Goal: Task Accomplishment & Management: Use online tool/utility

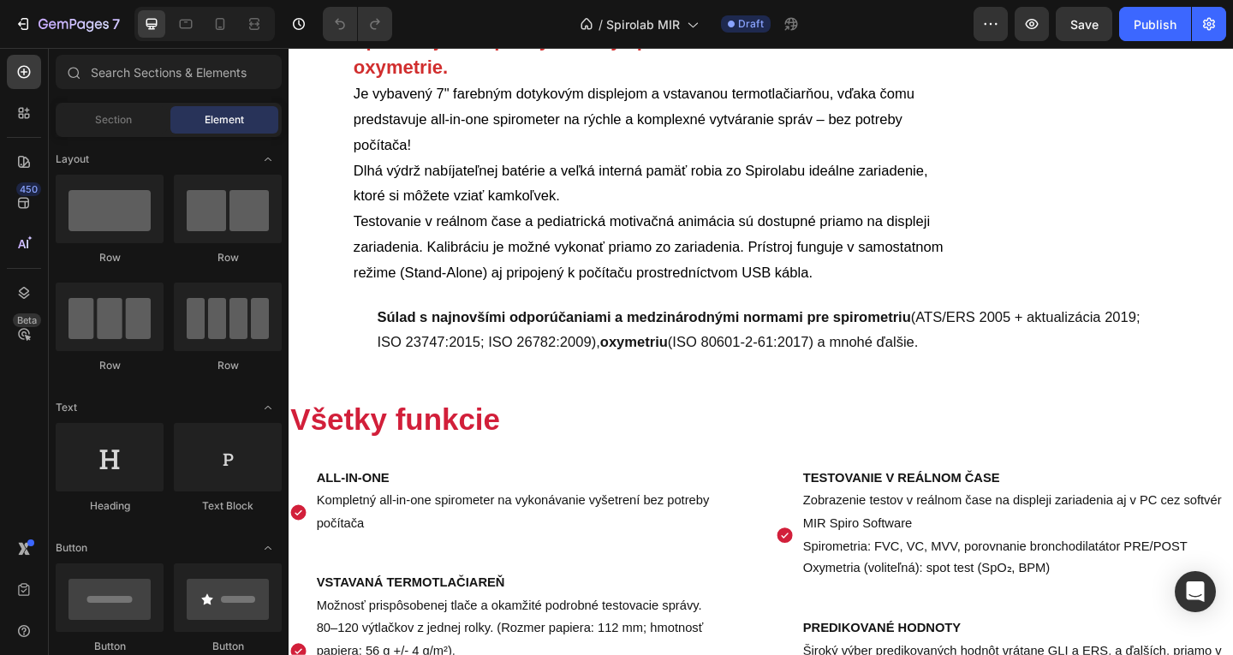
scroll to position [563, 0]
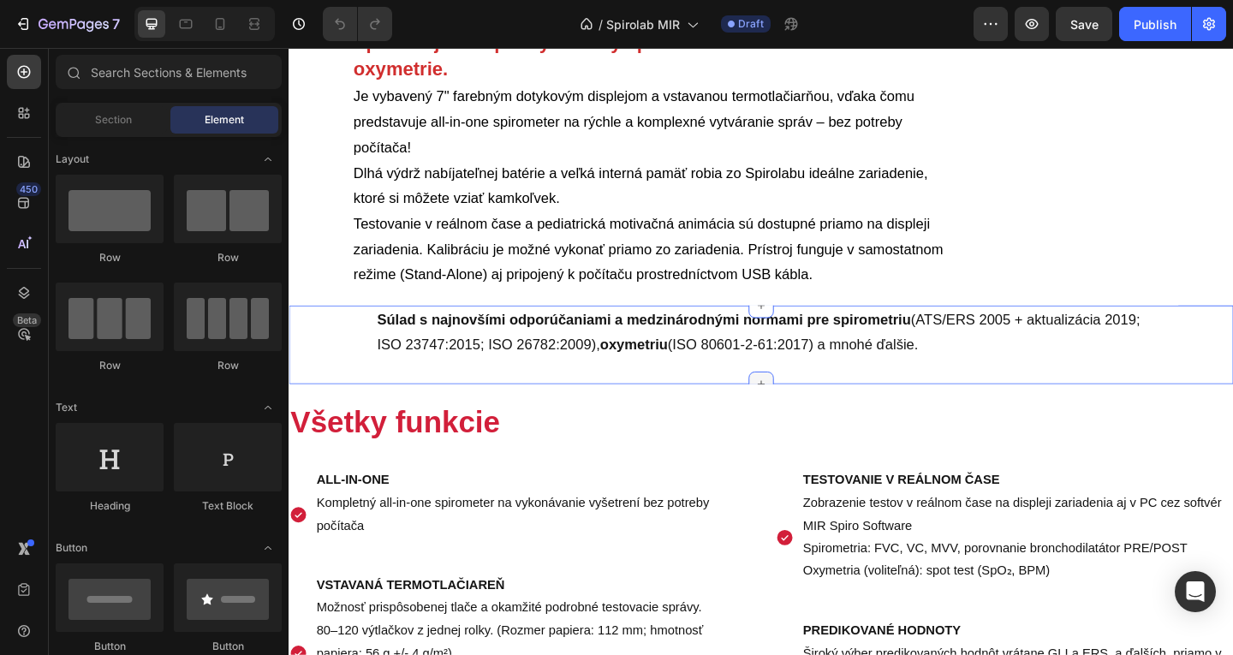
click at [804, 401] on div at bounding box center [802, 413] width 27 height 27
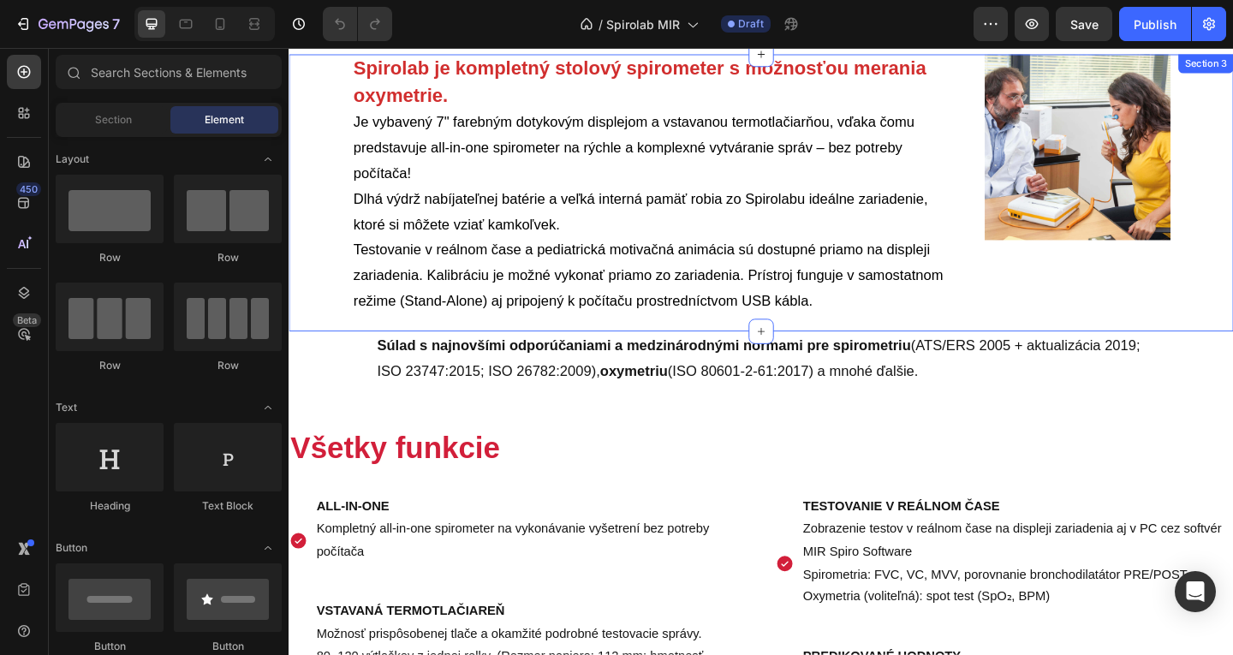
scroll to position [534, 0]
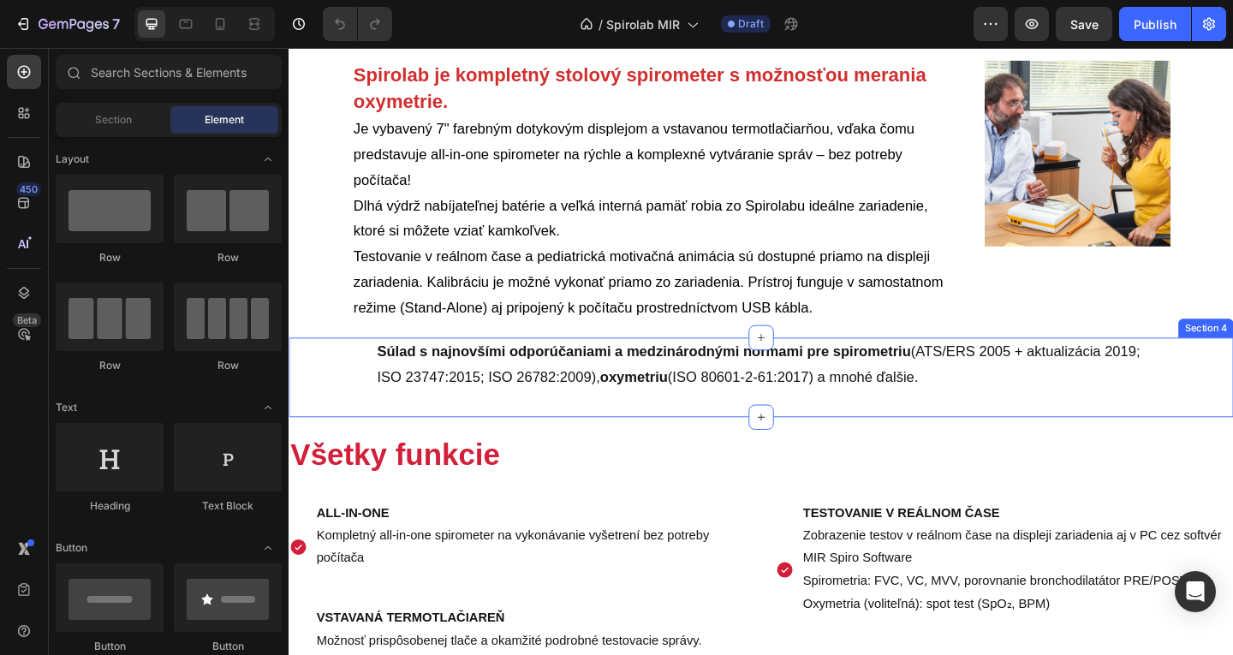
click at [1072, 420] on div "Súlad s najnovšími odporúčaniami a medzinárodnými normami pre spirometriu (ATS/…" at bounding box center [803, 406] width 1028 height 86
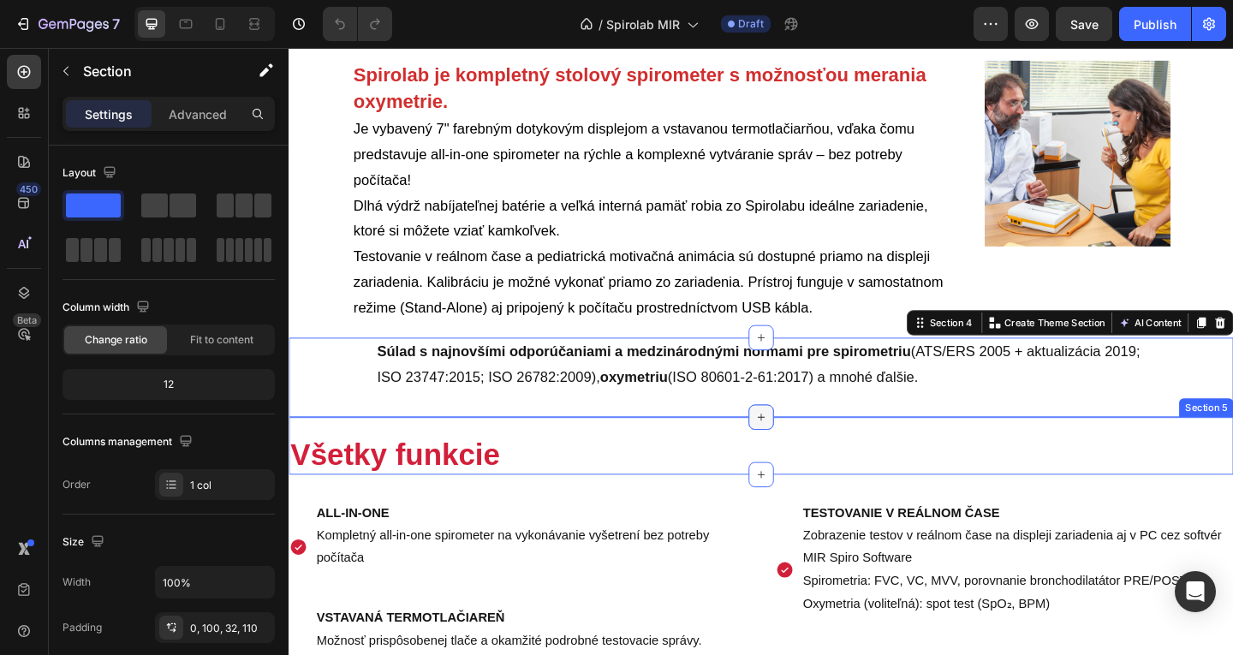
click at [796, 446] on icon at bounding box center [803, 450] width 14 height 14
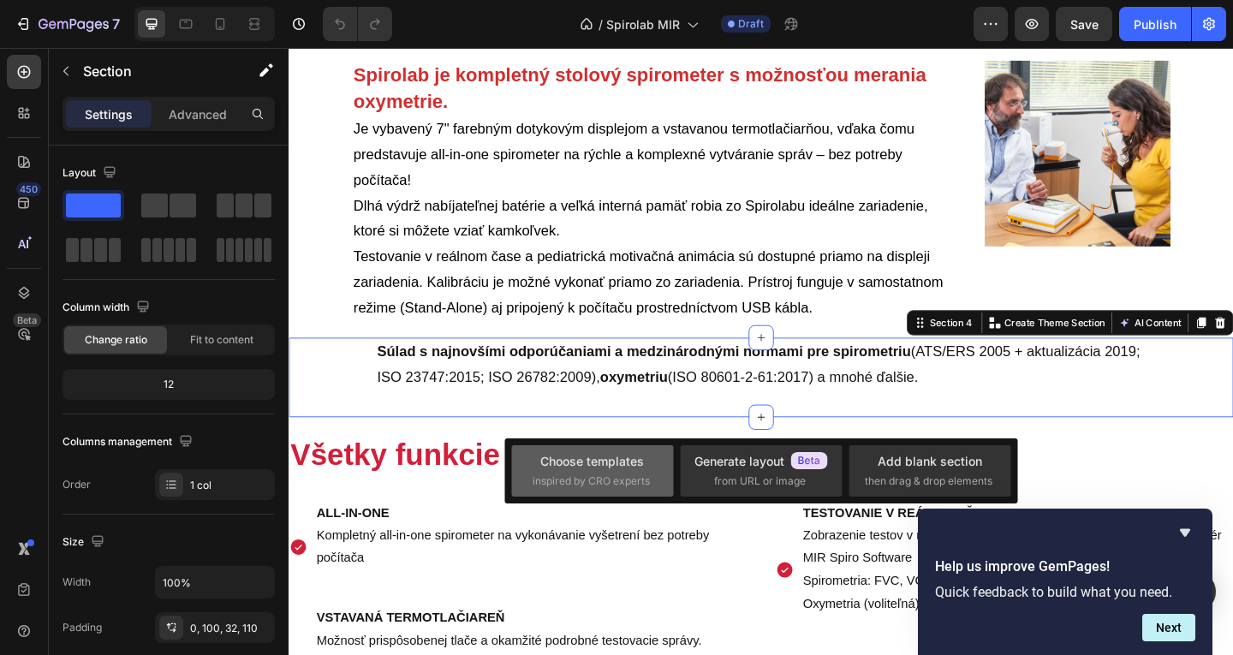
click at [650, 479] on div "inspired by CRO experts" at bounding box center [593, 481] width 120 height 15
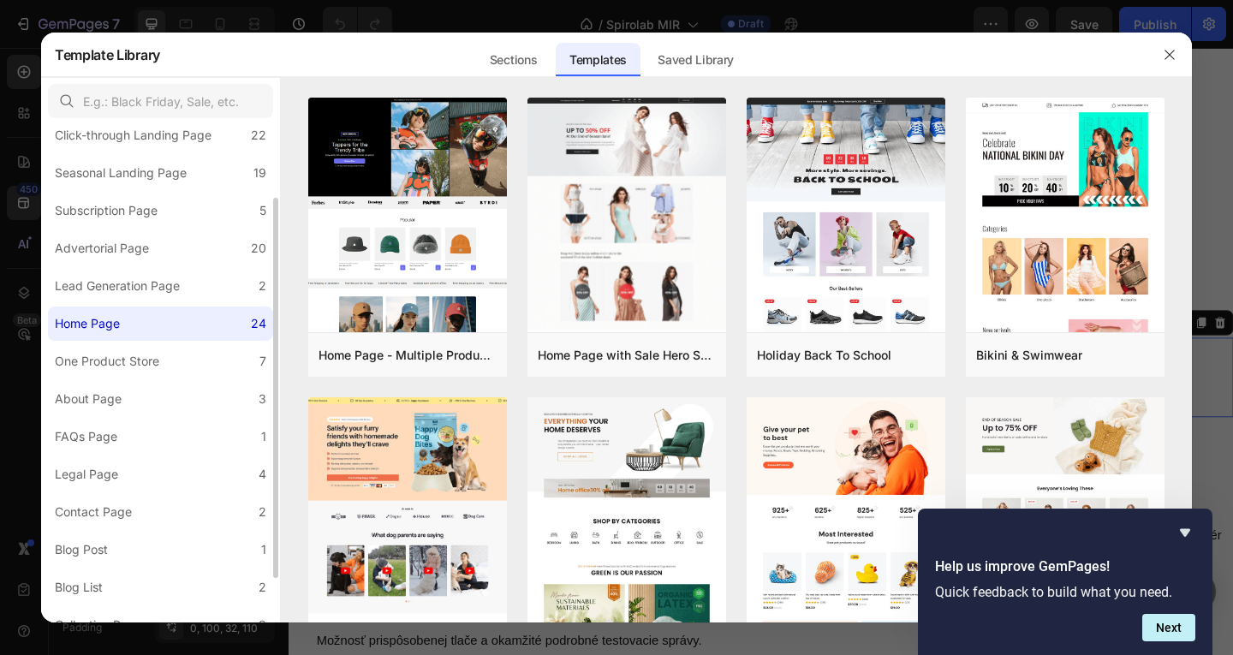
scroll to position [100, 0]
click at [675, 54] on div "Saved Library" at bounding box center [696, 60] width 104 height 34
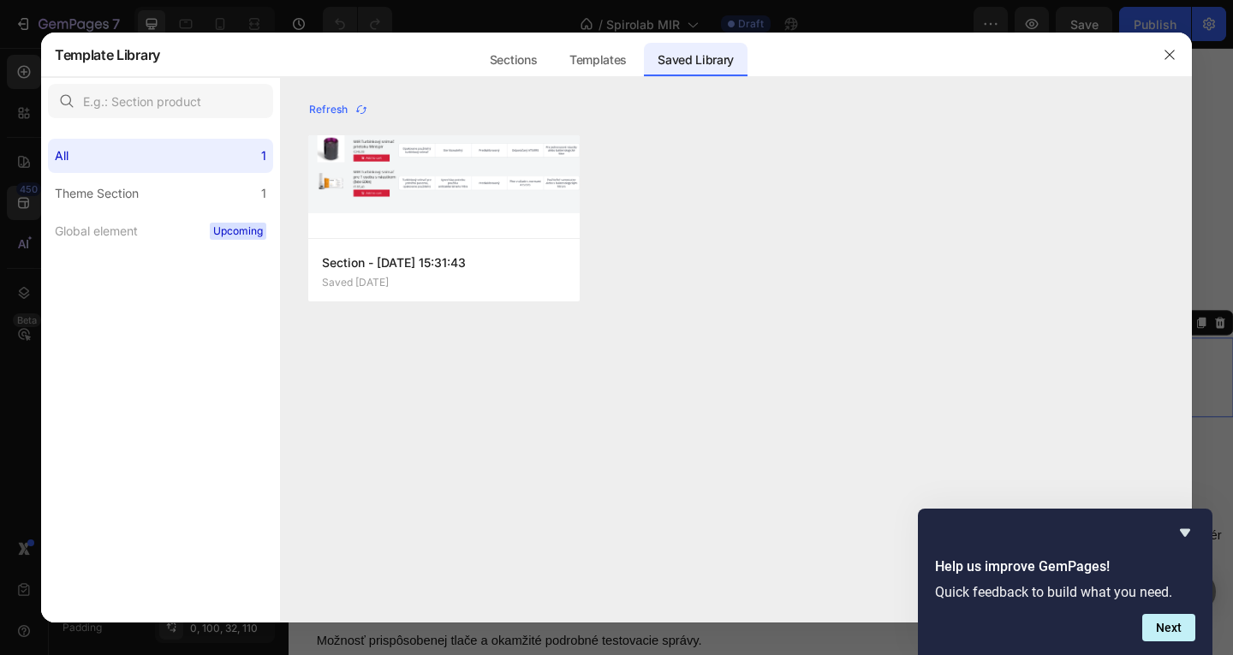
scroll to position [0, 0]
click at [521, 59] on div "Sections" at bounding box center [513, 60] width 75 height 34
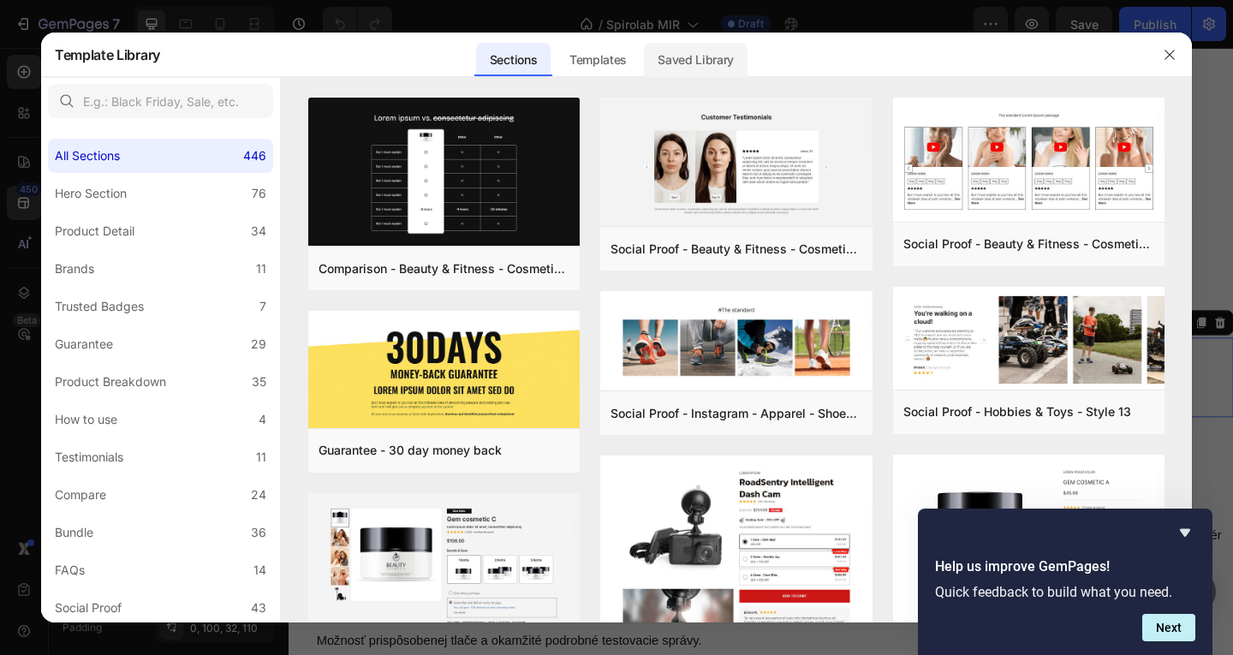
click at [707, 66] on div "Saved Library" at bounding box center [696, 60] width 104 height 34
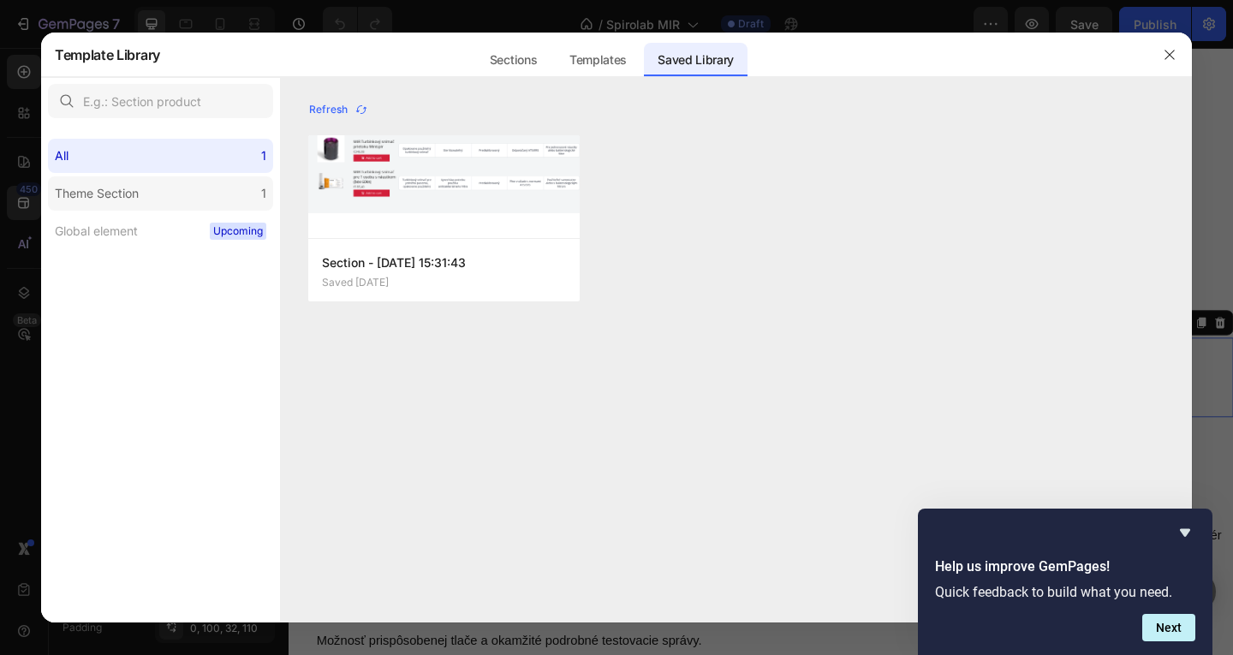
click at [165, 200] on label "Theme Section 1" at bounding box center [160, 193] width 225 height 34
click at [184, 162] on div "All 1" at bounding box center [160, 156] width 225 height 34
click at [218, 205] on label "Theme Section 1" at bounding box center [160, 193] width 225 height 34
click at [141, 204] on label "Theme Section 1" at bounding box center [160, 193] width 225 height 34
drag, startPoint x: 141, startPoint y: 227, endPoint x: 174, endPoint y: 178, distance: 58.7
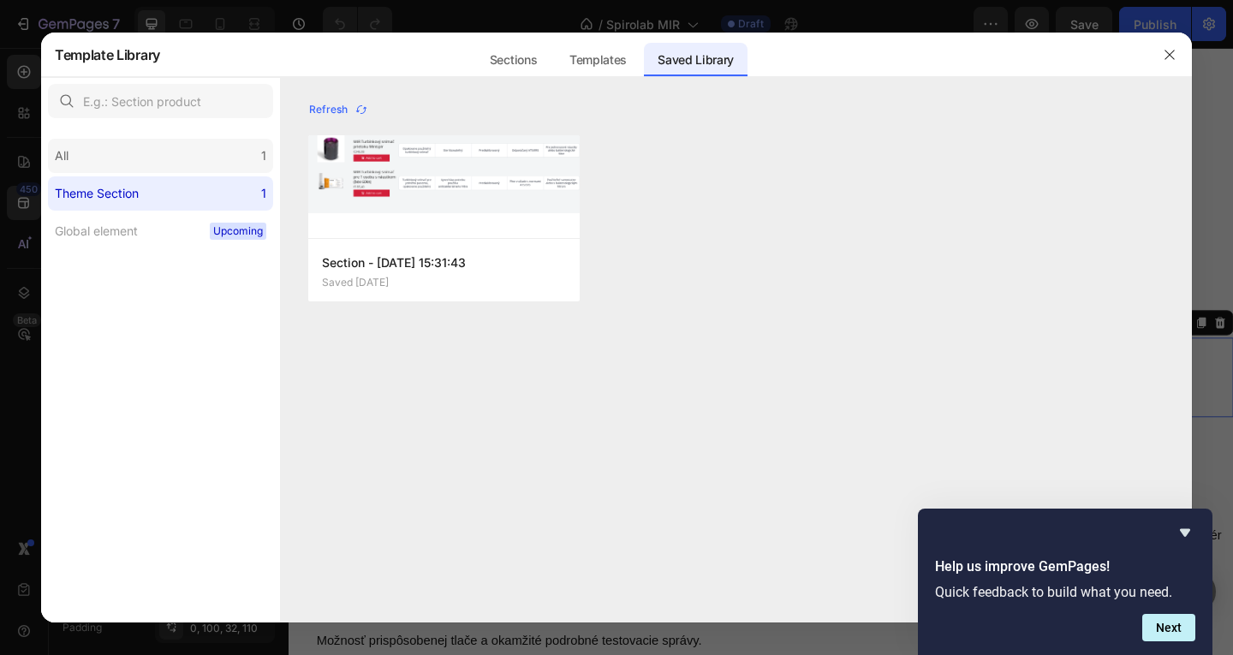
drag, startPoint x: 174, startPoint y: 178, endPoint x: 200, endPoint y: 167, distance: 28.8
drag, startPoint x: 200, startPoint y: 167, endPoint x: 142, endPoint y: 230, distance: 86.1
drag, startPoint x: 142, startPoint y: 230, endPoint x: 1174, endPoint y: 64, distance: 1045.2
click at [1174, 64] on button "button" at bounding box center [1169, 54] width 27 height 27
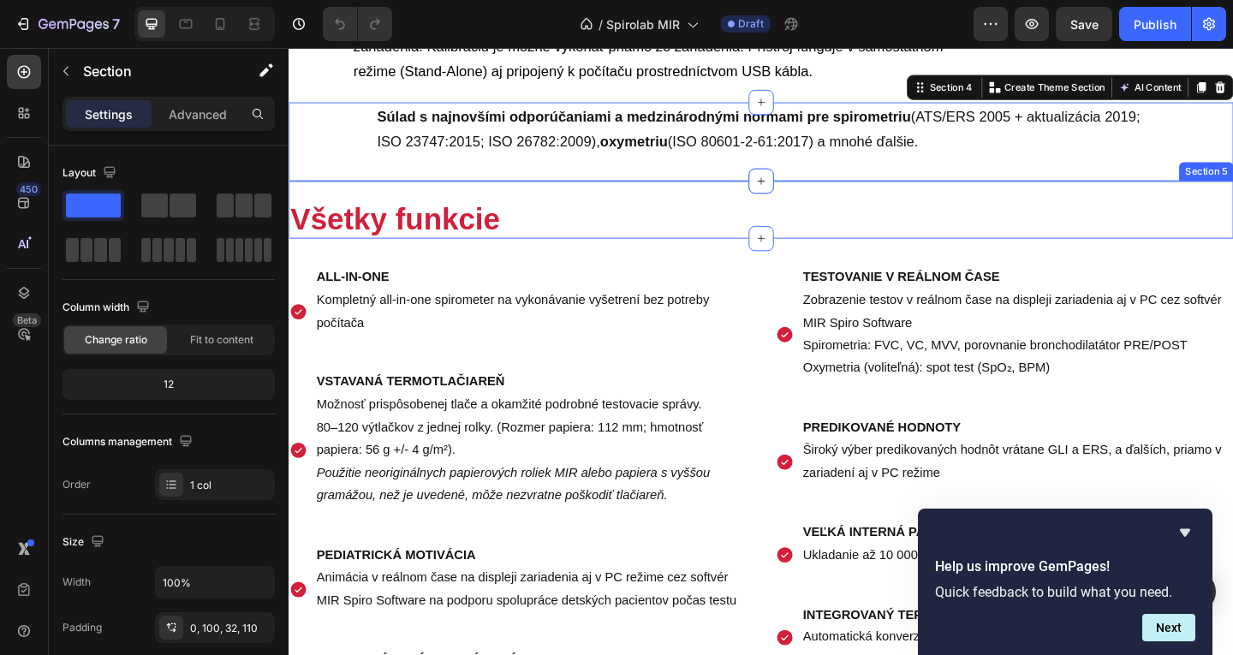
scroll to position [785, 0]
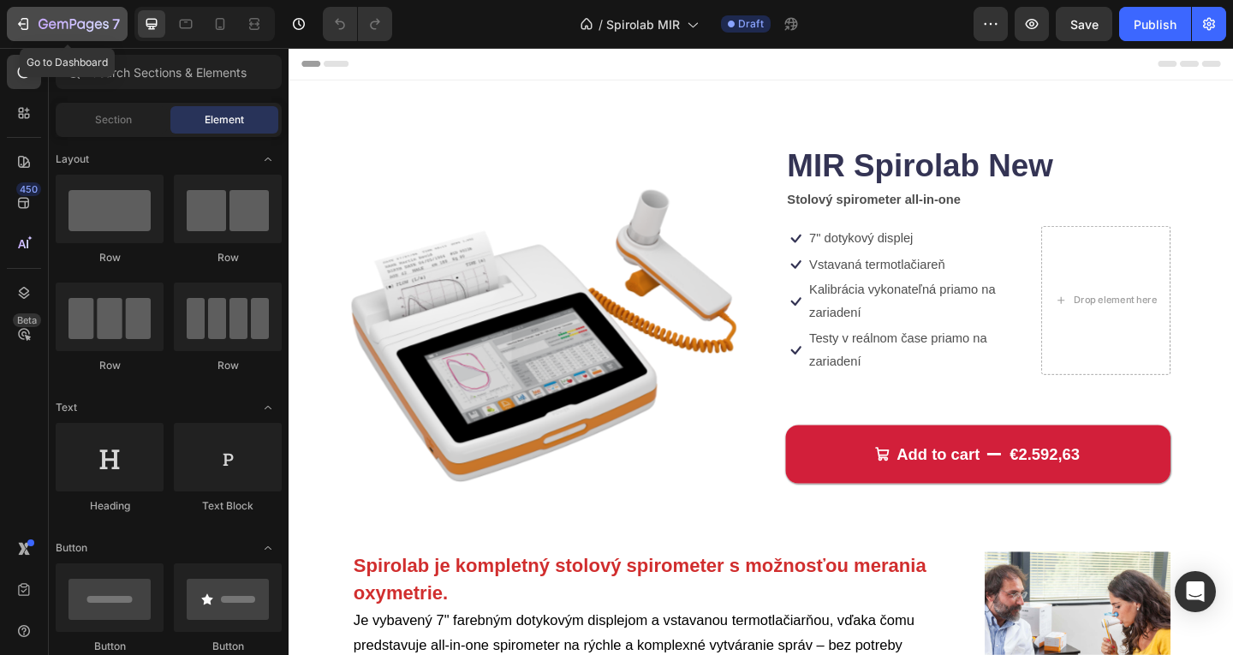
click at [49, 37] on button "7" at bounding box center [67, 24] width 121 height 34
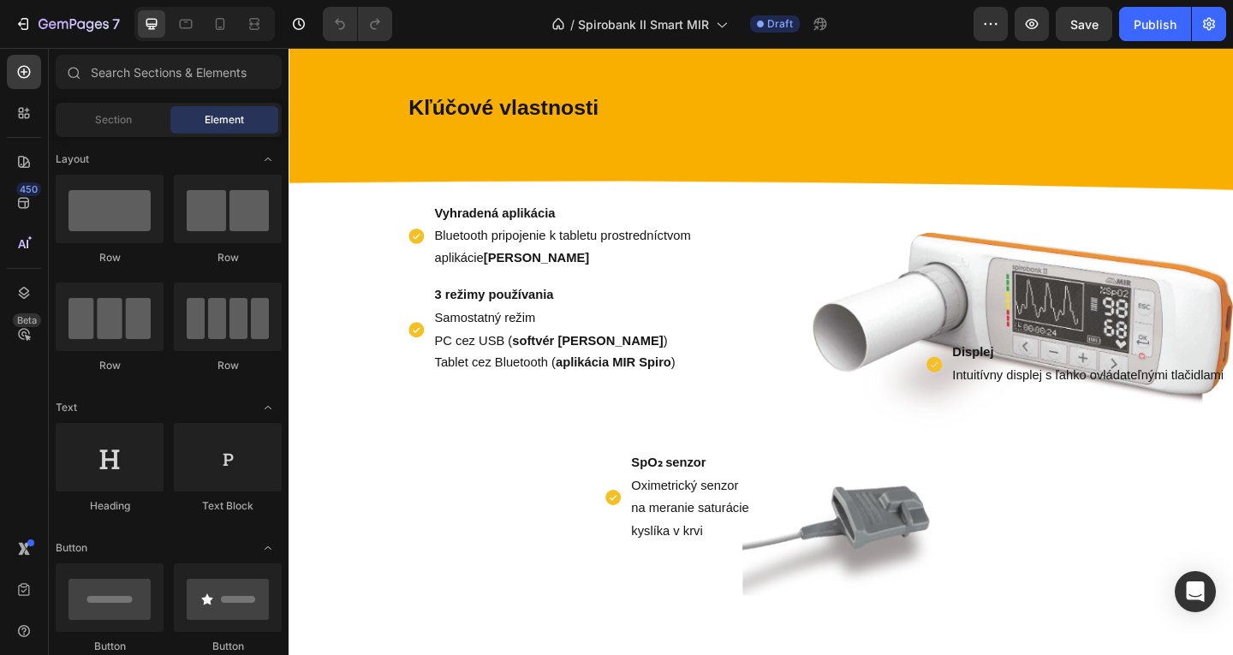
scroll to position [801, 0]
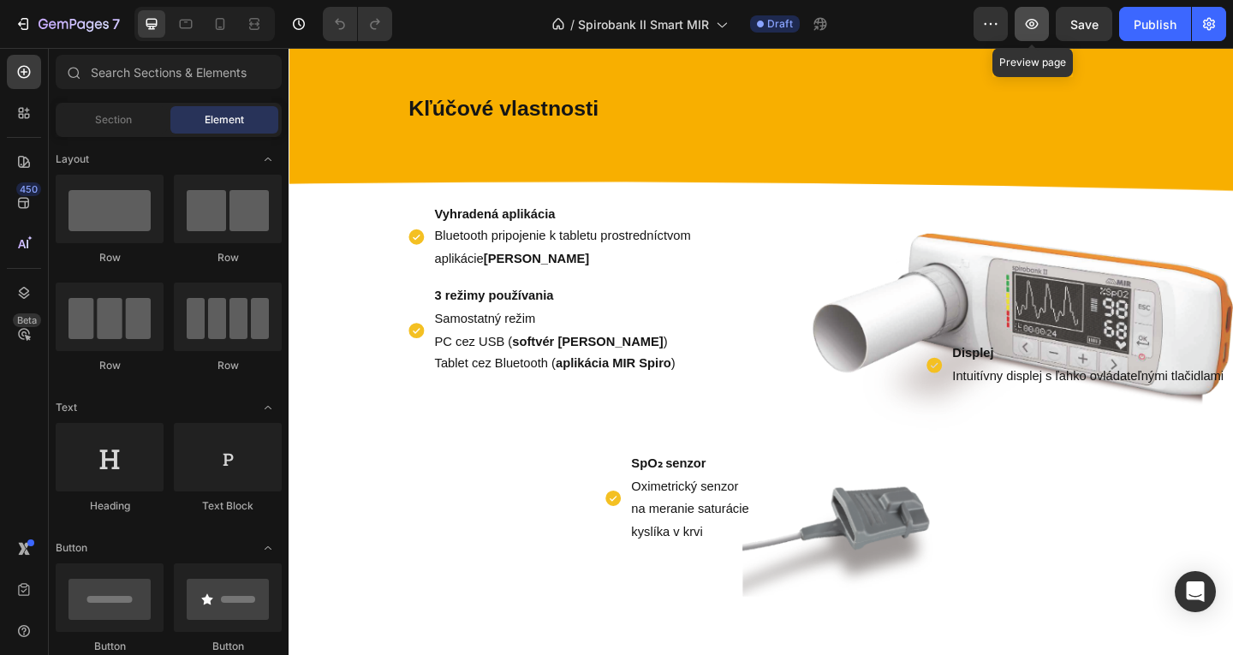
click at [1040, 30] on icon "button" at bounding box center [1031, 23] width 17 height 17
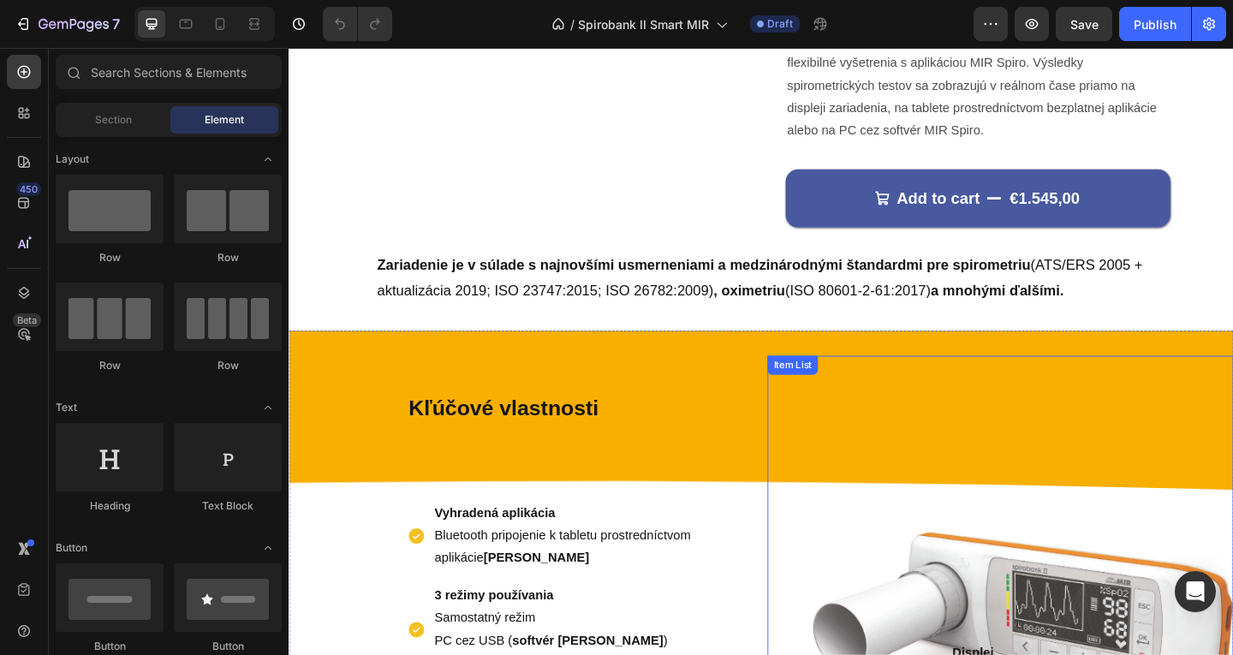
scroll to position [460, 0]
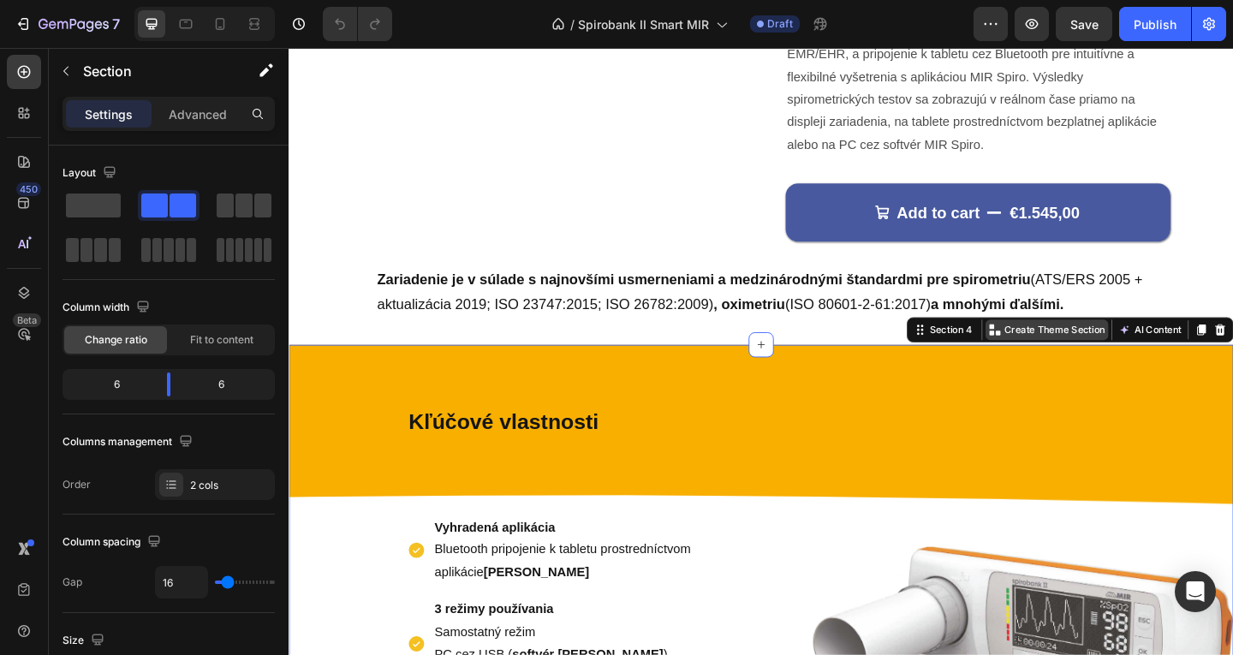
click at [1067, 358] on p "Create Theme Section" at bounding box center [1122, 354] width 110 height 15
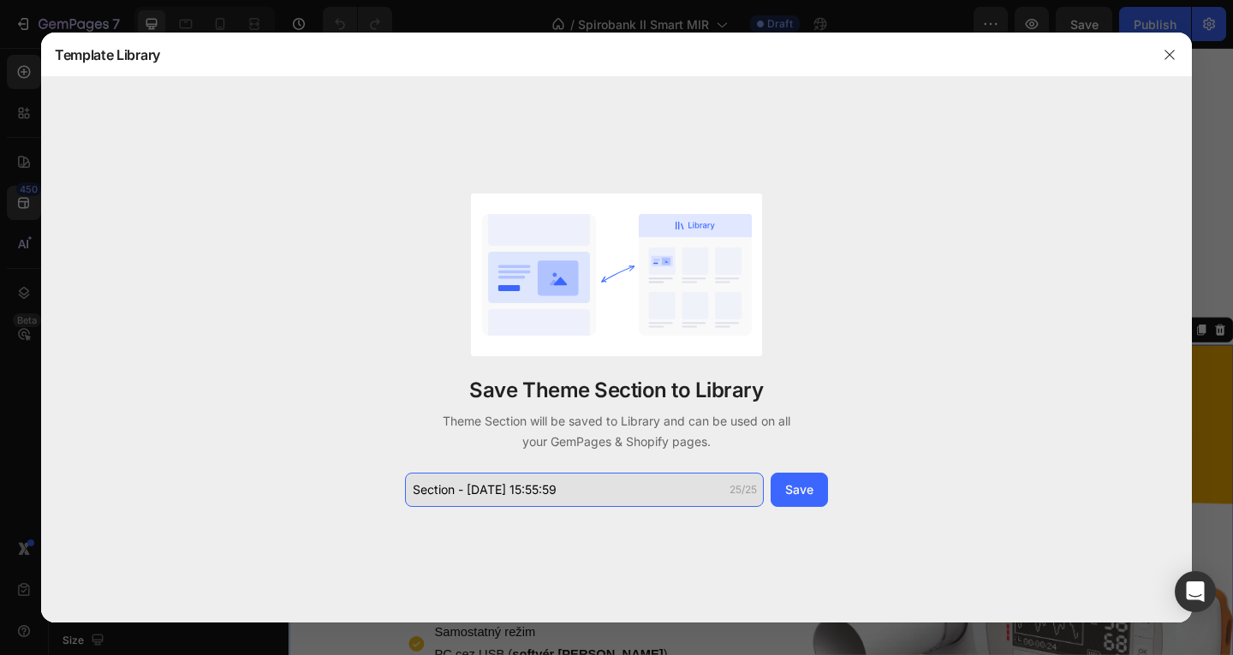
click at [644, 479] on input "Section - Sep 26 15:55:59" at bounding box center [584, 490] width 359 height 34
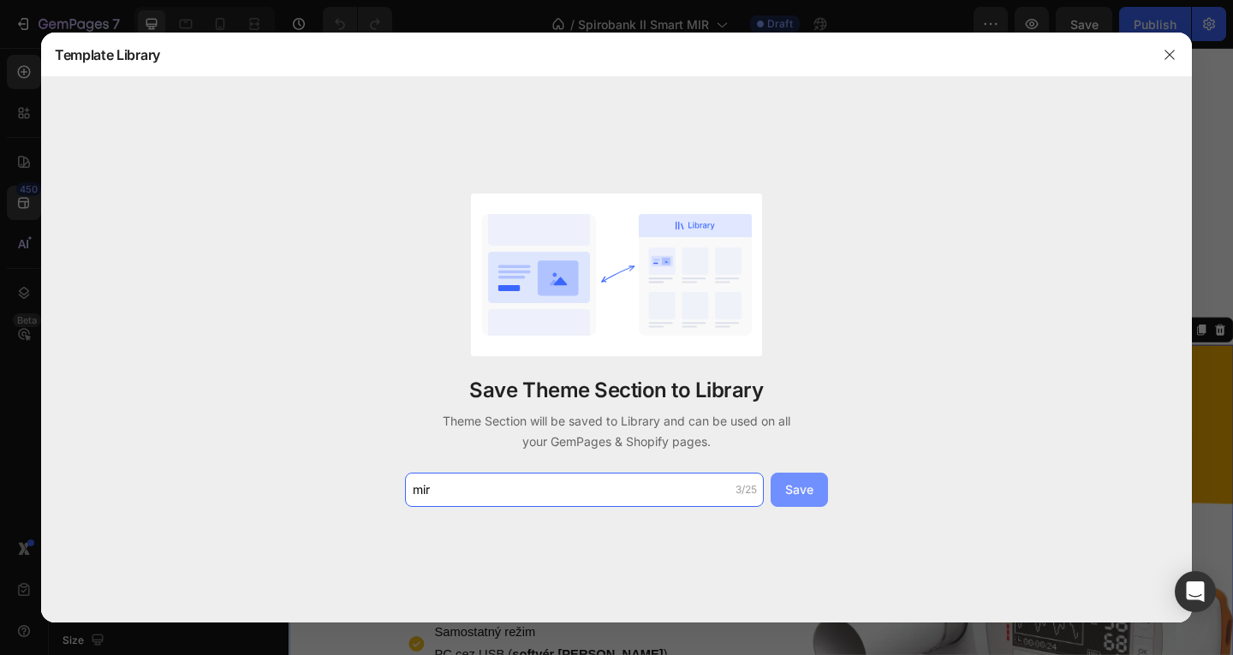
type input "mir"
click at [796, 490] on div "Save" at bounding box center [799, 489] width 28 height 18
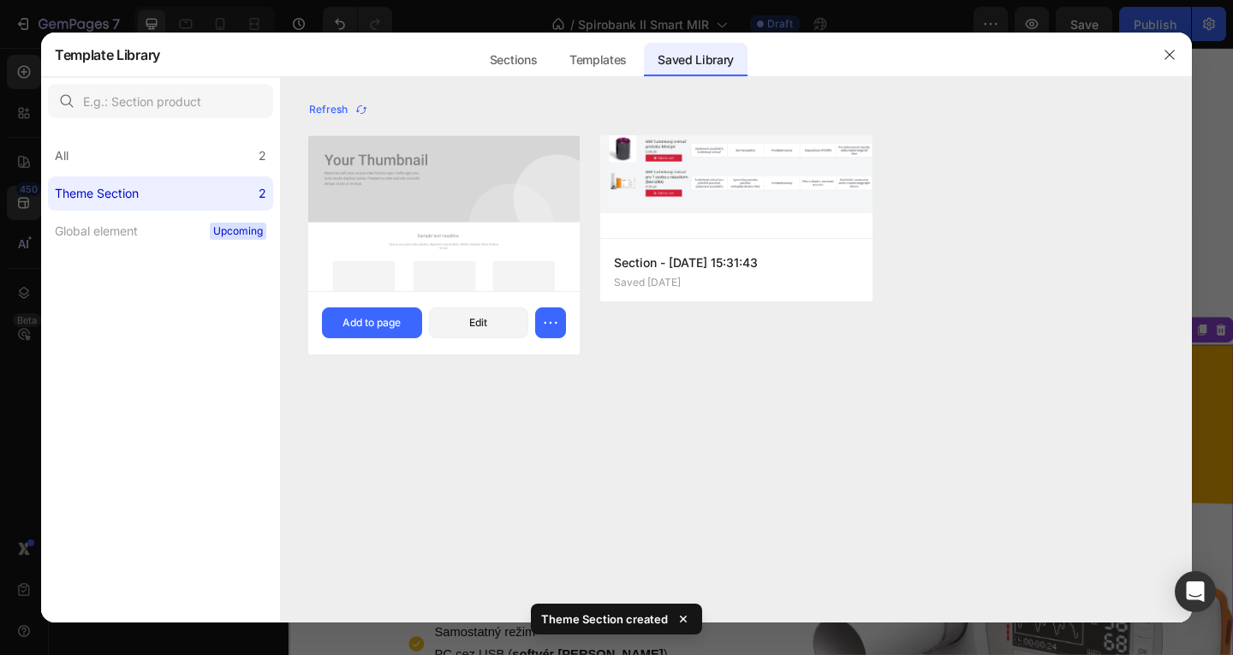
click at [450, 197] on img at bounding box center [443, 214] width 271 height 156
click at [480, 318] on div "Edit" at bounding box center [478, 322] width 18 height 15
click at [404, 174] on img at bounding box center [443, 214] width 271 height 156
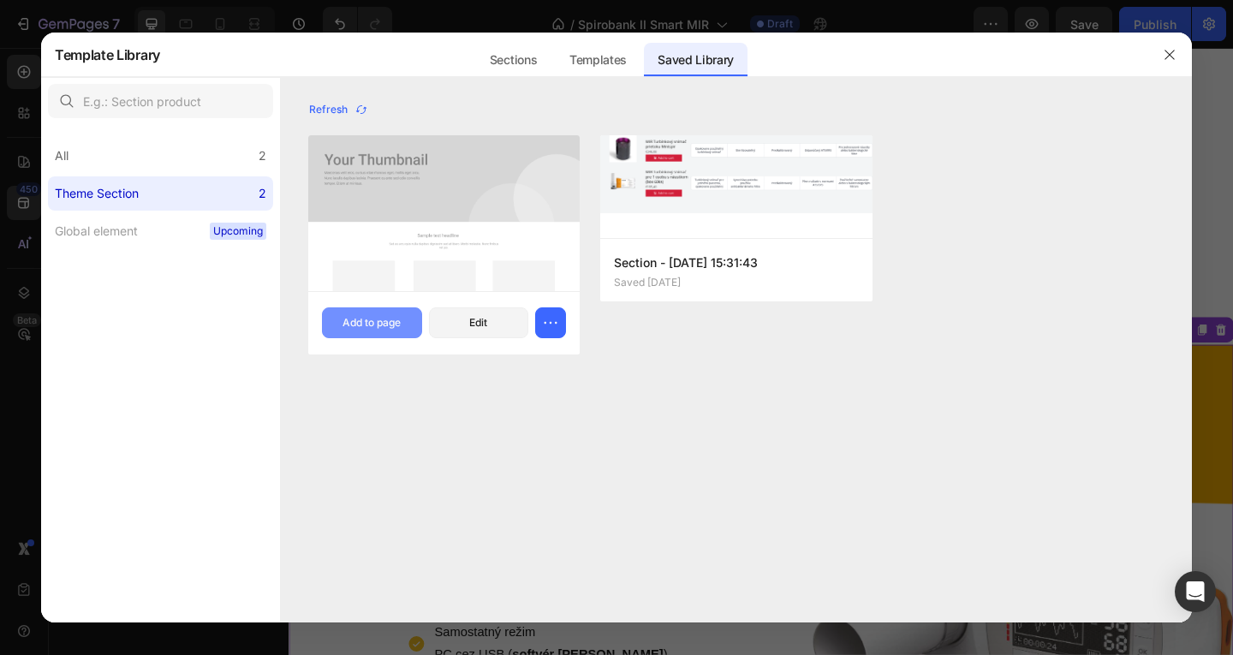
click at [370, 328] on div "Add to page" at bounding box center [372, 322] width 58 height 15
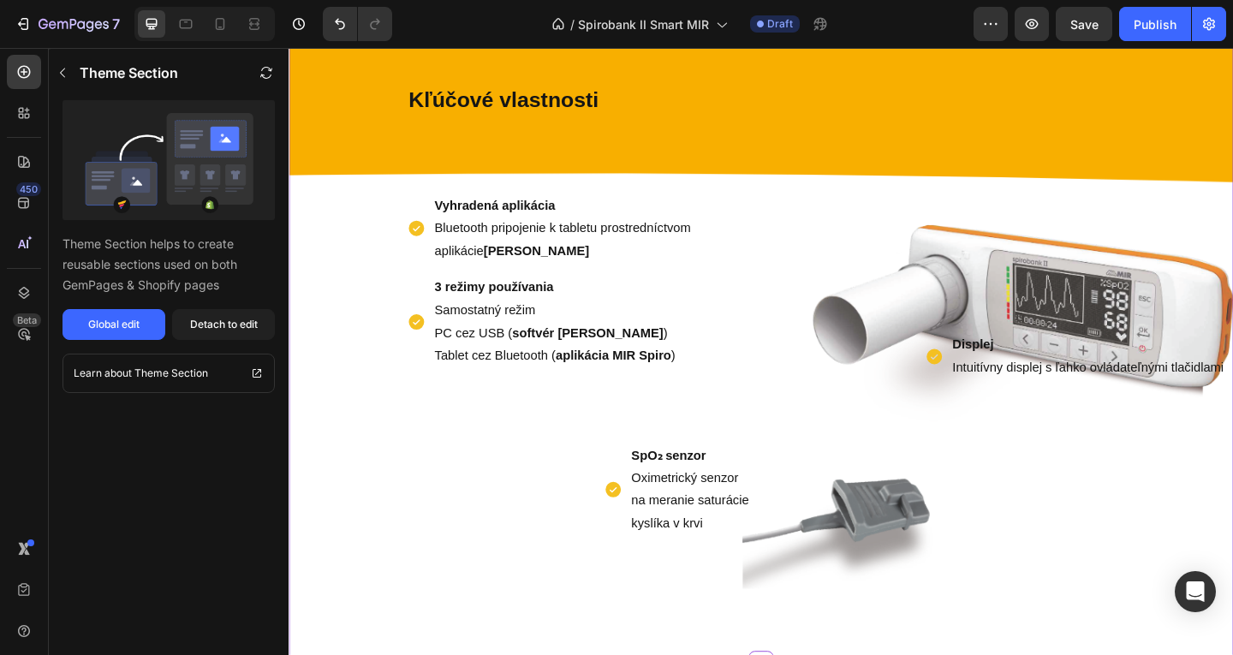
scroll to position [1812, 0]
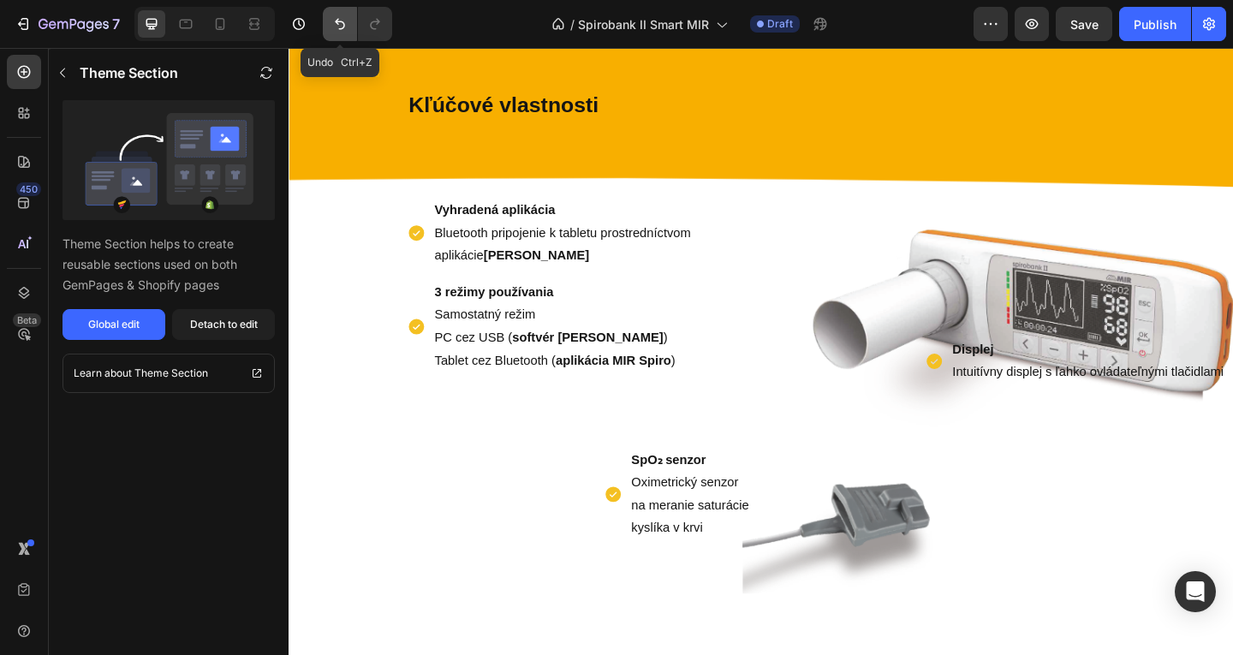
click at [342, 27] on icon "Undo/Redo" at bounding box center [339, 23] width 17 height 17
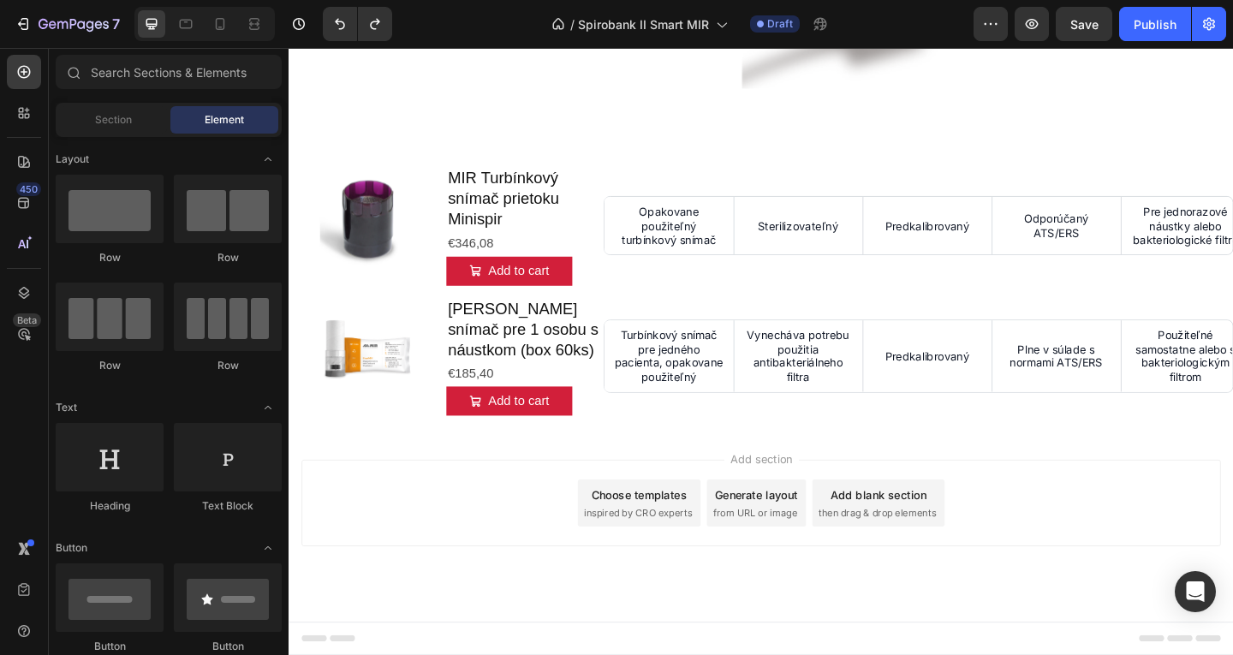
scroll to position [1374, 0]
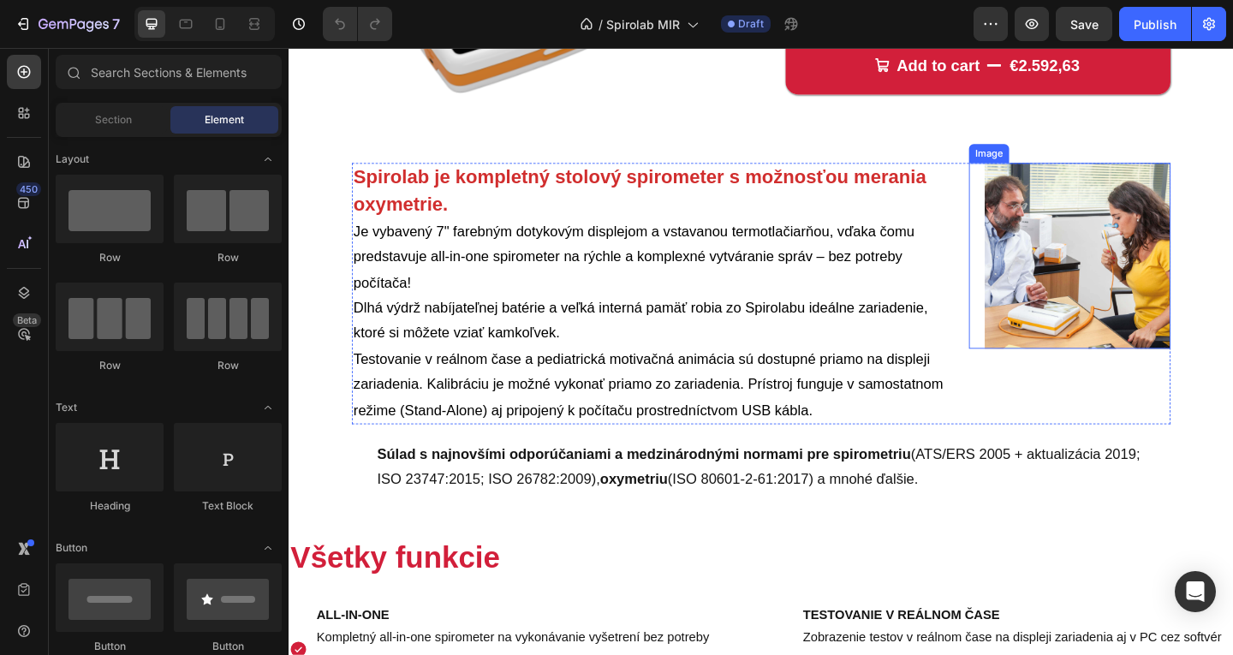
scroll to position [634, 0]
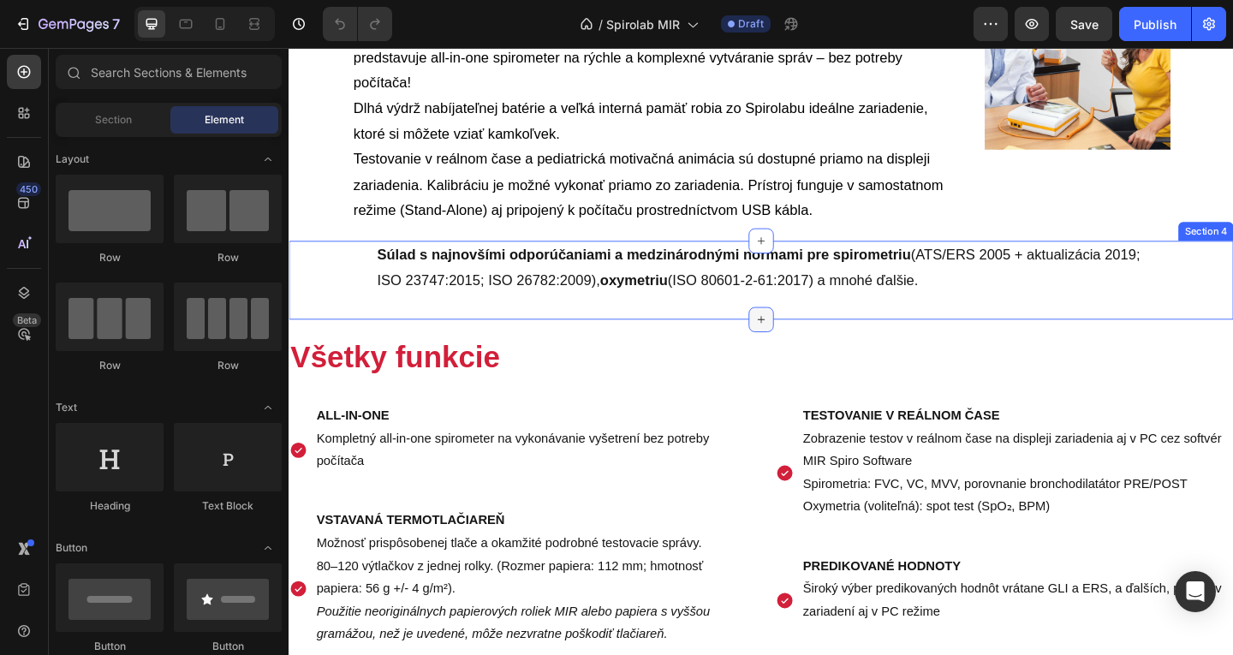
click at [789, 340] on div at bounding box center [802, 343] width 27 height 27
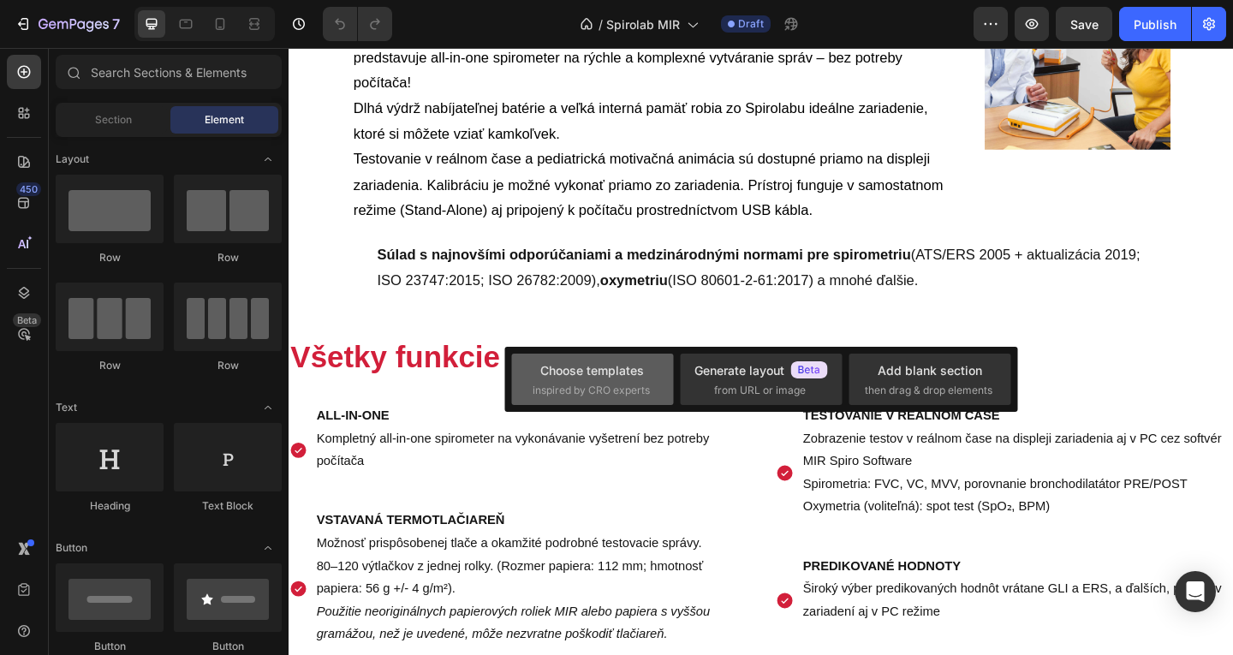
click at [599, 376] on div "Choose templates" at bounding box center [592, 370] width 104 height 18
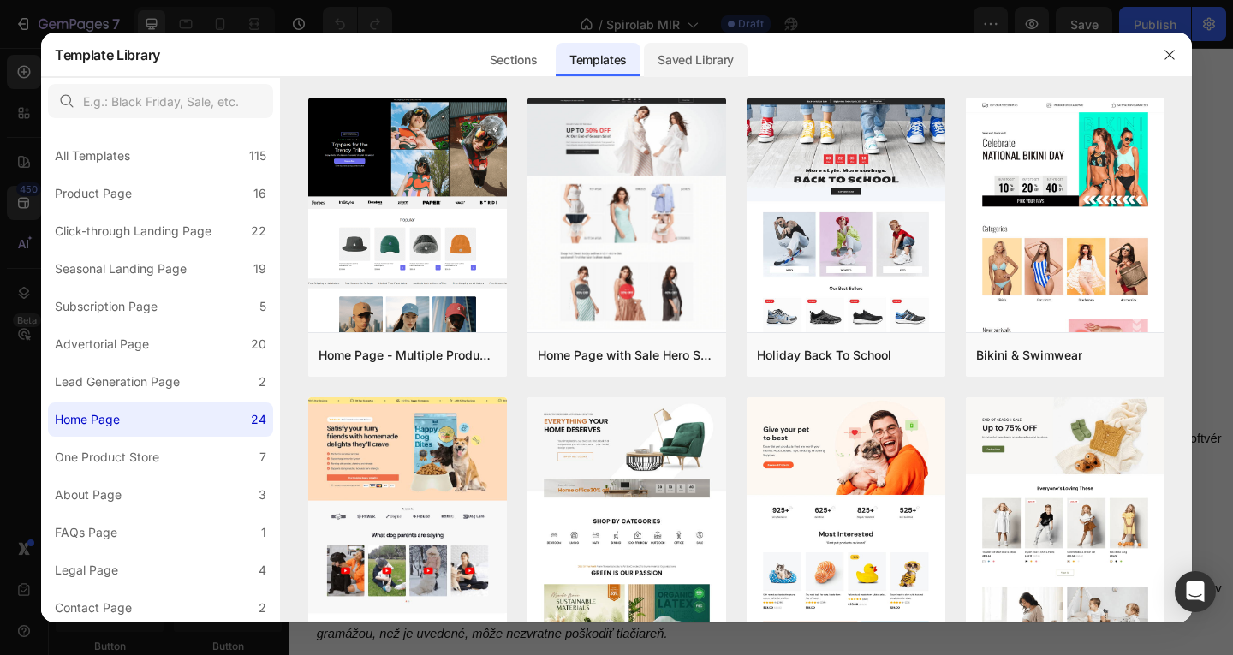
click at [695, 57] on div "Saved Library" at bounding box center [696, 60] width 104 height 34
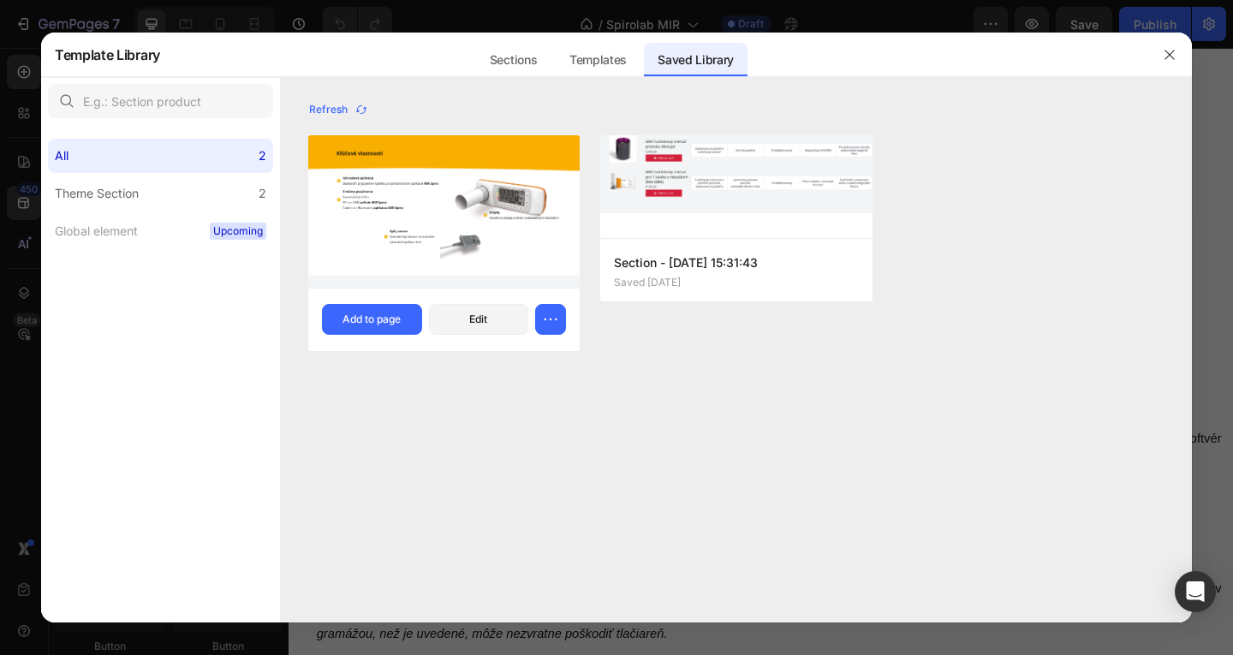
click at [430, 182] on img at bounding box center [443, 211] width 271 height 152
click at [371, 304] on button "Add to page" at bounding box center [372, 319] width 100 height 31
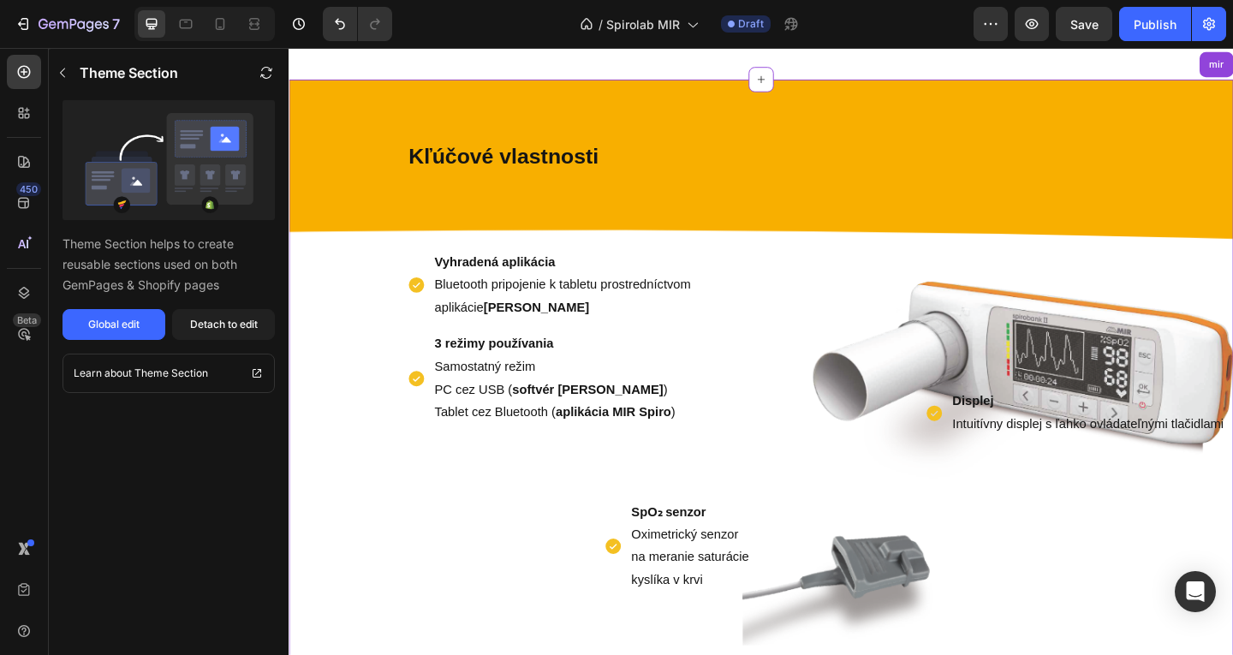
scroll to position [929, 0]
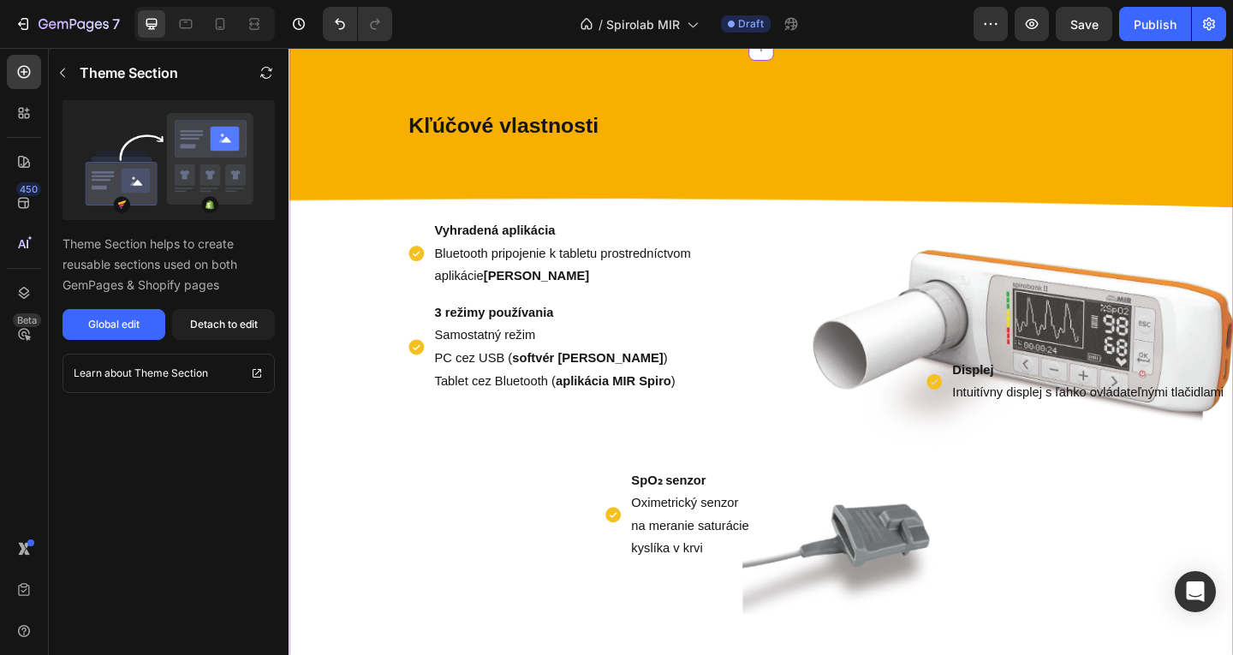
click at [950, 356] on div "Displej Intuitívny displej s ľahko ovládateľnými tlačidlami Item List" at bounding box center [1062, 256] width 507 height 363
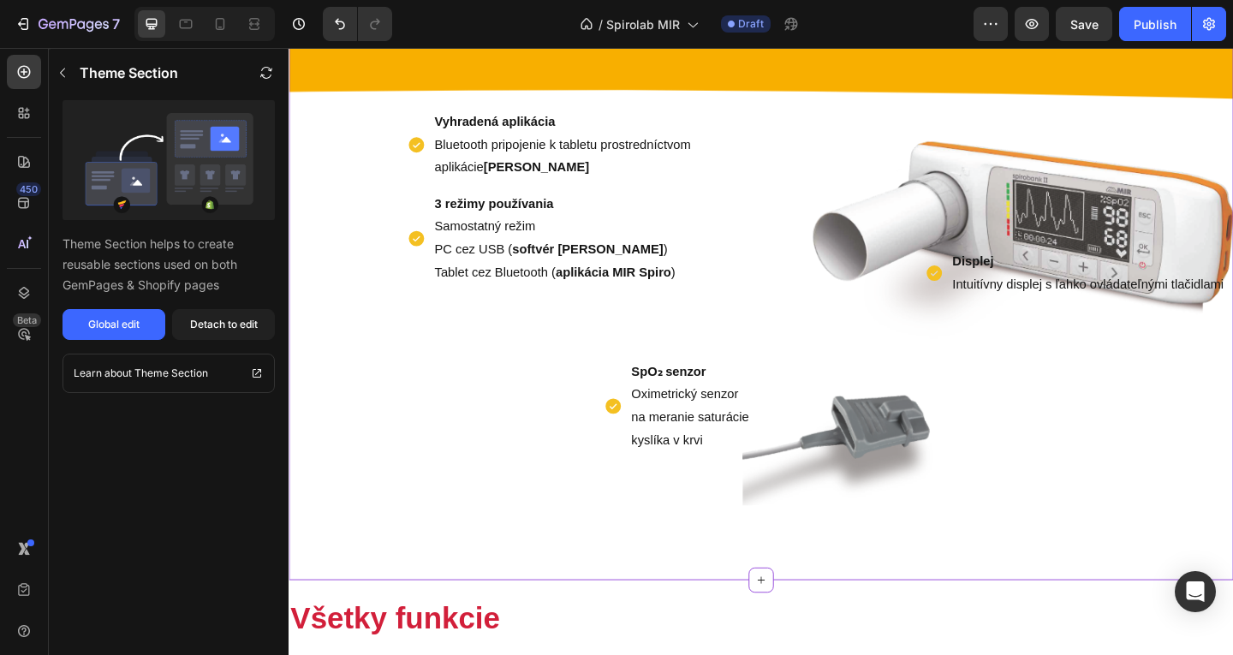
scroll to position [1040, 0]
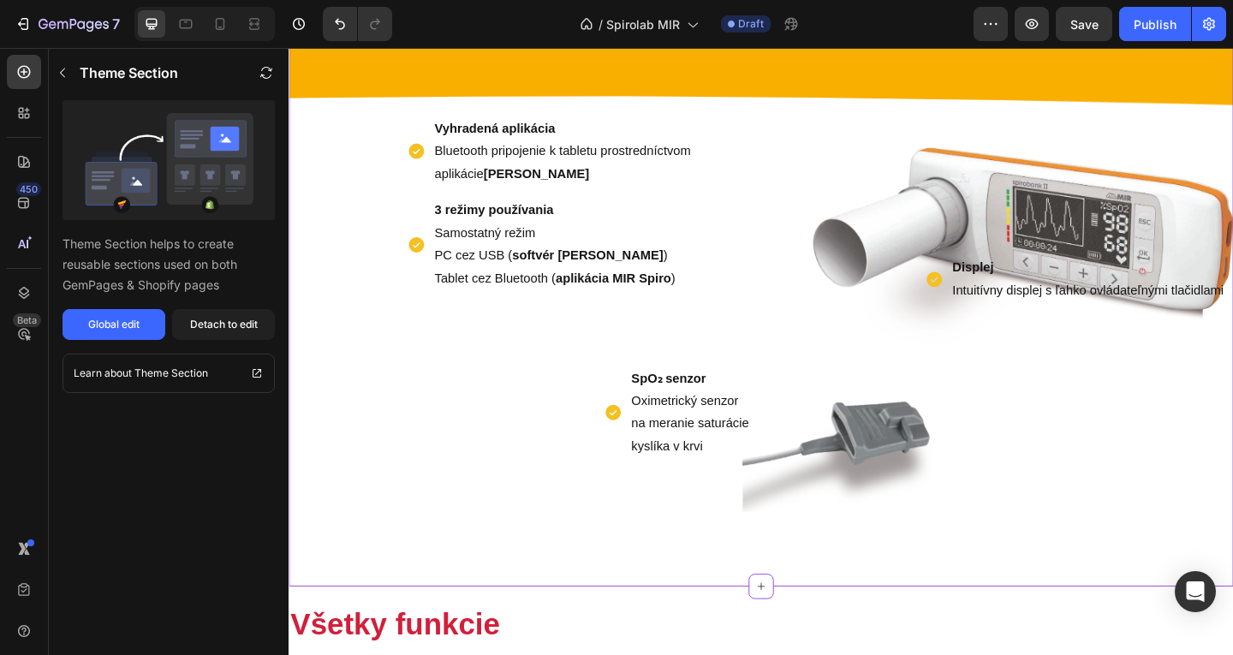
click at [400, 492] on div "SpO₂ senzor Oximetrický senzor na meranie saturácie kyslíka v krvi Item List" at bounding box center [542, 423] width 507 height 146
click at [27, 98] on div at bounding box center [24, 113] width 34 height 34
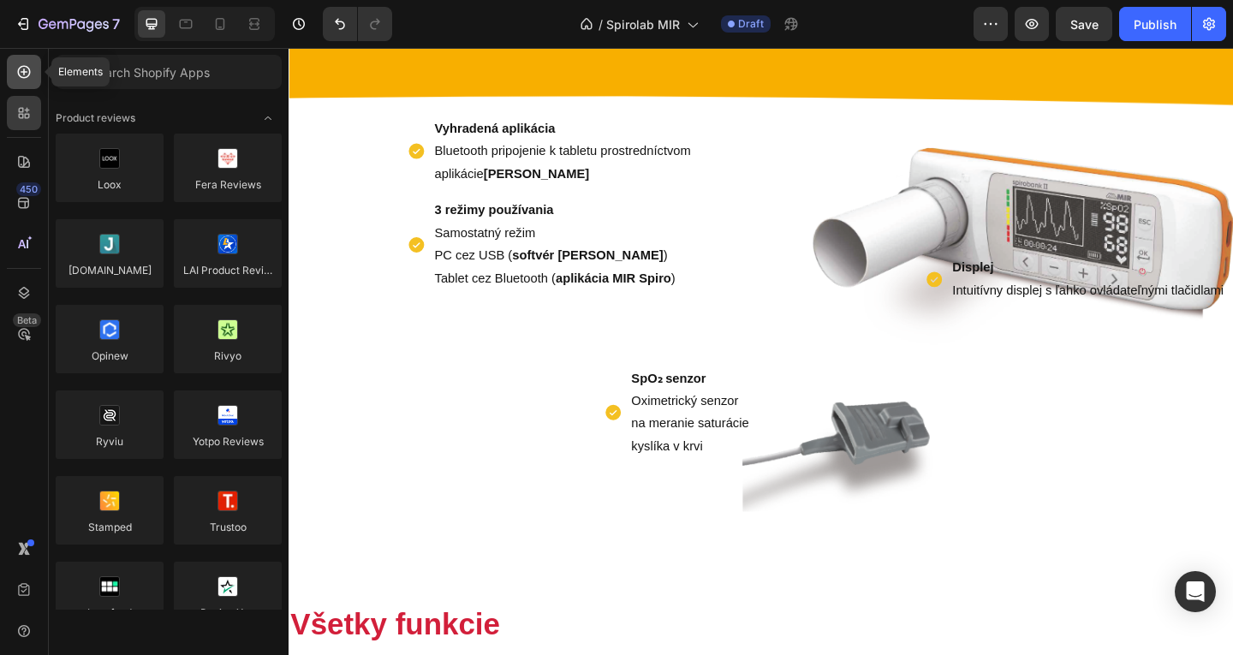
click at [25, 84] on div at bounding box center [24, 72] width 34 height 34
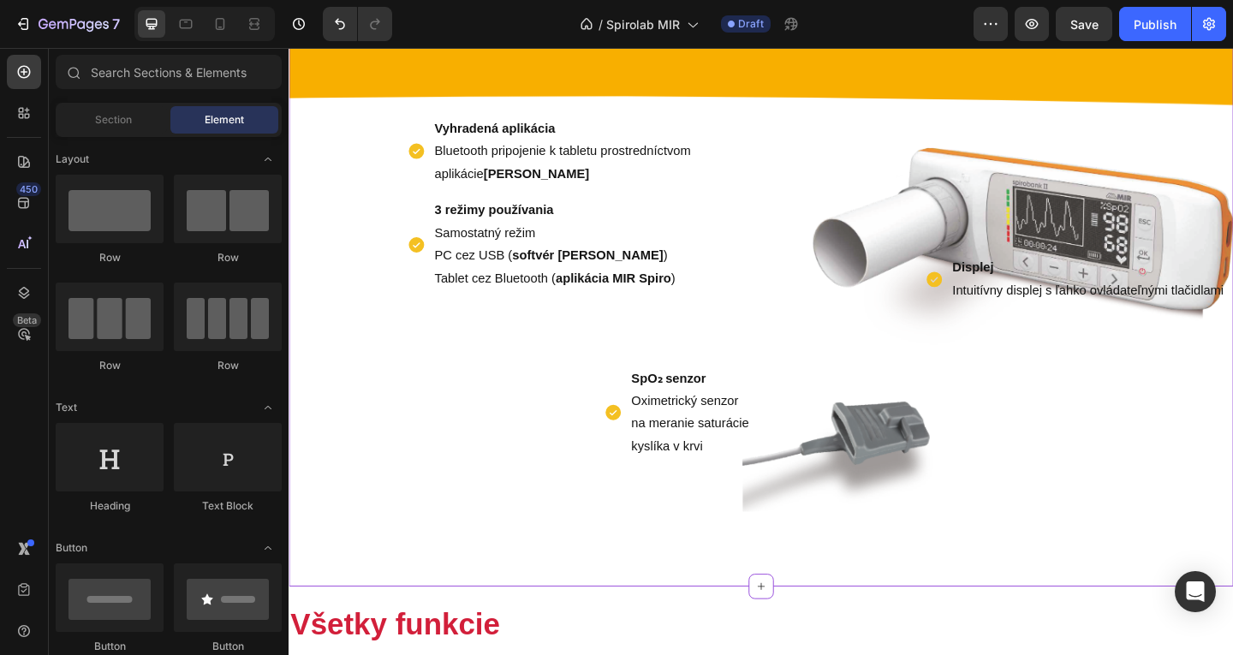
click at [432, 389] on div "SpO₂ senzor Oximetrický senzor na meranie saturácie kyslíka v krvi Item List" at bounding box center [542, 423] width 507 height 146
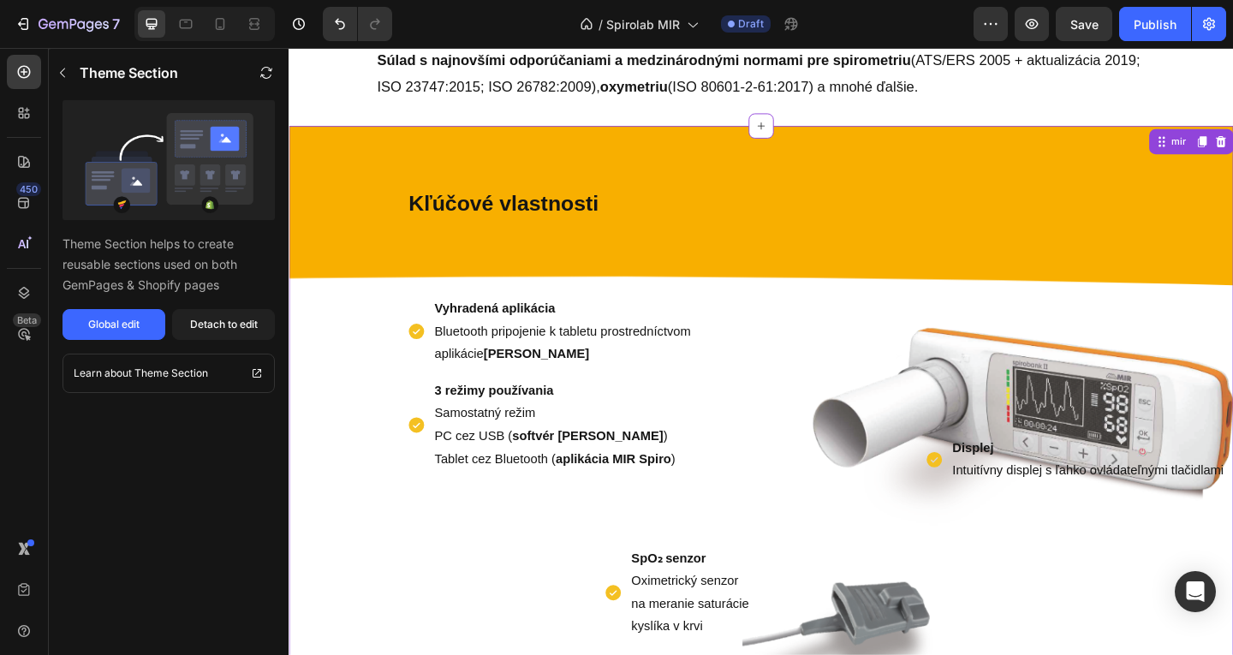
scroll to position [836, 0]
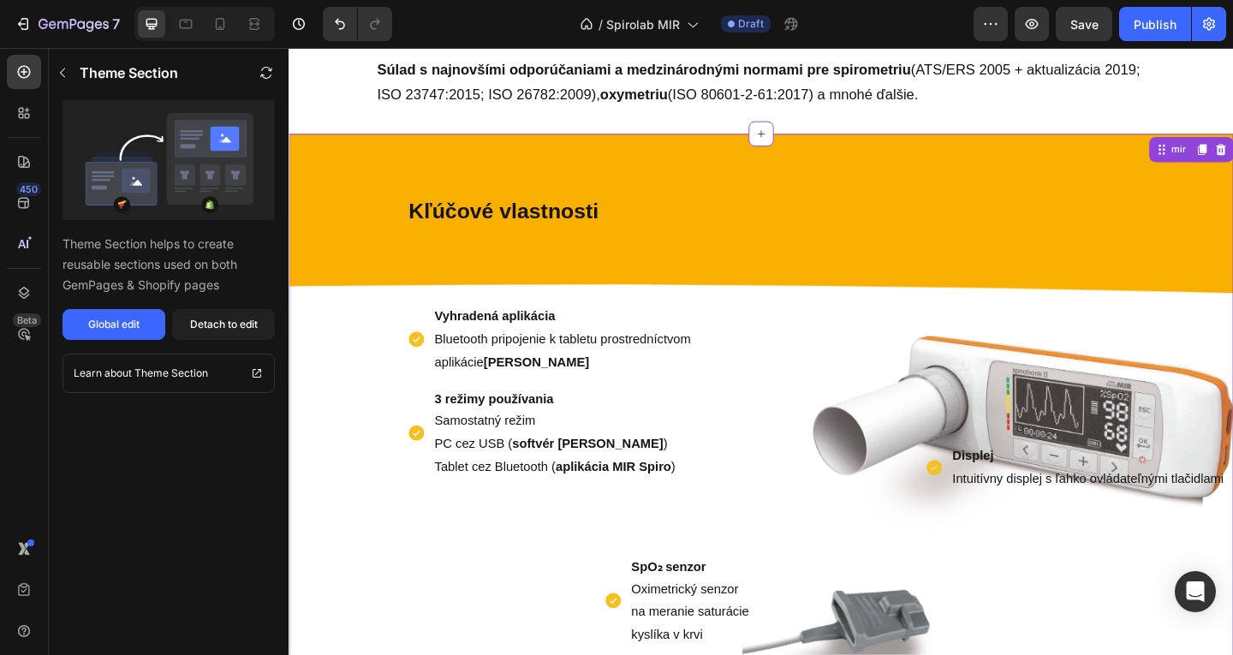
click at [539, 357] on p "Vyhradená aplikácia Bluetooth pripojenie k tabletu prostredníctvom aplikácie MI…" at bounding box center [615, 365] width 337 height 74
click at [564, 350] on p "Vyhradená aplikácia Bluetooth pripojenie k tabletu prostredníctvom aplikácie MI…" at bounding box center [615, 365] width 337 height 74
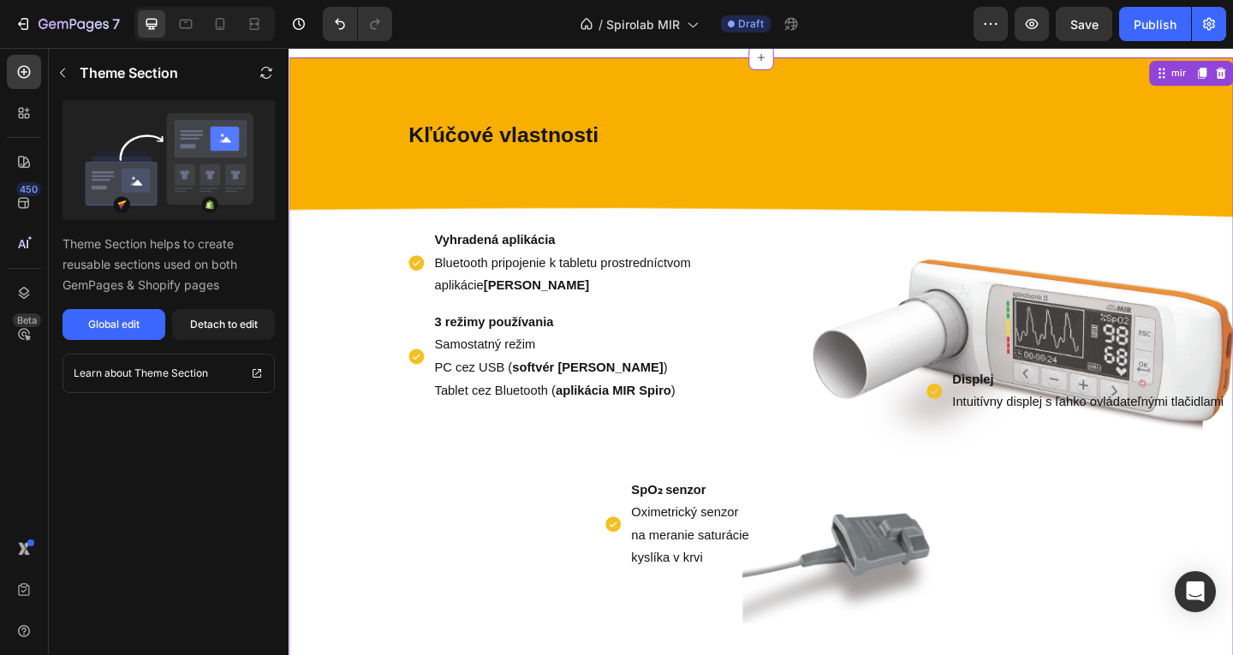
scroll to position [914, 0]
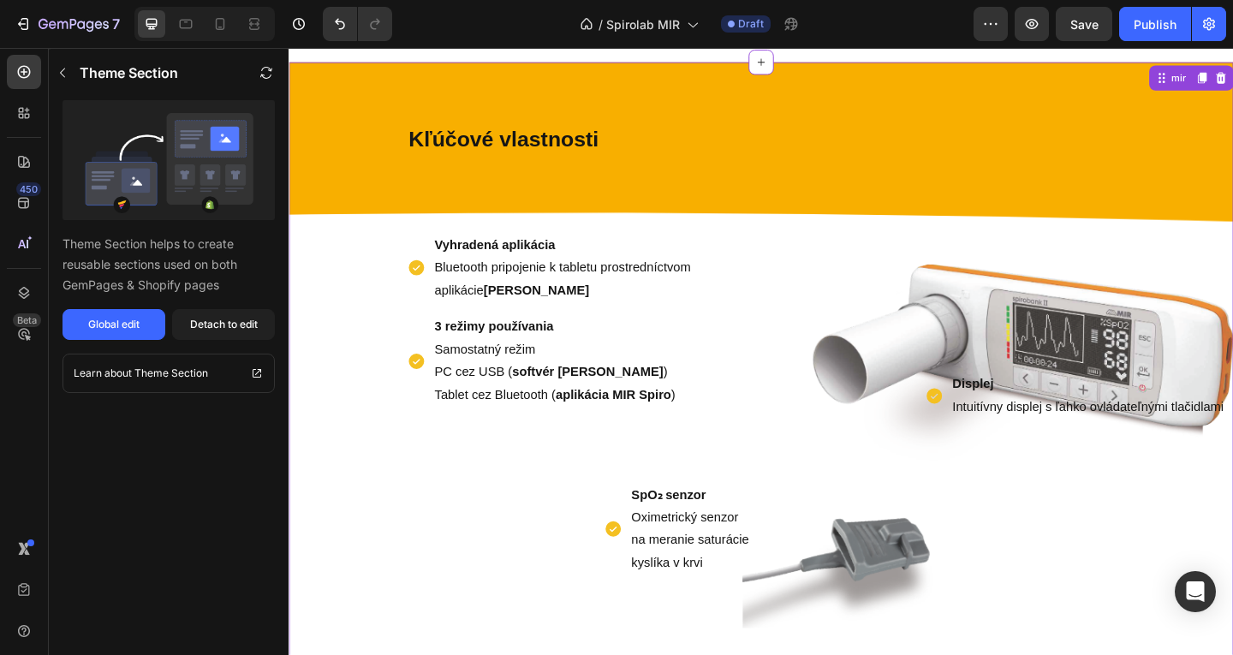
click at [620, 389] on p "PC cez USB ( softvér MIR Spiro )" at bounding box center [615, 401] width 337 height 25
click at [546, 407] on strong "softvér [PERSON_NAME]" at bounding box center [614, 400] width 164 height 15
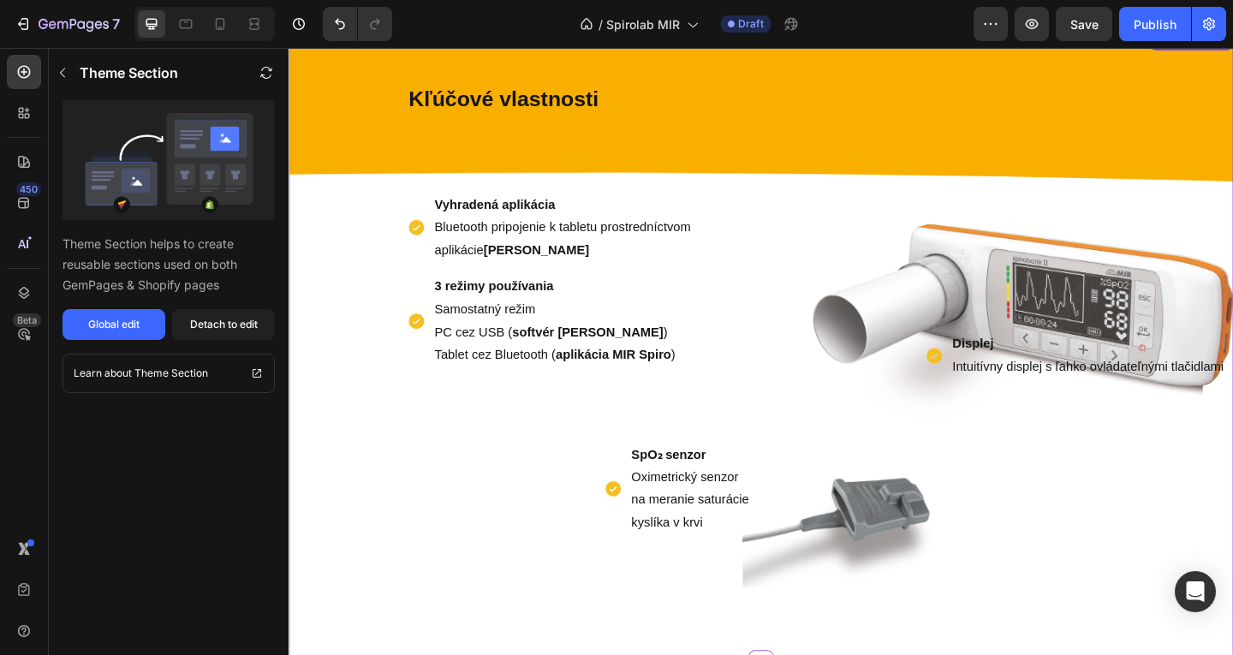
click at [730, 556] on p "SpO₂ senzor Oximetrický senzor na meranie saturácie kyslíka v krvi" at bounding box center [727, 528] width 132 height 98
click at [715, 564] on p "SpO₂ senzor Oximetrický senzor na meranie saturácie kyslíka v krvi" at bounding box center [727, 528] width 132 height 98
click at [506, 331] on p "Samostatný režim" at bounding box center [615, 332] width 337 height 25
click at [1070, 384] on p "Displej Intuitívny displej s ľahko ovládateľnými tlačidlami" at bounding box center [1158, 383] width 295 height 50
click at [1068, 361] on p "Displej Intuitívny displej s ľahko ovládateľnými tlačidlami" at bounding box center [1158, 383] width 295 height 50
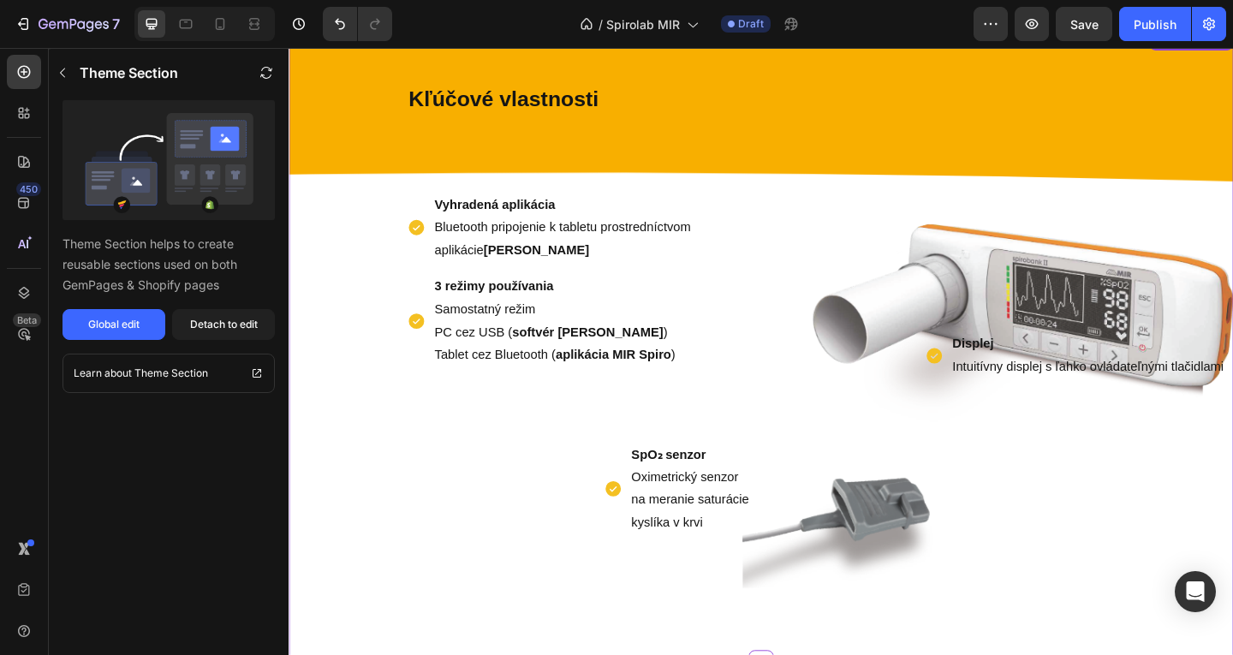
click at [353, 480] on div "SpO₂ senzor Oximetrický senzor na meranie saturácie kyslíka v krvi Item List" at bounding box center [542, 506] width 507 height 146
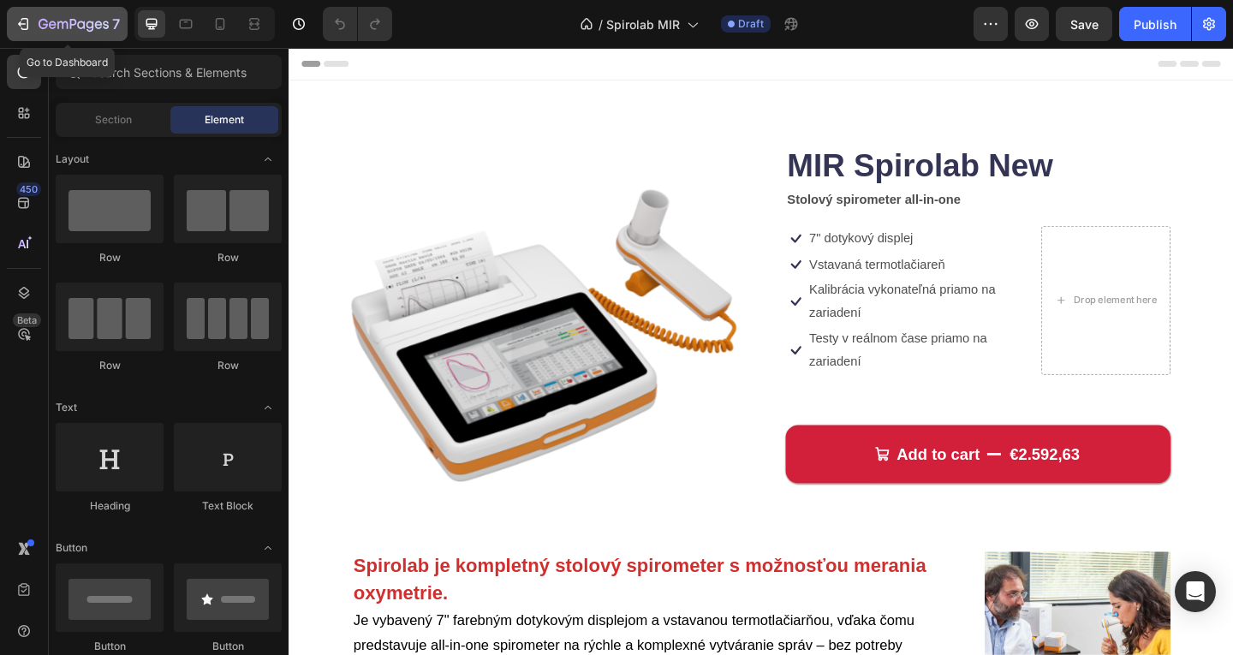
click at [45, 22] on icon "button" at bounding box center [74, 25] width 70 height 15
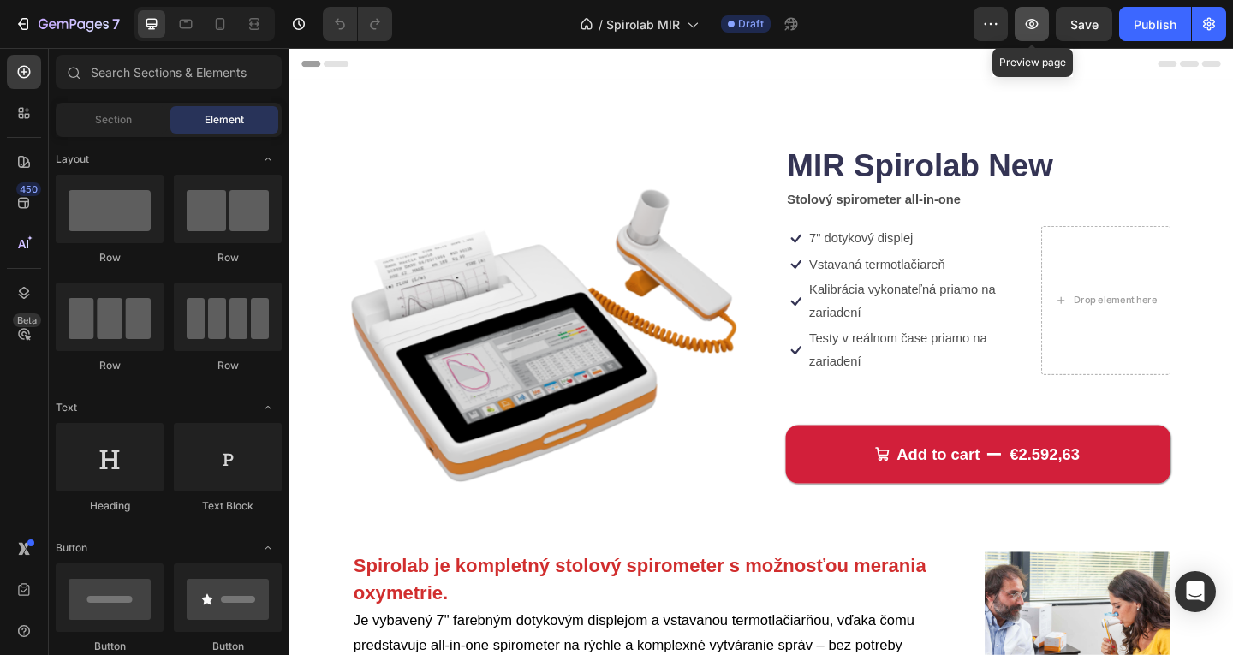
click at [1025, 21] on icon "button" at bounding box center [1031, 23] width 17 height 17
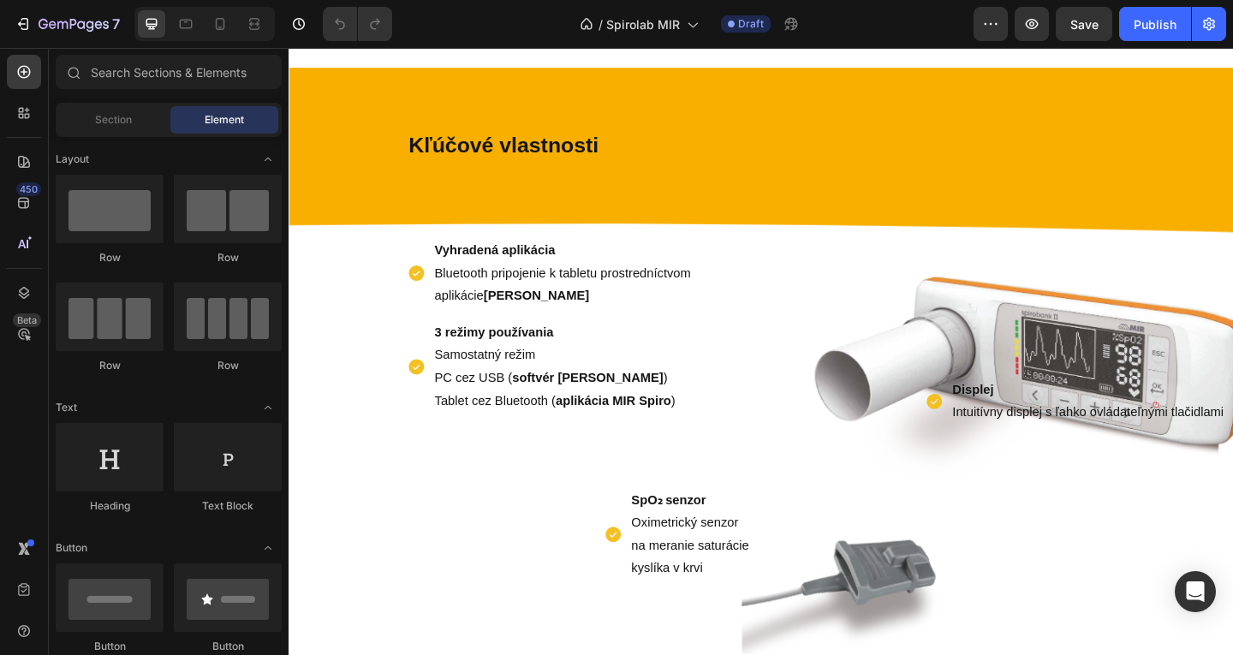
scroll to position [909, 0]
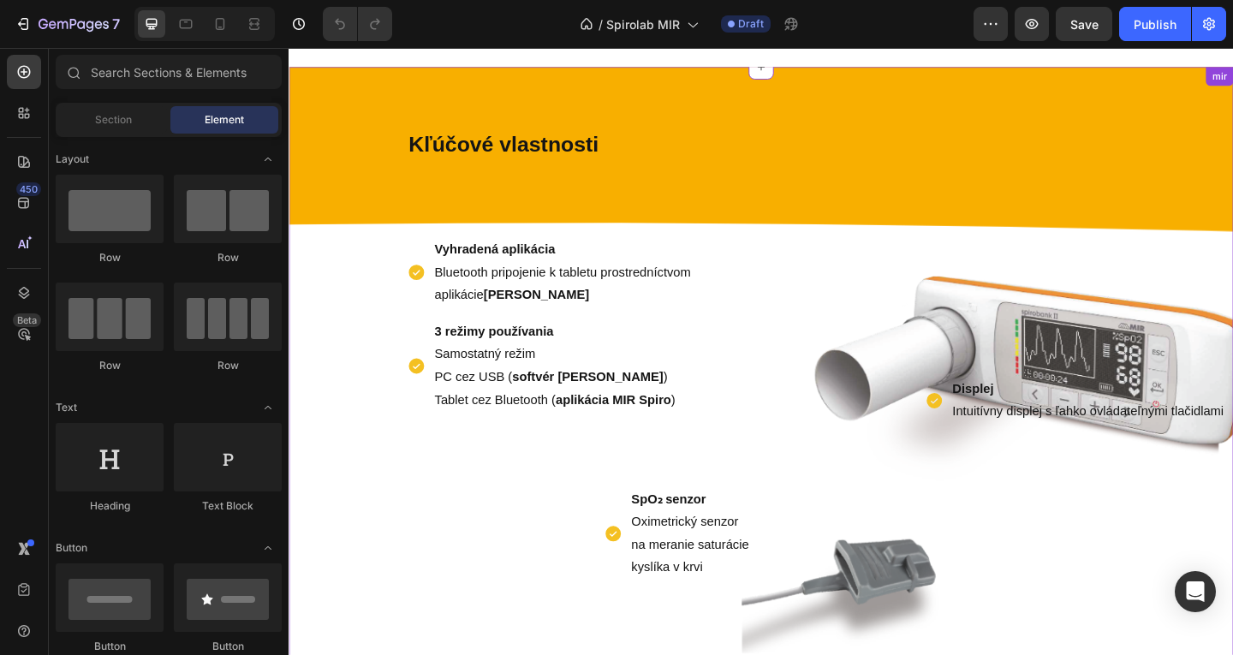
click at [360, 315] on div "Vyhradená aplikácia Bluetooth pripojenie k tabletu prostredníctvom aplikácie MI…" at bounding box center [542, 315] width 507 height 262
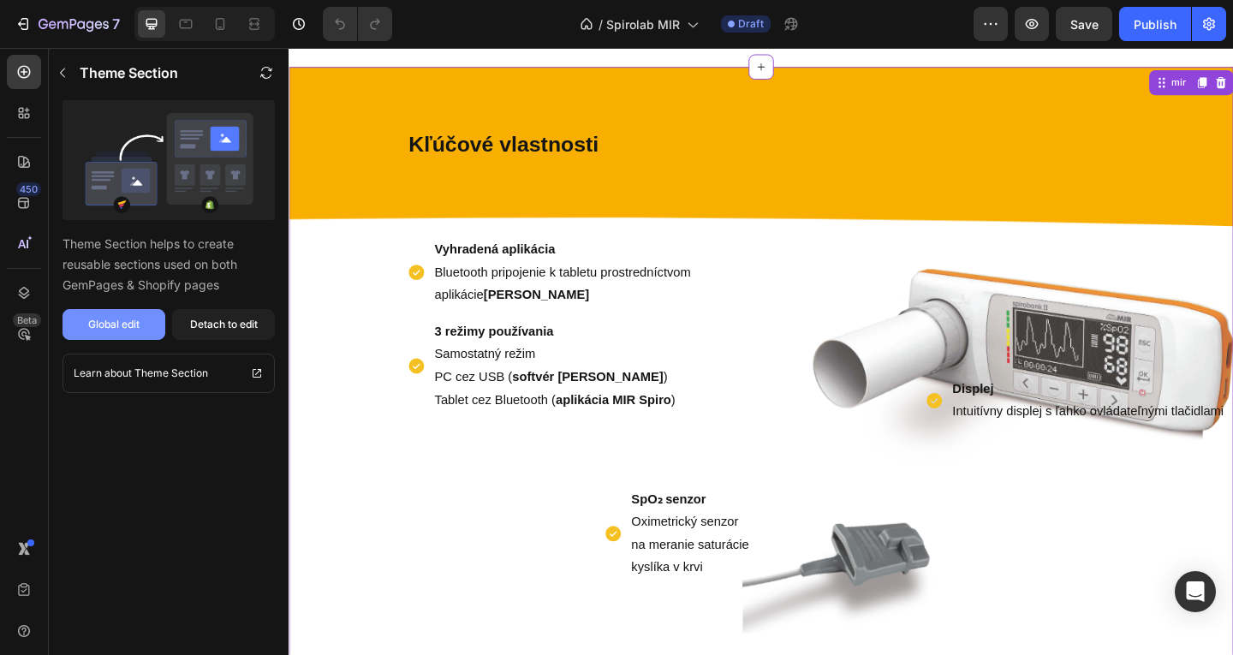
click at [150, 327] on button "Global edit" at bounding box center [114, 324] width 103 height 31
click at [221, 317] on div "Detach to edit" at bounding box center [224, 324] width 68 height 15
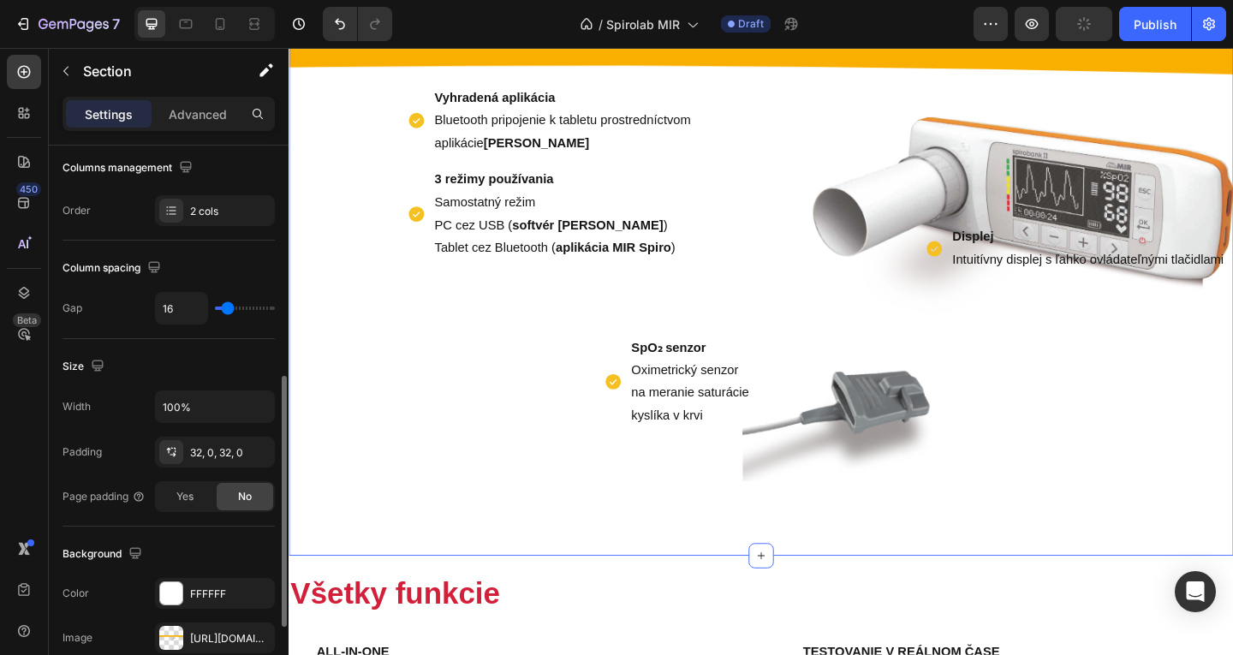
scroll to position [417, 0]
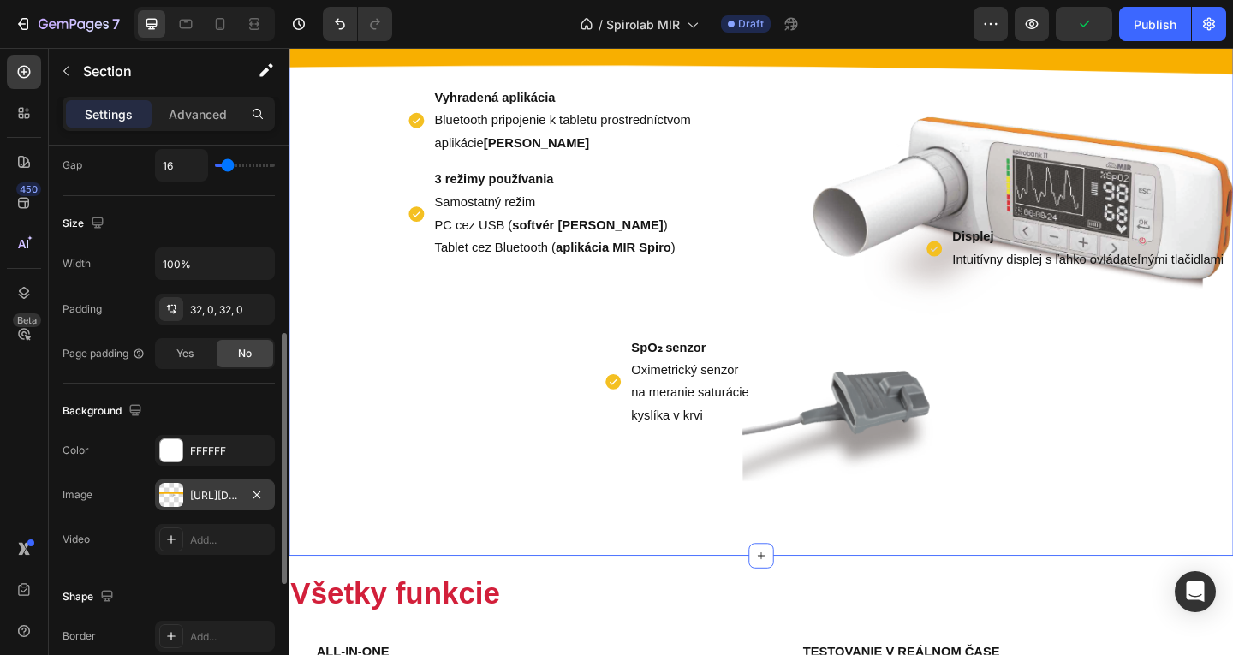
click at [207, 495] on div "https://cdn.shopify.com/s/files/1/0832/1971/0296/files/gempages_576415707223294…" at bounding box center [215, 495] width 50 height 15
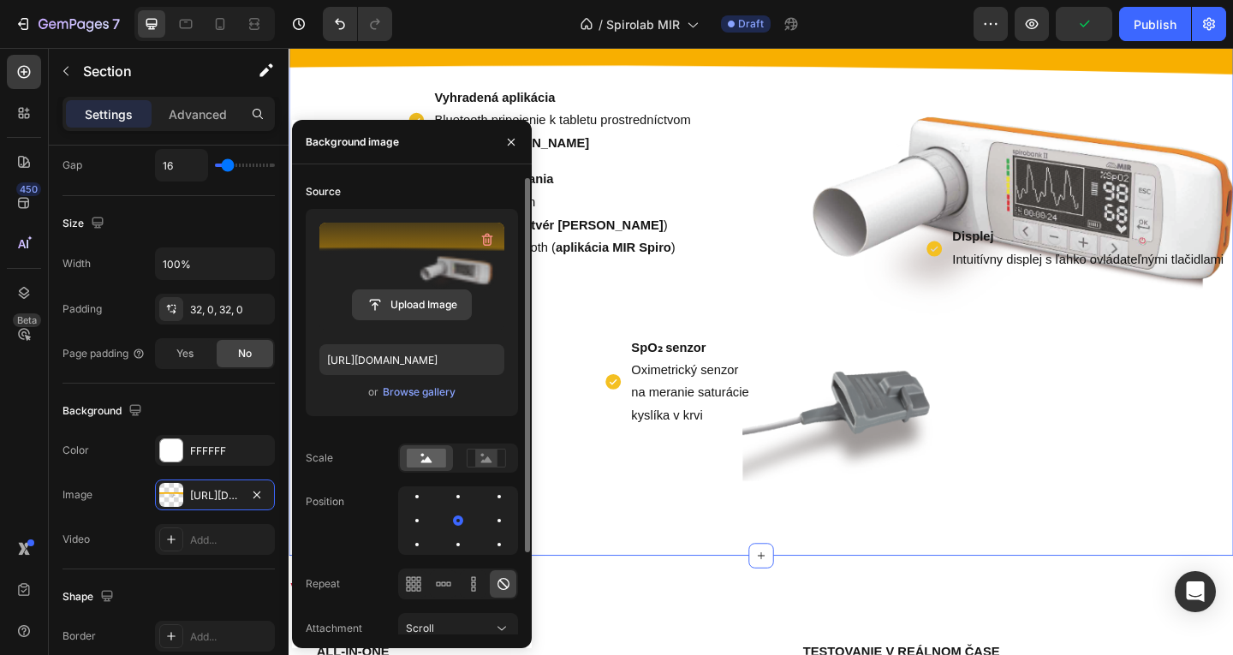
click at [415, 298] on input "file" at bounding box center [412, 304] width 118 height 29
click at [414, 302] on input "file" at bounding box center [412, 304] width 118 height 29
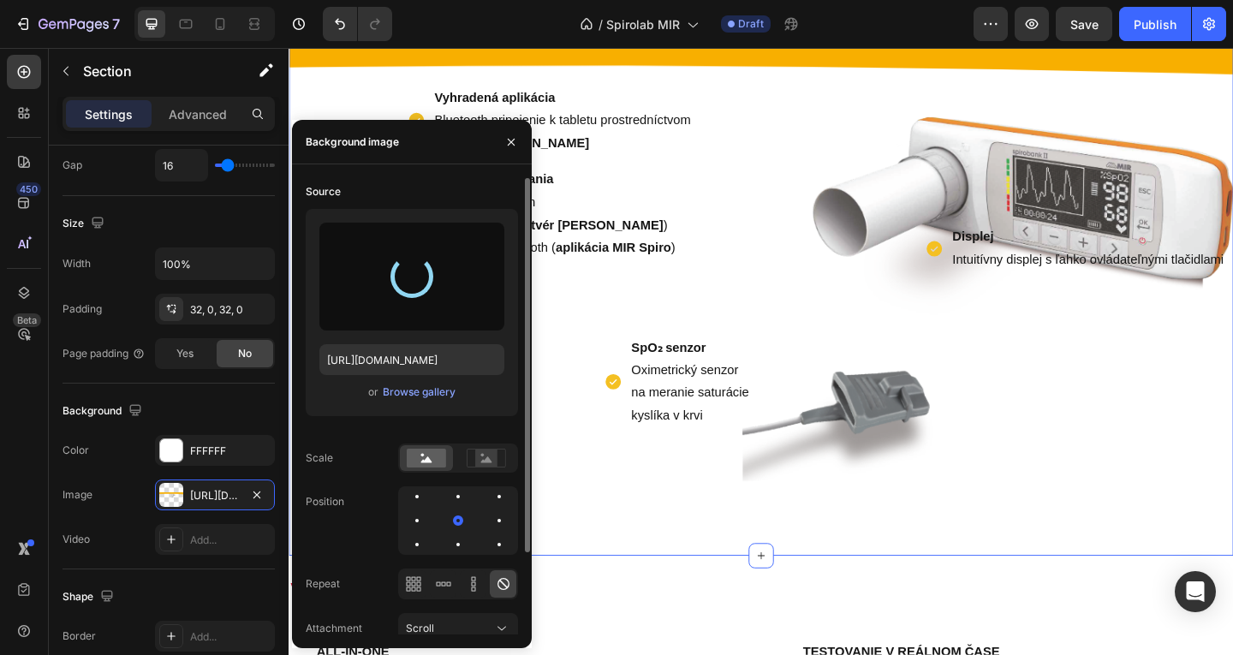
type input "https://cdn.shopify.com/s/files/1/0832/1971/0296/files/gempages_576415707223294…"
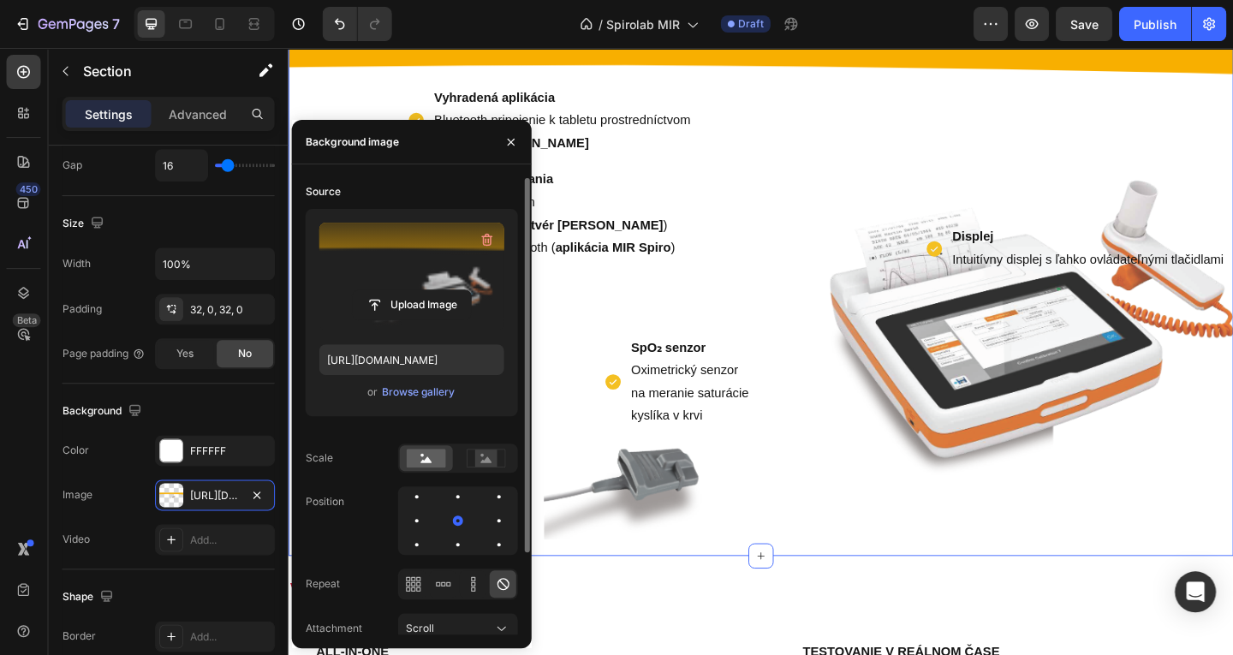
scroll to position [0, 0]
click at [909, 135] on div "Displej Intuitívny displej s ľahko ovládateľnými tlačidlami Item List" at bounding box center [1062, 112] width 507 height 363
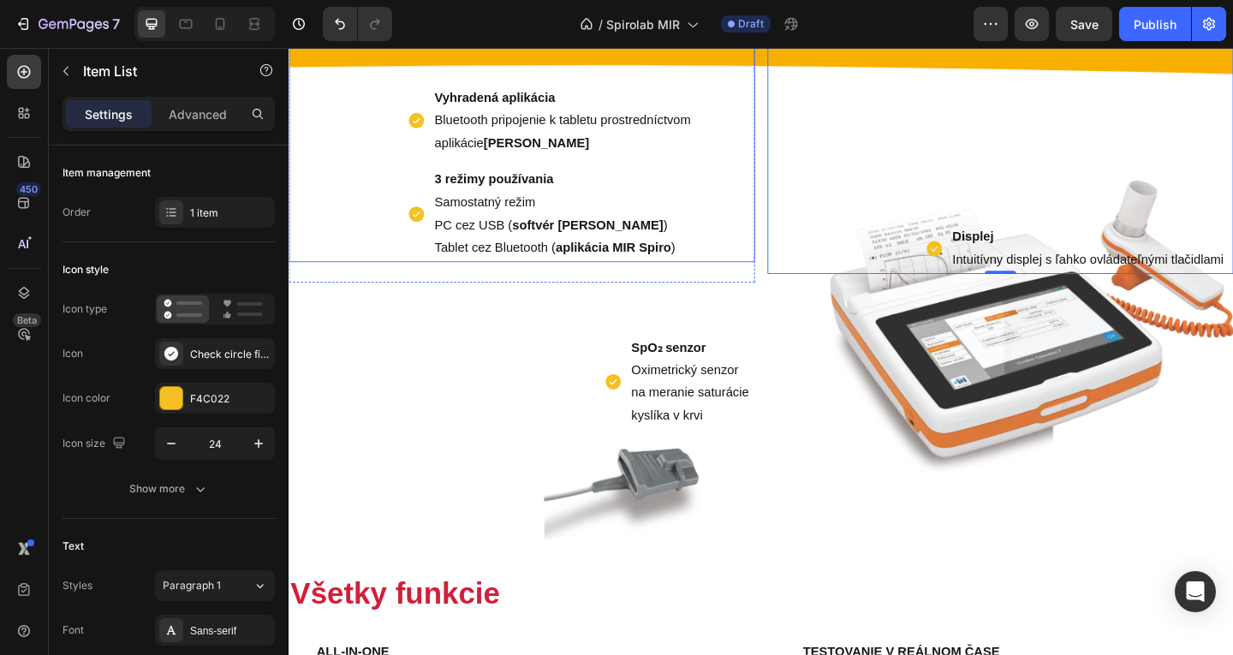
scroll to position [920, 0]
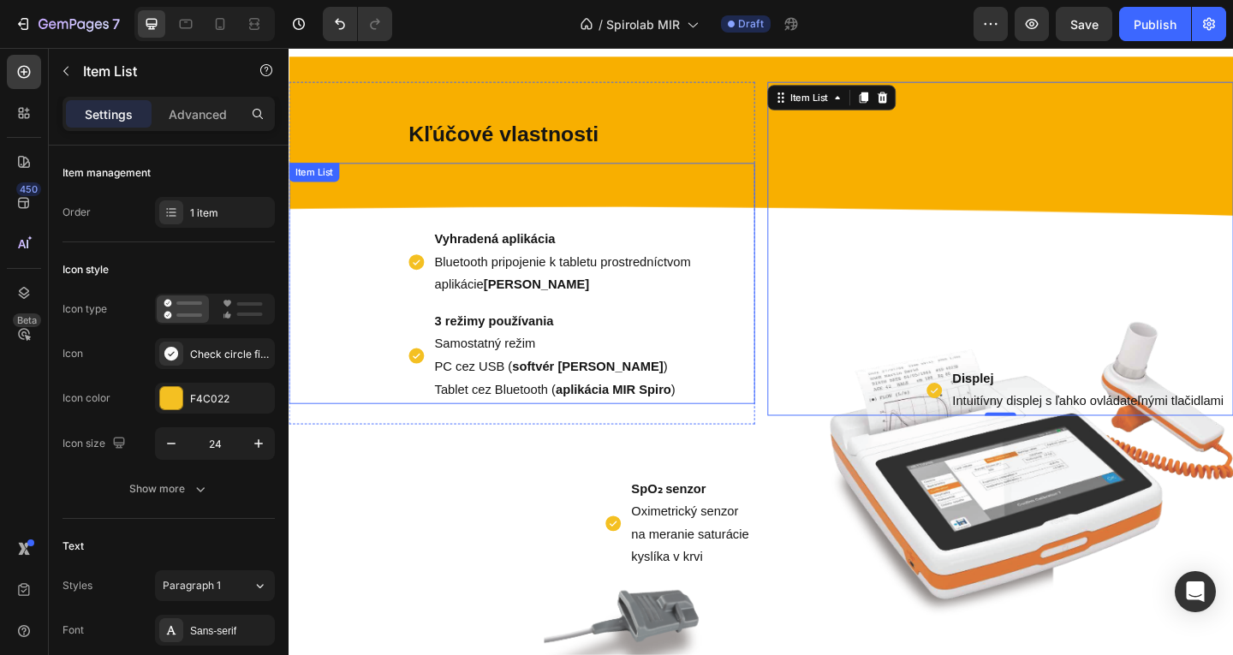
click at [547, 341] on strong "3 režimy používania" at bounding box center [511, 344] width 129 height 15
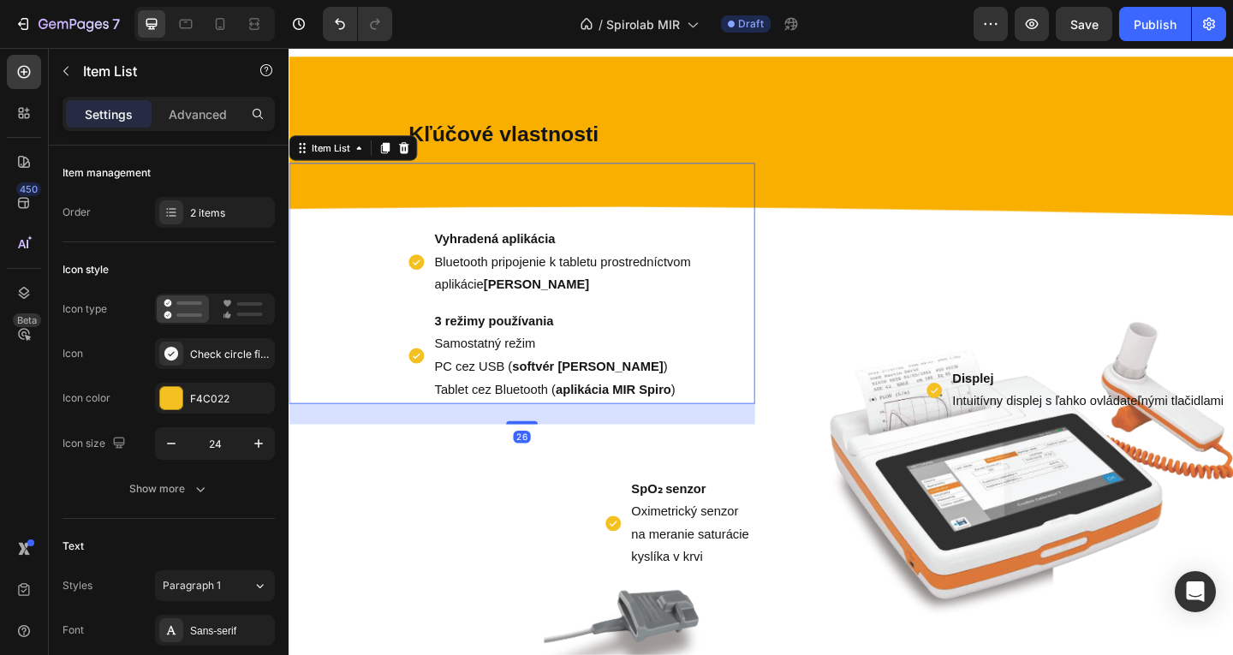
click at [563, 293] on p "Vyhradená aplikácia Bluetooth pripojenie k tabletu prostredníctvom aplikácie MI…" at bounding box center [615, 281] width 337 height 74
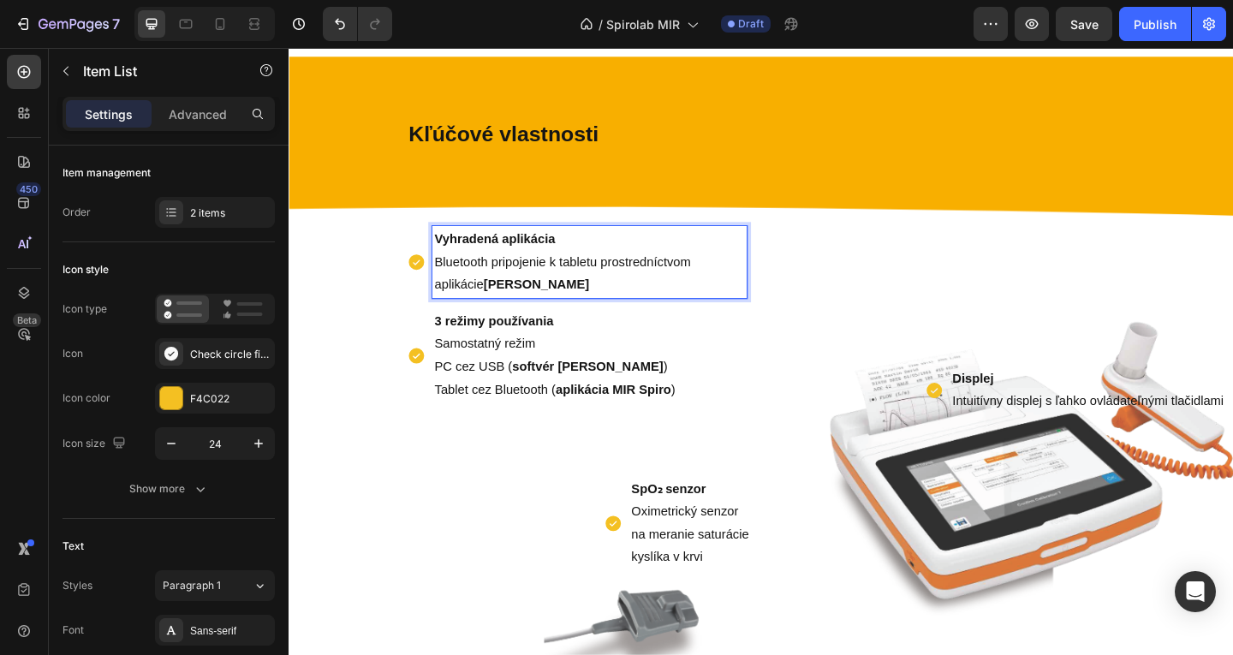
click at [620, 292] on p "Vyhradená aplikácia Bluetooth pripojenie k tabletu prostredníctvom aplikácie MI…" at bounding box center [615, 281] width 337 height 74
click at [603, 306] on p "Vyhradená aplikácia Bluetooth pripojenie k tabletu prostredníctvom aplikácie MI…" at bounding box center [615, 281] width 337 height 74
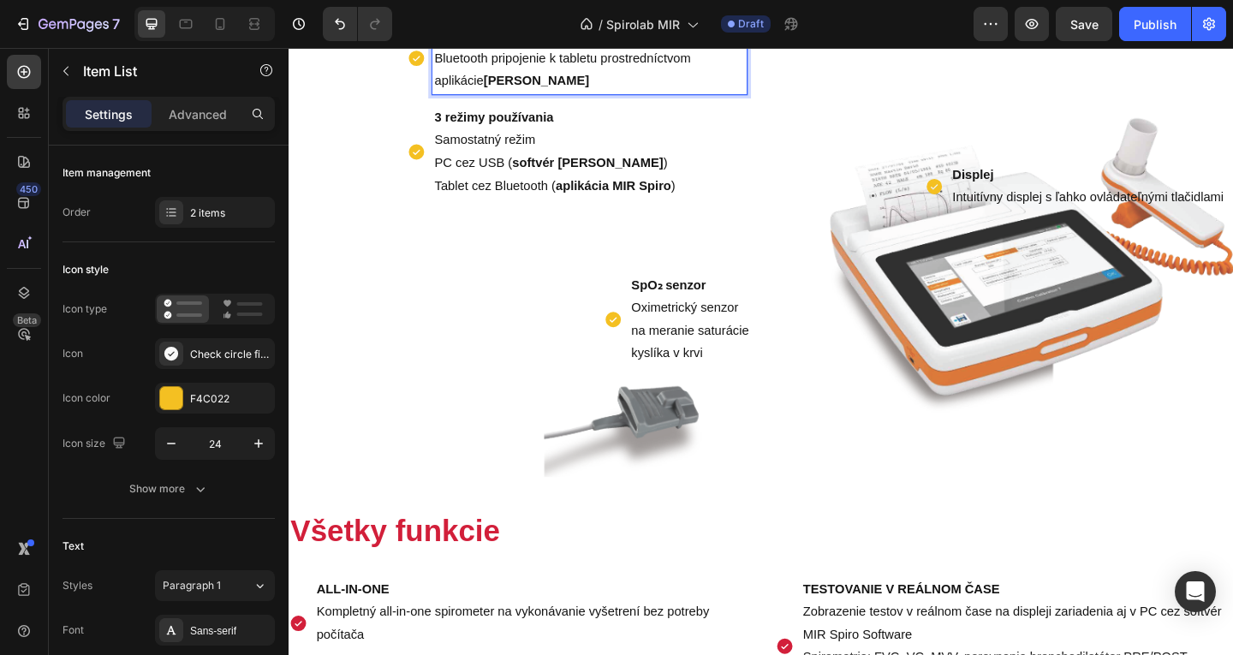
scroll to position [984, 0]
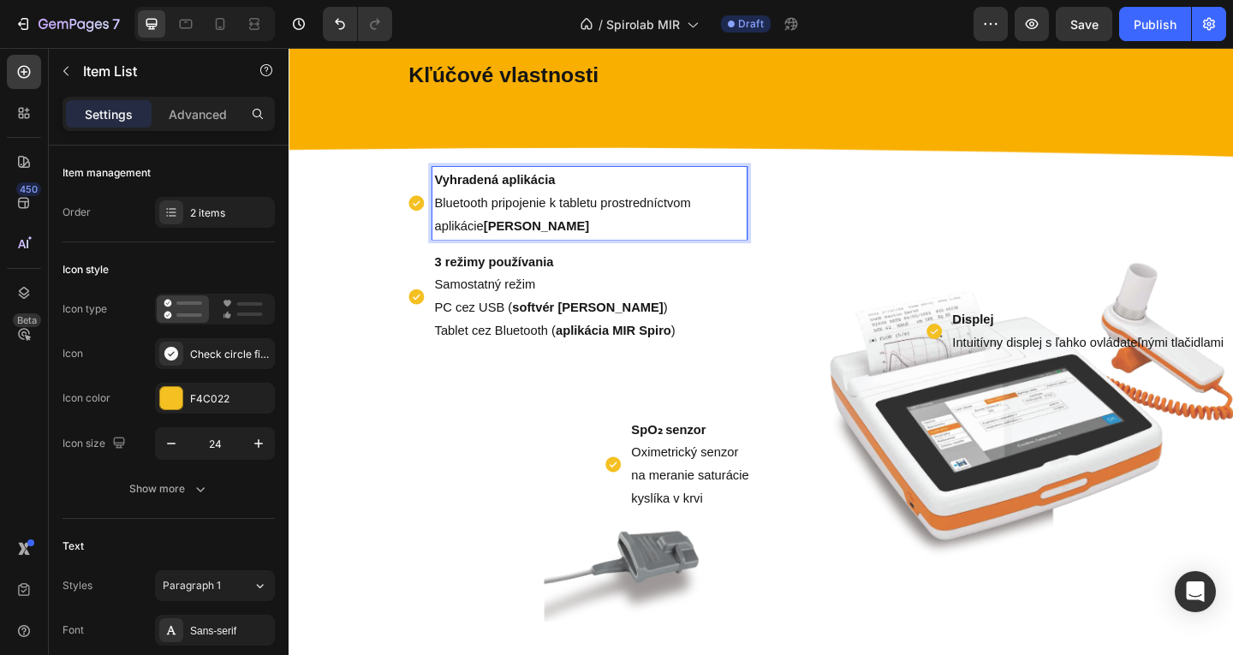
click at [593, 236] on p "Vyhradená aplikácia Bluetooth pripojenie k tabletu prostredníctvom aplikácie MI…" at bounding box center [615, 217] width 337 height 74
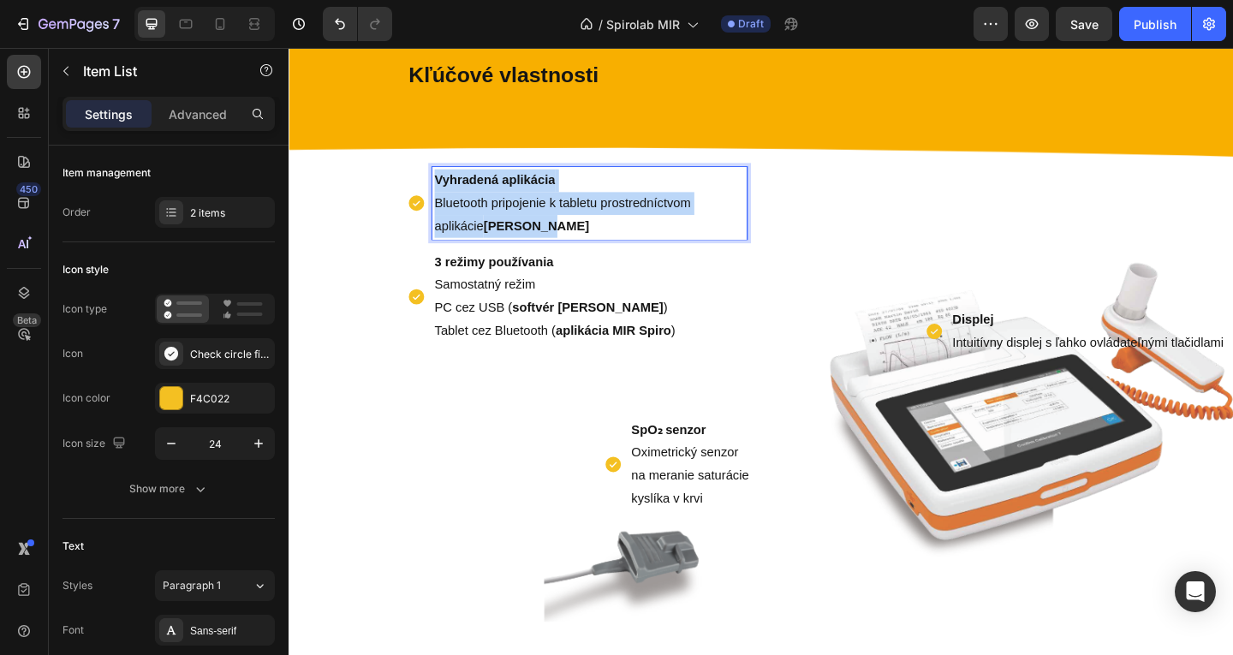
drag, startPoint x: 592, startPoint y: 236, endPoint x: 438, endPoint y: 183, distance: 162.2
click at [438, 183] on div "Vyhradená aplikácia Bluetooth pripojenie k tabletu prostredníctvom aplikácie MI…" at bounding box center [602, 216] width 370 height 79
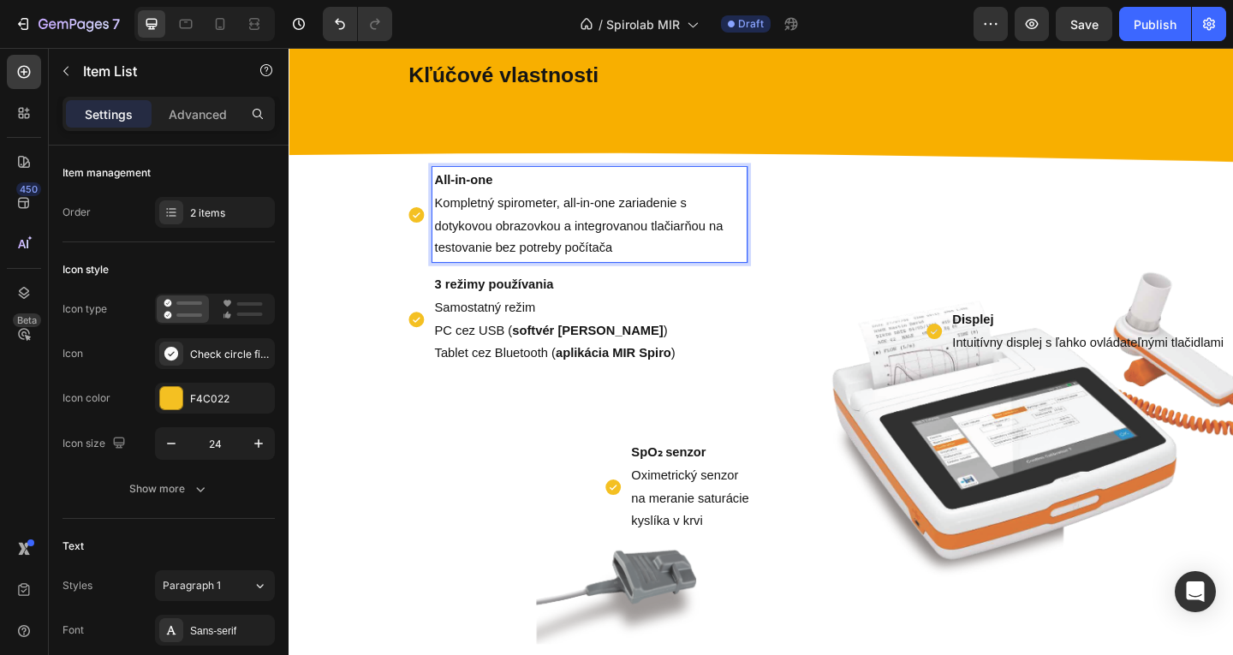
click at [594, 331] on p "Samostatný režim" at bounding box center [615, 331] width 337 height 25
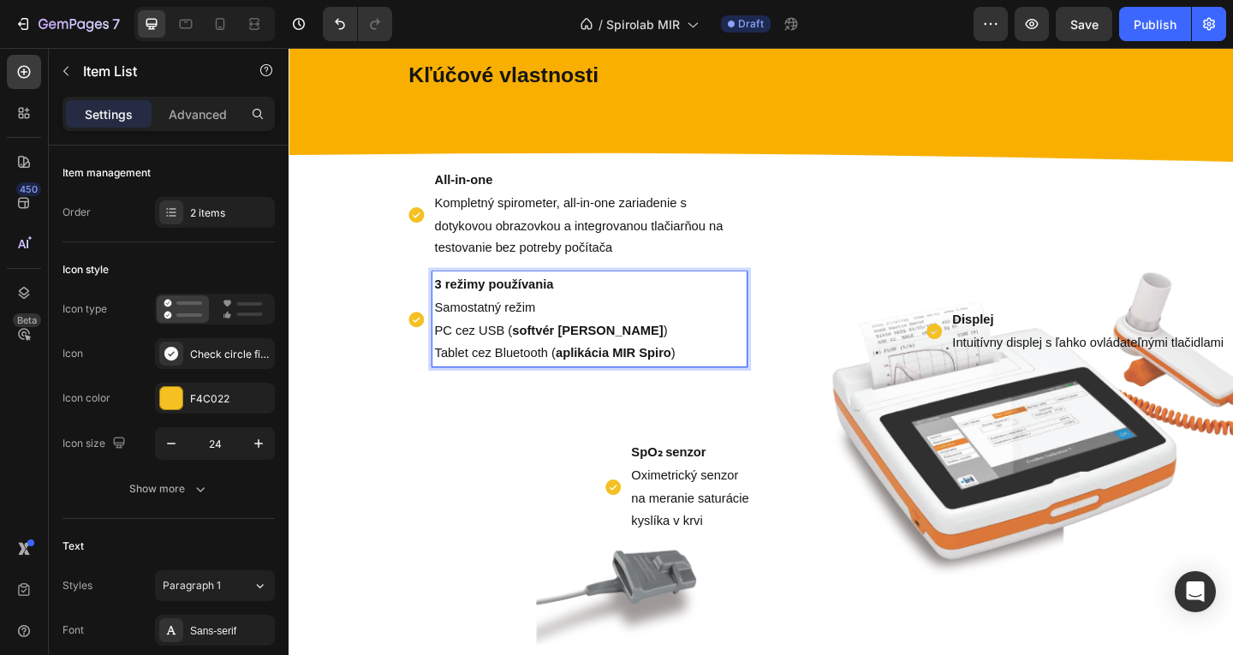
click at [744, 382] on p "Tablet cez Bluetooth ( aplikácia MIR Spiro )" at bounding box center [615, 380] width 337 height 25
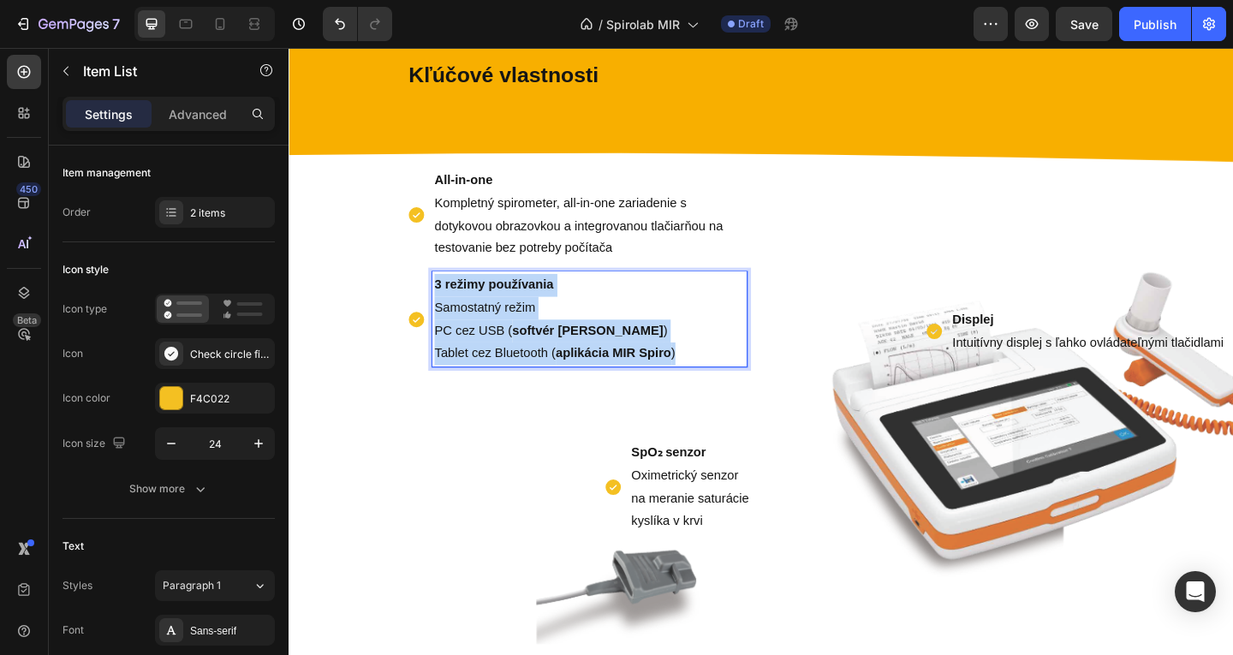
drag, startPoint x: 744, startPoint y: 382, endPoint x: 432, endPoint y: 295, distance: 323.7
click at [432, 295] on div "3 režimy používania Samostatný režim PC cez USB ( softvér MIR Spiro ) Tablet ce…" at bounding box center [602, 343] width 370 height 104
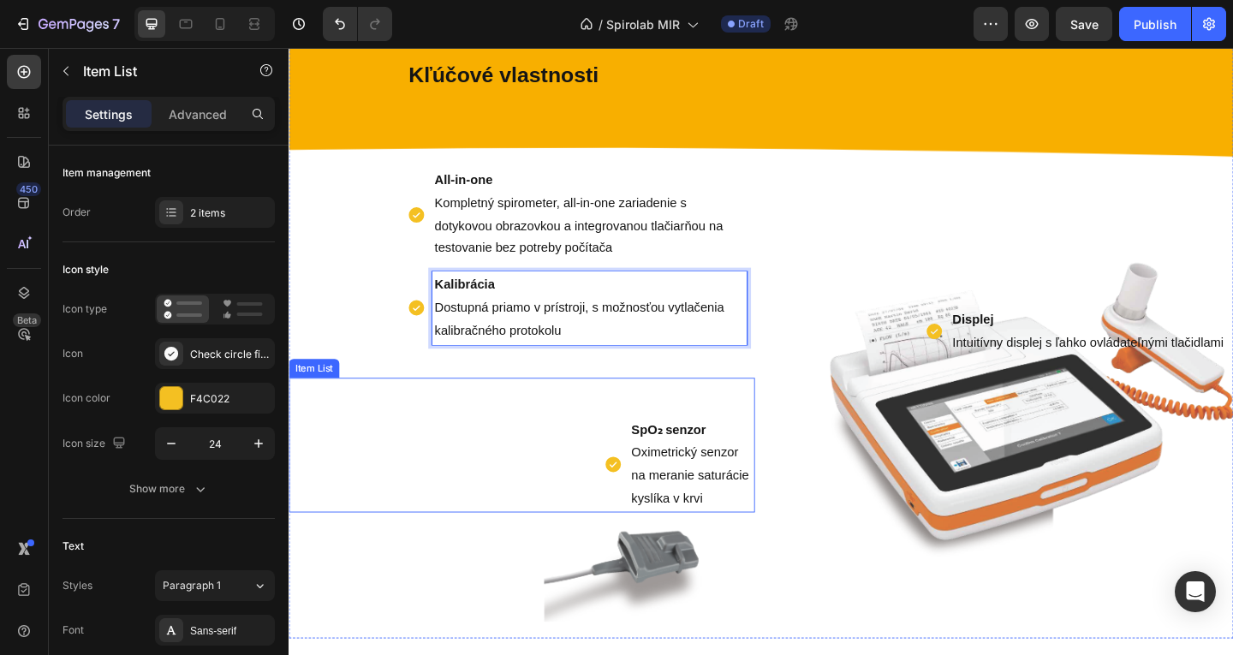
click at [676, 504] on p "SpO₂ senzor Oximetrický senzor na meranie saturácie kyslíka v krvi" at bounding box center [727, 501] width 132 height 98
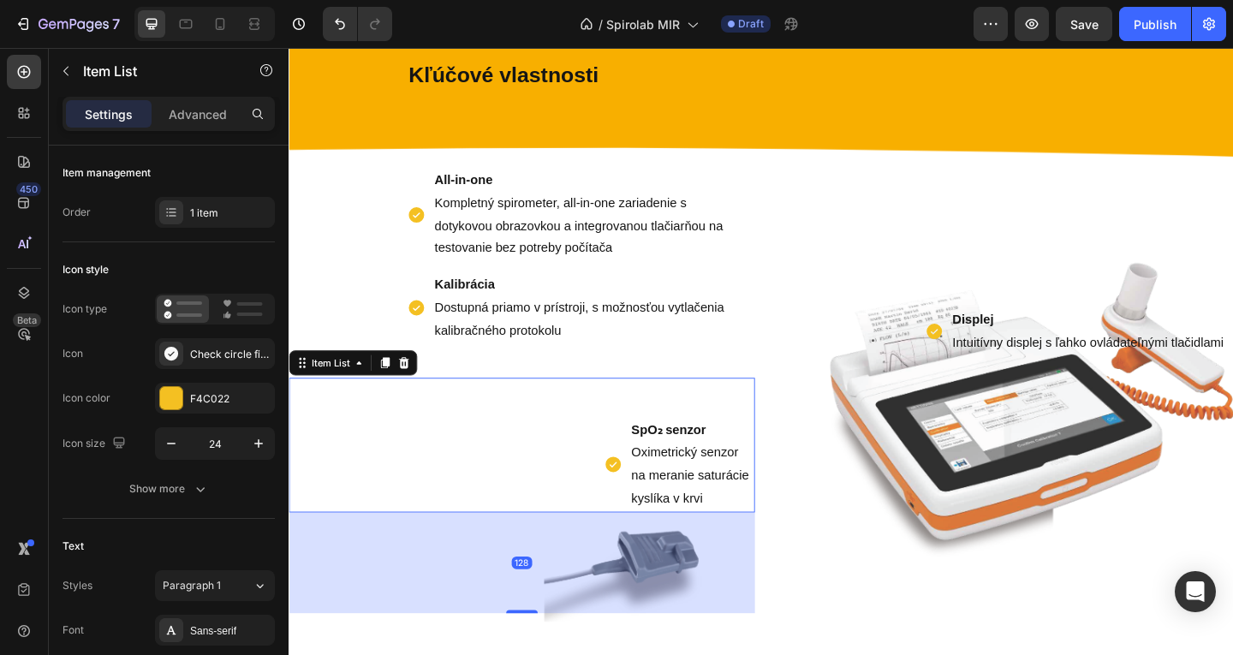
click at [706, 551] on p "SpO₂ senzor Oximetrický senzor na meranie saturácie kyslíka v krvi" at bounding box center [727, 501] width 132 height 98
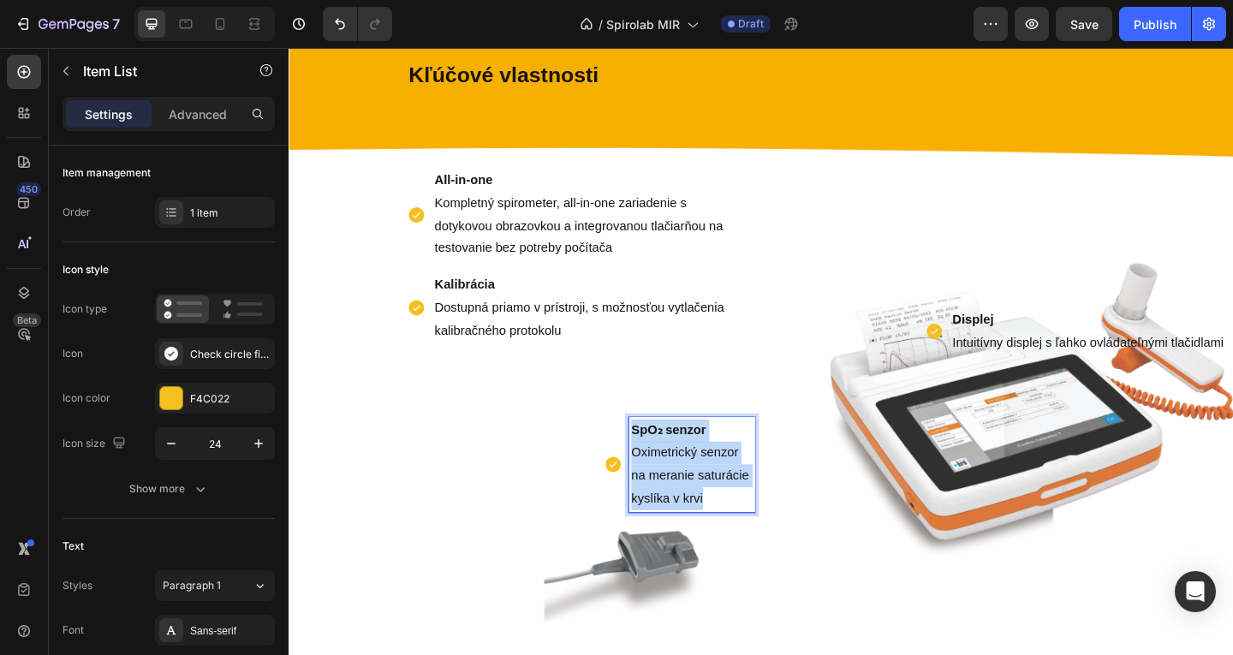
drag, startPoint x: 706, startPoint y: 557, endPoint x: 649, endPoint y: 438, distance: 131.8
click at [649, 438] on div "SpO₂ senzor Oximetrický senzor na meranie saturácie kyslíka v krvi Item List 128" at bounding box center [542, 480] width 507 height 146
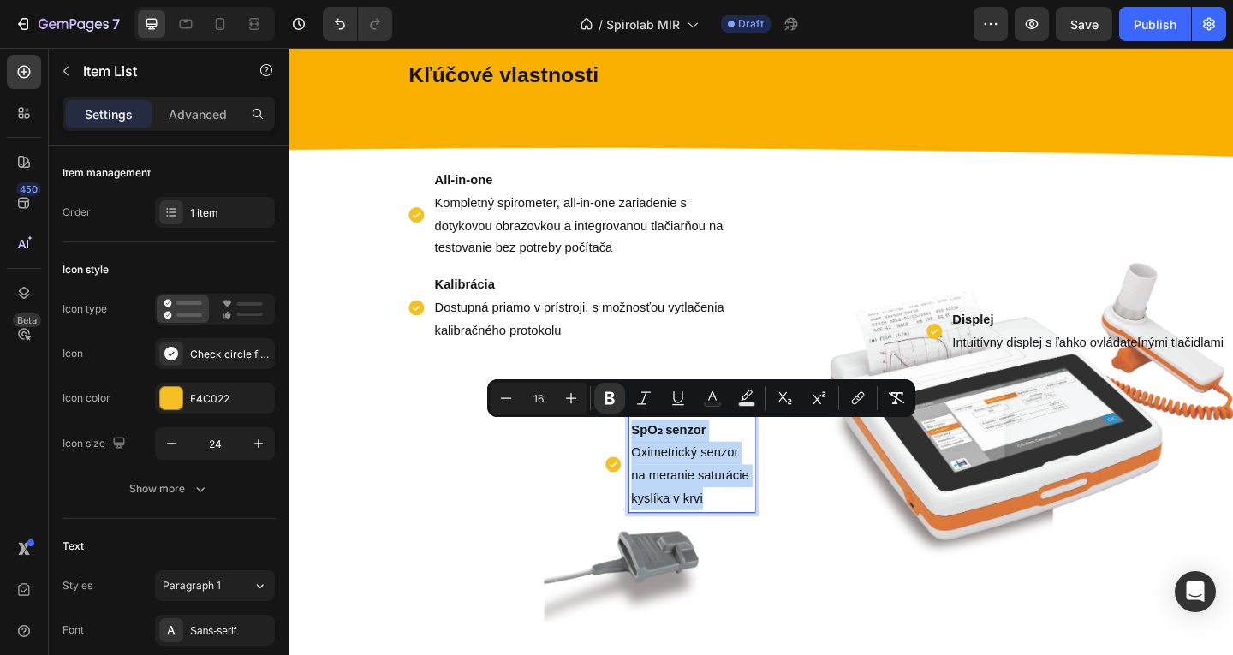
copy p "SpO₂ senzor Oximetrický senzor na meranie saturácie kyslíka v krvi"
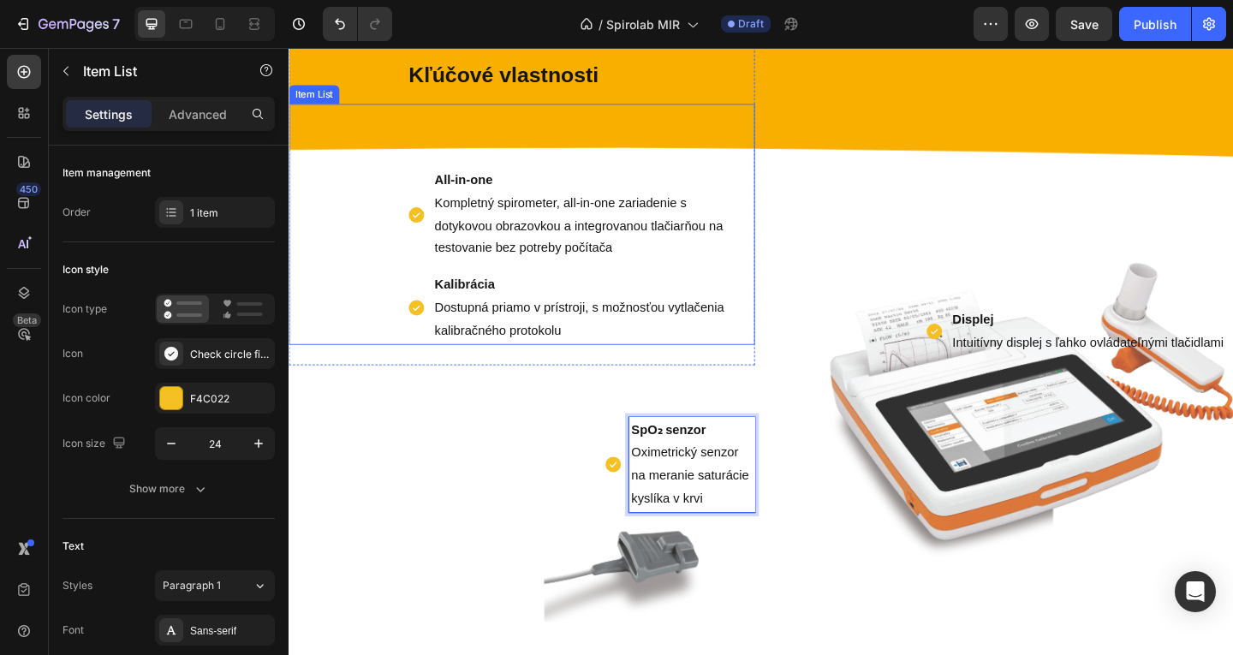
click at [531, 354] on p "Kalibrácia Dostupná priamo v prístroji, s možnosťou vytlačenia kalibračného pro…" at bounding box center [615, 331] width 337 height 74
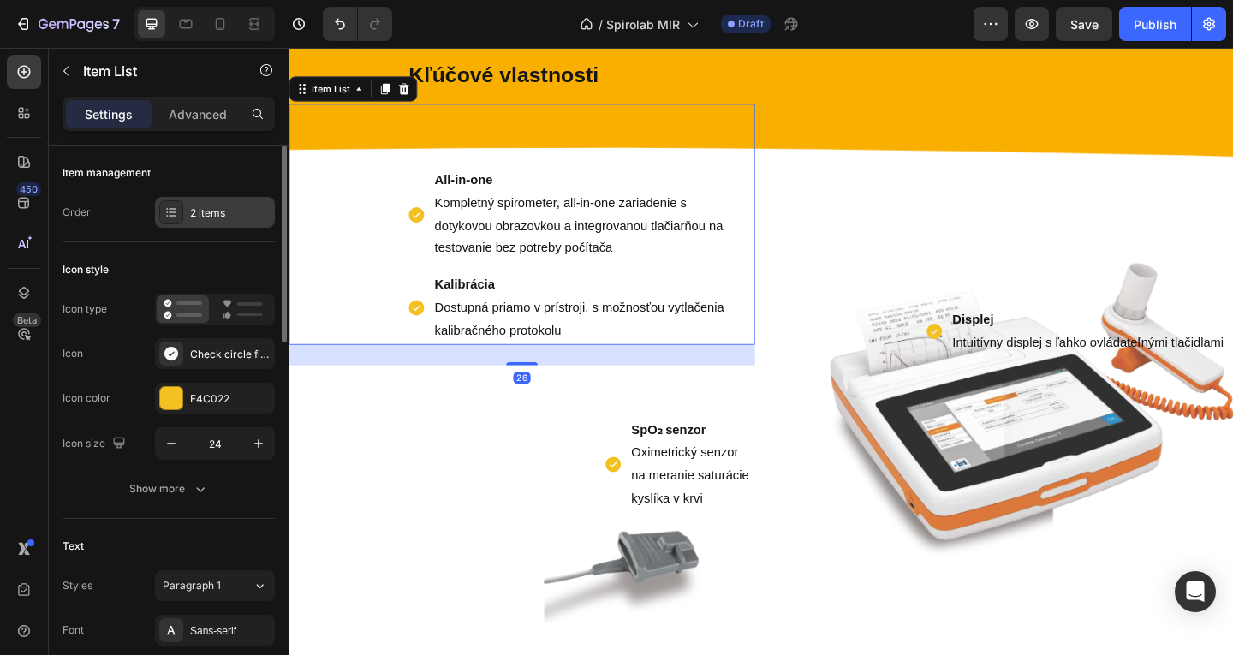
click at [218, 211] on div "2 items" at bounding box center [230, 213] width 80 height 15
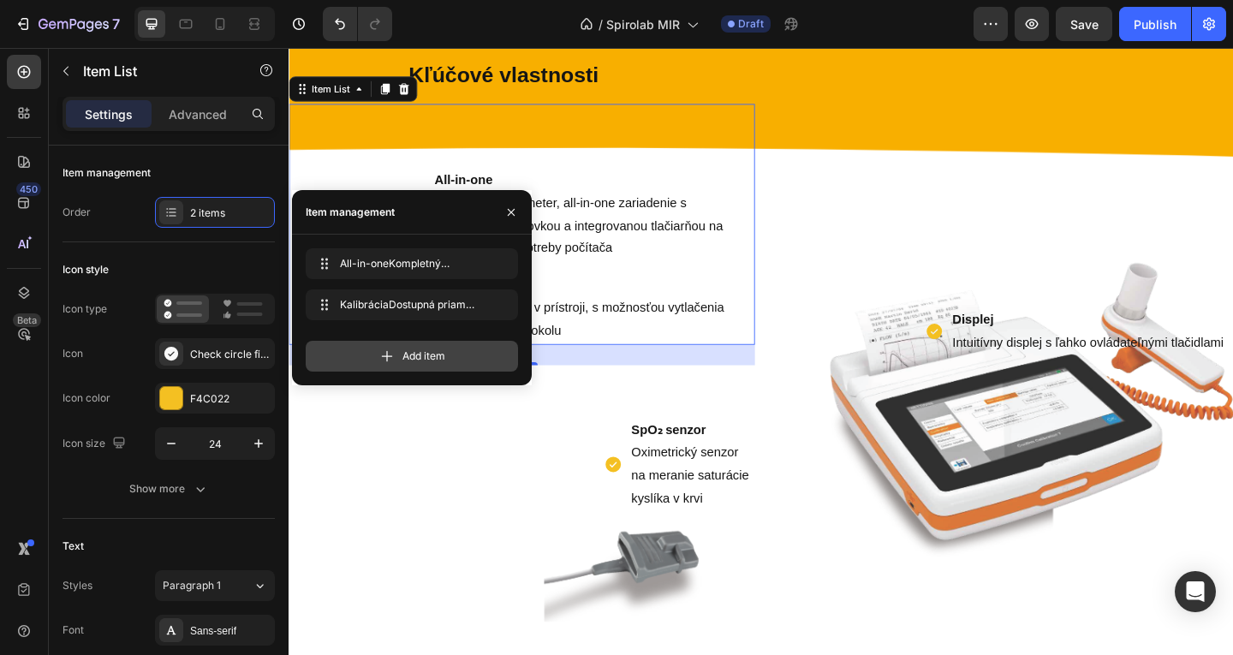
click at [444, 360] on span "Add item" at bounding box center [423, 356] width 43 height 15
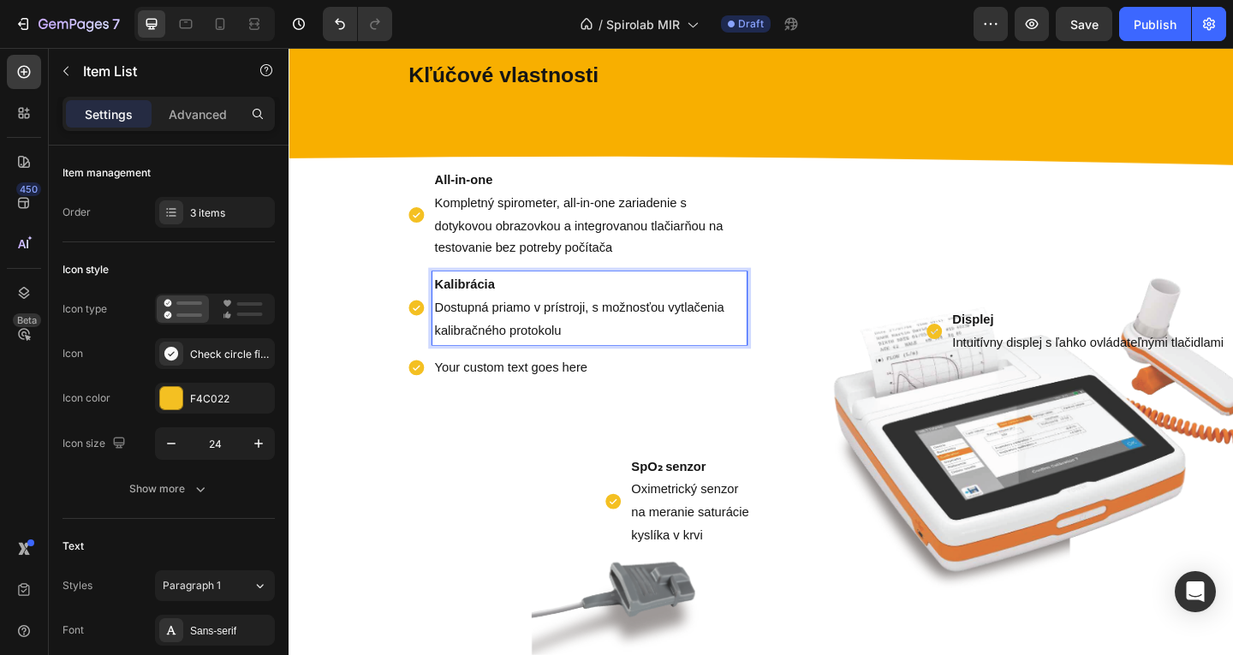
click at [608, 379] on div "All-in-one Kompletný spirometer, all-in-one zariadenie s dotykovou obrazovkou a…" at bounding box center [602, 293] width 370 height 233
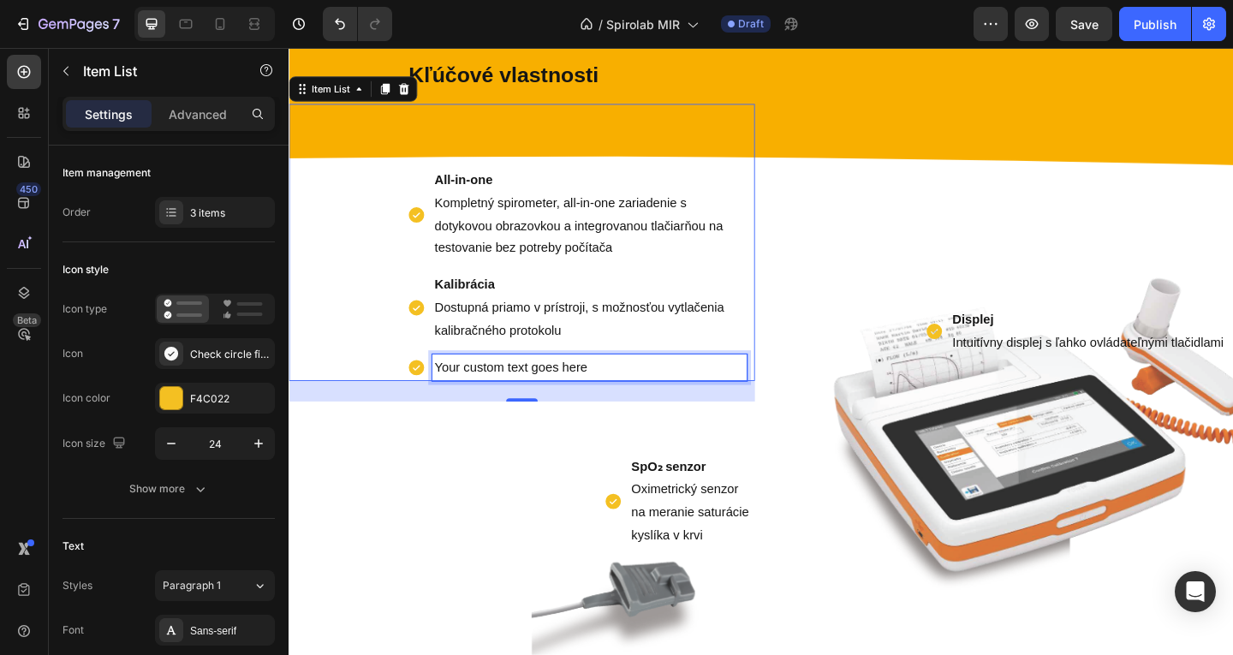
click at [612, 385] on p "Your custom text goes here" at bounding box center [615, 396] width 337 height 25
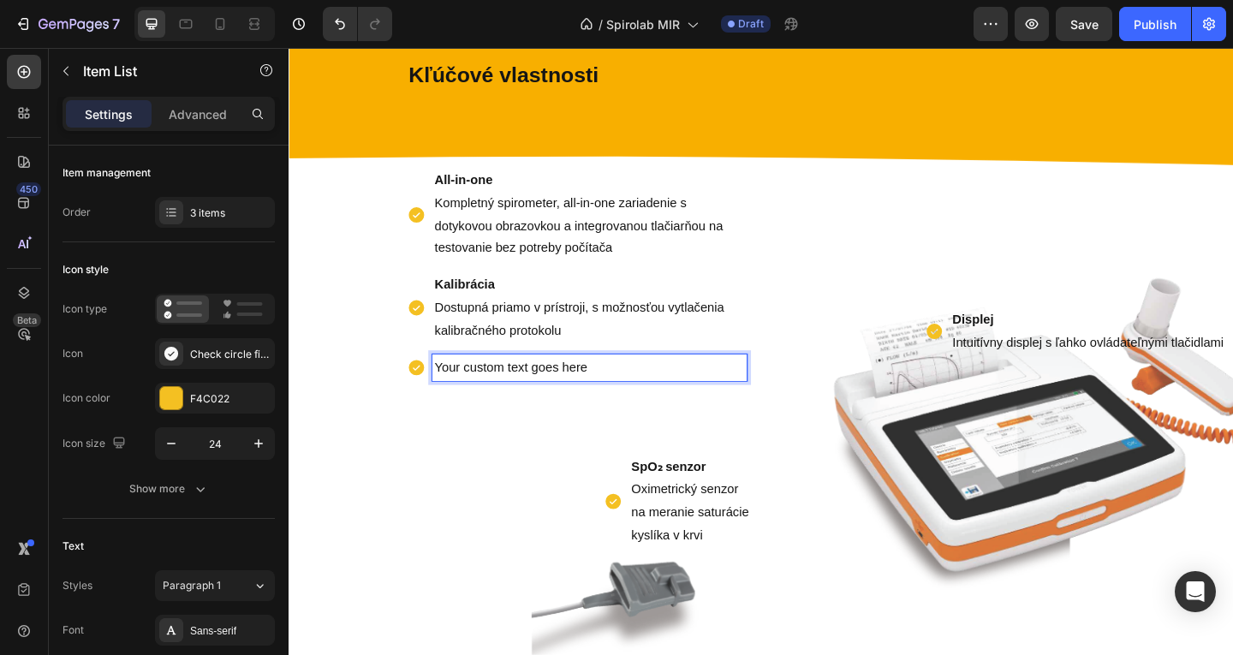
click at [624, 386] on p "Your custom text goes here" at bounding box center [615, 396] width 337 height 25
drag, startPoint x: 623, startPoint y: 386, endPoint x: 435, endPoint y: 385, distance: 188.4
click at [435, 385] on div "Your custom text goes here" at bounding box center [602, 396] width 370 height 30
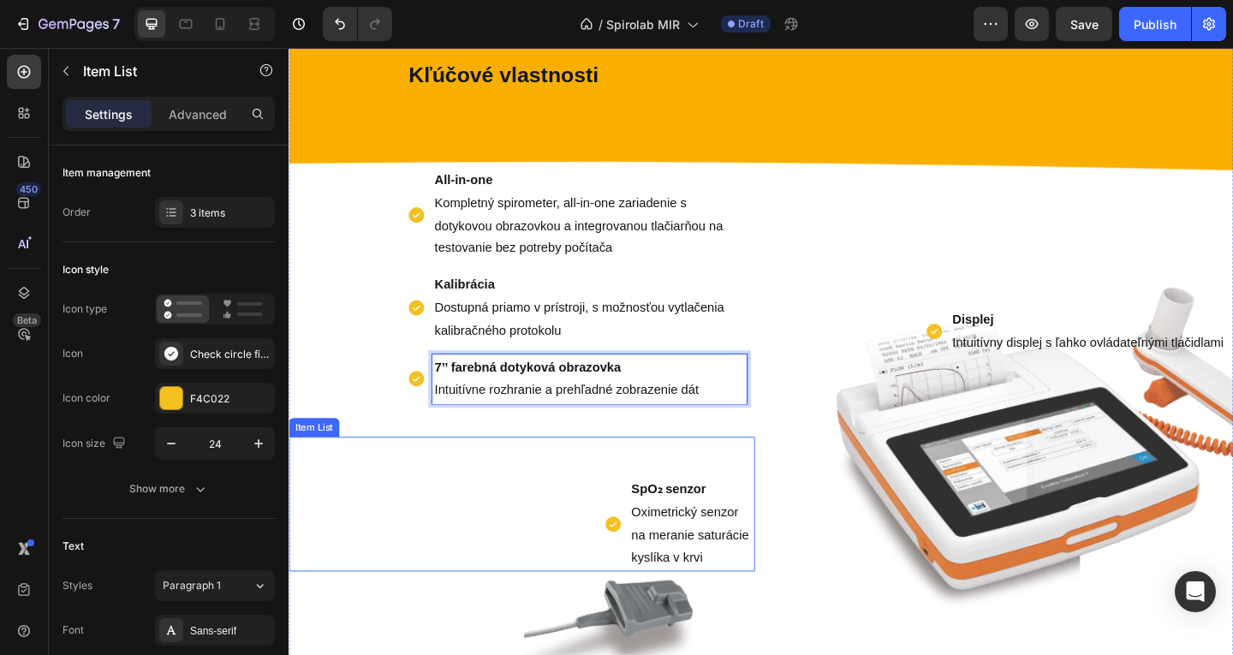
scroll to position [1033, 0]
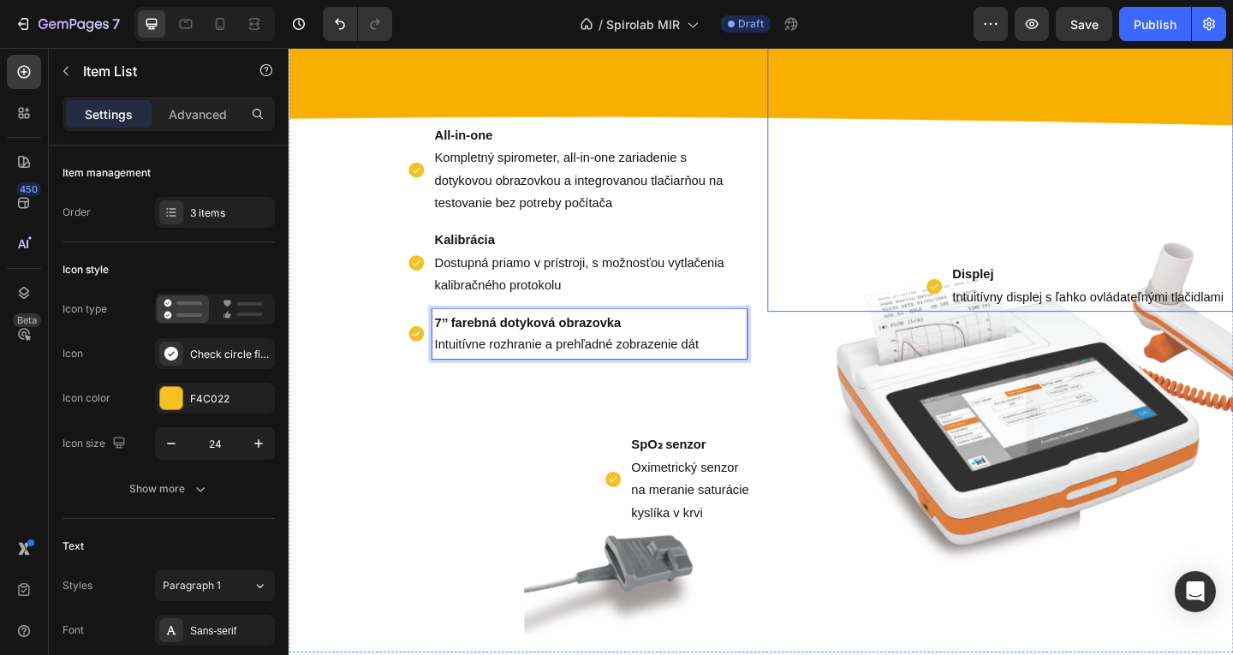
click at [1062, 307] on p "Displej Intuitívny displej s ľahko ovládateľnými tlačidlami" at bounding box center [1158, 308] width 295 height 50
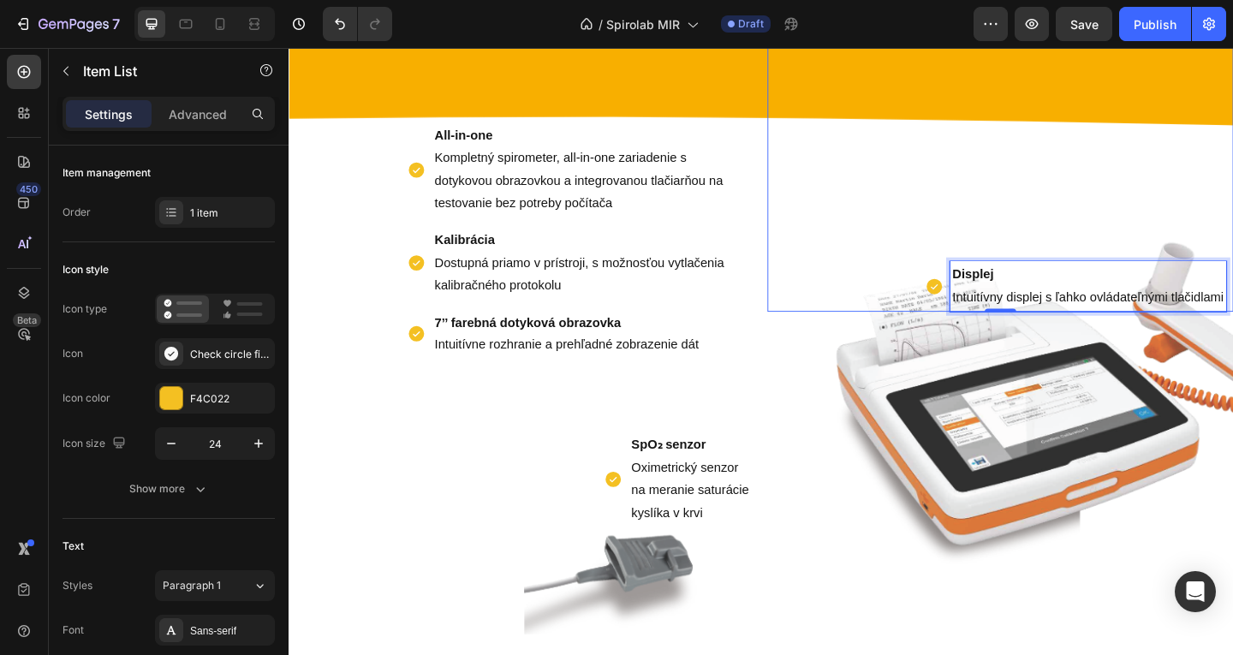
click at [1040, 306] on p "Displej Intuitívny displej s ľahko ovládateľnými tlačidlami" at bounding box center [1158, 308] width 295 height 50
drag, startPoint x: 1011, startPoint y: 291, endPoint x: 1315, endPoint y: 354, distance: 311.2
click at [1232, 354] on html "Header Product Images Philips OptiChamber Diamond súprava inhalačný nadstavec +…" at bounding box center [803, 477] width 1028 height 2924
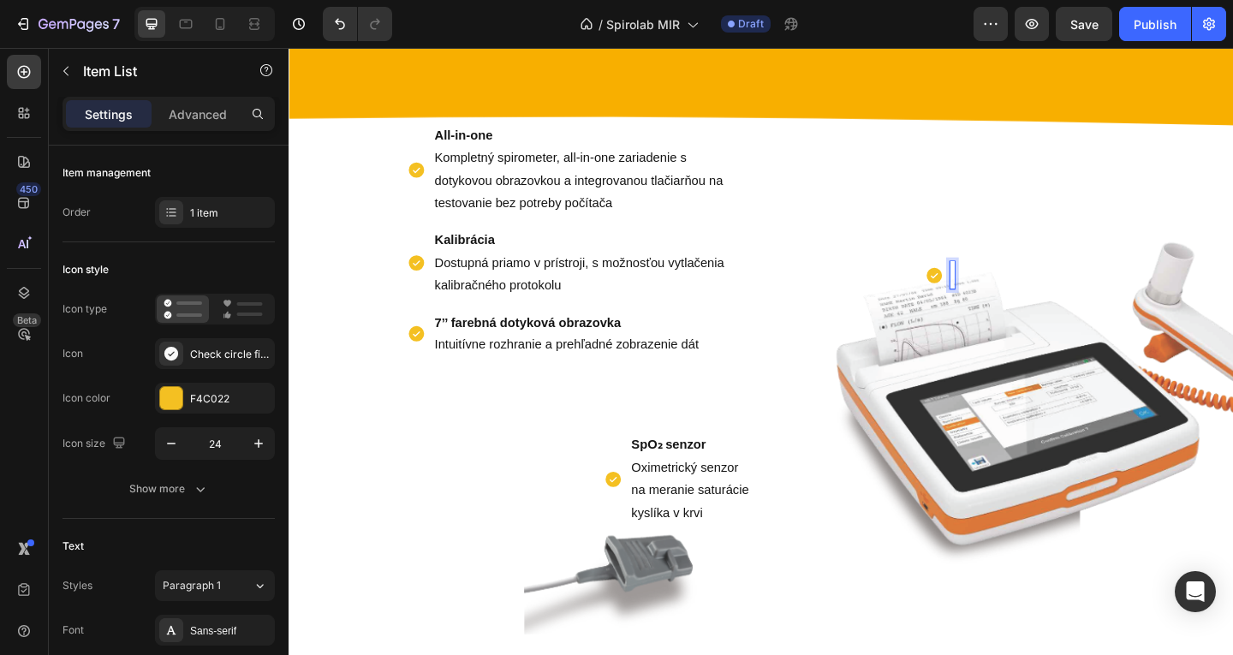
scroll to position [1025, 0]
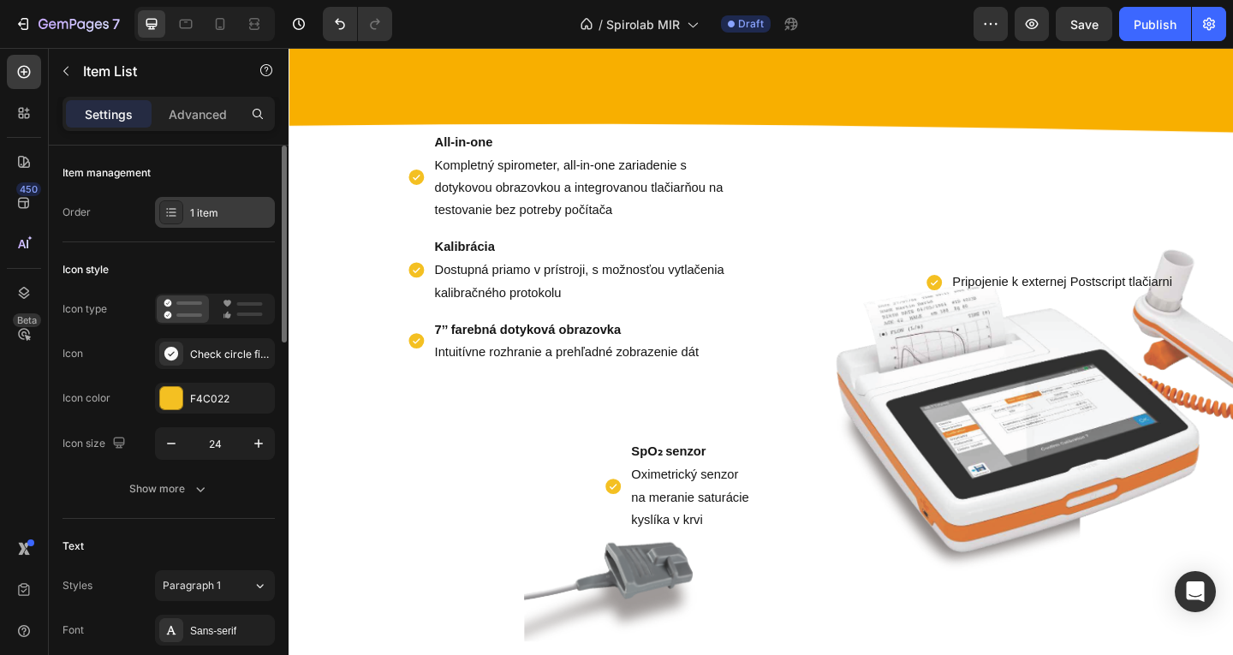
click at [238, 208] on div "1 item" at bounding box center [230, 213] width 80 height 15
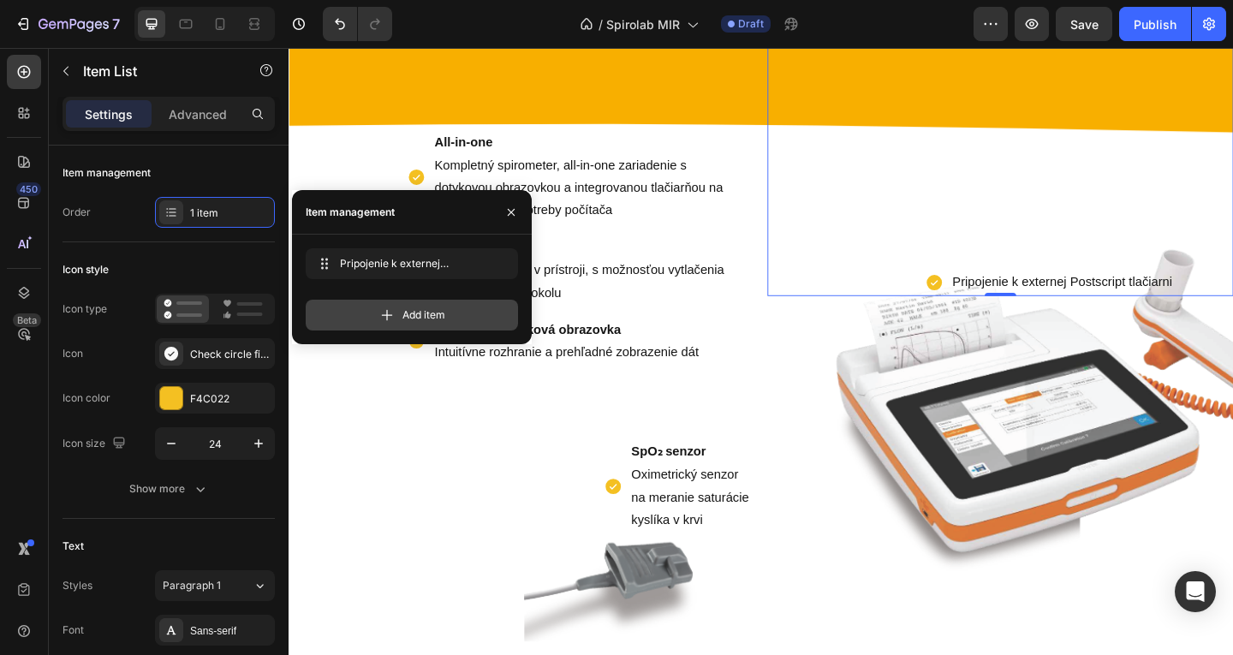
click at [376, 313] on div "Add item" at bounding box center [412, 315] width 212 height 31
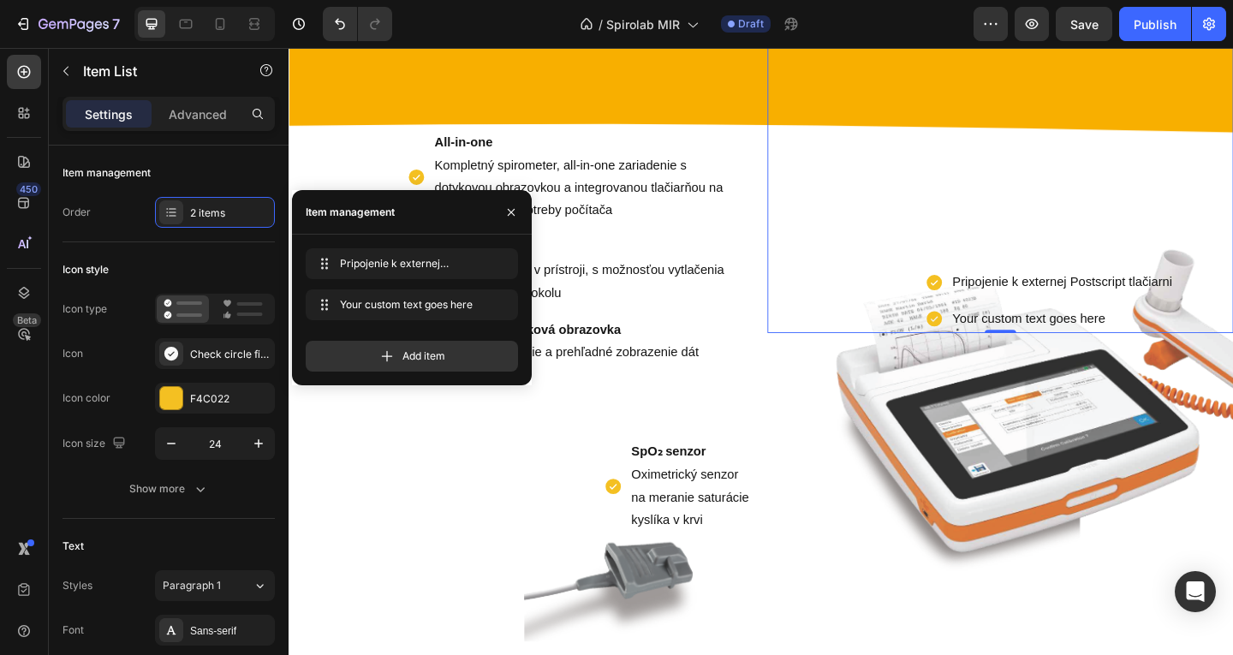
click at [1117, 319] on div "Pripojenie k externej Postscript tlačiarni Your custom text goes here" at bounding box center [1116, 323] width 271 height 70
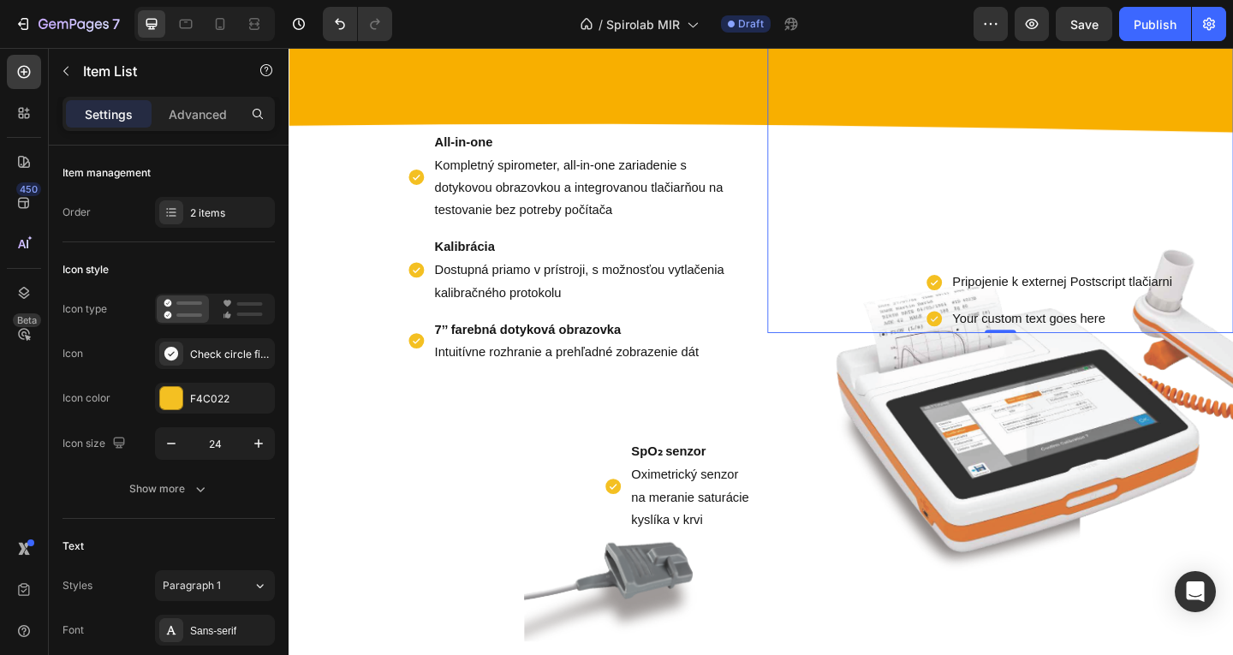
click at [1164, 342] on div "Your custom text goes here" at bounding box center [1130, 343] width 244 height 30
click at [1176, 342] on p "Your custom text goes here" at bounding box center [1130, 343] width 239 height 25
drag, startPoint x: 1176, startPoint y: 342, endPoint x: 964, endPoint y: 345, distance: 211.5
click at [964, 345] on div "Pripojenie k externej Postscript tlačiarni Your custom text goes here Item List…" at bounding box center [1062, 168] width 507 height 379
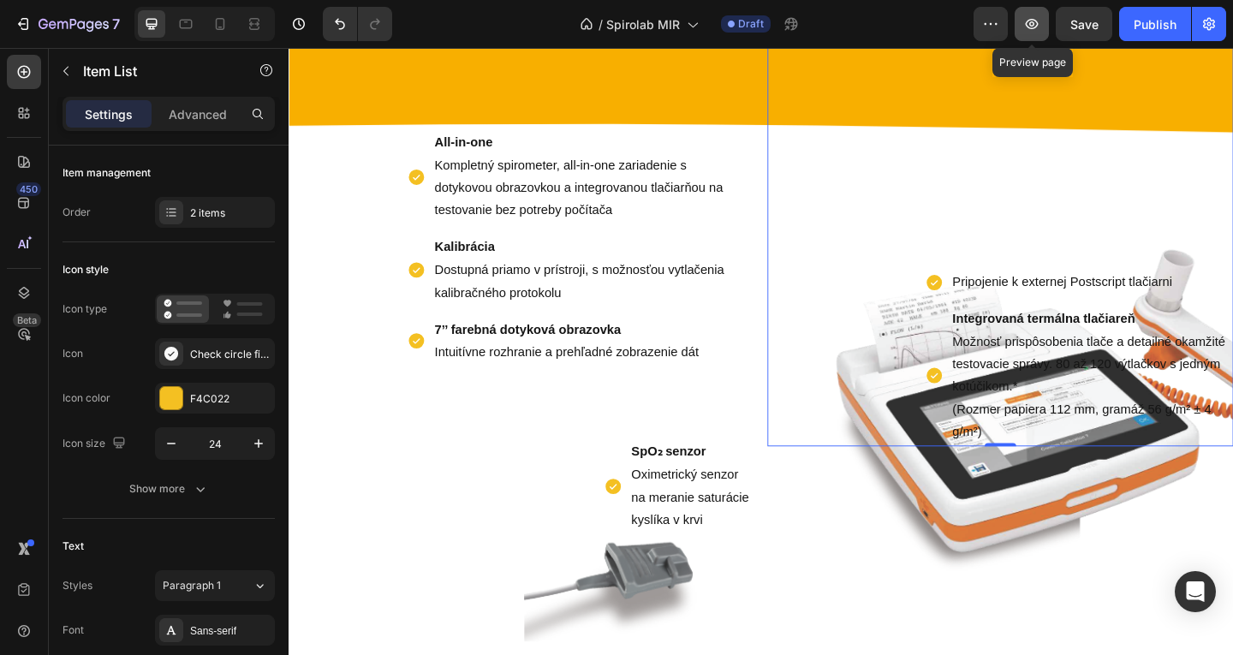
click at [1031, 24] on icon "button" at bounding box center [1031, 23] width 5 height 5
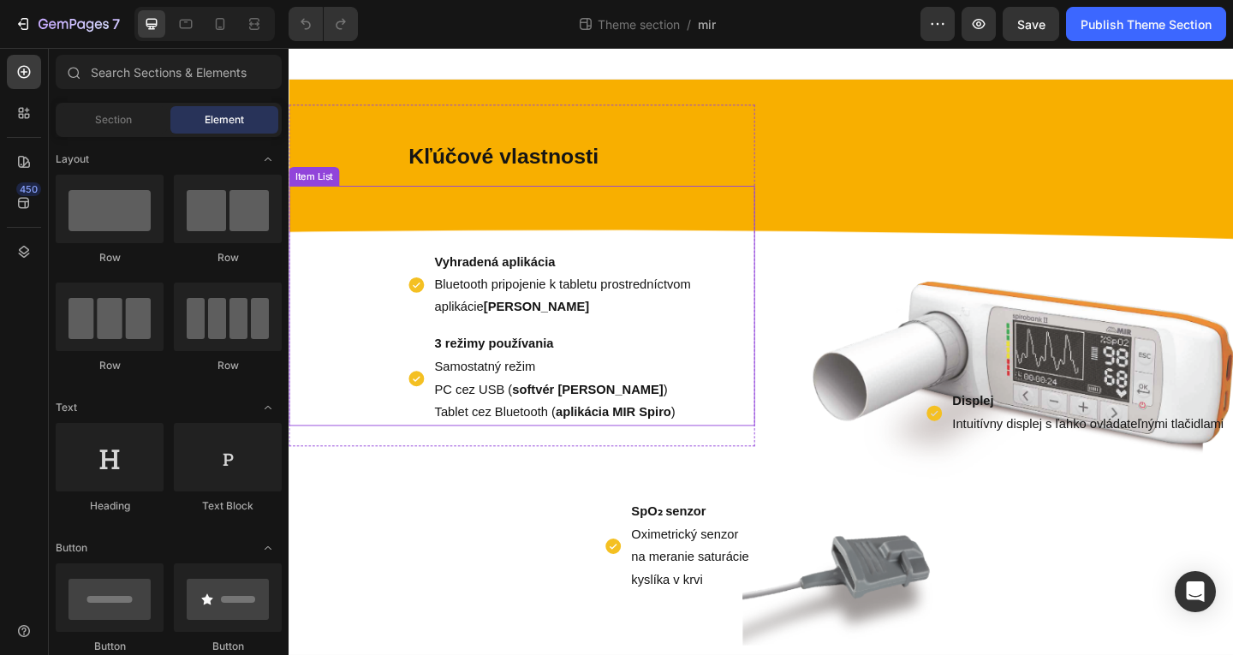
scroll to position [95, 0]
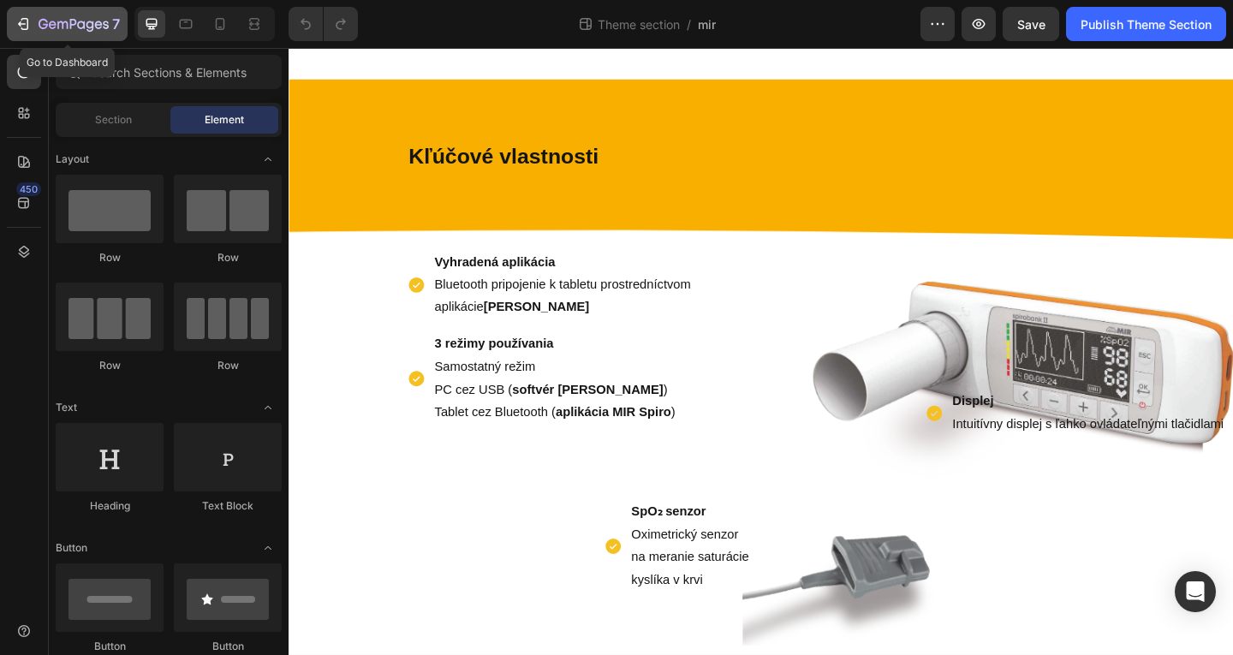
click at [85, 30] on icon "button" at bounding box center [74, 25] width 70 height 15
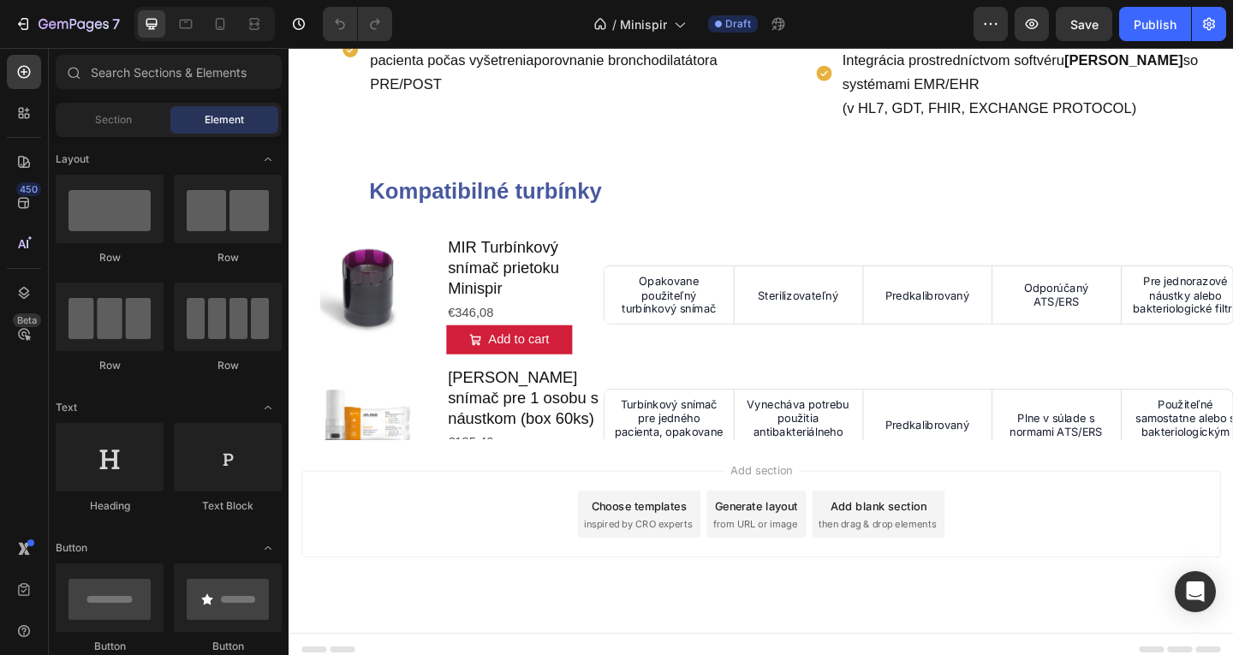
scroll to position [1352, 0]
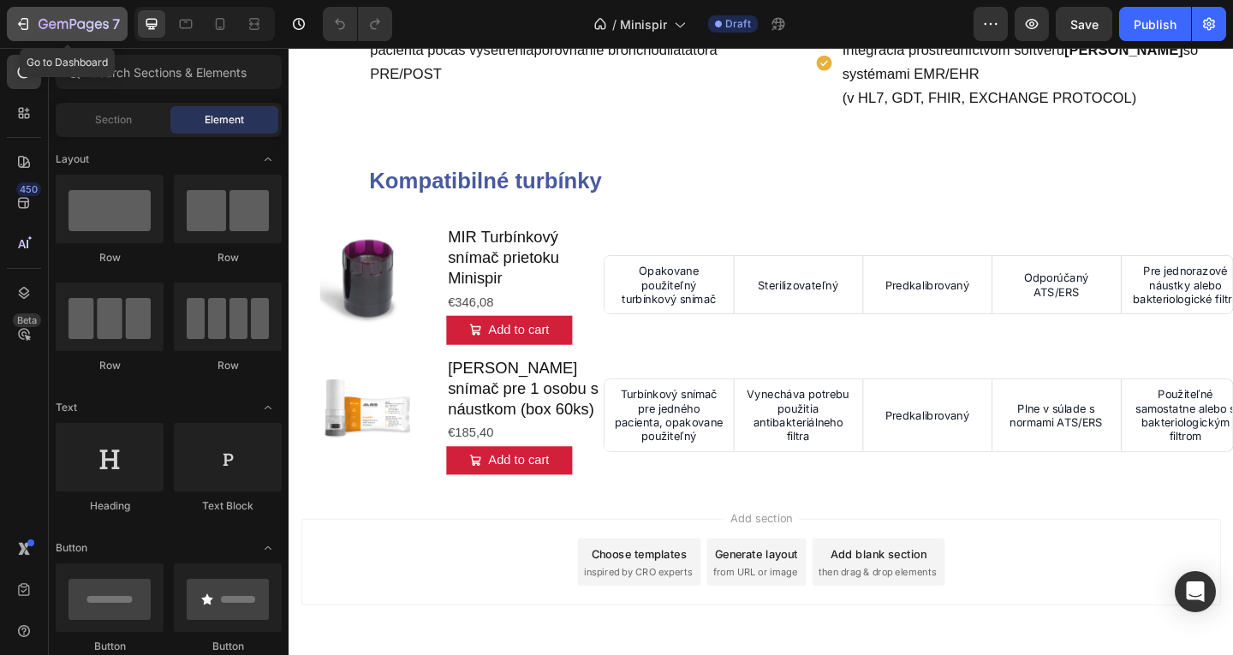
click at [35, 24] on div "7" at bounding box center [67, 24] width 105 height 21
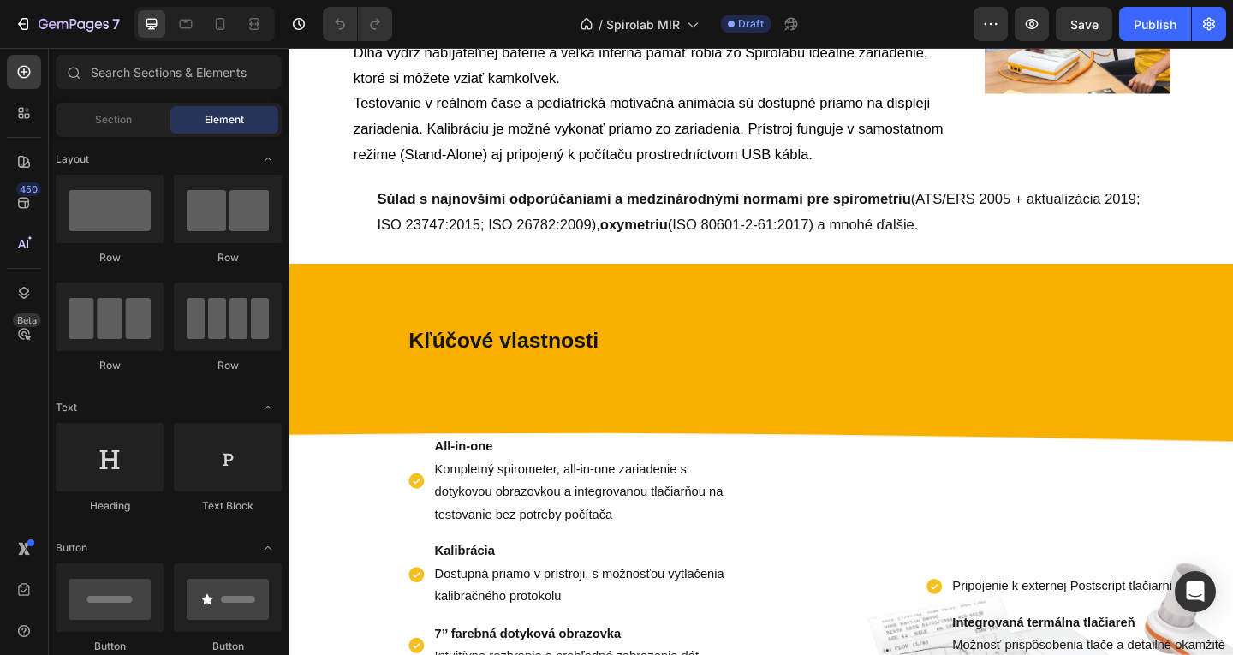
scroll to position [975, 0]
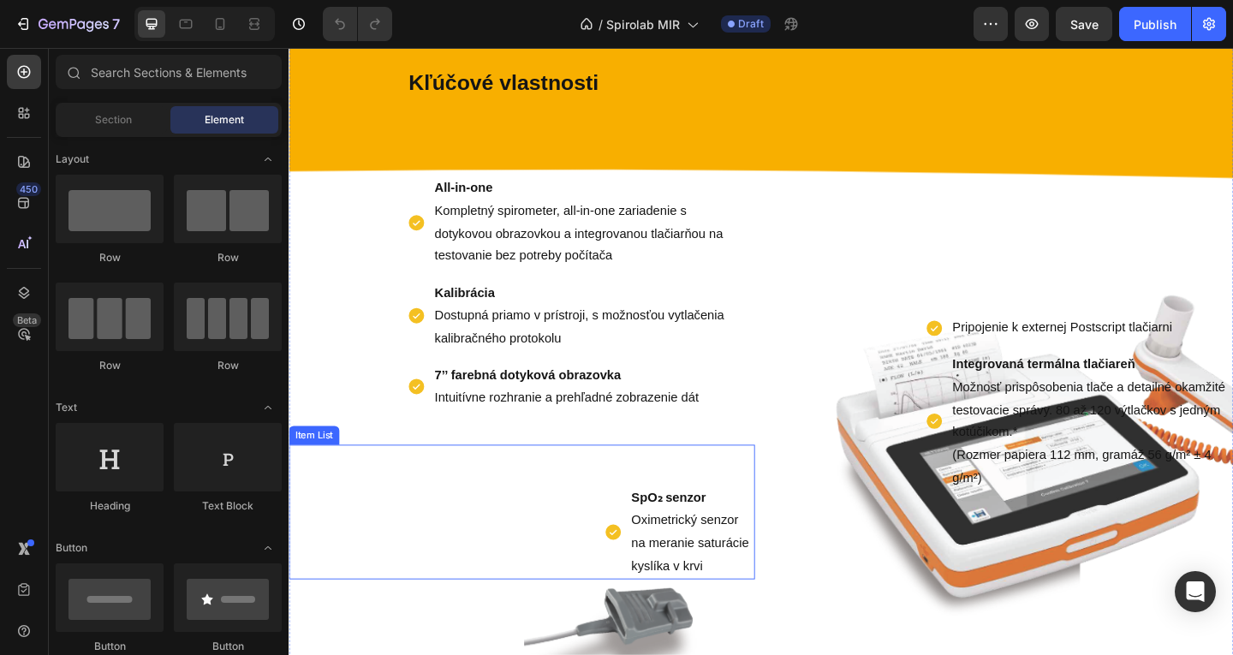
click at [436, 526] on div "SpO₂ senzor Oximetrický senzor na meranie saturácie kyslíka v krvi Item List" at bounding box center [542, 553] width 507 height 146
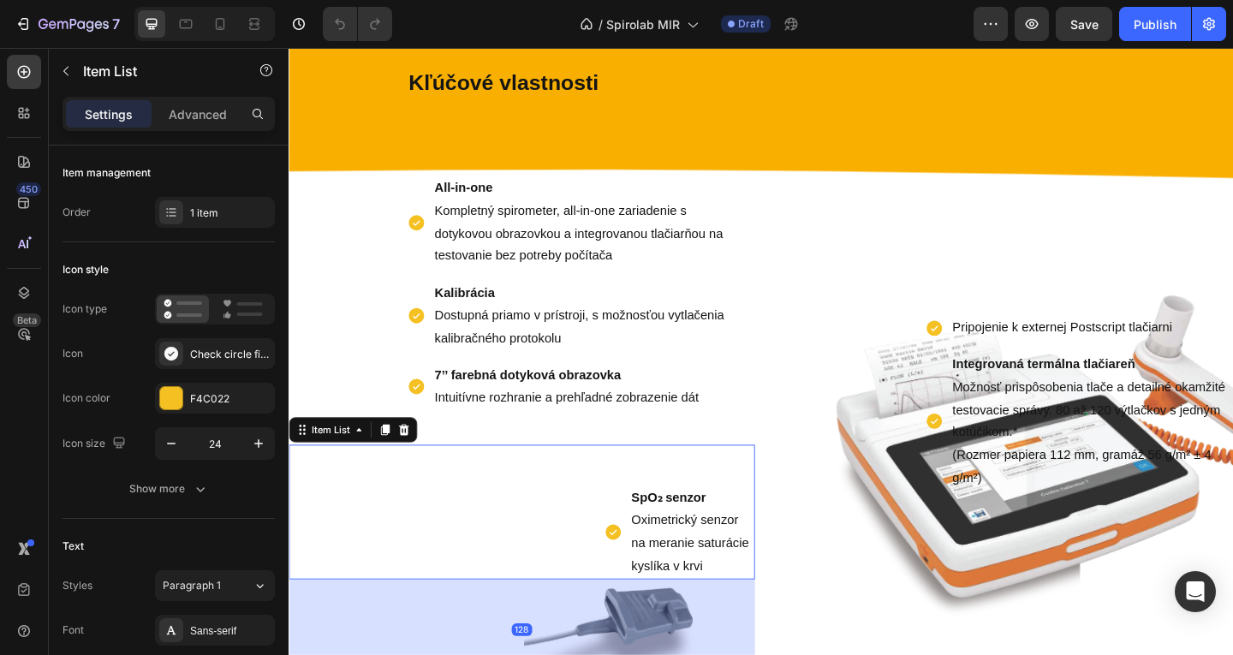
scroll to position [1226, 0]
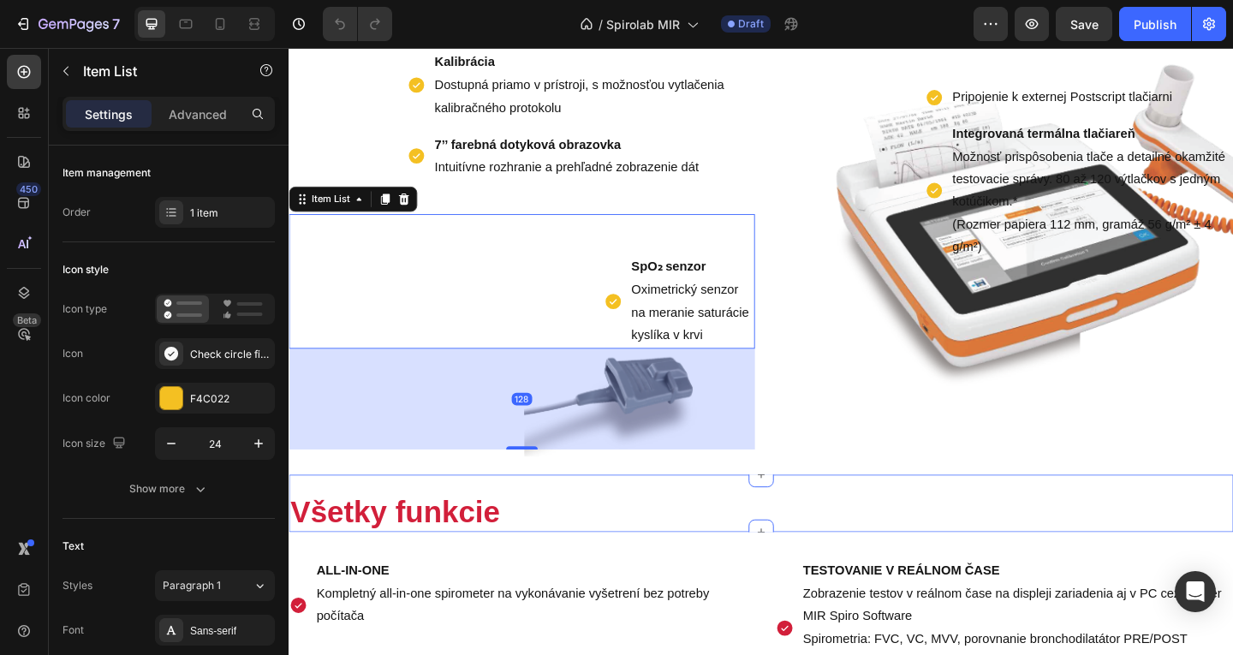
click at [502, 512] on div "Kľúčové vlastnosti Text Block All-in-one Kompletný spirometer, all-in-one zaria…" at bounding box center [803, 131] width 1028 height 761
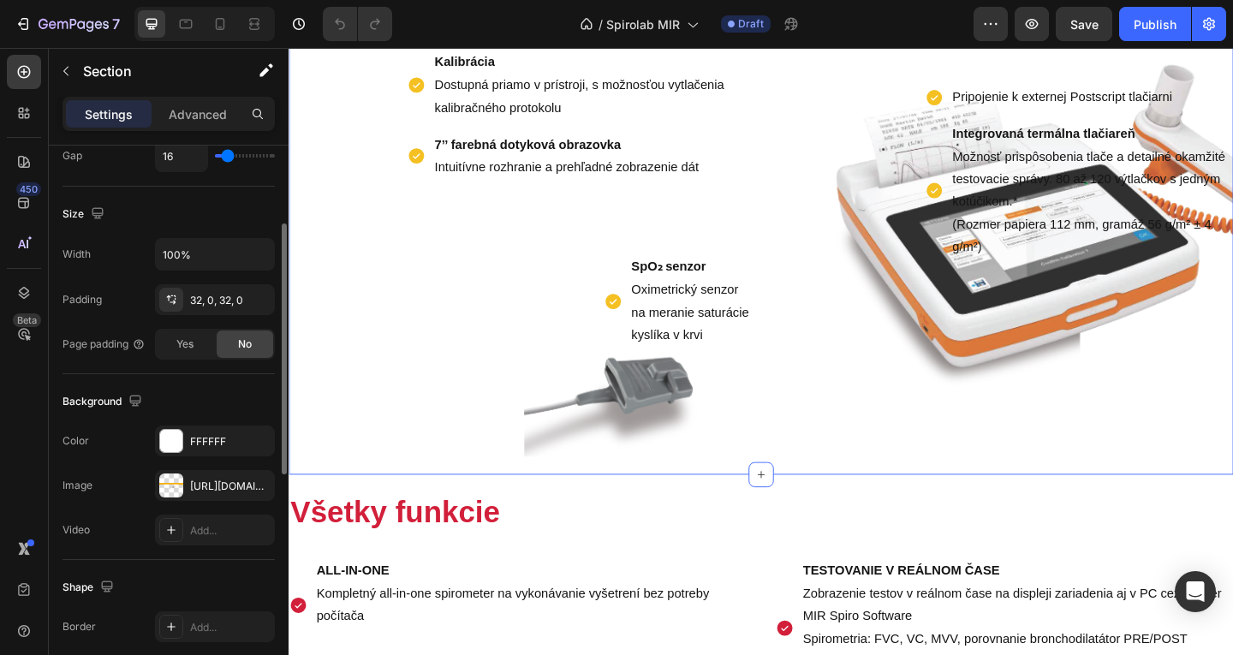
scroll to position [428, 0]
click at [226, 481] on div "[URL][DOMAIN_NAME]" at bounding box center [215, 484] width 50 height 15
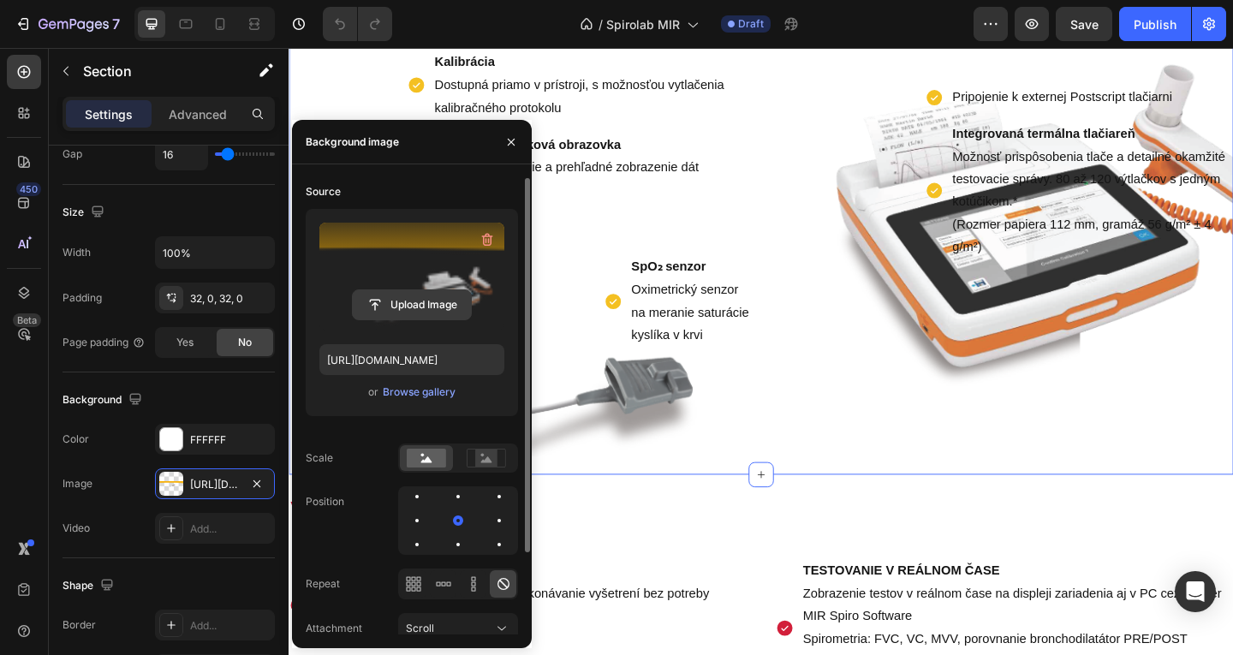
click at [402, 299] on input "file" at bounding box center [412, 304] width 118 height 29
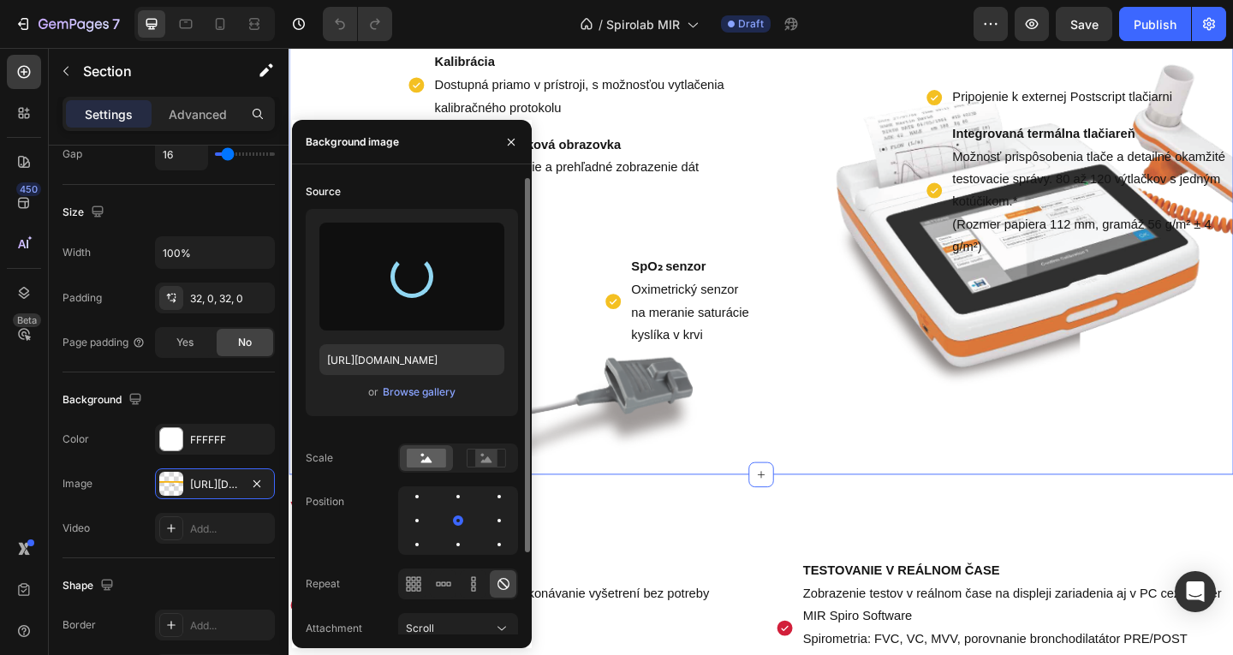
type input "https://cdn.shopify.com/s/files/1/0832/1971/0296/files/gempages_576415707223294…"
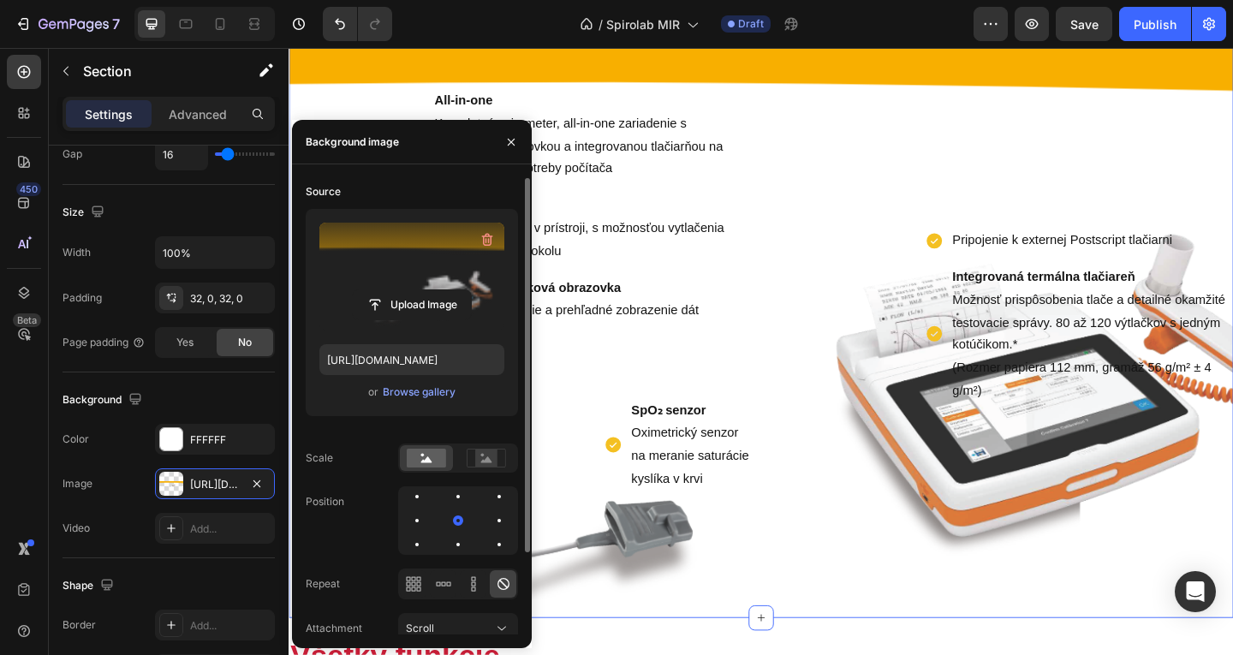
scroll to position [1070, 0]
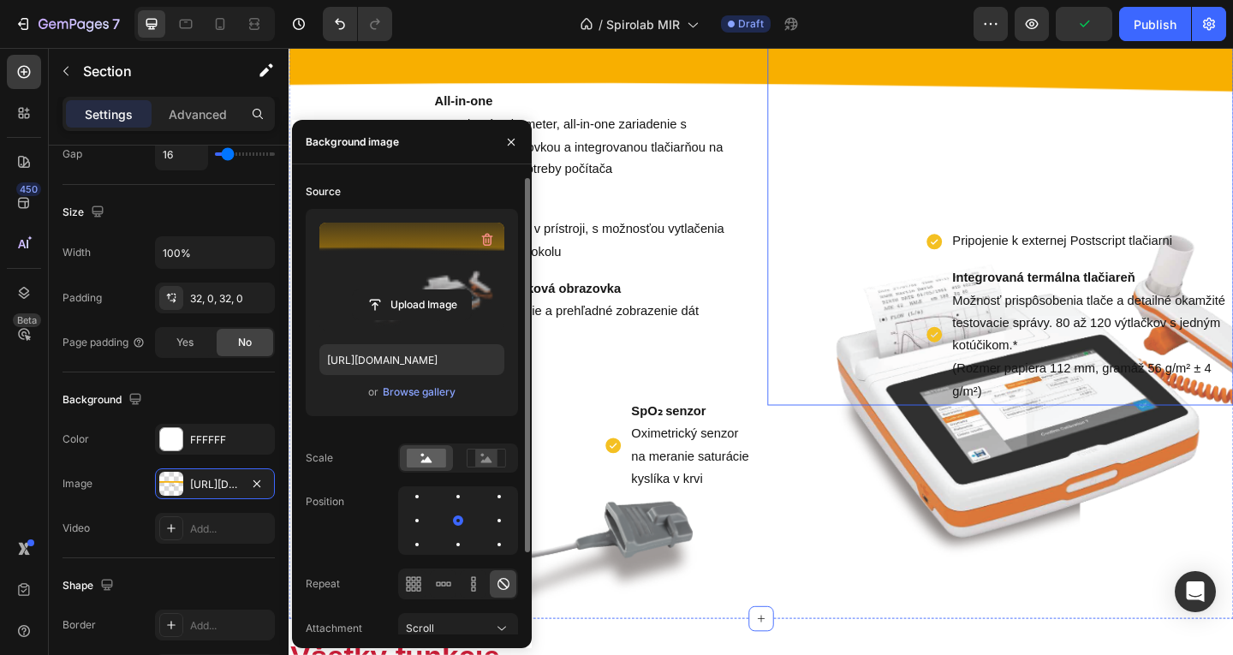
click at [1055, 234] on div "Pripojenie k externej Postscript tlačiarni Integrovaná termálna tlačiareň Možno…" at bounding box center [1062, 186] width 507 height 502
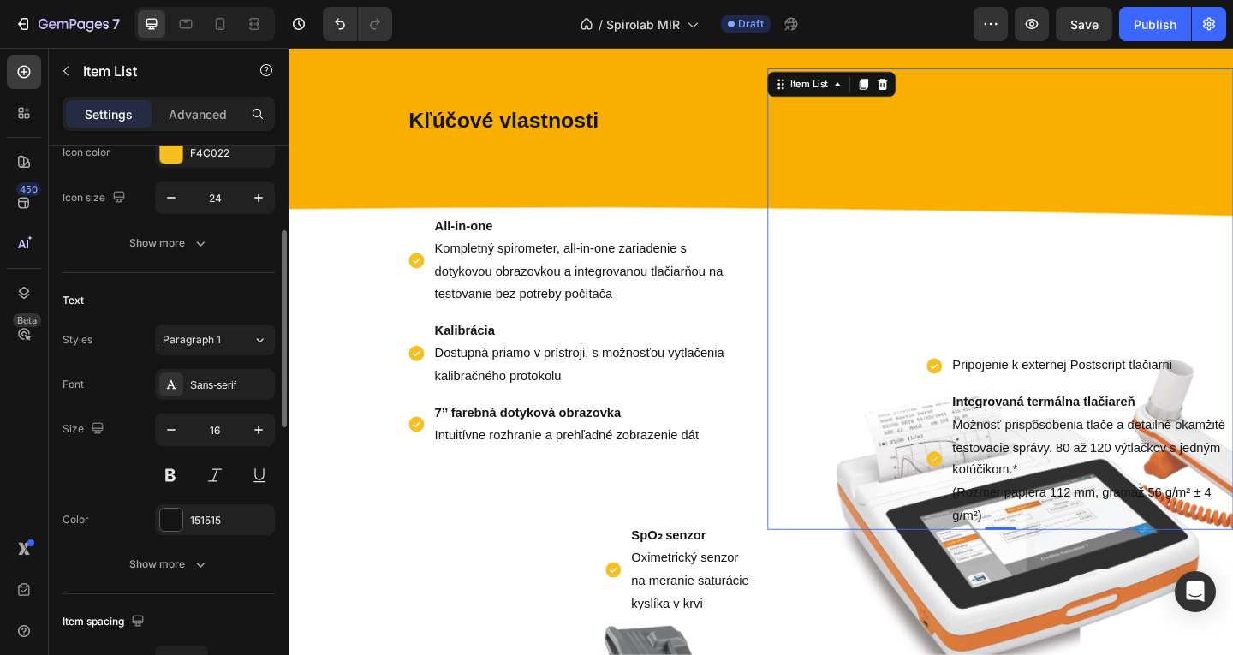
scroll to position [246, 0]
click at [204, 117] on p "Advanced" at bounding box center [198, 114] width 58 height 18
type input "100%"
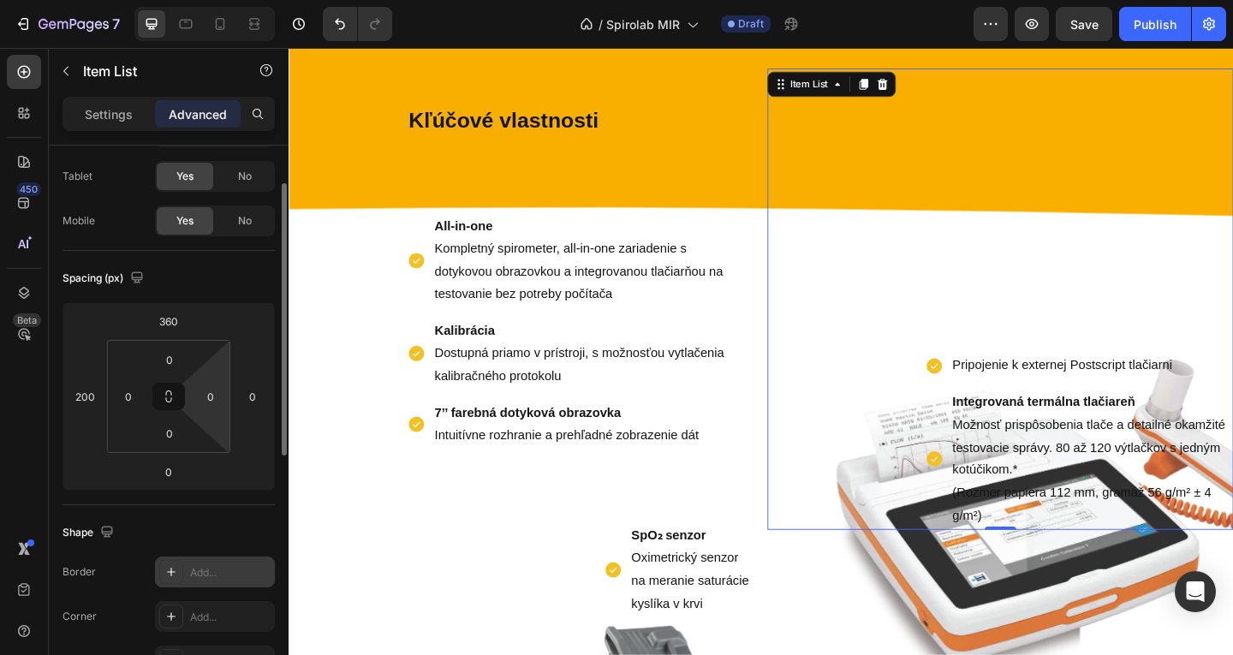
scroll to position [79, 0]
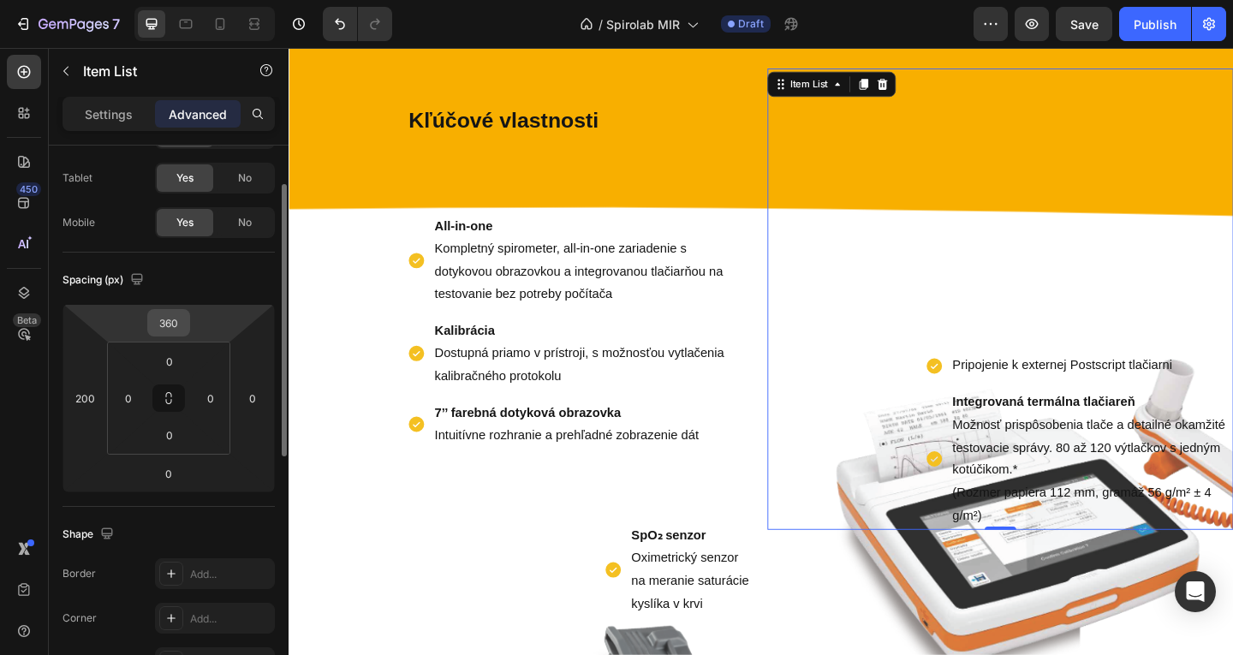
click at [176, 333] on input "360" at bounding box center [169, 323] width 34 height 26
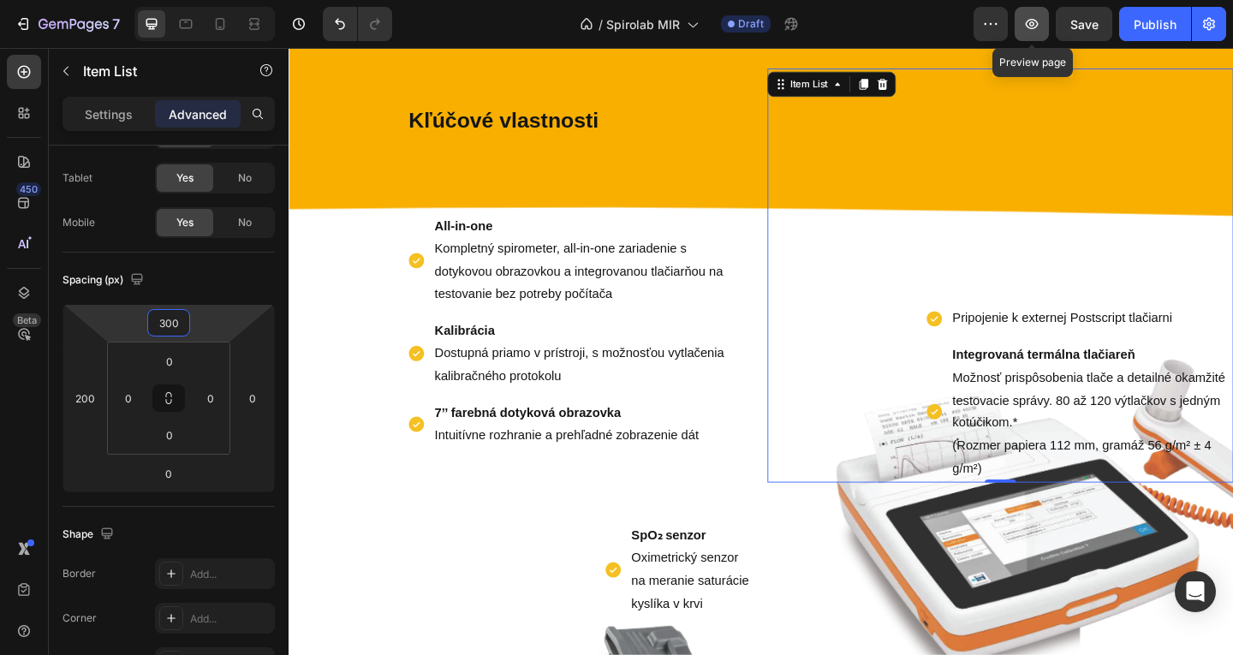
click at [1039, 17] on icon "button" at bounding box center [1031, 23] width 17 height 17
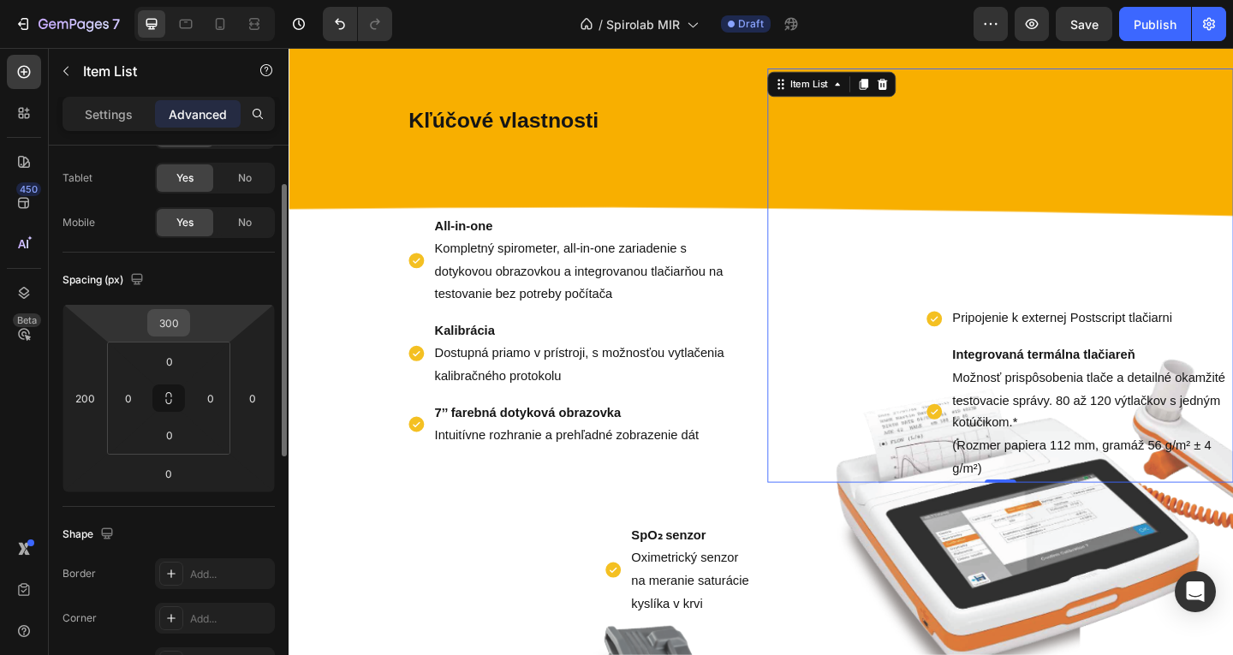
click at [155, 325] on input "300" at bounding box center [169, 323] width 34 height 26
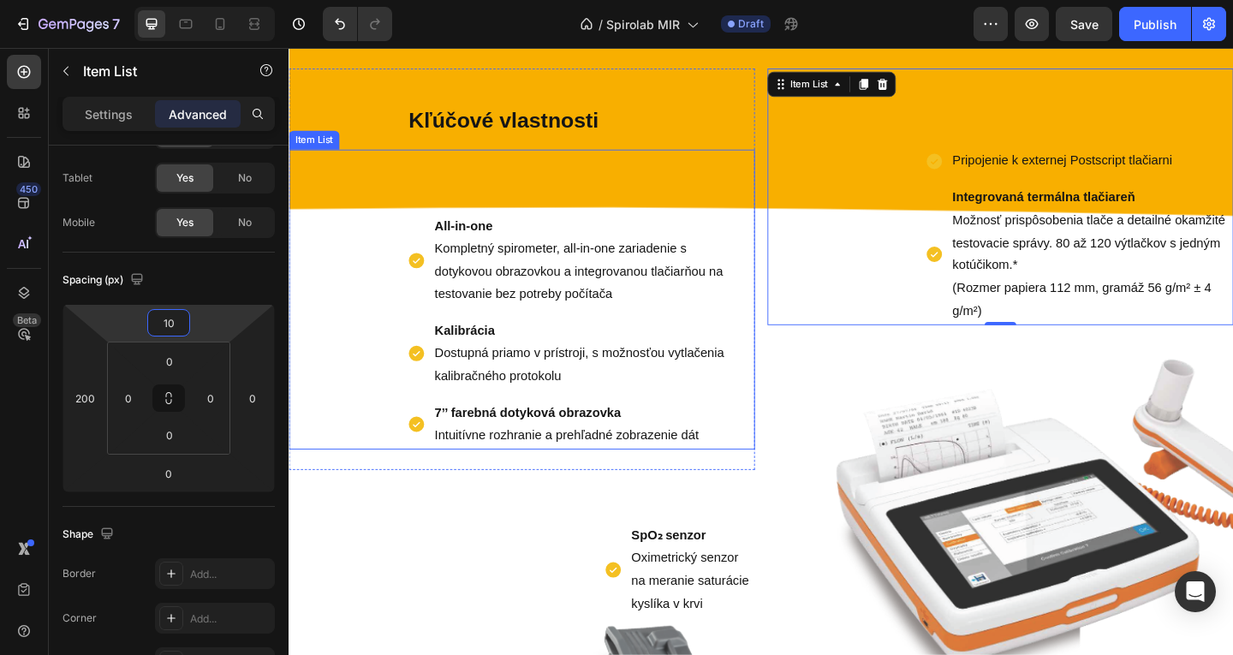
type input "1"
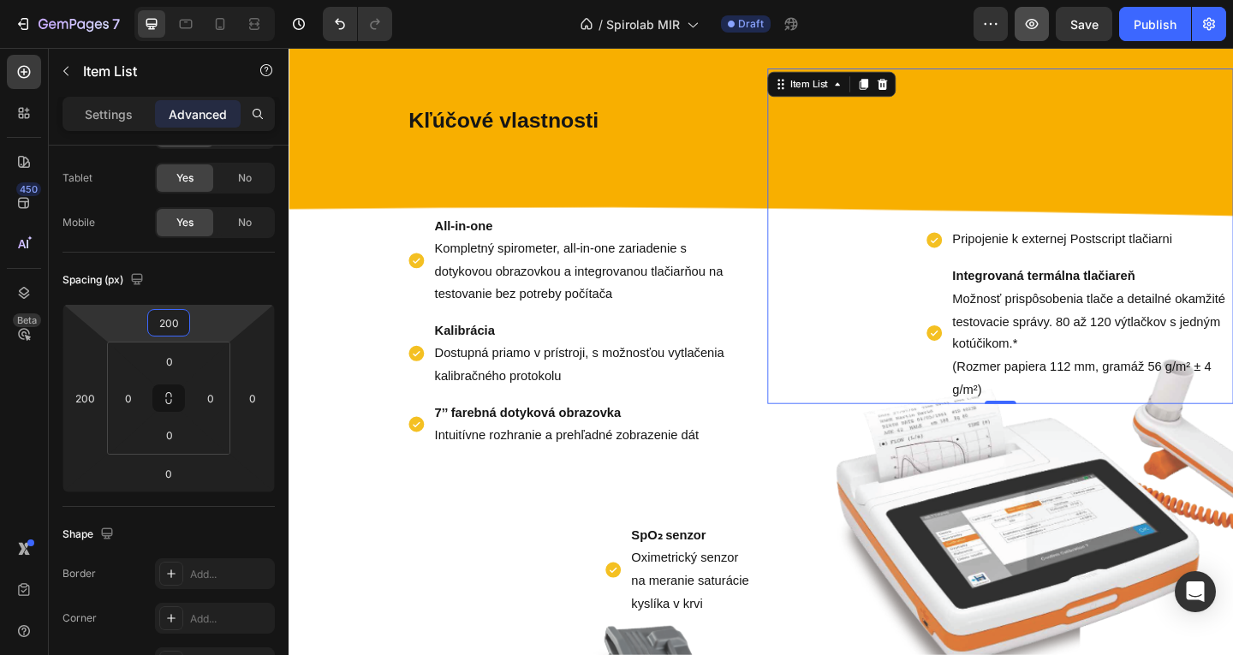
type input "200"
click at [1034, 32] on icon "button" at bounding box center [1031, 23] width 17 height 17
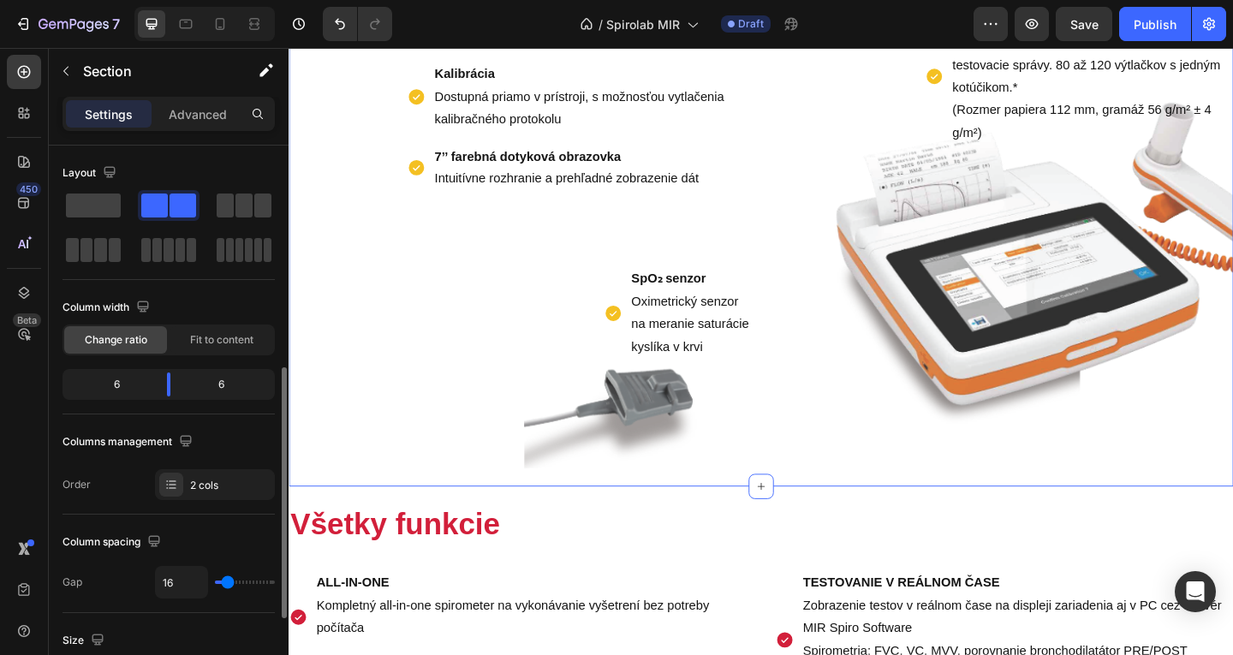
scroll to position [505, 0]
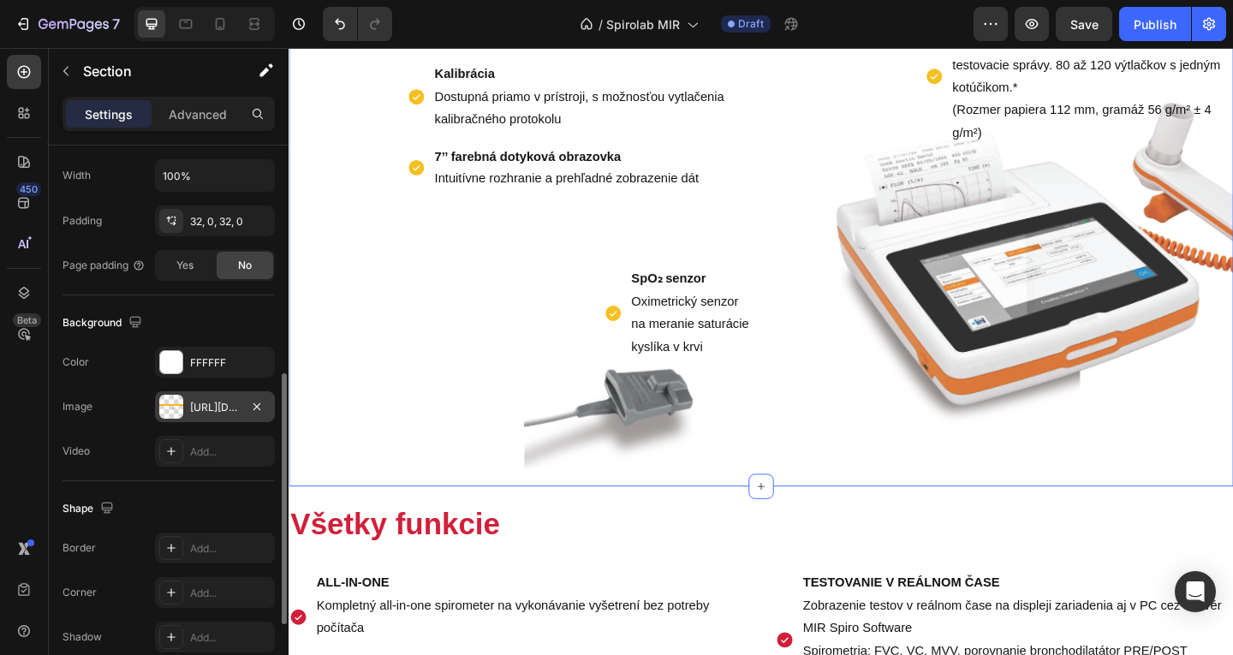
click at [200, 403] on div "https://cdn.shopify.com/s/files/1/0832/1971/0296/files/gempages_576415707223294…" at bounding box center [215, 407] width 50 height 15
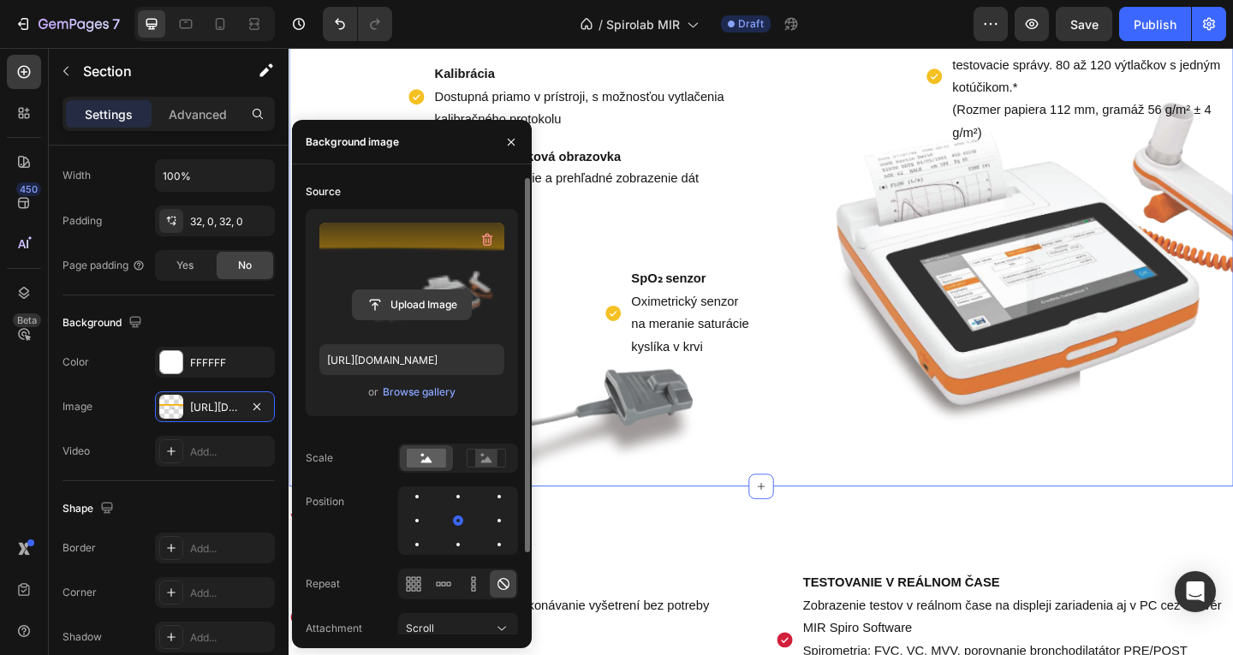
click at [381, 300] on input "file" at bounding box center [412, 304] width 118 height 29
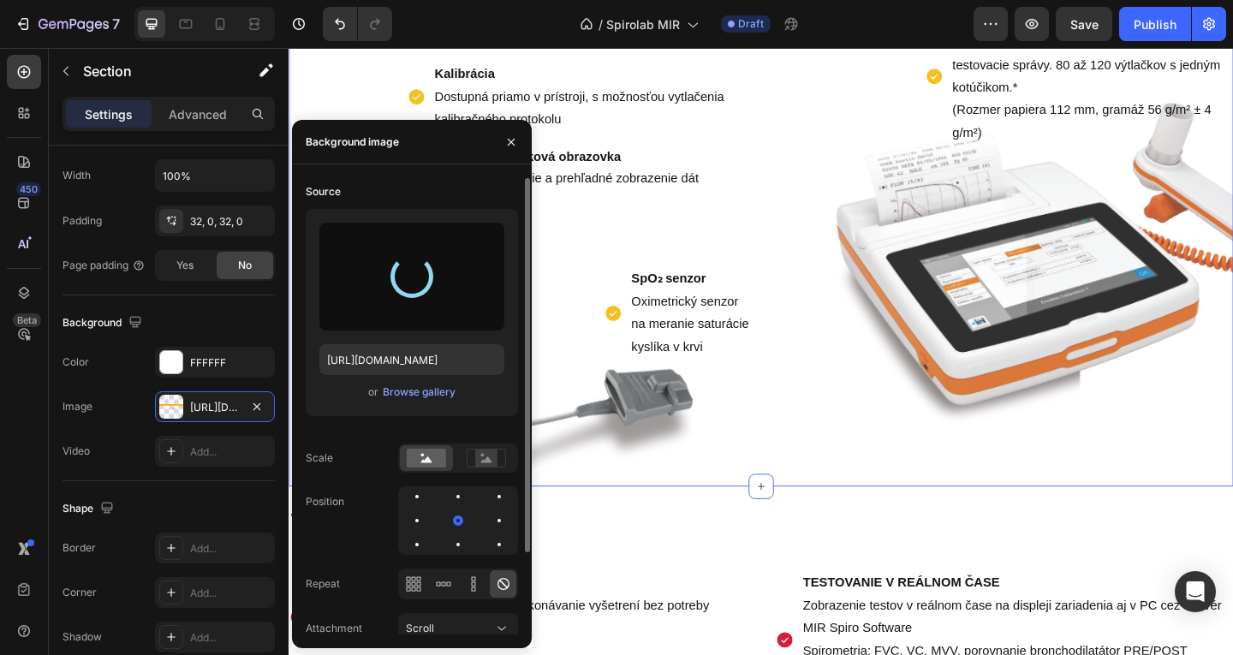
type input "https://cdn.shopify.com/s/files/1/0832/1971/0296/files/gempages_576415707223294…"
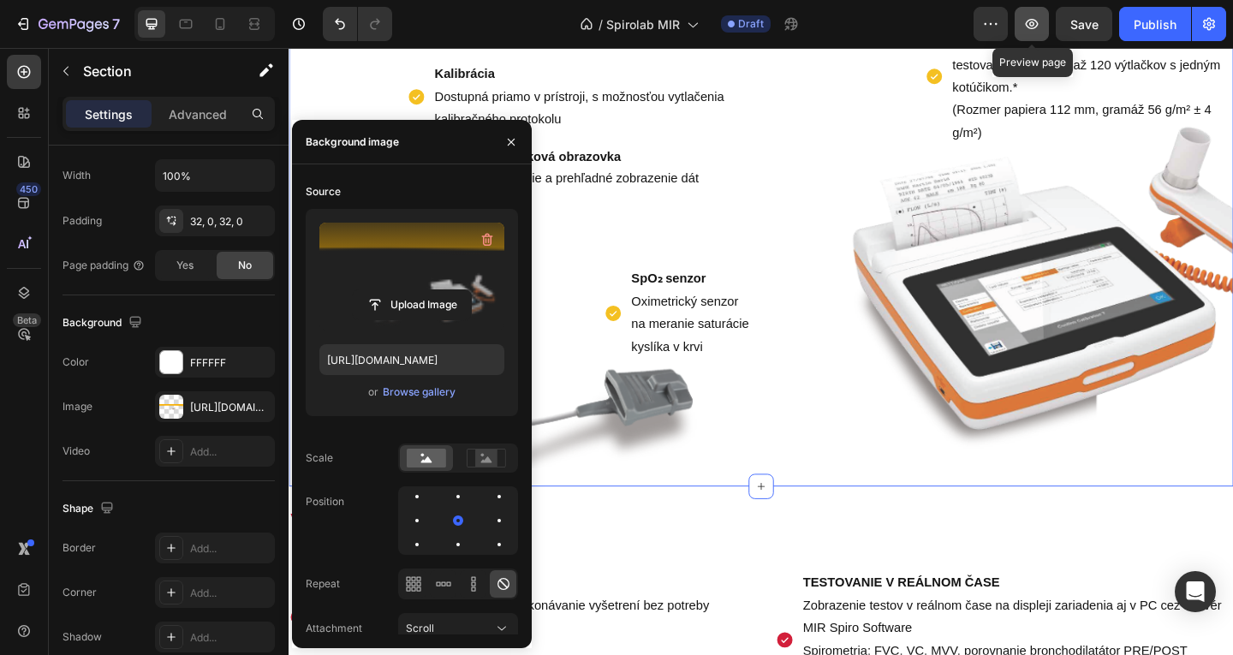
click at [1036, 13] on button "button" at bounding box center [1032, 24] width 34 height 34
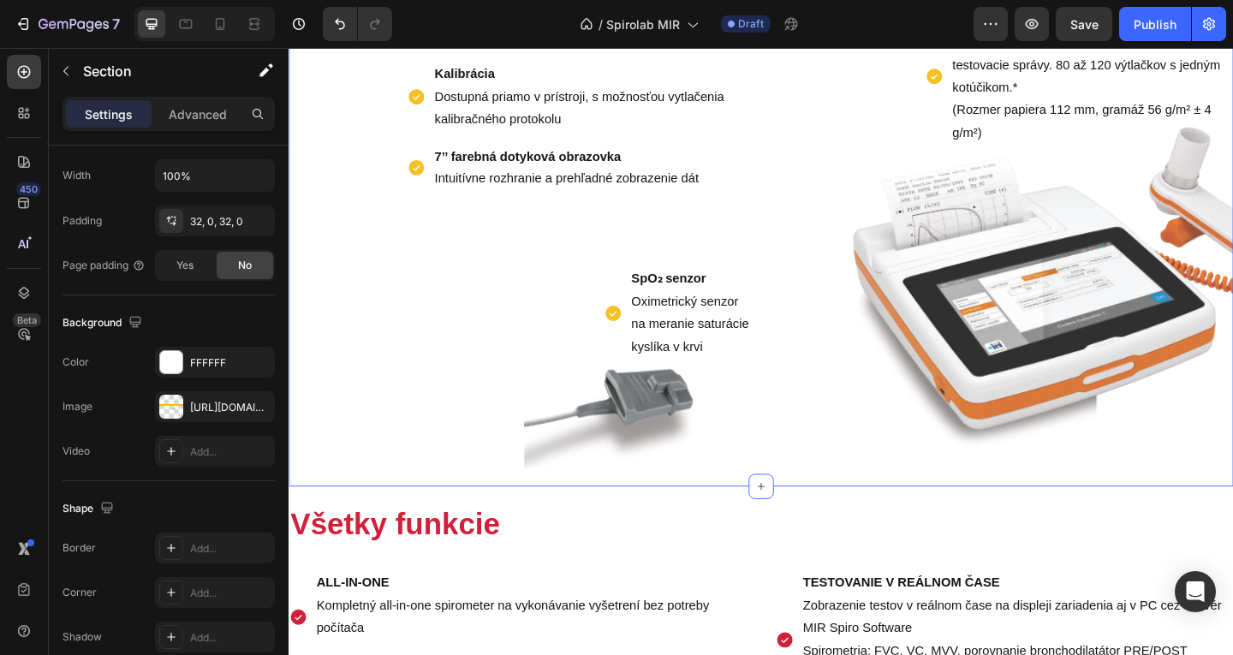
click at [524, 158] on strong "7’’ farebná dotyková obrazovka" at bounding box center [548, 165] width 203 height 15
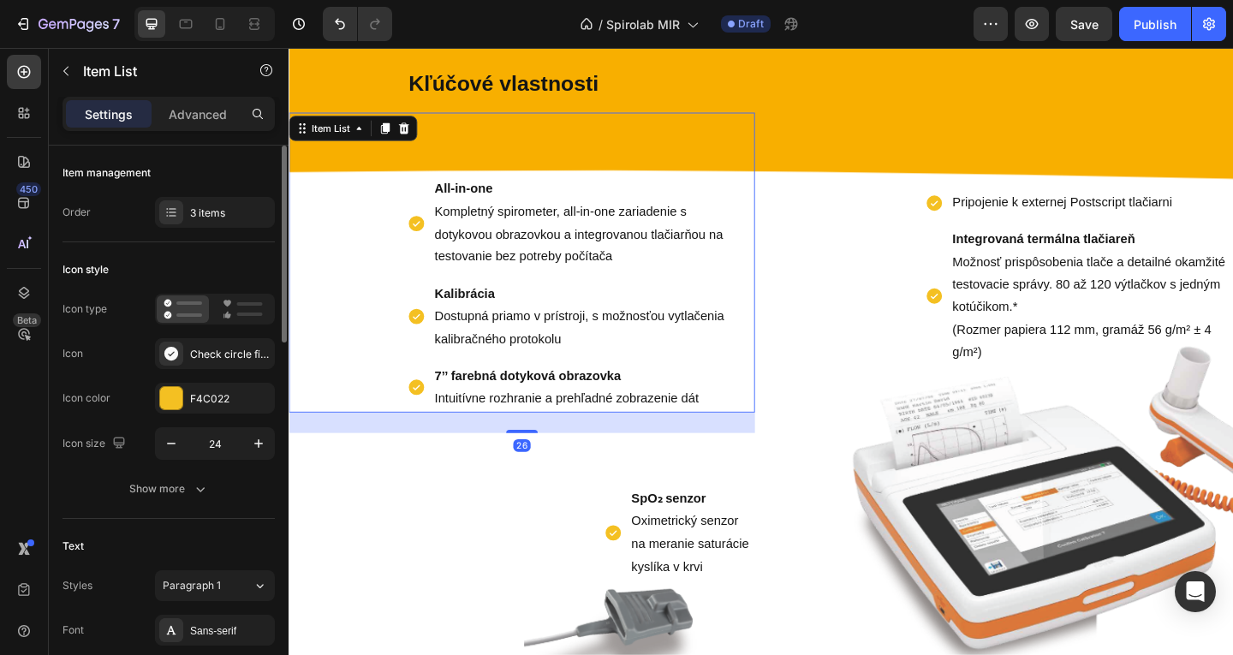
scroll to position [974, 0]
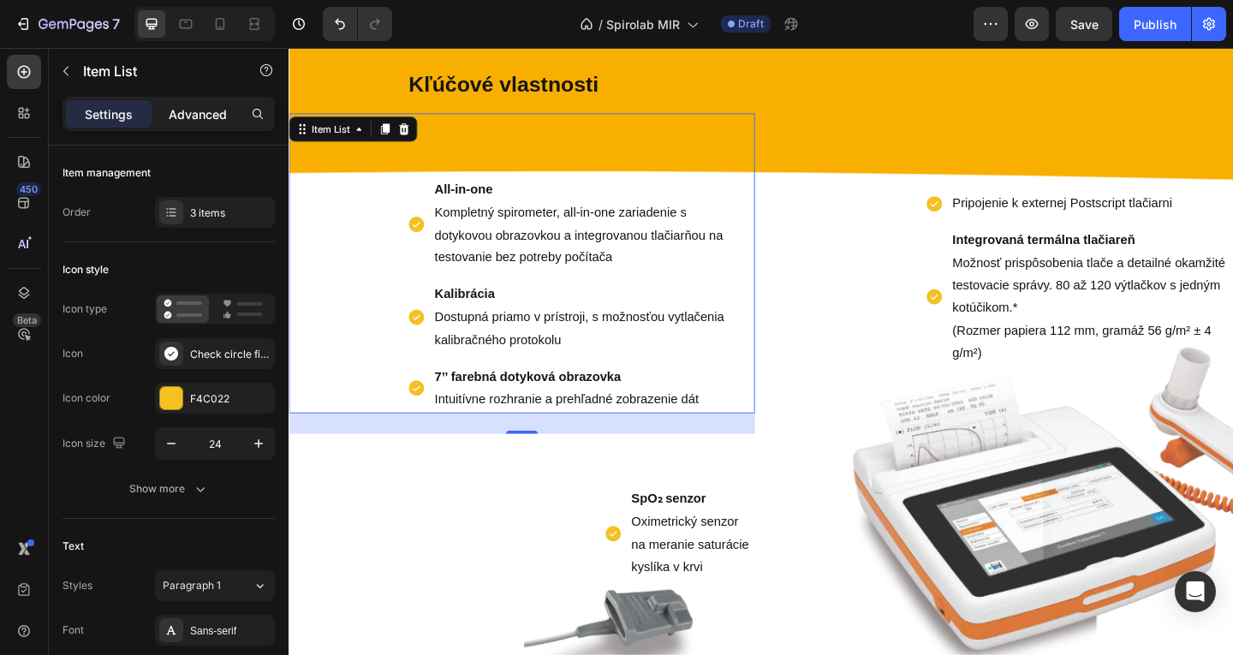
click at [203, 108] on p "Advanced" at bounding box center [198, 114] width 58 height 18
type input "100%"
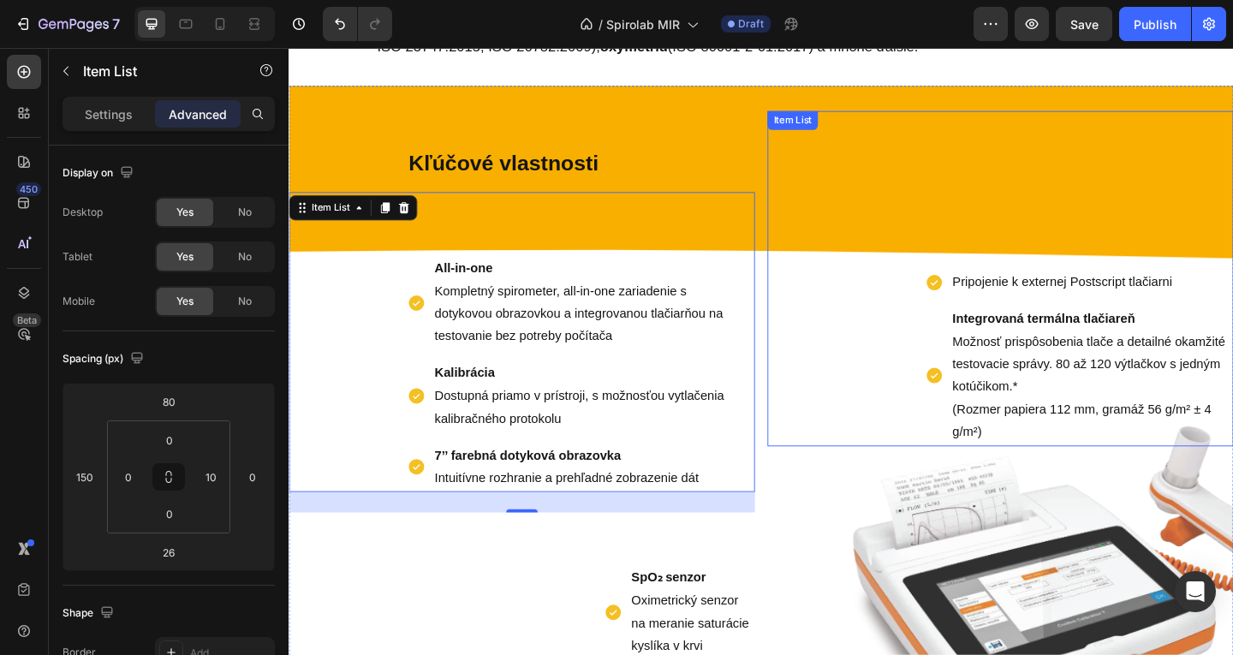
scroll to position [887, 0]
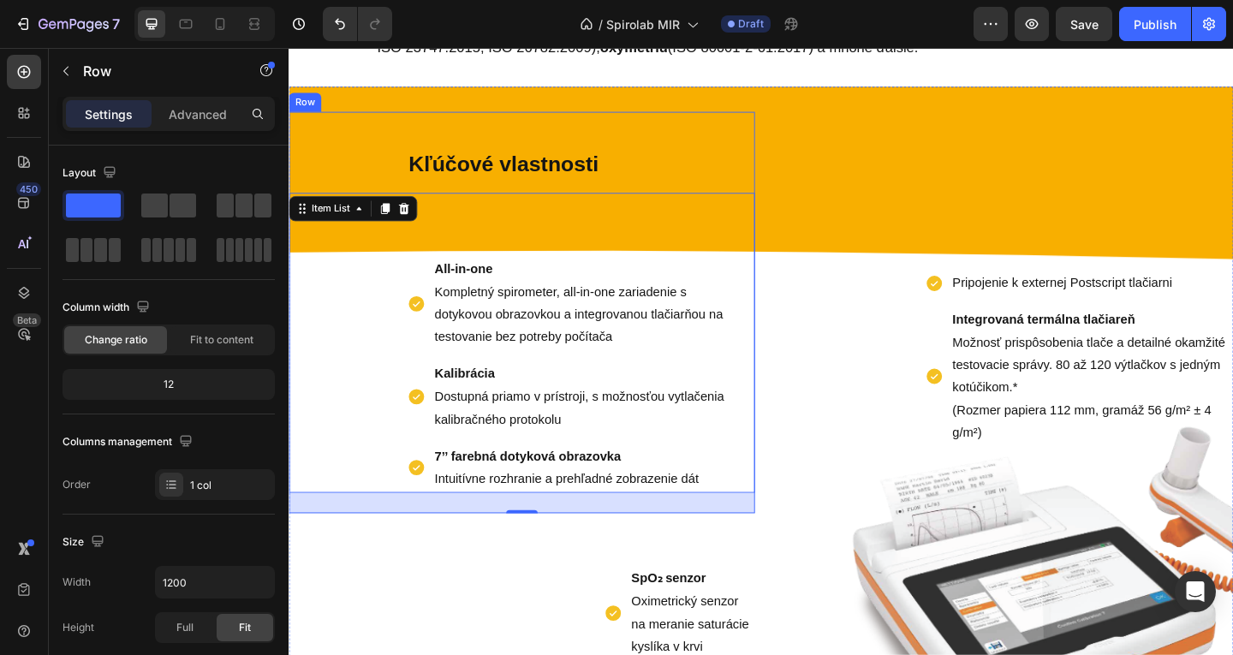
click at [730, 158] on div "Kľúčové vlastnosti Text Block All-in-one Kompletný spirometer, all-in-one zaria…" at bounding box center [542, 335] width 507 height 437
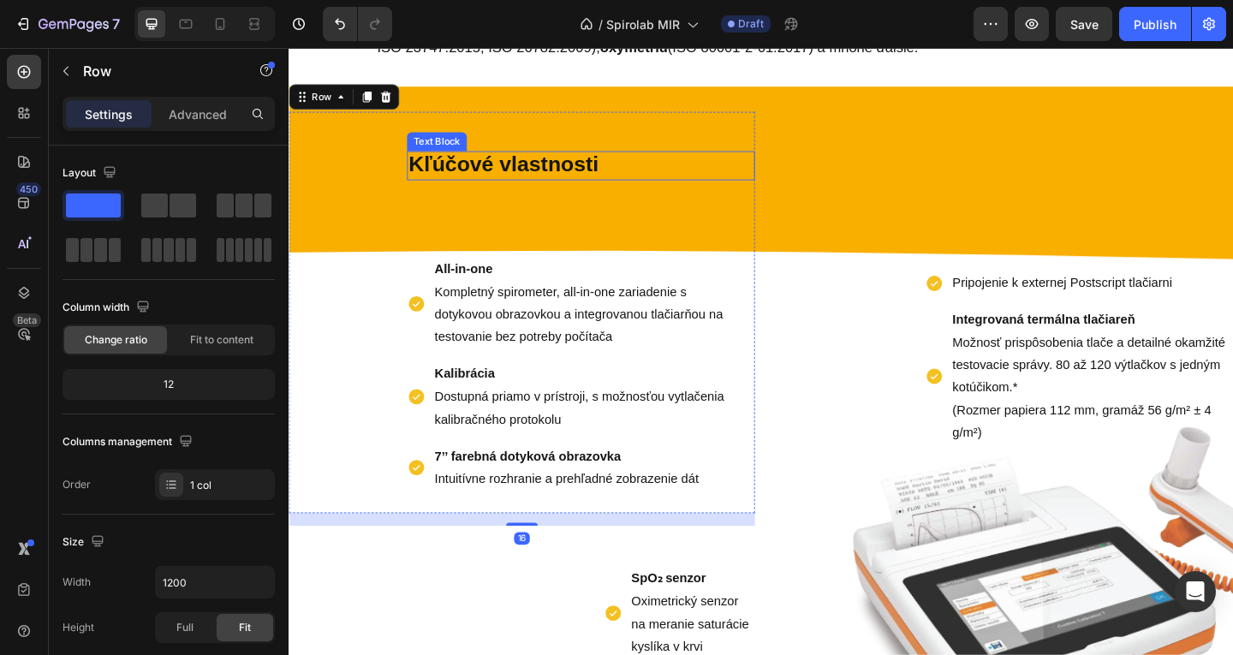
click at [689, 180] on p "Kľúčové vlastnosti" at bounding box center [606, 176] width 375 height 28
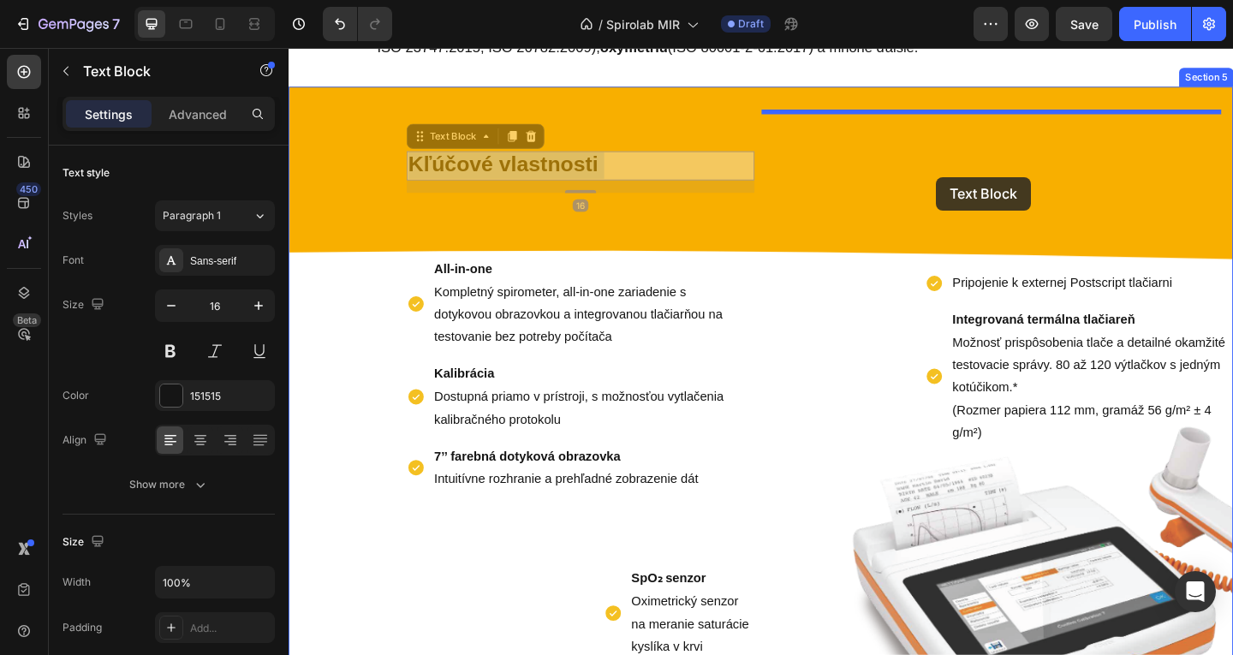
drag, startPoint x: 719, startPoint y: 179, endPoint x: 996, endPoint y: 183, distance: 276.6
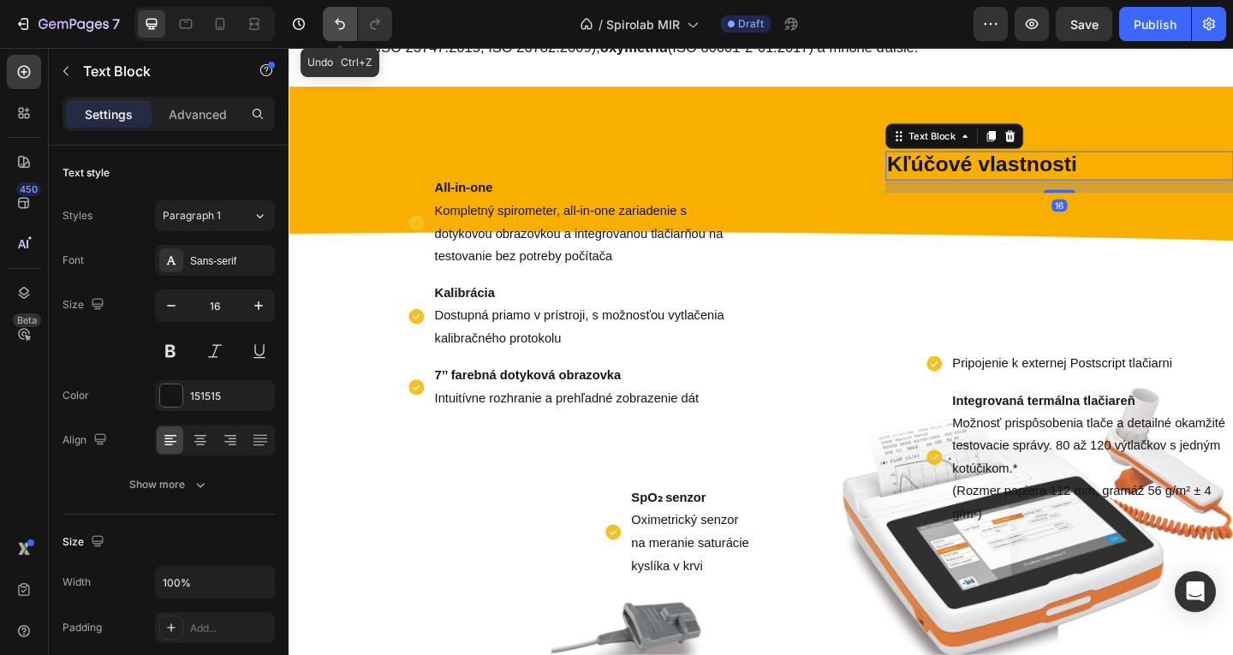
click at [336, 25] on icon "Undo/Redo" at bounding box center [339, 23] width 17 height 17
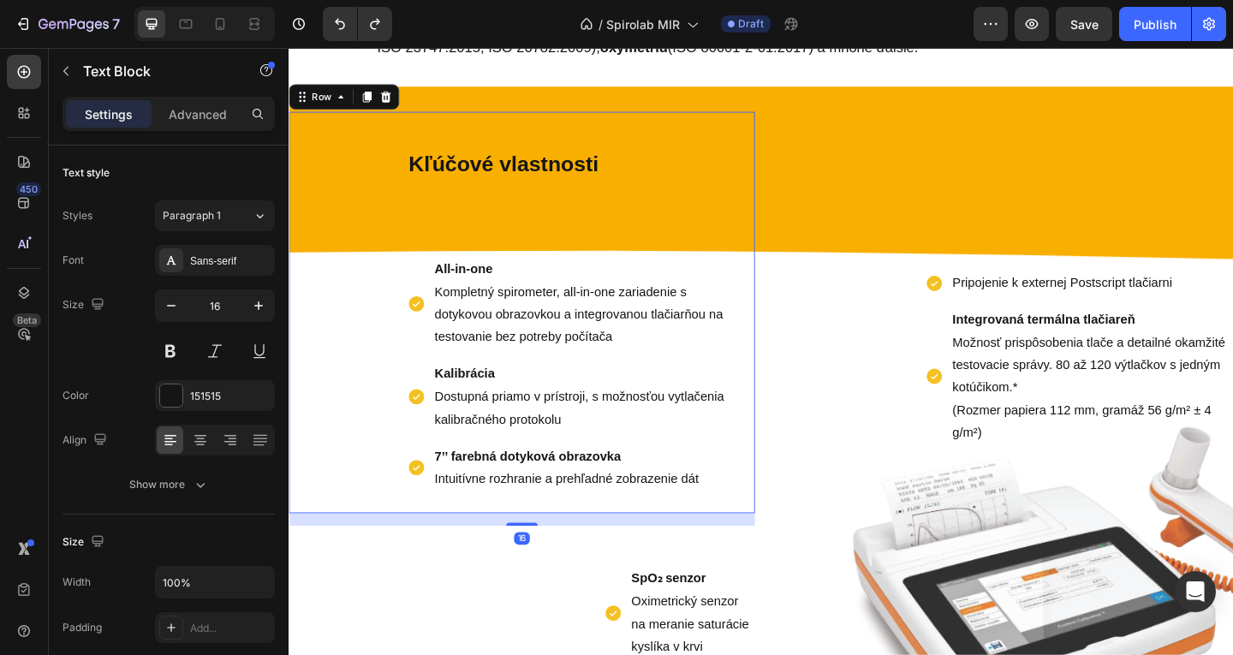
click at [621, 140] on div "Kľúčové vlastnosti Text Block All-in-one Kompletný spirometer, all-in-one zaria…" at bounding box center [542, 335] width 507 height 437
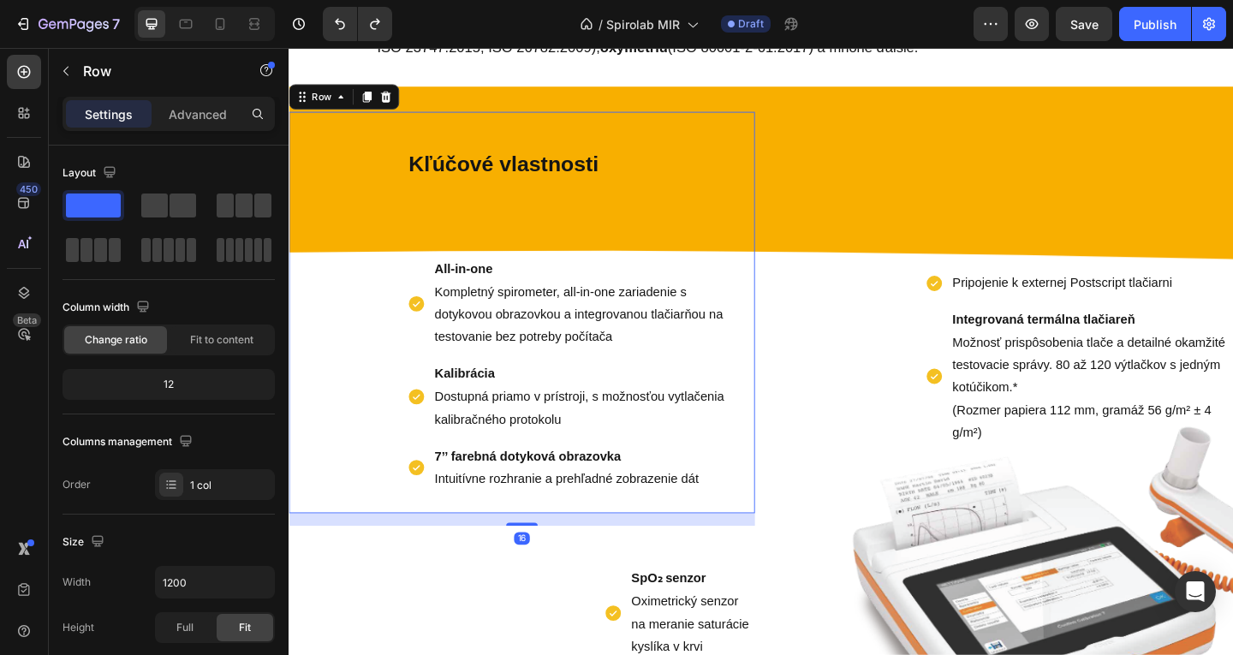
click at [673, 206] on div "All-in-one Kompletný spirometer, all-in-one zariadenie s dotykovou obrazovkou a…" at bounding box center [542, 369] width 507 height 326
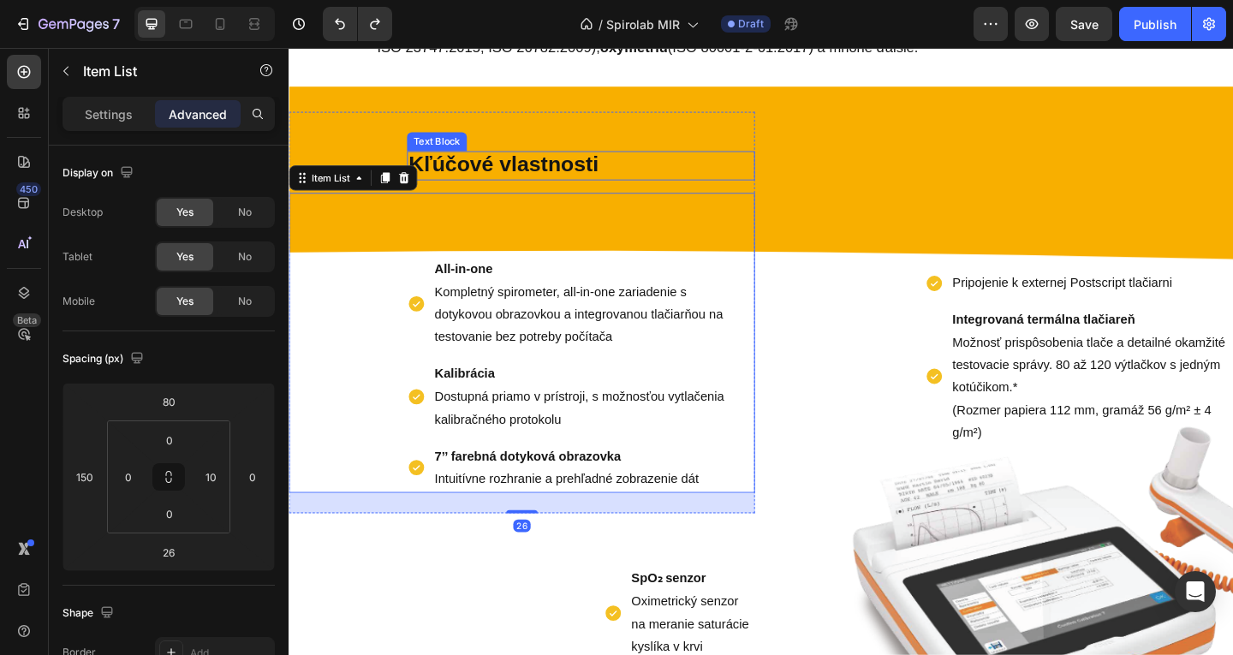
click at [632, 182] on p "Kľúčové vlastnosti" at bounding box center [606, 176] width 375 height 28
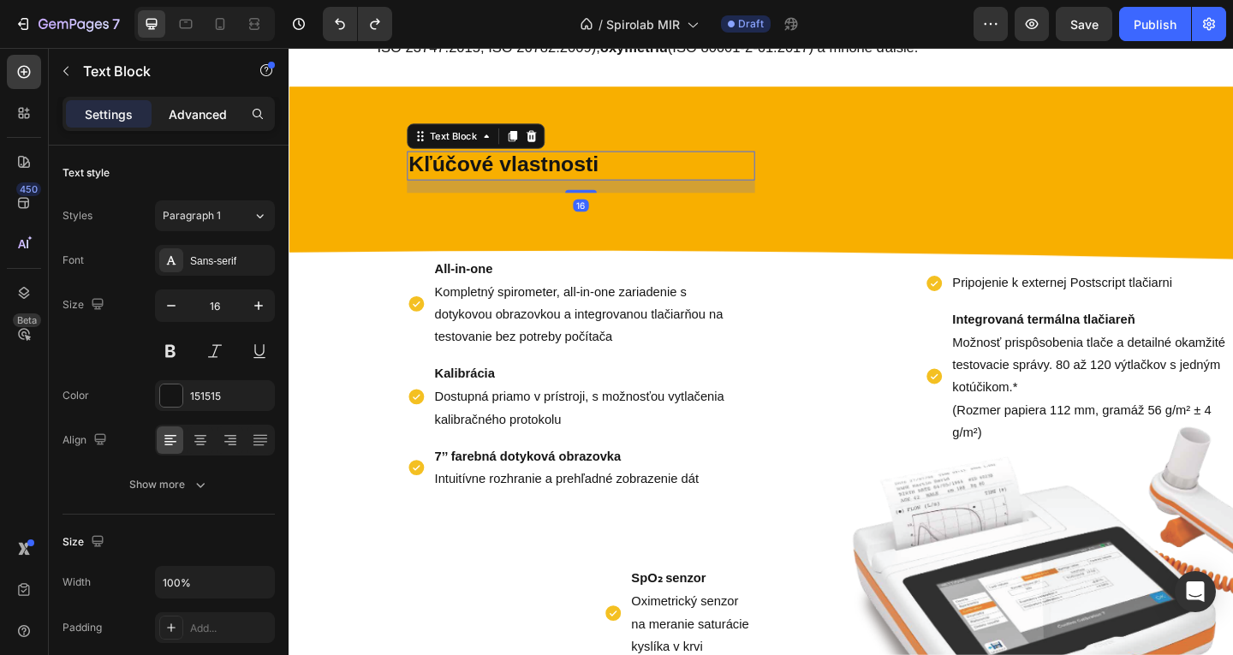
click at [175, 113] on p "Advanced" at bounding box center [198, 114] width 58 height 18
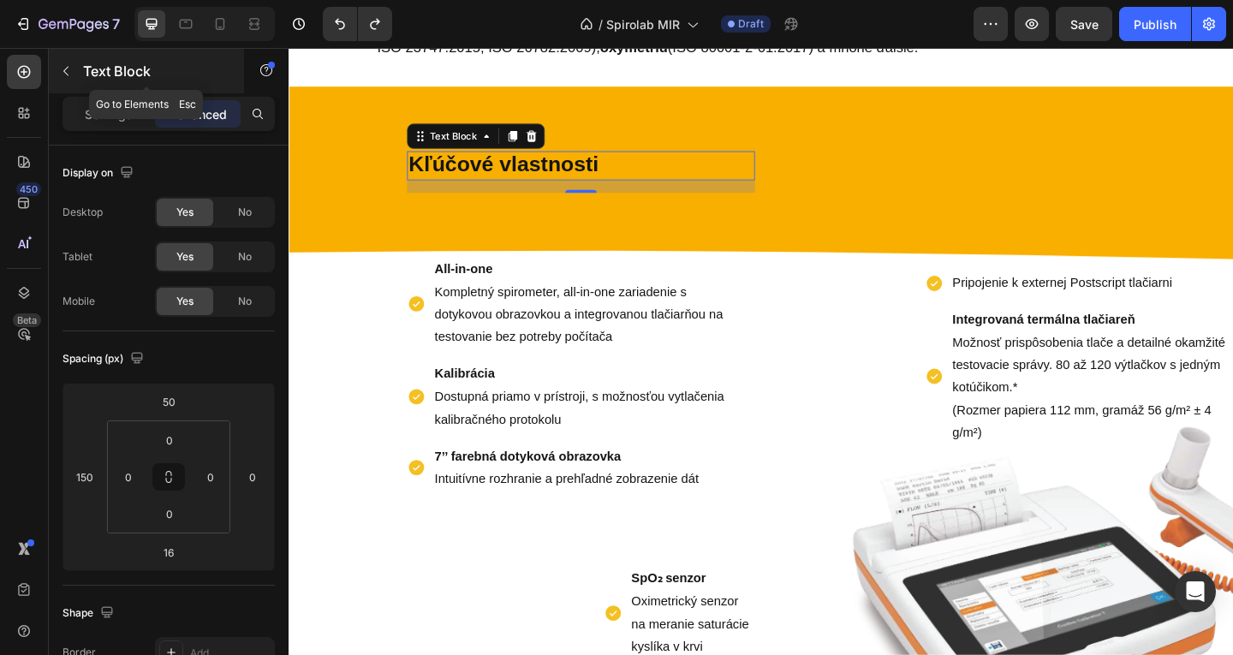
click at [75, 80] on button "button" at bounding box center [65, 70] width 27 height 27
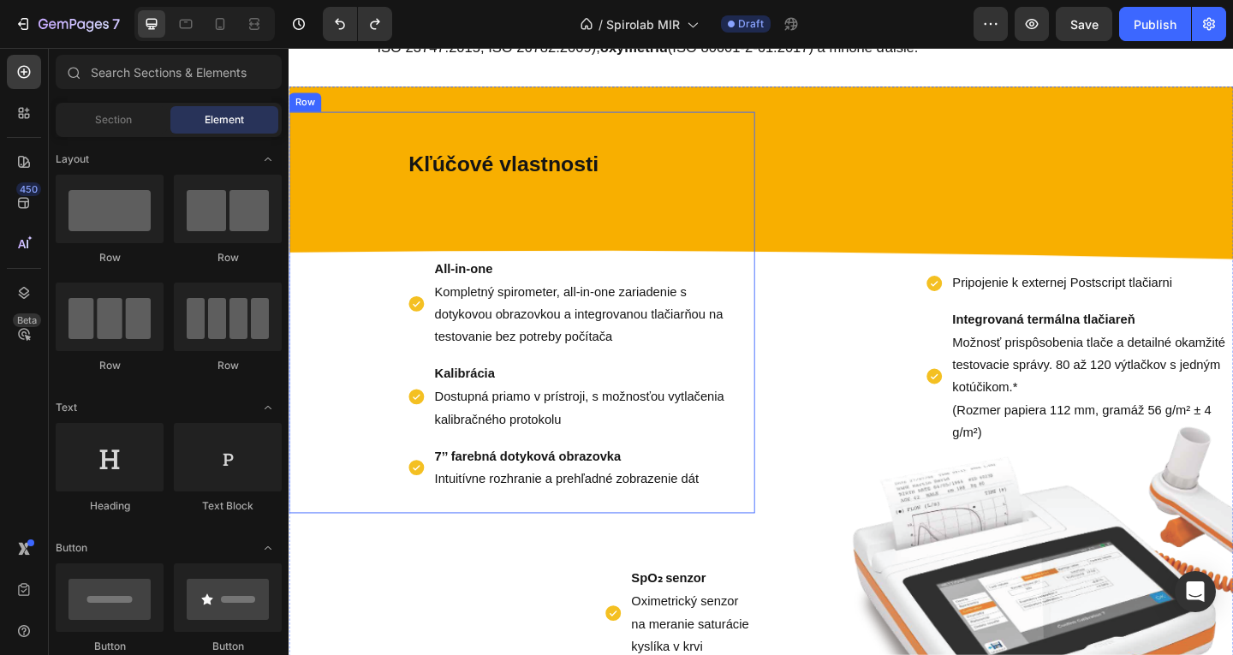
click at [554, 199] on div "Kľúčové vlastnosti Text Block All-in-one Kompletný spirometer, all-in-one zaria…" at bounding box center [542, 335] width 507 height 437
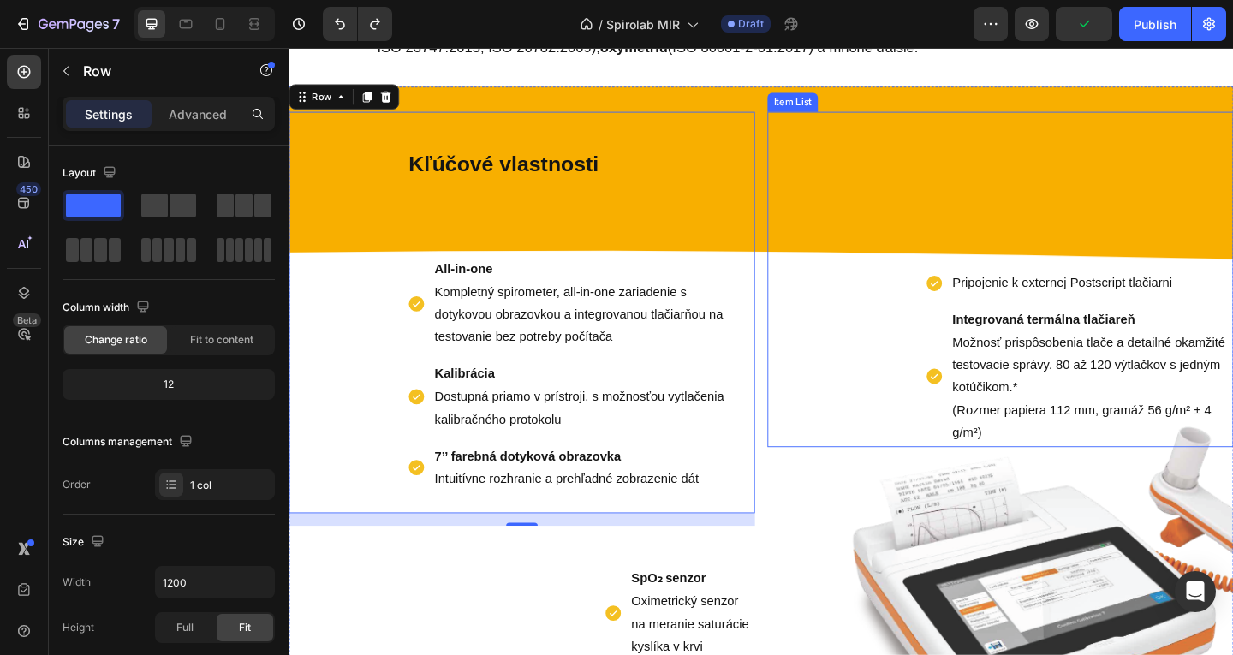
click at [809, 229] on div "Pripojenie k externej Postscript tlačiarni Integrovaná termálna tlačiareň Možno…" at bounding box center [1062, 299] width 507 height 365
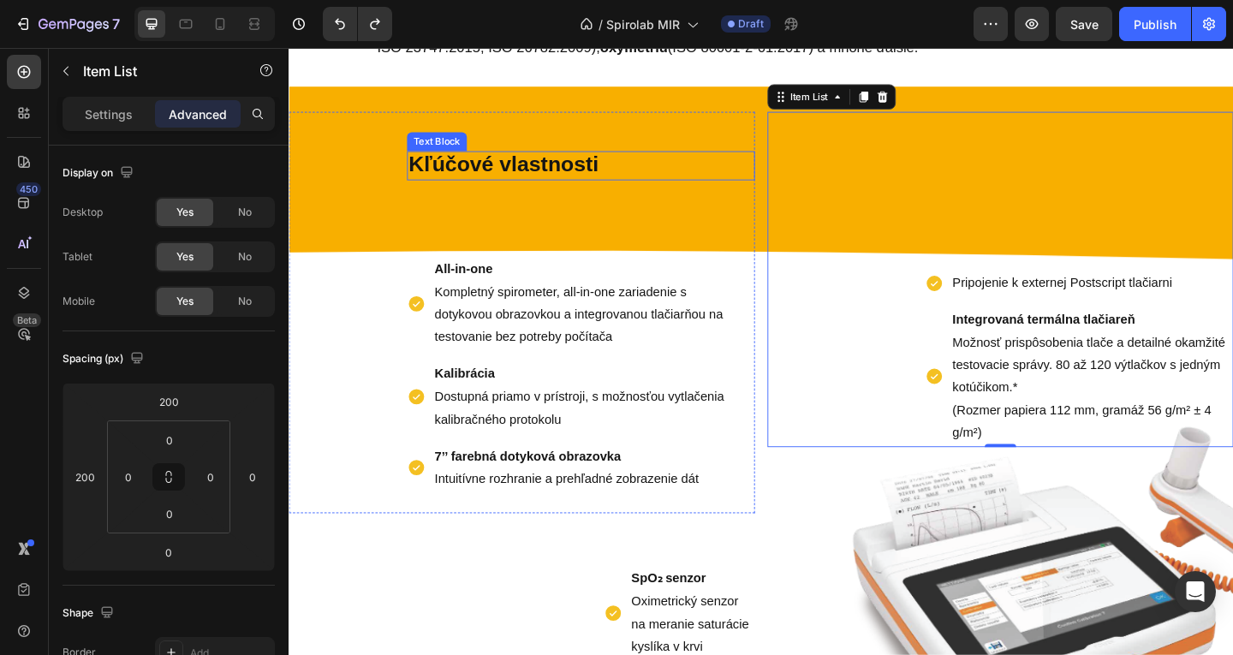
click at [626, 160] on div "Kľúčové vlastnosti" at bounding box center [606, 176] width 379 height 32
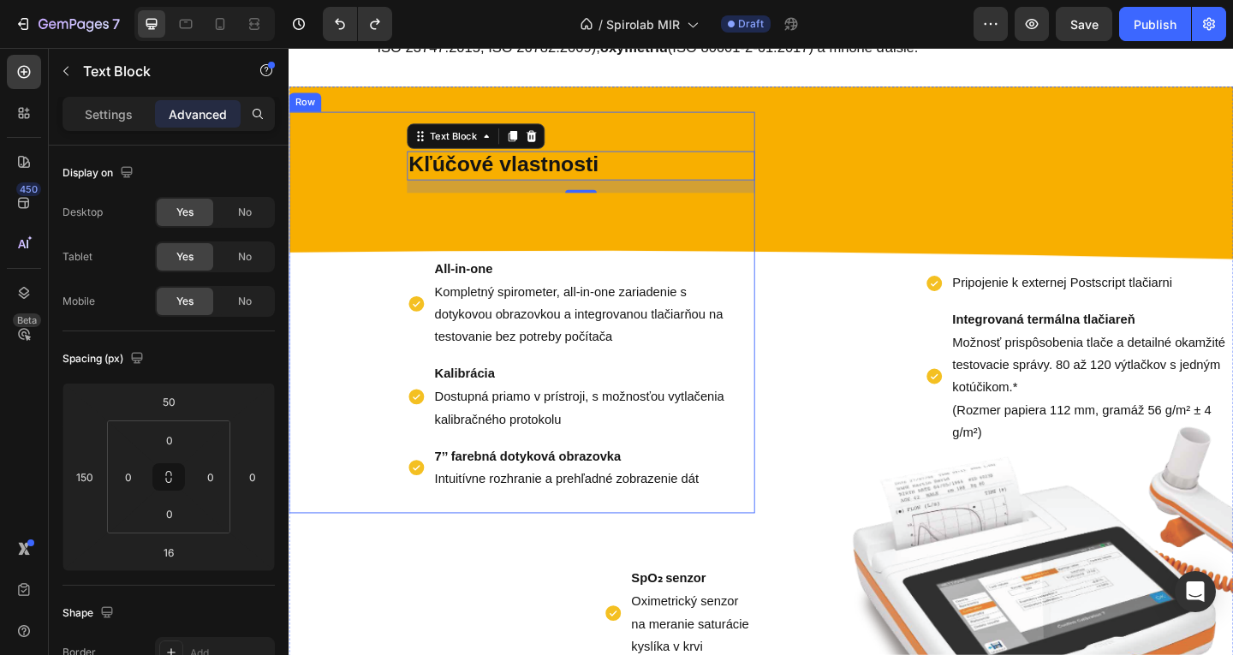
click at [635, 129] on div "Kľúčové vlastnosti Text Block 16 All-in-one Kompletný spirometer, all-in-one za…" at bounding box center [542, 335] width 507 height 437
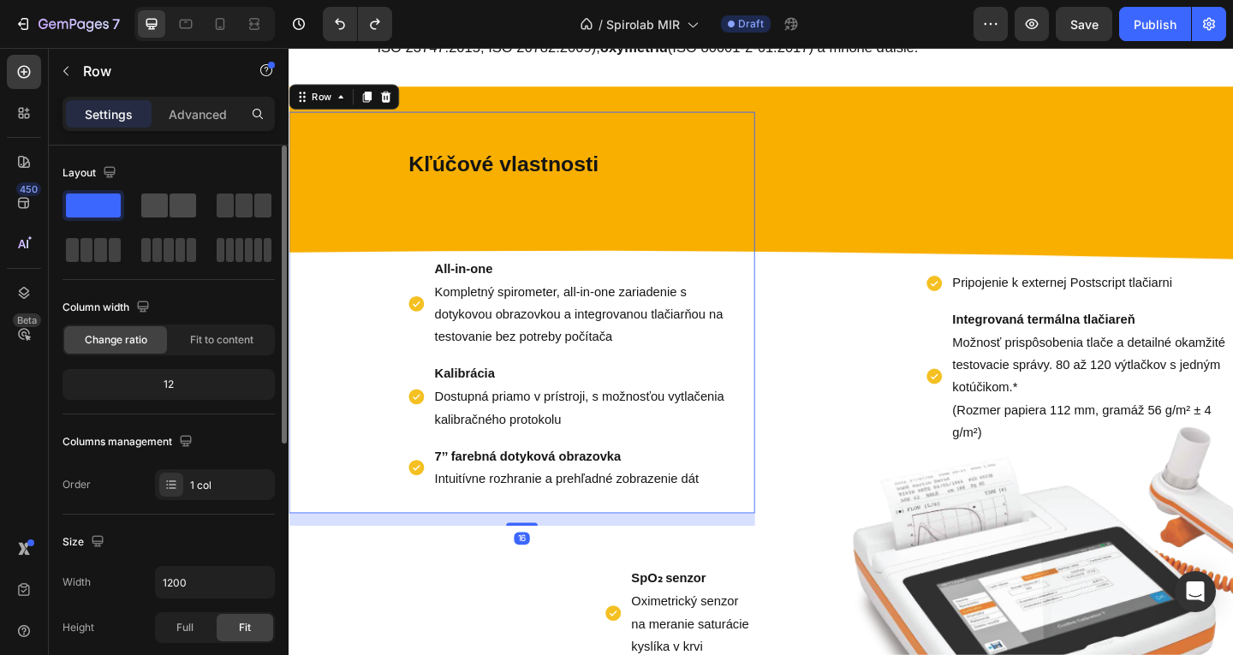
click at [154, 202] on span at bounding box center [154, 206] width 27 height 24
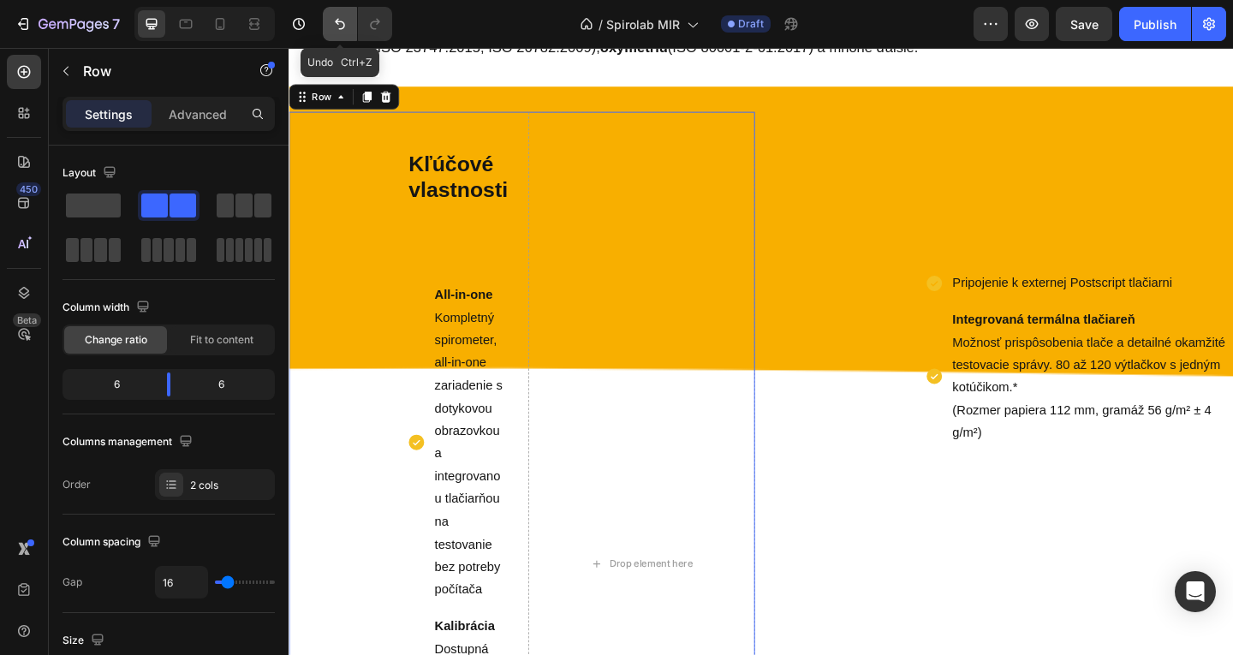
click at [334, 13] on button "Undo/Redo" at bounding box center [340, 24] width 34 height 34
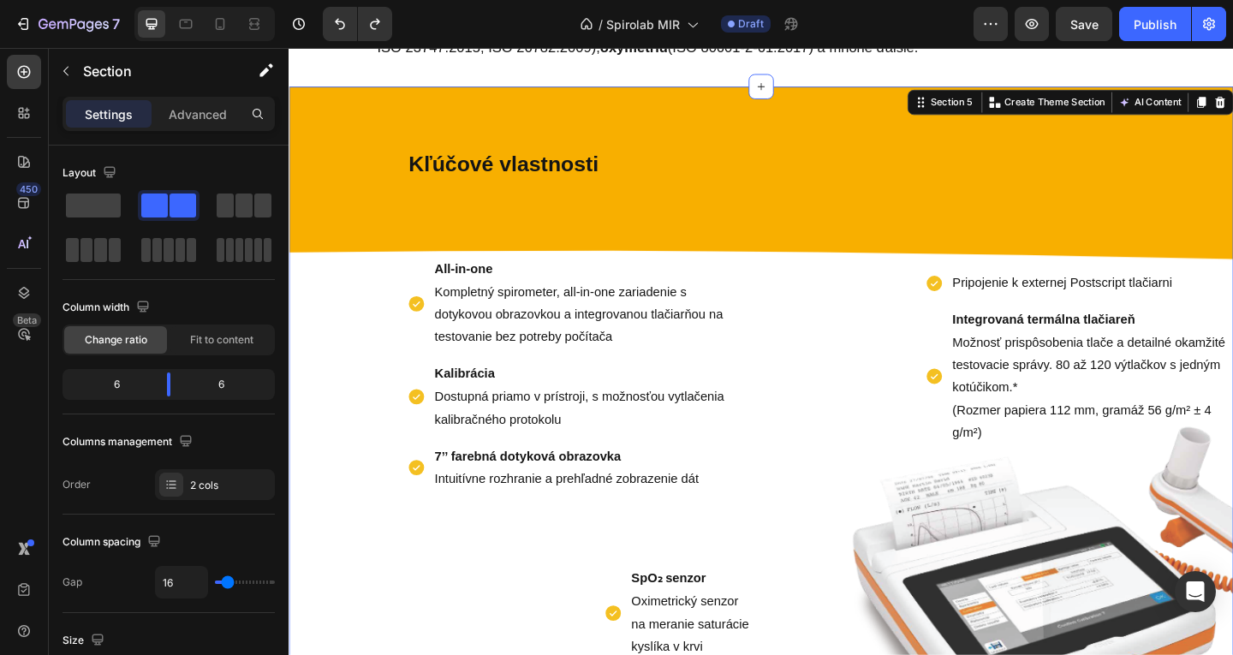
click at [753, 96] on div "Kľúčové vlastnosti Text Block All-in-one Kompletný spirometer, all-in-one zaria…" at bounding box center [803, 470] width 1028 height 761
click at [825, 110] on div "Kľúčové vlastnosti Text Block All-in-one Kompletný spirometer, all-in-one zaria…" at bounding box center [803, 470] width 1028 height 761
click at [814, 134] on div "Pripojenie k externej Postscript tlačiarni Integrovaná termálna tlačiareň Možno…" at bounding box center [1062, 299] width 507 height 365
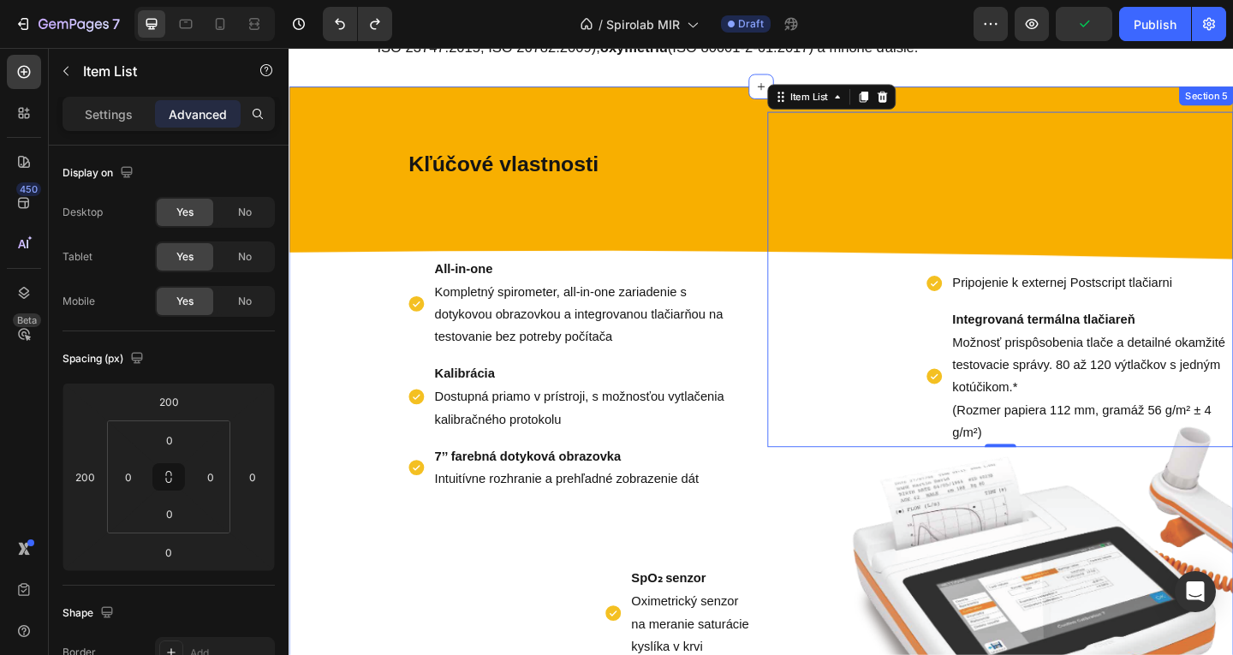
click at [749, 98] on div "Kľúčové vlastnosti Text Block All-in-one Kompletný spirometer, all-in-one zaria…" at bounding box center [803, 470] width 1028 height 761
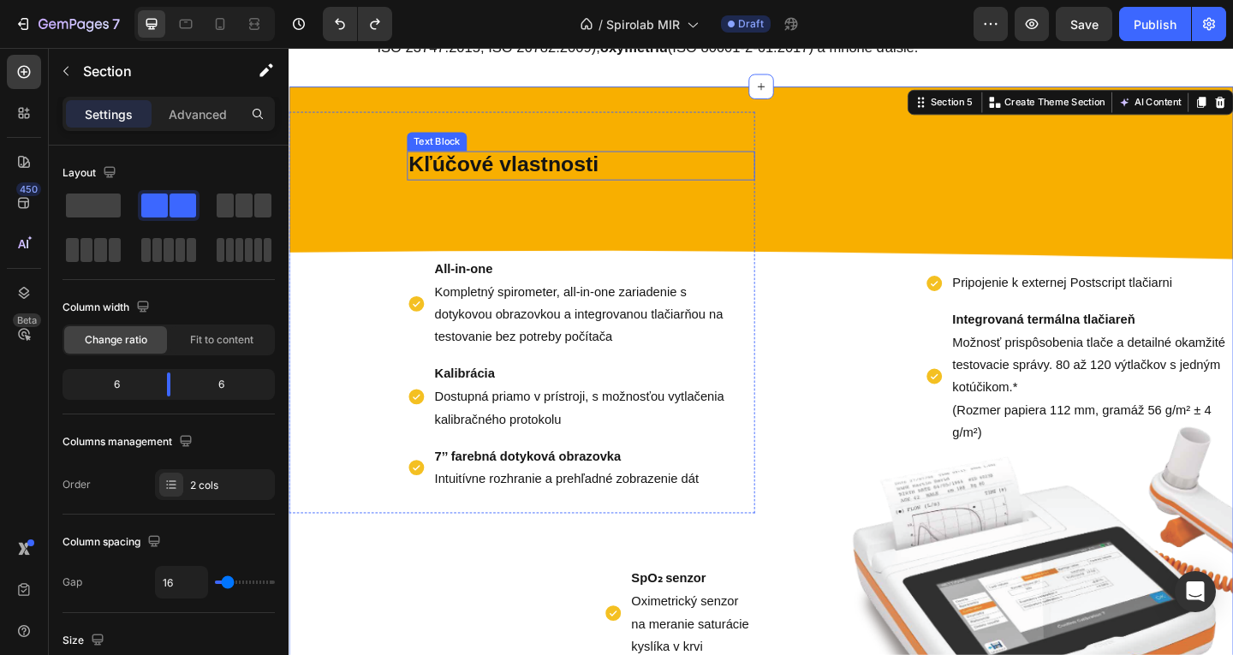
click at [461, 166] on strong "Kľúčové vlastnosti" at bounding box center [522, 174] width 206 height 26
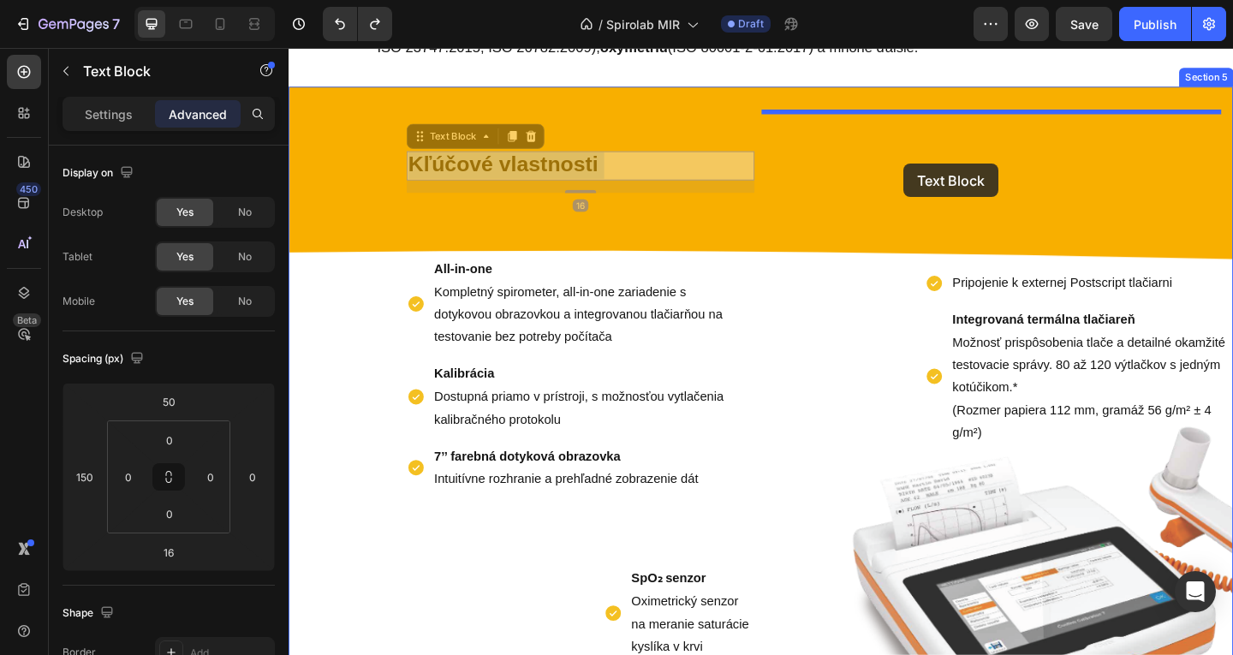
drag, startPoint x: 521, startPoint y: 168, endPoint x: 957, endPoint y: 174, distance: 435.9
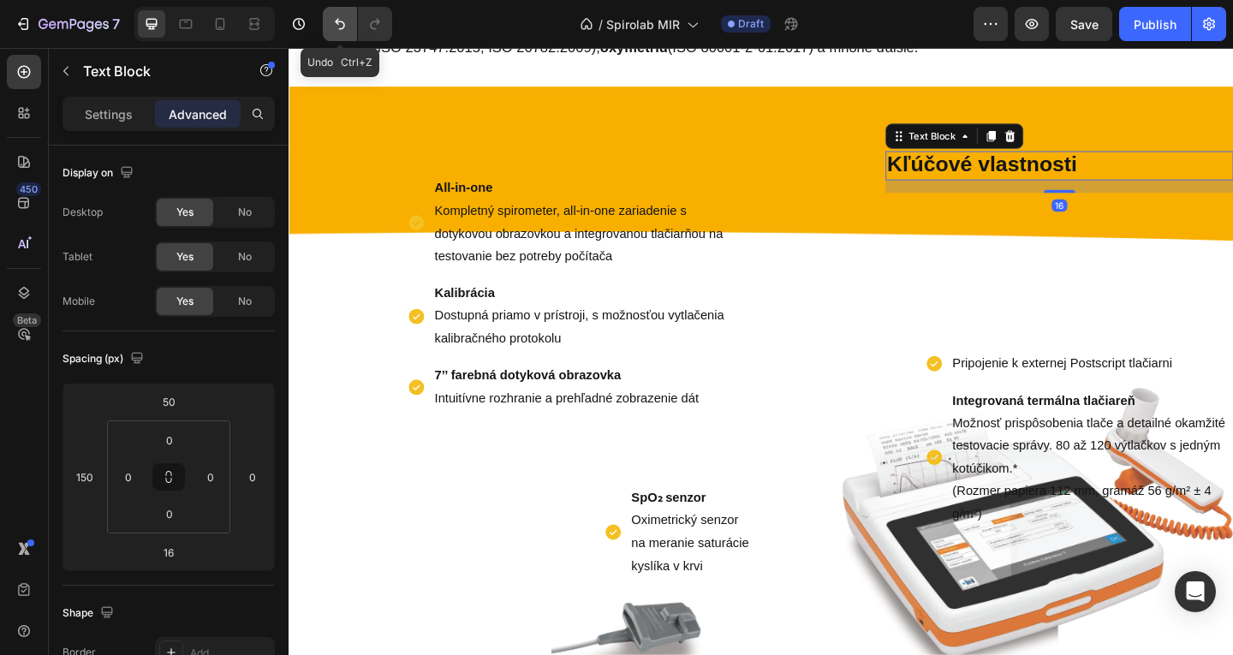
click at [347, 35] on button "Undo/Redo" at bounding box center [340, 24] width 34 height 34
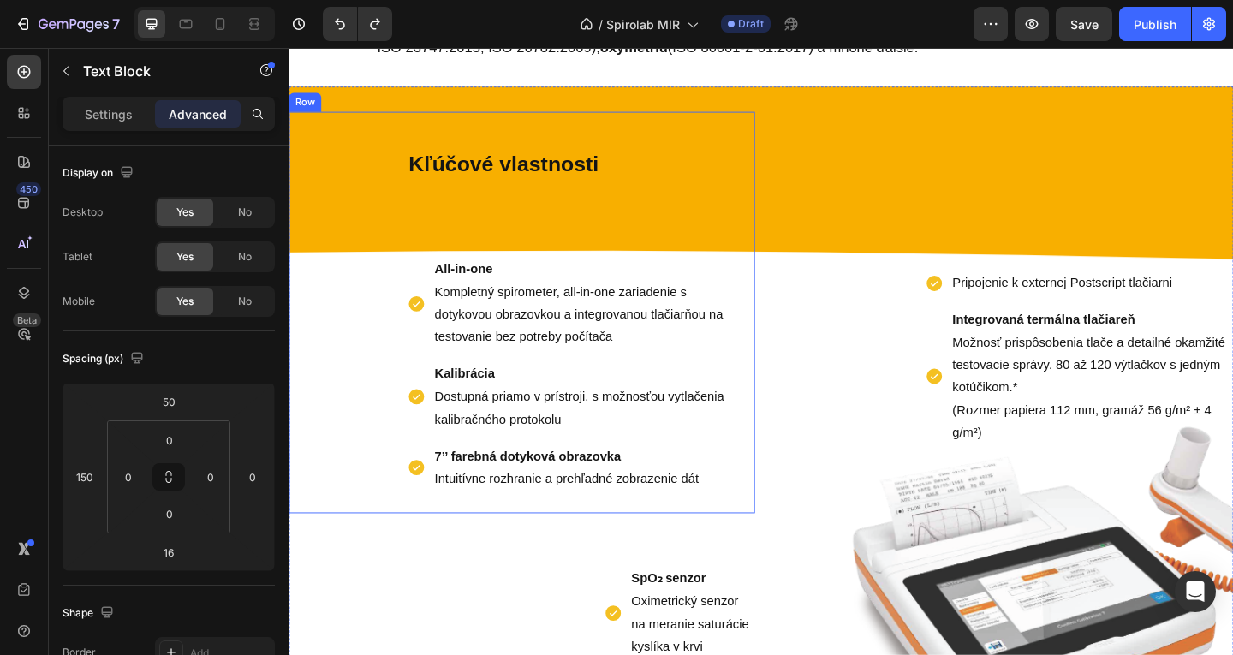
click at [600, 193] on div "Kľúčové vlastnosti Text Block All-in-one Kompletný spirometer, all-in-one zaria…" at bounding box center [542, 335] width 507 height 437
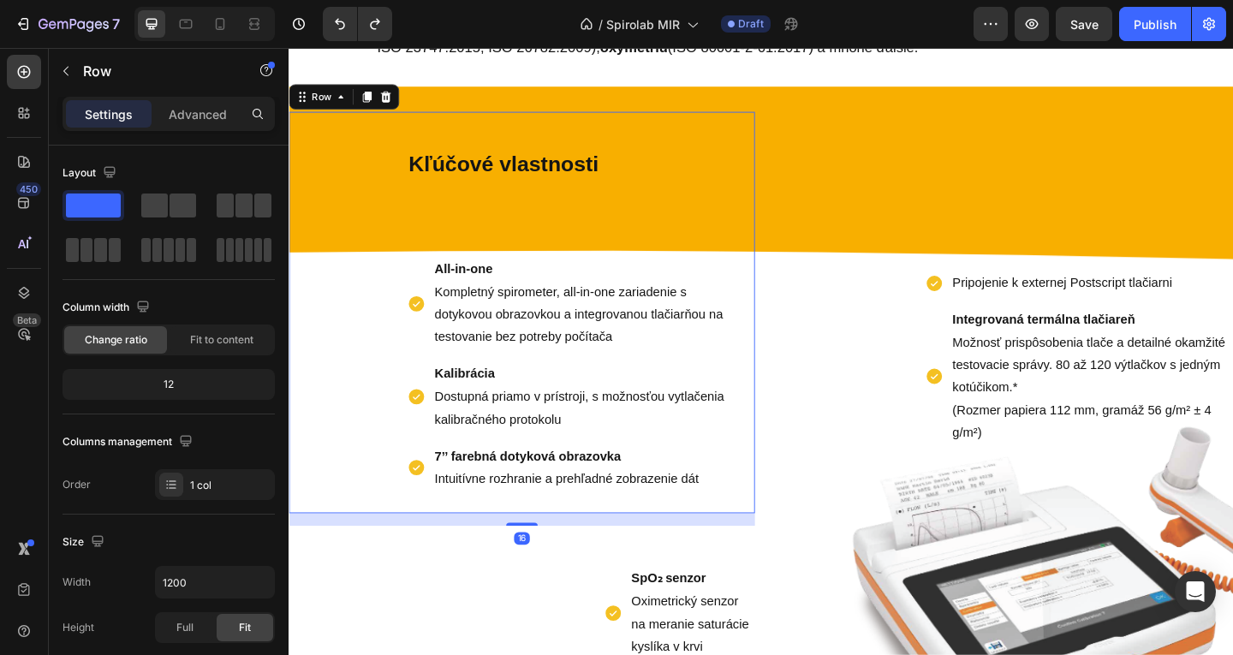
click at [619, 159] on div "Kľúčové vlastnosti Text Block All-in-one Kompletný spirometer, all-in-one zaria…" at bounding box center [542, 335] width 507 height 437
click at [610, 174] on strong "Kľúčové vlastnosti" at bounding box center [522, 174] width 206 height 26
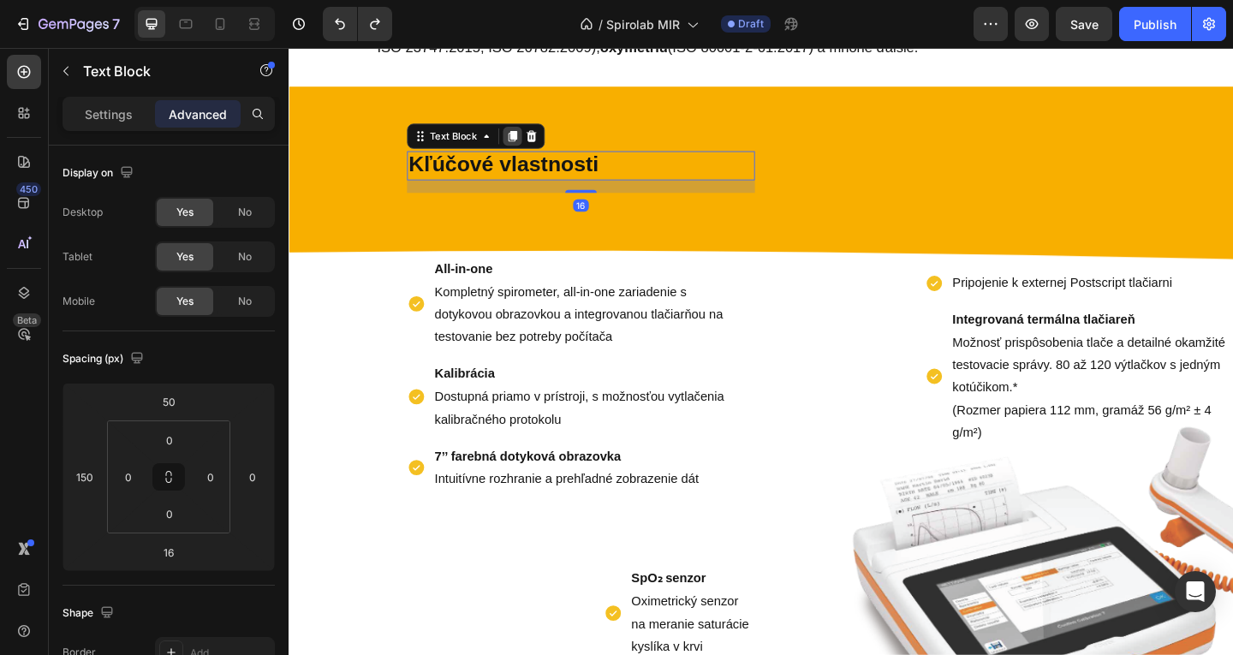
click at [528, 146] on icon at bounding box center [532, 144] width 14 height 14
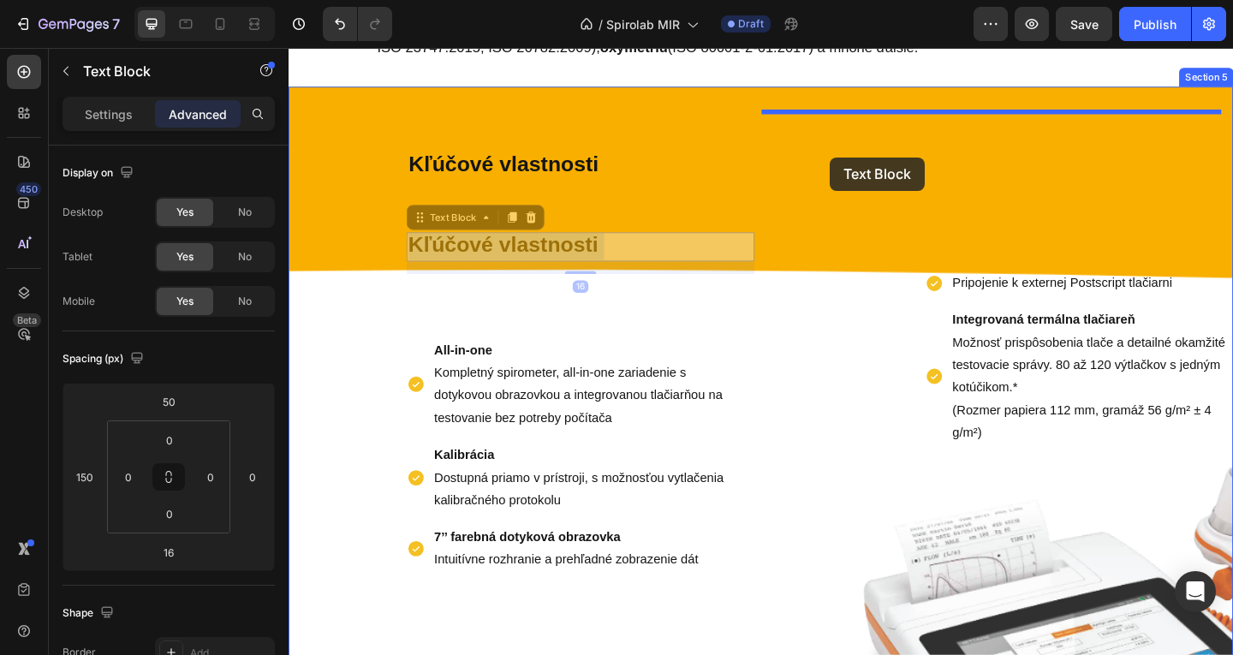
drag, startPoint x: 543, startPoint y: 256, endPoint x: 879, endPoint y: 167, distance: 347.3
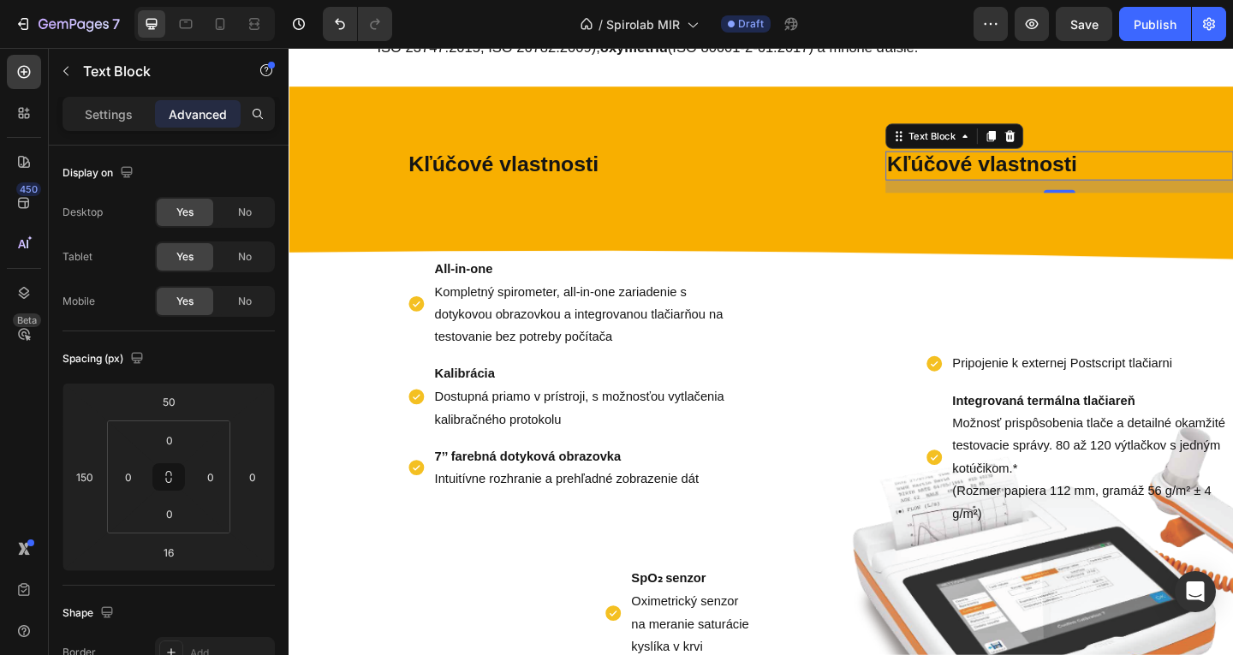
click at [1005, 234] on div "Pripojenie k externej Postscript tlačiarni Integrovaná termálna tlačiareň Možno…" at bounding box center [1062, 388] width 507 height 365
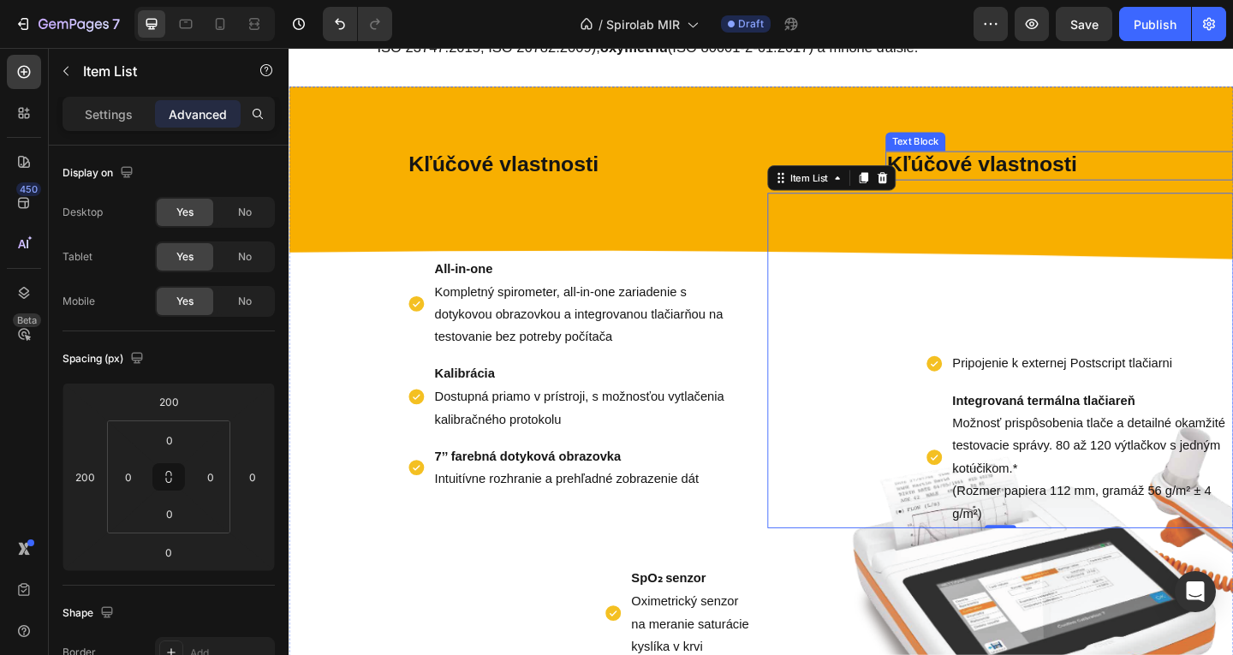
click at [988, 174] on strong "Kľúčové vlastnosti" at bounding box center [1042, 174] width 206 height 26
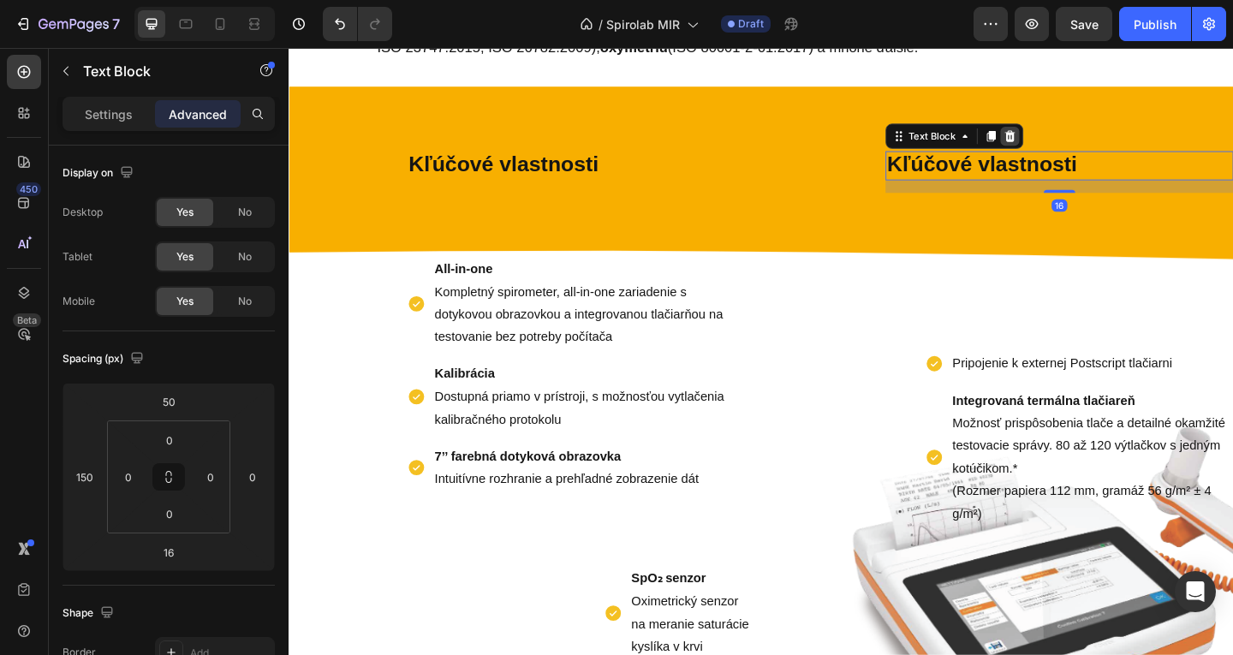
click at [1068, 146] on icon at bounding box center [1073, 144] width 11 height 12
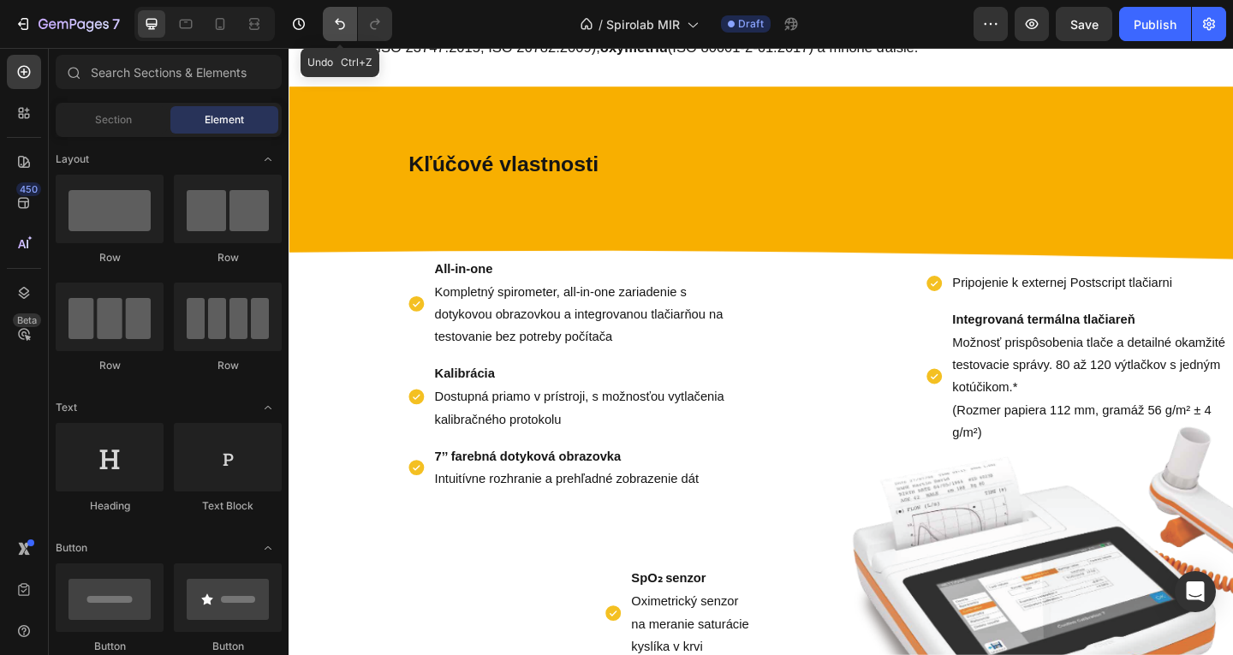
click at [346, 23] on icon "Undo/Redo" at bounding box center [339, 23] width 17 height 17
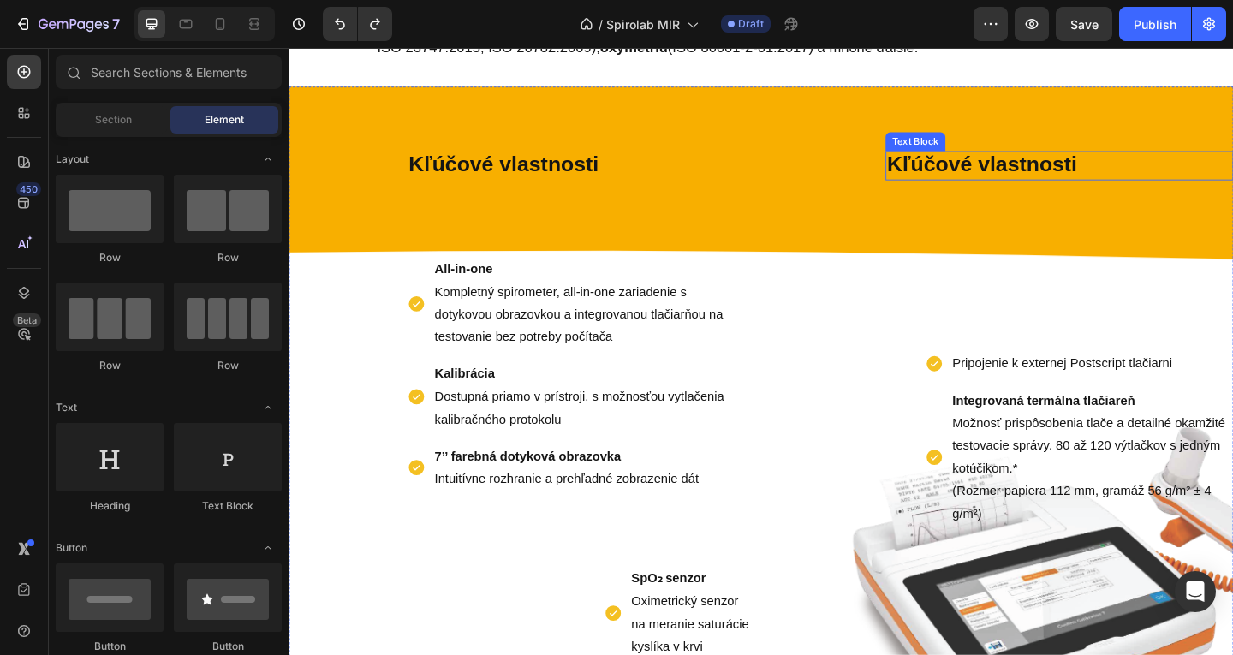
click at [1053, 179] on strong "Kľúčové vlastnosti" at bounding box center [1042, 174] width 206 height 26
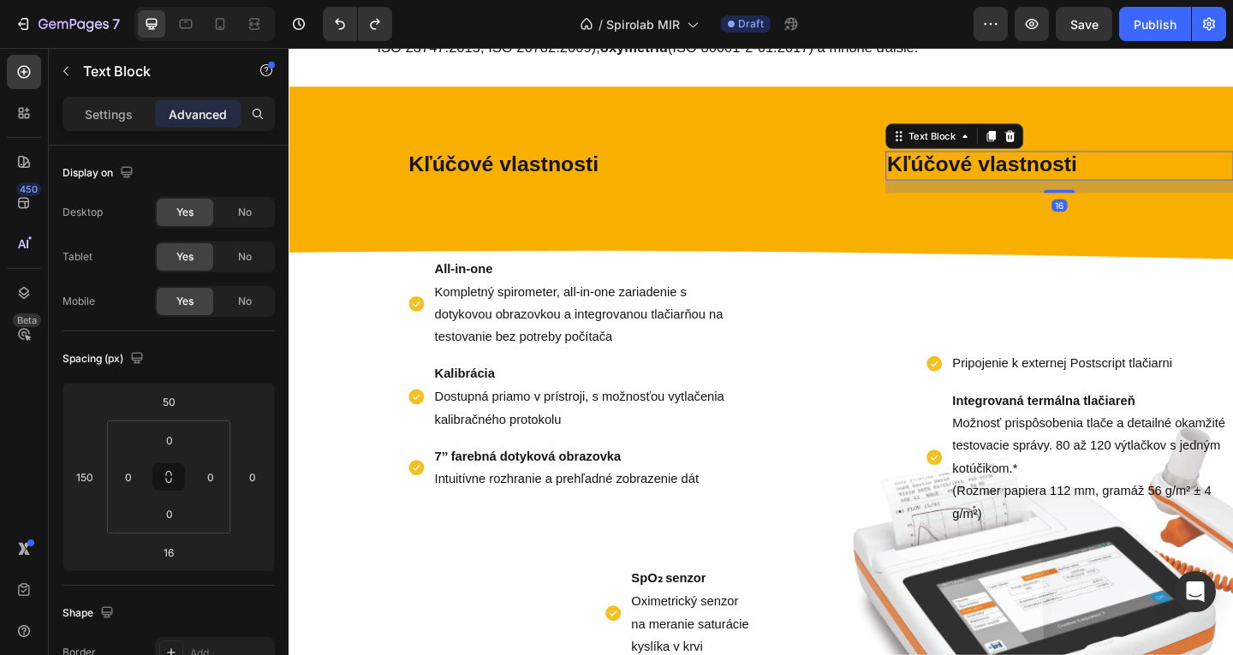
click at [1171, 186] on p "Kľúčové vlastnosti" at bounding box center [1126, 176] width 375 height 28
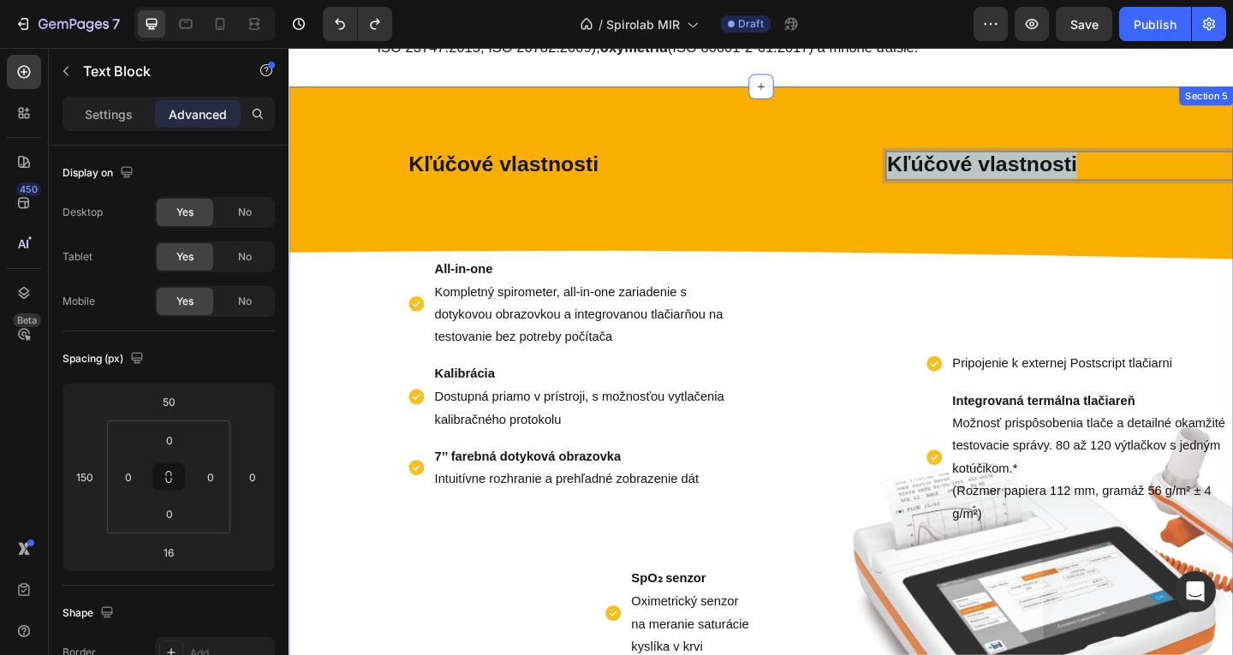
drag, startPoint x: 1167, startPoint y: 178, endPoint x: 926, endPoint y: 146, distance: 243.6
click at [926, 146] on div "Kľúčové vlastnosti Text Block 16 Pripojenie k externej Postscript tlačiarni Int…" at bounding box center [1062, 470] width 507 height 707
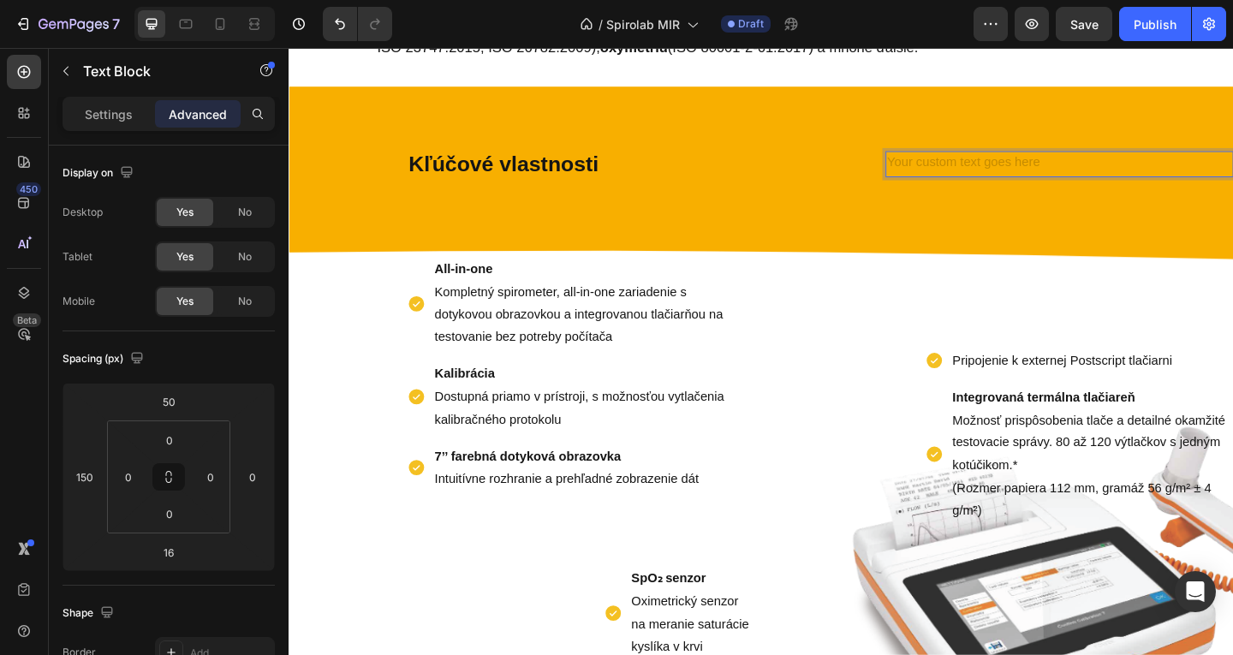
click at [873, 265] on div "Pripojenie k externej Postscript tlačiarni Integrovaná termálna tlačiareň Možno…" at bounding box center [1062, 384] width 507 height 365
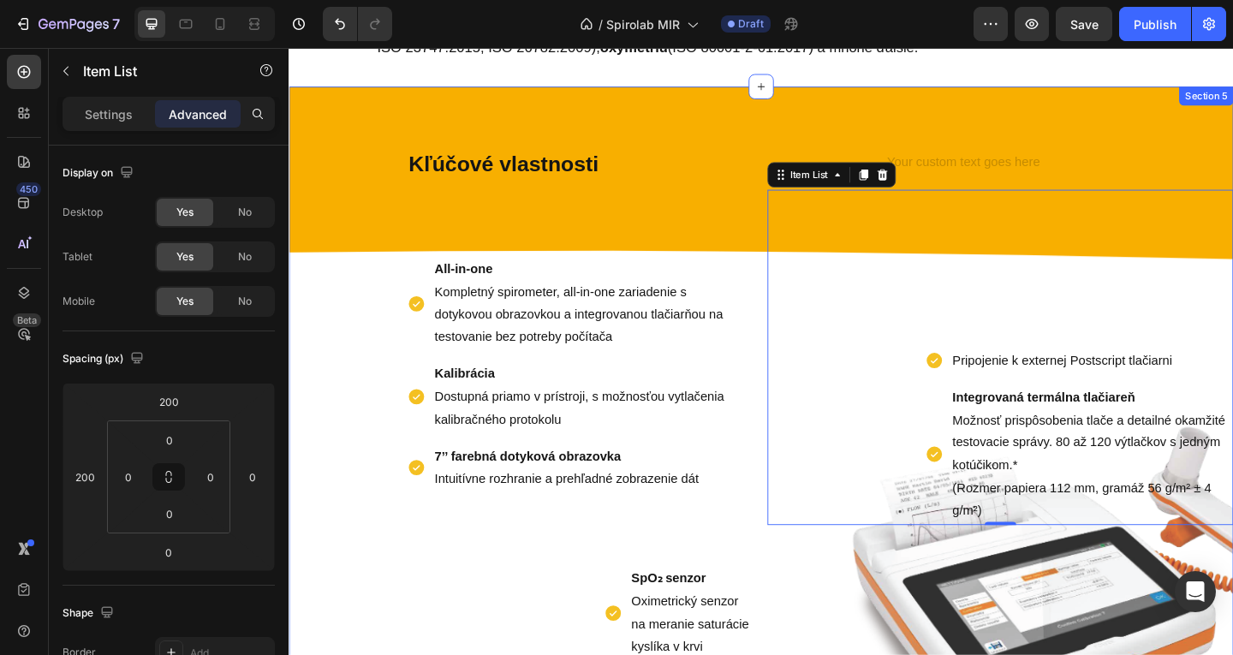
click at [810, 147] on div "Text Block Pripojenie k externej Postscript tlačiarni Integrovaná termálna tlač…" at bounding box center [1062, 470] width 507 height 707
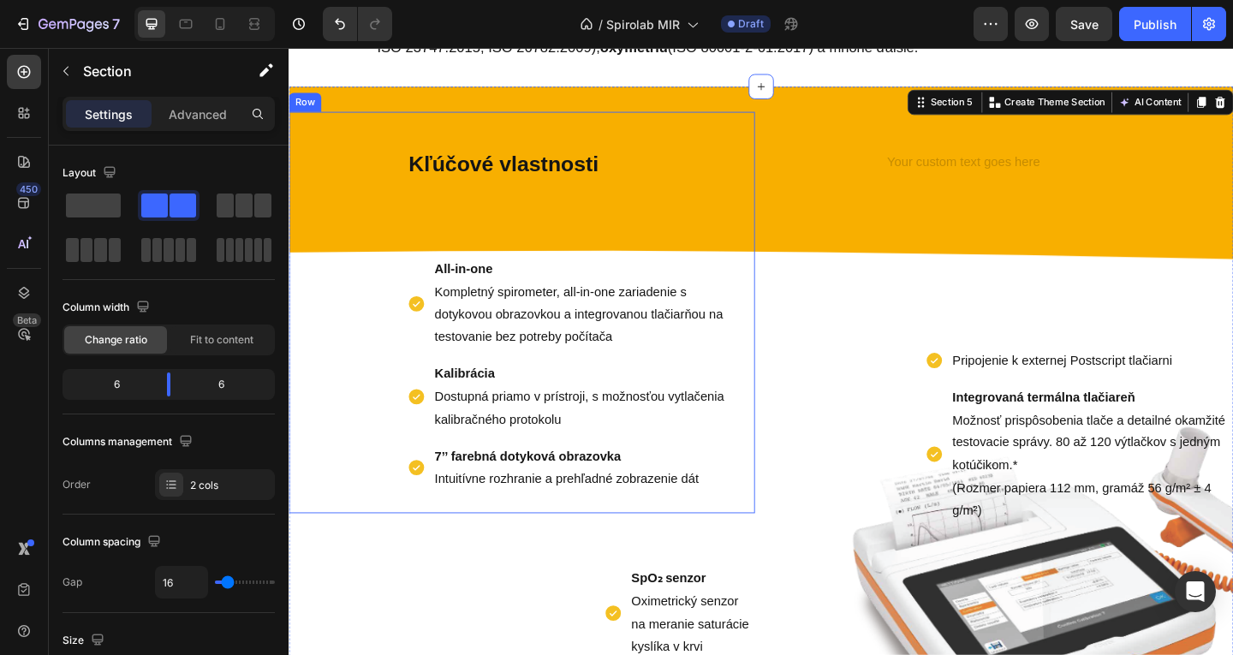
click at [689, 226] on div "All-in-one Kompletný spirometer, all-in-one zariadenie s dotykovou obrazovkou a…" at bounding box center [542, 369] width 507 height 326
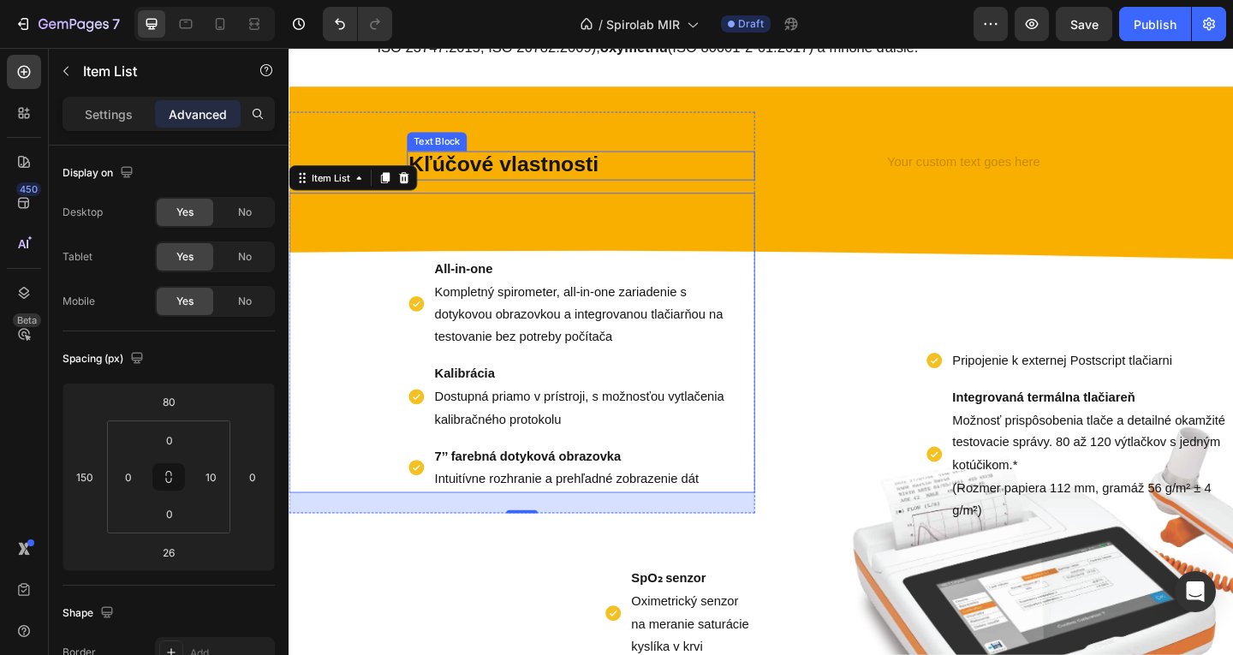
click at [612, 177] on strong "Kľúčové vlastnosti" at bounding box center [522, 174] width 206 height 26
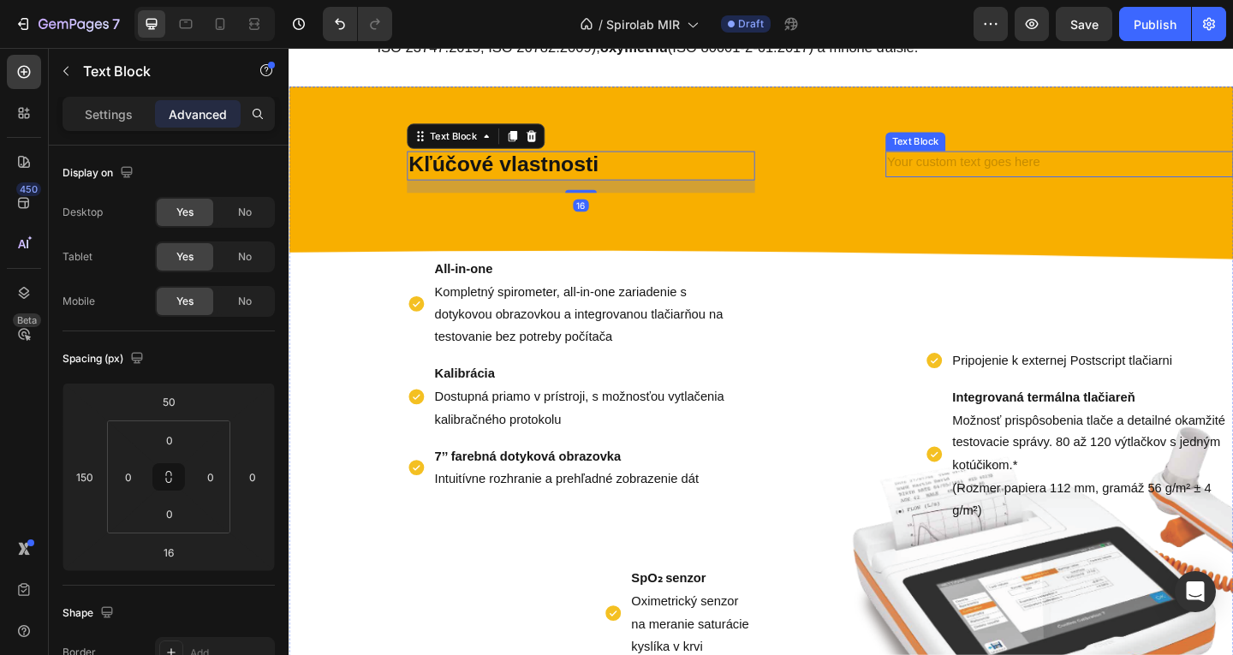
click at [1016, 165] on div "Rich Text Editor. Editing area: main" at bounding box center [1127, 174] width 379 height 28
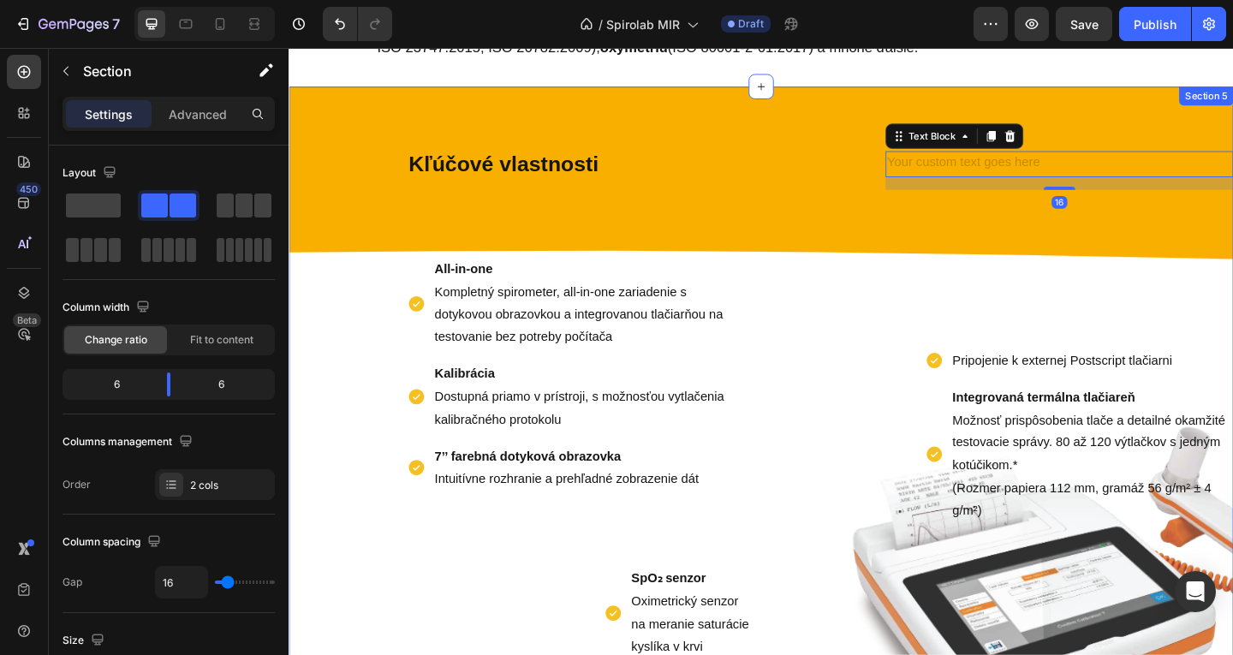
click at [849, 126] on div "Text Block 16 Pripojenie k externej Postscript tlačiarni Integrovaná termálna t…" at bounding box center [1062, 470] width 507 height 707
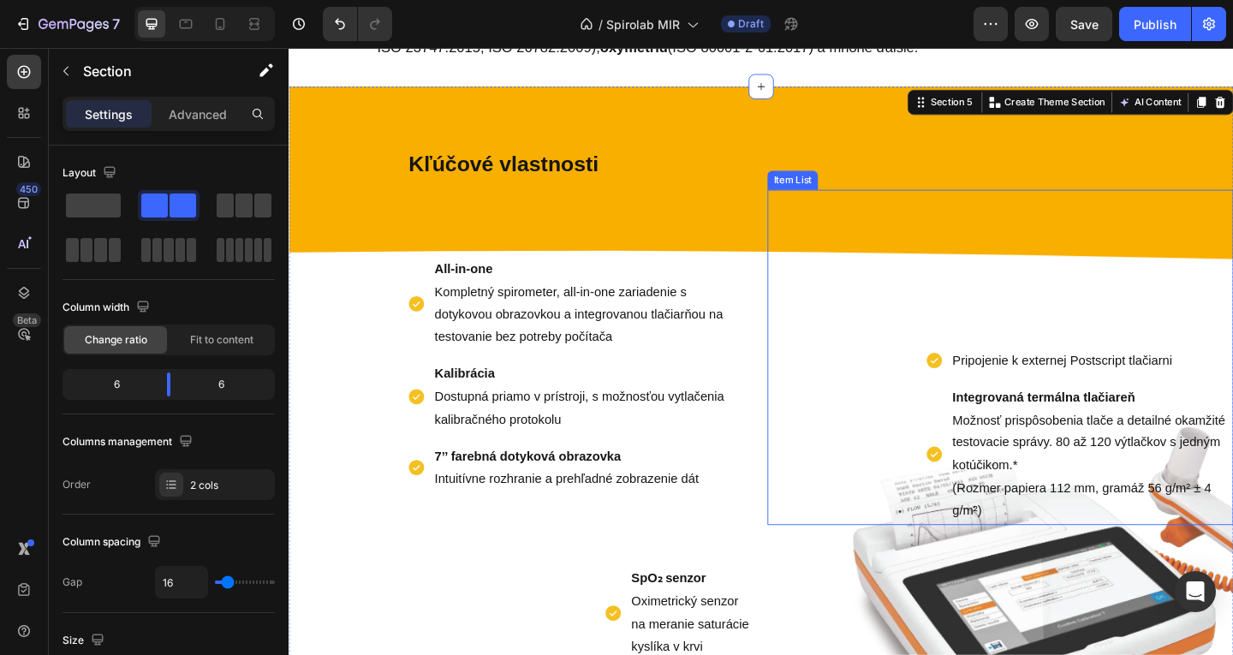
click at [815, 322] on div "Pripojenie k externej Postscript tlačiarni Integrovaná termálna tlačiareň Možno…" at bounding box center [1062, 384] width 507 height 365
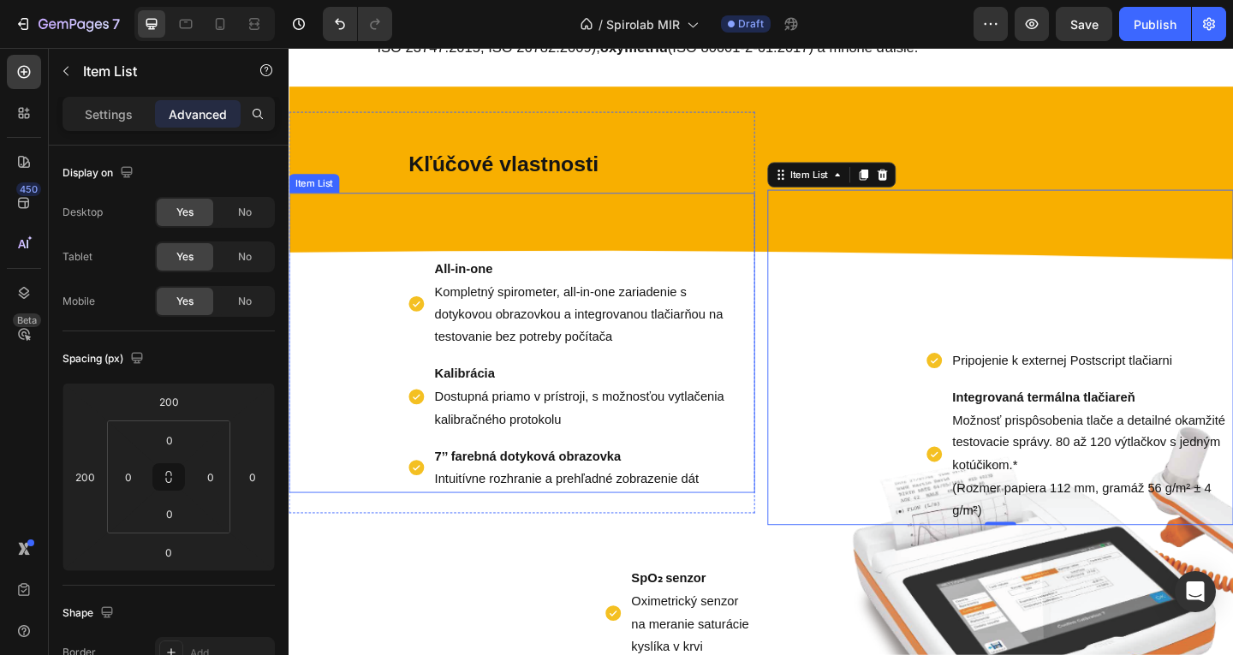
click at [517, 418] on p "Kalibrácia Dostupná priamo v prístroji, s možnosťou vytlačenia kalibračného pro…" at bounding box center [615, 428] width 337 height 74
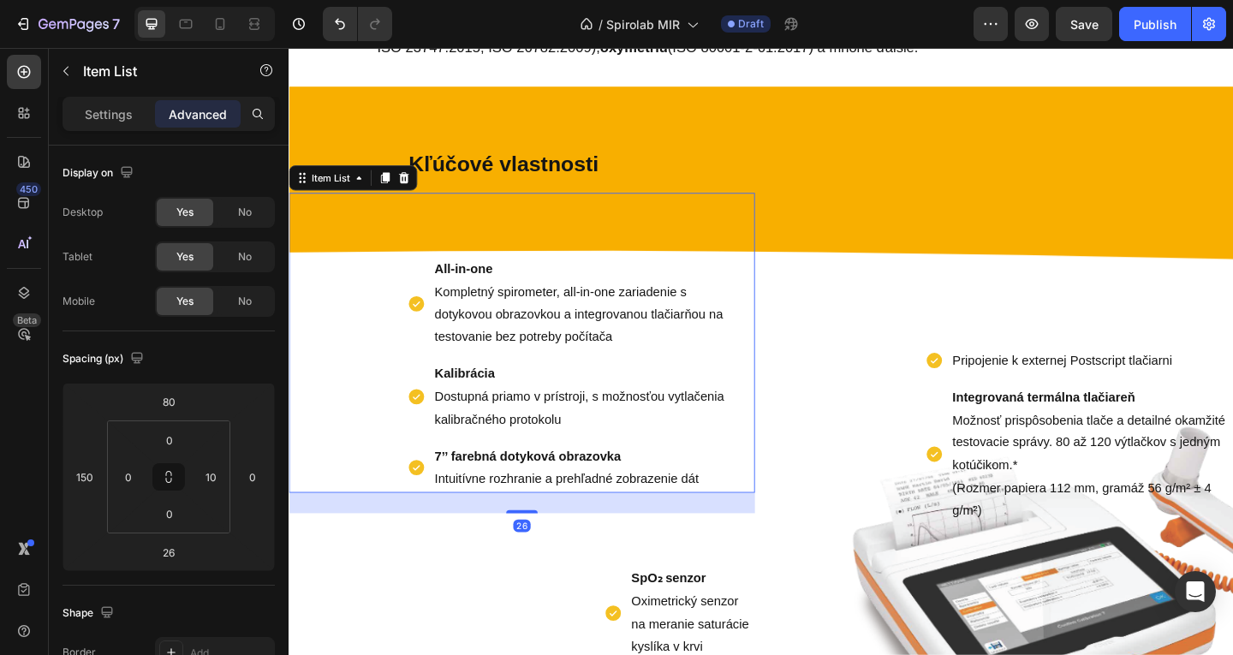
click at [977, 302] on div "Pripojenie k externej Postscript tlačiarni Integrovaná termálna tlačiareň Možno…" at bounding box center [1062, 384] width 507 height 365
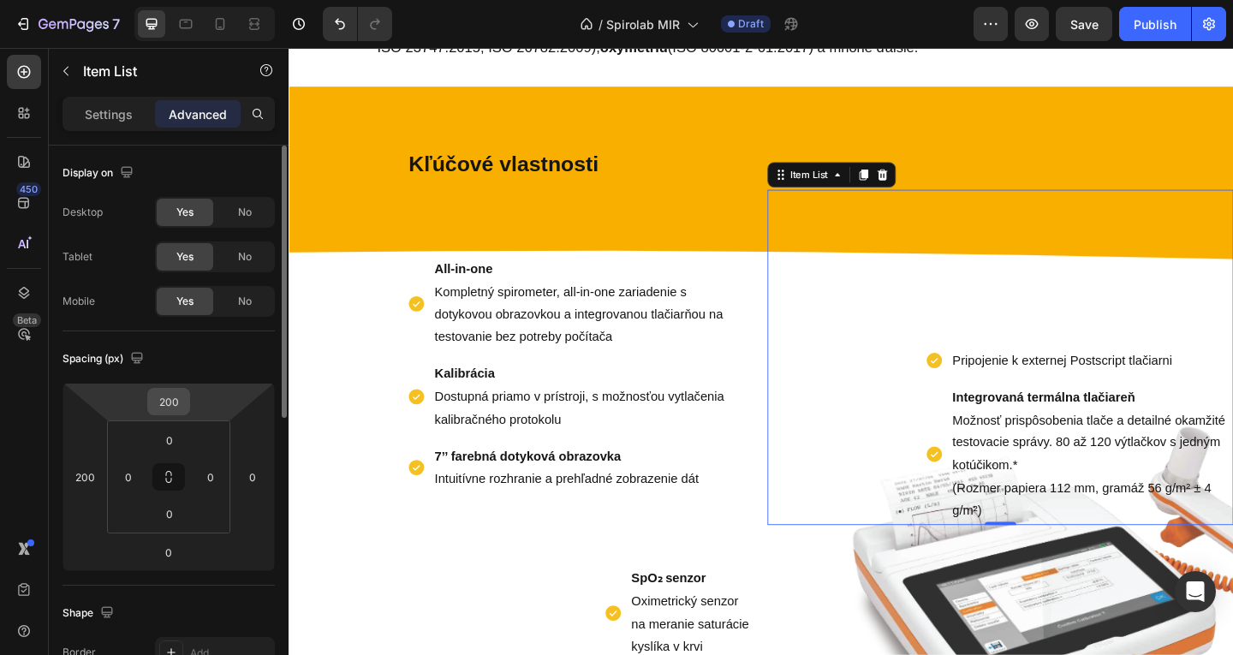
click at [164, 390] on input "200" at bounding box center [169, 402] width 34 height 26
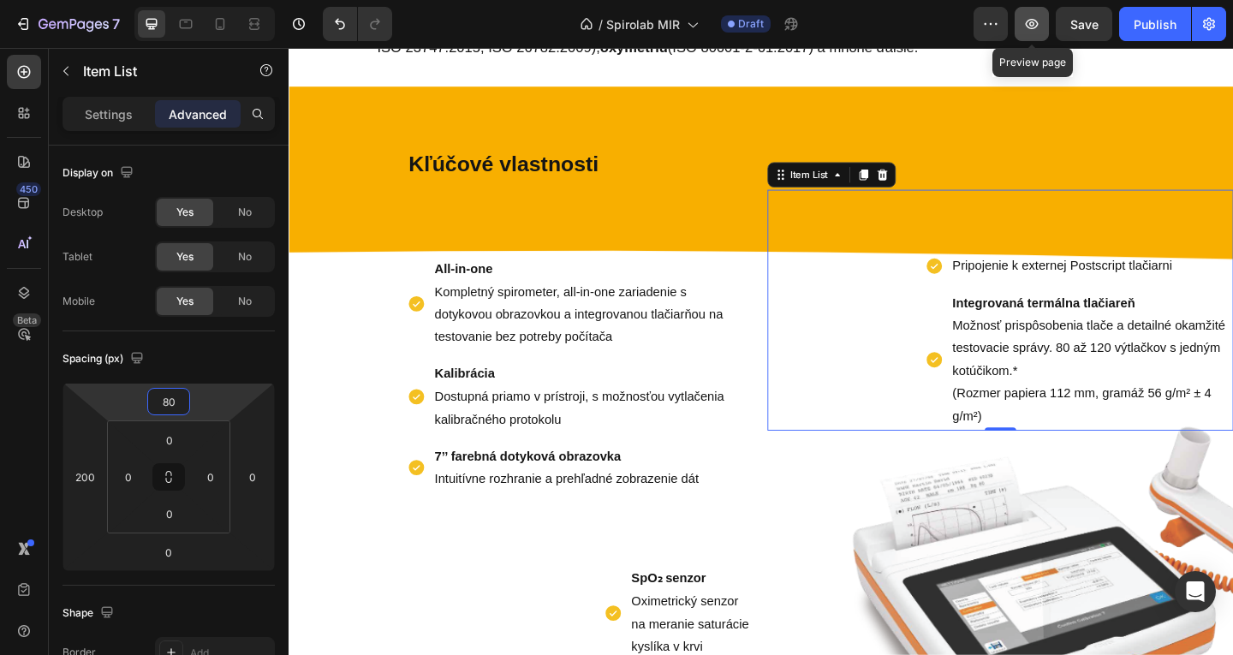
click at [1035, 23] on icon "button" at bounding box center [1031, 23] width 17 height 17
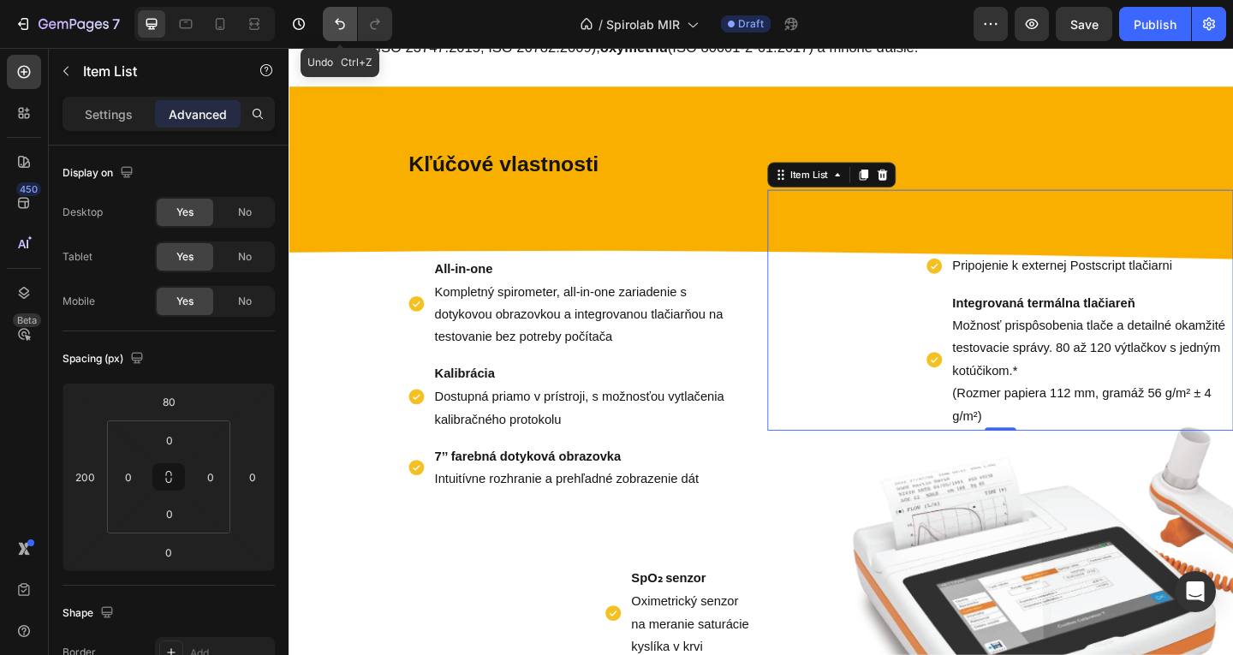
click at [349, 23] on icon "Undo/Redo" at bounding box center [339, 23] width 17 height 17
type input "200"
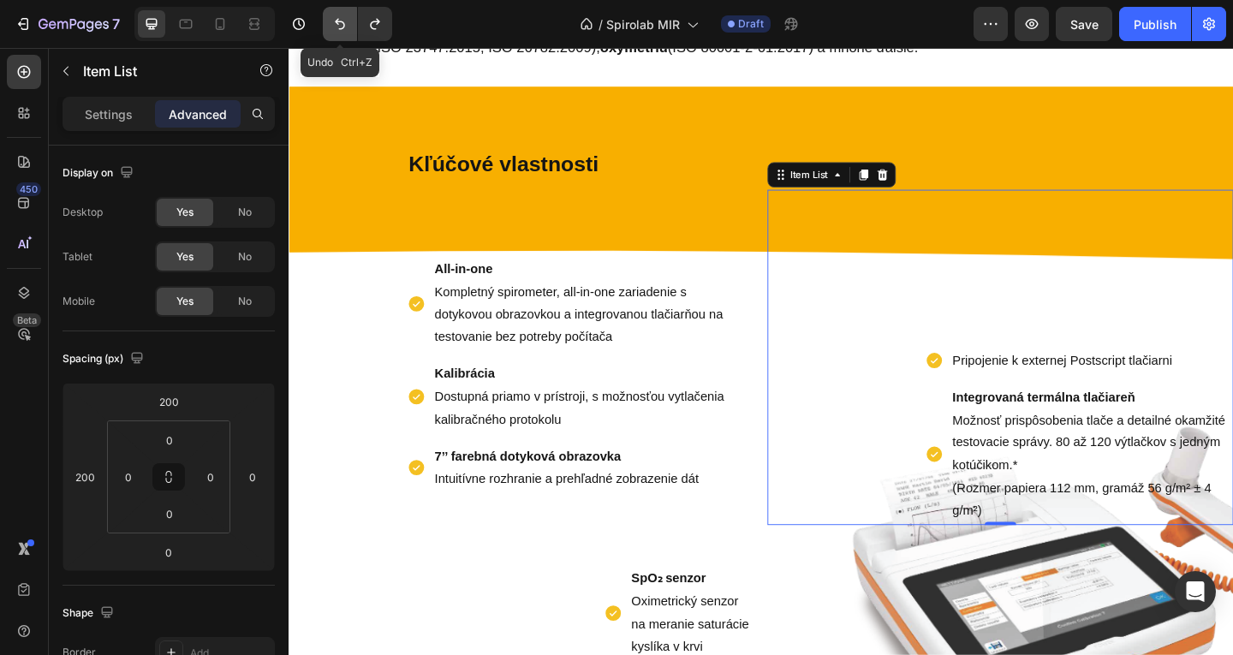
click at [349, 23] on icon "Undo/Redo" at bounding box center [339, 23] width 17 height 17
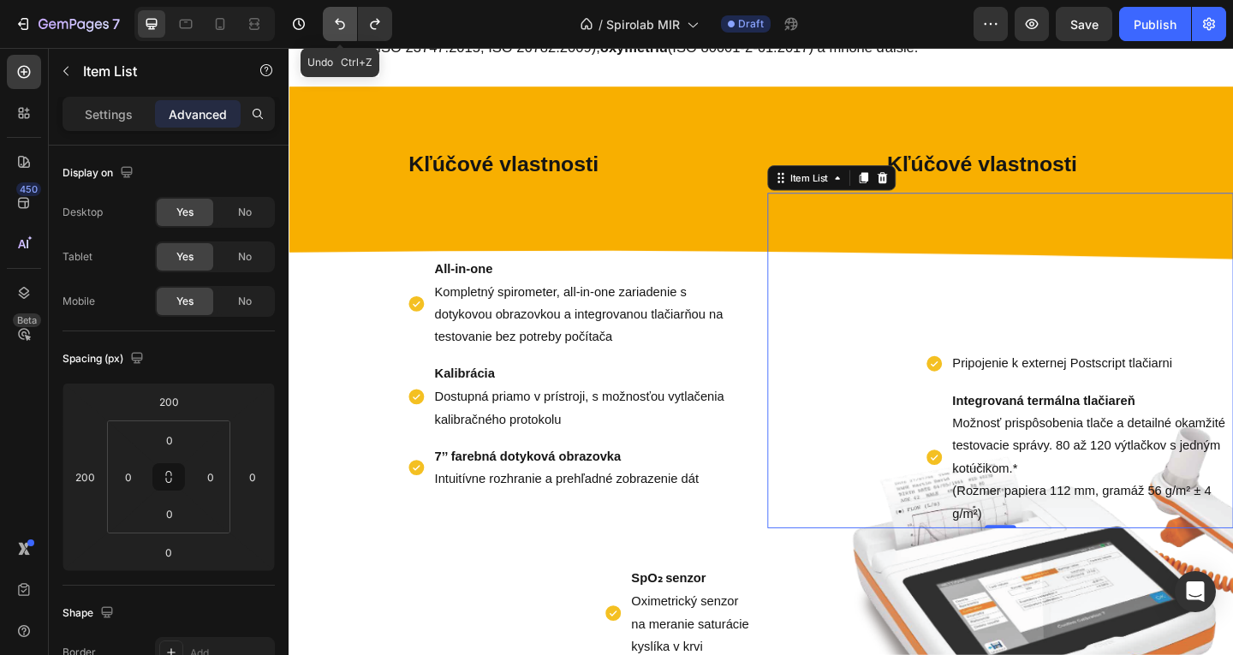
click at [349, 23] on icon "Undo/Redo" at bounding box center [339, 23] width 17 height 17
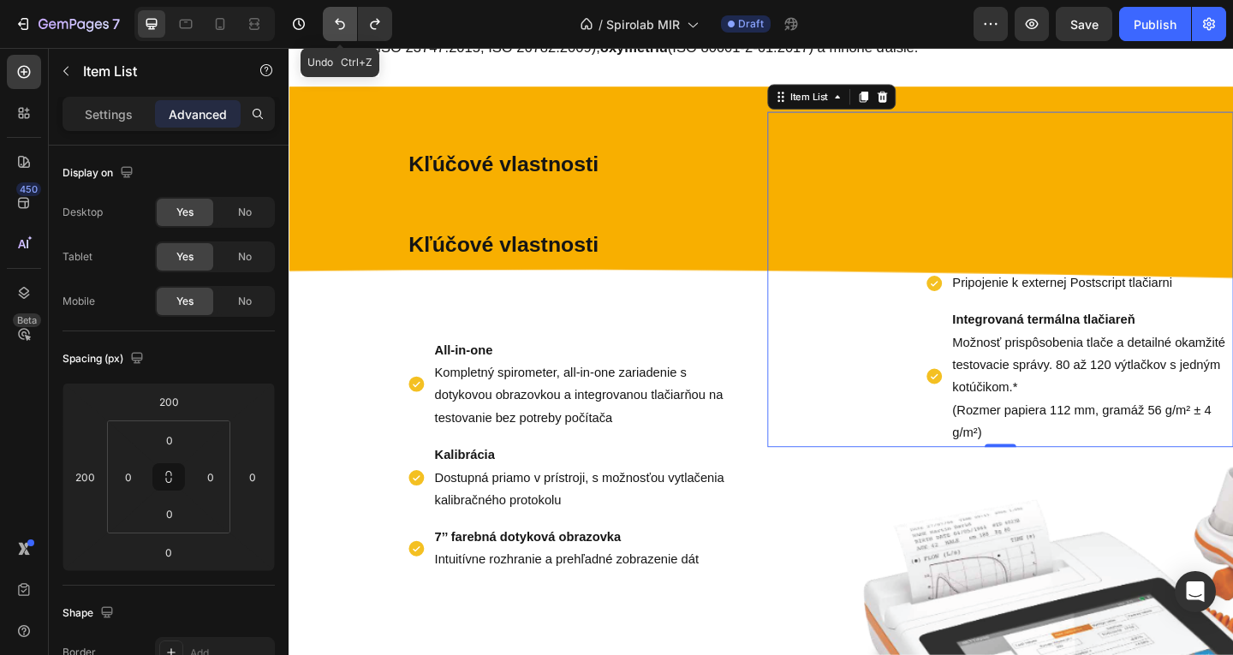
click at [349, 23] on icon "Undo/Redo" at bounding box center [339, 23] width 17 height 17
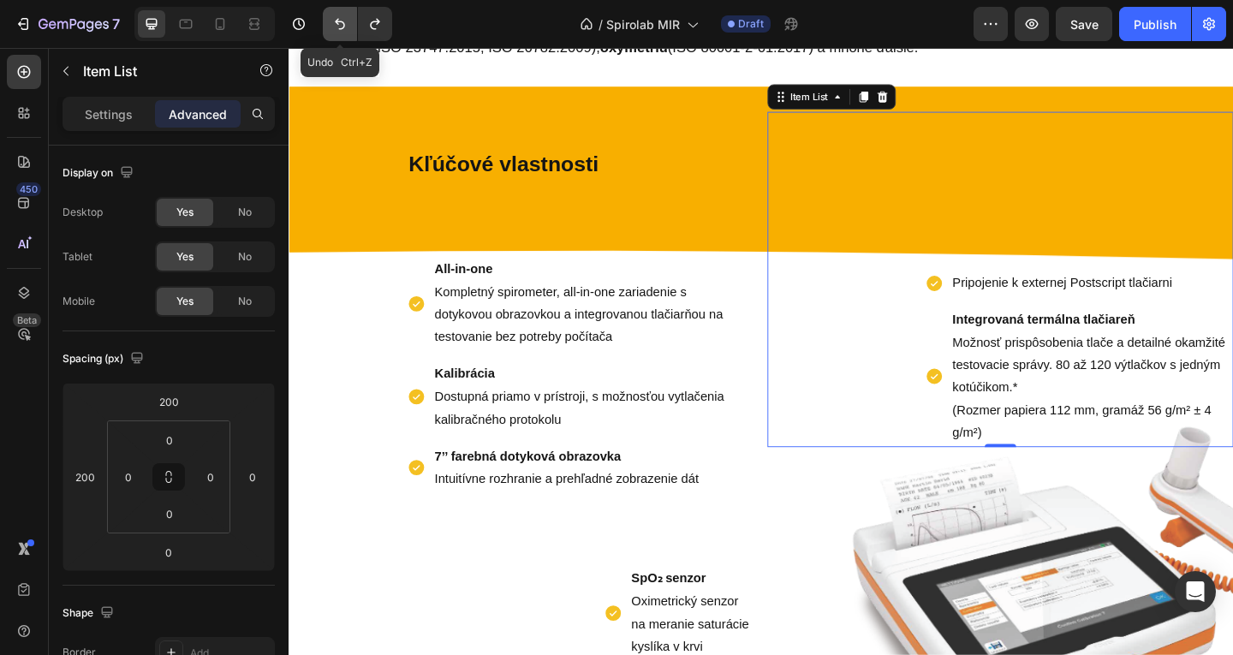
click at [349, 23] on icon "Undo/Redo" at bounding box center [339, 23] width 17 height 17
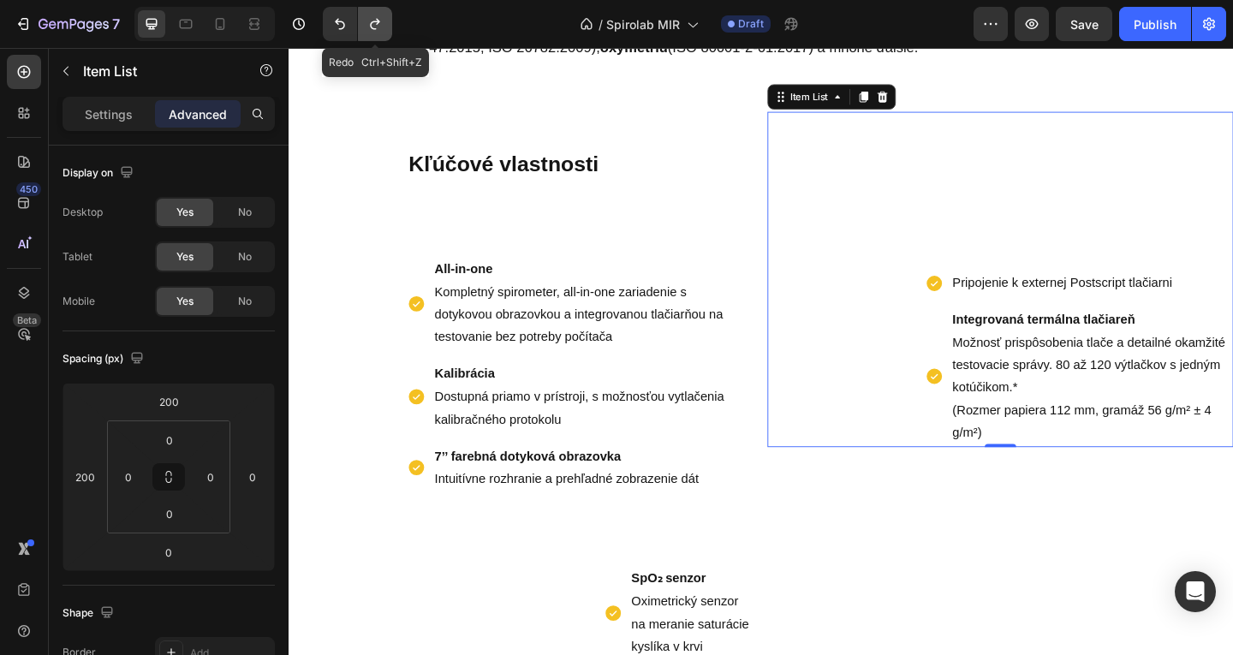
click at [374, 25] on icon "Undo/Redo" at bounding box center [375, 23] width 17 height 17
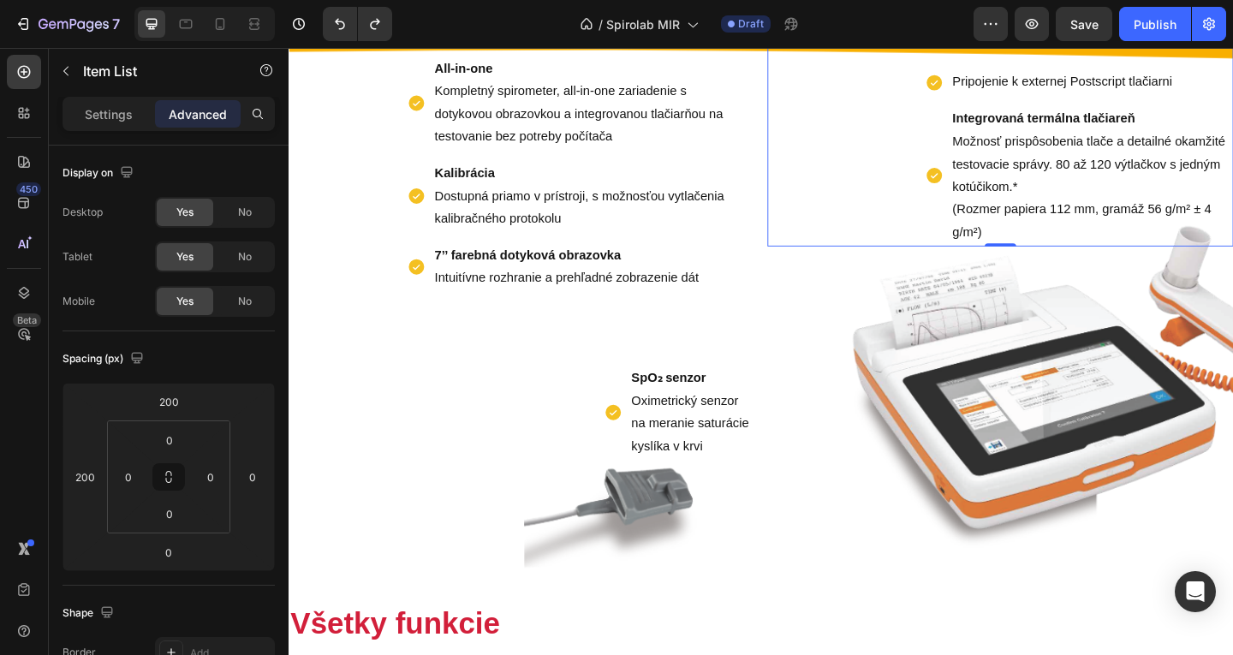
scroll to position [1274, 0]
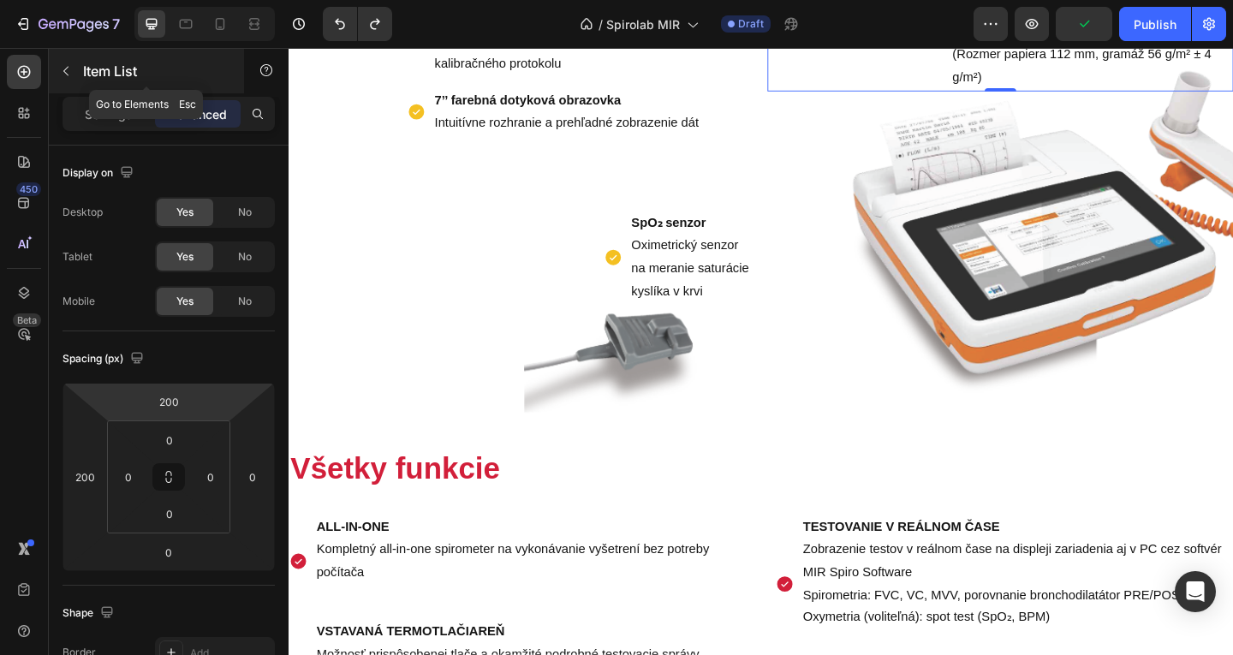
click at [69, 79] on button "button" at bounding box center [65, 70] width 27 height 27
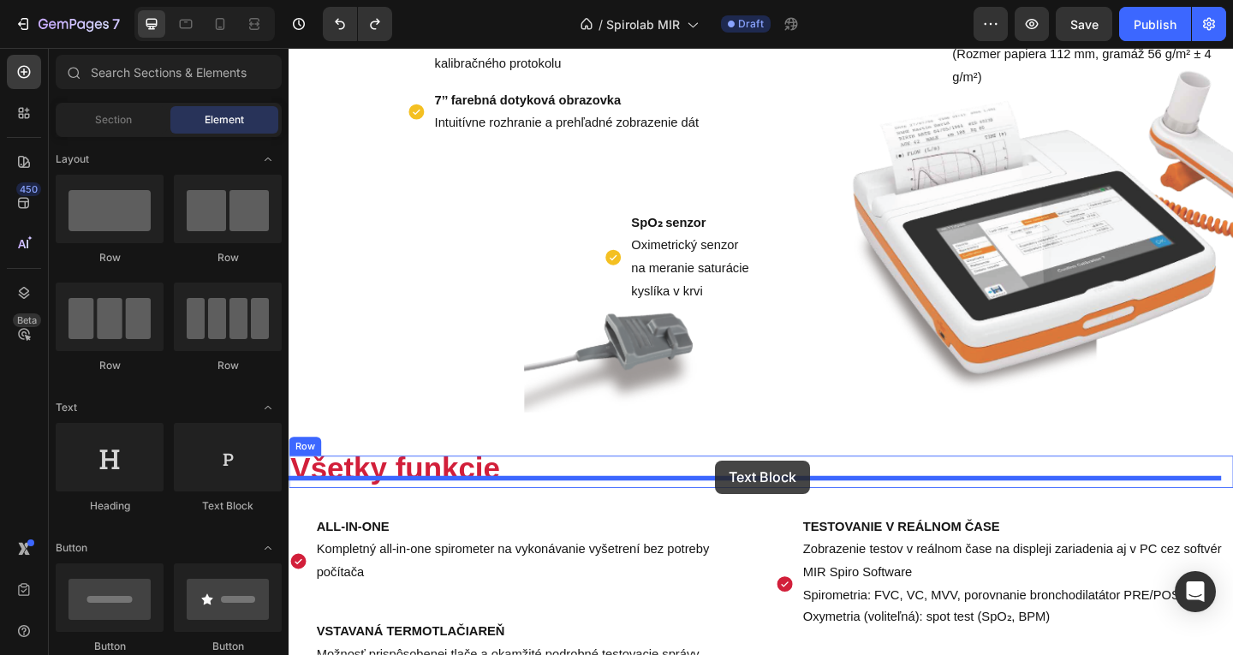
drag, startPoint x: 523, startPoint y: 499, endPoint x: 753, endPoint y: 497, distance: 229.5
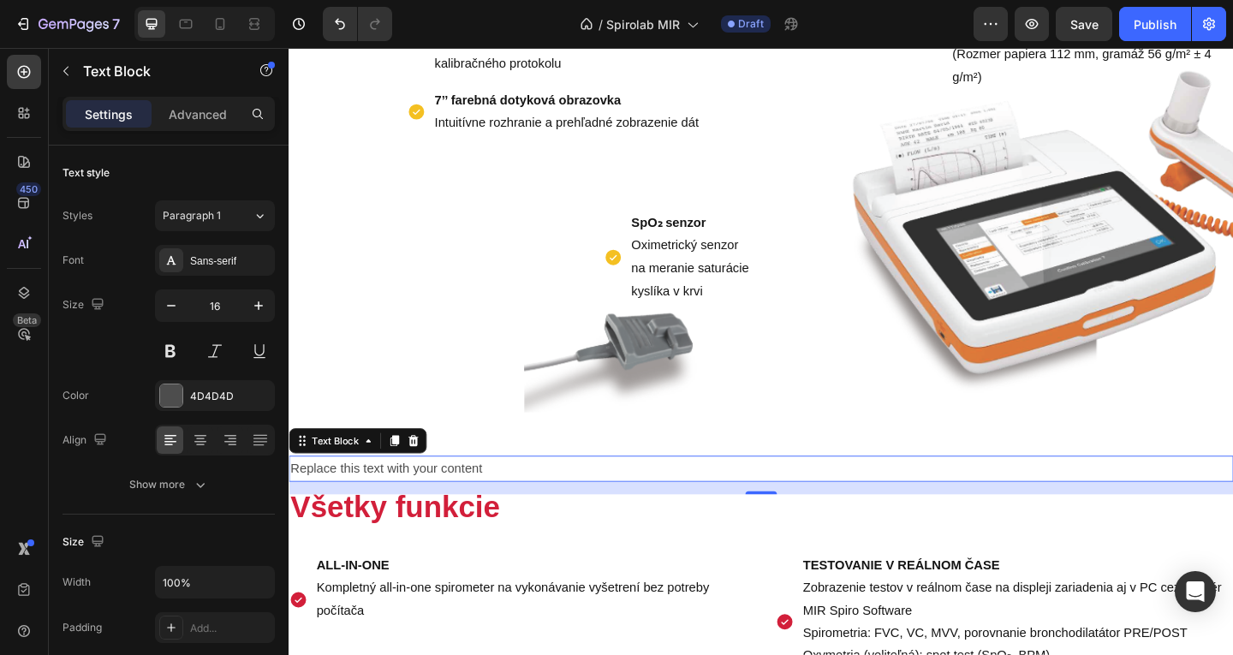
click at [538, 520] on div "Replace this text with your content" at bounding box center [803, 506] width 1028 height 28
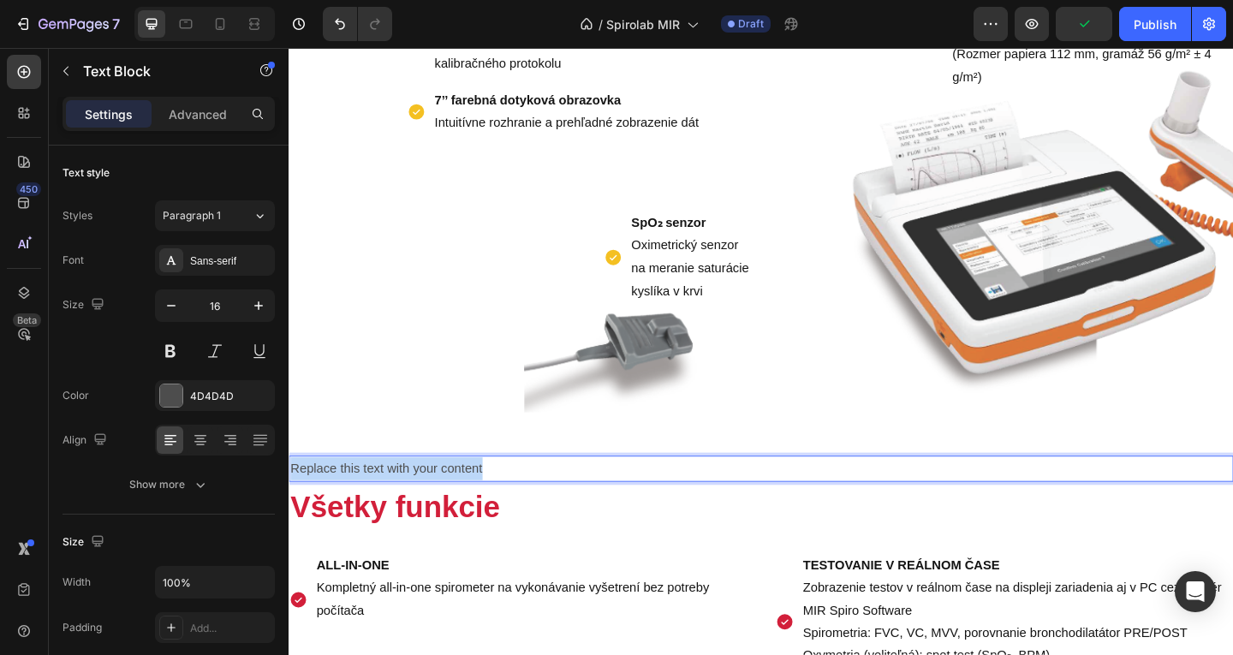
drag, startPoint x: 538, startPoint y: 531, endPoint x: 263, endPoint y: 505, distance: 276.1
click at [289, 505] on html "Header Product Images Philips OptiChamber Diamond súprava inhalačný nadstavec +…" at bounding box center [803, 257] width 1028 height 2966
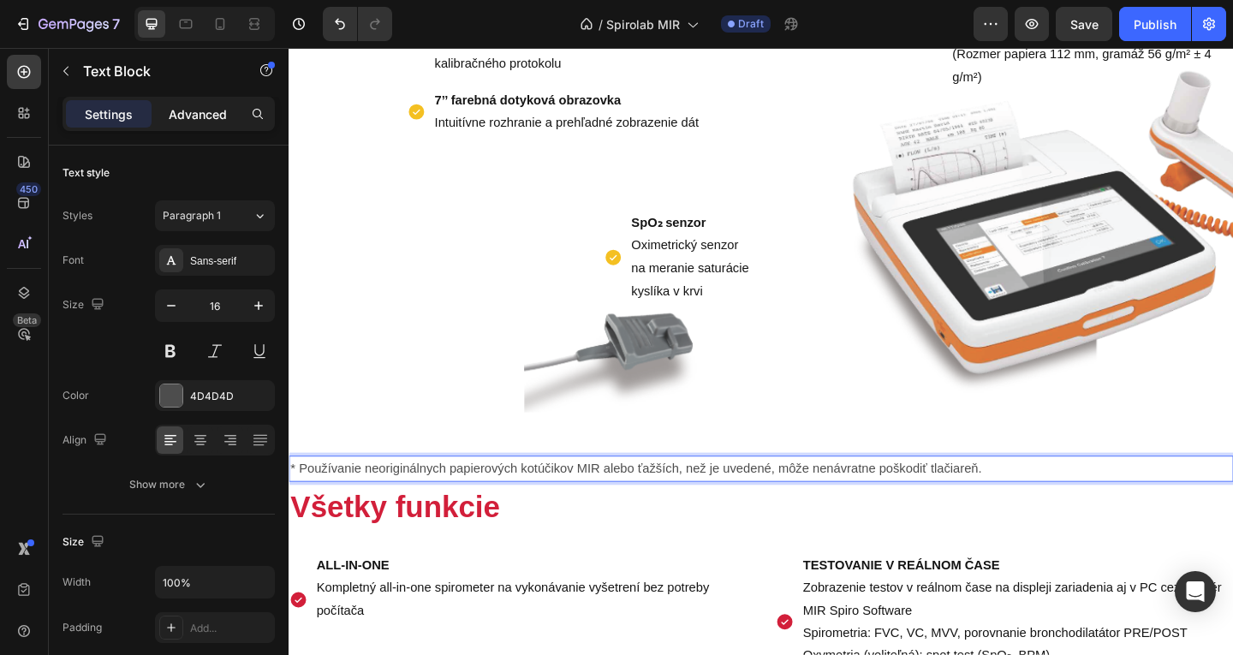
click at [182, 105] on p "Advanced" at bounding box center [198, 114] width 58 height 18
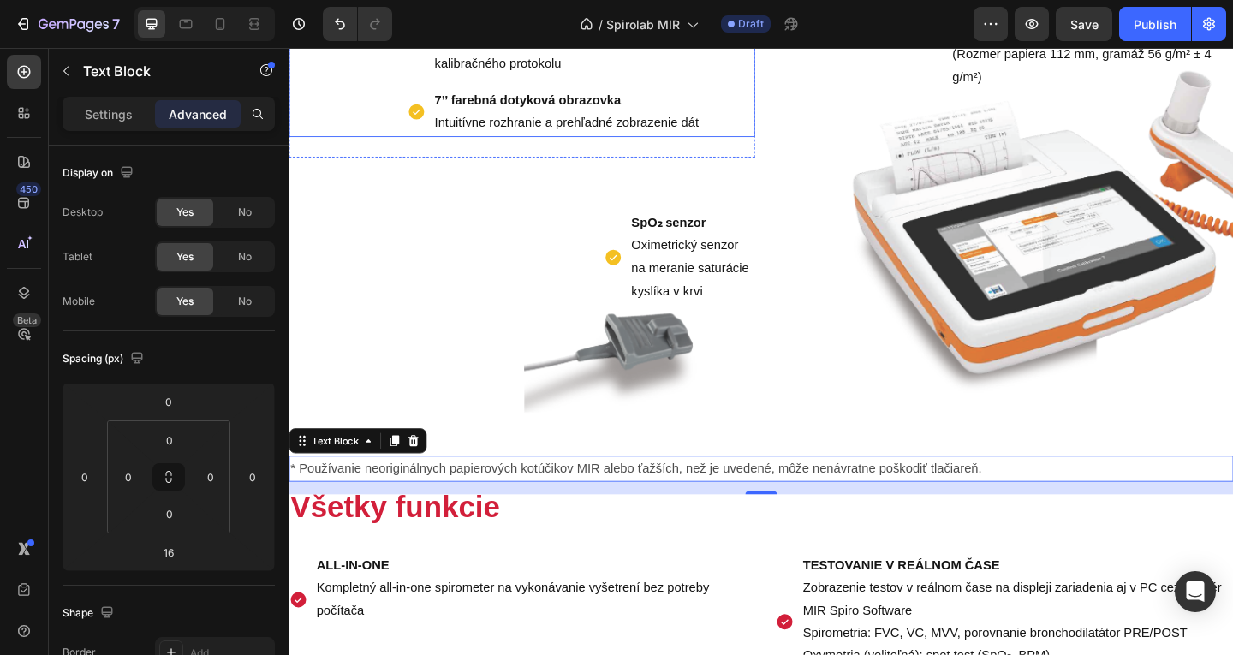
click at [425, 141] on div "7’’ farebná dotyková obrazovka Intuitívne rozhranie a prehľadné zobrazenie dát" at bounding box center [602, 118] width 370 height 55
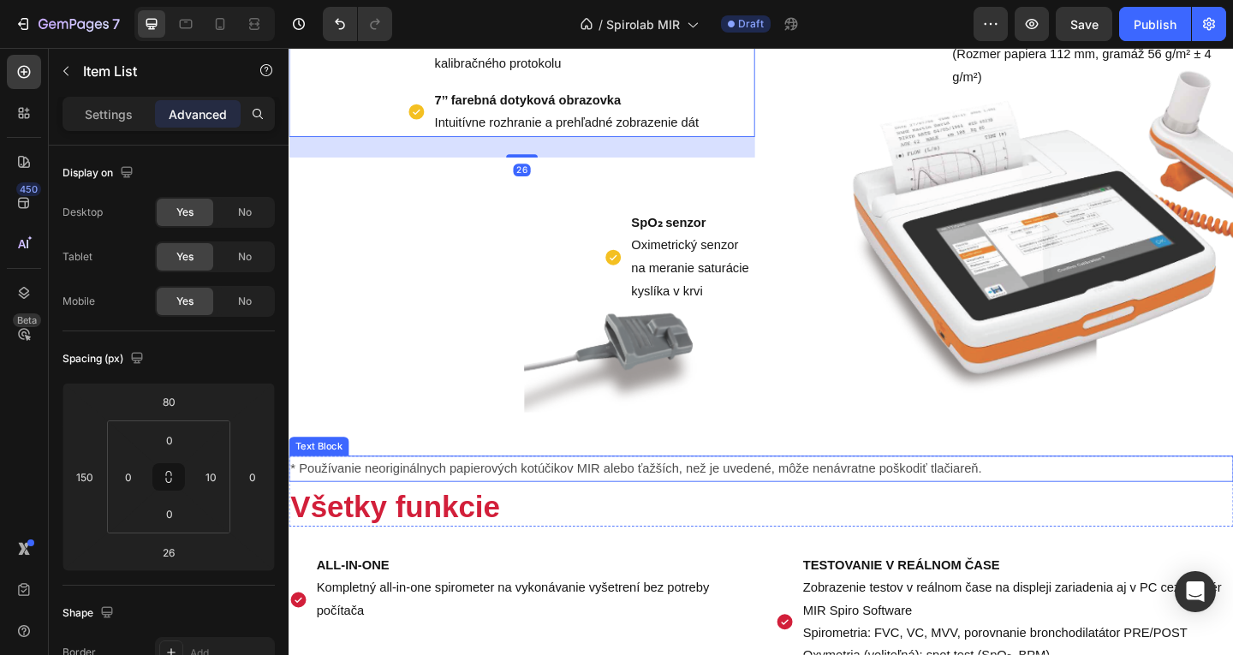
click at [346, 518] on p "* Používanie neoriginálnych papierových kotúčikov MIR alebo ťažších, než je uve…" at bounding box center [802, 505] width 1024 height 25
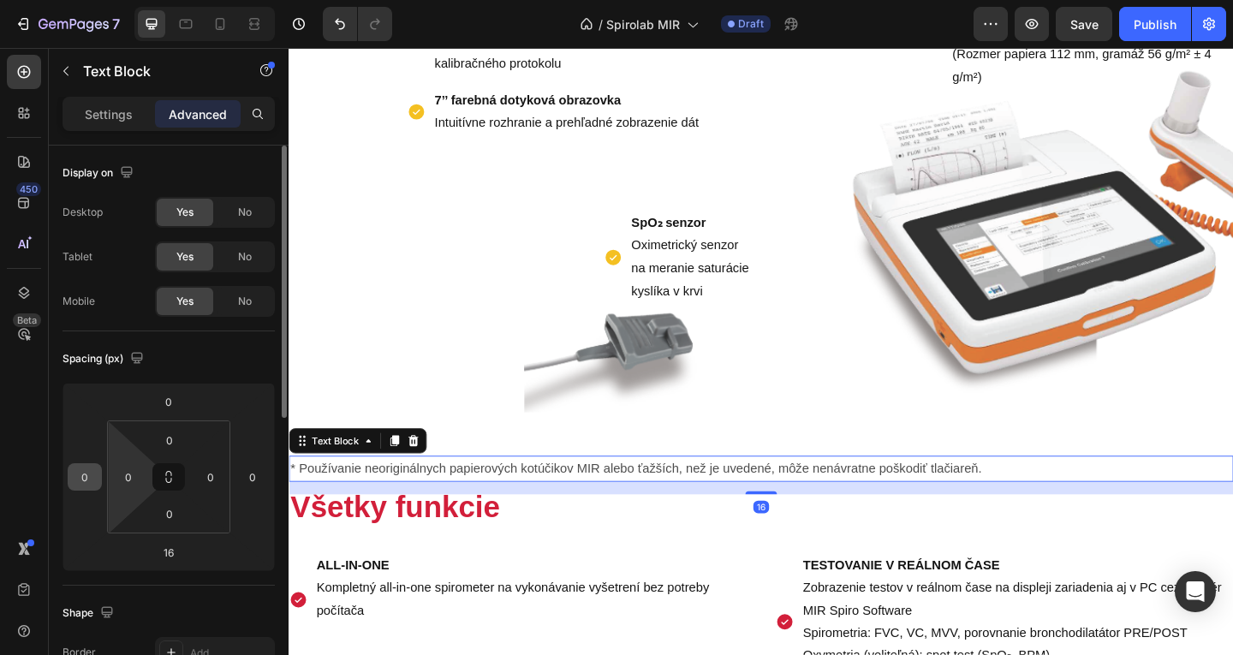
click at [73, 481] on input "0" at bounding box center [85, 477] width 26 height 26
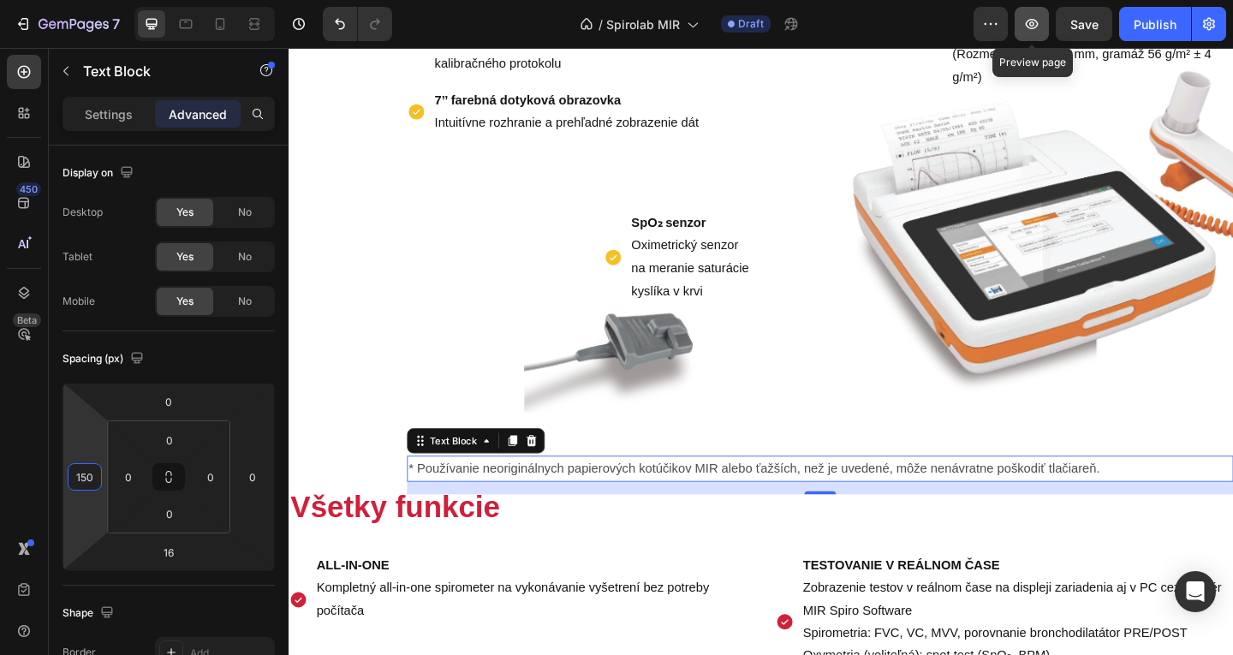
type input "150"
click at [1039, 26] on icon "button" at bounding box center [1031, 23] width 17 height 17
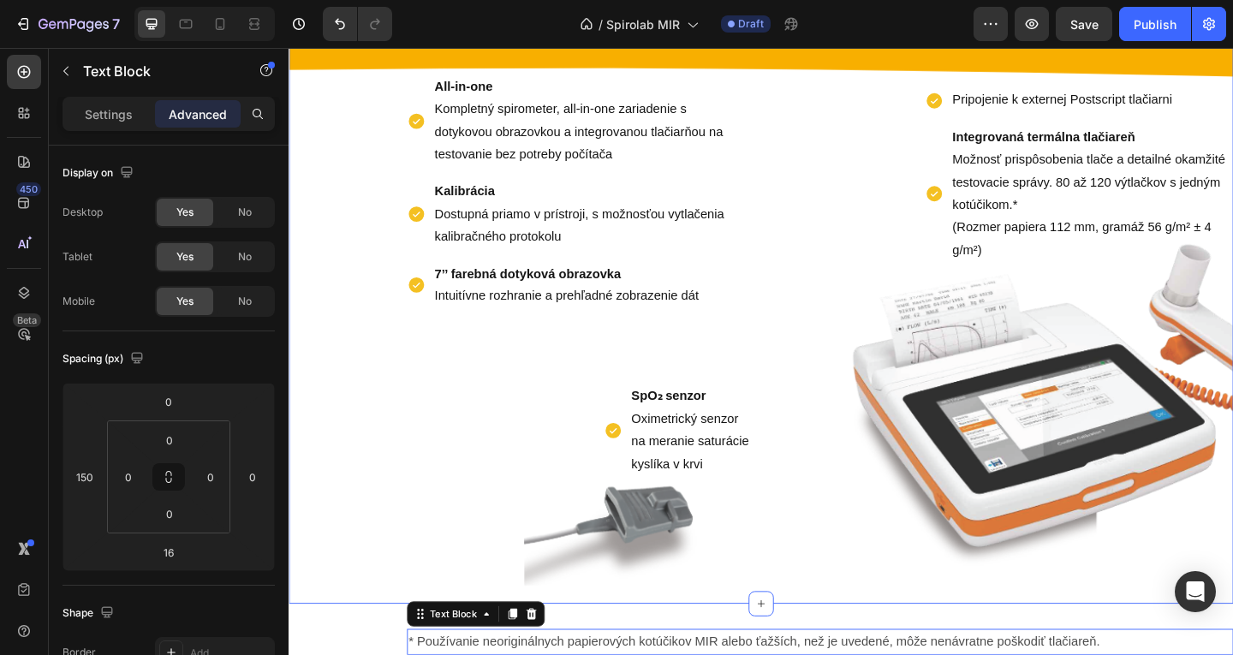
scroll to position [1087, 0]
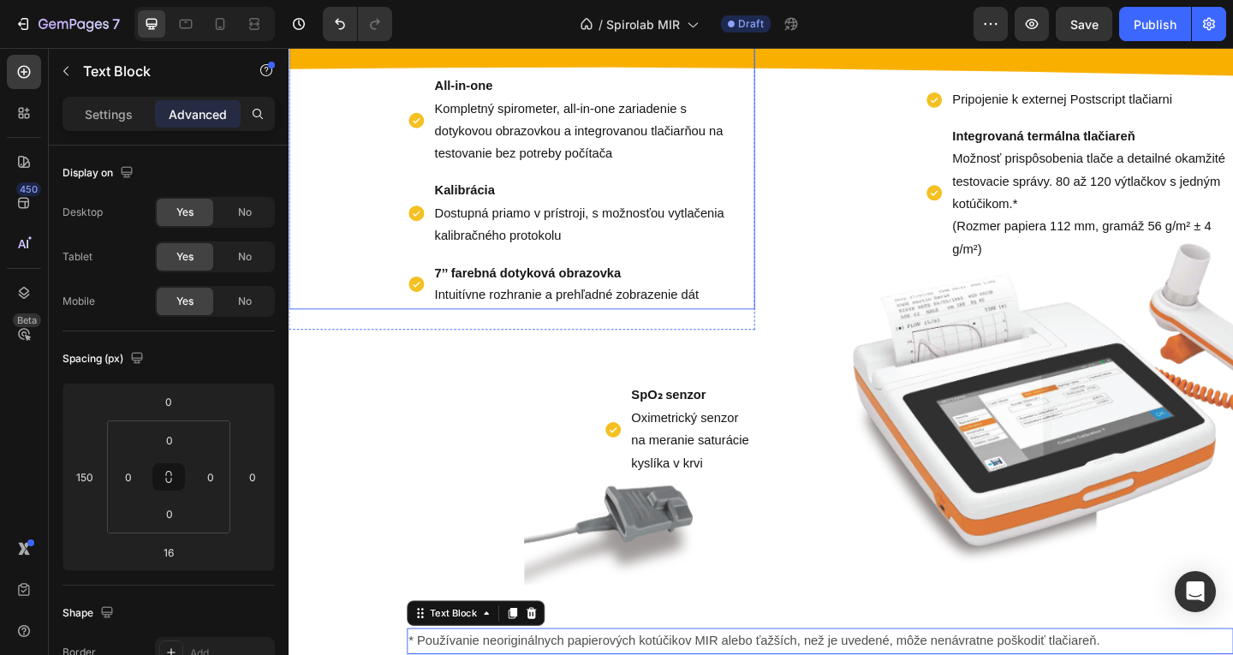
click at [305, 136] on div "All-in-one Kompletný spirometer, all-in-one zariadenie s dotykovou obrazovkou a…" at bounding box center [542, 169] width 507 height 326
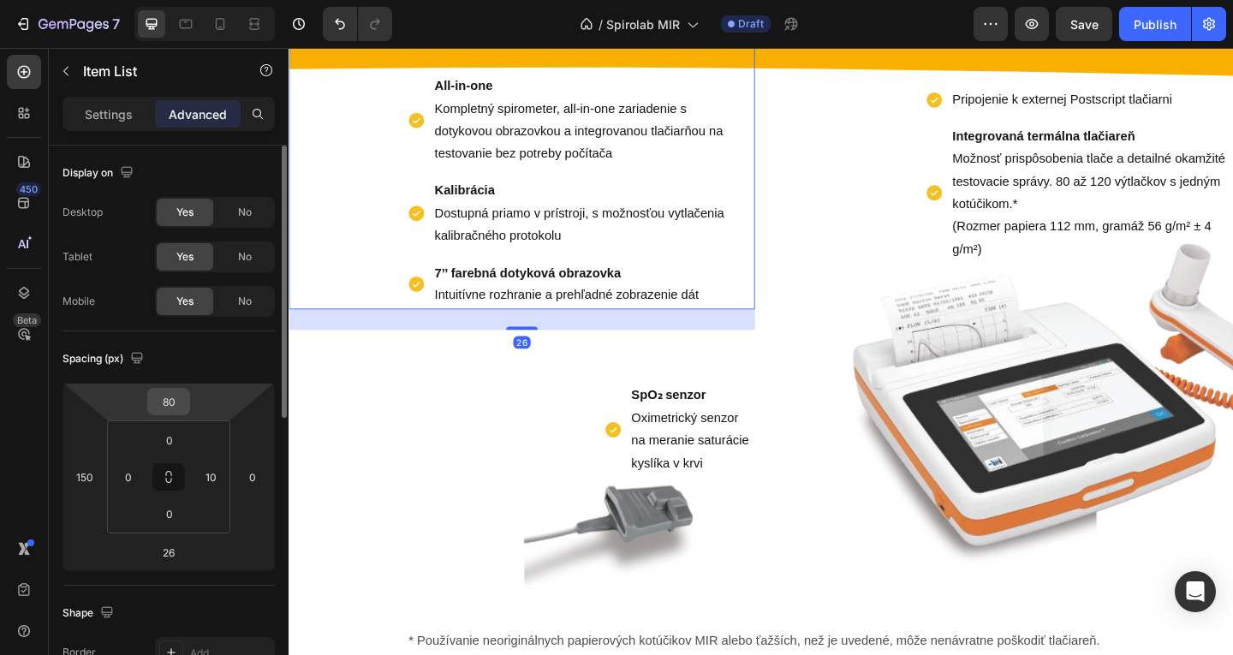
click at [163, 397] on input "80" at bounding box center [169, 402] width 34 height 26
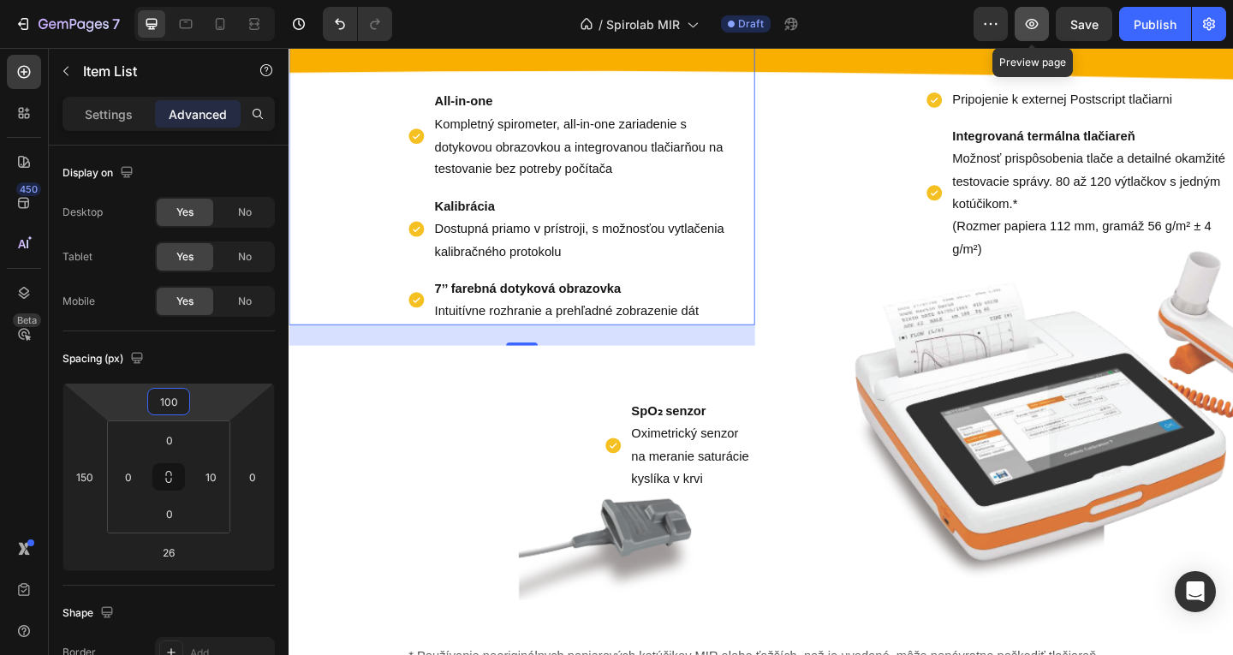
type input "100"
click at [1038, 27] on icon "button" at bounding box center [1031, 23] width 17 height 17
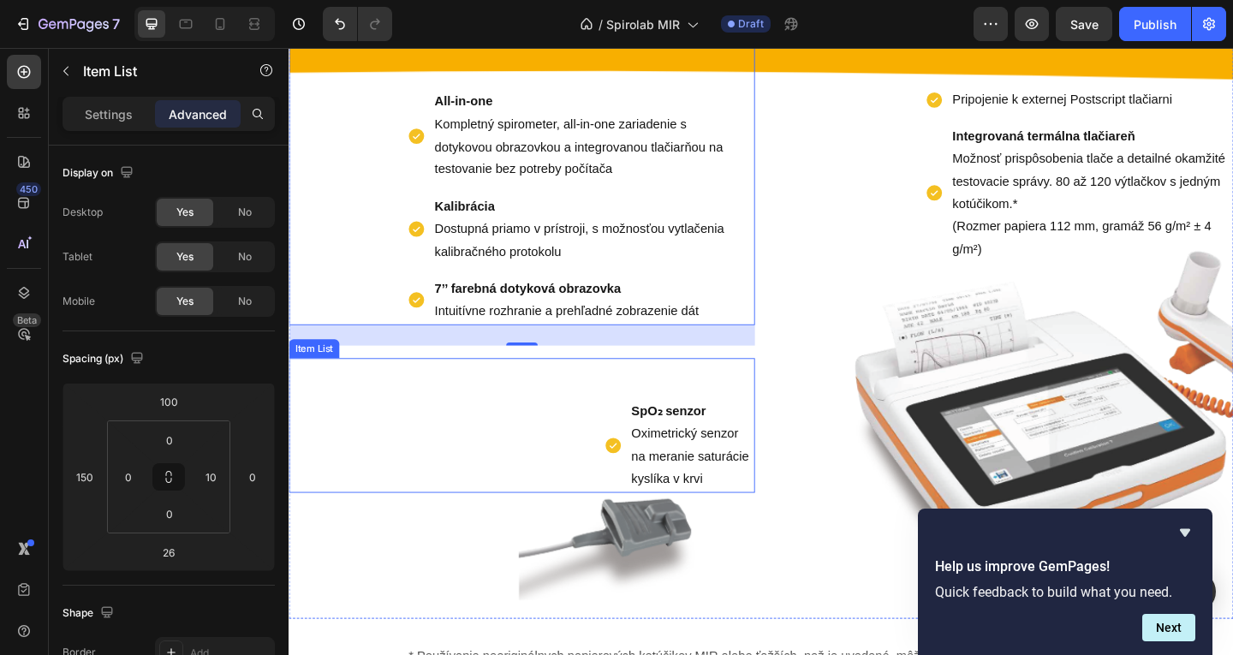
click at [375, 532] on div "SpO₂ senzor Oximetrický senzor na meranie saturácie kyslíka v krvi Item List" at bounding box center [542, 458] width 507 height 146
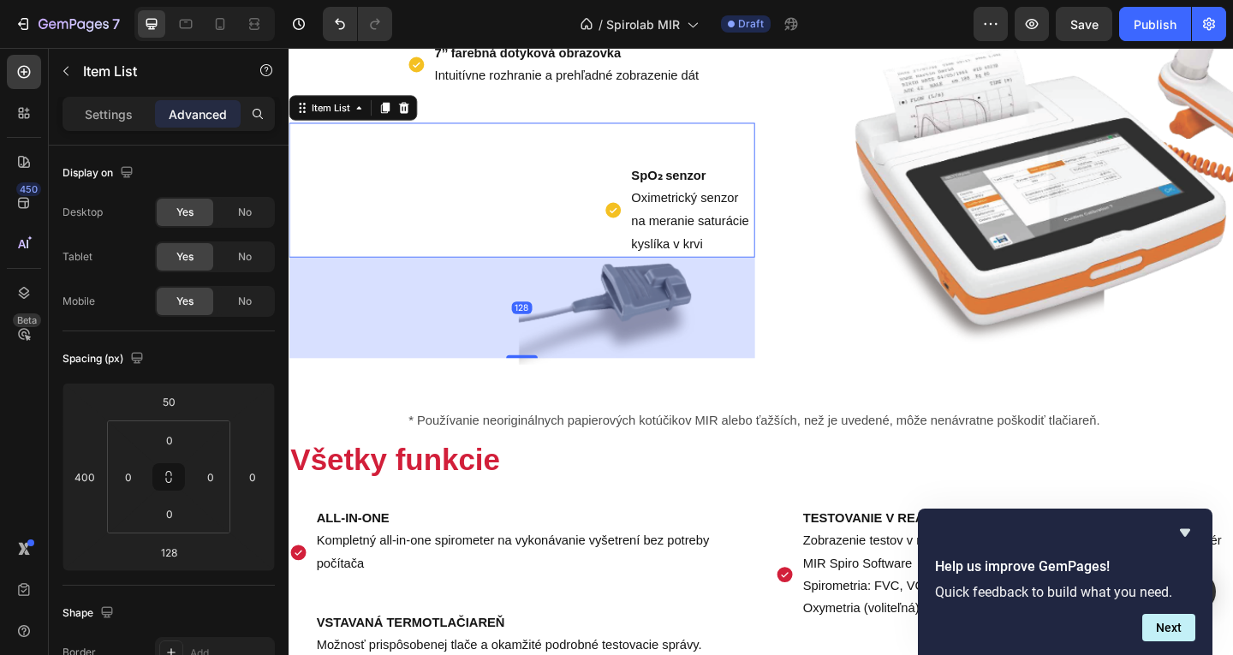
scroll to position [1344, 0]
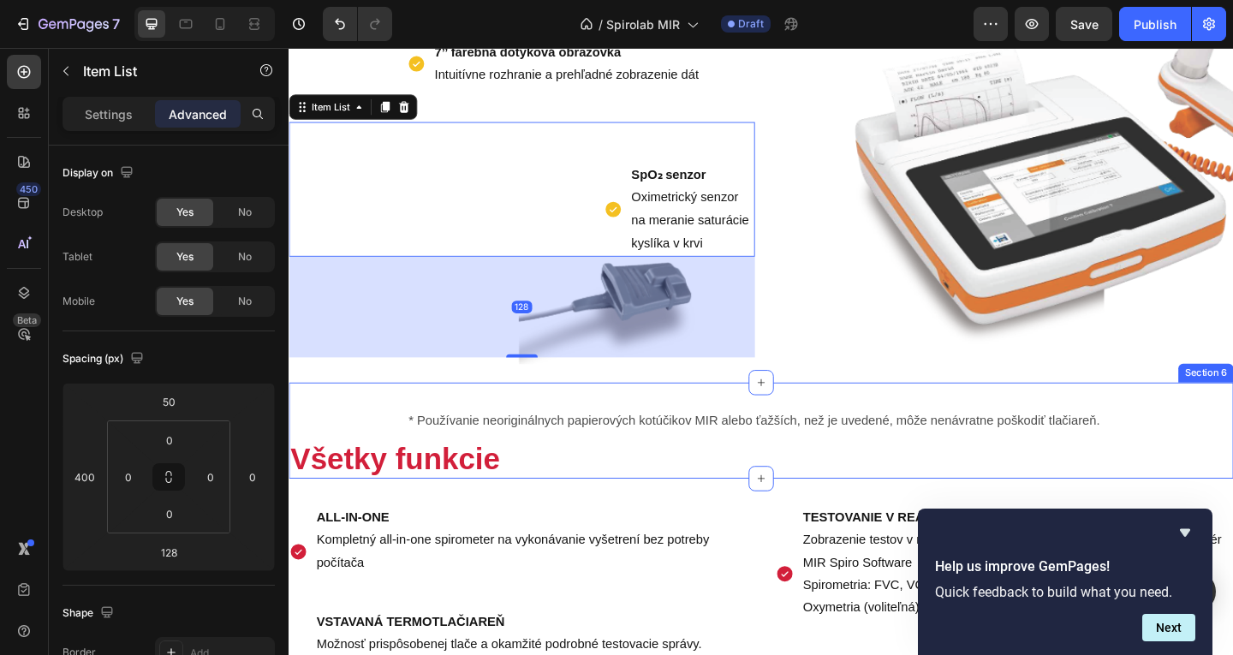
click at [506, 412] on div "Kľúčové vlastnosti Text Block All-in-one Kompletný spirometer, all-in-one zaria…" at bounding box center [803, 22] width 1028 height 778
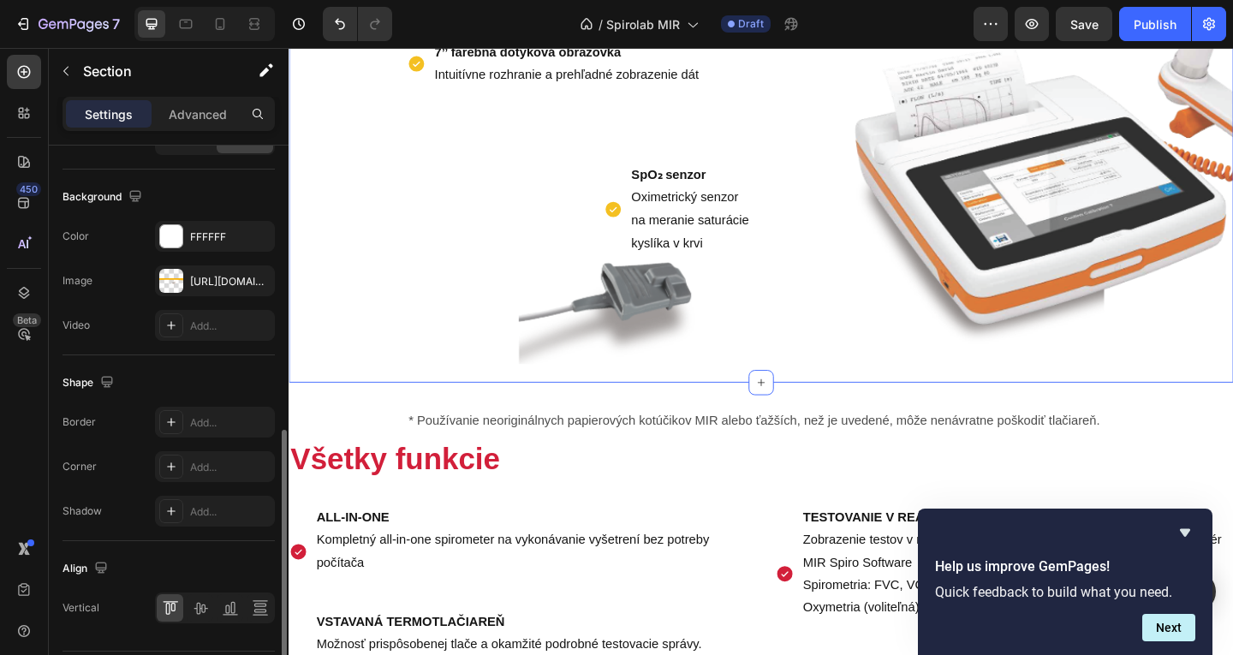
scroll to position [632, 0]
click at [217, 296] on div "The changes might be hidden by the image and the video. Color FFFFFF Image http…" at bounding box center [169, 280] width 212 height 120
click at [218, 289] on div "https://cdn.shopify.com/s/files/1/0832/1971/0296/files/gempages_576415707223294…" at bounding box center [215, 280] width 120 height 31
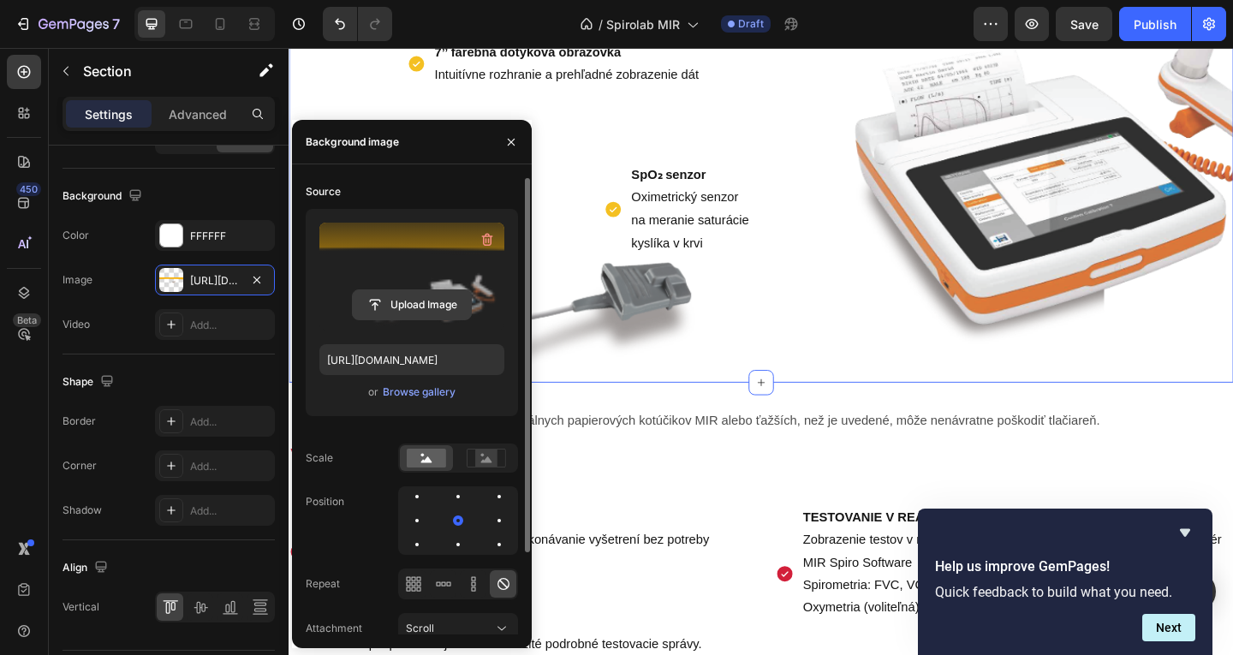
click at [432, 293] on input "file" at bounding box center [412, 304] width 118 height 29
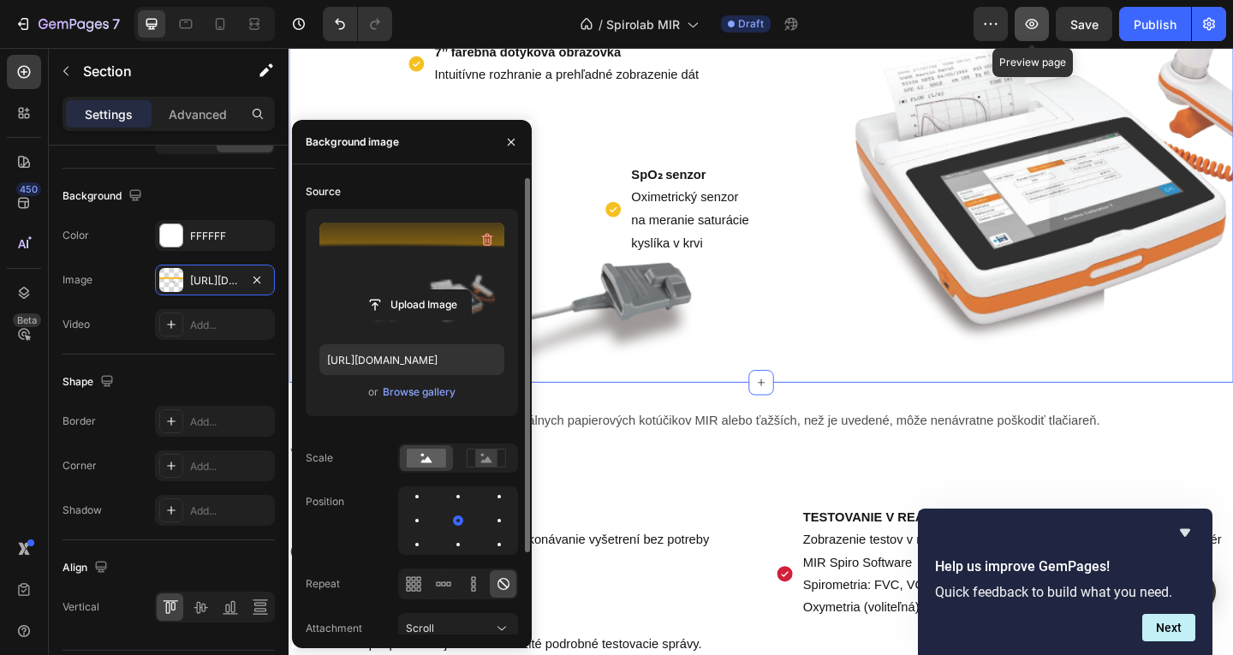
click at [1026, 33] on button "button" at bounding box center [1032, 24] width 34 height 34
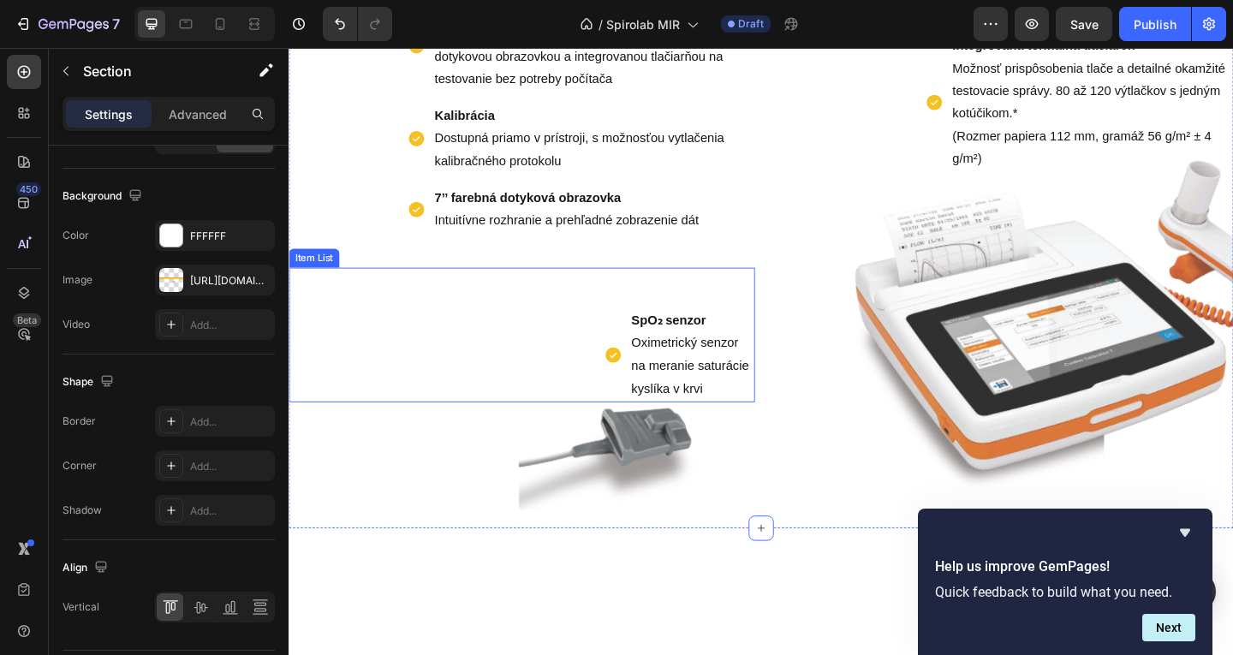
scroll to position [1344, 0]
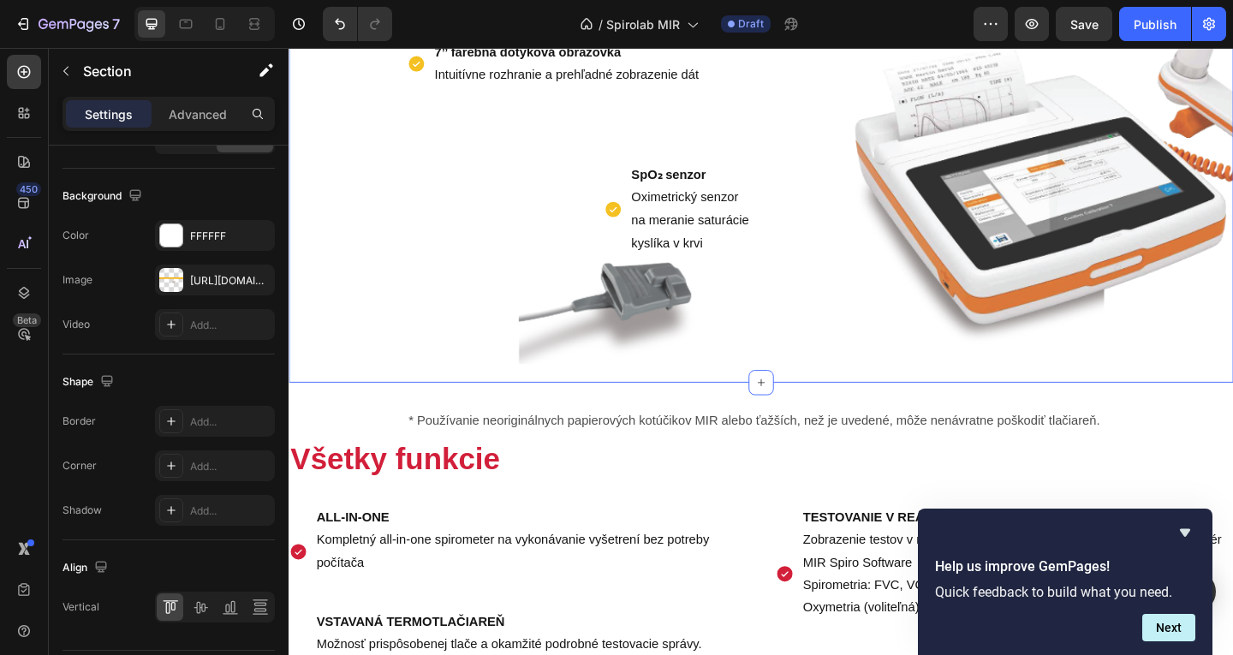
click at [456, 372] on div "Kľúčové vlastnosti Text Block All-in-one Kompletný spirometer, all-in-one zaria…" at bounding box center [542, 23] width 507 height 724
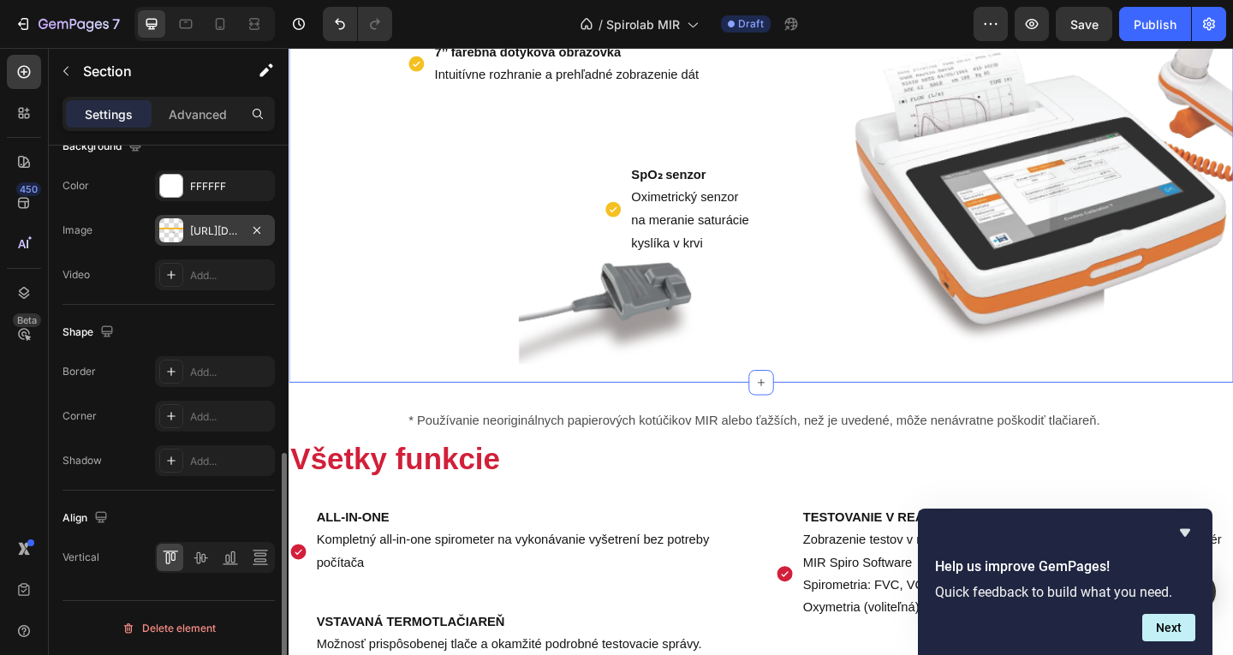
click at [224, 234] on div "https://cdn.shopify.com/s/files/1/0832/1971/0296/files/gempages_576415707223294…" at bounding box center [215, 231] width 50 height 15
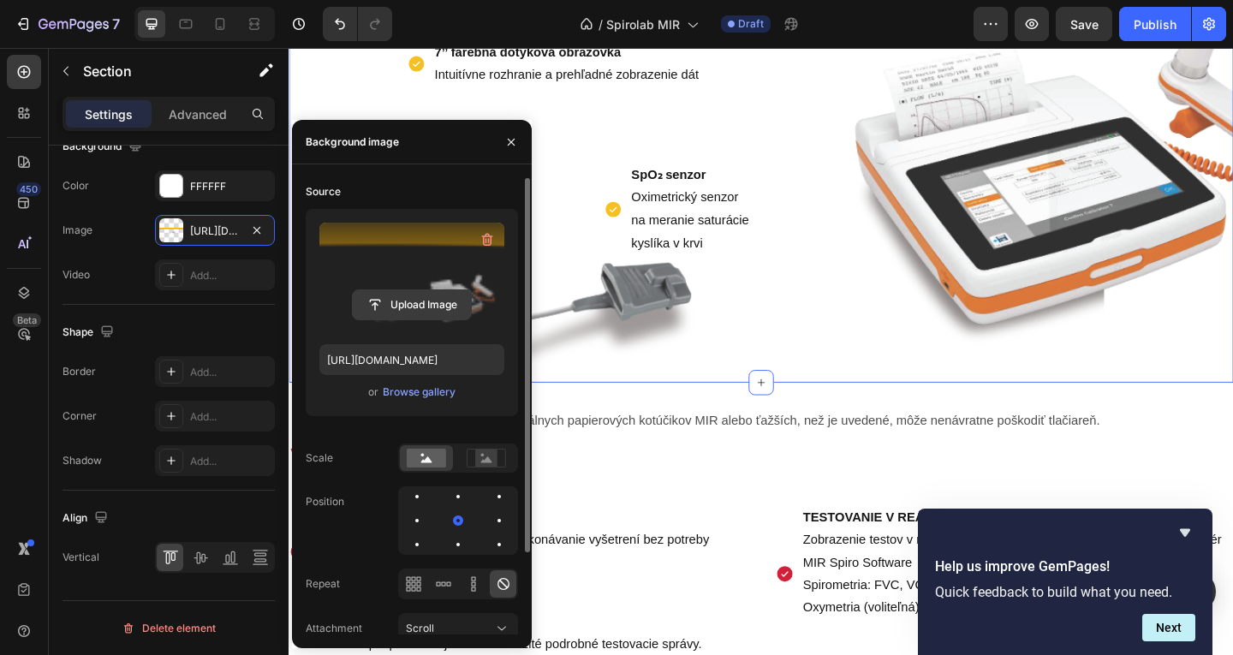
click at [426, 300] on input "file" at bounding box center [412, 304] width 118 height 29
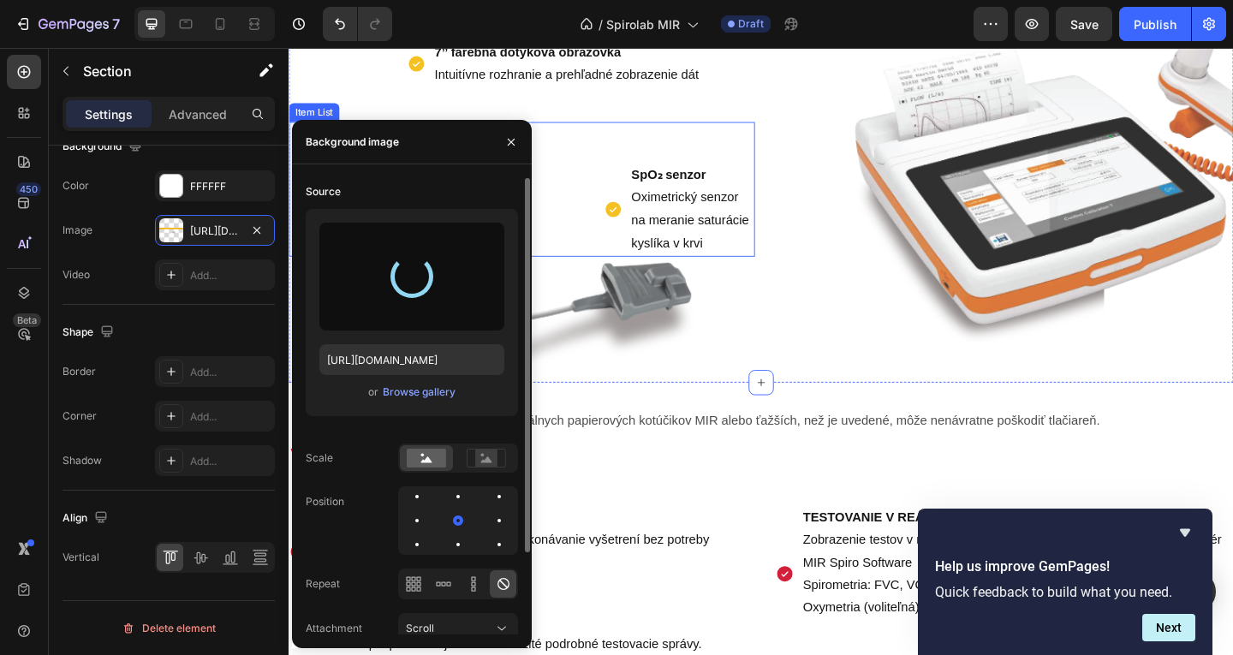
type input "https://cdn.shopify.com/s/files/1/0832/1971/0296/files/gempages_576415707223294…"
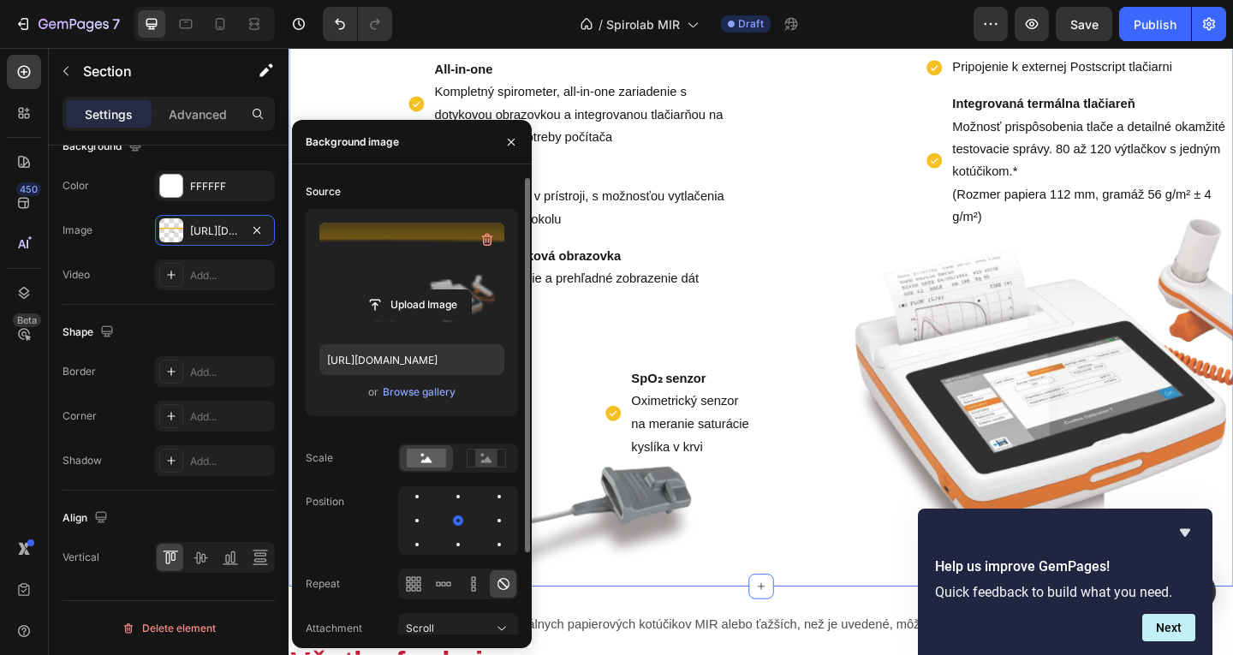
scroll to position [1087, 0]
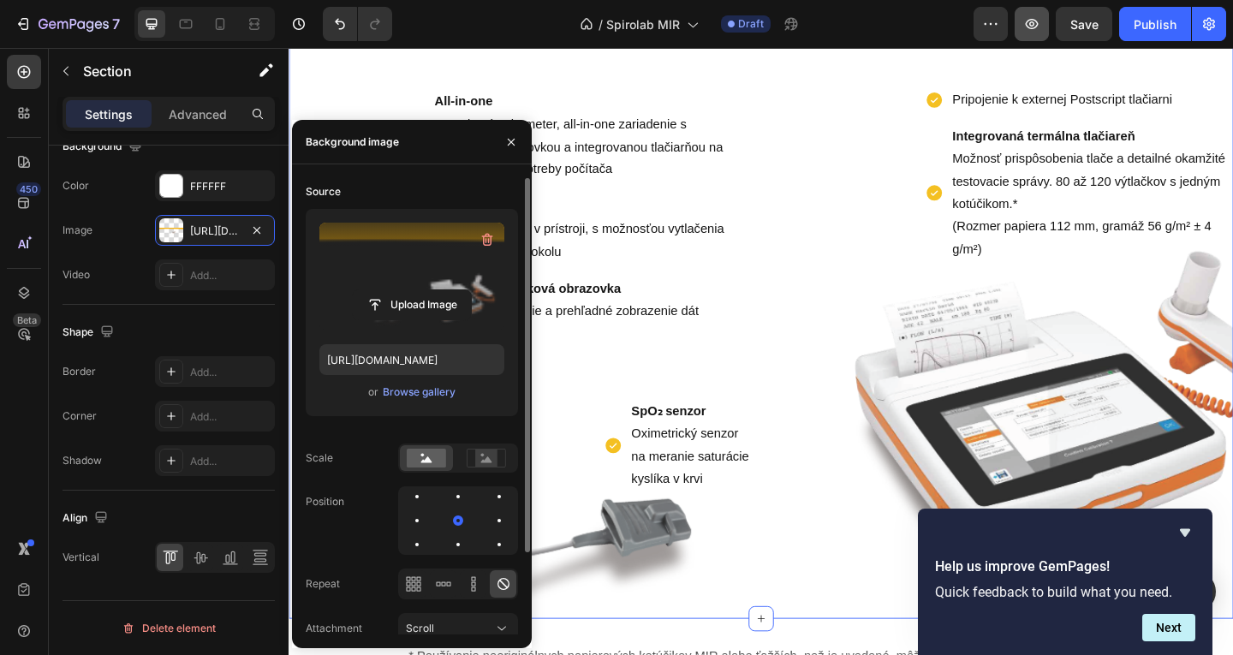
click at [1042, 40] on button "button" at bounding box center [1032, 24] width 34 height 34
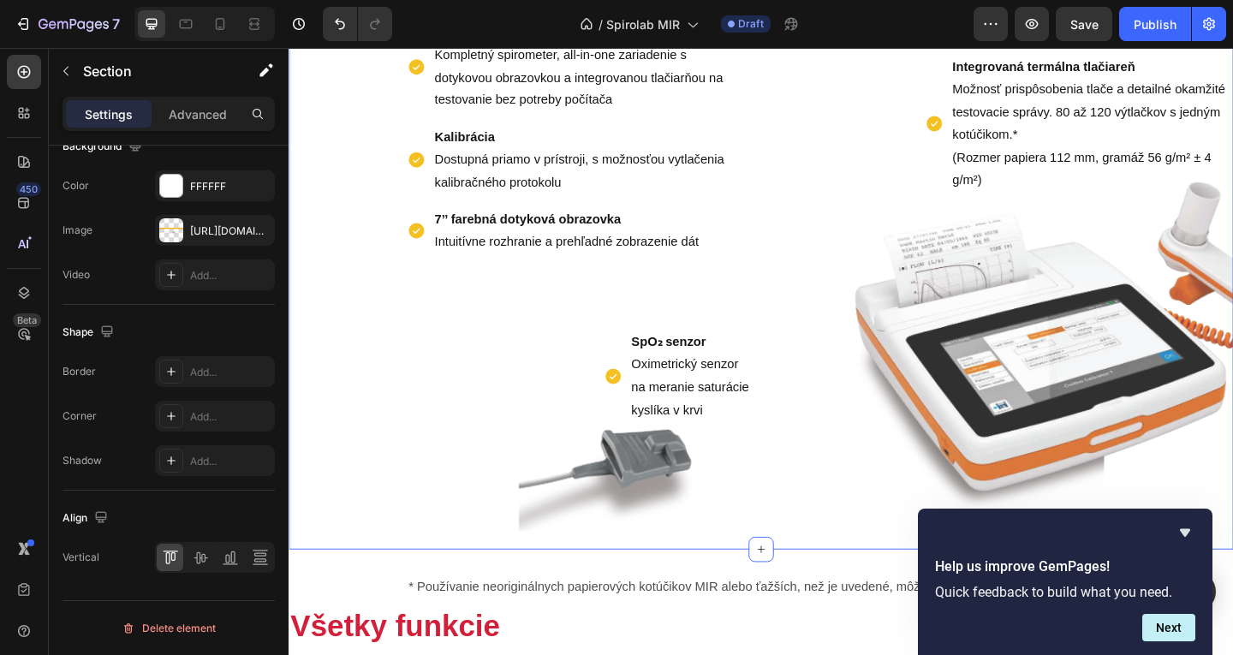
scroll to position [1429, 0]
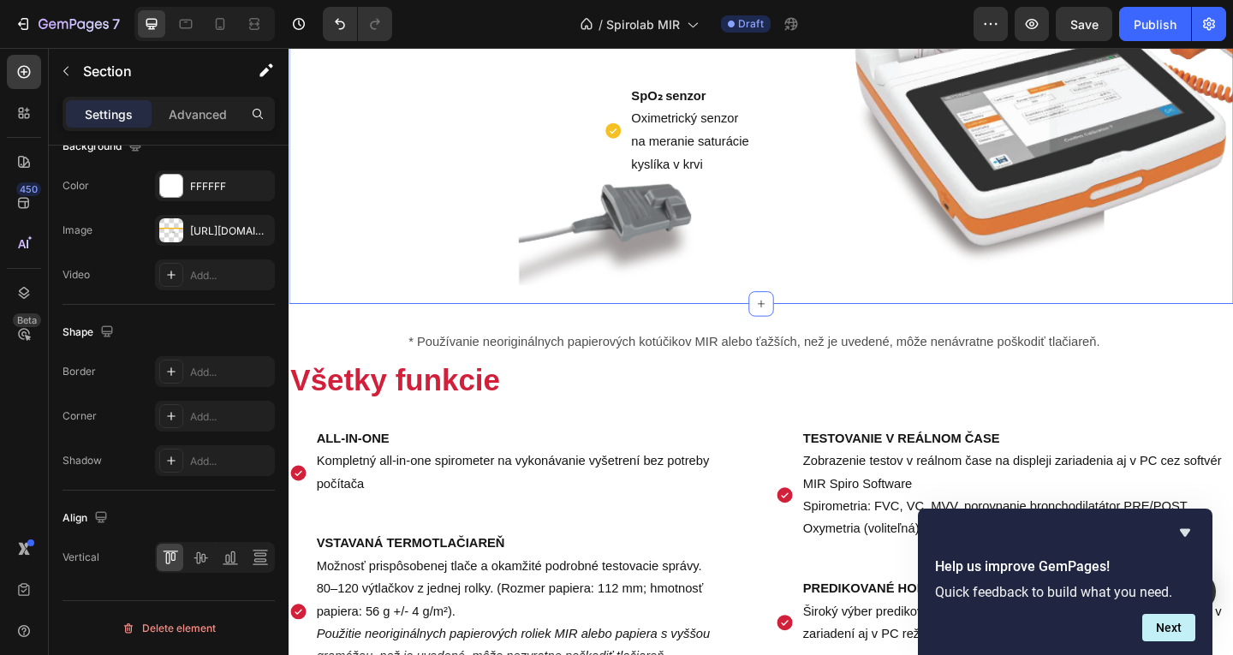
click at [224, 230] on div "https://cdn.shopify.com/s/files/1/0832/1971/0296/files/gempages_576415707223294…" at bounding box center [215, 231] width 50 height 15
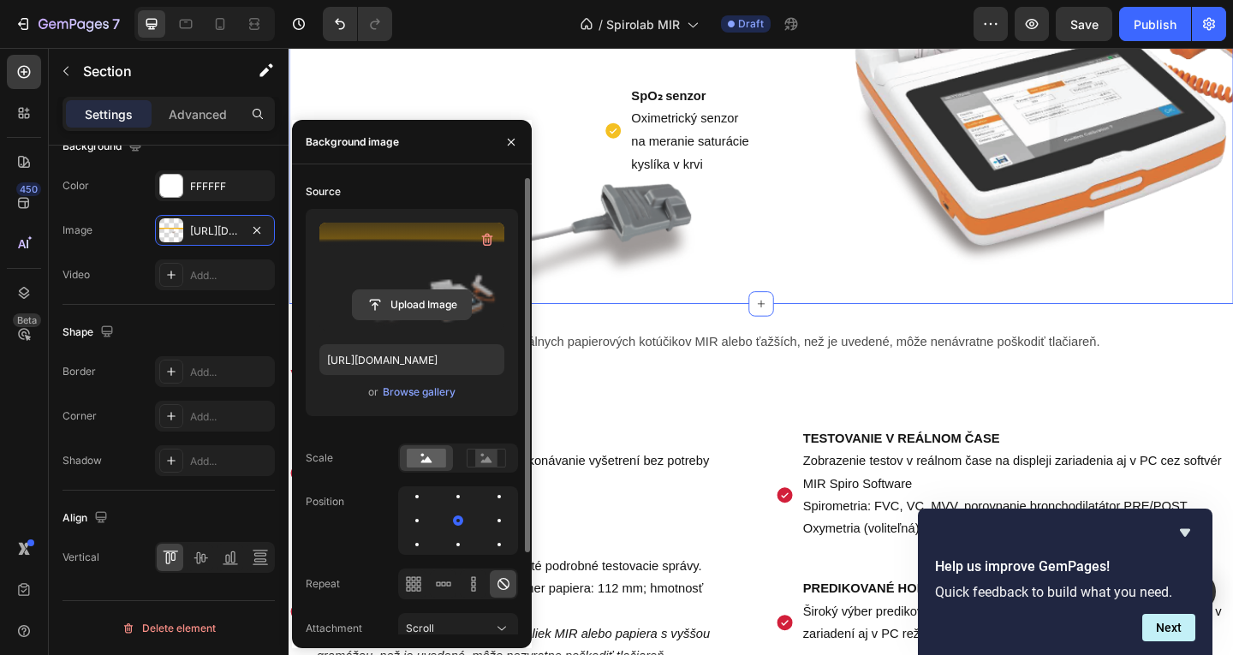
click at [407, 306] on input "file" at bounding box center [412, 304] width 118 height 29
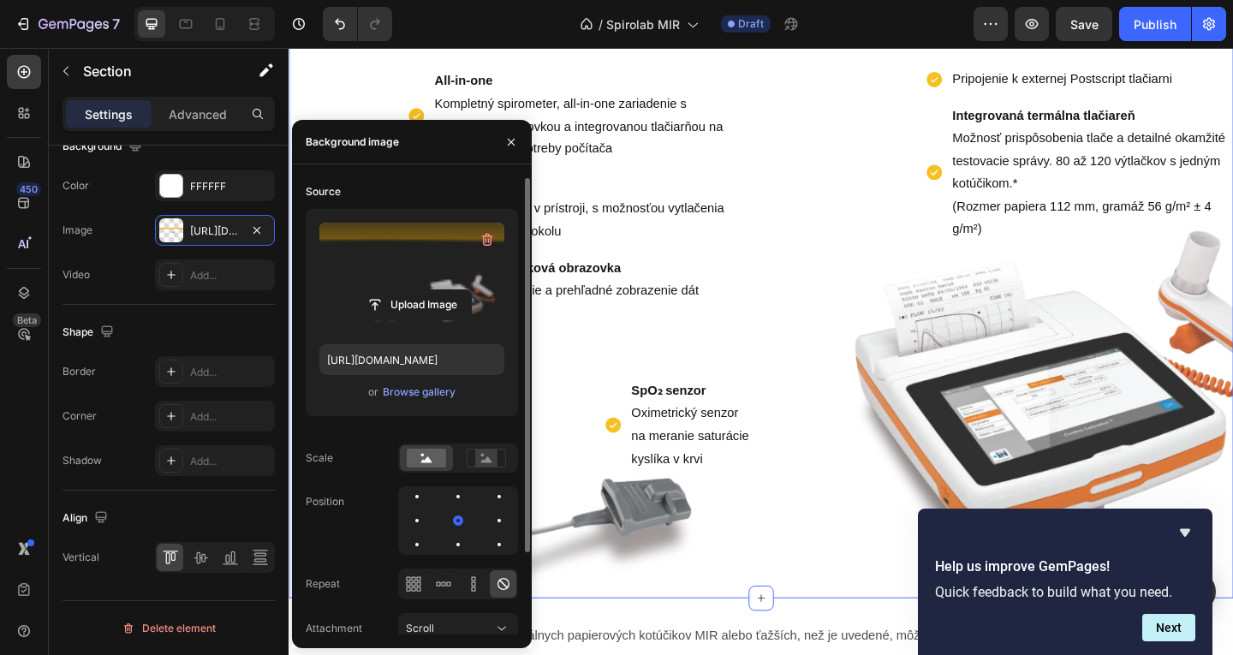
scroll to position [1087, 0]
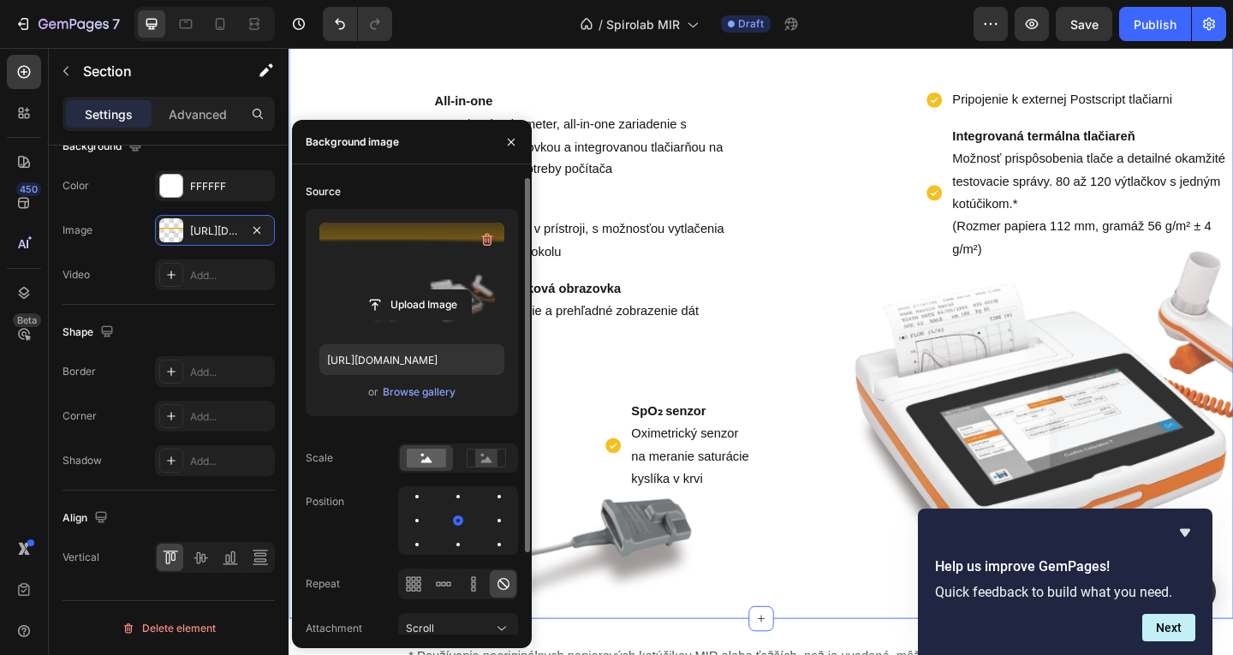
click at [826, 240] on div "Pripojenie k externej Postscript tlačiarni Integrovaná termálna tlačiareň Možno…" at bounding box center [1062, 100] width 507 height 365
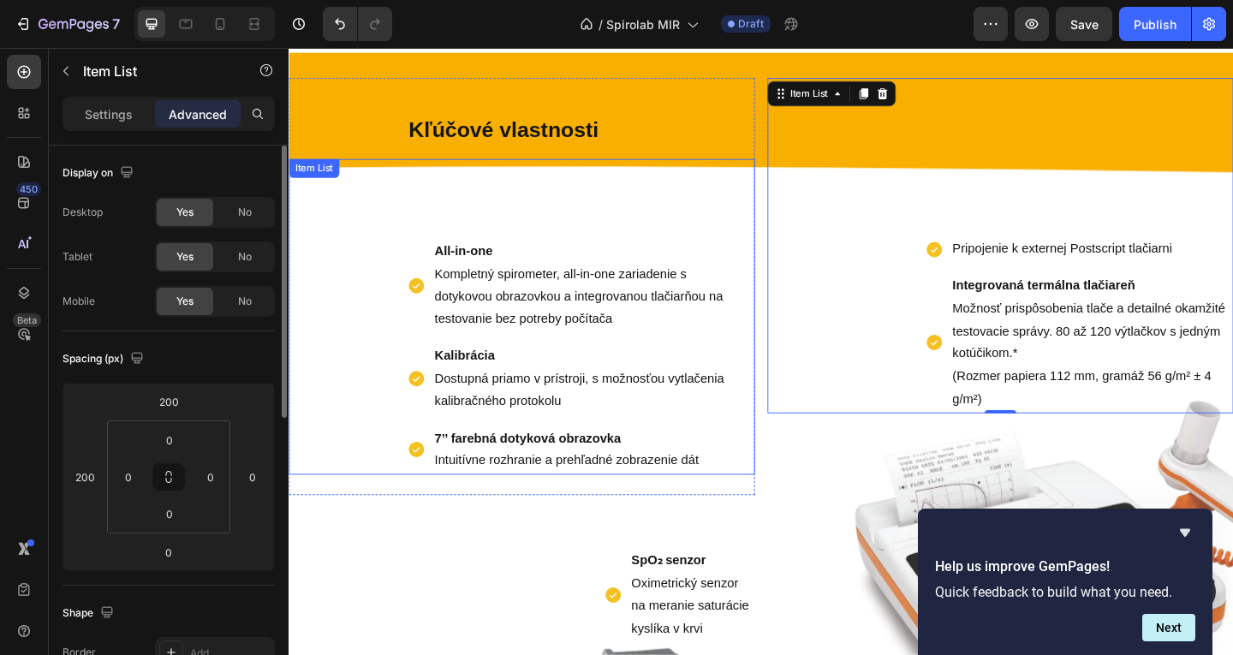
scroll to position [744, 0]
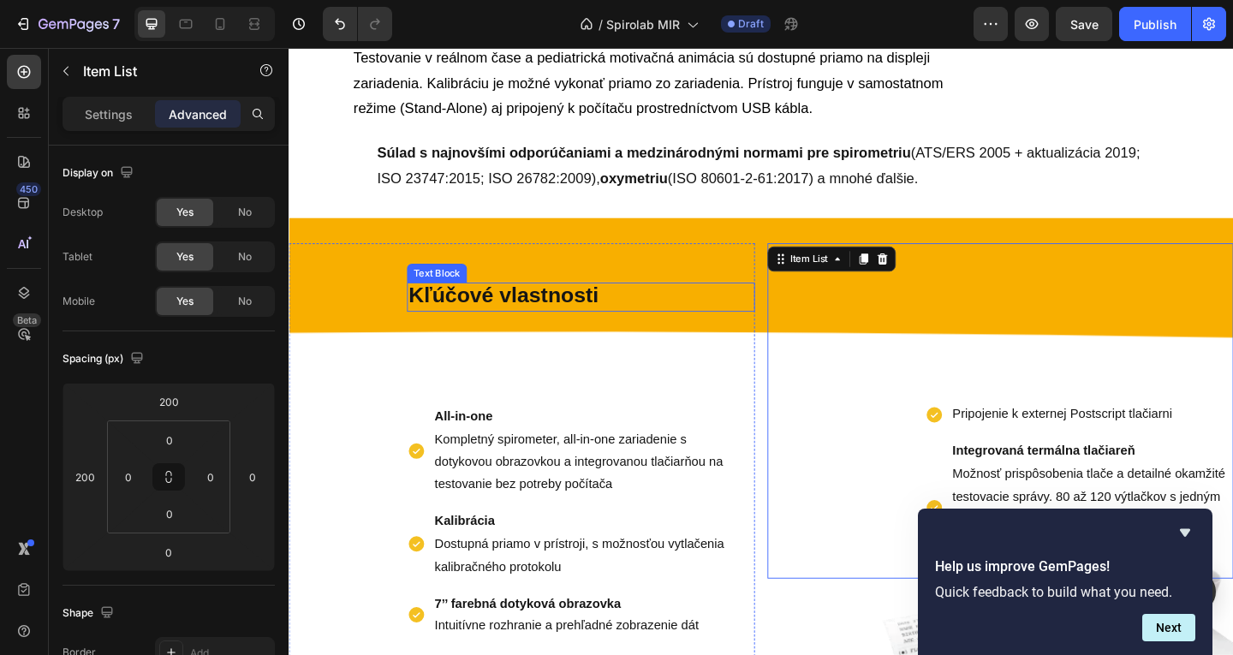
click at [555, 323] on strong "Kľúčové vlastnosti" at bounding box center [522, 317] width 206 height 26
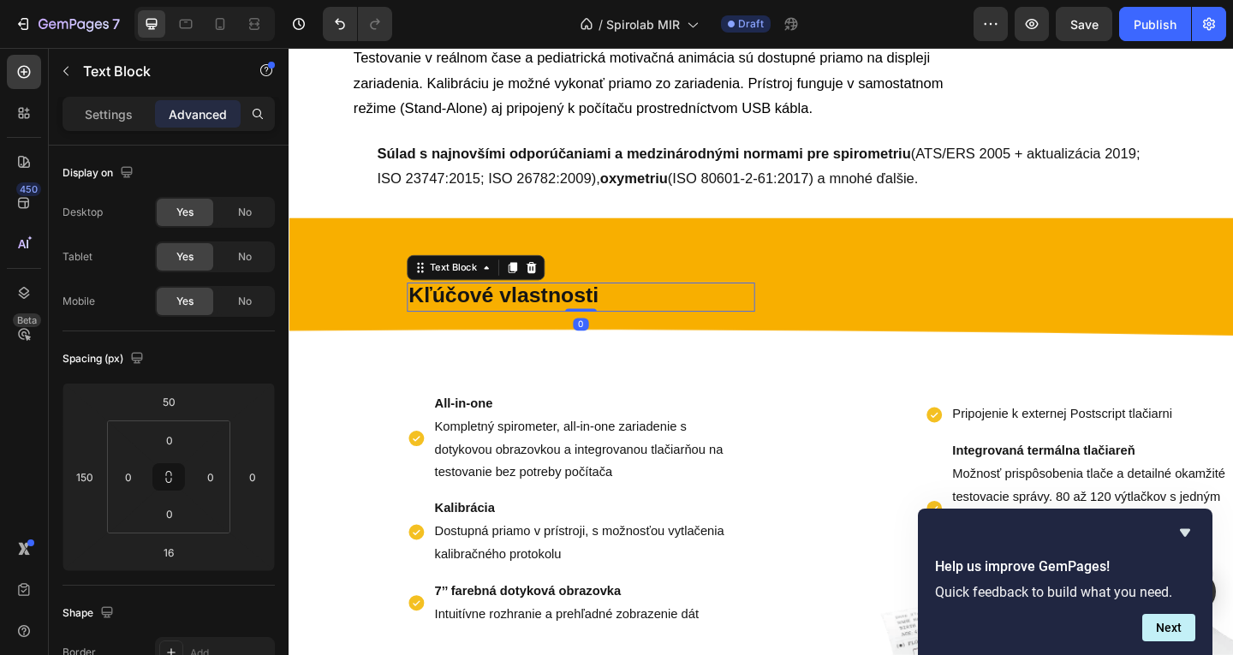
drag, startPoint x: 607, startPoint y: 345, endPoint x: 611, endPoint y: 326, distance: 19.1
click at [609, 329] on div "Kľúčové vlastnosti Text Block 0" at bounding box center [606, 319] width 379 height 32
type input "0"
click at [1020, 31] on button "button" at bounding box center [1032, 24] width 34 height 34
click at [429, 236] on div "Kľúčové vlastnosti Text Block 0 All-in-one Kompletný spirometer, all-in-one zar…" at bounding box center [803, 615] width 1028 height 765
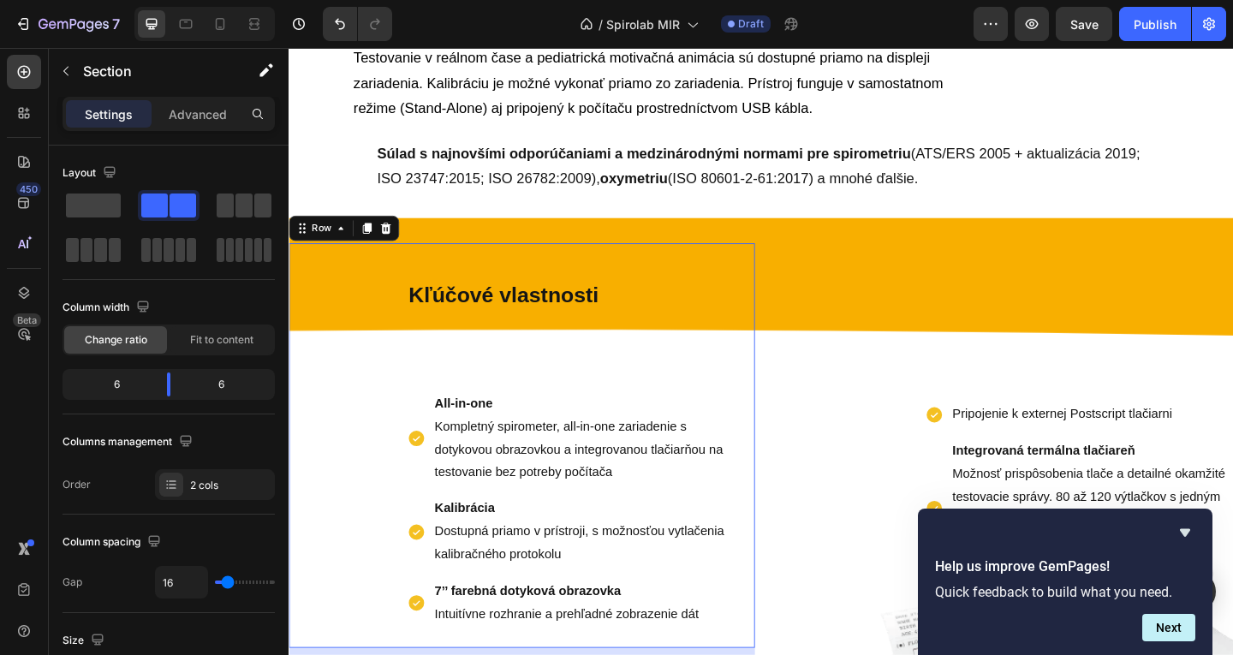
click at [449, 282] on div "Kľúčové vlastnosti Text Block All-in-one Kompletný spirometer, all-in-one zaria…" at bounding box center [542, 480] width 507 height 440
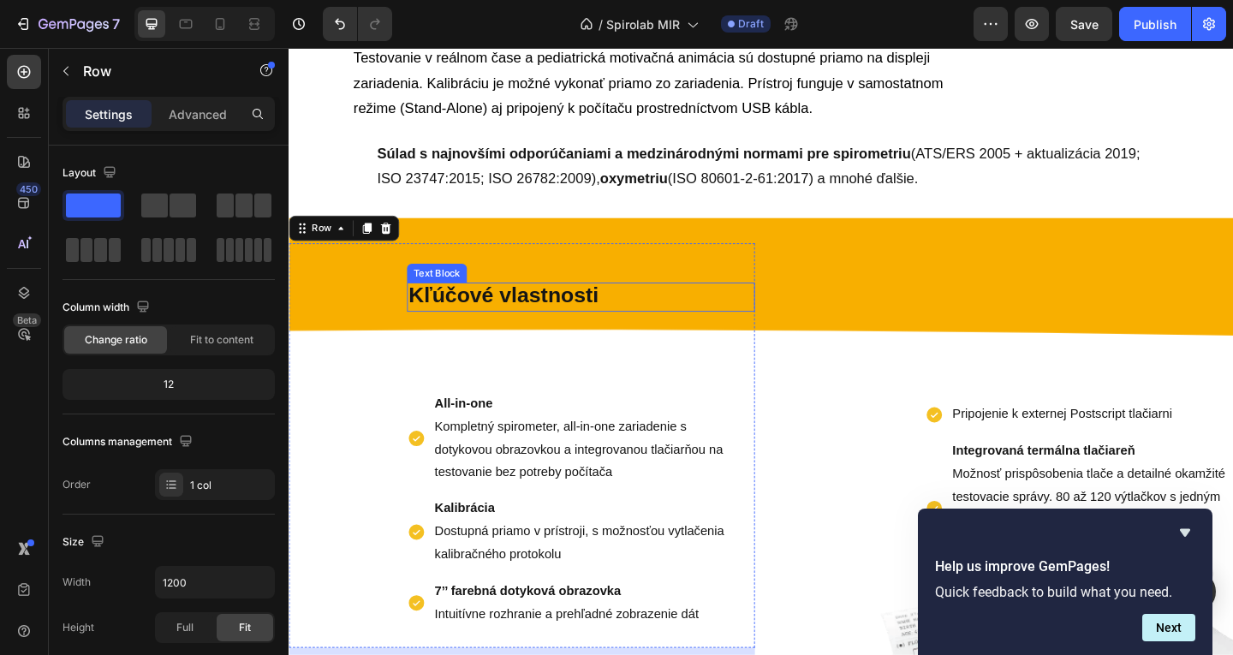
click at [462, 315] on strong "Kľúčové vlastnosti" at bounding box center [522, 317] width 206 height 26
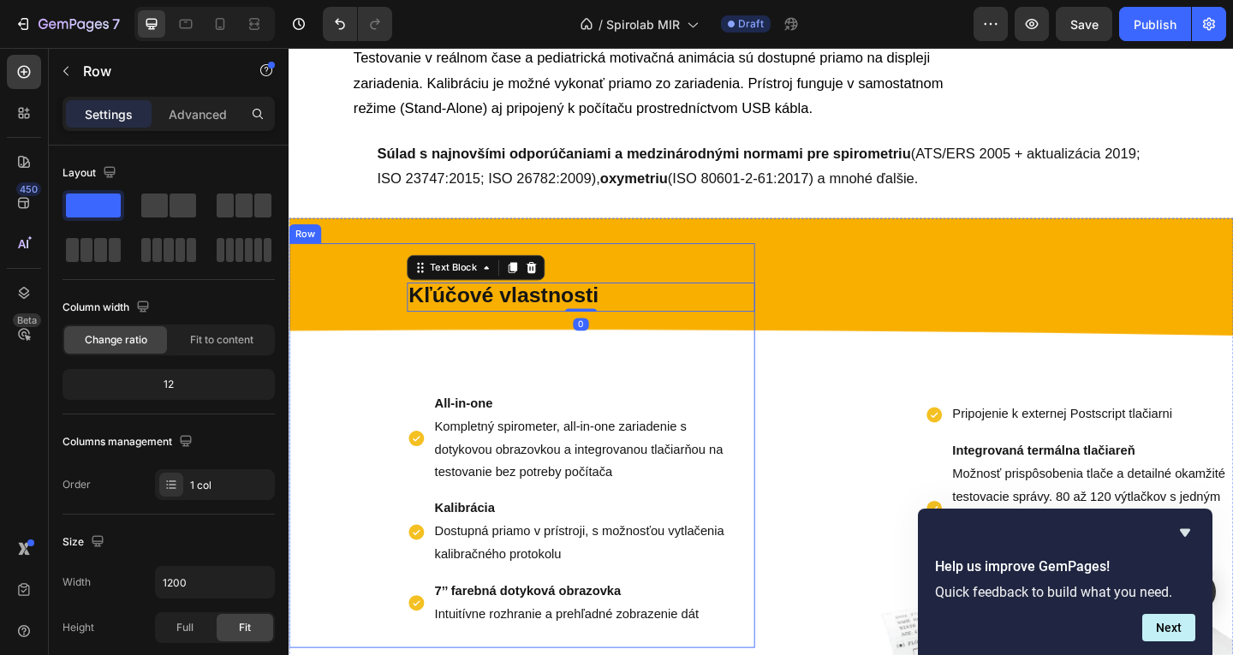
click at [398, 280] on div "Kľúčové vlastnosti Text Block 0 All-in-one Kompletný spirometer, all-in-one zar…" at bounding box center [542, 480] width 507 height 440
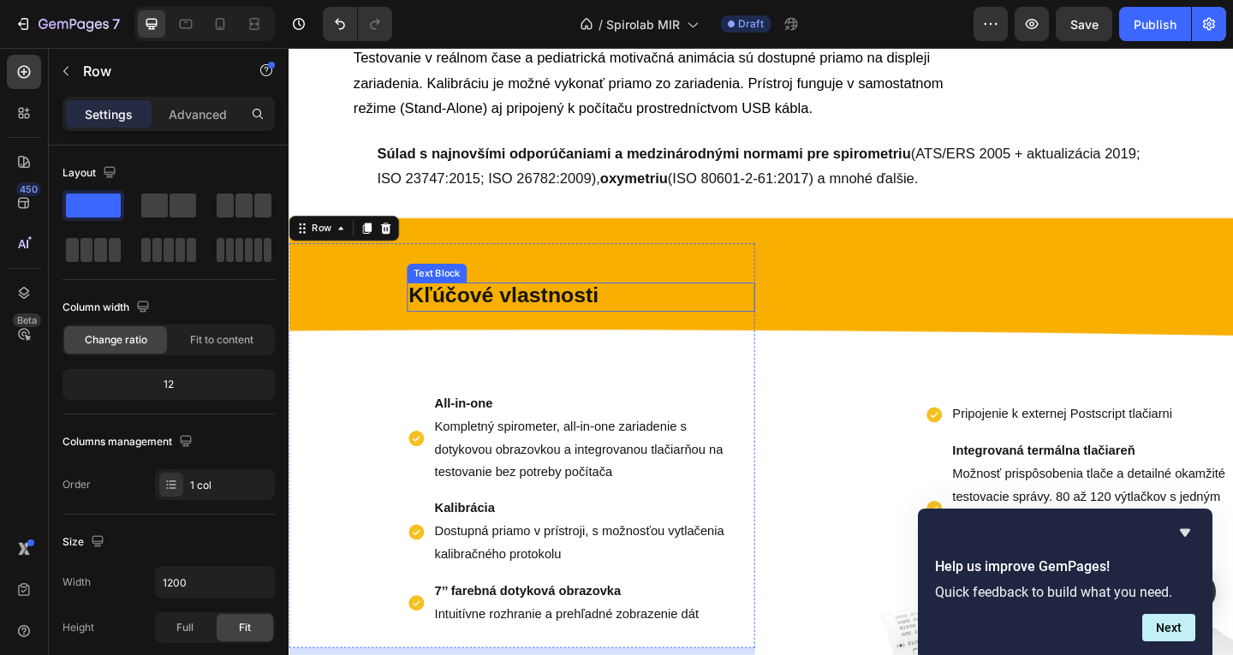
click at [456, 318] on strong "Kľúčové vlastnosti" at bounding box center [522, 317] width 206 height 26
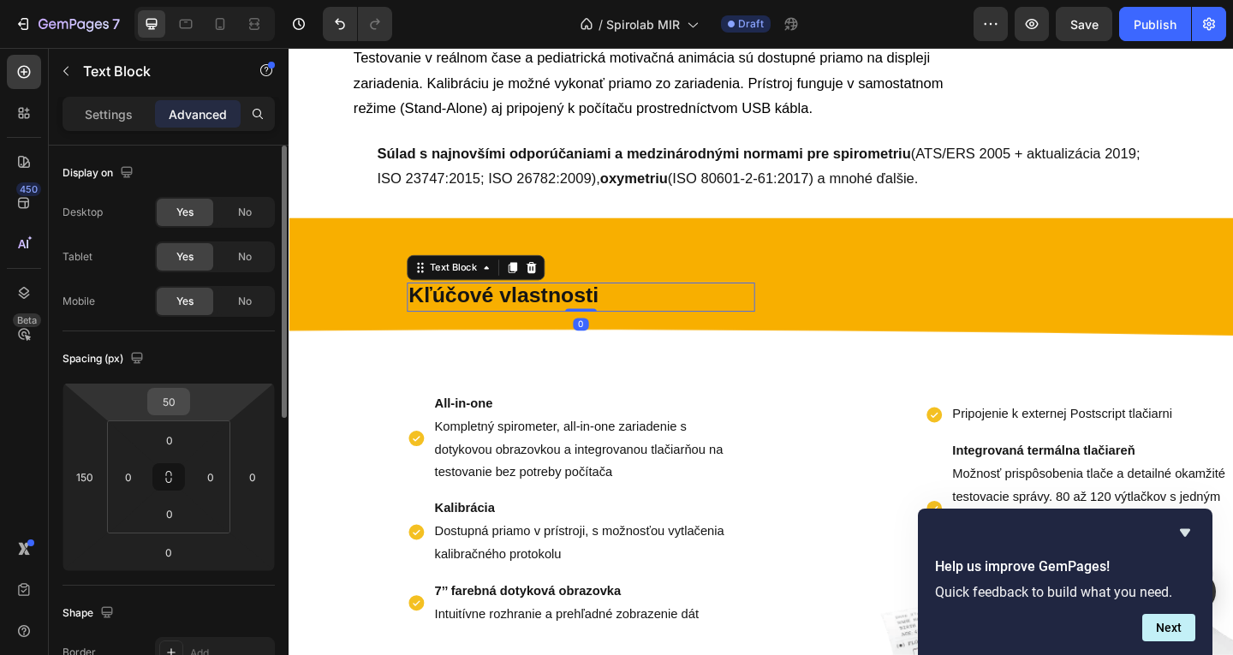
click at [180, 404] on input "50" at bounding box center [169, 402] width 34 height 26
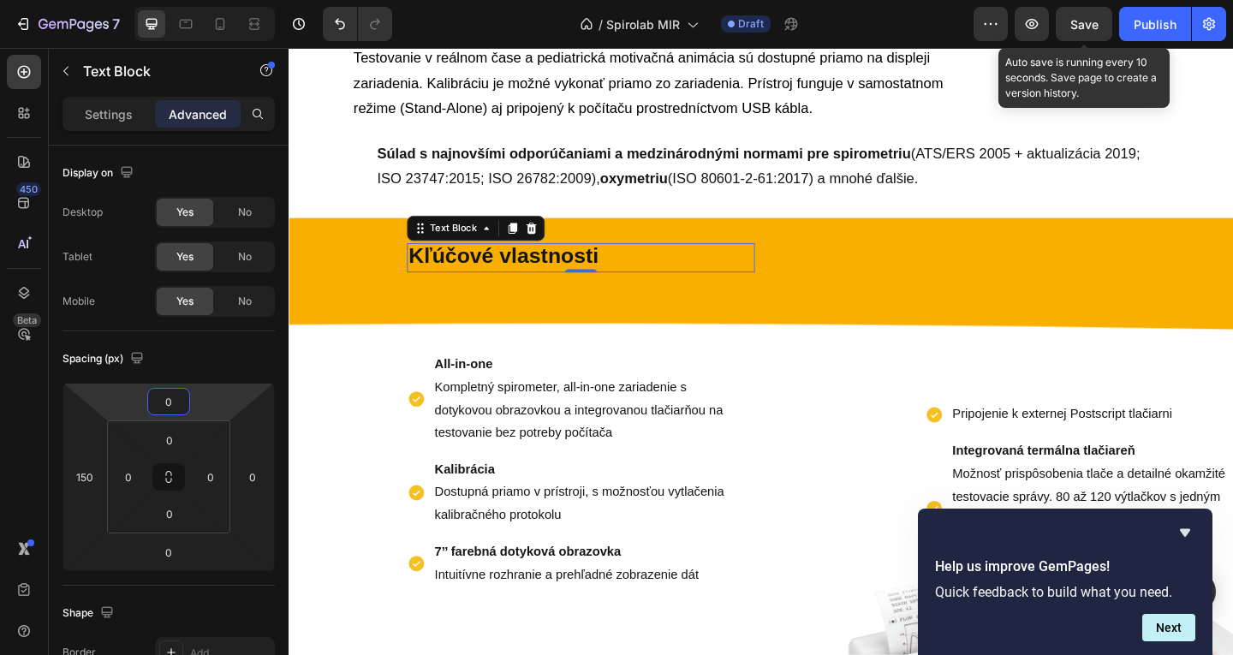
click at [1012, 35] on div "Preview Save Auto save is running every 10 seconds. Save page to create a versi…" at bounding box center [1100, 24] width 253 height 34
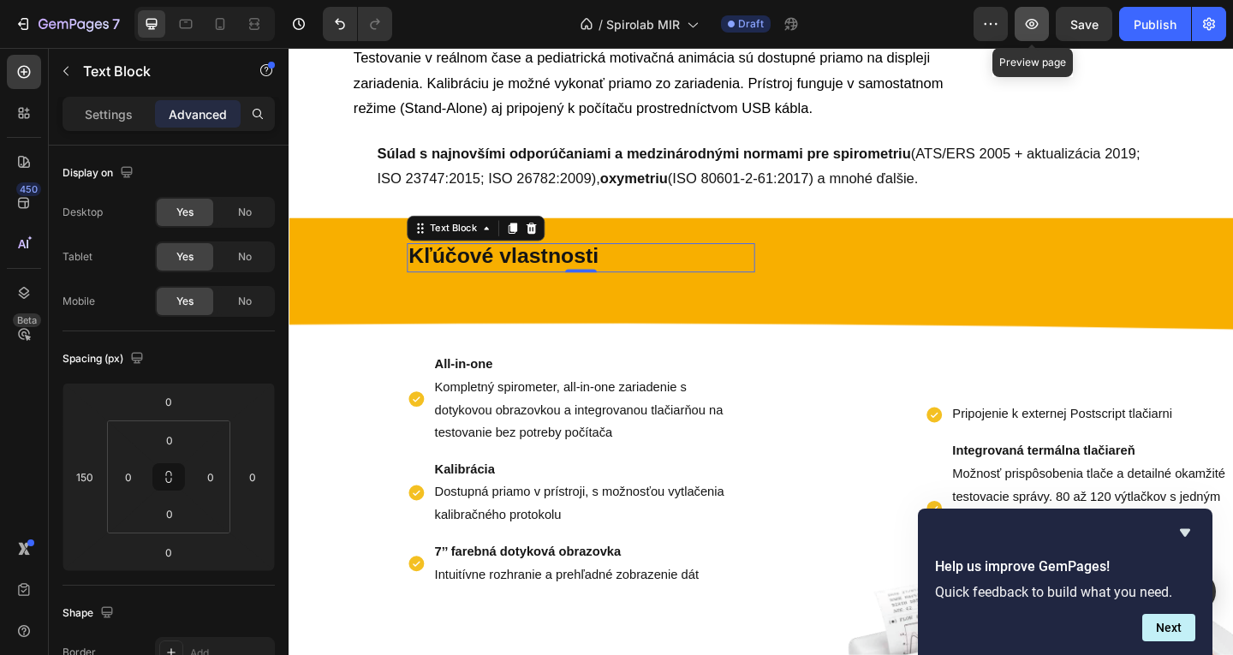
click at [1027, 29] on icon "button" at bounding box center [1031, 23] width 17 height 17
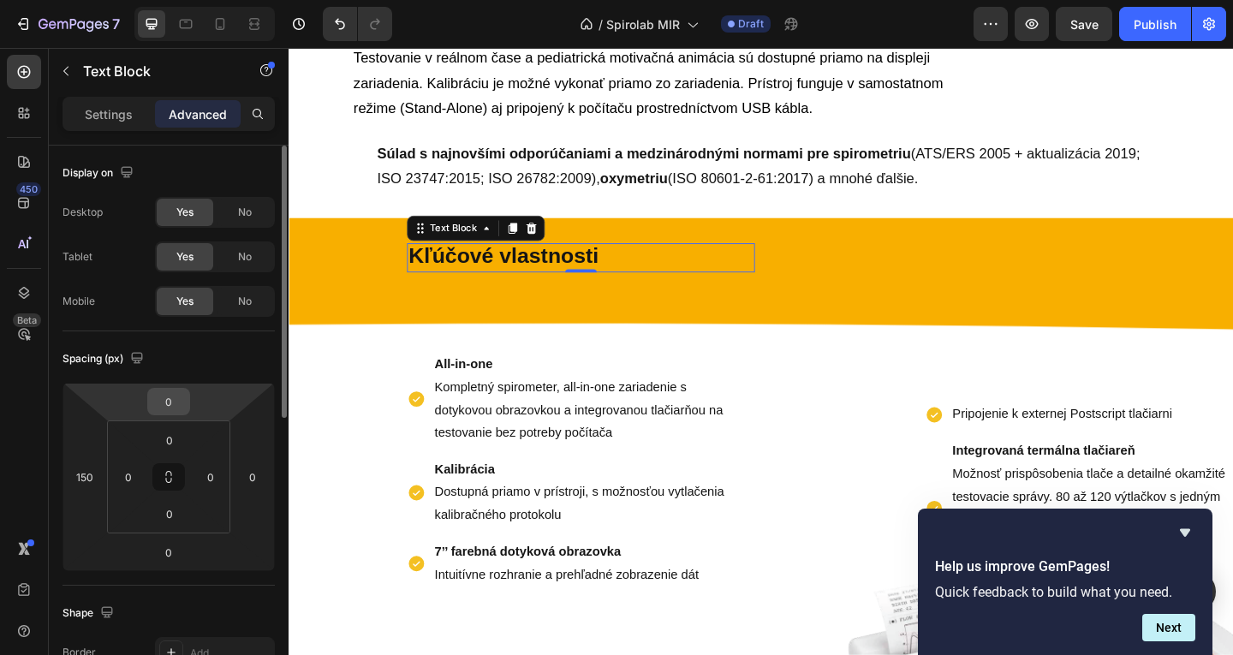
click at [157, 405] on input "0" at bounding box center [169, 402] width 34 height 26
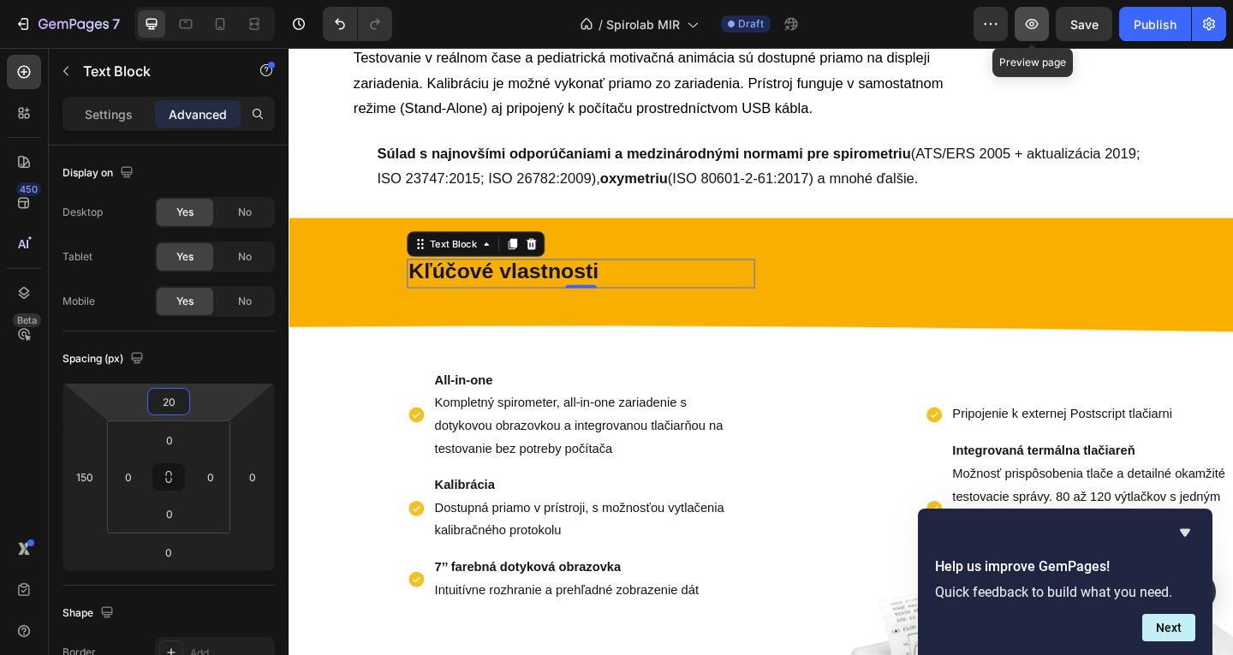
type input "20"
click at [1040, 39] on button "button" at bounding box center [1032, 24] width 34 height 34
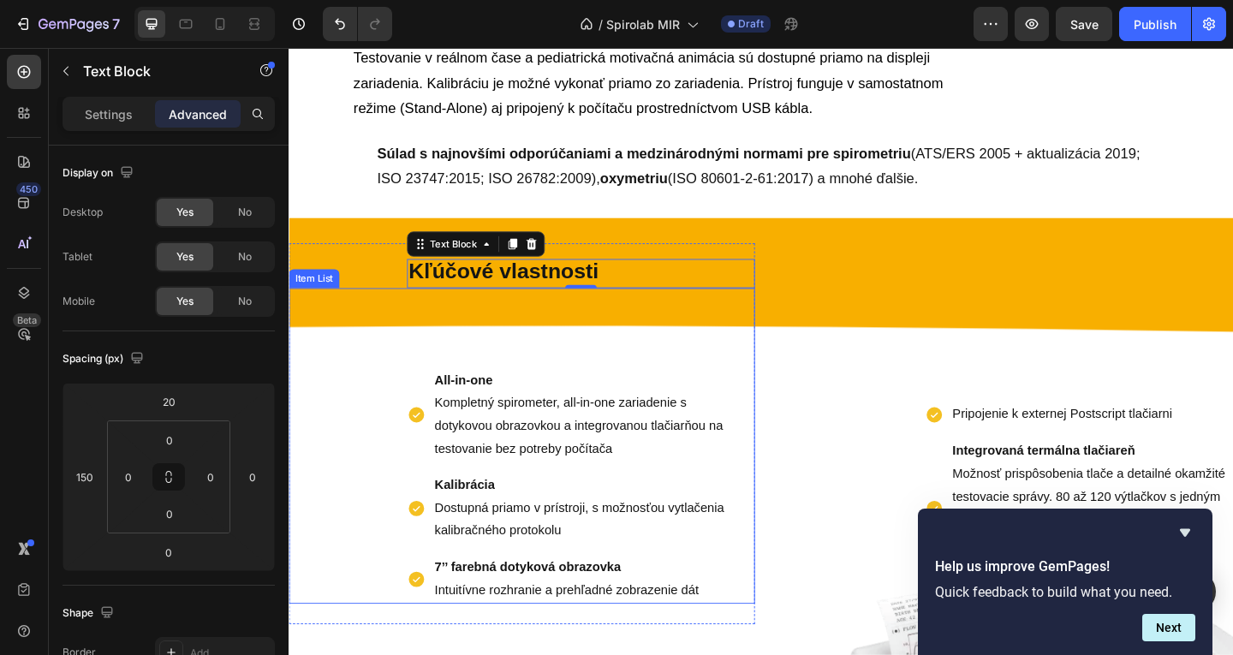
click at [555, 444] on p "All-in-one Kompletný spirometer, all-in-one zariadenie s dotykovou obrazovkou a…" at bounding box center [615, 446] width 337 height 98
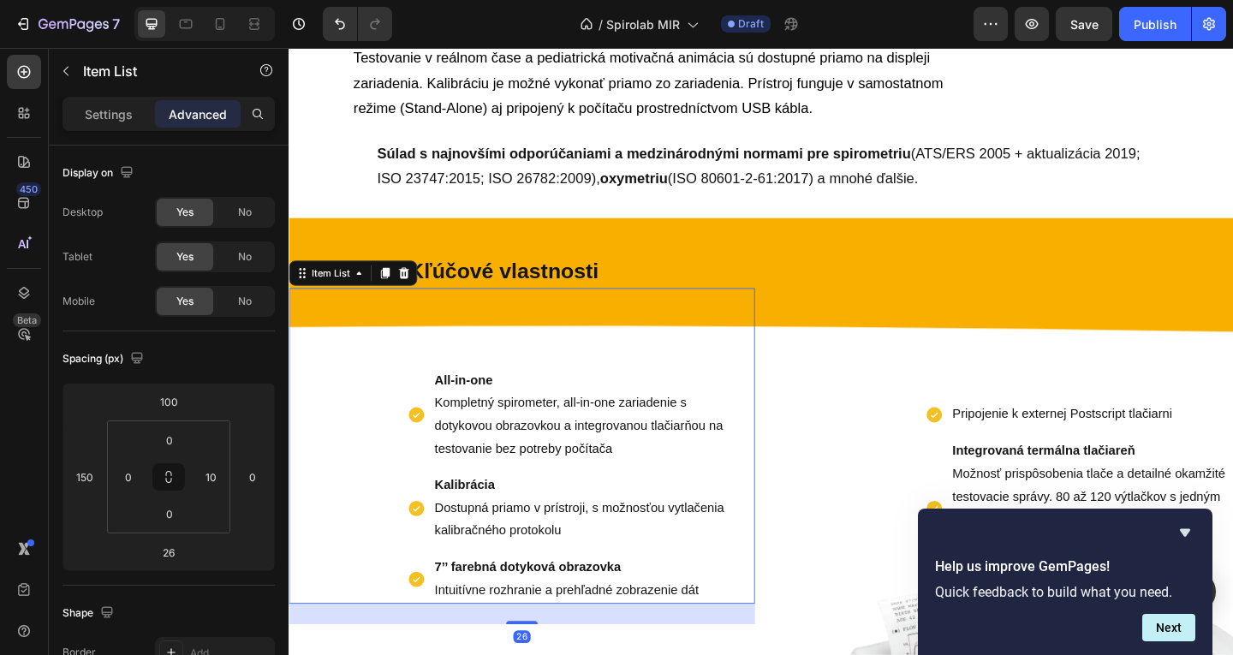
click at [555, 364] on div "All-in-one Kompletný spirometer, all-in-one zariadenie s dotykovou obrazovkou a…" at bounding box center [542, 480] width 507 height 343
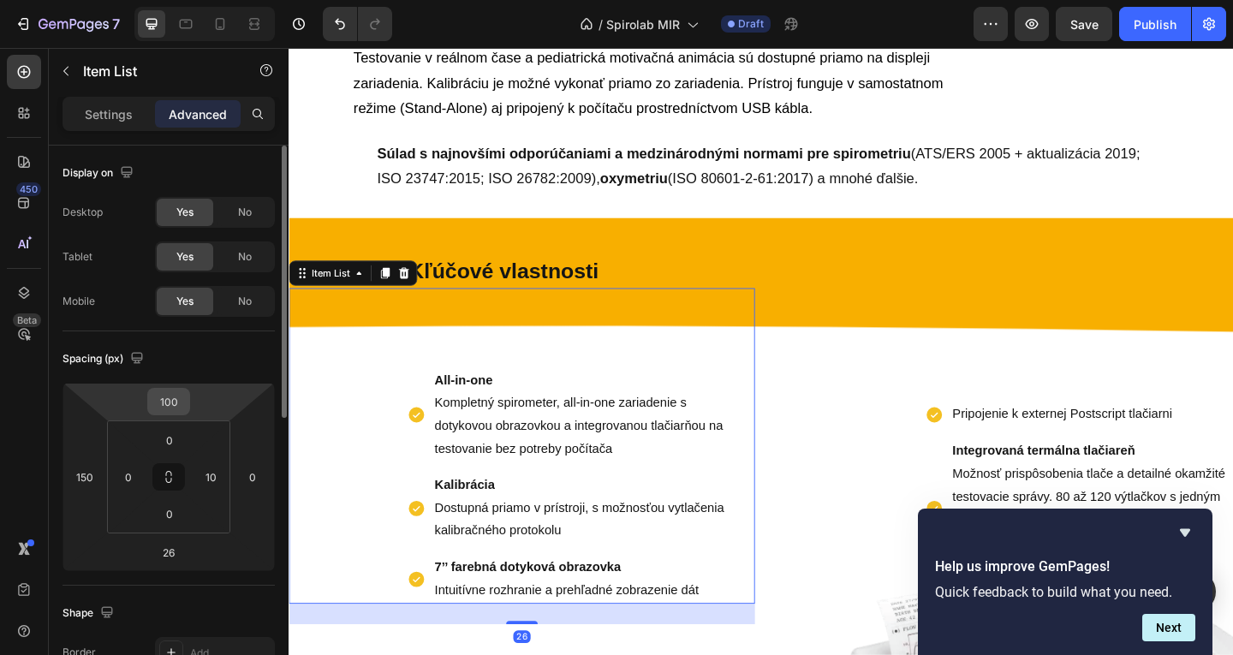
click at [175, 397] on input "100" at bounding box center [169, 402] width 34 height 26
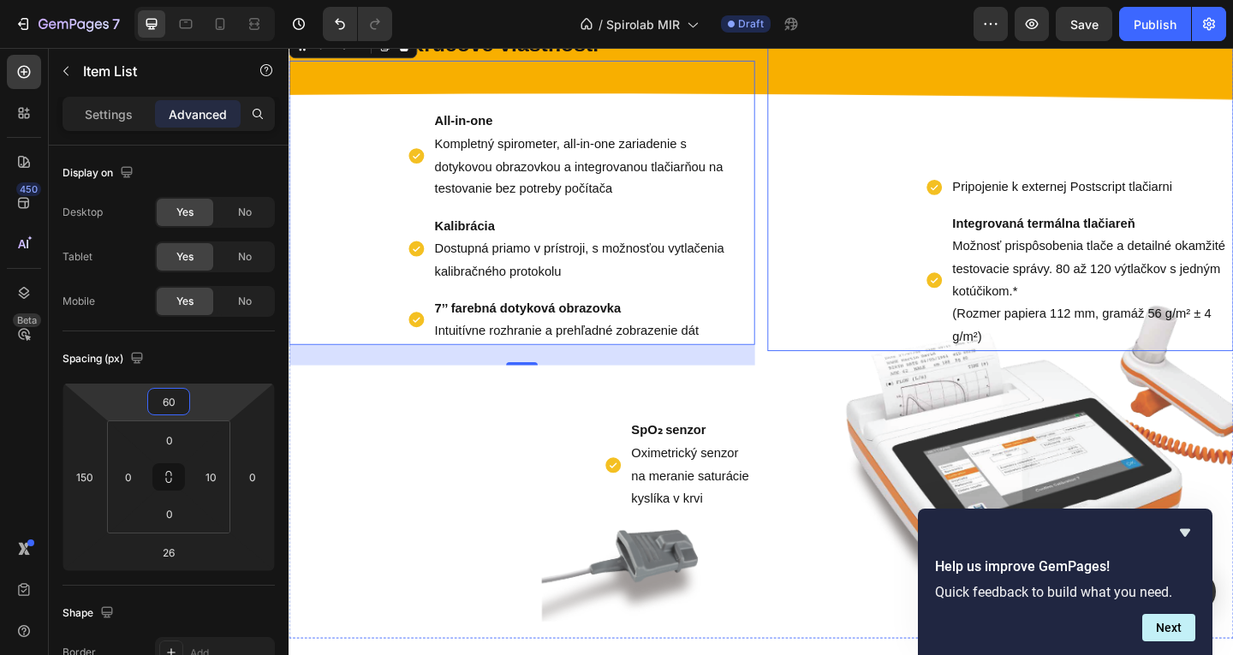
scroll to position [1001, 0]
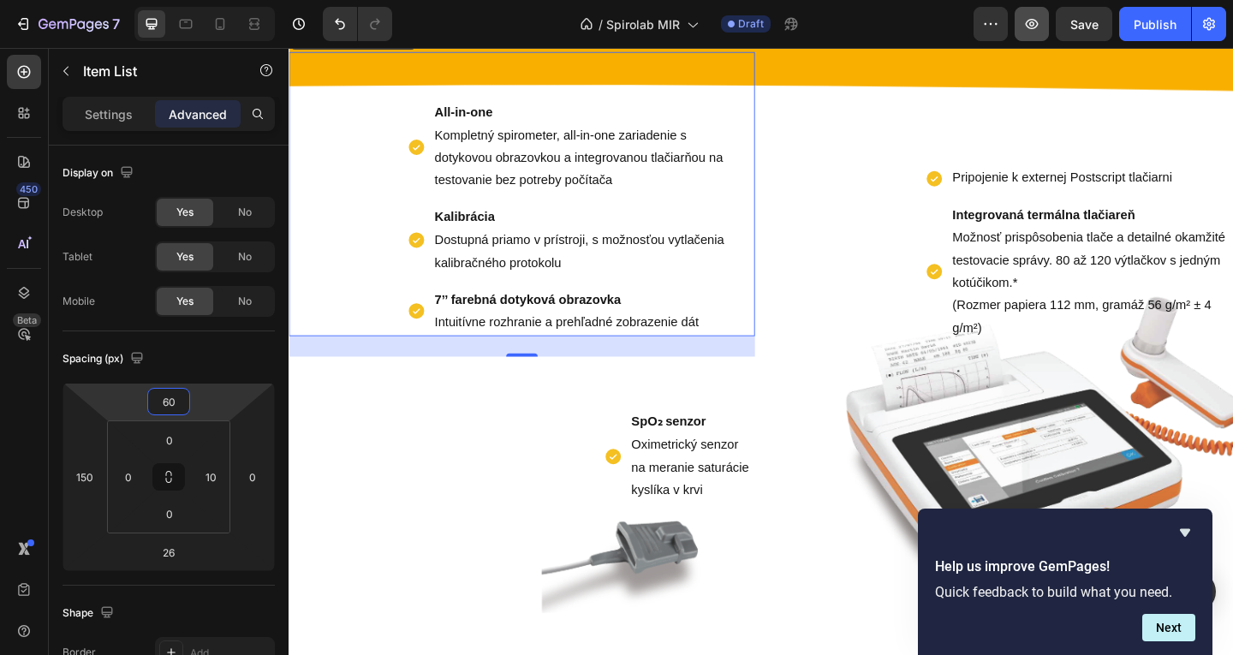
type input "60"
click at [1040, 23] on icon "button" at bounding box center [1031, 23] width 17 height 17
click at [1020, 117] on div "Pripojenie k externej Postscript tlačiarni Integrovaná termálna tlačiareň Možno…" at bounding box center [1062, 185] width 507 height 365
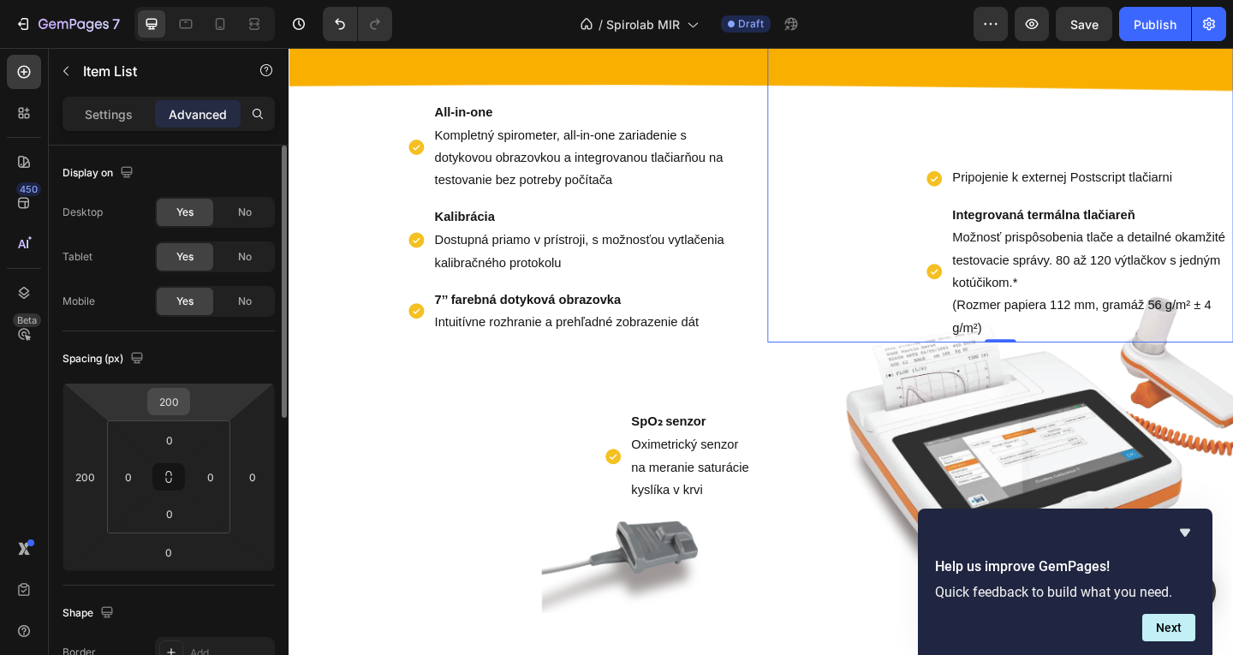
click at [161, 402] on input "200" at bounding box center [169, 402] width 34 height 26
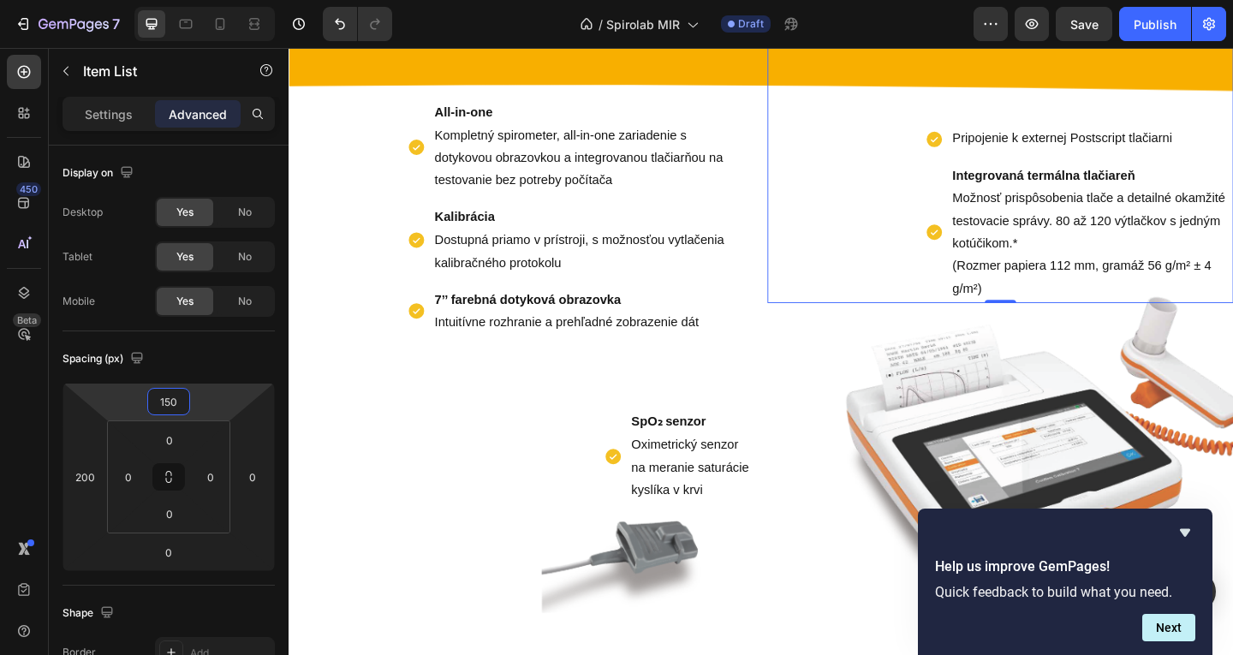
type input "150"
click at [1051, 32] on div "Preview Save Publish" at bounding box center [1100, 24] width 253 height 34
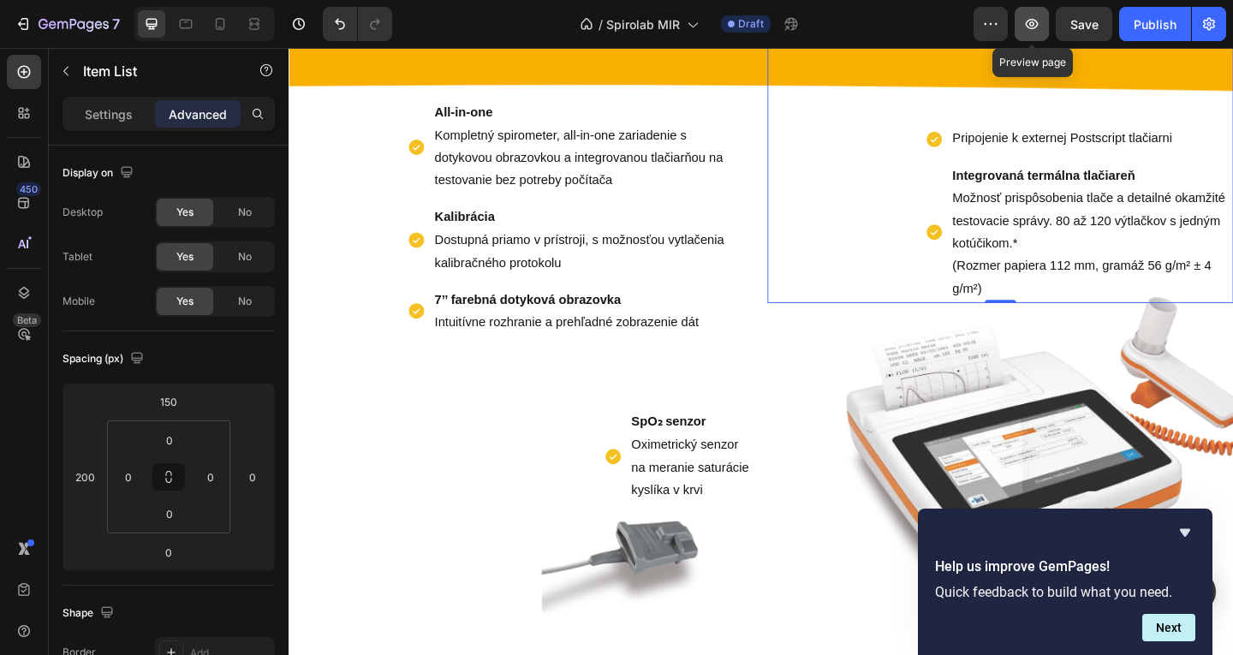
click at [1038, 33] on button "button" at bounding box center [1032, 24] width 34 height 34
click at [1018, 37] on button "button" at bounding box center [1032, 24] width 34 height 34
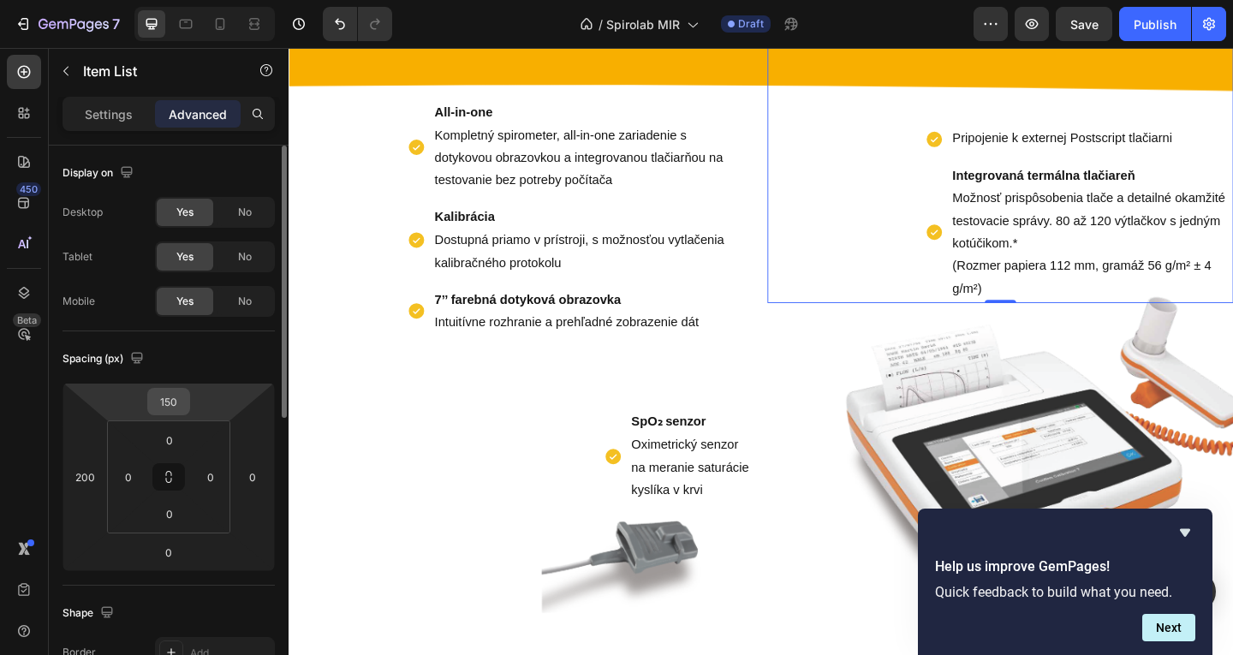
click at [176, 398] on input "150" at bounding box center [169, 402] width 34 height 26
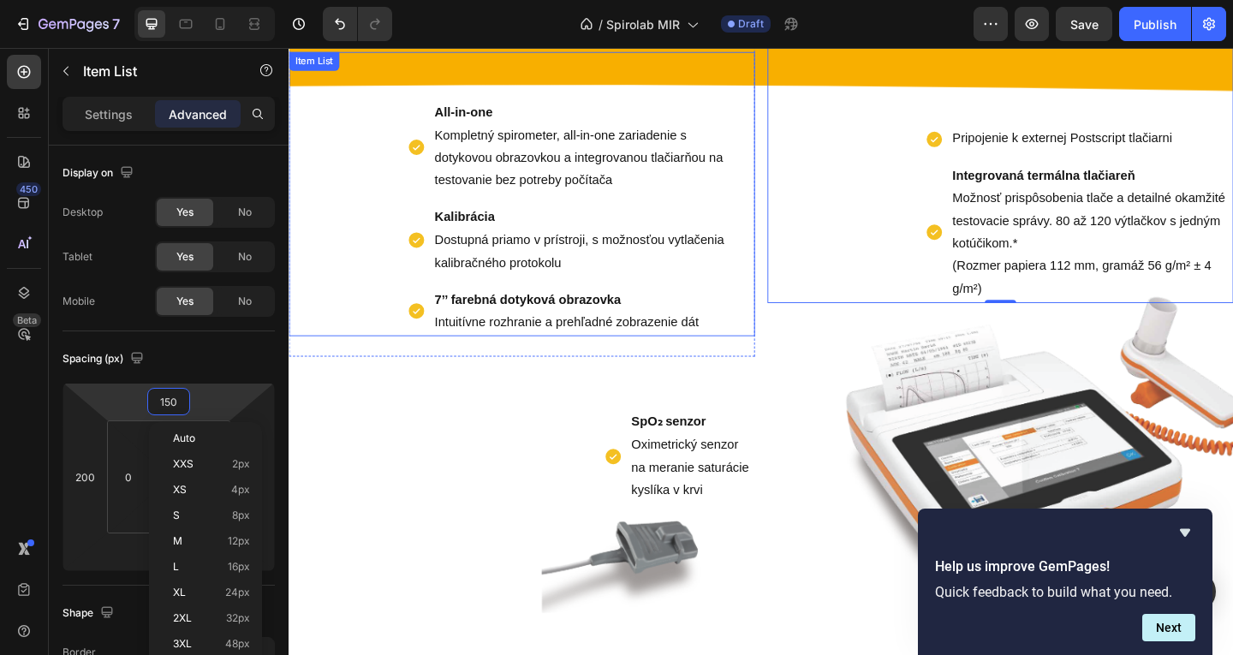
click at [528, 282] on p "Kalibrácia Dostupná priamo v prístroji, s možnosťou vytlačenia kalibračného pro…" at bounding box center [615, 257] width 337 height 74
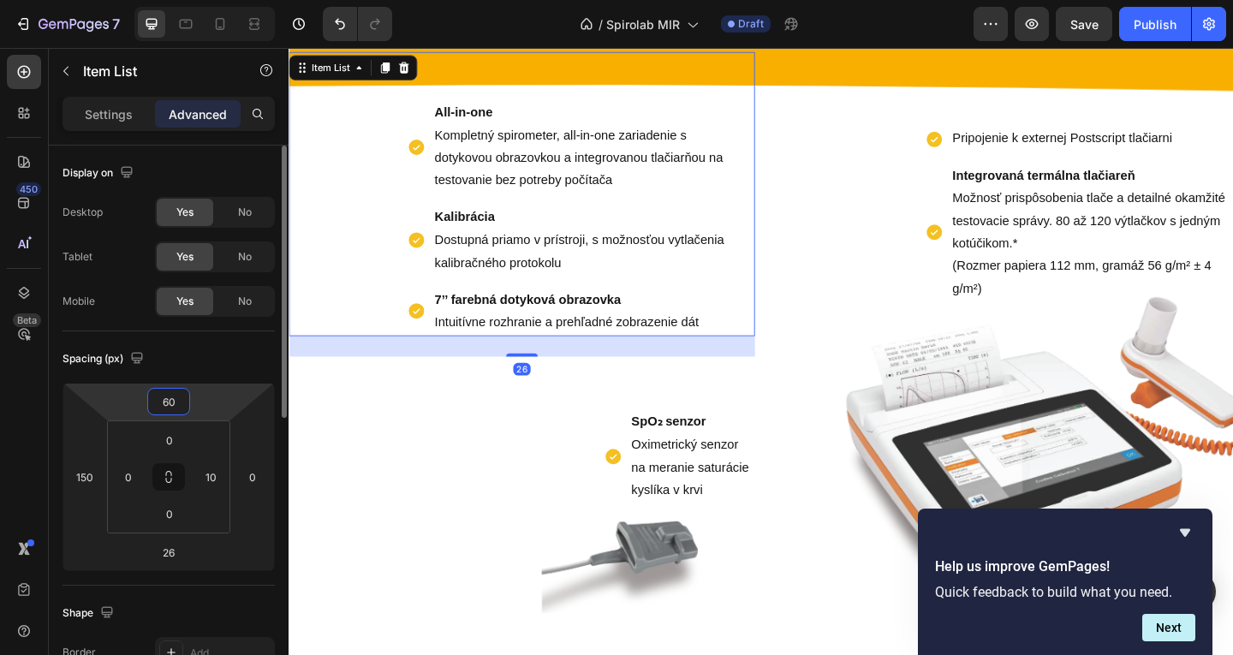
click at [164, 402] on input "60" at bounding box center [169, 402] width 34 height 26
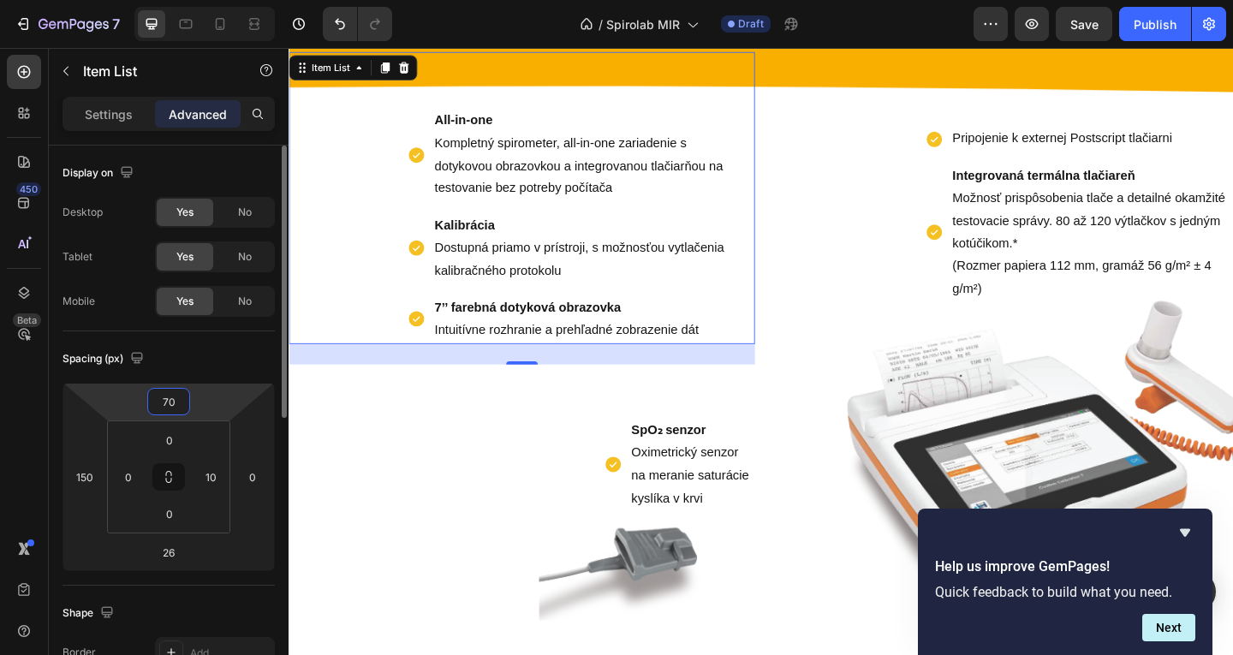
type input "7"
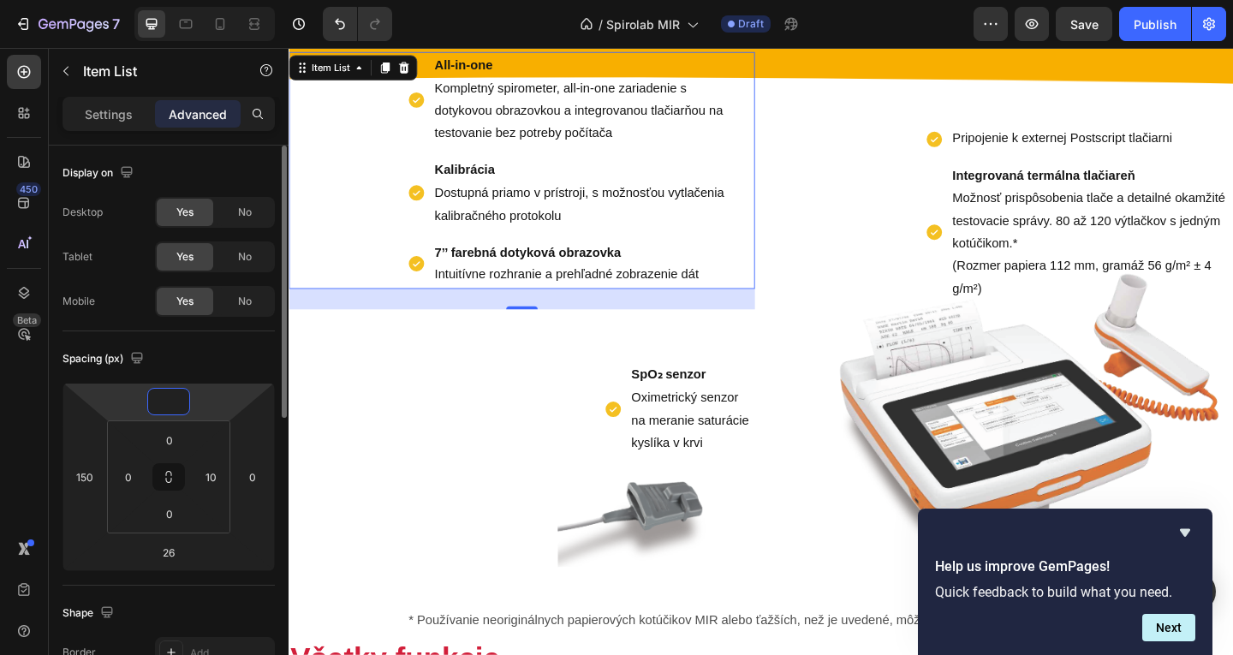
type input "8"
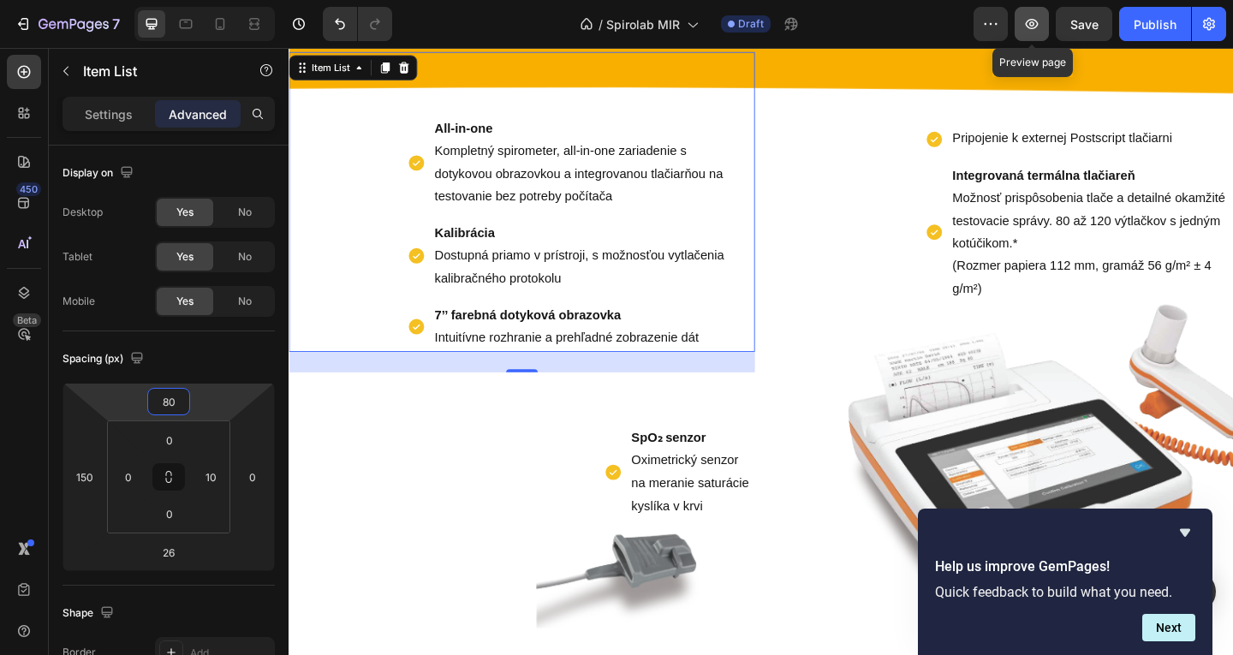
type input "80"
click at [1046, 33] on button "button" at bounding box center [1032, 24] width 34 height 34
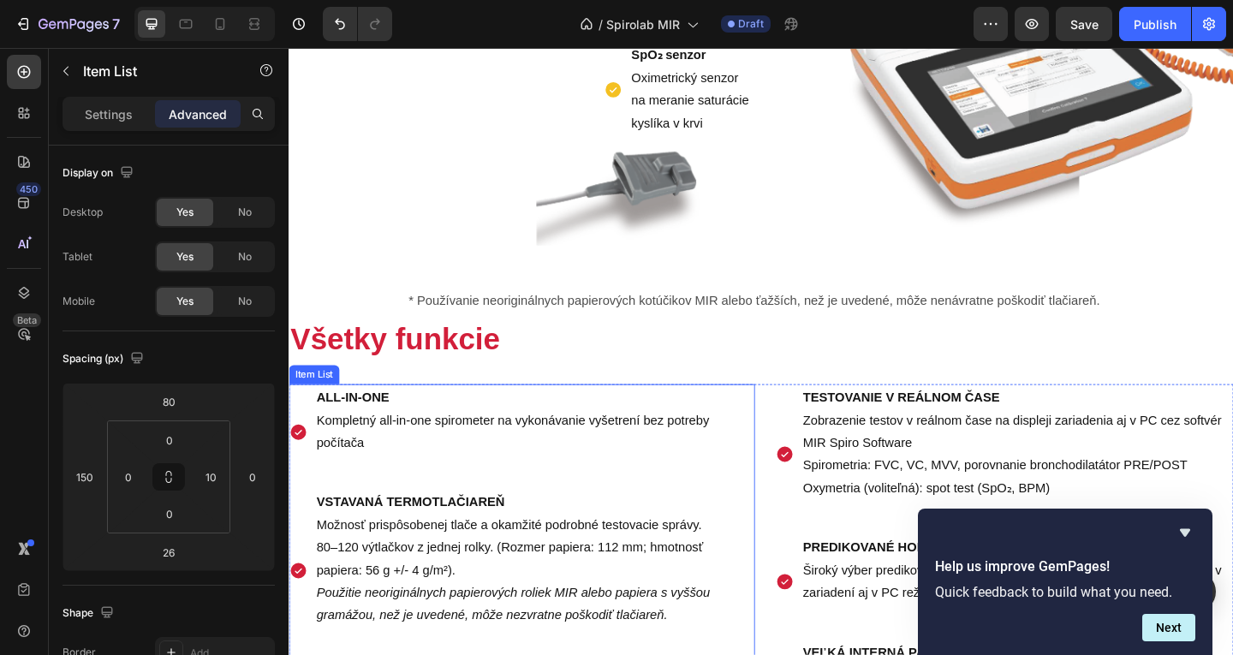
scroll to position [1429, 0]
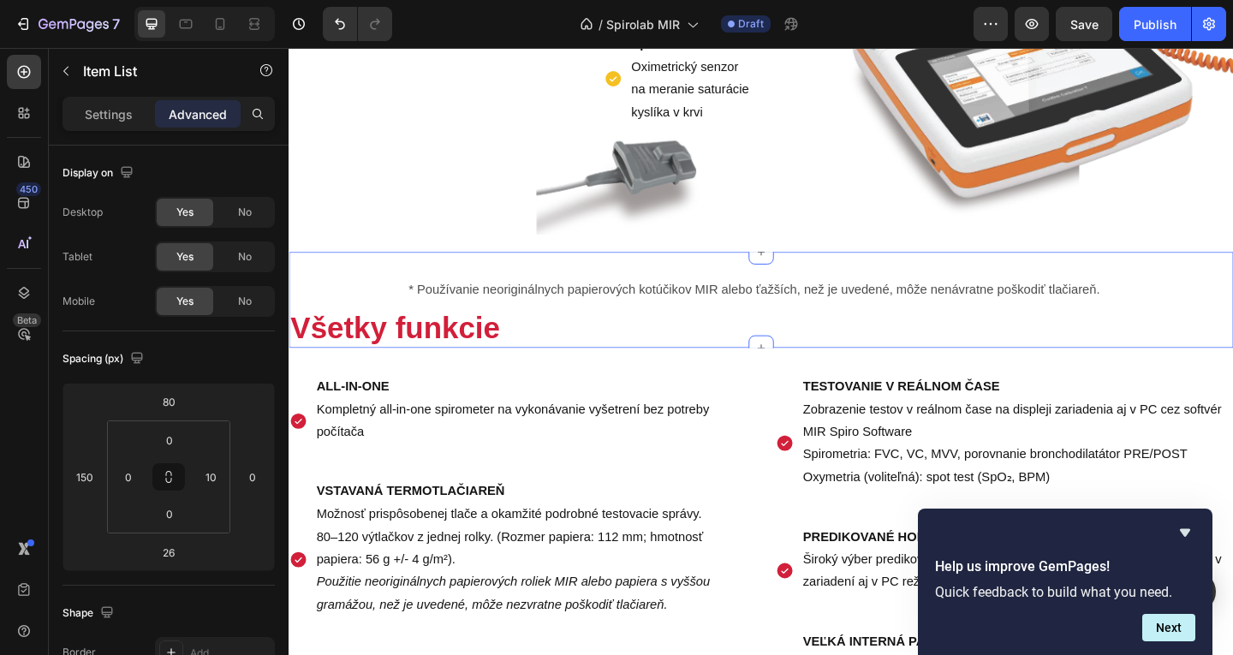
click at [453, 294] on div "* Používanie neoriginálnych papierových kotúčikov MIR alebo ťažších, než je uve…" at bounding box center [803, 322] width 1028 height 104
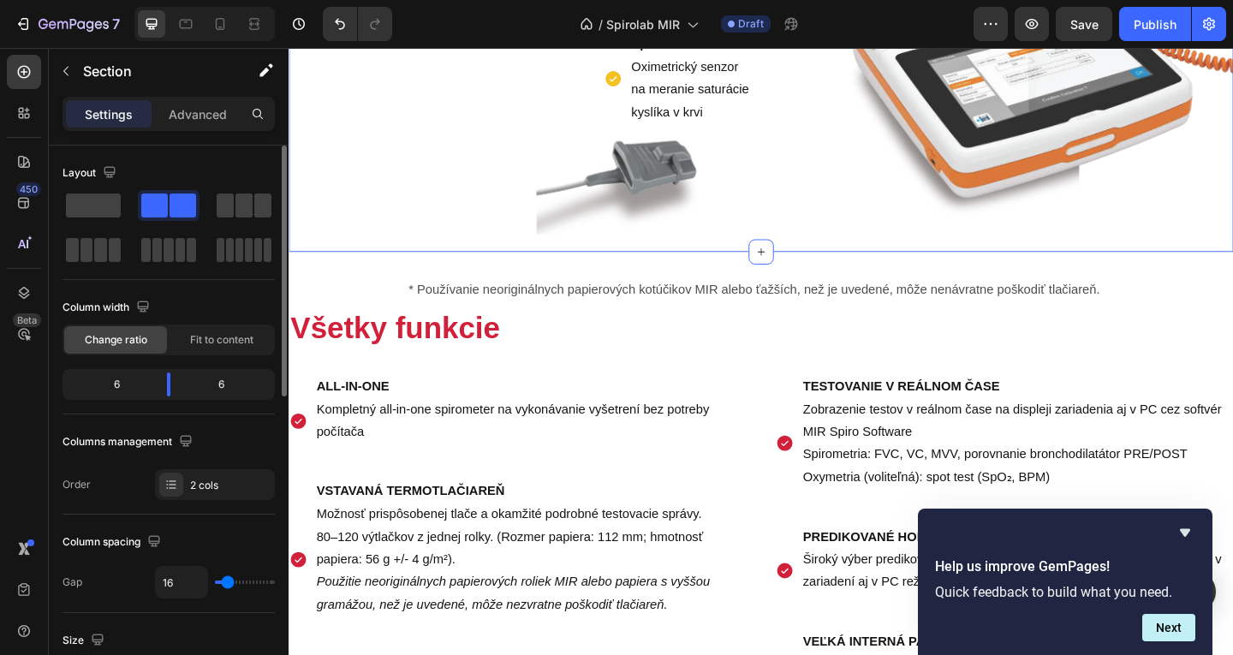
scroll to position [343, 0]
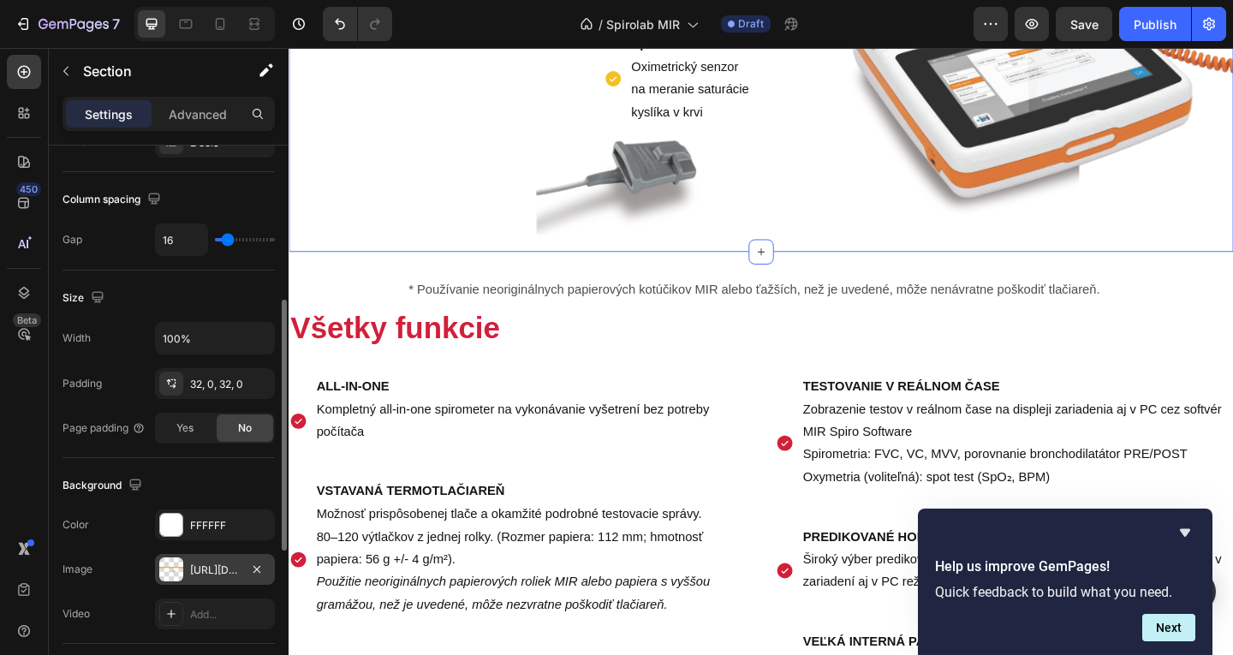
click at [202, 560] on div "https://cdn.shopify.com/s/files/1/0832/1971/0296/files/gempages_576415707223294…" at bounding box center [215, 569] width 120 height 31
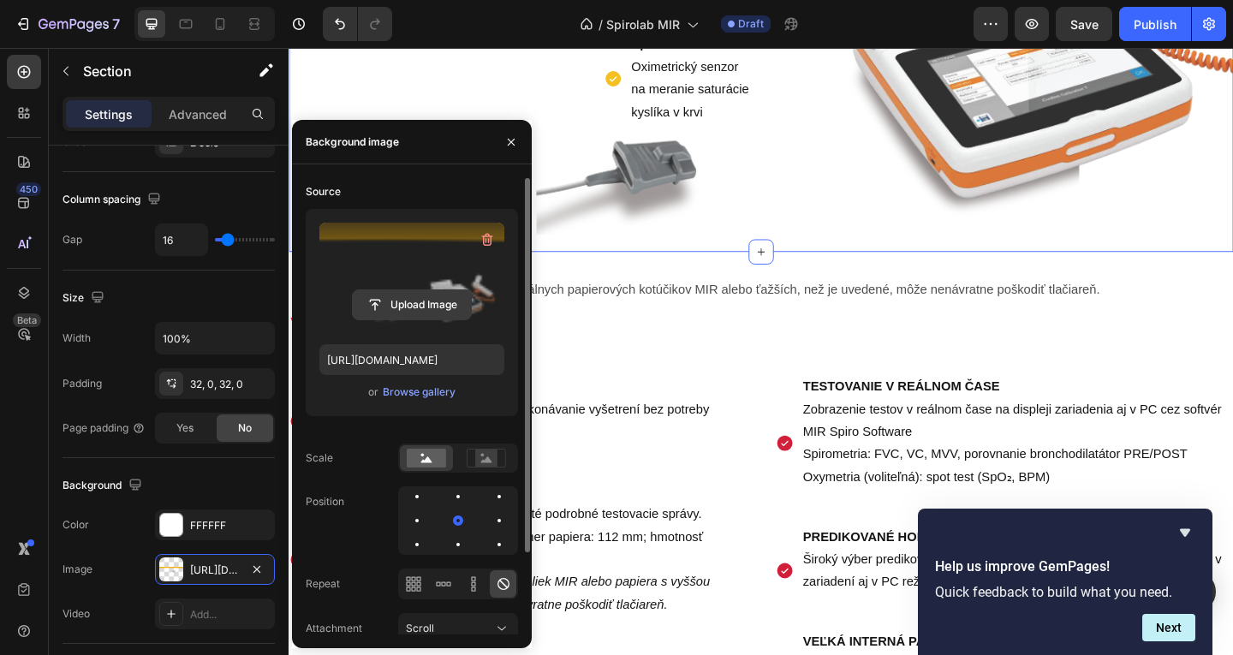
click at [392, 301] on input "file" at bounding box center [412, 304] width 118 height 29
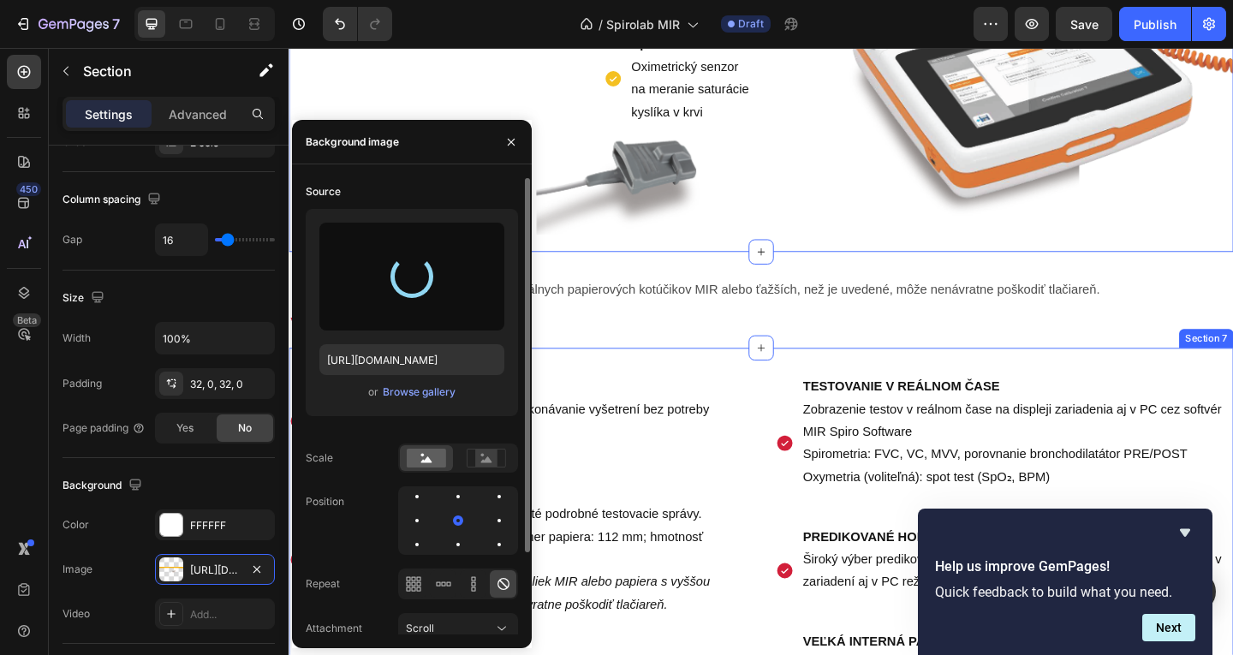
type input "https://cdn.shopify.com/s/files/1/0832/1971/0296/files/gempages_576415707223294…"
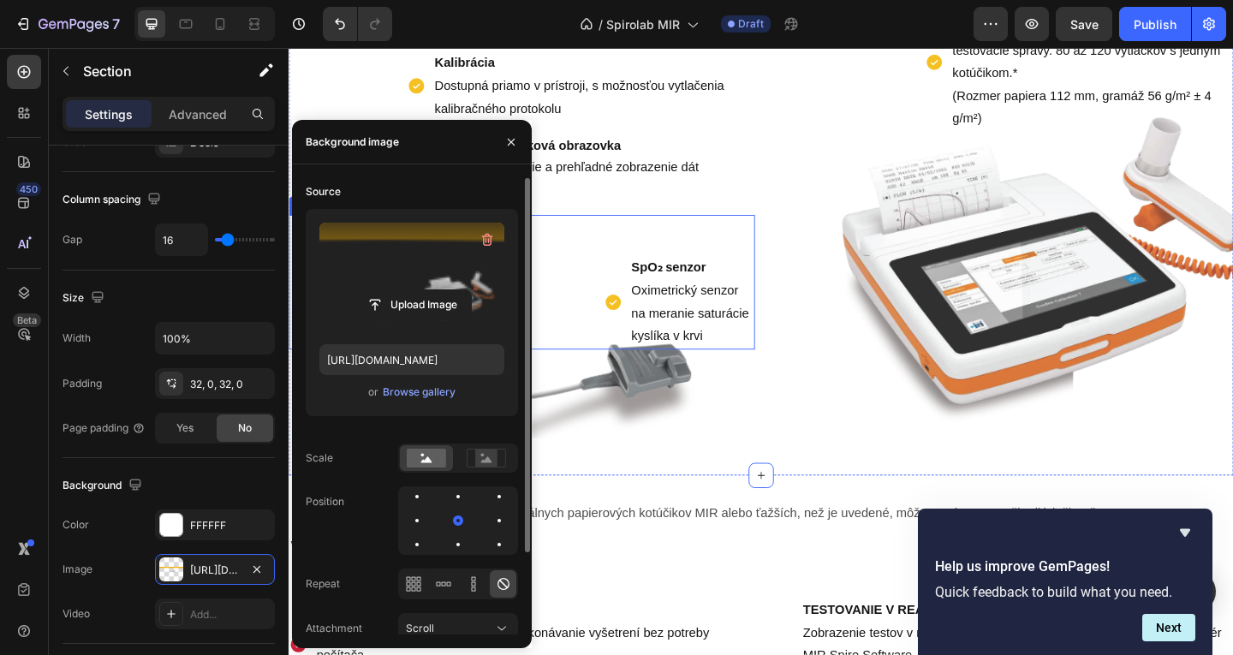
scroll to position [1172, 0]
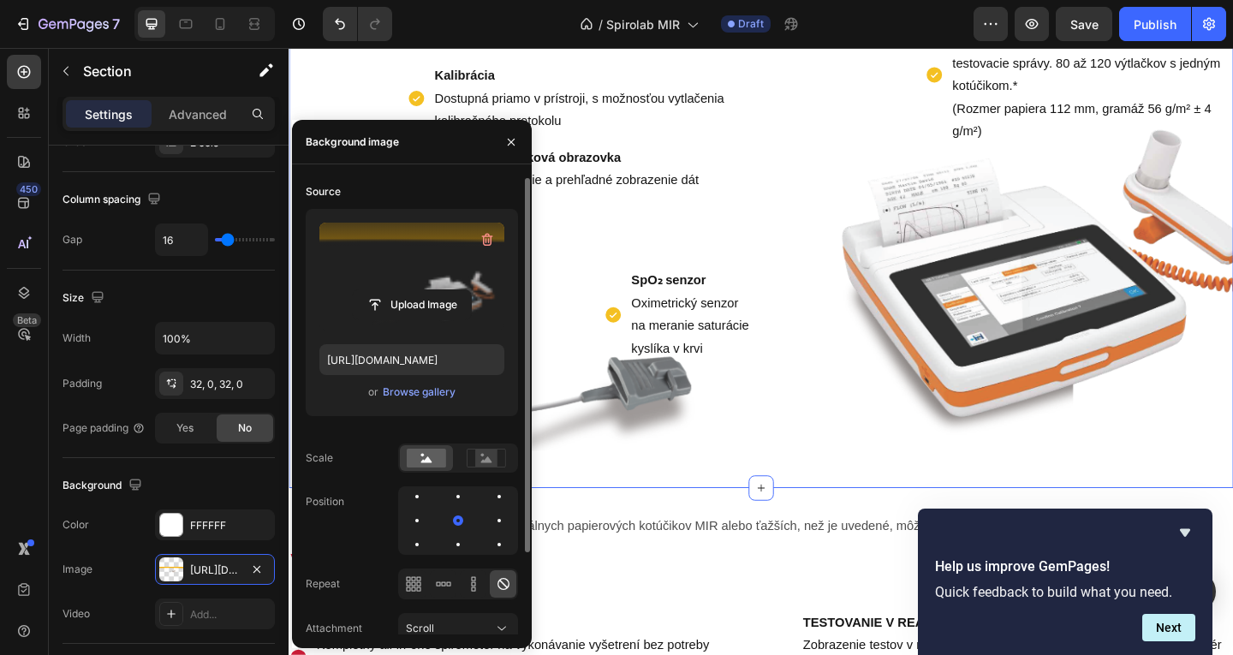
click at [811, 420] on div "Pripojenie k externej Postscript tlačiarni Integrovaná termálna tlačiareň Možno…" at bounding box center [1062, 165] width 507 height 667
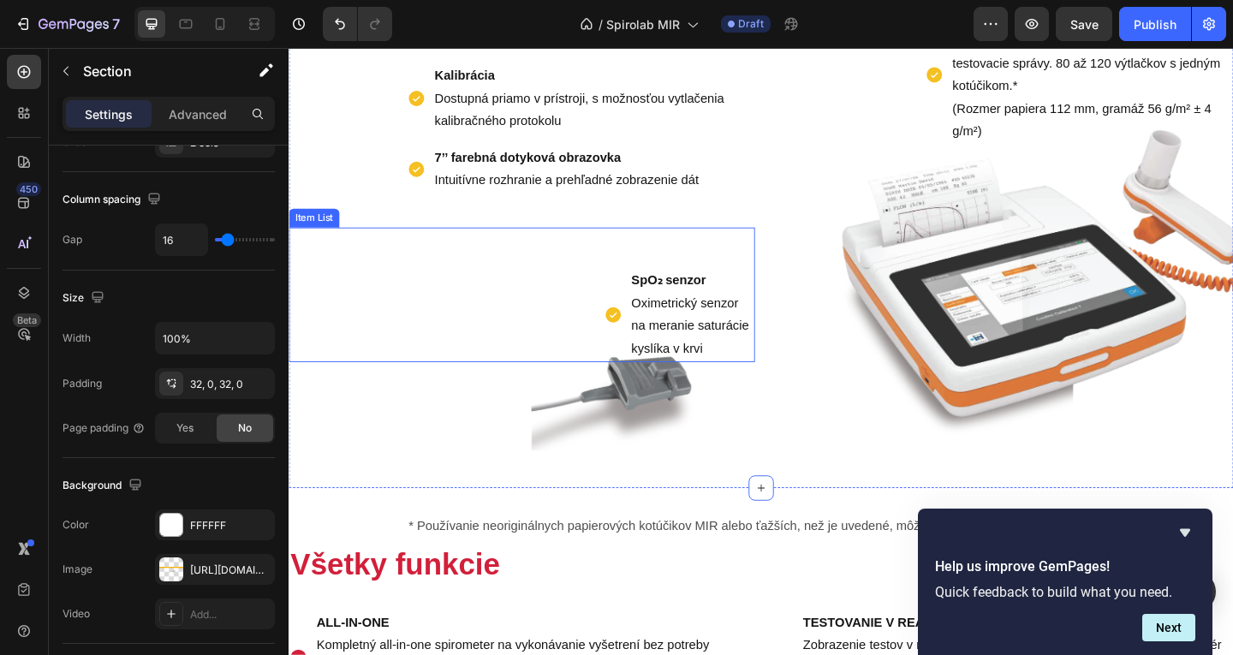
click at [712, 319] on p "SpO₂ senzor Oximetrický senzor na meranie saturácie kyslíka v krvi" at bounding box center [727, 338] width 132 height 98
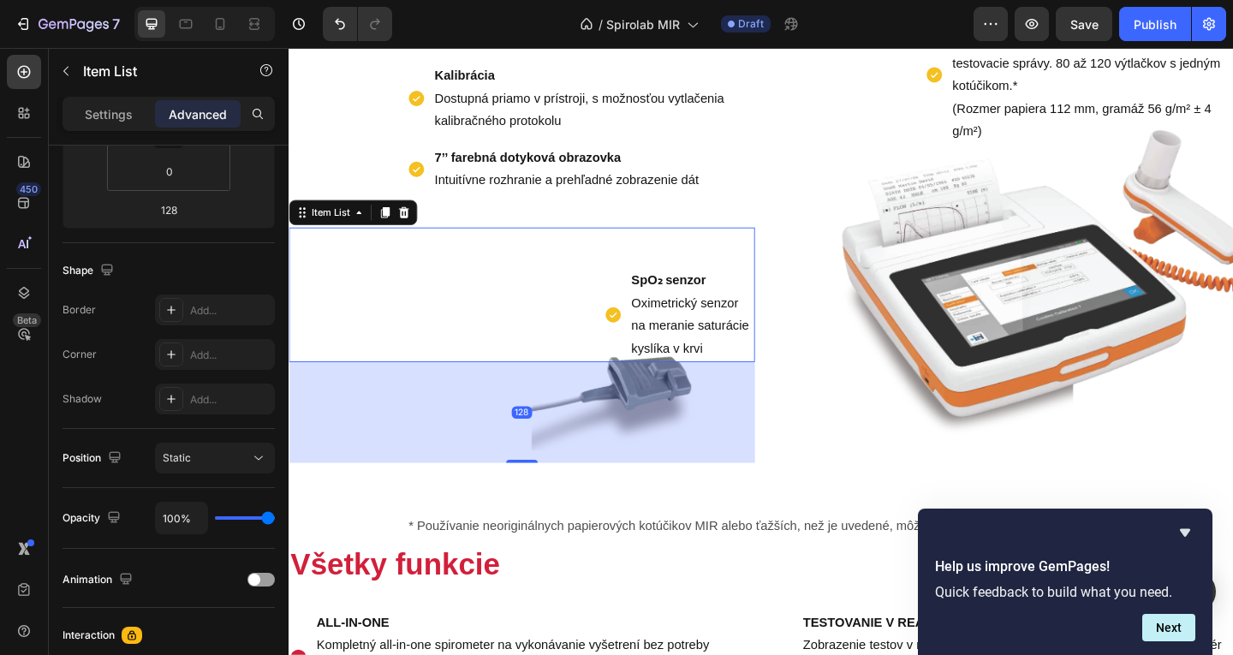
scroll to position [0, 0]
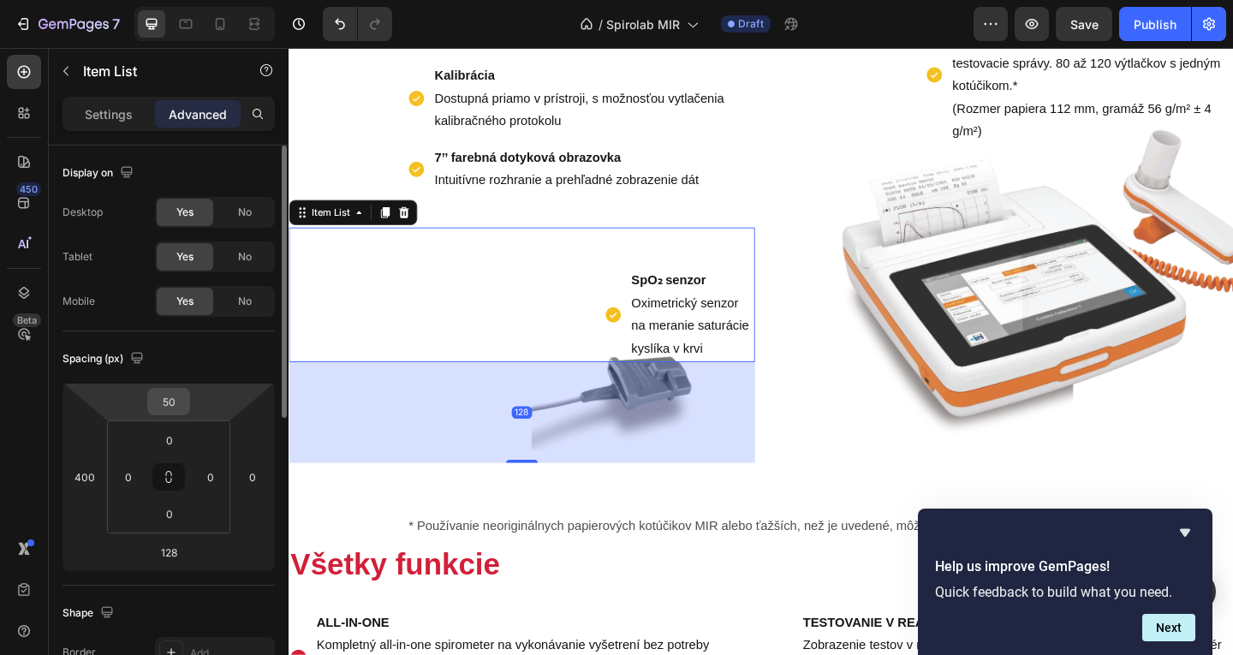
click at [170, 405] on input "50" at bounding box center [169, 402] width 34 height 26
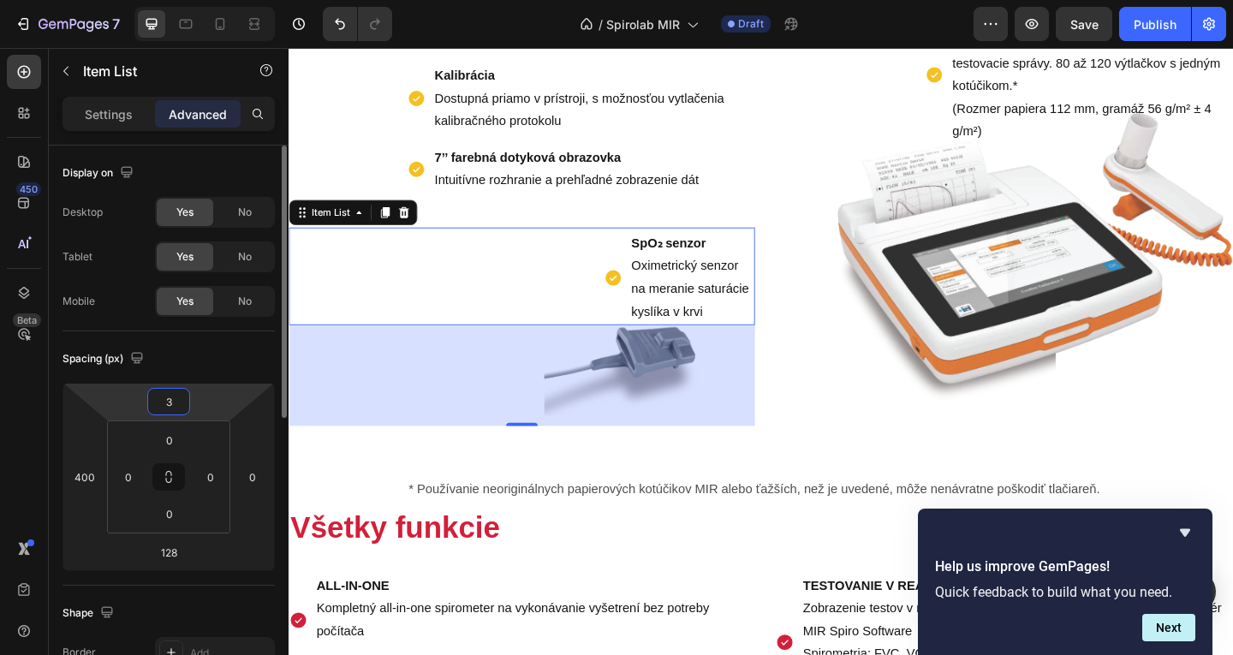
type input "30"
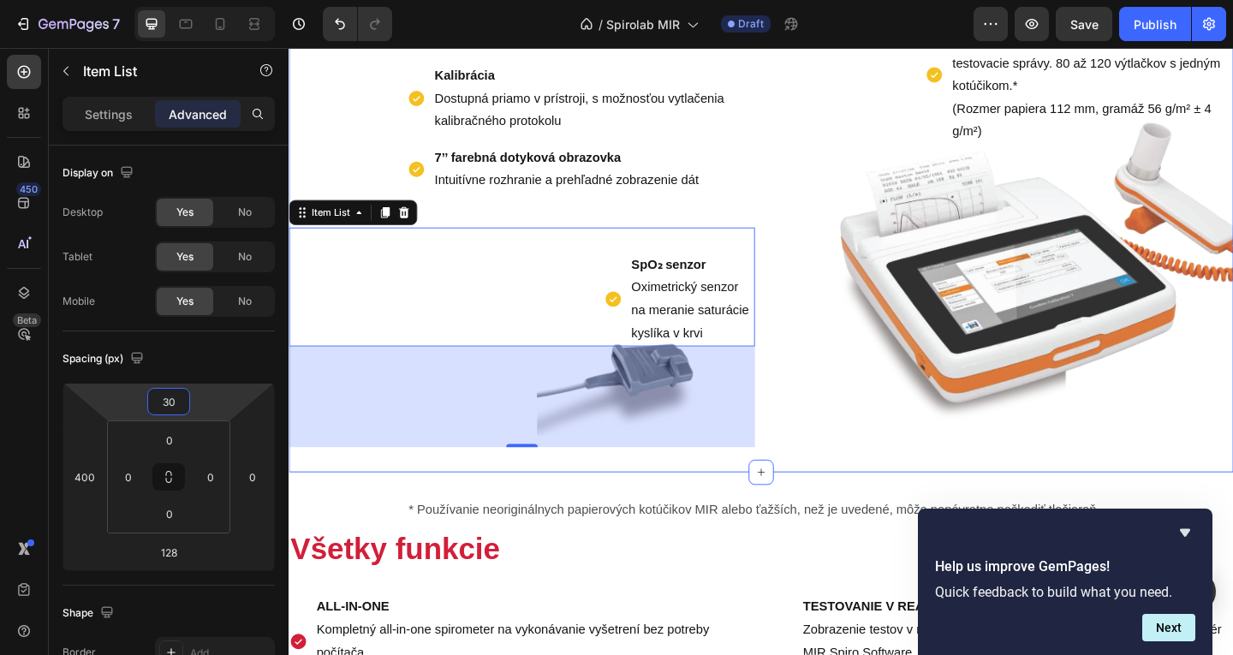
click at [1036, 387] on div "Pripojenie k externej Postscript tlačiarni Integrovaná termálna tlačiareň Možno…" at bounding box center [1062, 157] width 507 height 650
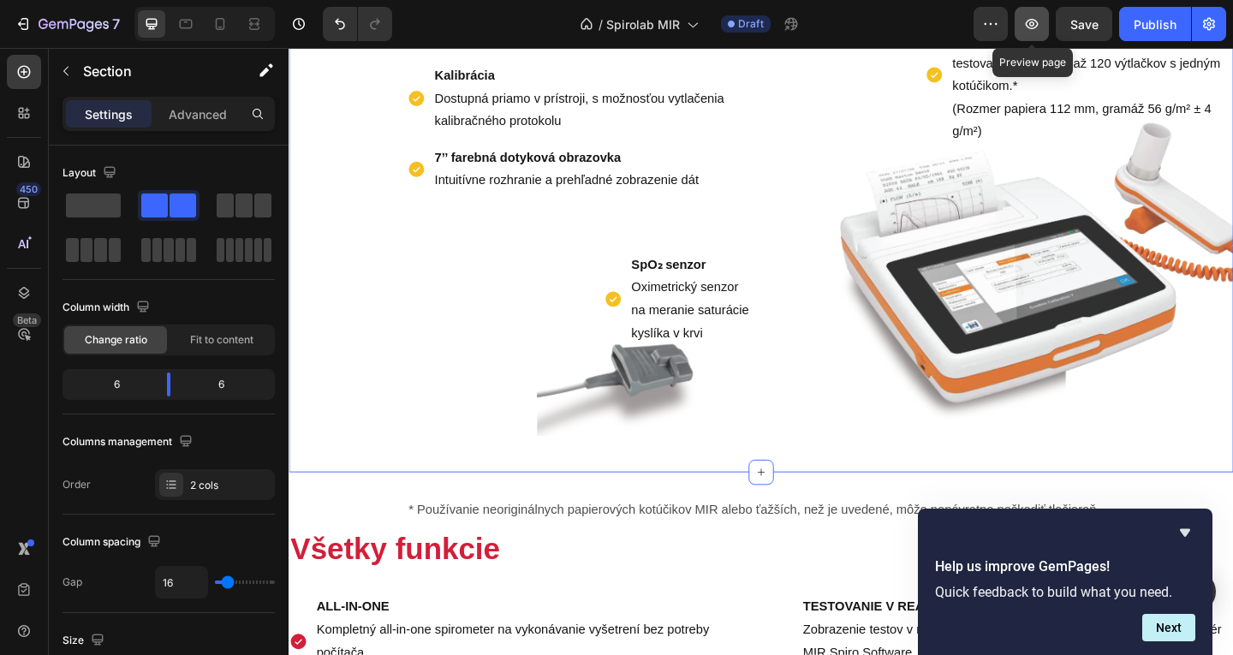
click at [1040, 27] on icon "button" at bounding box center [1031, 23] width 17 height 17
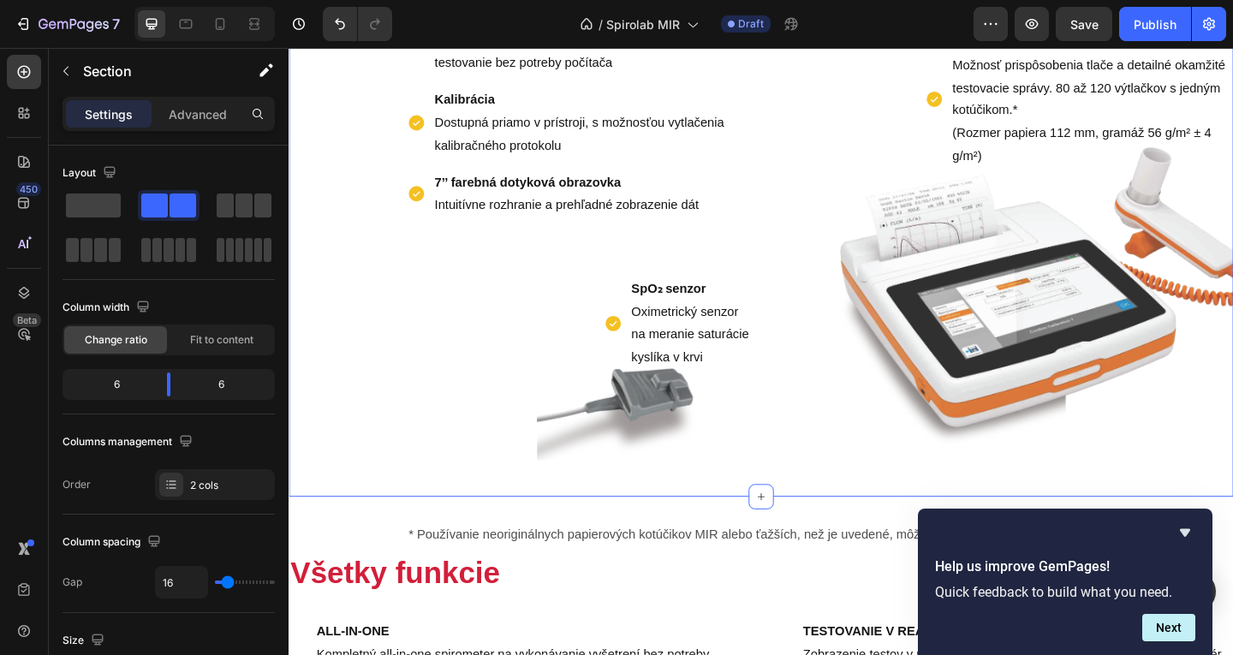
scroll to position [1145, 0]
click at [451, 537] on div "Kľúčové vlastnosti Text Block All-in-one Kompletný spirometer, all-in-one zaria…" at bounding box center [803, 184] width 1028 height 705
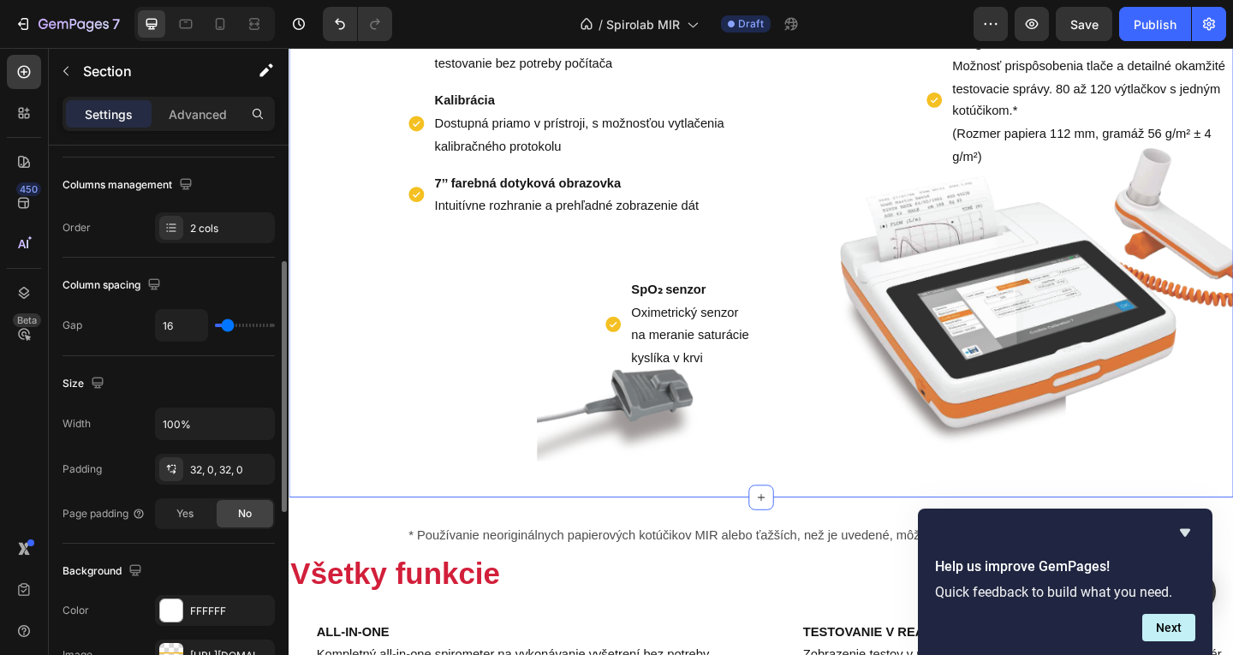
scroll to position [428, 0]
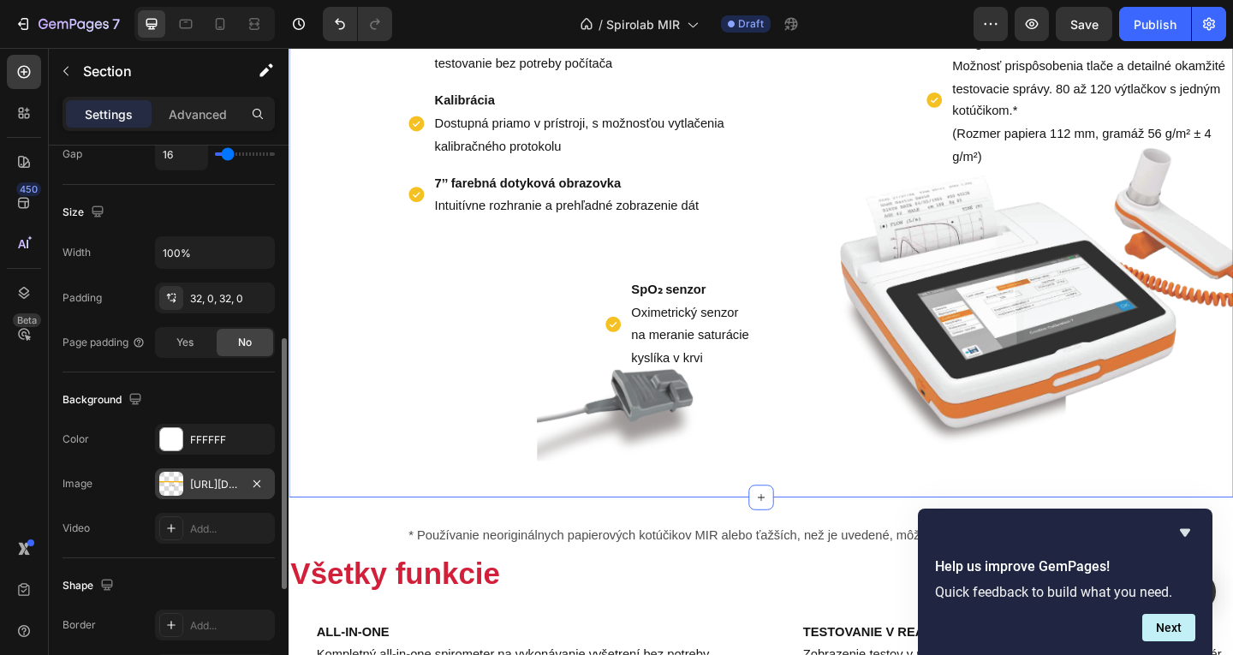
click at [227, 485] on div "https://cdn.shopify.com/s/files/1/0832/1971/0296/files/gempages_576415707223294…" at bounding box center [215, 484] width 50 height 15
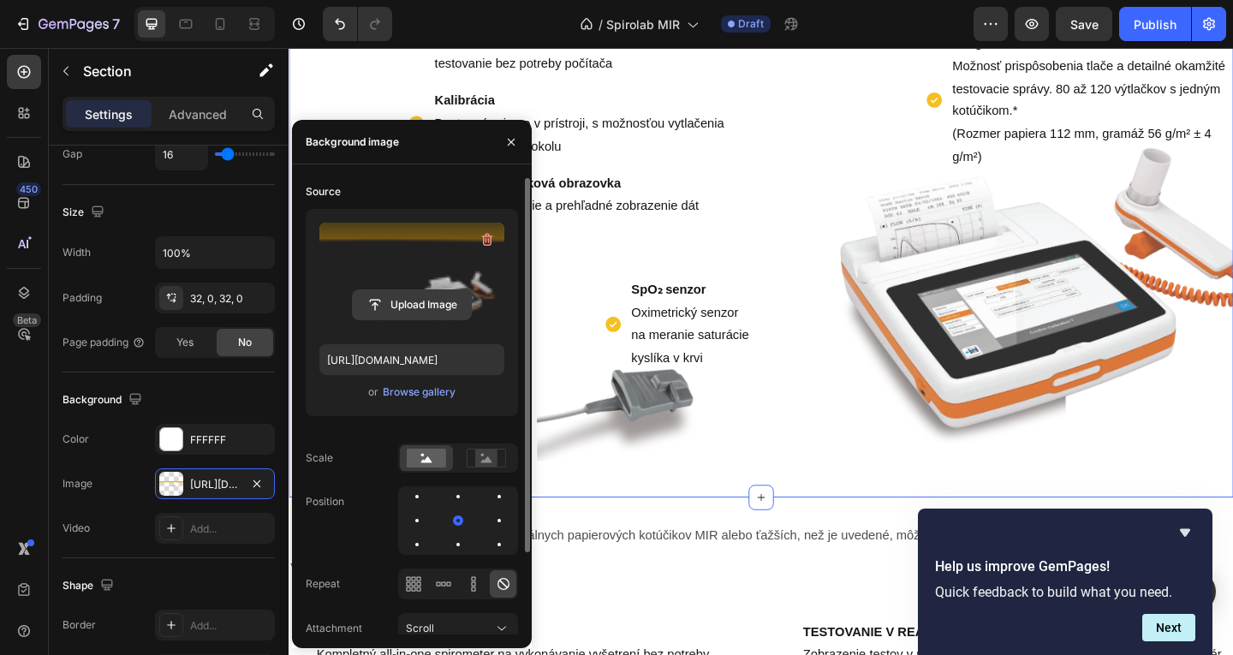
click at [397, 312] on input "file" at bounding box center [412, 304] width 118 height 29
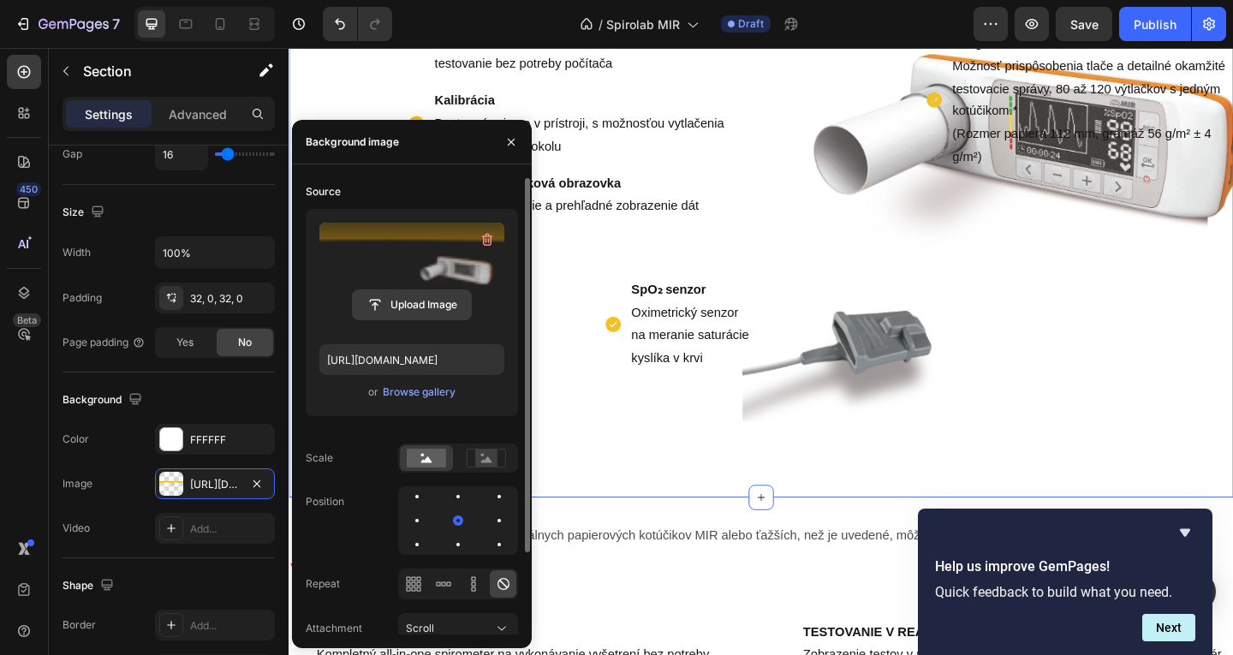
click at [411, 305] on input "file" at bounding box center [412, 304] width 118 height 29
click at [430, 304] on input "file" at bounding box center [412, 304] width 118 height 29
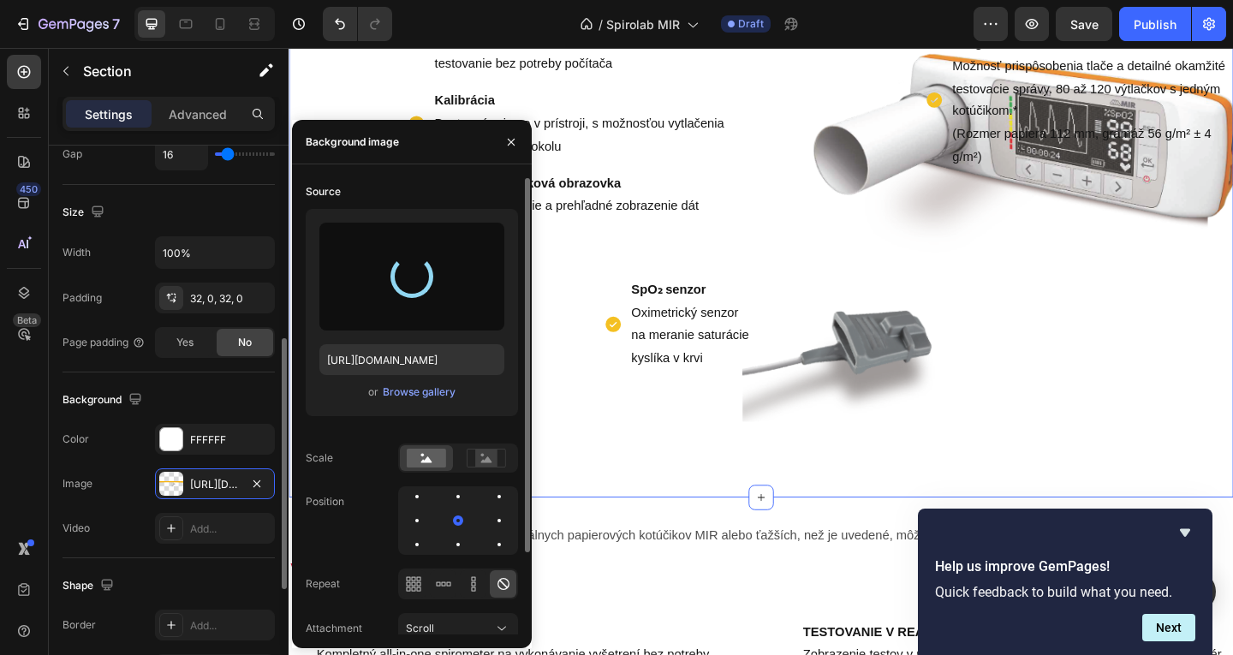
type input "https://cdn.shopify.com/s/files/1/0832/1971/0296/files/gempages_576415707223294…"
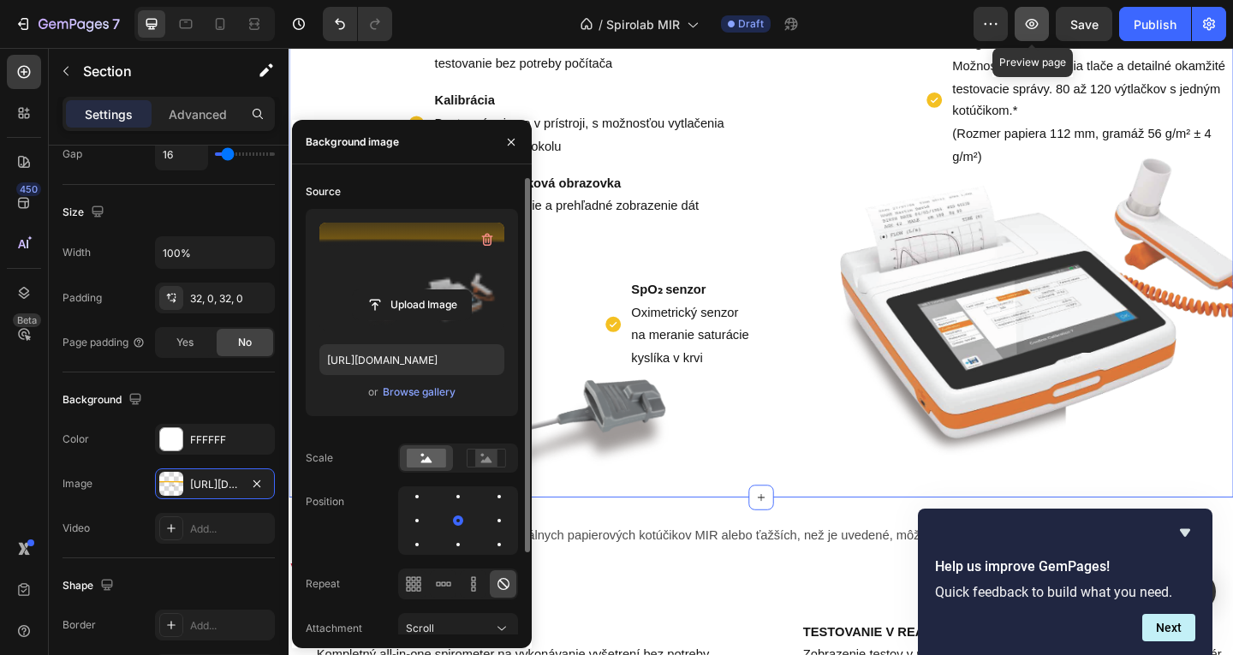
click at [1047, 26] on button "button" at bounding box center [1032, 24] width 34 height 34
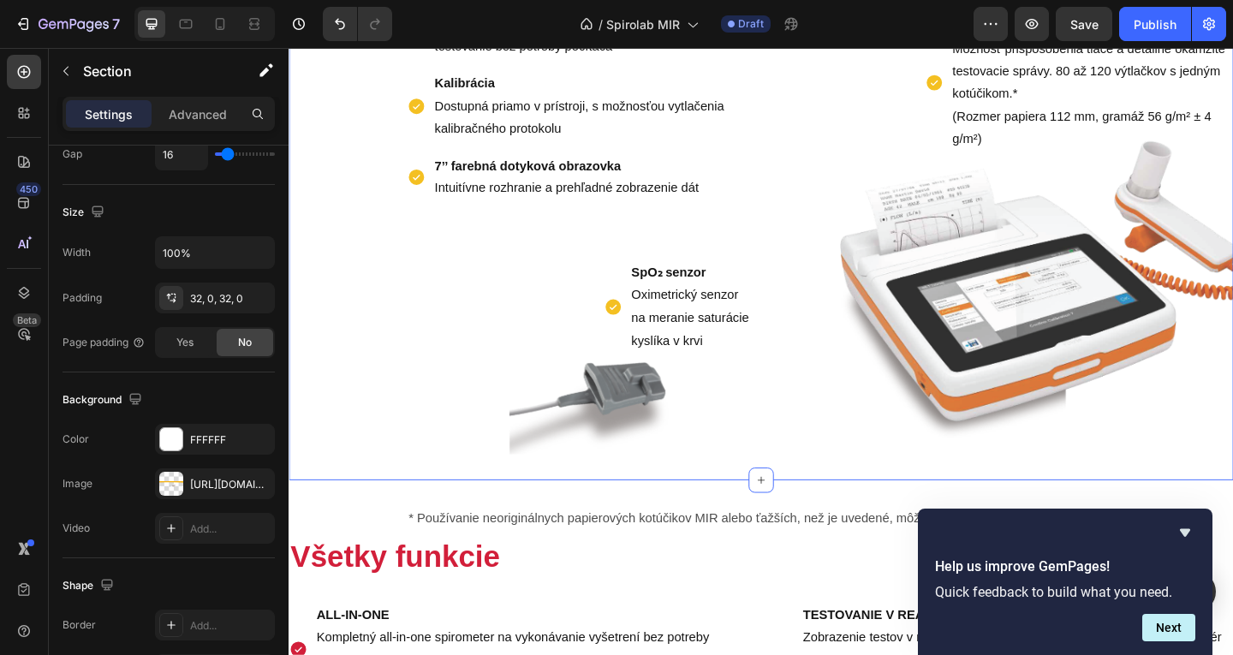
scroll to position [1166, 0]
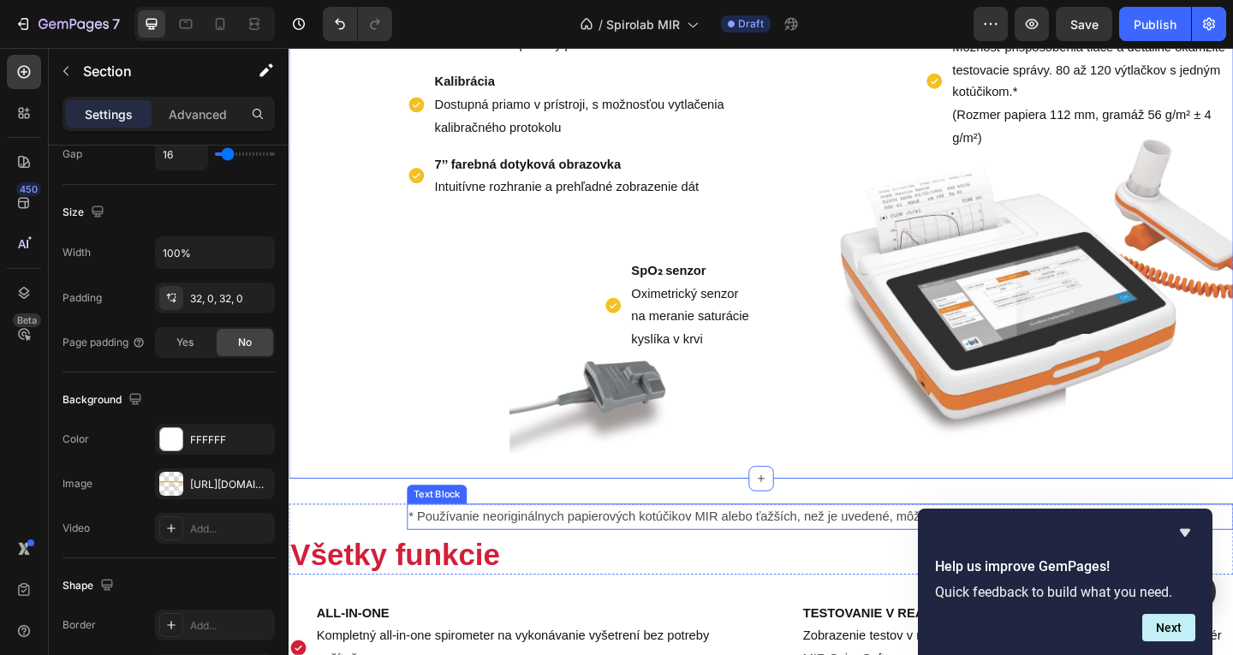
click at [466, 570] on p "* Používanie neoriginálnych papierových kotúčikov MIR alebo ťažších, než je uve…" at bounding box center [867, 558] width 896 height 25
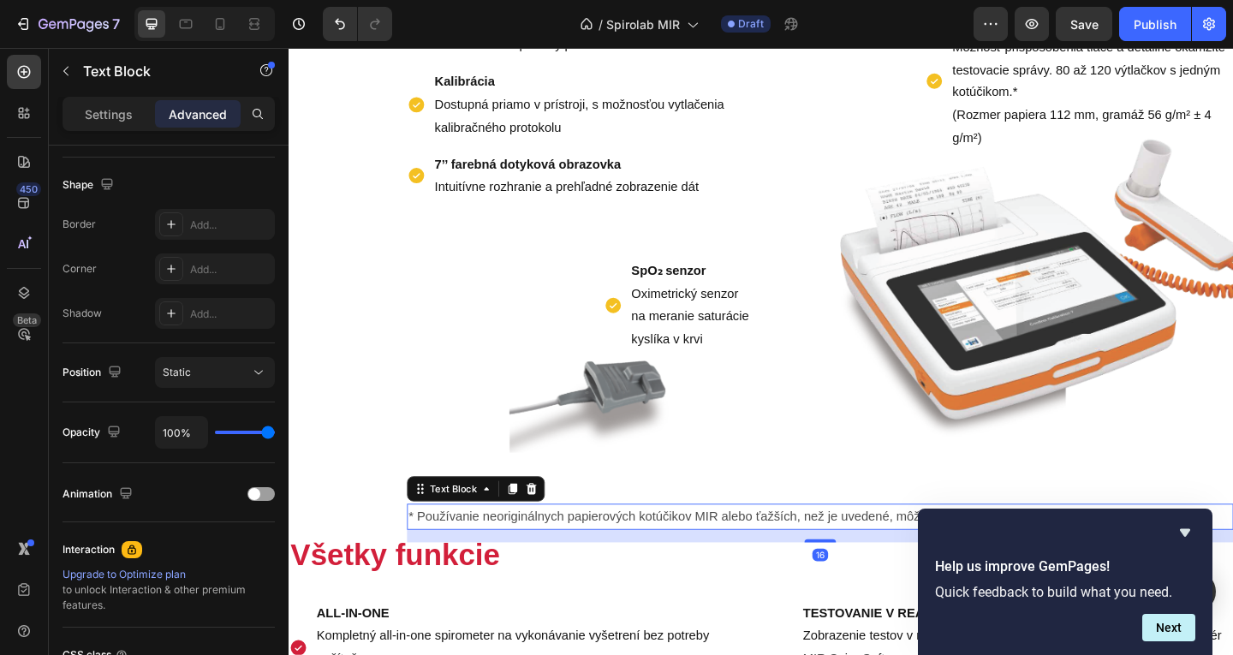
scroll to position [0, 0]
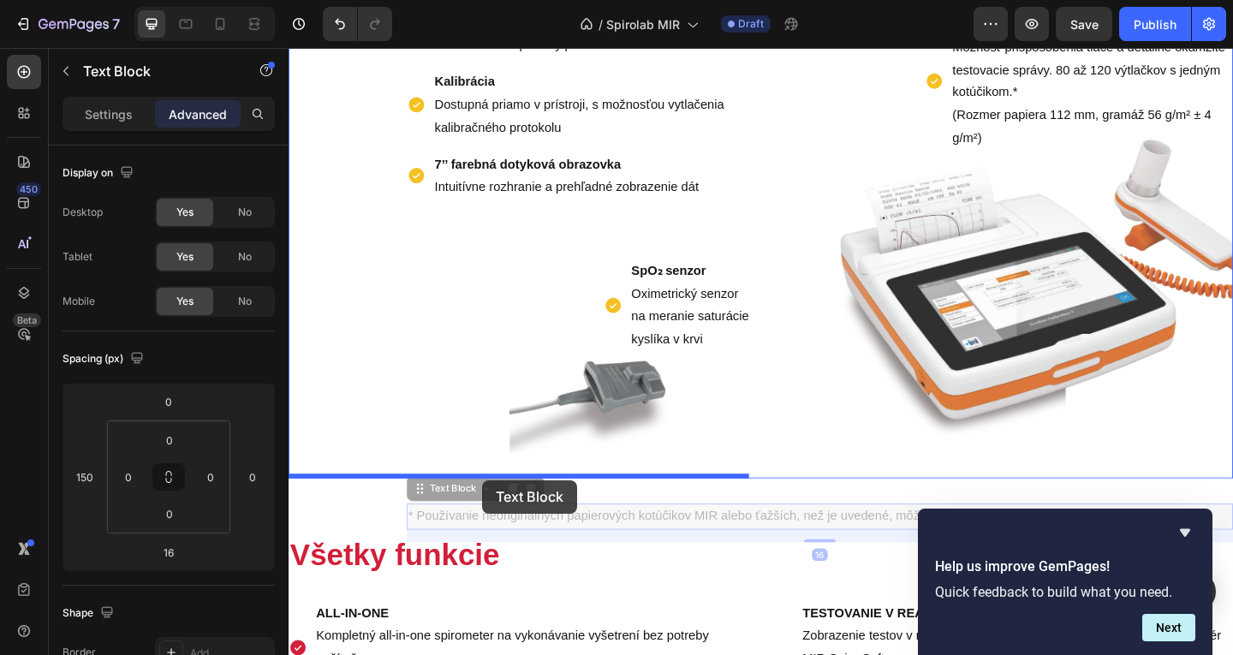
drag, startPoint x: 484, startPoint y: 579, endPoint x: 499, endPoint y: 518, distance: 62.7
type input "0"
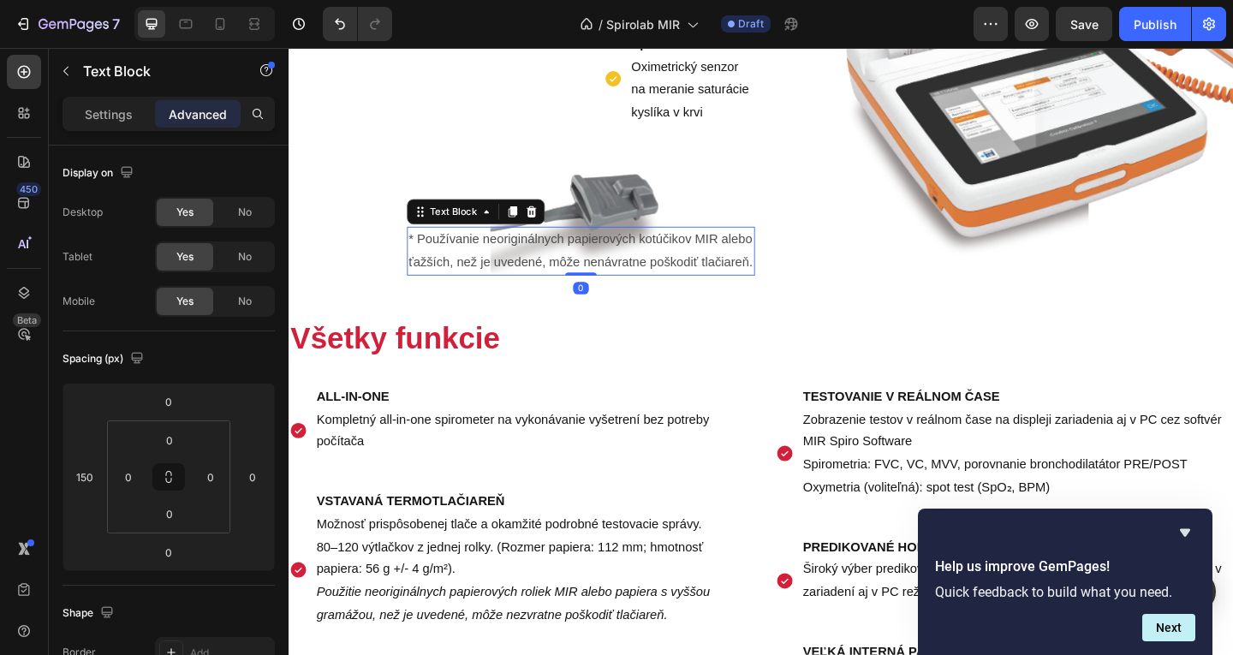
scroll to position [1411, 0]
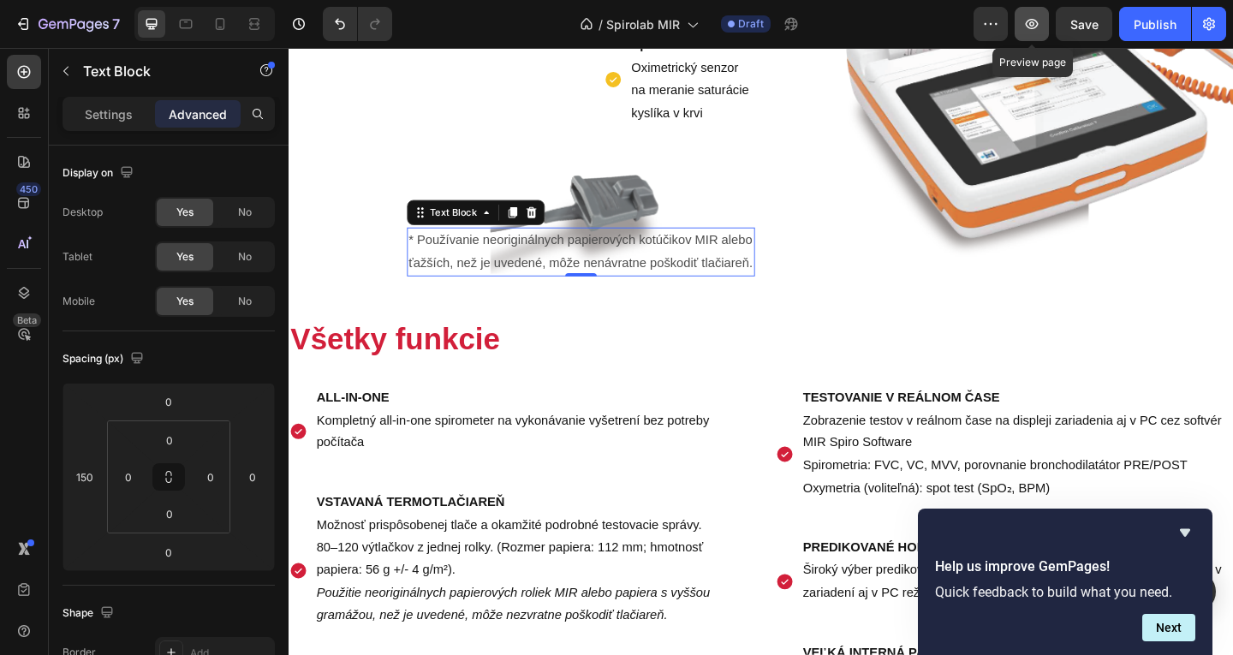
click at [1028, 32] on icon "button" at bounding box center [1031, 23] width 17 height 17
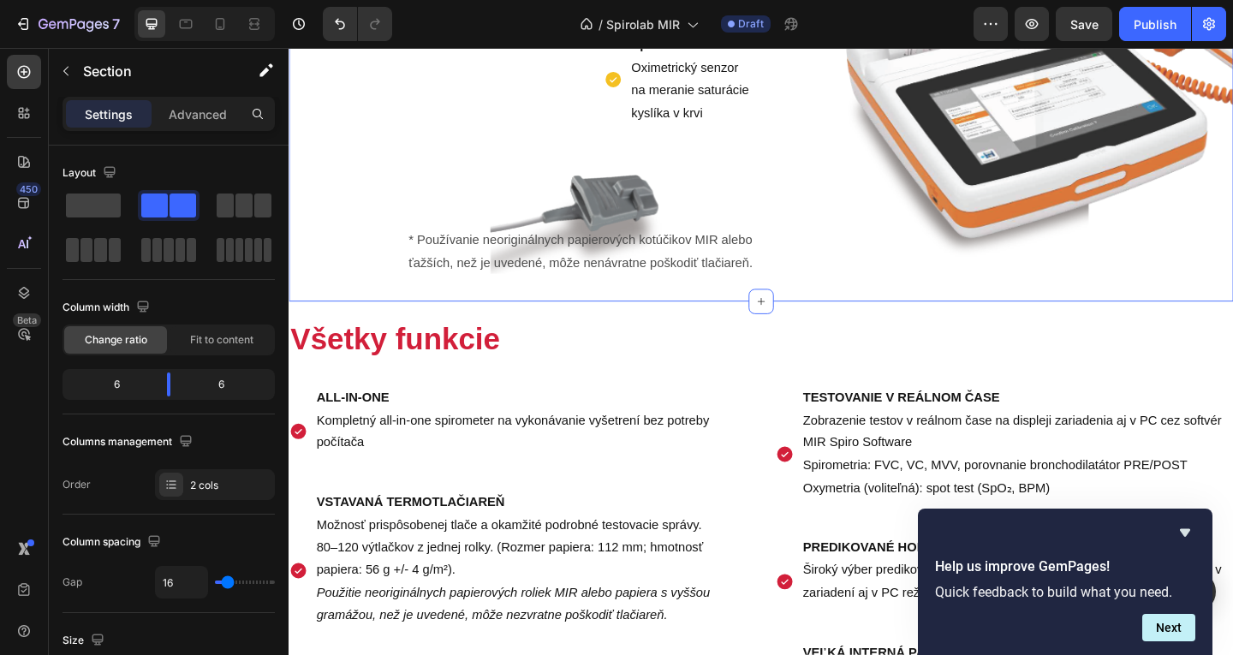
click at [706, 295] on p "* Používanie neoriginálnych papierových kotúčikov MIR alebo ťažších, než je uve…" at bounding box center [606, 270] width 375 height 50
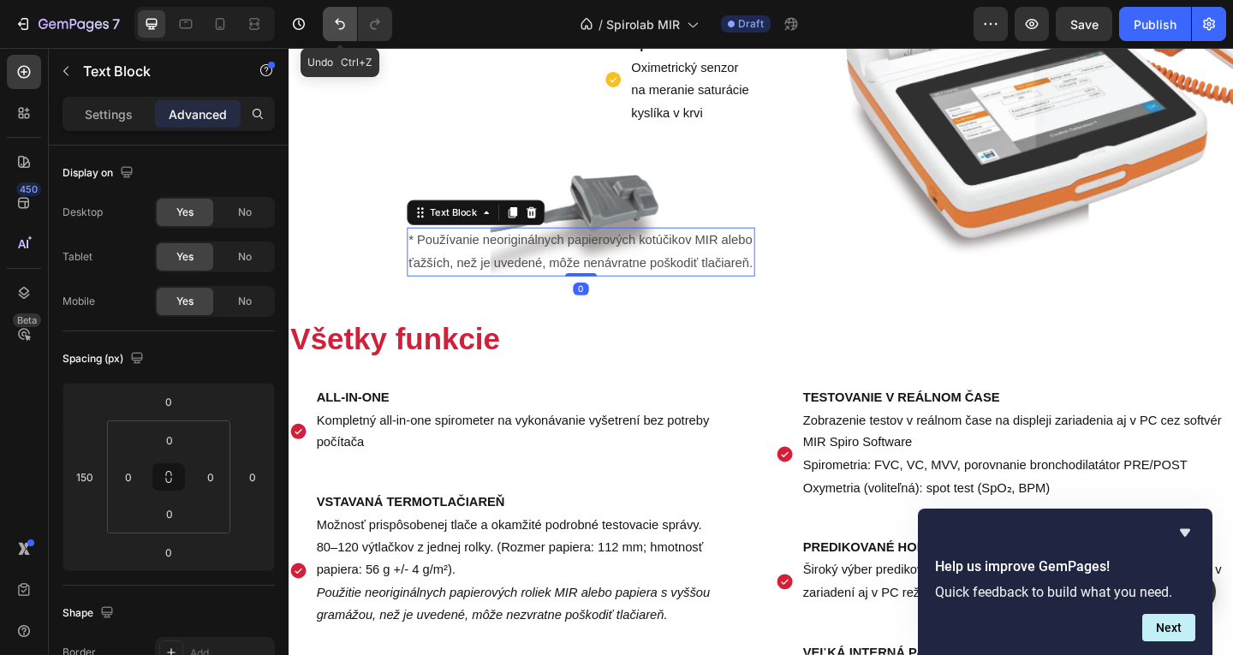
click at [331, 22] on icon "Undo/Redo" at bounding box center [339, 23] width 17 height 17
type input "16"
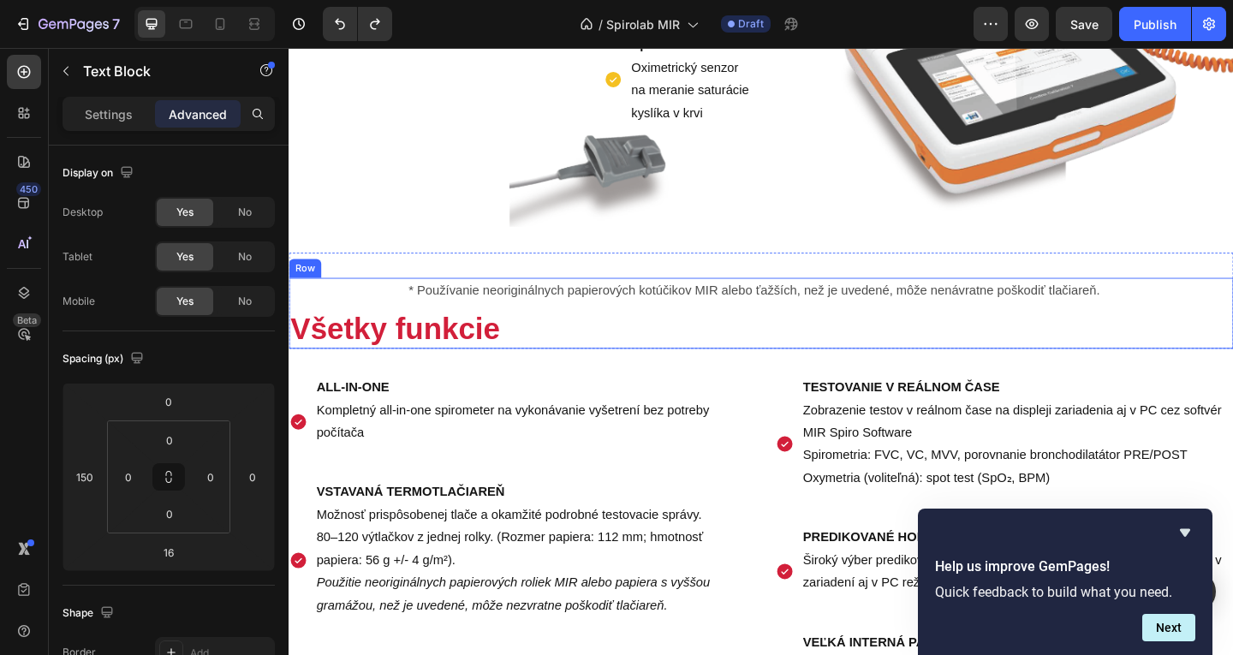
click at [545, 357] on div "* Používanie neoriginálnych papierových kotúčikov MIR alebo ťažších, než je uve…" at bounding box center [803, 336] width 1028 height 77
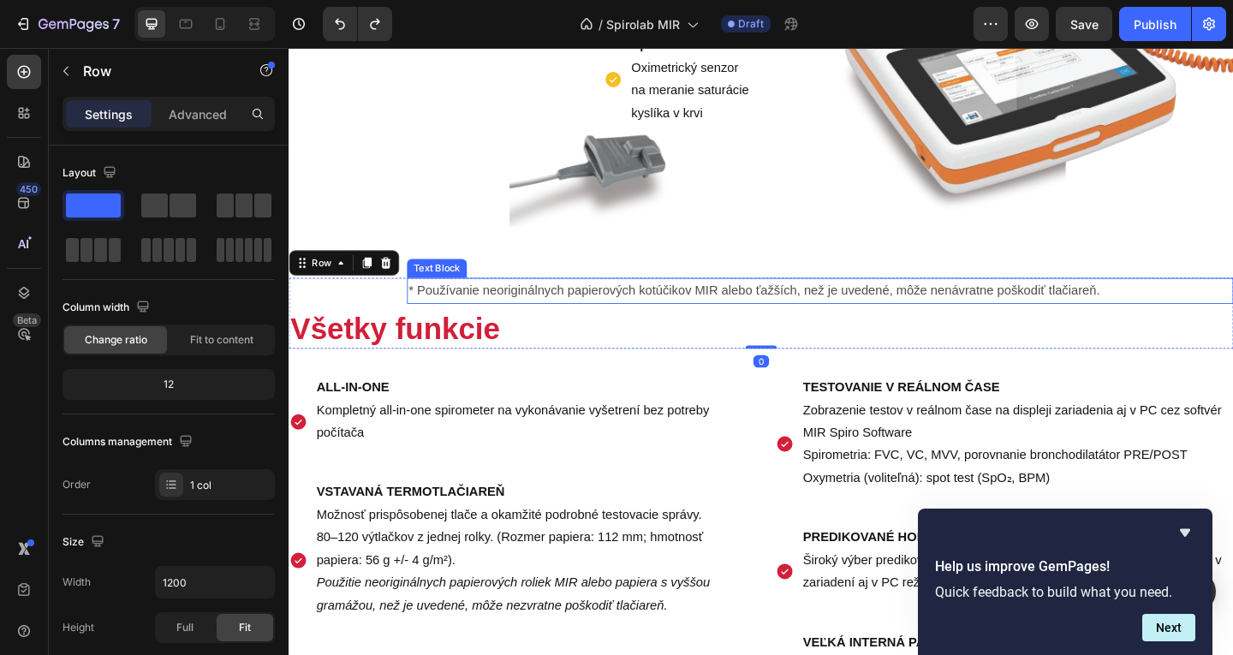
click at [512, 325] on p "* Používanie neoriginálnych papierových kotúčikov MIR alebo ťažších, než je uve…" at bounding box center [867, 312] width 896 height 25
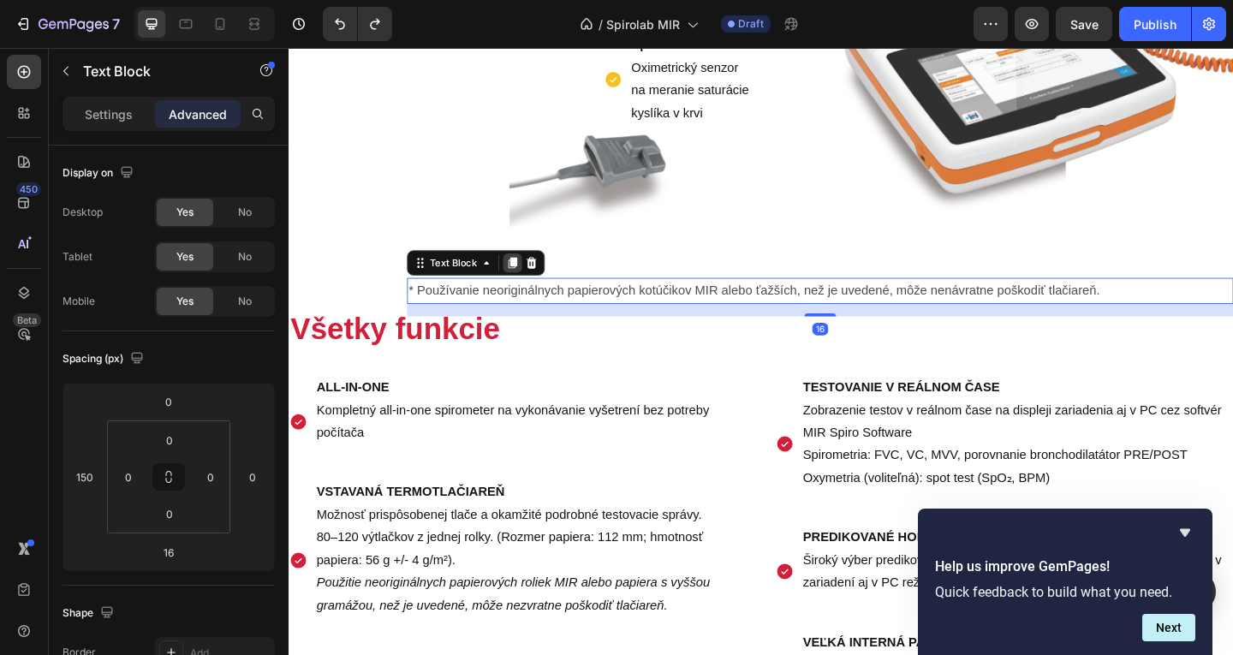
click at [528, 289] on icon at bounding box center [532, 282] width 14 height 14
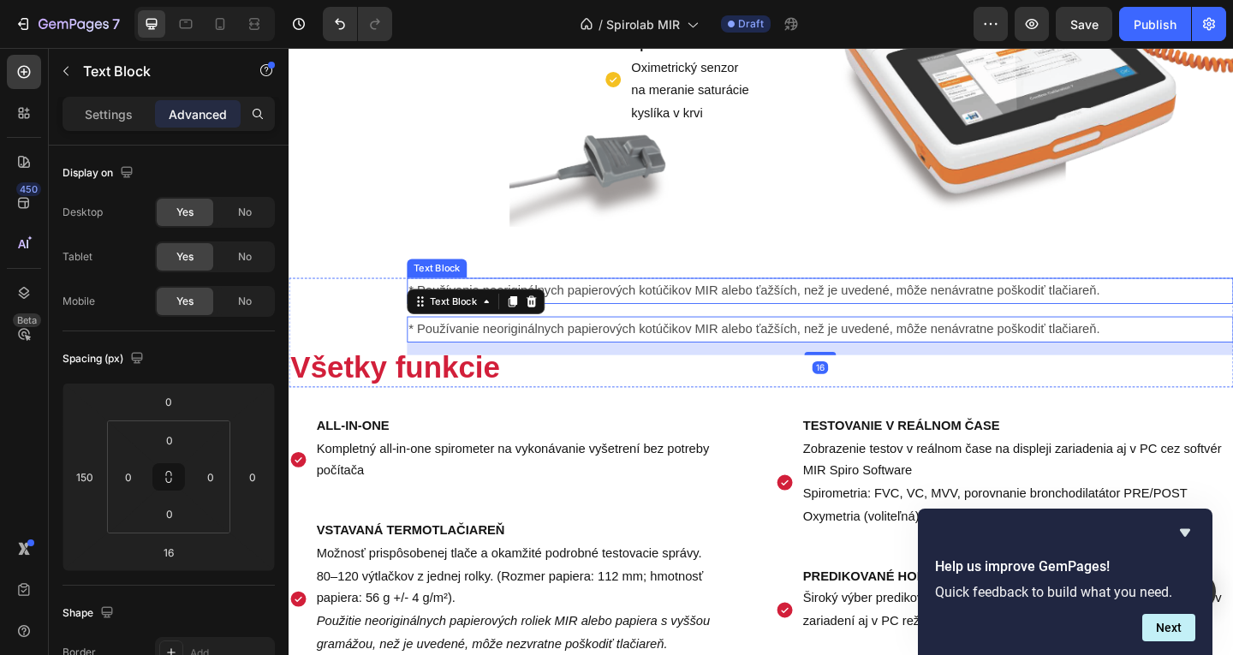
click at [636, 325] on p "* Používanie neoriginálnych papierových kotúčikov MIR alebo ťažších, než je uve…" at bounding box center [867, 312] width 896 height 25
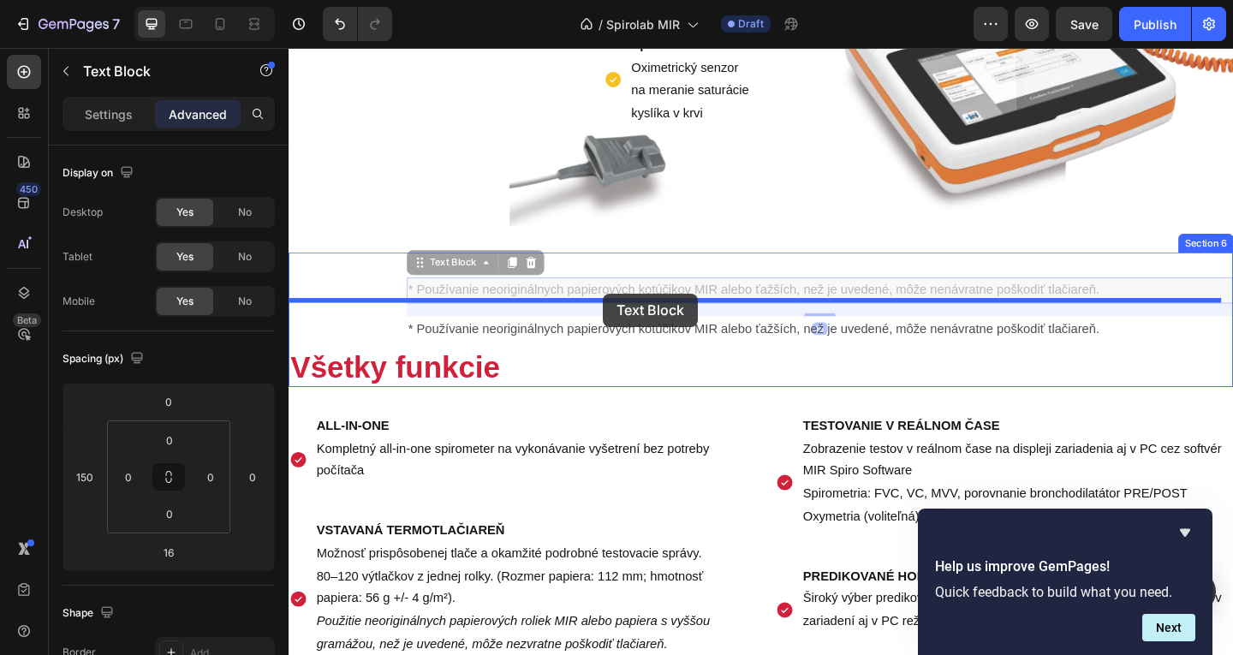
drag, startPoint x: 635, startPoint y: 337, endPoint x: 630, endPoint y: 315, distance: 22.7
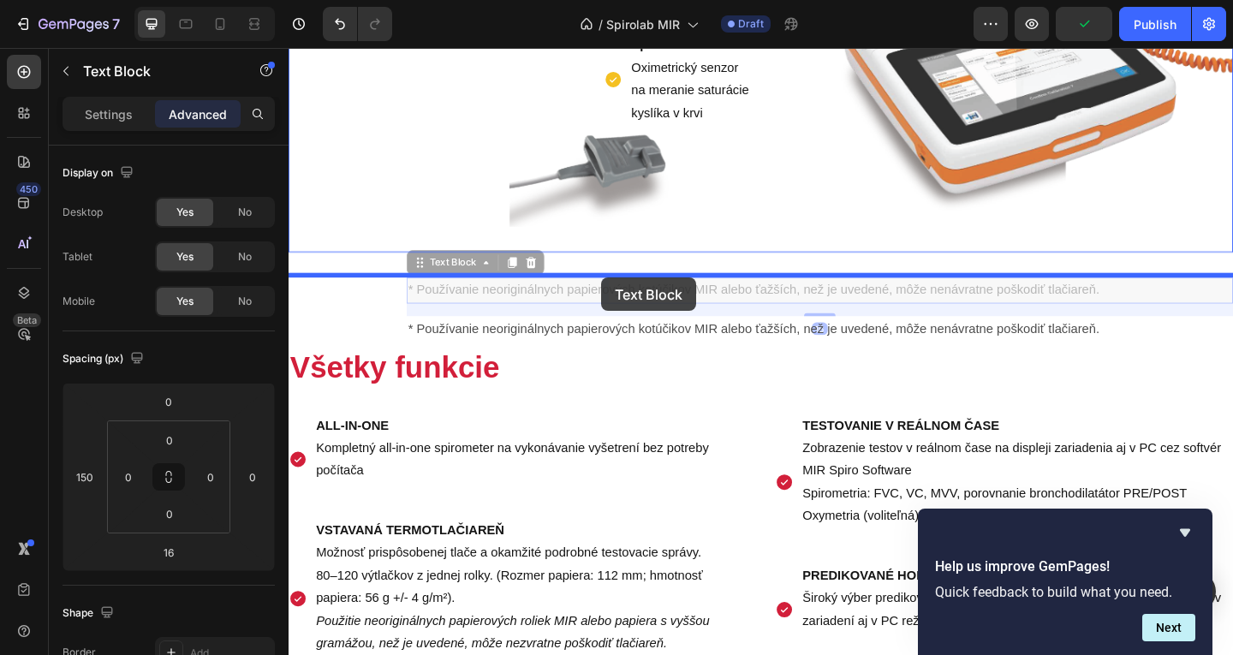
drag, startPoint x: 634, startPoint y: 326, endPoint x: 629, endPoint y: 298, distance: 28.7
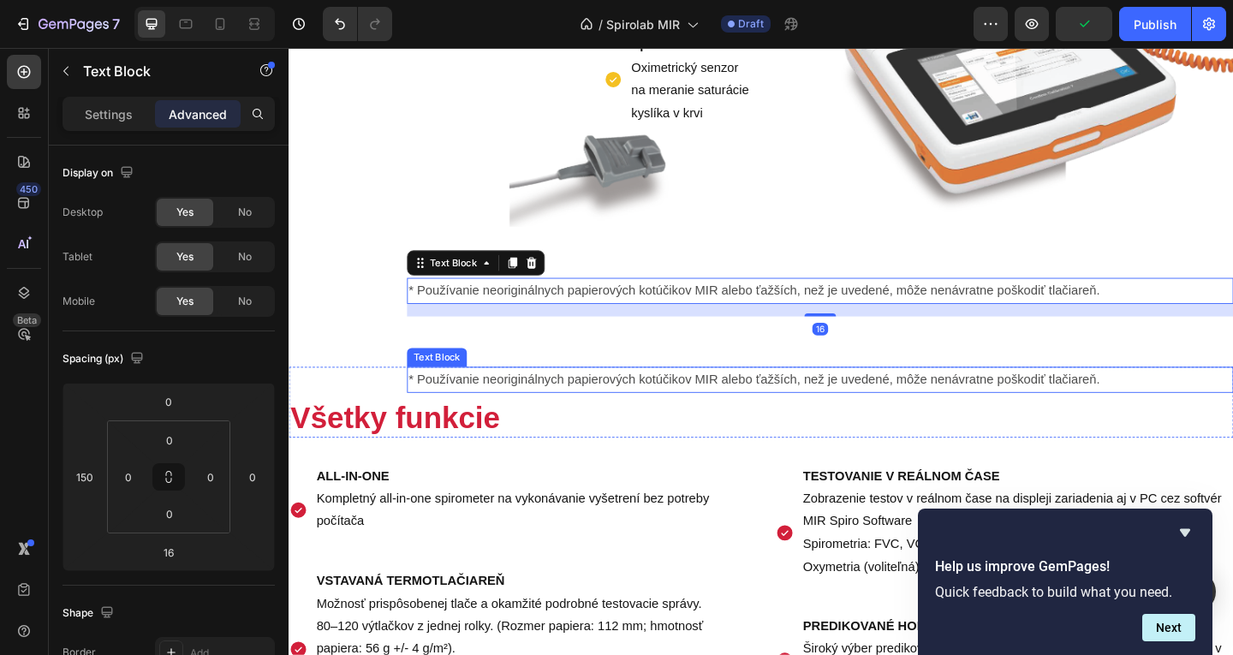
click at [968, 412] on div "* Používanie neoriginálnych papierových kotúčikov MIR alebo ťažších, než je uve…" at bounding box center [803, 419] width 1028 height 104
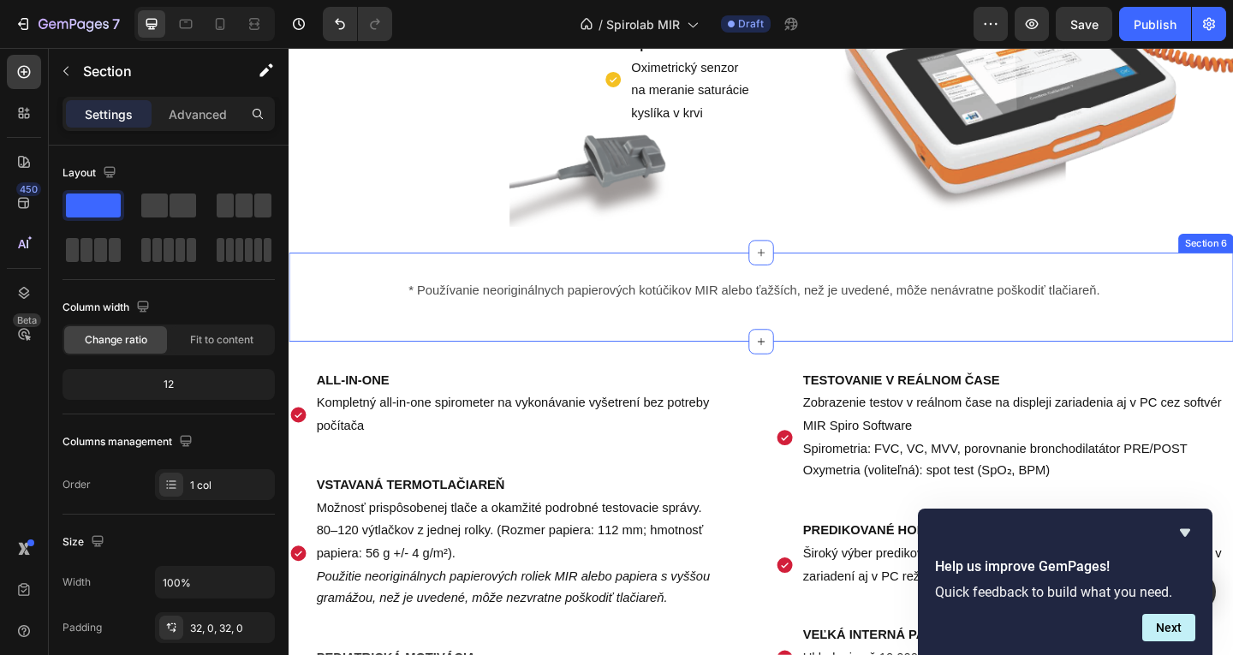
click at [1135, 367] on div "* Používanie neoriginálnych papierových kotúčikov MIR alebo ťažších, než je uve…" at bounding box center [803, 319] width 1028 height 97
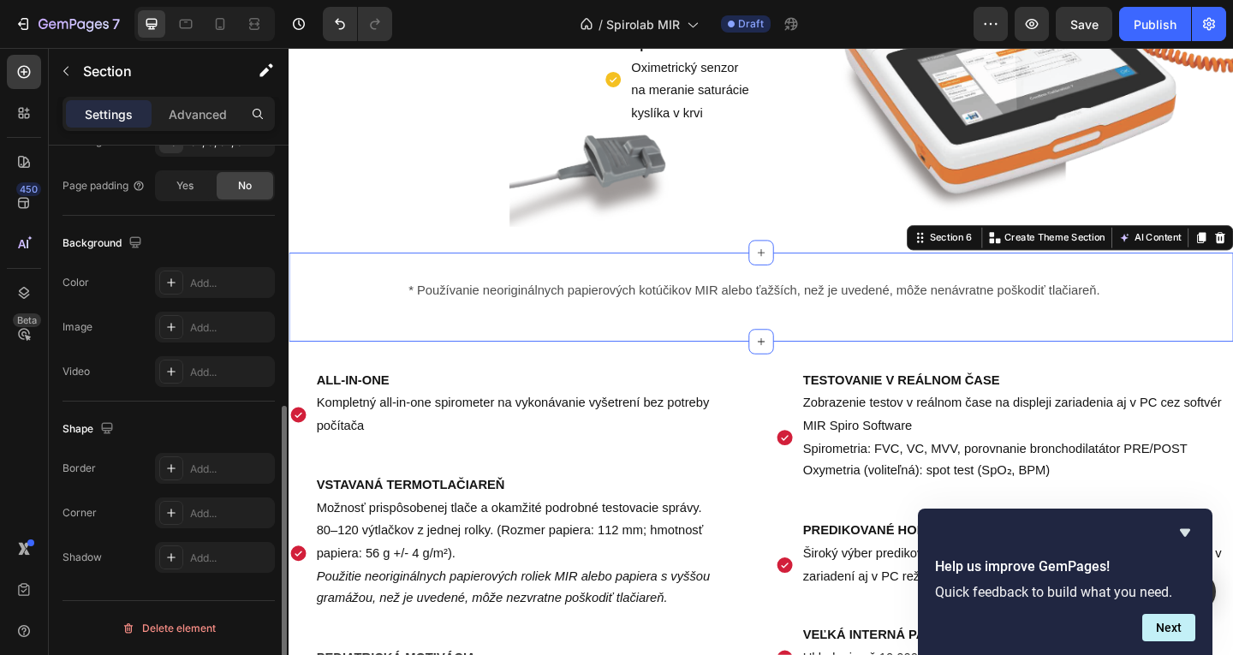
scroll to position [485, 0]
click at [182, 283] on div at bounding box center [171, 284] width 24 height 24
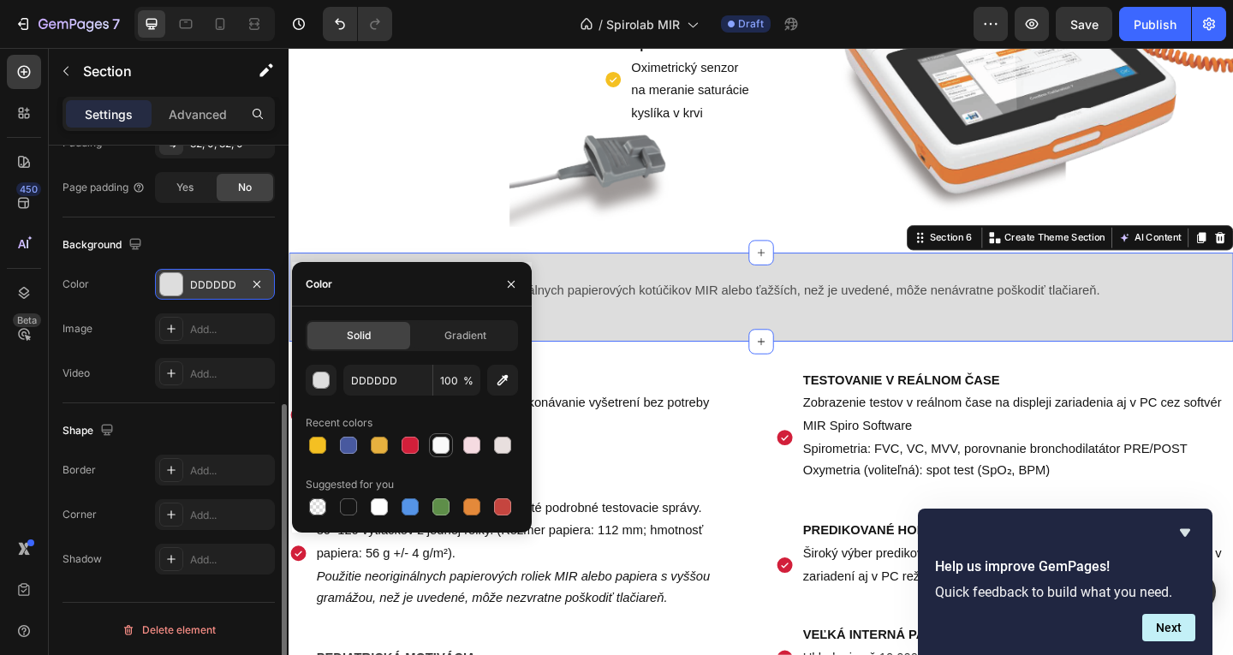
click at [438, 443] on div at bounding box center [440, 445] width 17 height 17
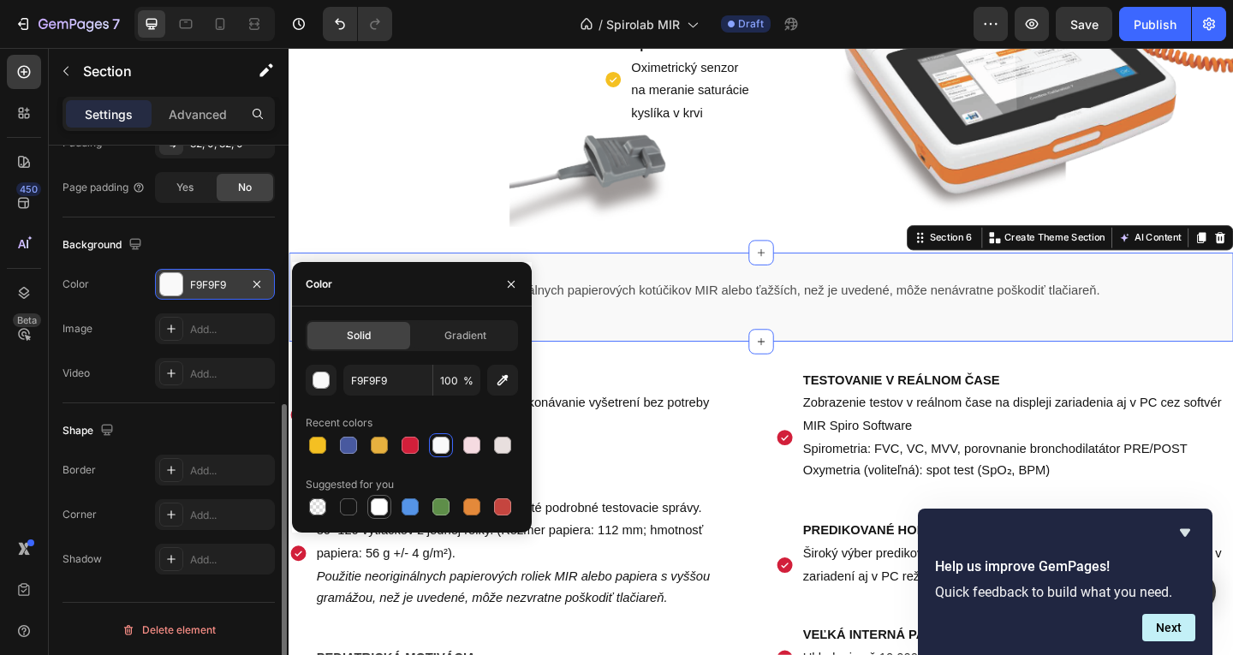
click at [374, 502] on div at bounding box center [379, 506] width 17 height 17
type input "FFFFFF"
click at [667, 325] on p "* Používanie neoriginálnych papierových kotúčikov MIR alebo ťažších, než je uve…" at bounding box center [867, 312] width 896 height 25
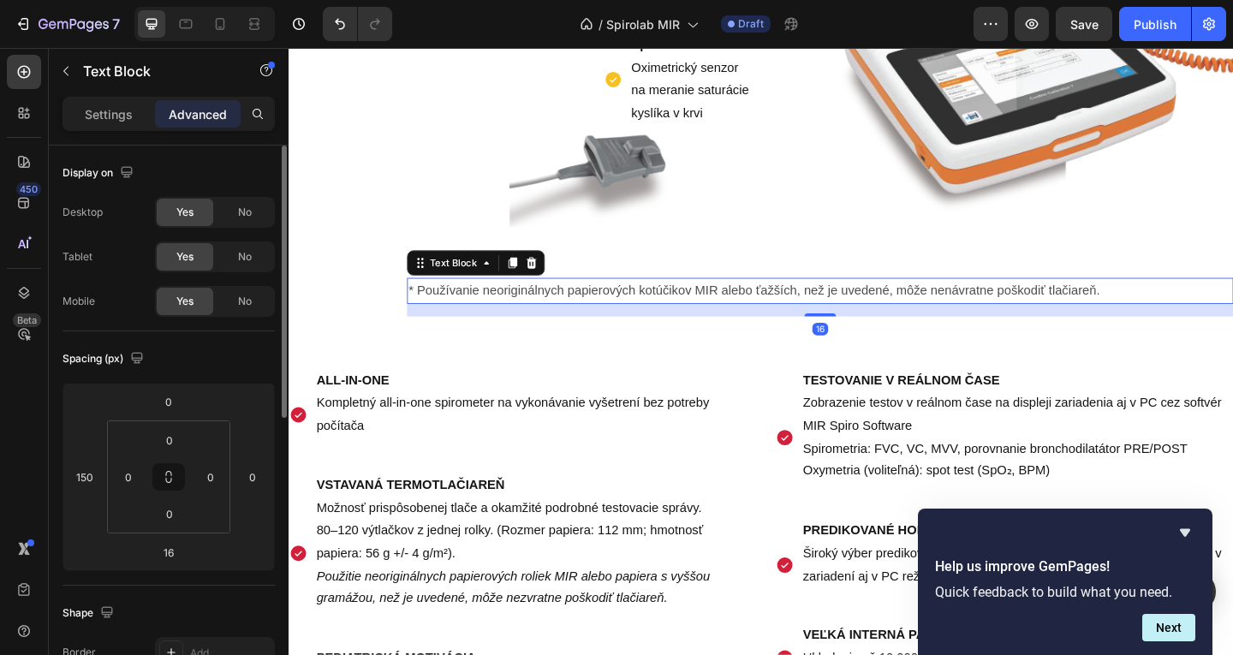
scroll to position [1321, 0]
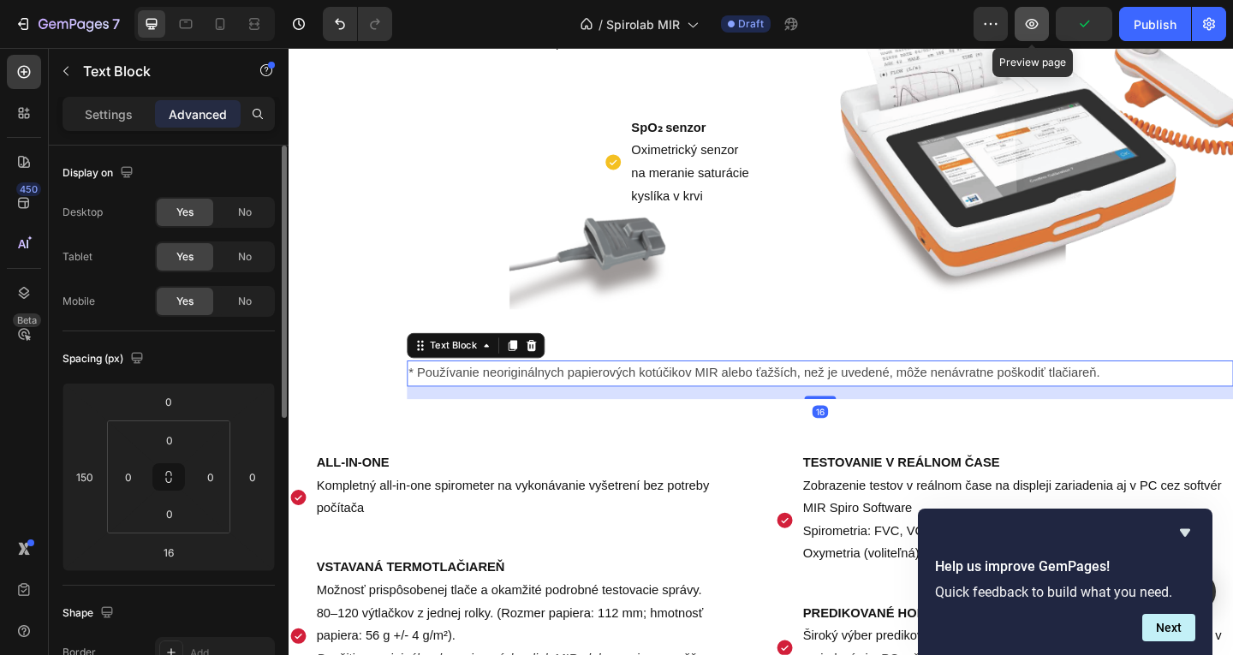
click at [1040, 21] on icon "button" at bounding box center [1031, 23] width 17 height 17
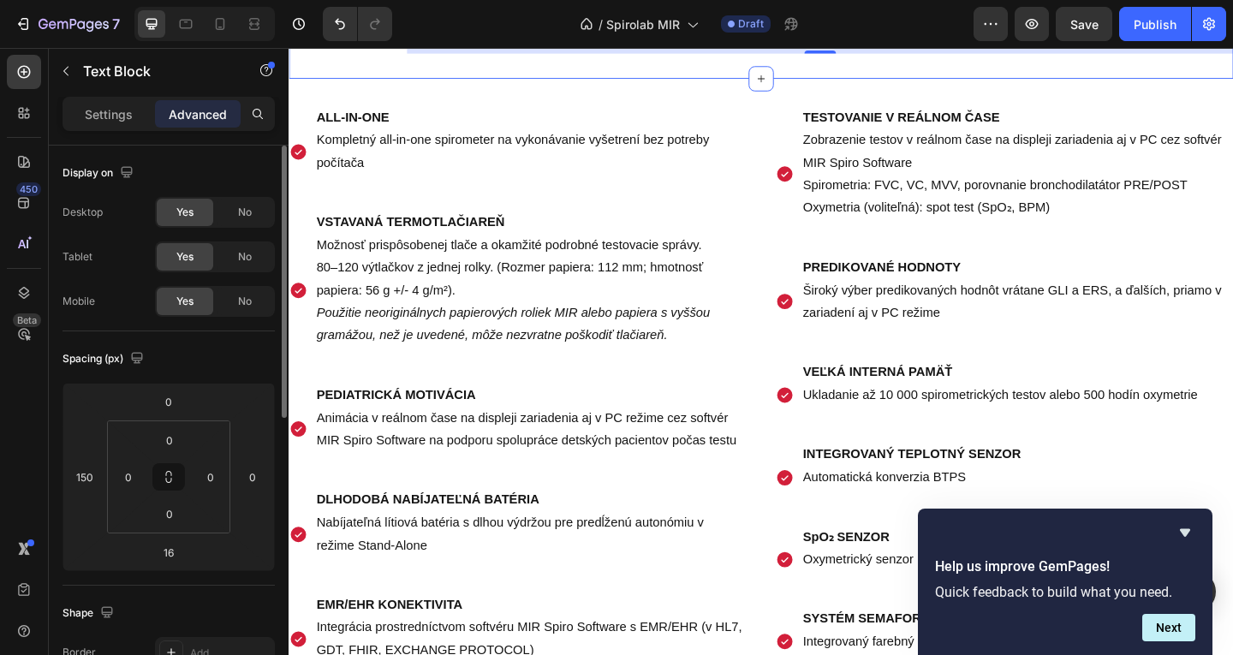
scroll to position [1720, 0]
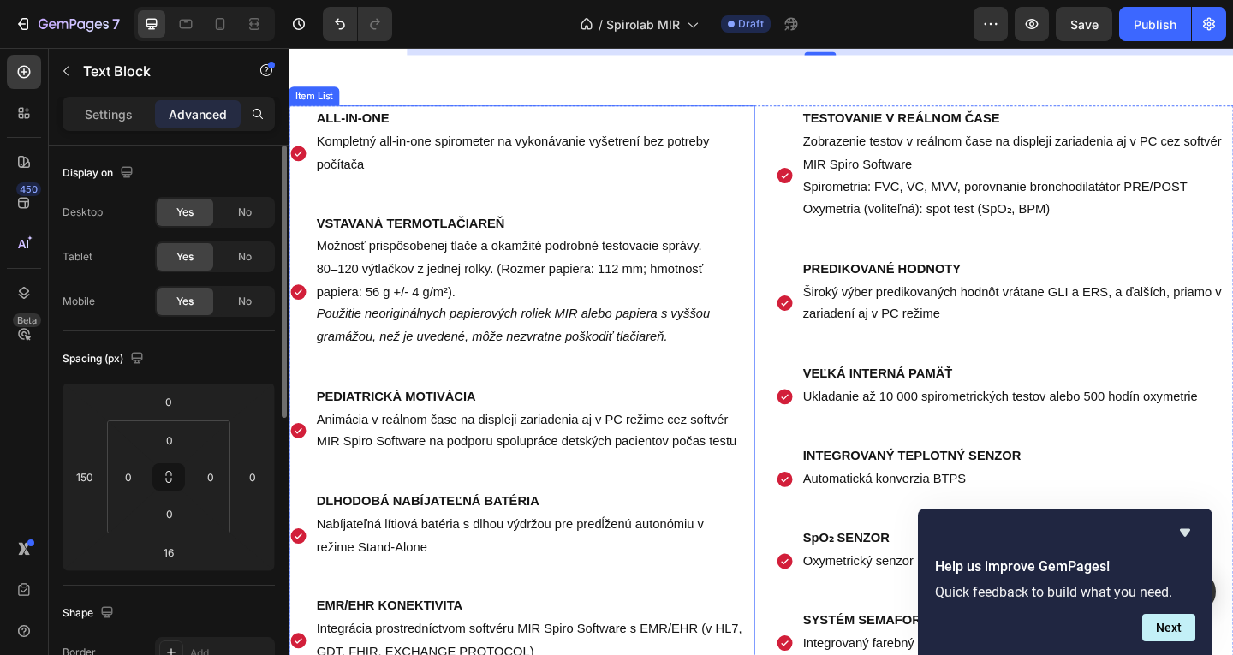
click at [449, 154] on p "Kompletný all-in-one spirometer na vykonávanie vyšetrení bez potreby počítača" at bounding box center [552, 163] width 466 height 50
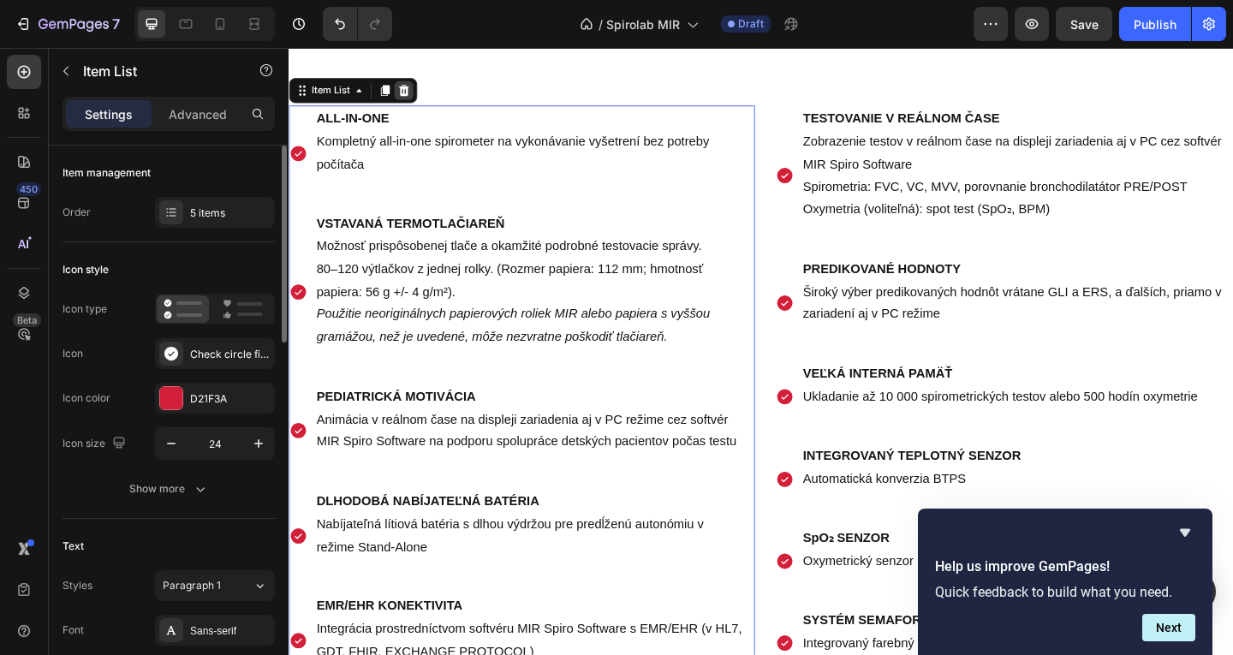
click at [414, 92] on icon at bounding box center [413, 94] width 11 height 12
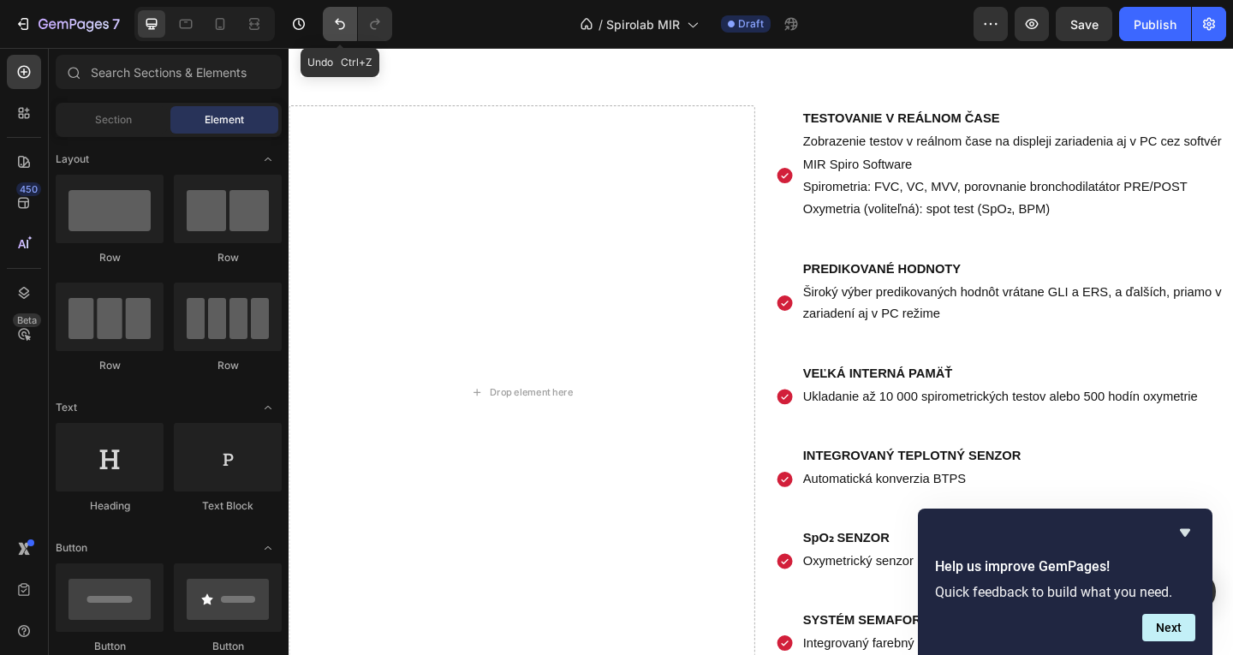
click at [335, 27] on icon "Undo/Redo" at bounding box center [339, 23] width 17 height 17
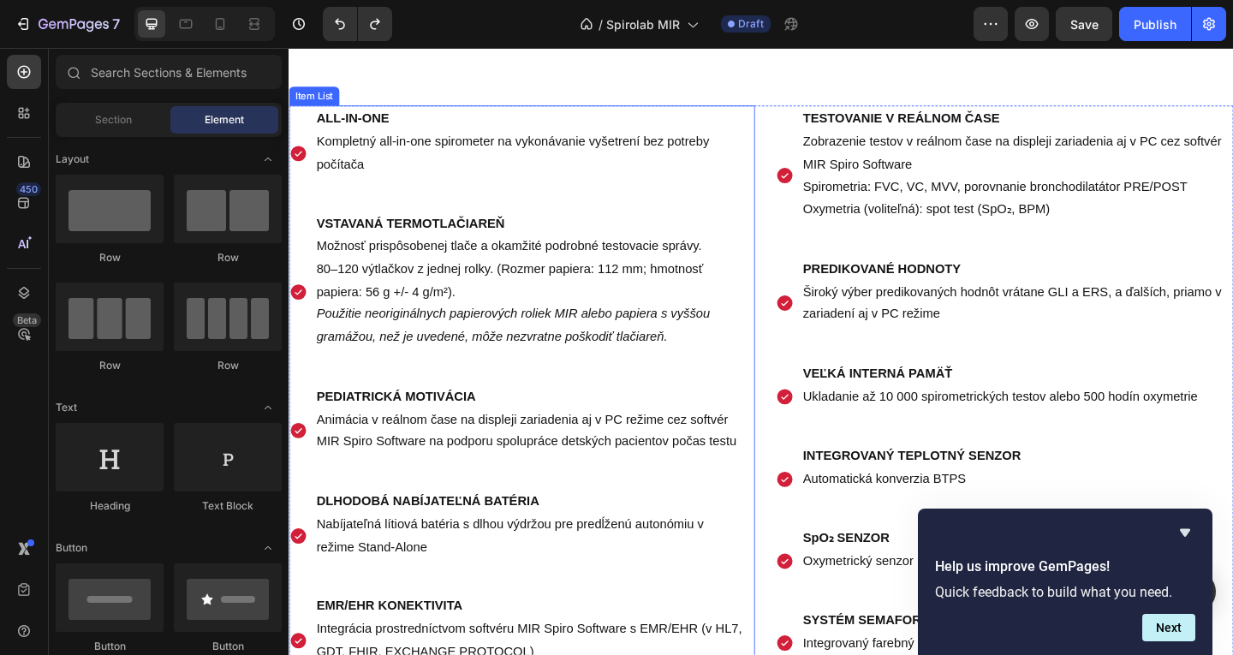
click at [363, 158] on p "Kompletný all-in-one spirometer na vykonávanie vyšetrení bez potreby počítača" at bounding box center [552, 163] width 466 height 50
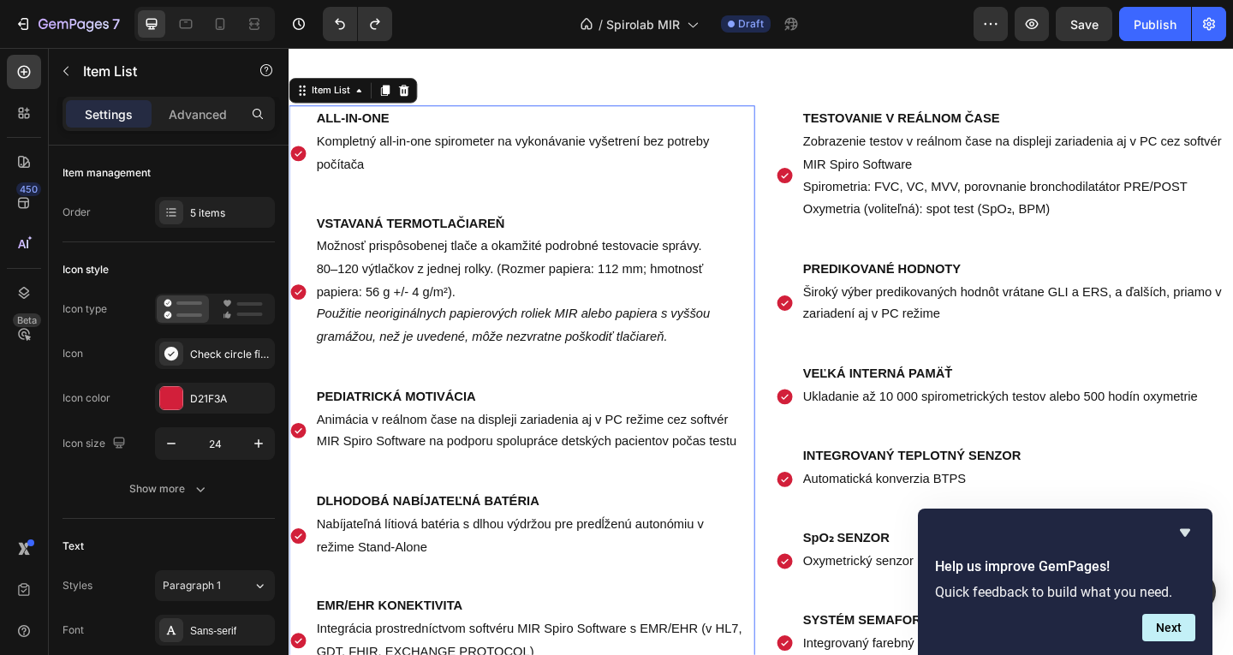
click at [391, 171] on p "Kompletný all-in-one spirometer na vykonávanie vyšetrení bez potreby počítača" at bounding box center [552, 163] width 466 height 50
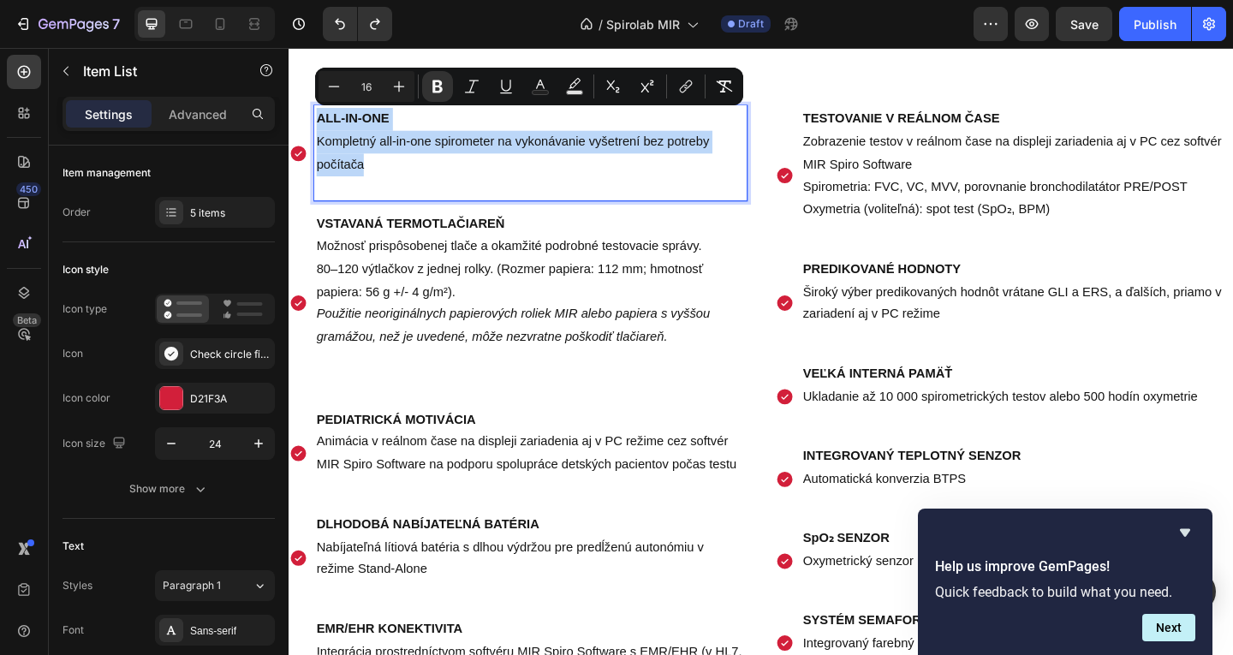
drag, startPoint x: 391, startPoint y: 171, endPoint x: 300, endPoint y: 120, distance: 104.3
click at [300, 120] on div "ALL-IN-ONE Kompletný all-in-one spirometer na vykonávanie vyšetrení bez potreby…" at bounding box center [538, 162] width 498 height 104
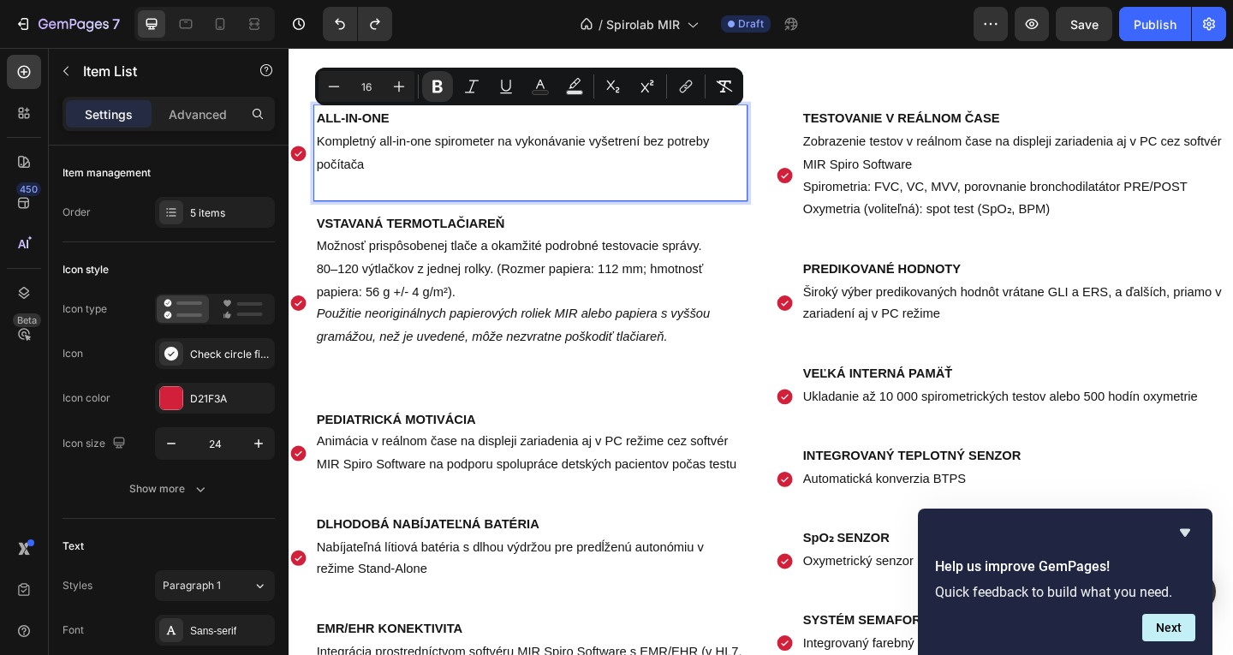
click at [468, 236] on strong "VSTAVANÁ TERMOTLAČIAREŇ" at bounding box center [421, 238] width 205 height 15
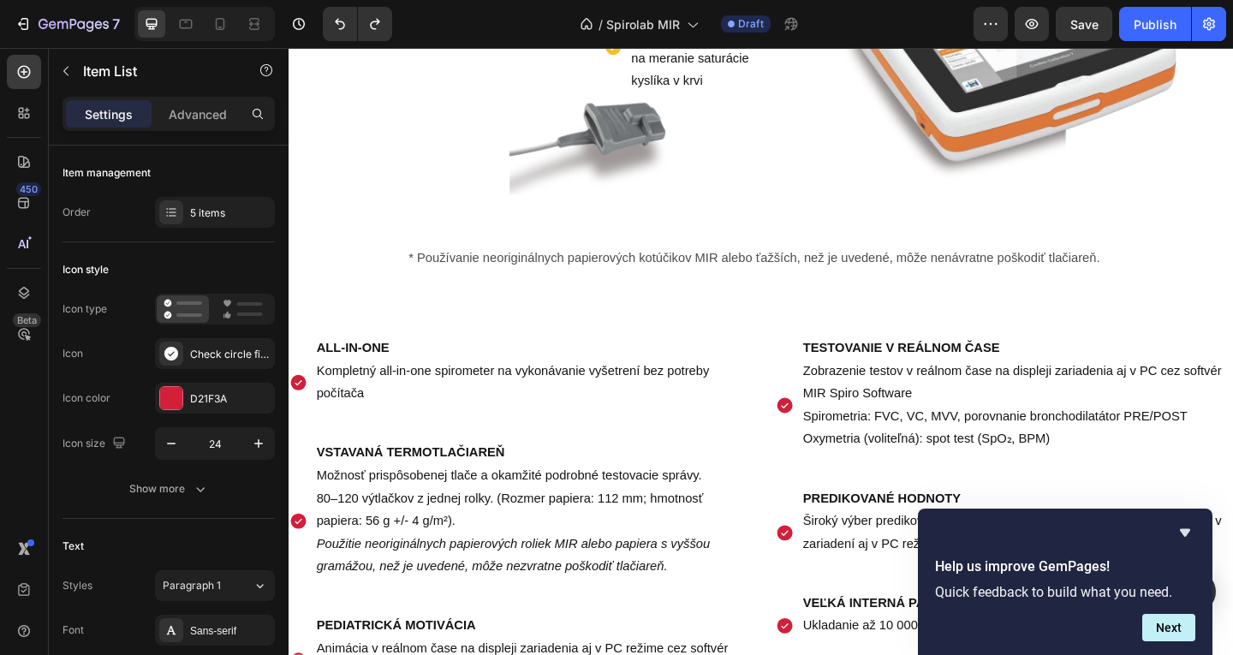
scroll to position [1467, 0]
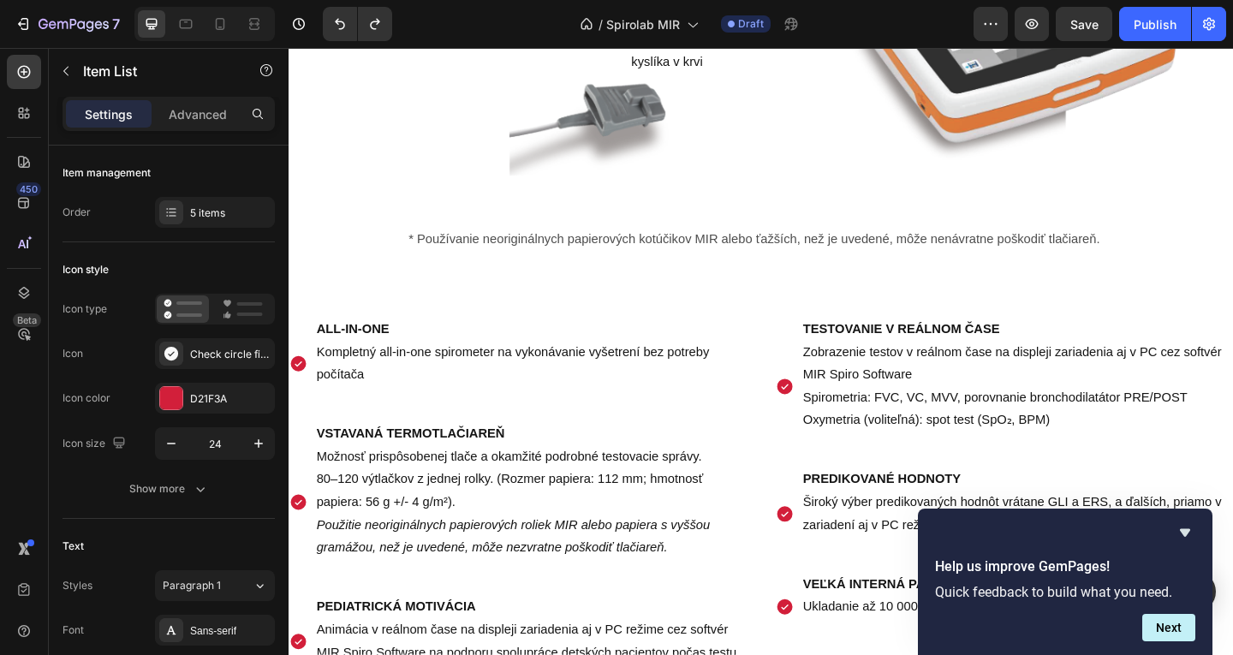
click at [537, 416] on p "Kompletný all-in-one spirometer na vykonávanie vyšetrení bez potreby počítača" at bounding box center [552, 392] width 466 height 50
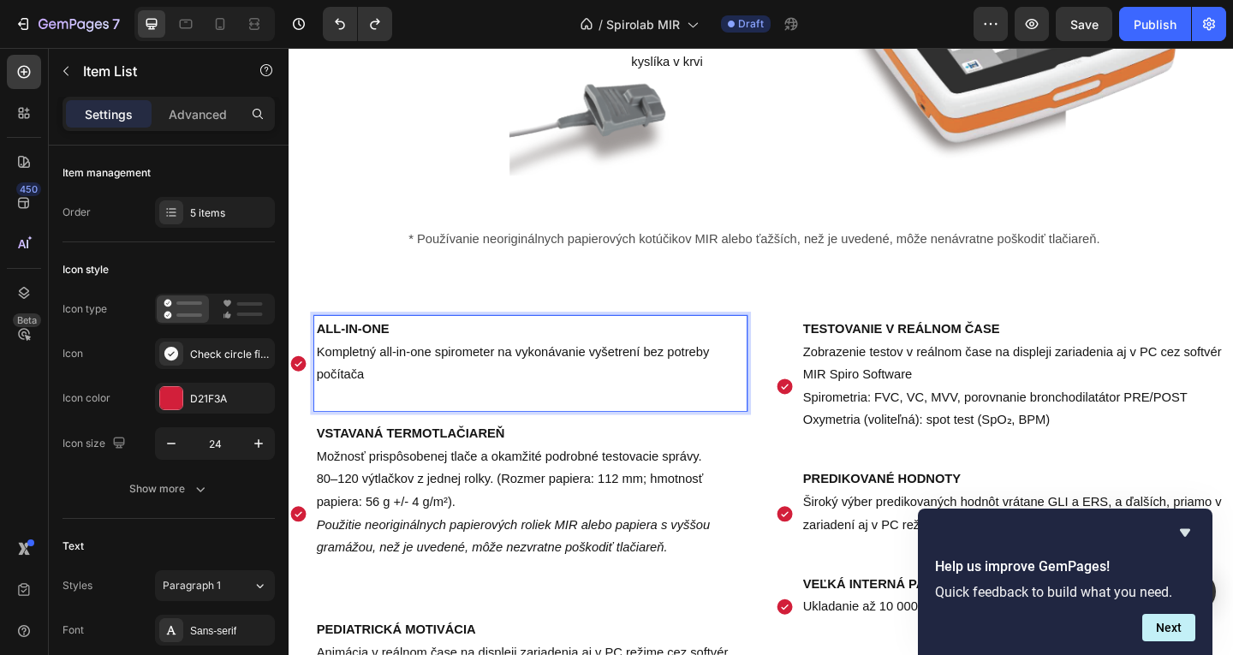
click at [452, 416] on p "Kompletný all-in-one spirometer na vykonávanie vyšetrení bez potreby počítača" at bounding box center [552, 392] width 466 height 50
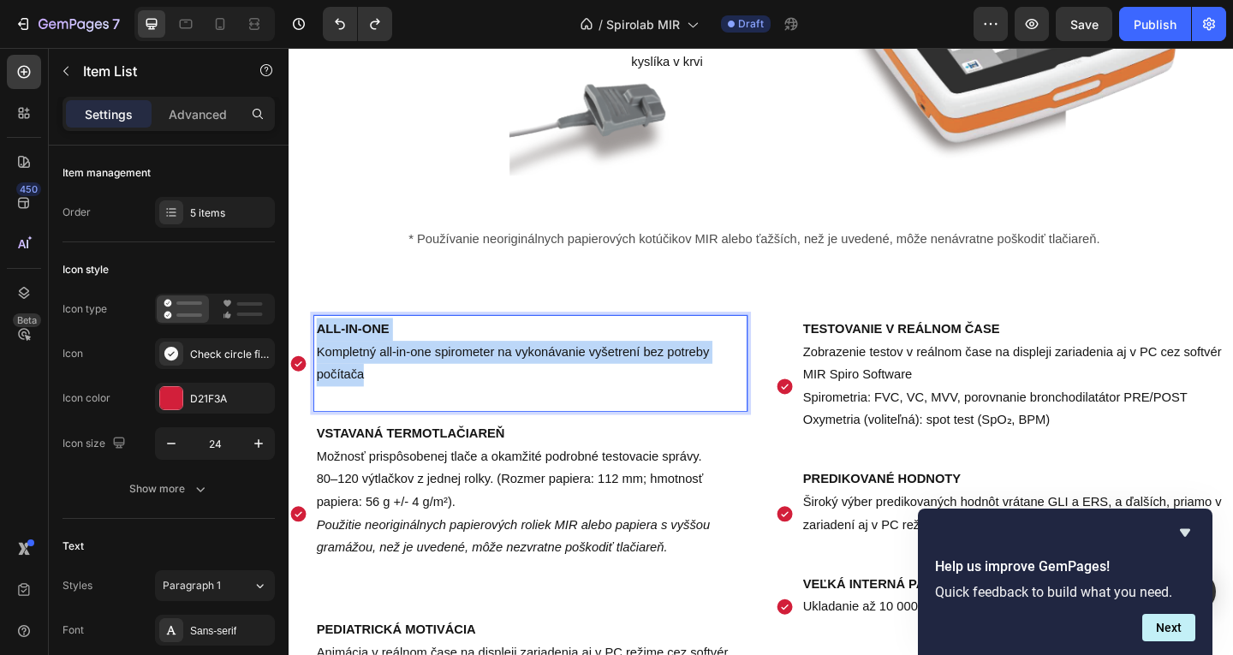
drag, startPoint x: 422, startPoint y: 418, endPoint x: 302, endPoint y: 372, distance: 128.5
click at [293, 370] on div "ALL-IN-ONE Kompletný all-in-one spirometer na vykonávanie vyšetrení bez potreby…" at bounding box center [538, 391] width 498 height 104
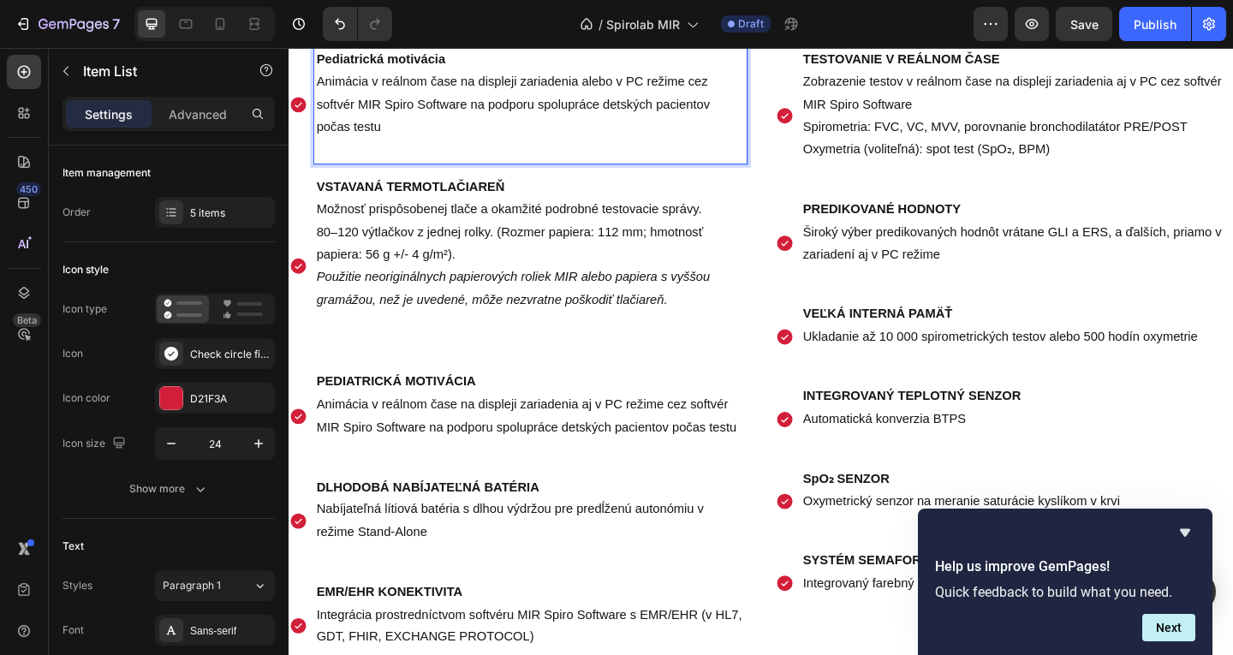
scroll to position [1809, 0]
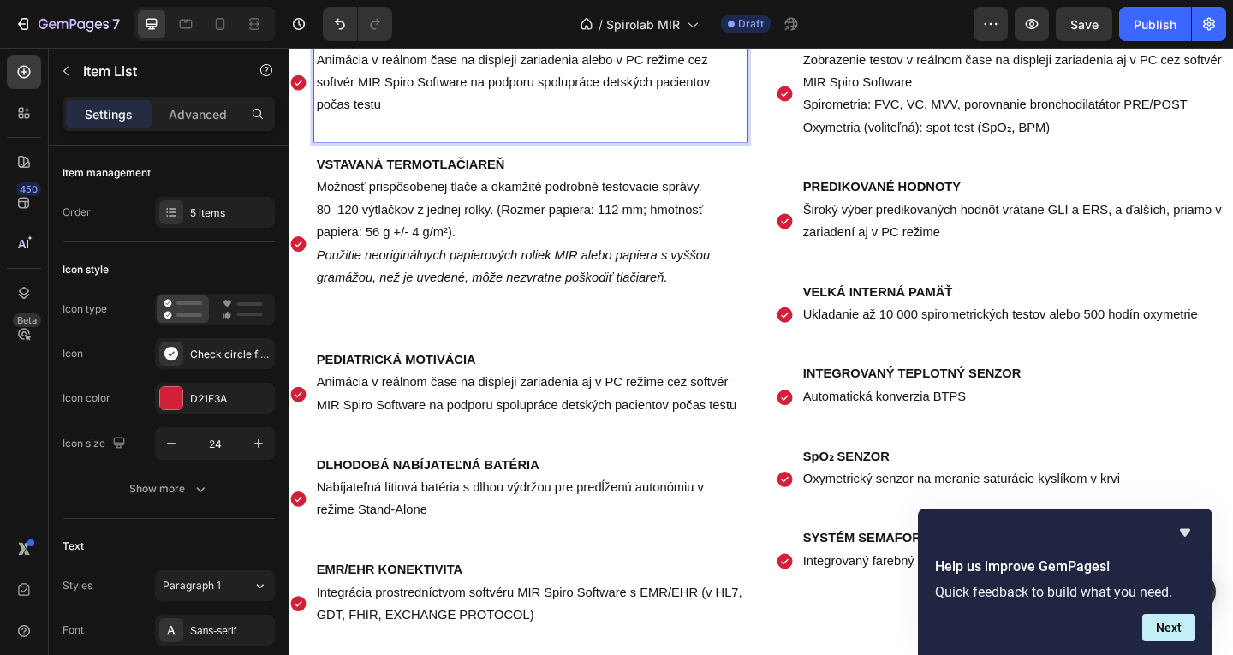
drag, startPoint x: 560, startPoint y: 295, endPoint x: 682, endPoint y: 291, distance: 121.7
click at [563, 295] on icon "Použitie neoriginálnych papierových roliek MIR alebo papiera s vyššou gramážou,…" at bounding box center [533, 284] width 428 height 39
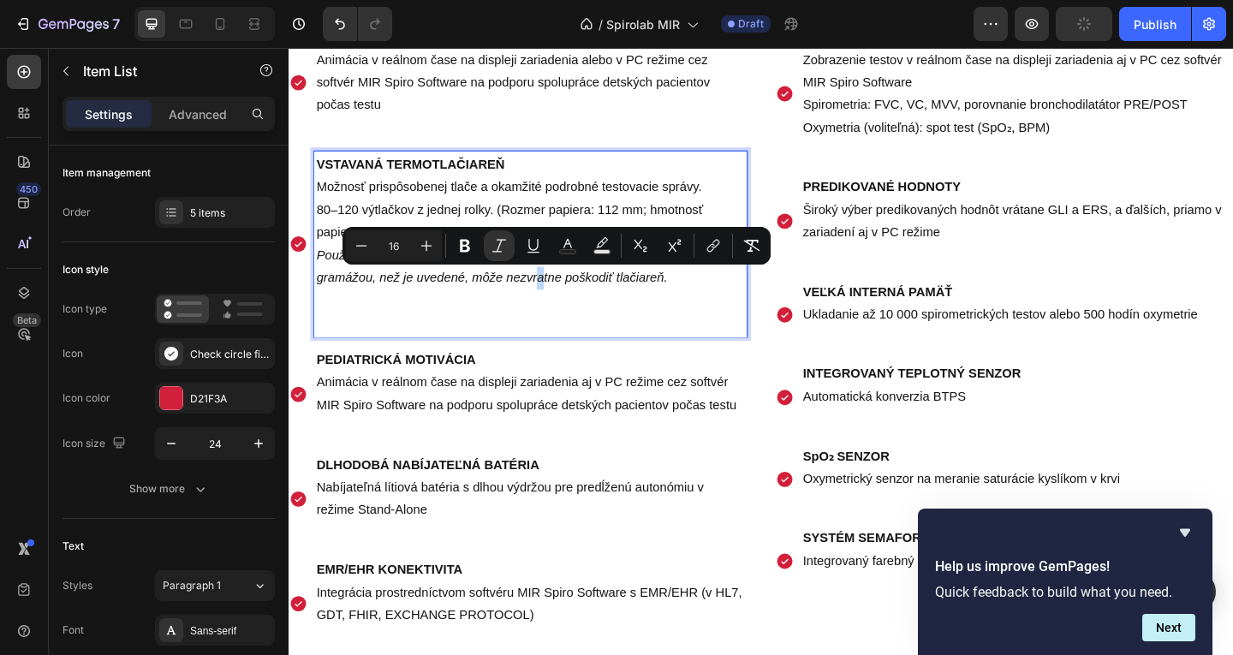
click at [723, 302] on p "VSTAVANÁ TERMOTLAČIAREŇ Možnosť prispôsobenej tlače a okamžité podrobné testova…" at bounding box center [552, 237] width 466 height 148
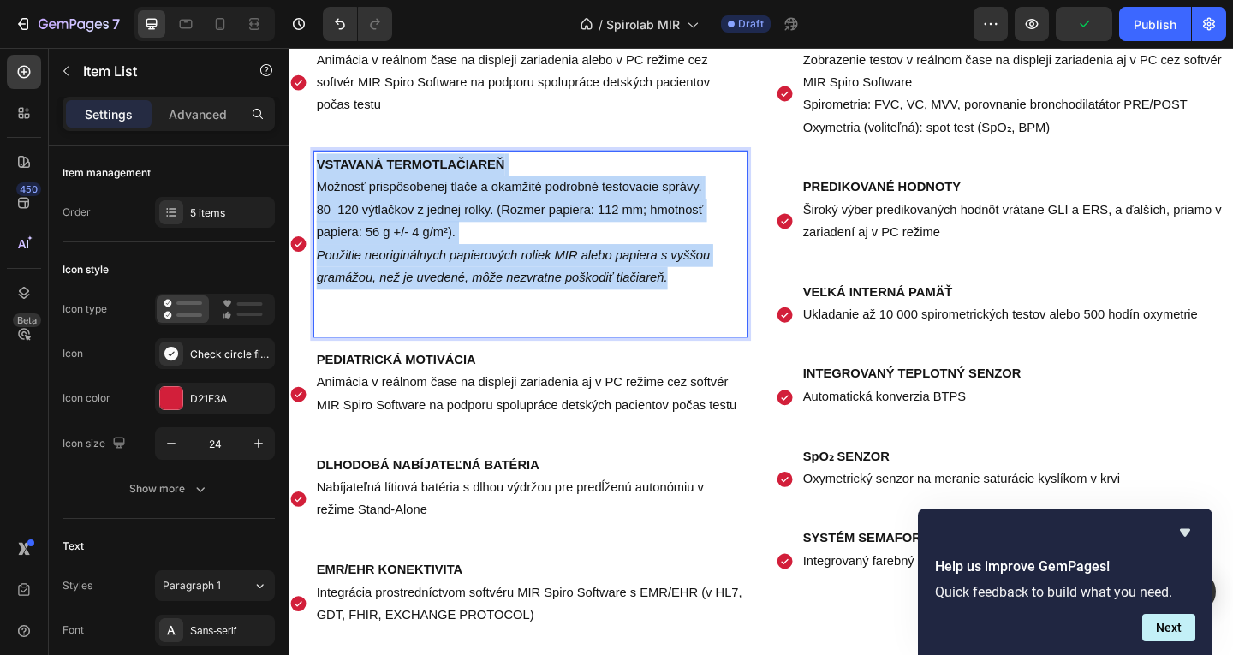
drag, startPoint x: 497, startPoint y: 271, endPoint x: 227, endPoint y: 178, distance: 285.4
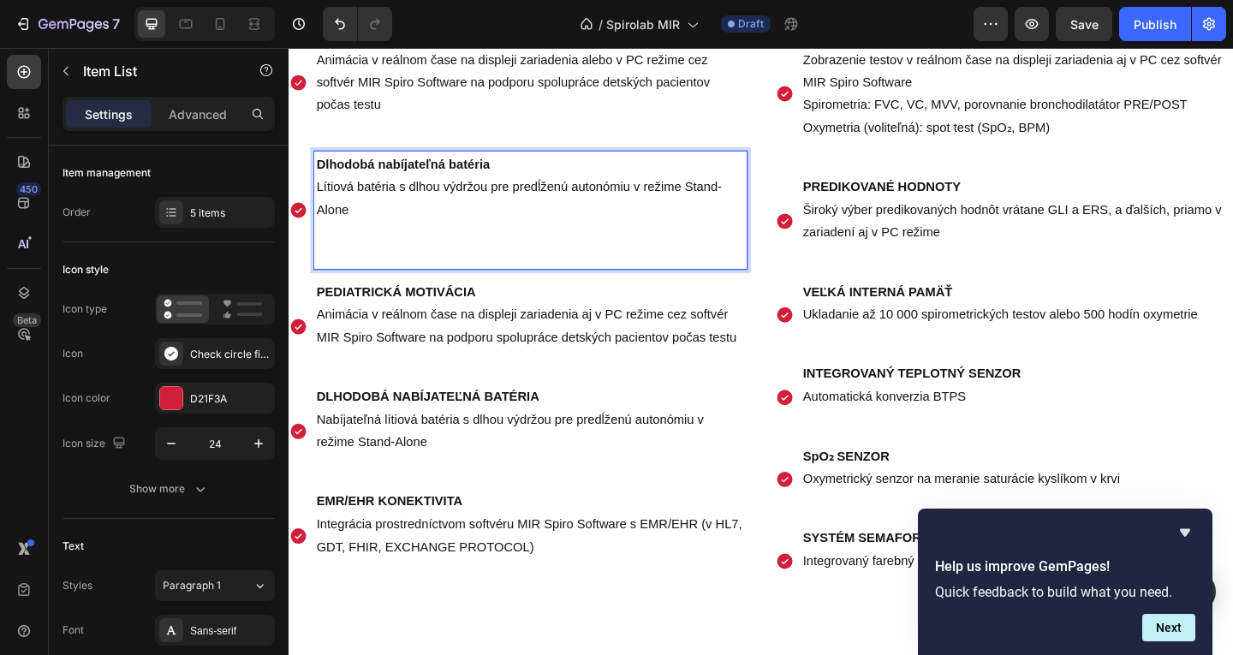
click at [372, 278] on p "Rich Text Editor. Editing area: main" at bounding box center [552, 261] width 466 height 50
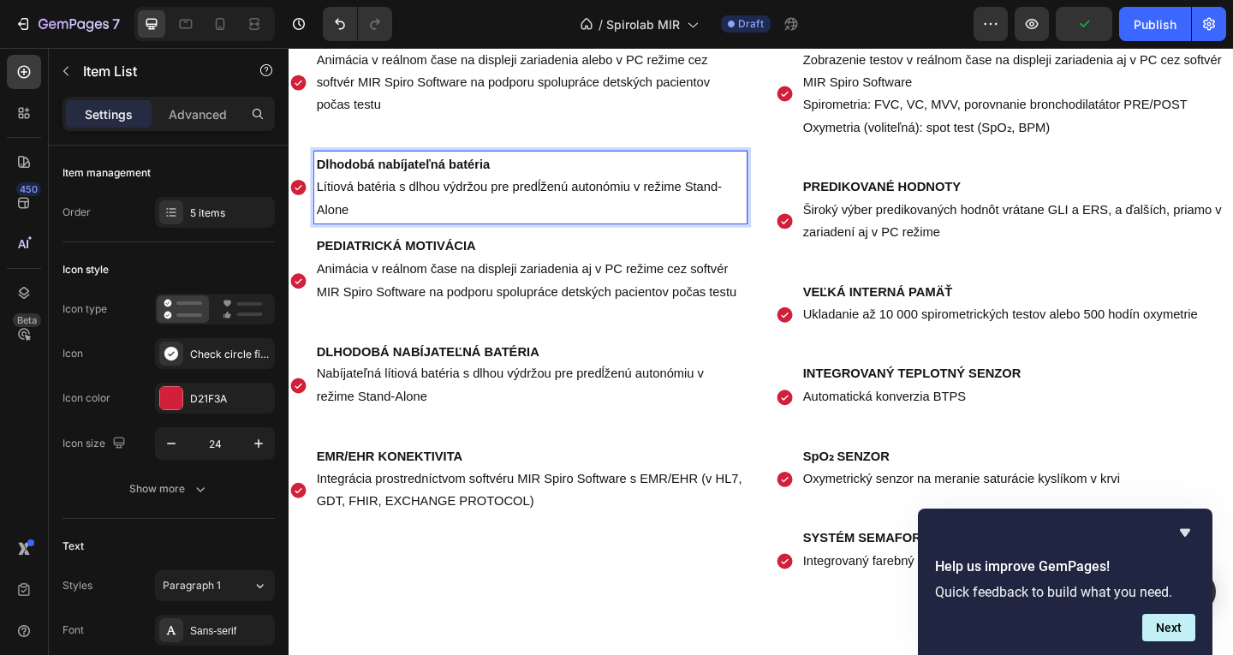
click at [468, 300] on p "PEDIATRICKÁ MOTIVÁCIA Animácia v reálnom čase na displeji zariadenia aj v PC re…" at bounding box center [552, 289] width 466 height 74
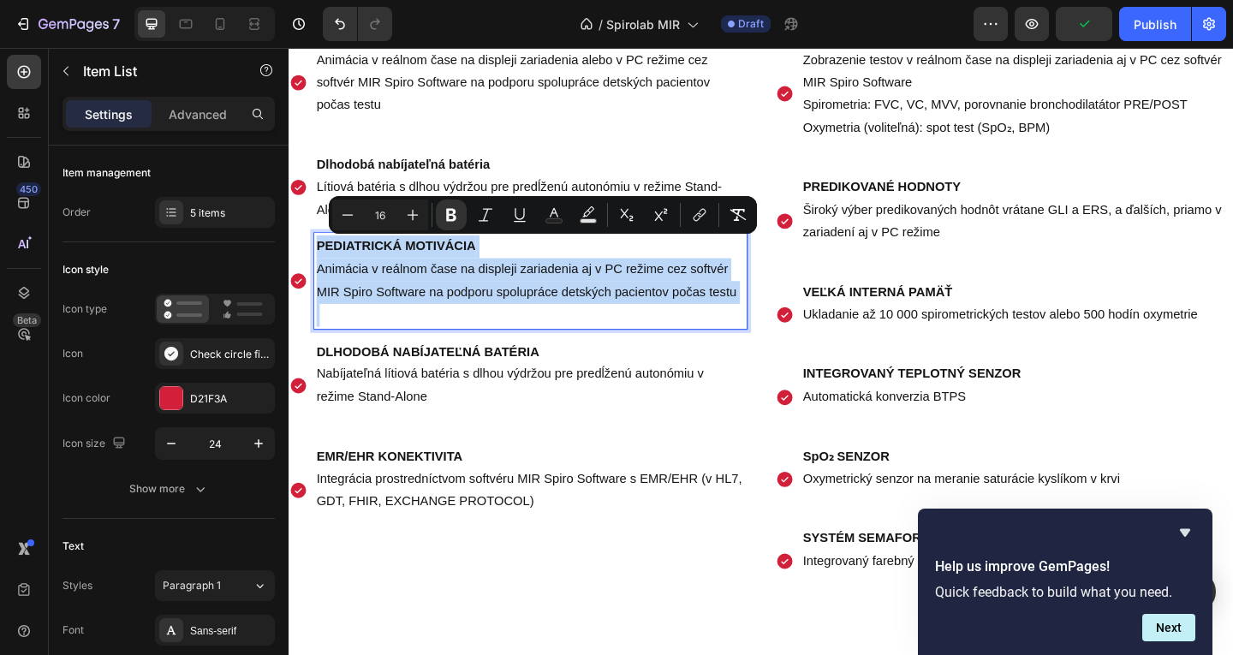
drag, startPoint x: 738, startPoint y: 336, endPoint x: 270, endPoint y: 236, distance: 478.8
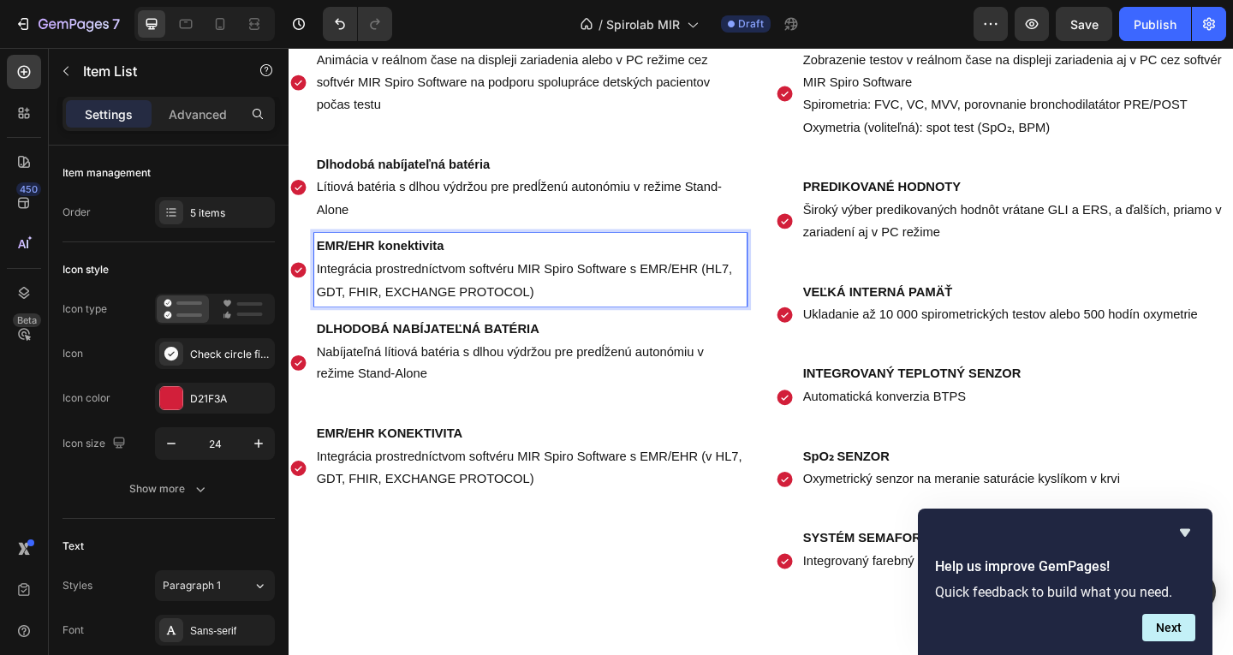
click at [455, 405] on p "DLHODOBÁ NABÍJATEĽNÁ BATÉRIA Nabíjateľná lítiová batéria s dlhou výdržou pre pr…" at bounding box center [552, 379] width 466 height 74
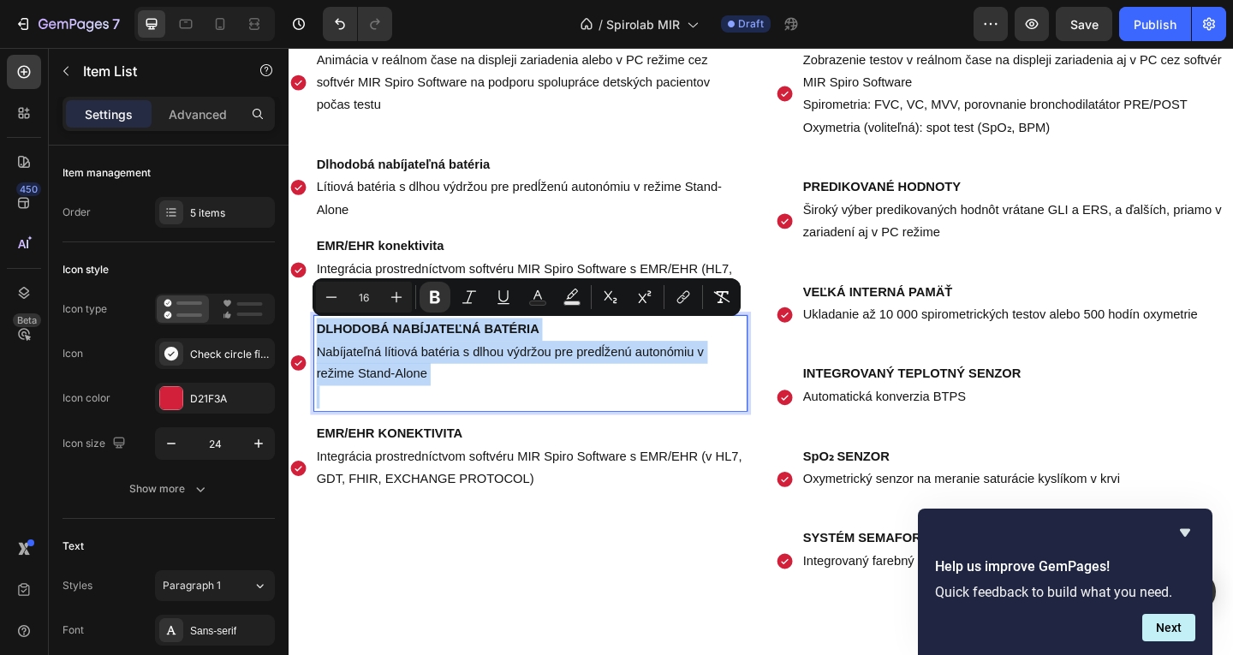
drag, startPoint x: 455, startPoint y: 405, endPoint x: 295, endPoint y: 315, distance: 183.7
click at [291, 314] on div "Pediatrická motivácia Animácia v reálnom čase na displeji zariadenia alebo v PC…" at bounding box center [538, 288] width 498 height 535
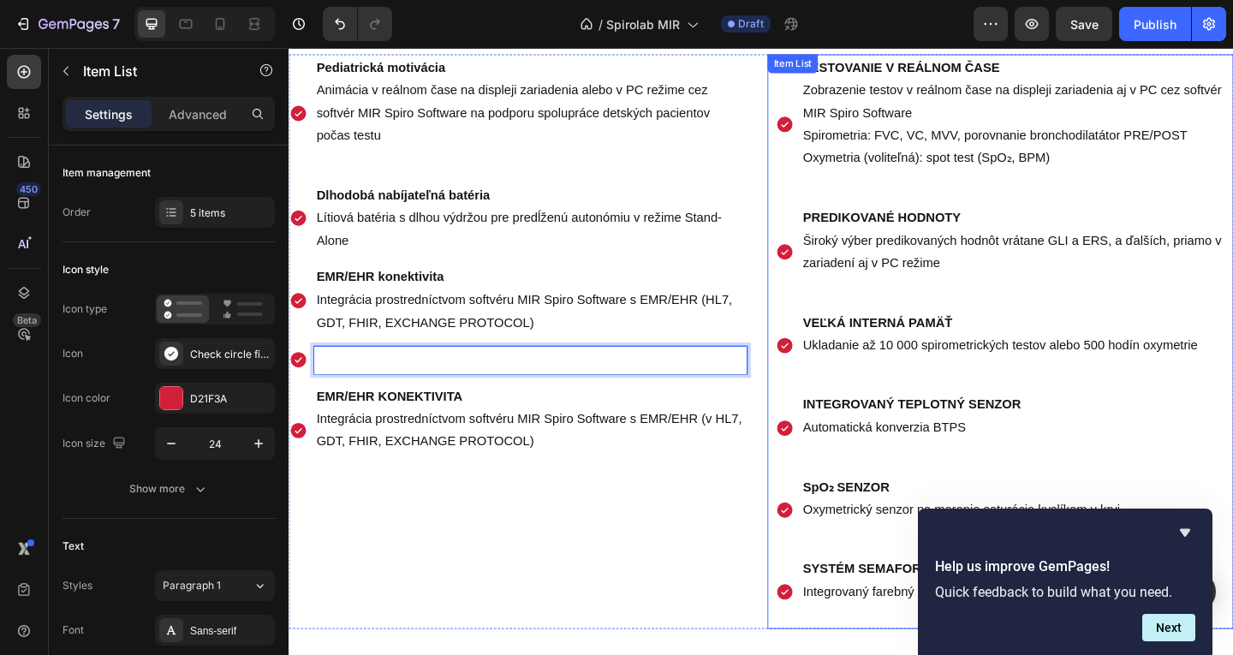
scroll to position [1802, 0]
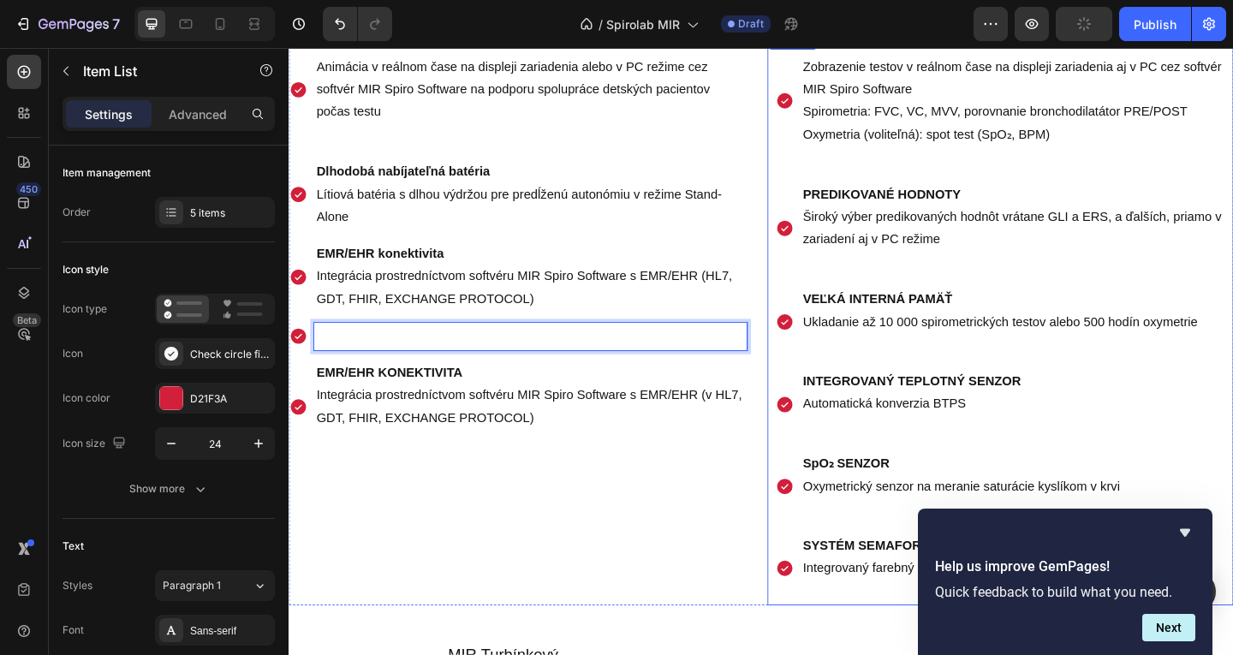
click at [890, 404] on strong "INTEGROVANÝ TEPLOTNÝ SENZOR" at bounding box center [966, 409] width 237 height 15
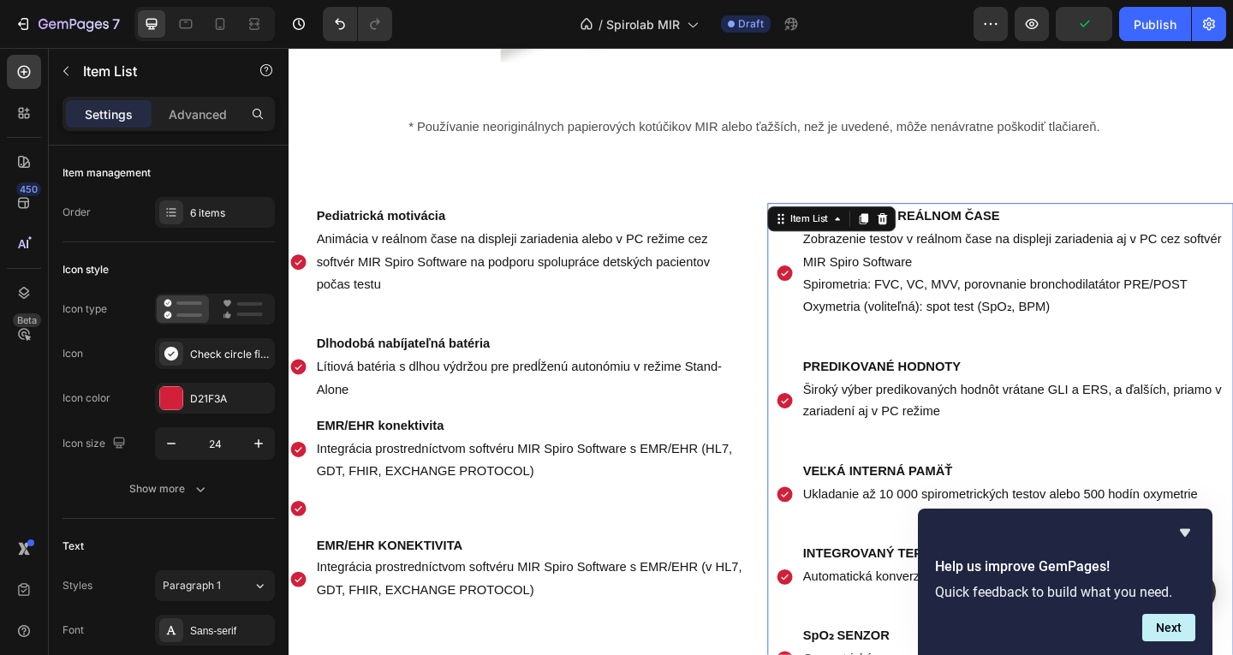
scroll to position [1545, 0]
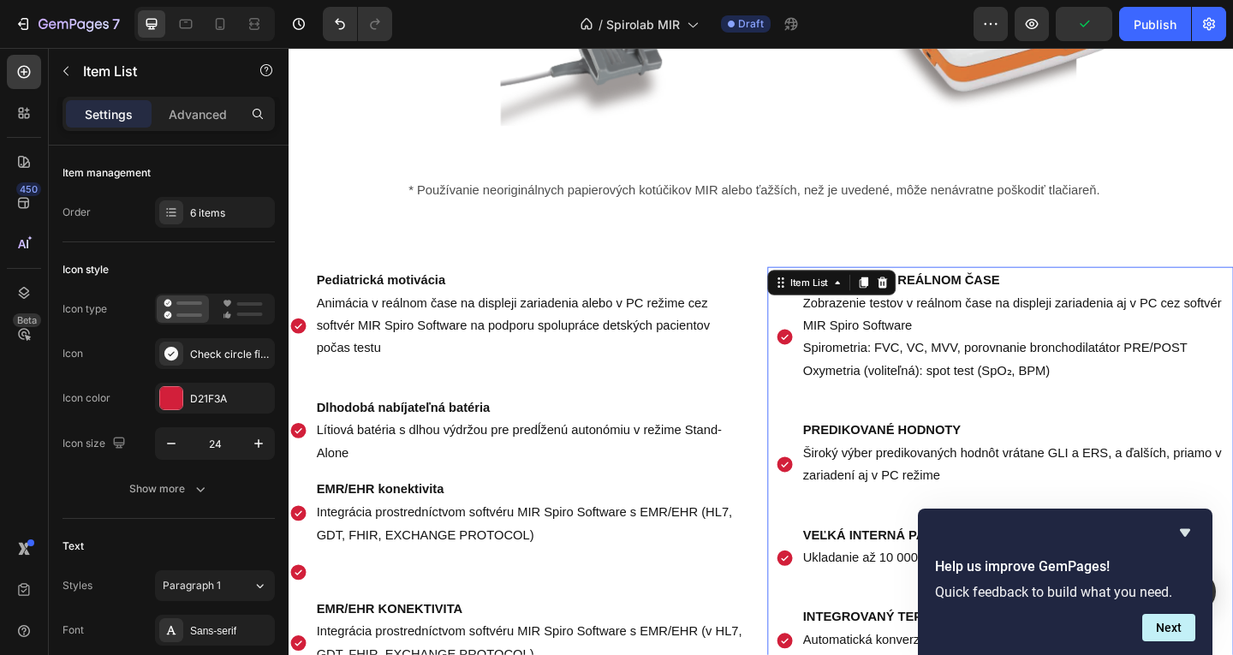
click at [948, 364] on p "TESTOVANIE V REÁLNOM ČASE Zobrazenie testov v reálnom čase na displeji zariaden…" at bounding box center [1081, 350] width 466 height 123
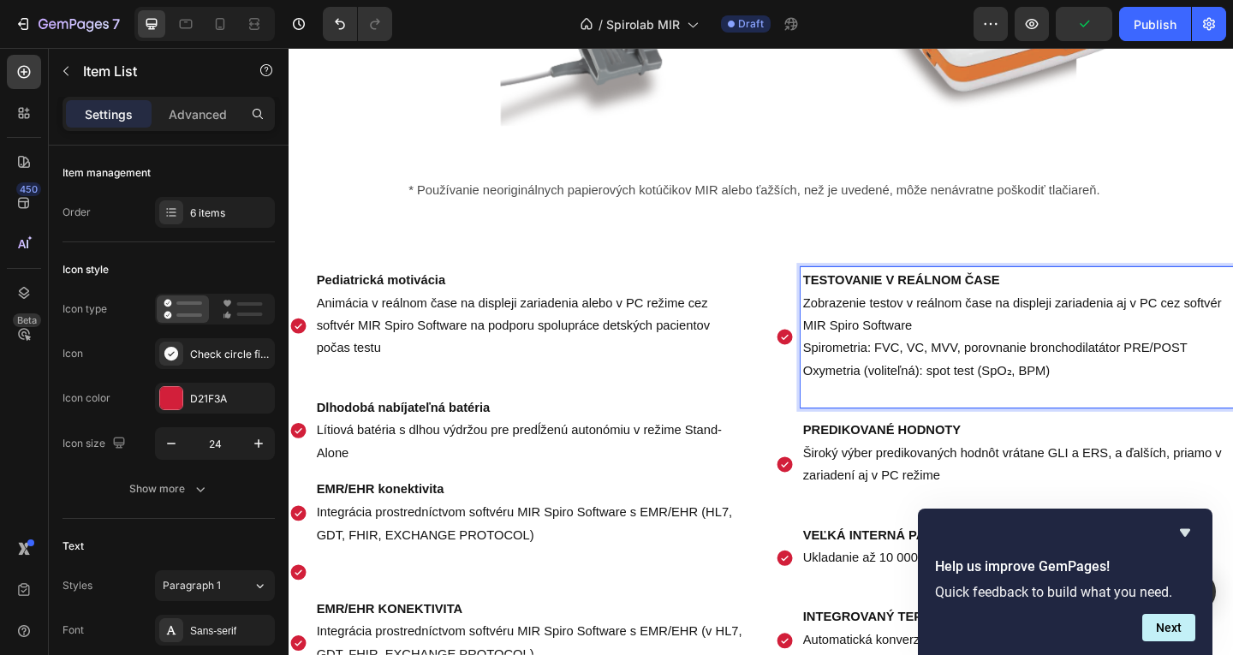
click at [1174, 406] on p "TESTOVANIE V REÁLNOM ČASE Zobrazenie testov v reálnom čase na displeji zariaden…" at bounding box center [1081, 350] width 466 height 123
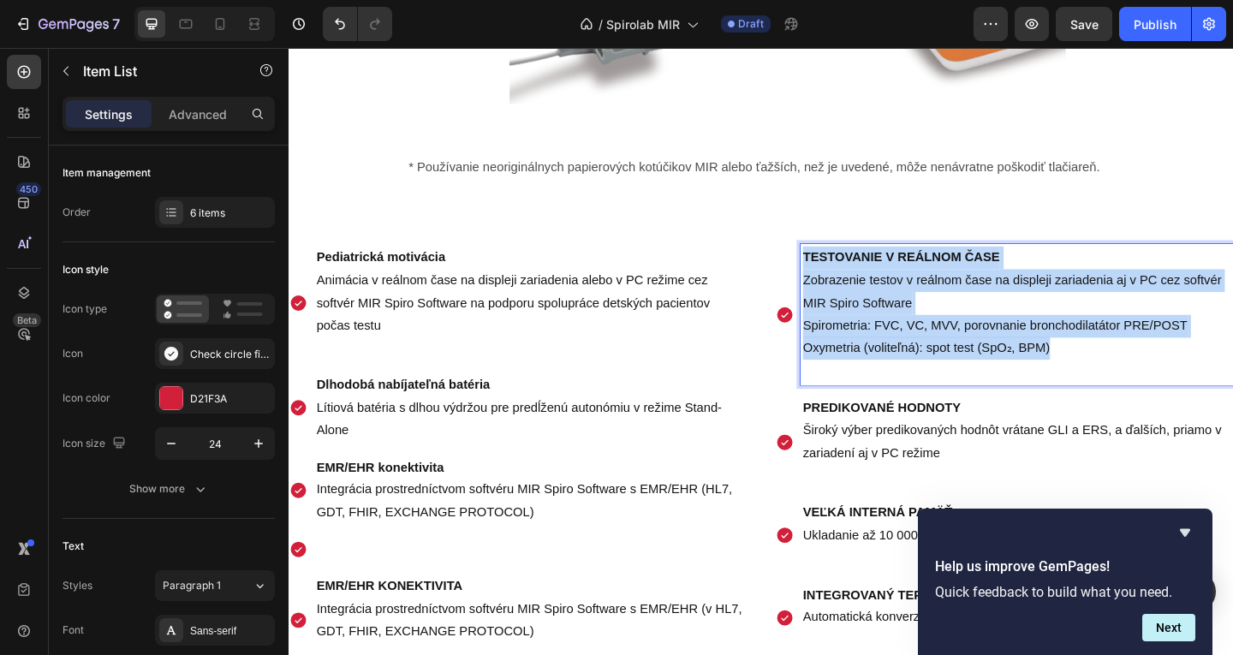
drag, startPoint x: 1106, startPoint y: 396, endPoint x: 809, endPoint y: 300, distance: 311.4
click at [809, 300] on div "TESTOVANIE V REÁLNOM ČASE Zobrazenie testov v reálnom čase na displeji zariaden…" at bounding box center [1062, 573] width 507 height 625
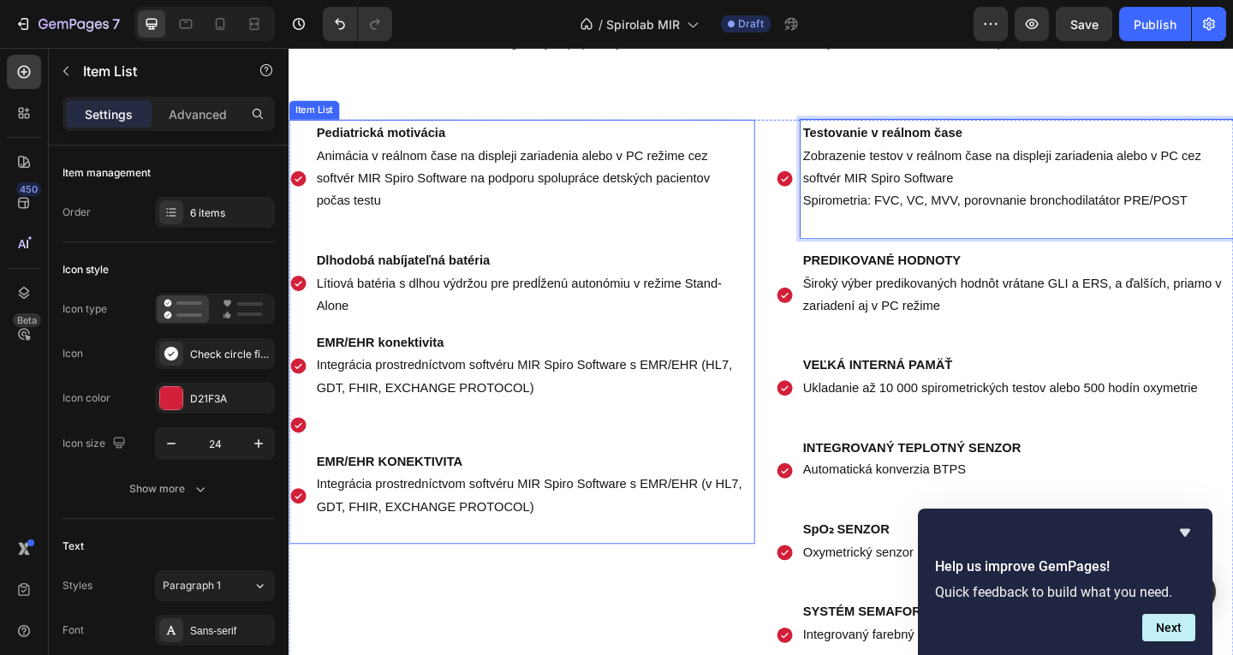
scroll to position [1716, 0]
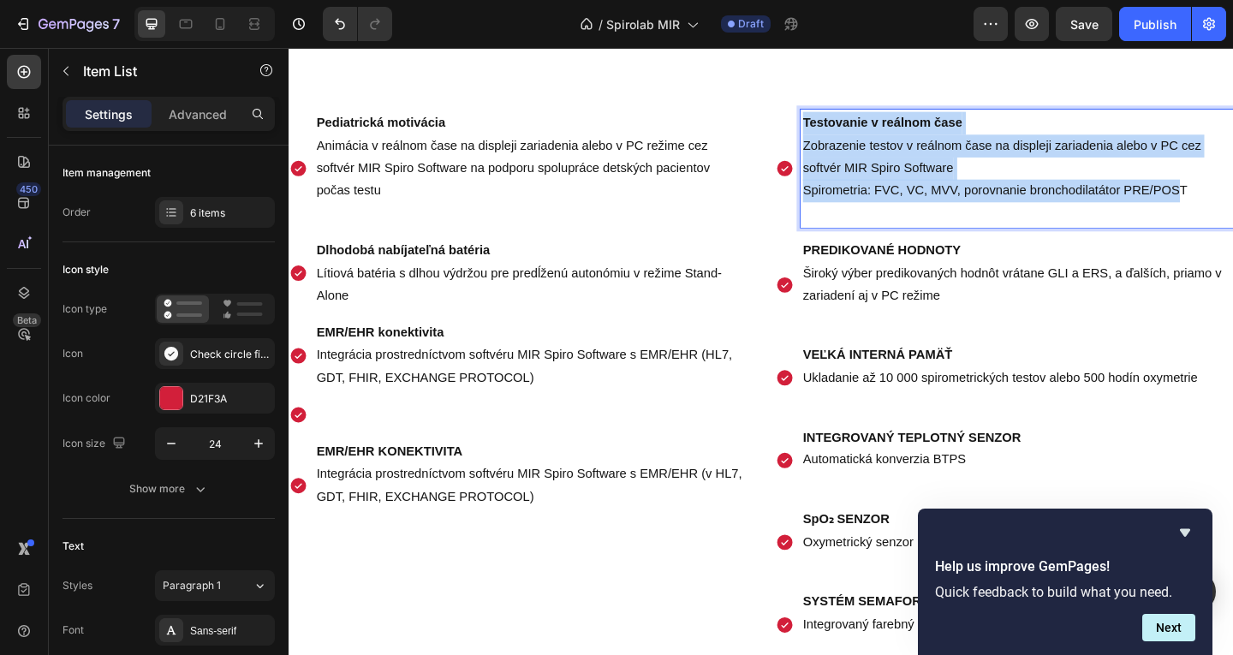
drag, startPoint x: 1203, startPoint y: 211, endPoint x: 821, endPoint y: 138, distance: 388.8
click at [809, 134] on div "Testovanie v reálnom čase Zobrazenie testov v reálnom čase na displeji zariaden…" at bounding box center [1062, 415] width 507 height 600
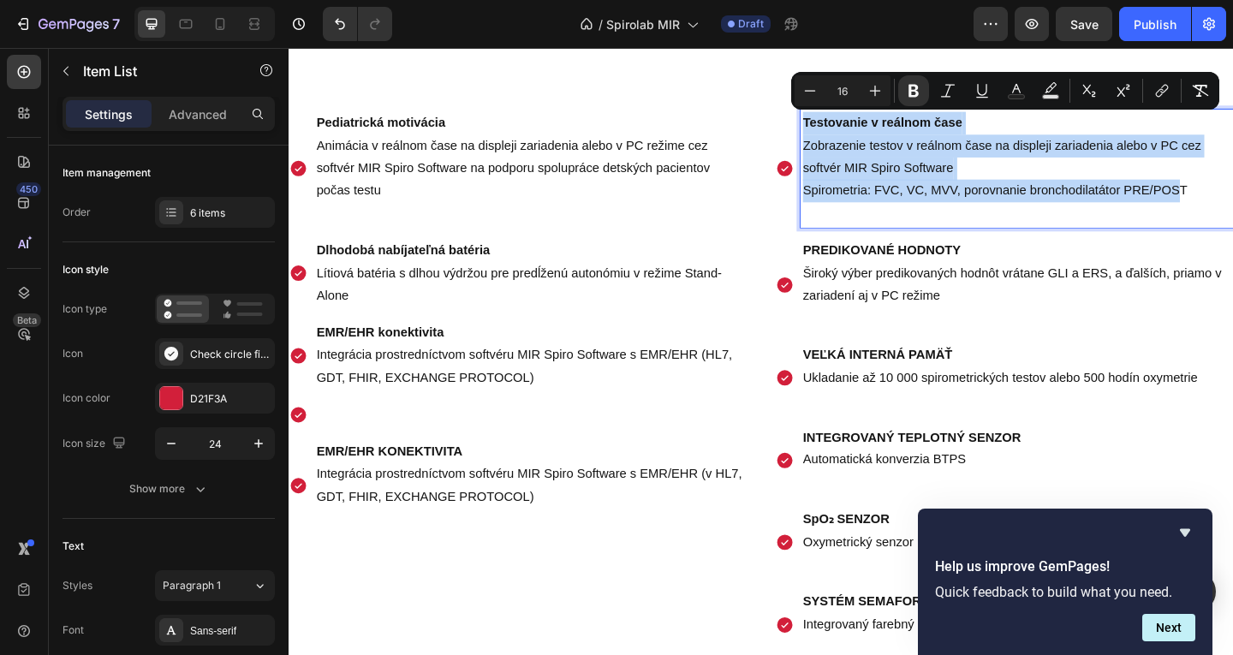
drag, startPoint x: 1168, startPoint y: 184, endPoint x: 1197, endPoint y: 184, distance: 29.1
click at [1176, 184] on p "Testovanie v reálnom čase Zobrazenie testov v reálnom čase na displeji zariaden…" at bounding box center [1081, 166] width 466 height 98
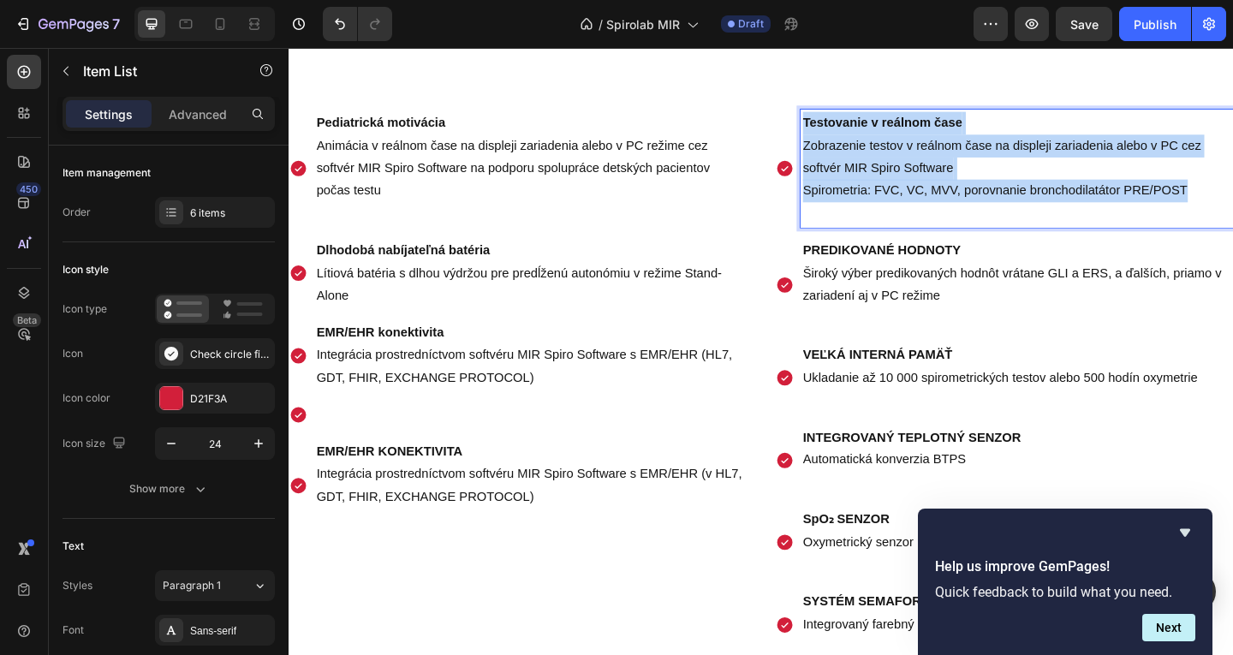
drag, startPoint x: 1269, startPoint y: 201, endPoint x: 827, endPoint y: 129, distance: 447.7
click at [827, 129] on div "Testovanie v reálnom čase Zobrazenie testov v reálnom čase na displeji zariaden…" at bounding box center [1067, 179] width 498 height 128
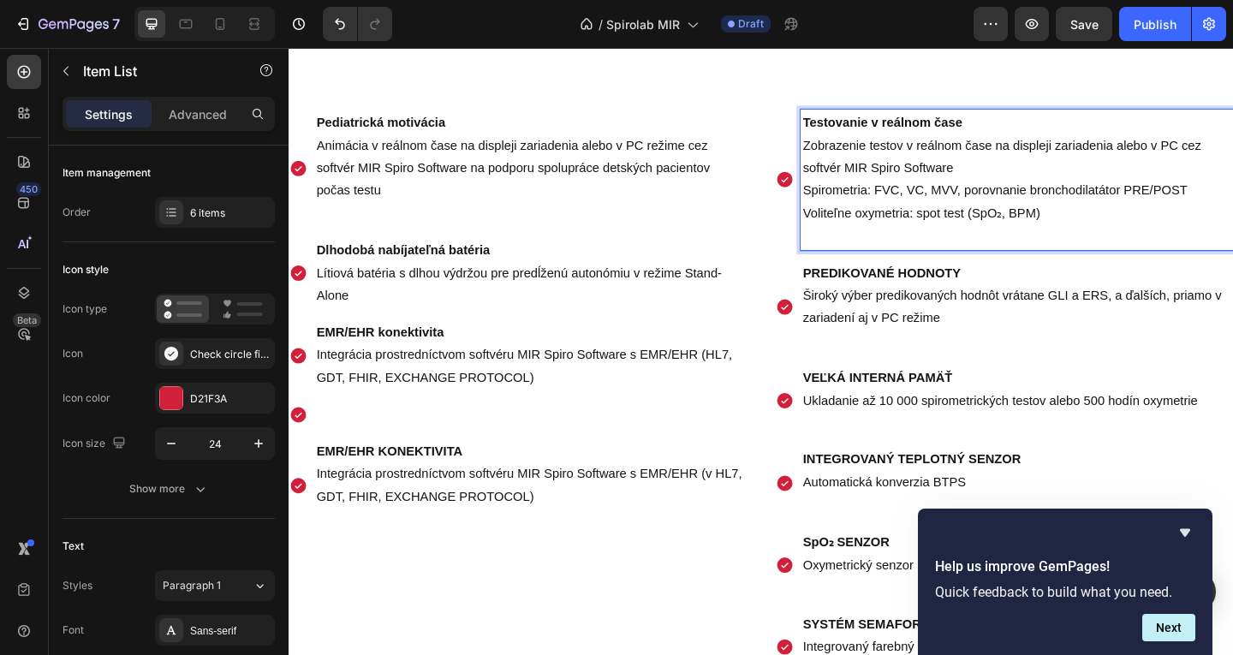
click at [1038, 295] on p "PREDIKOVANÉ HODNOTY Široký výber predikovaných hodnôt vrátane GLI a ERS, a ďalš…" at bounding box center [1081, 318] width 466 height 74
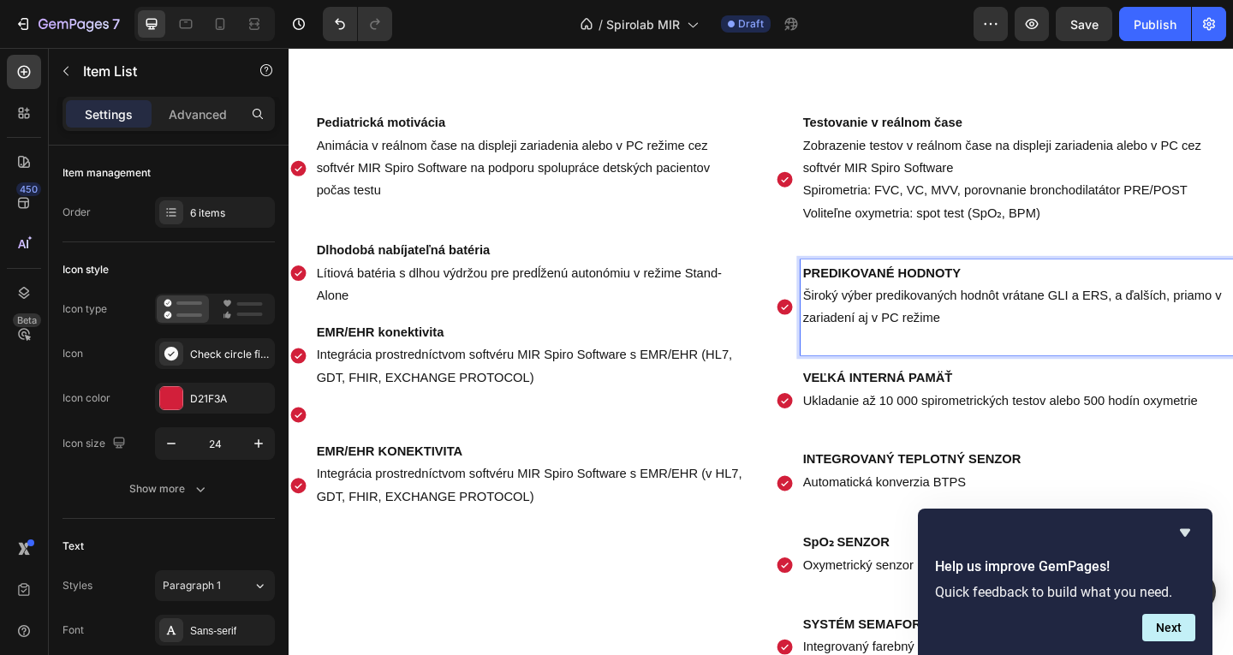
click at [1044, 348] on p "PREDIKOVANÉ HODNOTY Široký výber predikovaných hodnôt vrátane GLI a ERS, a ďalš…" at bounding box center [1081, 318] width 466 height 74
click at [977, 365] on p "Rich Text Editor. Editing area: main" at bounding box center [1081, 367] width 466 height 25
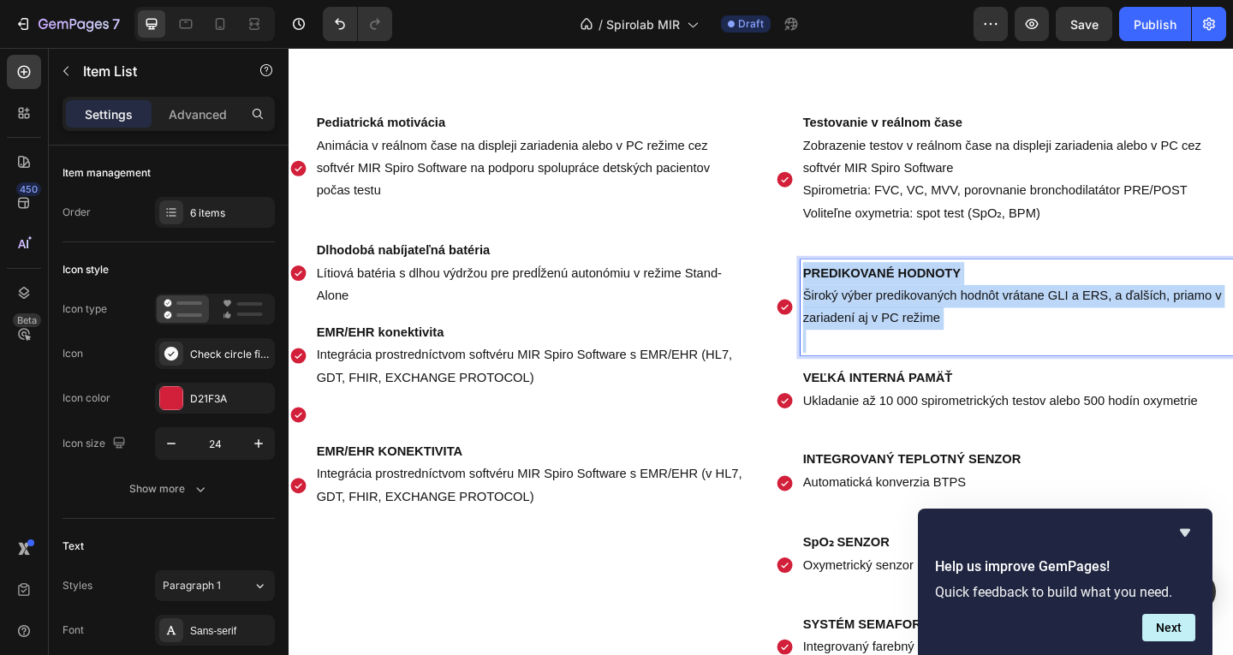
drag, startPoint x: 983, startPoint y: 358, endPoint x: 838, endPoint y: 300, distance: 156.8
click at [818, 278] on div "PREDIKOVANÉ HODNOTY Široký výber predikovaných hodnôt vrátane GLI a ERS, a ďalš…" at bounding box center [1067, 330] width 498 height 104
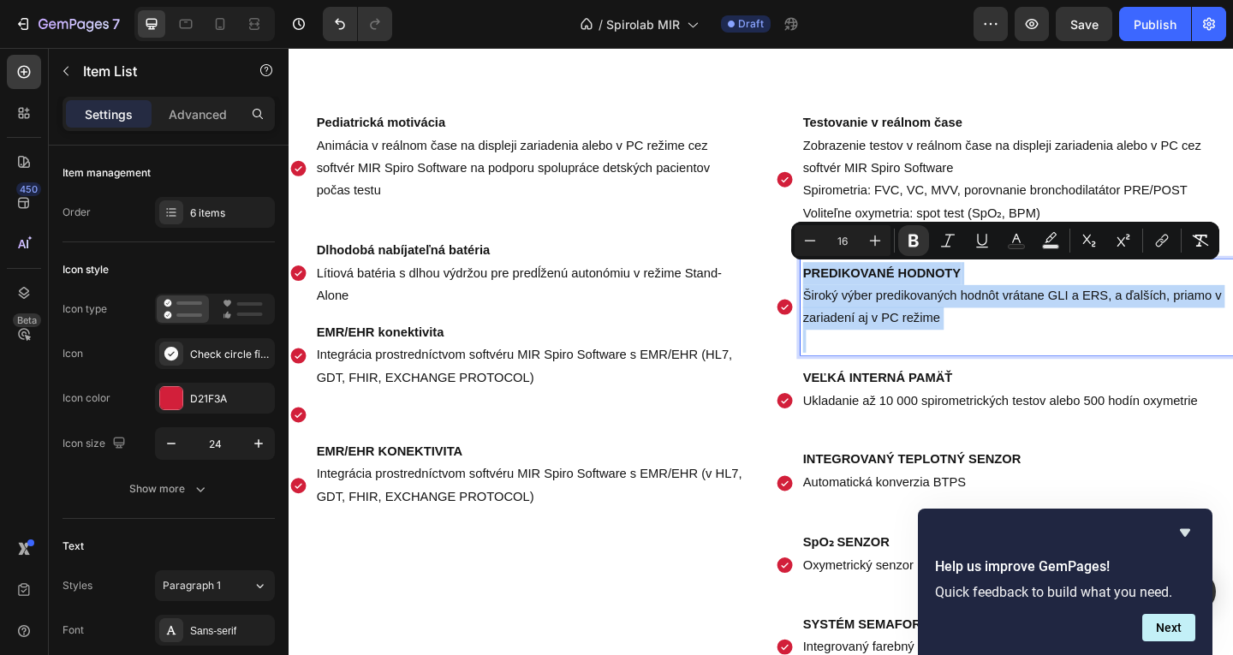
drag, startPoint x: 873, startPoint y: 346, endPoint x: 873, endPoint y: 356, distance: 10.3
click at [873, 346] on p "PREDIKOVANÉ HODNOTY Široký výber predikovaných hodnôt vrátane GLI a ERS, a ďalš…" at bounding box center [1081, 318] width 466 height 74
click at [871, 362] on p "Rich Text Editor. Editing area: main" at bounding box center [1081, 367] width 466 height 25
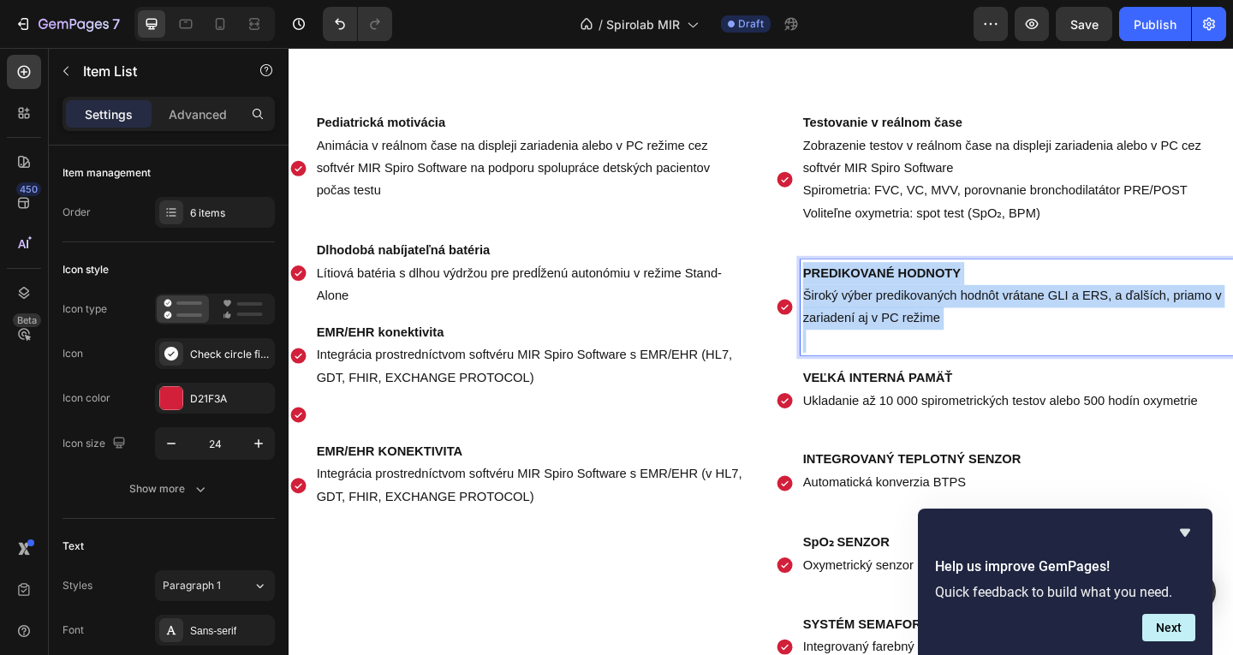
drag, startPoint x: 859, startPoint y: 358, endPoint x: 843, endPoint y: 264, distance: 95.6
click at [843, 264] on div "Testovanie v reálnom čase Zobrazenie testov v reálnom čase na displeji zariaden…" at bounding box center [1067, 427] width 498 height 625
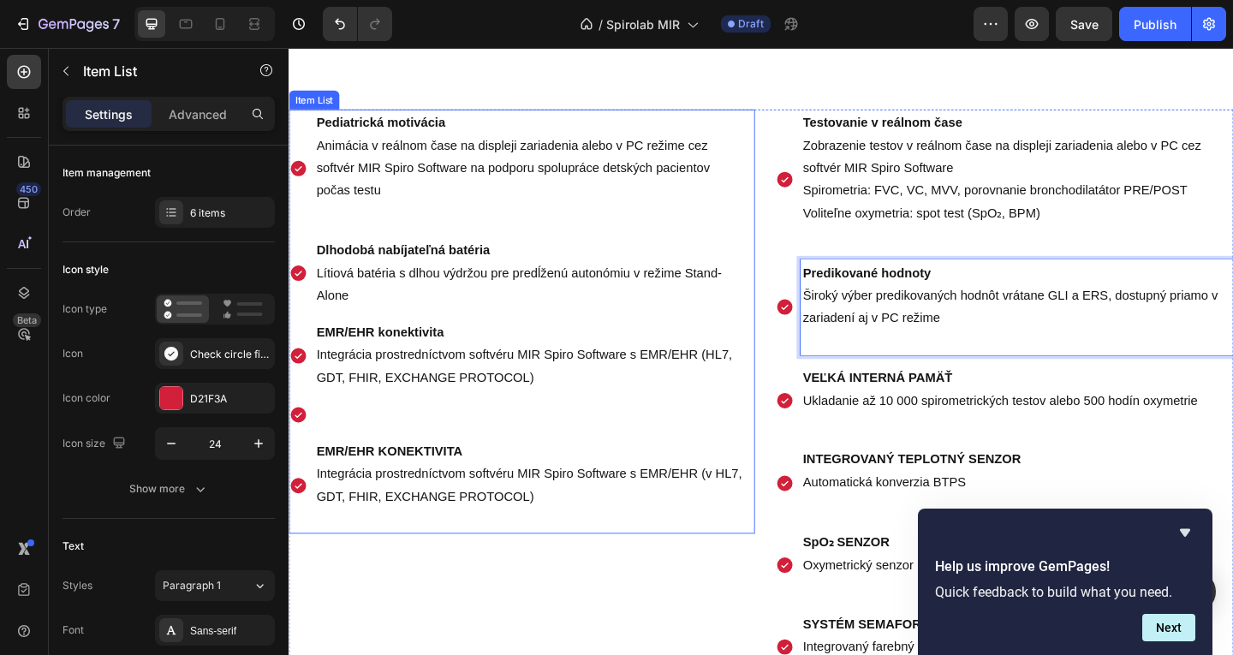
scroll to position [1802, 0]
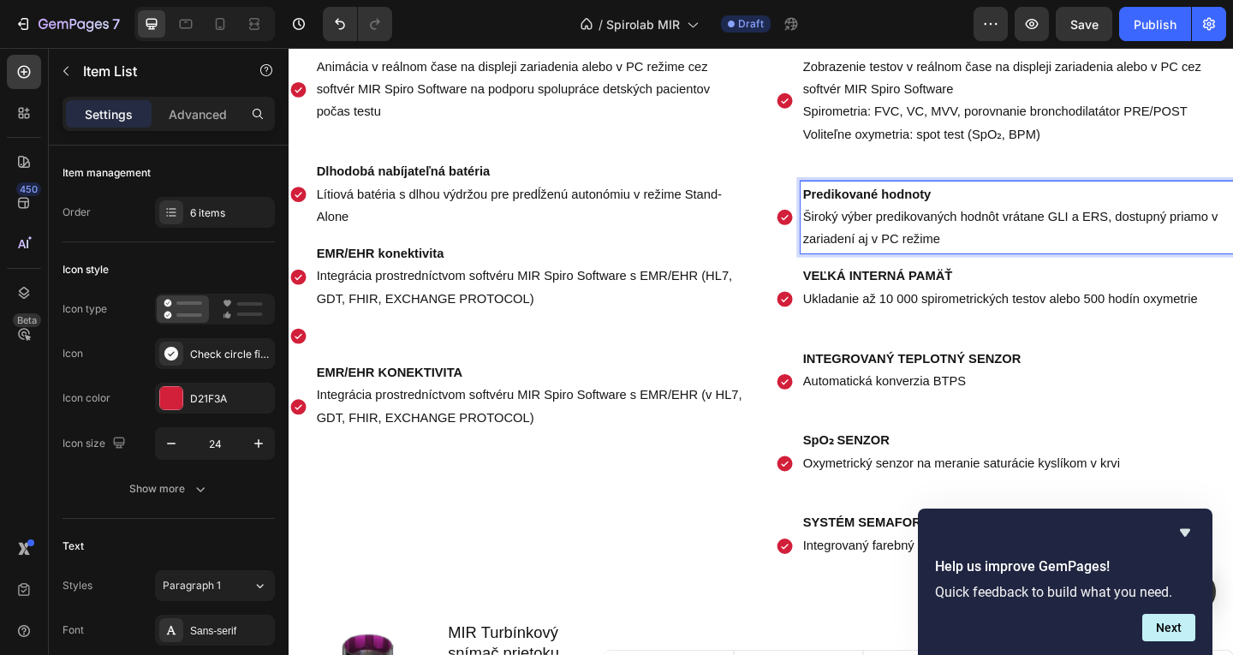
click at [997, 288] on p "VEĽKÁ INTERNÁ PAMÄŤ Ukladanie až 10 000 spirometrických testov alebo 500 hodín …" at bounding box center [1081, 309] width 466 height 50
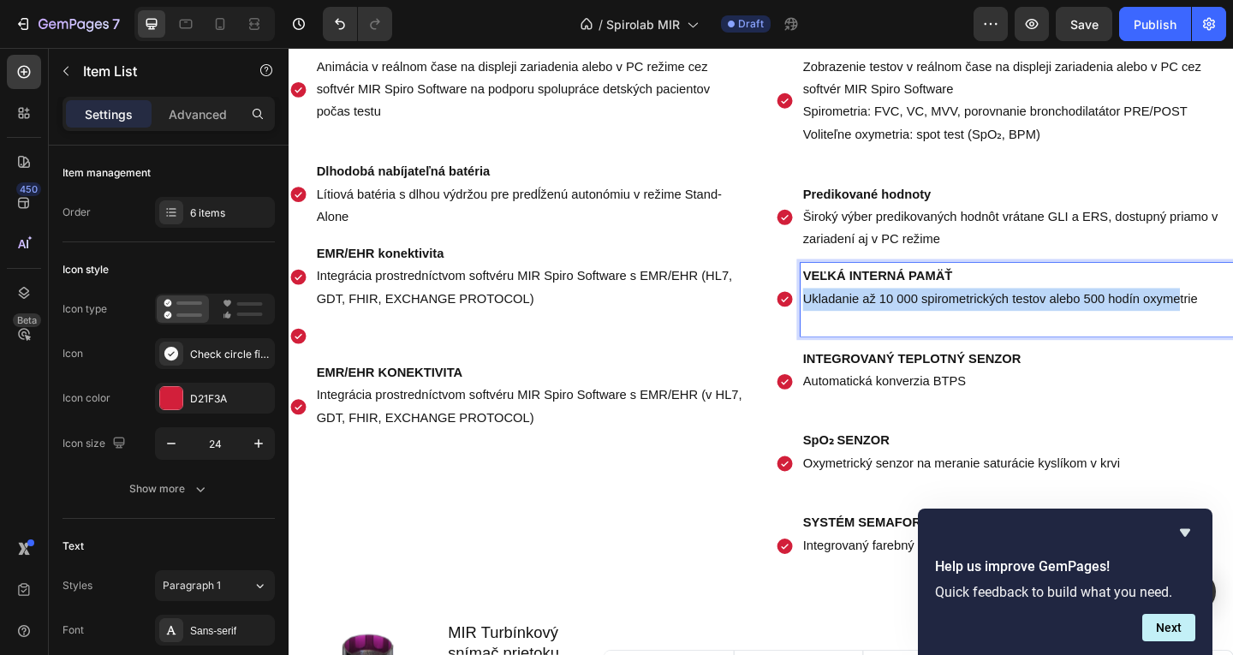
drag, startPoint x: 1253, startPoint y: 327, endPoint x: 1062, endPoint y: 308, distance: 191.9
click at [827, 309] on div "VEĽKÁ INTERNÁ PAMÄŤ Ukladanie až 10 000 spirometrických testov alebo 500 hodín …" at bounding box center [1067, 321] width 498 height 79
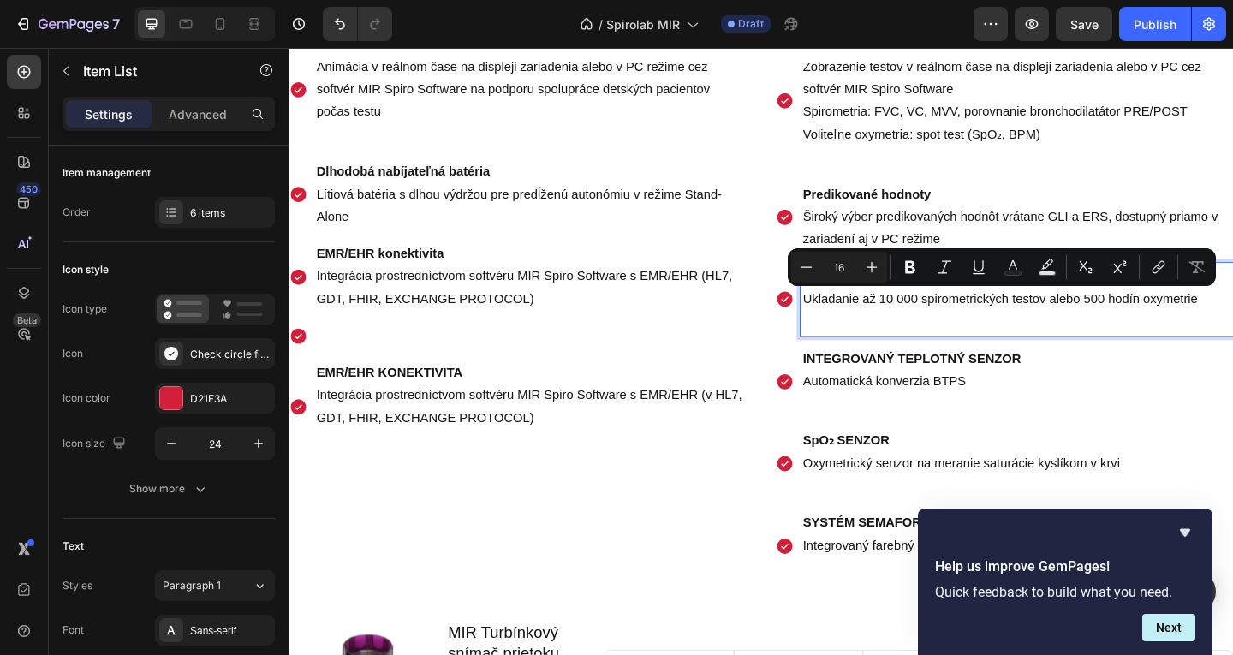
click at [1232, 324] on p "VEĽKÁ INTERNÁ PAMÄŤ Ukladanie až 10 000 spirometrických testov alebo 500 hodín …" at bounding box center [1081, 309] width 466 height 50
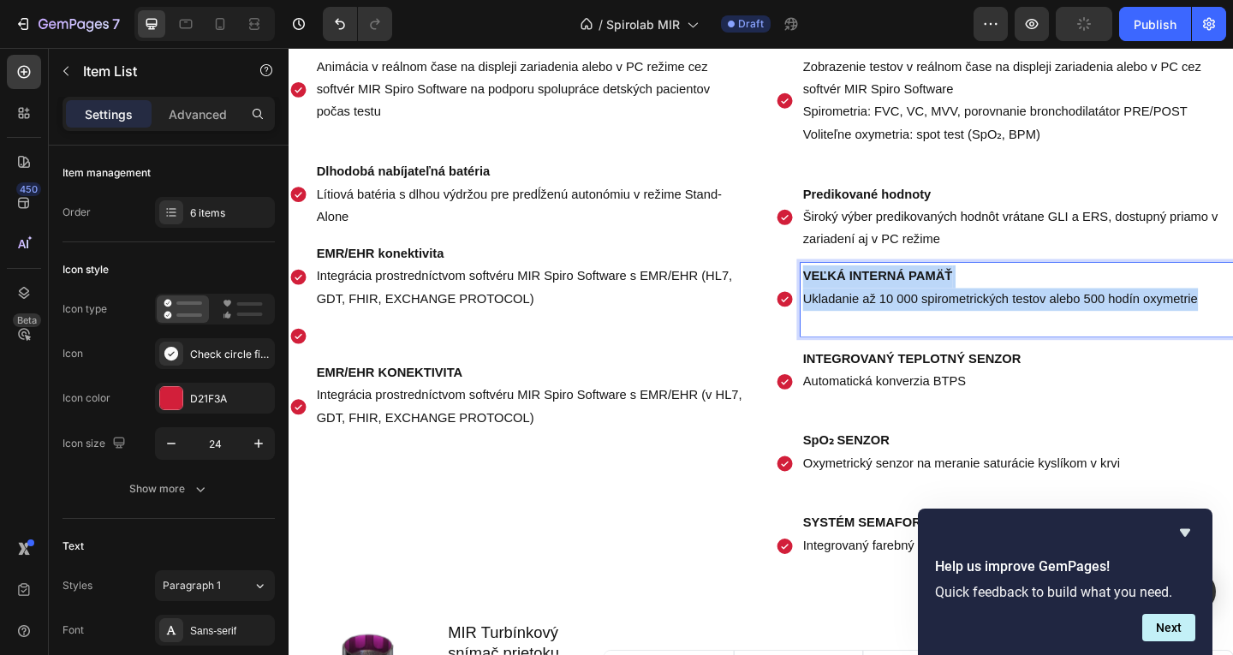
drag, startPoint x: 1279, startPoint y: 322, endPoint x: 838, endPoint y: 277, distance: 442.5
click at [838, 277] on div "Testovanie v reálnom čase Zobrazenie testov v reálnom čase na displeji zariaden…" at bounding box center [1067, 329] width 498 height 600
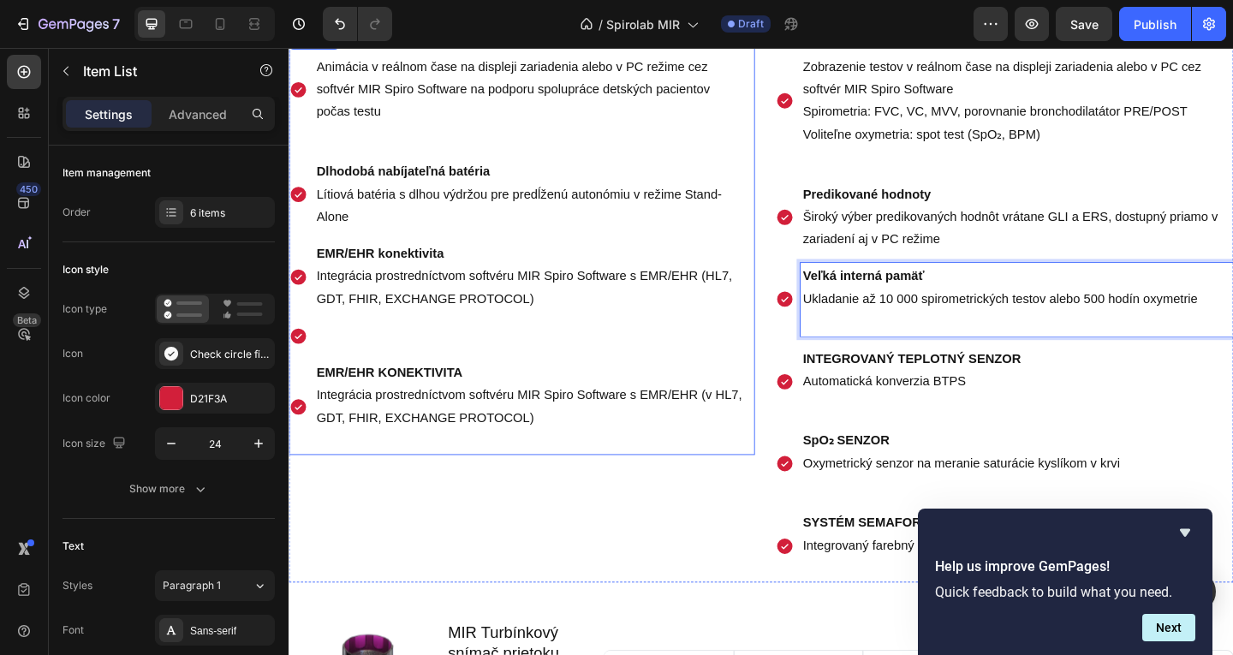
click at [449, 305] on p "EMR/EHR konektivita Integrácia prostredníctvom softvéru MIR Spiro Software s EM…" at bounding box center [552, 296] width 466 height 74
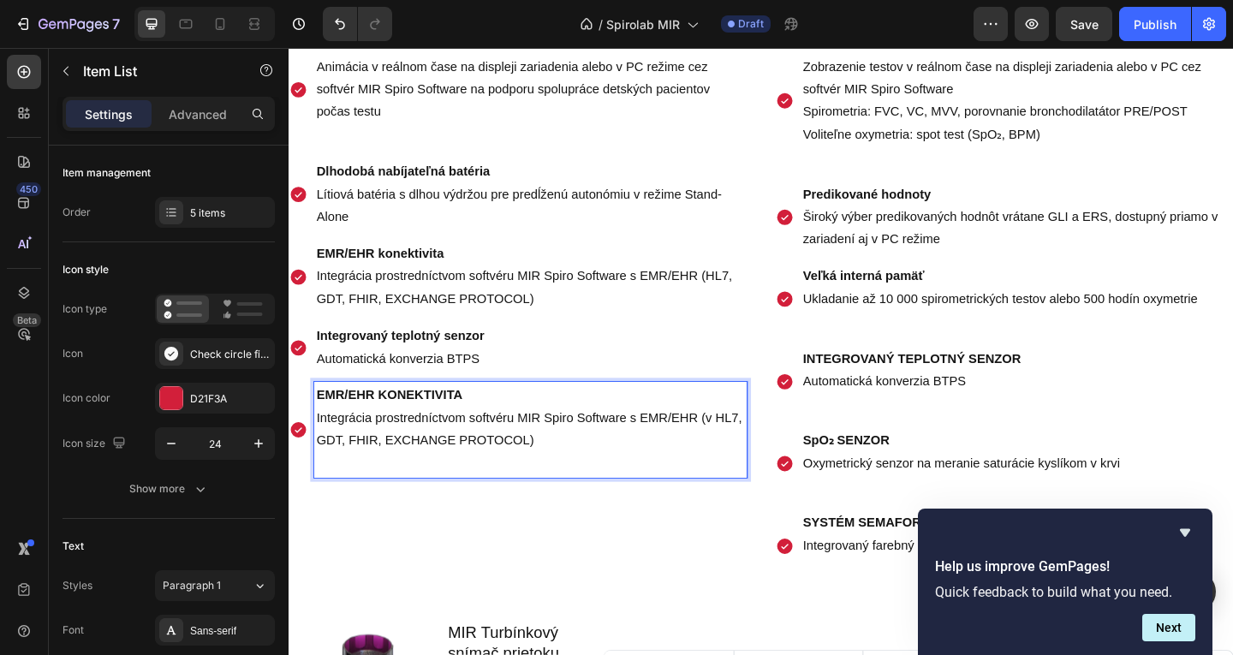
click at [432, 438] on p "EMR/EHR KONEKTIVITA Integrácia prostredníctvom softvéru MIR Spiro Software s EM…" at bounding box center [552, 451] width 466 height 74
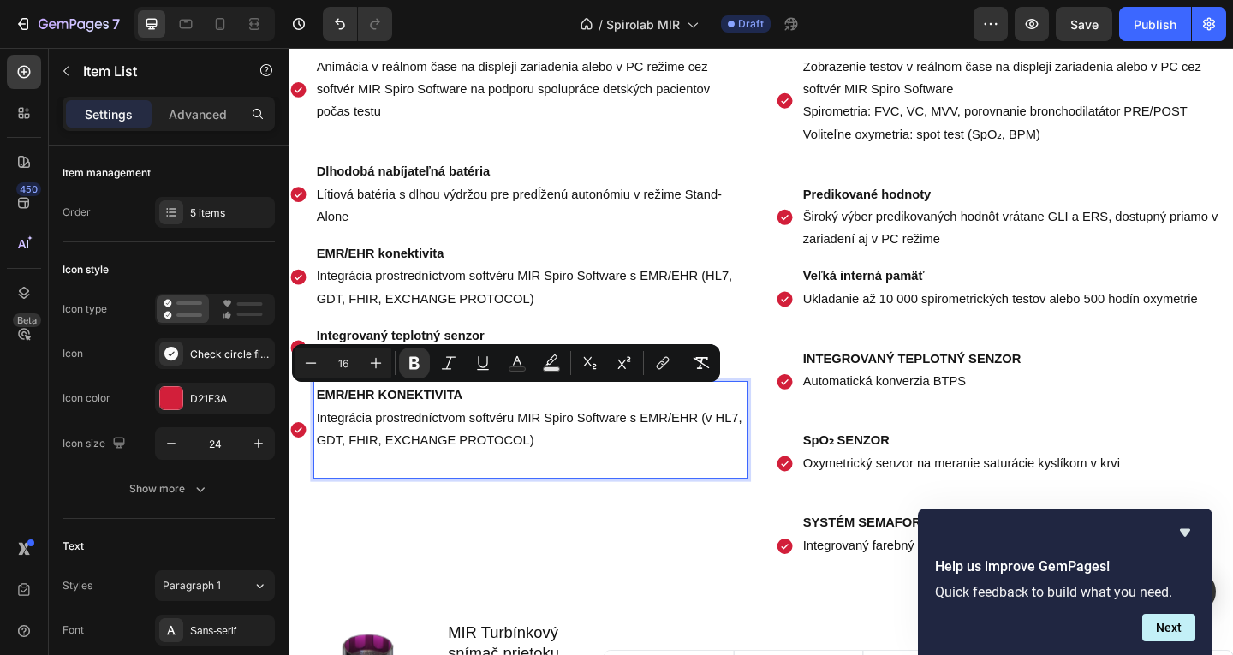
drag, startPoint x: 610, startPoint y: 460, endPoint x: 611, endPoint y: 472, distance: 12.1
click at [610, 461] on p "EMR/EHR KONEKTIVITA Integrácia prostredníctvom softvéru MIR Spiro Software s EM…" at bounding box center [552, 451] width 466 height 74
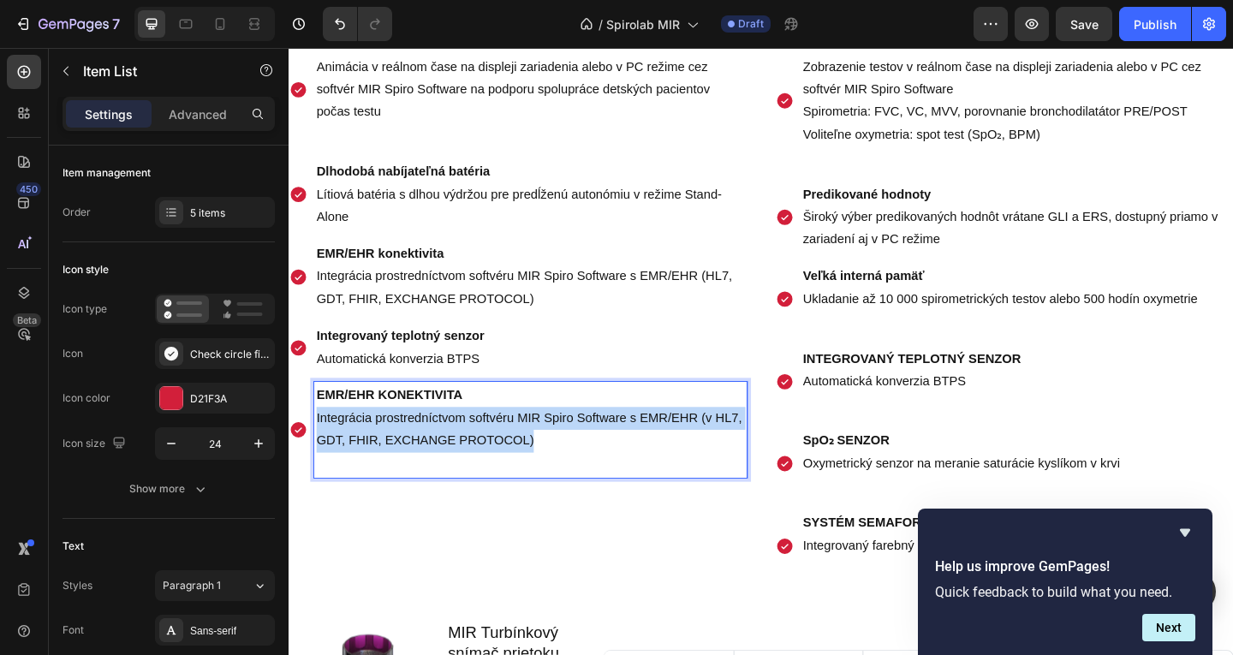
drag, startPoint x: 611, startPoint y: 478, endPoint x: 293, endPoint y: 449, distance: 319.0
click at [293, 449] on div "EMR/EHR KONEKTIVITA Integrácia prostredníctvom softvéru MIR Spiro Software s EM…" at bounding box center [538, 463] width 498 height 104
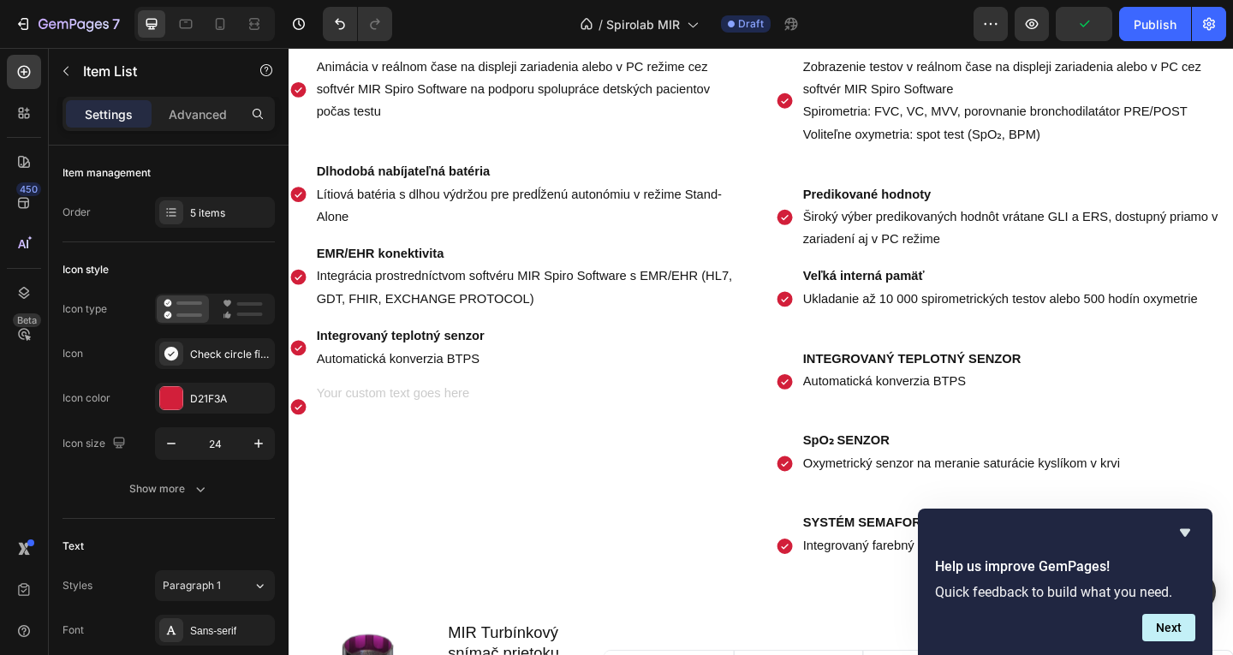
scroll to position [1794, 0]
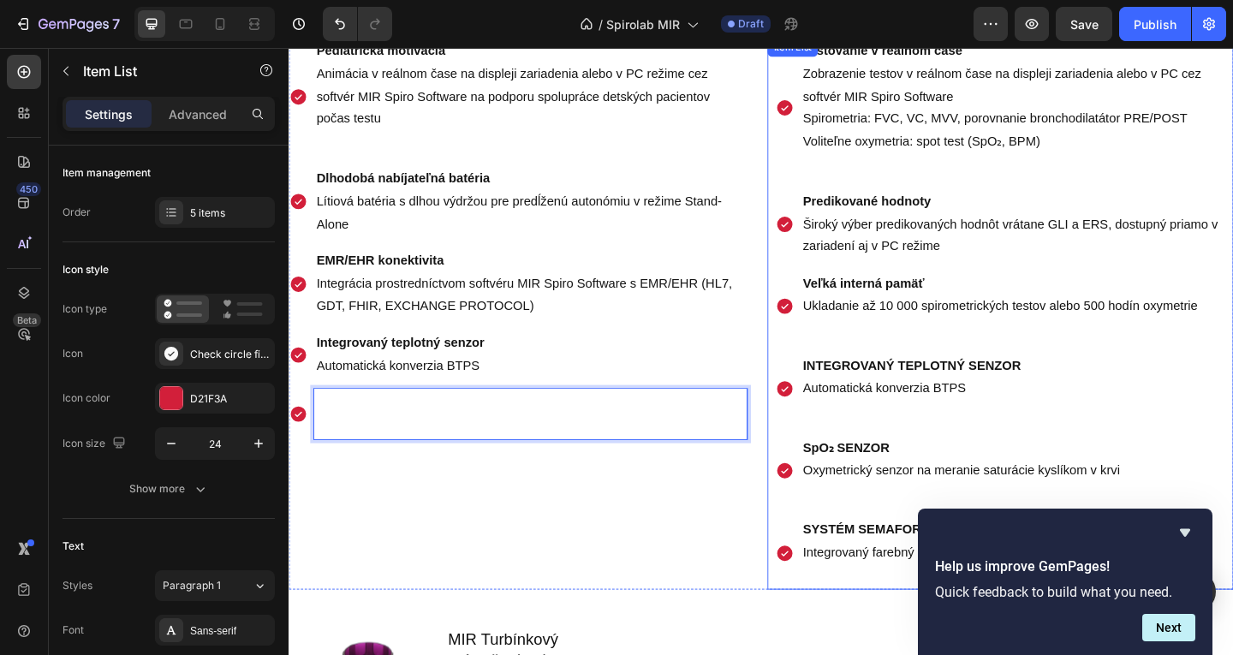
click at [975, 396] on strong "INTEGROVANÝ TEPLOTNÝ SENZOR" at bounding box center [966, 393] width 237 height 15
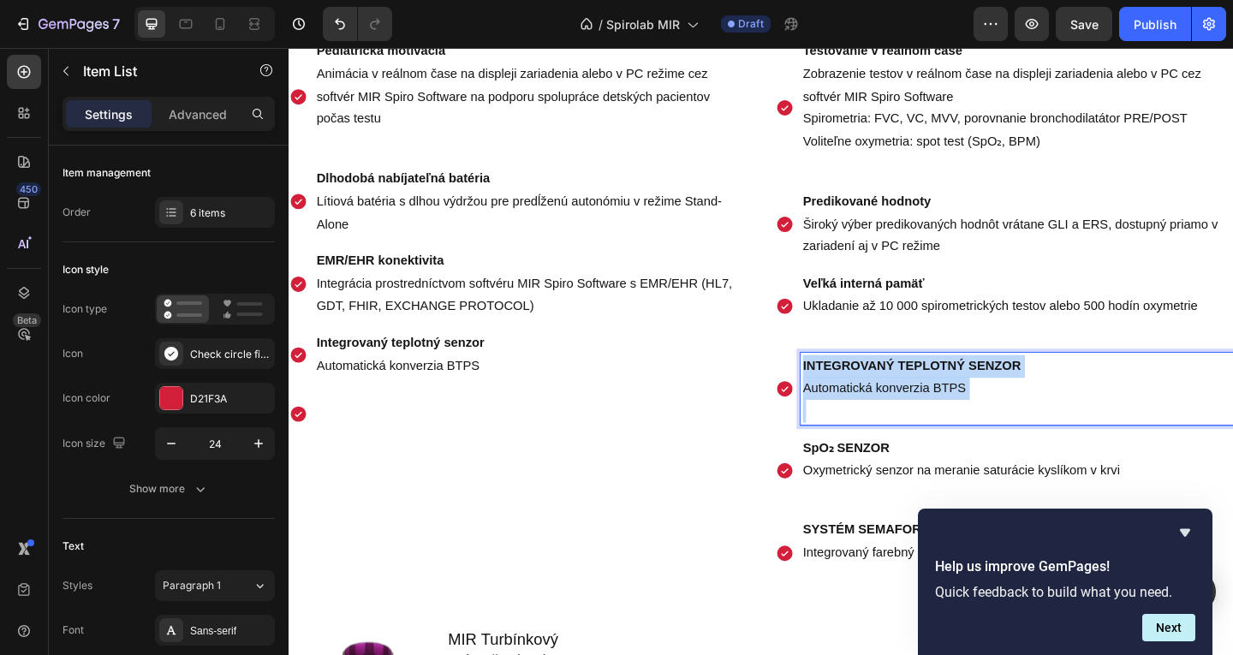
drag, startPoint x: 1055, startPoint y: 421, endPoint x: 798, endPoint y: 371, distance: 261.8
click at [798, 371] on div "Pediatrická motivácia Animácia v reálnom čase na displeji zariadenia alebo v PC…" at bounding box center [803, 337] width 1028 height 600
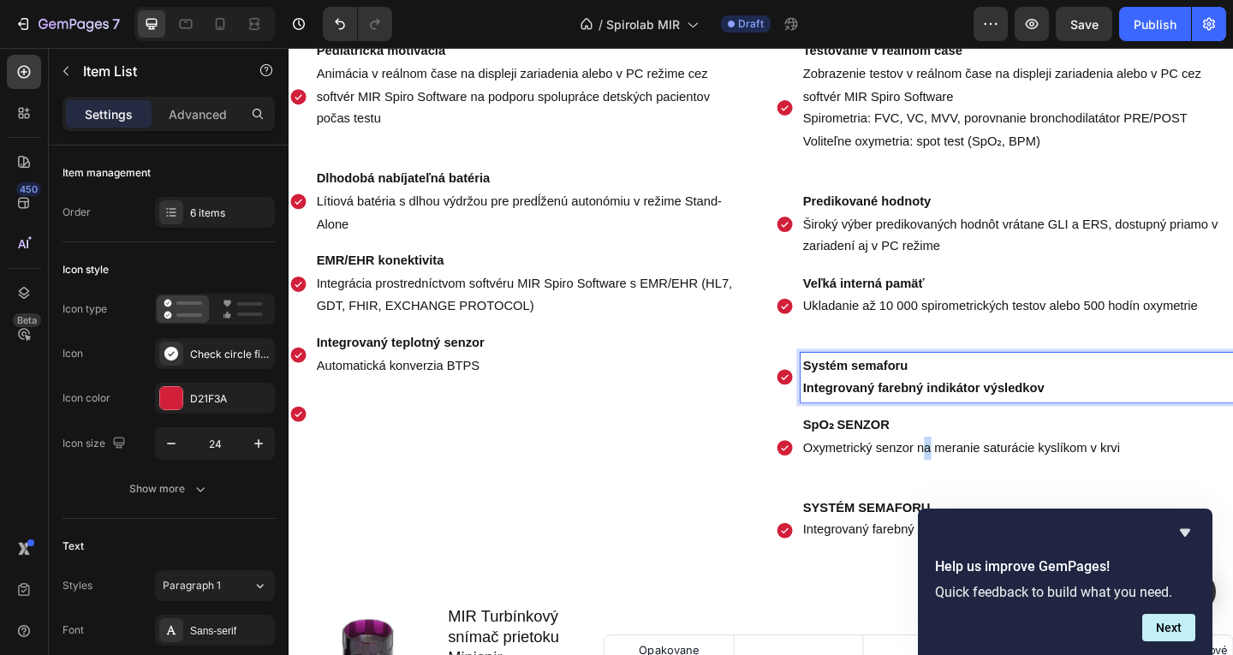
click at [976, 484] on p "SpO₂ SENZOR Oxymetrický senzor na meranie saturácie kyslíkom v krvi" at bounding box center [1081, 471] width 466 height 50
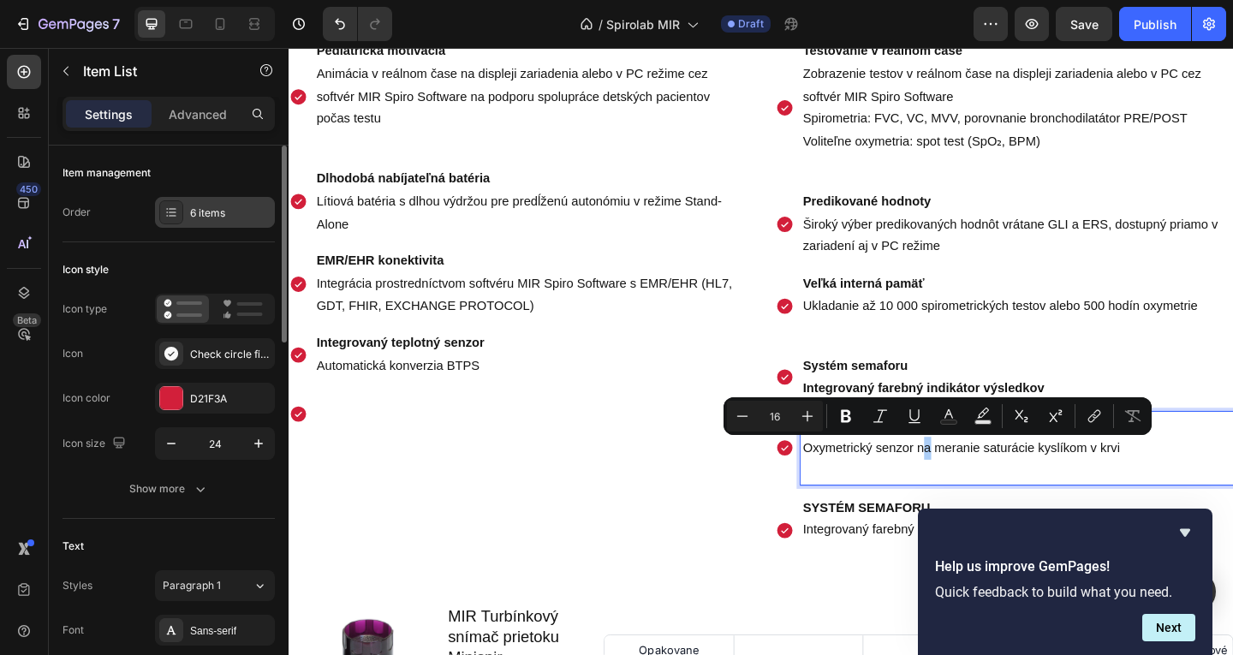
click at [235, 209] on div "6 items" at bounding box center [230, 213] width 80 height 15
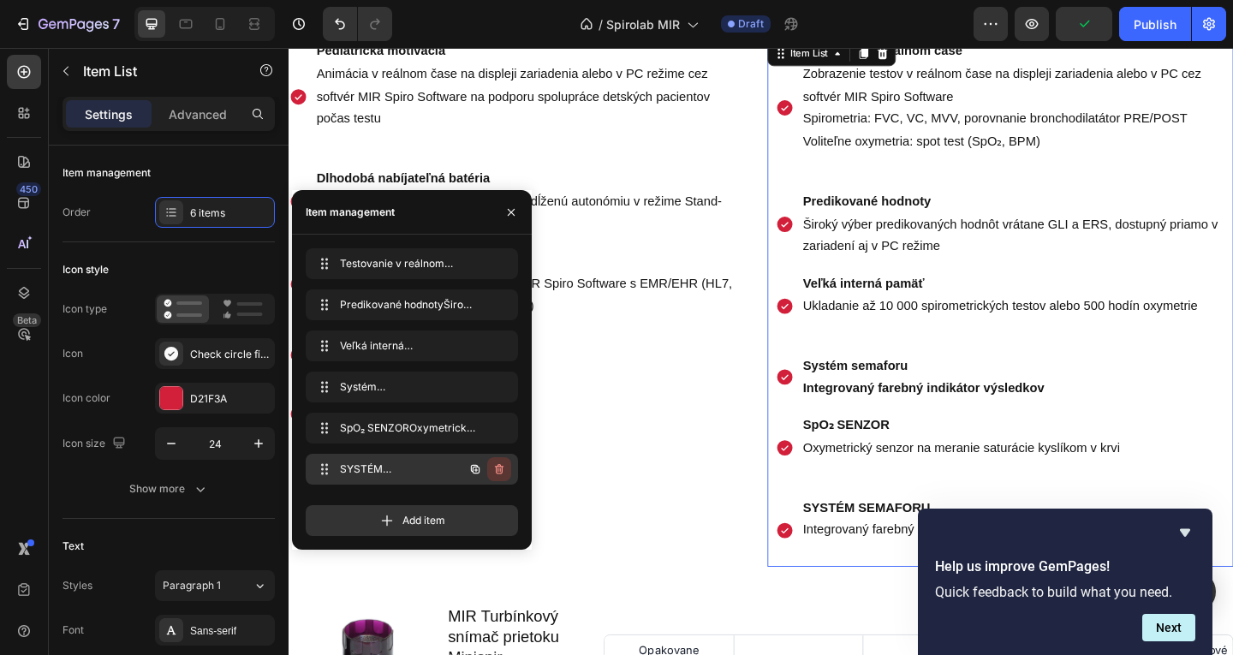
click at [501, 466] on icon "button" at bounding box center [499, 469] width 14 height 14
click at [498, 466] on div "Delete" at bounding box center [488, 469] width 32 height 15
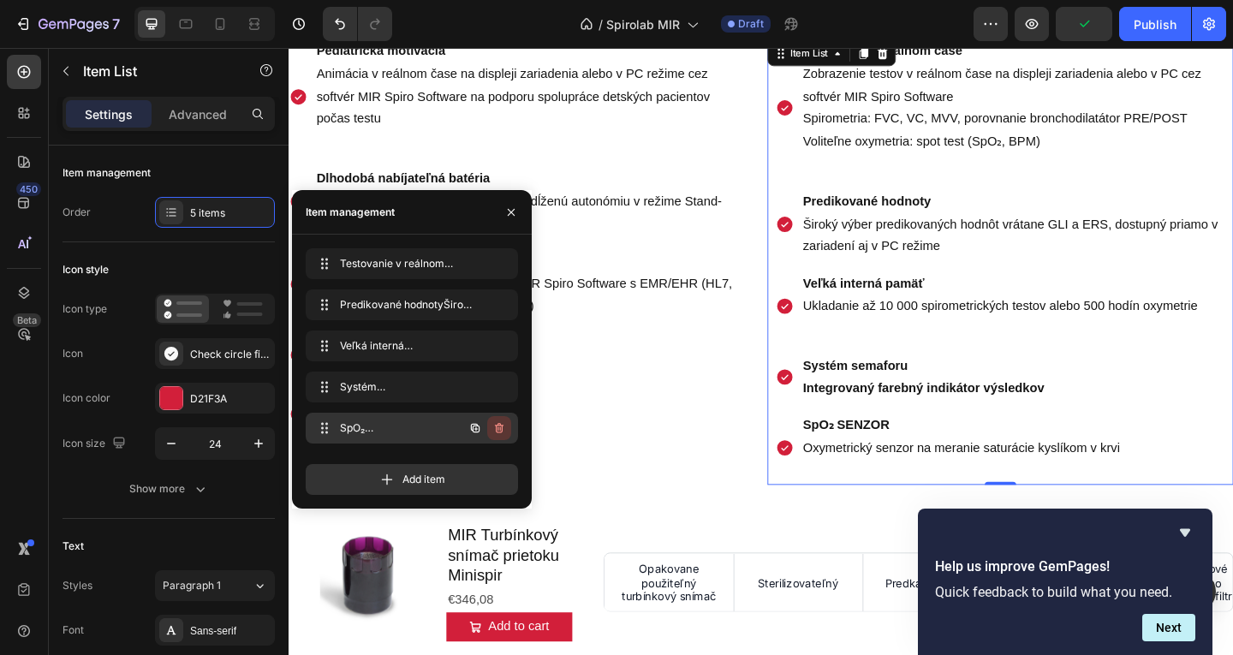
click at [494, 431] on icon "button" at bounding box center [499, 428] width 14 height 14
click at [494, 431] on div "Delete" at bounding box center [488, 427] width 32 height 15
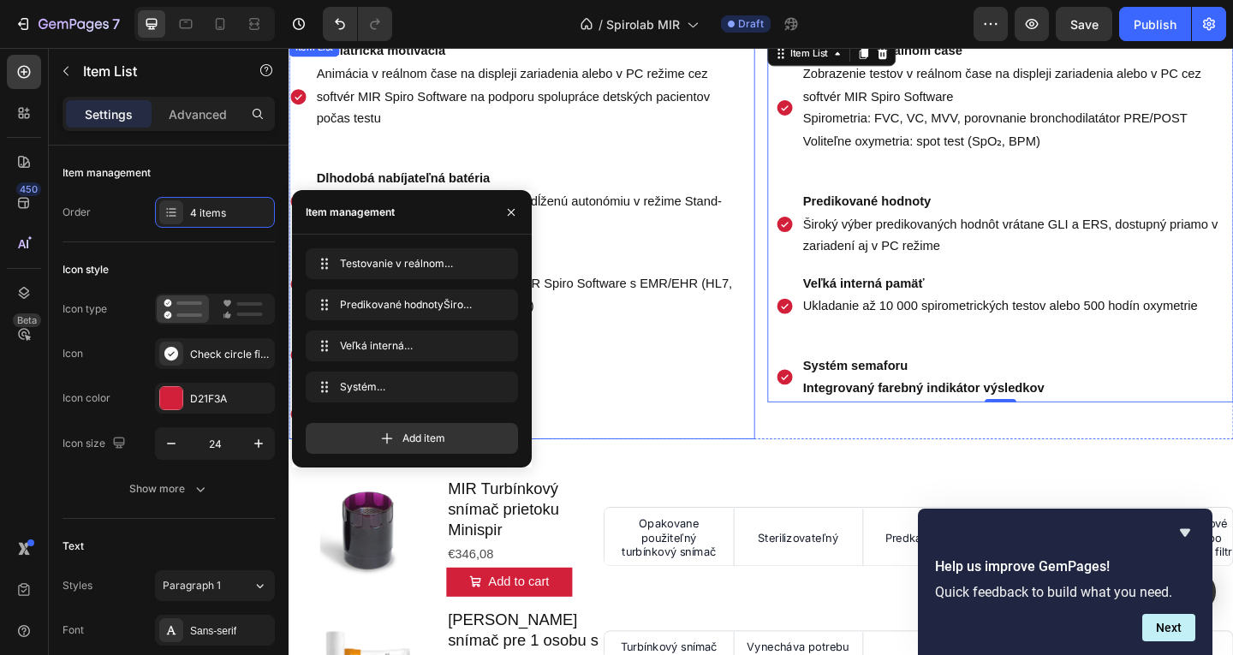
click at [766, 350] on div "Pediatrická motivácia Animácia v reálnom čase na displeji zariadenia alebo v PC…" at bounding box center [538, 255] width 498 height 437
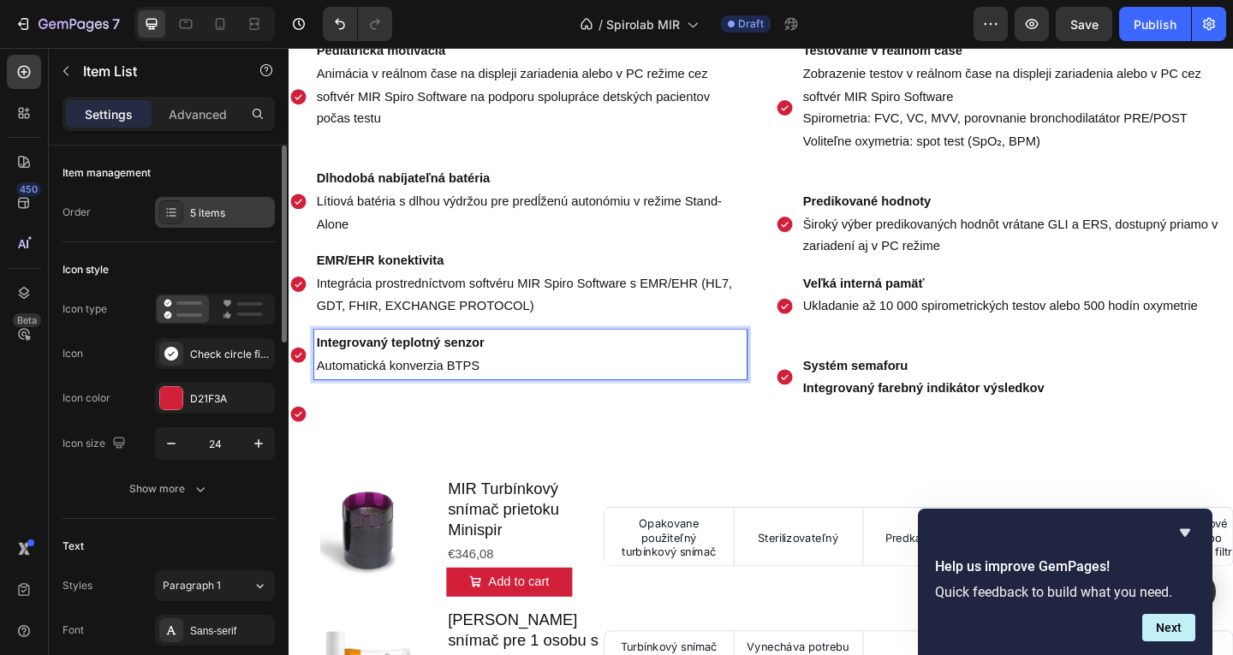
click at [238, 215] on div "5 items" at bounding box center [230, 213] width 80 height 15
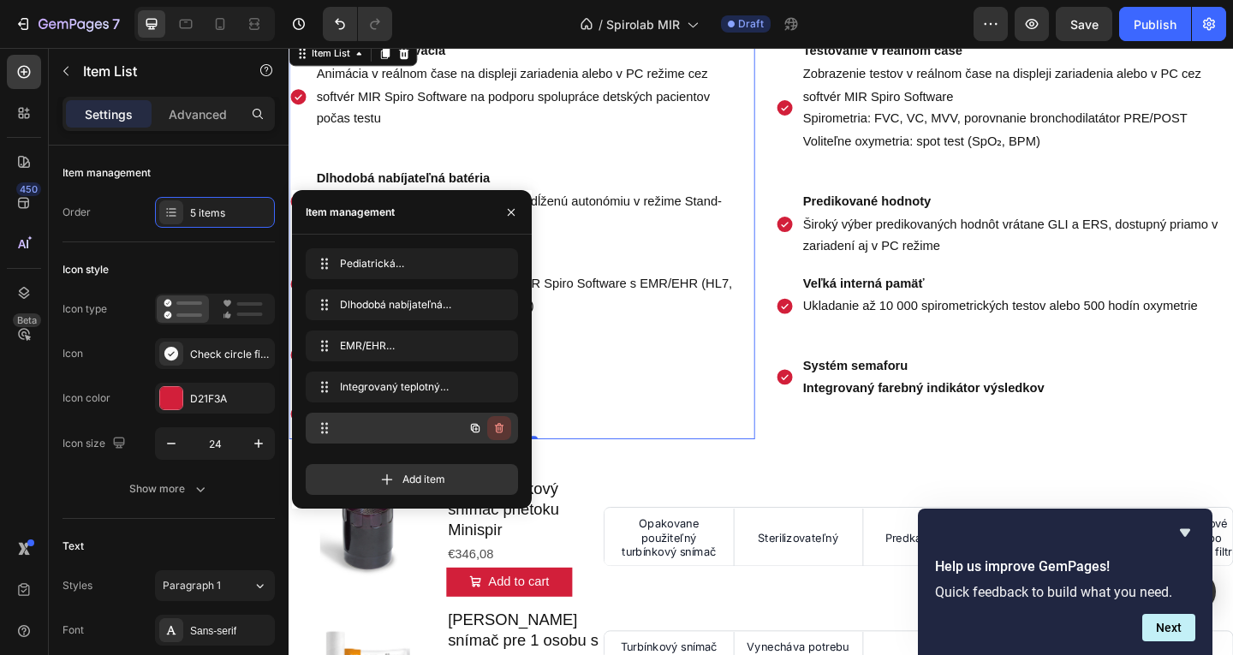
click at [498, 430] on icon "button" at bounding box center [498, 429] width 1 height 4
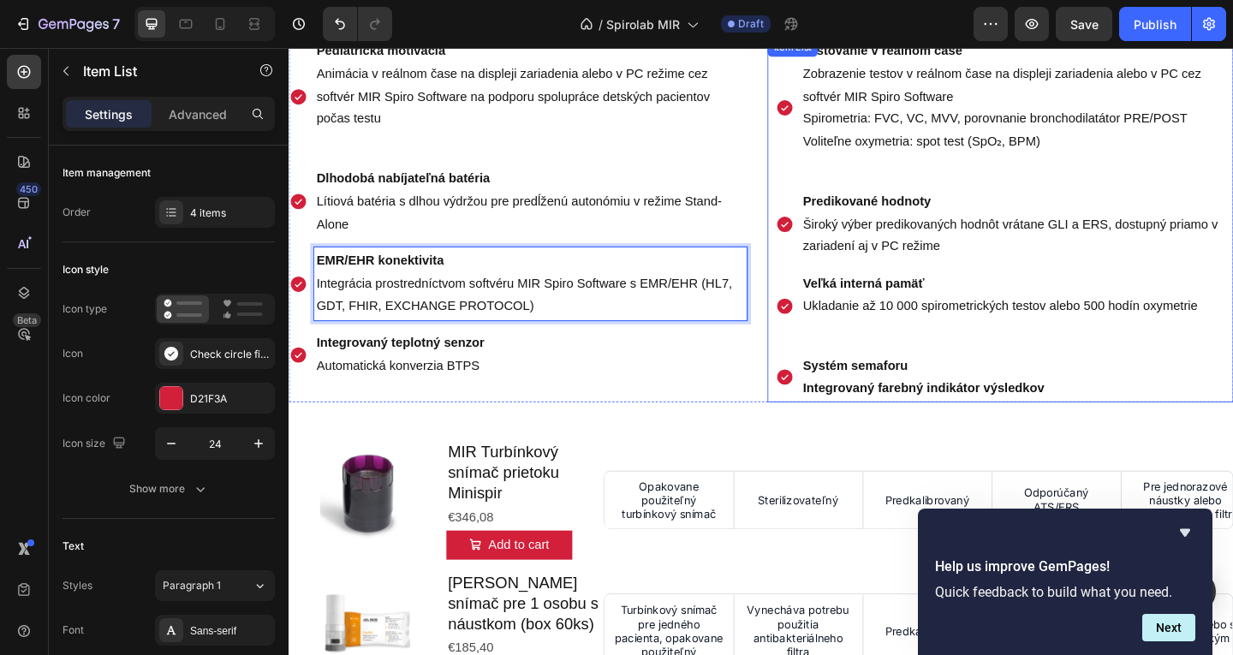
click at [921, 391] on strong "Systém semaforu" at bounding box center [905, 393] width 114 height 15
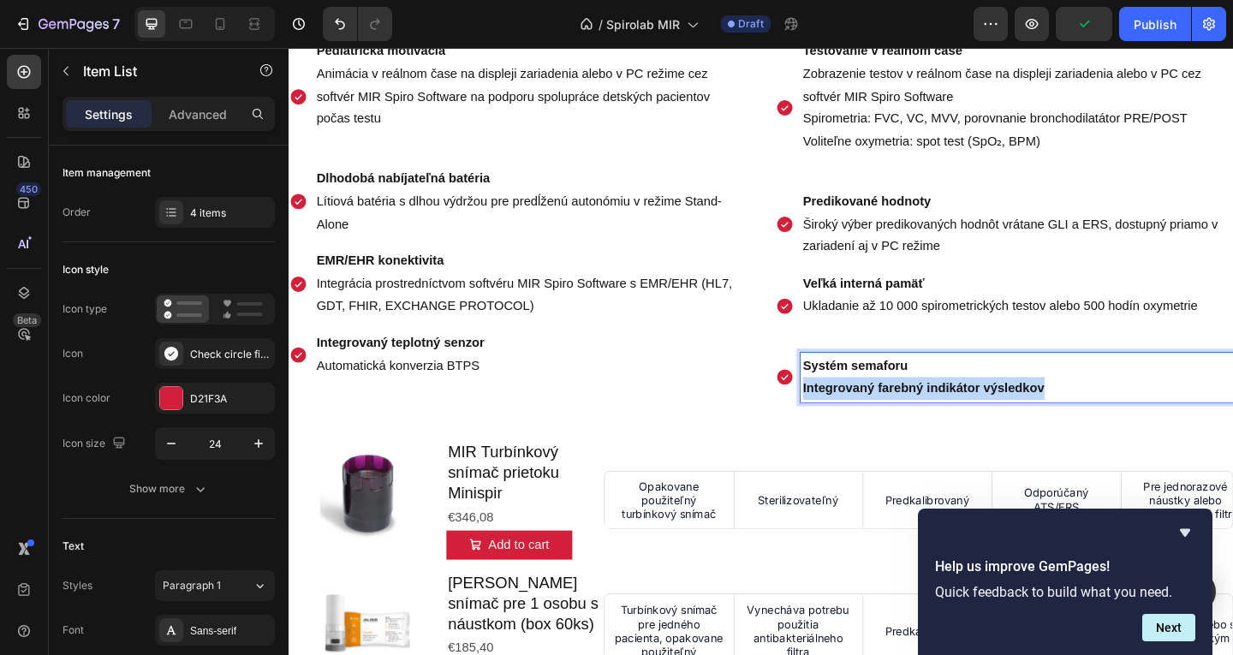
drag, startPoint x: 1124, startPoint y: 411, endPoint x: 836, endPoint y: 426, distance: 288.2
click at [836, 426] on div "Systém semaforu Integrovaný farebný indikátor výsledkov" at bounding box center [1067, 406] width 498 height 55
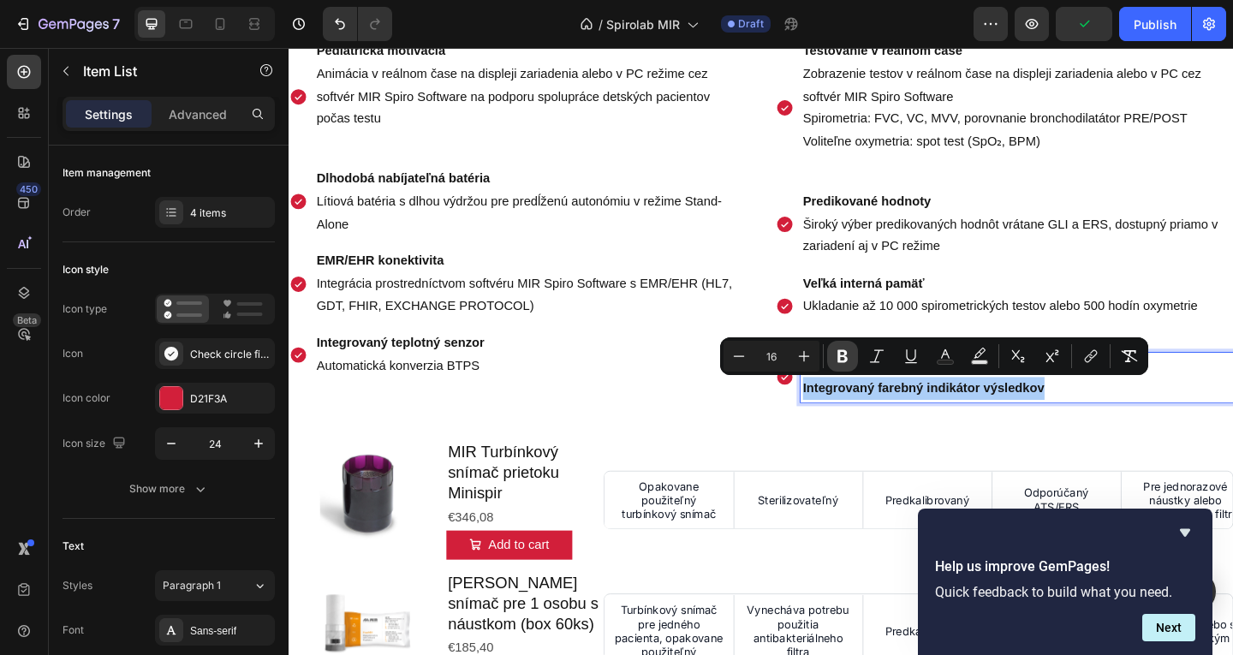
click at [846, 360] on icon "Editor contextual toolbar" at bounding box center [843, 356] width 10 height 13
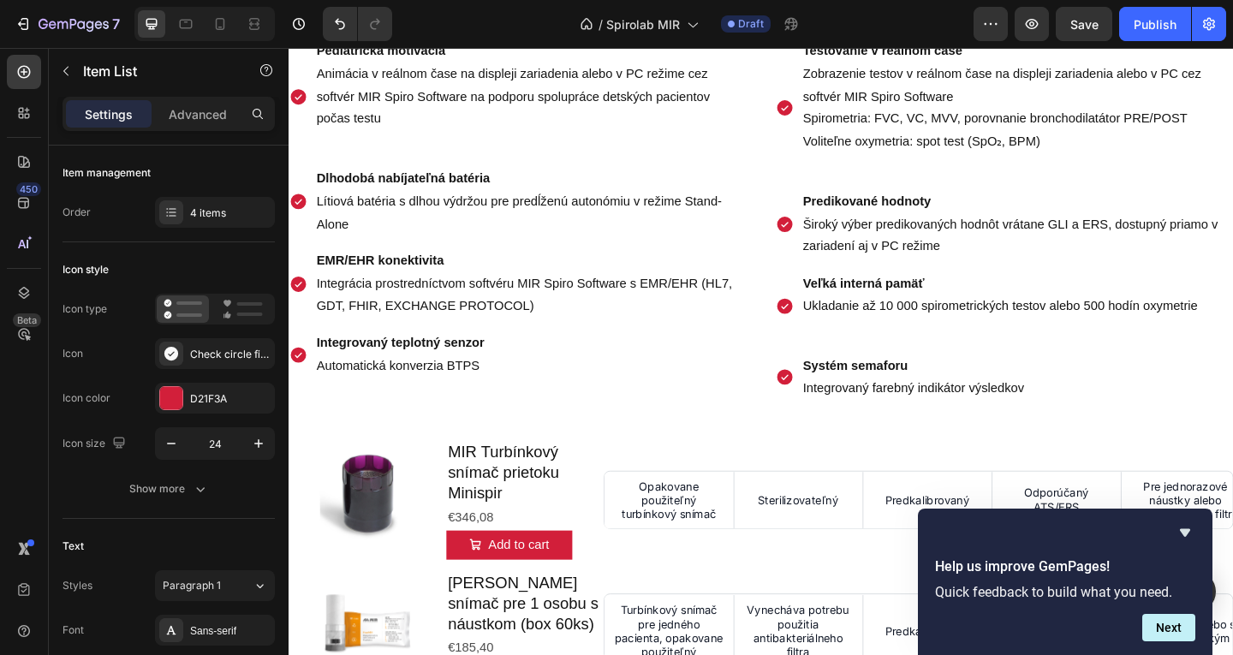
click at [869, 326] on p "Veľká interná pamäť Ukladanie až 10 000 spirometrických testov alebo 500 hodín …" at bounding box center [1081, 317] width 466 height 50
click at [862, 358] on p "Rich Text Editor. Editing area: main" at bounding box center [1081, 354] width 466 height 25
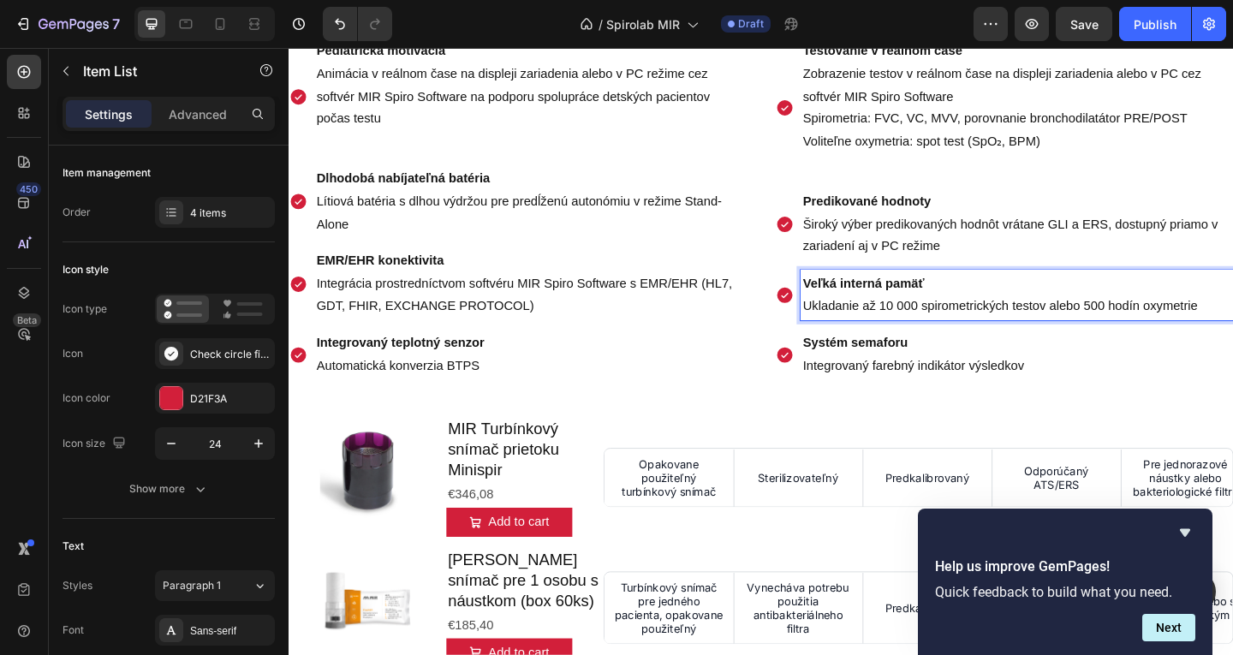
scroll to position [1654, 0]
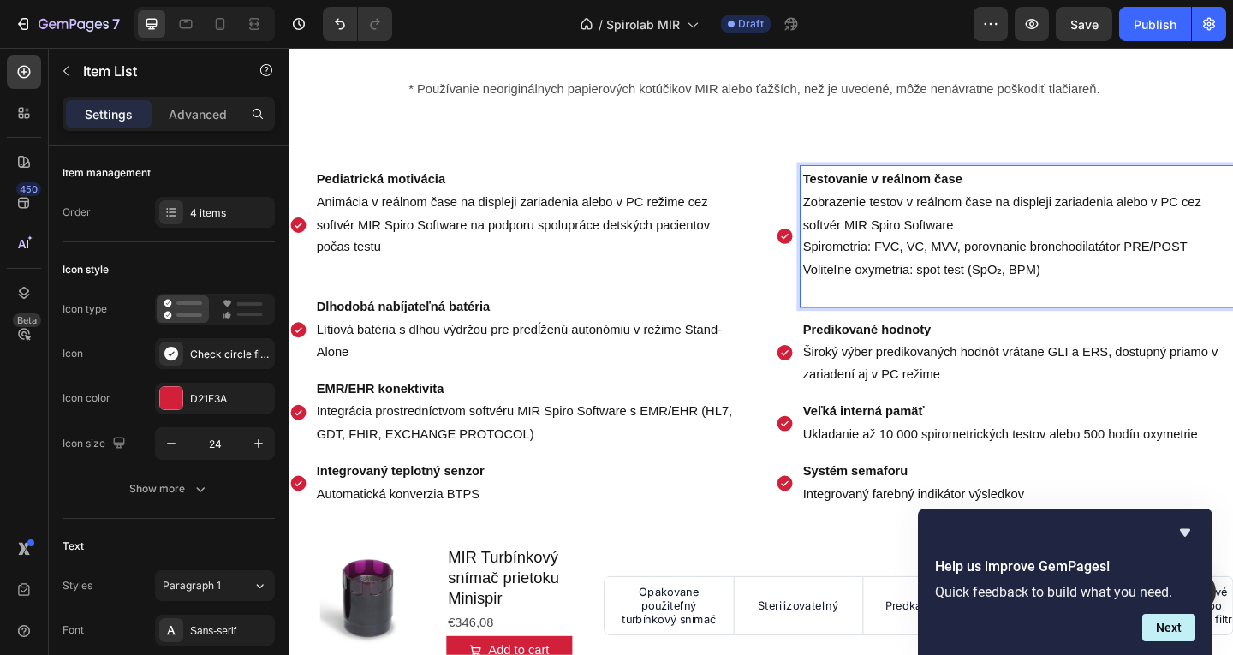
click at [898, 311] on p "Rich Text Editor. Editing area: main" at bounding box center [1081, 314] width 466 height 25
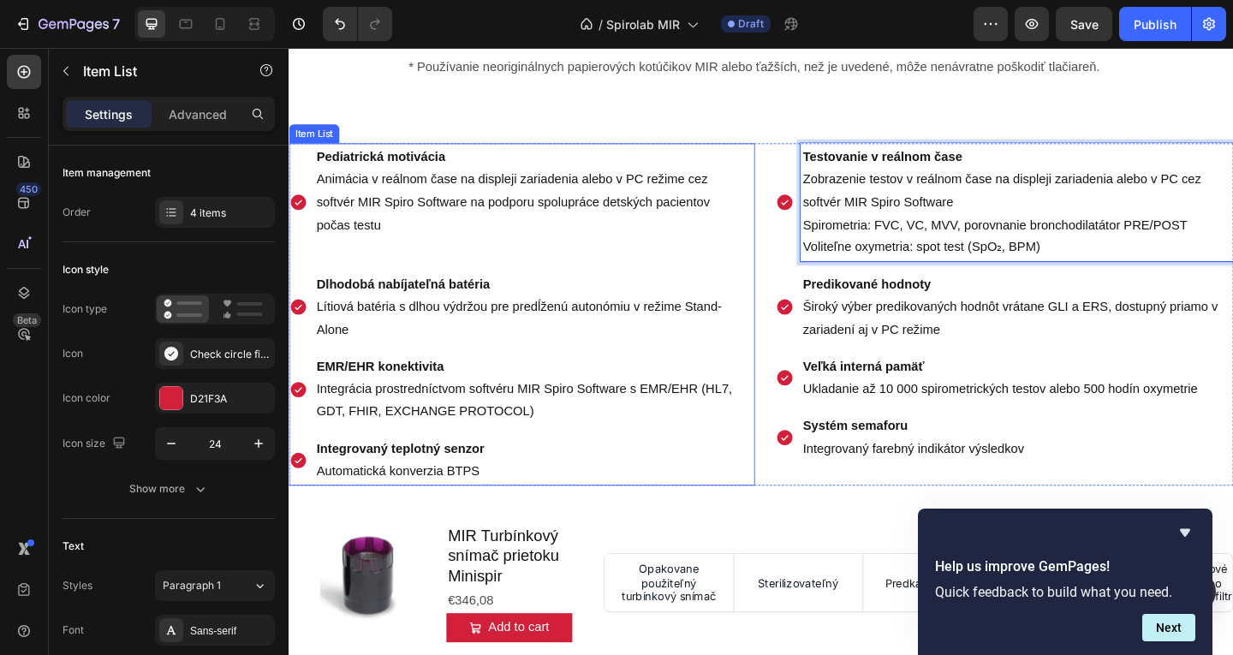
click at [423, 277] on p "Rich Text Editor. Editing area: main" at bounding box center [552, 265] width 466 height 25
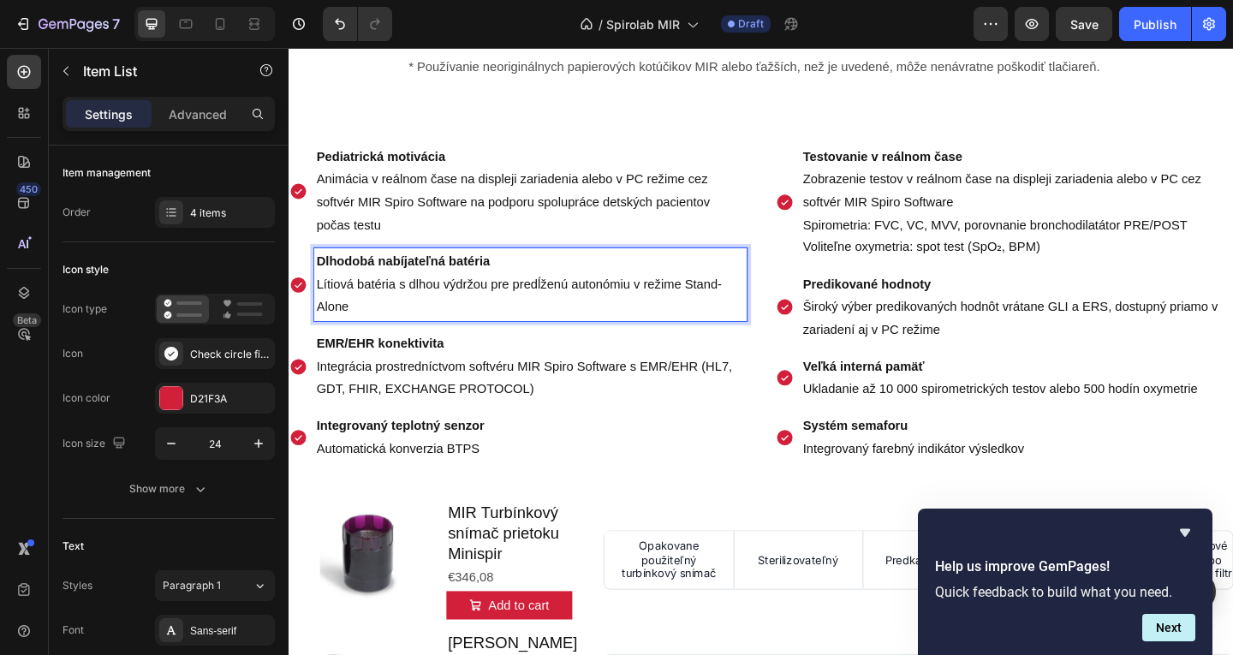
click at [379, 342] on p "Dlhodobá nabíjateľná batéria Lítiová batéria s dlhou výdržou pre predĺženú auto…" at bounding box center [552, 305] width 466 height 74
click at [379, 409] on p "EMR/EHR konektivita Integrácia prostredníctvom softvéru MIR Spiro Software s EM…" at bounding box center [552, 395] width 466 height 74
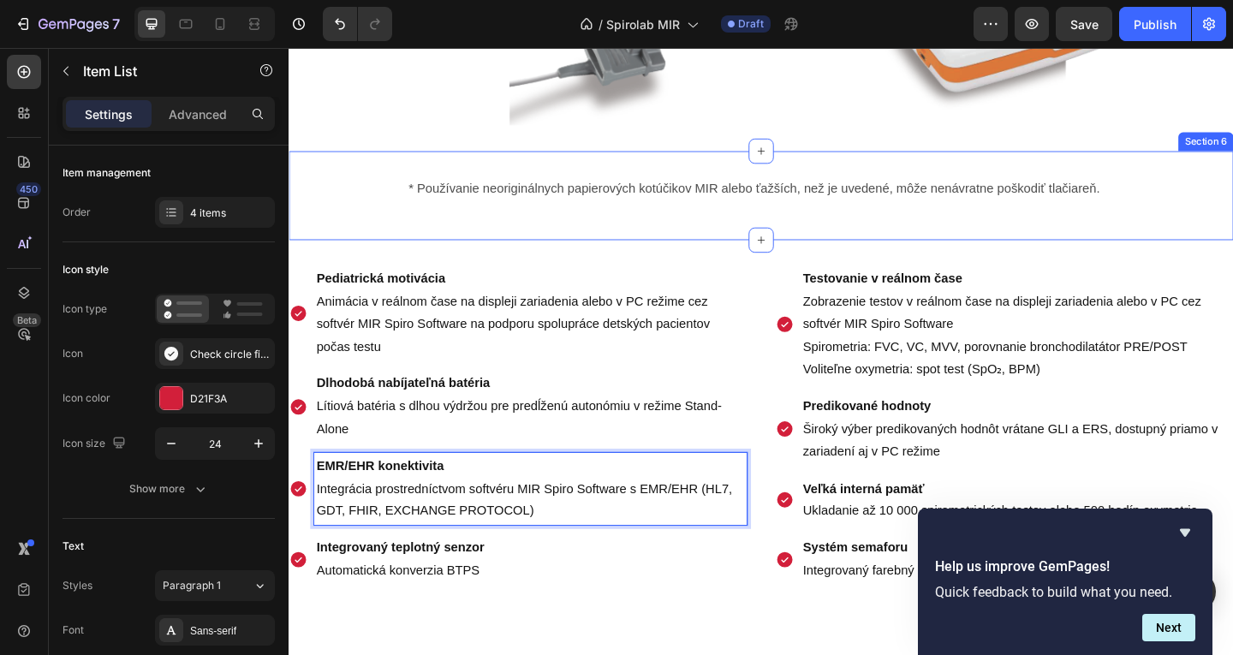
scroll to position [1529, 0]
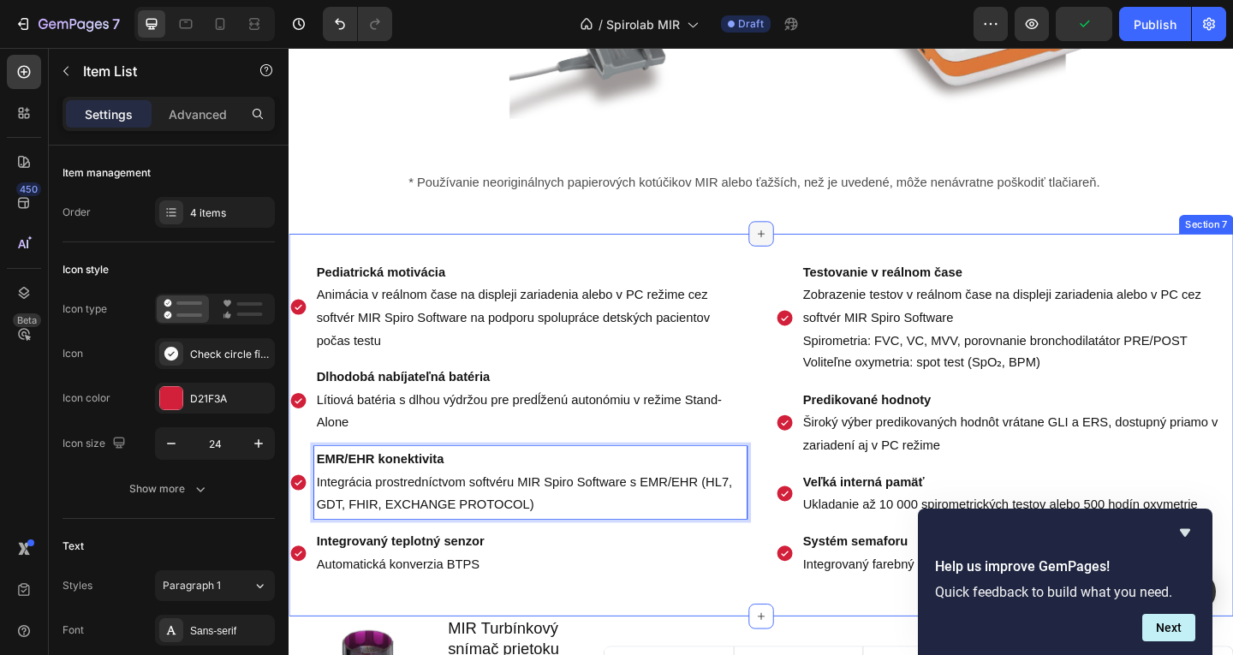
click at [796, 257] on icon at bounding box center [803, 250] width 14 height 14
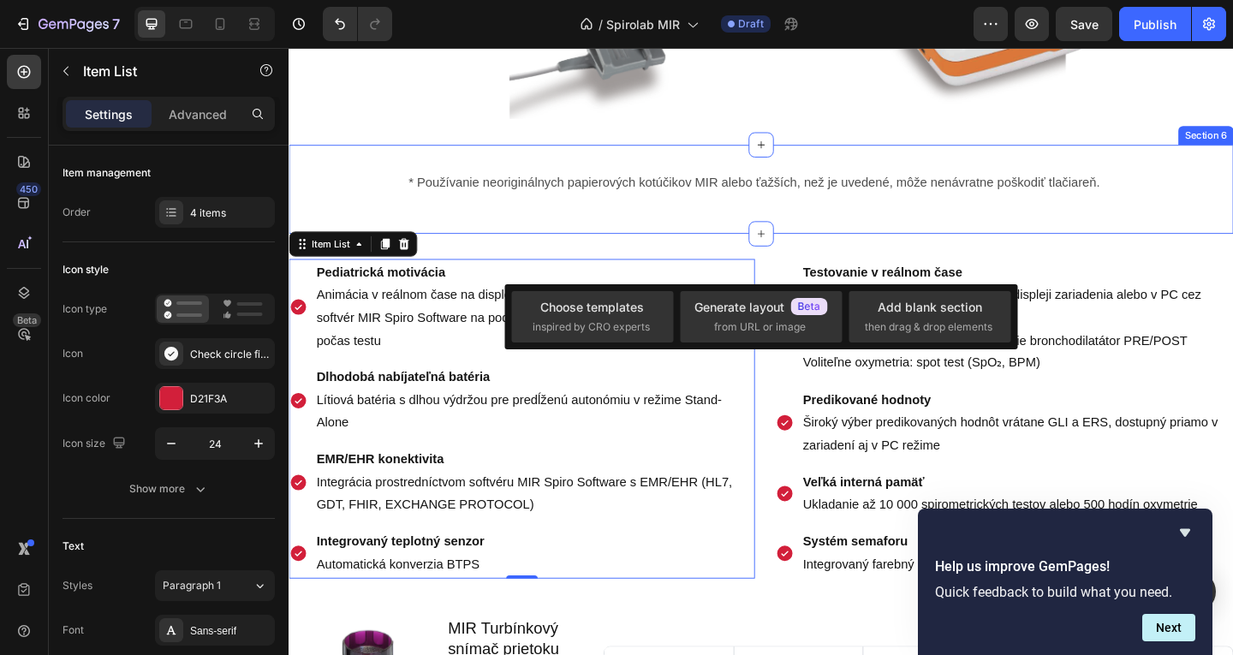
click at [669, 250] on div "* Používanie neoriginálnych papierových kotúčikov MIR alebo ťažších, než je uve…" at bounding box center [803, 201] width 1028 height 97
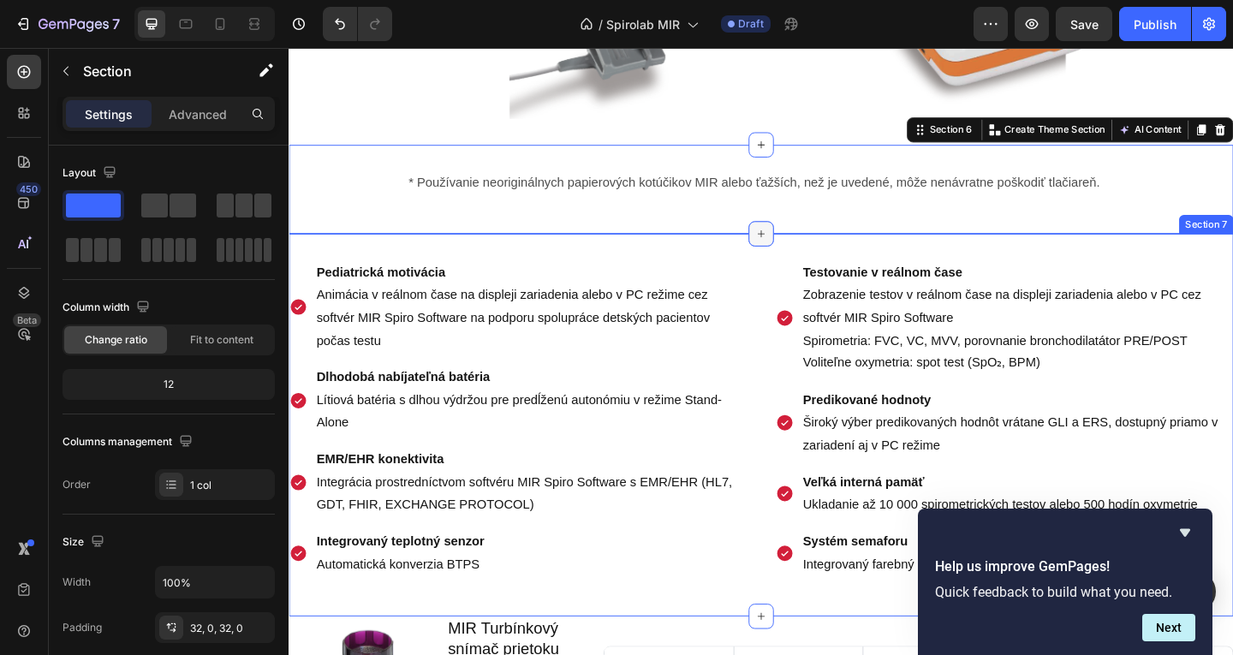
click at [789, 264] on div at bounding box center [802, 249] width 27 height 27
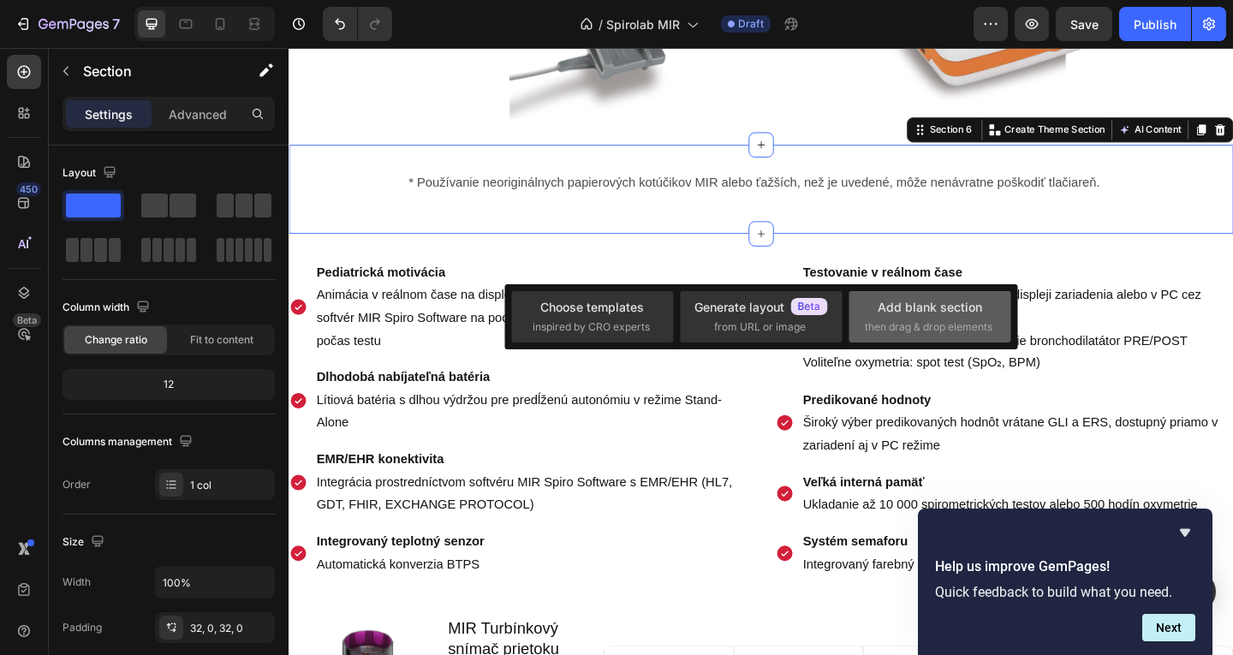
click at [892, 313] on div "Add blank section" at bounding box center [930, 307] width 104 height 18
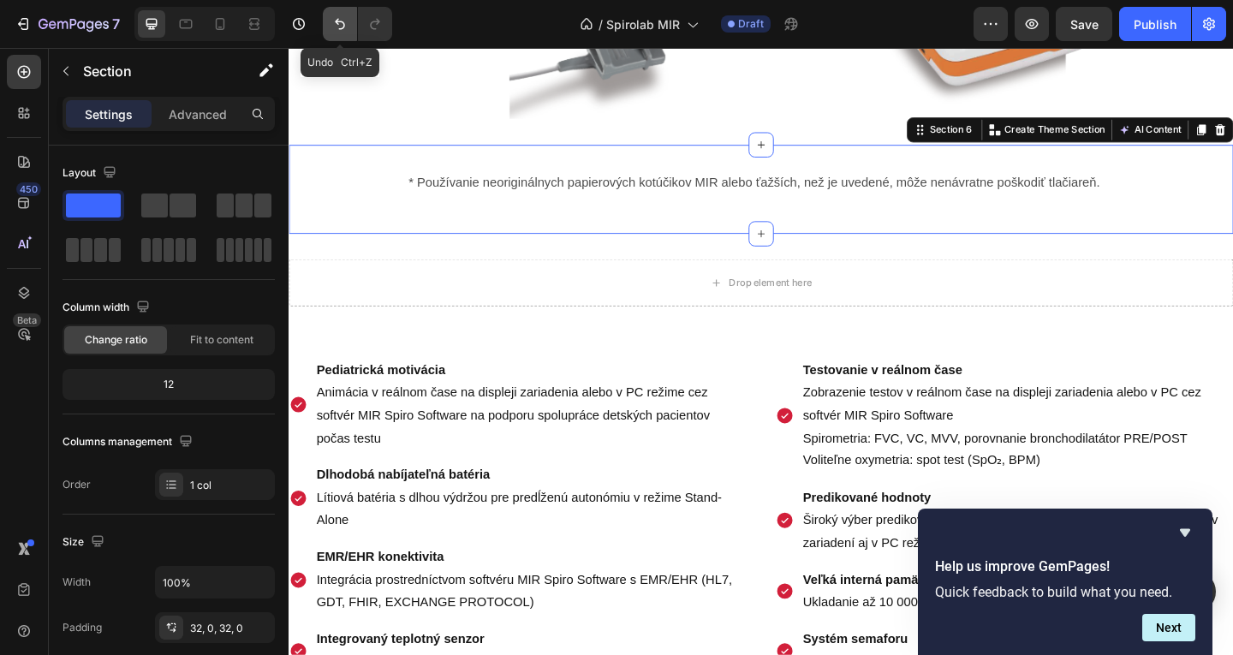
click at [338, 26] on icon "Undo/Redo" at bounding box center [339, 23] width 17 height 17
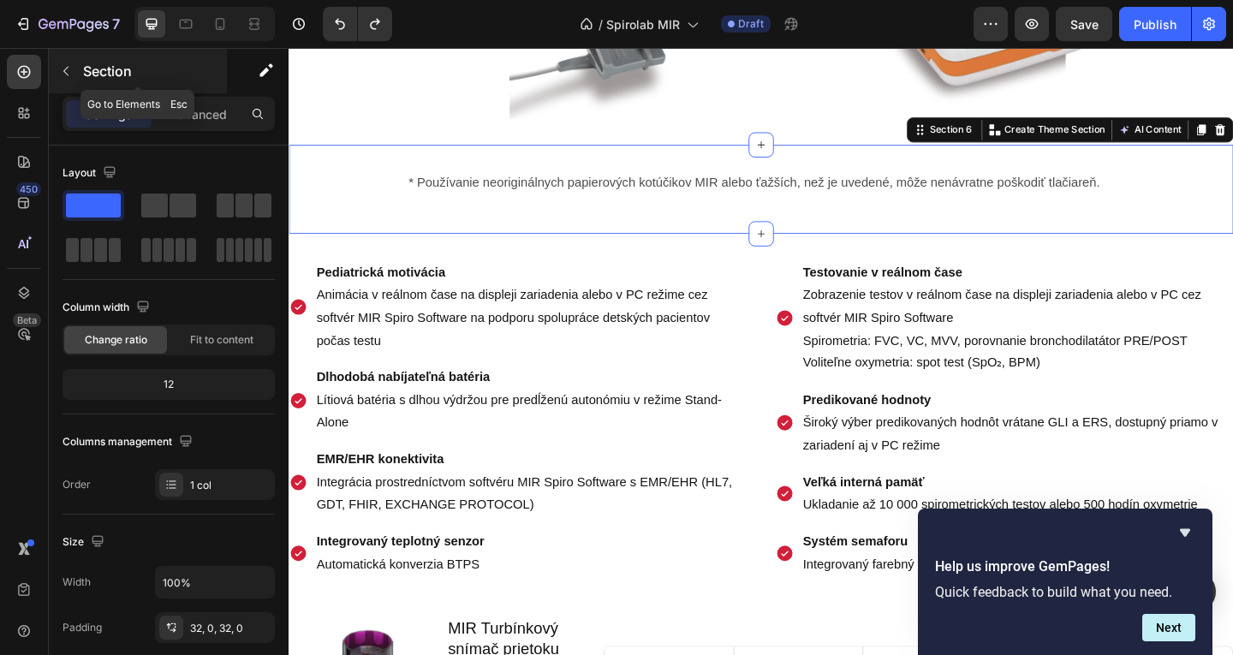
click at [81, 83] on div "Section" at bounding box center [138, 71] width 178 height 45
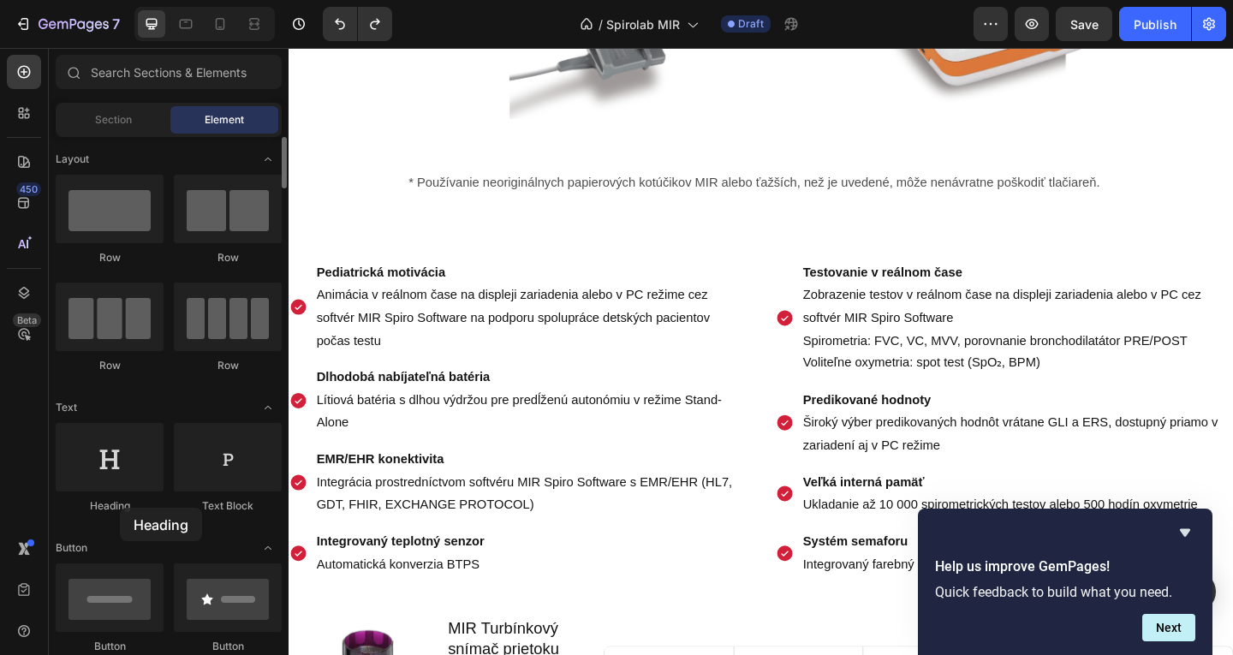
click at [120, 508] on div "Heading" at bounding box center [110, 505] width 108 height 15
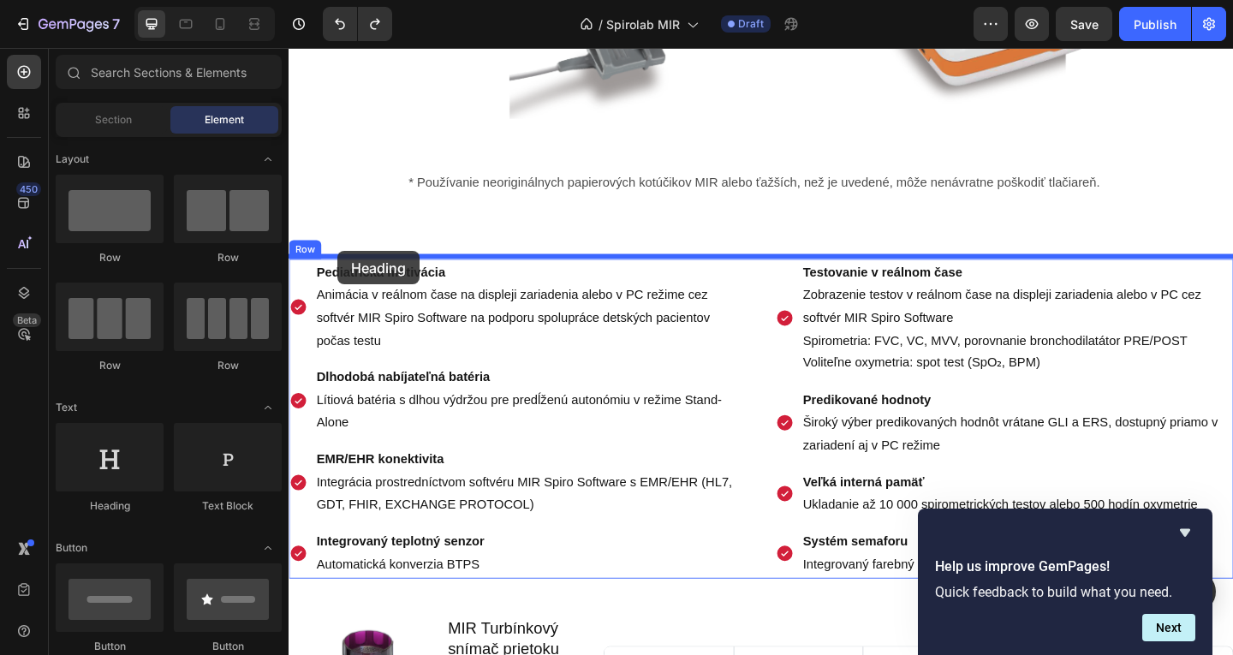
drag, startPoint x: 399, startPoint y: 525, endPoint x: 342, endPoint y: 269, distance: 262.4
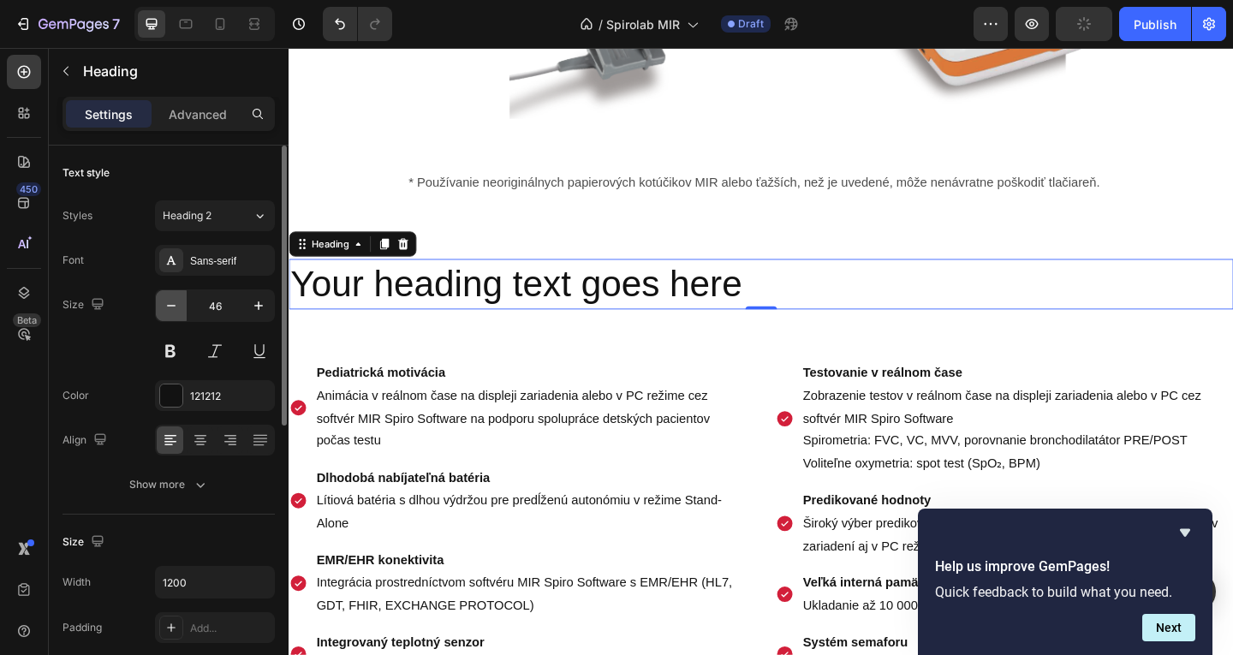
click at [174, 304] on icon "button" at bounding box center [171, 305] width 17 height 17
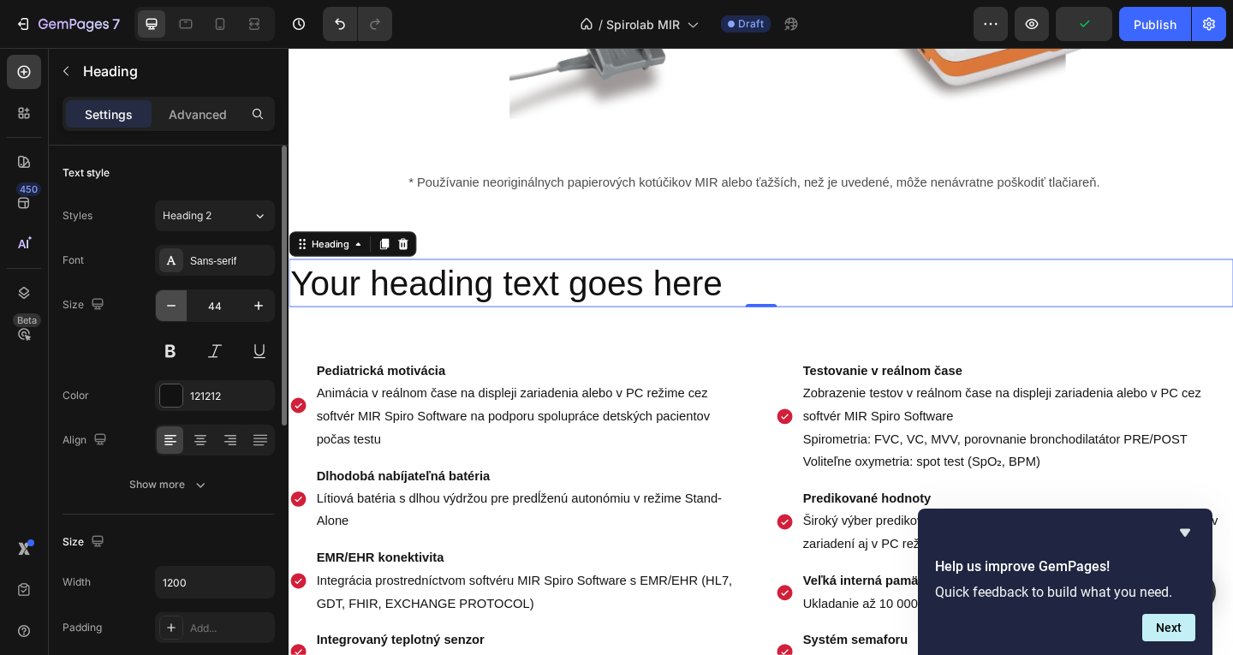
click at [174, 304] on icon "button" at bounding box center [171, 305] width 17 height 17
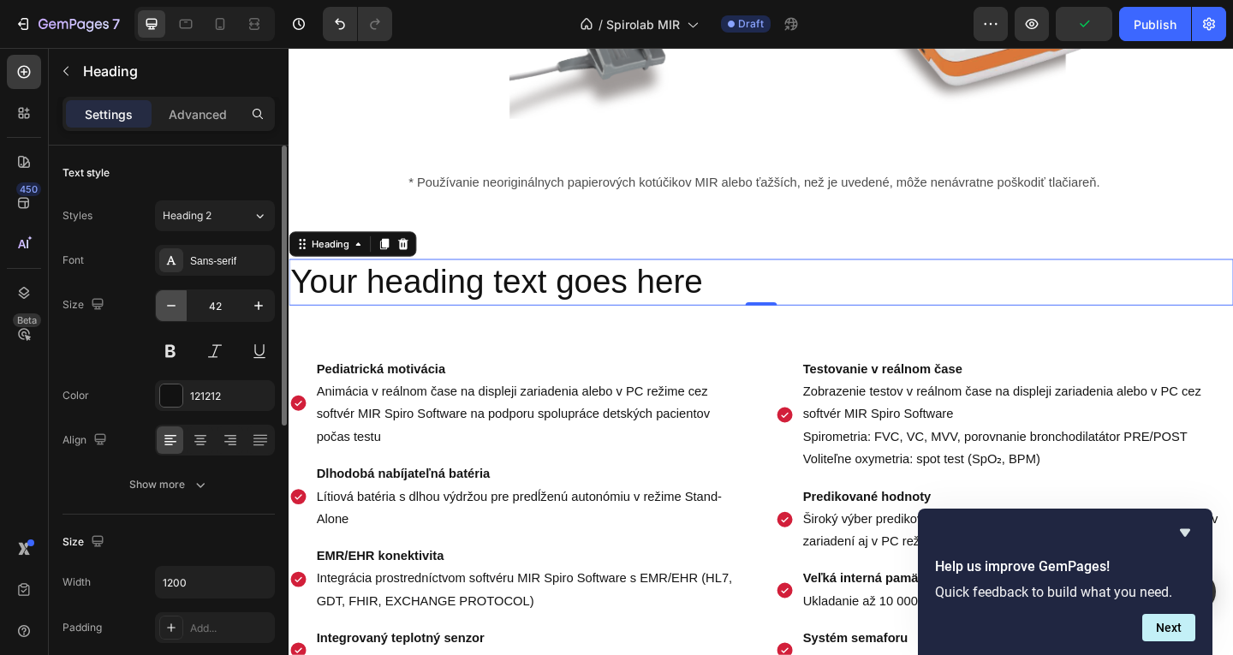
click at [174, 304] on icon "button" at bounding box center [171, 305] width 17 height 17
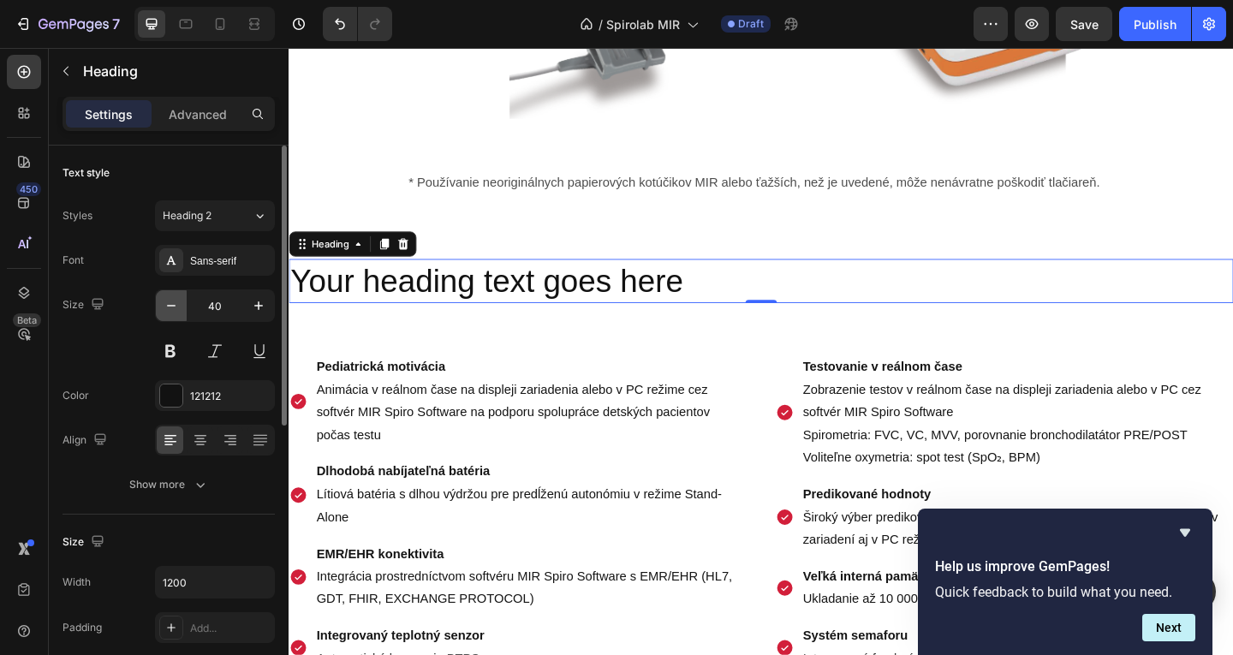
click at [174, 304] on icon "button" at bounding box center [171, 305] width 17 height 17
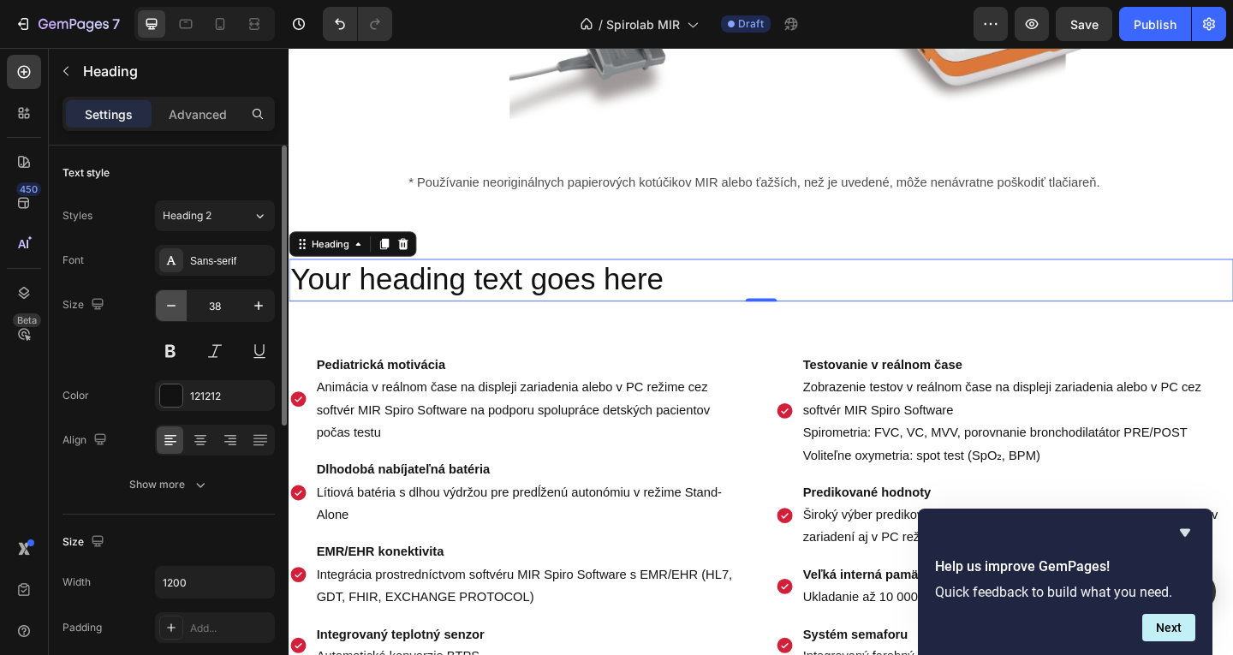
click at [174, 304] on icon "button" at bounding box center [171, 305] width 17 height 17
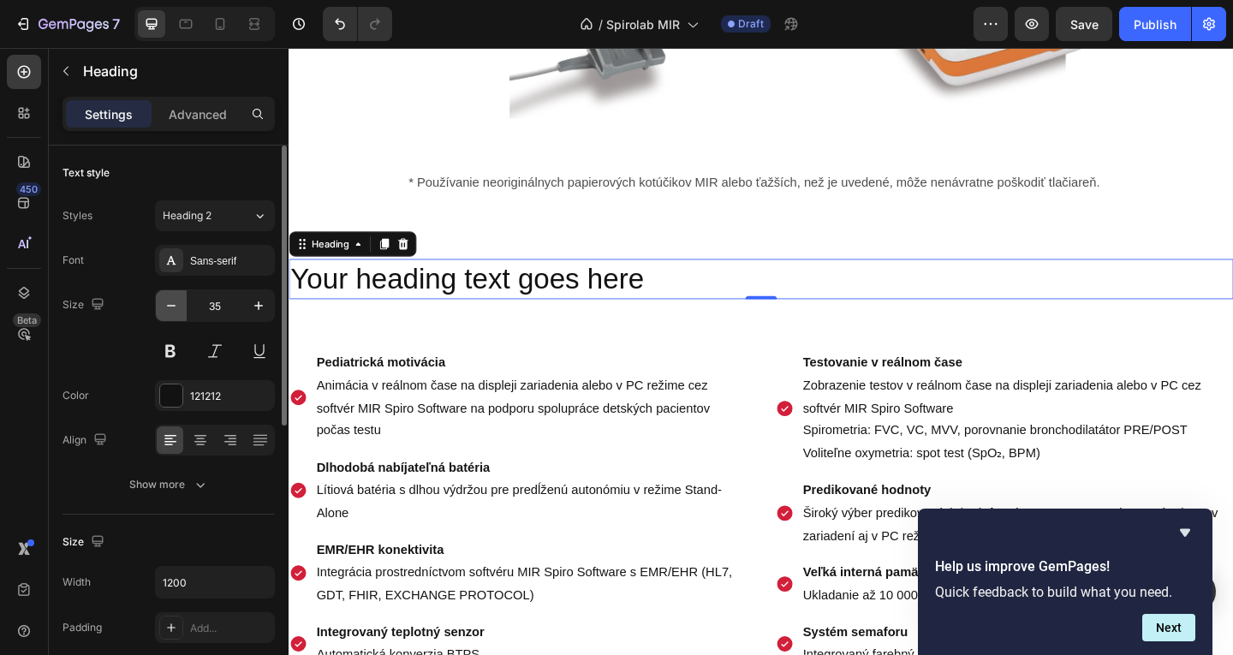
click at [174, 304] on icon "button" at bounding box center [171, 305] width 17 height 17
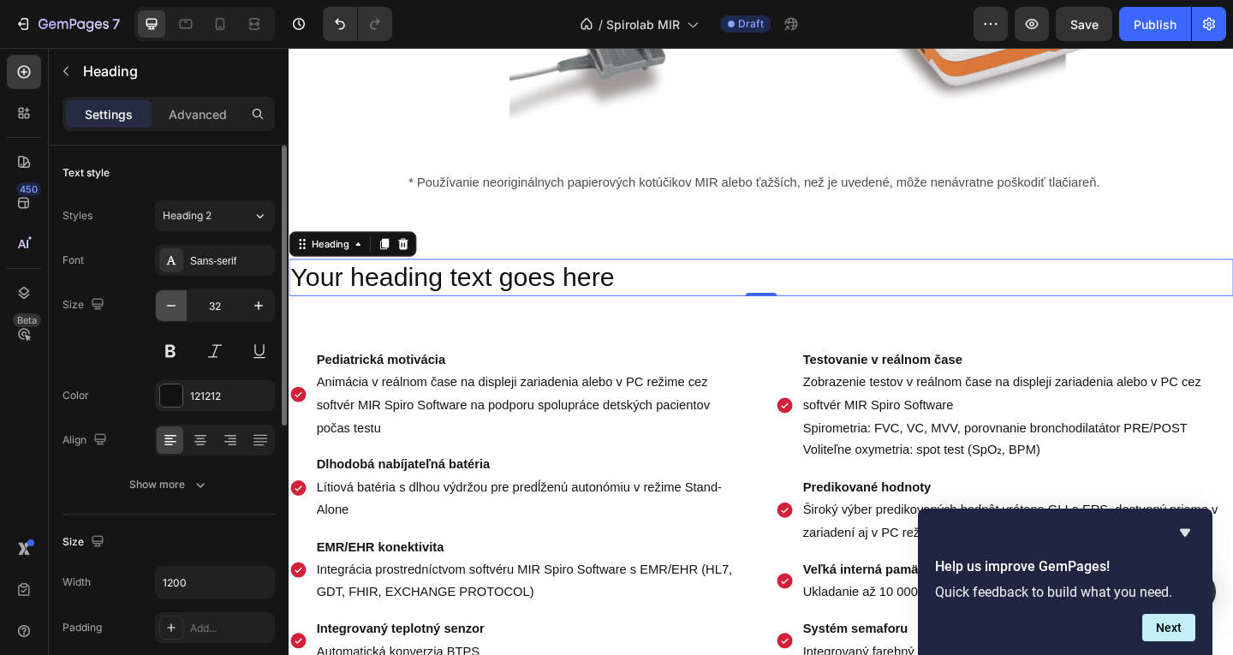
click at [174, 304] on icon "button" at bounding box center [171, 305] width 17 height 17
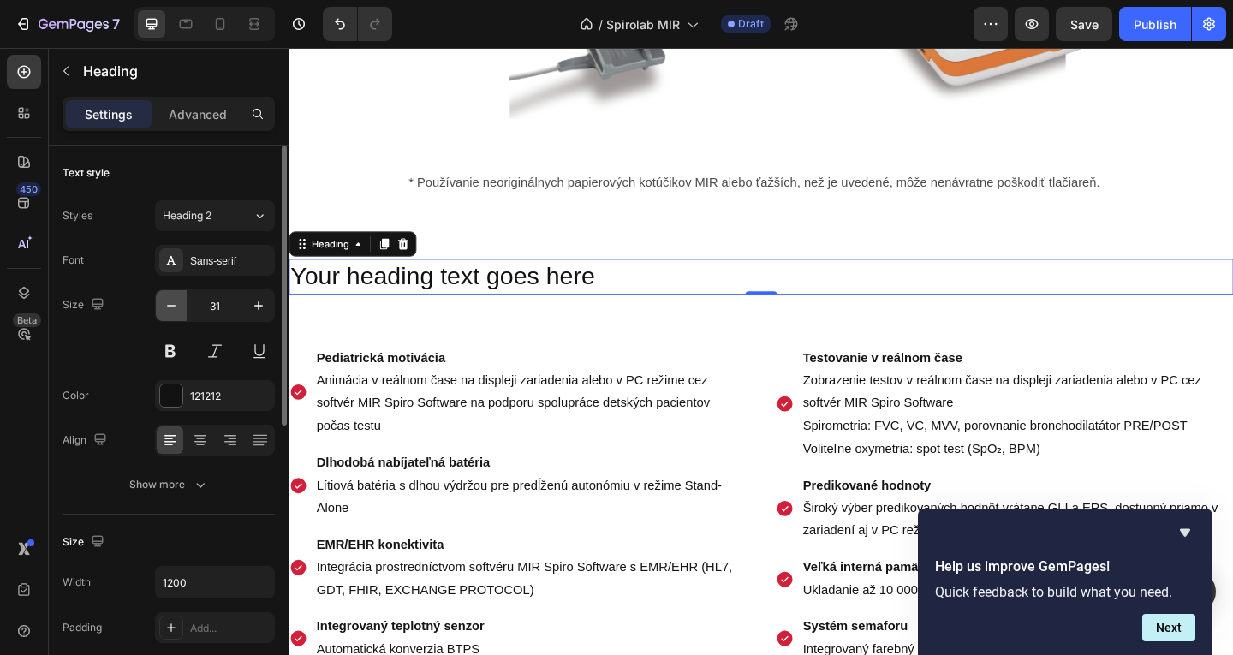
click at [174, 304] on icon "button" at bounding box center [171, 305] width 17 height 17
type input "30"
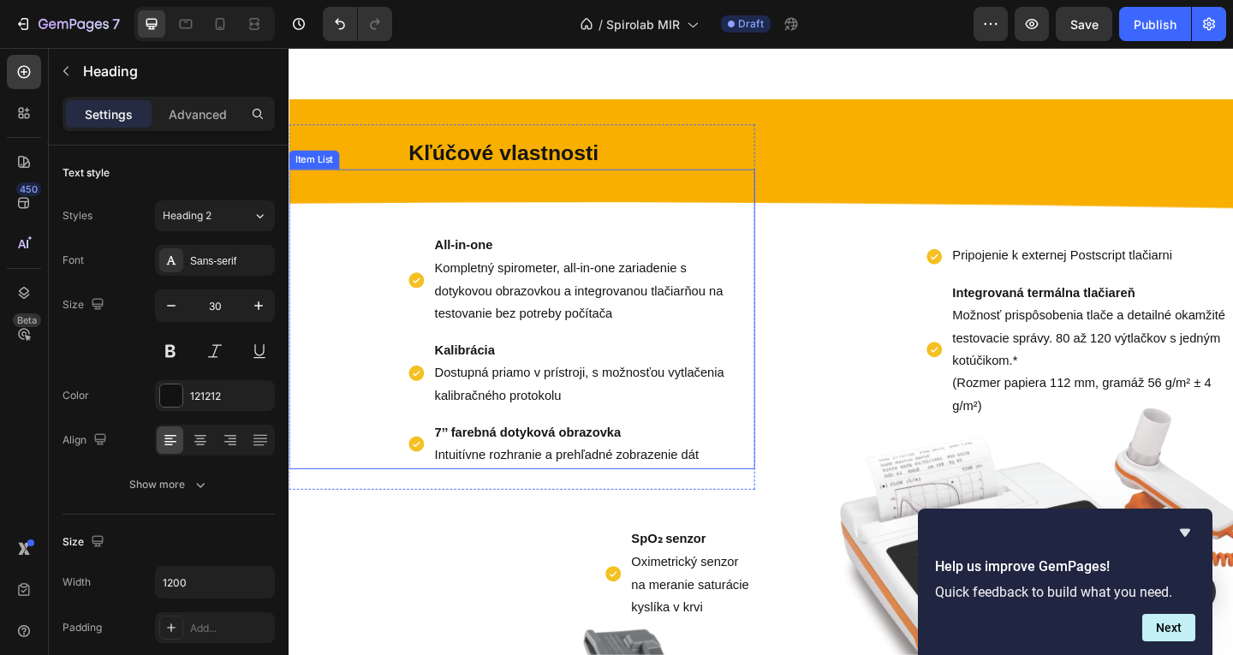
scroll to position [1389, 0]
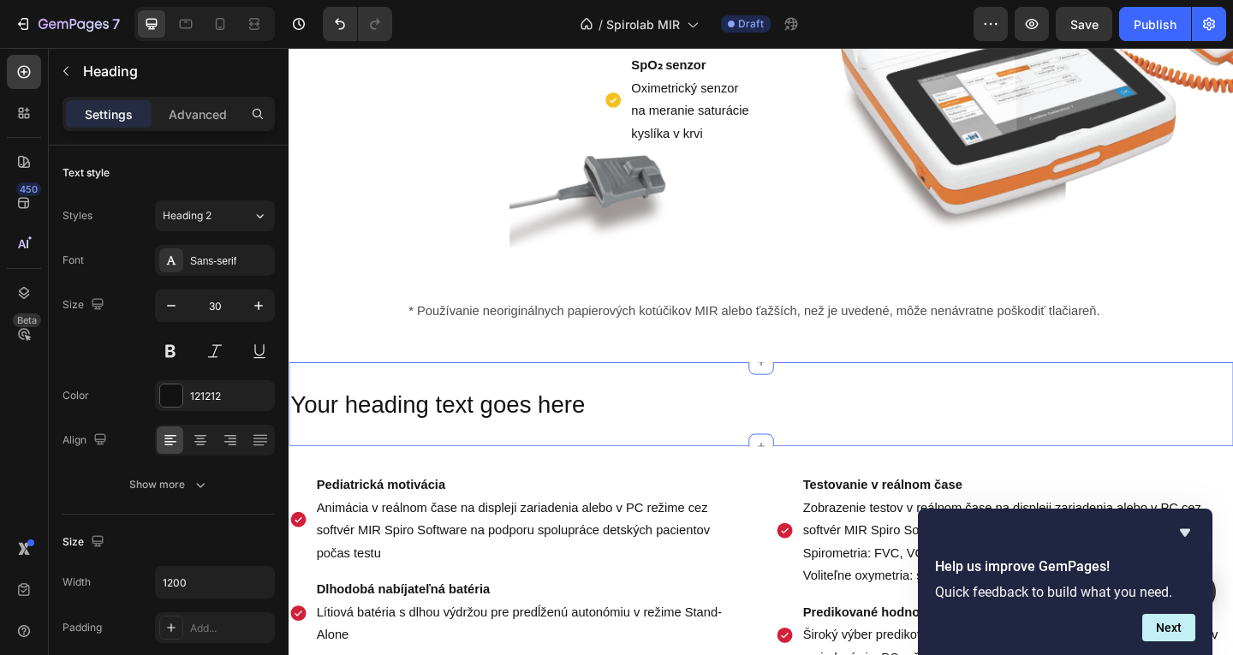
click at [502, 481] on div "Your heading text goes here Heading Section 7" at bounding box center [803, 436] width 1028 height 92
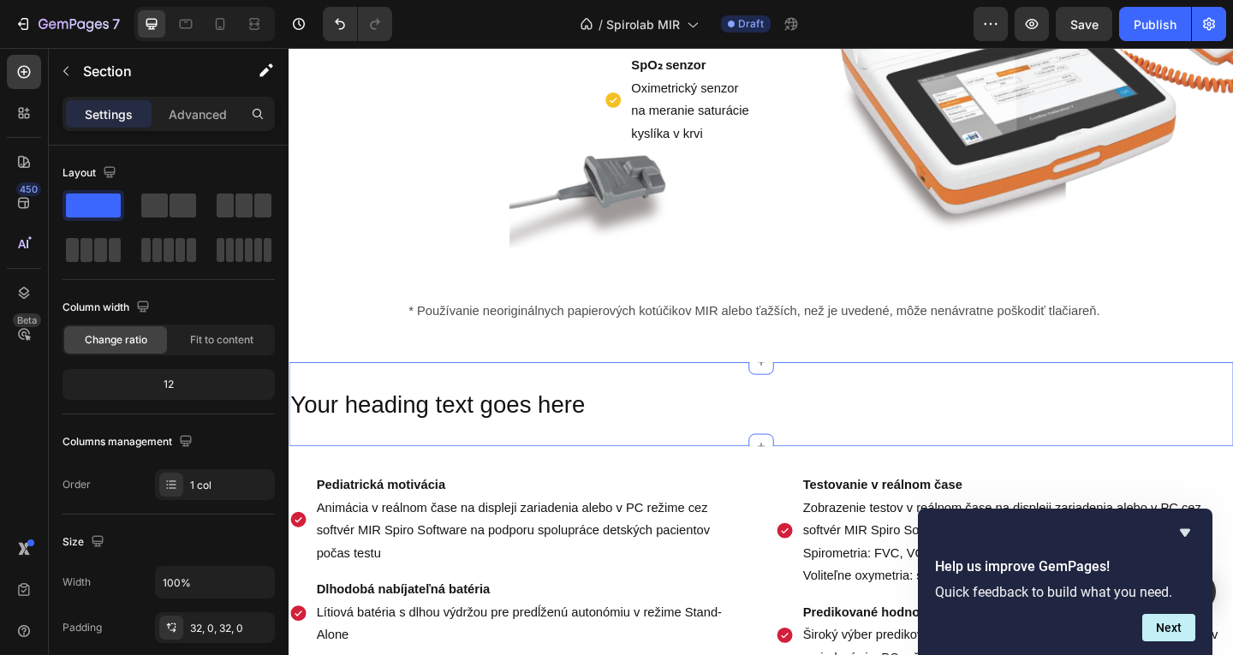
click at [582, 454] on h2 "Your heading text goes here" at bounding box center [803, 435] width 1028 height 37
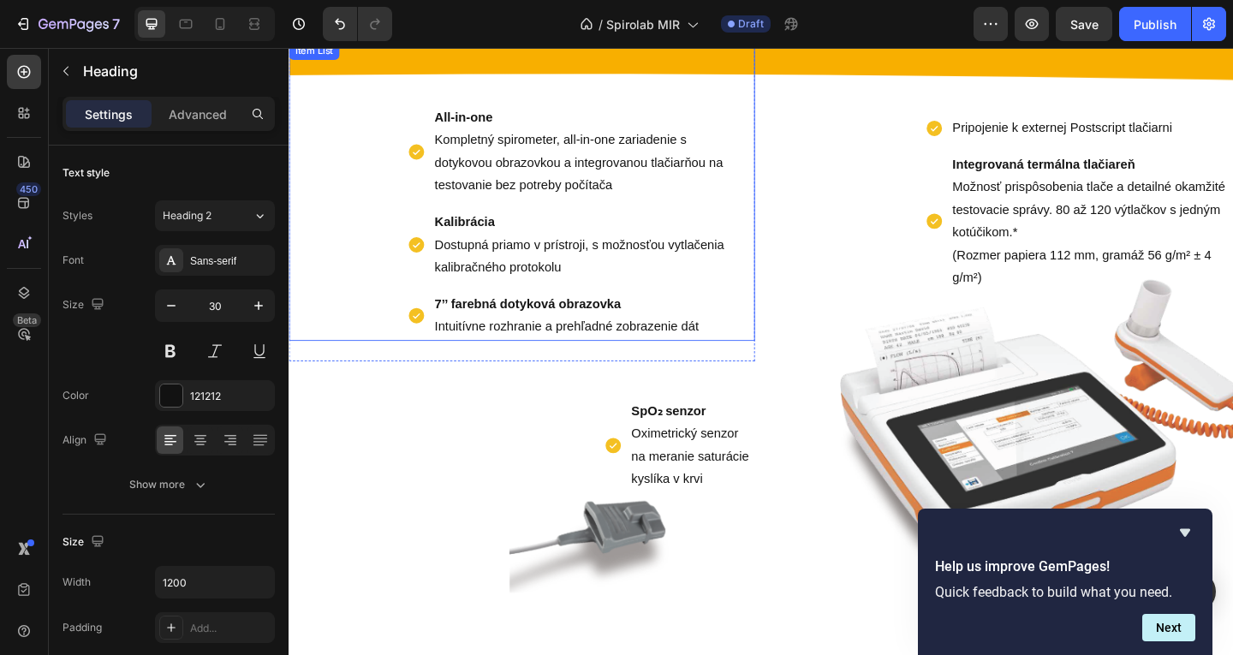
scroll to position [802, 0]
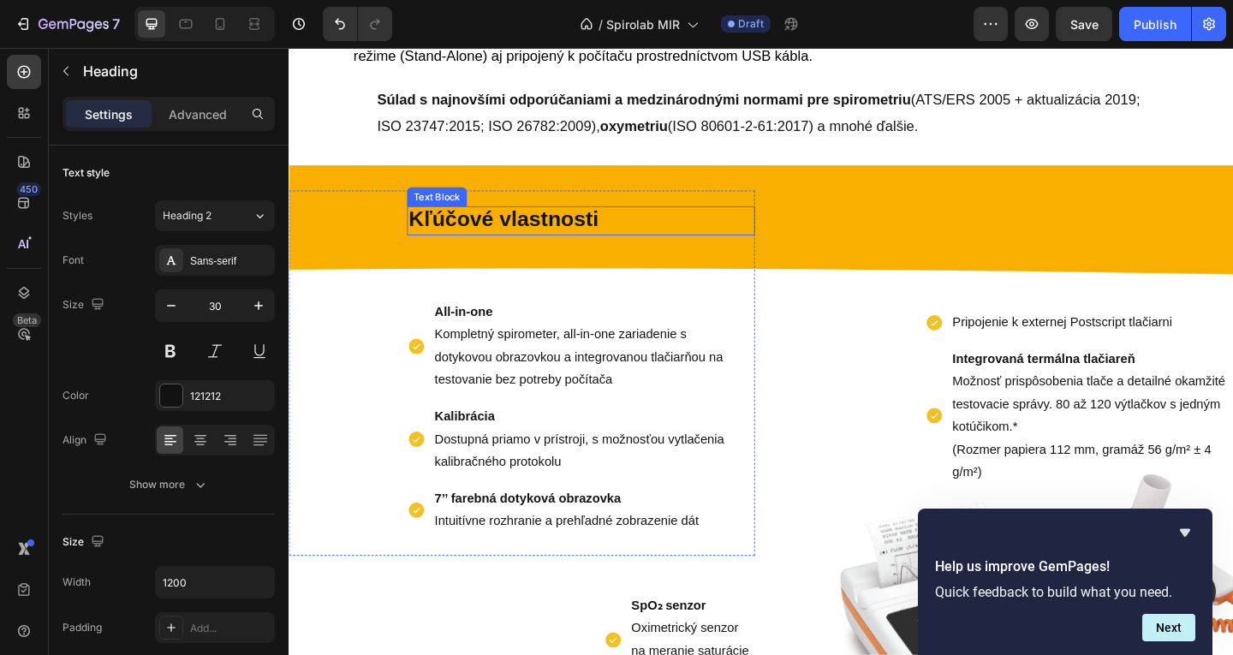
click at [538, 229] on strong "Kľúčové vlastnosti" at bounding box center [522, 234] width 206 height 26
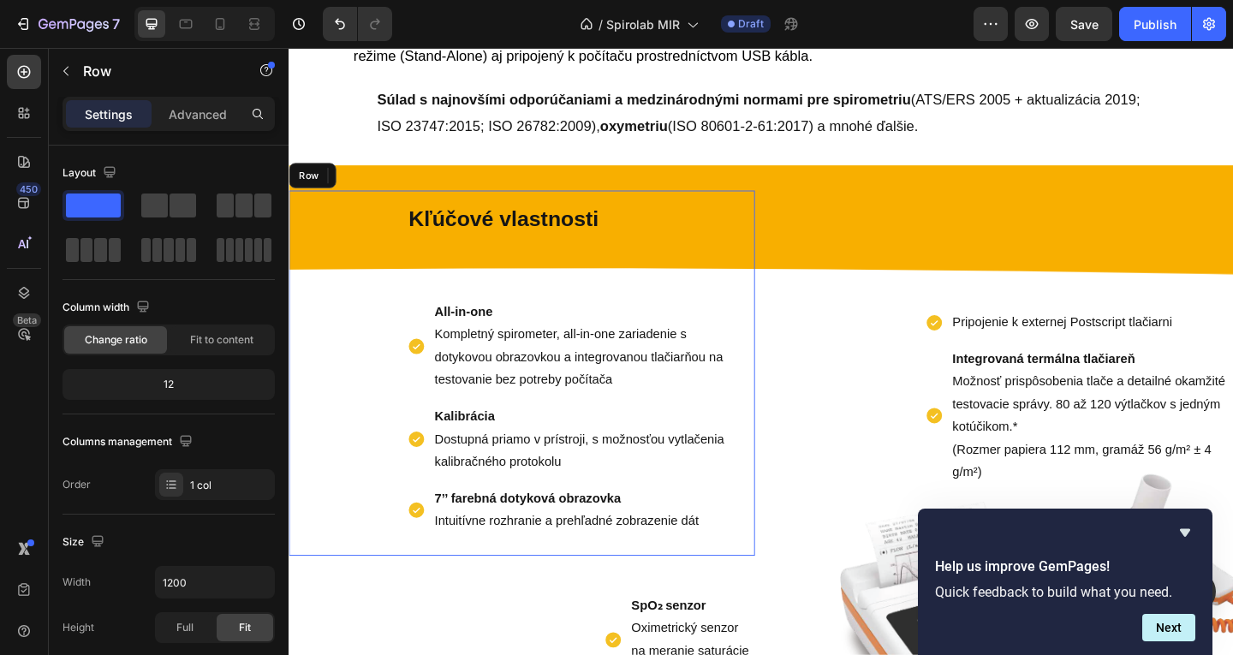
click at [385, 241] on div "Kľúčové vlastnosti Text Block 0 All-in-one Kompletný spirometer, all-in-one zar…" at bounding box center [542, 401] width 507 height 397
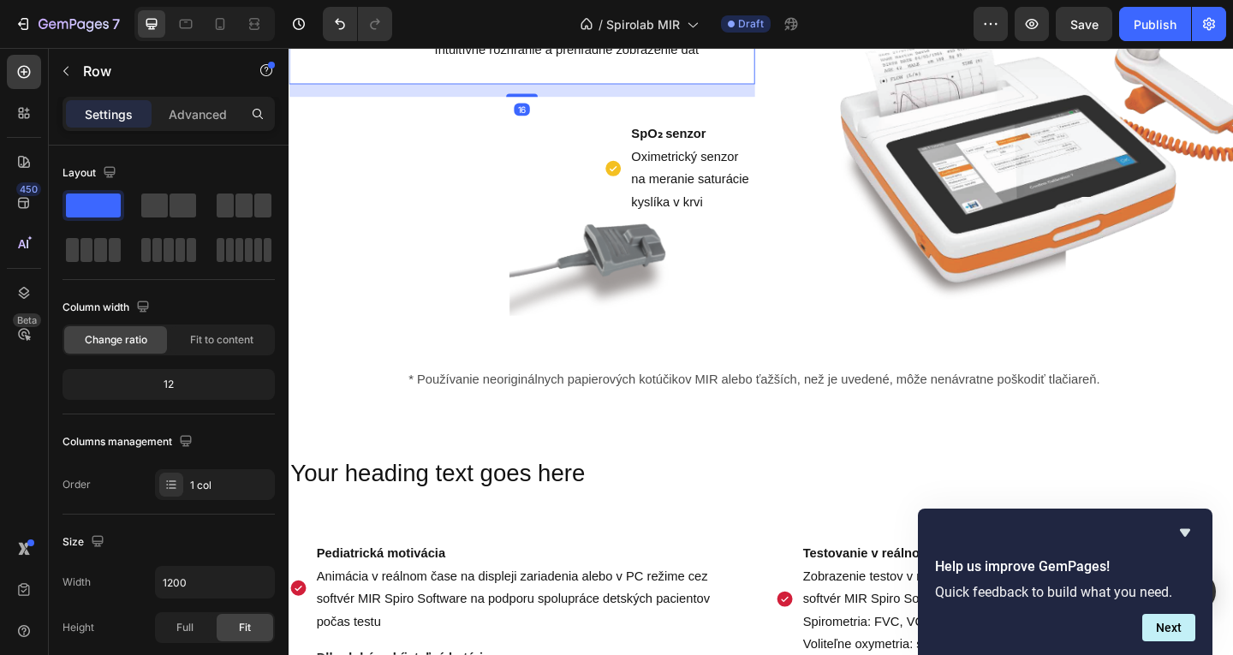
scroll to position [1571, 0]
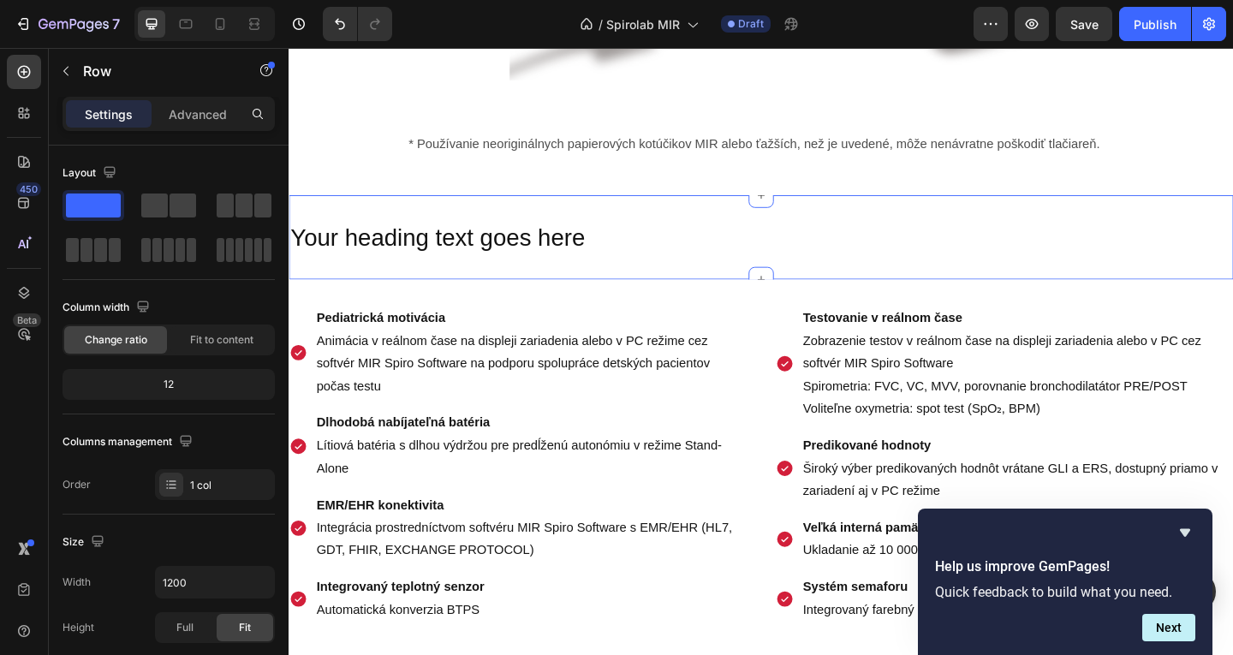
click at [521, 300] on div "Your heading text goes here Heading Section 7" at bounding box center [803, 254] width 1028 height 92
click at [656, 272] on h2 "Your heading text goes here" at bounding box center [803, 254] width 1028 height 37
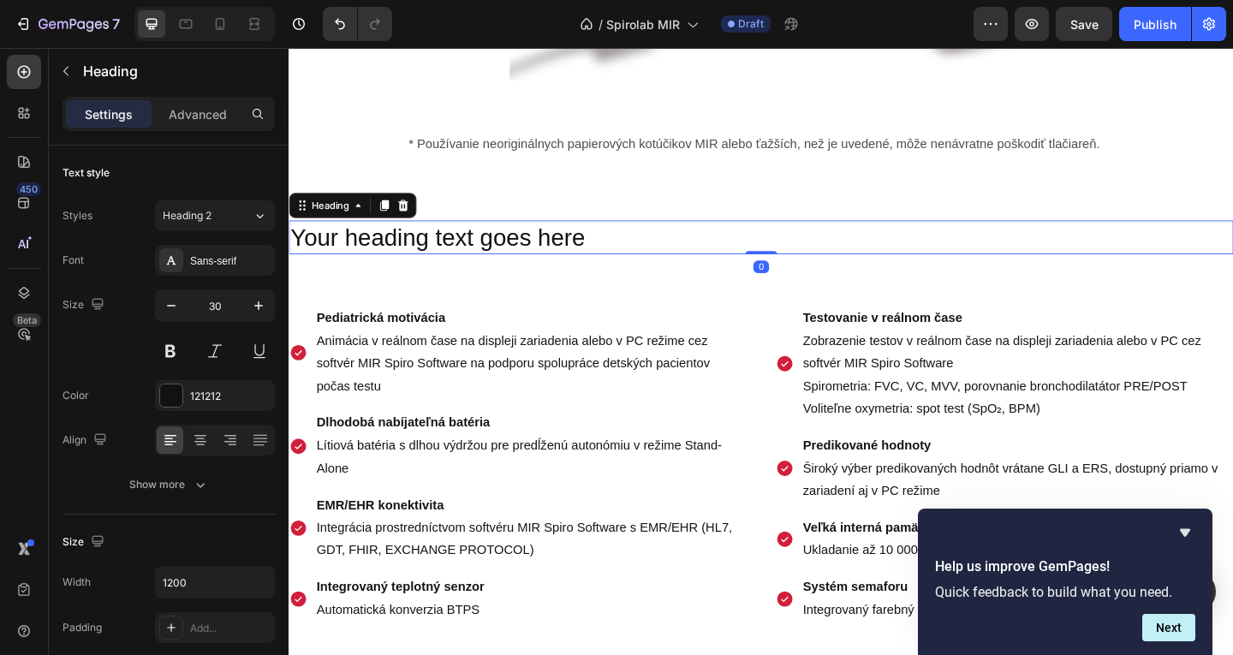
click at [656, 272] on h2 "Your heading text goes here" at bounding box center [803, 254] width 1028 height 37
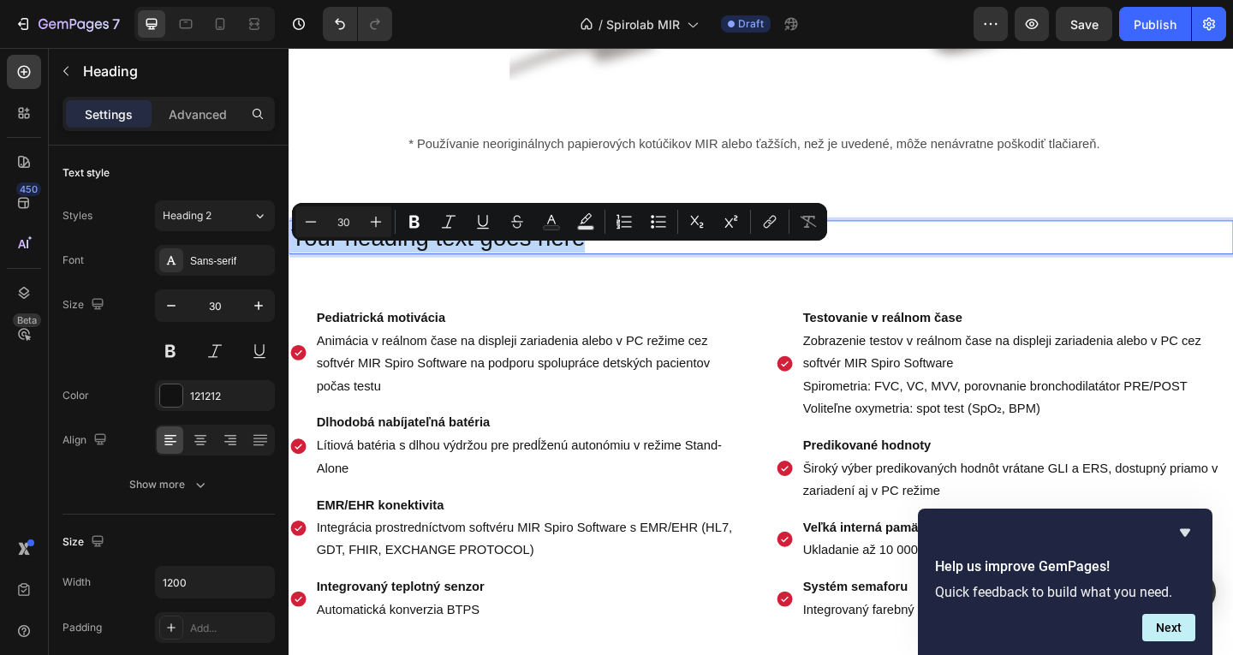
drag, startPoint x: 656, startPoint y: 284, endPoint x: 361, endPoint y: 283, distance: 294.6
click at [361, 271] on p "Your heading text goes here" at bounding box center [802, 253] width 1024 height 33
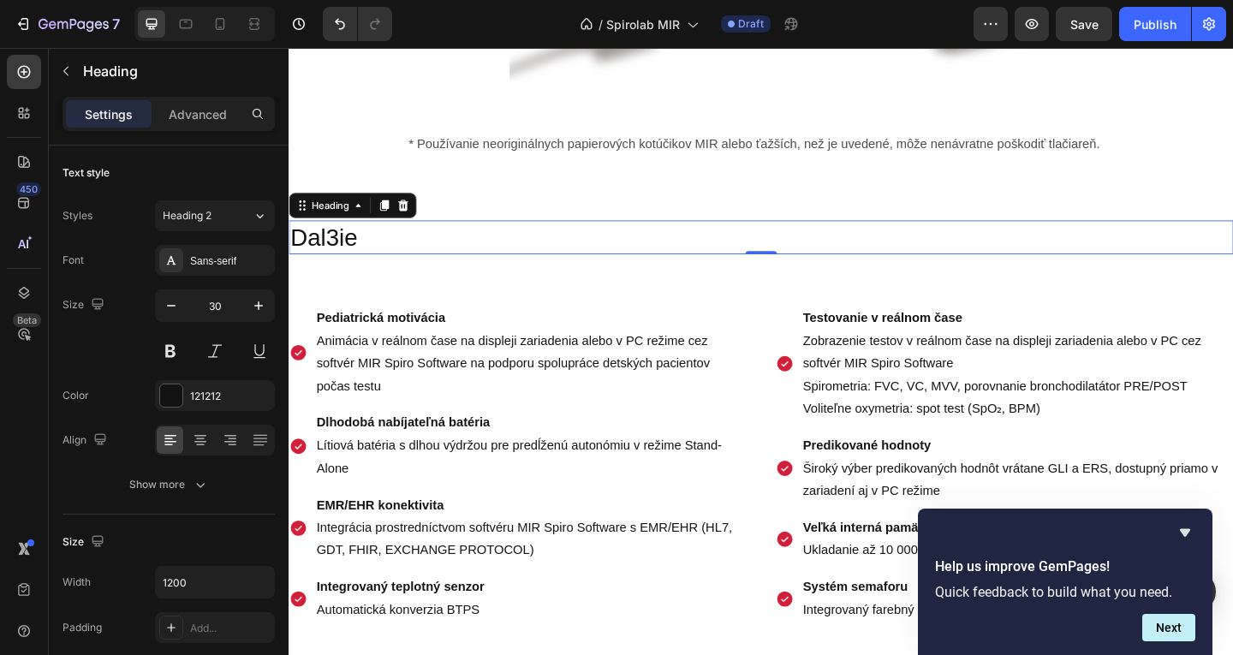
click at [700, 145] on div "* Používanie neoriginálnych papierových kotúčikov MIR alebo ťažších, než je uve…" at bounding box center [803, 159] width 1028 height 97
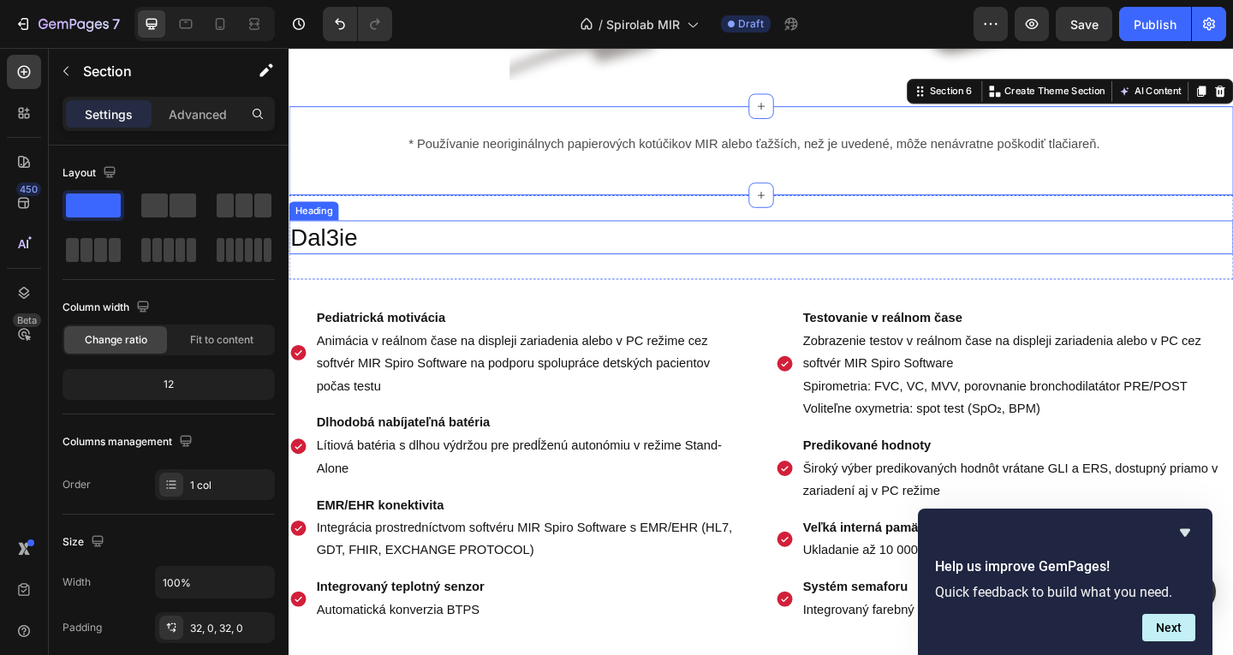
click at [364, 271] on p "Dal3ie" at bounding box center [802, 253] width 1024 height 33
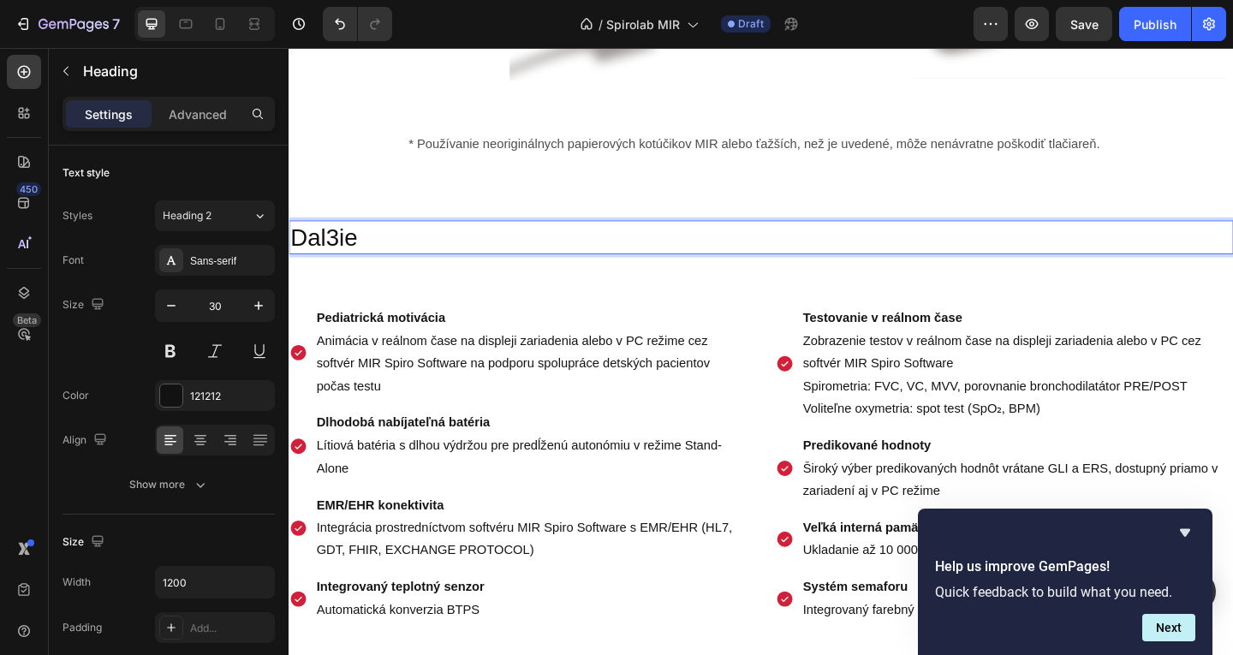
click at [348, 271] on p "Dal3ie" at bounding box center [802, 253] width 1024 height 33
click at [492, 271] on p "Ďalšie vlastnosti" at bounding box center [802, 253] width 1024 height 33
drag, startPoint x: 492, startPoint y: 282, endPoint x: 248, endPoint y: 289, distance: 244.2
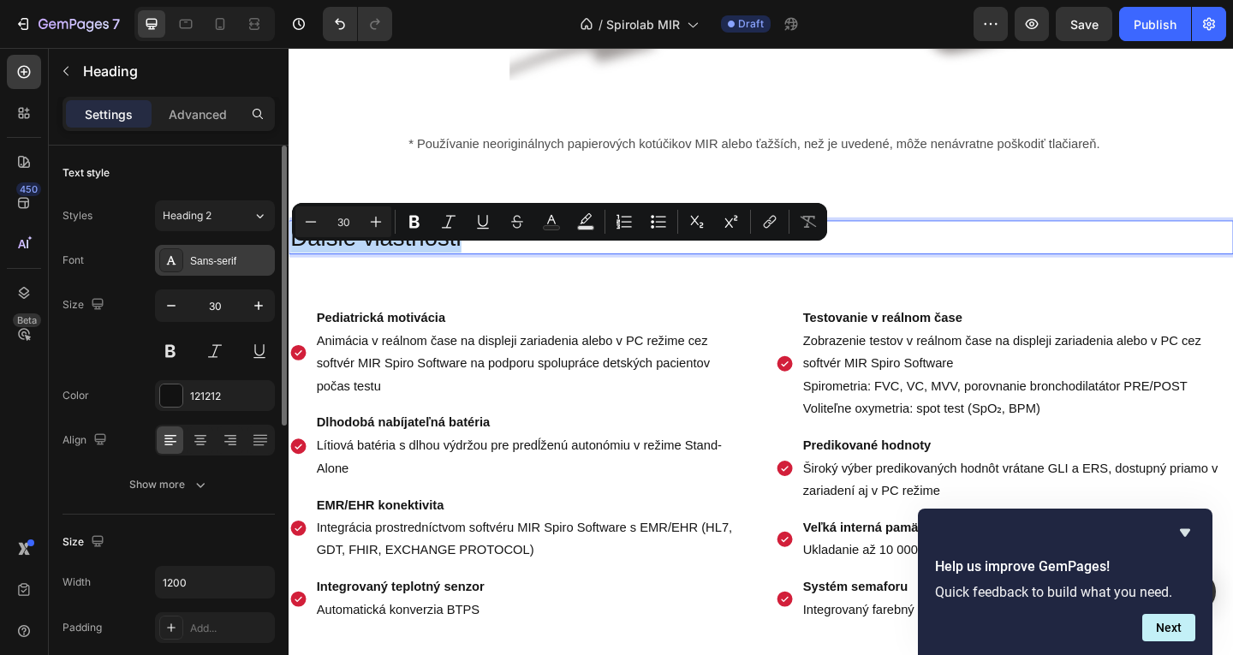
copy p "Ďalšie vlastnosti"
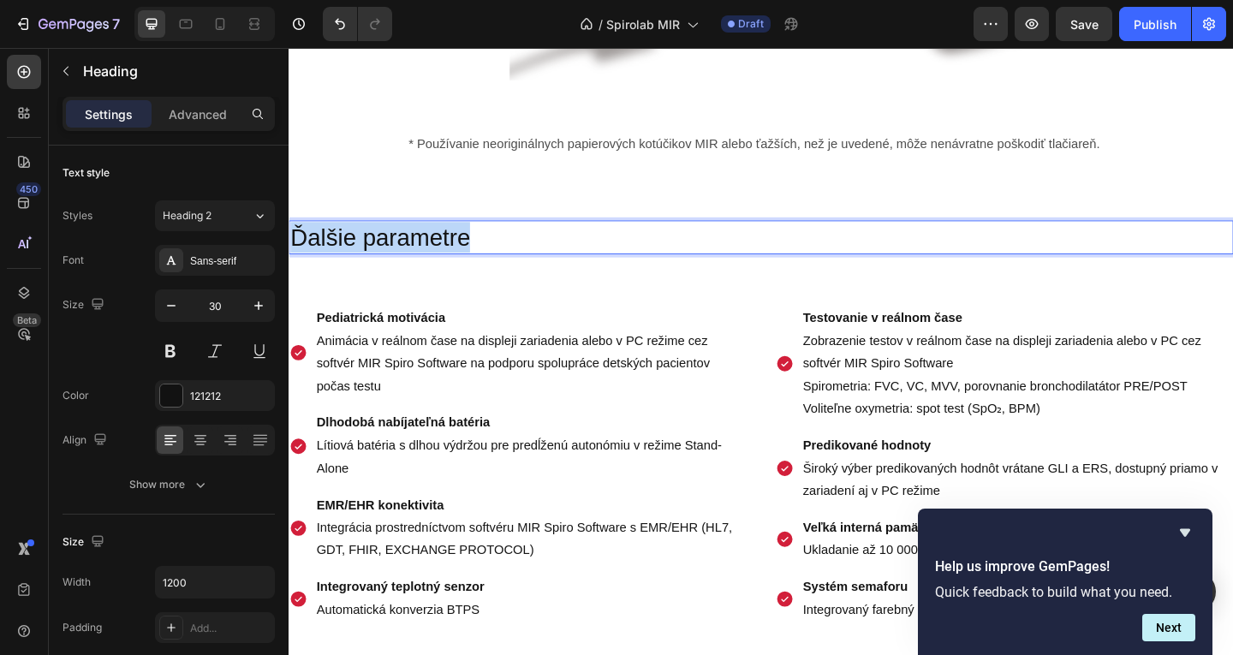
drag, startPoint x: 511, startPoint y: 280, endPoint x: 208, endPoint y: 268, distance: 303.4
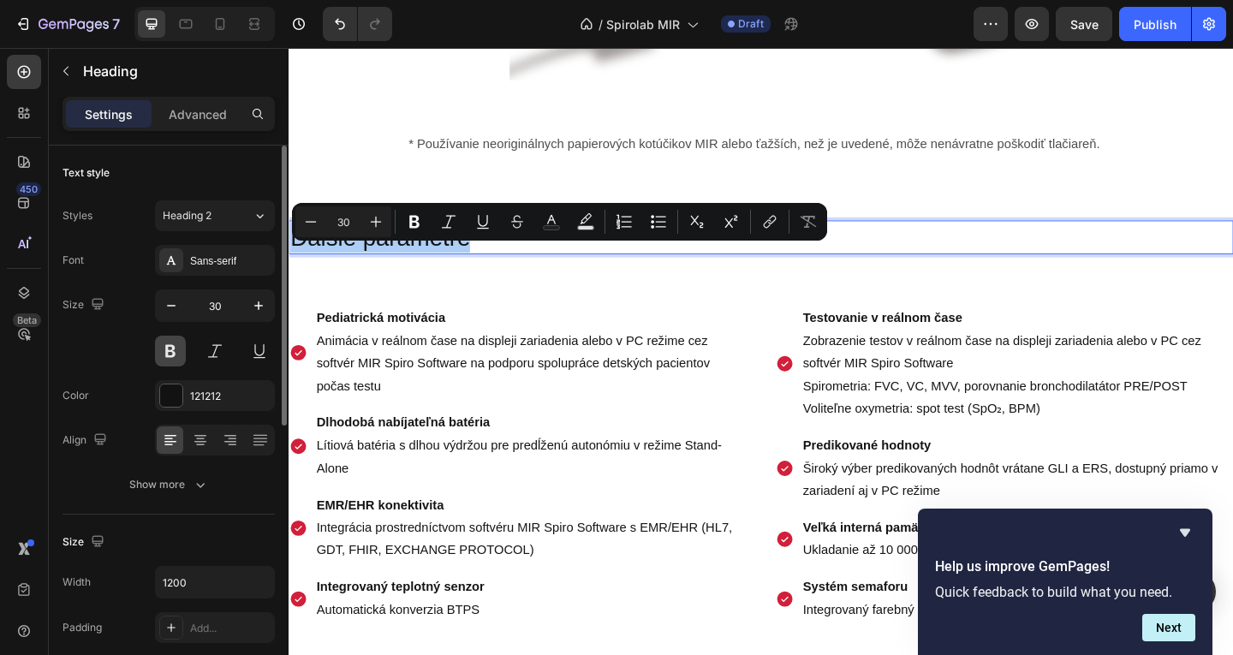
click at [156, 344] on button at bounding box center [170, 351] width 31 height 31
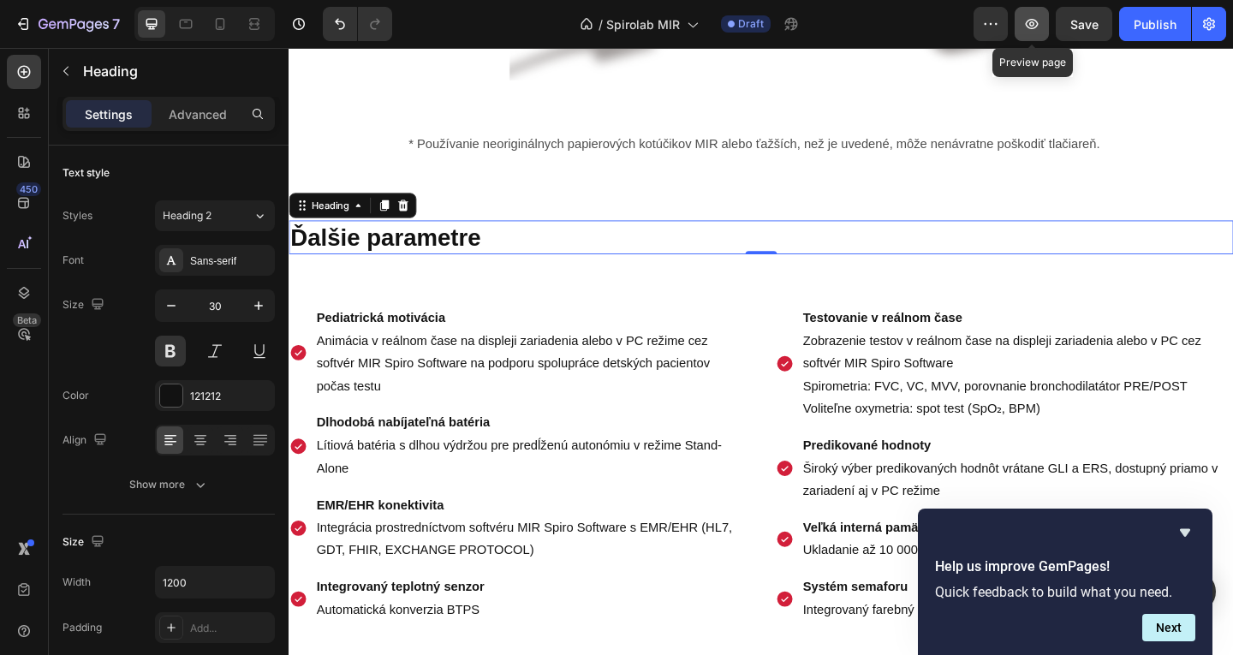
click at [1036, 28] on icon "button" at bounding box center [1031, 23] width 17 height 17
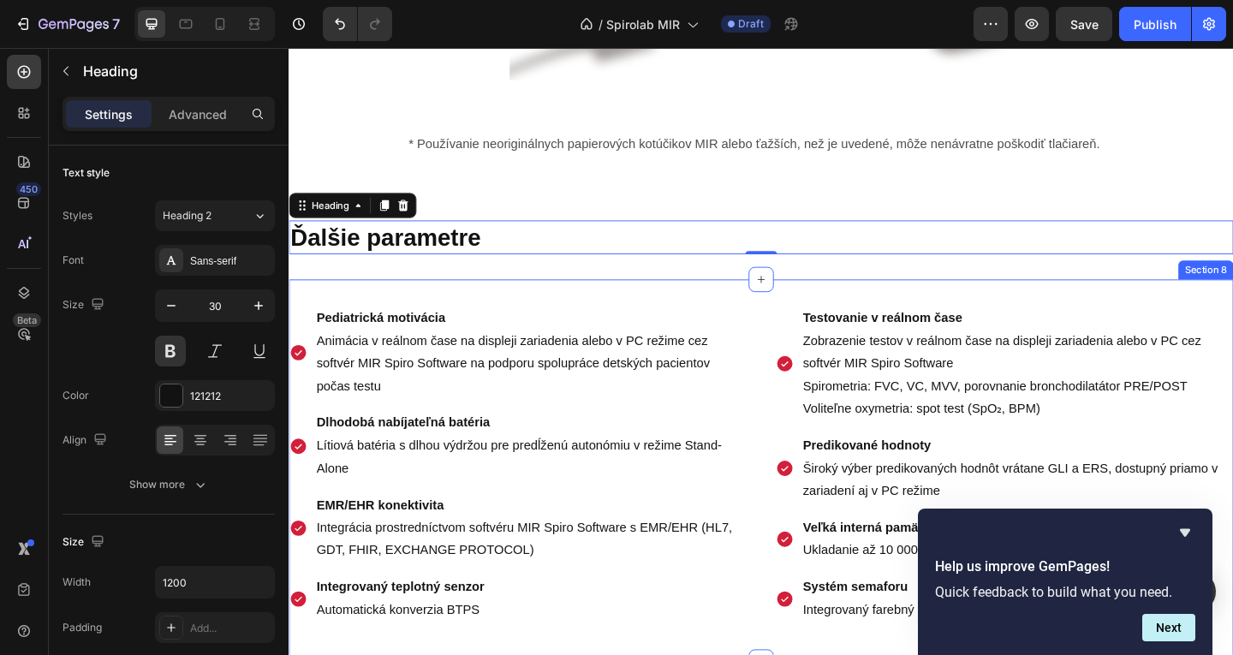
click at [445, 300] on div "Ďalšie parametre Heading 0 Section 7" at bounding box center [803, 254] width 1028 height 92
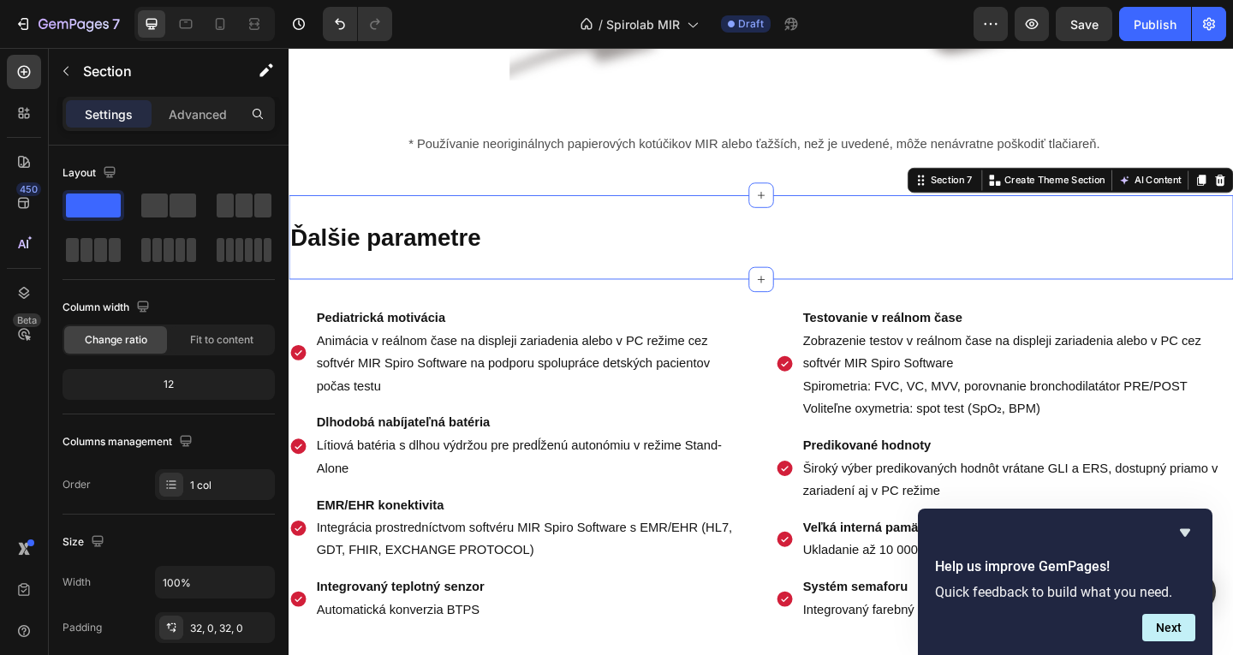
click at [451, 300] on div "Ďalšie parametre Heading Section 7 Create Theme Section AI Content Write with G…" at bounding box center [803, 254] width 1028 height 92
click at [525, 260] on h2 "Ďalšie parametre" at bounding box center [803, 254] width 1028 height 37
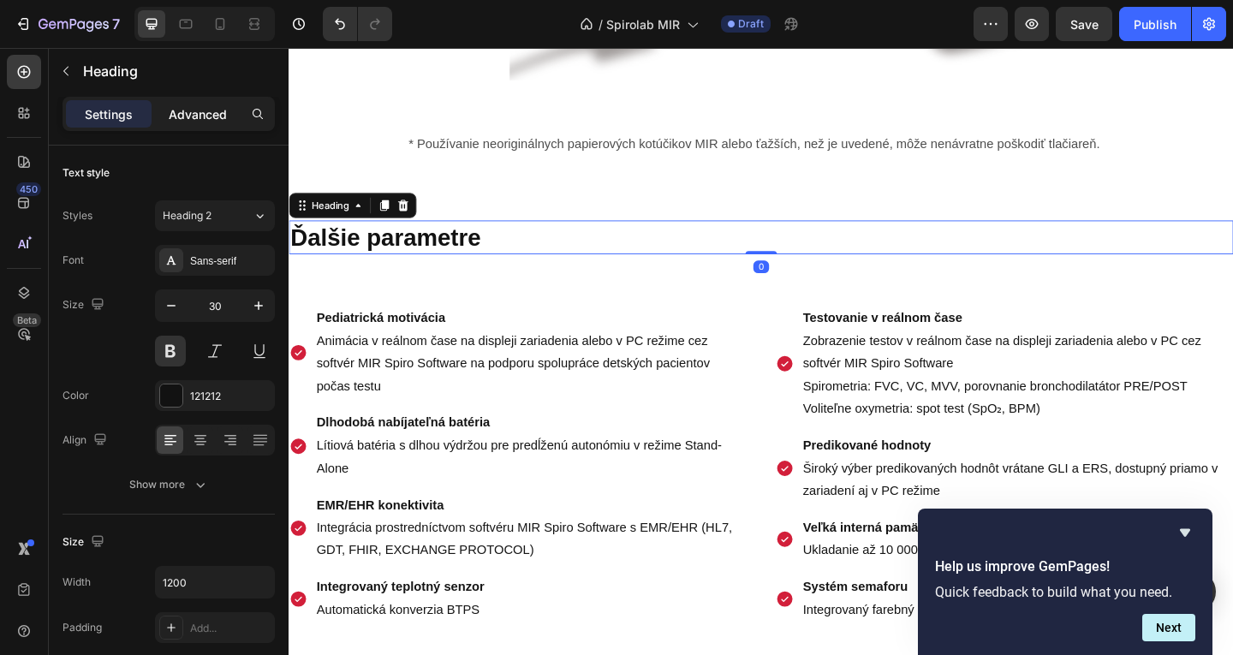
click at [207, 112] on p "Advanced" at bounding box center [198, 114] width 58 height 18
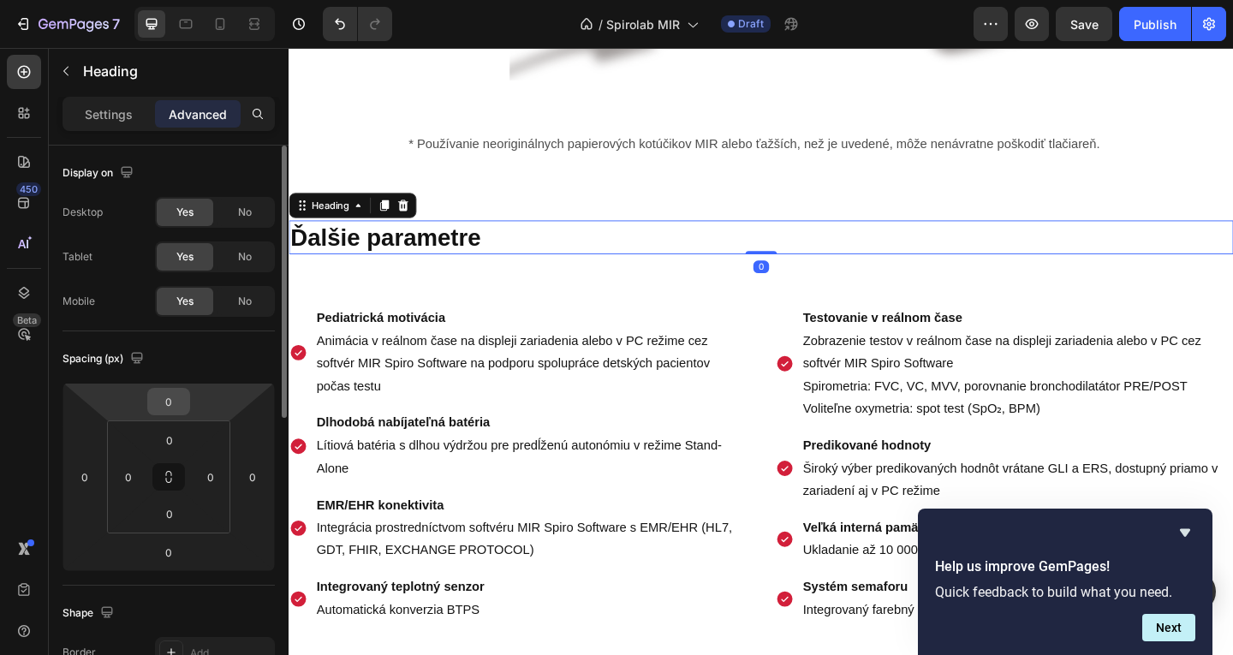
click at [181, 414] on div "0" at bounding box center [168, 401] width 43 height 27
click at [180, 407] on input "0" at bounding box center [169, 402] width 34 height 26
type input "3"
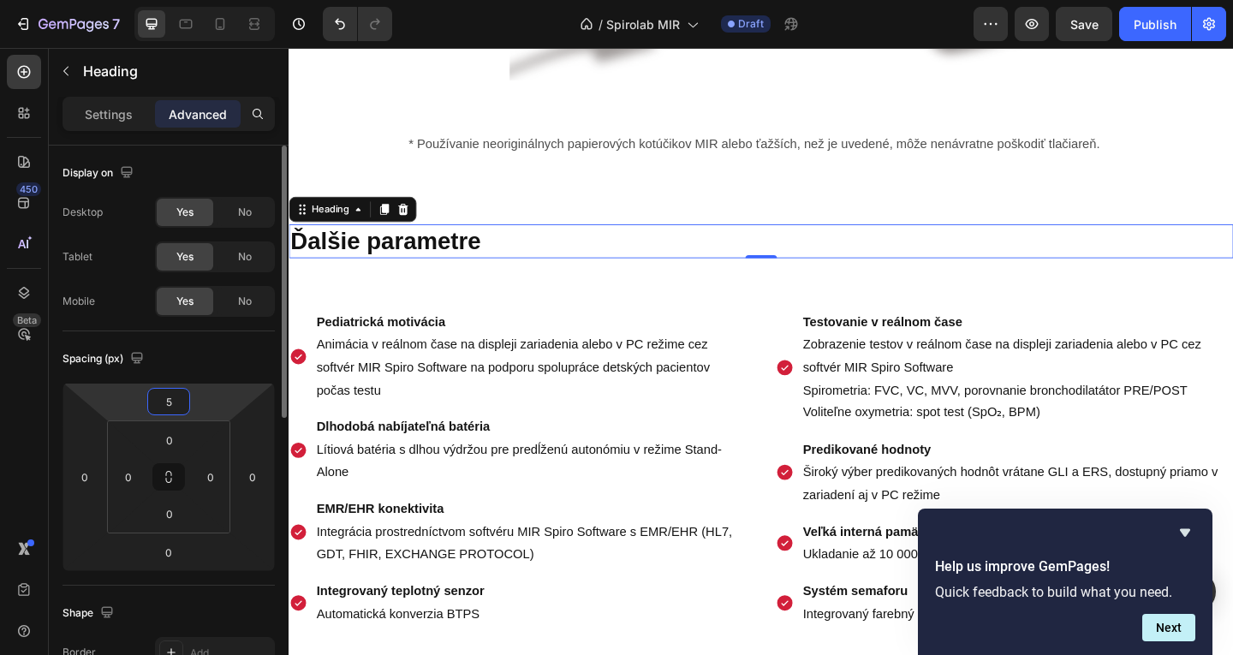
type input "50"
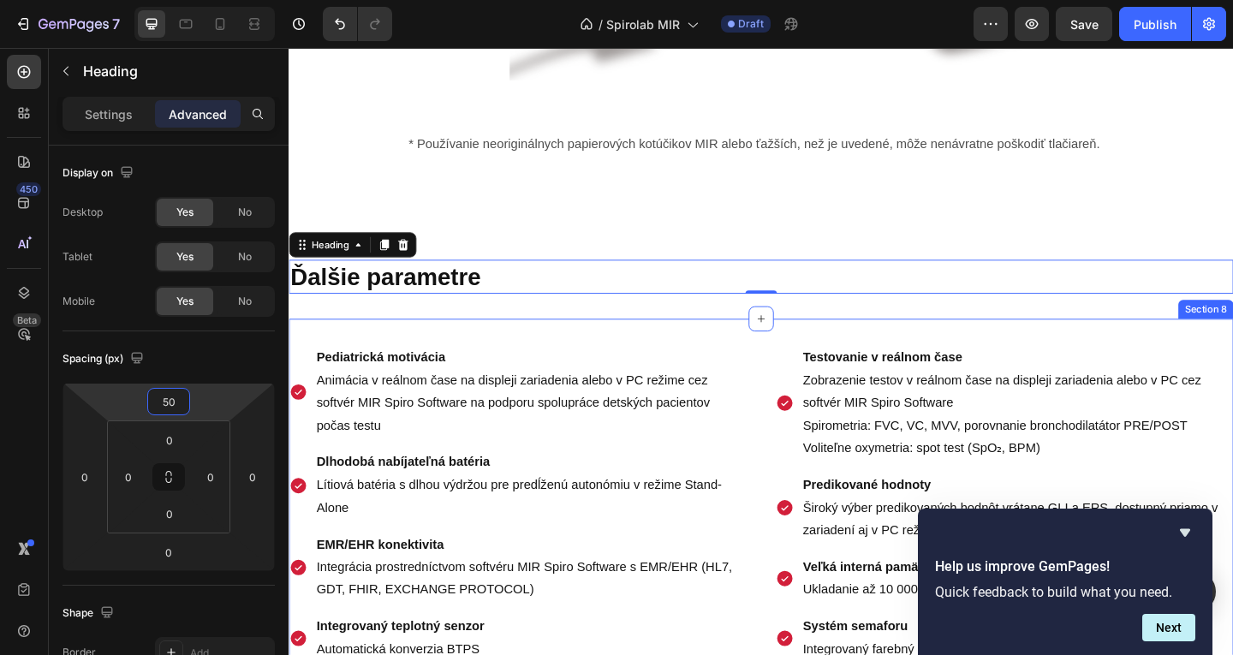
click at [468, 343] on div "Ďalšie parametre Heading 0 Section 7" at bounding box center [803, 275] width 1028 height 134
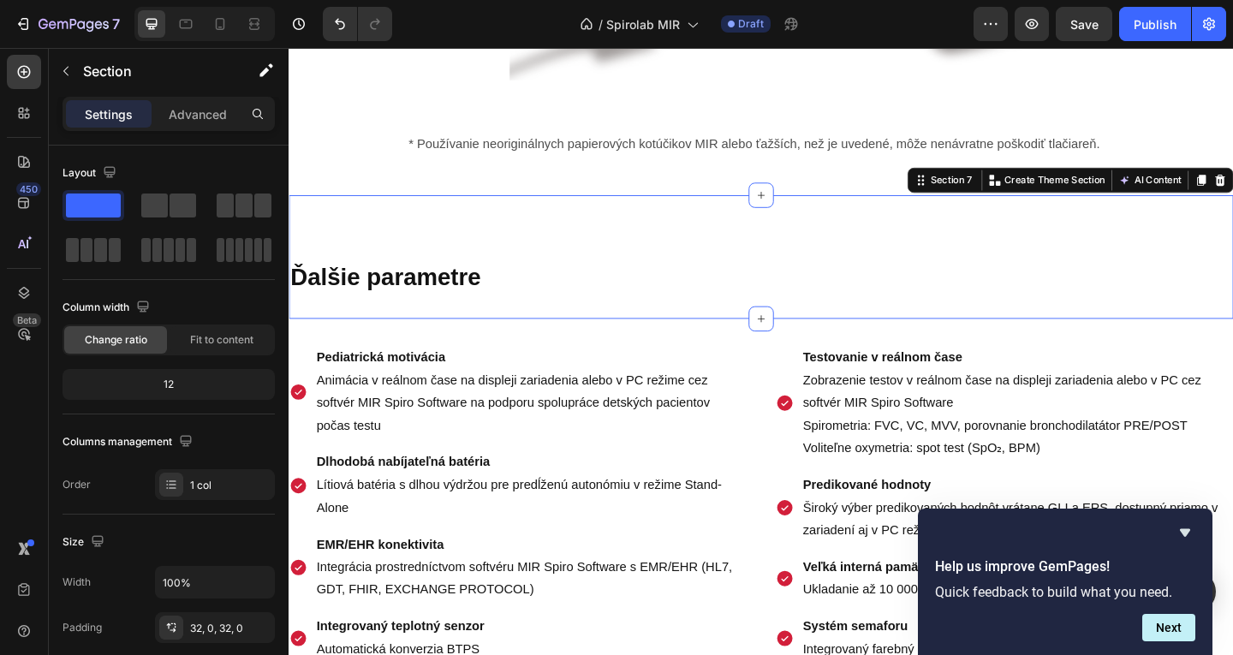
click at [480, 343] on div "Ďalšie parametre Heading Section 7 Create Theme Section AI Content Write with G…" at bounding box center [803, 275] width 1028 height 134
drag, startPoint x: 475, startPoint y: 343, endPoint x: 480, endPoint y: 331, distance: 13.0
click at [475, 343] on div "Ďalšie parametre Heading Section 7 Create Theme Section AI Content Write with G…" at bounding box center [803, 275] width 1028 height 134
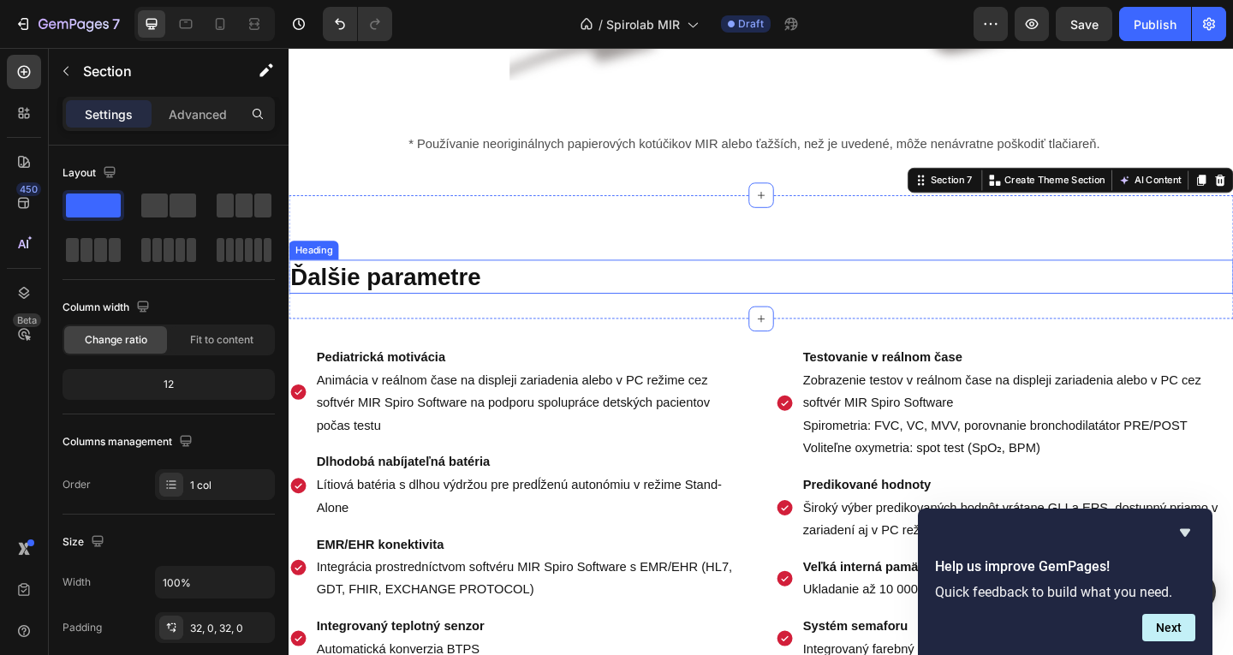
click at [534, 313] on p "Ďalšie parametre" at bounding box center [802, 296] width 1024 height 33
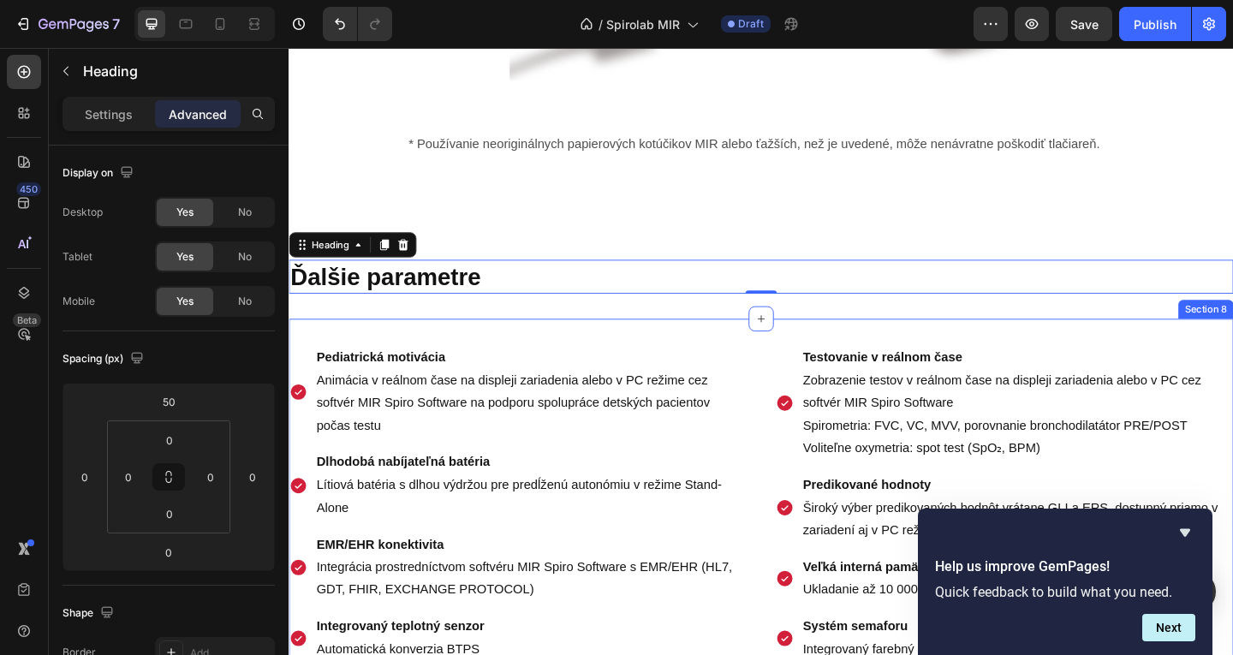
click at [441, 383] on div "Pediatrická motivácia Animácia v reálnom čase na displeji zariadenia alebo v PC…" at bounding box center [803, 551] width 1028 height 416
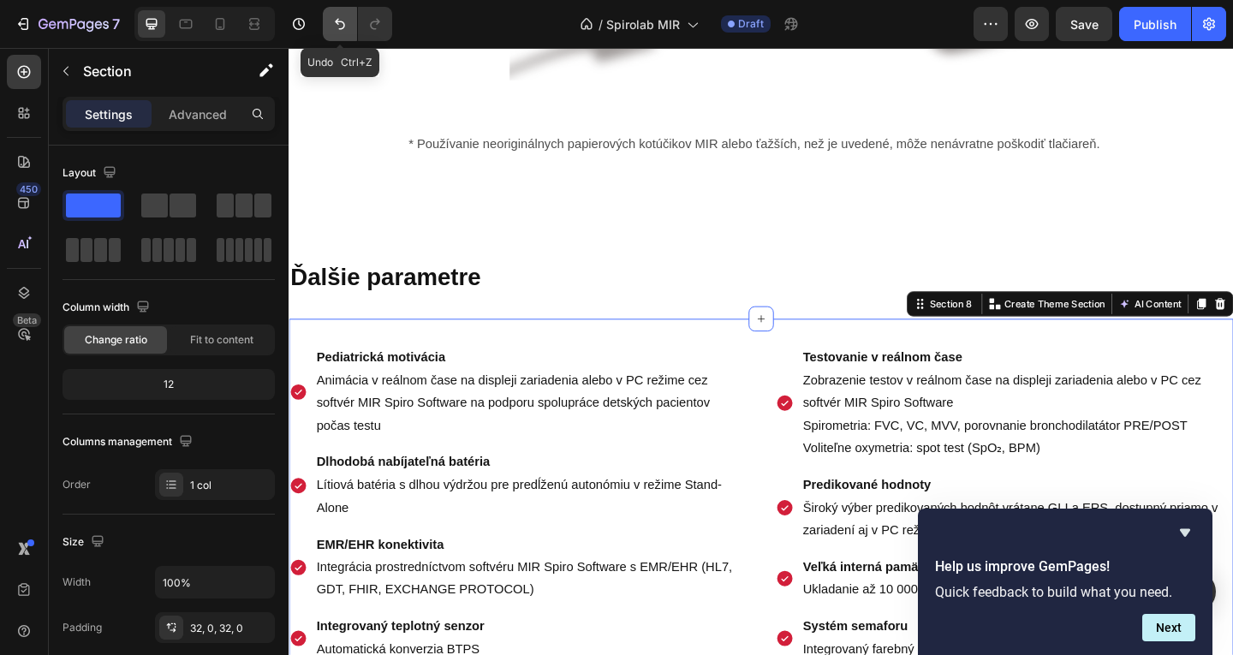
click at [352, 30] on button "Undo/Redo" at bounding box center [340, 24] width 34 height 34
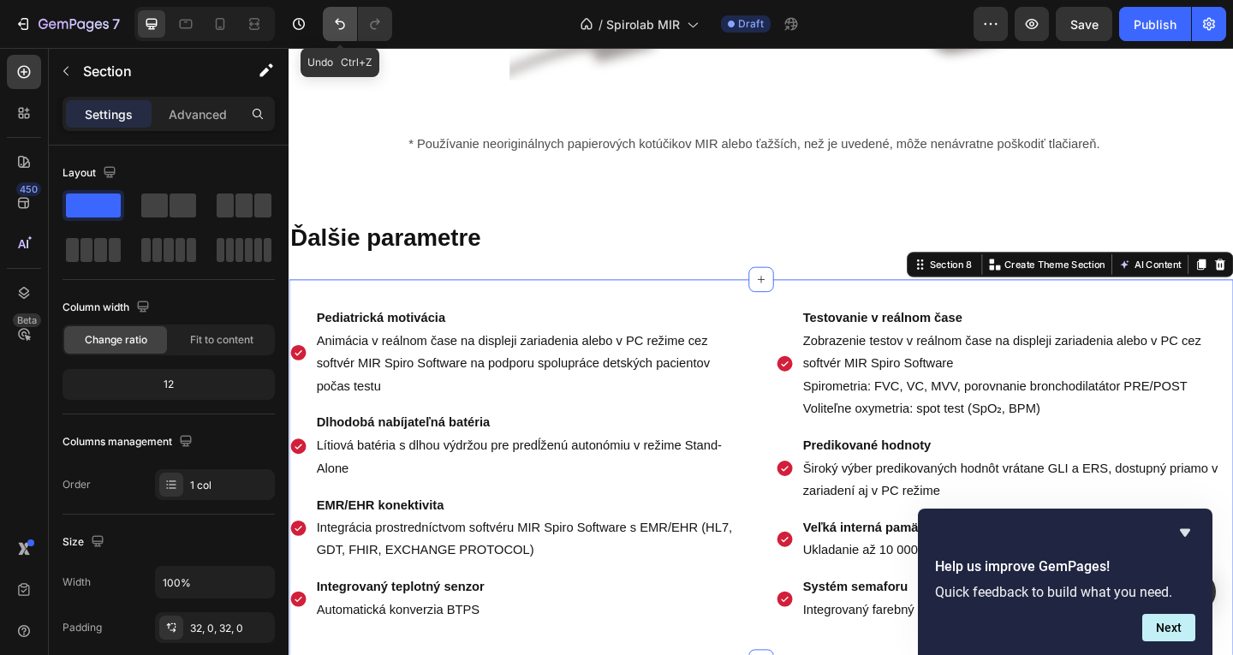
click at [352, 30] on button "Undo/Redo" at bounding box center [340, 24] width 34 height 34
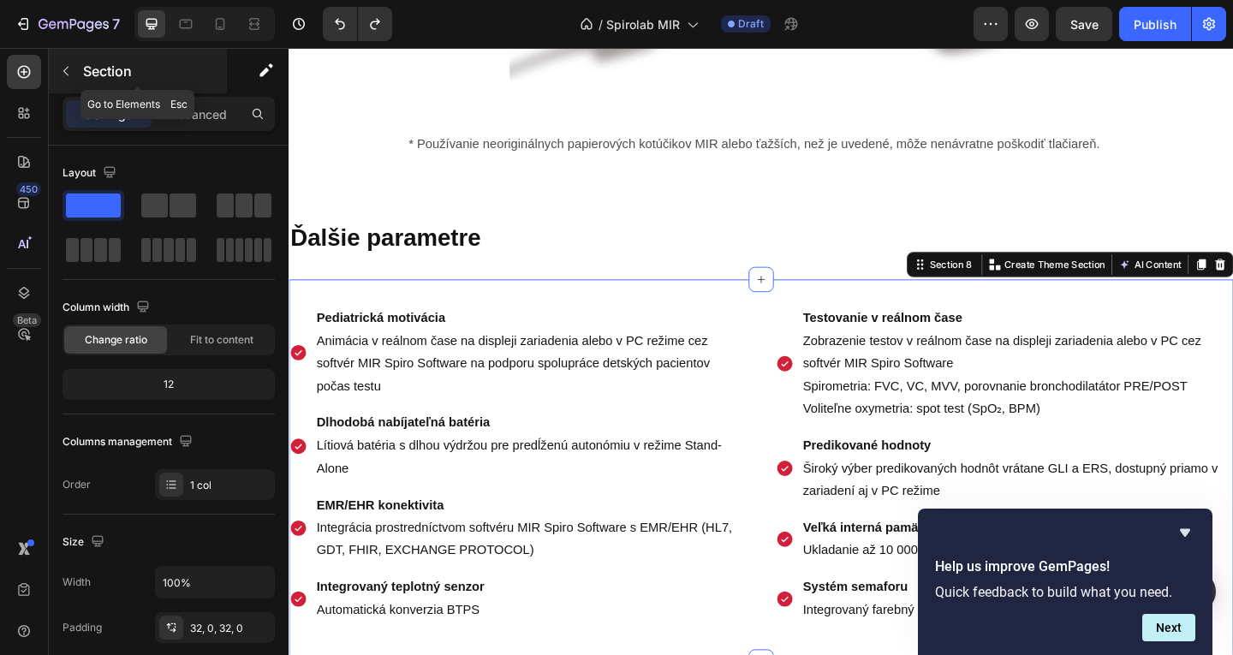
click at [77, 71] on button "button" at bounding box center [65, 70] width 27 height 27
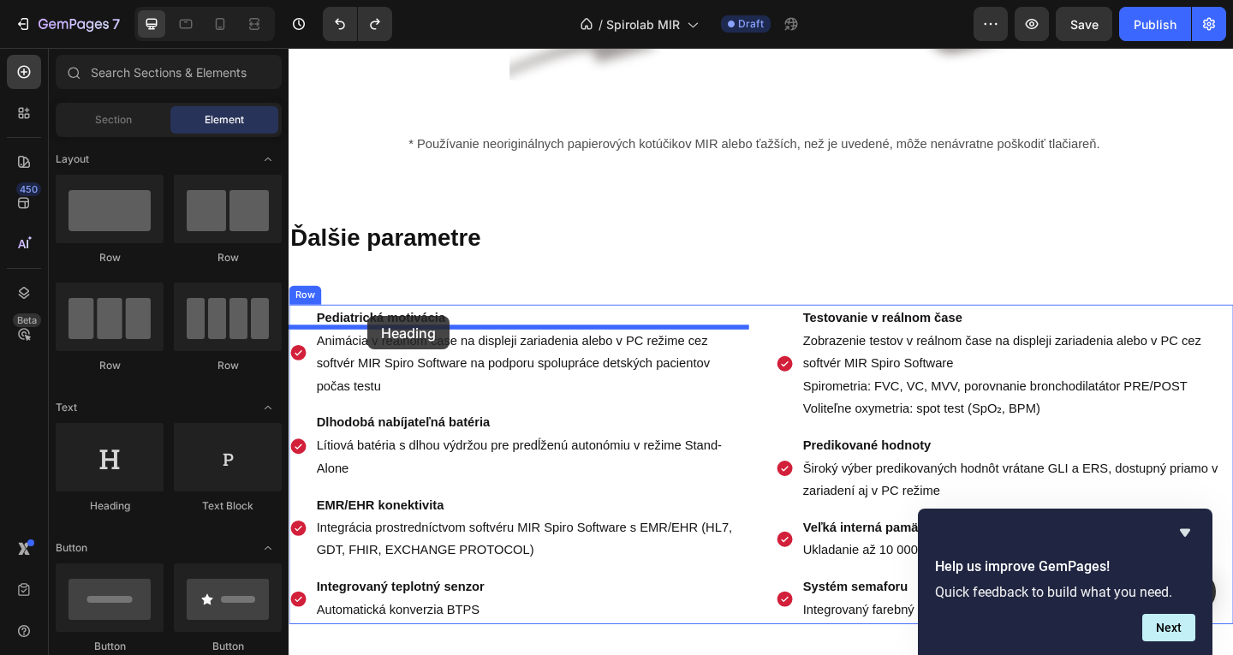
drag, startPoint x: 428, startPoint y: 522, endPoint x: 374, endPoint y: 340, distance: 190.2
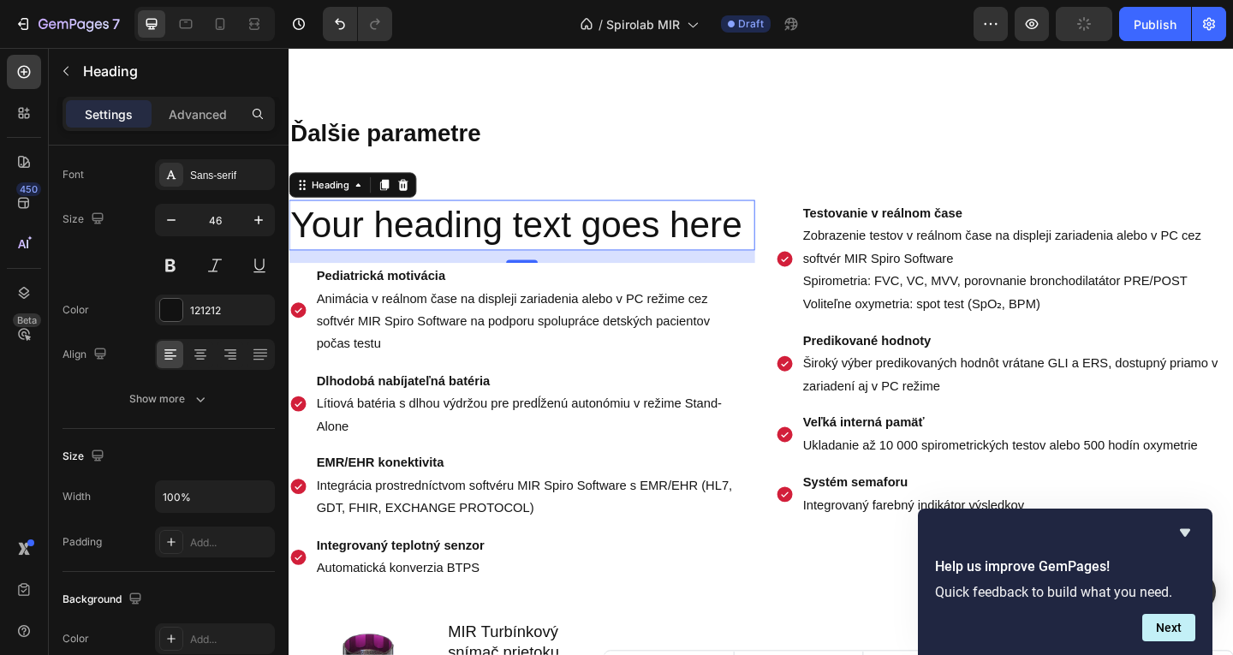
scroll to position [1742, 0]
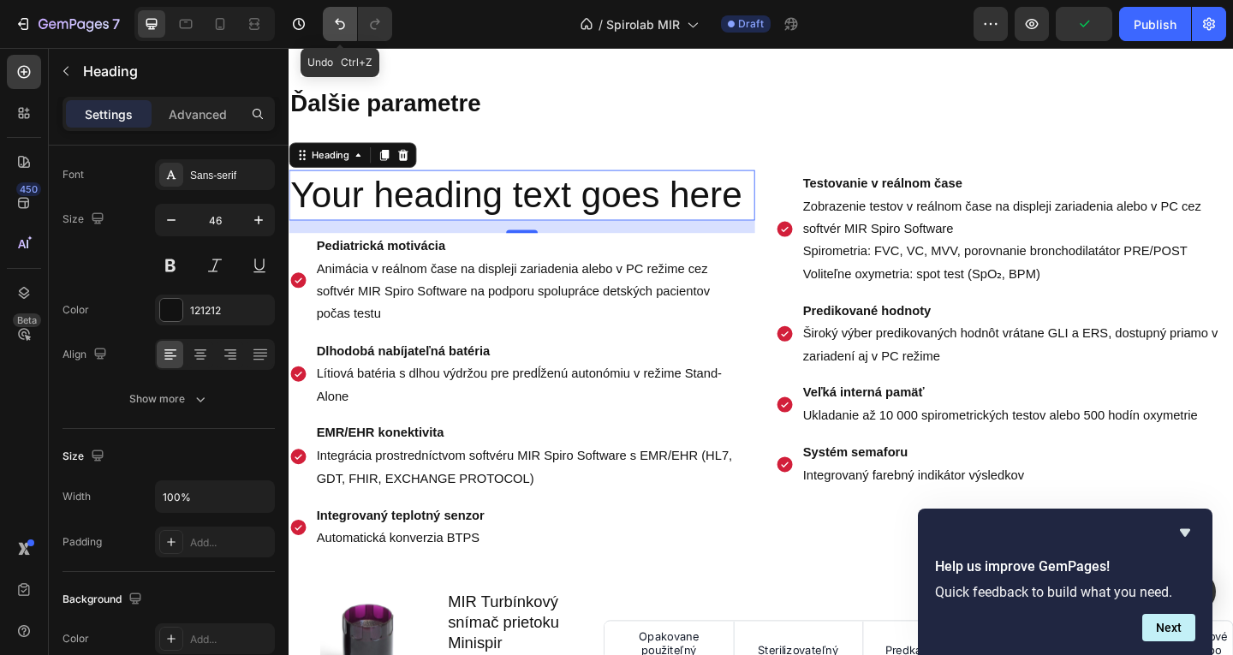
click at [345, 18] on icon "Undo/Redo" at bounding box center [339, 23] width 17 height 17
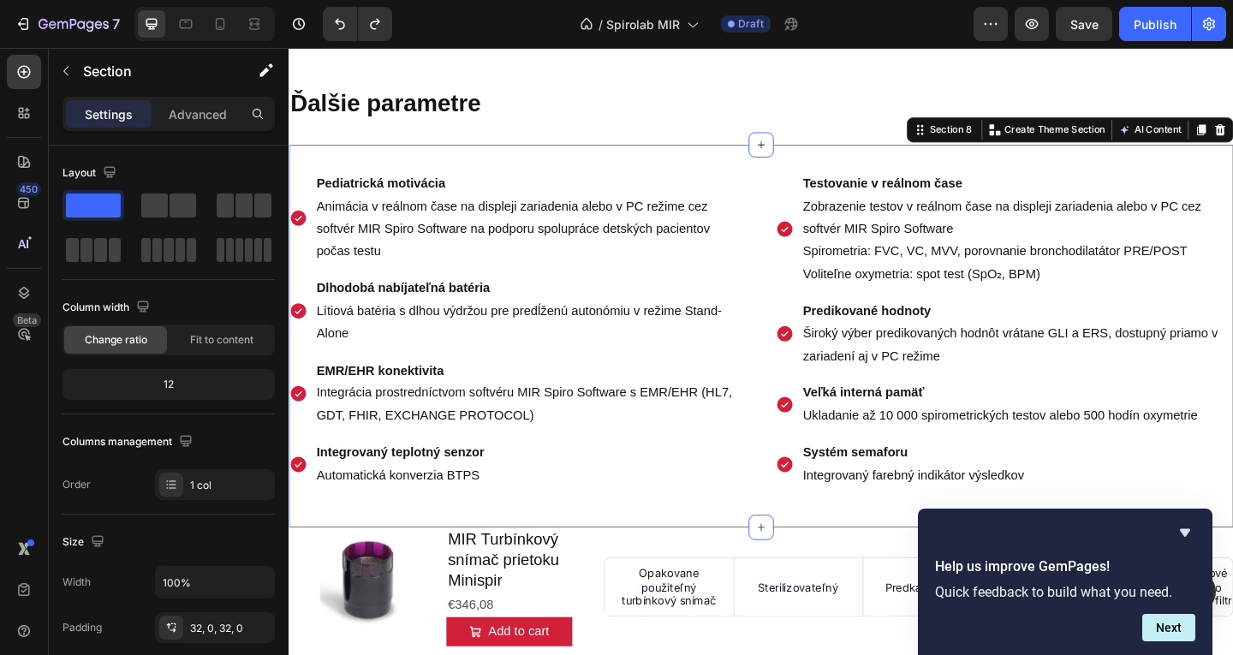
click at [431, 165] on div "Pediatrická motivácia Animácia v reálnom čase na displeji zariadenia alebo v PC…" at bounding box center [803, 361] width 1028 height 416
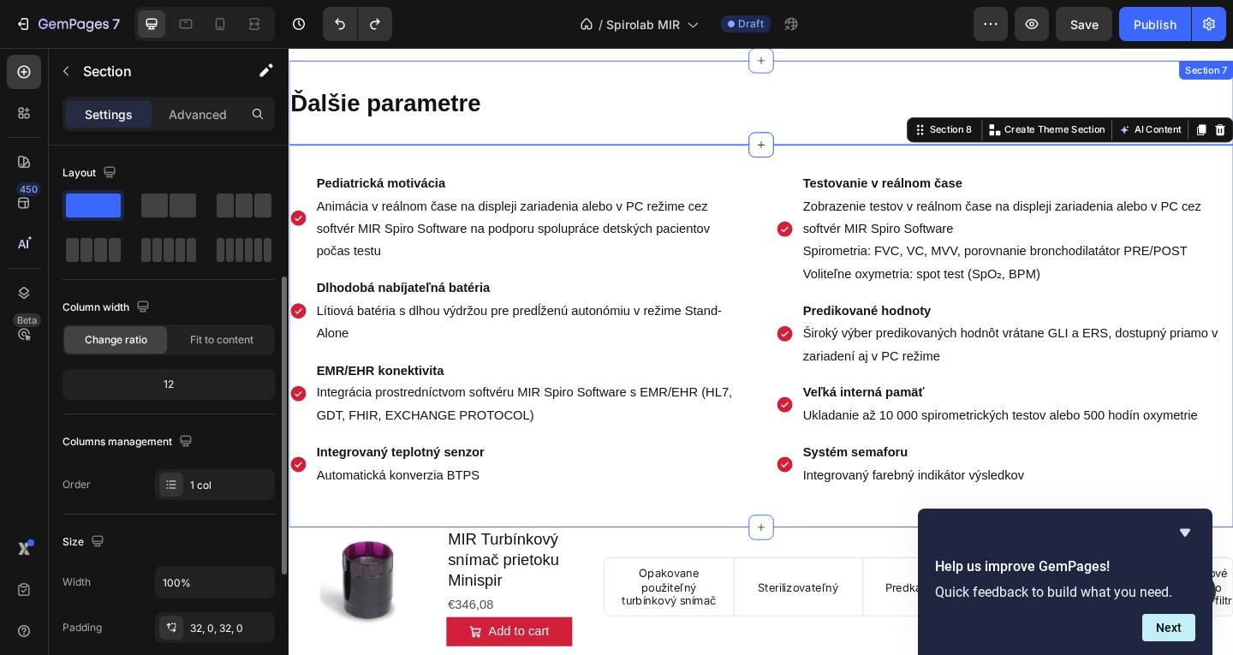
click at [431, 134] on div "Ďalšie parametre Heading Section 7" at bounding box center [803, 108] width 1028 height 92
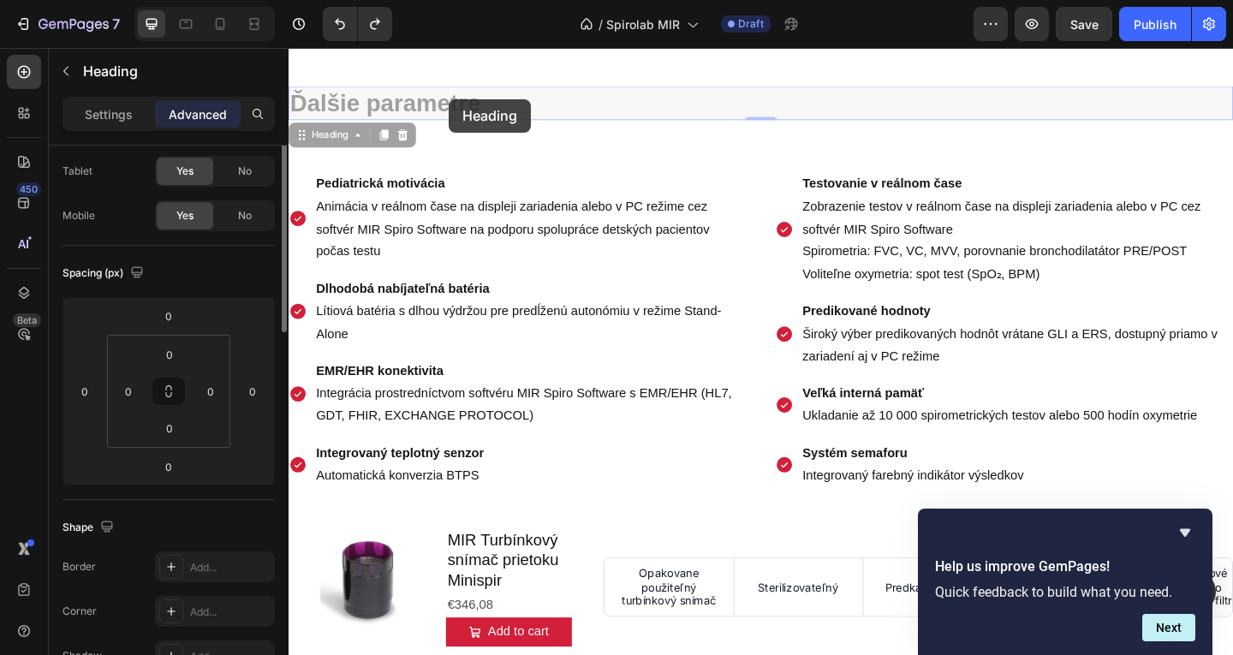
scroll to position [0, 0]
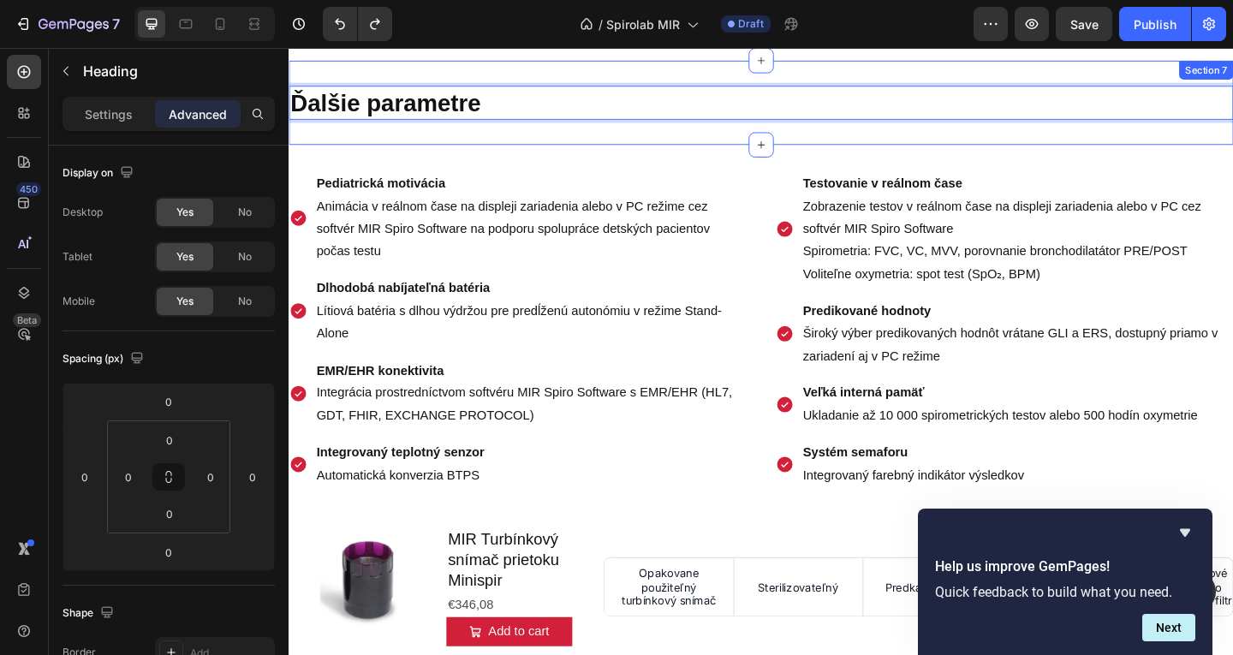
drag, startPoint x: 485, startPoint y: 103, endPoint x: 483, endPoint y: 146, distance: 43.7
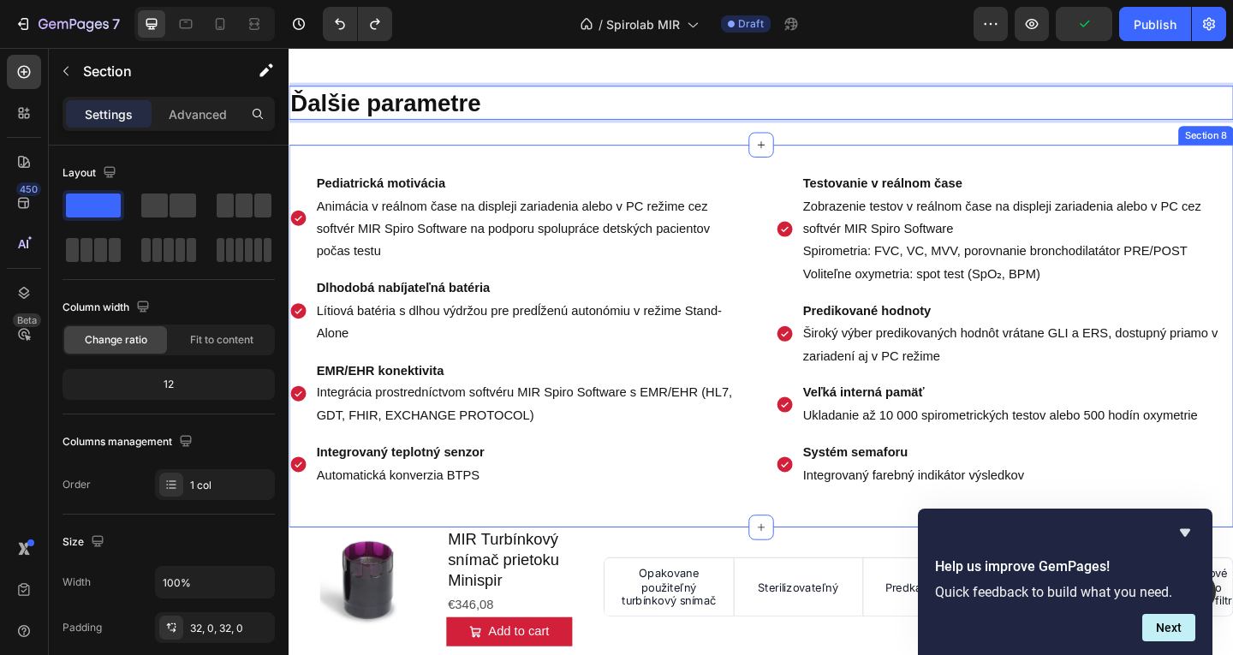
click at [462, 166] on div "Pediatrická motivácia Animácia v reálnom čase na displeji zariadenia alebo v PC…" at bounding box center [803, 361] width 1028 height 416
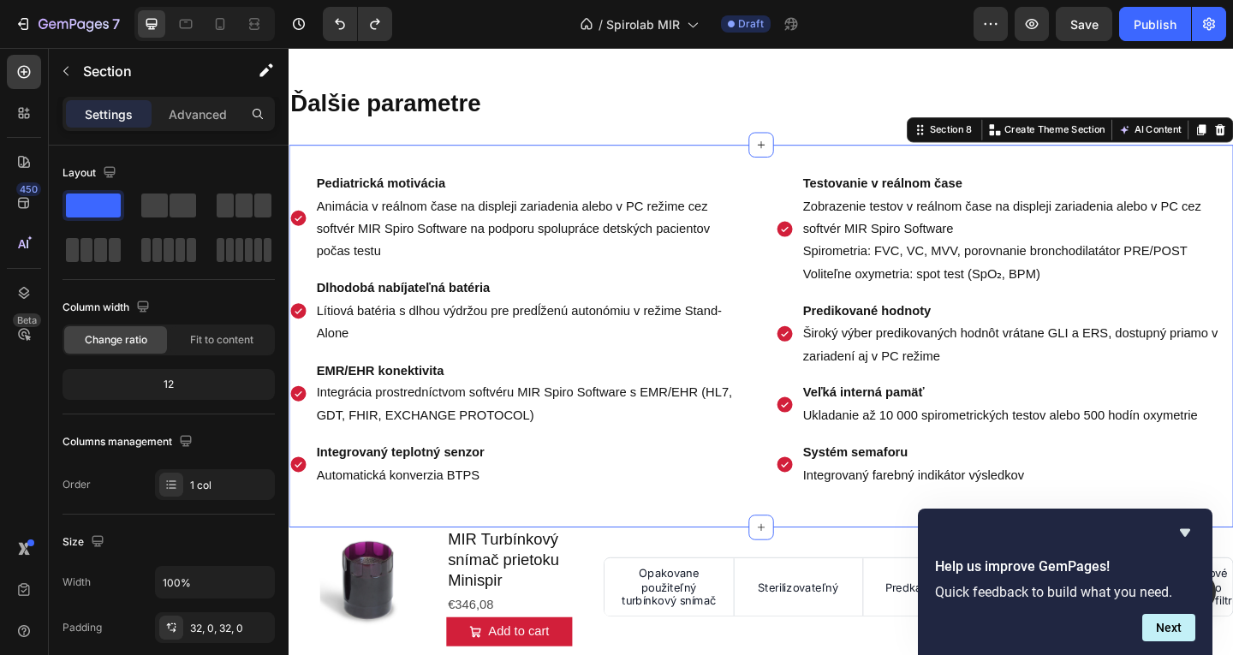
click at [446, 164] on div "Pediatrická motivácia Animácia v reálnom čase na displeji zariadenia alebo v PC…" at bounding box center [803, 361] width 1028 height 416
click at [188, 105] on p "Advanced" at bounding box center [198, 114] width 58 height 18
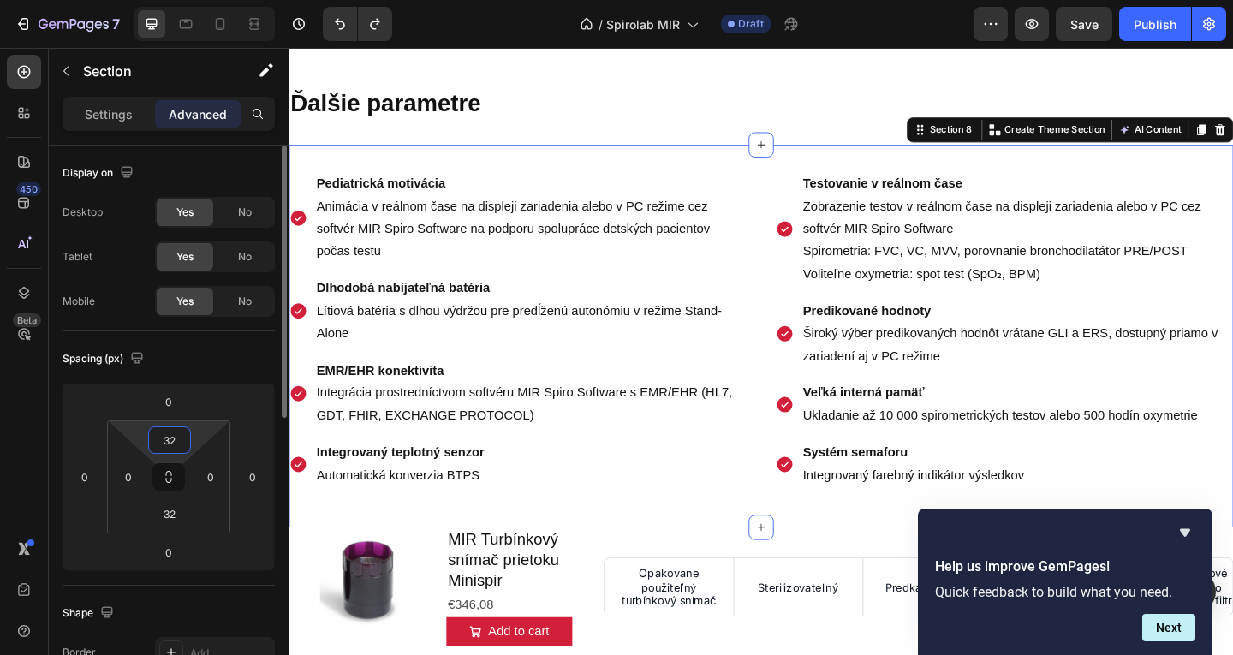
click at [181, 440] on input "32" at bounding box center [169, 440] width 34 height 26
type input "é"
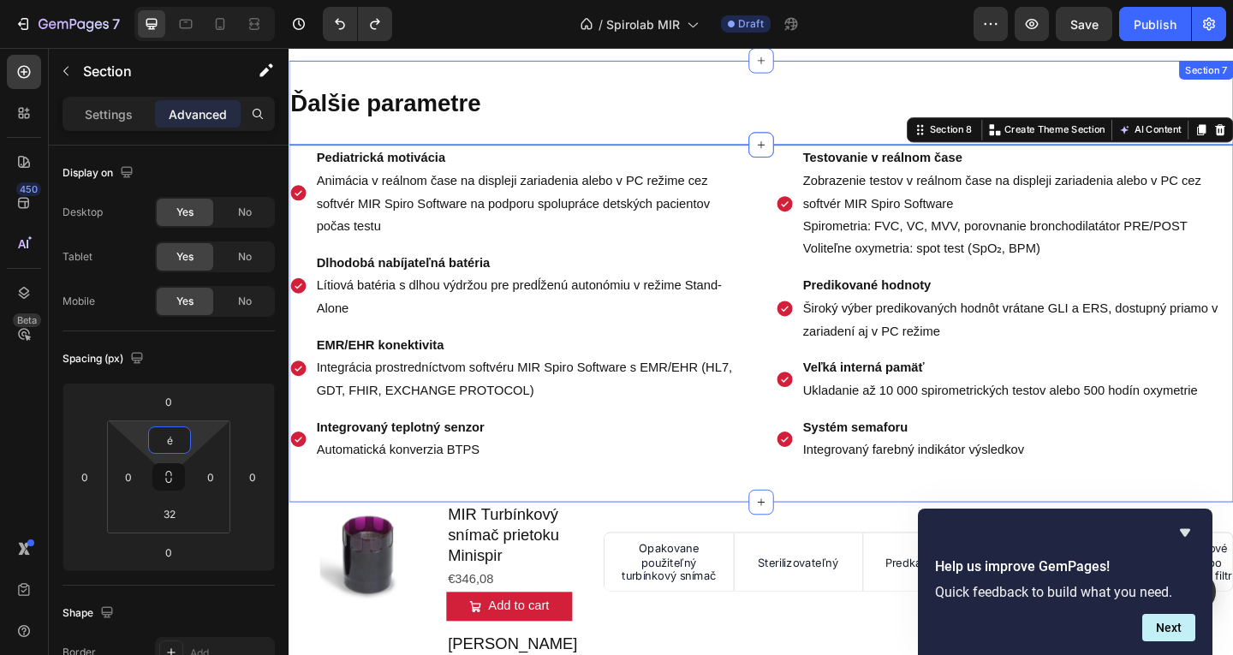
click at [482, 124] on h2 "Ďalšie parametre" at bounding box center [803, 107] width 1028 height 37
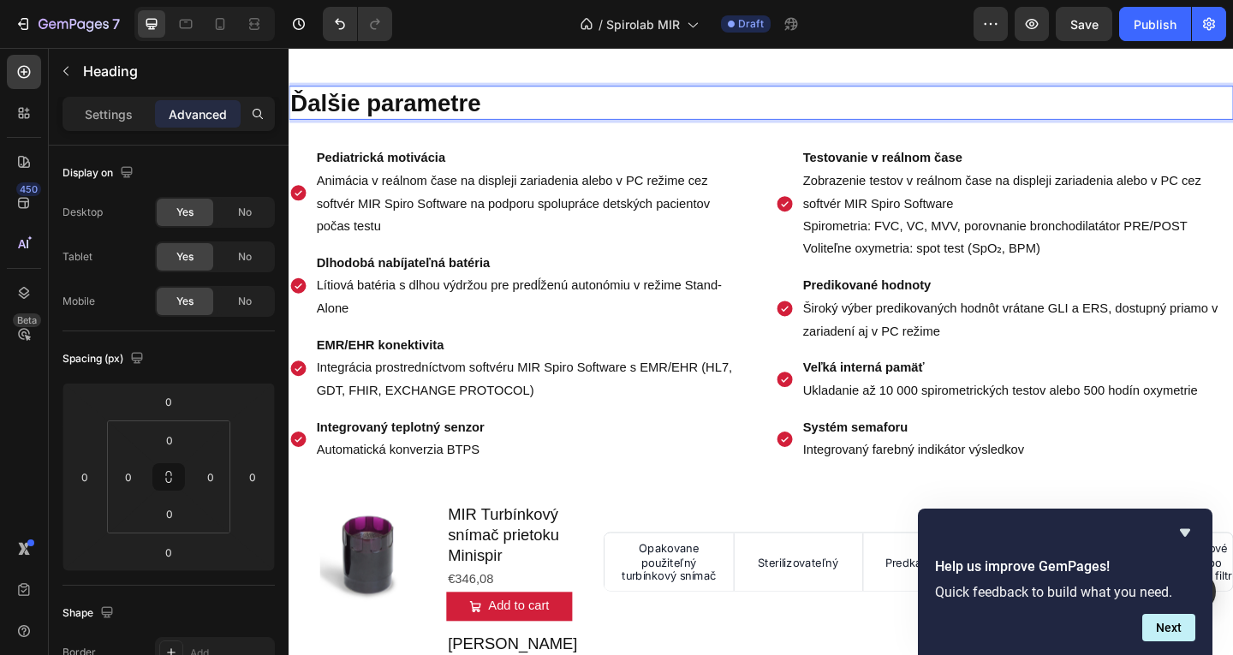
click at [516, 99] on p "Ďalšie parametre" at bounding box center [802, 107] width 1024 height 33
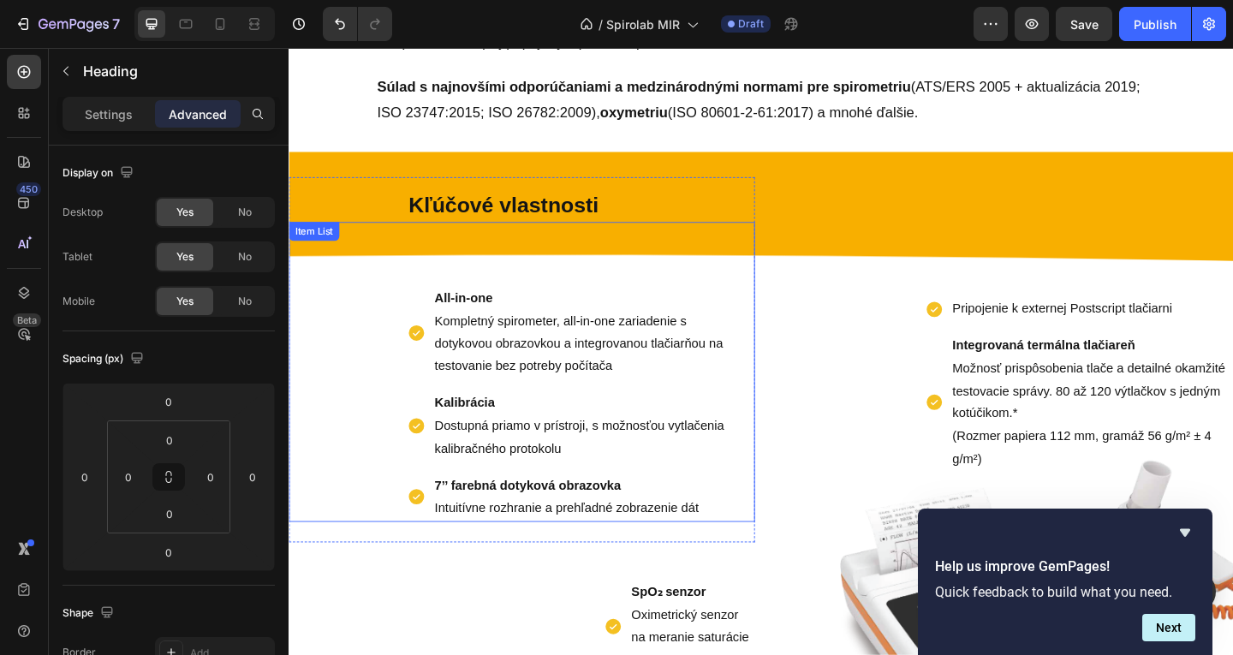
scroll to position [714, 0]
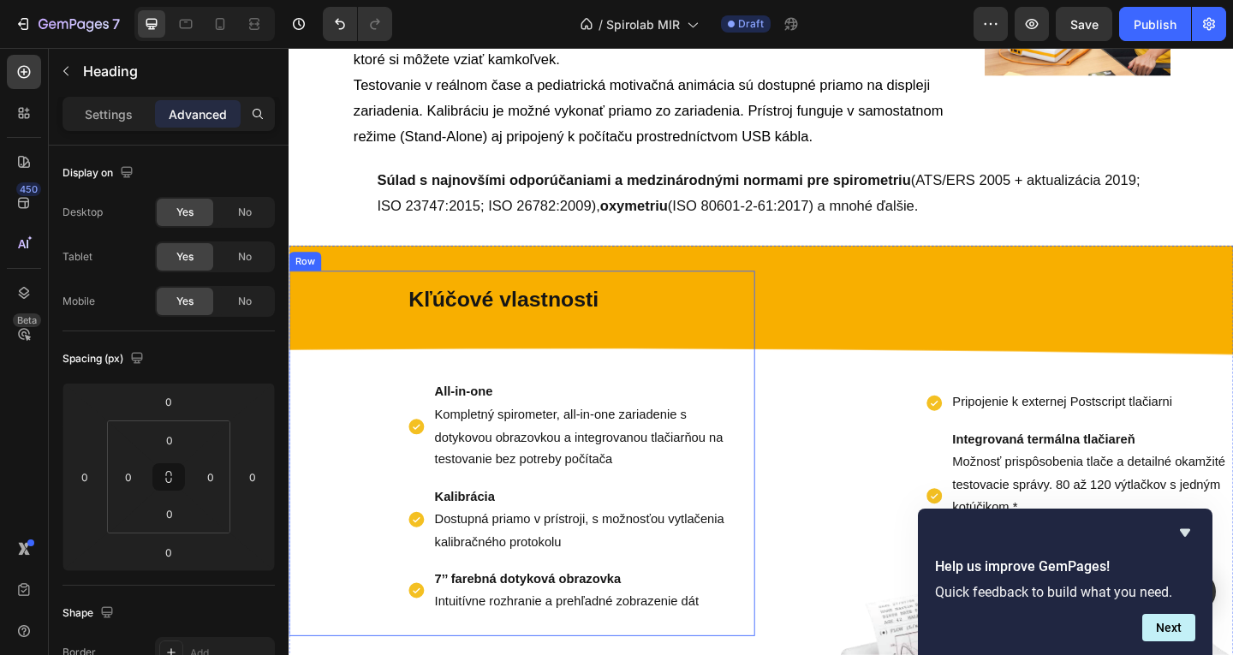
click at [451, 313] on strong "Kľúčové vlastnosti" at bounding box center [522, 321] width 206 height 26
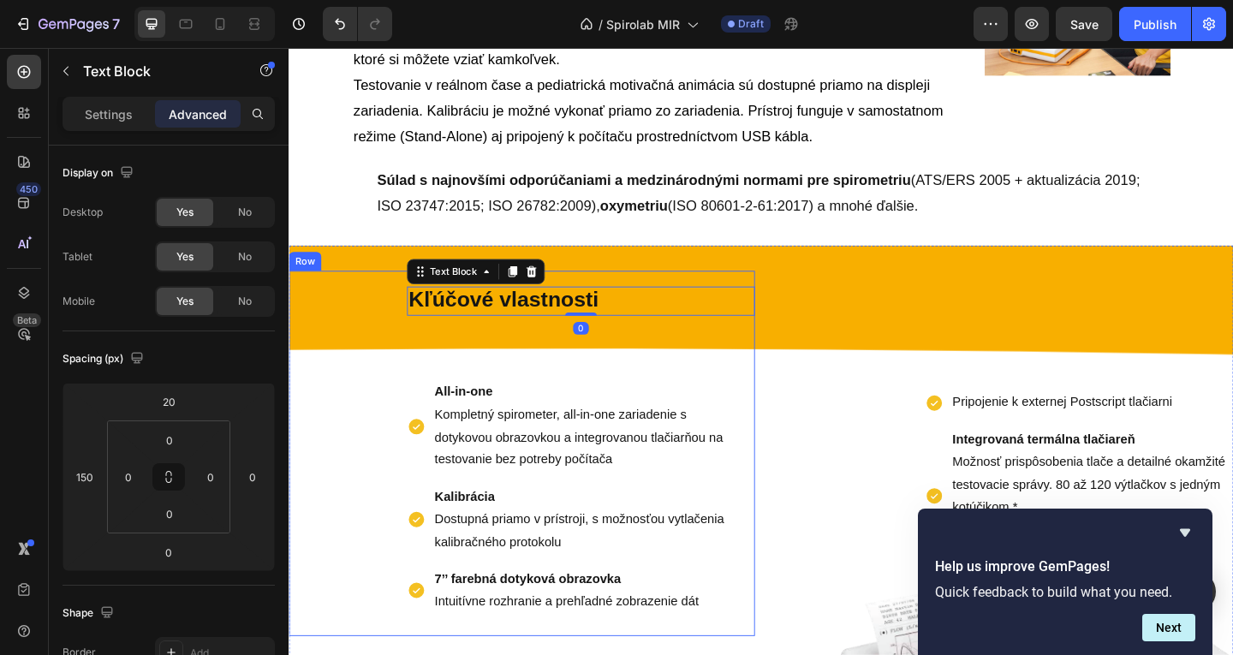
click at [343, 316] on div "Kľúčové vlastnosti Text Block 0 All-in-one Kompletný spirometer, all-in-one zar…" at bounding box center [542, 488] width 507 height 397
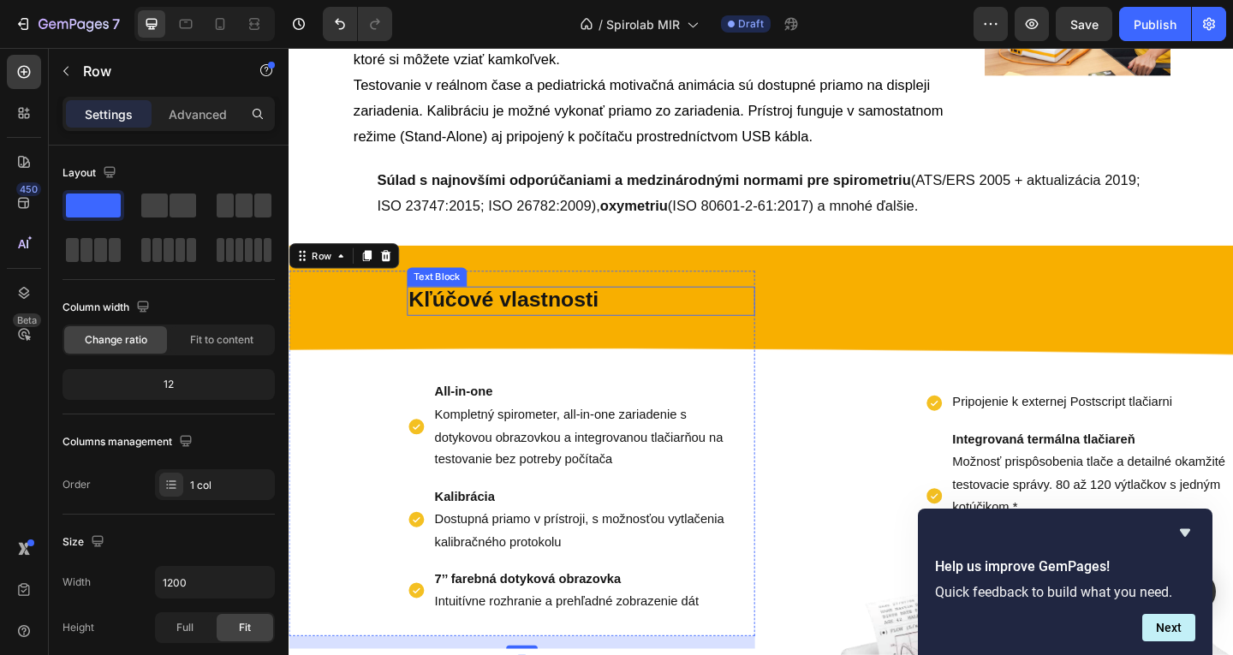
click at [469, 331] on strong "Kľúčové vlastnosti" at bounding box center [522, 321] width 206 height 26
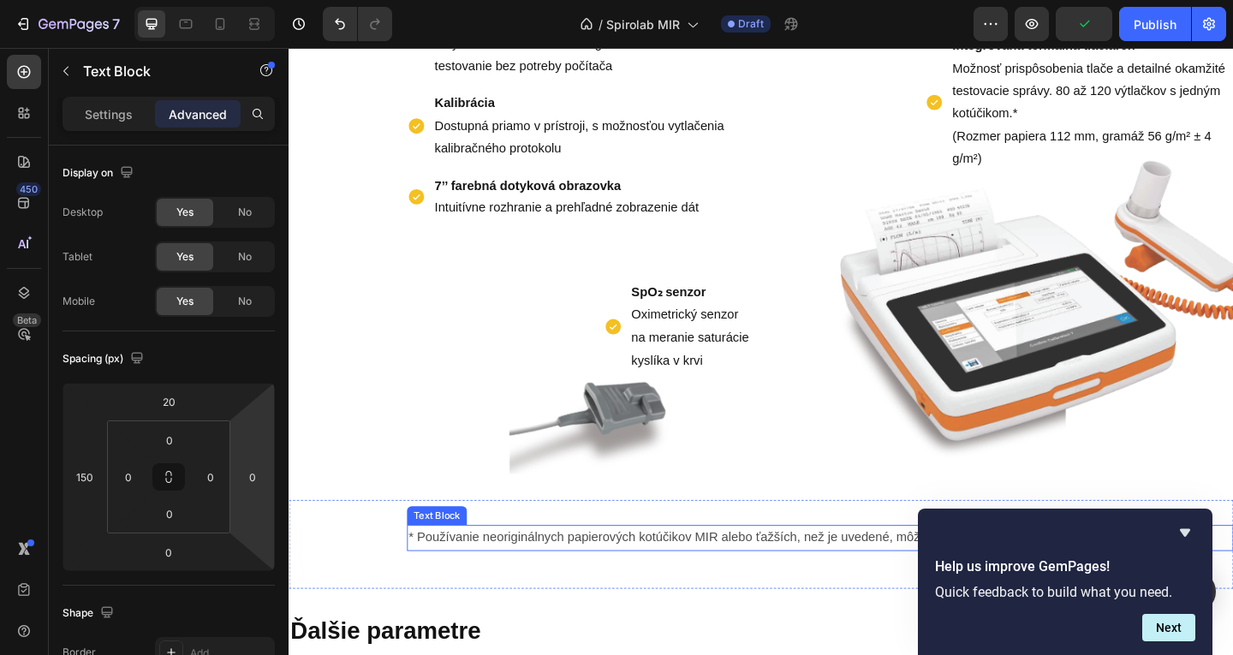
scroll to position [1485, 0]
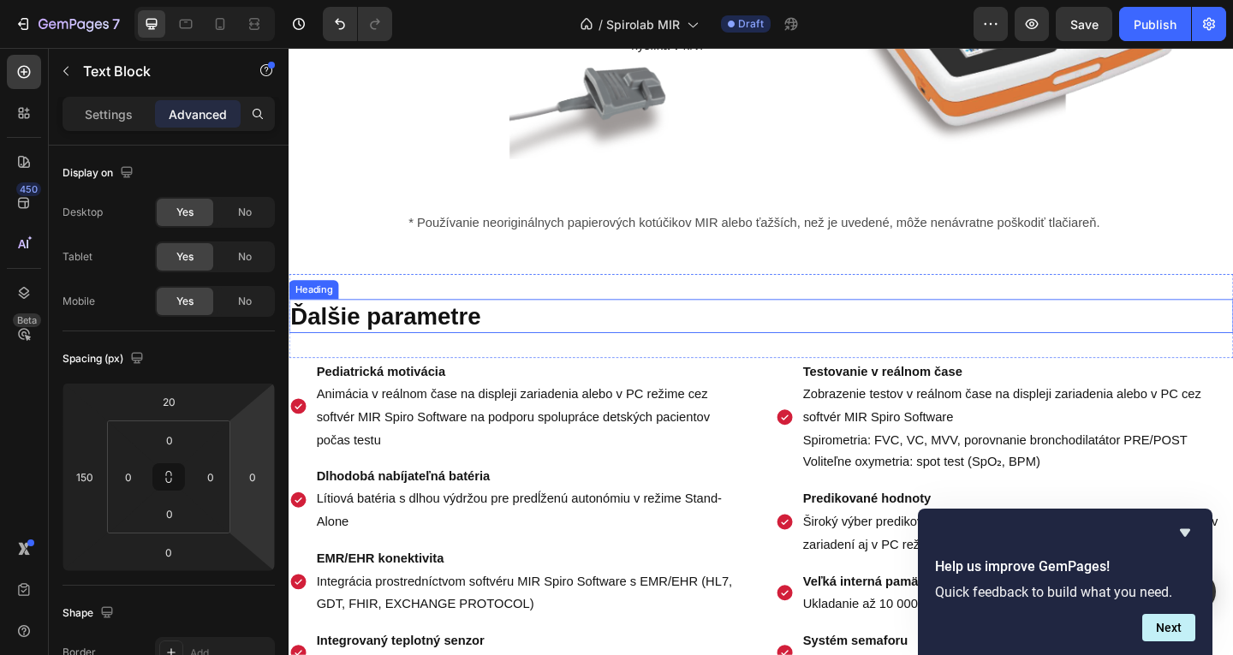
click at [441, 358] on h2 "Ďalšie parametre" at bounding box center [803, 339] width 1028 height 37
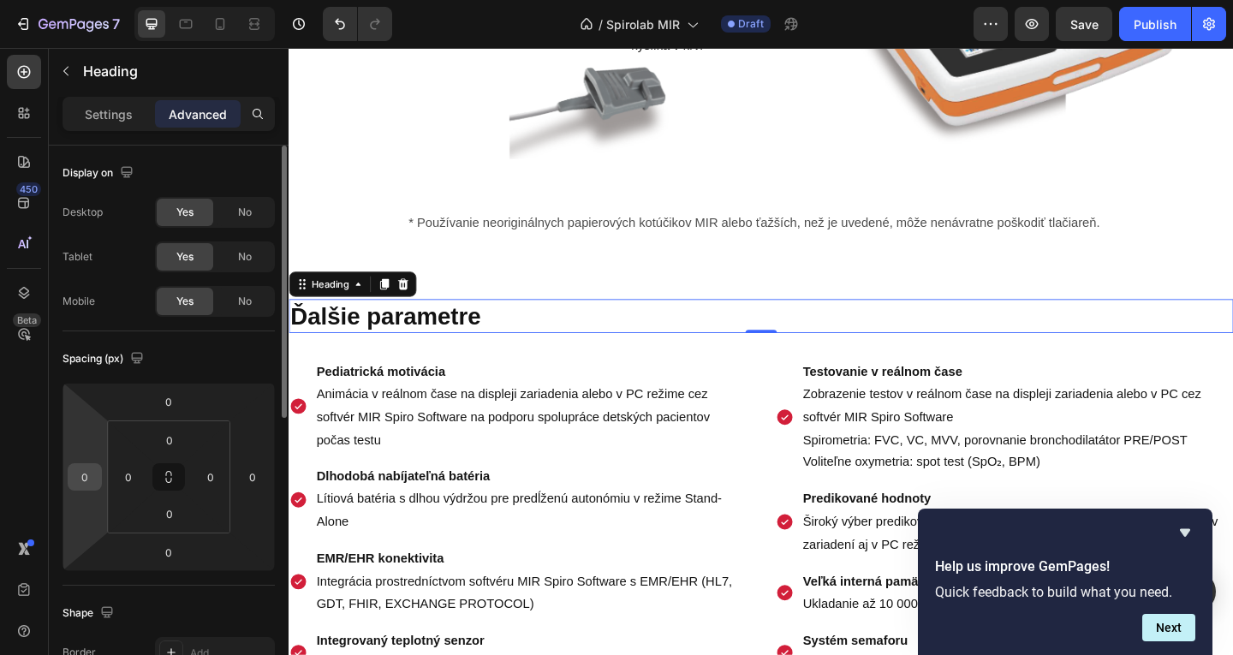
click at [78, 474] on input "0" at bounding box center [85, 477] width 26 height 26
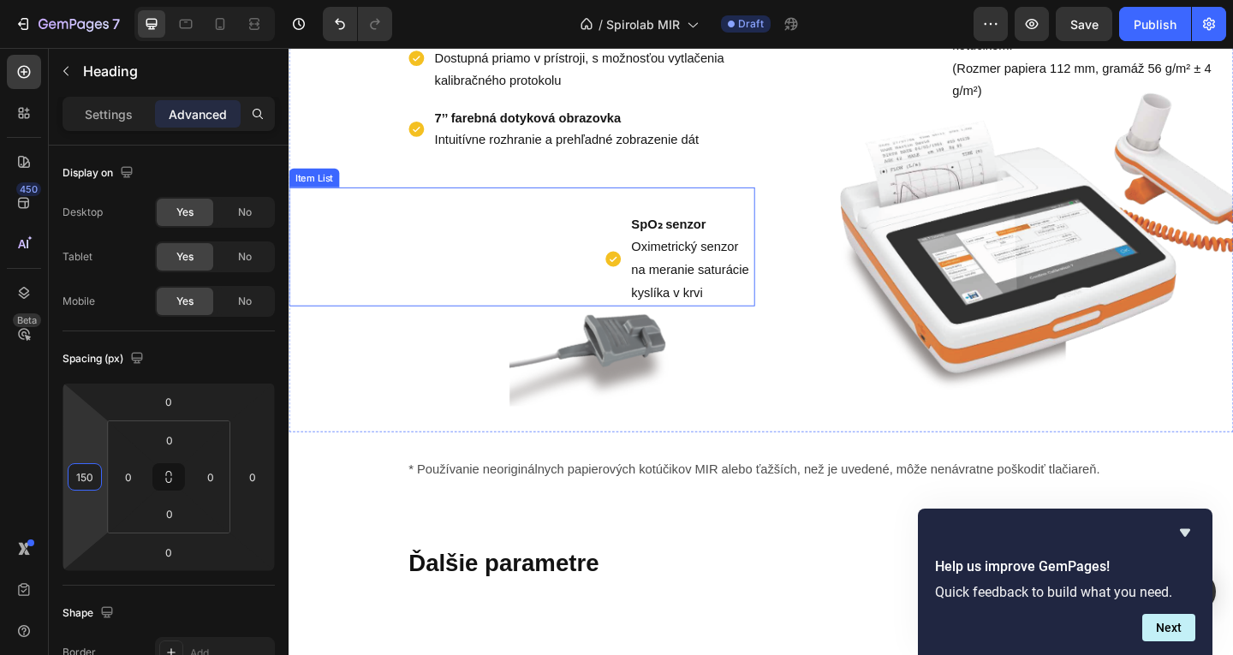
scroll to position [1314, 0]
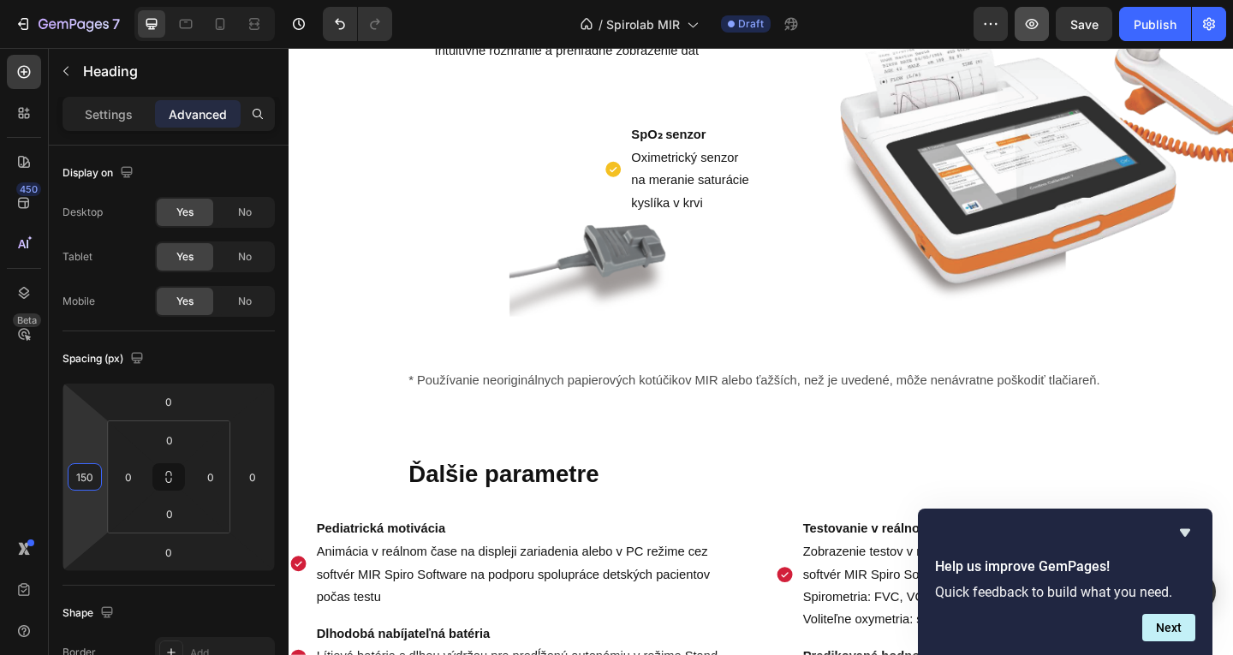
type input "150"
click at [1027, 14] on button "button" at bounding box center [1032, 24] width 34 height 34
click at [98, 475] on div "150" at bounding box center [85, 476] width 34 height 27
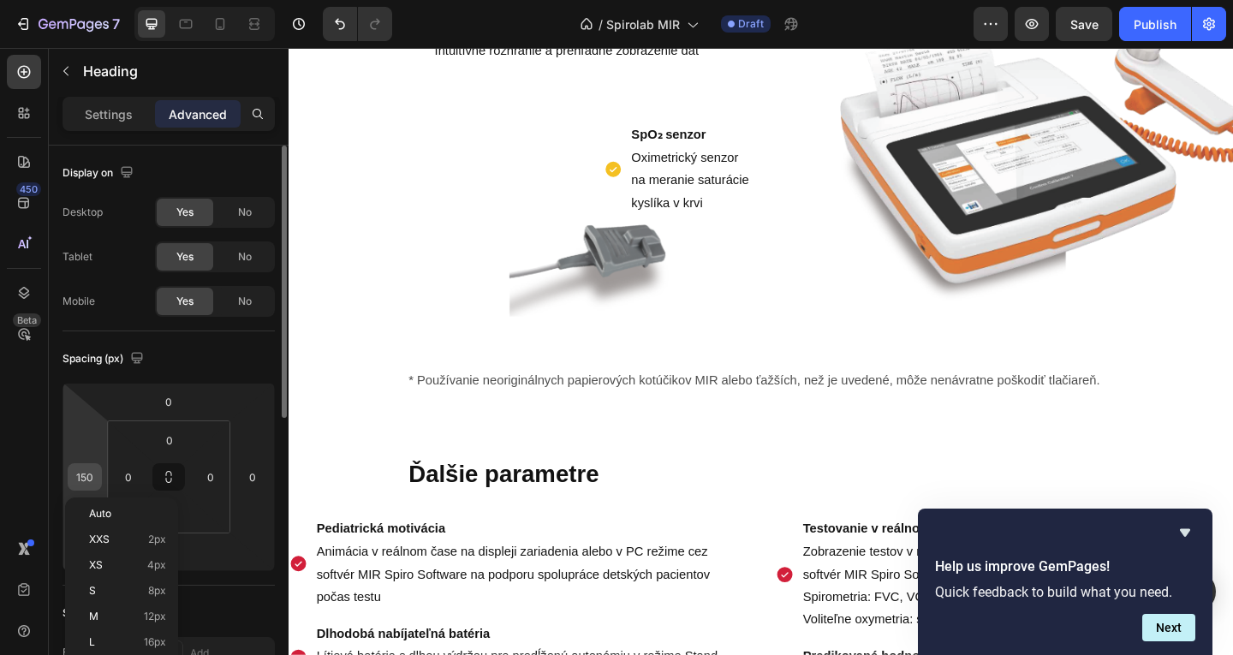
click at [93, 477] on input "150" at bounding box center [85, 477] width 26 height 26
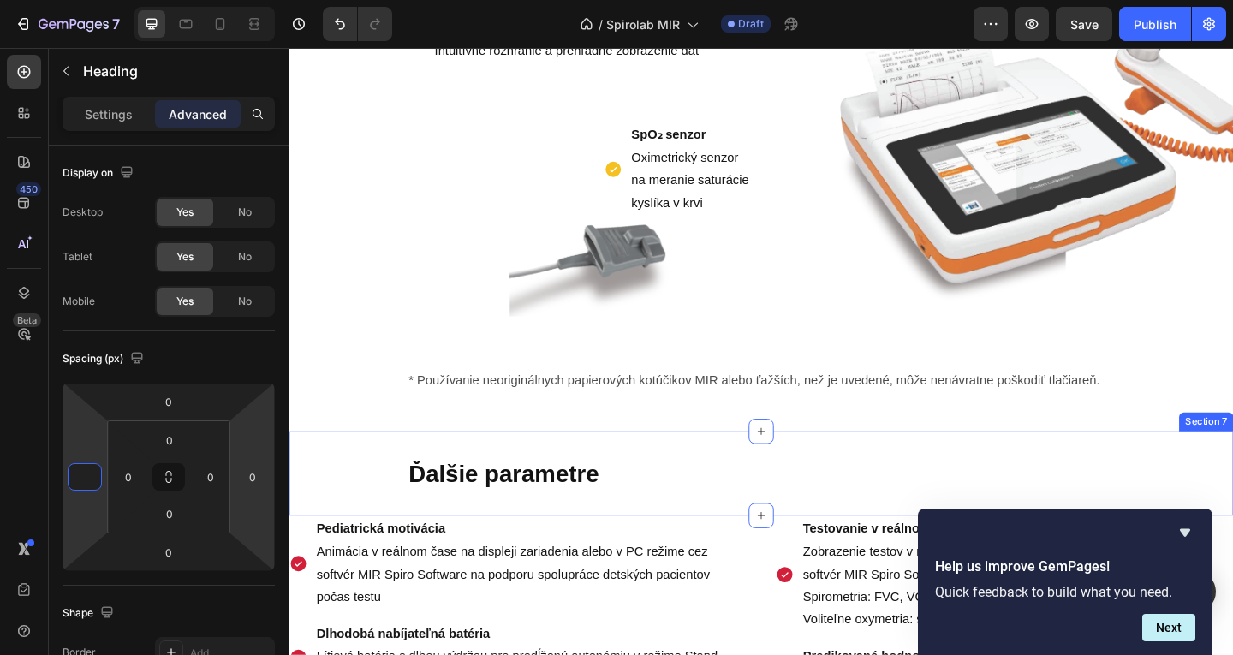
click at [295, 498] on div "Ďalšie parametre Heading Section 7" at bounding box center [803, 511] width 1028 height 92
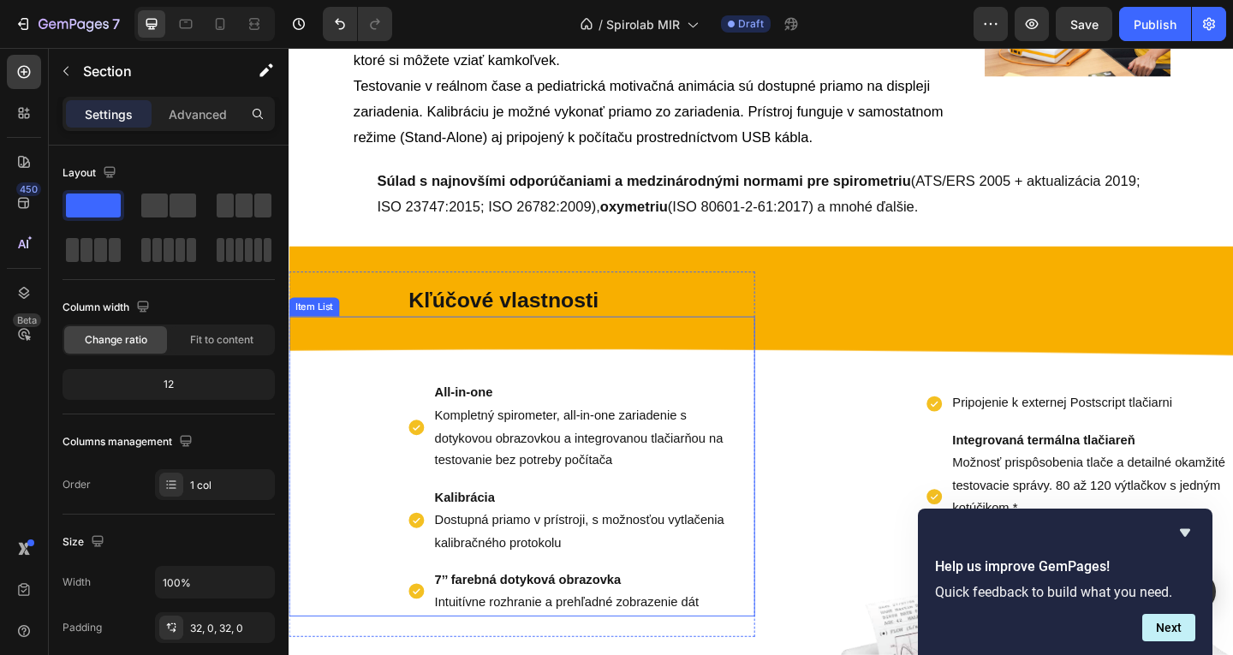
scroll to position [543, 0]
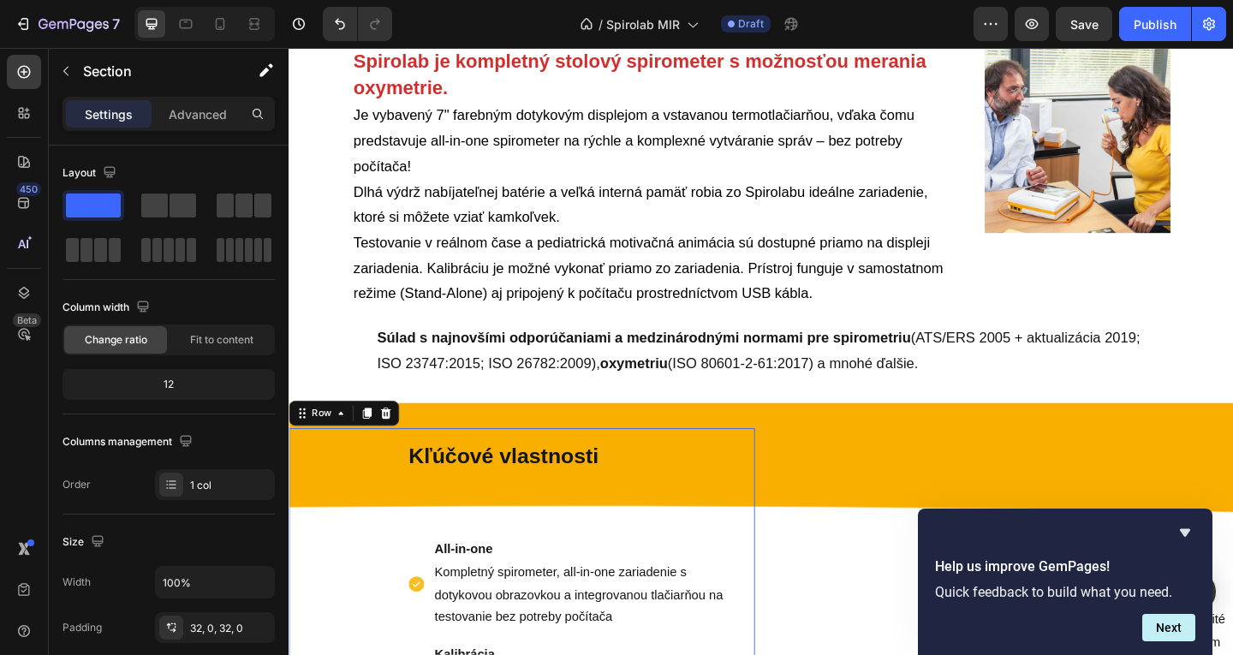
click at [371, 505] on div "Kľúčové vlastnosti Text Block All-in-one Kompletný spirometer, all-in-one zaria…" at bounding box center [542, 660] width 507 height 397
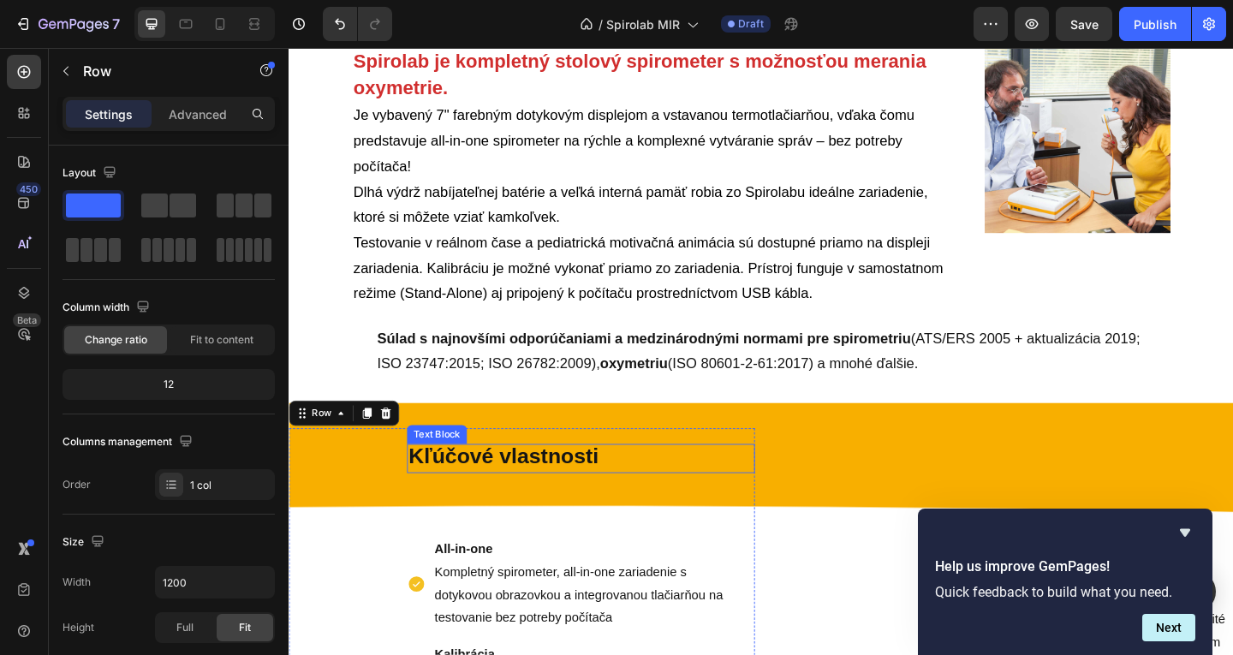
click at [434, 489] on strong "Kľúčové vlastnosti" at bounding box center [522, 493] width 206 height 26
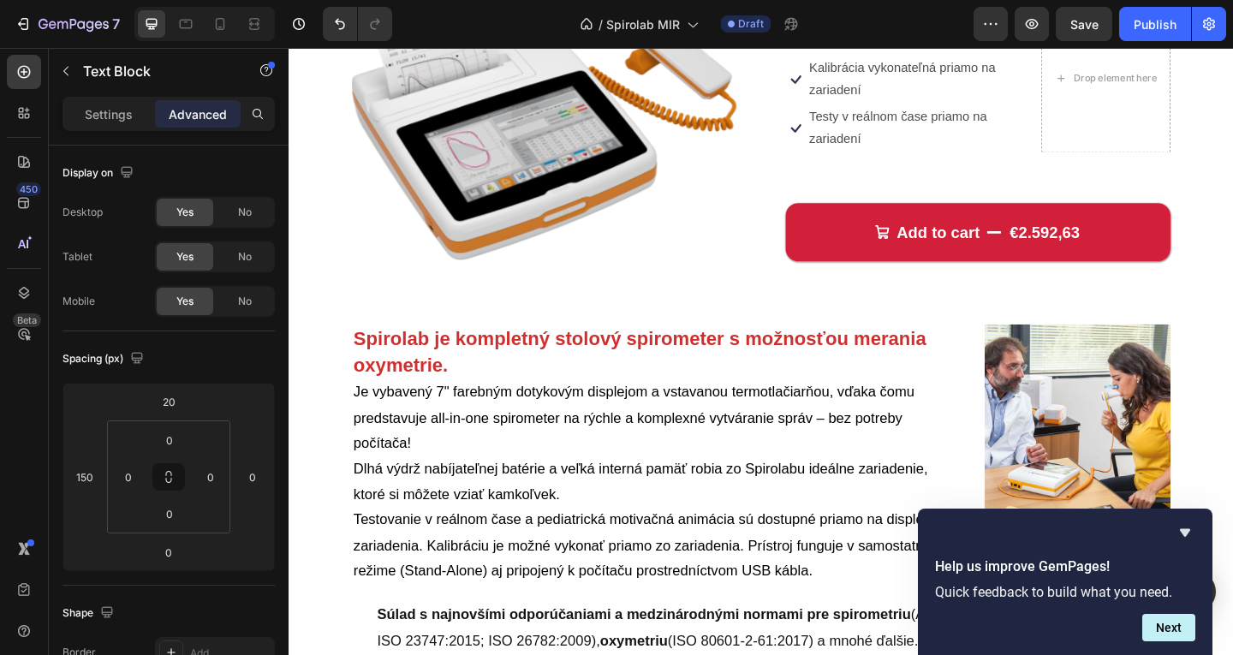
scroll to position [0, 0]
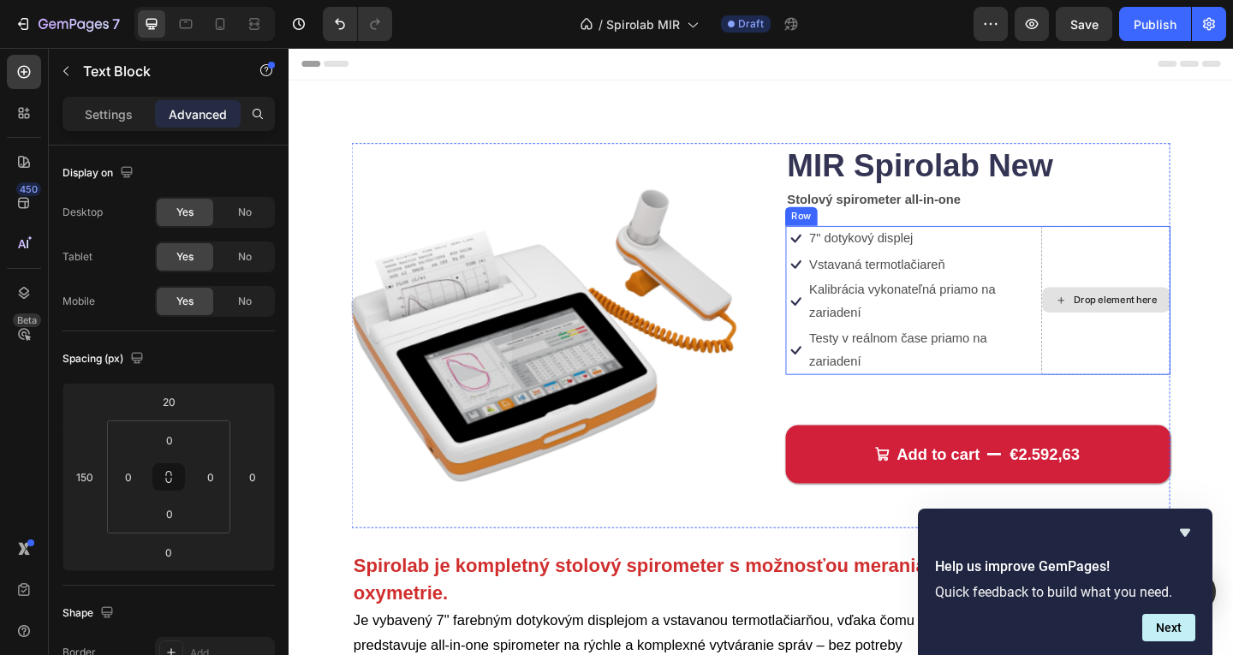
click at [1188, 264] on div "Drop element here" at bounding box center [1177, 322] width 140 height 162
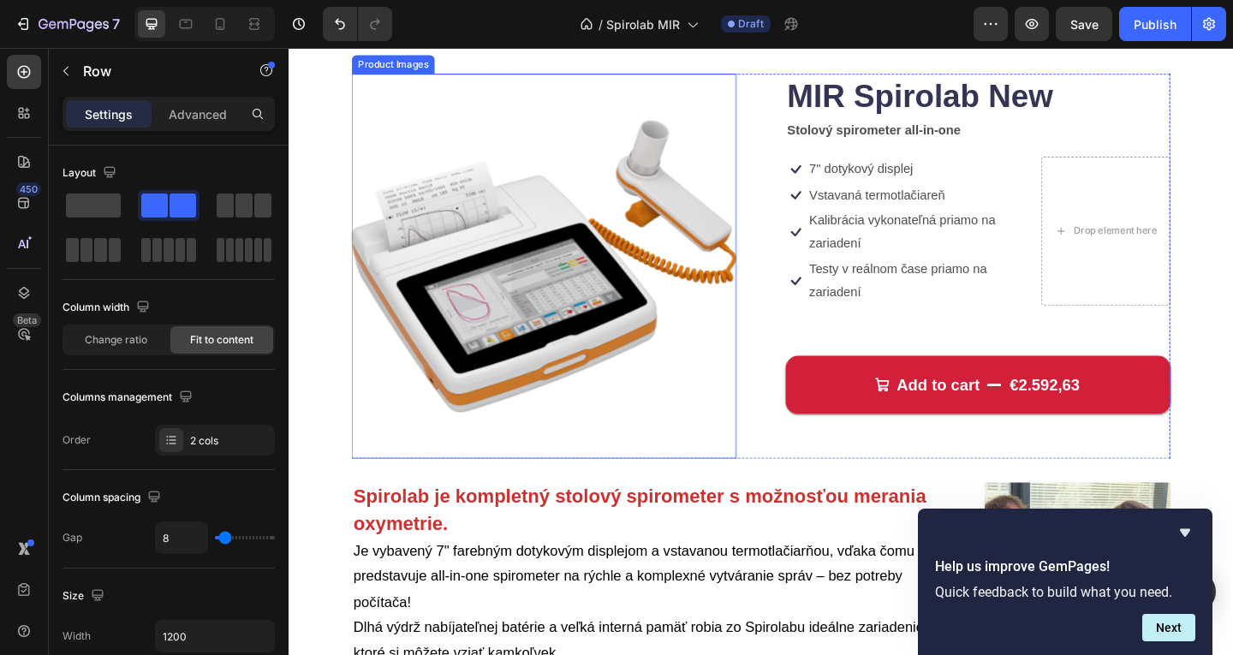
scroll to position [343, 0]
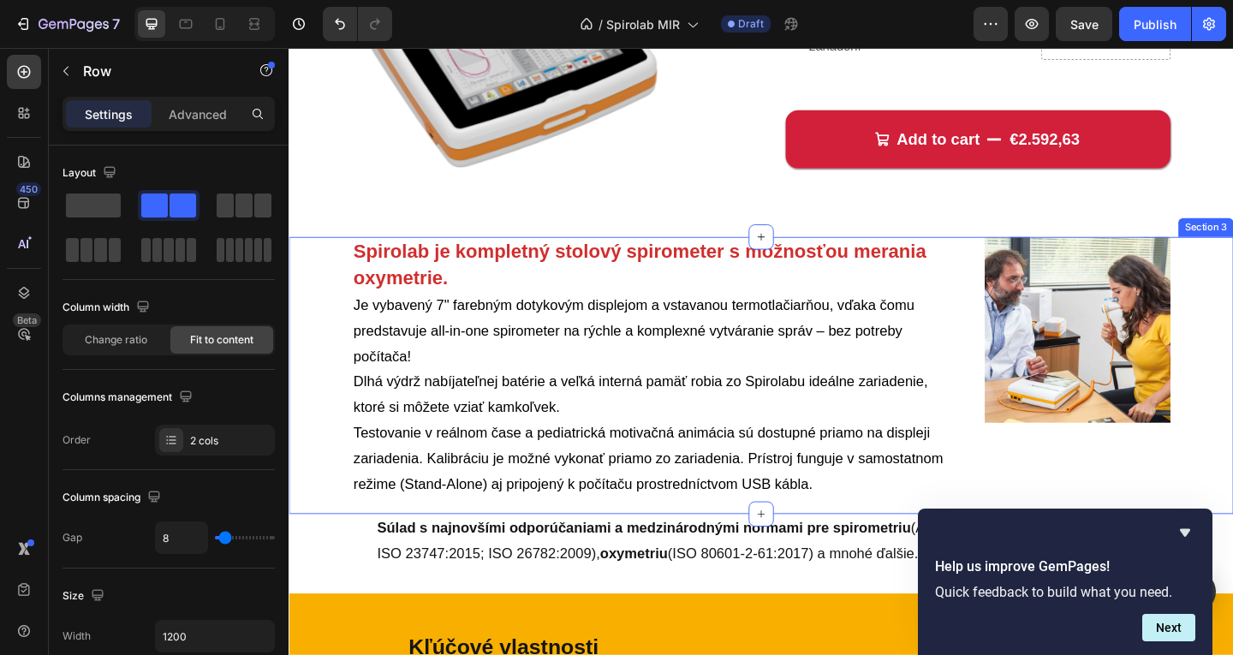
click at [313, 454] on div "Spirolab je kompletný stolový spirometer s možnosťou merania oxymetrie. Je vyba…" at bounding box center [803, 403] width 1028 height 301
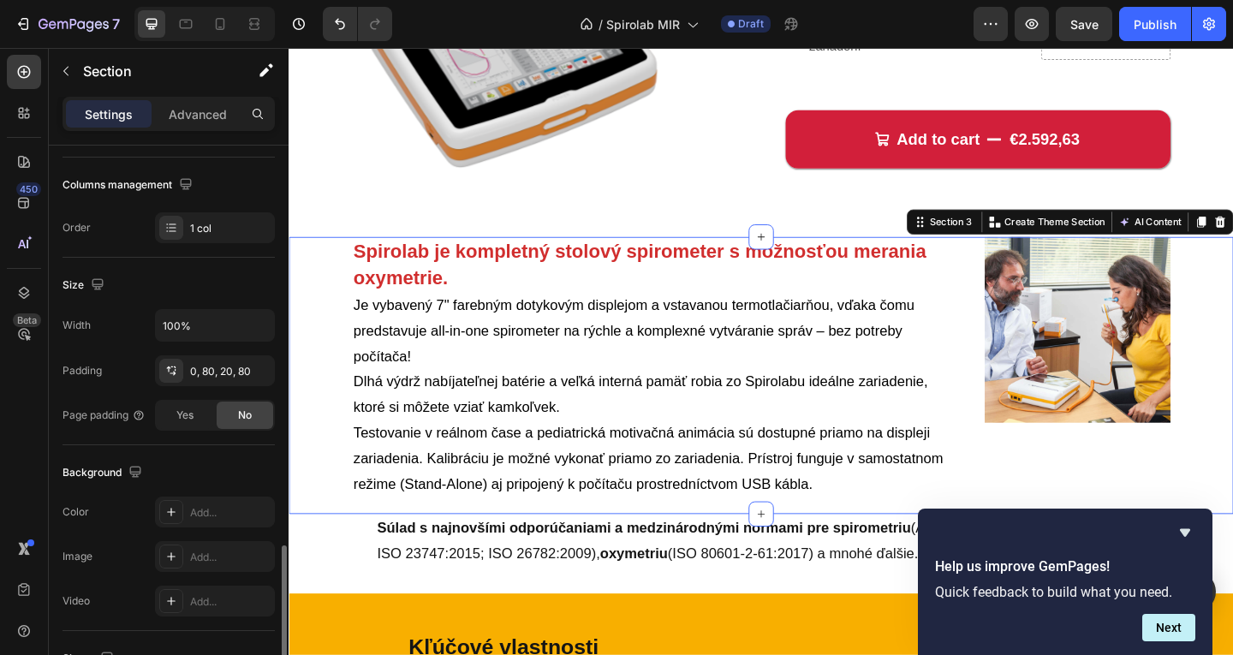
scroll to position [486, 0]
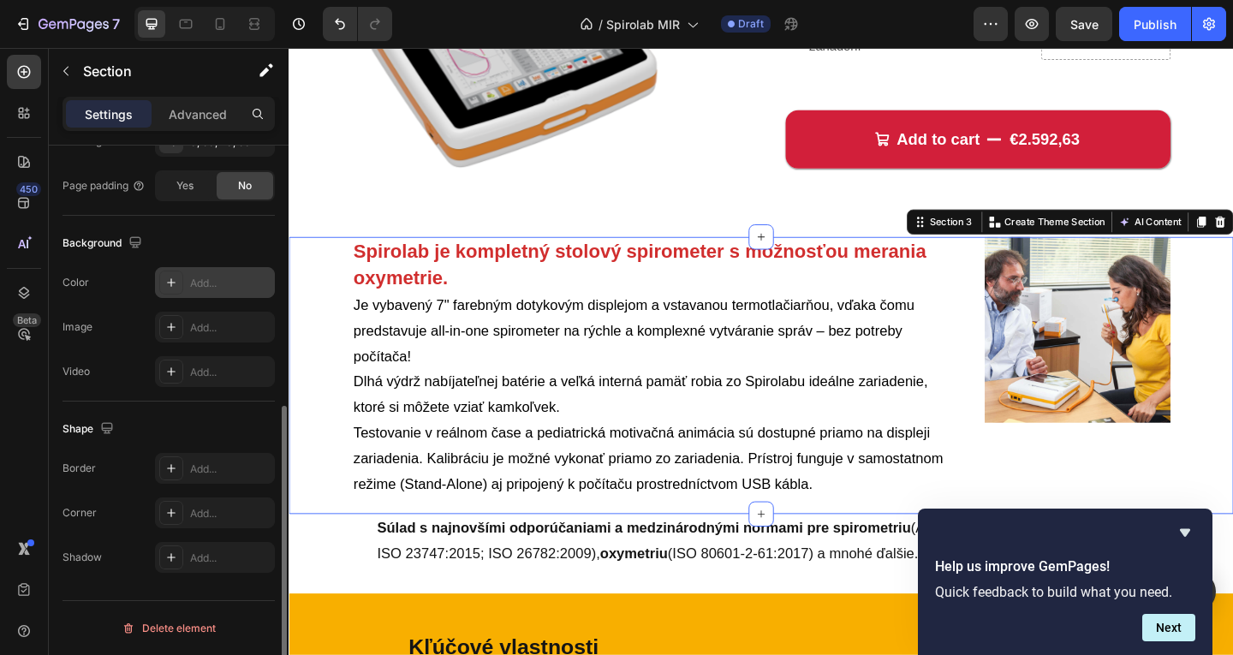
click at [175, 284] on icon at bounding box center [171, 283] width 14 height 14
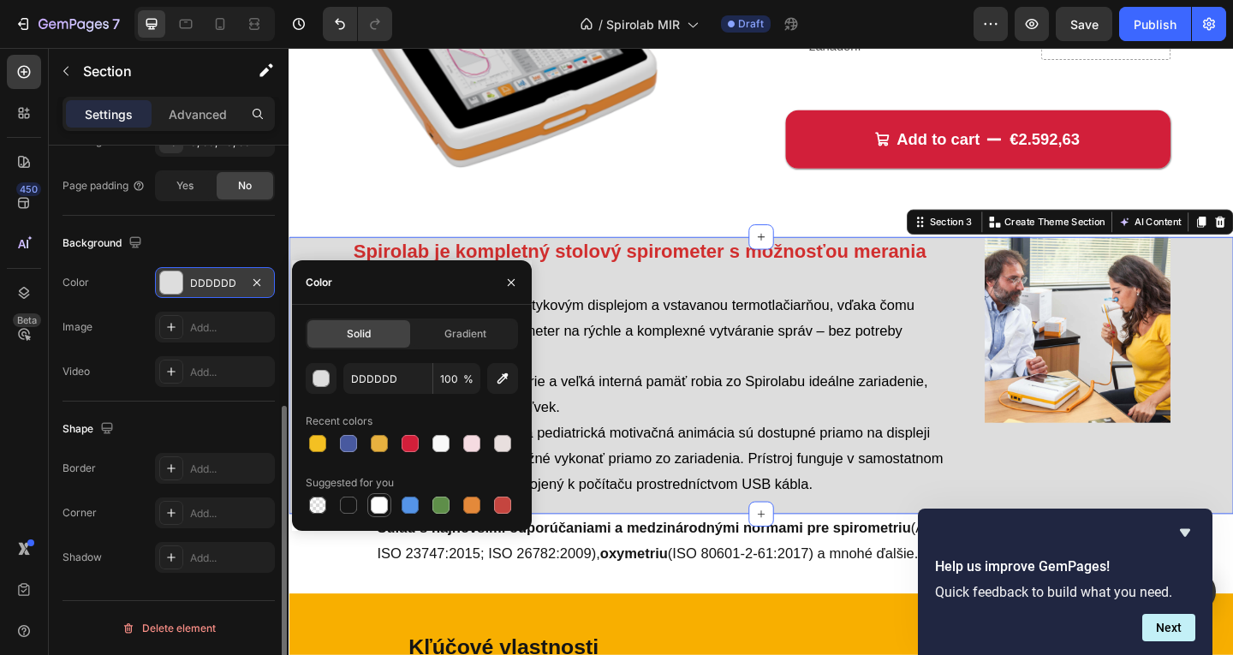
click at [385, 510] on div at bounding box center [379, 505] width 17 height 17
type input "FFFFFF"
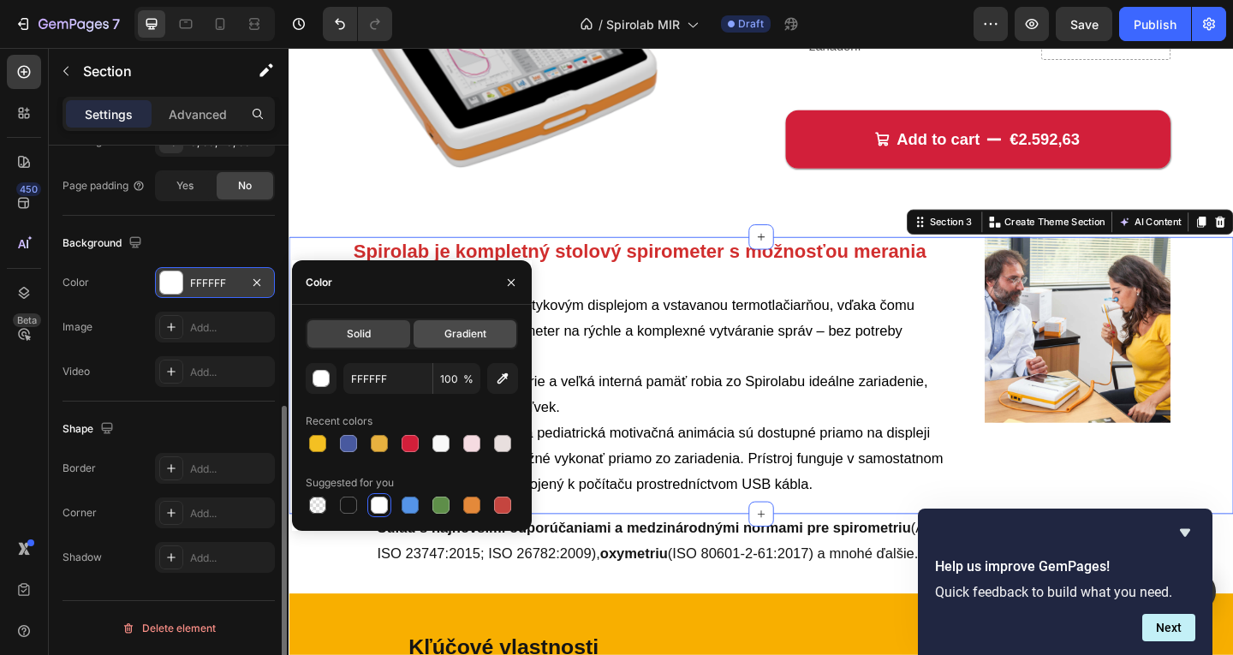
click at [425, 327] on div "Gradient" at bounding box center [465, 333] width 103 height 27
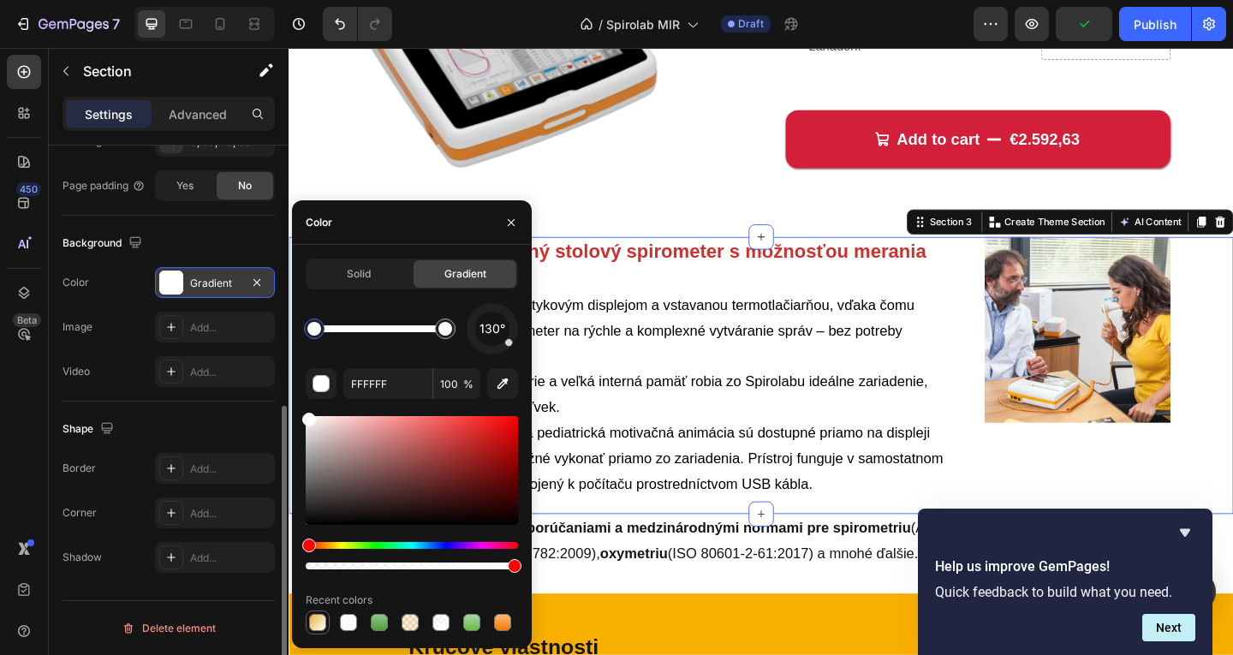
click at [309, 624] on div at bounding box center [317, 622] width 17 height 17
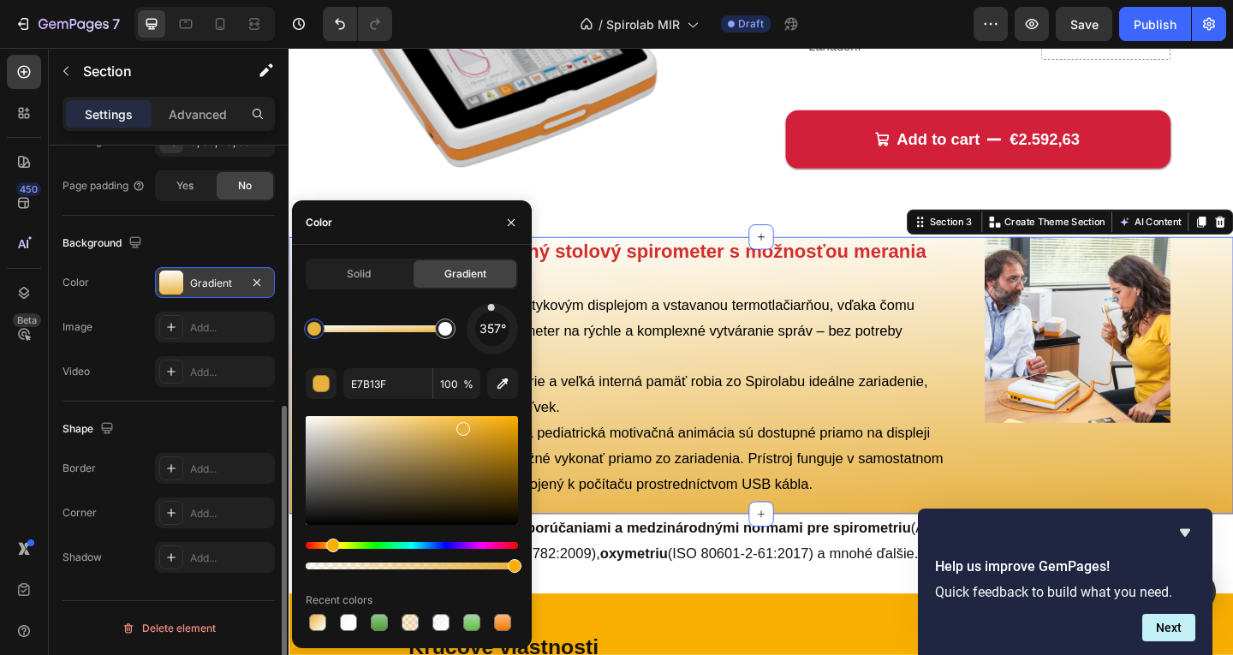
drag, startPoint x: 510, startPoint y: 345, endPoint x: 492, endPoint y: 311, distance: 39.1
click at [492, 311] on div at bounding box center [492, 328] width 54 height 54
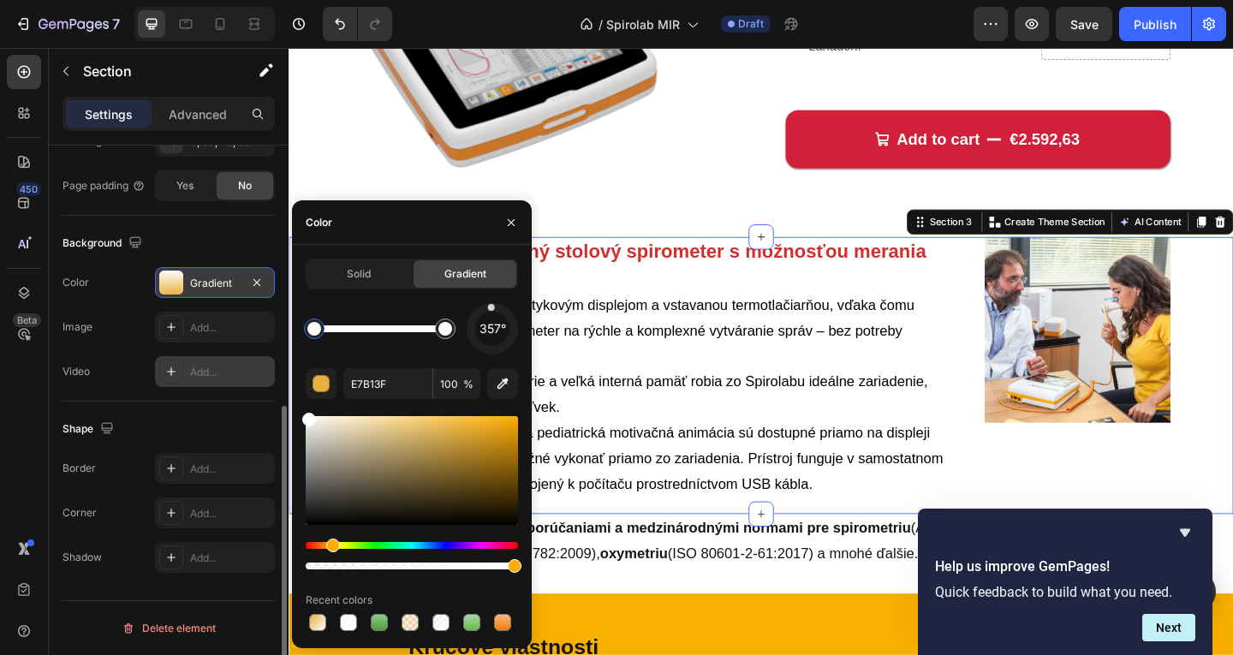
drag, startPoint x: 330, startPoint y: 452, endPoint x: 245, endPoint y: 376, distance: 114.0
click at [245, 376] on div "450 Beta Sections(18) Elements(83) Section Element Hero Section Product Detail …" at bounding box center [144, 351] width 289 height 607
type input "FFFFFF"
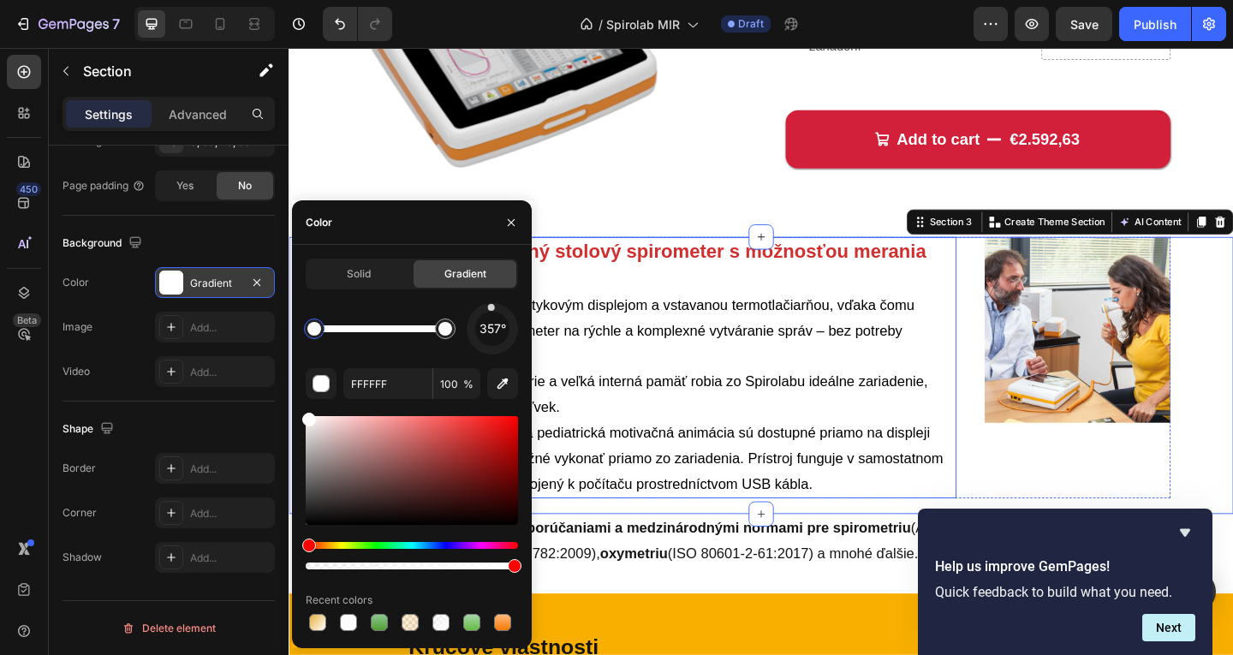
click at [627, 453] on p "Testovanie v reálnom čase a pediatrická motivačná animácia sú dostupné priamo n…" at bounding box center [686, 494] width 654 height 83
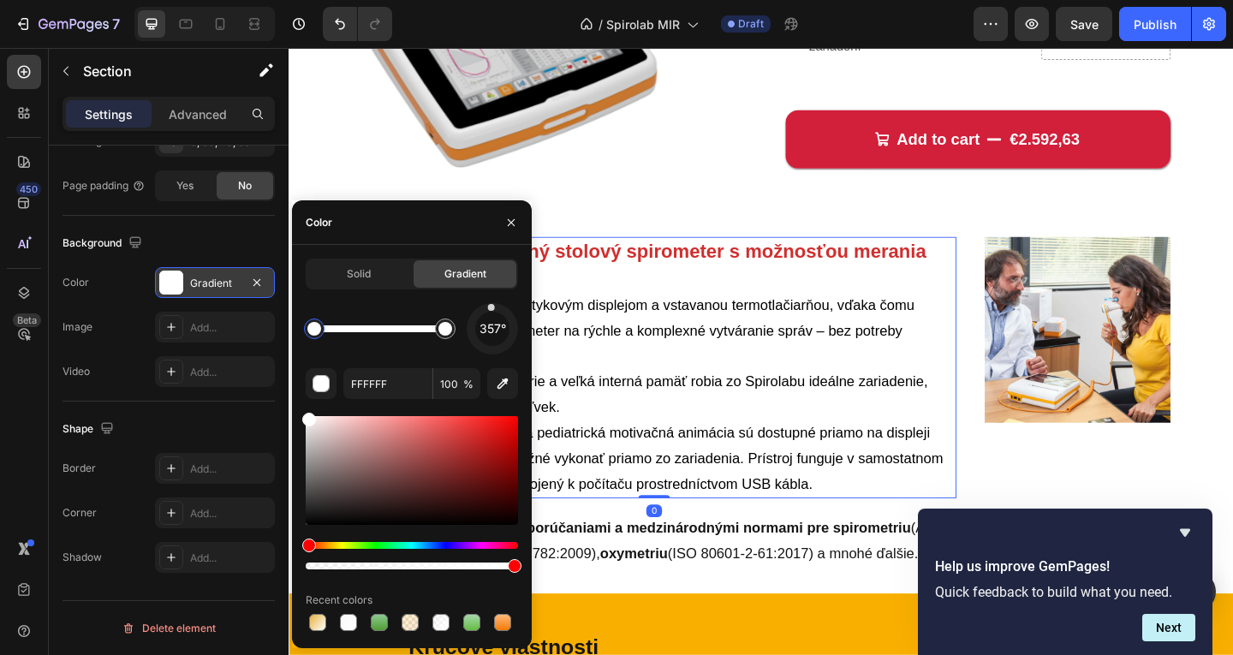
scroll to position [0, 0]
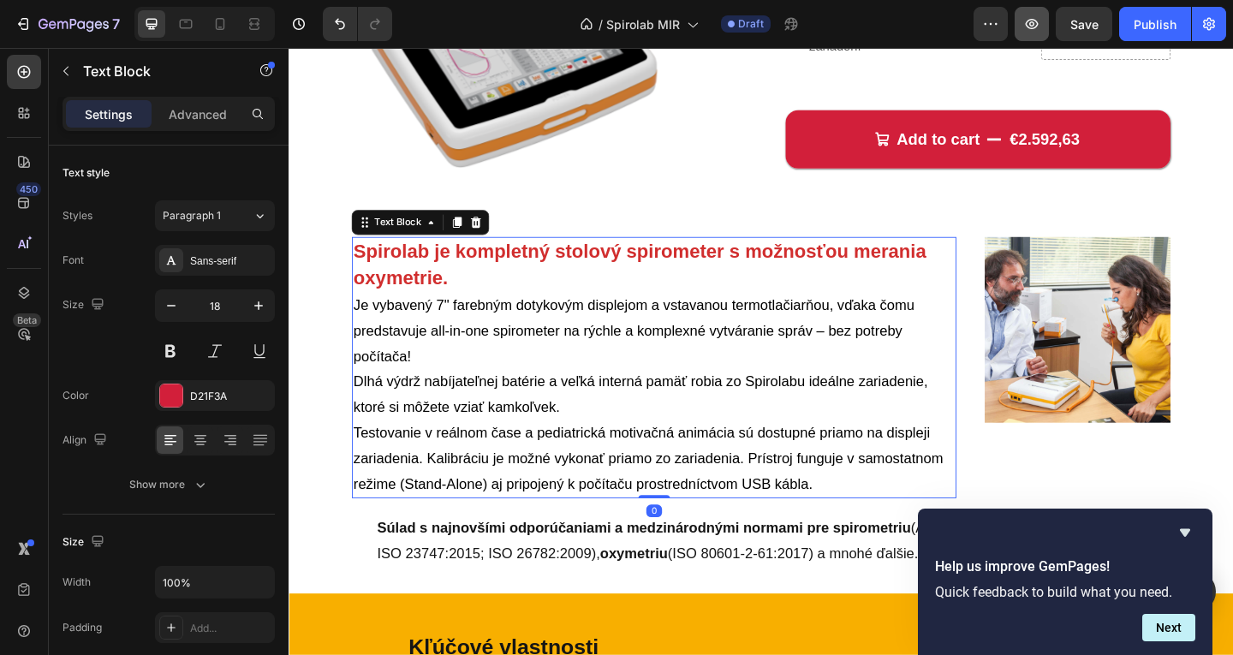
click at [1027, 8] on button "button" at bounding box center [1032, 24] width 34 height 34
click at [344, 17] on icon "Undo/Redo" at bounding box center [339, 23] width 17 height 17
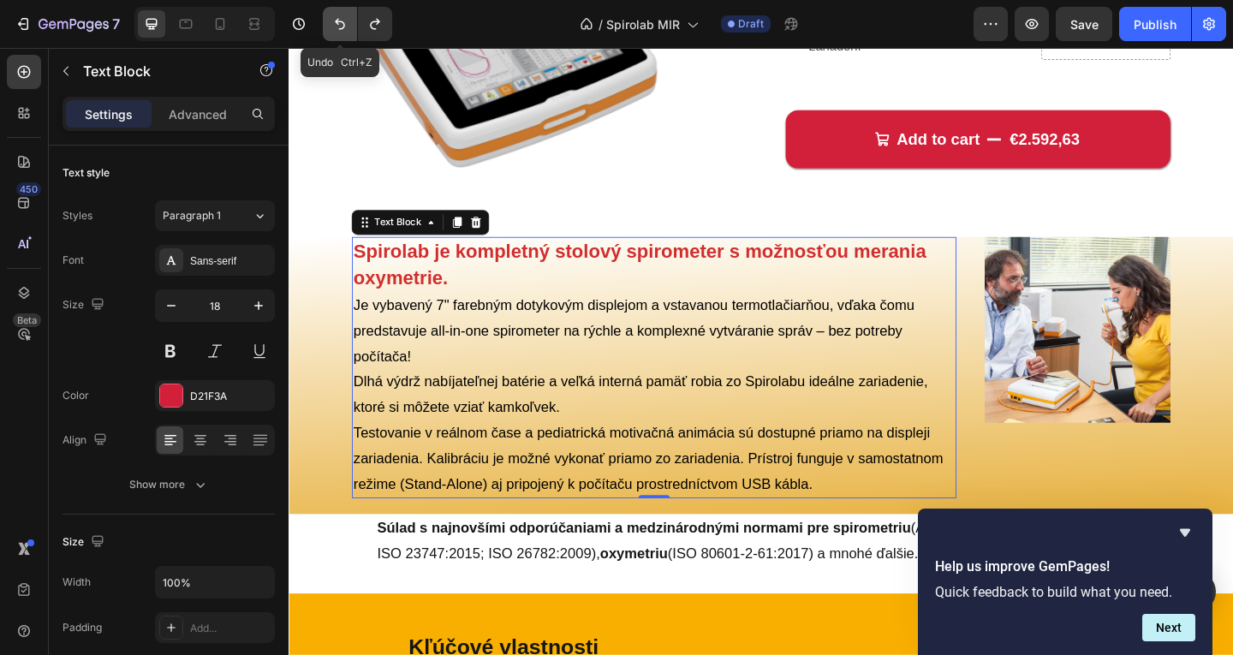
click at [338, 25] on icon "Undo/Redo" at bounding box center [339, 23] width 17 height 17
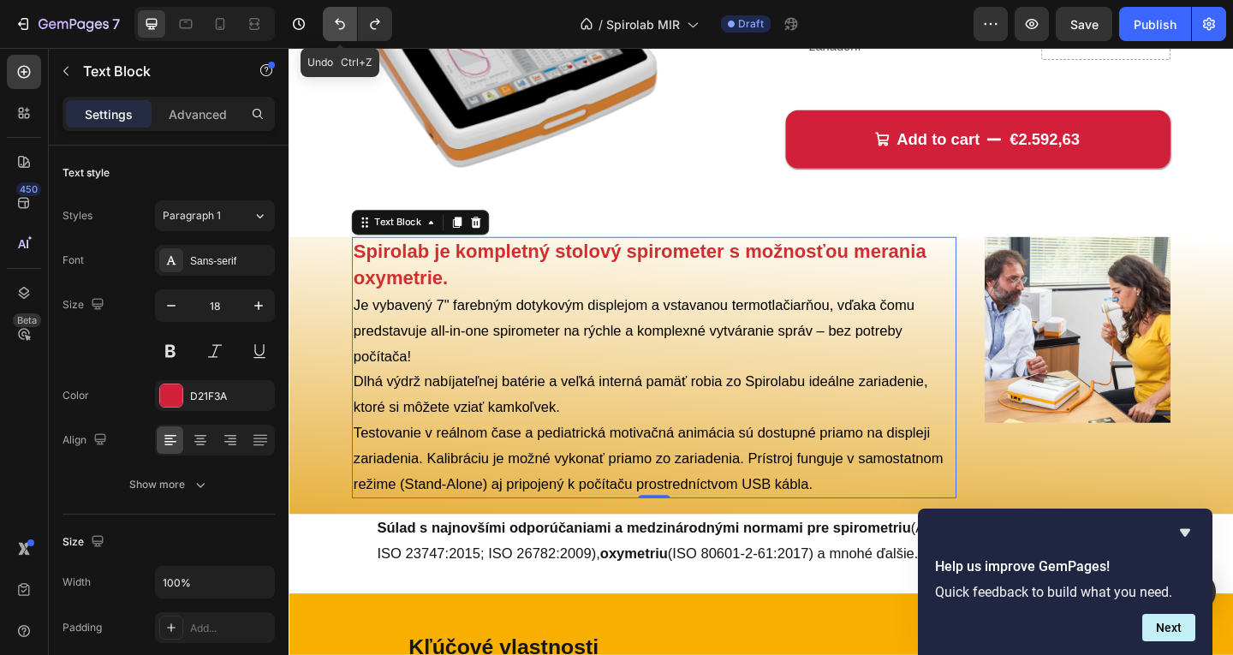
click at [336, 25] on icon "Undo/Redo" at bounding box center [339, 23] width 17 height 17
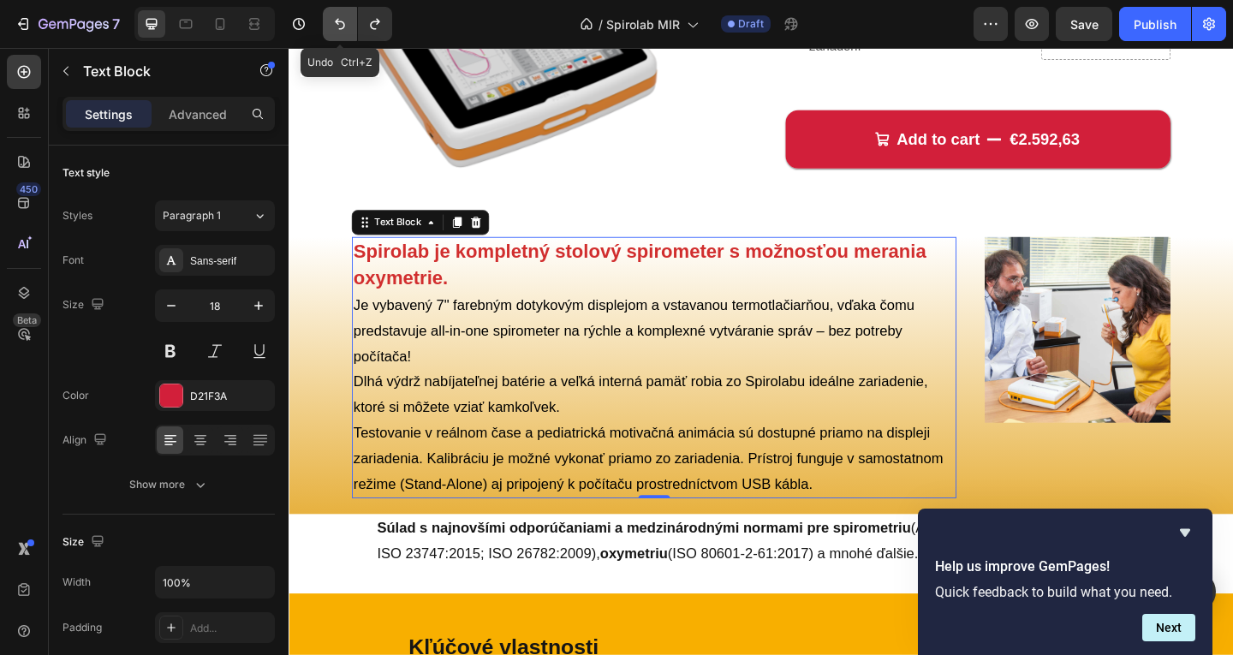
click at [337, 15] on button "Undo/Redo" at bounding box center [340, 24] width 34 height 34
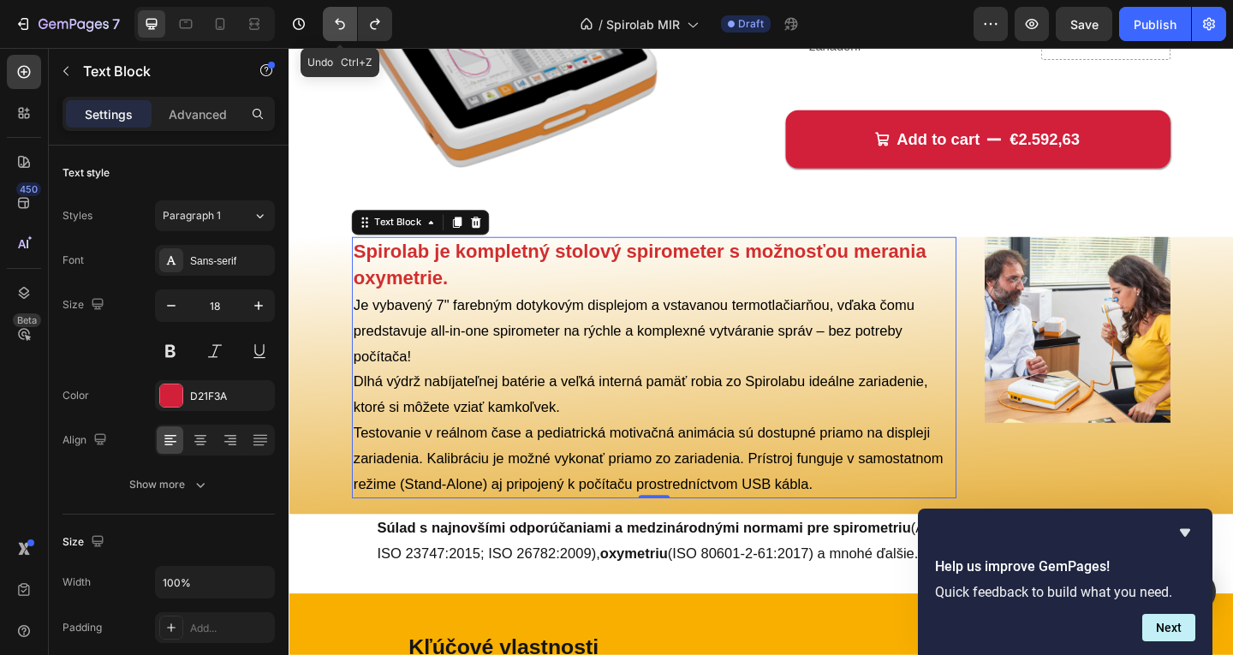
click at [337, 15] on button "Undo/Redo" at bounding box center [340, 24] width 34 height 34
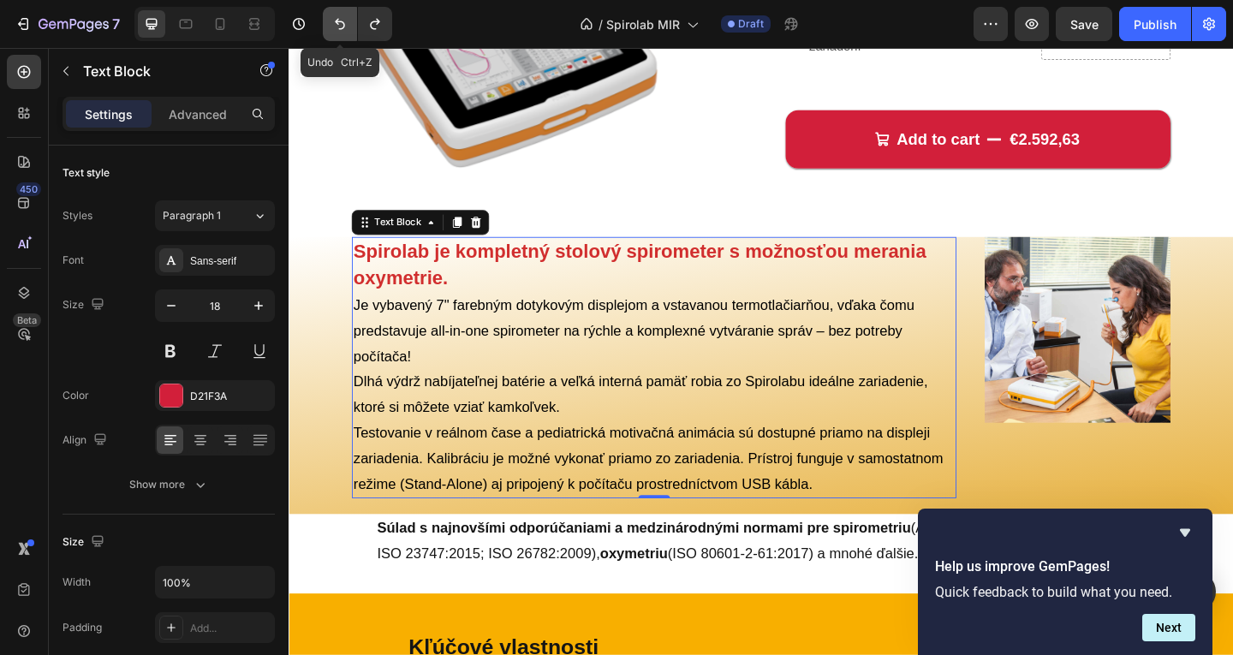
click at [337, 15] on button "Undo/Redo" at bounding box center [340, 24] width 34 height 34
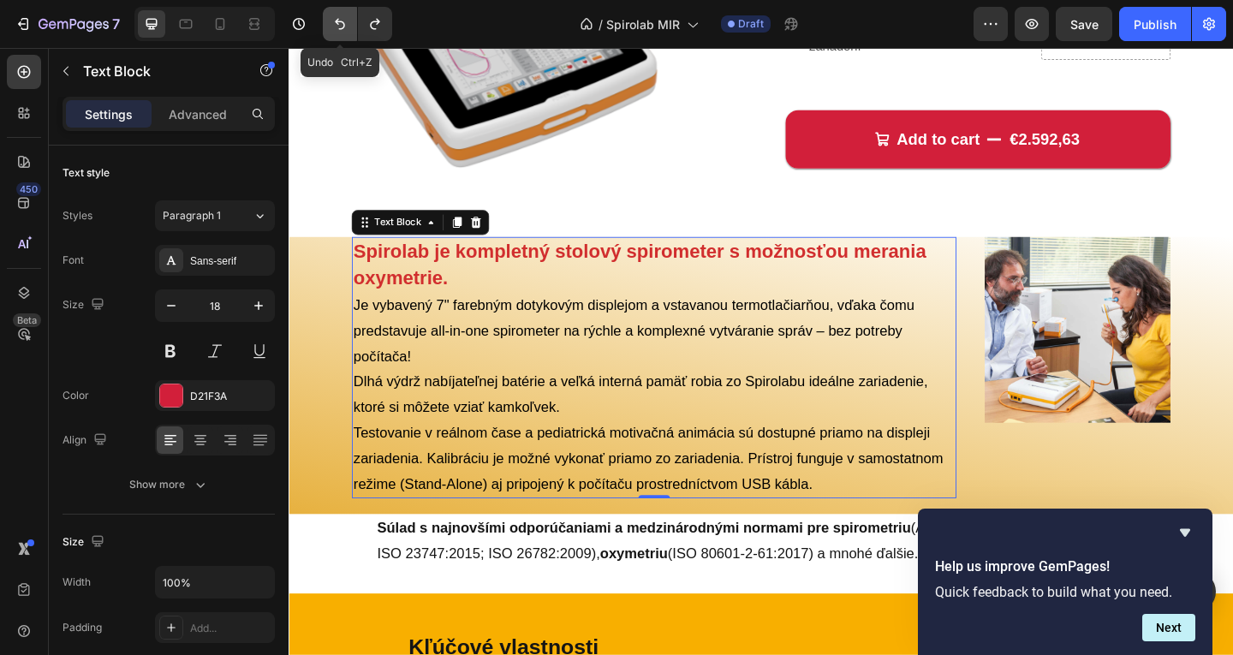
click at [337, 15] on button "Undo/Redo" at bounding box center [340, 24] width 34 height 34
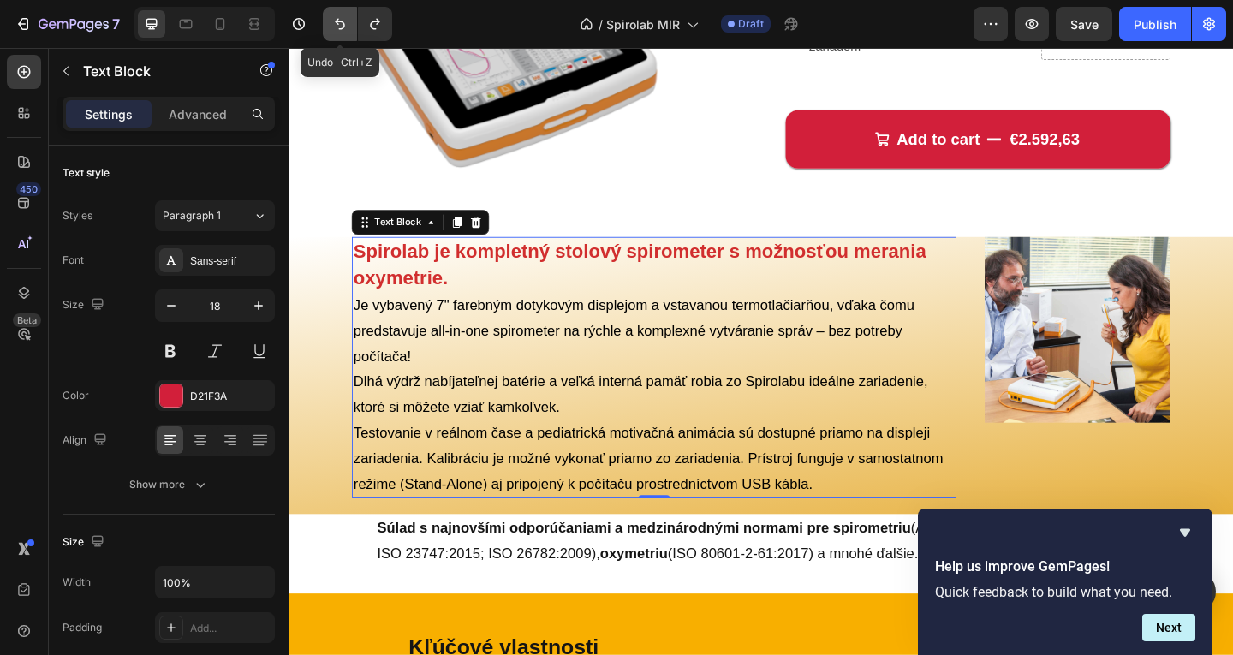
click at [337, 15] on button "Undo/Redo" at bounding box center [340, 24] width 34 height 34
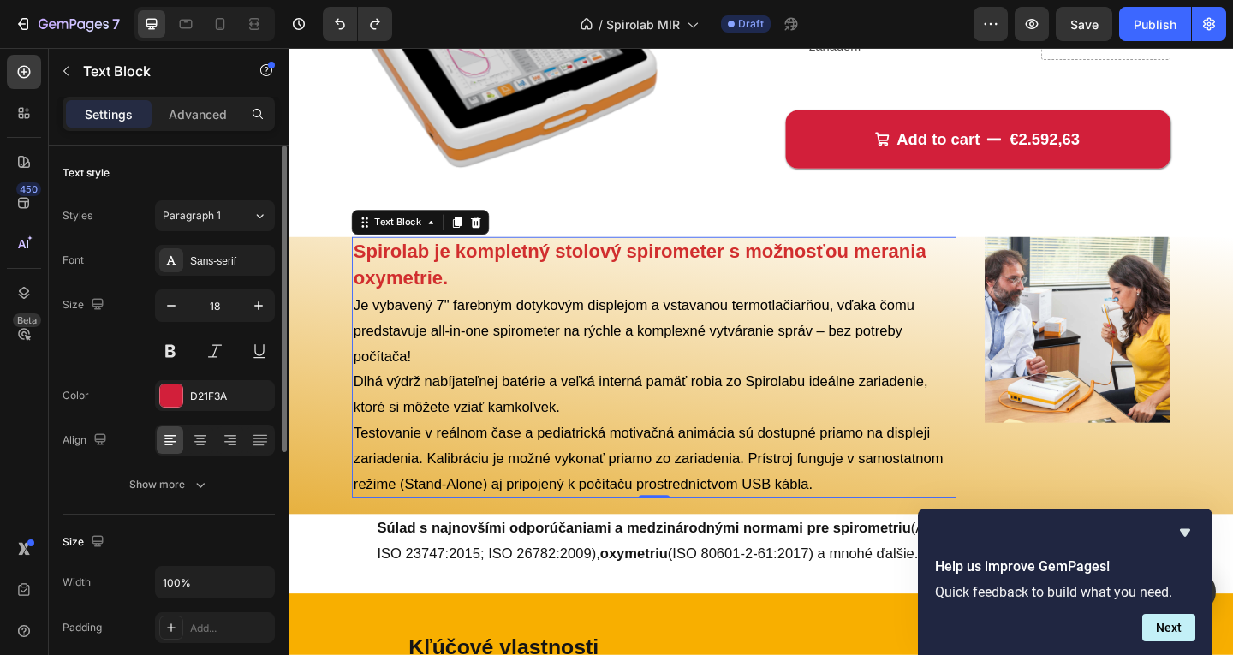
scroll to position [257, 0]
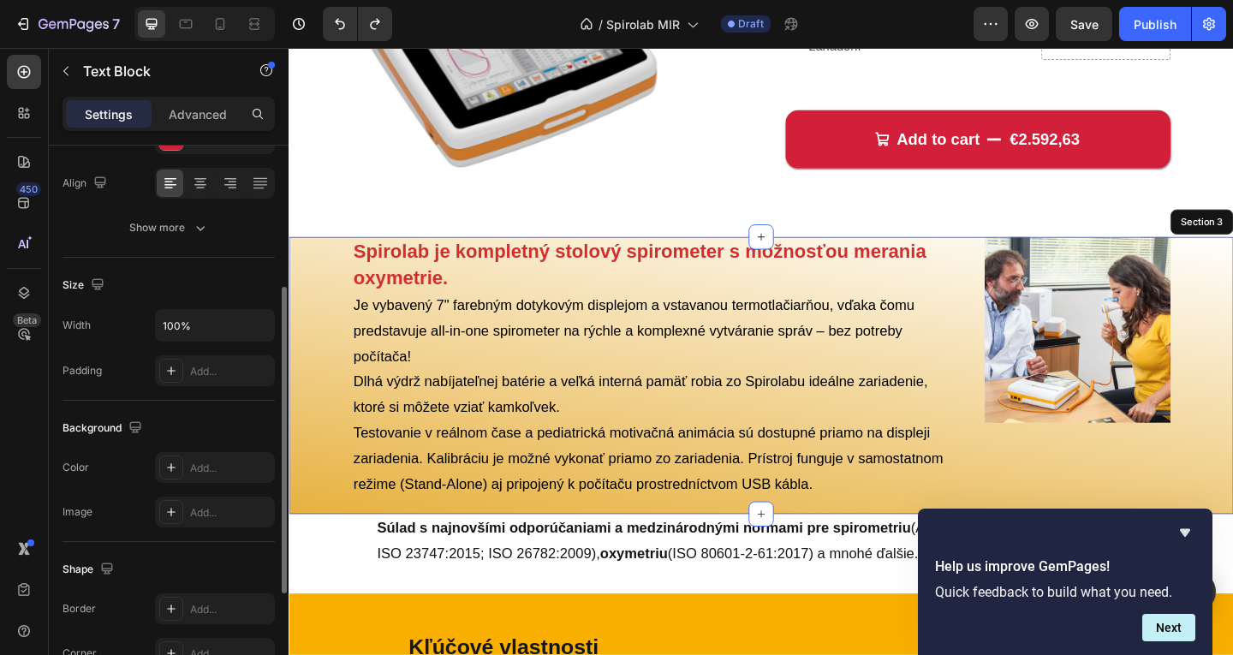
click at [291, 331] on div "Spirolab je kompletný stolový spirometer s možnosťou merania oxymetrie. Je vyba…" at bounding box center [803, 403] width 1028 height 301
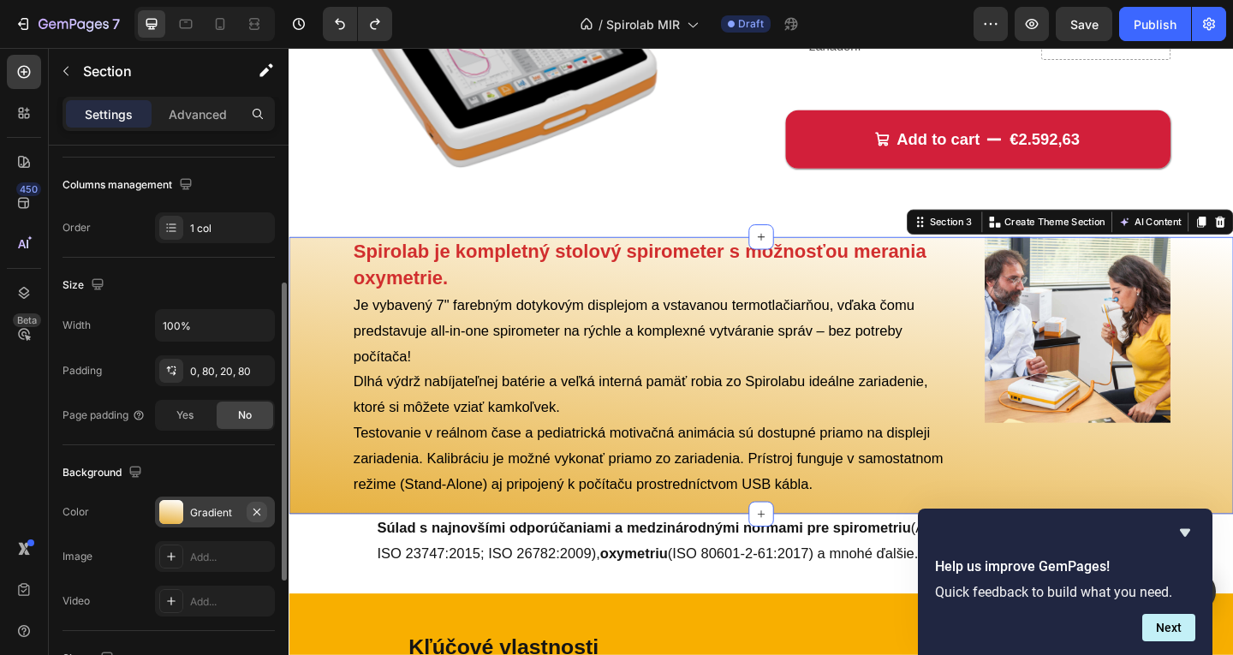
click at [261, 510] on icon "button" at bounding box center [257, 512] width 14 height 14
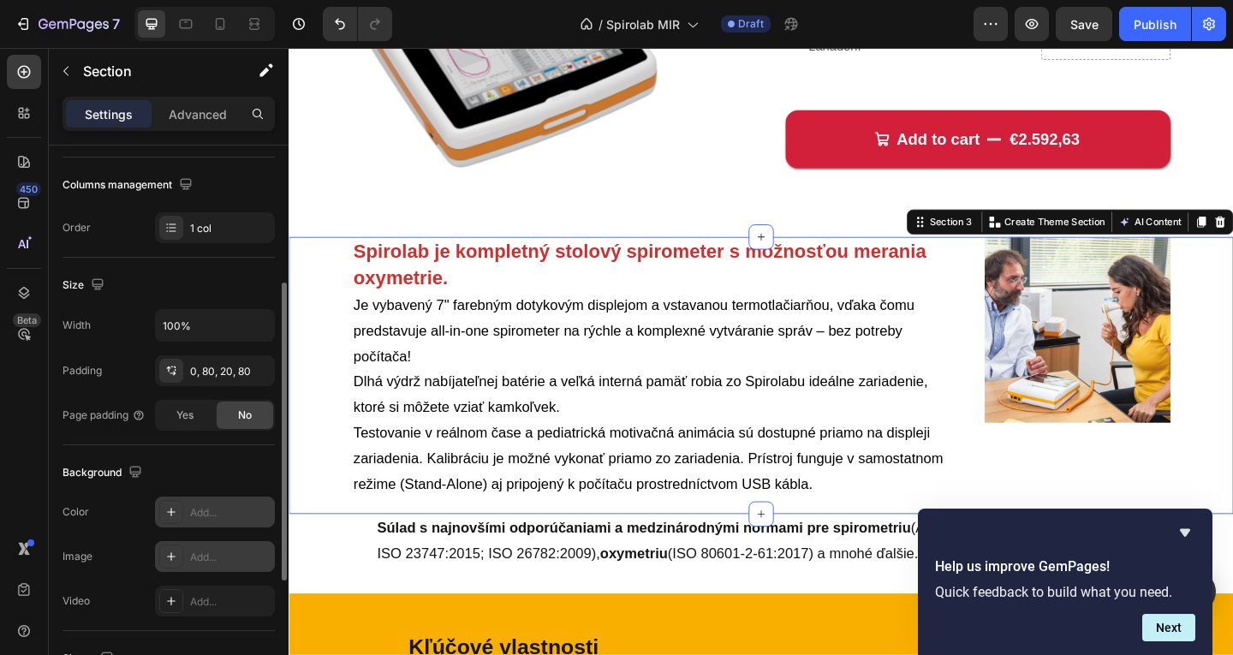
scroll to position [428, 0]
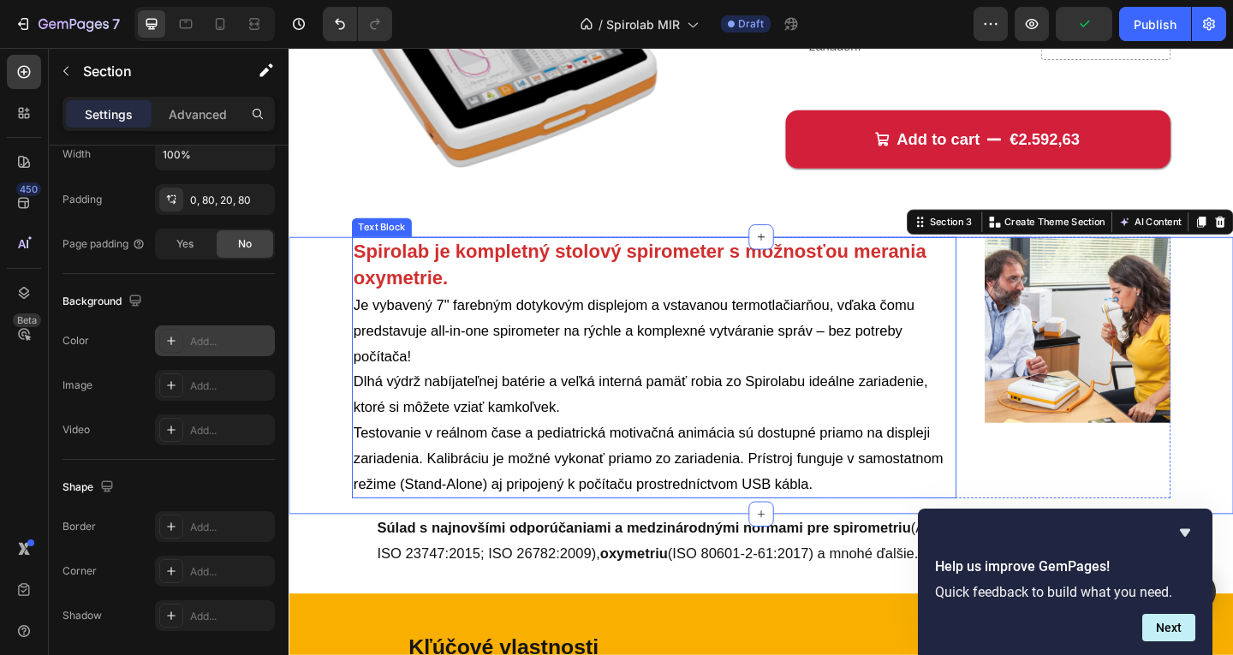
click at [448, 299] on strong "Spirolab je kompletný stolový spirometer s možnosťou merania oxymetrie." at bounding box center [670, 283] width 623 height 52
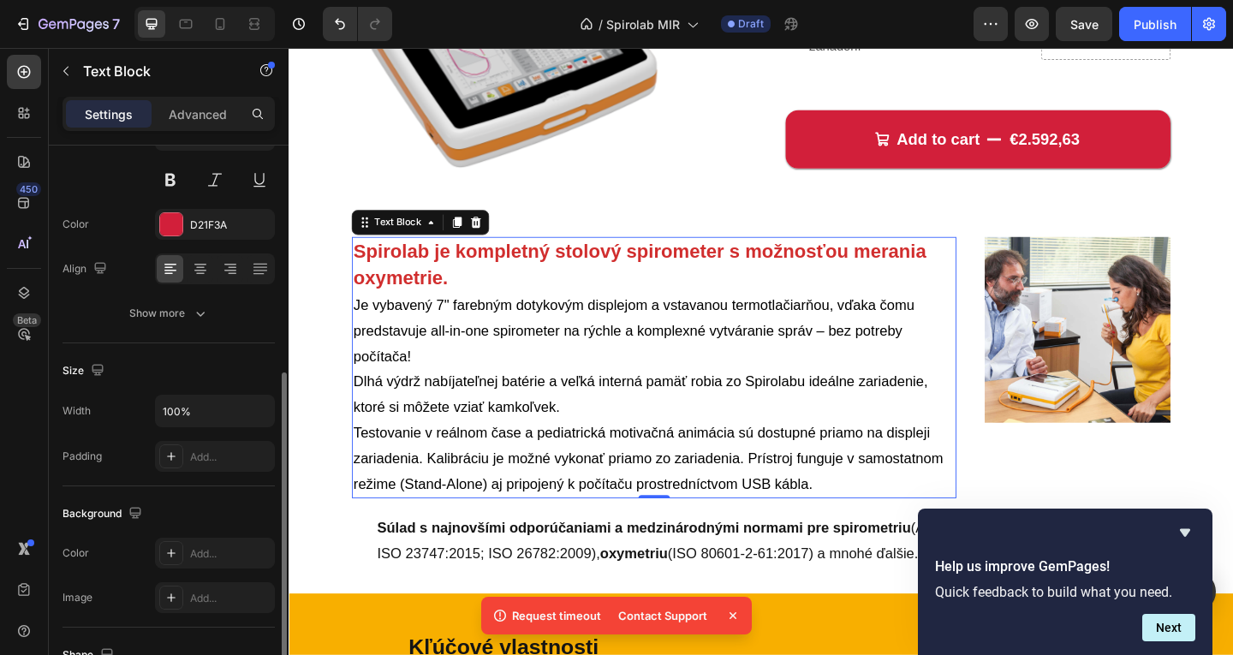
scroll to position [257, 0]
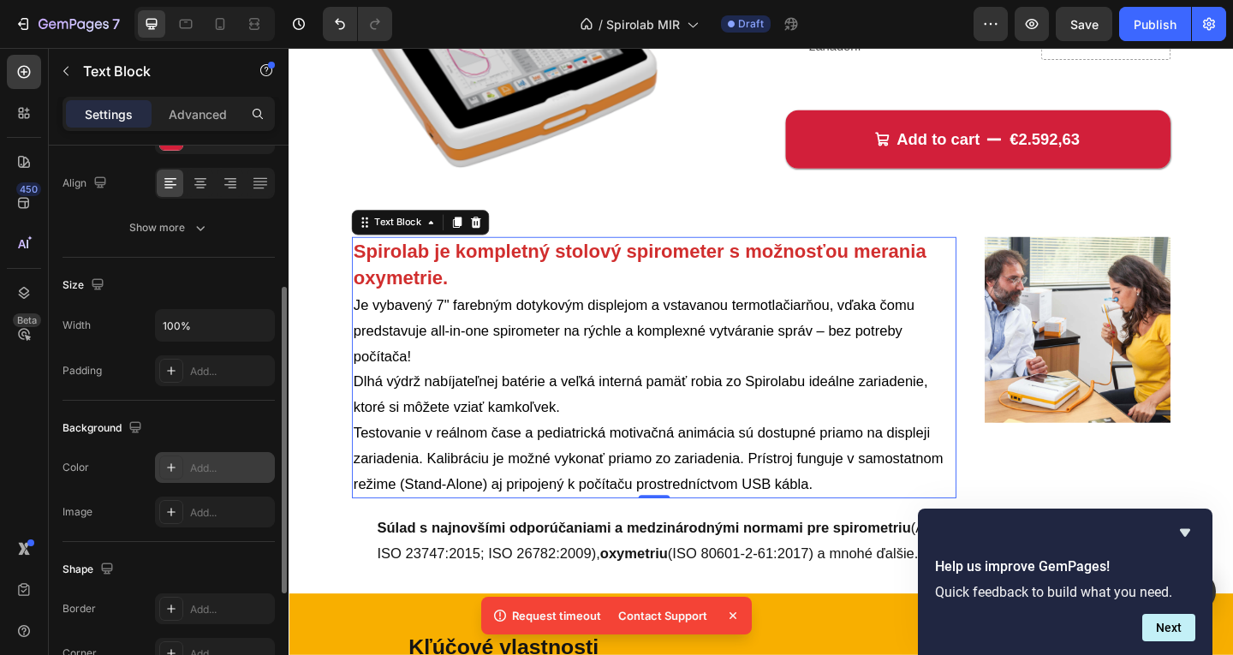
click at [188, 471] on div "Add..." at bounding box center [215, 467] width 120 height 31
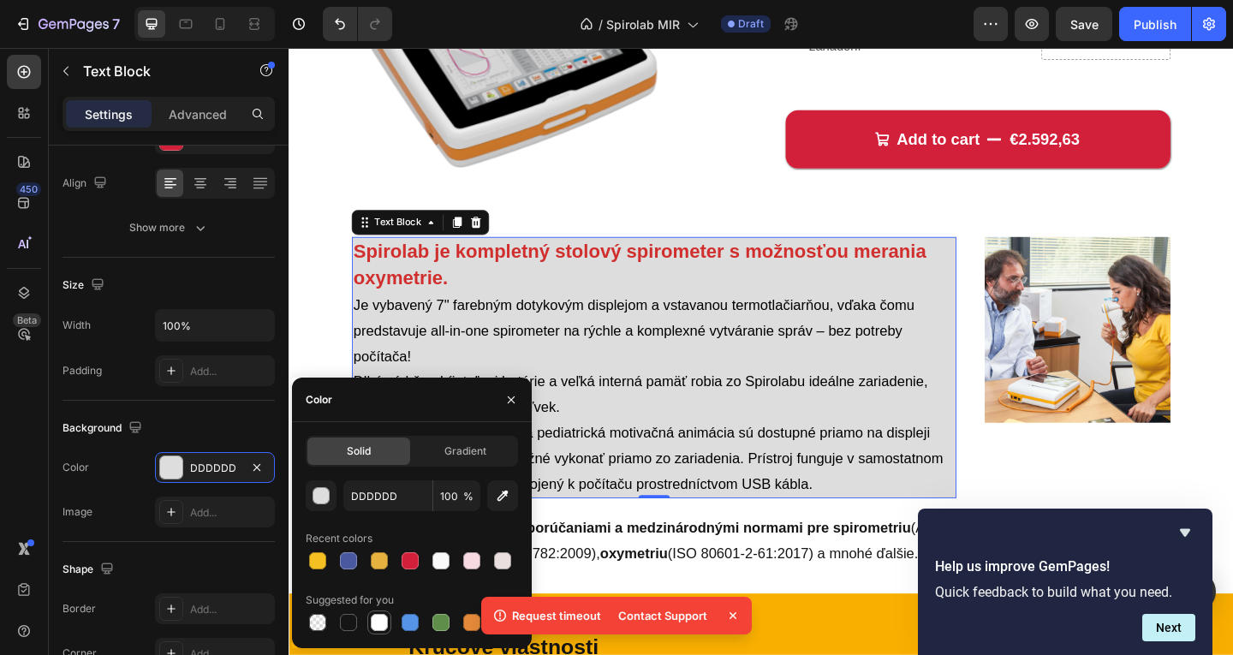
click at [381, 626] on div at bounding box center [379, 622] width 17 height 17
type input "FFFFFF"
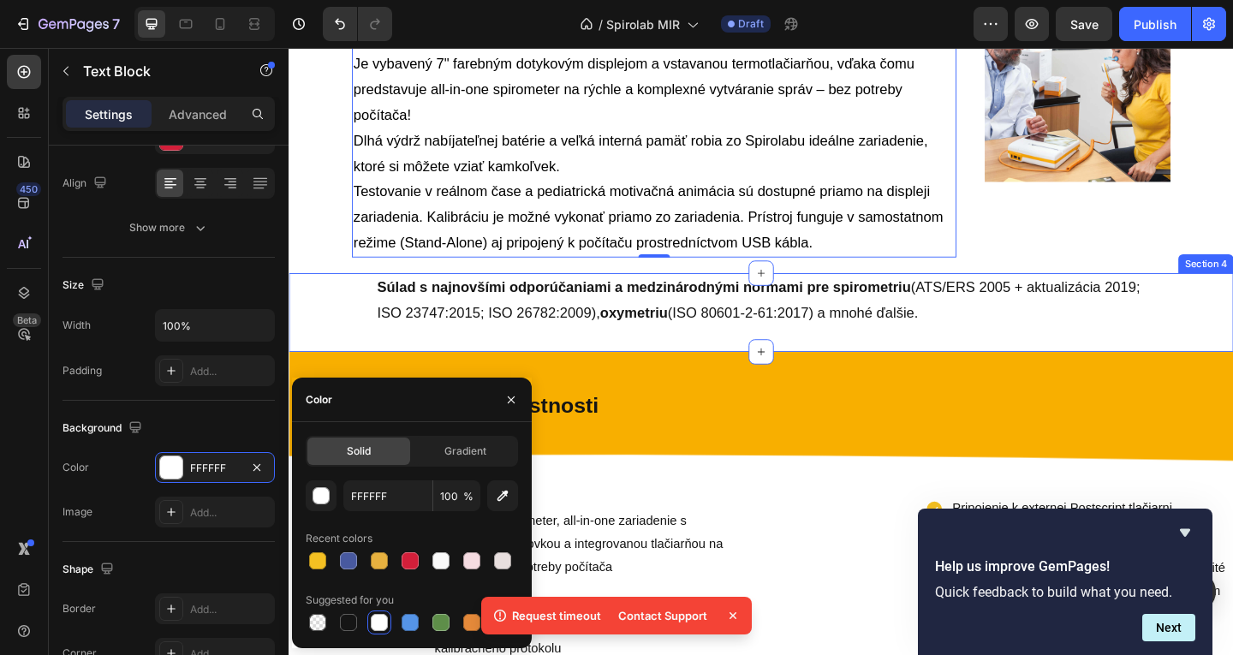
scroll to position [599, 0]
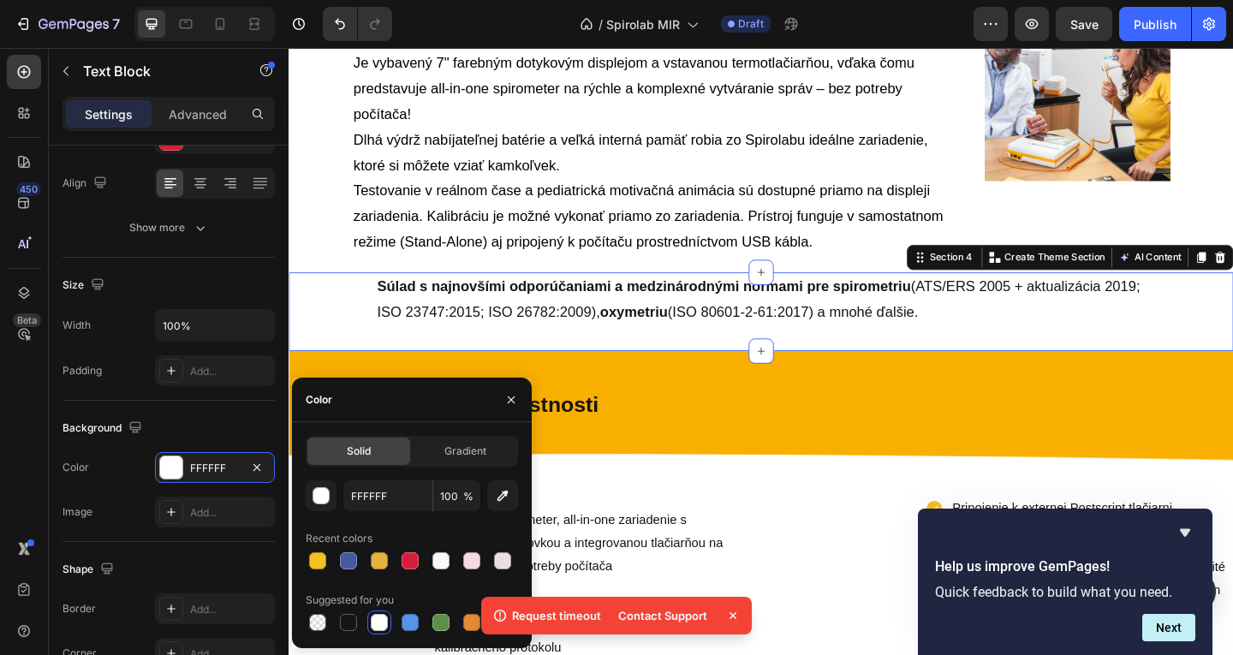
click at [378, 310] on div "Súlad s najnovšími odporúčaniami a medzinárodnými normami pre spirometriu (ATS/…" at bounding box center [803, 335] width 1028 height 86
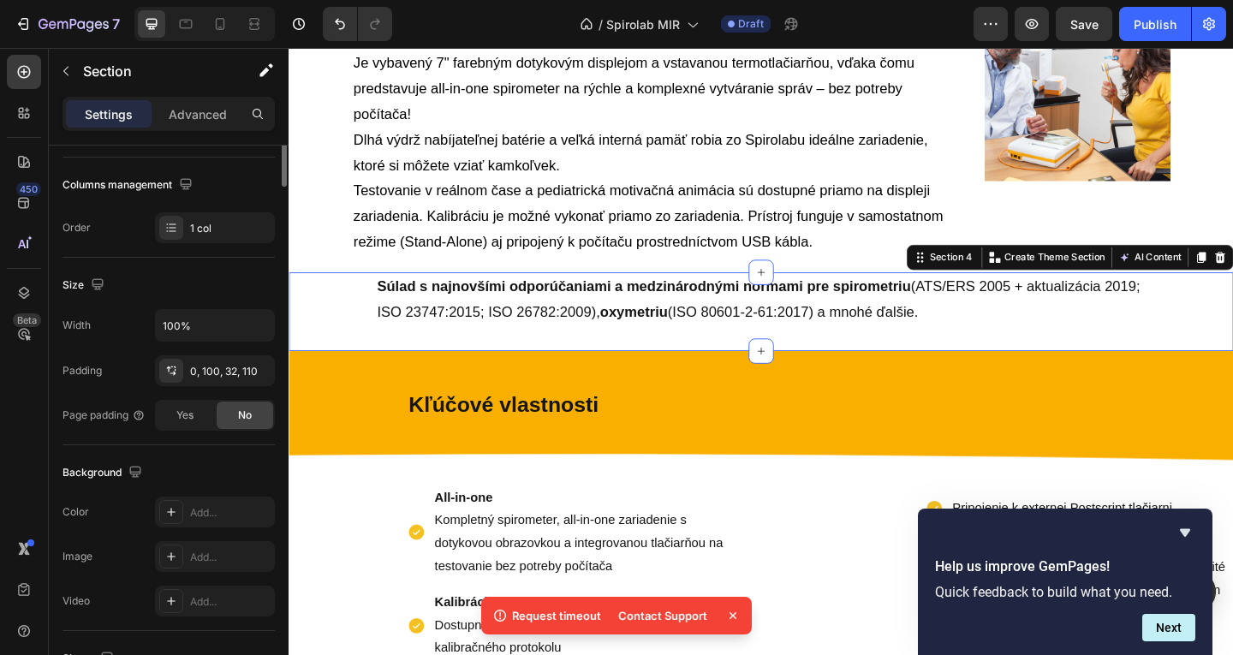
scroll to position [0, 0]
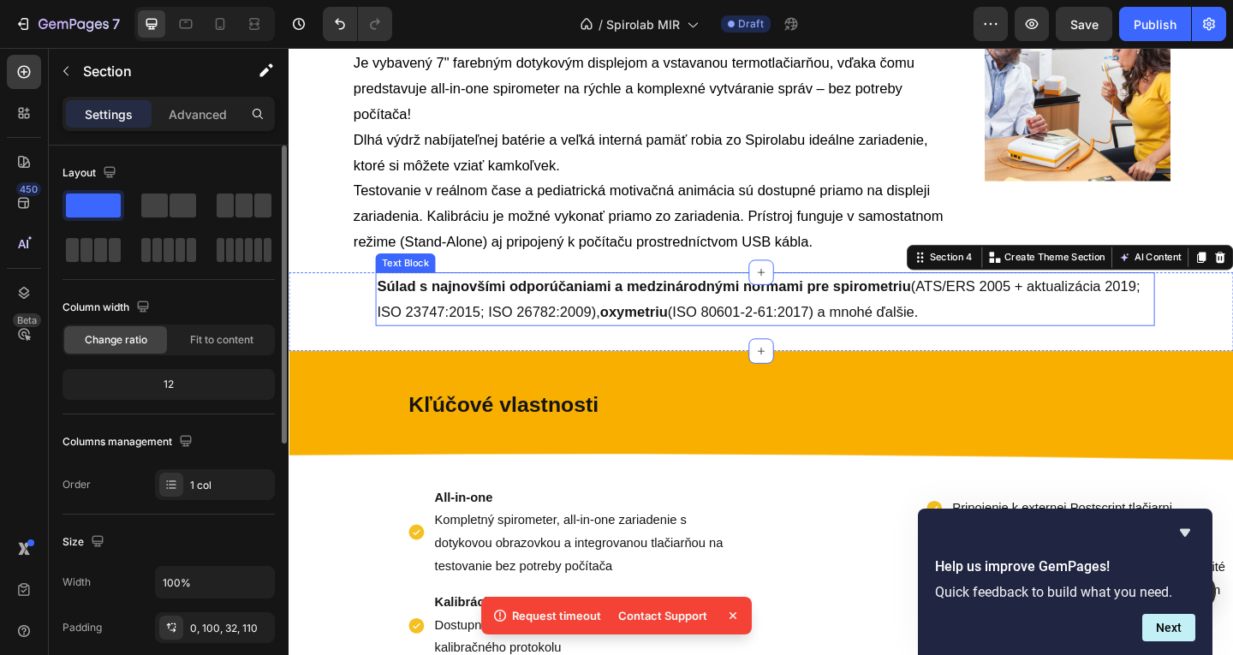
click at [447, 317] on p "Súlad s najnovšími odporúčaniami a medzinárodnými normami pre spirometriu (ATS/…" at bounding box center [807, 322] width 844 height 56
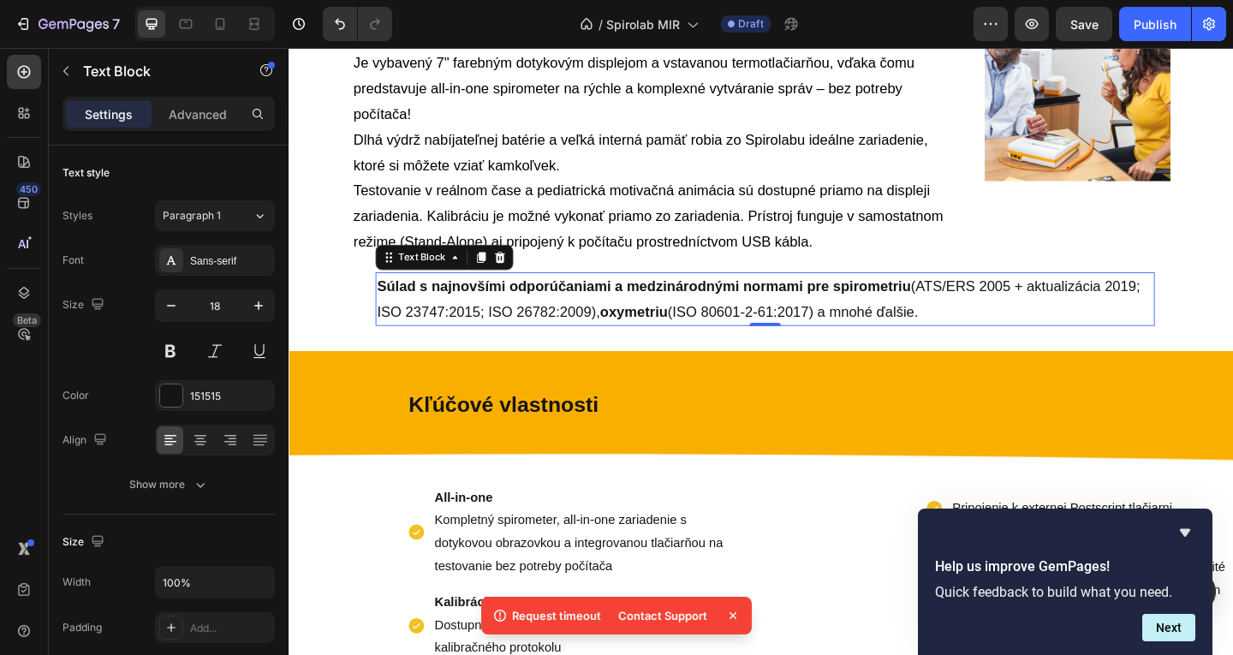
click at [1073, 338] on p "Súlad s najnovšími odporúčaniami a medzinárodnými normami pre spirometriu (ATS/…" at bounding box center [807, 322] width 844 height 56
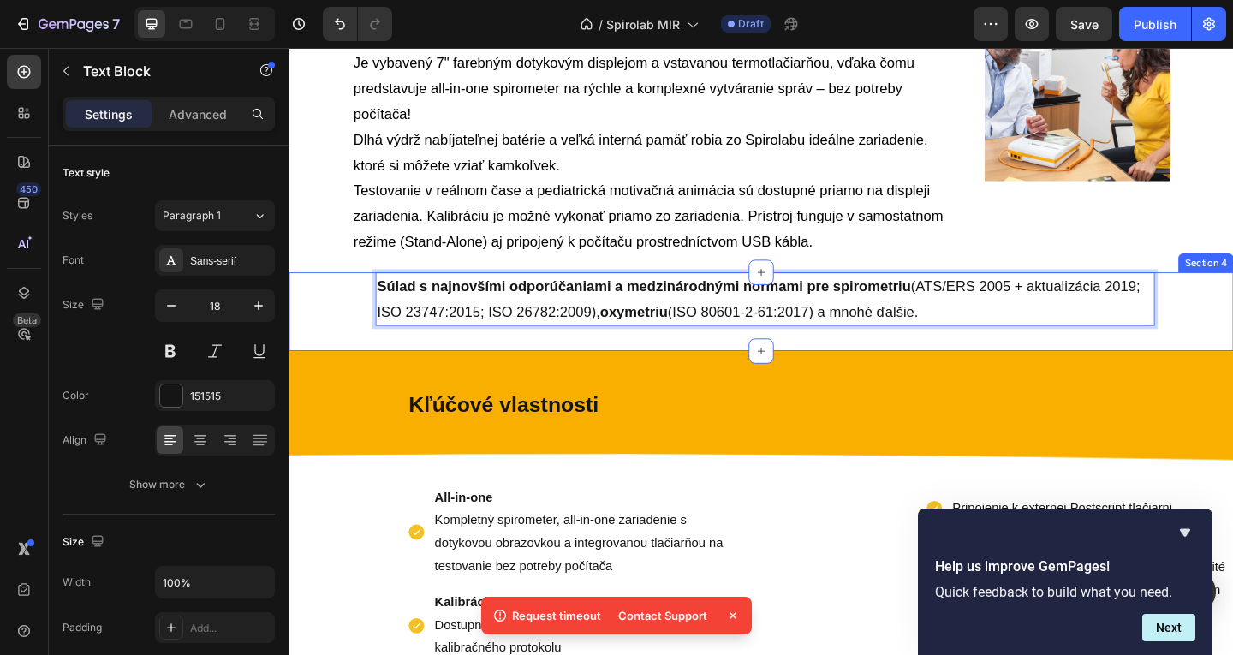
drag, startPoint x: 1063, startPoint y: 338, endPoint x: 332, endPoint y: 294, distance: 731.8
click at [332, 295] on div "Súlad s najnovšími odporúčaniami a medzinárodnými normami pre spirometriu (ATS/…" at bounding box center [803, 335] width 1028 height 86
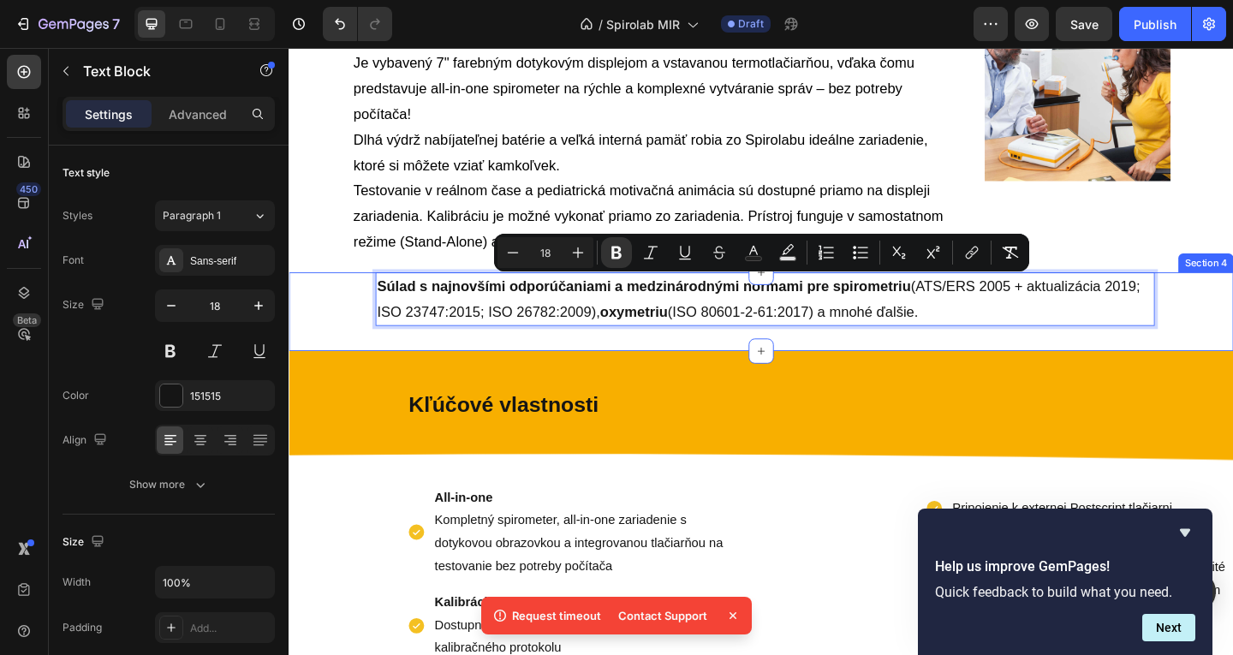
copy span "Súlad s najnovšími odporúčaniami a medzinárodnými normami pre spirometriu (ATS/…"
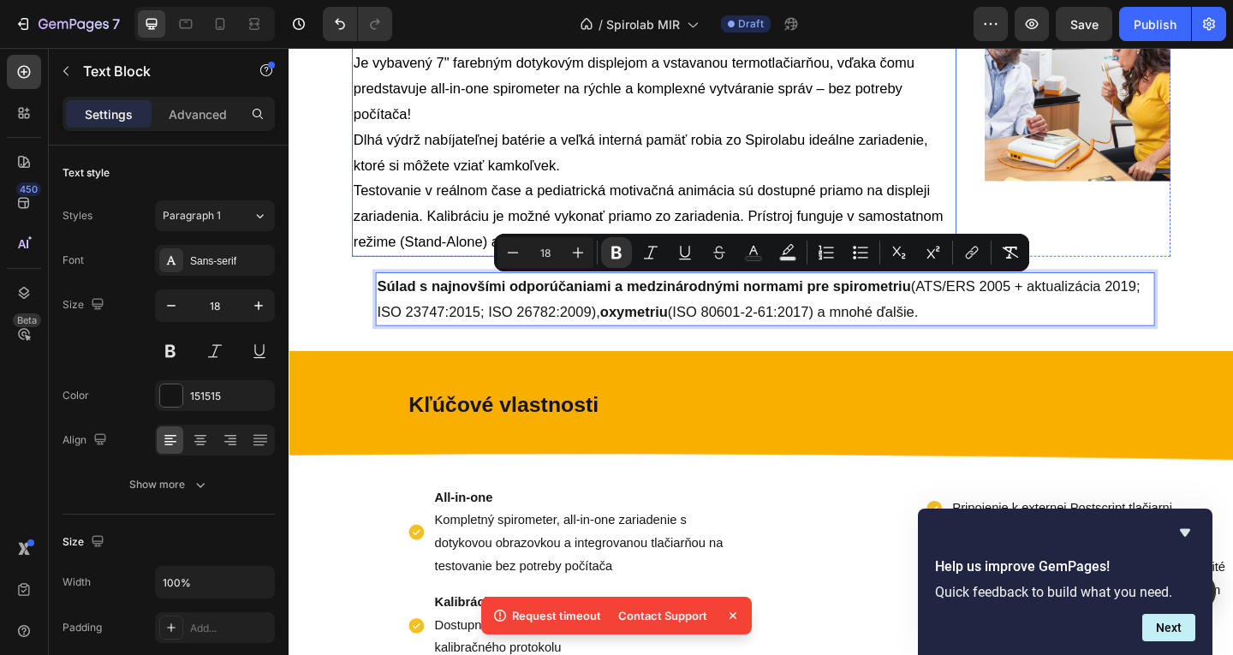
click at [817, 211] on span "Testovanie v reálnom čase a pediatrická motivačná animácia sú dostupné priamo n…" at bounding box center [679, 230] width 641 height 73
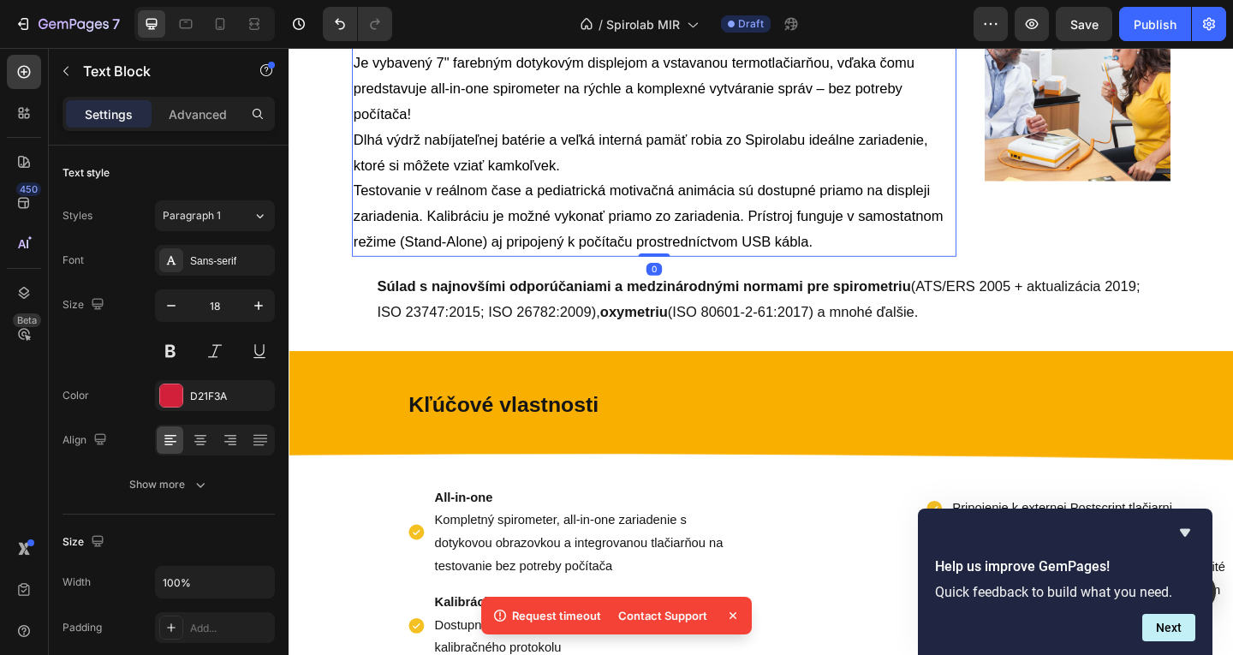
click at [885, 262] on p "Testovanie v reálnom čase a pediatrická motivačná animácia sú dostupné priamo n…" at bounding box center [686, 230] width 654 height 83
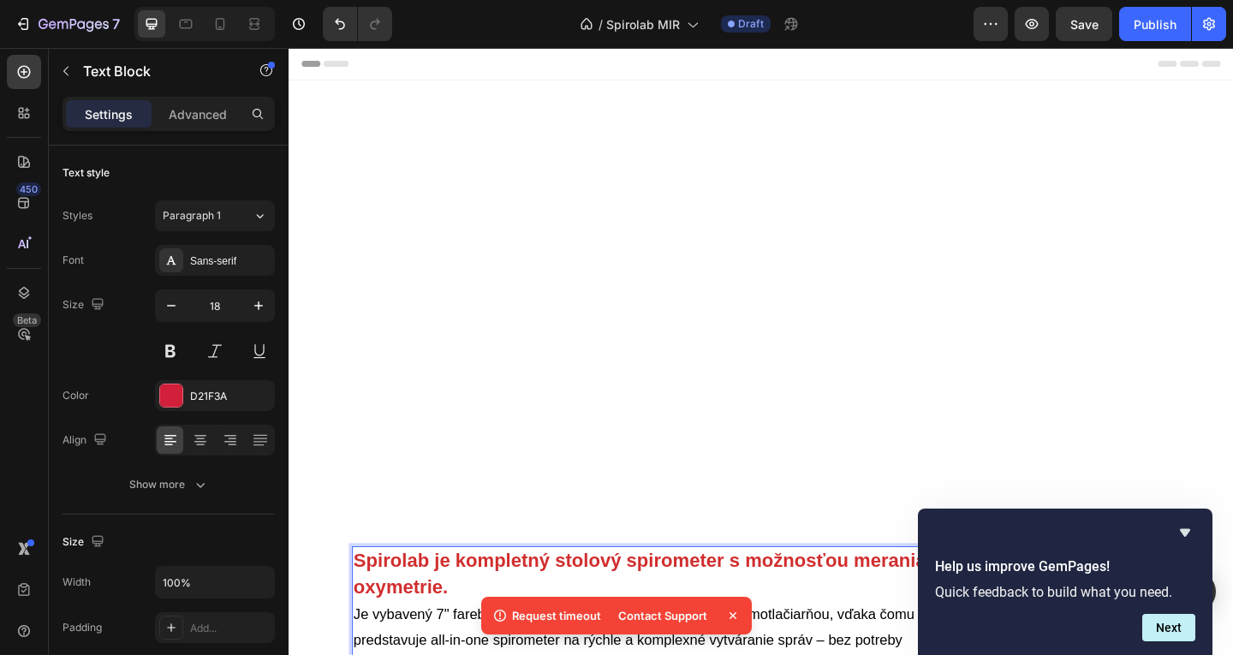
scroll to position [599, 0]
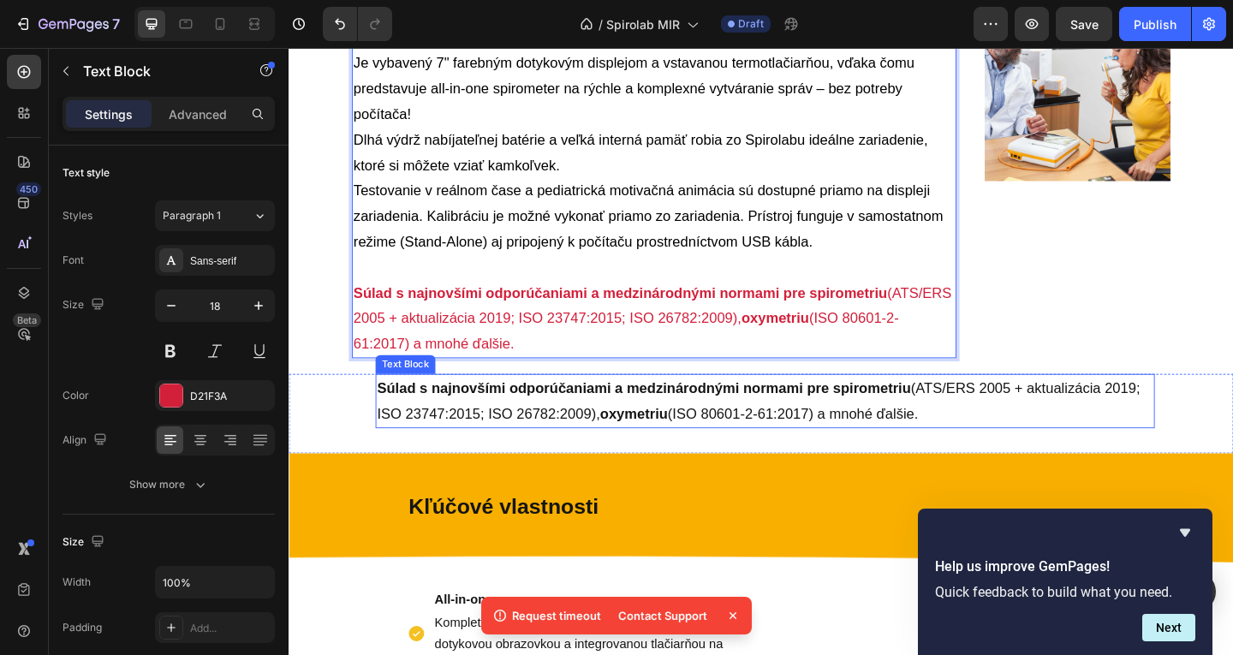
drag, startPoint x: 608, startPoint y: 462, endPoint x: 614, endPoint y: 454, distance: 10.5
click at [608, 460] on div "Súlad s najnovšími odporúčaniami a medzinárodnými normami pre spirometriu (ATS/…" at bounding box center [803, 445] width 1028 height 86
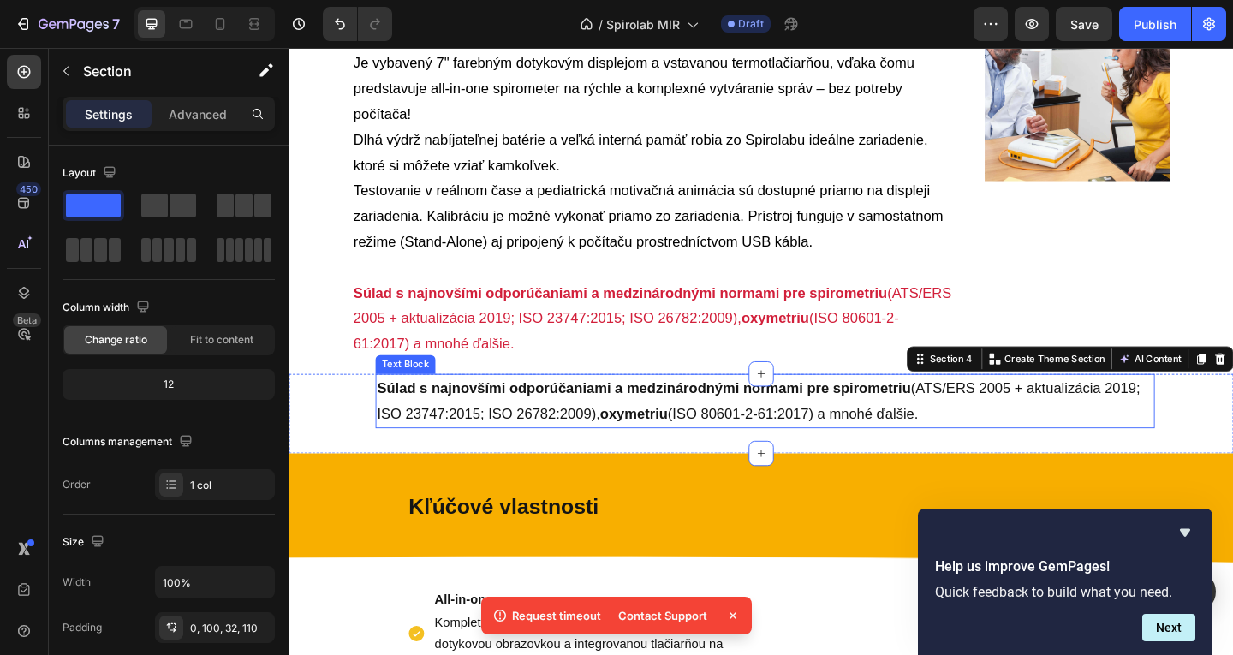
click at [643, 431] on p "Súlad s najnovšími odporúčaniami a medzinárodnými normami pre spirometriu (ATS/…" at bounding box center [807, 432] width 844 height 56
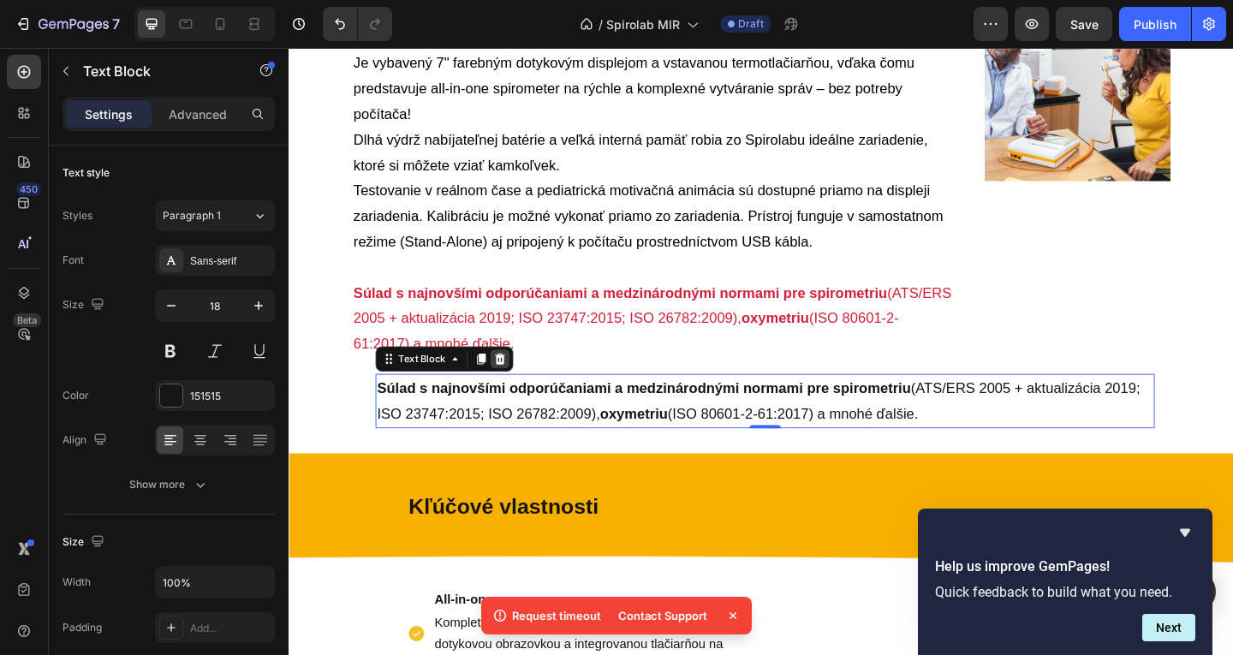
click at [510, 385] on div at bounding box center [518, 386] width 21 height 21
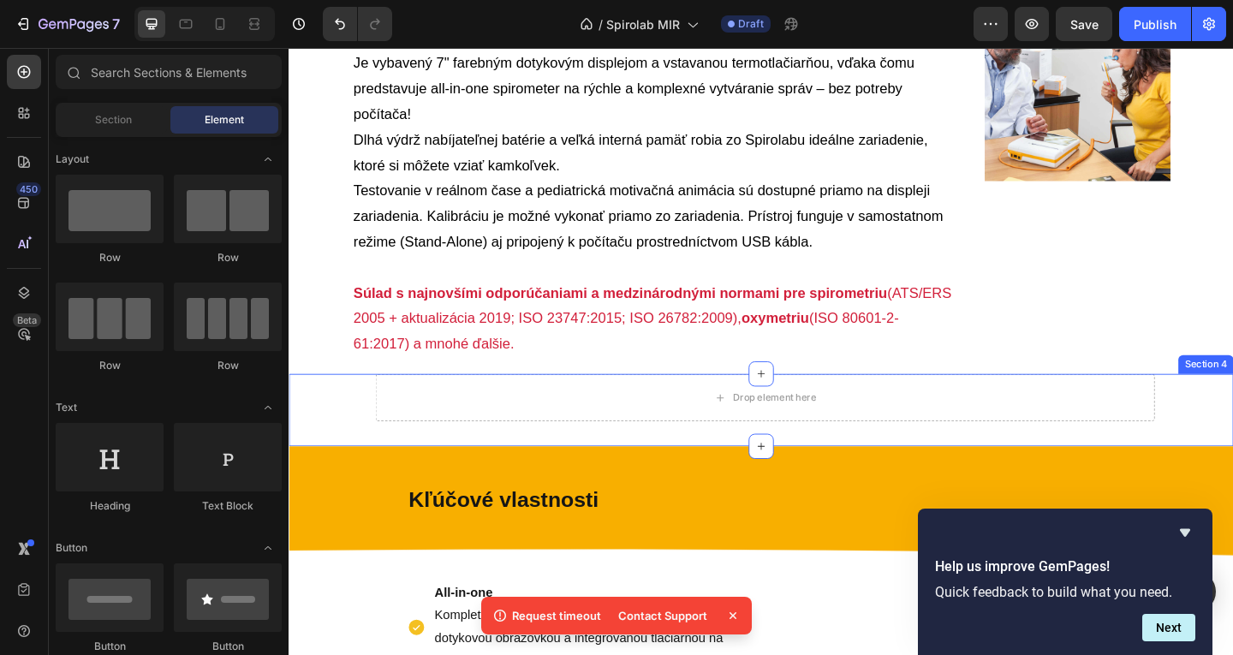
click at [338, 420] on div "Drop element here Section 4" at bounding box center [803, 441] width 1028 height 79
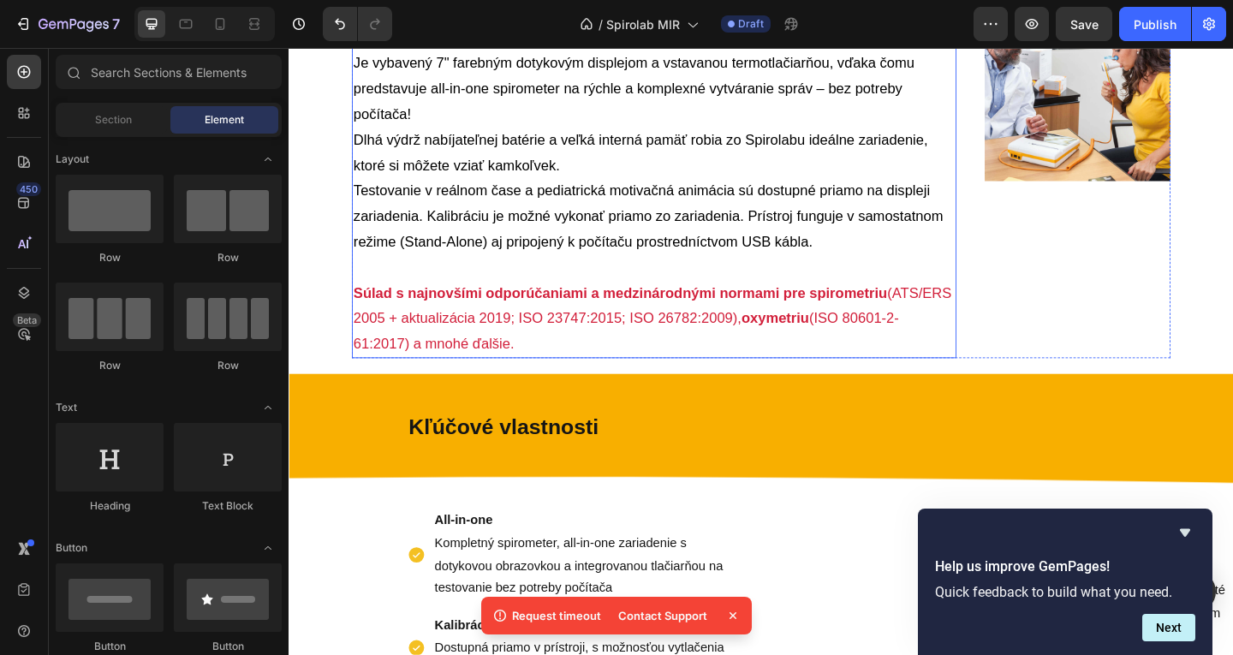
click at [760, 340] on span "Súlad s najnovšími odporúčaniami a medzinárodnými normami pre spirometriu (ATS/…" at bounding box center [684, 342] width 651 height 73
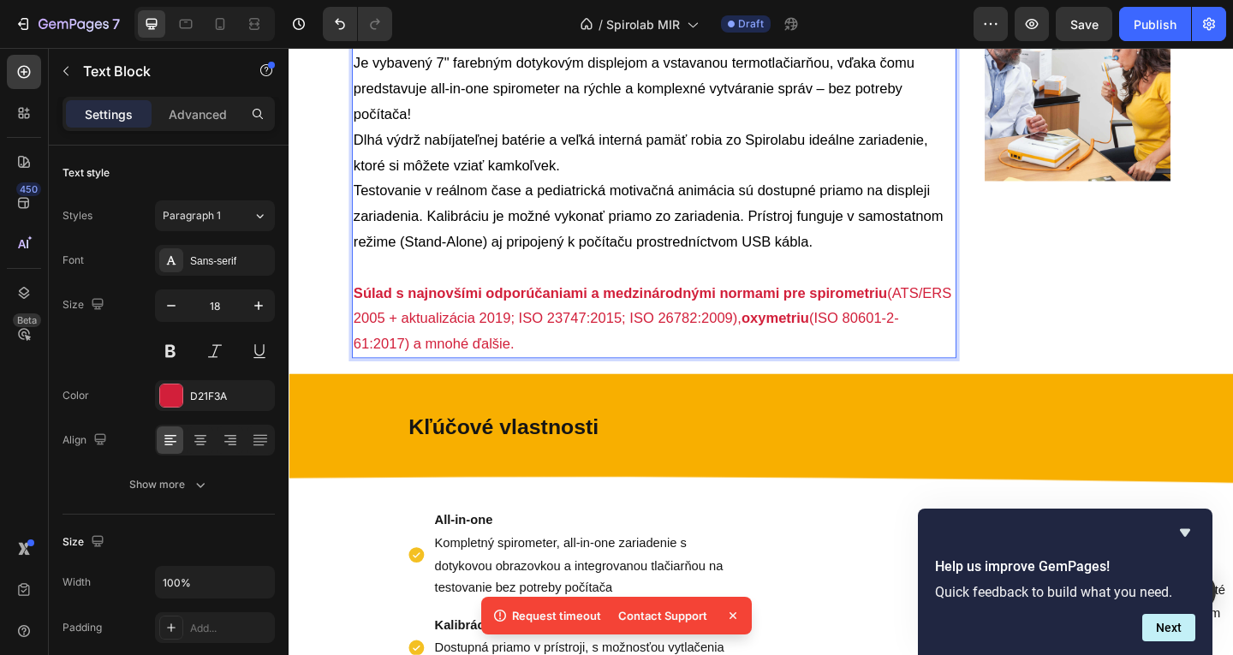
drag, startPoint x: 364, startPoint y: 367, endPoint x: 486, endPoint y: 416, distance: 131.0
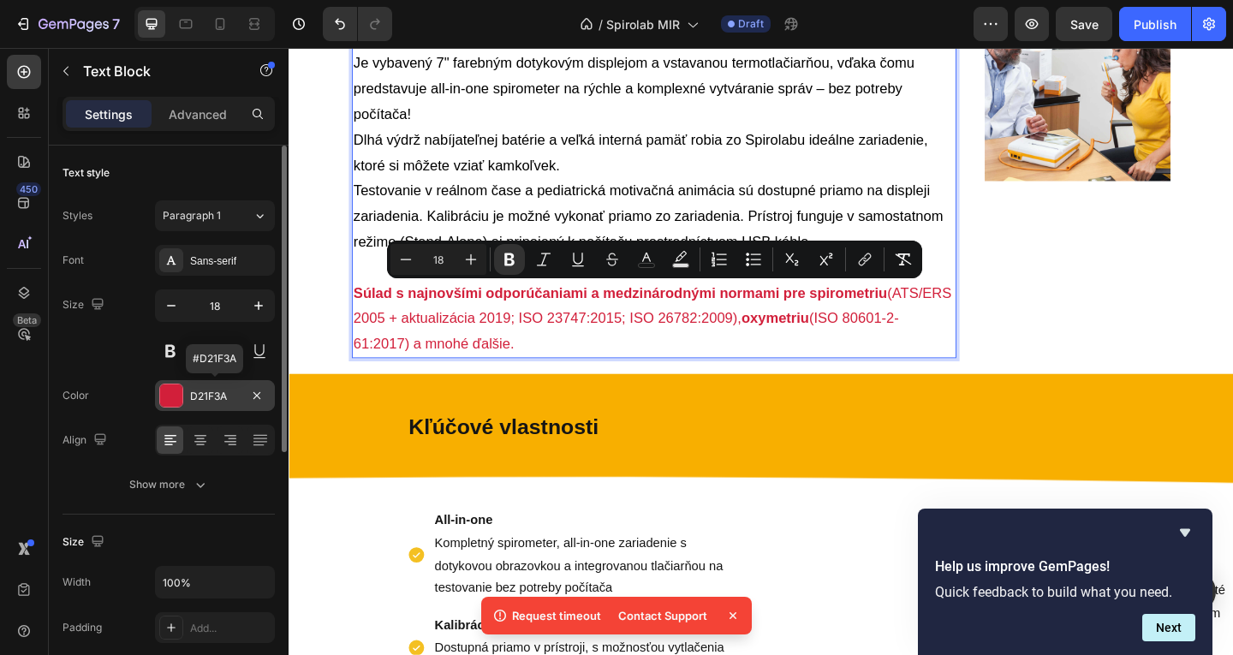
click at [239, 402] on div "D21F3A" at bounding box center [215, 395] width 120 height 31
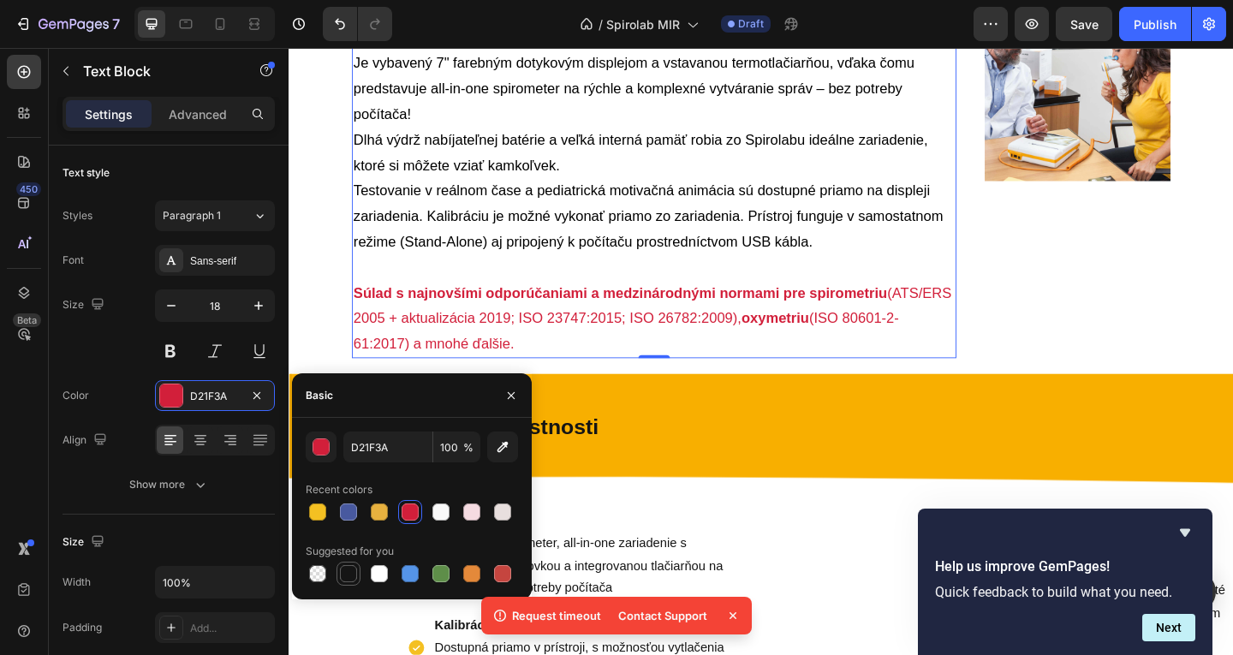
click at [343, 575] on div at bounding box center [348, 573] width 17 height 17
type input "151515"
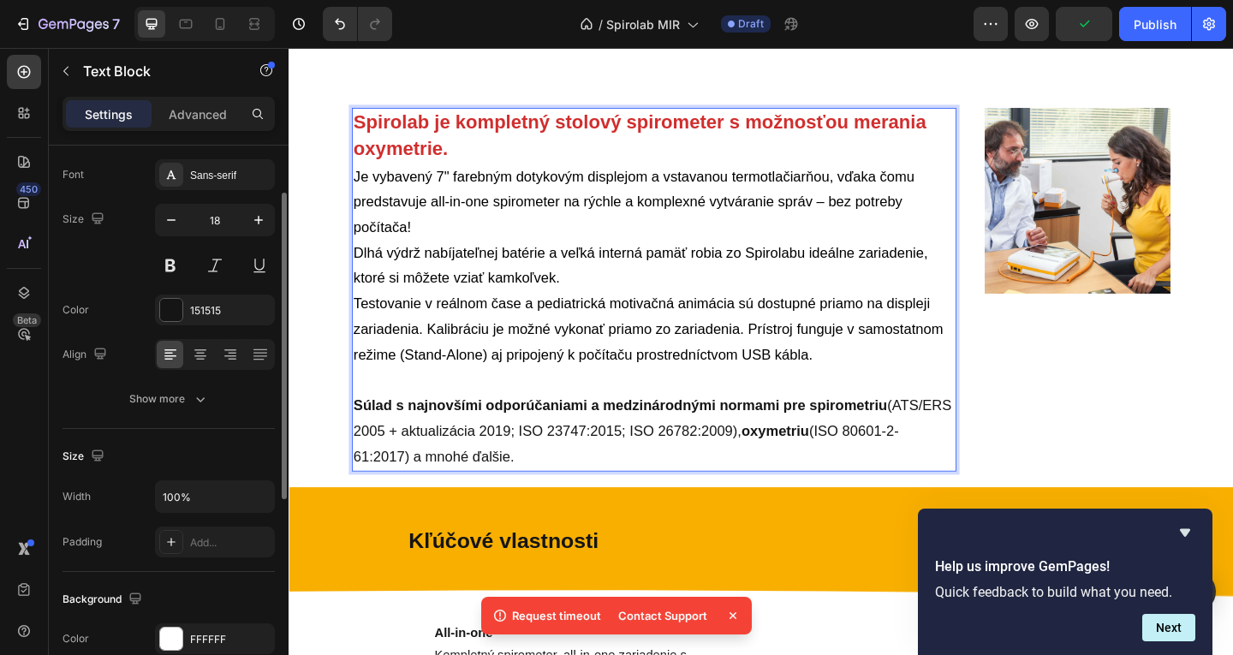
scroll to position [343, 0]
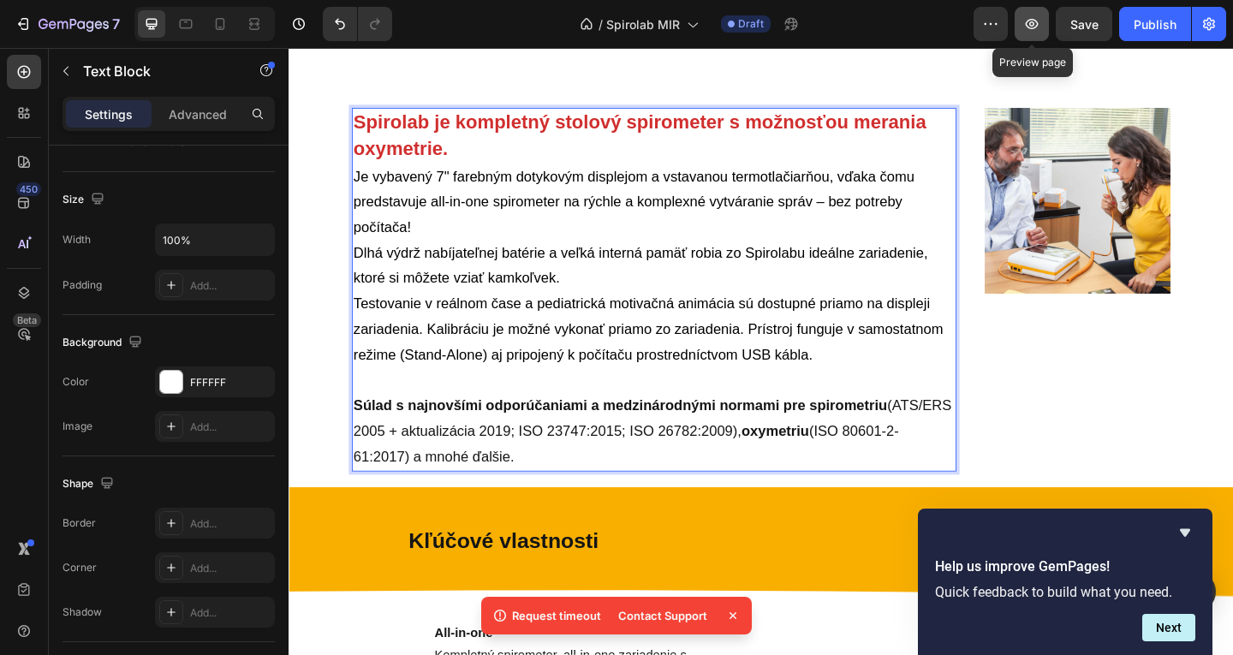
click at [1038, 20] on icon "button" at bounding box center [1031, 23] width 17 height 17
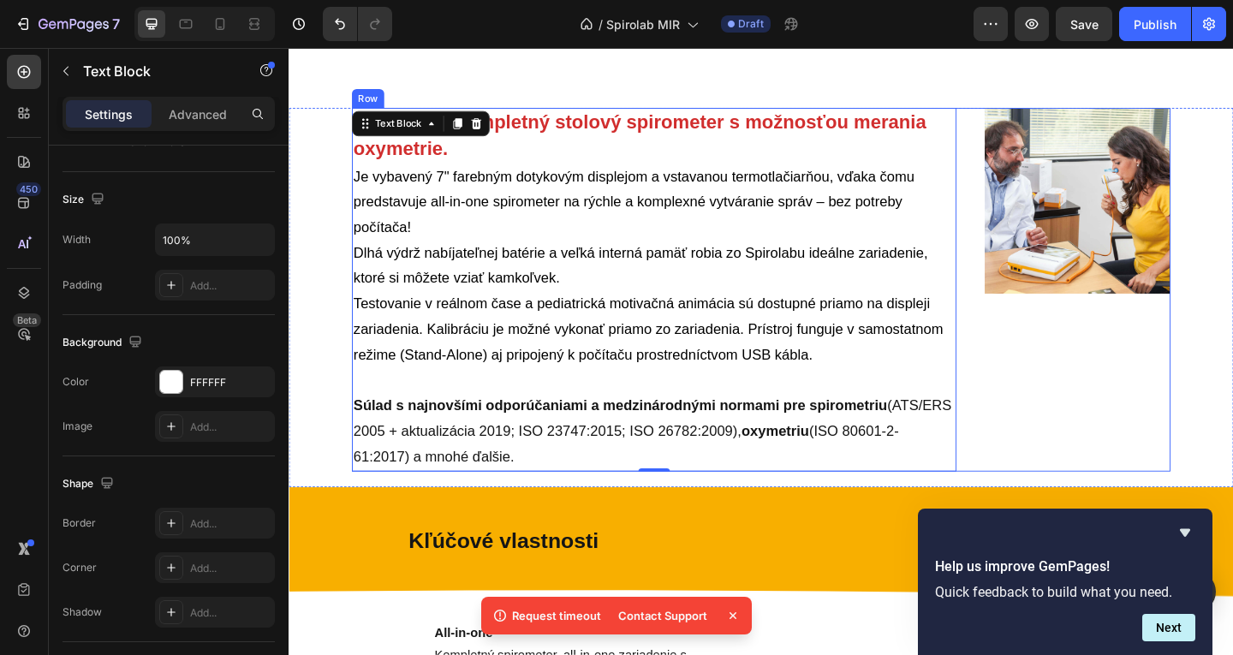
click at [1094, 430] on div "Image" at bounding box center [1137, 311] width 219 height 396
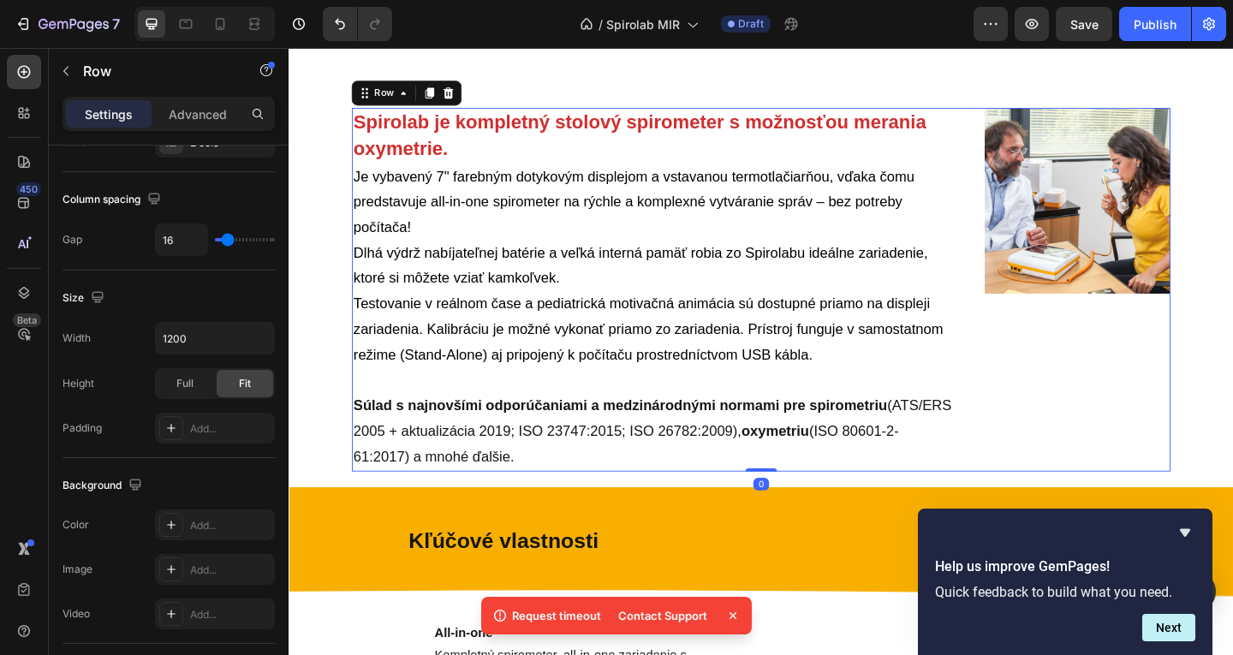
scroll to position [0, 0]
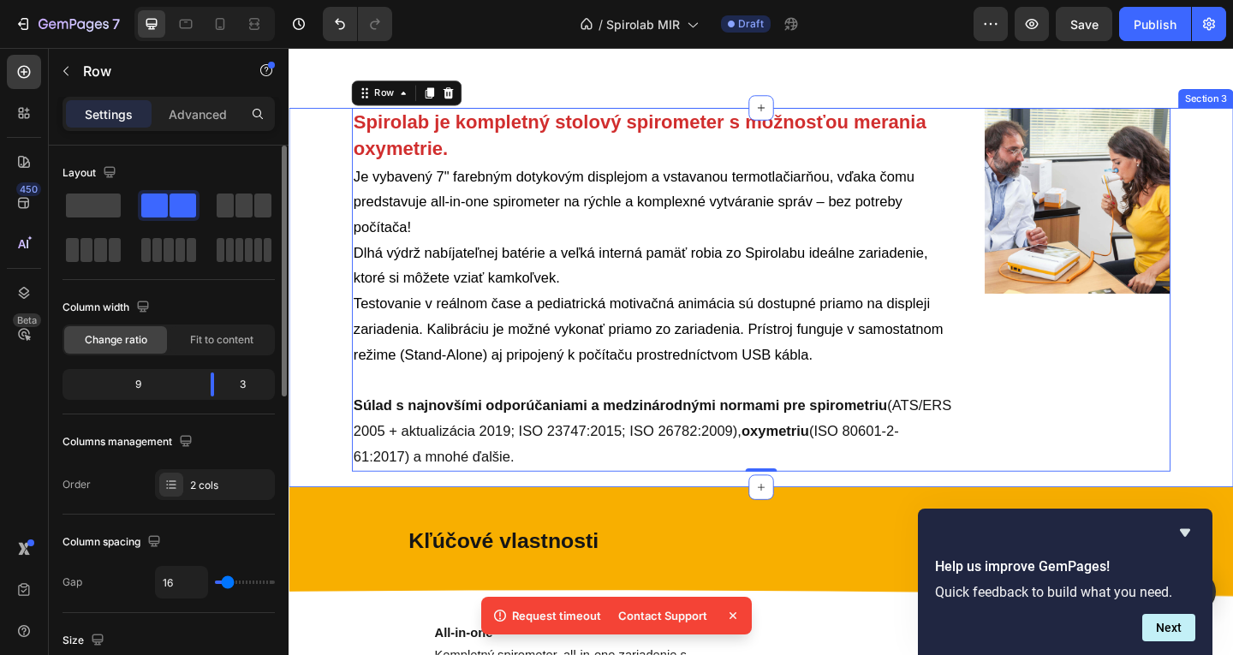
click at [292, 416] on div "Spirolab je kompletný stolový spirometer s možnosťou merania oxymetrie. Je vyba…" at bounding box center [803, 319] width 1028 height 413
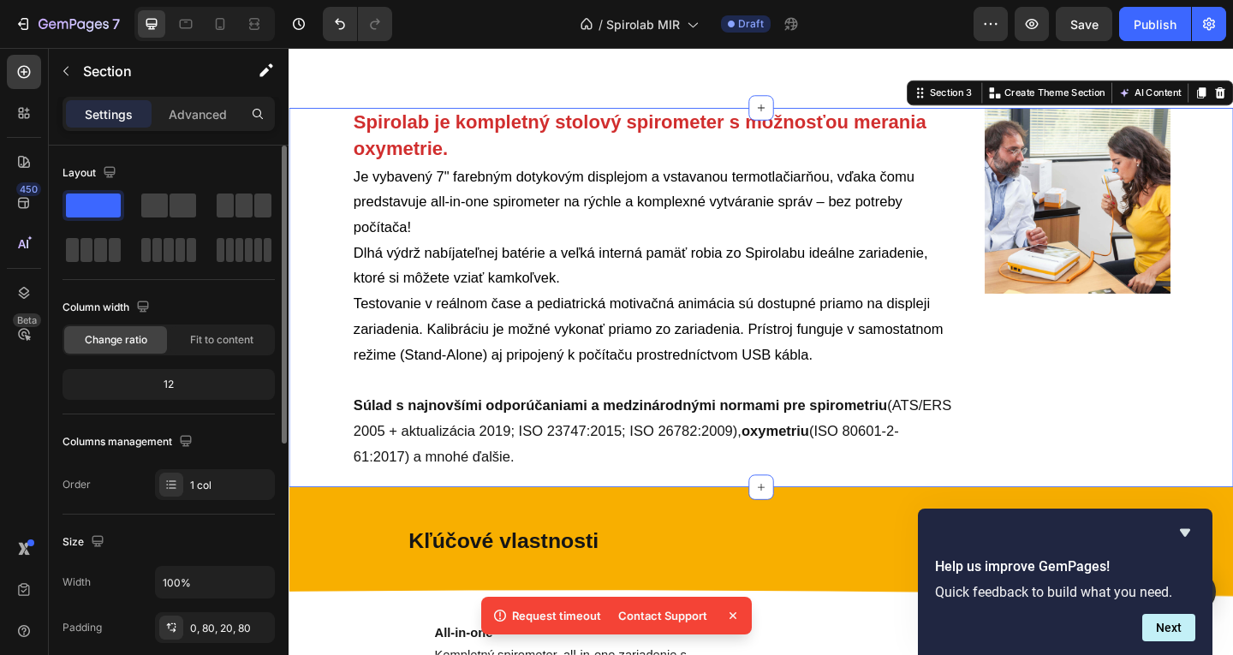
scroll to position [257, 0]
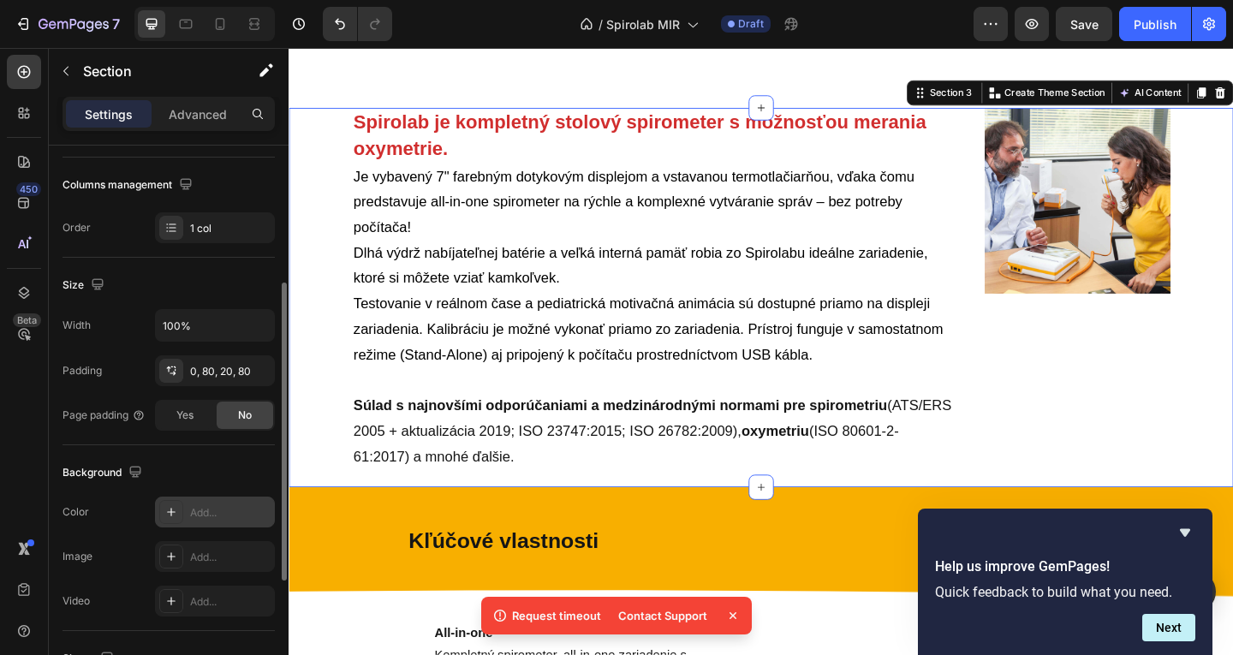
click at [230, 515] on div "Add..." at bounding box center [230, 512] width 80 height 15
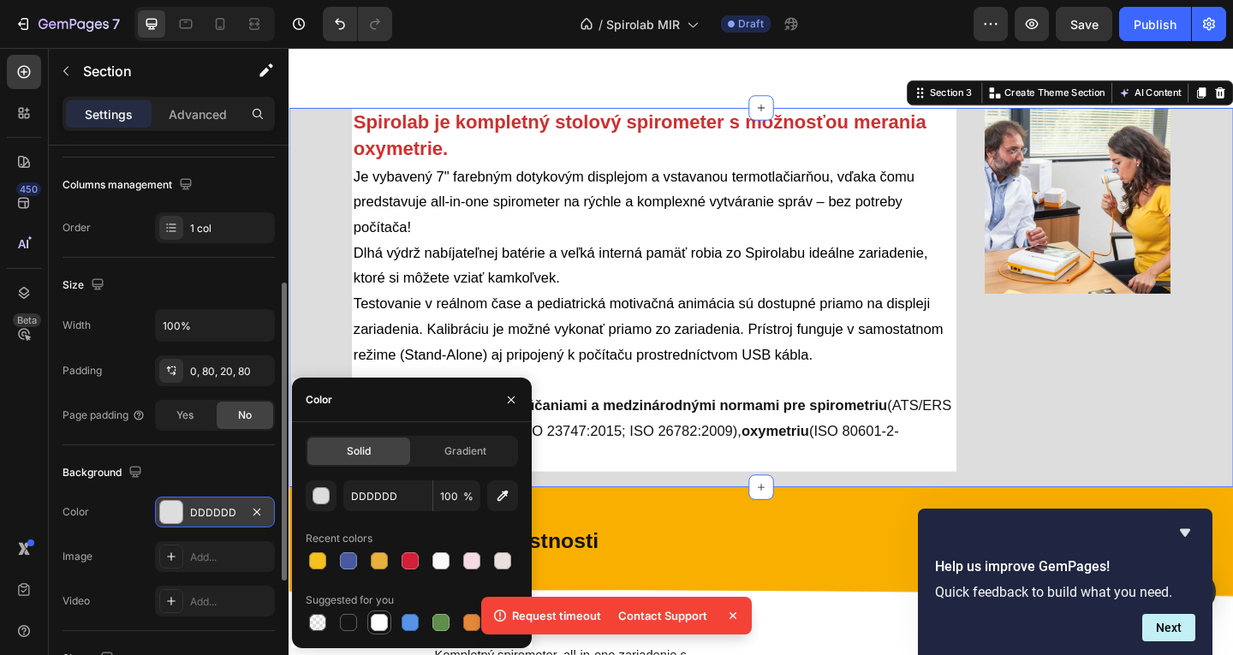
click at [384, 625] on div at bounding box center [379, 622] width 17 height 17
type input "FFFFFF"
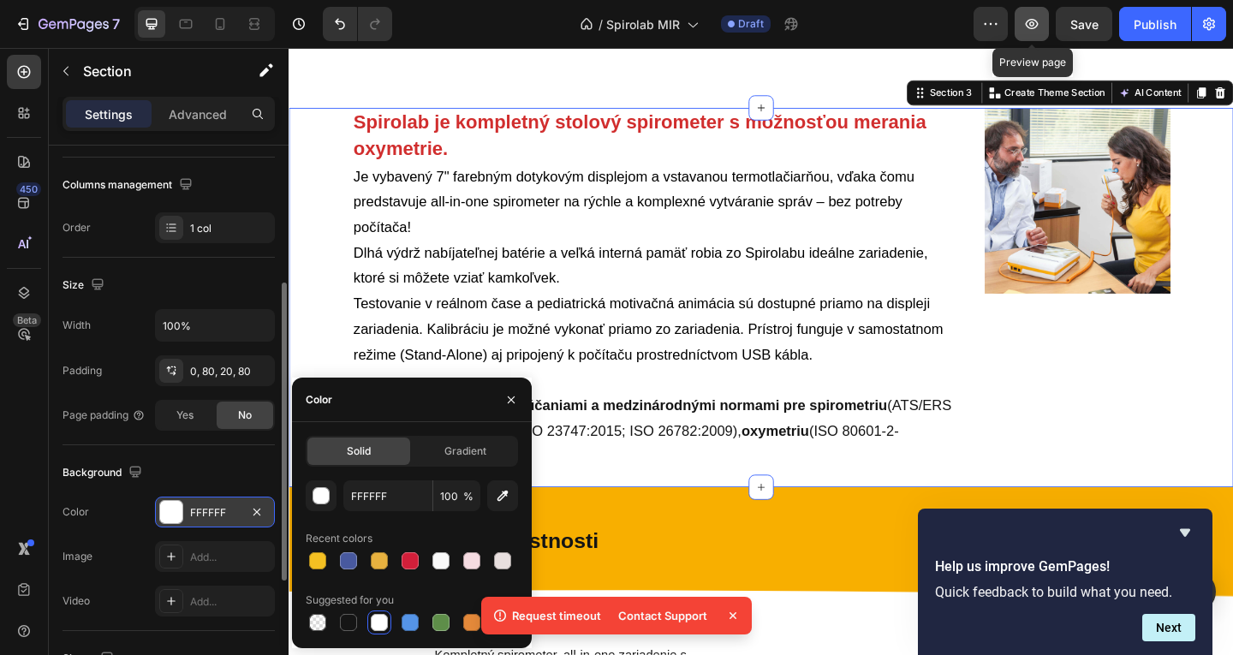
click at [1028, 22] on icon "button" at bounding box center [1032, 24] width 13 height 10
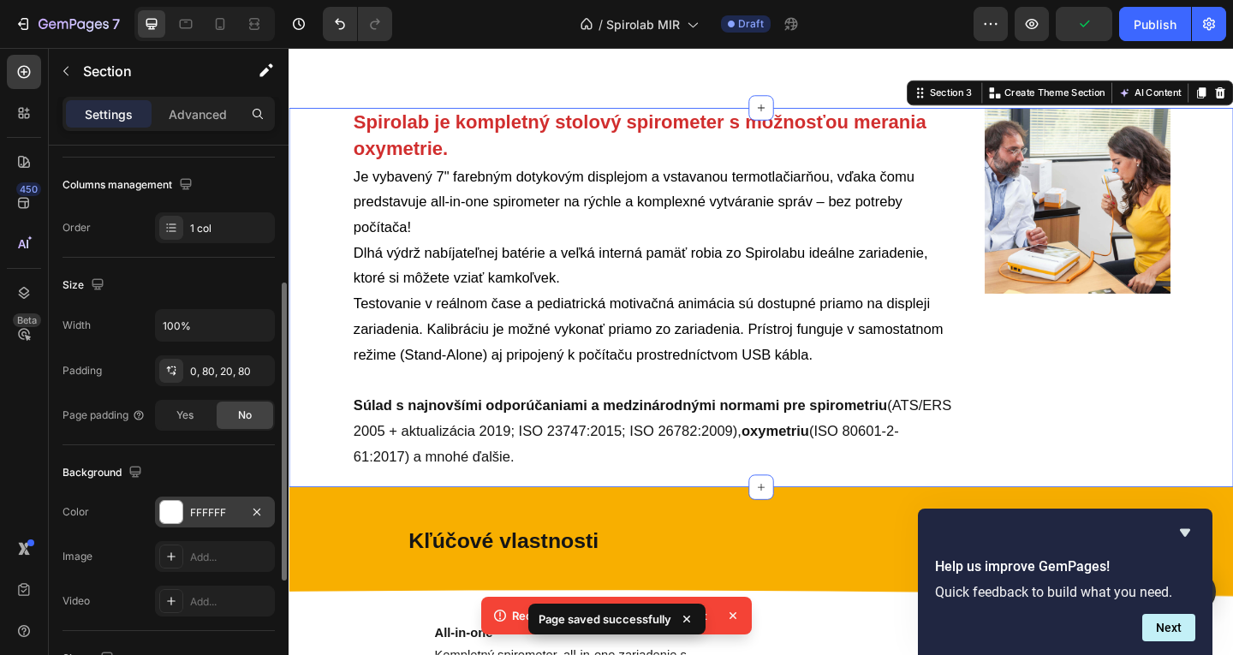
click at [354, 113] on div "Spirolab je kompletný stolový spirometer s možnosťou merania oxymetrie. Je vyba…" at bounding box center [803, 319] width 1028 height 413
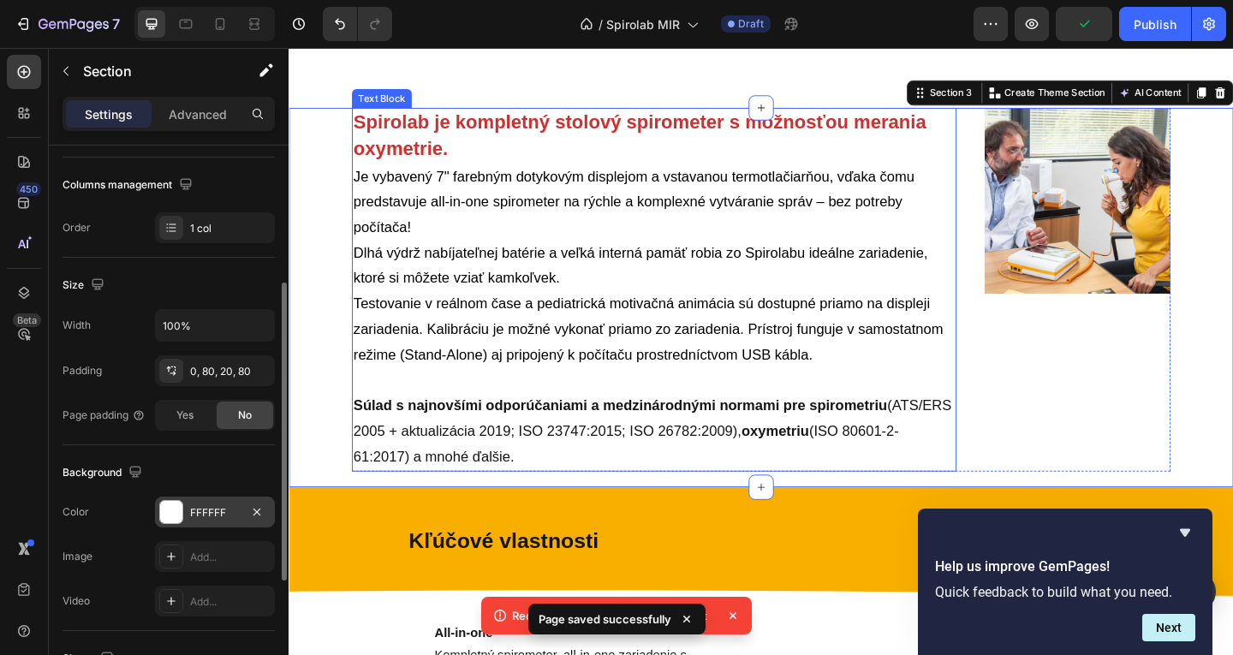
click at [363, 116] on strong "Spirolab je kompletný stolový spirometer s možnosťou merania oxymetrie." at bounding box center [670, 142] width 623 height 52
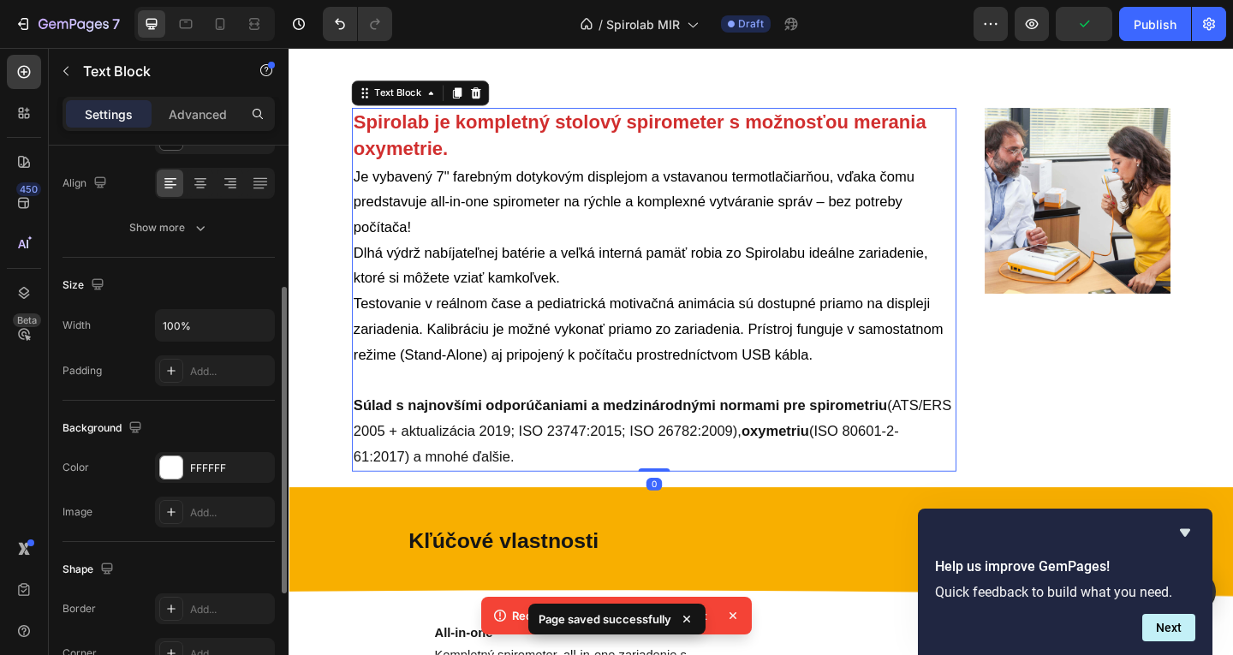
scroll to position [0, 0]
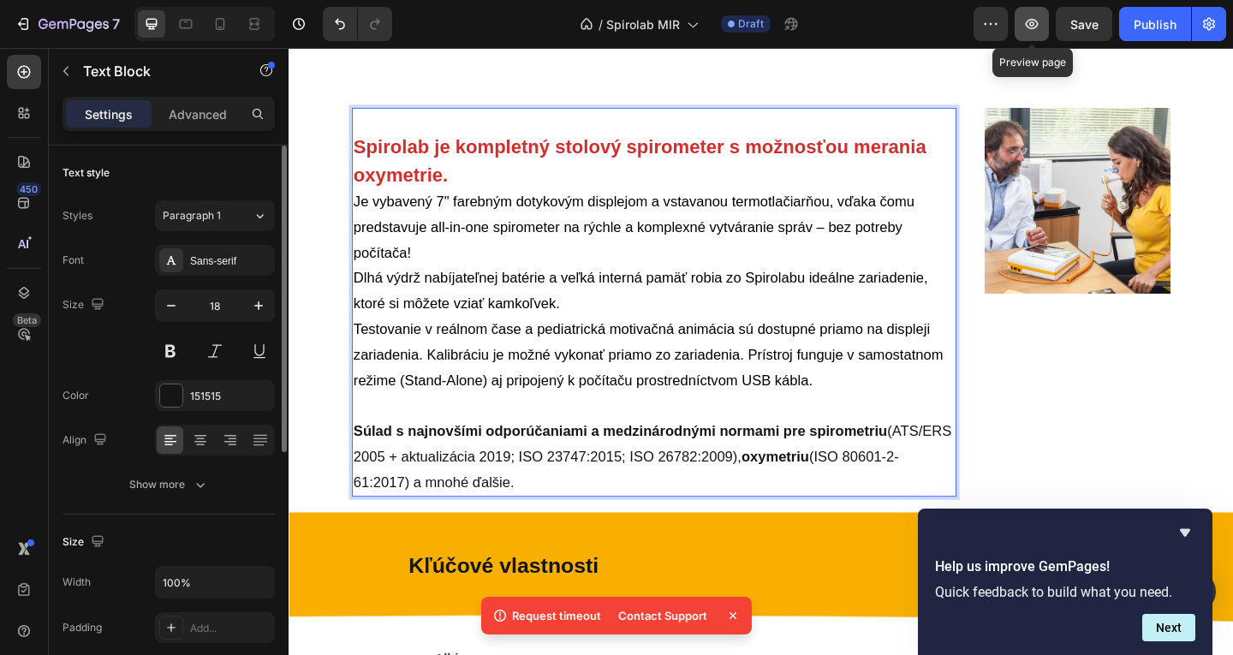
click at [1040, 20] on icon "button" at bounding box center [1031, 23] width 17 height 17
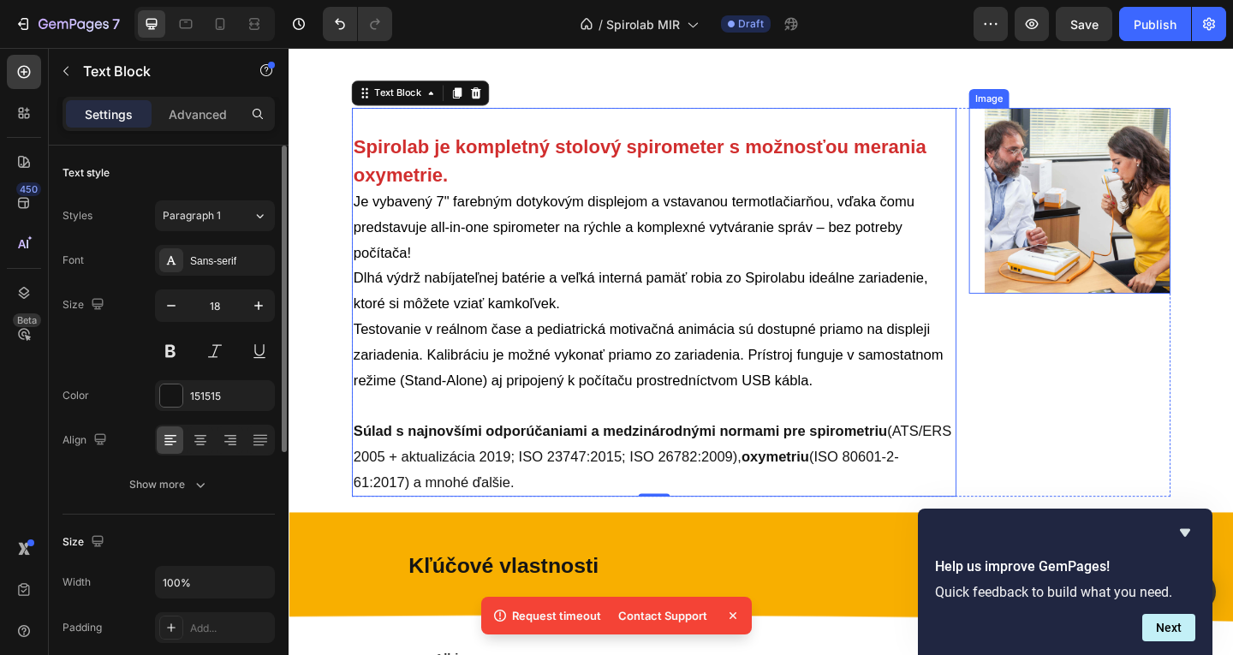
click at [1136, 186] on img at bounding box center [1147, 214] width 202 height 202
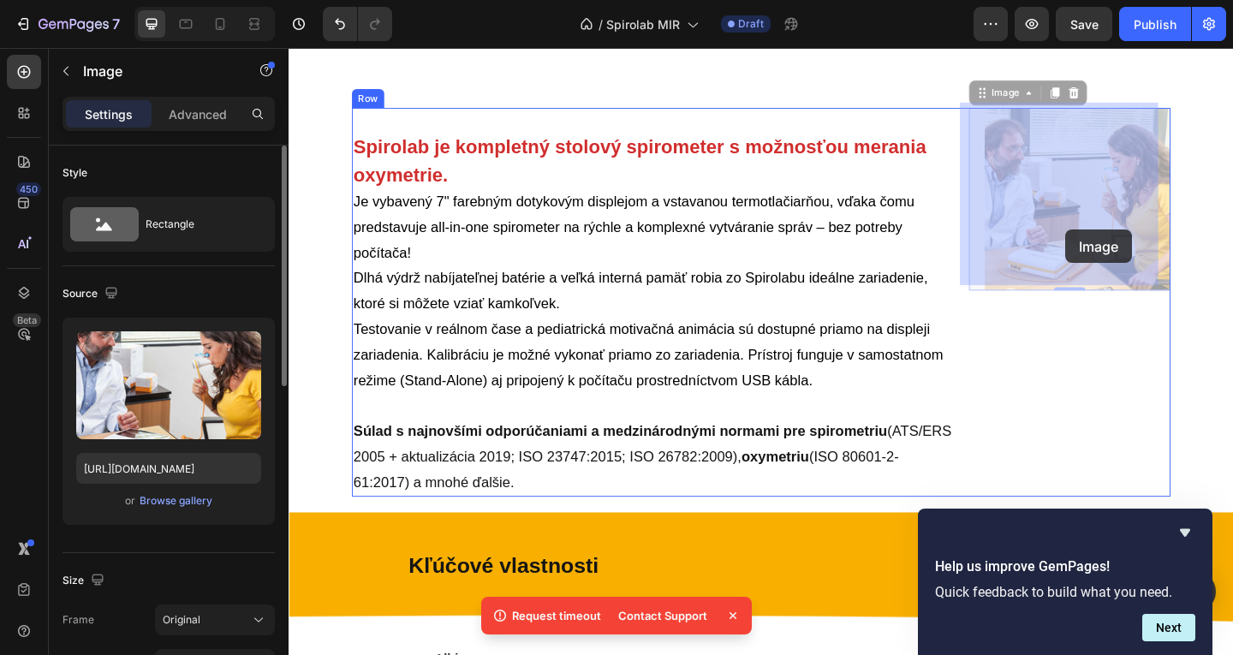
drag, startPoint x: 1136, startPoint y: 186, endPoint x: 1133, endPoint y: 241, distance: 55.8
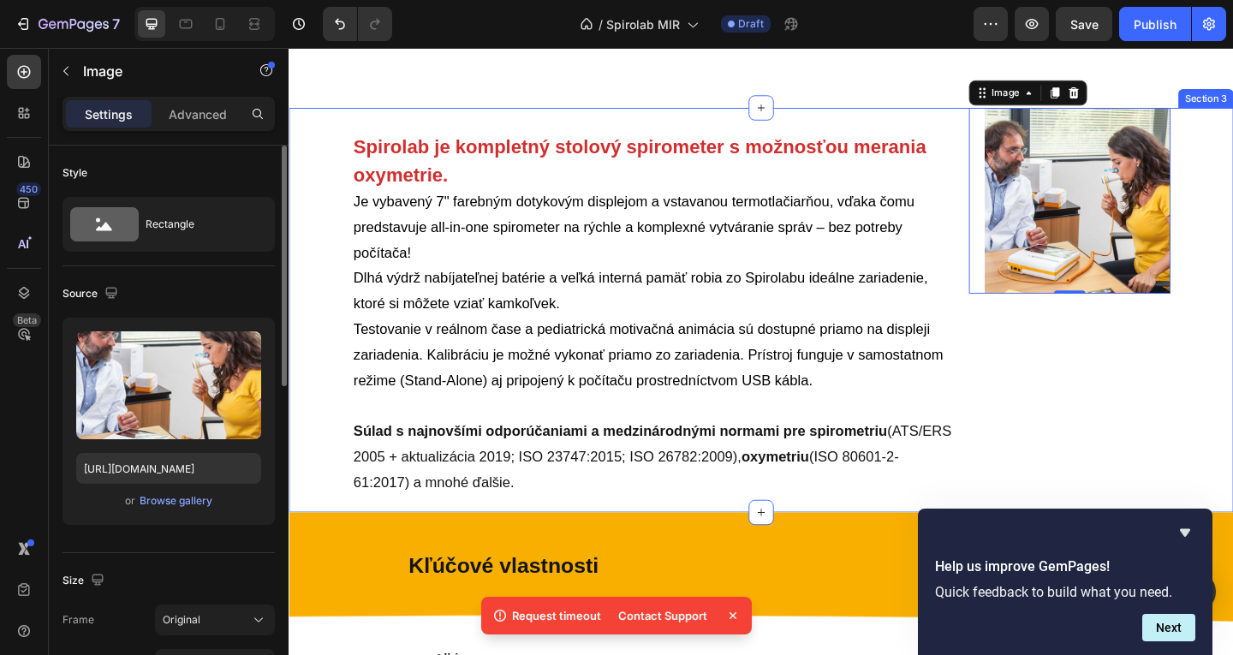
click at [369, 149] on strong "Spirolab je kompletný stolový spirometer s možnosťou merania oxymetrie." at bounding box center [670, 170] width 623 height 52
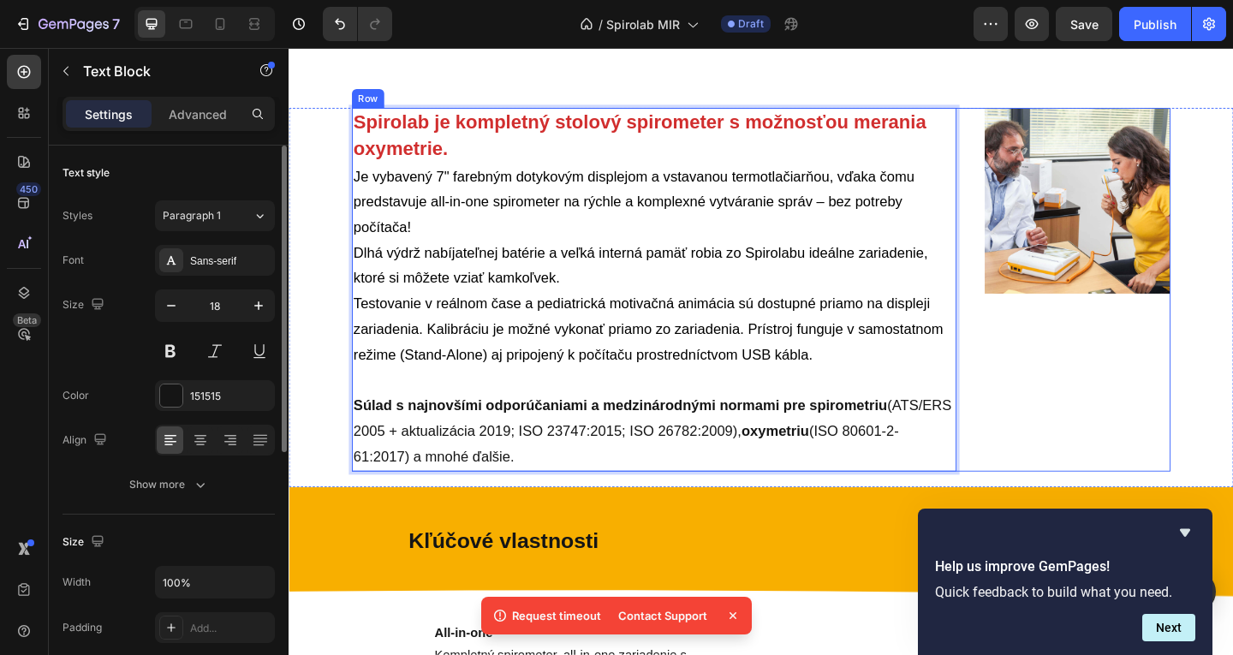
click at [1007, 120] on div "Spirolab je kompletný stolový spirometer s možnosťou merania oxymetrie. Je vyba…" at bounding box center [802, 311] width 891 height 396
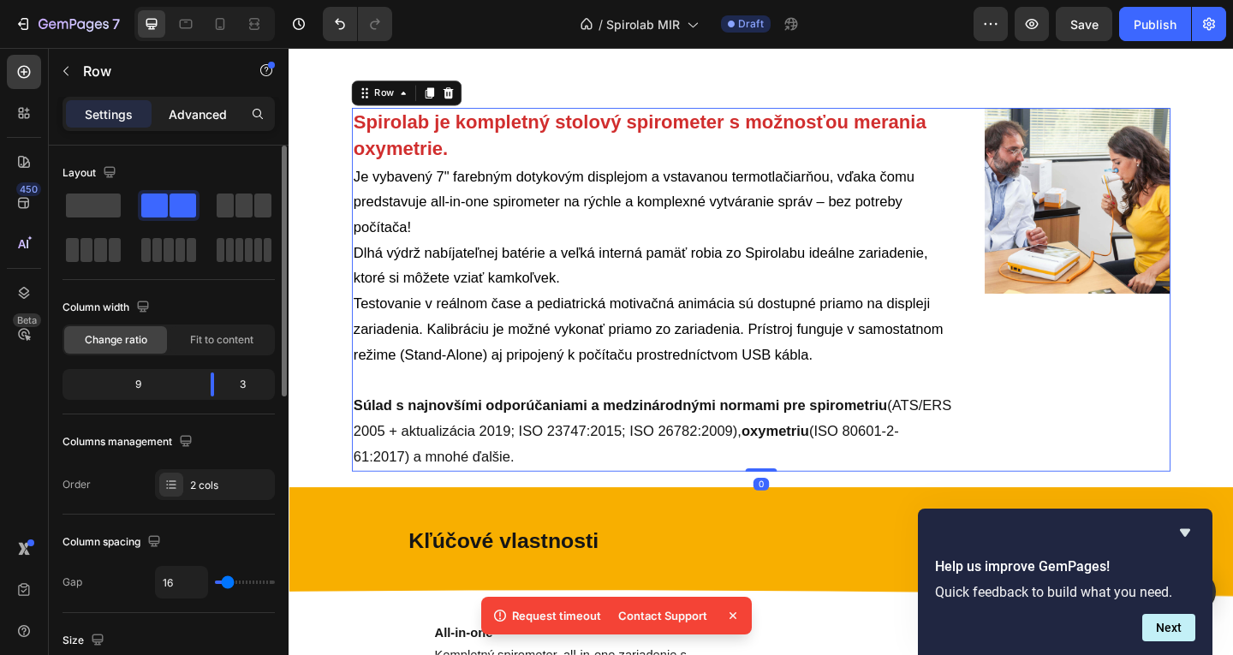
click at [213, 119] on p "Advanced" at bounding box center [198, 114] width 58 height 18
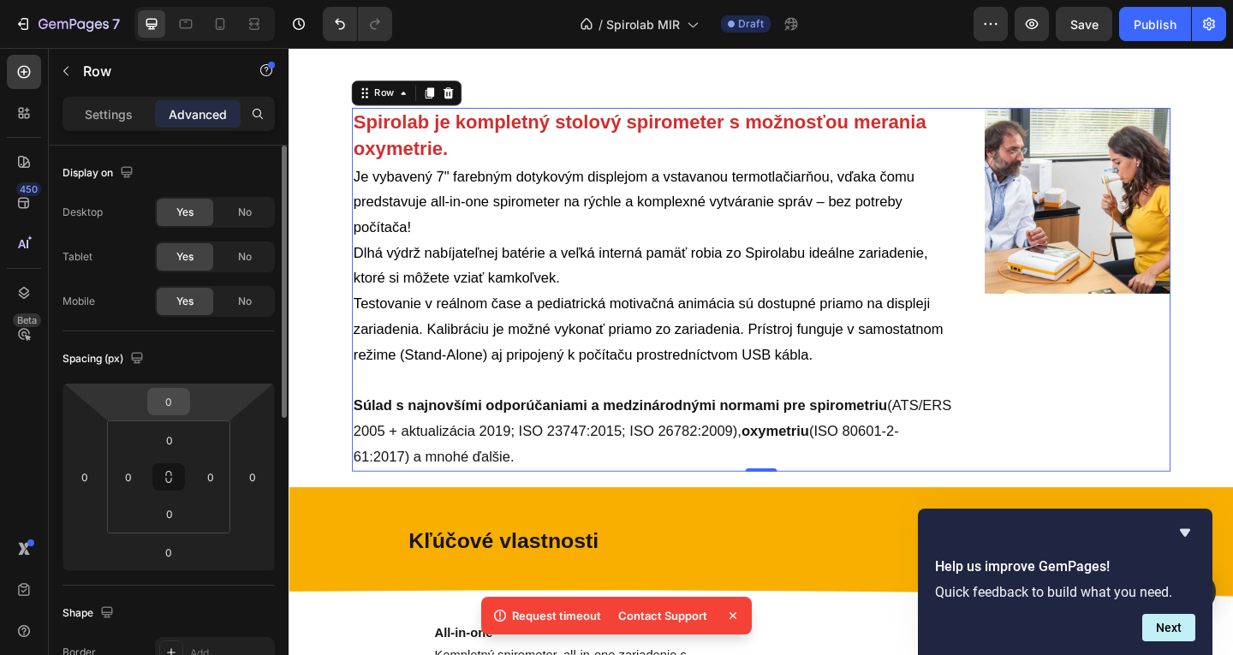
click at [188, 402] on div "0" at bounding box center [168, 401] width 43 height 27
click at [174, 408] on input "0" at bounding box center [169, 402] width 34 height 26
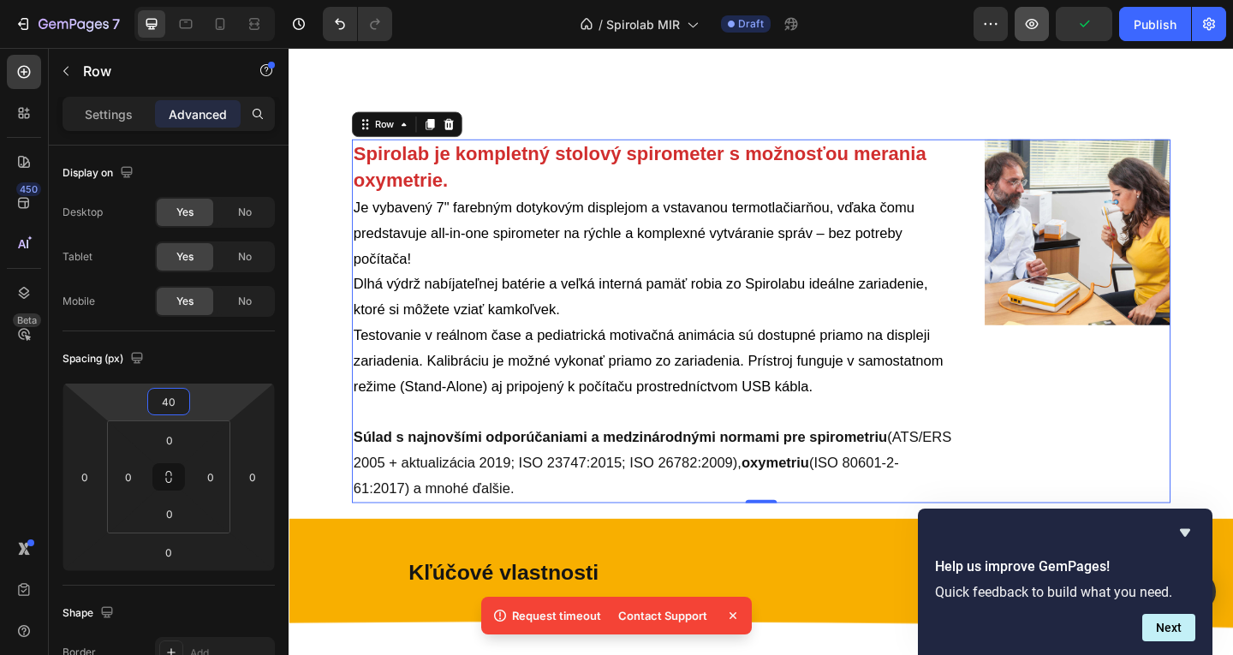
type input "40"
click at [1031, 28] on icon "button" at bounding box center [1032, 24] width 13 height 10
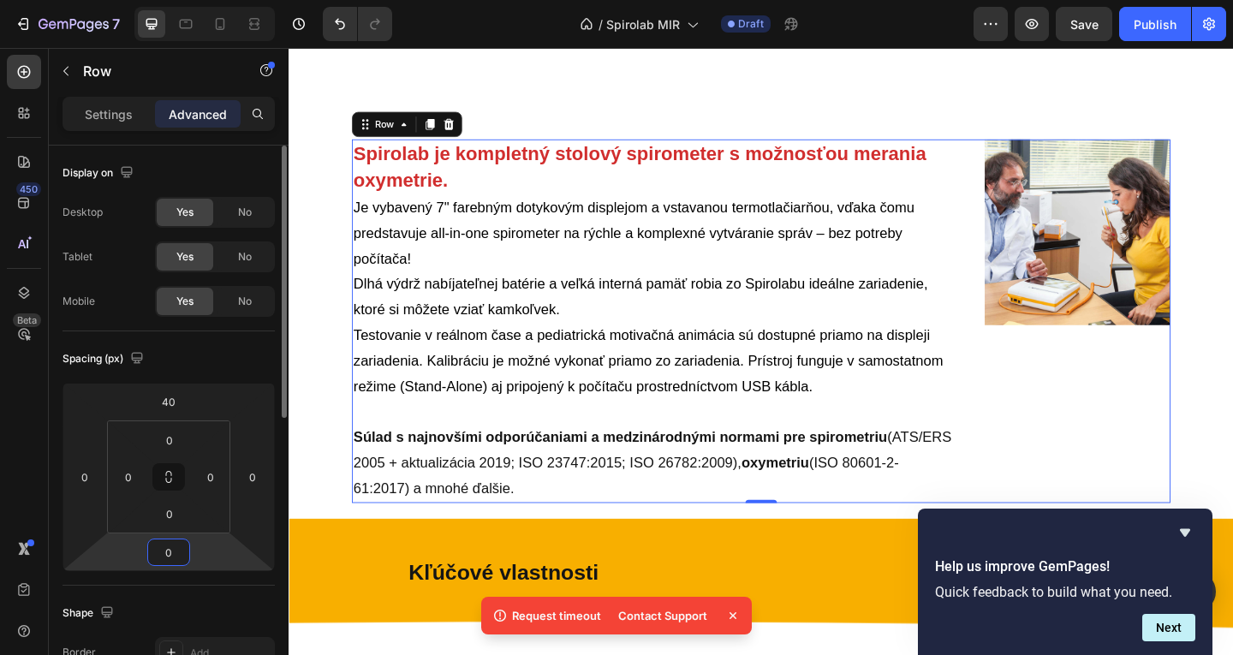
click at [175, 552] on input "0" at bounding box center [169, 553] width 34 height 26
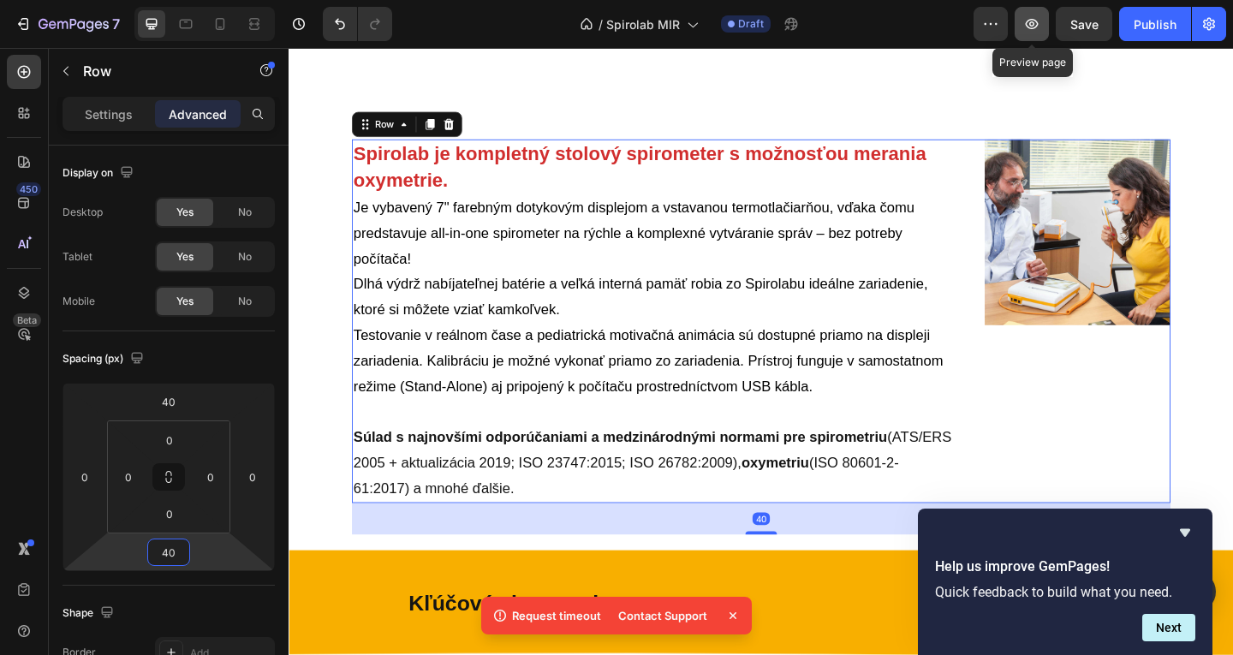
type input "40"
click at [1026, 36] on button "button" at bounding box center [1032, 24] width 34 height 34
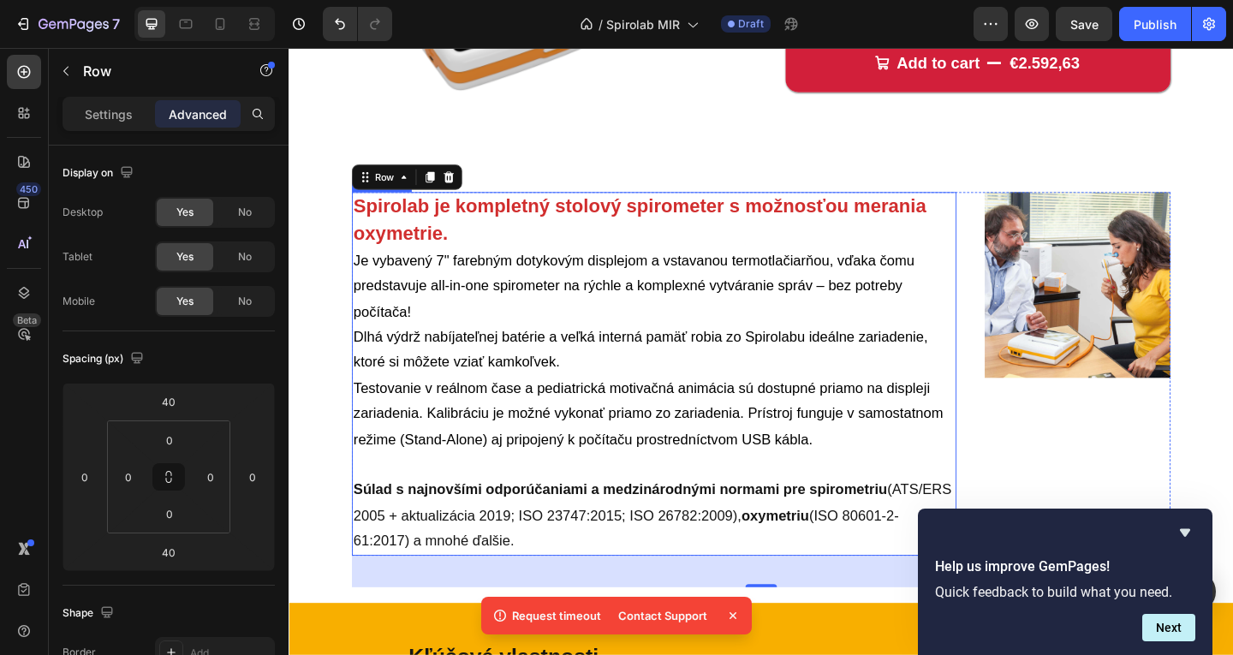
scroll to position [226, 0]
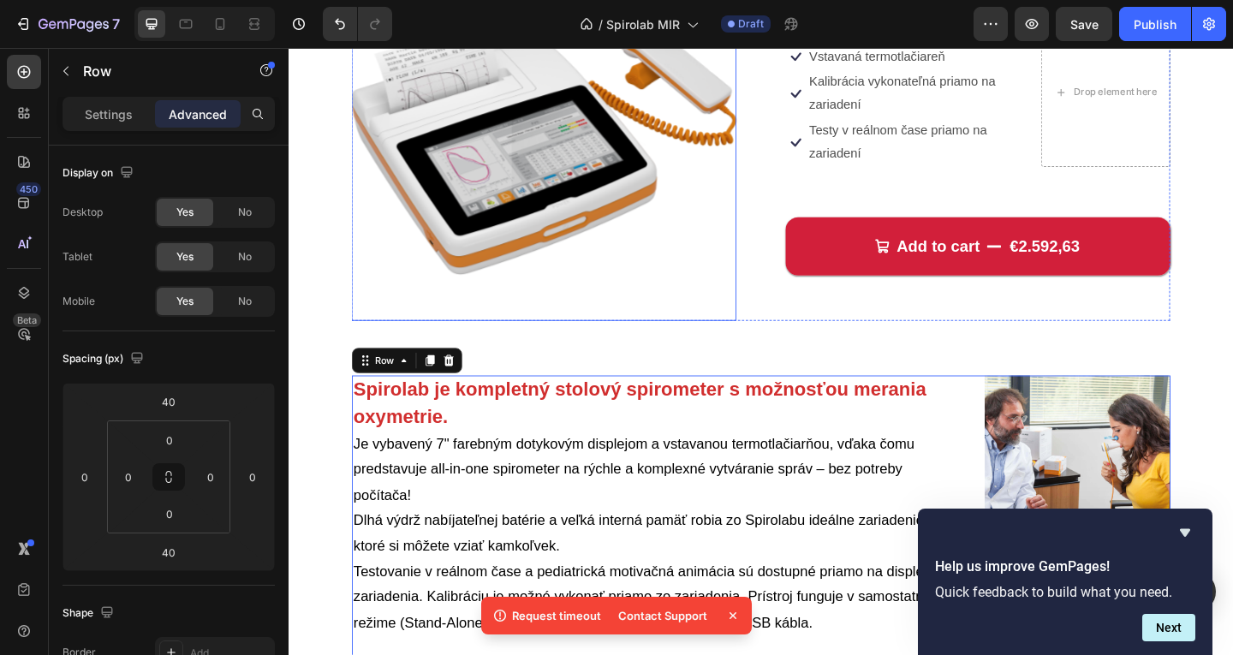
click at [583, 287] on img at bounding box center [566, 134] width 419 height 419
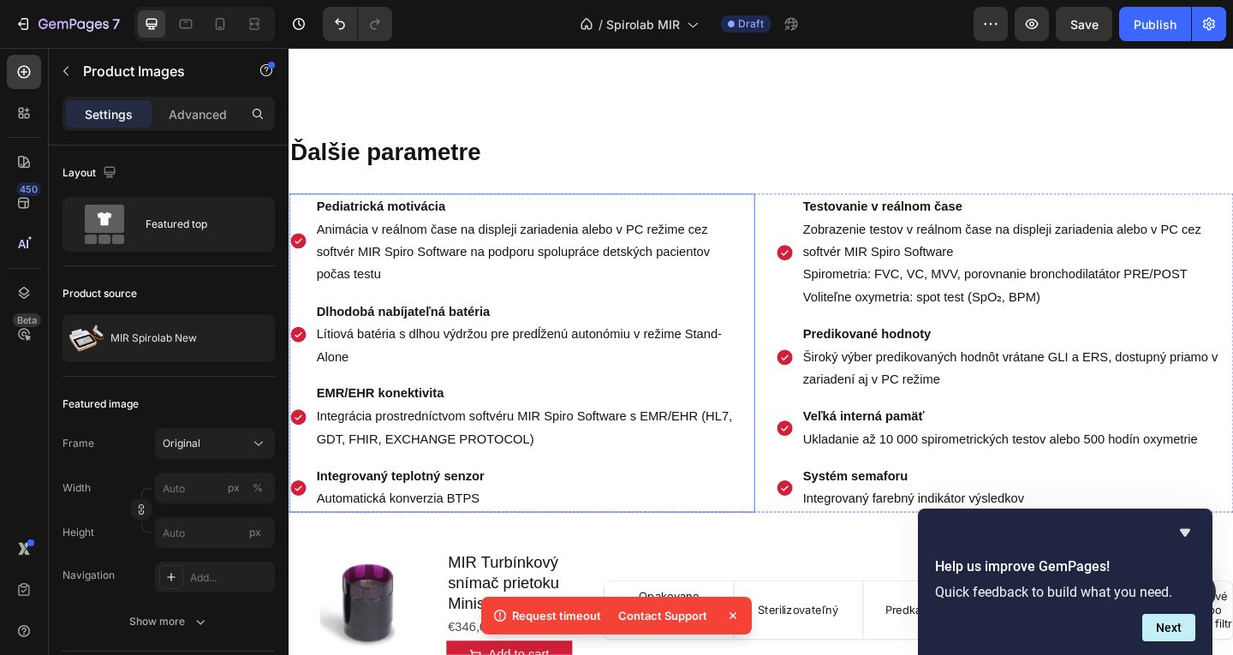
scroll to position [1853, 0]
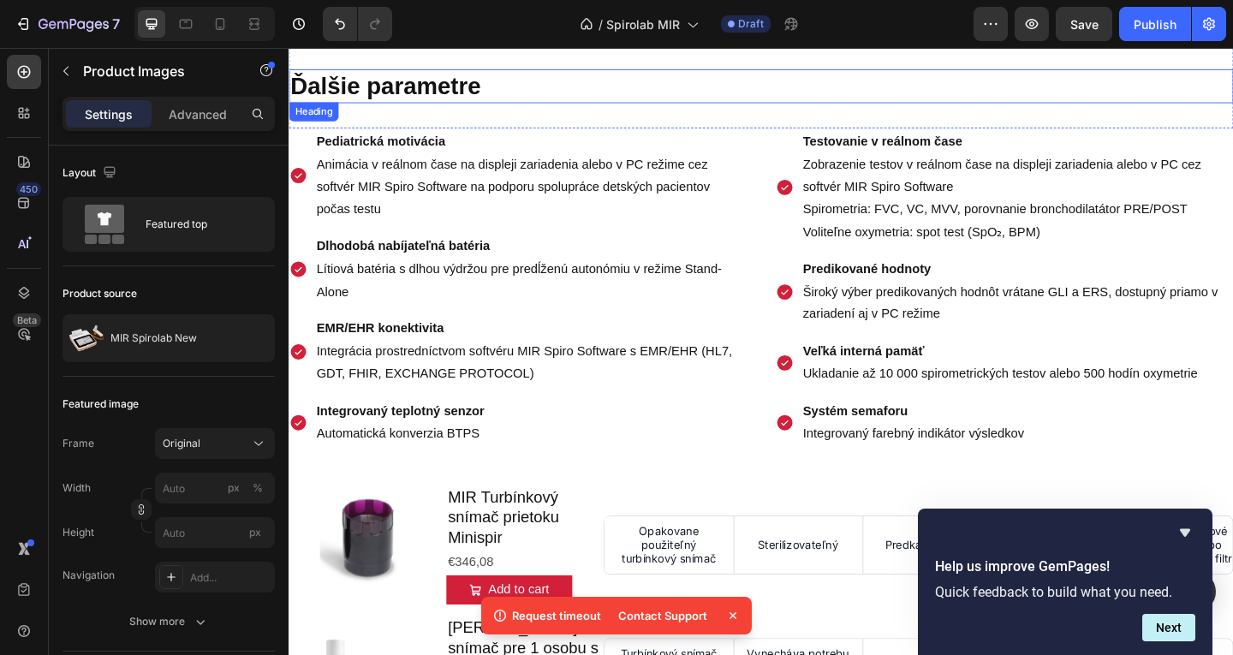
click at [630, 76] on h2 "Ďalšie parametre" at bounding box center [803, 89] width 1028 height 37
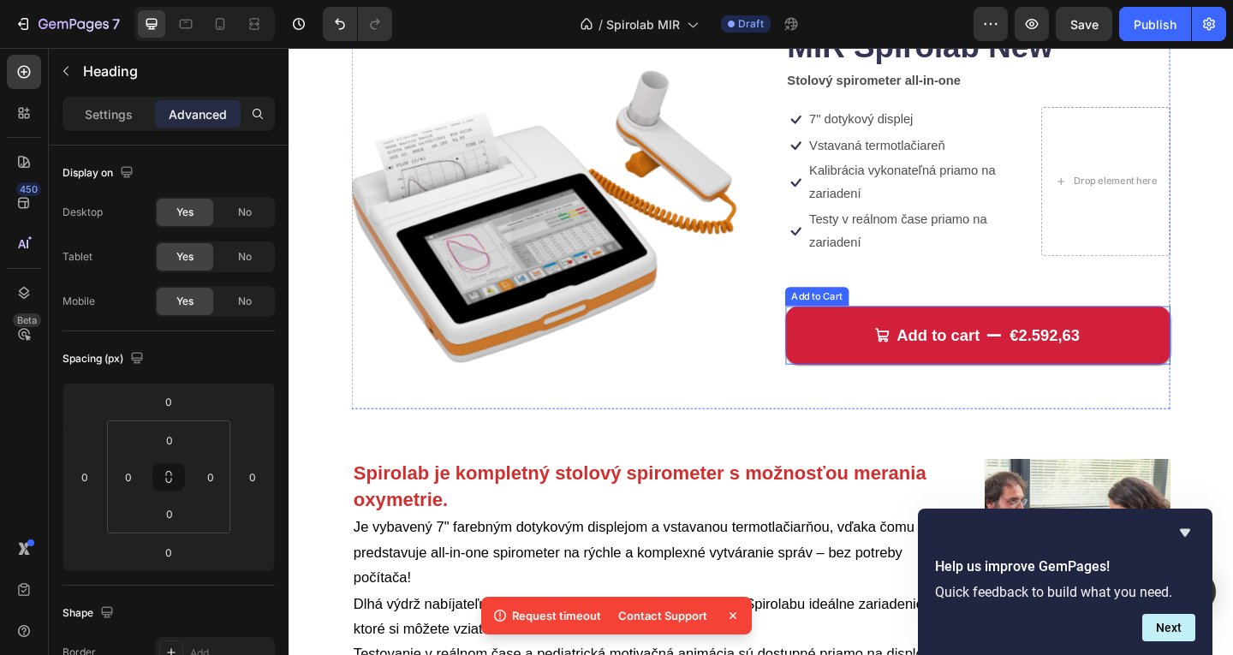
scroll to position [55, 0]
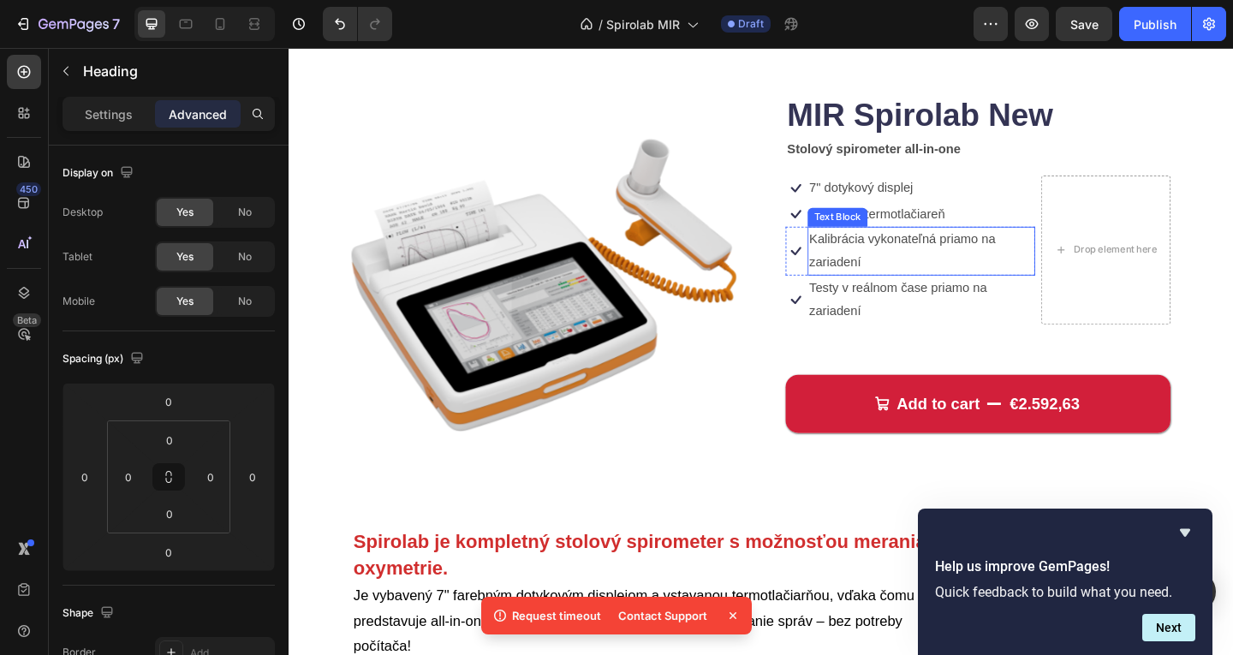
click at [996, 263] on p "Kalibrácia vykonateľná priamo na zariadení" at bounding box center [977, 269] width 244 height 50
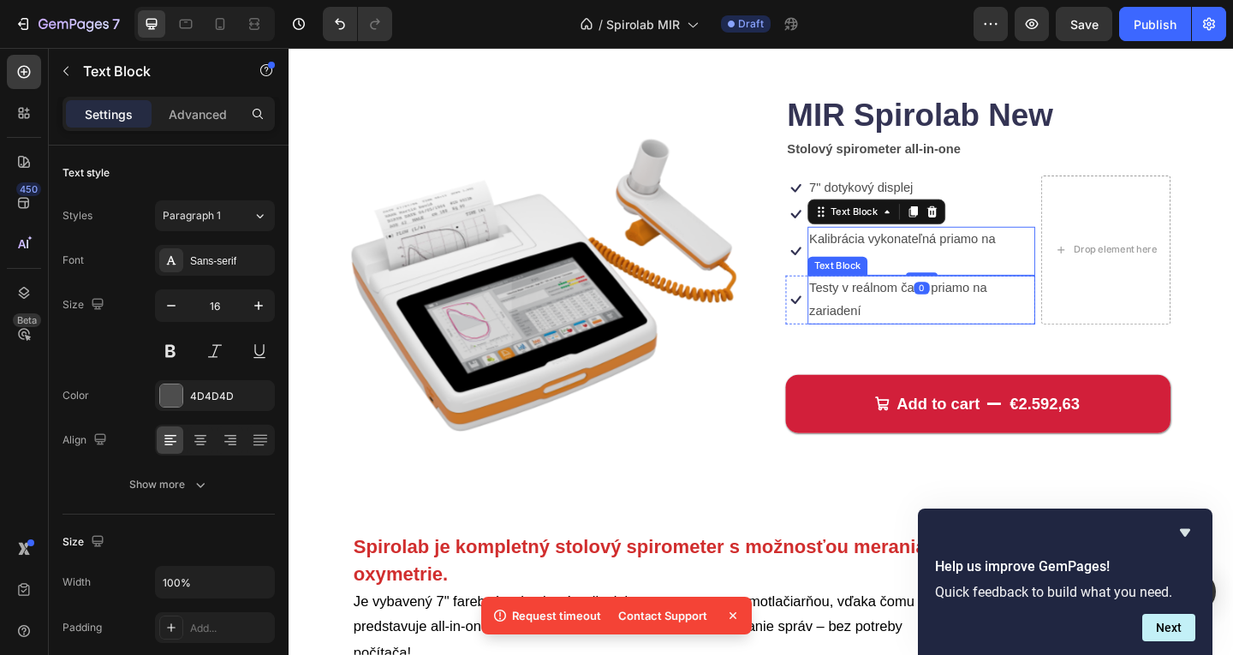
click at [926, 353] on div "MIR Spirolab New Product Title Stolový spirometer all-in-one Text Block Icon 7"…" at bounding box center [1038, 306] width 419 height 419
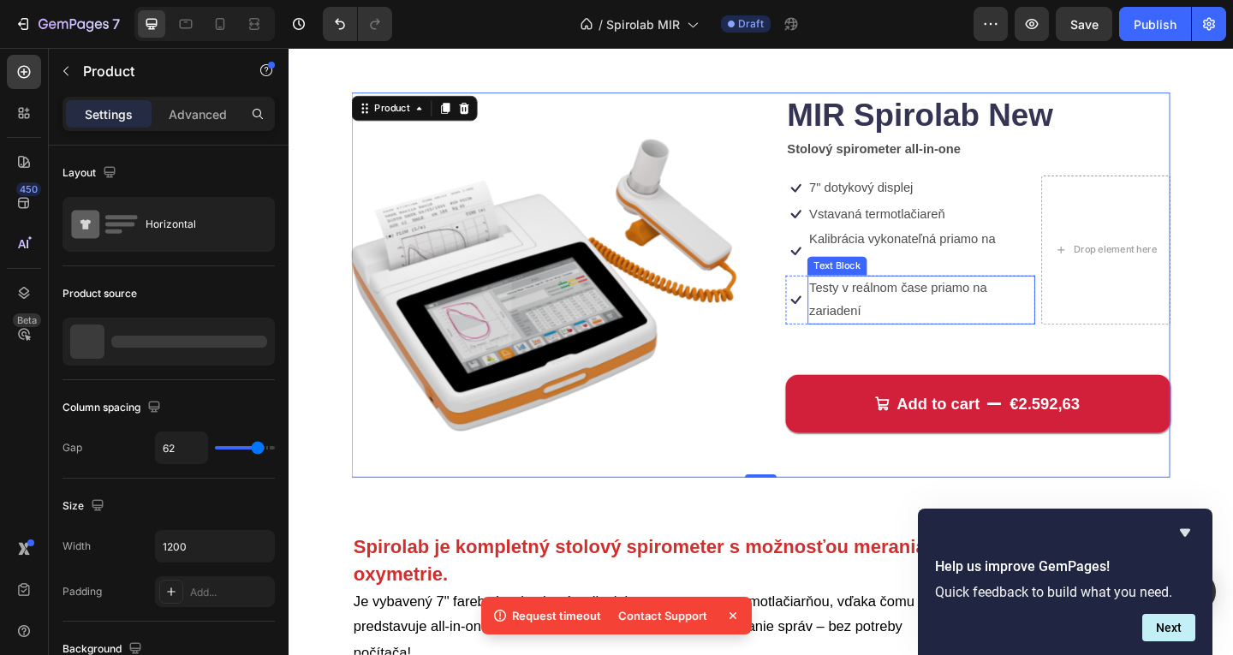
click at [927, 338] on p "Testy v reálnom čase priamo na zariadení" at bounding box center [977, 322] width 244 height 50
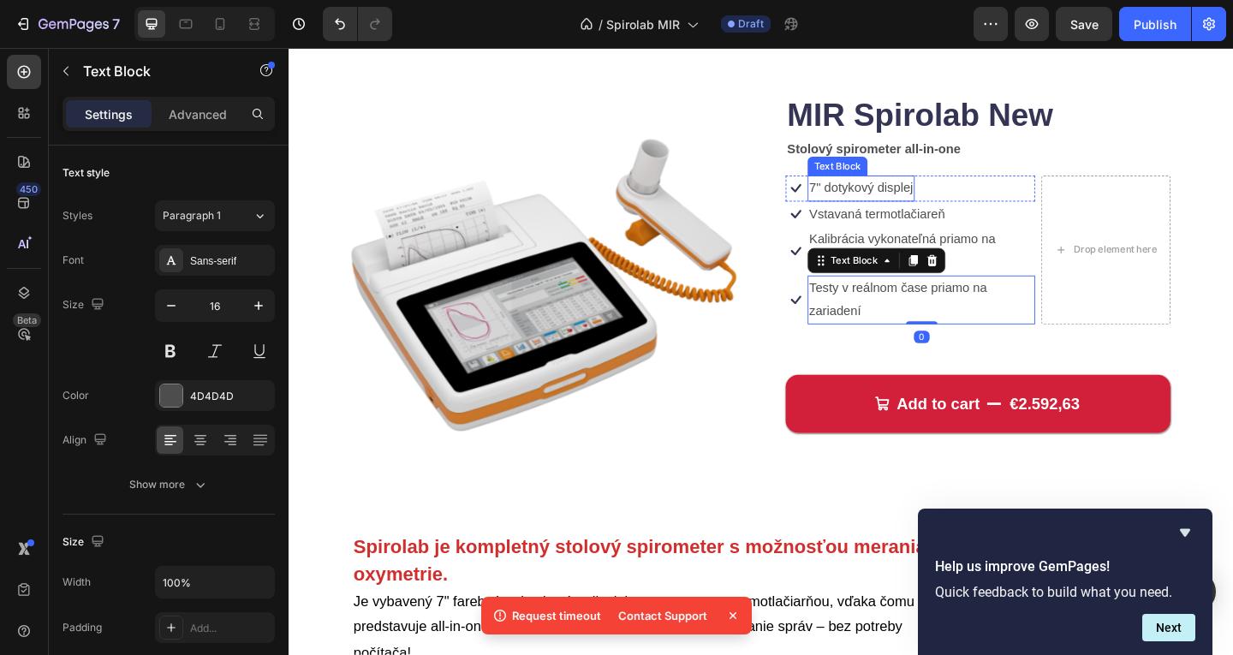
click at [941, 194] on p "7" dotykový displej" at bounding box center [911, 200] width 113 height 25
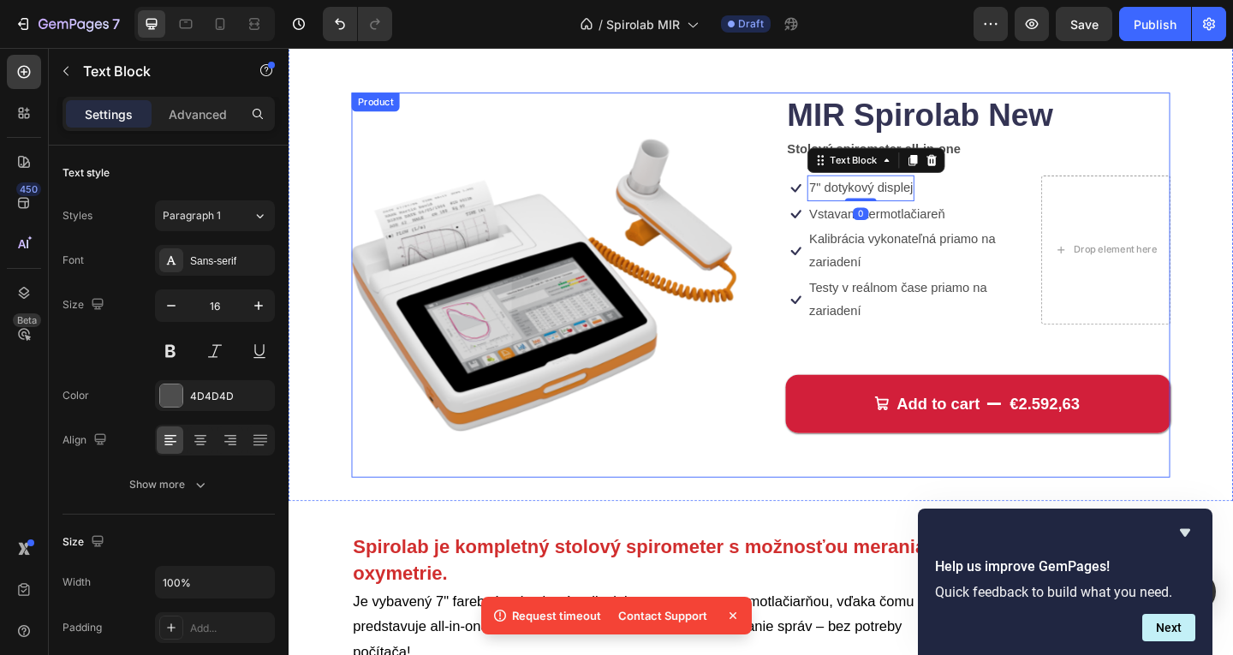
click at [925, 355] on div "MIR Spirolab New Product Title Stolový spirometer all-in-one Text Block Icon 7"…" at bounding box center [1038, 306] width 419 height 419
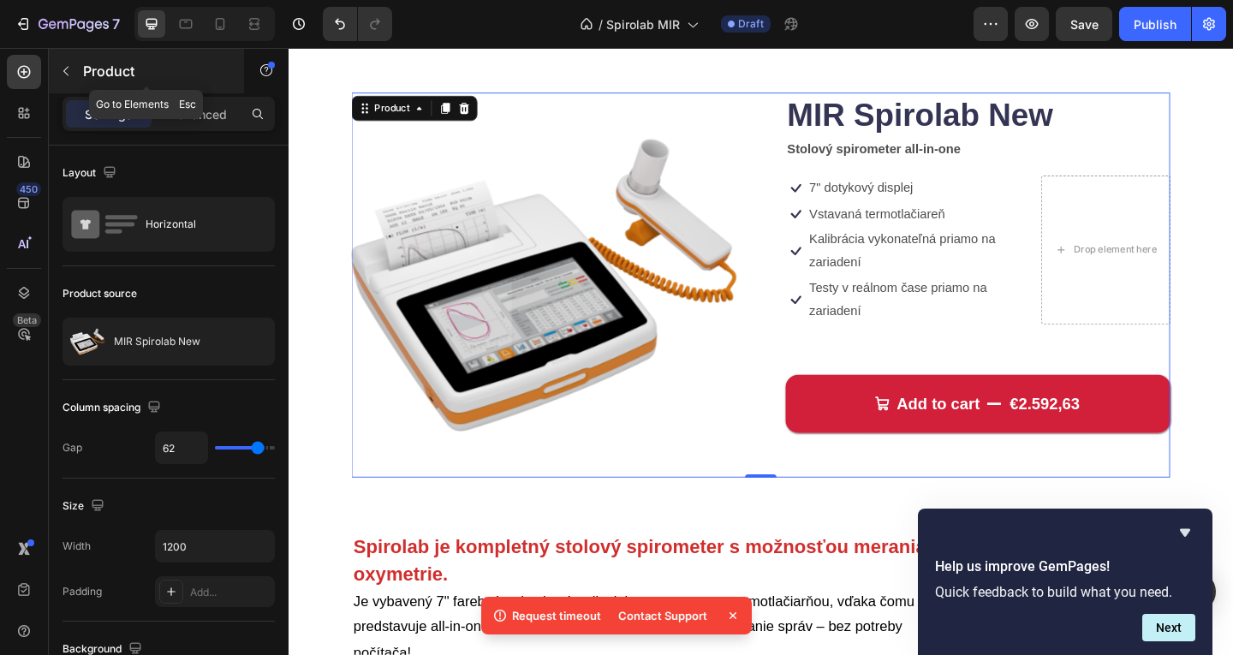
click at [91, 80] on p "Product" at bounding box center [156, 71] width 146 height 21
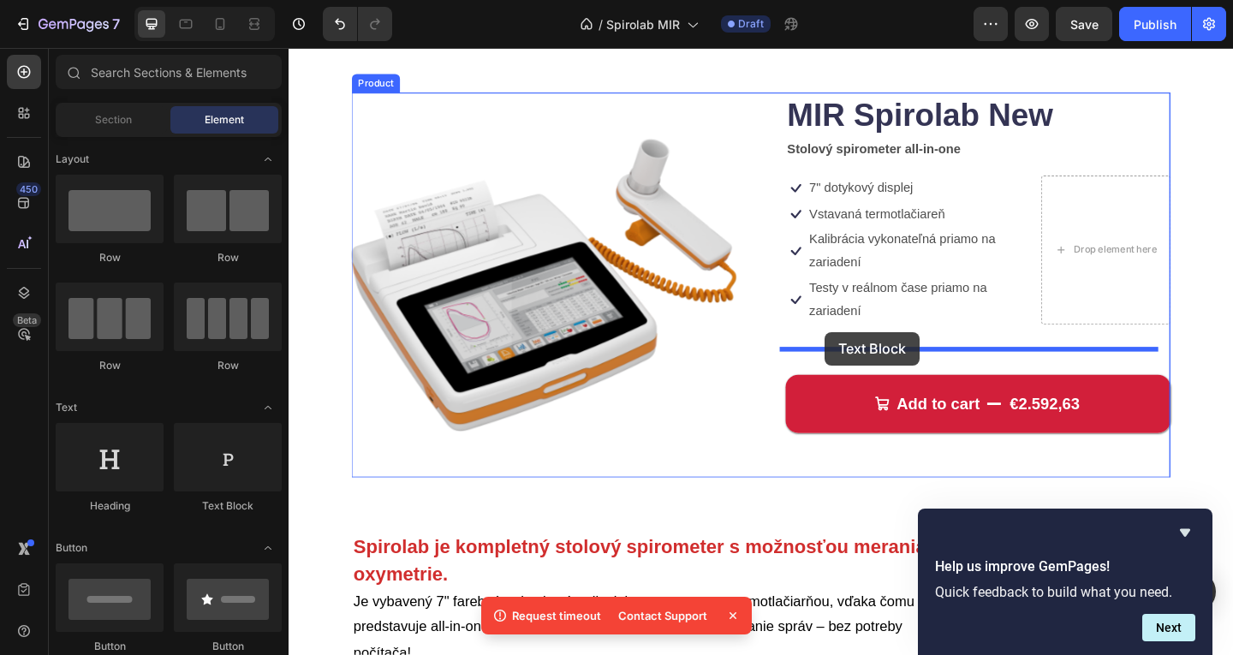
drag, startPoint x: 507, startPoint y: 530, endPoint x: 872, endPoint y: 357, distance: 403.7
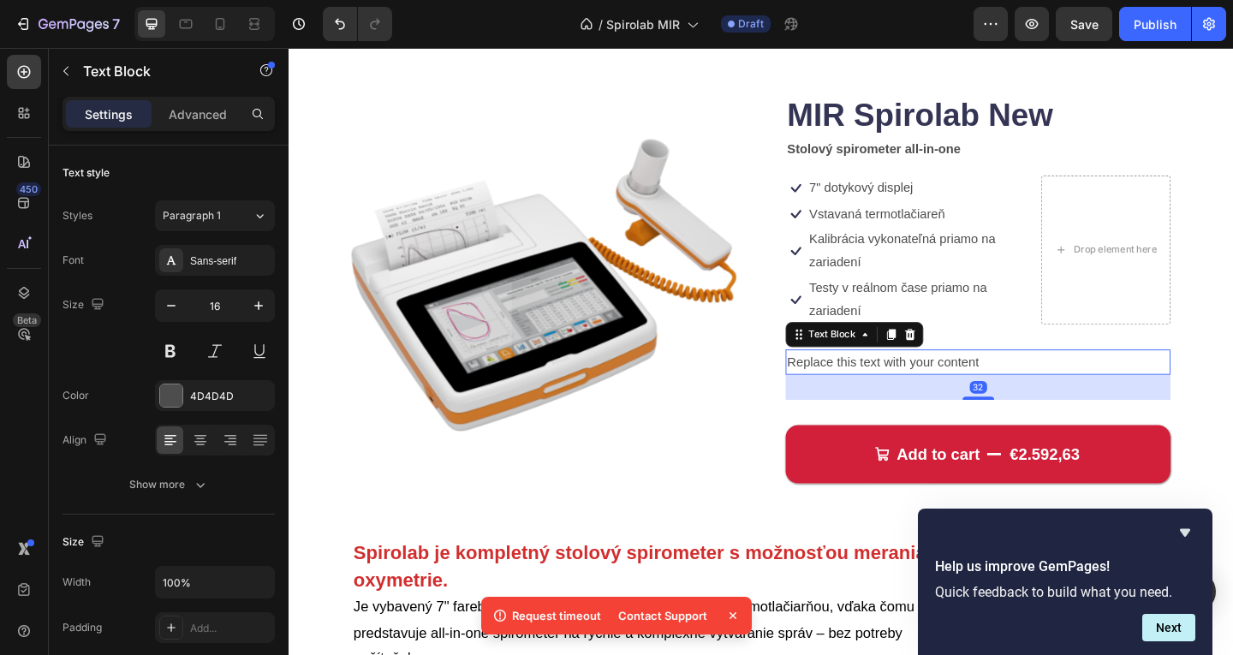
click at [973, 396] on div "Replace this text with your content" at bounding box center [1038, 390] width 419 height 28
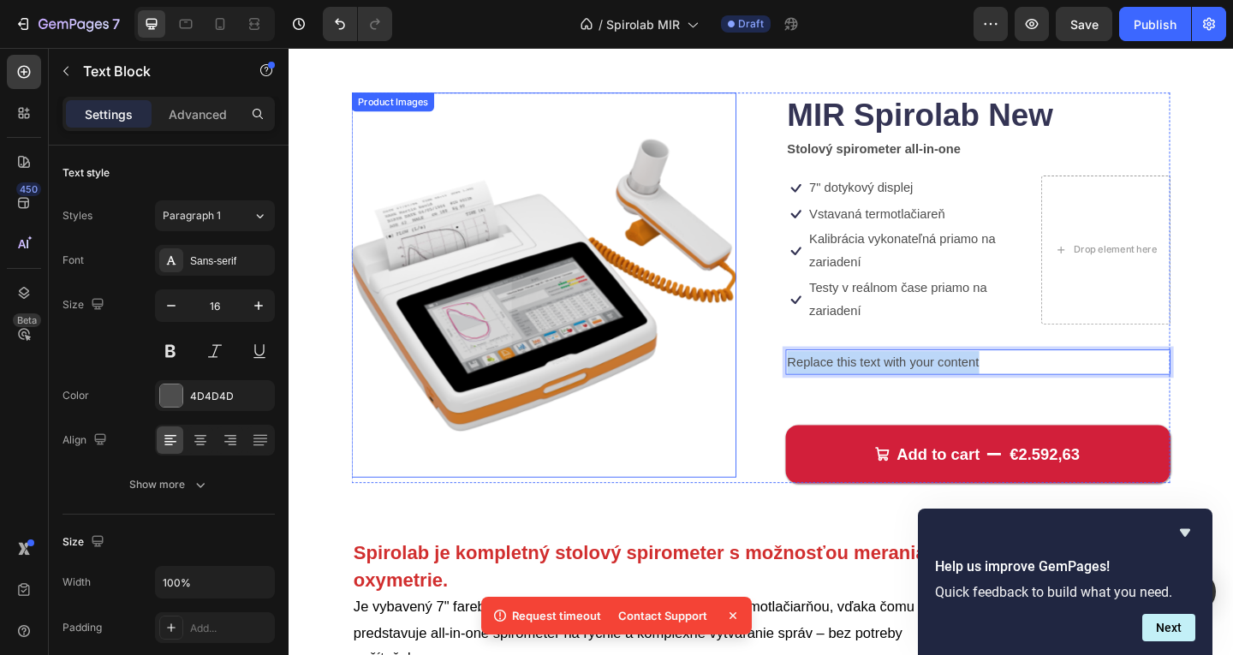
drag, startPoint x: 1060, startPoint y: 391, endPoint x: 707, endPoint y: 385, distance: 353.7
click at [707, 385] on div "Product Images MIR Spirolab New Product Title Stolový spirometer all-in-one Tex…" at bounding box center [802, 309] width 891 height 425
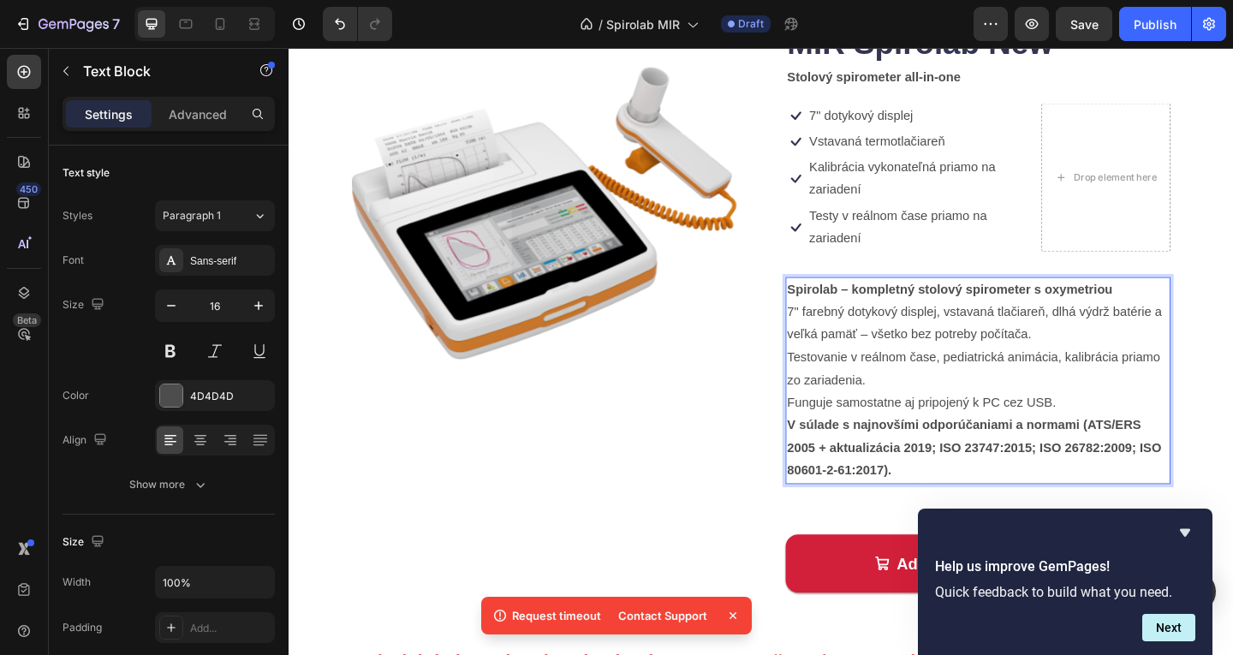
scroll to position [134, 0]
click at [1133, 432] on p "Spirolab – kompletný stolový spirometer s oxymetriou 7" farebný dotykový disple…" at bounding box center [1038, 372] width 415 height 148
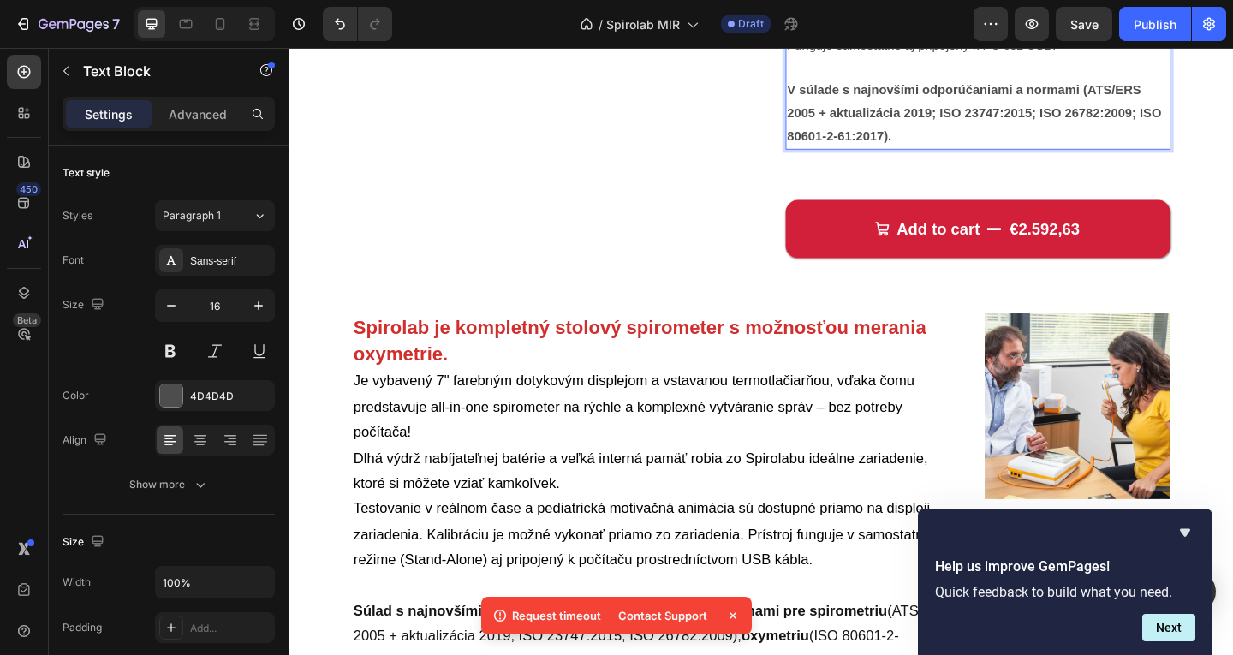
scroll to position [529, 0]
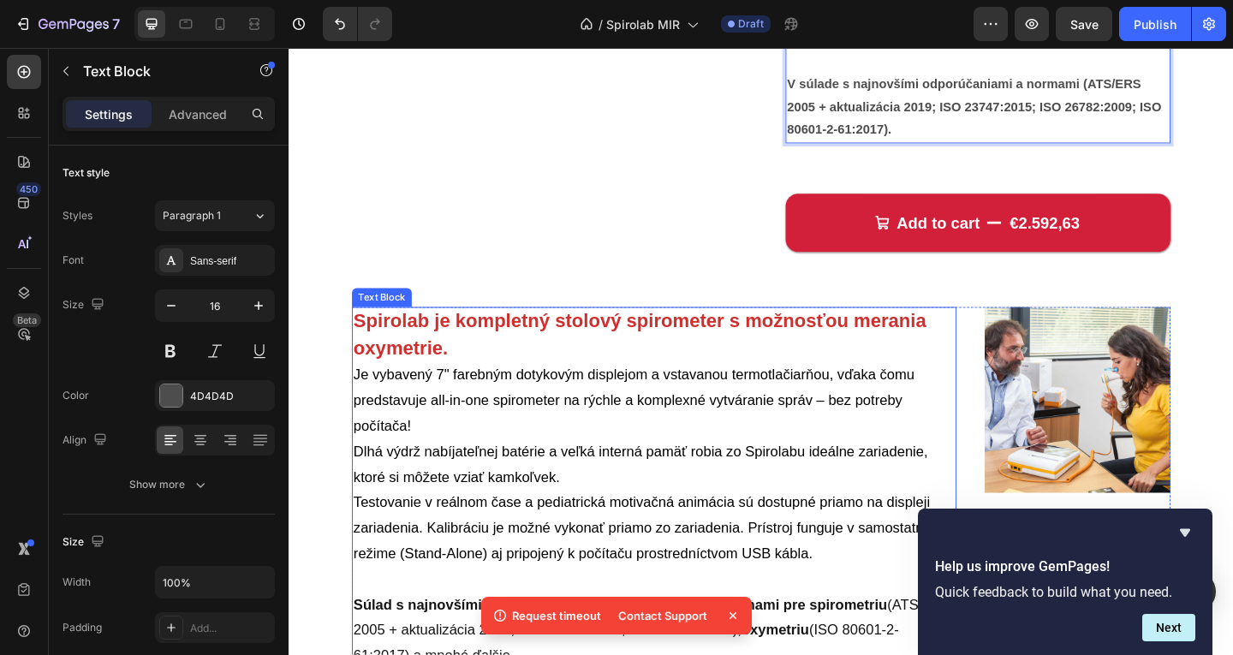
click at [768, 374] on p "Spirolab je kompletný stolový spirometer s možnosťou merania oxymetrie. Je vyba…" at bounding box center [686, 402] width 654 height 142
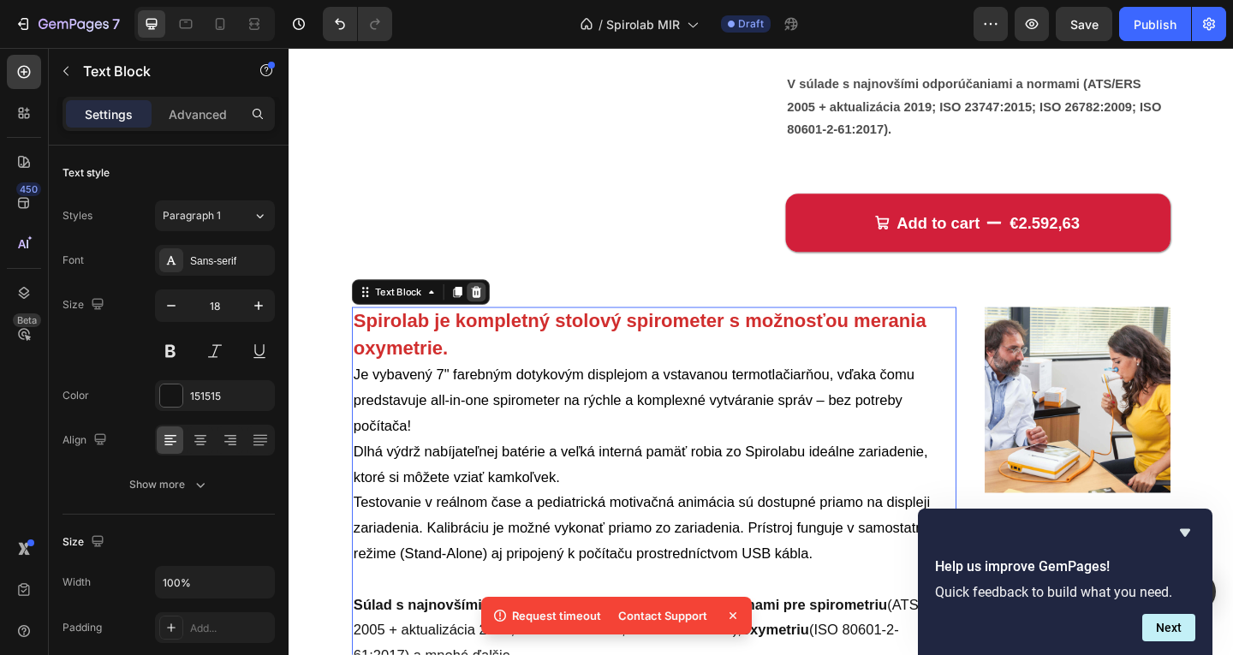
click at [488, 303] on div at bounding box center [492, 313] width 21 height 21
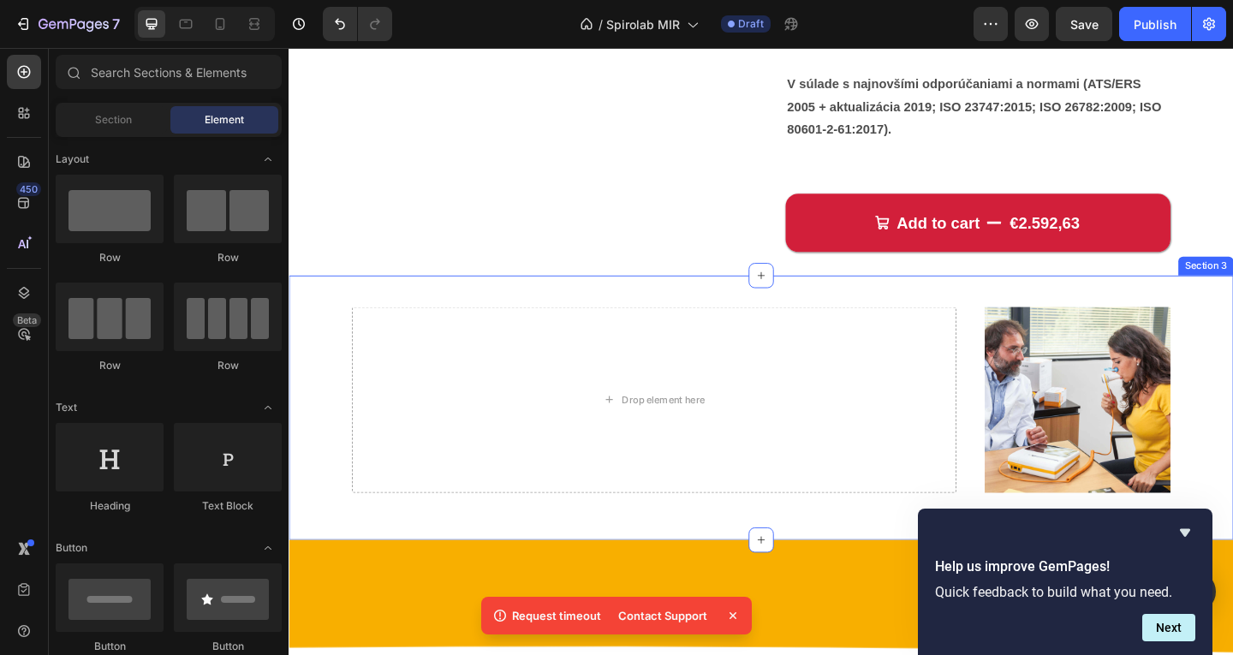
click at [498, 314] on div "Drop element here Image Row" at bounding box center [802, 430] width 891 height 271
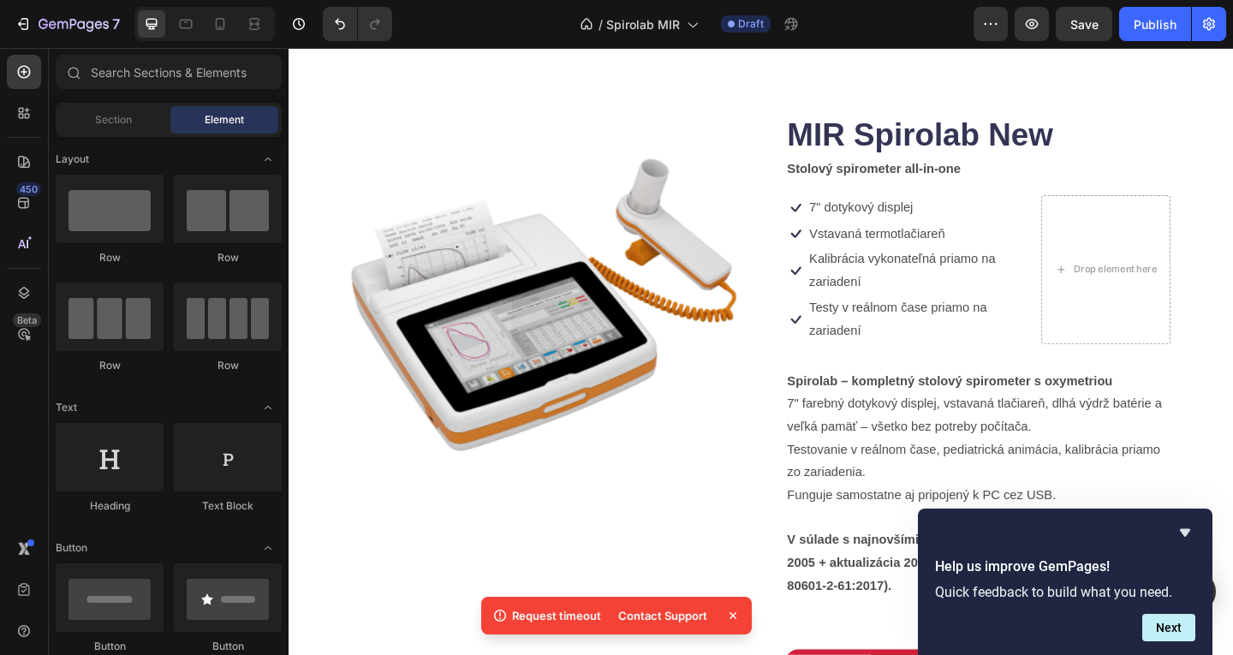
scroll to position [32, 0]
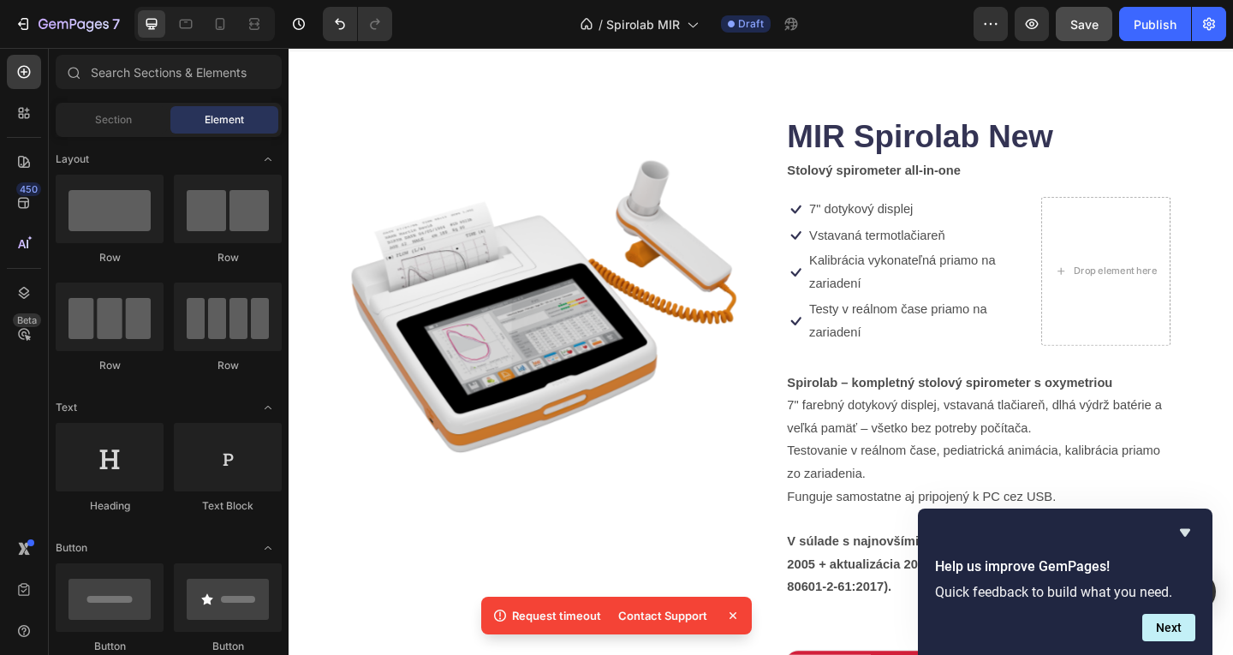
click at [1067, 36] on button "Save" at bounding box center [1084, 24] width 57 height 34
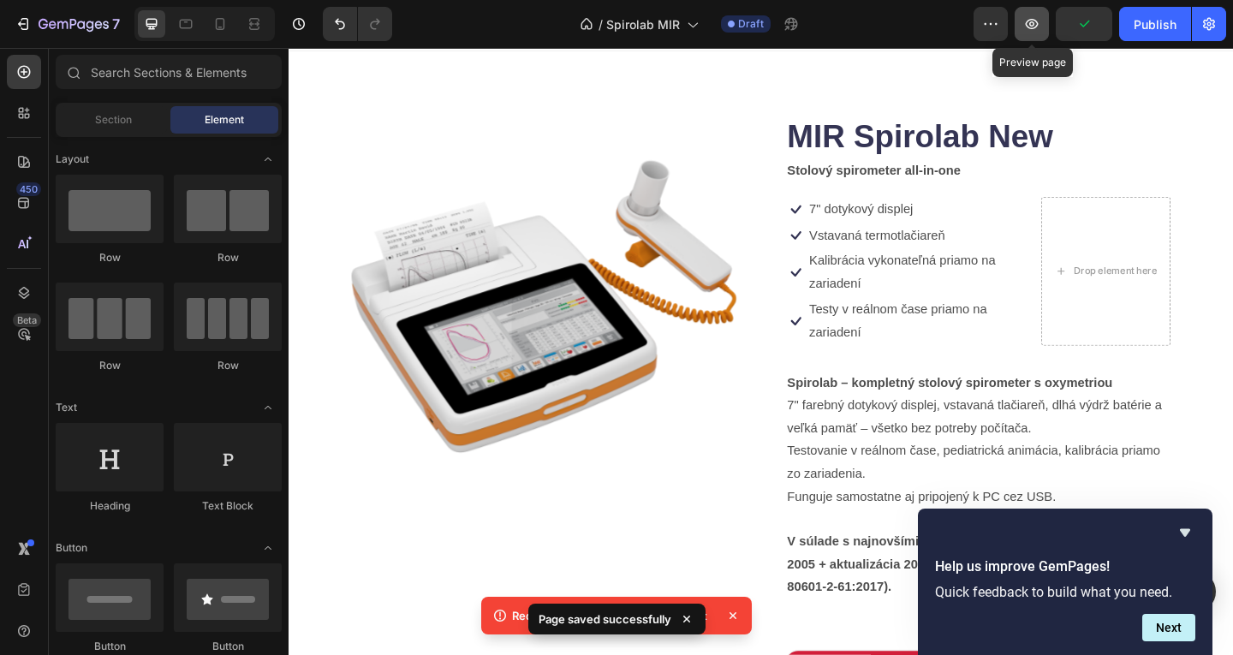
click at [1029, 33] on button "button" at bounding box center [1032, 24] width 34 height 34
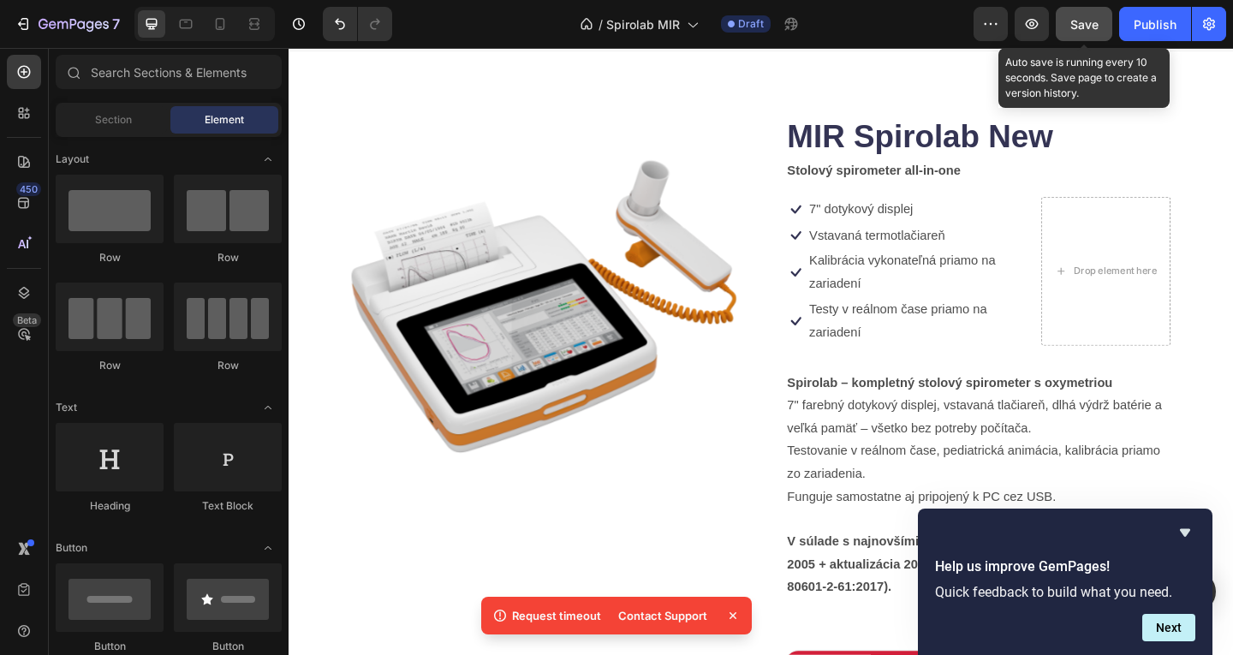
click at [1066, 17] on button "Save" at bounding box center [1084, 24] width 57 height 34
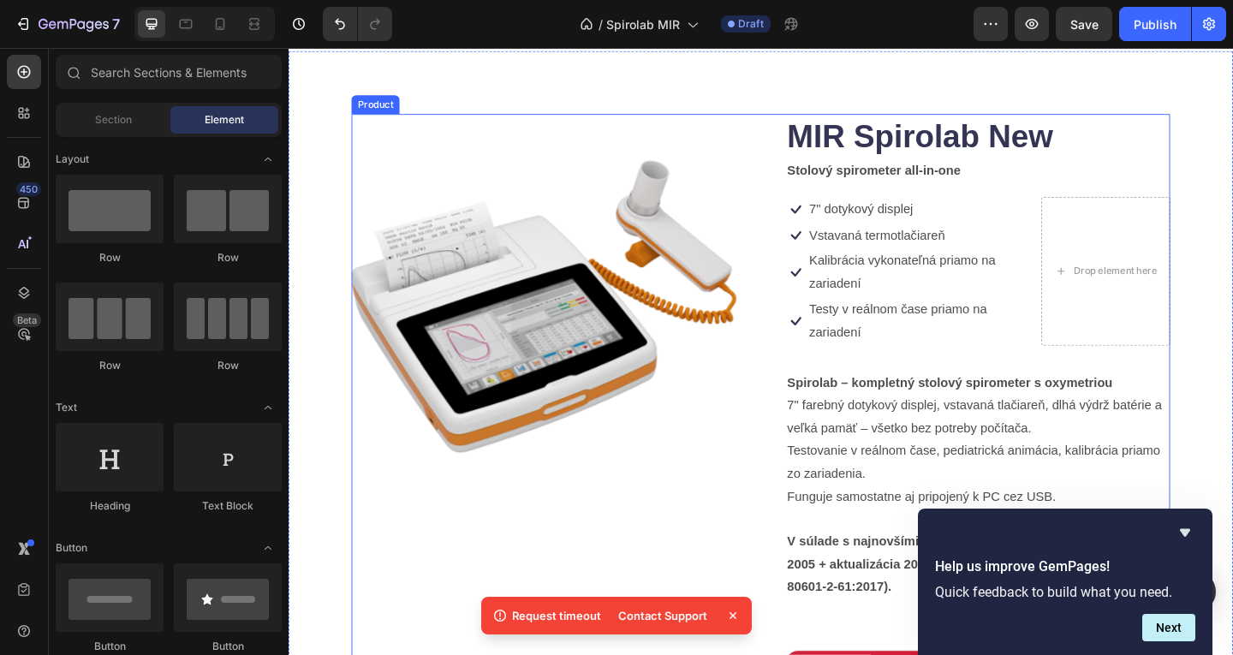
click at [918, 181] on strong "Stolový spirometer all-in-one" at bounding box center [925, 181] width 188 height 15
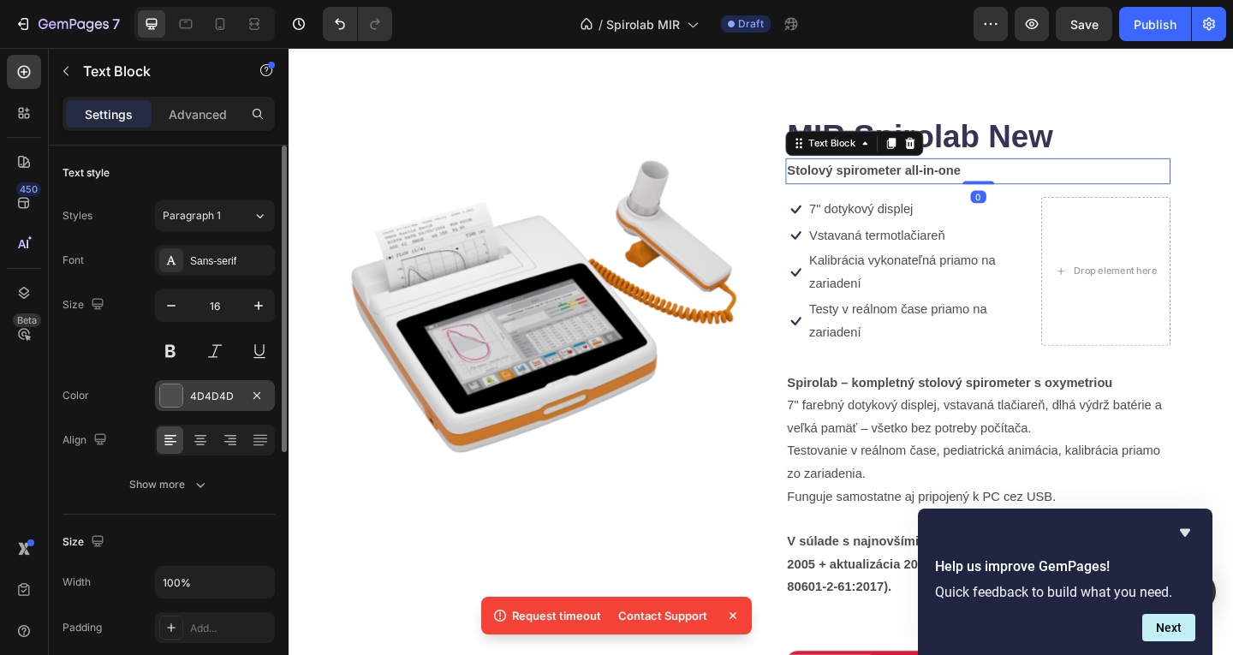
click at [198, 399] on div "4D4D4D" at bounding box center [215, 396] width 50 height 15
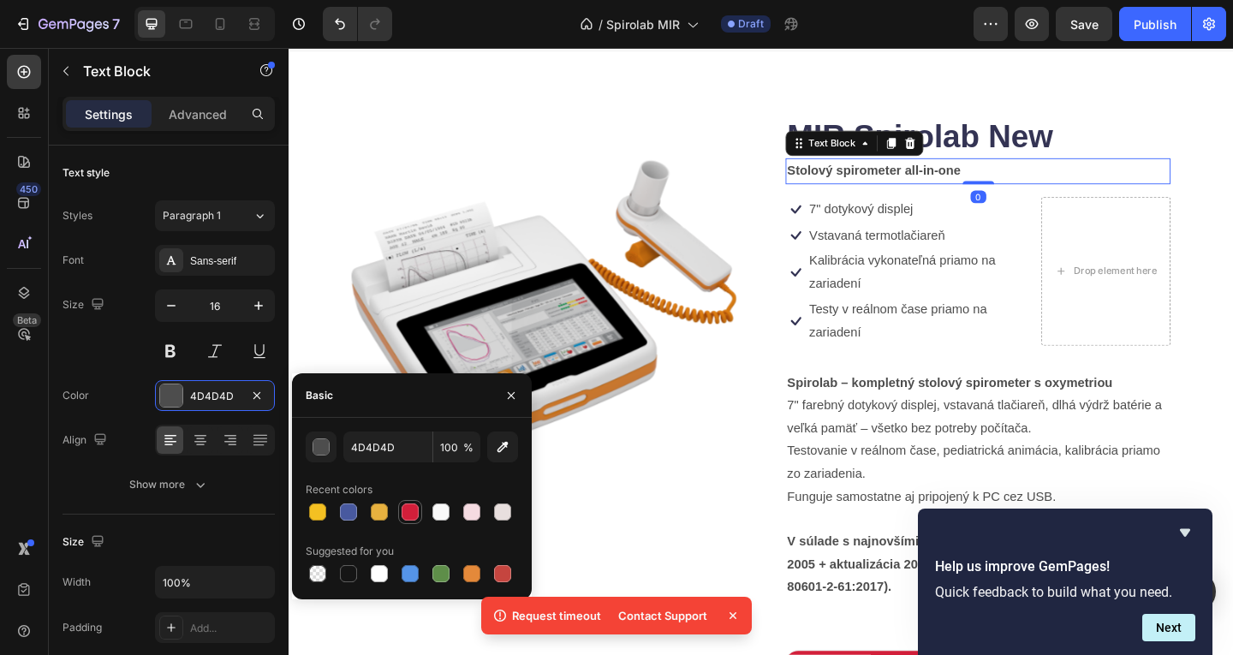
click at [405, 512] on div at bounding box center [410, 512] width 17 height 17
type input "D21F3A"
click at [674, 430] on img at bounding box center [566, 329] width 419 height 419
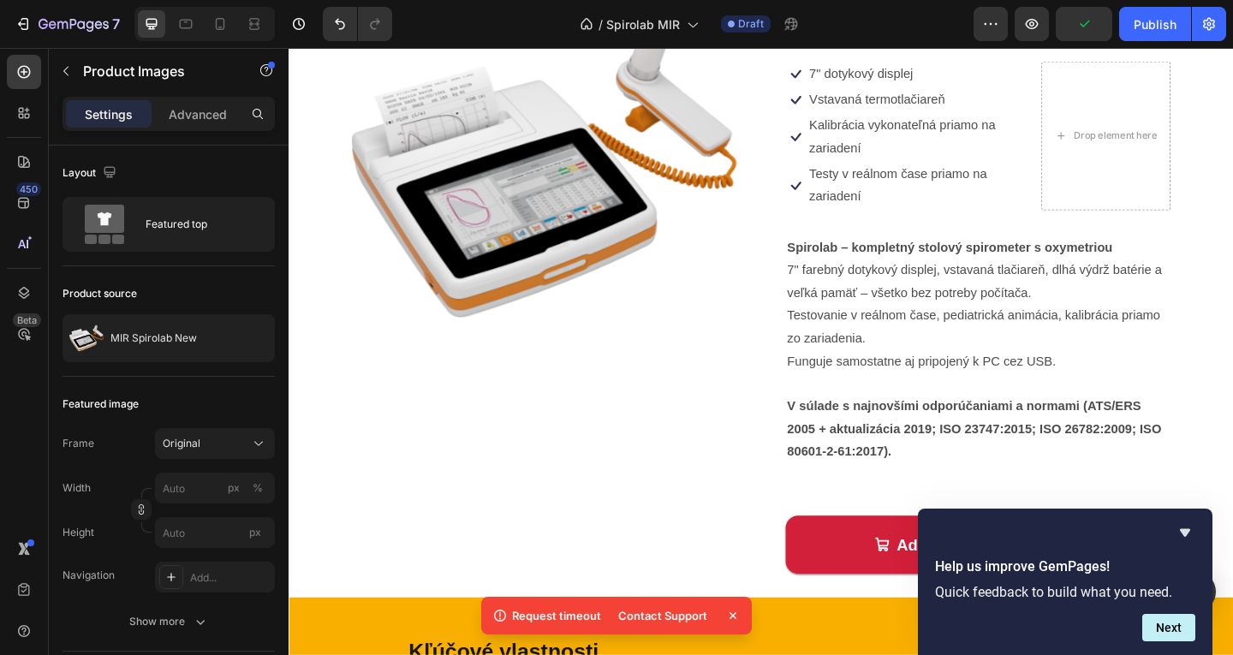
scroll to position [180, 0]
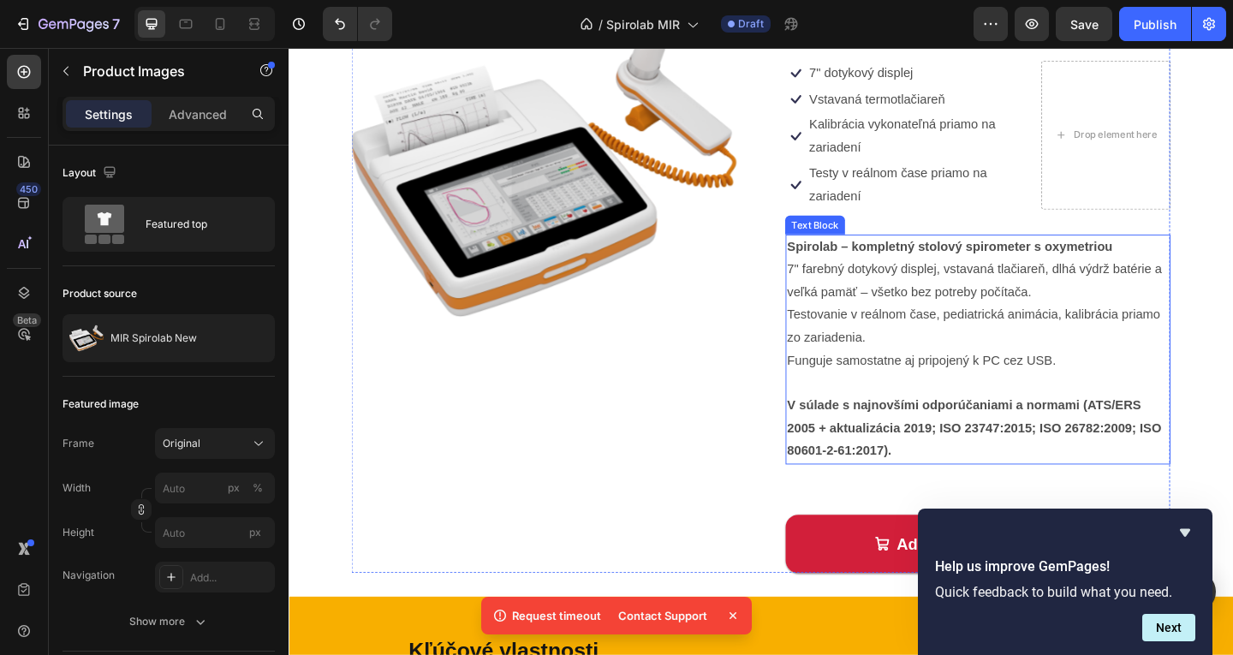
click at [929, 494] on p "V súlade s najnovšími odporúčaniami a normami (ATS/ERS 2005 + aktualizácia 2019…" at bounding box center [1038, 462] width 415 height 74
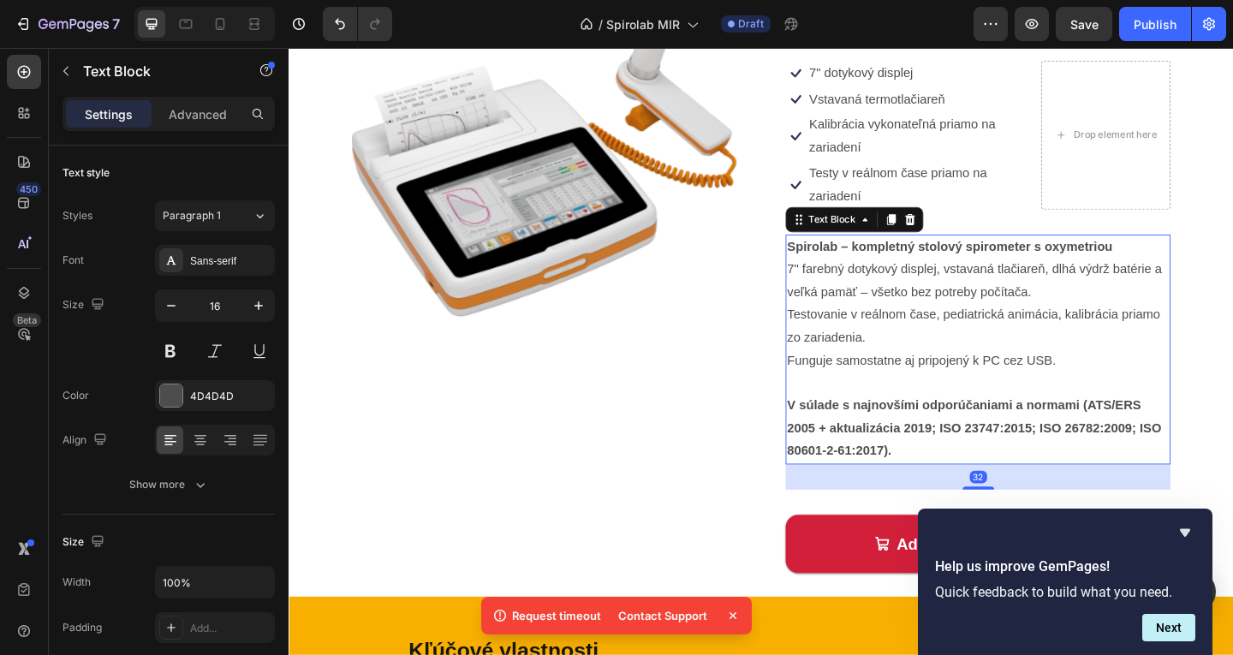
drag, startPoint x: 1028, startPoint y: 522, endPoint x: 1029, endPoint y: 499, distance: 23.2
click at [1029, 499] on div "Spirolab – kompletný stolový spirometer s oxymetriou 7" farebný dotykový disple…" at bounding box center [1038, 376] width 419 height 250
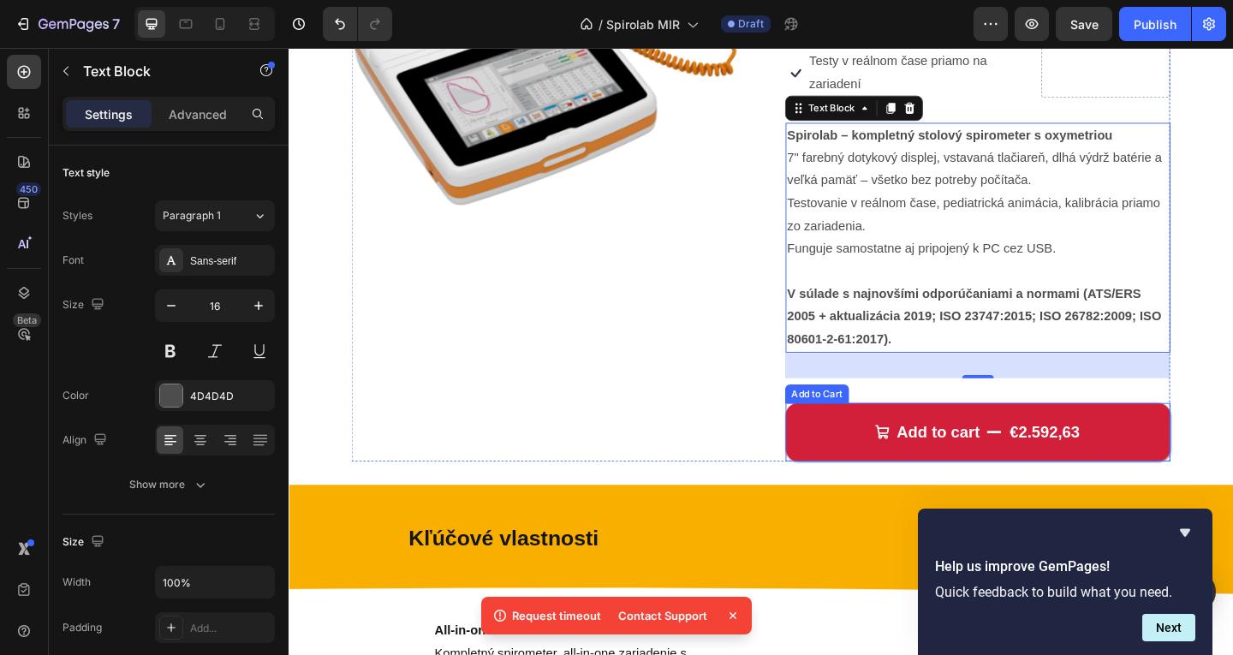
scroll to position [351, 0]
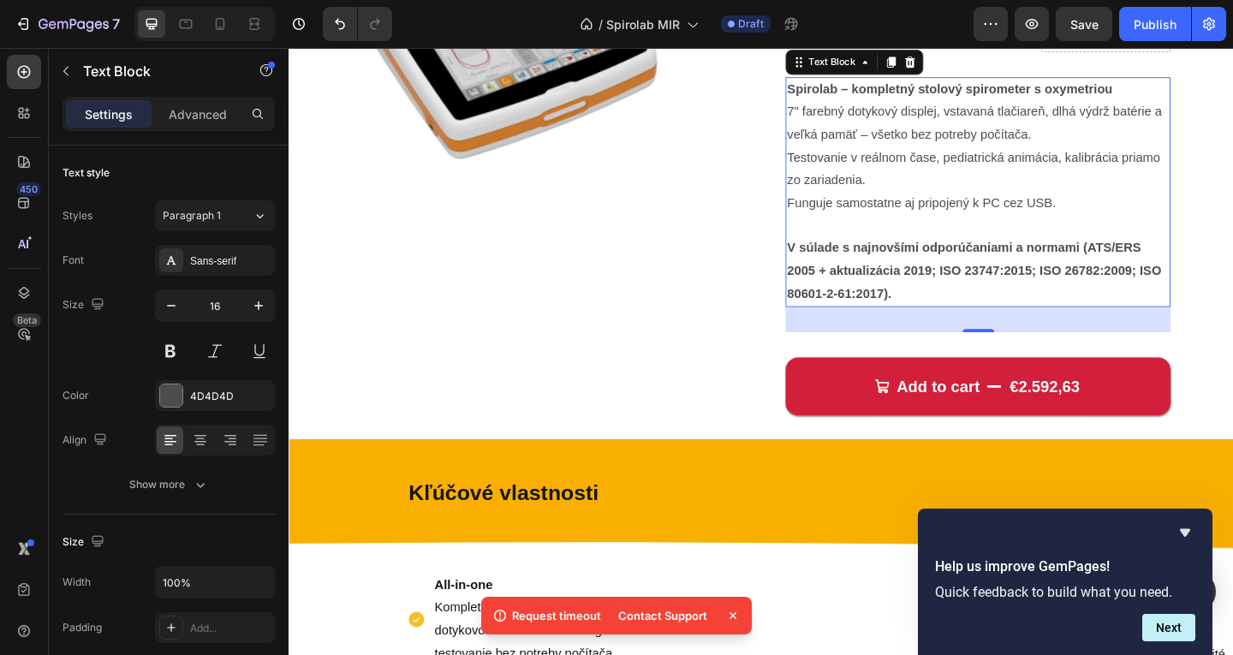
click at [1042, 331] on div "32" at bounding box center [1038, 343] width 419 height 27
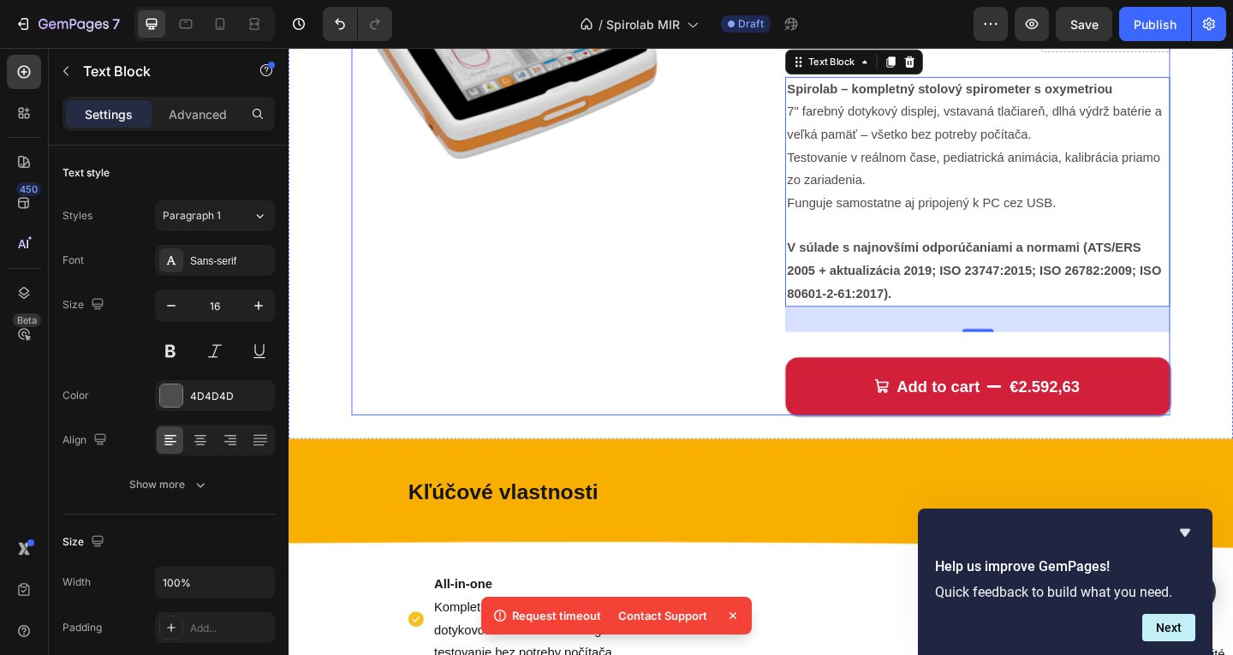
click at [1033, 363] on div "Add to cart €2.592,63 Add to Cart" at bounding box center [1038, 402] width 419 height 91
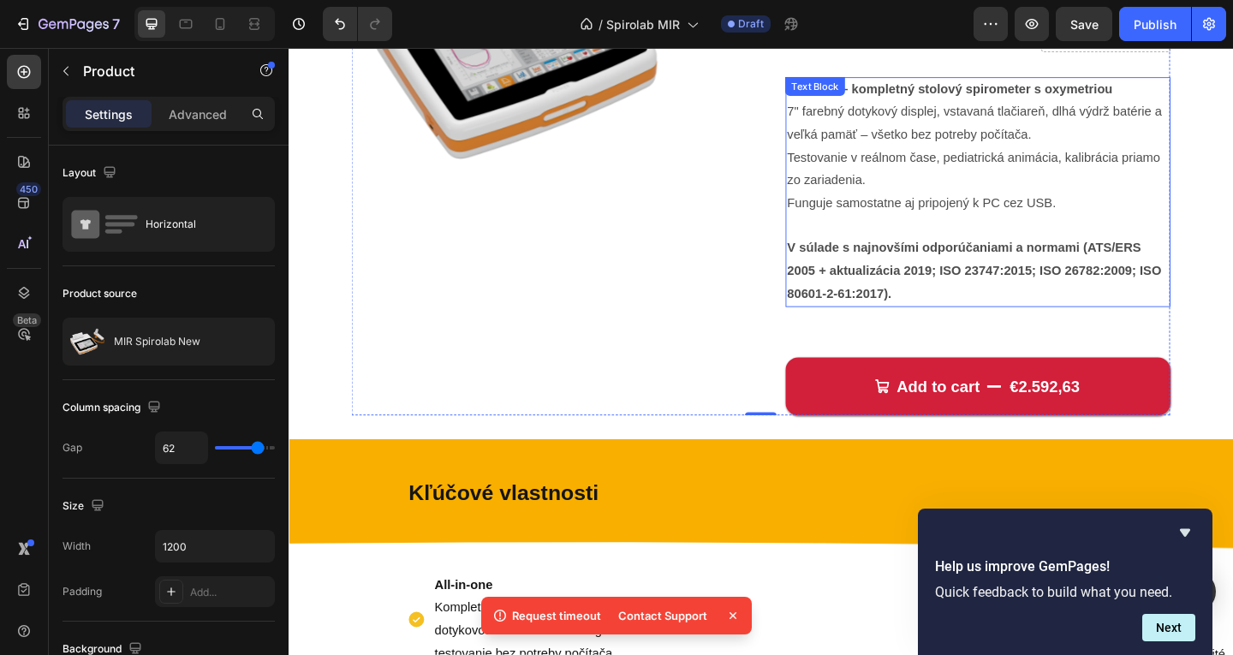
click at [1030, 326] on p "V súlade s najnovšími odporúčaniami a normami (ATS/ERS 2005 + aktualizácia 2019…" at bounding box center [1038, 290] width 415 height 74
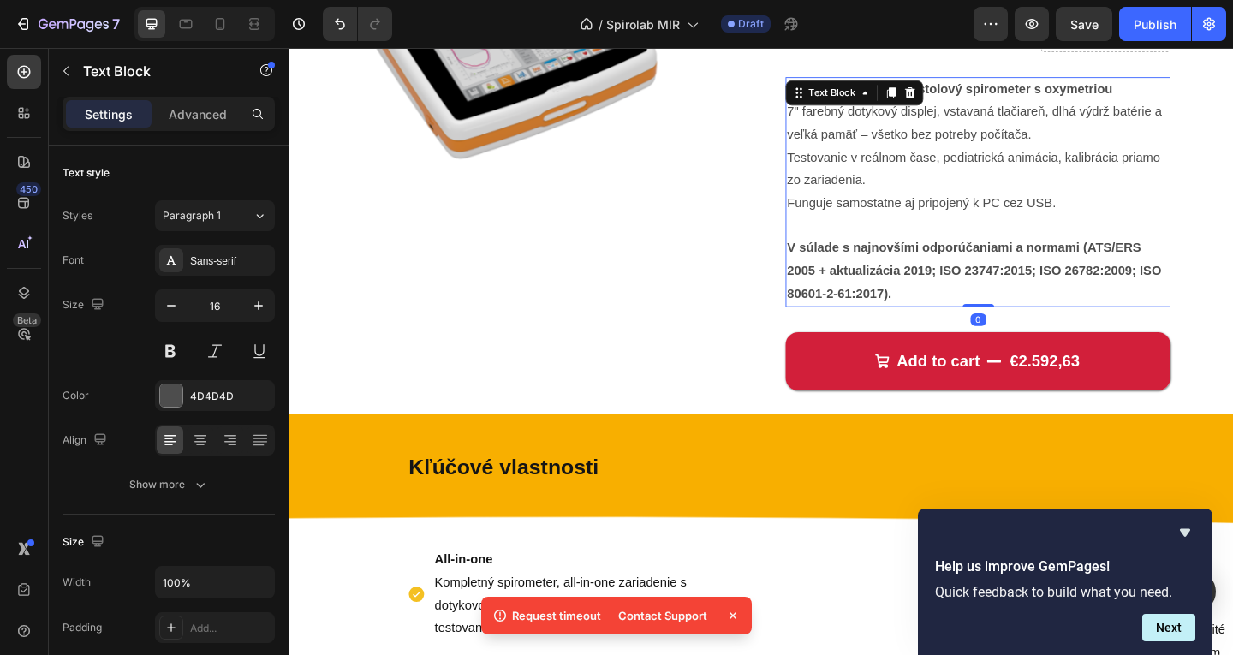
drag, startPoint x: 1033, startPoint y: 355, endPoint x: 1034, endPoint y: 307, distance: 48.8
click at [1034, 312] on div "Spirolab – kompletný stolový spirometer s oxymetriou 7" farebný dotykový disple…" at bounding box center [1038, 205] width 419 height 250
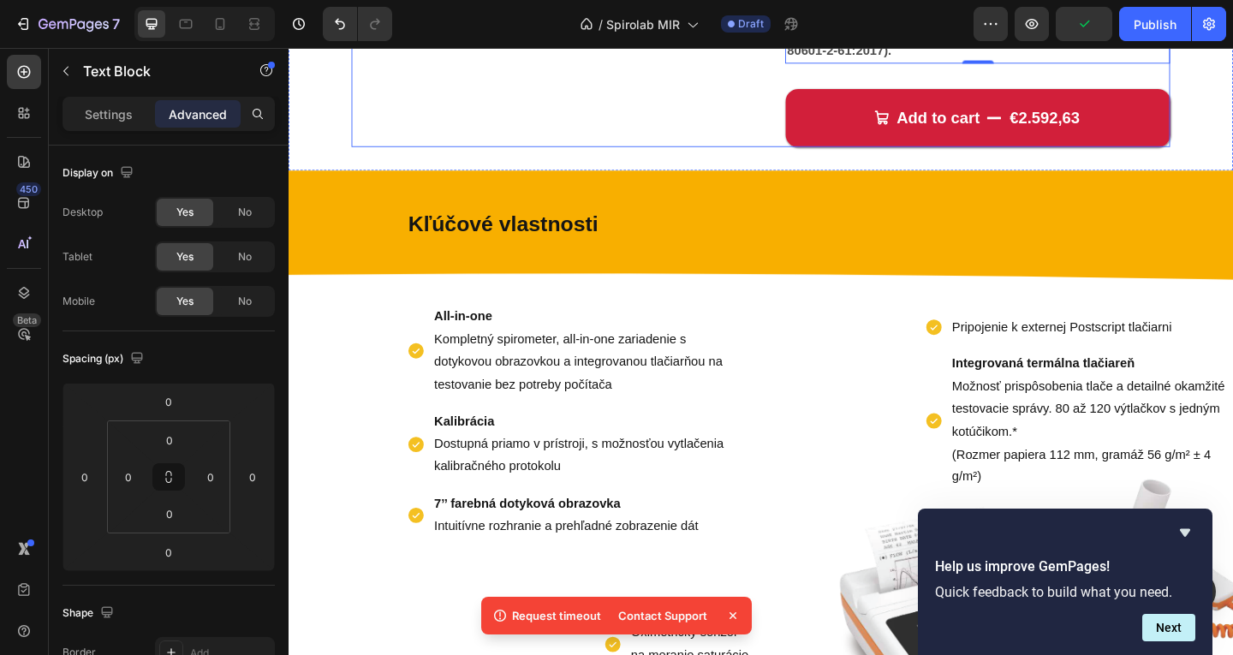
scroll to position [694, 0]
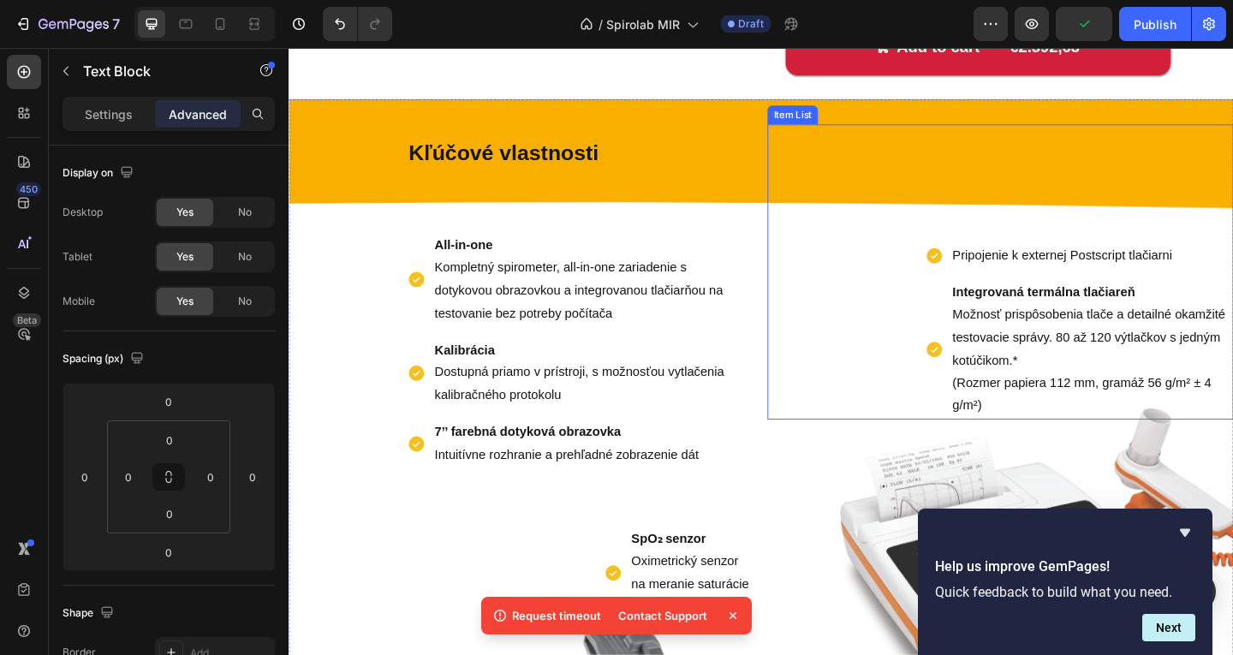
click at [995, 273] on div "Pripojenie k externej Postscript tlačiarni" at bounding box center [1149, 274] width 336 height 30
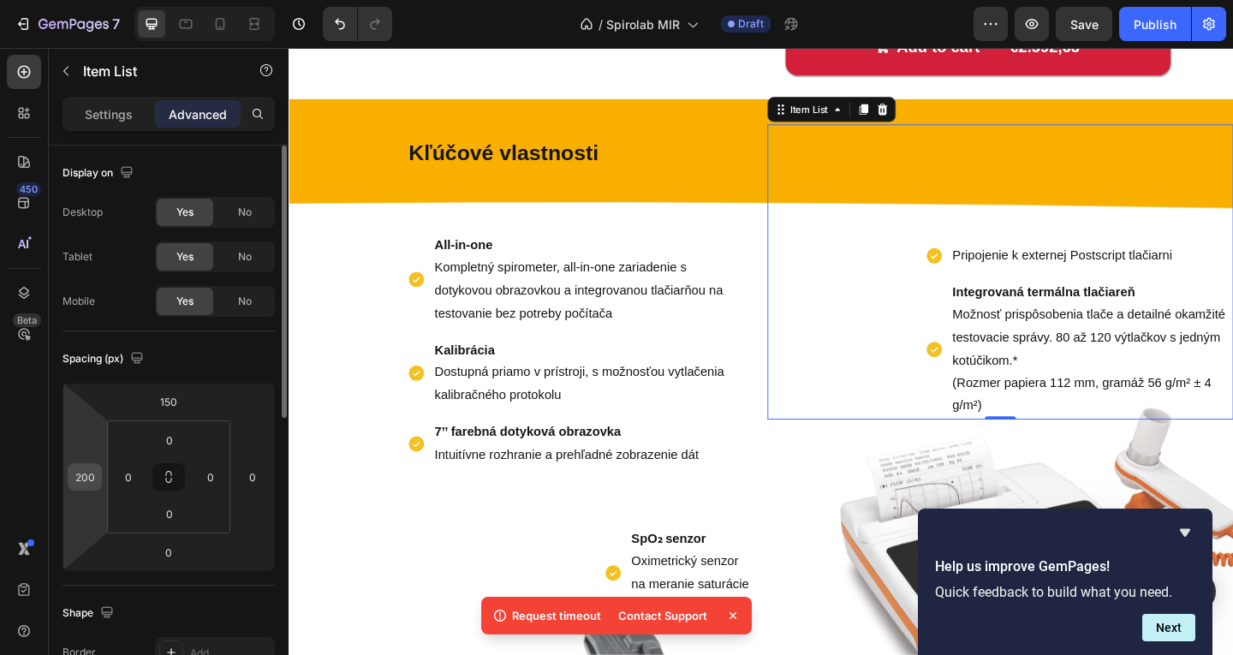
click at [89, 483] on input "200" at bounding box center [85, 477] width 26 height 26
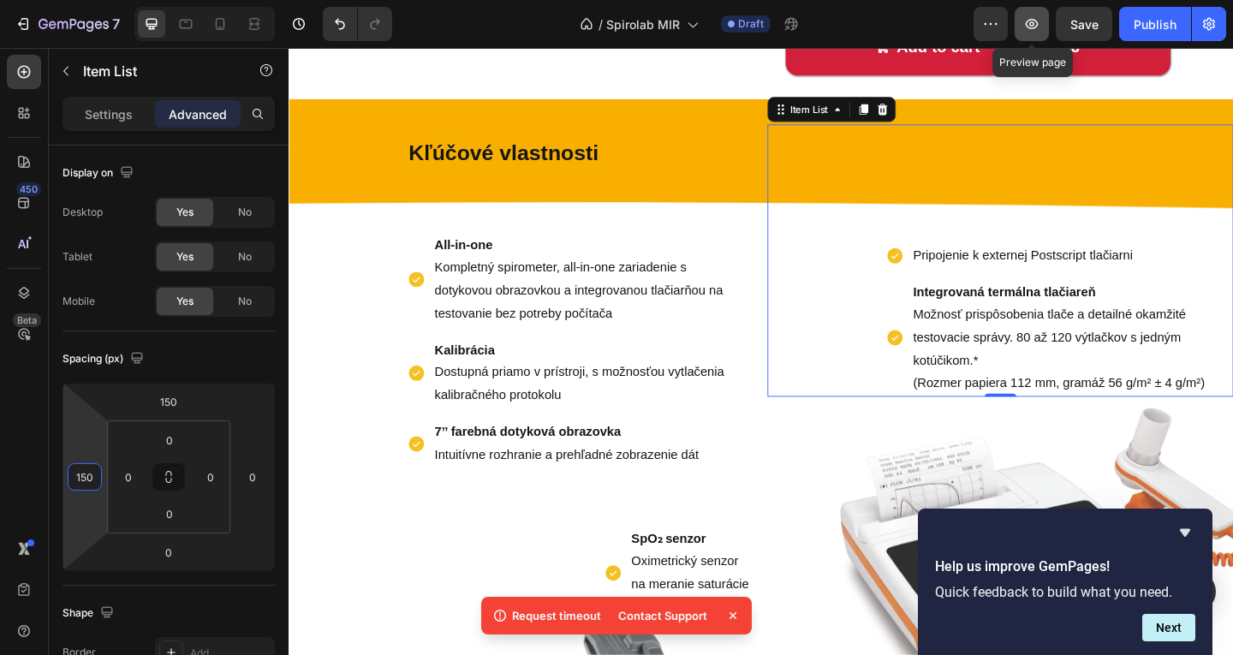
type input "150"
click at [1025, 27] on icon "button" at bounding box center [1031, 23] width 17 height 17
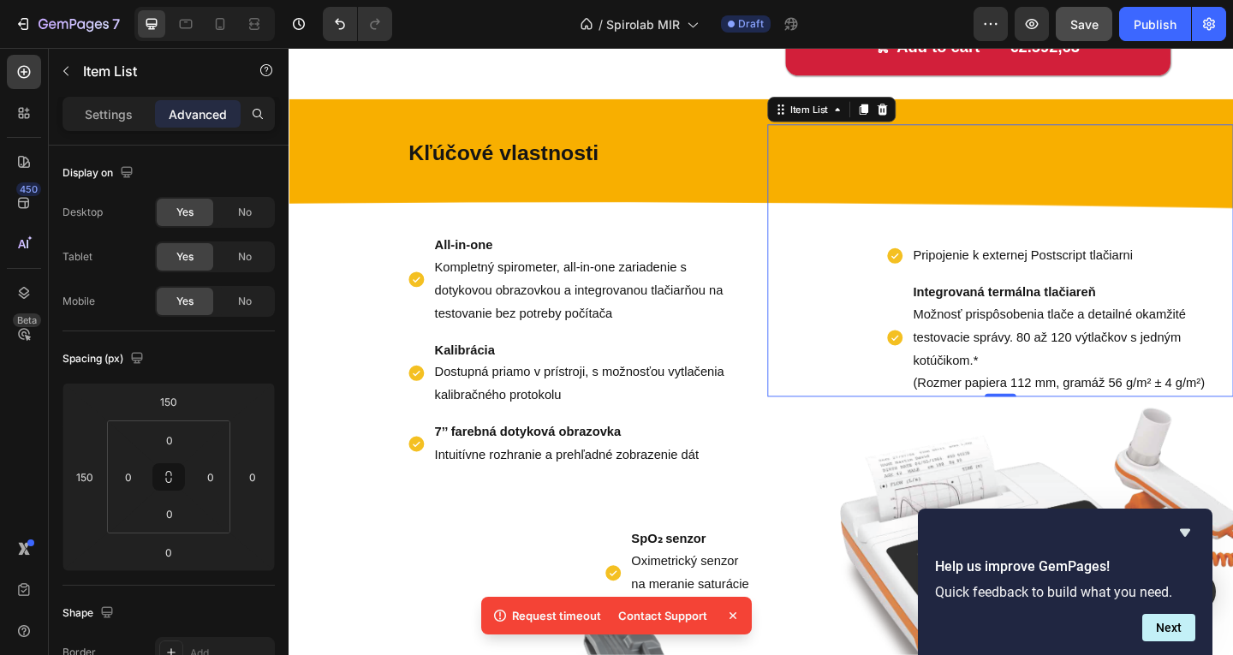
click at [1087, 8] on div "7 Version history / Spirolab MIR Draft Preview Save Publish" at bounding box center [616, 24] width 1233 height 49
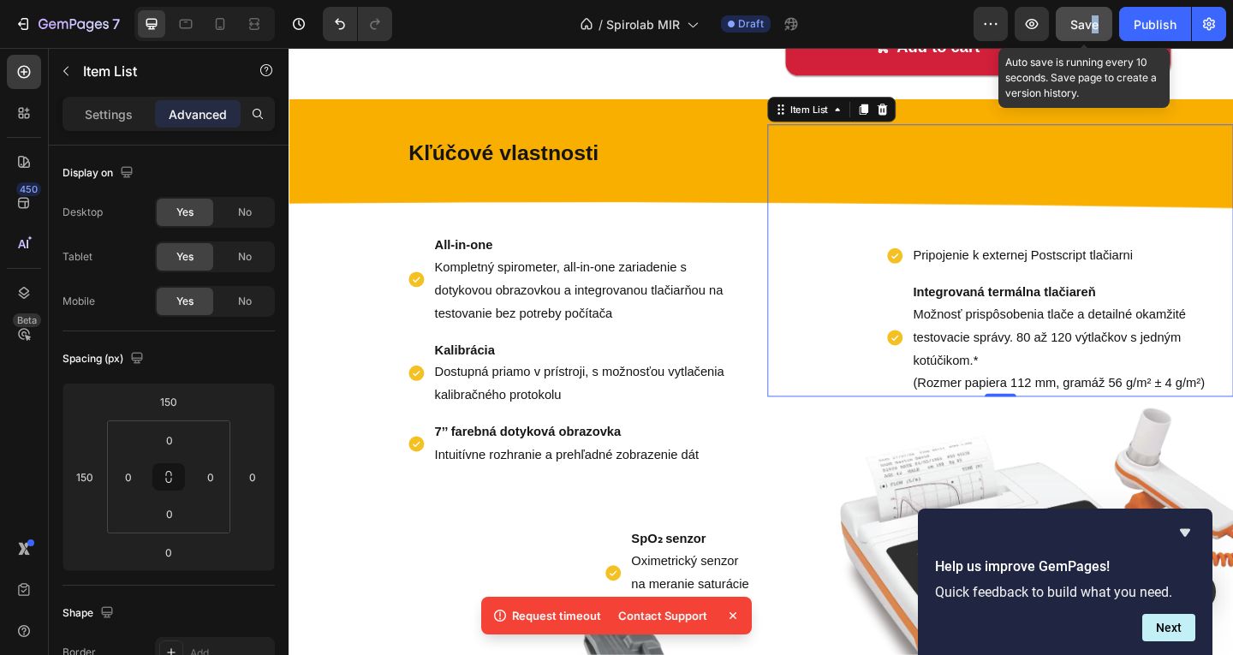
click at [1073, 17] on button "Save" at bounding box center [1084, 24] width 57 height 34
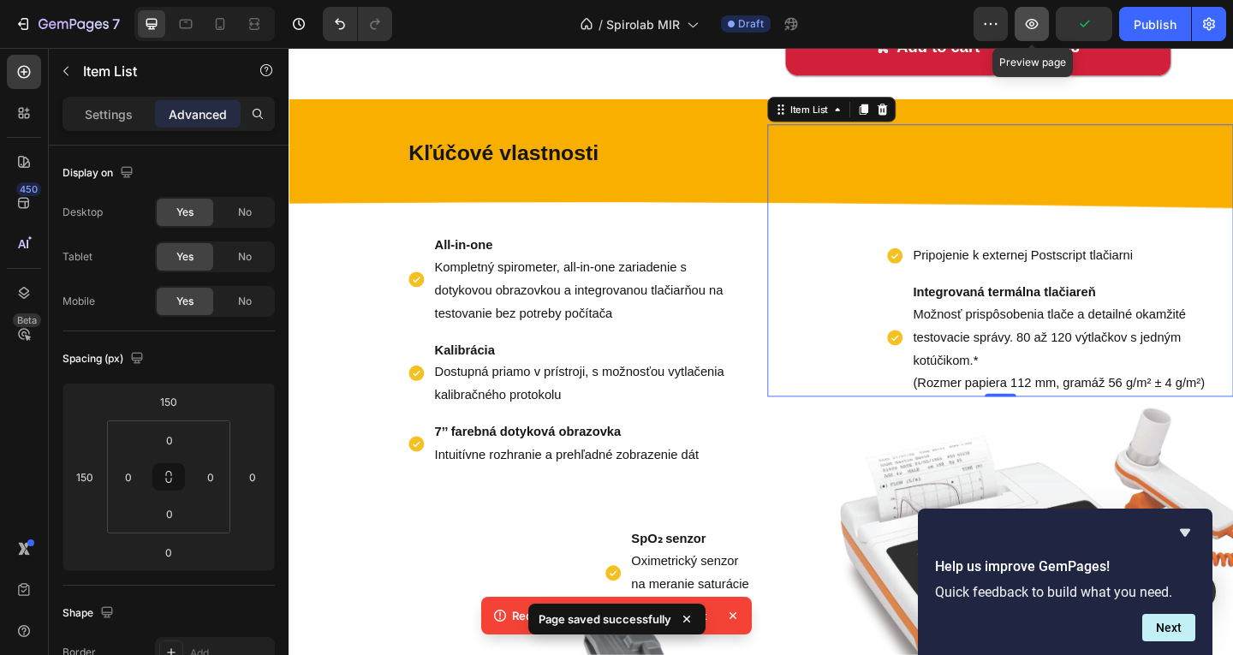
click at [1027, 29] on icon "button" at bounding box center [1031, 23] width 17 height 17
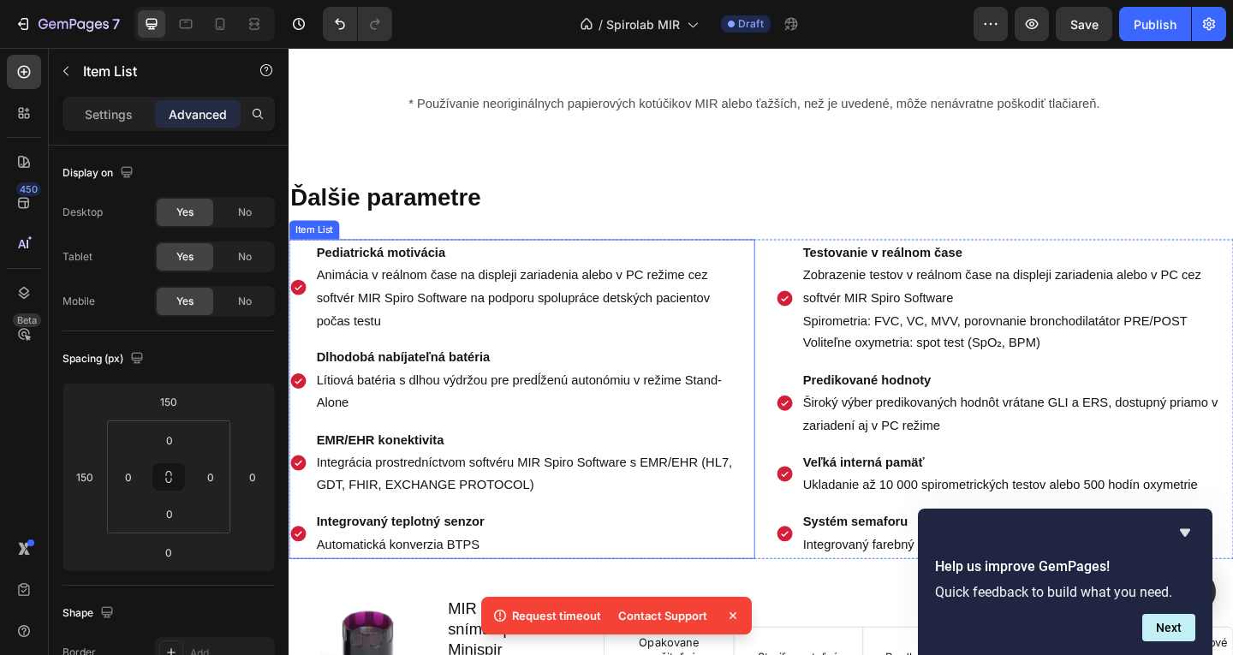
scroll to position [1379, 0]
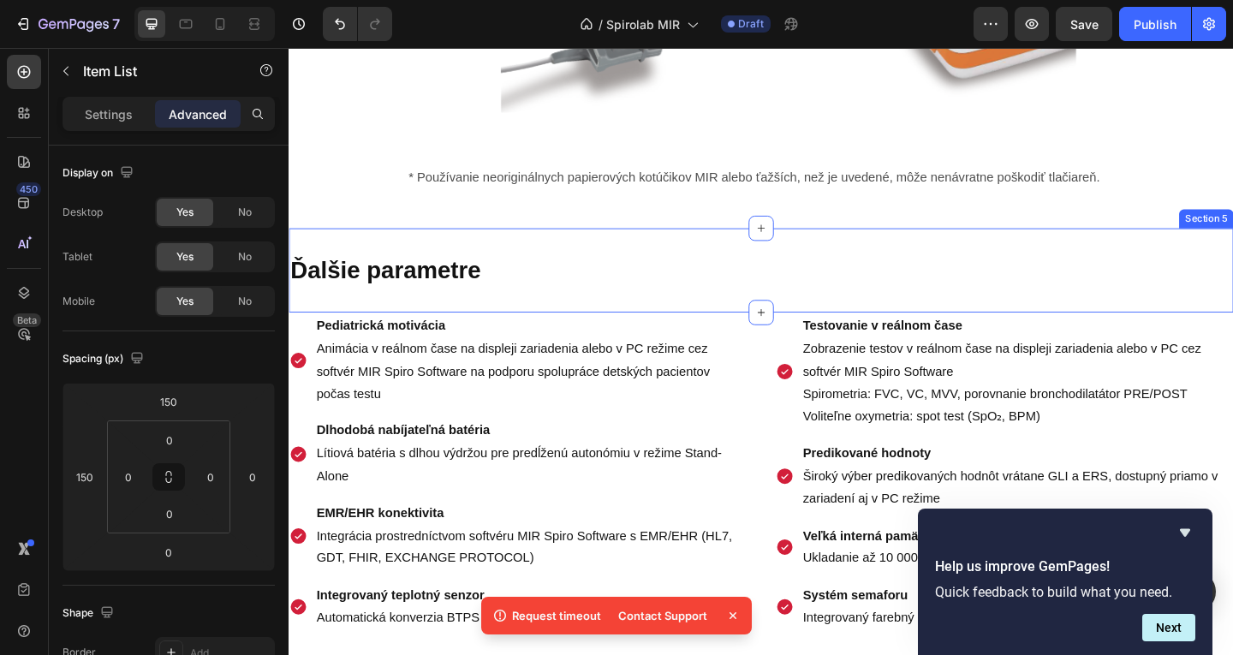
click at [486, 308] on div "Ďalšie parametre Heading Section 5" at bounding box center [803, 290] width 1028 height 92
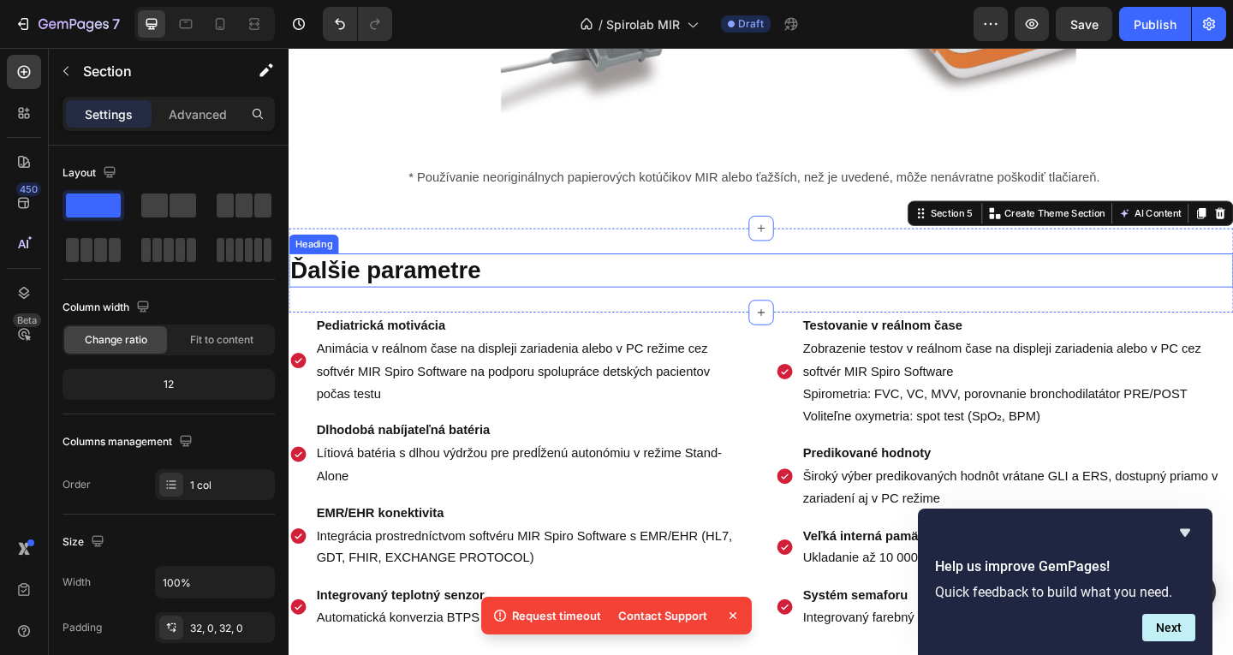
click at [510, 285] on h2 "Ďalšie parametre" at bounding box center [803, 289] width 1028 height 37
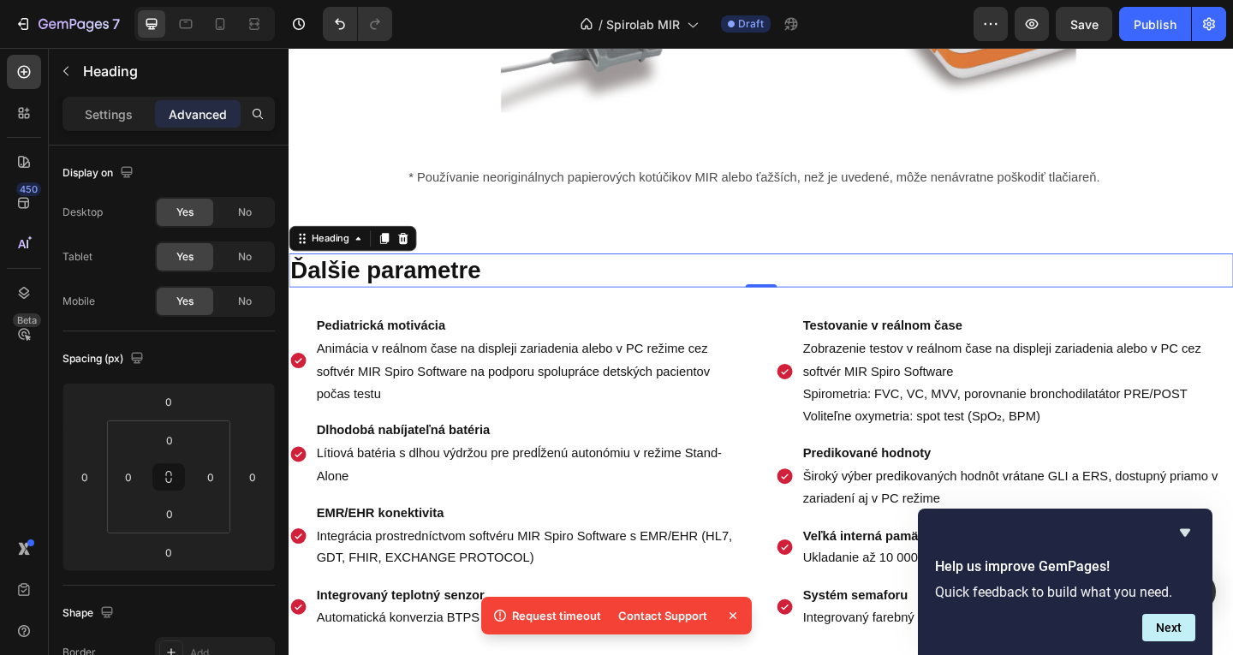
click at [510, 284] on h2 "Ďalšie parametre" at bounding box center [803, 289] width 1028 height 37
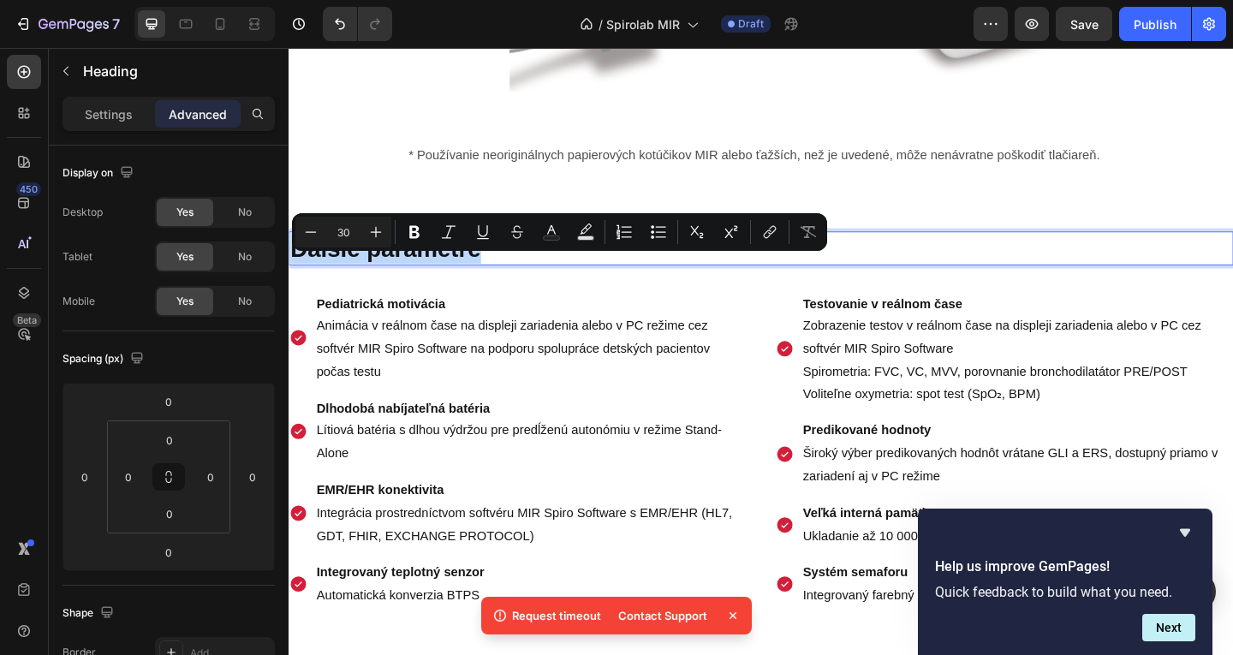
drag, startPoint x: 510, startPoint y: 284, endPoint x: 226, endPoint y: 290, distance: 283.5
click at [574, 408] on p "Pediatrická motivácia Animácia v reálnom čase na displeji zariadenia alebo v PC…" at bounding box center [552, 363] width 466 height 98
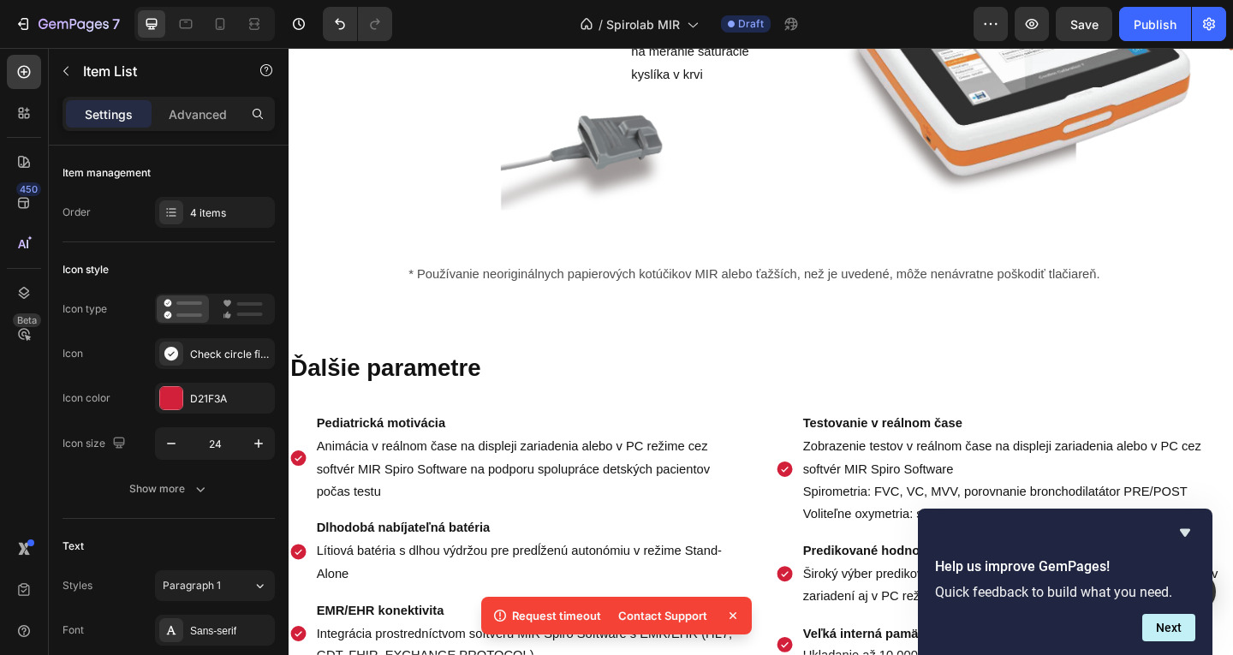
scroll to position [1293, 0]
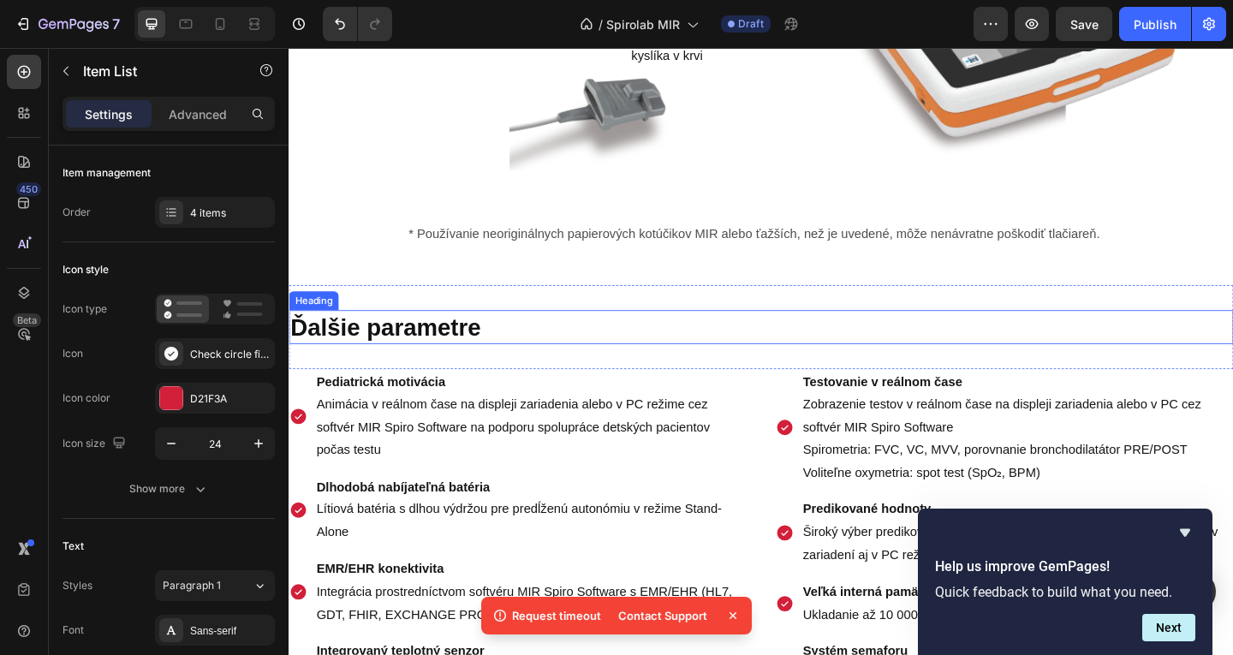
click at [491, 355] on div "Ďalšie parametre Heading Section 5" at bounding box center [803, 352] width 1028 height 92
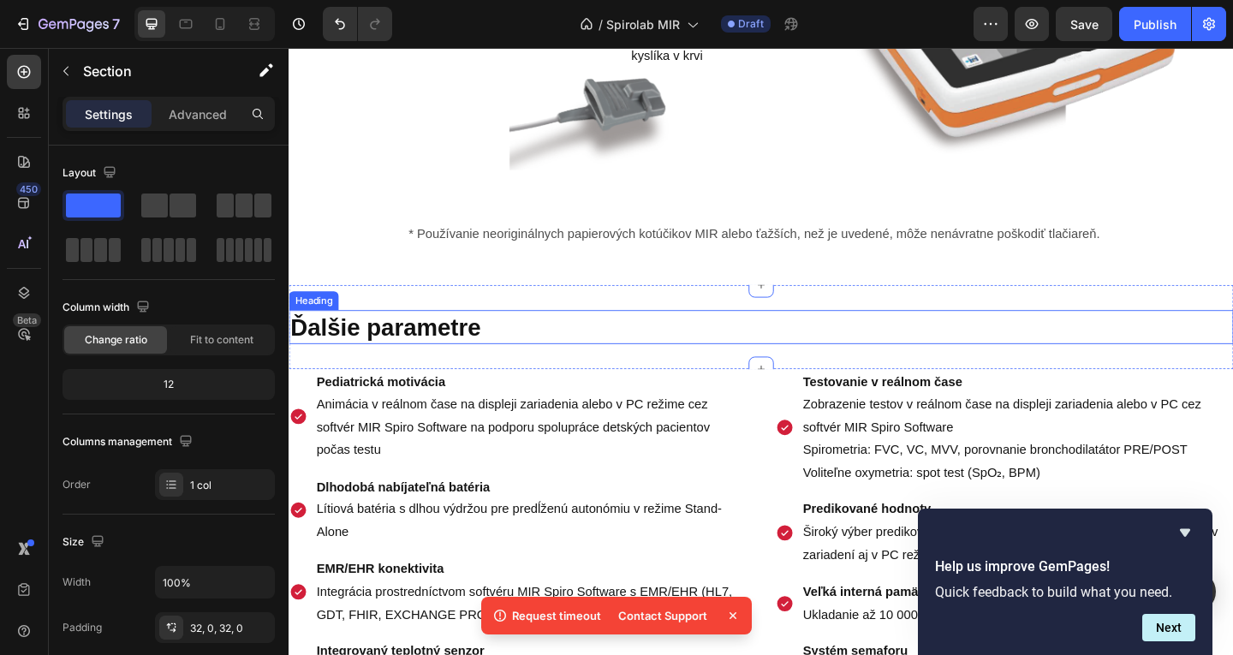
click at [507, 370] on h2 "Ďalšie parametre" at bounding box center [803, 351] width 1028 height 37
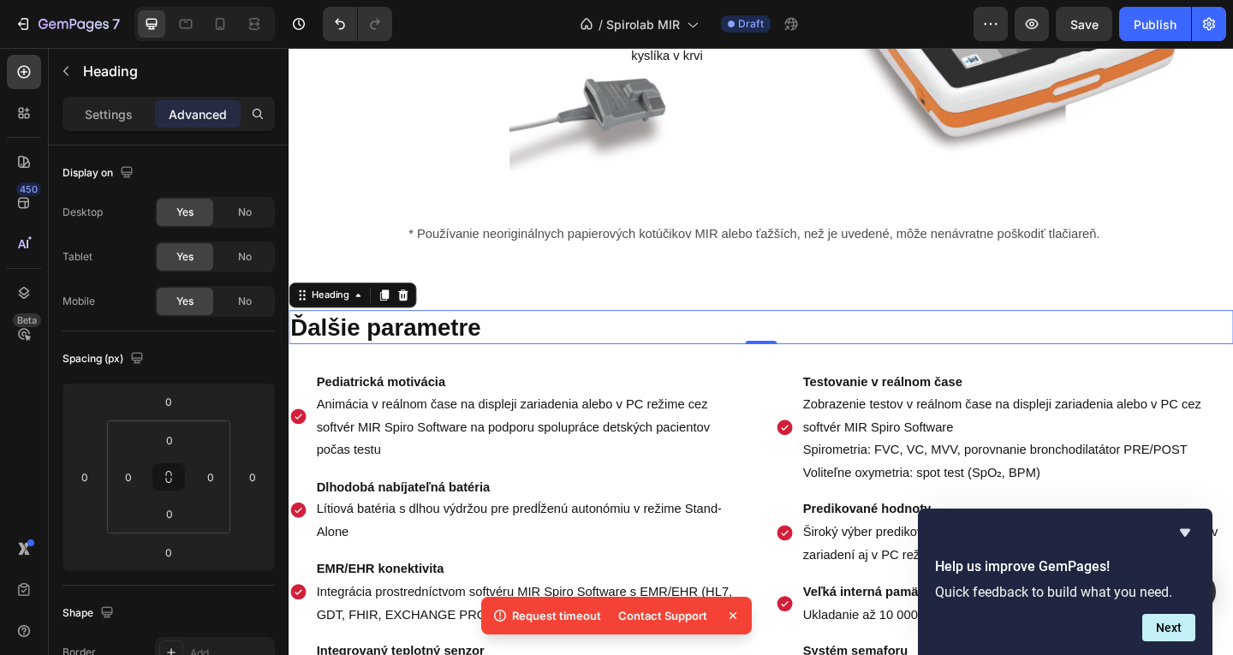
click at [507, 370] on h2 "Ďalšie parametre" at bounding box center [803, 351] width 1028 height 37
click at [507, 368] on p "Ďalšie parametre" at bounding box center [802, 351] width 1024 height 33
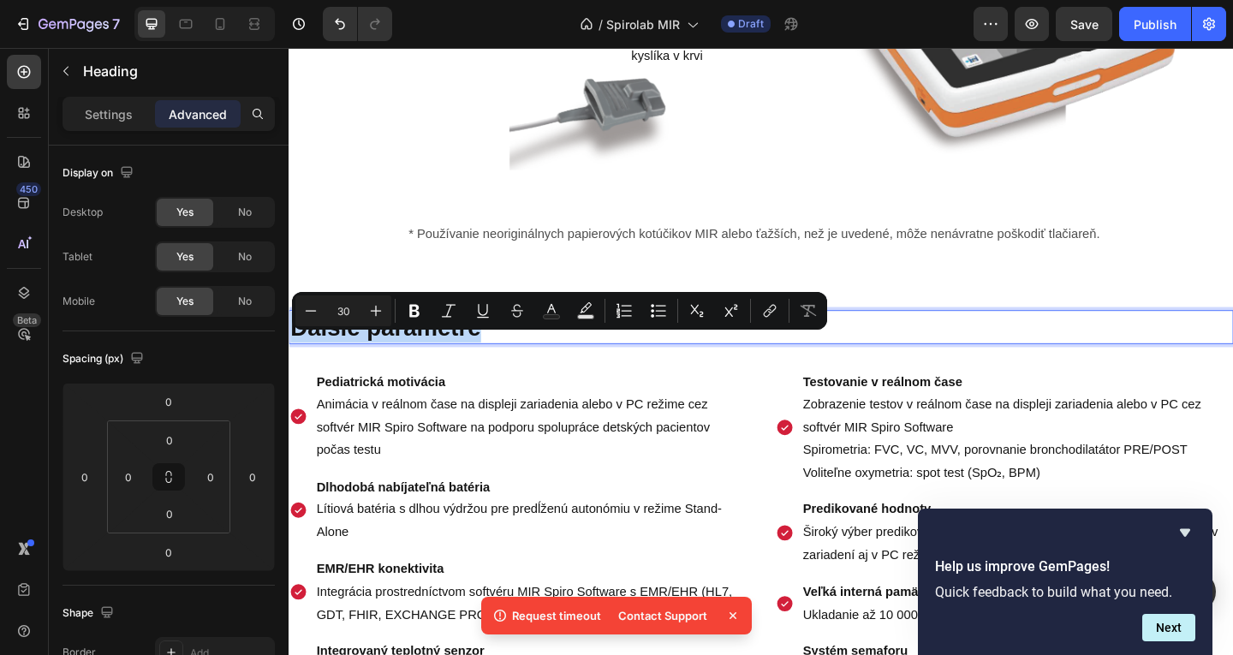
drag, startPoint x: 507, startPoint y: 372, endPoint x: 238, endPoint y: 370, distance: 268.9
click at [289, 370] on html "Header Product Images Philips OptiChamber Diamond súprava inhalačný nadstavec +…" at bounding box center [803, 36] width 1028 height 2562
click at [412, 308] on icon "Editor contextual toolbar" at bounding box center [414, 311] width 10 height 13
click at [587, 318] on rect "Editor contextual toolbar" at bounding box center [586, 317] width 16 height 4
type input "000000"
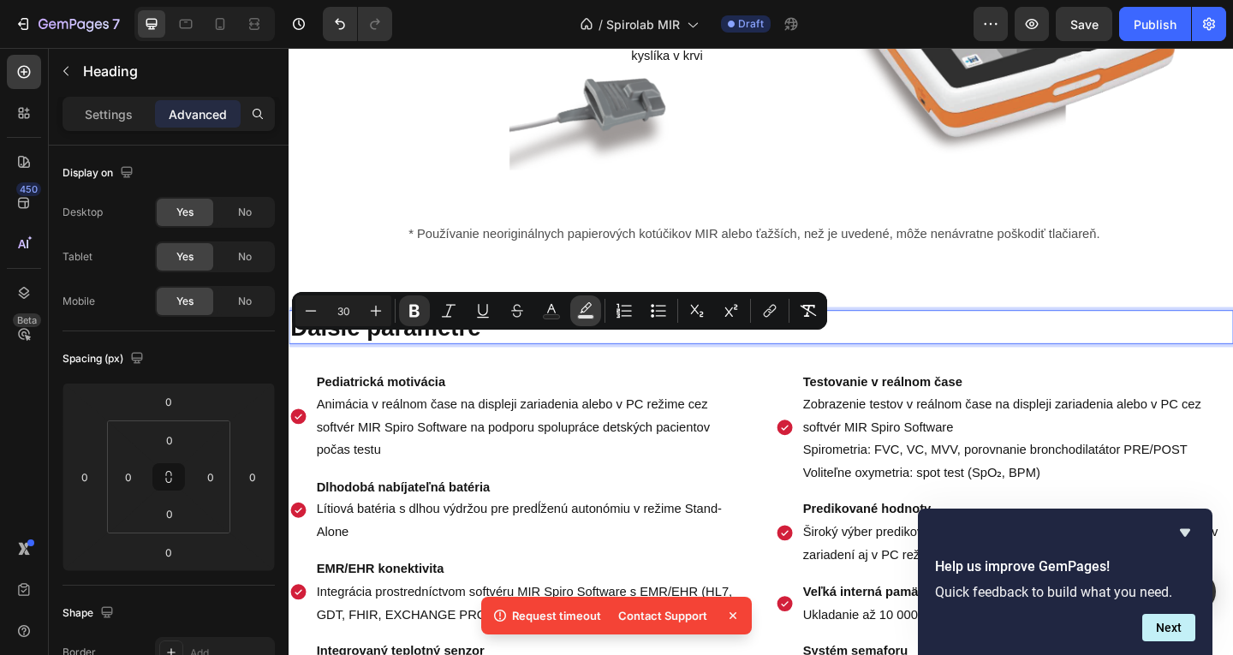
type input "77"
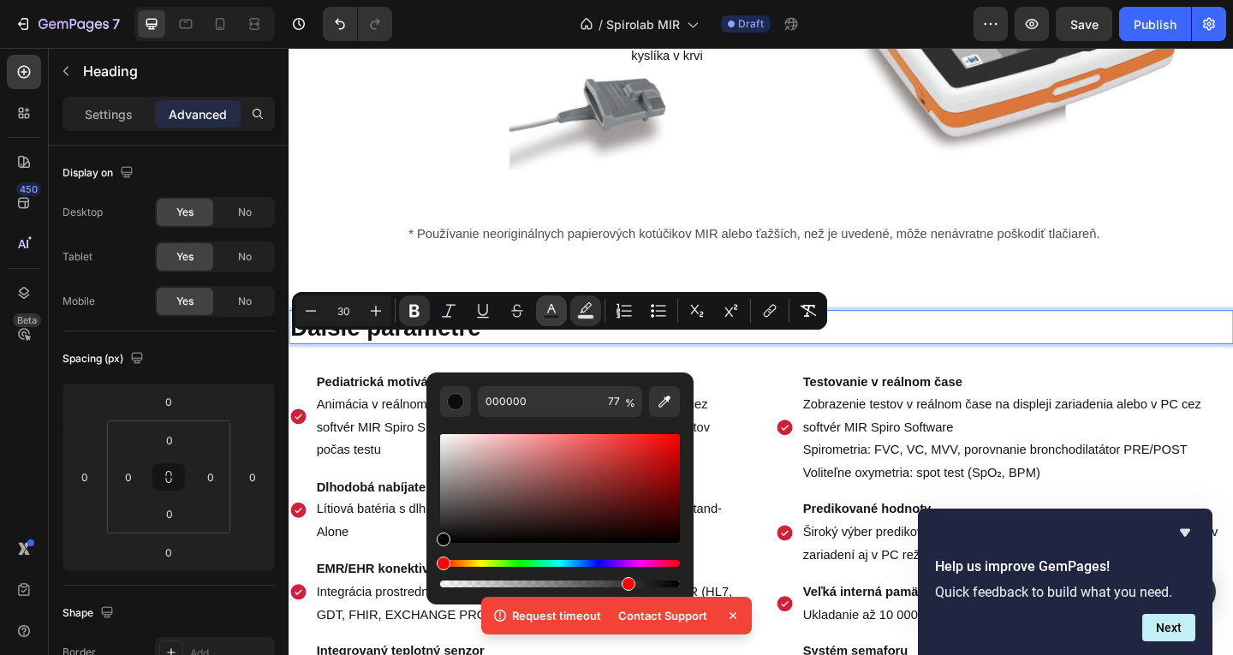
click at [551, 315] on rect "Editor contextual toolbar" at bounding box center [552, 317] width 16 height 4
type input "121212"
drag, startPoint x: 119, startPoint y: 127, endPoint x: 103, endPoint y: 110, distance: 23.0
click at [118, 127] on div "Settings" at bounding box center [109, 113] width 86 height 27
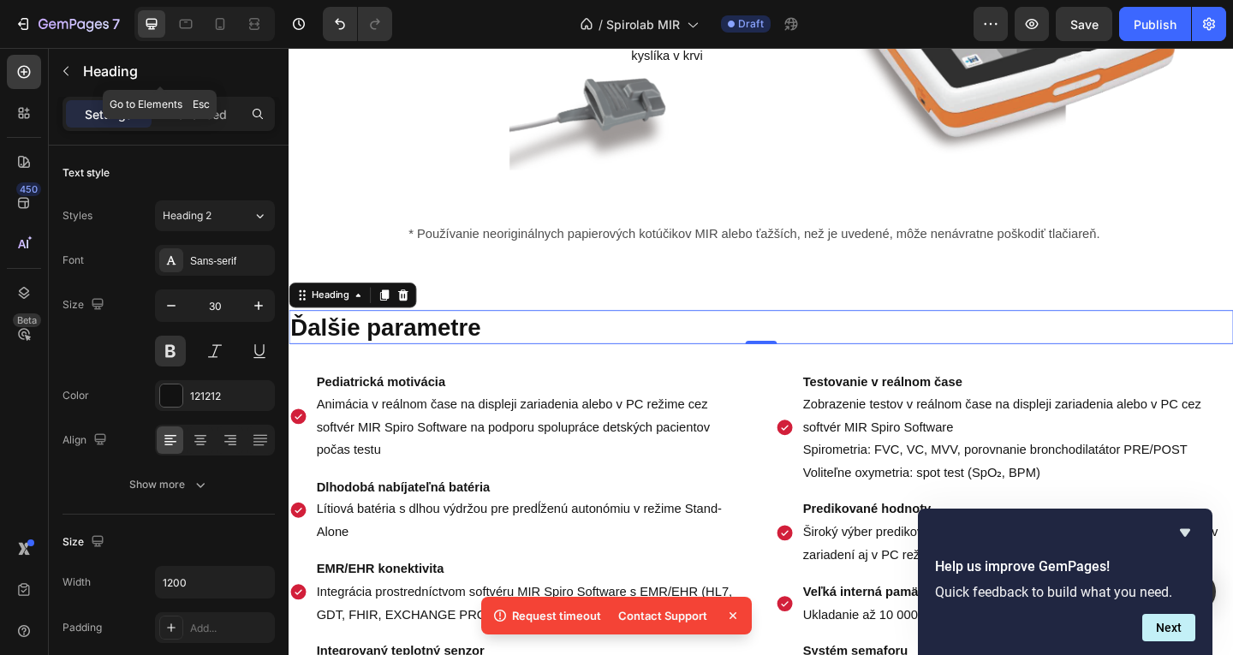
click at [63, 79] on button "button" at bounding box center [65, 70] width 27 height 27
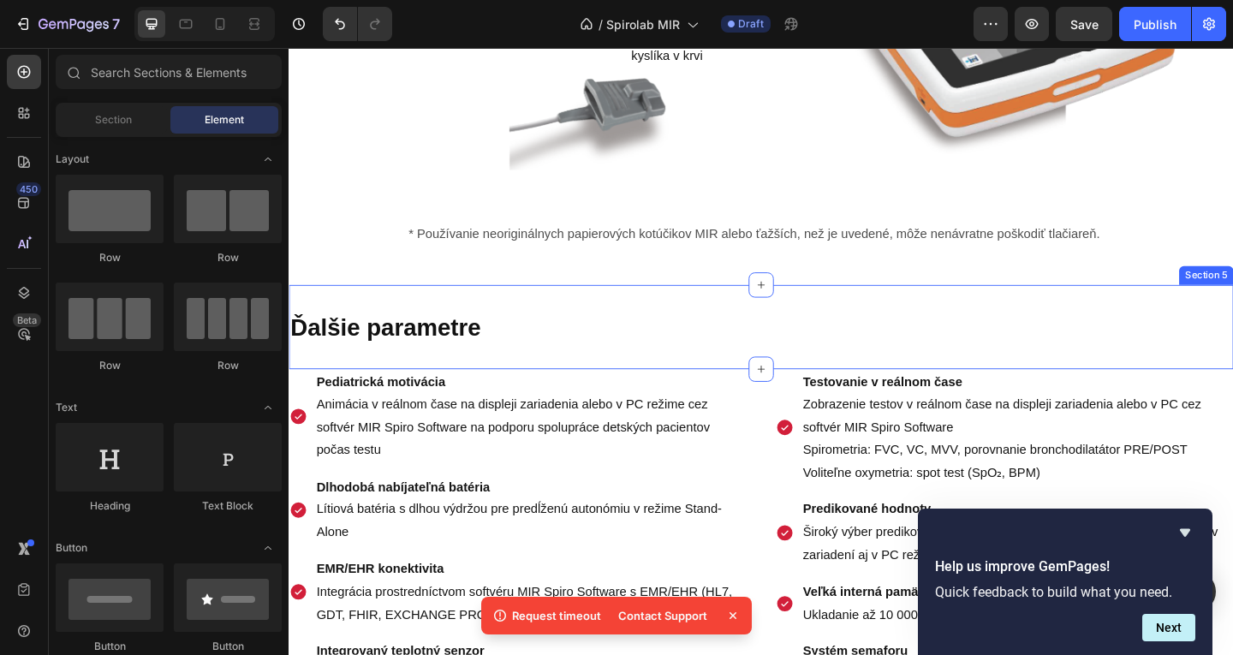
click at [468, 366] on strong "Ďalšie parametre" at bounding box center [393, 351] width 207 height 28
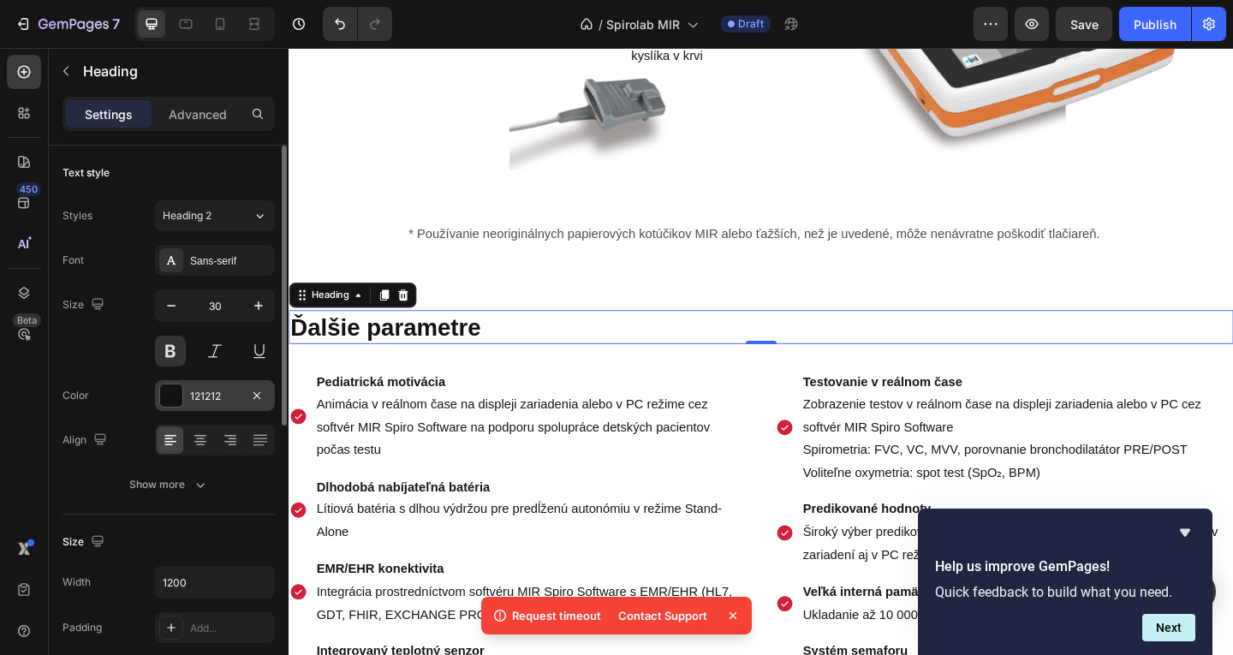
click at [207, 389] on div "121212" at bounding box center [215, 396] width 50 height 15
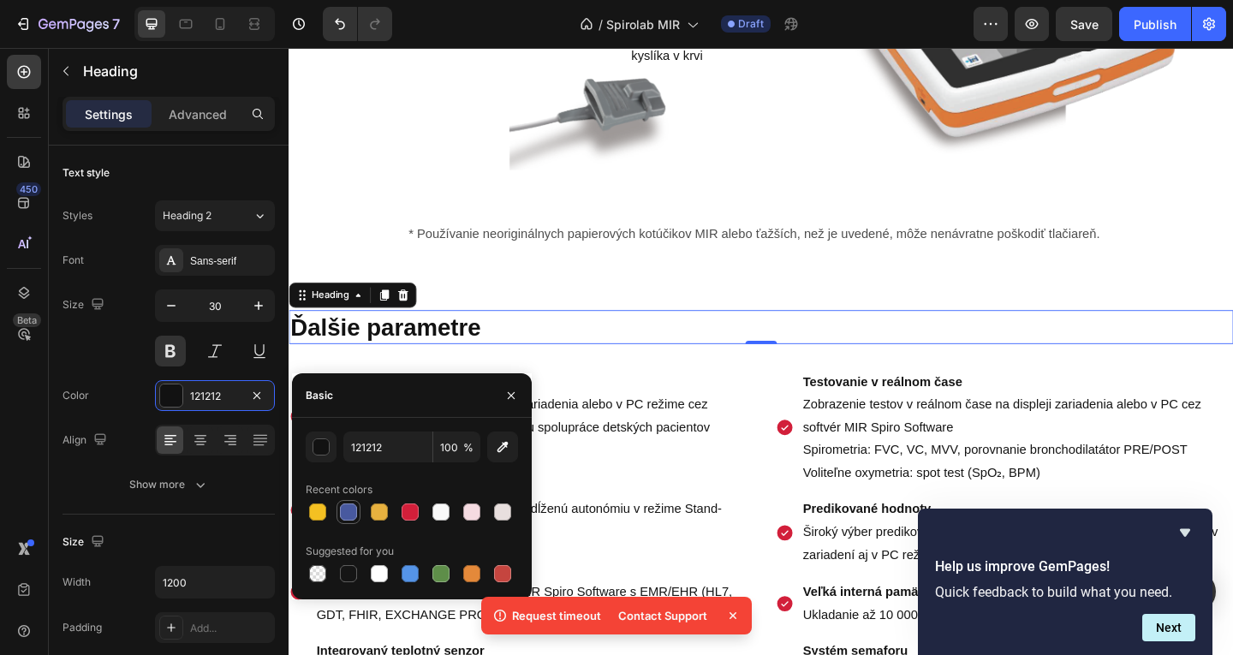
click at [343, 505] on div at bounding box center [348, 512] width 17 height 17
type input "48599F"
click at [699, 421] on div "Pediatrická motivácia Animácia v reálnom čase na displeji zariadenia alebo v PC…" at bounding box center [551, 449] width 471 height 104
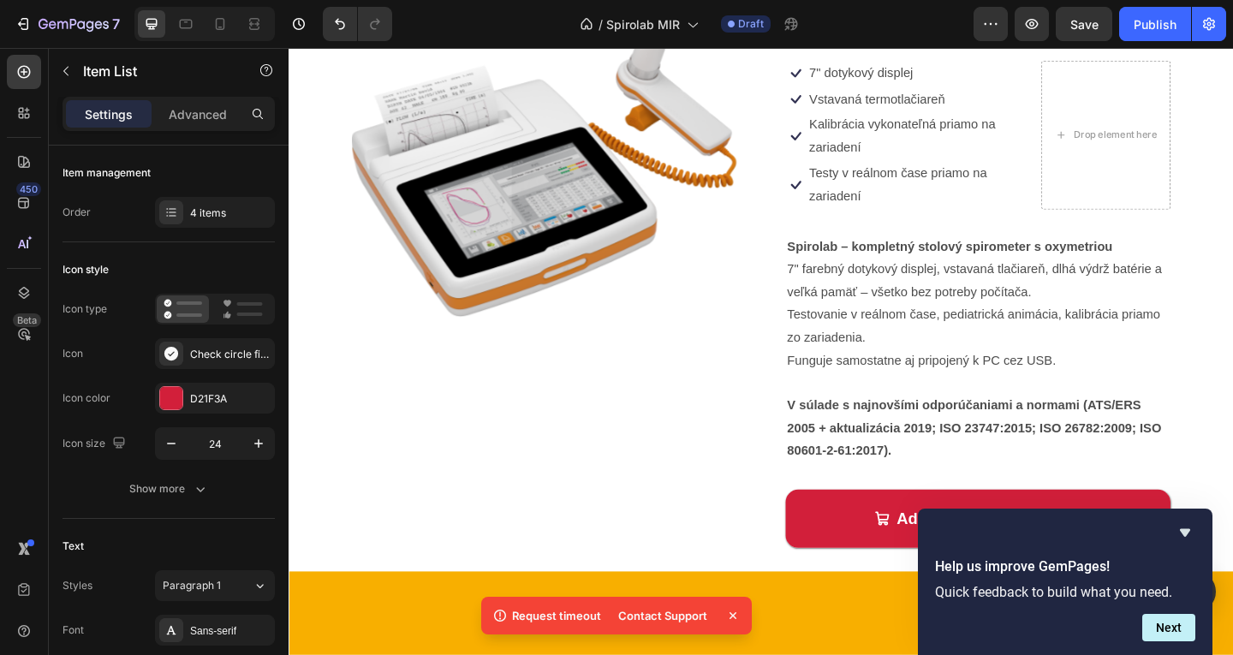
scroll to position [0, 0]
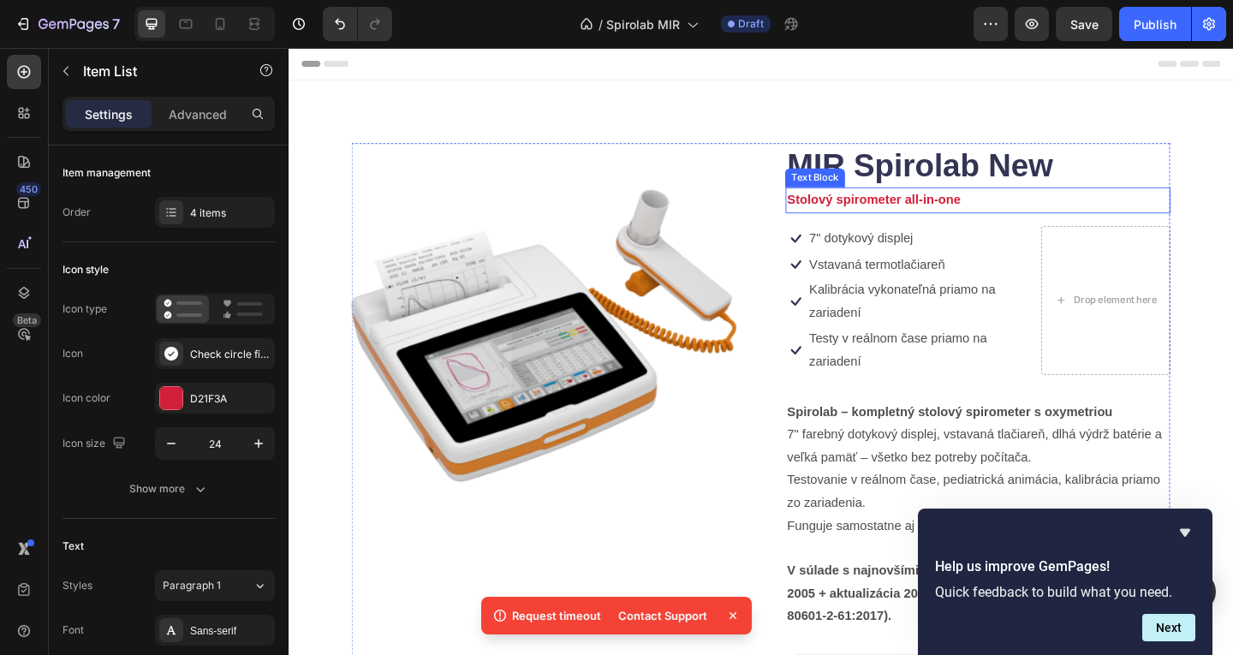
click at [890, 198] on h1 "MIR Spirolab New" at bounding box center [1038, 176] width 419 height 48
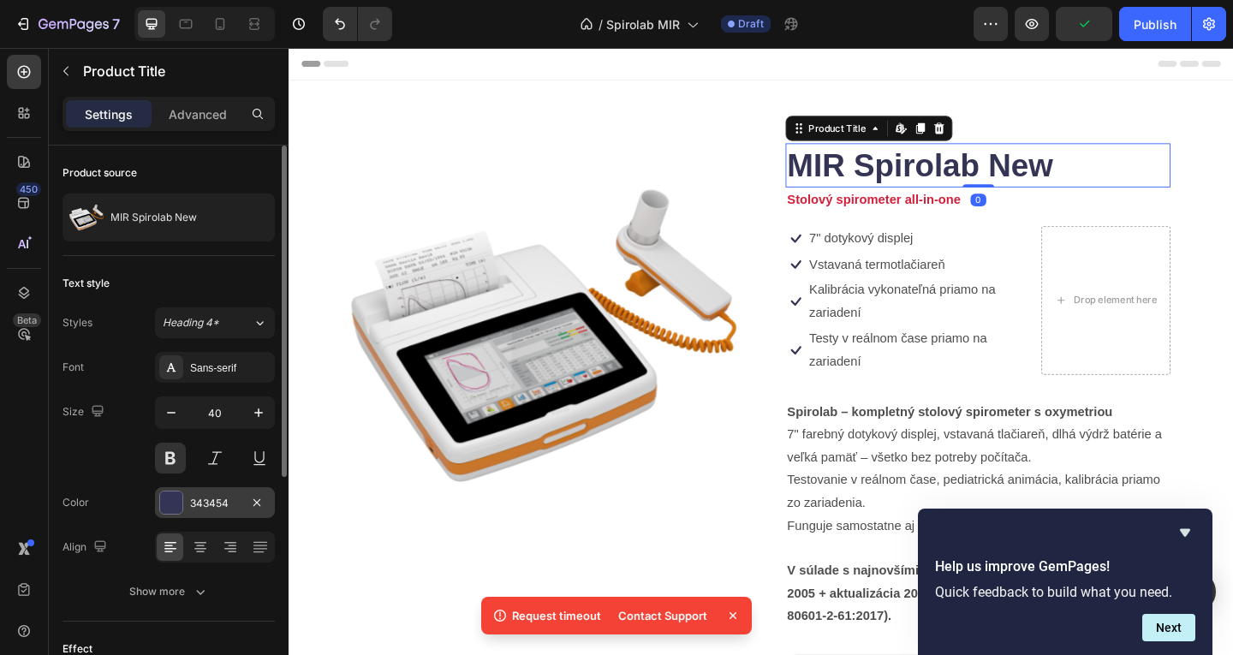
click at [221, 508] on div "343454" at bounding box center [215, 503] width 50 height 15
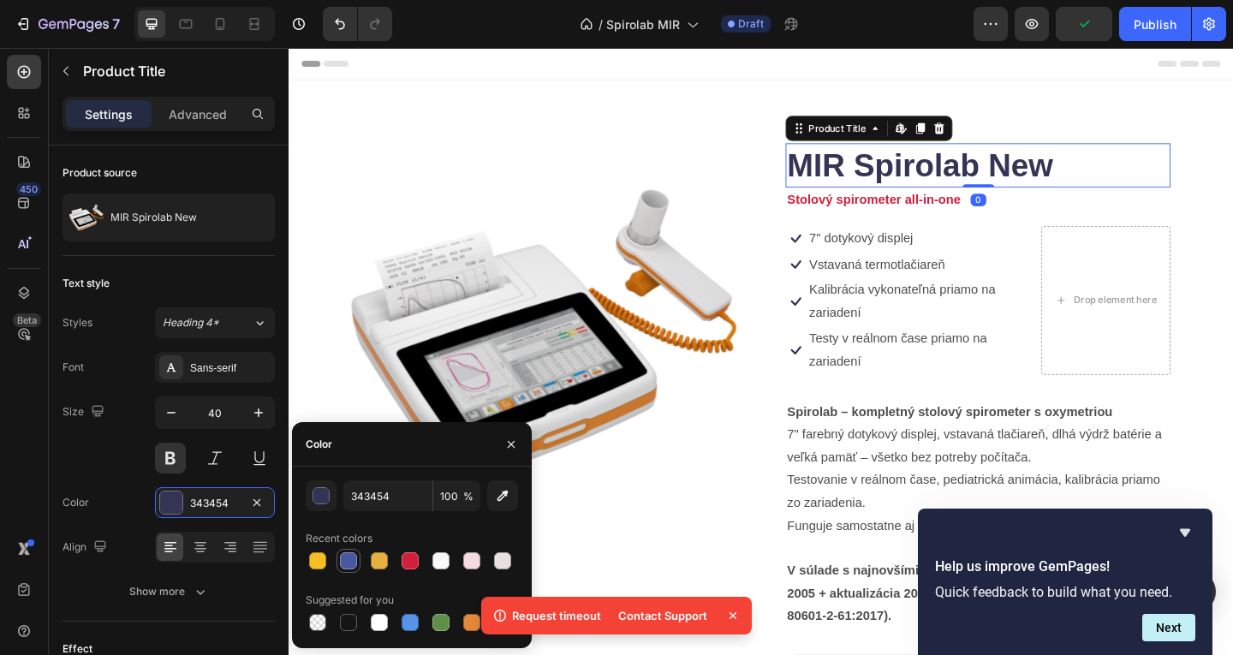
click at [356, 567] on div at bounding box center [348, 561] width 21 height 21
type input "48599F"
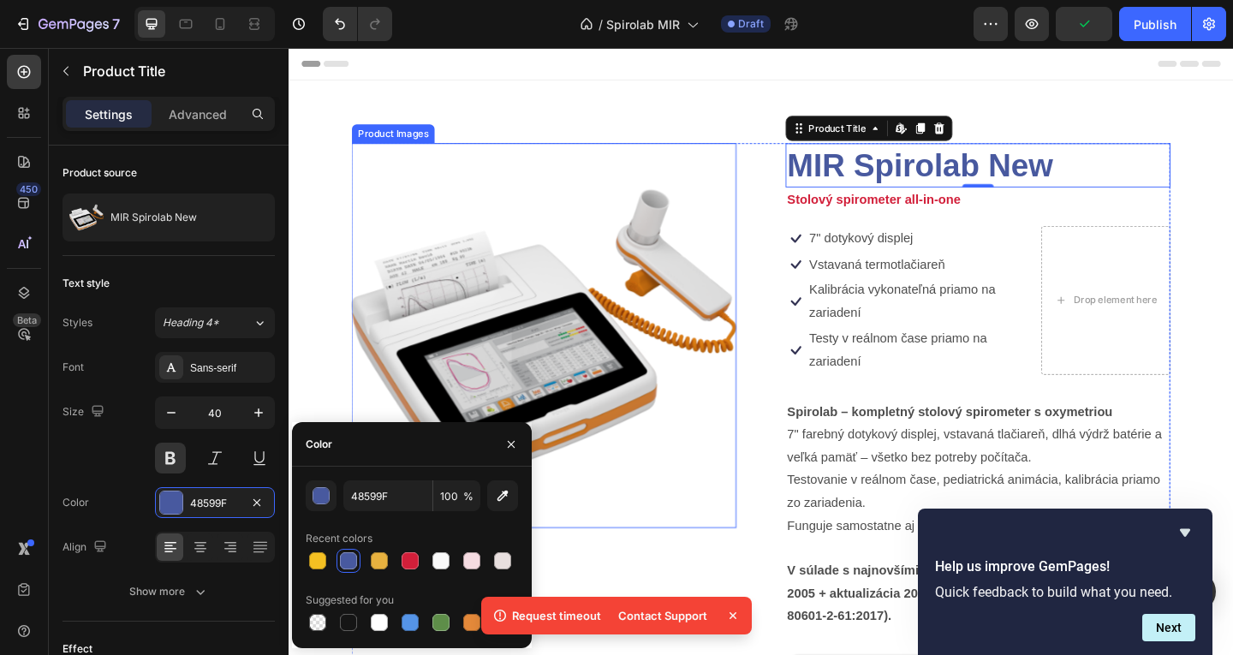
click at [710, 384] on img at bounding box center [566, 361] width 419 height 419
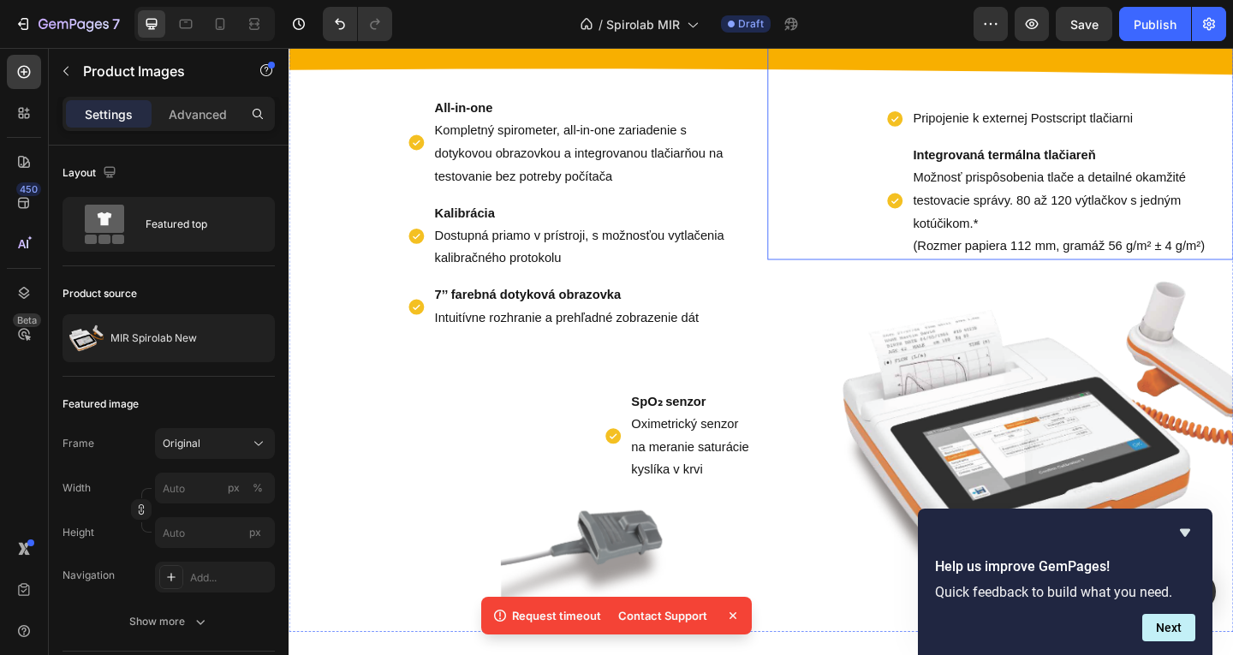
scroll to position [771, 0]
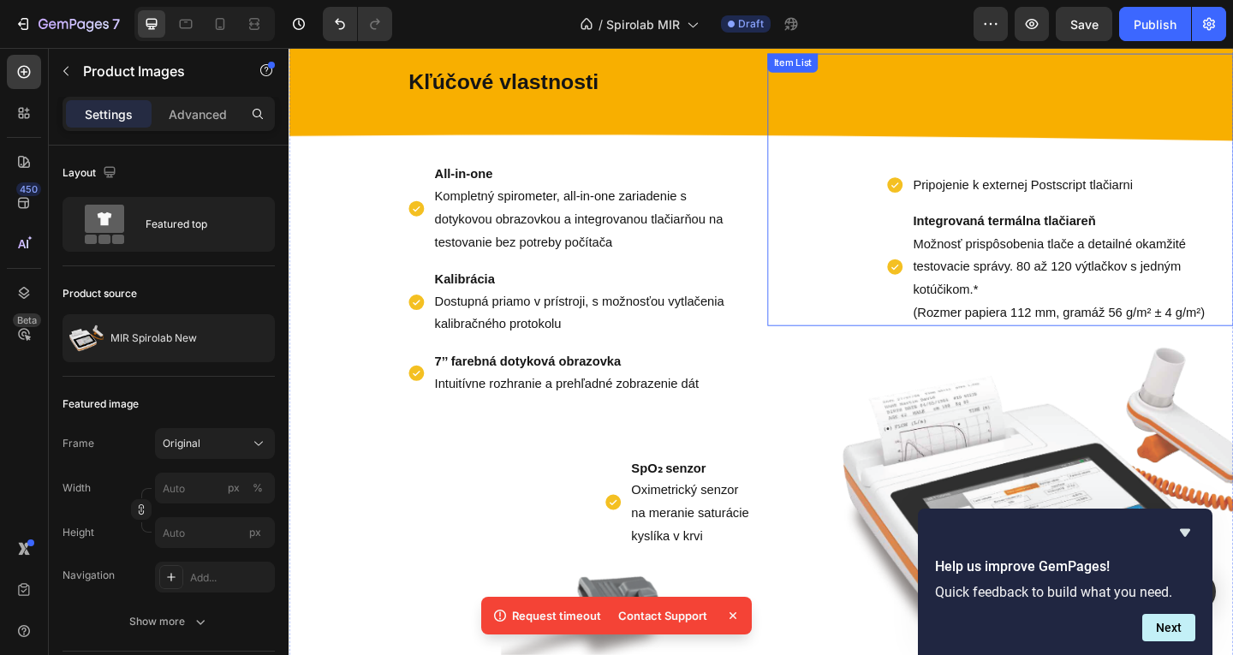
click at [878, 250] on div "Pripojenie k externej Postscript tlačiarni Integrovaná termálna tlačiareň Možno…" at bounding box center [1062, 202] width 507 height 297
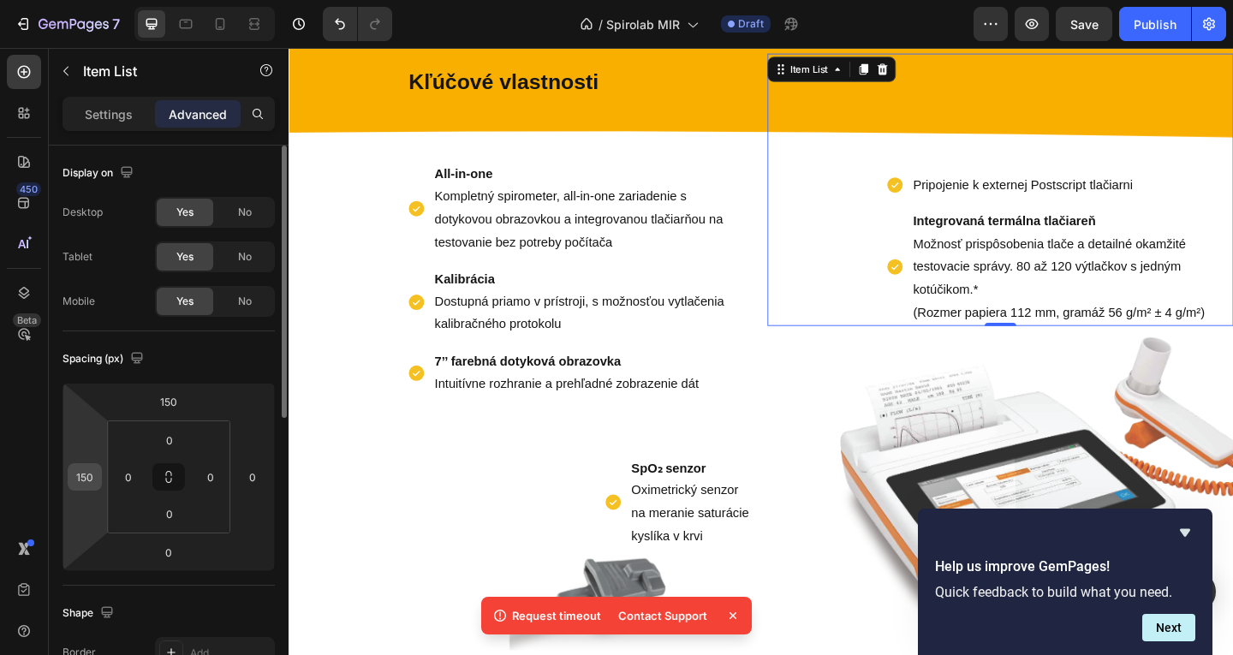
click at [100, 483] on div "150" at bounding box center [85, 476] width 34 height 27
click at [88, 481] on input "150" at bounding box center [85, 477] width 26 height 26
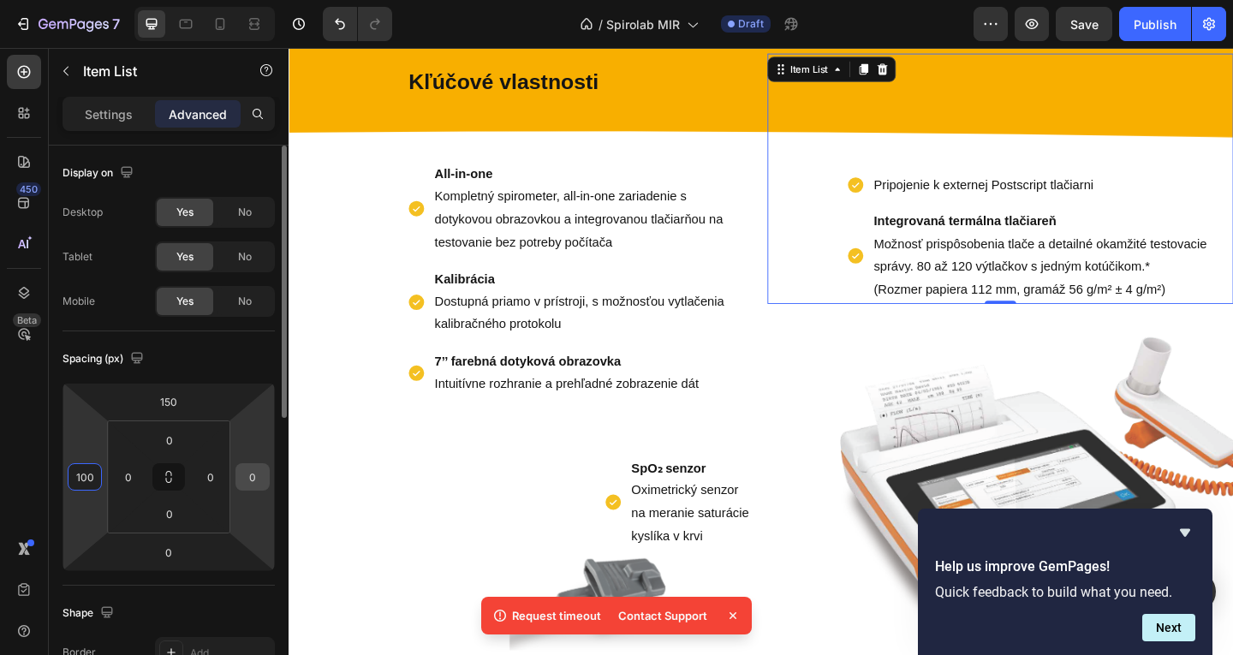
type input "100"
click at [245, 480] on input "0" at bounding box center [253, 477] width 26 height 26
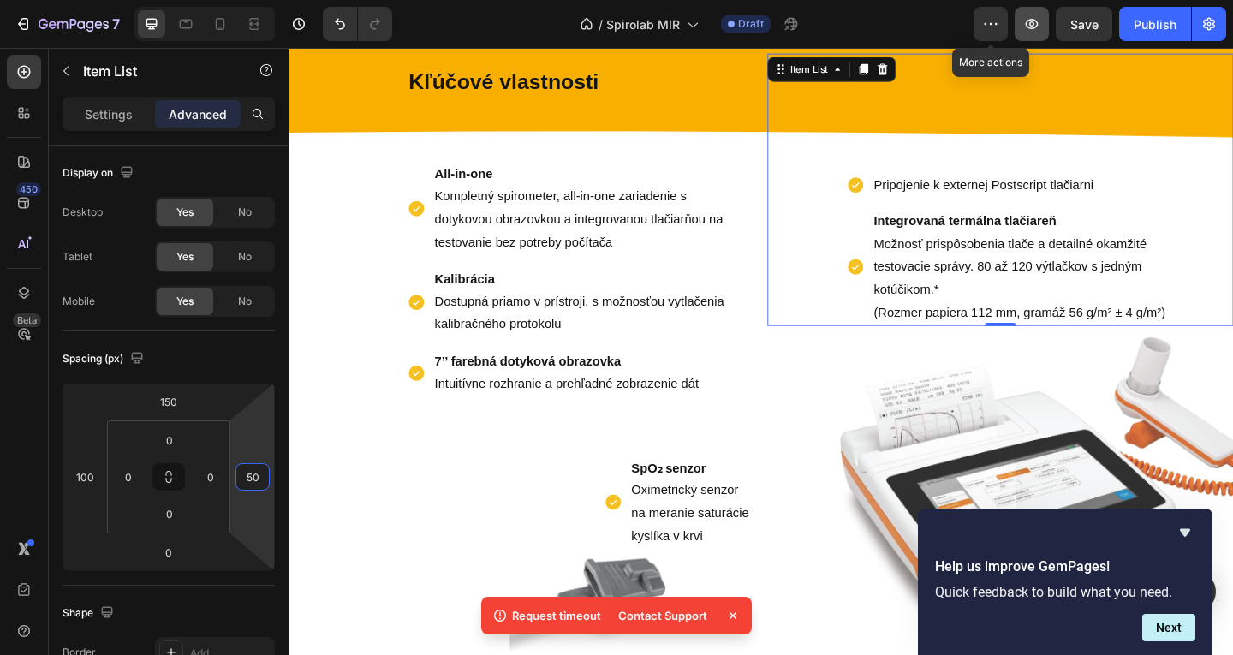
type input "50"
click at [1026, 15] on button "button" at bounding box center [1032, 24] width 34 height 34
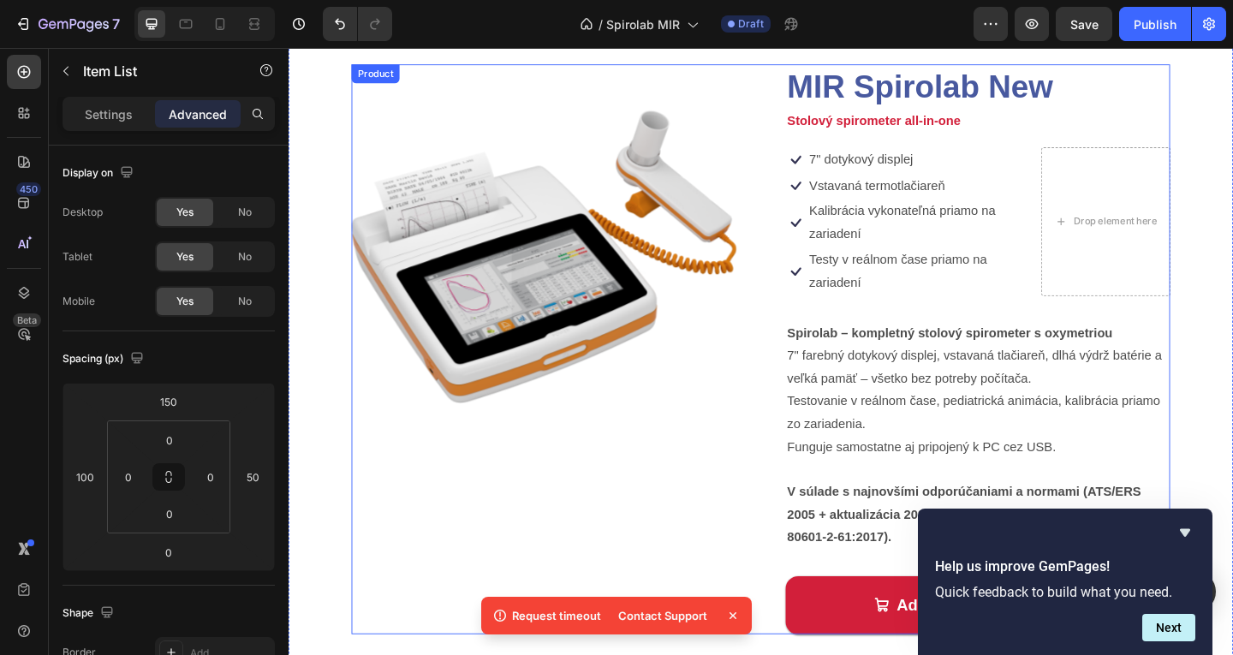
scroll to position [0, 0]
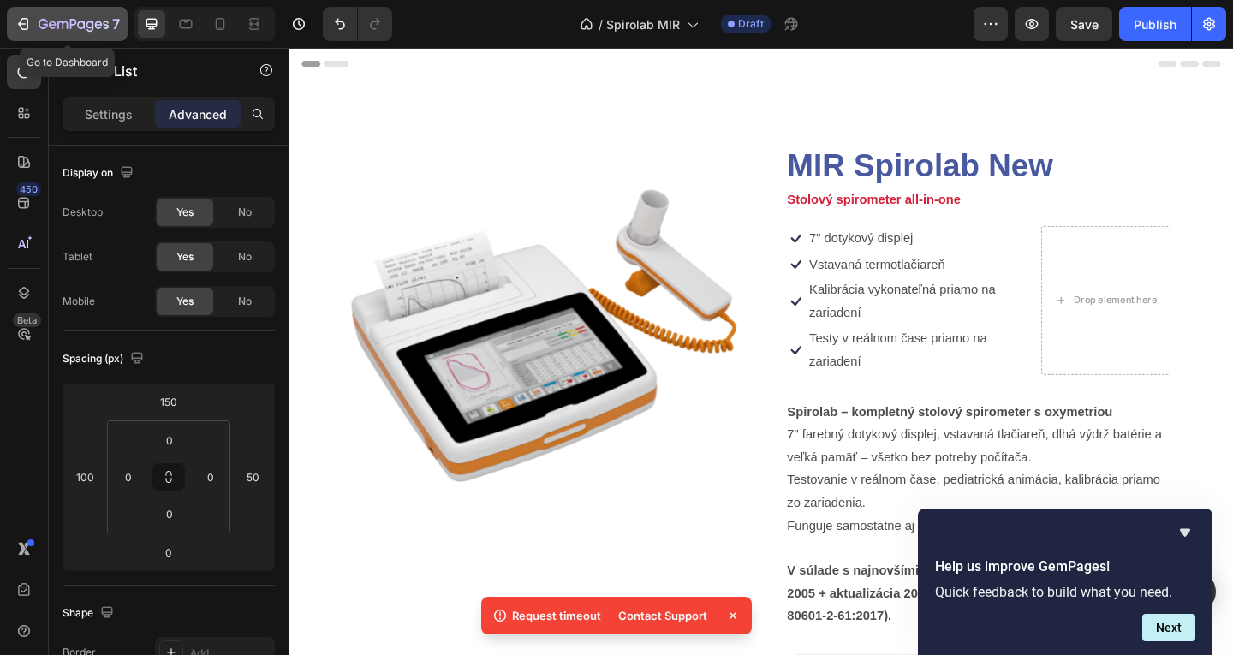
click at [55, 15] on div "7" at bounding box center [79, 24] width 81 height 21
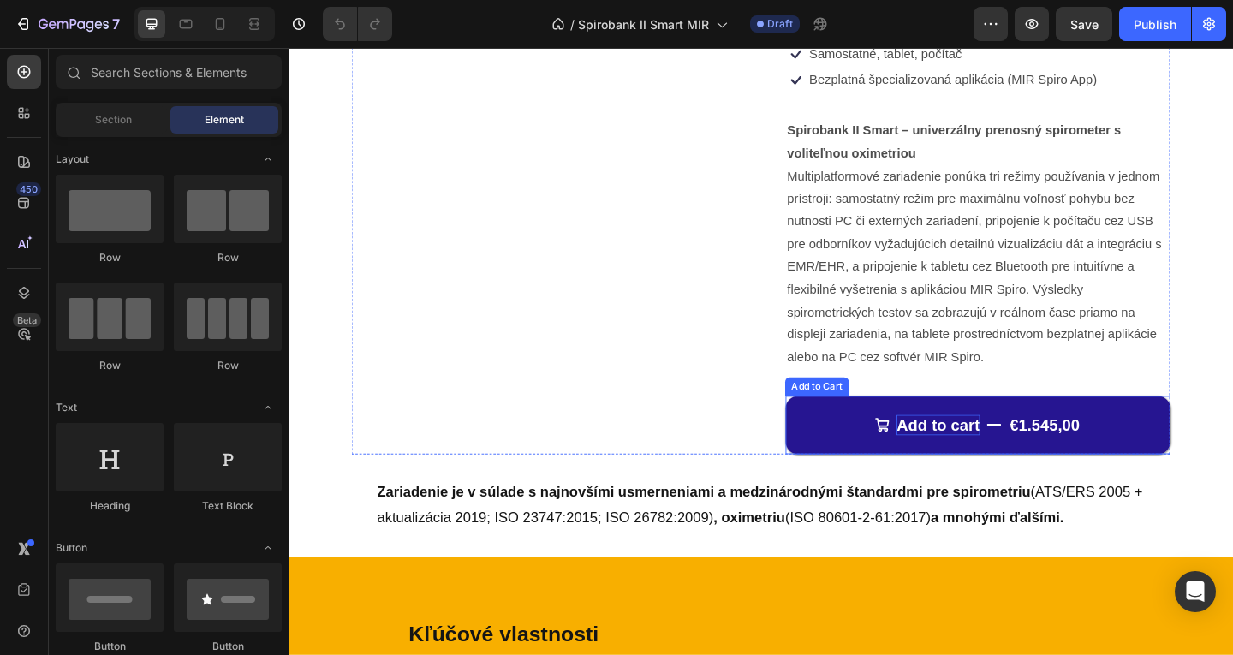
scroll to position [428, 0]
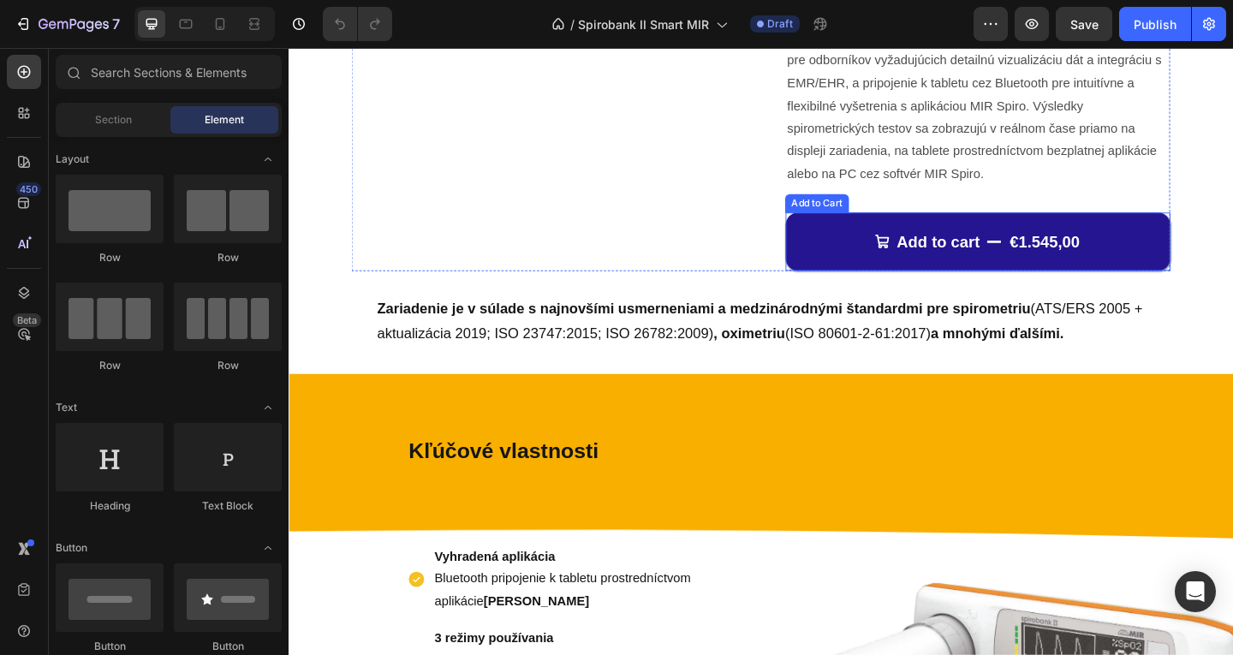
click at [856, 245] on button "Add to cart €1.545,00" at bounding box center [1038, 258] width 419 height 63
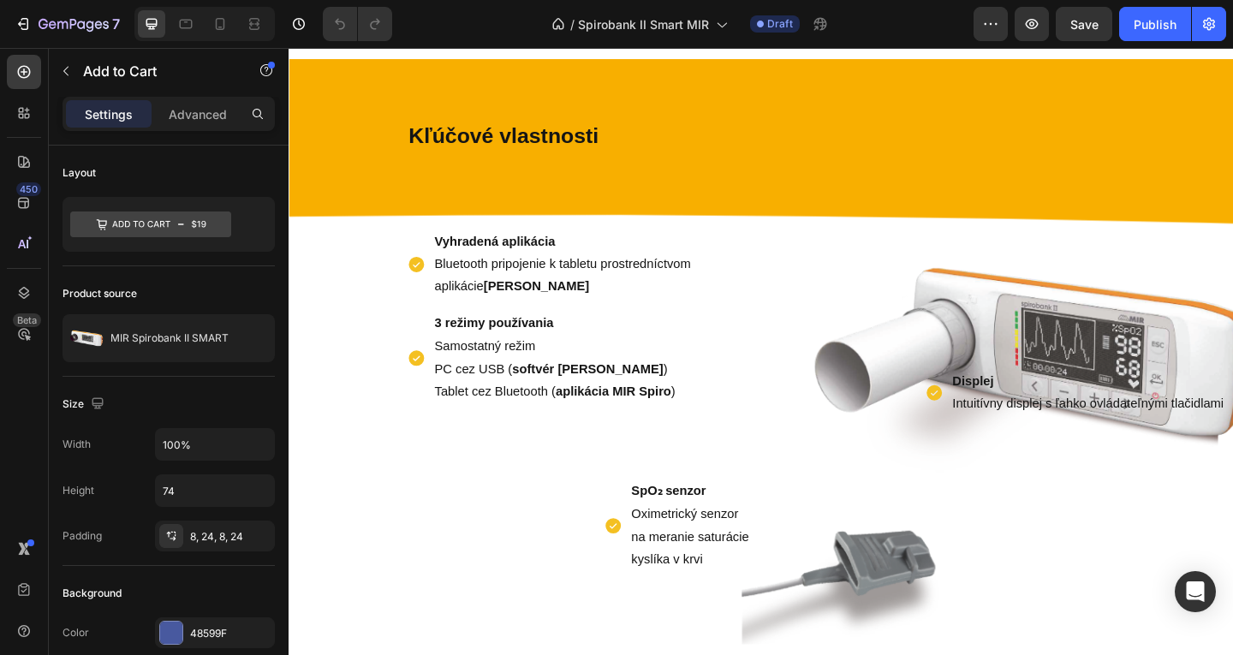
scroll to position [1028, 0]
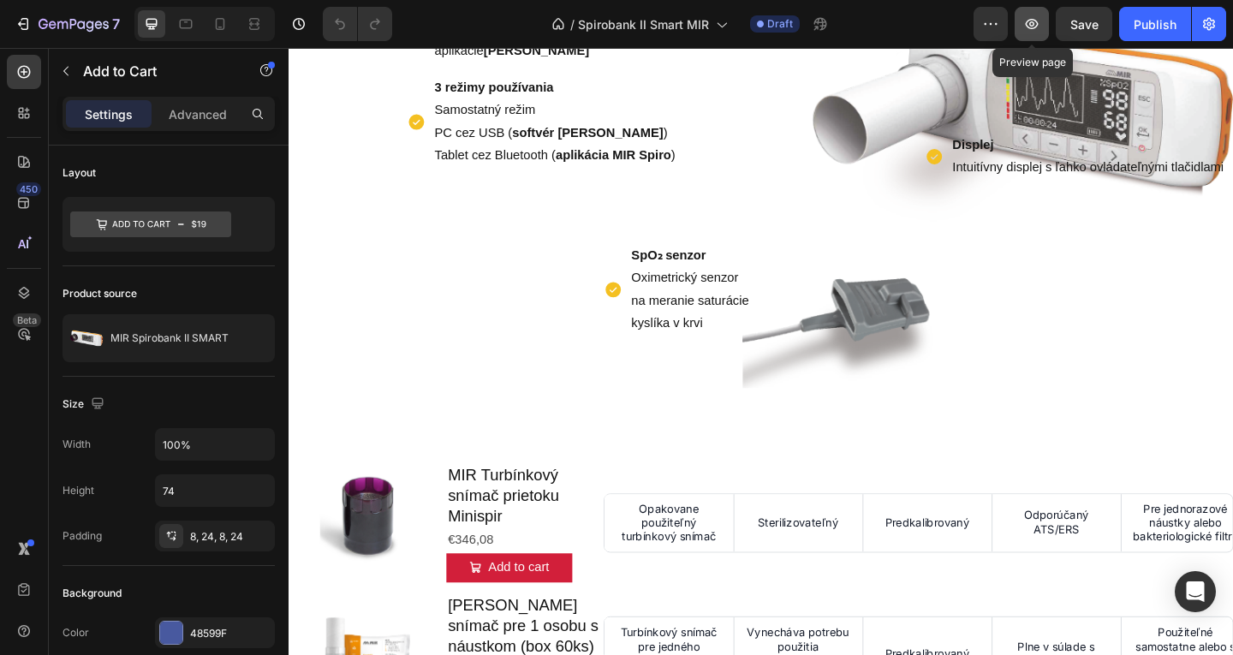
click at [1027, 30] on icon "button" at bounding box center [1031, 23] width 17 height 17
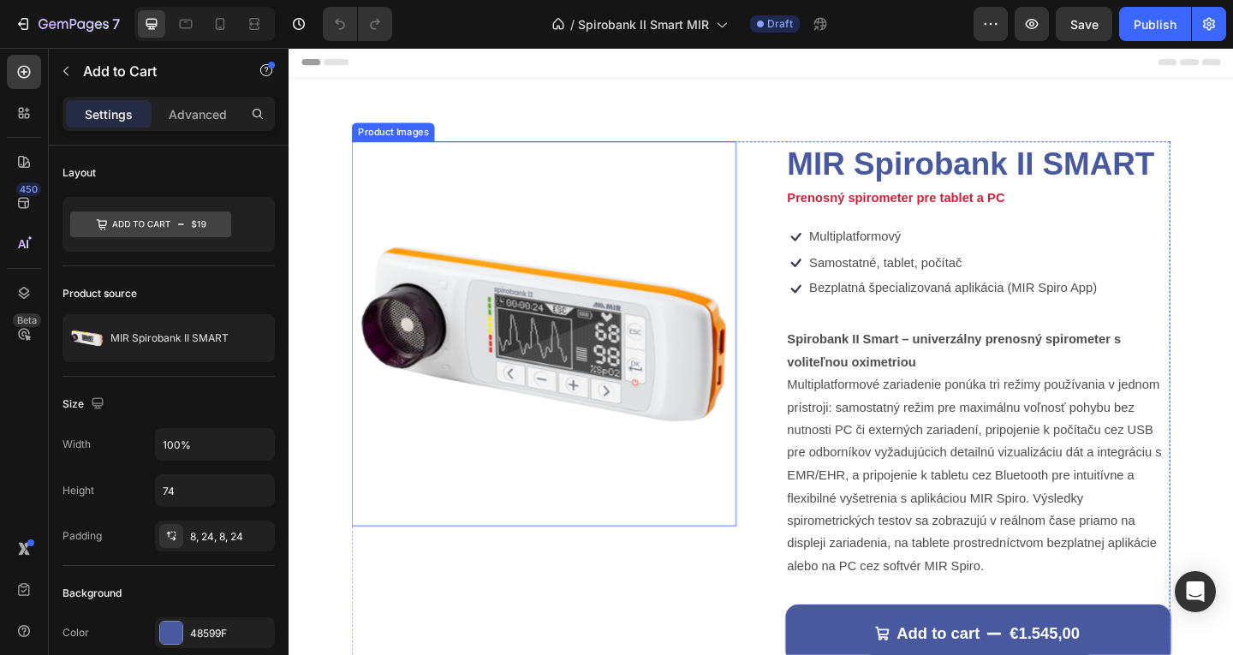
scroll to position [343, 0]
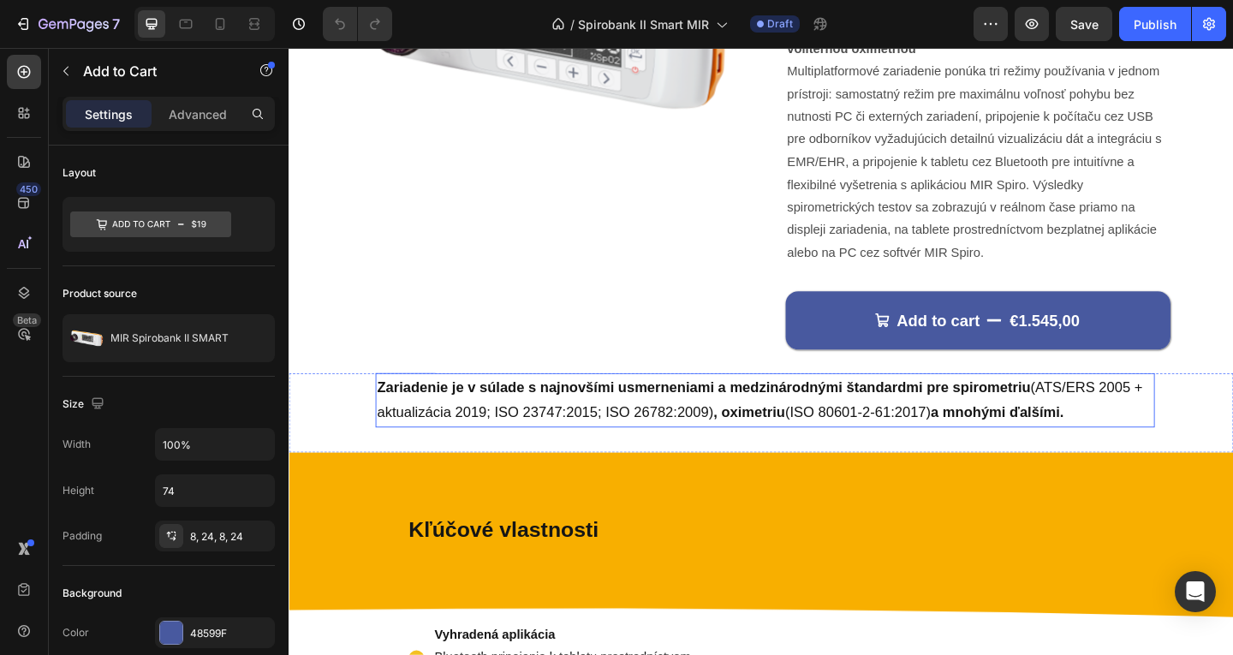
click at [1091, 431] on p "Zariadenie je v súlade s najnovšími usmerneniami a medzinárodnými štandardmi pr…" at bounding box center [807, 431] width 844 height 56
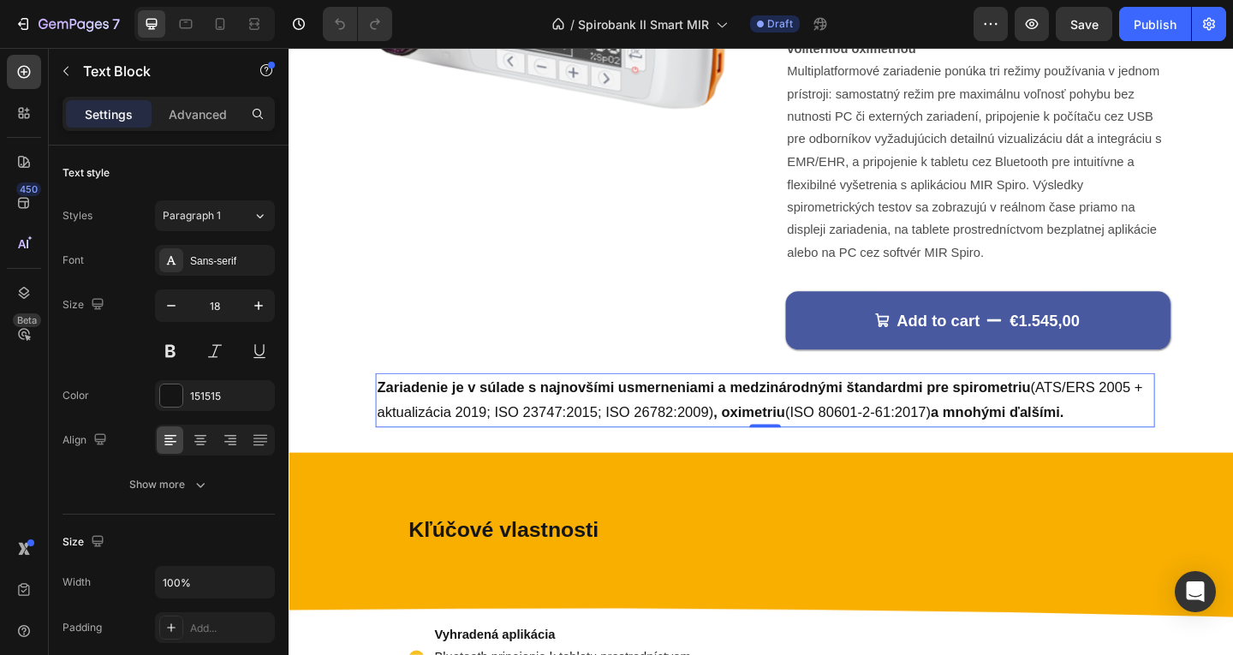
click at [1171, 444] on p "Zariadenie je v súlade s najnovšími usmerneniami a medzinárodnými štandardmi pr…" at bounding box center [807, 431] width 844 height 56
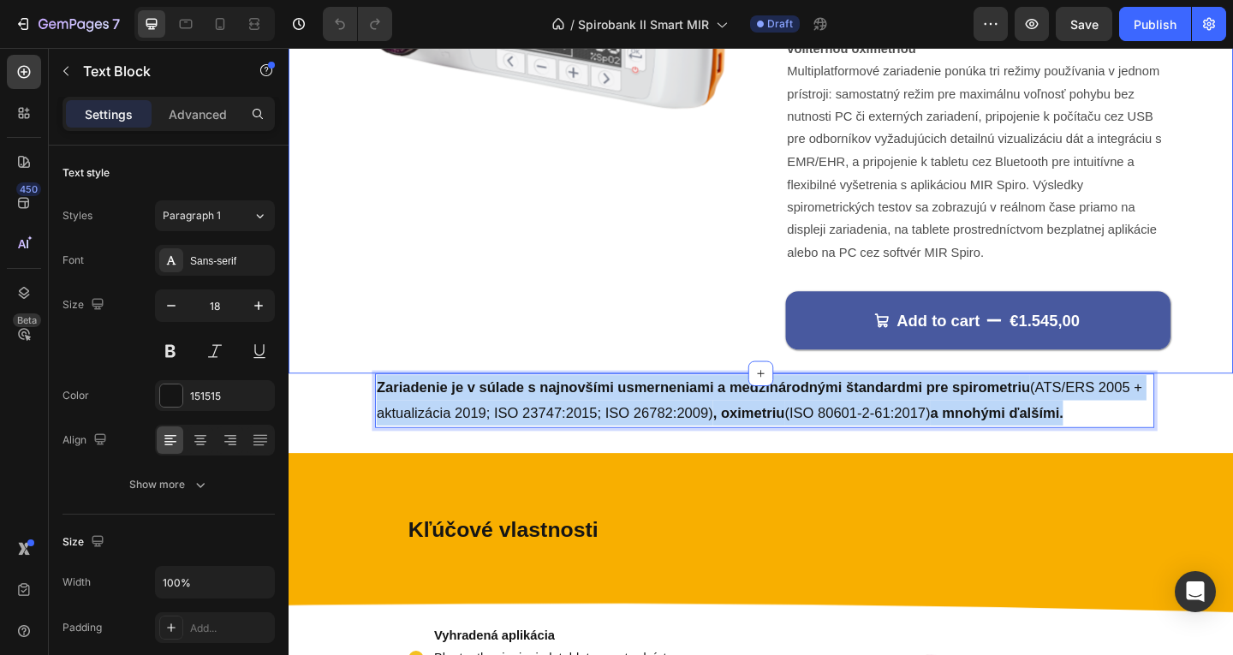
drag, startPoint x: 1171, startPoint y: 444, endPoint x: 343, endPoint y: 383, distance: 830.3
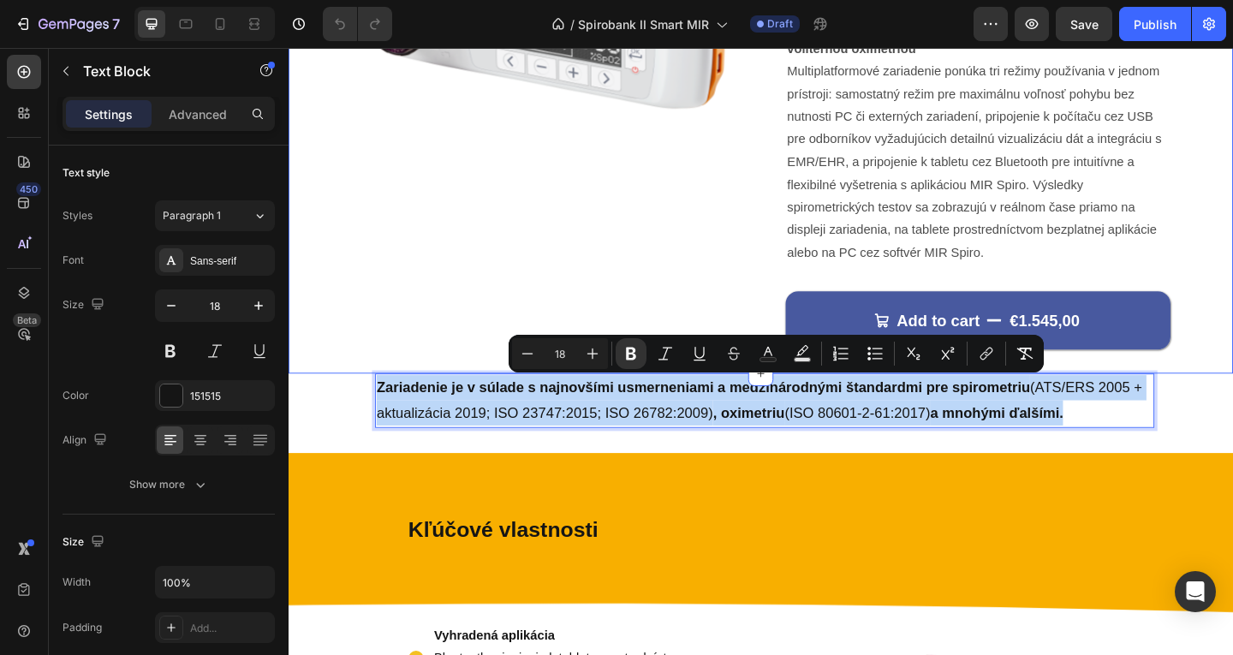
copy span "Zariadenie je v súlade s najnovšími usmerneniami a medzinárodnými štandardmi pr…"
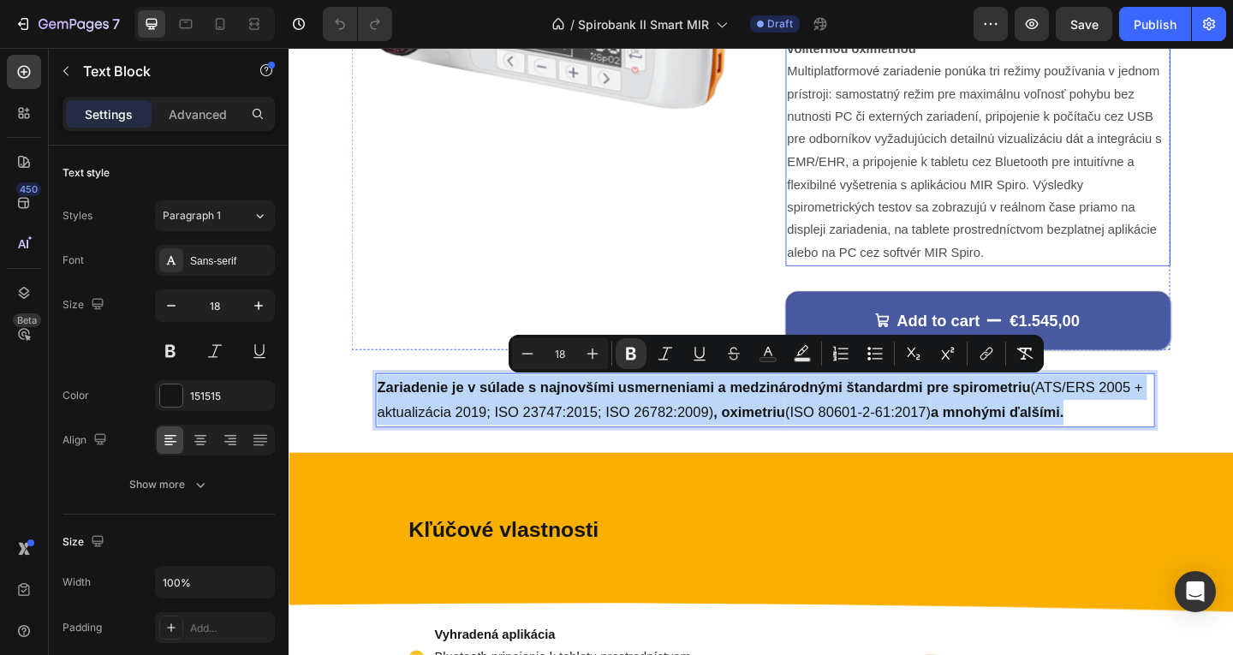
click at [1083, 266] on p "Multiplatformové zariadenie ponúka tri režimy používania v jednom prístroji: sa…" at bounding box center [1038, 173] width 415 height 222
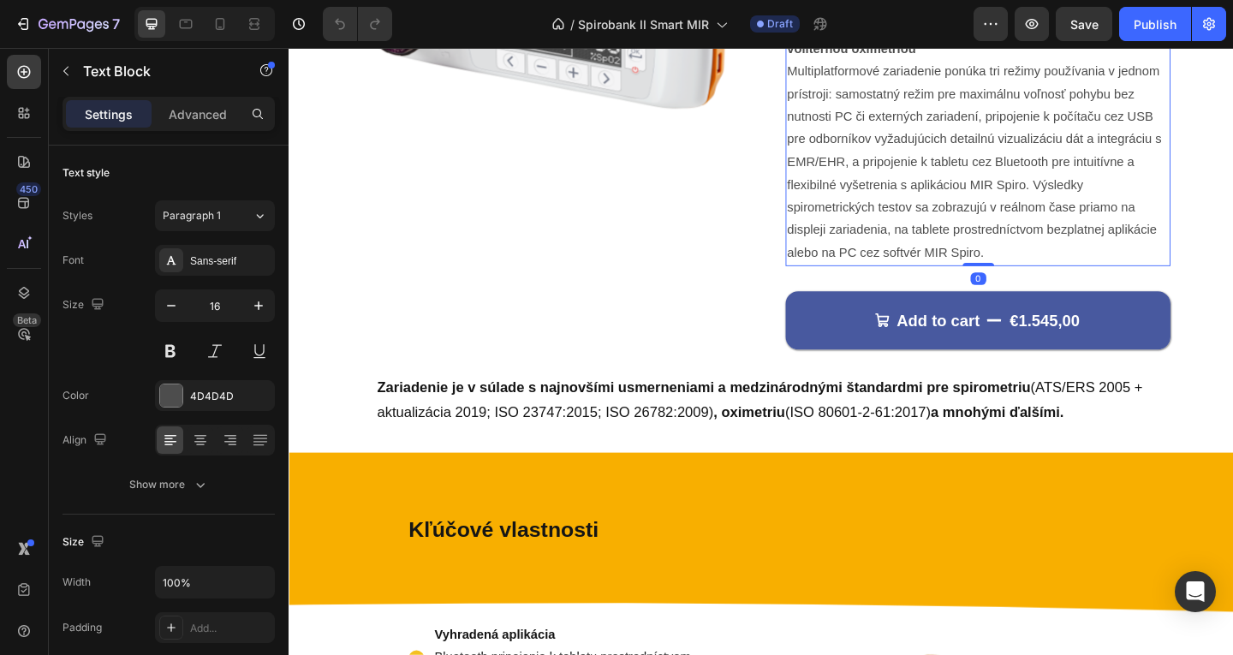
click at [1079, 274] on p "Multiplatformové zariadenie ponúka tri režimy používania v jednom prístroji: sa…" at bounding box center [1038, 173] width 415 height 222
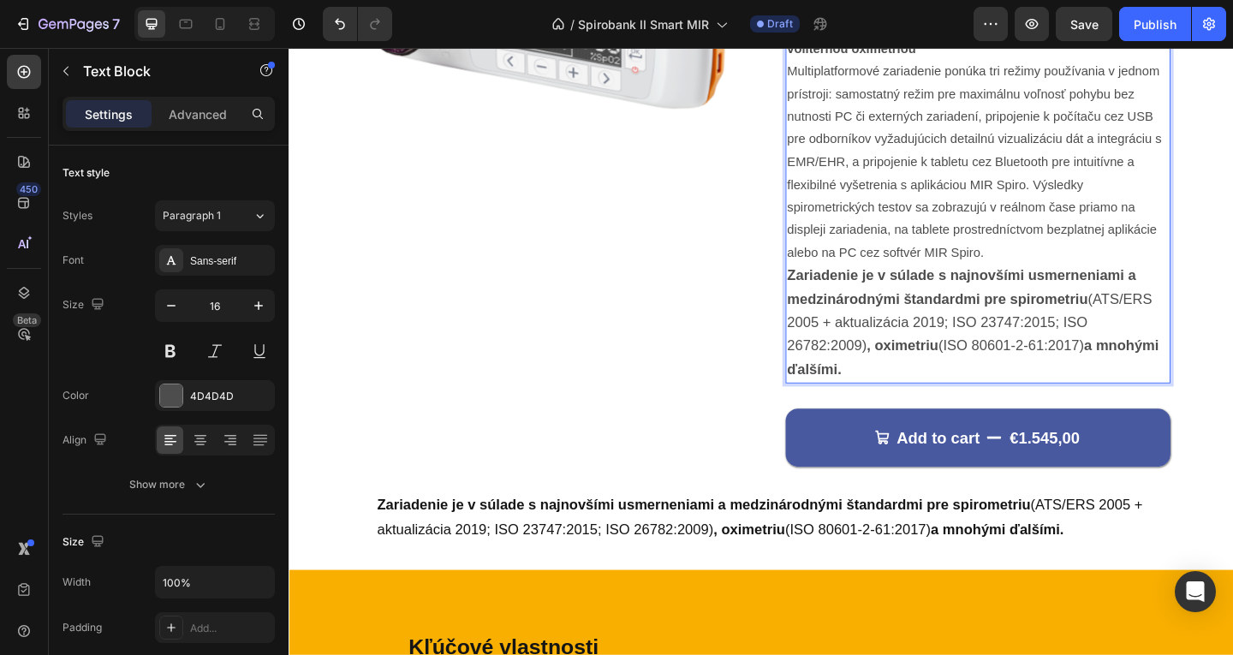
click at [983, 208] on p "Multiplatformové zariadenie ponúka tri režimy používania v jednom prístroji: sa…" at bounding box center [1038, 173] width 415 height 222
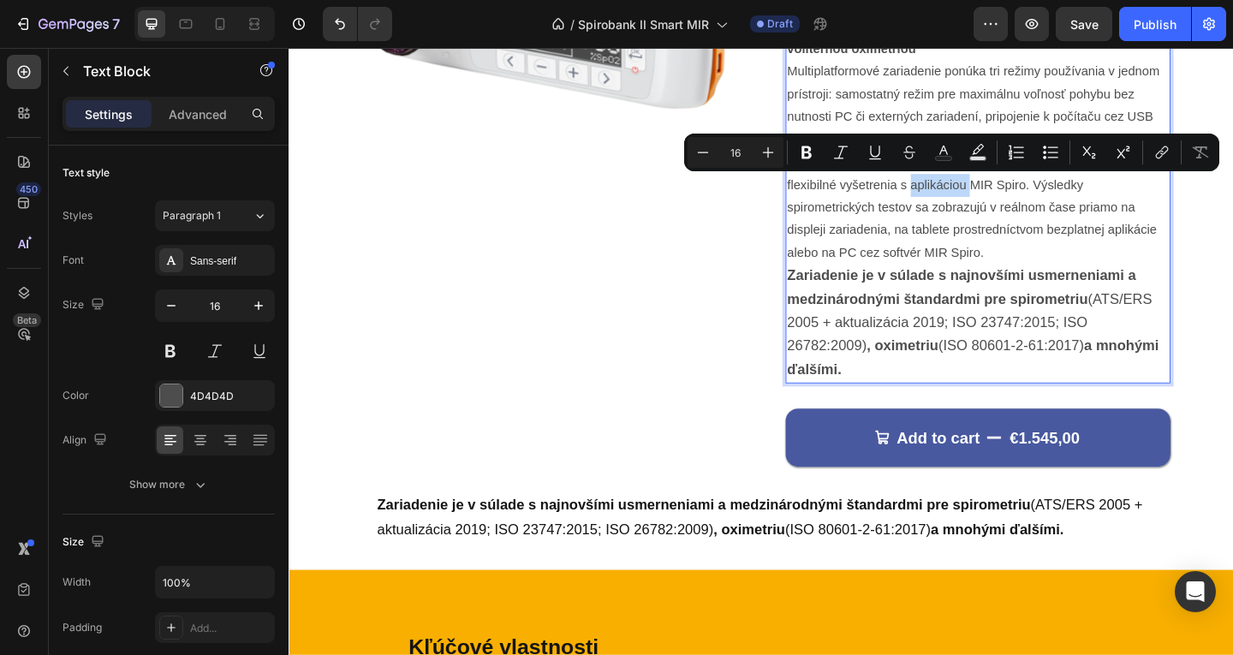
type input "18"
click at [875, 402] on strong "a mnohými ďalšími." at bounding box center [1033, 384] width 404 height 43
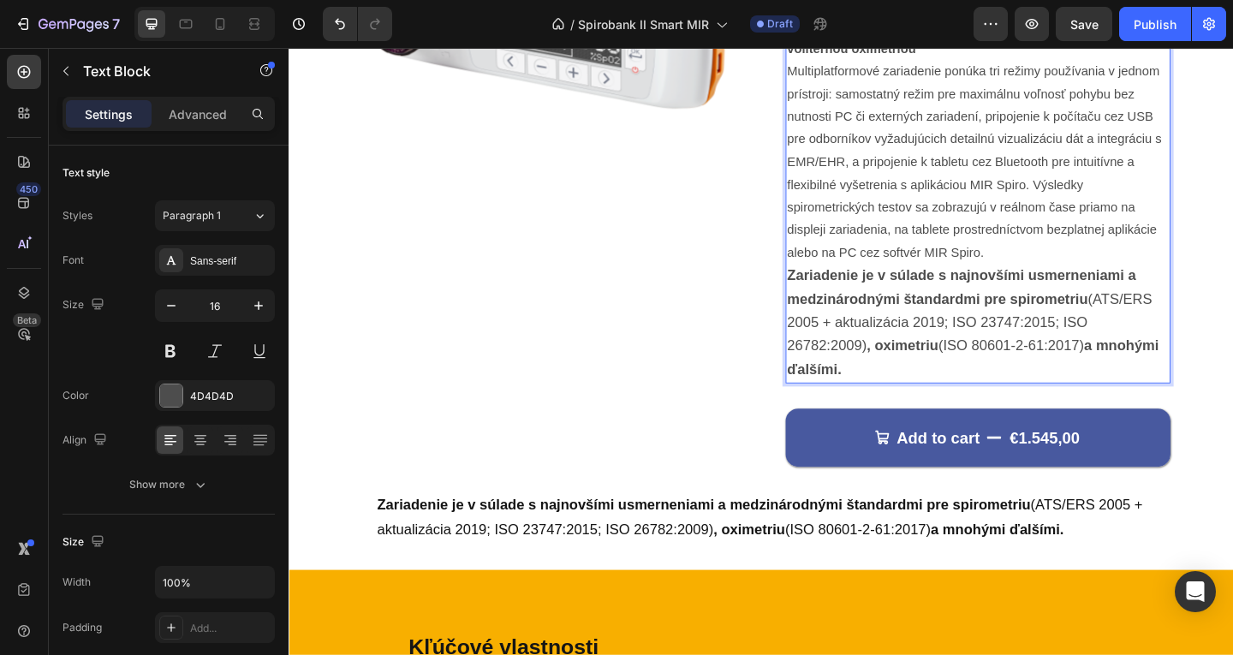
click at [980, 399] on p "Zariadenie je v súlade s najnovšími usmerneniami a medzinárodnými štandardmi pr…" at bounding box center [1038, 347] width 415 height 128
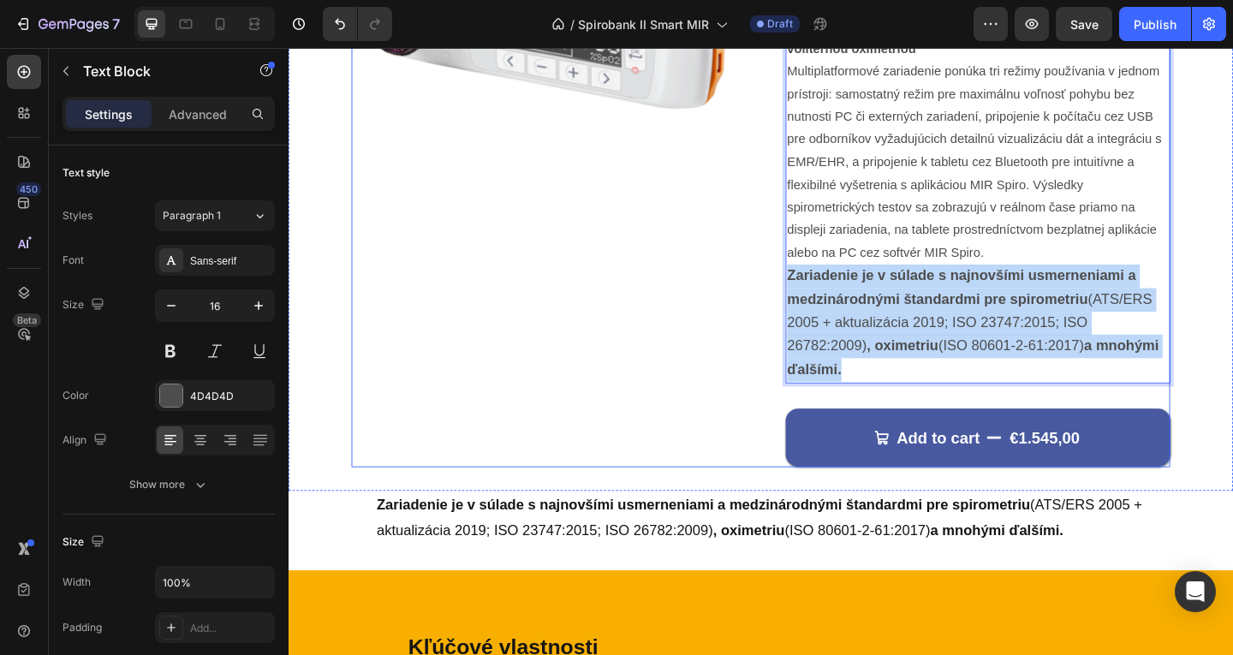
drag, startPoint x: 980, startPoint y: 398, endPoint x: 814, endPoint y: 287, distance: 200.0
click at [814, 287] on div "Product Images MIR Spirobank II SMART Product Title Prenosný spirometer pre tab…" at bounding box center [802, 156] width 891 height 695
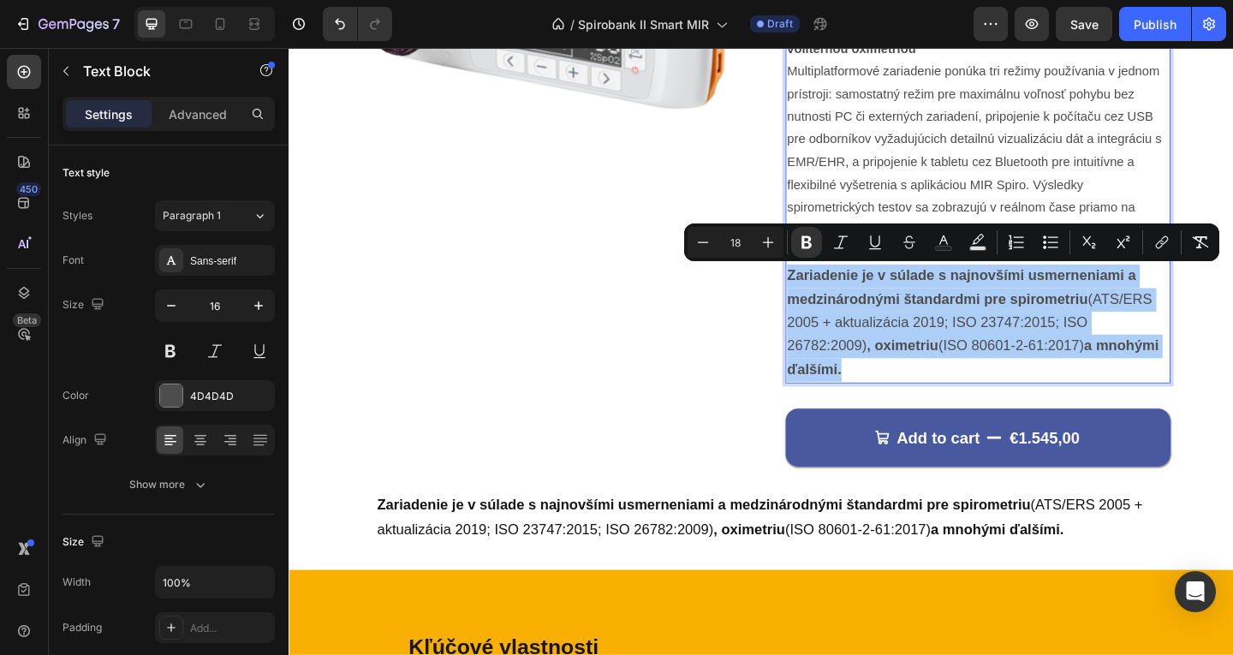
click at [742, 249] on input "18" at bounding box center [735, 242] width 34 height 21
type input "1"
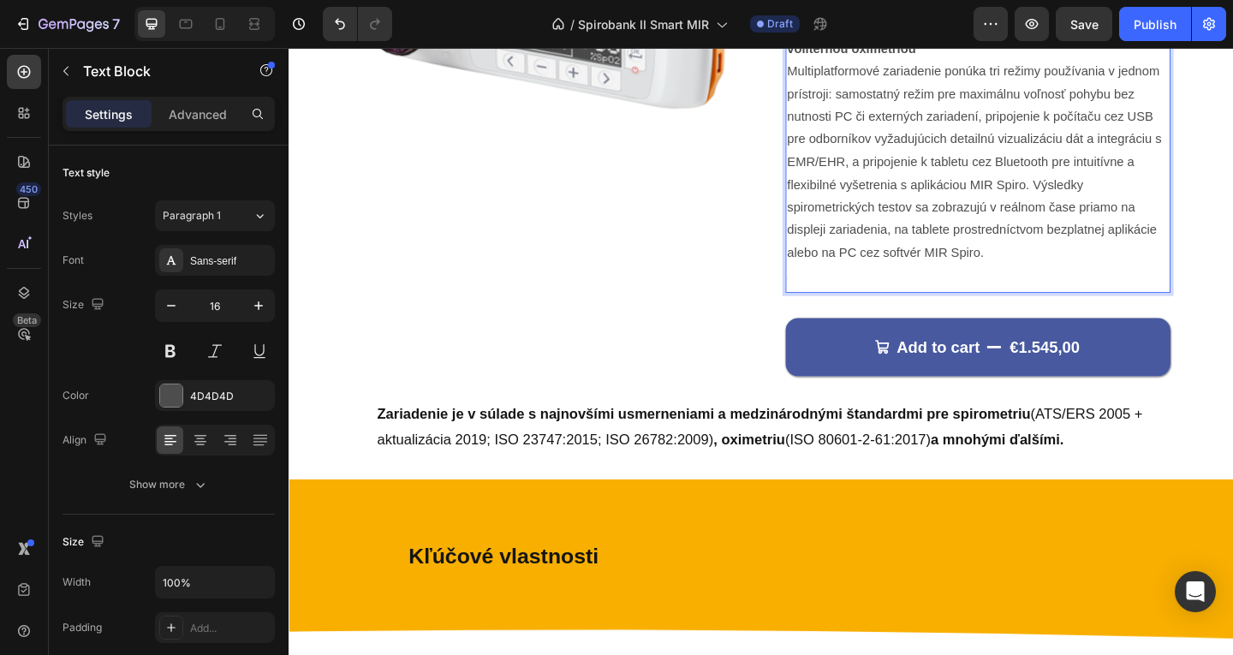
click at [853, 288] on p "6" at bounding box center [1038, 297] width 415 height 29
click at [862, 294] on p "6" at bounding box center [1038, 297] width 415 height 29
click at [879, 301] on p "6" at bounding box center [1038, 297] width 415 height 29
click at [1069, 272] on p "Multiplatformové zariadenie ponúka tri režimy používania v jednom prístroji: sa…" at bounding box center [1038, 173] width 415 height 222
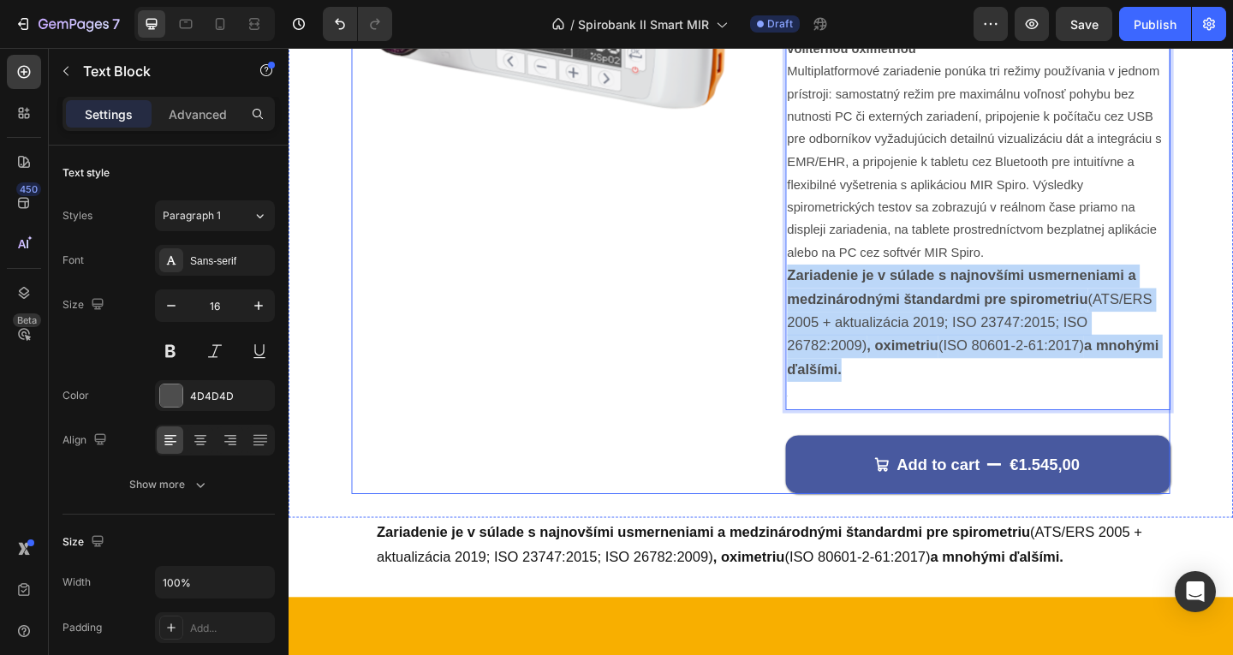
drag, startPoint x: 968, startPoint y: 394, endPoint x: 802, endPoint y: 298, distance: 191.1
click at [802, 298] on div "Product Images MIR Spirobank II SMART Product Title Prenosný spirometer pre tab…" at bounding box center [802, 171] width 891 height 724
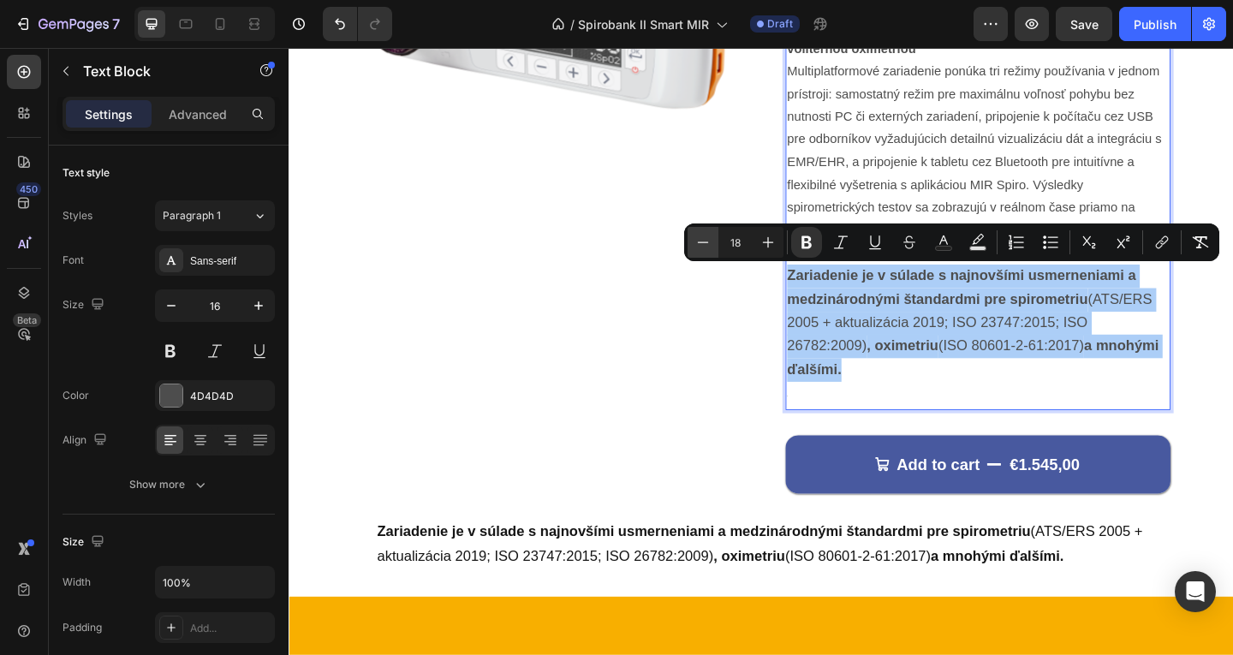
click at [705, 236] on icon "Editor contextual toolbar" at bounding box center [703, 242] width 17 height 17
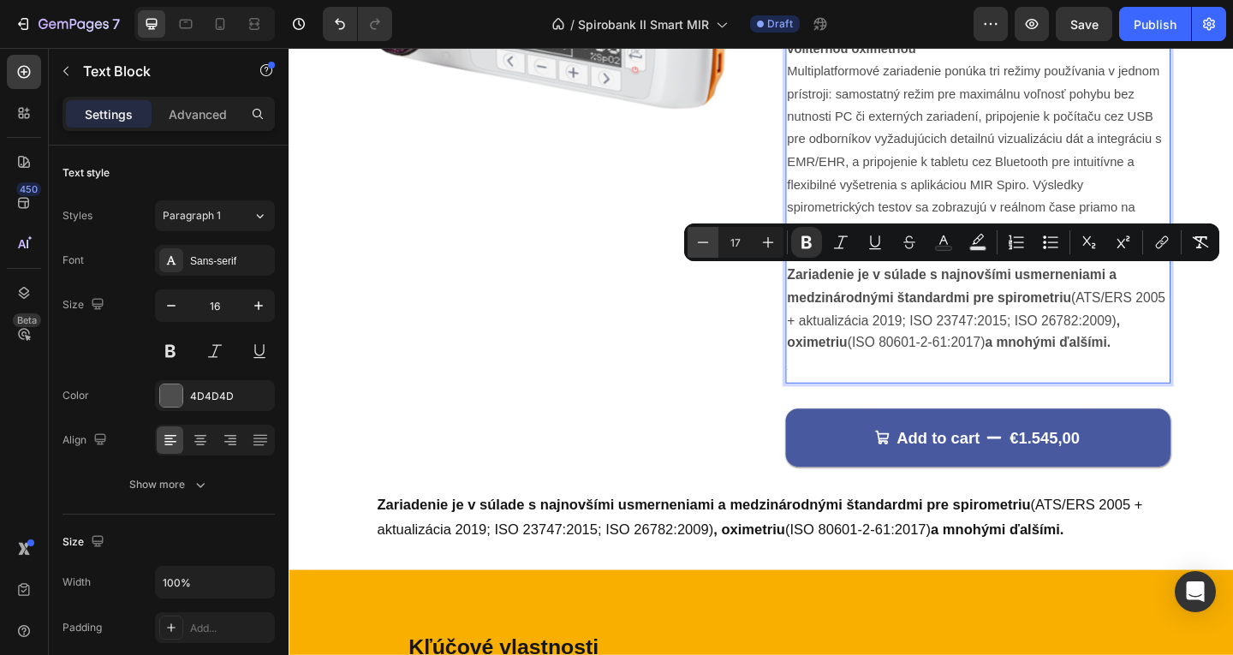
click at [705, 236] on icon "Editor contextual toolbar" at bounding box center [703, 242] width 17 height 17
type input "16"
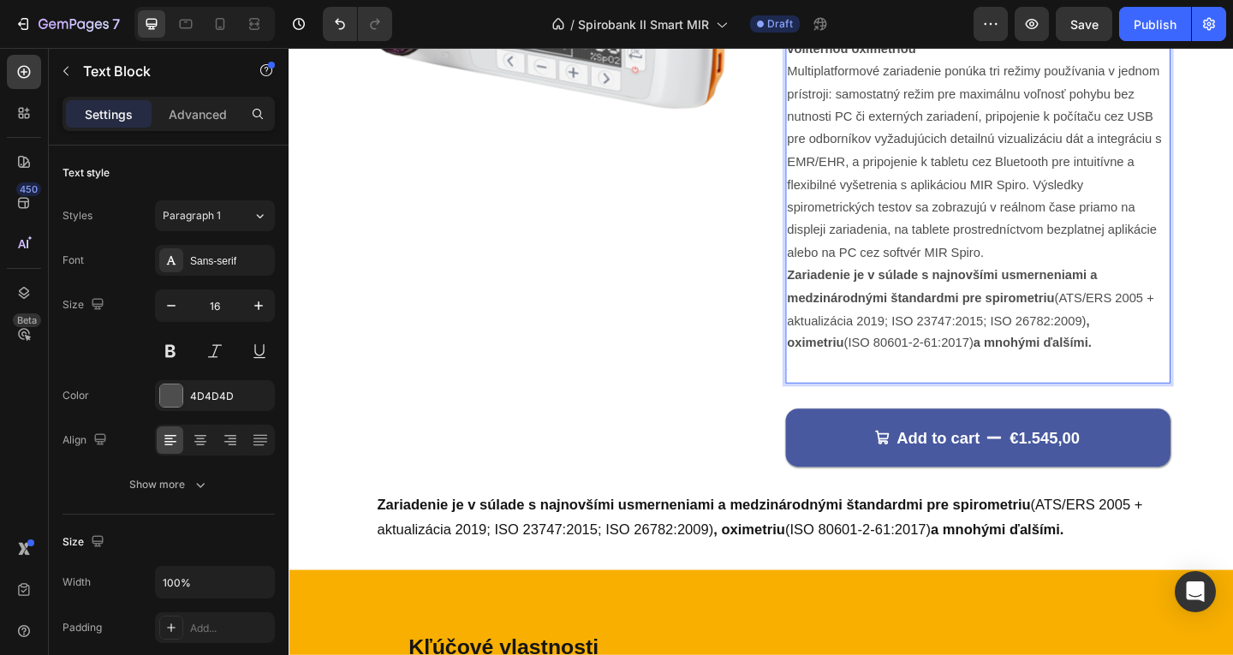
click at [964, 385] on p "6" at bounding box center [1038, 396] width 415 height 29
click at [1100, 269] on p "Multiplatformové zariadenie ponúka tri režimy používania v jednom prístroji: sa…" at bounding box center [1038, 173] width 415 height 222
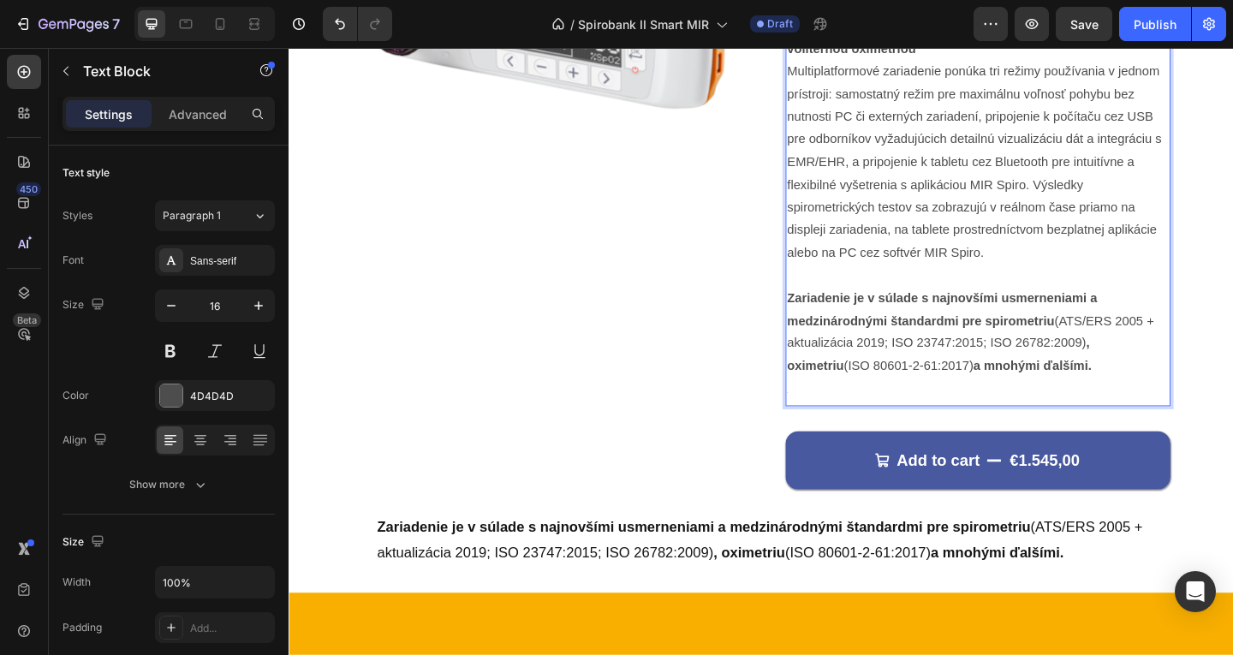
click at [967, 417] on p "6" at bounding box center [1038, 421] width 415 height 29
click at [841, 414] on p "6" at bounding box center [1038, 421] width 415 height 29
drag, startPoint x: 843, startPoint y: 414, endPoint x: 862, endPoint y: 428, distance: 23.8
click at [852, 423] on p "6" at bounding box center [1038, 421] width 415 height 29
drag, startPoint x: 862, startPoint y: 428, endPoint x: 894, endPoint y: 420, distance: 33.4
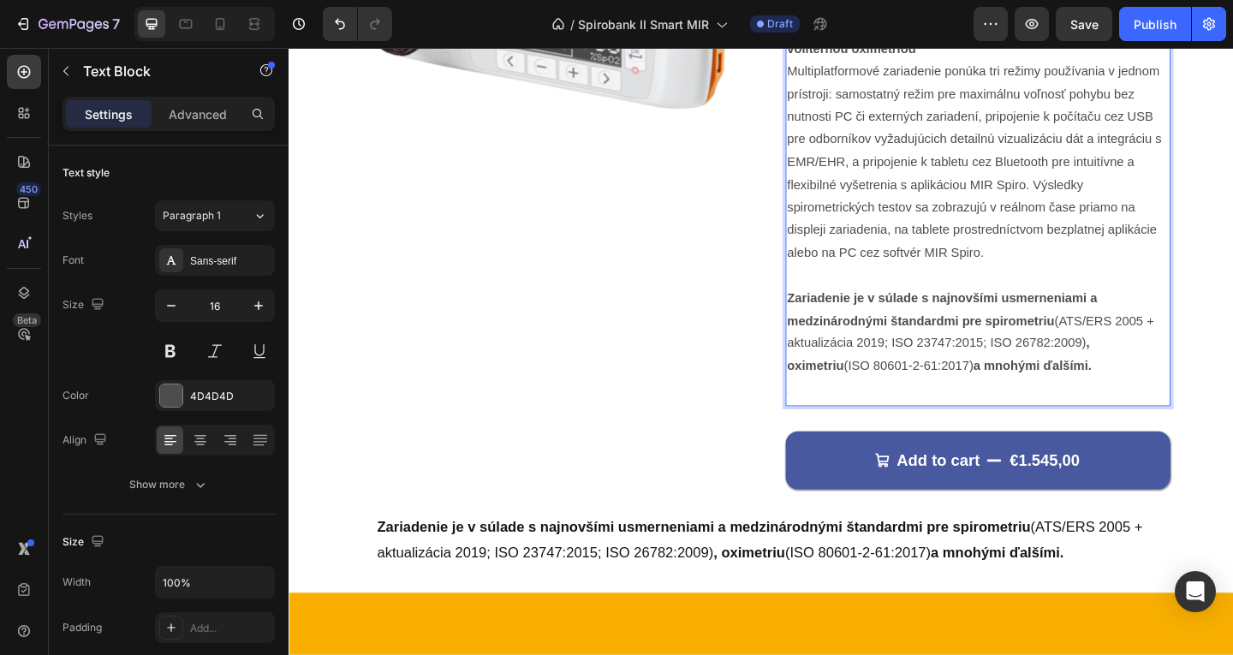
click at [862, 428] on p "6" at bounding box center [1038, 421] width 415 height 29
click at [1104, 405] on p "Zariadenie je v súlade s najnovšími usmerneniami a medzinárodnými štandardmi pr…" at bounding box center [1038, 357] width 415 height 98
click at [927, 419] on p "6" at bounding box center [1038, 421] width 415 height 29
click at [874, 426] on p "6" at bounding box center [1038, 421] width 415 height 29
click at [846, 425] on p "6" at bounding box center [1038, 421] width 415 height 29
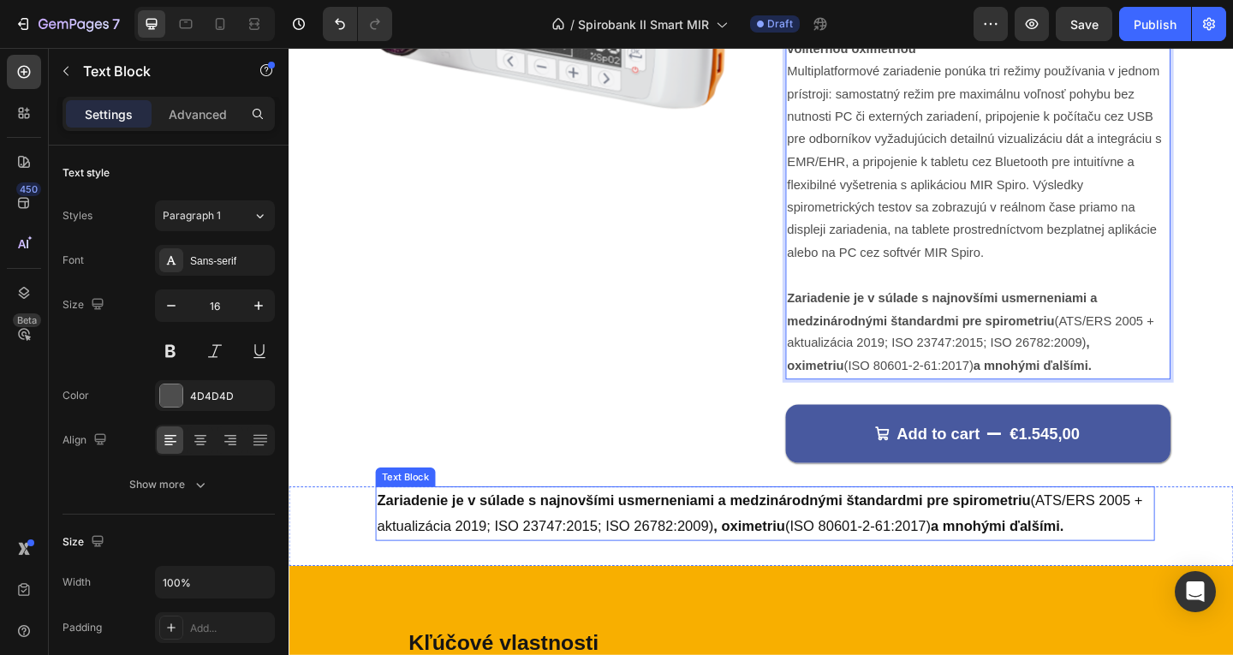
click at [735, 552] on p "Zariadenie je v súlade s najnovšími usmerneniami a medzinárodnými štandardmi pr…" at bounding box center [807, 555] width 844 height 56
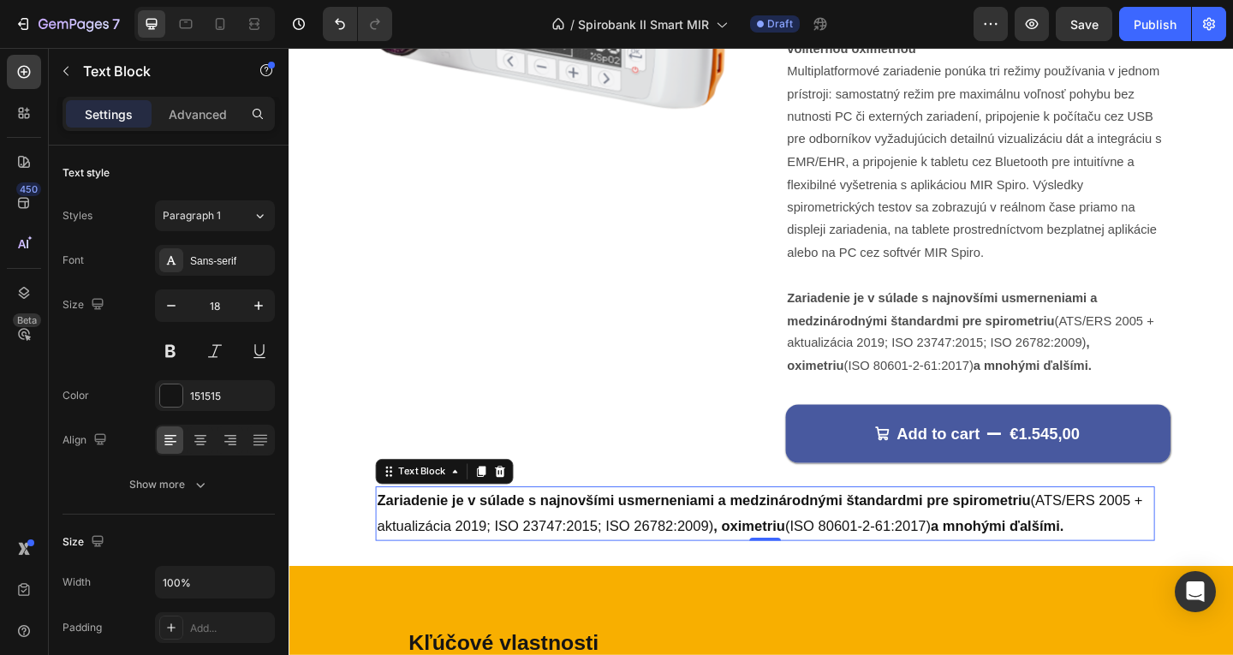
click at [331, 555] on div "Zariadenie je v súlade s najnovšími usmerneniami a medzinárodnými štandardmi pr…" at bounding box center [803, 568] width 1028 height 86
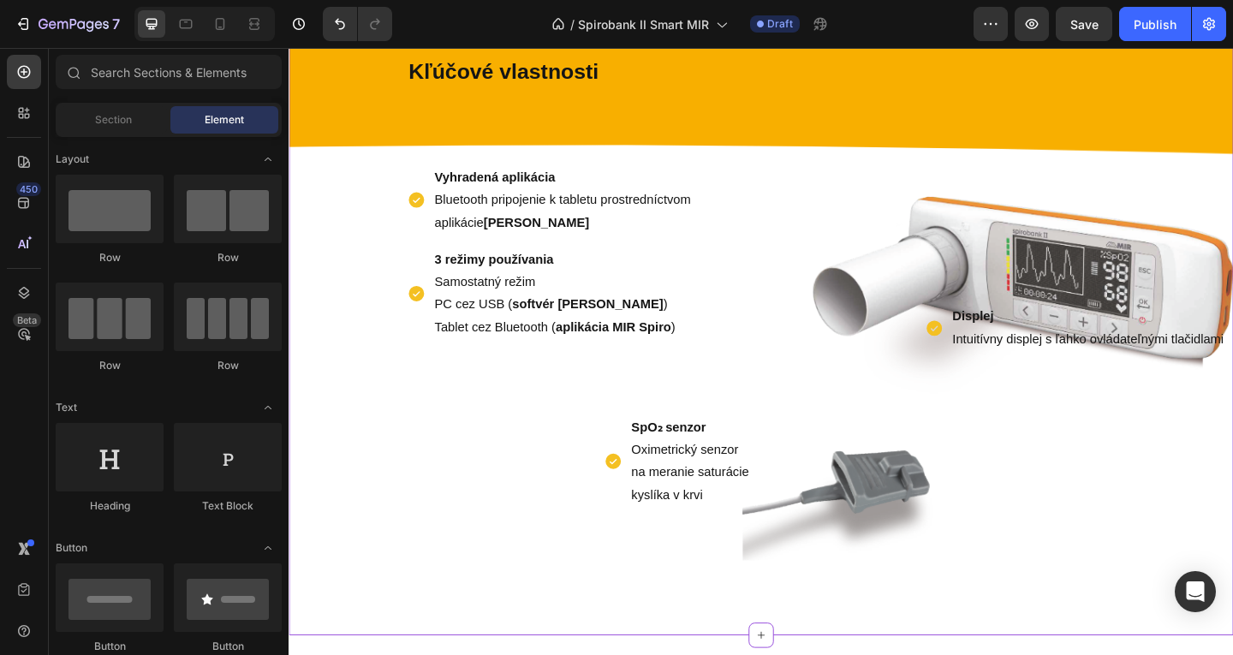
scroll to position [1541, 0]
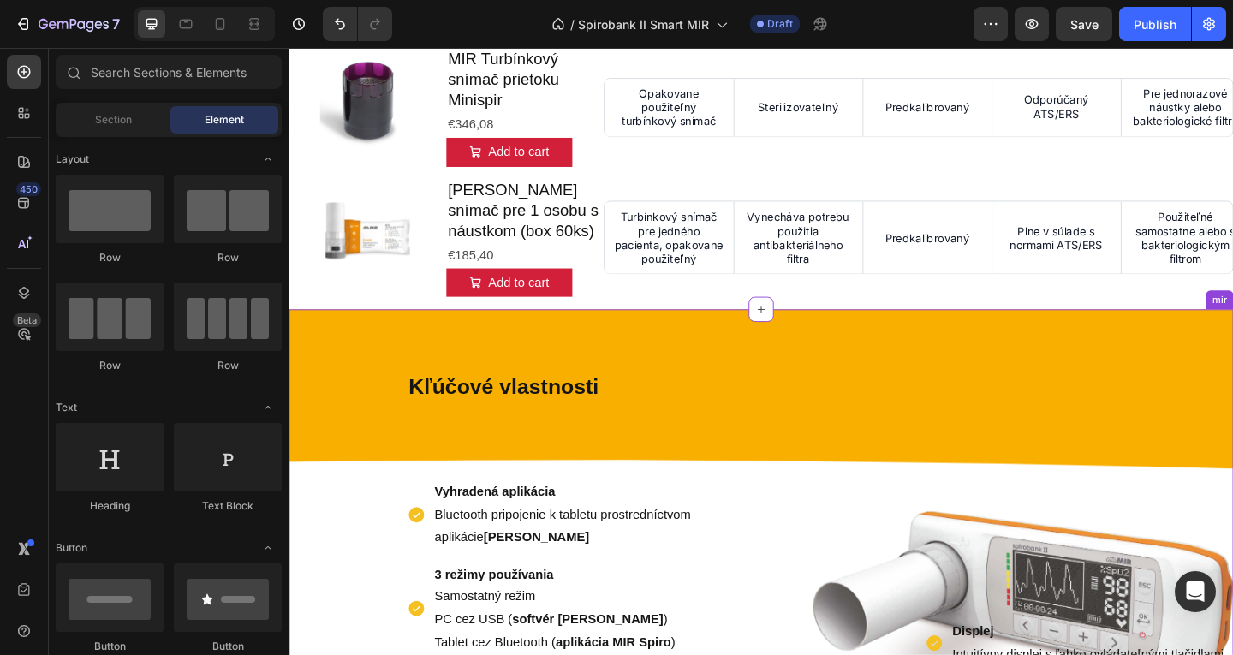
click at [930, 377] on div "Displej Intuitívny displej s ľahko ovládateľnými tlačidlami Item List" at bounding box center [1062, 541] width 507 height 363
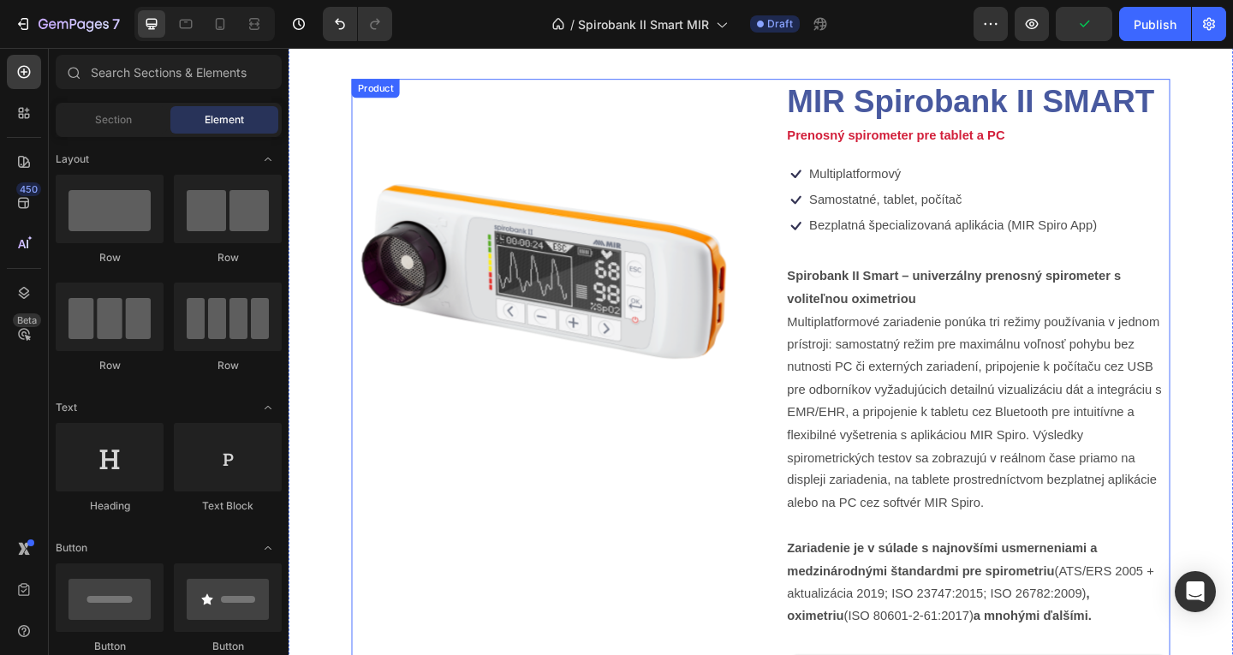
scroll to position [0, 0]
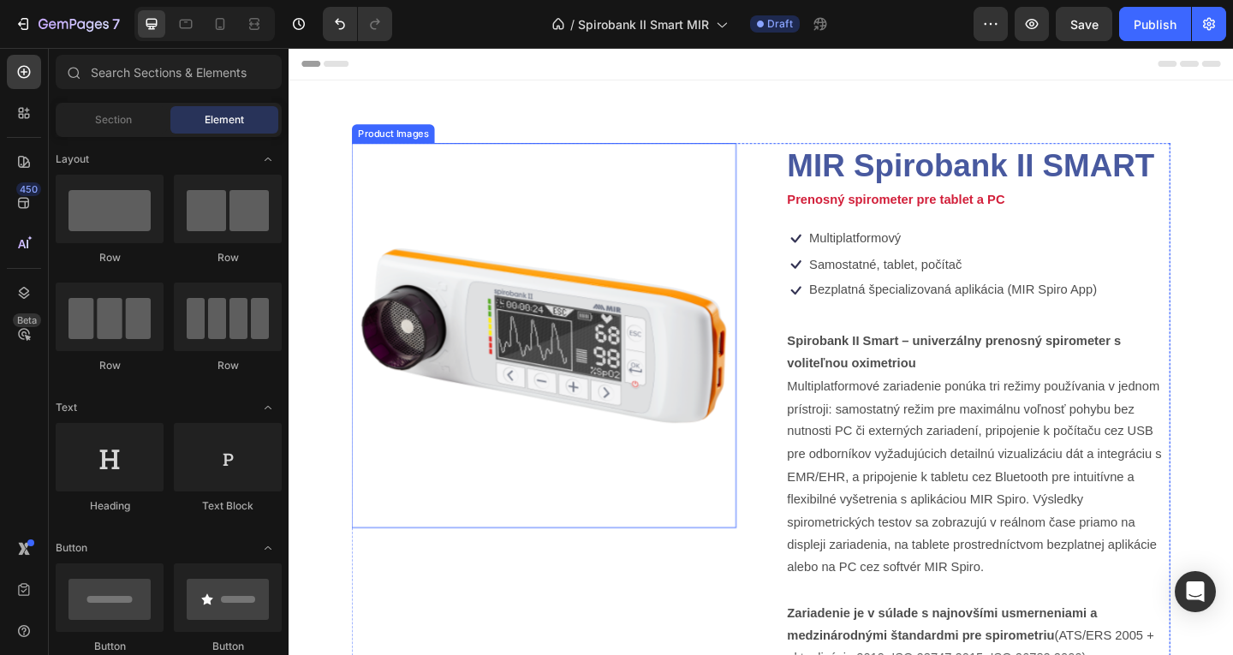
click at [546, 248] on img at bounding box center [566, 361] width 419 height 419
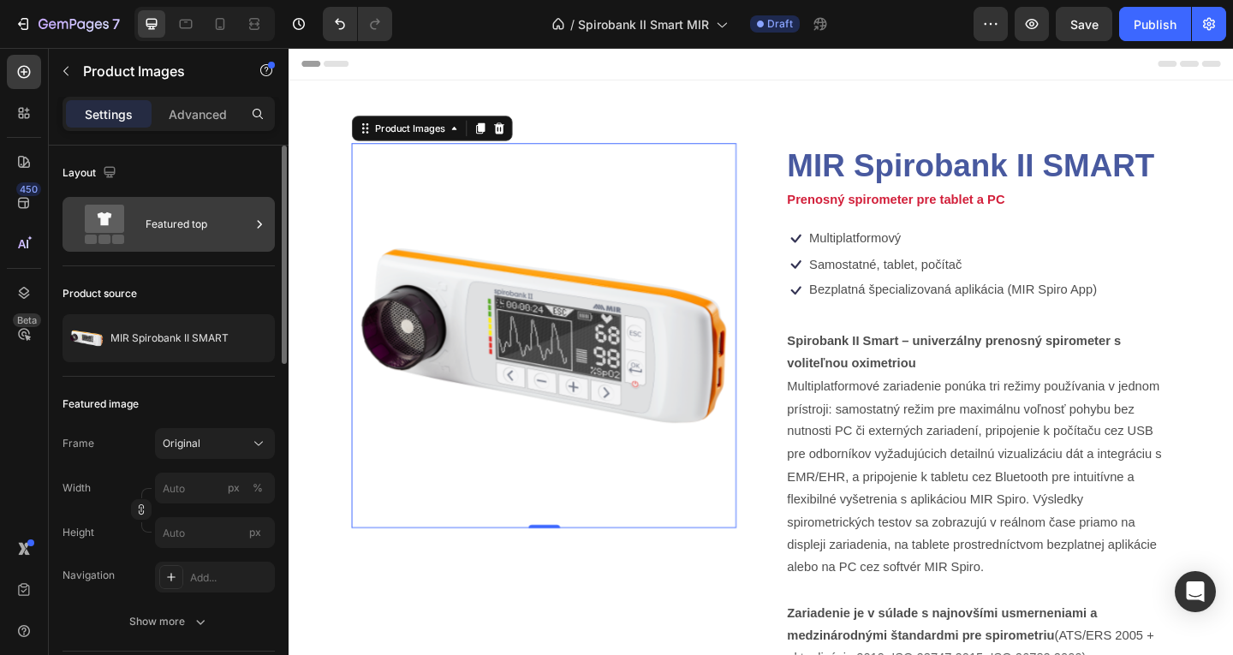
click at [194, 243] on div "Featured top" at bounding box center [198, 224] width 104 height 39
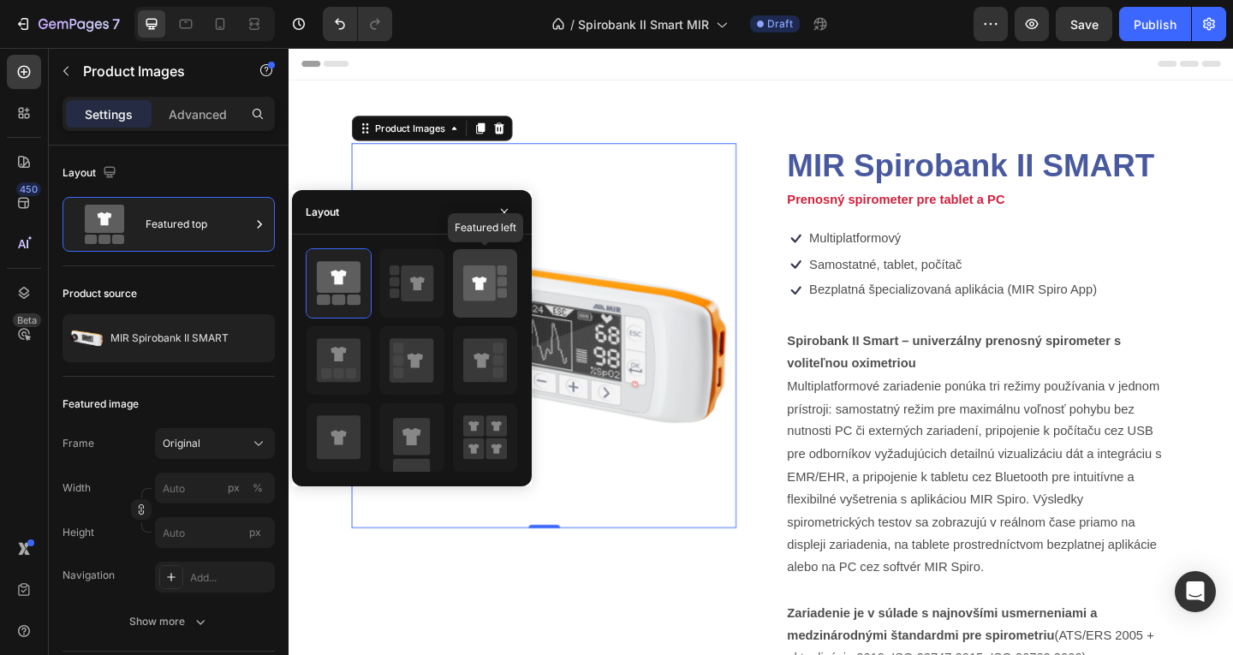
click at [493, 306] on icon at bounding box center [485, 283] width 44 height 48
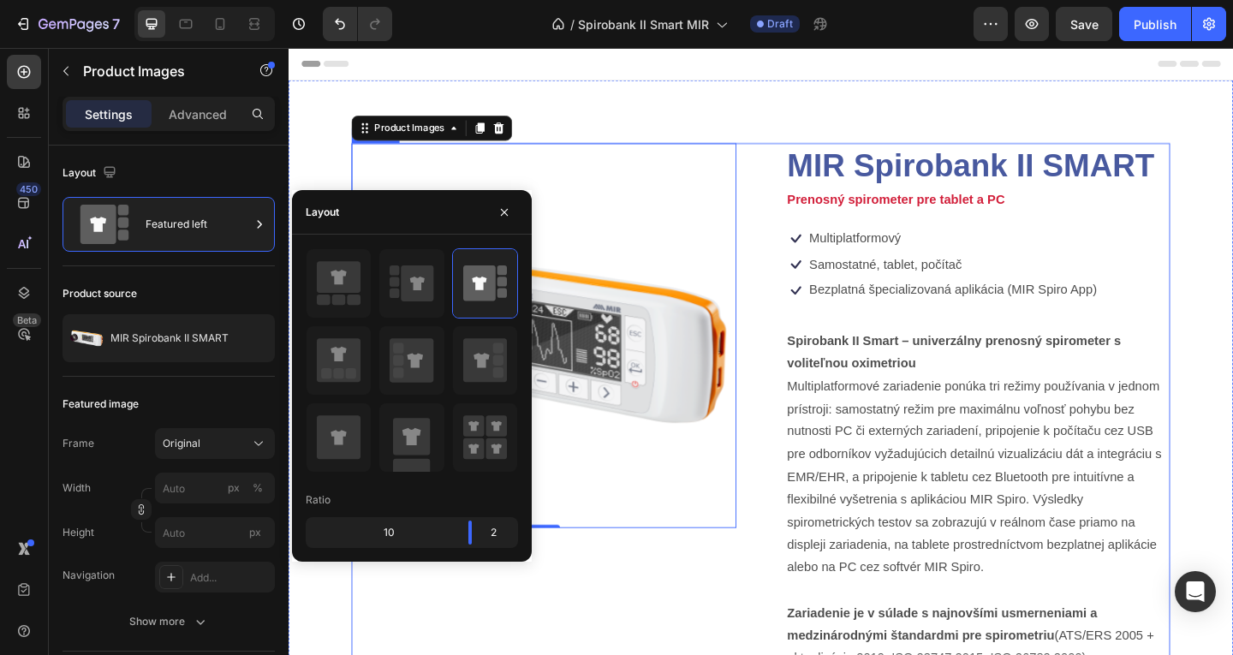
click at [790, 370] on div "Product Images 0 MIR Spirobank II SMART Product Title Prenosný spirometer pre t…" at bounding box center [802, 497] width 891 height 690
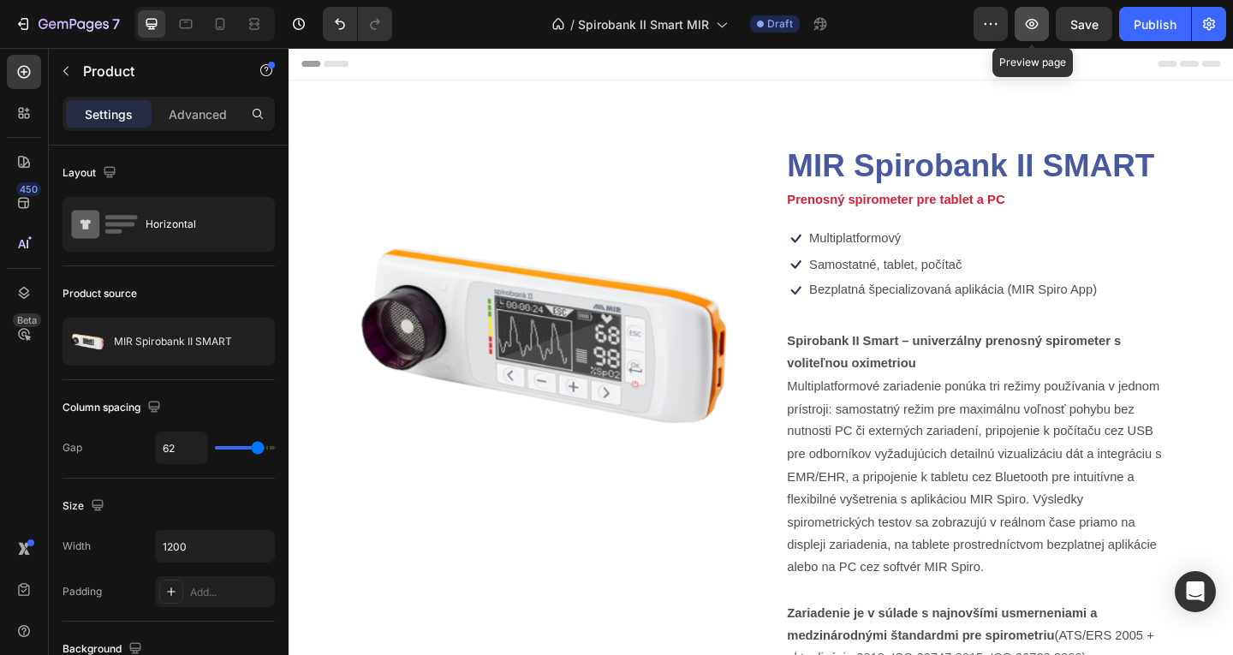
click at [1040, 33] on button "button" at bounding box center [1032, 24] width 34 height 34
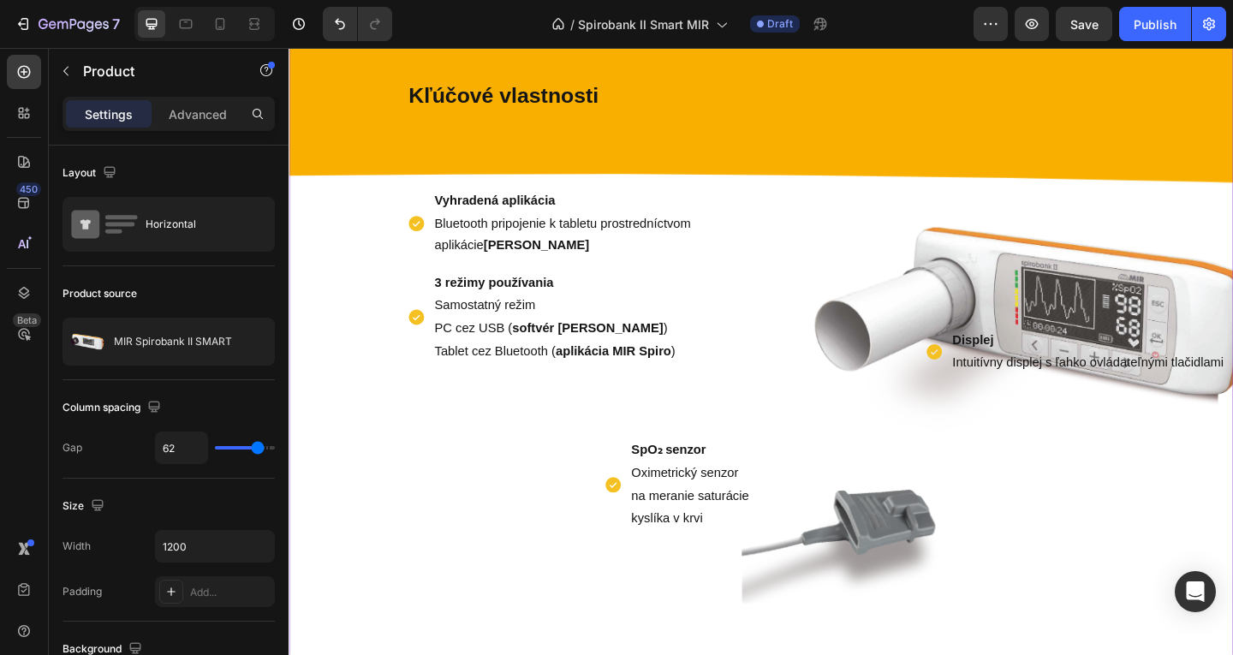
scroll to position [856, 0]
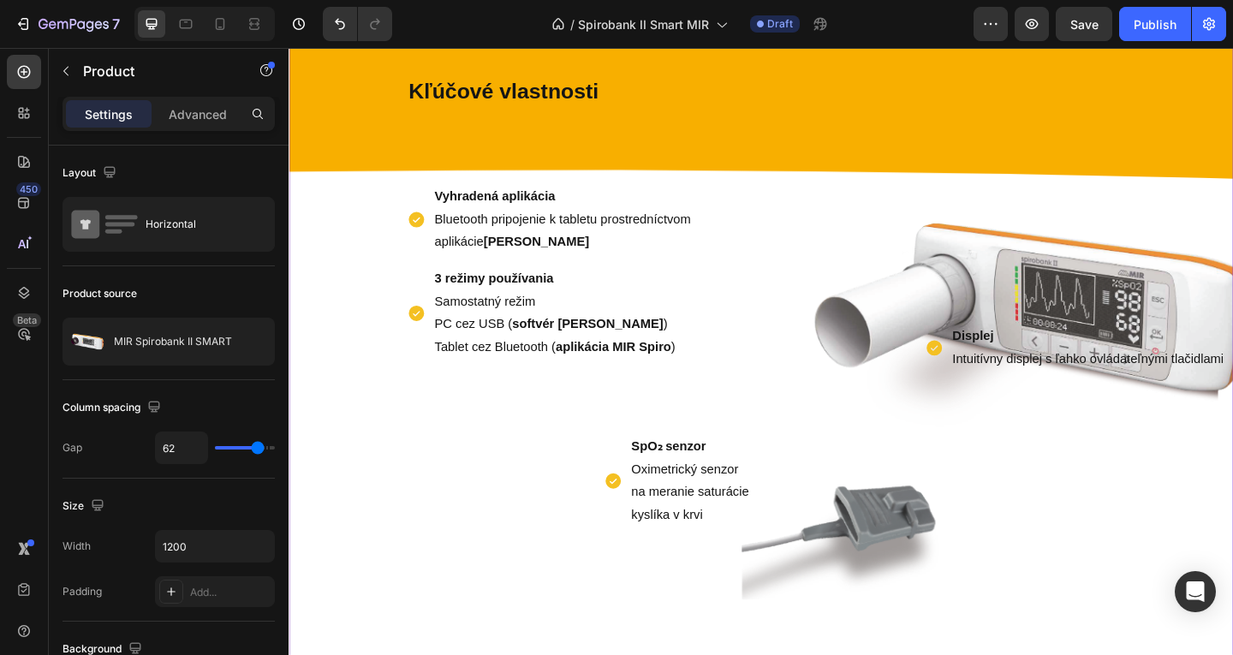
click at [376, 502] on div "SpO₂ senzor Oximetrický senzor na meranie saturácie kyslíka v krvi Item List" at bounding box center [542, 497] width 507 height 146
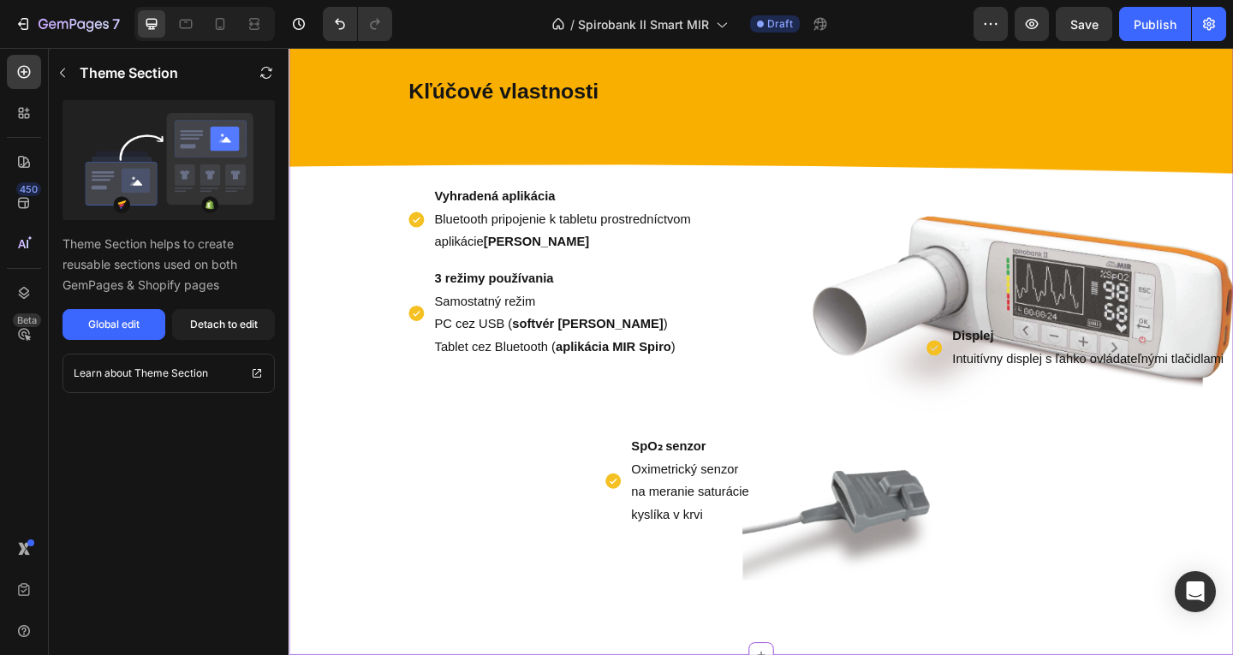
click at [528, 487] on div "SpO₂ senzor Oximetrický senzor na meranie saturácie kyslíka v krvi Item List" at bounding box center [542, 497] width 507 height 146
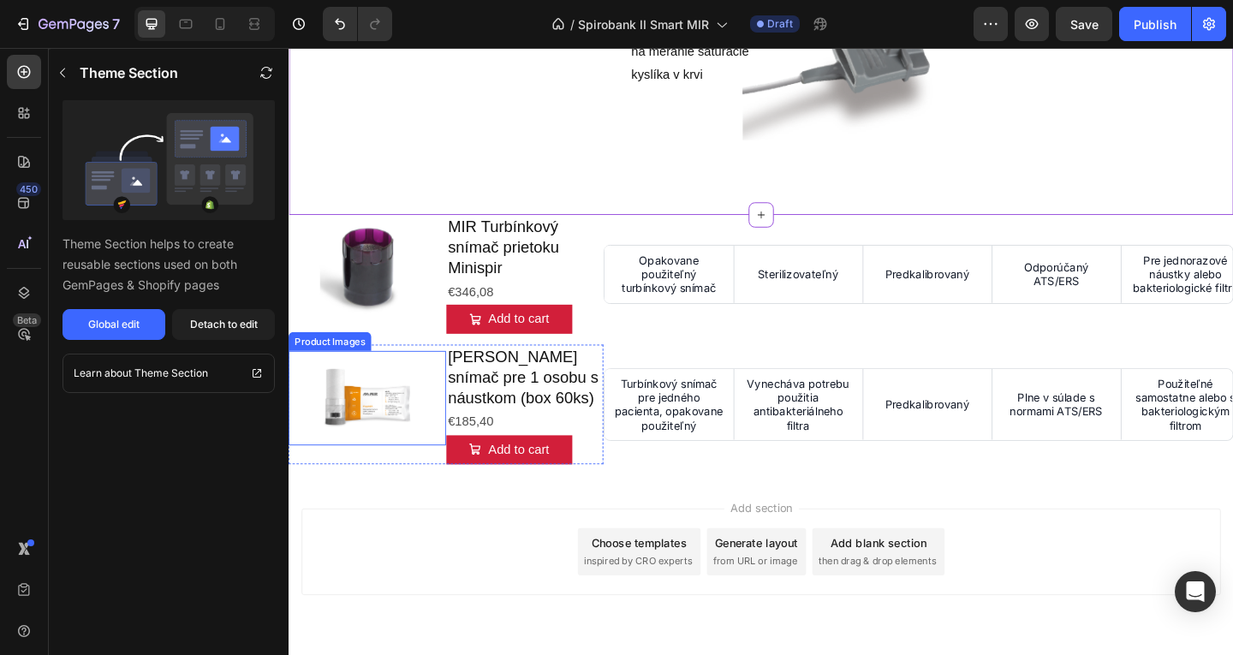
scroll to position [1370, 0]
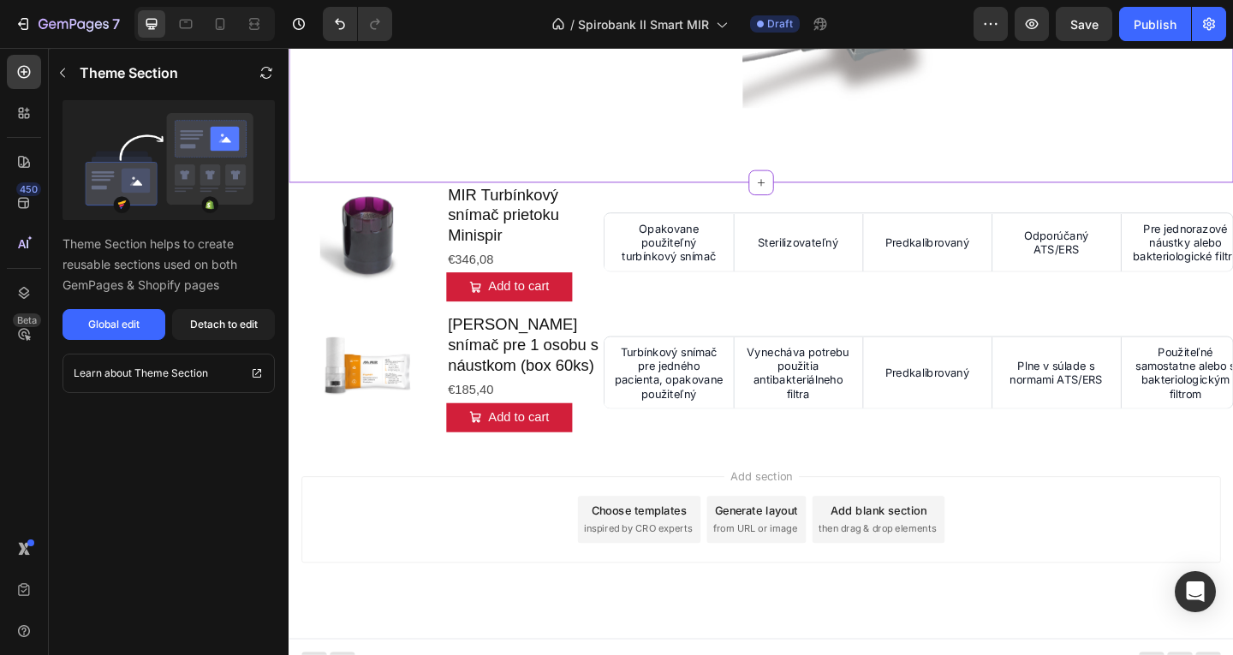
click at [93, 69] on p "Theme Section" at bounding box center [129, 73] width 98 height 21
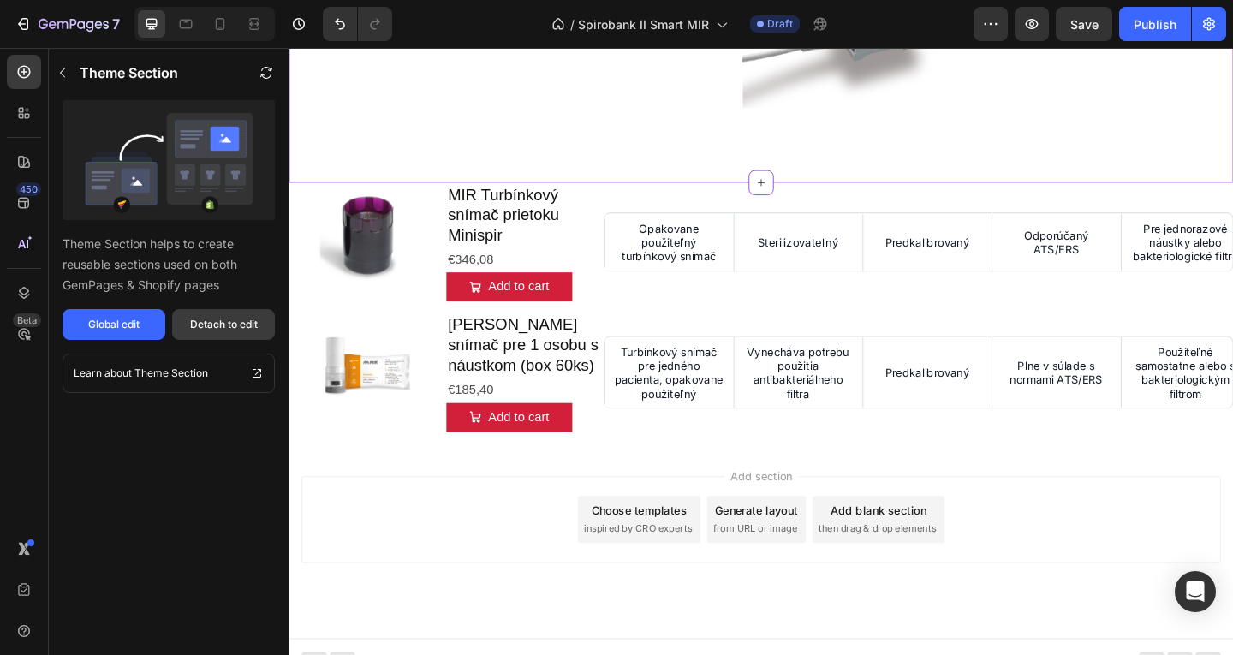
click at [220, 327] on div "Detach to edit" at bounding box center [224, 324] width 68 height 15
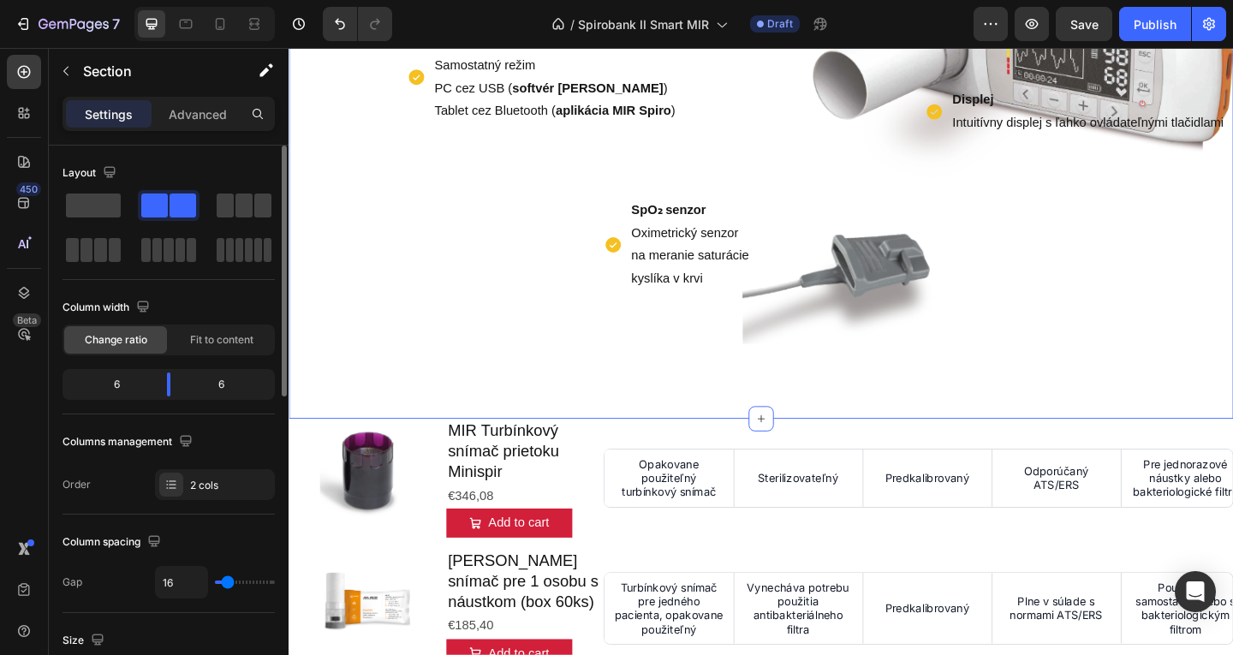
scroll to position [428, 0]
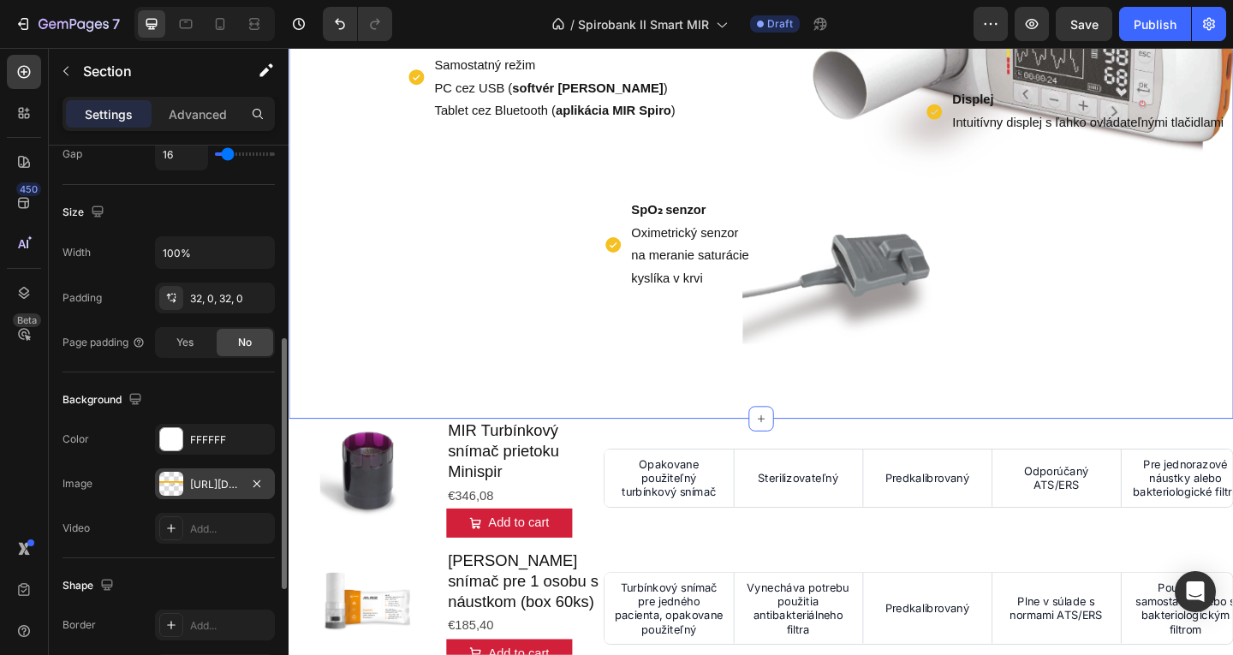
click at [218, 481] on div "[URL][DOMAIN_NAME]" at bounding box center [215, 484] width 50 height 15
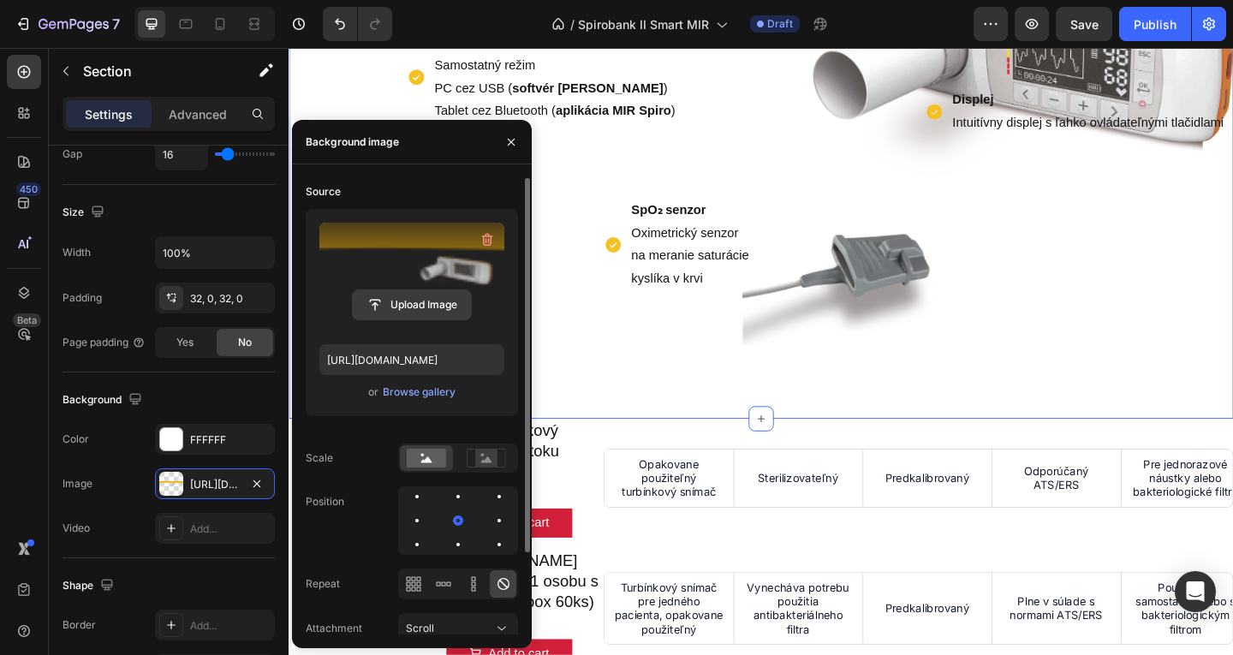
click at [412, 306] on input "file" at bounding box center [412, 304] width 118 height 29
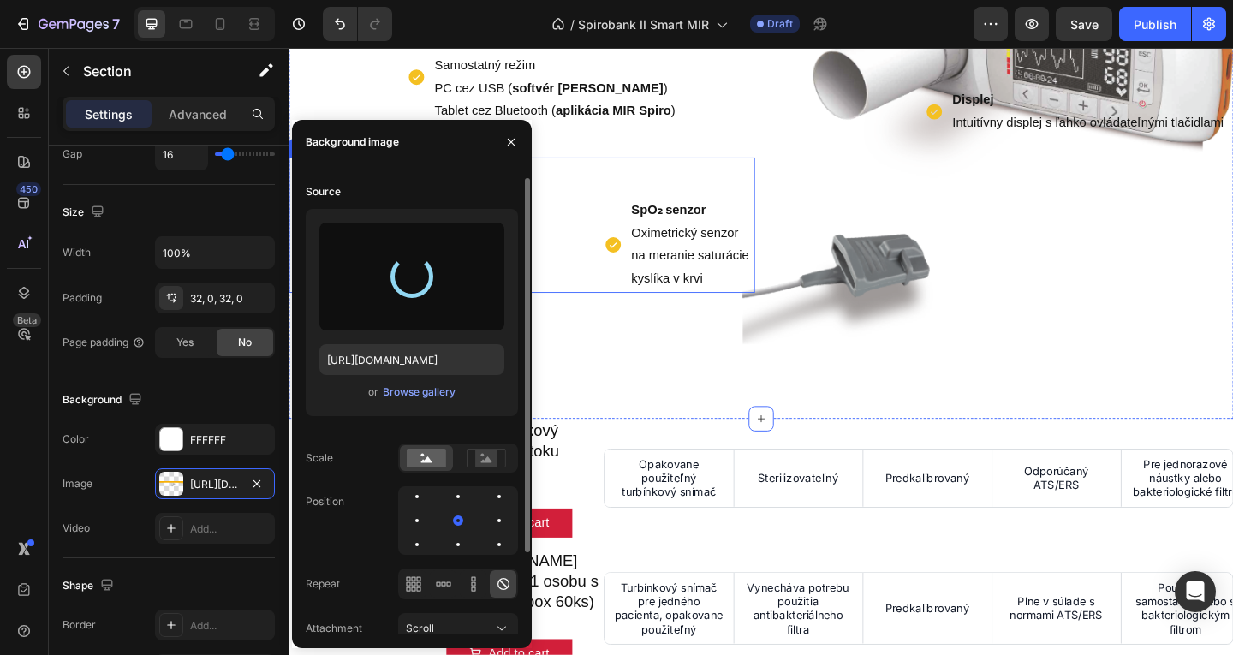
type input "[URL][DOMAIN_NAME]"
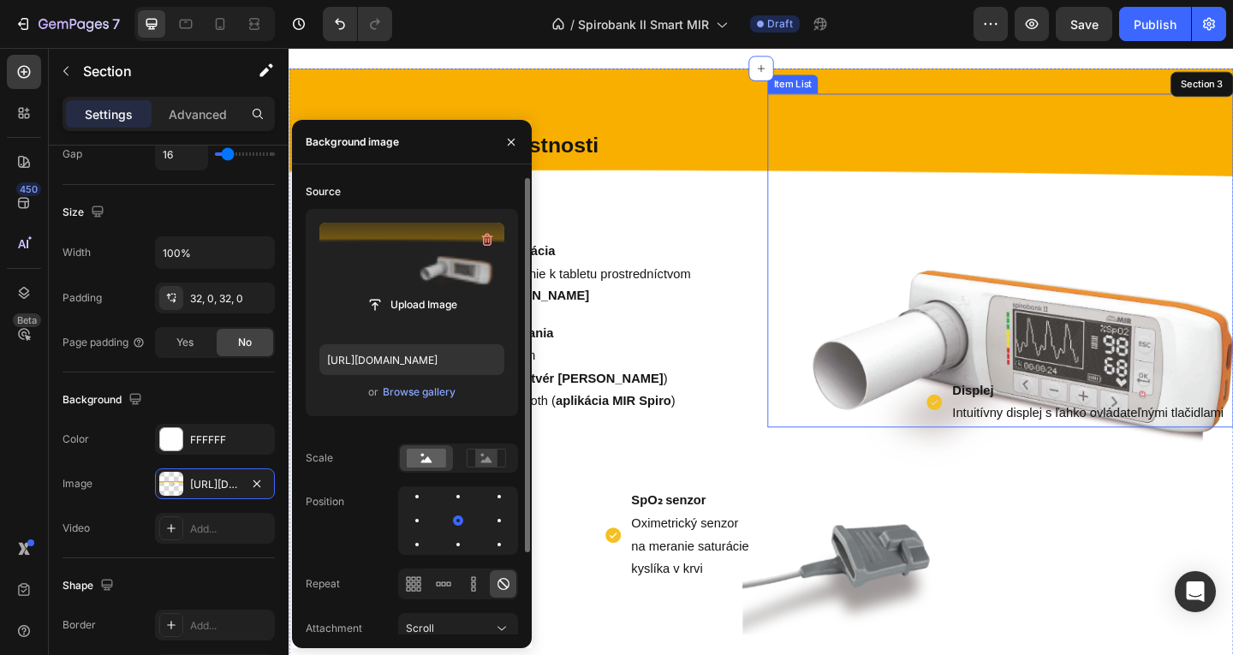
scroll to position [685, 0]
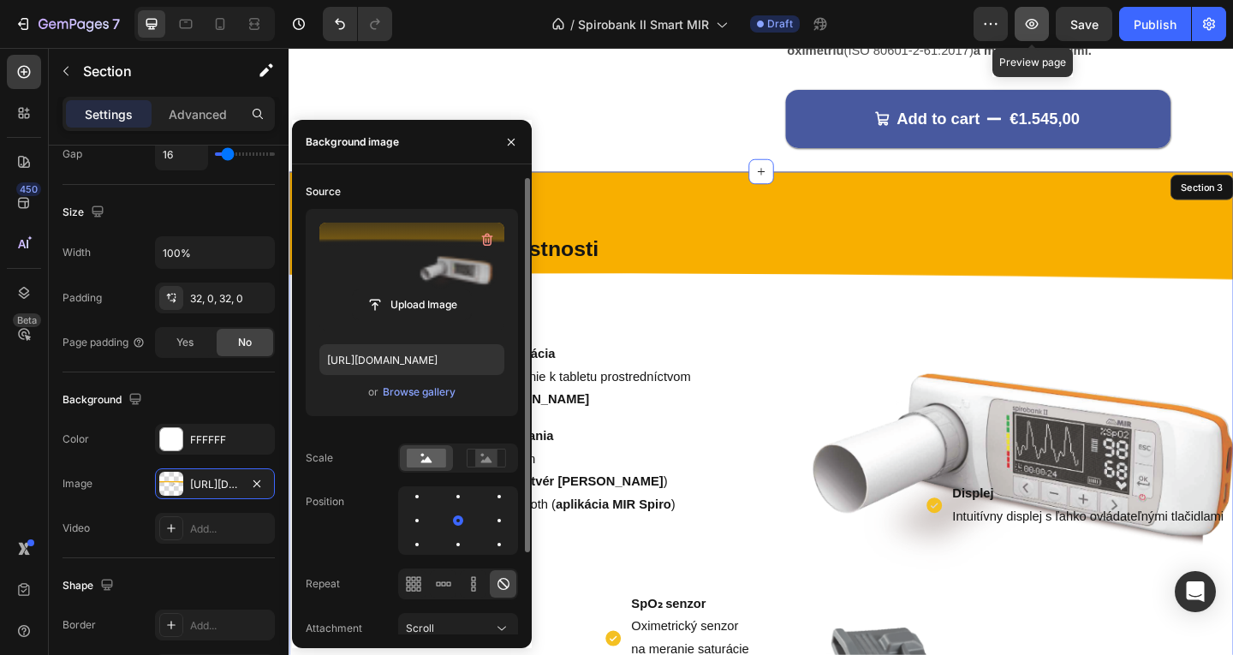
click at [1042, 17] on button "button" at bounding box center [1032, 24] width 34 height 34
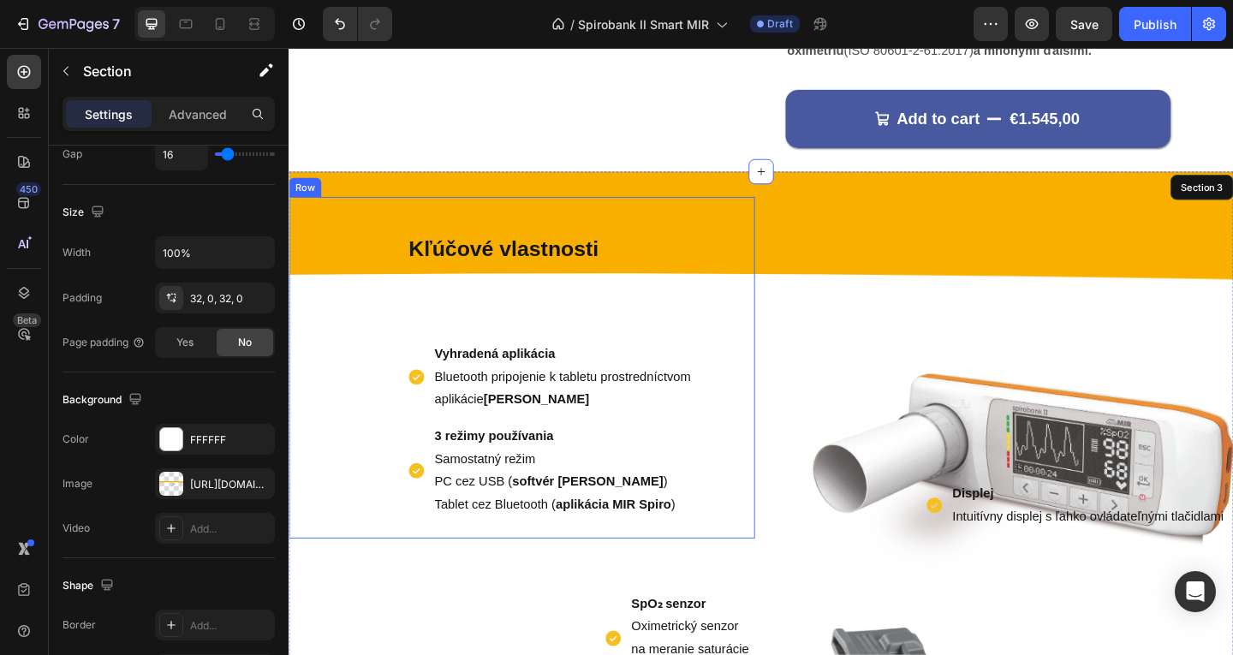
click at [507, 247] on div "Kľúčové vlastnosti Text Block Vyhradená aplikácia Bluetooth pripojenie k tablet…" at bounding box center [542, 396] width 507 height 372
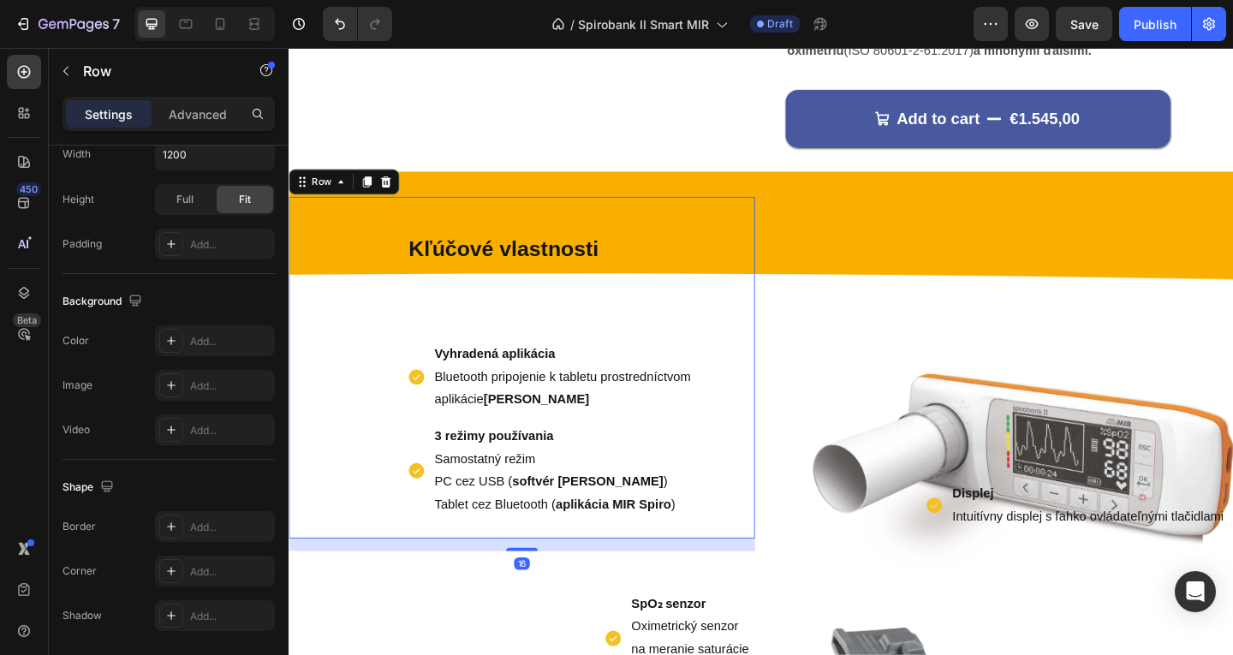
scroll to position [0, 0]
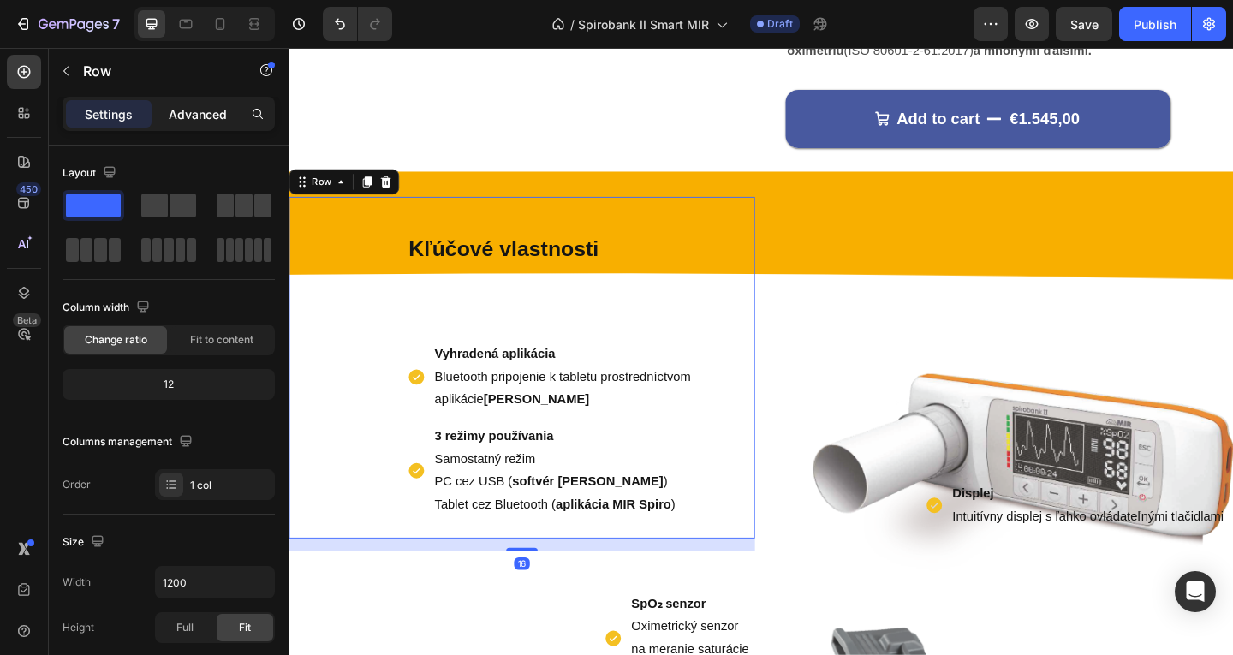
click at [203, 116] on p "Advanced" at bounding box center [198, 114] width 58 height 18
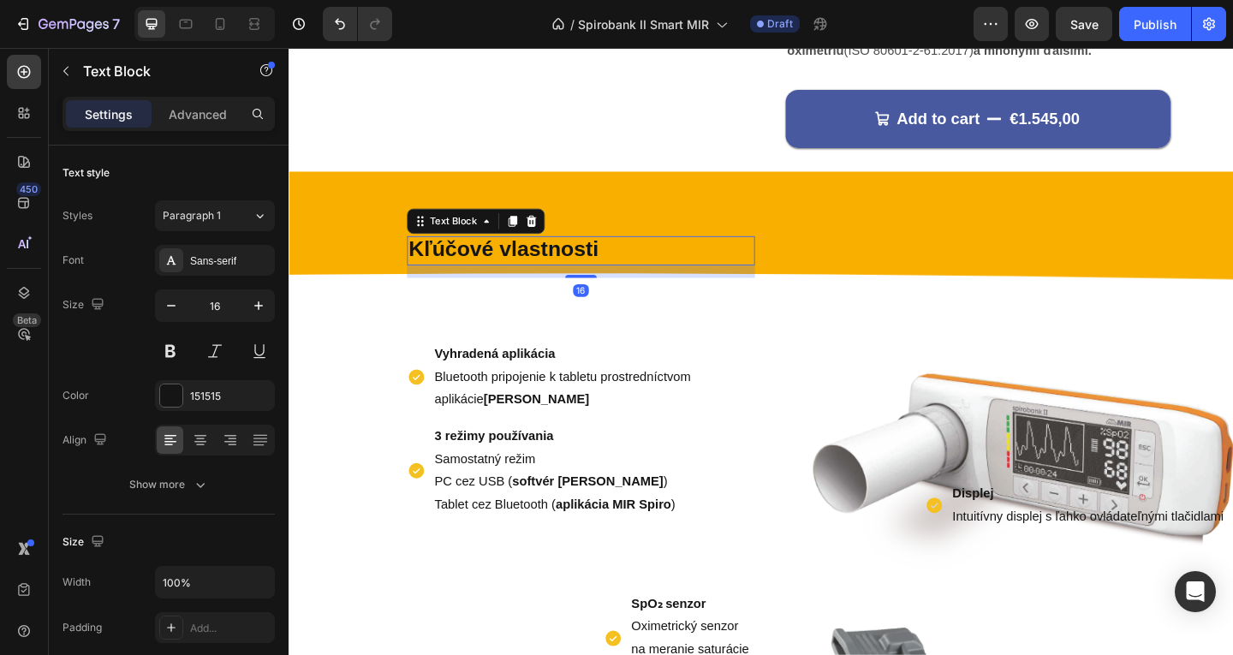
click at [443, 255] on strong "Kľúčové vlastnosti" at bounding box center [522, 266] width 206 height 26
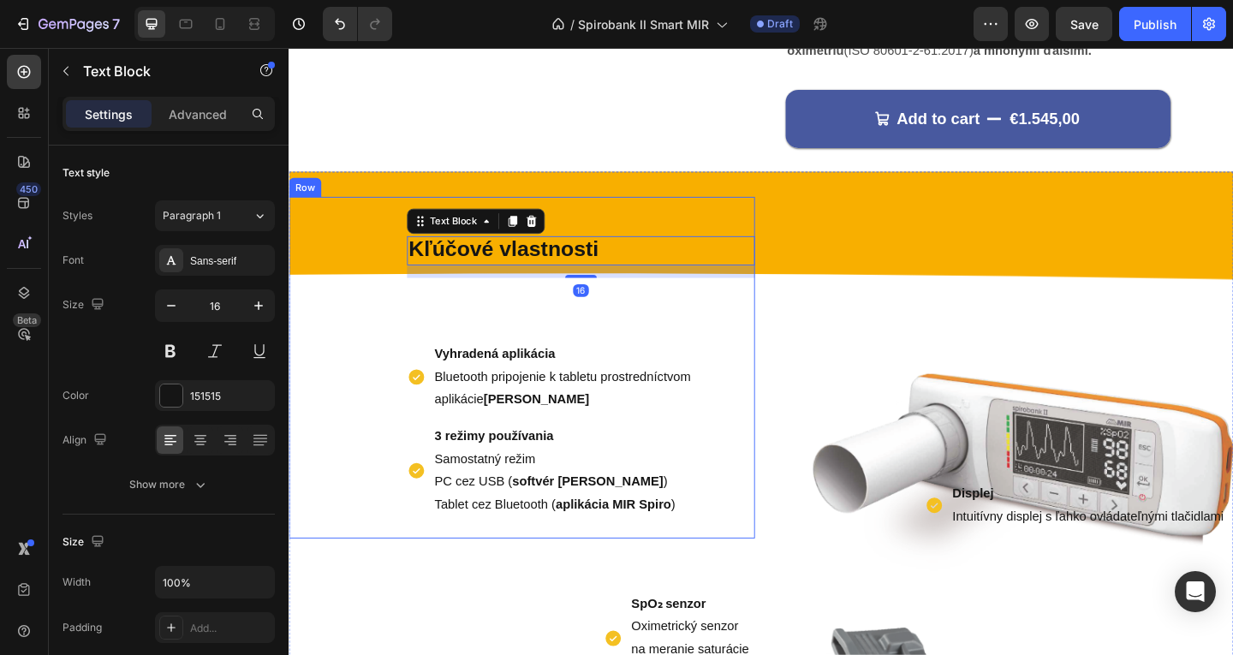
drag, startPoint x: 408, startPoint y: 256, endPoint x: 425, endPoint y: 262, distance: 17.3
click at [410, 259] on div "Kľúčové vlastnosti Text Block 16 Vyhradená aplikácia Bluetooth pripojenie k tab…" at bounding box center [542, 396] width 507 height 372
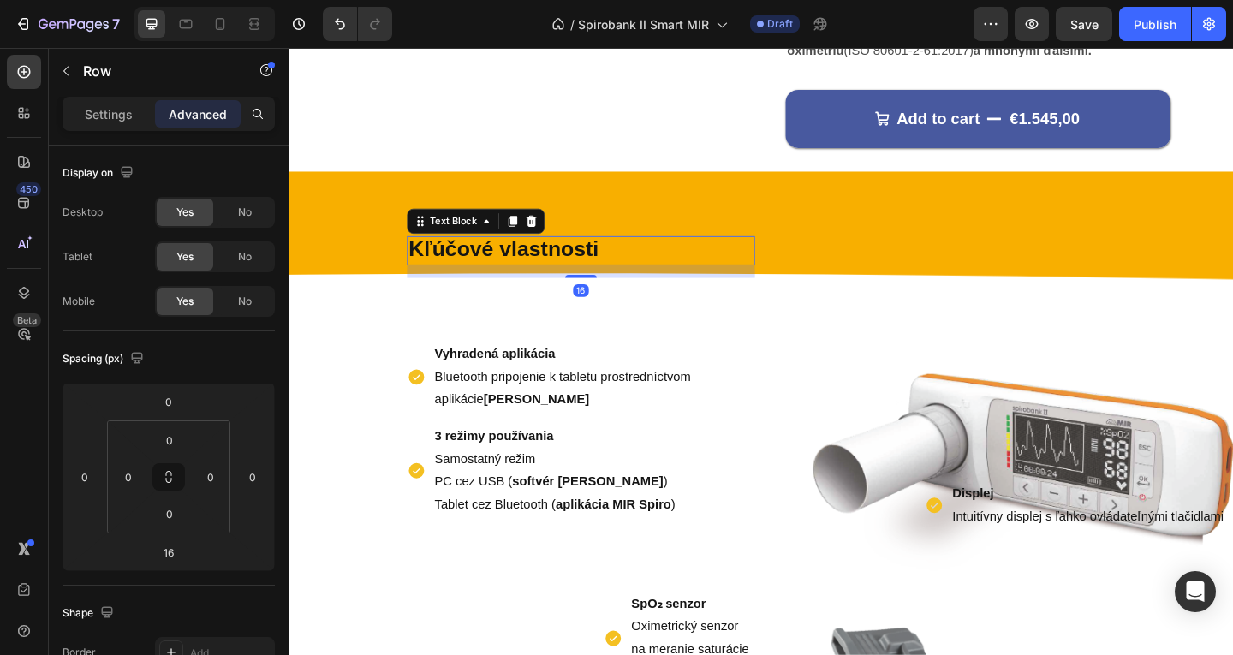
click at [434, 259] on strong "Kľúčové vlastnosti" at bounding box center [522, 266] width 206 height 26
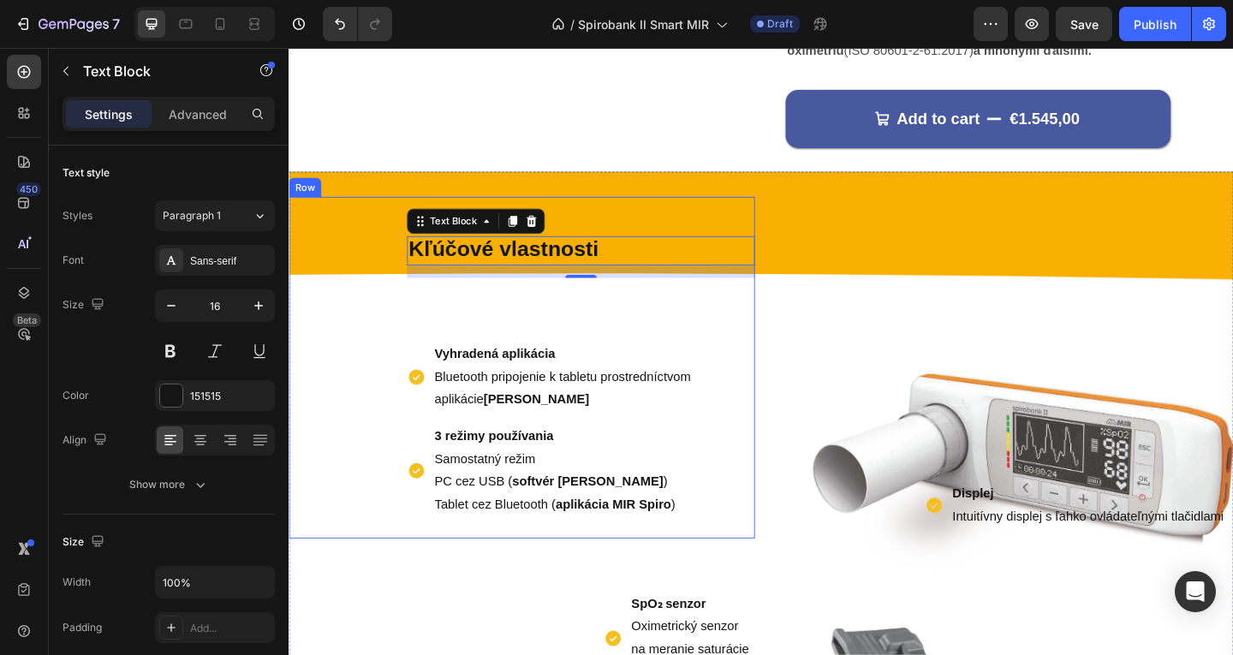
click at [581, 213] on div "Kľúčové vlastnosti Text Block 16 Vyhradená aplikácia Bluetooth pripojenie k tab…" at bounding box center [542, 396] width 507 height 372
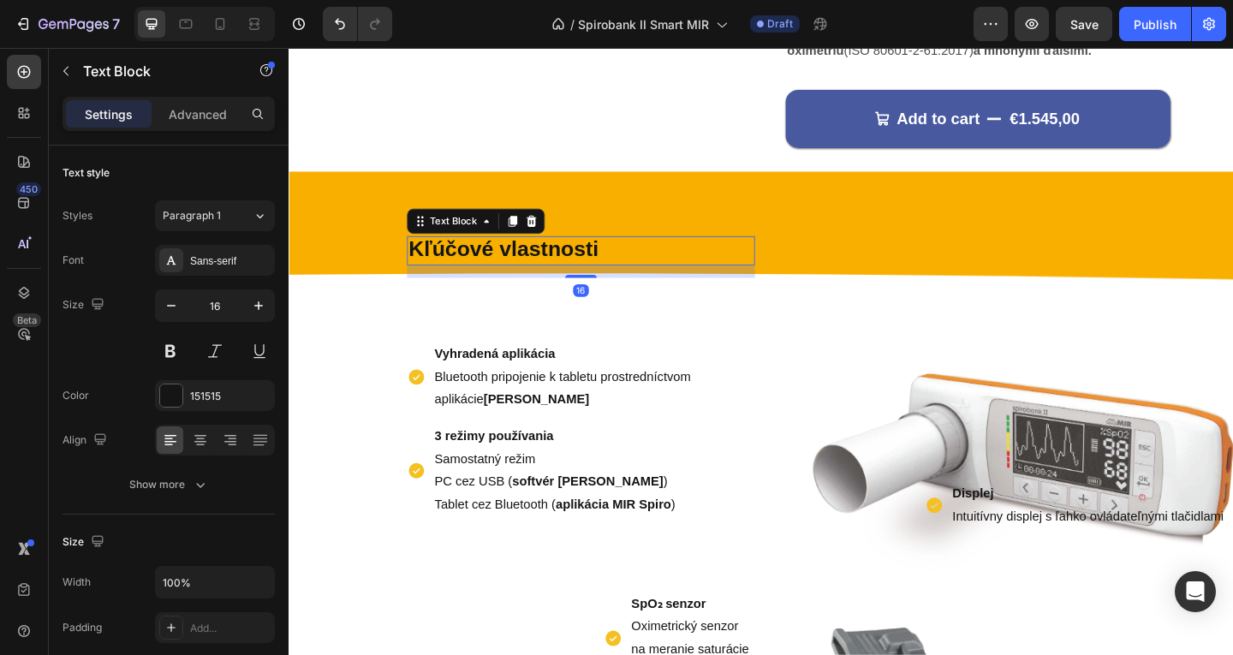
click at [500, 278] on strong "Kľúčové vlastnosti" at bounding box center [522, 266] width 206 height 26
click at [599, 284] on div "17" at bounding box center [606, 284] width 379 height 0
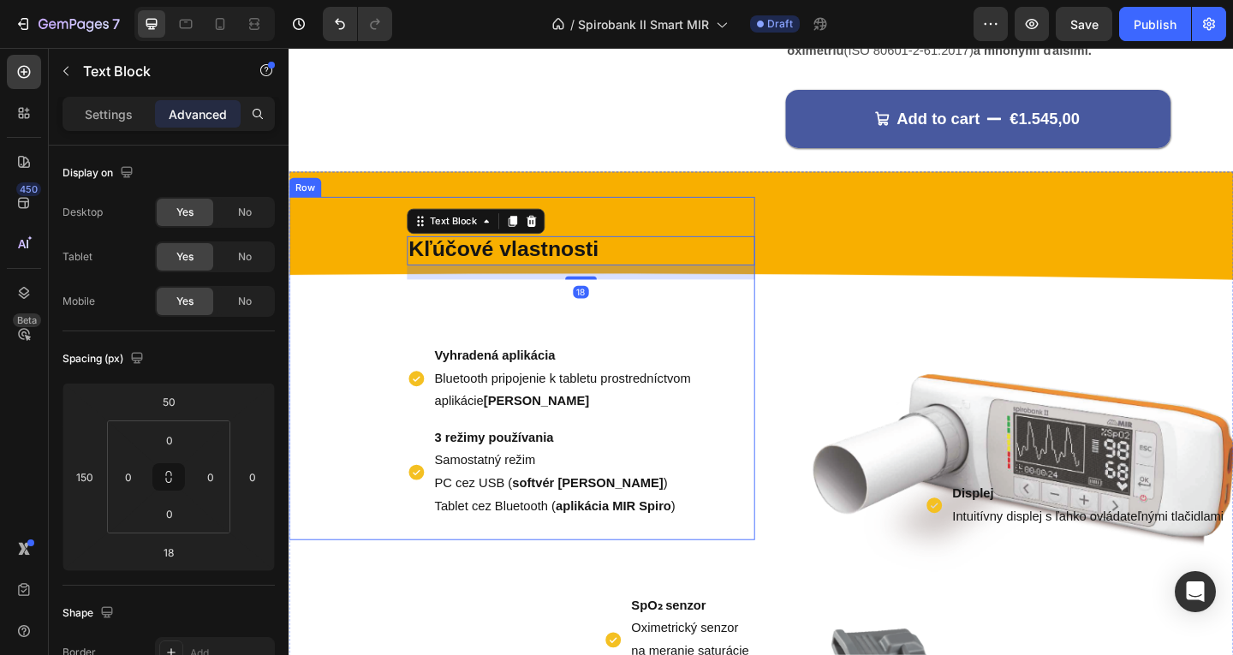
click at [605, 249] on div "Kľúčové vlastnosti Text Block 18 Vyhradená aplikácia Bluetooth pripojenie k tab…" at bounding box center [542, 396] width 507 height 373
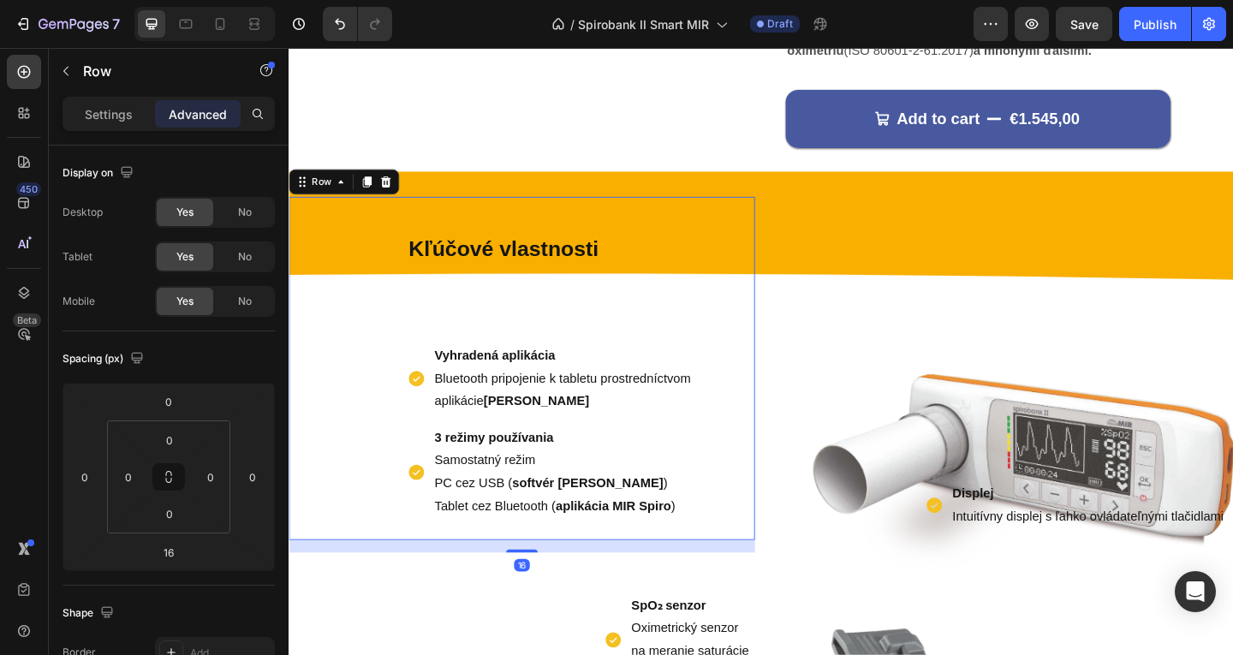
click at [602, 228] on div "Kľúčové vlastnosti Text Block Vyhradená aplikácia Bluetooth pripojenie k tablet…" at bounding box center [542, 396] width 507 height 373
click at [416, 269] on div "Kľúčové vlastnosti Text Block Vyhradená aplikácia Bluetooth pripojenie k tablet…" at bounding box center [542, 396] width 507 height 373
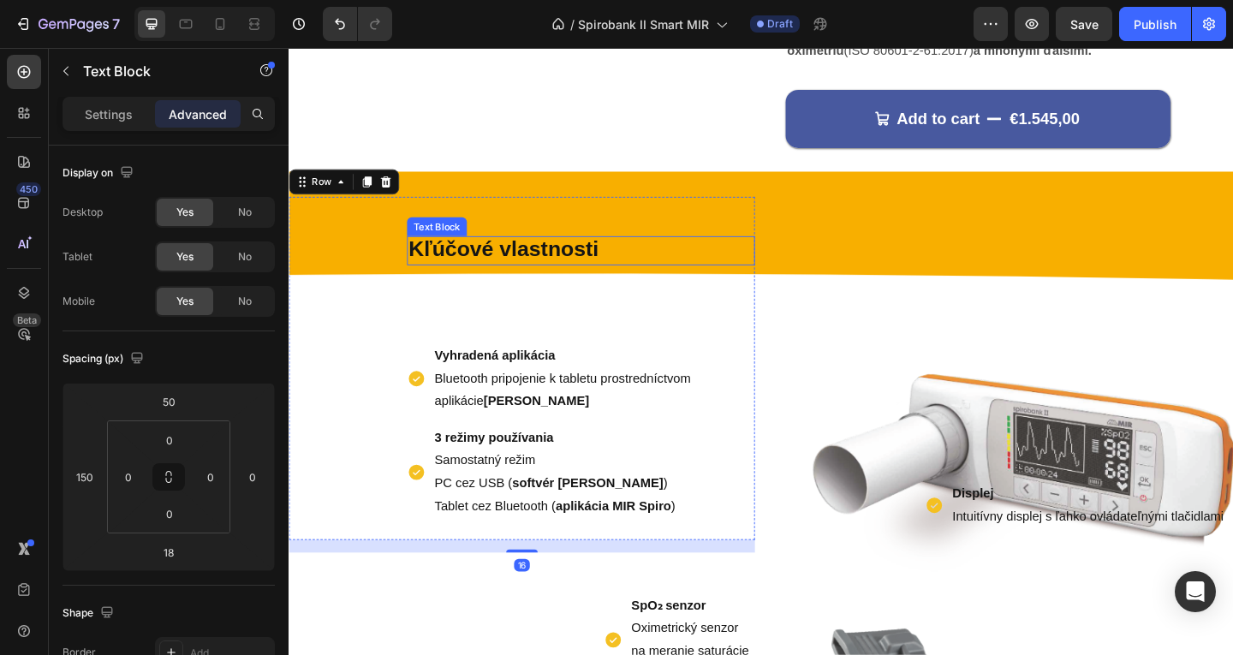
click at [430, 265] on strong "Kľúčové vlastnosti" at bounding box center [522, 266] width 206 height 26
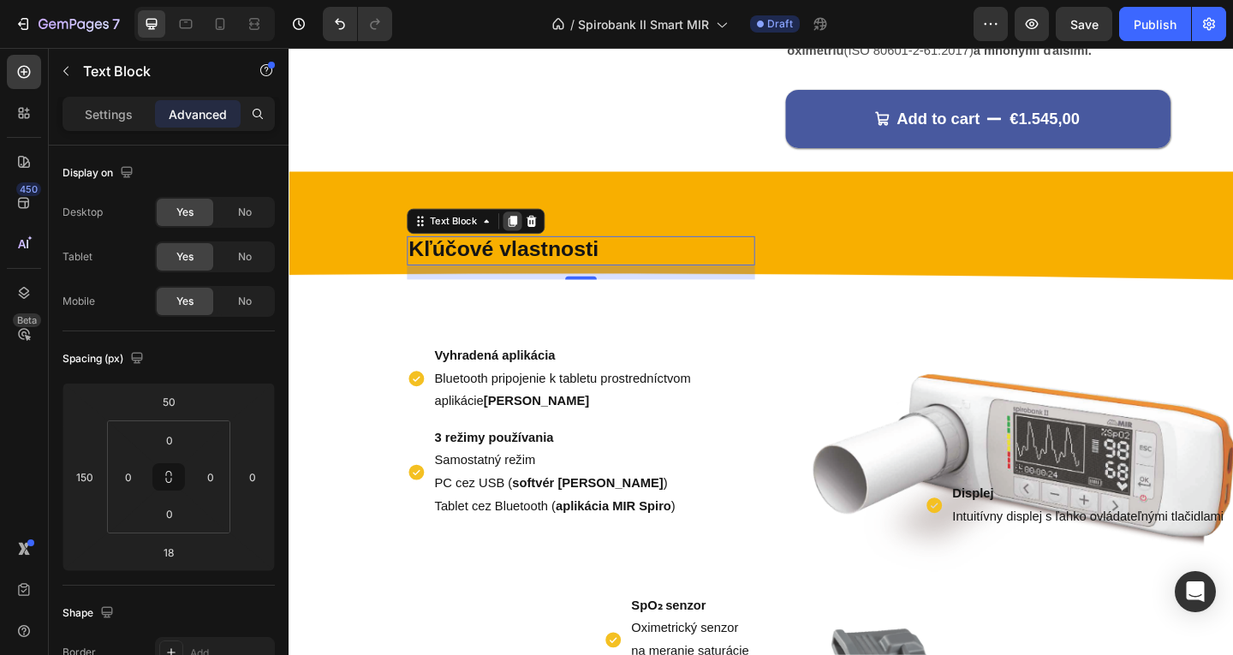
click at [534, 233] on icon at bounding box center [532, 236] width 9 height 12
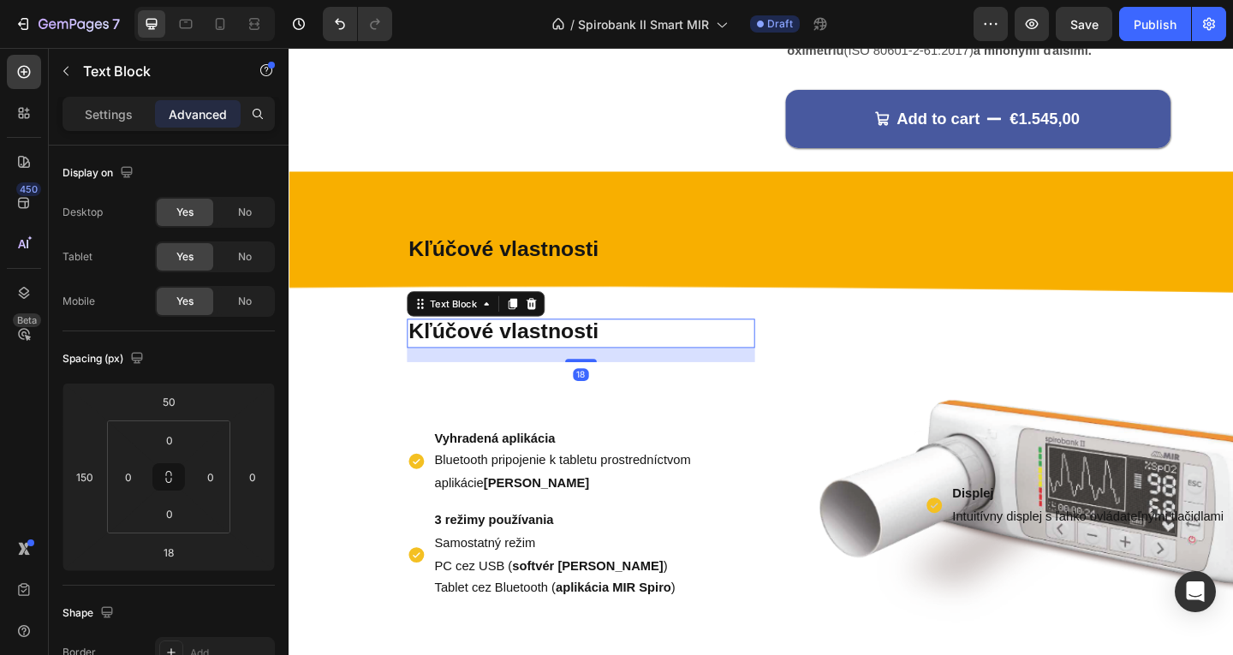
click at [642, 355] on p "Kľúčové vlastnosti" at bounding box center [606, 358] width 375 height 28
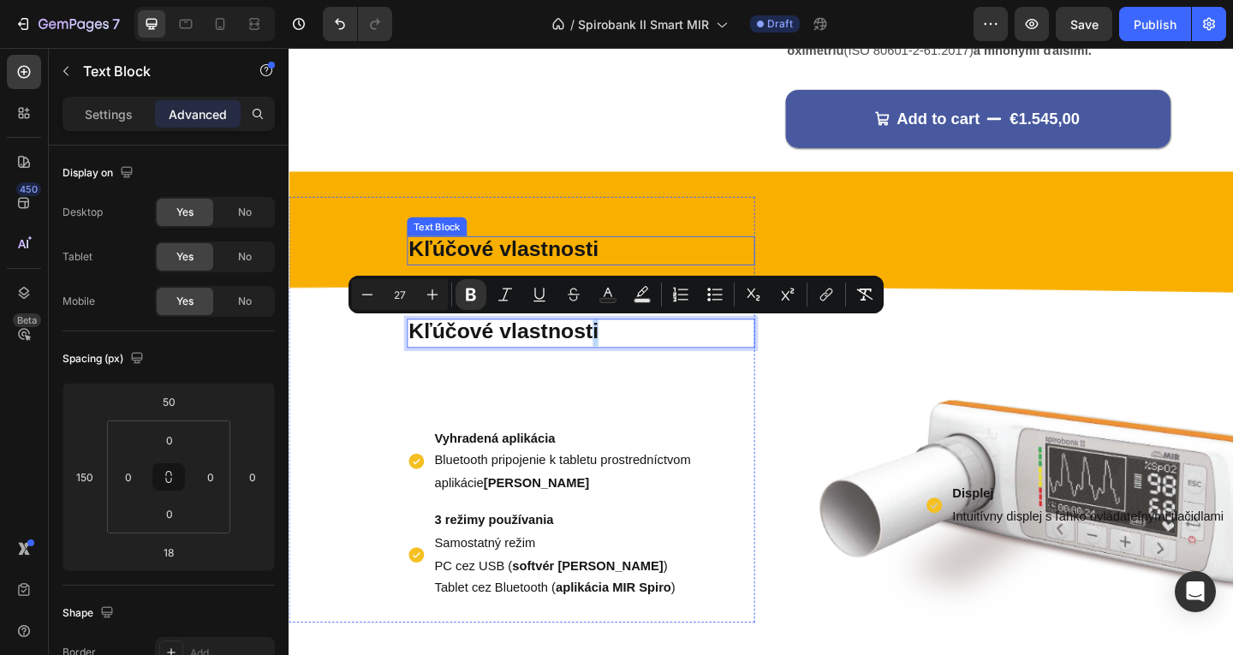
drag, startPoint x: 622, startPoint y: 355, endPoint x: 618, endPoint y: 322, distance: 33.6
click at [620, 295] on div "Kľúčové vlastnosti Text Block Kľúčové vlastnosti Text Block 18 Vyhradená apliká…" at bounding box center [542, 441] width 507 height 463
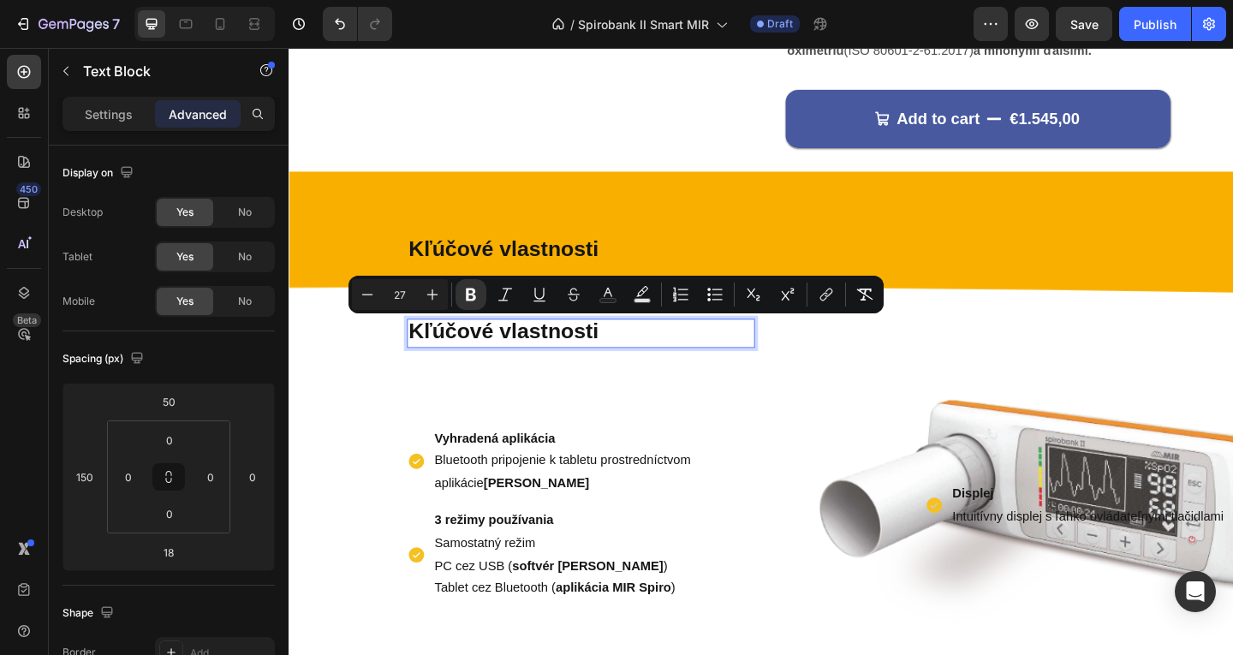
click at [559, 357] on strong "Kľúčové vlastnosti" at bounding box center [522, 356] width 206 height 26
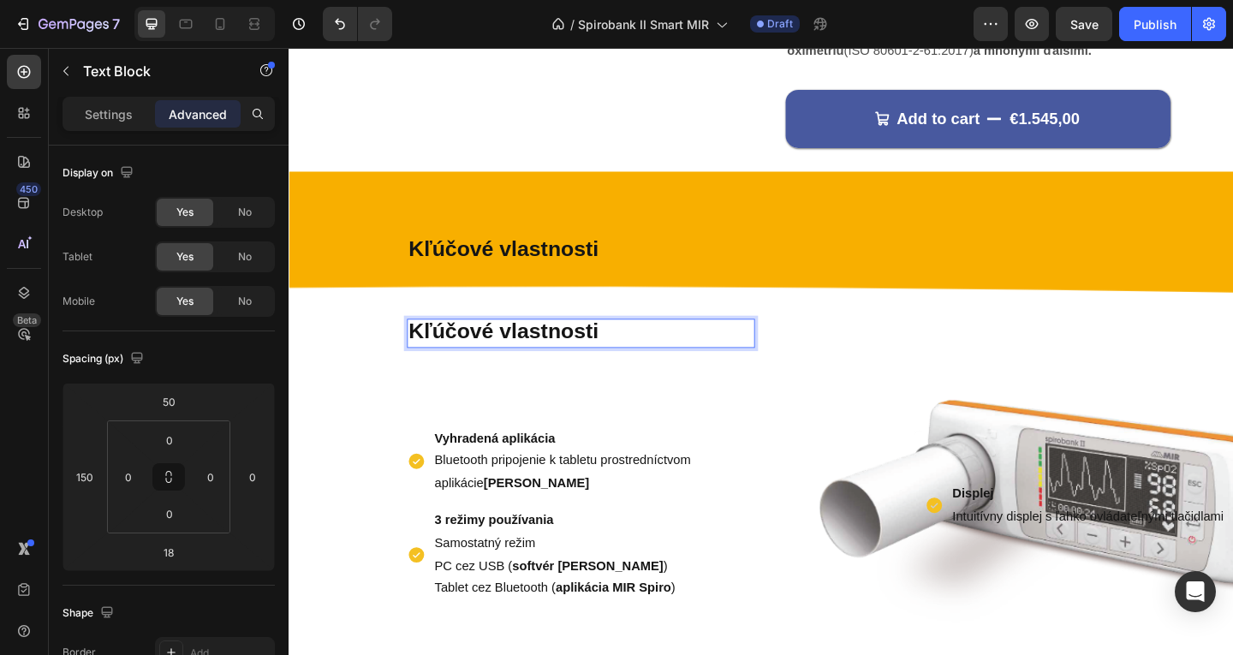
click at [587, 373] on div "Kľúčové vlastnosti Text Block Kľúčové vlastnosti Text Block 18 Vyhradená apliká…" at bounding box center [542, 441] width 507 height 463
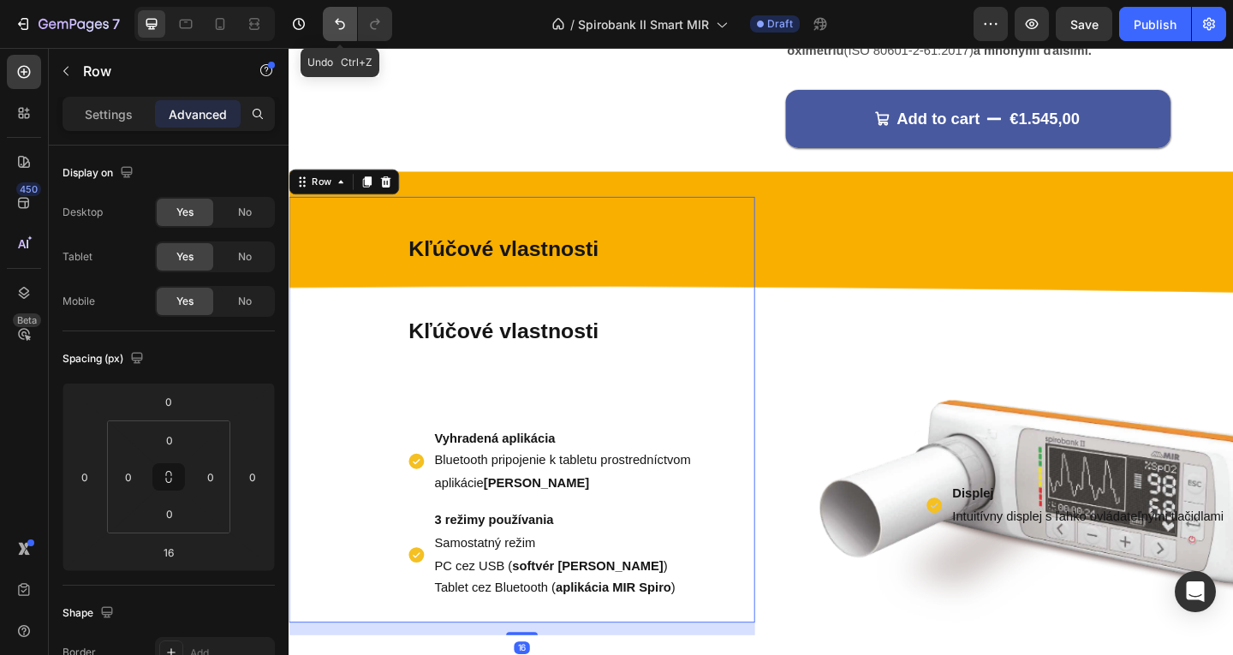
click at [337, 29] on icon "Undo/Redo" at bounding box center [339, 23] width 17 height 17
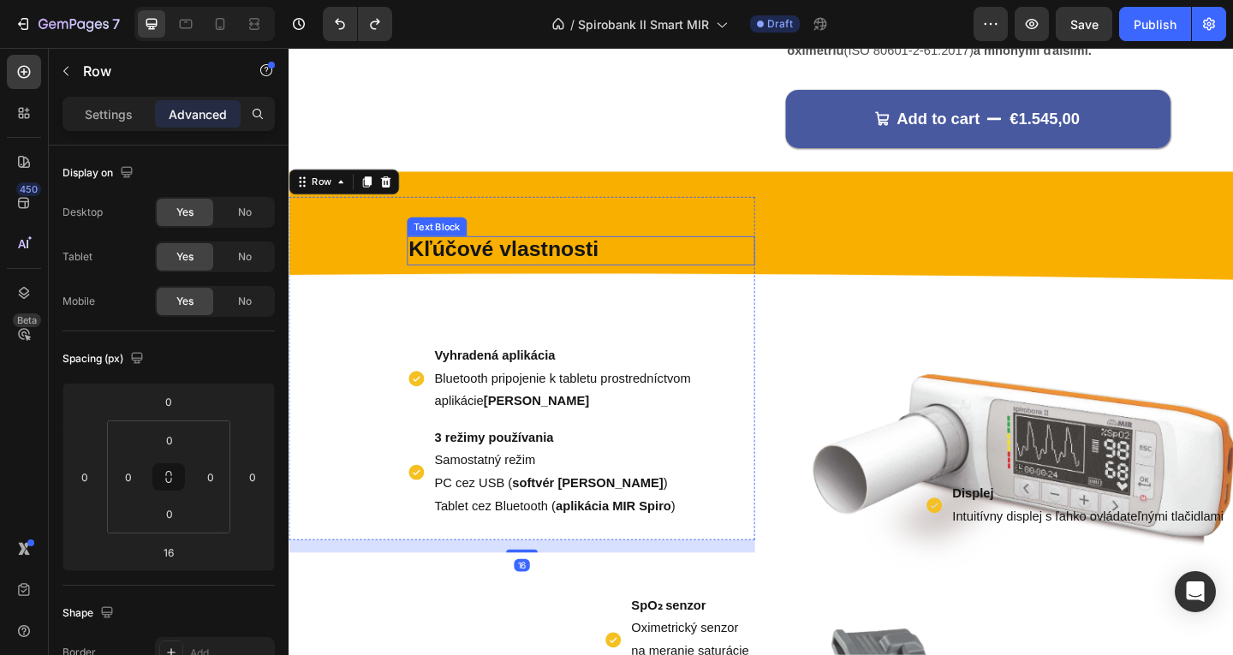
click at [517, 285] on div "Kľúčové vlastnosti Text Block Vyhradená aplikácia Bluetooth pripojenie k tablet…" at bounding box center [542, 396] width 507 height 373
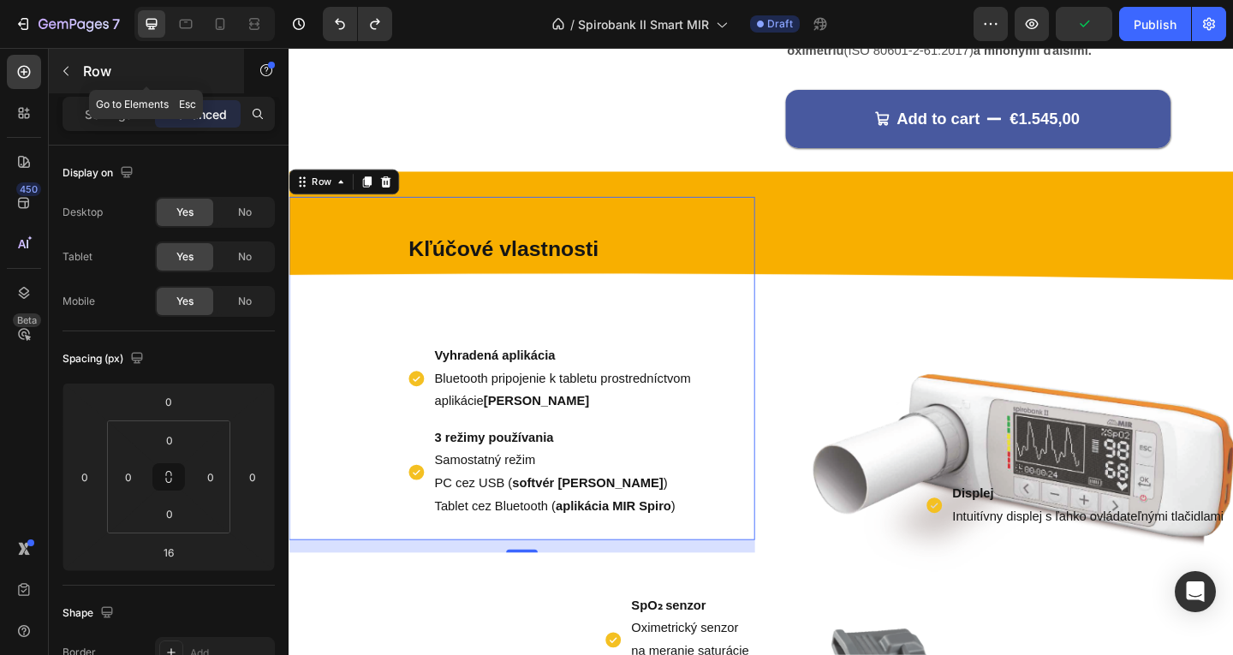
click at [73, 76] on button "button" at bounding box center [65, 70] width 27 height 27
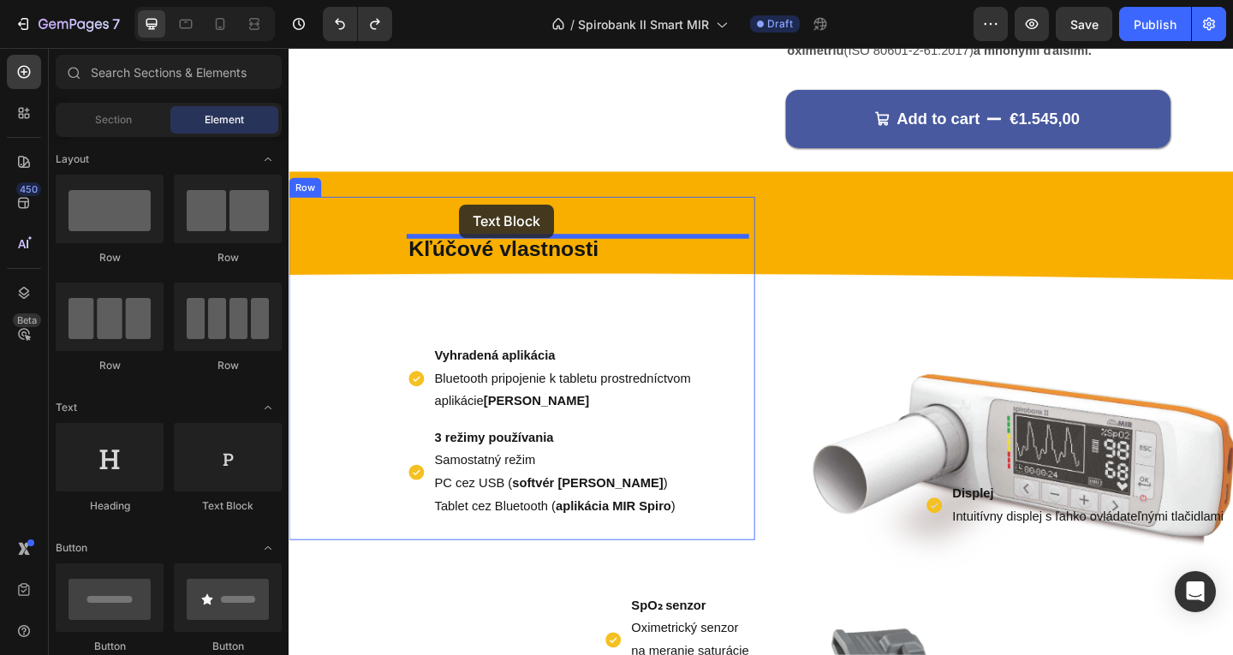
drag, startPoint x: 471, startPoint y: 495, endPoint x: 474, endPoint y: 218, distance: 276.6
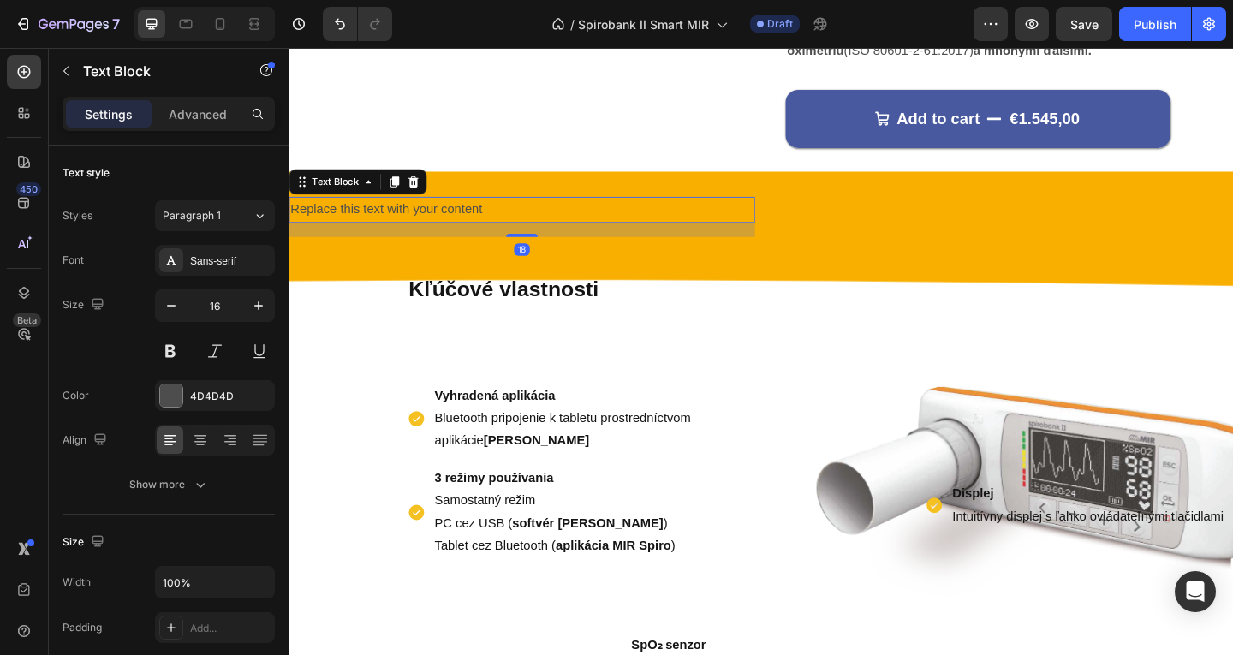
click at [460, 215] on div "Replace this text with your content" at bounding box center [542, 224] width 507 height 28
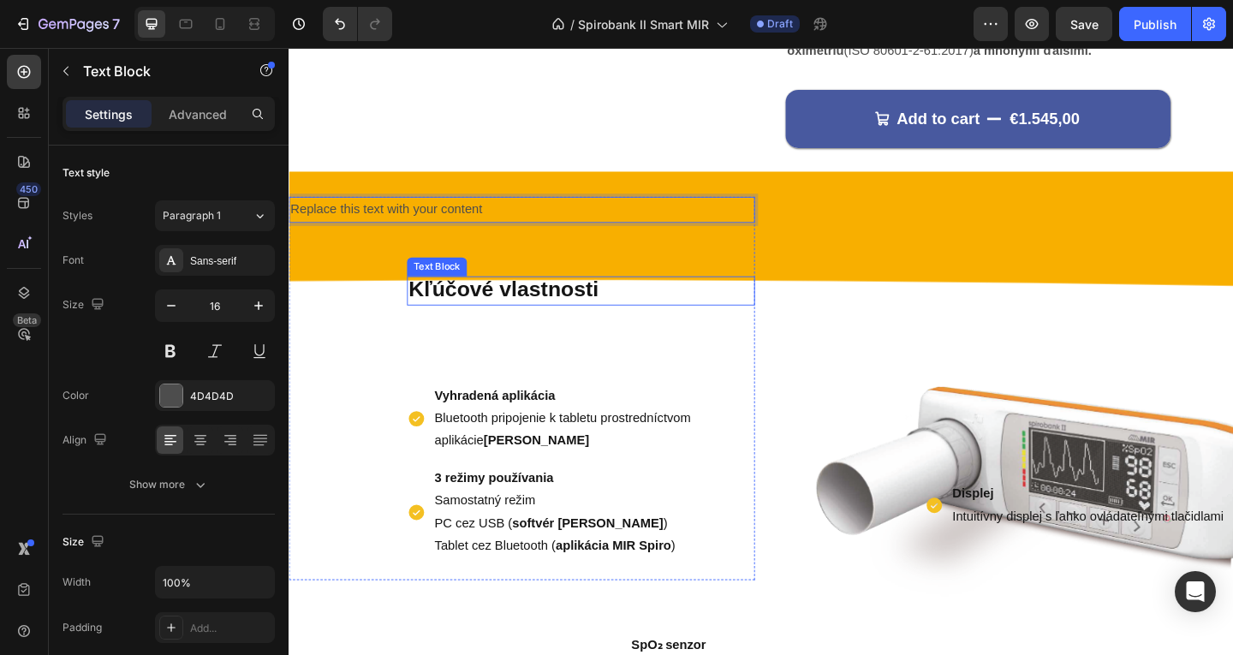
click at [485, 314] on strong "Kľúčové vlastnosti" at bounding box center [522, 310] width 206 height 26
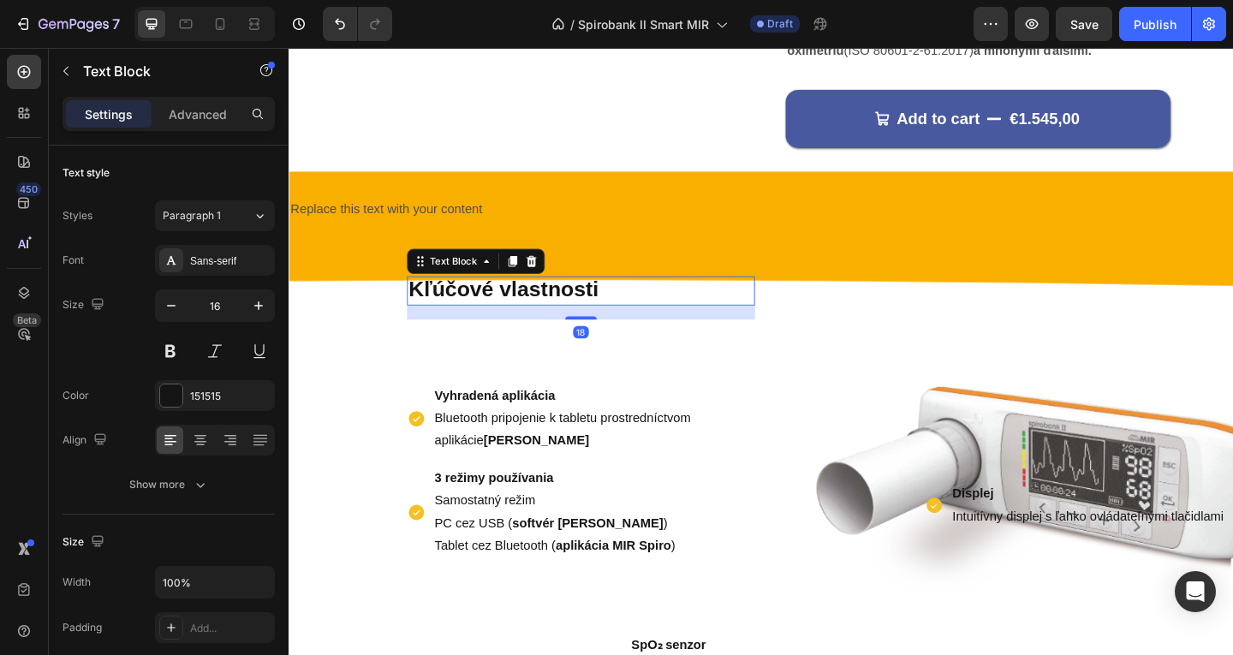
click at [659, 307] on p "Kľúčové vlastnosti" at bounding box center [606, 312] width 375 height 28
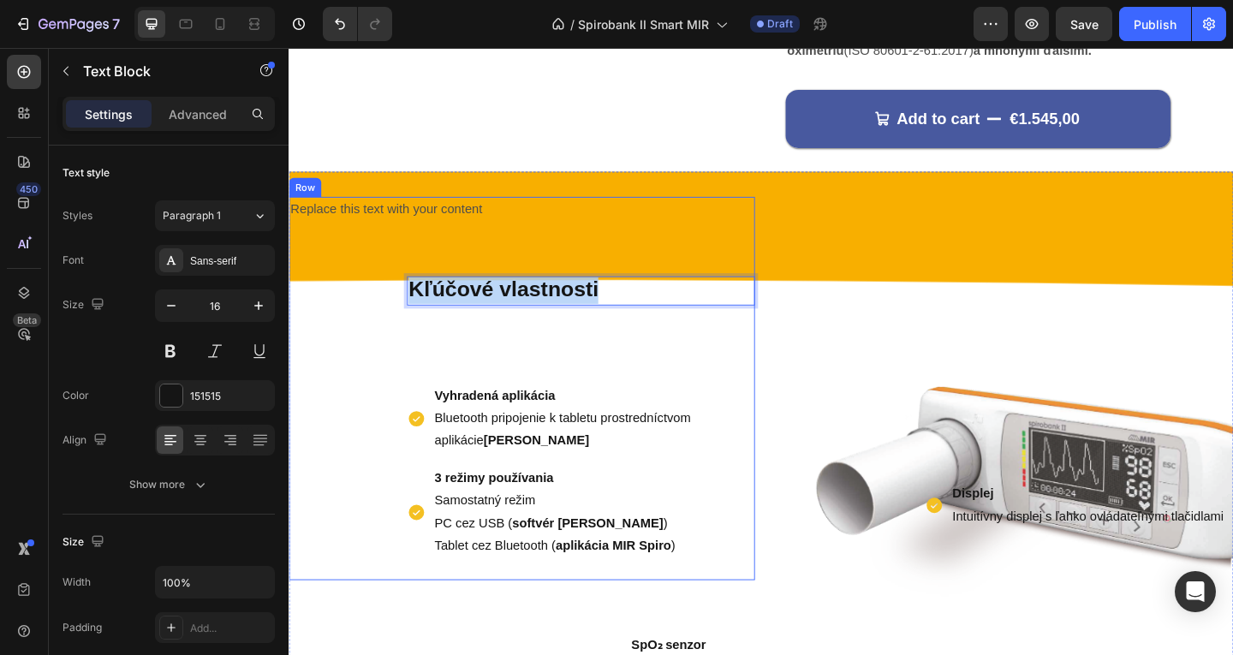
drag, startPoint x: 659, startPoint y: 307, endPoint x: 379, endPoint y: 332, distance: 280.4
click at [379, 332] on div "Replace this text with your content Text Block Kľúčové vlastnosti Text Block 18…" at bounding box center [542, 418] width 507 height 417
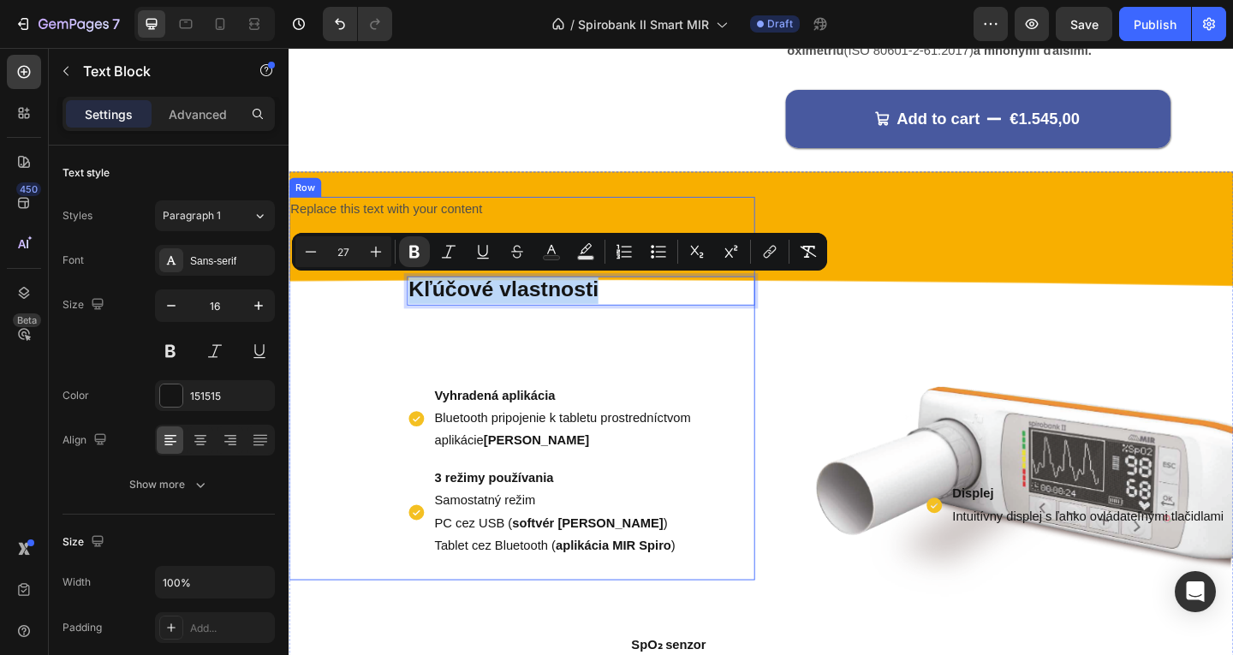
copy strong "Kľúčové vlastnosti"
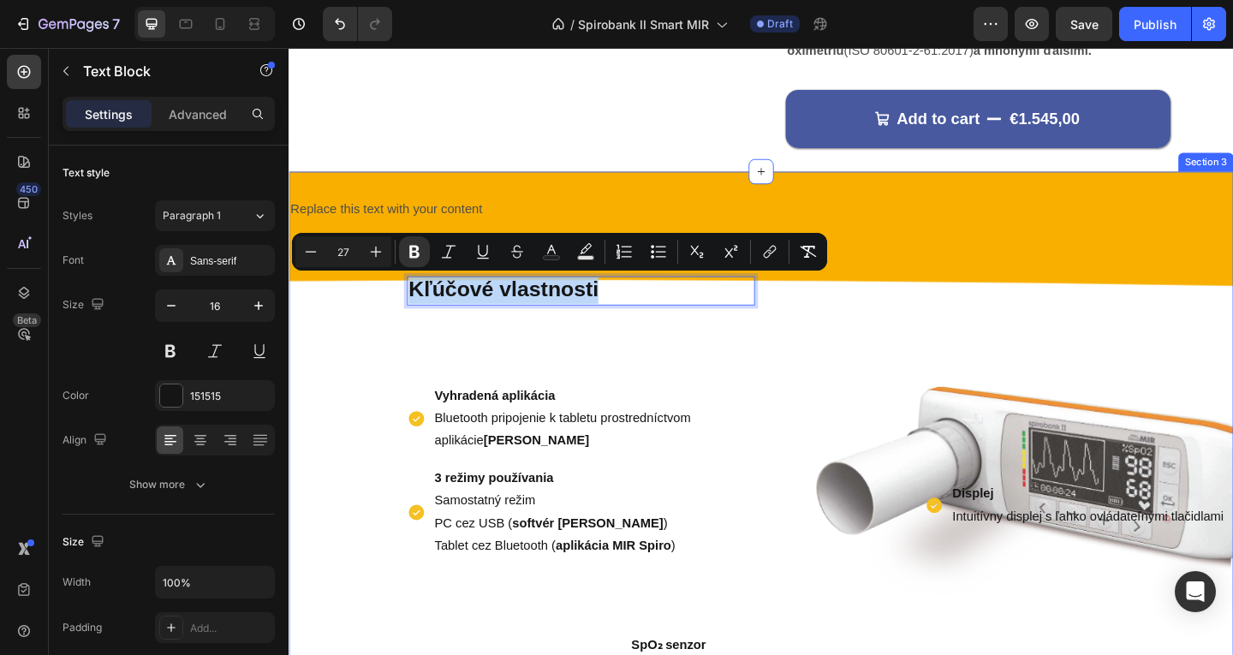
click at [371, 219] on p "Replace this text with your content" at bounding box center [542, 224] width 504 height 25
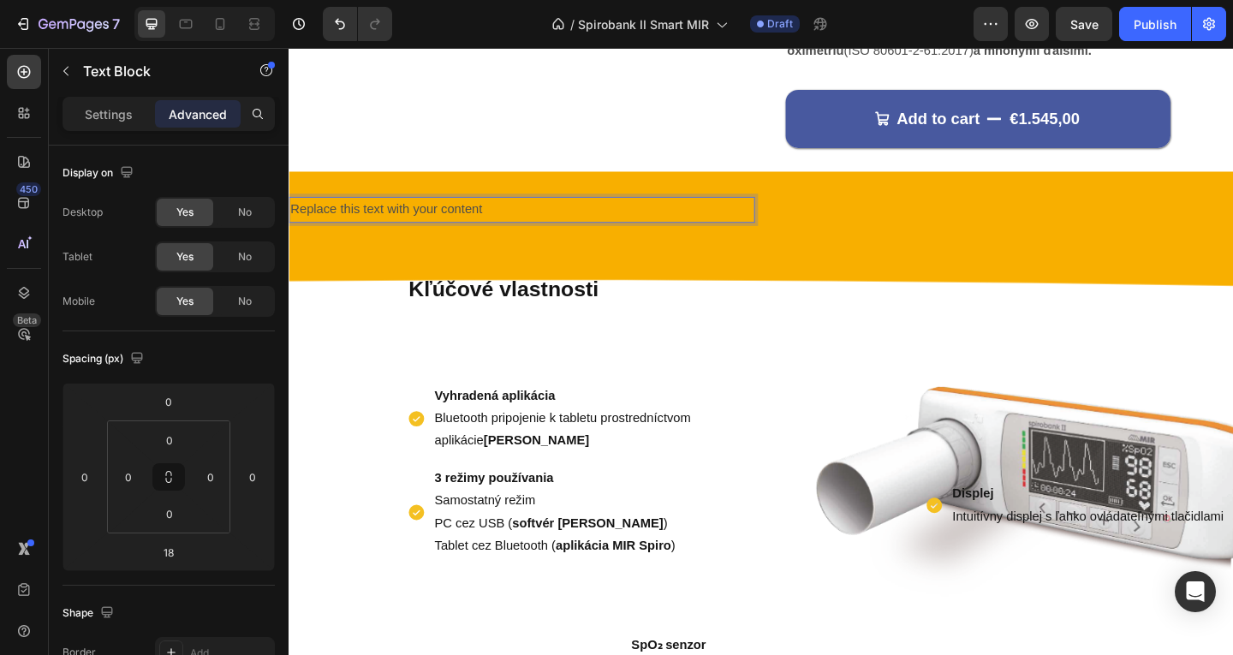
click at [515, 226] on p "Replace this text with your content" at bounding box center [542, 224] width 504 height 25
drag, startPoint x: 515, startPoint y: 226, endPoint x: 530, endPoint y: 265, distance: 41.5
click at [289, 231] on html "Header Product Images Philips OptiChamber Diamond súprava inhalačný nadstavec +…" at bounding box center [803, 409] width 1028 height 2093
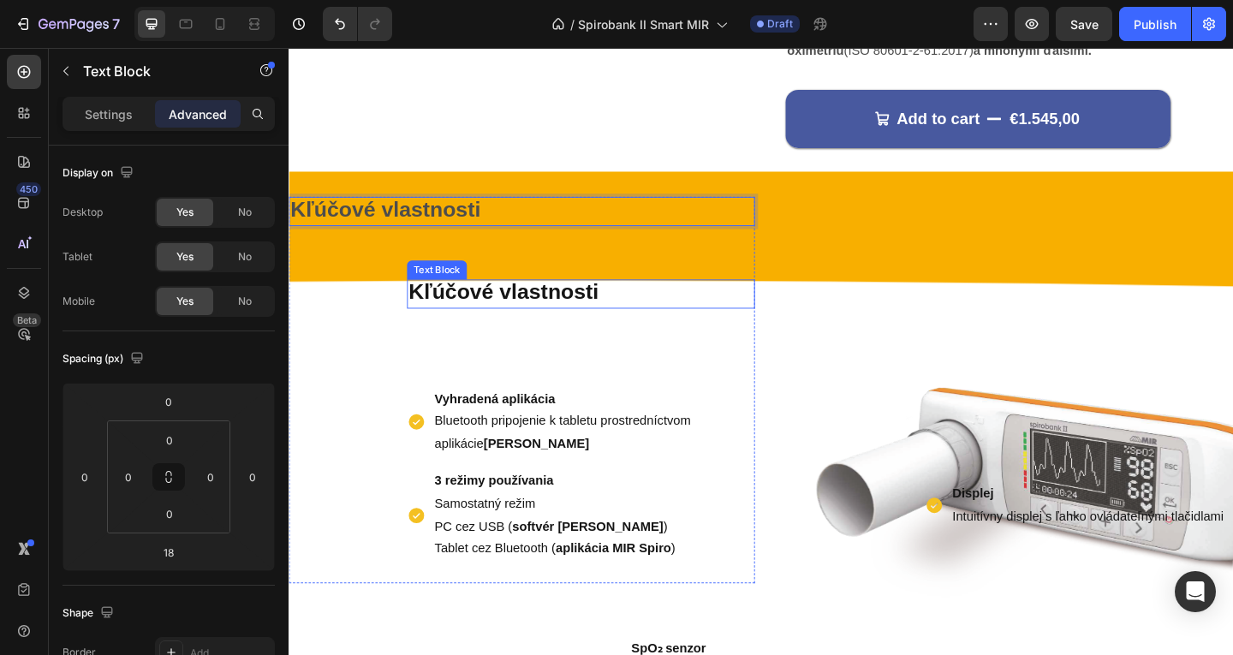
click at [649, 315] on p "Kľúčové vlastnosti" at bounding box center [606, 315] width 375 height 28
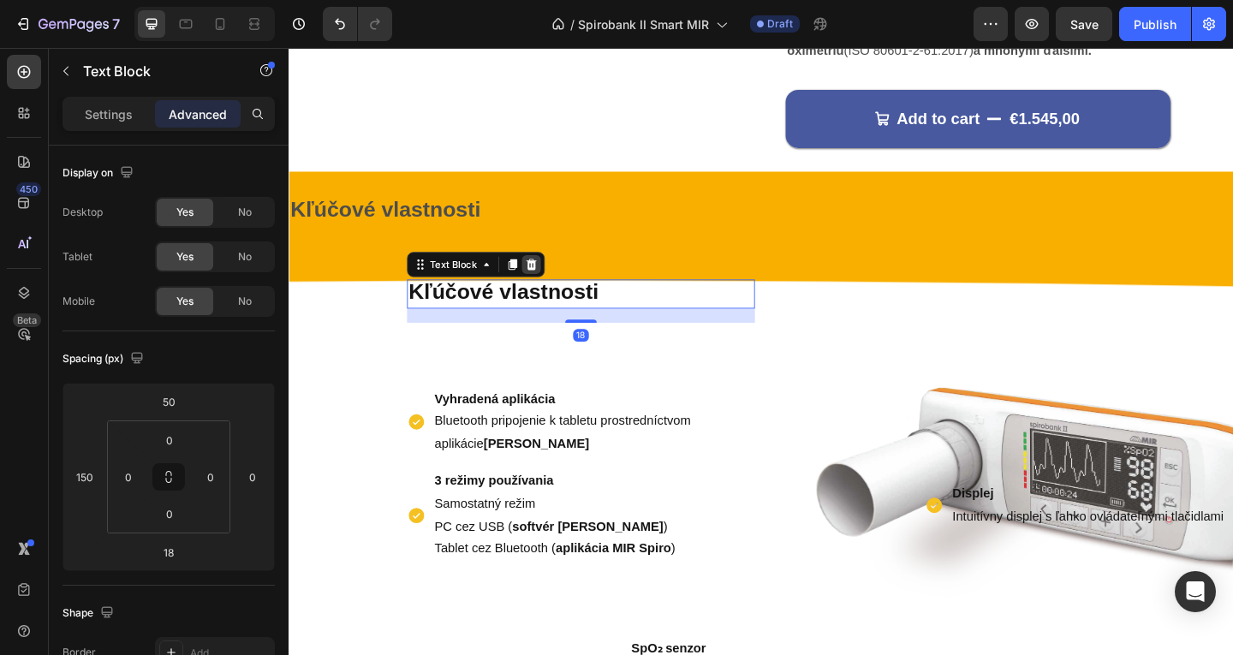
click at [554, 277] on icon at bounding box center [553, 284] width 14 height 14
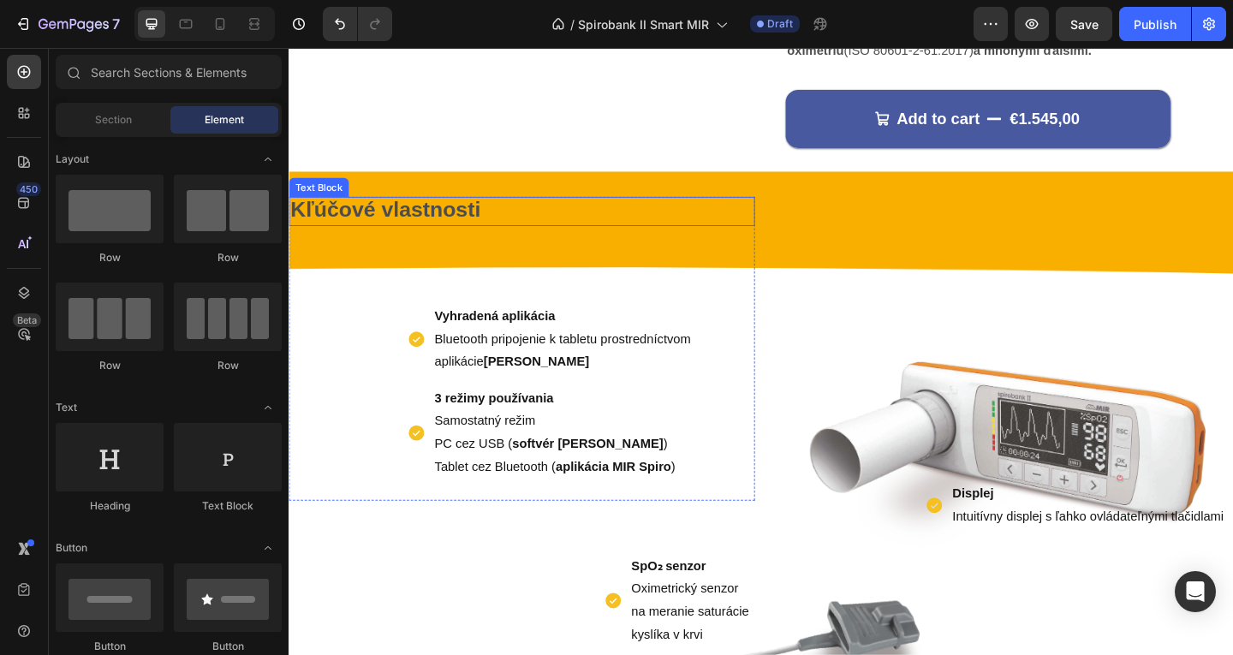
click at [445, 220] on strong "Kľúčové vlastnosti" at bounding box center [393, 224] width 206 height 26
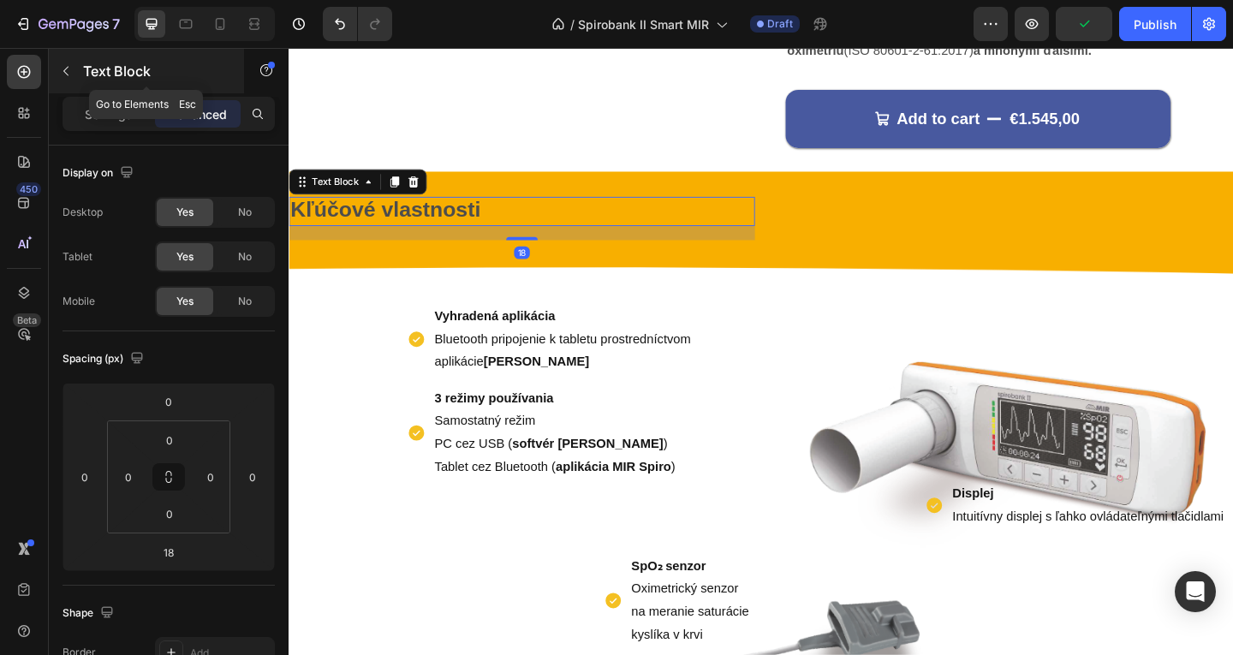
click at [84, 60] on div "Text Block" at bounding box center [146, 71] width 195 height 45
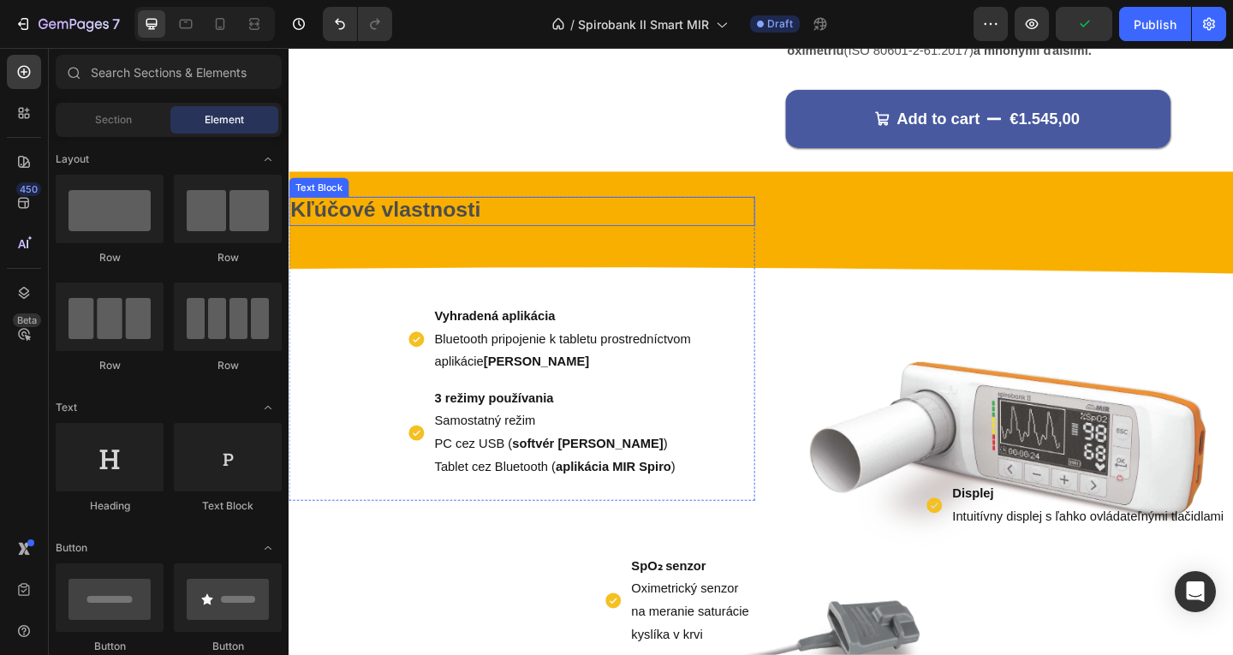
click at [386, 231] on strong "Kľúčové vlastnosti" at bounding box center [393, 224] width 206 height 26
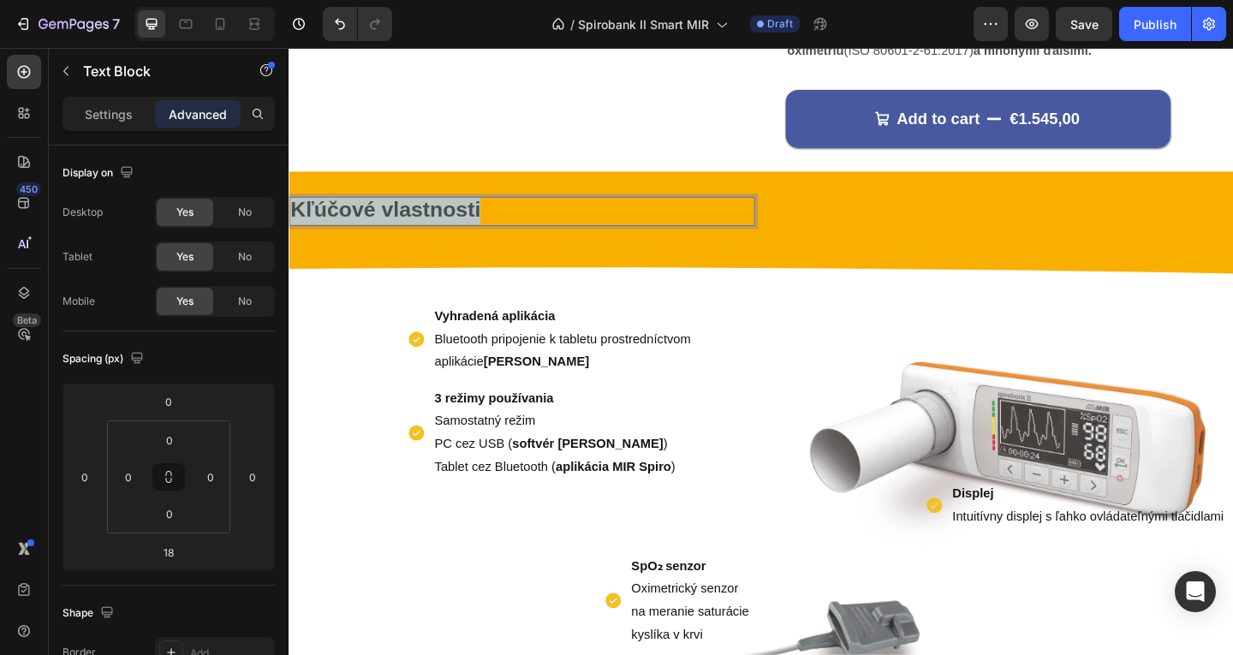
drag, startPoint x: 525, startPoint y: 221, endPoint x: 270, endPoint y: 216, distance: 255.2
click at [289, 216] on html "Header Product Images Philips OptiChamber Diamond súprava inhalačný nadstavec +…" at bounding box center [803, 366] width 1028 height 2007
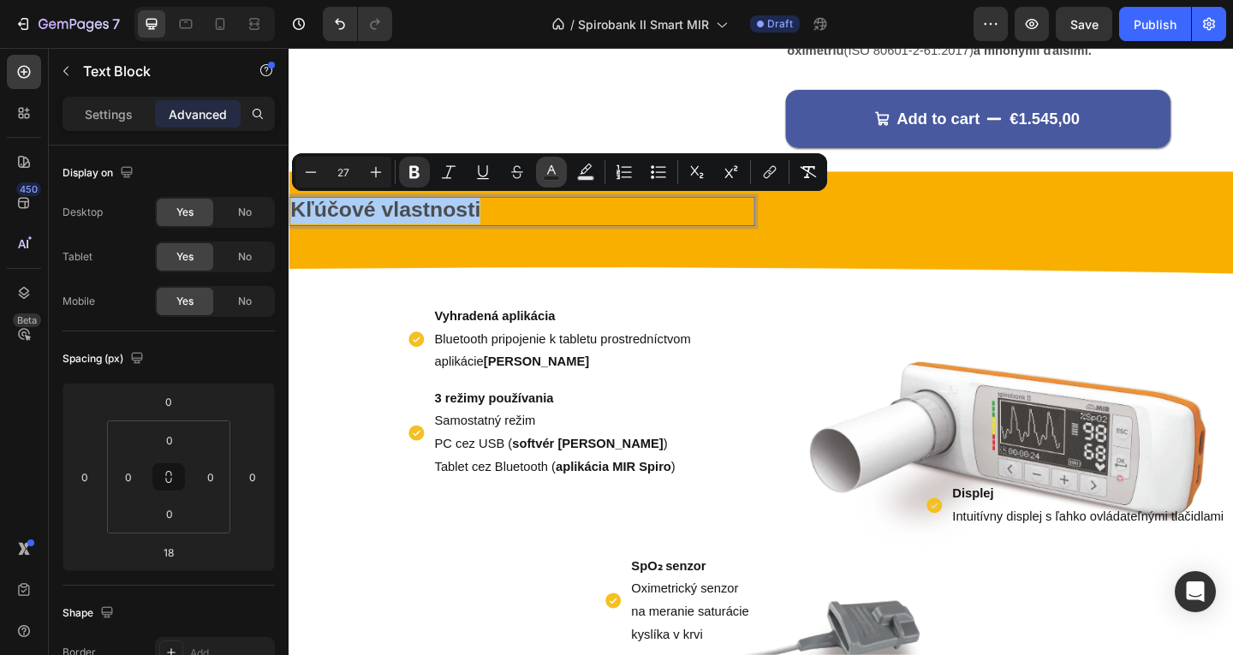
click at [536, 174] on button "Text Color" at bounding box center [551, 172] width 31 height 31
type input "4D4D4D"
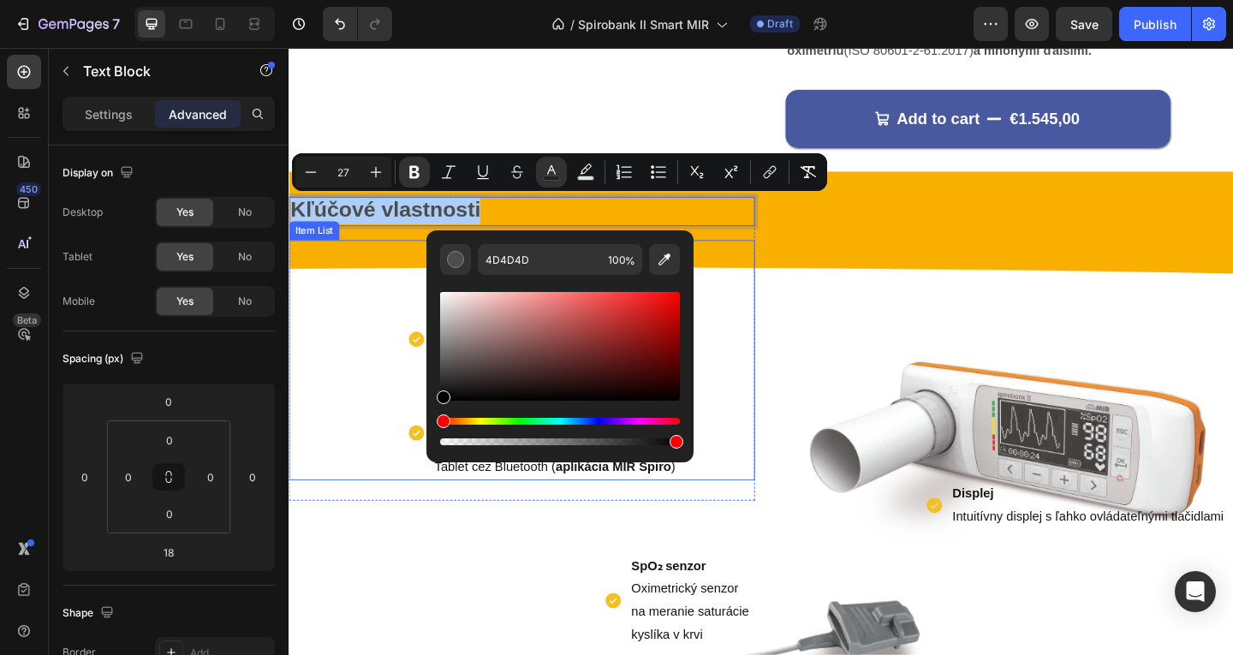
drag, startPoint x: 822, startPoint y: 401, endPoint x: 403, endPoint y: 475, distance: 425.3
type input "000000"
click at [292, 277] on div "Vyhradená aplikácia Bluetooth pripojenie k tabletu prostredníctvom aplikácie MI…" at bounding box center [542, 388] width 507 height 262
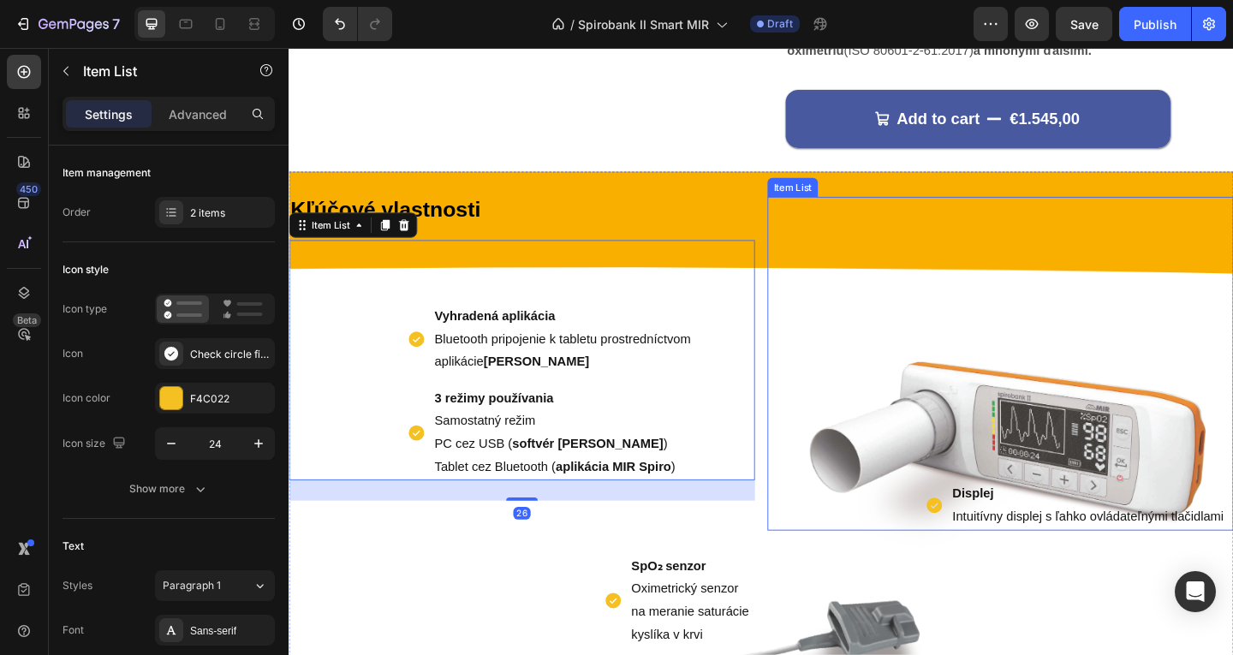
click at [908, 332] on div "Displej Intuitívny displej s ľahko ovládateľnými tlačidlami Item List" at bounding box center [1062, 391] width 507 height 363
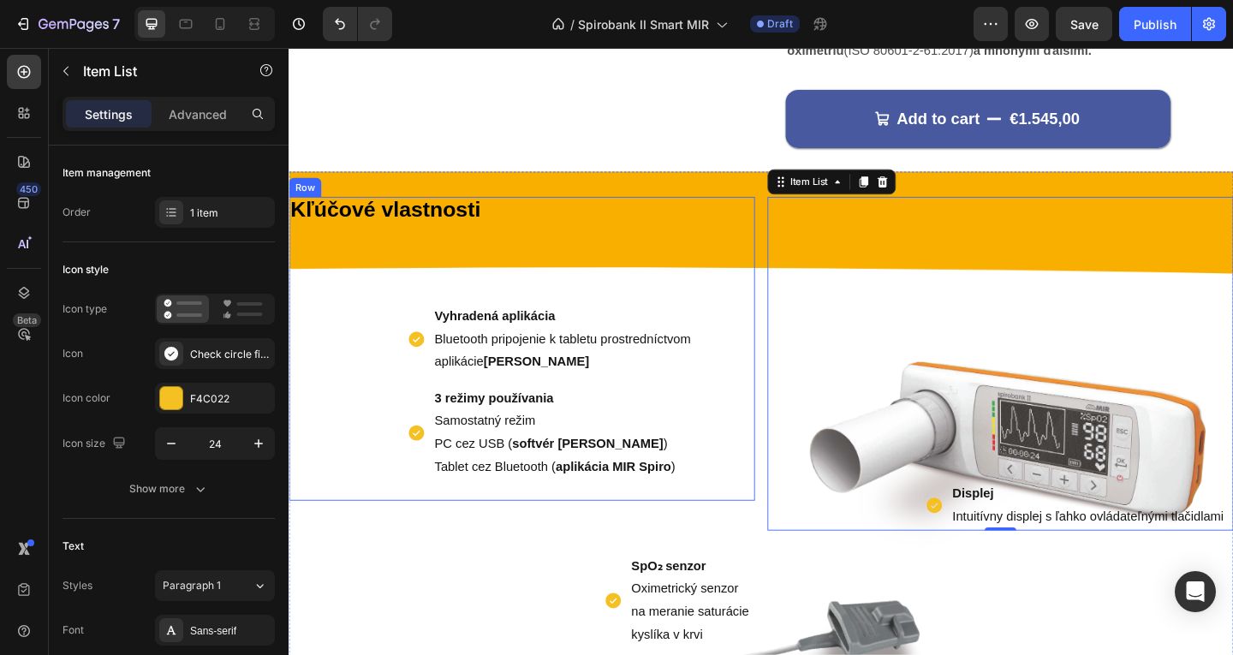
click at [629, 246] on div "Kľúčové vlastnosti Text Block Vyhradená aplikácia Bluetooth pripojenie k tablet…" at bounding box center [542, 375] width 507 height 331
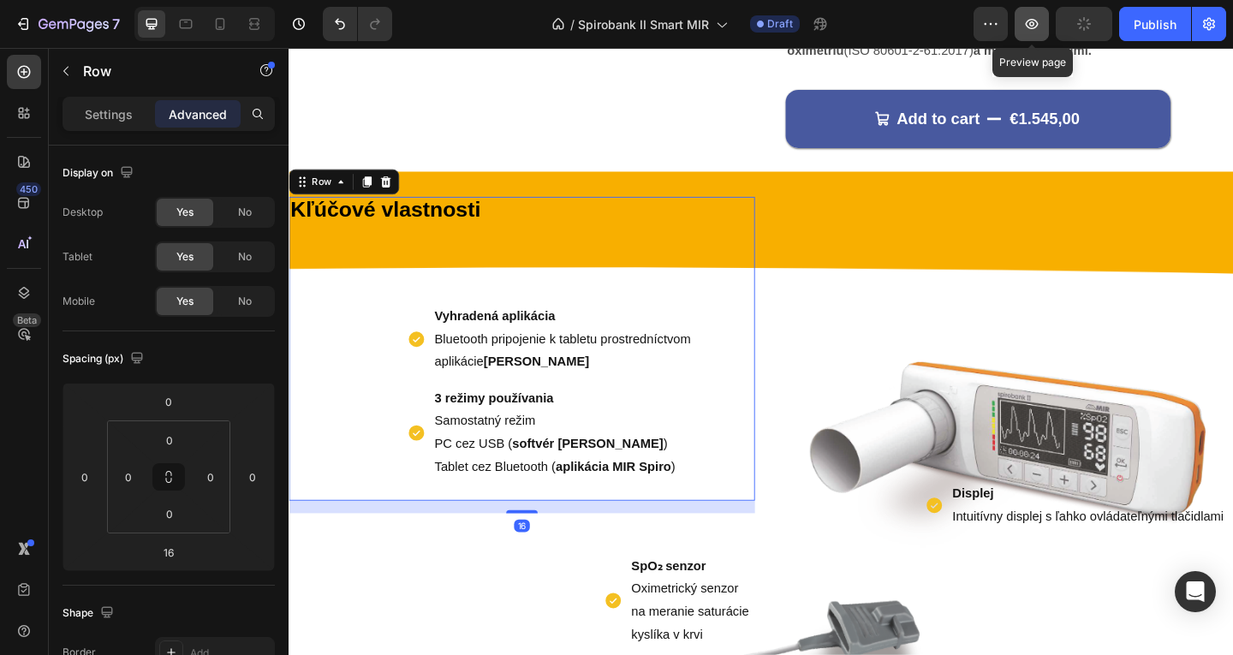
click at [1030, 21] on icon "button" at bounding box center [1031, 23] width 17 height 17
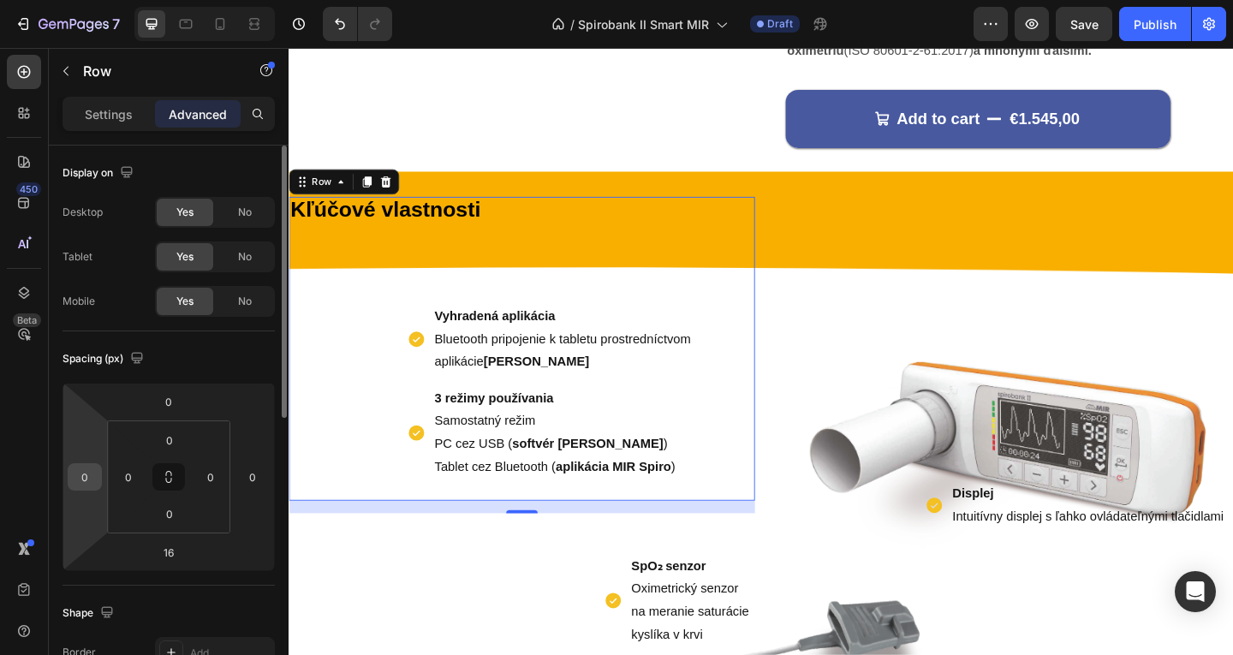
drag, startPoint x: 90, startPoint y: 479, endPoint x: 98, endPoint y: 477, distance: 8.7
click at [91, 479] on input "0" at bounding box center [85, 477] width 26 height 26
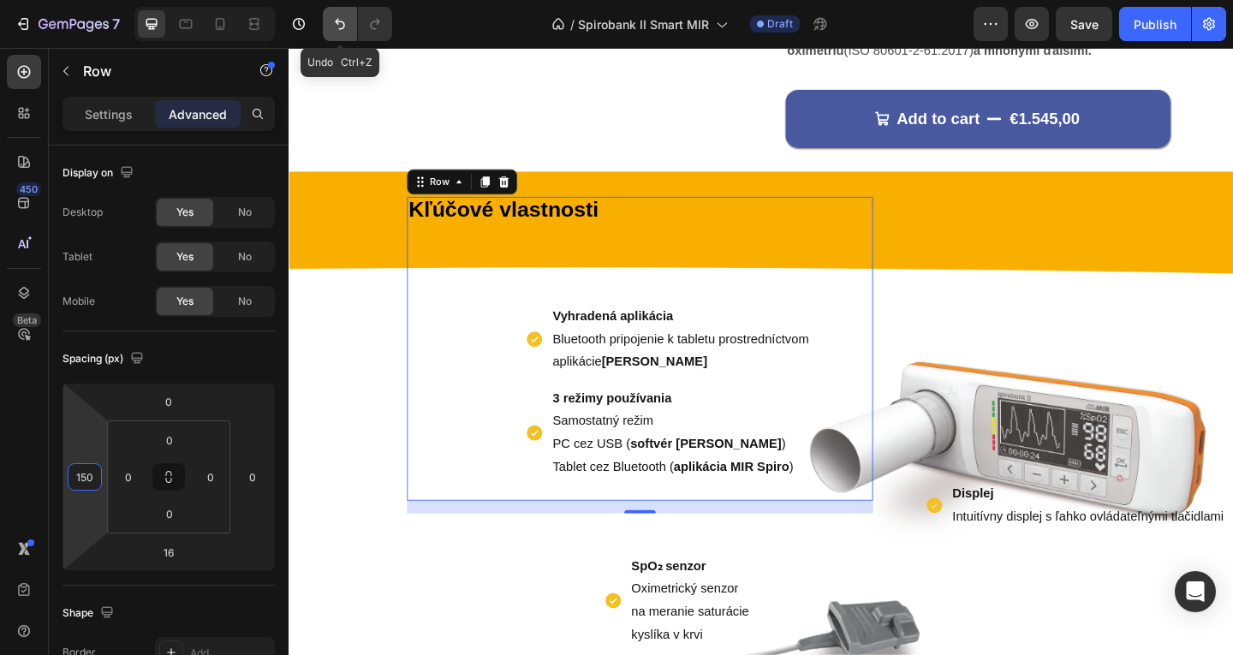
click at [341, 36] on button "Undo/Redo" at bounding box center [340, 24] width 34 height 34
type input "0"
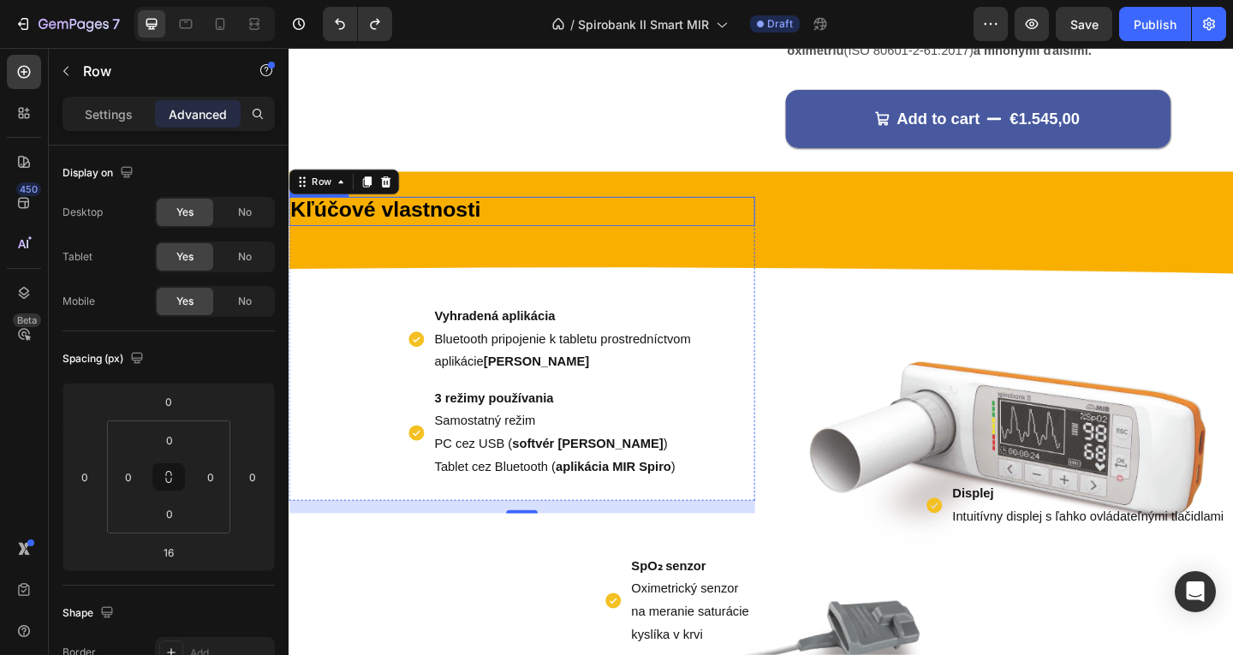
click at [344, 249] on div "Kľúčové vlastnosti Text Block Vyhradená aplikácia Bluetooth pripojenie k tablet…" at bounding box center [542, 375] width 507 height 331
click at [349, 230] on strong "Kľúčové vlastnosti" at bounding box center [393, 224] width 206 height 26
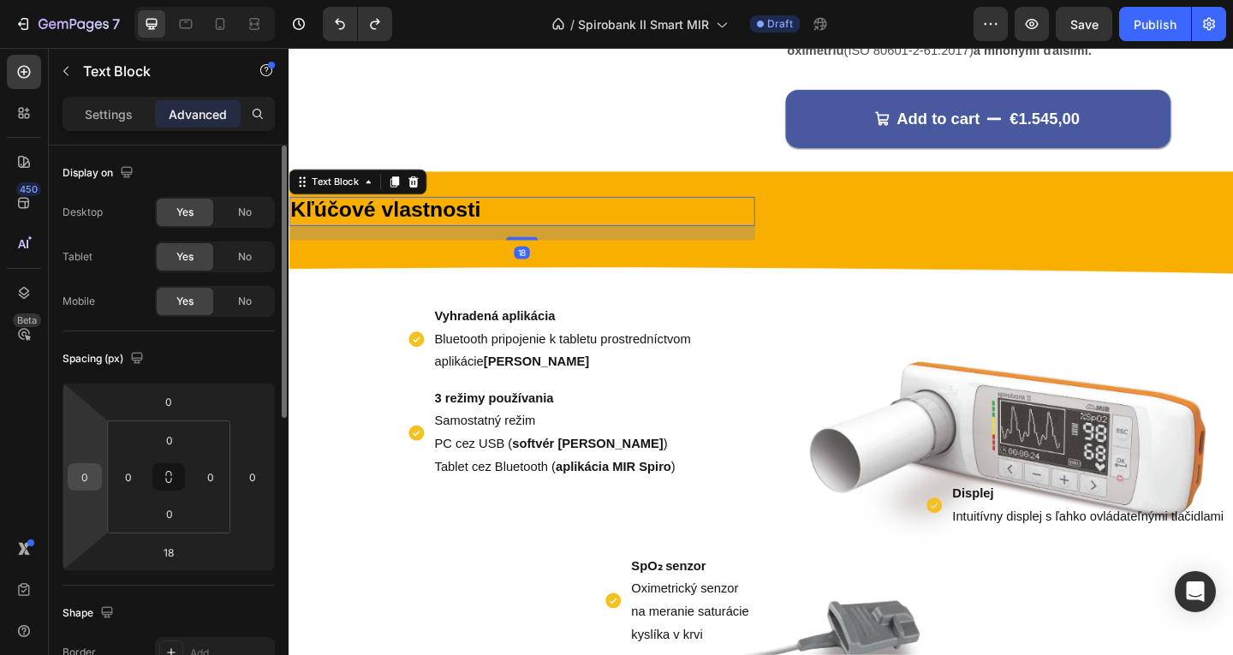
click at [96, 0] on html "7 Version history / Spirobank II Smart MIR Draft Preview Save Publish 450 Beta …" at bounding box center [616, 0] width 1233 height 0
click at [94, 482] on input "0" at bounding box center [85, 477] width 26 height 26
type input "0"
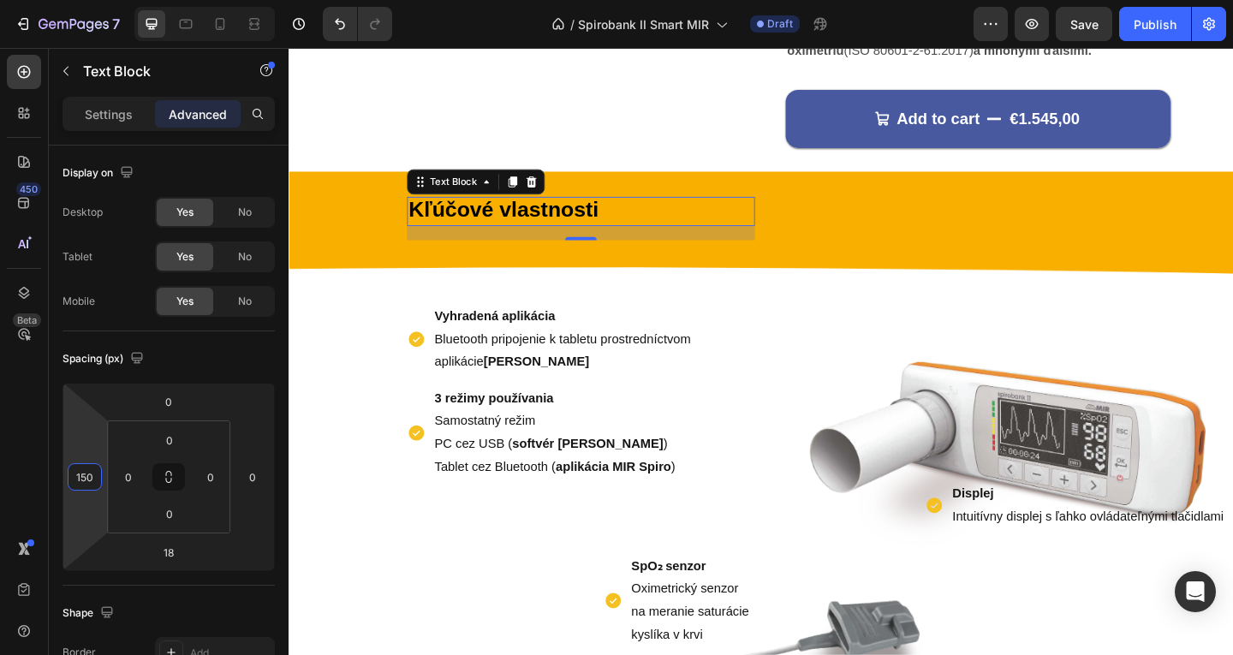
type input "150"
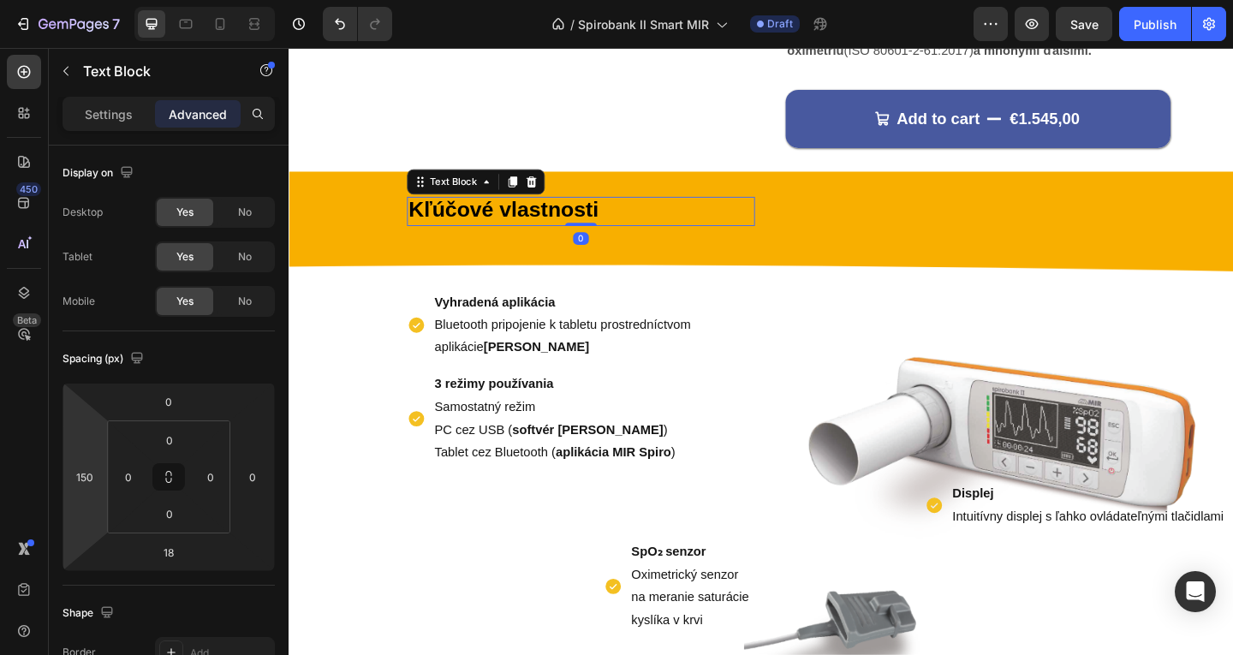
drag, startPoint x: 610, startPoint y: 253, endPoint x: 610, endPoint y: 225, distance: 28.3
click at [610, 225] on div "Kľúčové vlastnosti Text Block 0" at bounding box center [606, 226] width 379 height 32
type input "0"
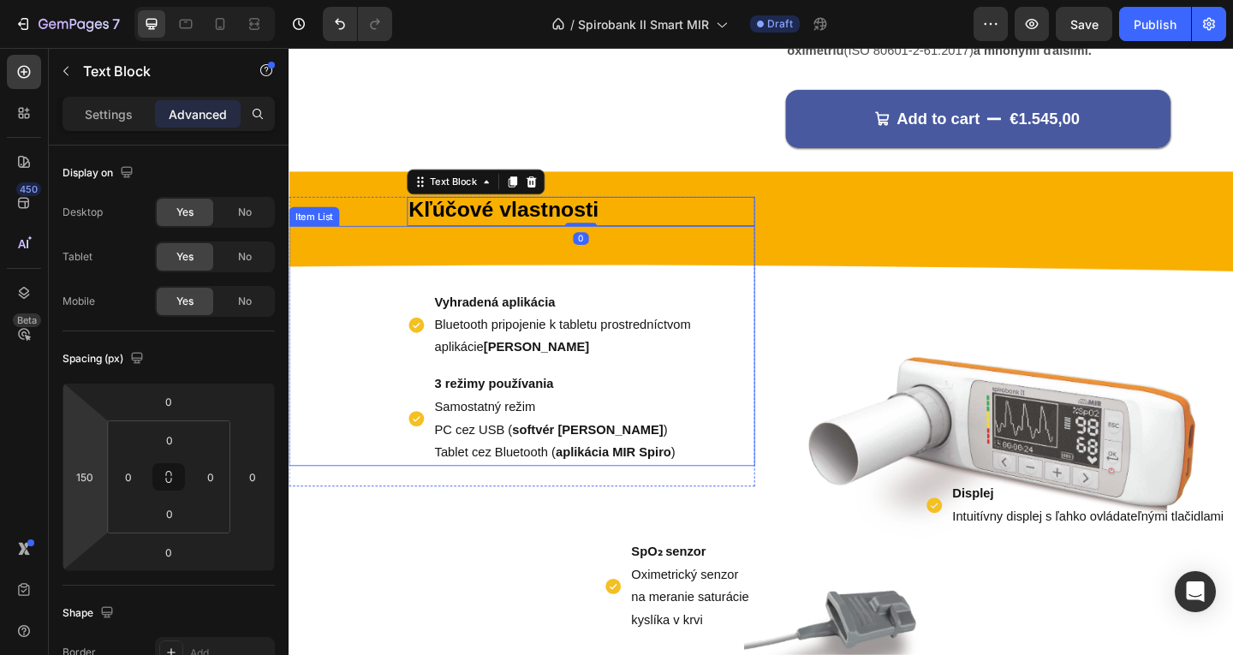
click at [594, 354] on p "Vyhradená aplikácia Bluetooth pripojenie k tabletu prostredníctvom aplikácie MI…" at bounding box center [615, 350] width 337 height 74
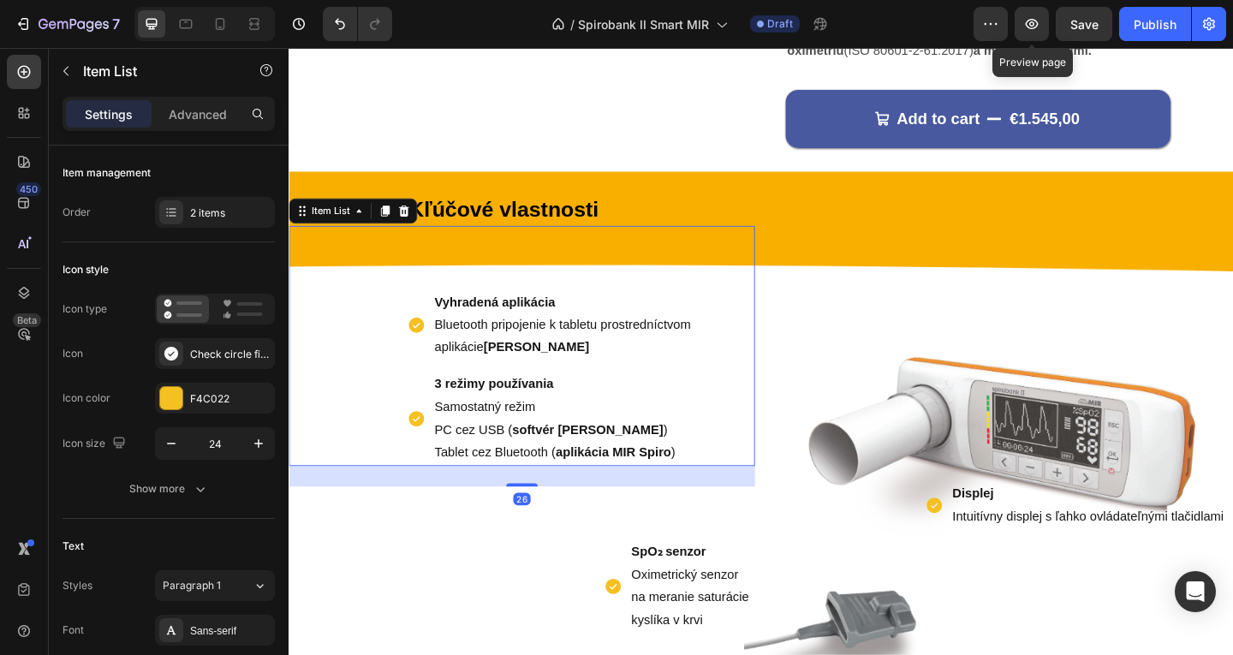
click at [1054, 25] on div "Preview Preview page Save Publish" at bounding box center [1100, 24] width 253 height 34
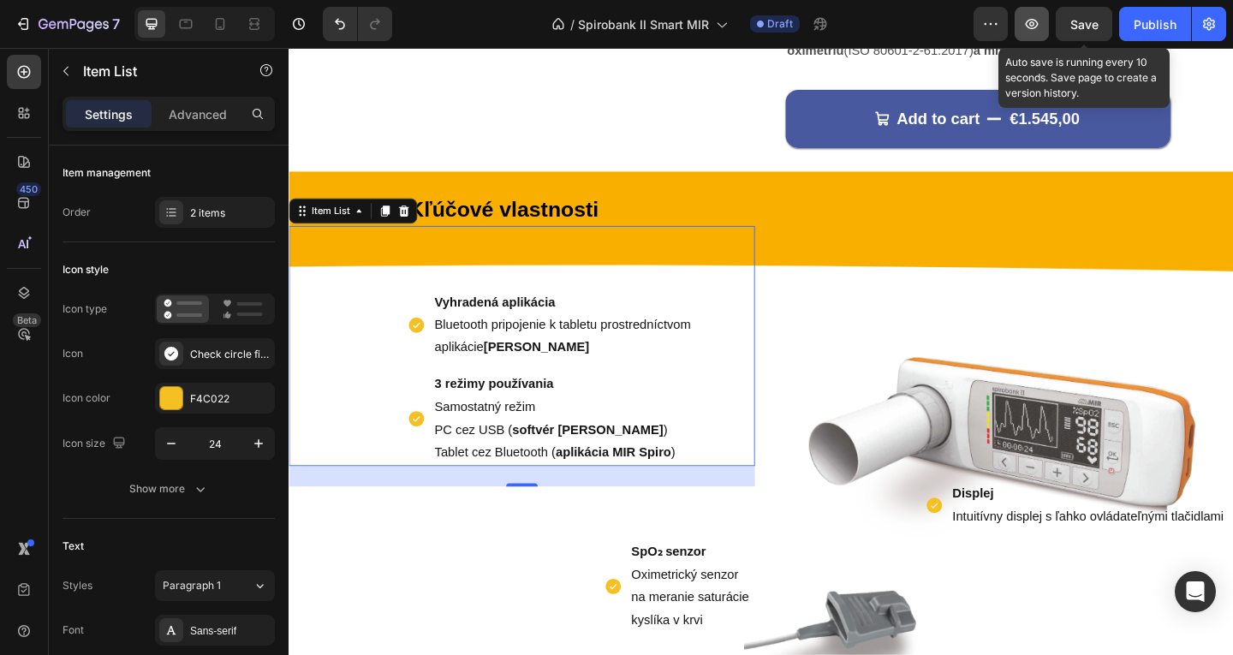
drag, startPoint x: 1070, startPoint y: 26, endPoint x: 1046, endPoint y: 27, distance: 24.0
click at [1067, 27] on button "Save" at bounding box center [1084, 24] width 57 height 34
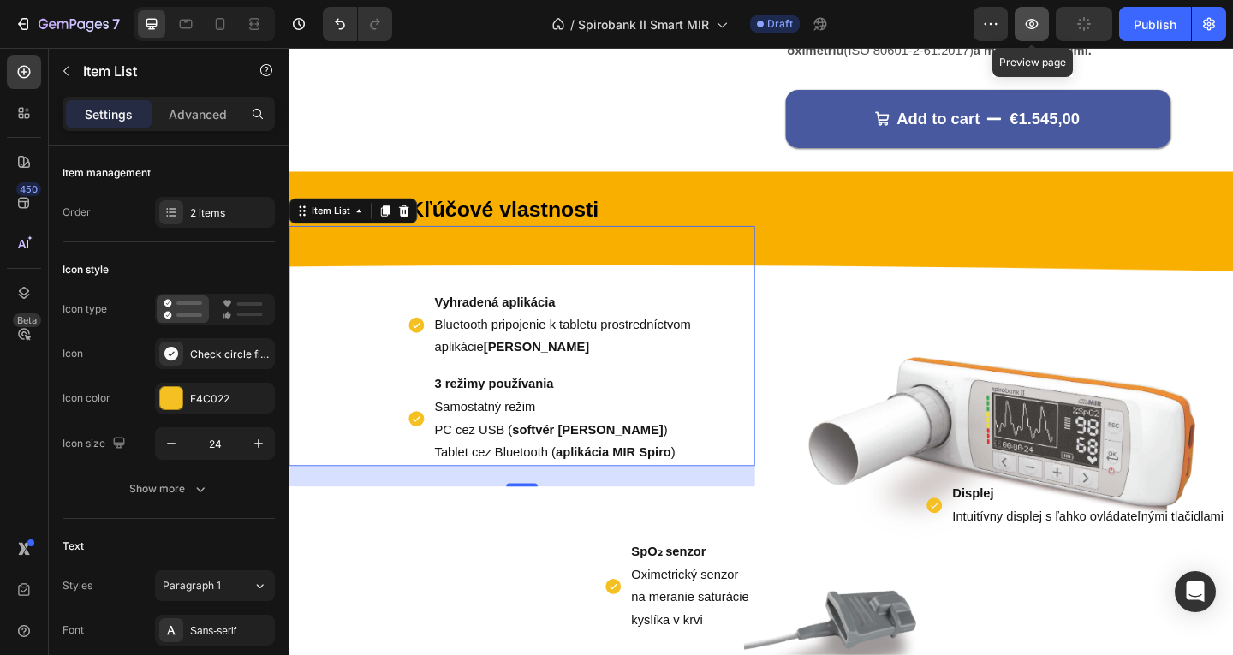
click at [1028, 27] on icon "button" at bounding box center [1031, 23] width 17 height 17
click at [576, 295] on div "Vyhradená aplikácia Bluetooth pripojenie k tabletu prostredníctvom aplikácie MI…" at bounding box center [542, 372] width 507 height 262
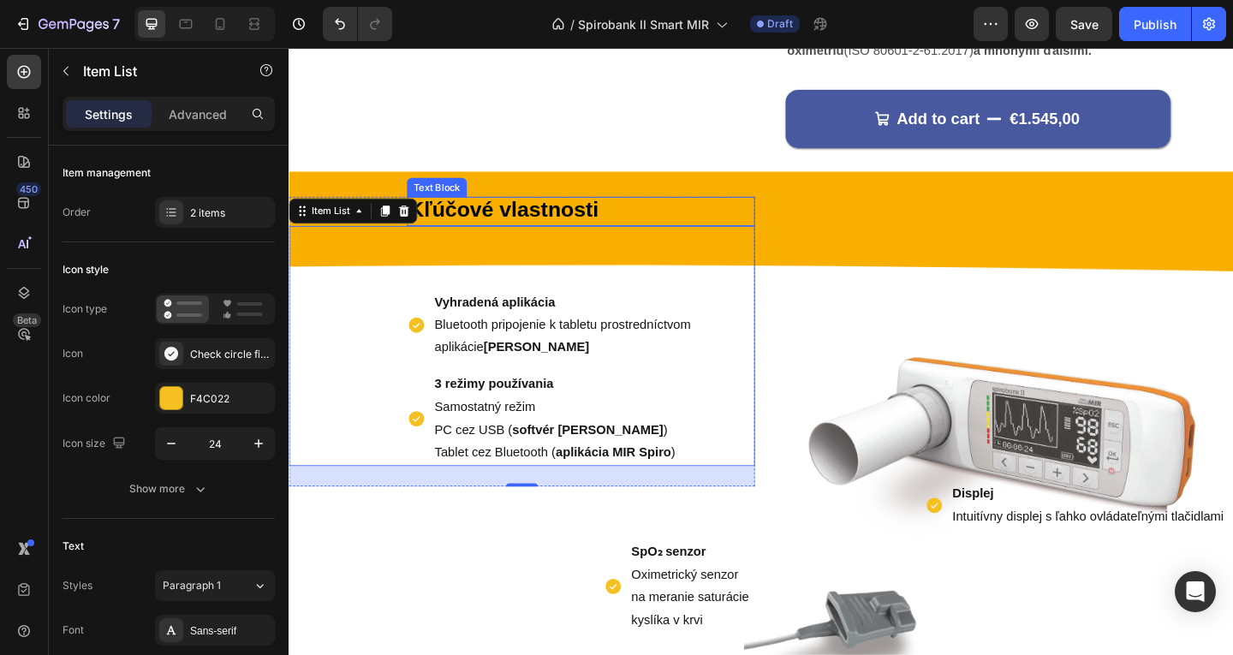
click at [721, 222] on p "Kľúčové vlastnosti" at bounding box center [606, 226] width 375 height 28
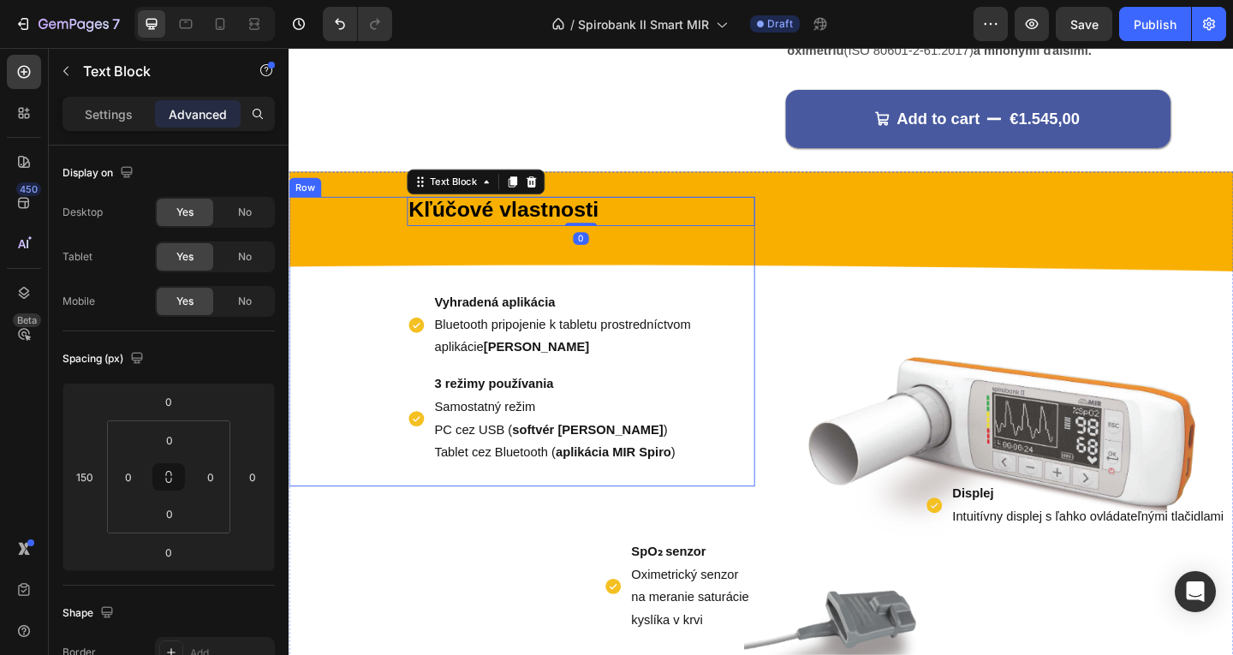
click at [361, 236] on div "Kľúčové vlastnosti Text Block 0 Vyhradená aplikácia Bluetooth pripojenie k tabl…" at bounding box center [542, 367] width 507 height 315
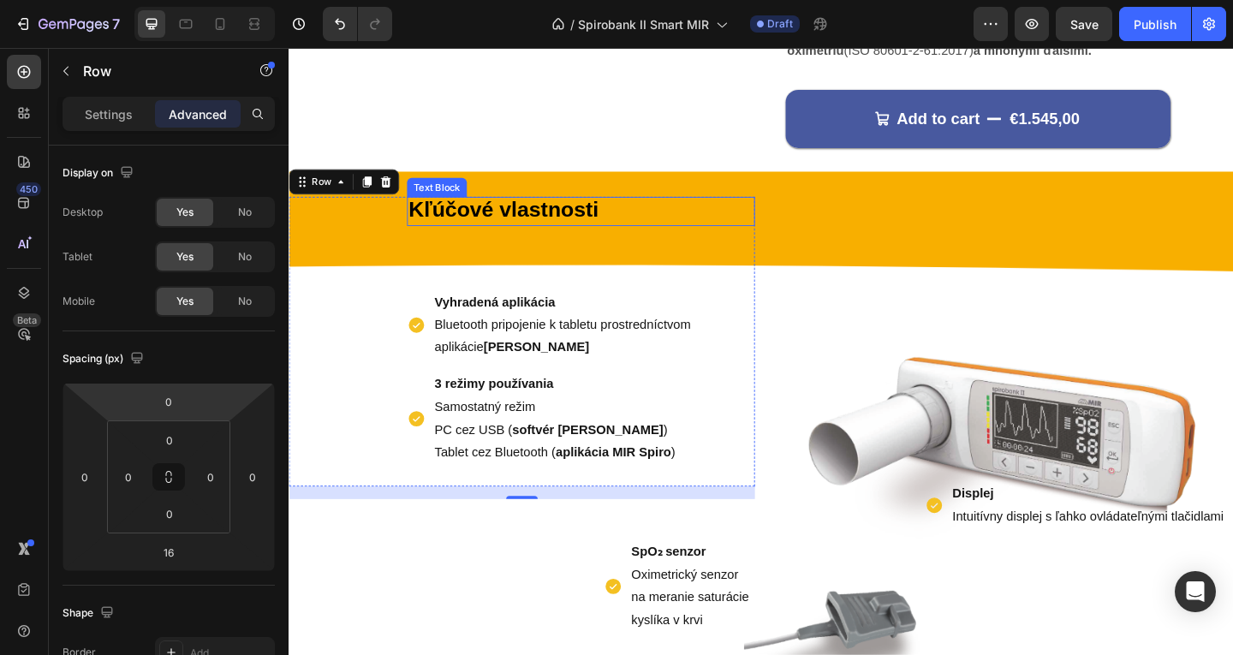
click at [422, 223] on strong "Kľúčové vlastnosti" at bounding box center [522, 224] width 206 height 26
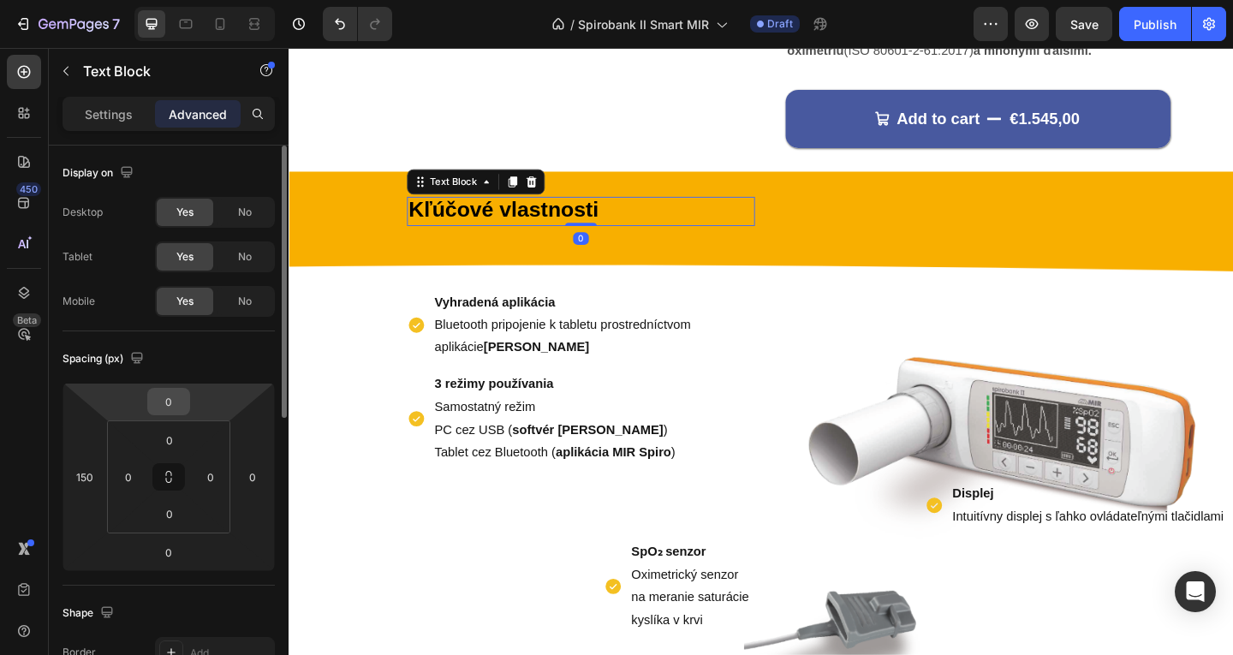
click at [185, 403] on input "0" at bounding box center [169, 402] width 34 height 26
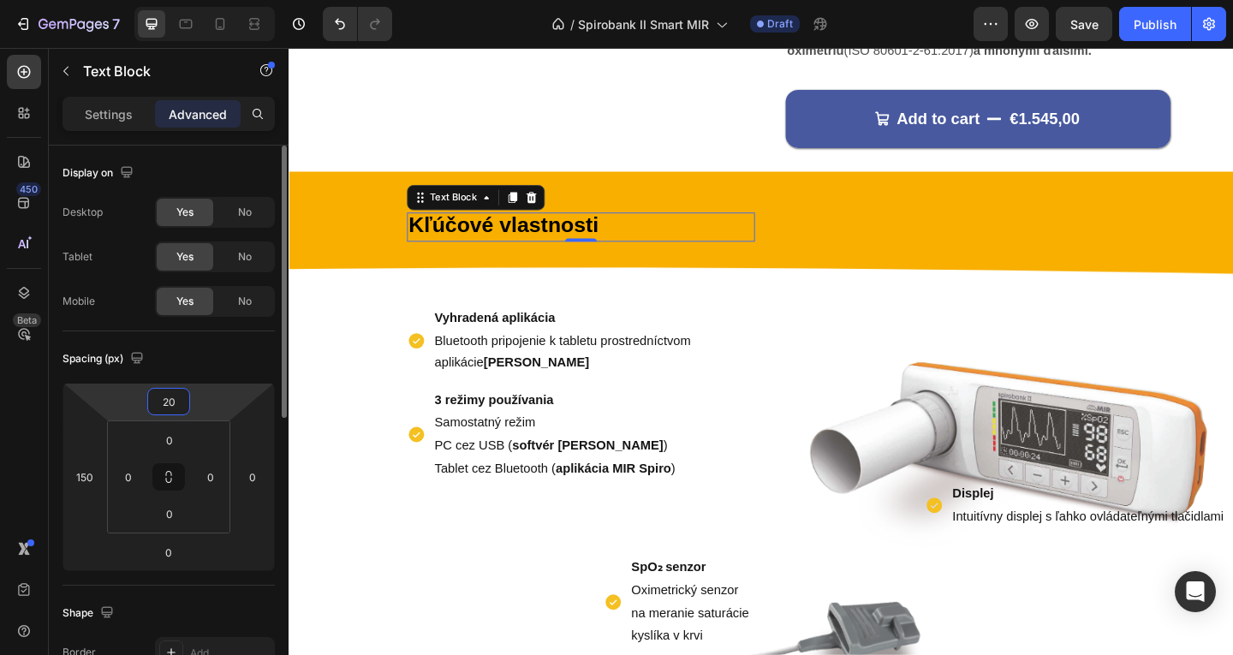
type input "2"
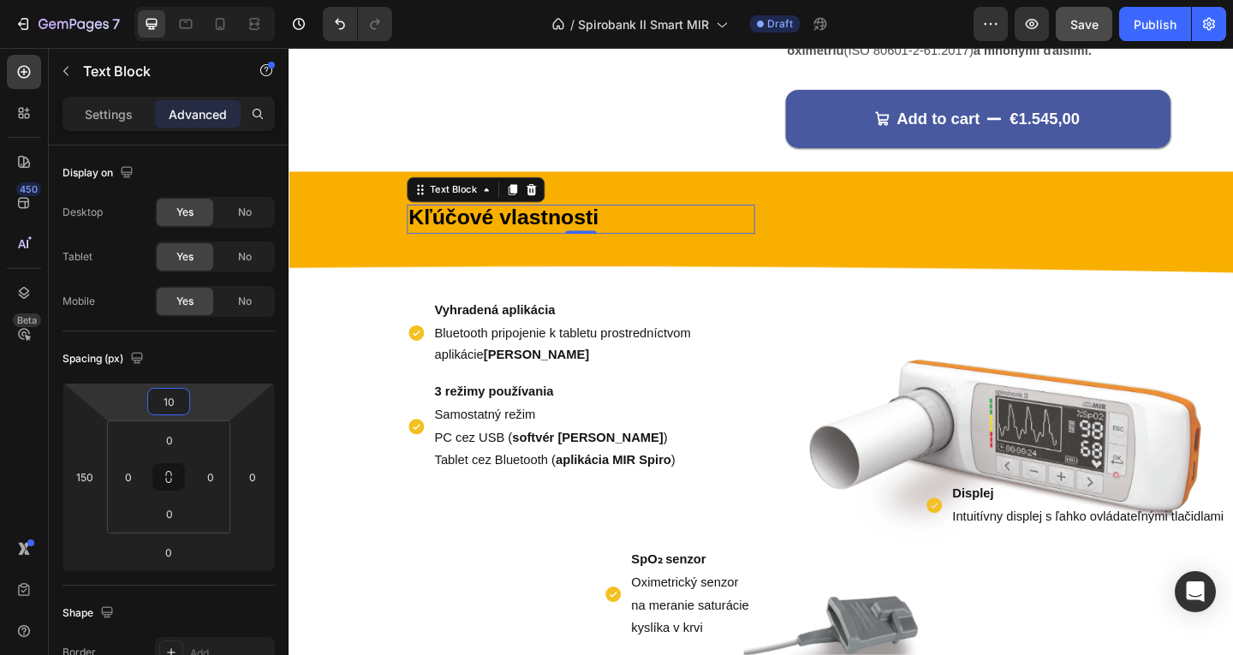
type input "10"
drag, startPoint x: 1075, startPoint y: 11, endPoint x: 1062, endPoint y: 15, distance: 13.3
click at [1074, 11] on button "Save" at bounding box center [1084, 24] width 57 height 34
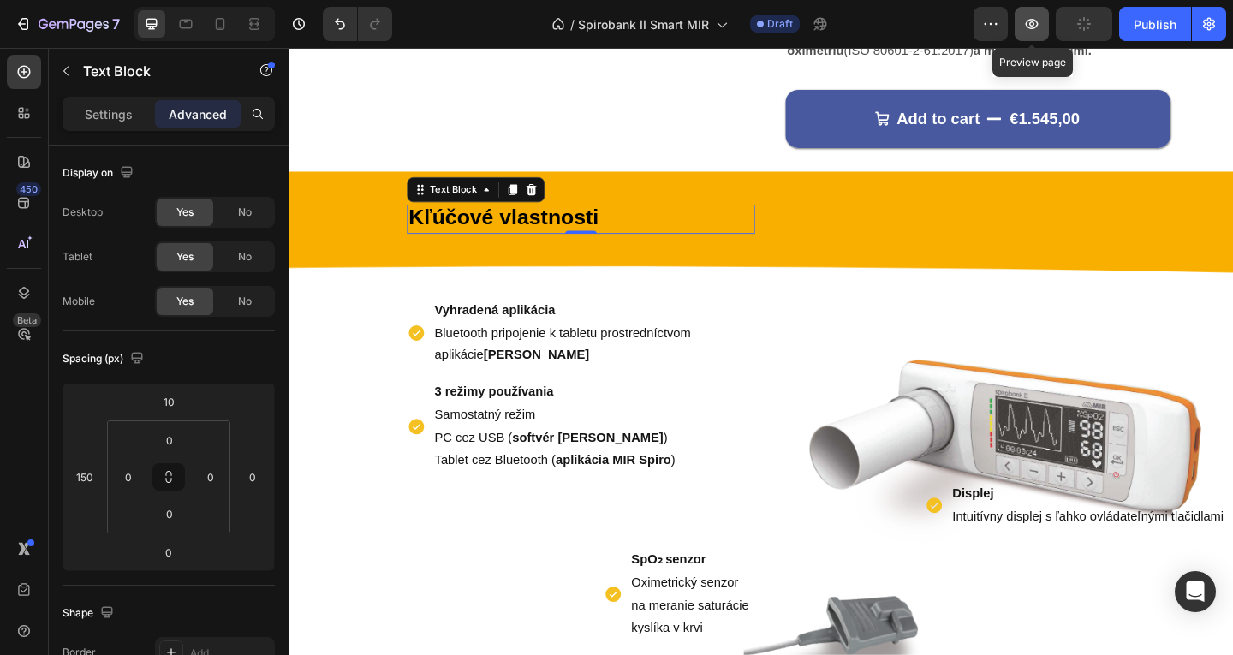
click at [1033, 27] on icon "button" at bounding box center [1031, 23] width 17 height 17
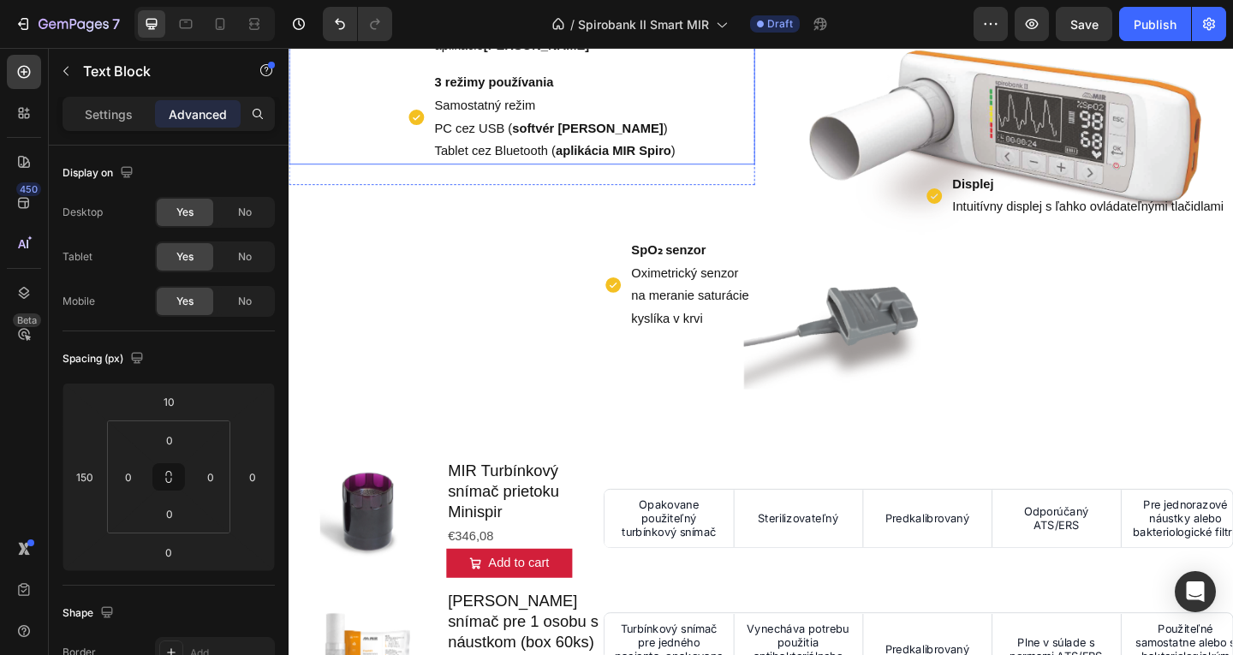
scroll to position [1324, 0]
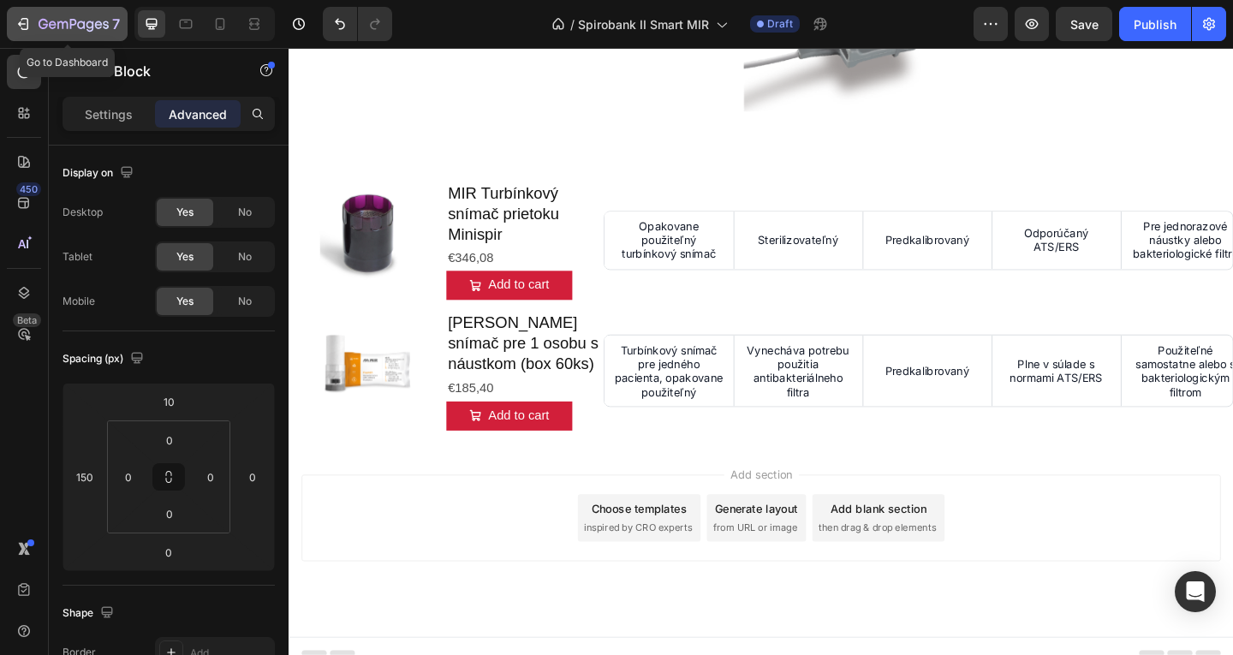
click at [52, 26] on icon "button" at bounding box center [74, 25] width 70 height 15
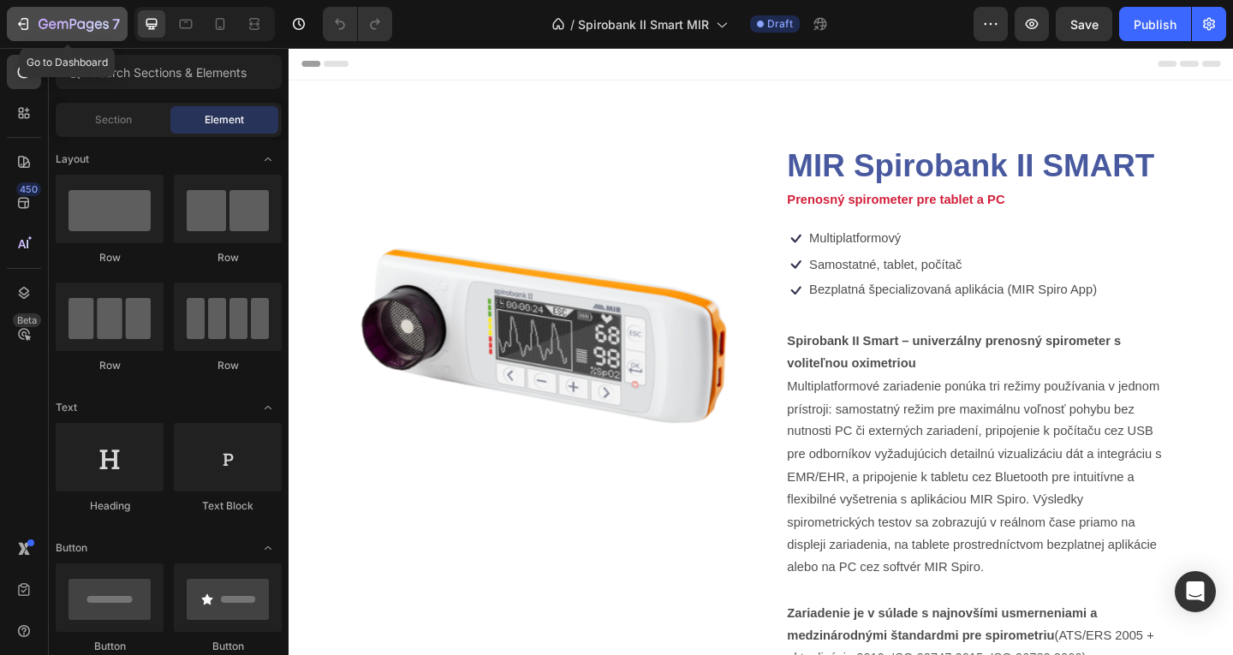
click at [47, 18] on icon "button" at bounding box center [74, 25] width 70 height 15
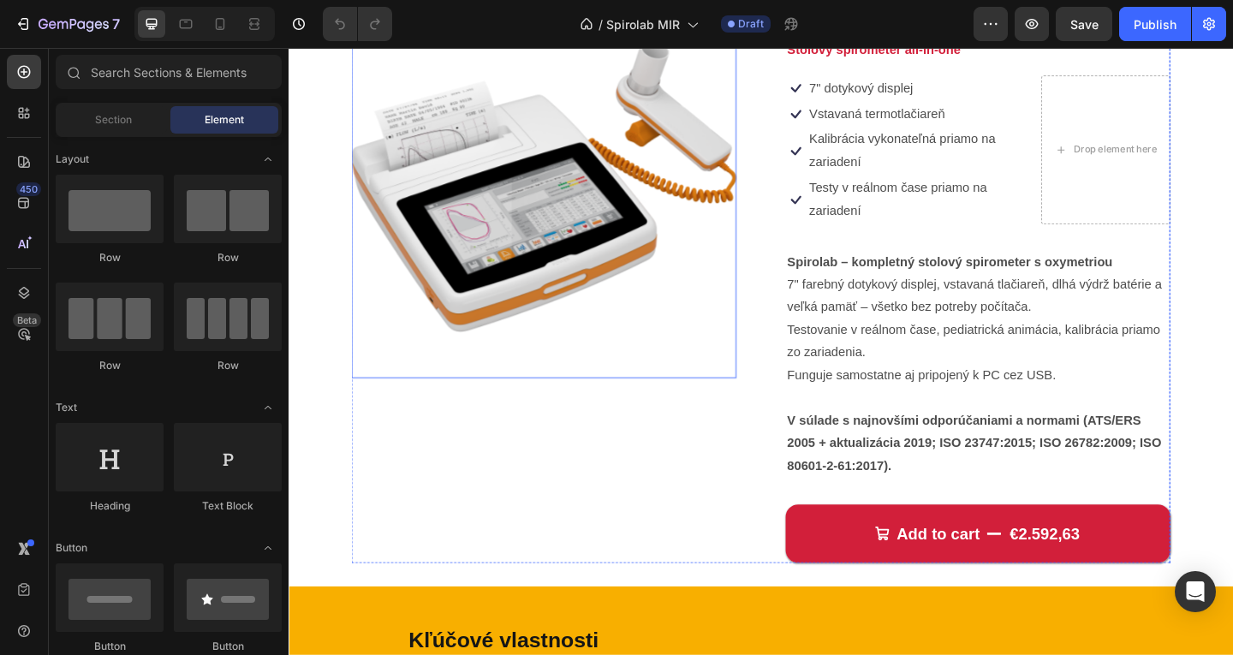
scroll to position [343, 0]
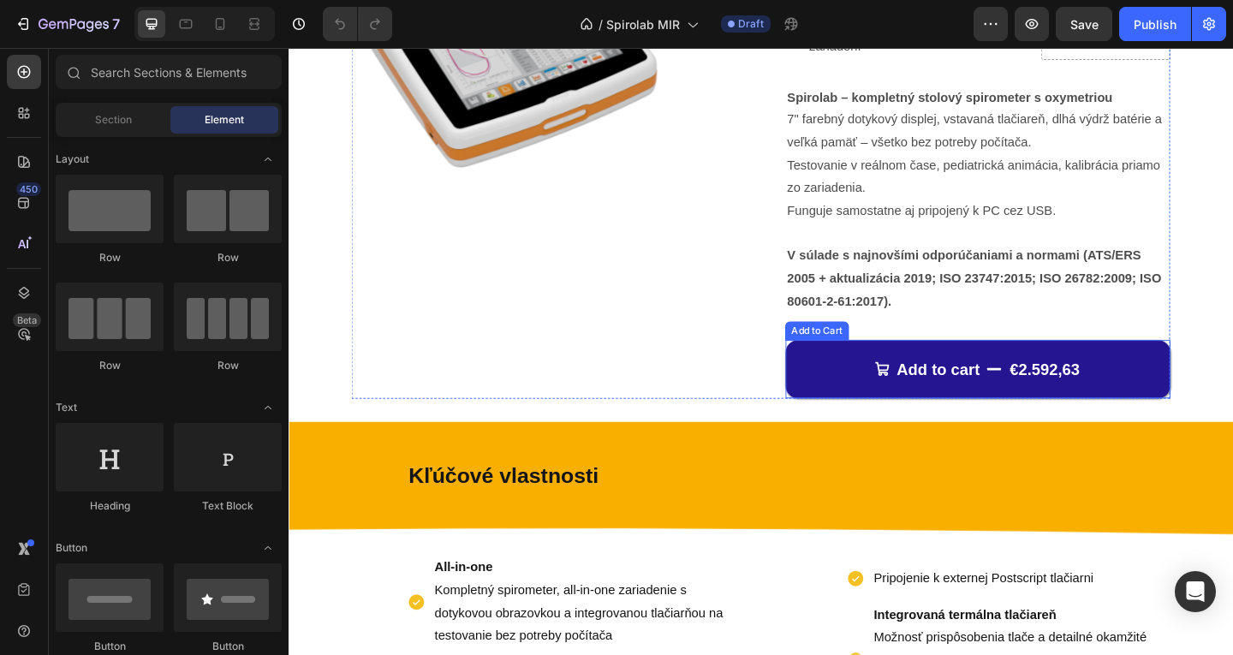
click at [891, 378] on button "Add to cart €2.592,63" at bounding box center [1038, 397] width 419 height 63
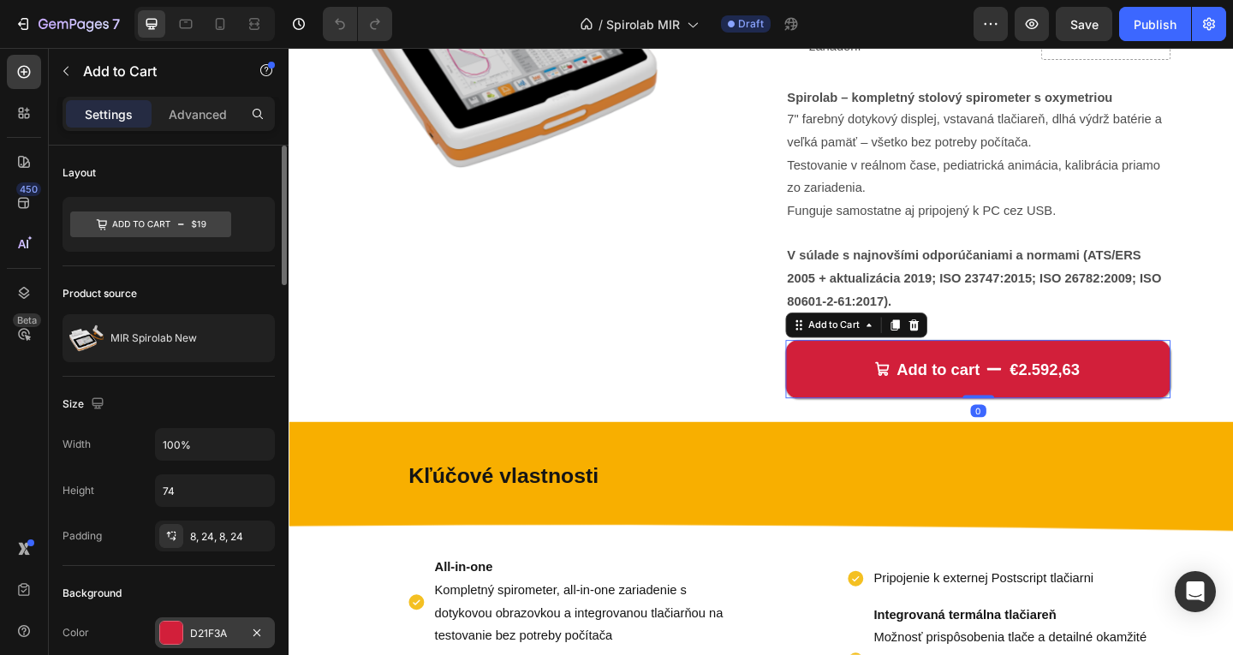
click at [206, 637] on div "D21F3A" at bounding box center [215, 633] width 50 height 15
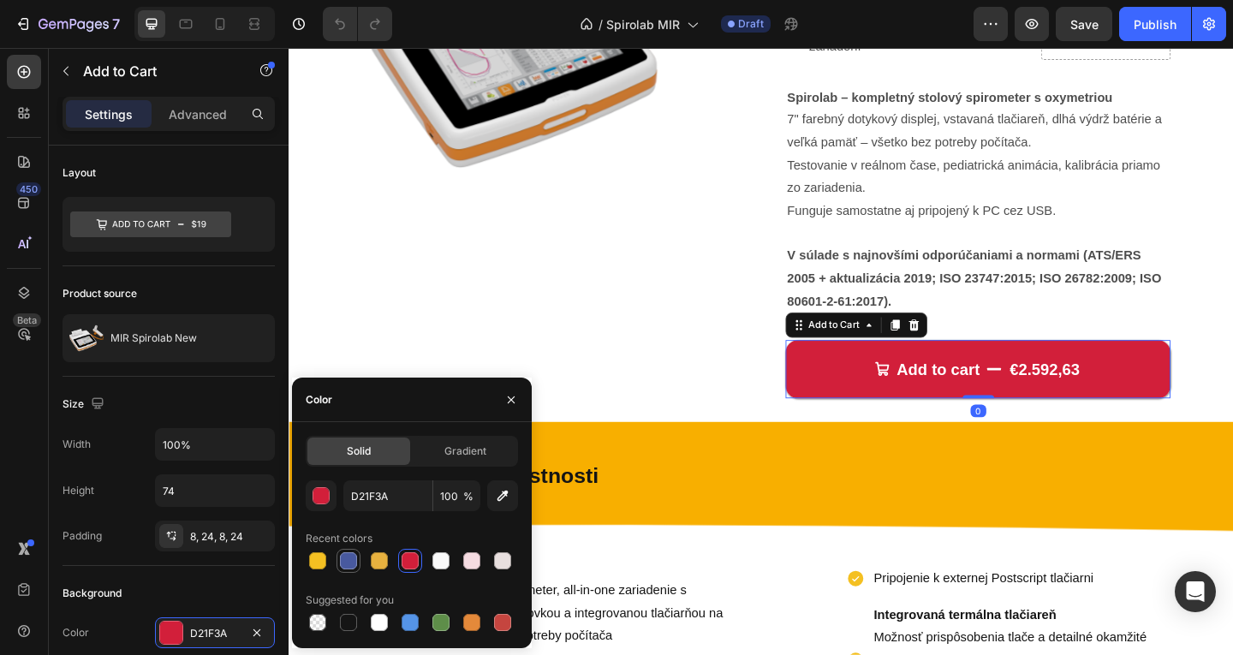
click at [340, 556] on div at bounding box center [348, 561] width 21 height 21
type input "48599F"
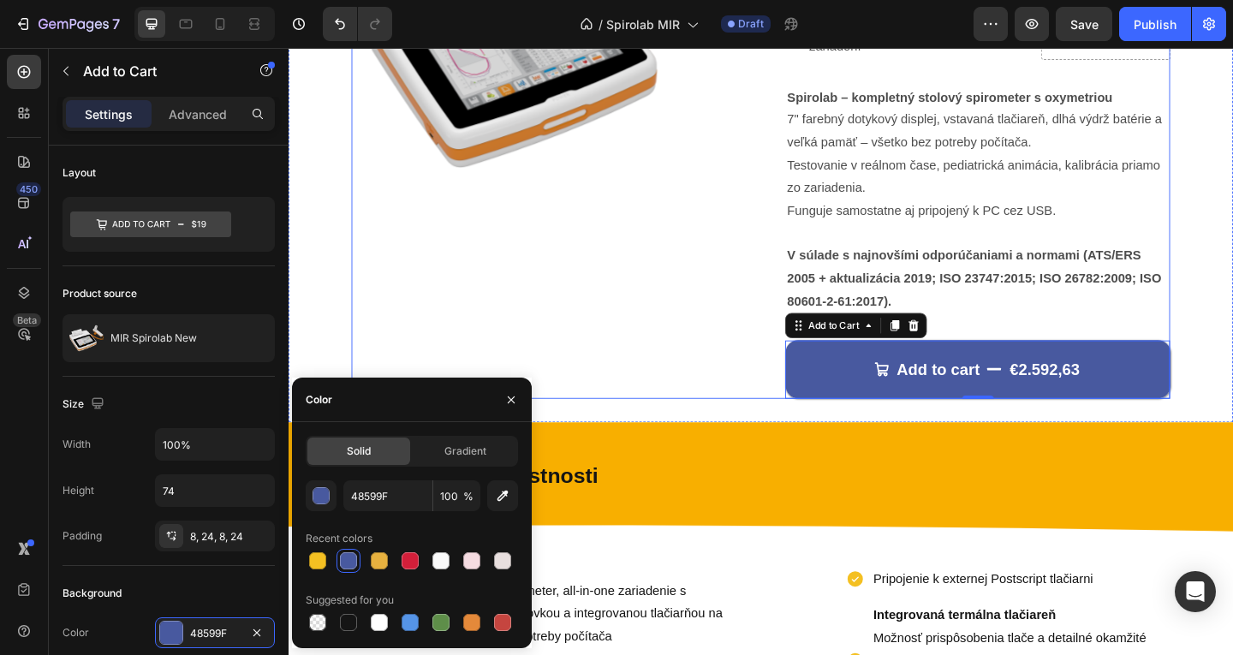
click at [762, 280] on div "Product Images" at bounding box center [566, 119] width 419 height 620
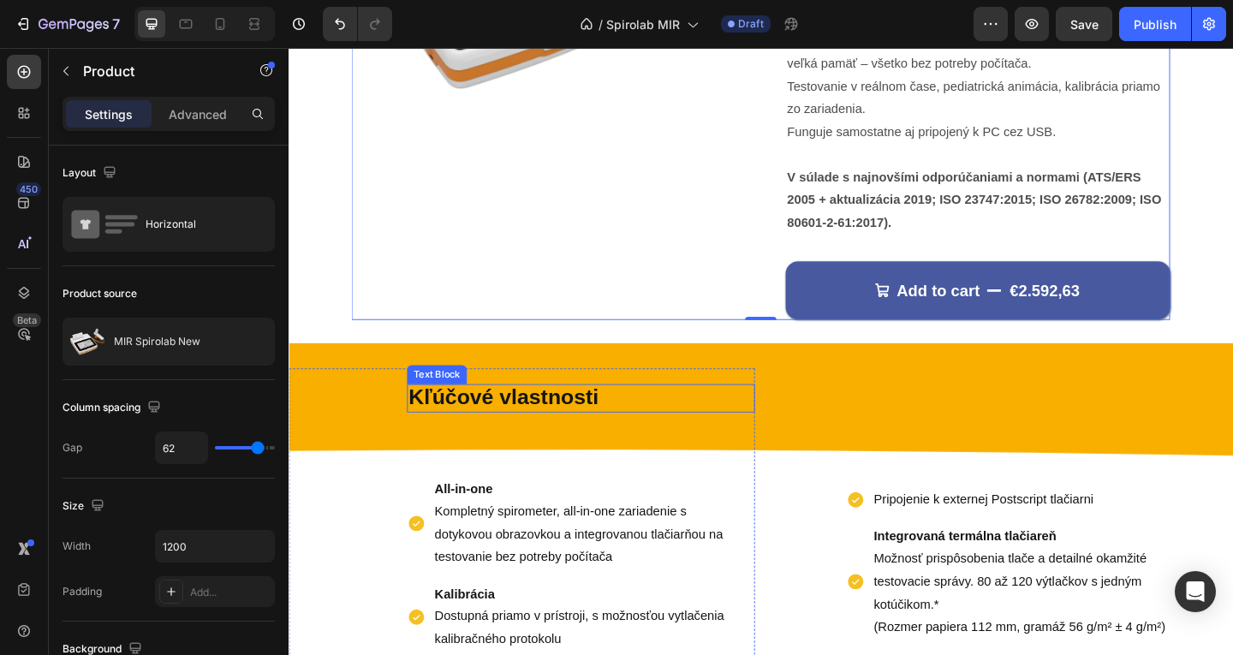
scroll to position [514, 0]
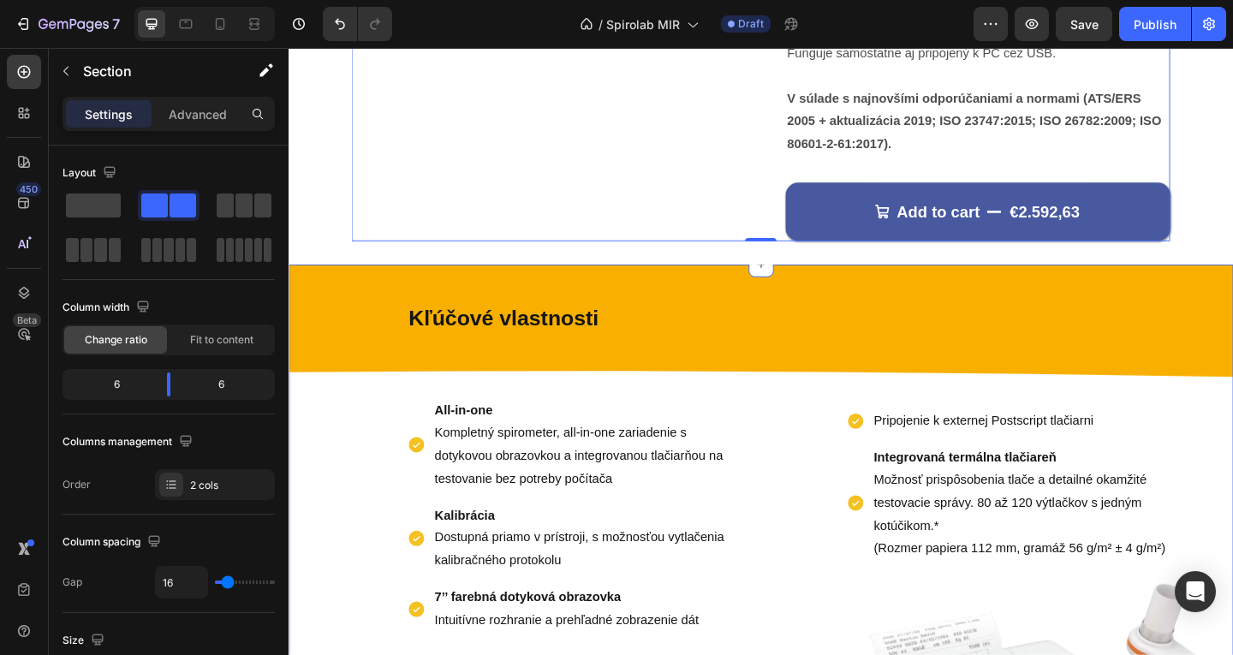
click at [520, 297] on div "Kľúčové vlastnosti Text Block All-in-one Kompletný spirometer, all-in-one zaria…" at bounding box center [803, 648] width 1028 height 730
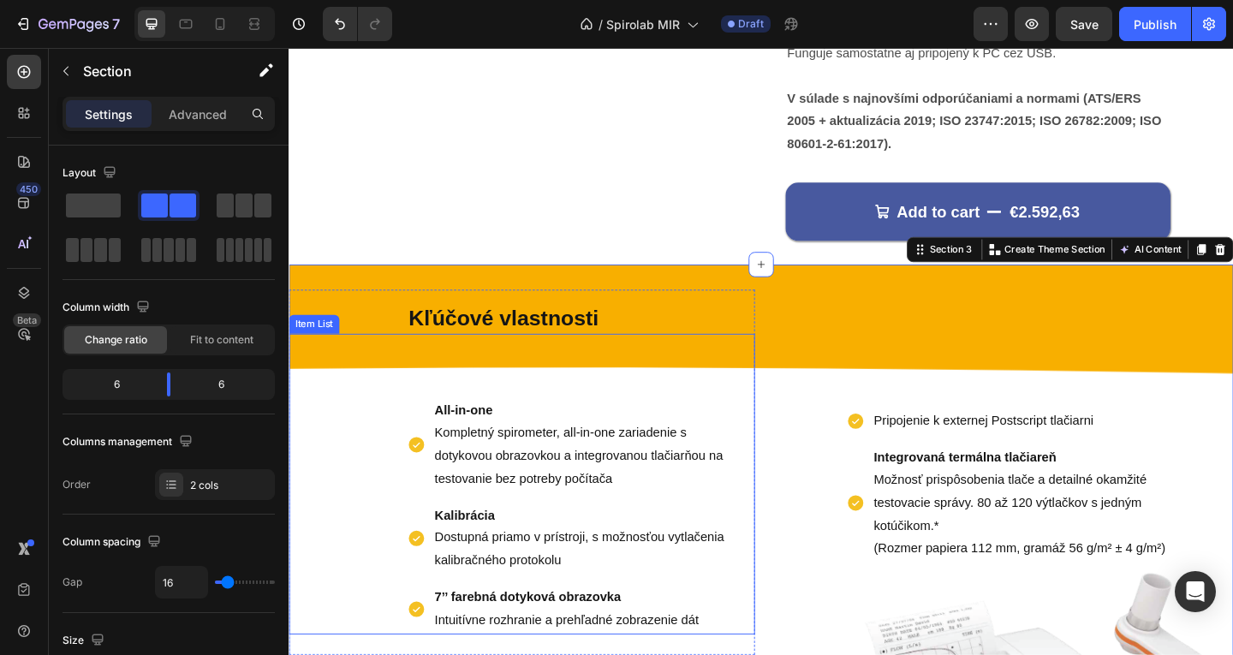
click at [348, 383] on div "All-in-one Kompletný spirometer, all-in-one zariadenie s dotykovou obrazovkou a…" at bounding box center [542, 522] width 507 height 326
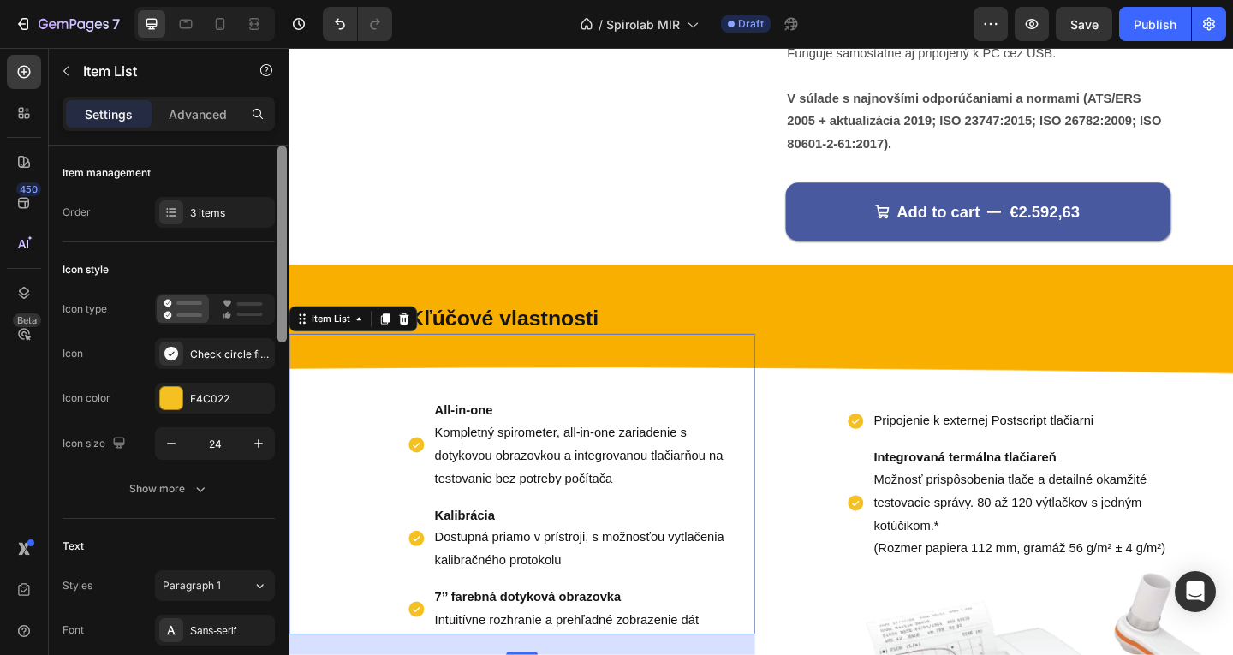
scroll to position [86, 0]
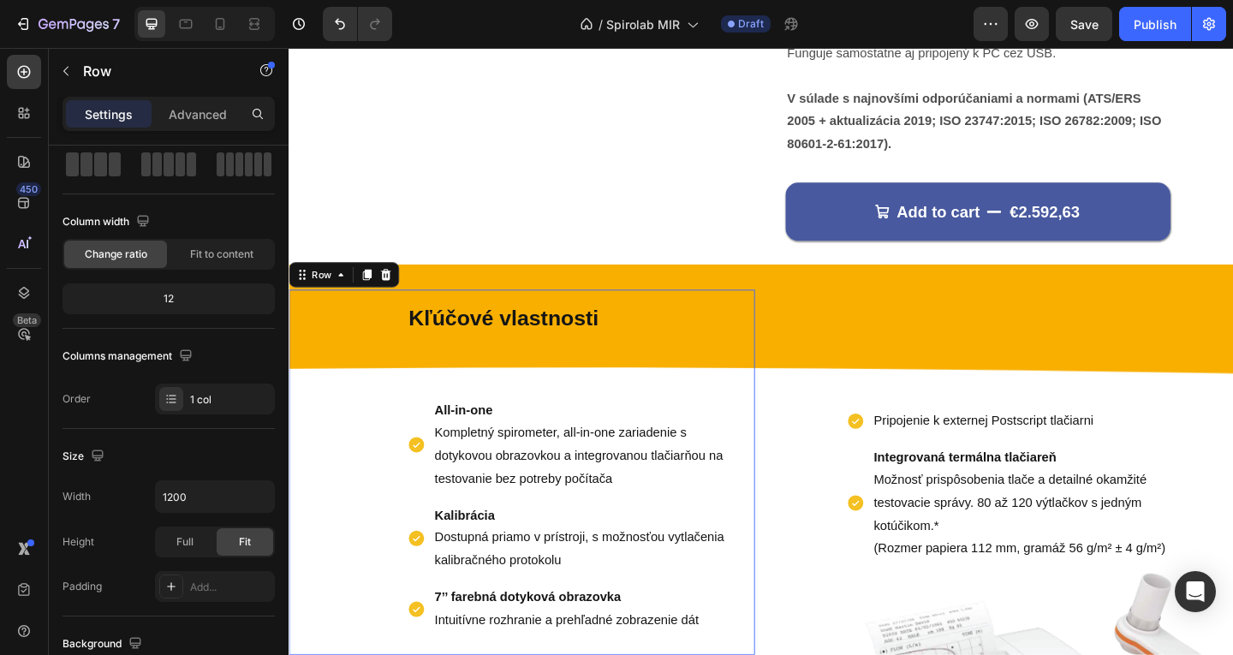
click at [340, 313] on div "Kľúčové vlastnosti Text Block All-in-one Kompletný spirometer, all-in-one zaria…" at bounding box center [542, 509] width 507 height 397
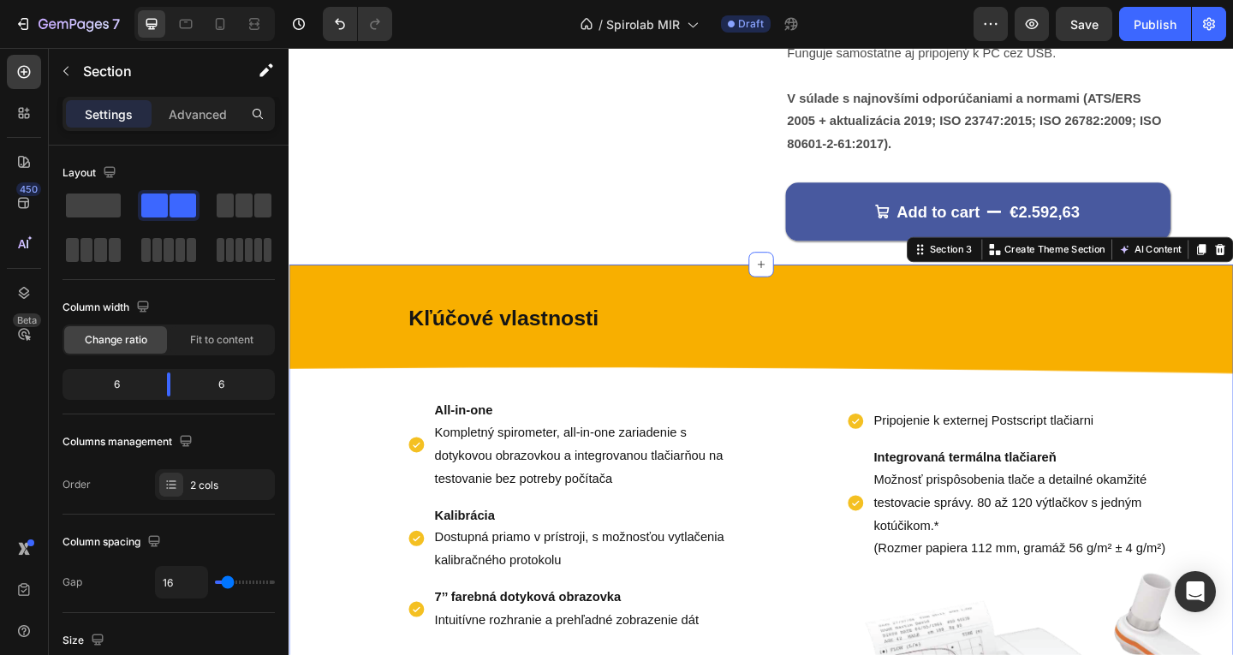
click at [456, 297] on div "Kľúčové vlastnosti Text Block All-in-one Kompletný spirometer, all-in-one zaria…" at bounding box center [803, 635] width 1028 height 705
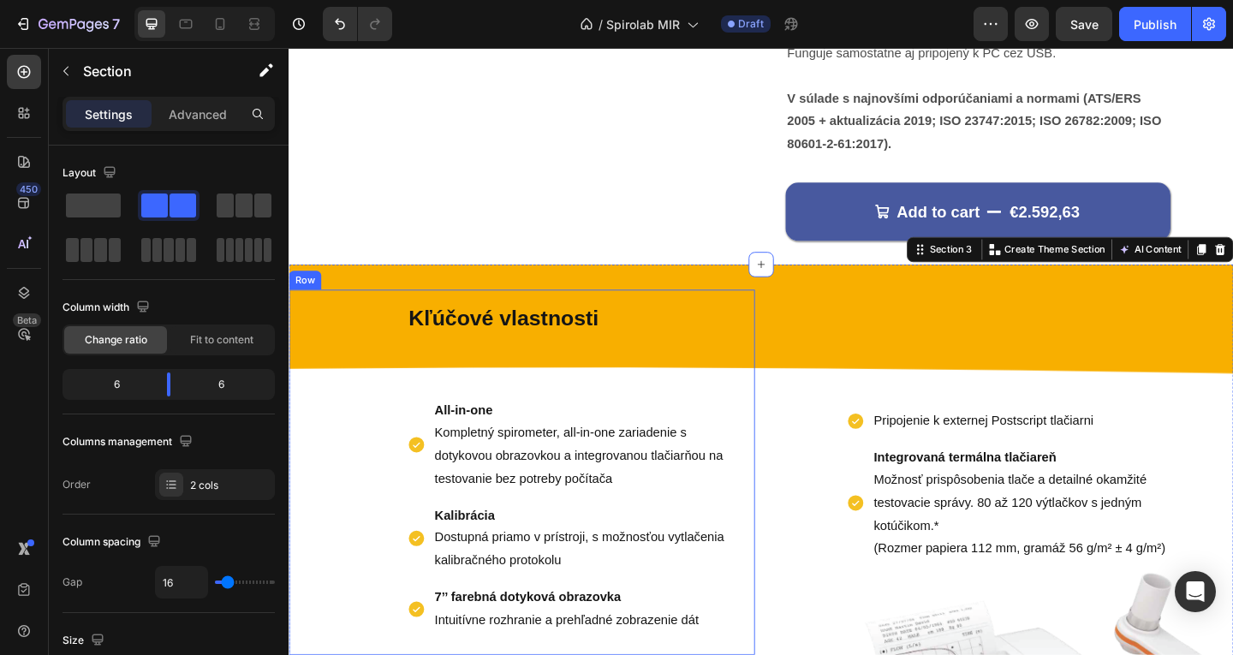
click at [461, 320] on div "Kľúčové vlastnosti Text Block All-in-one Kompletný spirometer, all-in-one zaria…" at bounding box center [542, 509] width 507 height 397
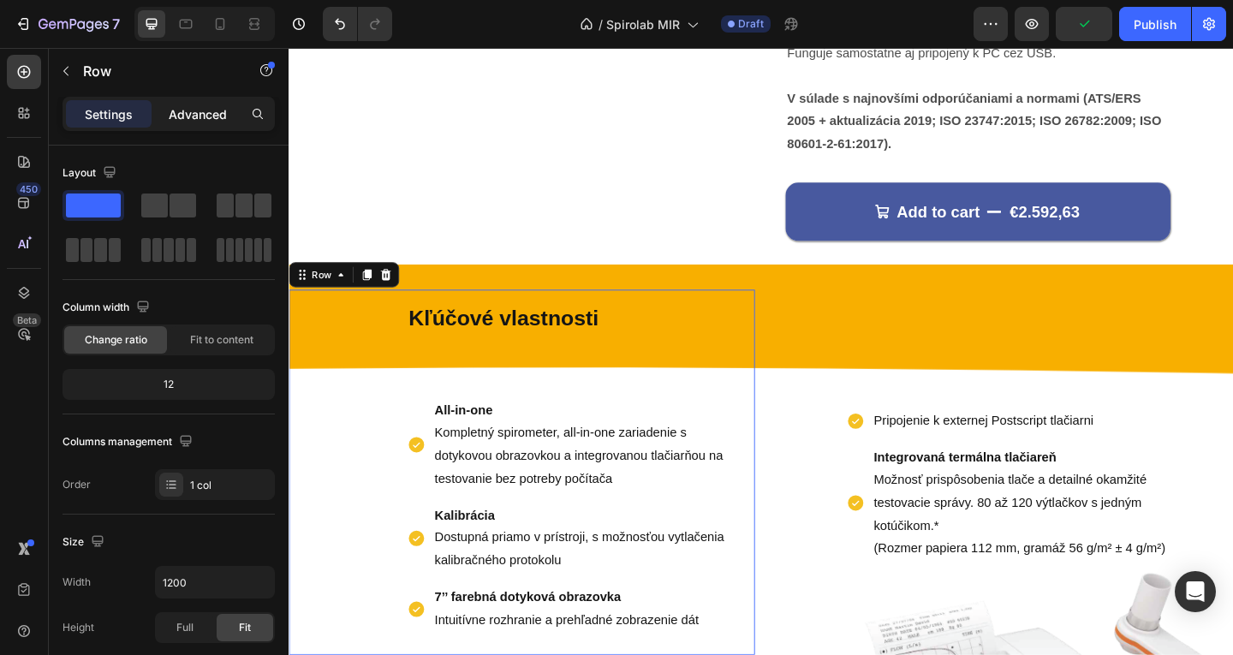
click at [192, 115] on p "Advanced" at bounding box center [198, 114] width 58 height 18
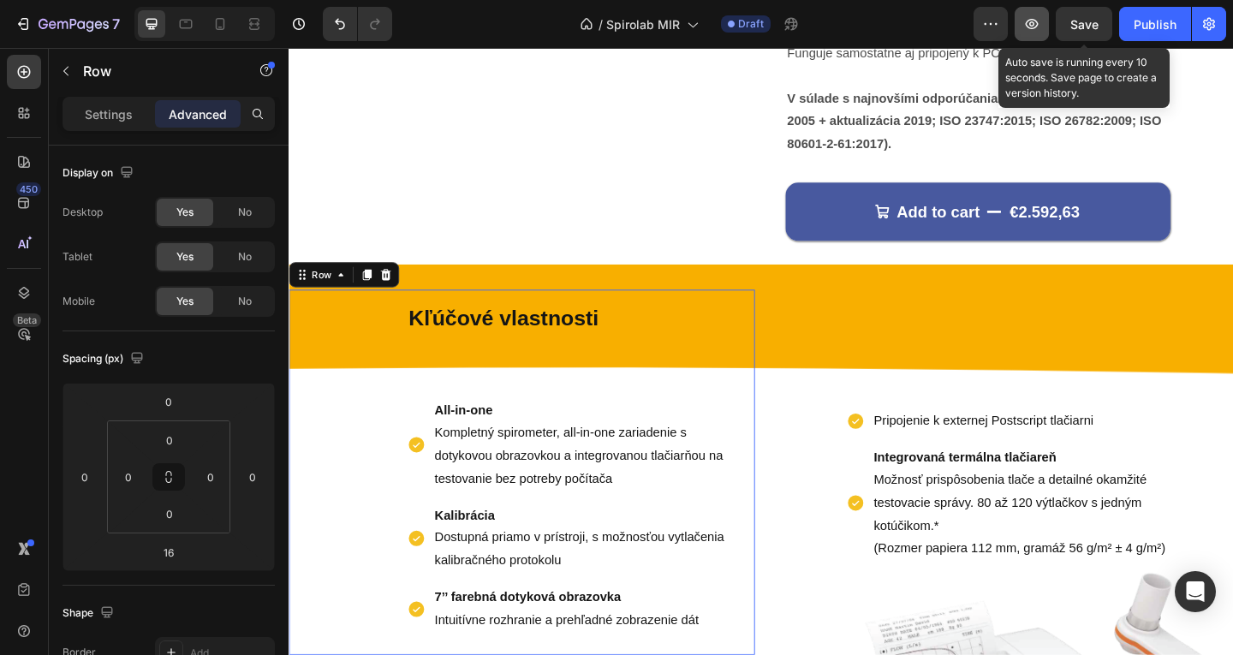
click at [1081, 31] on span "Save" at bounding box center [1084, 24] width 28 height 15
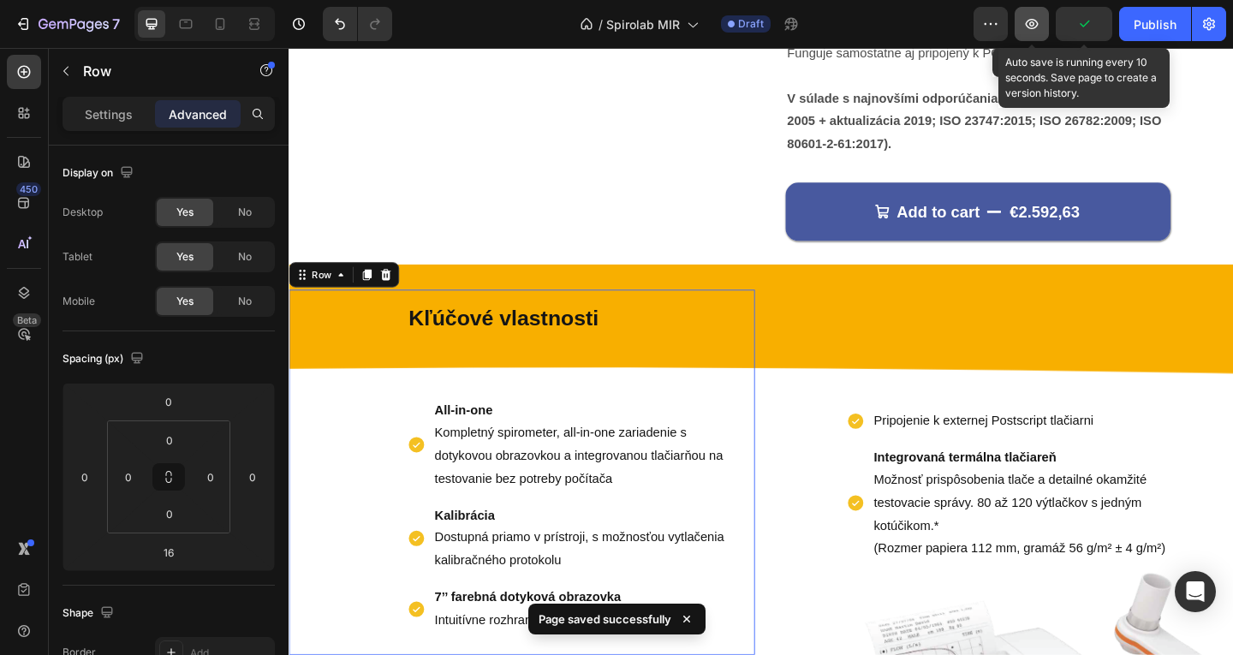
click at [1045, 28] on button "button" at bounding box center [1032, 24] width 34 height 34
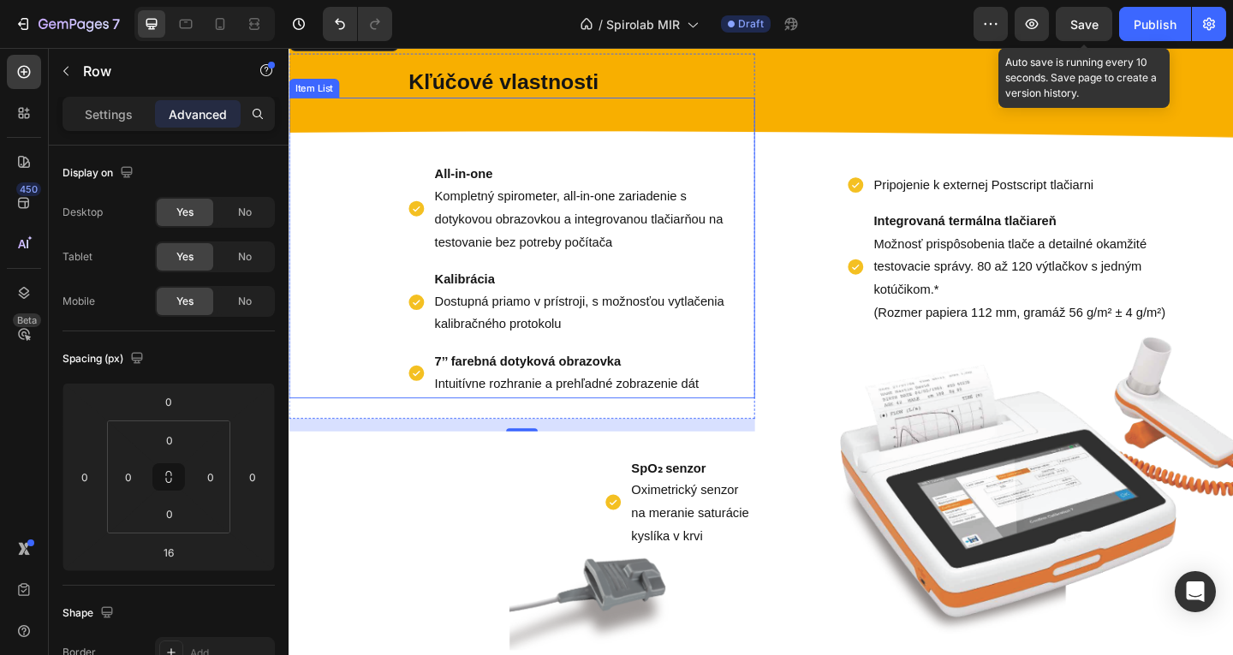
scroll to position [685, 0]
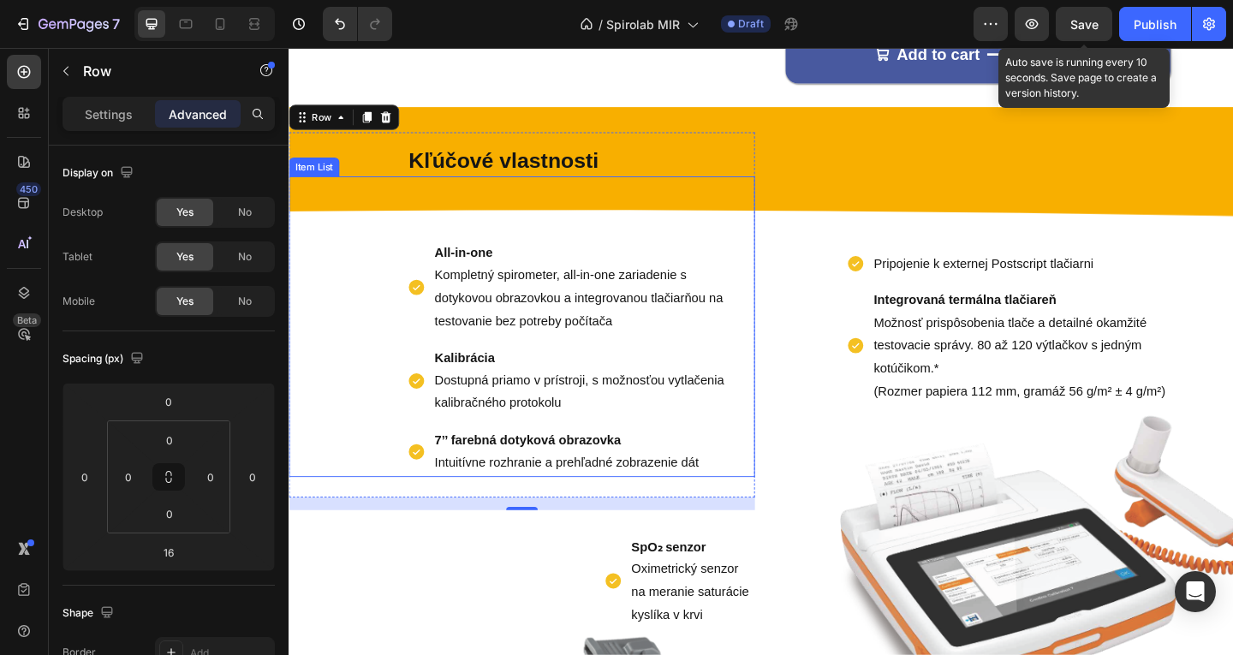
click at [408, 221] on div "All-in-one Kompletný spirometer, all-in-one zariadenie s dotykovou obrazovkou a…" at bounding box center [542, 351] width 507 height 326
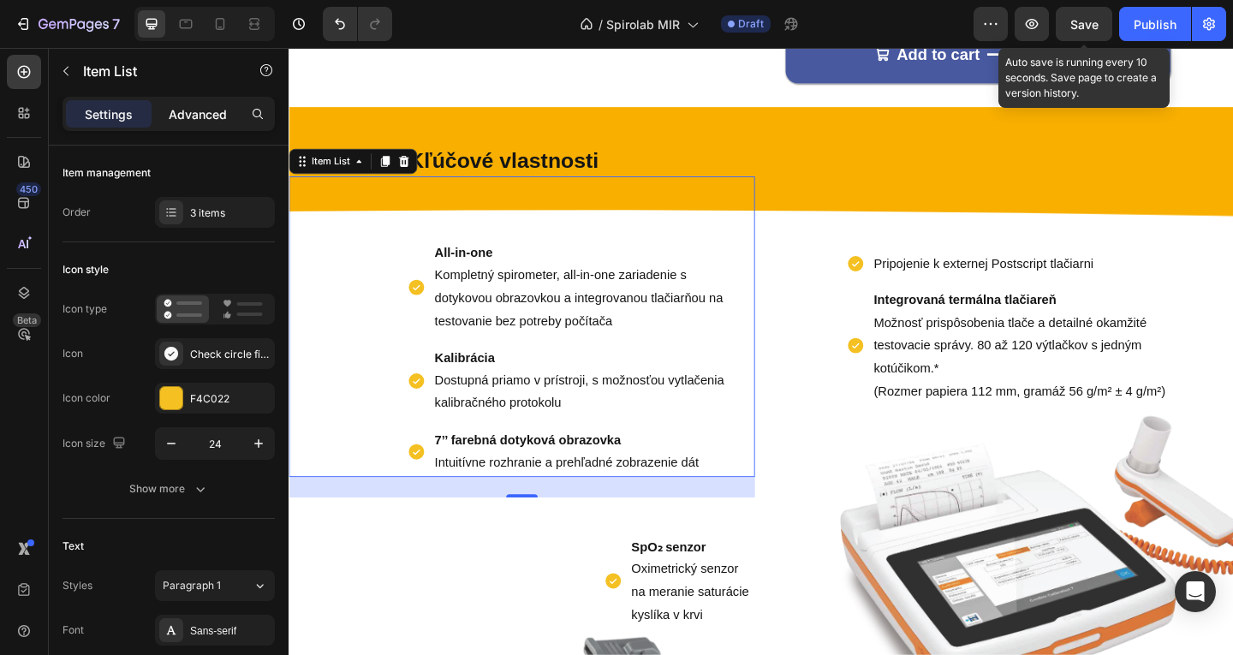
click at [181, 120] on p "Advanced" at bounding box center [198, 114] width 58 height 18
type input "100%"
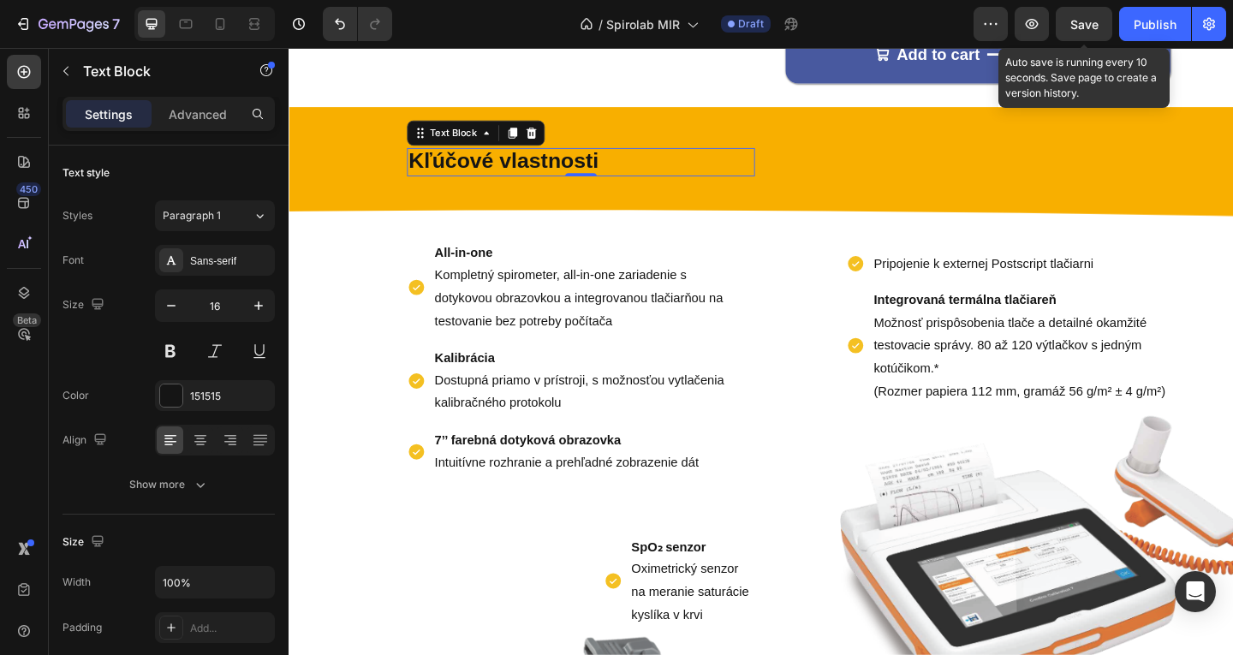
click at [500, 173] on strong "Kľúčové vlastnosti" at bounding box center [522, 171] width 206 height 26
click at [414, 174] on div "Kľúčové vlastnosti Text Block 0 All-in-one Kompletný spirometer, all-in-one zar…" at bounding box center [542, 338] width 507 height 397
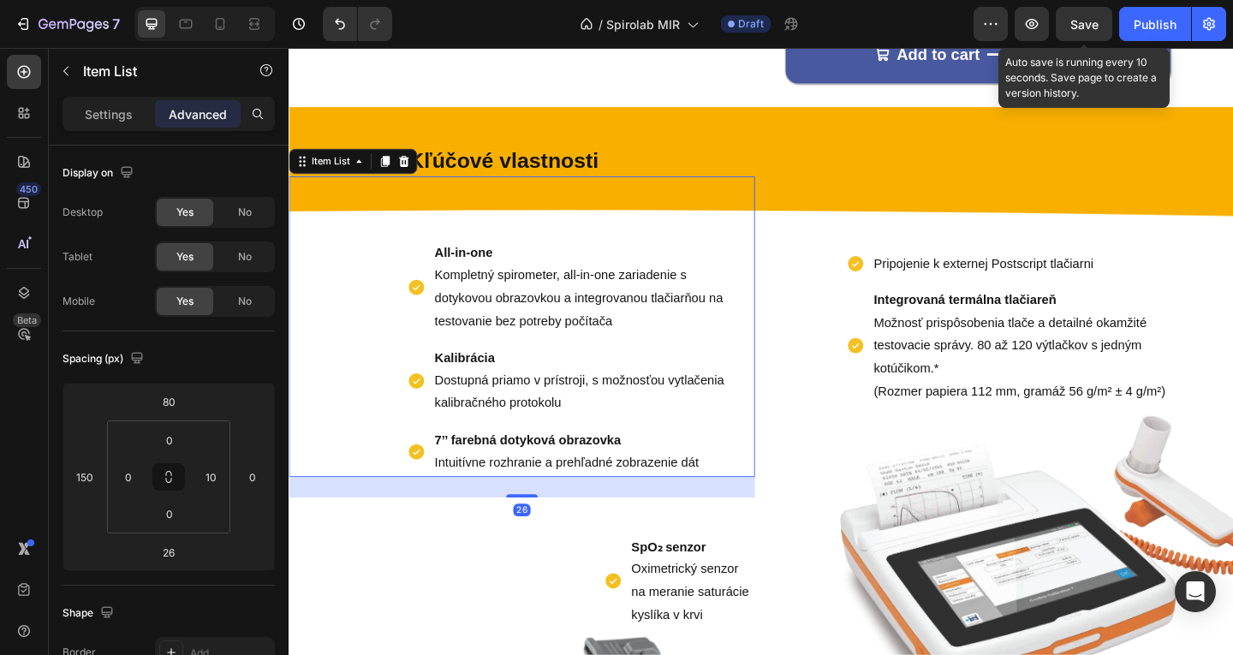
click at [387, 285] on div "All-in-one Kompletný spirometer, all-in-one zariadenie s dotykovou obrazovkou a…" at bounding box center [542, 351] width 507 height 326
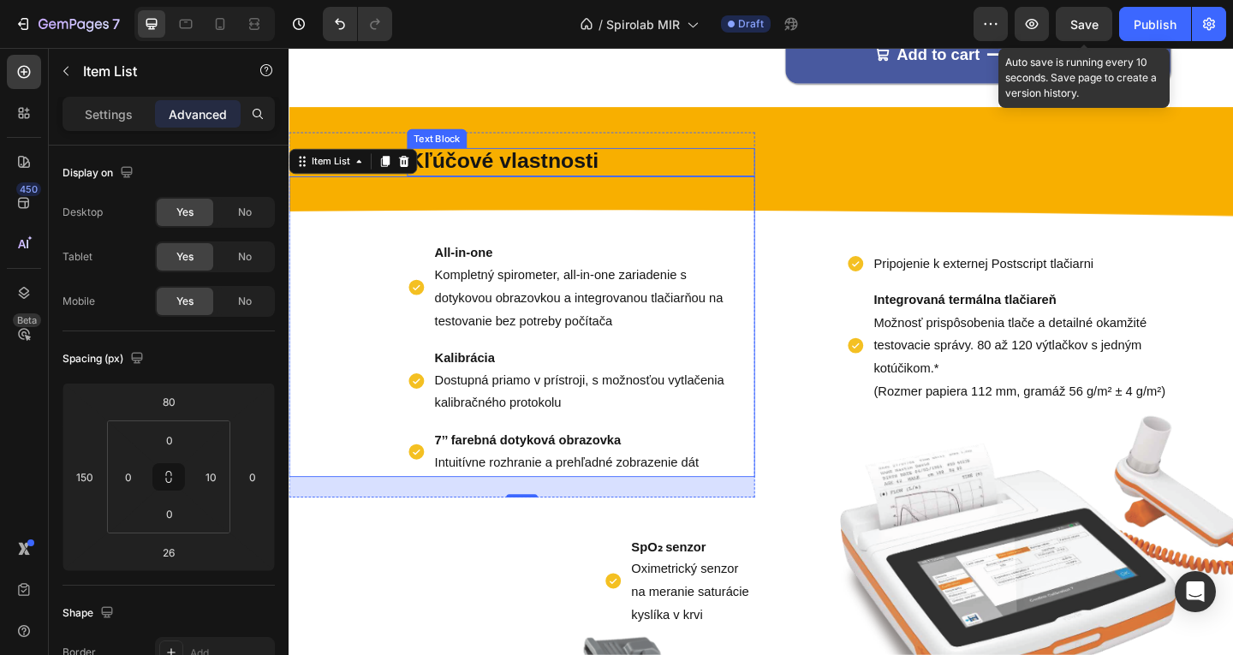
click at [591, 161] on strong "Kľúčové vlastnosti" at bounding box center [522, 171] width 206 height 26
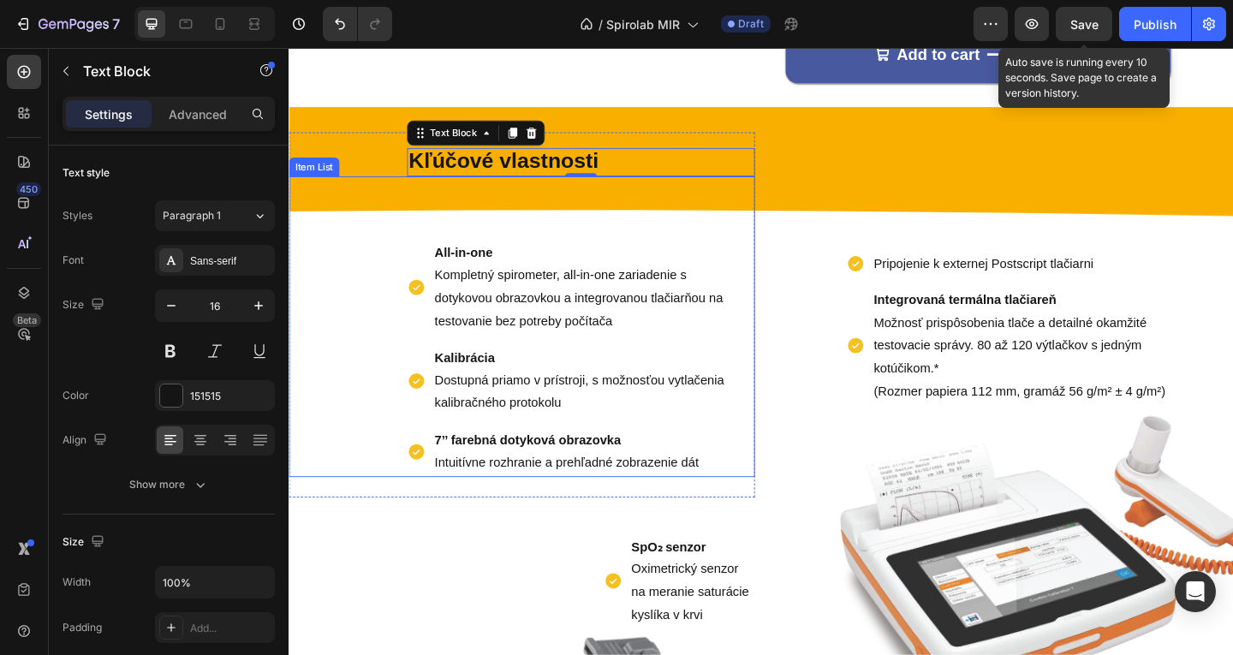
click at [378, 205] on div "All-in-one Kompletný spirometer, all-in-one zariadenie s dotykovou obrazovkou a…" at bounding box center [542, 351] width 507 height 326
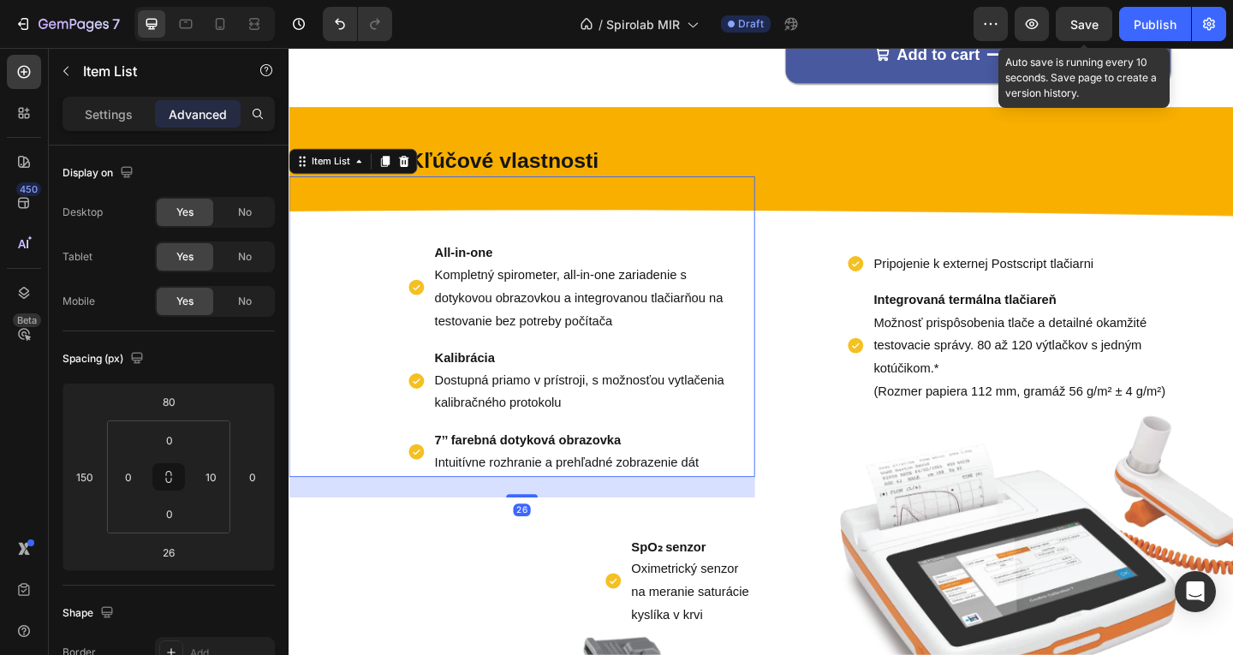
click at [359, 124] on div "Kľúčové vlastnosti Text Block All-in-one Kompletný spirometer, all-in-one zaria…" at bounding box center [803, 464] width 1028 height 705
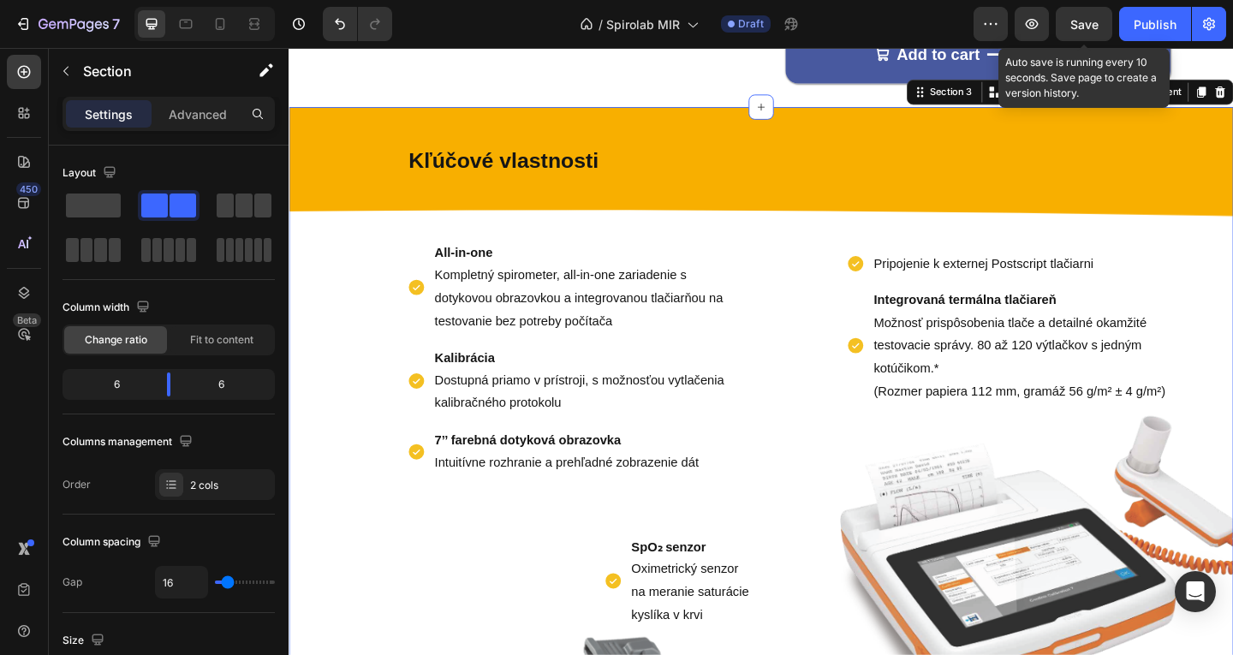
click at [348, 158] on div "Kľúčové vlastnosti Text Block All-in-one Kompletný spirometer, all-in-one zaria…" at bounding box center [542, 338] width 507 height 397
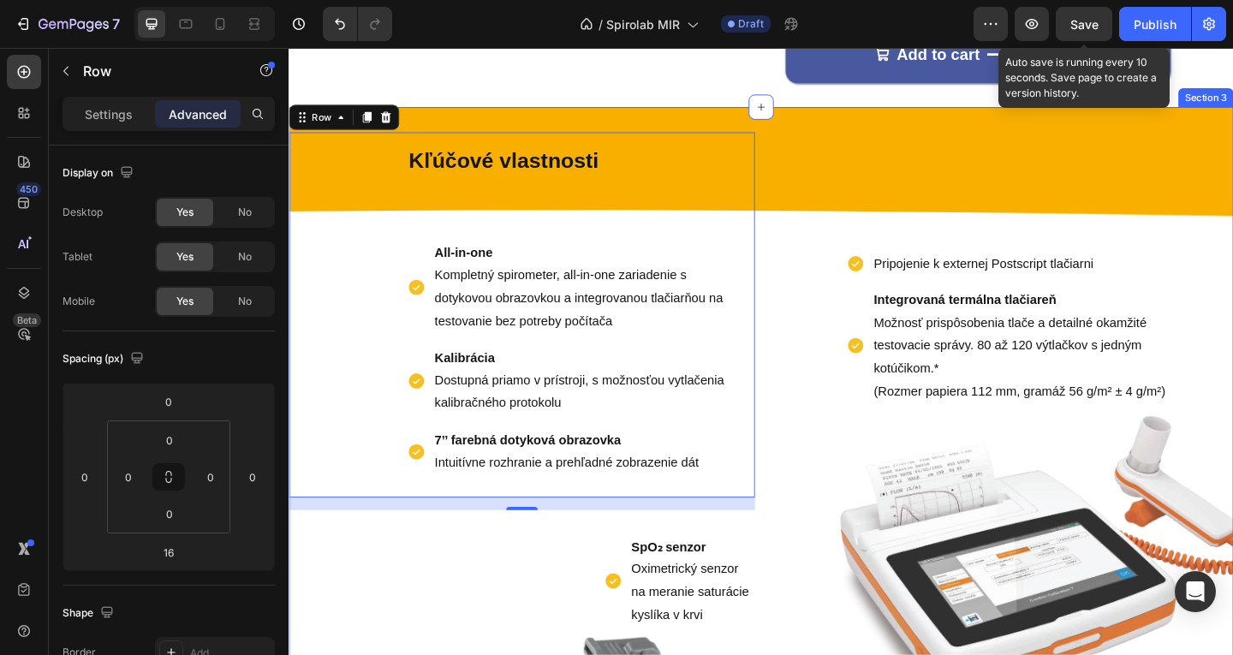
click at [583, 170] on strong "Kľúčové vlastnosti" at bounding box center [522, 171] width 206 height 26
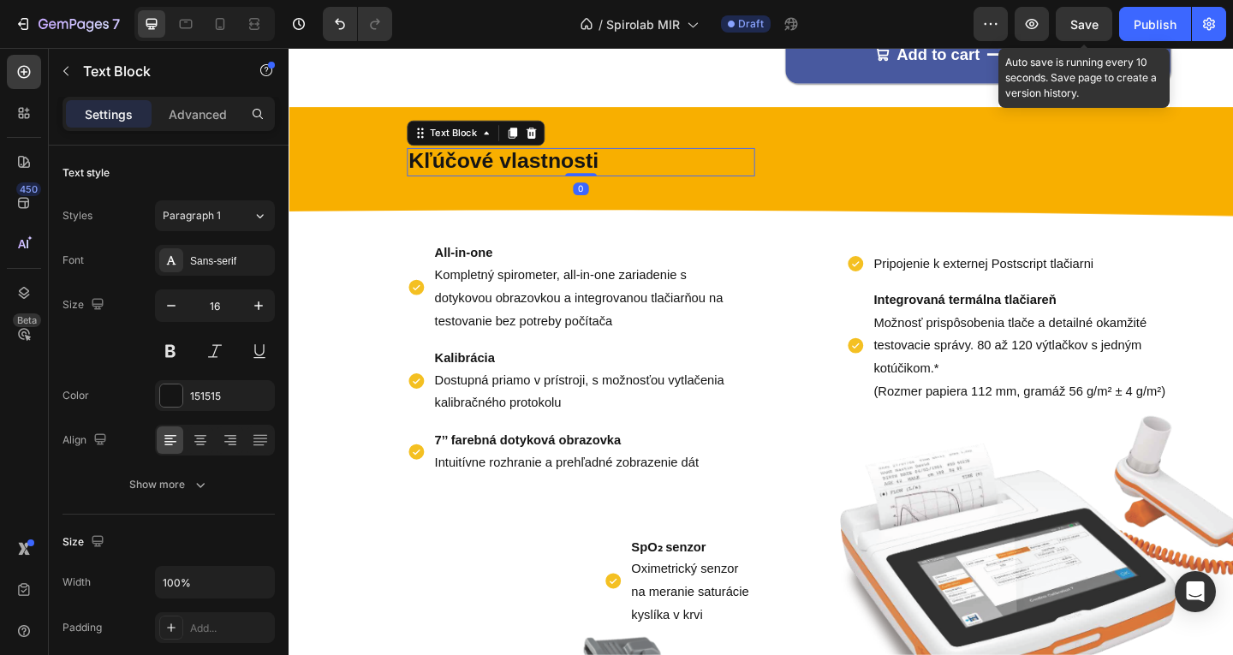
click at [642, 162] on p "Kľúčové vlastnosti" at bounding box center [606, 172] width 375 height 28
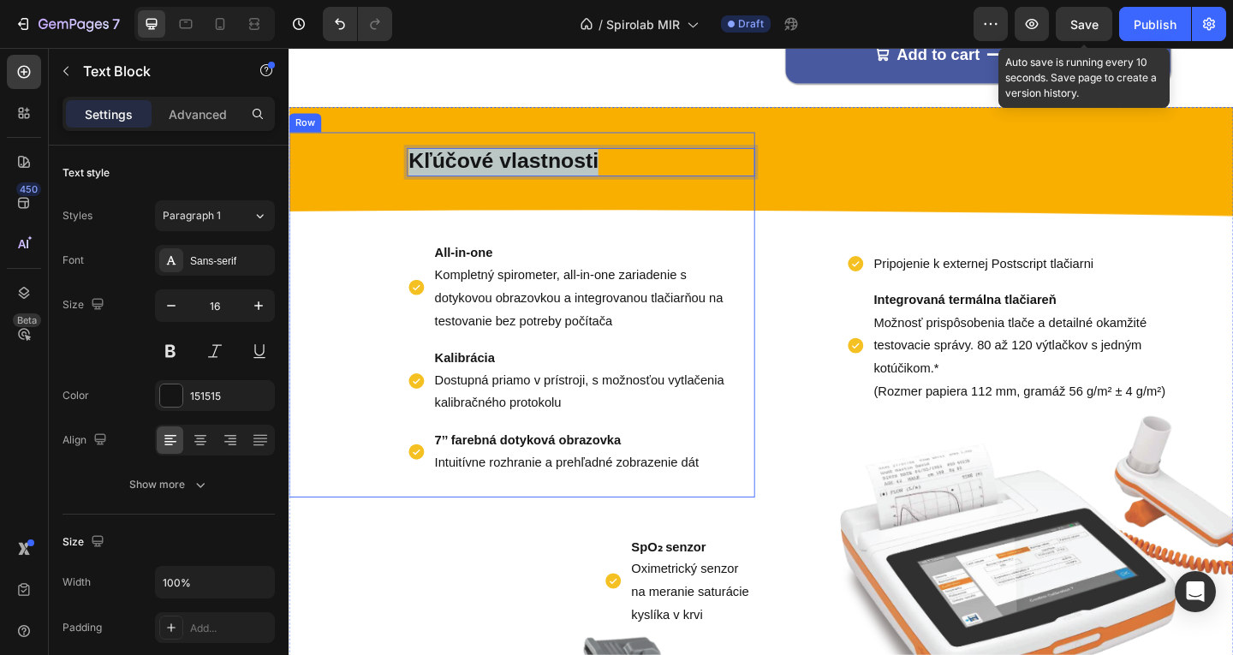
drag, startPoint x: 642, startPoint y: 162, endPoint x: 404, endPoint y: 164, distance: 238.1
click at [404, 164] on div "Kľúčové vlastnosti Text Block 0 All-in-one Kompletný spirometer, all-in-one zar…" at bounding box center [542, 338] width 507 height 397
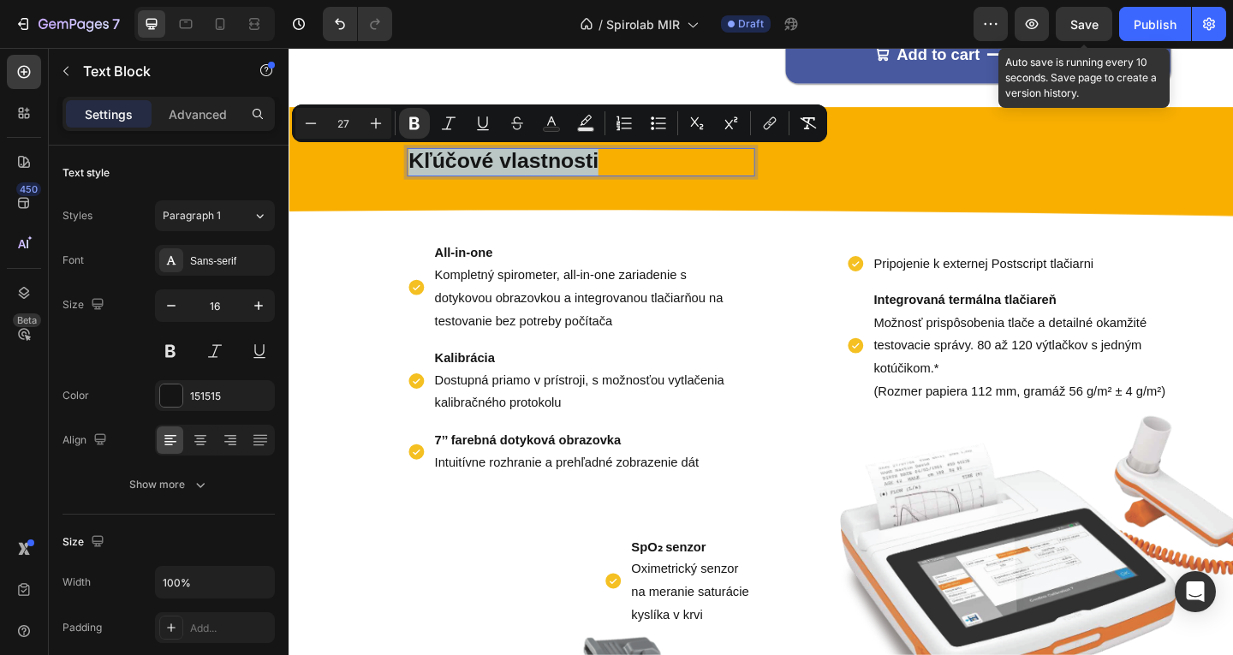
copy strong "Kľúčové vlastnosti"
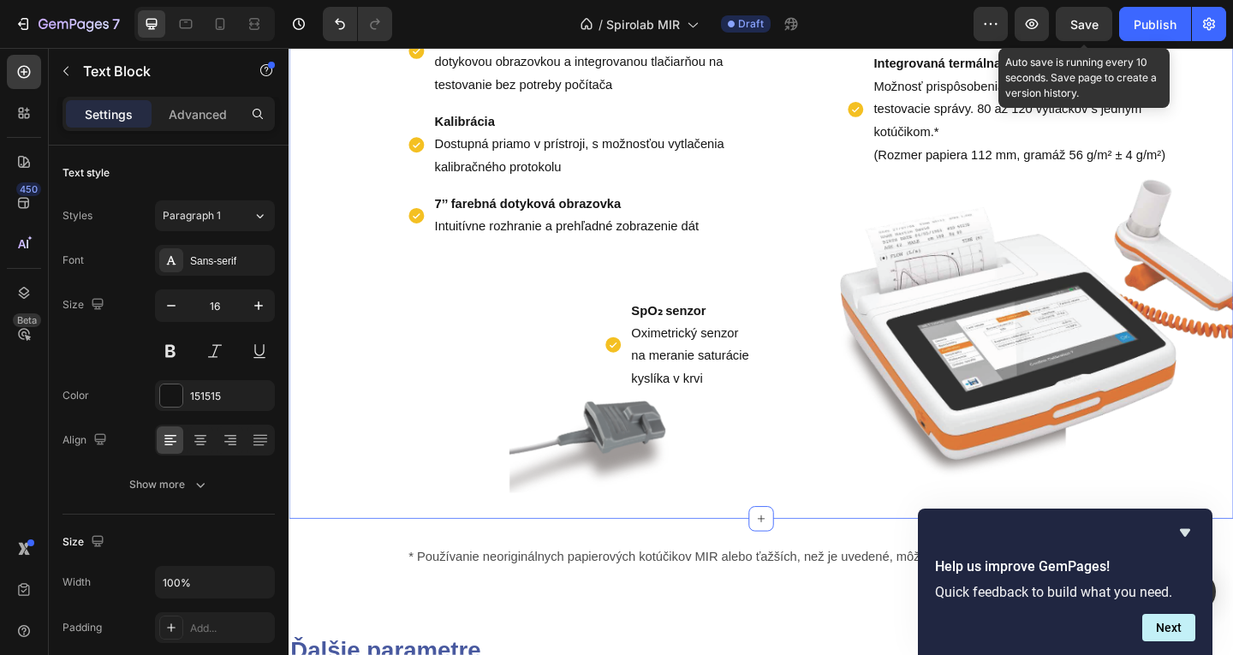
click at [459, 379] on div "SpO₂ senzor Oximetrický senzor na meranie saturácie kyslíka v krvi Item List" at bounding box center [542, 358] width 507 height 129
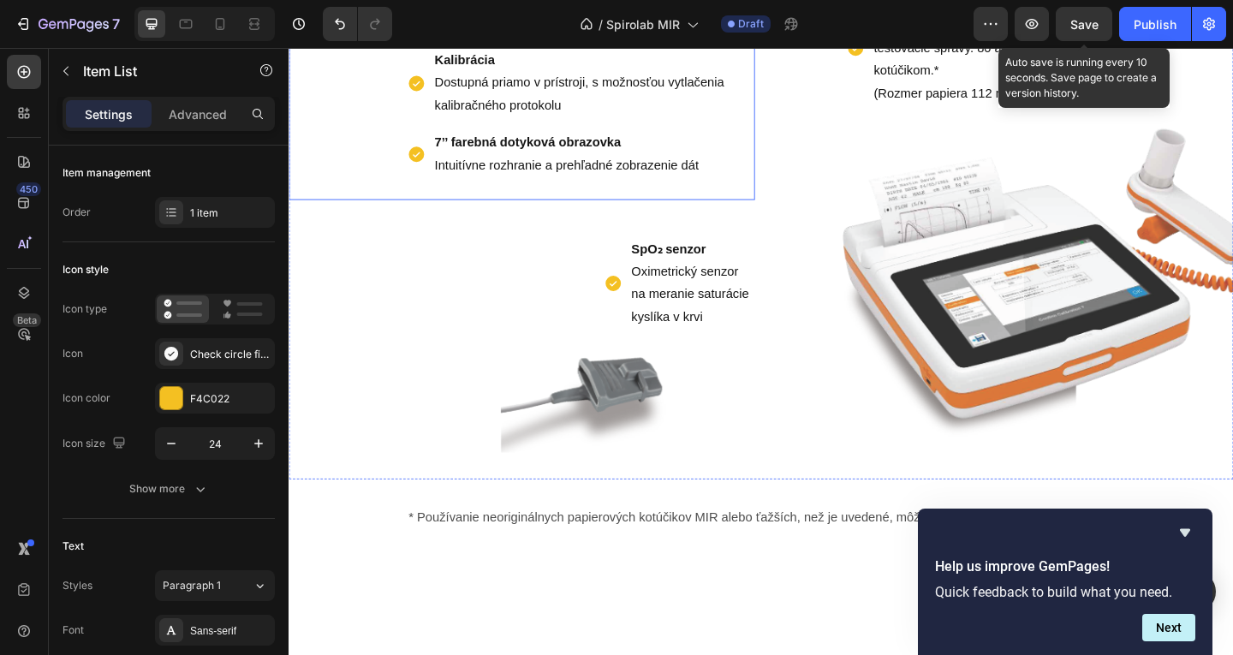
scroll to position [1199, 0]
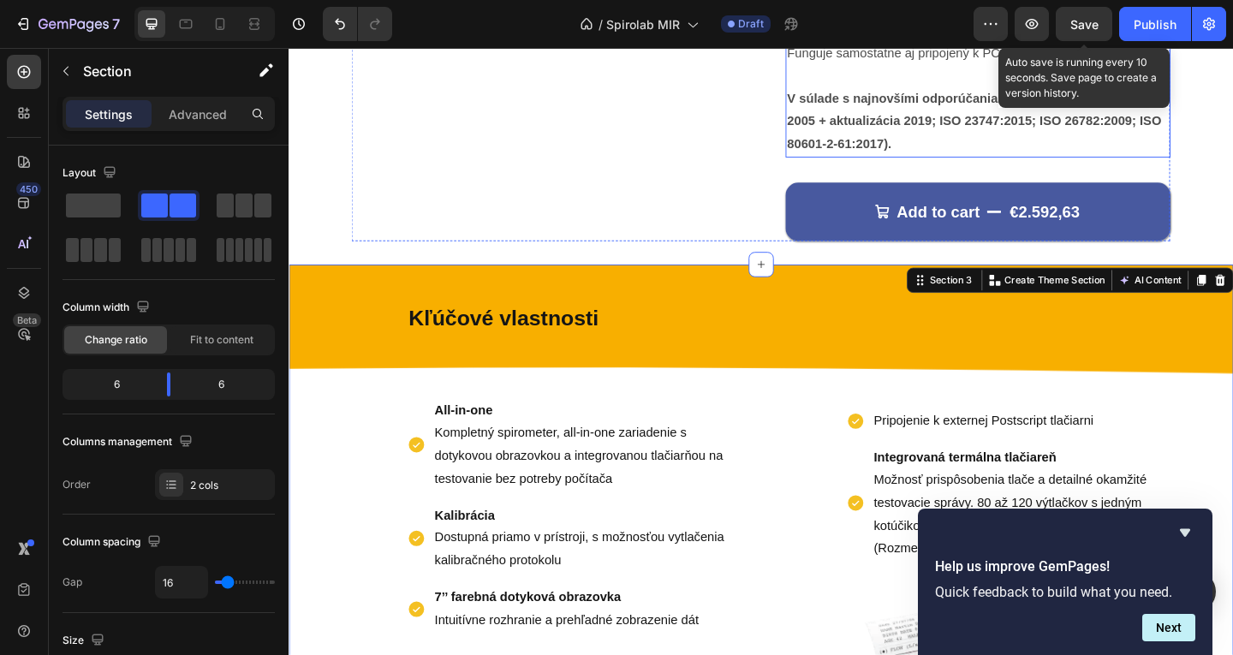
scroll to position [942, 0]
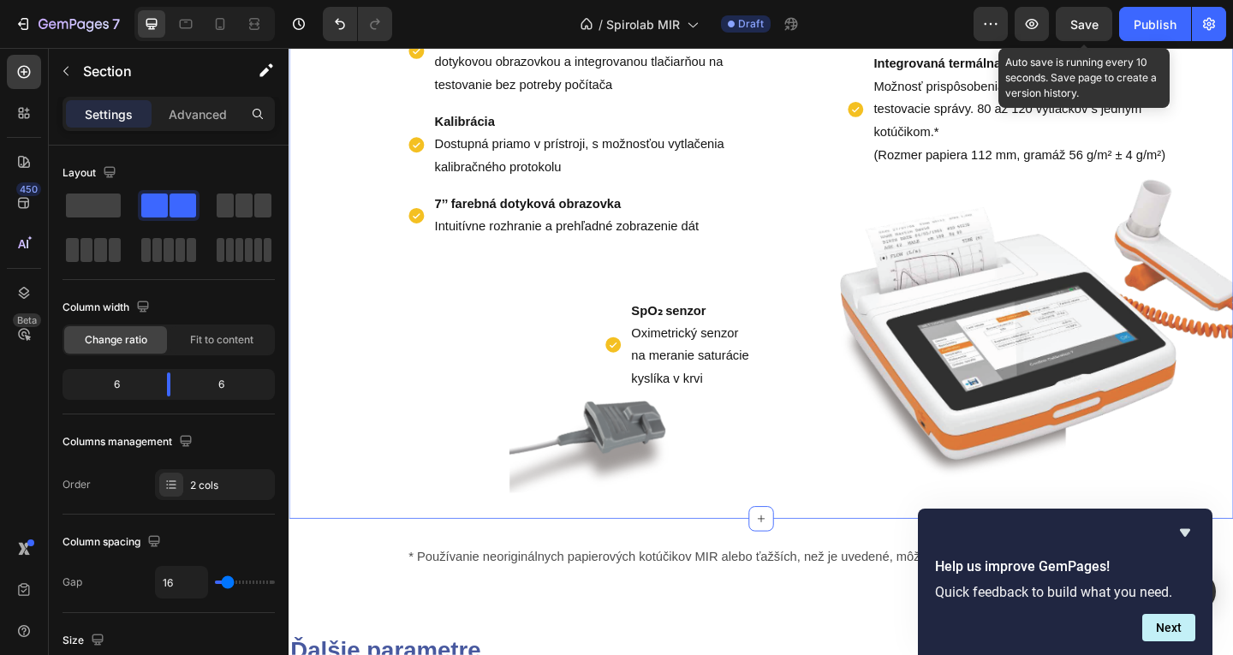
drag, startPoint x: 808, startPoint y: 538, endPoint x: 821, endPoint y: 523, distance: 20.0
click at [809, 533] on div "Pripojenie k externej Postscript tlačiarni Integrovaná termálna tlačiareň Možno…" at bounding box center [1062, 208] width 507 height 650
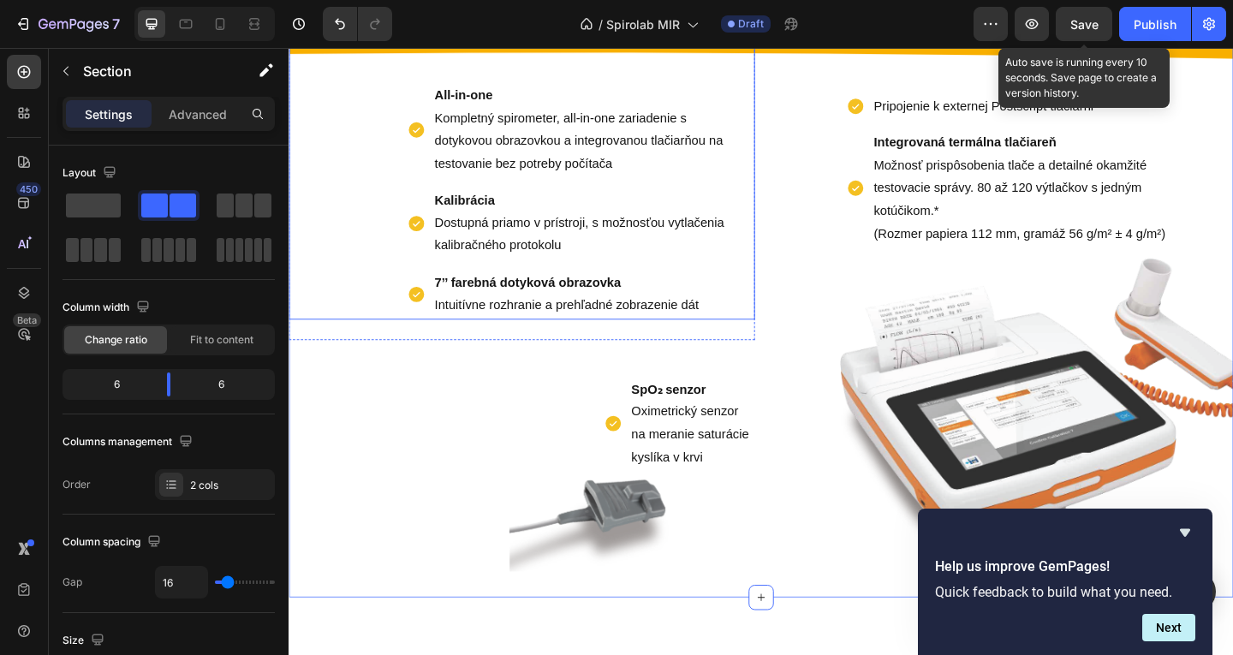
scroll to position [599, 0]
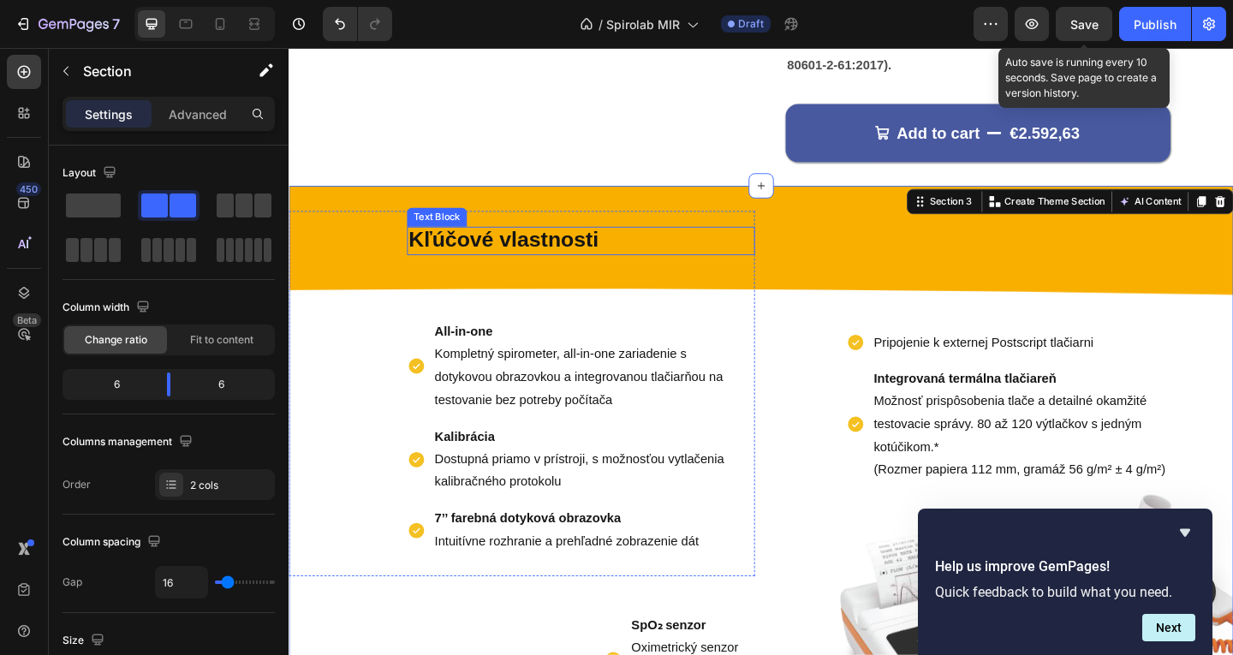
click at [662, 238] on div "Kľúčové vlastnosti Text Block All-in-one Kompletný spirometer, all-in-one zaria…" at bounding box center [542, 423] width 507 height 397
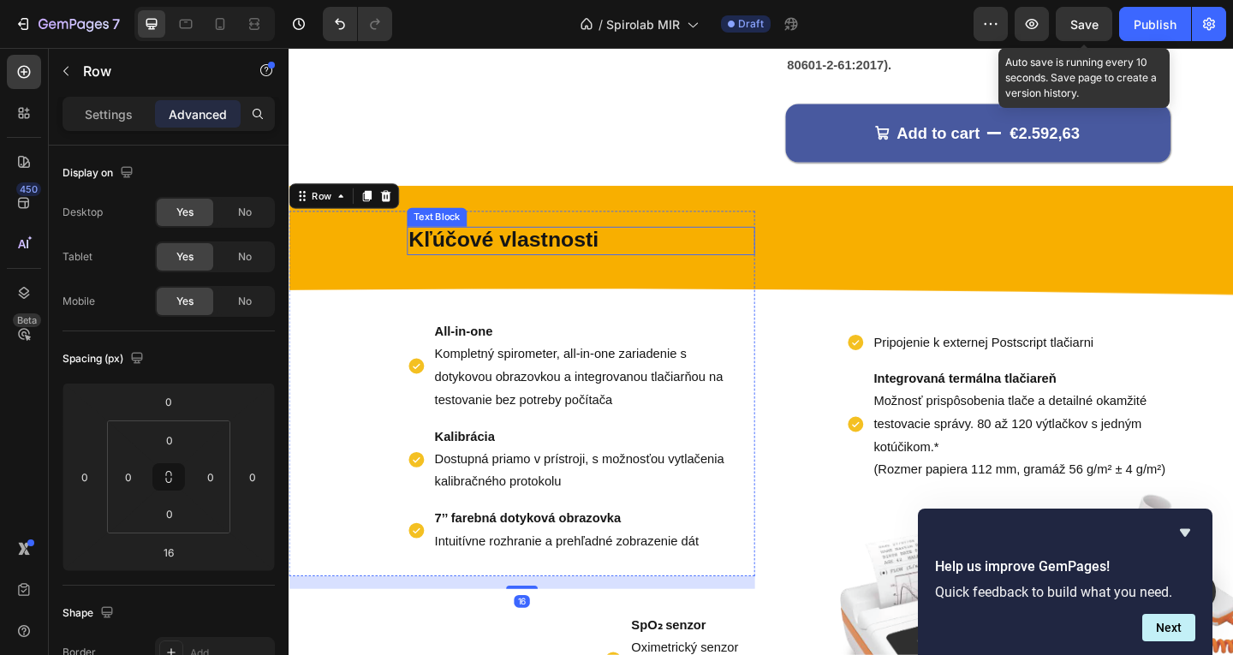
click at [641, 263] on p "Kľúčové vlastnosti" at bounding box center [606, 258] width 375 height 28
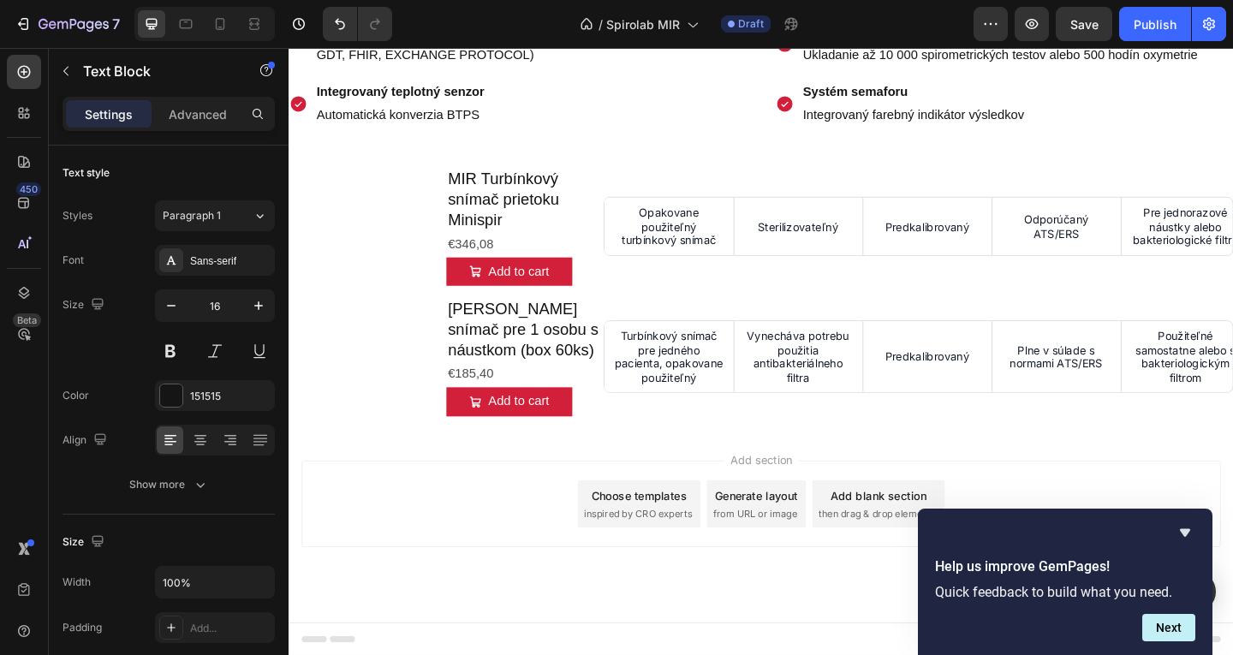
scroll to position [1583, 0]
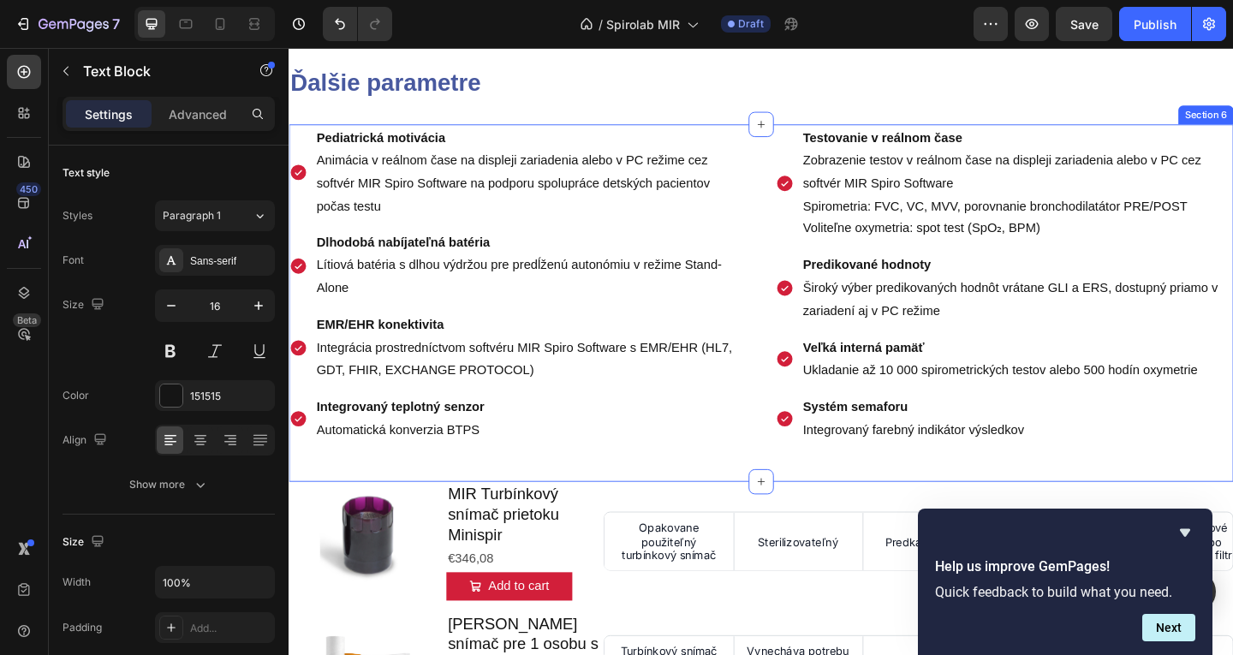
click at [593, 492] on div "Pediatrická motivácia Animácia v reálnom čase na displeji zariadenia alebo v PC…" at bounding box center [803, 325] width 1028 height 389
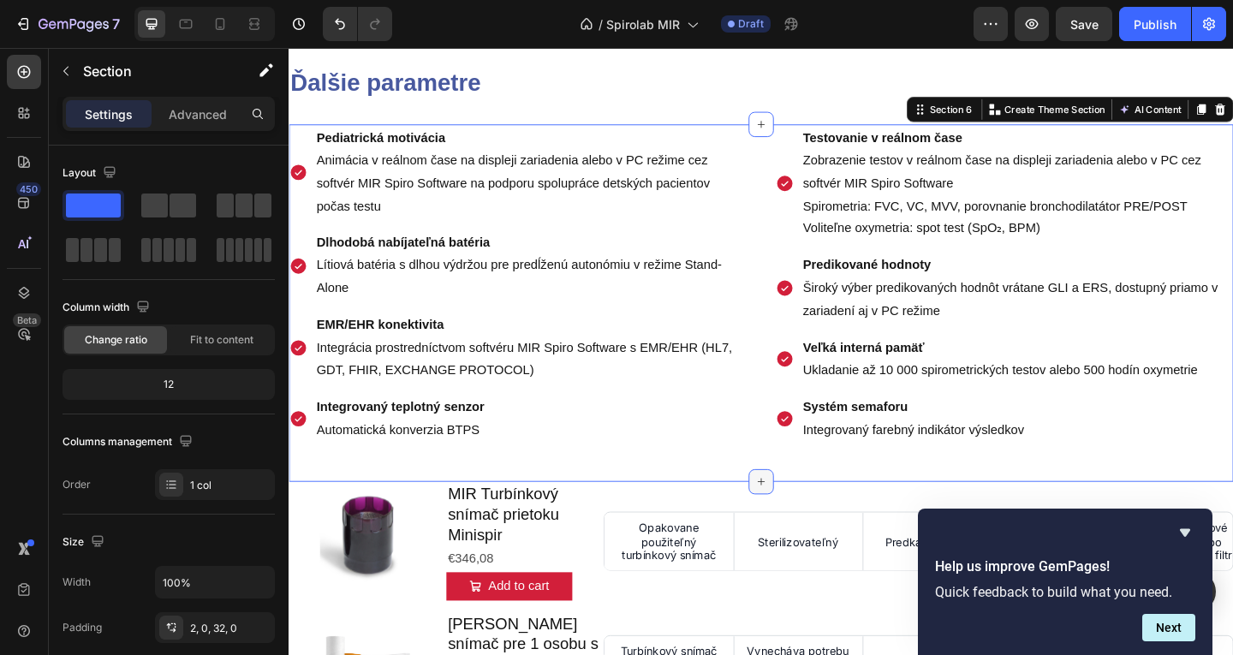
click at [793, 528] on div at bounding box center [802, 519] width 27 height 27
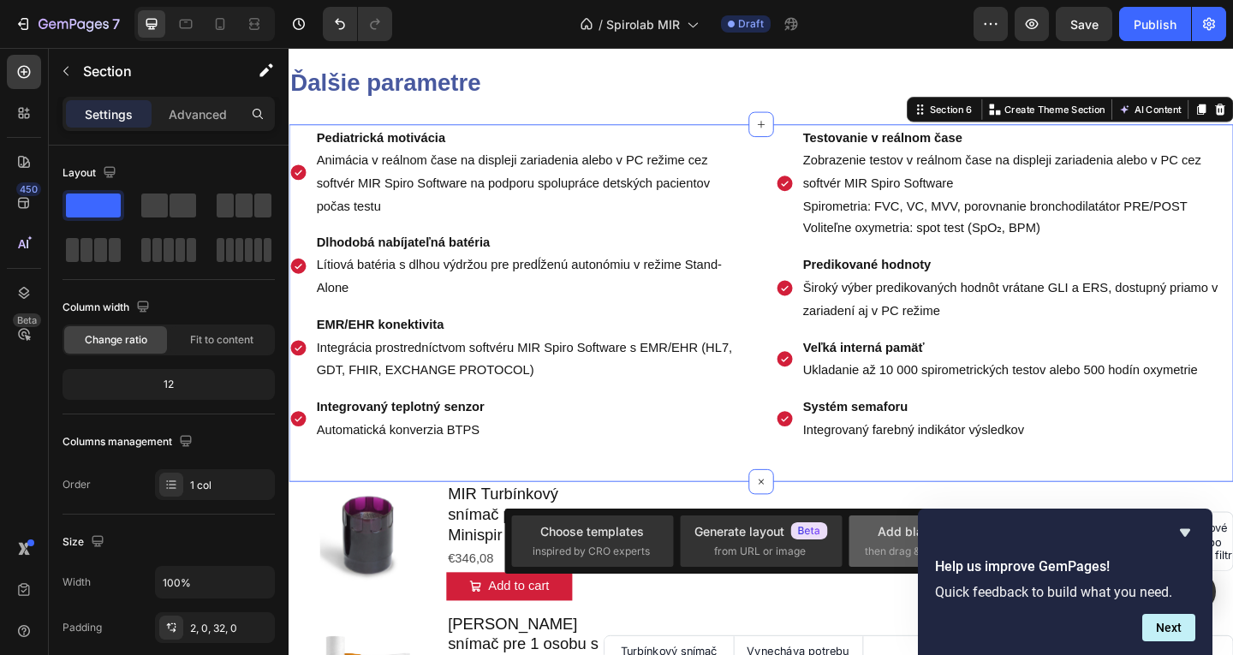
click at [898, 542] on div "Add blank section then drag & drop elements" at bounding box center [930, 540] width 130 height 37
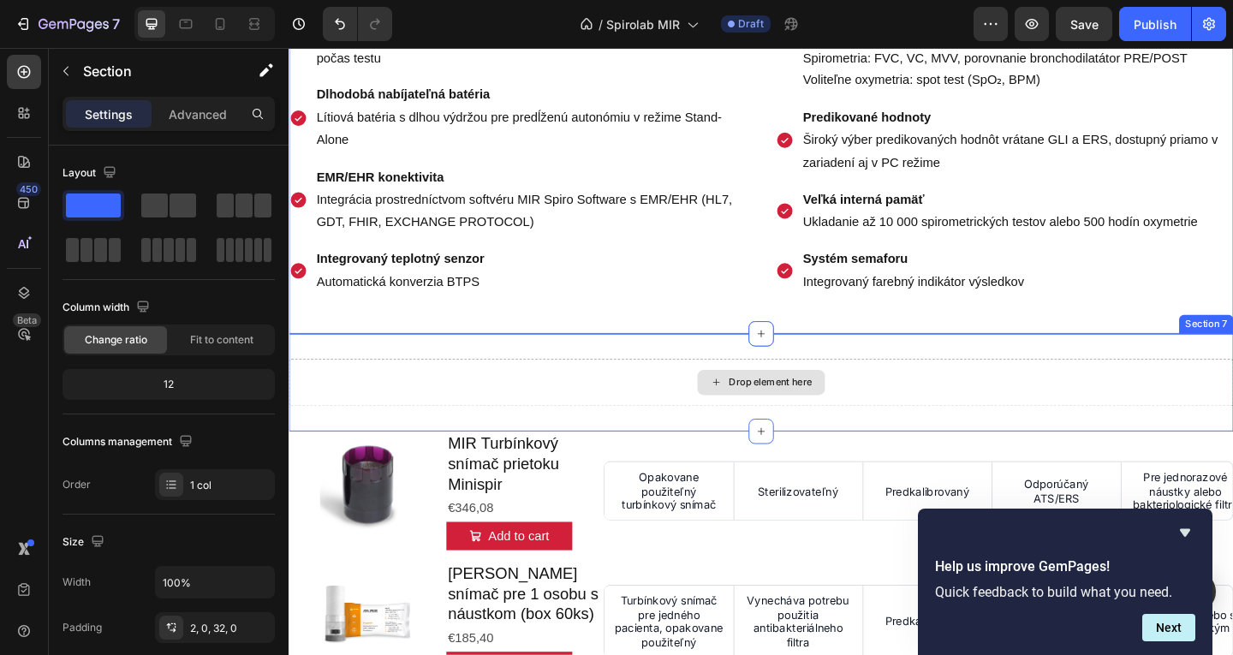
scroll to position [1755, 0]
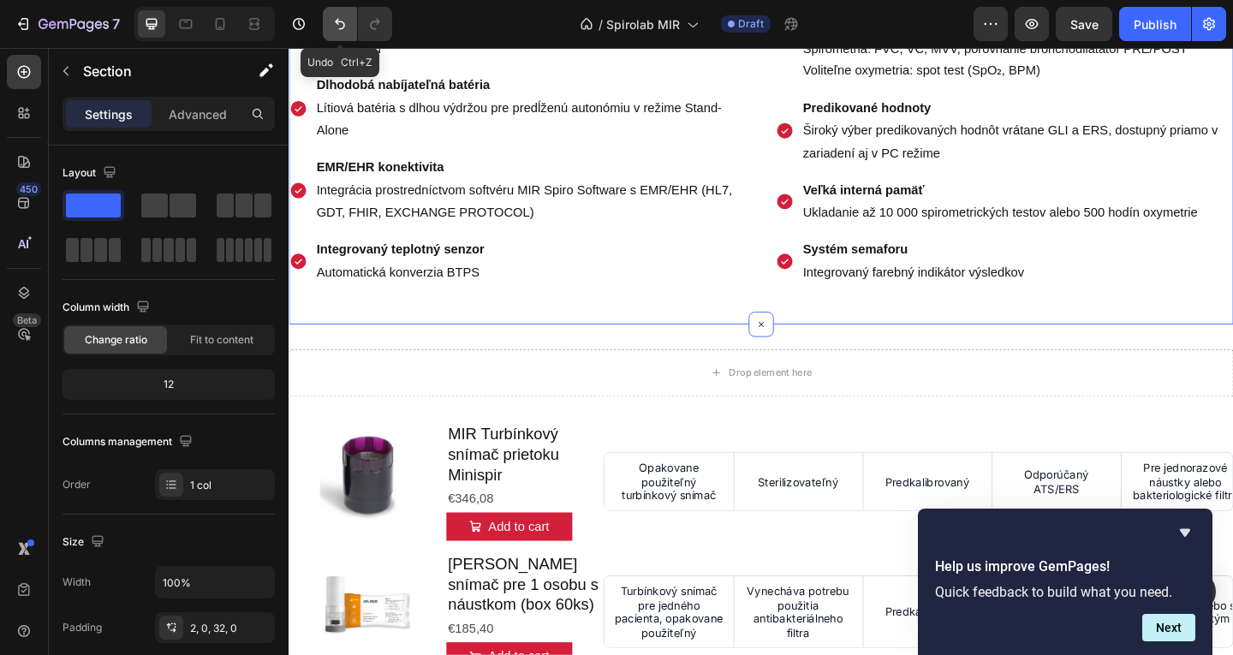
click at [331, 12] on button "Undo/Redo" at bounding box center [340, 24] width 34 height 34
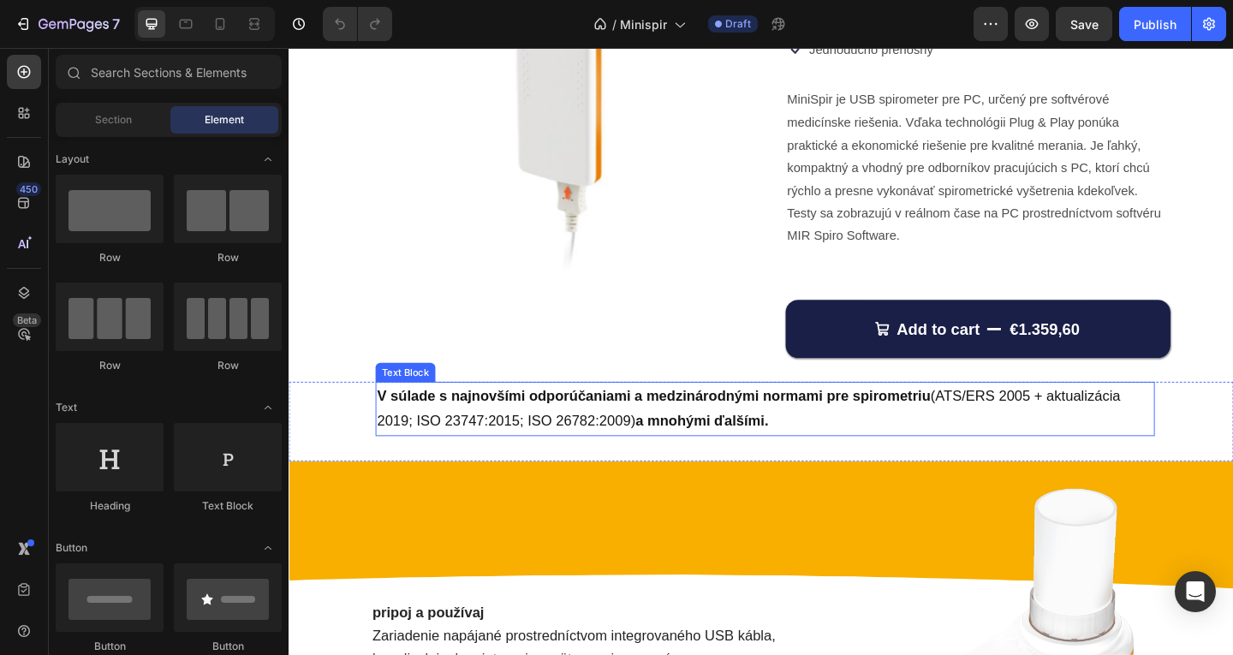
scroll to position [39, 0]
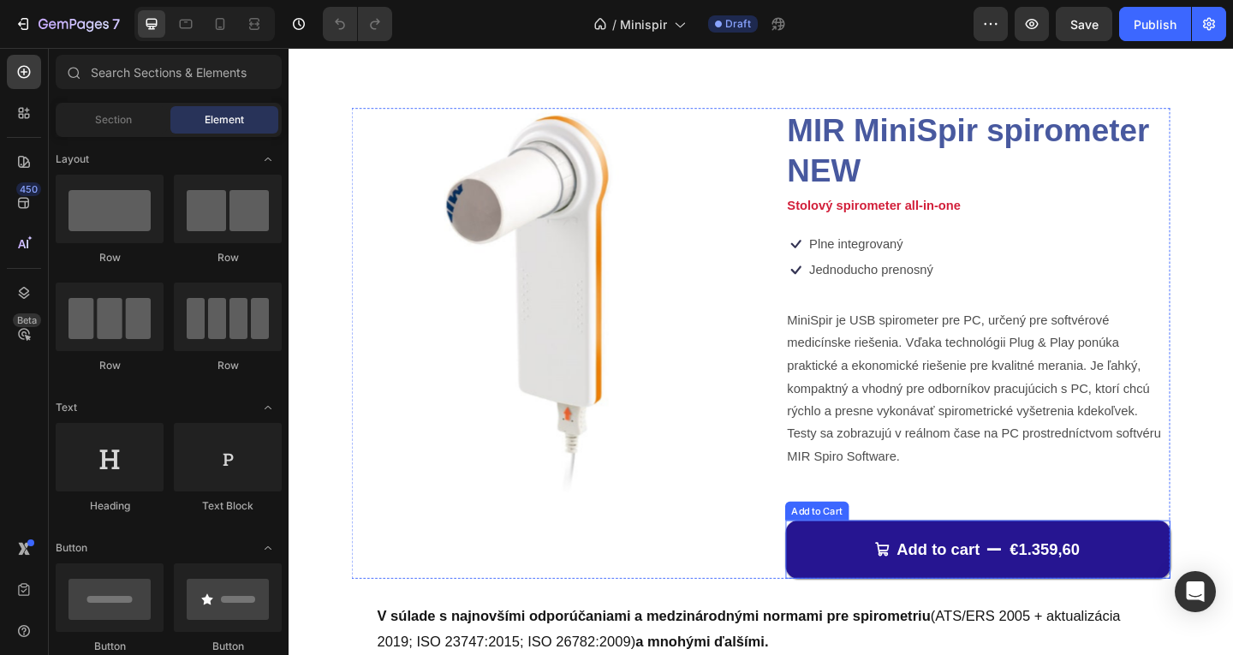
click at [843, 601] on button "Add to cart €1.359,60" at bounding box center [1038, 593] width 419 height 63
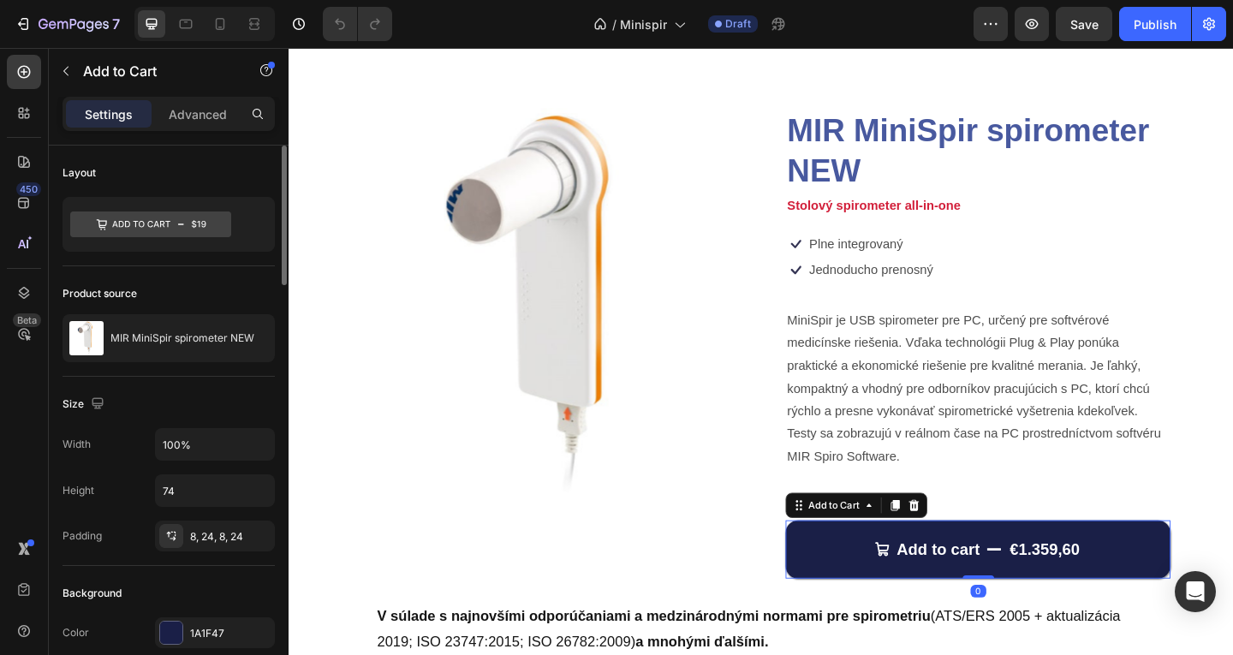
click at [206, 648] on div "Background Color 1A1F47" at bounding box center [169, 614] width 212 height 97
click at [207, 641] on div "1A1F47" at bounding box center [215, 632] width 120 height 31
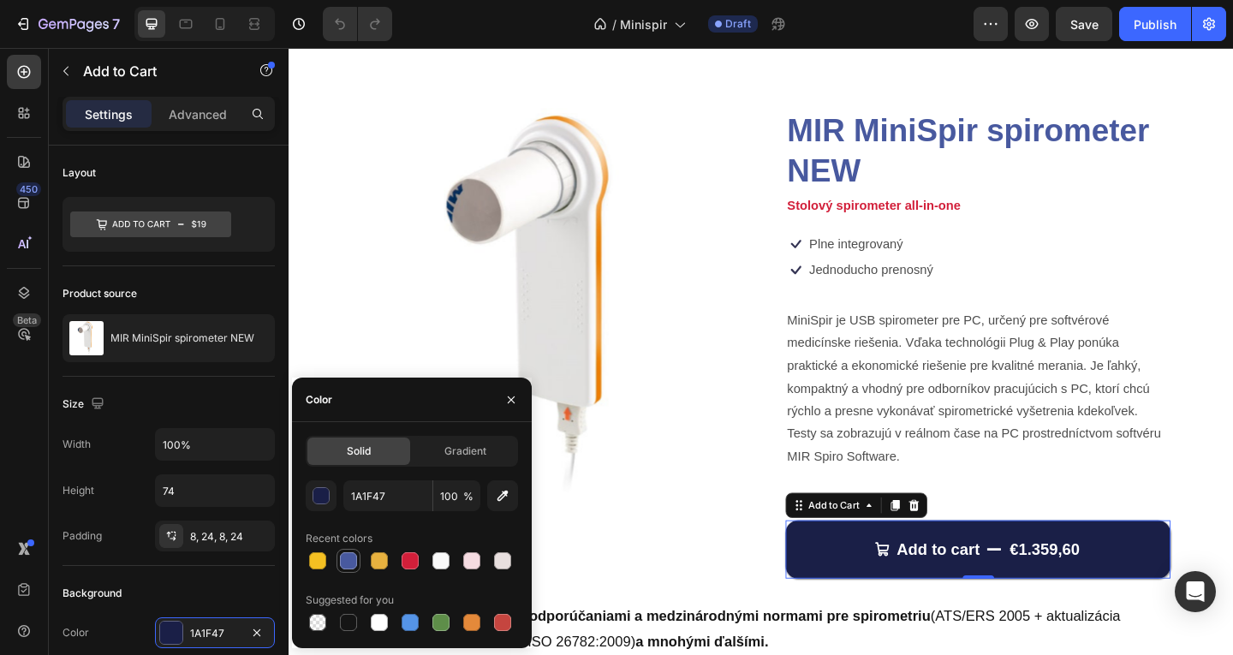
click at [353, 550] on div at bounding box center [349, 561] width 24 height 24
type input "48599F"
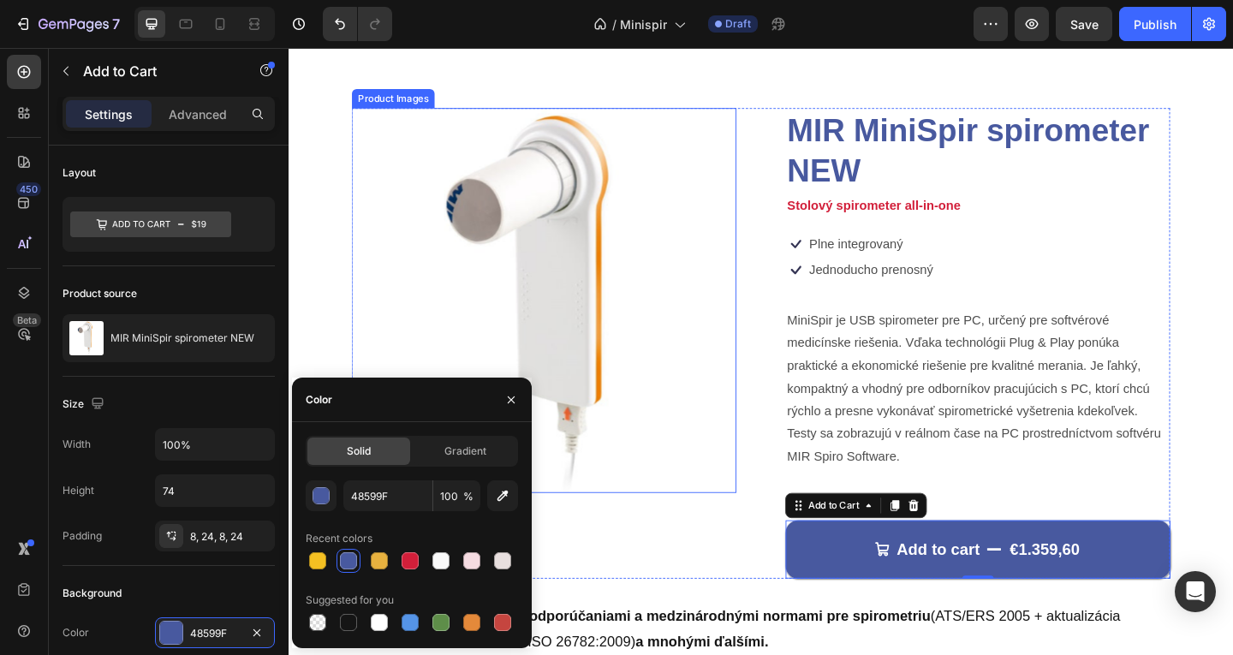
click at [683, 475] on img at bounding box center [566, 322] width 419 height 419
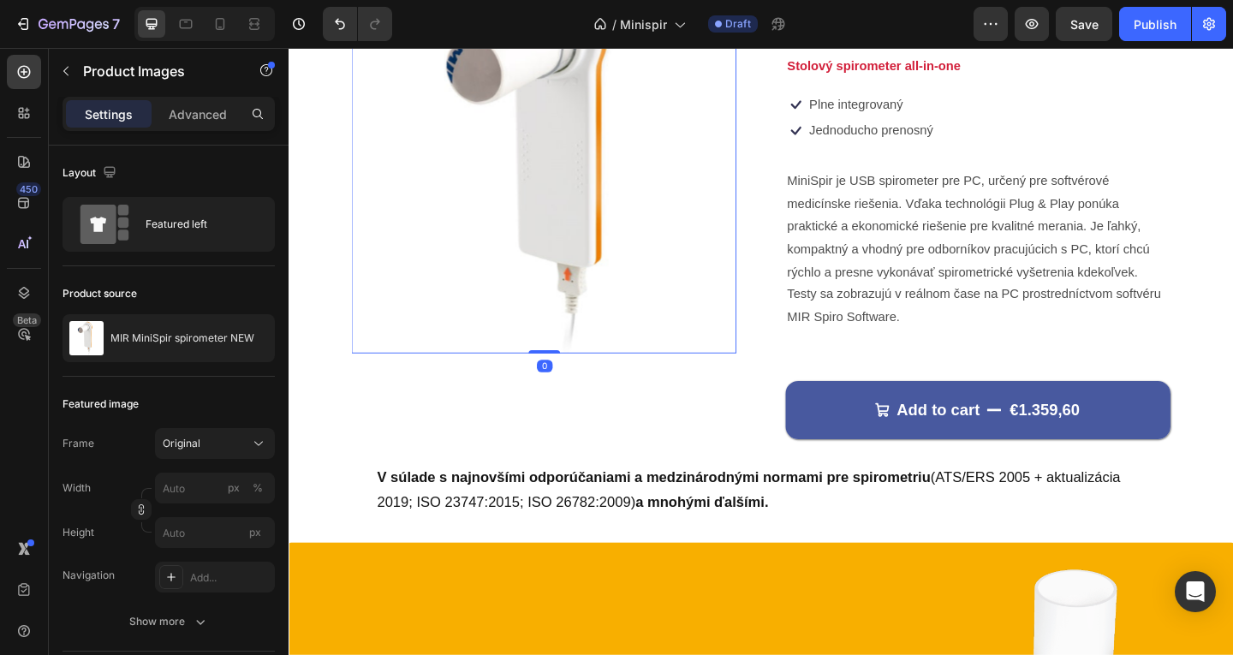
scroll to position [45, 0]
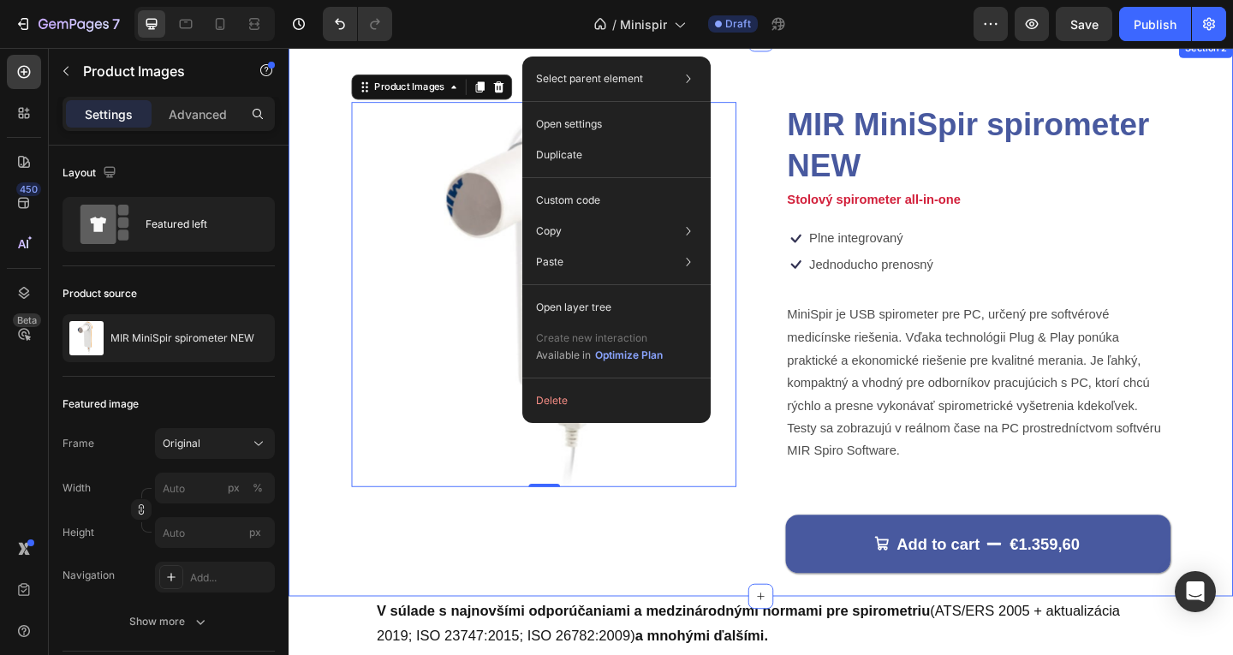
click at [333, 403] on div "Product Images 0 MIR MiniSpir spirometer NEW Product Title Stolový spirometer a…" at bounding box center [803, 342] width 1028 height 606
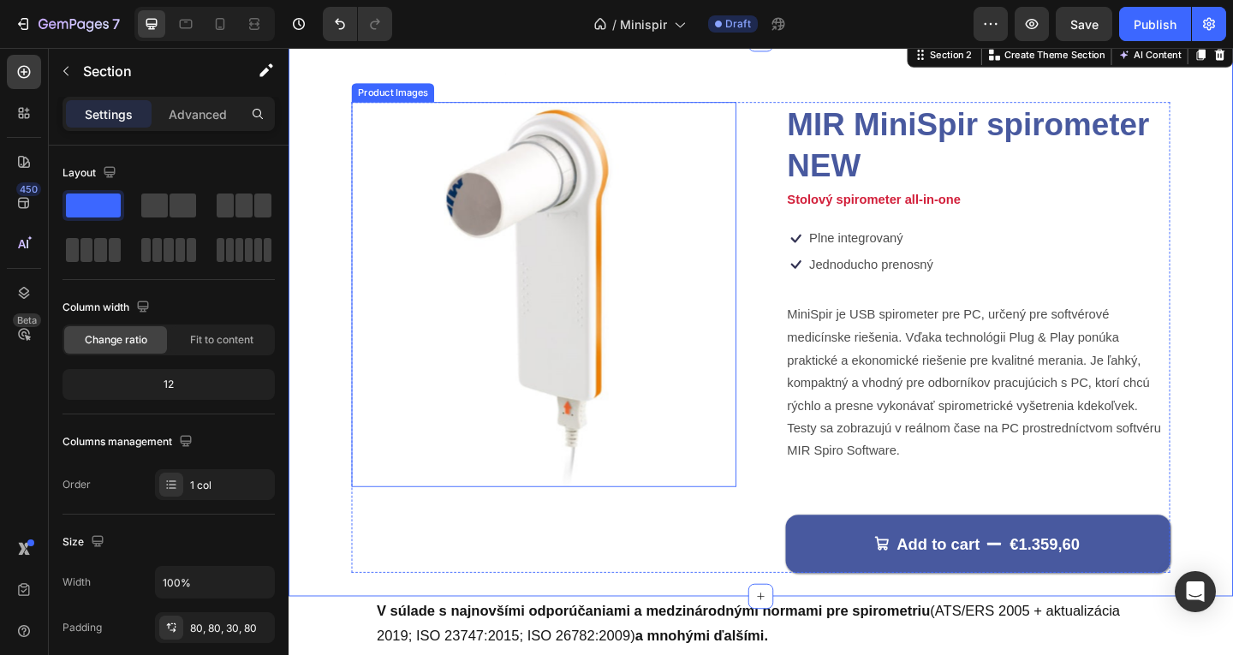
click at [426, 373] on img at bounding box center [566, 316] width 419 height 419
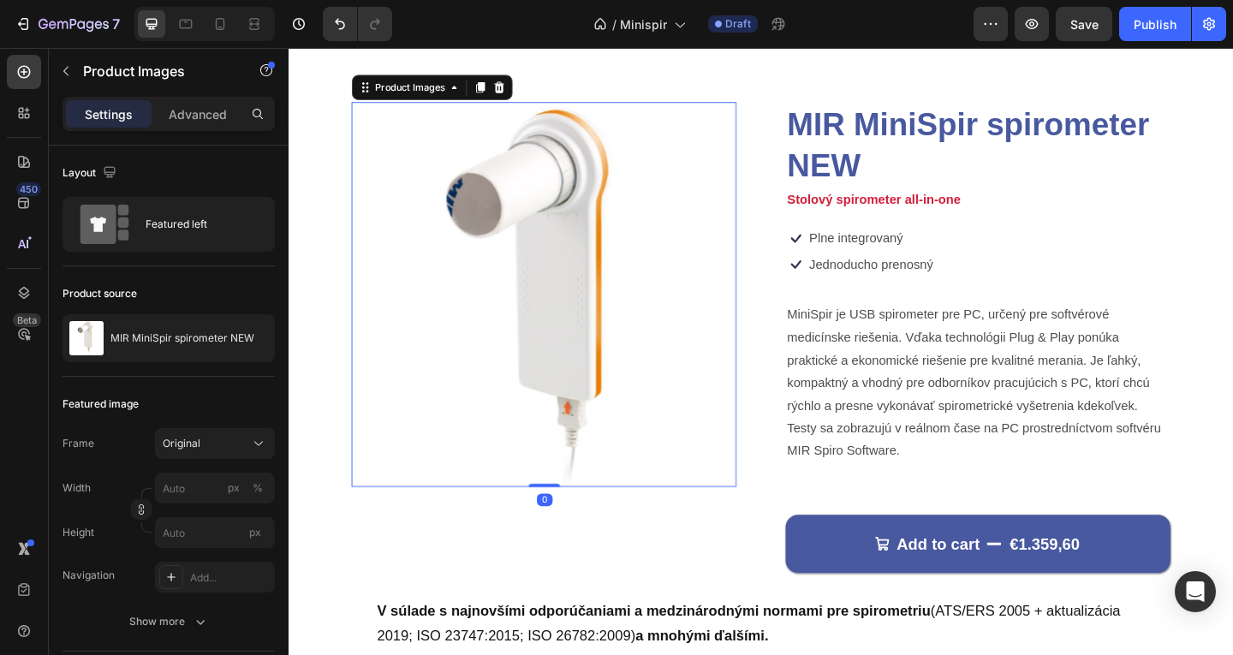
click at [470, 208] on img at bounding box center [566, 316] width 419 height 419
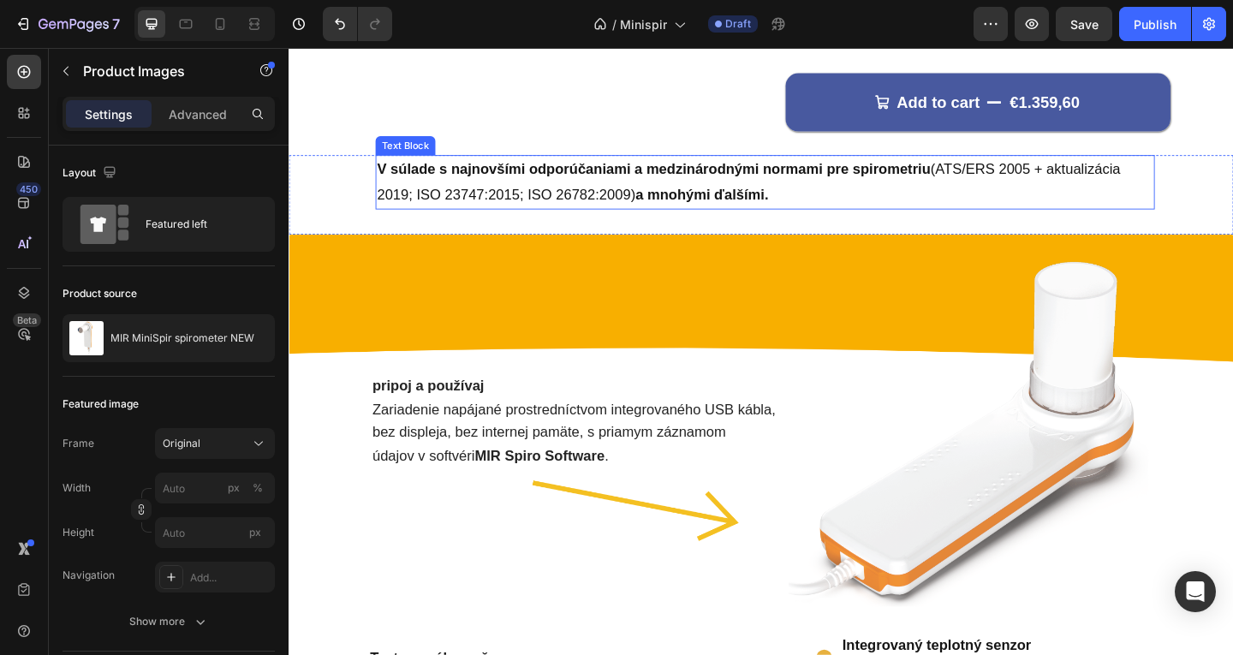
click at [706, 313] on div "pripoj a používaj Zariadenie napájané prostredníctvom integrovaného USB kábla, …" at bounding box center [803, 453] width 1028 height 405
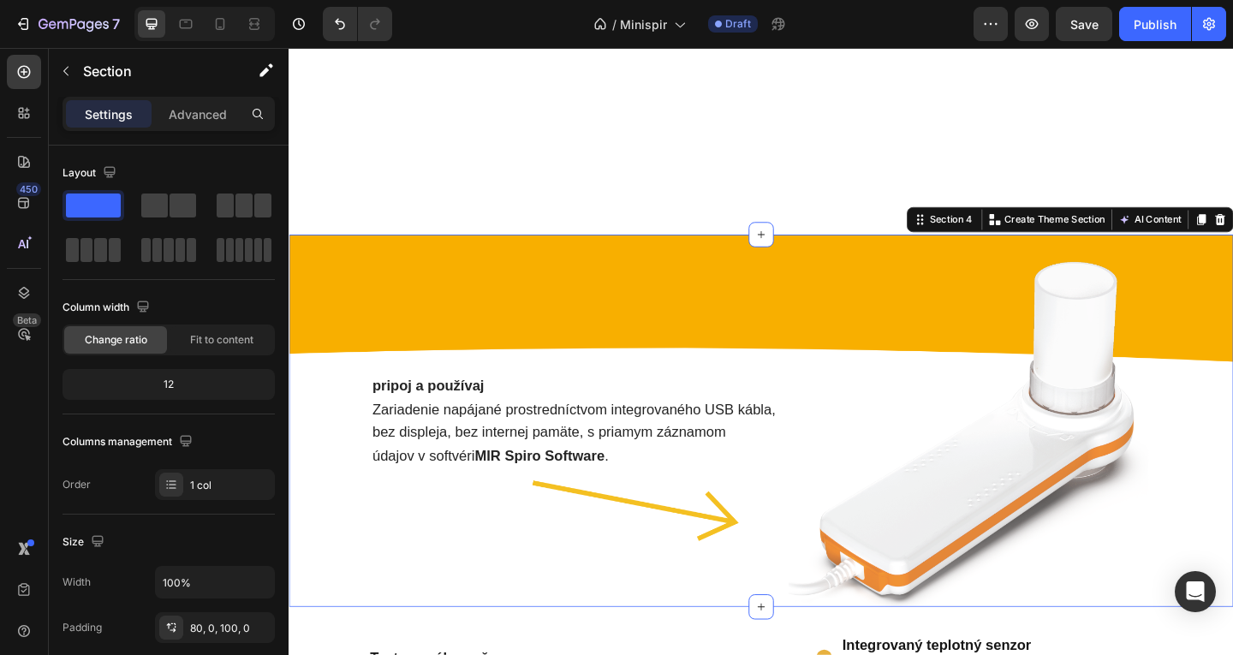
scroll to position [738, 0]
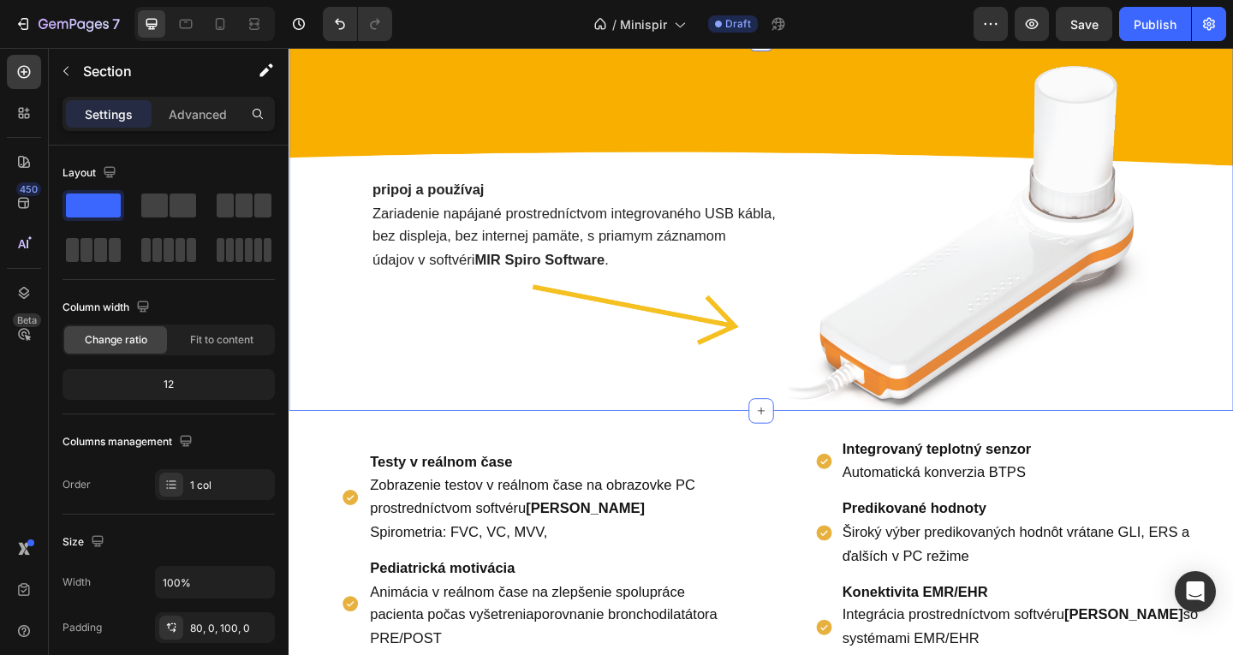
click at [453, 438] on div "pripoj a používaj Zariadenie napájané prostredníctvom integrovaného USB kábla, …" at bounding box center [803, 240] width 1028 height 405
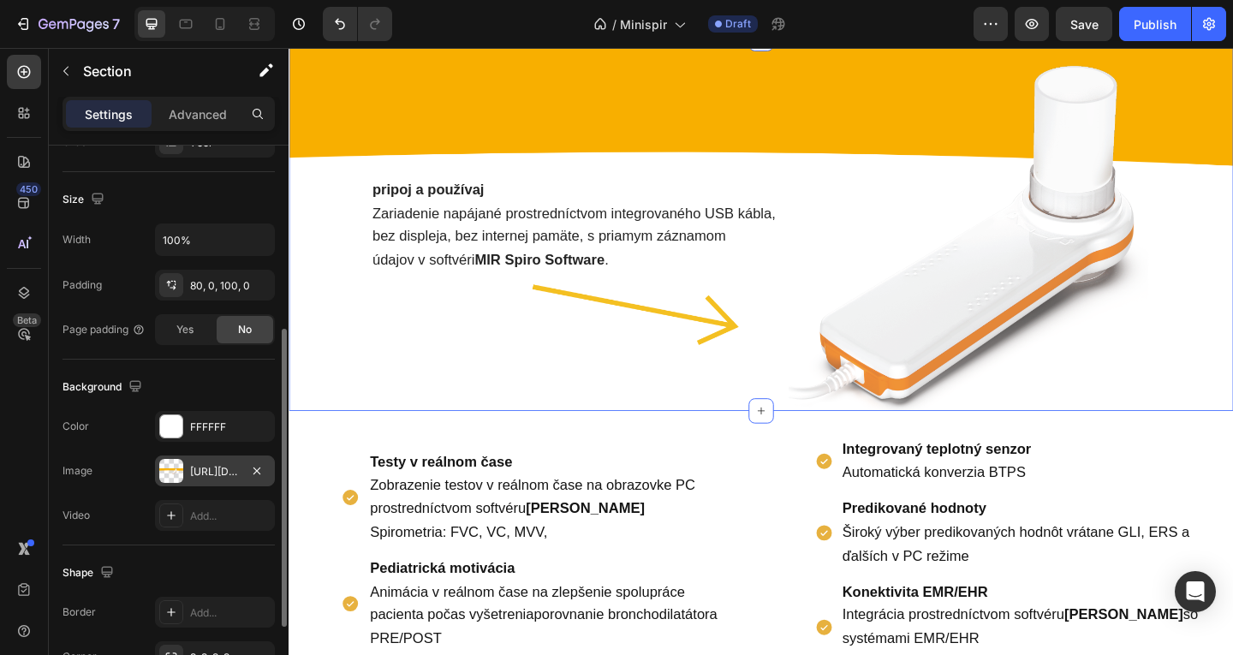
click at [200, 474] on div "[URL][DOMAIN_NAME]" at bounding box center [215, 471] width 50 height 15
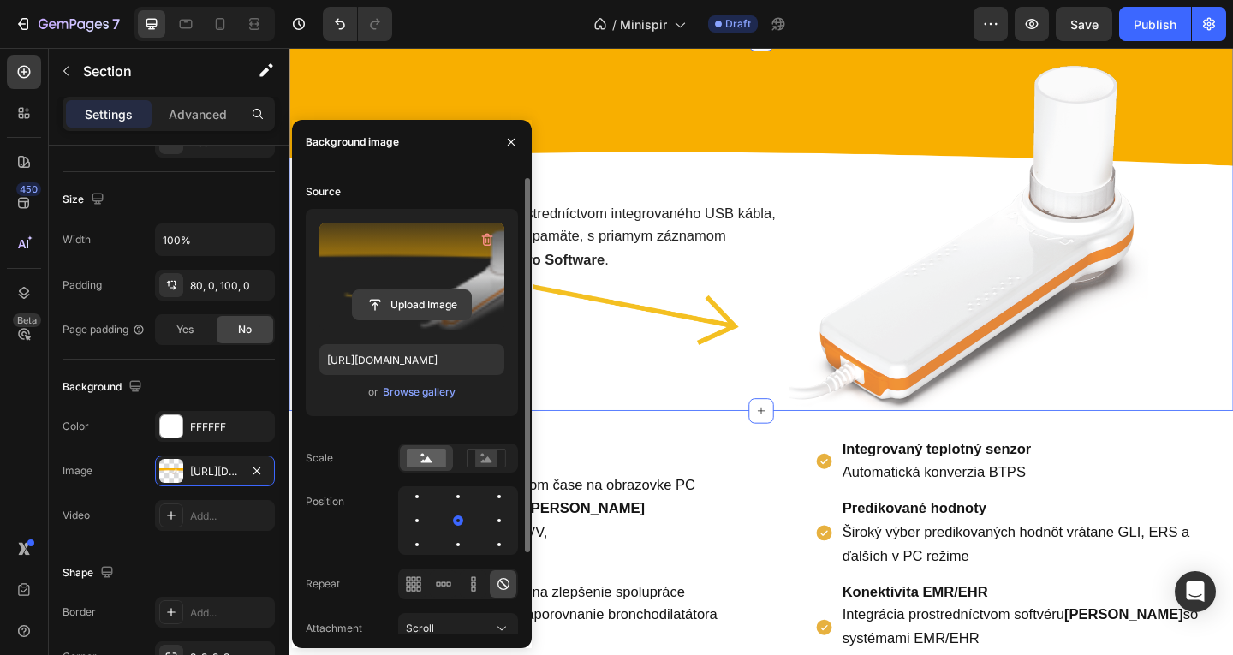
click at [414, 304] on input "file" at bounding box center [412, 304] width 118 height 29
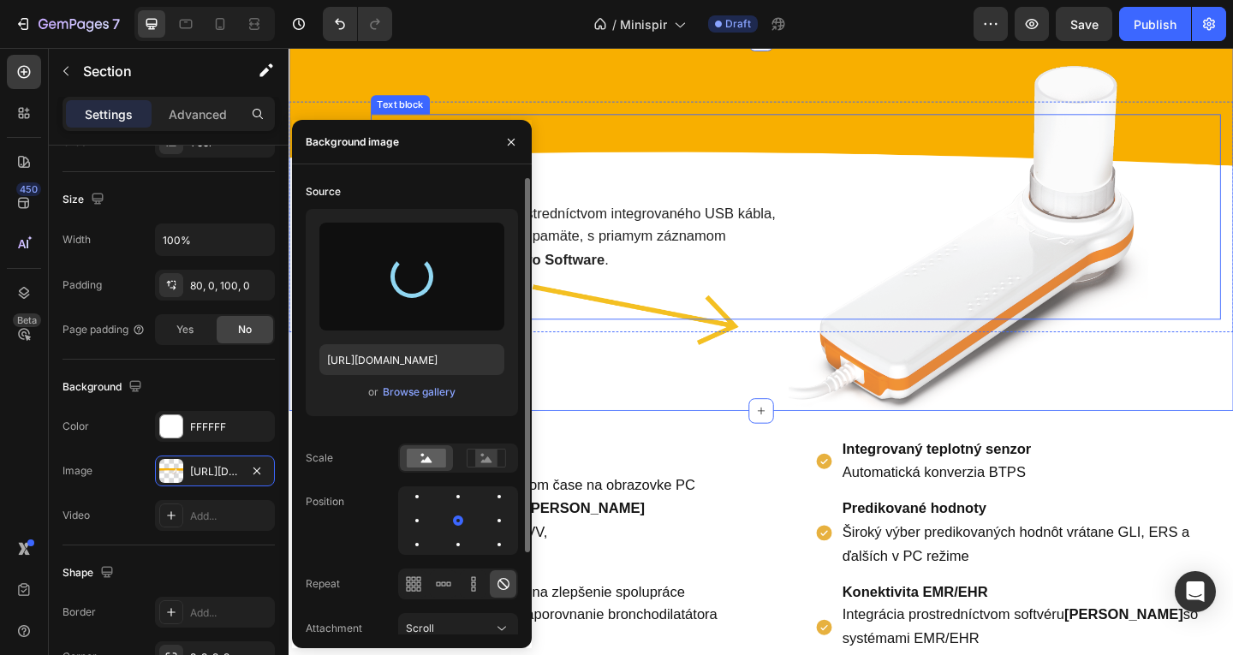
type input "[URL][DOMAIN_NAME]"
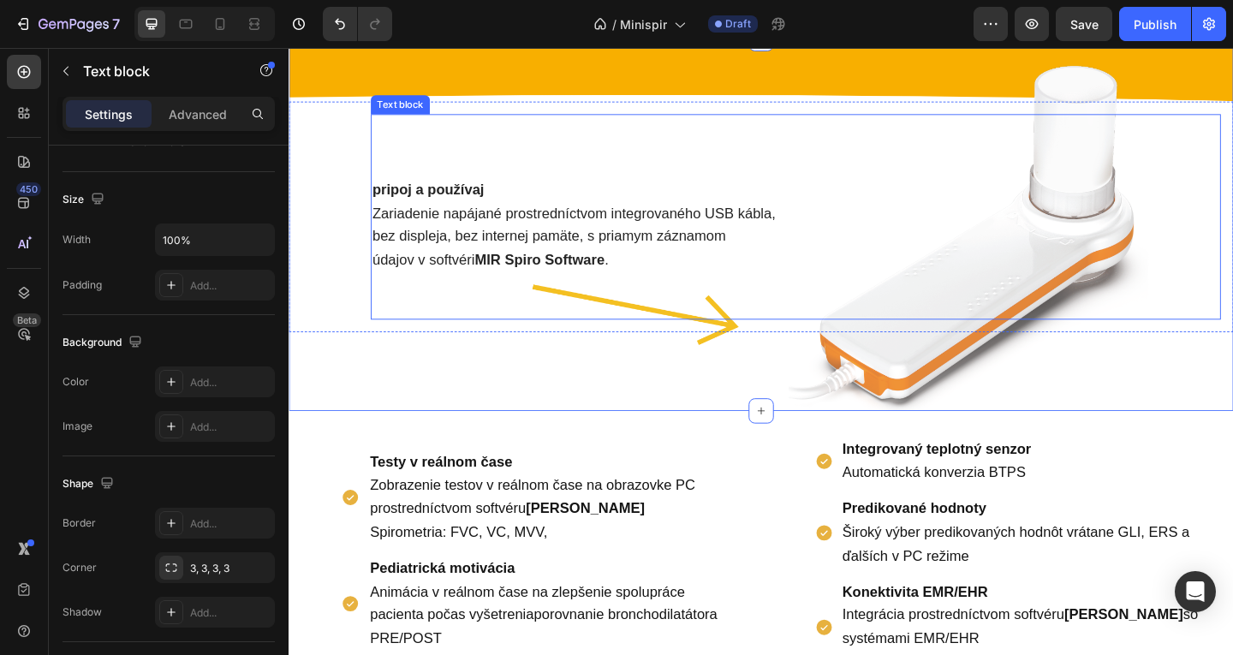
click at [1180, 178] on div "pripoj a používaj Zariadenie napájané prostredníctvom integrovaného USB kábla, …" at bounding box center [840, 232] width 925 height 224
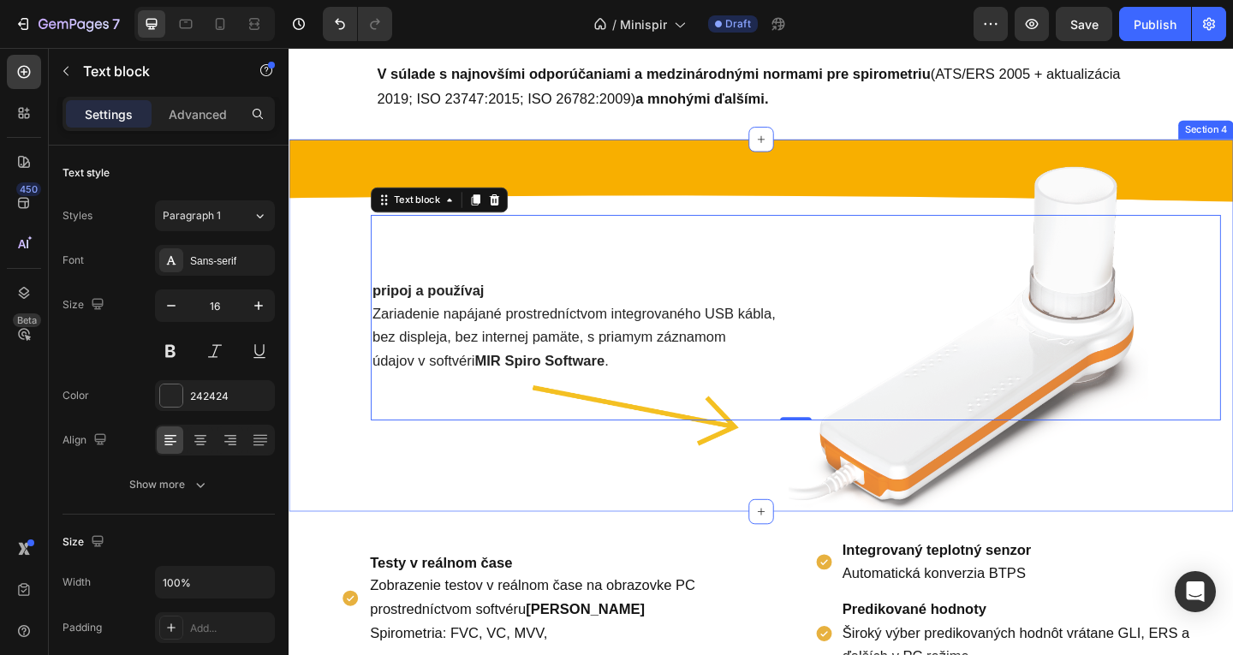
scroll to position [567, 0]
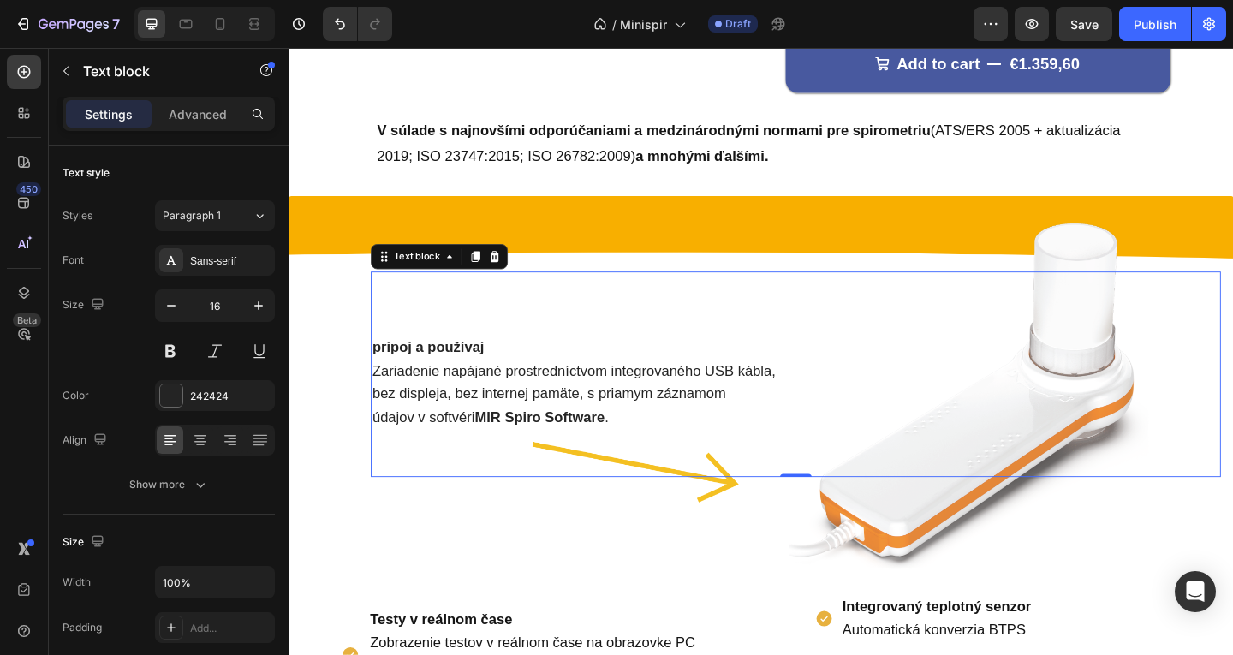
drag, startPoint x: 469, startPoint y: 341, endPoint x: 422, endPoint y: 253, distance: 99.2
click at [469, 341] on div "pripoj a používaj Zariadenie napájané prostredníctvom integrovaného USB kábla, …" at bounding box center [840, 403] width 925 height 224
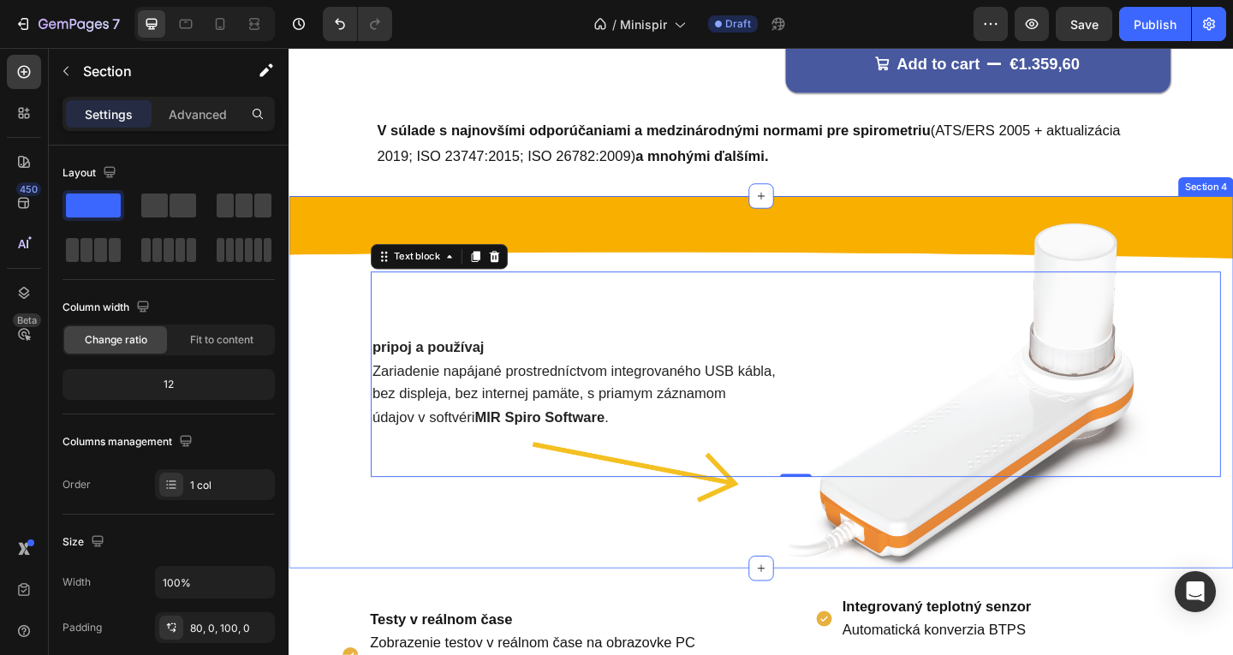
click at [361, 210] on div "pripoj a používaj Zariadenie napájané prostredníctvom integrovaného USB kábla, …" at bounding box center [803, 411] width 1028 height 405
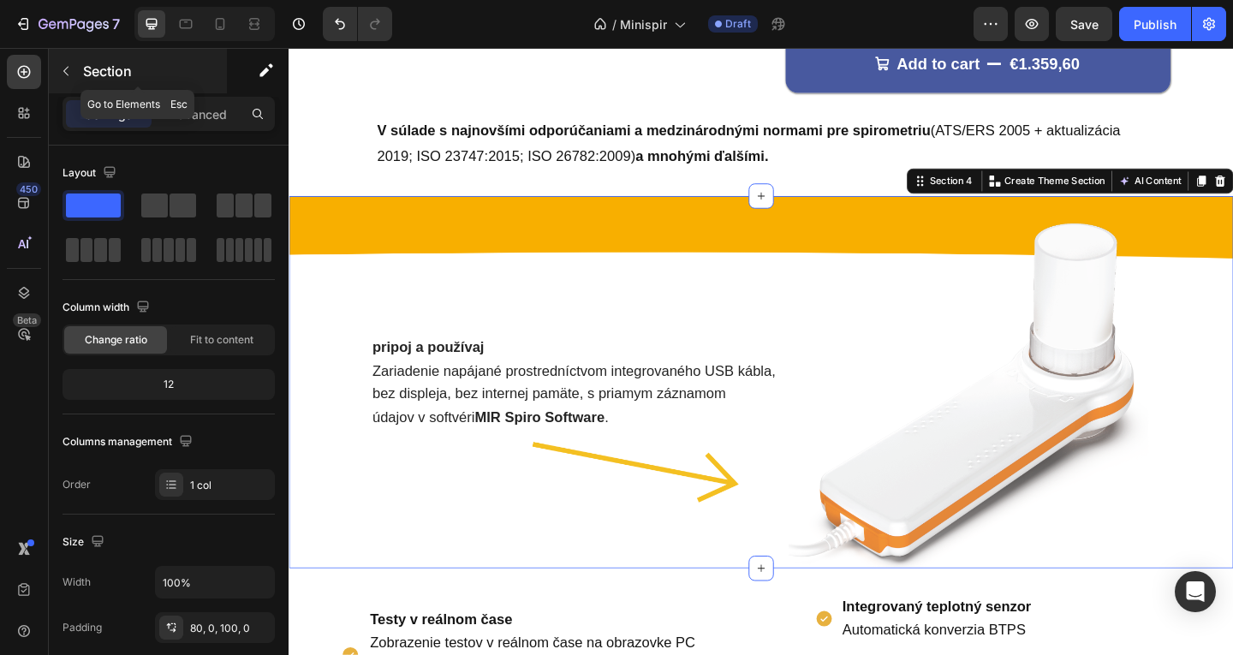
click at [132, 72] on p "Section" at bounding box center [153, 71] width 140 height 21
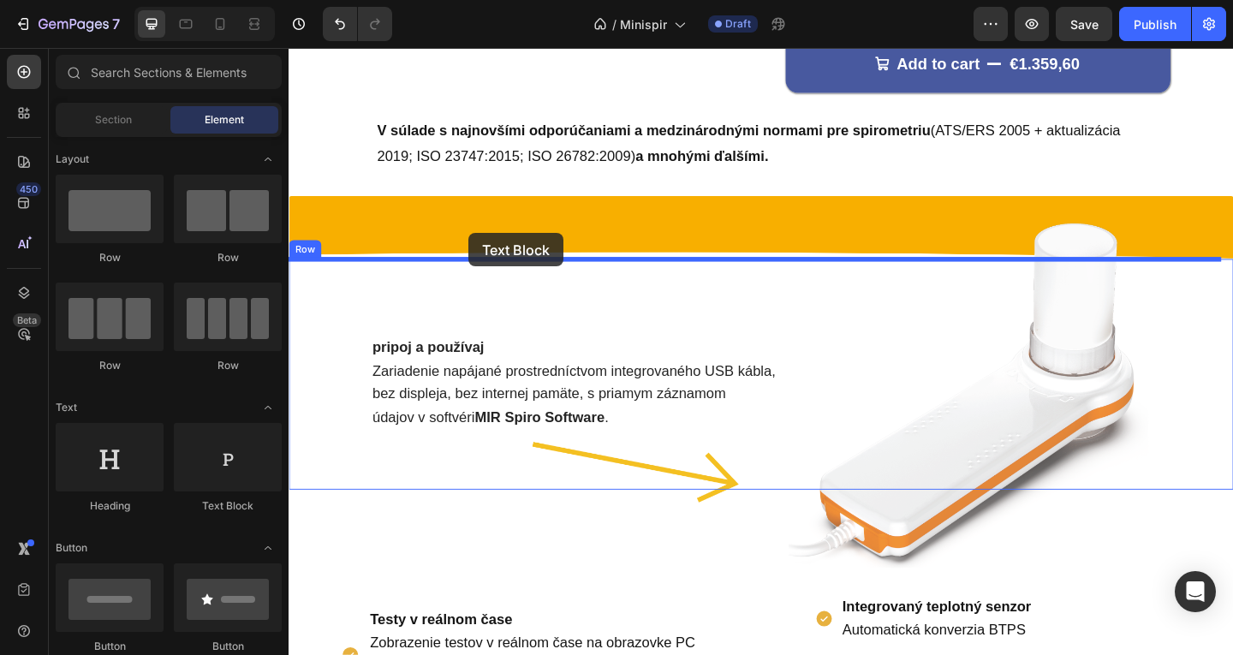
drag, startPoint x: 492, startPoint y: 498, endPoint x: 484, endPoint y: 249, distance: 248.5
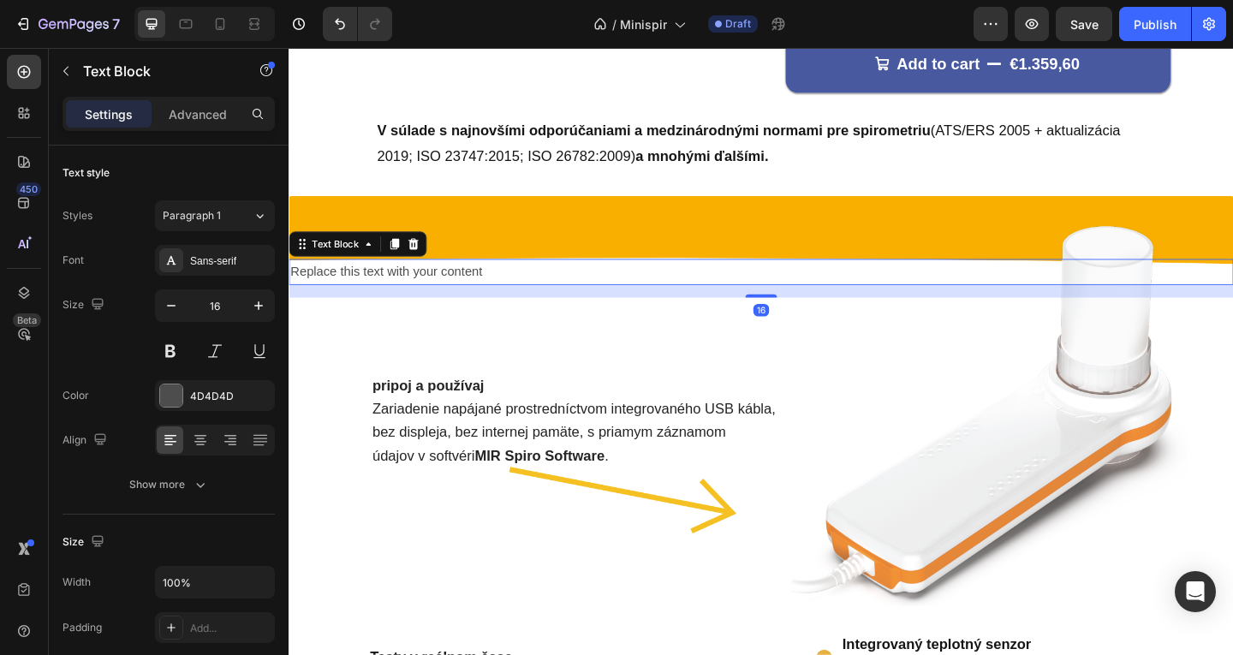
click at [546, 293] on div "Replace this text with your content" at bounding box center [803, 291] width 1028 height 28
click at [332, 11] on button "Undo/Redo" at bounding box center [340, 24] width 34 height 34
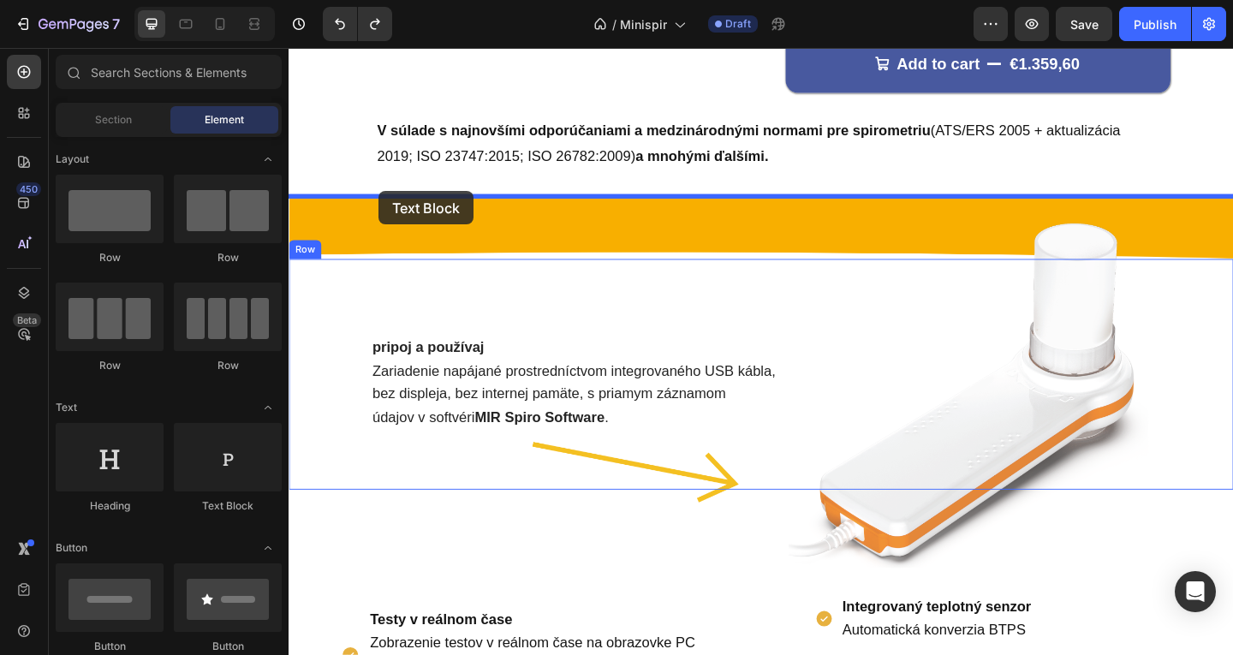
drag, startPoint x: 498, startPoint y: 540, endPoint x: 386, endPoint y: 204, distance: 353.9
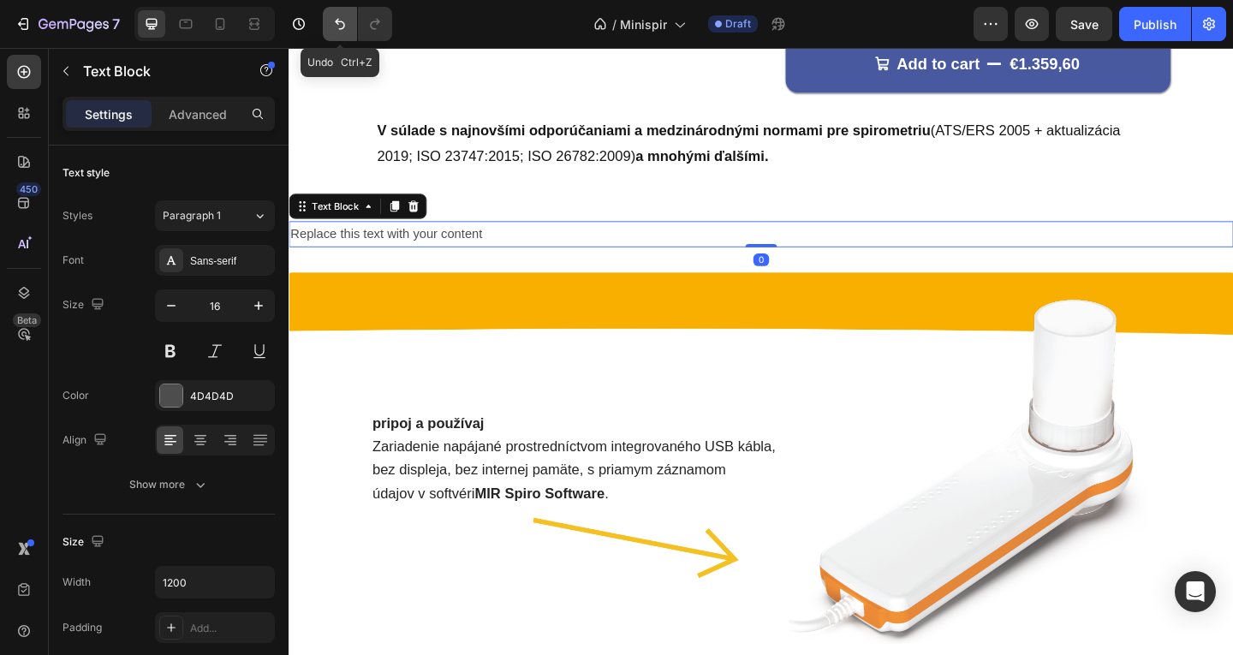
click at [330, 22] on button "Undo/Redo" at bounding box center [340, 24] width 34 height 34
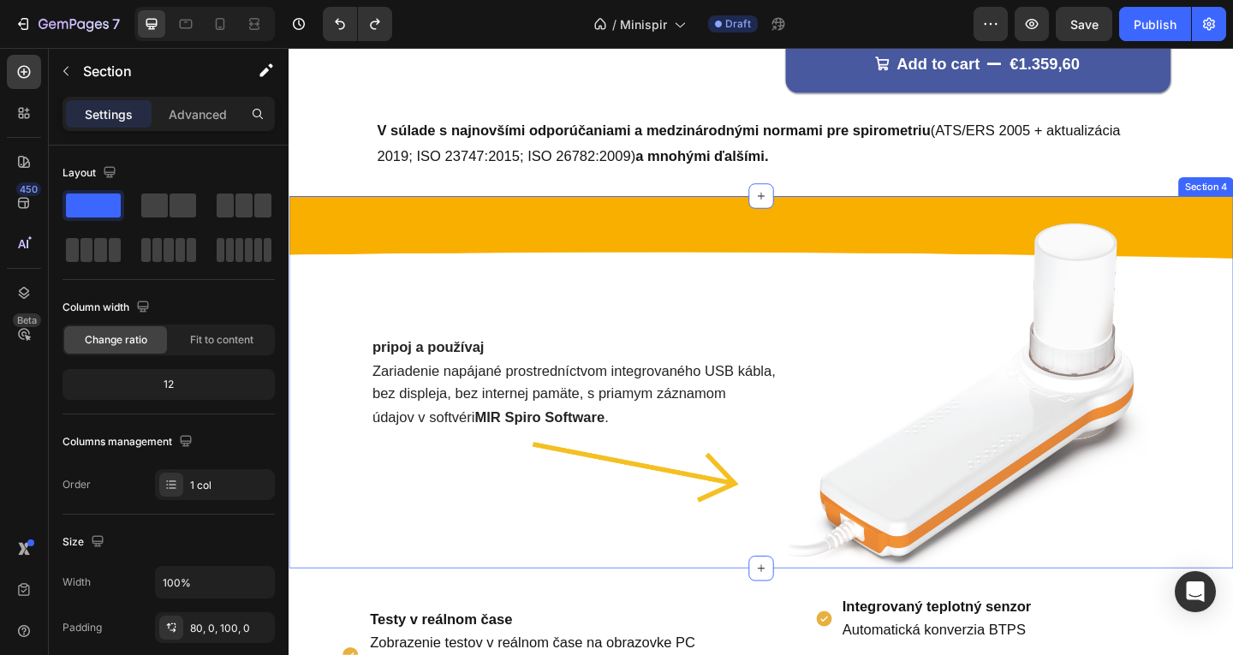
click at [385, 259] on div "pripoj a používaj Zariadenie napájané prostredníctvom integrovaného USB kábla, …" at bounding box center [803, 411] width 1028 height 405
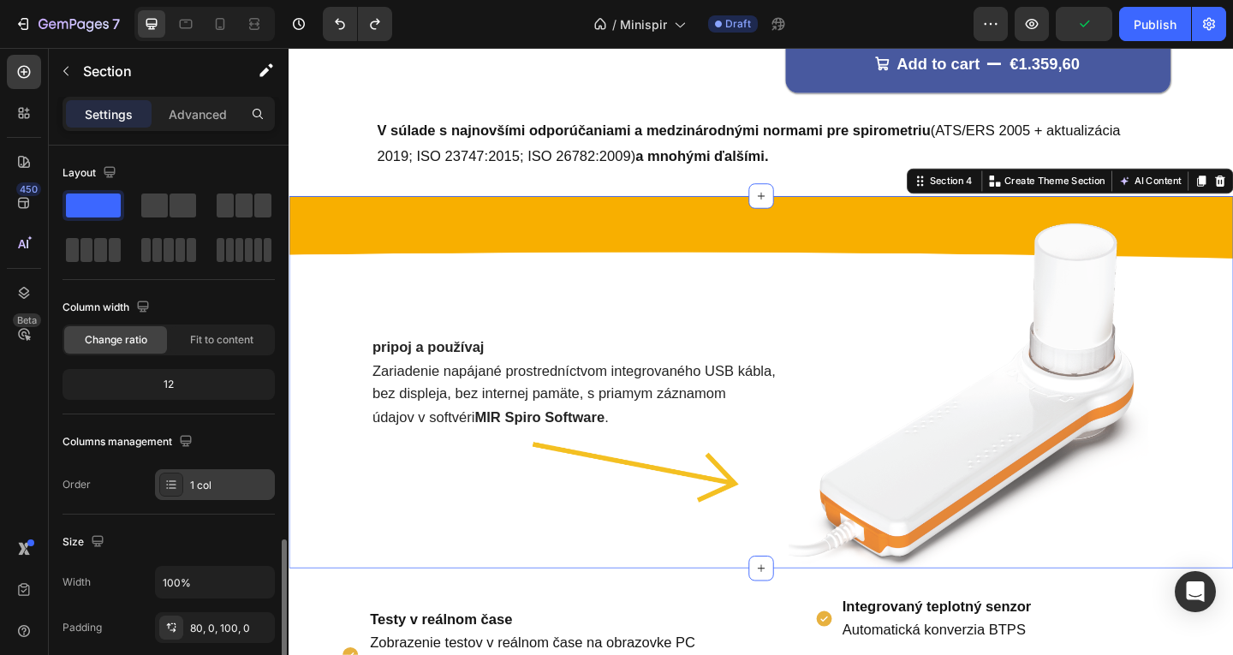
scroll to position [343, 0]
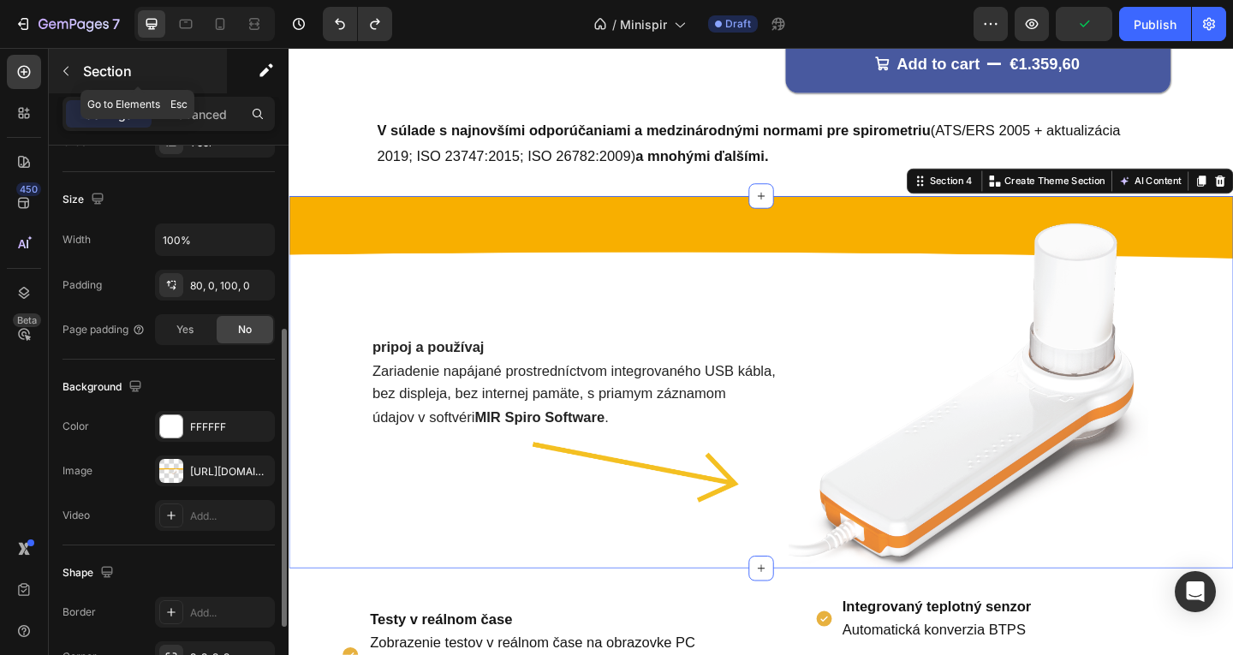
click at [107, 64] on p "Section" at bounding box center [153, 71] width 140 height 21
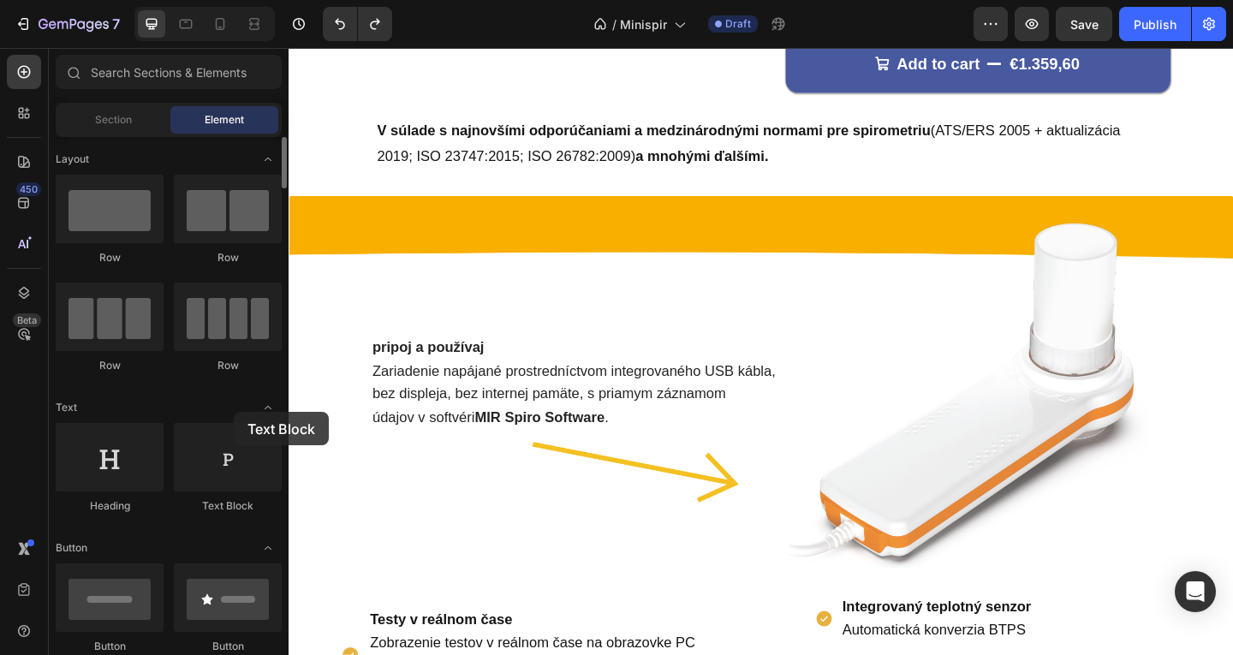
drag, startPoint x: 282, startPoint y: 382, endPoint x: 137, endPoint y: 494, distance: 183.1
click at [139, 498] on div "Heading Text Block" at bounding box center [169, 476] width 226 height 106
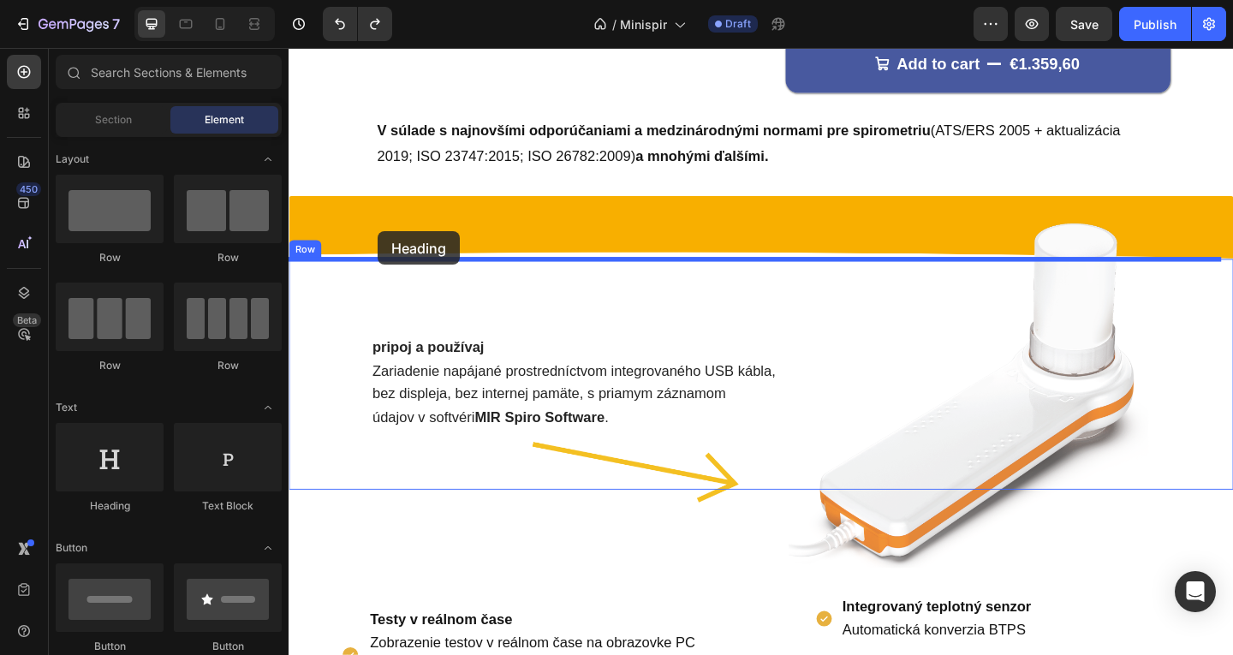
drag, startPoint x: 391, startPoint y: 522, endPoint x: 385, endPoint y: 247, distance: 274.1
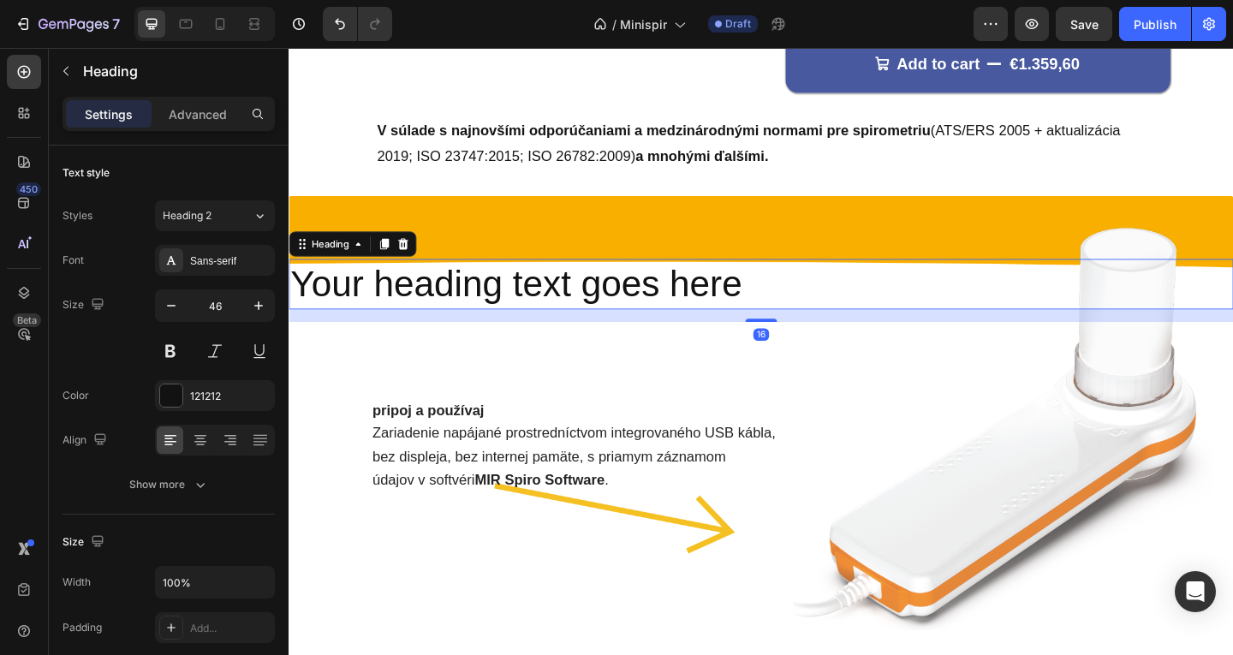
click at [771, 281] on h2 "Your heading text goes here" at bounding box center [803, 304] width 1028 height 55
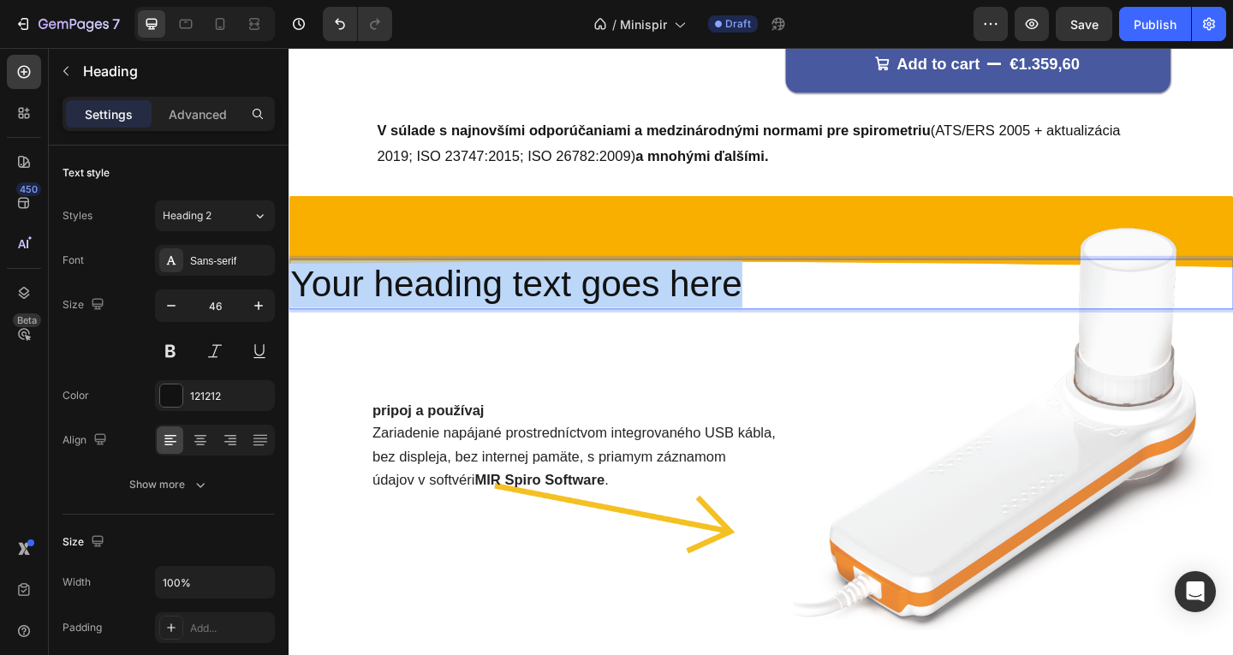
drag, startPoint x: 809, startPoint y: 295, endPoint x: 268, endPoint y: 282, distance: 541.4
click at [289, 282] on html "Header Product Images Philips OptiChamber [PERSON_NAME] inhalačný nadstavec + m…" at bounding box center [803, 522] width 1028 height 2082
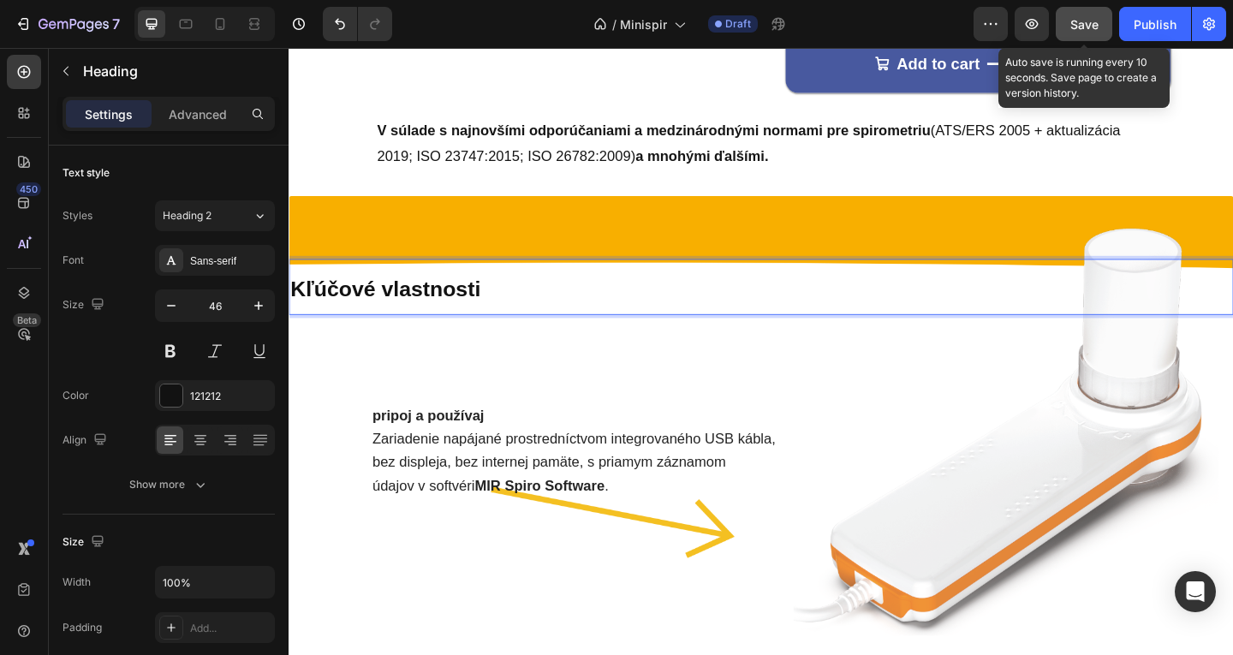
click at [1061, 28] on button "Save" at bounding box center [1084, 24] width 57 height 34
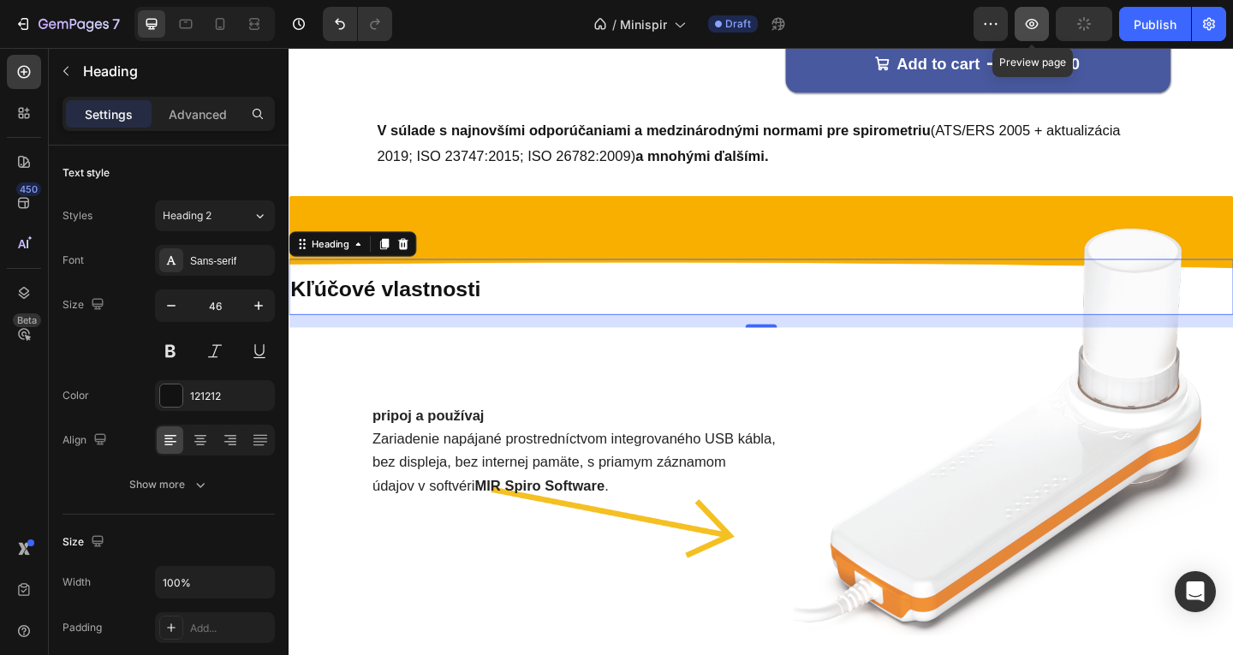
click at [1031, 28] on icon "button" at bounding box center [1032, 24] width 13 height 10
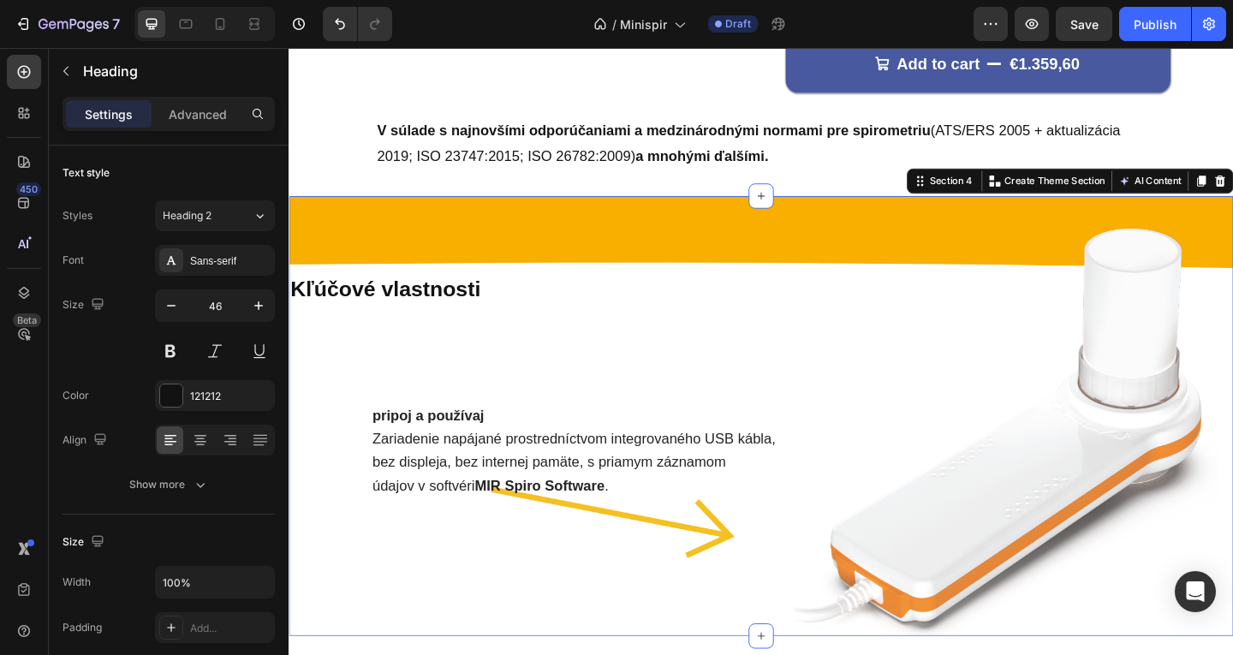
click at [540, 269] on div "⁠⁠⁠⁠⁠⁠⁠ Kľúčové vlastnosti Heading pripoj a používaj Zariadenie napájané prostr…" at bounding box center [803, 449] width 1028 height 480
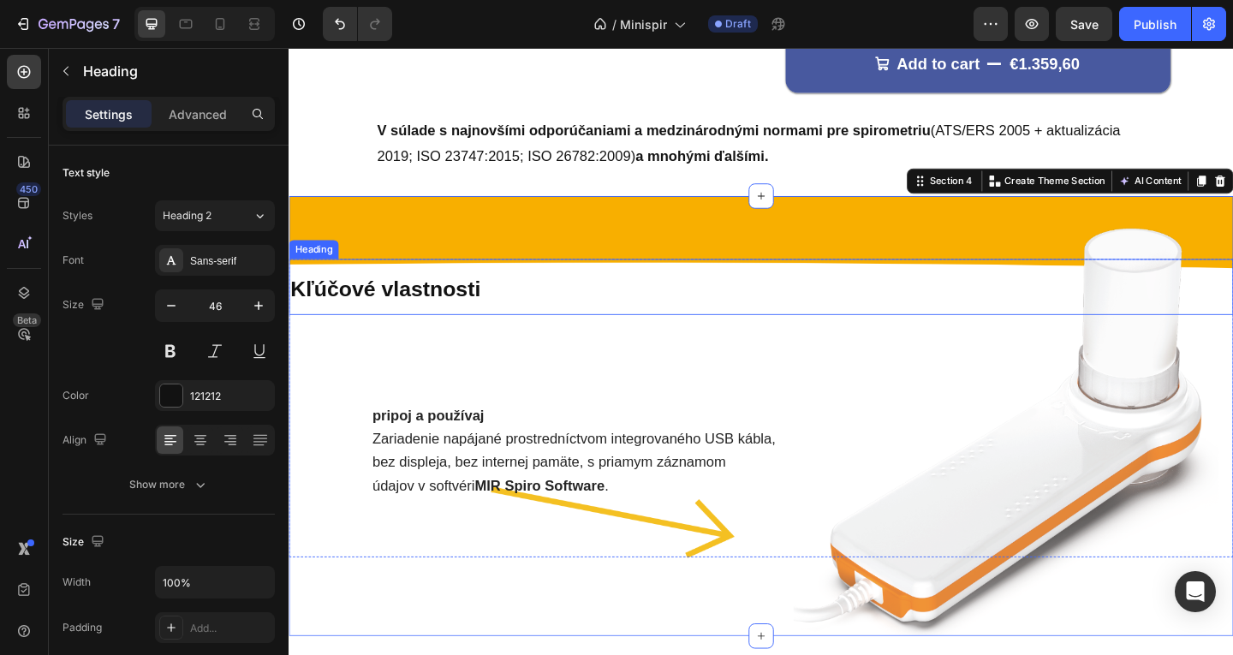
click at [504, 306] on p "⁠⁠⁠⁠⁠⁠⁠ Kľúčové vlastnosti" at bounding box center [802, 307] width 1024 height 57
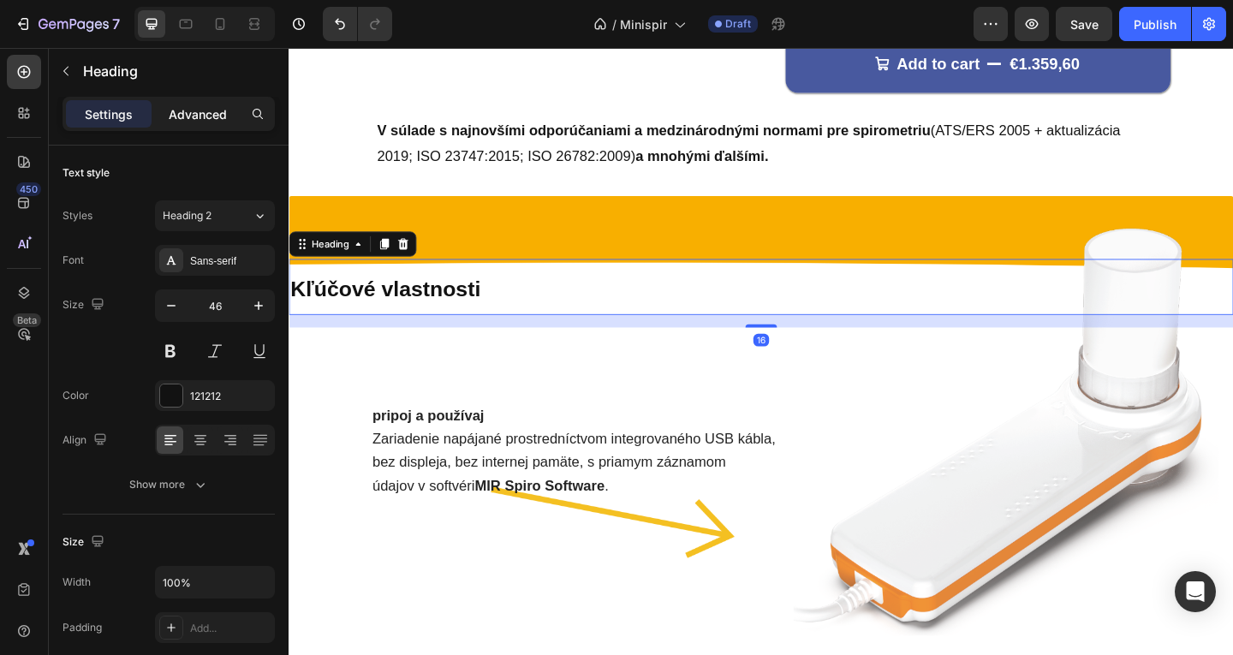
click at [203, 102] on div "Advanced" at bounding box center [198, 113] width 86 height 27
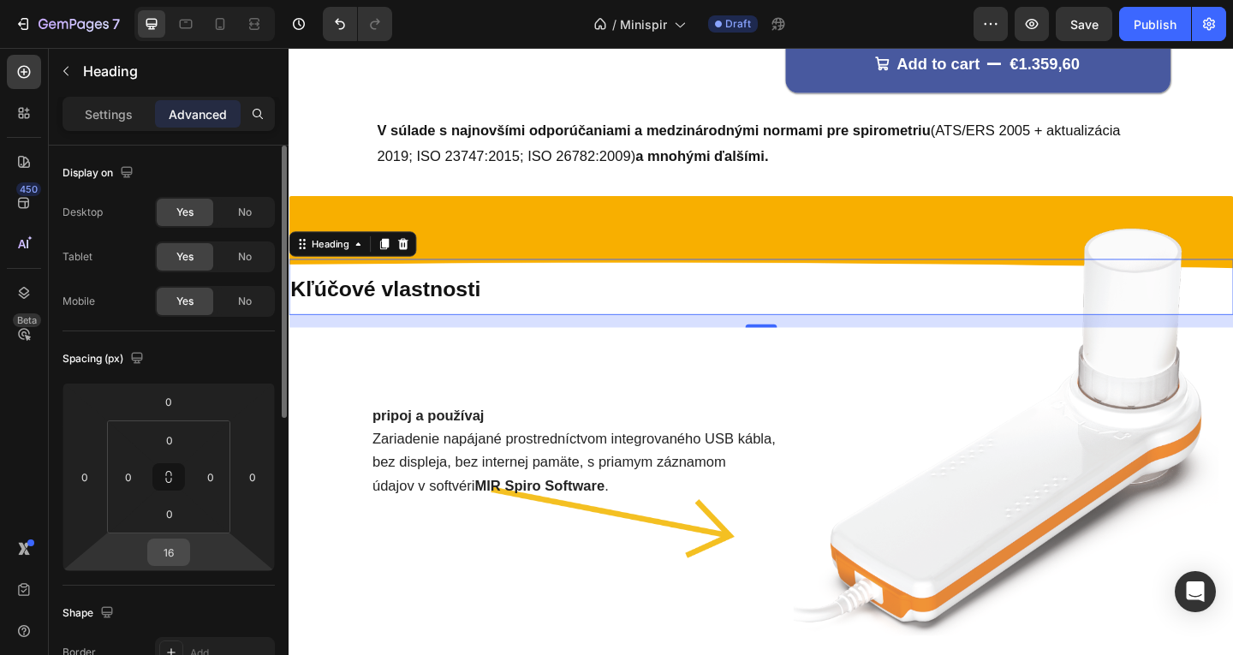
click at [165, 554] on input "16" at bounding box center [169, 553] width 34 height 26
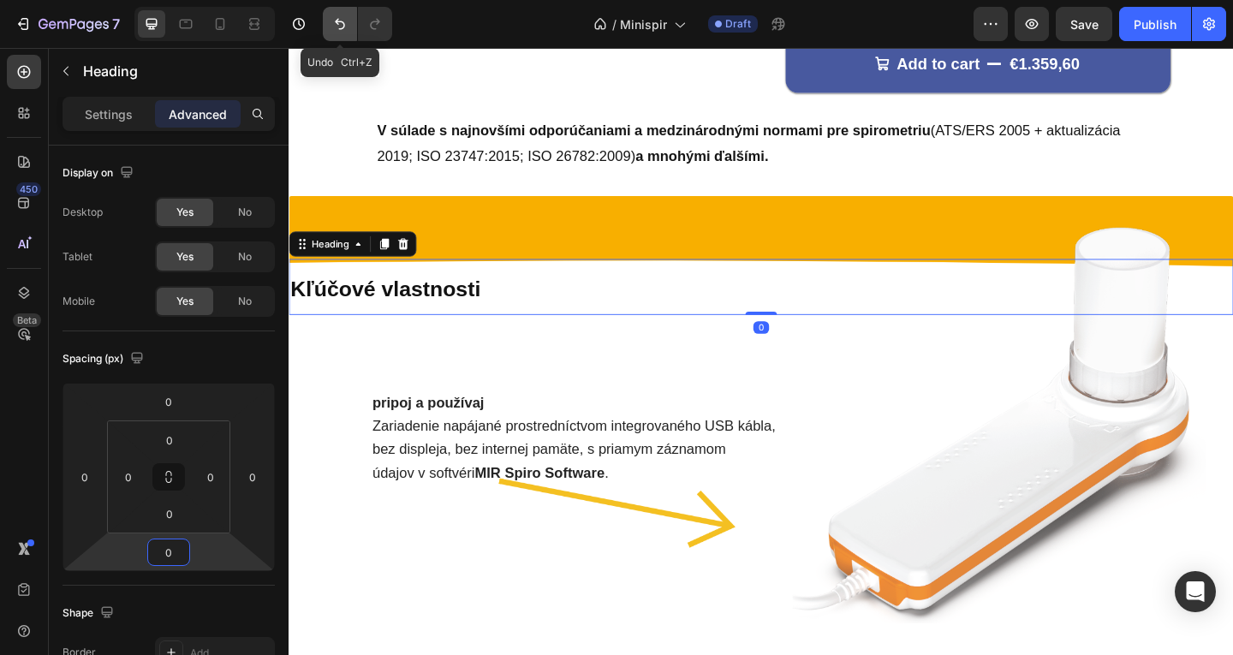
click at [343, 18] on icon "Undo/Redo" at bounding box center [339, 23] width 17 height 17
click at [349, 23] on button "Undo/Redo" at bounding box center [340, 24] width 34 height 34
type input "16"
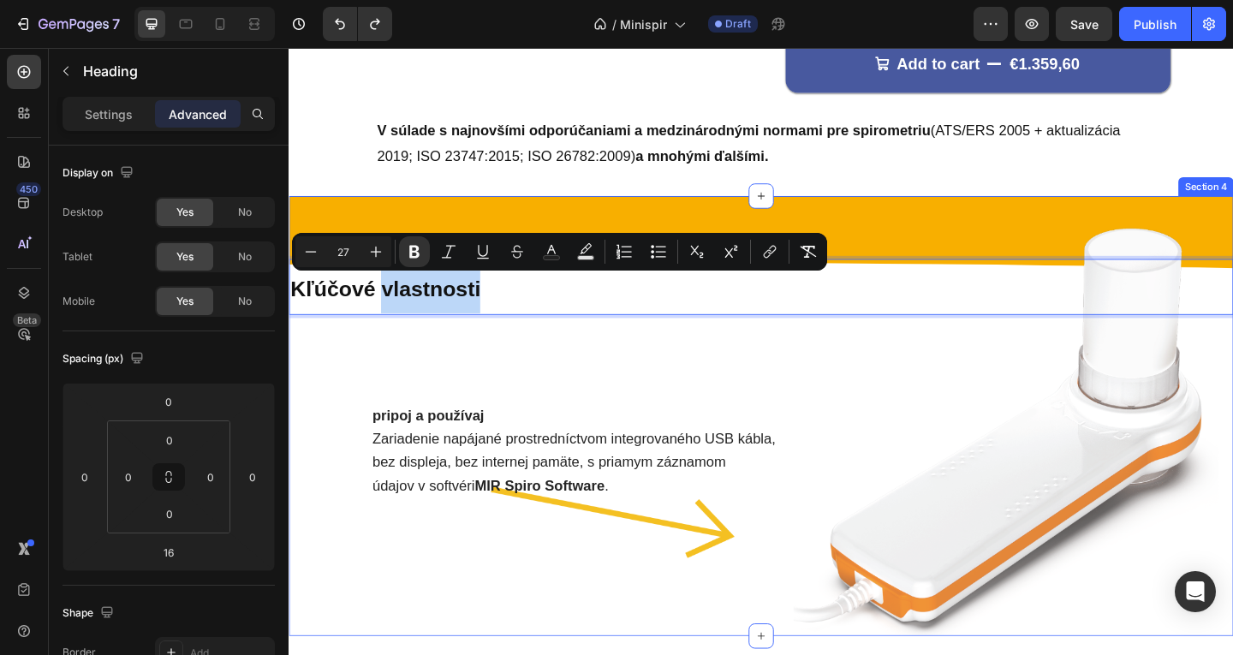
drag, startPoint x: 469, startPoint y: 310, endPoint x: 450, endPoint y: 236, distance: 76.8
click at [450, 236] on div "Kľúčové vlastnosti Heading 16 pripoj a používaj Zariadenie napájané prostredníc…" at bounding box center [803, 449] width 1028 height 480
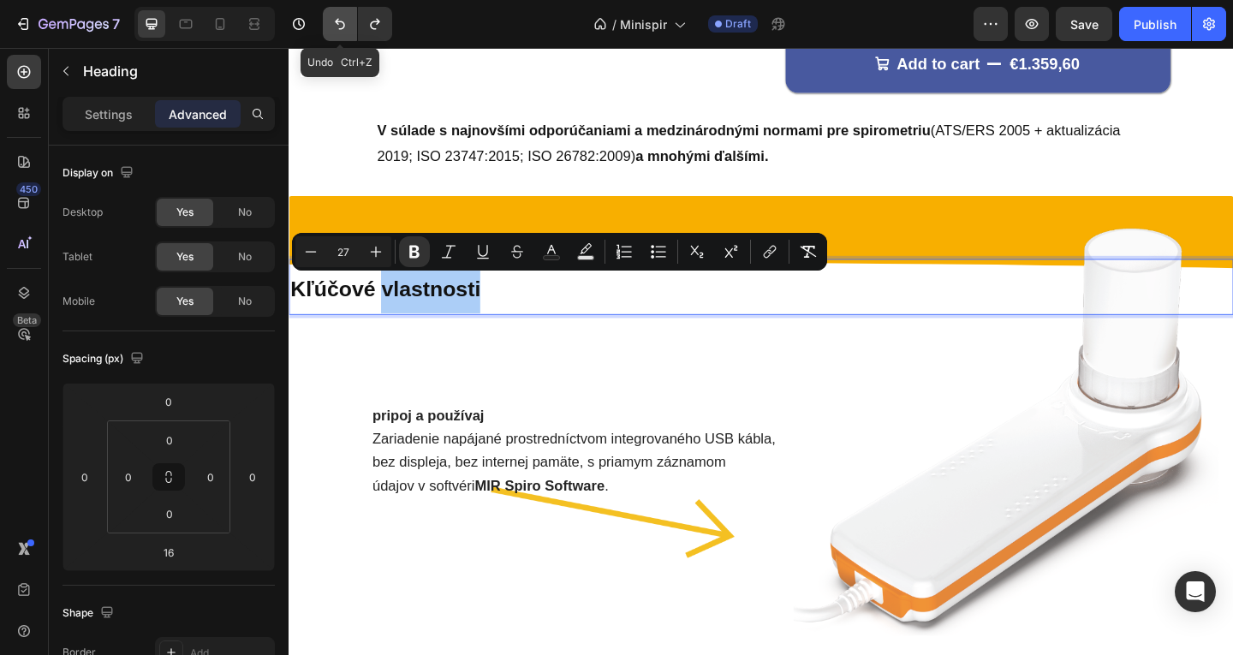
click at [328, 15] on button "Undo/Redo" at bounding box center [340, 24] width 34 height 34
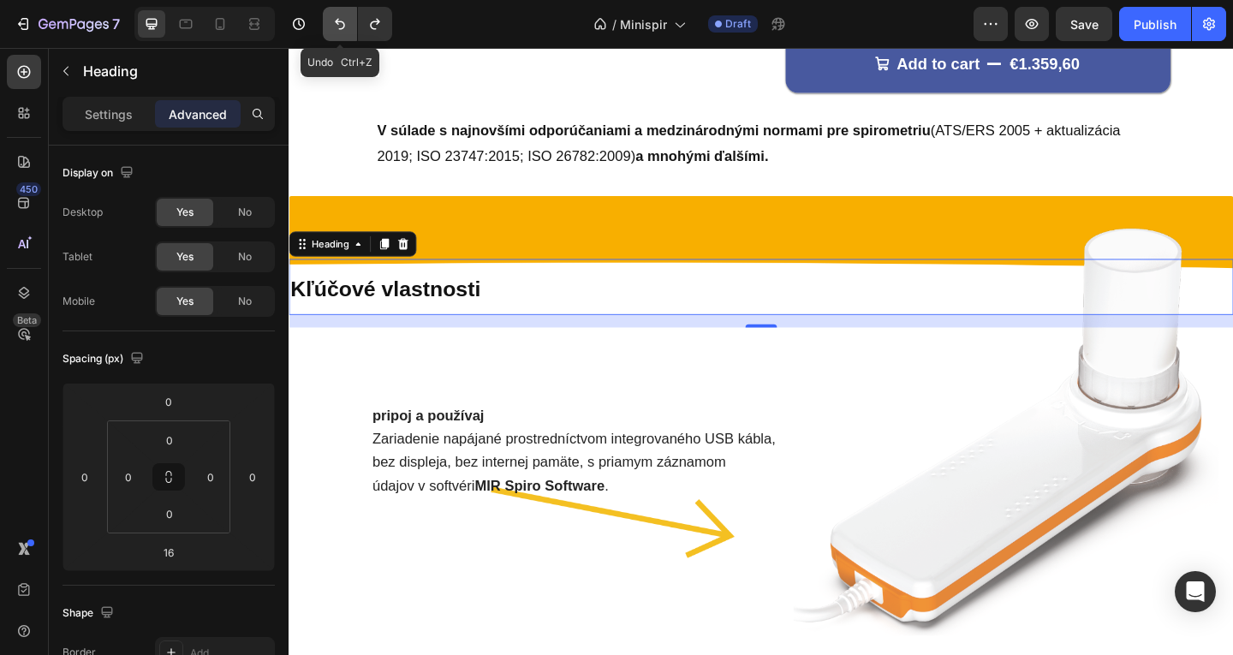
click at [330, 15] on button "Undo/Redo" at bounding box center [340, 24] width 34 height 34
click at [336, 24] on icon "Undo/Redo" at bounding box center [339, 23] width 17 height 17
click at [490, 283] on p "Kľúčové vlastnosti" at bounding box center [802, 307] width 1024 height 57
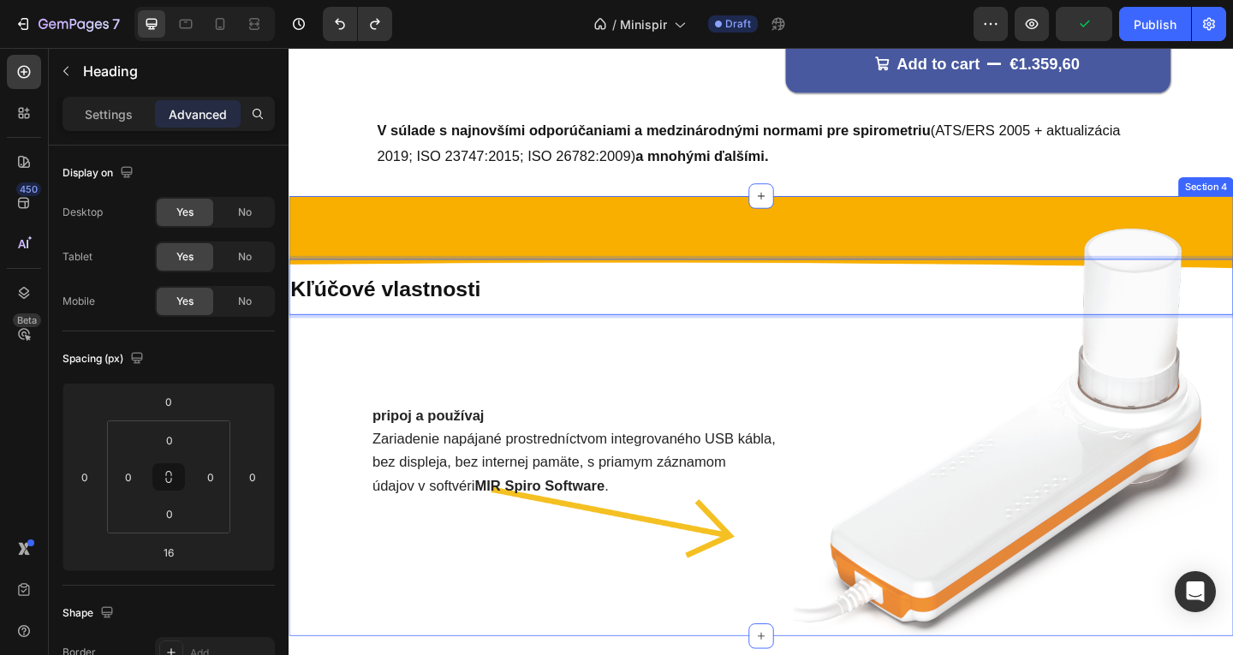
click at [474, 294] on p "Kľúčové vlastnosti" at bounding box center [802, 307] width 1024 height 57
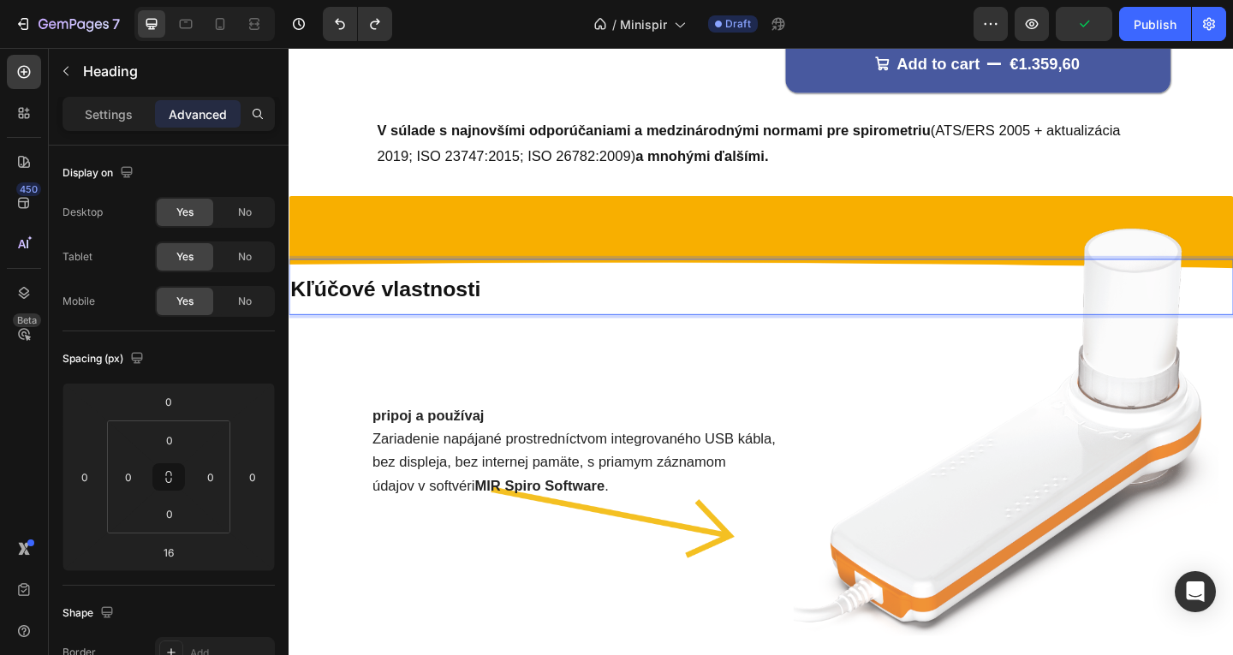
click at [466, 277] on div "Kľúčové vlastnosti Heading 16 pripoj a používaj Zariadenie napájané prostredníc…" at bounding box center [803, 449] width 1028 height 480
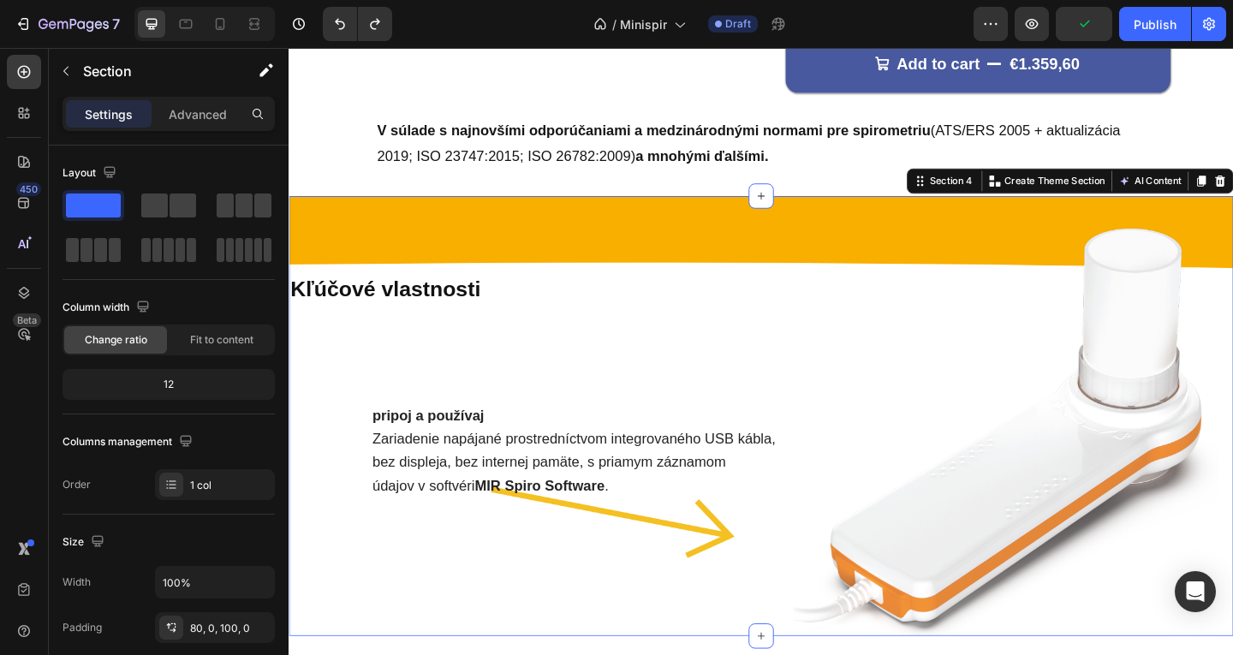
click at [637, 303] on p "⁠⁠⁠⁠⁠⁠⁠ Kľúčové vlastnosti" at bounding box center [802, 307] width 1024 height 57
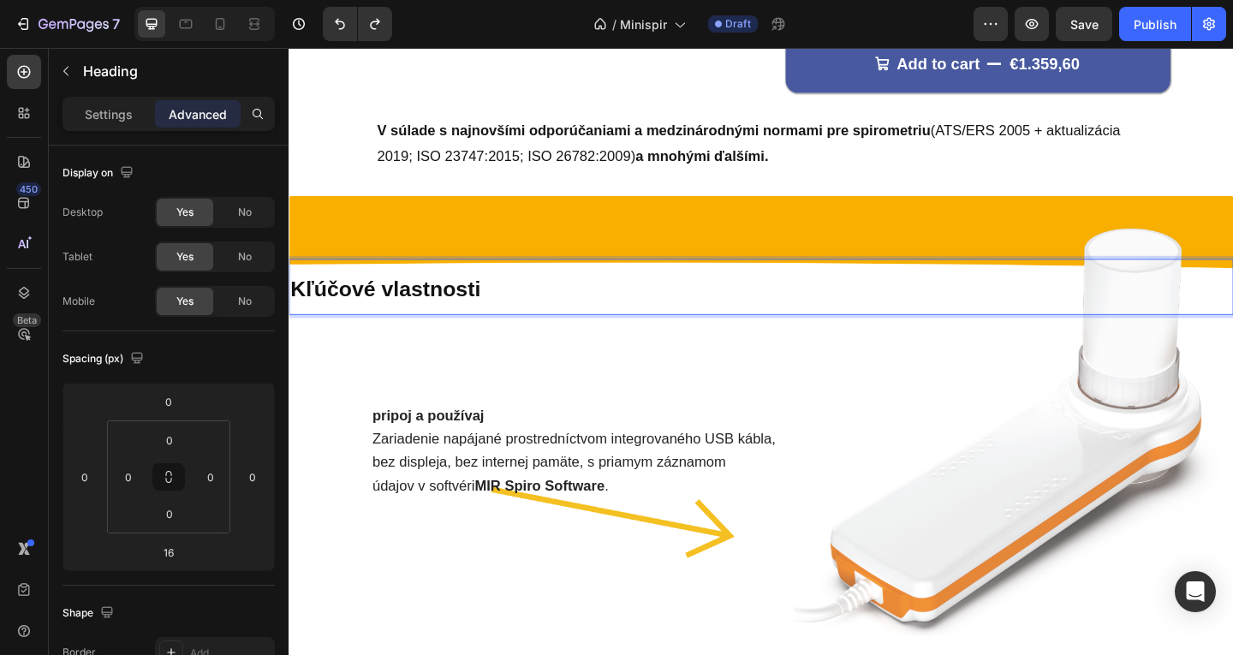
drag, startPoint x: 432, startPoint y: 320, endPoint x: 425, endPoint y: 326, distance: 9.8
click at [431, 321] on strong "Kľúčové vlastnosti" at bounding box center [393, 310] width 206 height 26
click at [420, 359] on div "Kľúčové vlastnosti Heading 16 pripoj a používaj Zariadenie napájané prostredníc…" at bounding box center [803, 439] width 1028 height 325
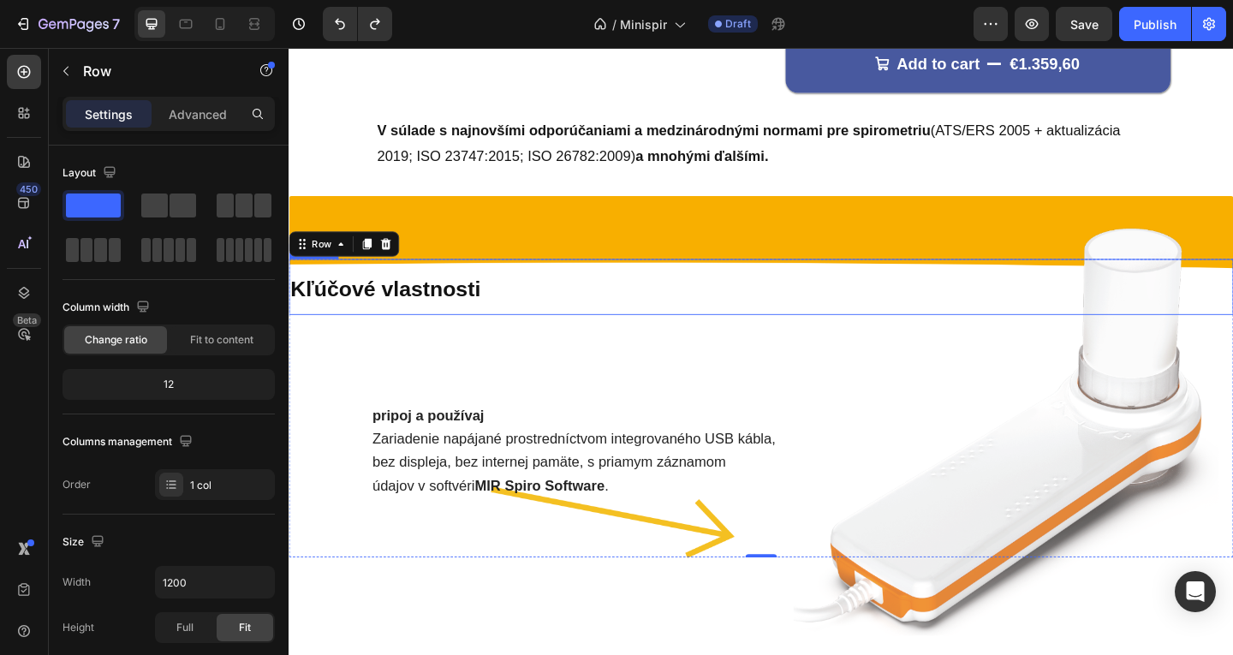
click at [411, 297] on strong "Kľúčové vlastnosti" at bounding box center [393, 310] width 206 height 26
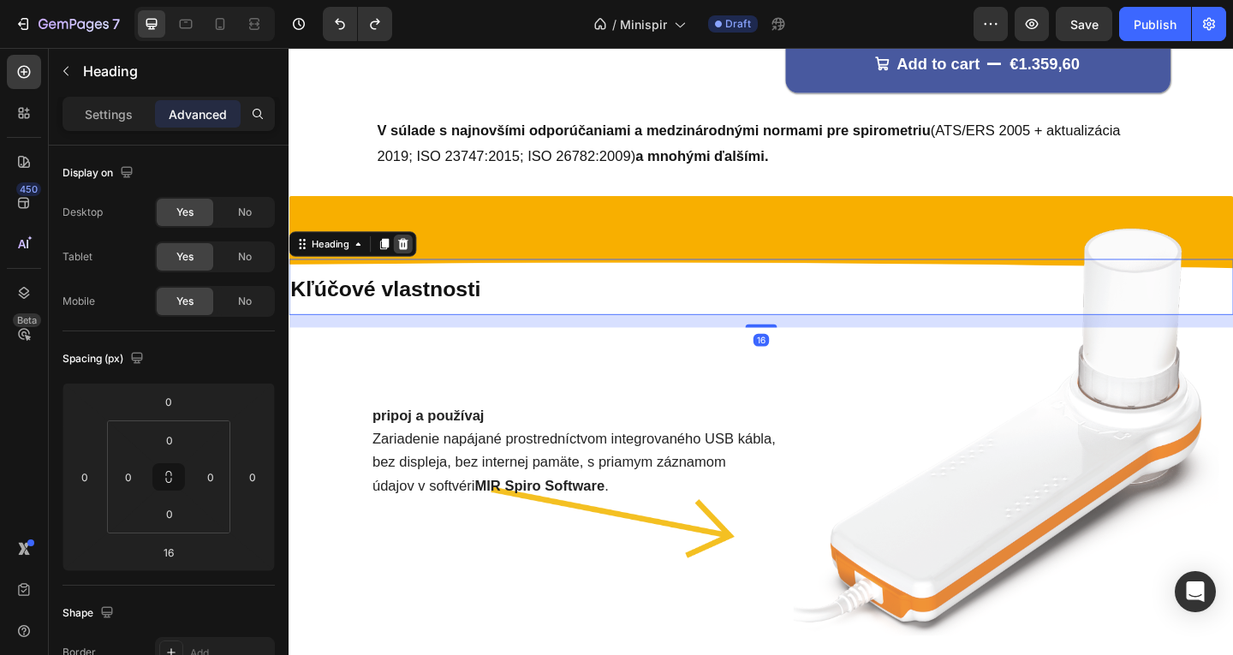
click at [420, 262] on icon at bounding box center [413, 261] width 14 height 14
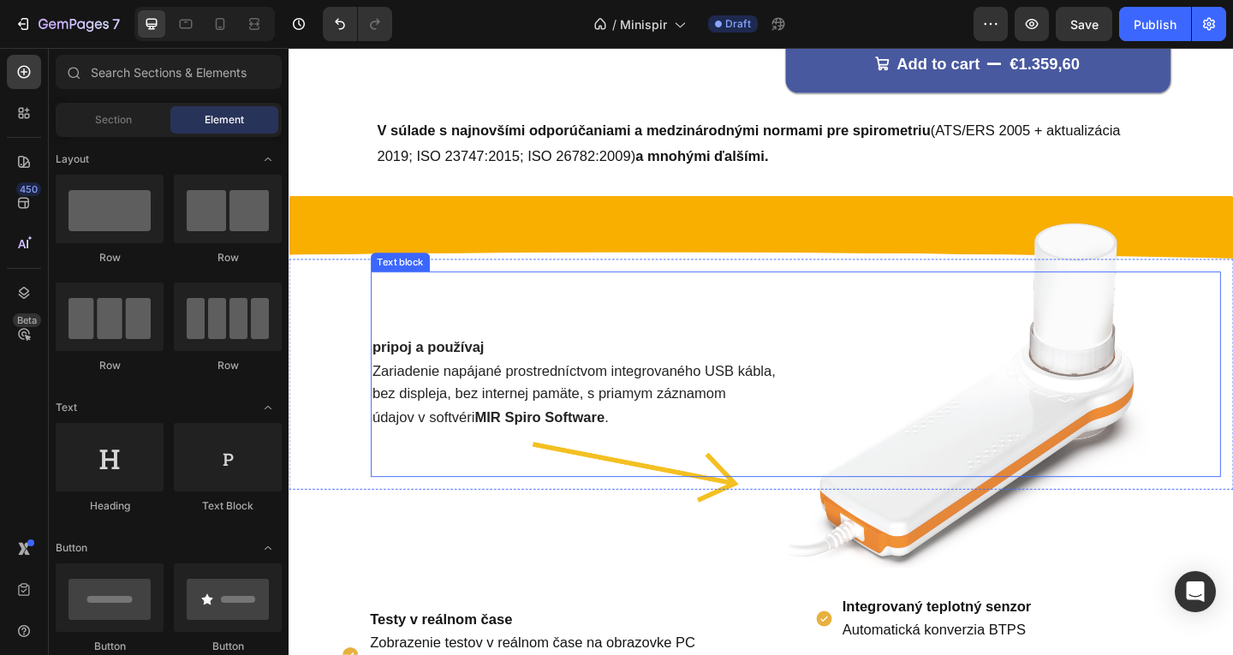
click at [423, 342] on div "pripoj a používaj Zariadenie napájané prostredníctvom integrovaného USB kábla, …" at bounding box center [840, 403] width 925 height 224
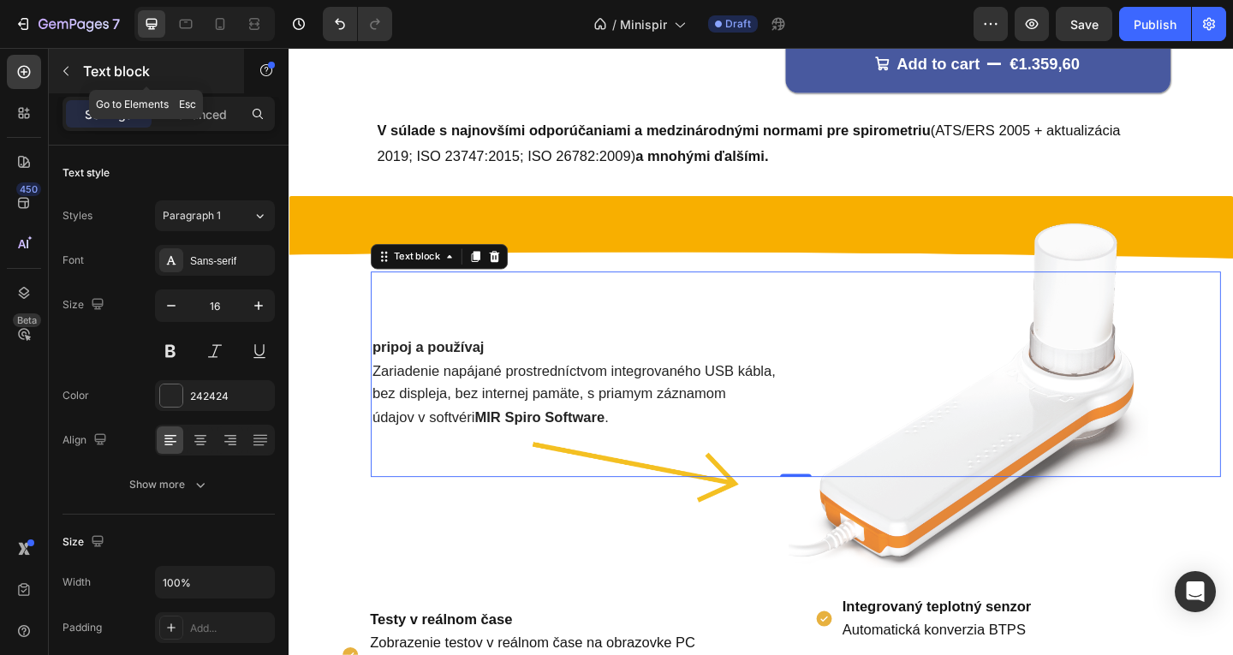
click at [75, 66] on button "button" at bounding box center [65, 70] width 27 height 27
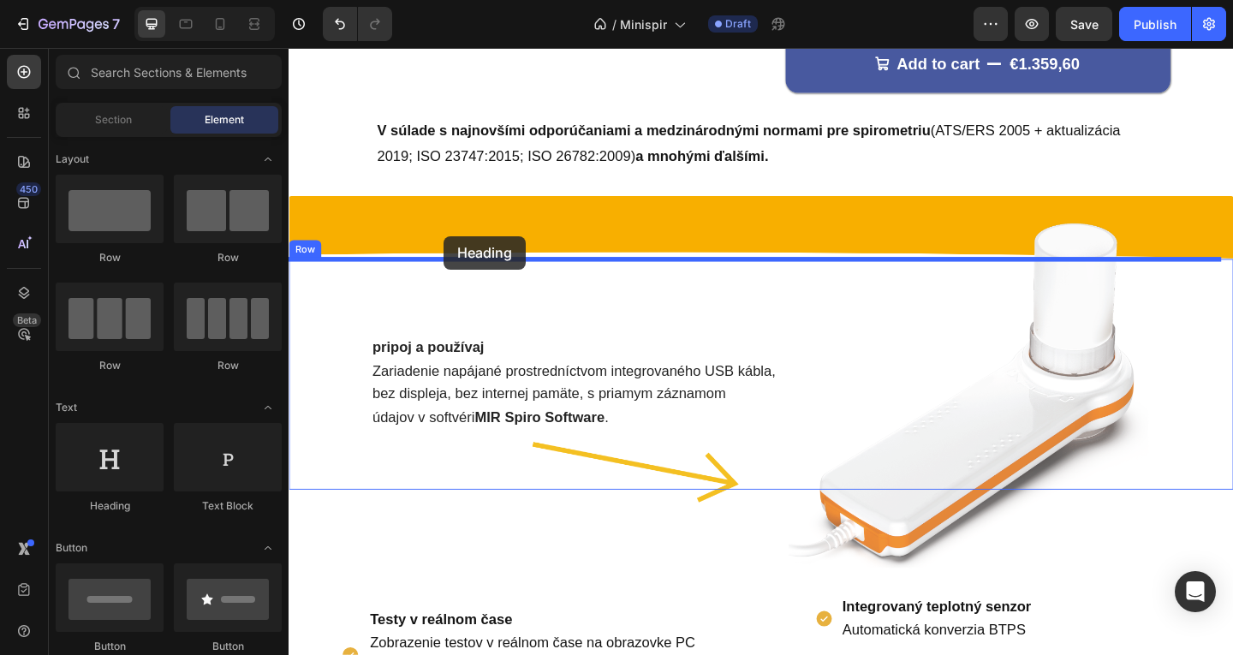
drag, startPoint x: 402, startPoint y: 501, endPoint x: 457, endPoint y: 253, distance: 254.5
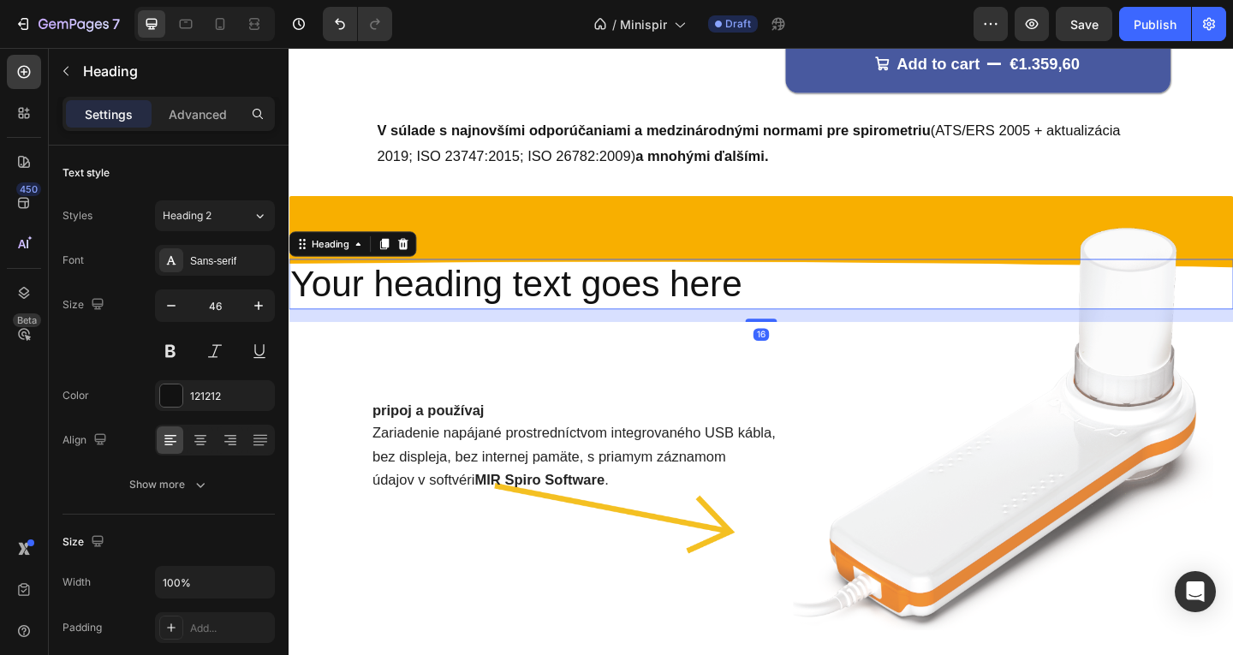
click at [425, 252] on div "Heading" at bounding box center [358, 260] width 139 height 27
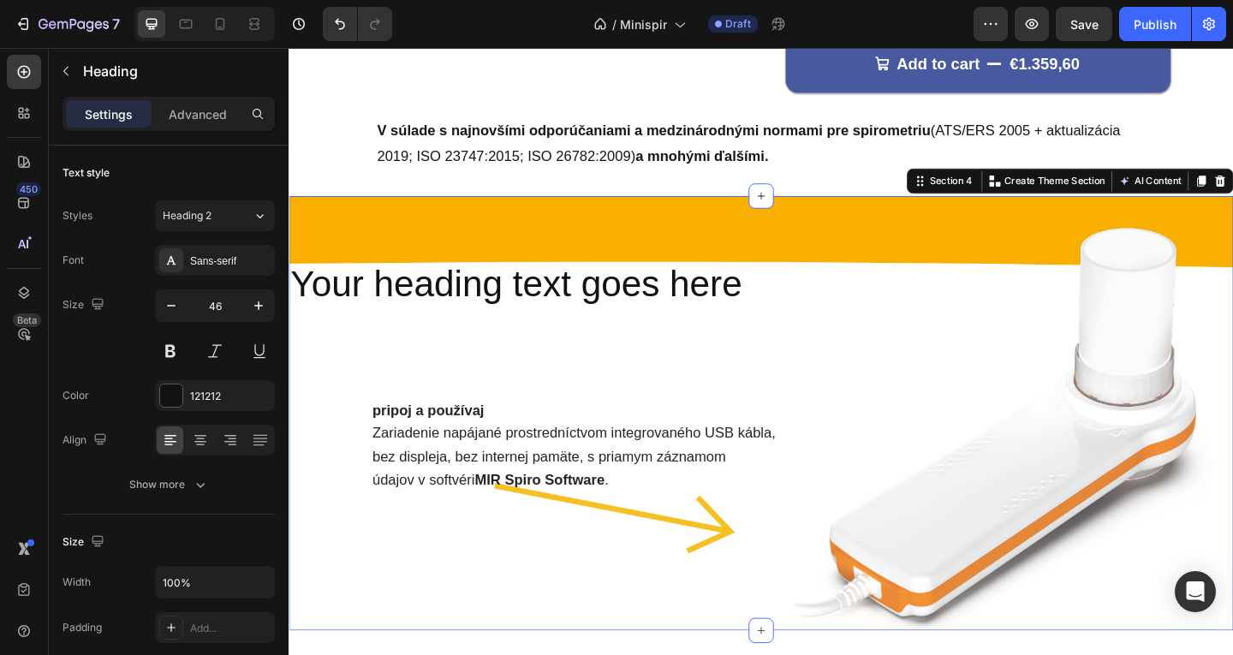
click at [432, 230] on div "Your heading text goes here Heading pripoj a používaj Zariadenie napájané prost…" at bounding box center [803, 446] width 1028 height 474
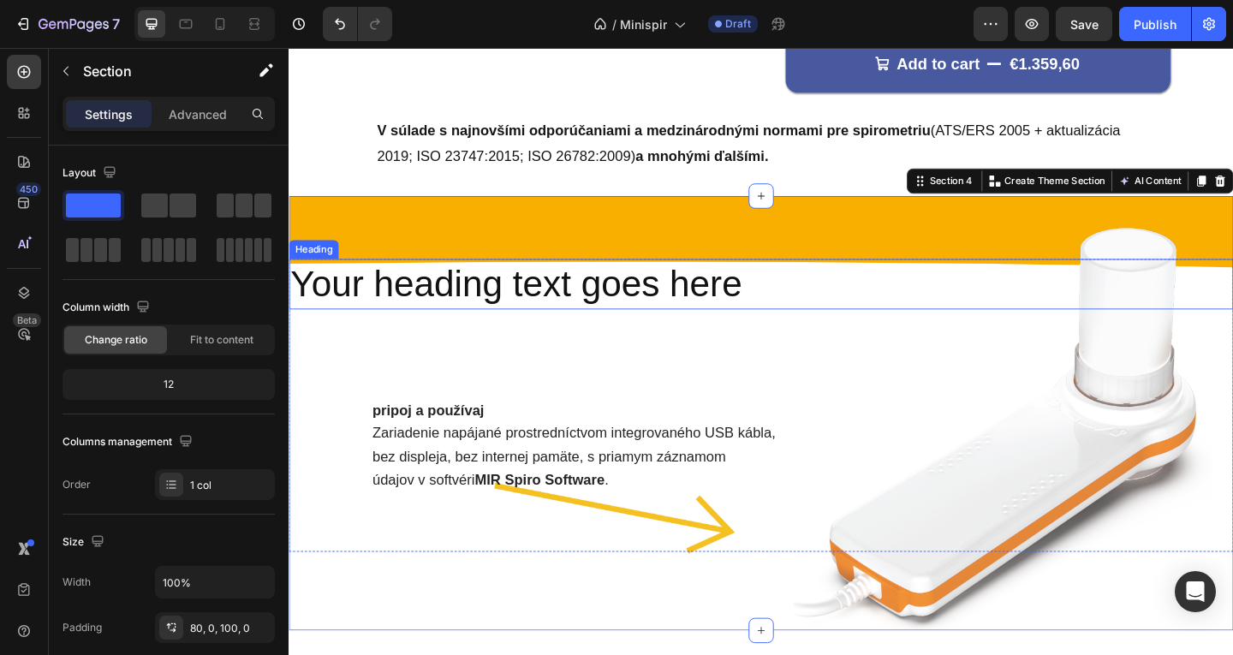
click at [434, 290] on h2 "Your heading text goes here" at bounding box center [803, 304] width 1028 height 55
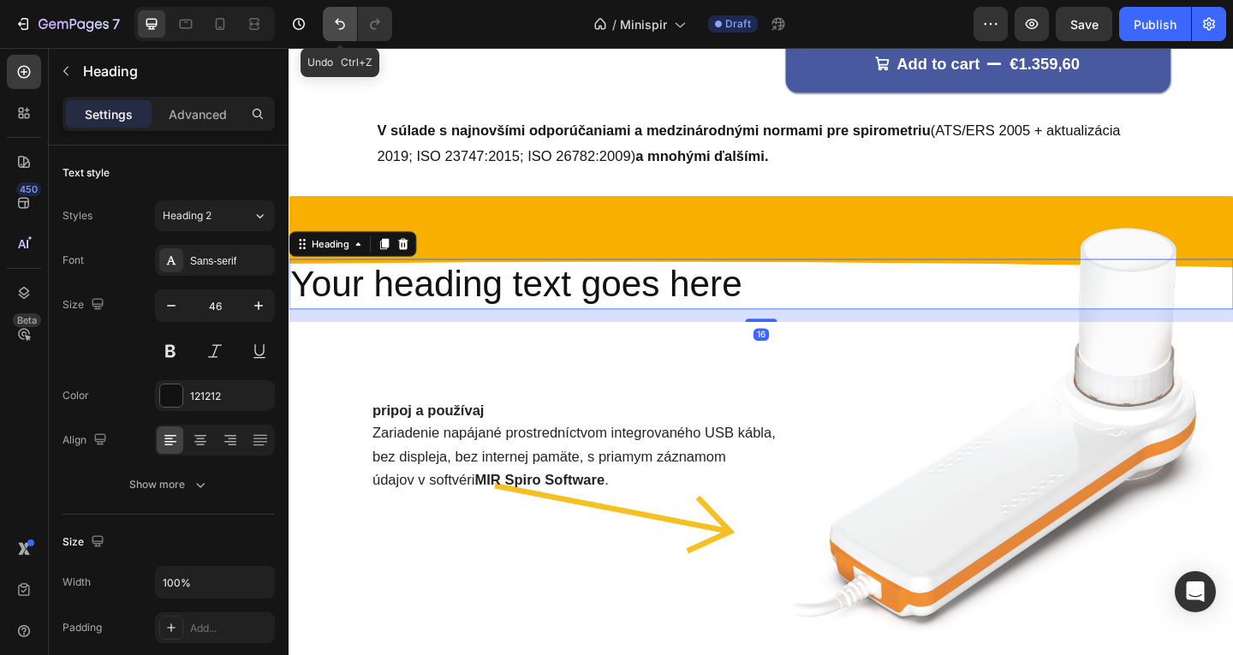
click at [336, 27] on icon "Undo/Redo" at bounding box center [339, 23] width 17 height 17
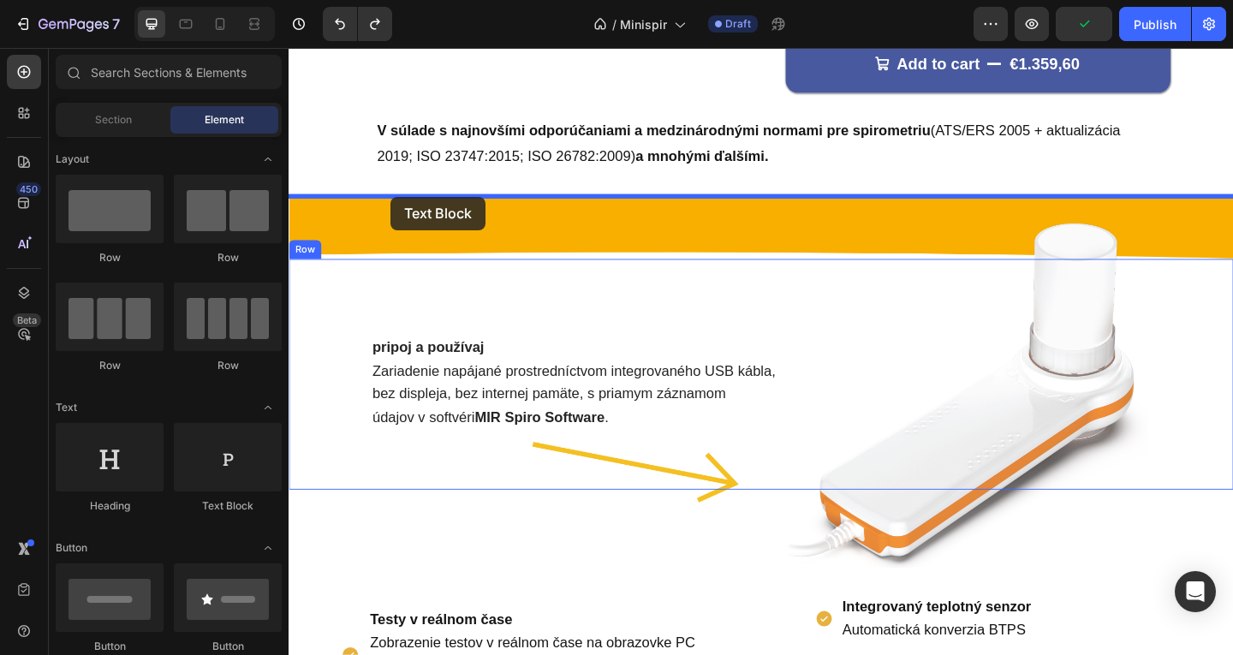
drag, startPoint x: 537, startPoint y: 522, endPoint x: 400, endPoint y: 210, distance: 340.5
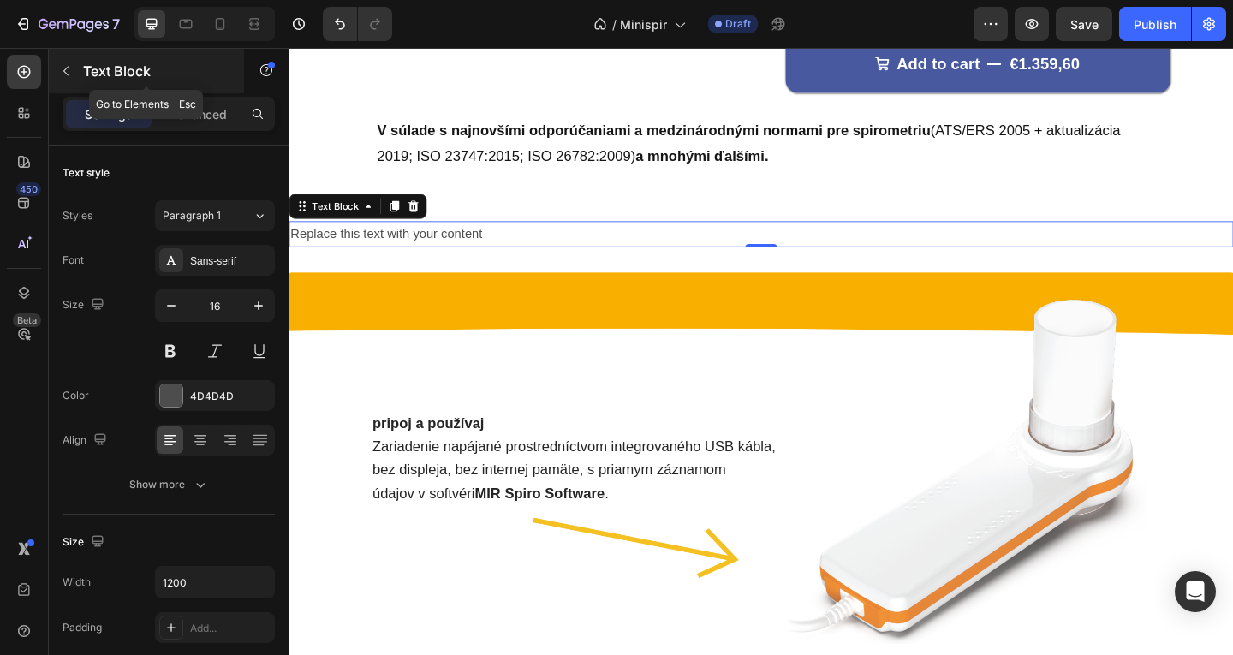
click at [70, 69] on icon "button" at bounding box center [66, 71] width 14 height 14
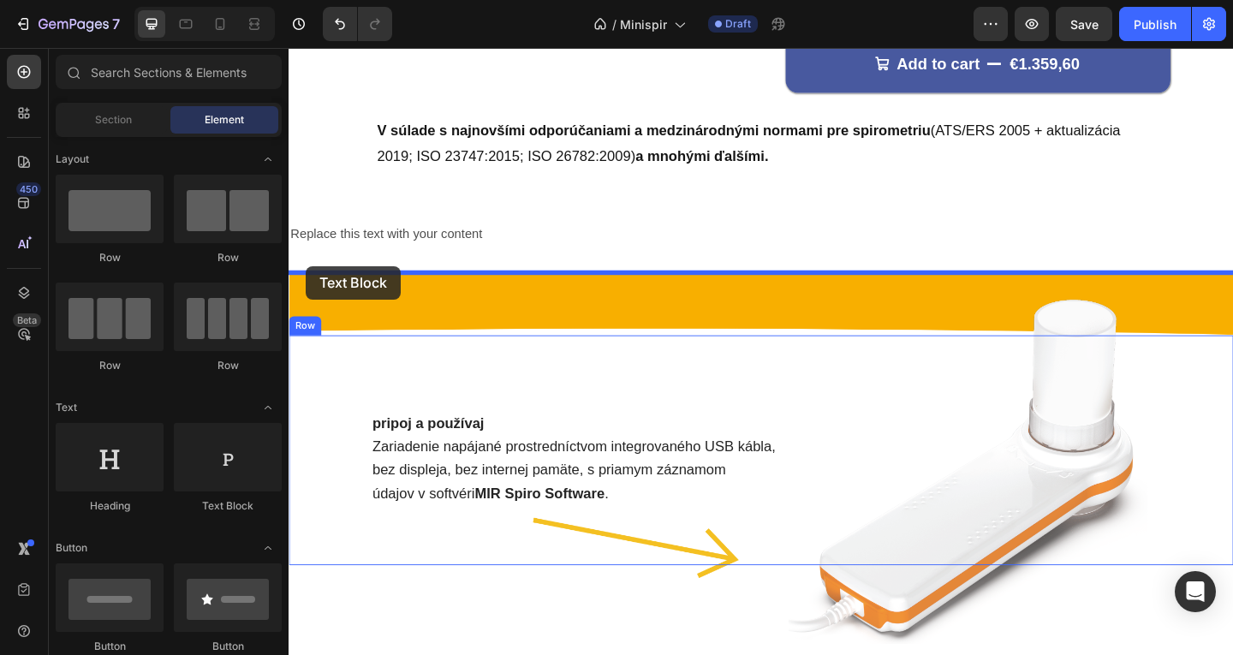
drag, startPoint x: 526, startPoint y: 507, endPoint x: 307, endPoint y: 285, distance: 311.3
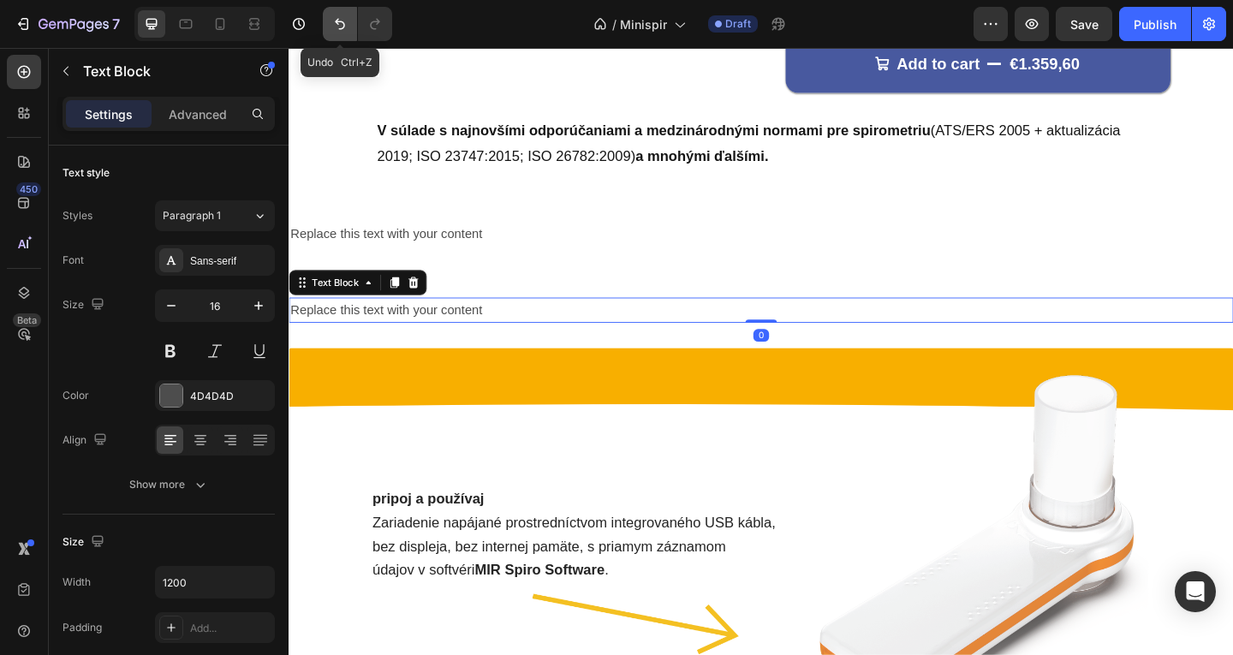
click at [330, 31] on button "Undo/Redo" at bounding box center [340, 24] width 34 height 34
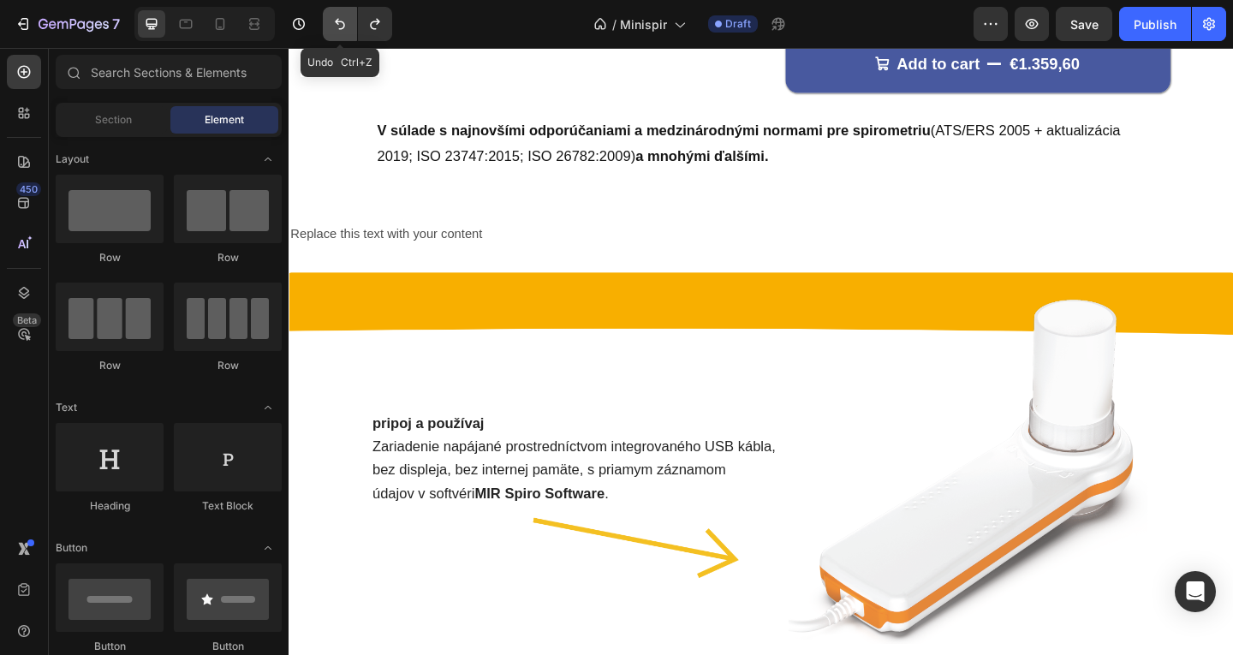
click at [330, 31] on button "Undo/Redo" at bounding box center [340, 24] width 34 height 34
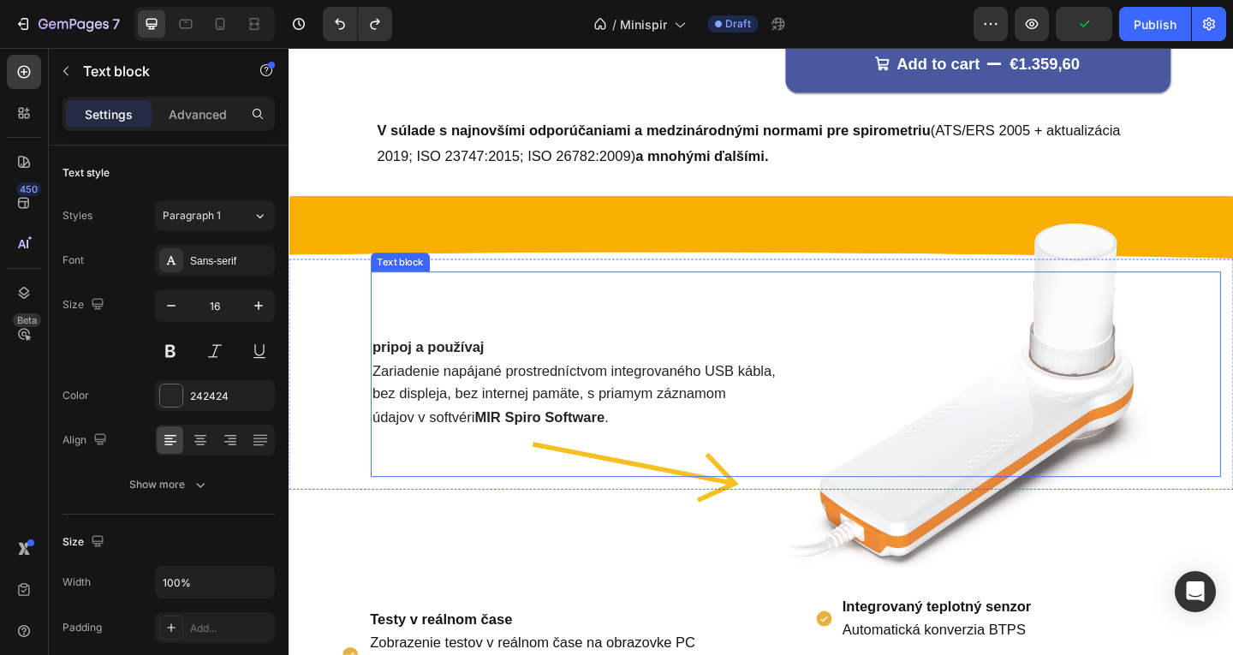
click at [507, 353] on div "pripoj a používaj Zariadenie napájané prostredníctvom integrovaného USB kábla, …" at bounding box center [840, 403] width 925 height 224
click at [477, 360] on div "pripoj a používaj Zariadenie napájané prostredníctvom integrovaného USB kábla, …" at bounding box center [840, 437] width 925 height 155
click at [474, 346] on div "pripoj a používaj Zariadenie napájané prostredníctvom integrovaného USB kábla, …" at bounding box center [840, 403] width 925 height 224
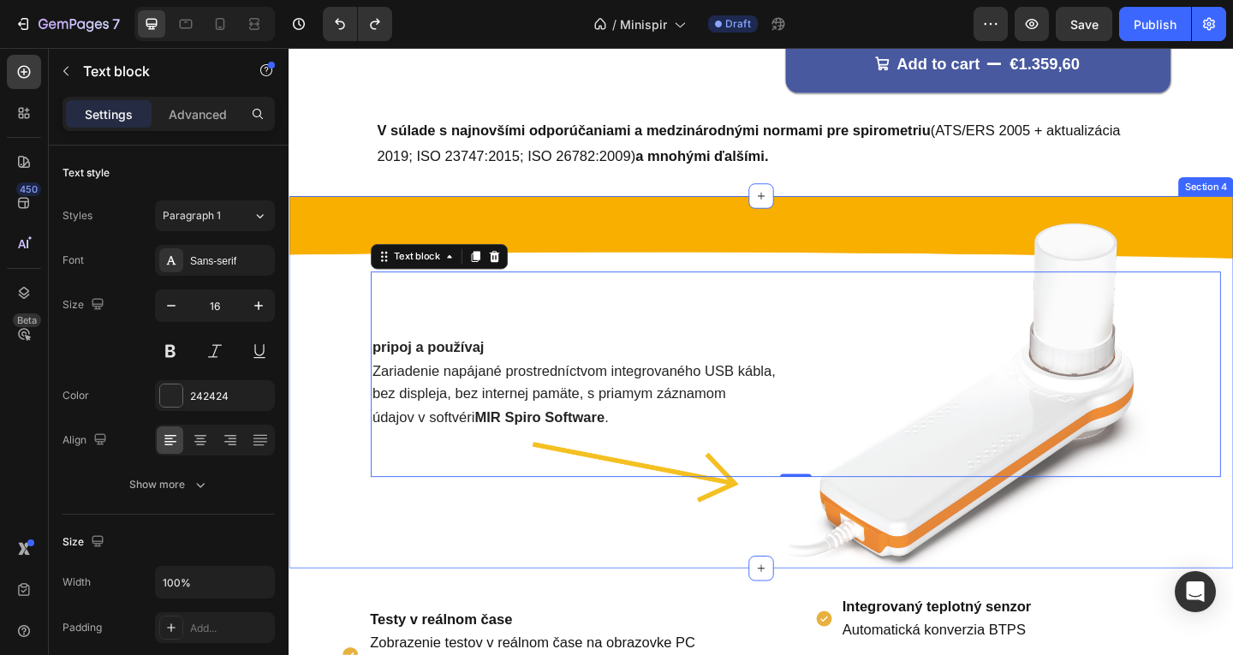
click at [309, 557] on div "pripoj a používaj Zariadenie napájané prostredníctvom integrovaného USB kábla, …" at bounding box center [803, 411] width 1028 height 405
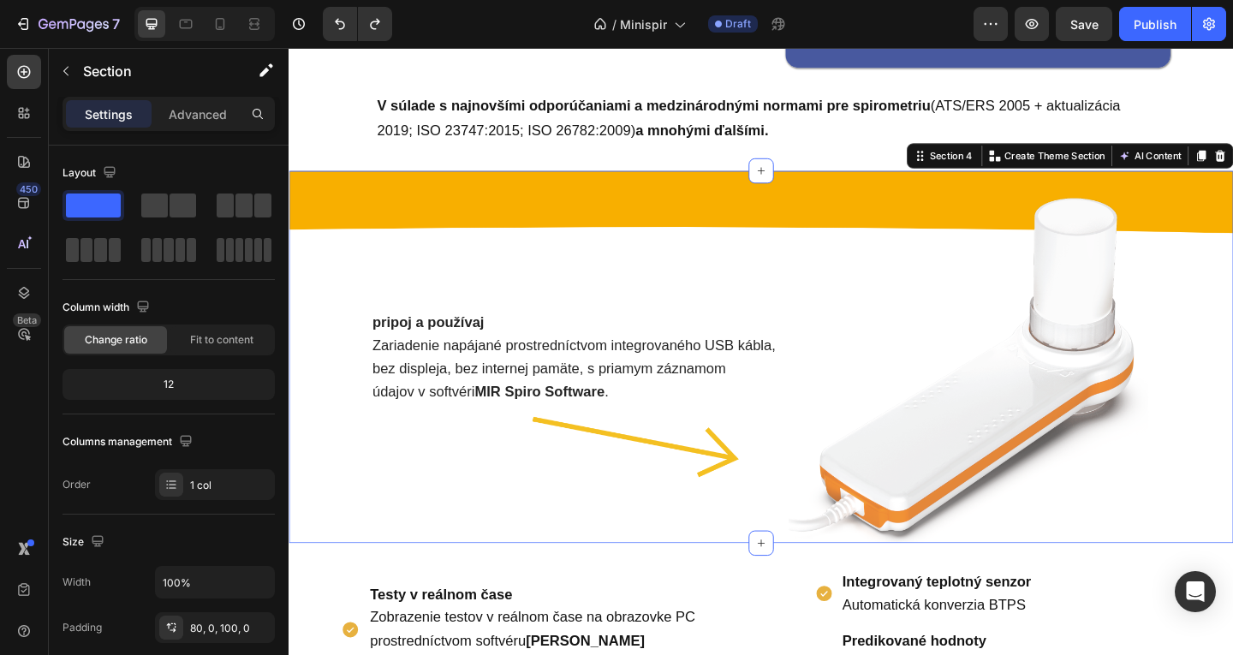
scroll to position [567, 0]
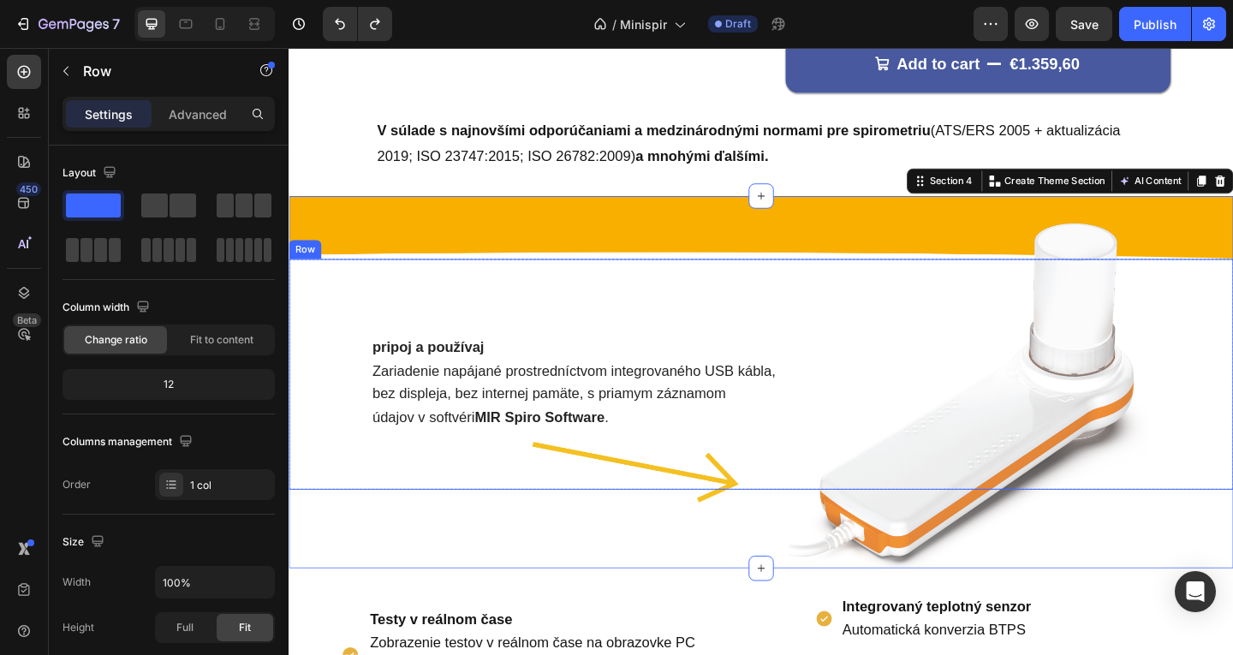
click at [371, 331] on div "pripoj a používaj Zariadenie napájané prostredníctvom integrovaného USB kábla, …" at bounding box center [802, 403] width 1000 height 224
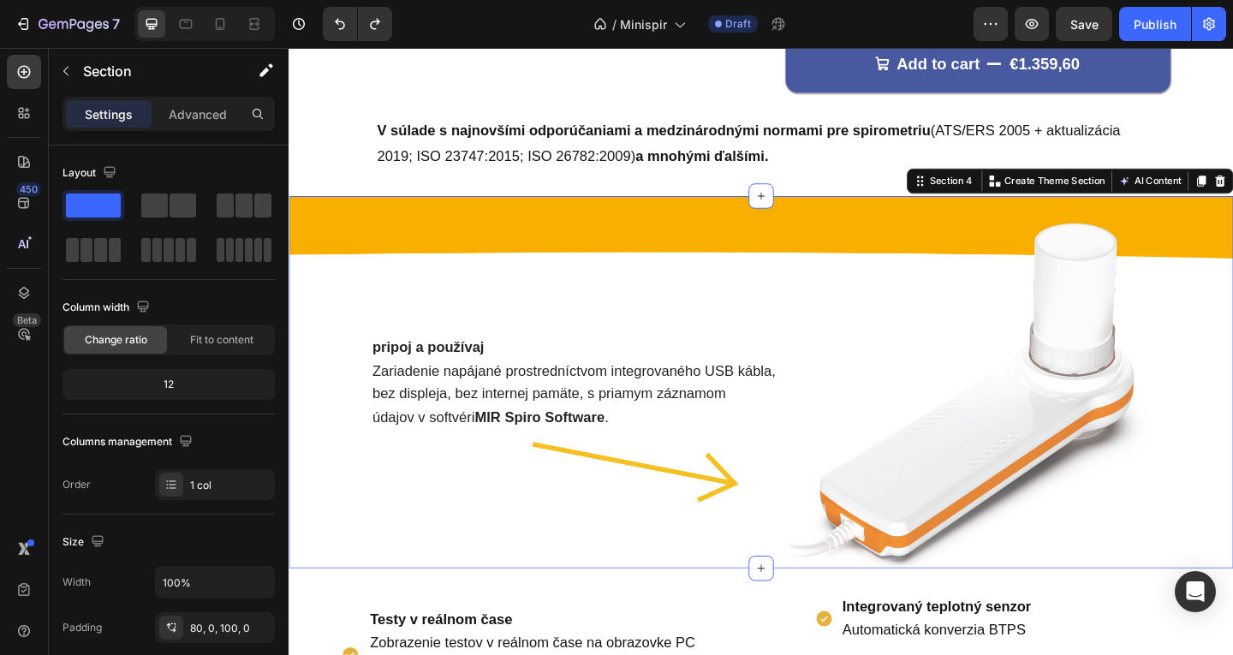
click at [306, 581] on div "pripoj a používaj Zariadenie napájané prostredníctvom integrovaného USB kábla, …" at bounding box center [803, 411] width 1028 height 405
click at [671, 184] on div "V súlade s najnovšími odporúčaniami a medzinárodnými normami pre spirometriu (A…" at bounding box center [803, 165] width 1028 height 86
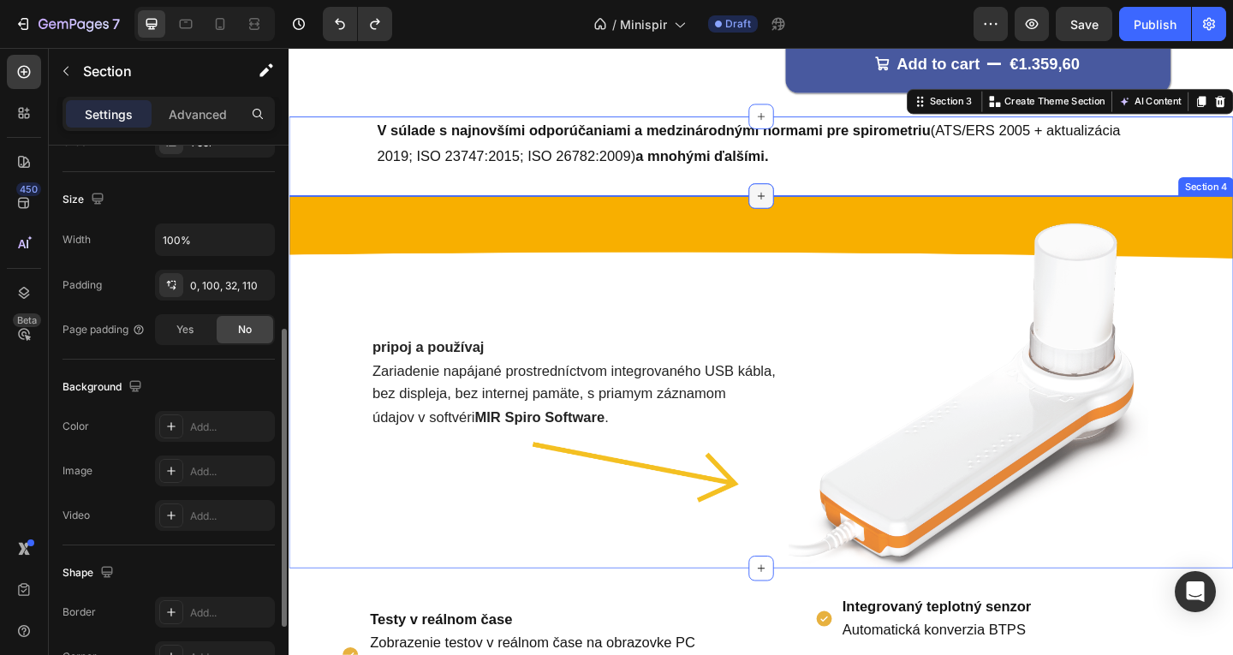
click at [808, 212] on div at bounding box center [802, 208] width 27 height 27
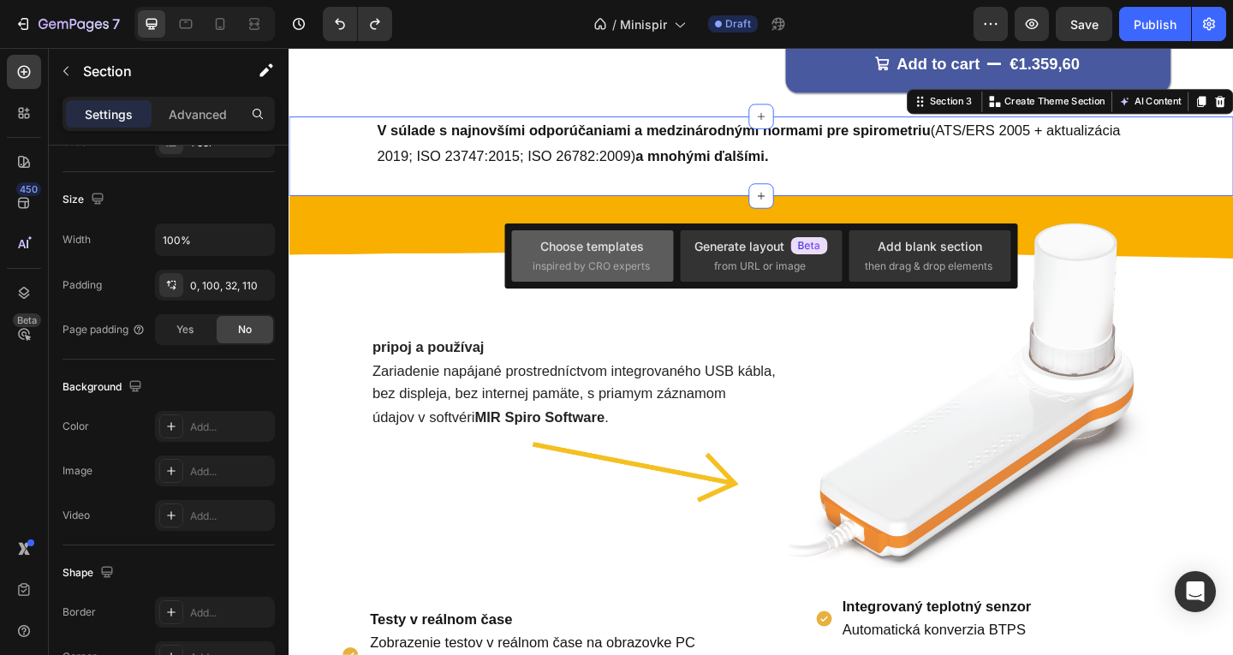
click at [629, 265] on span "inspired by CRO experts" at bounding box center [591, 266] width 117 height 15
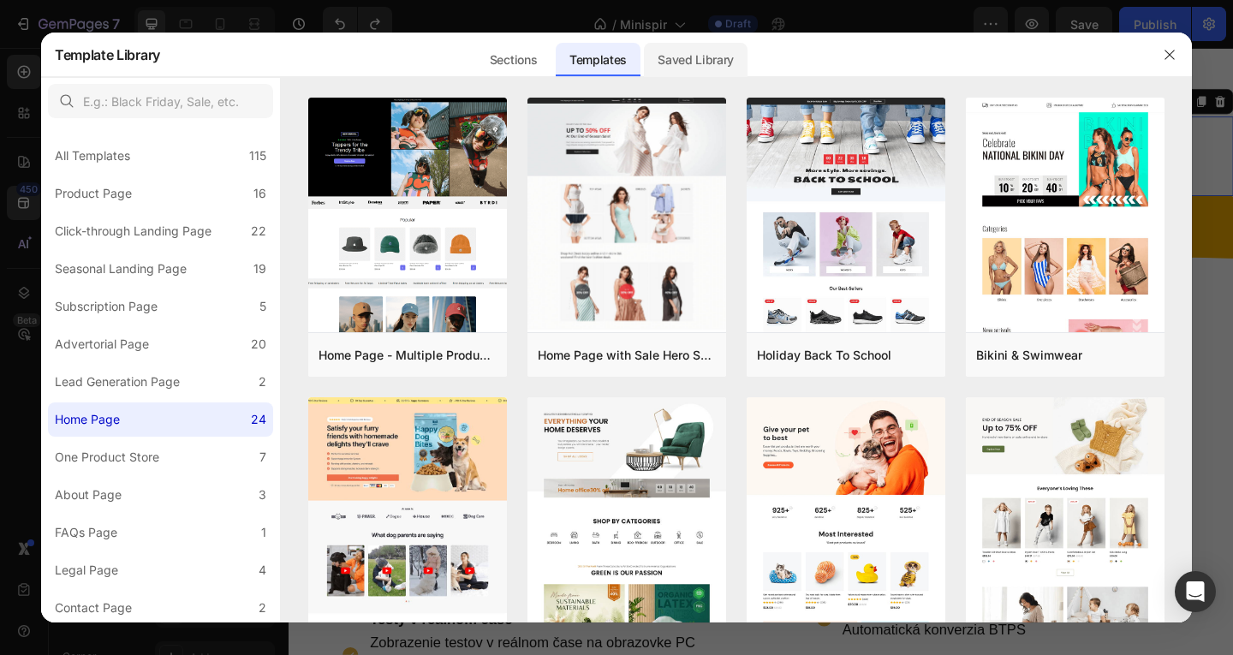
click at [695, 47] on div "Saved Library" at bounding box center [696, 60] width 104 height 34
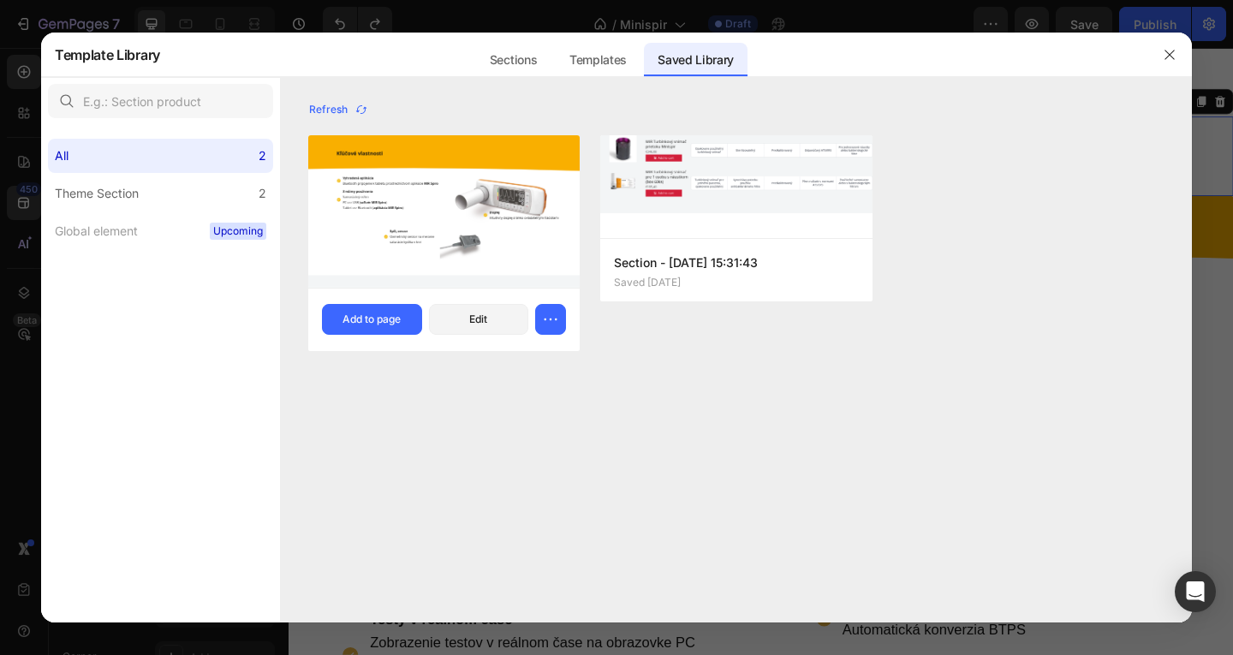
click at [348, 243] on img at bounding box center [443, 211] width 271 height 152
click at [371, 323] on div "Add to page" at bounding box center [372, 319] width 58 height 15
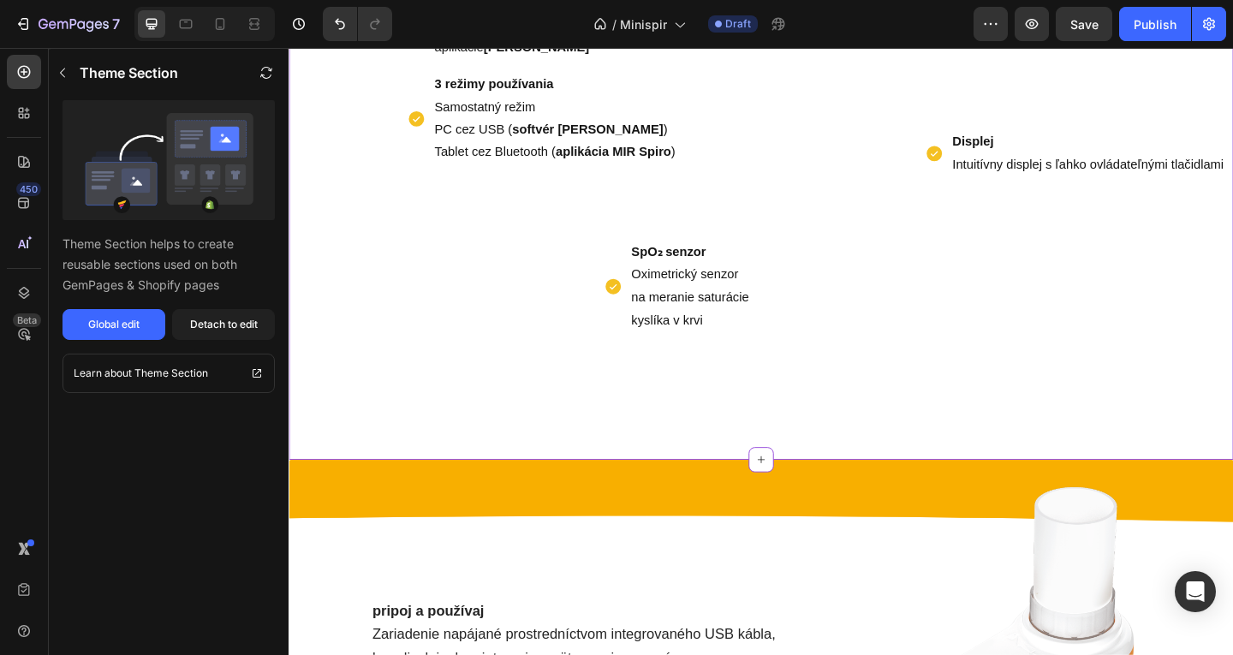
scroll to position [977, 0]
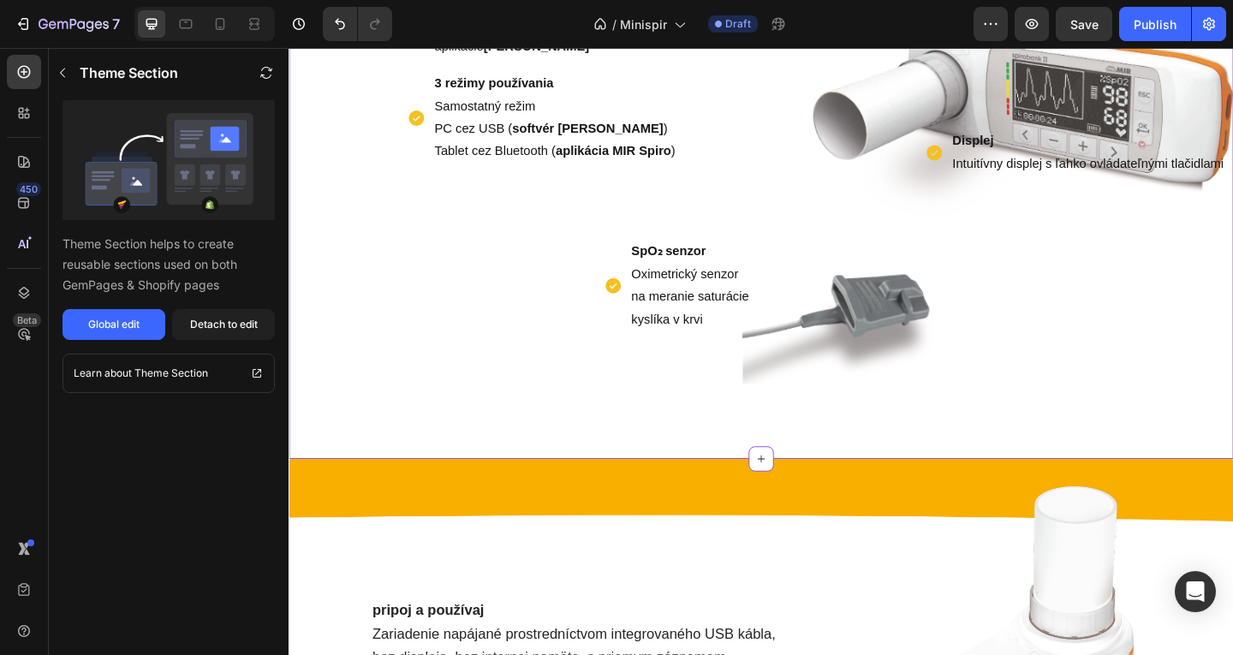
click at [426, 358] on div "SpO₂ senzor Oximetrický senzor na meranie saturácie kyslíka v krvi Item List" at bounding box center [542, 285] width 507 height 146
click at [232, 331] on div "Detach to edit" at bounding box center [224, 324] width 68 height 15
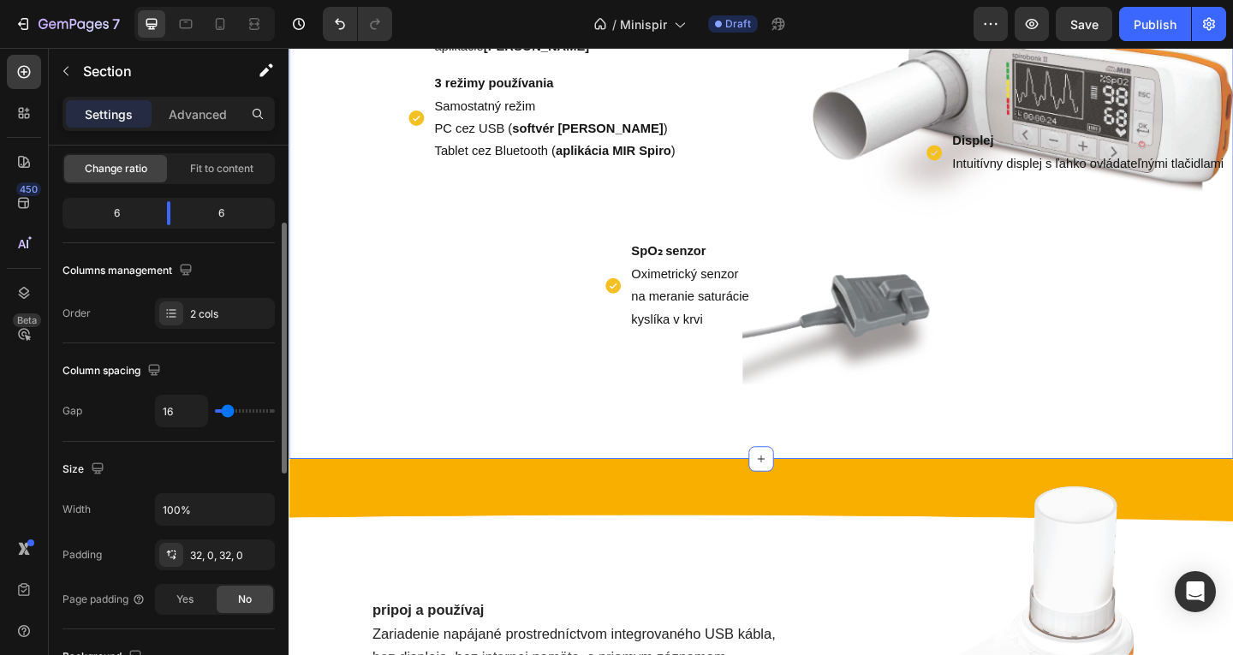
scroll to position [428, 0]
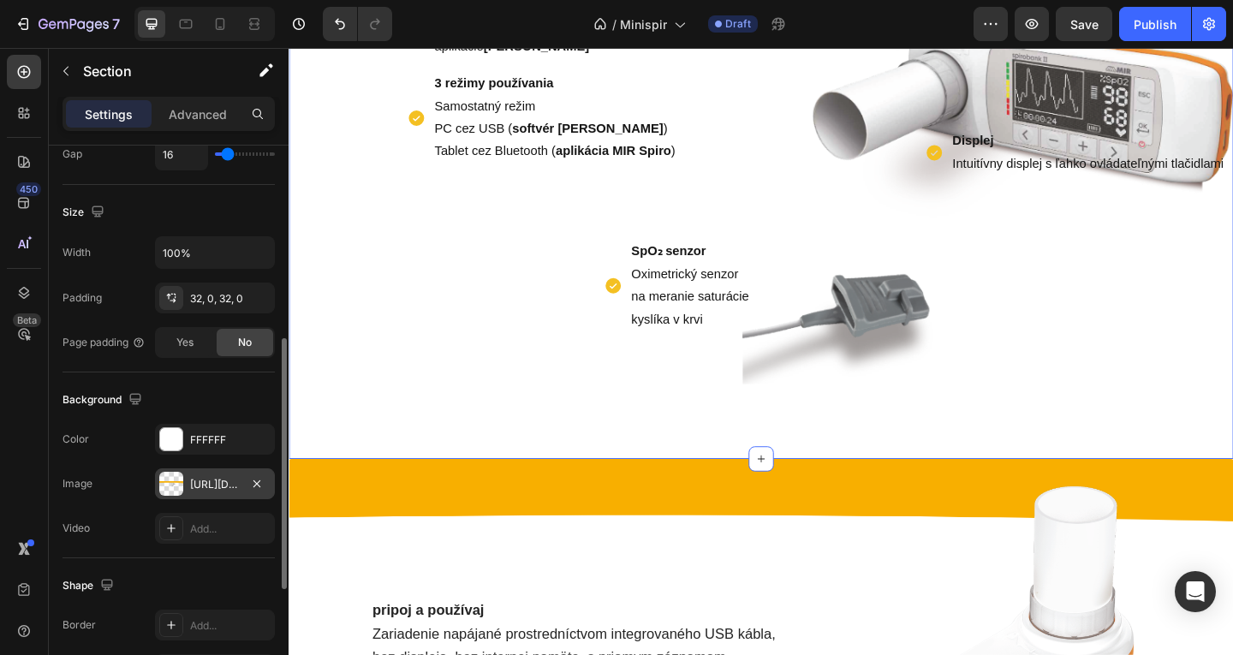
click at [185, 497] on div "[URL][DOMAIN_NAME]" at bounding box center [215, 483] width 120 height 31
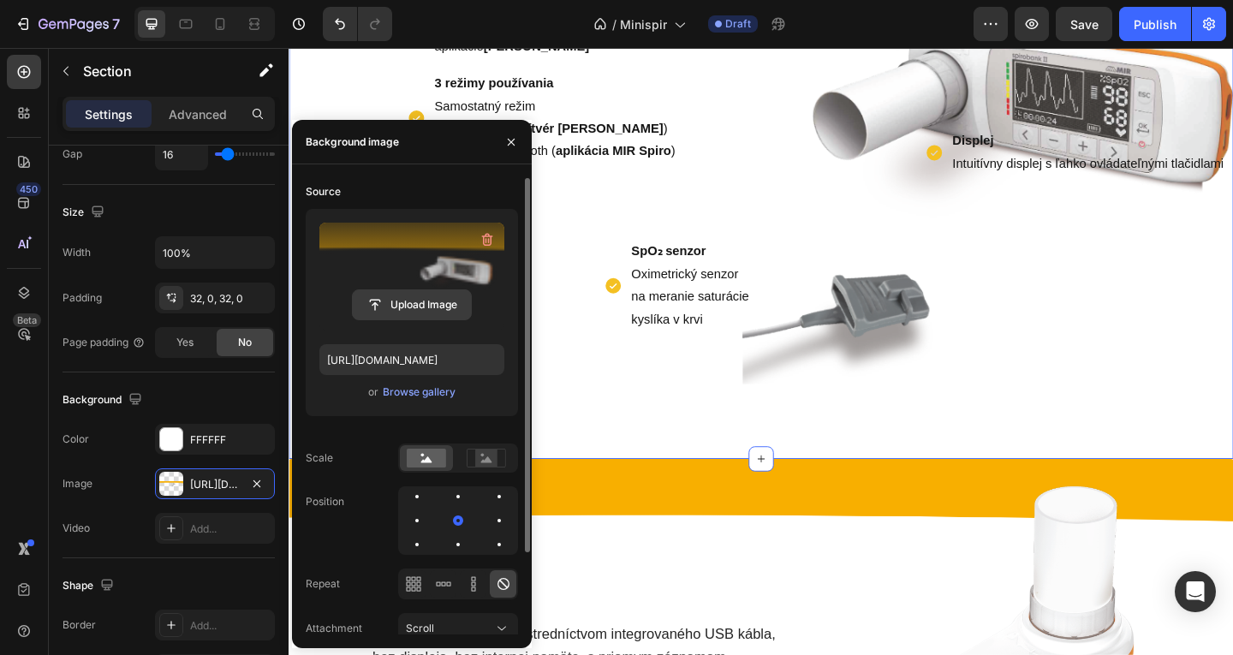
click at [405, 311] on input "file" at bounding box center [412, 304] width 118 height 29
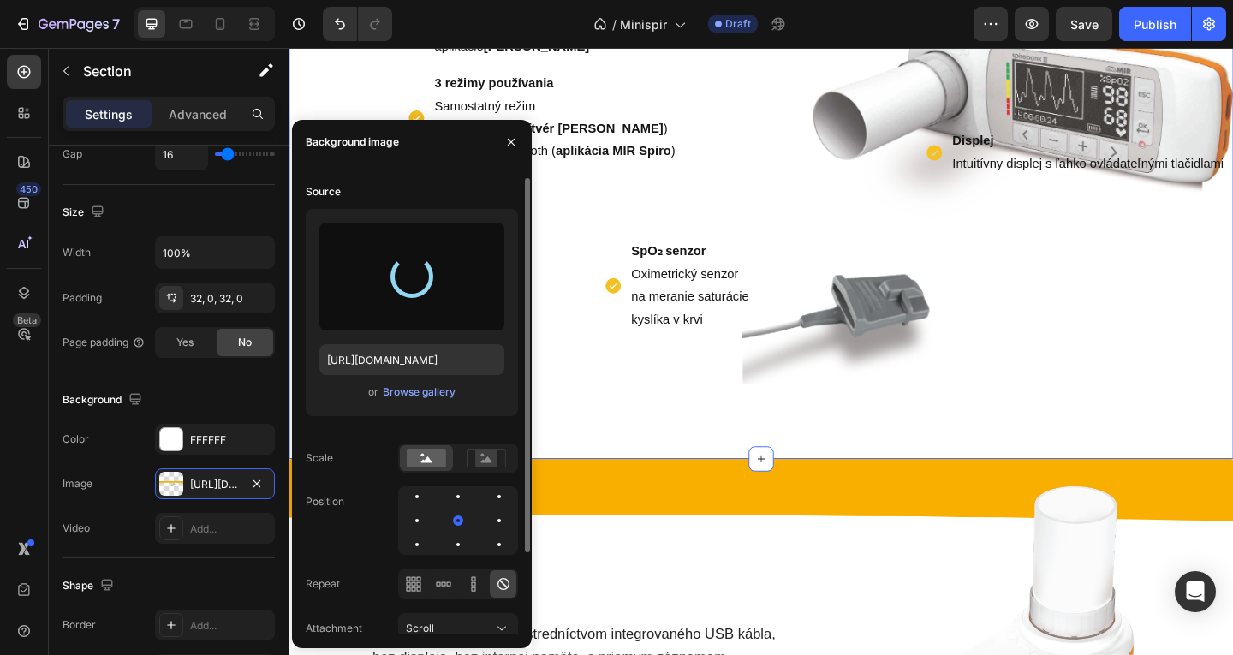
type input "[URL][DOMAIN_NAME]"
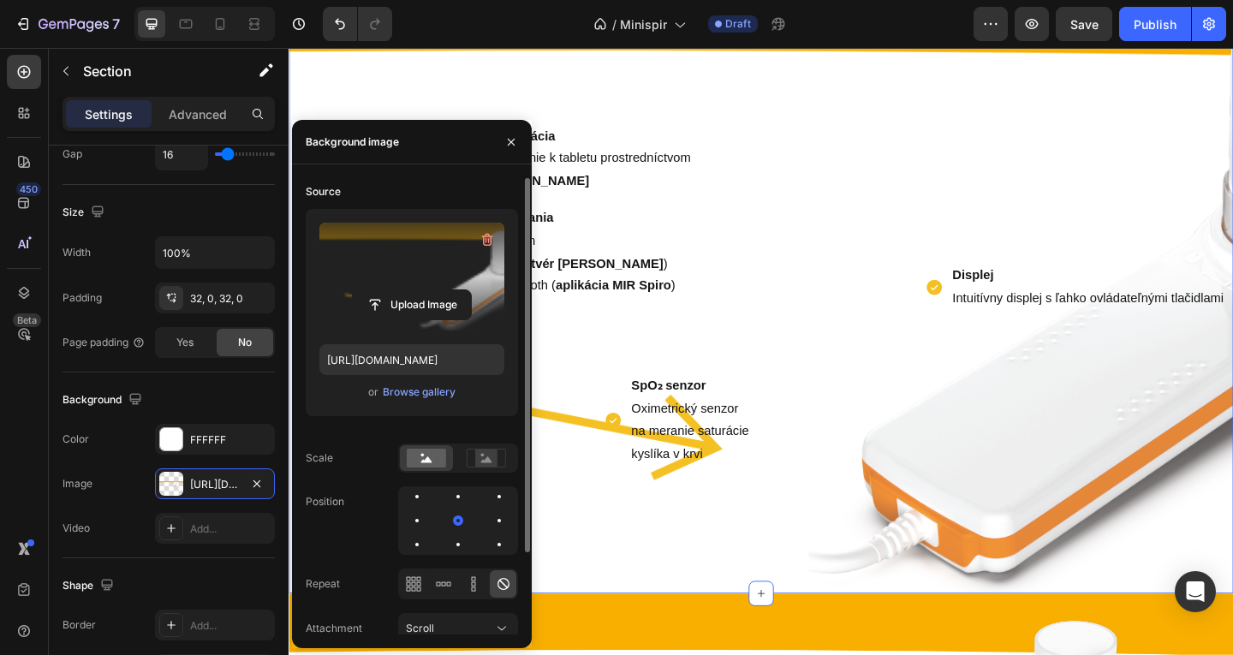
scroll to position [720, 0]
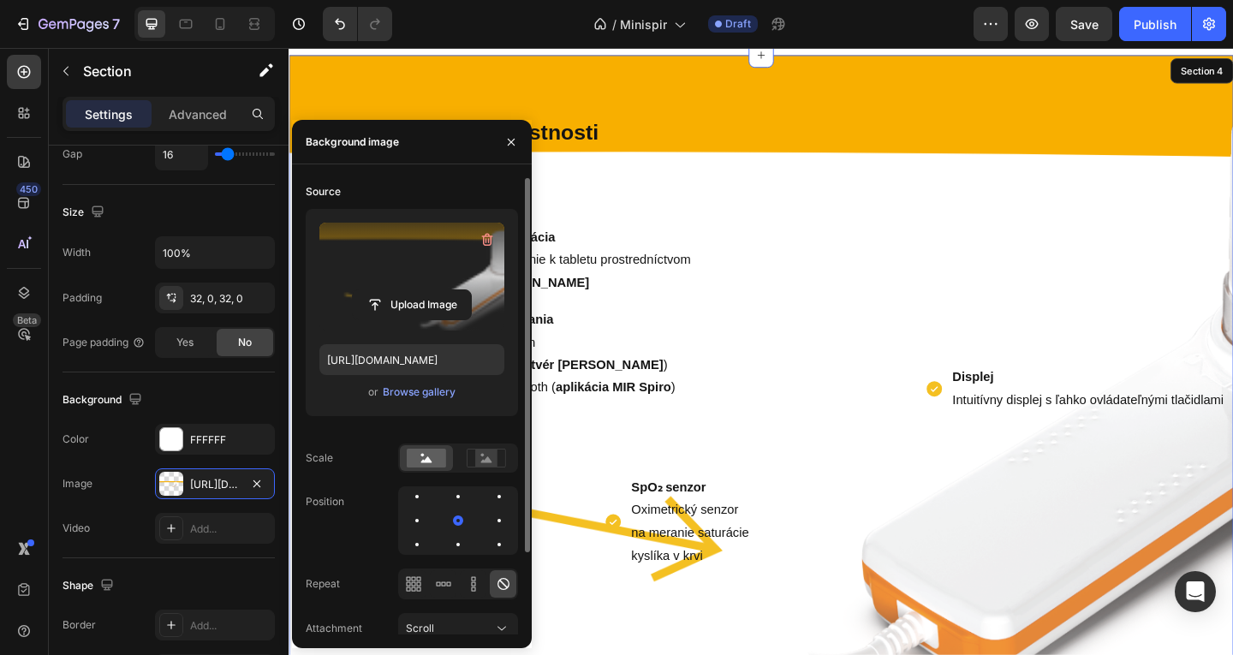
click at [936, 248] on div "Displej Intuitívny displej s ľahko ovládateľnými tlačidlami Item List" at bounding box center [1062, 264] width 507 height 363
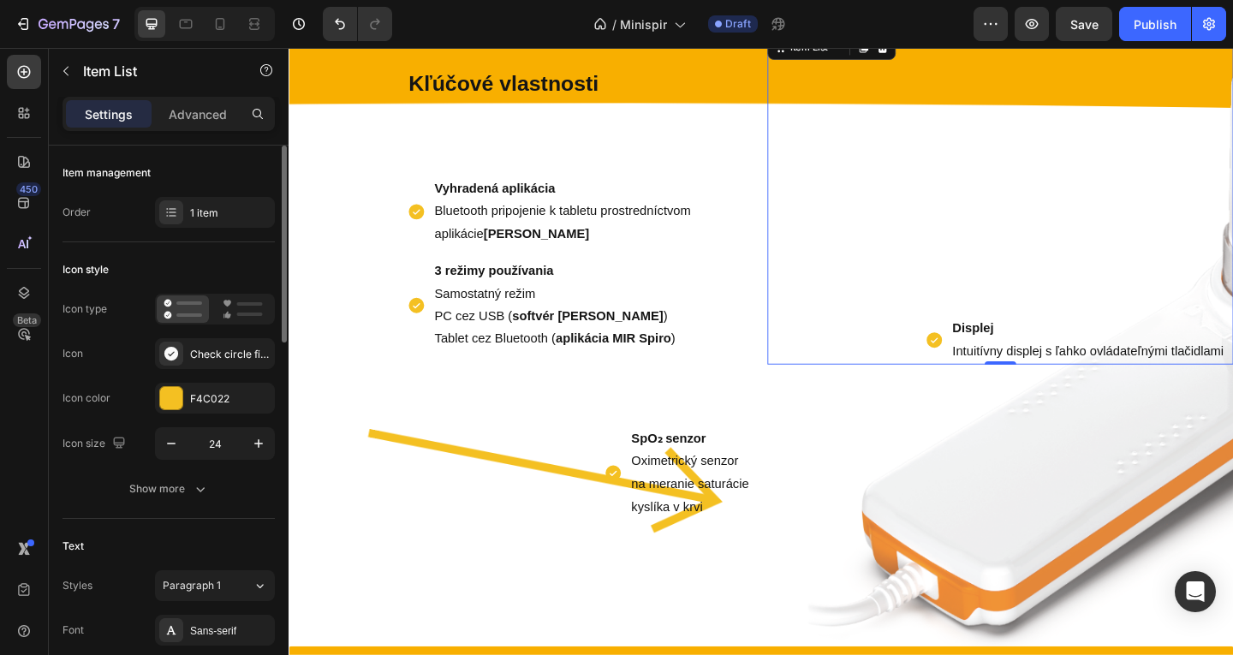
scroll to position [806, 0]
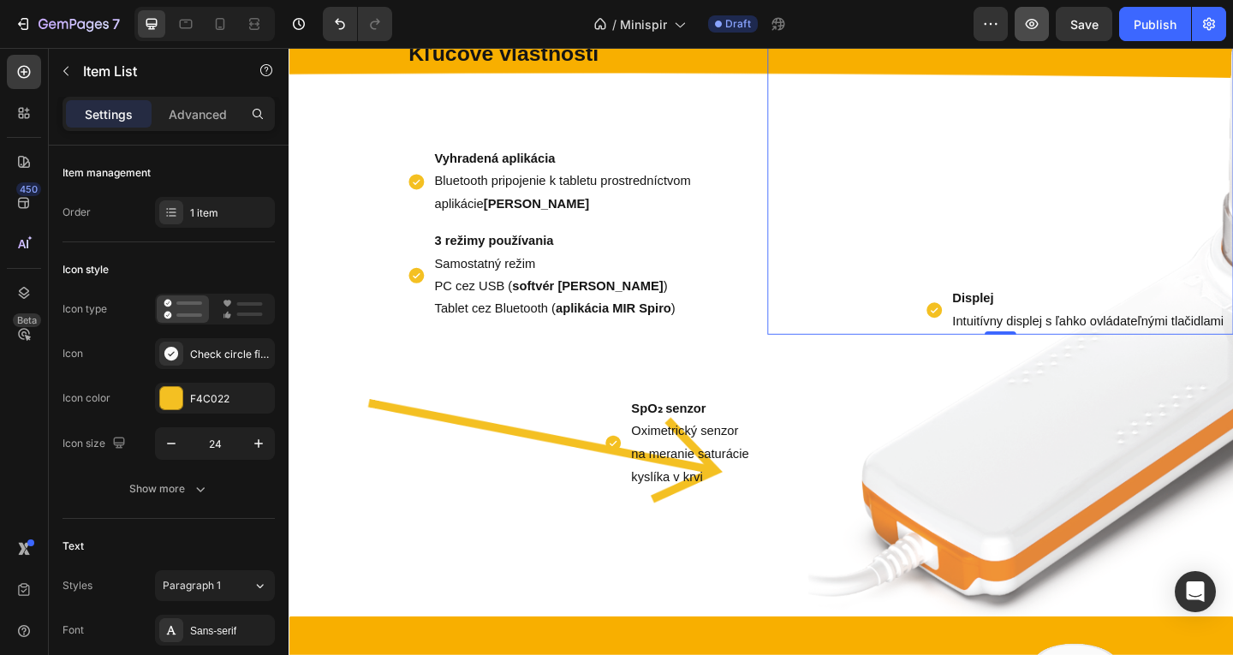
click at [1028, 16] on icon "button" at bounding box center [1031, 23] width 17 height 17
click at [407, 565] on div "Kľúčové vlastnosti Text Block Vyhradená aplikácia Bluetooth pripojenie k tablet…" at bounding box center [542, 318] width 507 height 642
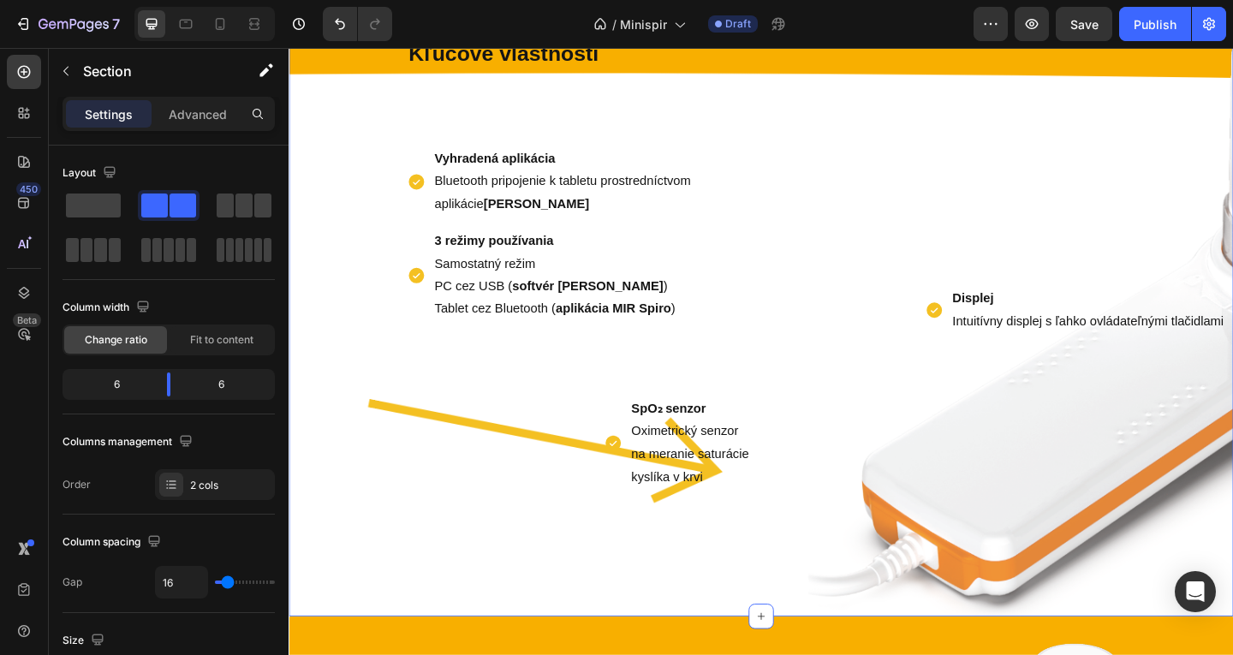
scroll to position [428, 0]
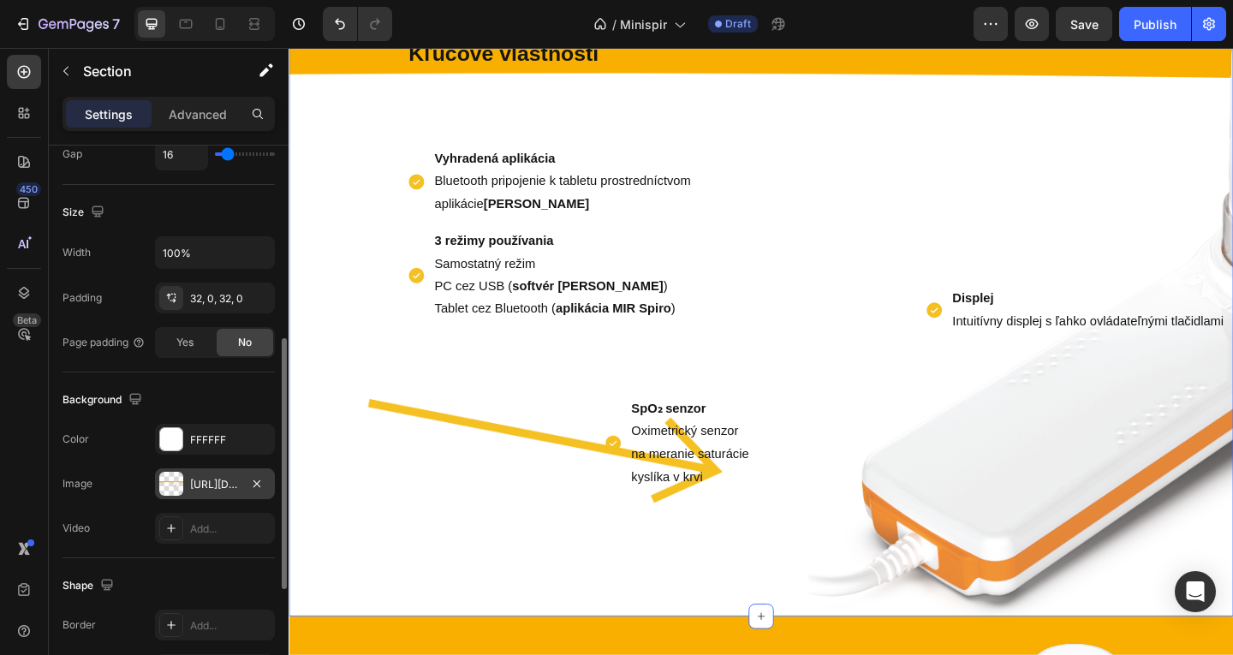
click at [227, 475] on div "[URL][DOMAIN_NAME]" at bounding box center [215, 483] width 120 height 31
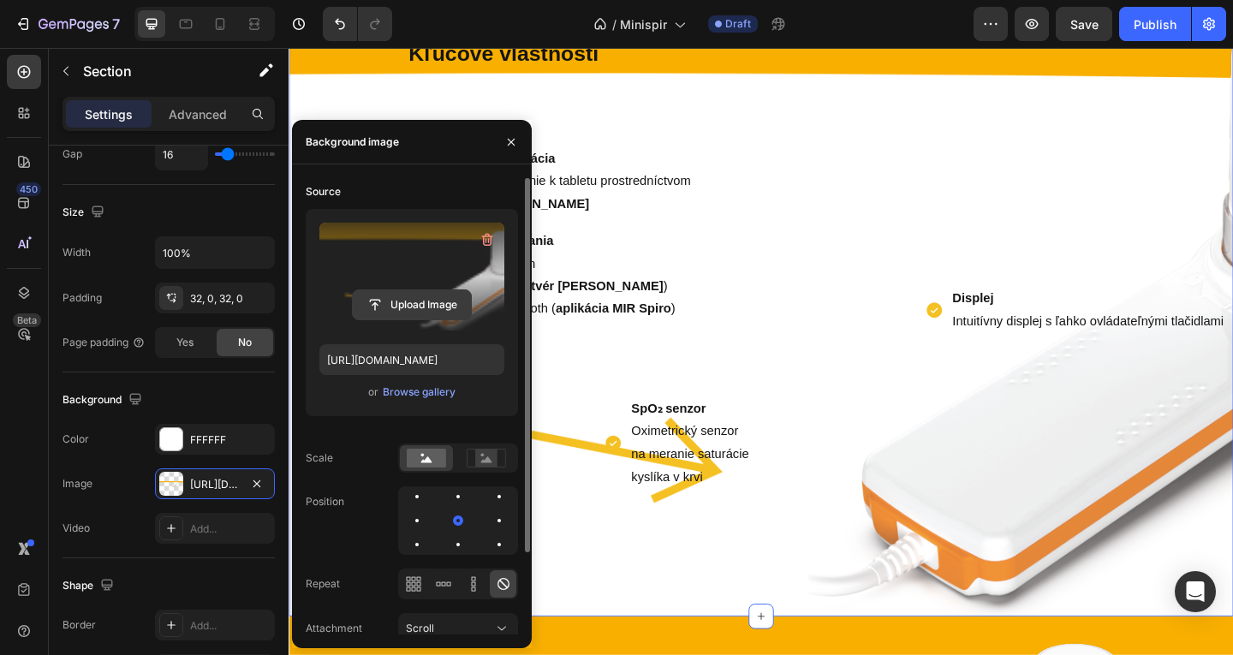
click at [413, 304] on input "file" at bounding box center [412, 304] width 118 height 29
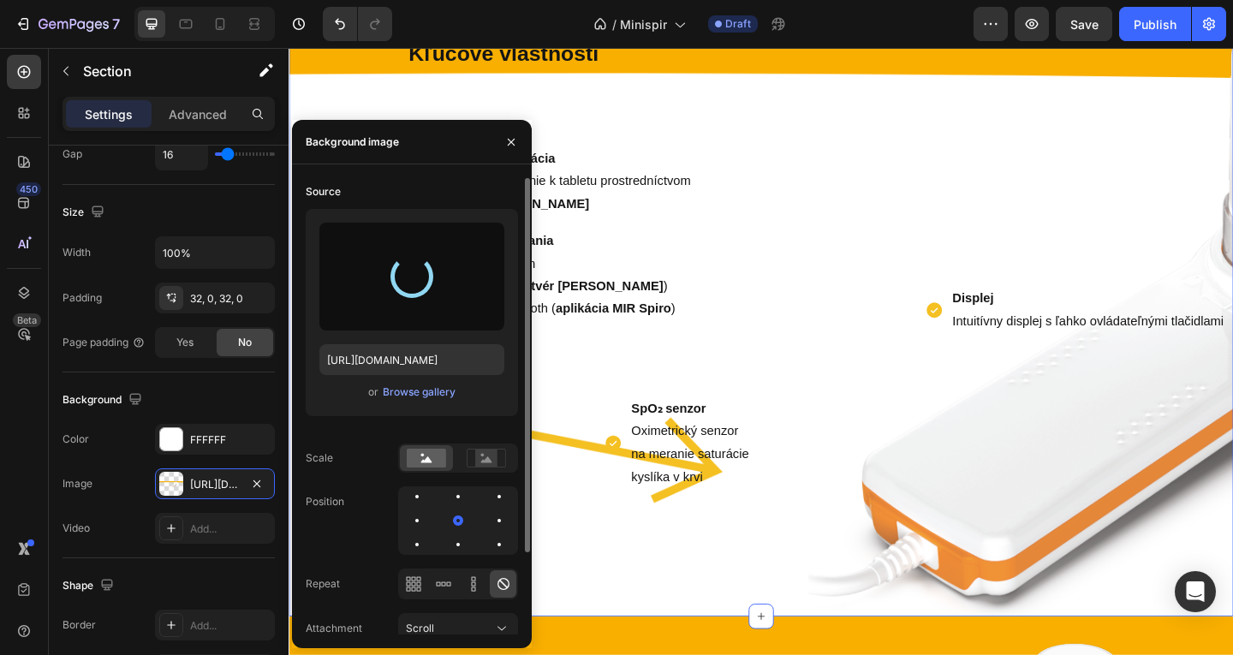
type input "[URL][DOMAIN_NAME]"
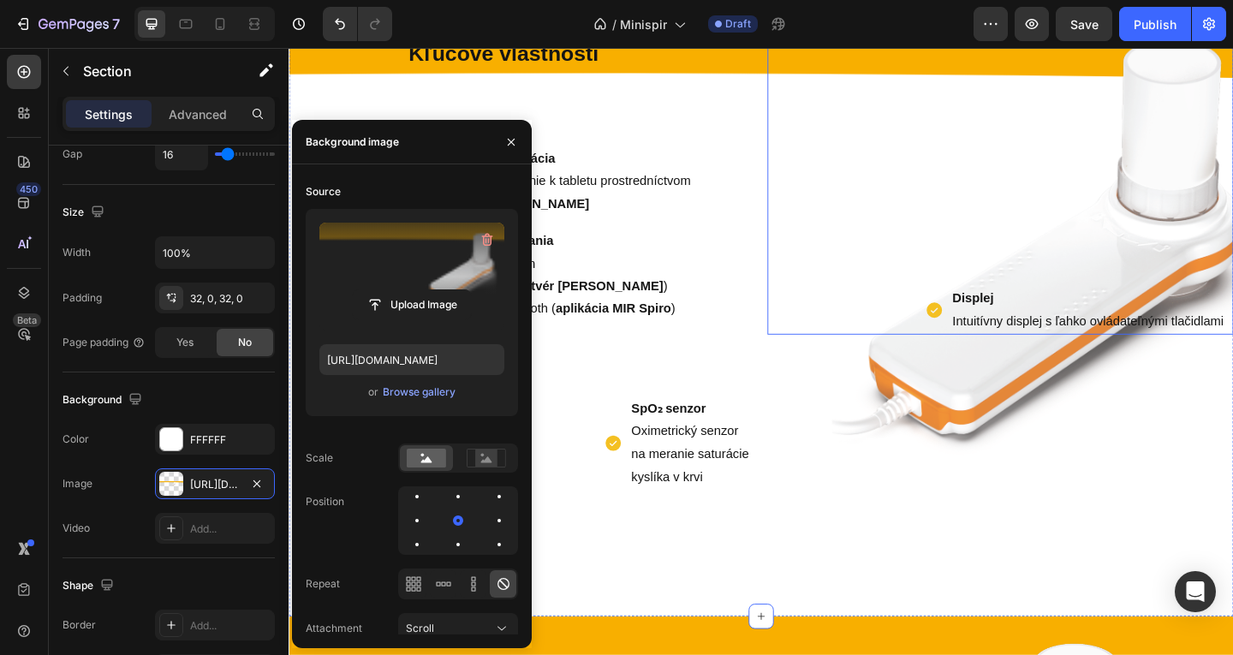
click at [978, 189] on div "Displej Intuitívny displej s ľahko ovládateľnými tlačidlami Item List" at bounding box center [1062, 178] width 507 height 363
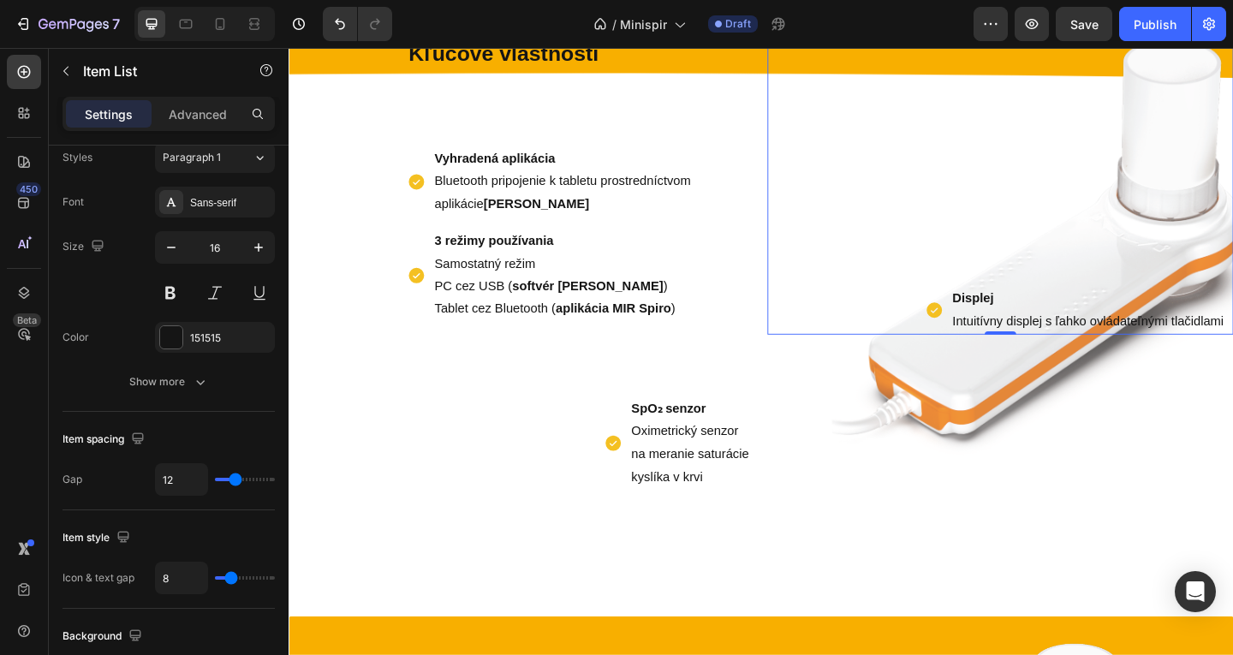
scroll to position [0, 0]
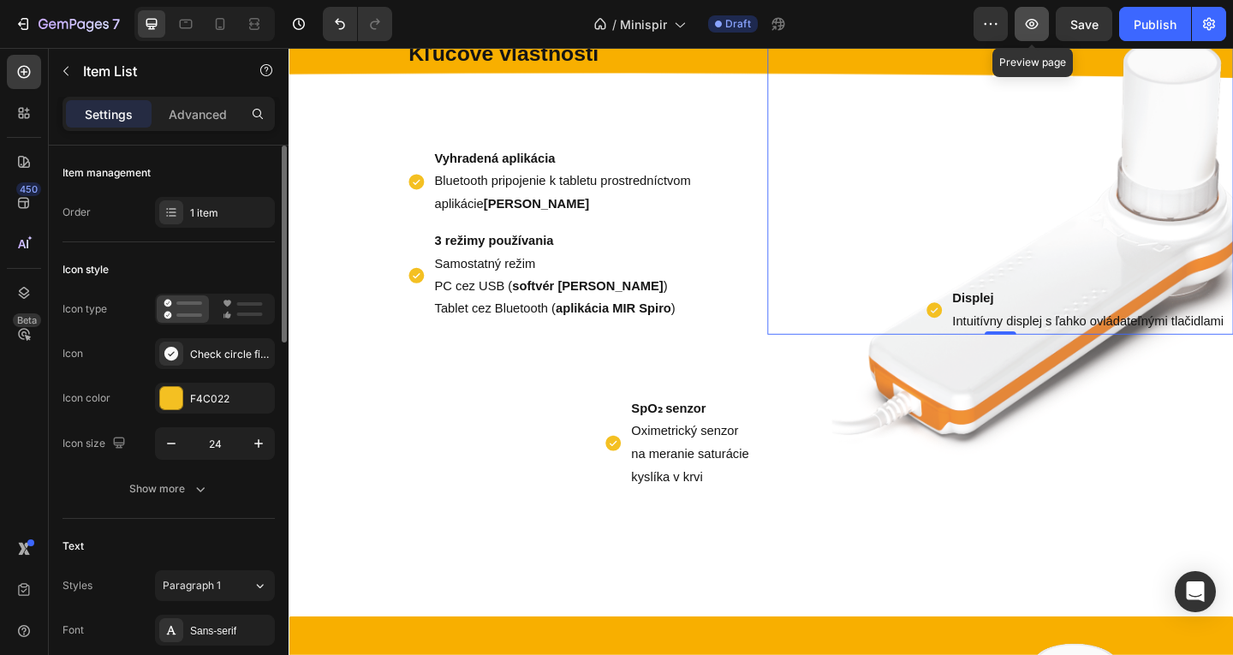
click at [1038, 21] on icon "button" at bounding box center [1031, 23] width 17 height 17
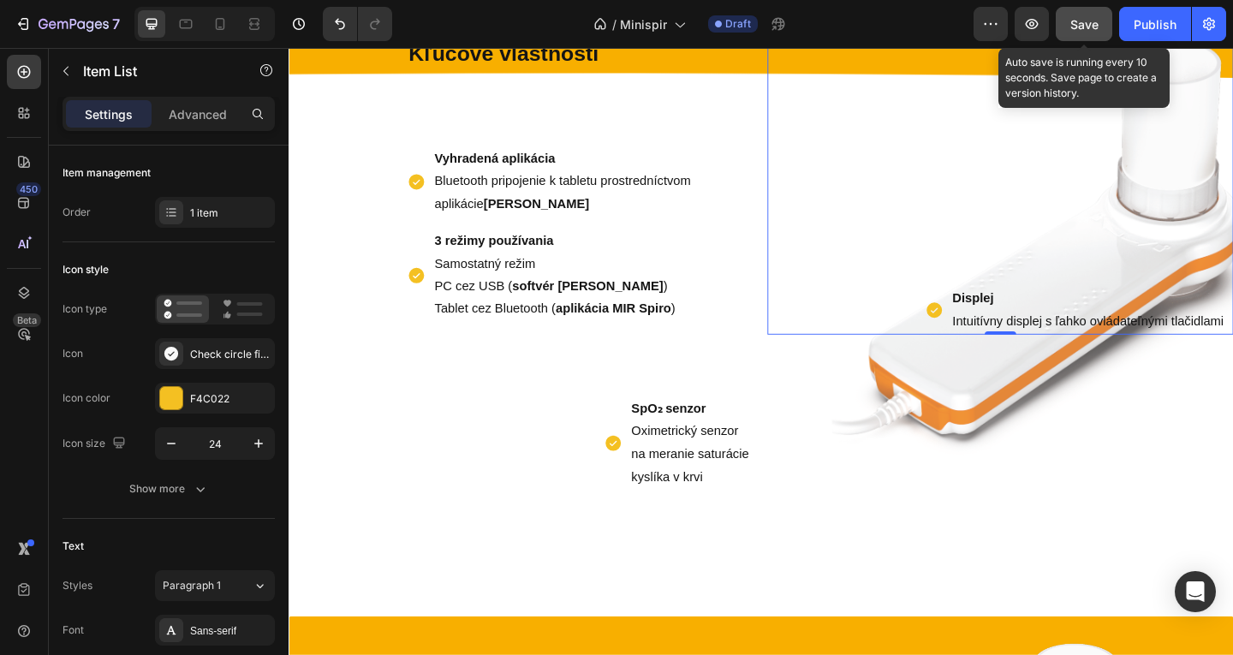
click at [1099, 25] on span "Save" at bounding box center [1084, 24] width 28 height 15
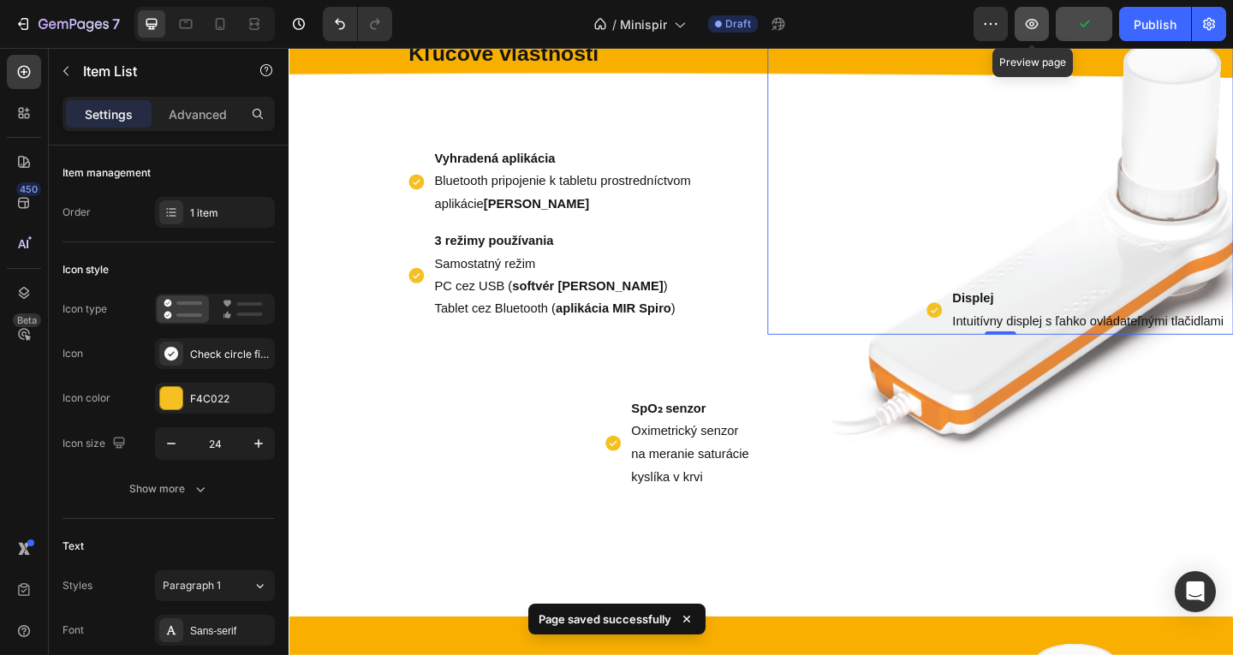
click at [1022, 38] on button "button" at bounding box center [1032, 24] width 34 height 34
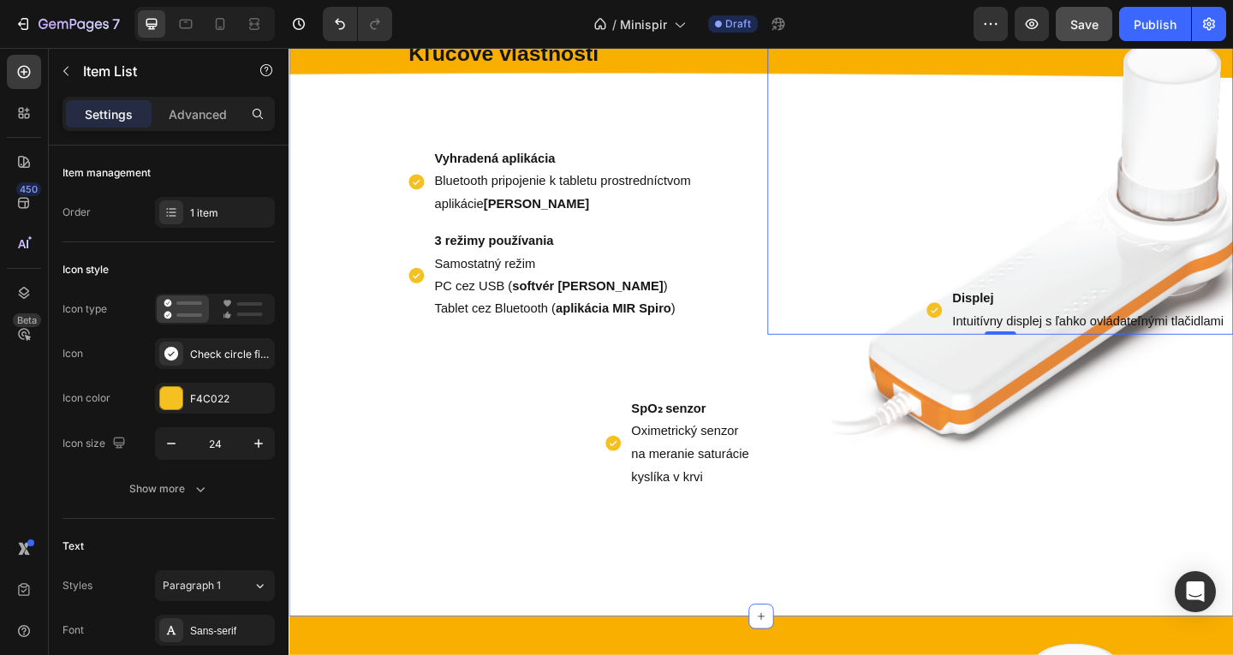
drag, startPoint x: 1008, startPoint y: 465, endPoint x: 999, endPoint y: 466, distance: 8.6
click at [1007, 466] on div "Displej Intuitívny displej s ľahko ovládateľnými tlačidlami Item List 0" at bounding box center [1062, 318] width 507 height 642
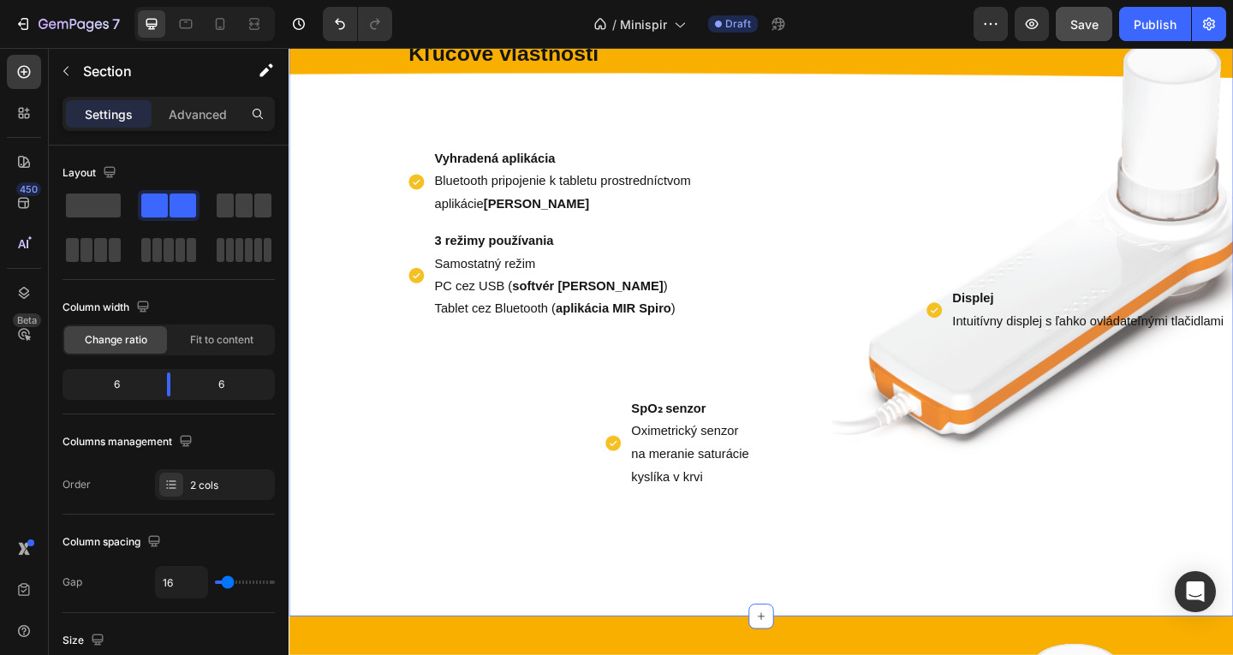
drag, startPoint x: 833, startPoint y: 536, endPoint x: 819, endPoint y: 548, distance: 18.9
click at [832, 539] on div "Displej Intuitívny displej s ľahko ovládateľnými tlačidlami Item List" at bounding box center [1062, 318] width 507 height 642
click at [715, 447] on strong "SpO₂ senzor" at bounding box center [701, 439] width 81 height 15
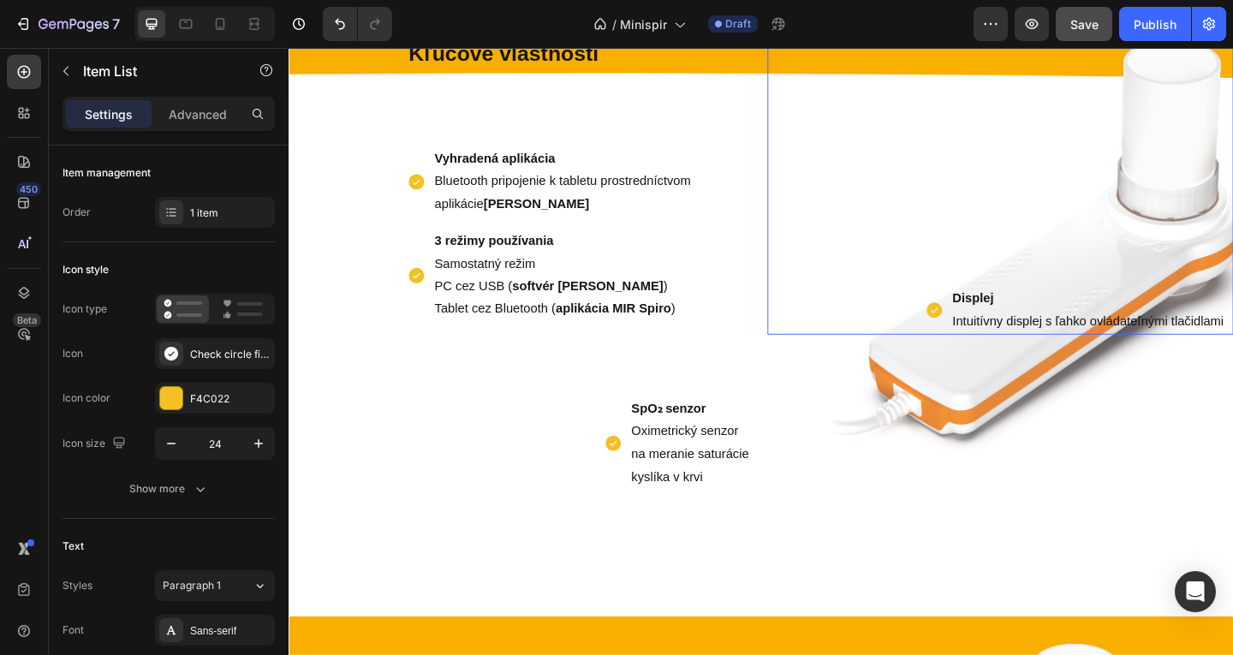
click at [1045, 283] on div "Displej Intuitívny displej s ľahko ovládateľnými tlačidlami Item List" at bounding box center [1062, 178] width 507 height 363
click at [712, 527] on p "SpO₂ senzor Oximetrický senzor na meranie saturácie kyslíka v krvi" at bounding box center [727, 477] width 132 height 98
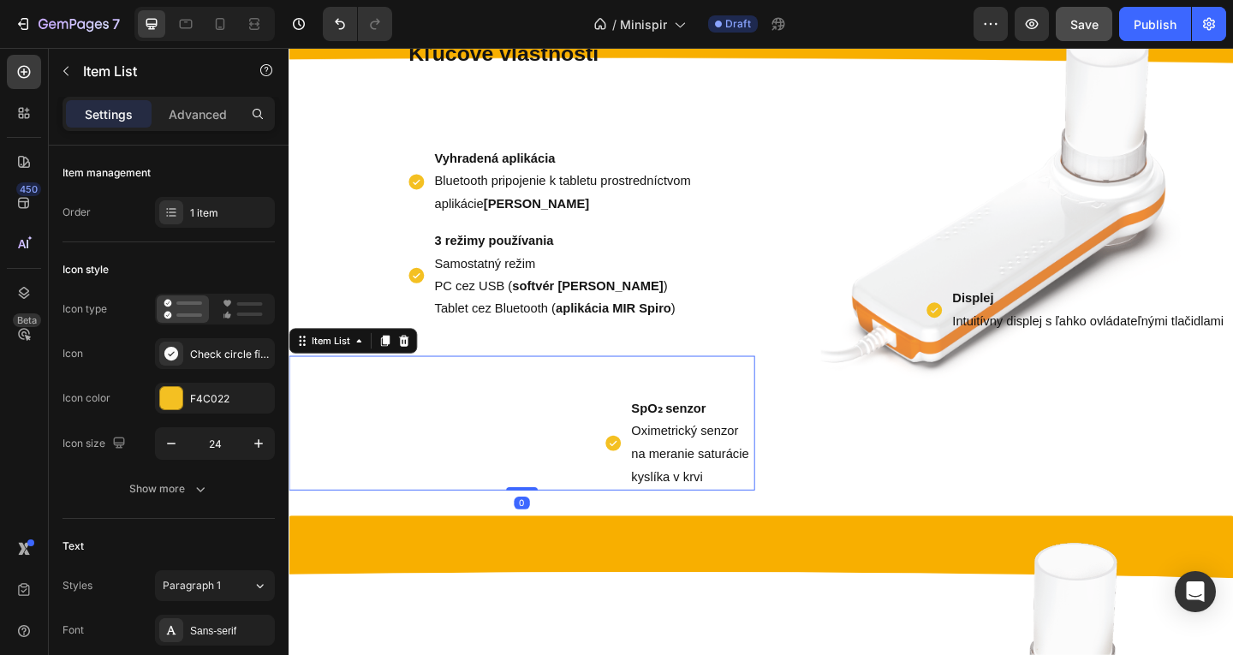
drag, startPoint x: 547, startPoint y: 663, endPoint x: 550, endPoint y: 539, distance: 124.2
click at [550, 529] on div "SpO₂ senzor Oximetrický senzor na meranie saturácie kyslíka v krvi Item List 0" at bounding box center [542, 456] width 507 height 146
type input "100%"
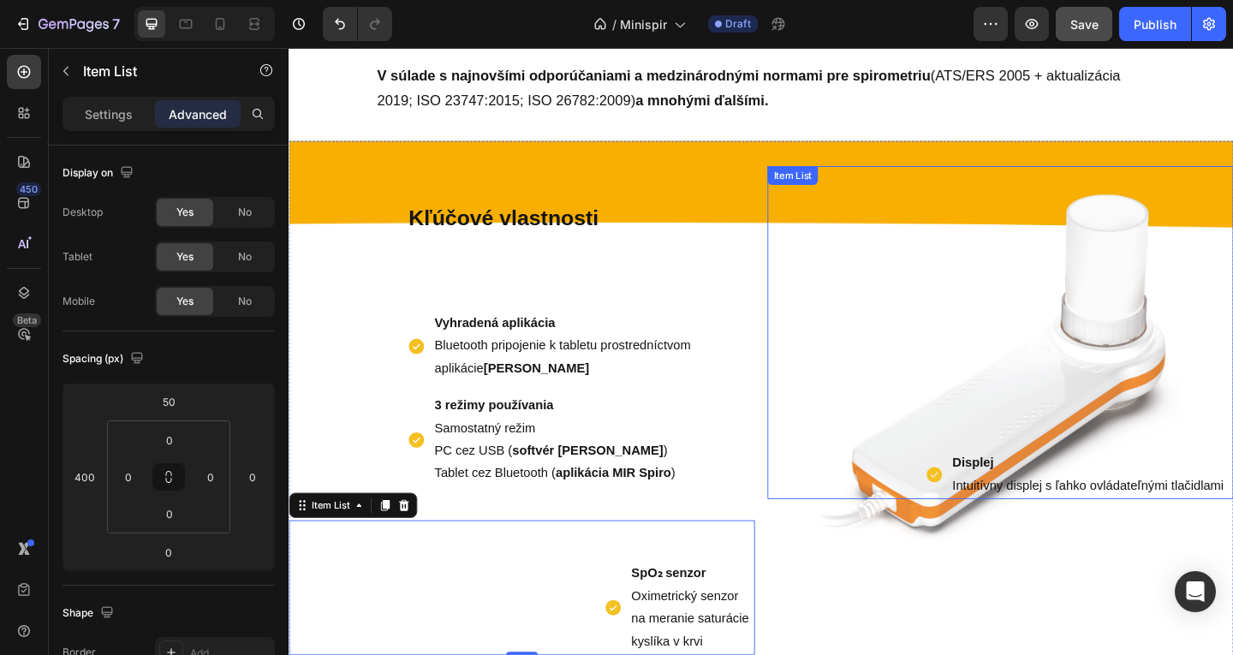
scroll to position [549, 0]
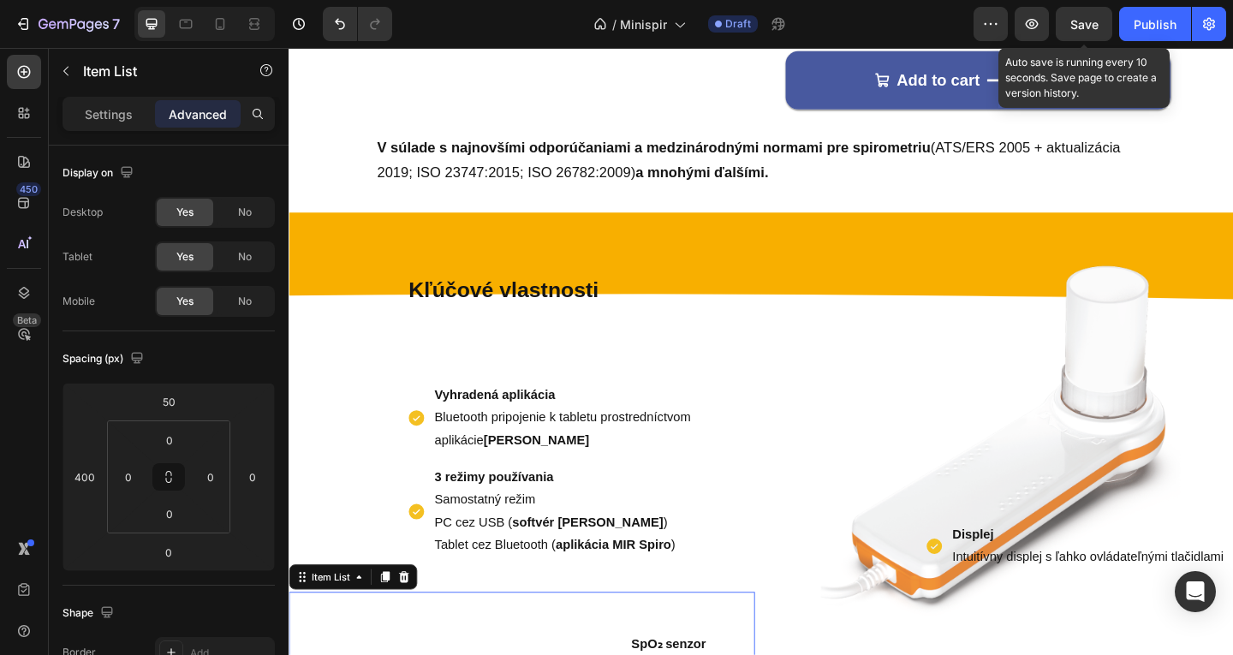
drag, startPoint x: 1085, startPoint y: 28, endPoint x: 1009, endPoint y: 35, distance: 76.5
click at [1079, 29] on span "Save" at bounding box center [1084, 24] width 28 height 15
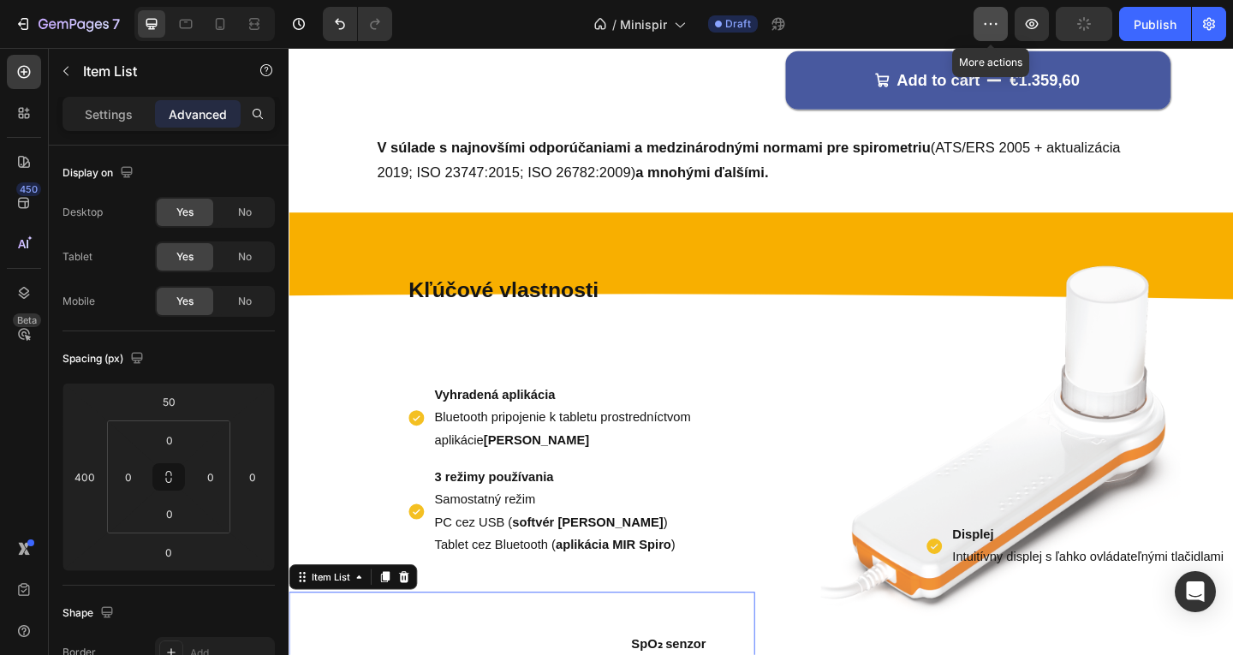
click at [1007, 35] on button "button" at bounding box center [991, 24] width 34 height 34
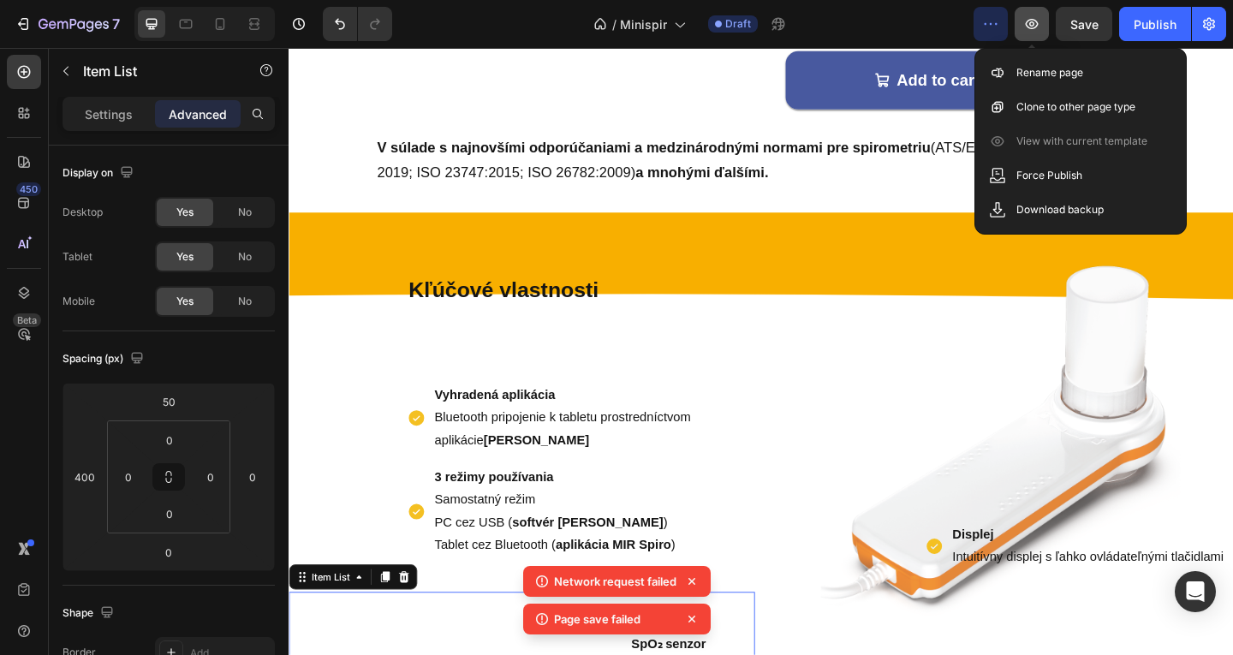
click at [1028, 27] on icon "button" at bounding box center [1032, 24] width 13 height 10
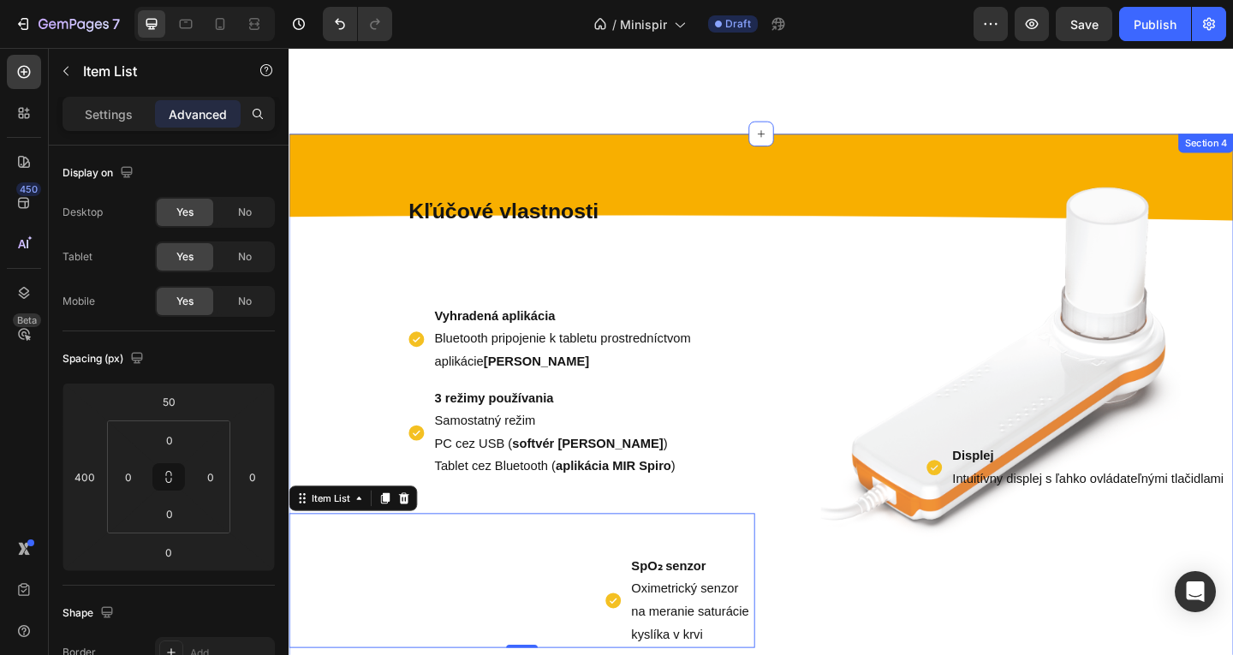
scroll to position [891, 0]
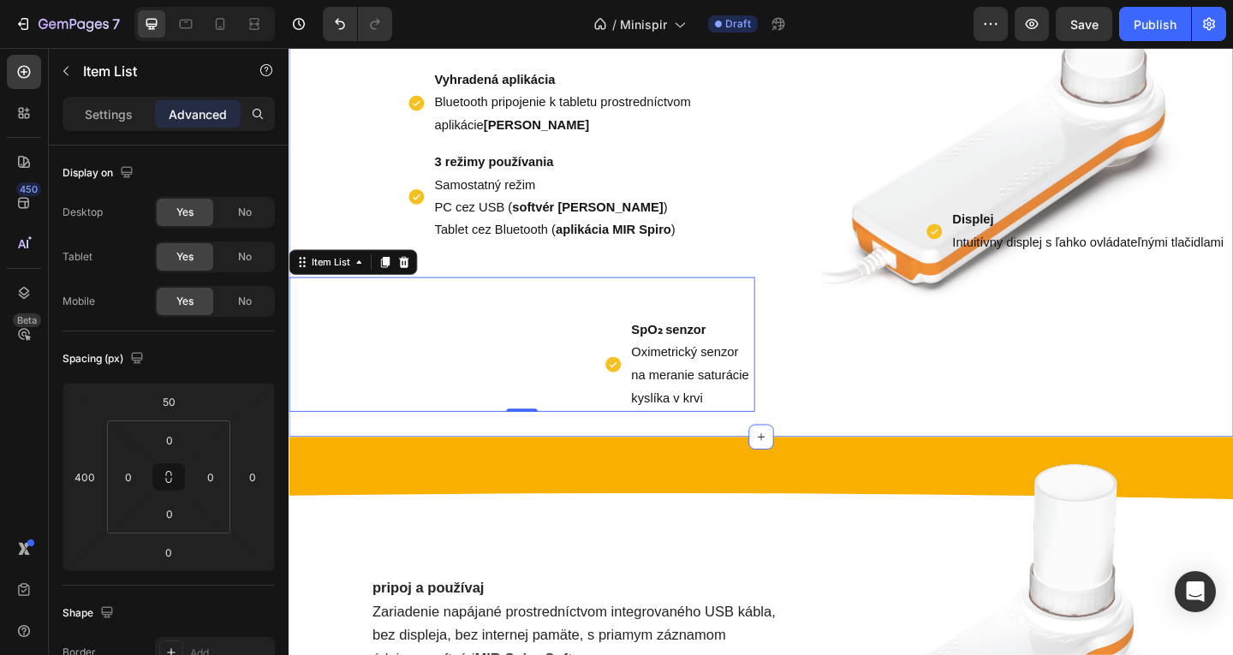
click at [820, 429] on div "Displej Intuitívny displej s ľahko ovládateľnými tlačidlami Item List" at bounding box center [1062, 178] width 507 height 533
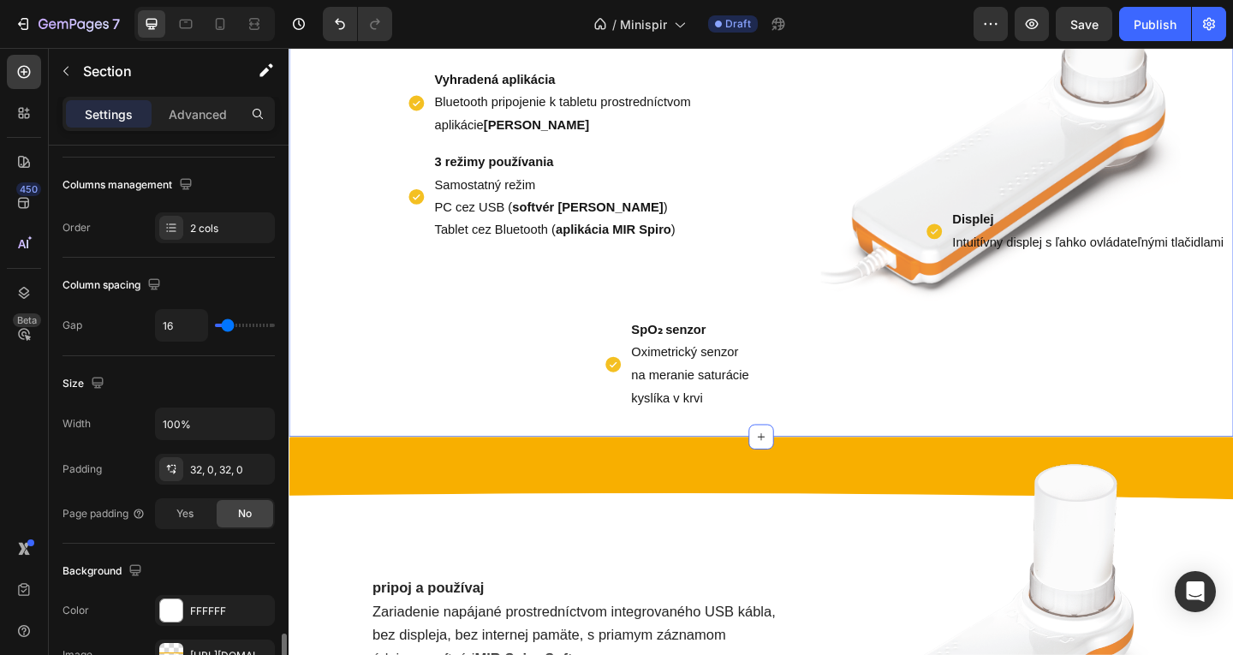
scroll to position [514, 0]
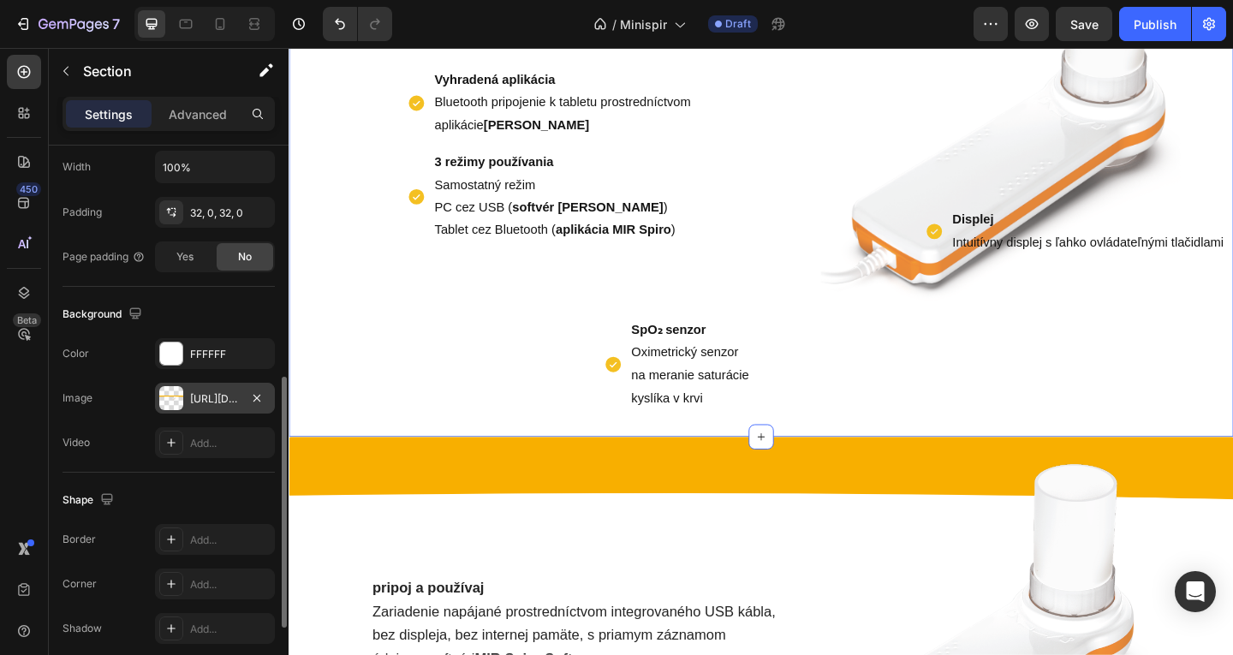
click at [208, 397] on div "[URL][DOMAIN_NAME]" at bounding box center [215, 398] width 50 height 15
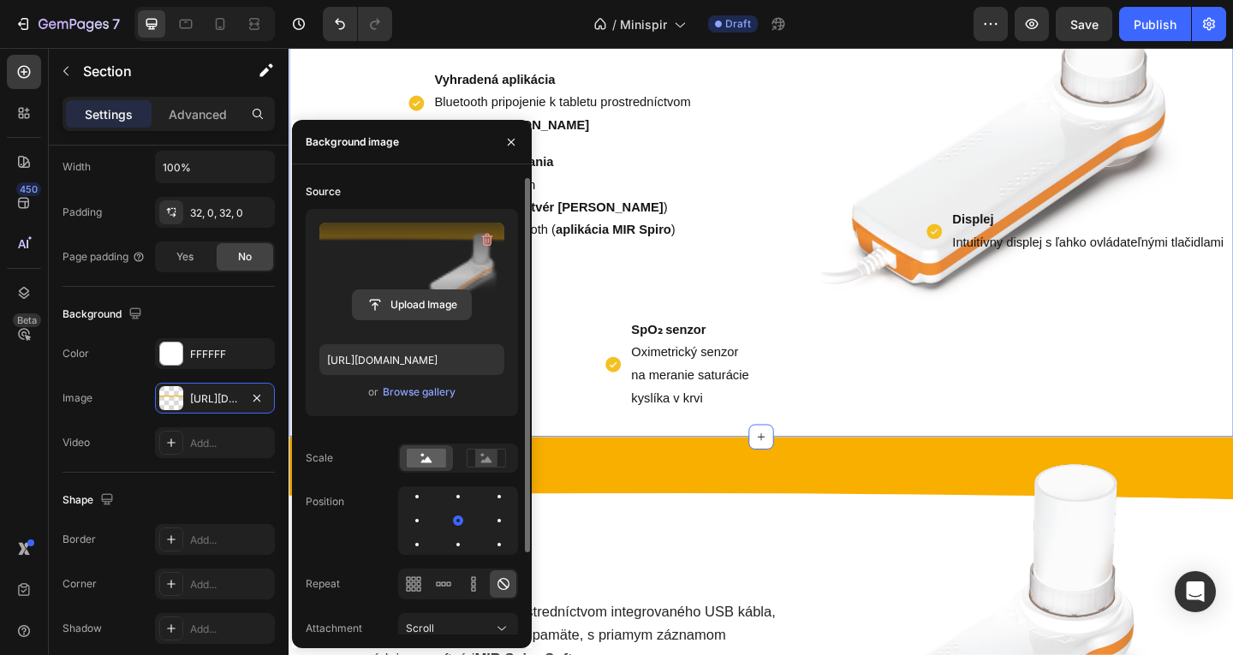
click at [421, 311] on input "file" at bounding box center [412, 304] width 118 height 29
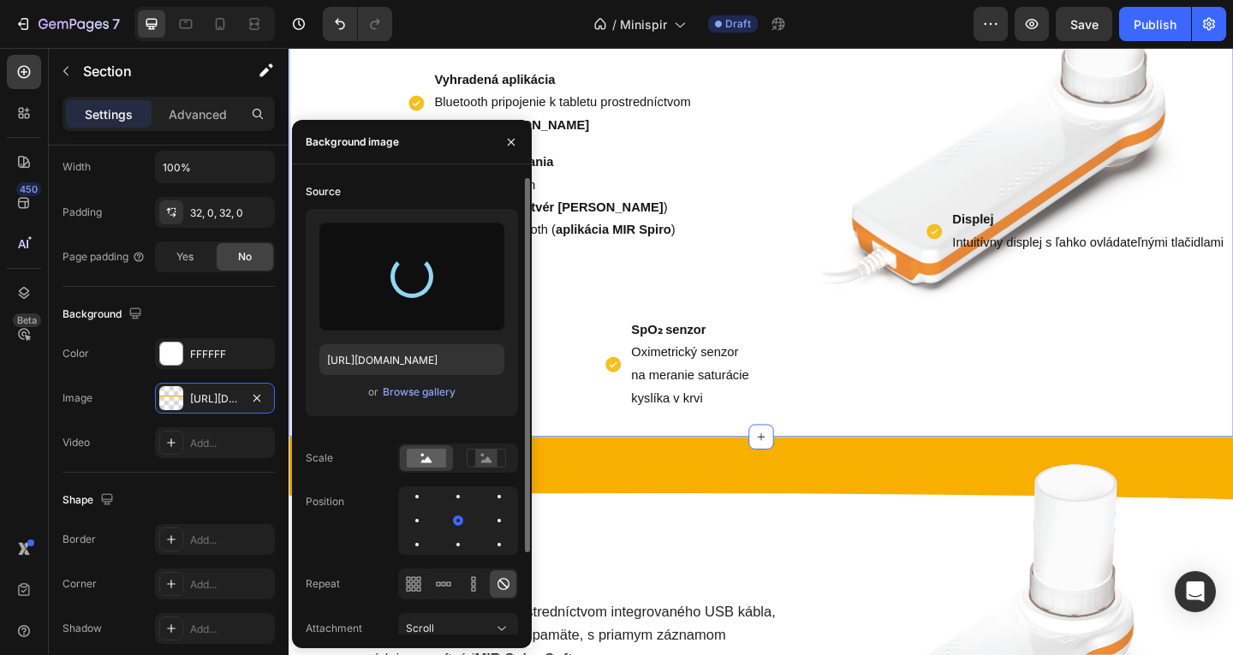
type input "[URL][DOMAIN_NAME]"
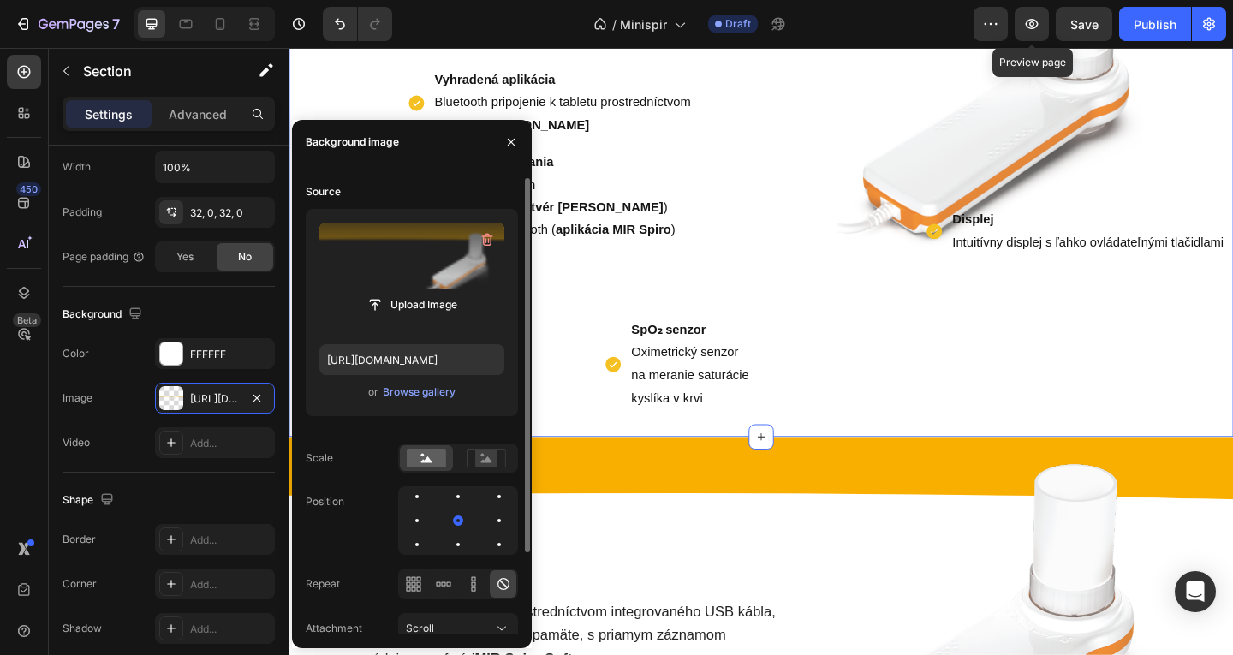
click at [1051, 17] on div "Preview Preview page Save Publish" at bounding box center [1100, 24] width 253 height 34
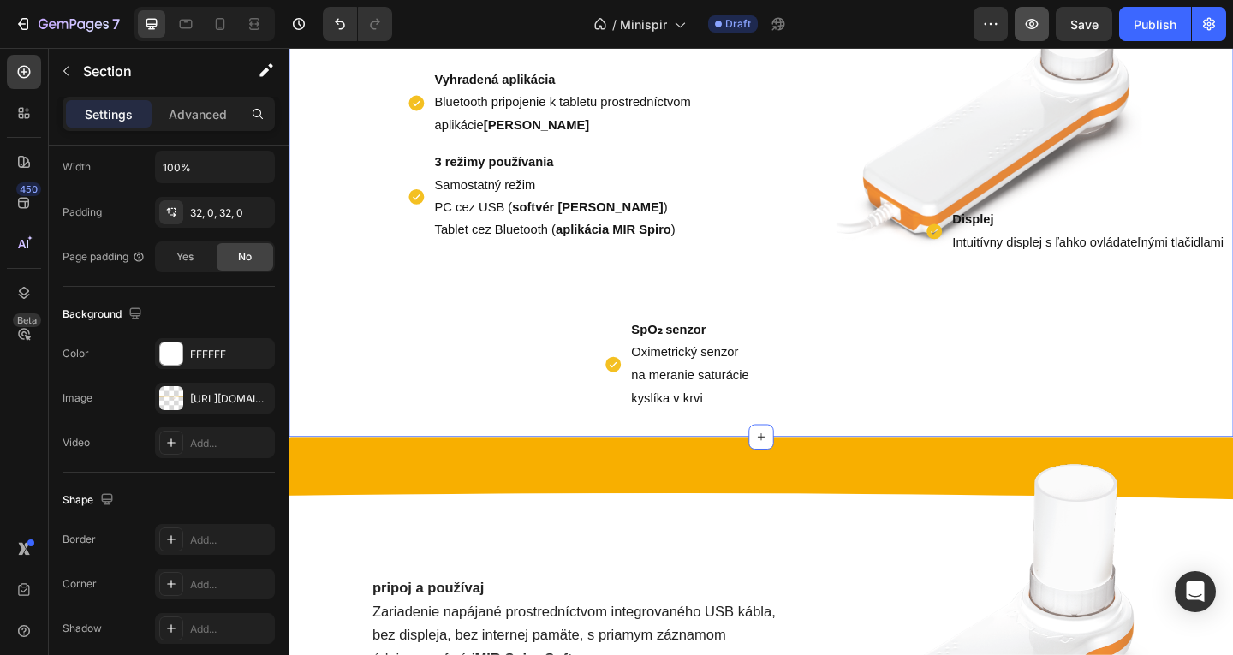
drag, startPoint x: 1060, startPoint y: 25, endPoint x: 1046, endPoint y: 25, distance: 14.6
click at [1058, 25] on button "Save" at bounding box center [1084, 24] width 57 height 34
click at [1039, 25] on icon "button" at bounding box center [1031, 23] width 17 height 17
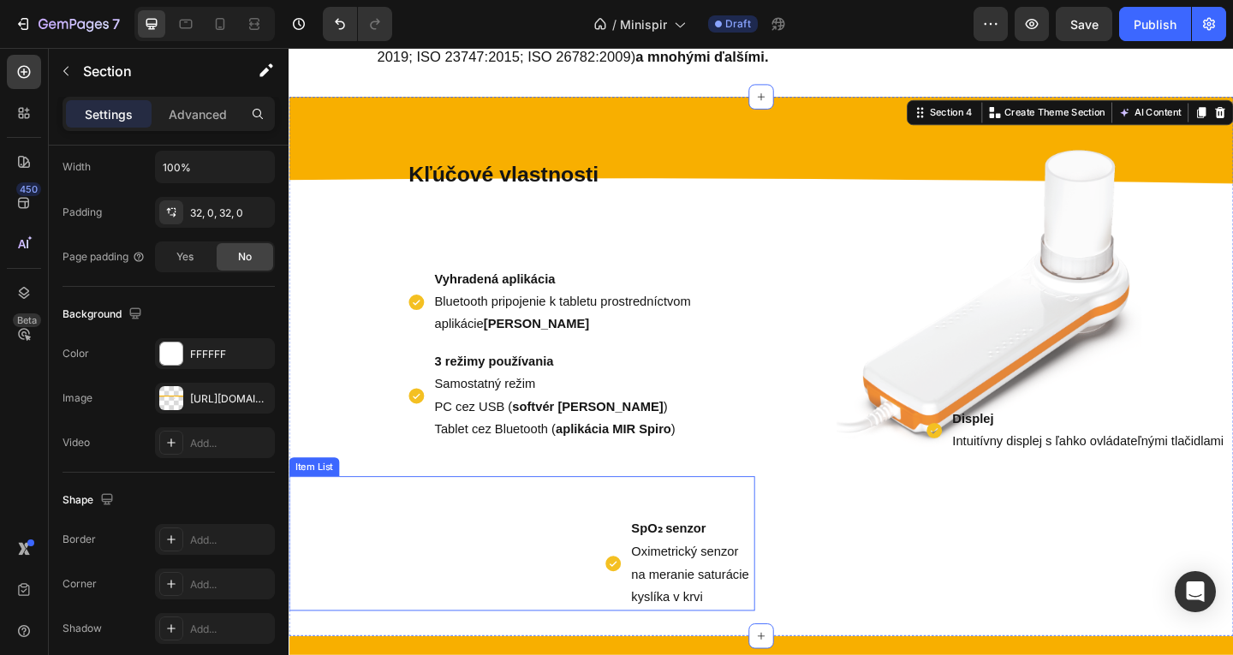
scroll to position [549, 0]
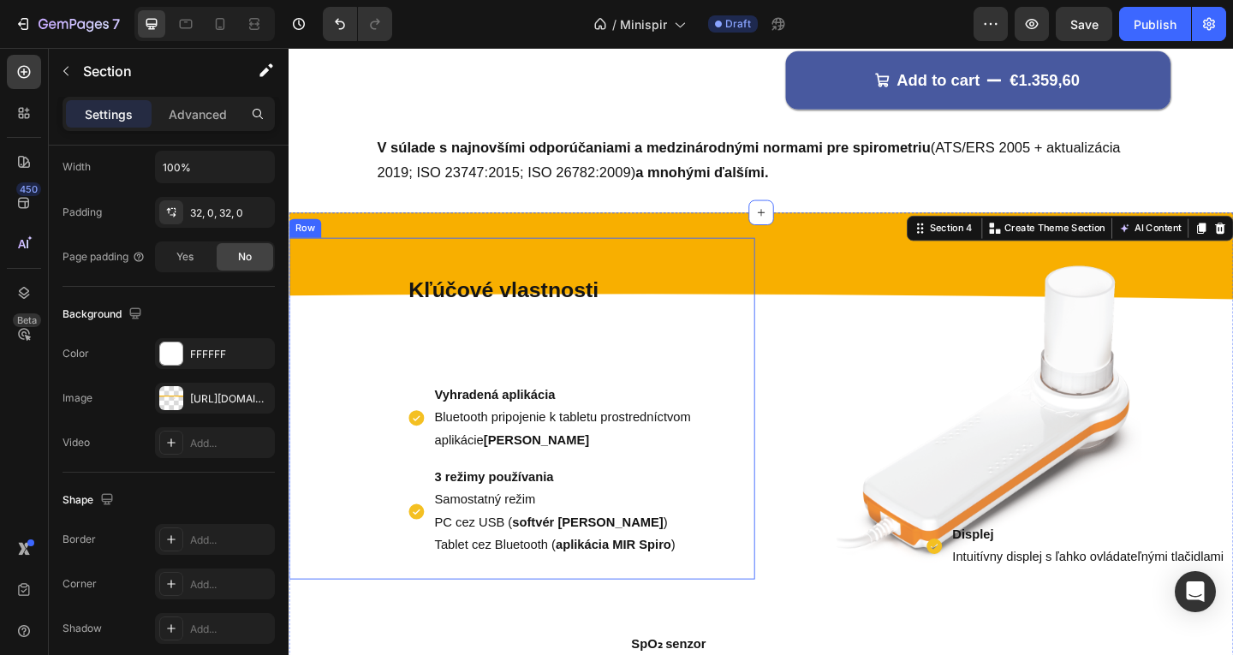
click at [625, 316] on strong "Kľúčové vlastnosti" at bounding box center [522, 311] width 206 height 26
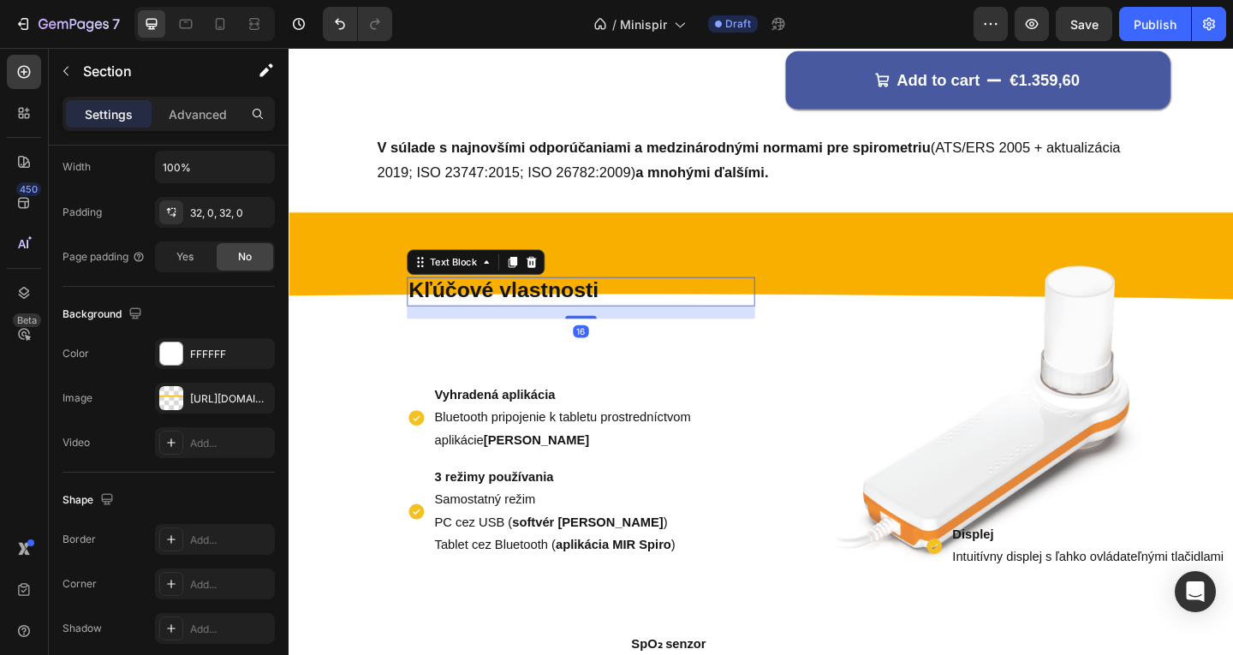
scroll to position [0, 0]
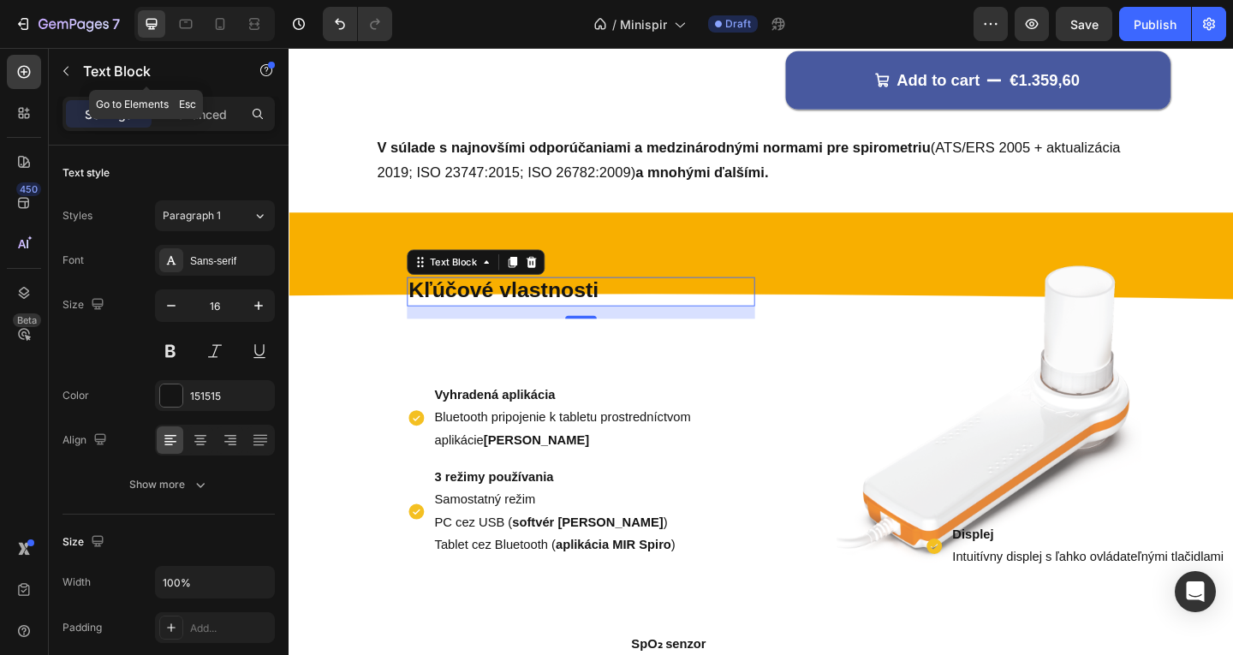
drag, startPoint x: 170, startPoint y: 92, endPoint x: 183, endPoint y: 100, distance: 15.7
click at [170, 92] on div "Text Block" at bounding box center [146, 71] width 195 height 45
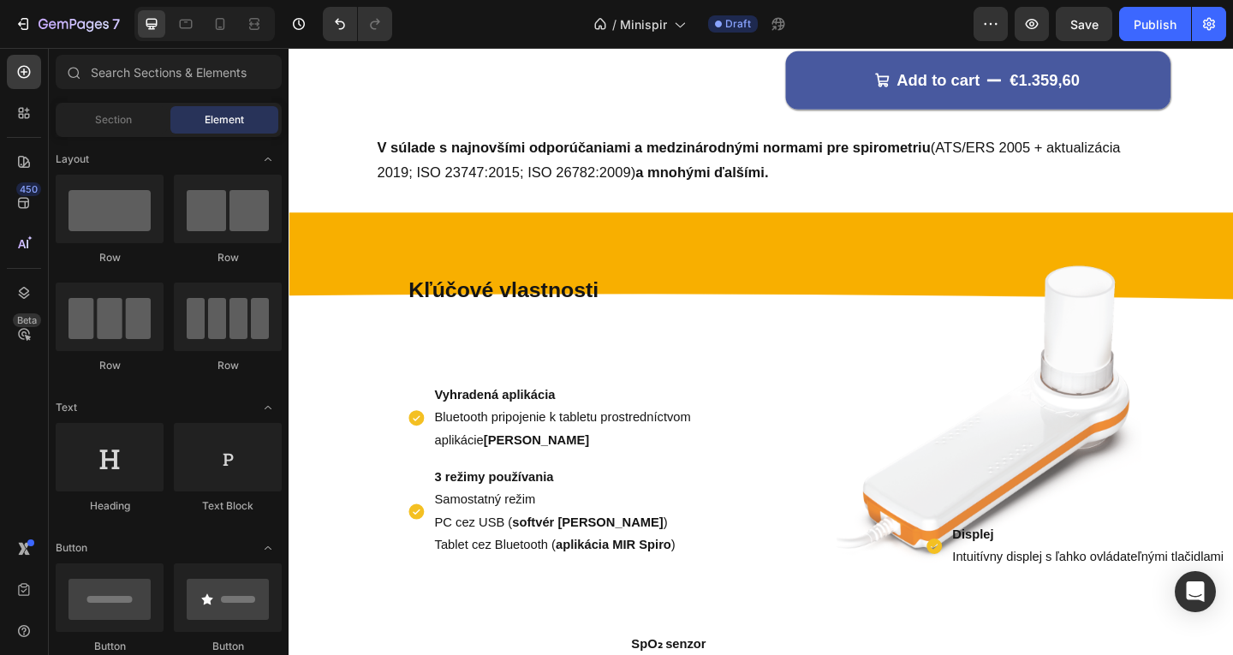
click at [199, 123] on div "Element" at bounding box center [224, 119] width 108 height 27
click at [132, 125] on div "Section" at bounding box center [113, 119] width 108 height 27
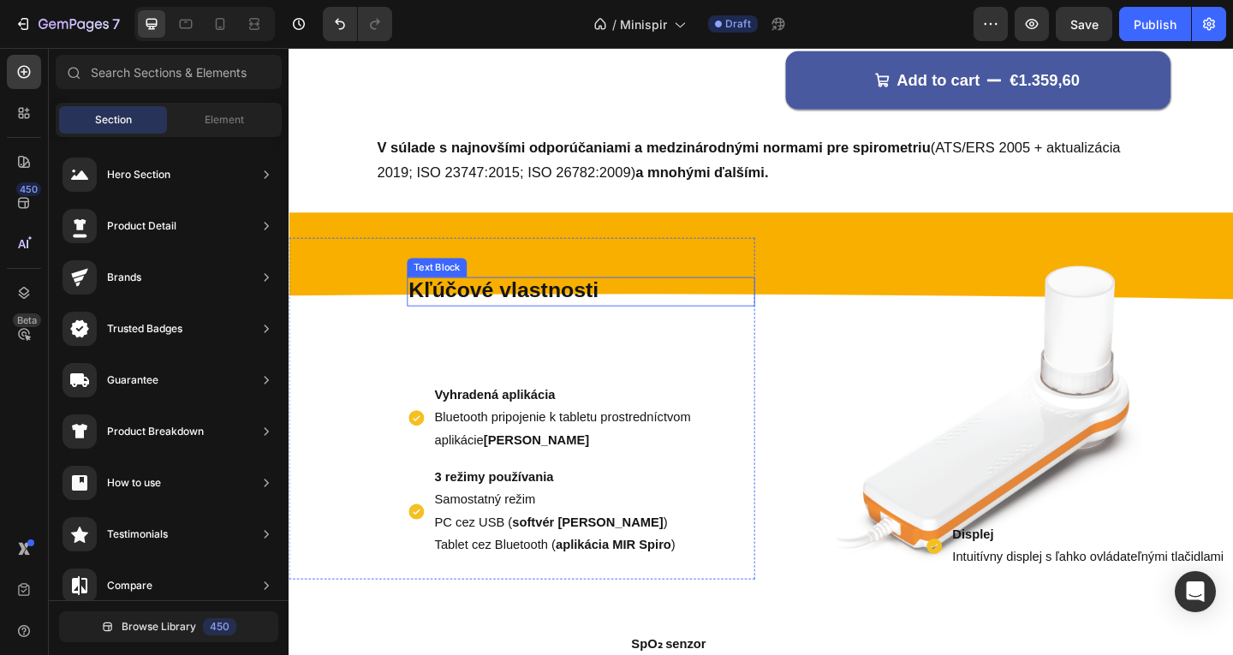
click at [549, 315] on strong "Kľúčové vlastnosti" at bounding box center [522, 311] width 206 height 26
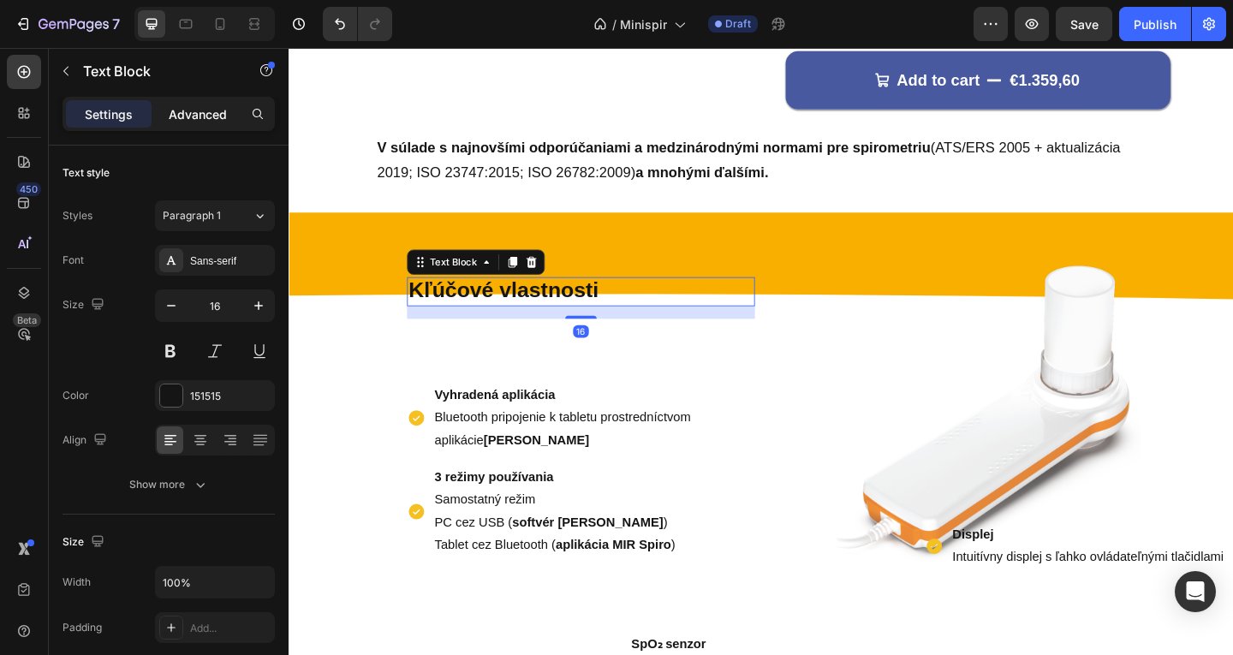
click at [220, 124] on div "Advanced" at bounding box center [198, 113] width 86 height 27
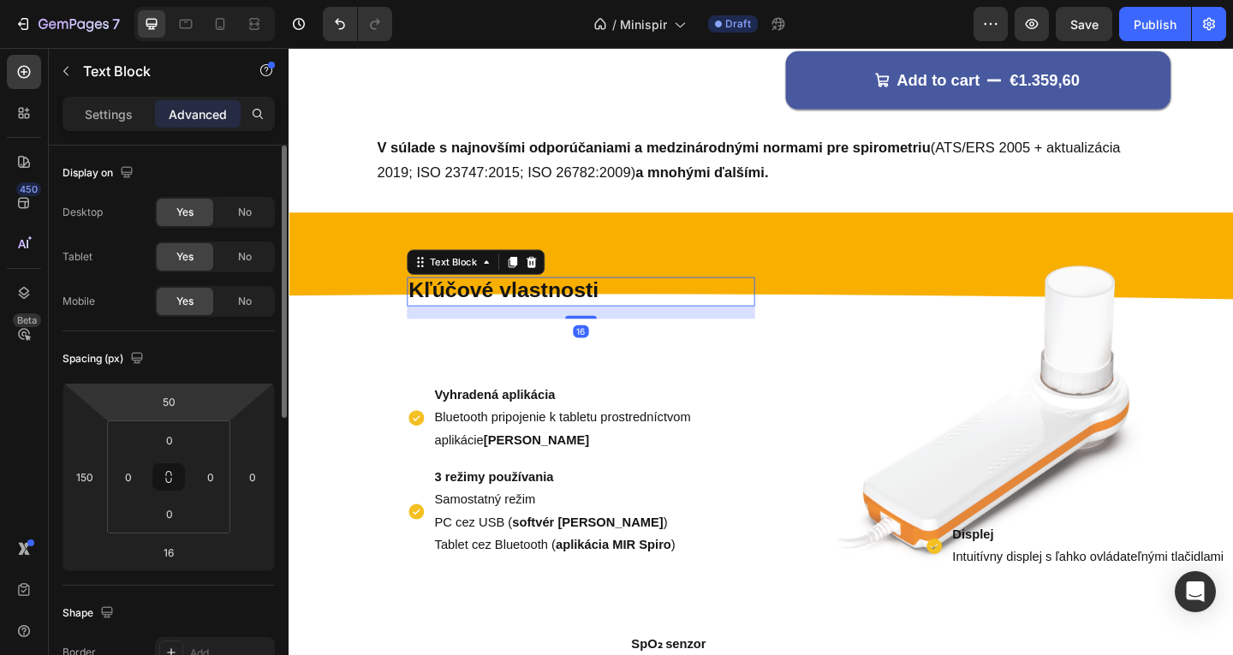
click at [193, 0] on html "7 Version history / Minispir Draft Preview Save Publish 450 Beta Sections(18) E…" at bounding box center [616, 0] width 1233 height 0
click at [171, 405] on input "50" at bounding box center [169, 402] width 34 height 26
click at [162, 398] on input "50" at bounding box center [169, 402] width 34 height 26
click at [162, 399] on input "50" at bounding box center [169, 402] width 34 height 26
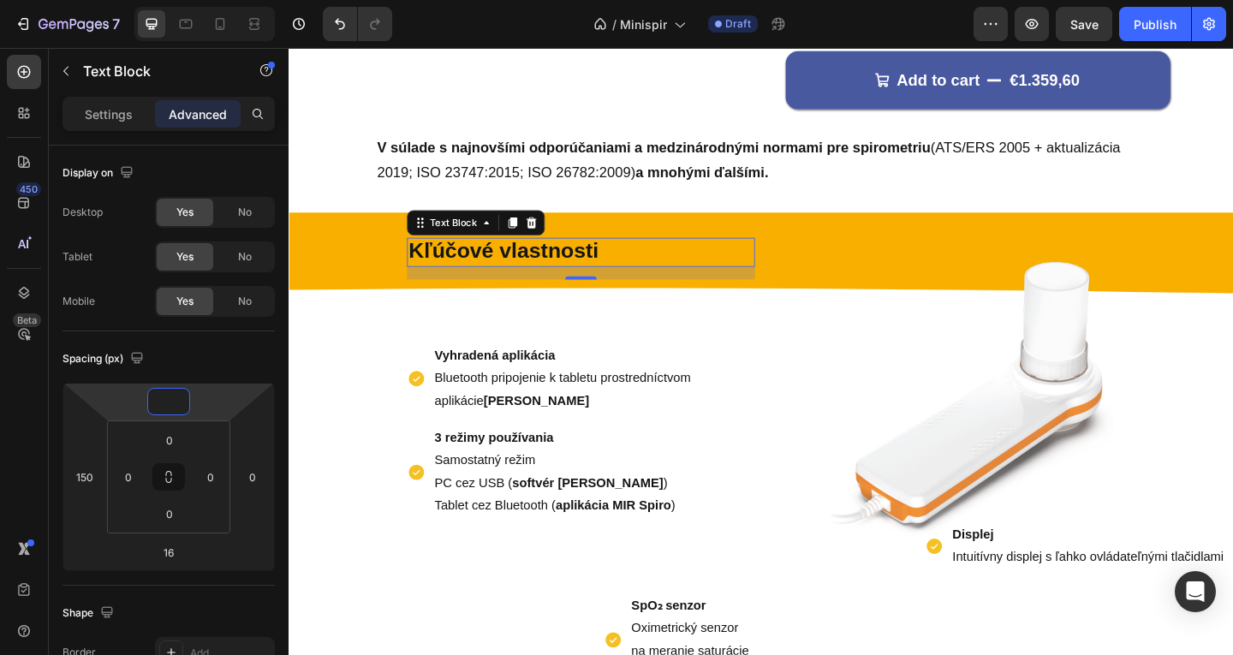
drag, startPoint x: 547, startPoint y: 498, endPoint x: 551, endPoint y: 413, distance: 84.8
click at [548, 498] on p "Samostatný režim" at bounding box center [615, 497] width 337 height 25
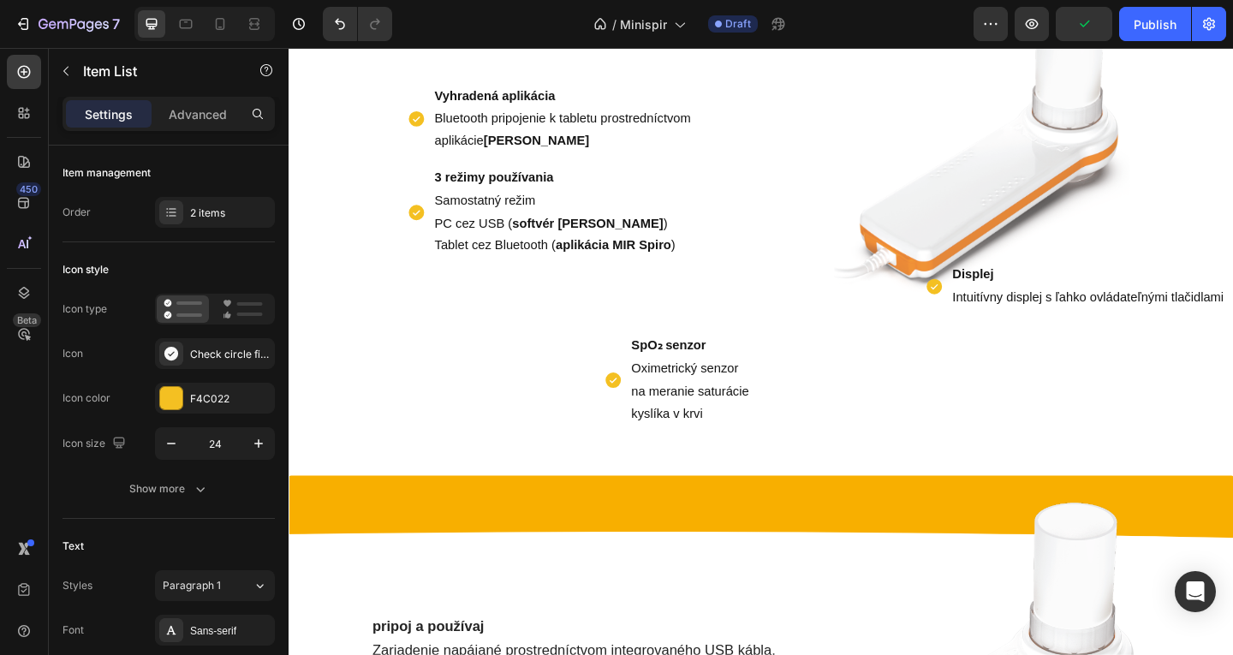
scroll to position [891, 0]
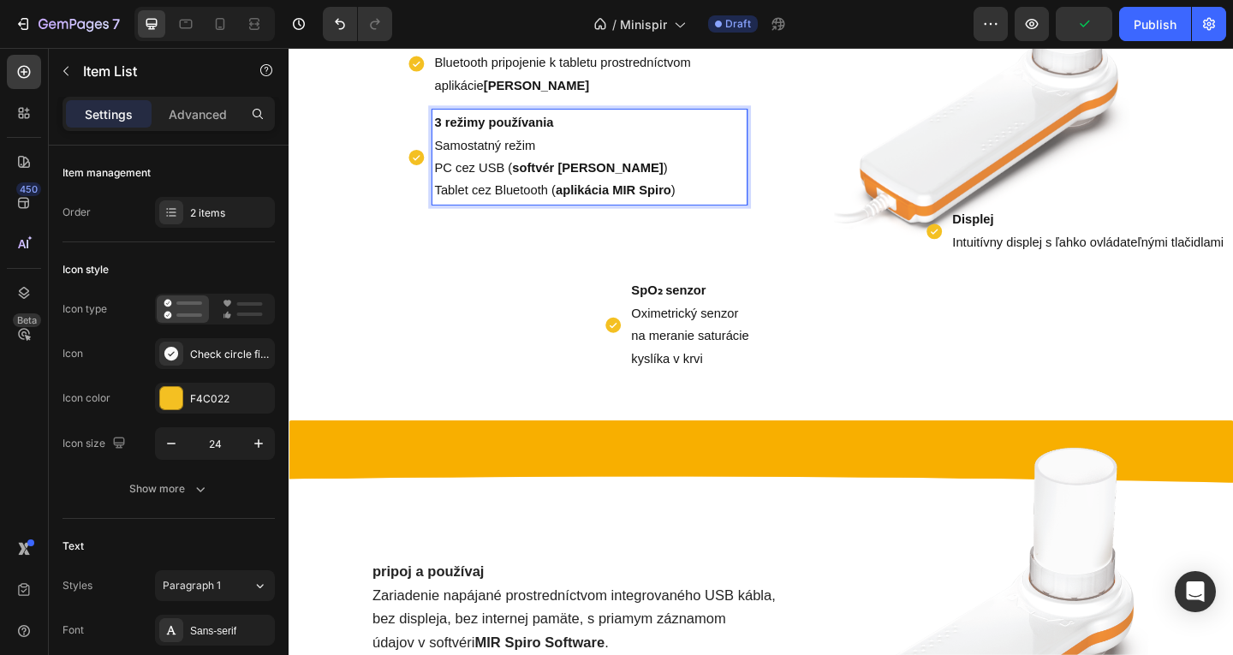
click at [623, 191] on p "Tablet cez Bluetooth ( aplikácia MIR Spiro )" at bounding box center [615, 203] width 337 height 25
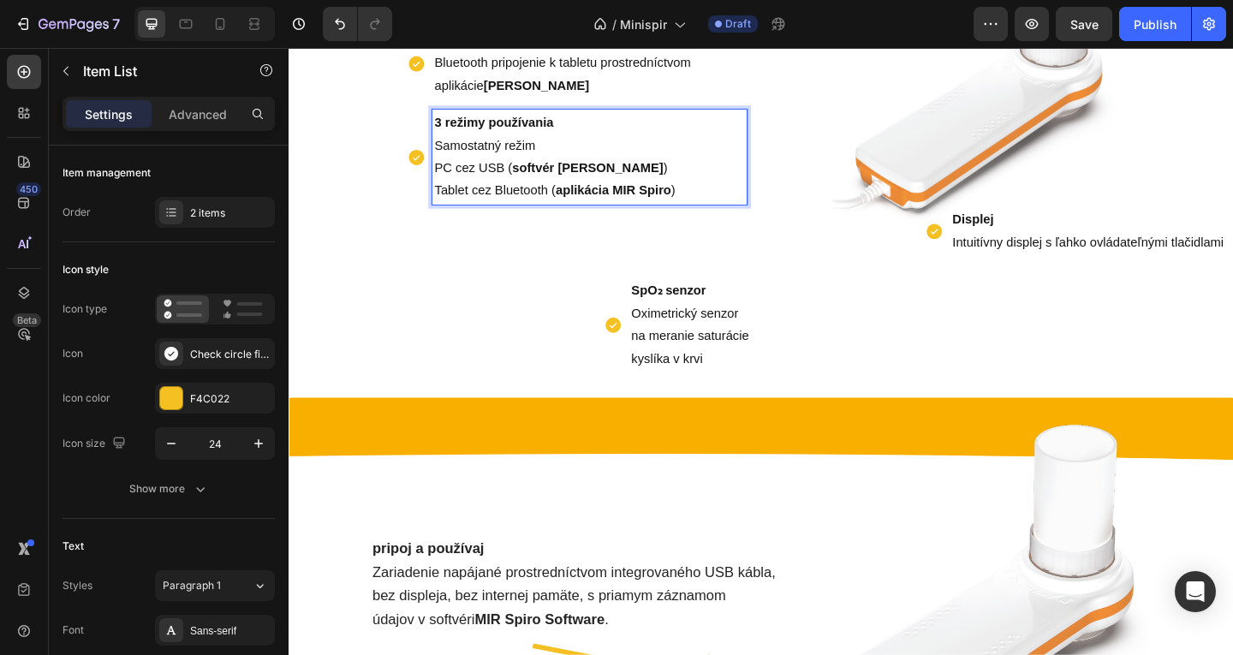
scroll to position [720, 0]
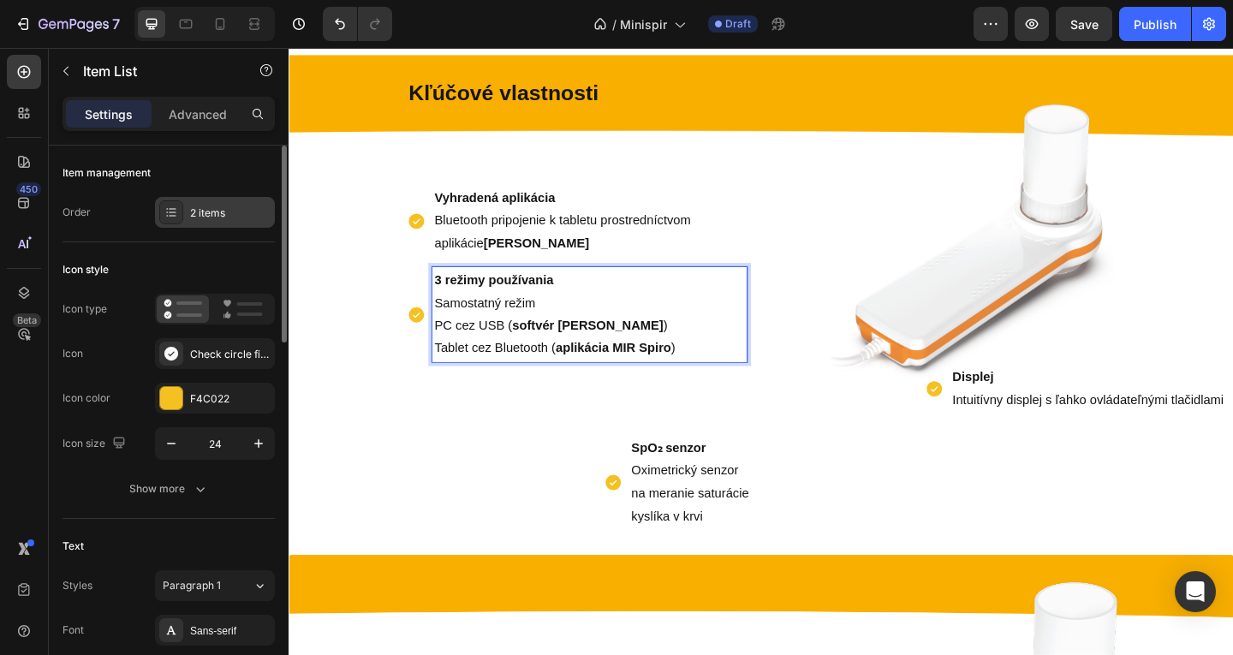
click at [212, 211] on div "2 items" at bounding box center [230, 213] width 80 height 15
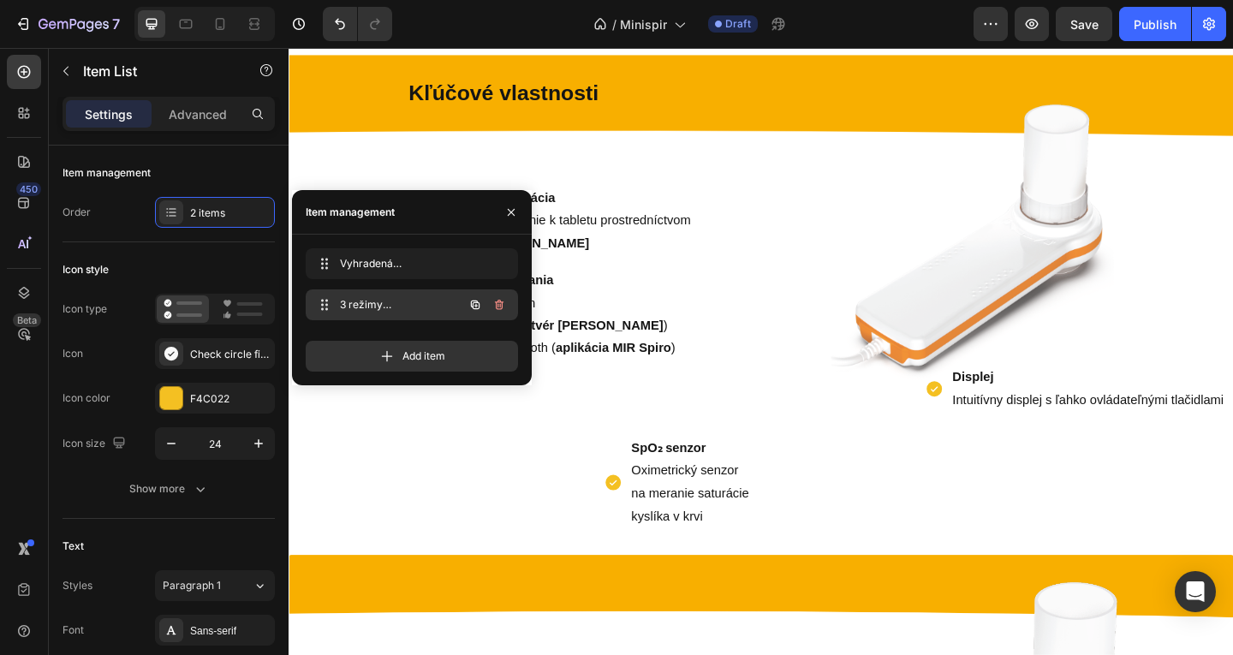
click at [509, 304] on button "button" at bounding box center [499, 305] width 24 height 24
click at [482, 302] on div "Delete" at bounding box center [488, 304] width 32 height 15
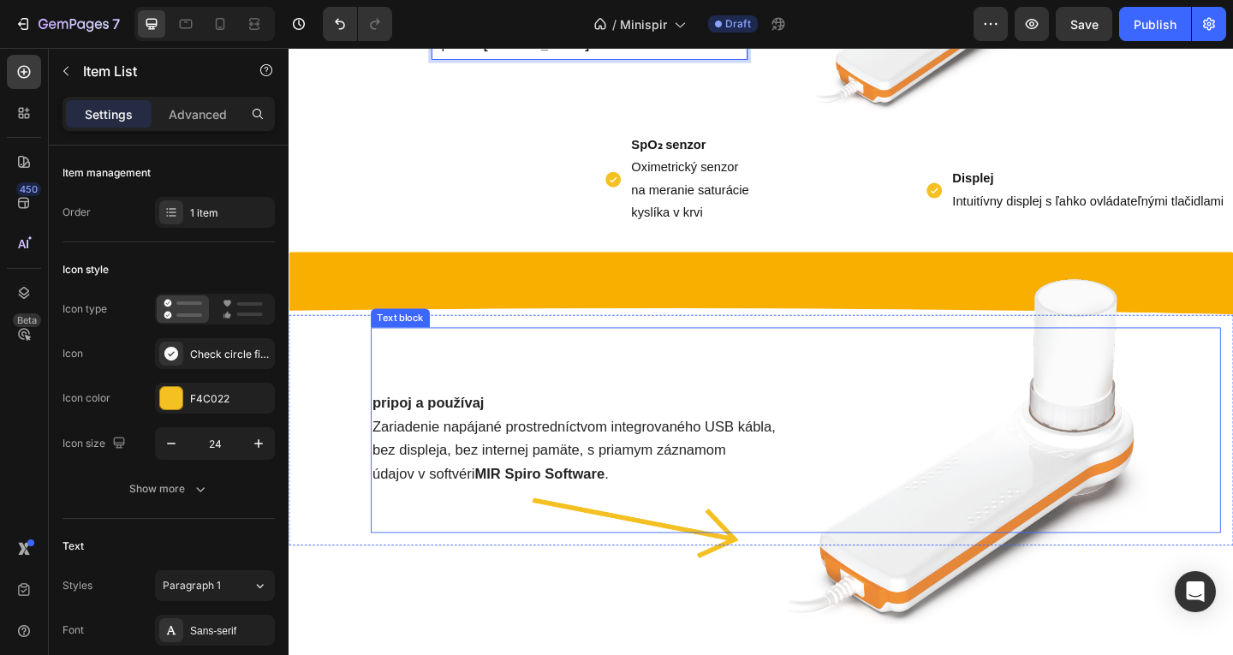
scroll to position [1063, 0]
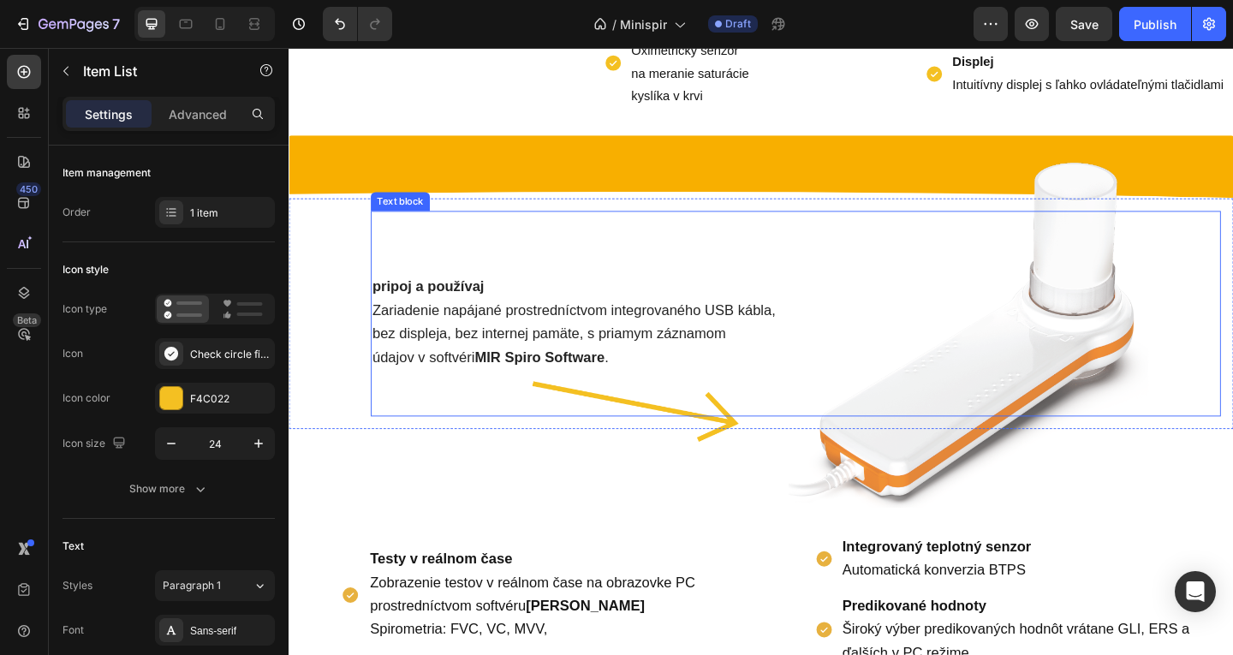
click at [554, 397] on p "údajov v softvéri MIR Spiro Software ." at bounding box center [839, 386] width 921 height 26
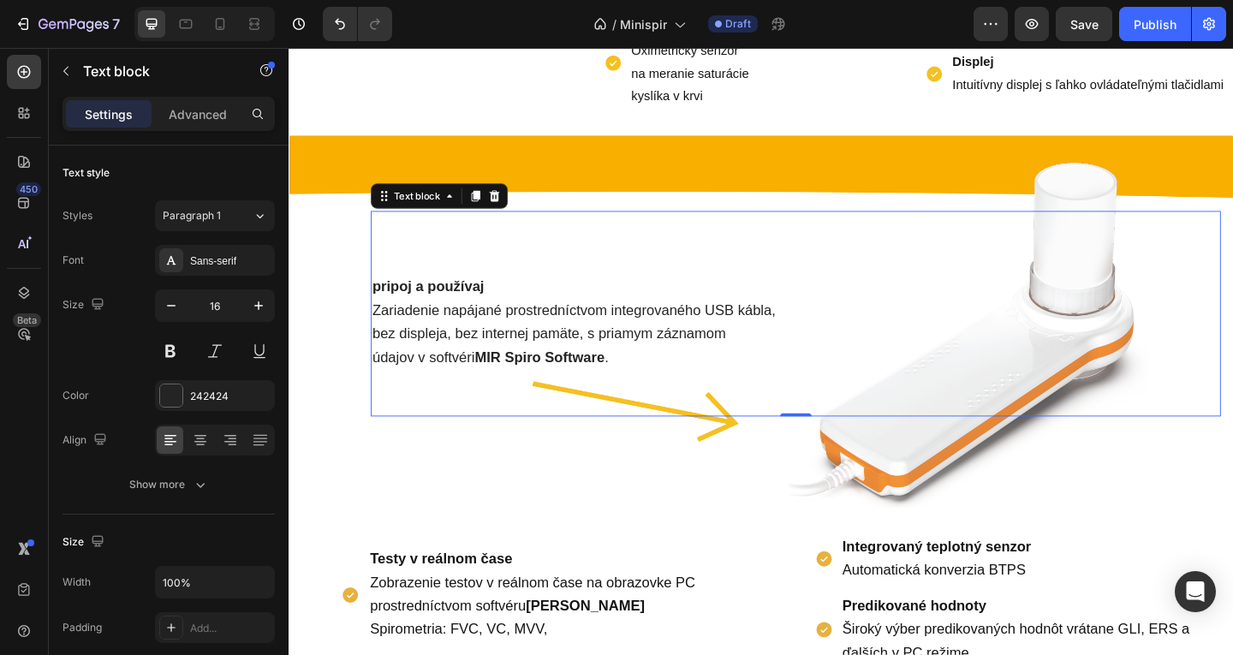
click at [667, 422] on p at bounding box center [839, 409] width 921 height 25
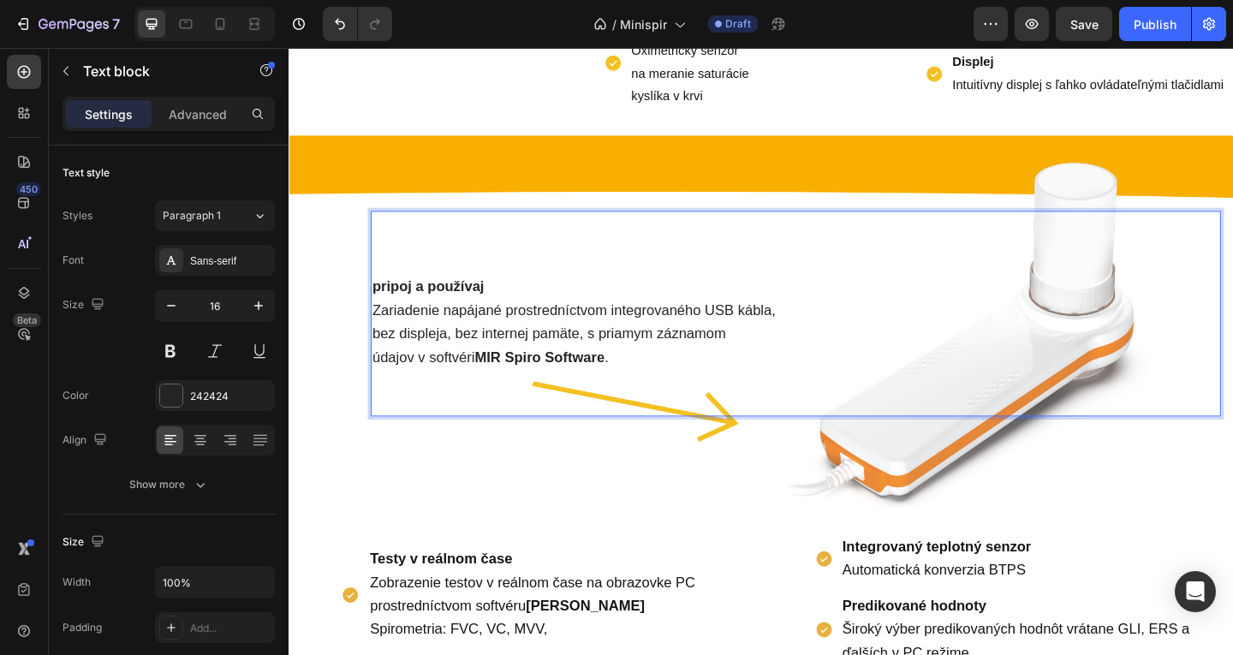
click at [667, 398] on p "údajov v softvéri MIR Spiro Software ." at bounding box center [839, 386] width 921 height 26
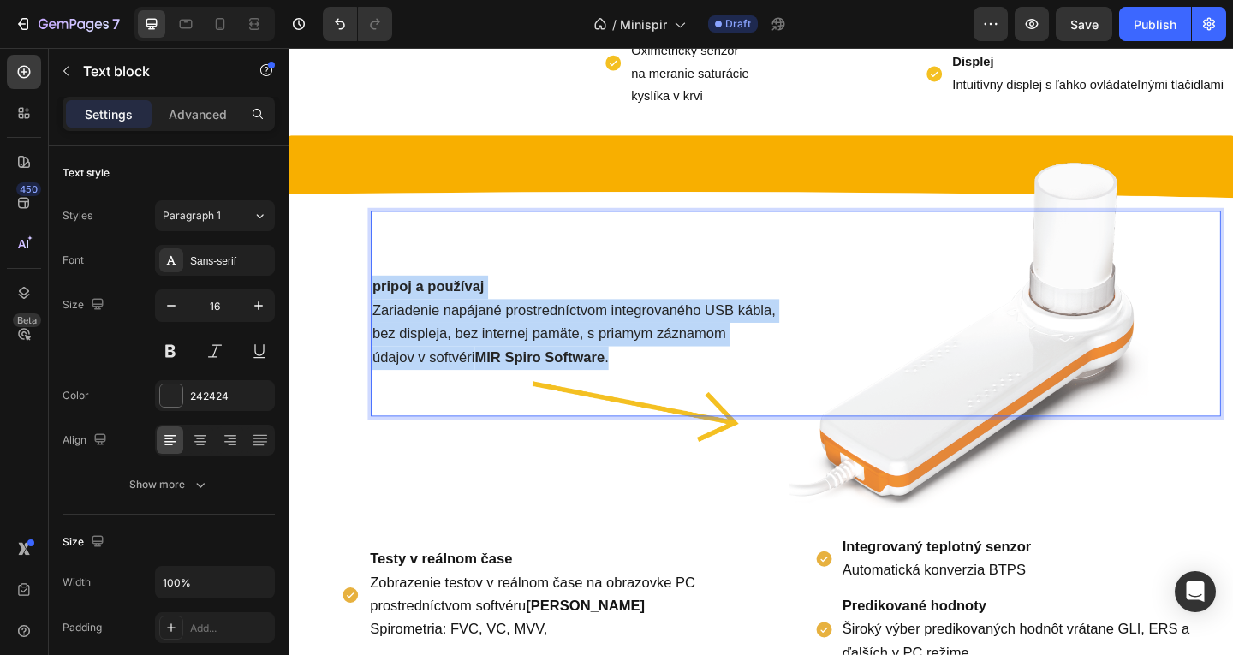
drag, startPoint x: 666, startPoint y: 406, endPoint x: 345, endPoint y: 319, distance: 332.6
click at [345, 319] on div "pripoj a používaj Zariadenie napájané prostredníctvom integrovaného USB kábla, …" at bounding box center [802, 337] width 1000 height 224
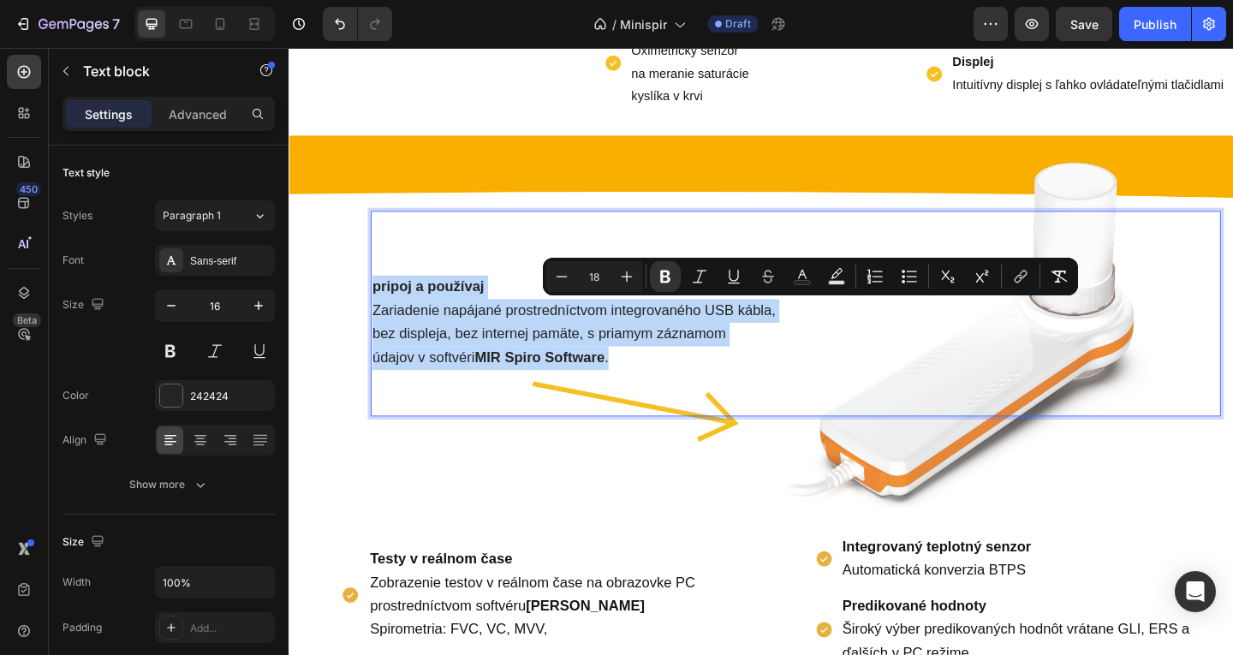
copy div "pripoj a používaj Zariadenie napájané prostredníctvom integrovaného USB kábla, …"
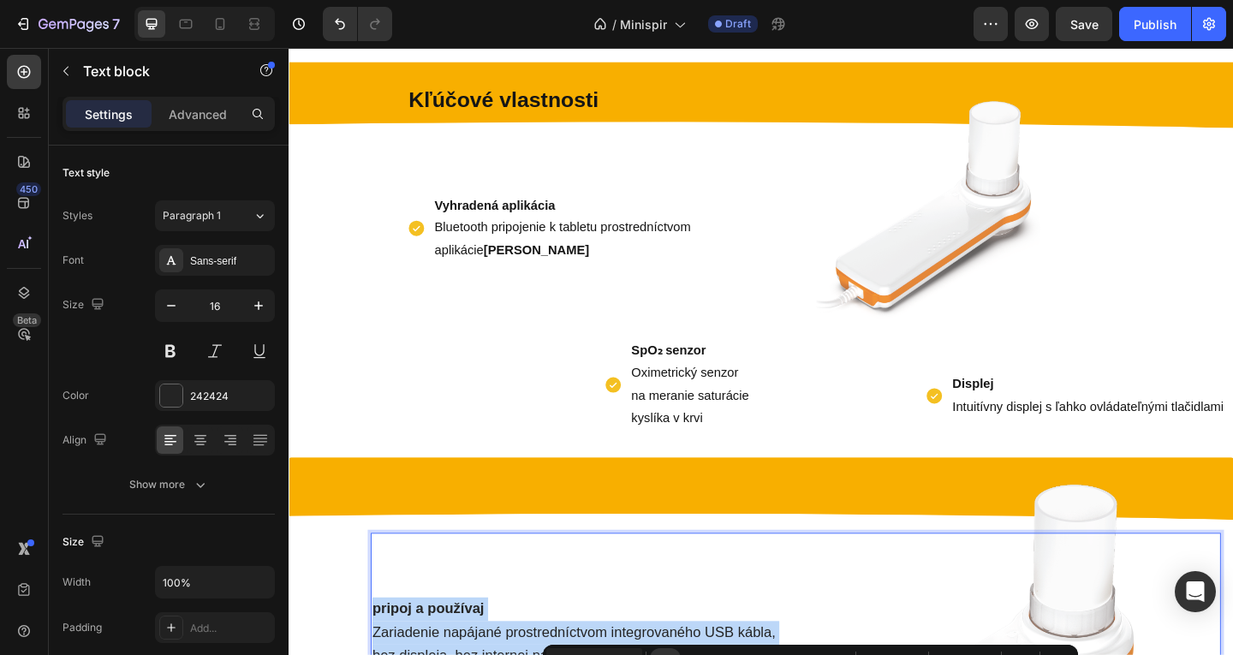
scroll to position [549, 0]
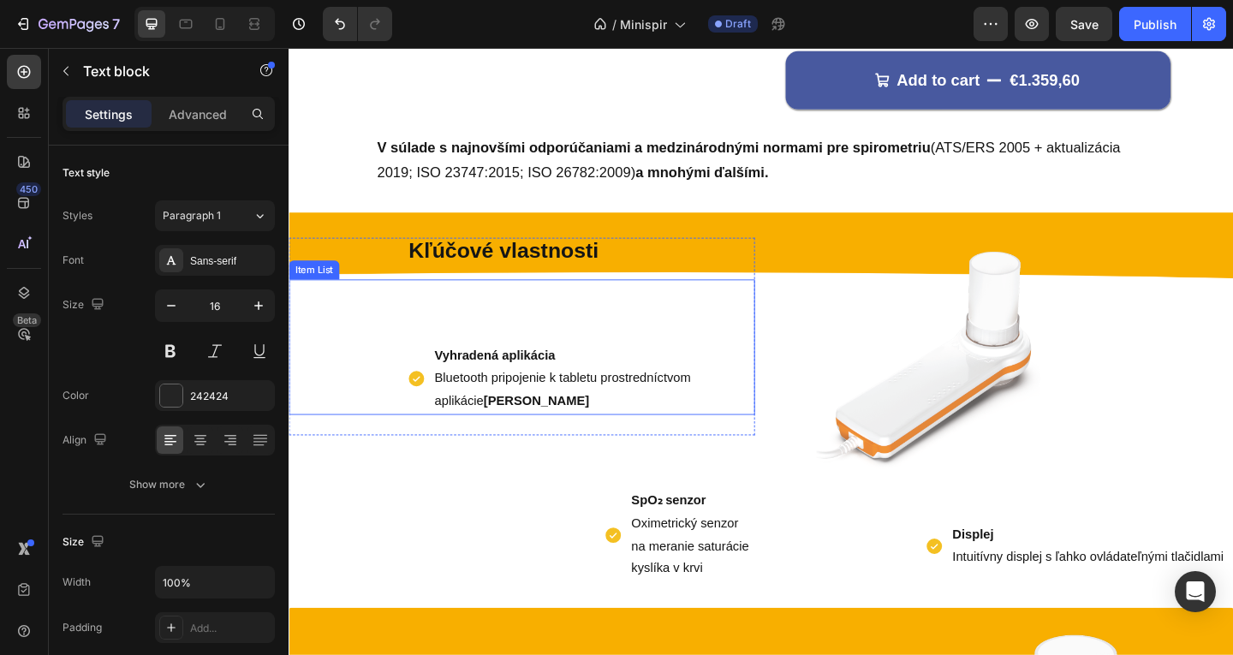
click at [608, 432] on p "Vyhradená aplikácia Bluetooth pripojenie k tabletu prostredníctvom aplikácie MI…" at bounding box center [615, 408] width 337 height 74
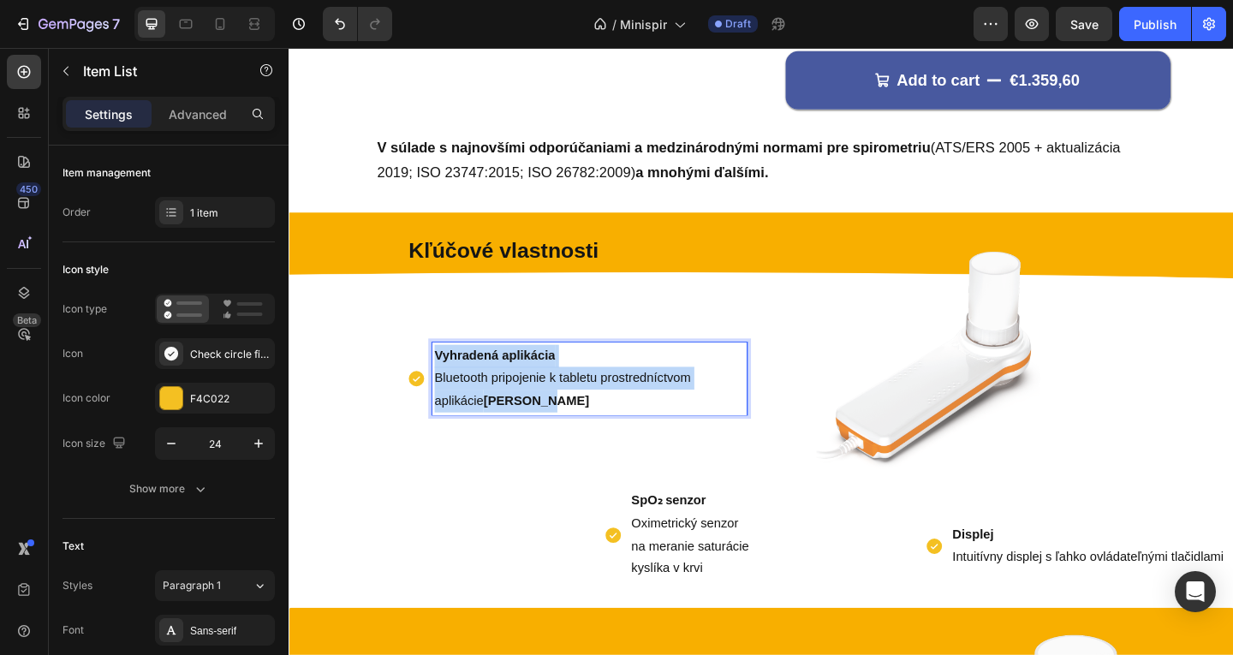
drag, startPoint x: 598, startPoint y: 433, endPoint x: 442, endPoint y: 368, distance: 168.9
click at [442, 368] on div "Vyhradená aplikácia Bluetooth pripojenie k tabletu prostredníctvom aplikácie MI…" at bounding box center [602, 407] width 370 height 79
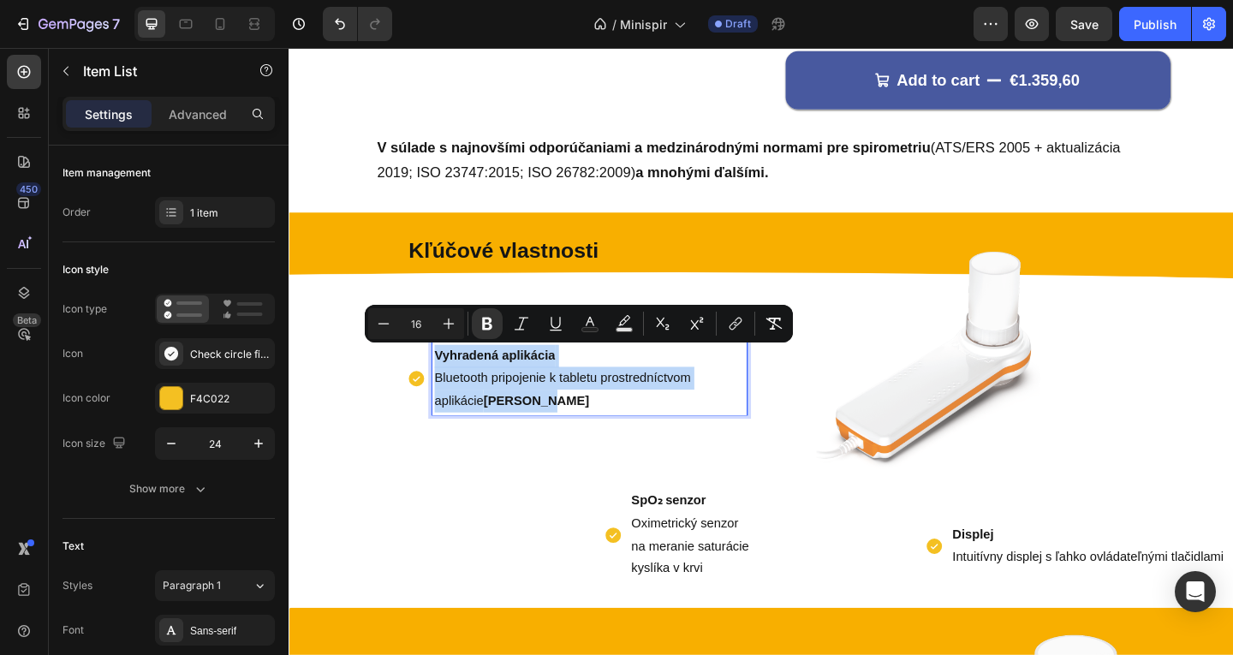
drag, startPoint x: 498, startPoint y: 404, endPoint x: 491, endPoint y: 426, distance: 22.5
click at [470, 428] on p "Vyhradená aplikácia Bluetooth pripojenie k tabletu prostredníctvom aplikácie MI…" at bounding box center [615, 408] width 337 height 74
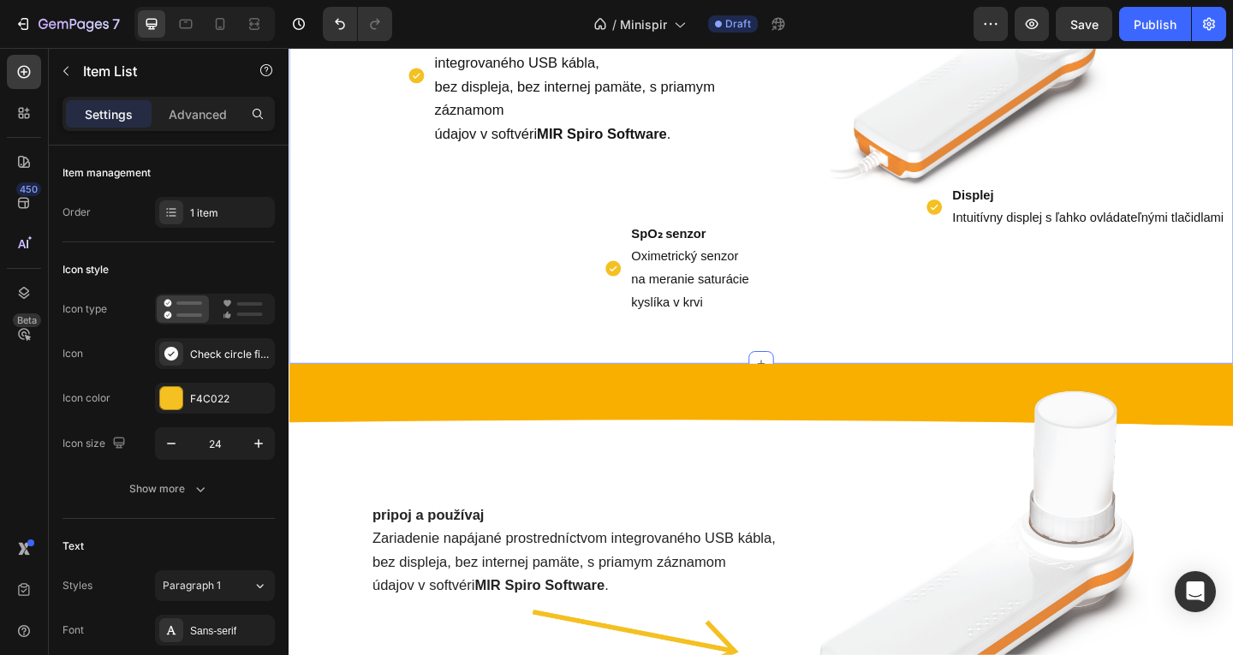
scroll to position [806, 0]
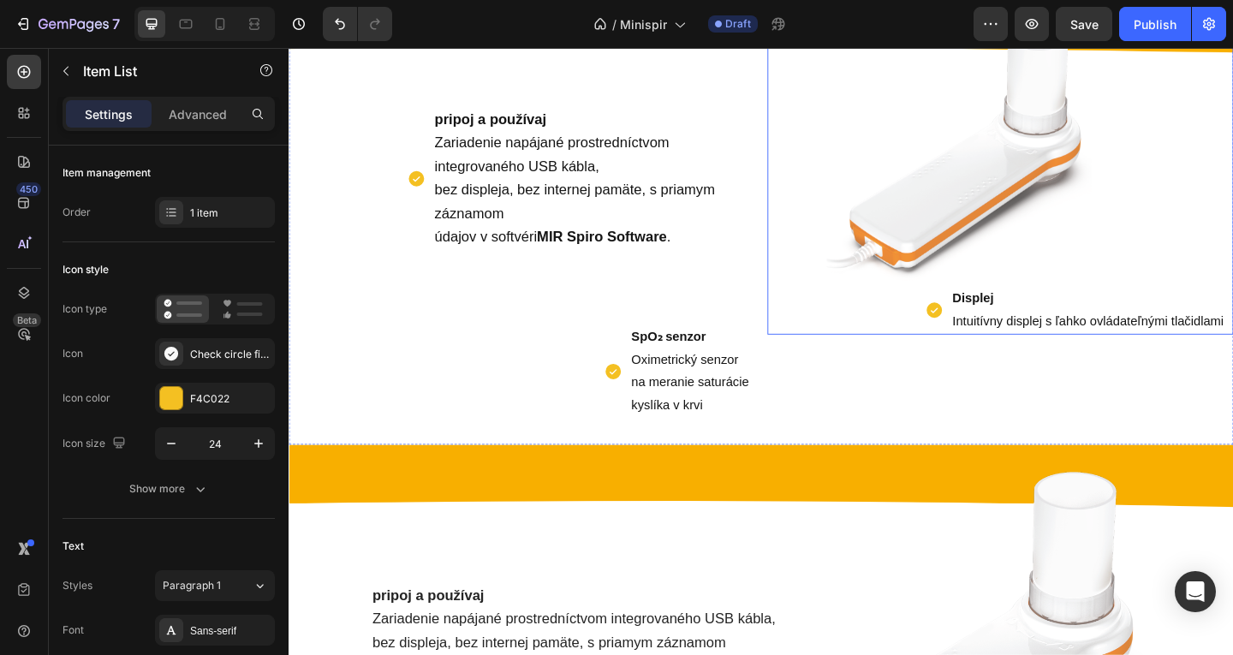
click at [1027, 331] on p "Displej Intuitívny displej s ľahko ovládateľnými tlačidlami" at bounding box center [1158, 333] width 295 height 50
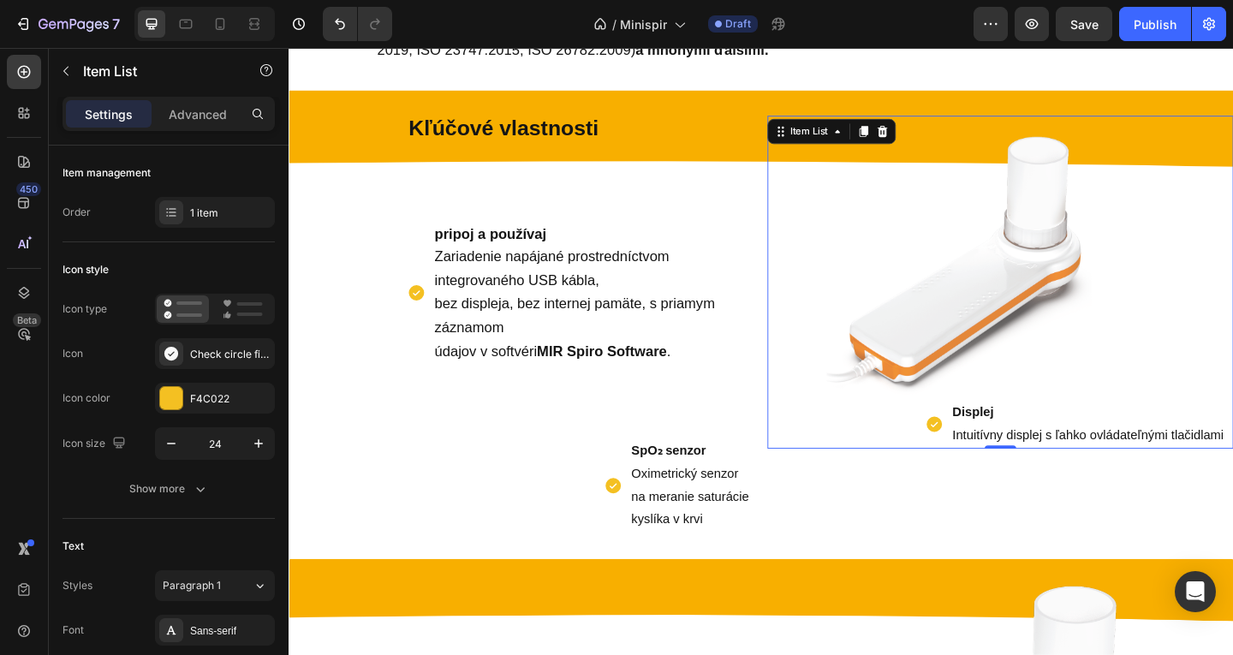
scroll to position [635, 0]
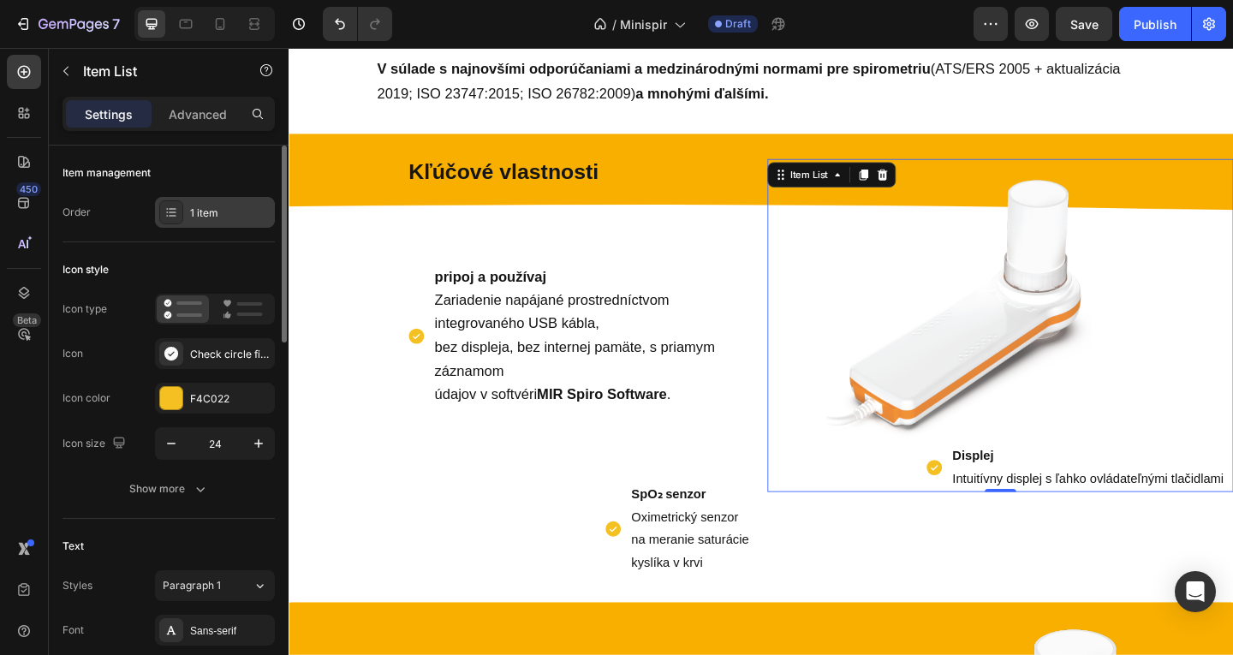
click at [257, 214] on div "1 item" at bounding box center [230, 213] width 80 height 15
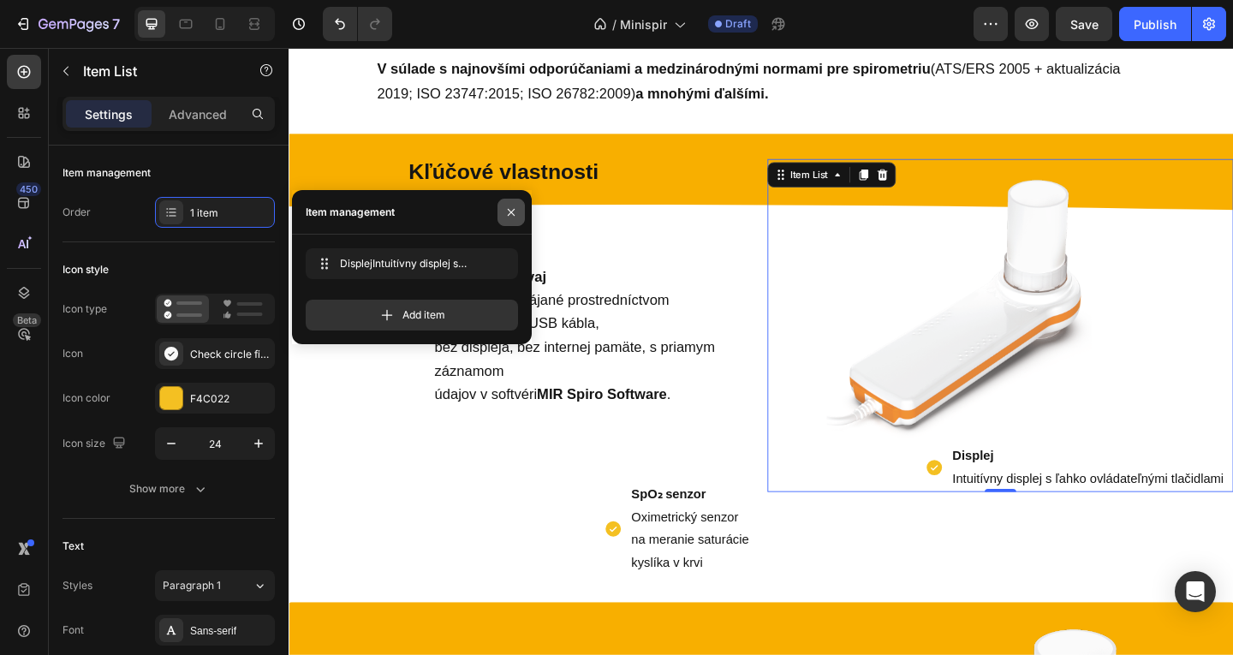
click at [518, 216] on button "button" at bounding box center [511, 212] width 27 height 27
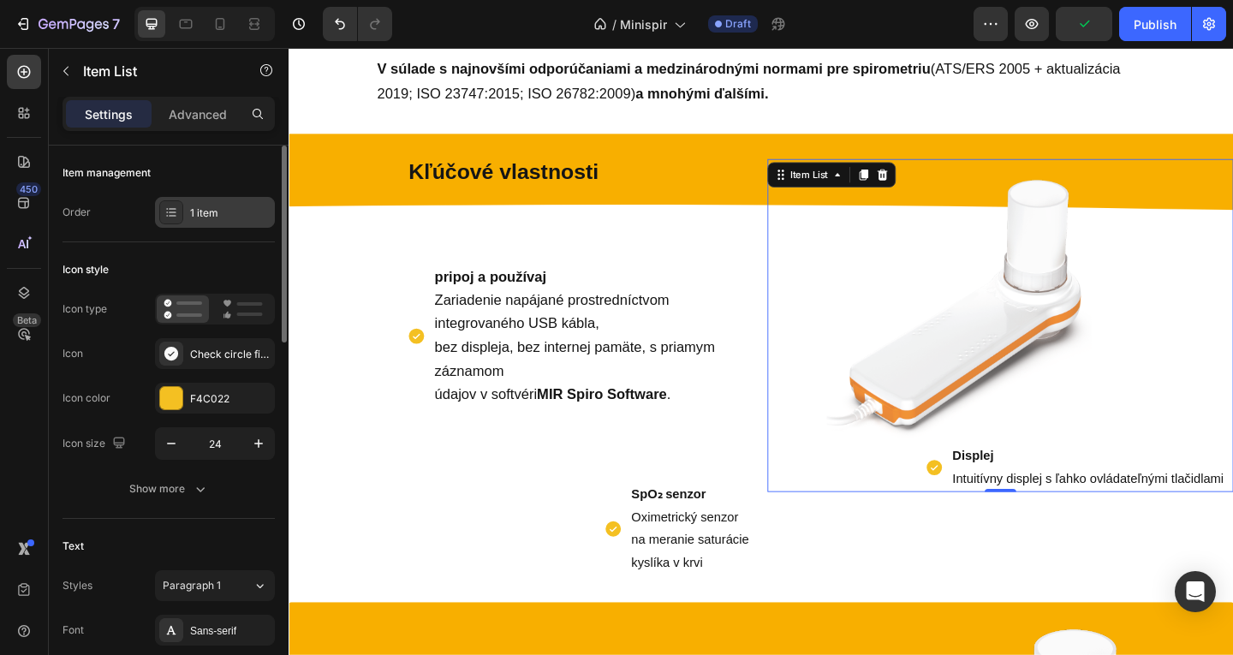
click at [249, 207] on div "1 item" at bounding box center [230, 213] width 80 height 15
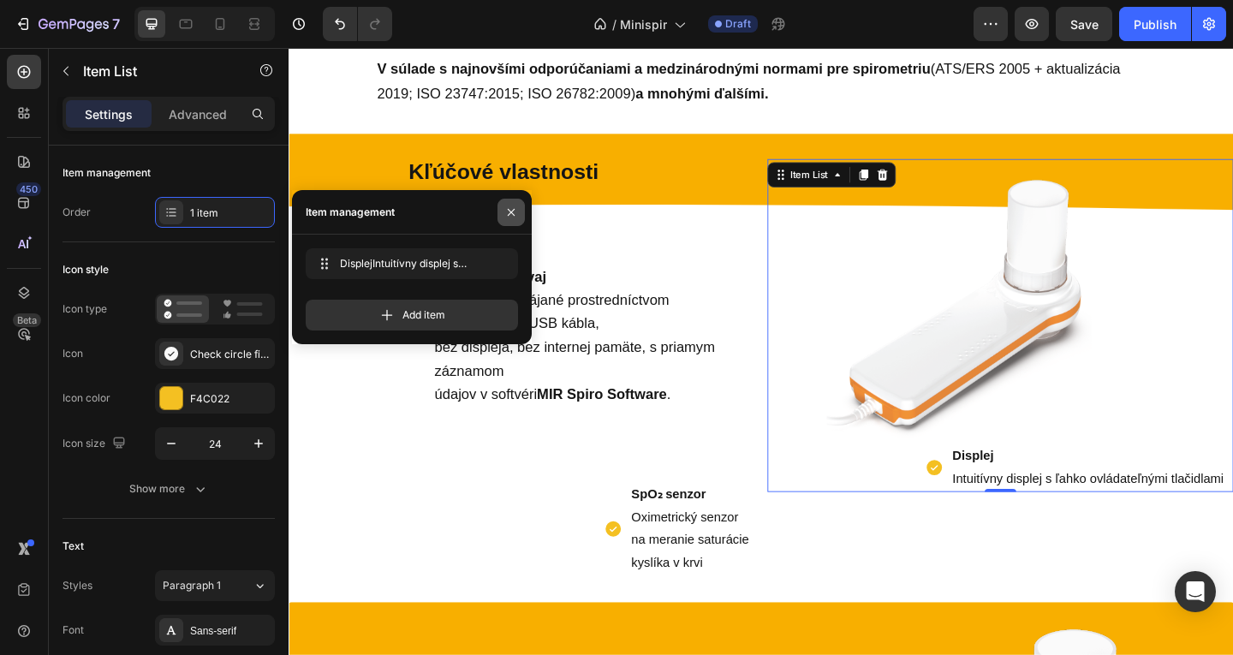
click at [516, 216] on icon "button" at bounding box center [511, 213] width 14 height 14
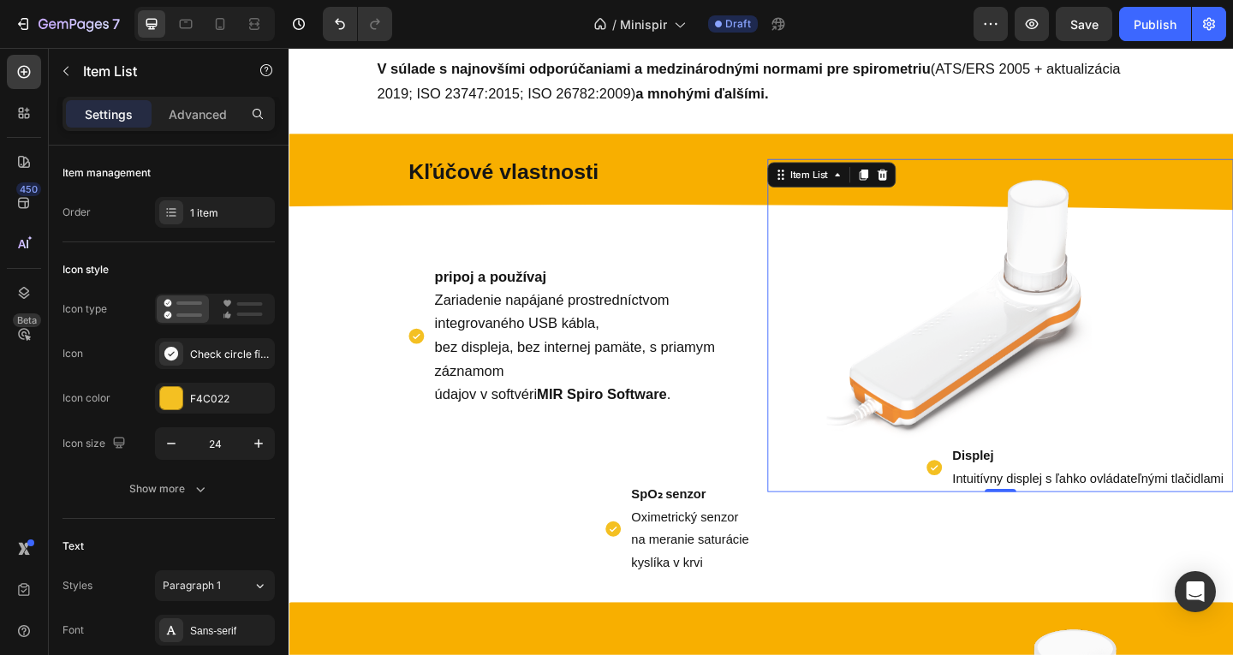
click at [987, 475] on div "Displej Intuitívny displej s ľahko ovládateľnými tlačidlami Item List 0" at bounding box center [1062, 350] width 507 height 363
click at [993, 507] on icon at bounding box center [991, 504] width 21 height 21
click at [1027, 501] on p "Displej Intuitívny displej s ľahko ovládateľnými tlačidlami" at bounding box center [1158, 505] width 295 height 50
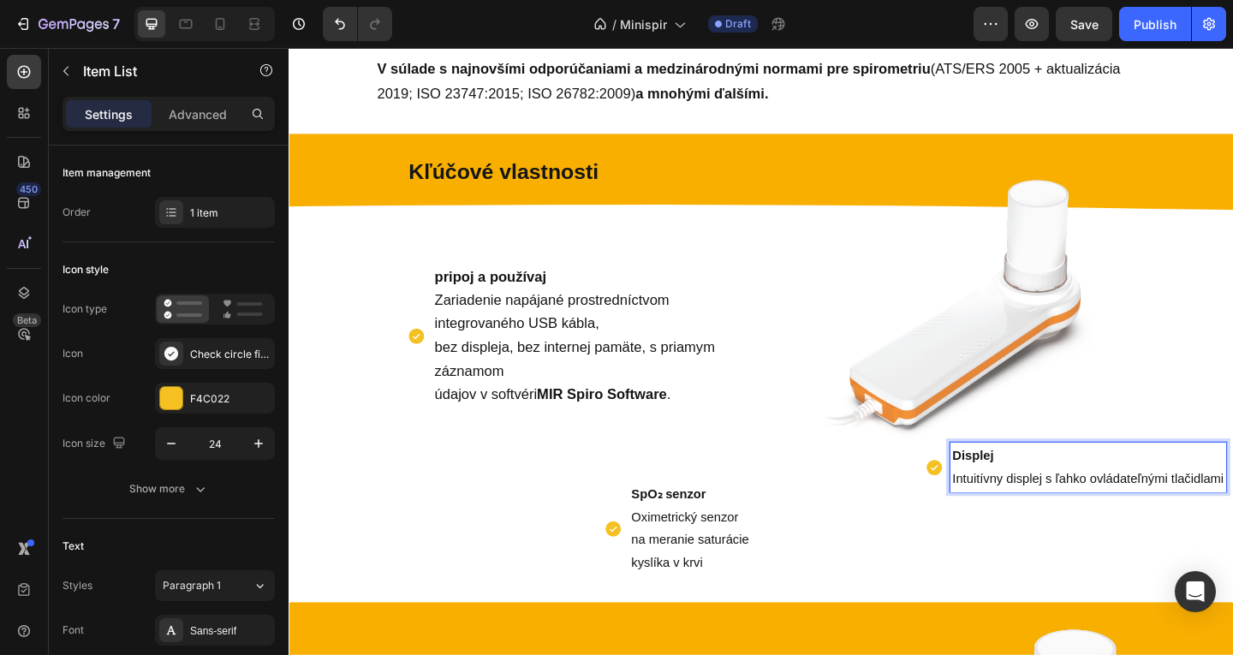
click at [986, 511] on icon at bounding box center [990, 504] width 17 height 17
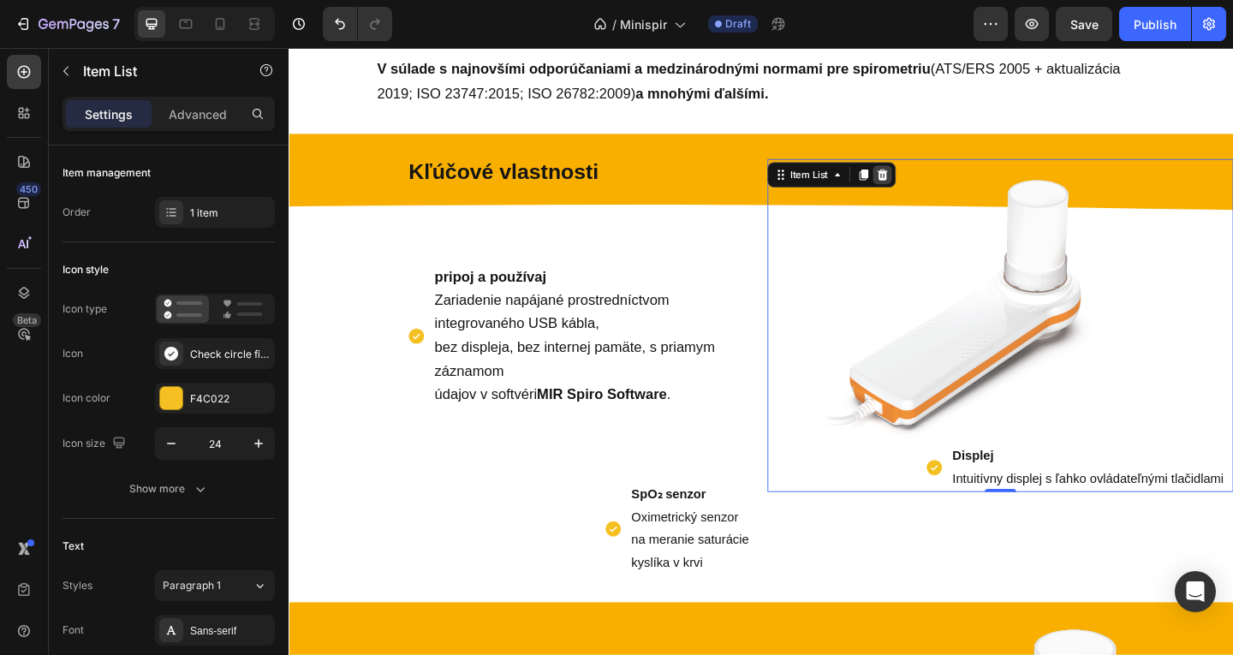
click at [932, 183] on icon at bounding box center [934, 186] width 11 height 12
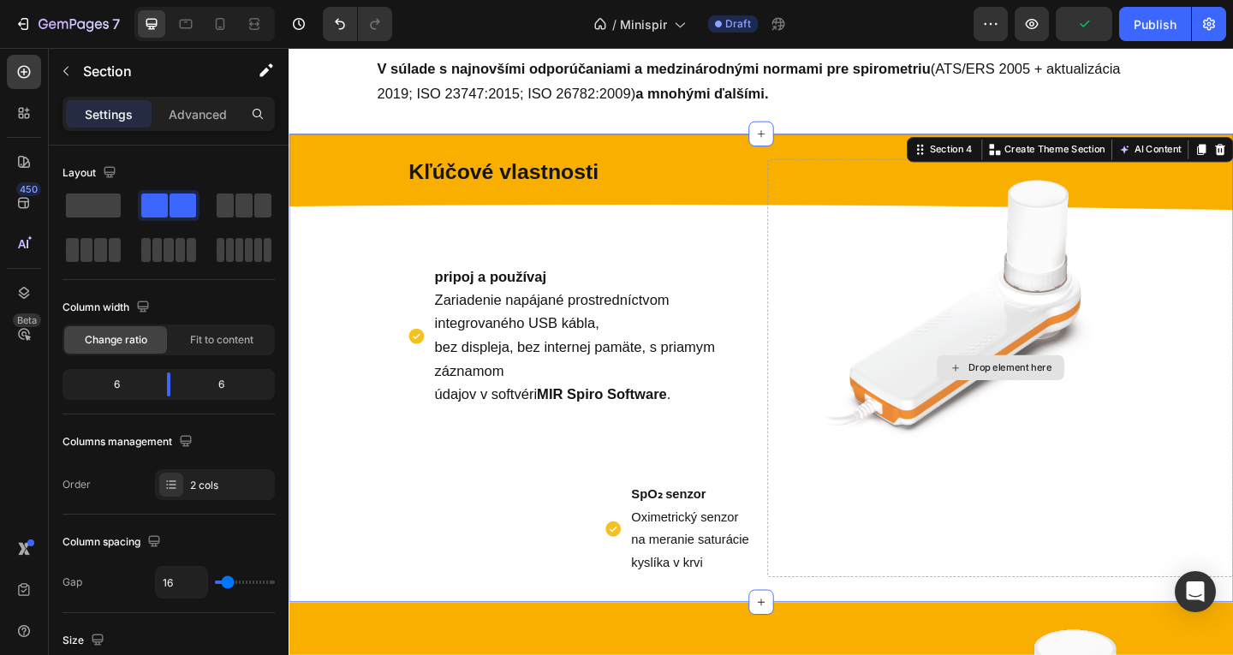
click at [878, 487] on div "Drop element here" at bounding box center [1062, 396] width 507 height 455
click at [715, 470] on div "Kľúčové vlastnosti Text Block pripoj a používaj Zariadenie napájané prostredníc…" at bounding box center [542, 396] width 507 height 455
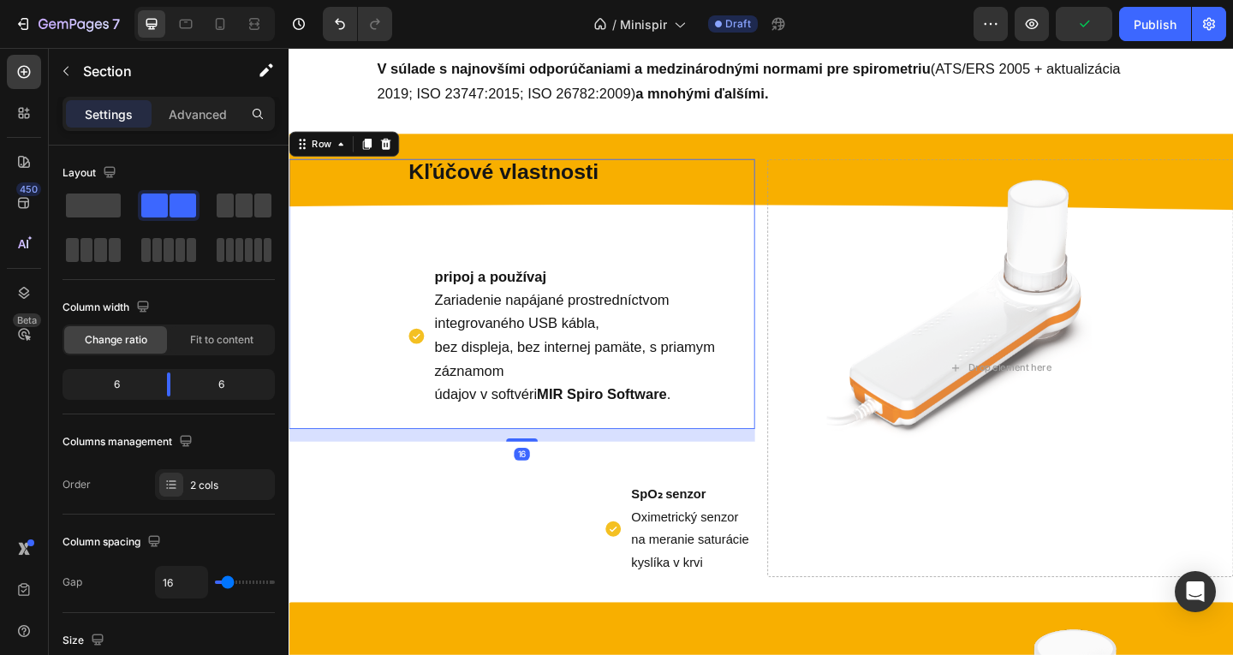
click at [614, 454] on div "Kľúčové vlastnosti Text Block pripoj a používaj Zariadenie napájané prostredníc…" at bounding box center [542, 316] width 507 height 295
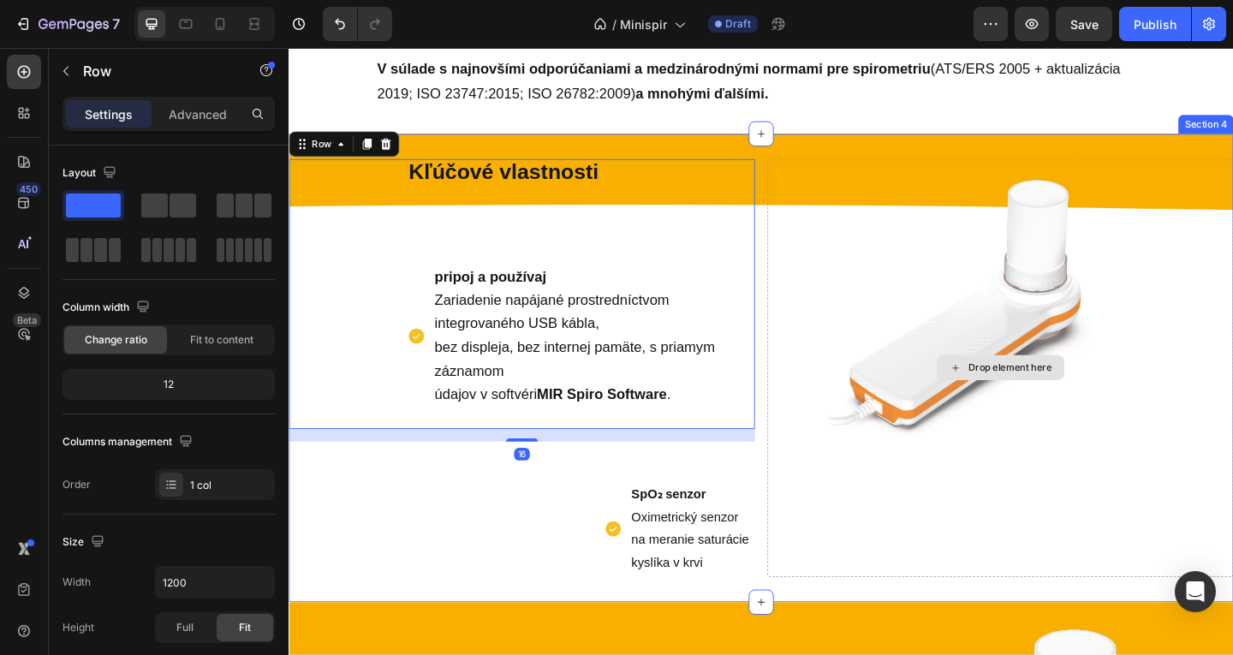
click at [995, 430] on div "Drop element here" at bounding box center [1062, 396] width 507 height 455
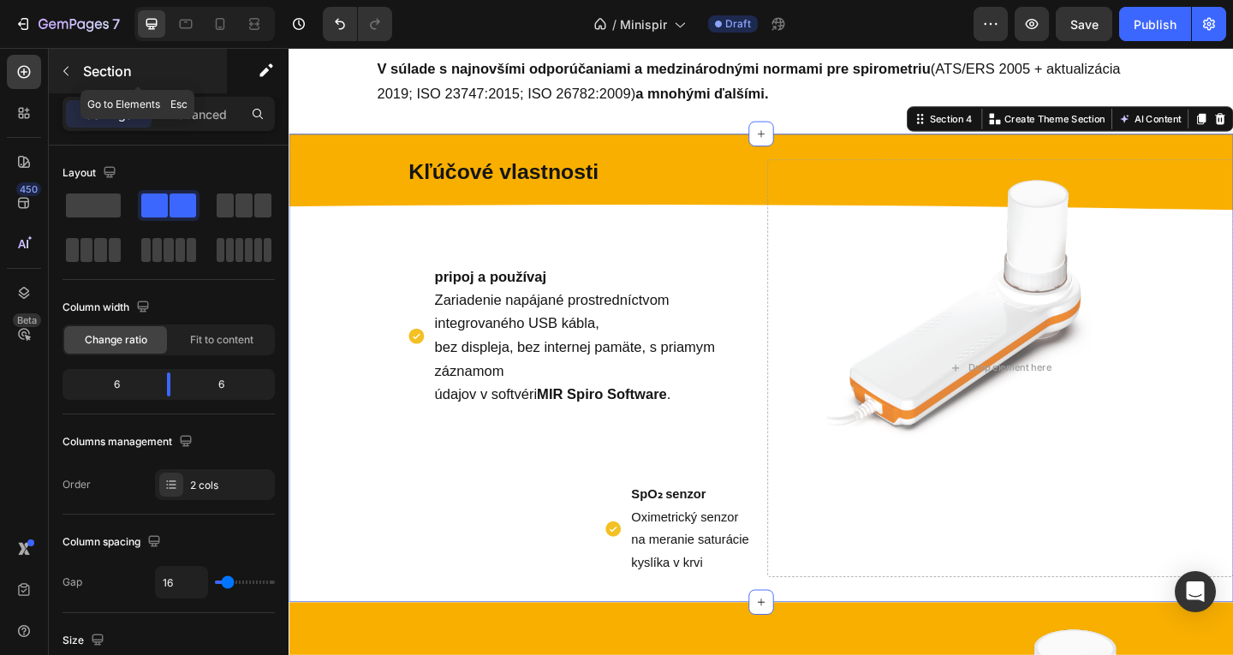
click at [74, 74] on button "button" at bounding box center [65, 70] width 27 height 27
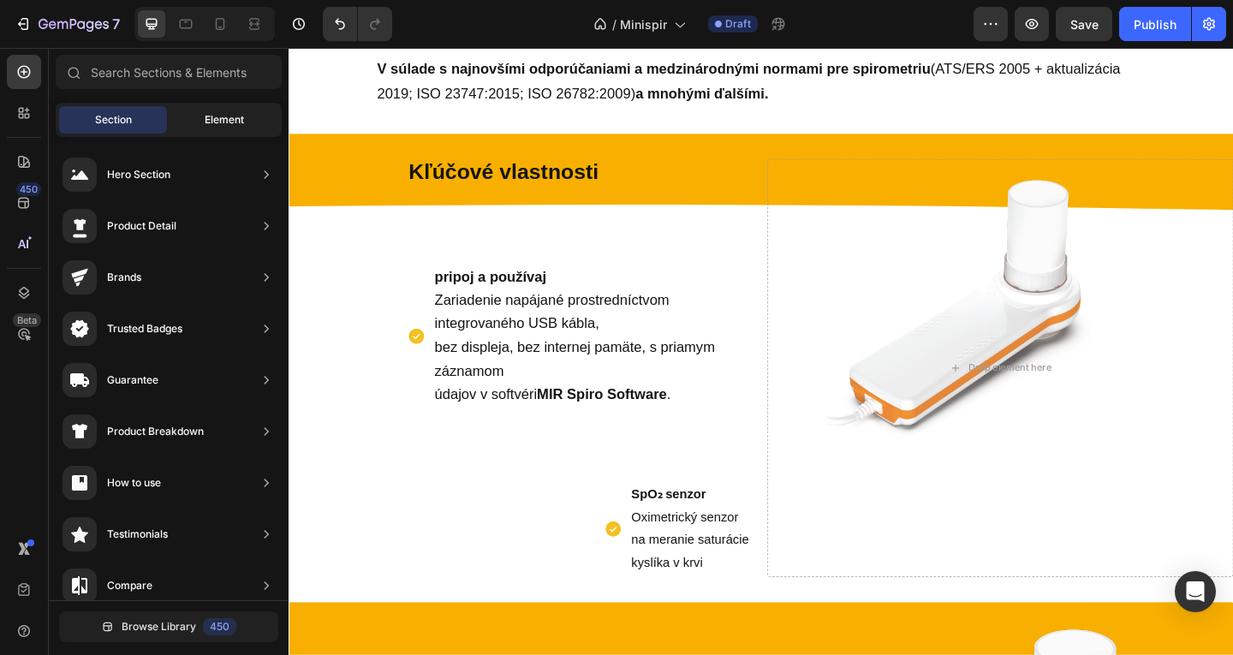
drag, startPoint x: 237, startPoint y: 109, endPoint x: 261, endPoint y: 118, distance: 25.8
click at [239, 109] on div "Element" at bounding box center [224, 119] width 108 height 27
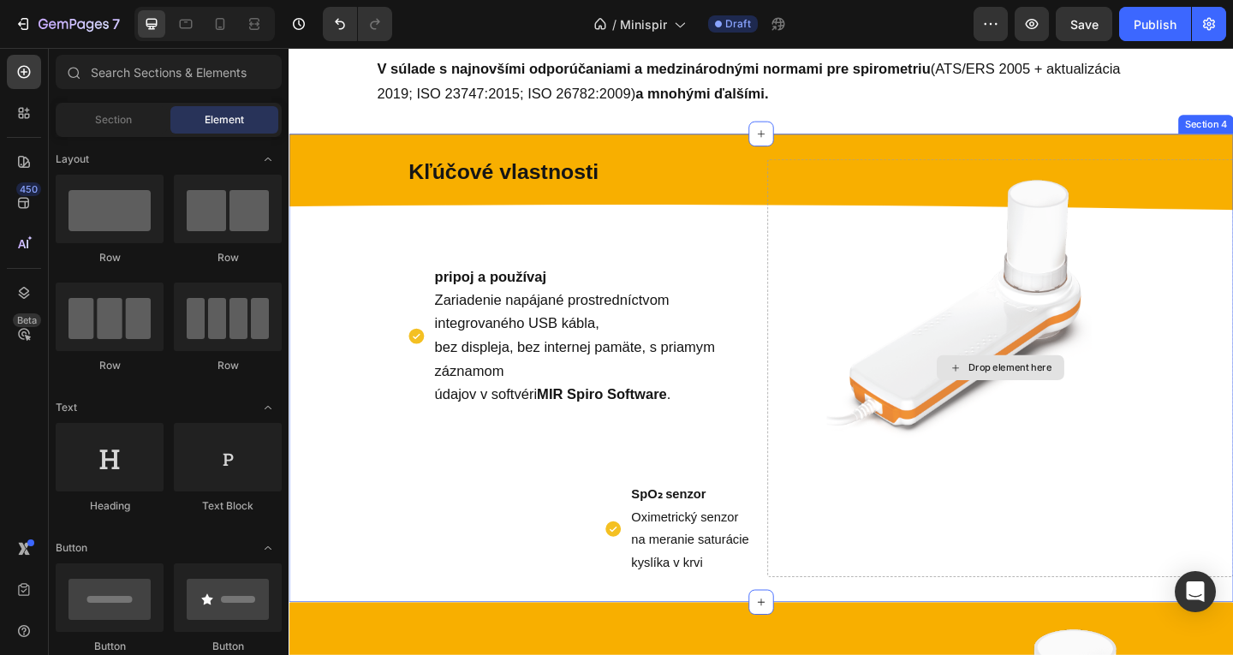
click at [903, 322] on div "Drop element here" at bounding box center [1062, 396] width 507 height 455
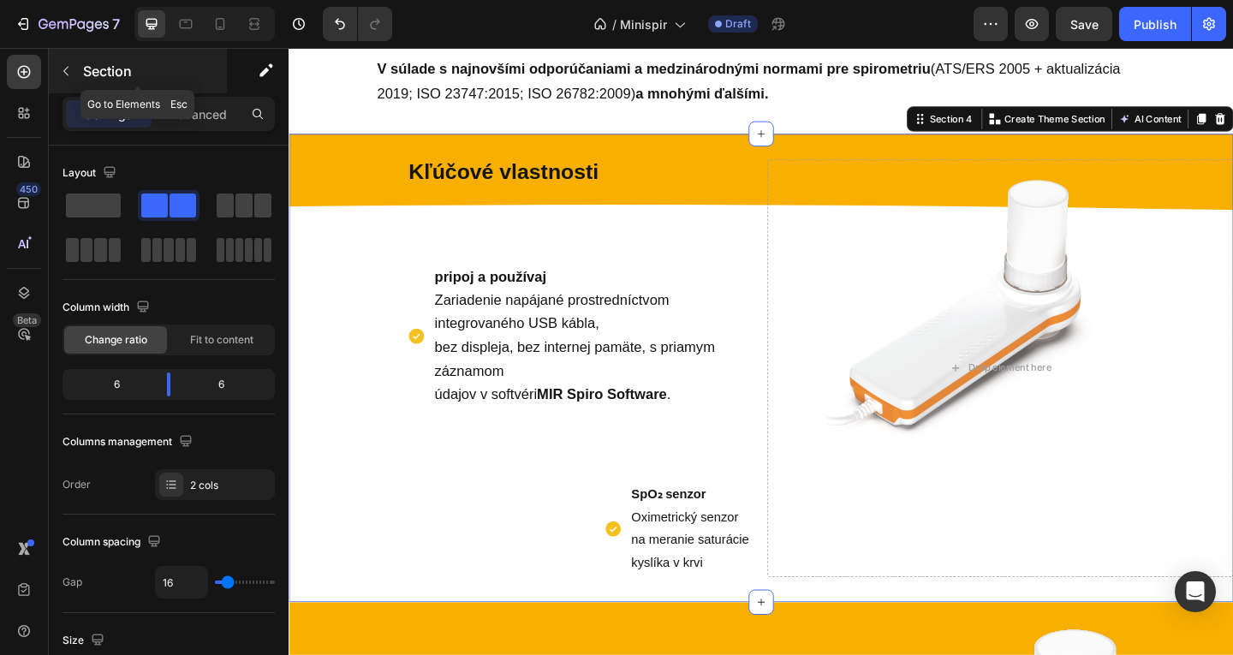
click at [88, 61] on p "Section" at bounding box center [153, 71] width 140 height 21
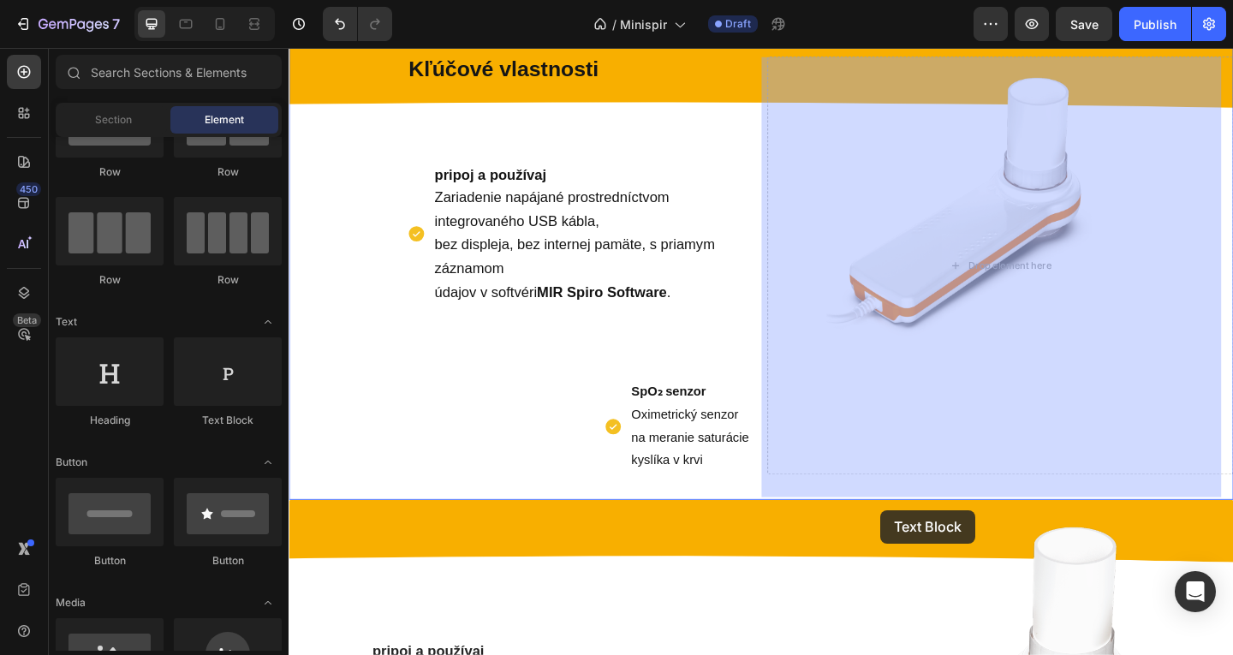
scroll to position [783, 0]
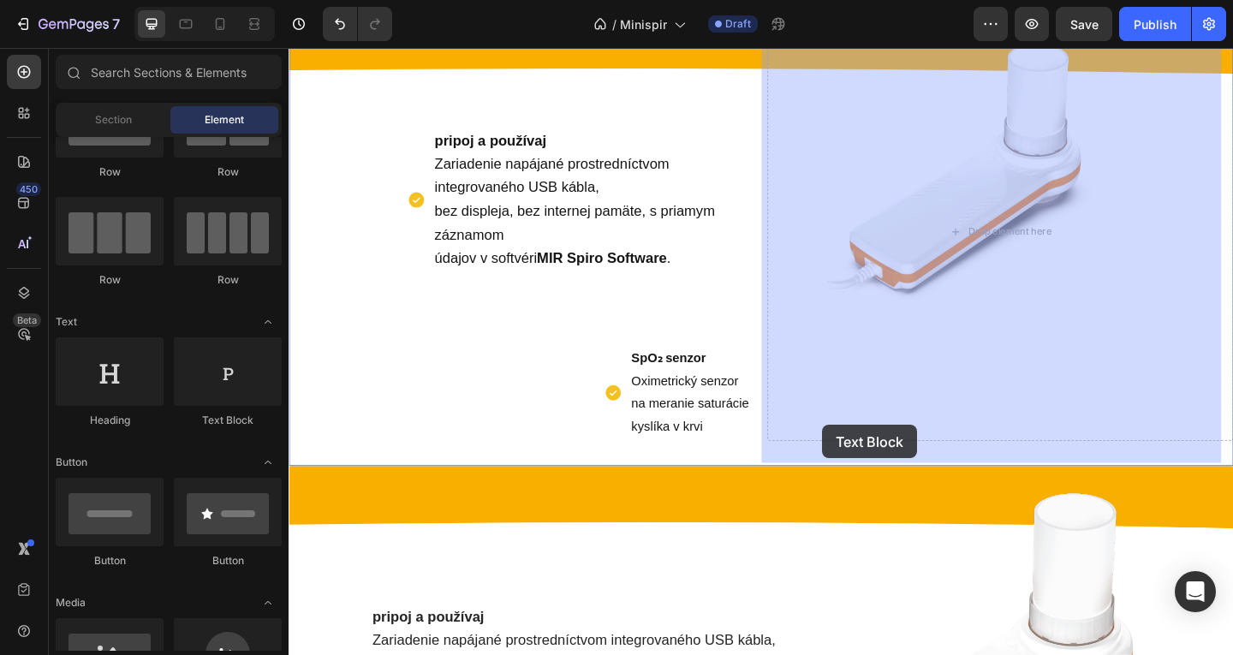
drag, startPoint x: 515, startPoint y: 416, endPoint x: 869, endPoint y: 458, distance: 357.0
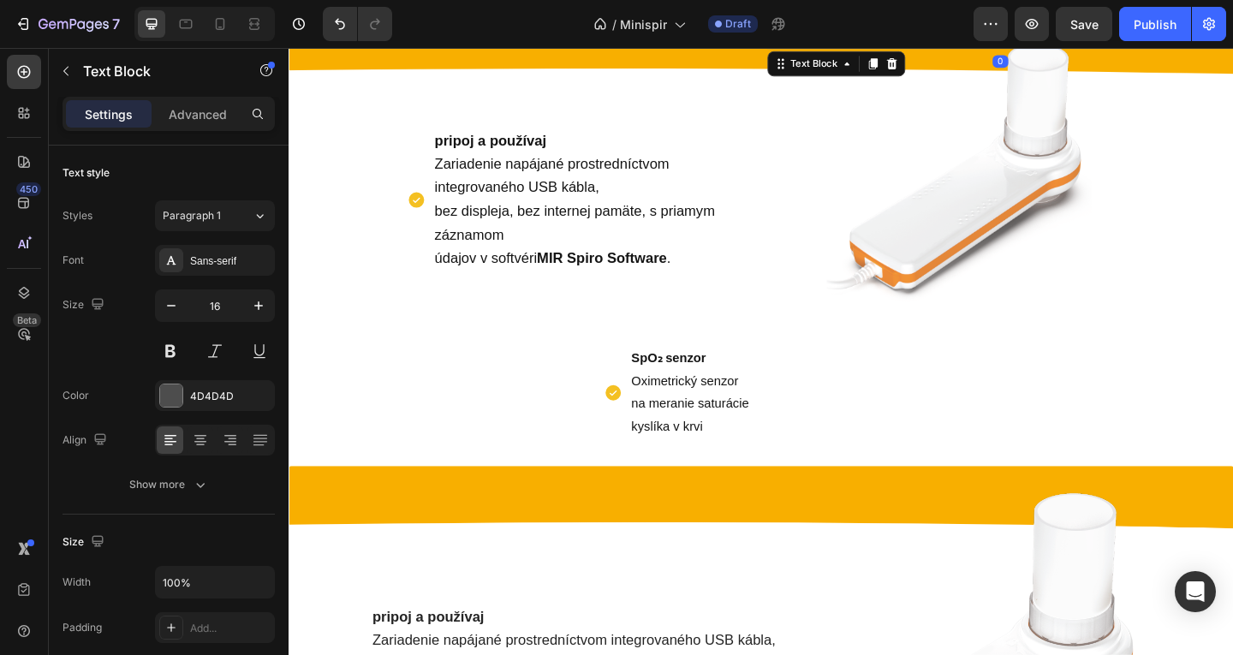
click at [710, 435] on p "SpO₂ senzor Oximetrický senzor na meranie saturácie kyslíka v krvi" at bounding box center [727, 422] width 132 height 98
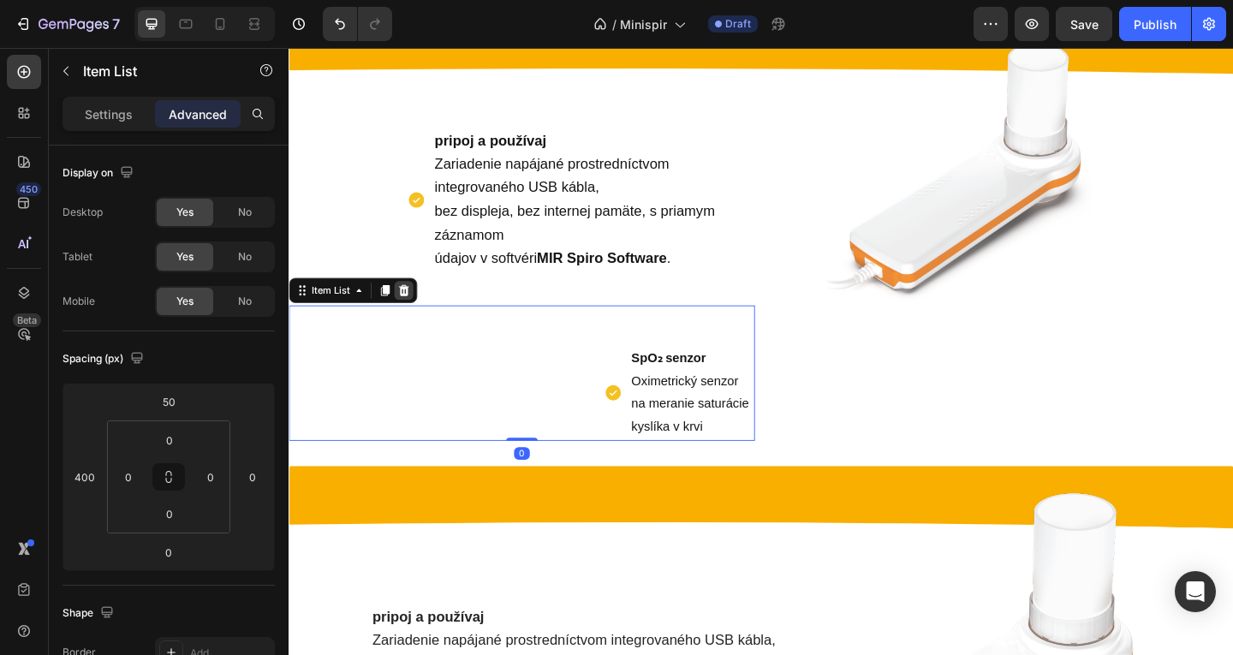
click at [416, 308] on icon at bounding box center [413, 312] width 11 height 12
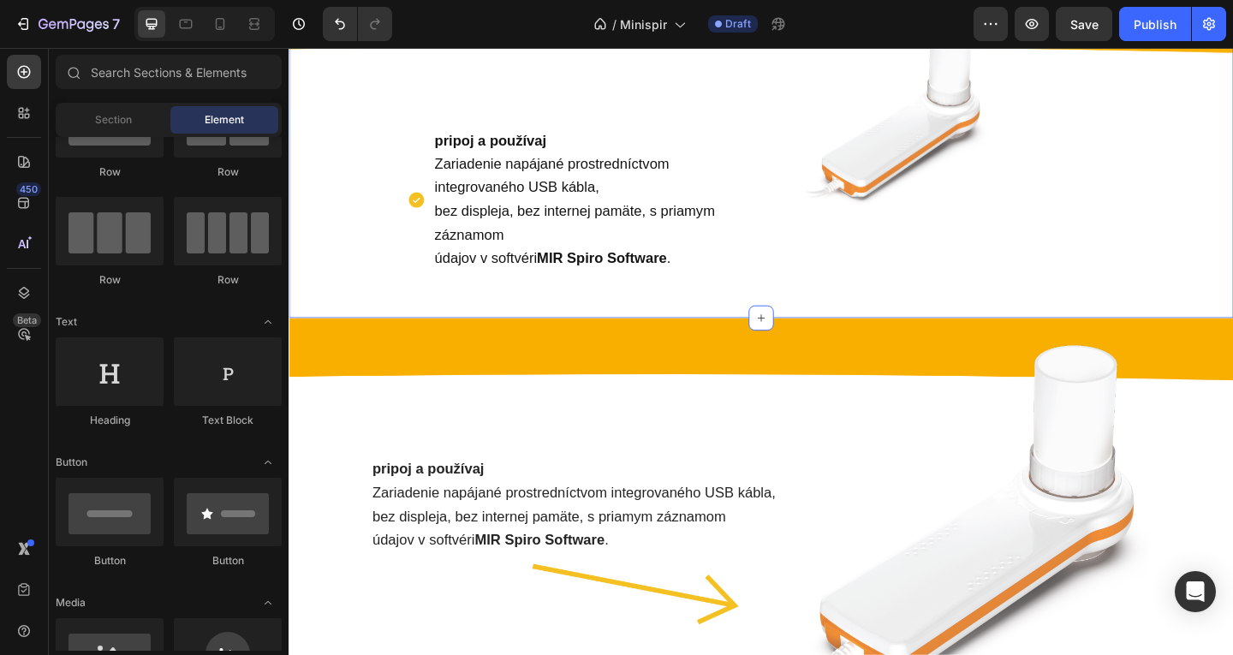
click at [859, 327] on div "Kľúčové vlastnosti Text Block pripoj a používaj Zariadenie napájané prostredníc…" at bounding box center [803, 167] width 1028 height 349
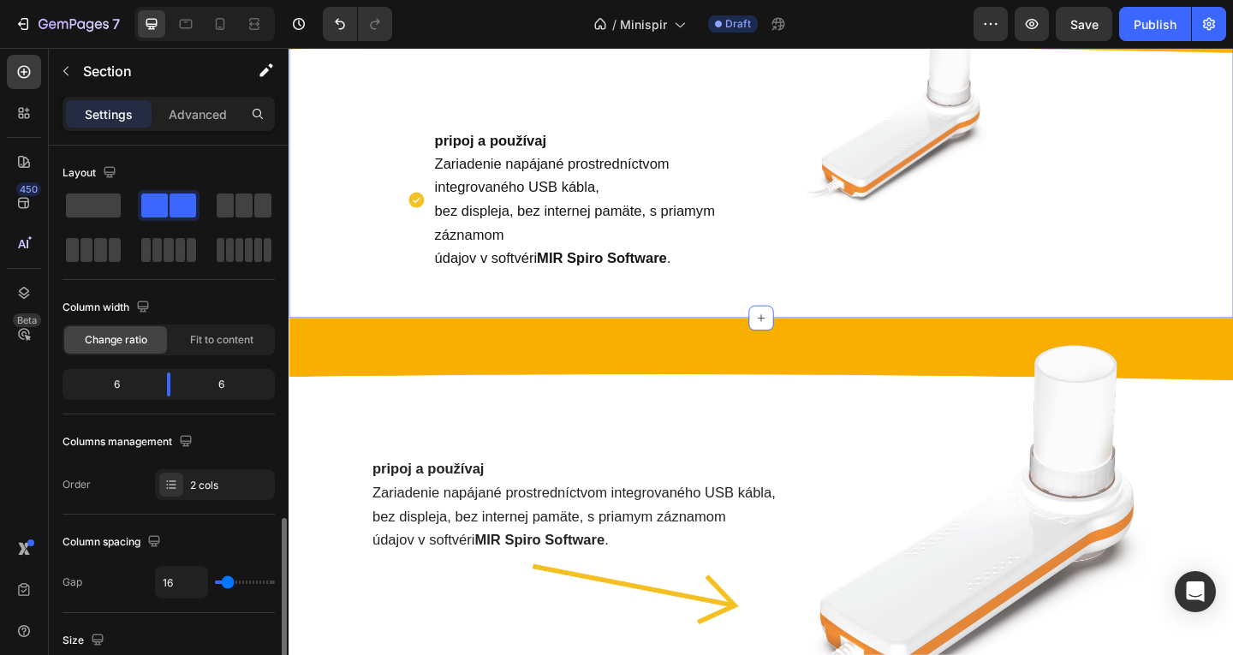
scroll to position [257, 0]
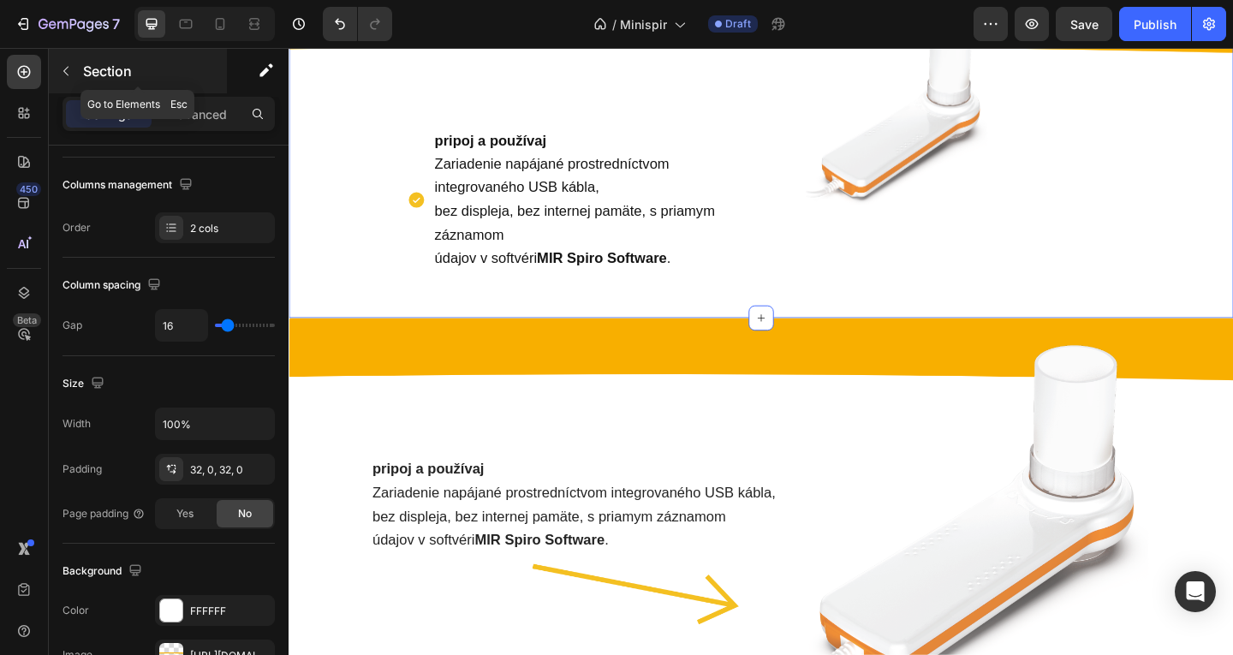
click at [83, 67] on p "Section" at bounding box center [153, 71] width 140 height 21
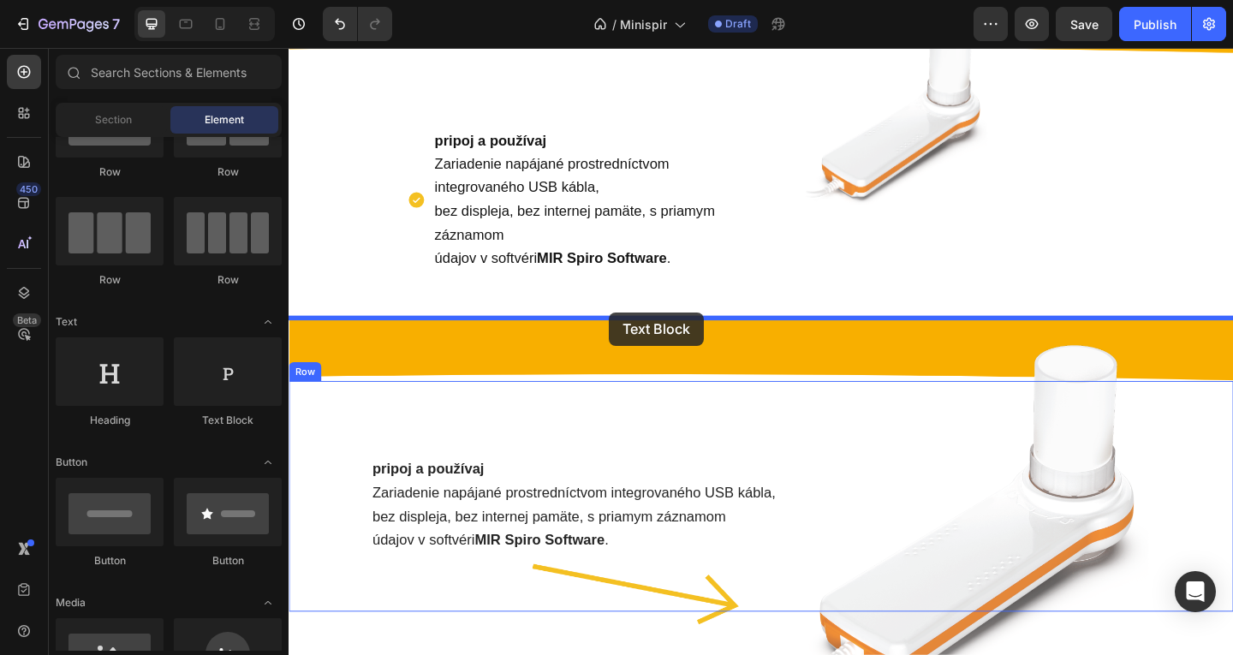
drag, startPoint x: 485, startPoint y: 438, endPoint x: 637, endPoint y: 336, distance: 183.8
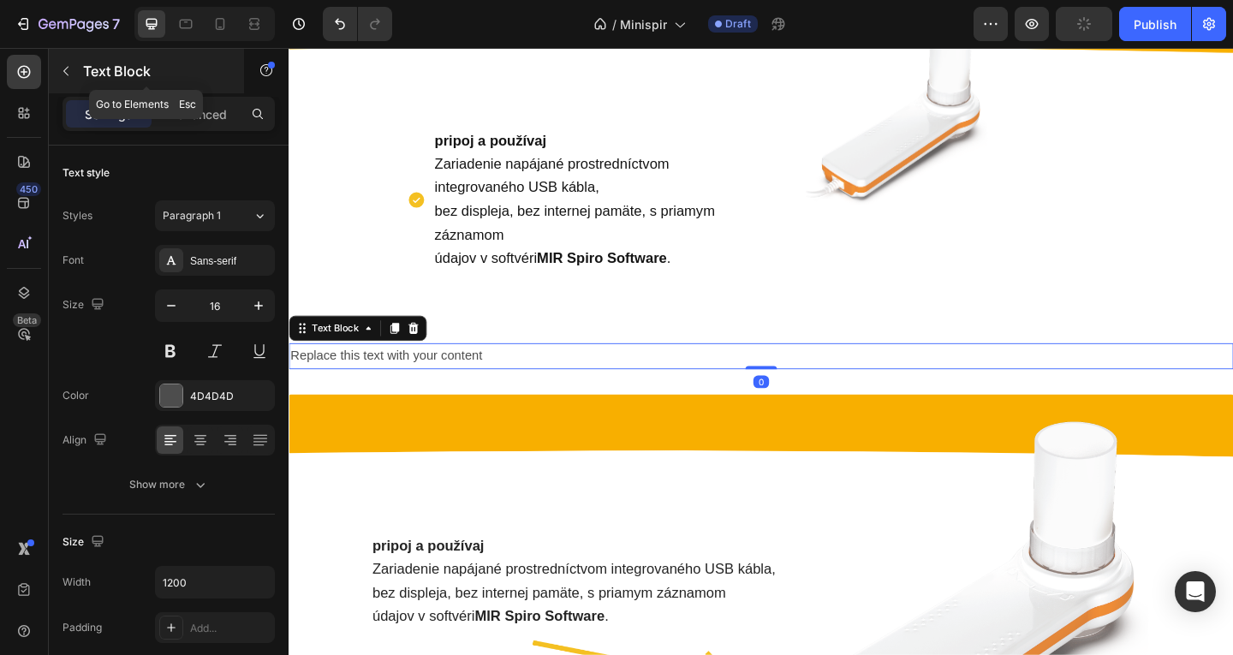
click at [90, 78] on p "Text Block" at bounding box center [156, 71] width 146 height 21
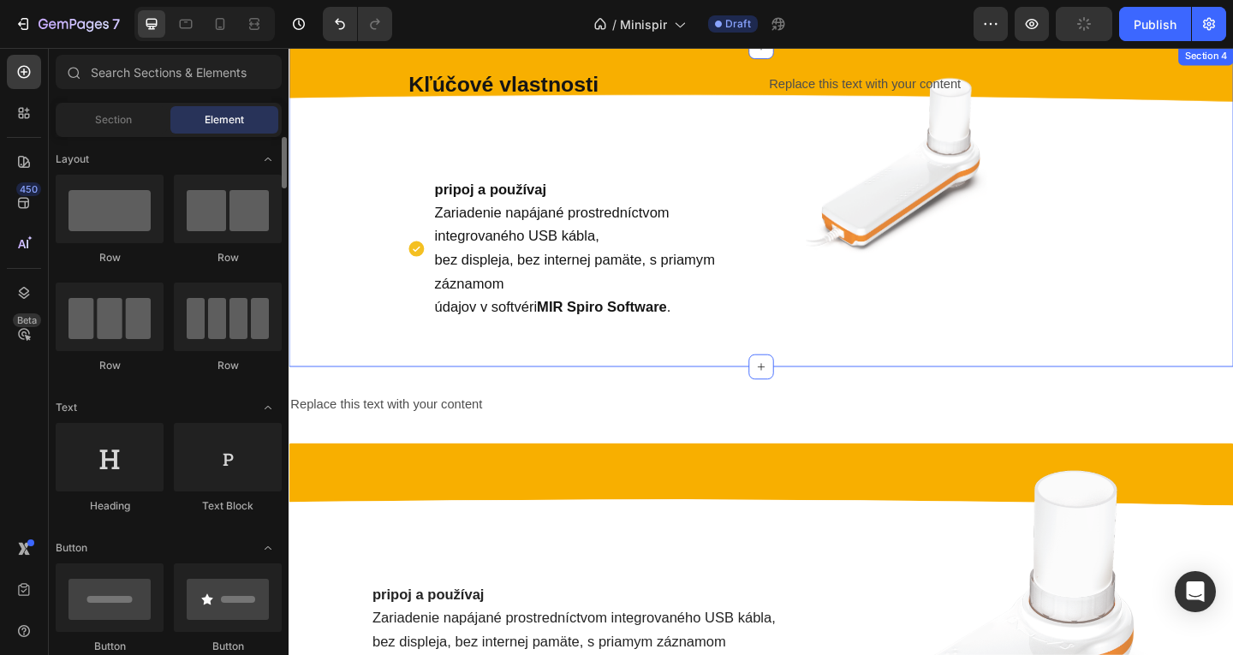
scroll to position [697, 0]
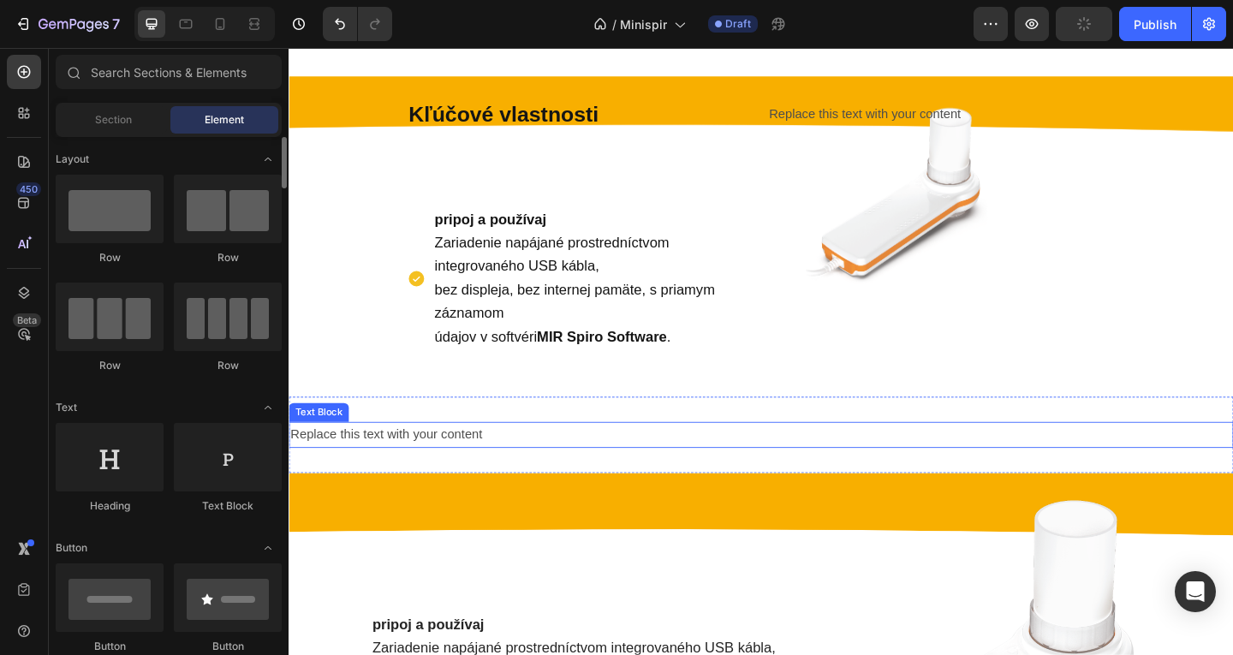
click at [569, 474] on div "Replace this text with your content" at bounding box center [803, 469] width 1028 height 28
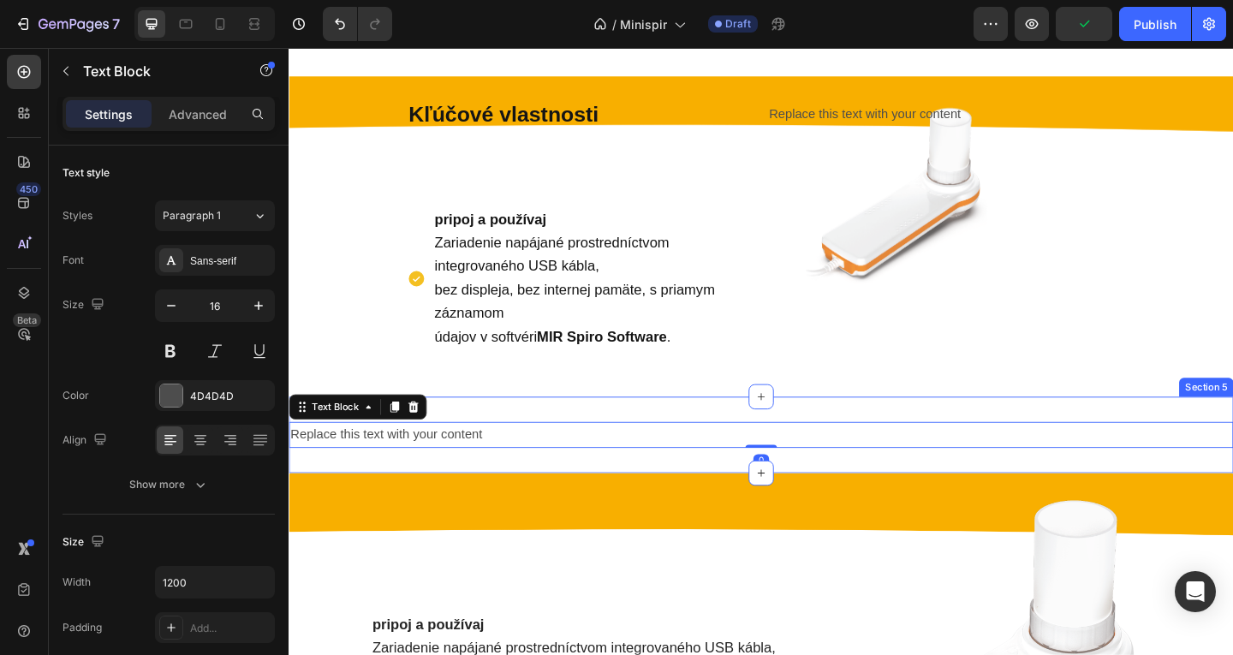
click at [613, 436] on div "Replace this text with your content Text Block 0 Section 5" at bounding box center [803, 468] width 1028 height 83
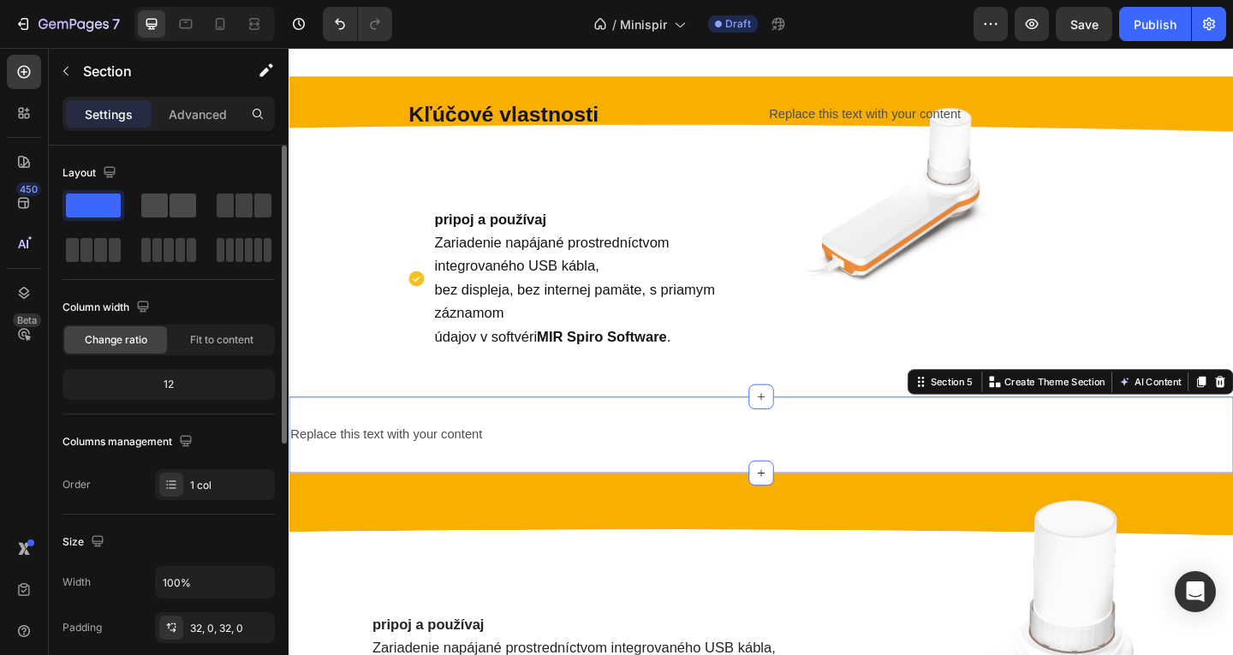
drag, startPoint x: 144, startPoint y: 211, endPoint x: 52, endPoint y: 181, distance: 96.4
click at [144, 211] on span at bounding box center [154, 206] width 27 height 24
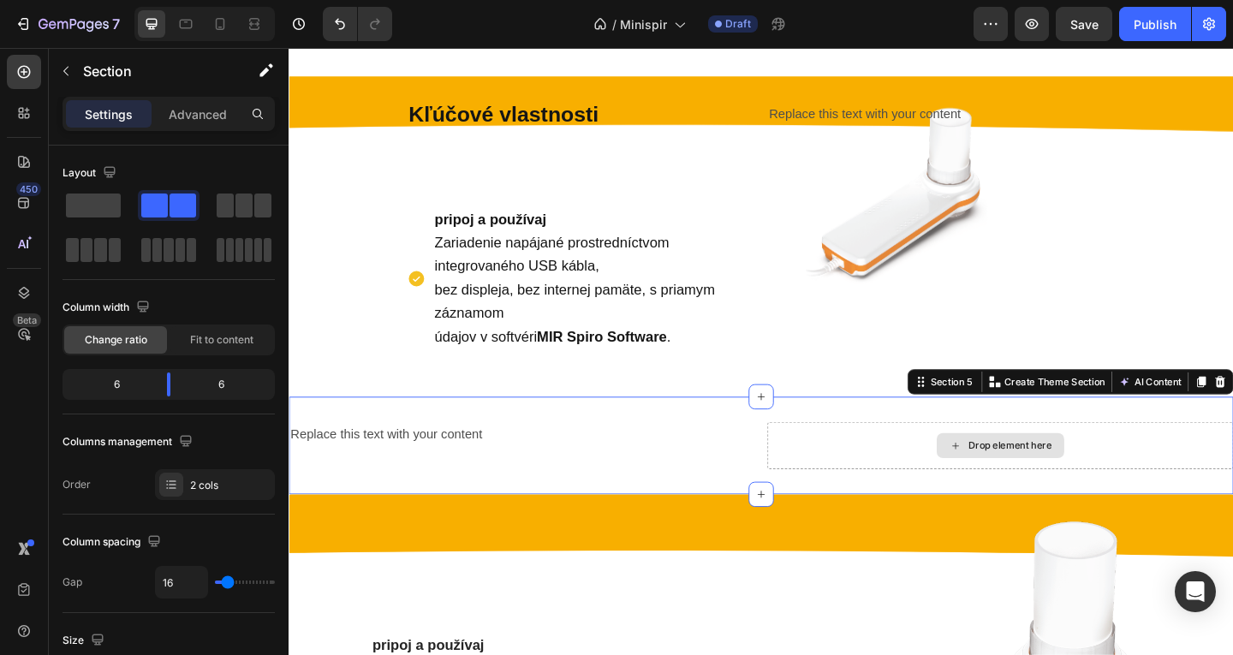
click at [882, 480] on div "Drop element here" at bounding box center [1062, 480] width 507 height 51
click at [1040, 22] on icon "button" at bounding box center [1031, 23] width 17 height 17
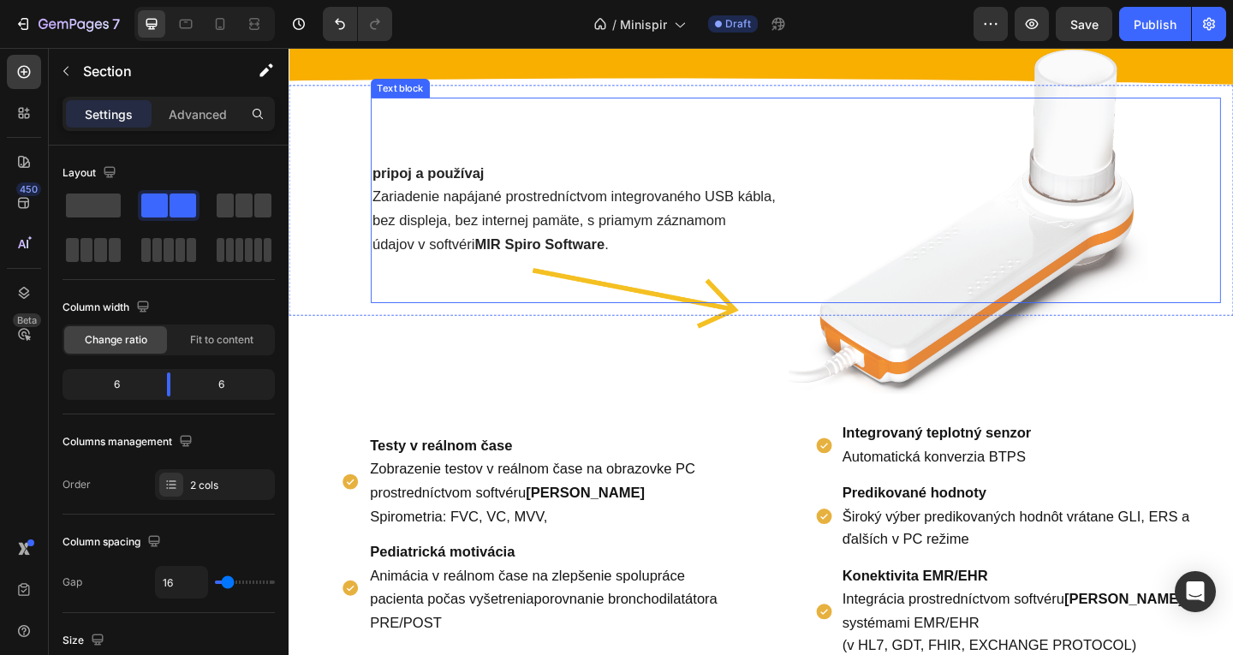
scroll to position [1125, 0]
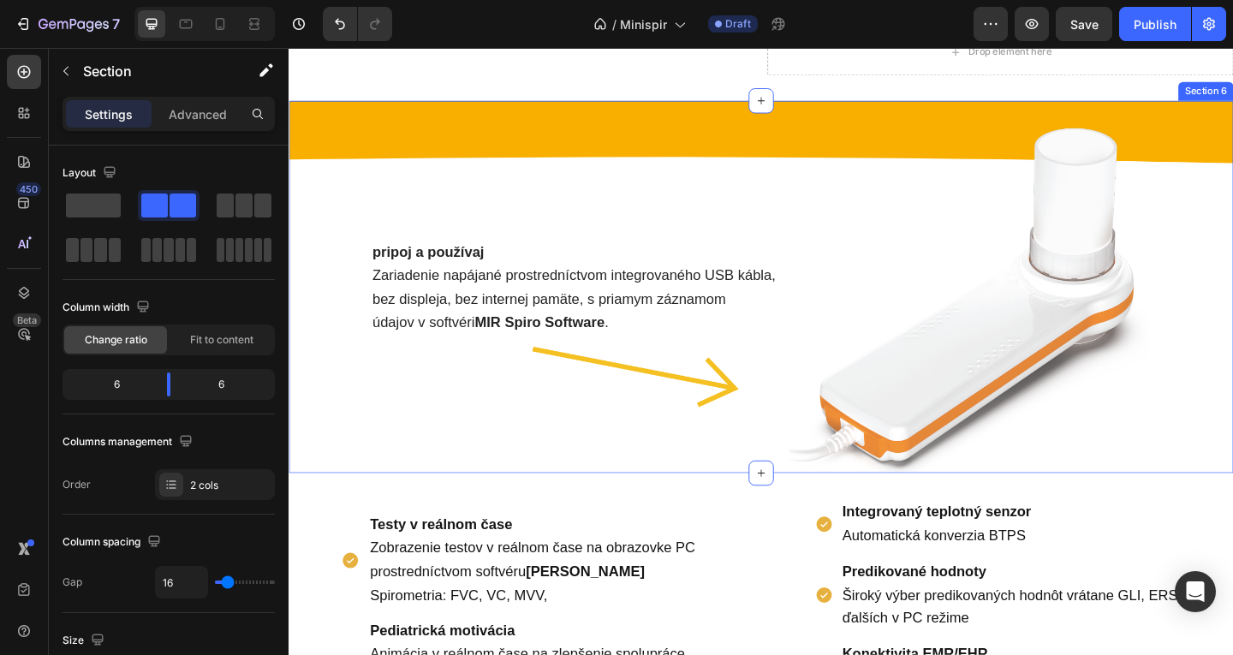
click at [837, 142] on div "pripoj a používaj Zariadenie napájané prostredníctvom integrovaného USB kábla, …" at bounding box center [803, 307] width 1028 height 405
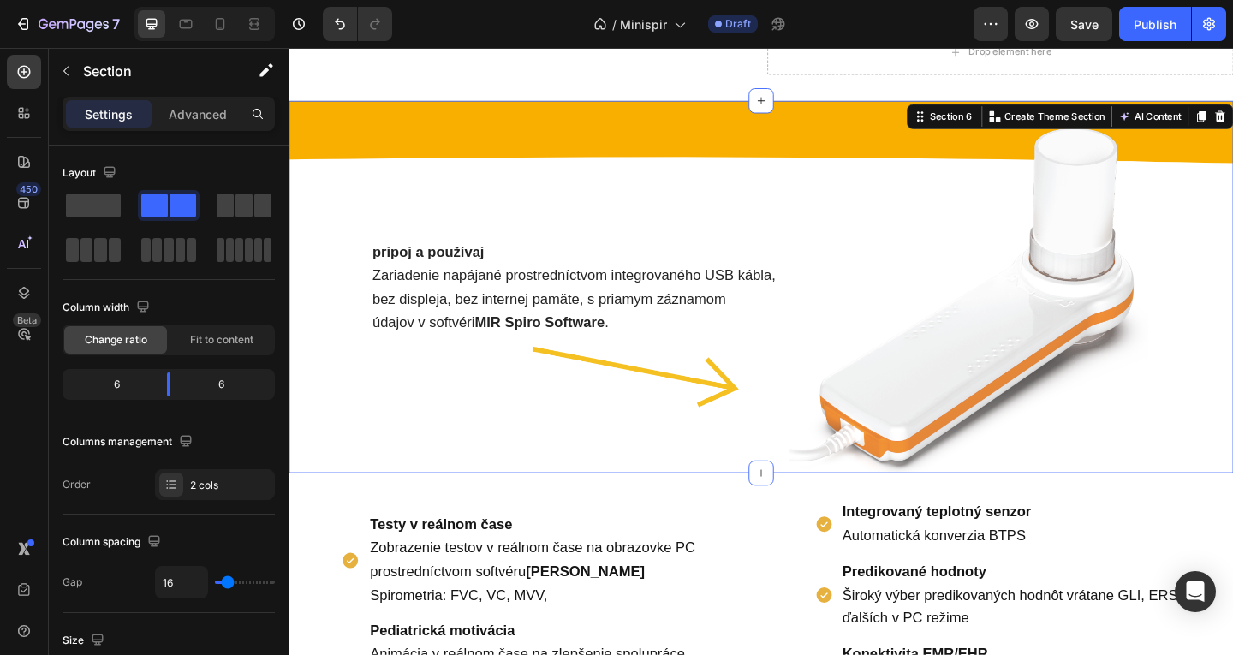
scroll to position [257, 0]
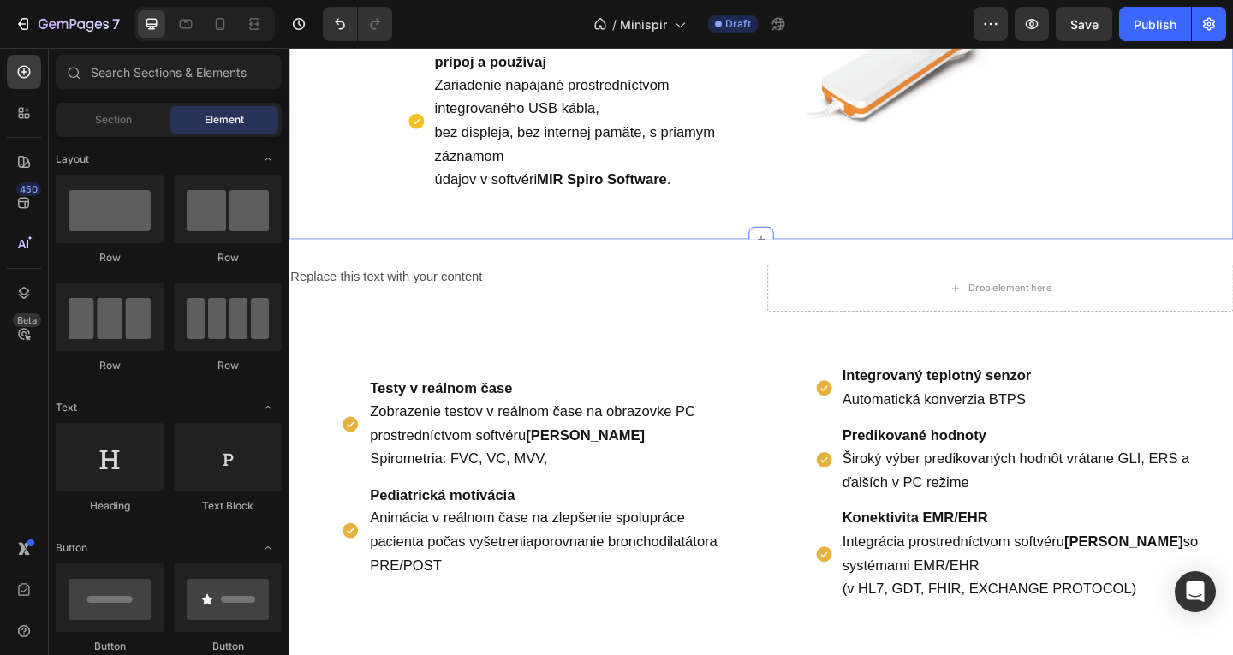
scroll to position [697, 0]
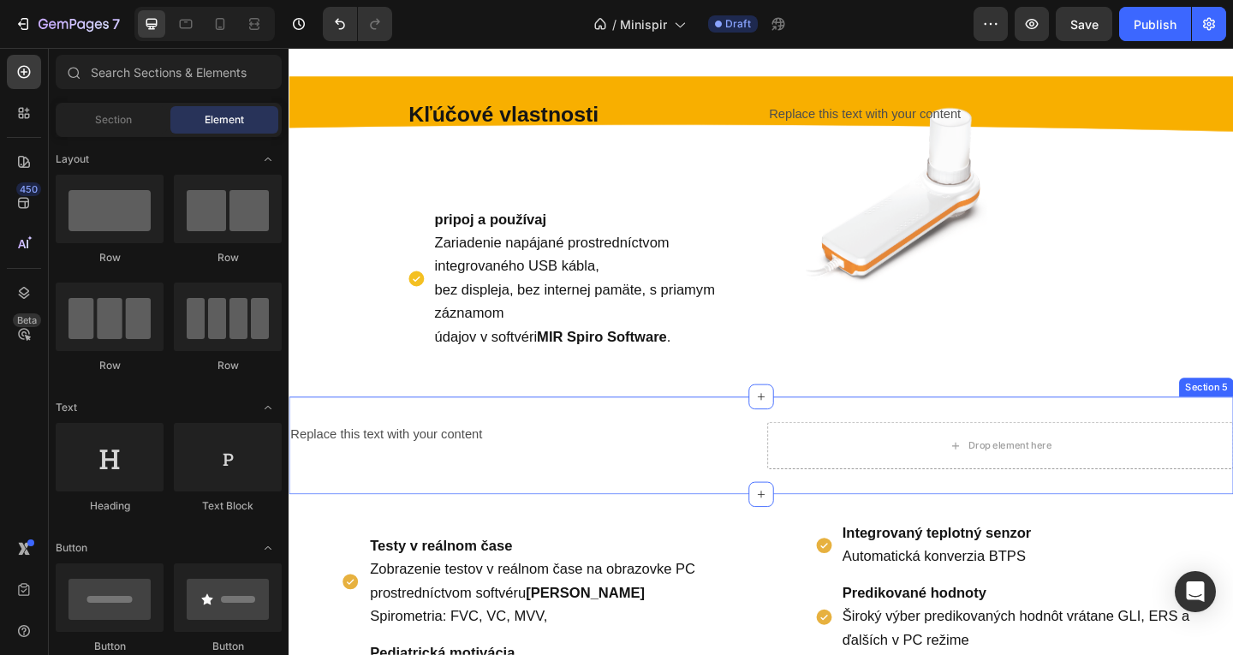
click at [748, 445] on div "Replace this text with your content Text Block Drop element here Section 5" at bounding box center [803, 480] width 1028 height 106
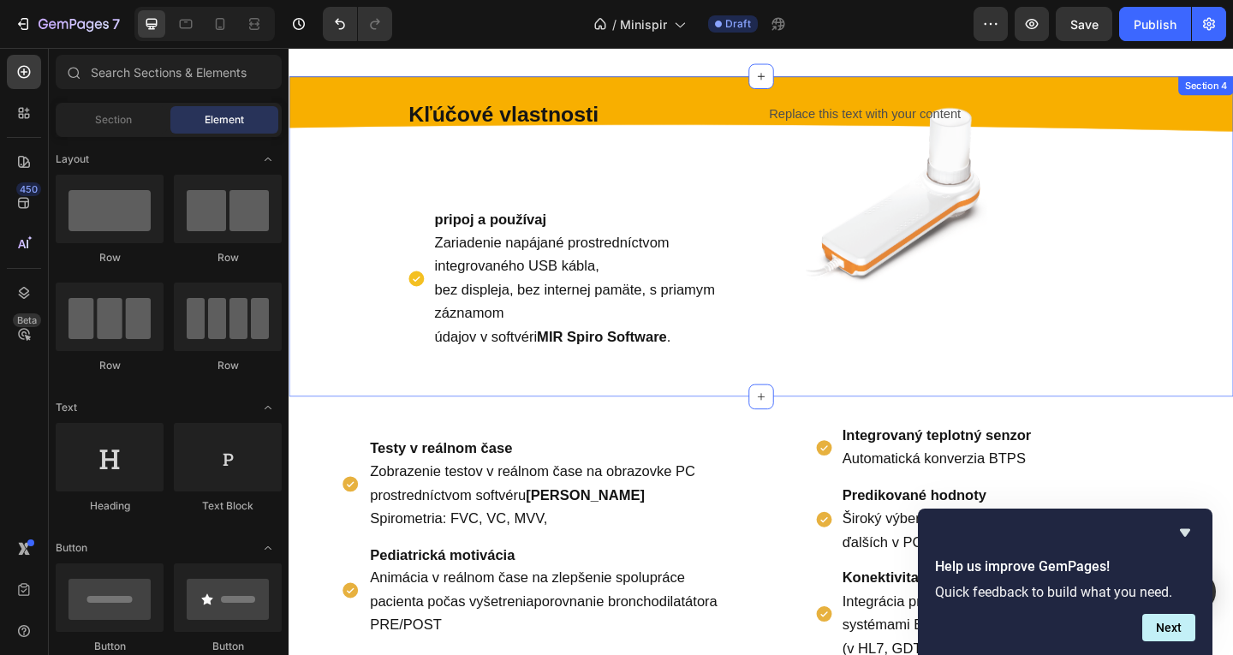
scroll to position [440, 0]
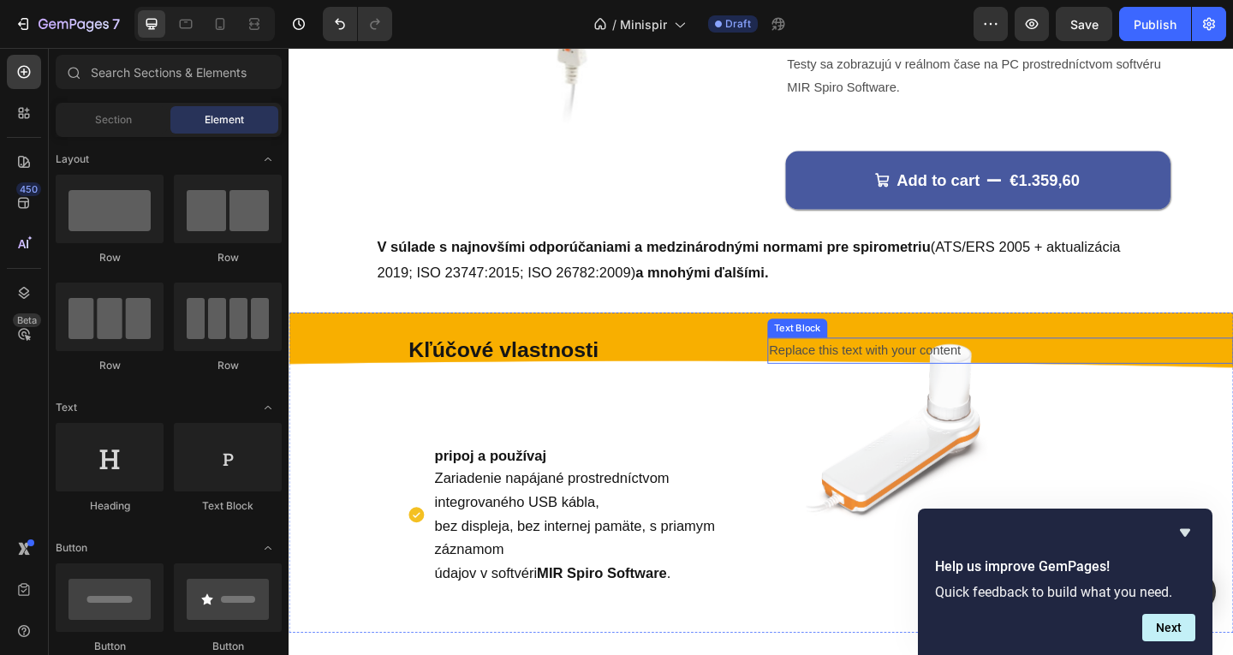
click at [873, 365] on div "Replace this text with your content" at bounding box center [1062, 377] width 507 height 28
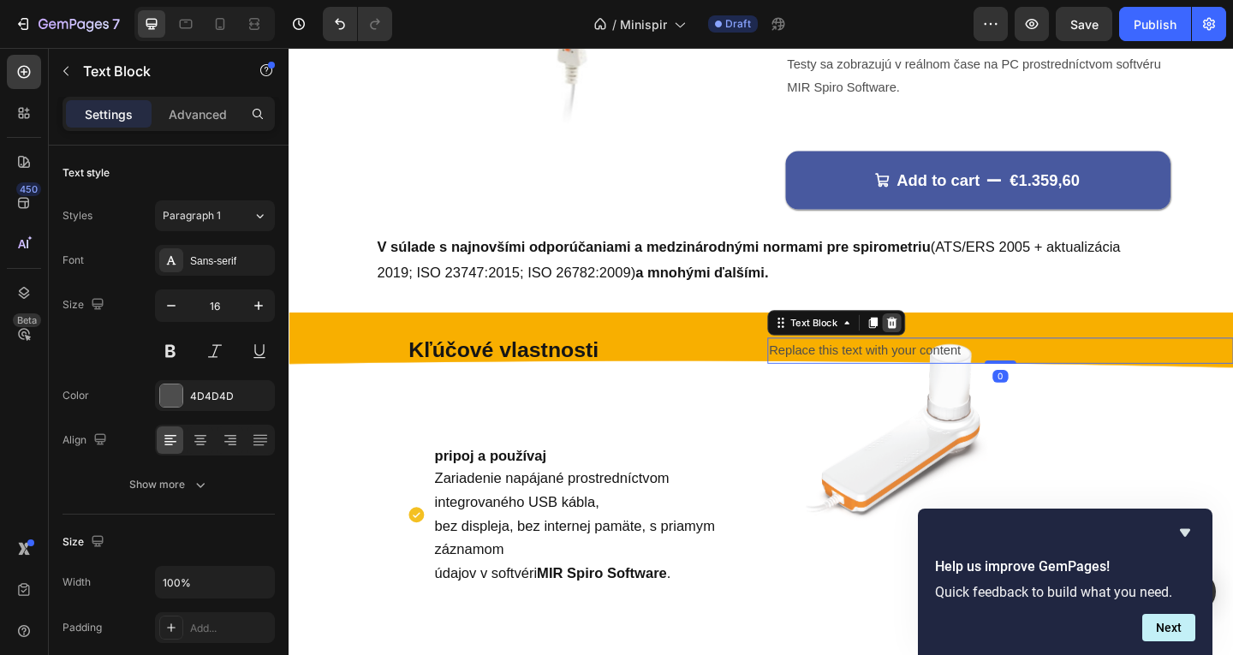
click at [941, 343] on icon at bounding box center [944, 347] width 11 height 12
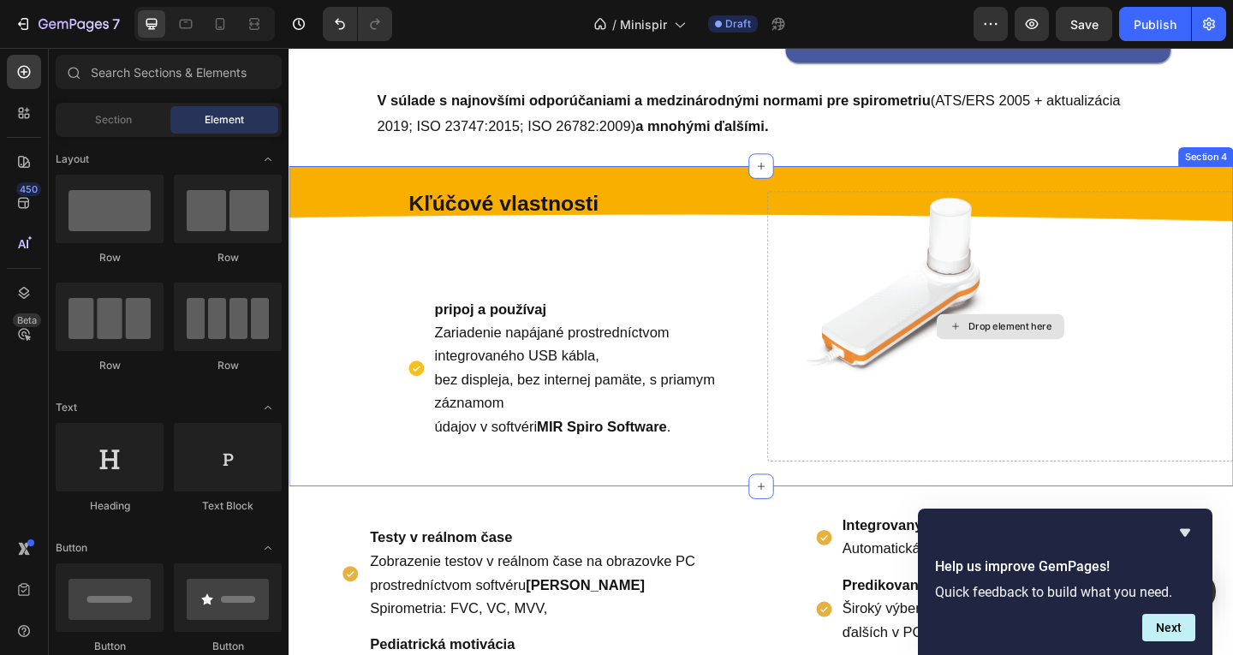
scroll to position [611, 0]
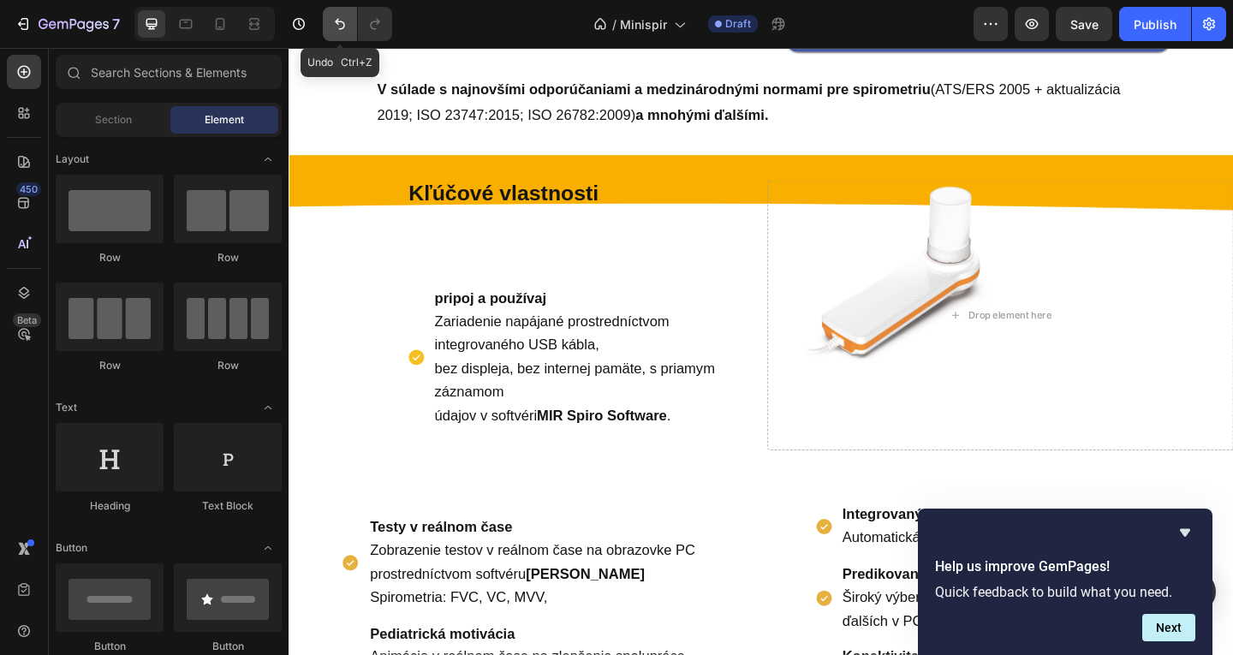
click at [339, 21] on icon "Undo/Redo" at bounding box center [340, 24] width 10 height 11
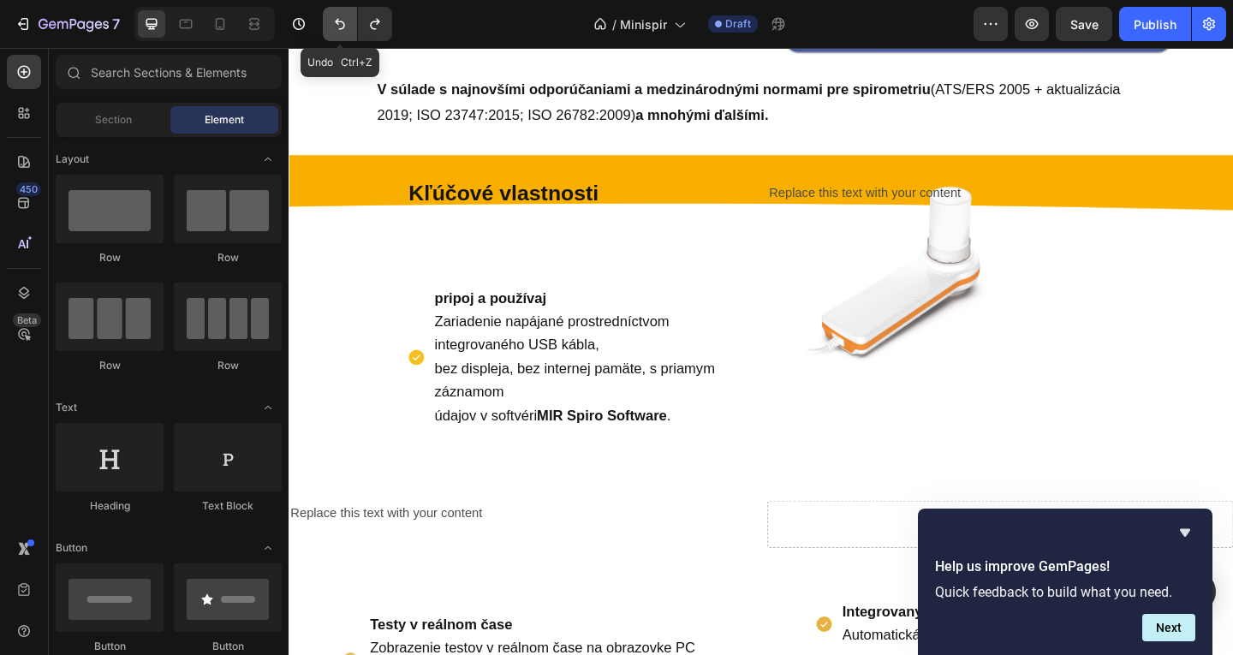
click at [339, 21] on icon "Undo/Redo" at bounding box center [340, 24] width 10 height 11
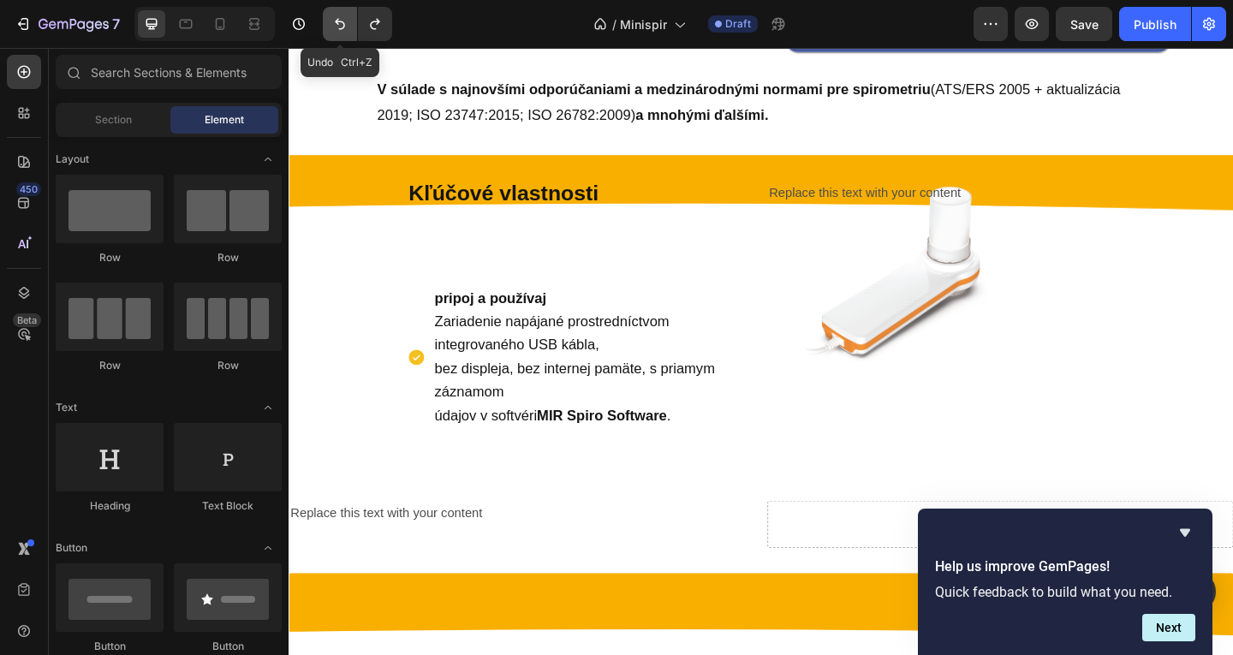
click at [339, 21] on icon "Undo/Redo" at bounding box center [340, 24] width 10 height 11
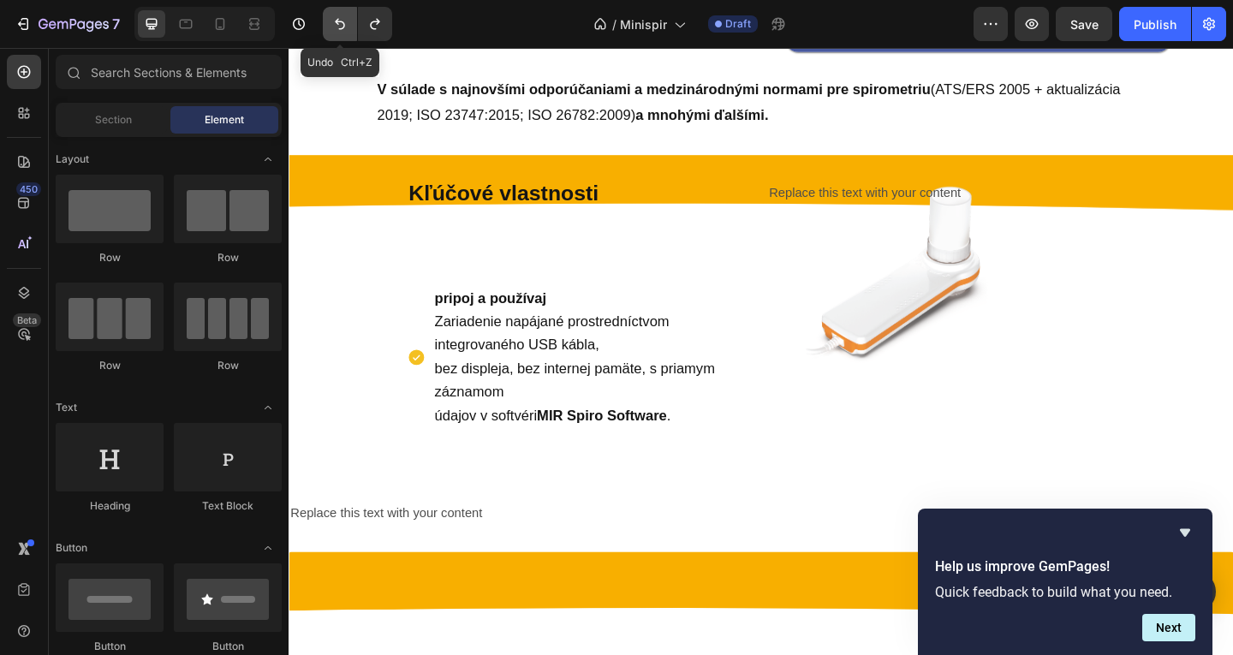
click at [339, 21] on icon "Undo/Redo" at bounding box center [340, 24] width 10 height 11
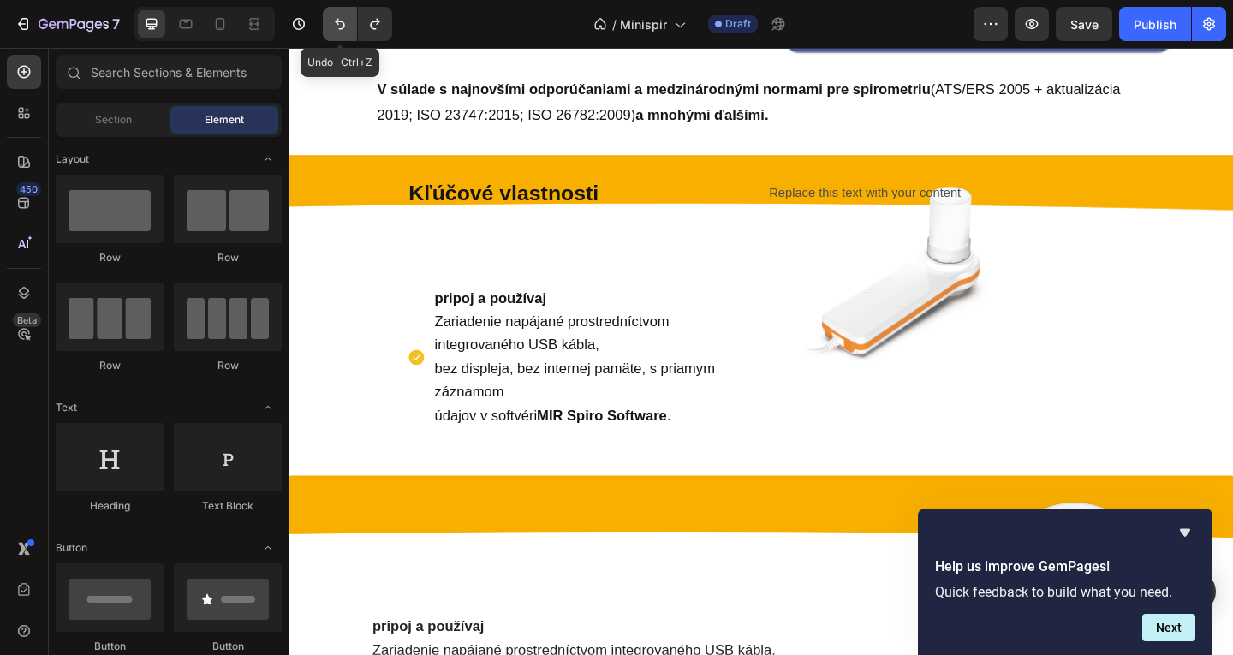
click at [339, 21] on icon "Undo/Redo" at bounding box center [340, 24] width 10 height 11
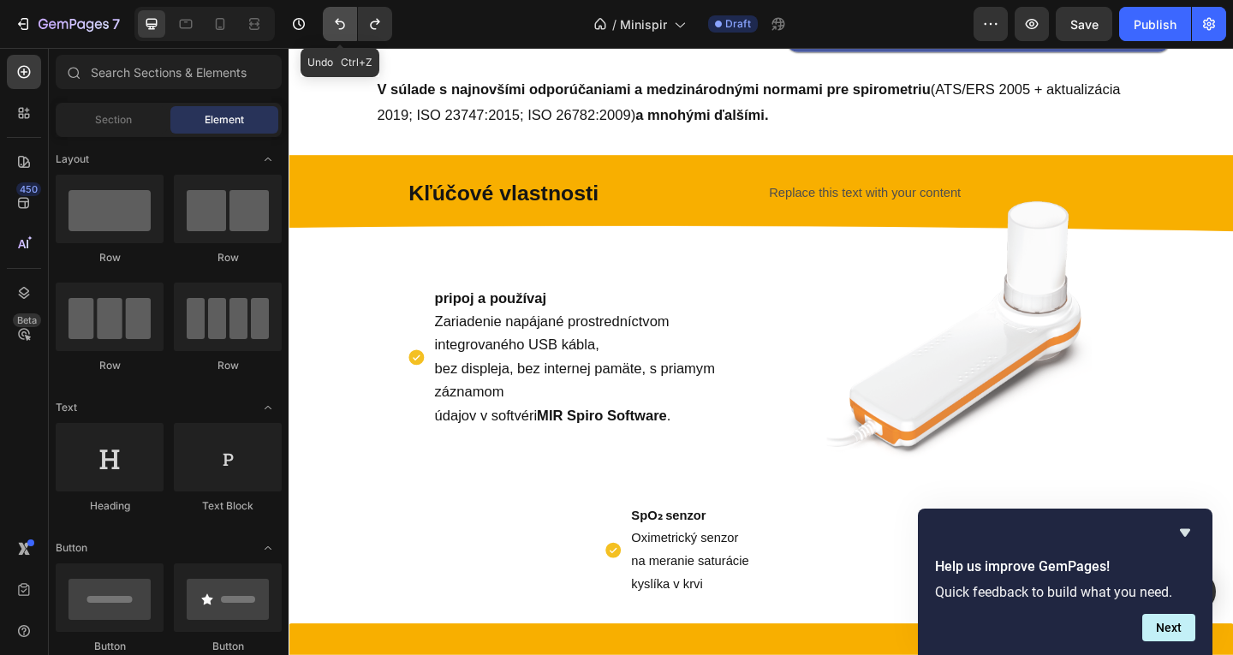
click at [339, 21] on icon "Undo/Redo" at bounding box center [340, 24] width 10 height 11
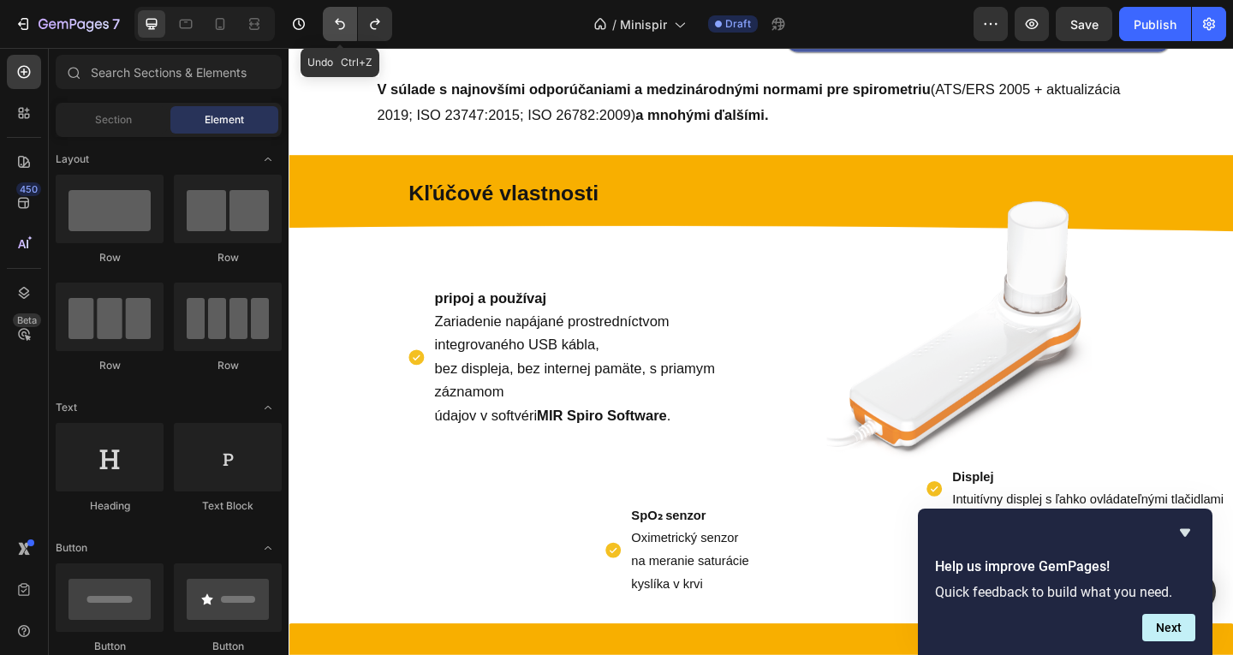
click at [339, 21] on icon "Undo/Redo" at bounding box center [340, 24] width 10 height 11
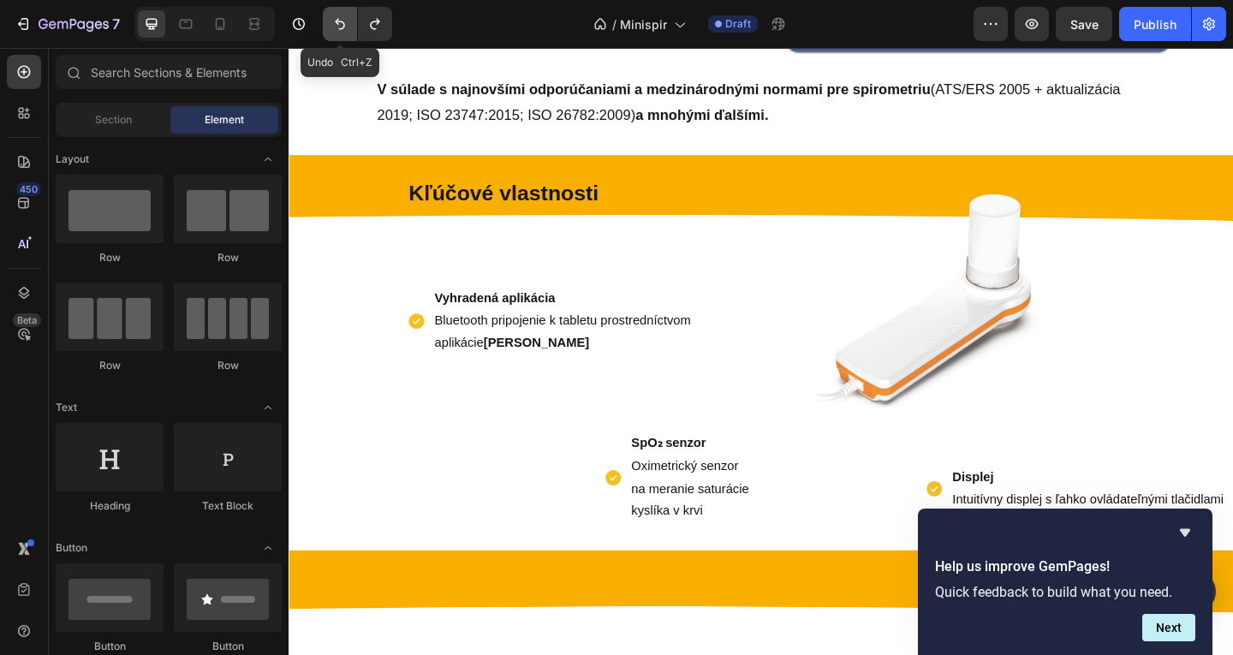
click at [339, 21] on icon "Undo/Redo" at bounding box center [340, 24] width 10 height 11
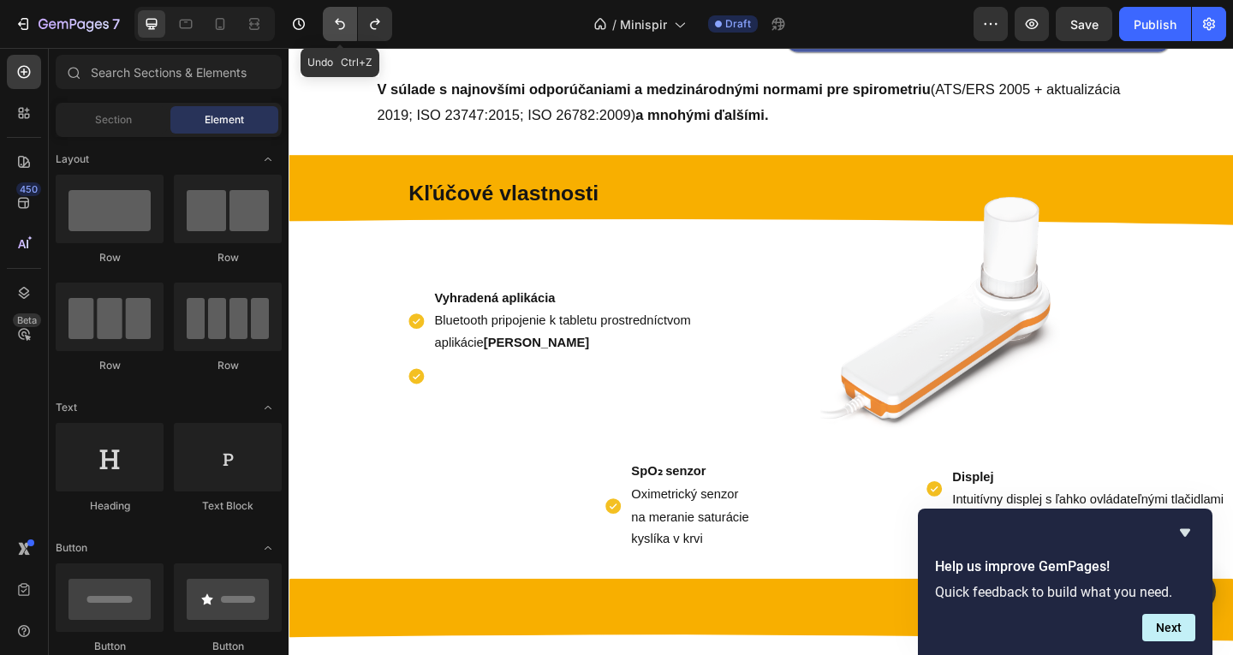
click at [339, 21] on icon "Undo/Redo" at bounding box center [340, 24] width 10 height 11
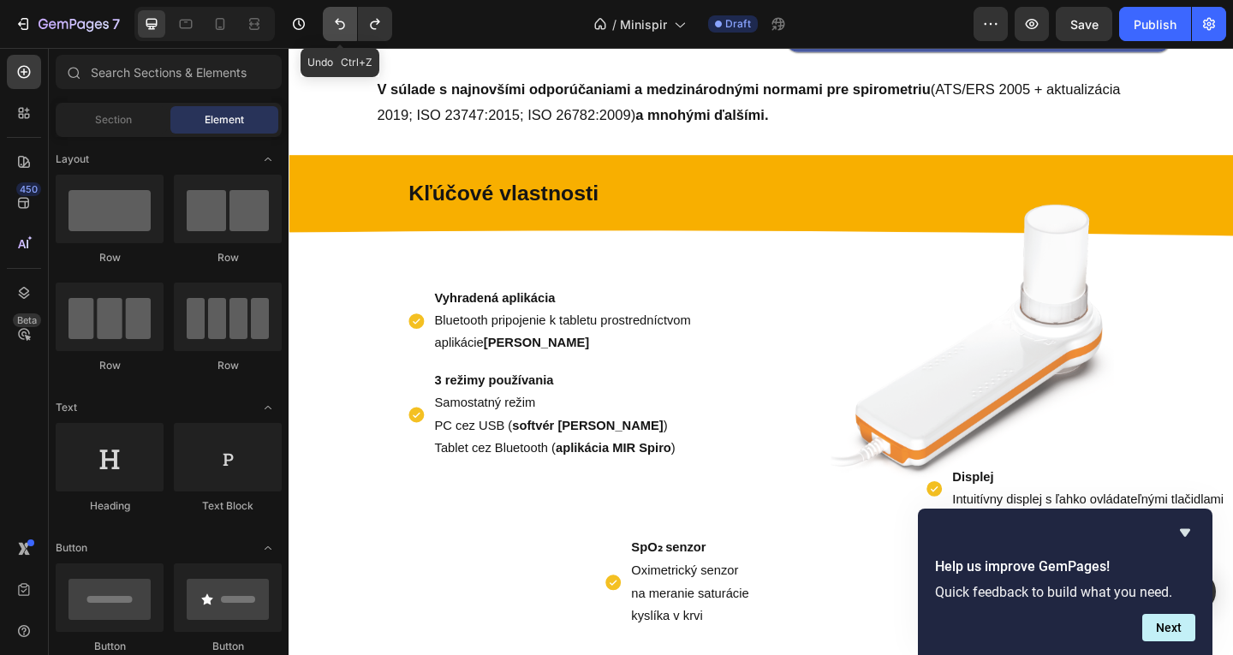
click at [339, 21] on icon "Undo/Redo" at bounding box center [340, 24] width 10 height 11
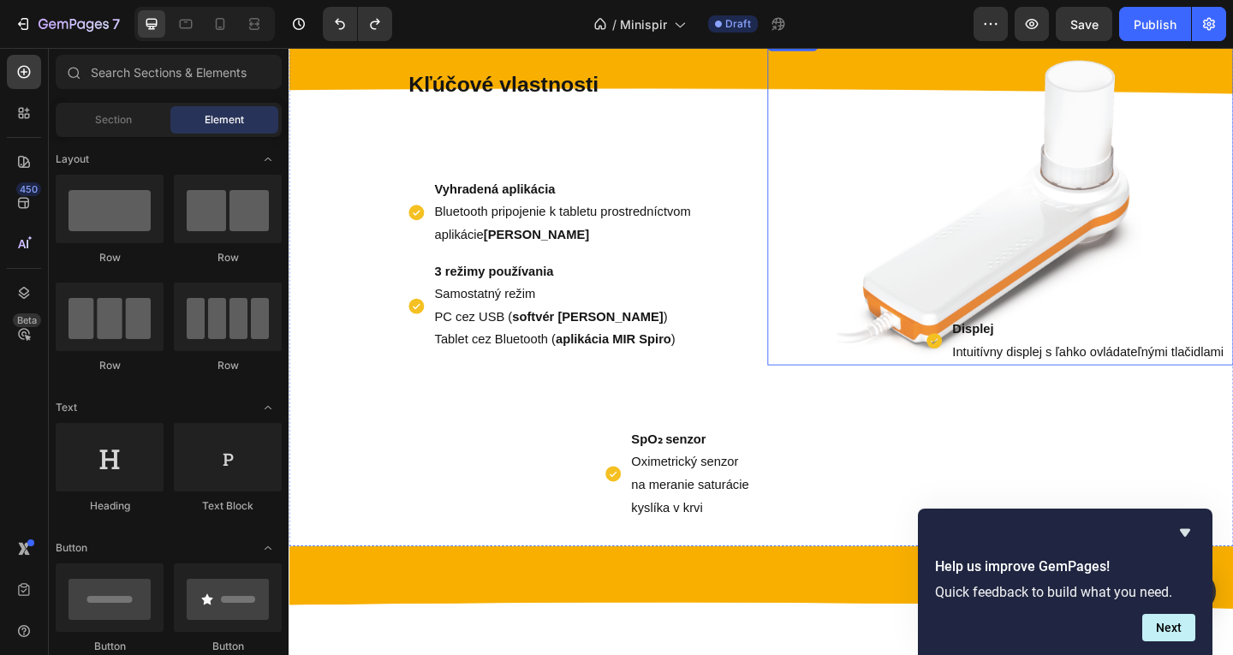
scroll to position [697, 0]
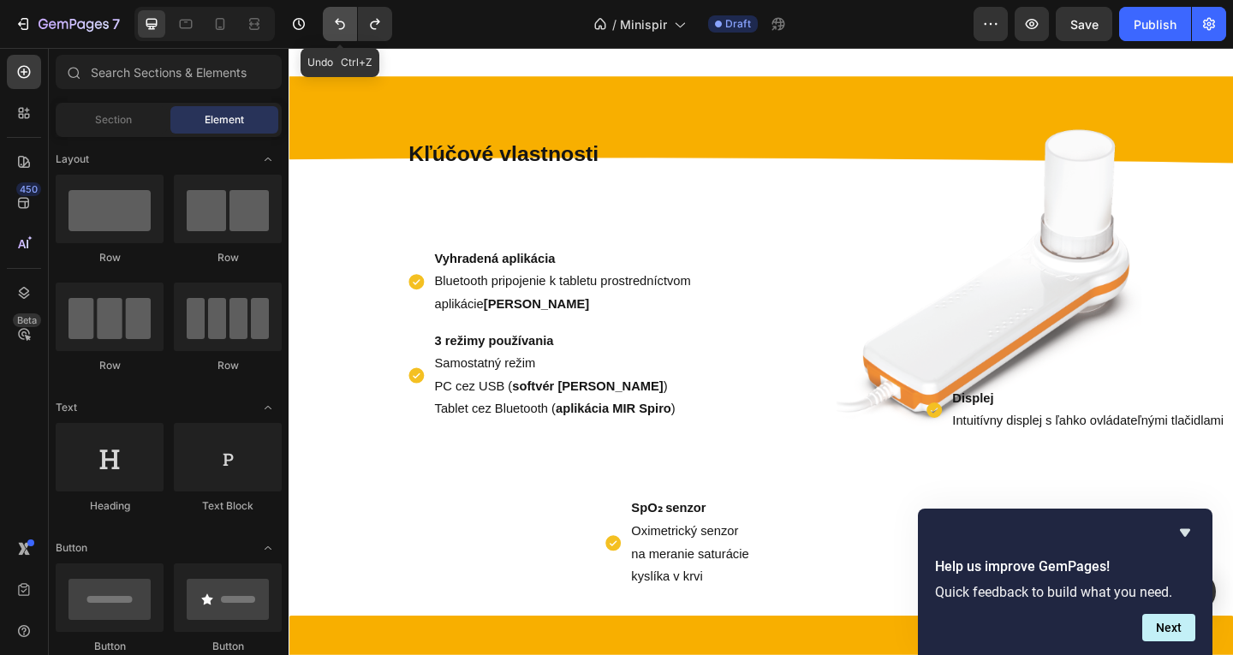
click at [334, 25] on icon "Undo/Redo" at bounding box center [339, 23] width 17 height 17
click at [336, 24] on icon "Undo/Redo" at bounding box center [339, 23] width 17 height 17
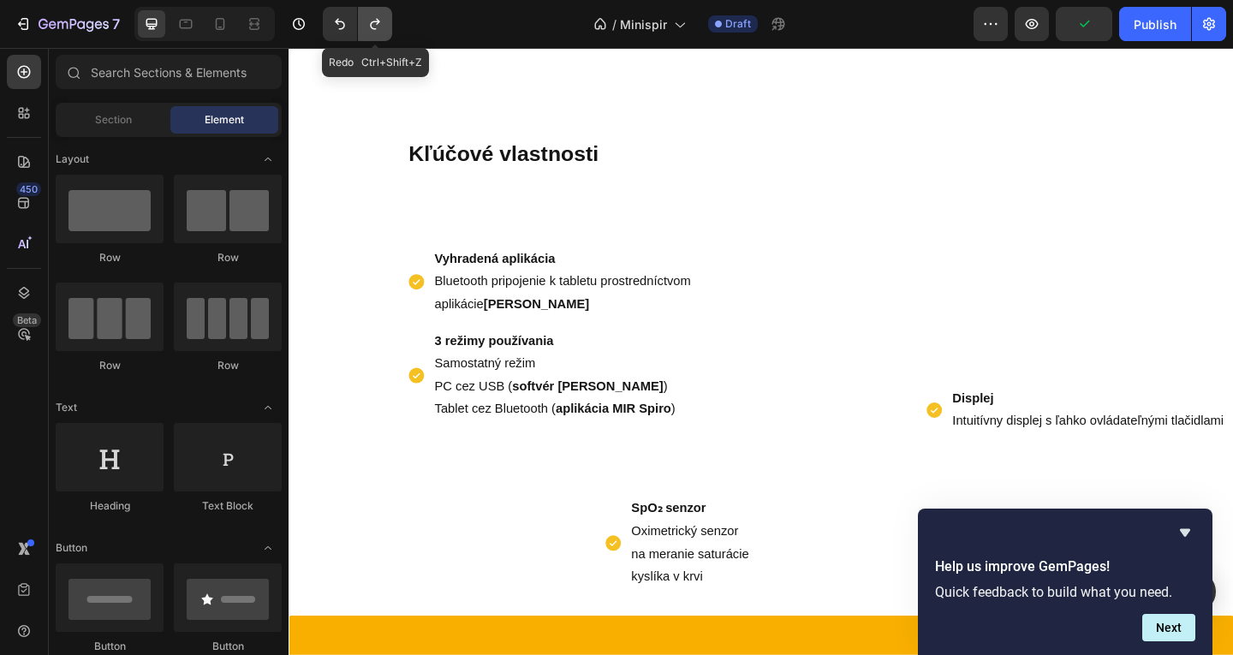
click at [392, 32] on div "7 Version history Redo Ctrl+Shift+Z" at bounding box center [203, 24] width 406 height 34
click at [383, 30] on icon "Undo/Redo" at bounding box center [375, 23] width 17 height 17
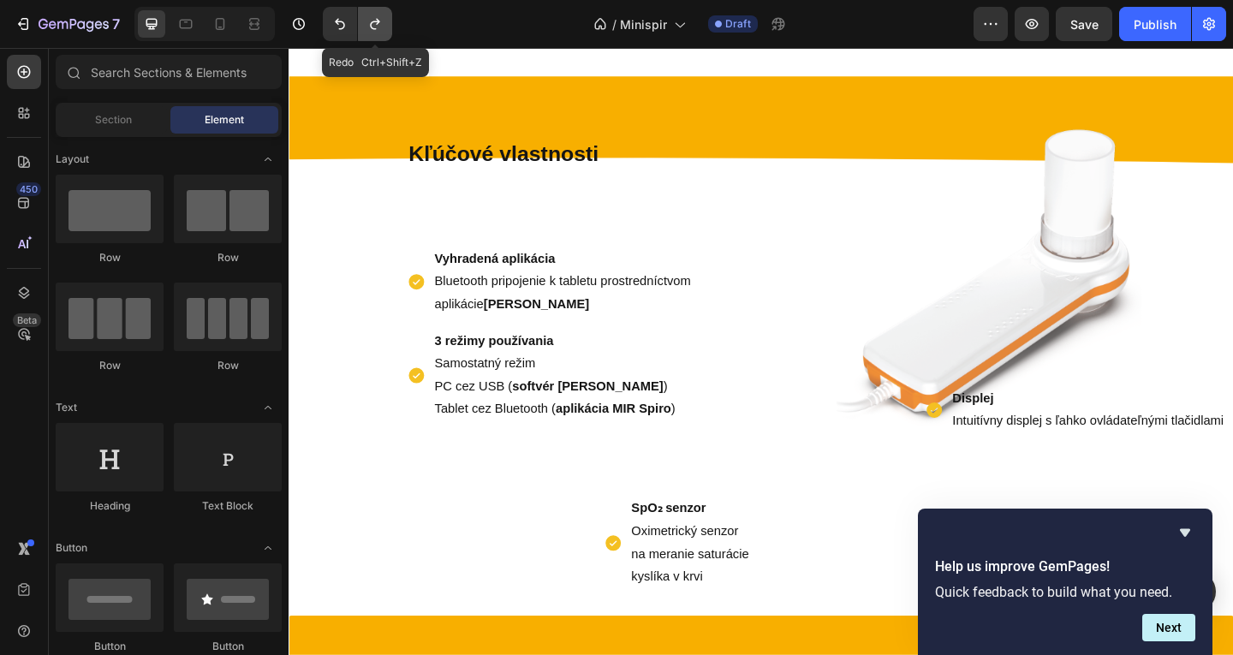
click at [383, 30] on icon "Undo/Redo" at bounding box center [375, 23] width 17 height 17
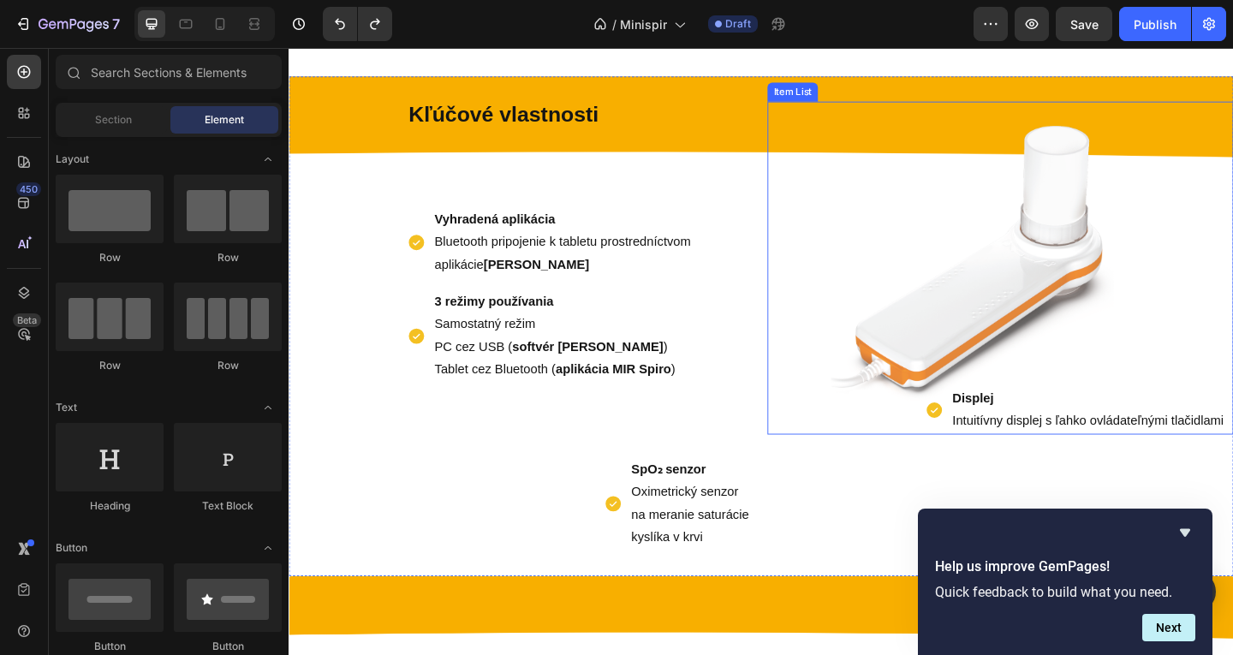
click at [1166, 437] on p "Displej Intuitívny displej s ľahko ovládateľnými tlačidlami" at bounding box center [1158, 442] width 295 height 50
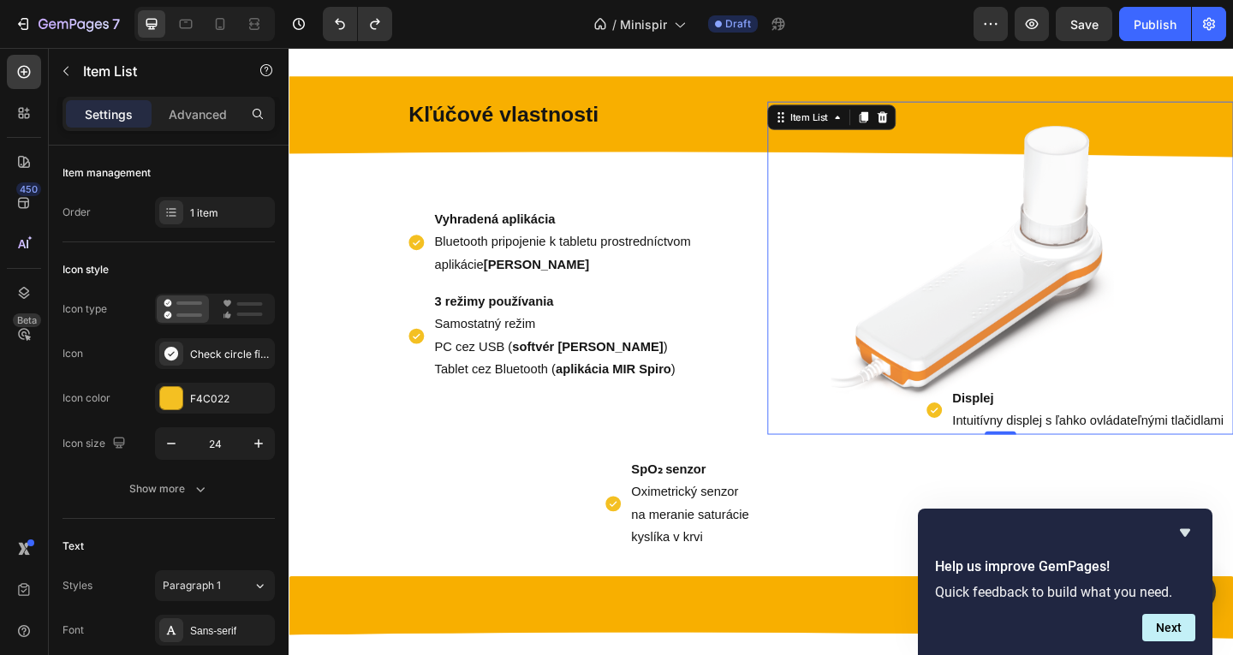
click at [1066, 425] on p "Displej Intuitívny displej s ľahko ovládateľnými tlačidlami" at bounding box center [1158, 442] width 295 height 50
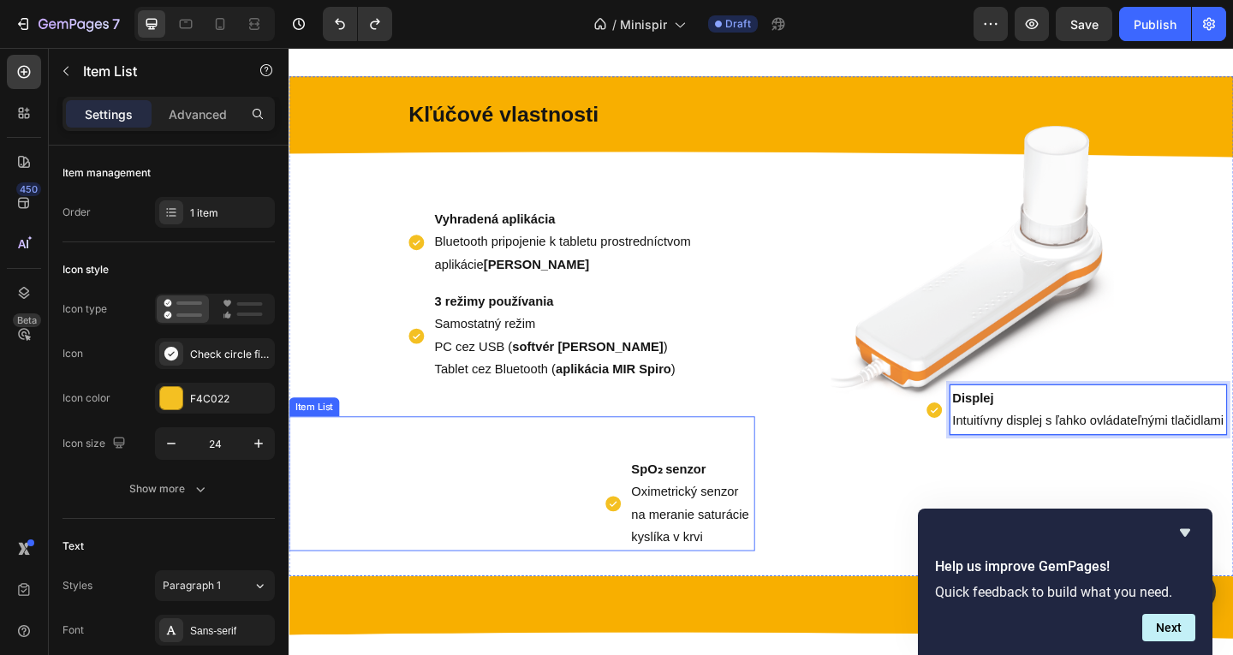
click at [740, 566] on p "SpO₂ senzor Oximetrický senzor na meranie saturácie kyslíka v krvi" at bounding box center [727, 543] width 132 height 98
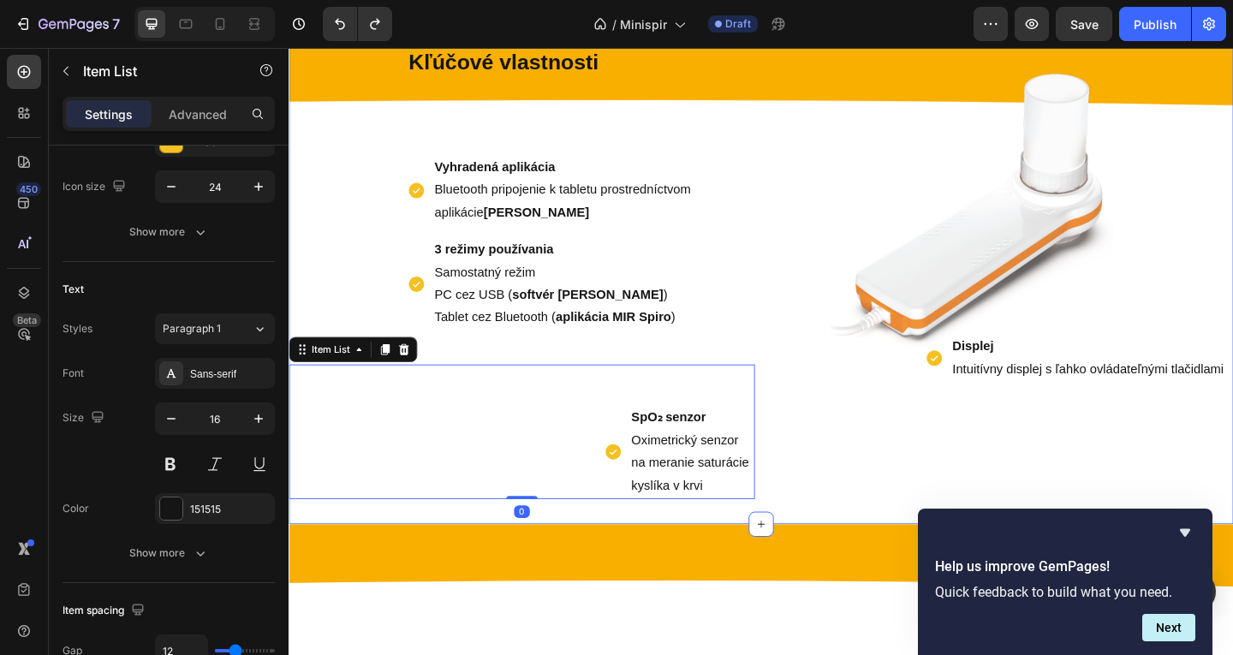
scroll to position [783, 0]
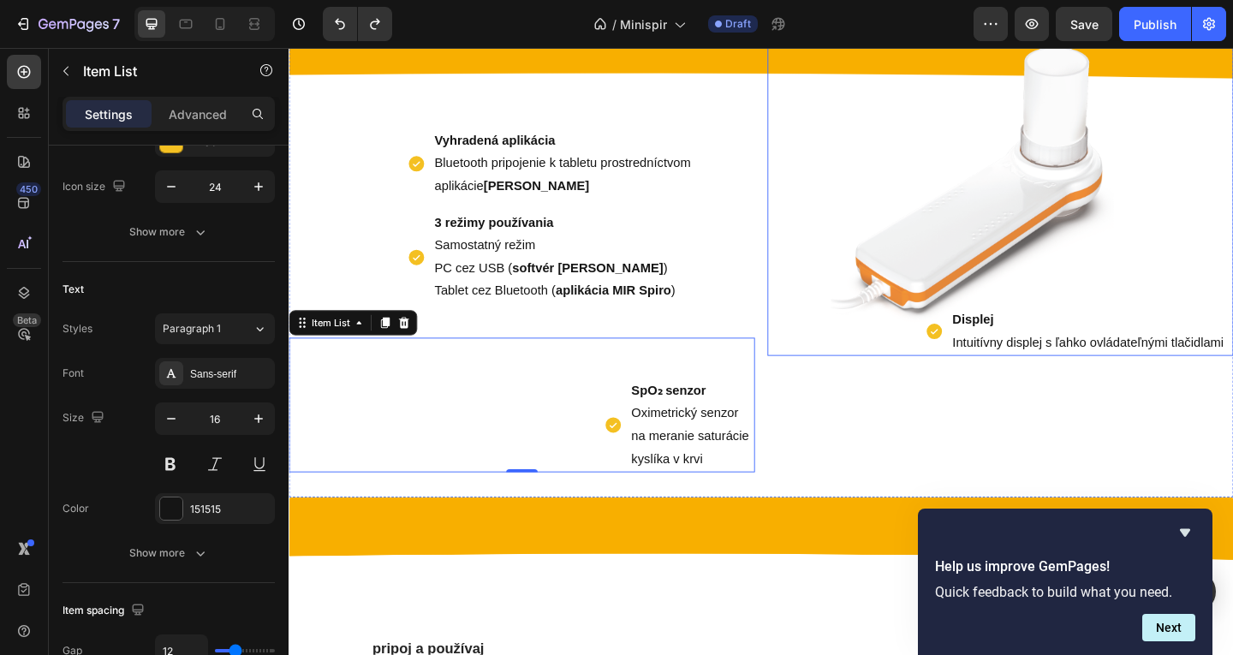
click at [1011, 354] on p "Displej Intuitívny displej s ľahko ovládateľnými tlačidlami" at bounding box center [1158, 356] width 295 height 50
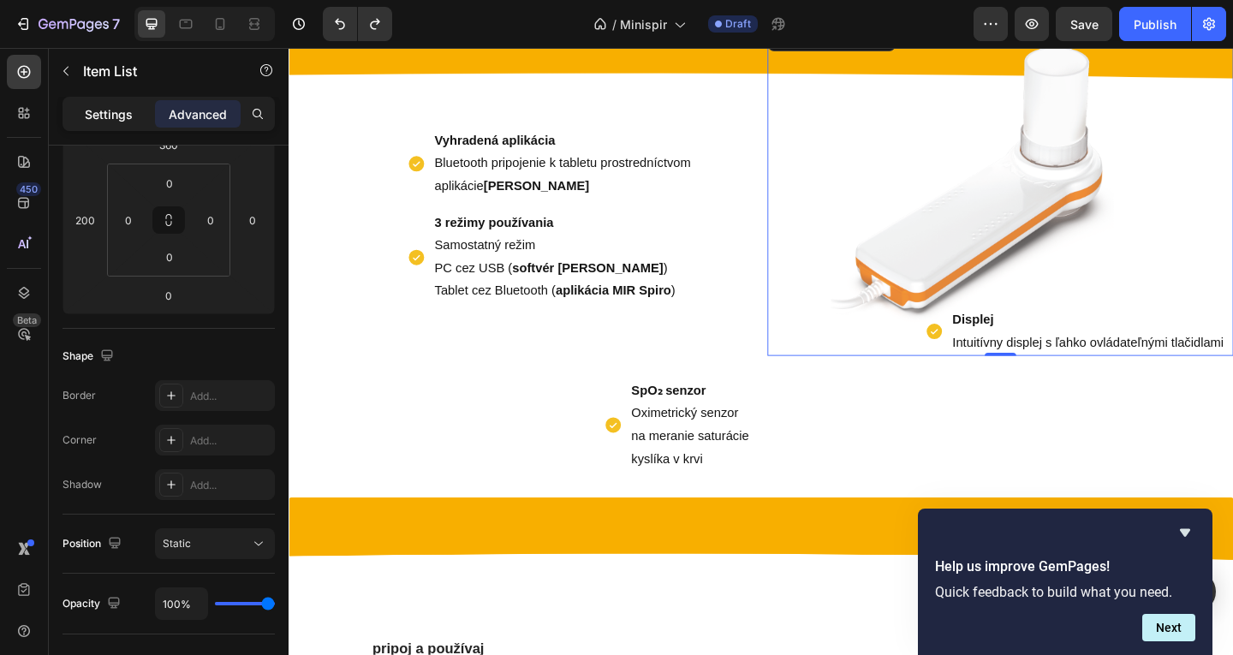
click at [122, 112] on p "Settings" at bounding box center [109, 114] width 48 height 18
type input "8"
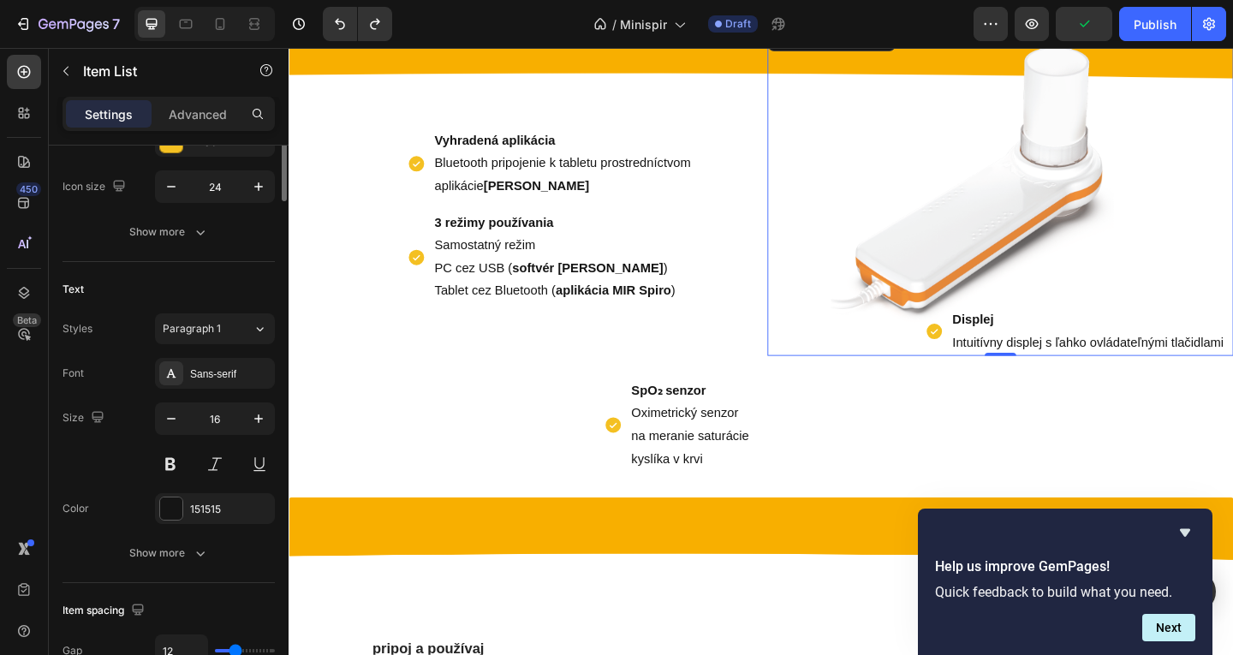
scroll to position [0, 0]
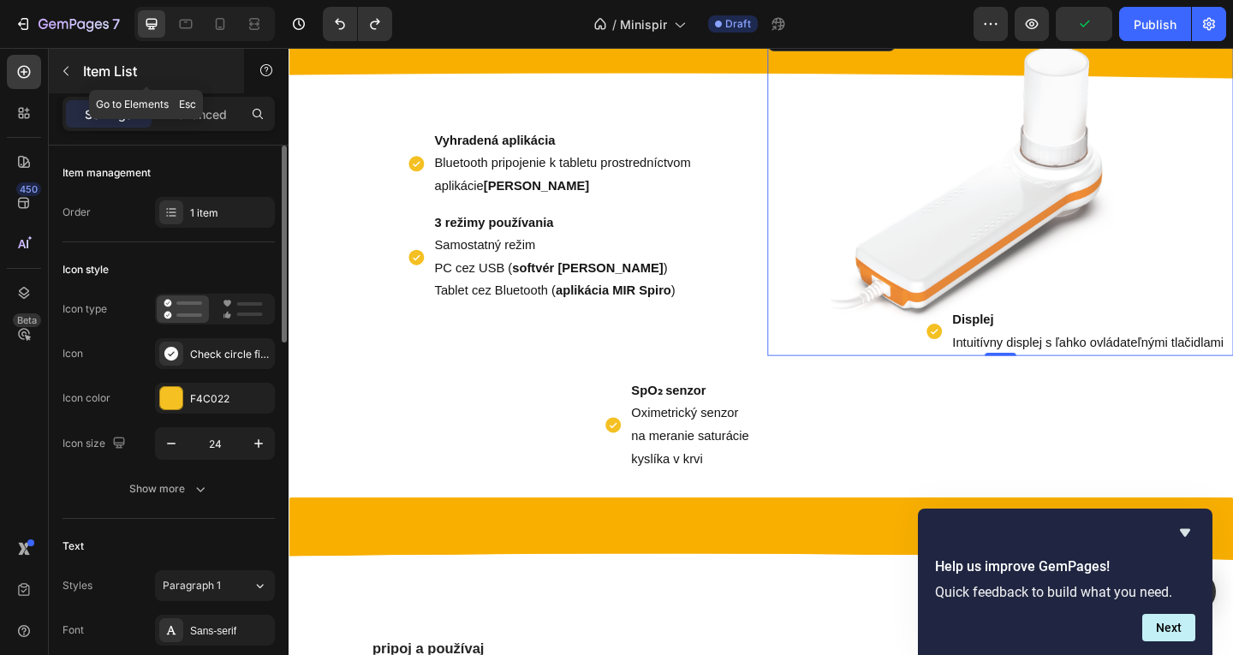
click at [92, 71] on p "Item List" at bounding box center [156, 71] width 146 height 21
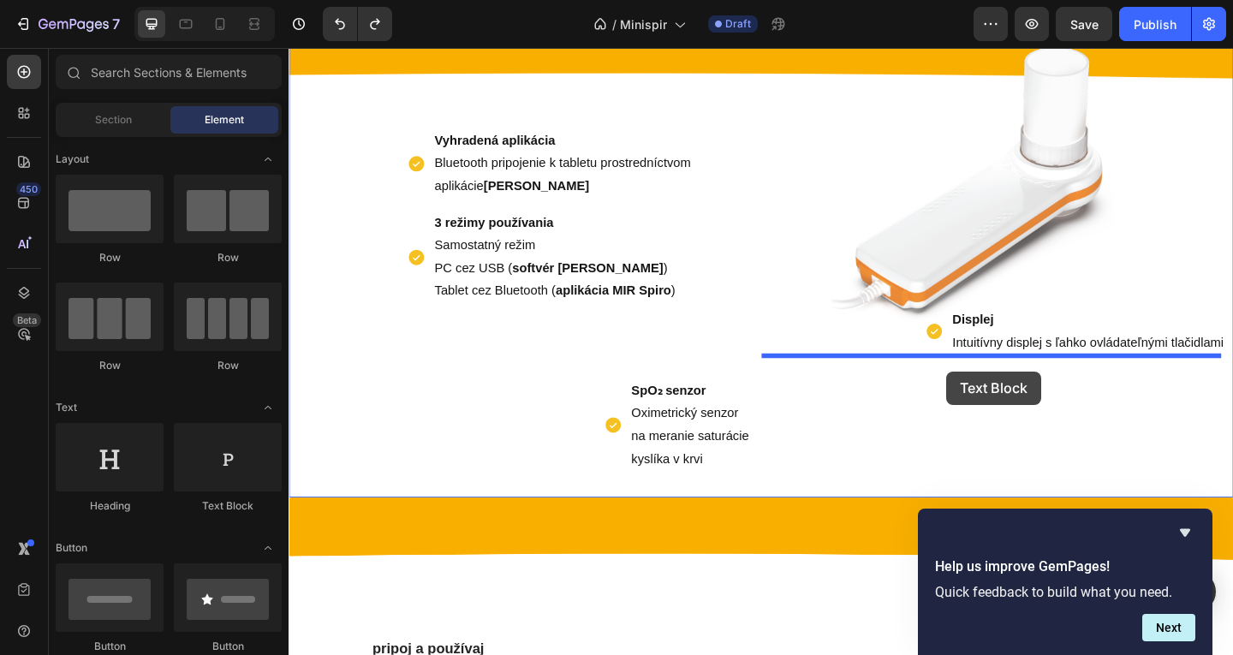
drag, startPoint x: 500, startPoint y: 548, endPoint x: 1005, endPoint y: 399, distance: 526.8
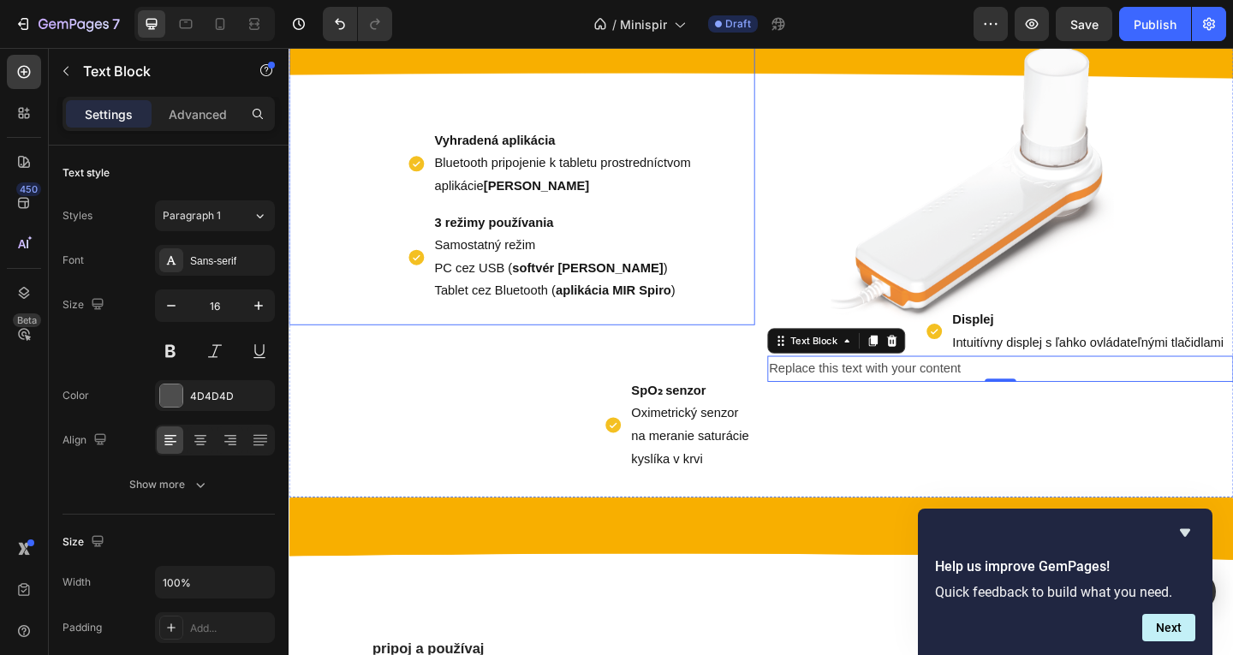
click at [671, 331] on div "Kľúčové vlastnosti Text Block Vyhradená aplikácia Bluetooth pripojenie k tablet…" at bounding box center [542, 185] width 507 height 329
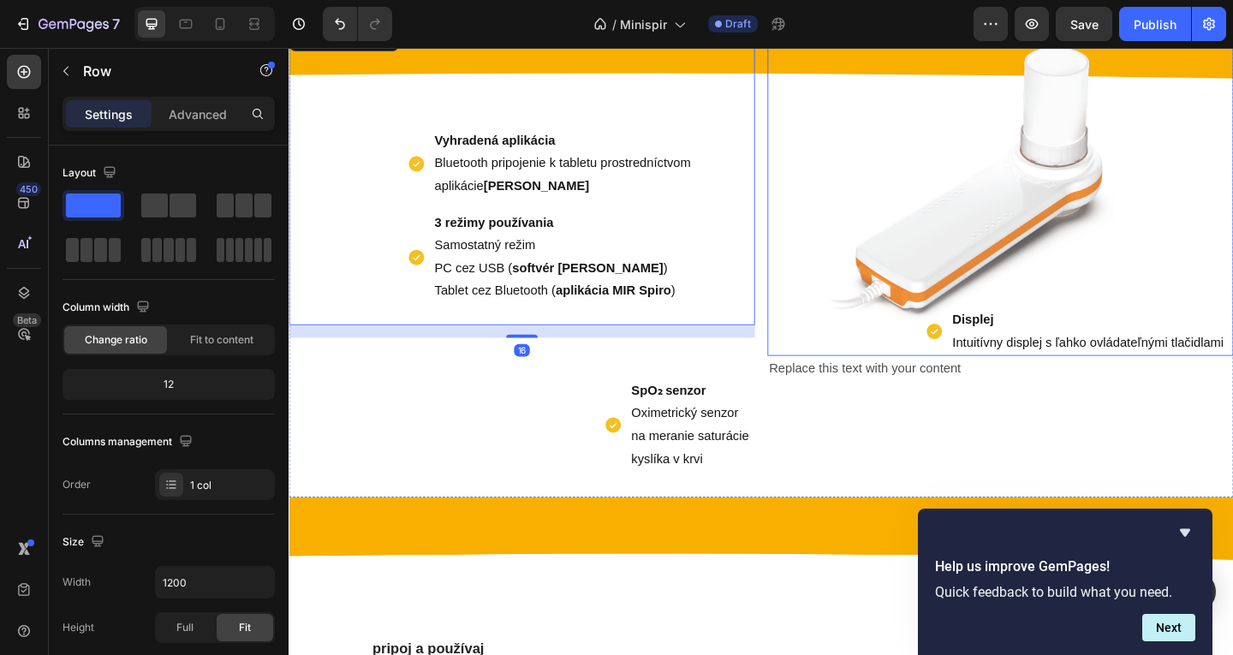
click at [992, 343] on div "Displej Intuitívny displej s ľahko ovládateľnými tlačidlami" at bounding box center [1145, 356] width 328 height 55
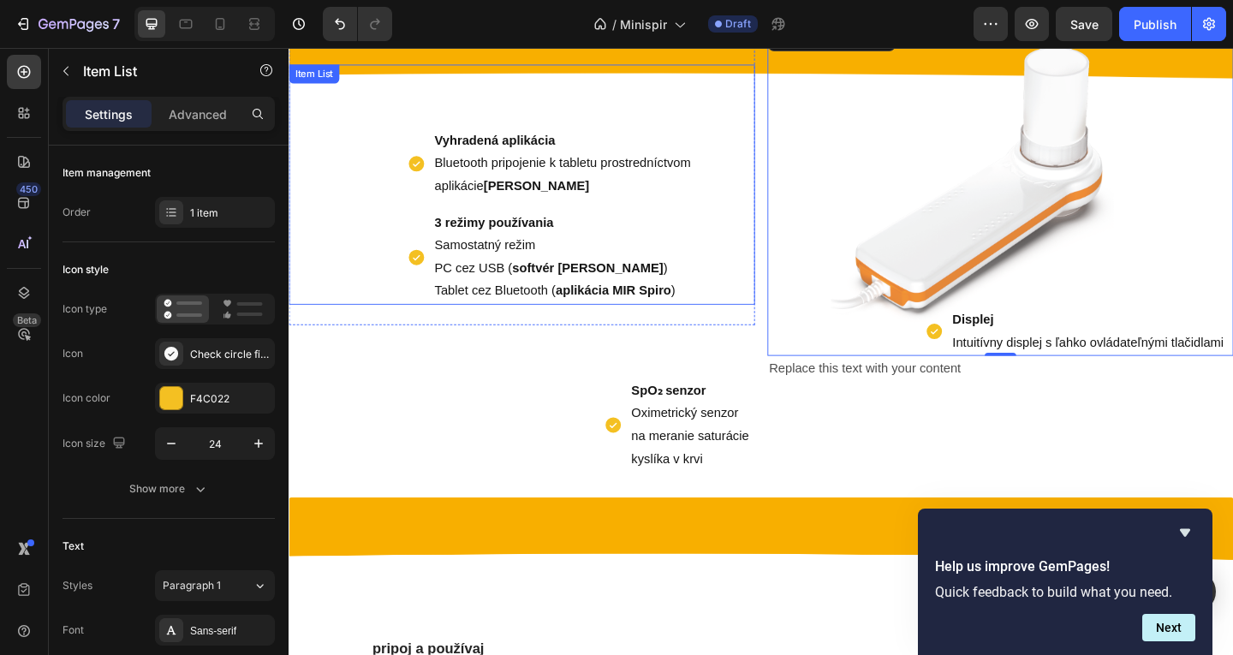
click at [602, 107] on div "Vyhradená aplikácia Bluetooth pripojenie k tabletu prostredníctvom aplikácie MI…" at bounding box center [542, 197] width 507 height 262
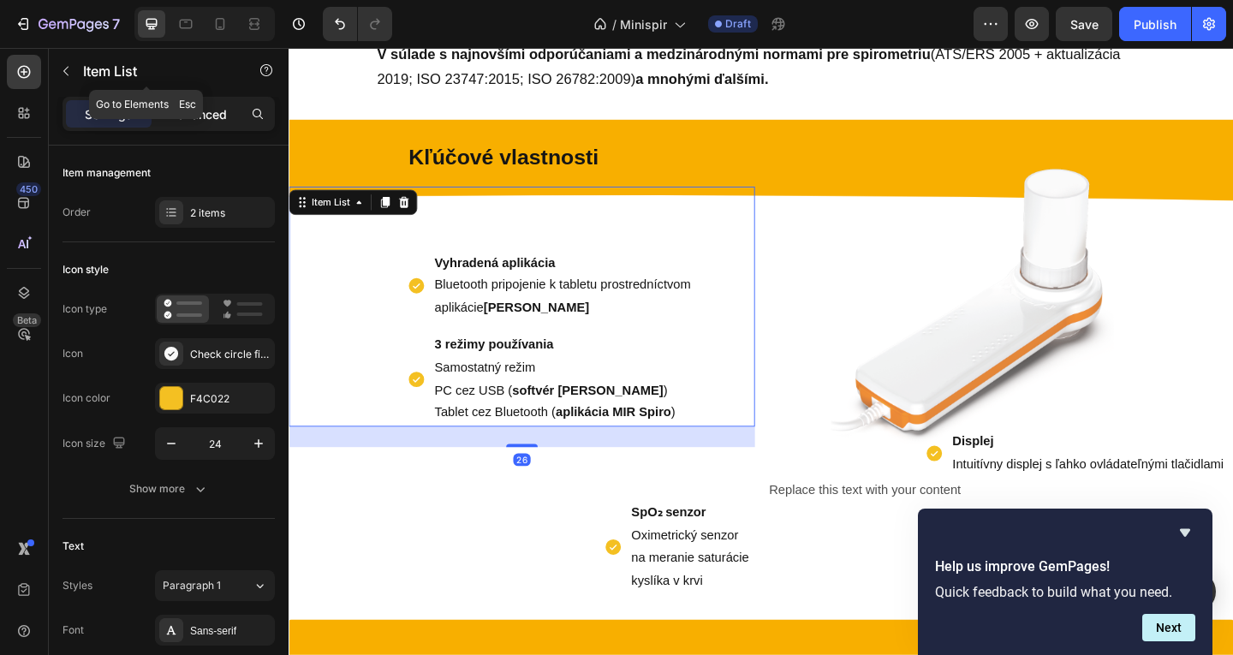
scroll to position [611, 0]
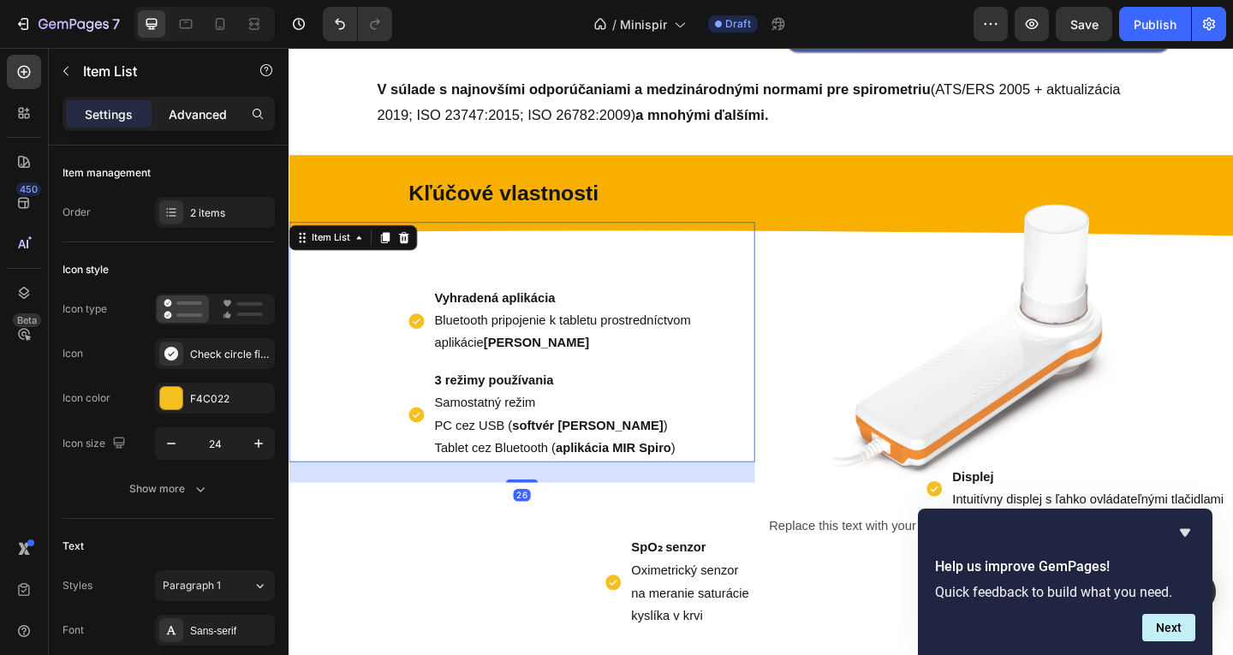
click at [210, 114] on p "Advanced" at bounding box center [198, 114] width 58 height 18
type input "100%"
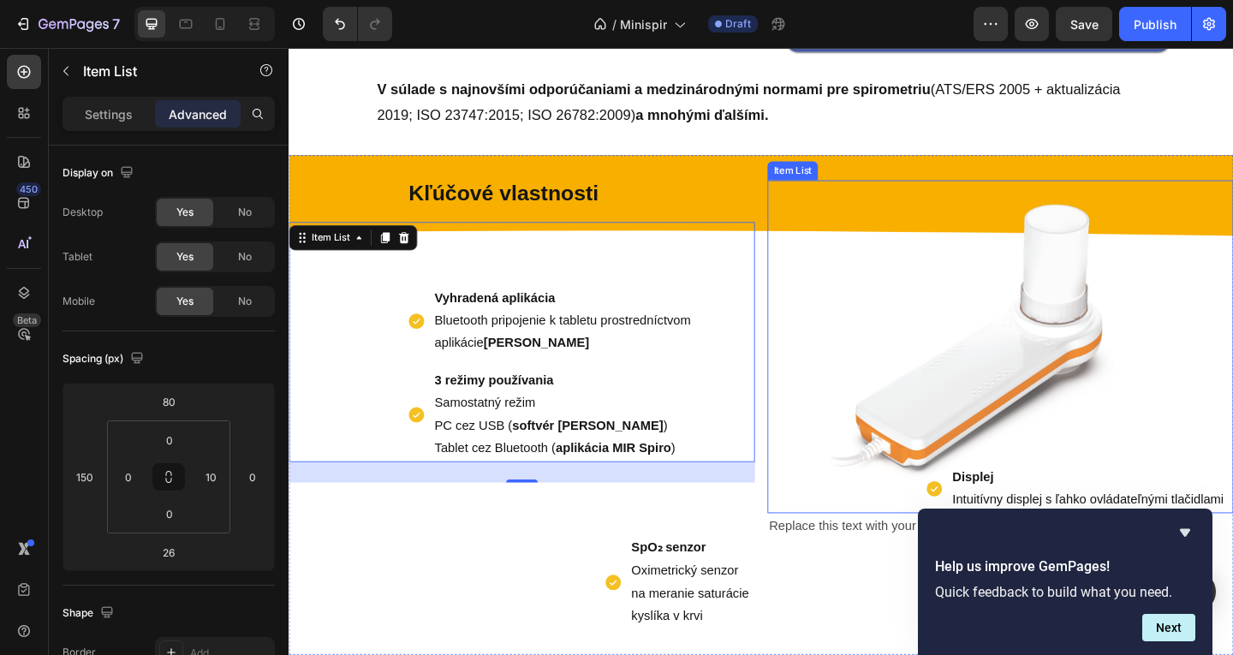
click at [1036, 432] on div "Displej Intuitívny displej s ľahko ovládateľnými tlačidlami Item List" at bounding box center [1062, 373] width 507 height 363
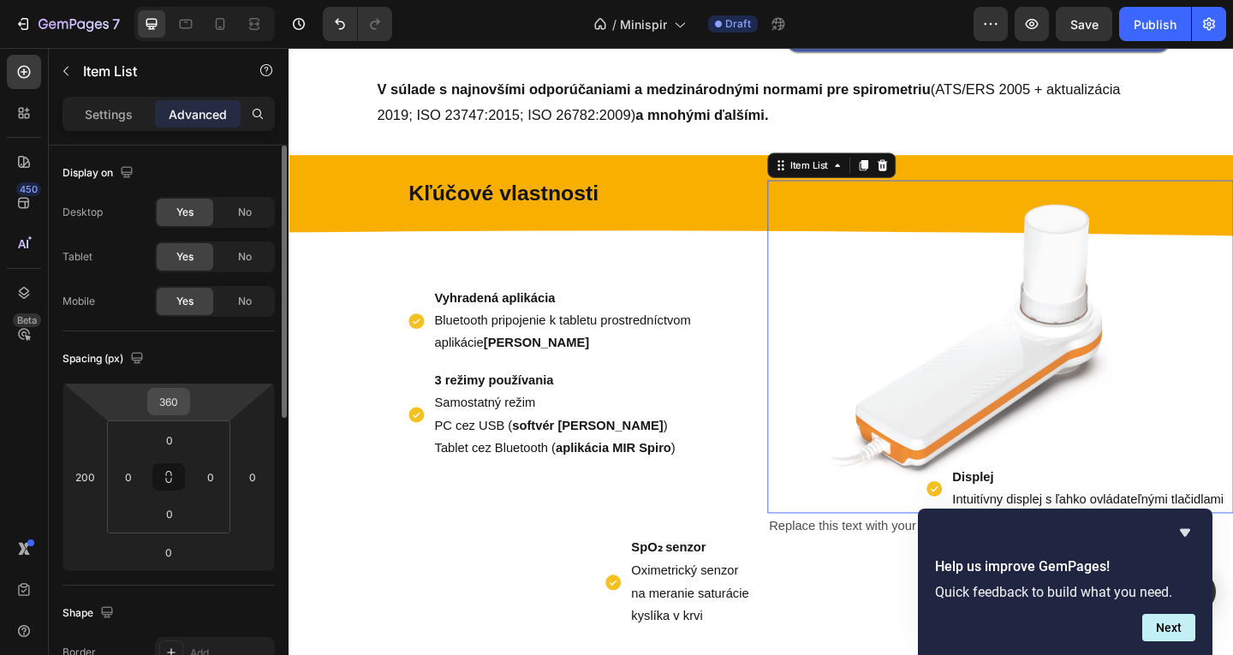
click at [171, 401] on input "360" at bounding box center [169, 402] width 34 height 26
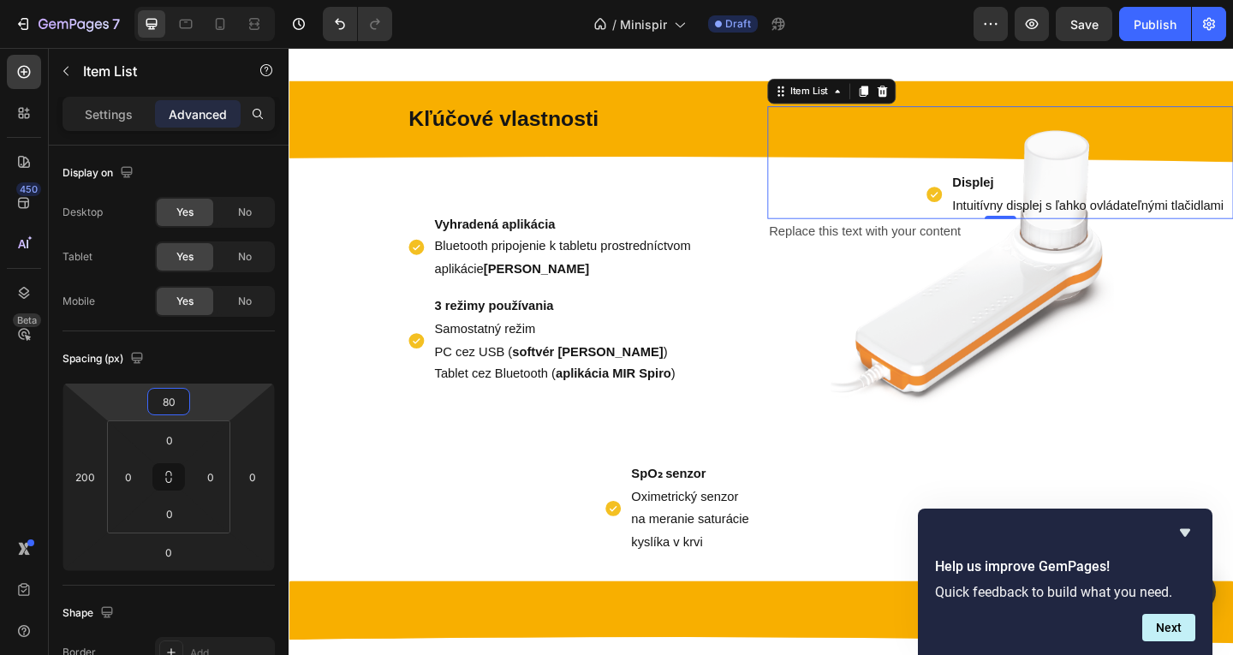
scroll to position [697, 0]
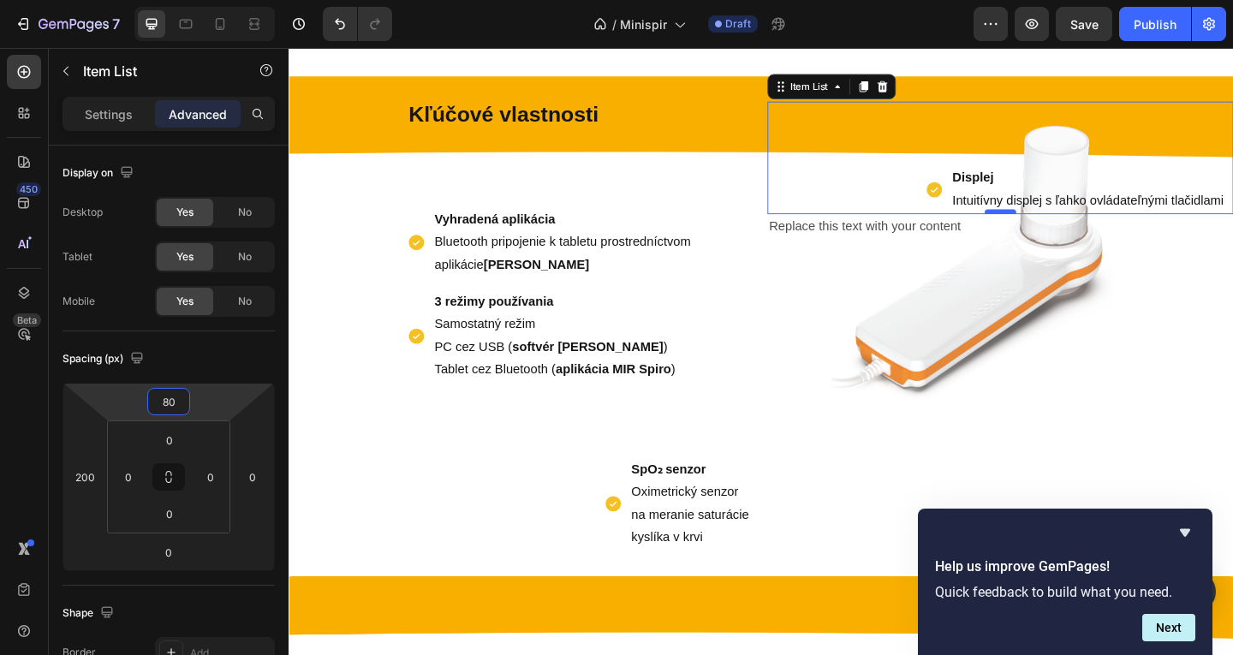
type input "80"
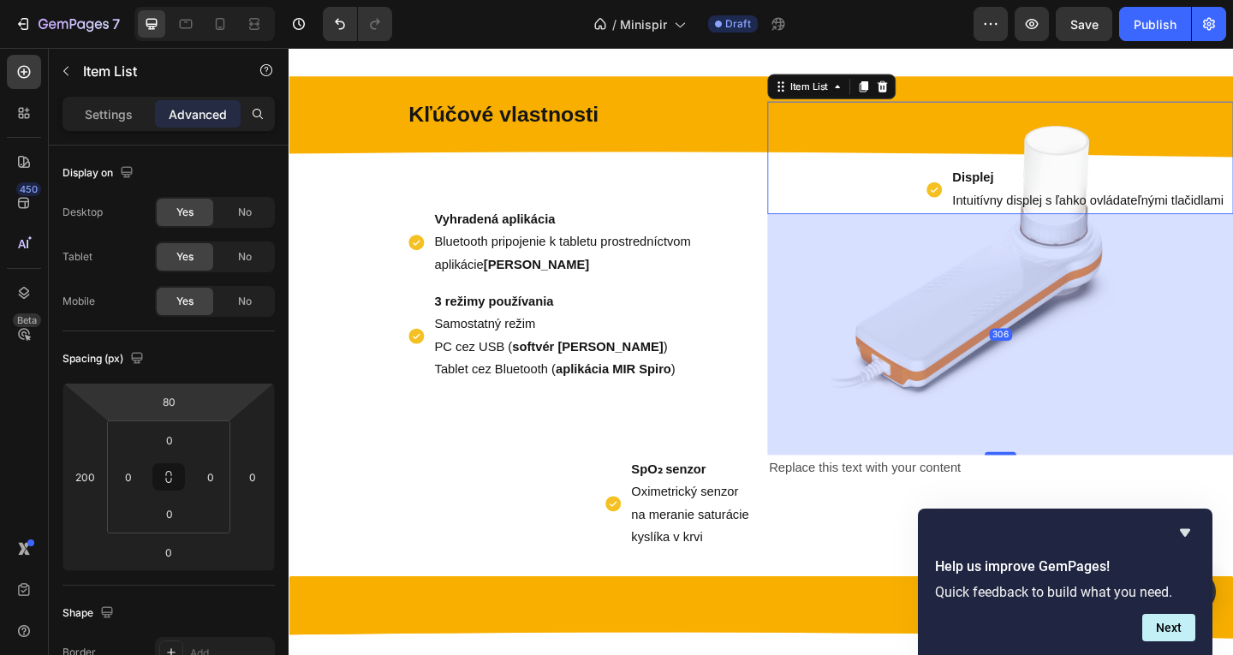
drag, startPoint x: 1046, startPoint y: 228, endPoint x: 1026, endPoint y: 490, distance: 262.9
click at [1026, 229] on div "306" at bounding box center [1062, 229] width 507 height 0
type input "306"
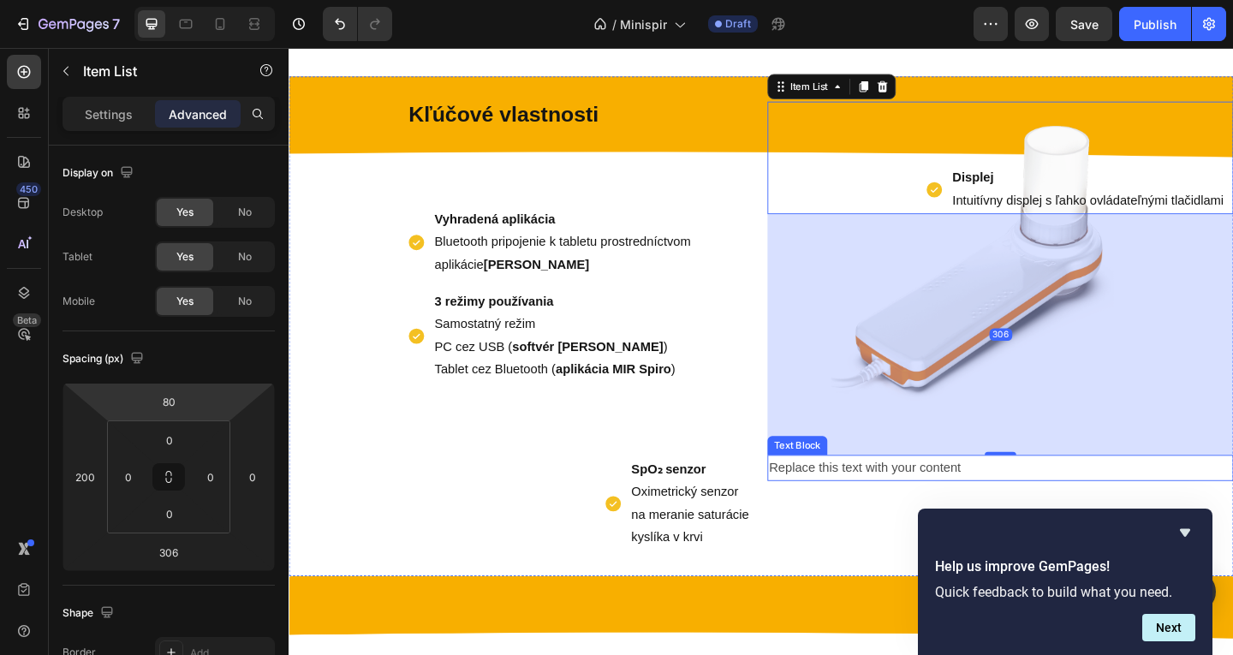
drag, startPoint x: 789, startPoint y: 513, endPoint x: 779, endPoint y: 511, distance: 9.6
click at [788, 513] on div "SpO₂ senzor Oximetrický senzor na meranie saturácie kyslíka v krvi" at bounding box center [727, 544] width 137 height 104
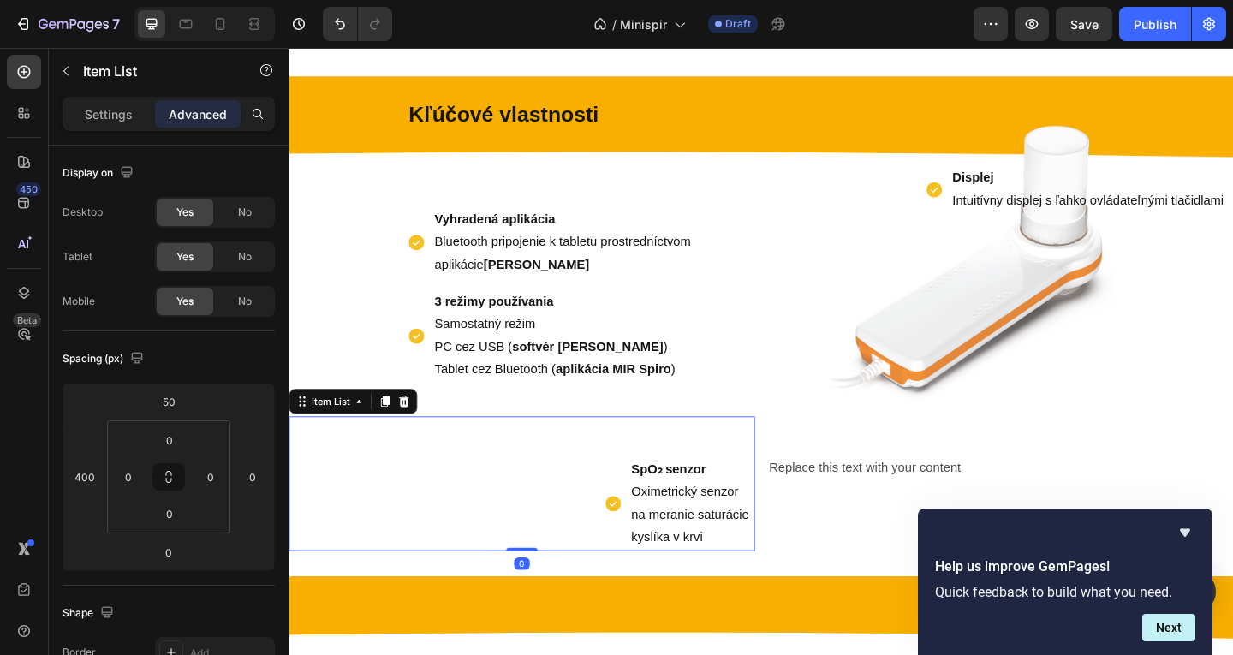
click at [809, 510] on div "Replace this text with your content" at bounding box center [1062, 505] width 507 height 28
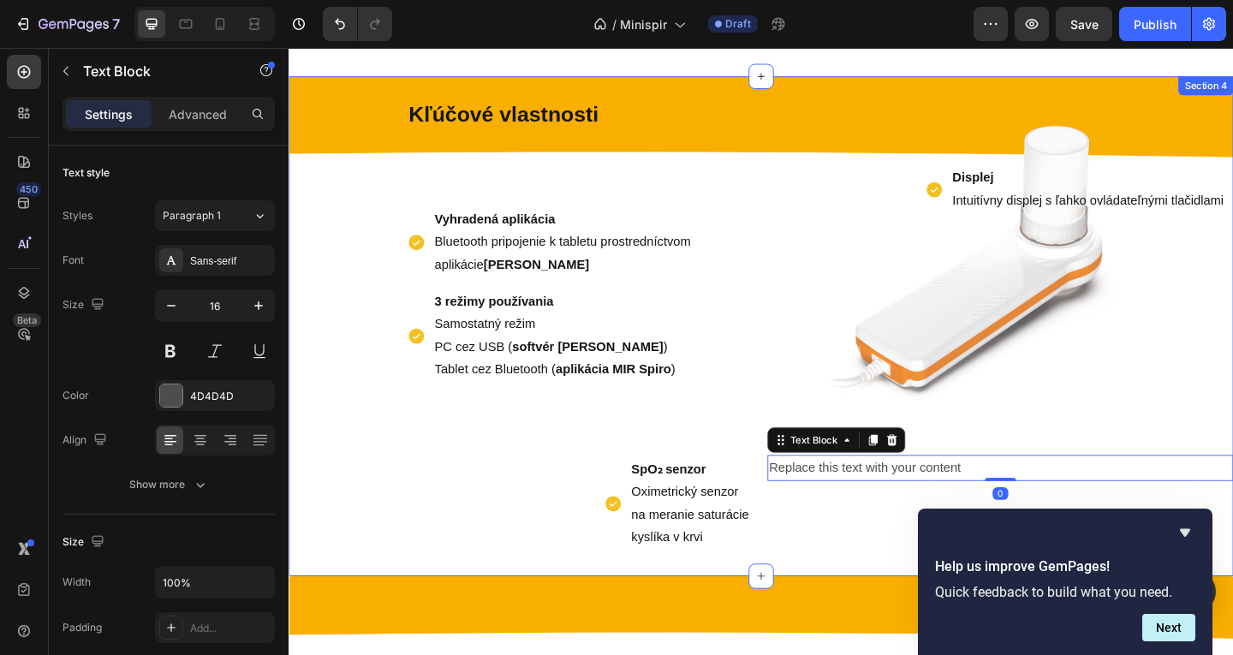
click at [1012, 408] on div "Displej Intuitívny displej s ľahko ovládateľnými tlačidlami Item List Replace t…" at bounding box center [1062, 351] width 507 height 490
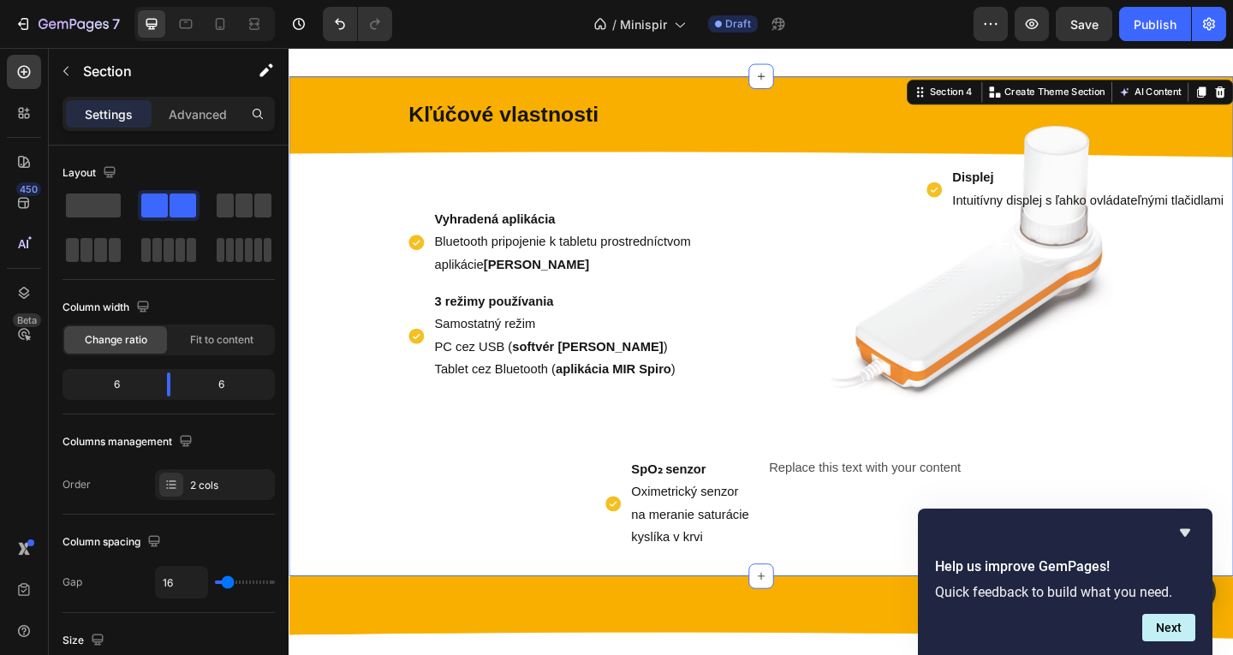
drag, startPoint x: 975, startPoint y: 485, endPoint x: 965, endPoint y: 420, distance: 65.0
click at [975, 485] on div "Displej Intuitívny displej s ľahko ovládateľnými tlačidlami Item List Replace t…" at bounding box center [1062, 351] width 507 height 490
click at [965, 357] on div "Displej Intuitívny displej s ľahko ovládateľnými tlačidlami Item List Replace t…" at bounding box center [1062, 351] width 507 height 490
click at [929, 495] on div "Replace this text with your content" at bounding box center [1062, 505] width 507 height 28
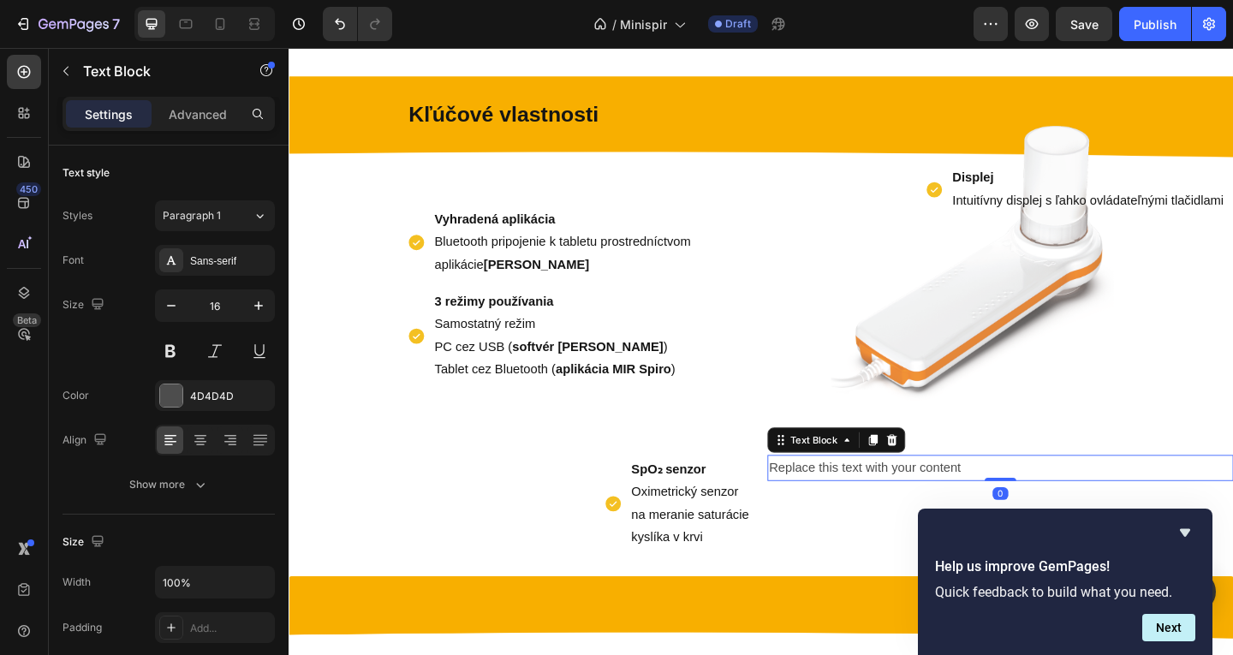
click at [922, 505] on div "Replace this text with your content" at bounding box center [1062, 505] width 507 height 28
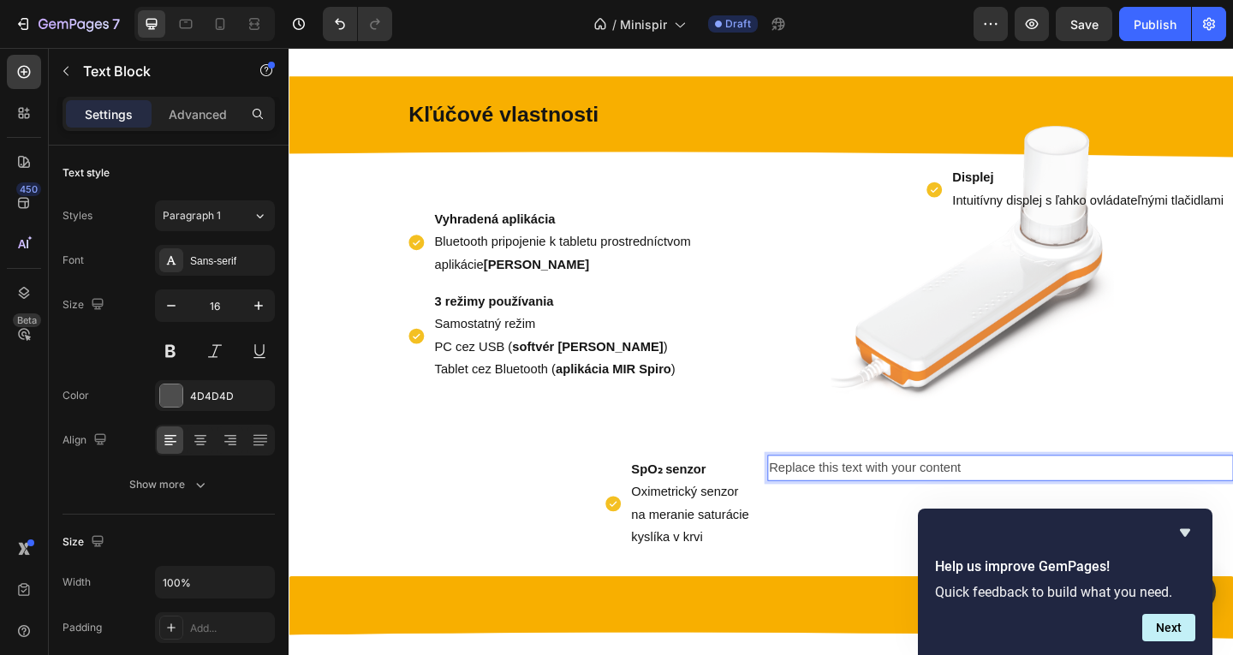
click at [1015, 413] on div "Displej Intuitívny displej s ľahko ovládateľnými tlačidlami Item List Replace t…" at bounding box center [1062, 351] width 507 height 490
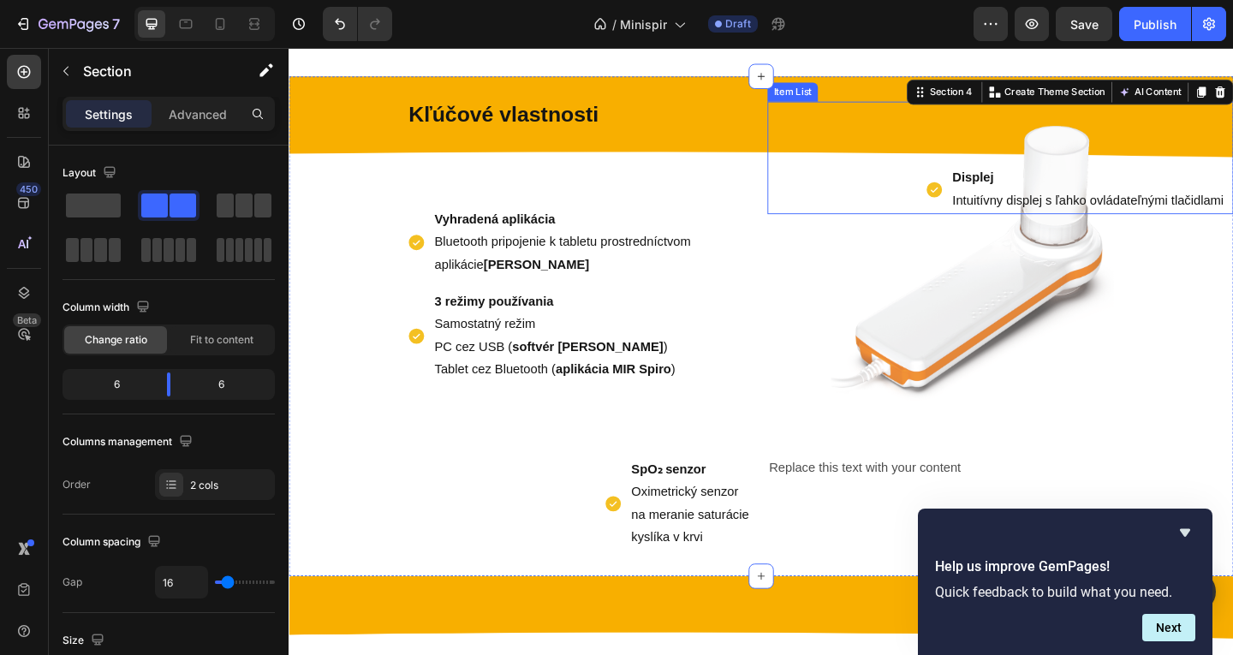
click at [987, 185] on div "Displej Intuitívny displej s ľahko ovládateľnými tlačidlami" at bounding box center [1145, 202] width 328 height 55
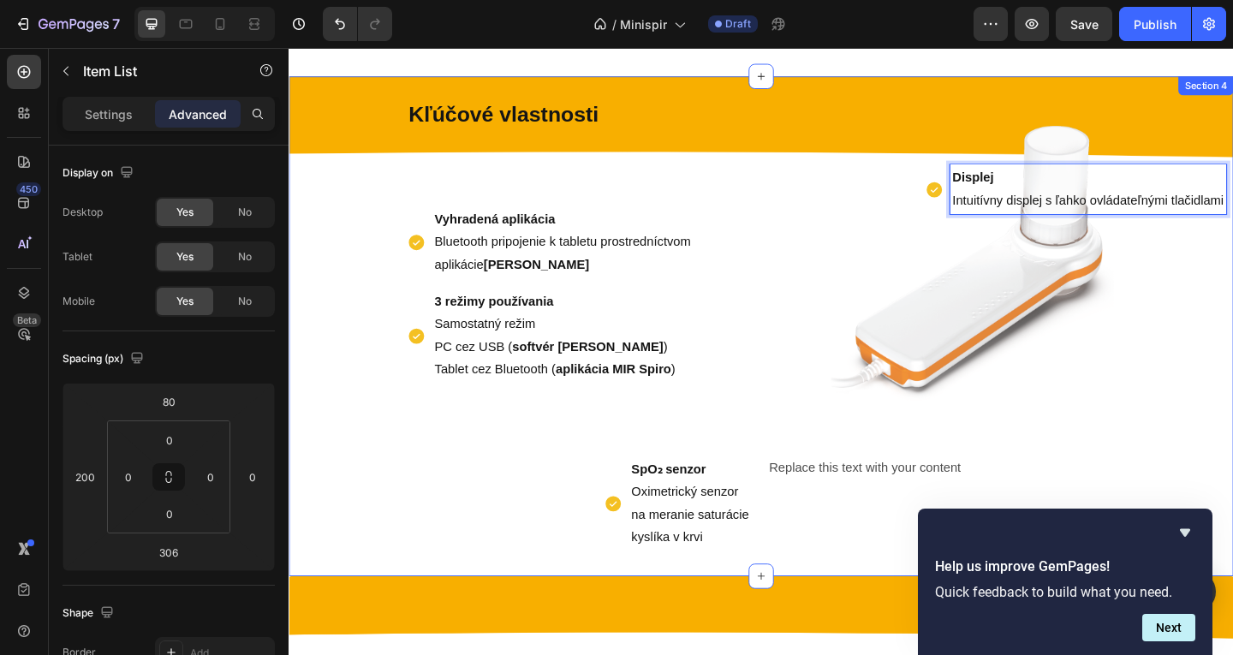
click at [1023, 234] on div "Displej Intuitívny displej s ľahko ovládateľnými tlačidlami Item List 306 Repla…" at bounding box center [1062, 351] width 507 height 490
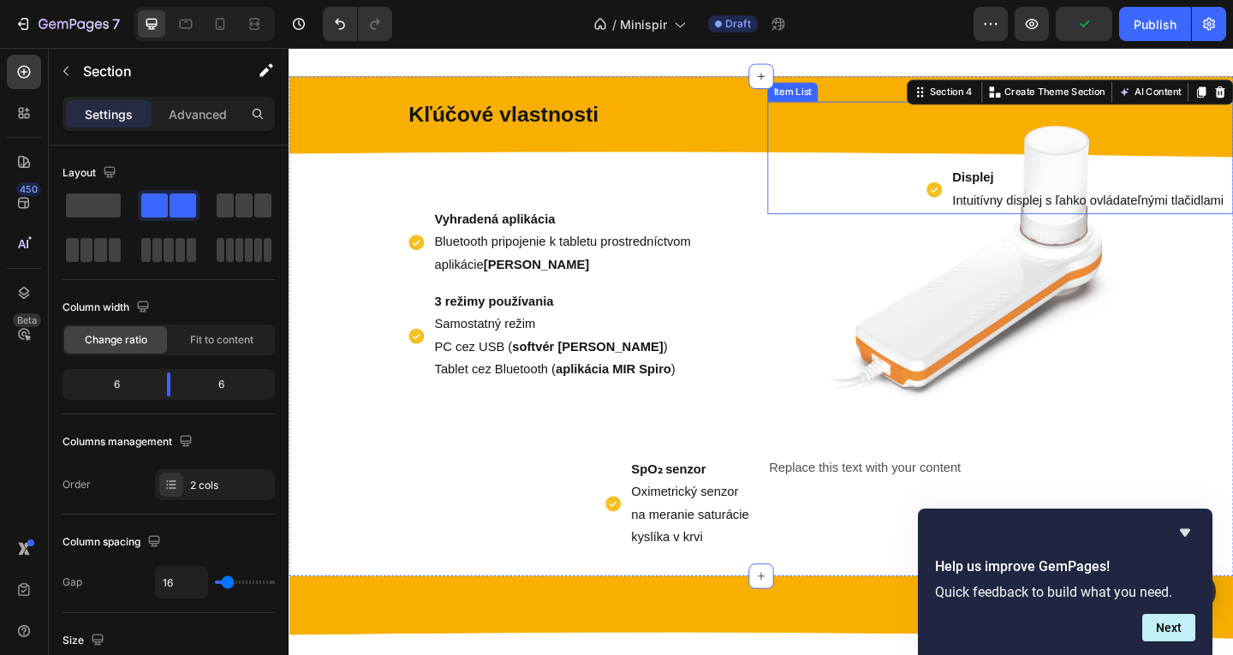
click at [1028, 161] on div "Displej Intuitívny displej s ľahko ovládateľnými tlačidlami Item List" at bounding box center [1062, 167] width 507 height 123
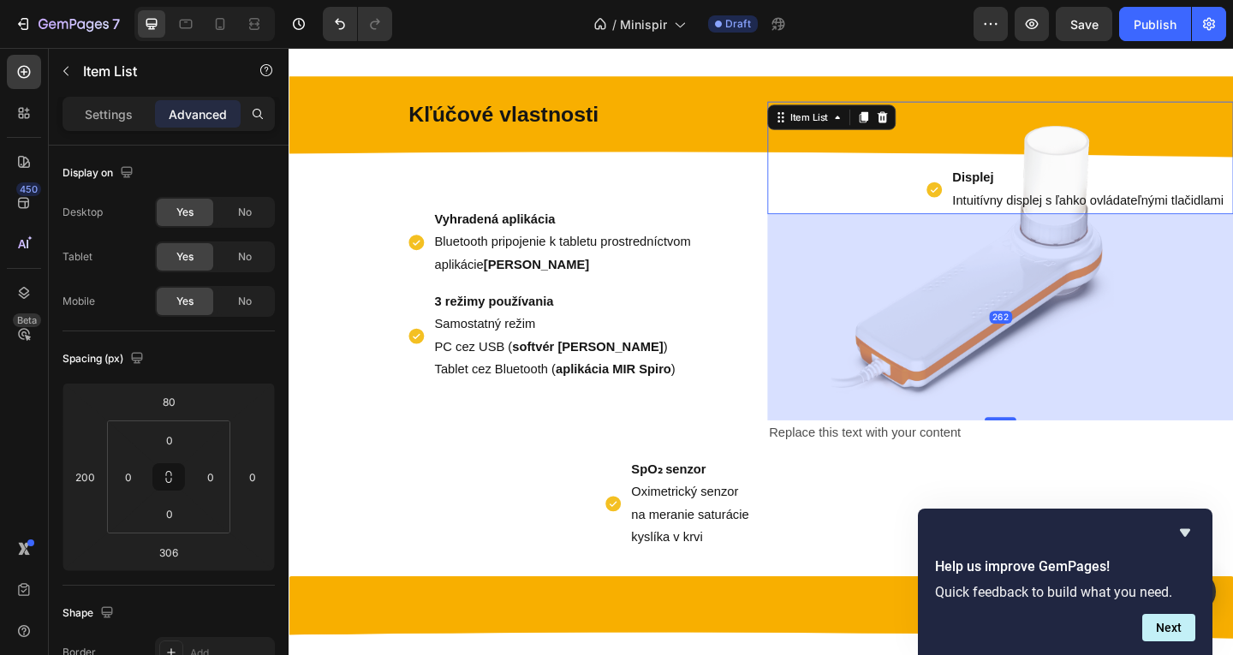
drag, startPoint x: 1058, startPoint y: 489, endPoint x: 1031, endPoint y: 451, distance: 46.1
click at [1031, 229] on div "262" at bounding box center [1062, 229] width 507 height 0
type input "262"
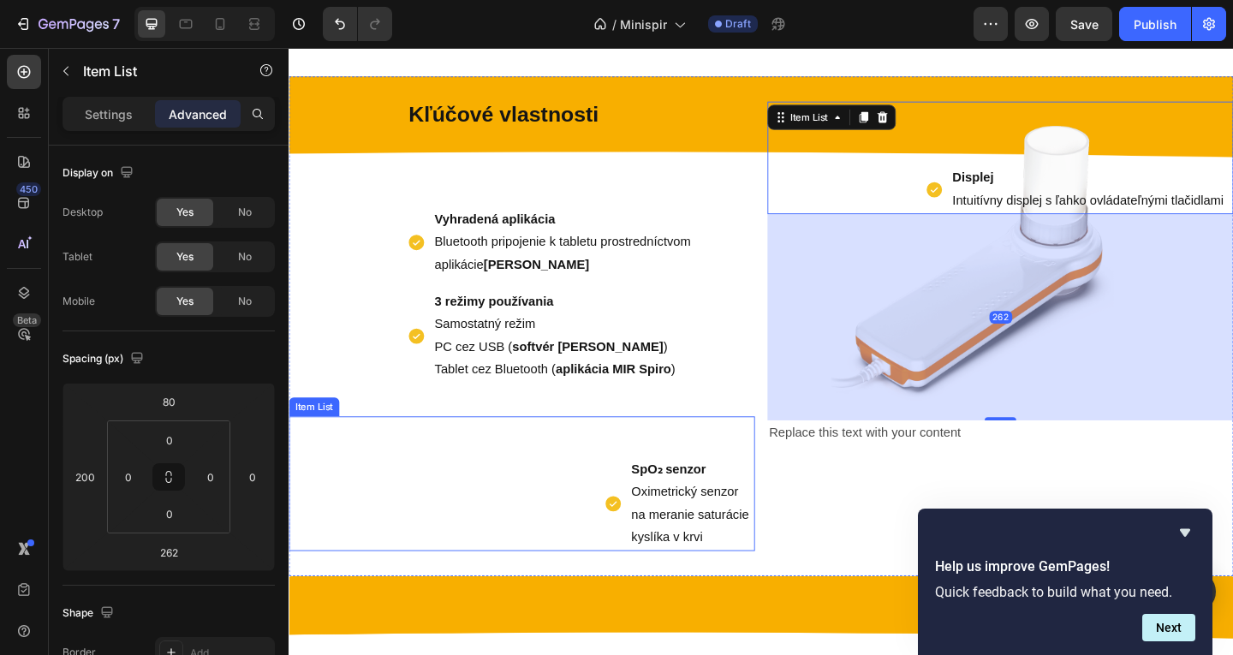
click at [665, 521] on p "SpO₂ senzor Oximetrický senzor na meranie saturácie kyslíka v krvi" at bounding box center [727, 543] width 132 height 98
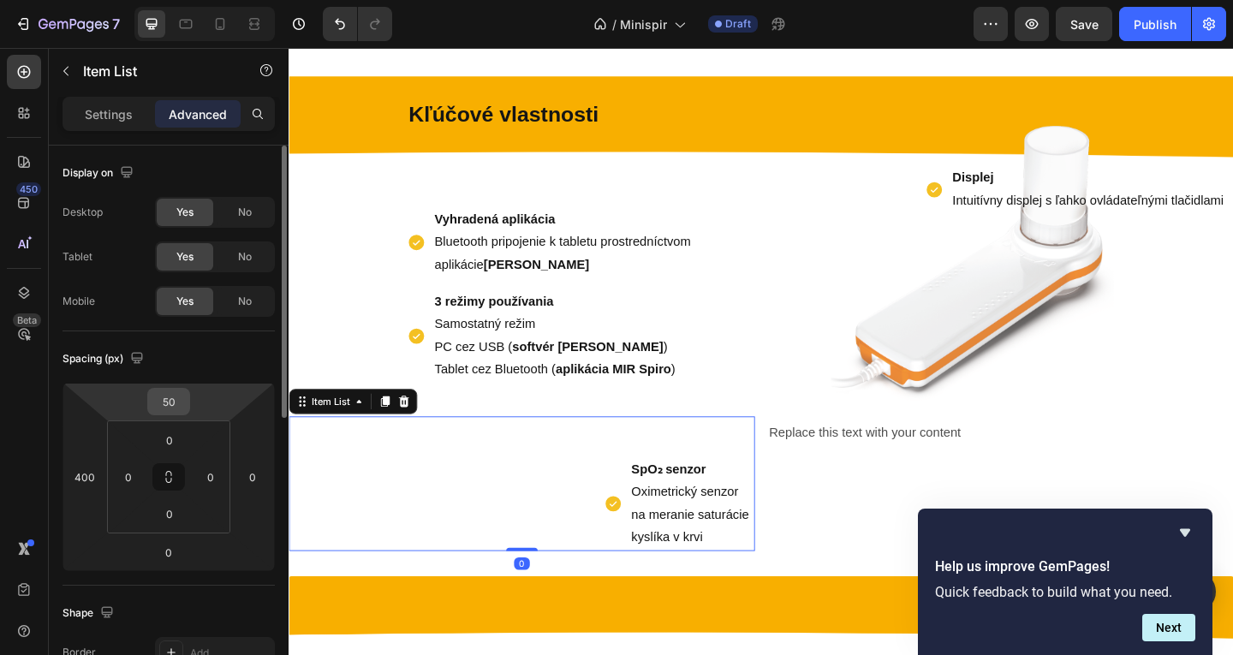
click at [170, 401] on input "50" at bounding box center [169, 402] width 34 height 26
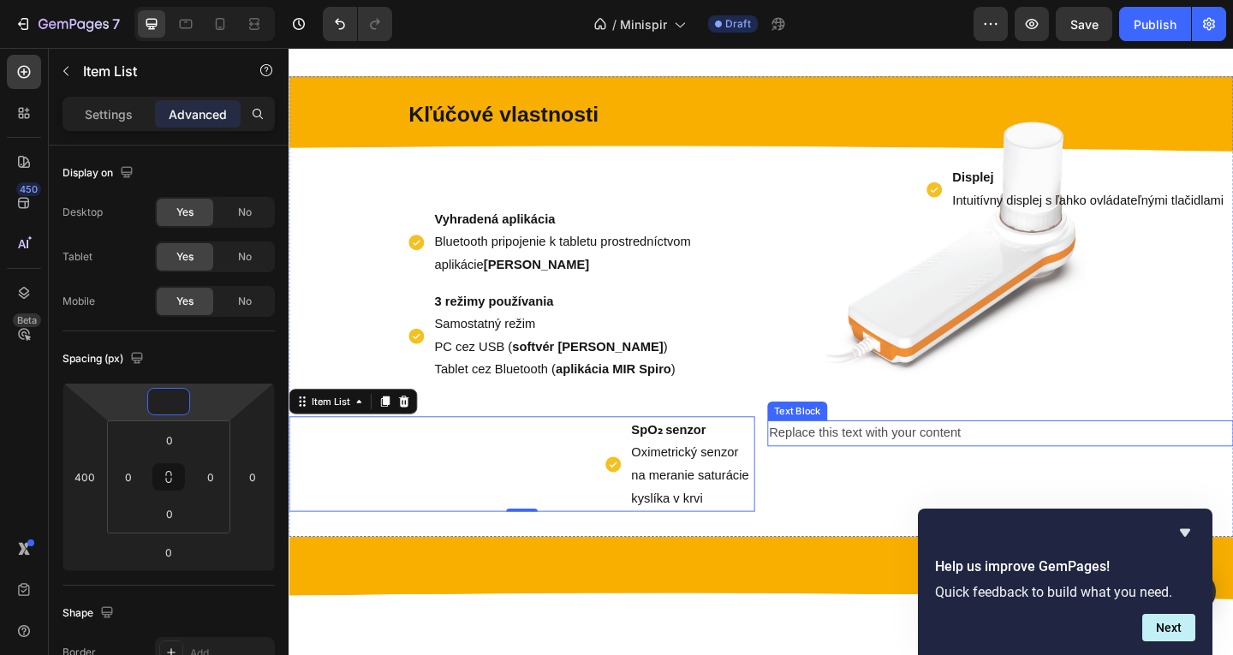
click at [887, 467] on p "Replace this text with your content" at bounding box center [1063, 467] width 504 height 25
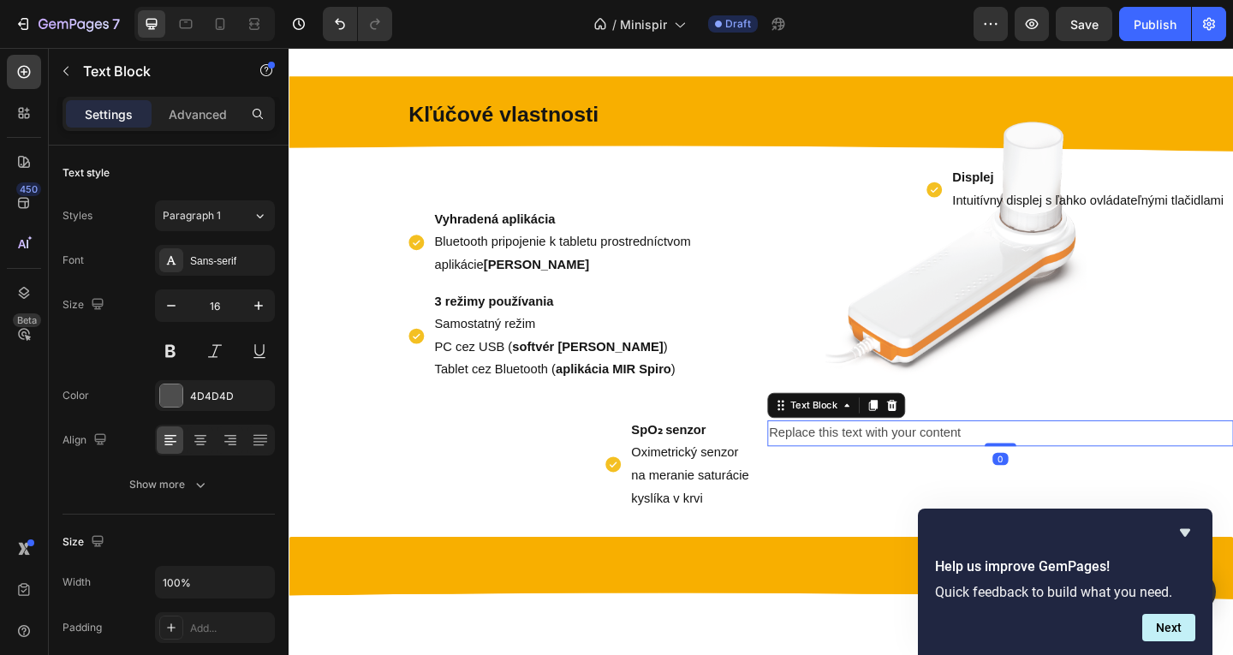
click at [947, 396] on div "Displej Intuitívny displej s ľahko ovládateľnými tlačidlami Item List Replace t…" at bounding box center [1062, 329] width 507 height 447
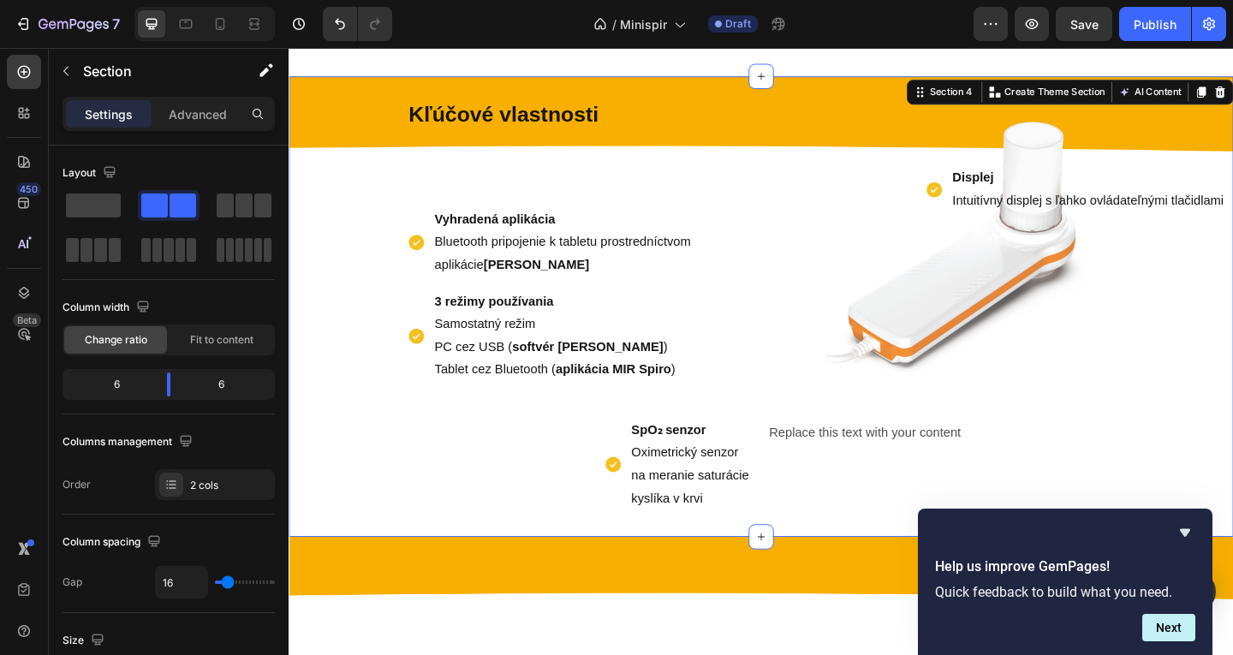
click at [1030, 350] on div "Displej Intuitívny displej s ľahko ovládateľnými tlačidlami Item List Replace t…" at bounding box center [1062, 329] width 507 height 447
click at [1074, 197] on p "Displej Intuitívny displej s ľahko ovládateľnými tlačidlami" at bounding box center [1158, 202] width 295 height 50
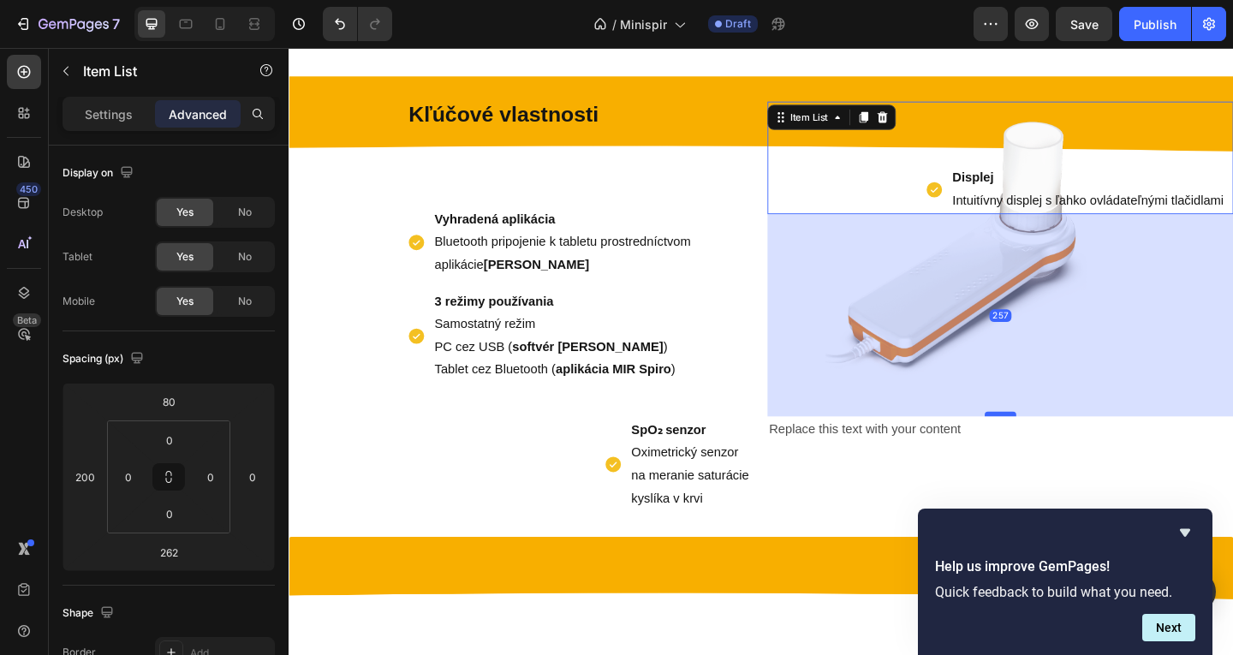
click at [1063, 445] on div at bounding box center [1063, 446] width 34 height 5
type input "257"
click at [1008, 173] on div "Displej Intuitívny displej s ľahko ovládateľnými tlačidlami Item List 257" at bounding box center [1062, 167] width 507 height 123
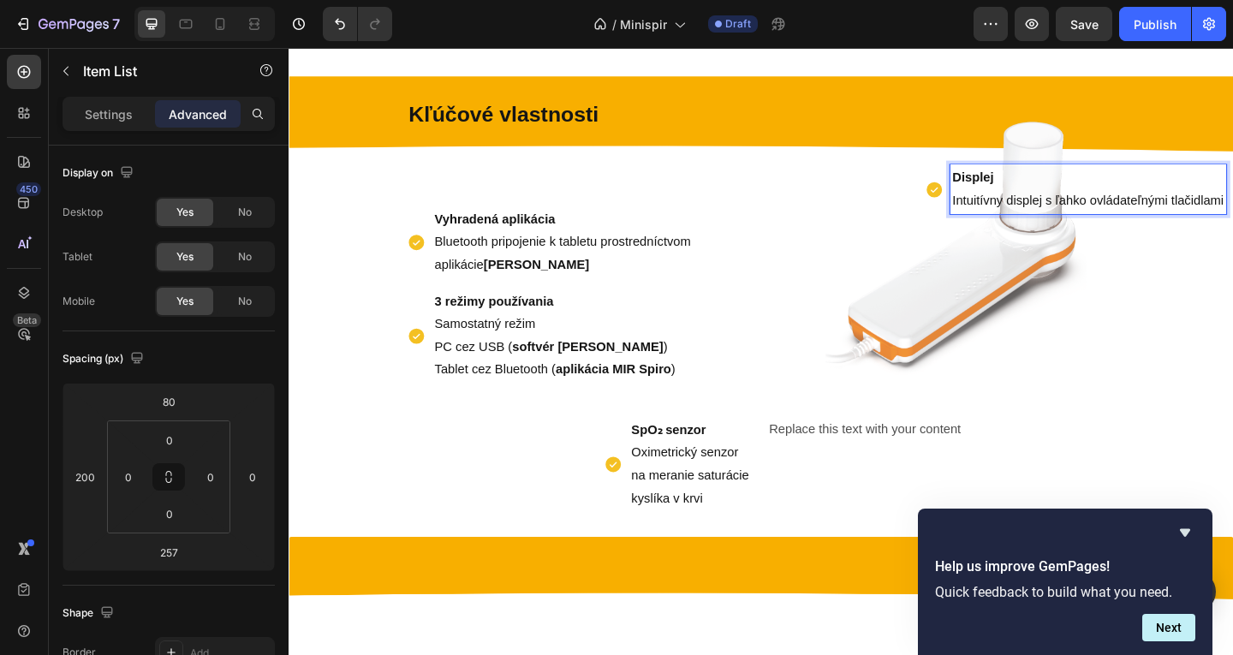
click at [1015, 193] on strong "Displej" at bounding box center [1033, 189] width 45 height 15
click at [903, 146] on div "Displej Intuitívny displej s ľahko ovládateľnými tlačidlami Item List 257" at bounding box center [1062, 167] width 507 height 123
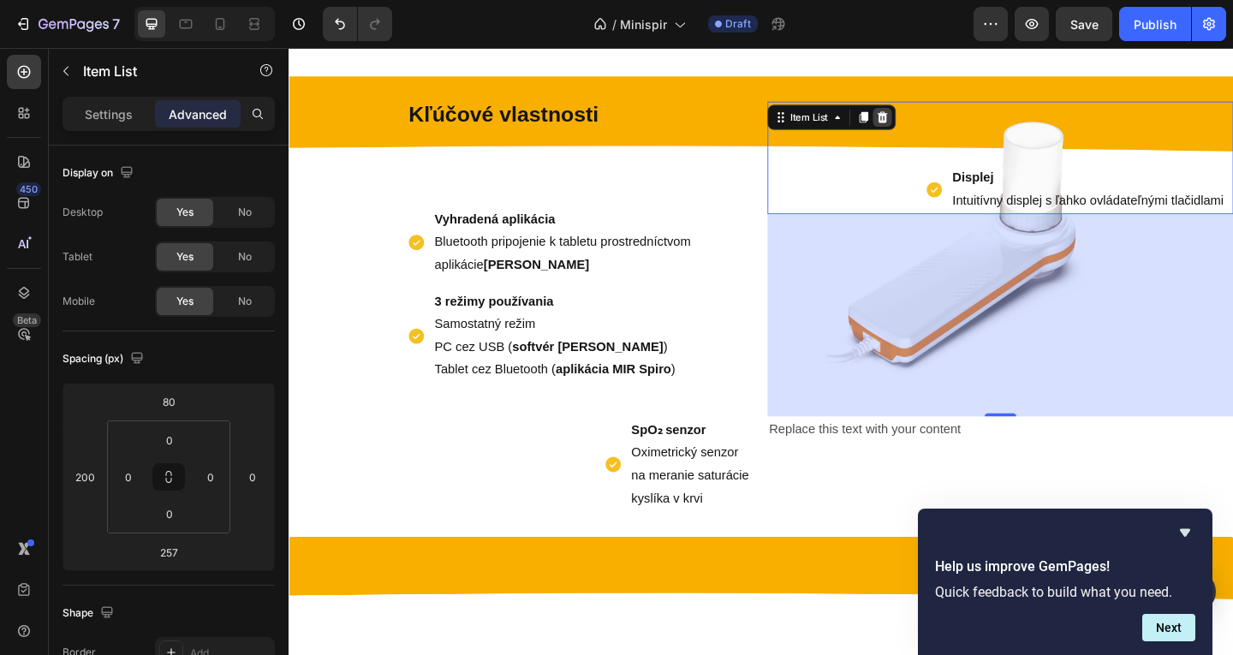
click at [929, 120] on icon at bounding box center [934, 123] width 11 height 12
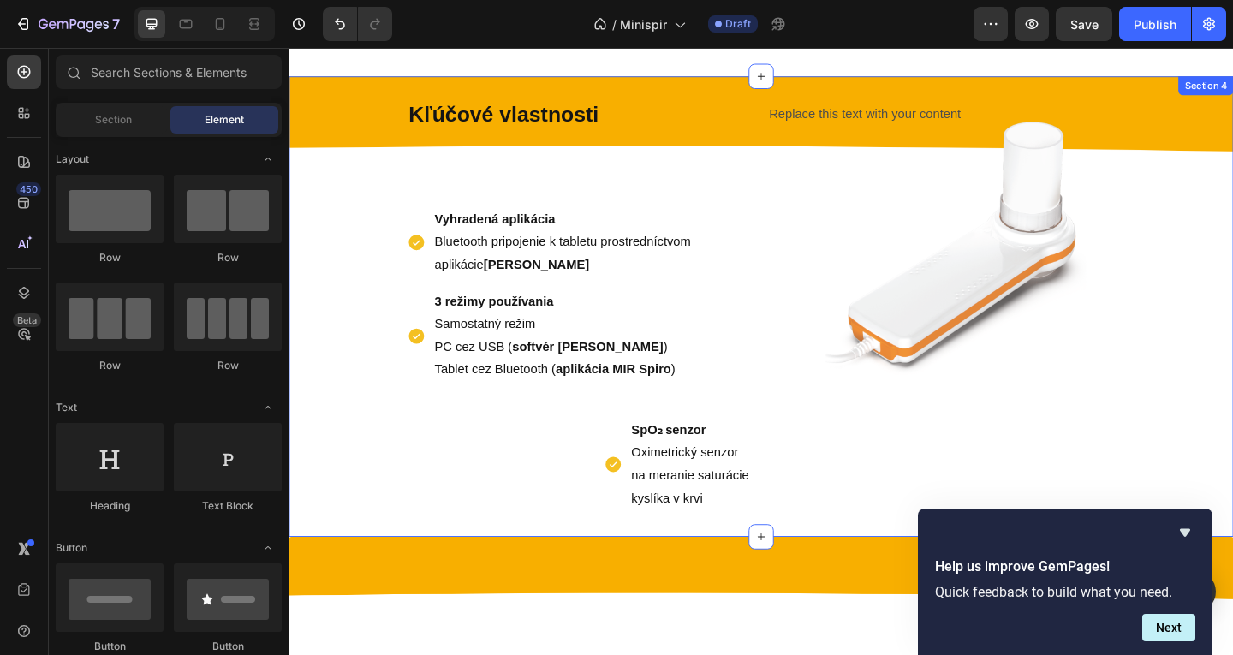
click at [891, 144] on div "Replace this text with your content Text Block" at bounding box center [1062, 329] width 507 height 447
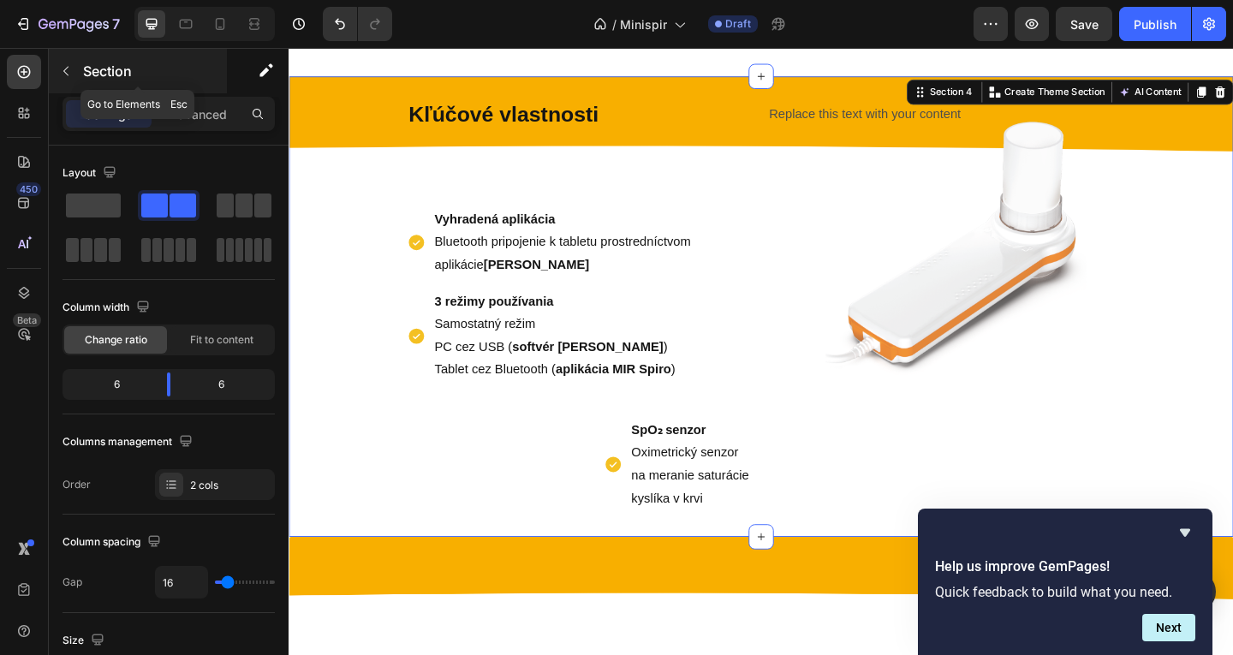
click at [98, 84] on div "Section" at bounding box center [138, 71] width 178 height 45
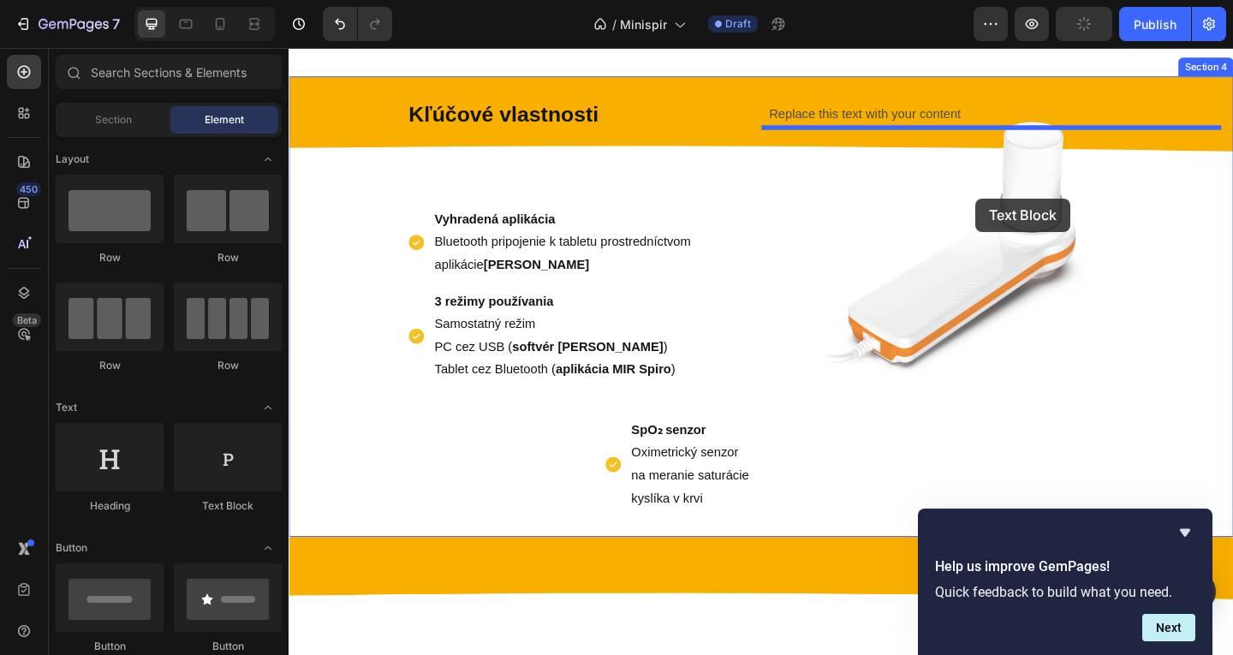
drag, startPoint x: 537, startPoint y: 507, endPoint x: 1035, endPoint y: 212, distance: 579.4
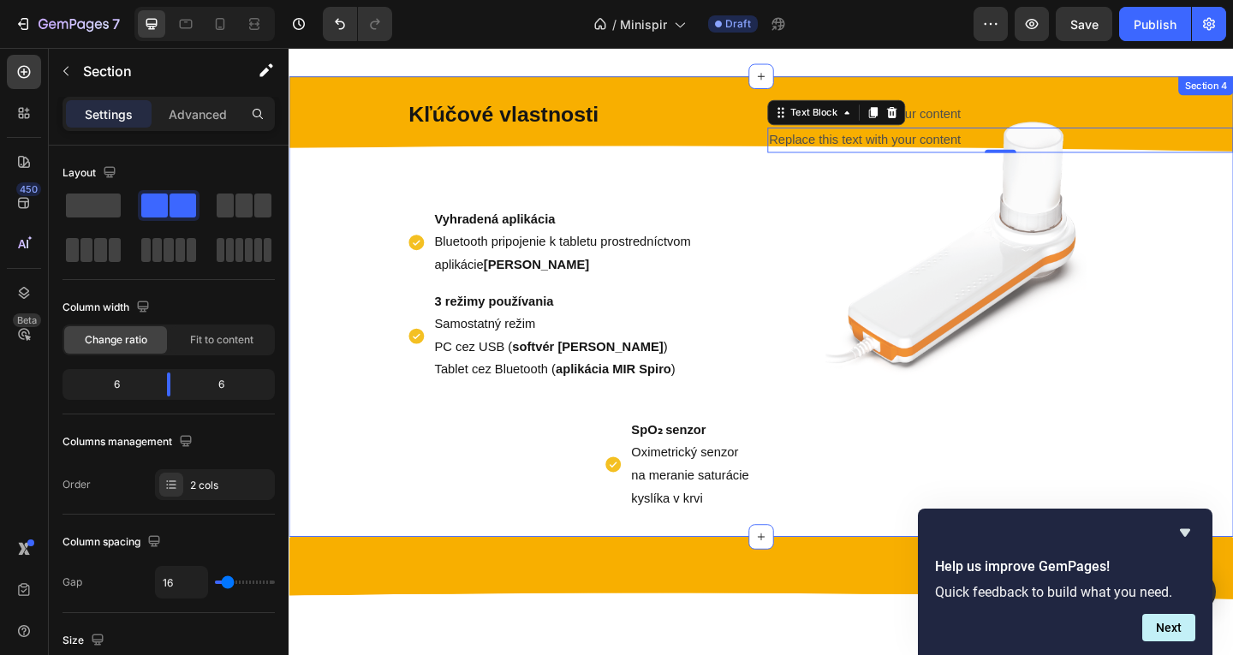
click at [1047, 163] on div "Replace this text with your content Text Block Replace this text with your cont…" at bounding box center [1062, 329] width 507 height 447
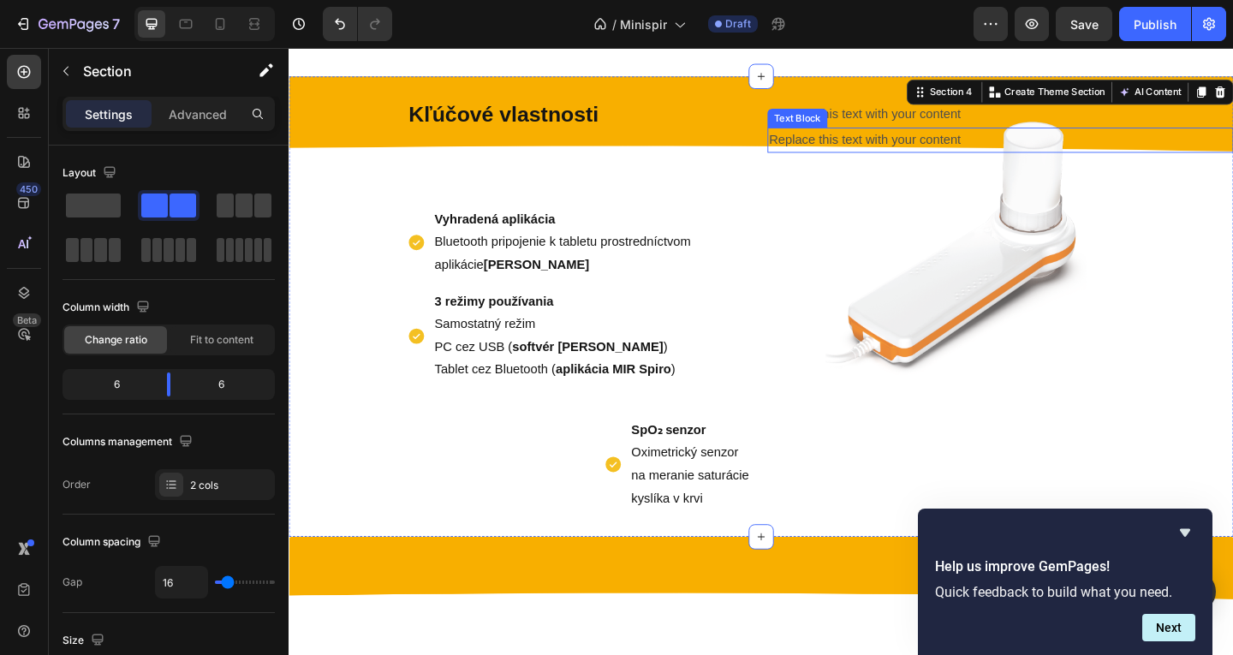
click at [1062, 155] on div "Replace this text with your content" at bounding box center [1062, 148] width 507 height 28
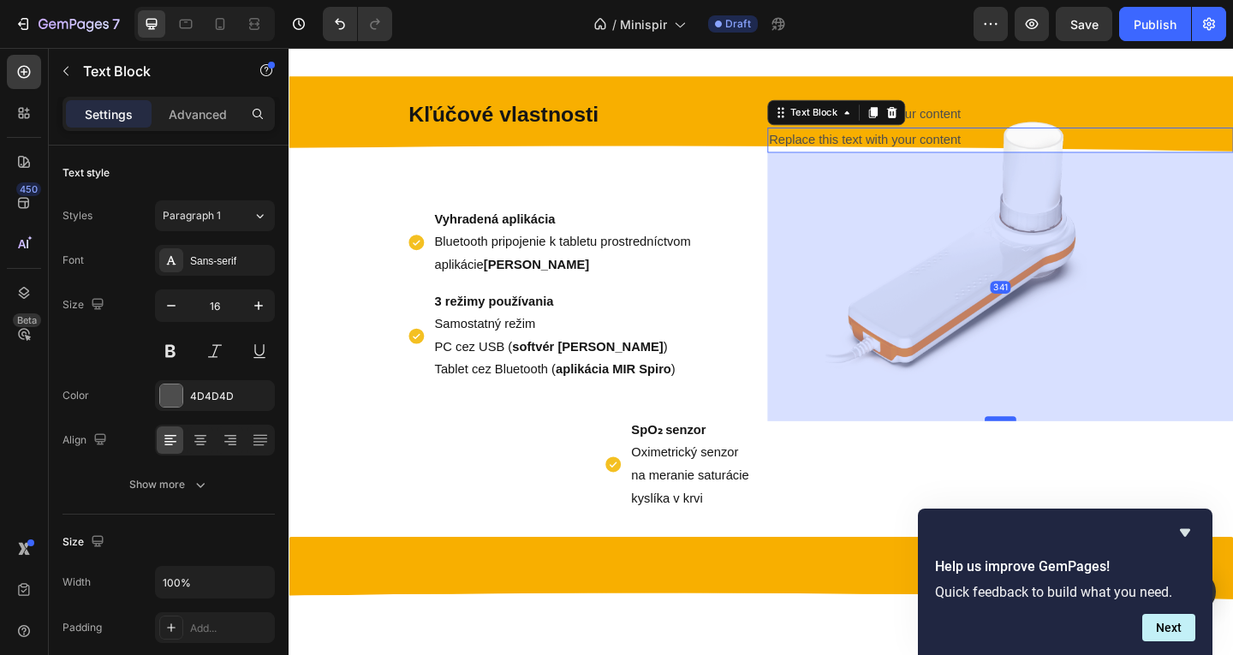
drag, startPoint x: 1057, startPoint y: 159, endPoint x: 1063, endPoint y: 451, distance: 292.1
click at [1063, 451] on div at bounding box center [1063, 451] width 34 height 5
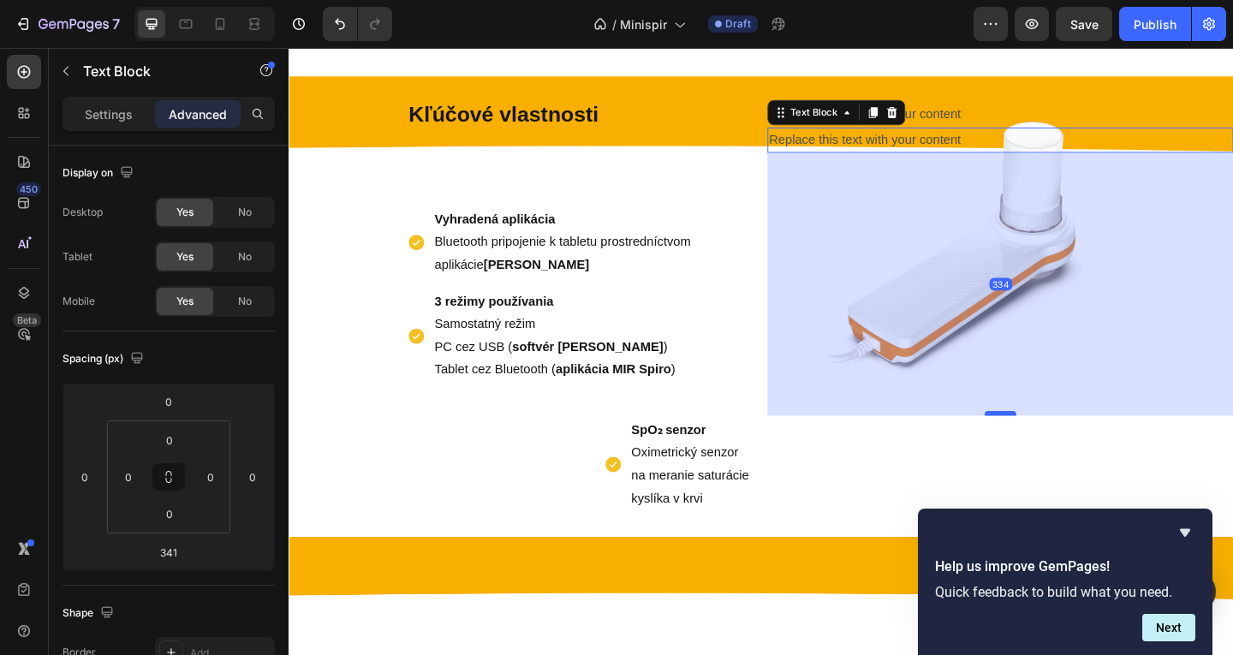
click at [1064, 444] on div at bounding box center [1063, 445] width 34 height 5
type input "334"
click at [986, 121] on p "Replace this text with your content" at bounding box center [1063, 120] width 504 height 25
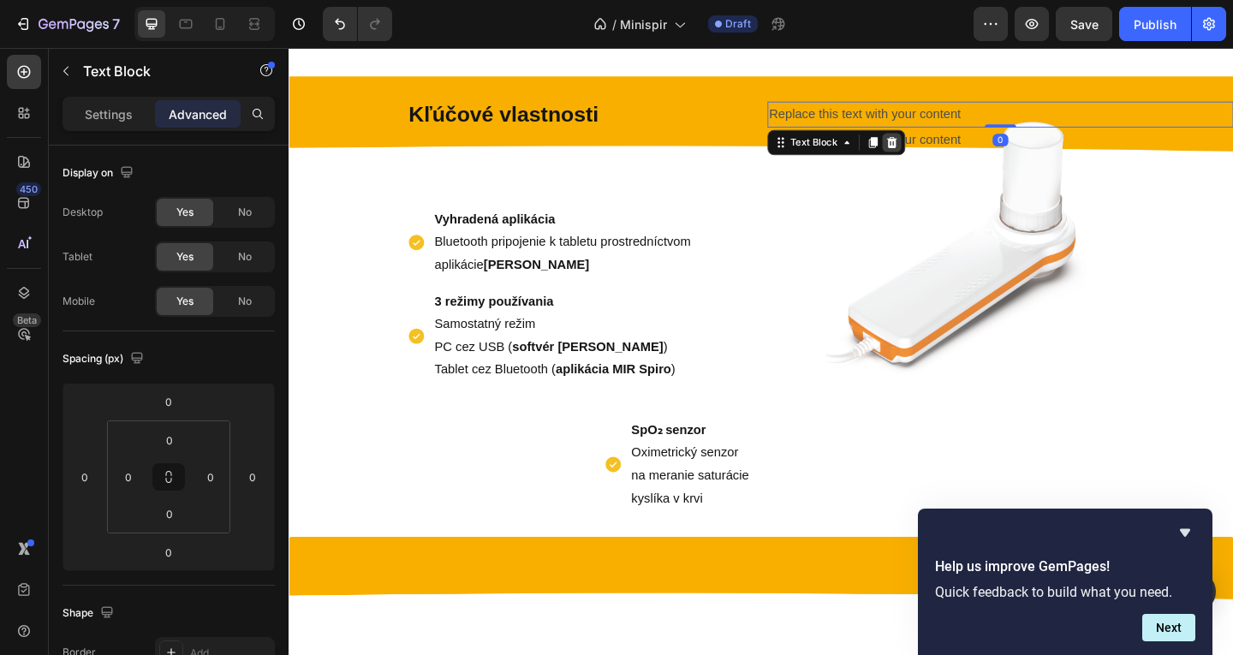
click at [938, 157] on icon at bounding box center [945, 151] width 14 height 14
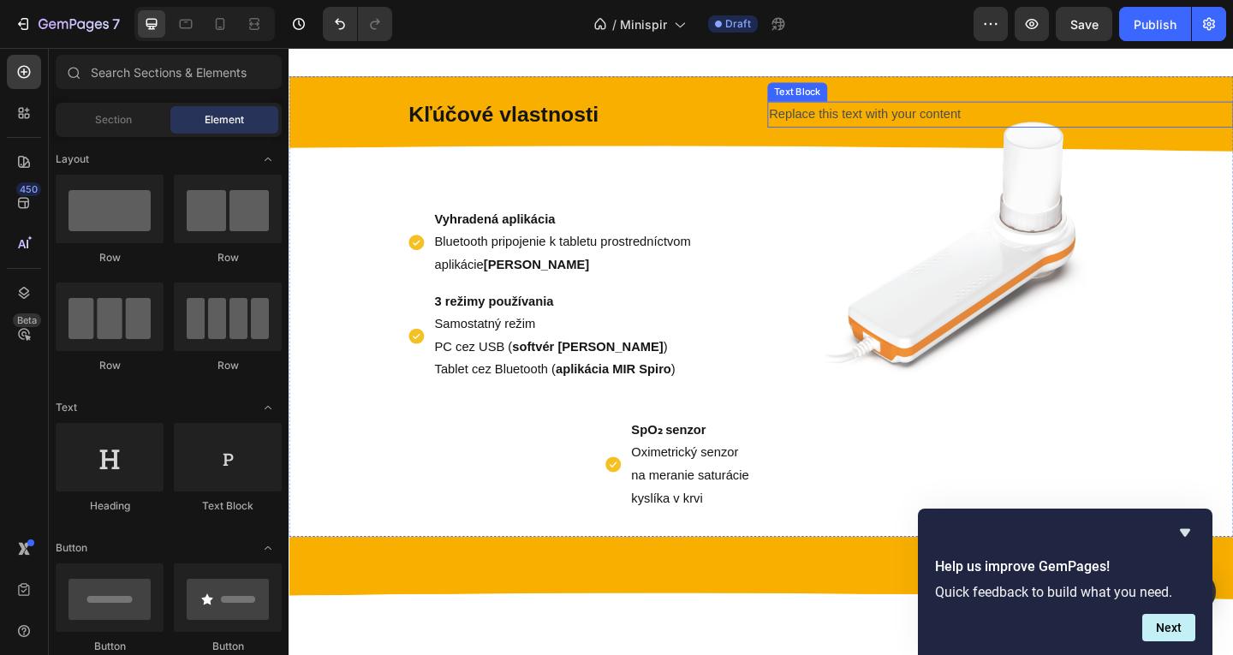
click at [952, 122] on div "Replace this text with your content" at bounding box center [1062, 120] width 507 height 28
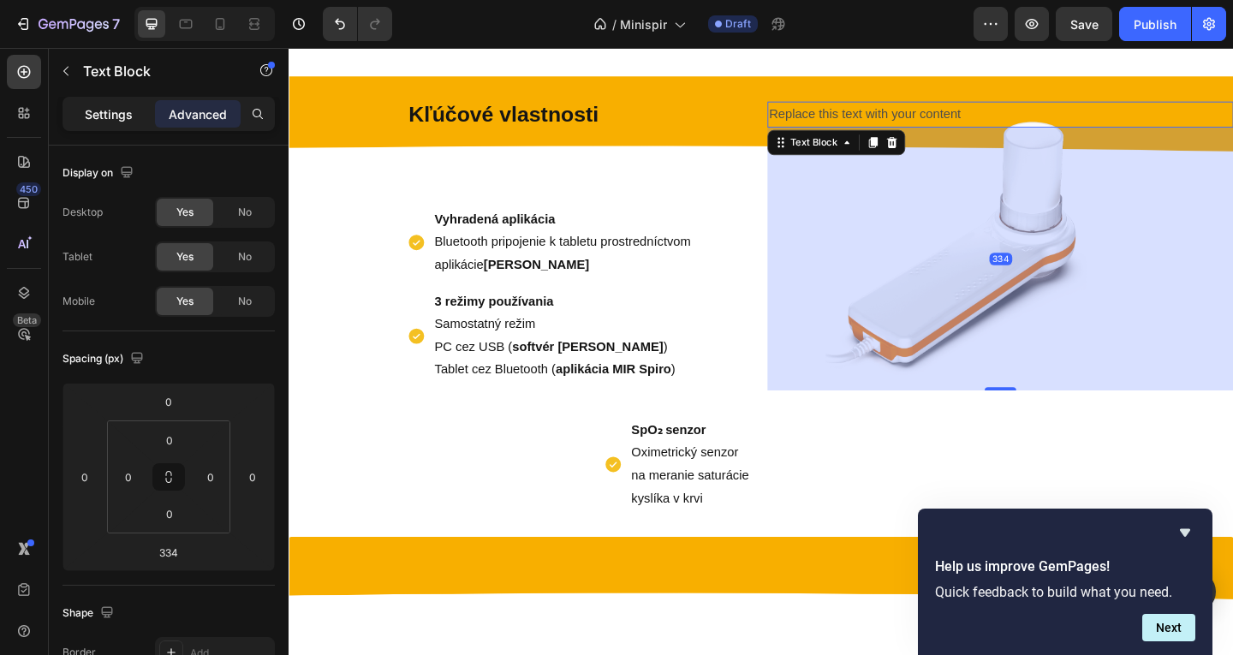
click at [121, 114] on p "Settings" at bounding box center [109, 114] width 48 height 18
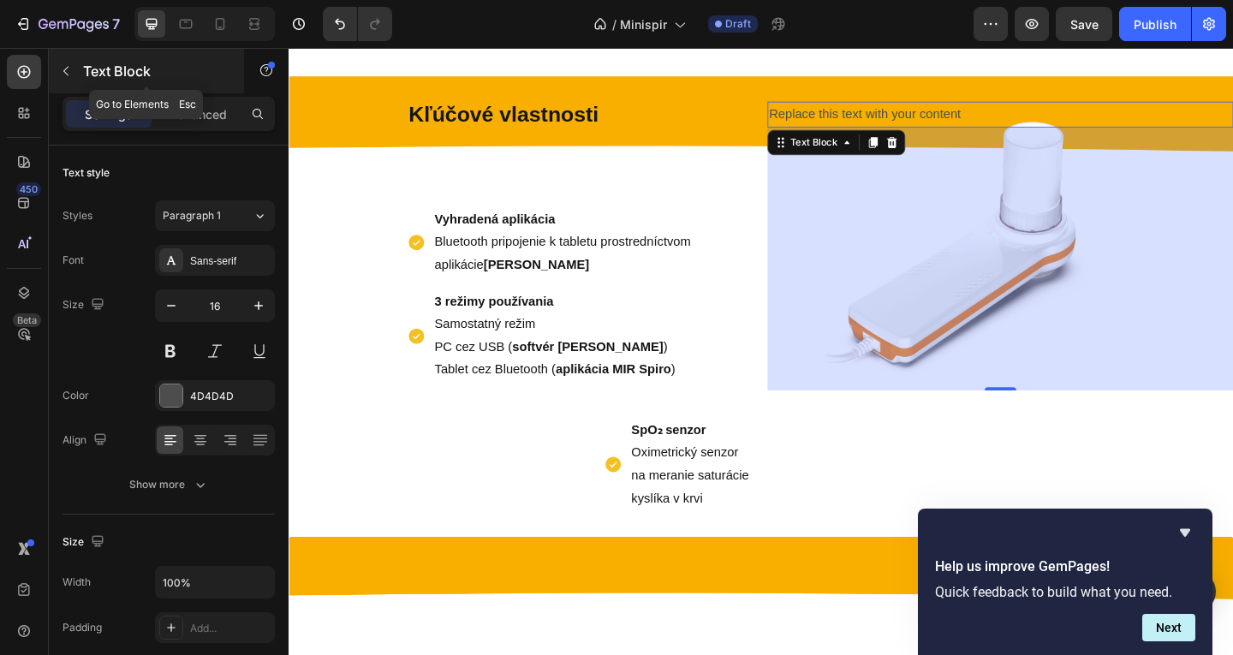
click at [89, 69] on p "Text Block" at bounding box center [156, 71] width 146 height 21
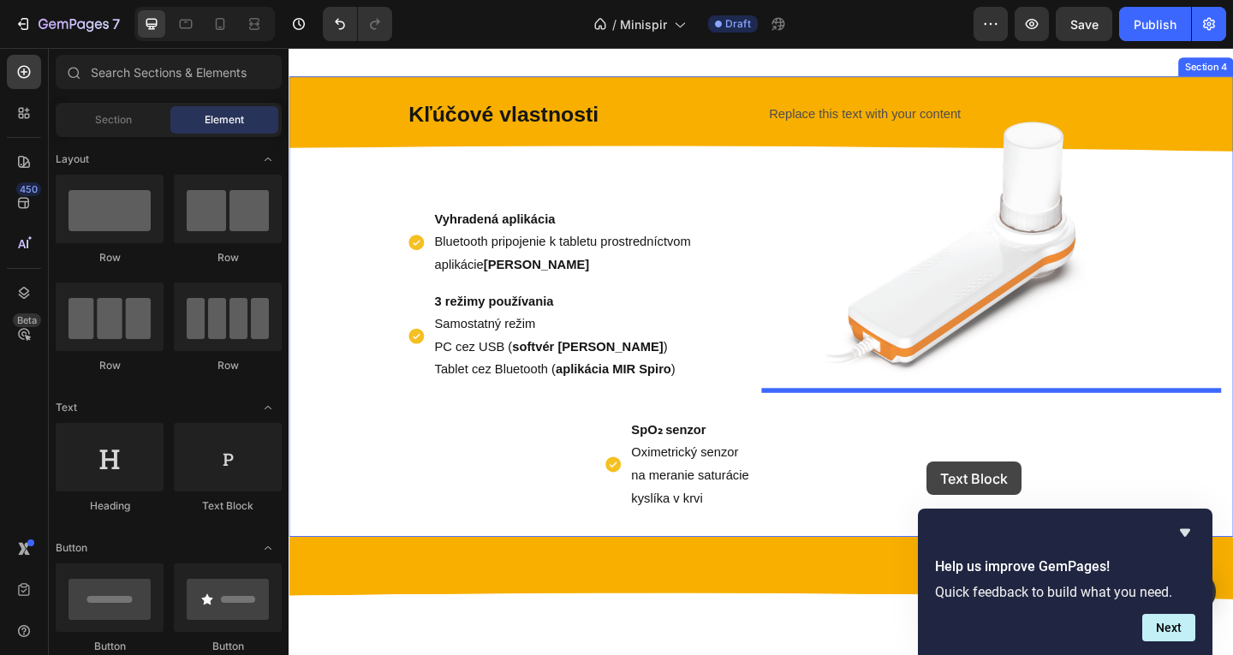
drag, startPoint x: 535, startPoint y: 509, endPoint x: 983, endPoint y: 498, distance: 448.0
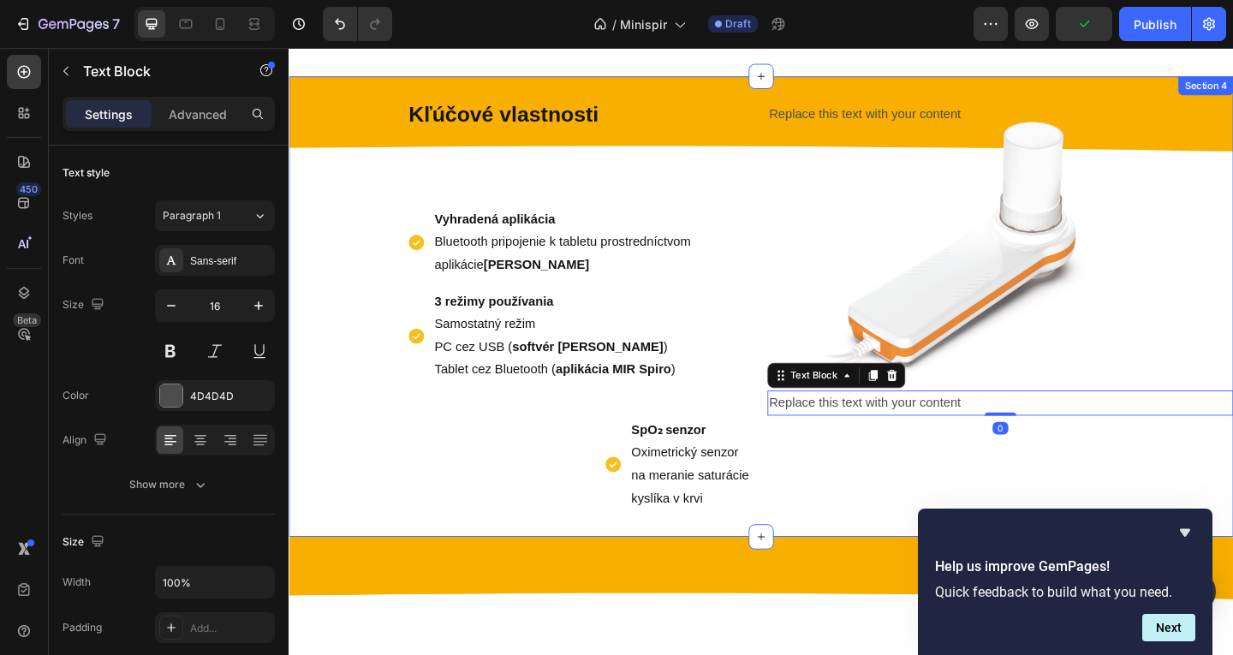
click at [1055, 391] on div "Replace this text with your content Text Block Replace this text with your cont…" at bounding box center [1062, 329] width 507 height 447
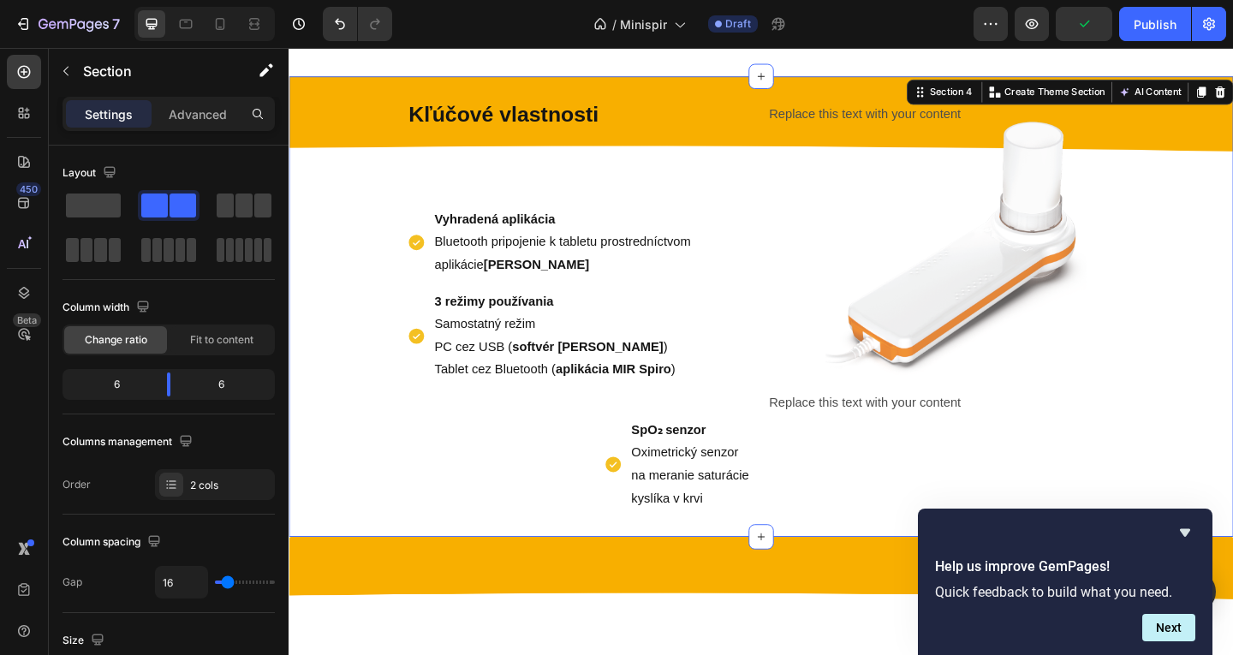
click at [914, 357] on div "Replace this text with your content Text Block Replace this text with your cont…" at bounding box center [1062, 329] width 507 height 447
click at [862, 103] on div "Kľúčové vlastnosti Text Block Vyhradená aplikácia Bluetooth pripojenie k tablet…" at bounding box center [803, 330] width 1028 height 502
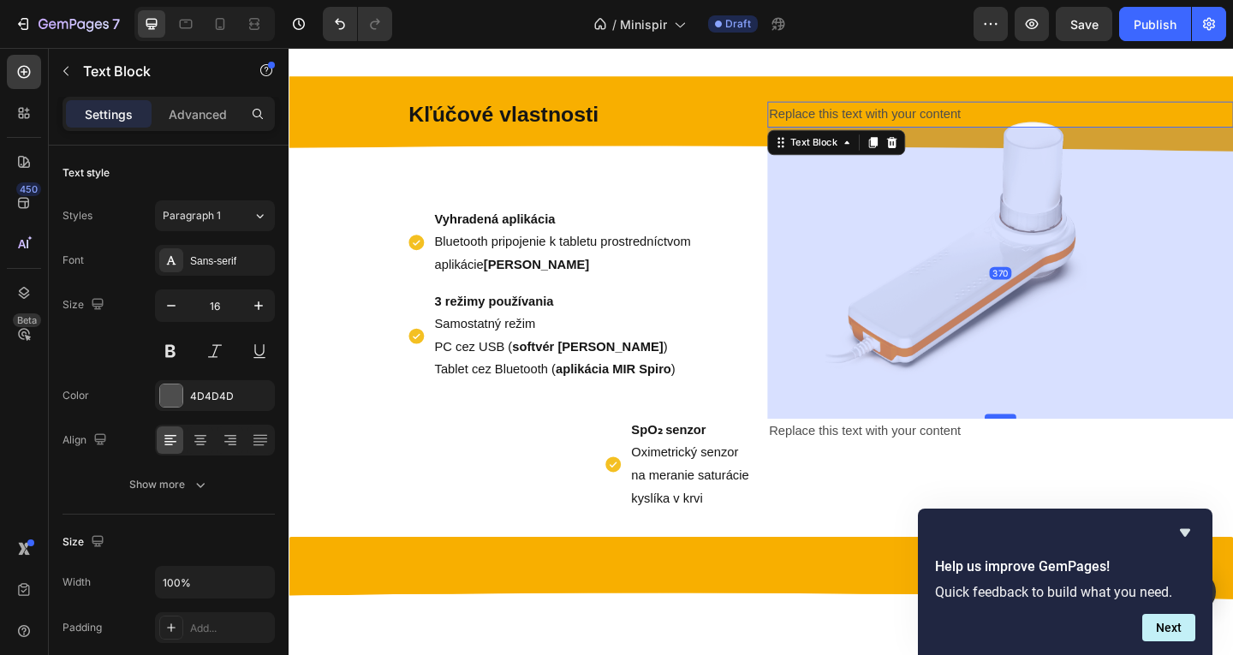
drag, startPoint x: 1054, startPoint y: 416, endPoint x: 1052, endPoint y: 447, distance: 30.9
click at [1052, 447] on div at bounding box center [1063, 448] width 34 height 5
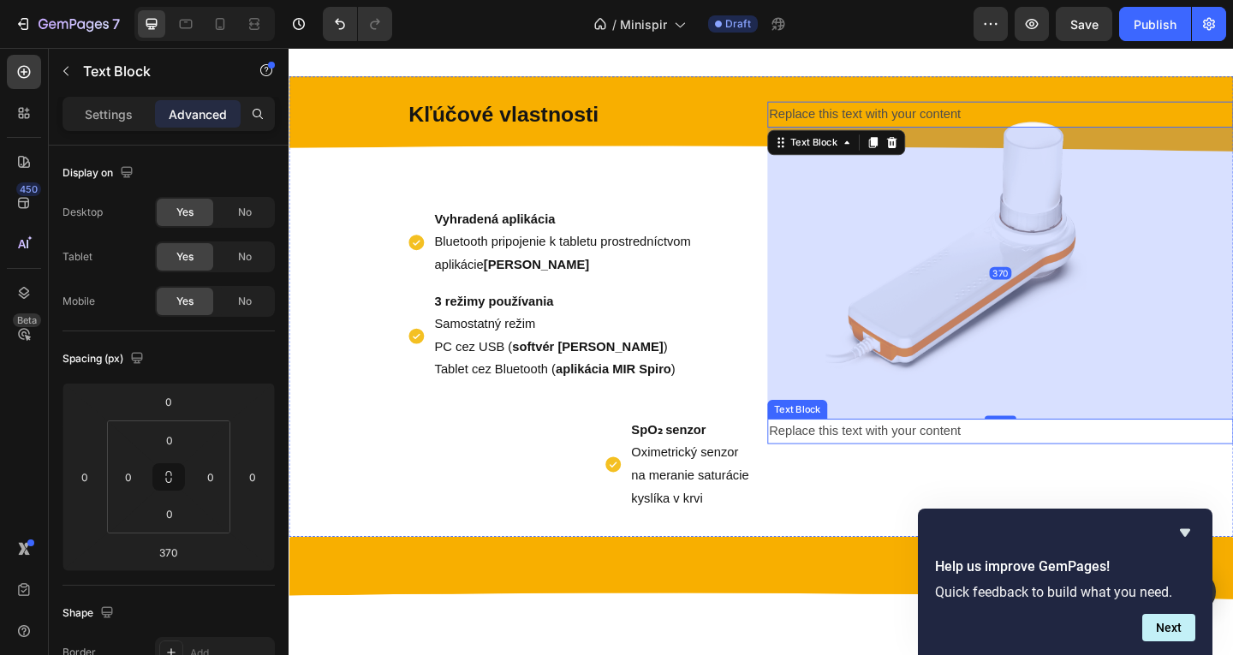
click at [941, 470] on div "Replace this text with your content" at bounding box center [1062, 465] width 507 height 28
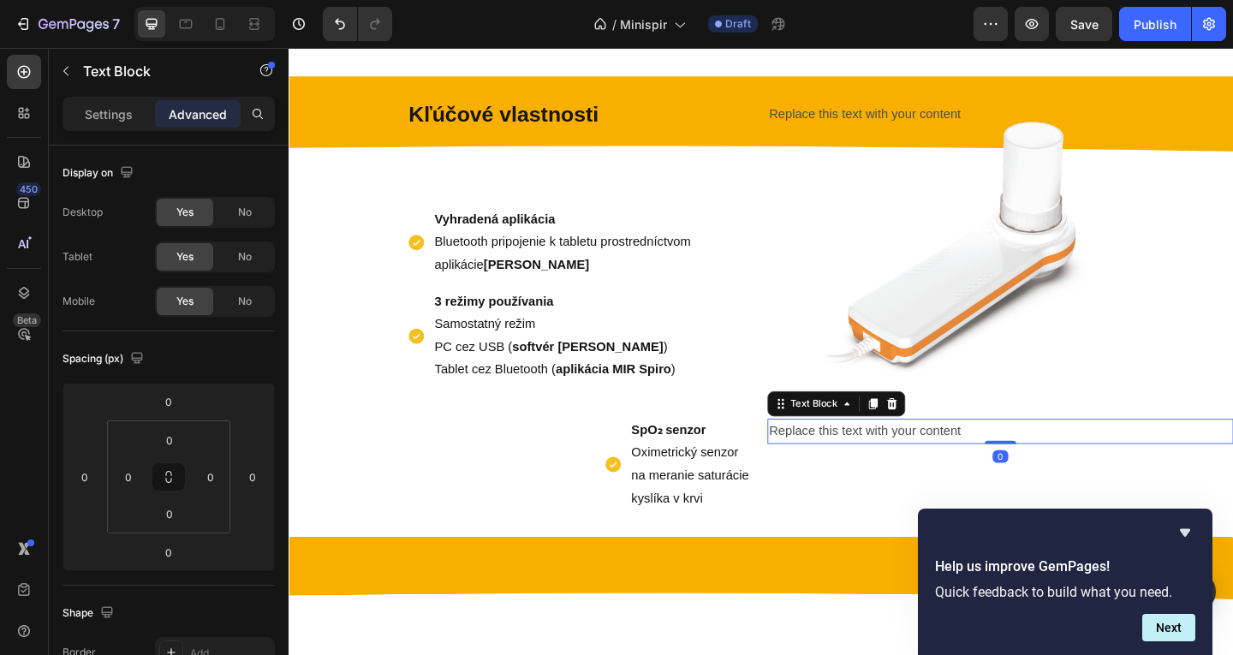
click at [941, 469] on div "Replace this text with your content" at bounding box center [1062, 465] width 507 height 28
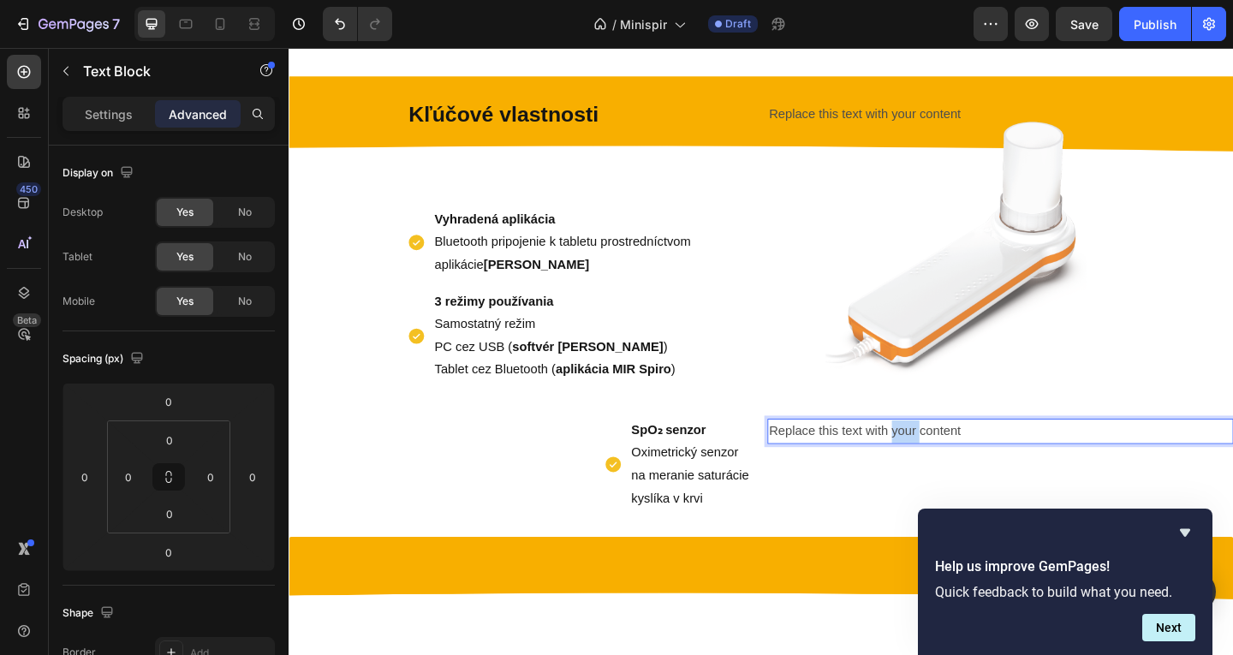
click at [941, 469] on p "Replace this text with your content" at bounding box center [1063, 465] width 504 height 25
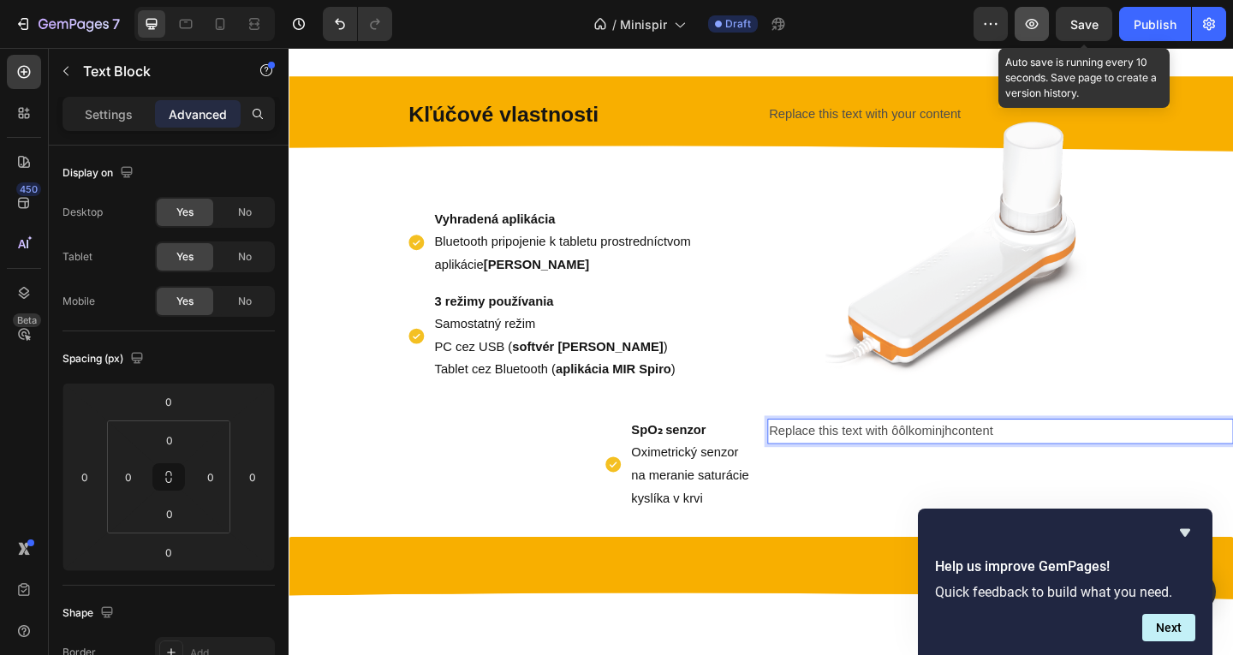
click at [1032, 26] on icon "button" at bounding box center [1031, 23] width 5 height 5
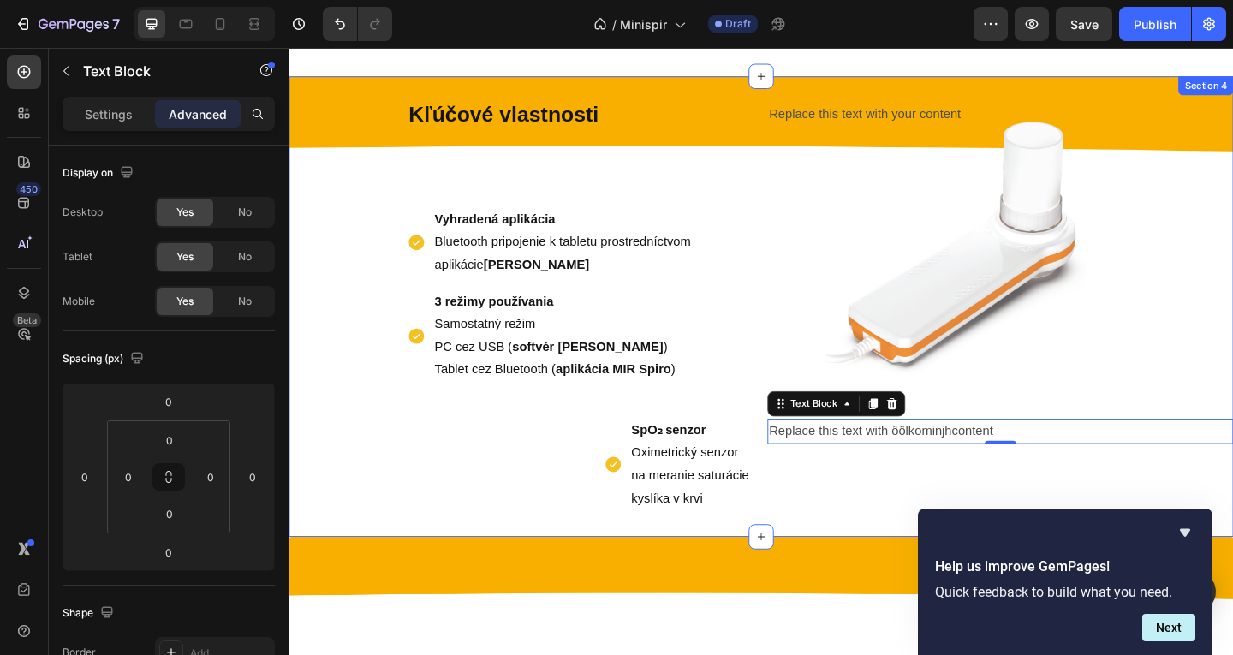
click at [796, 103] on div "Kľúčové vlastnosti Text Block Vyhradená aplikácia Bluetooth pripojenie k tablet…" at bounding box center [803, 330] width 1028 height 502
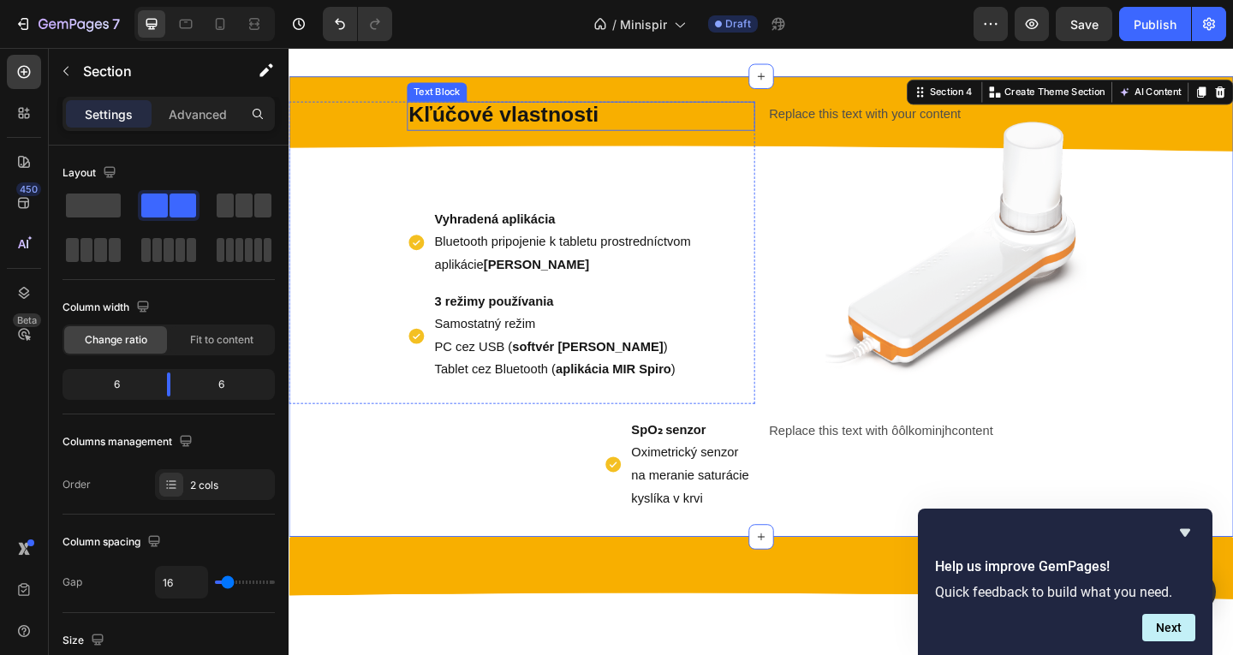
click at [704, 113] on p "Kľúčové vlastnosti" at bounding box center [606, 122] width 375 height 28
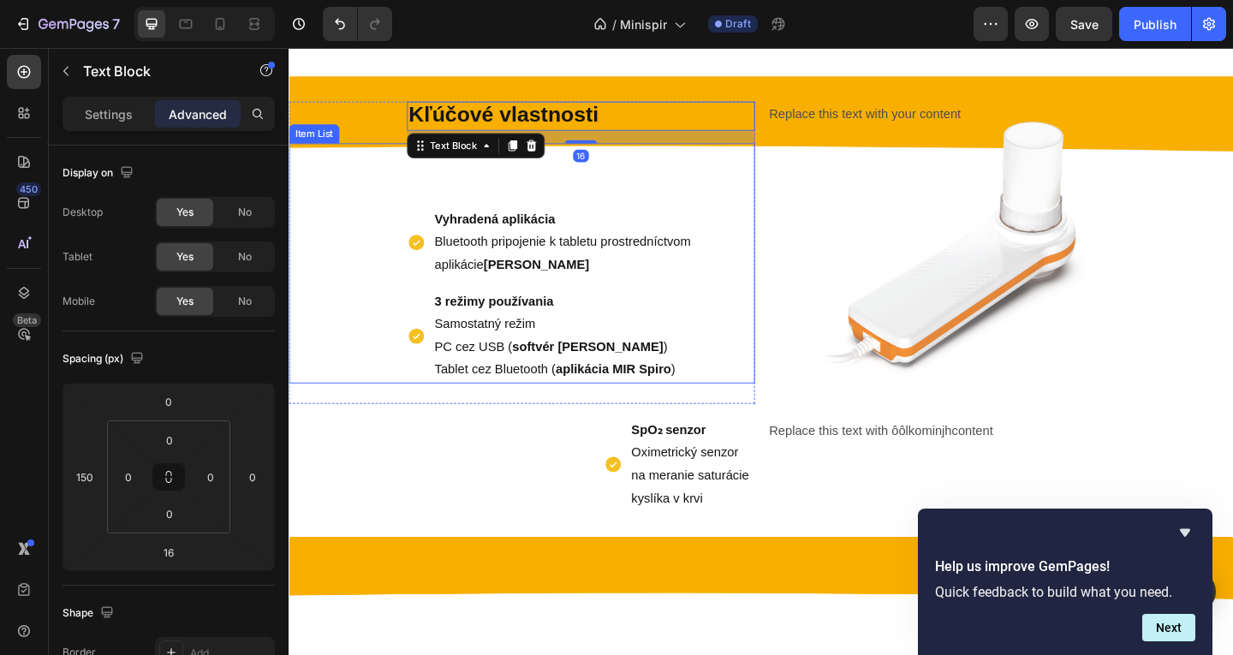
click at [631, 259] on p "Vyhradená aplikácia Bluetooth pripojenie k tabletu prostredníctvom aplikácie MI…" at bounding box center [615, 260] width 337 height 74
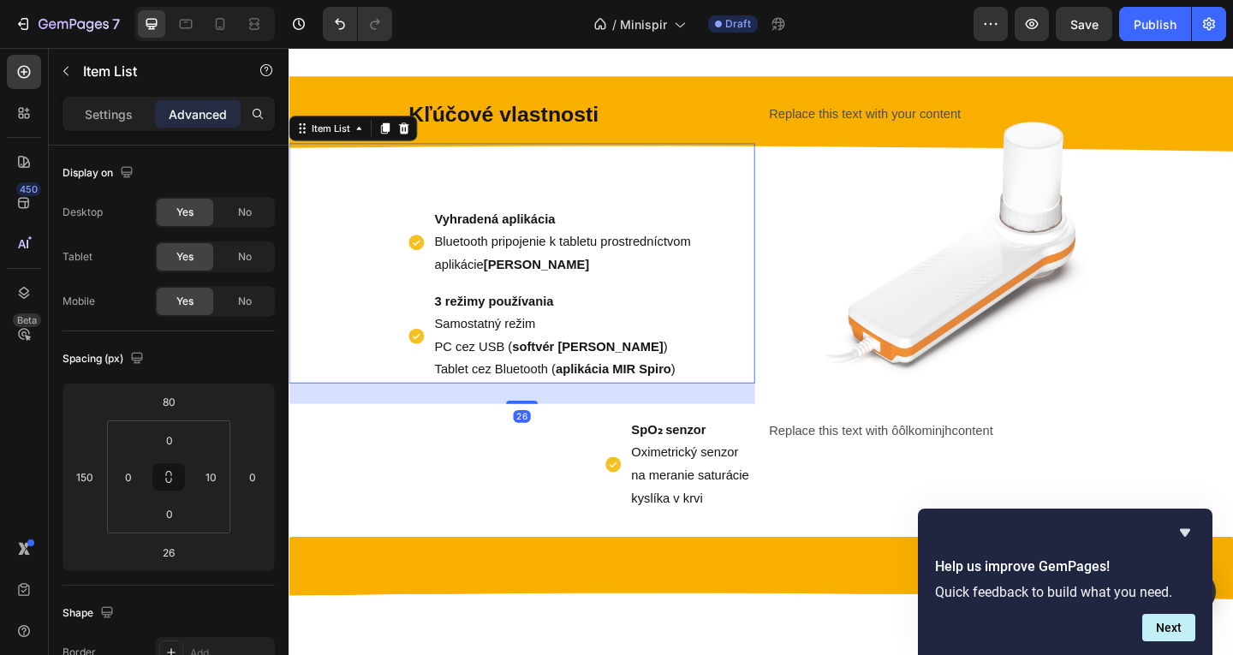
click at [582, 444] on div "Kľúčové vlastnosti Text Block Vyhradená aplikácia Bluetooth pripojenie k tablet…" at bounding box center [542, 329] width 507 height 447
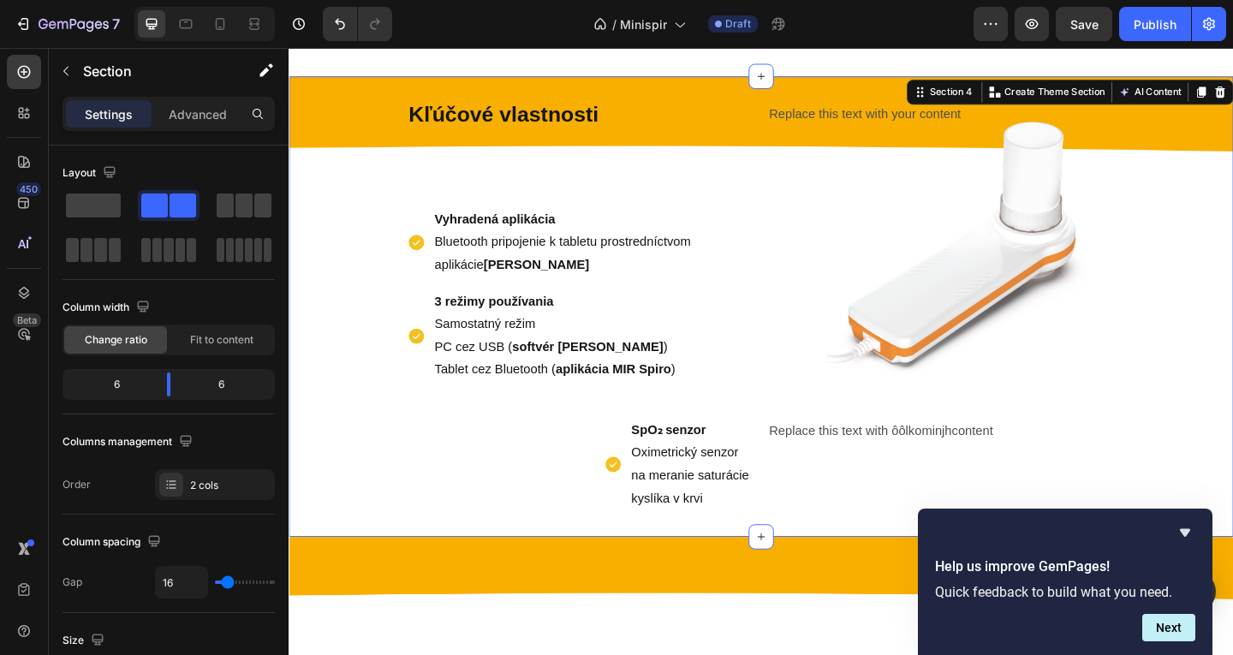
click at [866, 119] on div "Replace this text with your content" at bounding box center [1062, 120] width 507 height 28
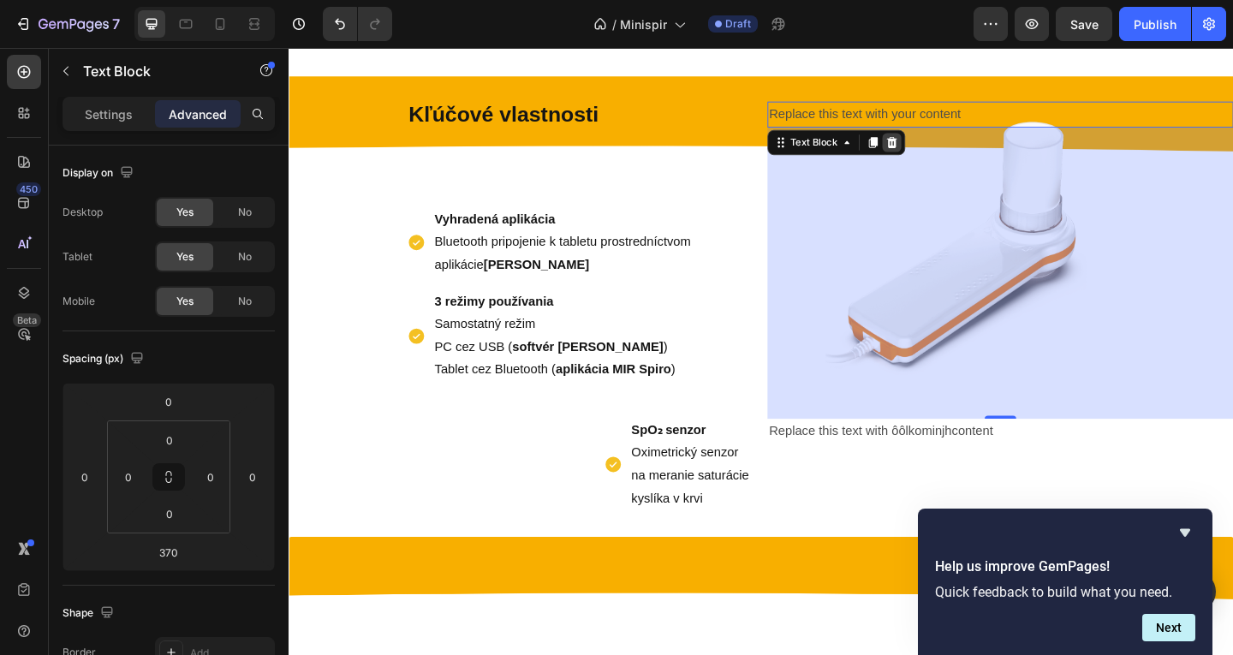
click at [946, 151] on div at bounding box center [944, 150] width 21 height 21
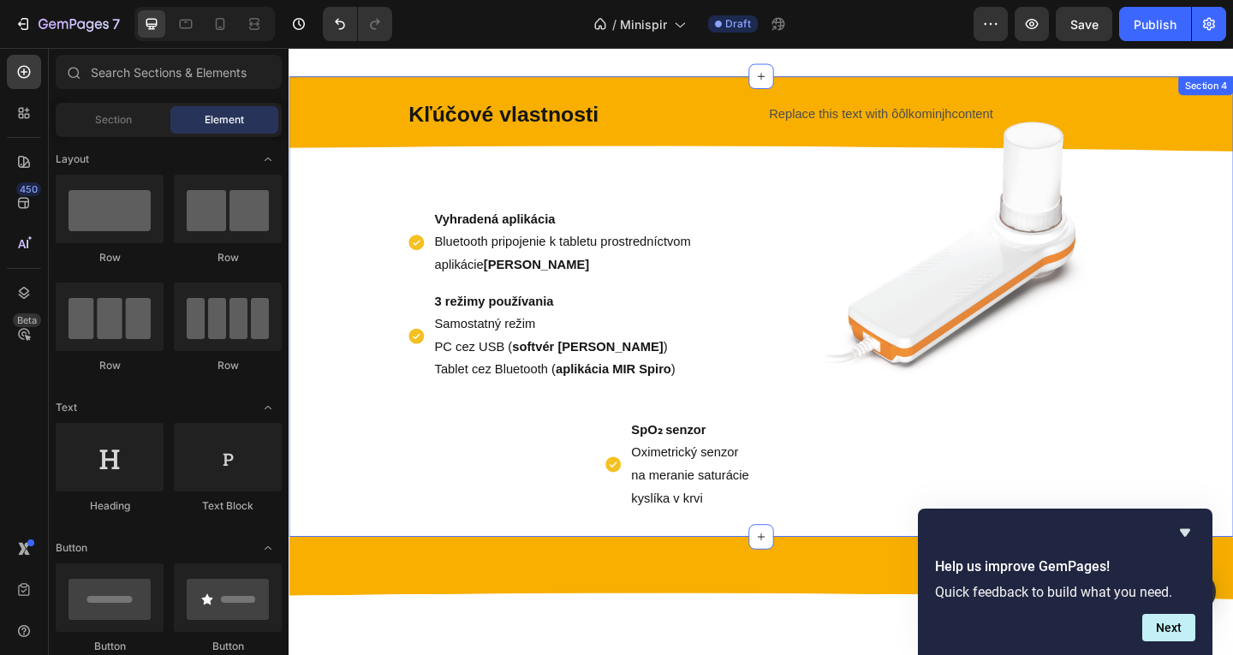
click at [918, 110] on p "Replace this text with ôôlkominjhcontent" at bounding box center [1063, 120] width 504 height 25
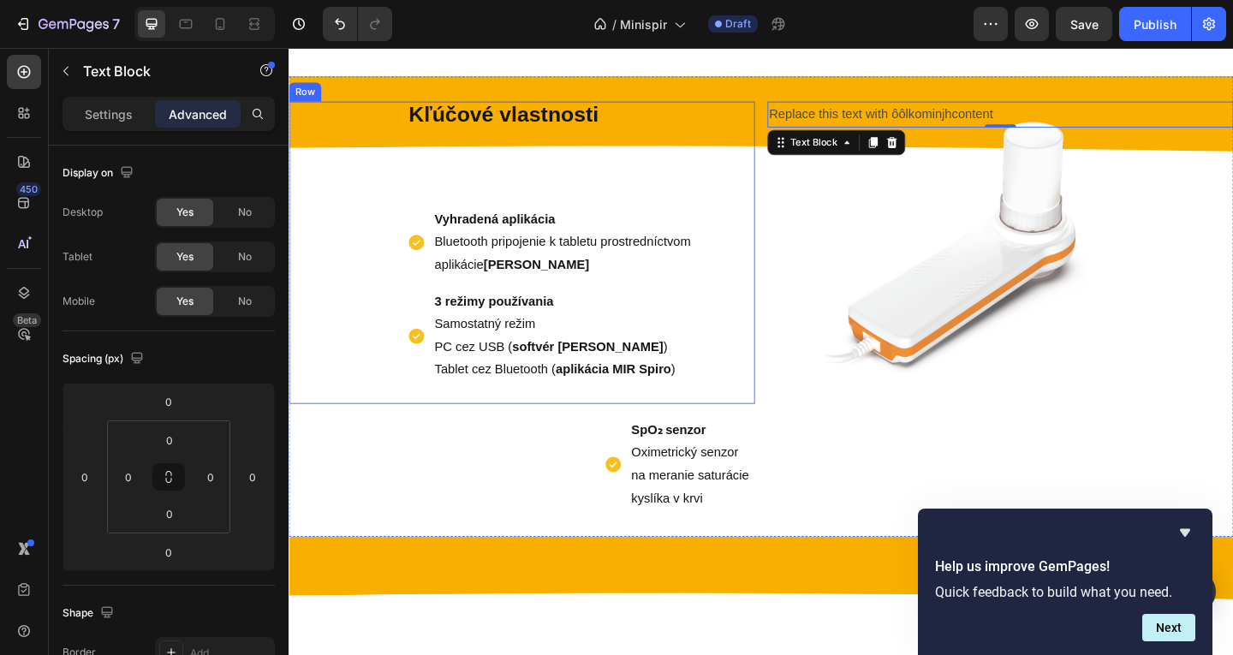
click at [755, 404] on p "Tablet cez Bluetooth ( aplikácia MIR Spiro )" at bounding box center [615, 397] width 337 height 25
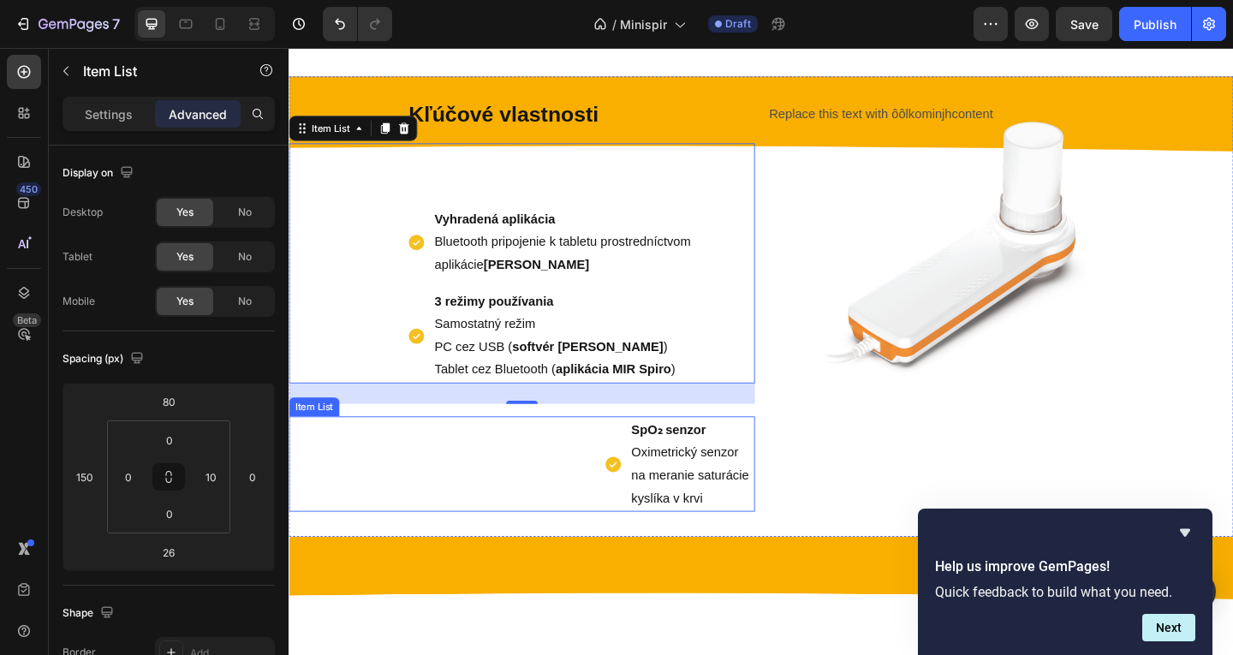
click at [762, 500] on p "SpO₂ senzor Oximetrický senzor na meranie saturácie kyslíka v krvi" at bounding box center [727, 500] width 132 height 98
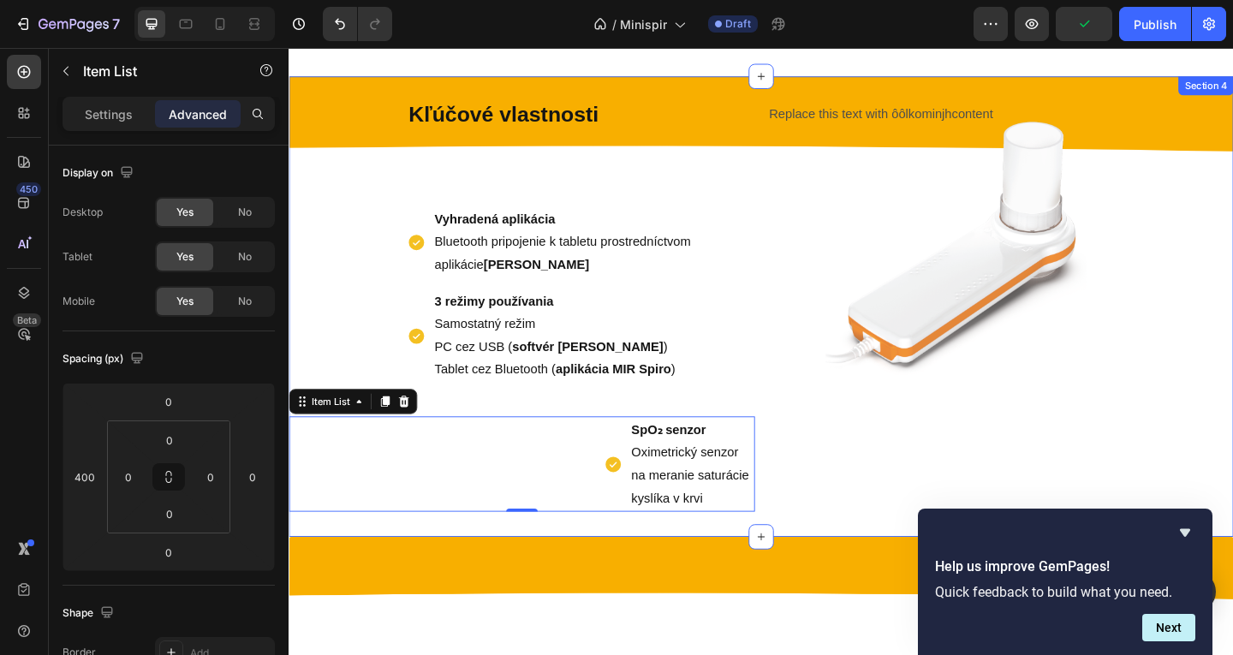
click at [817, 277] on div "Replace this text with ôôlkominjhcontent Text Block" at bounding box center [1062, 329] width 507 height 447
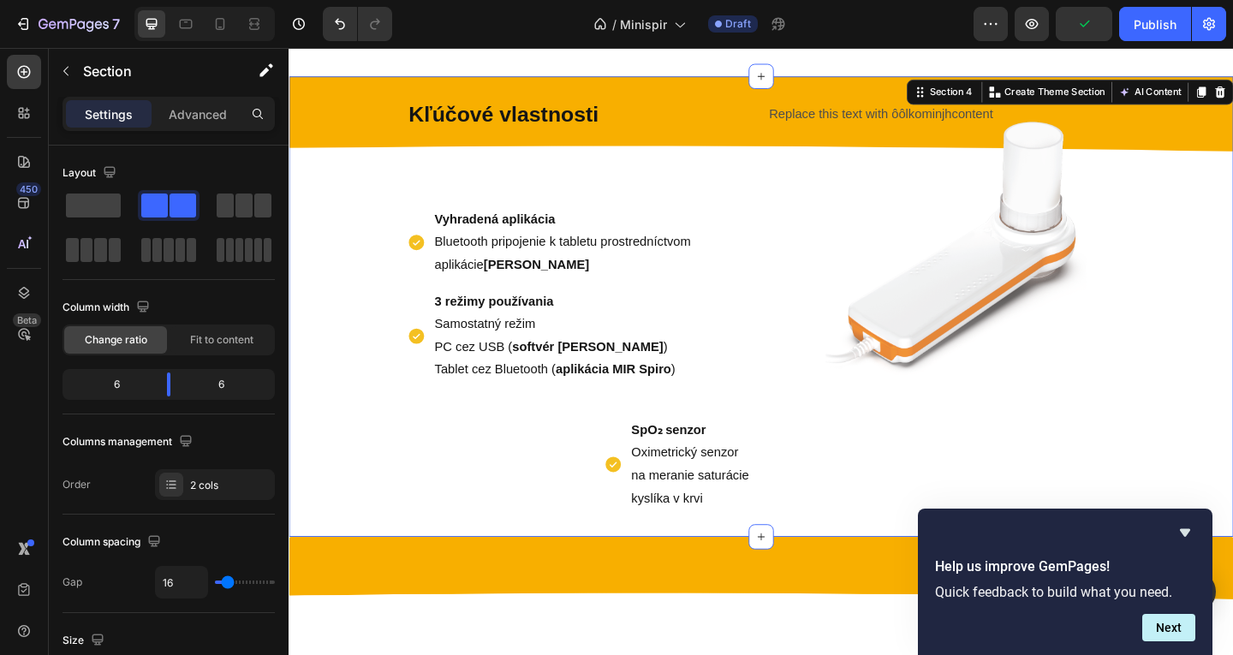
click at [797, 277] on div "Kľúčové vlastnosti Text Block Vyhradená aplikácia Bluetooth pripojenie k tablet…" at bounding box center [803, 330] width 1028 height 502
click at [98, 210] on span at bounding box center [93, 206] width 55 height 24
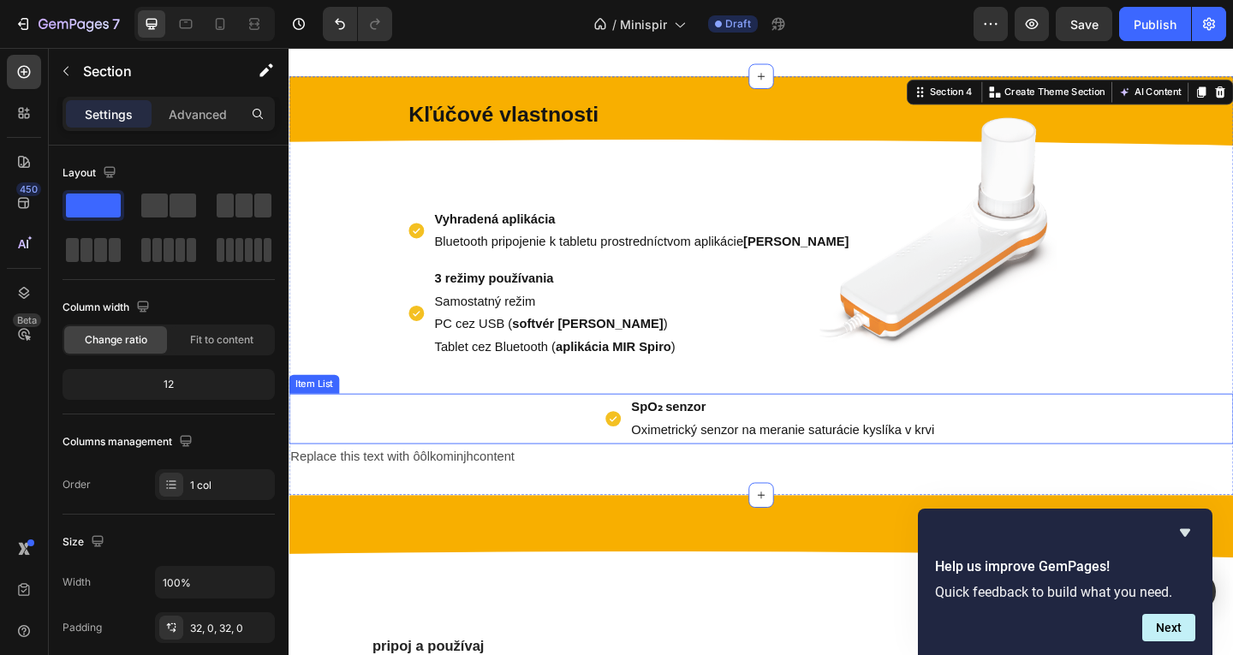
click at [535, 462] on div "SpO₂ senzor Oximetrický senzor na meranie saturácie kyslíka v krvi Item List" at bounding box center [803, 451] width 1028 height 55
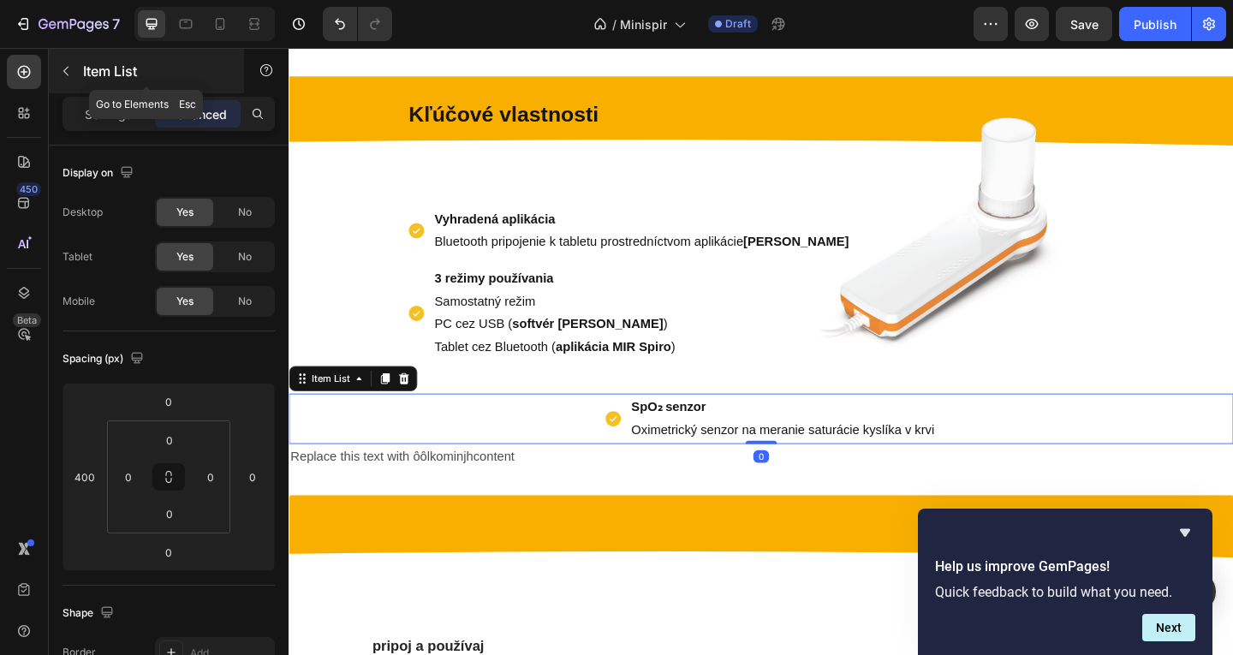
click at [71, 78] on button "button" at bounding box center [65, 70] width 27 height 27
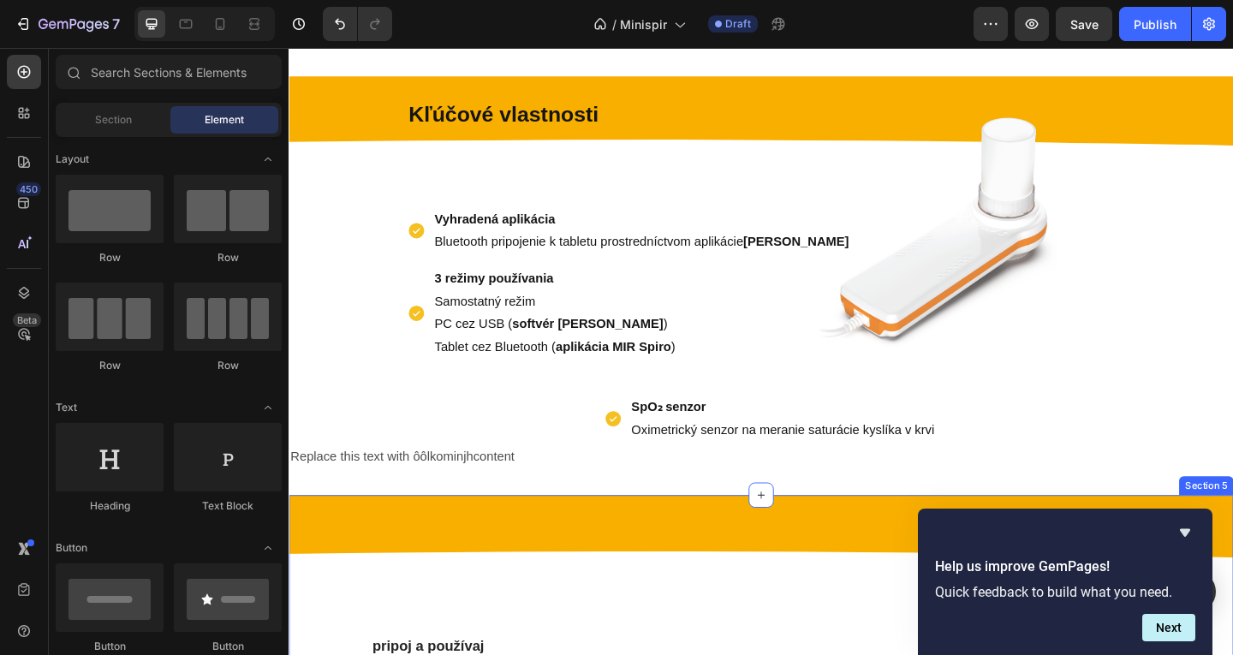
click at [469, 442] on div "SpO₂ senzor Oximetrický senzor na meranie saturácie kyslíka v krvi Item List" at bounding box center [803, 451] width 1028 height 55
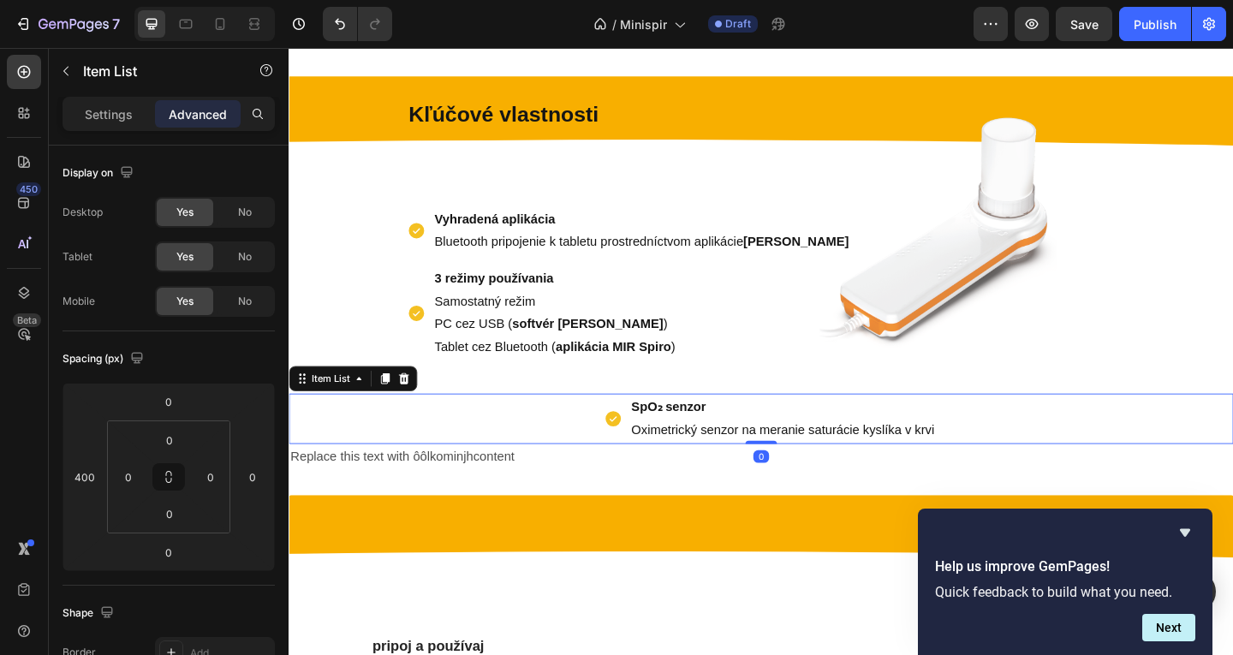
click at [125, 128] on div "Settings Advanced" at bounding box center [169, 114] width 212 height 34
click at [75, 69] on button "button" at bounding box center [65, 70] width 27 height 27
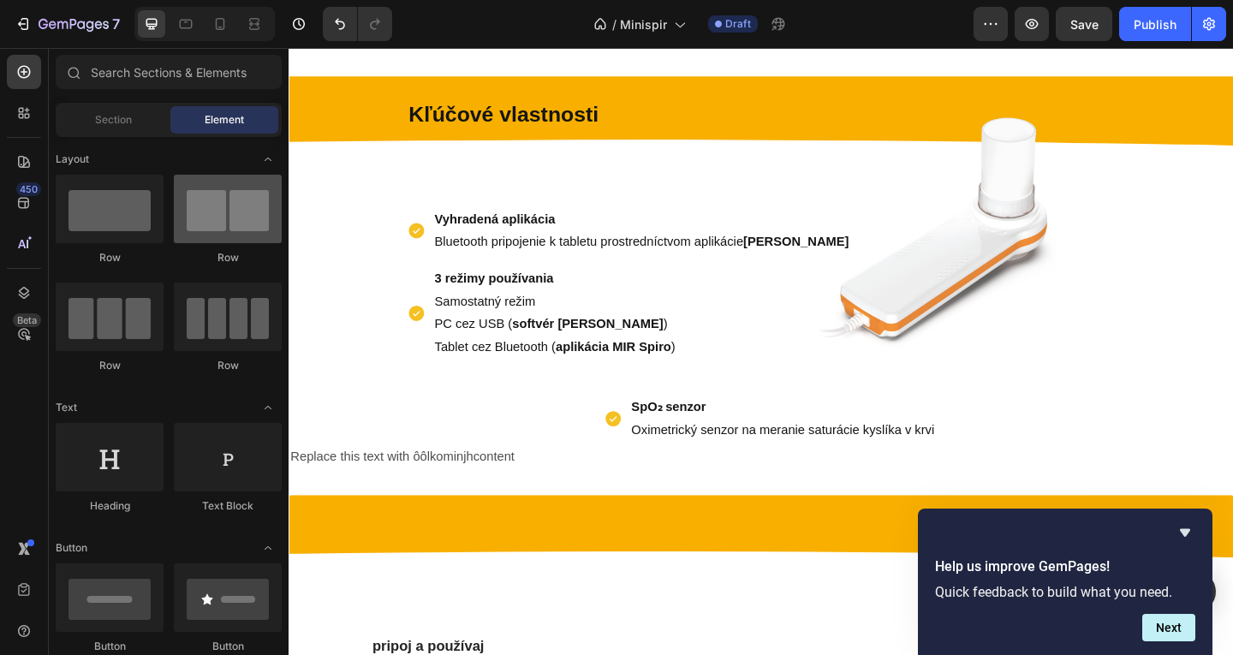
click at [223, 208] on div at bounding box center [228, 209] width 108 height 69
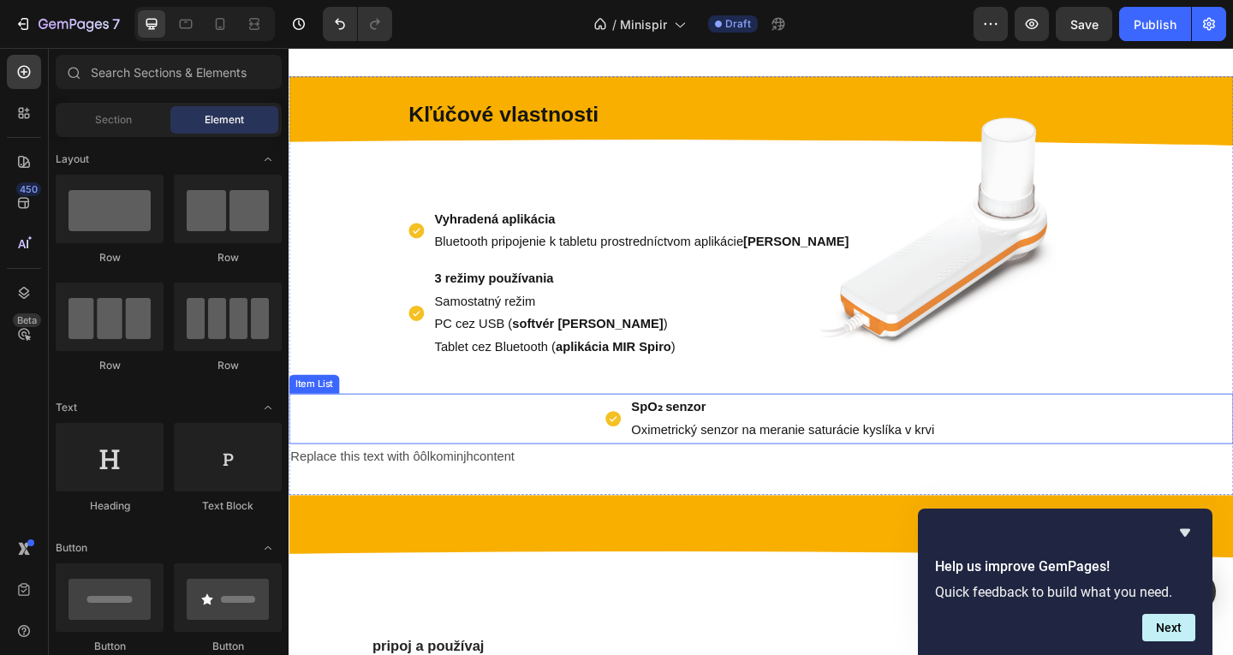
click at [579, 458] on div "SpO₂ senzor Oximetrický senzor na meranie saturácie kyslíka v krvi Item List" at bounding box center [803, 451] width 1028 height 55
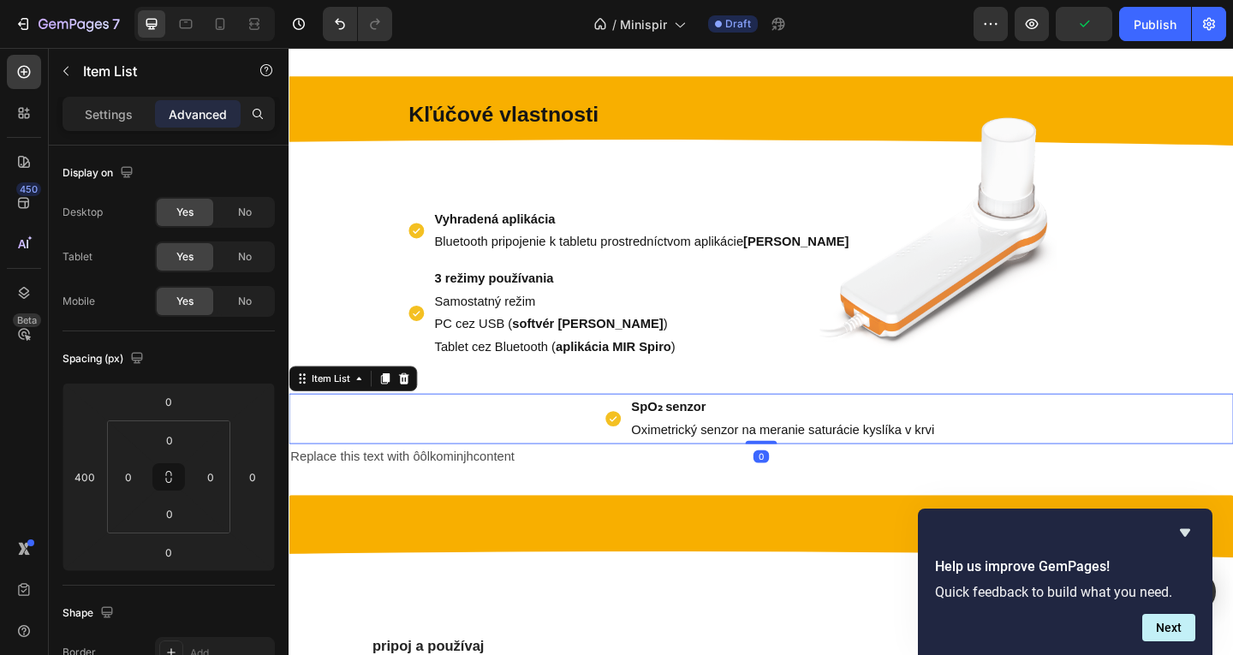
click at [578, 501] on p "Replace this text with ôôlkominjhcontent" at bounding box center [802, 492] width 1024 height 25
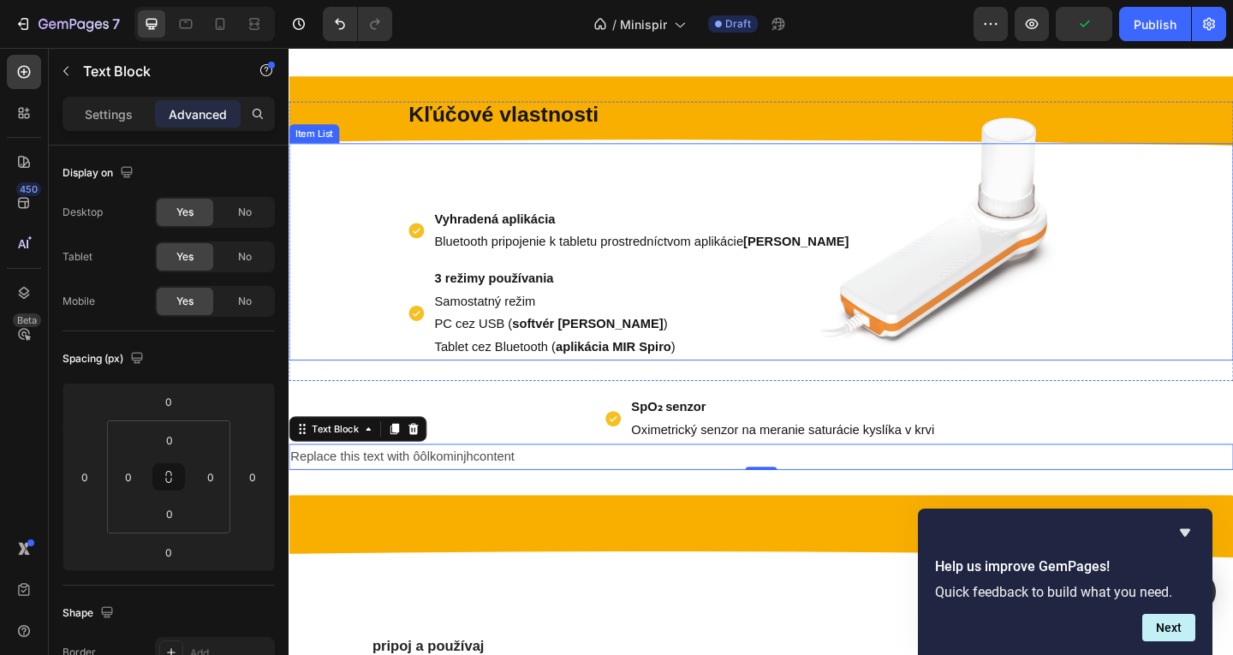
click at [750, 194] on div "Vyhradená aplikácia Bluetooth pripojenie k tabletu prostredníctvom aplikácie MI…" at bounding box center [803, 270] width 1028 height 237
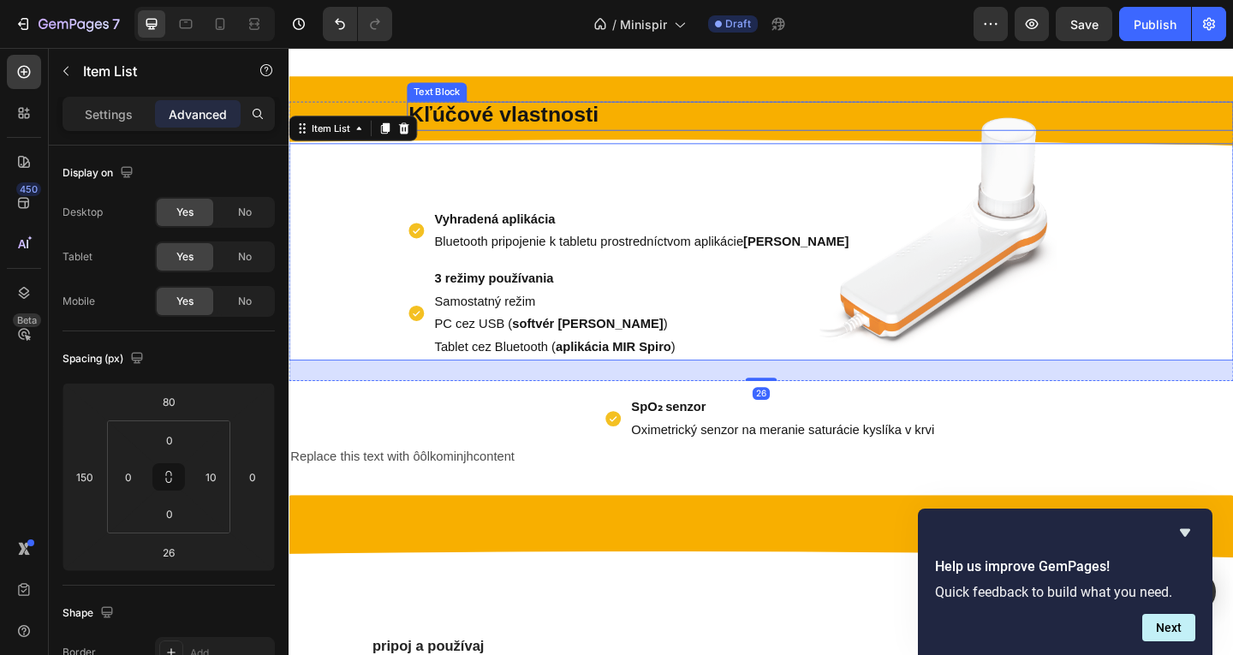
click at [802, 106] on div "Kľúčové vlastnosti" at bounding box center [866, 122] width 899 height 32
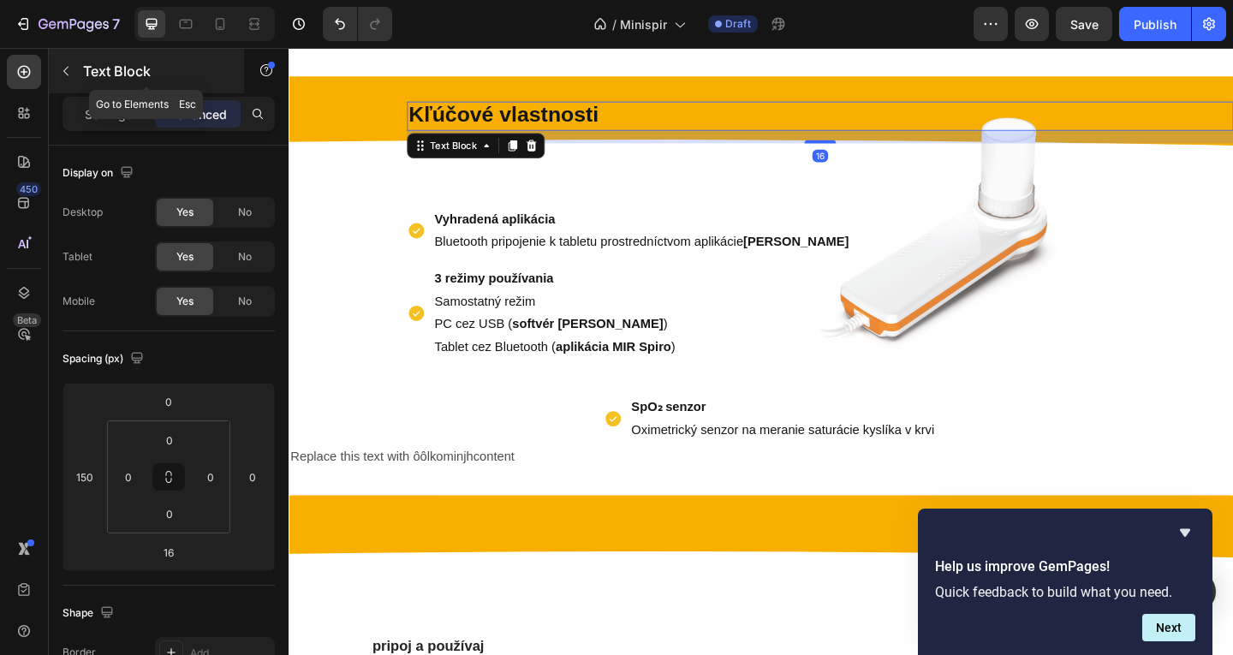
click at [90, 80] on p "Text Block" at bounding box center [156, 71] width 146 height 21
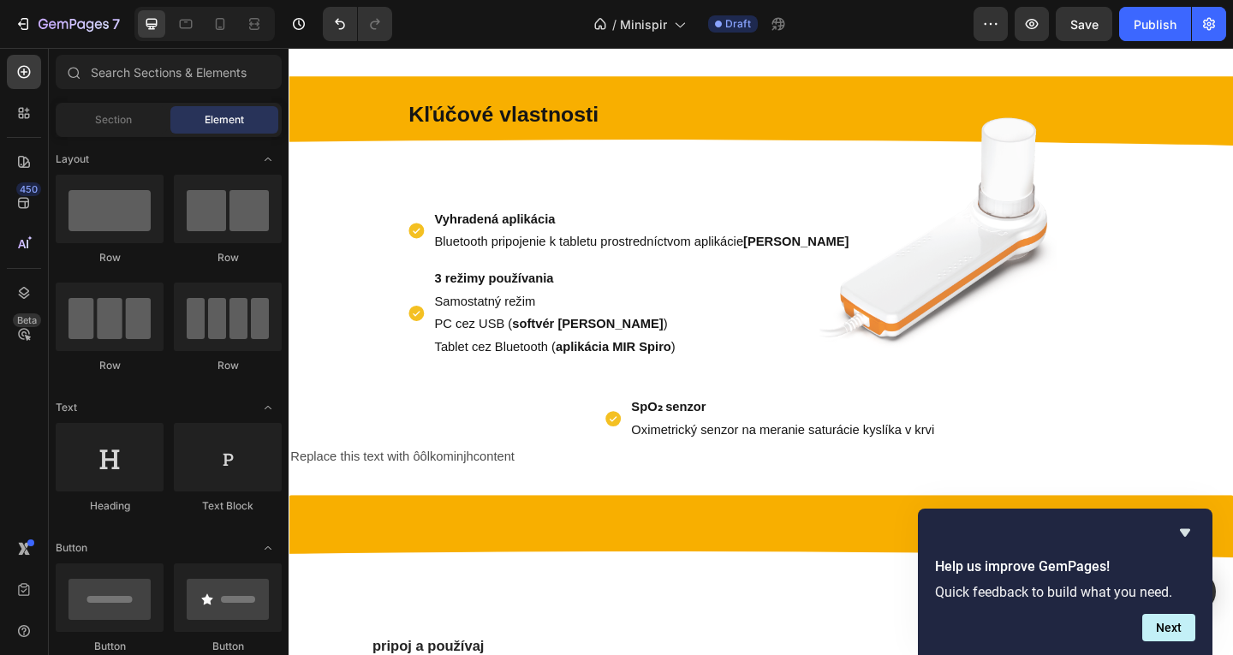
click at [364, 84] on div "Product Images Philips OptiChamber Diamond súprava inhalačný nadstavec + maska …" at bounding box center [803, 479] width 1028 height 2187
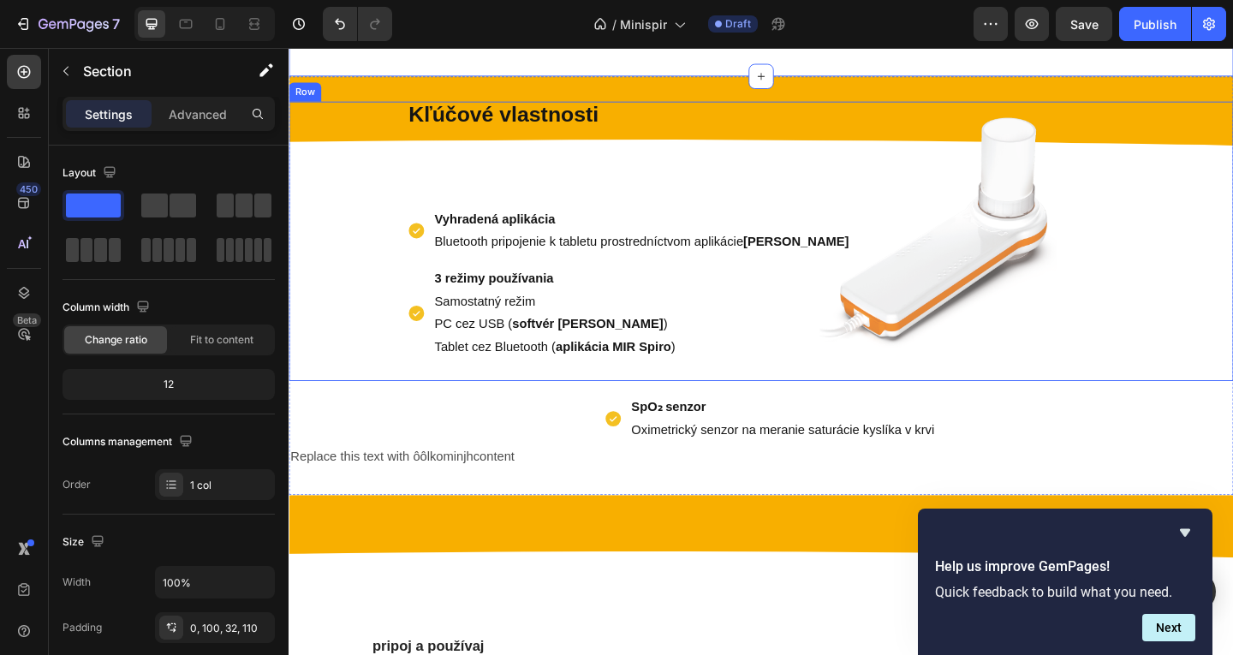
click at [385, 178] on div "Vyhradená aplikácia Bluetooth pripojenie k tabletu prostredníctvom aplikácie MI…" at bounding box center [803, 270] width 1028 height 237
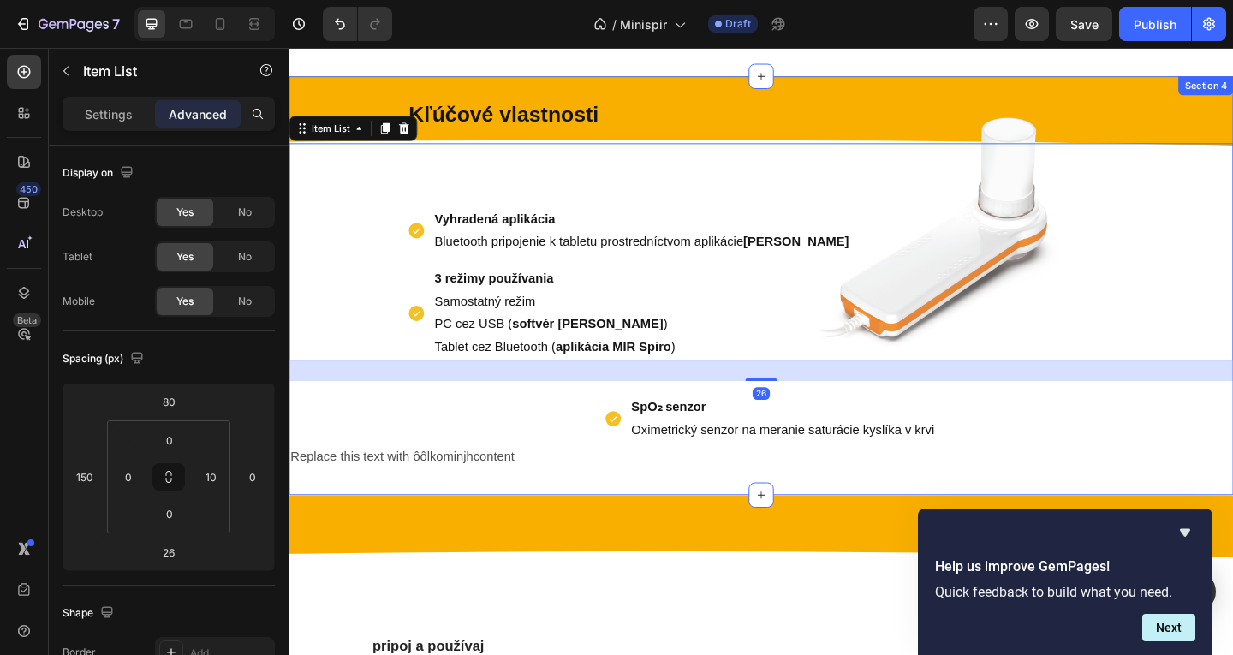
click at [368, 79] on div "Kľúčové vlastnosti Text Block Vyhradená aplikácia Bluetooth pripojenie k tablet…" at bounding box center [803, 307] width 1028 height 456
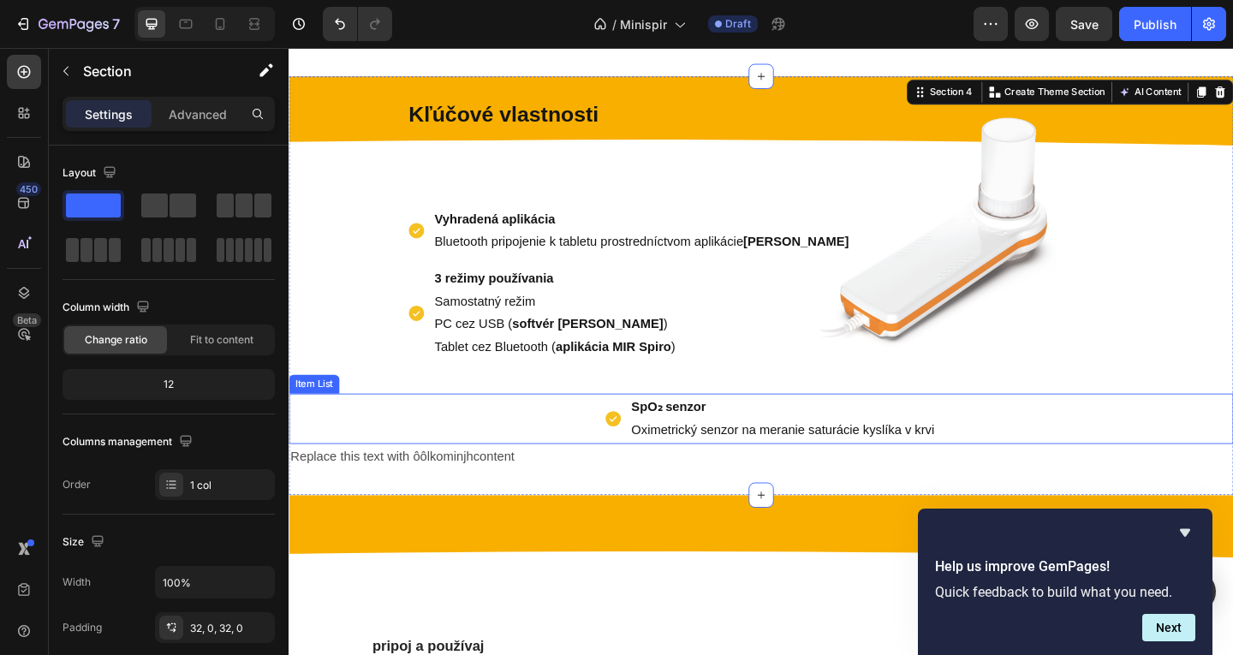
click at [562, 432] on div "SpO₂ senzor Oximetrický senzor na meranie saturácie kyslíka v krvi Item List" at bounding box center [803, 451] width 1028 height 55
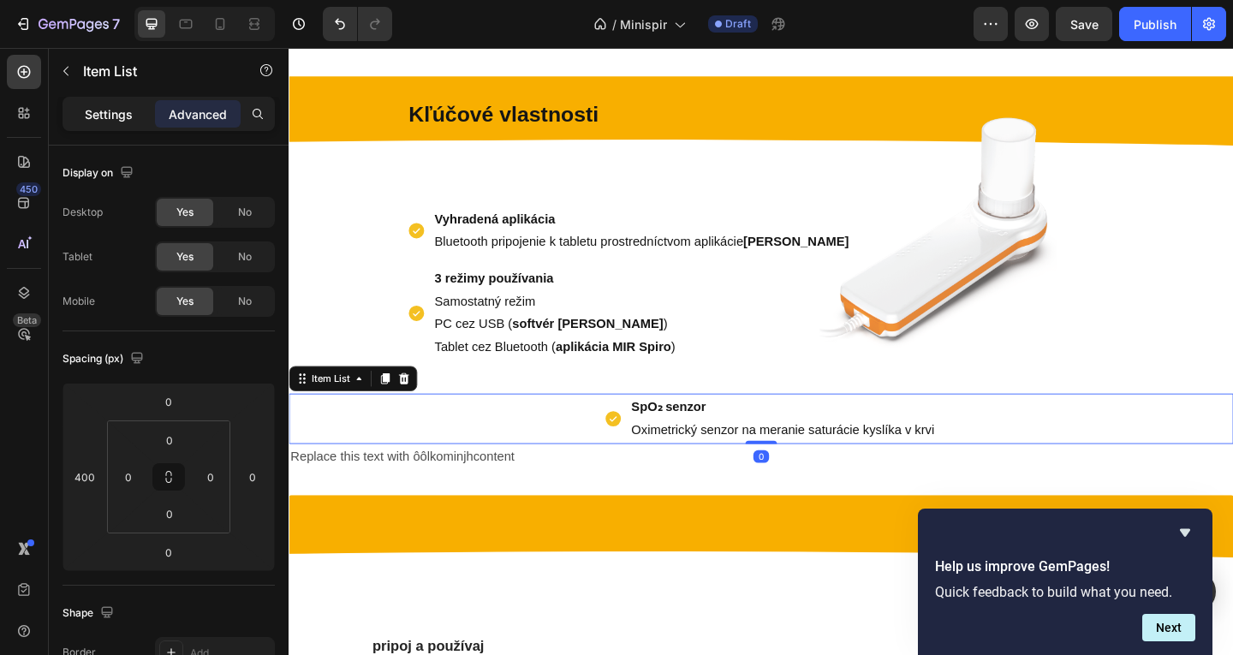
click at [109, 101] on div "Settings" at bounding box center [109, 113] width 86 height 27
type input "8"
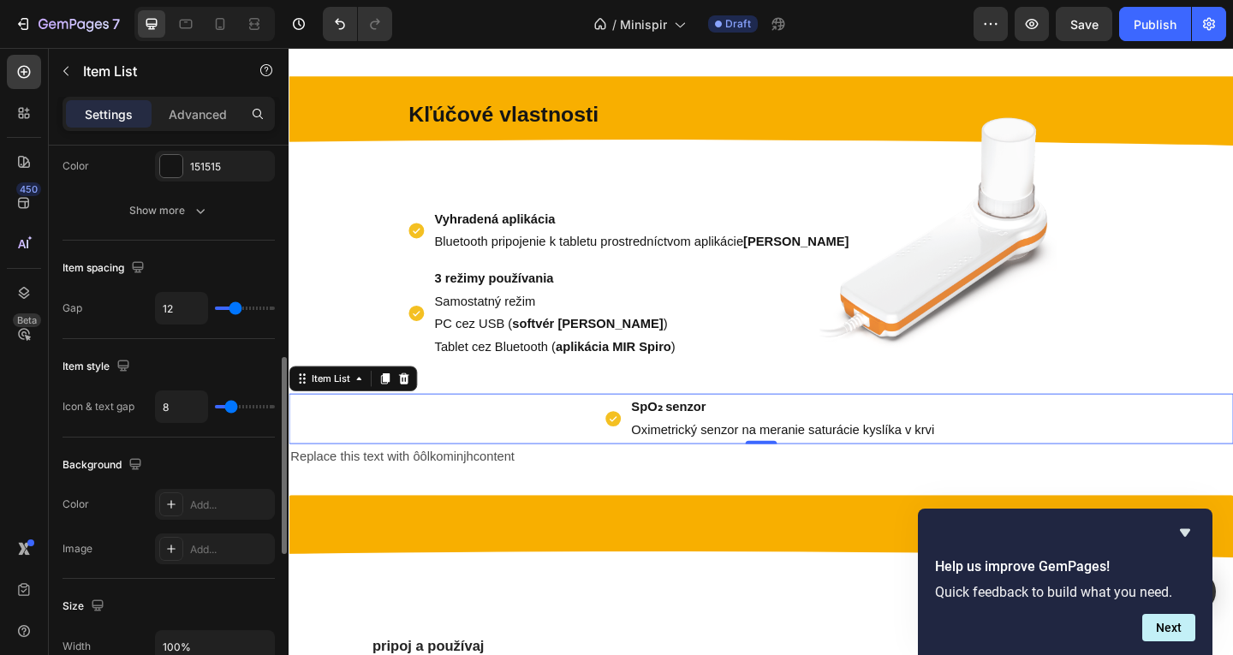
scroll to position [428, 0]
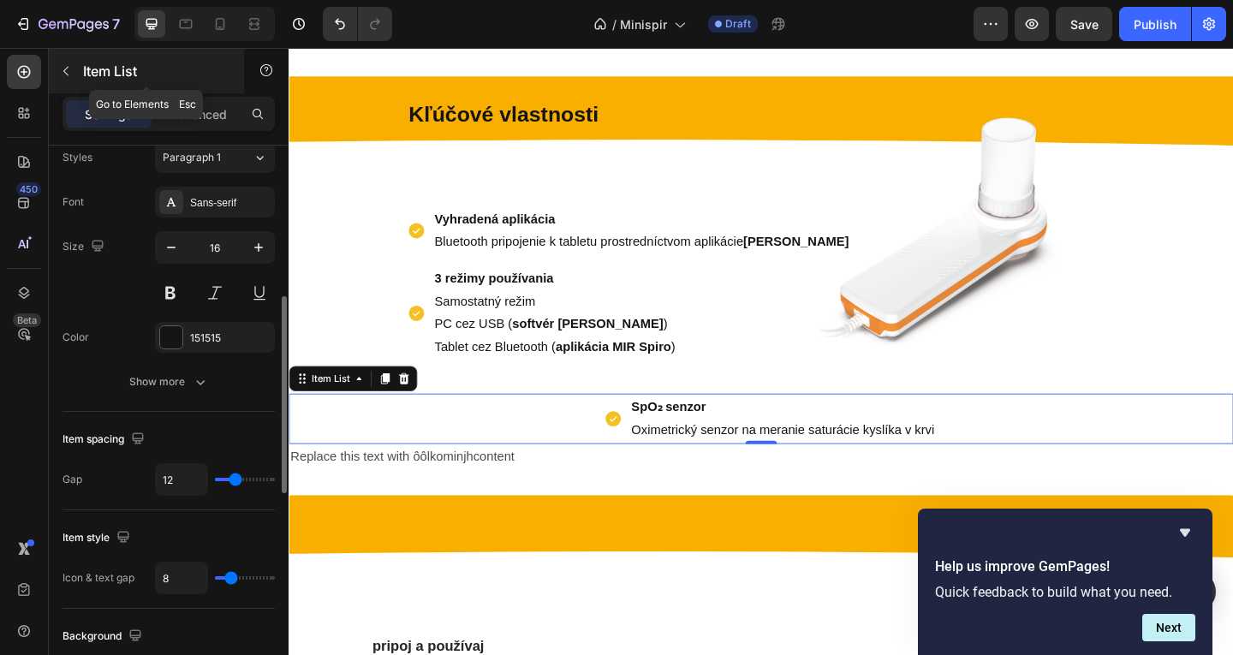
click at [106, 69] on p "Item List" at bounding box center [156, 71] width 146 height 21
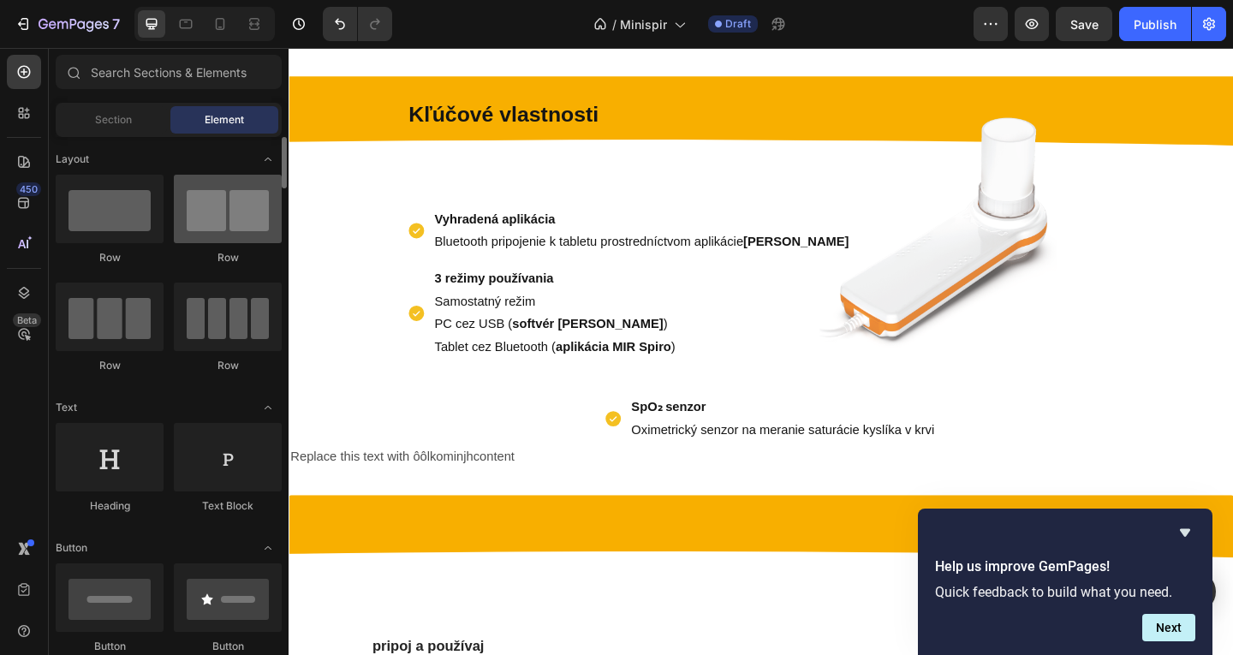
click at [268, 242] on div at bounding box center [228, 209] width 108 height 69
click at [247, 225] on div at bounding box center [228, 209] width 108 height 69
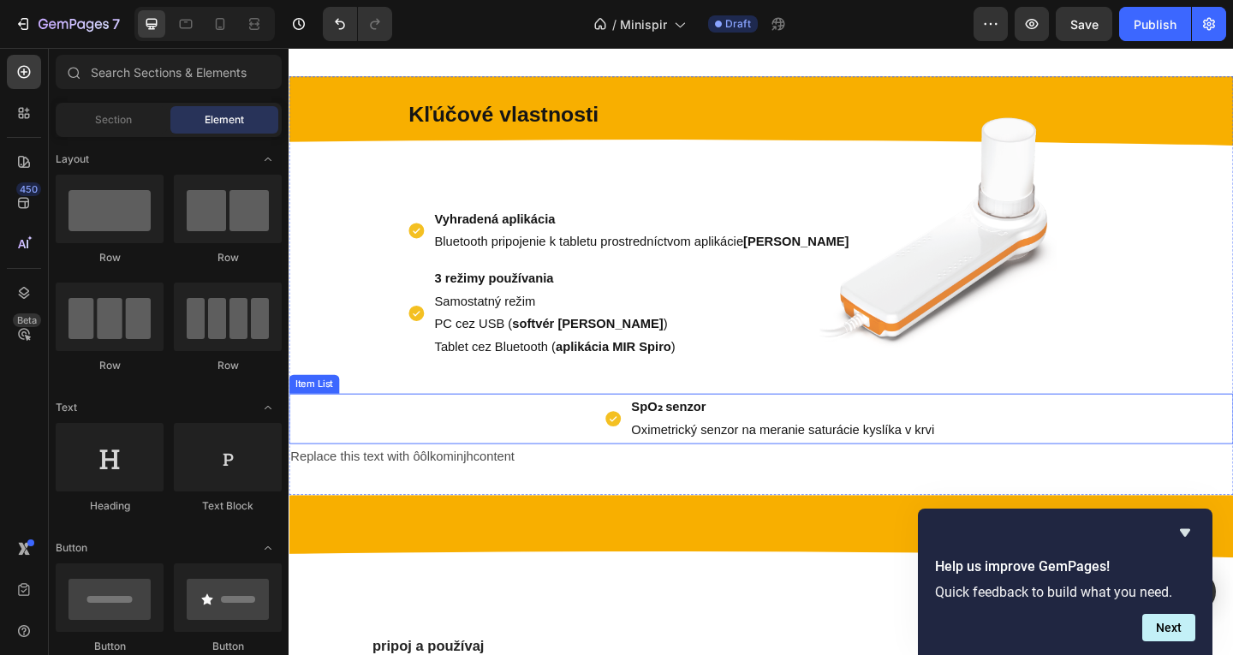
click at [632, 438] on div "SpO₂ senzor Oximetrický senzor na meranie saturácie kyslíka v krvi" at bounding box center [812, 451] width 362 height 55
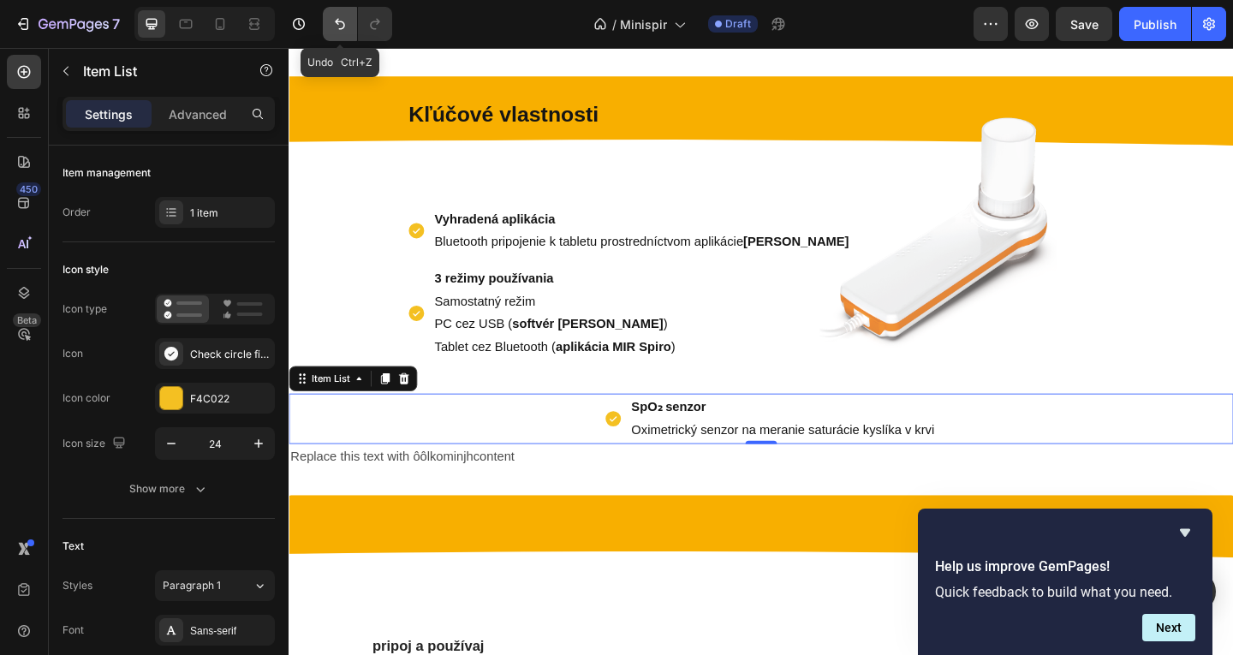
click at [348, 32] on icon "Undo/Redo" at bounding box center [339, 23] width 17 height 17
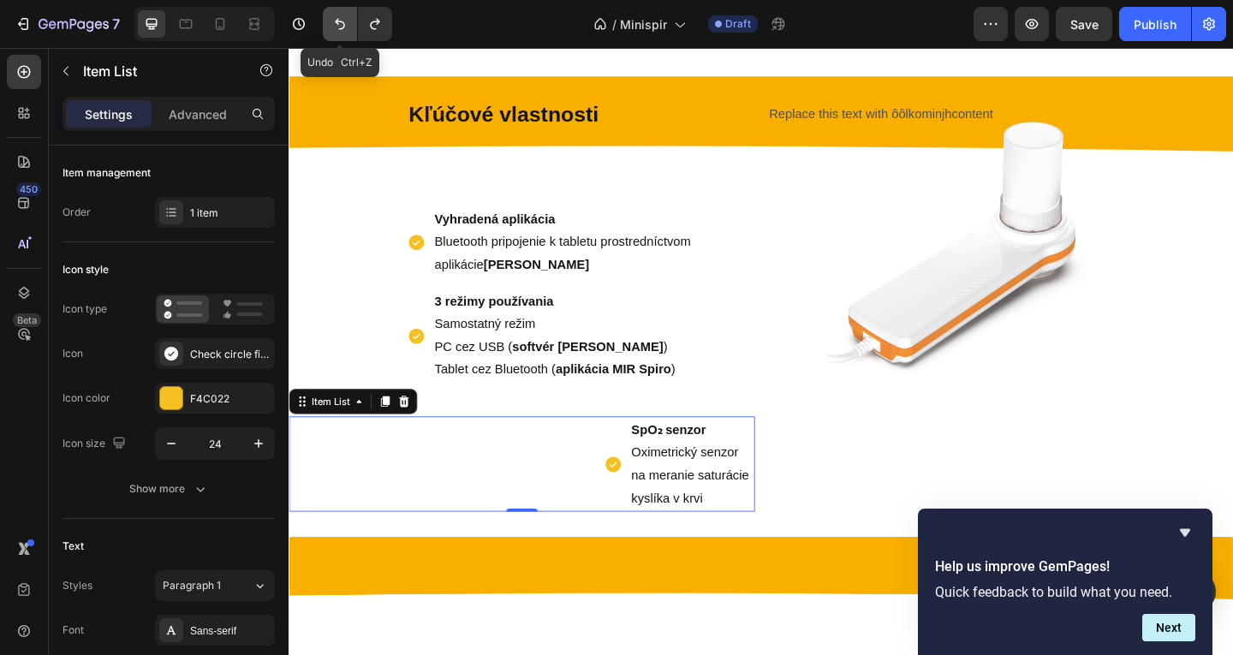
click at [348, 32] on icon "Undo/Redo" at bounding box center [339, 23] width 17 height 17
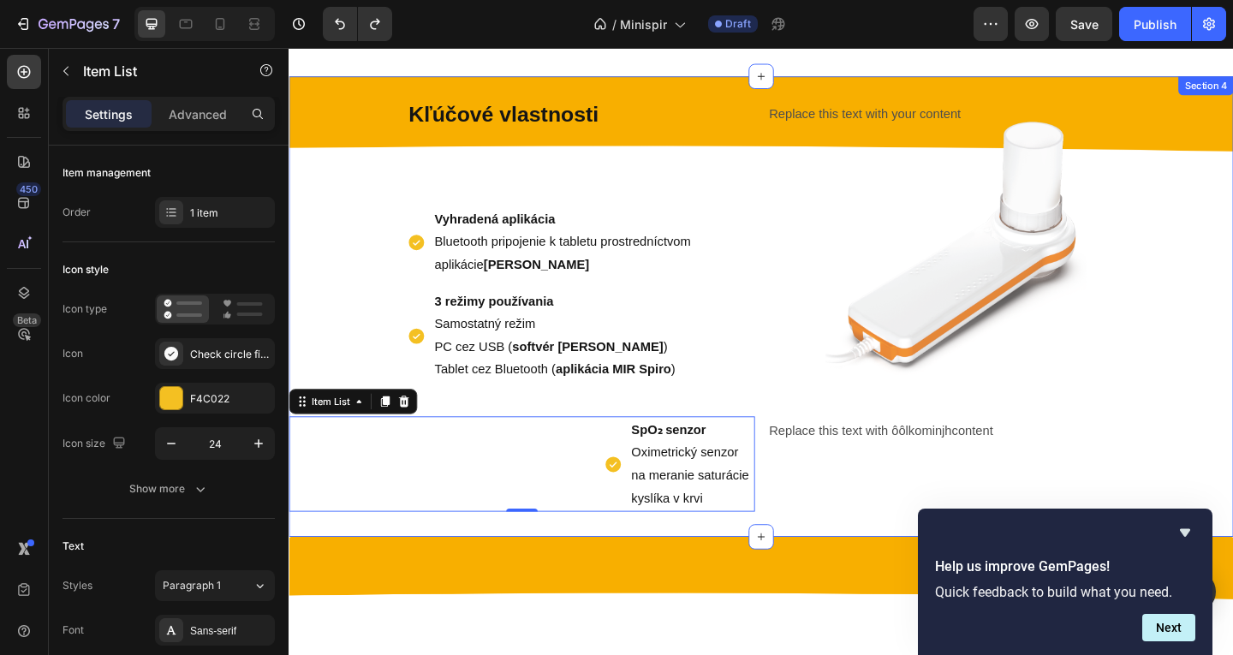
click at [879, 462] on p "Replace this text with ôôlkominjhcontent" at bounding box center [1063, 465] width 504 height 25
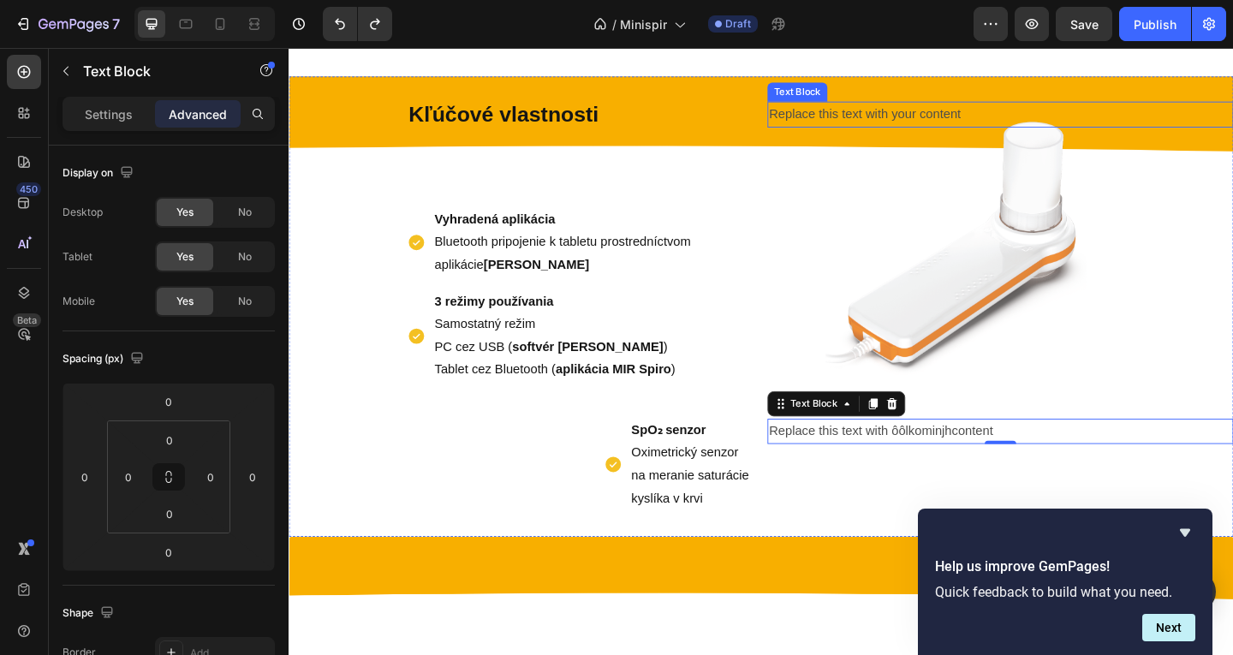
click at [896, 116] on div "Replace this text with your content" at bounding box center [1062, 120] width 507 height 28
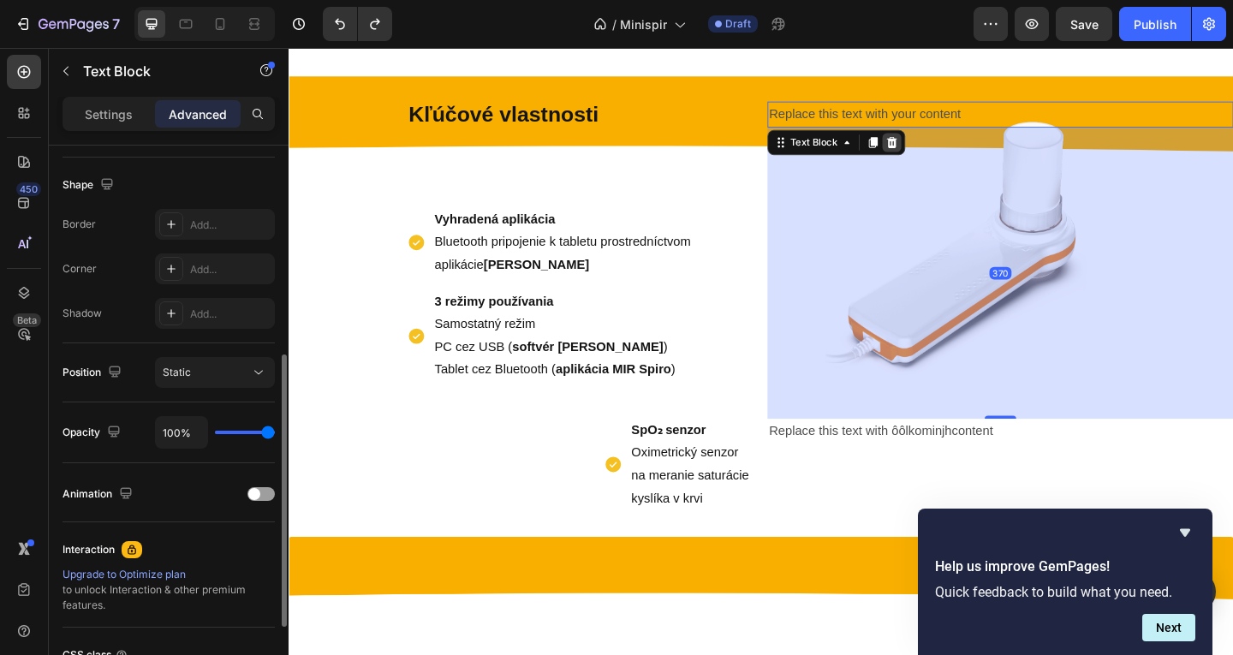
click at [939, 155] on icon at bounding box center [944, 150] width 11 height 12
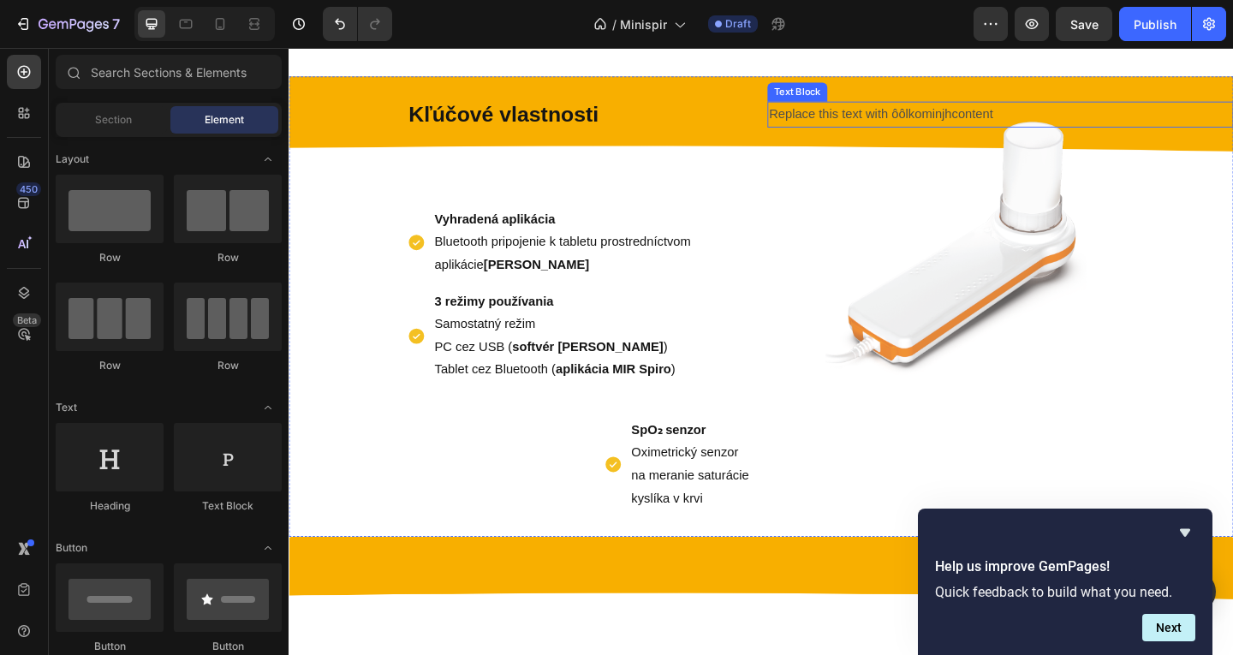
click at [929, 116] on p "Replace this text with ôôlkominjhcontent" at bounding box center [1063, 120] width 504 height 25
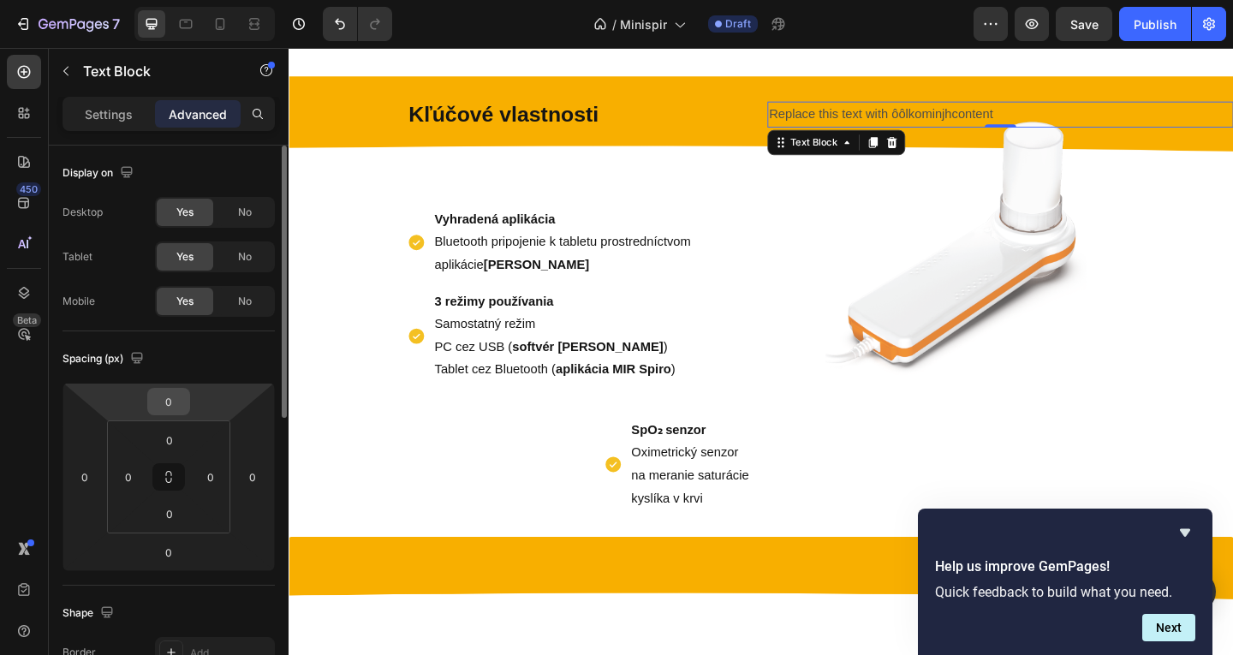
click at [177, 391] on input "0" at bounding box center [169, 402] width 34 height 26
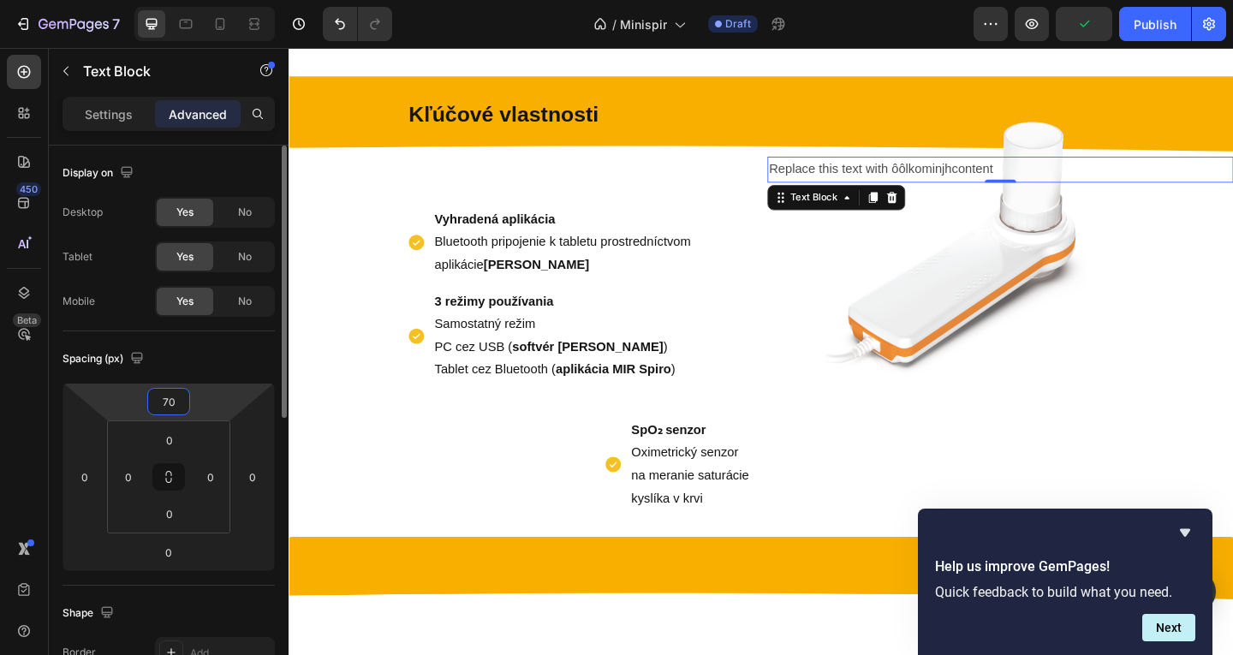
type input "7"
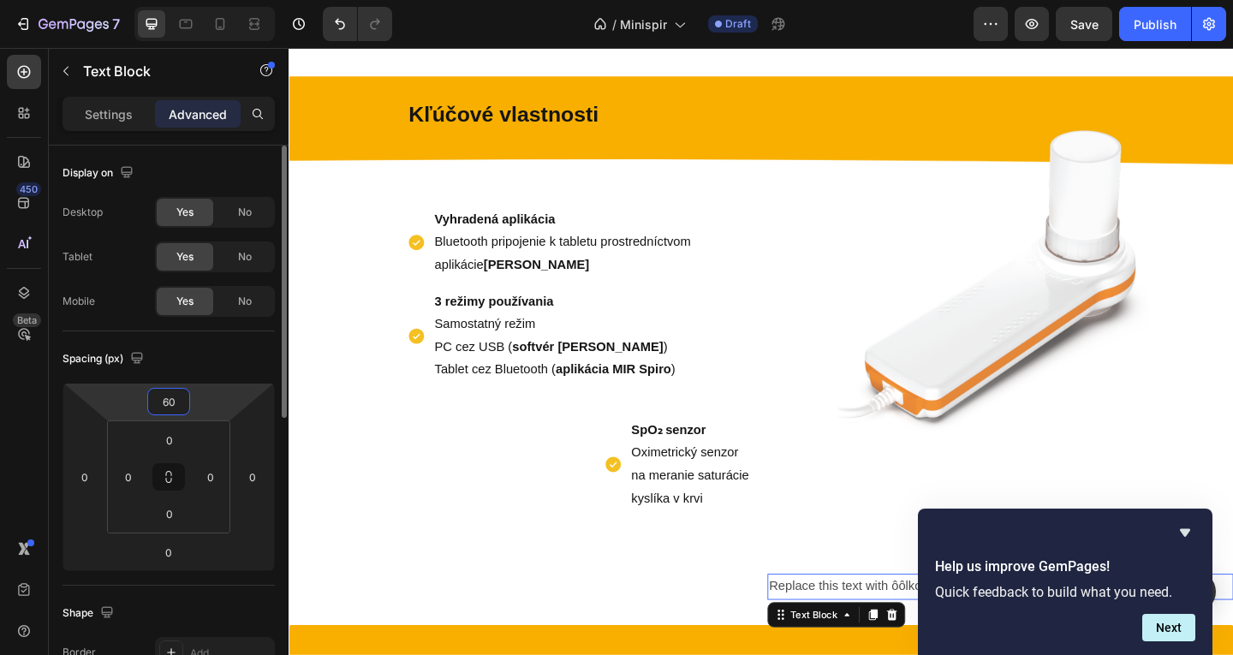
type input "6"
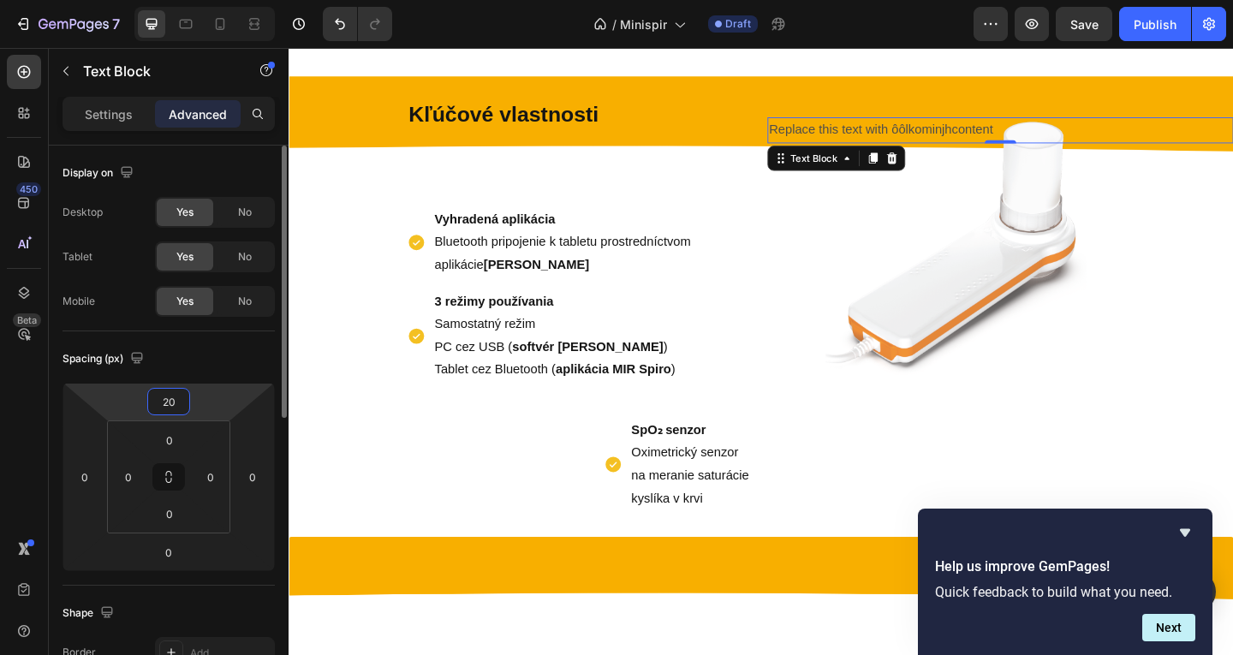
type input "2"
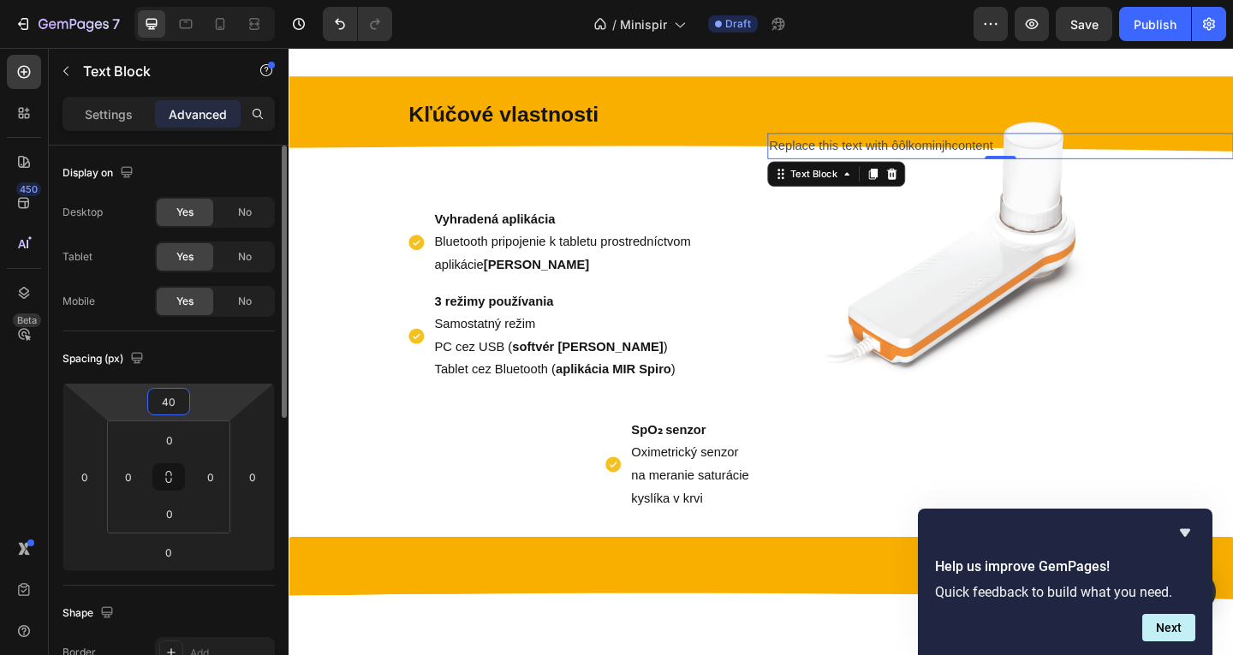
type input "400"
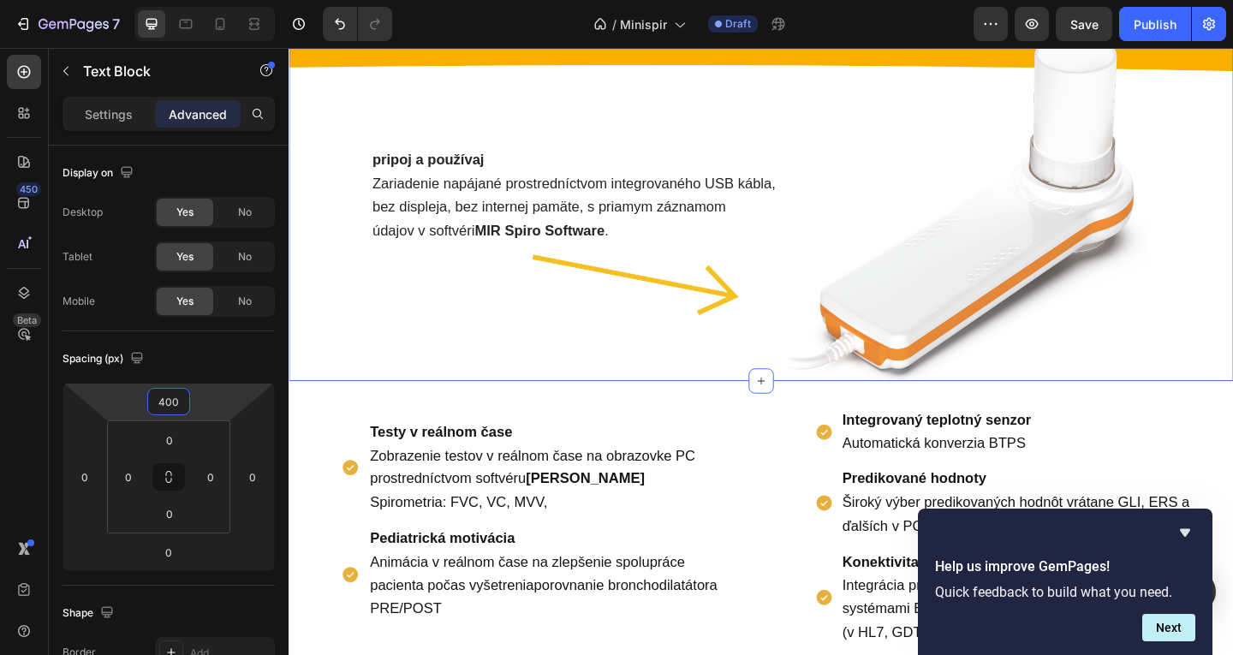
scroll to position [1040, 0]
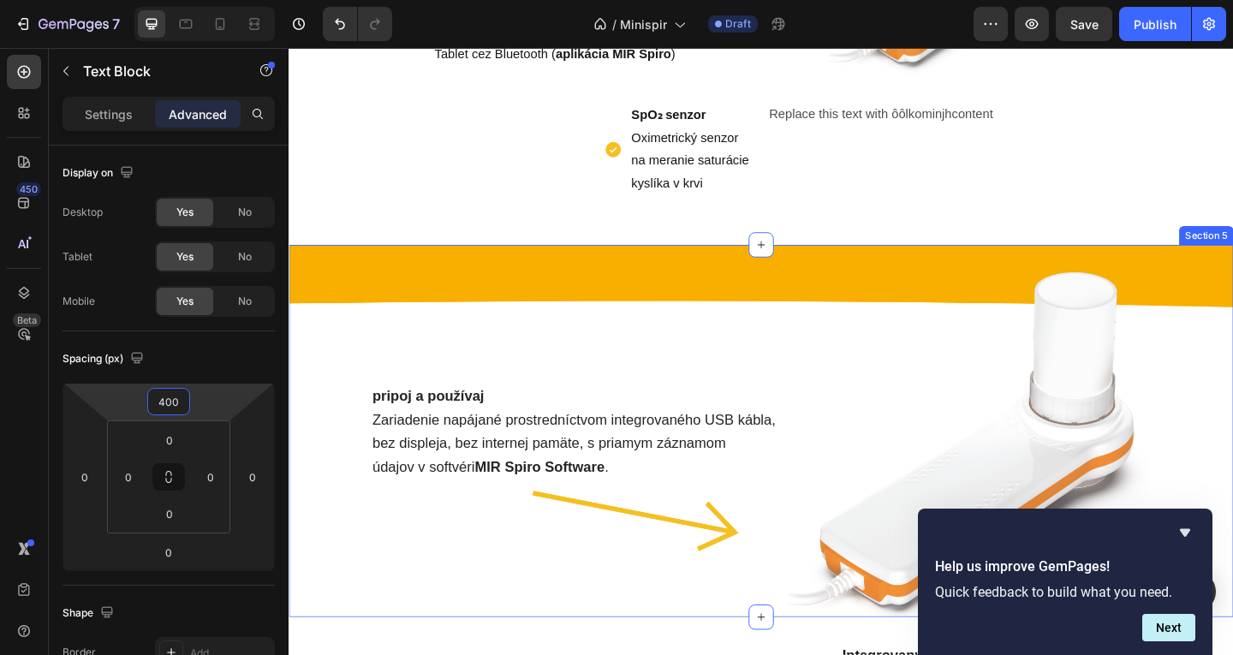
click at [987, 303] on div "pripoj a používaj Zariadenie napájané prostredníctvom integrovaného USB kábla, …" at bounding box center [803, 464] width 1028 height 405
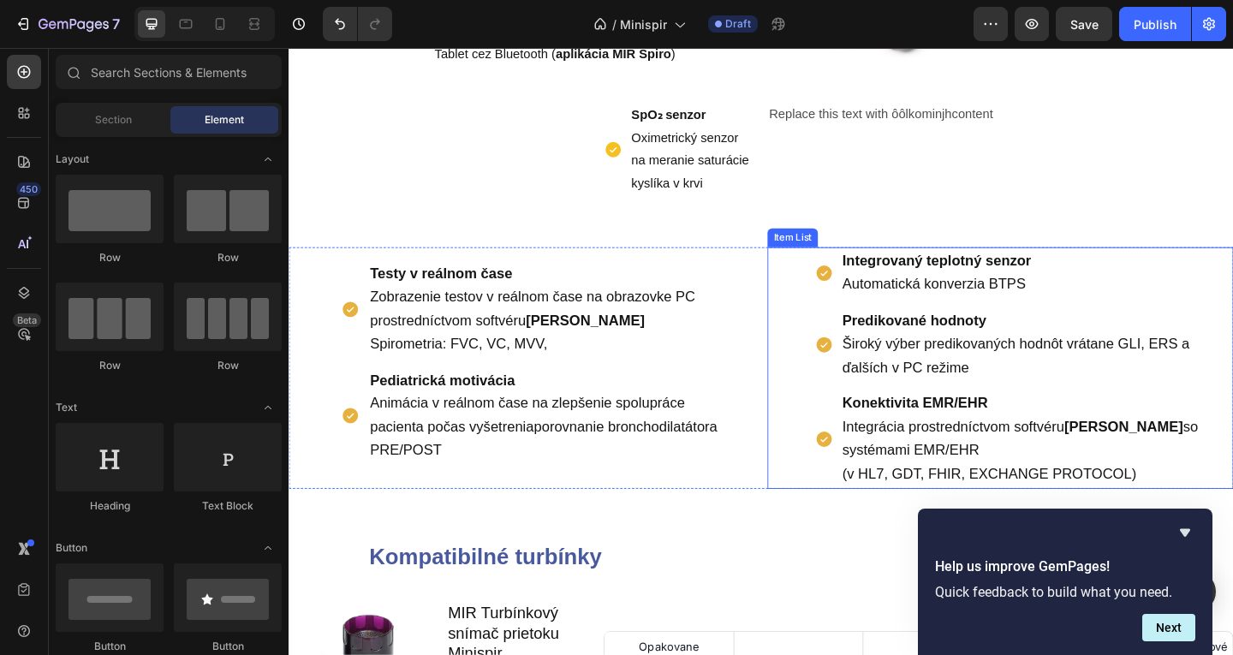
scroll to position [783, 0]
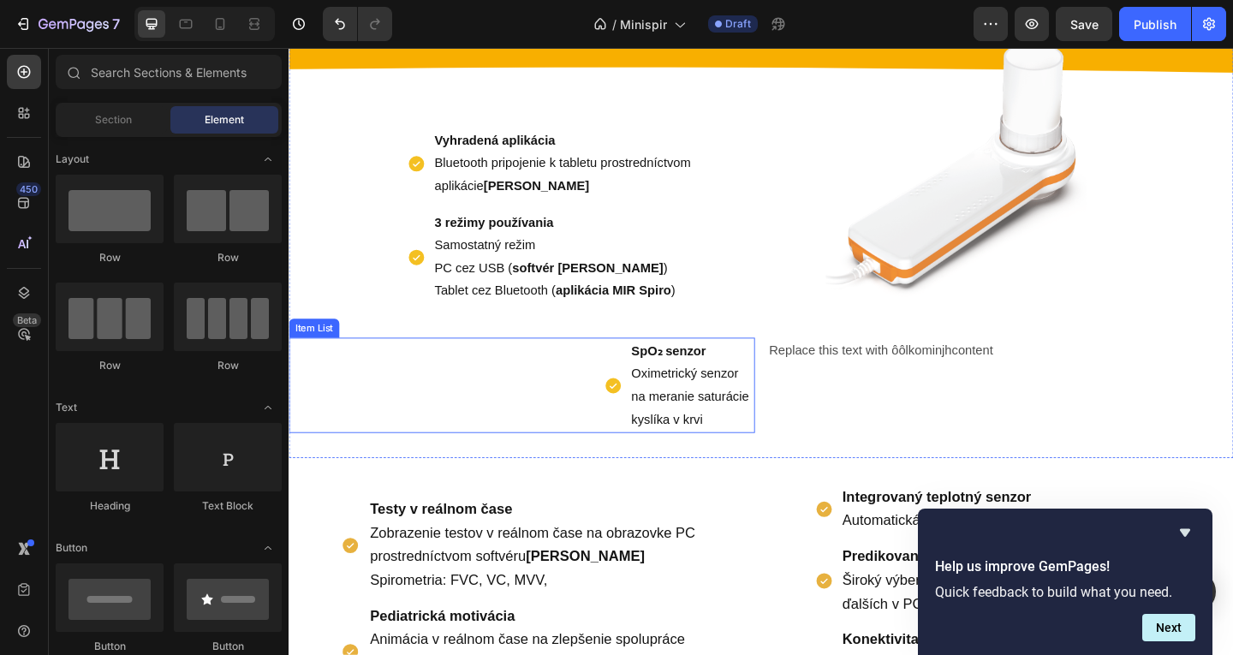
click at [715, 403] on p "SpO₂ senzor Oximetrický senzor na meranie saturácie kyslíka v krvi" at bounding box center [727, 415] width 132 height 98
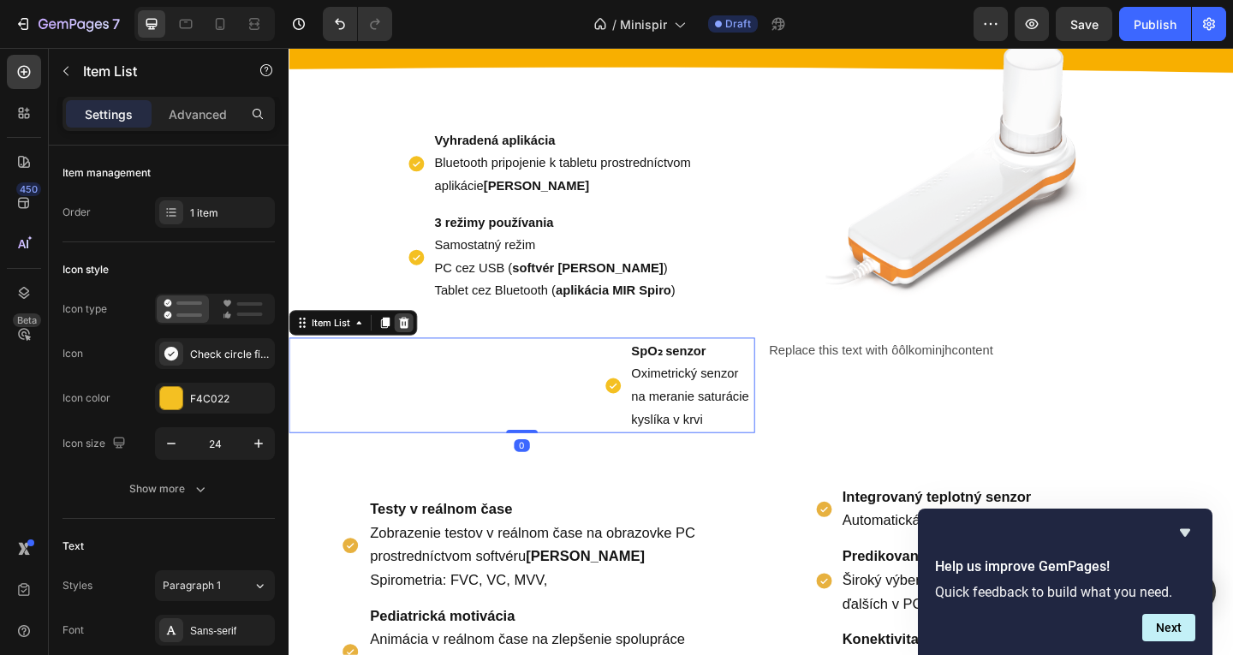
click at [409, 350] on icon at bounding box center [414, 347] width 14 height 14
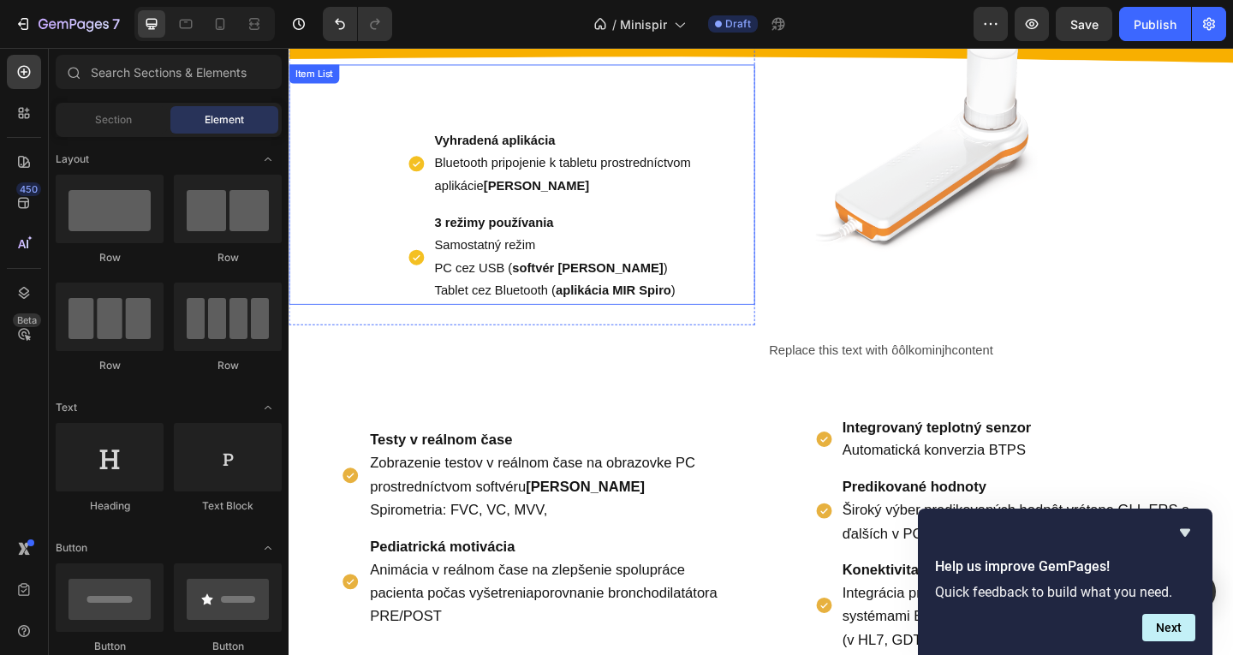
click at [605, 322] on p "Tablet cez Bluetooth ( aplikácia MIR Spiro )" at bounding box center [615, 312] width 337 height 25
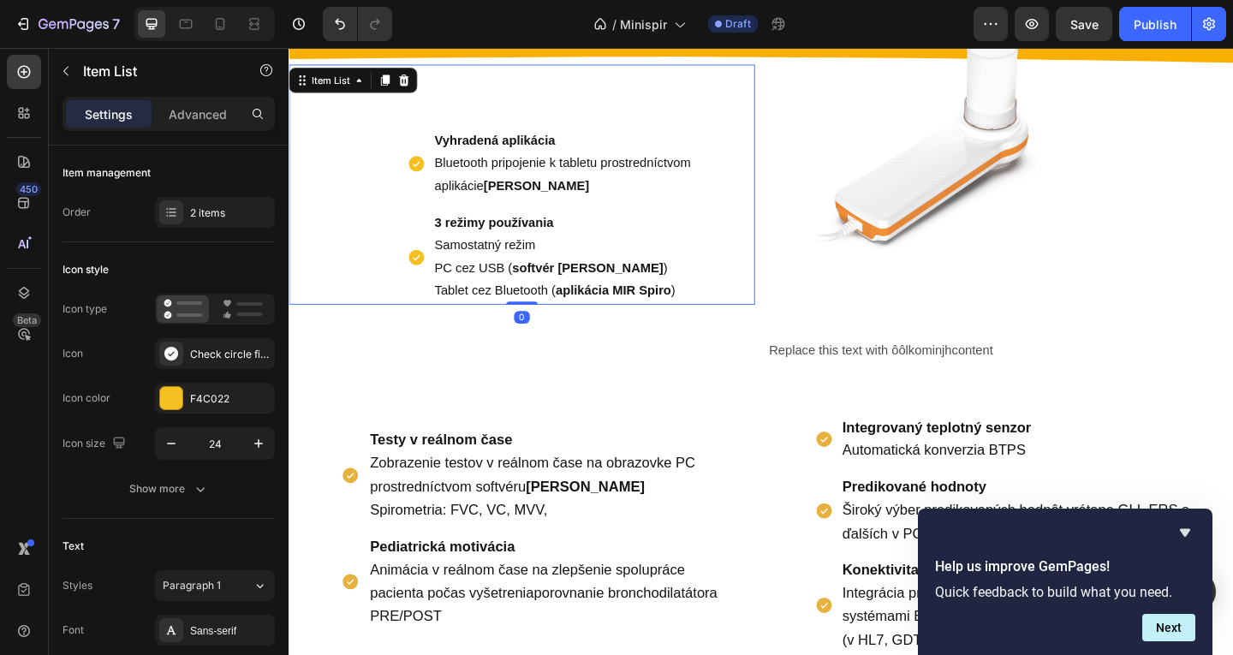
drag, startPoint x: 539, startPoint y: 349, endPoint x: 547, endPoint y: 310, distance: 39.5
click at [547, 310] on div "Vyhradená aplikácia Bluetooth pripojenie k tabletu prostredníctvom aplikácie MI…" at bounding box center [542, 197] width 507 height 262
type input "100%"
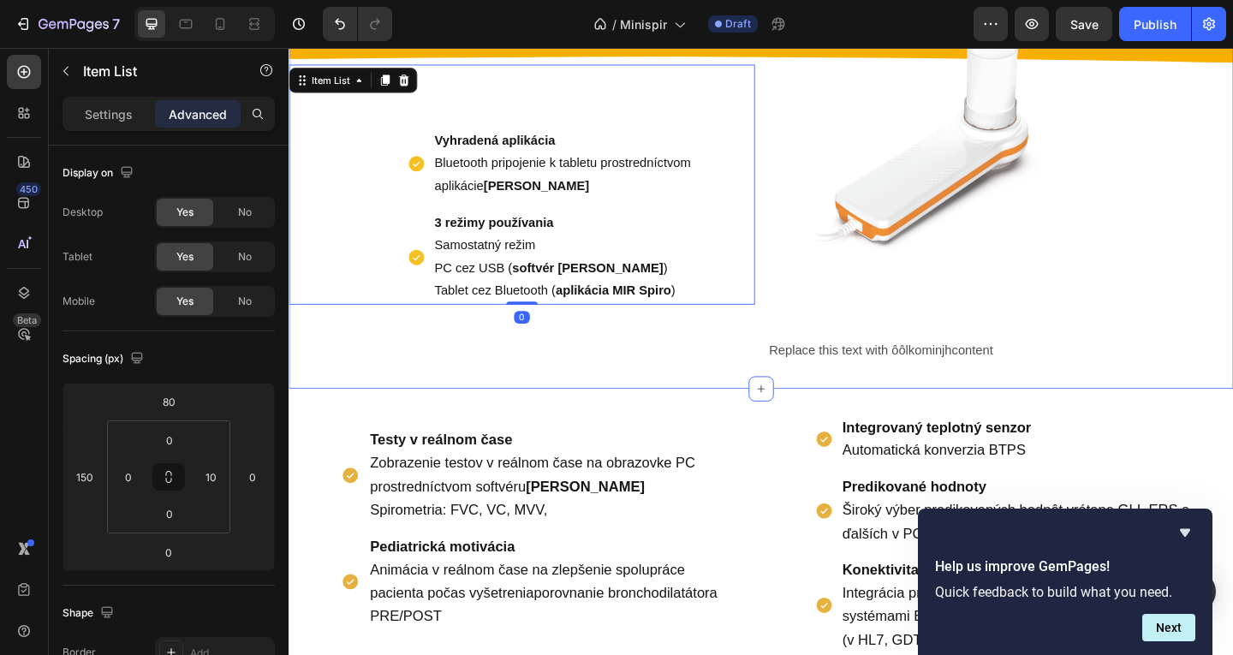
click at [902, 363] on div "Replace this text with ôôlkominjhcontent" at bounding box center [1062, 377] width 507 height 28
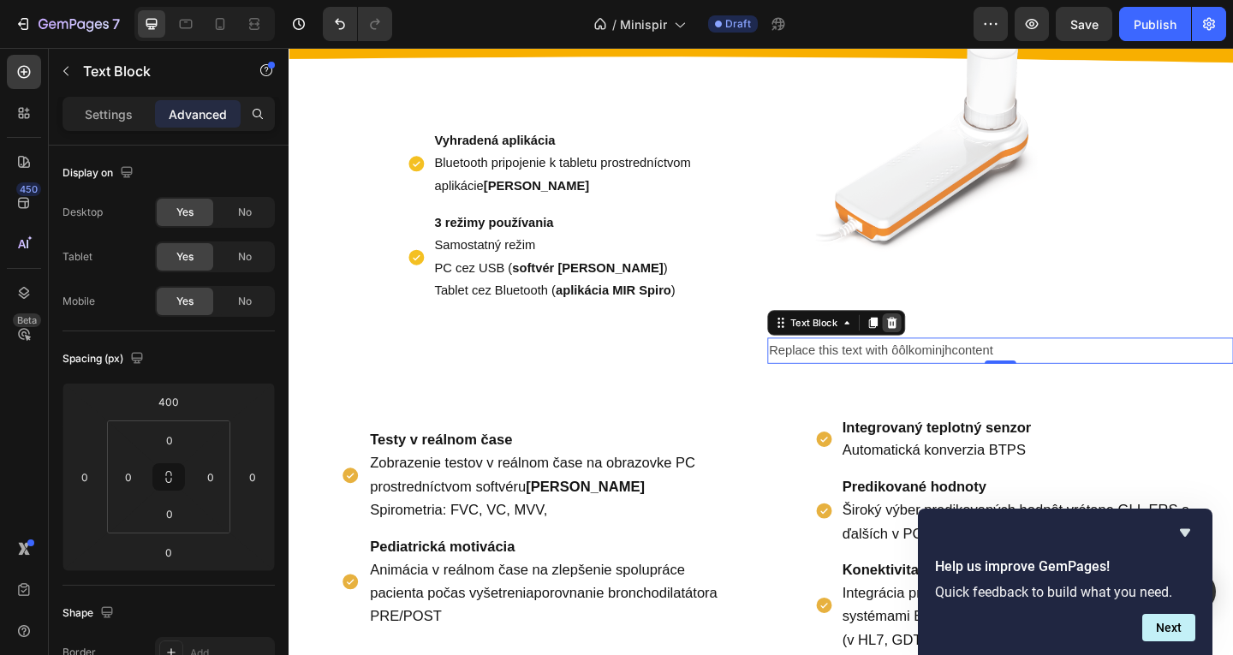
click at [939, 351] on icon at bounding box center [944, 347] width 11 height 12
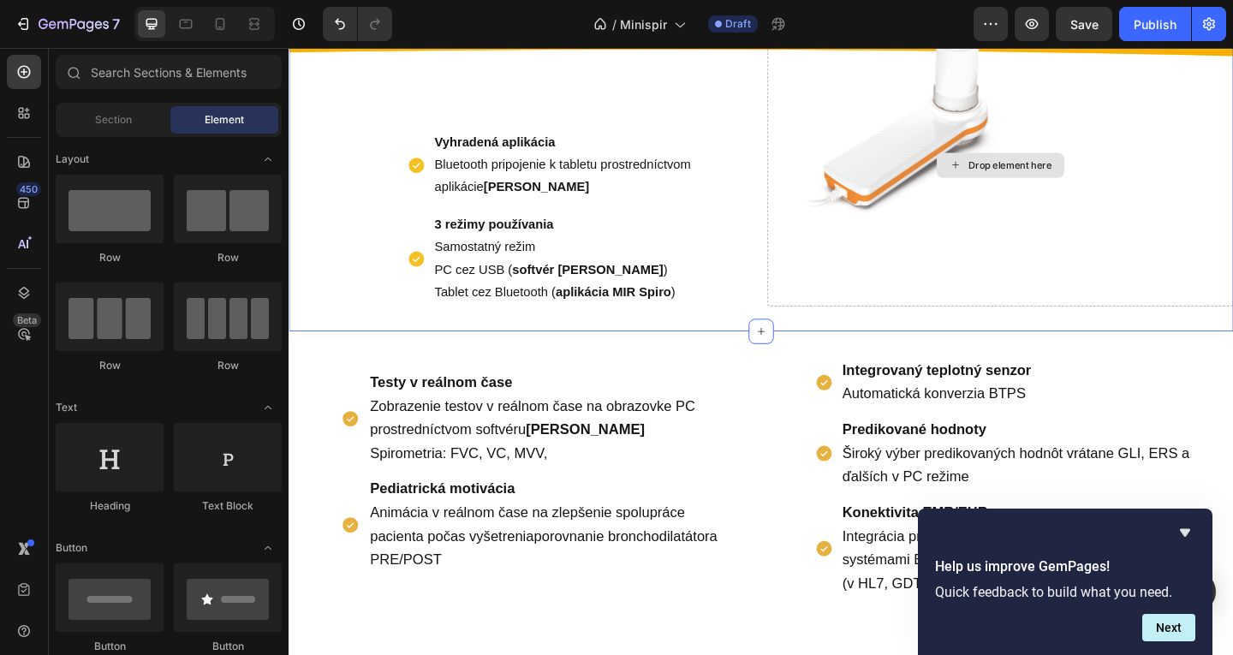
scroll to position [783, 0]
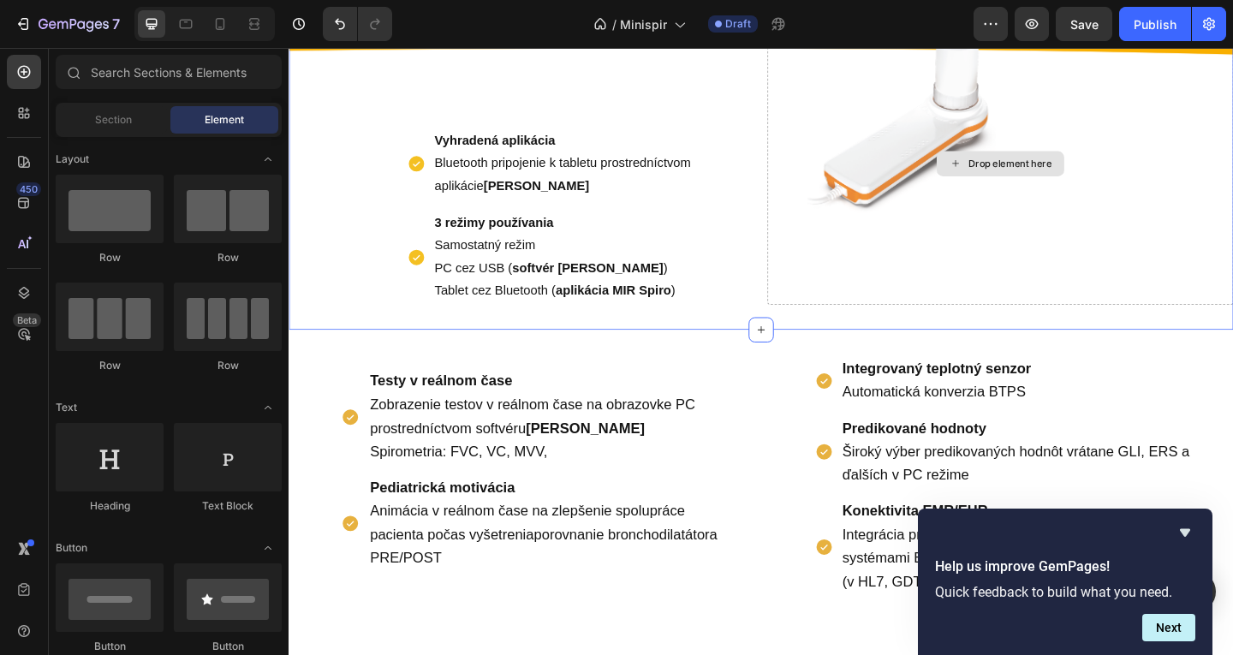
click at [897, 259] on div "Drop element here" at bounding box center [1062, 174] width 507 height 307
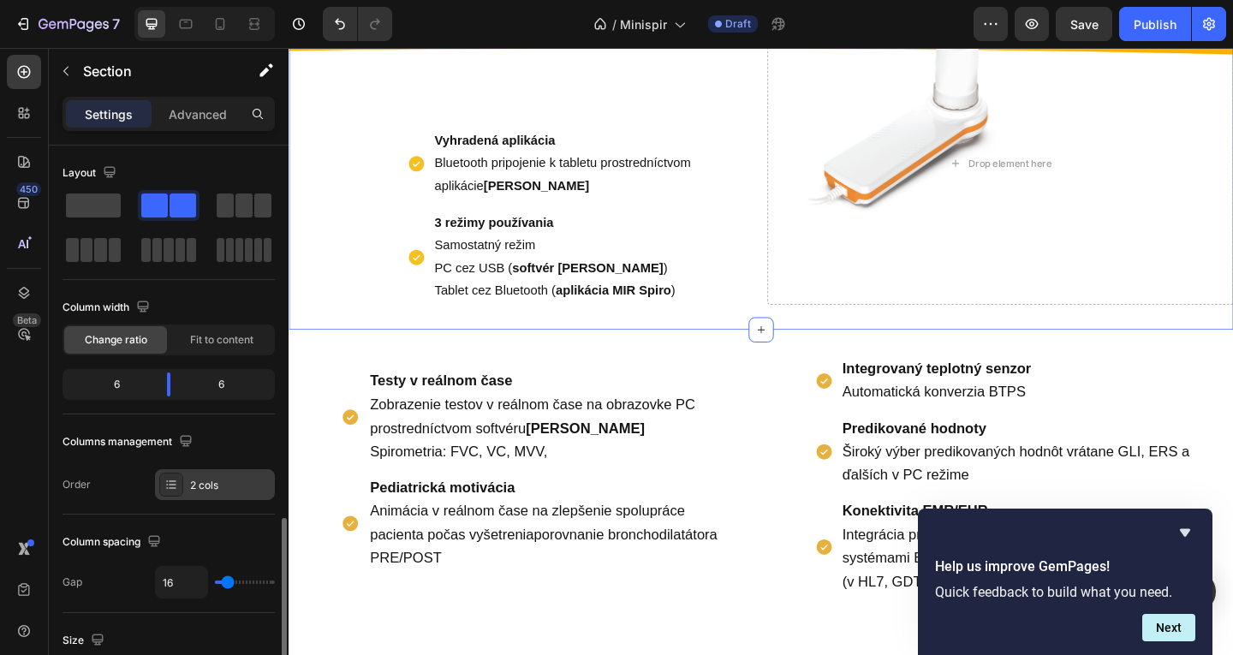
scroll to position [257, 0]
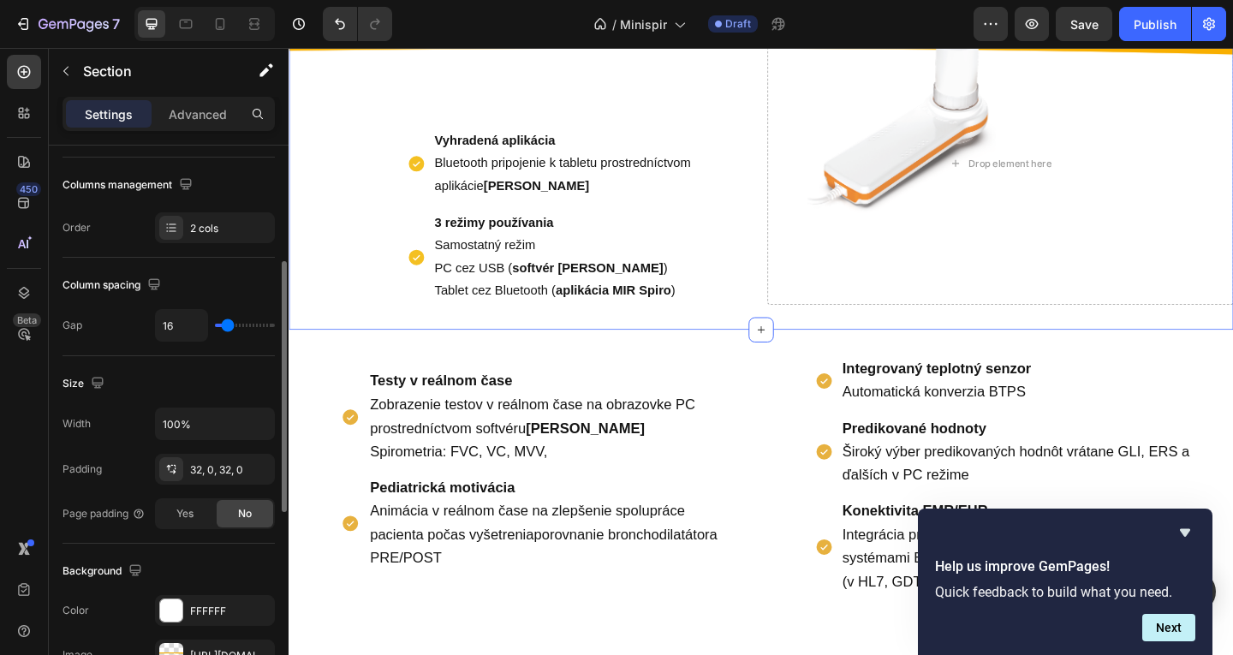
click at [363, 326] on div "Vyhradená aplikácia Bluetooth pripojenie k tabletu prostredníctvom aplikácie MI…" at bounding box center [542, 197] width 507 height 262
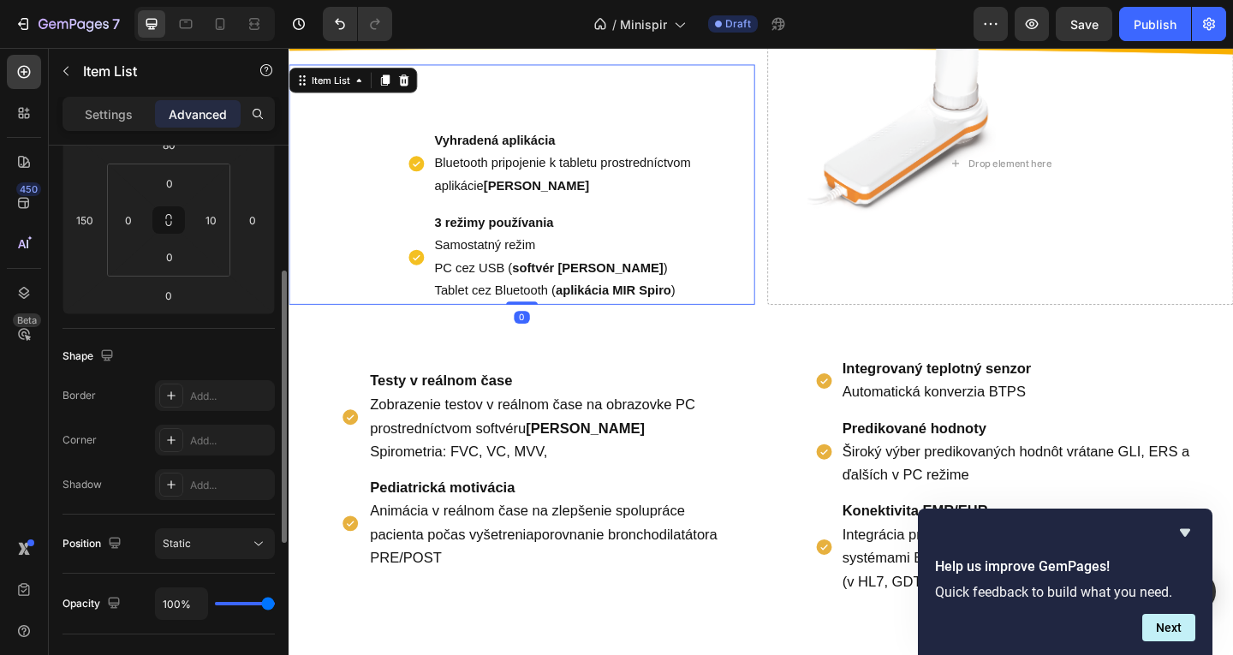
scroll to position [0, 0]
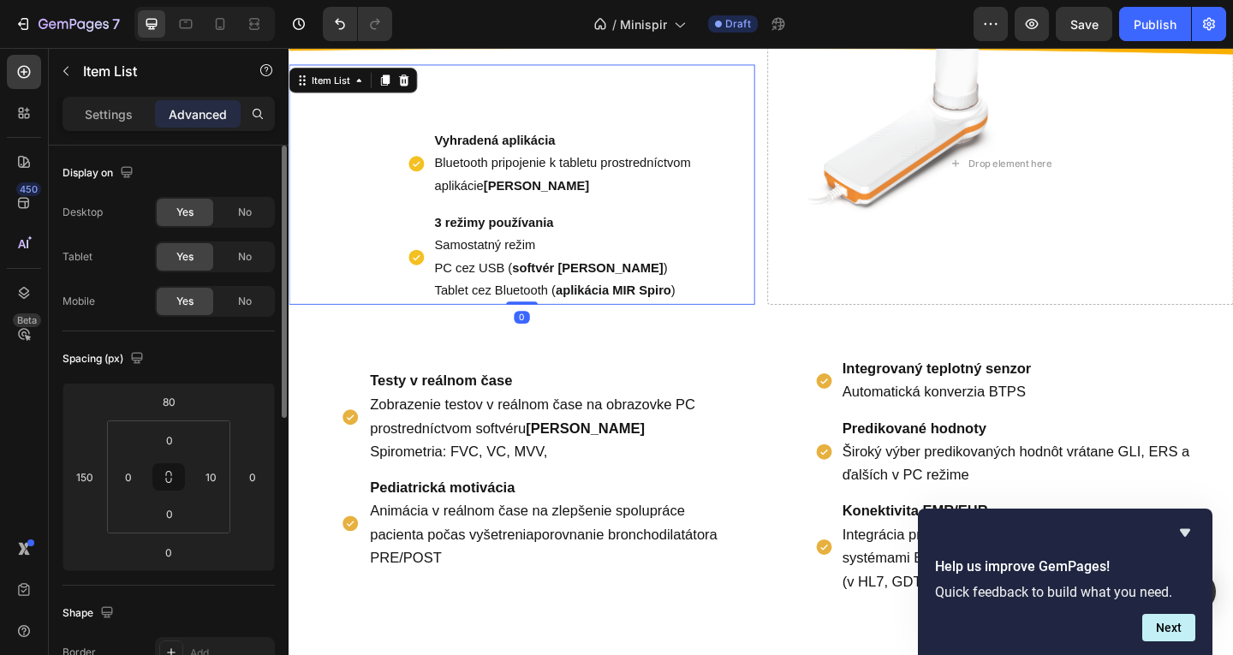
click at [412, 282] on div "Vyhradená aplikácia Bluetooth pripojenie k tabletu prostredníctvom aplikácie MI…" at bounding box center [542, 197] width 507 height 262
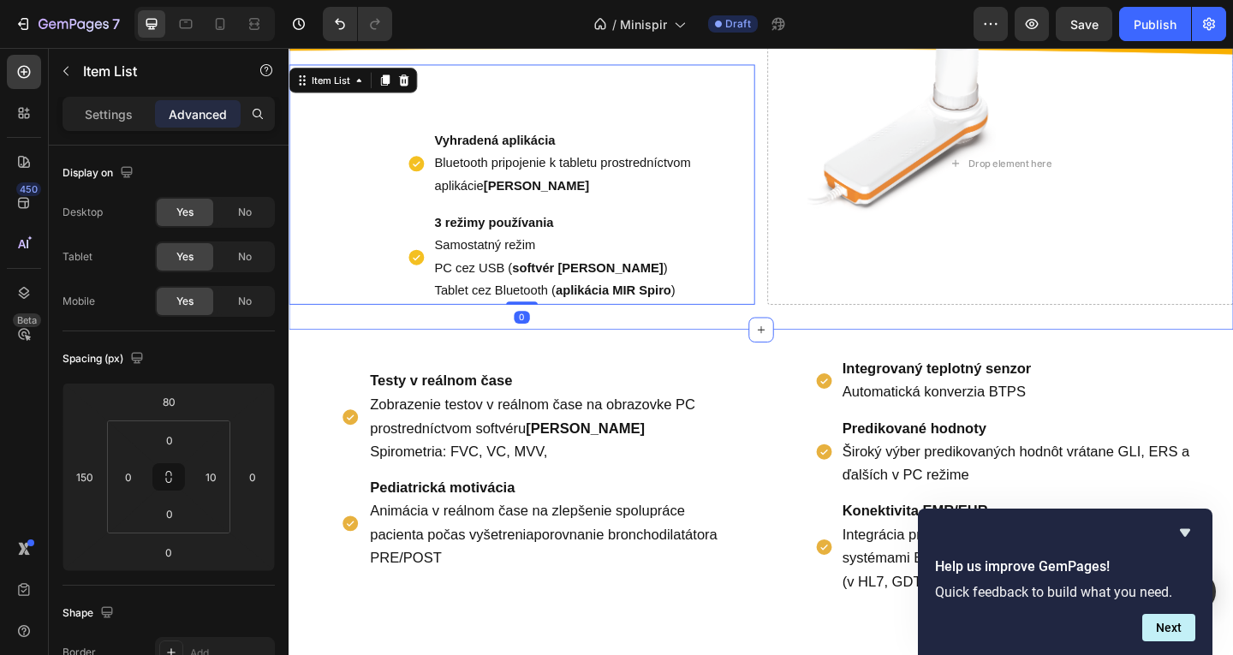
click at [802, 338] on div "Kľúčové vlastnosti Text Block Vyhradená aplikácia Bluetooth pripojenie k tablet…" at bounding box center [803, 173] width 1028 height 361
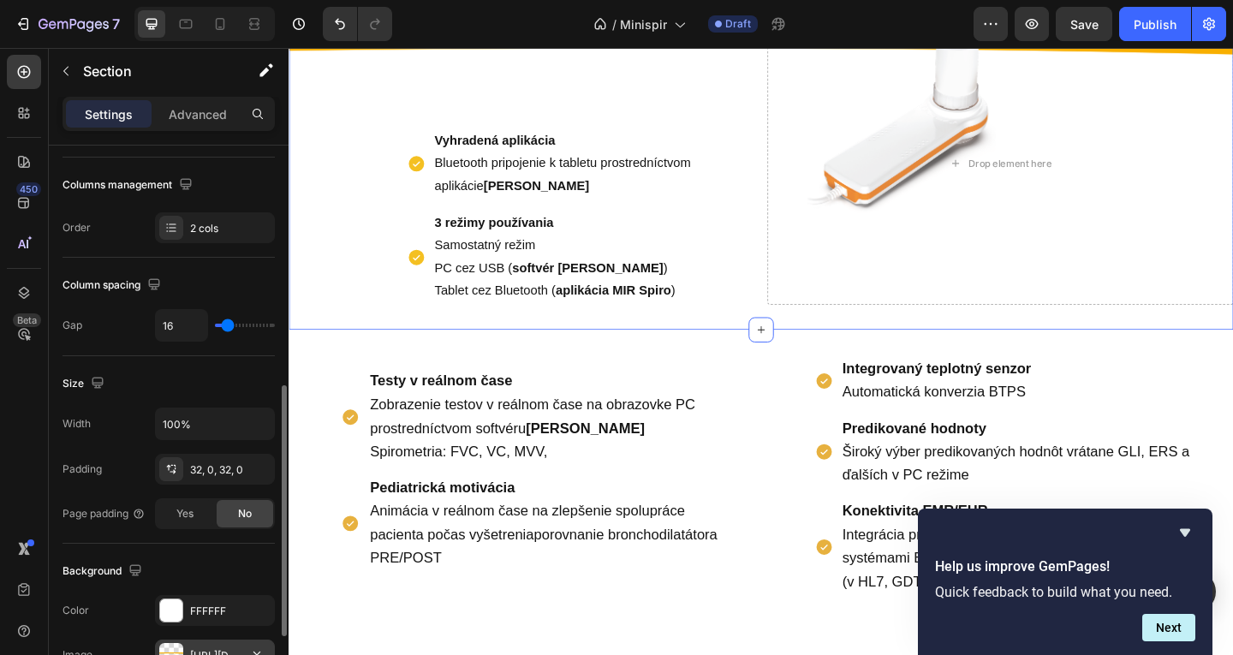
scroll to position [343, 0]
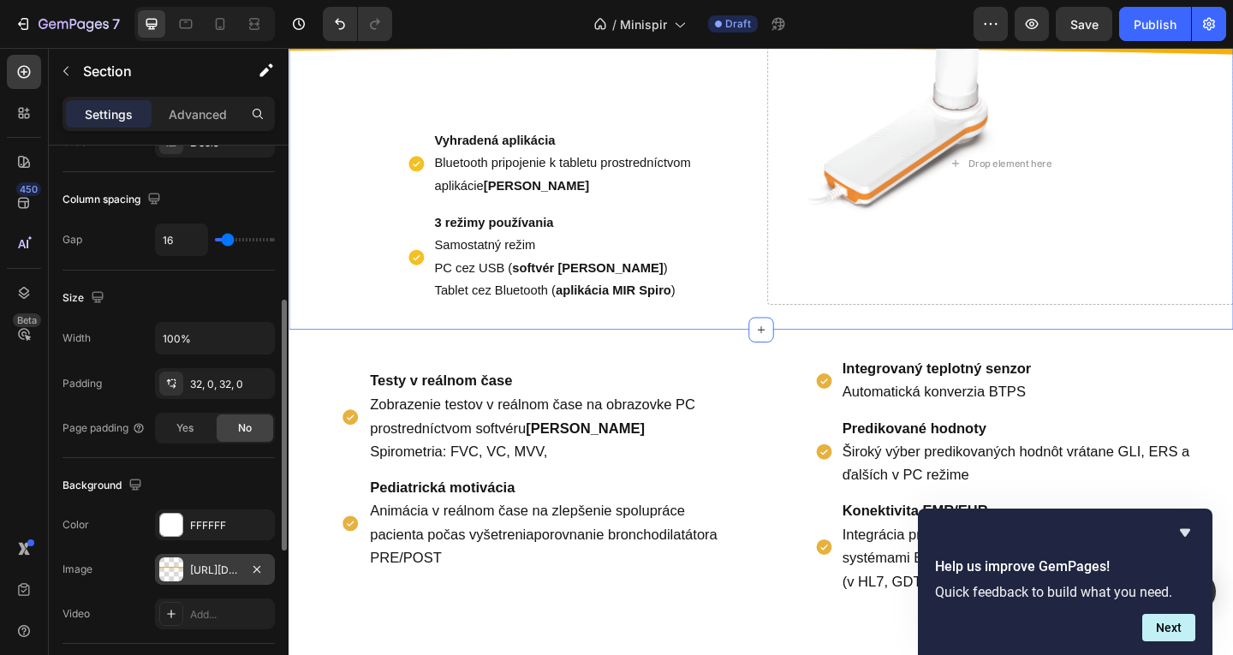
click at [213, 569] on div "[URL][DOMAIN_NAME]" at bounding box center [215, 570] width 50 height 15
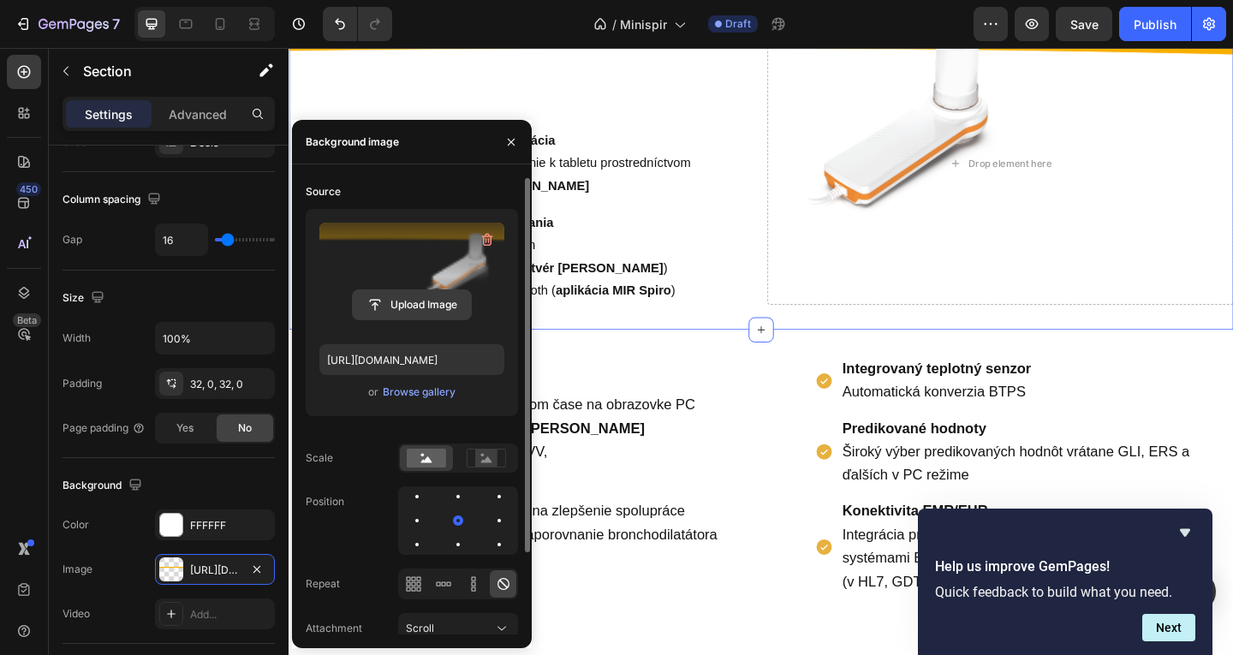
click at [379, 298] on input "file" at bounding box center [412, 304] width 118 height 29
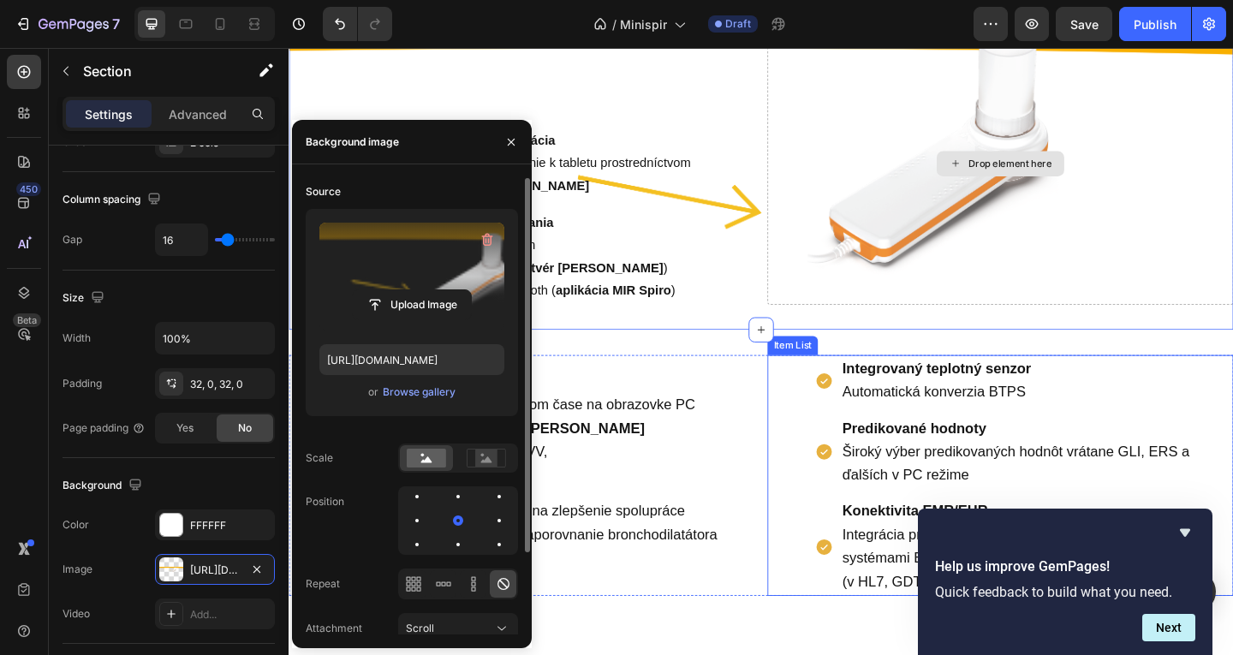
scroll to position [526, 0]
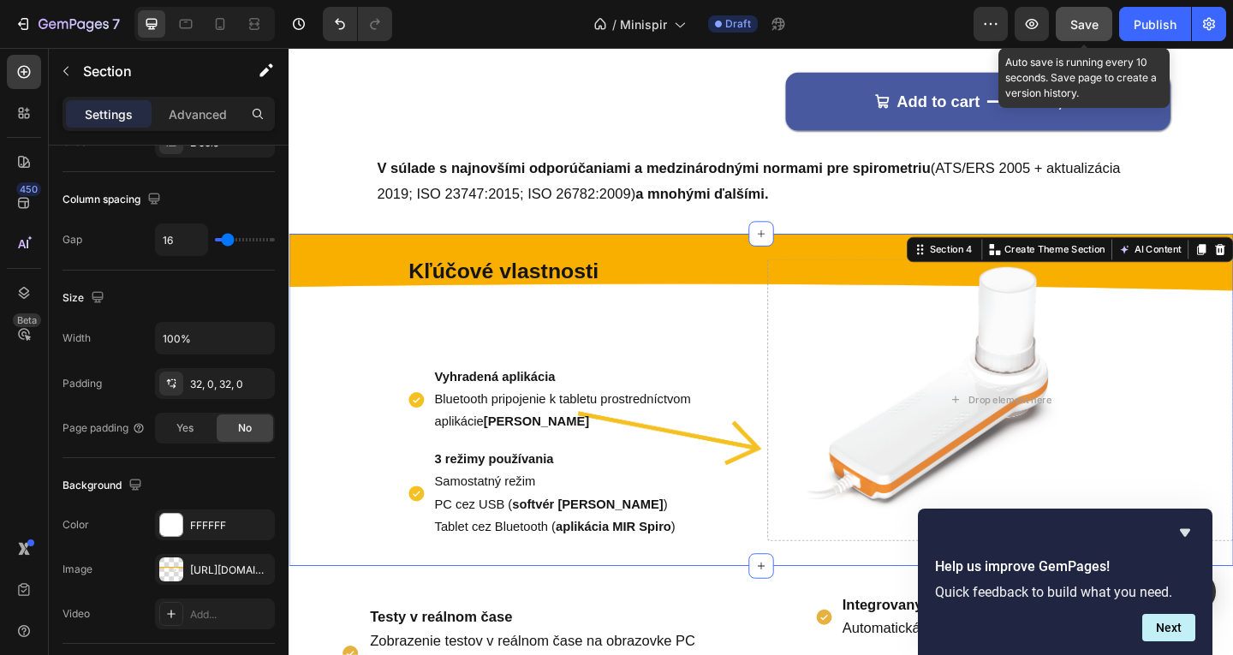
click at [1069, 26] on button "Save" at bounding box center [1084, 24] width 57 height 34
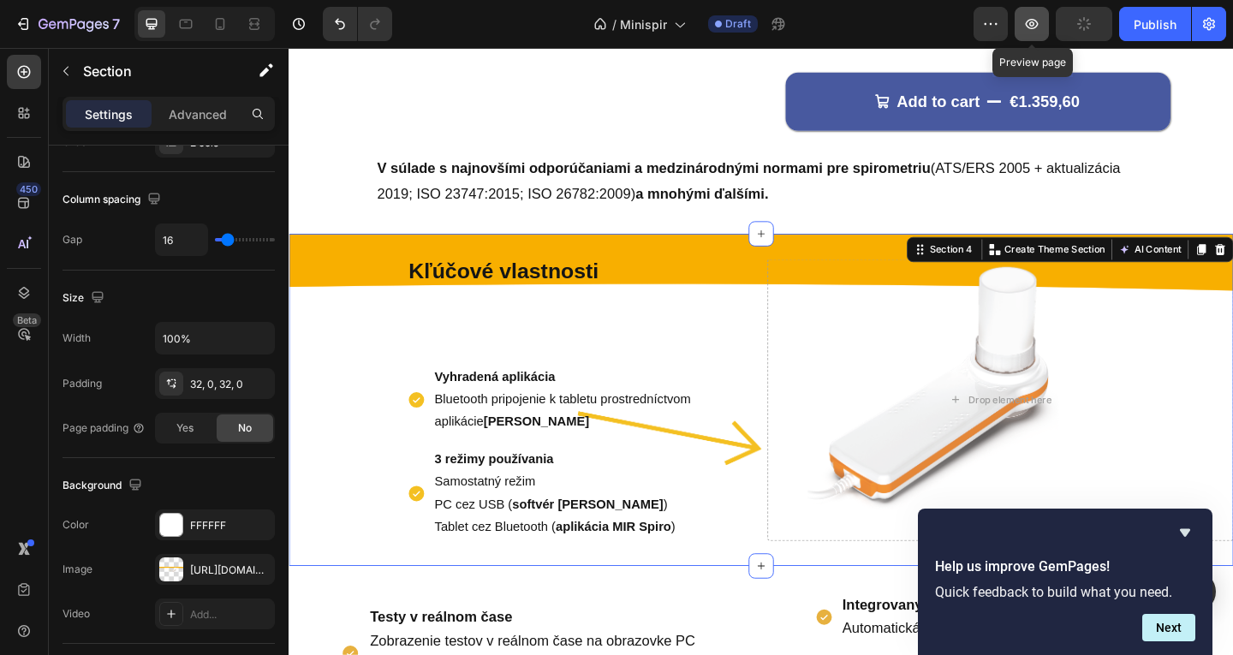
click at [1033, 31] on icon "button" at bounding box center [1031, 23] width 17 height 17
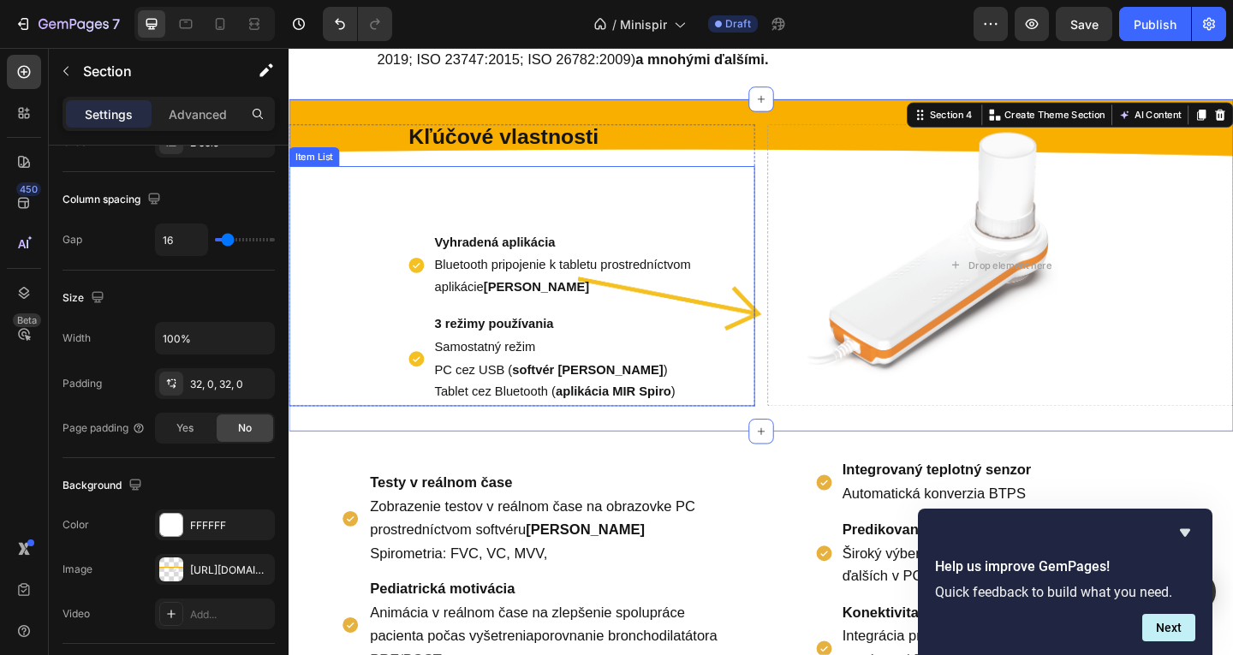
scroll to position [697, 0]
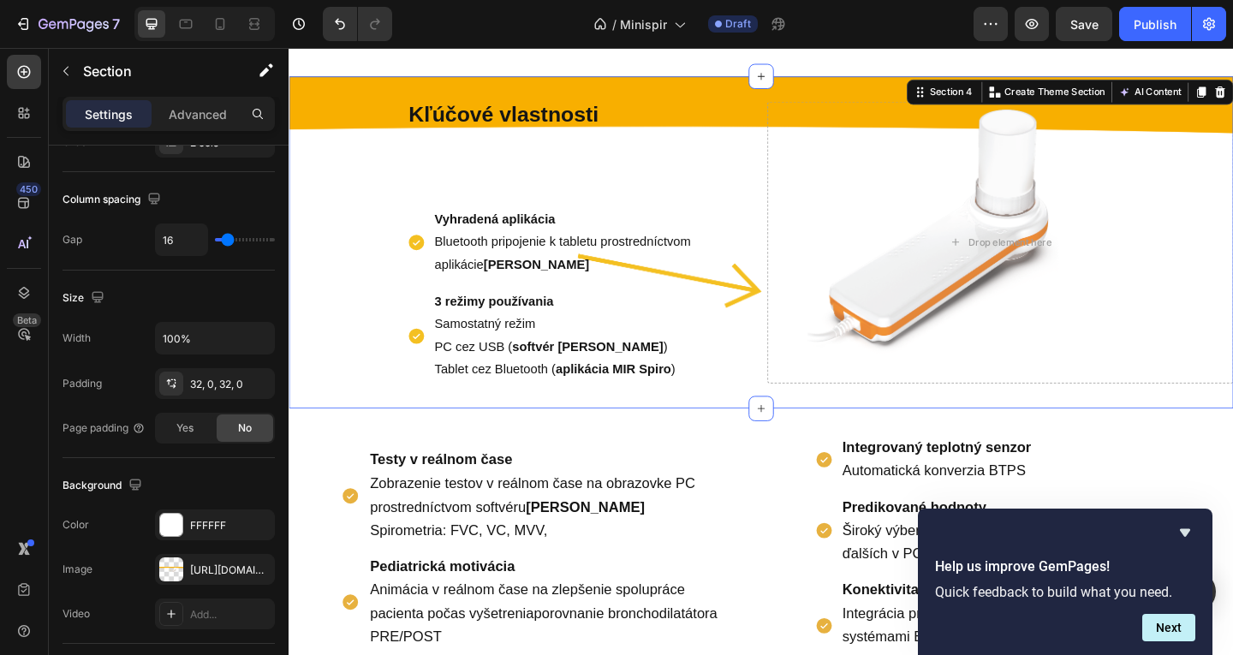
click at [372, 432] on div "Kľúčové vlastnosti Text Block Vyhradená aplikácia Bluetooth pripojenie k tablet…" at bounding box center [803, 259] width 1028 height 361
click at [227, 573] on div "[URL][DOMAIN_NAME]" at bounding box center [215, 570] width 50 height 15
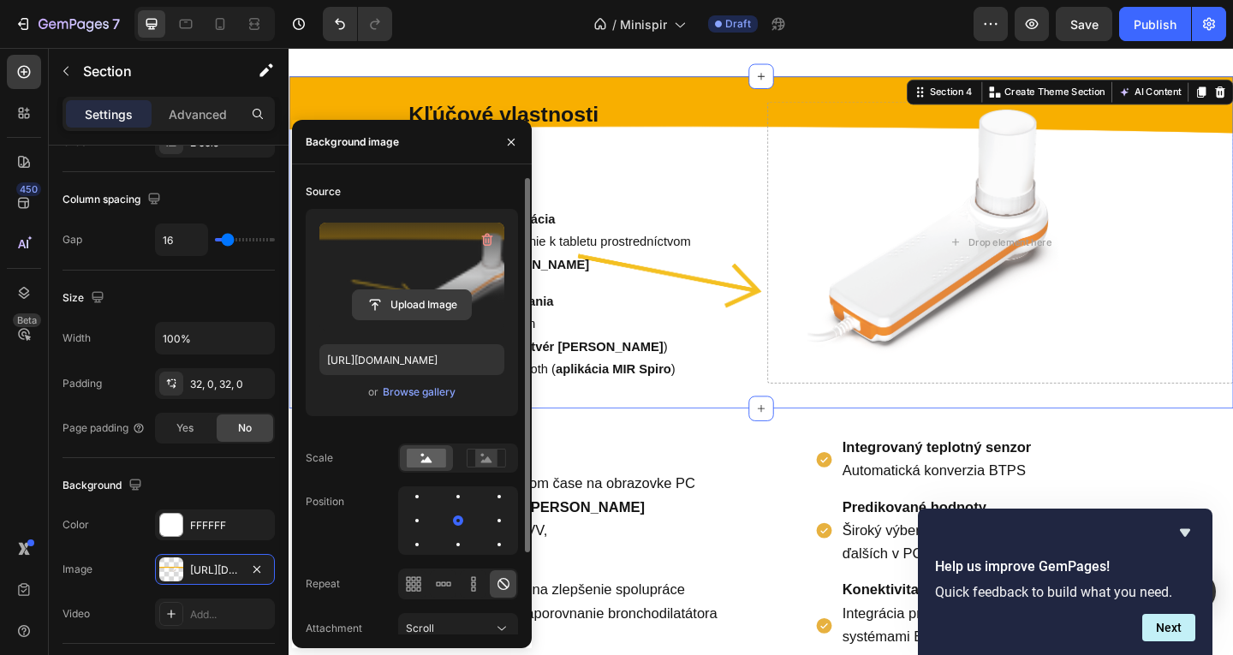
click at [429, 309] on input "file" at bounding box center [412, 304] width 118 height 29
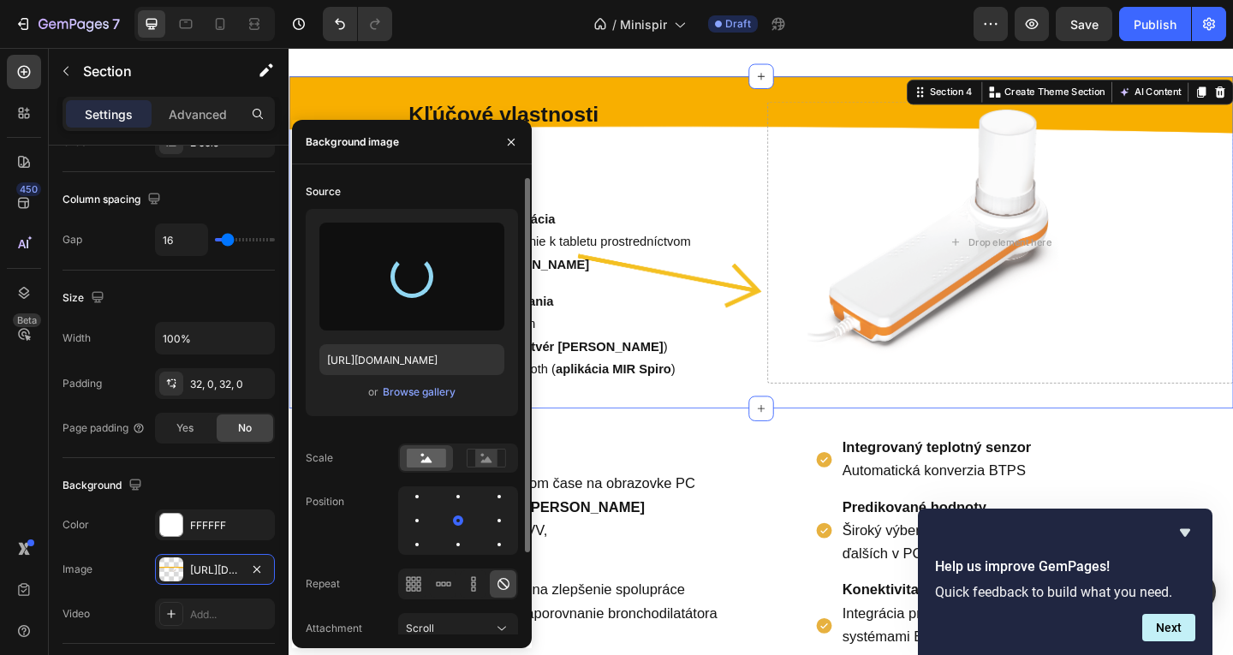
type input "[URL][DOMAIN_NAME]"
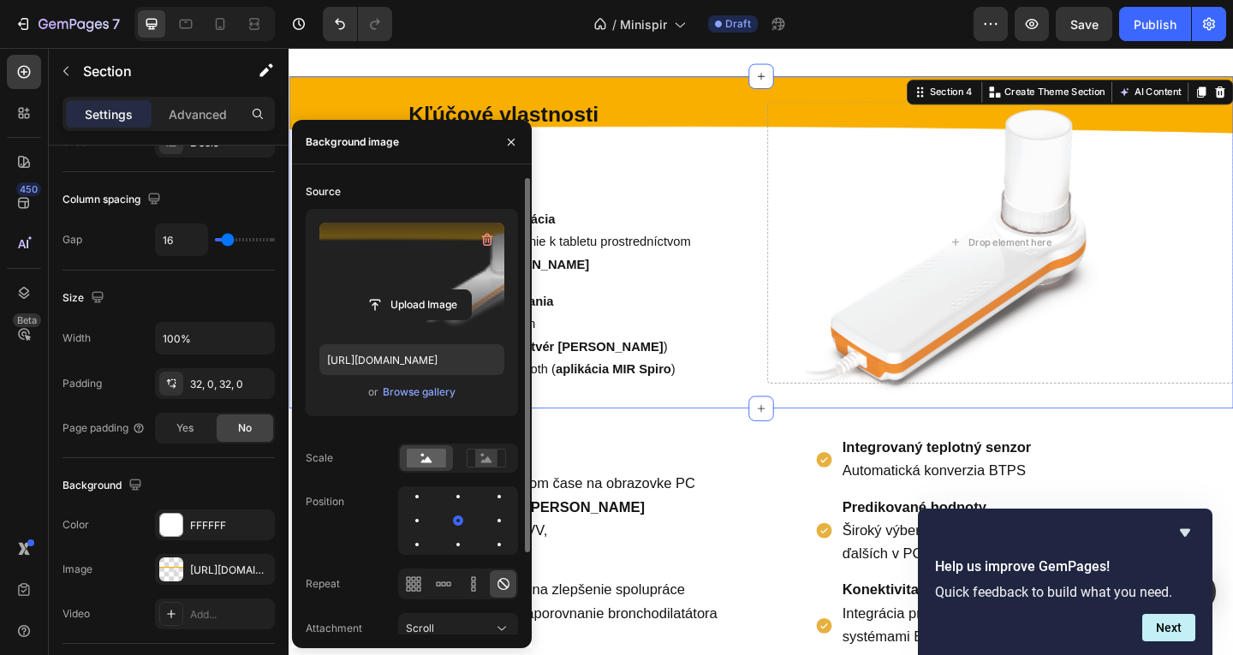
click at [866, 420] on div "Kľúčové vlastnosti Text Block Vyhradená aplikácia Bluetooth pripojenie k tablet…" at bounding box center [803, 259] width 1028 height 361
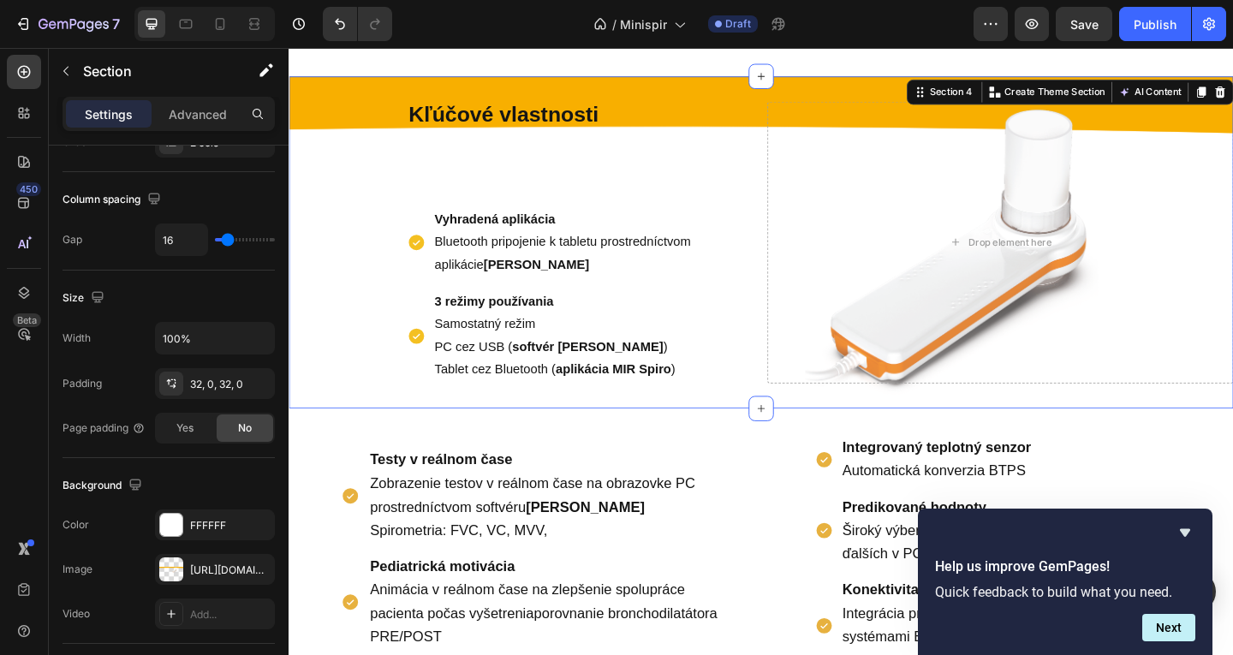
click at [516, 406] on p "Tablet cez Bluetooth ( aplikácia MIR Spiro )" at bounding box center [615, 397] width 337 height 25
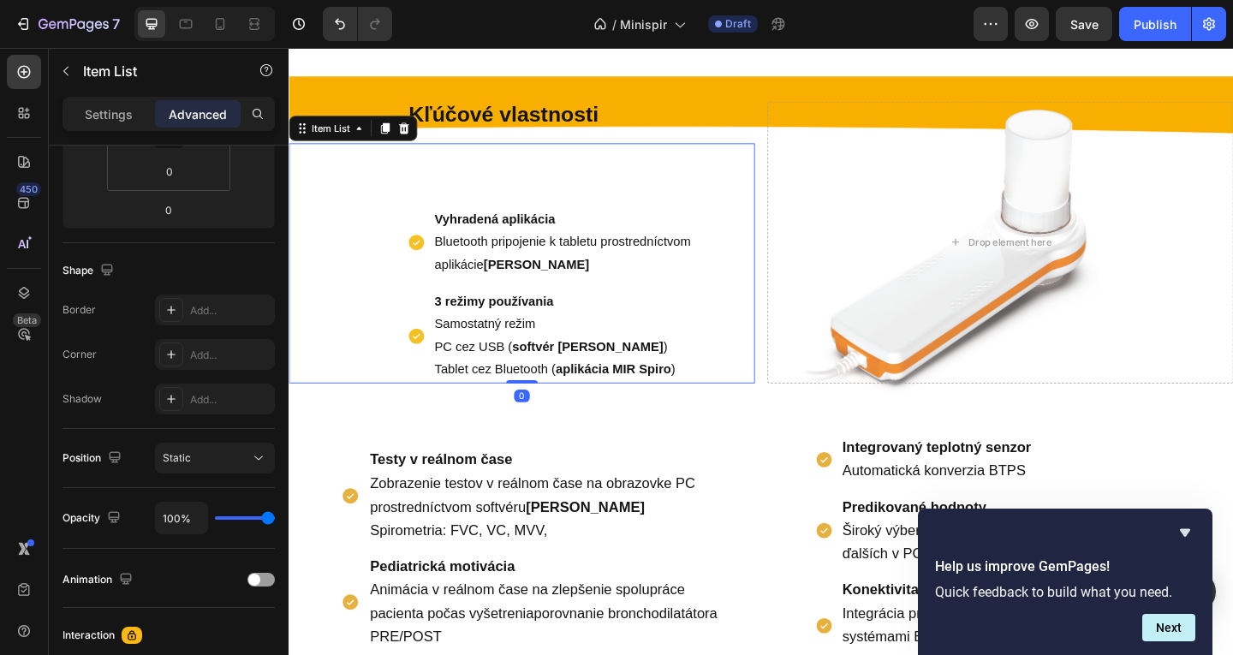
scroll to position [0, 0]
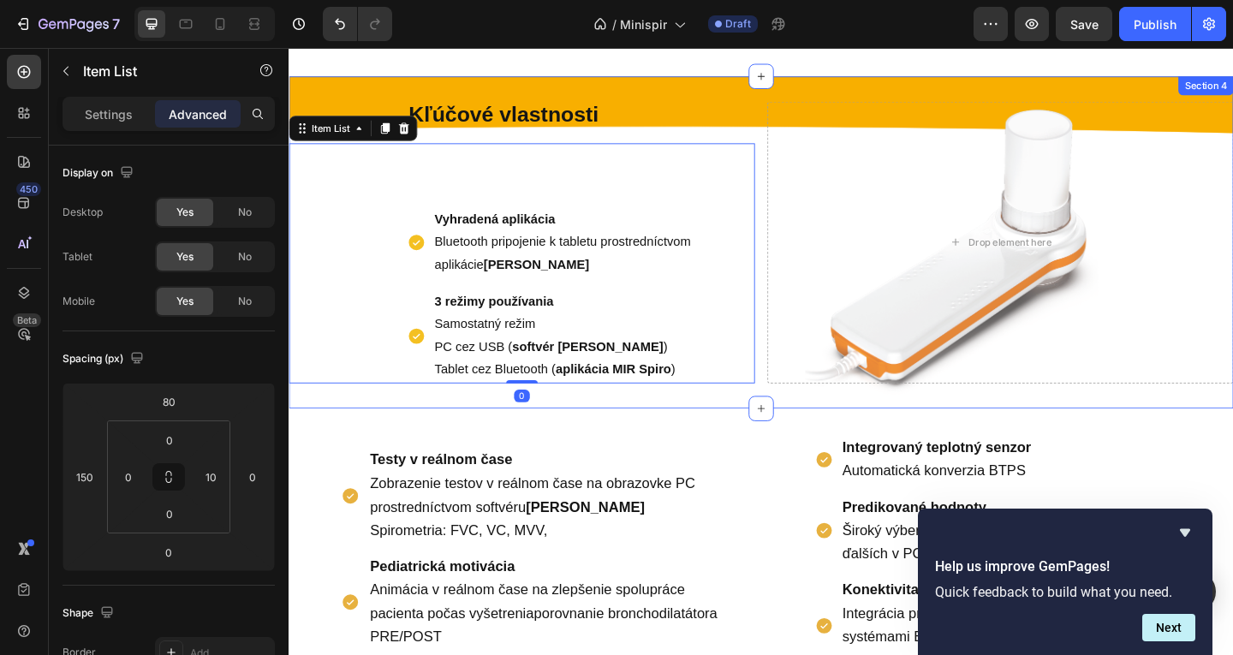
click at [561, 431] on div "Kľúčové vlastnosti Text Block Vyhradená aplikácia Bluetooth pripojenie k tablet…" at bounding box center [803, 259] width 1028 height 361
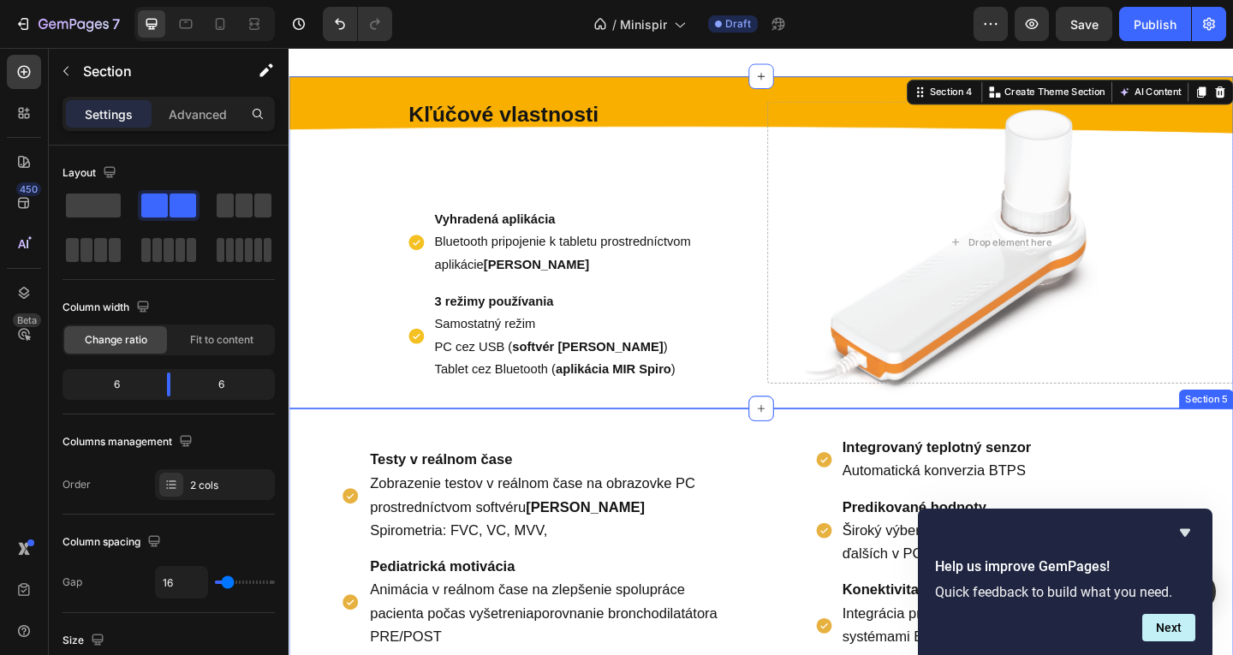
click at [565, 472] on div "Testy v reálnom čase Zobrazenie testov v reálnom čase na obrazovke PC prostredn…" at bounding box center [559, 593] width 456 height 250
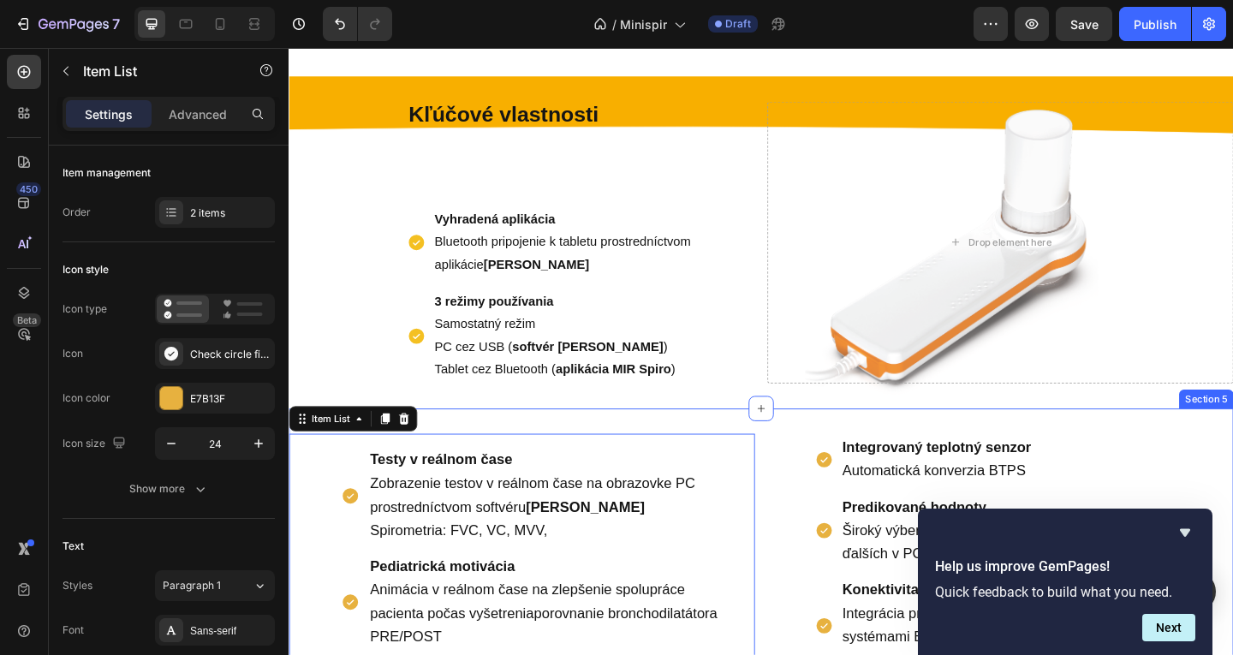
click at [645, 462] on div "Testy v reálnom čase Zobrazenie testov v reálnom čase na obrazovke PC prostredn…" at bounding box center [803, 598] width 1028 height 317
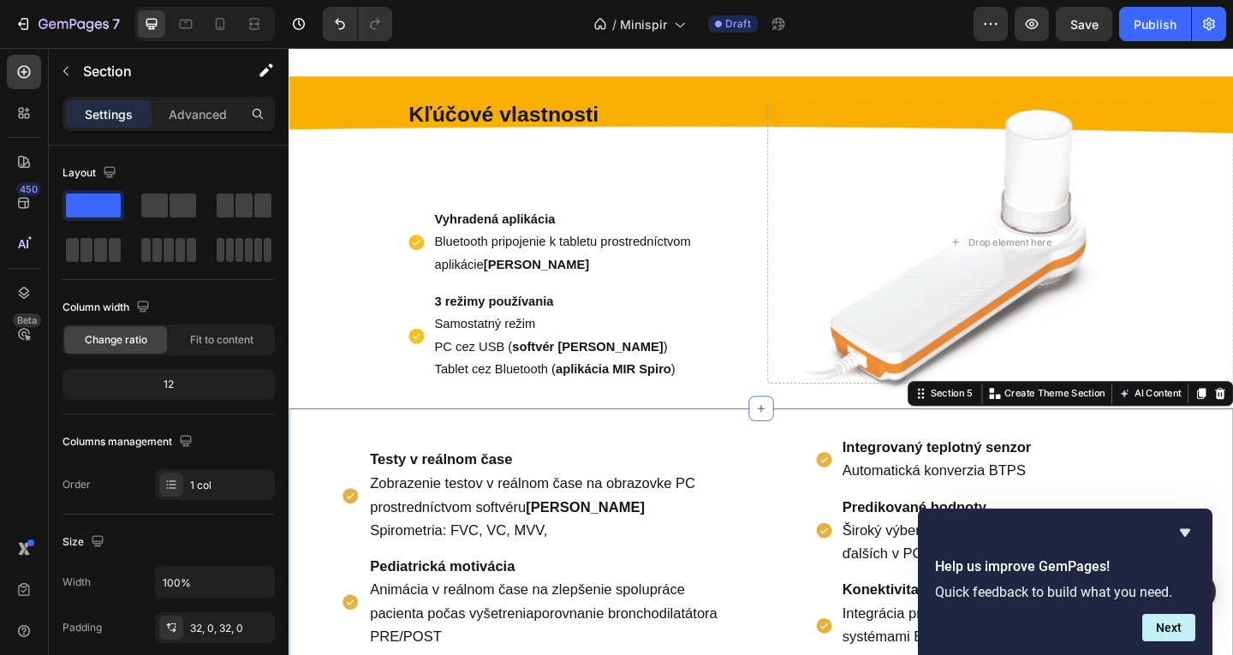
click at [203, 93] on div "Section" at bounding box center [138, 72] width 178 height 49
click at [208, 121] on p "Advanced" at bounding box center [198, 114] width 58 height 18
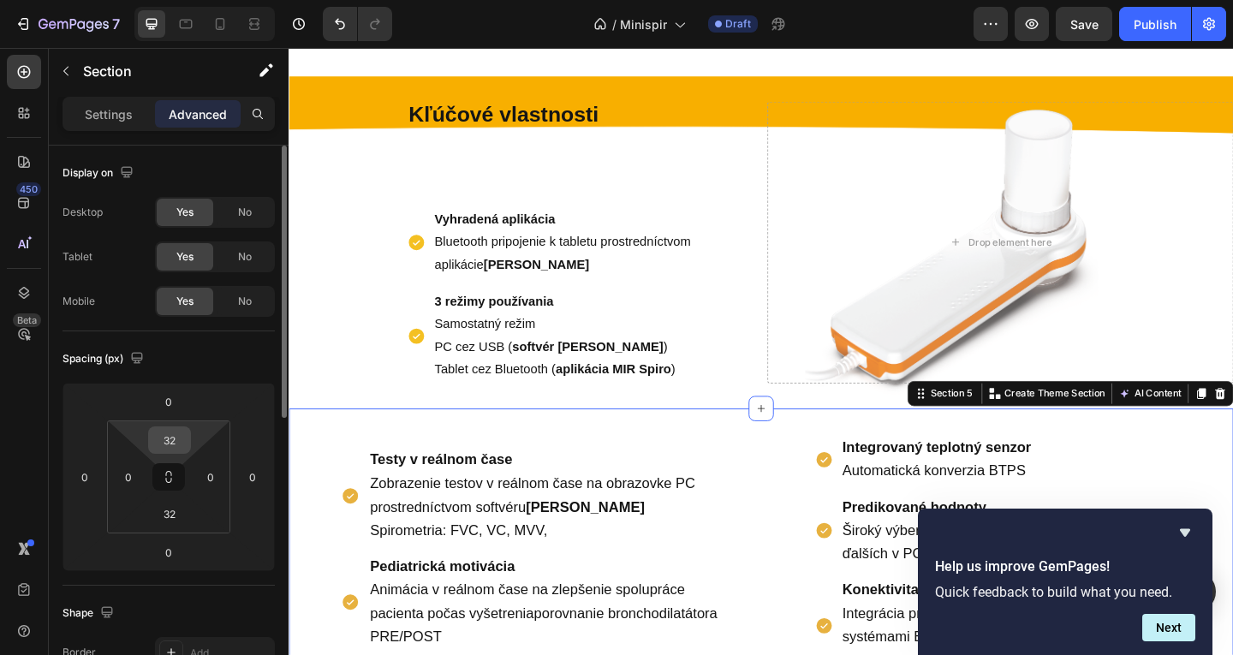
click at [175, 442] on input "32" at bounding box center [169, 440] width 34 height 26
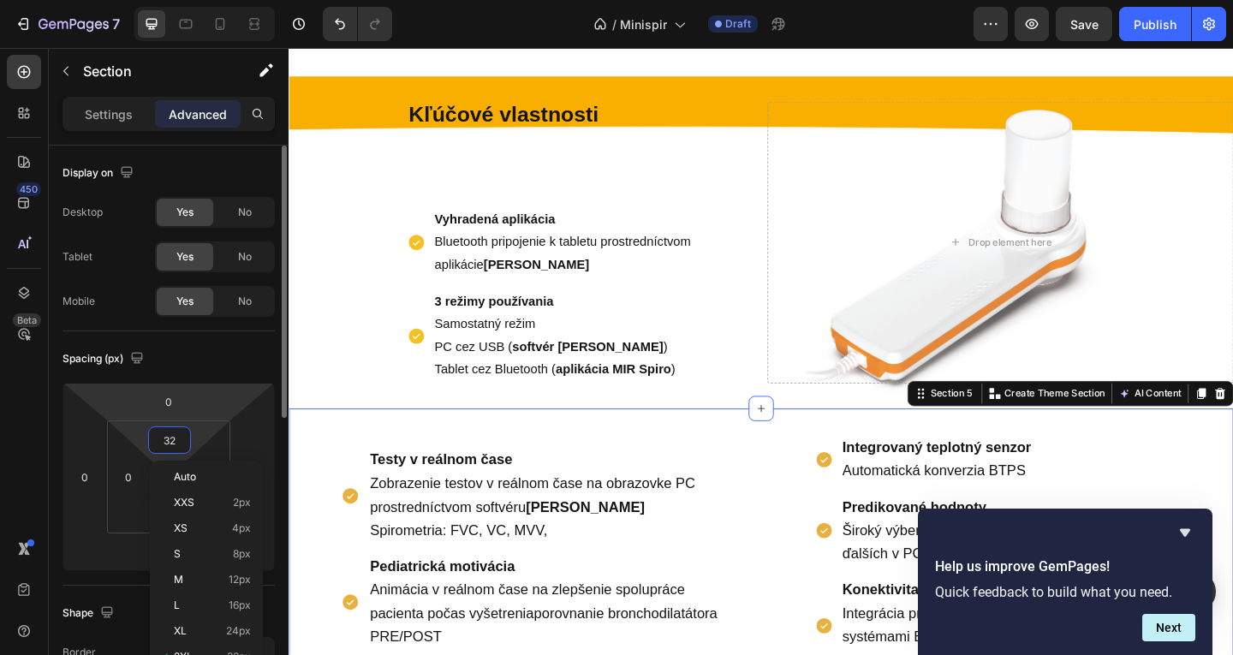
type input "é"
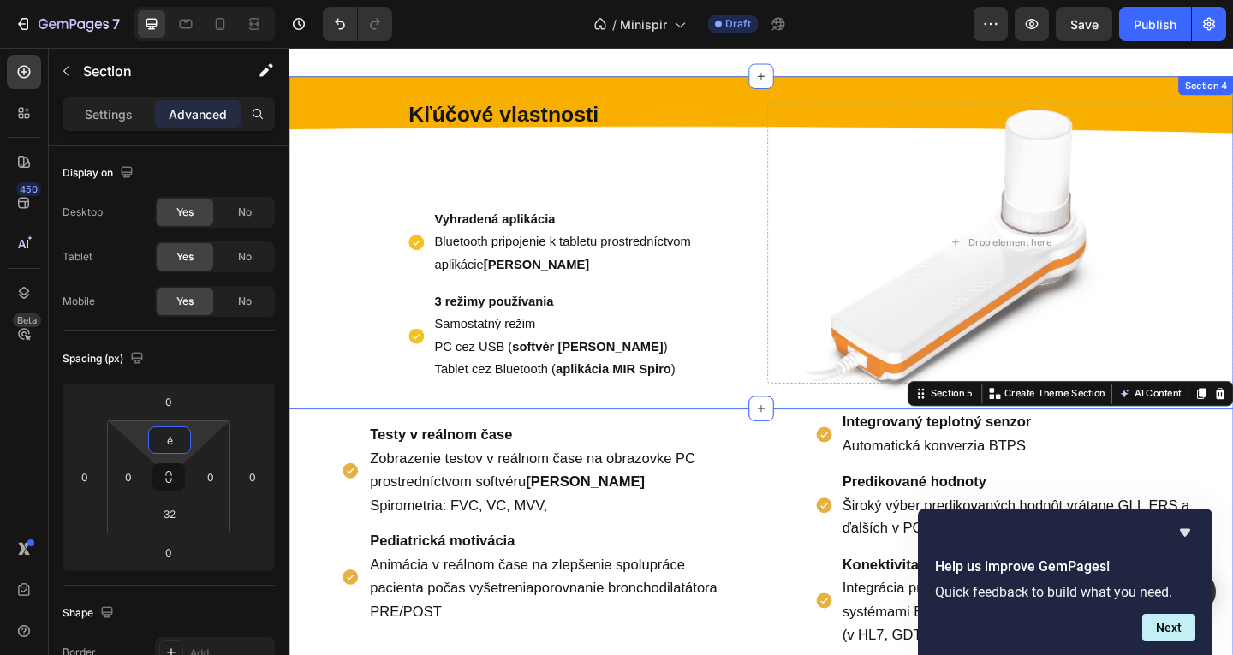
click at [510, 423] on div "Kľúčové vlastnosti Text Block Vyhradená aplikácia Bluetooth pripojenie k tablet…" at bounding box center [803, 259] width 1028 height 361
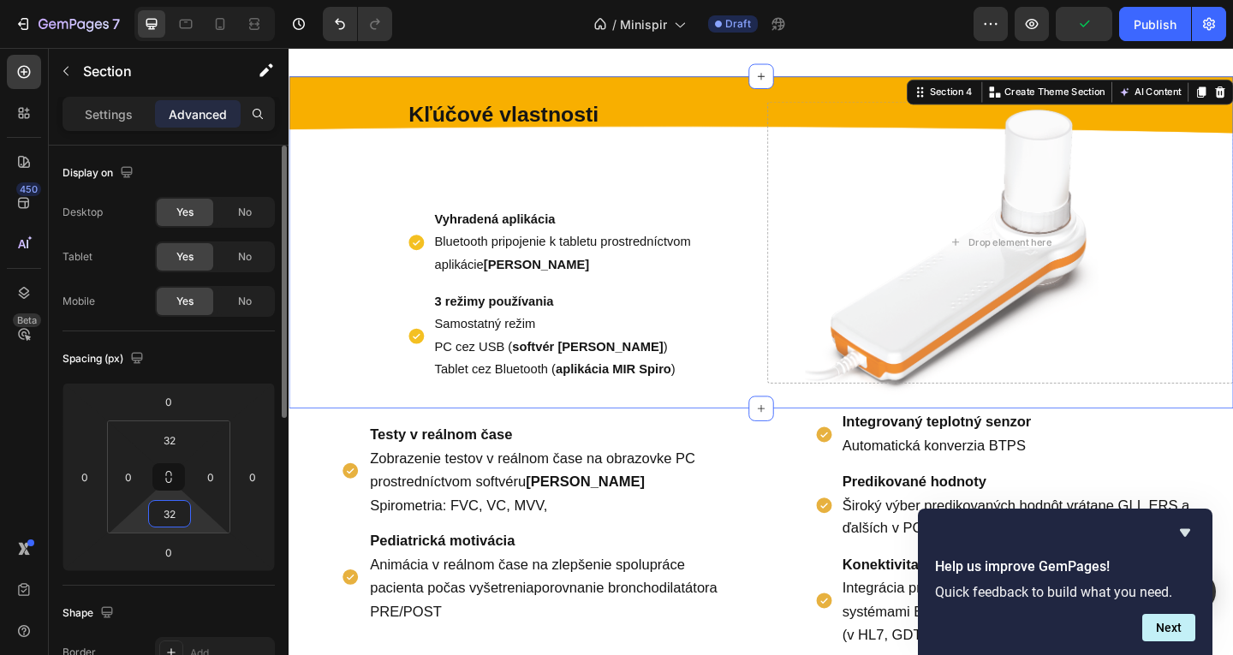
click at [170, 510] on input "32" at bounding box center [169, 514] width 34 height 26
type input "é"
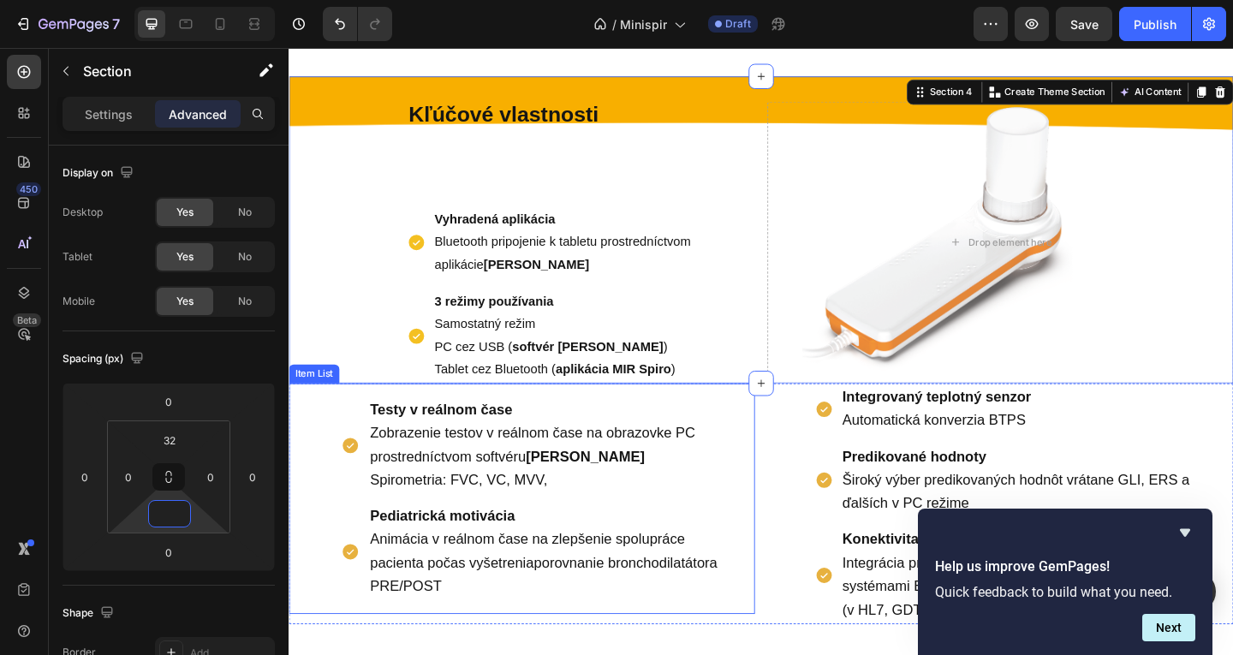
type input "2"
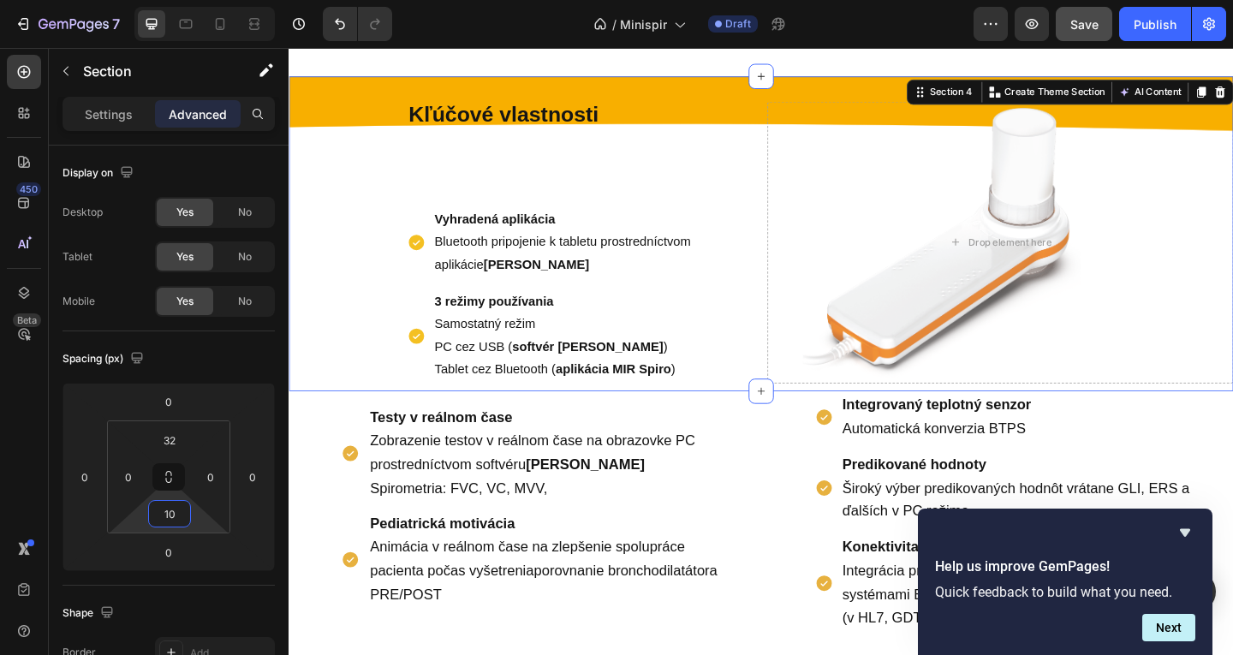
type input "10"
drag, startPoint x: 1097, startPoint y: 21, endPoint x: 1044, endPoint y: 21, distance: 53.1
click at [1096, 21] on span "Save" at bounding box center [1084, 24] width 28 height 15
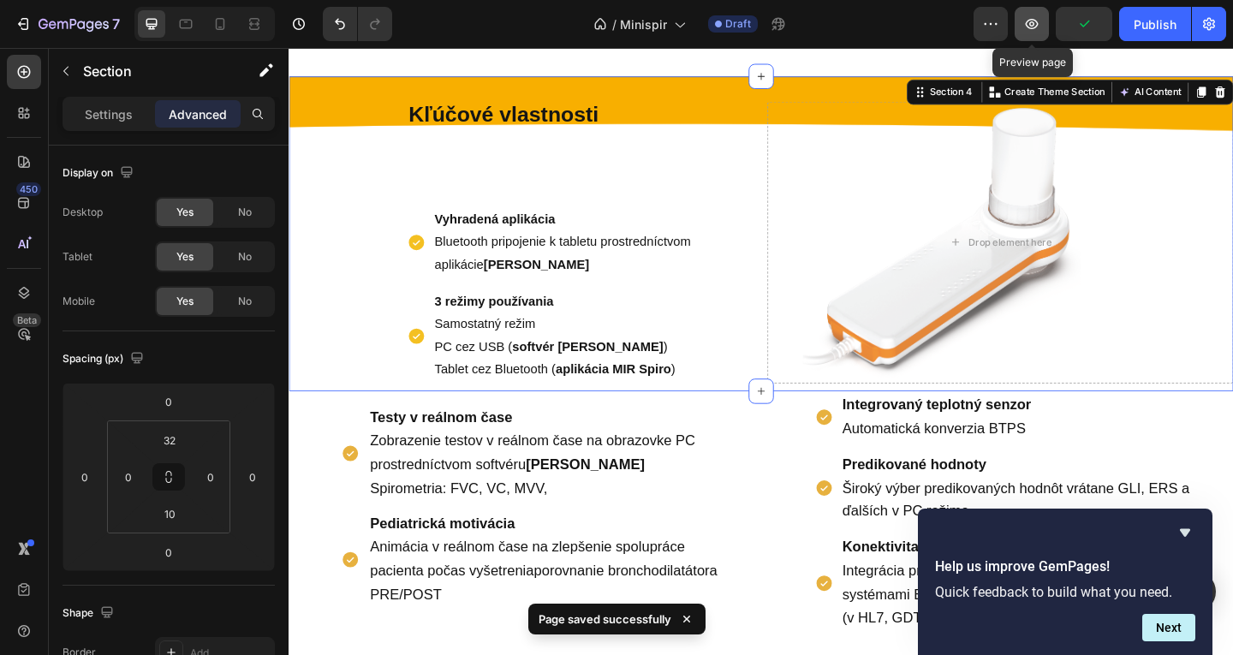
click at [1020, 24] on button "button" at bounding box center [1032, 24] width 34 height 34
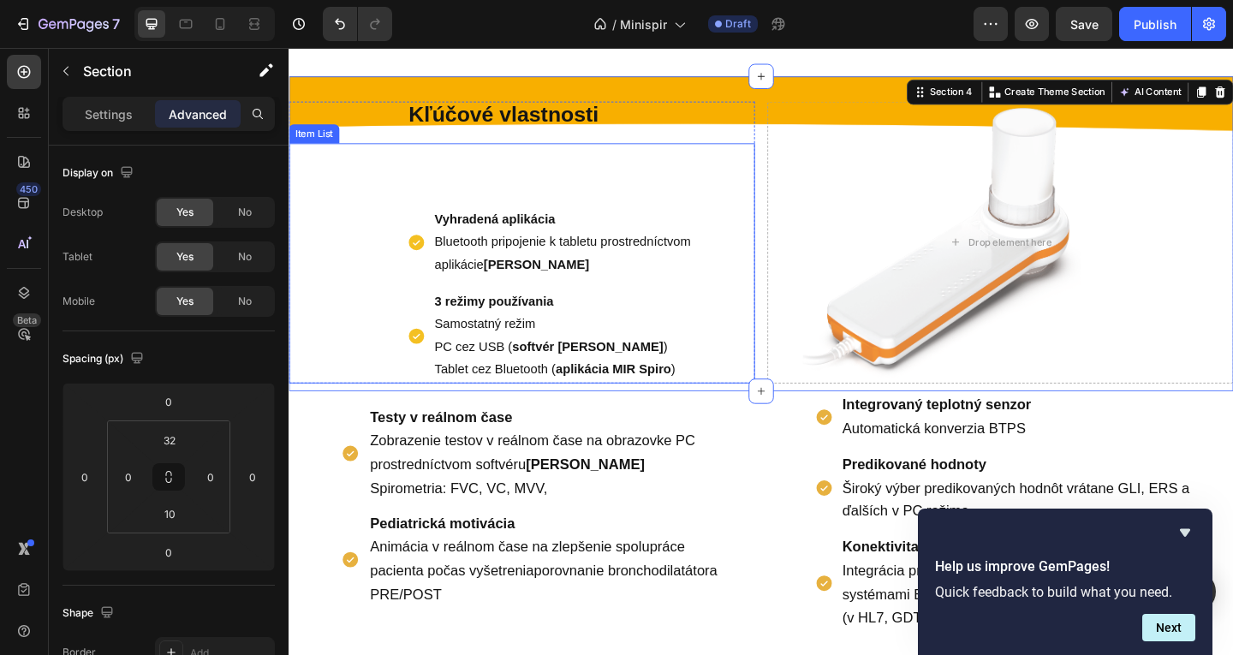
click at [566, 188] on div "Vyhradená aplikácia Bluetooth pripojenie k tabletu prostredníctvom aplikácie MI…" at bounding box center [542, 283] width 507 height 262
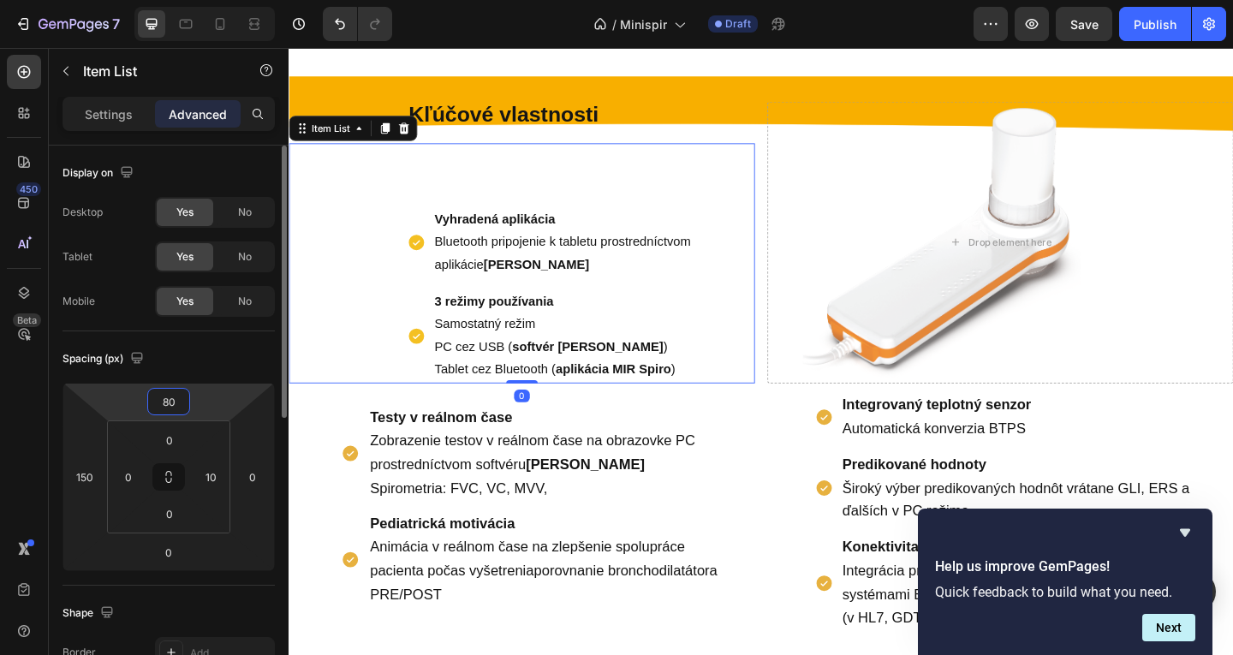
click at [174, 400] on input "80" at bounding box center [169, 402] width 34 height 26
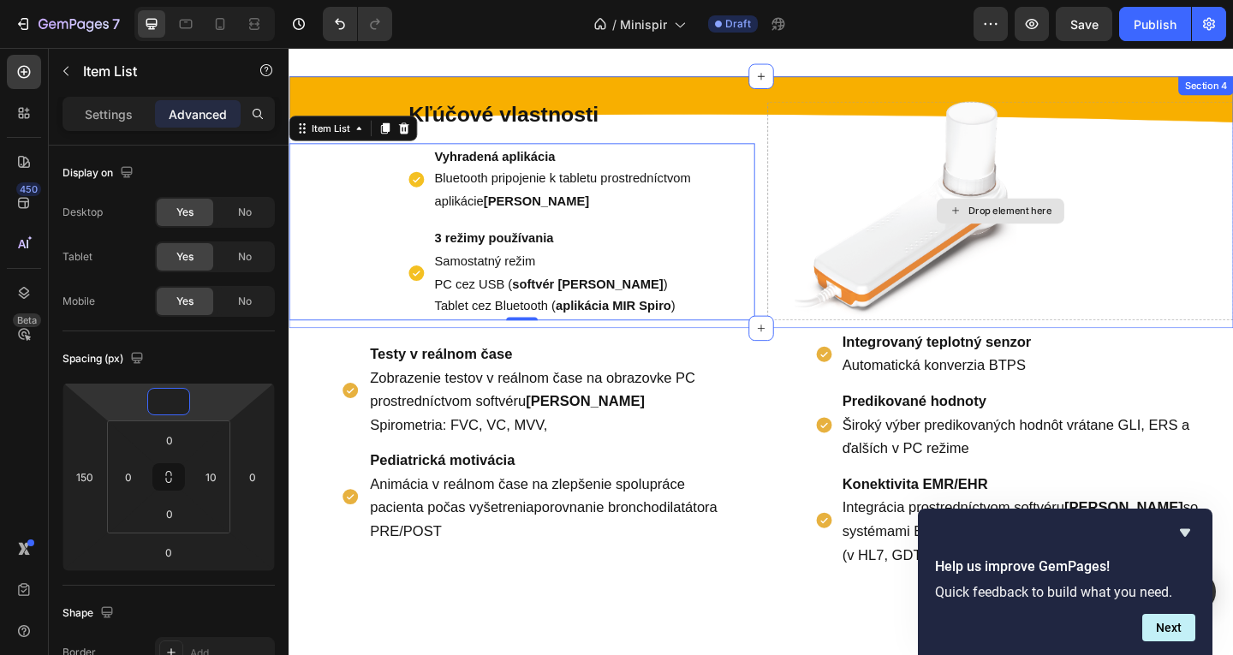
type input "6"
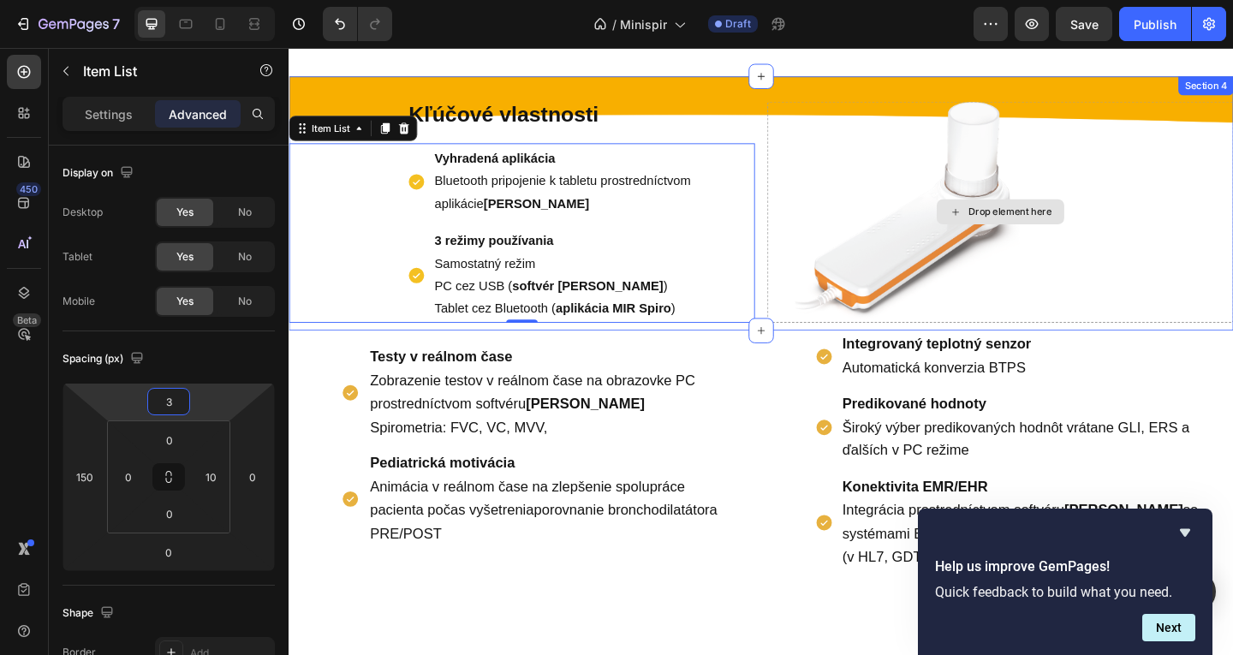
type input "30"
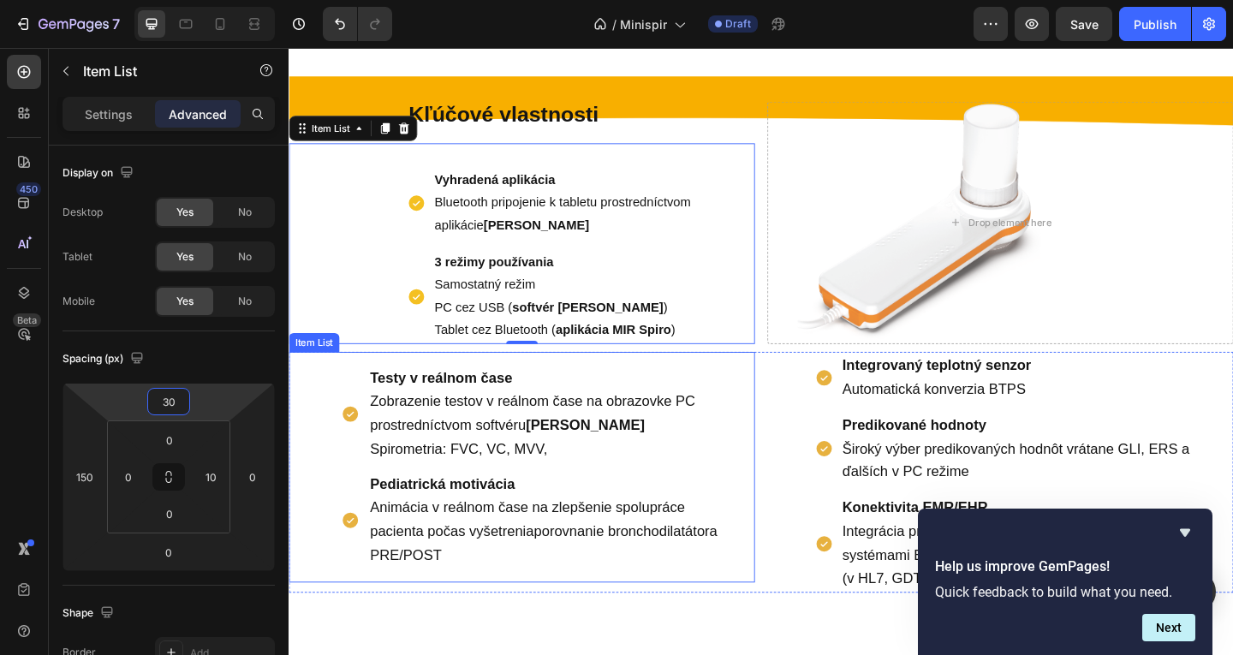
click at [389, 421] on p "Testy v reálnom čase Zobrazenie testov v reálnom čase na obrazovke PC prostredn…" at bounding box center [574, 446] width 394 height 102
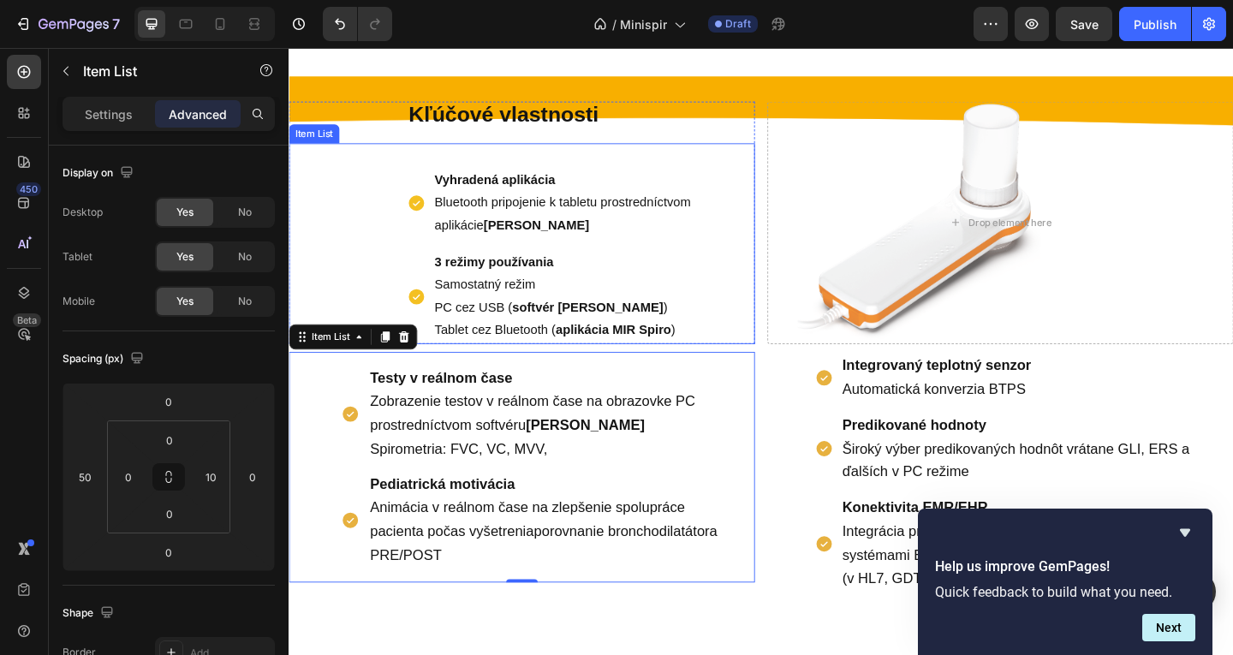
click at [493, 301] on p "Samostatný režim" at bounding box center [615, 306] width 337 height 25
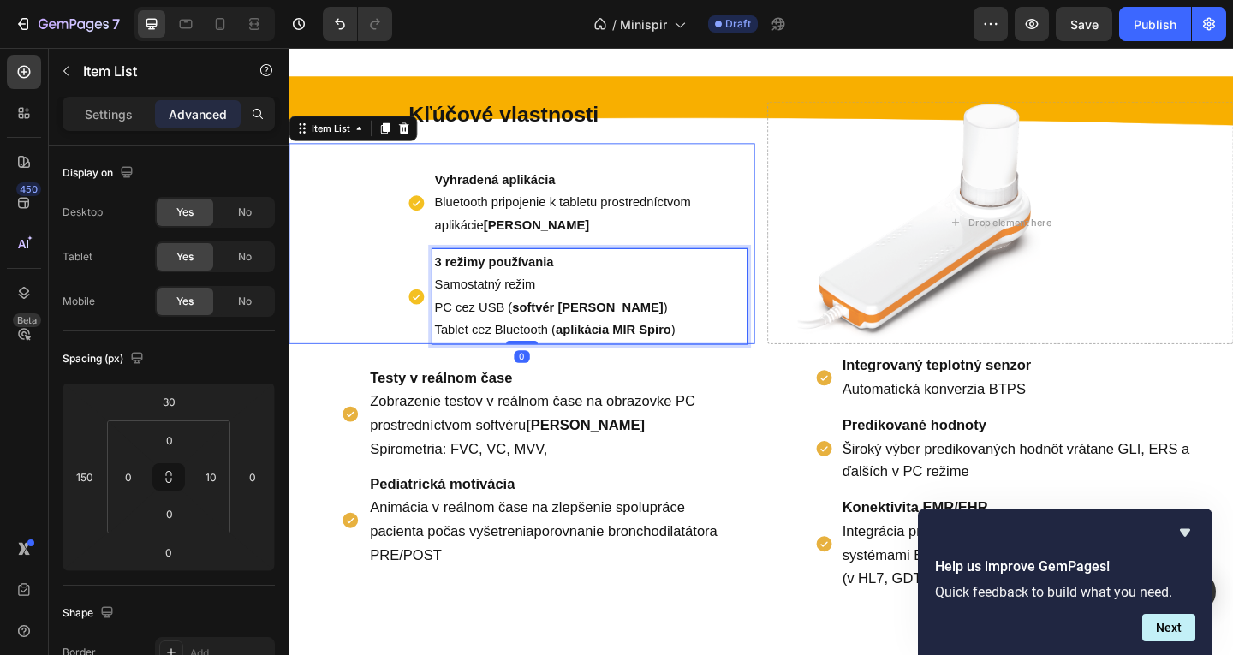
click at [493, 301] on p "Samostatný režim" at bounding box center [615, 306] width 337 height 25
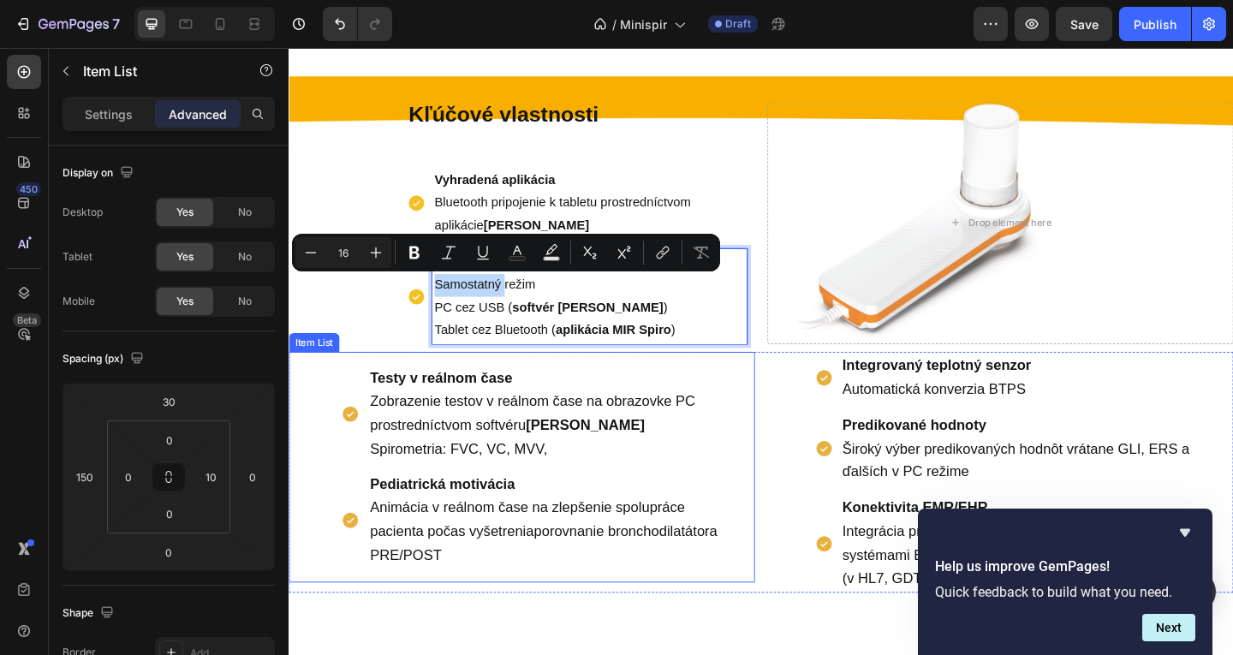
click at [419, 479] on span "Spirometria: FVC, VC, MVV," at bounding box center [473, 483] width 193 height 17
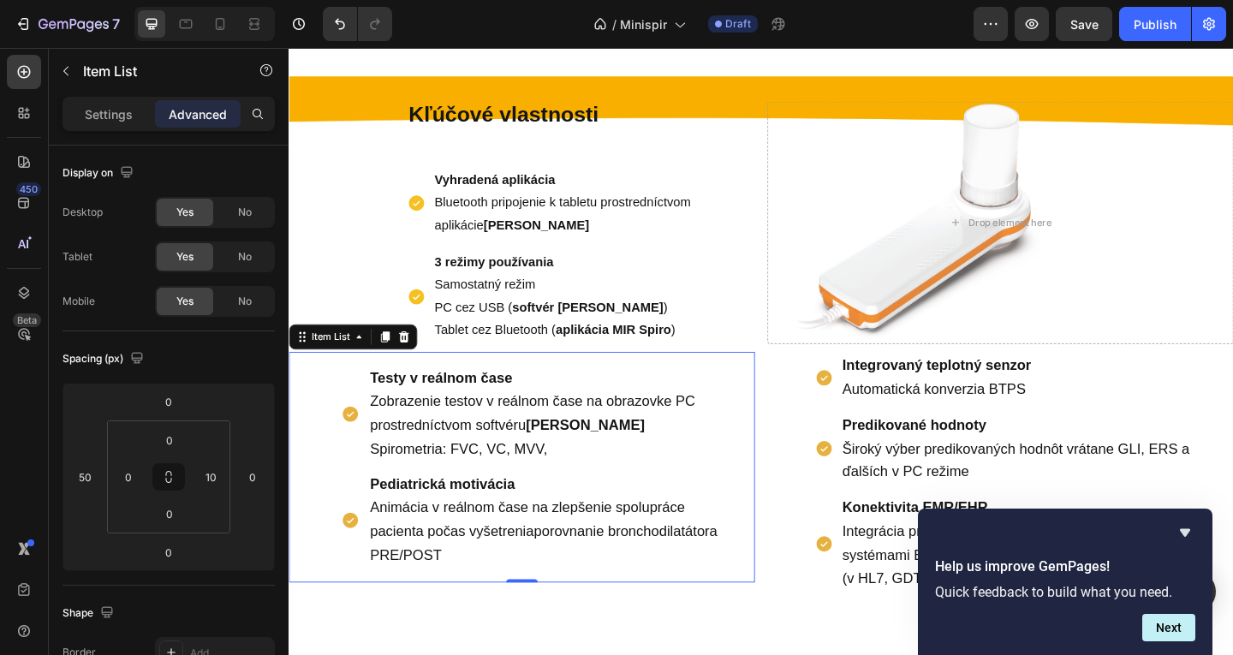
click at [462, 451] on span "Zobrazenie testov v reálnom čase na obrazovke PC prostredníctvom softvéru [PERS…" at bounding box center [554, 445] width 354 height 43
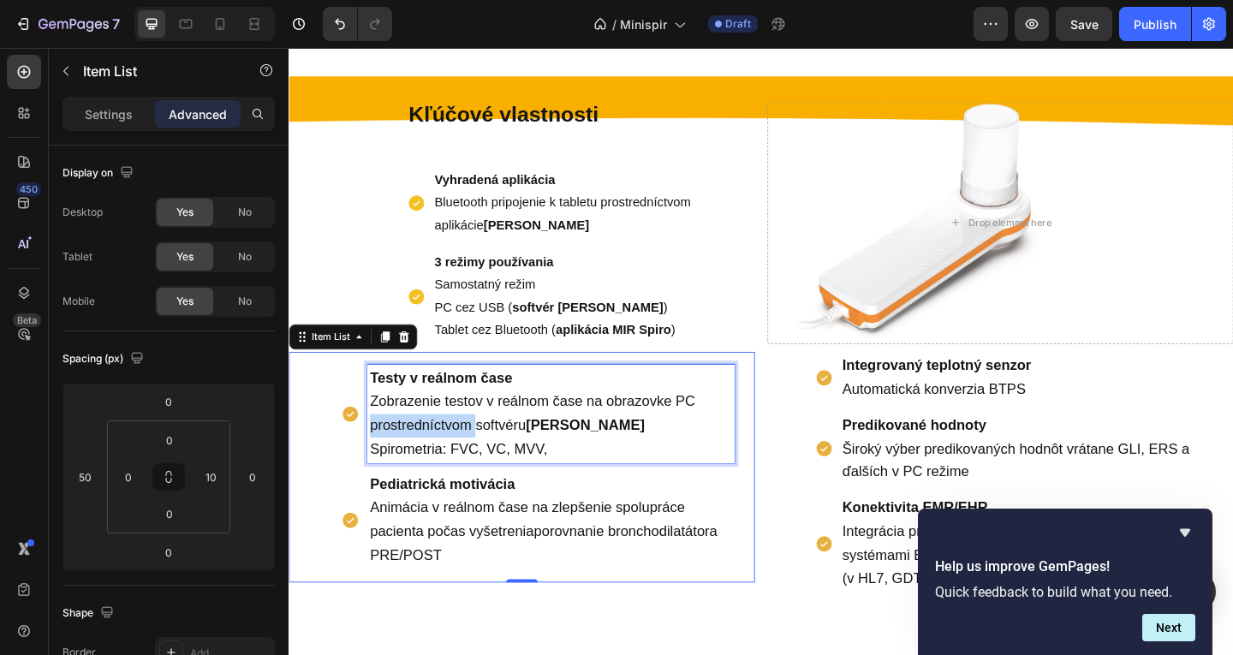
drag, startPoint x: 462, startPoint y: 451, endPoint x: 540, endPoint y: 476, distance: 81.0
click at [463, 452] on span "Zobrazenie testov v reálnom čase na obrazovke PC prostredníctvom softvéru [PERS…" at bounding box center [554, 445] width 354 height 43
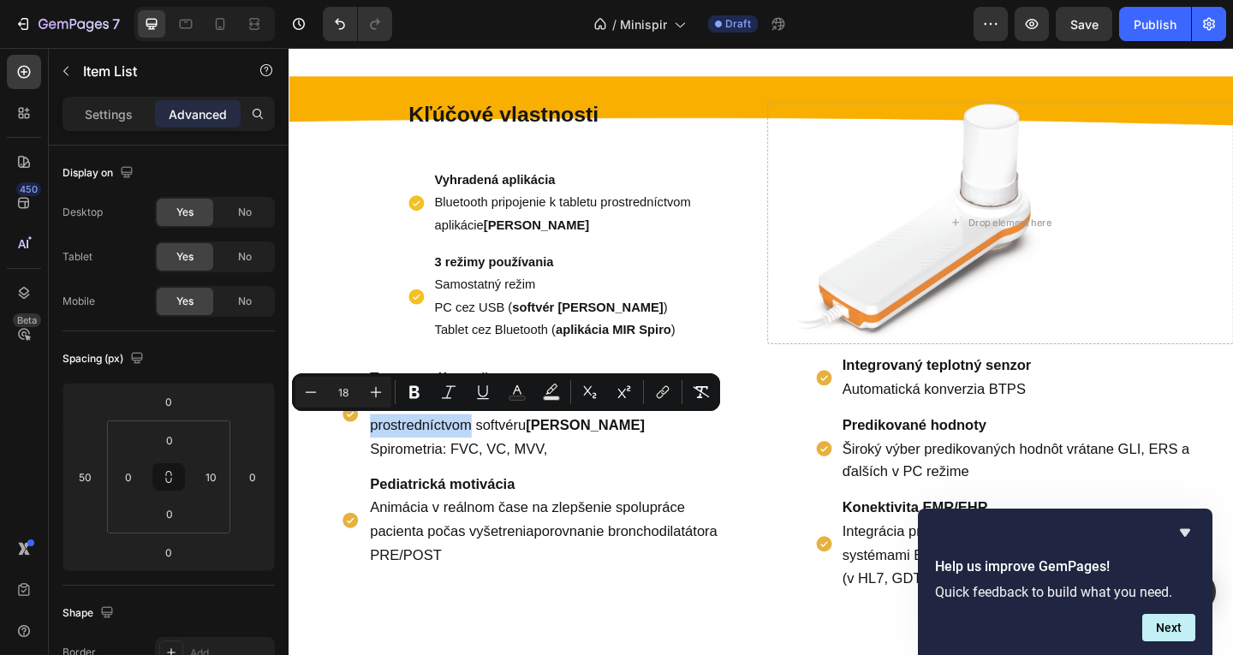
click at [615, 502] on div "Testy v reálnom čase Zobrazenie testov v reálnom čase na obrazovke PC prostredn…" at bounding box center [559, 503] width 428 height 223
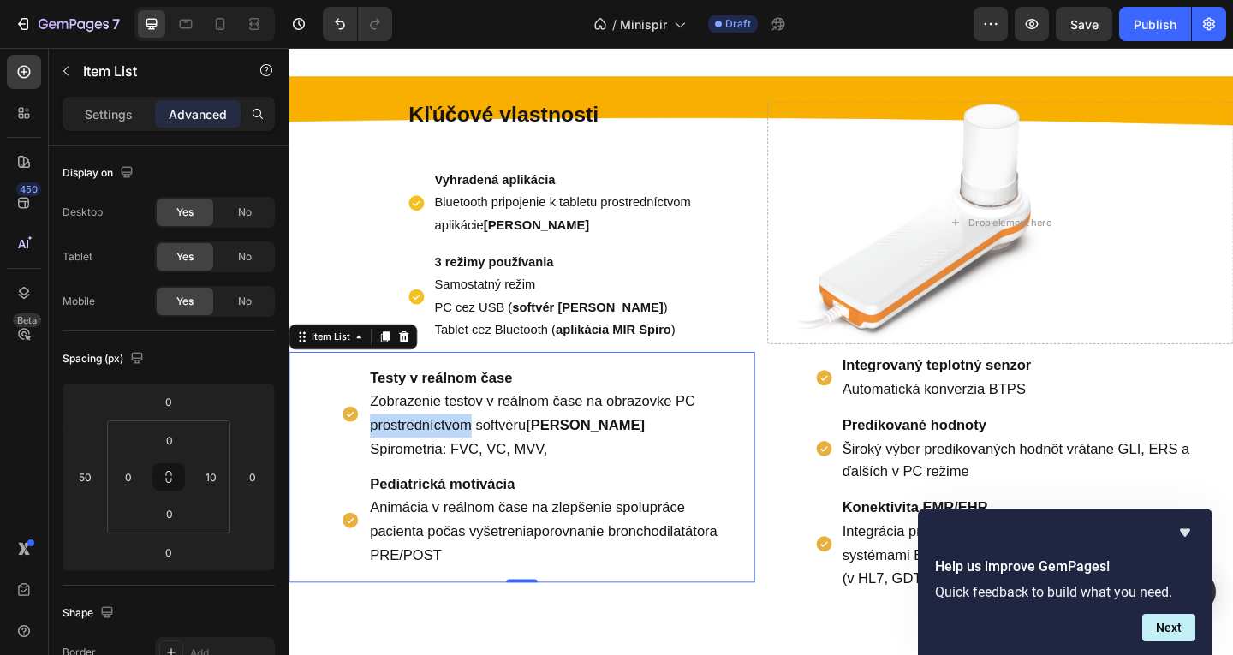
click at [577, 481] on p "Testy v reálnom čase Zobrazenie testov v reálnom čase na obrazovke PC prostredn…" at bounding box center [574, 446] width 394 height 102
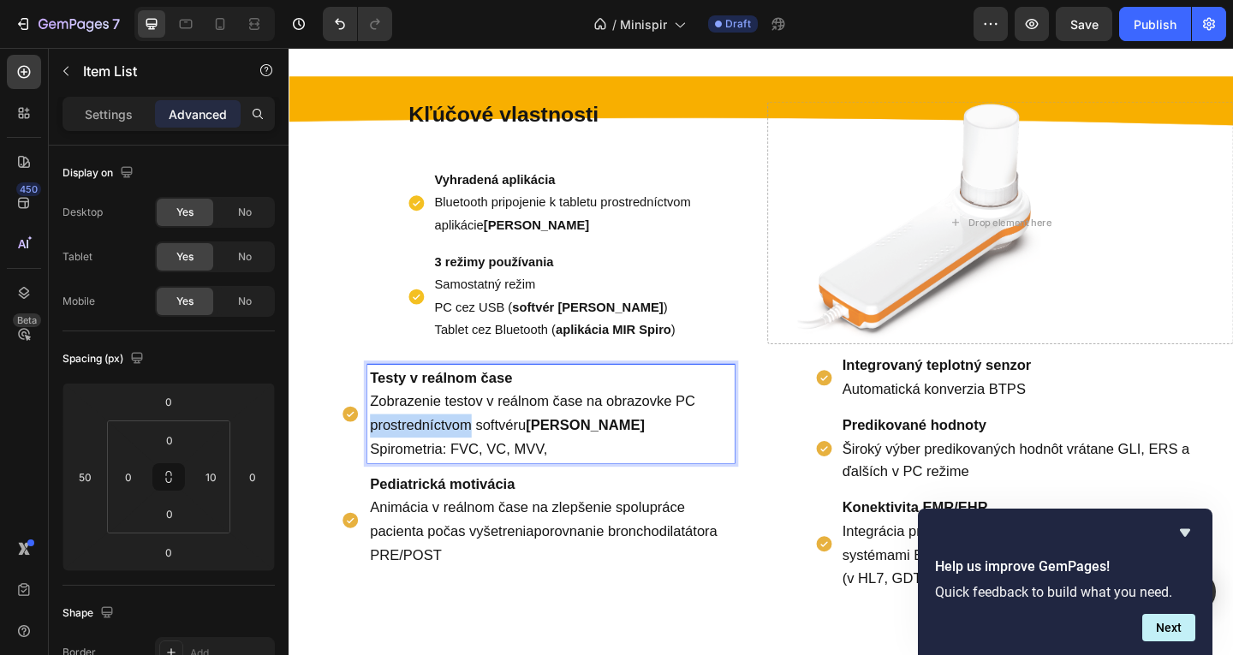
drag, startPoint x: 577, startPoint y: 481, endPoint x: 355, endPoint y: 402, distance: 235.7
click at [355, 402] on div "Testy v reálnom čase Zobrazenie testov v reálnom čase na obrazovke PC prostredn…" at bounding box center [559, 445] width 428 height 107
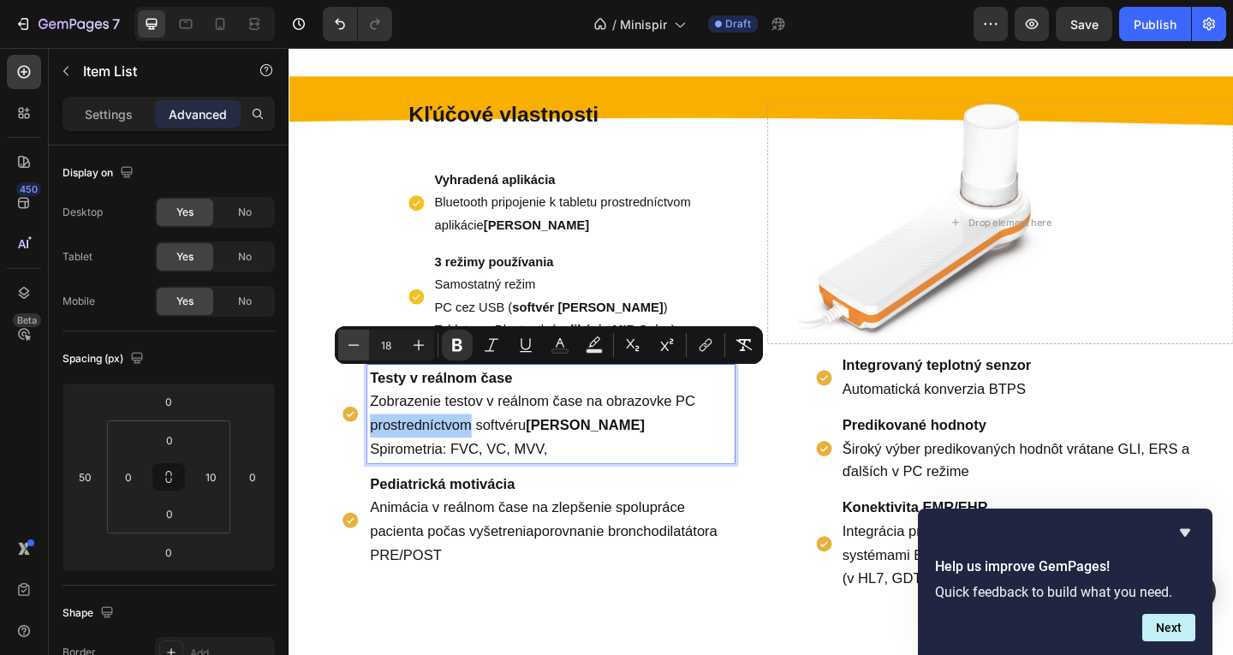
click at [344, 342] on button "Minus" at bounding box center [353, 345] width 31 height 31
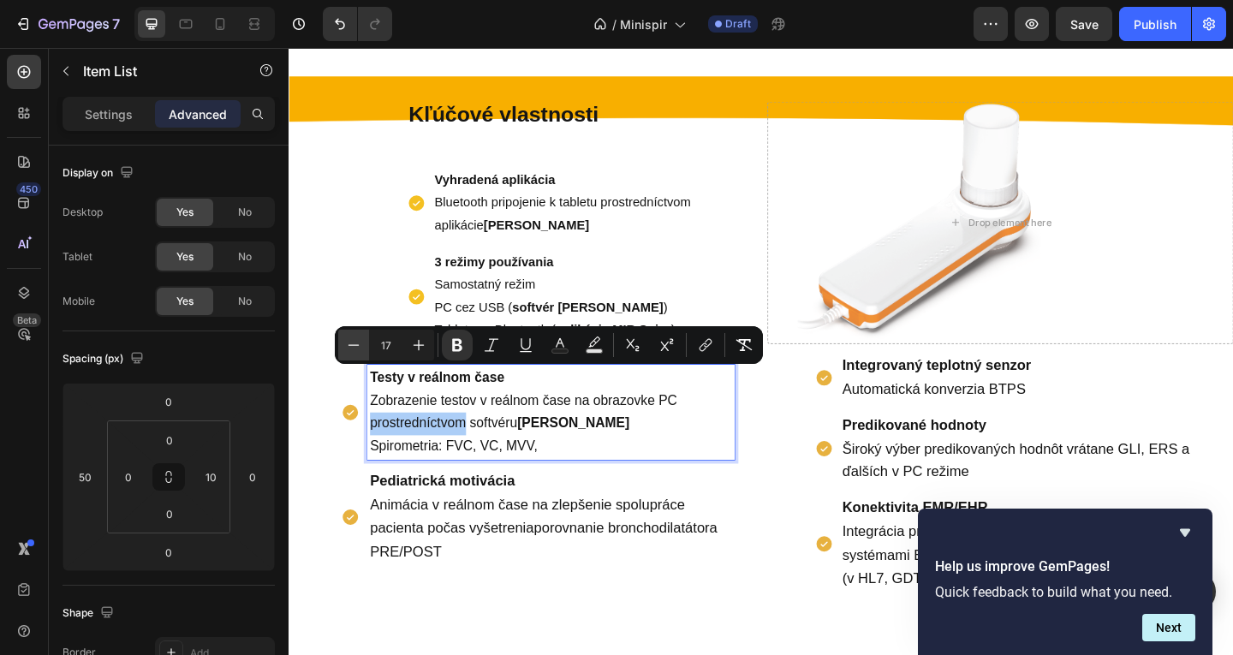
click at [344, 342] on button "Minus" at bounding box center [353, 345] width 31 height 31
type input "16"
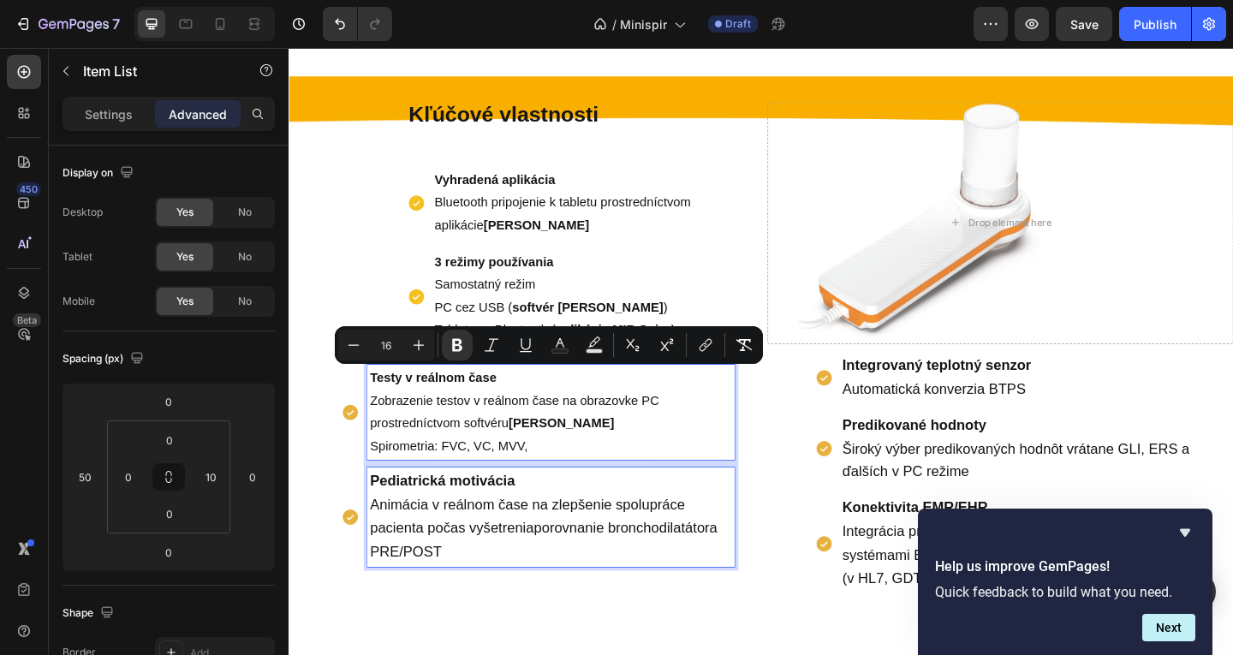
click at [501, 611] on div "Pediatrická motivácia Animácia v reálnom čase na zlepšenie spolupráce pacienta …" at bounding box center [573, 557] width 399 height 107
click at [494, 593] on p "Pediatrická motivácia Animácia v reálnom čase na zlepšenie spolupráce pacienta …" at bounding box center [574, 558] width 394 height 102
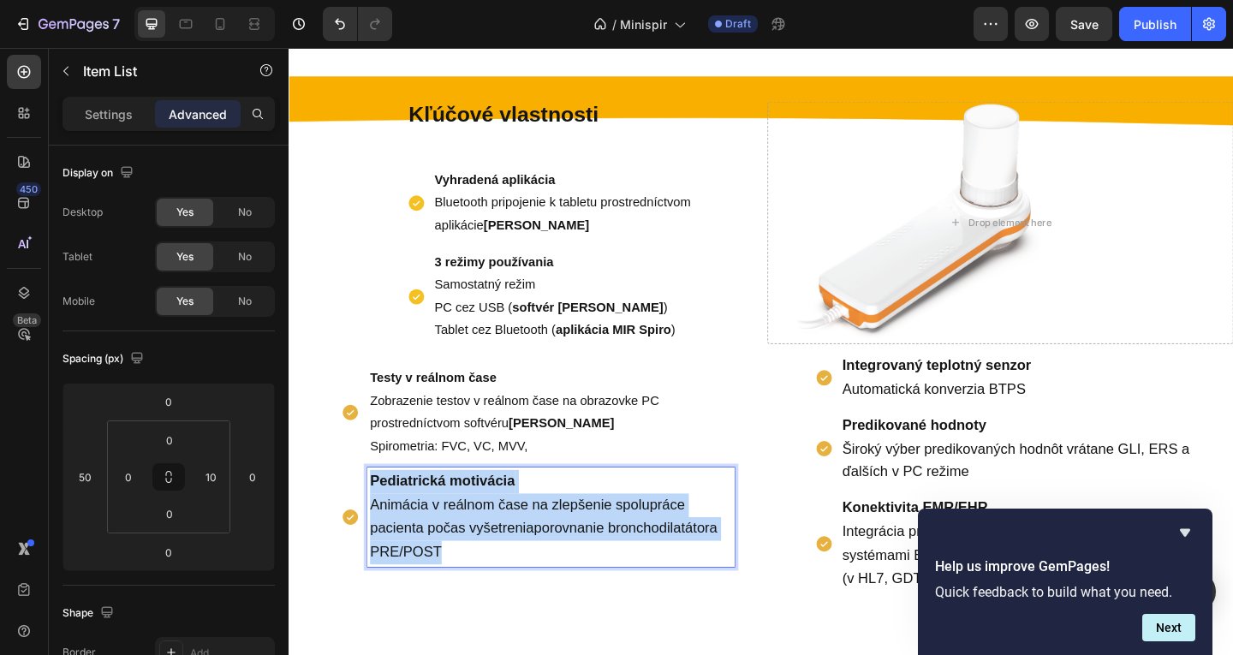
drag, startPoint x: 494, startPoint y: 593, endPoint x: 367, endPoint y: 509, distance: 152.7
click at [367, 509] on div "Pediatrická motivácia Animácia v reálnom čase na zlepšenie spolupráce pacienta …" at bounding box center [559, 557] width 428 height 107
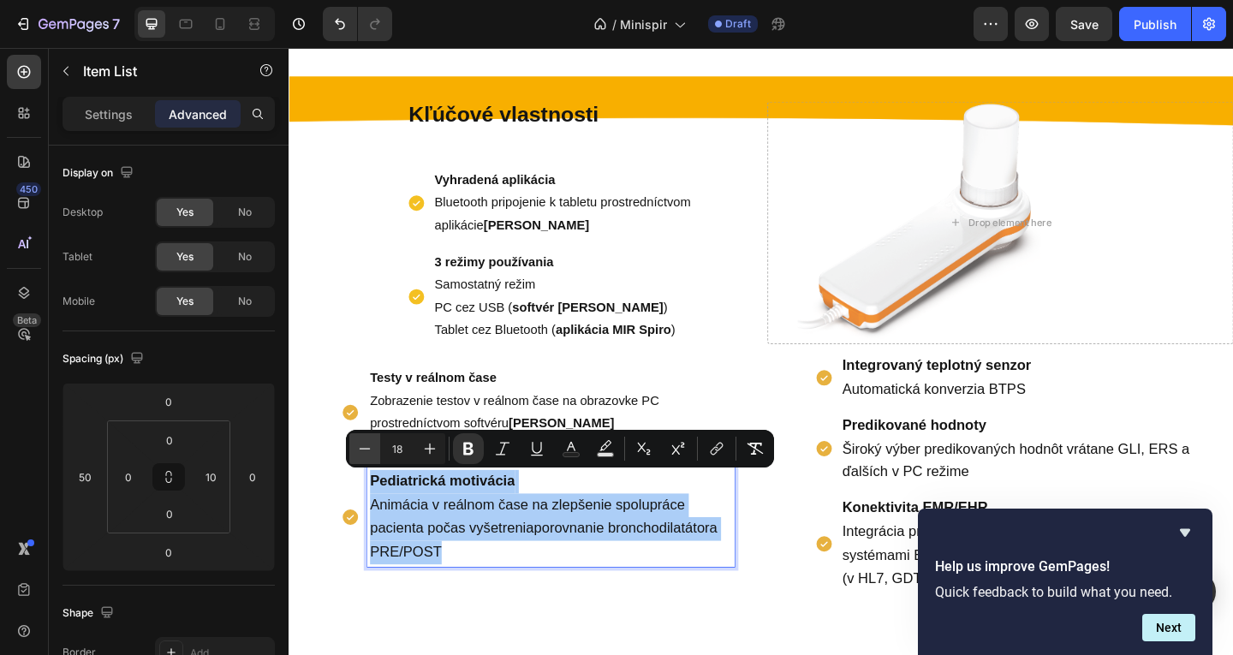
click at [374, 456] on button "Minus" at bounding box center [364, 448] width 31 height 31
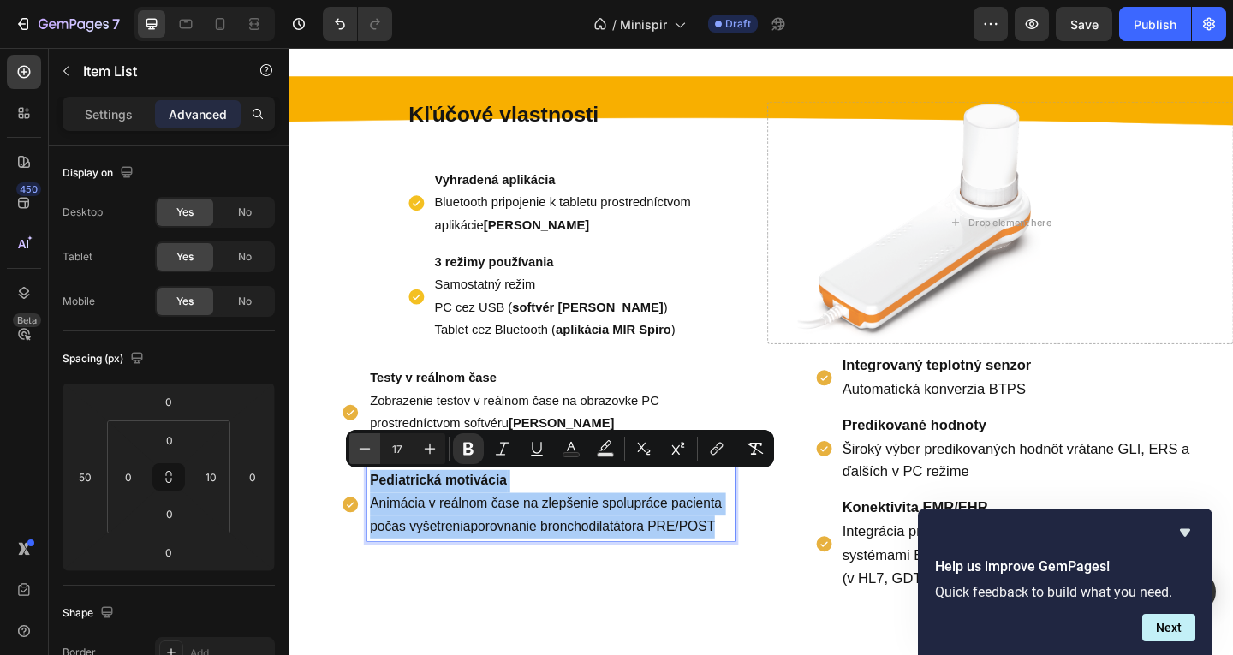
click at [374, 456] on button "Minus" at bounding box center [364, 448] width 31 height 31
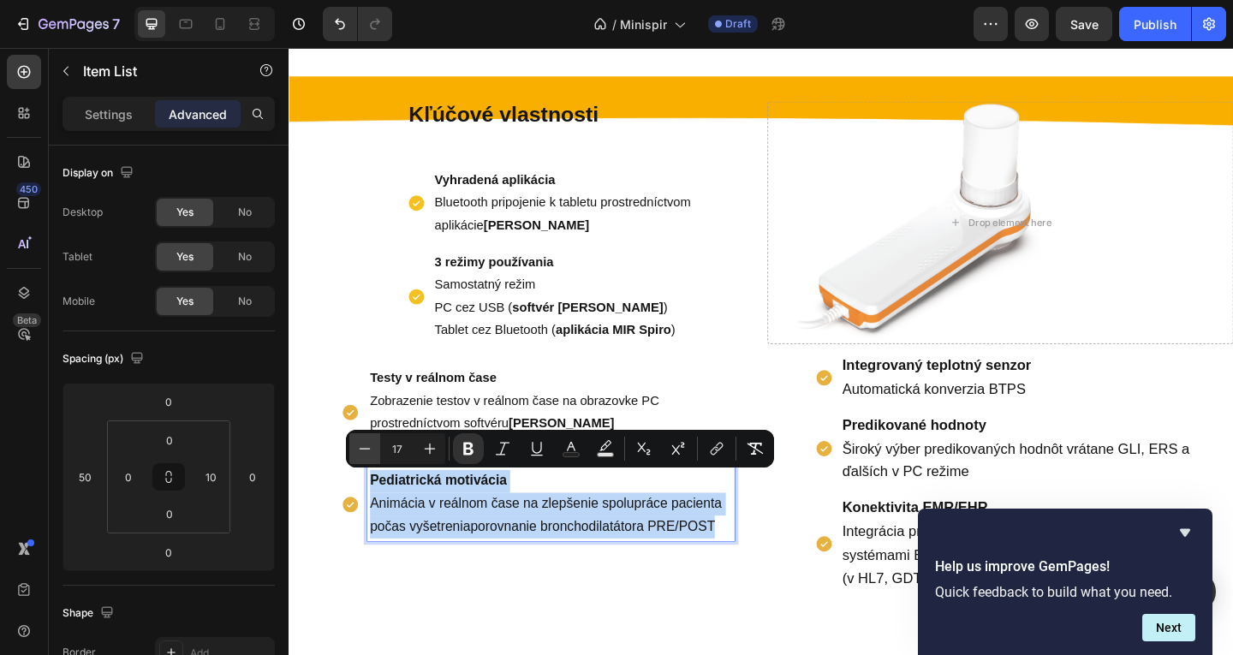
type input "16"
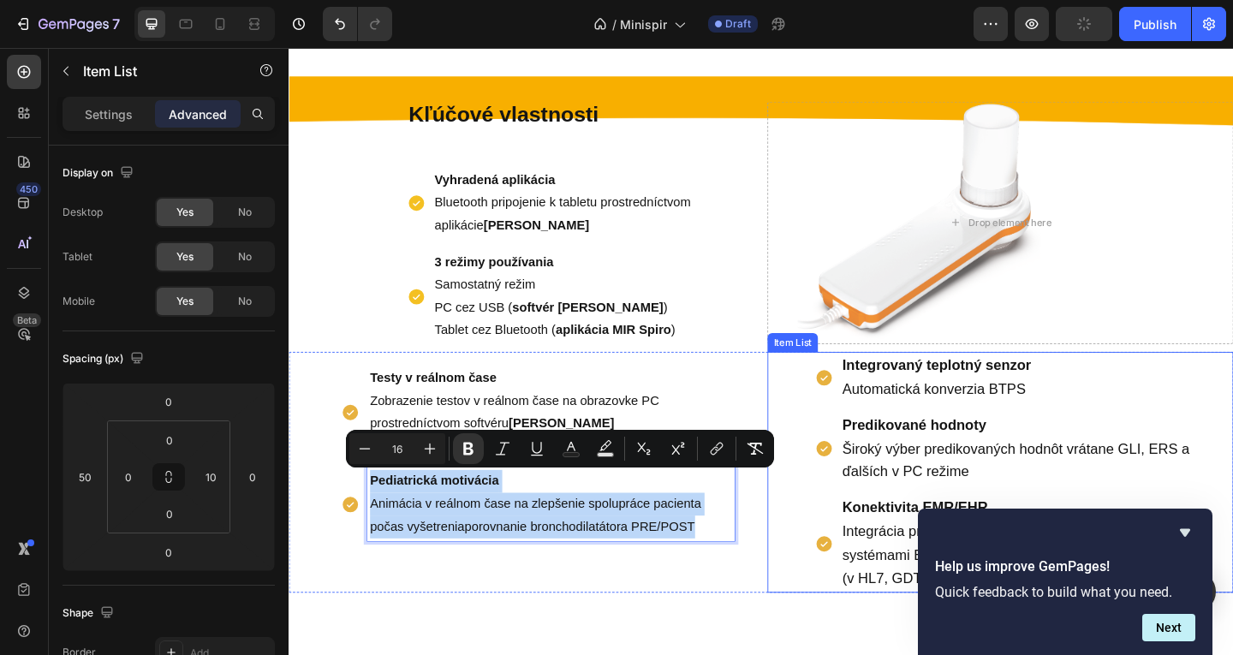
click at [920, 447] on p "Predikované hodnoty Široký výber predikovaných hodnôt vrátane GLI, ERS a ďalšíc…" at bounding box center [1102, 484] width 423 height 76
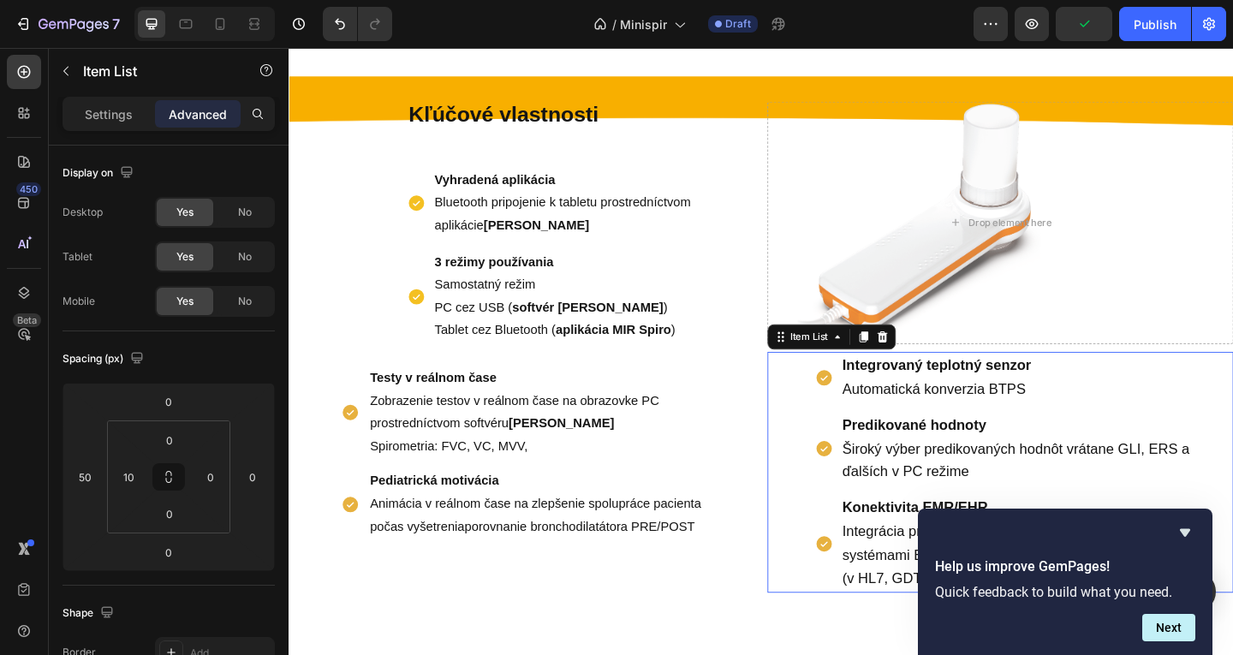
click at [953, 421] on span "Automatická konverzia BTPS" at bounding box center [991, 418] width 200 height 17
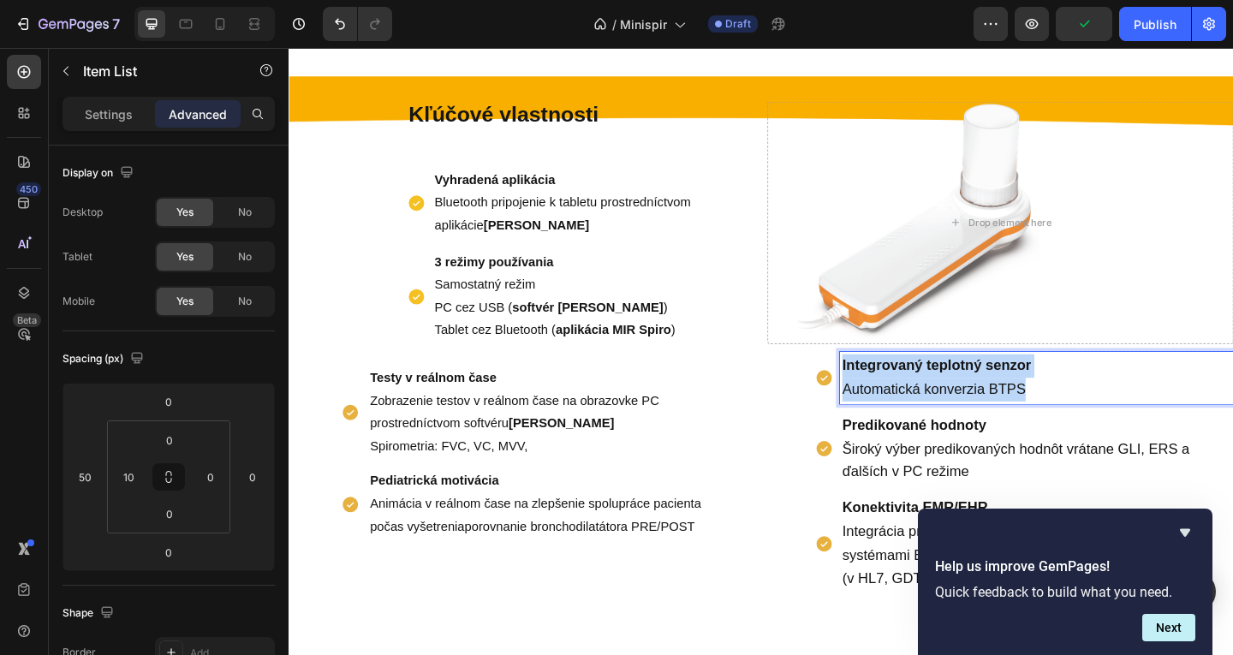
drag, startPoint x: 1118, startPoint y: 407, endPoint x: 879, endPoint y: 391, distance: 239.4
click at [891, 395] on p "Integrovaný teplotný senzor Automatická konverzia BTPS" at bounding box center [1102, 406] width 423 height 51
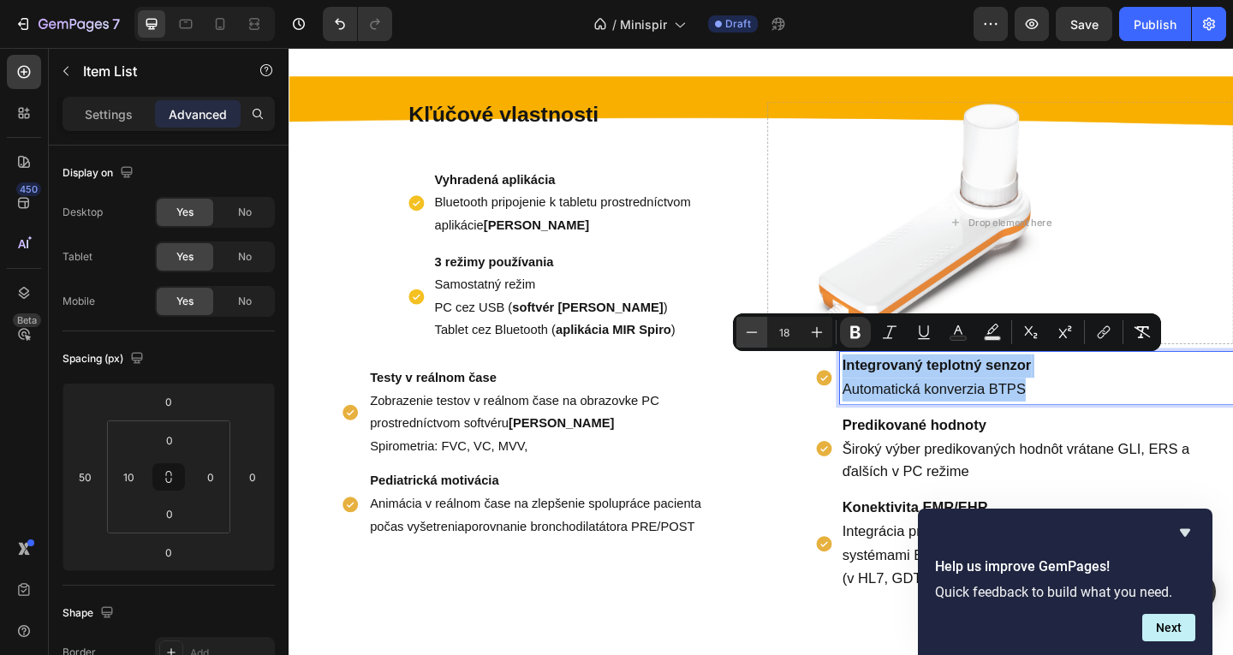
click at [743, 337] on icon "Editor contextual toolbar" at bounding box center [751, 332] width 17 height 17
type input "16"
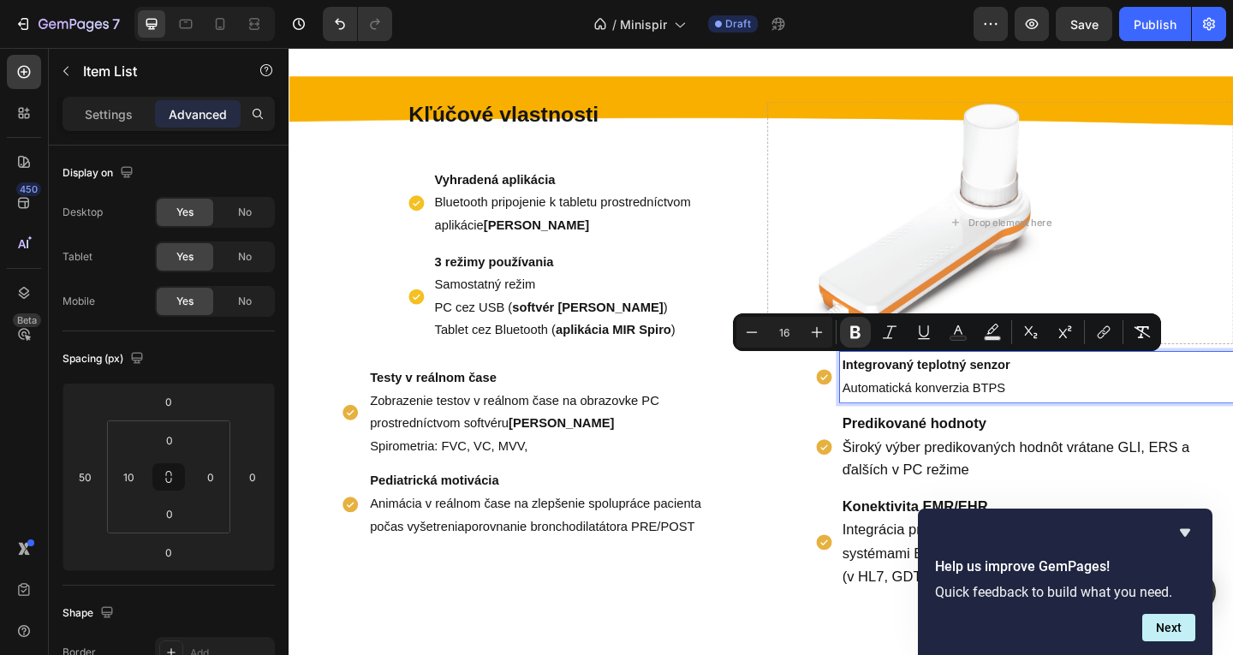
click at [966, 486] on span "Široký výber predikovaných hodnôt vrátane GLI, ERS a ďalších v PC režime" at bounding box center [1080, 495] width 378 height 43
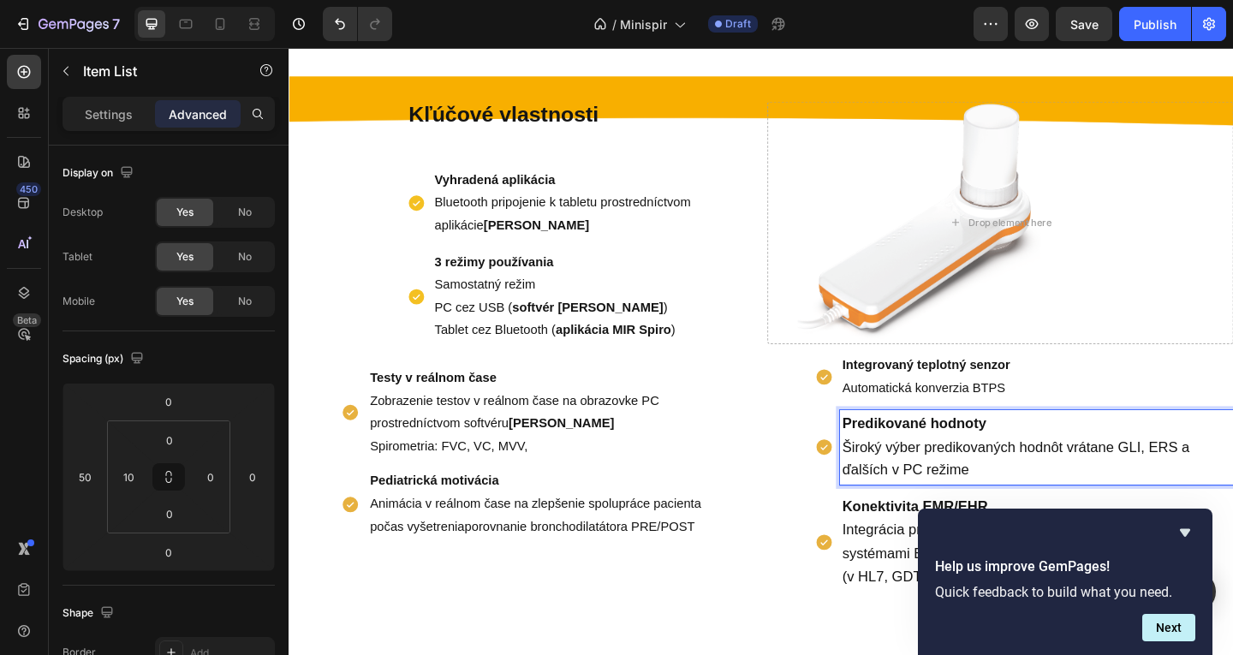
click at [1062, 514] on p "Predikované hodnoty Široký výber predikovaných hodnôt vrátane GLI, ERS a ďalšíc…" at bounding box center [1102, 482] width 423 height 76
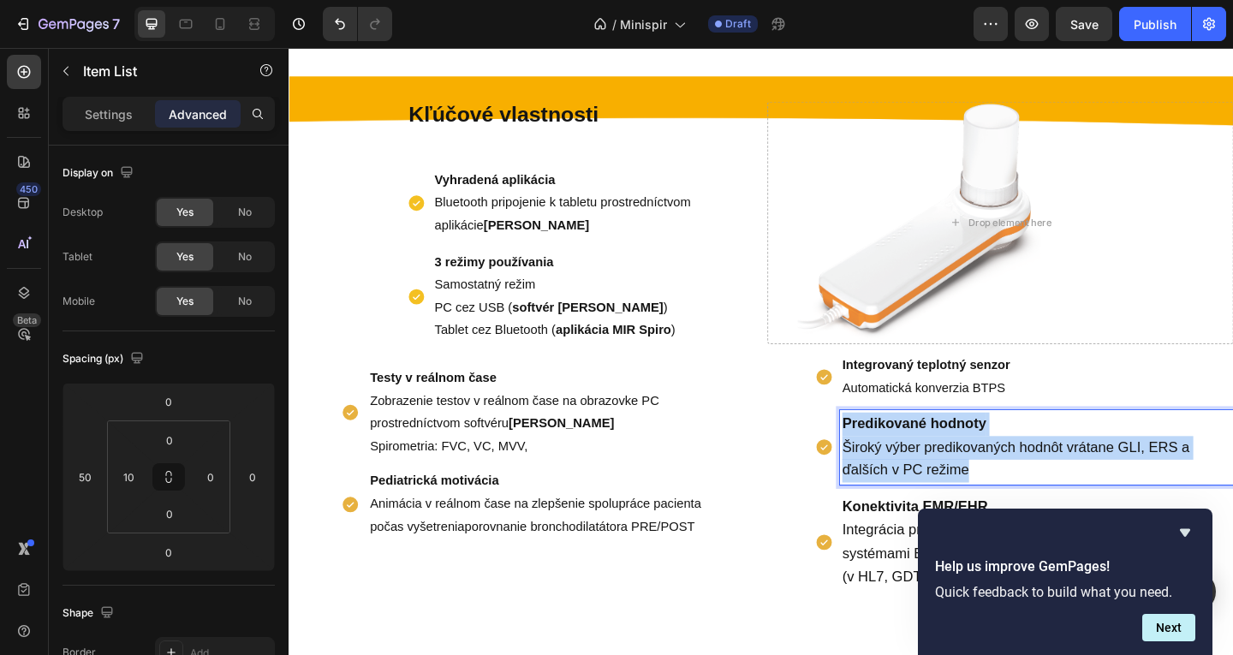
drag, startPoint x: 918, startPoint y: 487, endPoint x: 799, endPoint y: 450, distance: 124.6
click at [799, 450] on div "Testy v reálnom čase Zobrazenie testov v reálnom čase na obrazovke PC prostredn…" at bounding box center [803, 509] width 1028 height 260
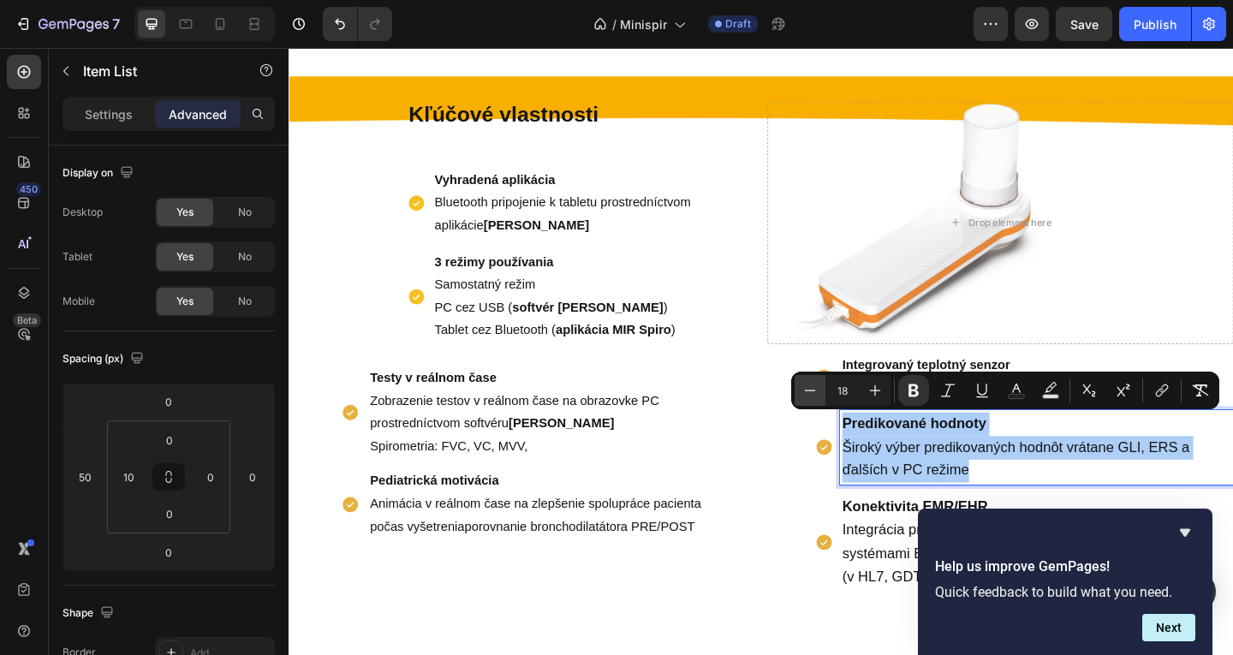
click at [813, 389] on icon "Editor contextual toolbar" at bounding box center [810, 390] width 17 height 17
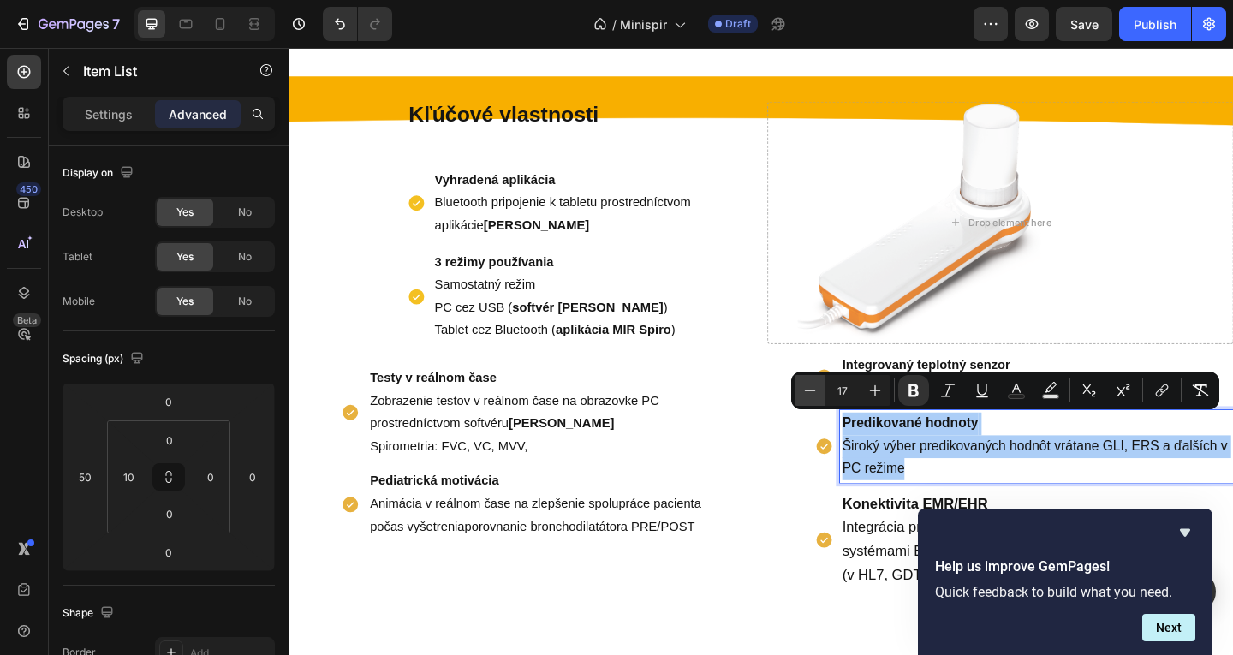
click at [813, 389] on icon "Editor contextual toolbar" at bounding box center [810, 390] width 17 height 17
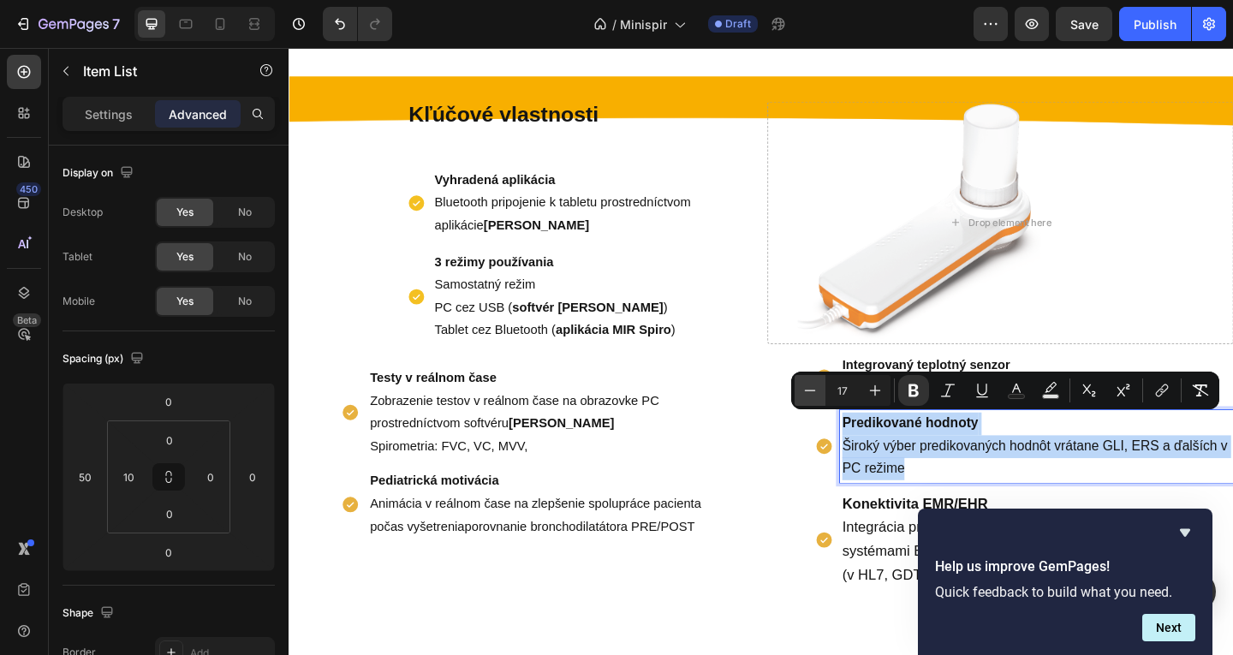
type input "16"
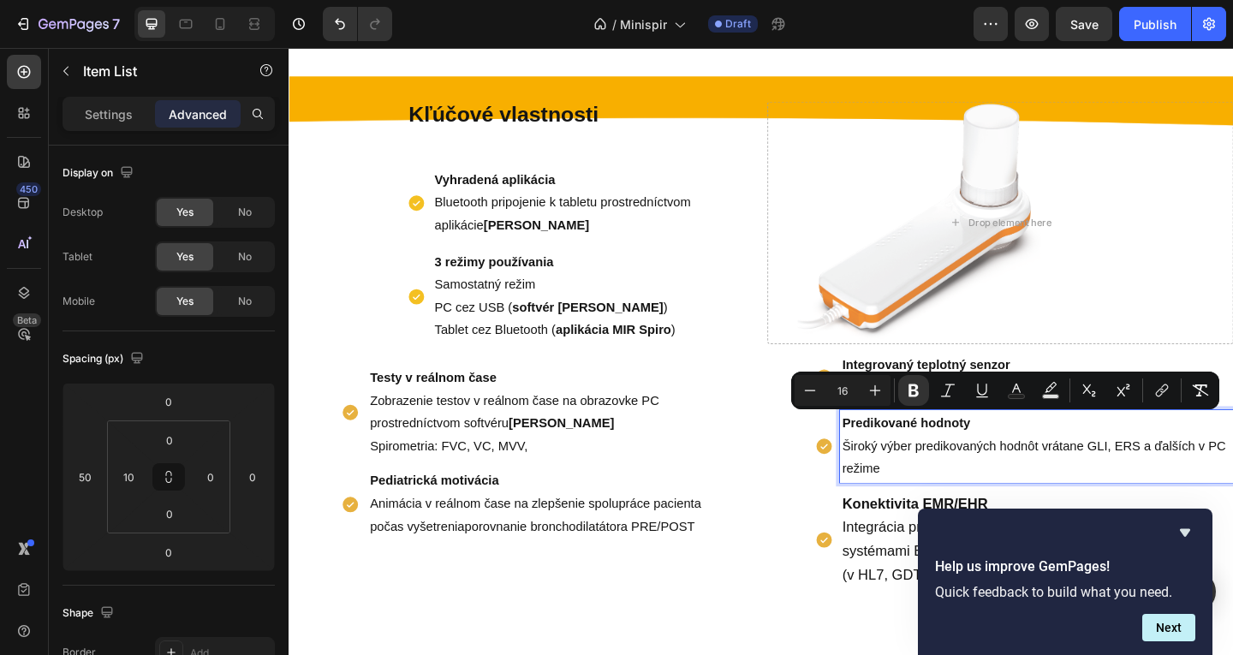
click at [928, 569] on span "Integrácia prostredníctvom softvéru MIR Spiro so systémami EMR/EHR" at bounding box center [1084, 582] width 387 height 43
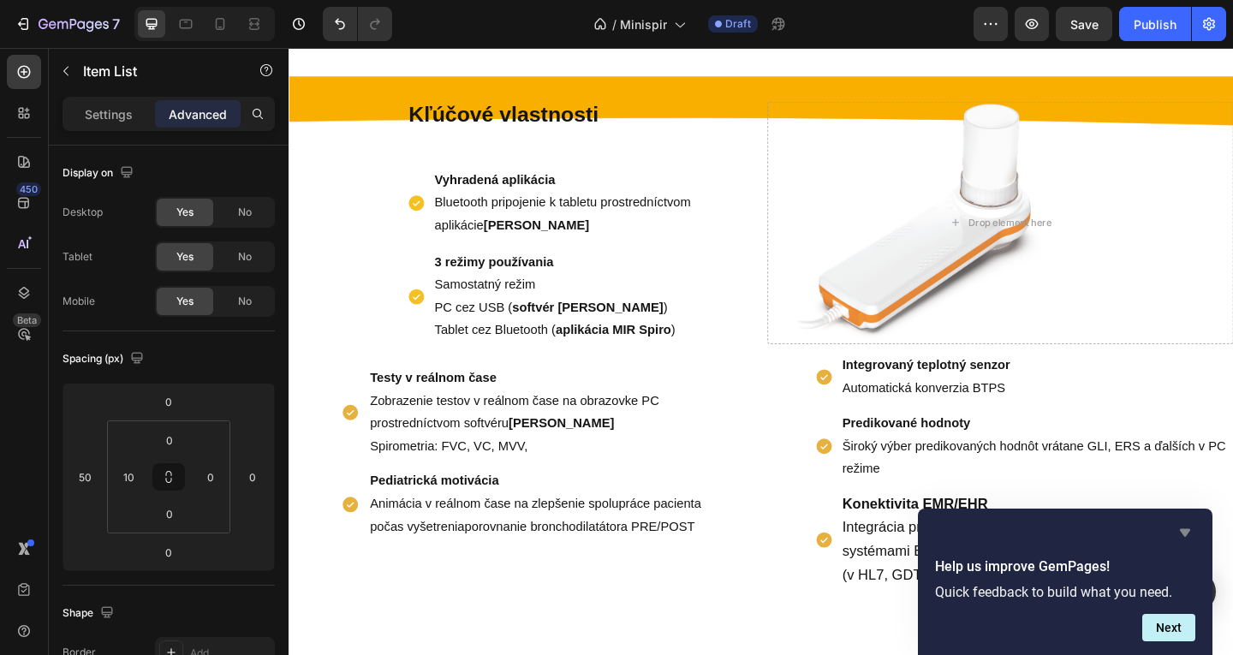
click at [1187, 531] on icon "Hide survey" at bounding box center [1185, 533] width 10 height 8
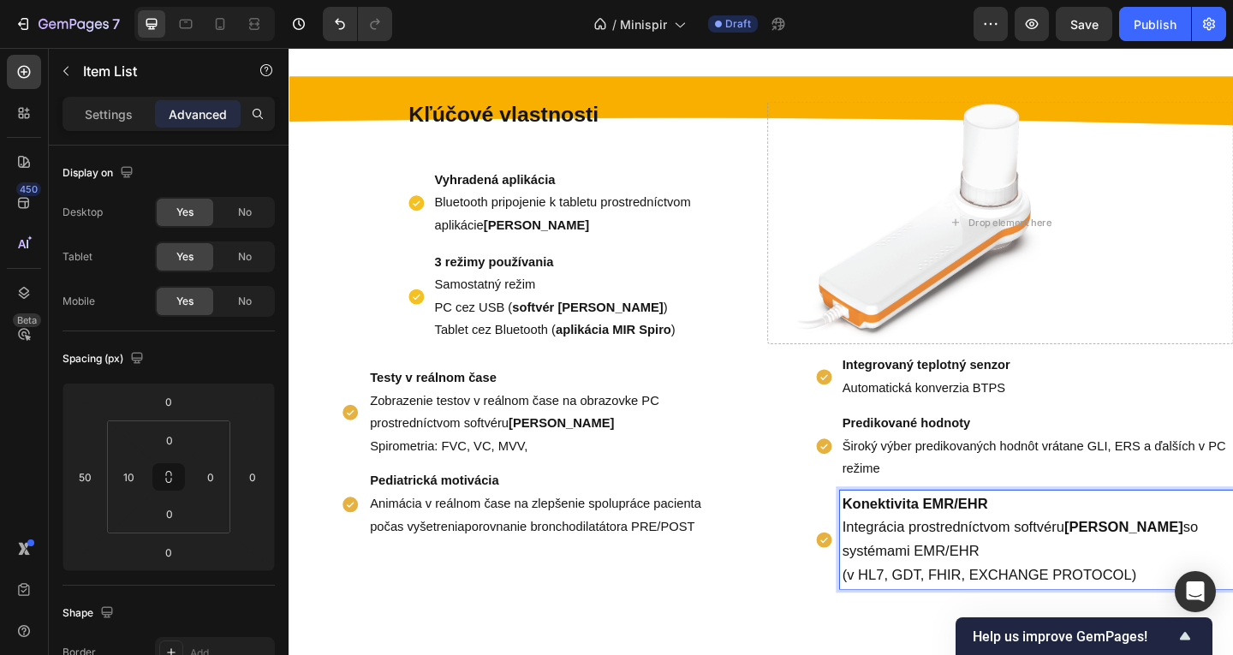
drag, startPoint x: 1217, startPoint y: 606, endPoint x: 902, endPoint y: 552, distance: 319.7
click at [902, 552] on p "Konektivita EMR/EHR Integrácia prostredníctvom softvéru MIR Spiro so systémami …" at bounding box center [1102, 583] width 423 height 102
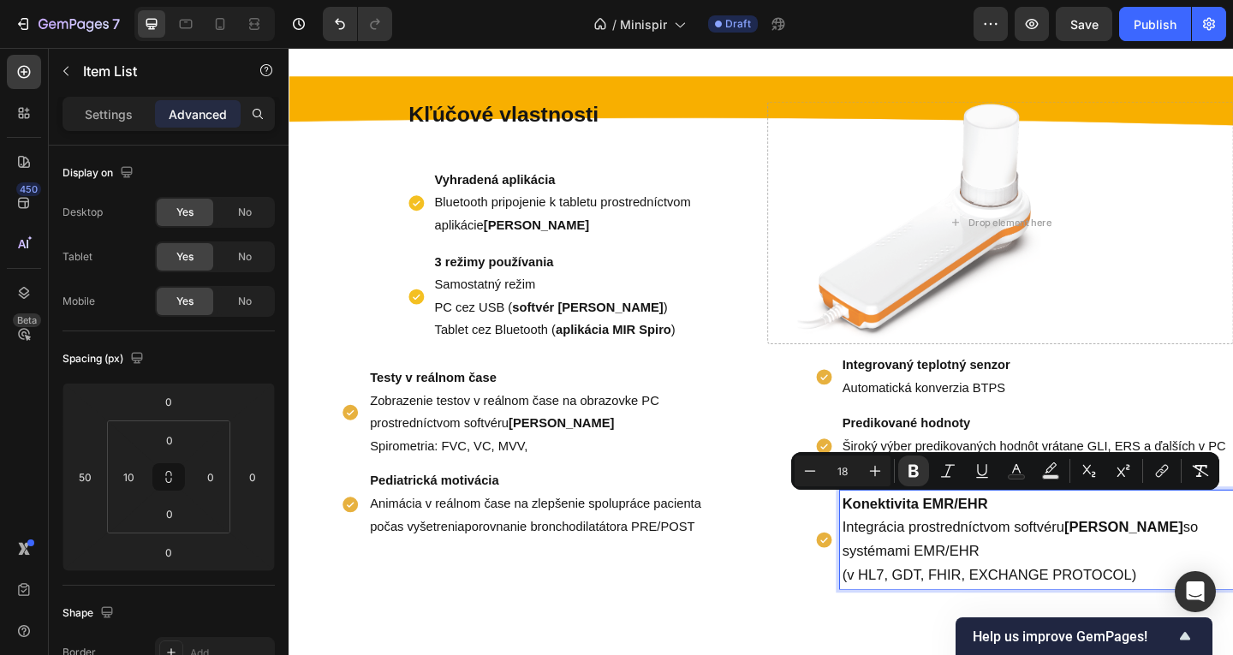
click at [1136, 593] on p "Konektivita EMR/EHR Integrácia prostredníctvom softvéru MIR Spiro so systémami …" at bounding box center [1102, 583] width 423 height 102
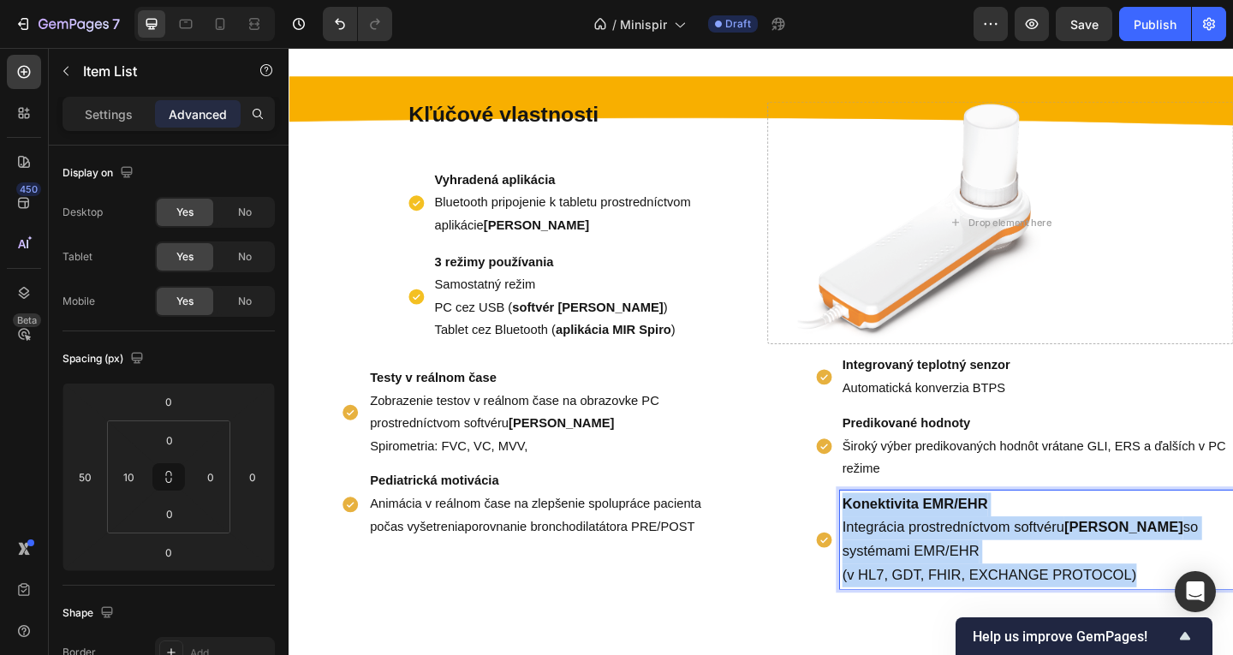
drag, startPoint x: 1216, startPoint y: 617, endPoint x: 842, endPoint y: 522, distance: 386.1
click at [842, 522] on div "Integrovaný teplotný senzor Automatická konverzia BTPS Predikované hodnoty Širo…" at bounding box center [1062, 508] width 507 height 258
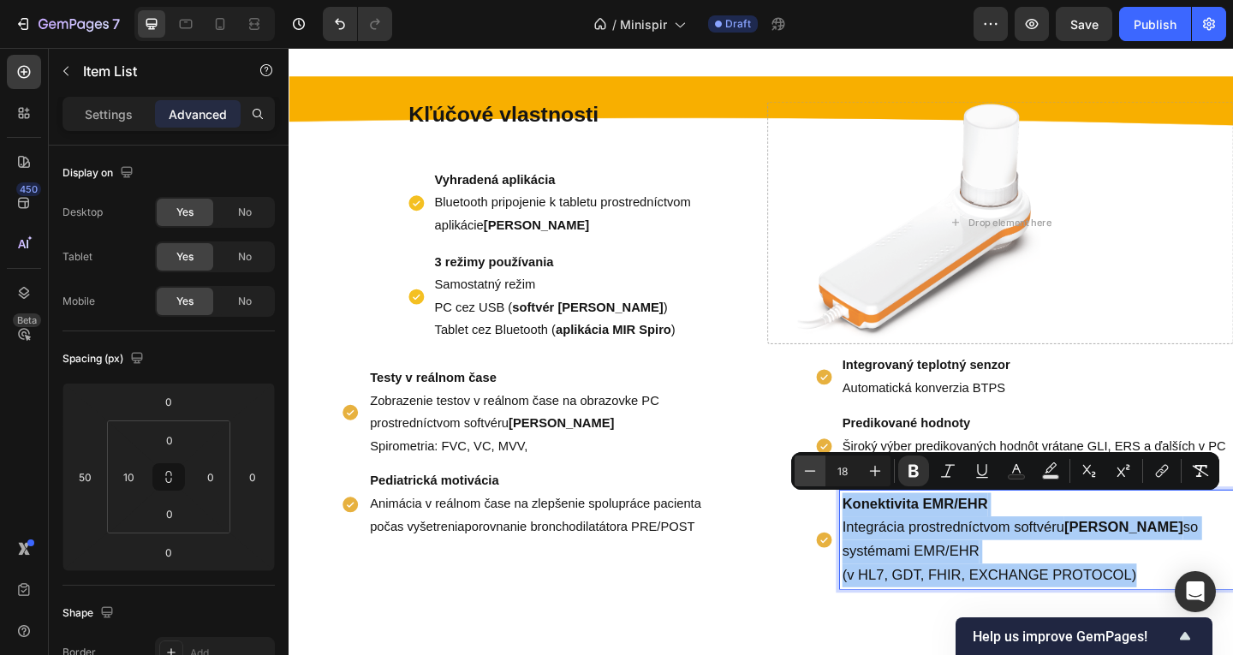
click at [820, 474] on button "Minus" at bounding box center [810, 471] width 31 height 31
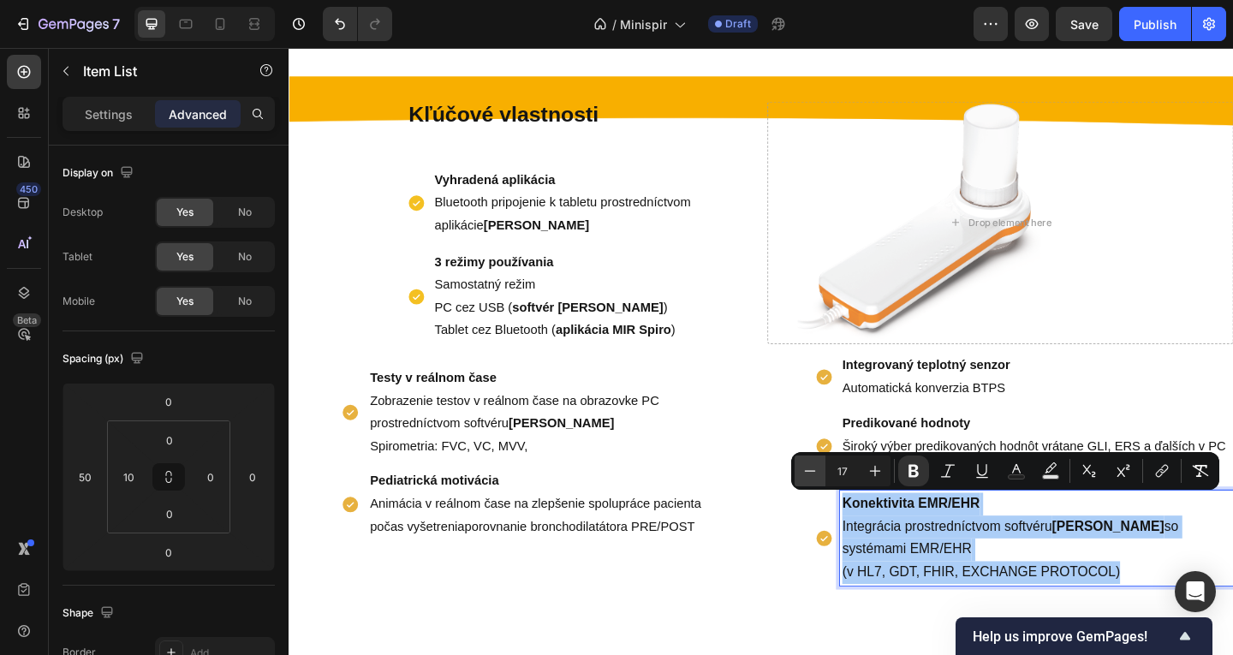
click at [820, 474] on button "Minus" at bounding box center [810, 471] width 31 height 31
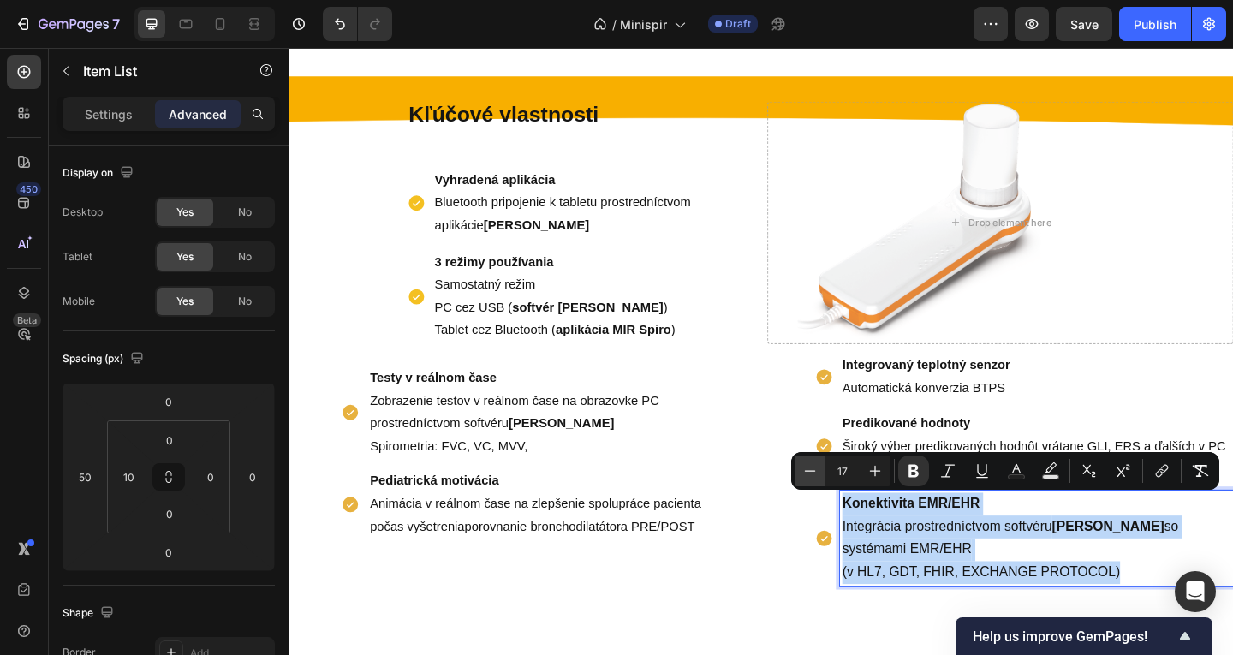
type input "16"
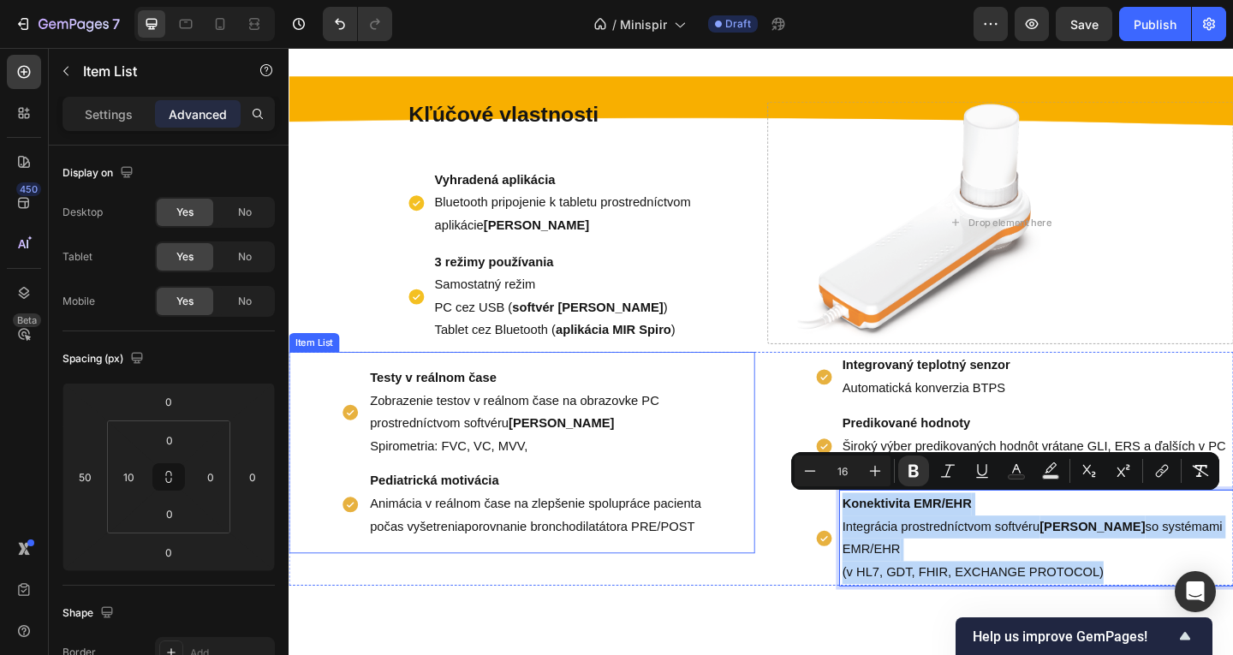
click at [736, 468] on p "Testy v reálnom čase Zobrazenie testov v reálnom čase na obrazovke PC prostredn…" at bounding box center [574, 444] width 394 height 98
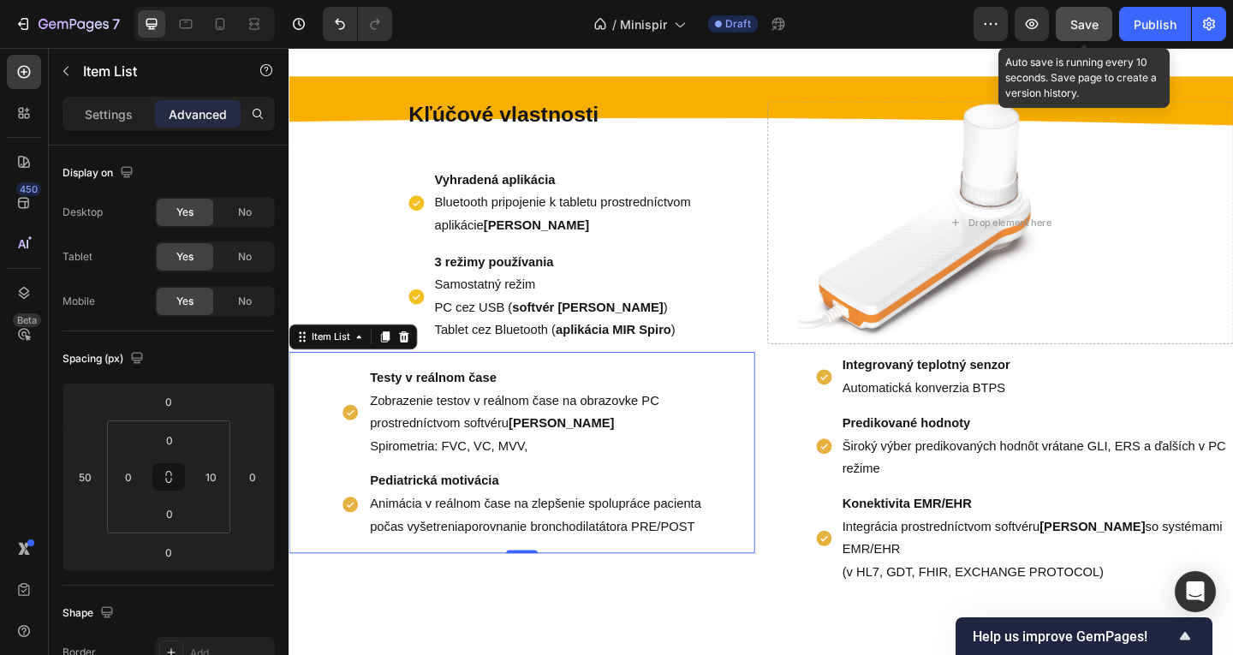
click at [1090, 19] on span "Save" at bounding box center [1084, 24] width 28 height 15
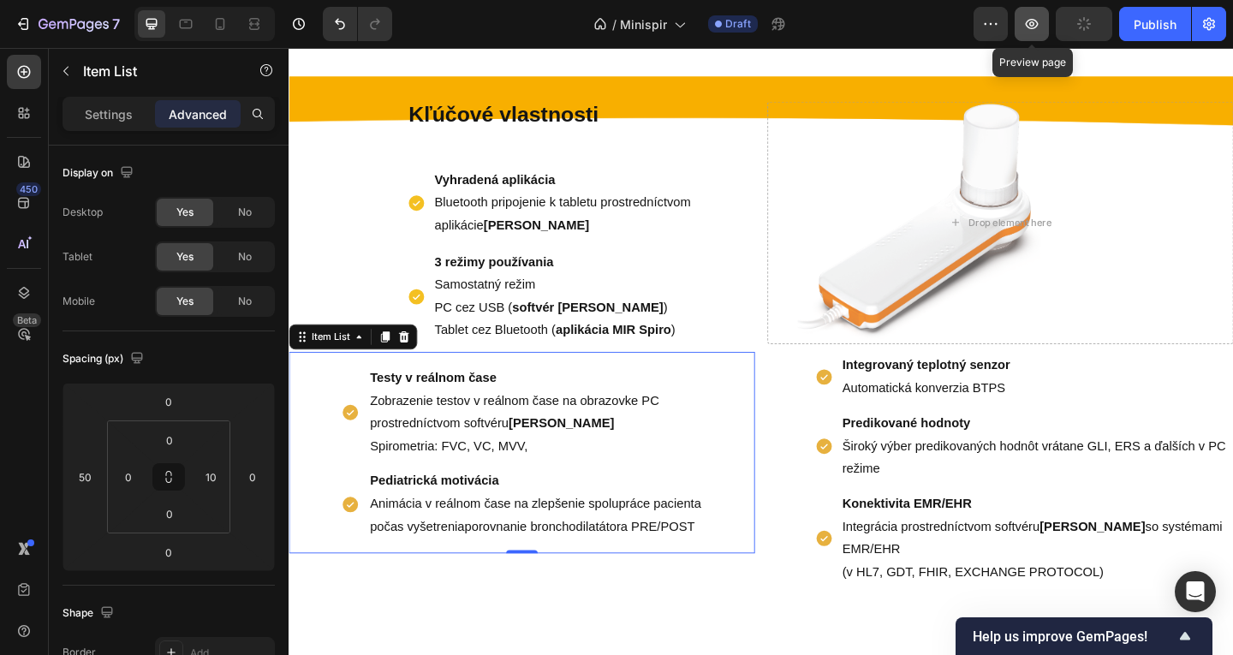
click at [1034, 26] on icon "button" at bounding box center [1031, 23] width 5 height 5
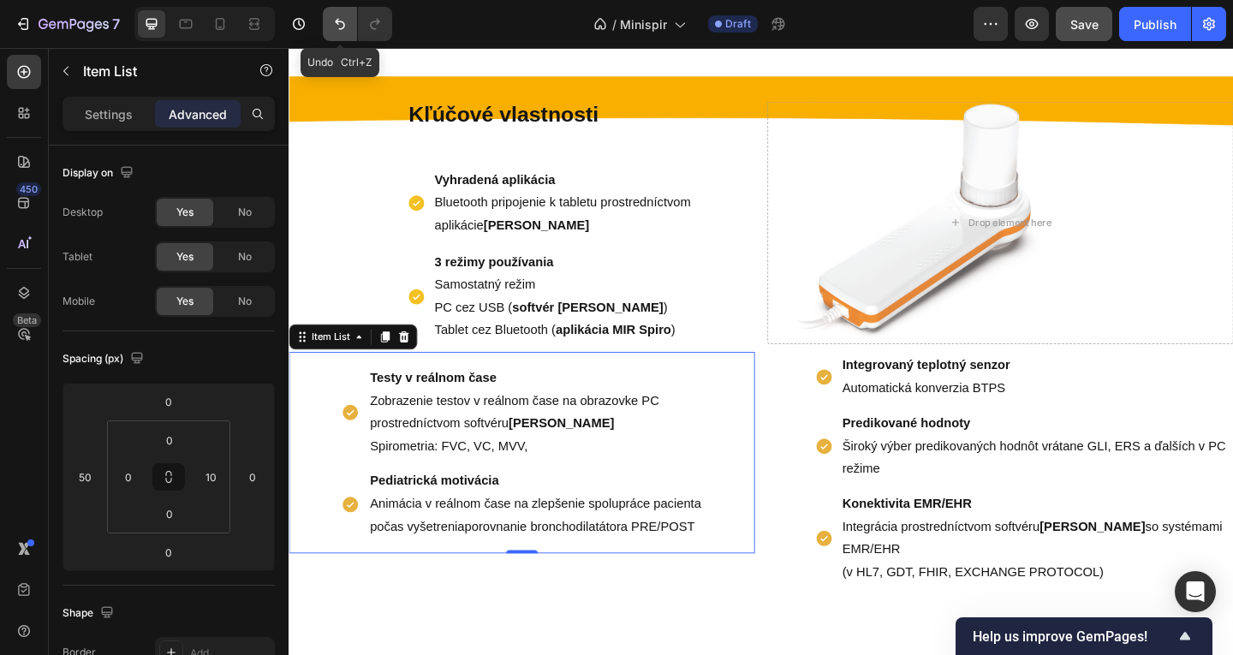
click at [353, 23] on button "Undo/Redo" at bounding box center [340, 24] width 34 height 34
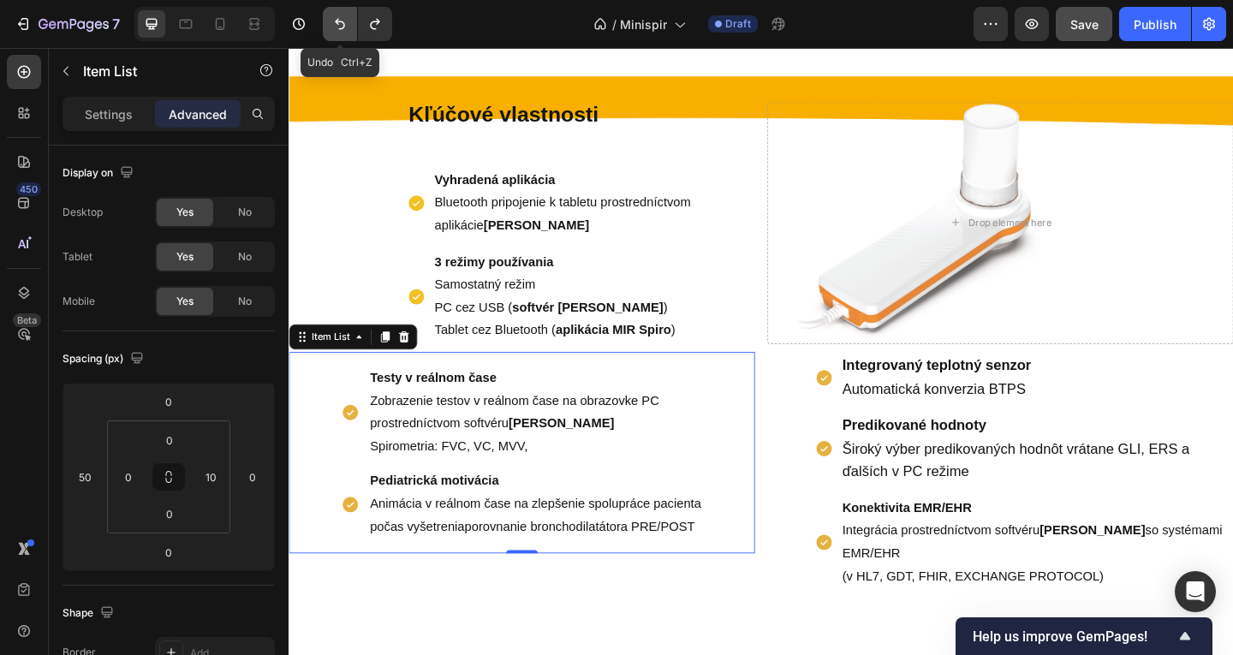
click at [352, 22] on button "Undo/Redo" at bounding box center [340, 24] width 34 height 34
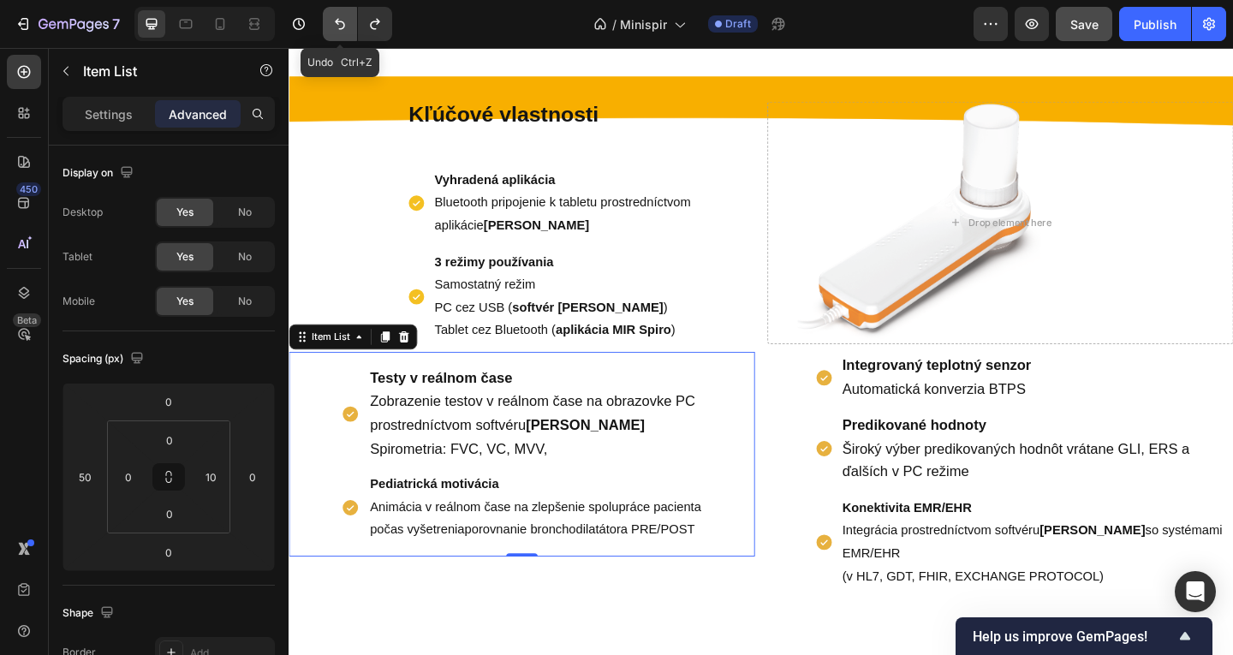
click at [352, 22] on button "Undo/Redo" at bounding box center [340, 24] width 34 height 34
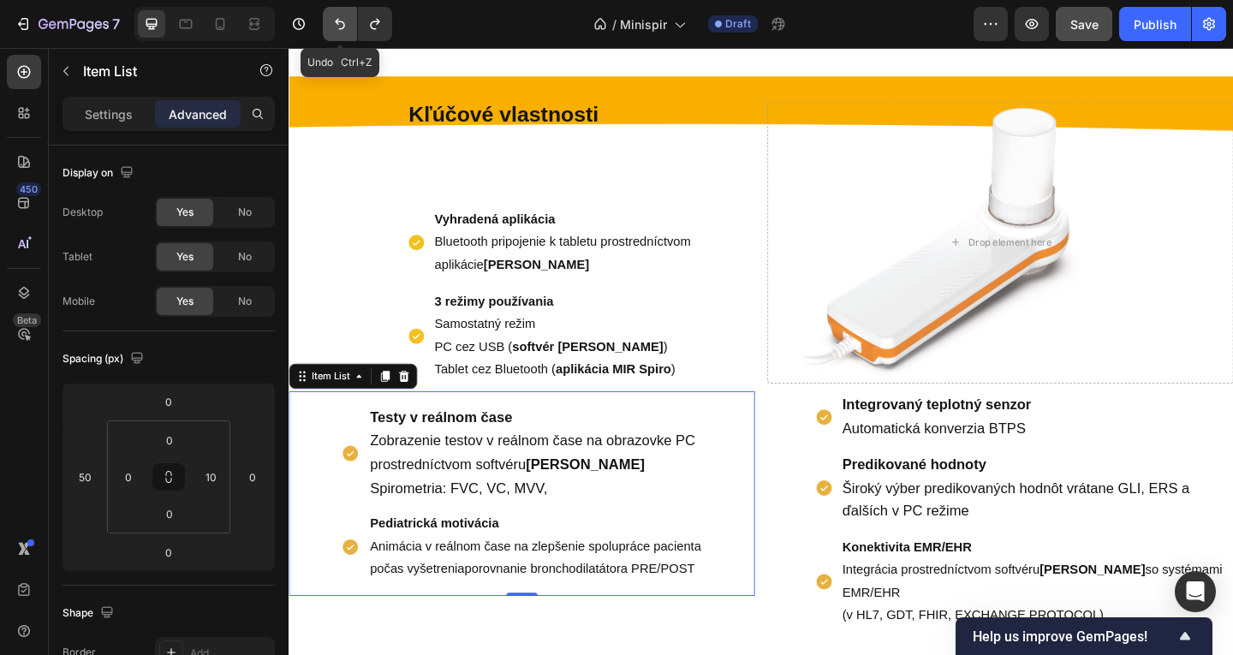
click at [352, 22] on button "Undo/Redo" at bounding box center [340, 24] width 34 height 34
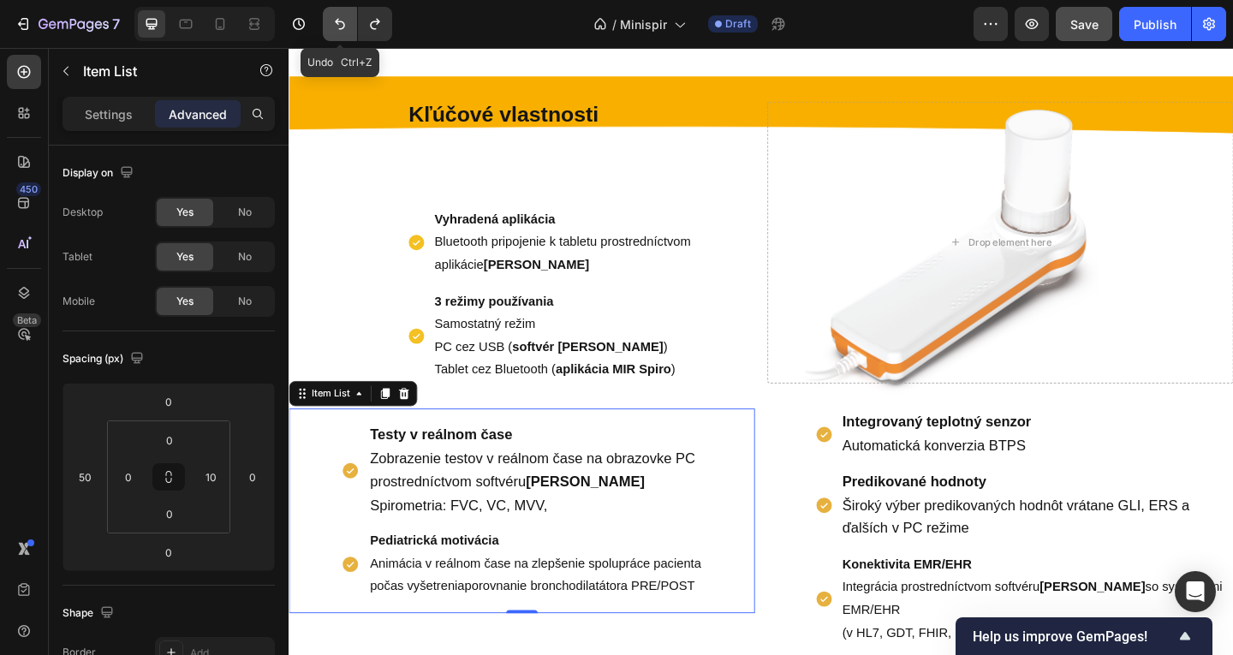
click at [352, 22] on button "Undo/Redo" at bounding box center [340, 24] width 34 height 34
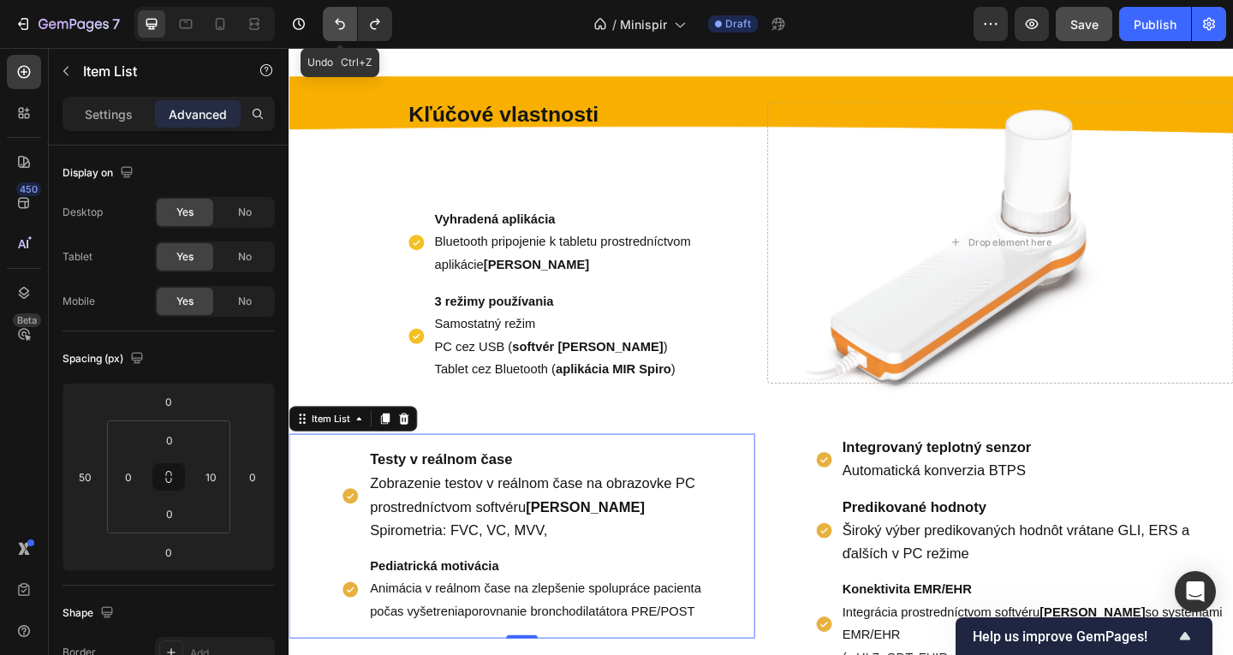
click at [352, 22] on button "Undo/Redo" at bounding box center [340, 24] width 34 height 34
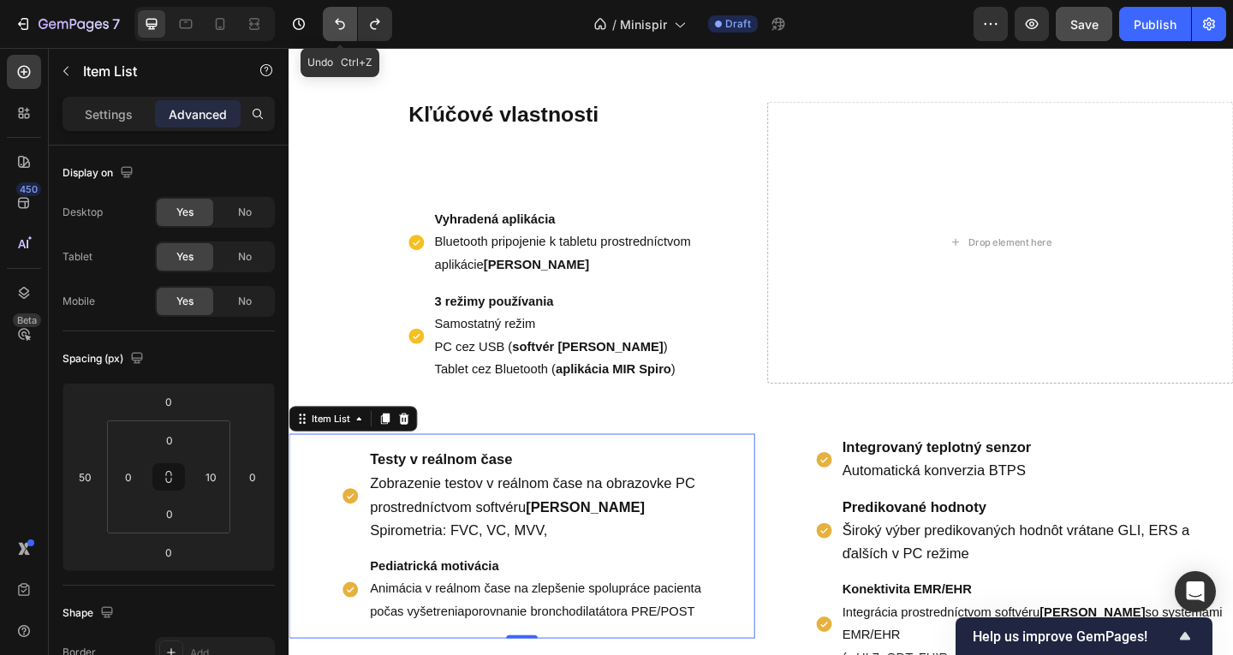
click at [350, 22] on button "Undo/Redo" at bounding box center [340, 24] width 34 height 34
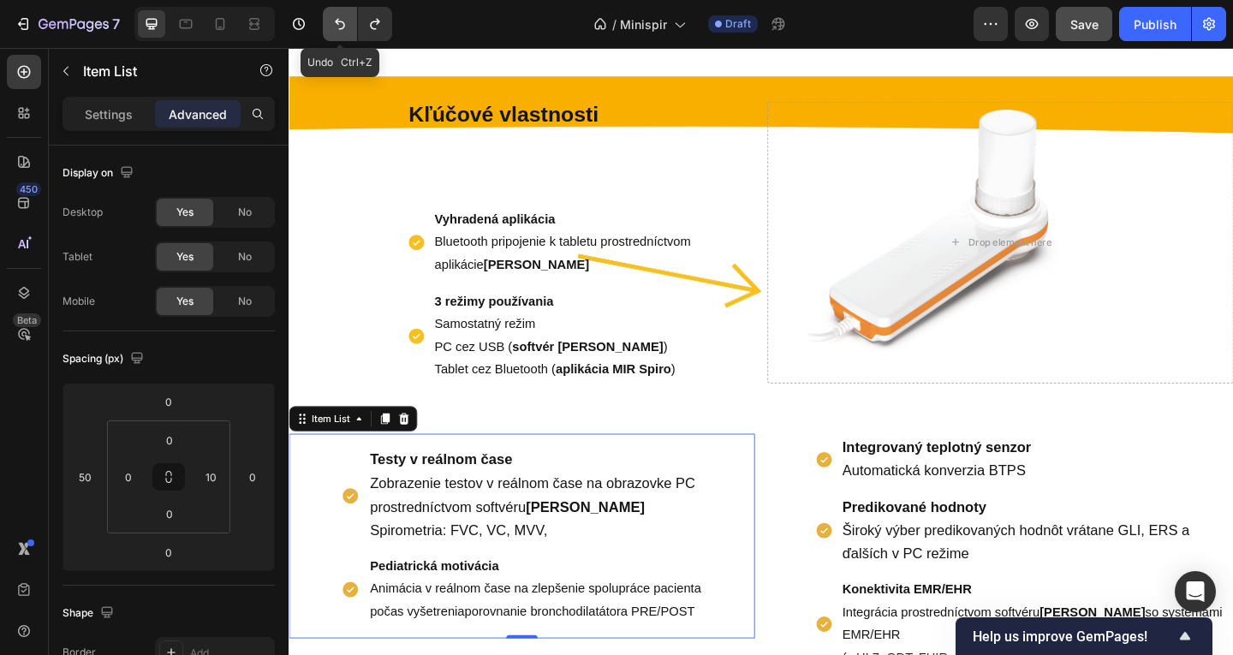
click at [350, 22] on button "Undo/Redo" at bounding box center [340, 24] width 34 height 34
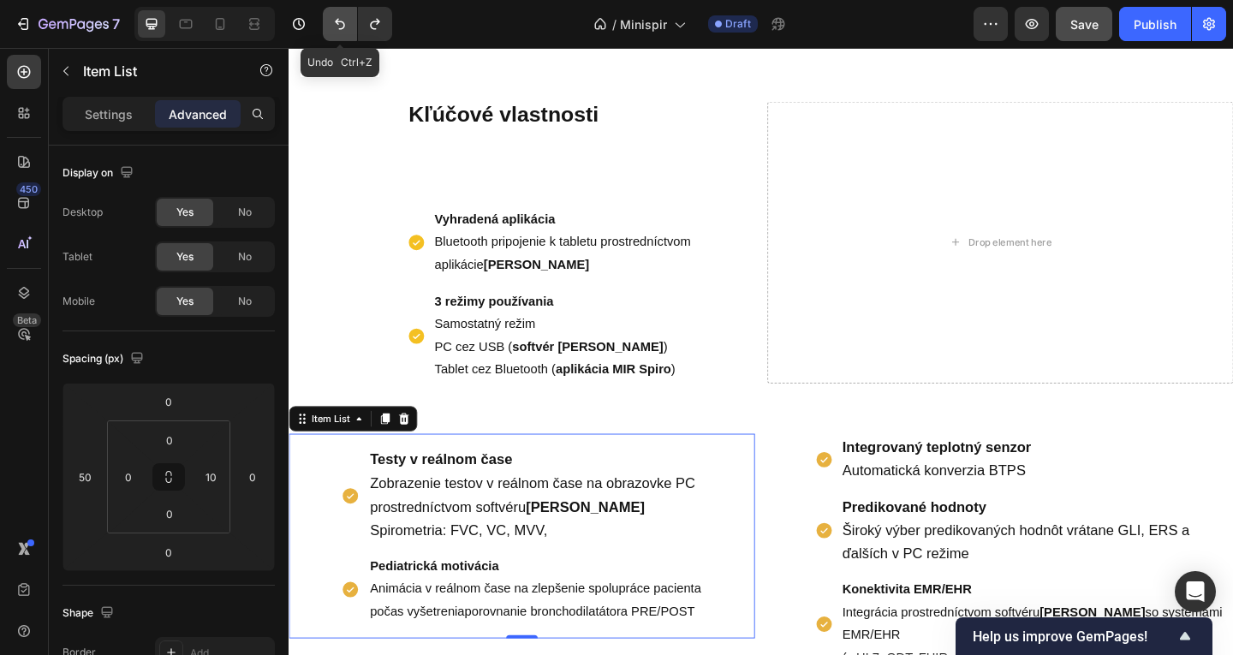
click at [350, 22] on button "Undo/Redo" at bounding box center [340, 24] width 34 height 34
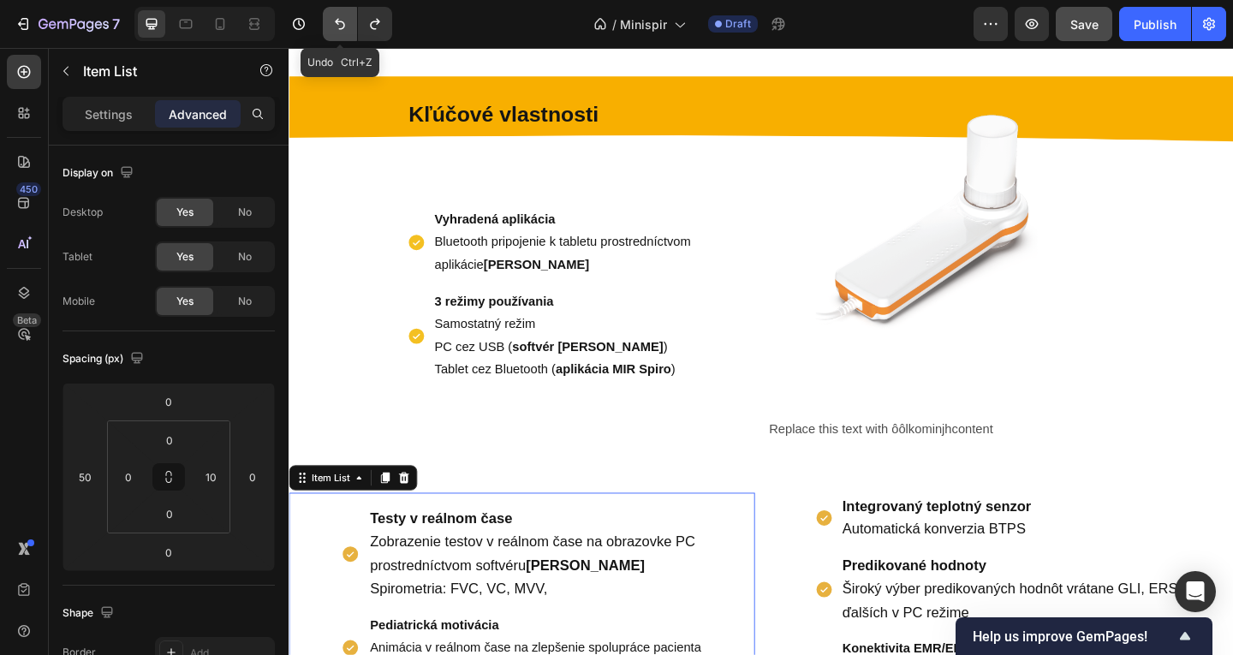
click at [350, 22] on button "Undo/Redo" at bounding box center [340, 24] width 34 height 34
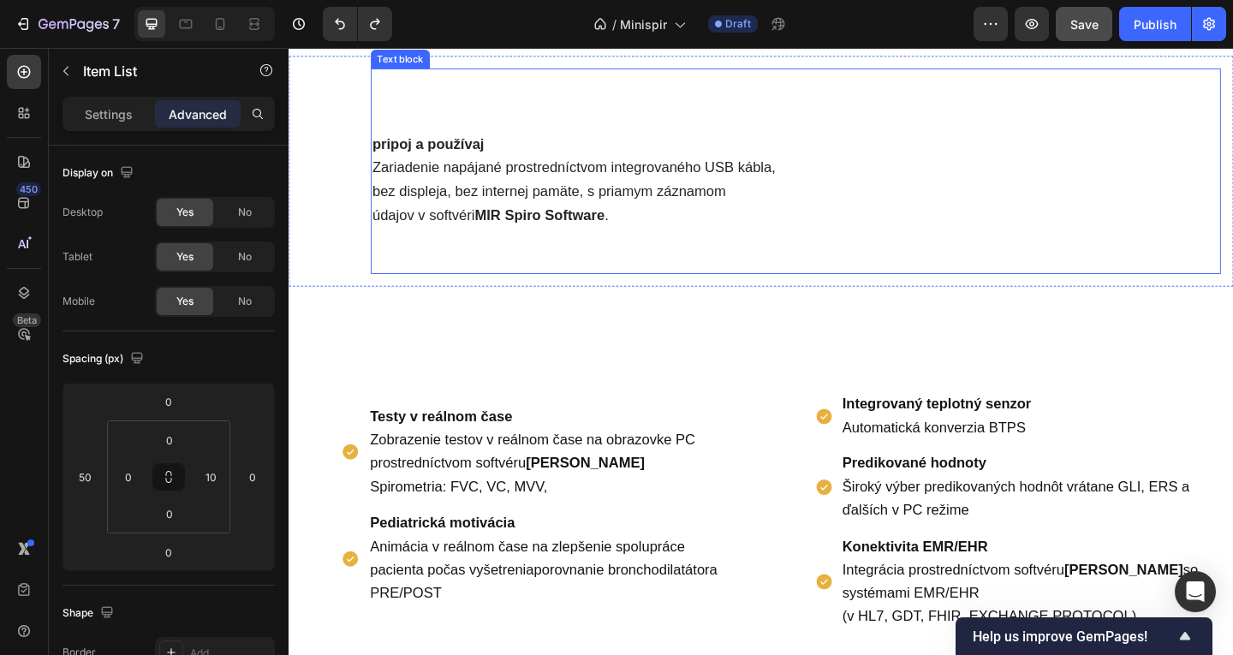
scroll to position [1382, 0]
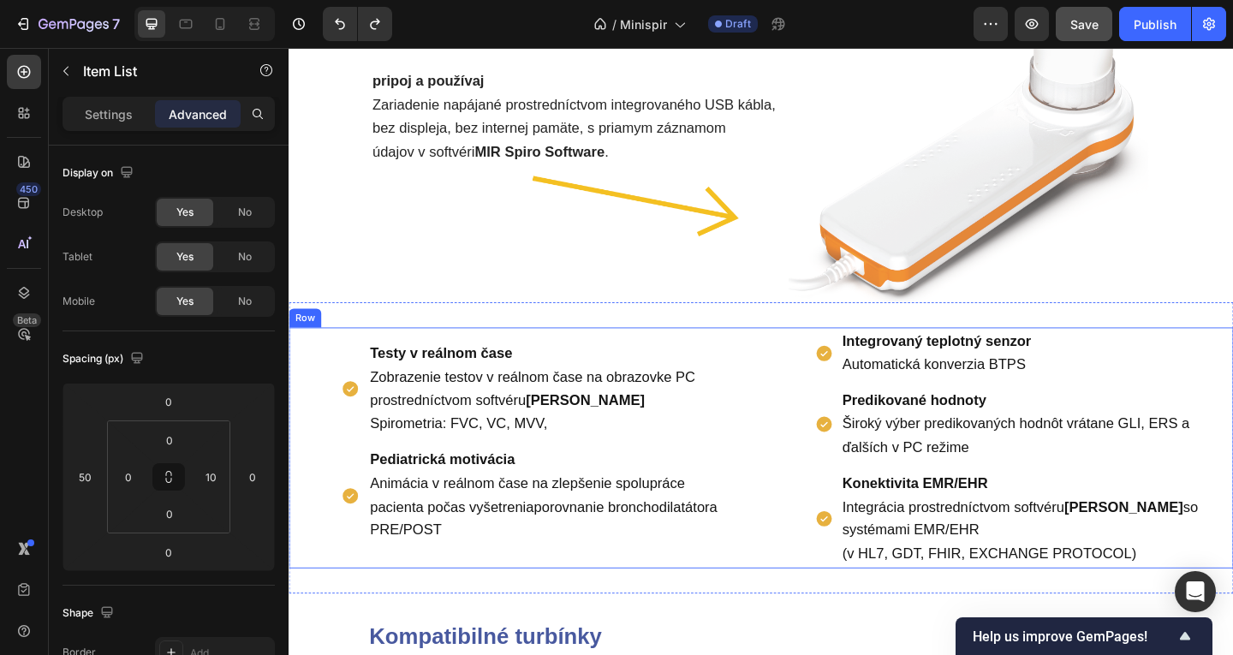
click at [799, 393] on div "Testy v reálnom čase Zobrazenie testov v reálnom čase na obrazovke PC prostredn…" at bounding box center [803, 483] width 1028 height 262
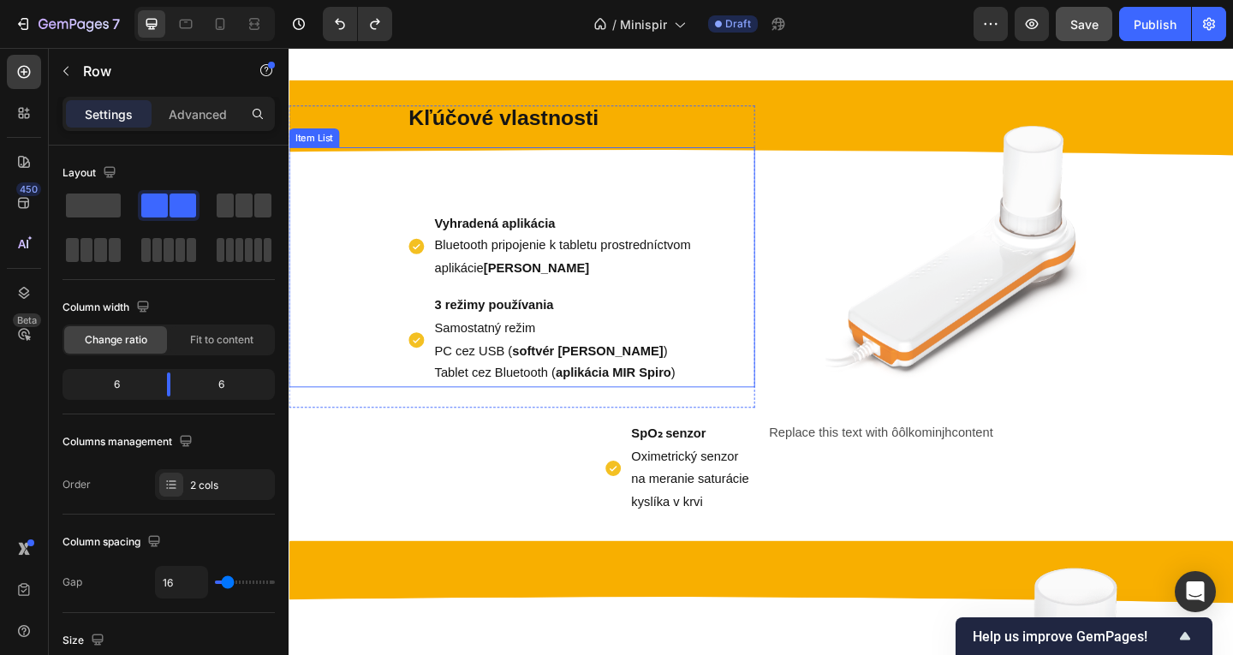
scroll to position [697, 0]
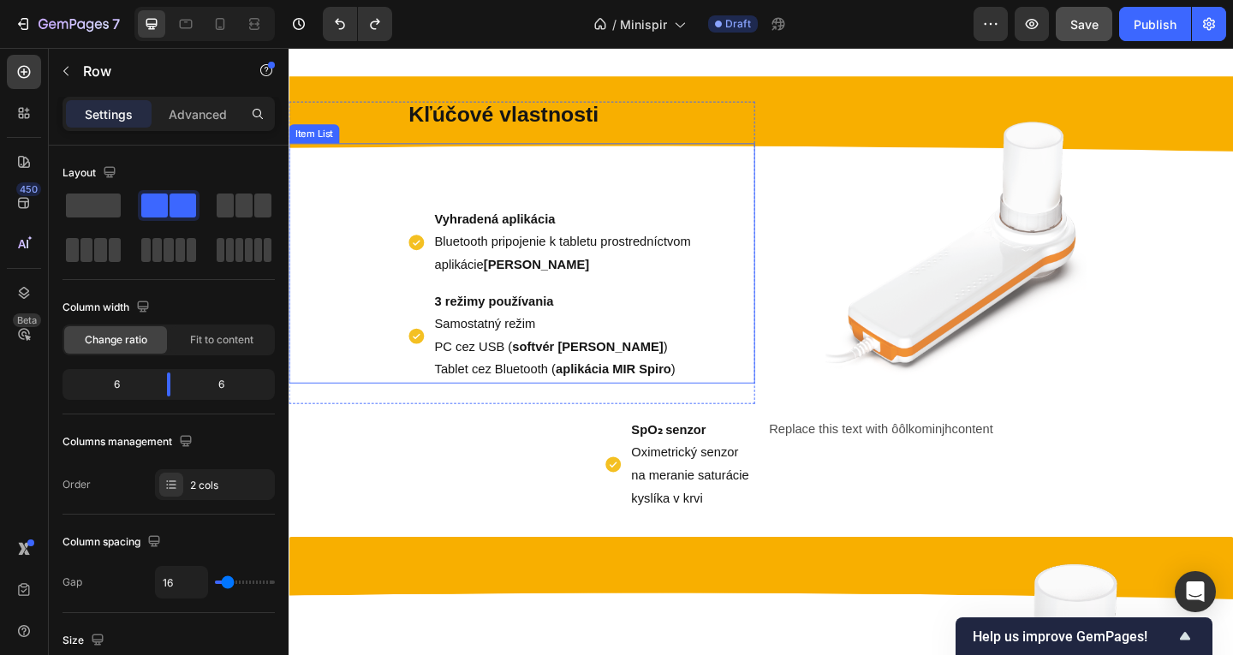
click at [612, 193] on div "Vyhradená aplikácia Bluetooth pripojenie k tabletu prostredníctvom aplikácie MI…" at bounding box center [542, 283] width 507 height 262
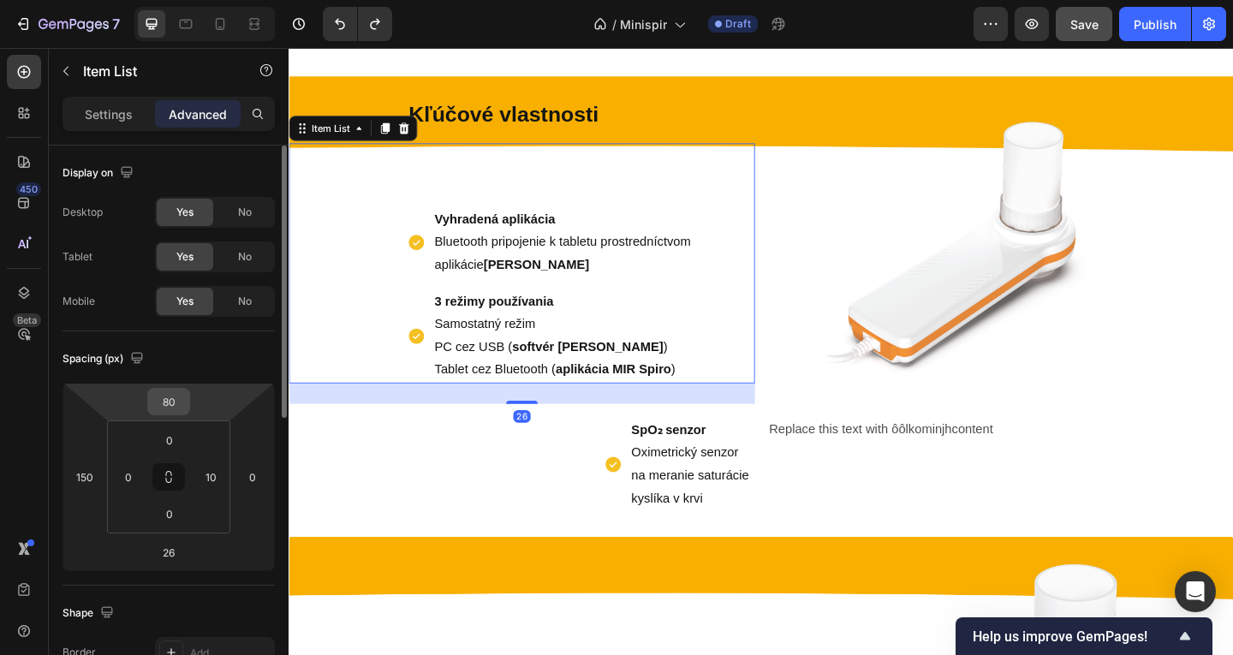
click at [166, 396] on input "80" at bounding box center [169, 402] width 34 height 26
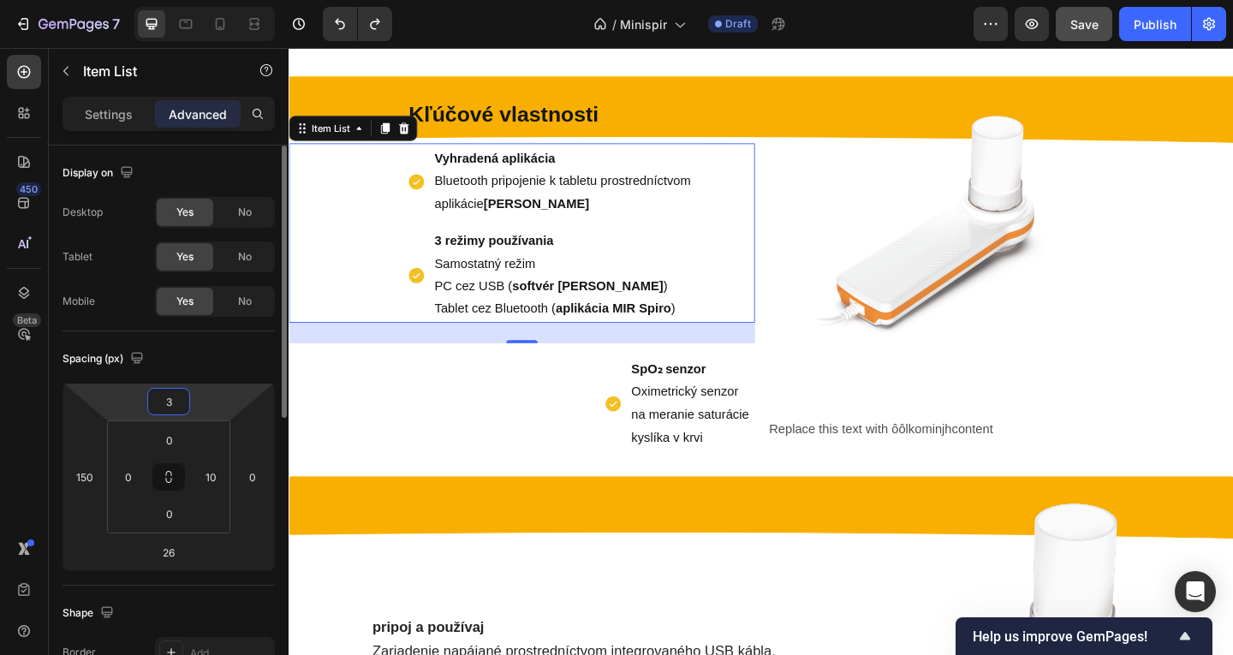
type input "30"
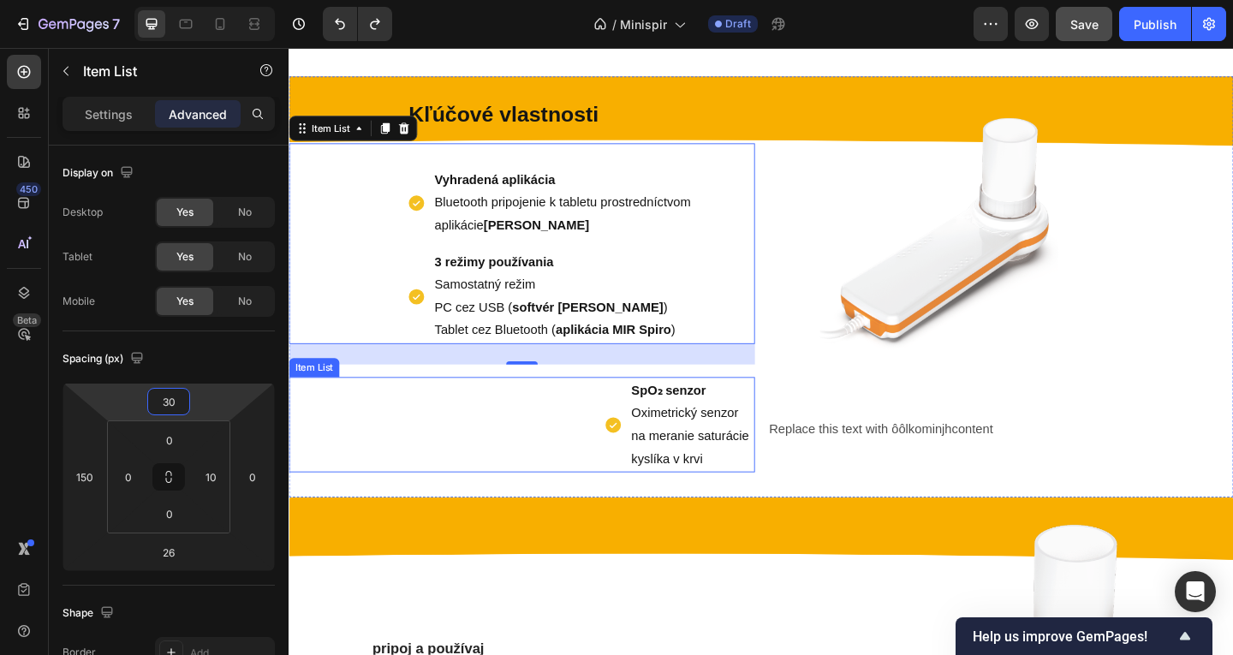
click at [771, 436] on p "SpO₂ senzor Oximetrický senzor na meranie saturácie kyslíka v krvi" at bounding box center [727, 457] width 132 height 98
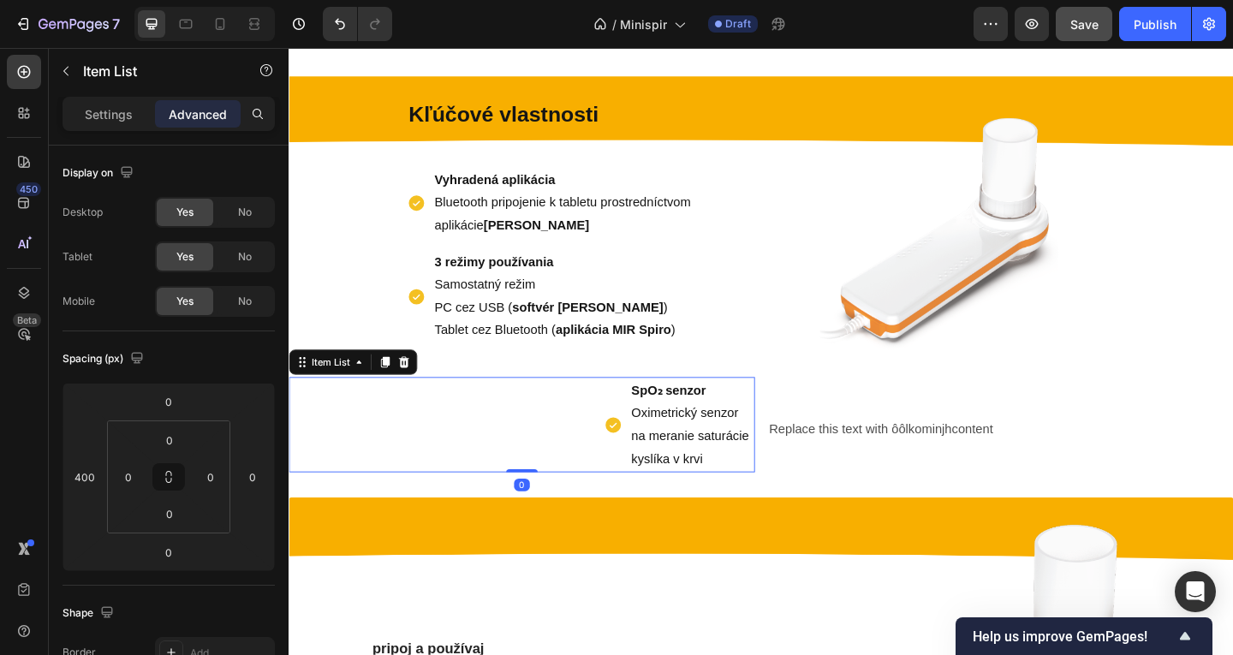
click at [722, 507] on p "SpO₂ senzor Oximetrický senzor na meranie saturácie kyslíka v krvi" at bounding box center [727, 457] width 132 height 98
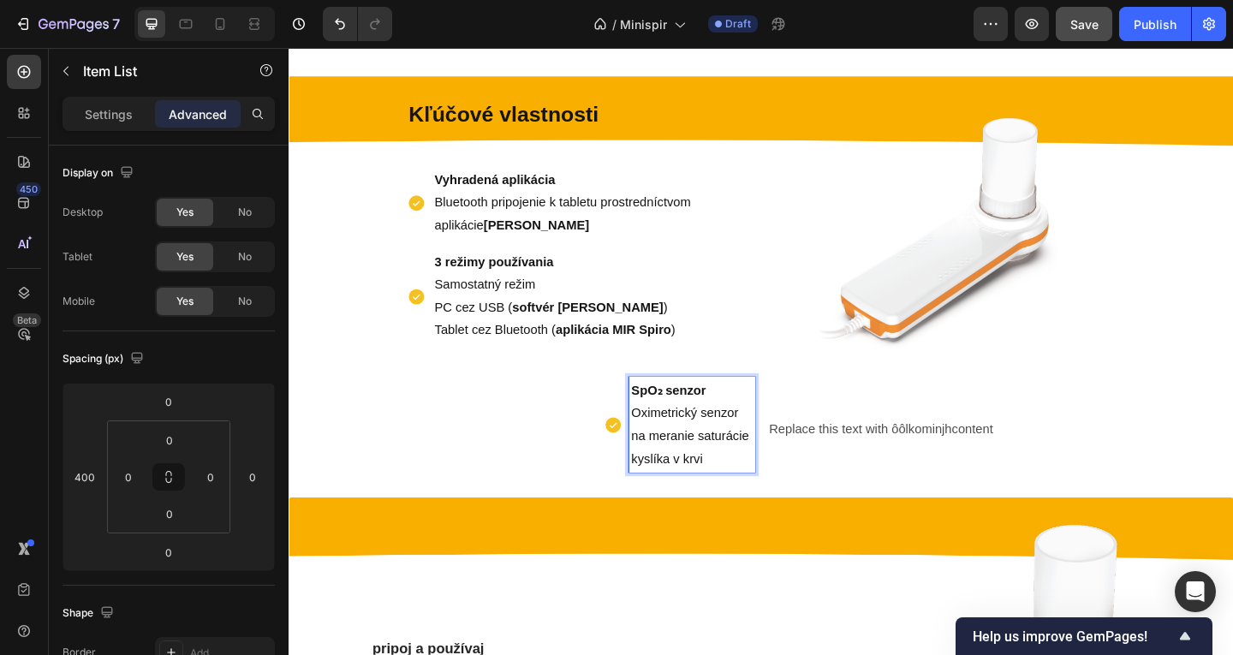
click at [544, 438] on div "SpO₂ senzor Oximetrický senzor na meranie saturácie kyslíka v krvi Item List 0" at bounding box center [542, 458] width 507 height 104
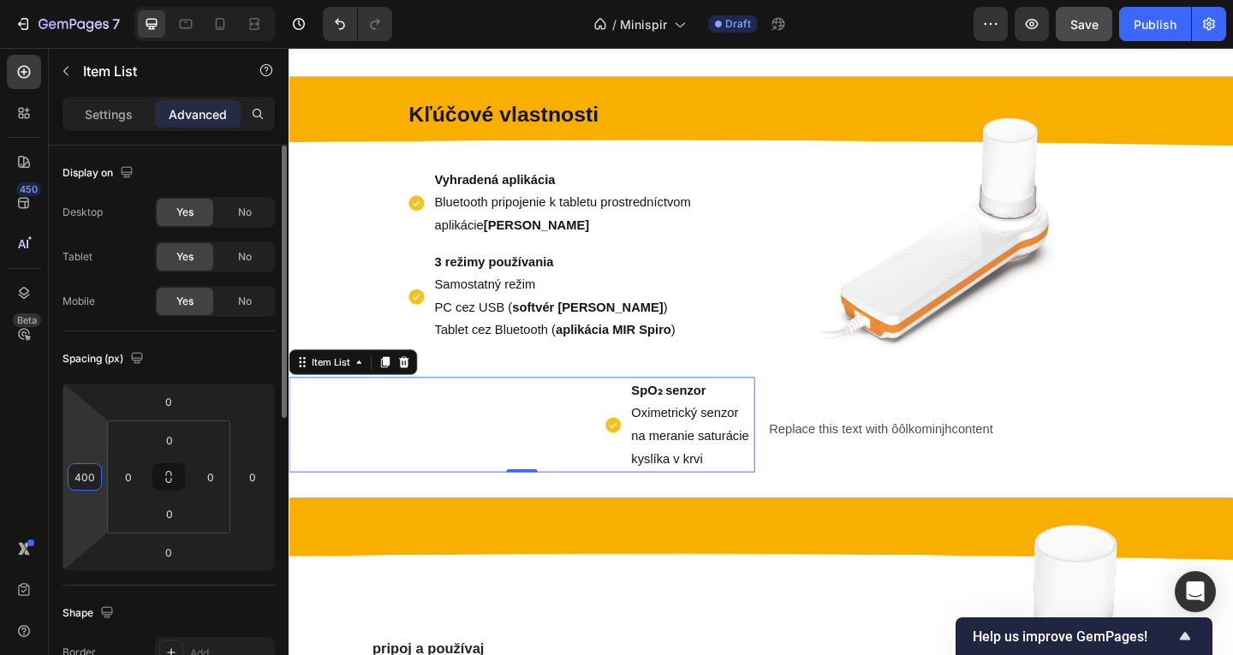
click at [85, 471] on input "400" at bounding box center [85, 477] width 26 height 26
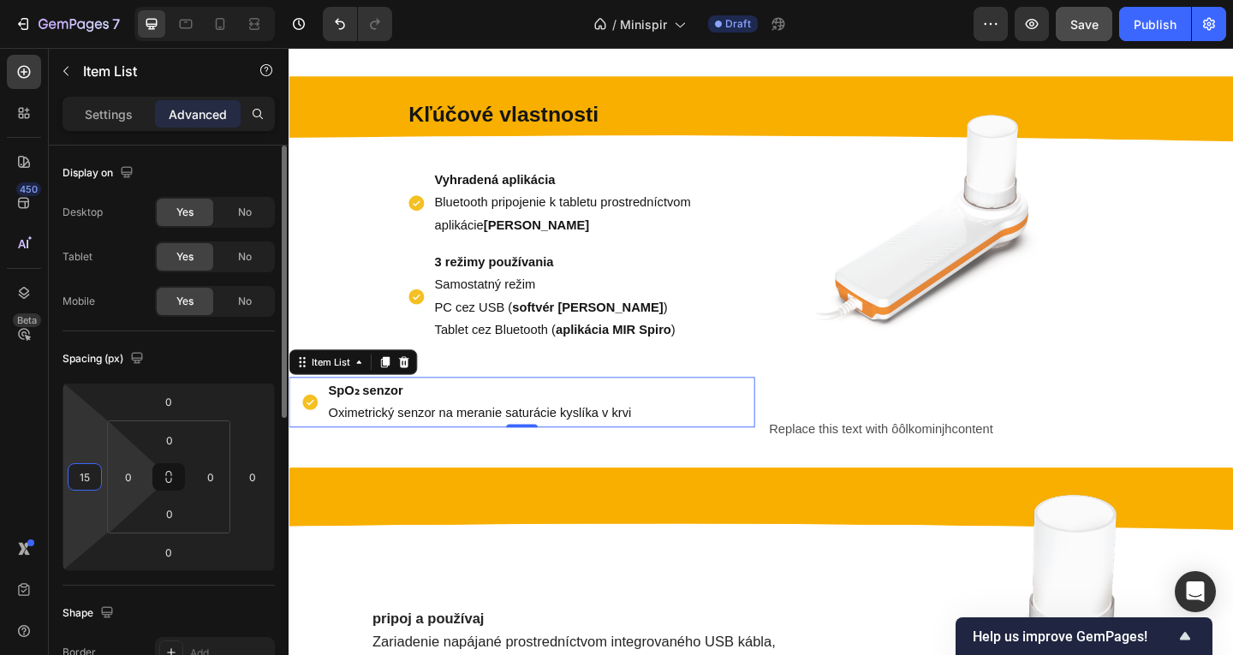
type input "150"
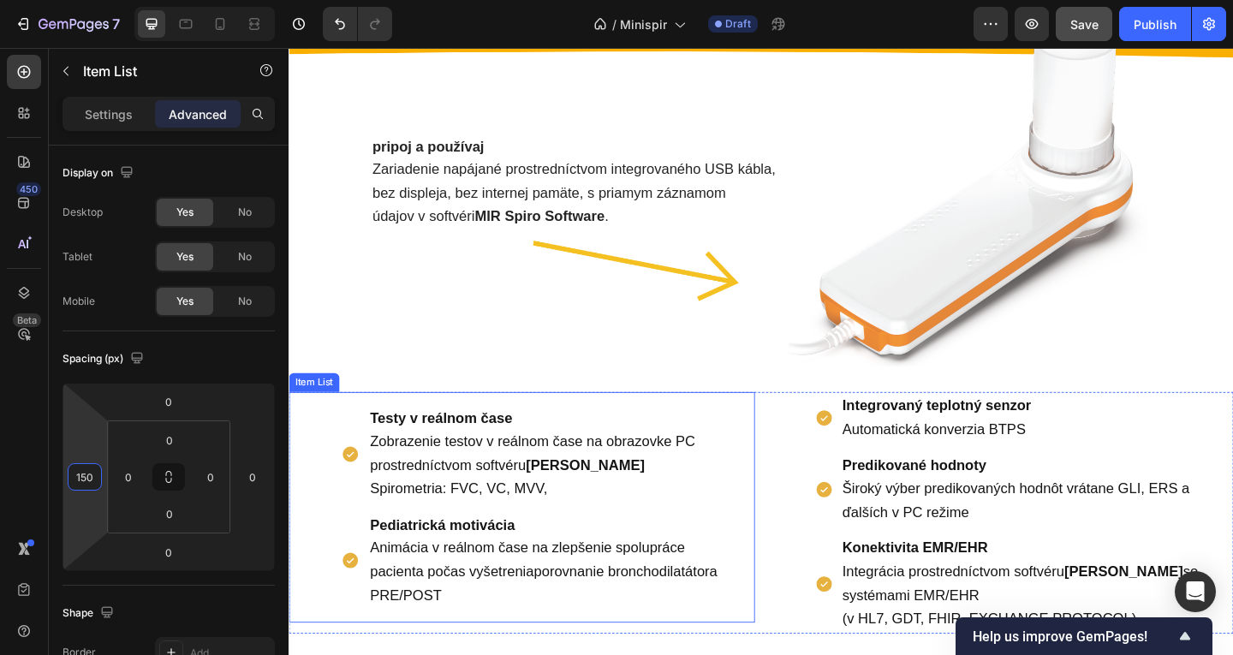
click at [634, 536] on div "Testy v reálnom čase Zobrazenie testov v reálnom čase na obrazovke PC prostredn…" at bounding box center [573, 489] width 399 height 107
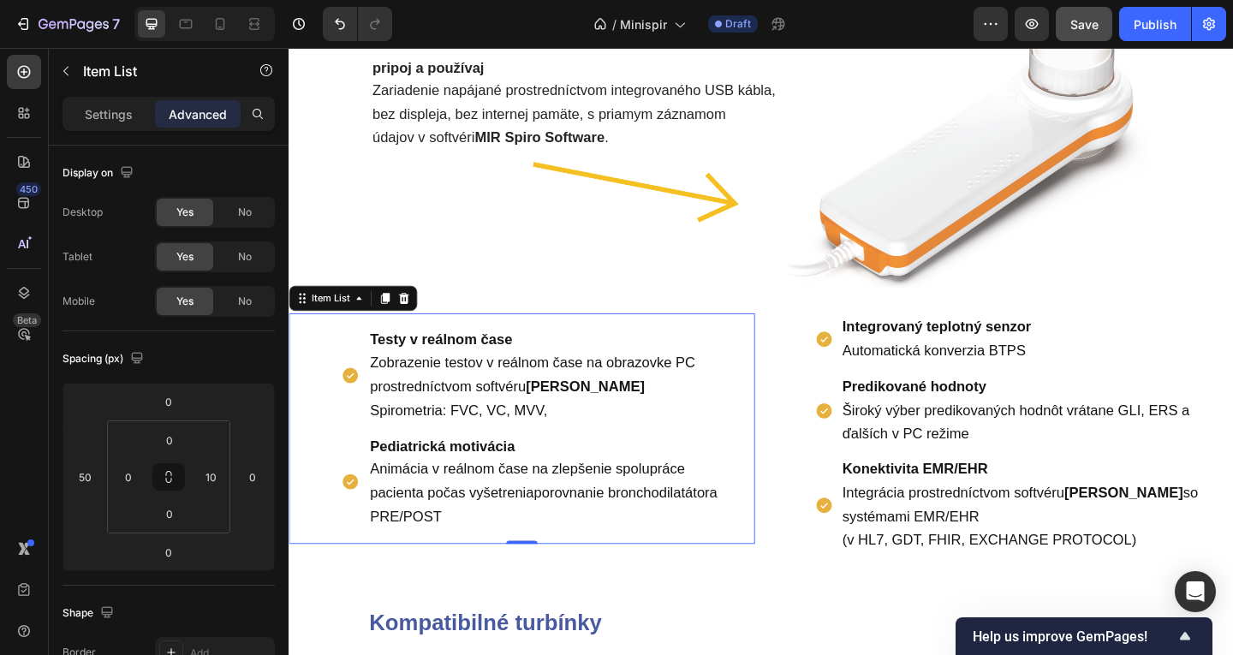
click at [605, 438] on p "Testy v reálnom čase Zobrazenie testov v reálnom čase na obrazovke PC prostredn…" at bounding box center [574, 404] width 394 height 102
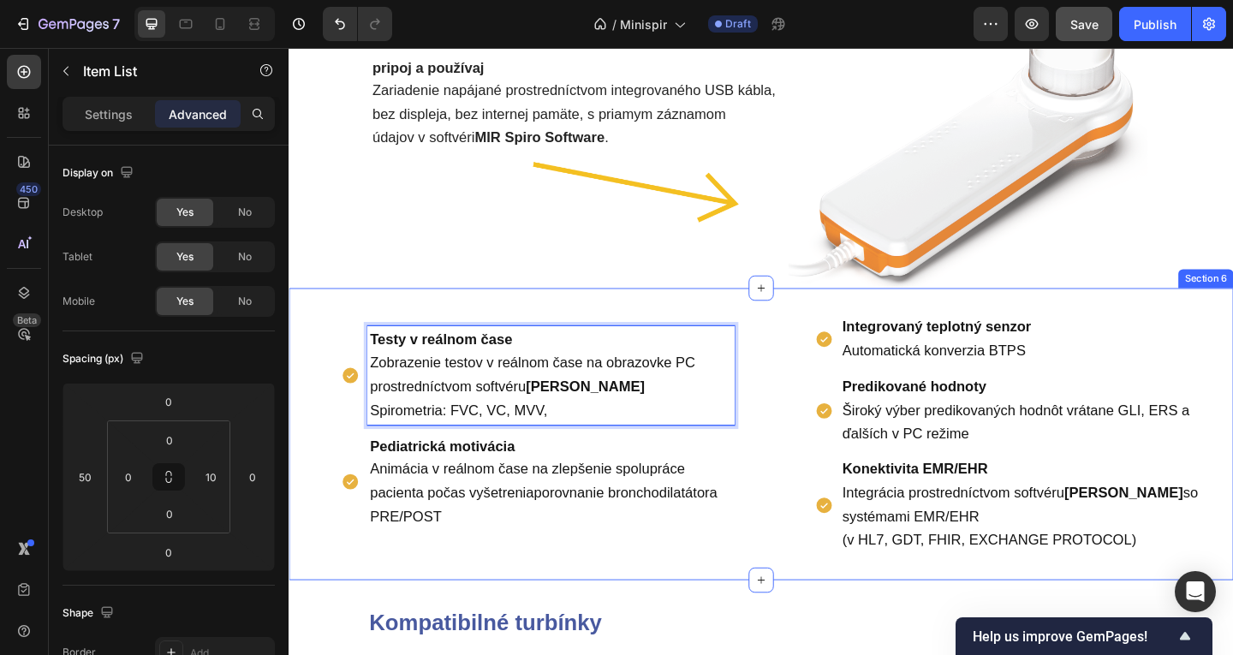
drag, startPoint x: 605, startPoint y: 438, endPoint x: 385, endPoint y: 372, distance: 229.8
click at [355, 325] on div "Testy v reálnom čase Zobrazenie testov v reálnom čase na obrazovke PC prostredn…" at bounding box center [803, 467] width 1028 height 317
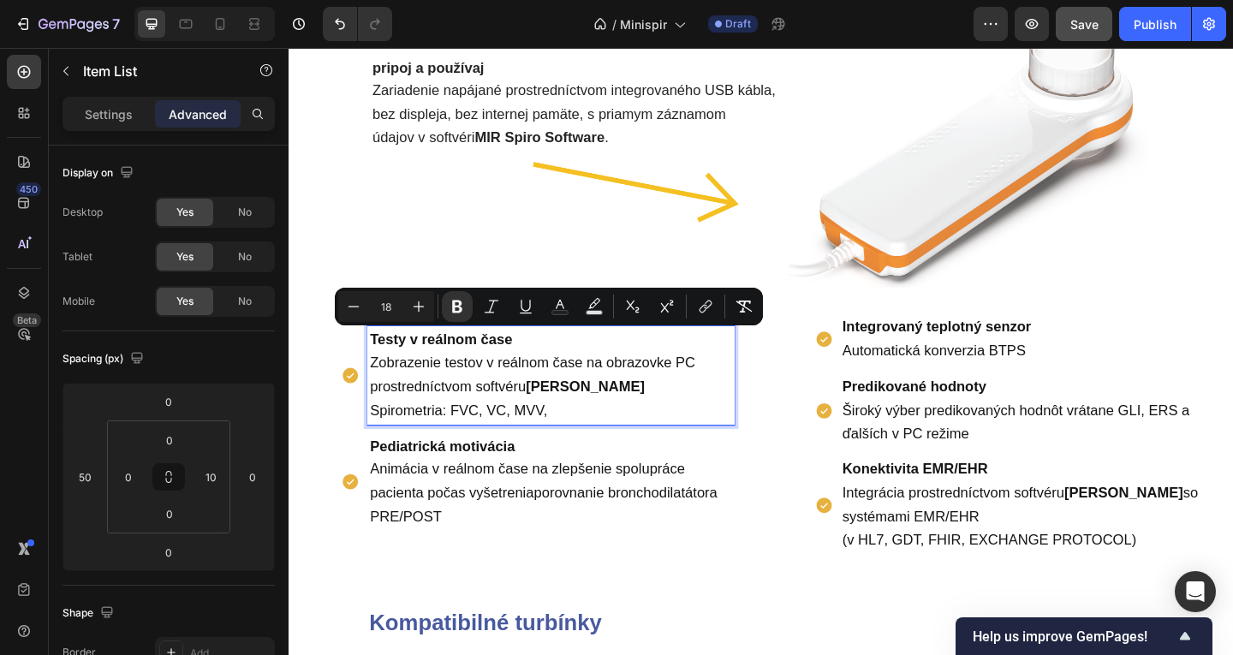
click at [406, 415] on span "Zobrazenie testov v reálnom čase na obrazovke PC prostredníctvom softvéru [PERS…" at bounding box center [554, 403] width 354 height 43
click at [632, 450] on p "Testy v reálnom čase Zobrazenie testov v reálnom čase na obrazovke PC prostredn…" at bounding box center [574, 404] width 394 height 102
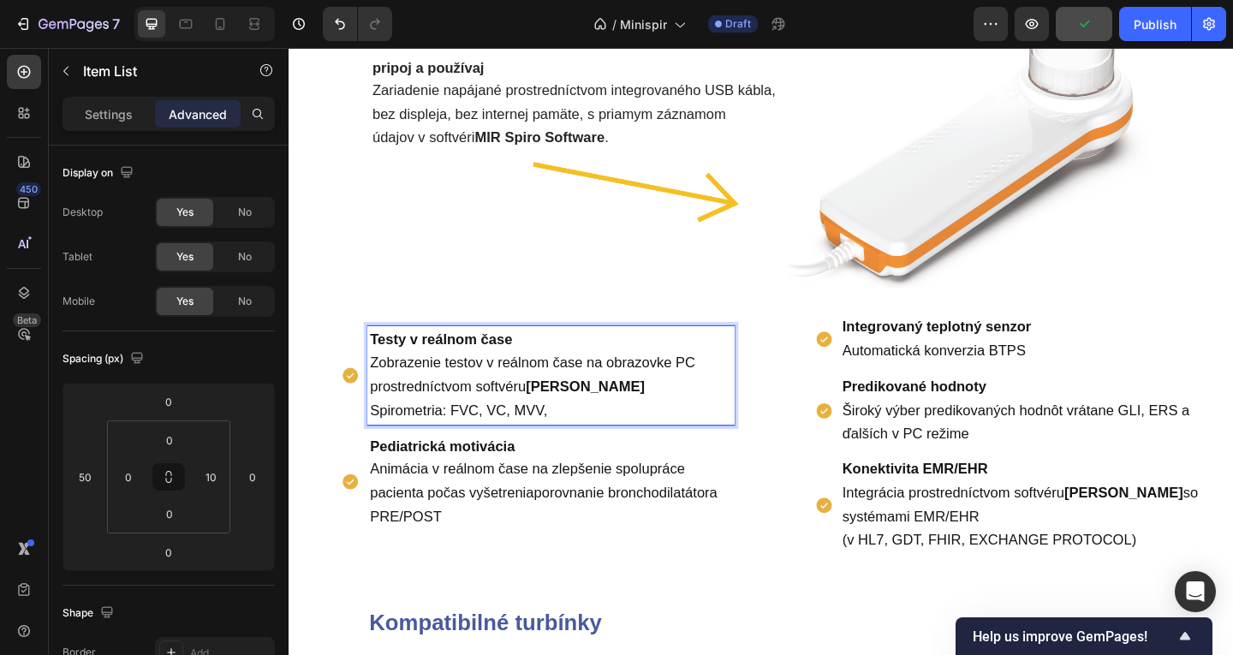
drag, startPoint x: 592, startPoint y: 440, endPoint x: 339, endPoint y: 361, distance: 264.9
click at [339, 361] on div "Testy v reálnom čase Zobrazenie testov v reálnom čase na obrazovke PC prostredn…" at bounding box center [559, 462] width 456 height 250
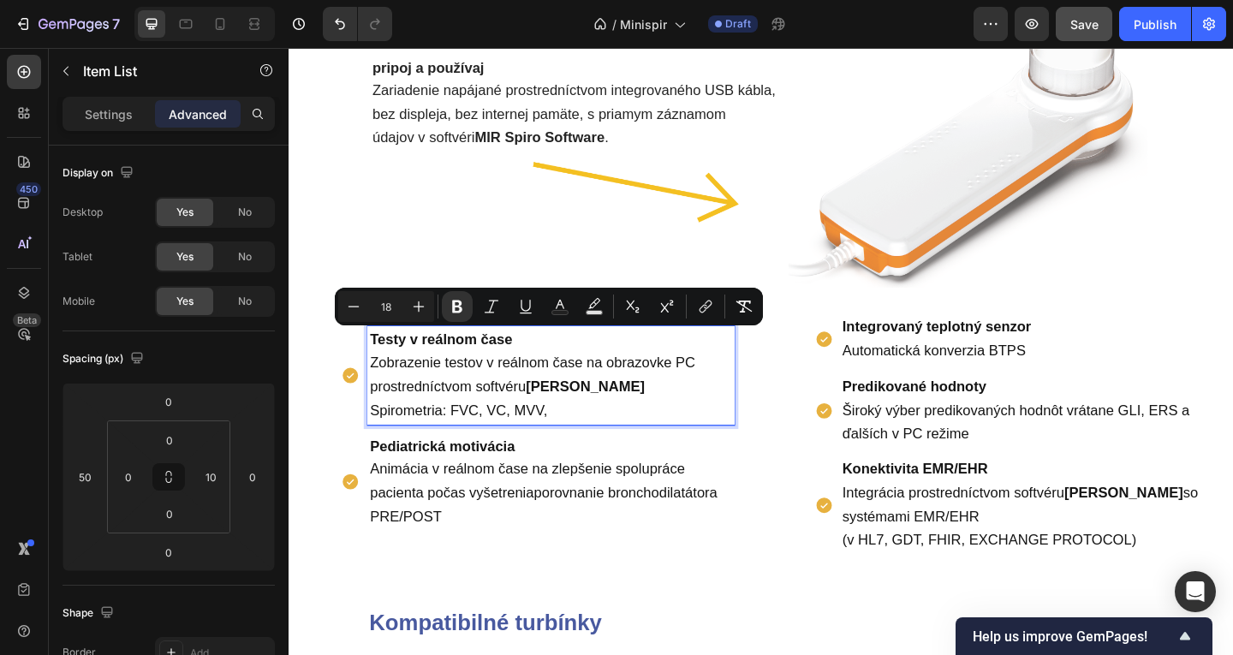
copy p "Testy v reálnom čase Zobrazenie testov v reálnom čase na obrazovke PC prostredn…"
click at [613, 211] on div "pripoj a používaj Zariadenie napájané prostredníctvom integrovaného USB kábla, …" at bounding box center [803, 98] width 1028 height 251
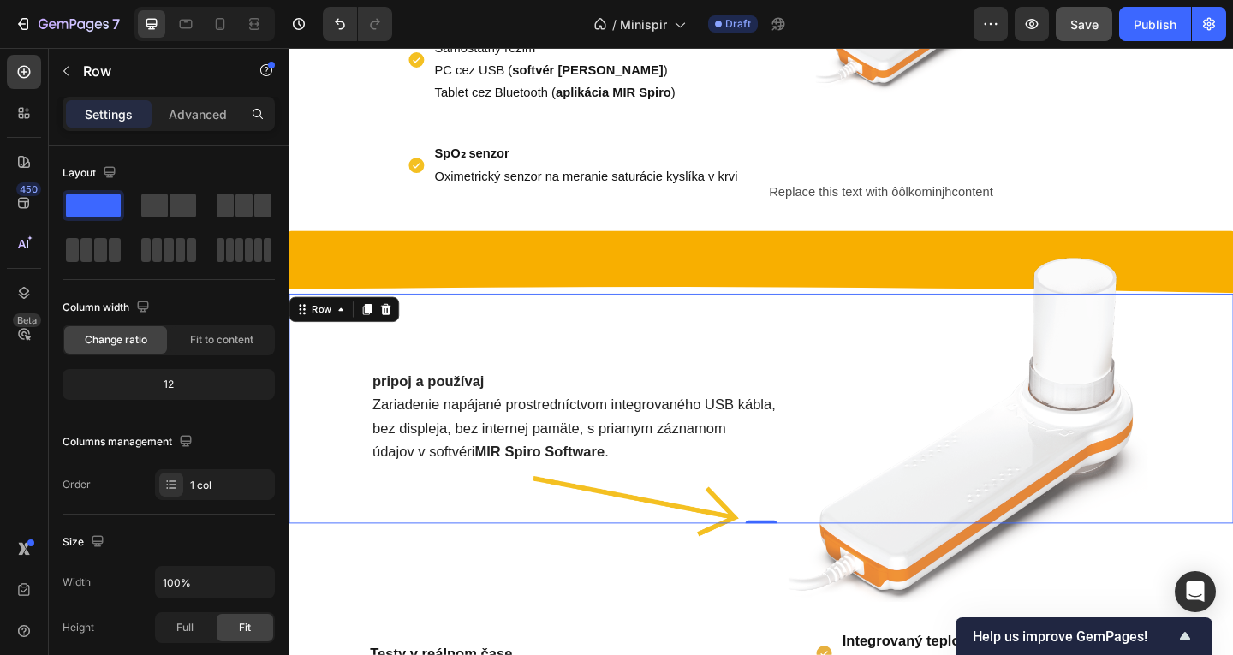
scroll to position [954, 0]
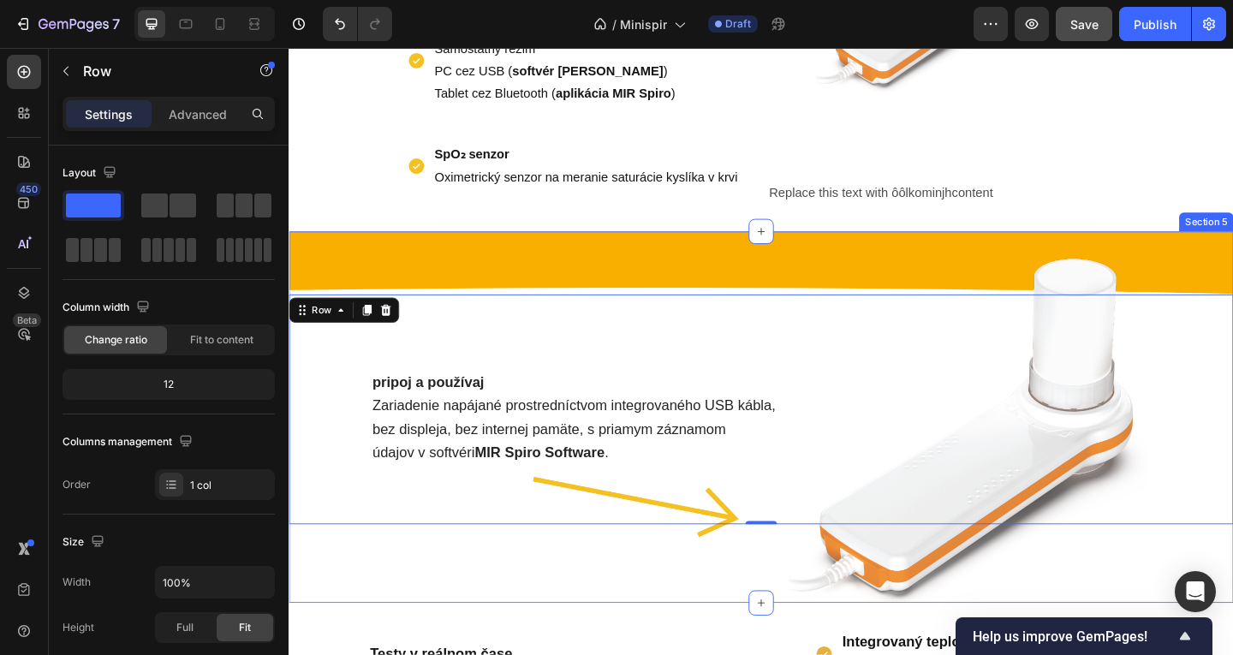
click at [740, 274] on div "pripoj a používaj Zariadenie napájané prostredníctvom integrovaného USB kábla, …" at bounding box center [803, 449] width 1028 height 405
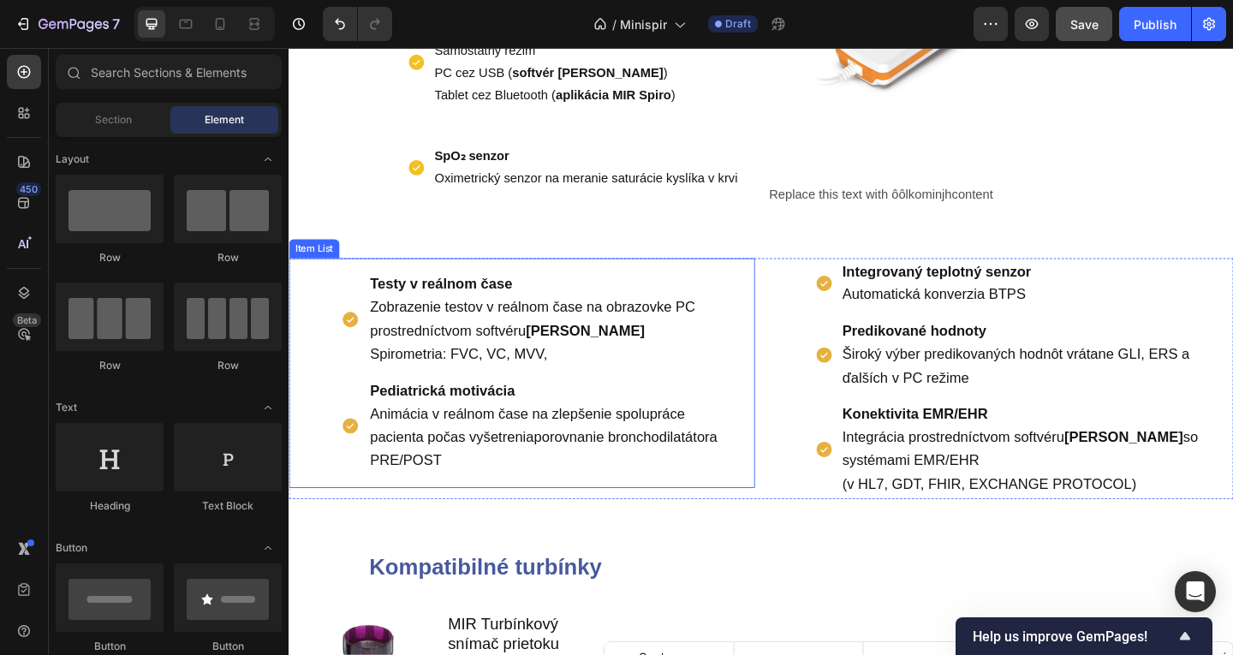
scroll to position [697, 0]
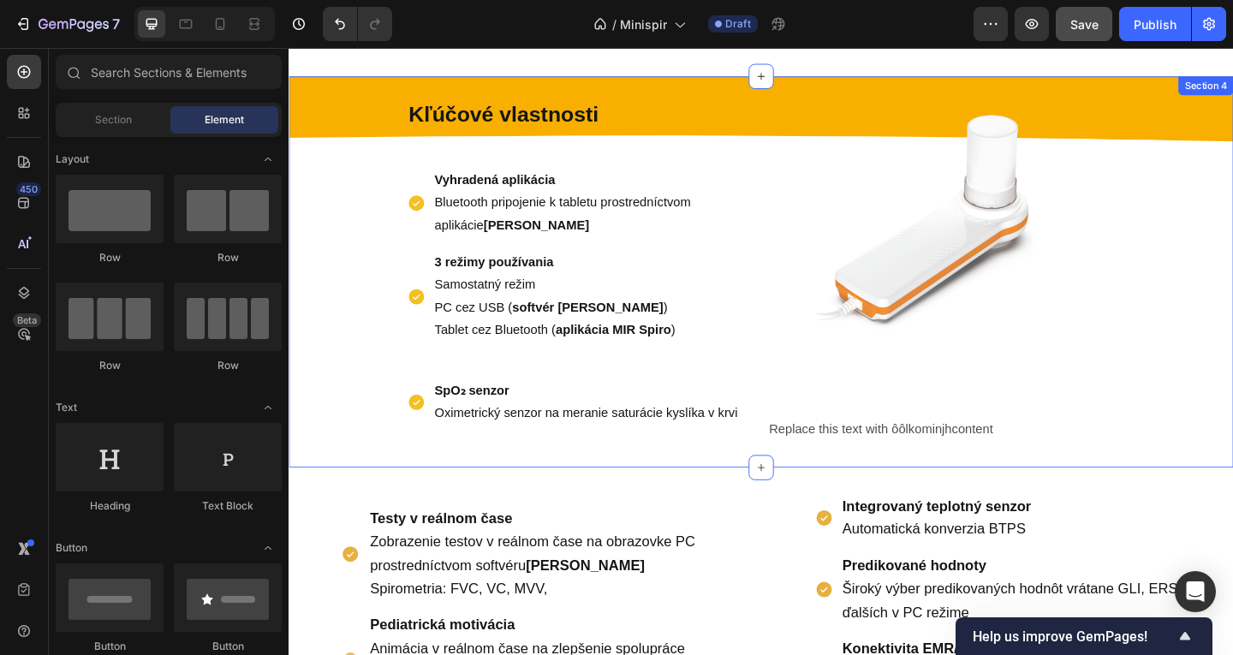
click at [578, 418] on p "SpO₂ senzor Oximetrický senzor na meranie saturácie kyslíka v krvi" at bounding box center [612, 433] width 330 height 50
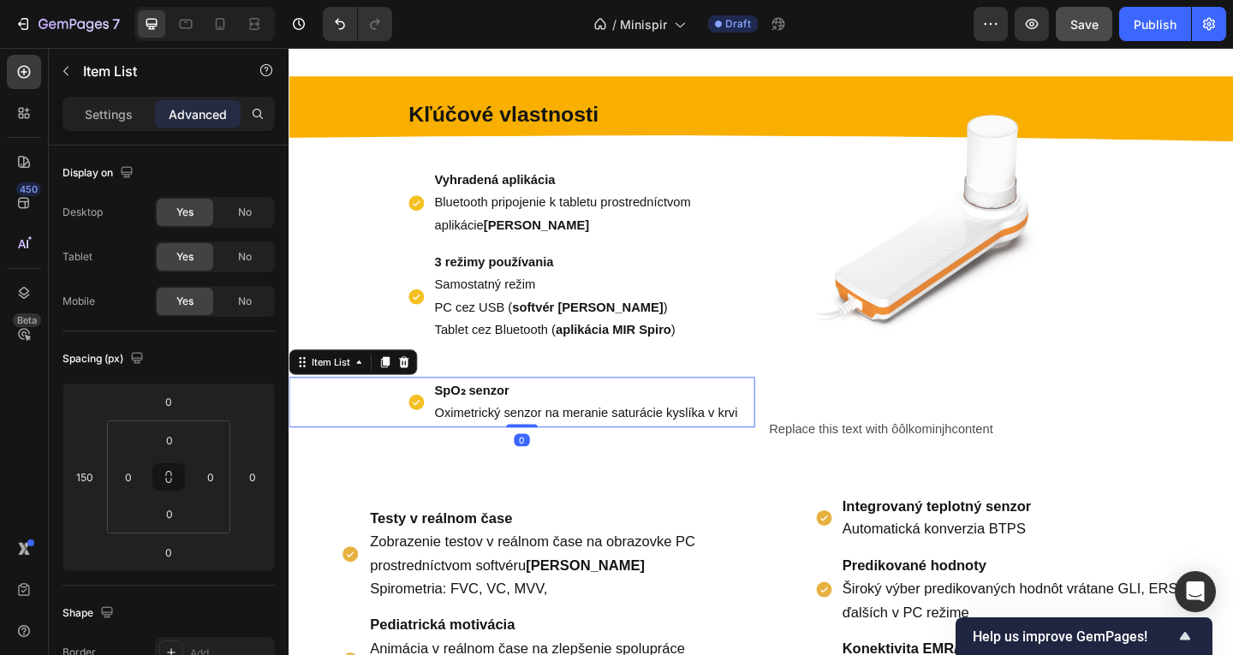
click at [619, 438] on p "SpO₂ senzor Oximetrický senzor na meranie saturácie kyslíka v krvi" at bounding box center [612, 433] width 330 height 50
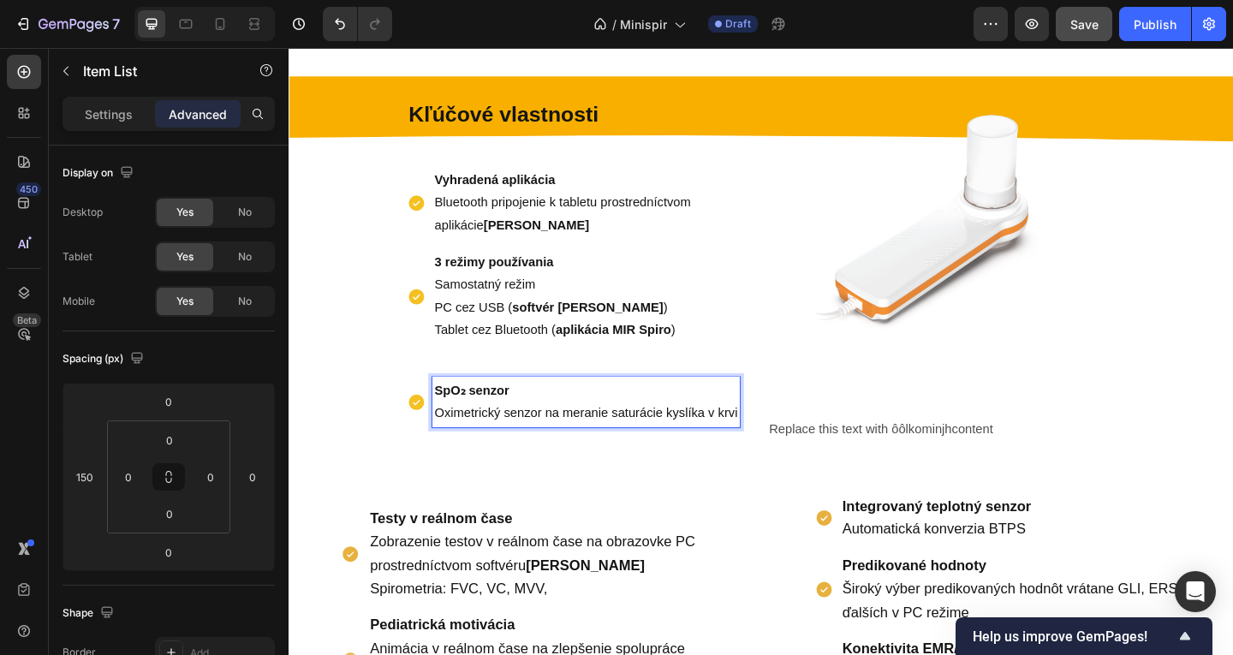
click at [465, 420] on strong "SpO₂ senzor" at bounding box center [487, 420] width 81 height 15
click at [439, 420] on div "SpO₂ senzor Oximetrický senzor na meranie saturácie kyslíka v krvi" at bounding box center [598, 433] width 362 height 55
click at [447, 416] on strong "SpO₂ senzor" at bounding box center [487, 420] width 81 height 15
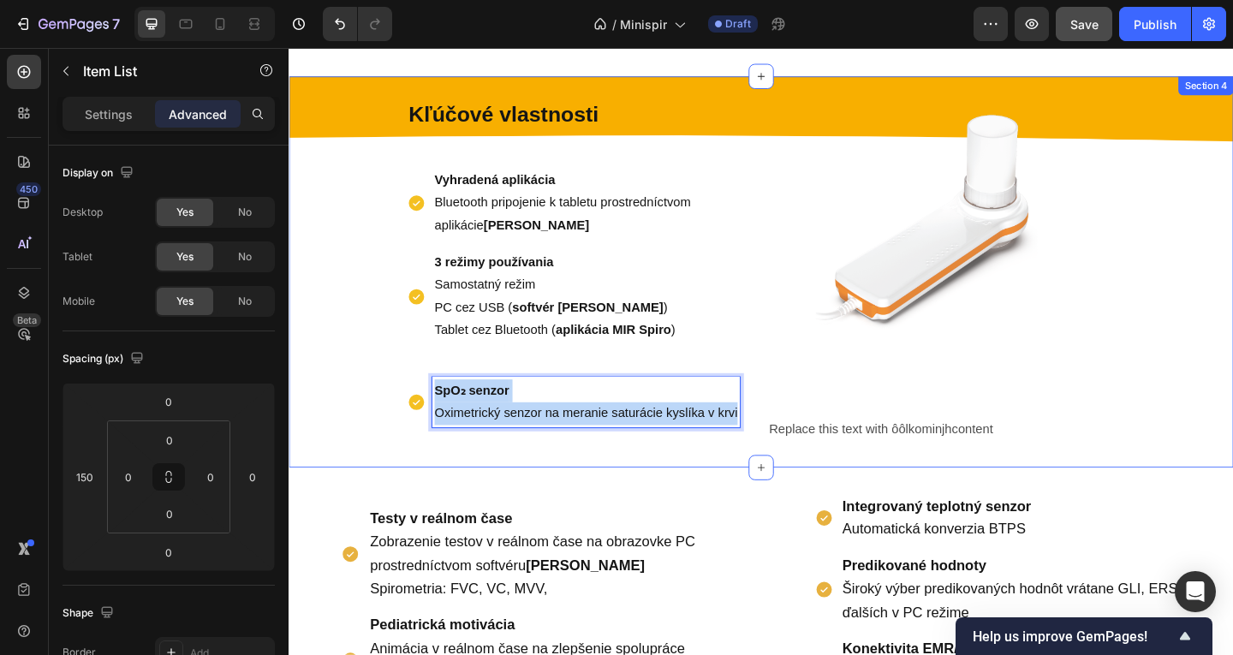
drag, startPoint x: 449, startPoint y: 416, endPoint x: 814, endPoint y: 479, distance: 371.0
click at [814, 479] on div "Kľúčové vlastnosti Text Block Vyhradená aplikácia Bluetooth pripojenie k tablet…" at bounding box center [803, 292] width 1028 height 426
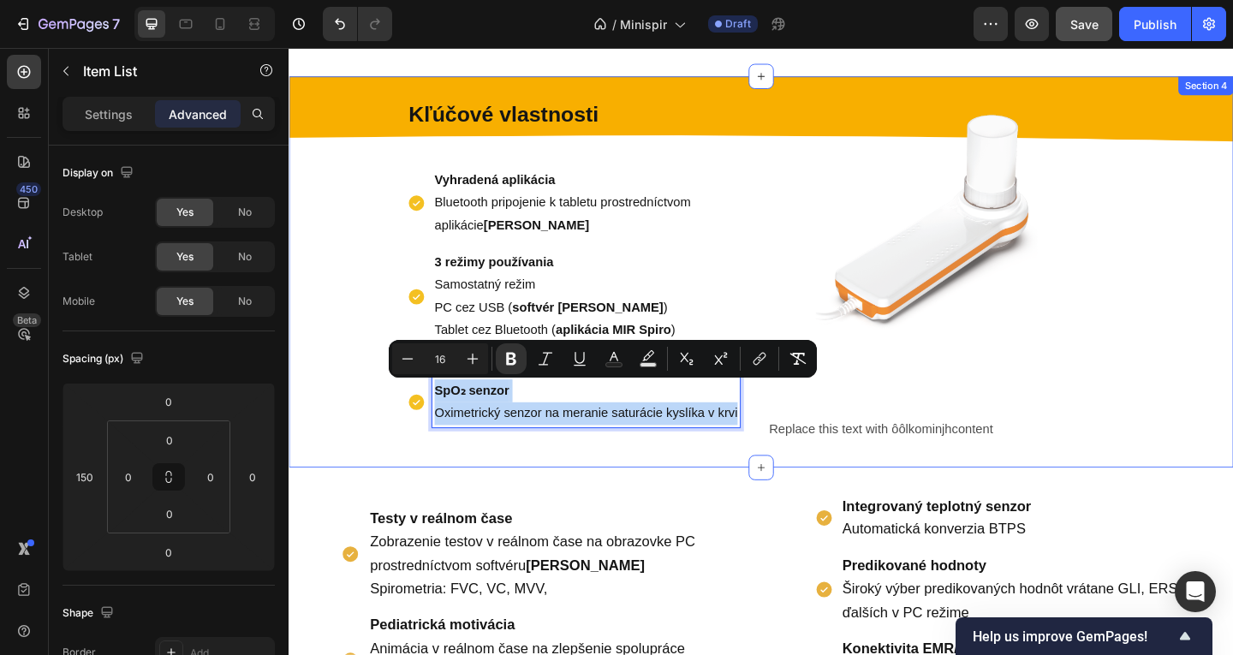
type input "18"
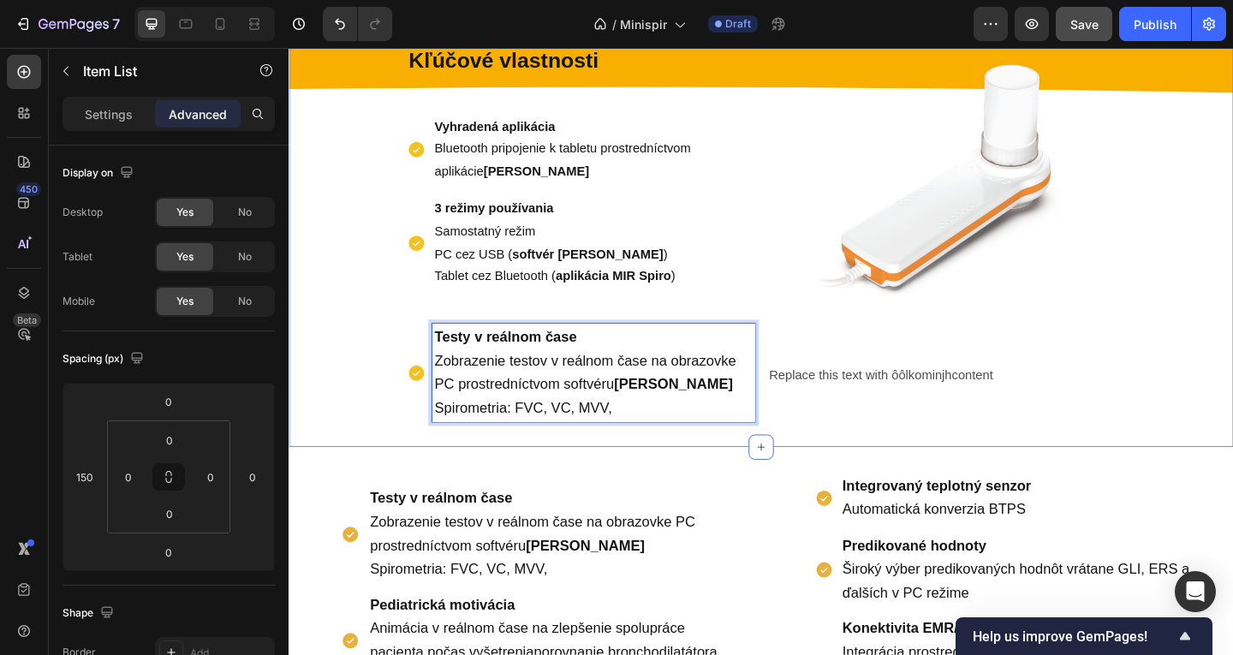
scroll to position [756, 0]
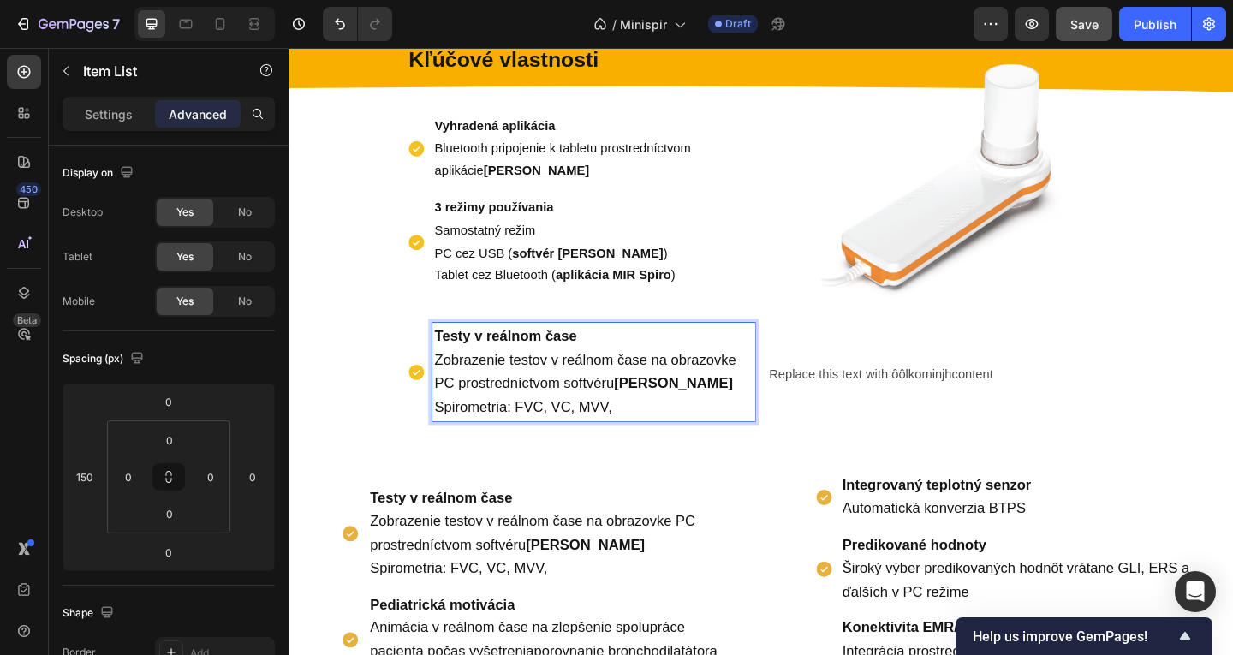
click at [644, 443] on p "Testy v reálnom čase Zobrazenie testov v reálnom čase na obrazovke PC prostredn…" at bounding box center [620, 400] width 346 height 102
drag, startPoint x: 657, startPoint y: 444, endPoint x: 426, endPoint y: 358, distance: 245.8
click at [426, 358] on div "Testy v reálnom čase Zobrazenie testov v reálnom čase na obrazovke PC prostredn…" at bounding box center [606, 400] width 379 height 107
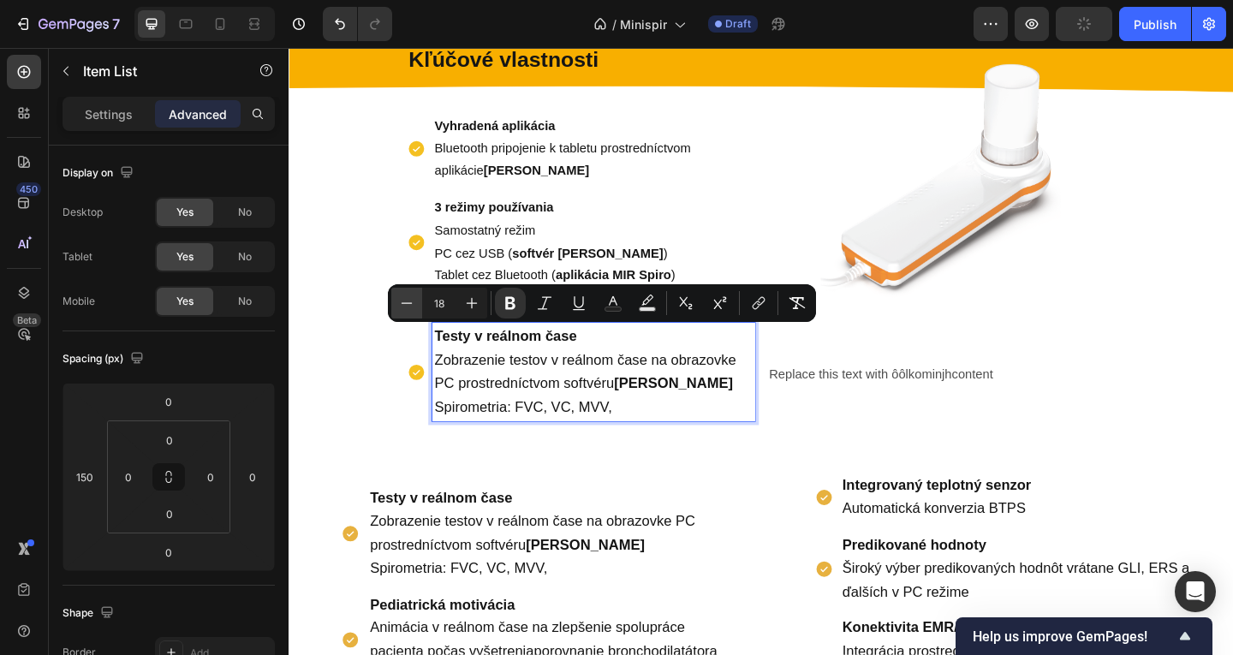
click at [405, 290] on button "Minus" at bounding box center [406, 303] width 31 height 31
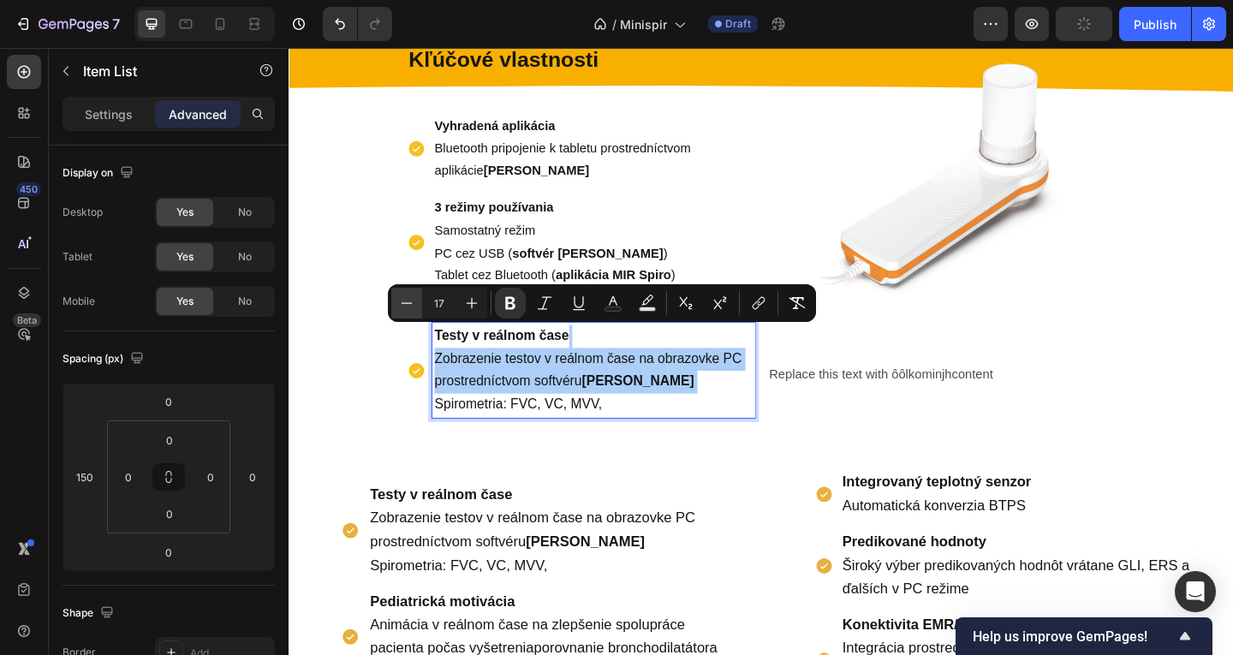
click at [405, 290] on button "Minus" at bounding box center [406, 303] width 31 height 31
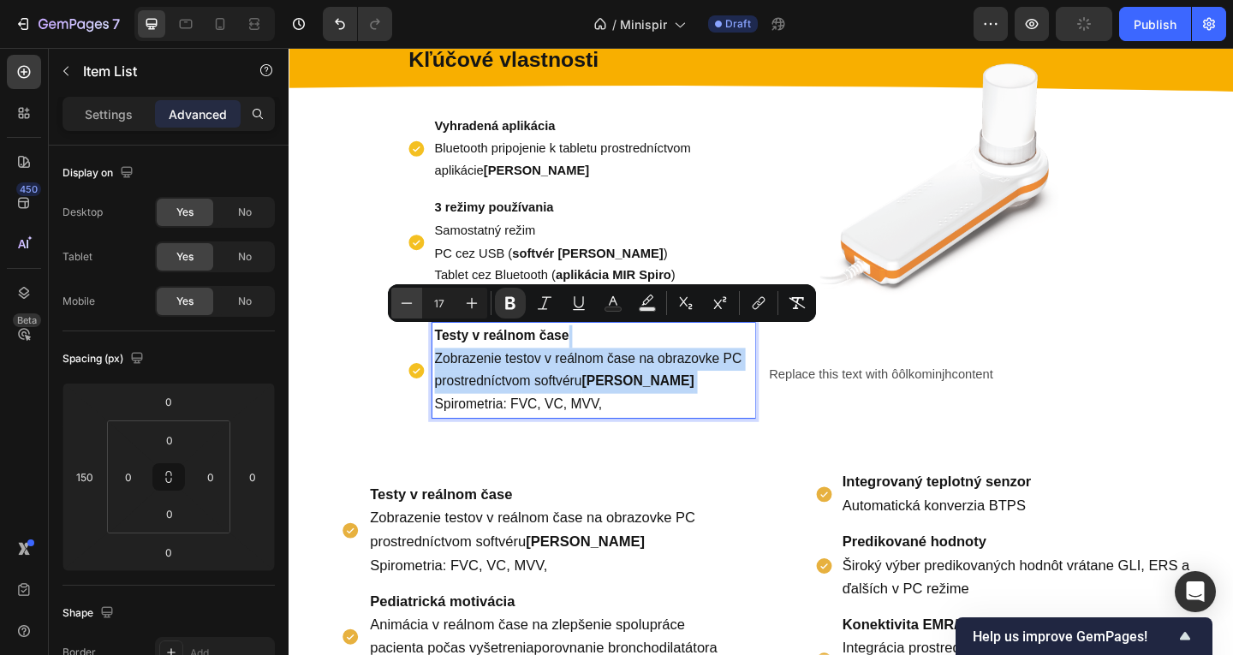
type input "16"
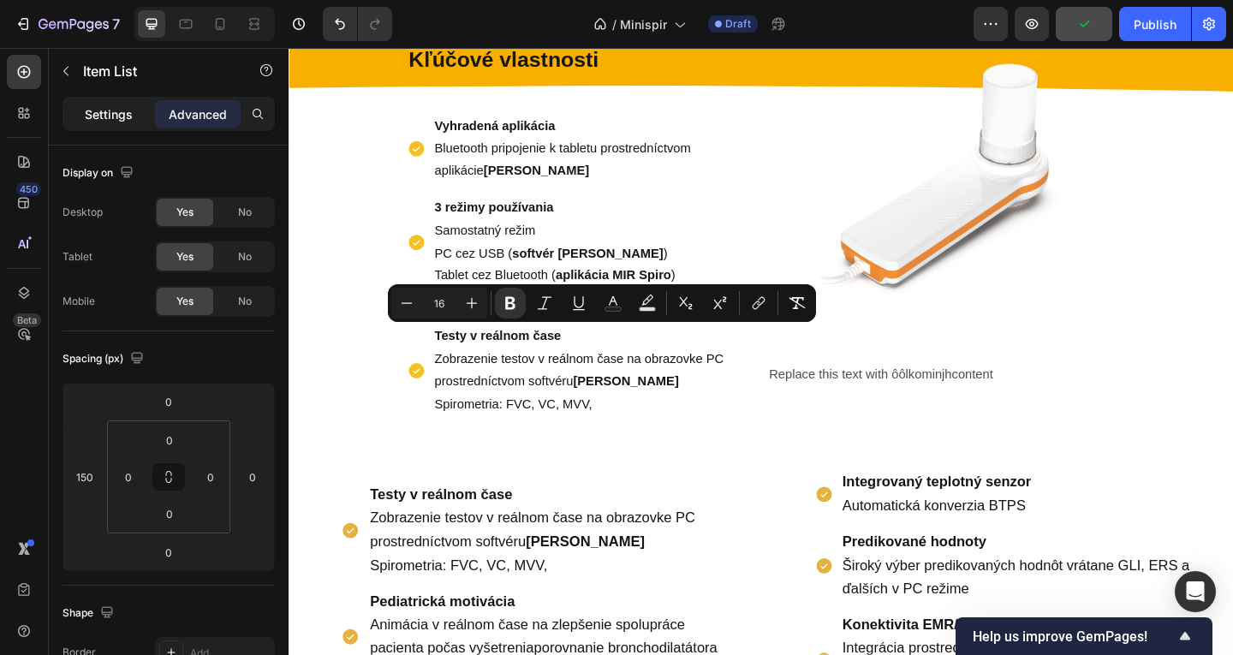
click at [108, 117] on p "Settings" at bounding box center [109, 114] width 48 height 18
type input "8"
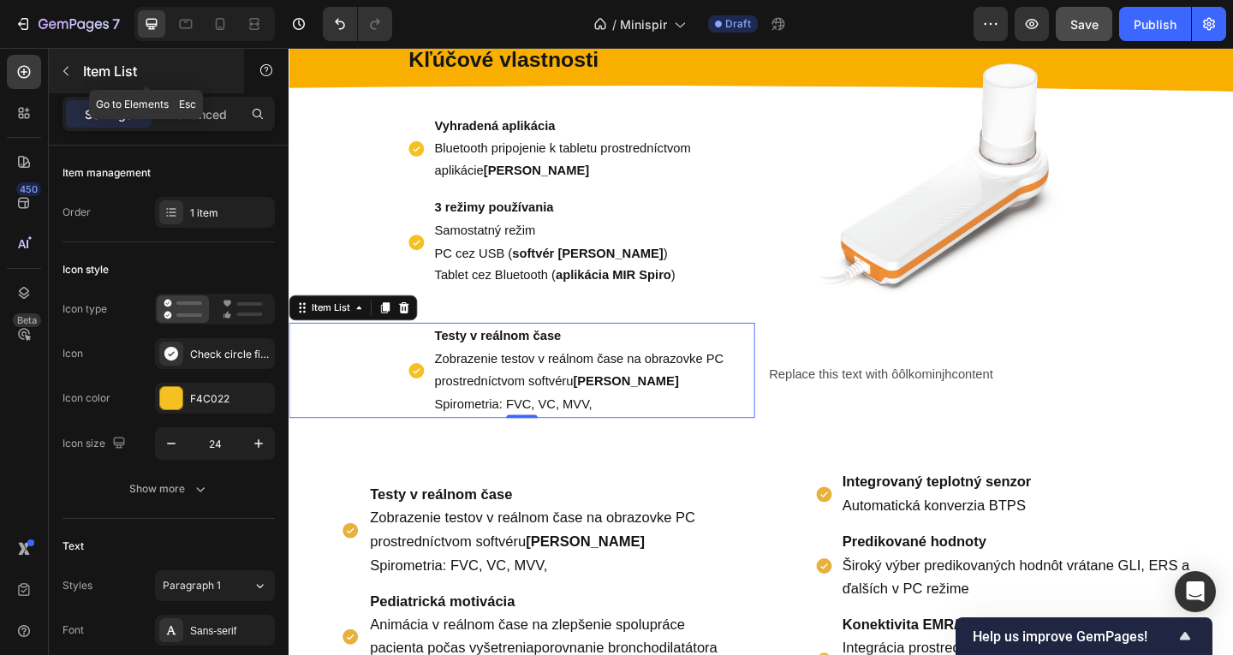
click at [73, 64] on button "button" at bounding box center [65, 70] width 27 height 27
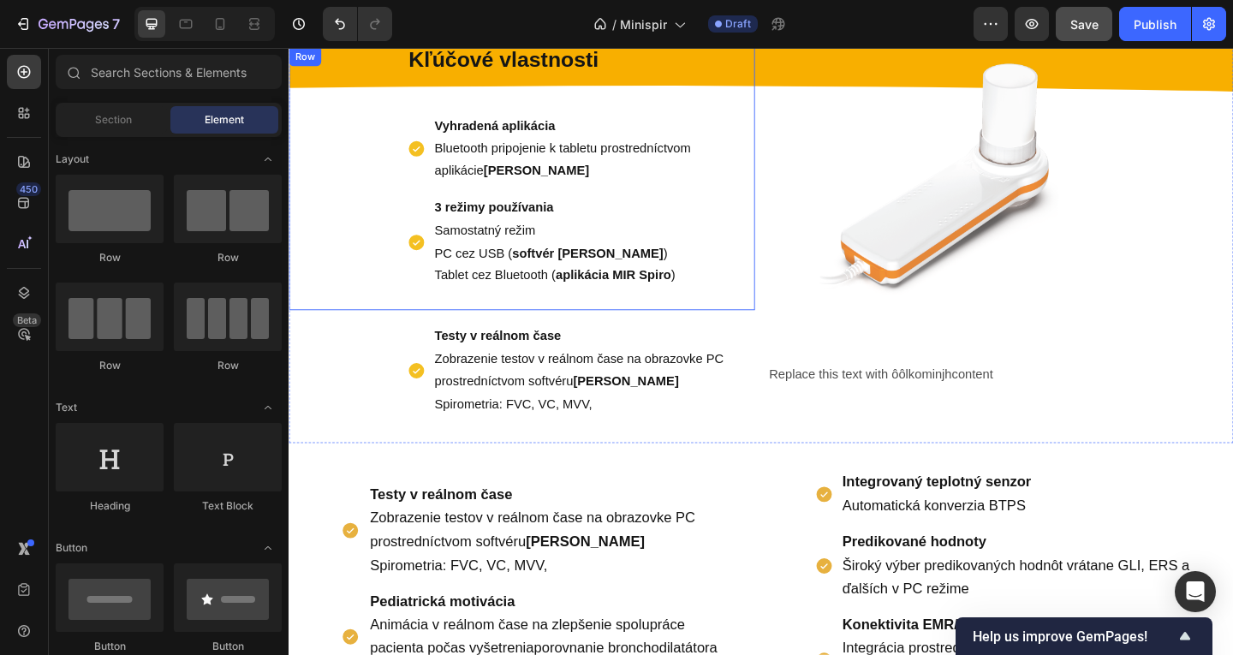
click at [465, 367] on strong "Testy v reálnom čase" at bounding box center [516, 361] width 138 height 15
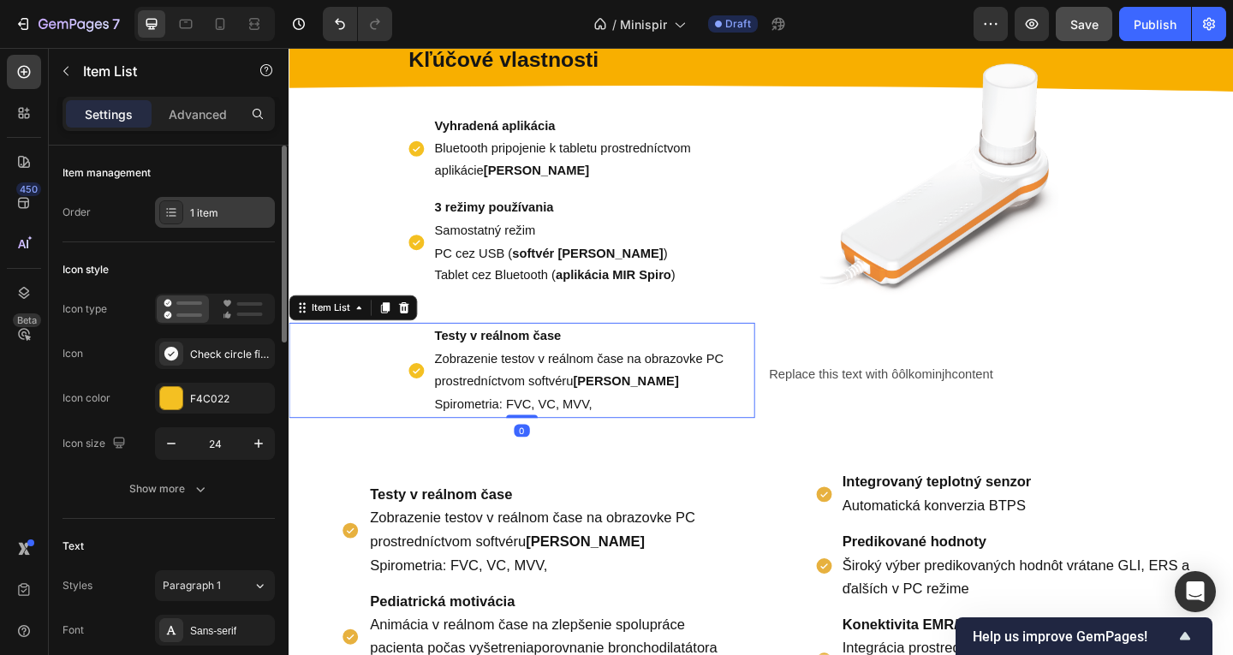
click at [253, 220] on div "1 item" at bounding box center [215, 212] width 120 height 31
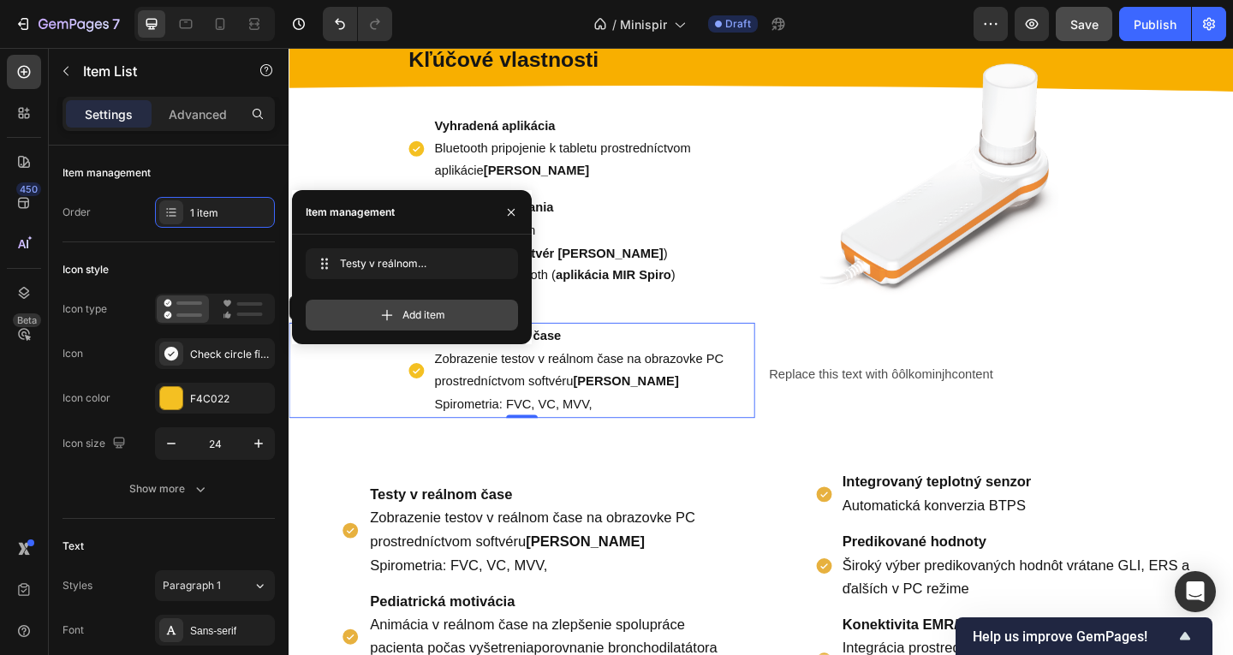
click at [461, 313] on div "Add item" at bounding box center [412, 315] width 212 height 31
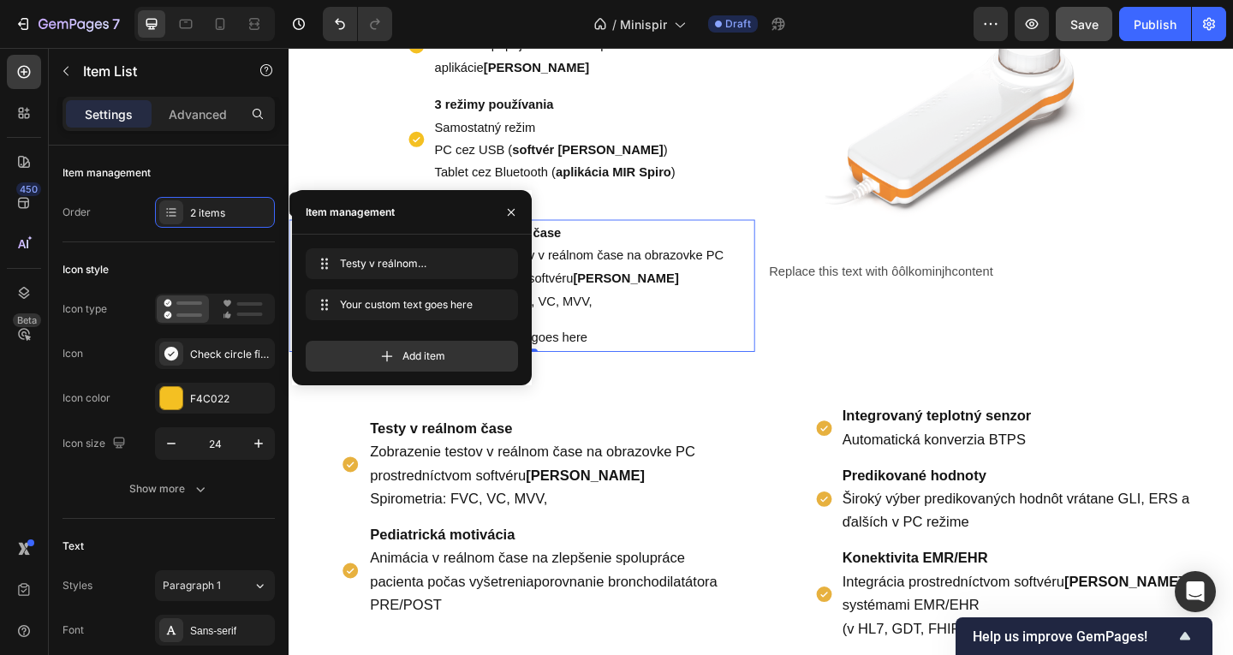
scroll to position [869, 0]
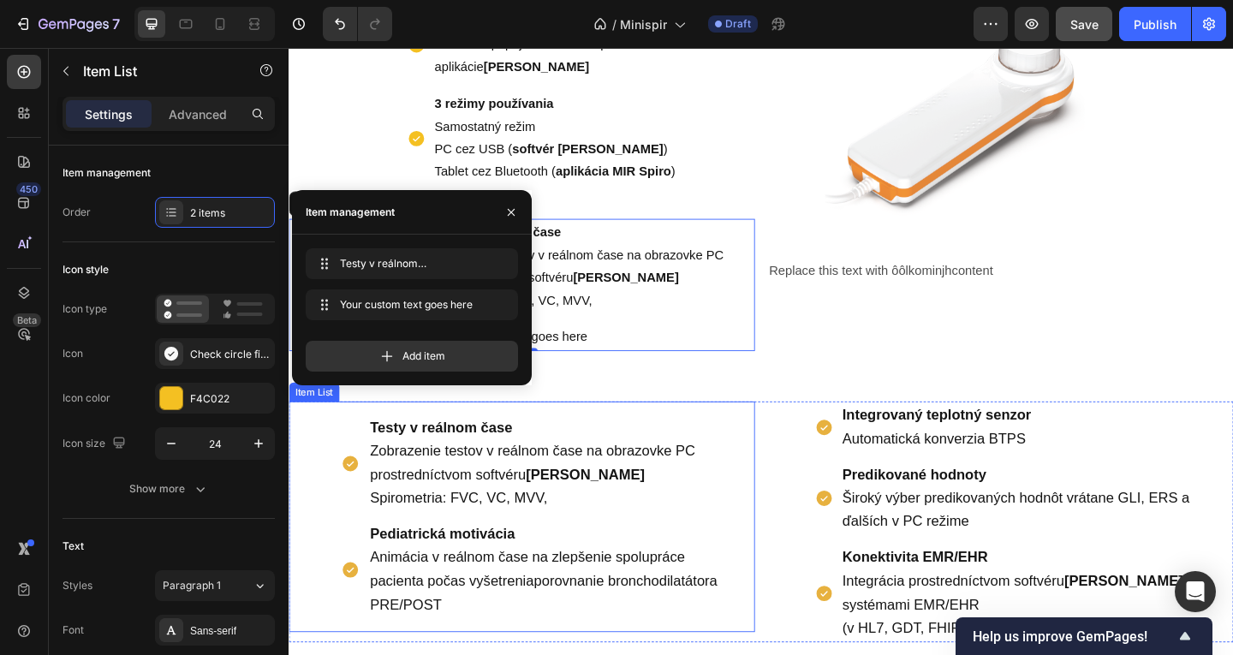
click at [514, 565] on p "Pediatrická motivácia Animácia v reálnom čase na zlepšenie spolupráce pacienta …" at bounding box center [574, 615] width 394 height 102
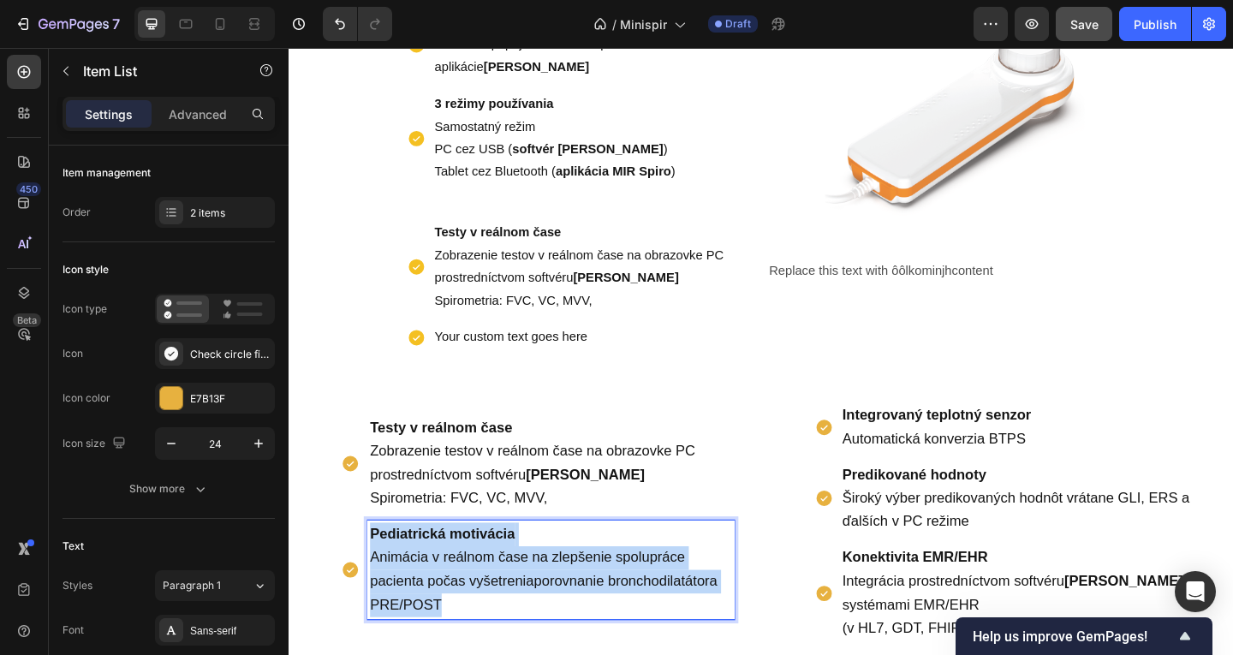
drag, startPoint x: 474, startPoint y: 648, endPoint x: 366, endPoint y: 570, distance: 133.1
click at [366, 570] on div "Pediatrická motivácia Animácia v reálnom čase na zlepšenie spolupráce pacienta …" at bounding box center [559, 615] width 428 height 107
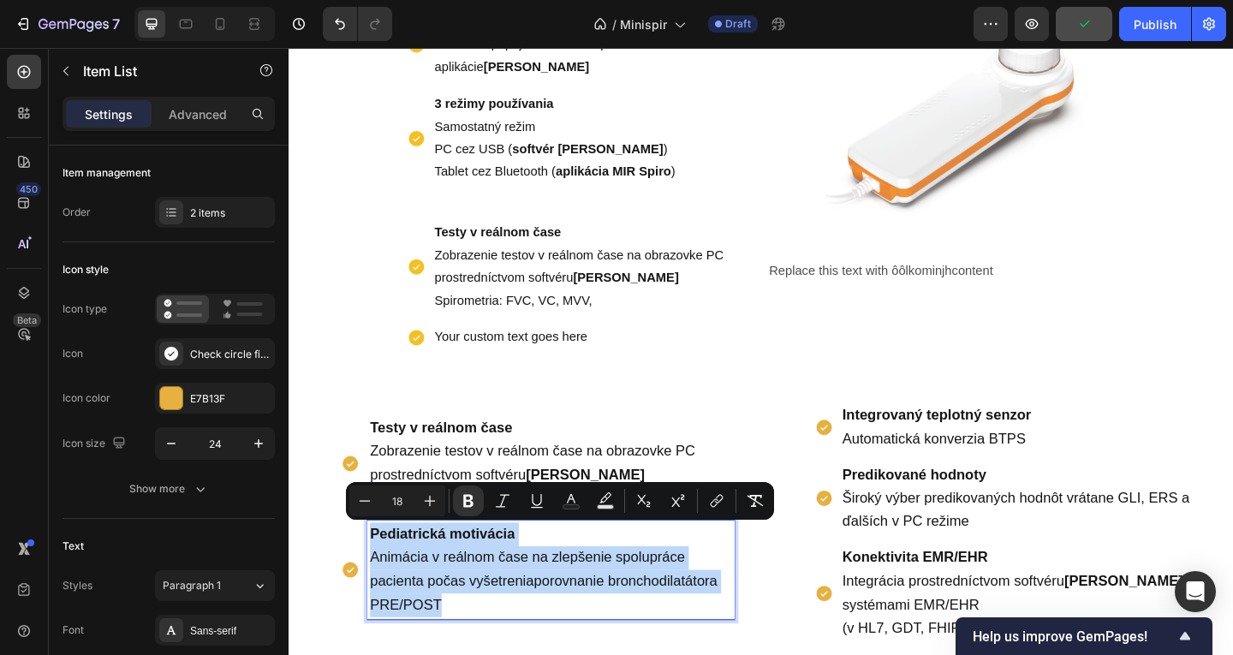
copy p "Pediatrická motivácia Animácia v reálnom čase na zlepšenie spolupráce pacienta …"
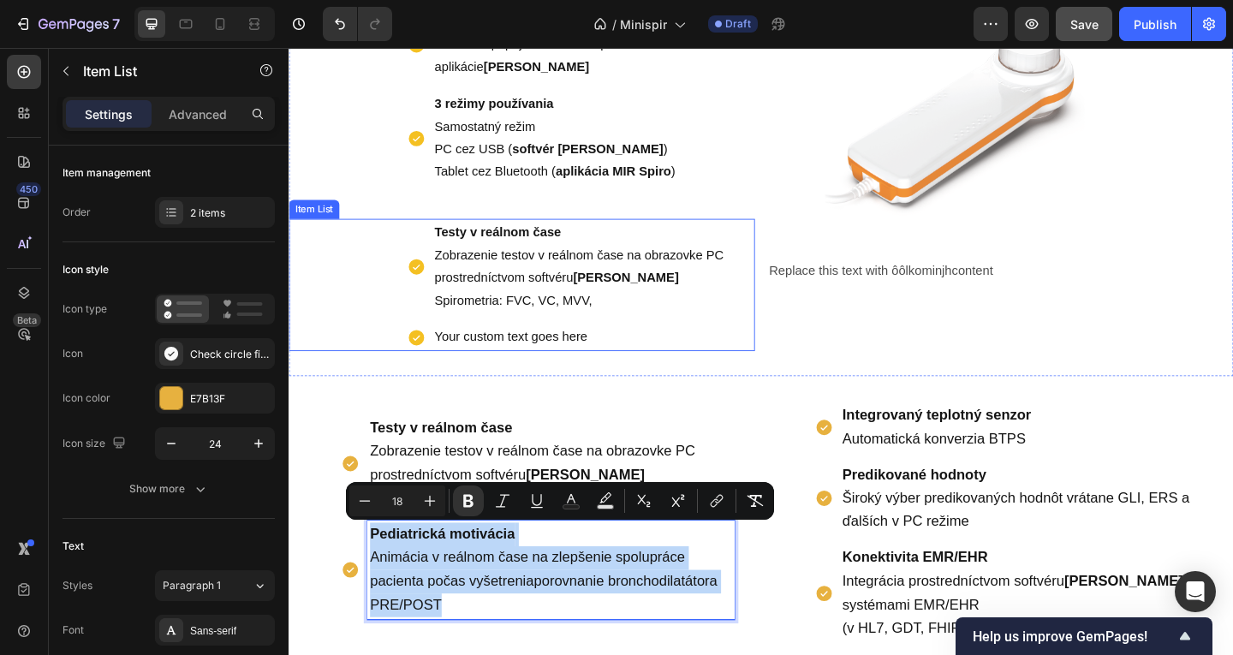
click at [583, 368] on div "Your custom text goes here" at bounding box center [619, 363] width 351 height 30
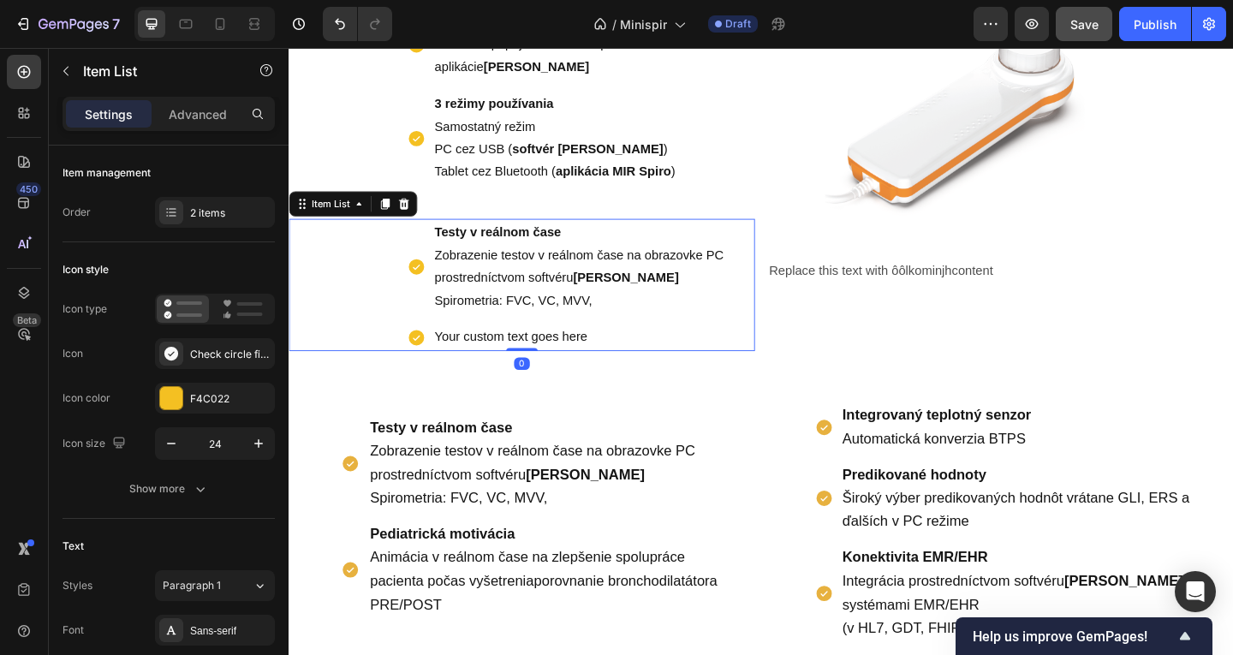
click at [648, 363] on div "Your custom text goes here" at bounding box center [619, 363] width 351 height 30
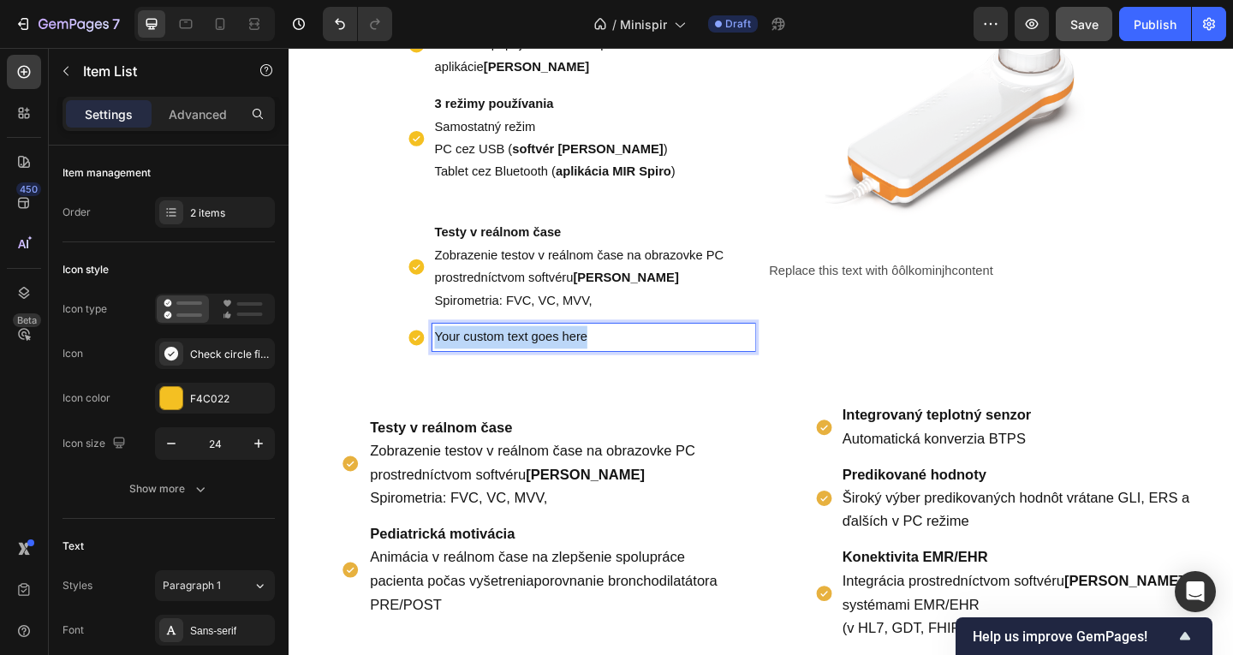
drag, startPoint x: 637, startPoint y: 361, endPoint x: 431, endPoint y: 355, distance: 206.5
click at [431, 355] on div "Your custom text goes here" at bounding box center [606, 363] width 379 height 30
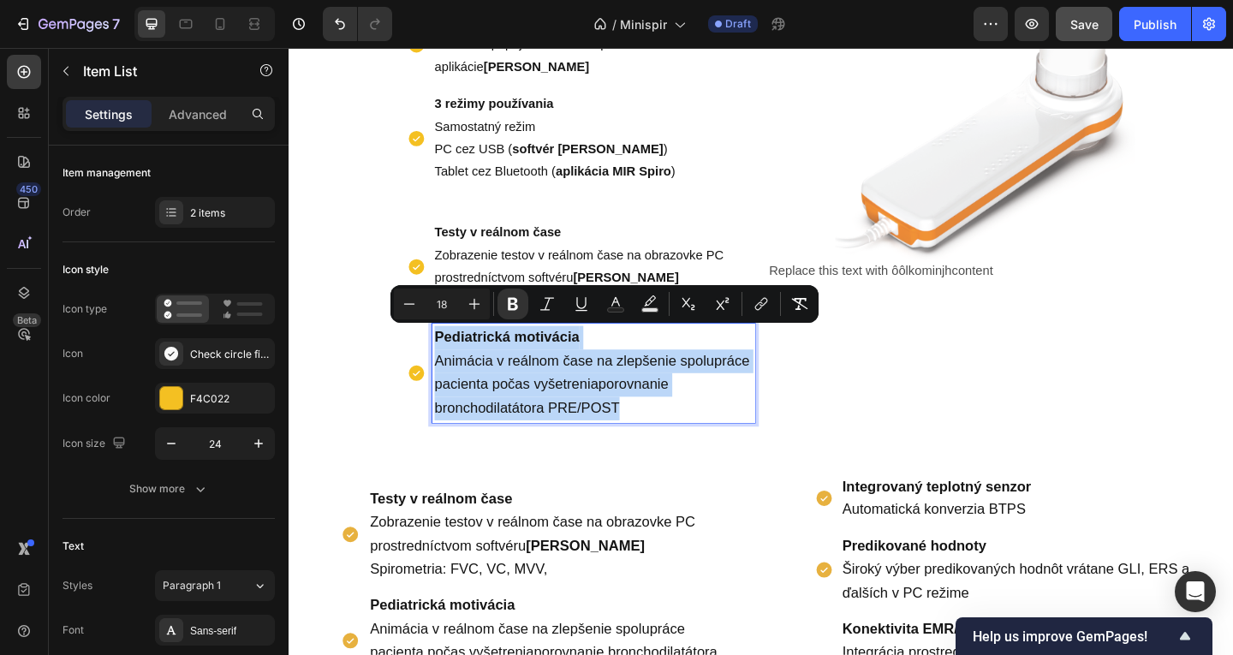
drag, startPoint x: 709, startPoint y: 443, endPoint x: 428, endPoint y: 366, distance: 291.3
click at [428, 366] on div "Pediatrická motivácia Animácia v reálnom čase na zlepšenie spolupráce pacienta …" at bounding box center [606, 401] width 379 height 107
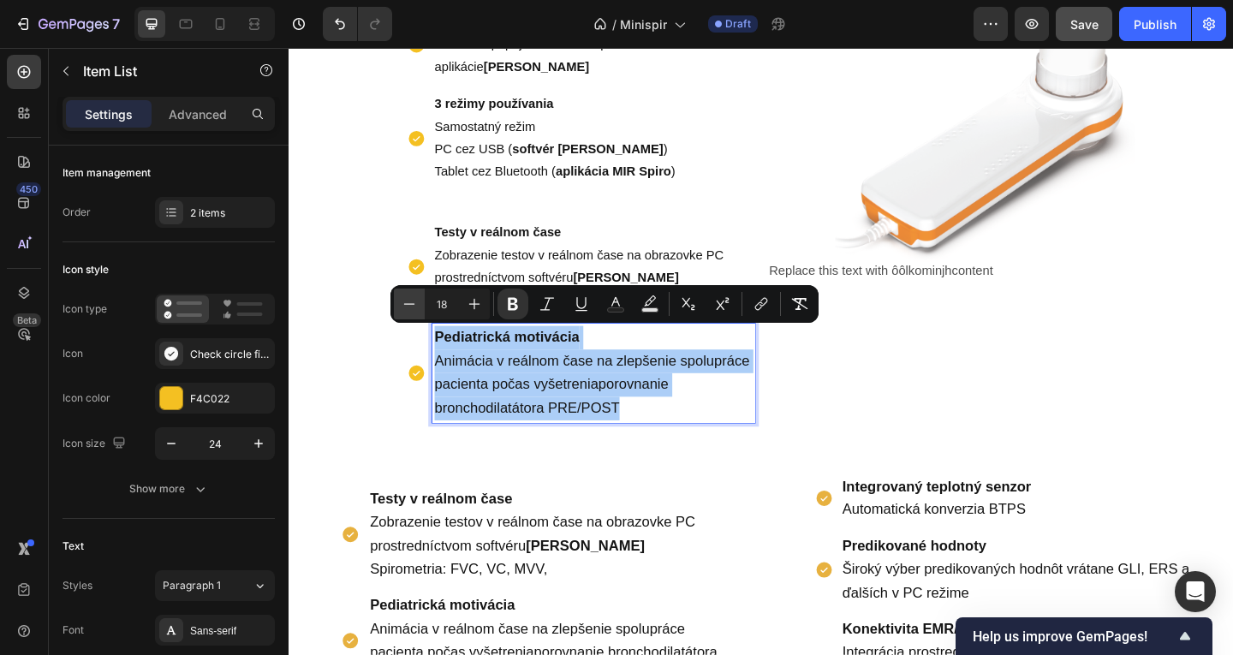
click at [408, 310] on icon "Editor contextual toolbar" at bounding box center [409, 303] width 17 height 17
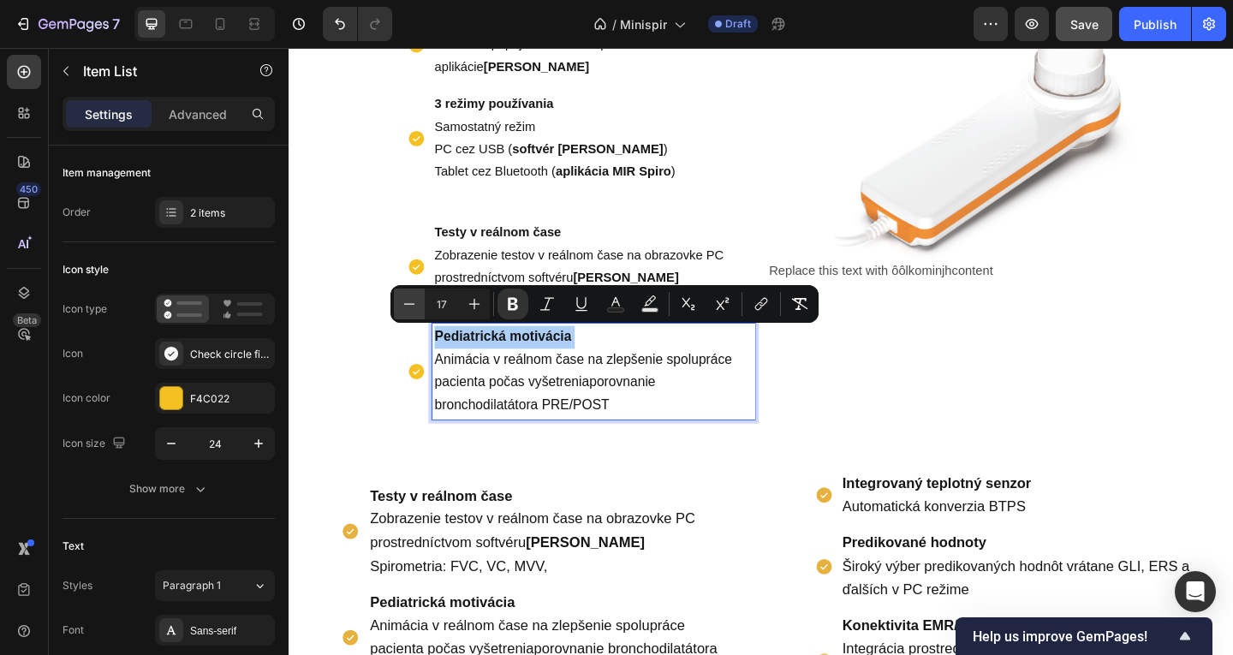
click at [408, 310] on icon "Editor contextual toolbar" at bounding box center [409, 303] width 17 height 17
type input "16"
drag, startPoint x: 685, startPoint y: 430, endPoint x: 851, endPoint y: 303, distance: 209.0
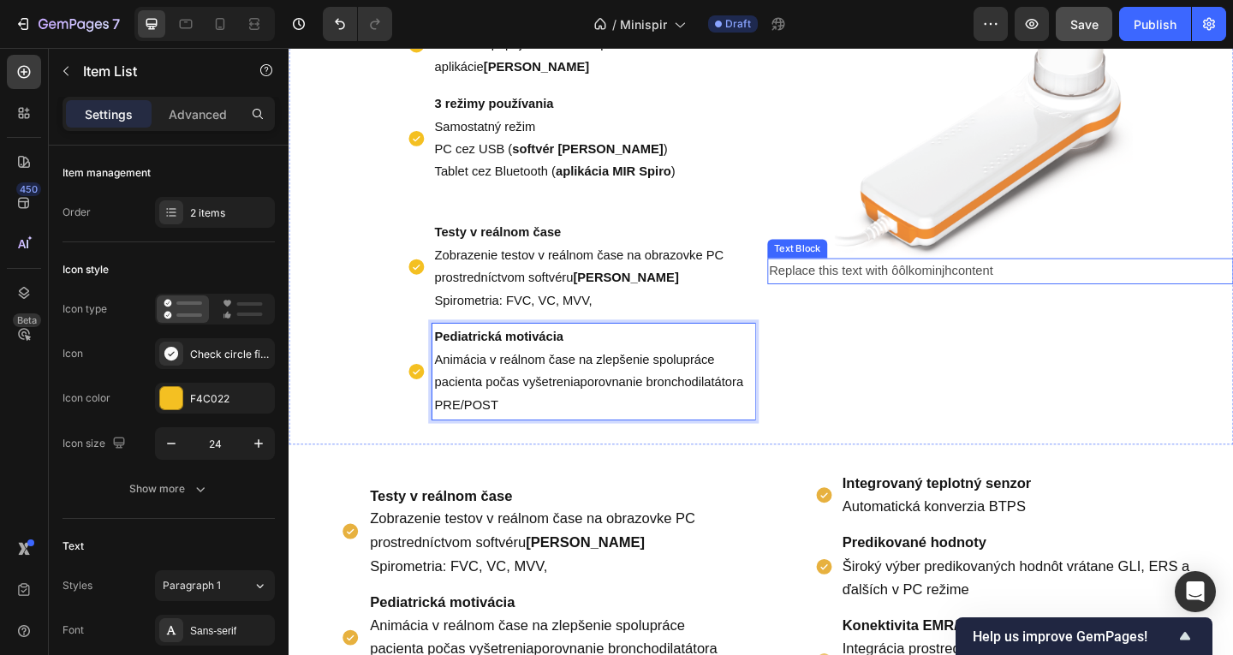
click at [877, 283] on p "Replace this text with ôôlkominjhcontent" at bounding box center [1063, 290] width 504 height 25
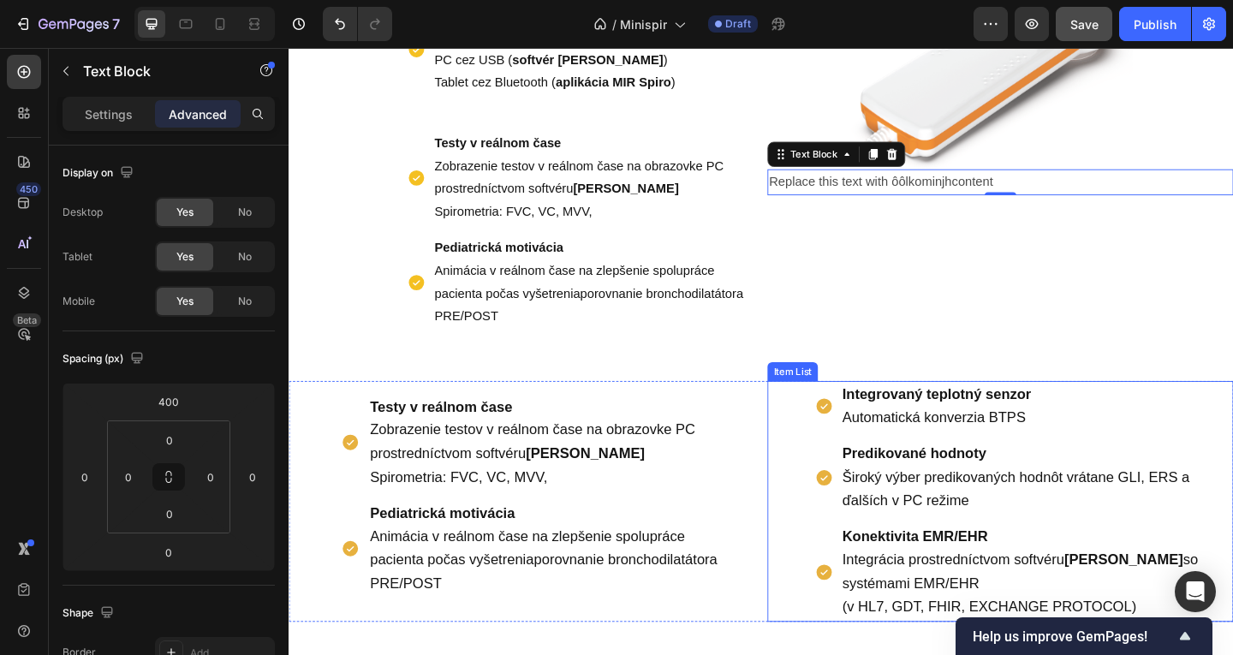
scroll to position [1040, 0]
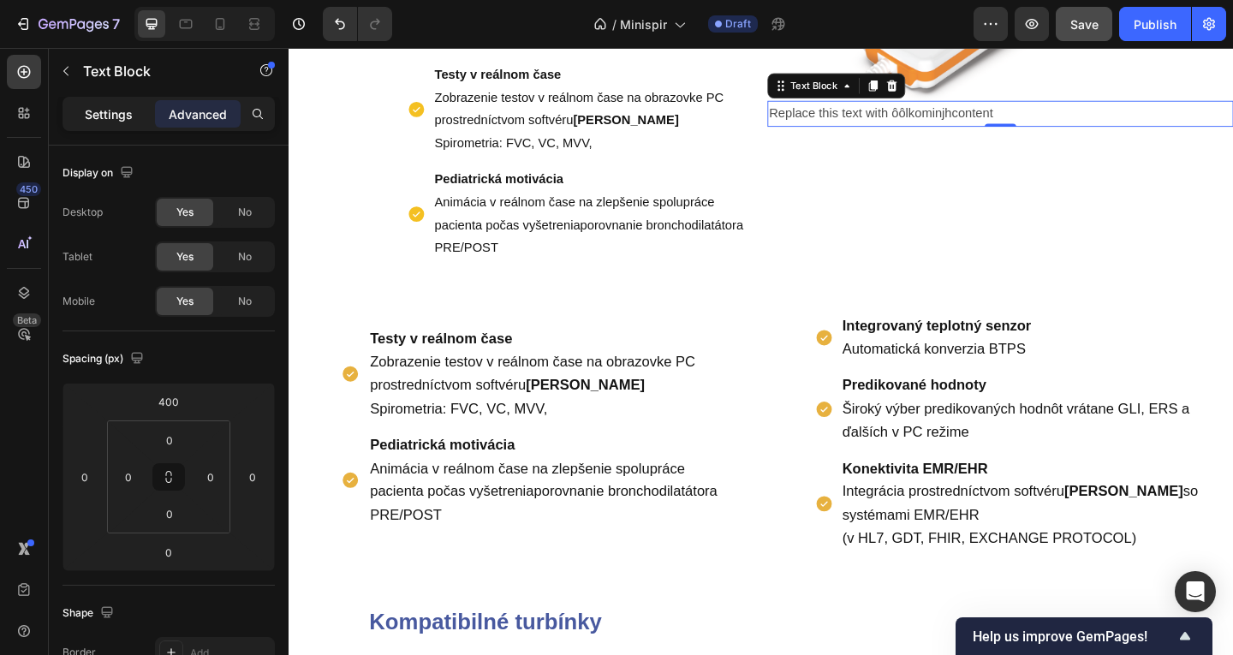
click at [132, 116] on div "Settings" at bounding box center [109, 113] width 86 height 27
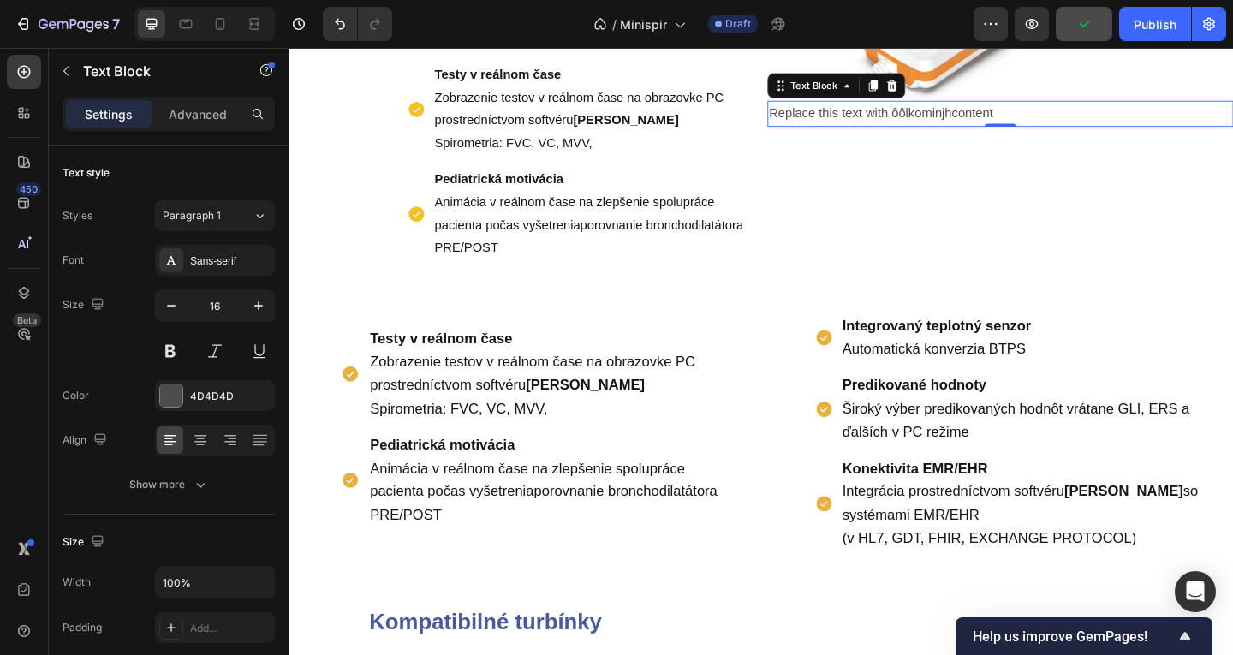
click at [846, 124] on p "Replace this text with ôôlkominjhcontent" at bounding box center [1063, 119] width 504 height 25
click at [211, 107] on p "Advanced" at bounding box center [198, 114] width 58 height 18
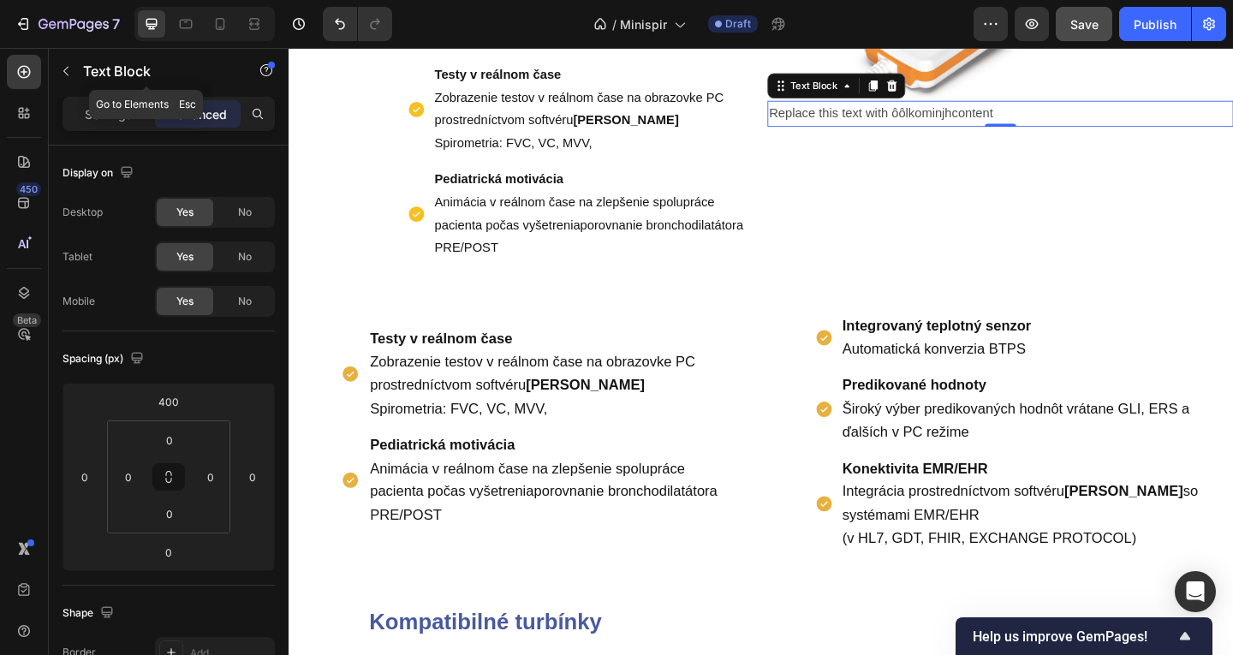
click at [107, 70] on p "Text Block" at bounding box center [156, 71] width 146 height 21
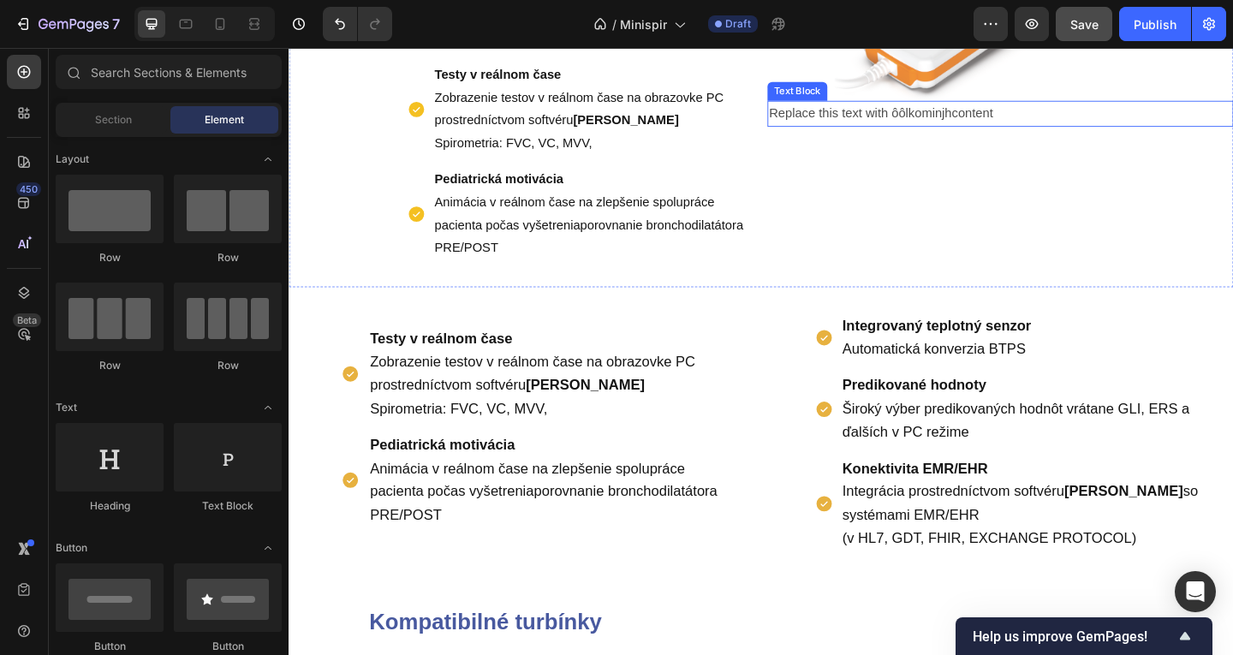
click at [943, 113] on p "Replace this text with ôôlkominjhcontent" at bounding box center [1063, 119] width 504 height 25
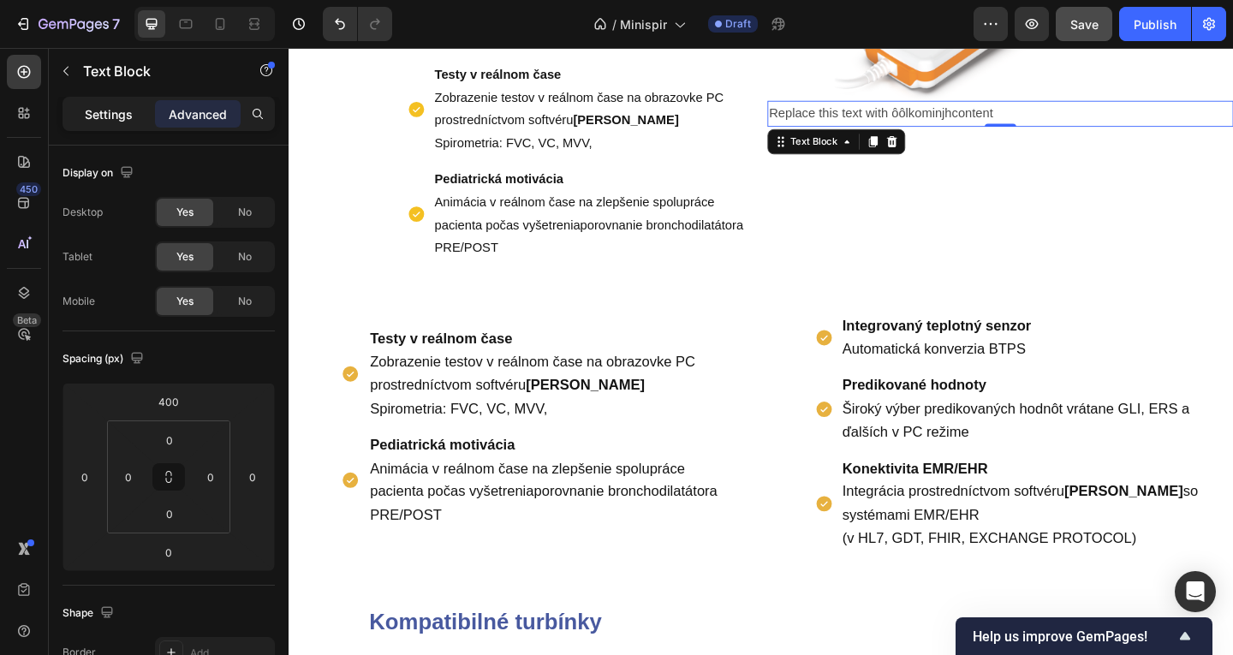
click at [104, 118] on p "Settings" at bounding box center [109, 114] width 48 height 18
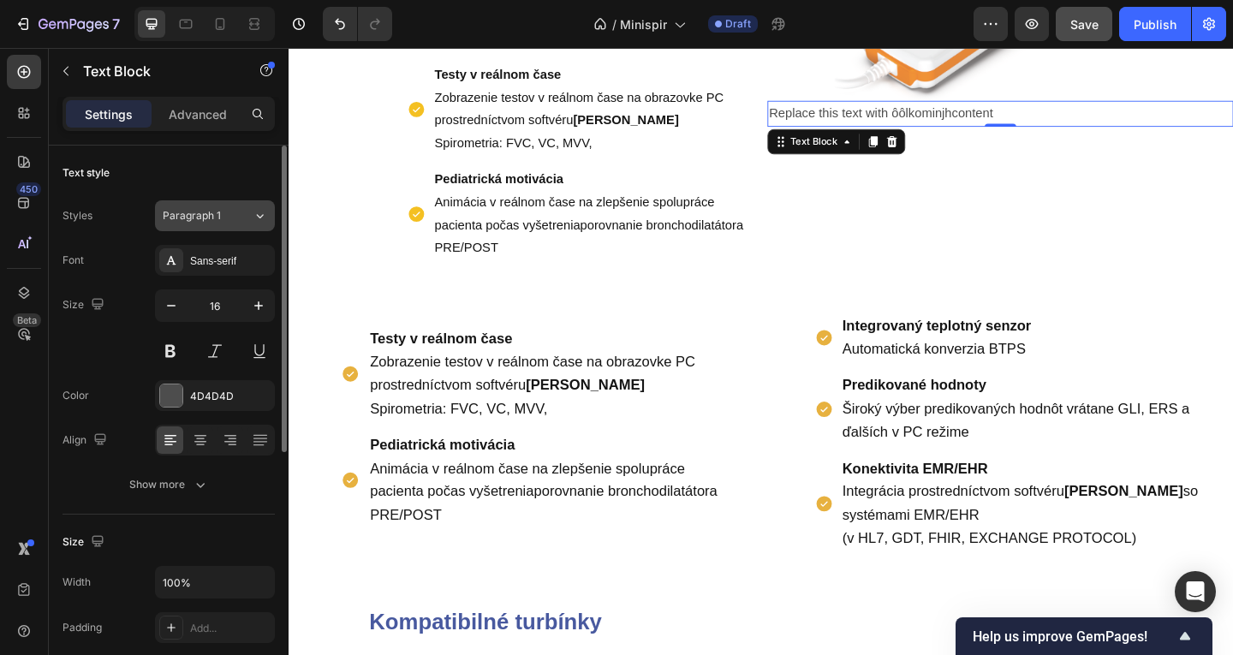
click at [259, 218] on icon at bounding box center [260, 215] width 15 height 17
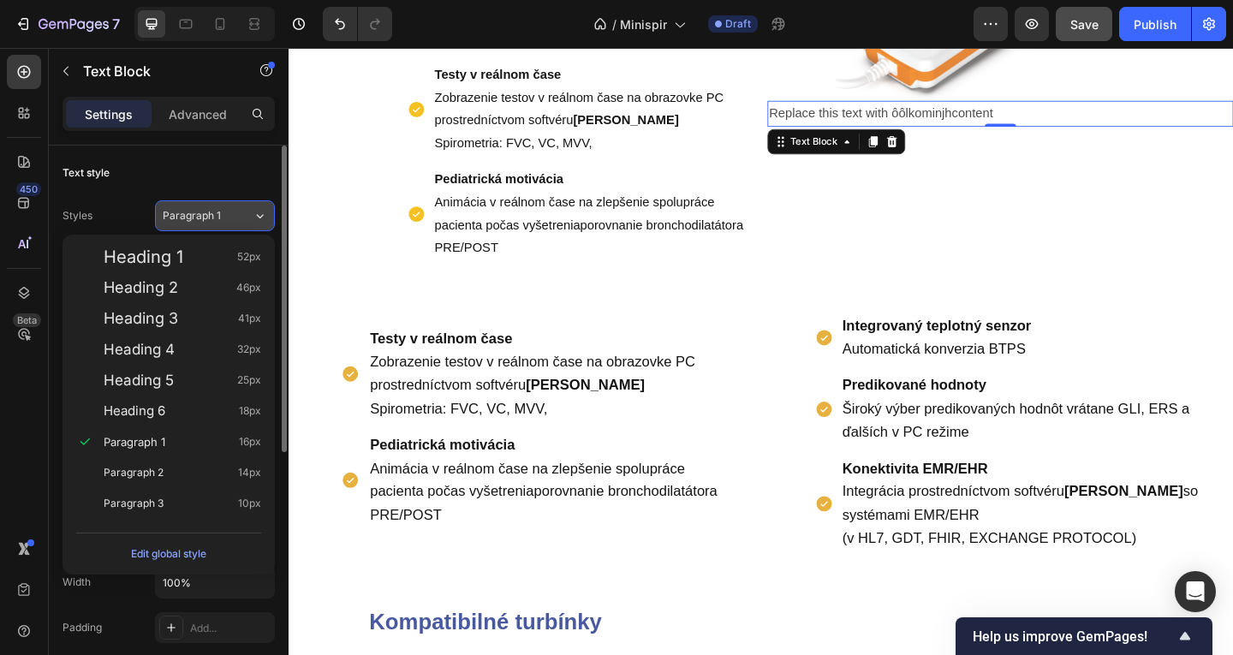
click at [259, 218] on icon at bounding box center [260, 216] width 7 height 4
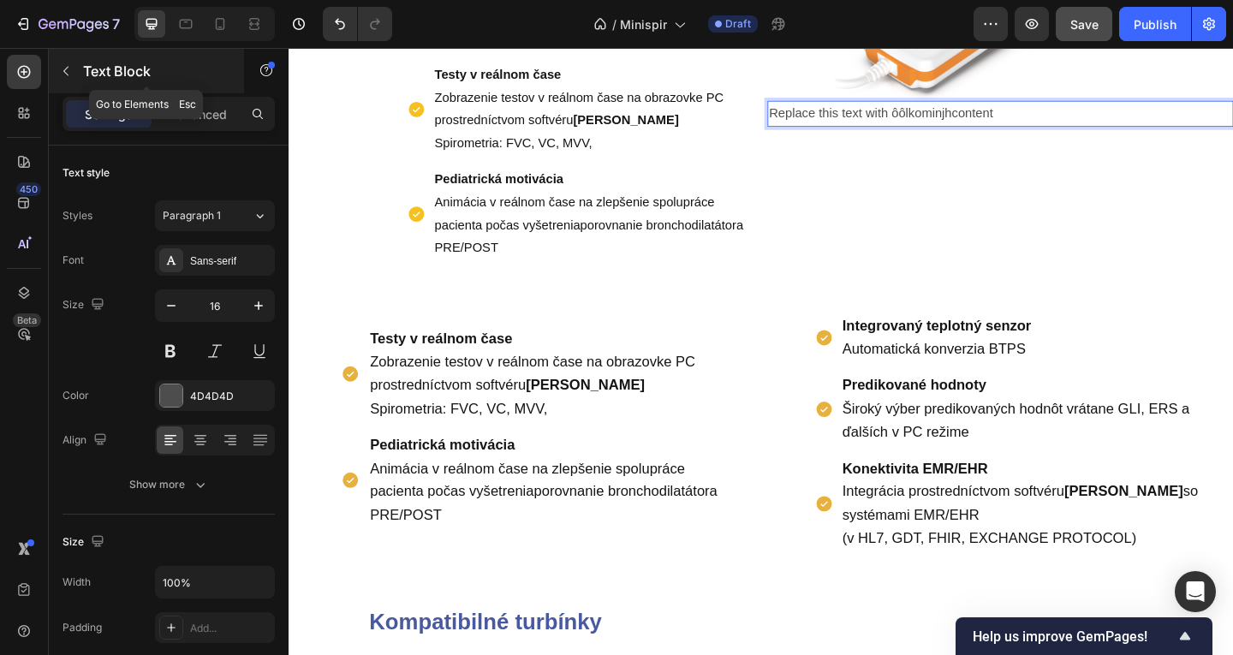
click at [81, 73] on div "Text Block" at bounding box center [146, 71] width 195 height 45
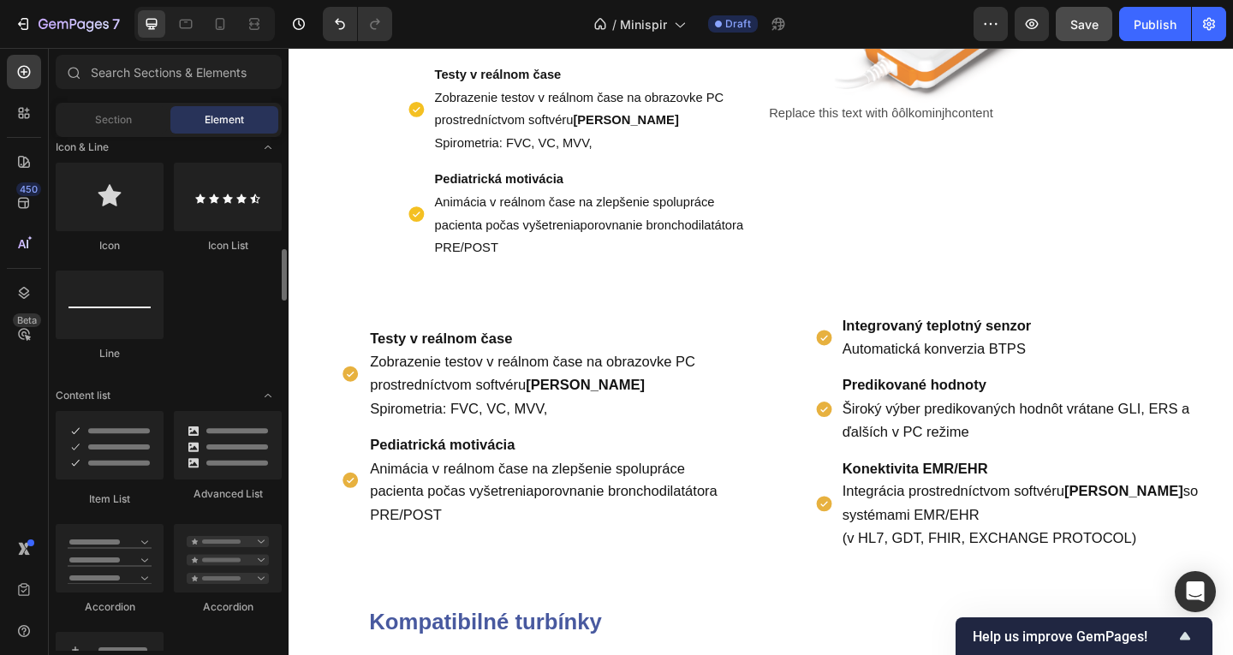
scroll to position [1285, 0]
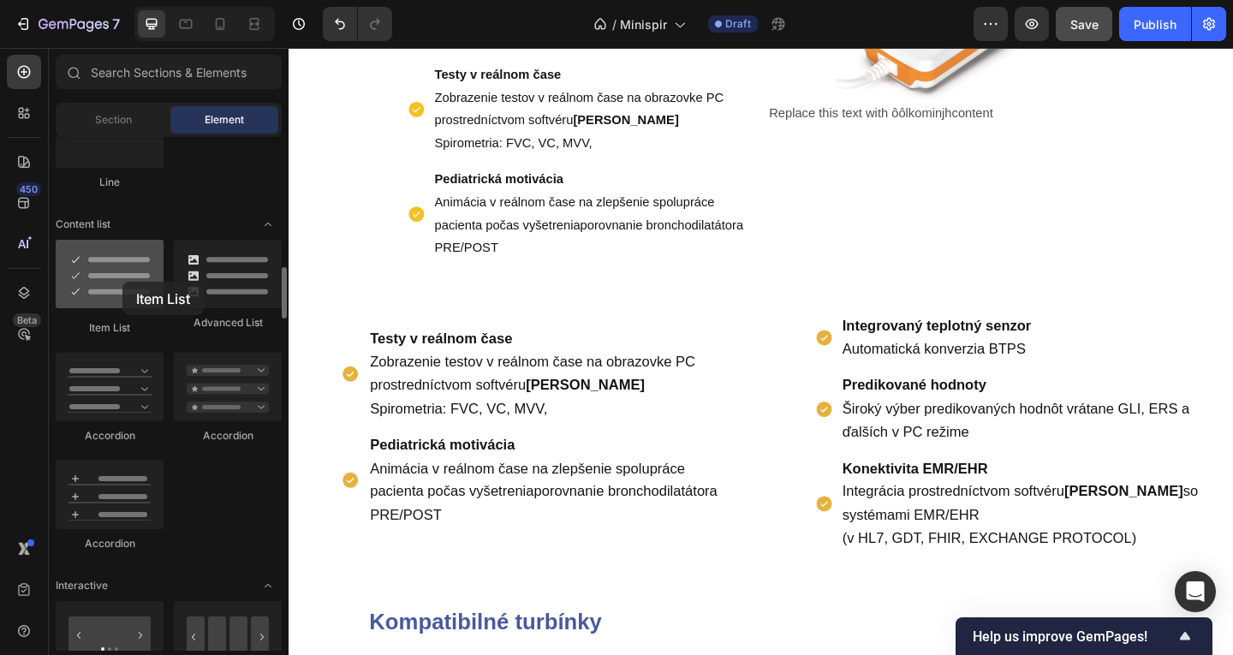
click at [122, 282] on div at bounding box center [110, 274] width 108 height 69
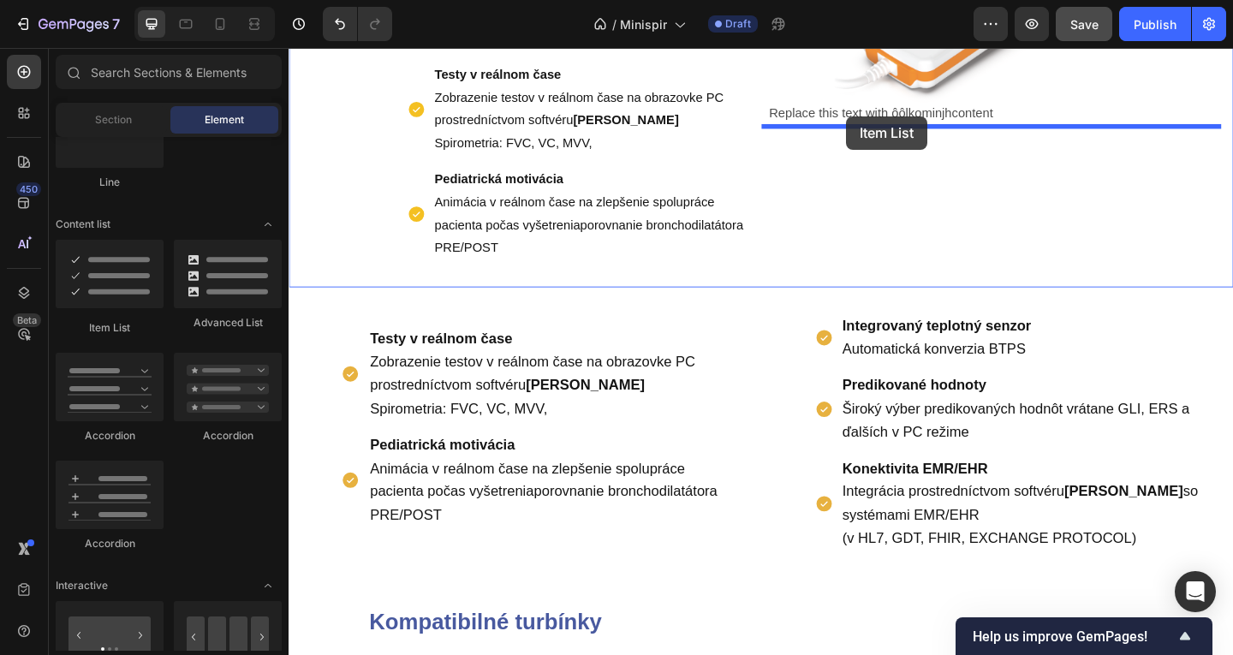
drag, startPoint x: 411, startPoint y: 330, endPoint x: 895, endPoint y: 122, distance: 526.4
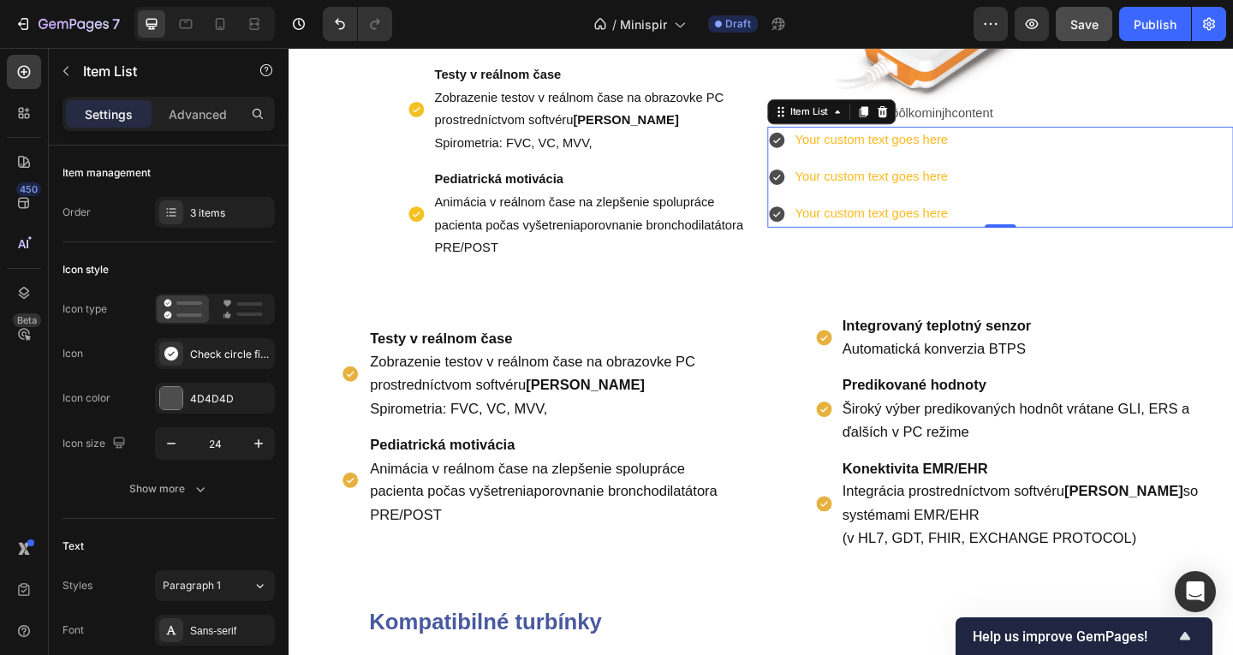
click at [962, 142] on div "Your custom text goes here" at bounding box center [922, 149] width 171 height 30
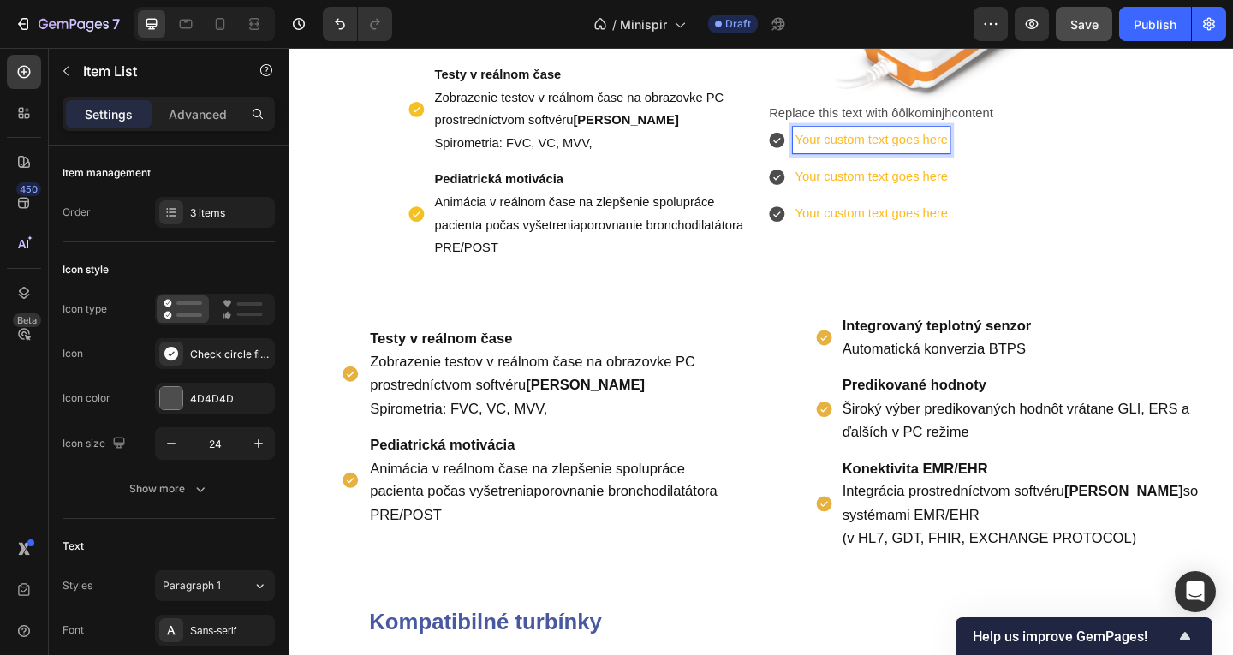
click at [907, 146] on p "Your custom text goes here" at bounding box center [922, 148] width 166 height 25
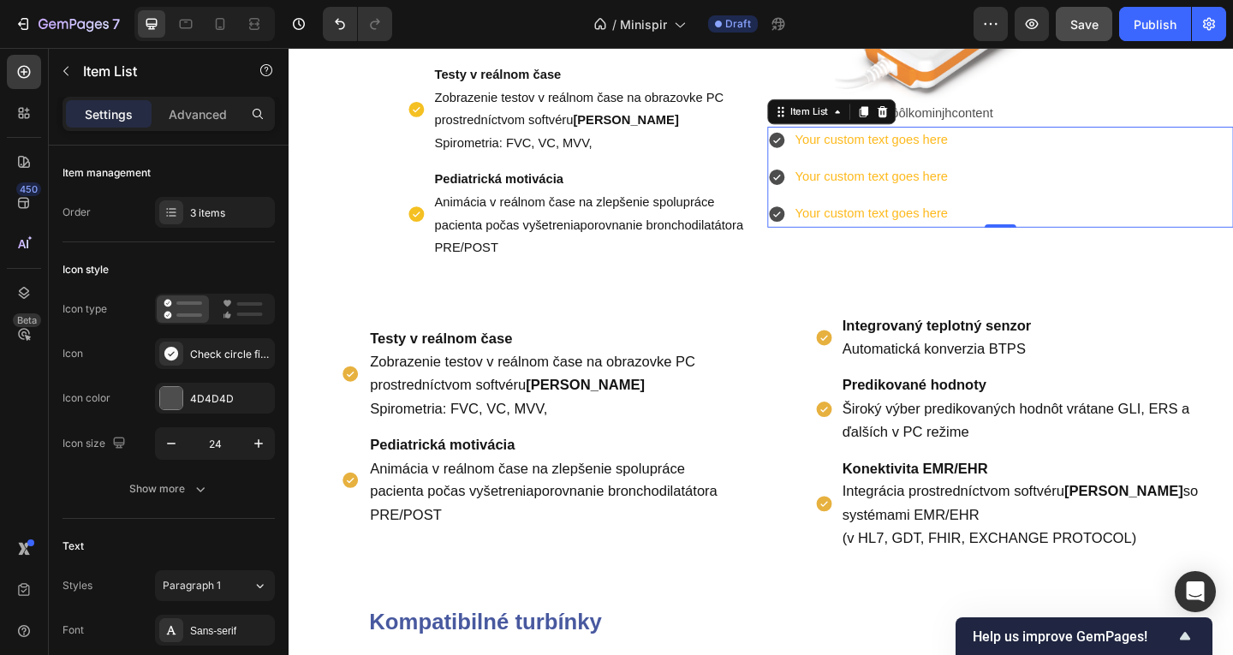
drag, startPoint x: 826, startPoint y: 140, endPoint x: 884, endPoint y: 140, distance: 57.4
click at [884, 140] on div "Your custom text goes here" at bounding box center [908, 149] width 199 height 30
click at [868, 151] on p "Your custom text goes here" at bounding box center [922, 148] width 166 height 25
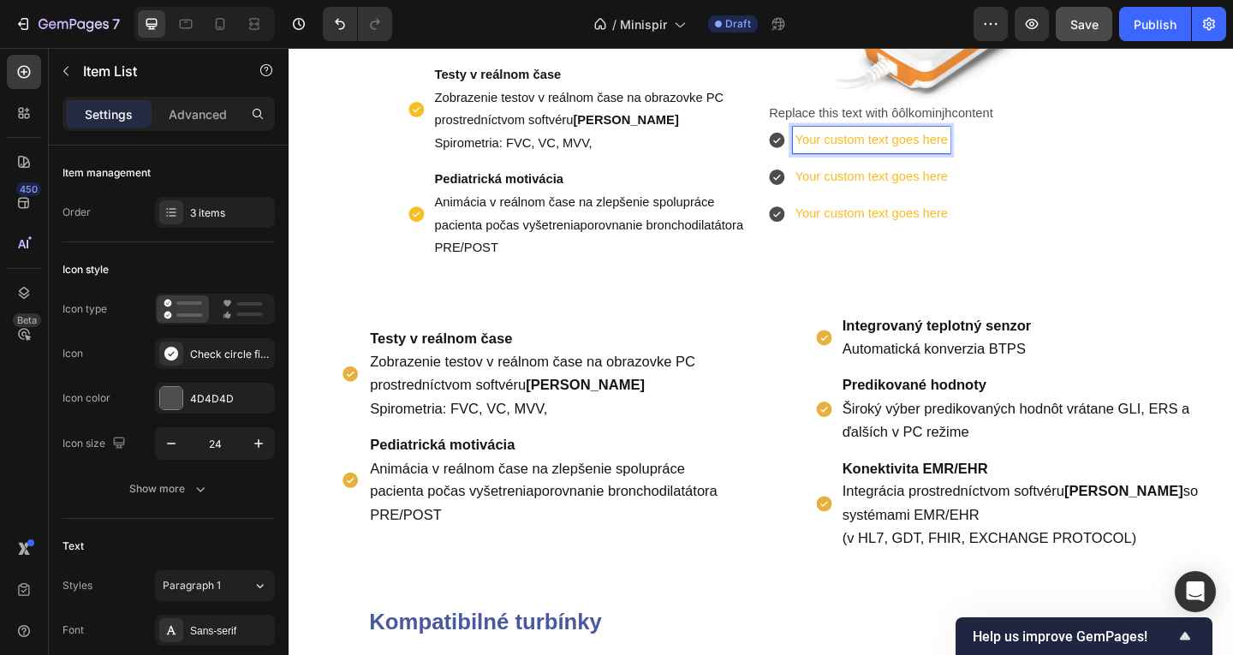
click at [840, 146] on p "Your custom text goes here" at bounding box center [922, 148] width 166 height 25
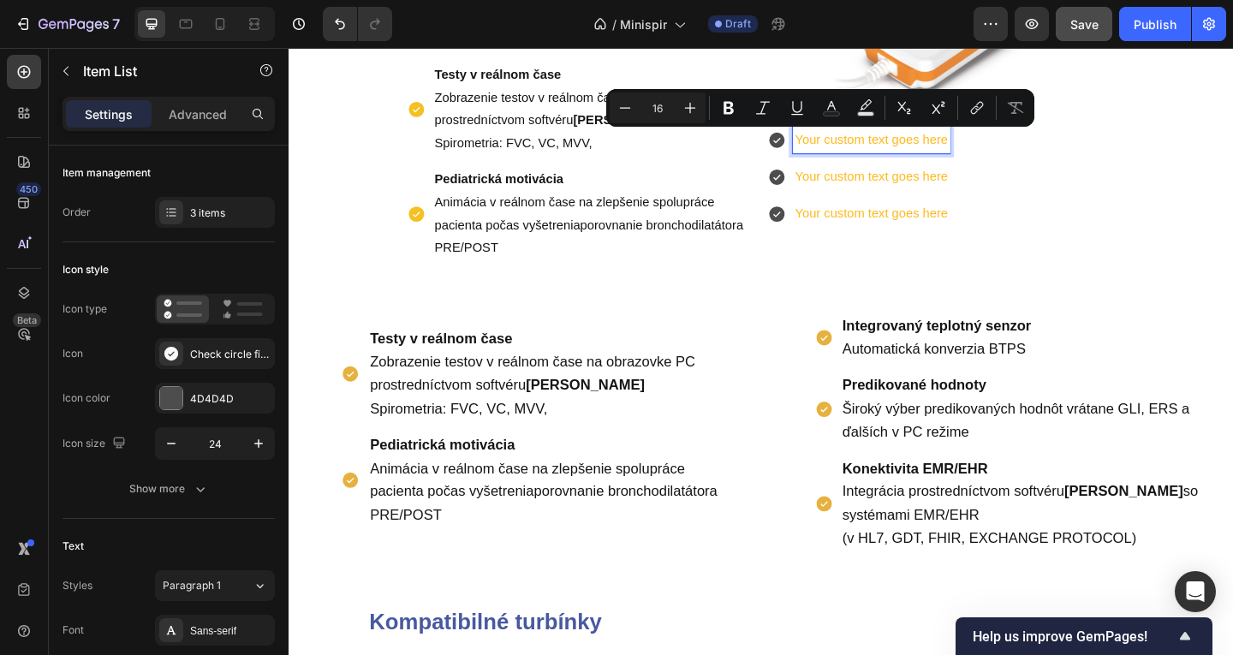
drag, startPoint x: 843, startPoint y: 194, endPoint x: 825, endPoint y: 187, distance: 19.6
click at [844, 194] on p "Your custom text goes here" at bounding box center [922, 188] width 166 height 25
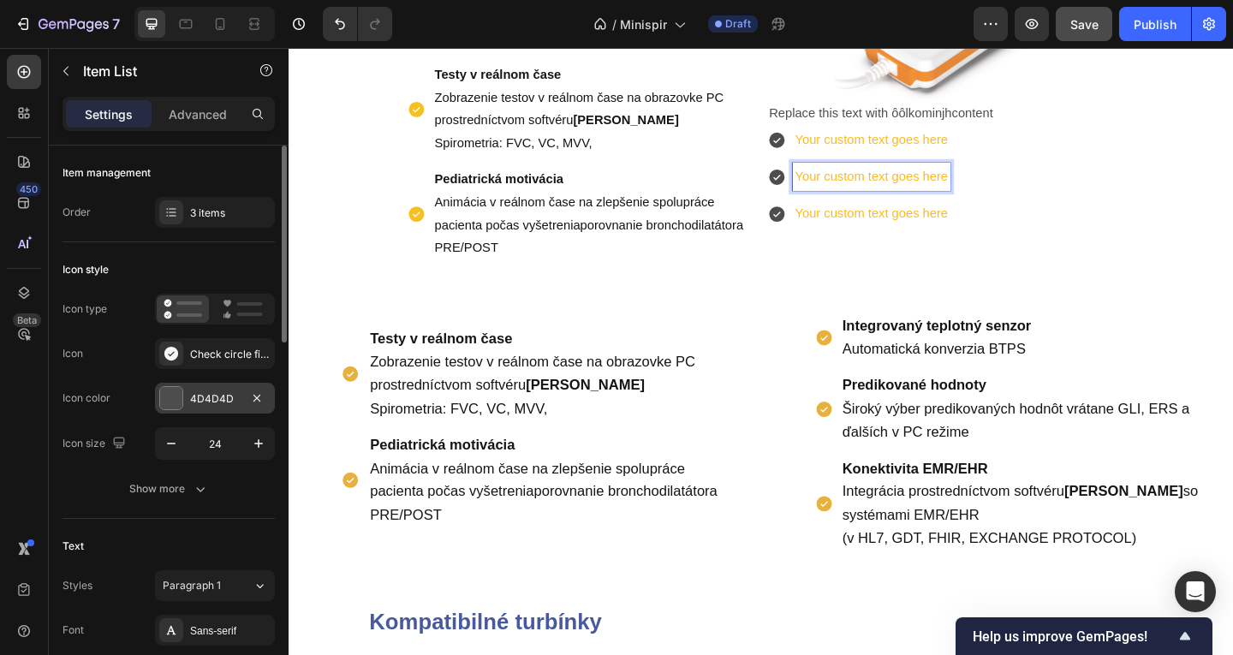
click at [207, 406] on div "4D4D4D" at bounding box center [215, 398] width 120 height 31
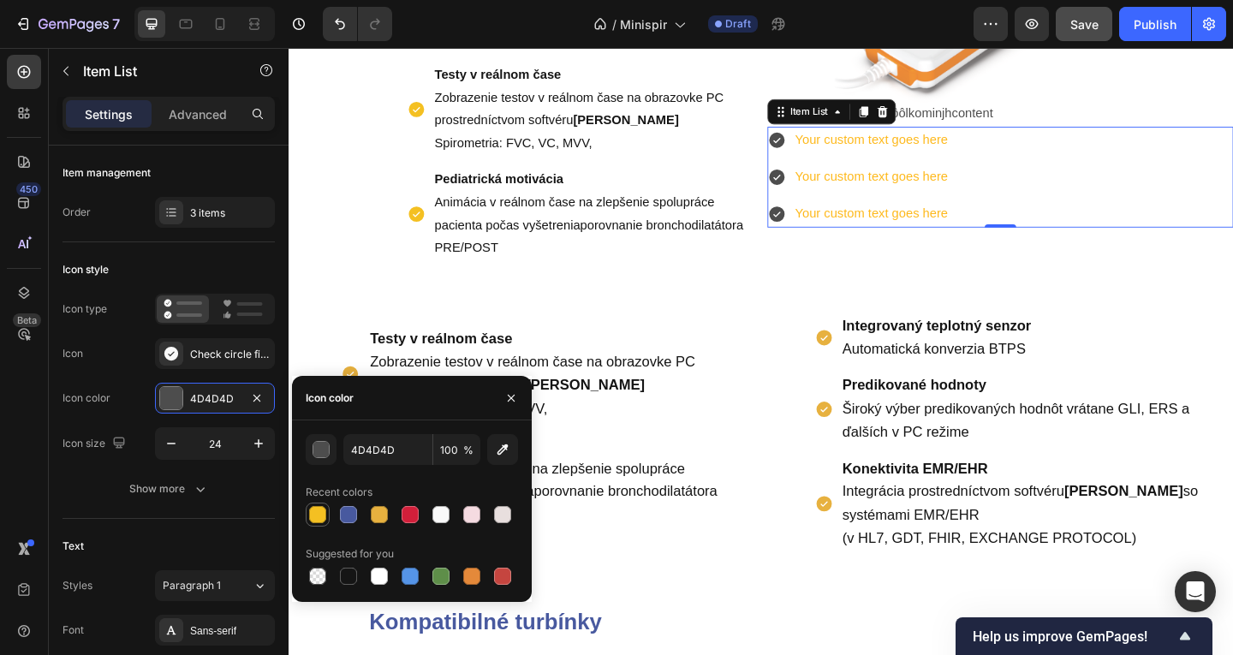
click at [326, 516] on div at bounding box center [317, 514] width 21 height 21
type input "F4C022"
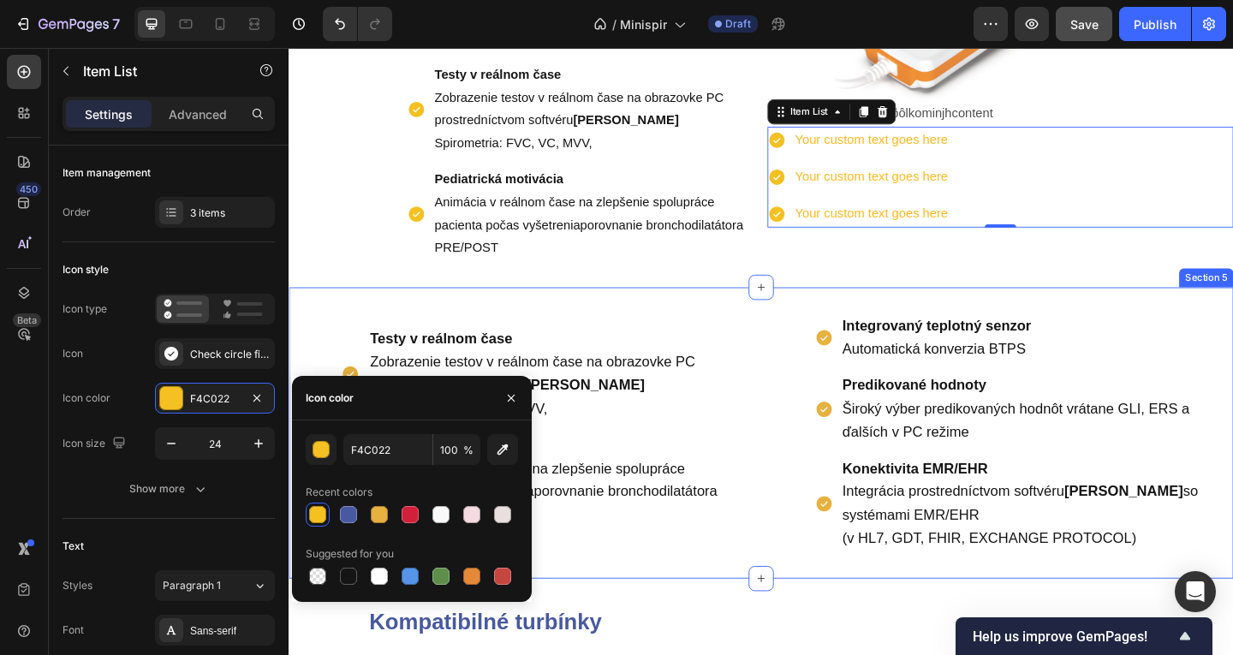
click at [904, 277] on div "Replace this text with ôôlkominjhcontent Text Block Your custom text goes here …" at bounding box center [1062, 22] width 507 height 518
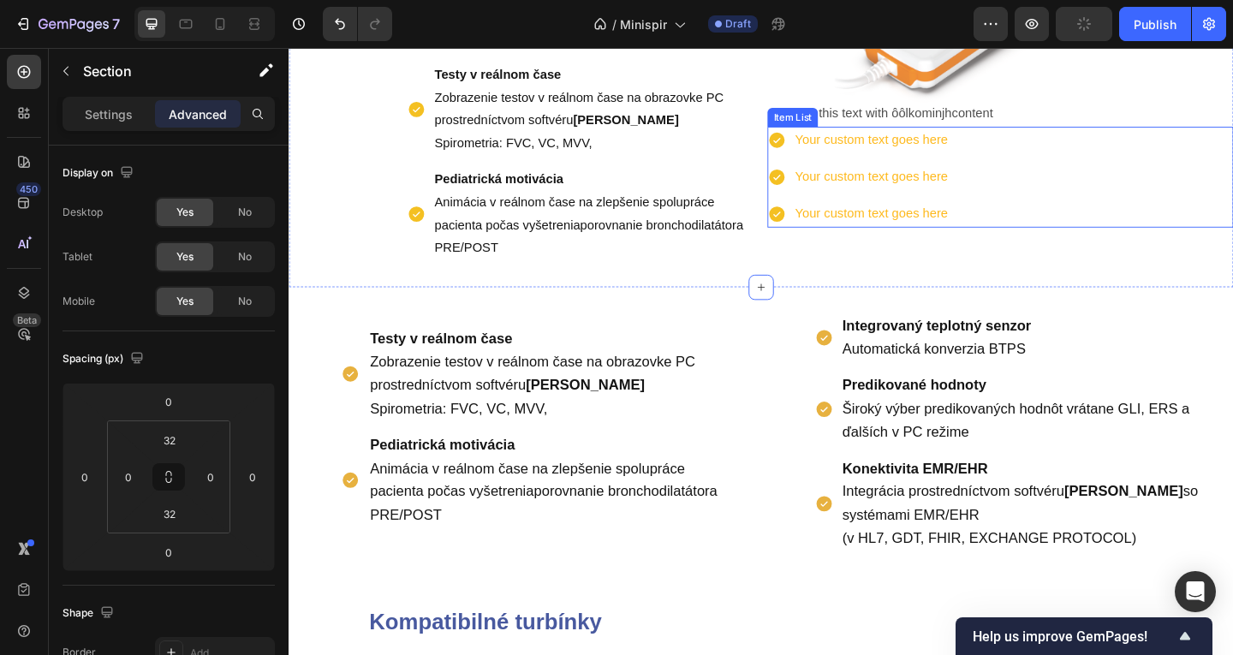
click at [925, 209] on div "Your custom text goes here Your custom text goes here Your custom text goes here" at bounding box center [908, 189] width 199 height 110
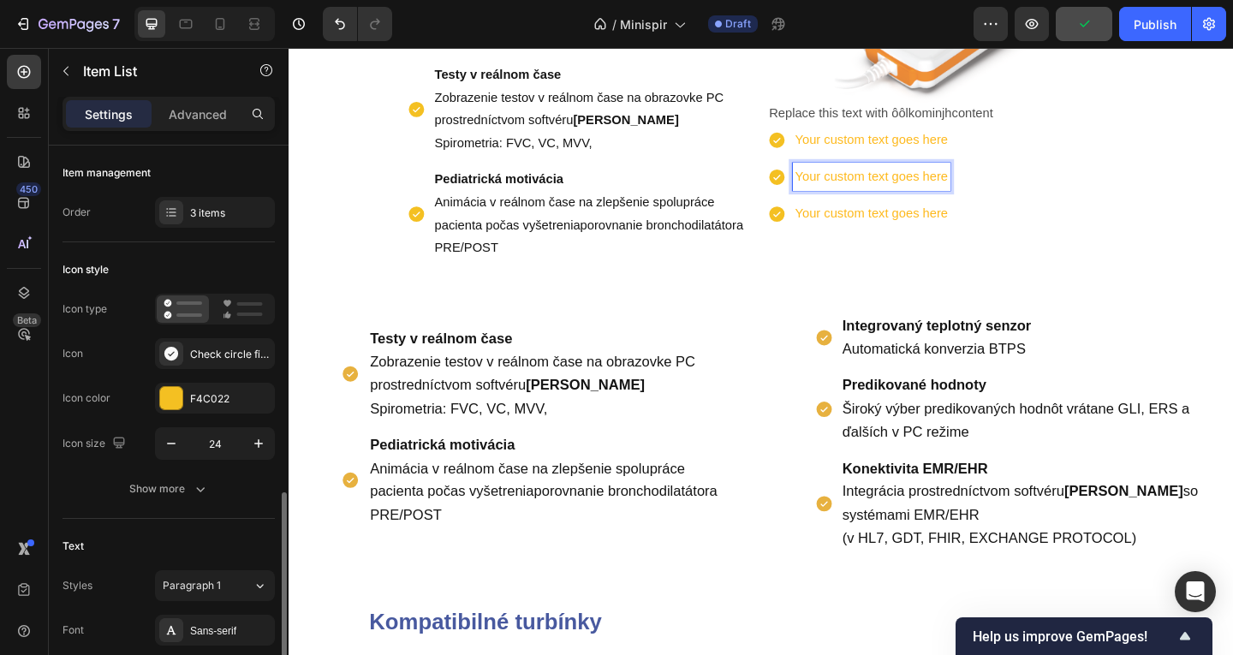
scroll to position [343, 0]
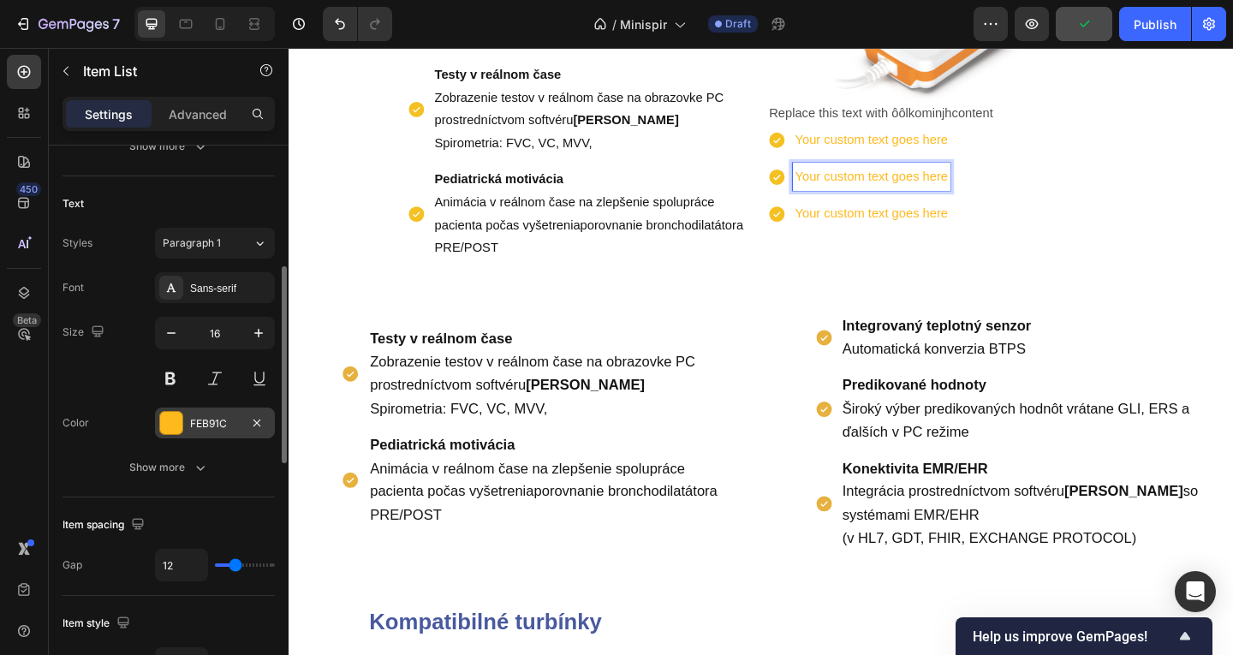
click at [217, 420] on div "FEB91C" at bounding box center [215, 423] width 50 height 15
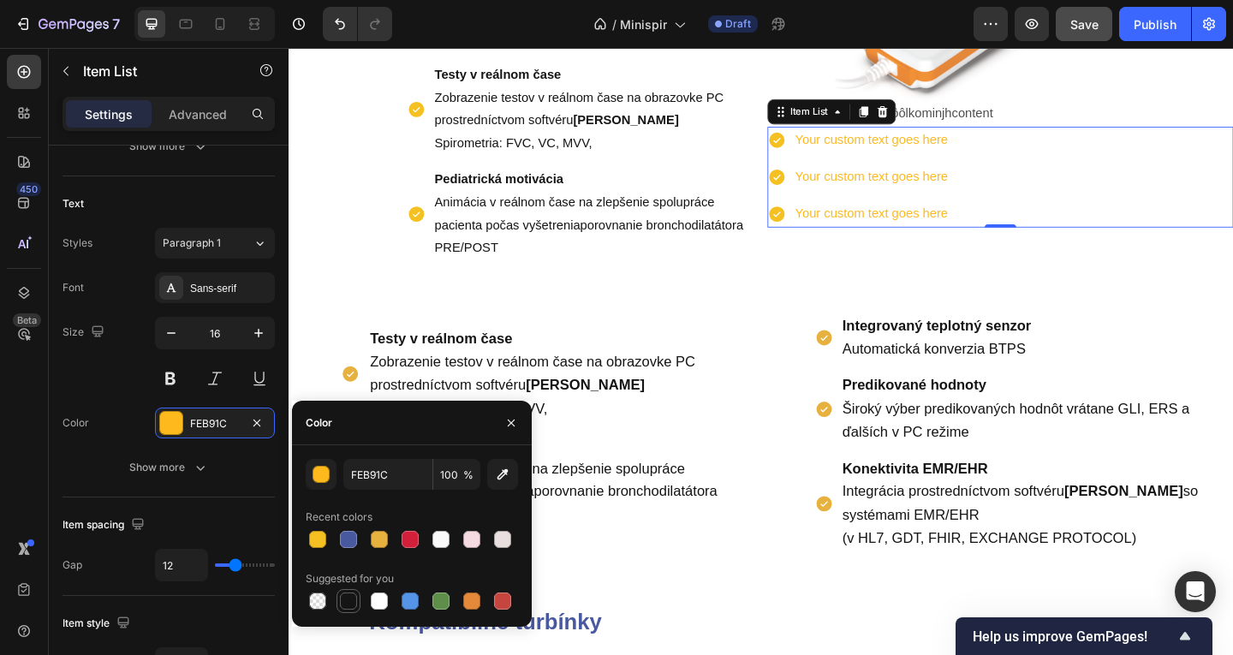
click at [355, 602] on div at bounding box center [348, 601] width 17 height 17
type input "151515"
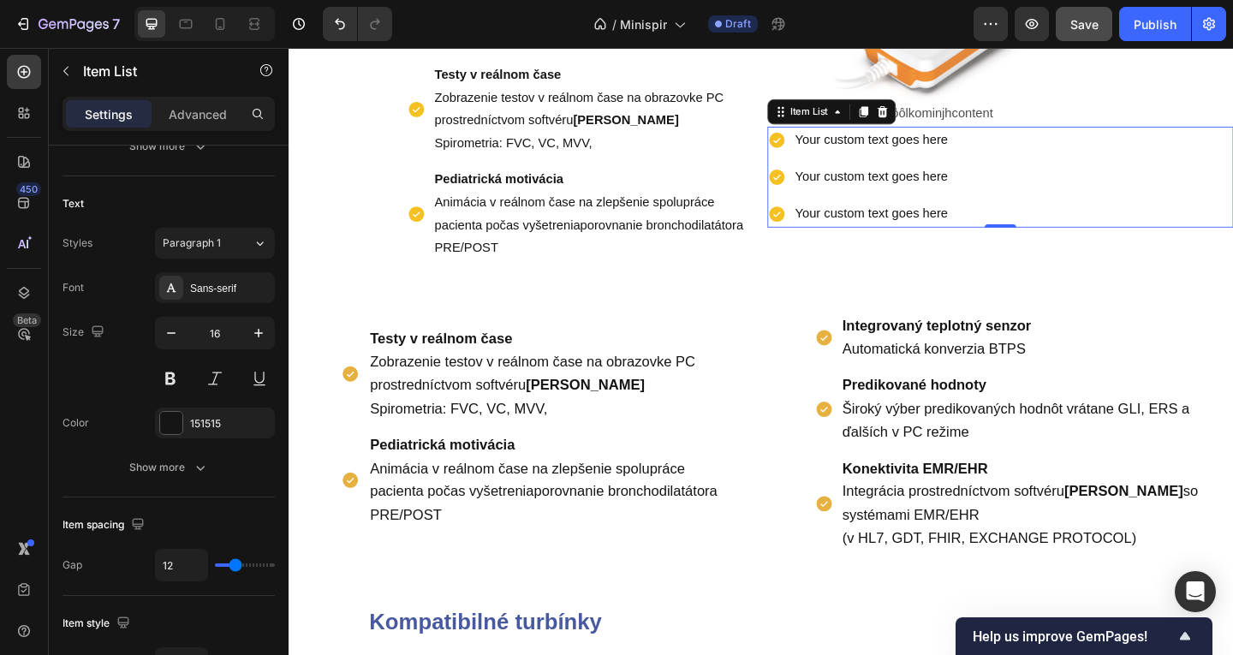
click at [1059, 201] on div "Your custom text goes here Your custom text goes here Your custom text goes here" at bounding box center [1062, 189] width 507 height 110
click at [953, 167] on div "Your custom text goes here Your custom text goes here Your custom text goes here" at bounding box center [908, 189] width 199 height 110
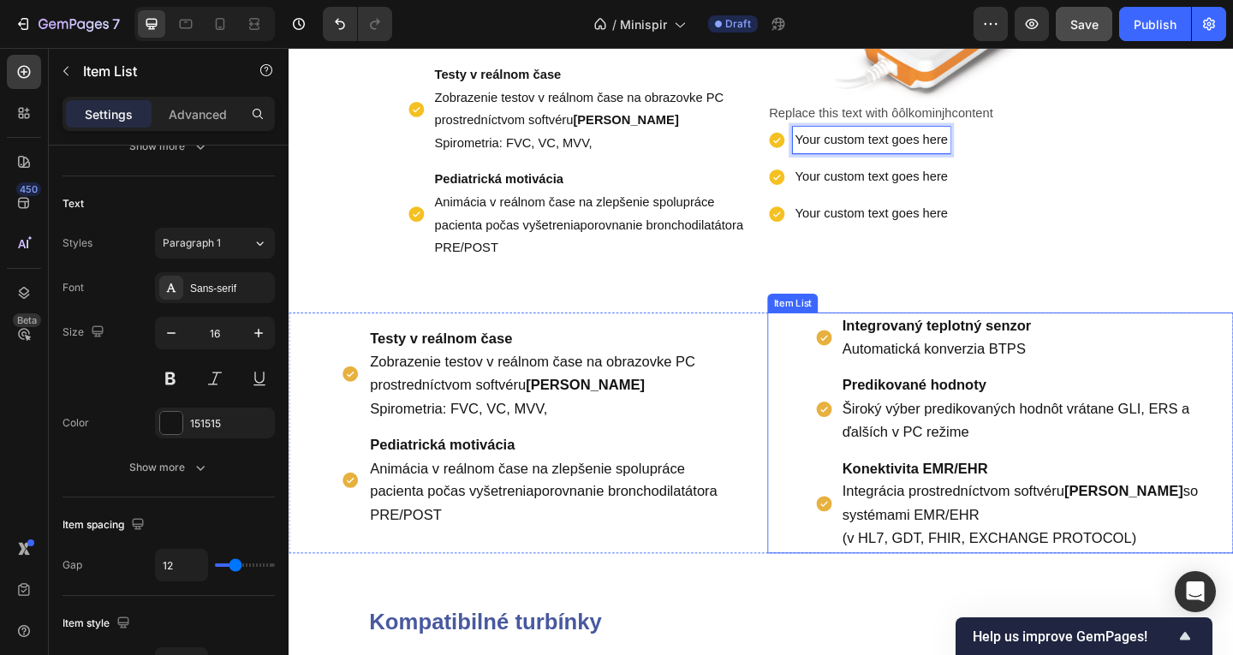
click at [948, 355] on strong "Integrovaný teplotný senzor" at bounding box center [994, 350] width 206 height 17
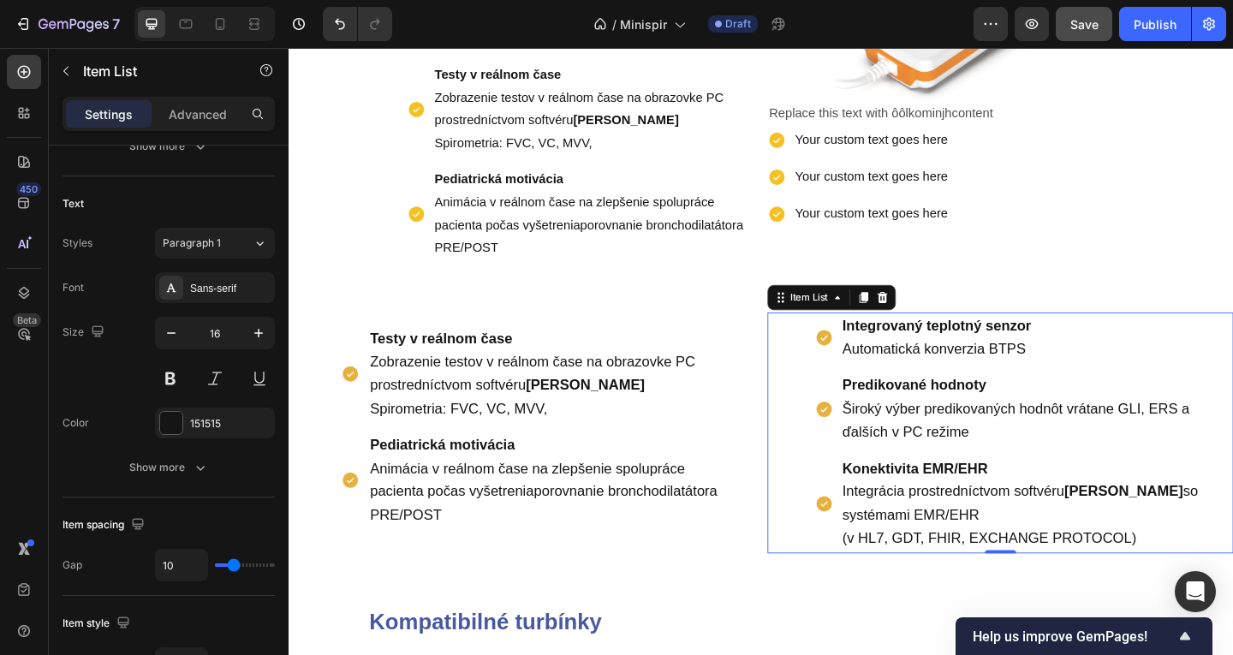
click at [1129, 378] on p "Integrovaný teplotný senzor Automatická konverzia BTPS" at bounding box center [1102, 363] width 423 height 51
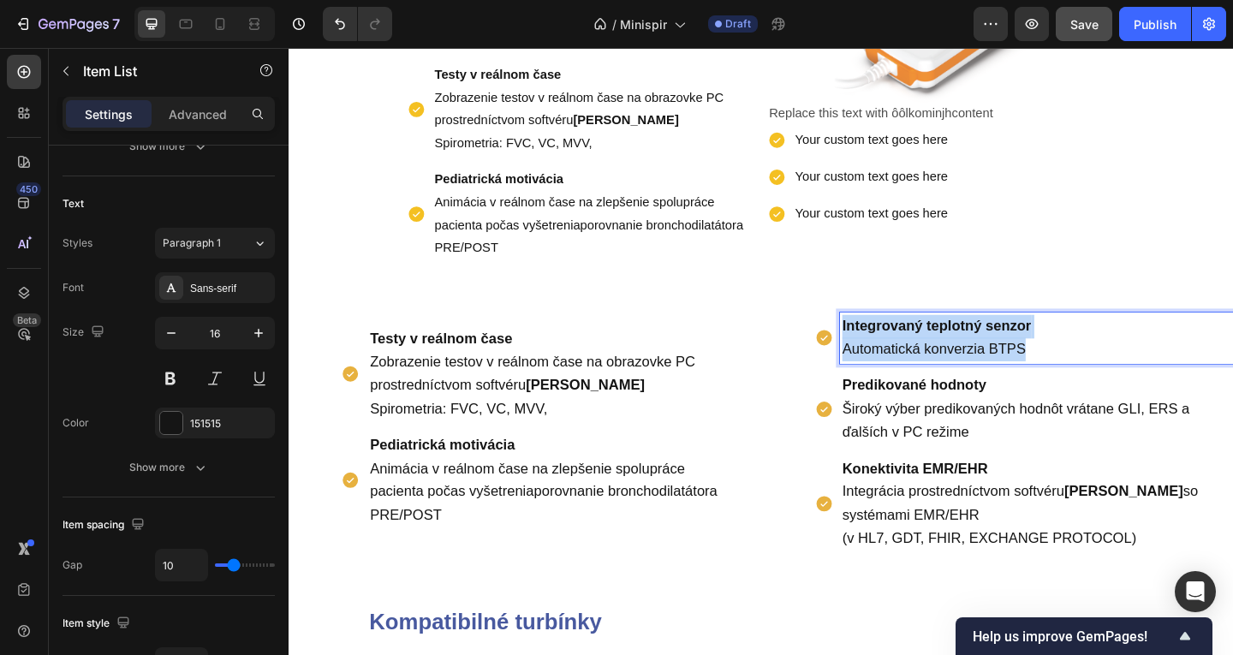
drag, startPoint x: 1100, startPoint y: 370, endPoint x: 867, endPoint y: 339, distance: 235.0
click at [867, 339] on div "Integrovaný teplotný senzor Automatická konverzia BTPS" at bounding box center [1089, 364] width 456 height 57
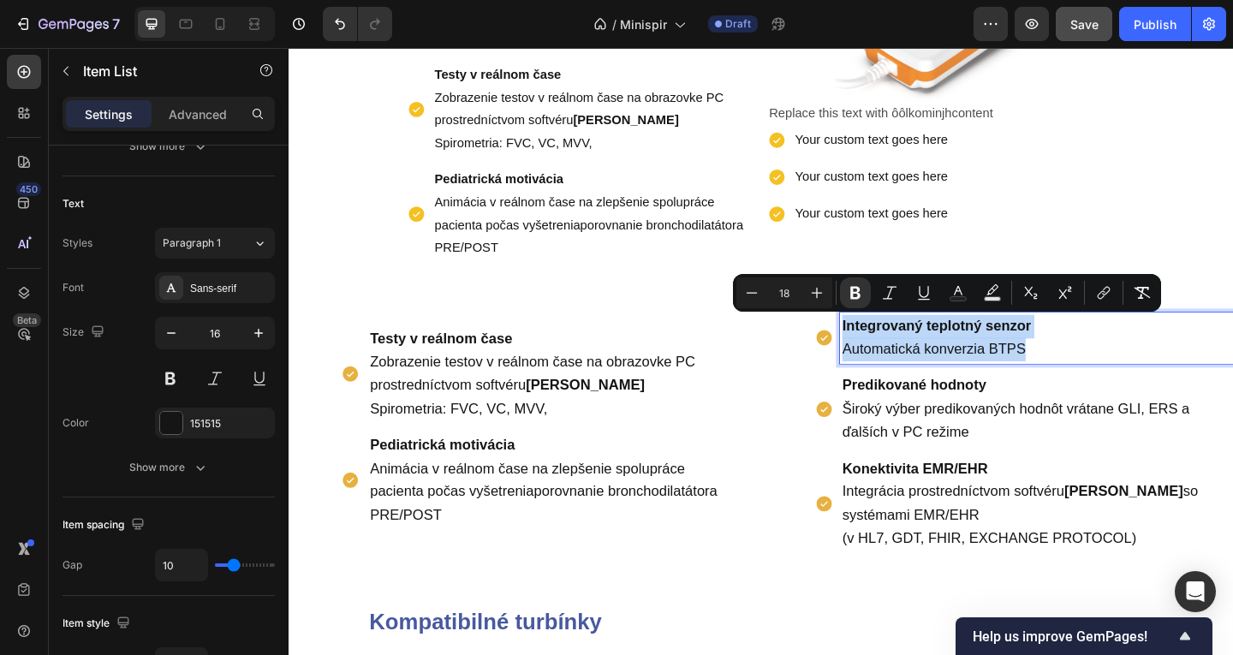
copy p "Integrovaný teplotný senzor Automatická konverzia BTPS"
click at [857, 150] on p "Your custom text goes here" at bounding box center [922, 148] width 166 height 25
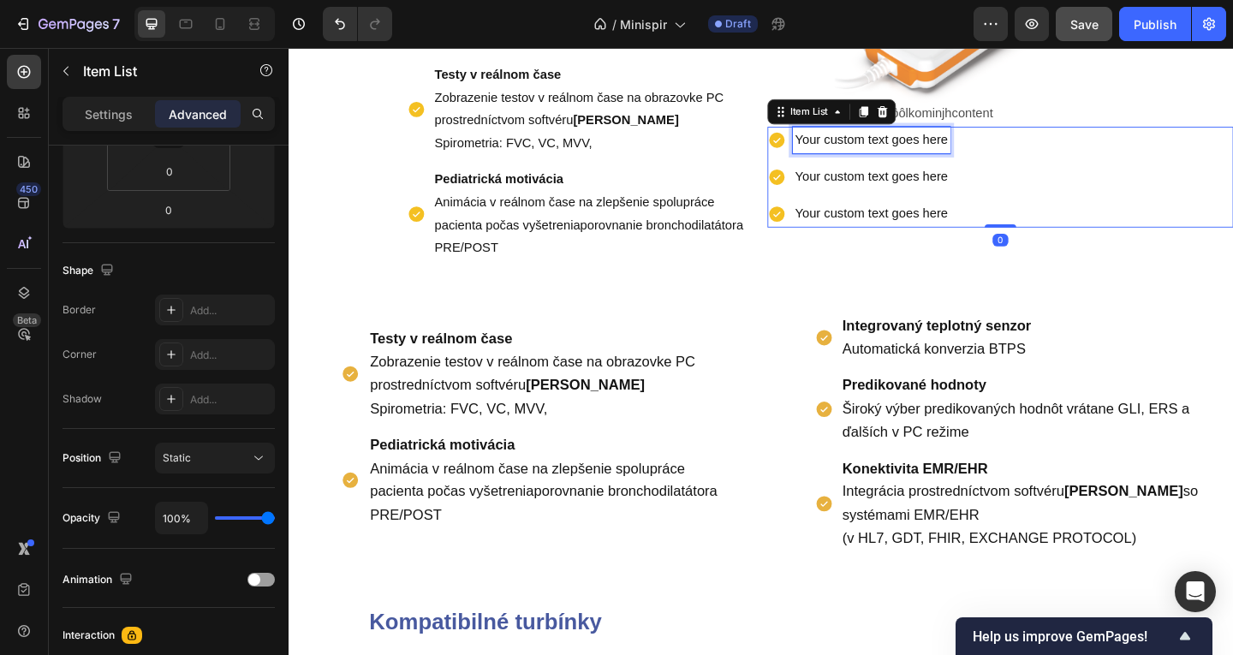
click at [842, 151] on p "Your custom text goes here" at bounding box center [922, 148] width 166 height 25
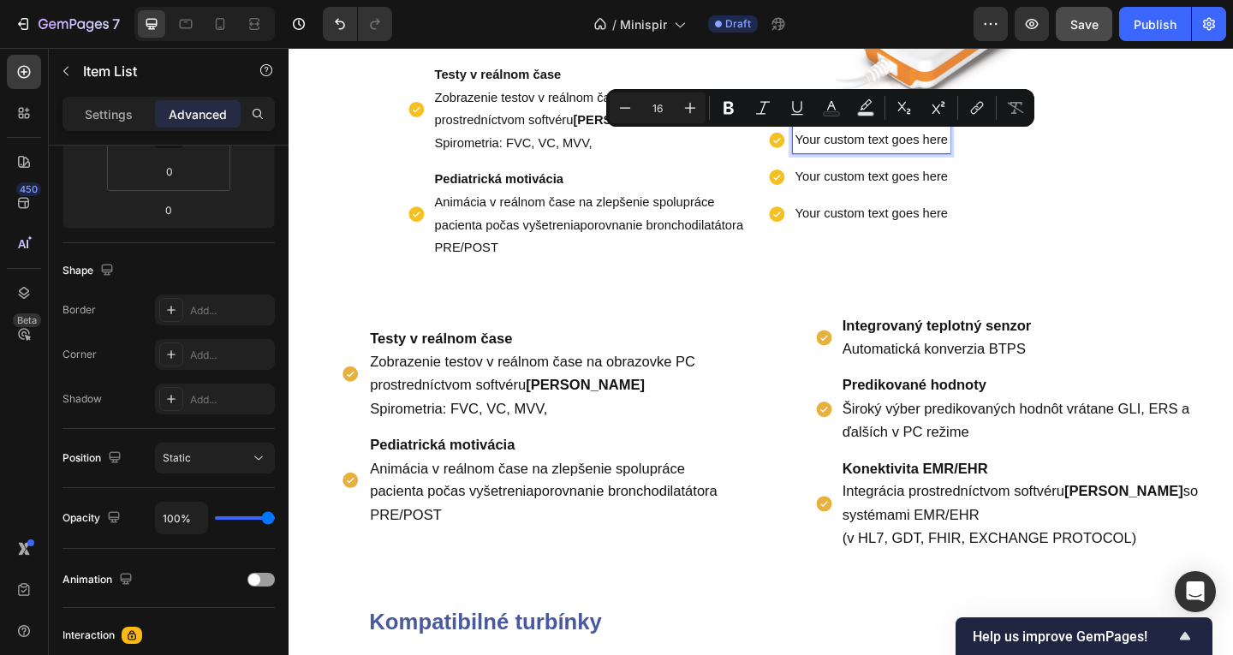
click at [842, 151] on p "Your custom text goes here" at bounding box center [922, 148] width 166 height 25
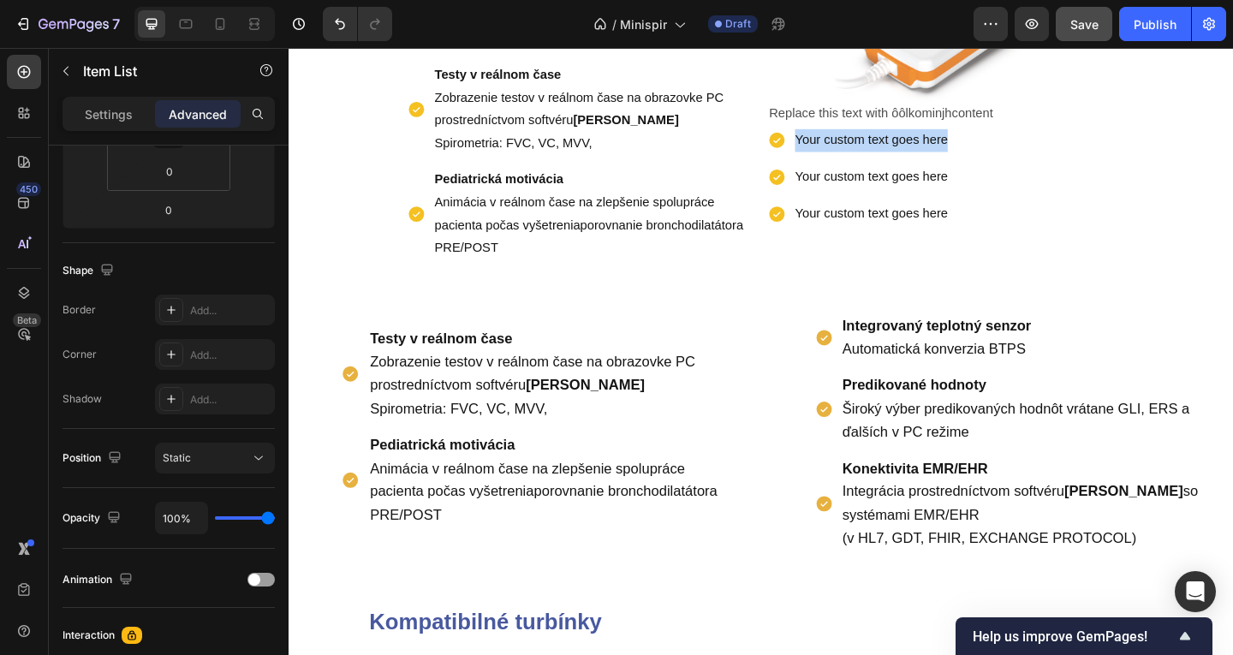
drag, startPoint x: 842, startPoint y: 151, endPoint x: 1041, endPoint y: 151, distance: 199.5
click at [1041, 151] on div "Your custom text goes here Your custom text goes here Your custom text goes here" at bounding box center [1062, 189] width 507 height 110
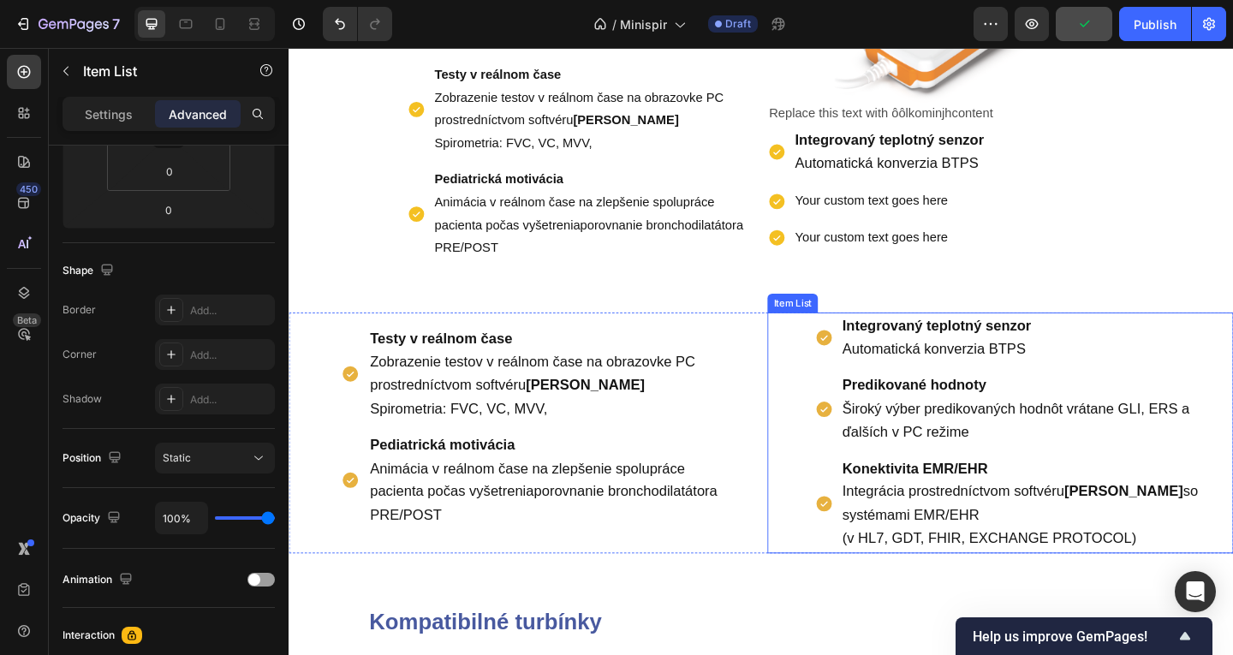
click at [1031, 426] on p "Predikované hodnoty Široký výber predikovaných hodnôt vrátane GLI, ERS a ďalšíc…" at bounding box center [1102, 440] width 423 height 76
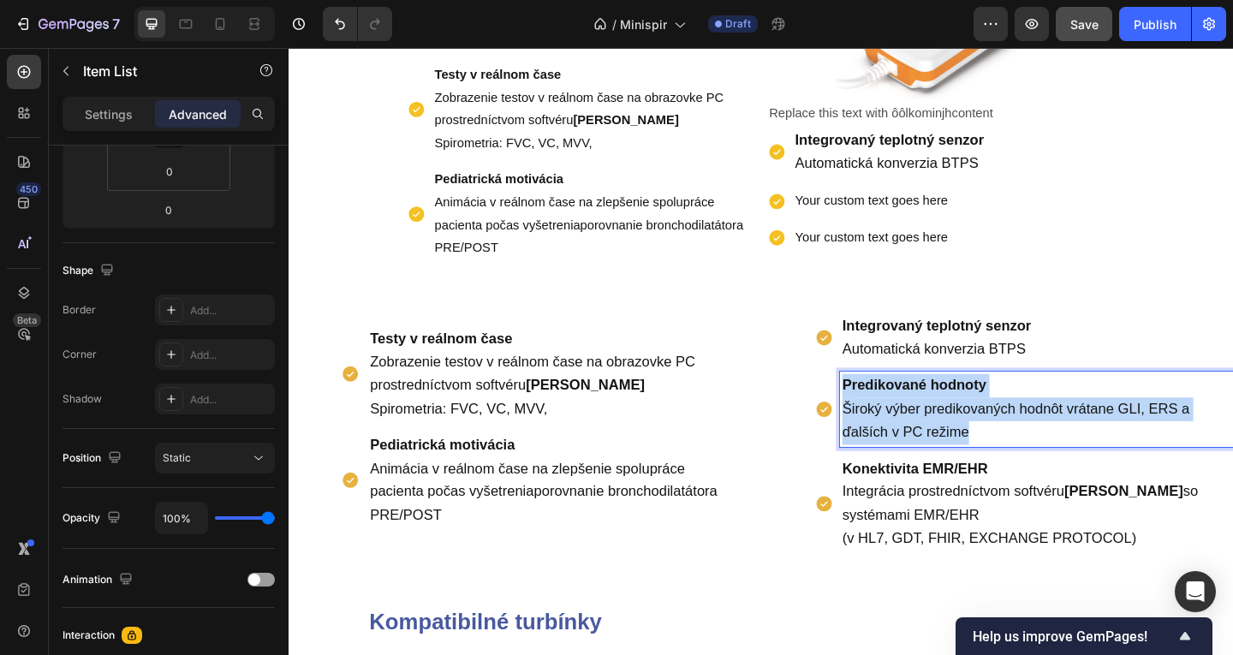
drag, startPoint x: 1051, startPoint y: 462, endPoint x: 854, endPoint y: 392, distance: 209.1
click at [861, 391] on div "Integrovaný teplotný senzor Automatická konverzia BTPS Predikované hodnoty Širo…" at bounding box center [1089, 467] width 456 height 262
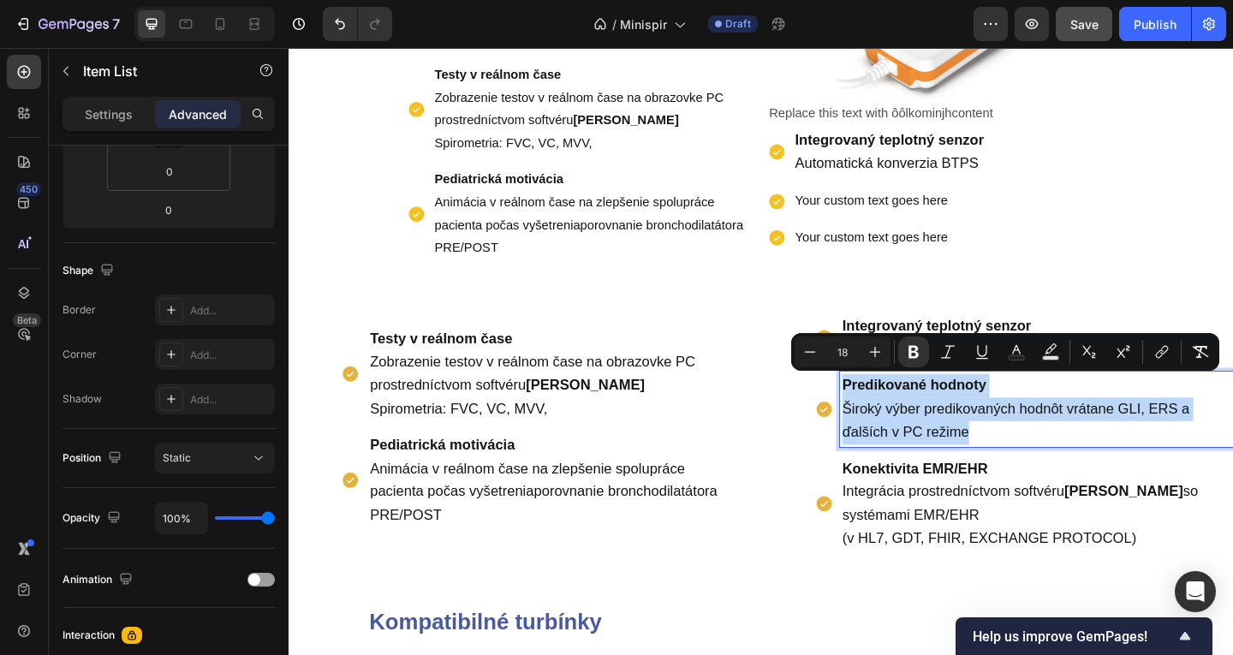
copy p "Predikované hodnoty Široký výber predikovaných hodnôt vrátane GLI, ERS a ďalšíc…"
click at [979, 230] on div "Integrovaný teplotný senzor Automatická konverzia BTPS Your custom text goes he…" at bounding box center [928, 202] width 238 height 136
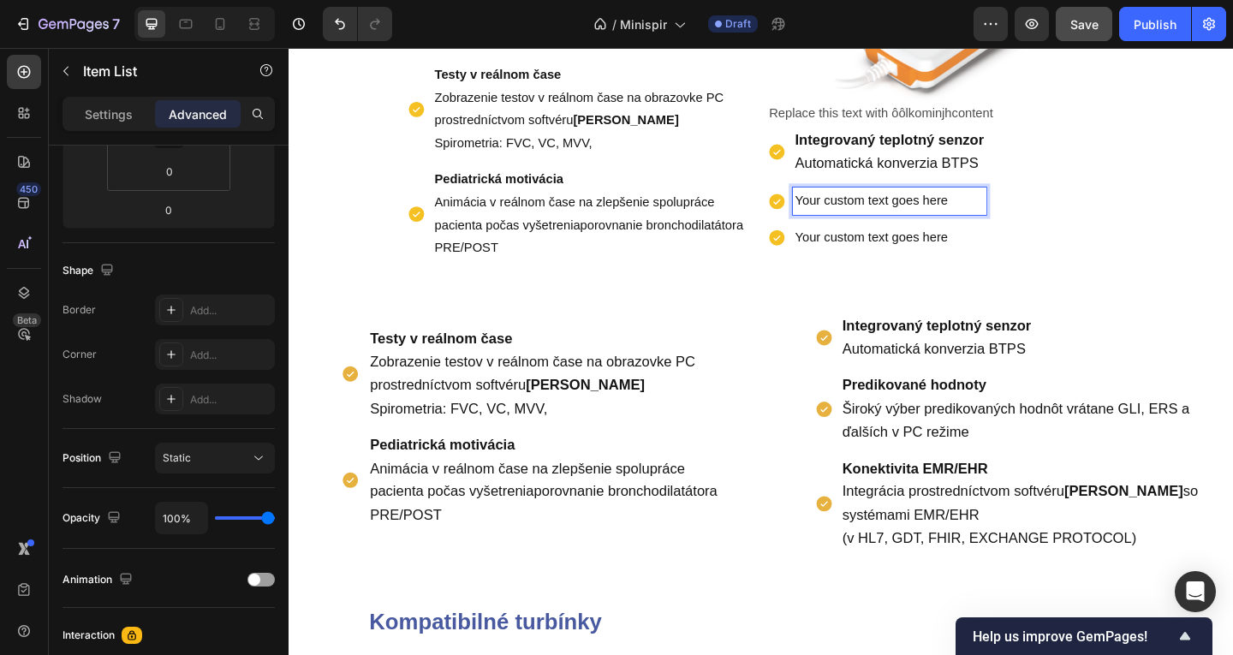
click at [1013, 216] on p "Your custom text goes here" at bounding box center [942, 214] width 206 height 25
drag, startPoint x: 1013, startPoint y: 216, endPoint x: 811, endPoint y: 202, distance: 202.6
click at [811, 202] on div "Your custom text goes here" at bounding box center [928, 215] width 238 height 30
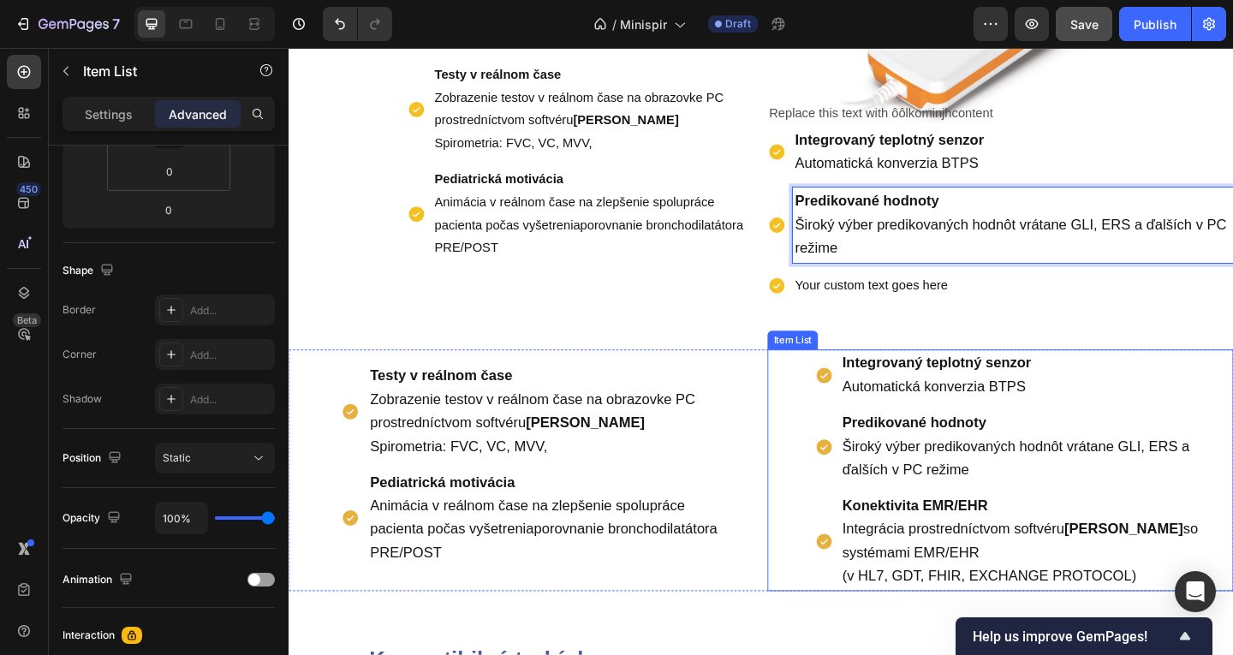
click at [978, 573] on span "Integrácia prostredníctvom softvéru MIR Spiro so systémami EMR/EHR" at bounding box center [1084, 584] width 387 height 43
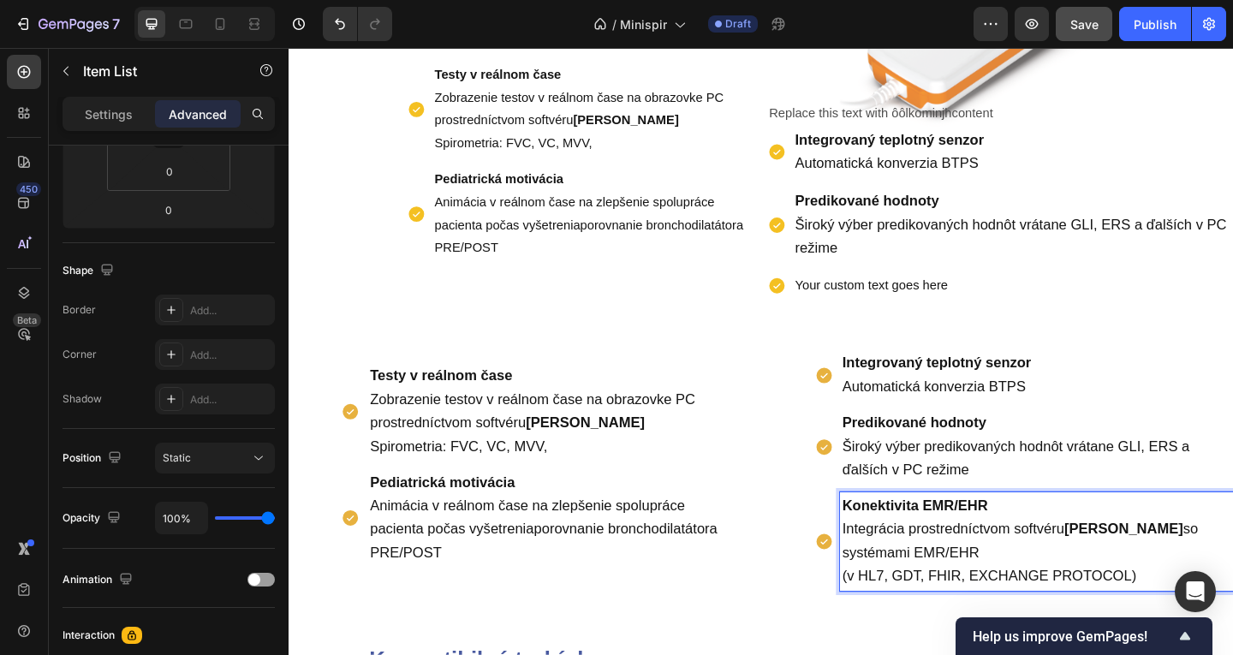
drag, startPoint x: 1230, startPoint y: 622, endPoint x: 1213, endPoint y: 617, distance: 17.1
click at [1213, 617] on p "Konektivita EMR/EHR Integrácia prostredníctvom softvéru MIR Spiro so systémami …" at bounding box center [1102, 585] width 423 height 102
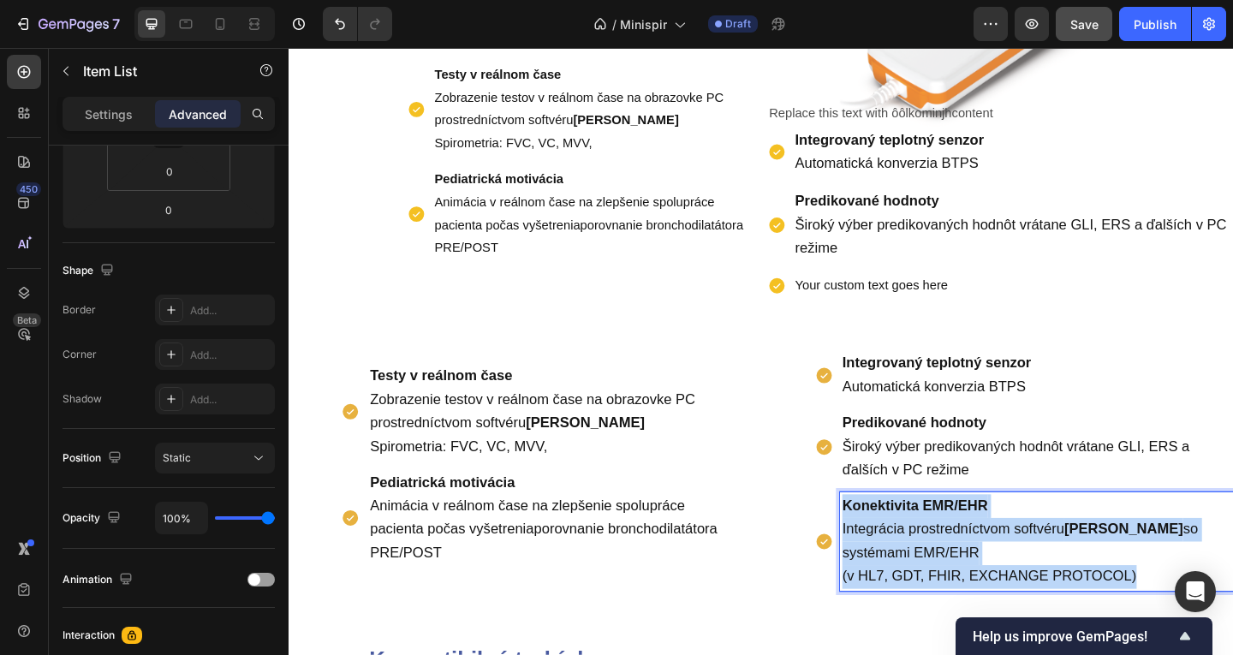
drag, startPoint x: 1121, startPoint y: 599, endPoint x: 844, endPoint y: 527, distance: 286.6
click at [844, 527] on div "Integrovaný teplotný senzor Automatická konverzia BTPS Predikované hodnoty Širo…" at bounding box center [1062, 507] width 507 height 262
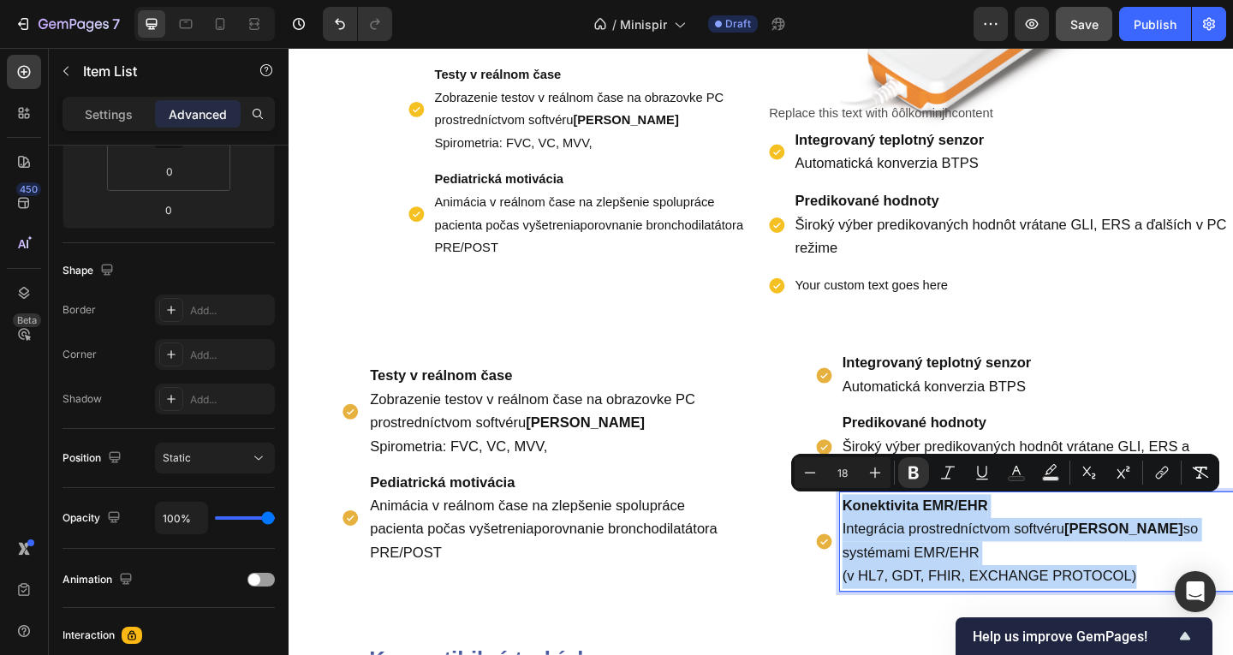
copy p "Konektivita EMR/EHR Integrácia prostredníctvom softvéru MIR Spiro so systémami …"
click at [916, 292] on div "Your custom text goes here" at bounding box center [1077, 307] width 480 height 30
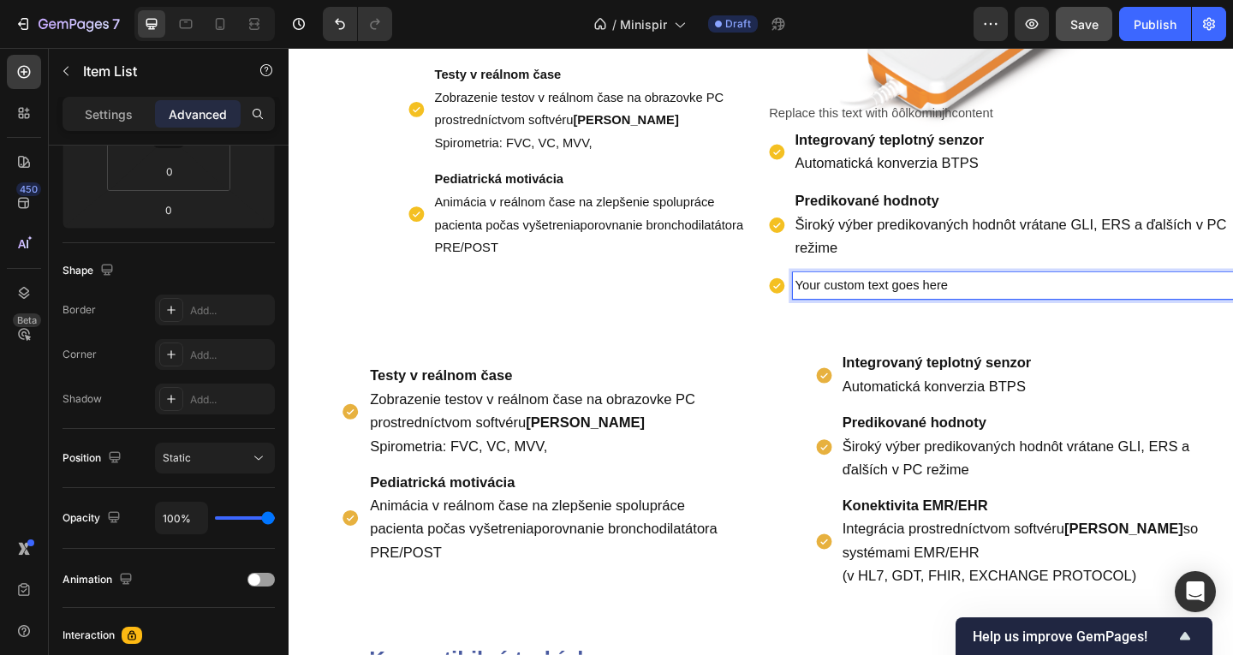
click at [1035, 308] on p "Your custom text goes here" at bounding box center [1076, 307] width 474 height 25
drag, startPoint x: 1035, startPoint y: 308, endPoint x: 796, endPoint y: 297, distance: 240.0
click at [796, 297] on div "Kľúčové vlastnosti Text Block Vyhradená aplikácia Bluetooth pripojenie k tablet…" at bounding box center [803, 42] width 1028 height 614
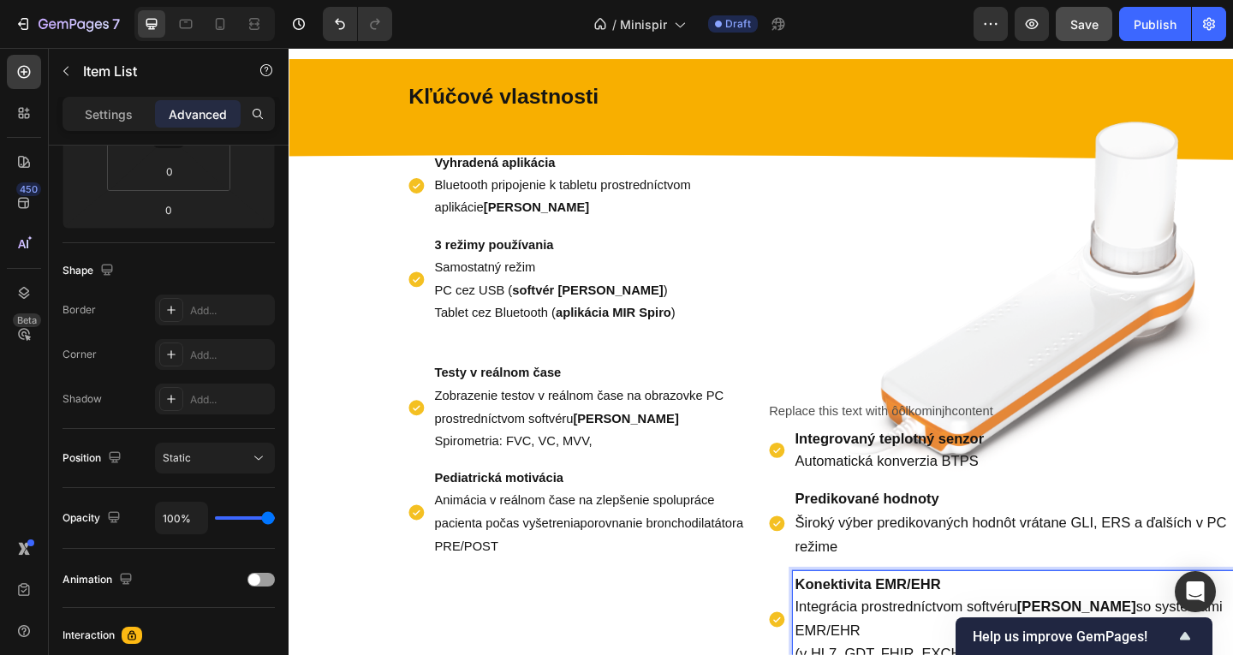
scroll to position [869, 0]
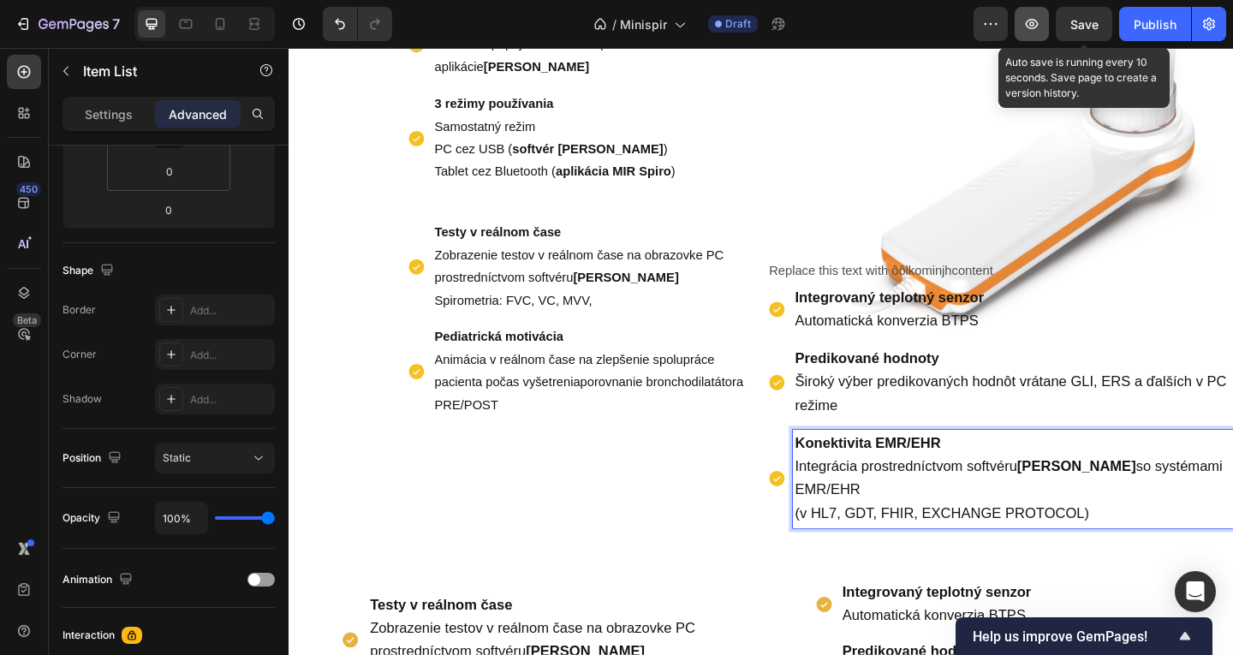
drag, startPoint x: 1093, startPoint y: 16, endPoint x: 1034, endPoint y: 20, distance: 59.2
click at [1091, 18] on span "Save" at bounding box center [1084, 24] width 28 height 15
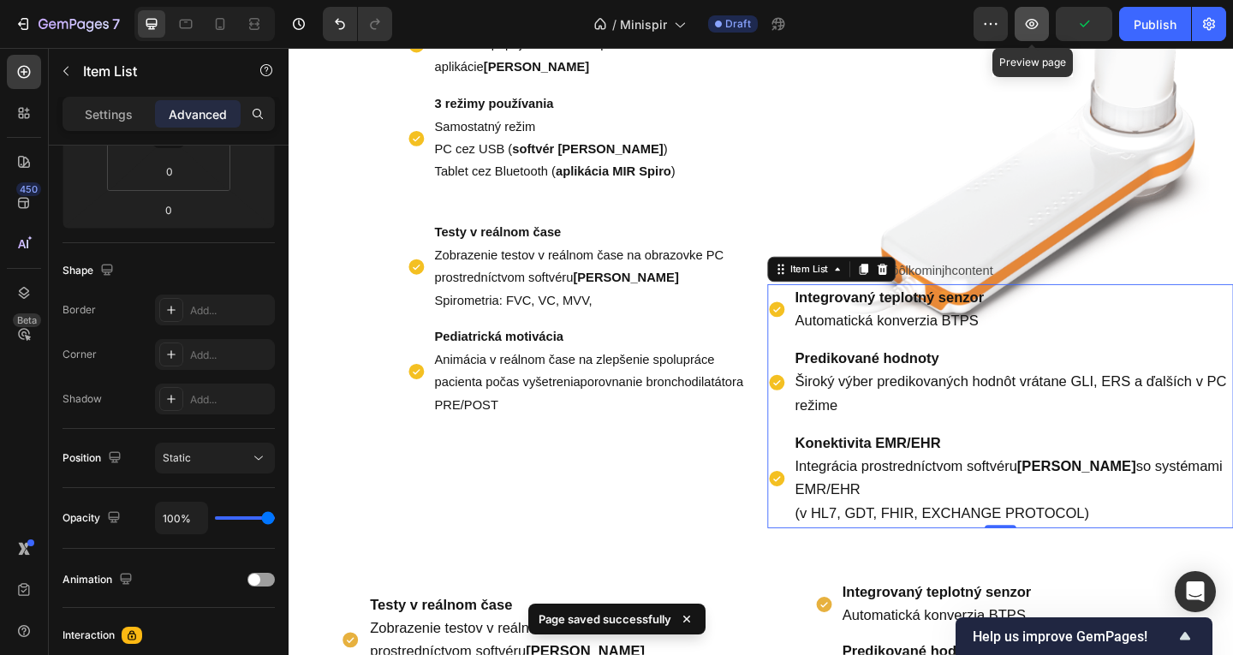
click at [1025, 22] on icon "button" at bounding box center [1031, 23] width 17 height 17
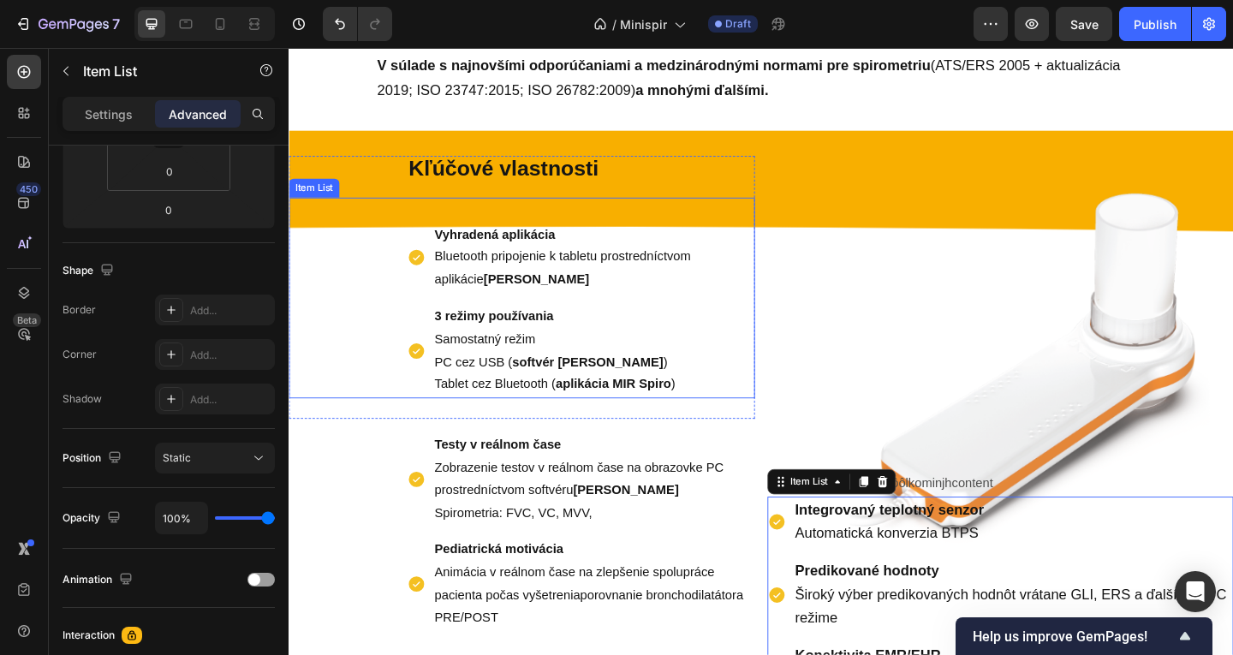
scroll to position [527, 0]
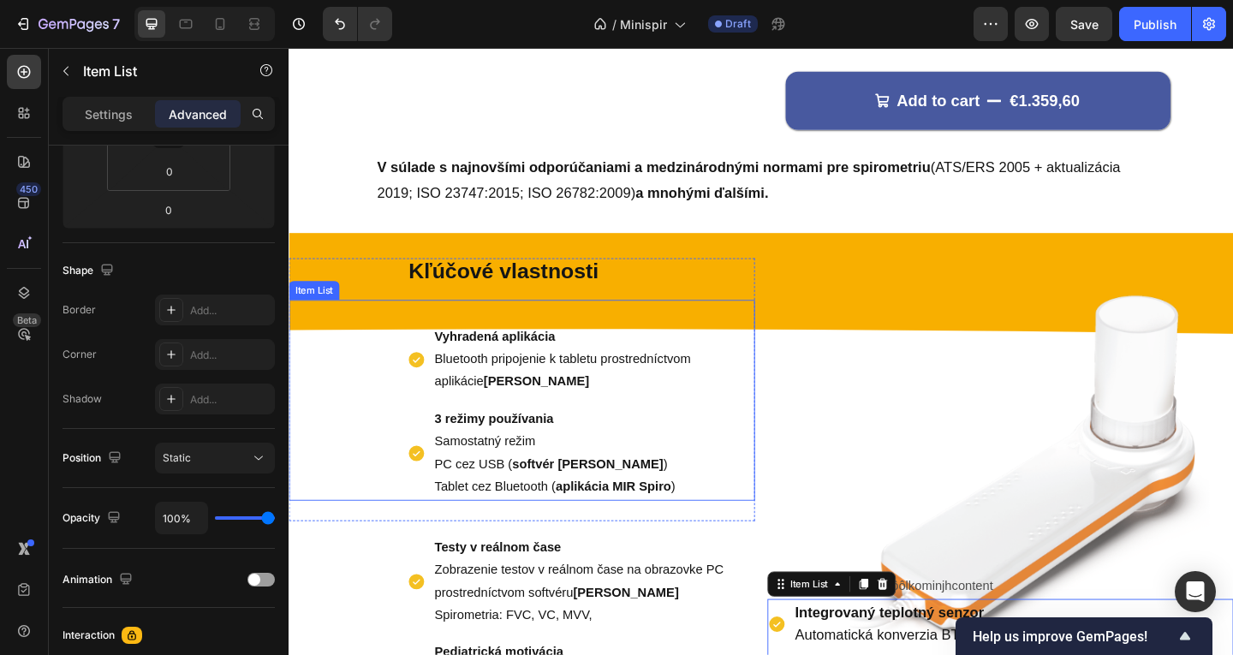
click at [694, 432] on div "Vyhradená aplikácia Bluetooth pripojenie k tabletu prostredníctvom aplikácie MI…" at bounding box center [602, 445] width 370 height 194
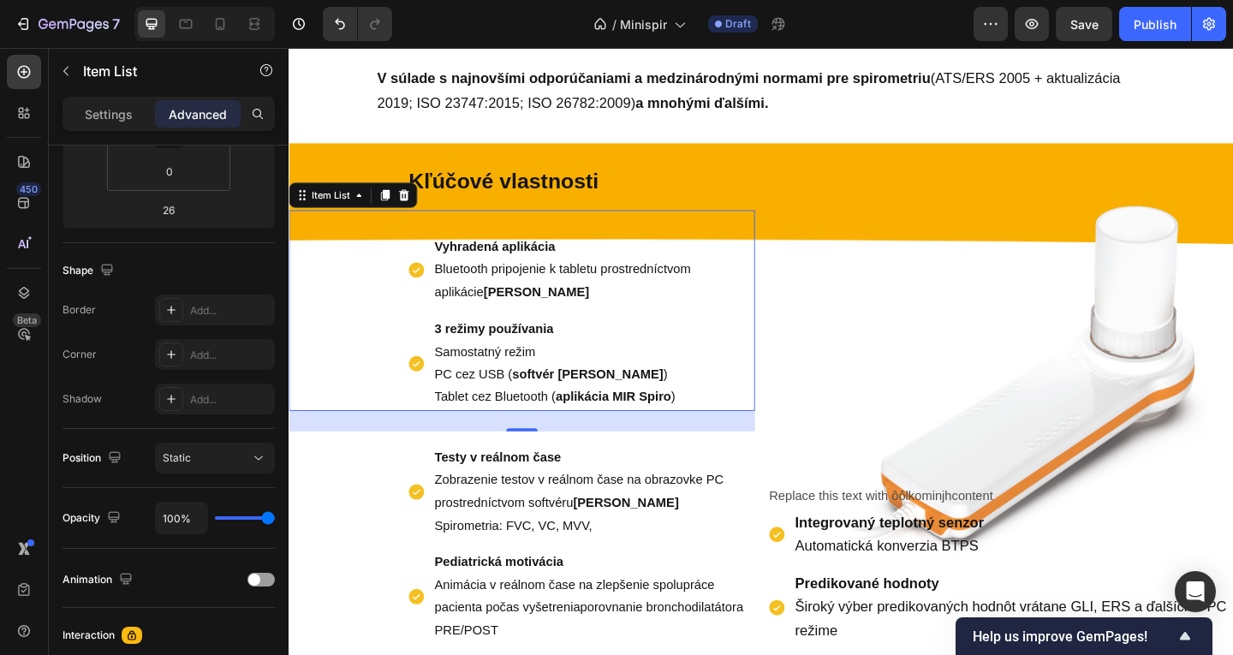
scroll to position [612, 0]
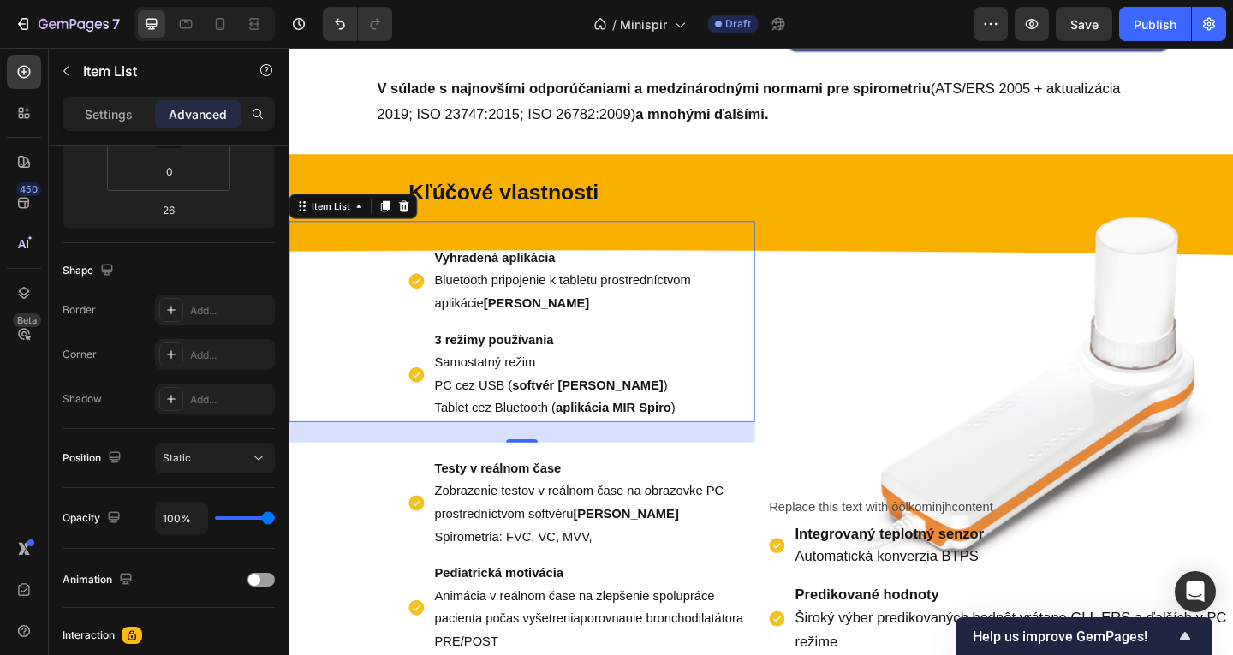
click at [651, 438] on strong "aplikácia MIR Spiro" at bounding box center [642, 439] width 126 height 15
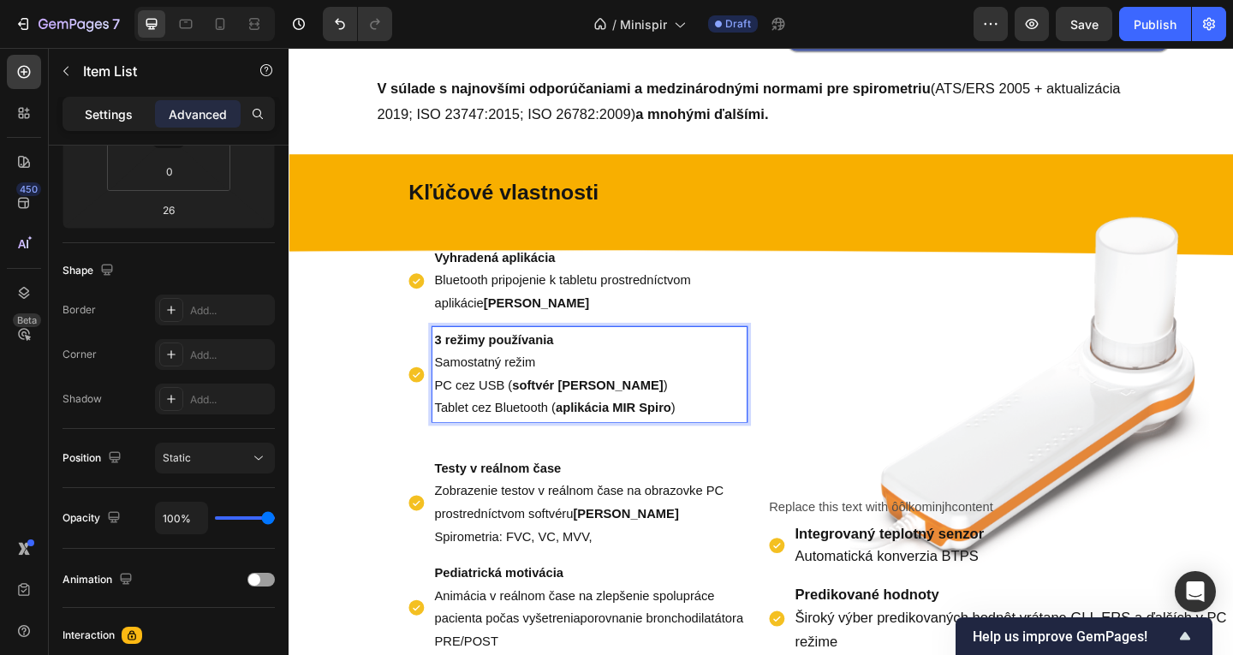
click at [118, 118] on p "Settings" at bounding box center [109, 114] width 48 height 18
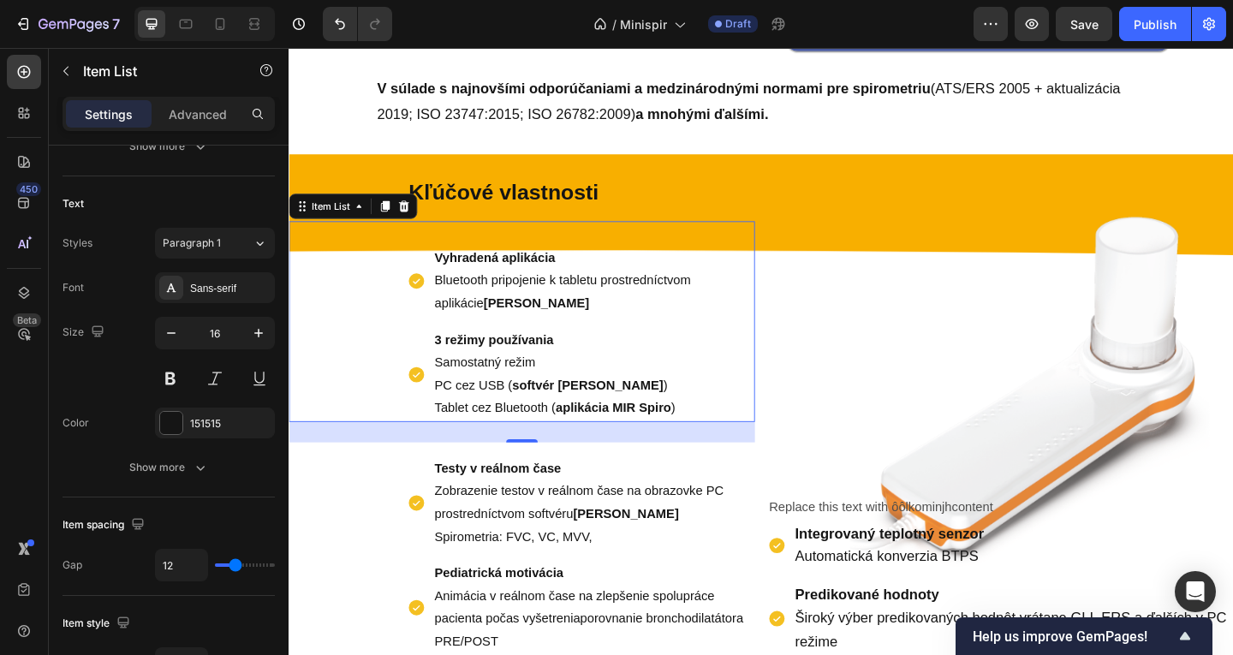
click at [473, 352] on div "3 režimy používania Samostatný režim PC cez USB ( softvér MIR Spiro ) Tablet ce…" at bounding box center [615, 403] width 343 height 104
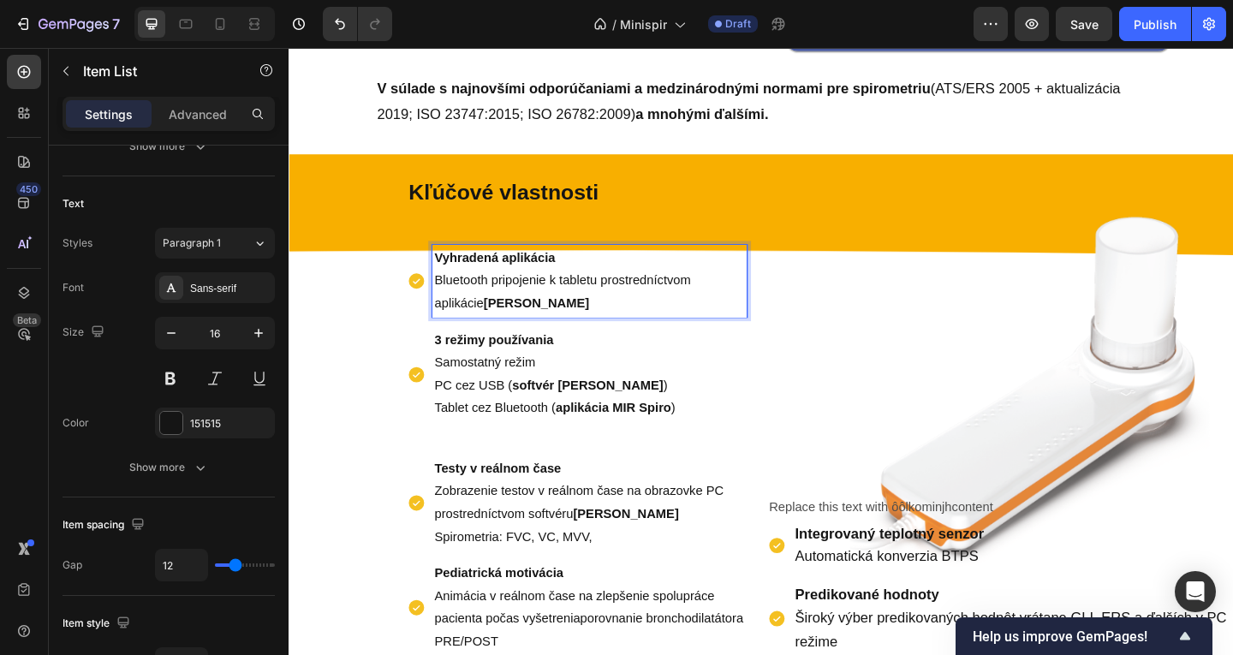
click at [457, 321] on p "Vyhradená aplikácia Bluetooth pripojenie k tabletu prostredníctvom aplikácie MI…" at bounding box center [615, 302] width 337 height 74
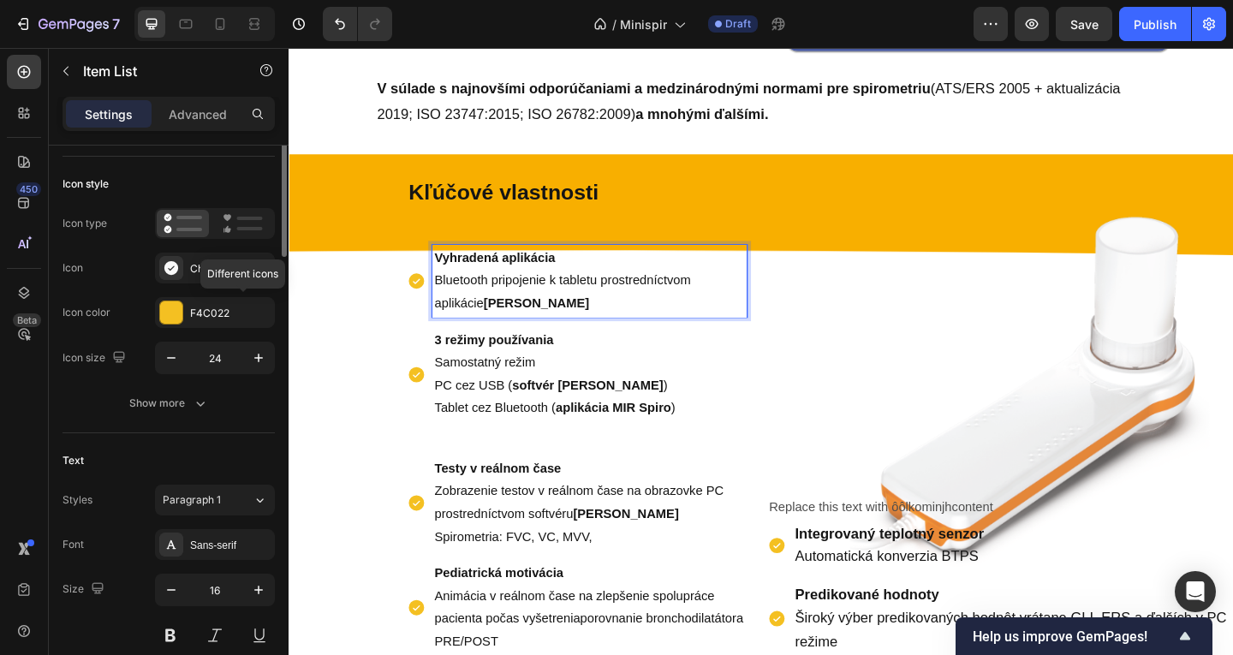
scroll to position [0, 0]
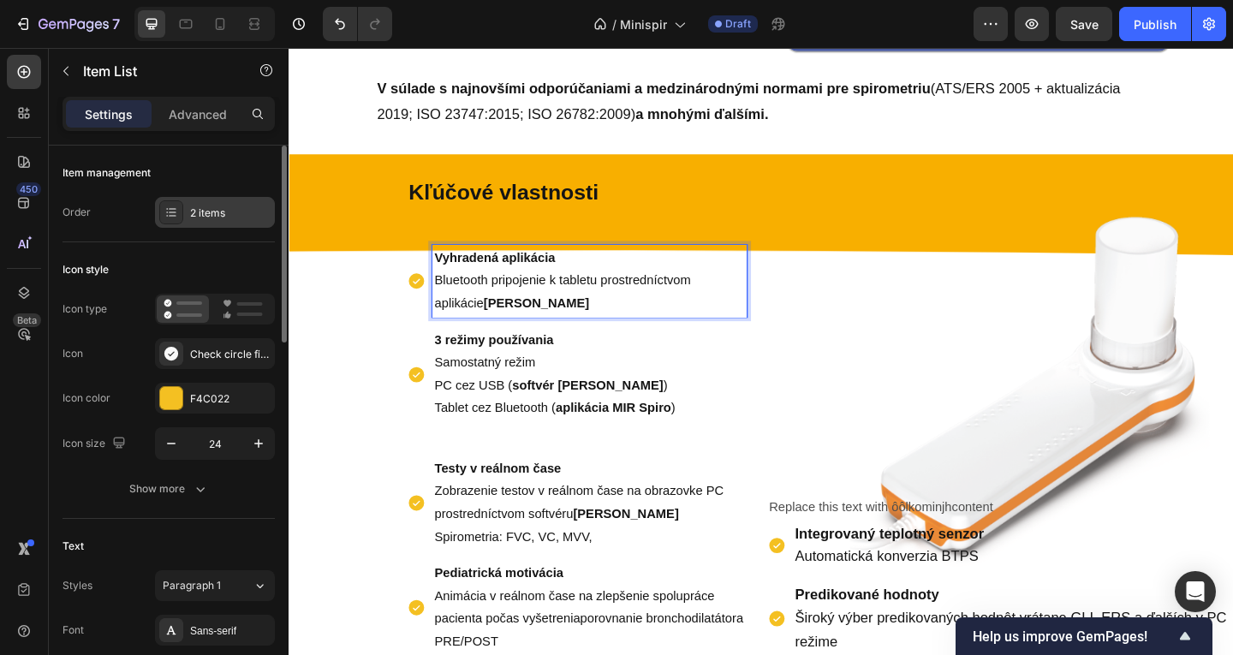
click at [236, 213] on div "2 items" at bounding box center [230, 213] width 80 height 15
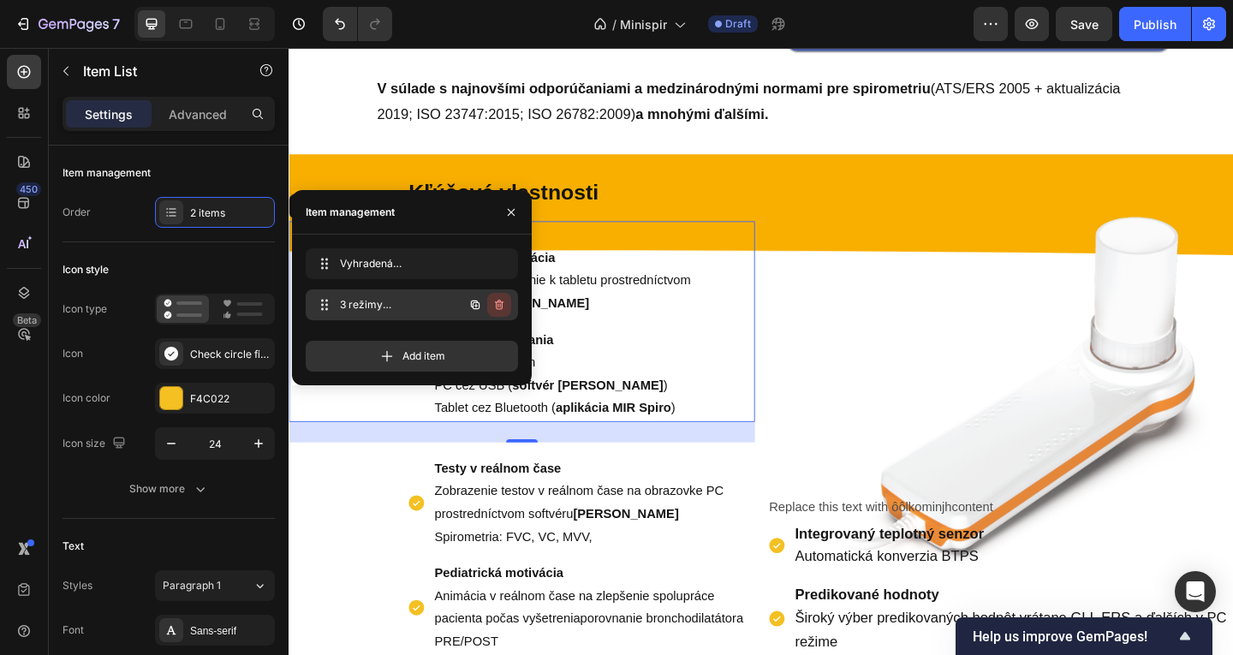
click at [504, 310] on icon "button" at bounding box center [499, 305] width 14 height 14
click at [502, 310] on div "Delete" at bounding box center [488, 304] width 32 height 15
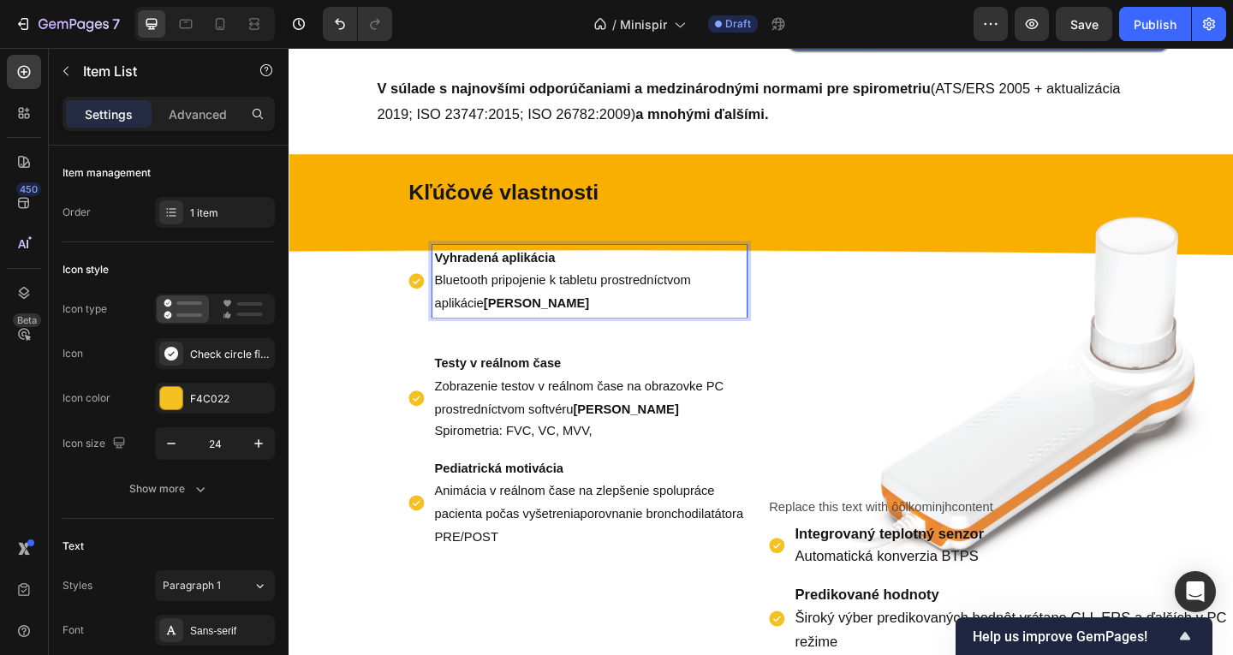
drag, startPoint x: 628, startPoint y: 320, endPoint x: 609, endPoint y: 320, distance: 18.8
click at [626, 320] on p "Vyhradená aplikácia Bluetooth pripojenie k tabletu prostredníctvom aplikácie MI…" at bounding box center [615, 302] width 337 height 74
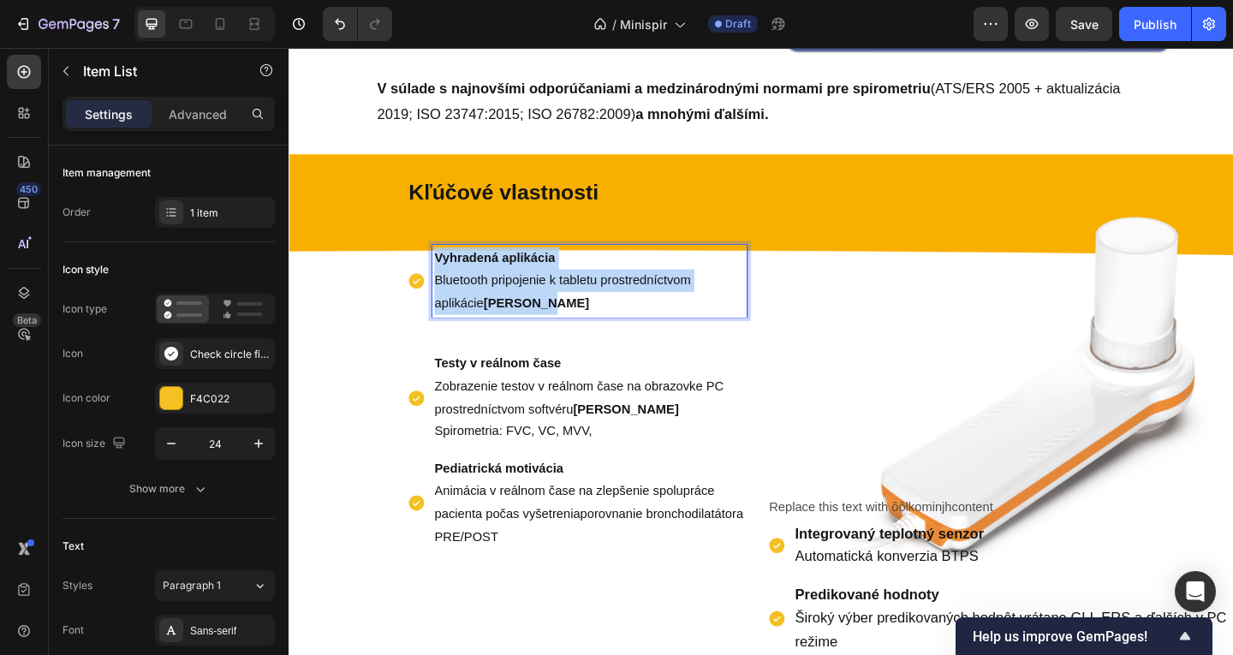
drag, startPoint x: 591, startPoint y: 326, endPoint x: 400, endPoint y: 253, distance: 204.4
click at [400, 253] on div "Vyhradená aplikácia Bluetooth pripojenie k tabletu prostredníctvom aplikácie MI…" at bounding box center [542, 288] width 507 height 104
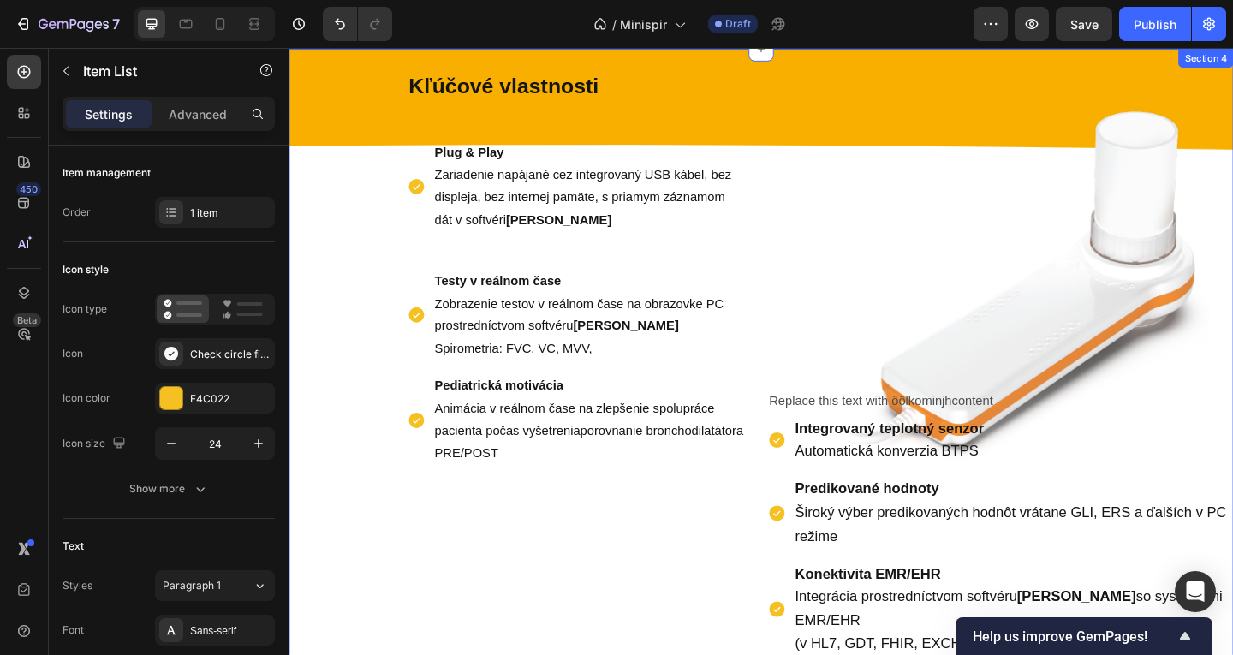
scroll to position [696, 0]
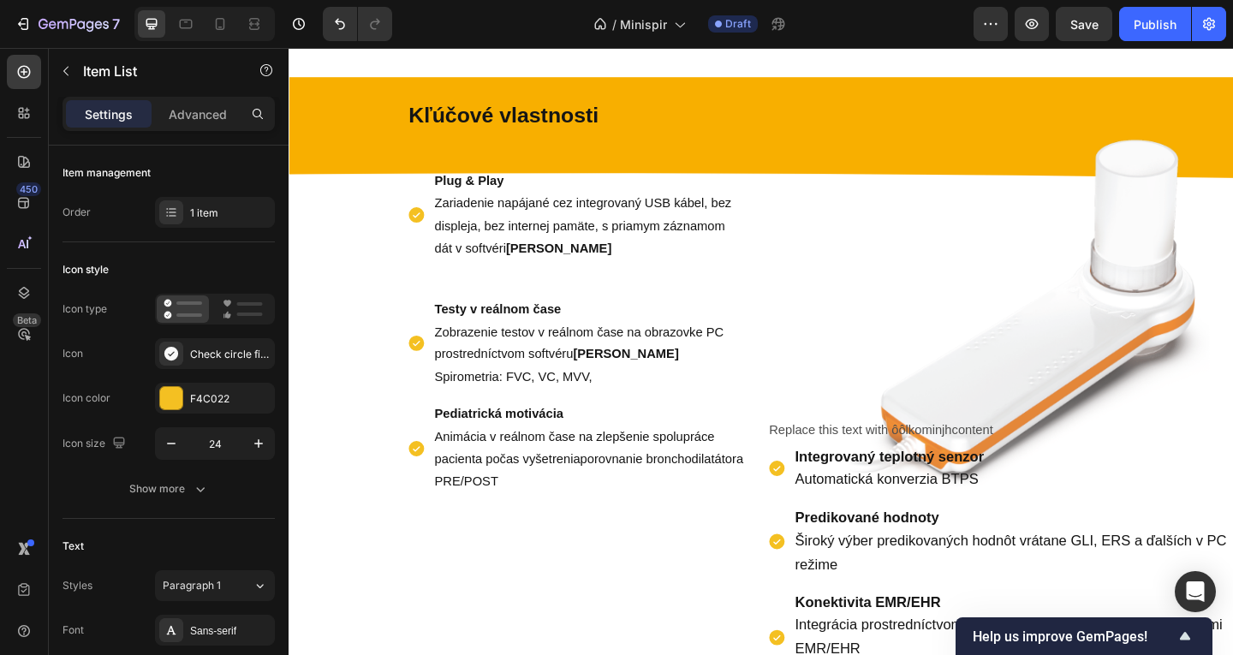
click at [721, 202] on p "Plug & Play Zariadenie napájané cez integrovaný USB kábel, bez displeja, bez in…" at bounding box center [615, 230] width 337 height 98
click at [424, 211] on div "Plug & Play Zariadenie napájané cez integrovaný USB kábel, bez displeja, bez in…" at bounding box center [602, 230] width 370 height 104
click at [359, 222] on div "Plug & Play Zariadenie napájané cez integrovaný USB kábel, bez displeja, bez in…" at bounding box center [542, 216] width 507 height 129
click at [430, 252] on div "Plug & Play Zariadenie napájané cez integrovaný USB kábel, bez displeja, bez in…" at bounding box center [602, 230] width 370 height 104
click at [465, 279] on div "Plug & Play Zariadenie napájané cez integrovaný USB kábel, bez displeja, bez in…" at bounding box center [615, 230] width 343 height 104
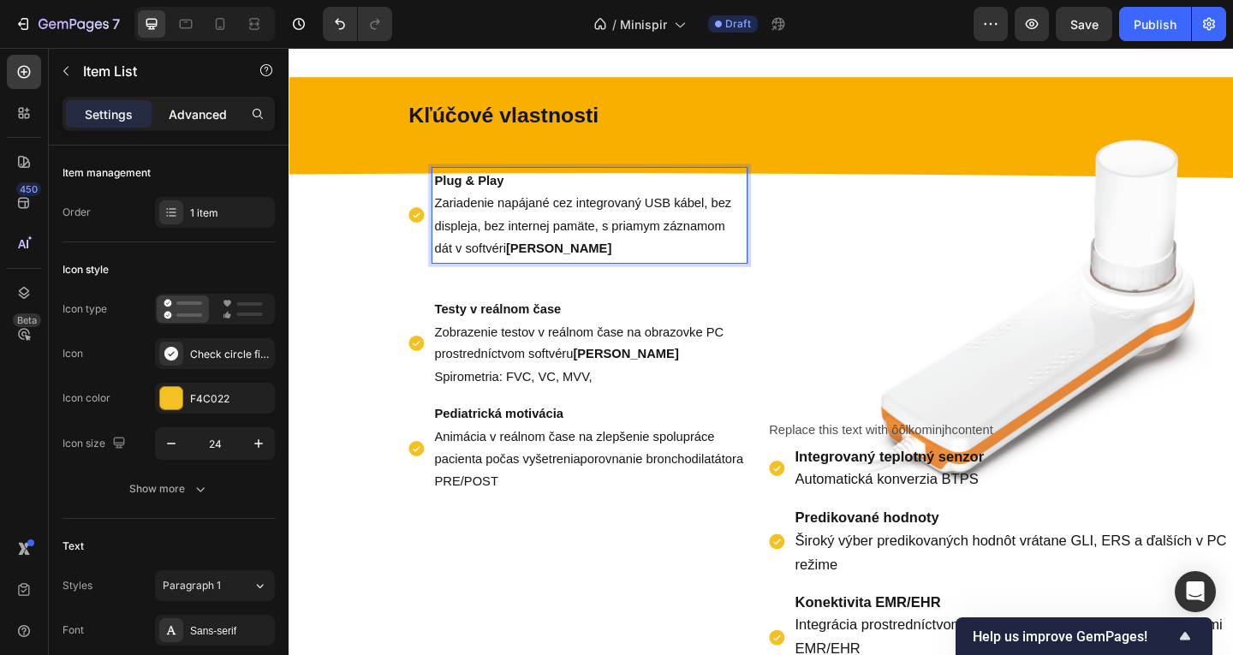
click at [202, 113] on p "Advanced" at bounding box center [198, 114] width 58 height 18
type input "100%"
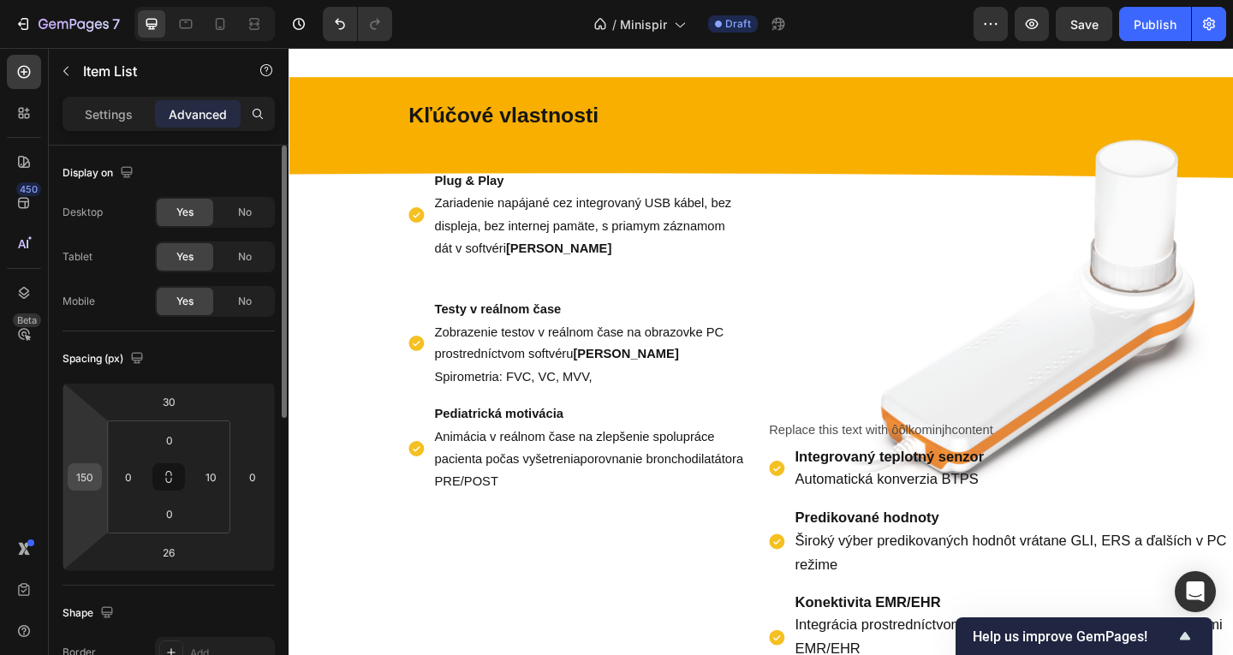
click at [92, 478] on input "150" at bounding box center [85, 477] width 26 height 26
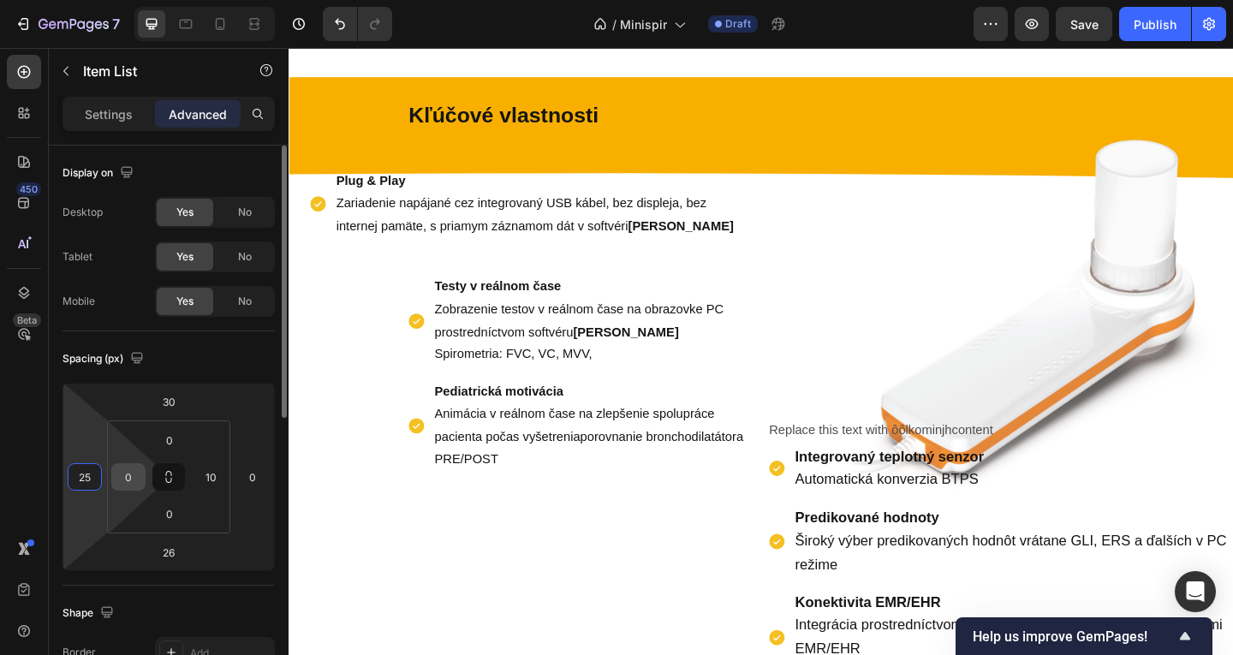
type input "250"
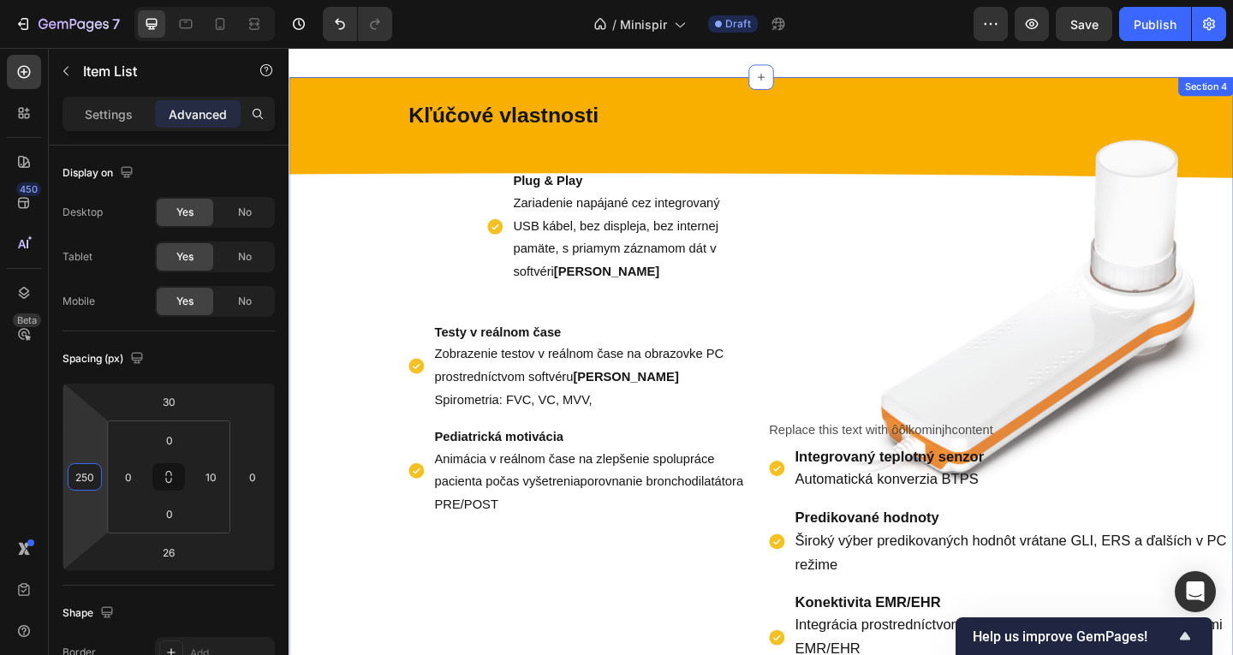
click at [816, 265] on div "Replace this text with ôôlkominjhcontent Text Block Integrovaný teplotný senzor…" at bounding box center [1062, 425] width 507 height 636
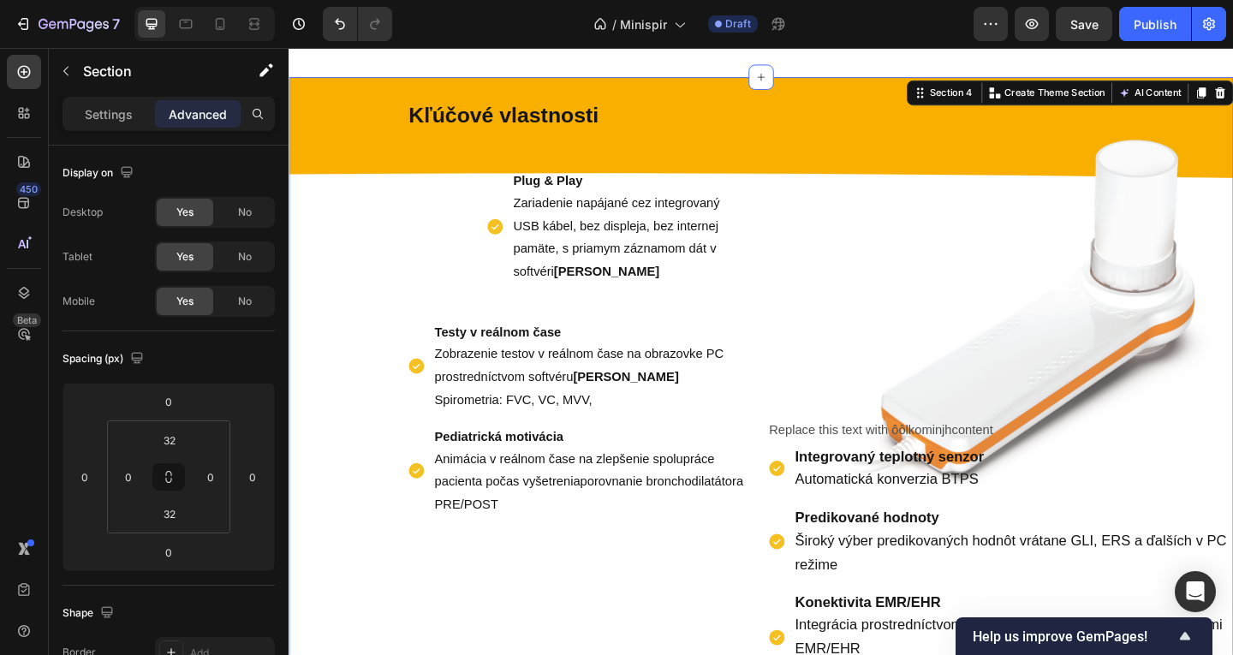
scroll to position [867, 0]
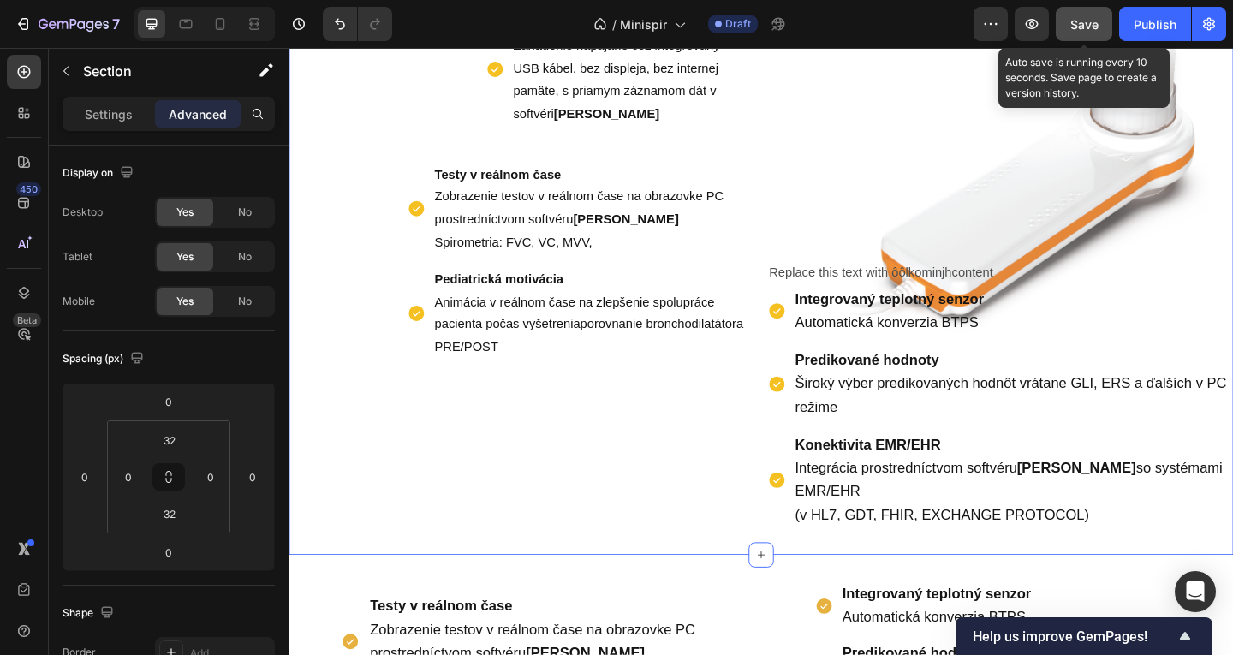
click at [1070, 19] on span "Save" at bounding box center [1084, 24] width 28 height 15
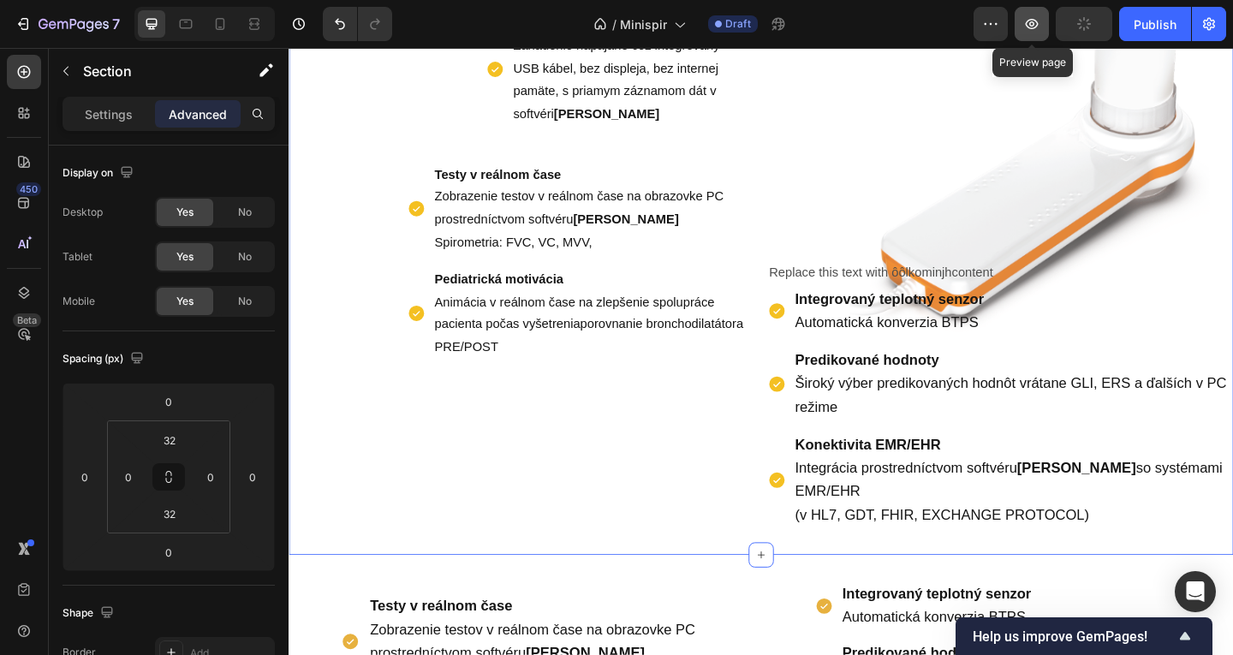
click at [1036, 22] on icon "button" at bounding box center [1031, 23] width 17 height 17
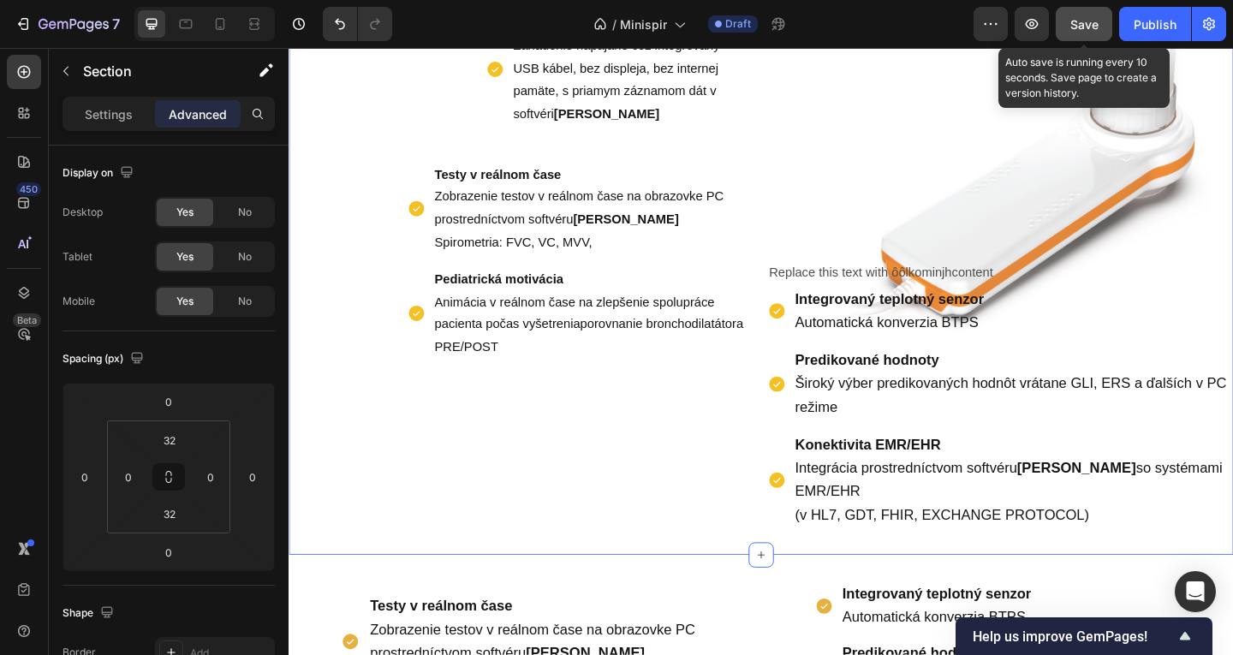
click at [1074, 30] on span "Save" at bounding box center [1084, 24] width 28 height 15
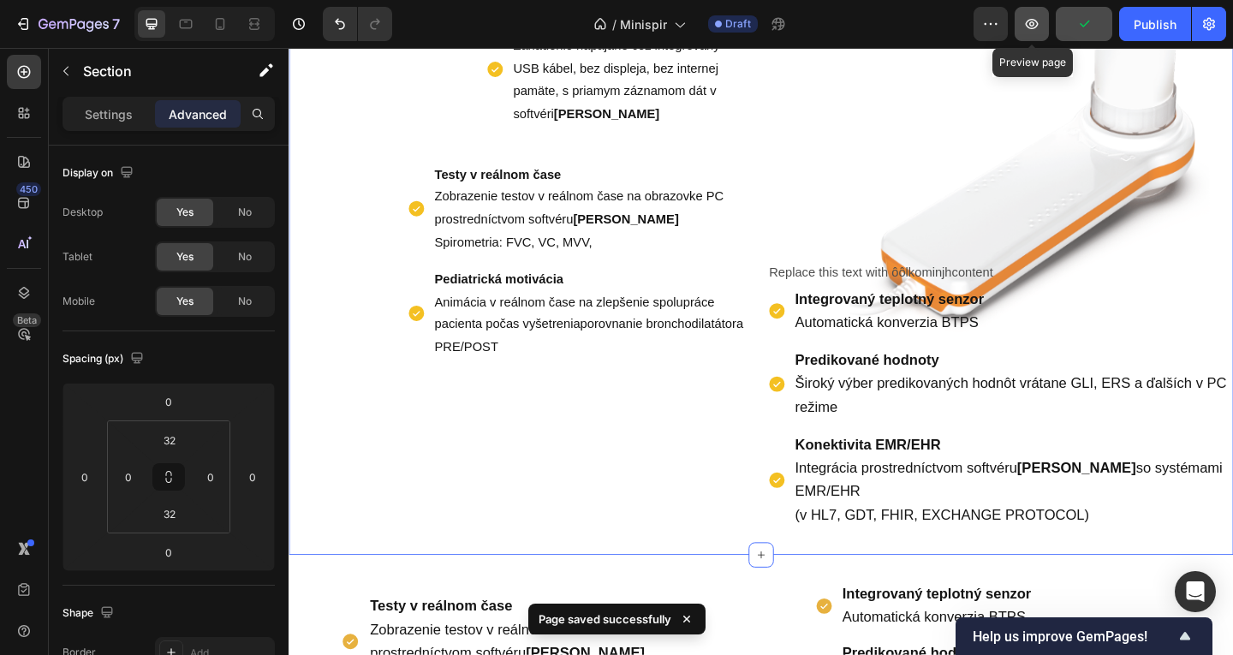
click at [1041, 30] on button "button" at bounding box center [1032, 24] width 34 height 34
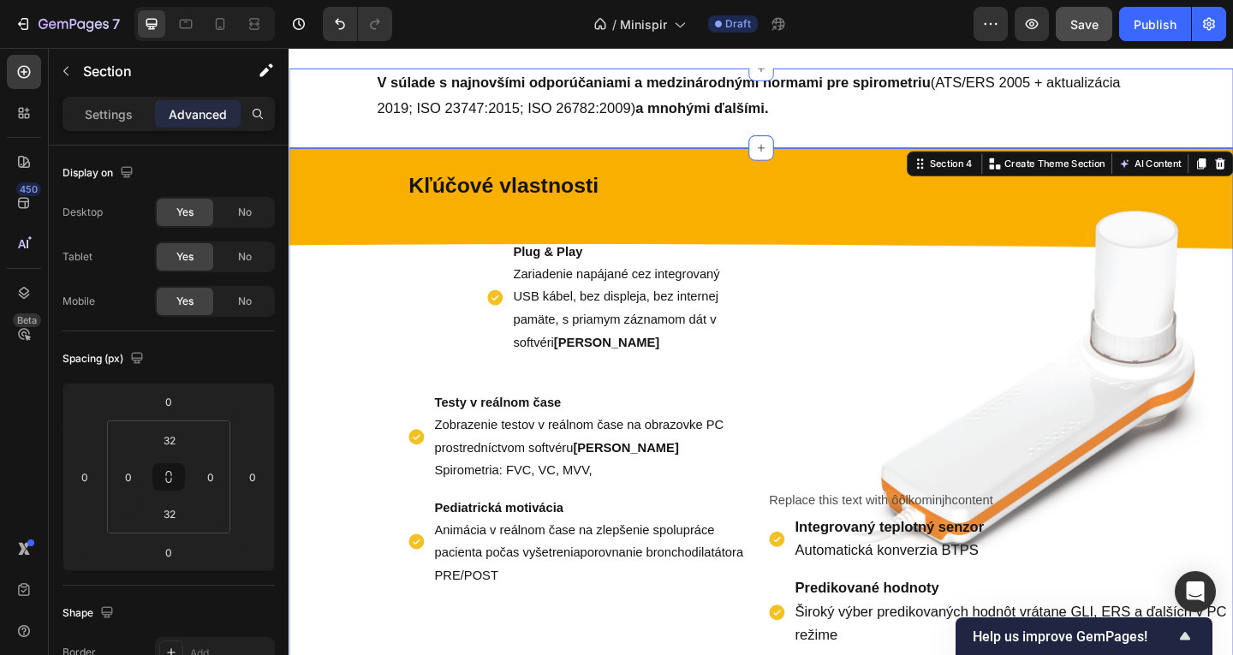
scroll to position [525, 0]
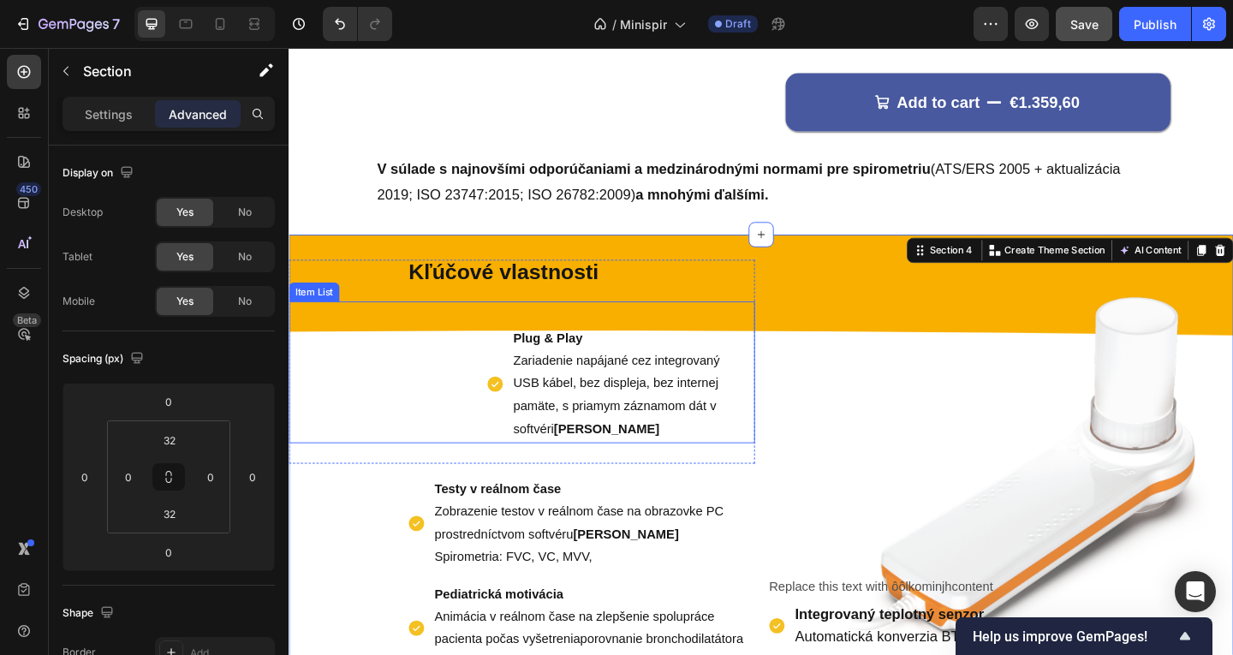
click at [472, 346] on div "Plug & Play Zariadenie napájané cez integrovaný USB kábel, bez displeja, bez in…" at bounding box center [542, 401] width 507 height 154
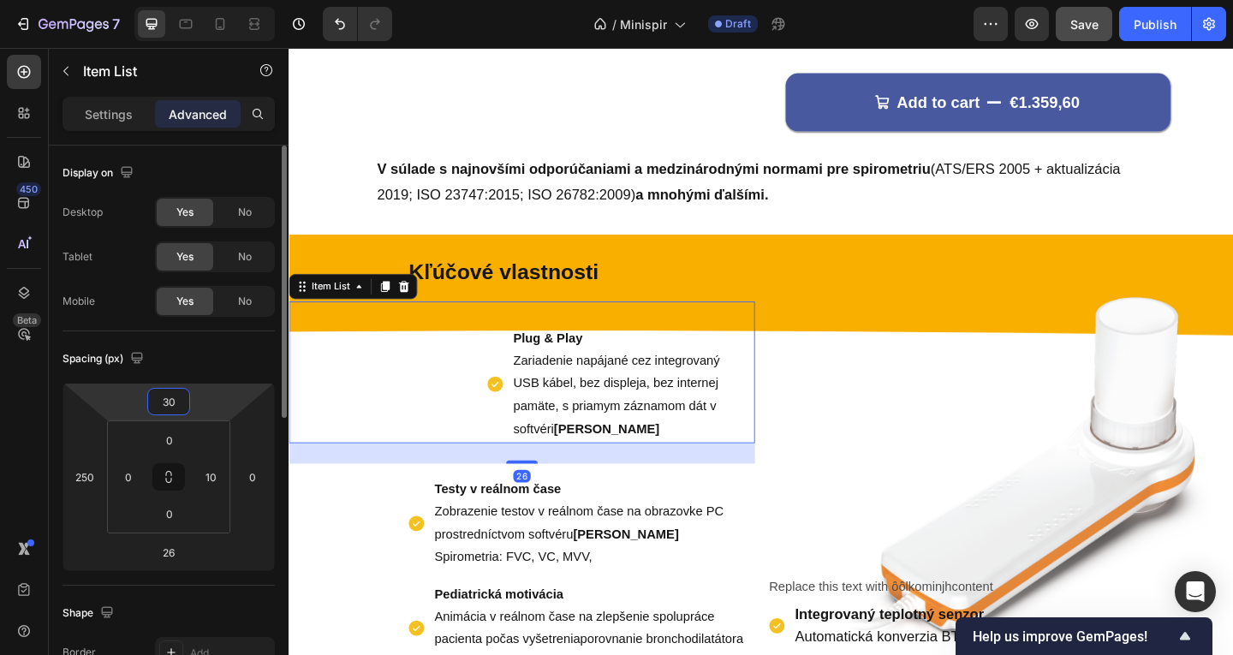
click at [163, 402] on input "30" at bounding box center [169, 402] width 34 height 26
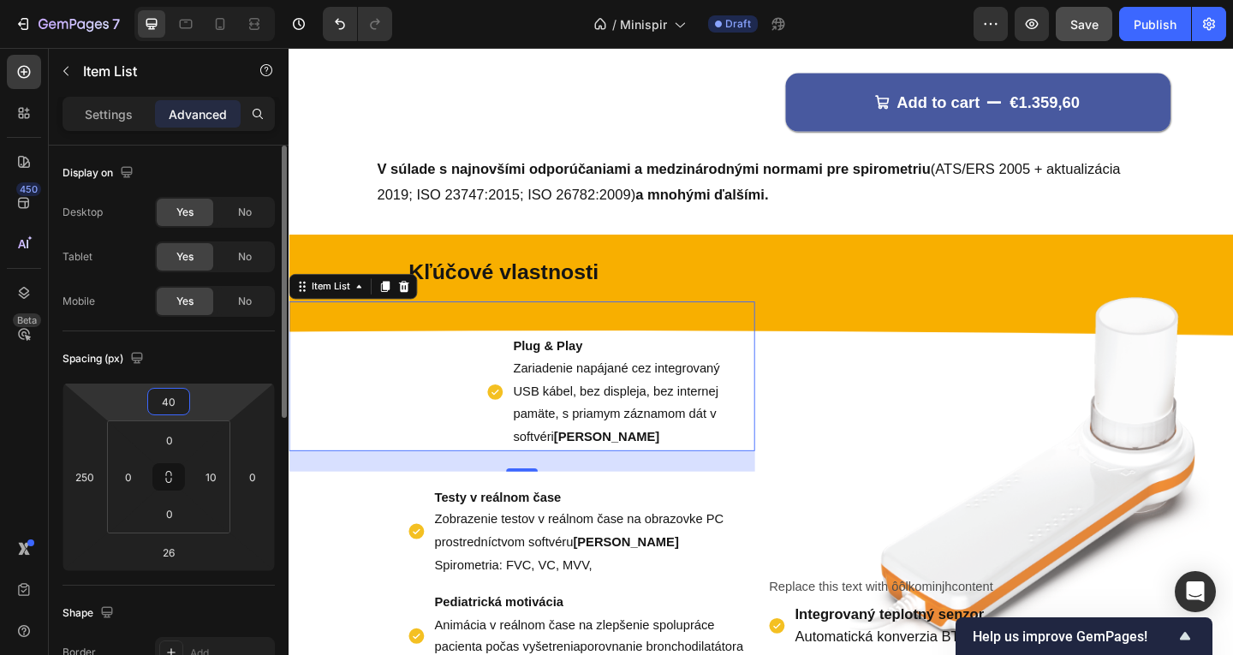
type input "4"
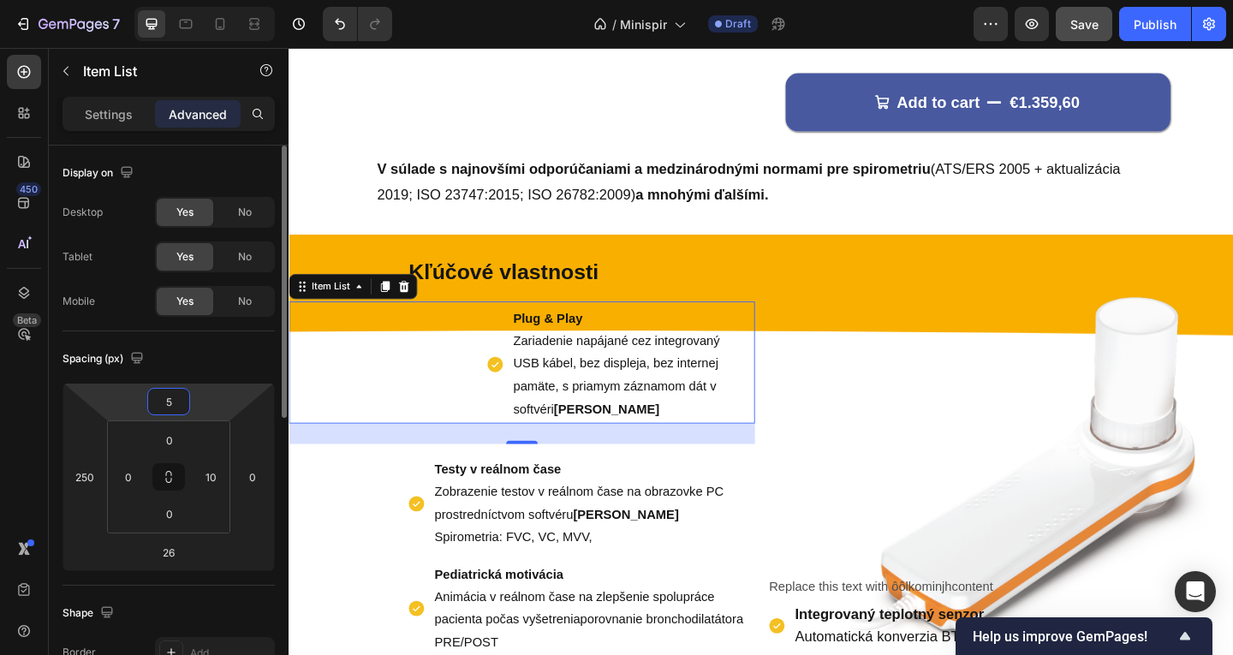
type input "50"
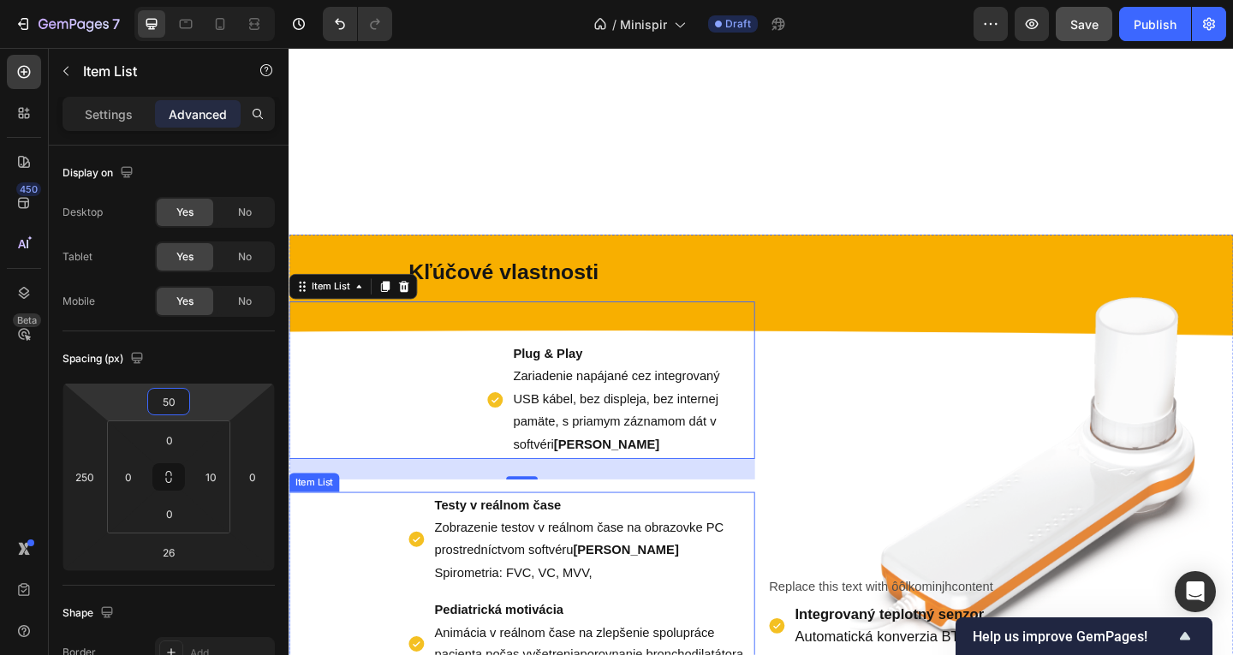
scroll to position [867, 0]
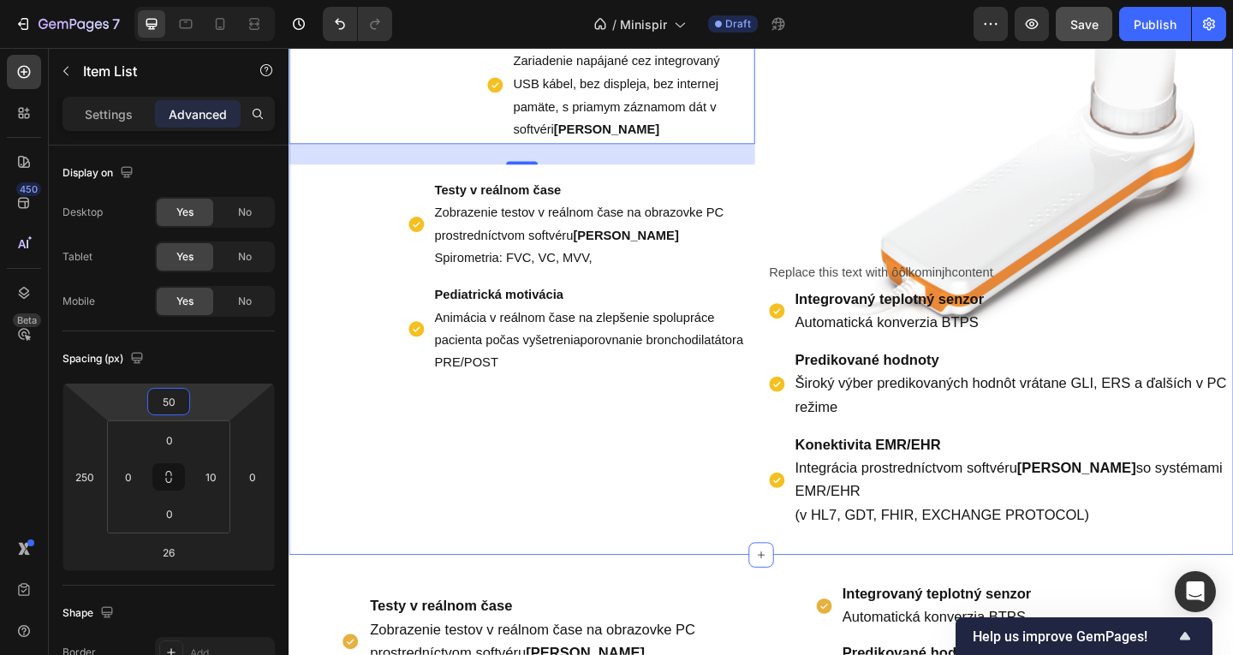
click at [901, 380] on strong "Predikované hodnoty" at bounding box center [917, 387] width 157 height 17
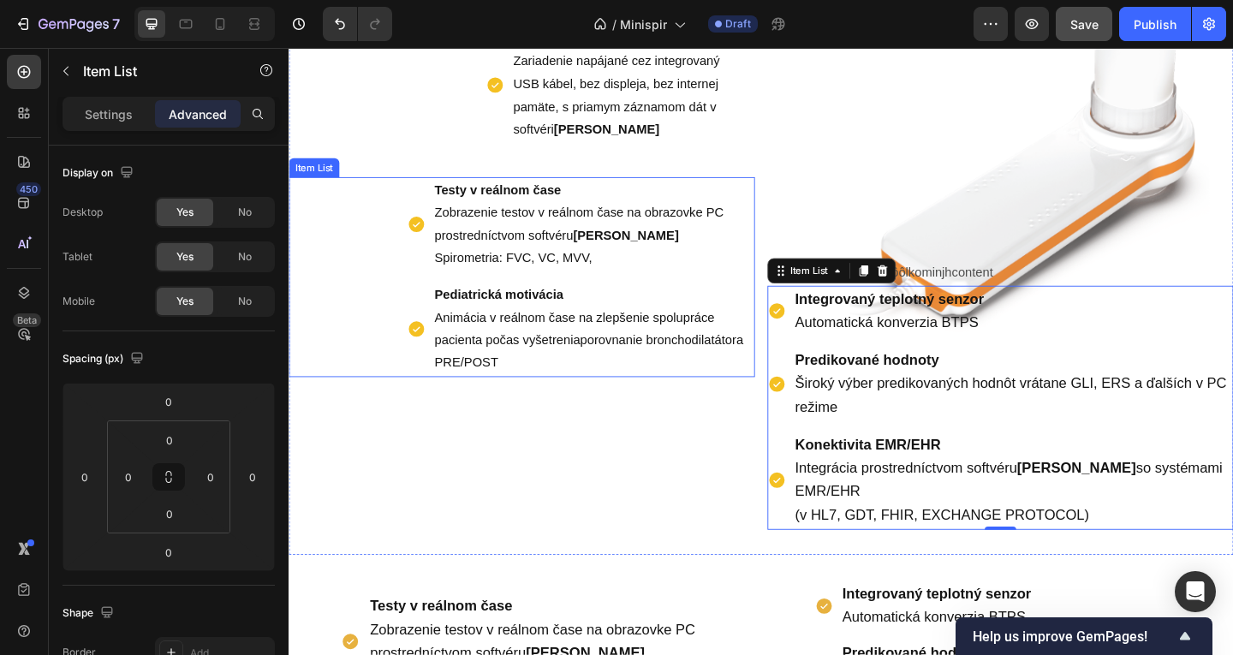
click at [697, 334] on span "Animácia v reálnom čase na zlepšenie spolupráce pacienta počas vyšetreniaporovn…" at bounding box center [615, 366] width 336 height 64
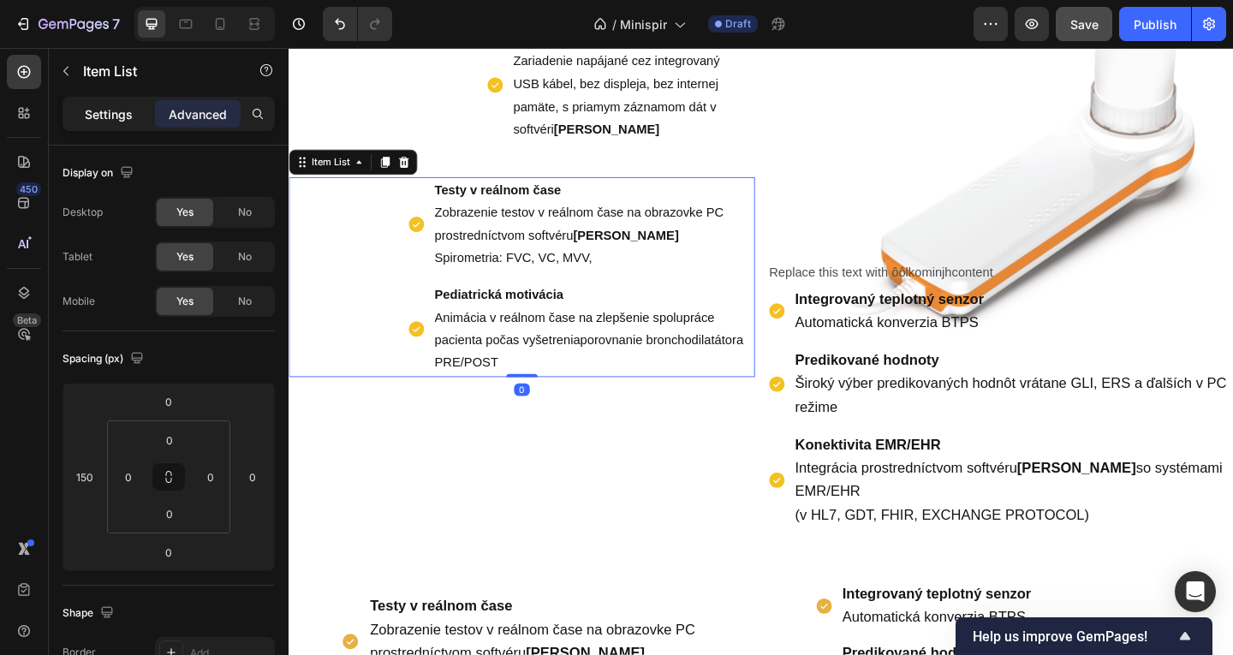
click at [100, 113] on p "Settings" at bounding box center [109, 114] width 48 height 18
type input "8"
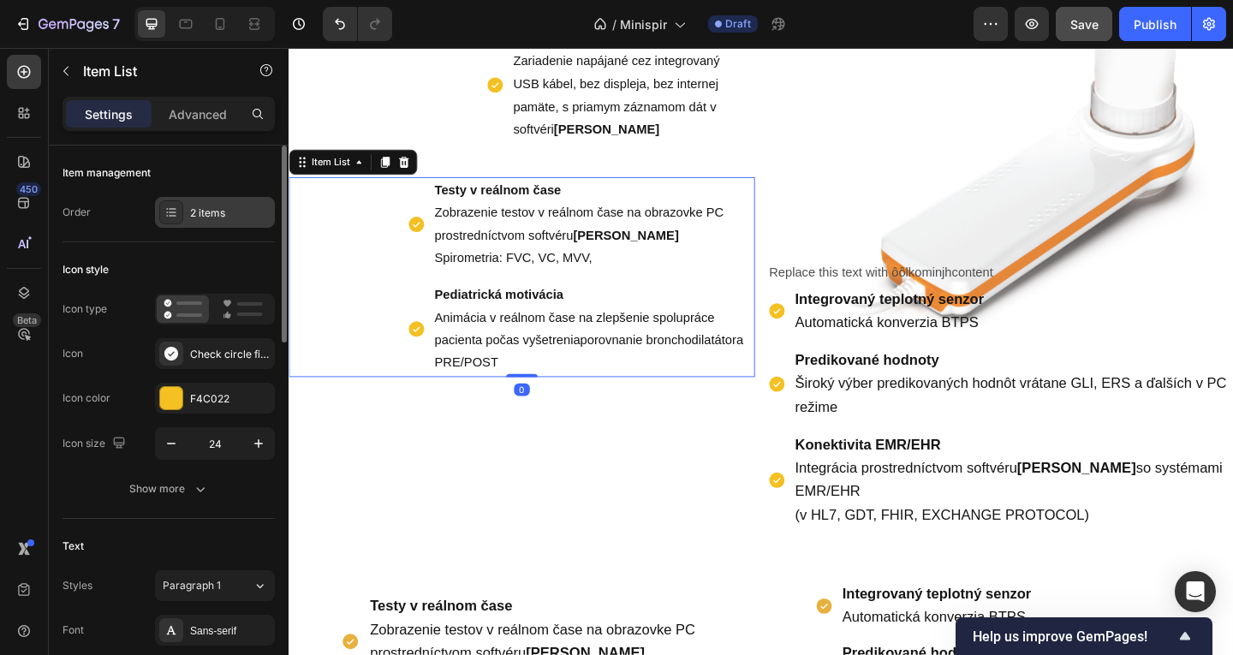
click at [242, 216] on div "2 items" at bounding box center [230, 213] width 80 height 15
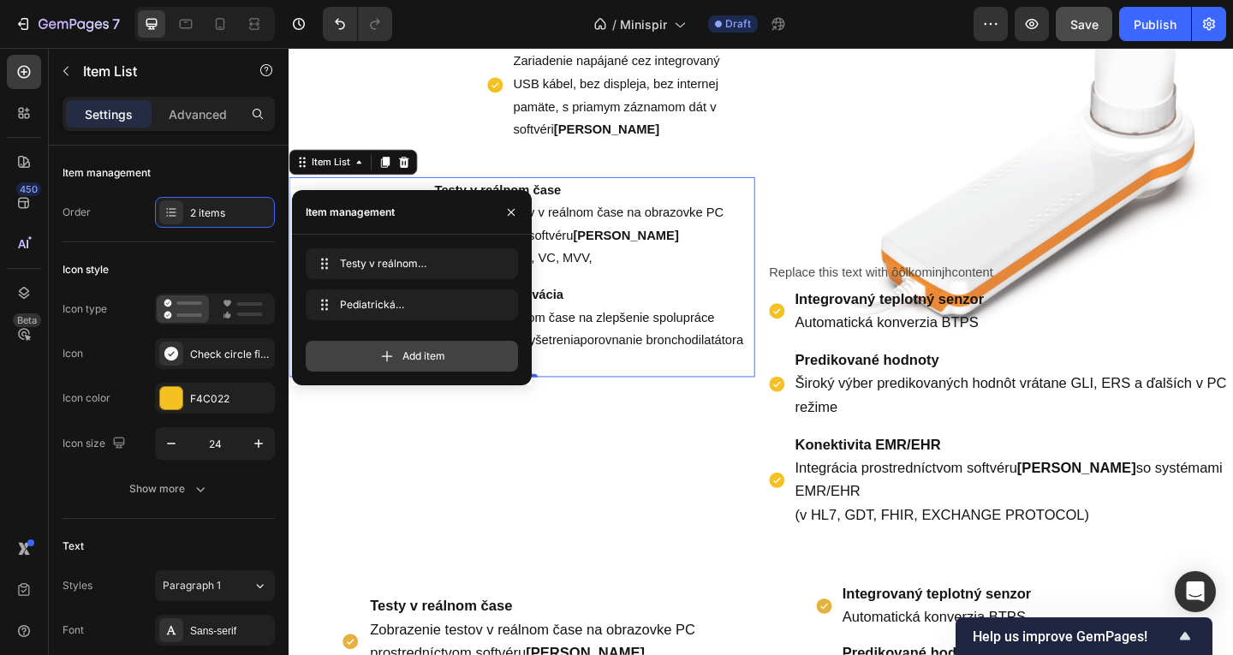
click at [436, 360] on span "Add item" at bounding box center [423, 356] width 43 height 15
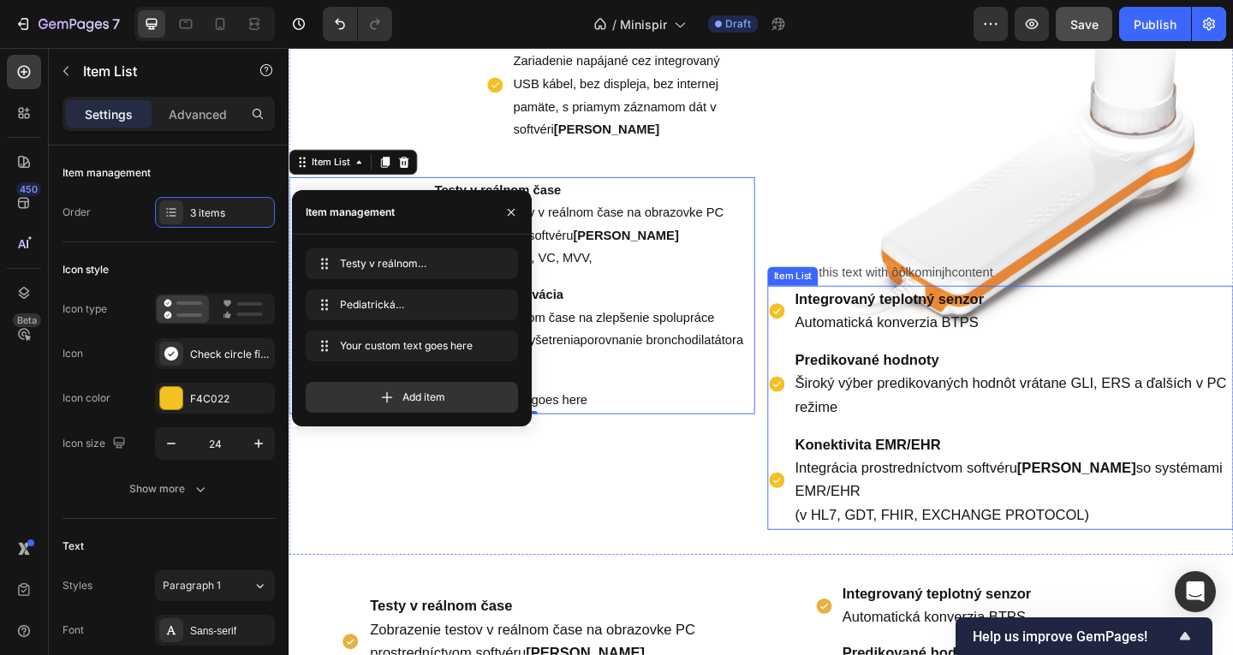
click at [907, 361] on div "Integrovaný teplotný senzor Automatická konverzia BTPS" at bounding box center [1077, 335] width 480 height 57
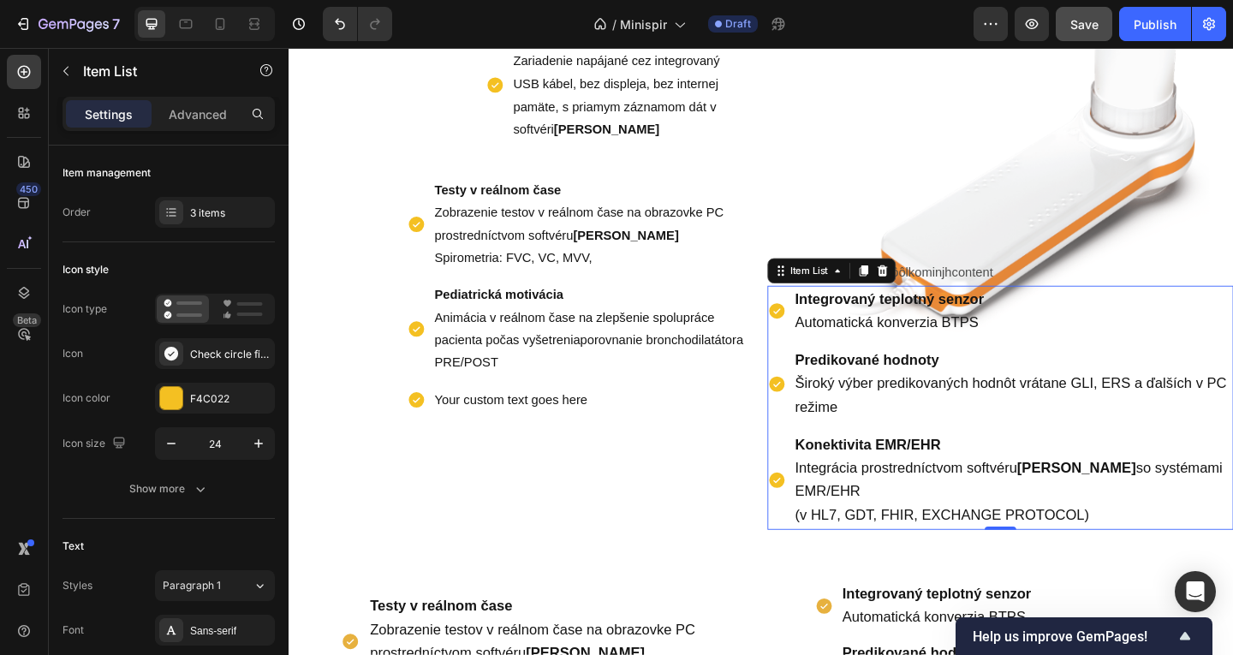
drag, startPoint x: 1012, startPoint y: 347, endPoint x: 1072, endPoint y: 348, distance: 60.0
click at [1015, 347] on span "Automatická konverzia BTPS" at bounding box center [939, 345] width 200 height 17
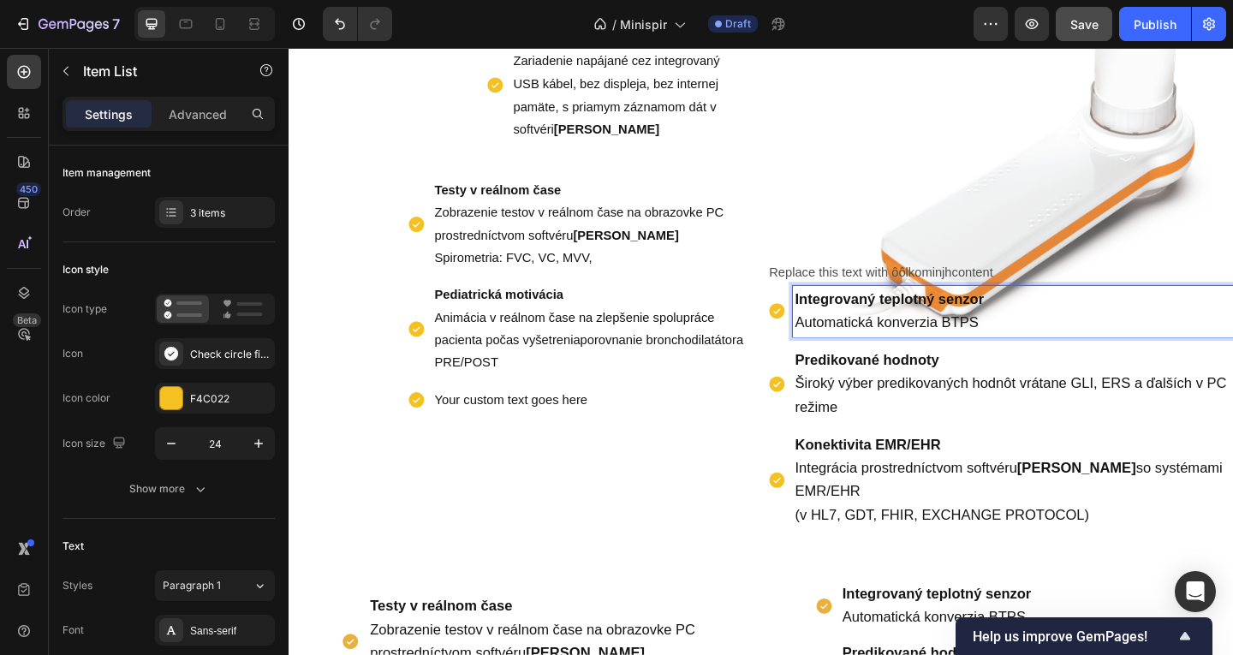
click at [1088, 349] on p "Integrovaný teplotný senzor Automatická konverzia BTPS" at bounding box center [1076, 334] width 474 height 51
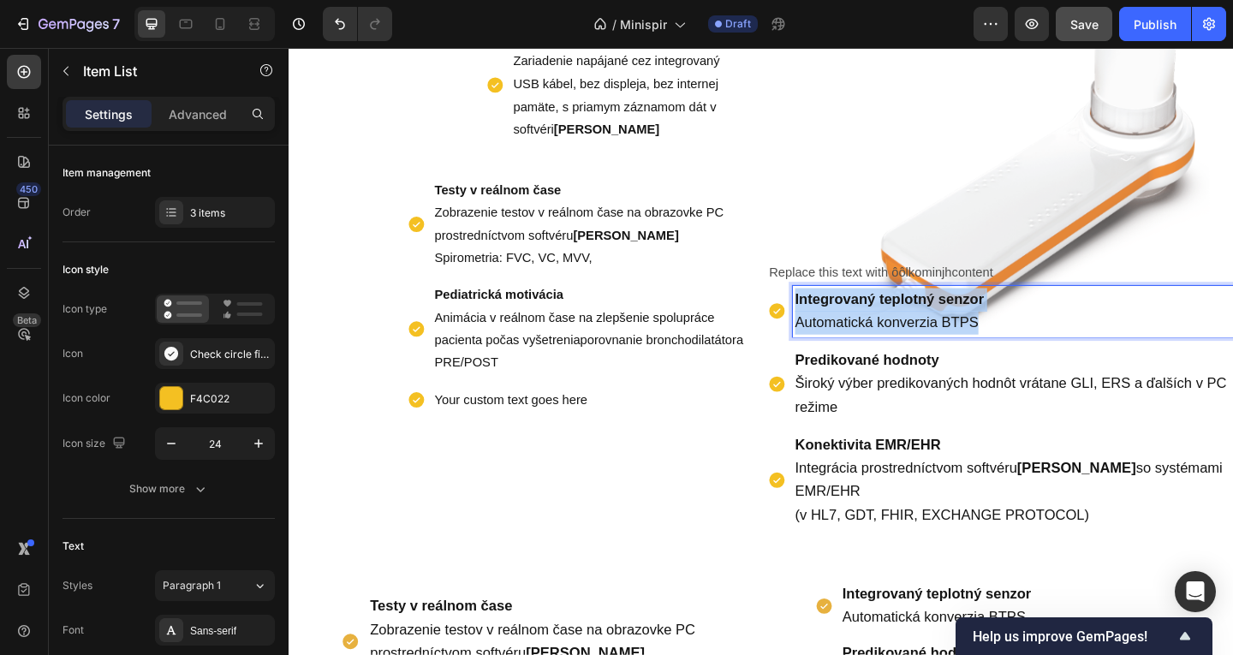
drag, startPoint x: 989, startPoint y: 345, endPoint x: 849, endPoint y: 331, distance: 141.2
click at [814, 319] on div "Integrovaný teplotný senzor Automatická konverzia BTPS" at bounding box center [1062, 335] width 507 height 57
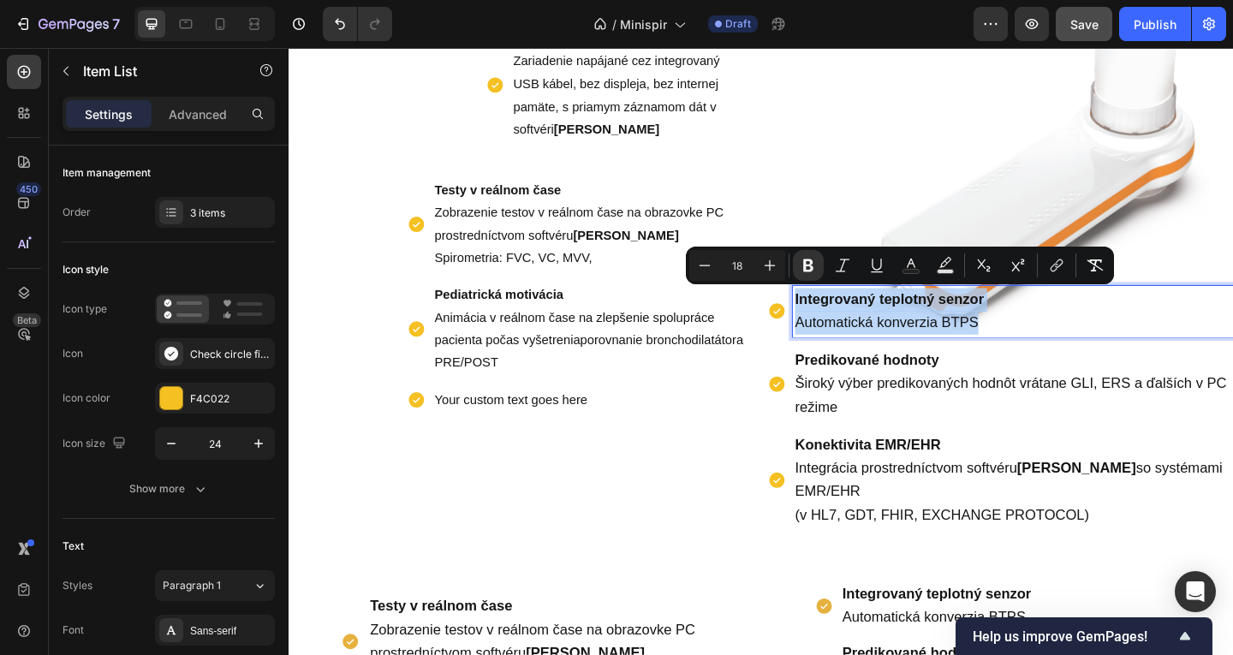
copy p "Integrovaný teplotný senzor Automatická konverzia BTPS"
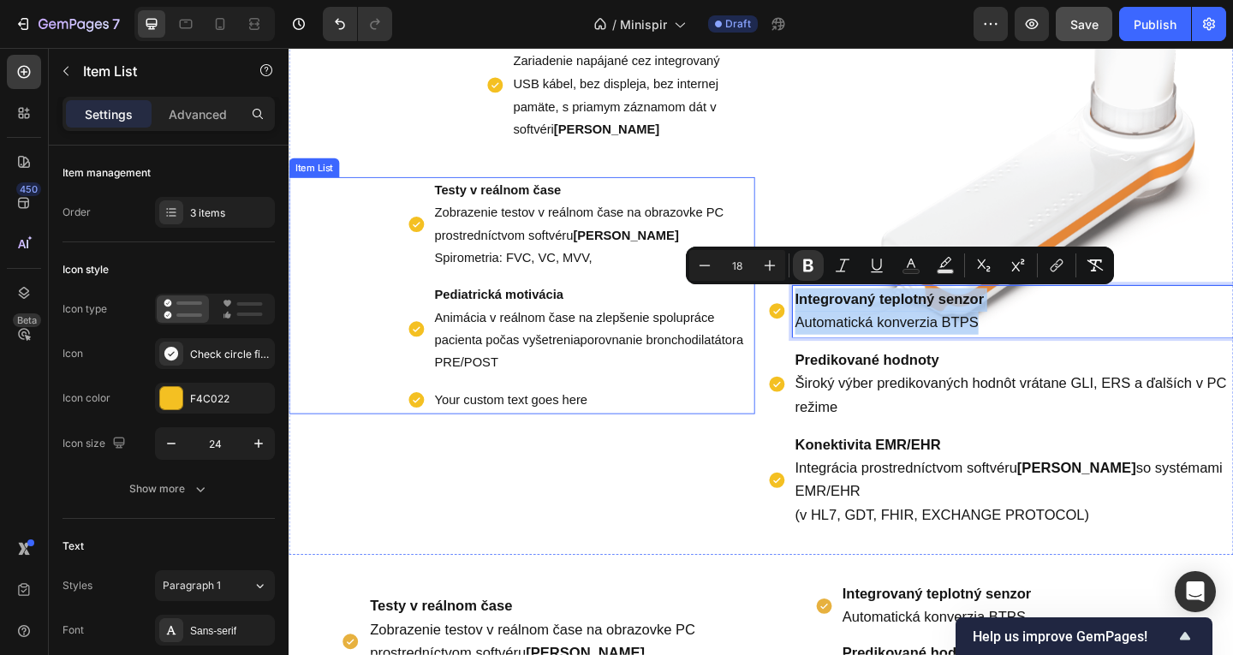
click at [522, 433] on div "Your custom text goes here" at bounding box center [619, 431] width 351 height 30
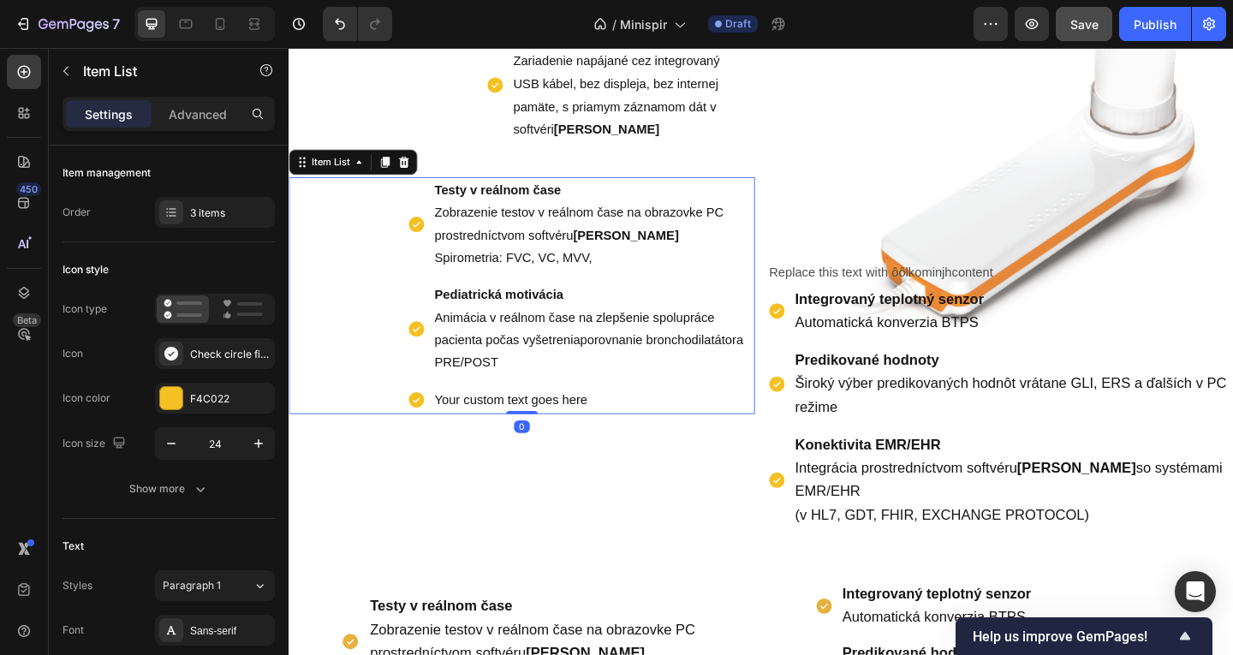
click at [635, 438] on div "Your custom text goes here" at bounding box center [619, 431] width 351 height 30
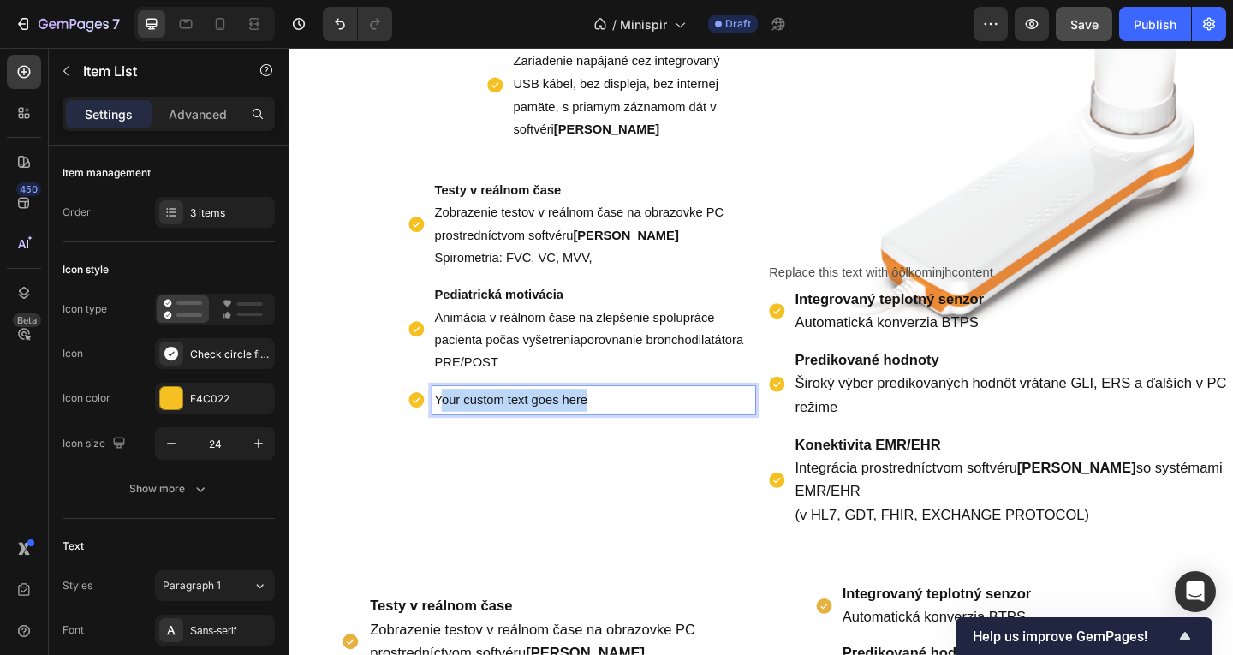
drag, startPoint x: 643, startPoint y: 435, endPoint x: 451, endPoint y: 427, distance: 192.0
click at [451, 427] on p "Your custom text goes here" at bounding box center [620, 431] width 346 height 25
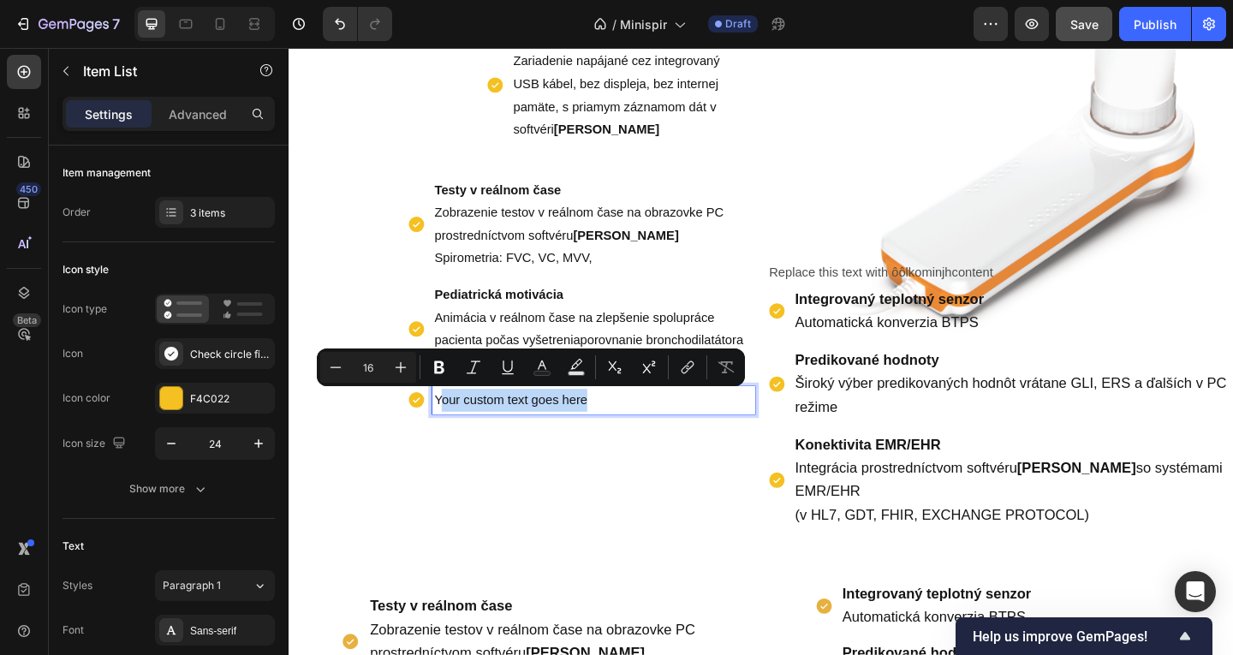
click at [460, 427] on p "Your custom text goes here" at bounding box center [620, 431] width 346 height 25
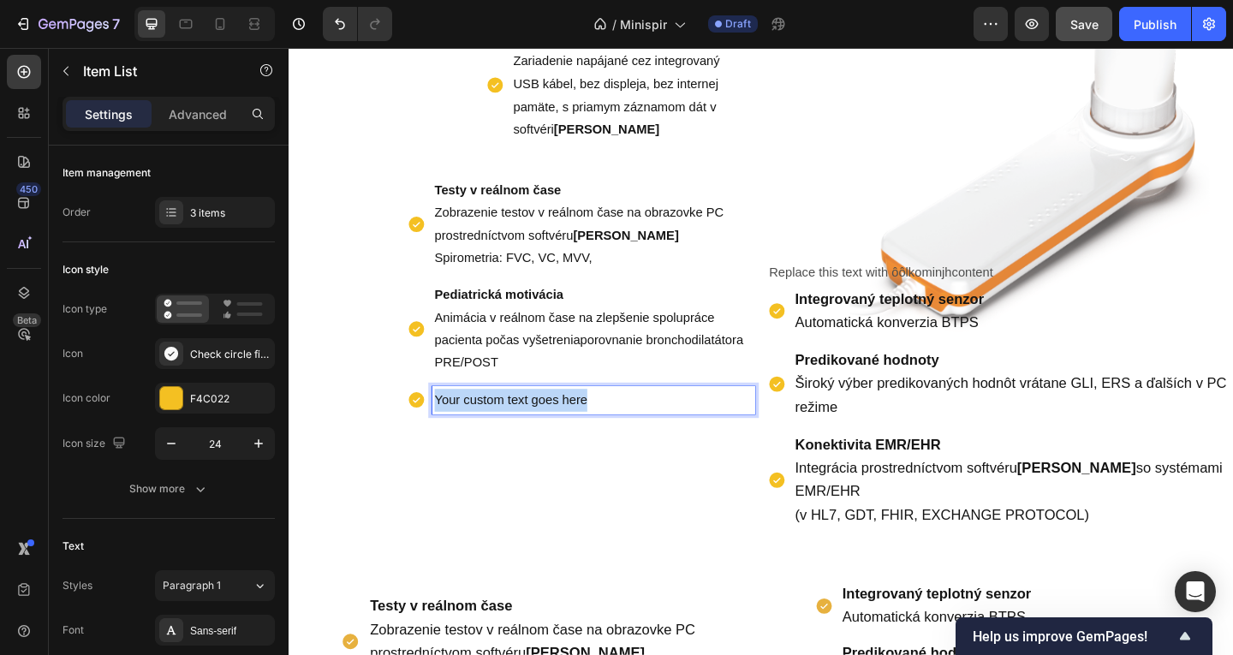
drag, startPoint x: 630, startPoint y: 425, endPoint x: 418, endPoint y: 425, distance: 212.4
click at [418, 425] on div "Your custom text goes here" at bounding box center [606, 431] width 379 height 30
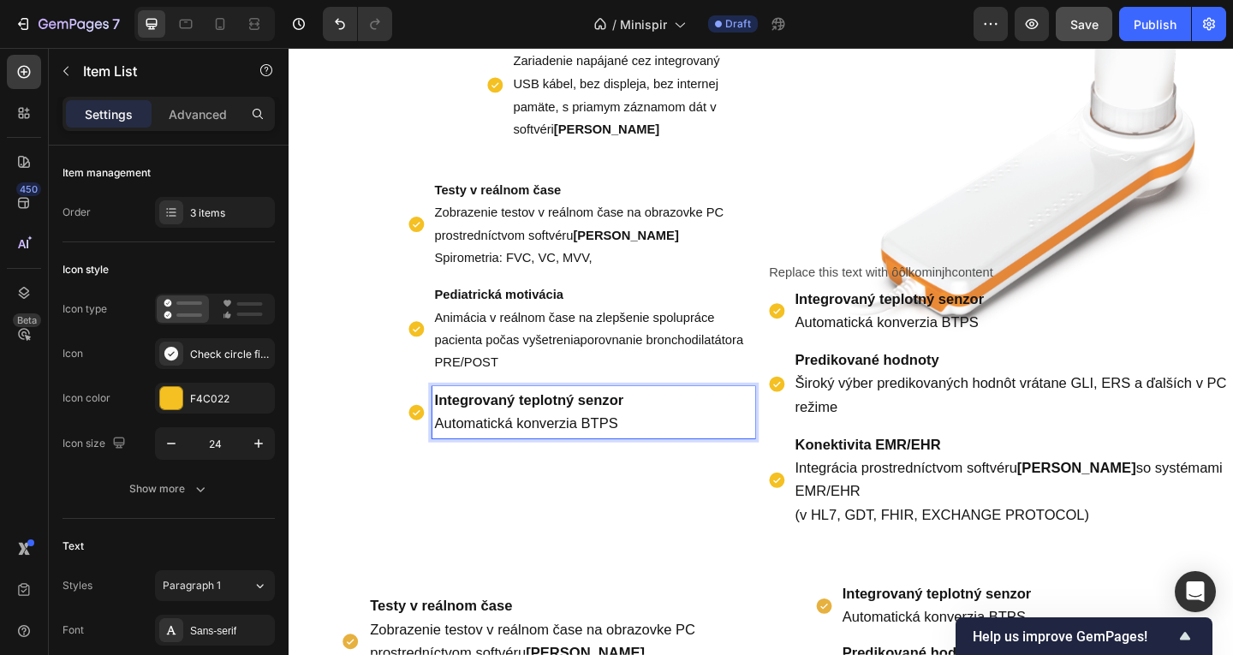
click at [671, 456] on p "Integrovaný teplotný senzor Automatická konverzia BTPS" at bounding box center [620, 444] width 346 height 51
drag, startPoint x: 671, startPoint y: 455, endPoint x: 409, endPoint y: 423, distance: 263.1
click at [409, 423] on div "Testy v reálnom čase Zobrazenie testov v reálnom čase na obrazovke PC prostredn…" at bounding box center [542, 330] width 507 height 284
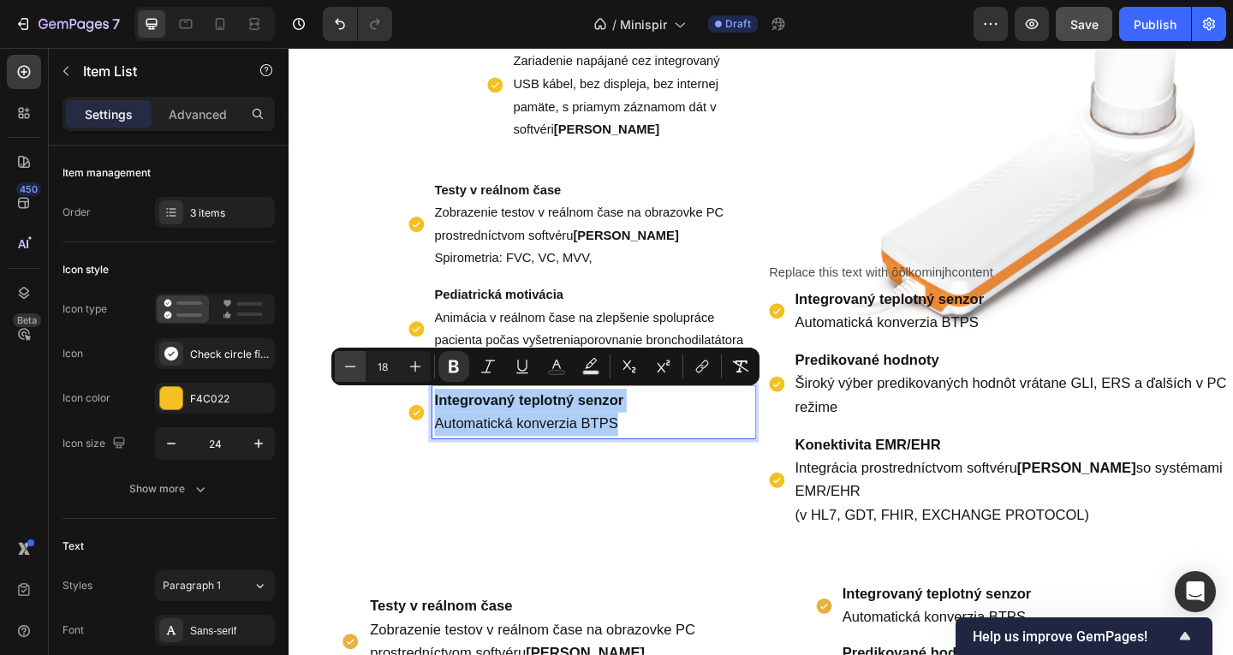
click at [343, 374] on icon "Editor contextual toolbar" at bounding box center [350, 366] width 17 height 17
click at [343, 373] on icon "Editor contextual toolbar" at bounding box center [350, 366] width 17 height 17
type input "16"
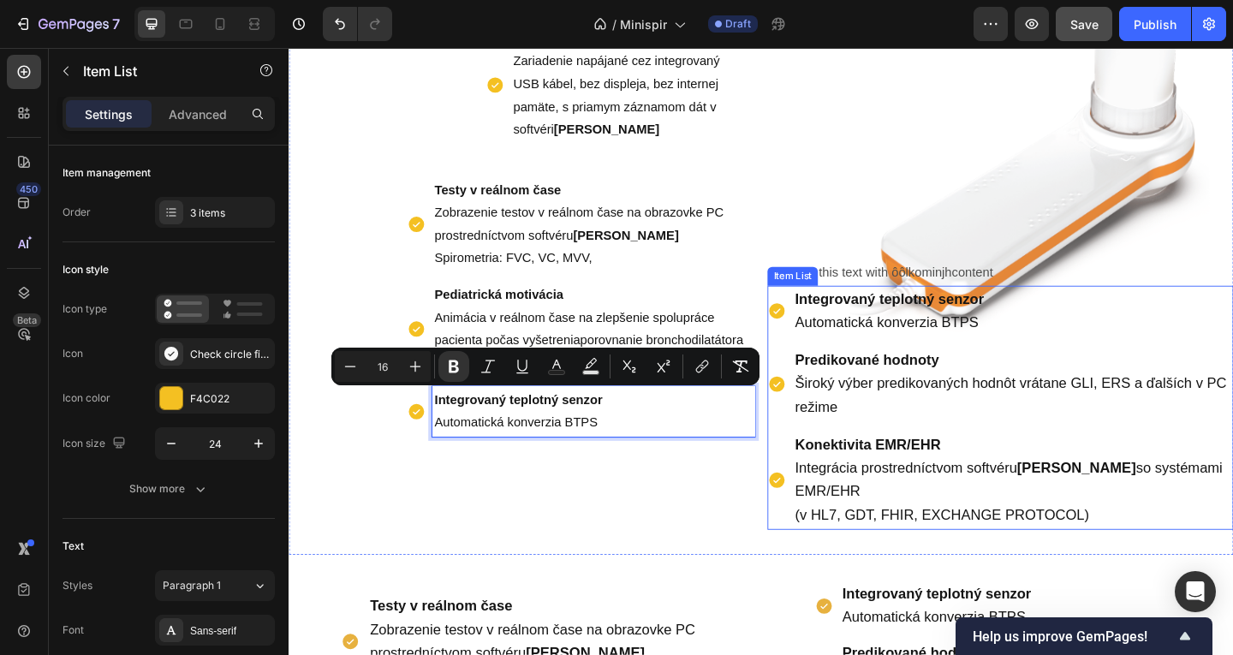
drag, startPoint x: 806, startPoint y: 313, endPoint x: 844, endPoint y: 314, distance: 38.6
click at [809, 313] on div "Integrovaný teplotný senzor Automatická konverzia BTPS" at bounding box center [1062, 335] width 507 height 57
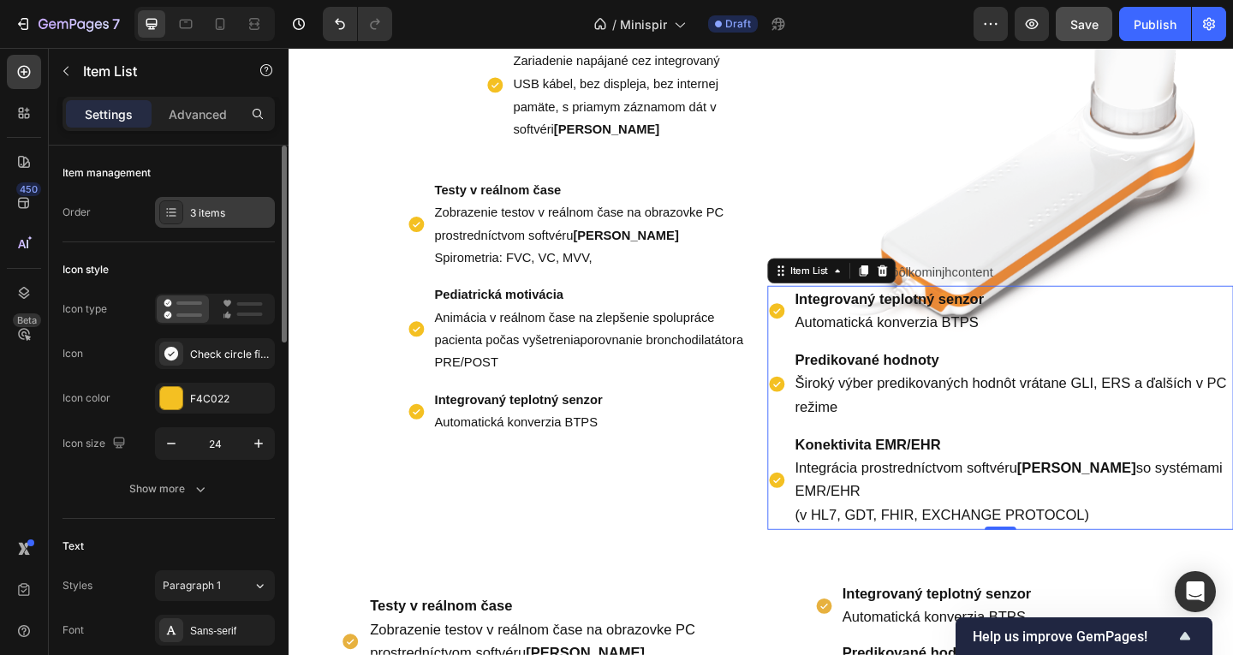
click at [212, 214] on div "3 items" at bounding box center [230, 213] width 80 height 15
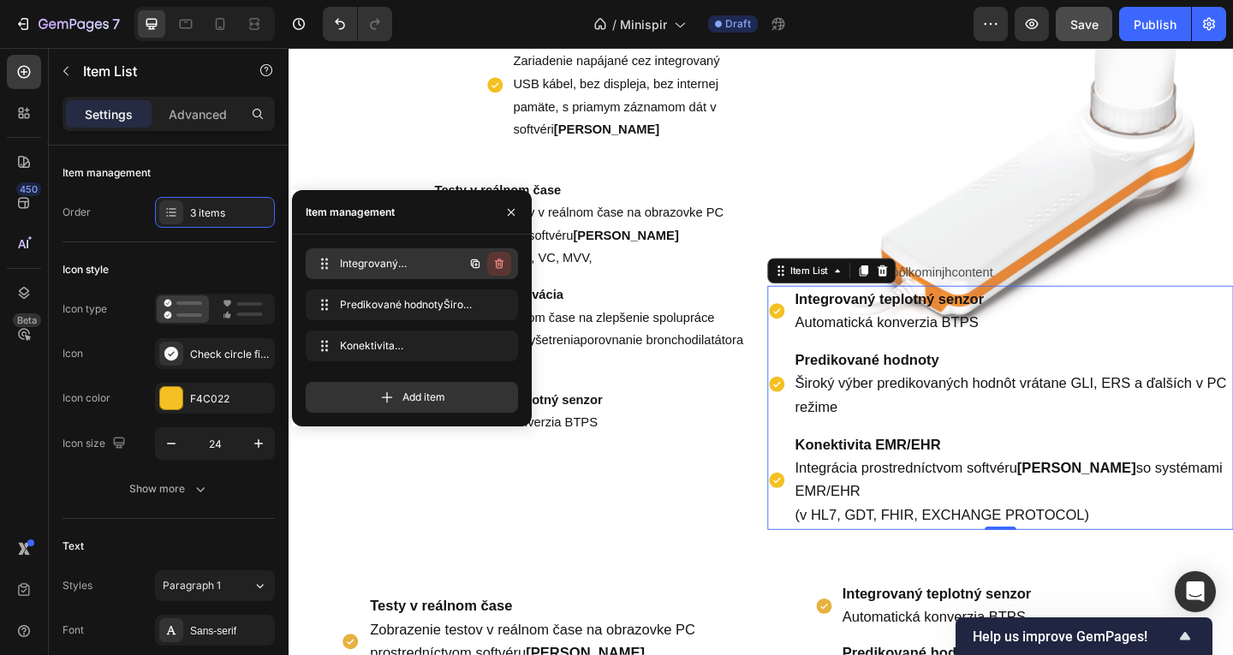
click at [505, 267] on icon "button" at bounding box center [499, 264] width 14 height 14
click at [503, 264] on div "Delete" at bounding box center [488, 263] width 32 height 15
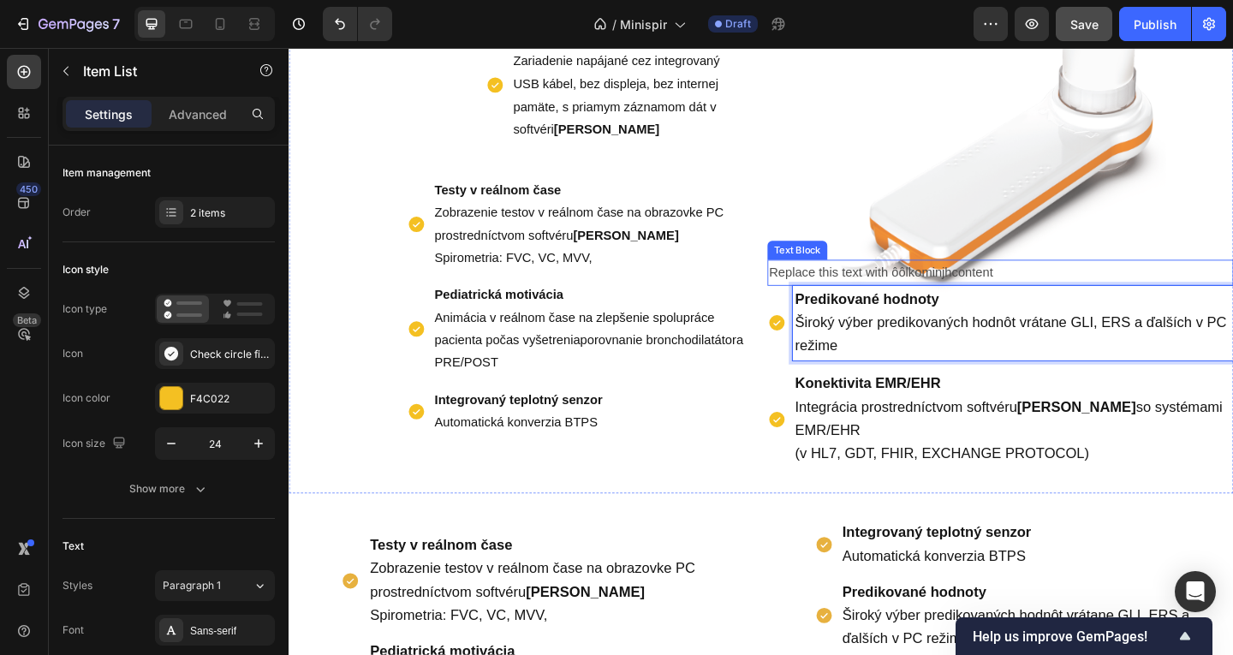
click at [974, 297] on p "Replace this text with ôôlkominjhcontent" at bounding box center [1063, 292] width 504 height 25
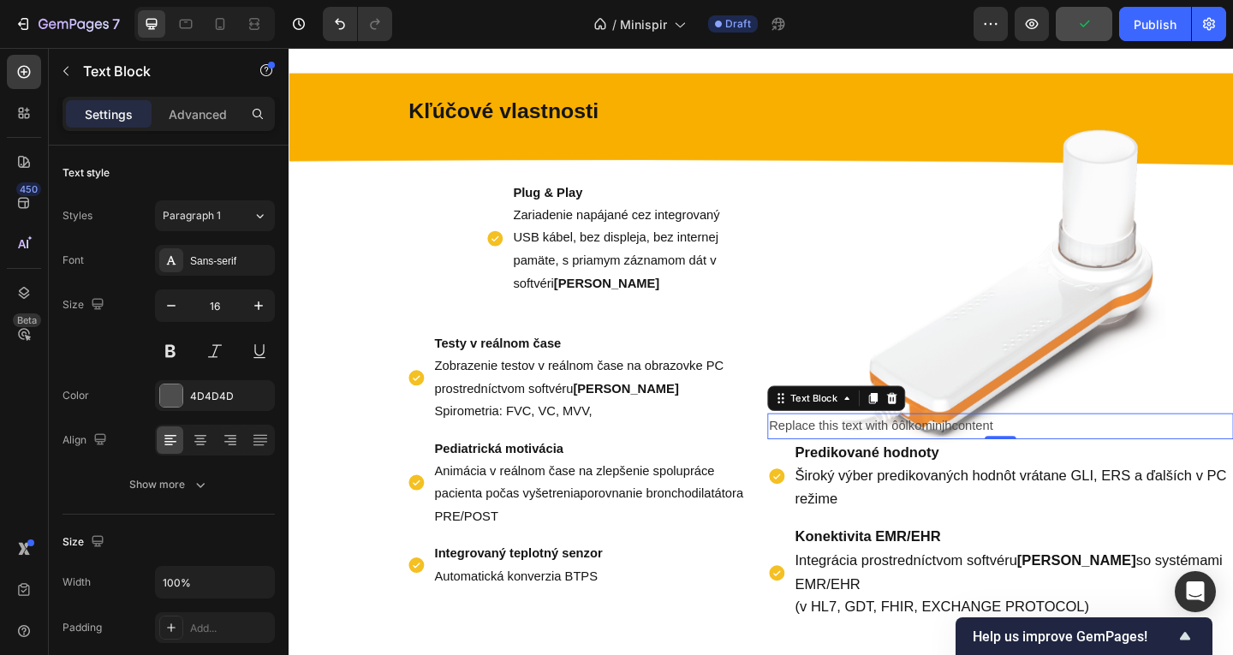
scroll to position [611, 0]
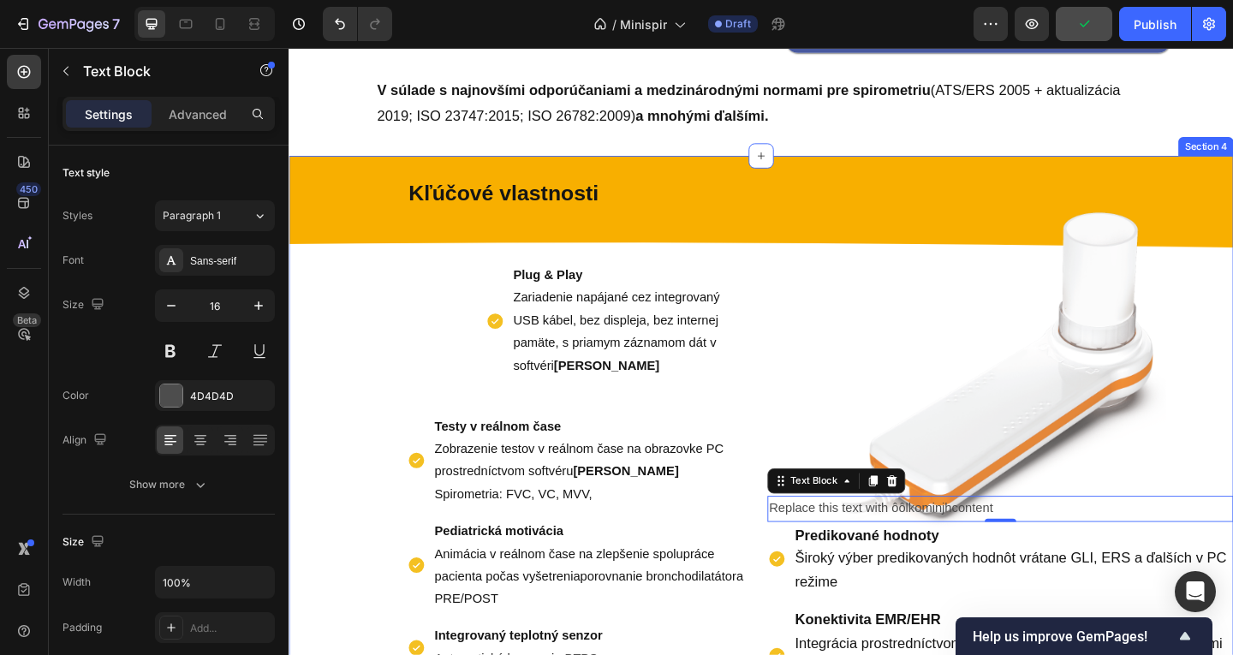
click at [963, 356] on div "Replace this text with ôôlkominjhcontent Text Block 0 Predikované hodnoty Širok…" at bounding box center [1062, 477] width 507 height 569
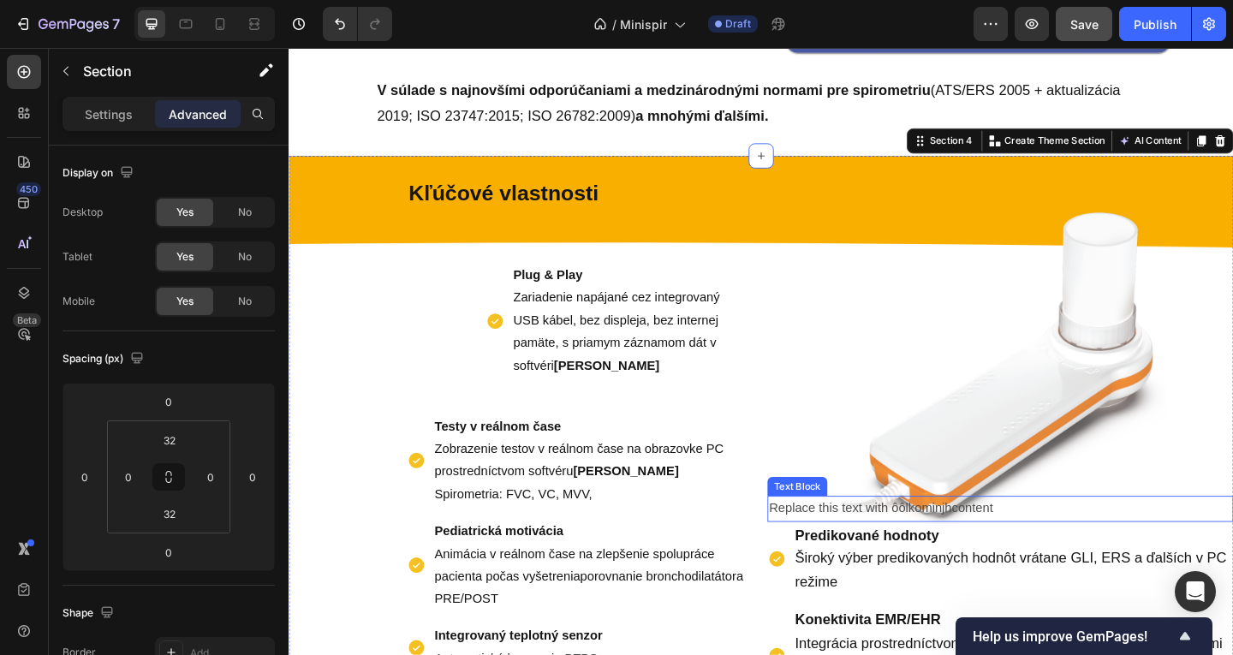
click at [928, 552] on p "Replace this text with ôôlkominjhcontent" at bounding box center [1063, 549] width 504 height 25
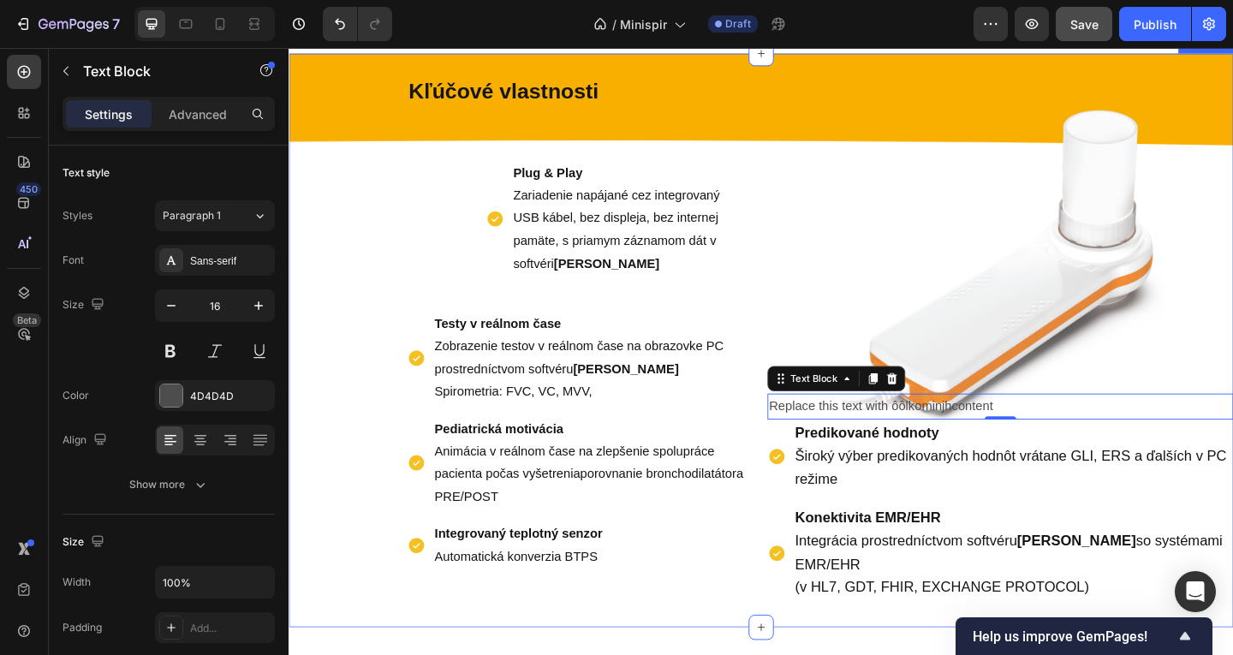
scroll to position [782, 0]
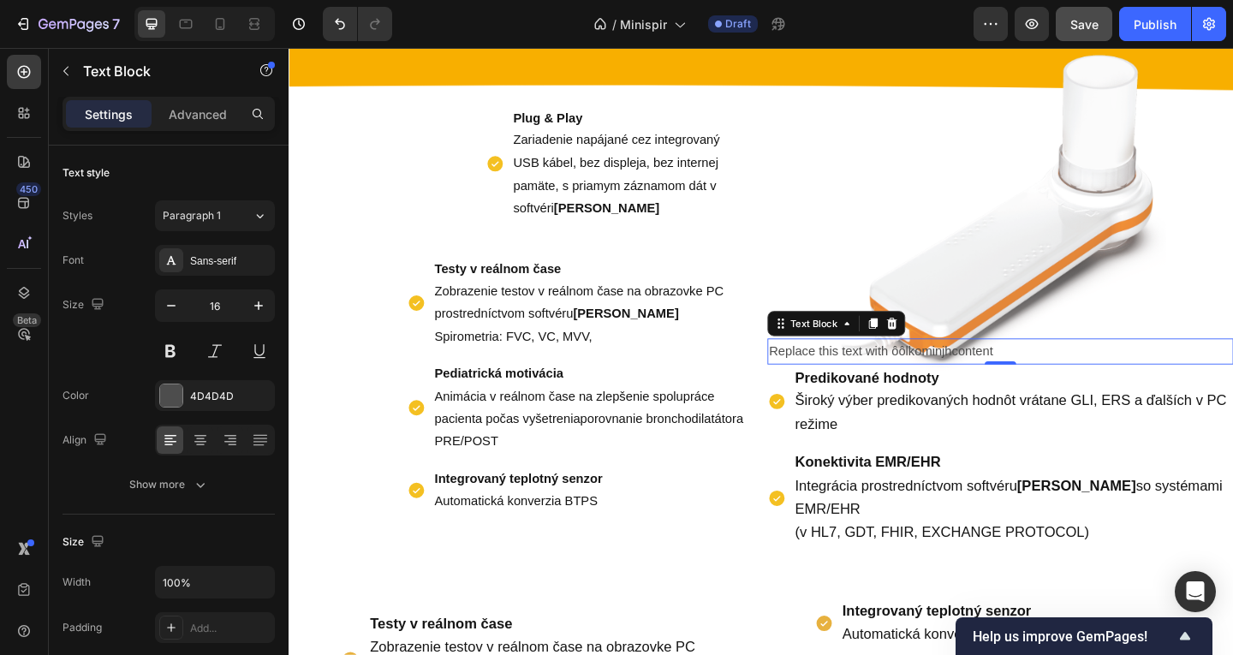
click at [933, 335] on div "Text Block" at bounding box center [884, 347] width 150 height 27
click at [937, 337] on div at bounding box center [944, 347] width 21 height 21
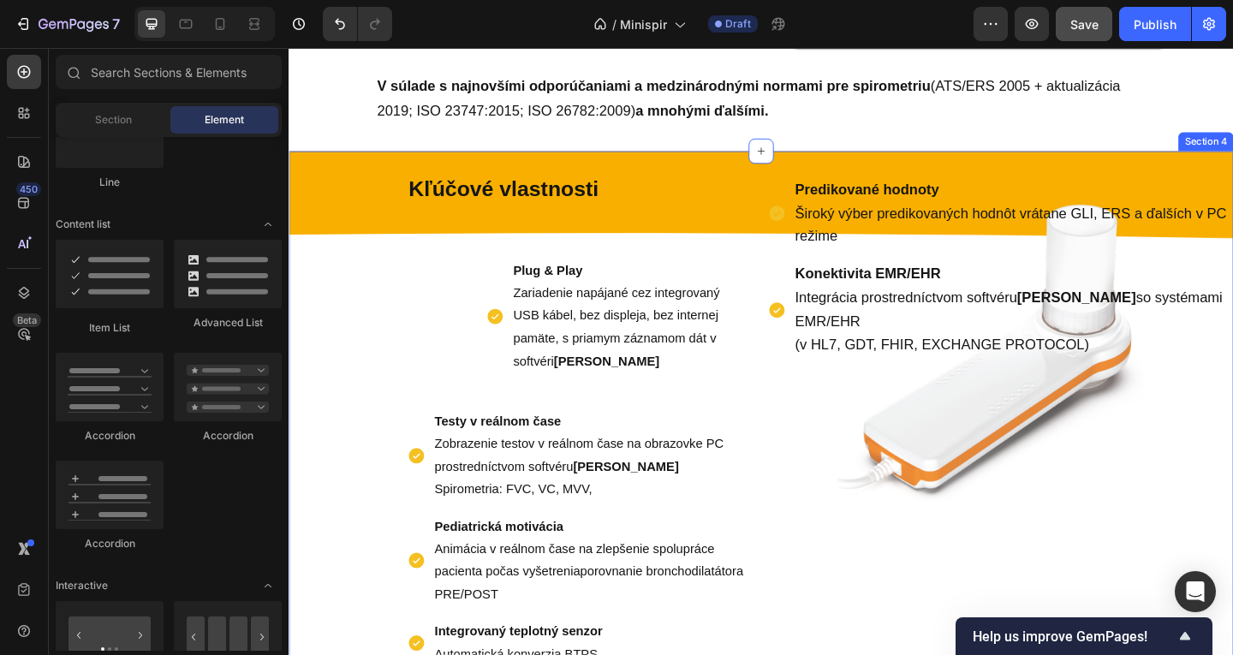
scroll to position [525, 0]
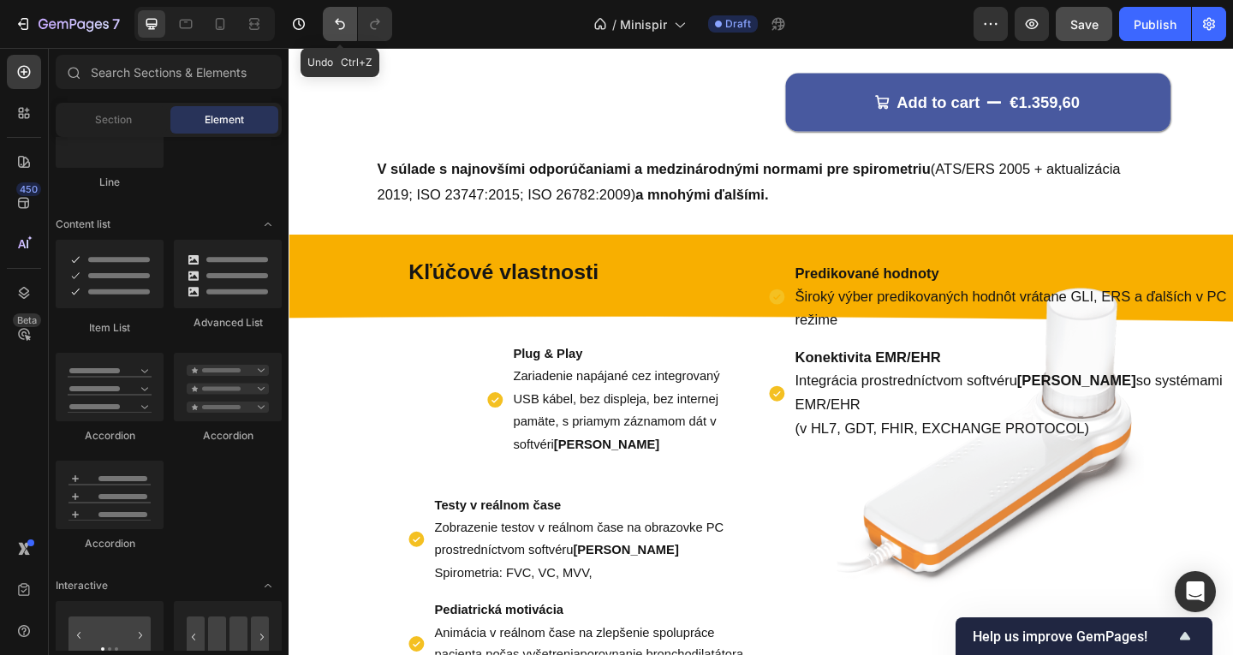
click at [342, 34] on button "Undo/Redo" at bounding box center [340, 24] width 34 height 34
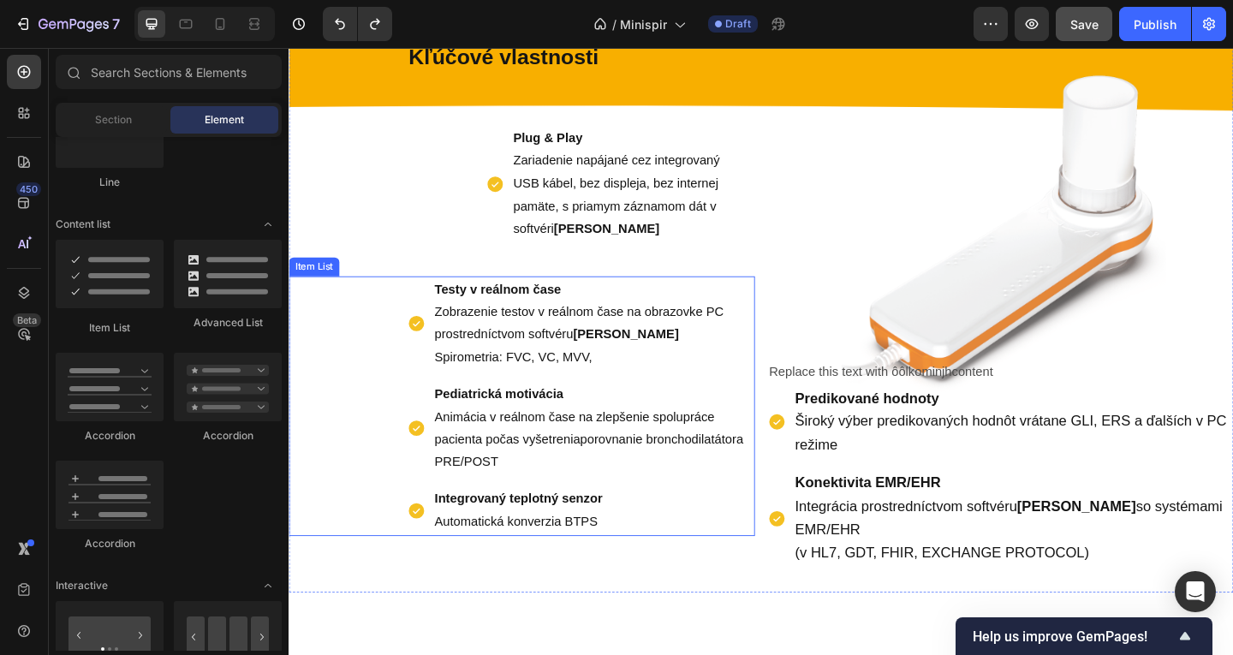
scroll to position [782, 0]
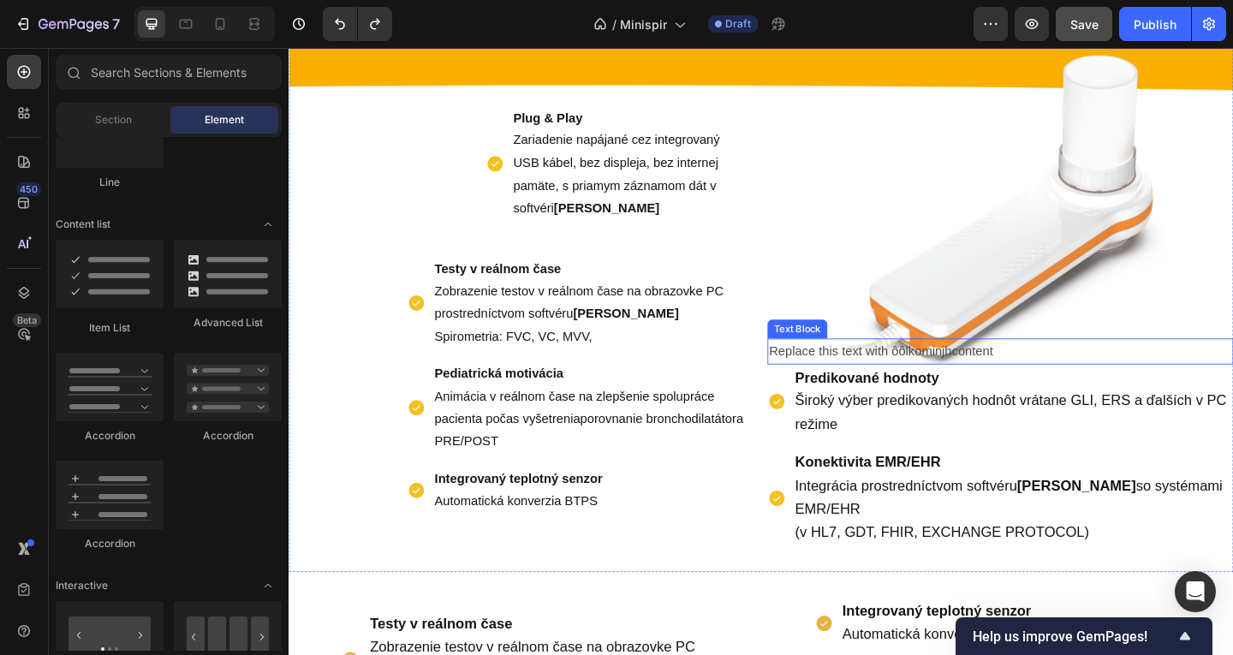
click at [839, 367] on p "Replace this text with ôôlkominjhcontent" at bounding box center [1063, 378] width 504 height 25
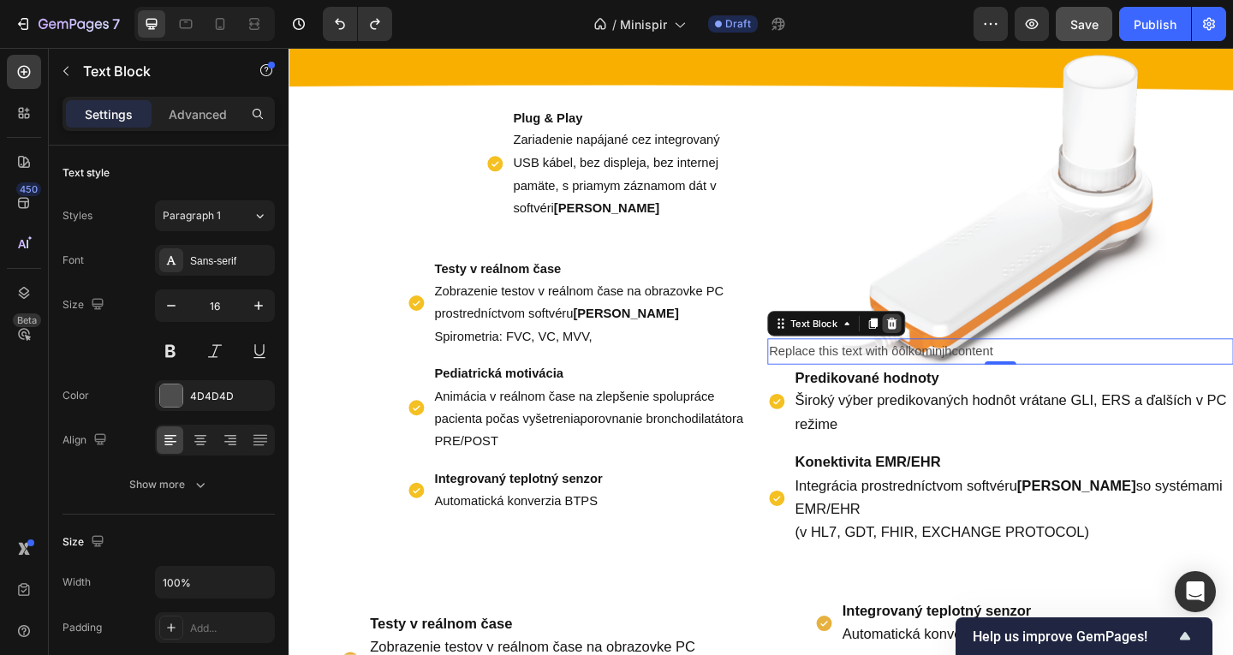
click at [934, 344] on div at bounding box center [944, 347] width 21 height 21
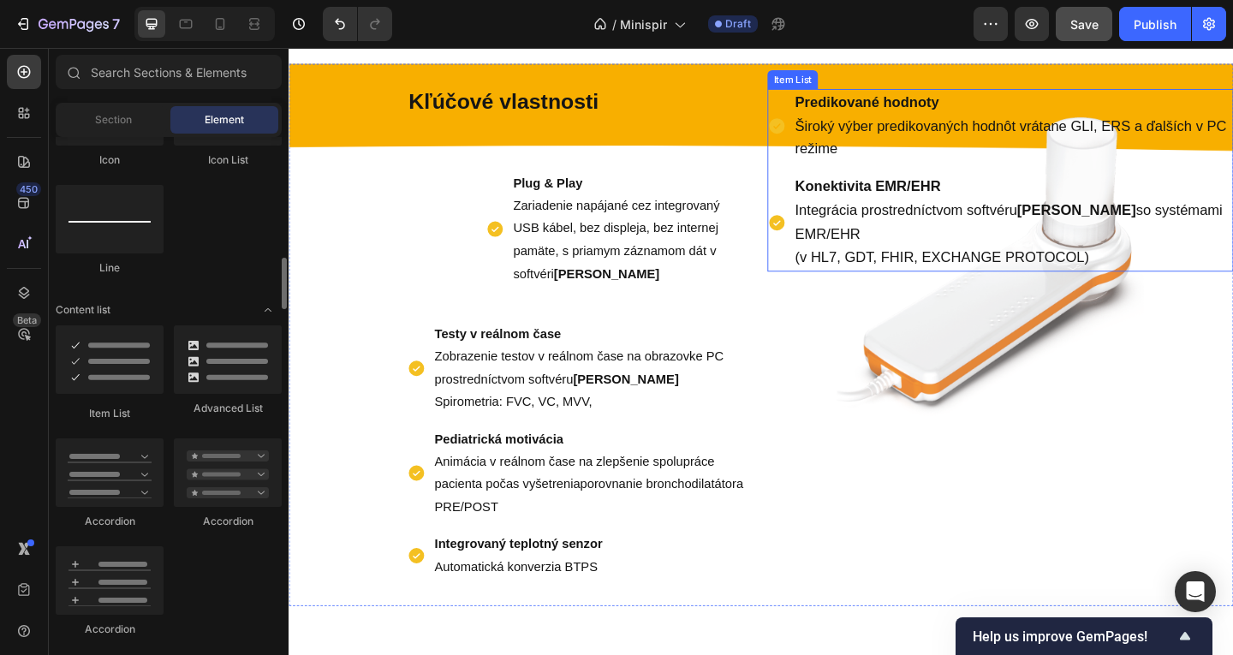
scroll to position [439, 0]
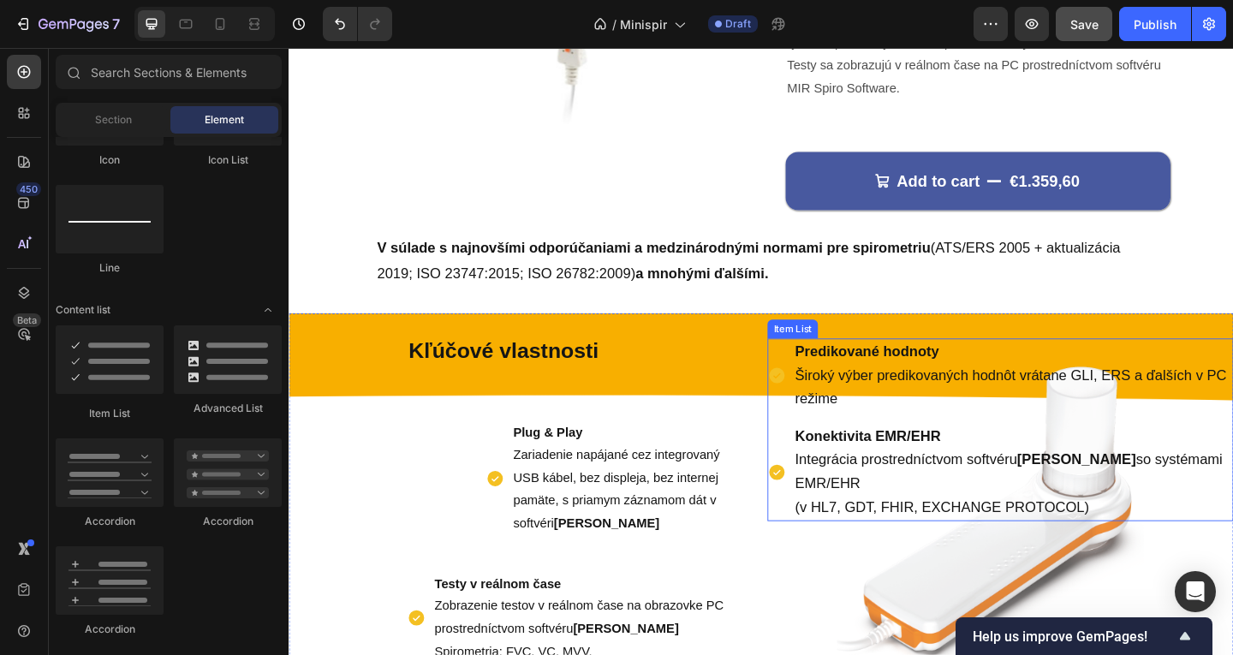
click at [811, 391] on div "Predikované hodnoty Široký výber predikovaných hodnôt vrátane GLI, ERS a ďalšíc…" at bounding box center [1062, 404] width 507 height 81
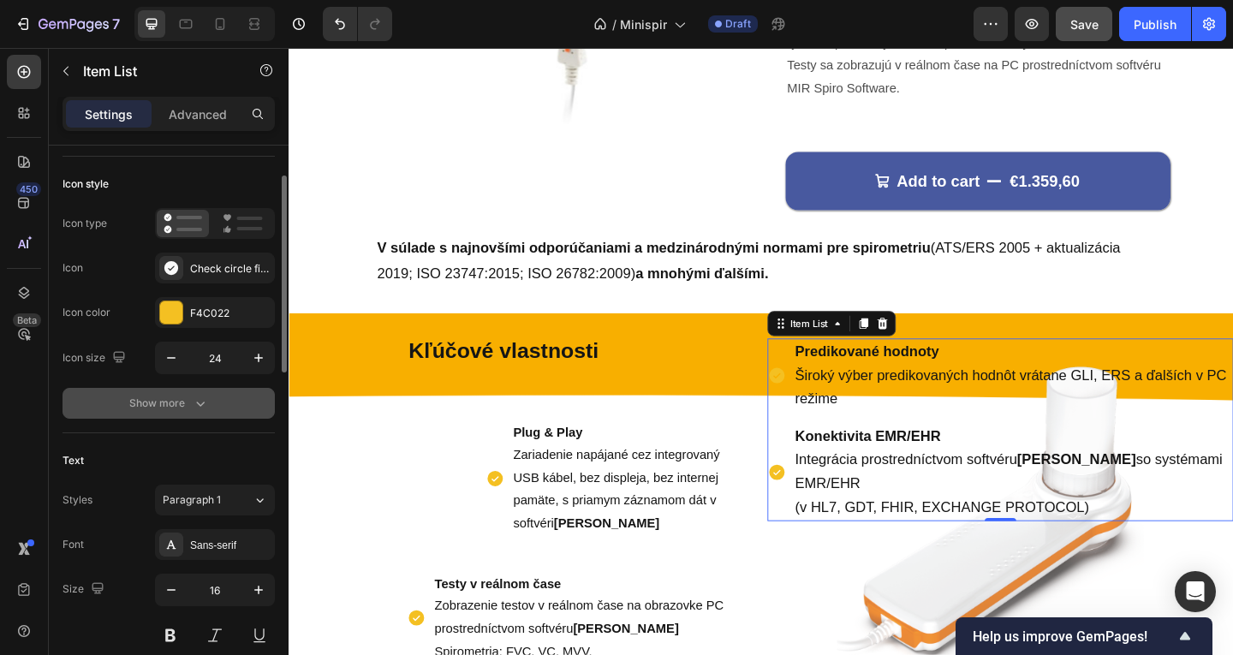
scroll to position [343, 0]
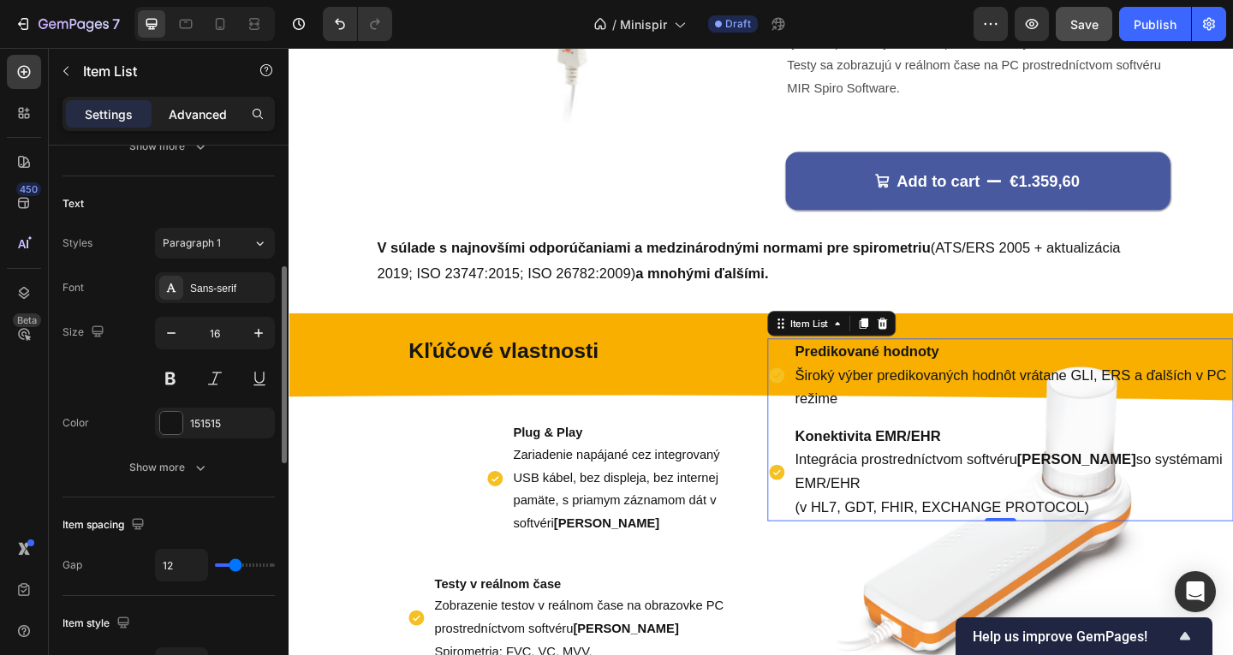
click at [188, 102] on div "Advanced" at bounding box center [198, 113] width 86 height 27
type input "100%"
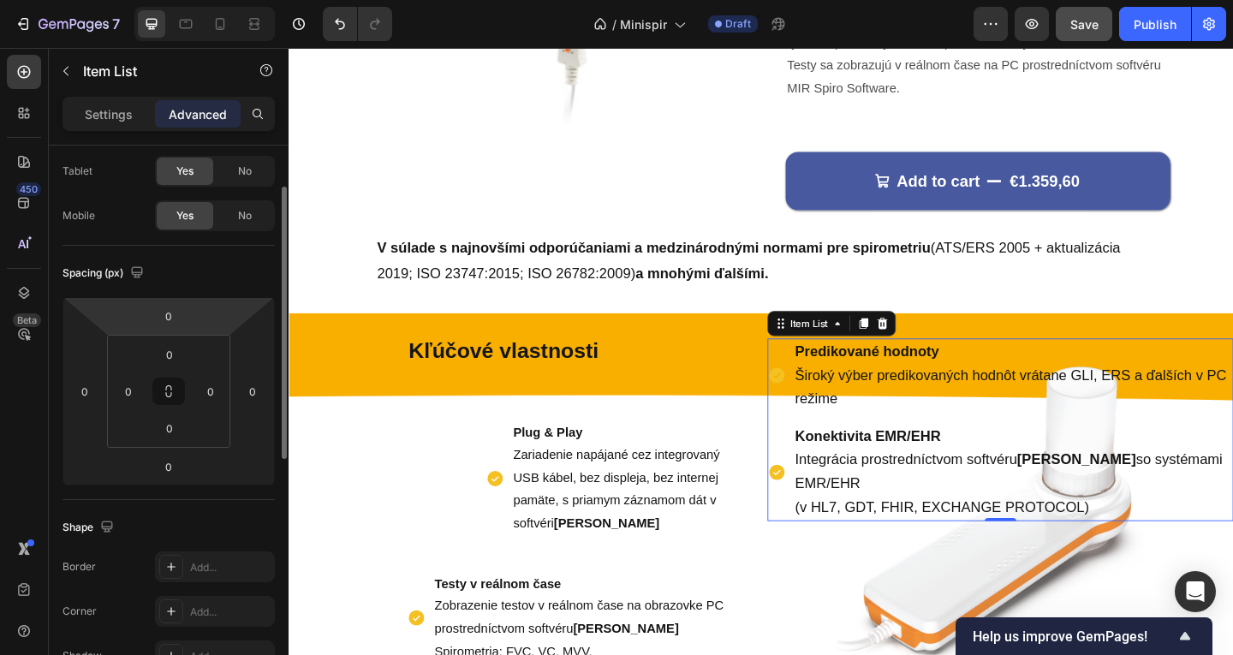
scroll to position [0, 0]
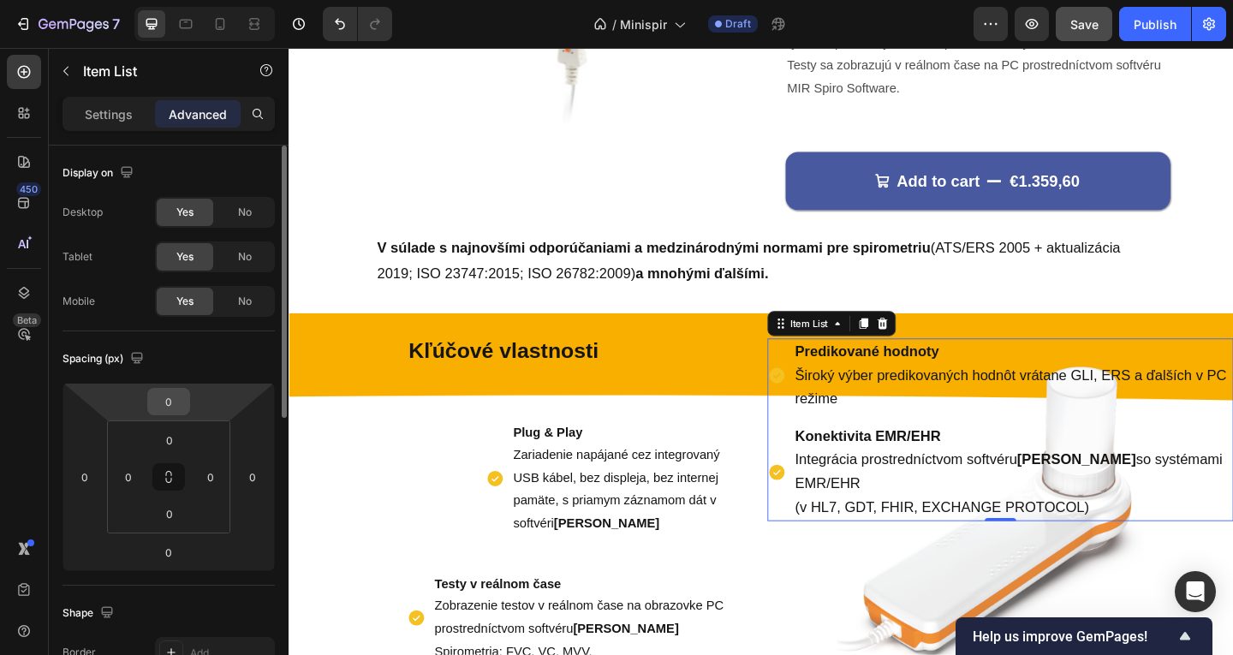
click at [174, 407] on input "0" at bounding box center [169, 402] width 34 height 26
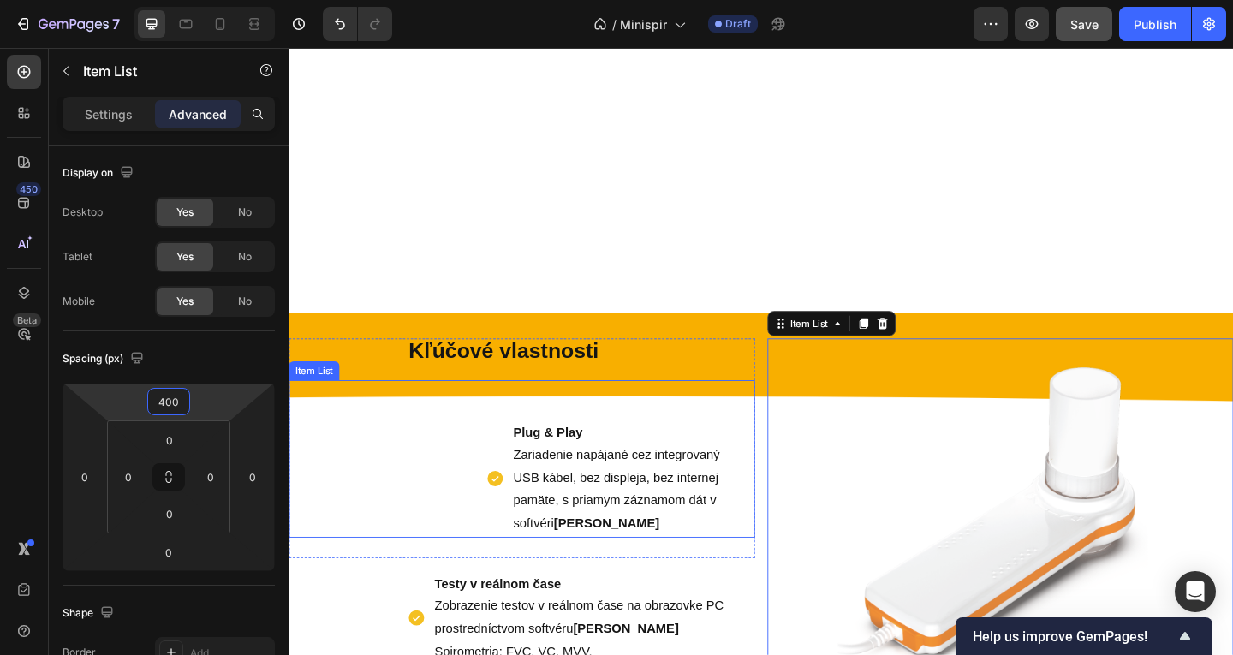
scroll to position [779, 0]
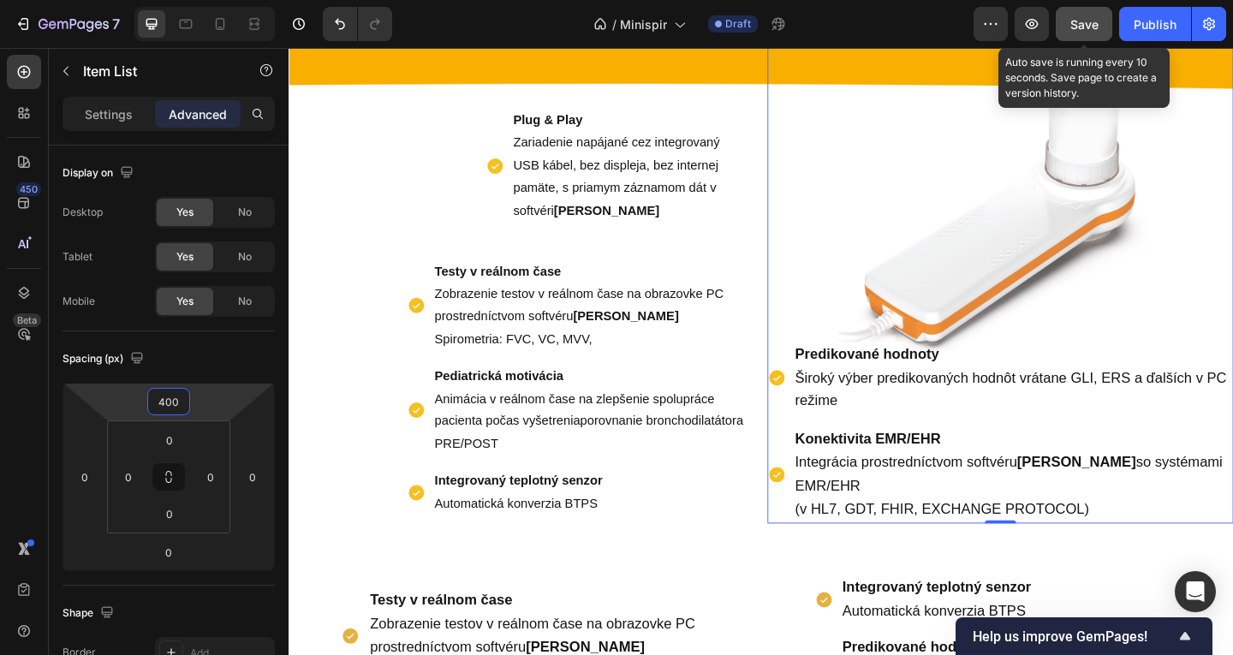
type input "400"
click at [1076, 31] on div "Save" at bounding box center [1084, 24] width 28 height 18
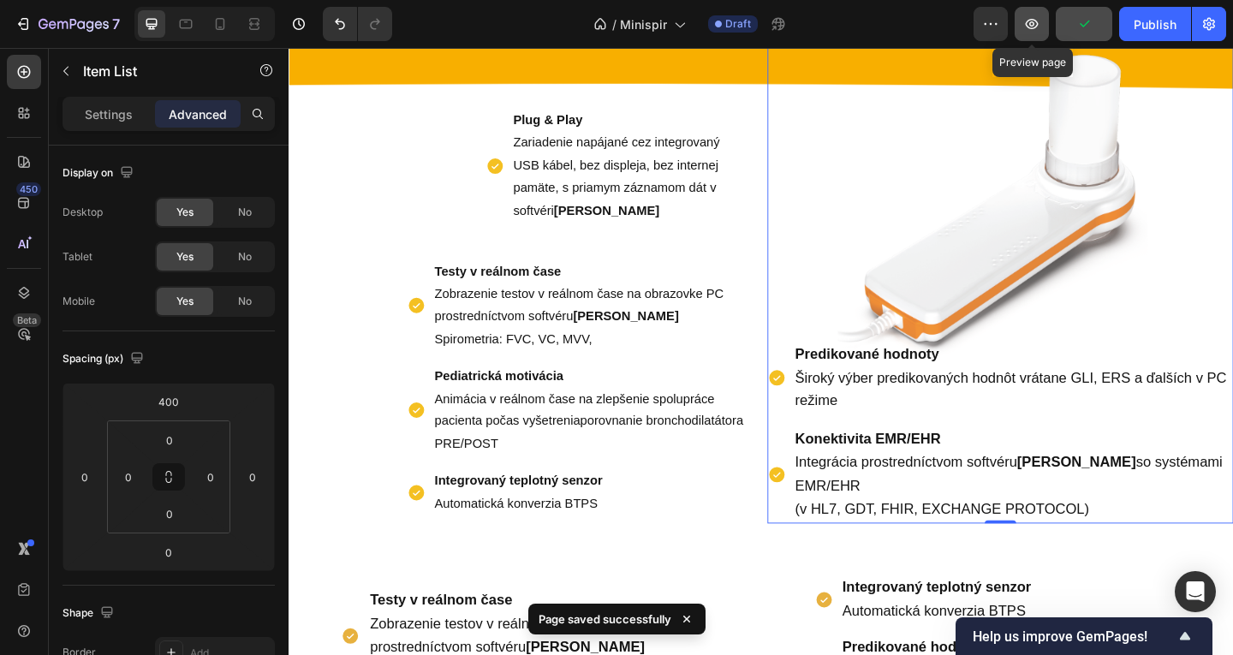
click at [1035, 34] on button "button" at bounding box center [1032, 24] width 34 height 34
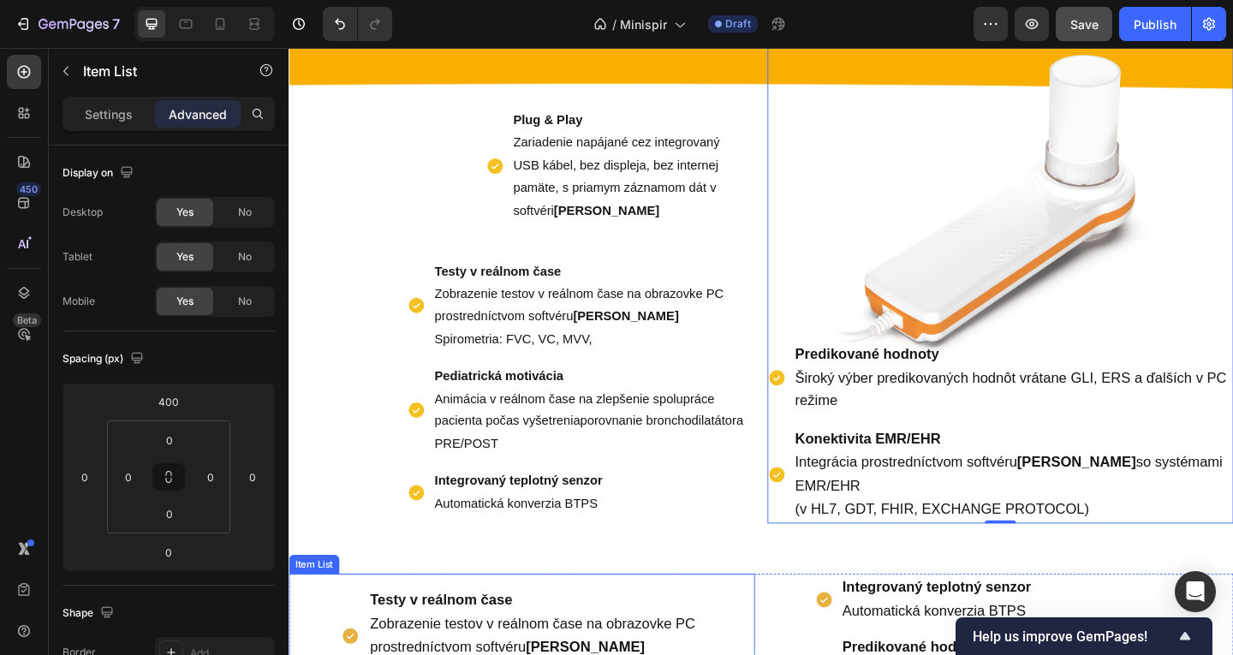
scroll to position [1118, 0]
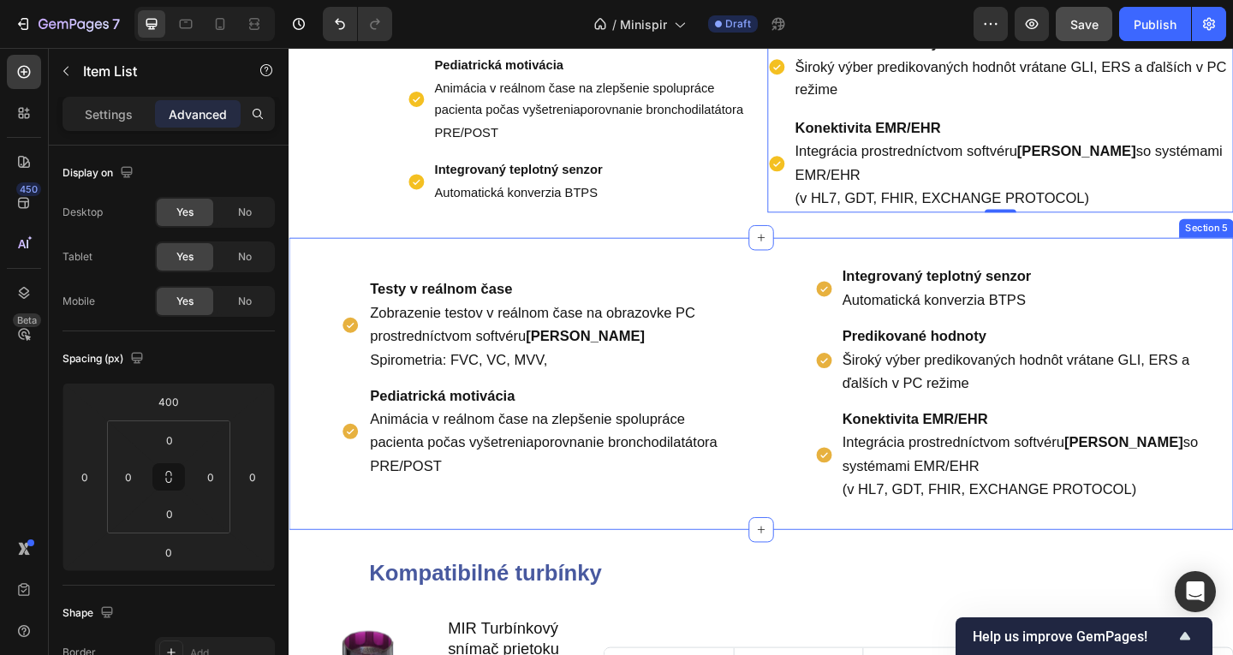
click at [771, 271] on div "Testy v reálnom čase Zobrazenie testov v reálnom čase na obrazovke PC prostredn…" at bounding box center [803, 412] width 1028 height 317
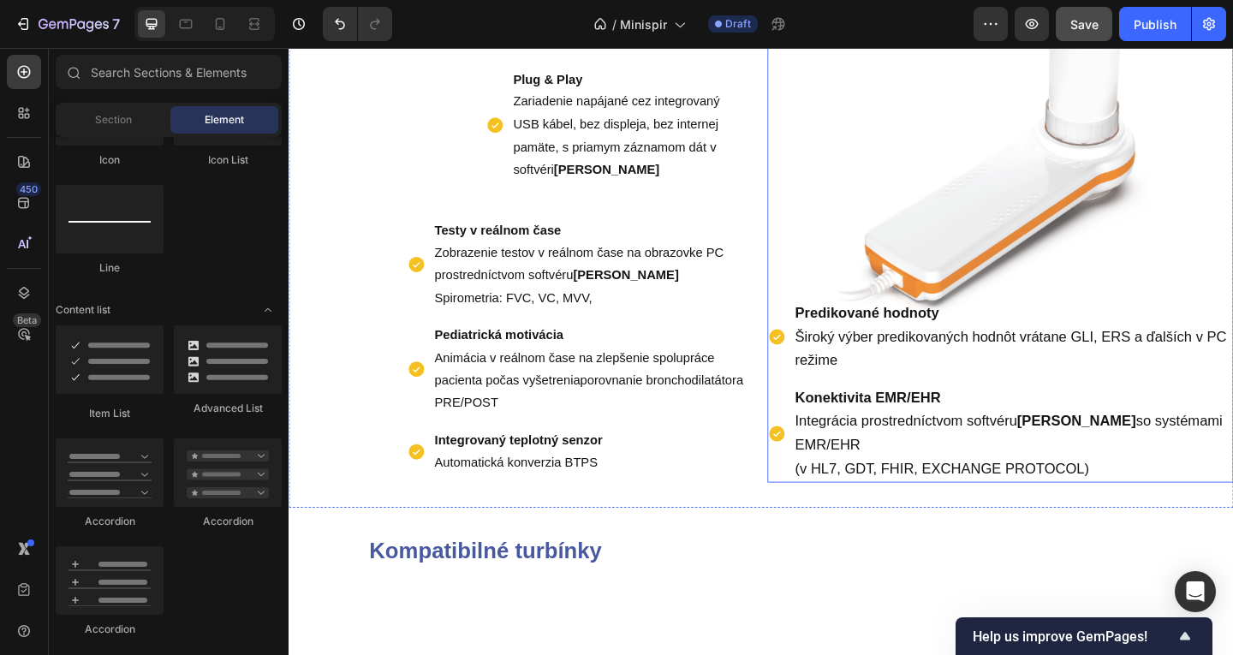
scroll to position [662, 0]
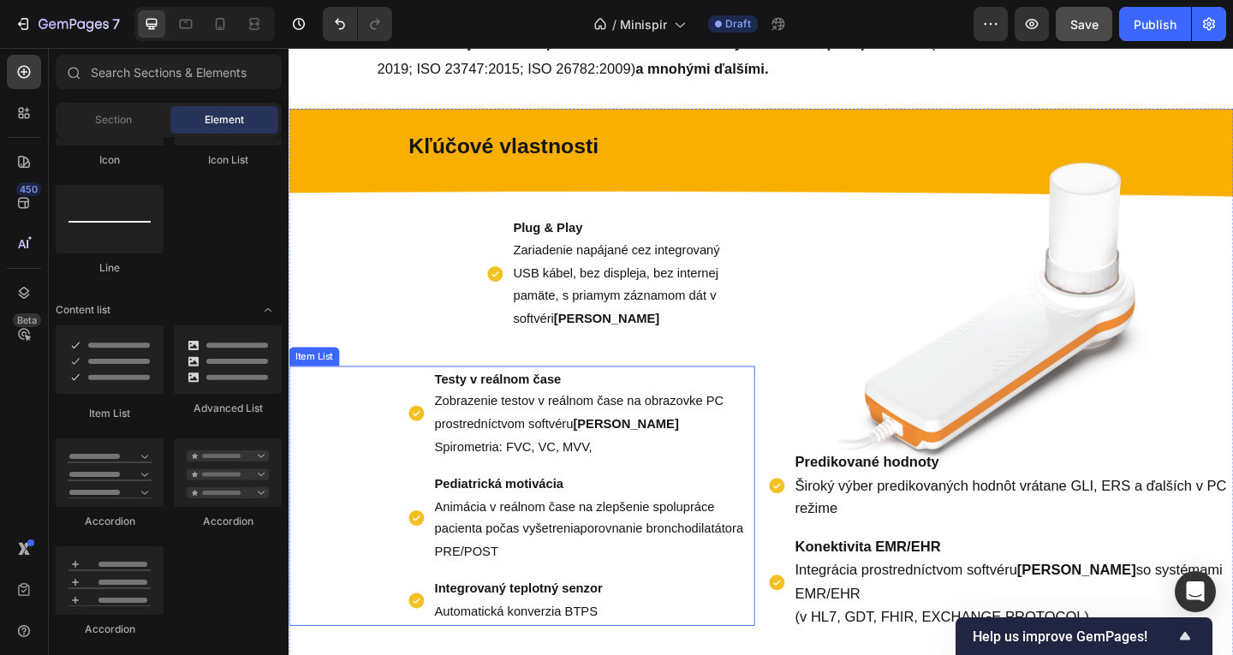
click at [610, 451] on strong "MIR Spiro" at bounding box center [655, 457] width 115 height 15
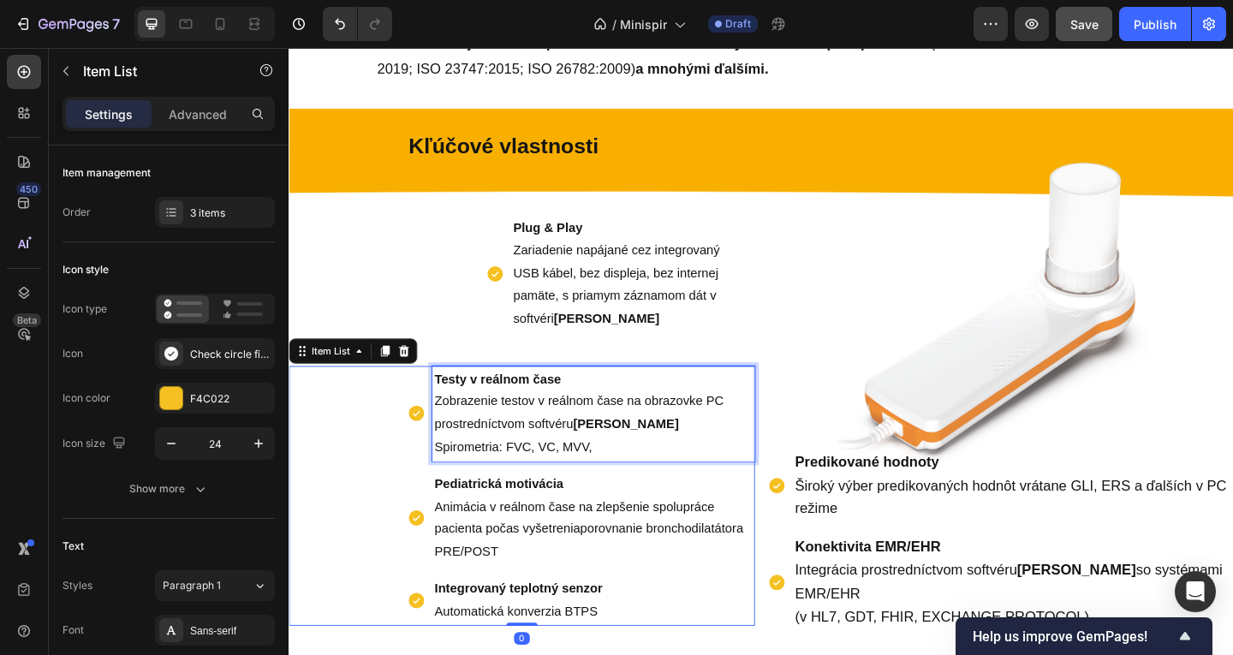
click at [550, 453] on span "Zobrazenie testov v reálnom čase na obrazovke PC prostredníctvom softvéru MIR S…" at bounding box center [604, 444] width 314 height 39
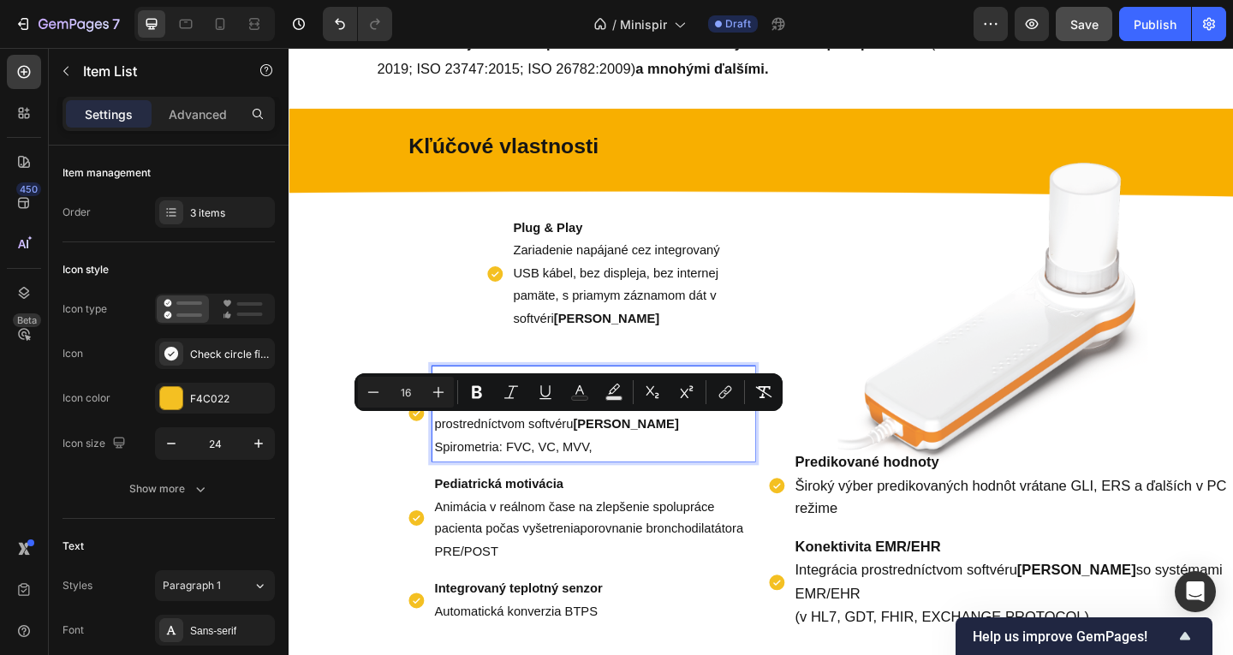
click at [501, 540] on span "Animácia v reálnom čase na zlepšenie spolupráce pacienta počas vyšetreniaporovn…" at bounding box center [615, 572] width 336 height 64
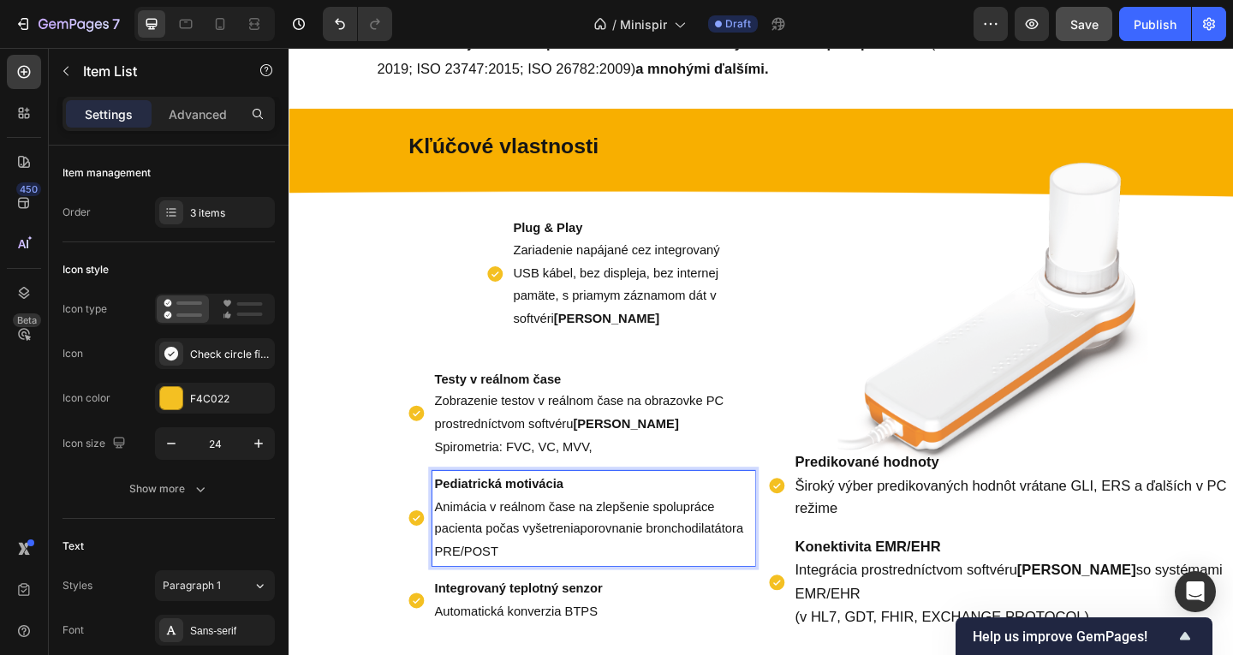
click at [499, 540] on span "Animácia v reálnom čase na zlepšenie spolupráce pacienta počas vyšetreniaporovn…" at bounding box center [615, 572] width 336 height 64
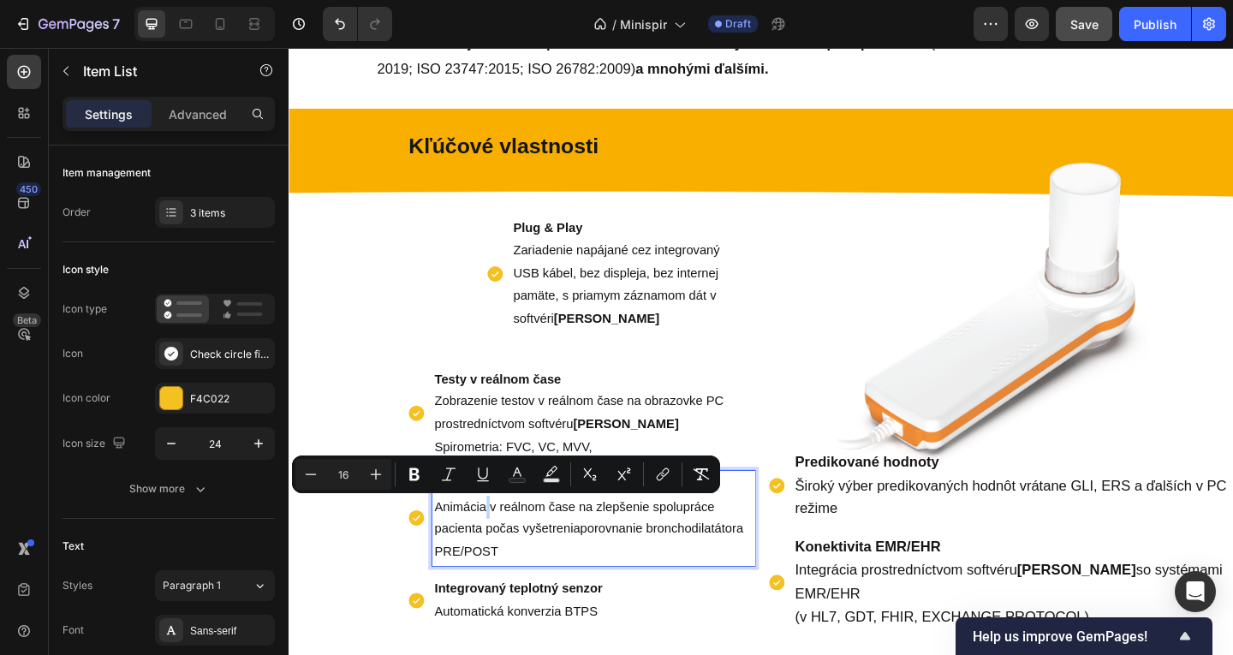
click at [462, 462] on span "Zobrazenie testov v reálnom čase na obrazovke PC prostredníctvom softvéru MIR S…" at bounding box center [604, 444] width 314 height 39
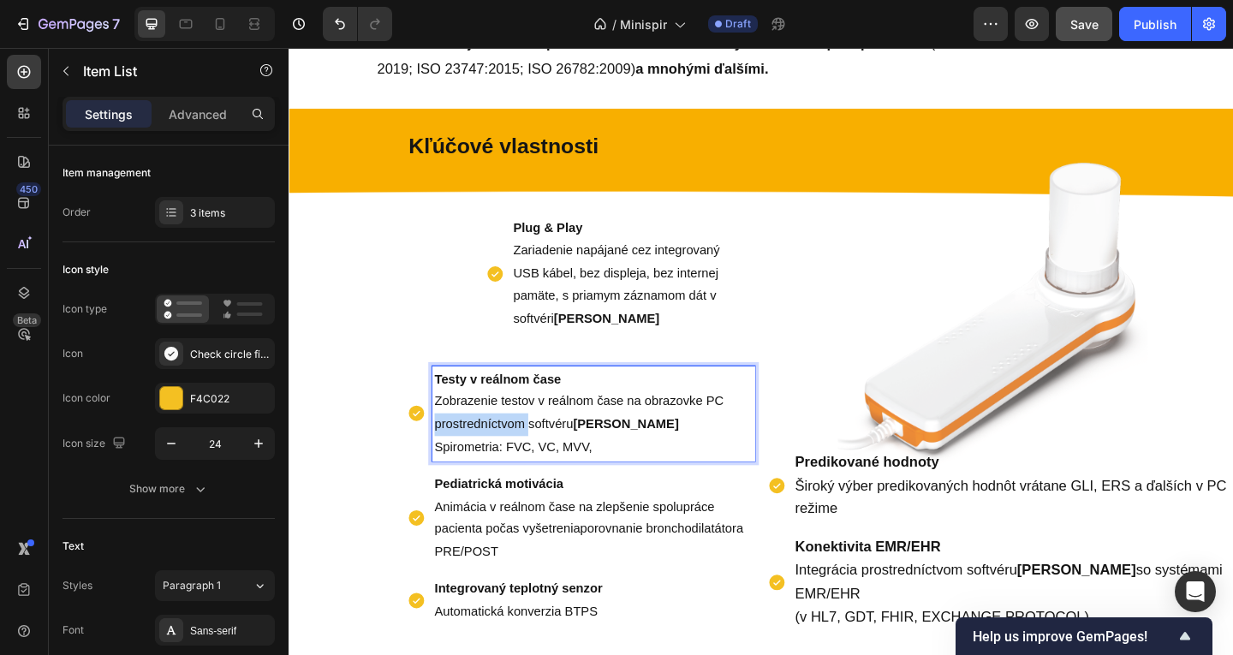
click at [462, 462] on span "Zobrazenie testov v reálnom čase na obrazovke PC prostredníctvom softvéru MIR S…" at bounding box center [604, 444] width 314 height 39
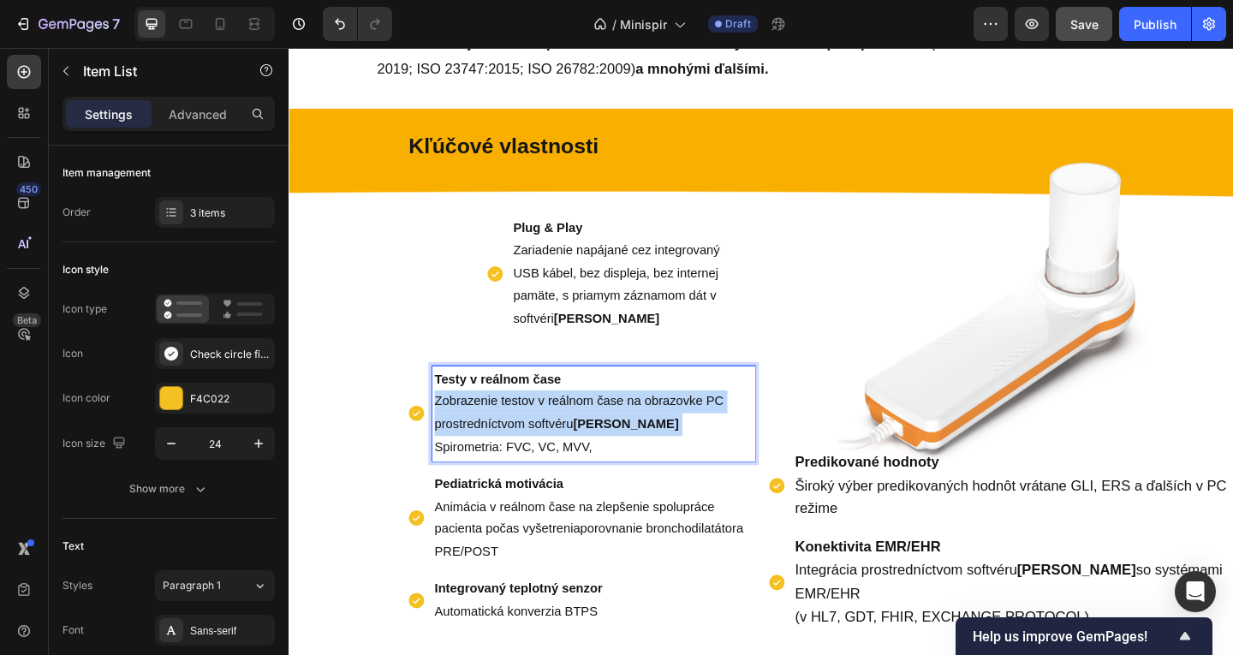
click at [462, 462] on span "Zobrazenie testov v reálnom čase na obrazovke PC prostredníctvom softvéru MIR S…" at bounding box center [604, 444] width 314 height 39
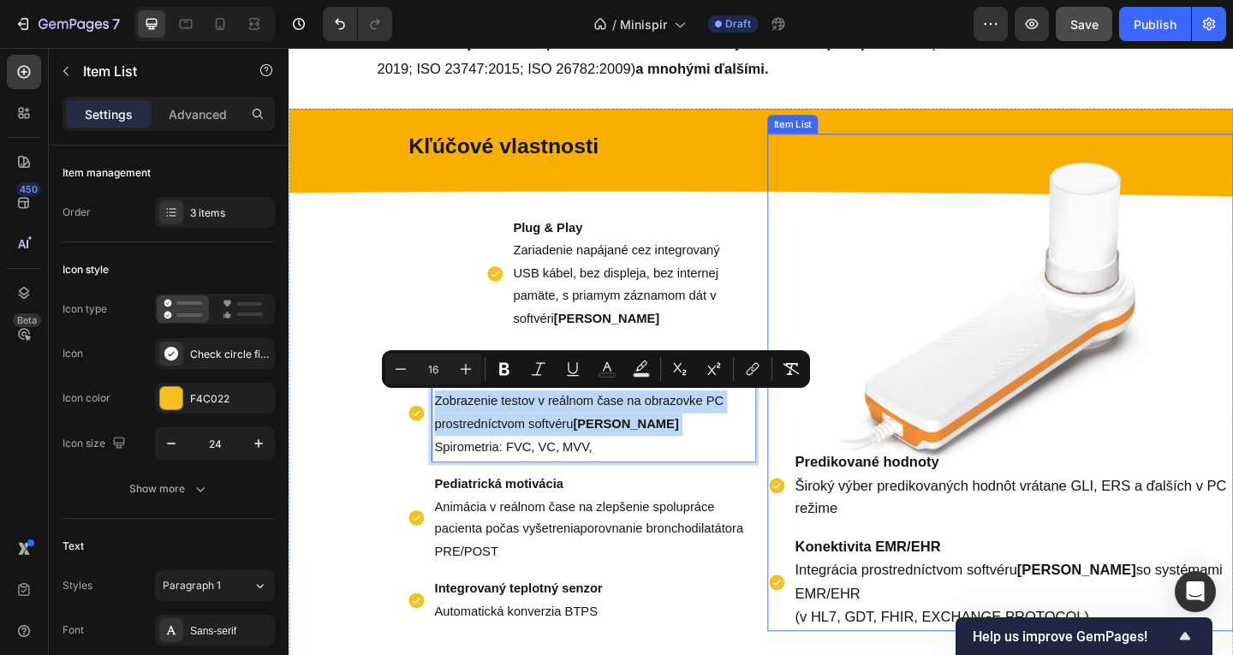
click at [854, 527] on span "Široký výber predikovaných hodnôt vrátane GLI, ERS a ďalších v PC režime" at bounding box center [1073, 537] width 469 height 43
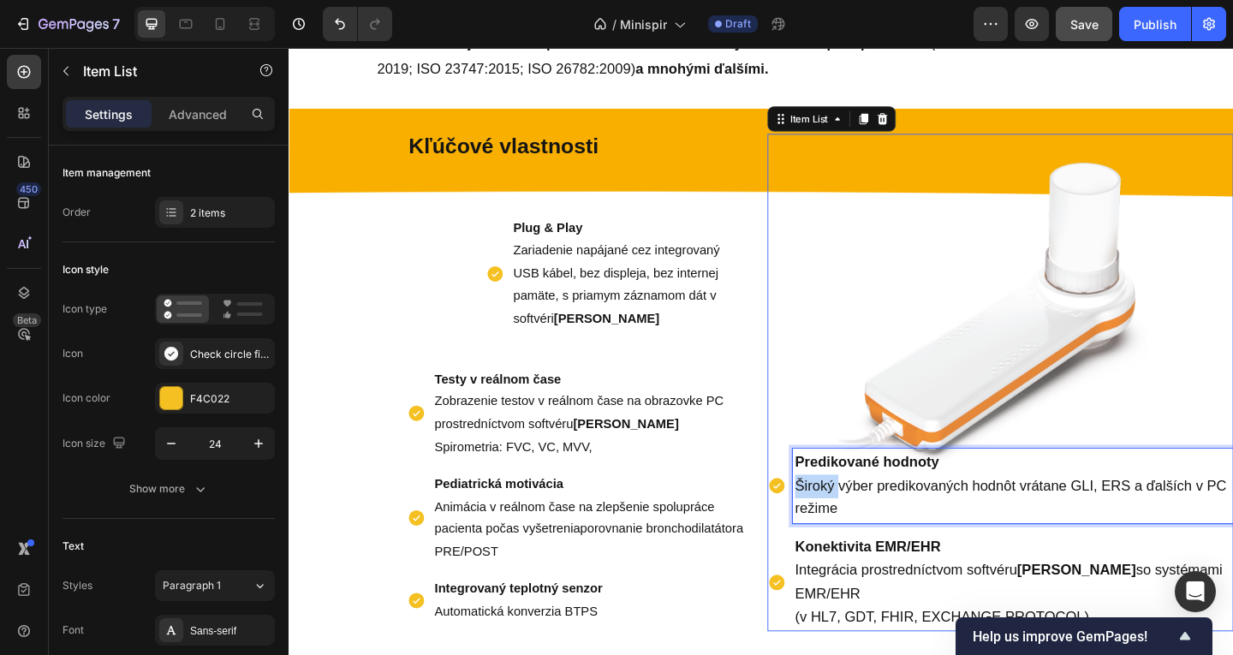
click at [854, 527] on span "Široký výber predikovaných hodnôt vrátane GLI, ERS a ďalších v PC režime" at bounding box center [1073, 537] width 469 height 43
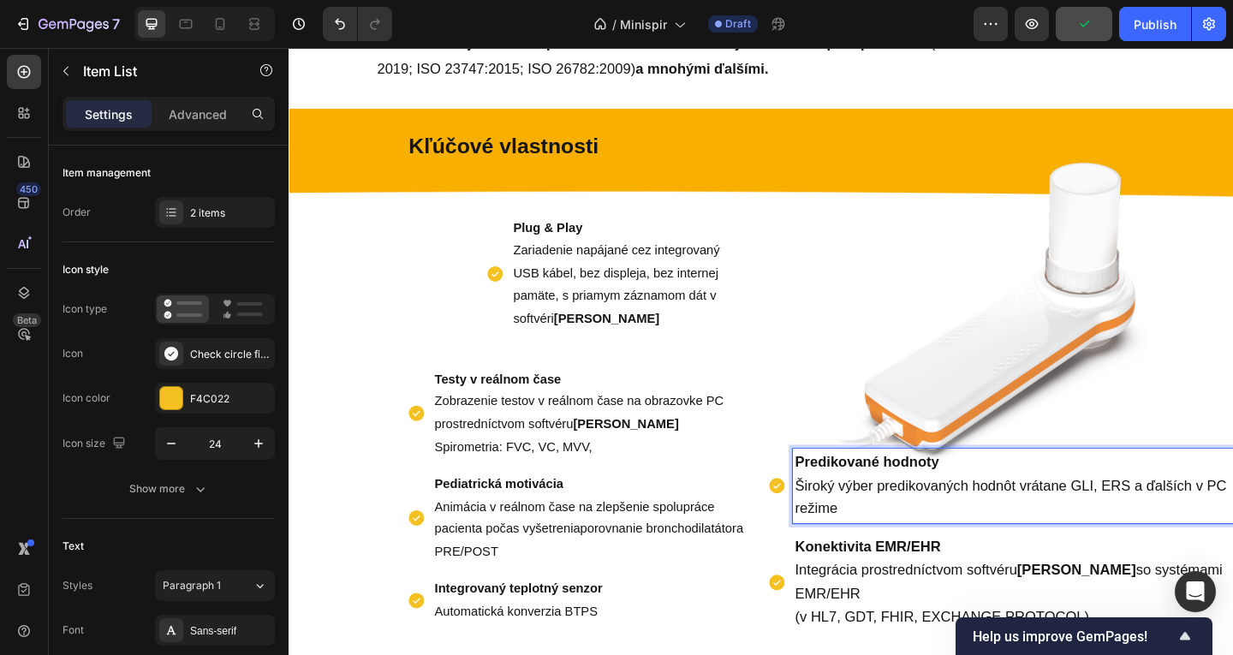
click at [930, 544] on p "Predikované hodnoty Široký výber predikovaných hodnôt vrátane GLI, ERS a ďalšíc…" at bounding box center [1076, 524] width 474 height 76
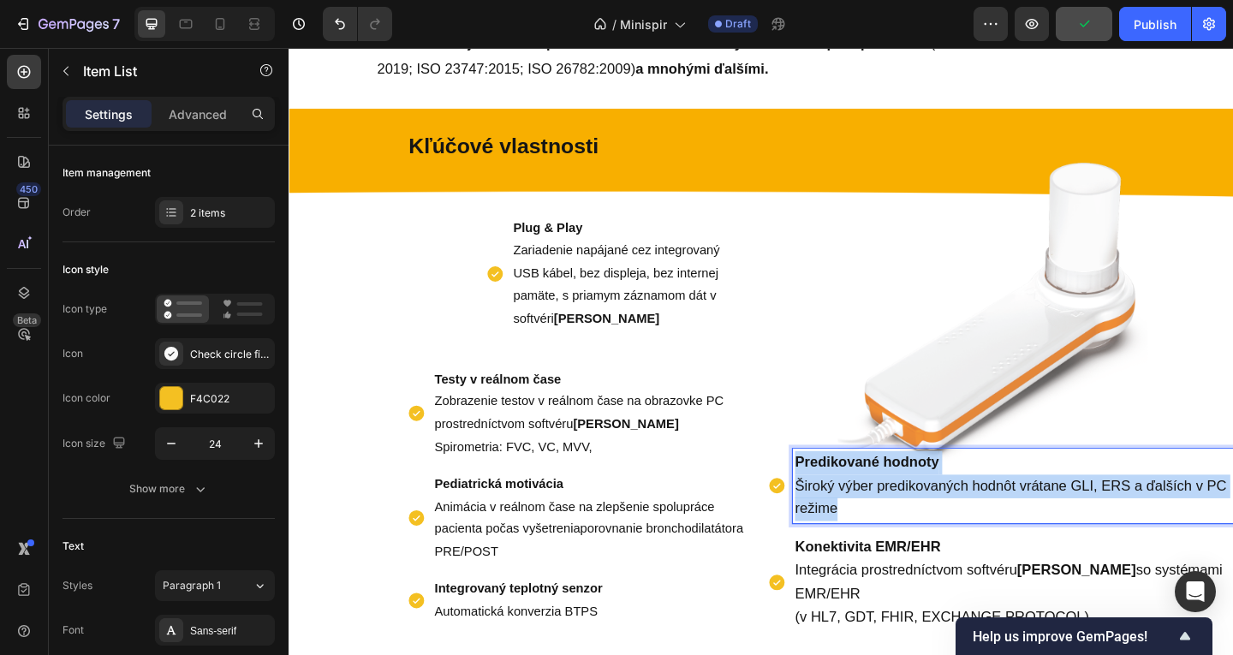
drag, startPoint x: 928, startPoint y: 546, endPoint x: 824, endPoint y: 492, distance: 117.6
click at [824, 492] on div "Predikované hodnoty Široký výber predikovaných hodnôt vrátane GLI, ERS a ďalšíc…" at bounding box center [1062, 524] width 507 height 81
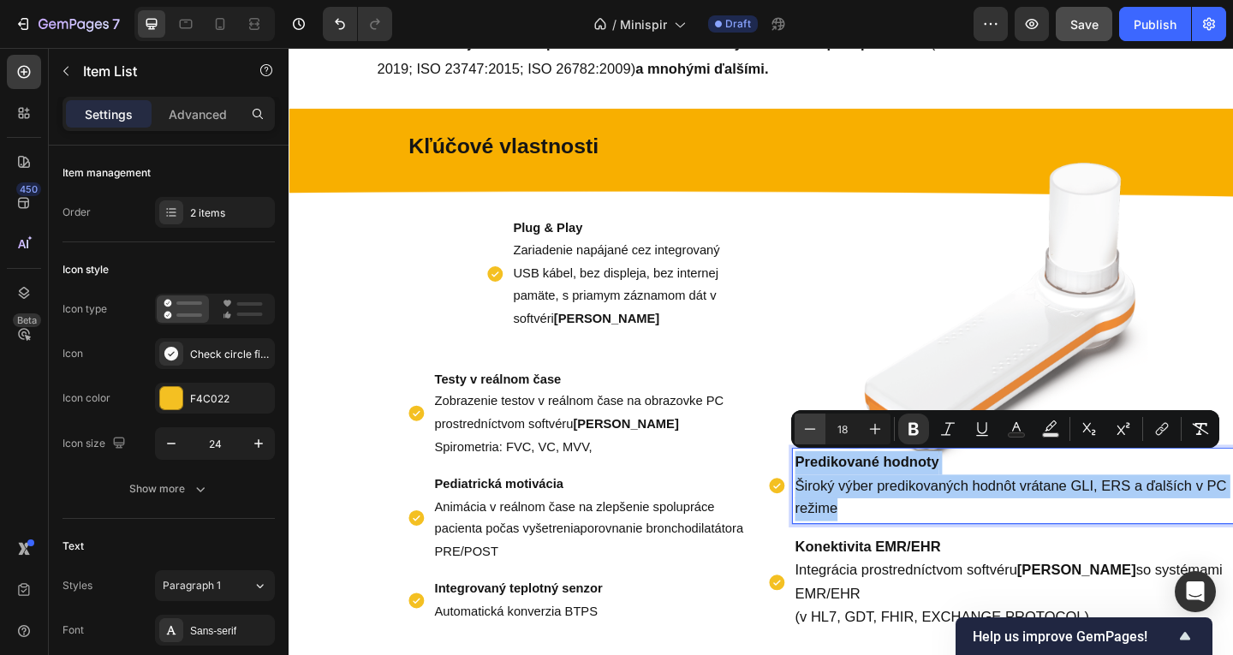
click at [804, 425] on icon "Editor contextual toolbar" at bounding box center [810, 428] width 17 height 17
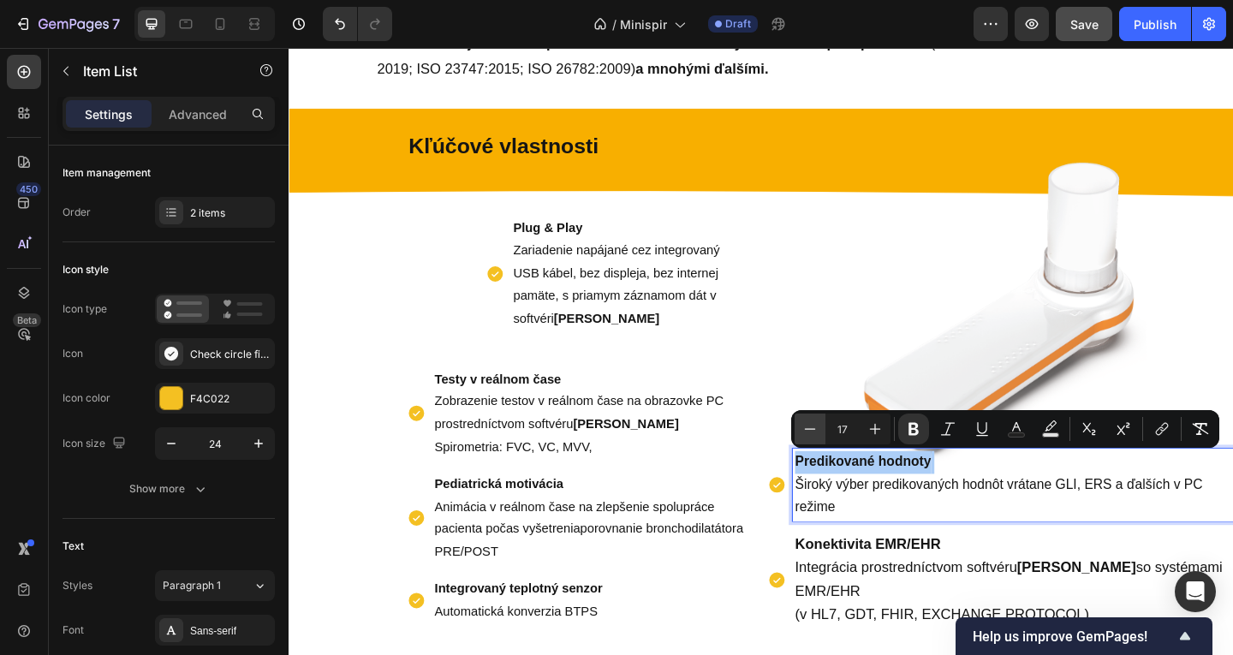
click at [804, 425] on icon "Editor contextual toolbar" at bounding box center [810, 428] width 17 height 17
type input "16"
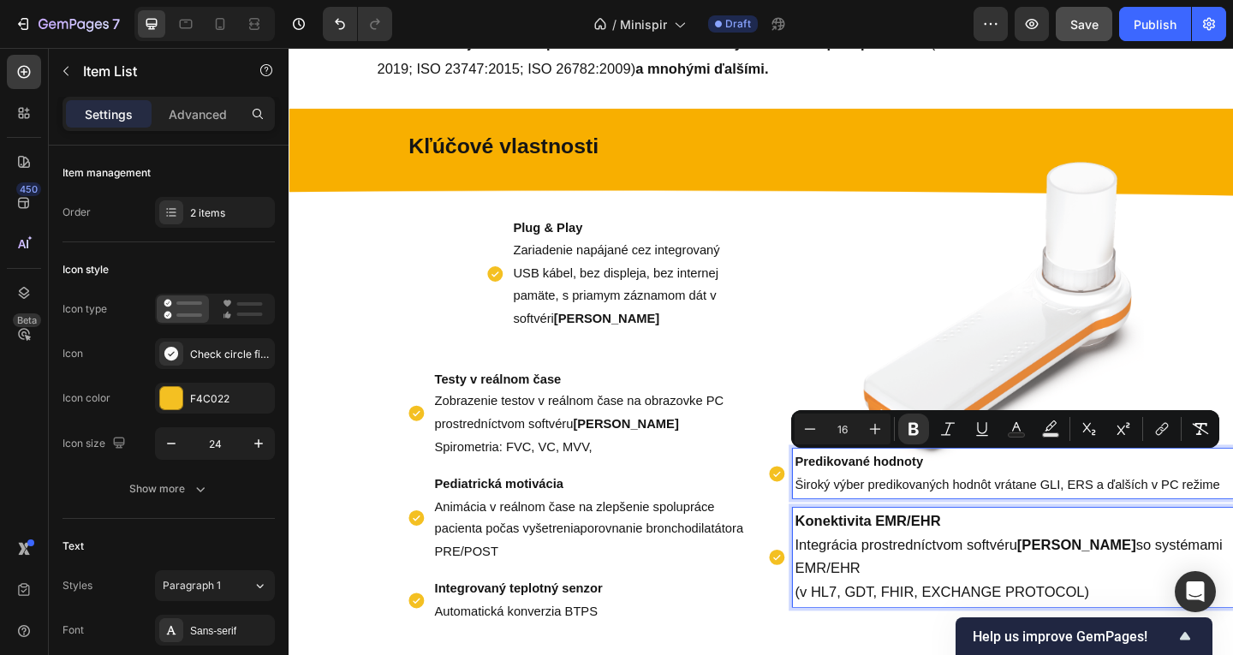
click at [927, 611] on p "Konektivita EMR/EHR Integrácia prostredníctvom softvéru MIR Spiro so systémami …" at bounding box center [1076, 602] width 474 height 102
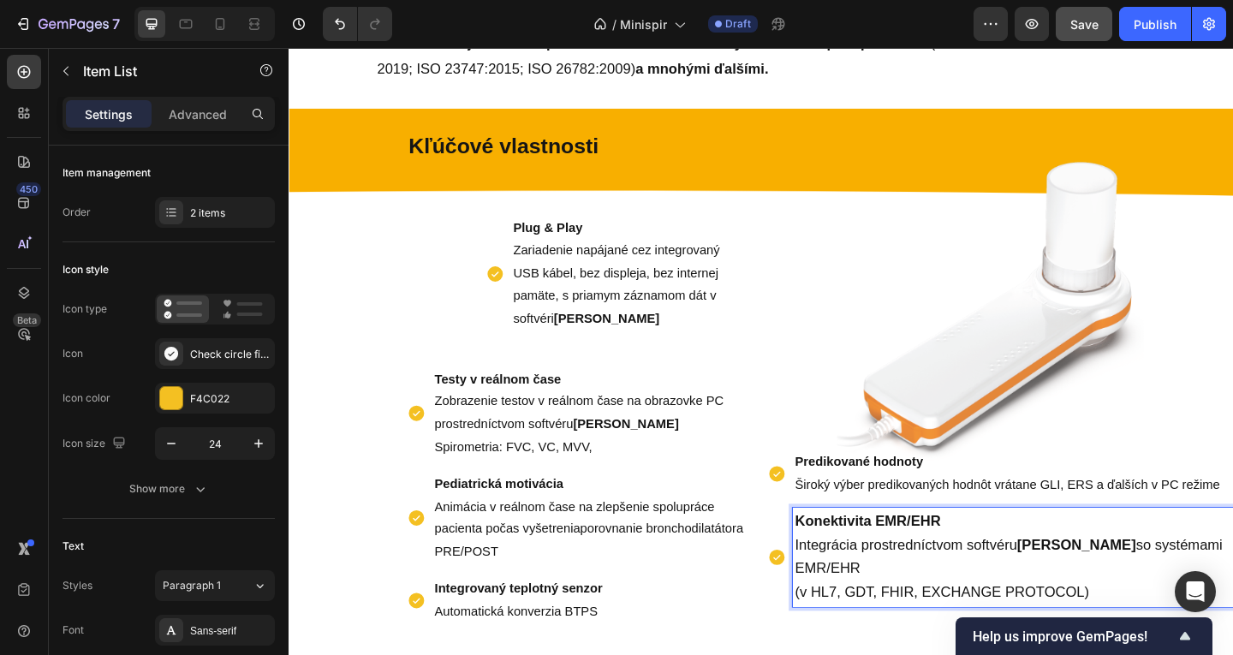
scroll to position [694, 0]
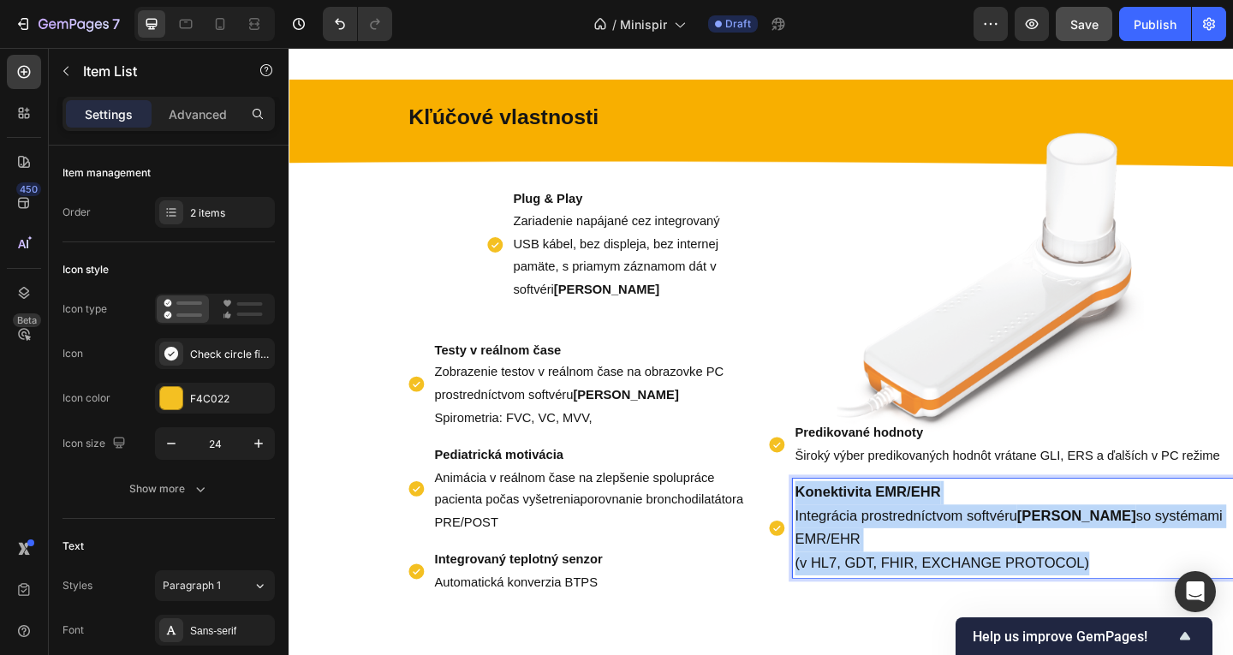
drag, startPoint x: 1168, startPoint y: 606, endPoint x: 821, endPoint y: 531, distance: 354.9
click at [821, 531] on div "Konektivita EMR/EHR Integrácia prostredníctvom softvéru MIR Spiro so systémami …" at bounding box center [1062, 569] width 507 height 107
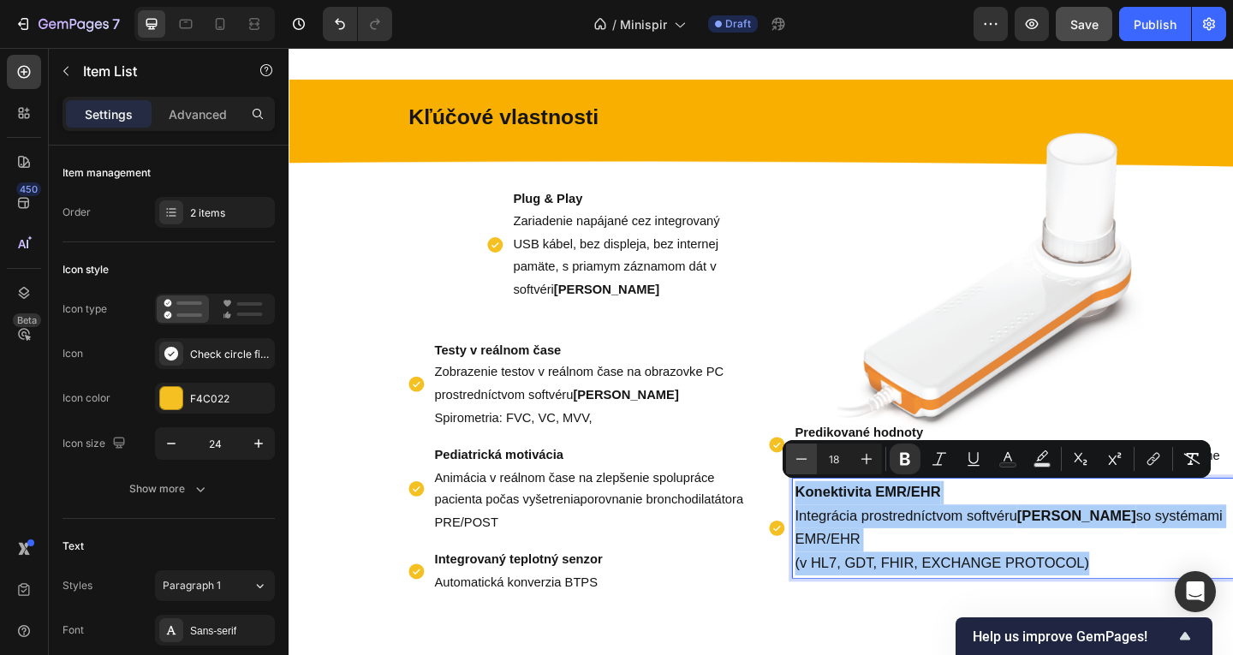
click at [787, 457] on button "Minus" at bounding box center [801, 459] width 31 height 31
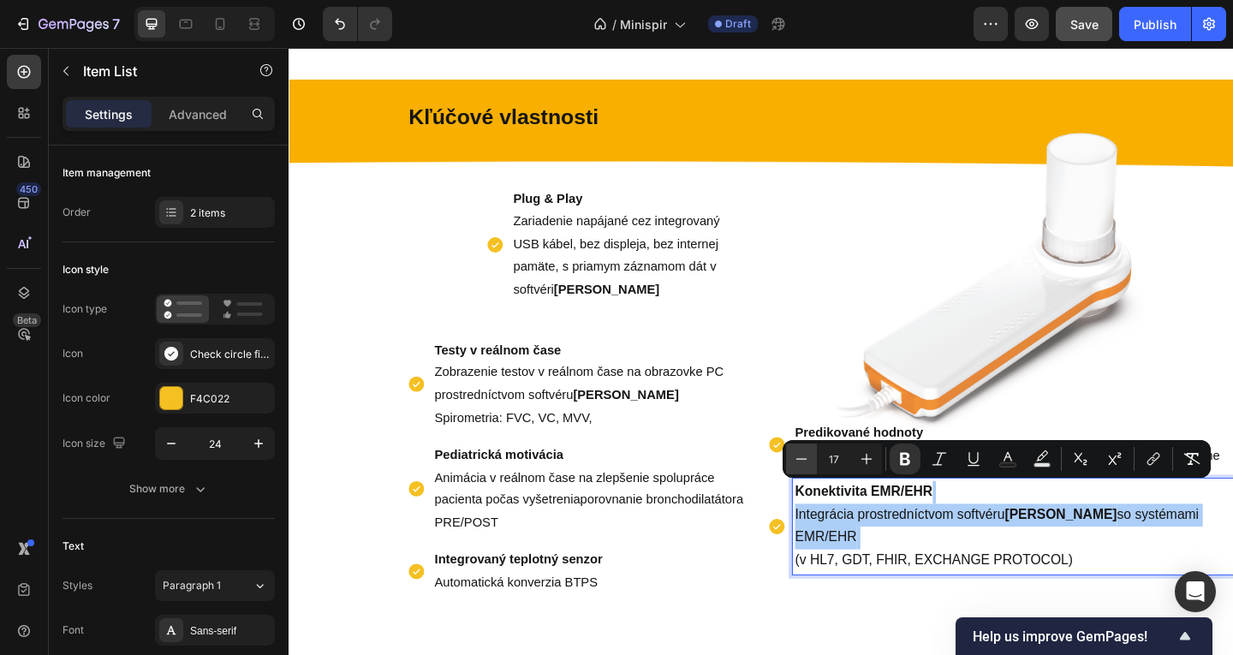
click at [787, 457] on button "Minus" at bounding box center [801, 459] width 31 height 31
type input "16"
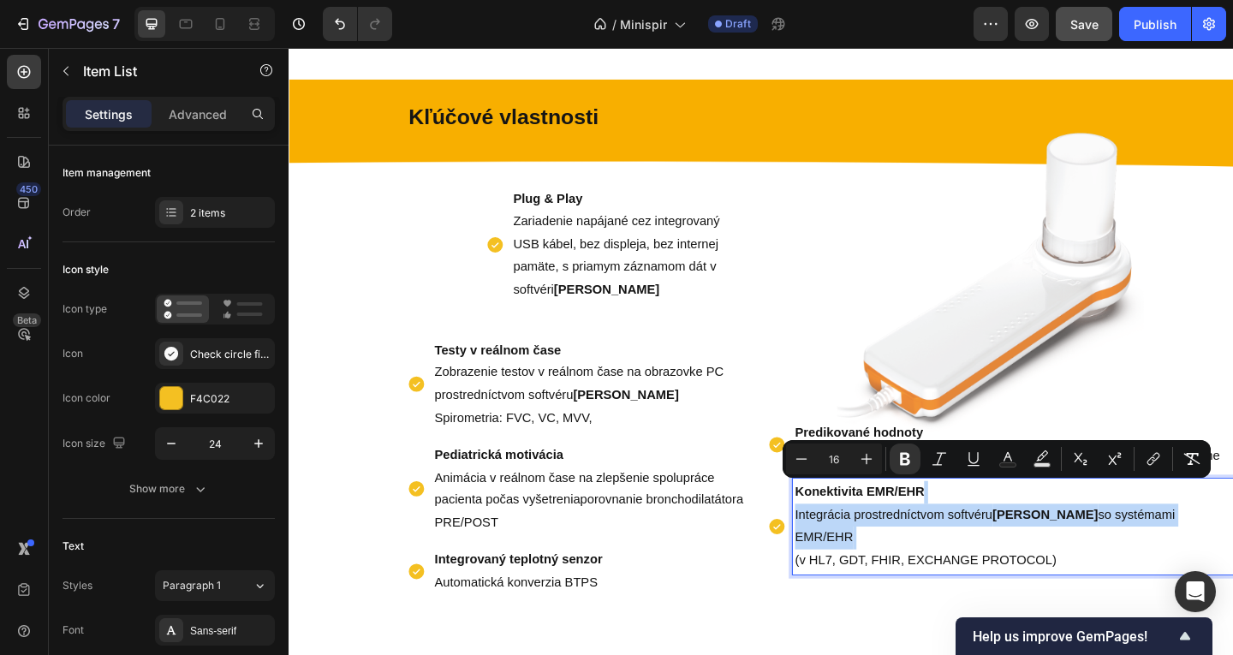
click at [819, 646] on div "Kľúčové vlastnosti Text Block Plug & Play Zariadenie napájané cez integrovaný U…" at bounding box center [803, 377] width 1028 height 590
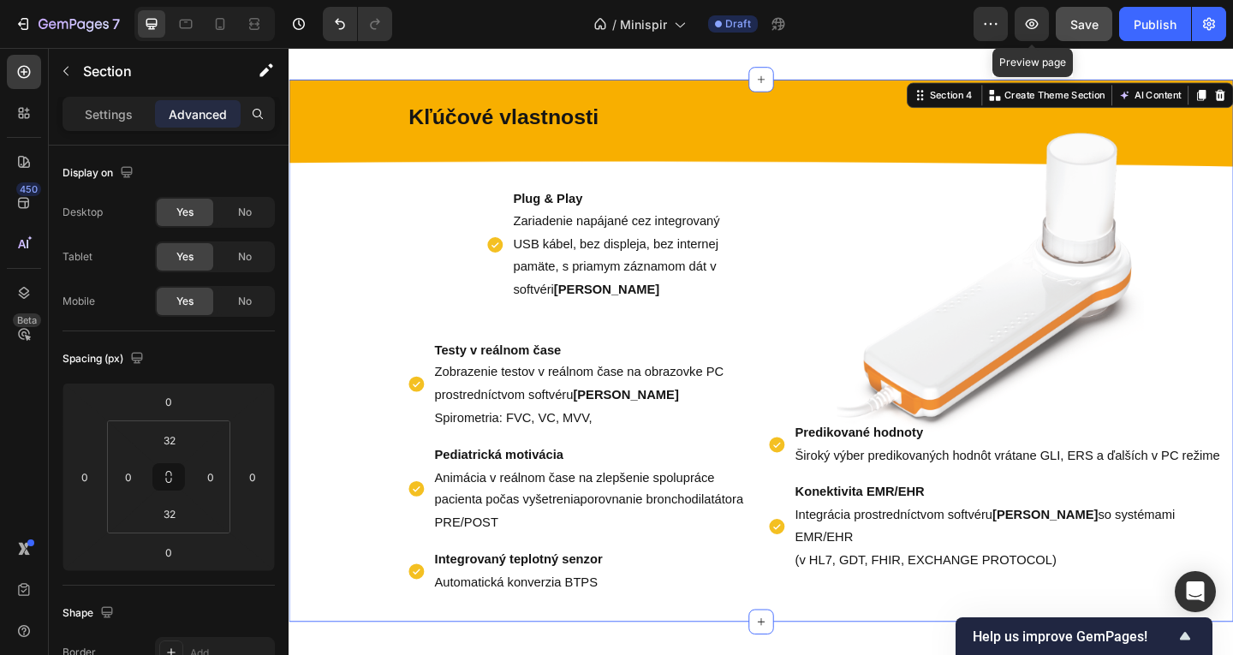
click at [1059, 21] on button "Save" at bounding box center [1084, 24] width 57 height 34
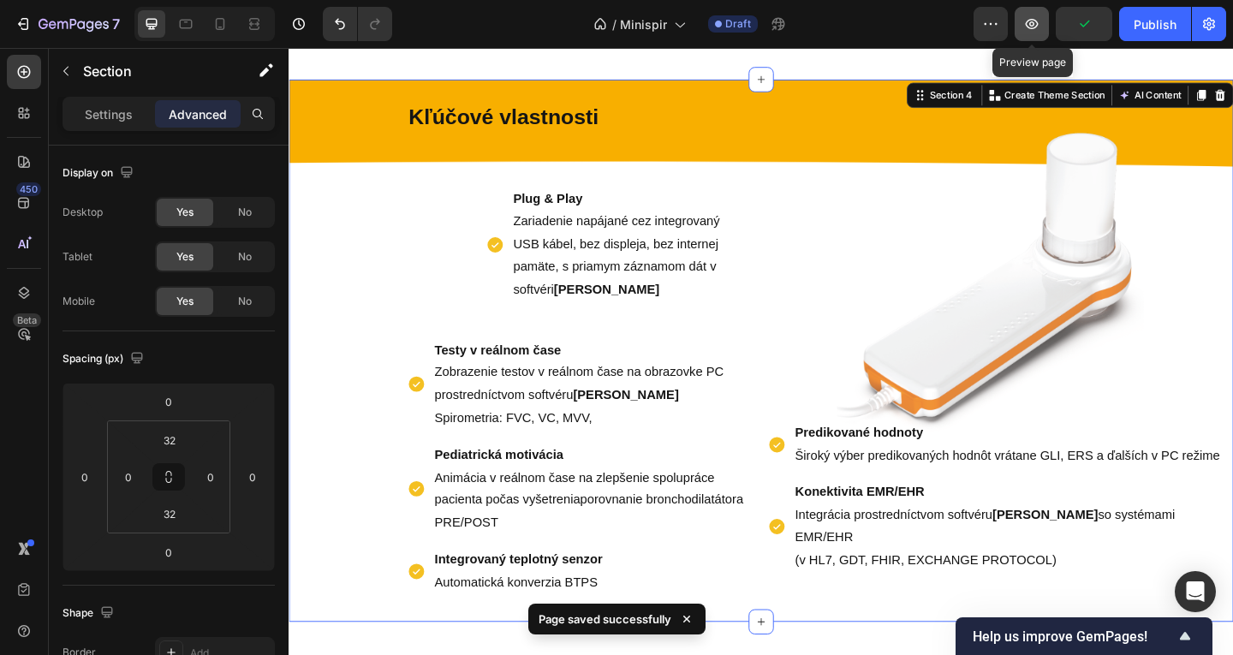
click at [1020, 18] on button "button" at bounding box center [1032, 24] width 34 height 34
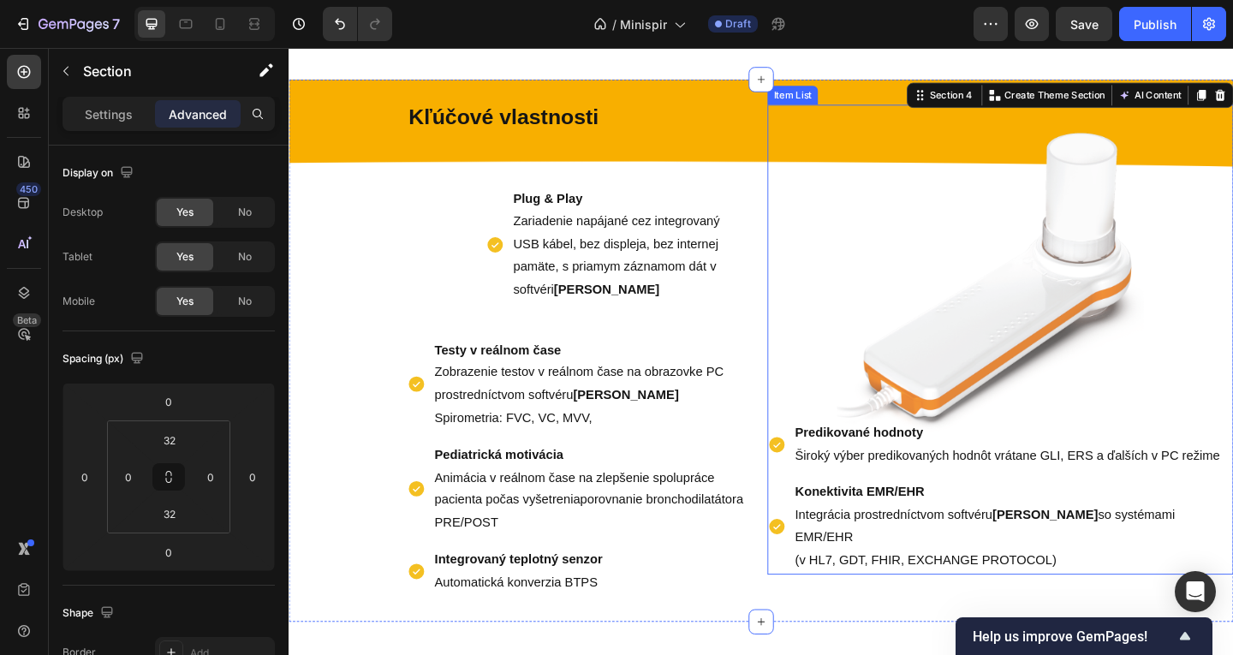
scroll to position [865, 0]
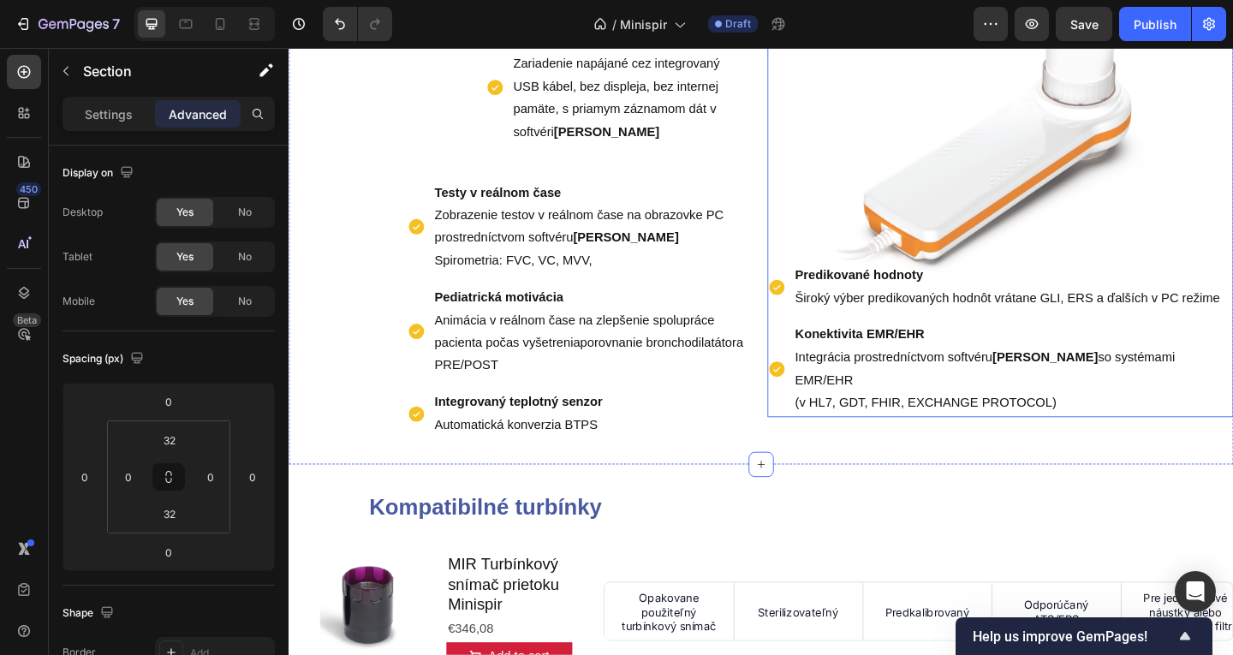
click at [872, 367] on strong "Konektivita EMR/EHR" at bounding box center [909, 359] width 140 height 15
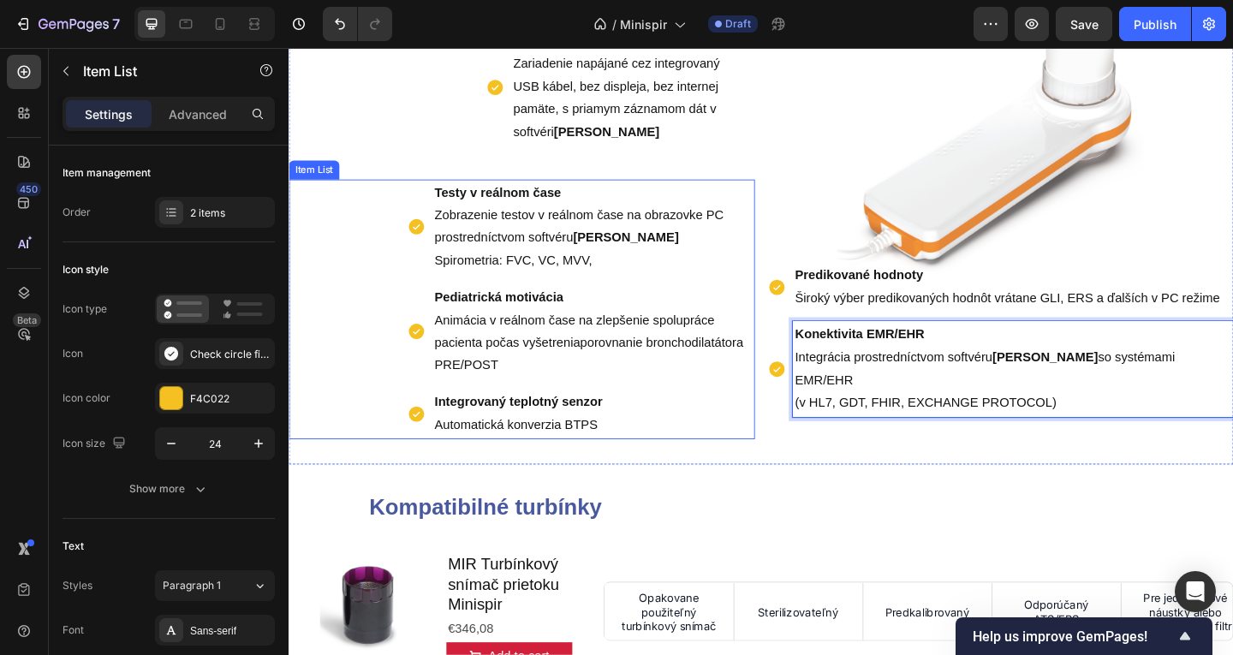
click at [510, 327] on p "Pediatrická motivácia Animácia v reálnom čase na zlepšenie spolupráce pacienta …" at bounding box center [620, 356] width 346 height 98
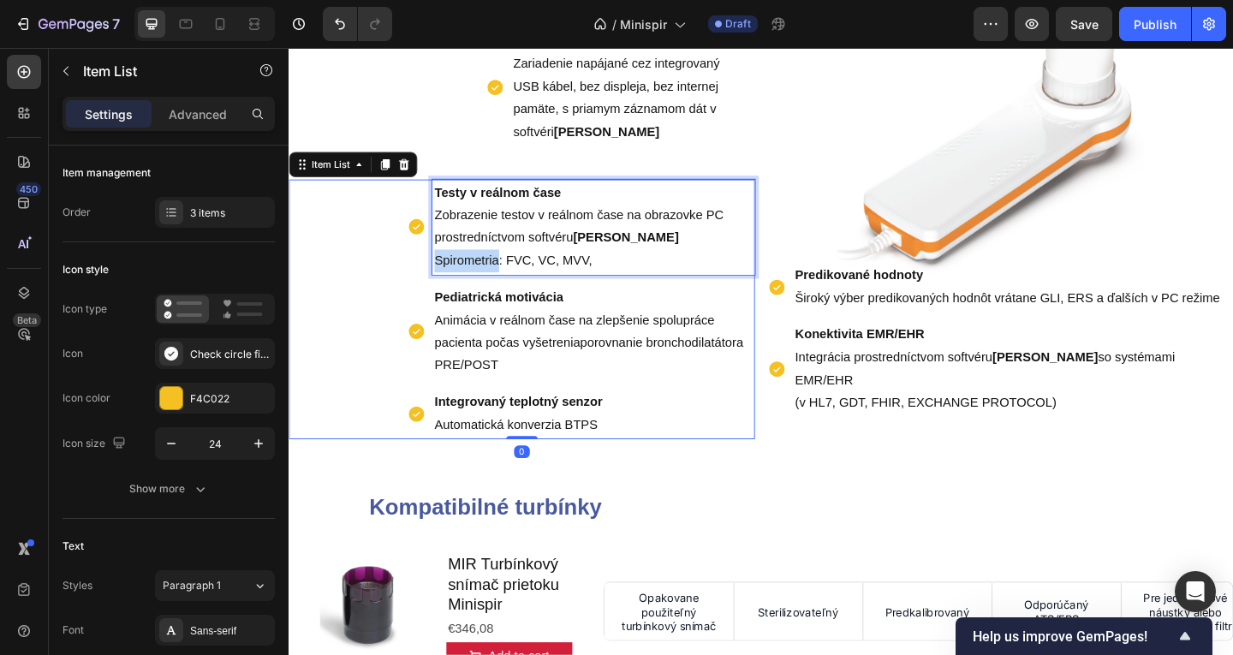
click at [494, 272] on span "Spirometria: FVC, VC, MVV," at bounding box center [532, 278] width 171 height 15
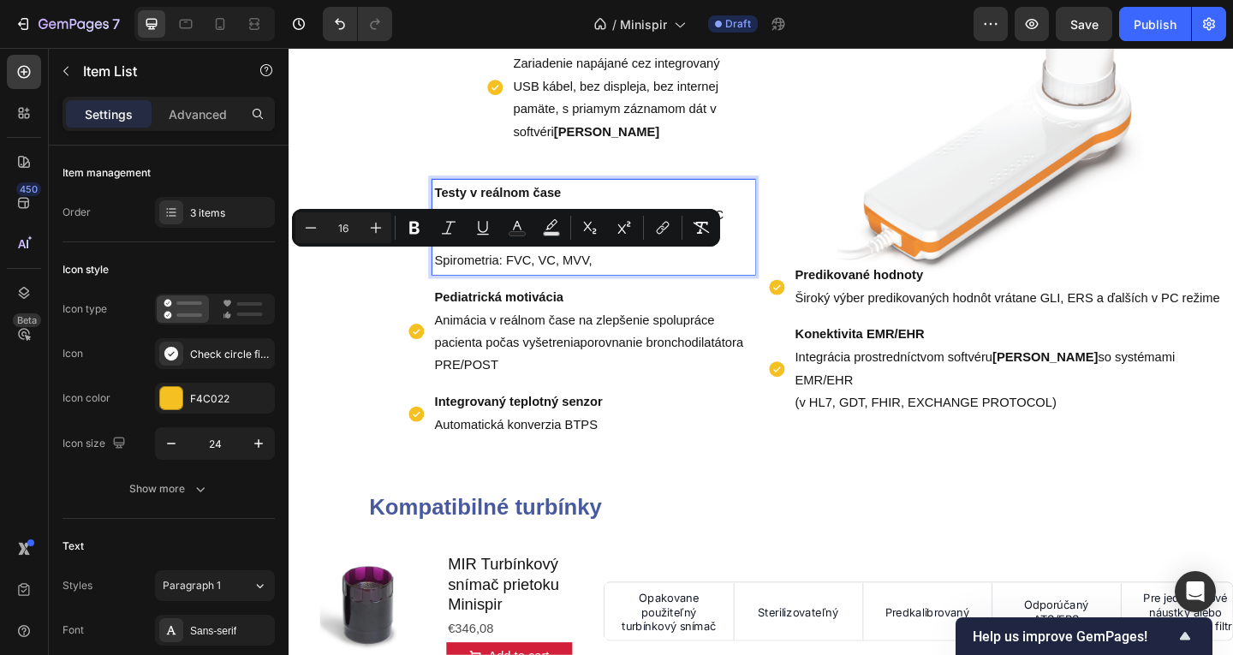
click at [563, 355] on p "Pediatrická motivácia Animácia v reálnom čase na zlepšenie spolupráce pacienta …" at bounding box center [620, 356] width 346 height 98
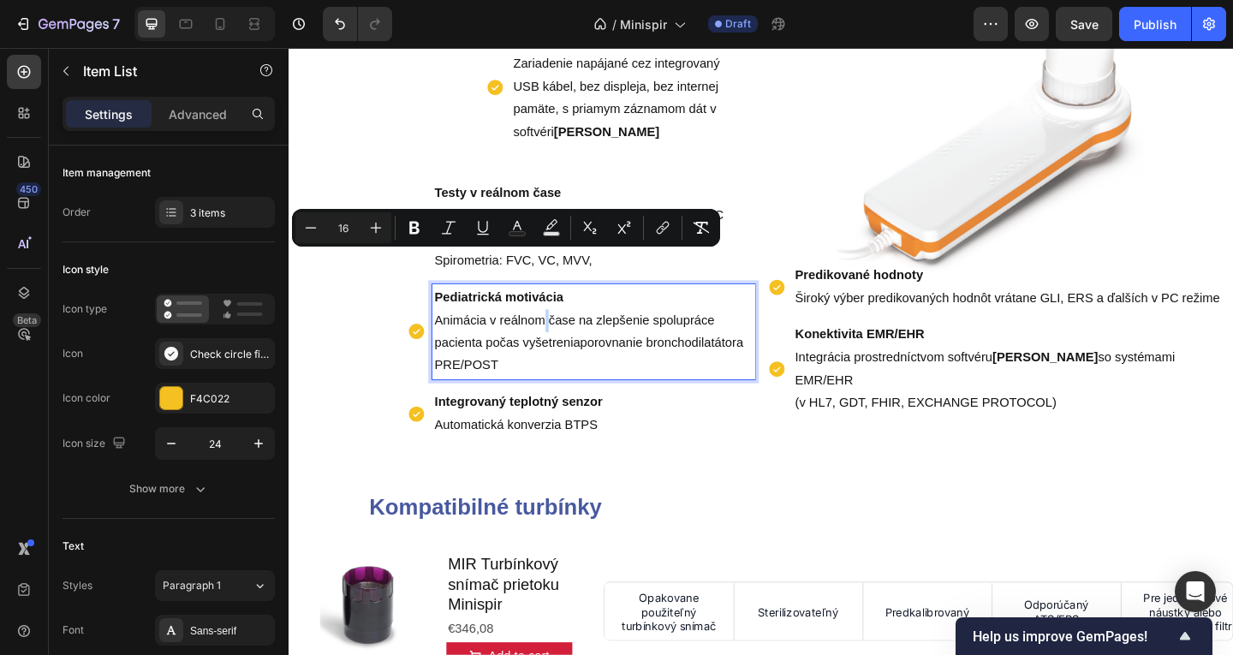
click at [563, 355] on p "Pediatrická motivácia Animácia v reálnom čase na zlepšenie spolupráce pacienta …" at bounding box center [620, 356] width 346 height 98
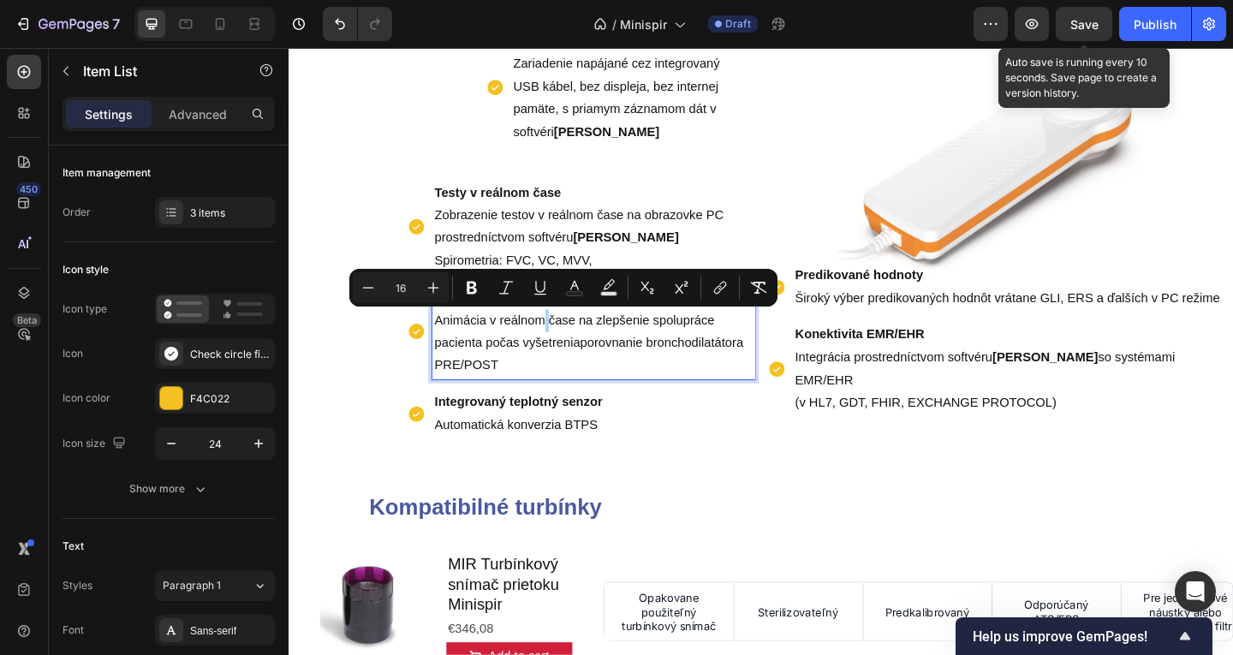
drag, startPoint x: 1066, startPoint y: 21, endPoint x: 1052, endPoint y: 23, distance: 14.8
click at [1063, 21] on button "Save" at bounding box center [1084, 24] width 57 height 34
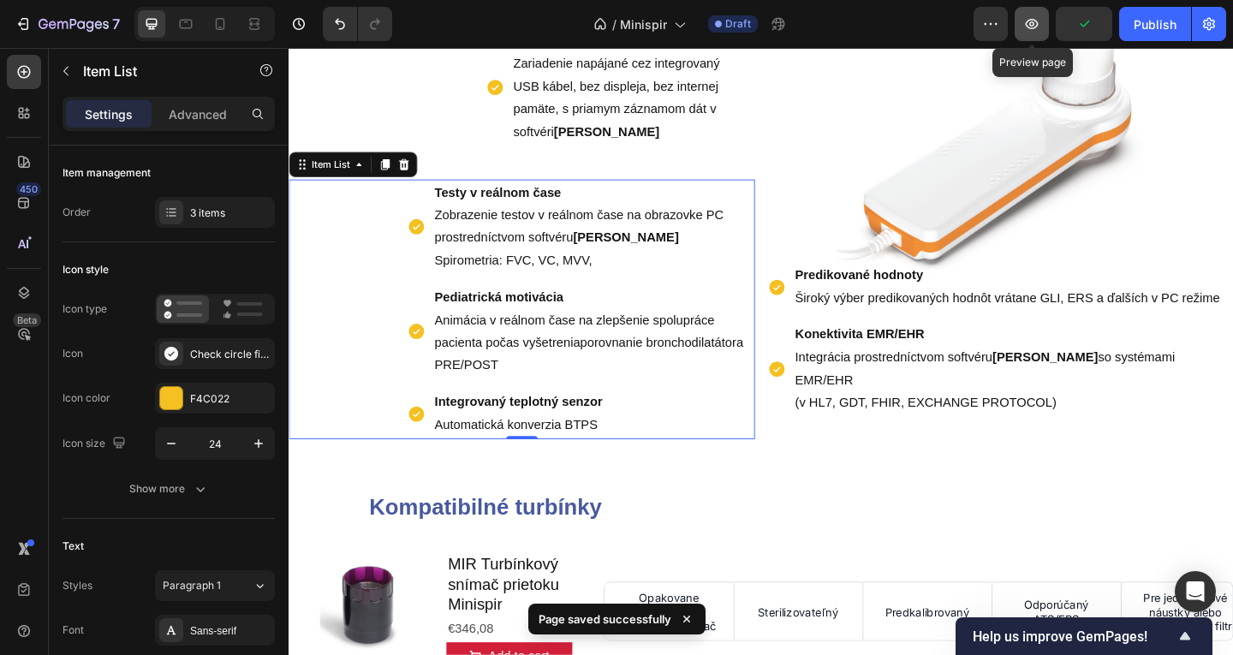
click at [1040, 27] on icon "button" at bounding box center [1031, 23] width 17 height 17
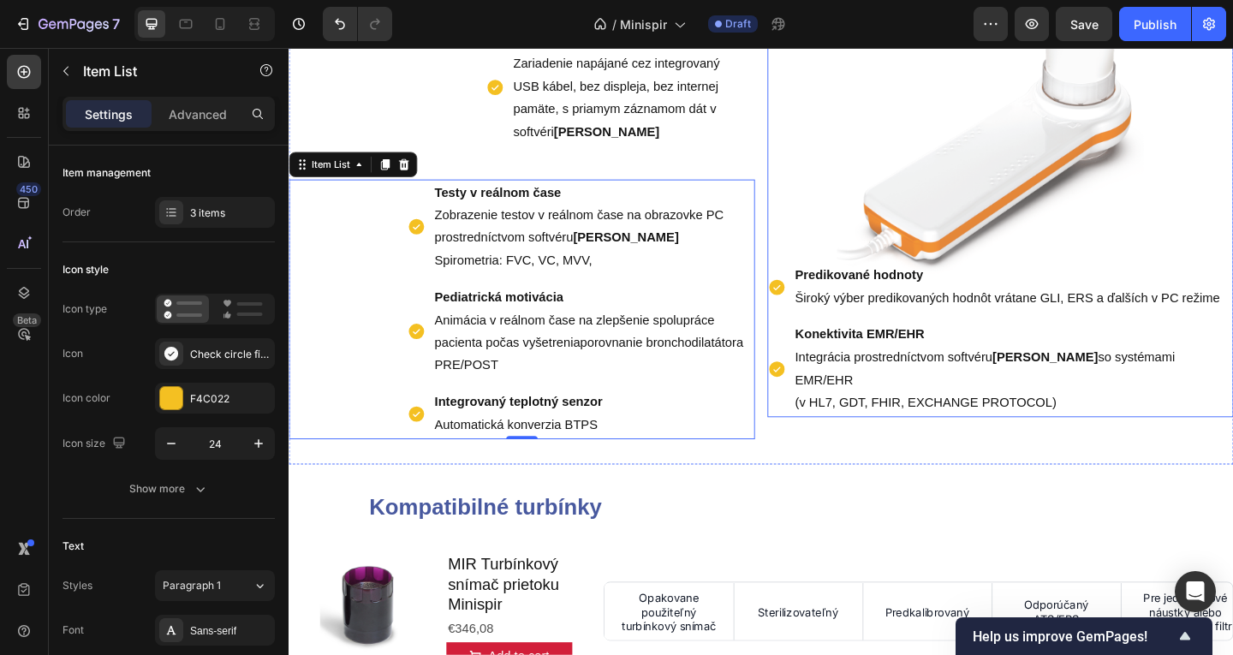
click at [870, 356] on strong "Konektivita EMR/EHR" at bounding box center [909, 359] width 140 height 15
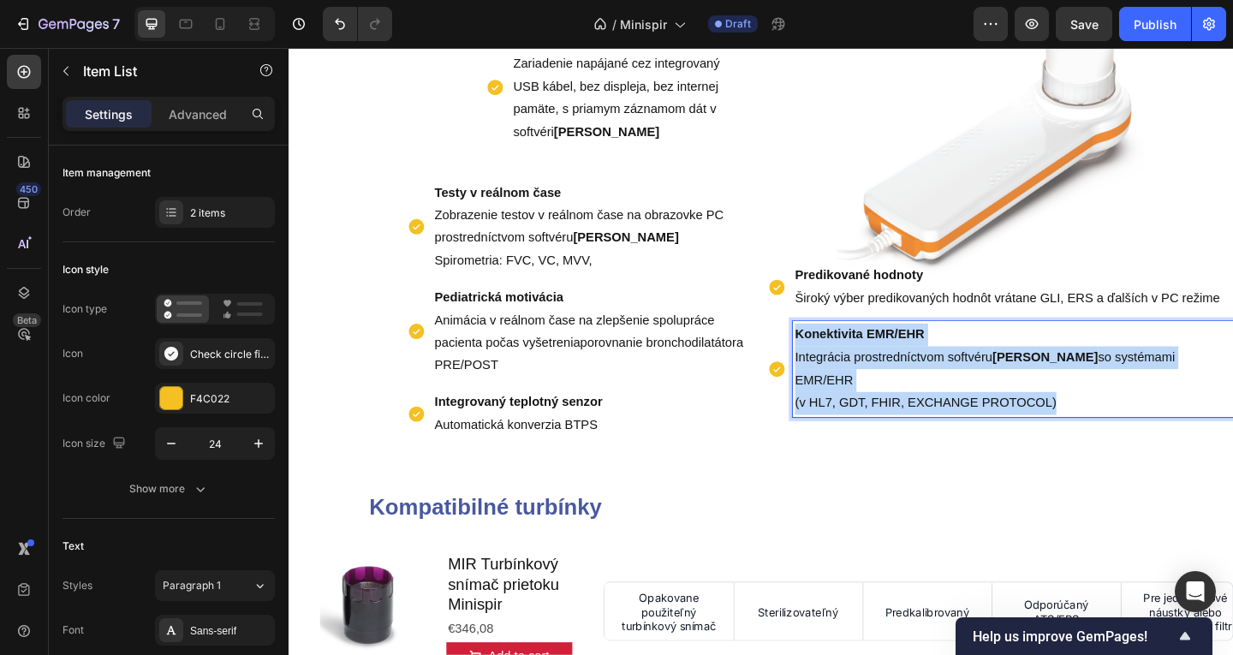
drag, startPoint x: 1144, startPoint y: 405, endPoint x: 815, endPoint y: 362, distance: 331.6
click at [812, 367] on div "Konektivita EMR/EHR Integrácia prostredníctvom softvéru MIR Spiro so systémami …" at bounding box center [1062, 397] width 507 height 104
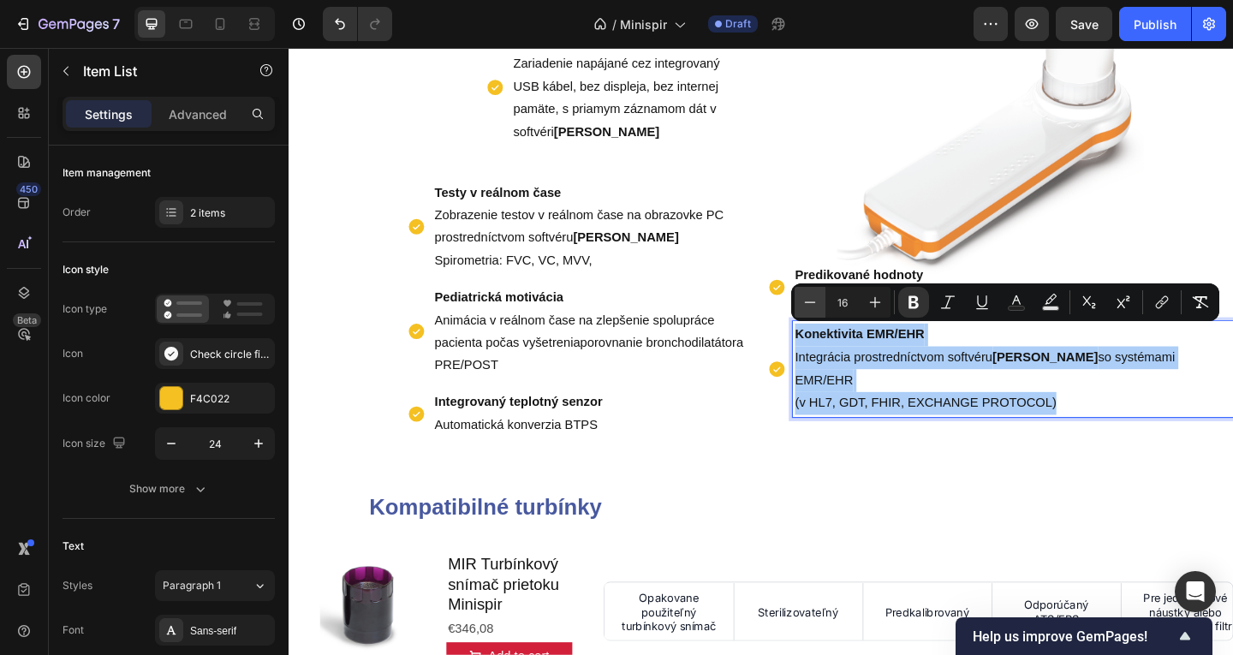
click at [812, 305] on icon "Editor contextual toolbar" at bounding box center [810, 302] width 17 height 17
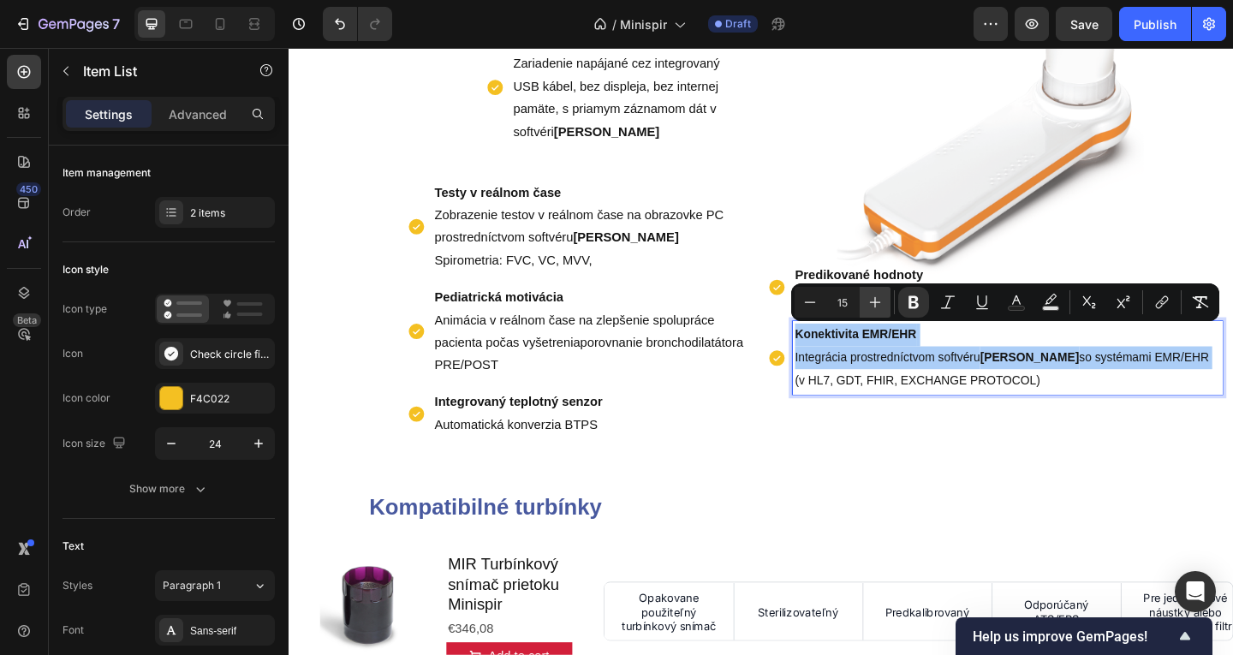
click at [876, 304] on icon "Editor contextual toolbar" at bounding box center [875, 302] width 17 height 17
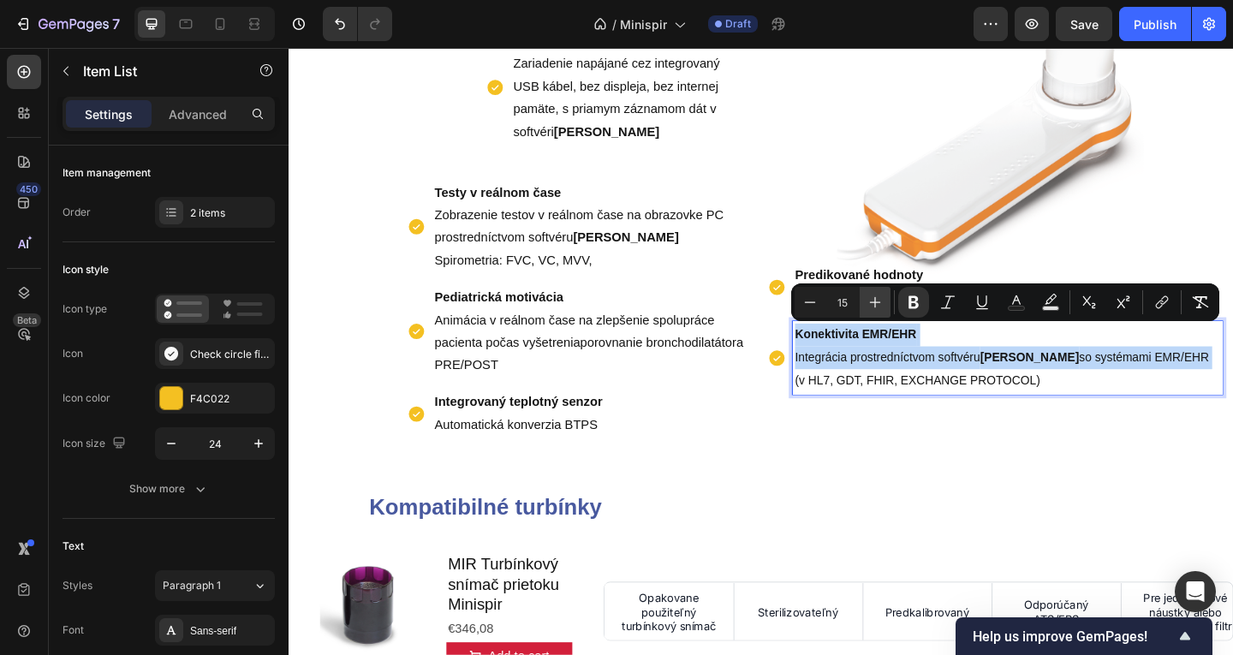
type input "16"
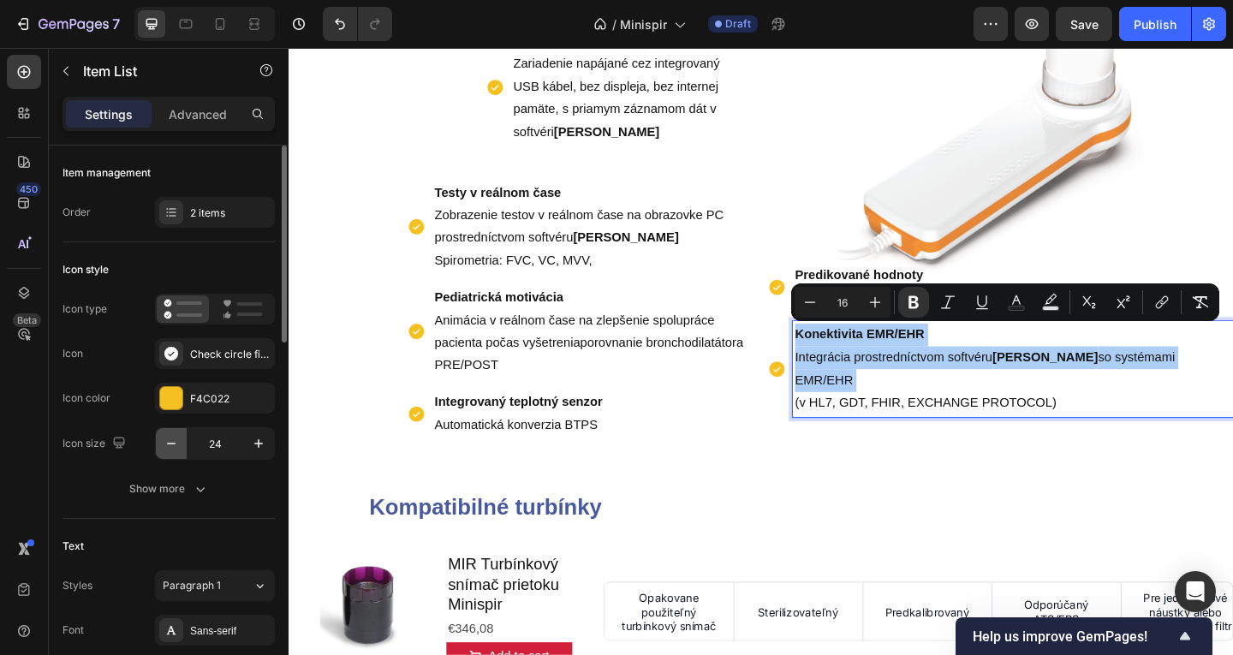
click at [169, 438] on icon "button" at bounding box center [171, 443] width 17 height 17
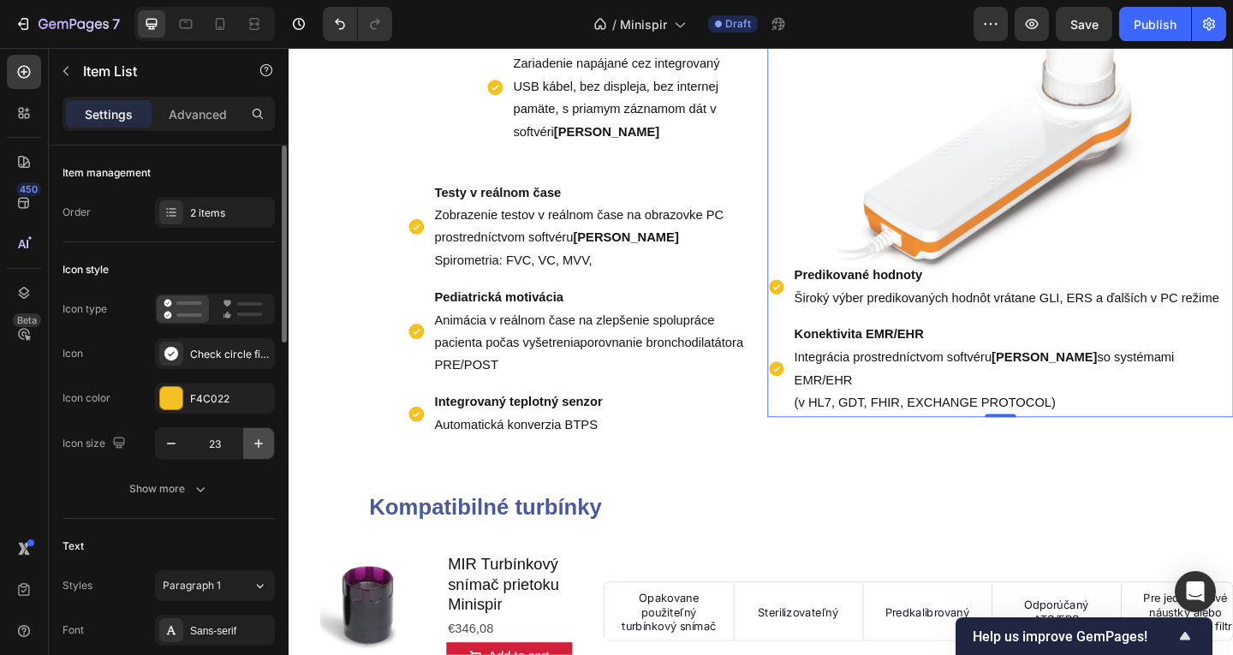
click at [260, 445] on icon "button" at bounding box center [258, 443] width 17 height 17
type input "24"
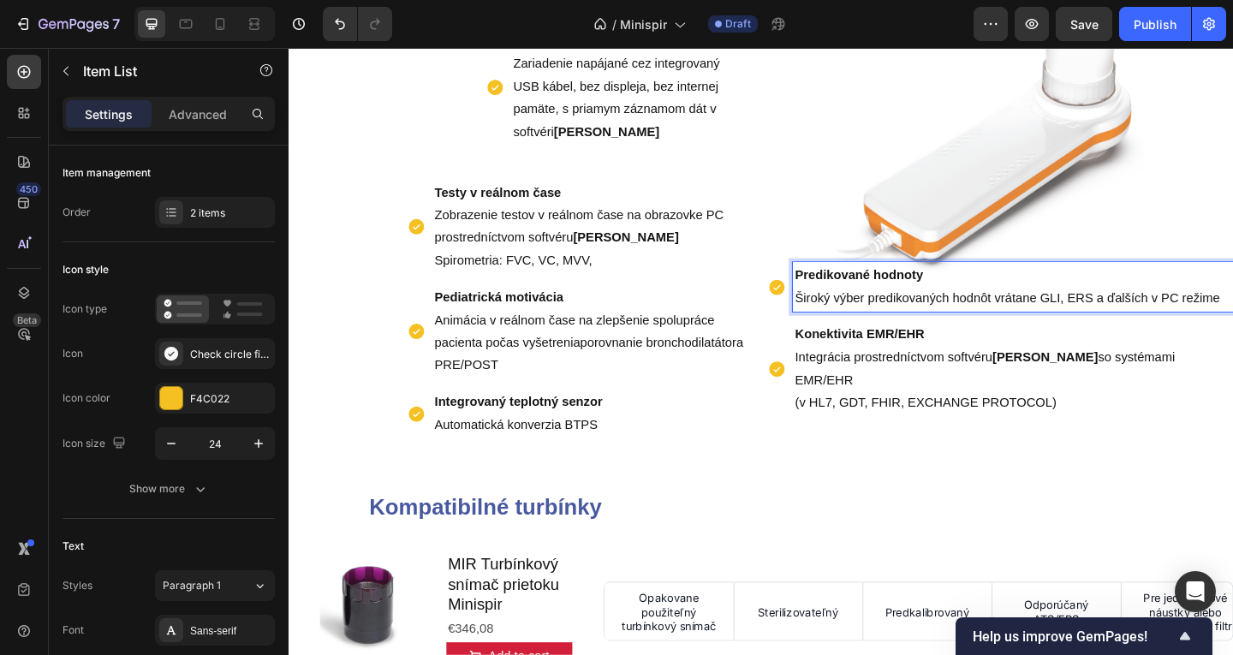
click at [888, 319] on span "Široký výber predikovaných hodnôt vrátane GLI, ERS a ďalších v PC režime" at bounding box center [1070, 320] width 462 height 15
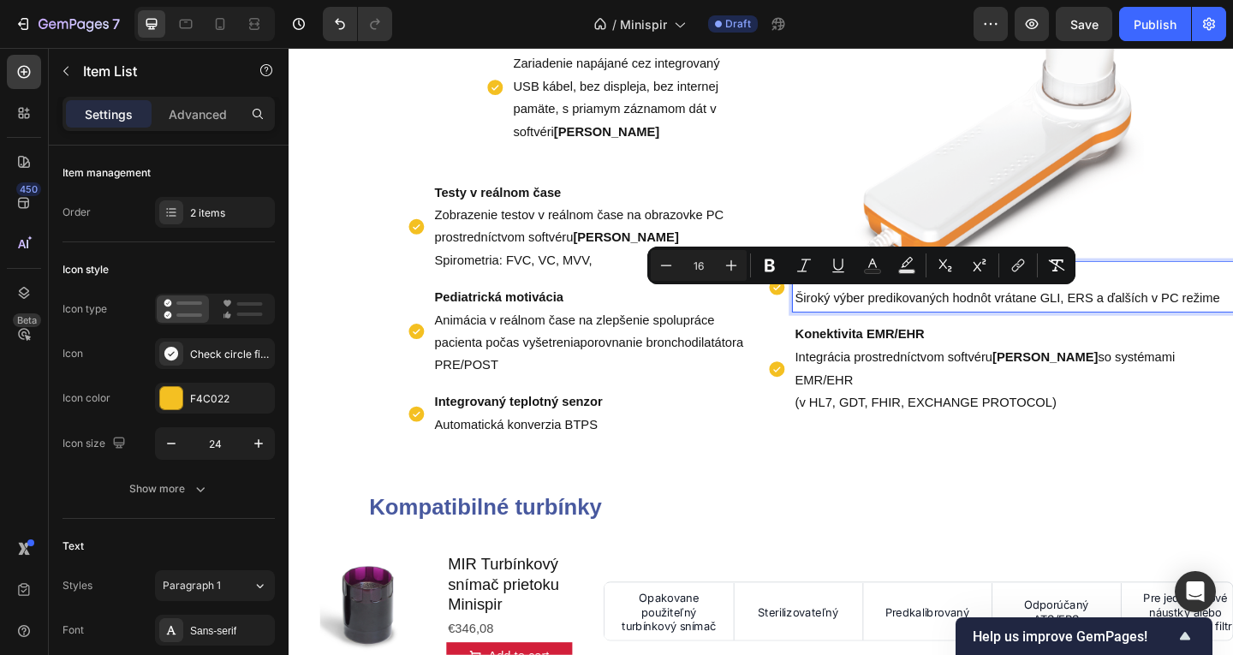
click at [860, 311] on p "Predikované hodnoty Široký výber predikovaných hodnôt vrátane GLI, ERS a ďalšíc…" at bounding box center [1076, 308] width 474 height 50
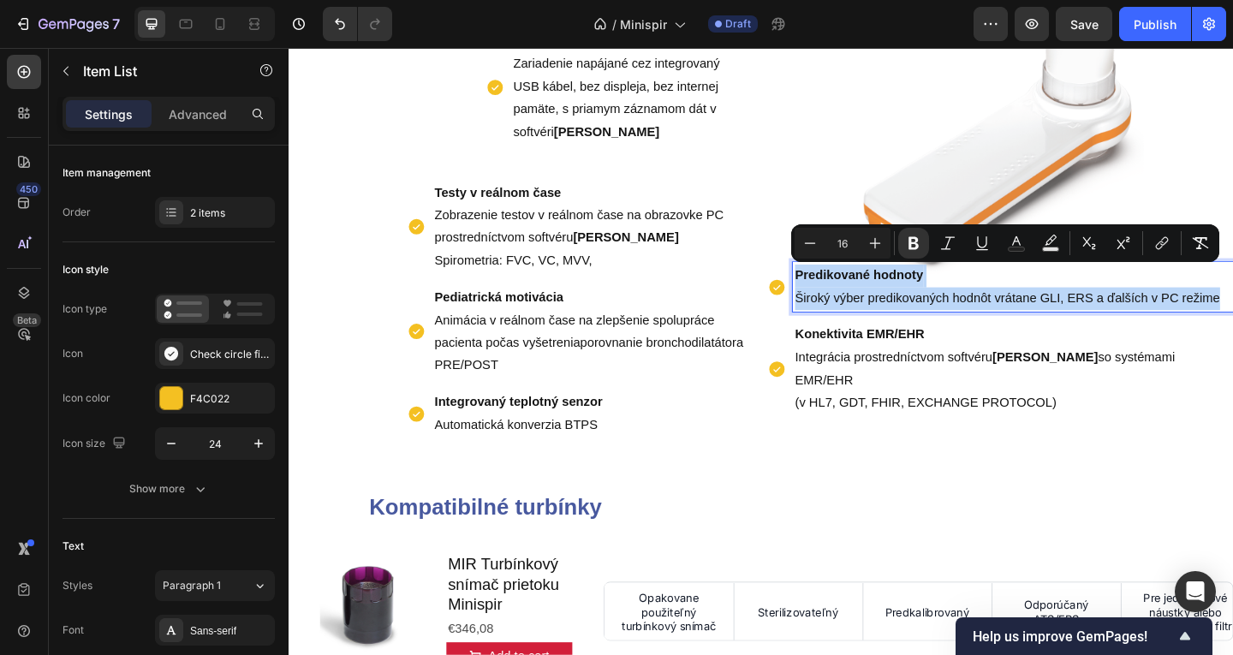
drag, startPoint x: 834, startPoint y: 292, endPoint x: 1315, endPoint y: 335, distance: 483.2
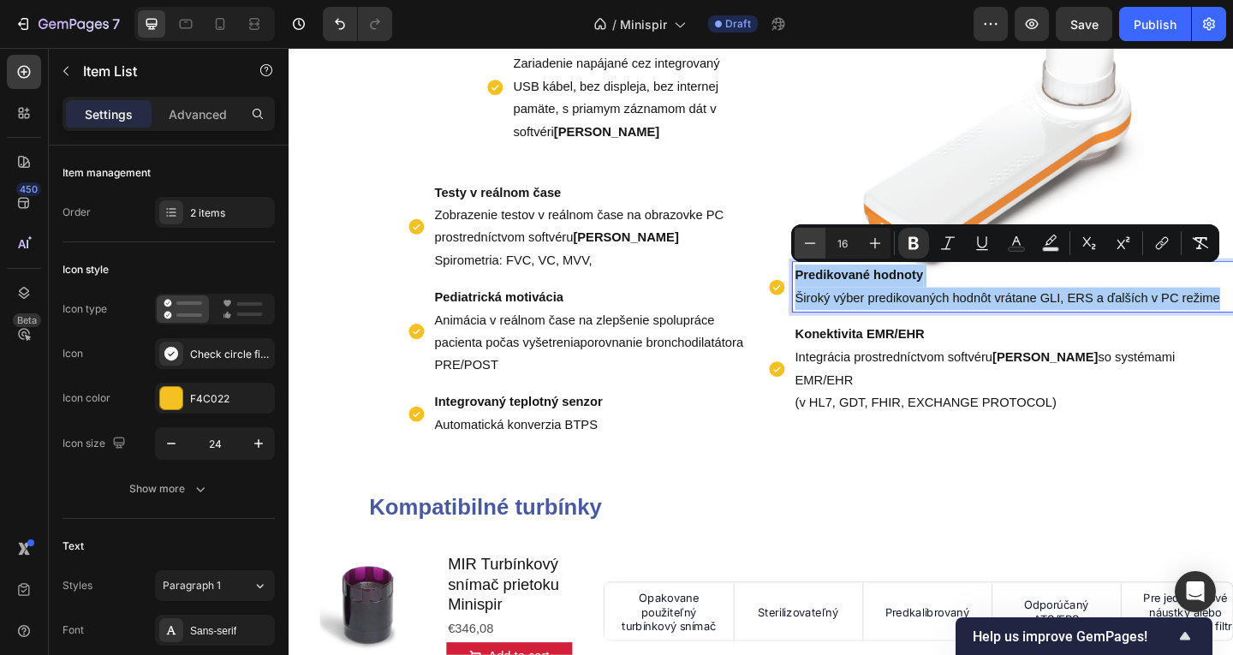
drag, startPoint x: 816, startPoint y: 244, endPoint x: 825, endPoint y: 245, distance: 8.6
click at [816, 244] on icon "Editor contextual toolbar" at bounding box center [810, 243] width 17 height 17
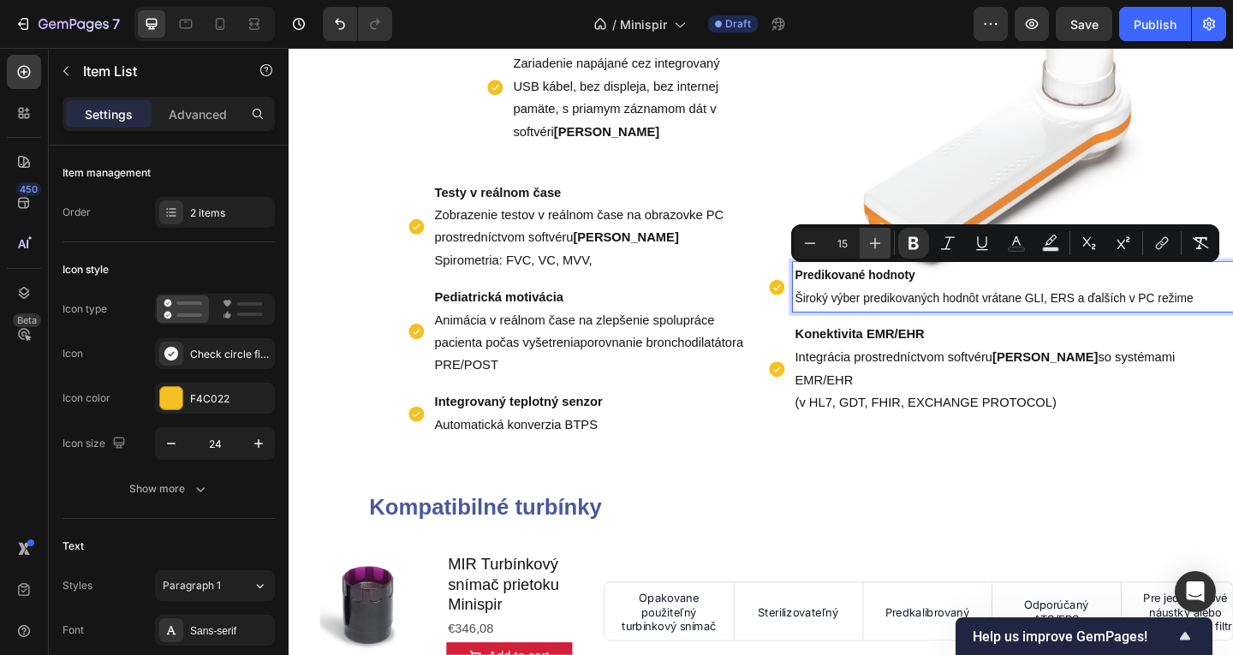
click at [868, 245] on icon "Editor contextual toolbar" at bounding box center [875, 243] width 17 height 17
type input "16"
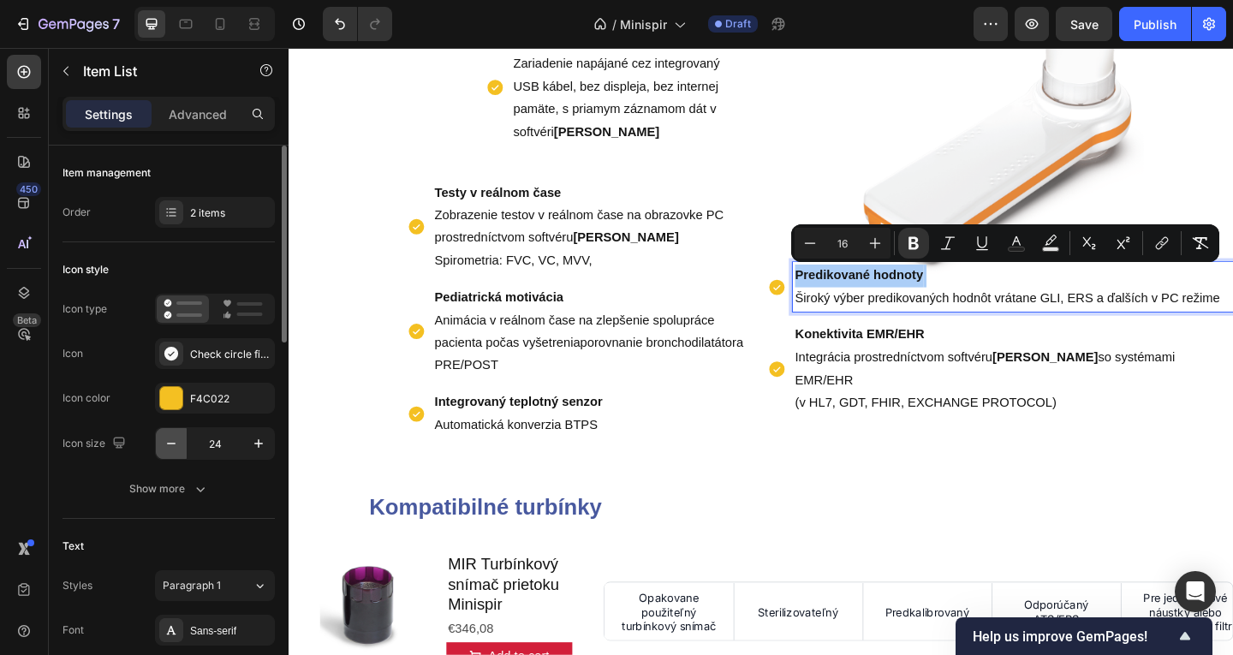
click at [168, 437] on icon "button" at bounding box center [171, 443] width 17 height 17
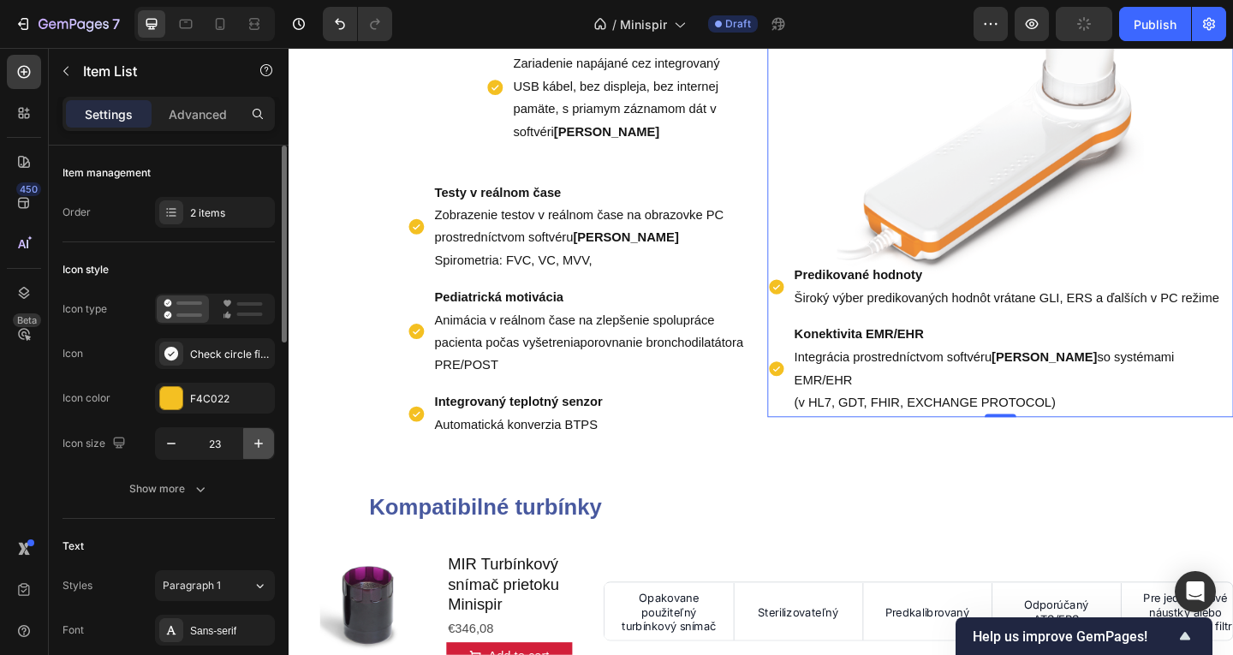
click at [265, 447] on icon "button" at bounding box center [258, 443] width 17 height 17
type input "24"
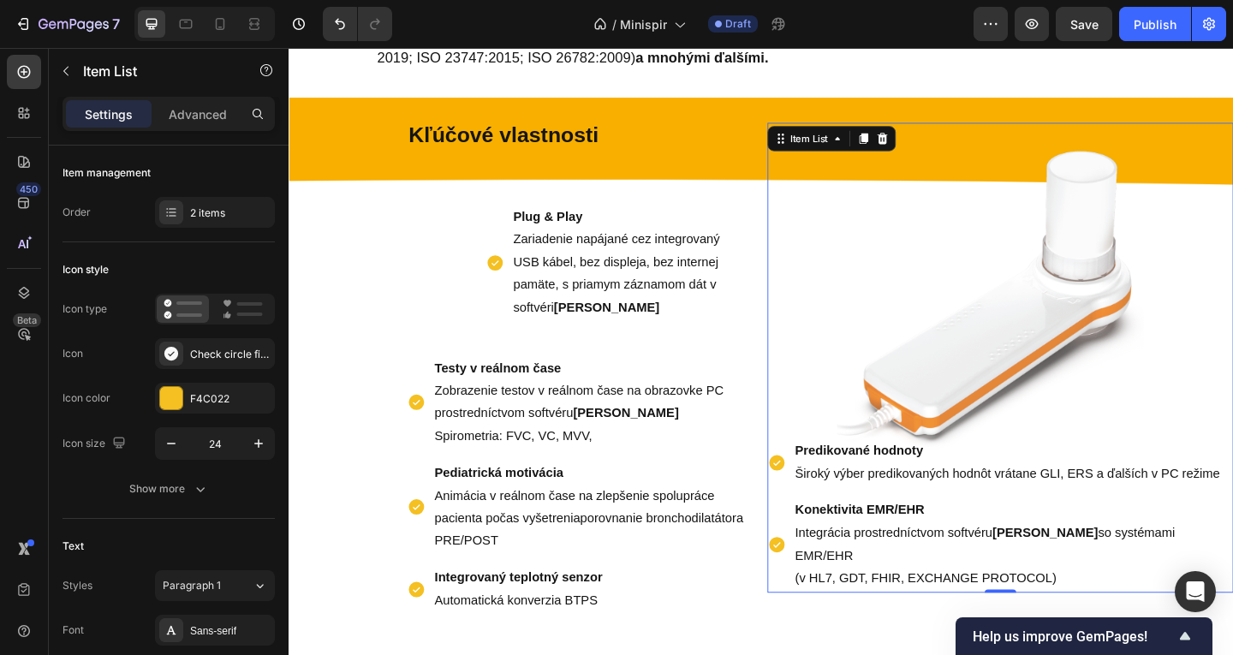
scroll to position [437, 0]
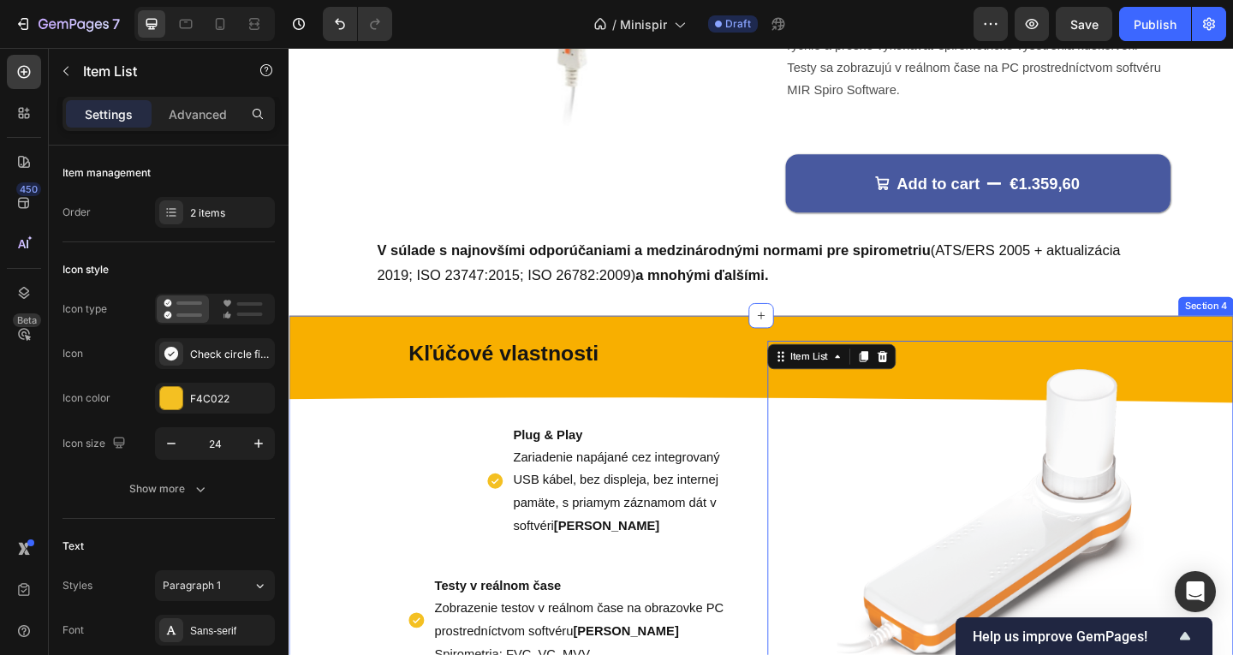
click at [584, 343] on div "Kľúčové vlastnosti Text Block Plug & Play Zariadenie napájané cez integrovaný U…" at bounding box center [803, 634] width 1028 height 590
click at [651, 291] on p "V súlade s najnovšími odporúčaniami a medzinárodnými normami pre spirometriu (A…" at bounding box center [807, 282] width 844 height 56
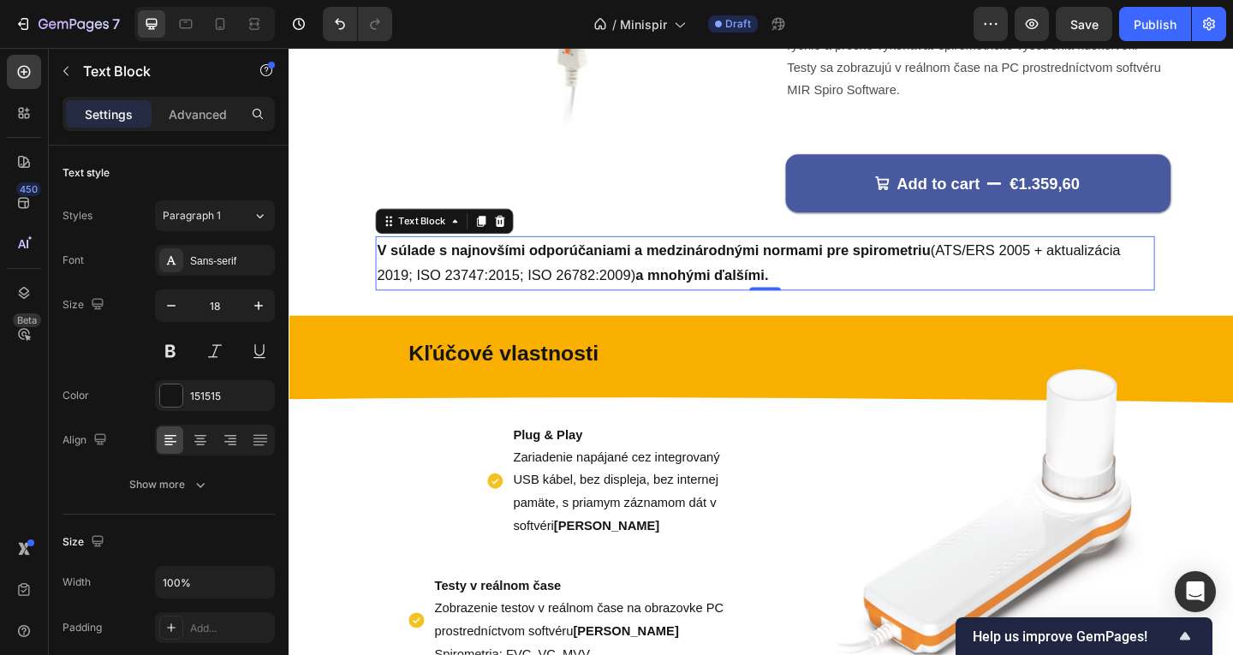
click at [819, 288] on p "V súlade s najnovšími odporúčaniami a medzinárodnými normami pre spirometriu (A…" at bounding box center [807, 282] width 844 height 56
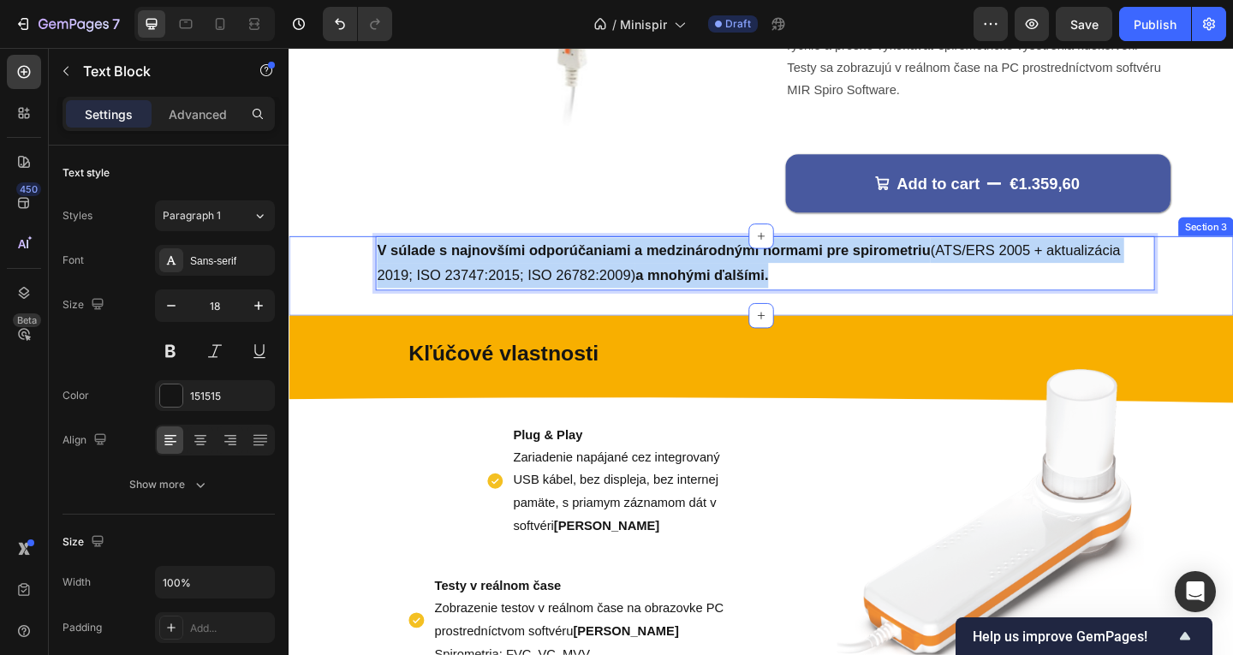
drag, startPoint x: 841, startPoint y: 289, endPoint x: 373, endPoint y: 266, distance: 468.1
click at [359, 259] on div "V súlade s najnovšími odporúčaniami a medzinárodnými normami pre spirometriu (A…" at bounding box center [803, 296] width 1028 height 86
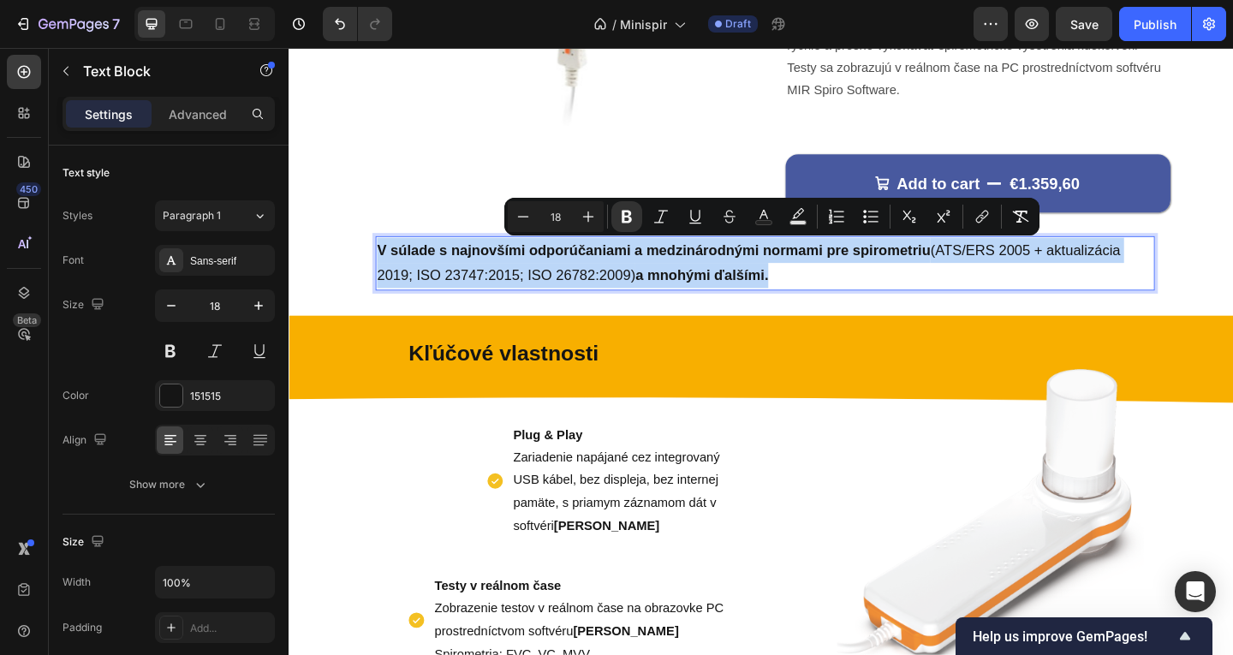
copy p "V súlade s najnovšími odporúčaniami a medzinárodnými normami pre spirometriu (A…"
click at [338, 281] on div "V súlade s najnovšími odporúčaniami a medzinárodnými normami pre spirometriu (A…" at bounding box center [803, 296] width 1028 height 86
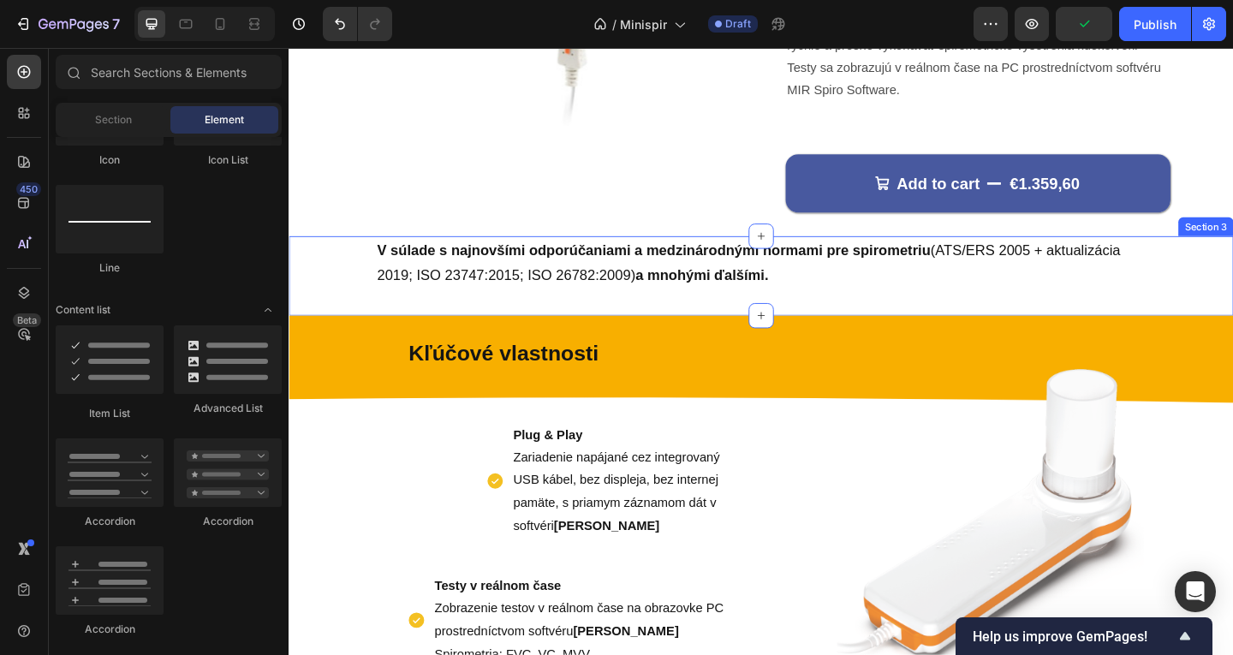
click at [1232, 285] on div "V súlade s najnovšími odporúčaniami a medzinárodnými normami pre spirometriu (A…" at bounding box center [803, 296] width 1028 height 86
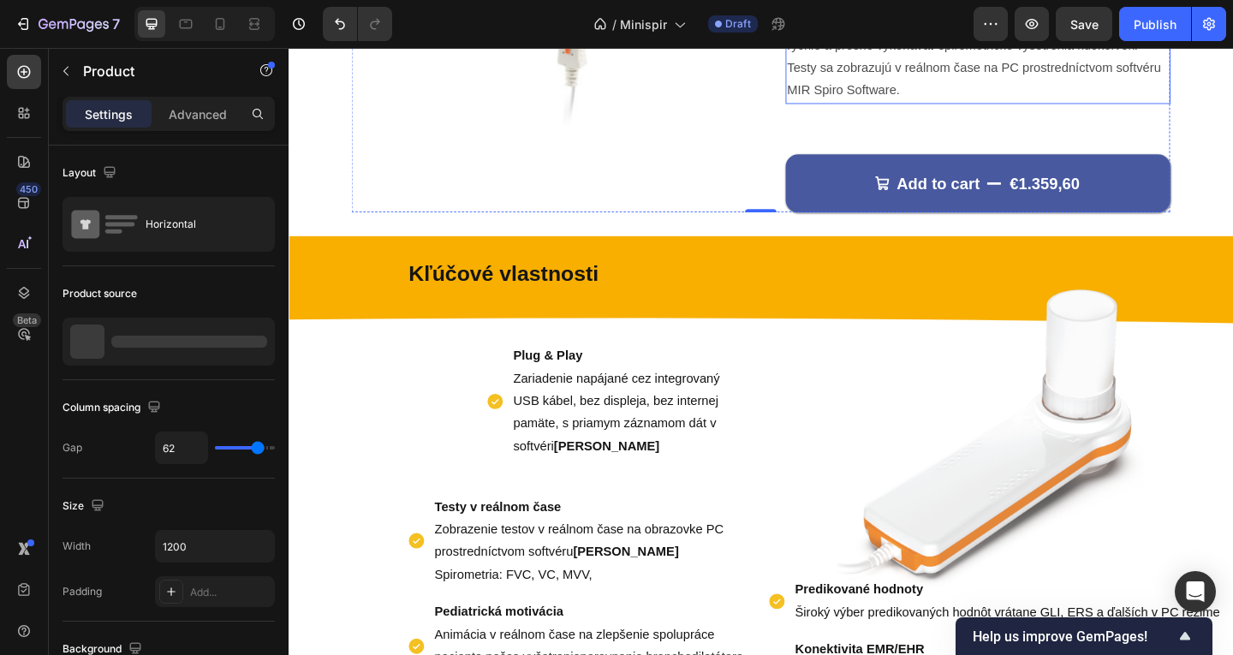
click at [1002, 104] on p "MiniSpir je USB spirometer pre PC, určený pre softvérové medicínske riešenia. V…" at bounding box center [1038, 20] width 415 height 173
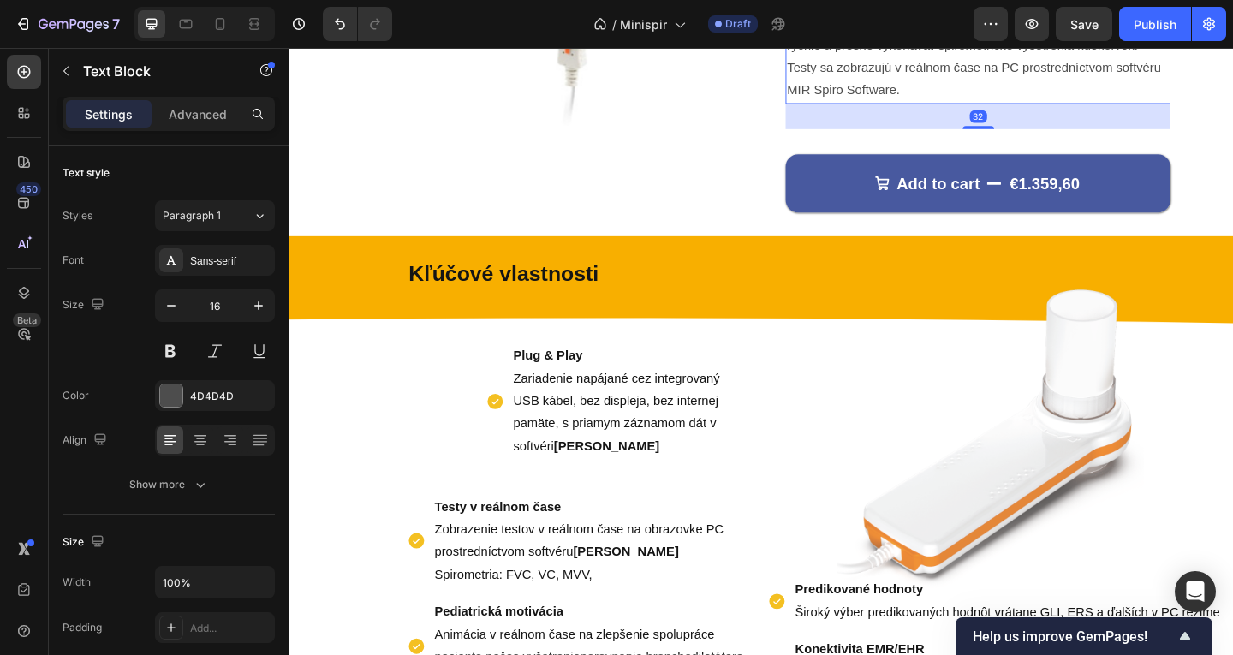
click at [1001, 94] on p "MiniSpir je USB spirometer pre PC, určený pre softvérové medicínske riešenia. V…" at bounding box center [1038, 20] width 415 height 173
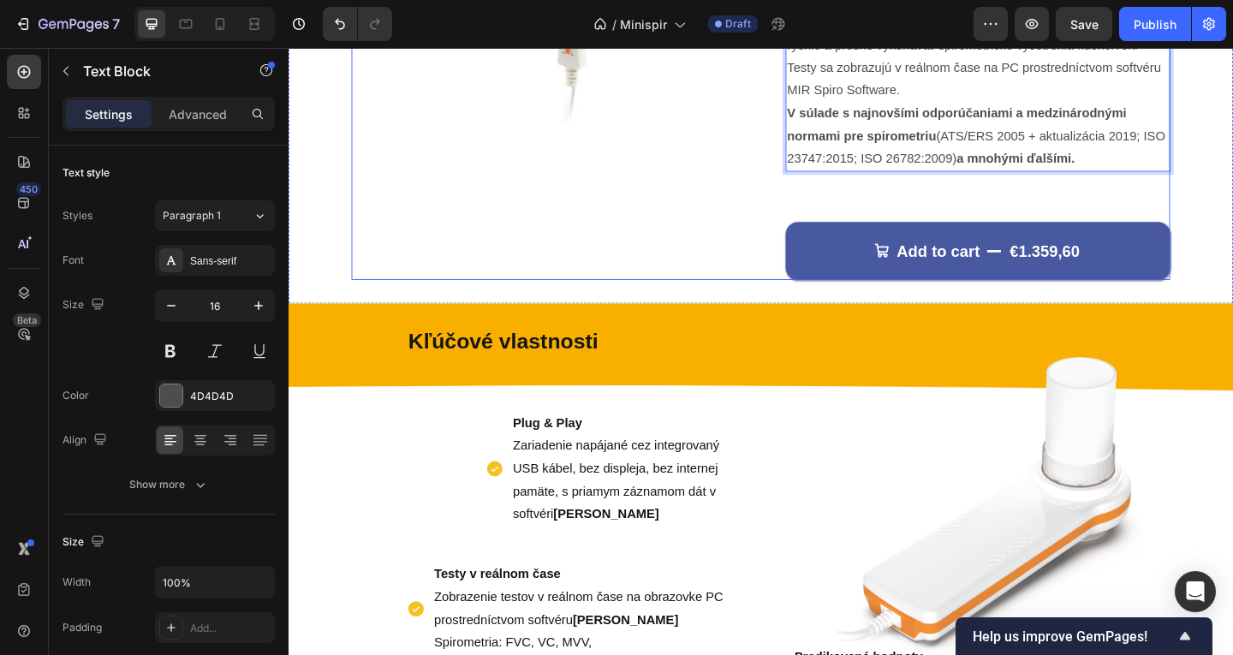
click at [1021, 182] on div "MiniSpir je USB spirometer pre PC, určený pre softvérové medicínske riešenia. V…" at bounding box center [1038, 57] width 419 height 250
click at [991, 135] on p "V súlade s najnovšími odporúčaniami a medzinárodnými normami pre spirometriu (A…" at bounding box center [1038, 144] width 415 height 74
click at [990, 93] on p "MiniSpir je USB spirometer pre PC, určený pre softvérové medicínske riešenia. V…" at bounding box center [1038, 20] width 415 height 173
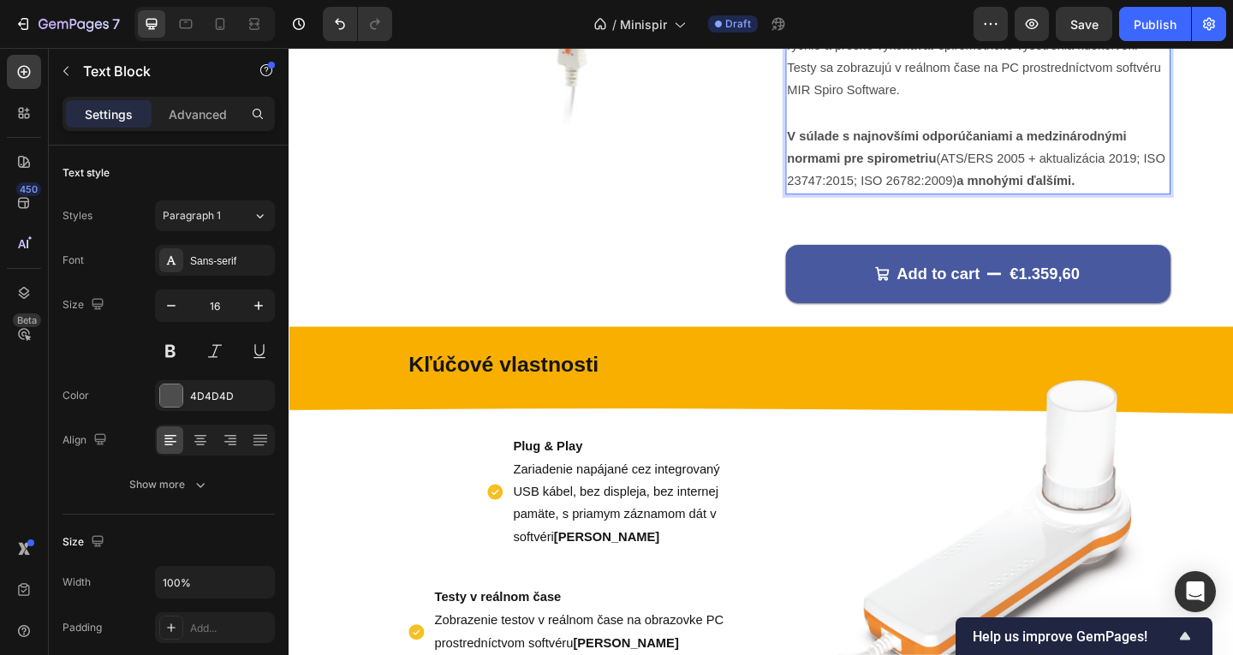
click at [1025, 237] on div "Add to cart €1.359,60 Add to Cart" at bounding box center [1038, 280] width 419 height 91
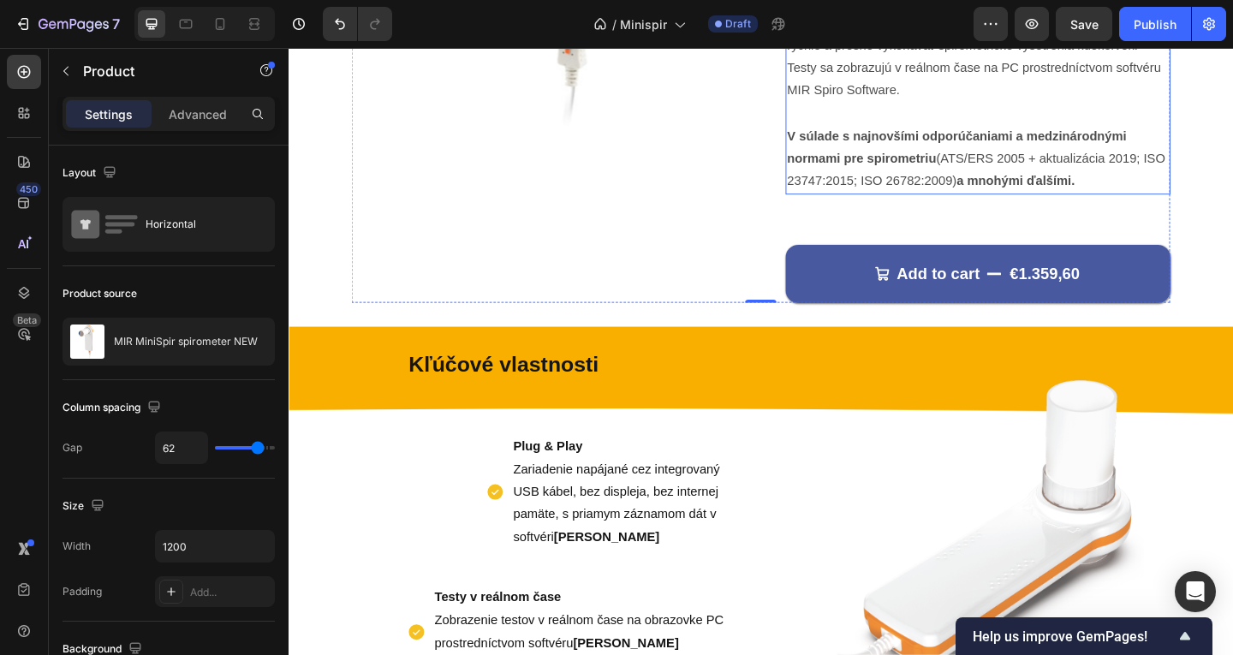
click at [942, 206] on div "MiniSpir je USB spirometer pre PC, určený pre softvérové medicínske riešenia. V…" at bounding box center [1038, 69] width 419 height 275
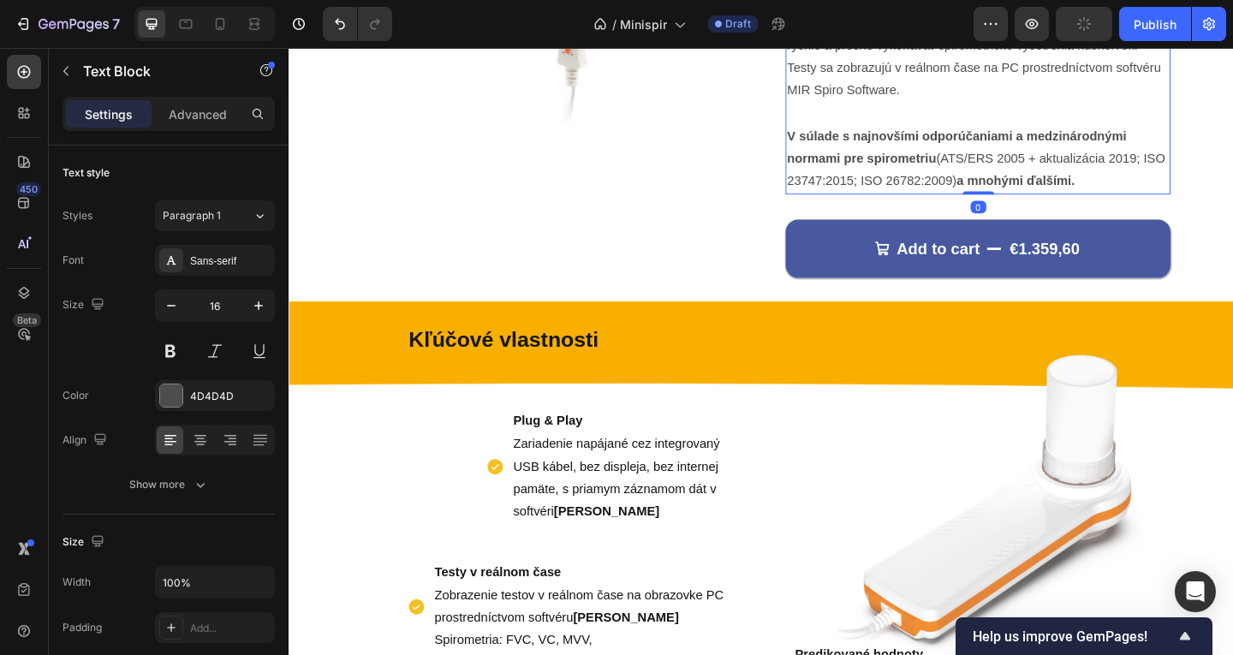
drag, startPoint x: 1027, startPoint y: 231, endPoint x: 853, endPoint y: 343, distance: 206.4
click at [1031, 196] on div "MiniSpir je USB spirometer pre PC, určený pre softvérové medicínske riešenia. V…" at bounding box center [1038, 69] width 419 height 275
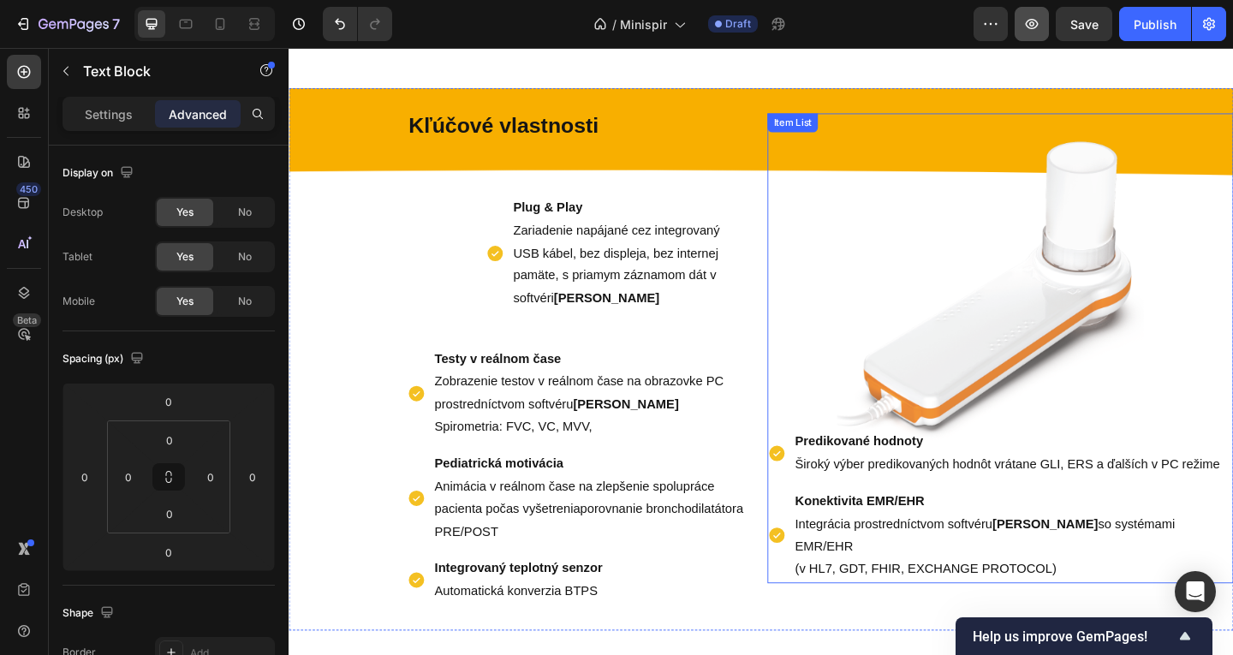
scroll to position [865, 0]
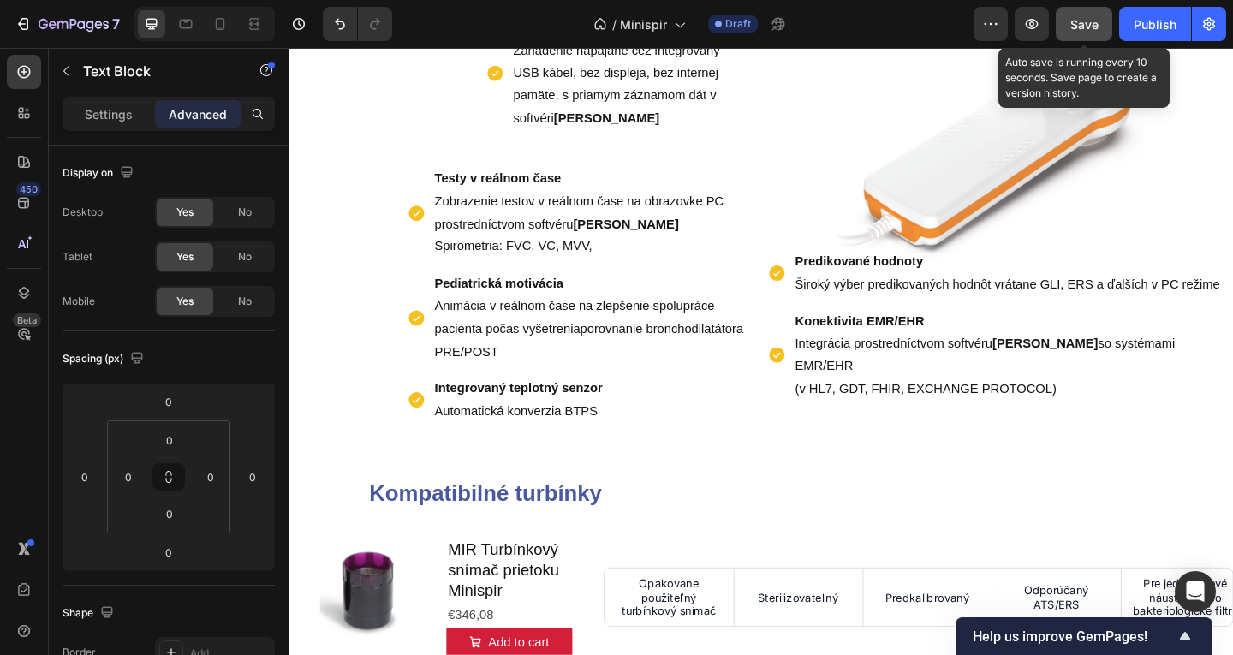
click at [1081, 22] on span "Save" at bounding box center [1084, 24] width 28 height 15
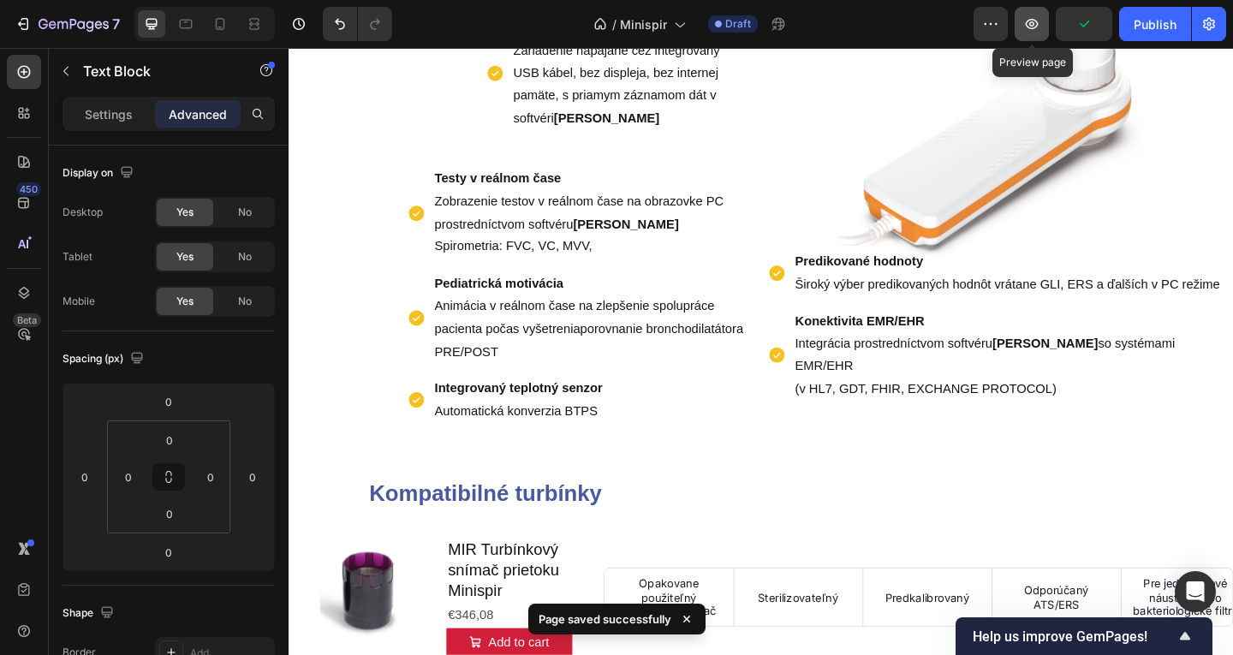
click at [1029, 23] on icon "button" at bounding box center [1031, 23] width 17 height 17
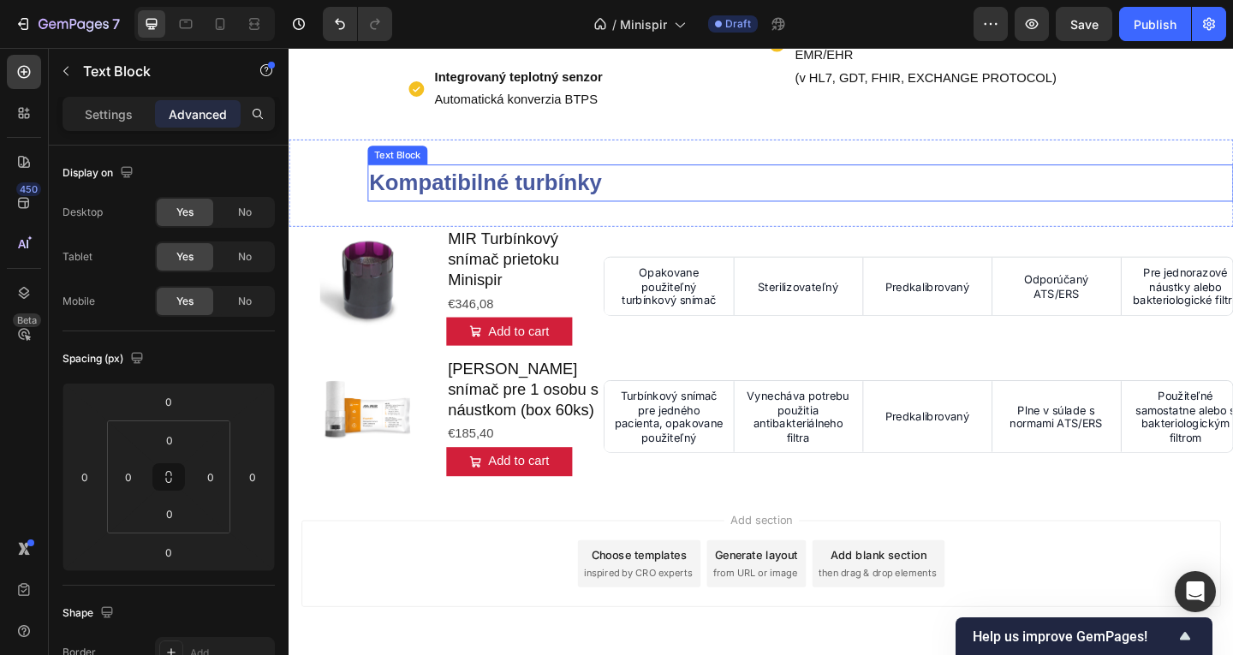
scroll to position [1183, 0]
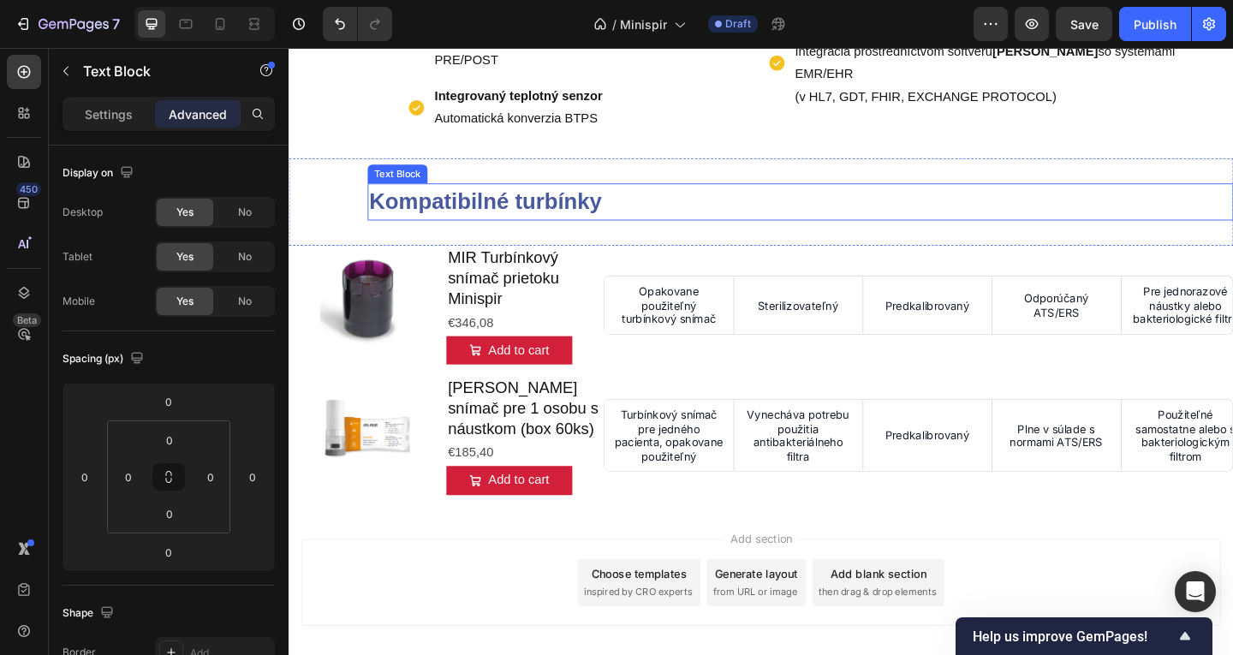
click at [634, 219] on p "Kompatibilné turbínky" at bounding box center [845, 215] width 939 height 37
click at [630, 217] on p "Kompatibilné turbínky" at bounding box center [845, 215] width 939 height 37
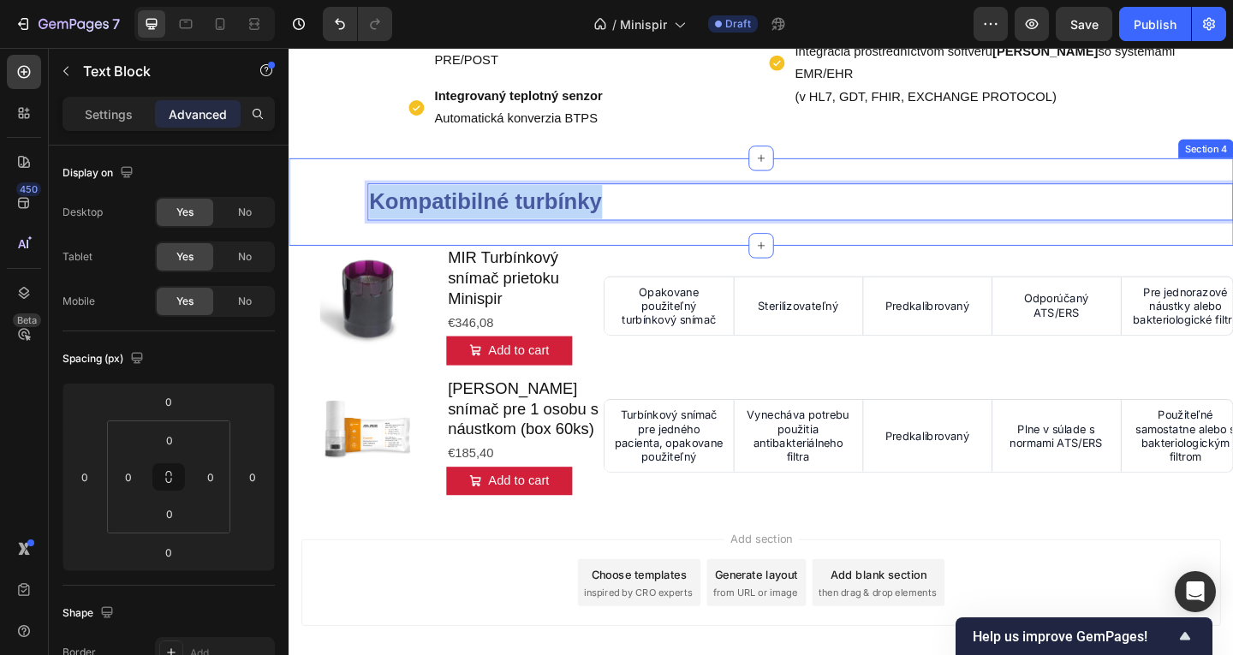
drag, startPoint x: 637, startPoint y: 216, endPoint x: 329, endPoint y: 216, distance: 308.3
click at [329, 216] on div "Kompatibilné turbínky Text Block 0 Section 4" at bounding box center [803, 215] width 1028 height 95
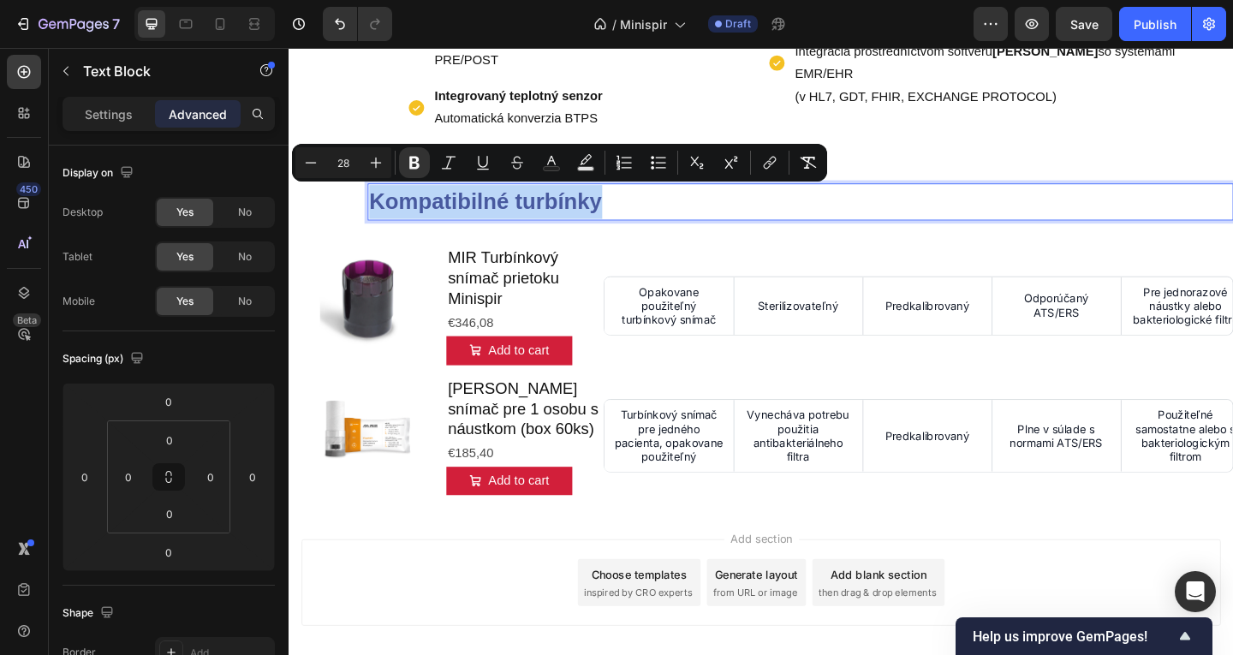
copy strong "Kompatibilné turbínky"
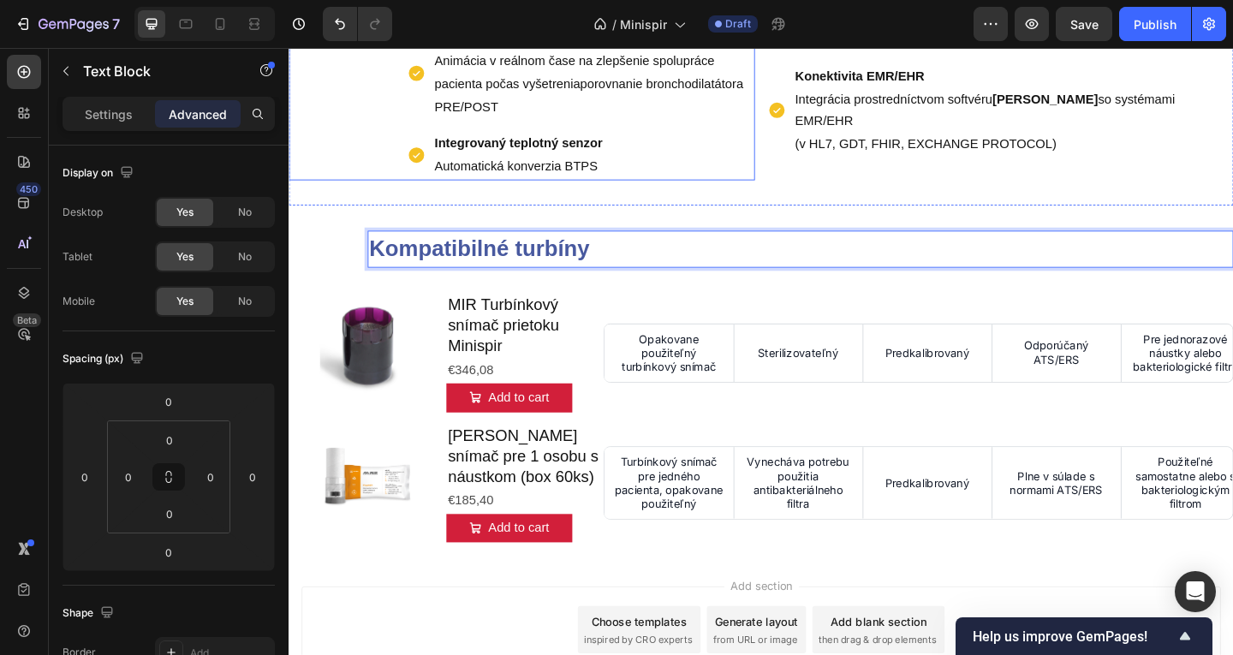
scroll to position [1097, 0]
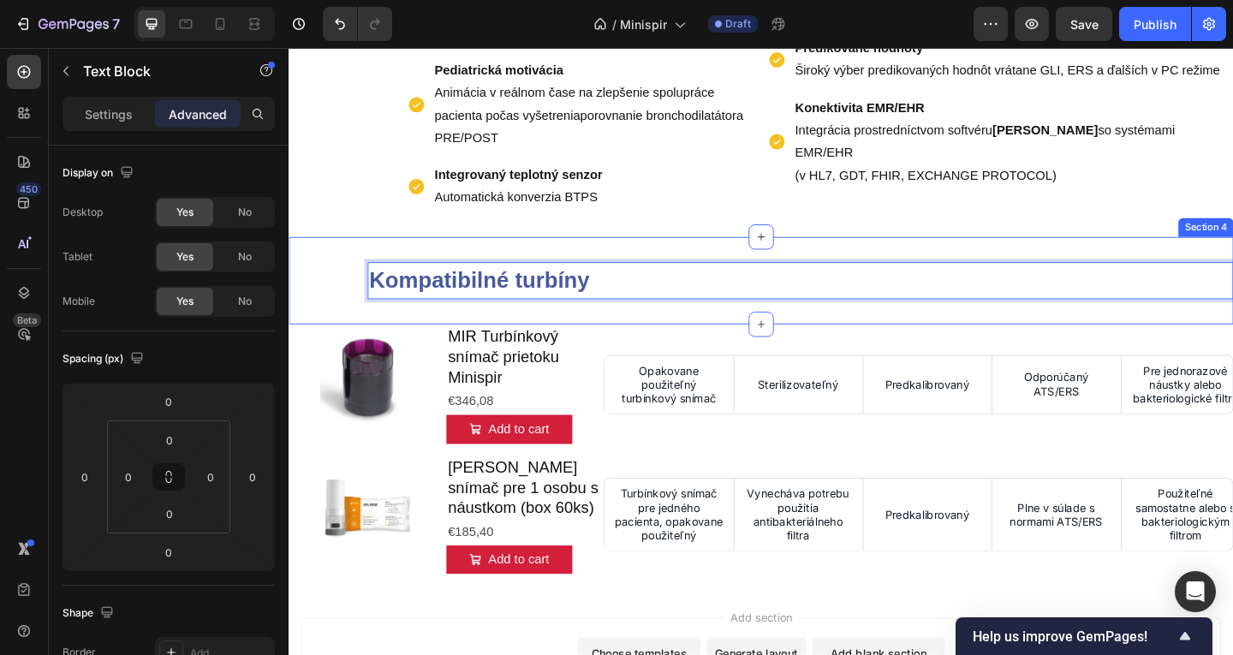
click at [356, 304] on div "Kompatibilné turbíny Text Block 0 Section 4" at bounding box center [803, 300] width 1028 height 95
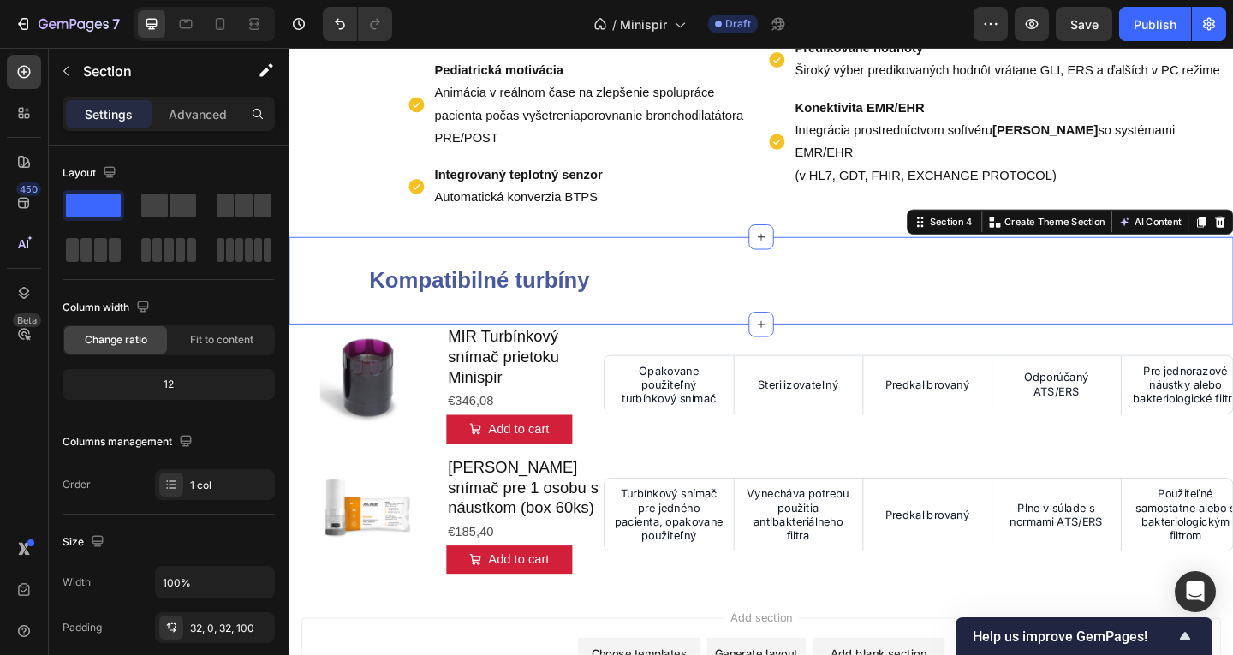
click at [366, 303] on div "Kompatibilné turbíny Text Block Section 4 Create Theme Section AI Content Write…" at bounding box center [803, 300] width 1028 height 95
click at [385, 300] on strong "Kompatibilné turbíny" at bounding box center [496, 300] width 240 height 27
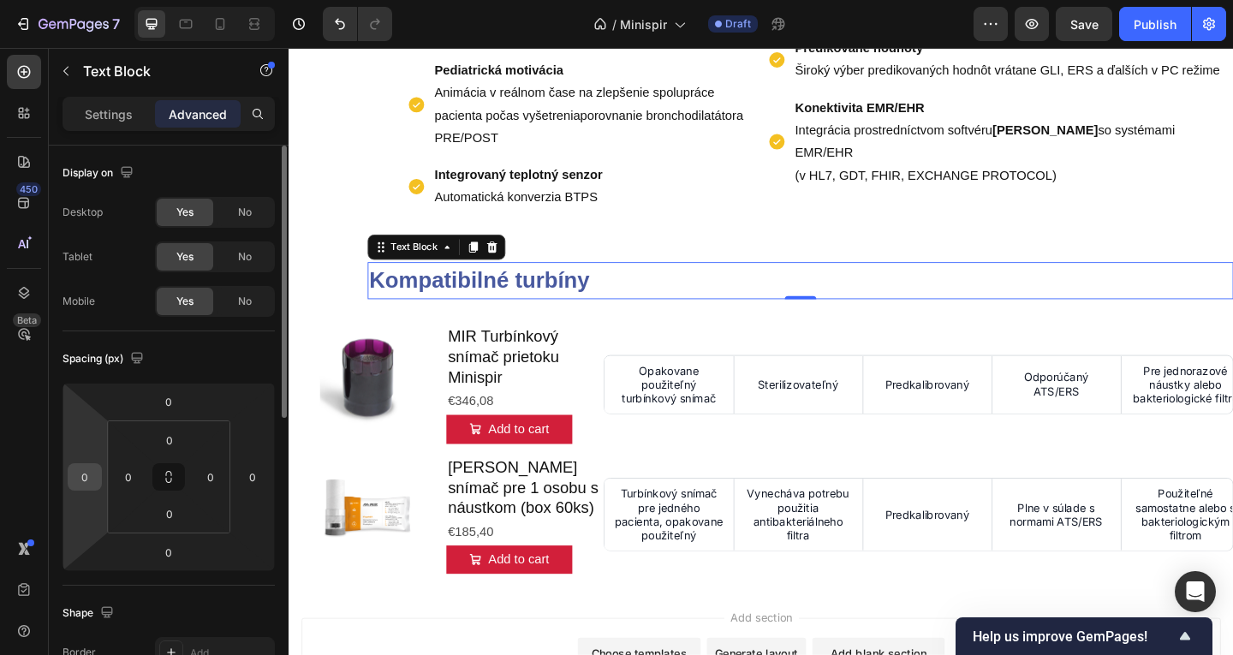
click at [92, 474] on input "0" at bounding box center [85, 477] width 26 height 26
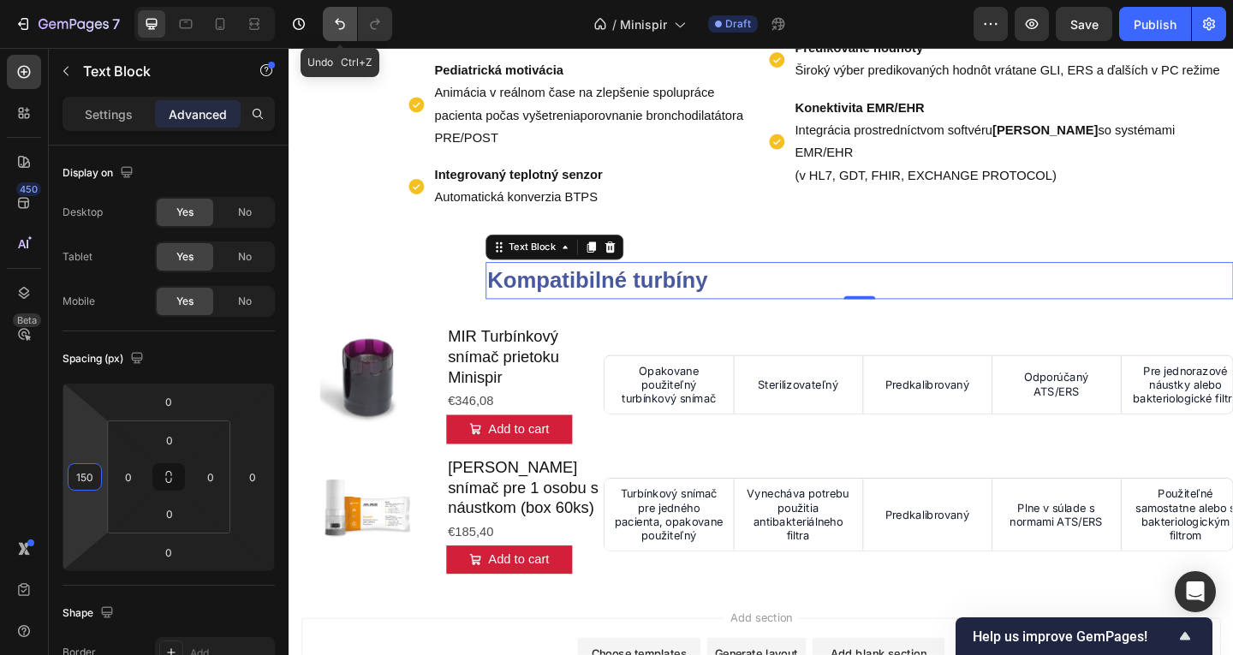
type input "150"
click at [337, 27] on icon "Undo/Redo" at bounding box center [339, 23] width 17 height 17
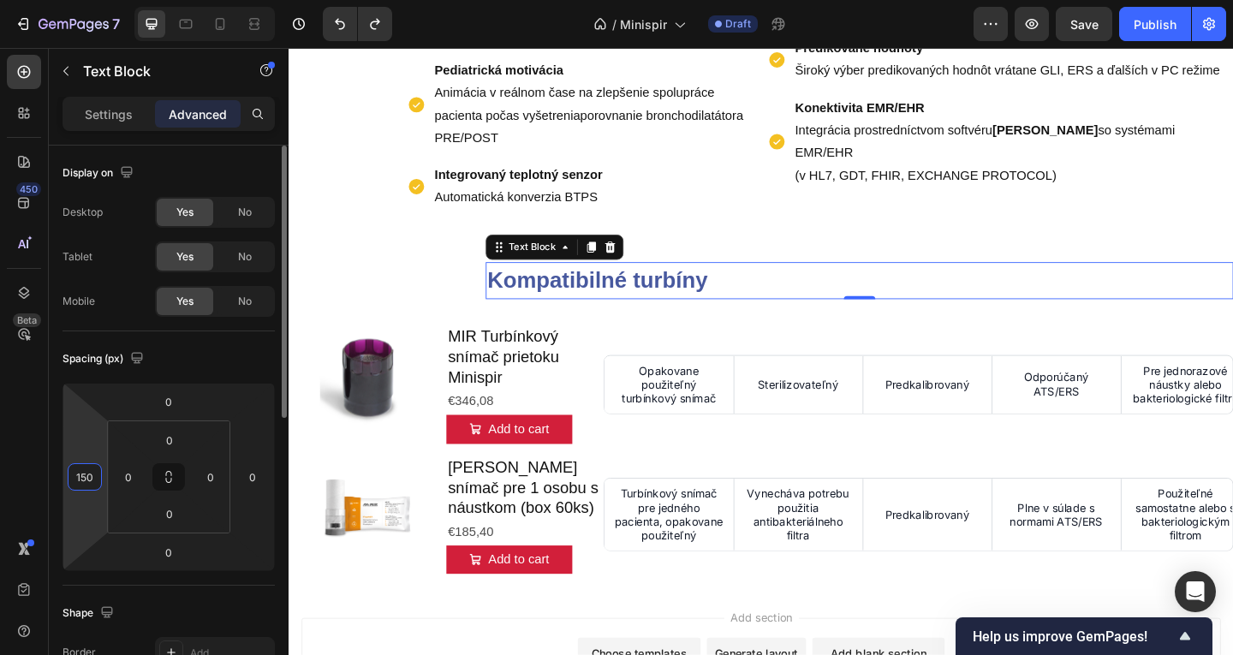
click at [78, 470] on input "150" at bounding box center [85, 477] width 26 height 26
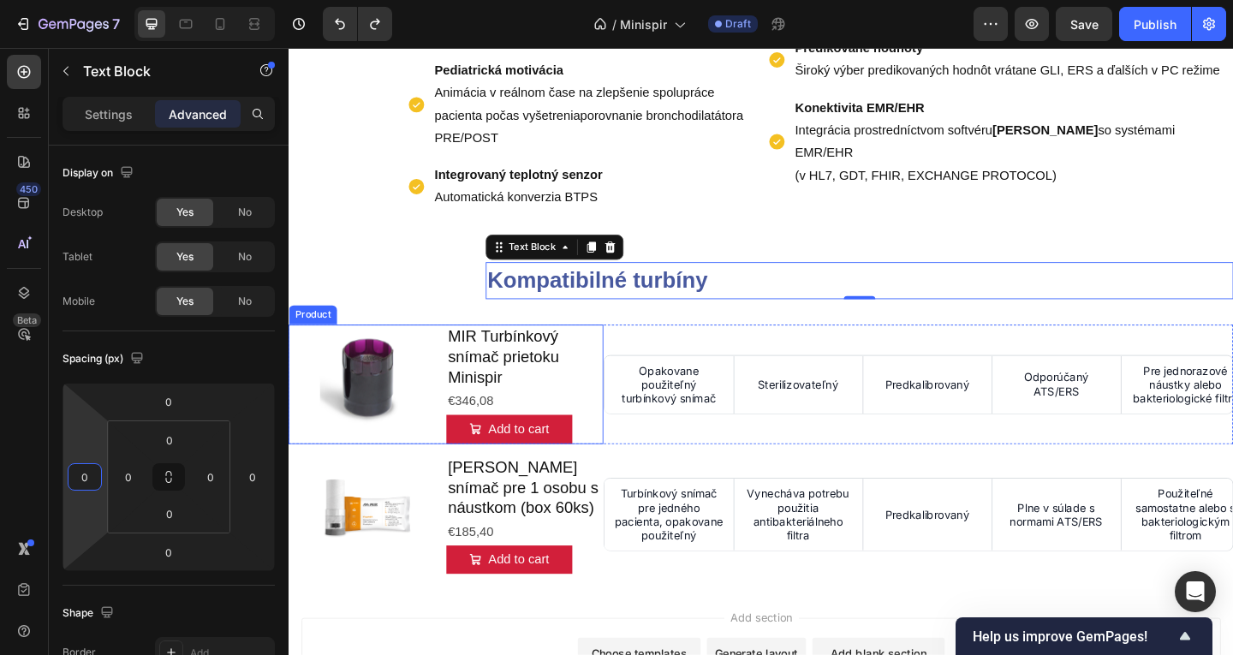
type input "0"
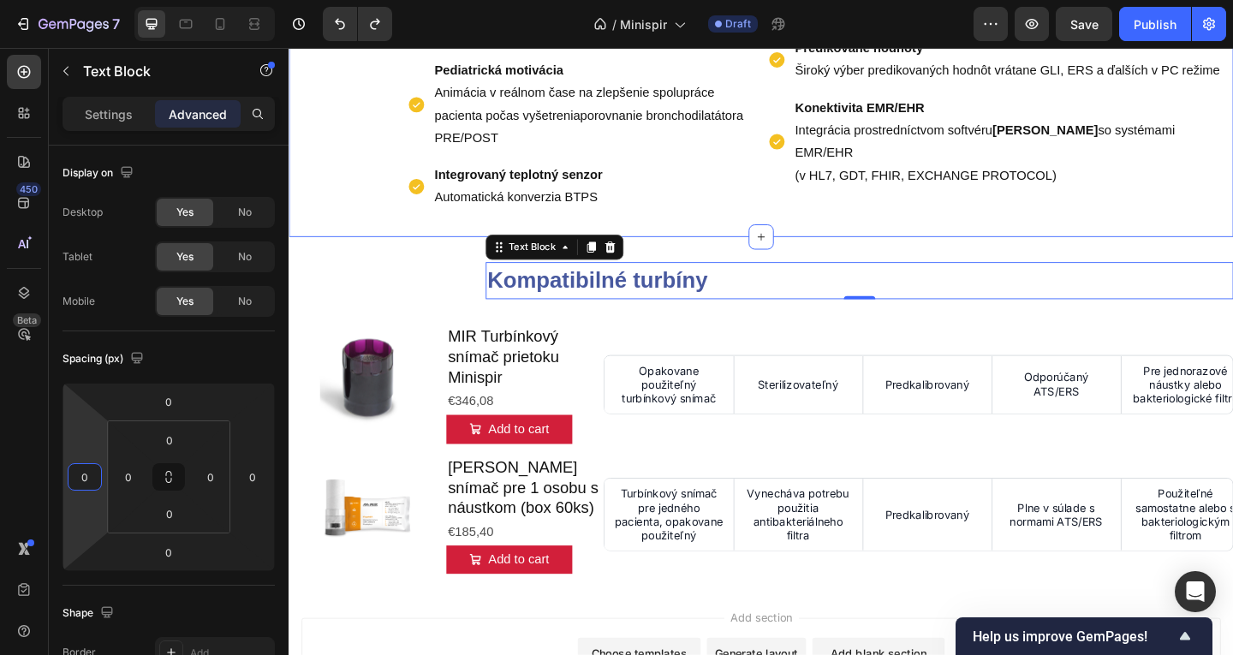
click at [799, 276] on div "Kompatibilné turbíny Text Block 0 Section 4" at bounding box center [803, 300] width 1028 height 95
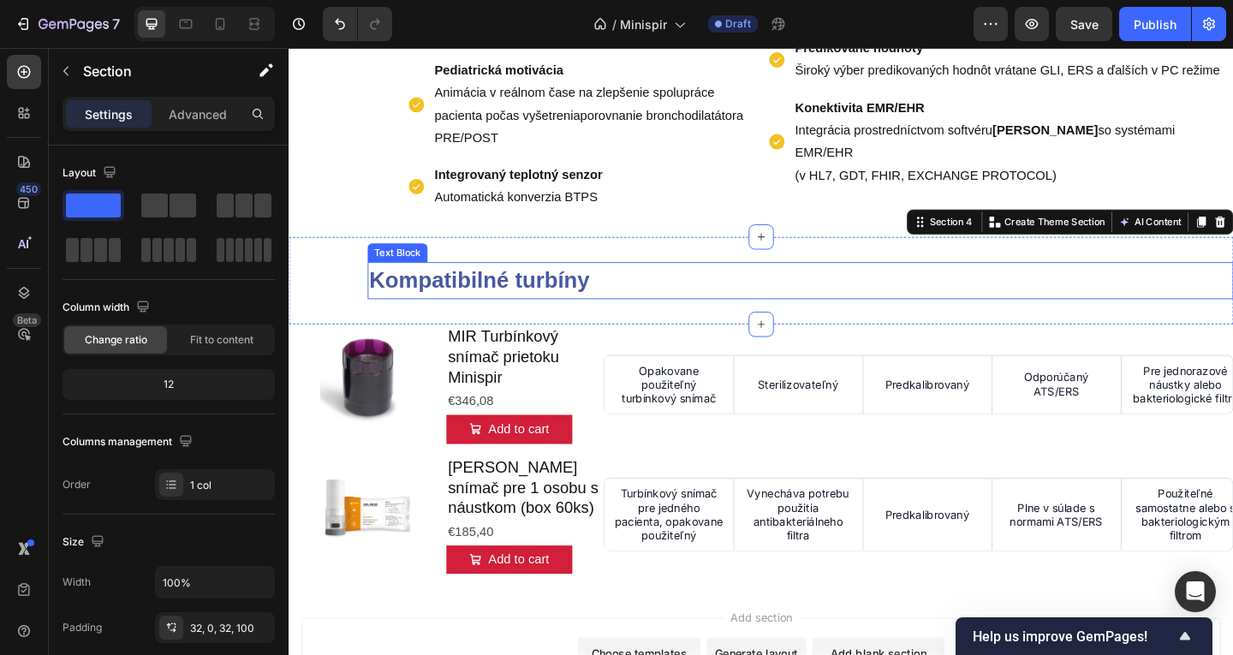
click at [438, 307] on strong "Kompatibilné turbíny" at bounding box center [496, 300] width 240 height 27
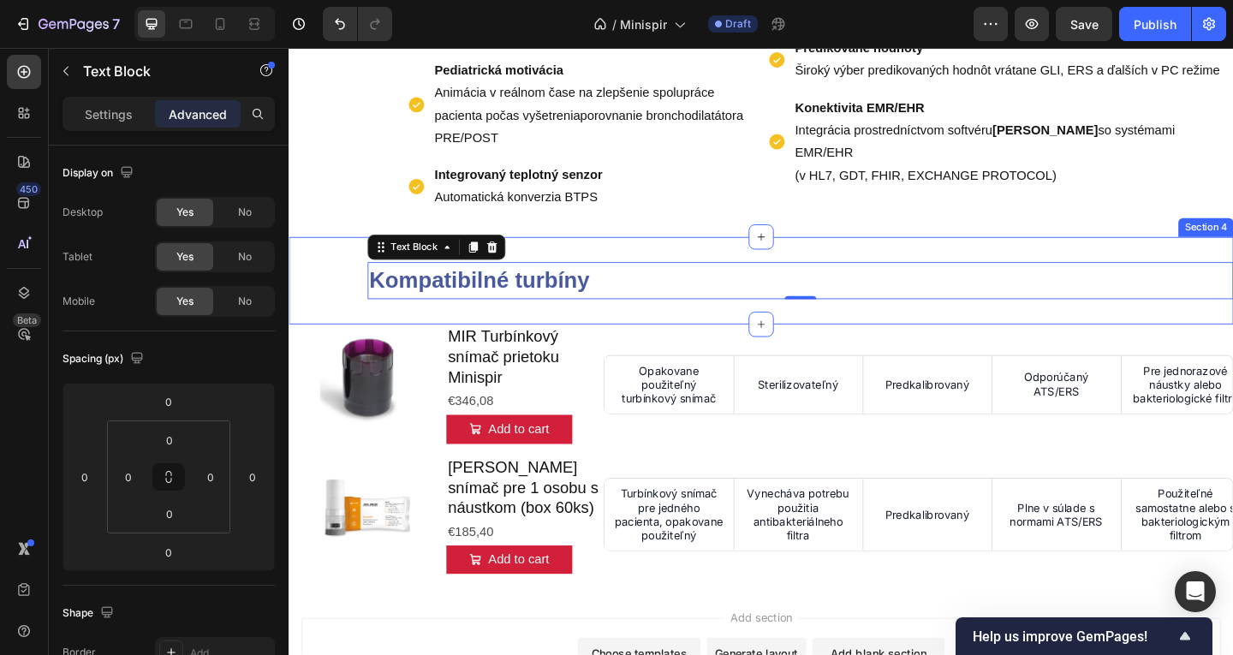
click at [309, 315] on div "Kompatibilné turbíny Text Block 0 Section 4" at bounding box center [803, 300] width 1028 height 95
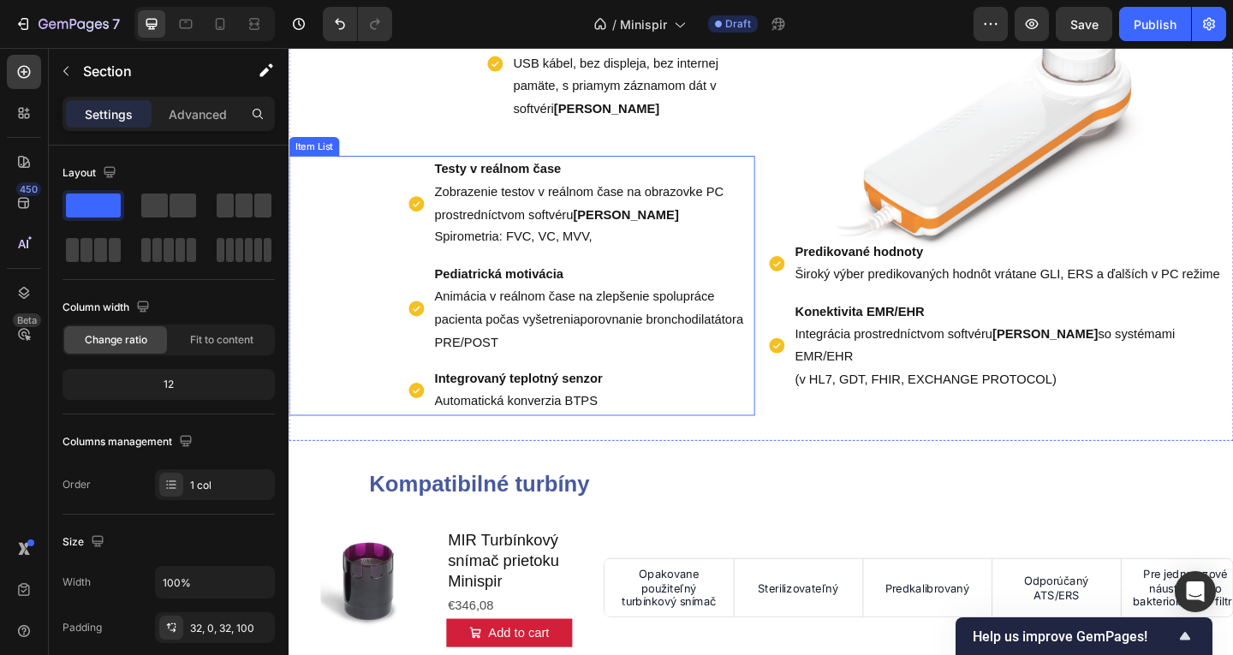
scroll to position [926, 0]
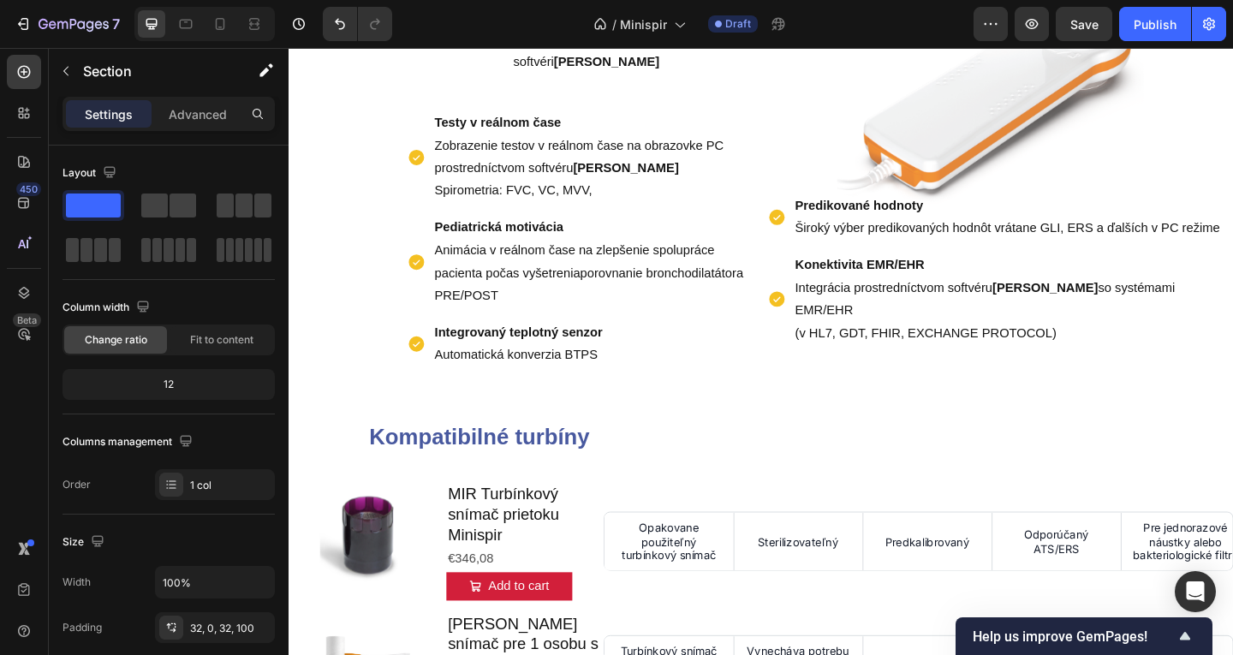
click at [736, 459] on p "Kompatibilné turbíny" at bounding box center [845, 472] width 939 height 37
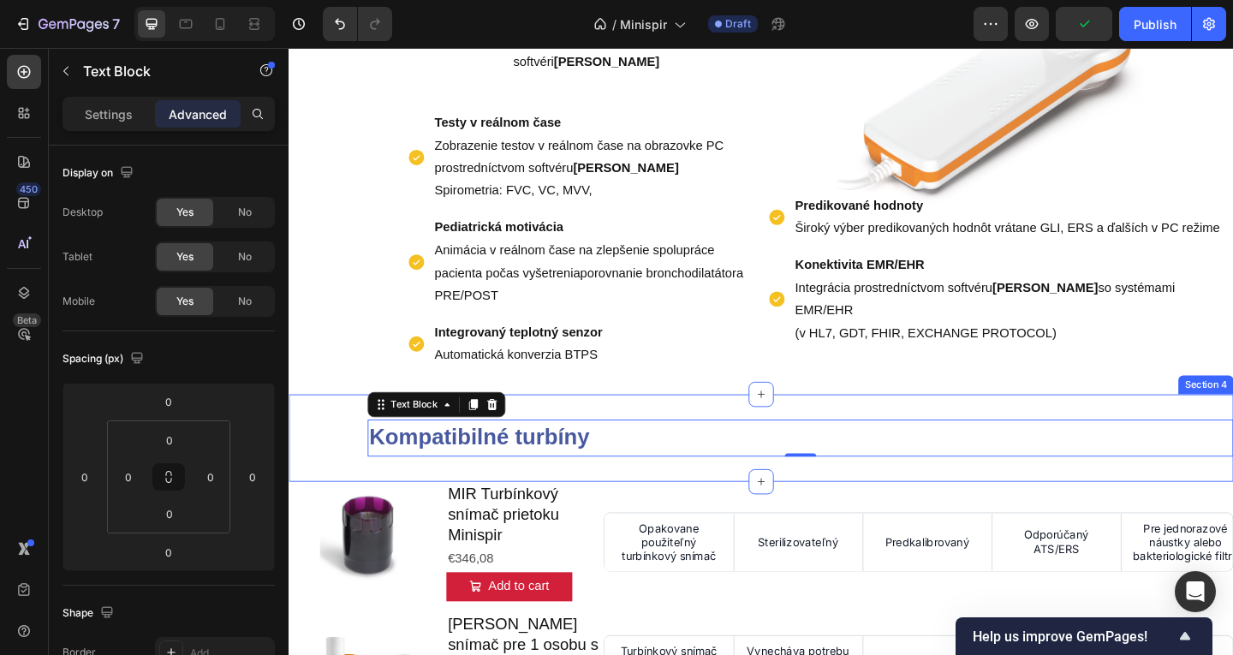
click at [699, 444] on div "Kompatibilné turbíny Text Block 0 Section 4" at bounding box center [803, 472] width 1028 height 95
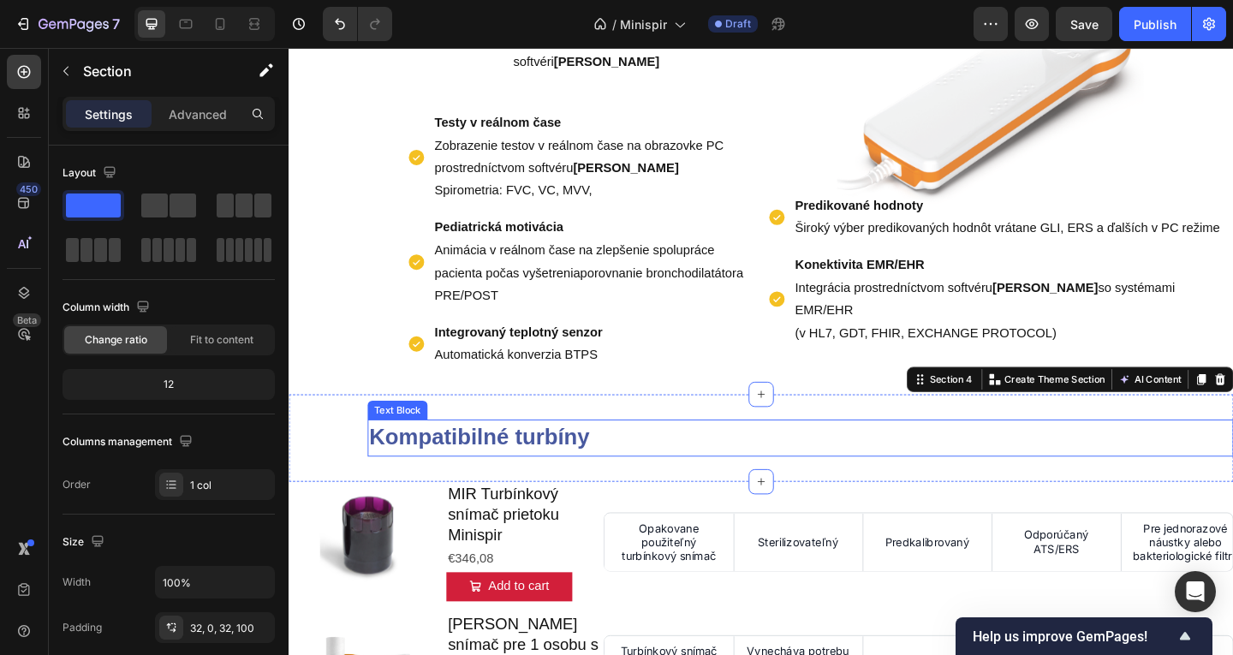
click at [572, 478] on strong "Kompatibilné turbíny" at bounding box center [496, 471] width 240 height 27
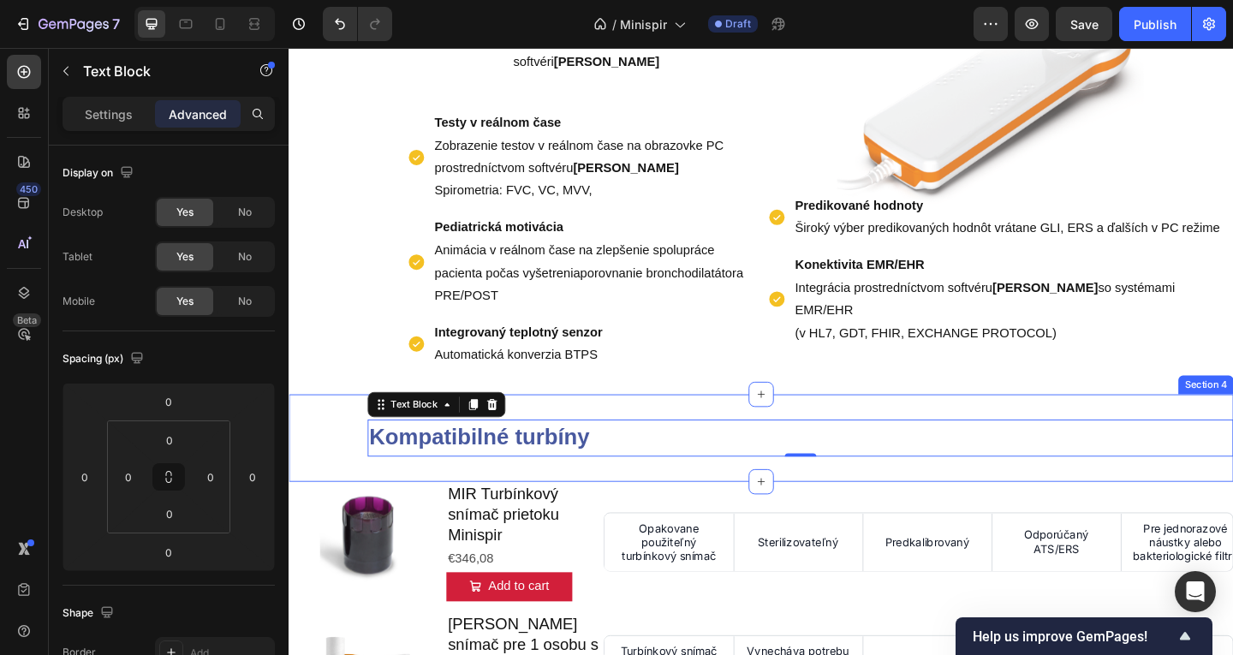
click at [642, 441] on div "Kompatibilné turbíny Text Block 0 Section 4" at bounding box center [803, 472] width 1028 height 95
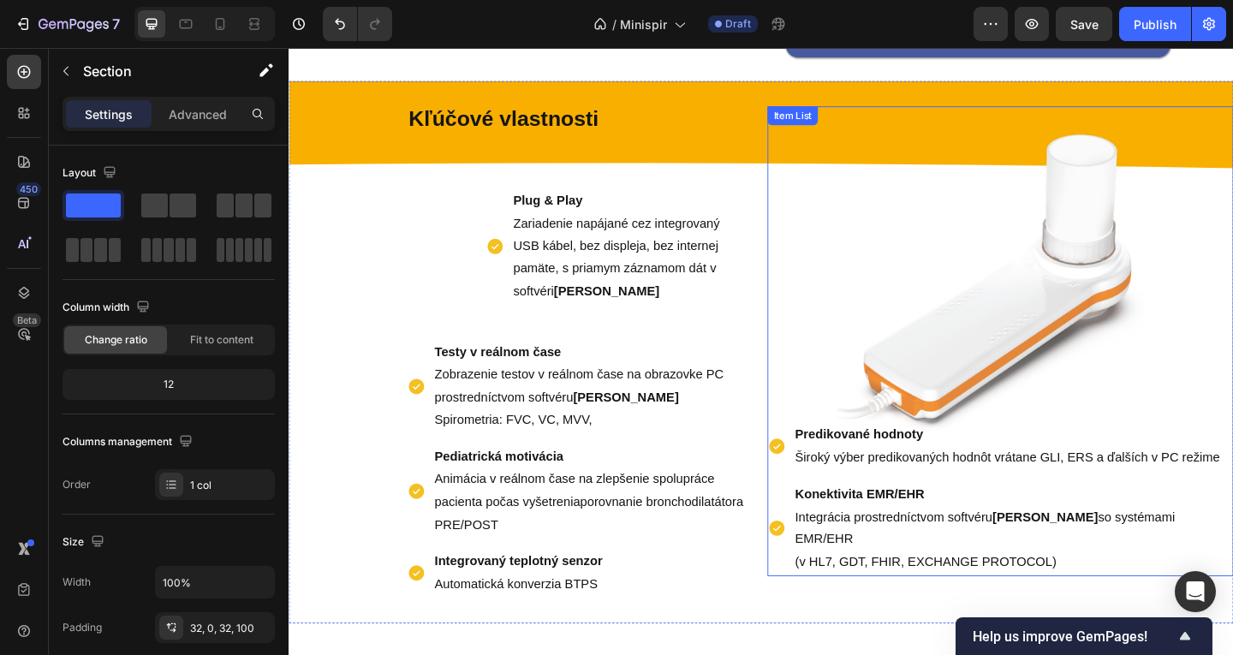
scroll to position [412, 0]
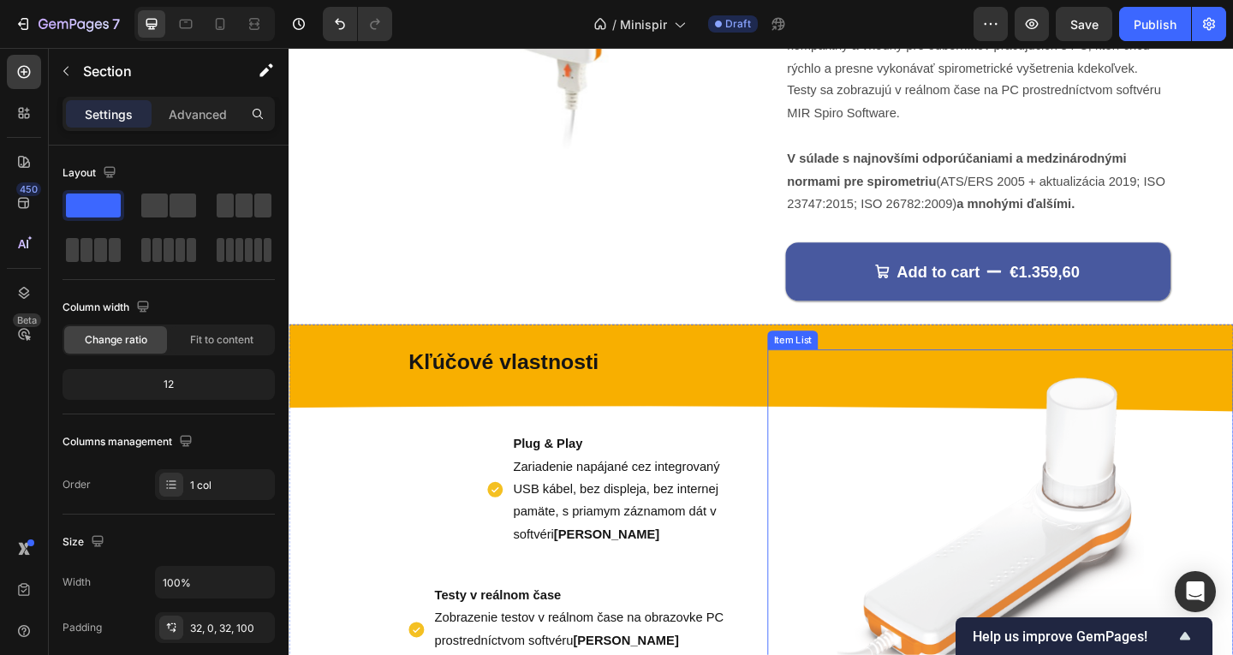
click at [820, 365] on div "Item List" at bounding box center [837, 365] width 48 height 15
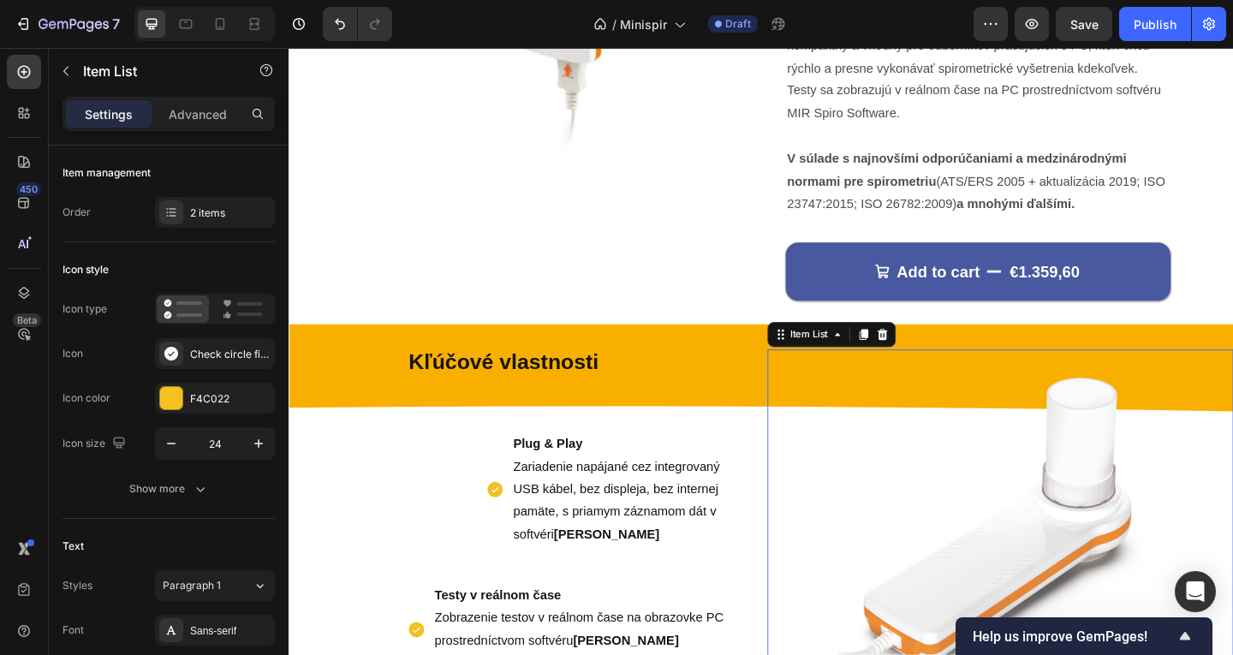
click at [790, 363] on div "Kľúčové vlastnosti Text Block Plug & Play Zariadenie napájané cez integrovaný U…" at bounding box center [803, 644] width 1028 height 590
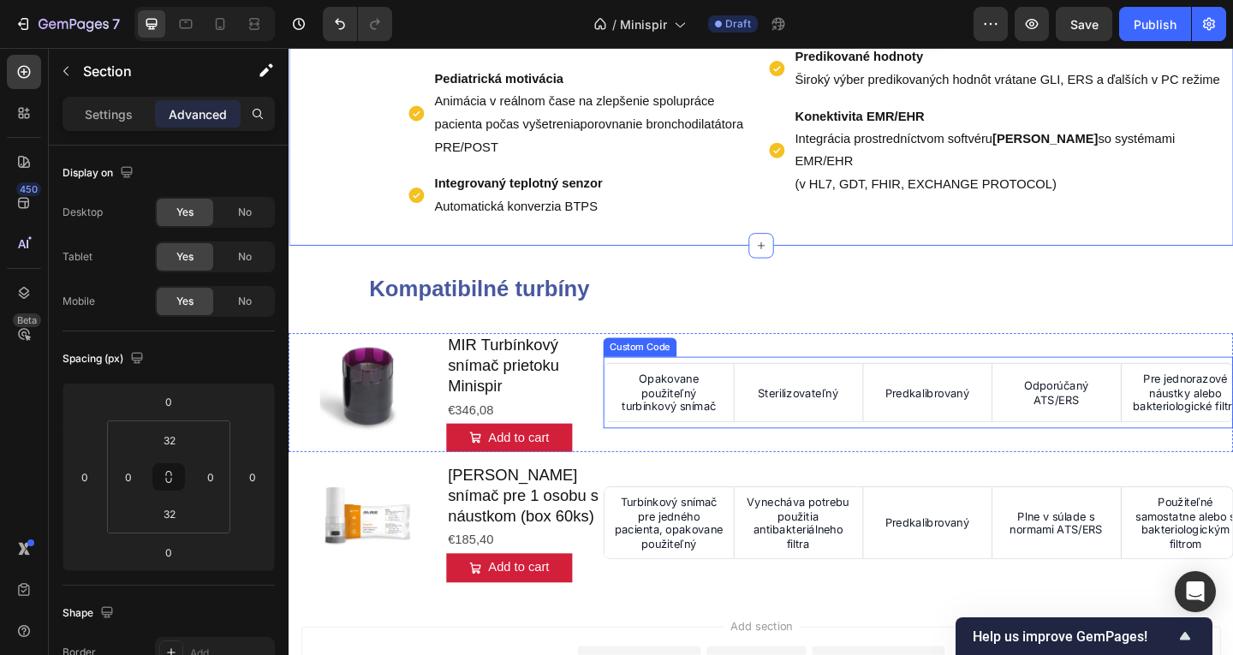
scroll to position [1097, 0]
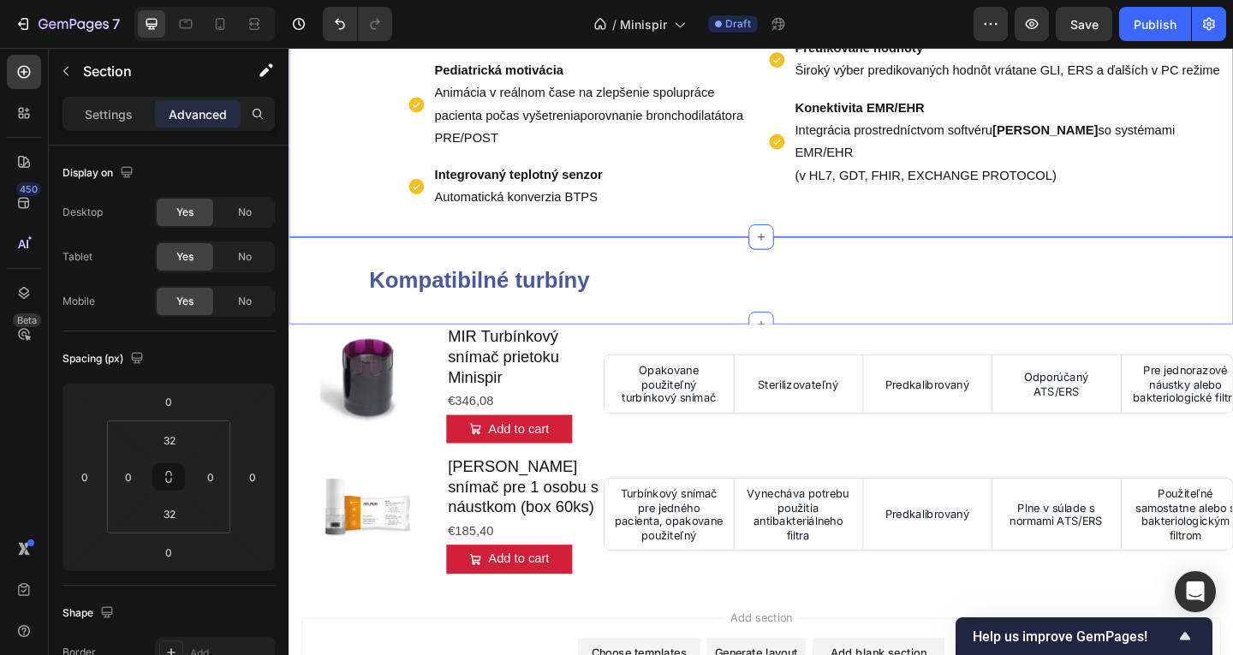
click at [894, 319] on div "Kompatibilné turbíny" at bounding box center [845, 301] width 942 height 40
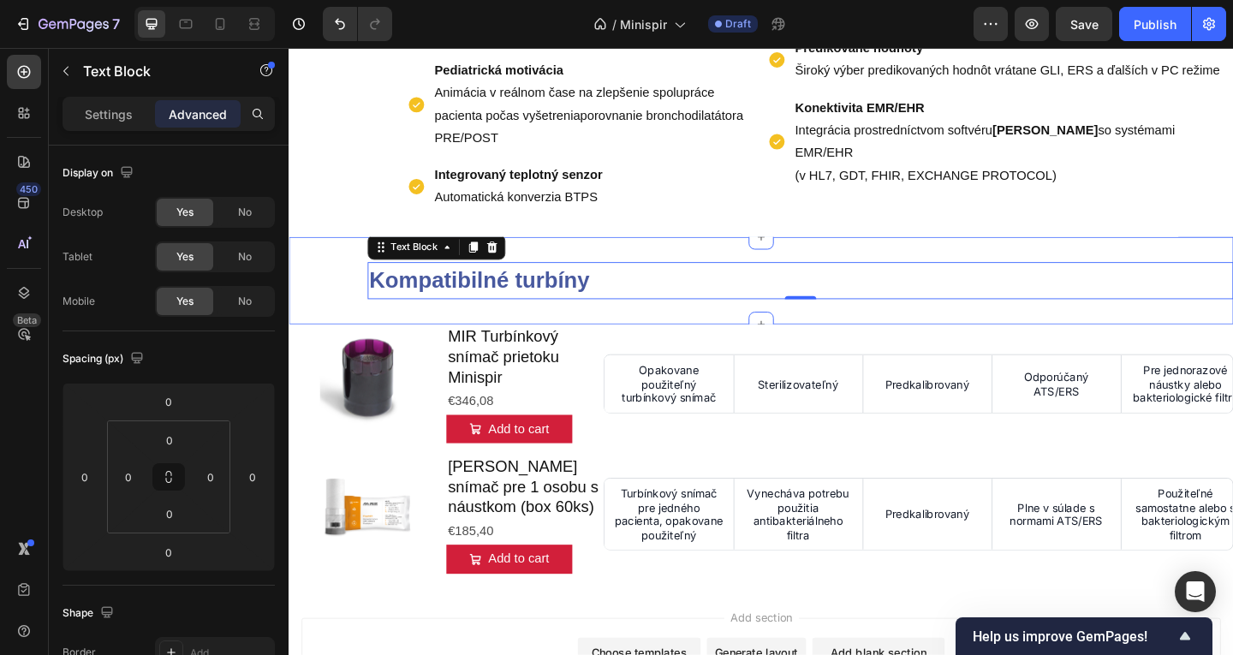
click at [909, 263] on div "Kompatibilné turbíny Text Block 0 Section 4" at bounding box center [803, 300] width 1028 height 95
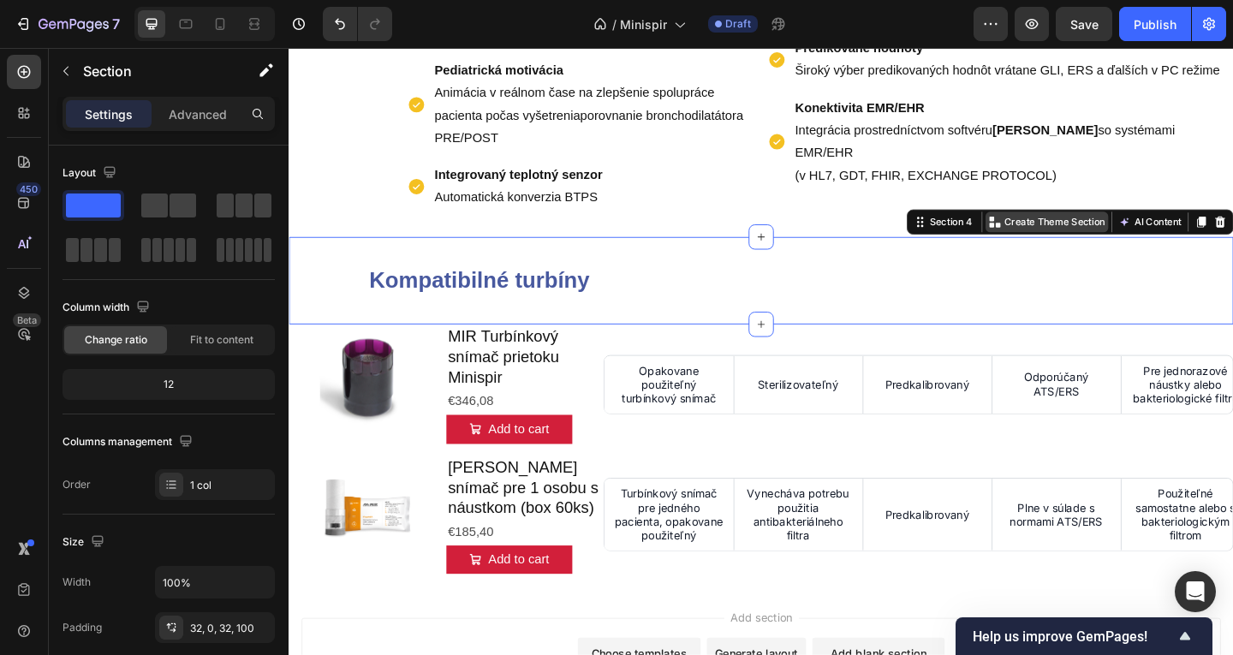
click at [1124, 234] on p "Create Theme Section" at bounding box center [1122, 237] width 110 height 15
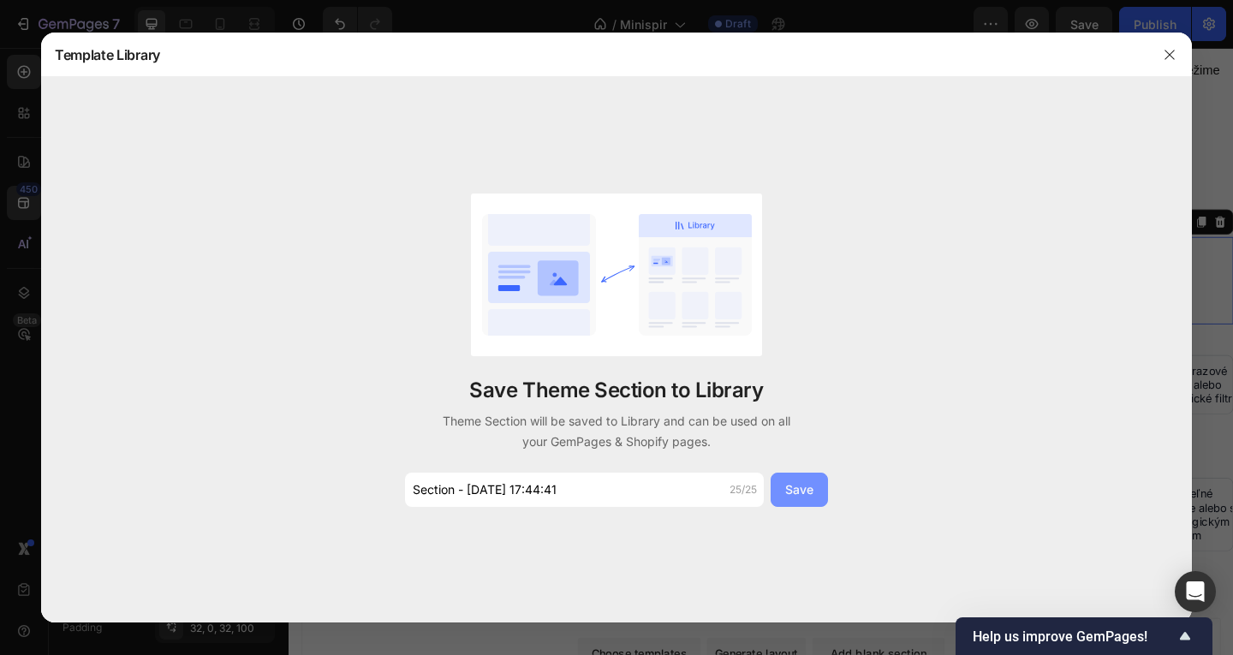
click at [816, 491] on button "Save" at bounding box center [799, 490] width 57 height 34
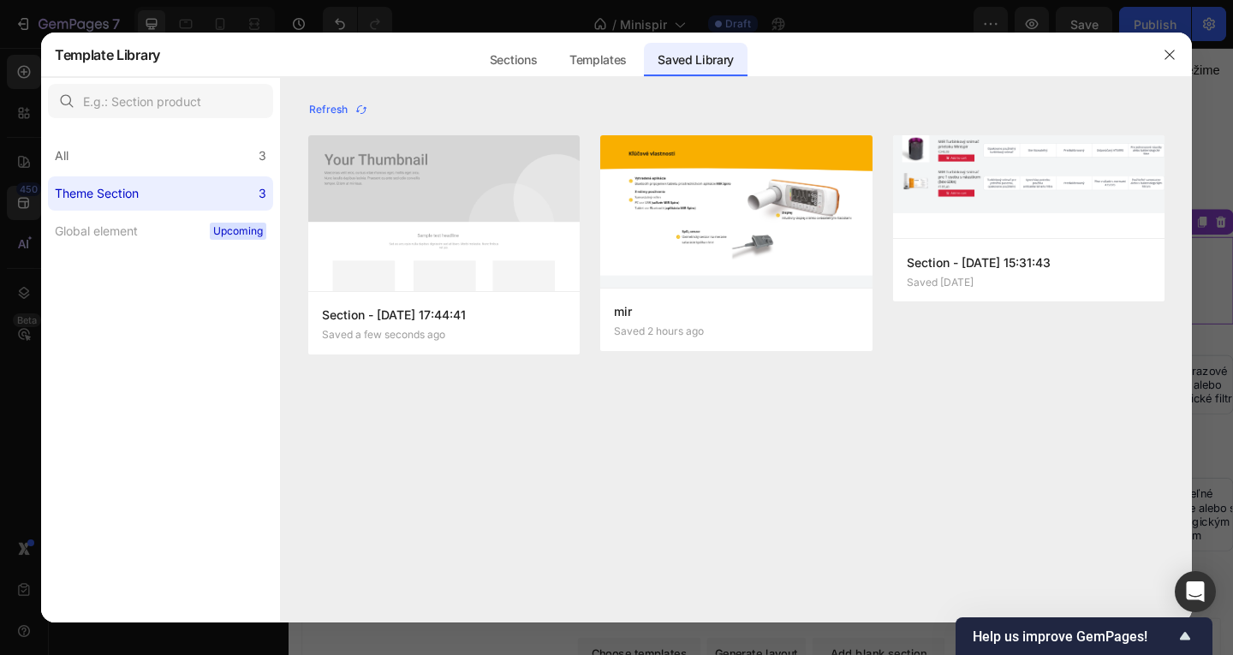
drag, startPoint x: 1217, startPoint y: 93, endPoint x: 1208, endPoint y: 89, distance: 9.6
click at [1213, 92] on div at bounding box center [616, 327] width 1233 height 655
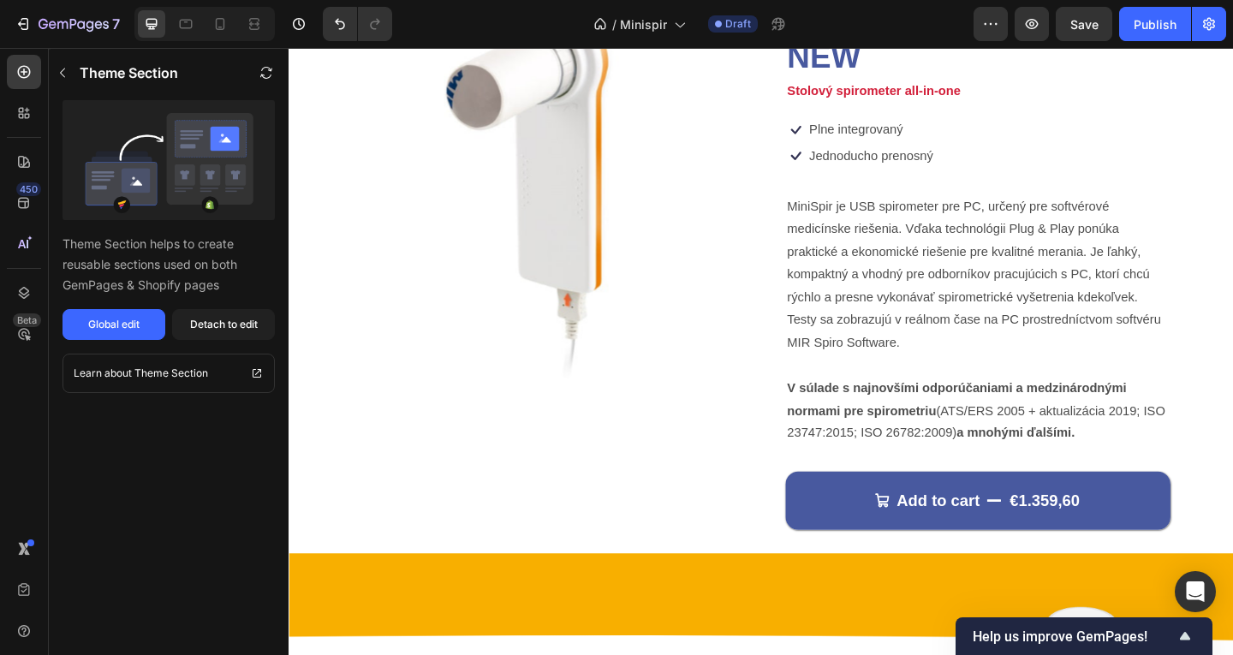
scroll to position [0, 0]
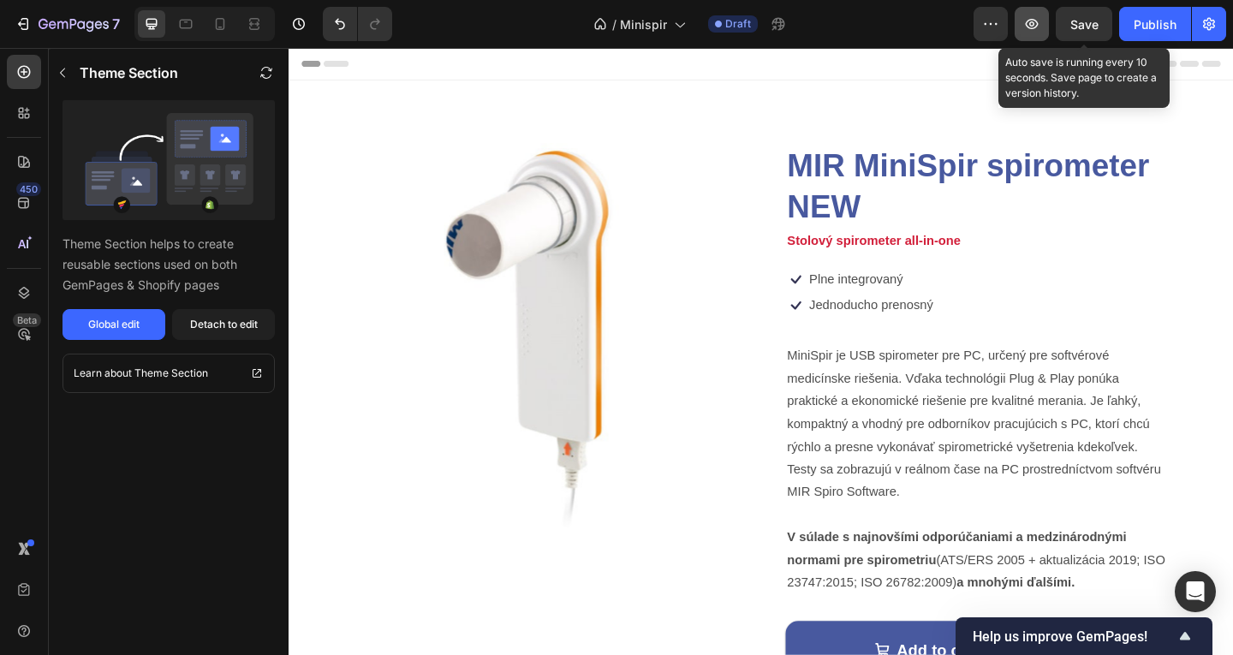
drag, startPoint x: 1070, startPoint y: 24, endPoint x: 1025, endPoint y: 23, distance: 44.5
click at [1066, 23] on button "Save" at bounding box center [1084, 24] width 57 height 34
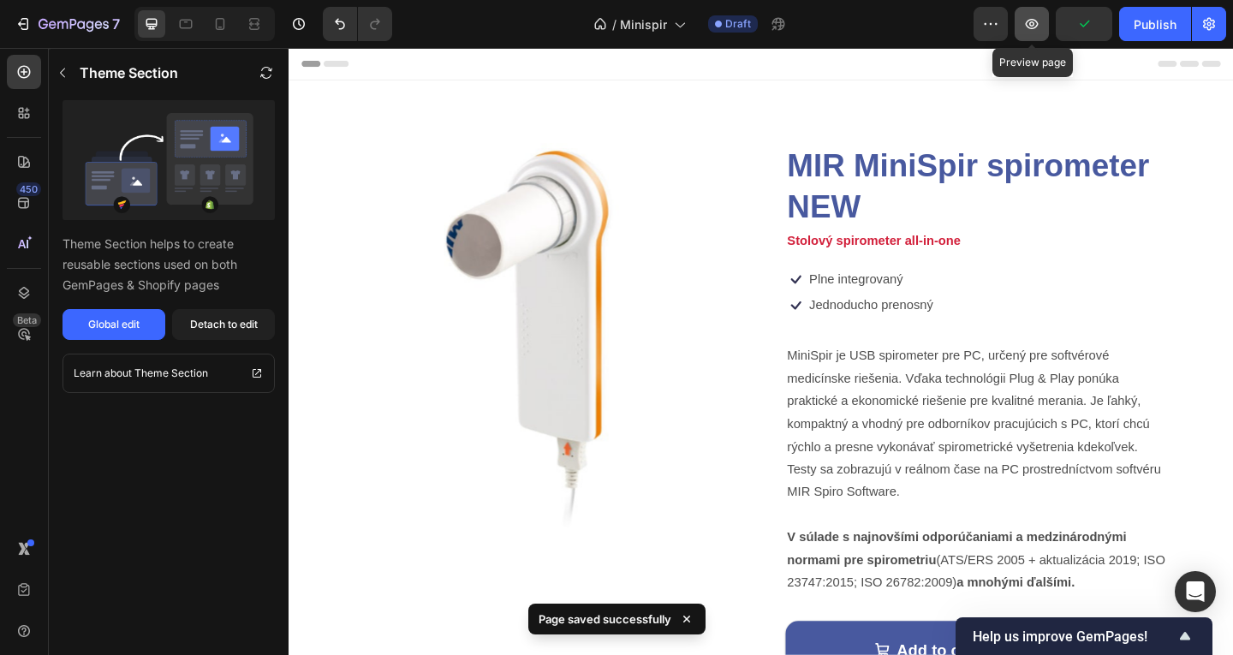
click at [1025, 23] on icon "button" at bounding box center [1031, 23] width 17 height 17
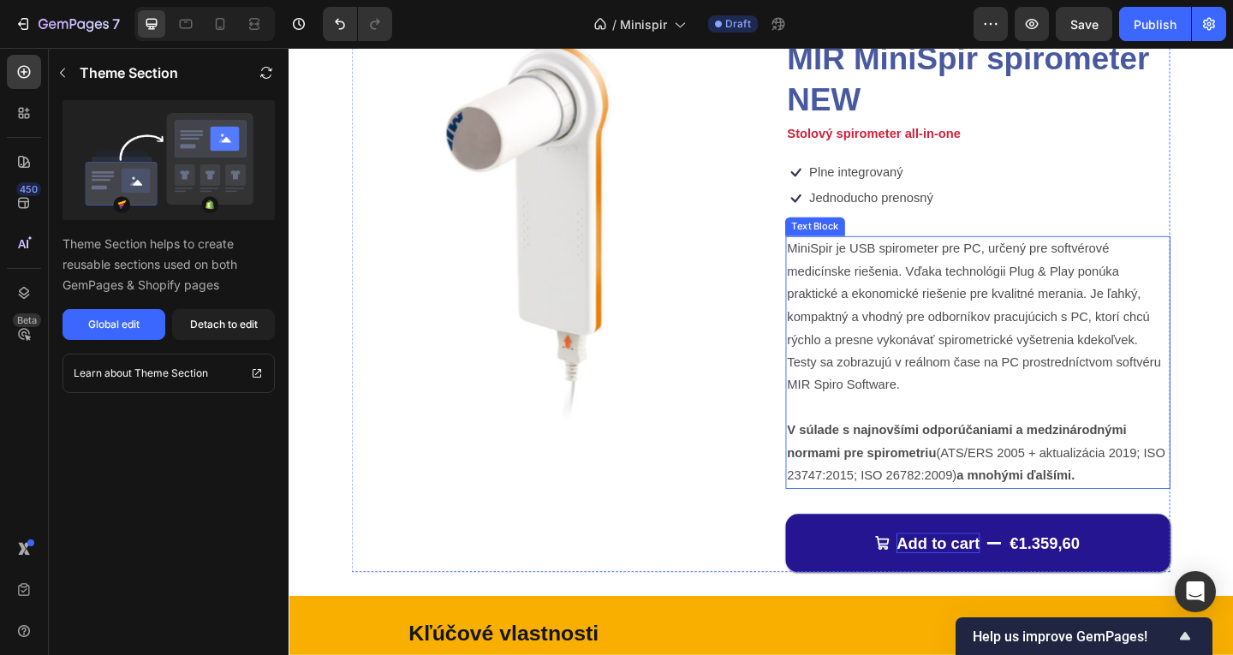
scroll to position [171, 0]
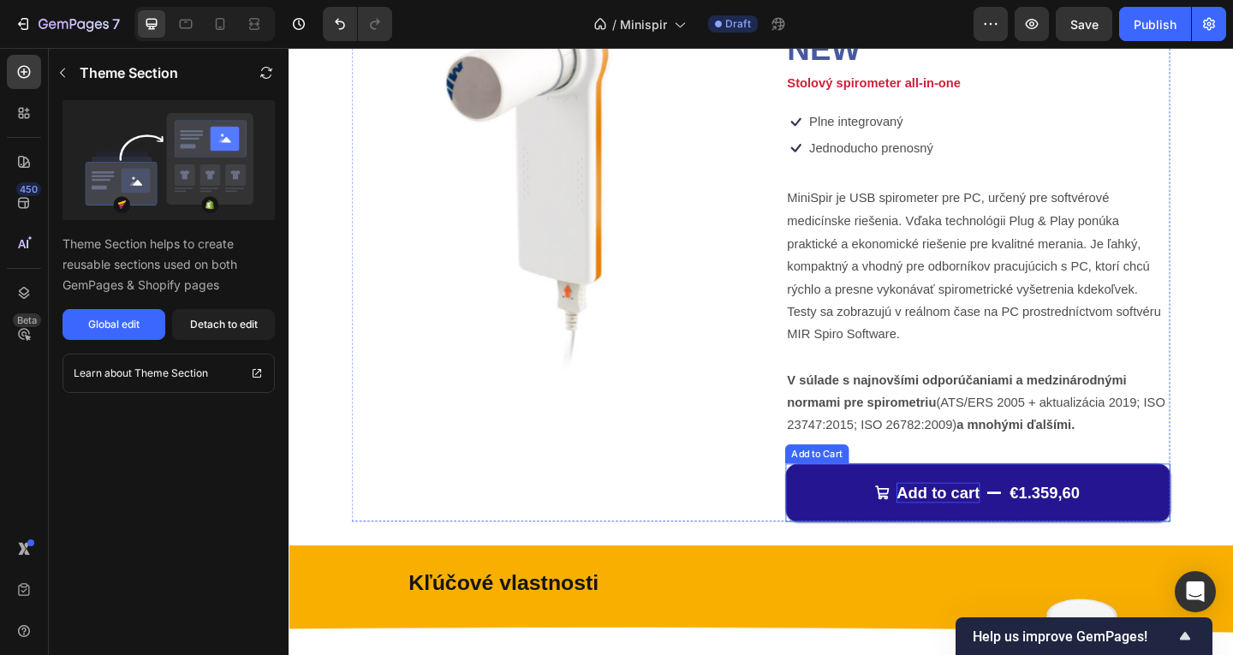
click at [961, 528] on div "Add to cart" at bounding box center [995, 532] width 91 height 22
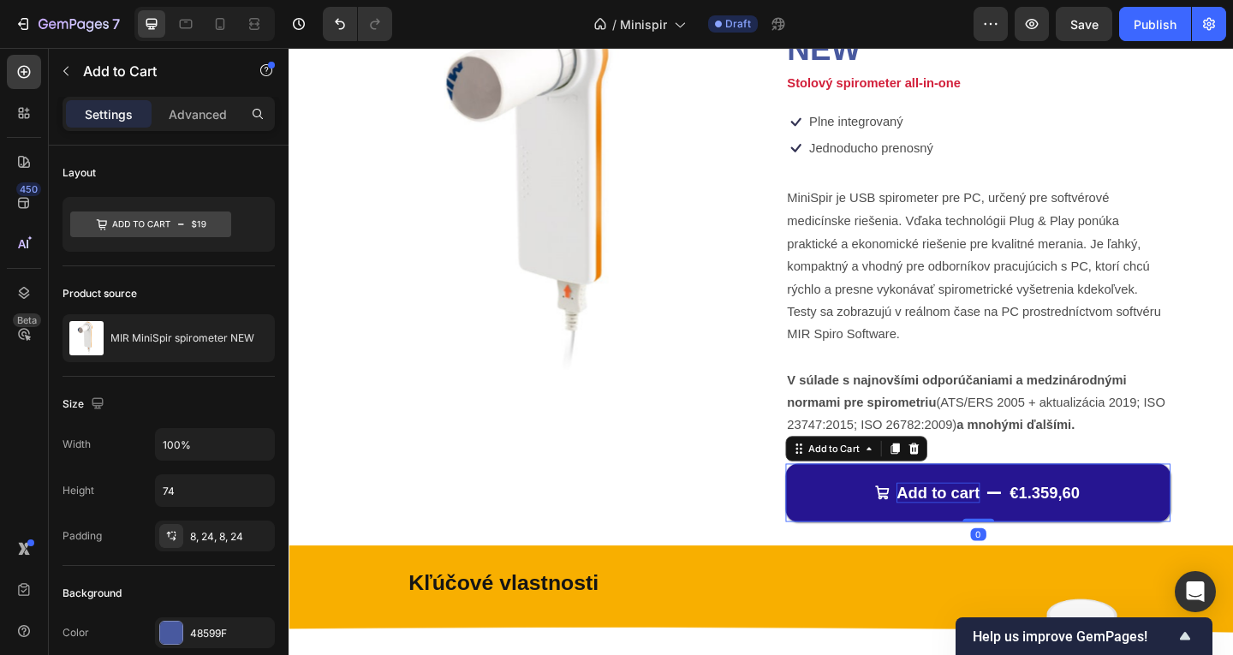
click at [962, 528] on div "Add to cart" at bounding box center [995, 532] width 91 height 22
click at [967, 530] on p "Add to cart" at bounding box center [995, 532] width 91 height 22
click at [958, 533] on p "Add to cart" at bounding box center [995, 532] width 91 height 22
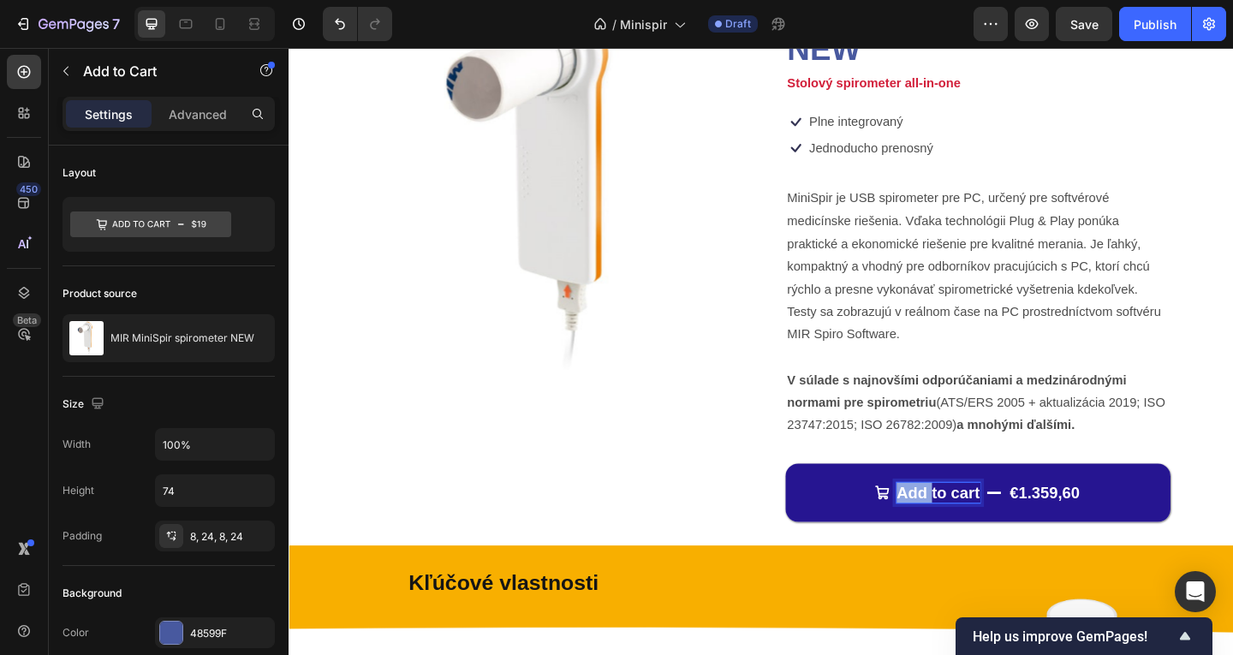
click at [958, 533] on p "Add to cart" at bounding box center [995, 532] width 91 height 22
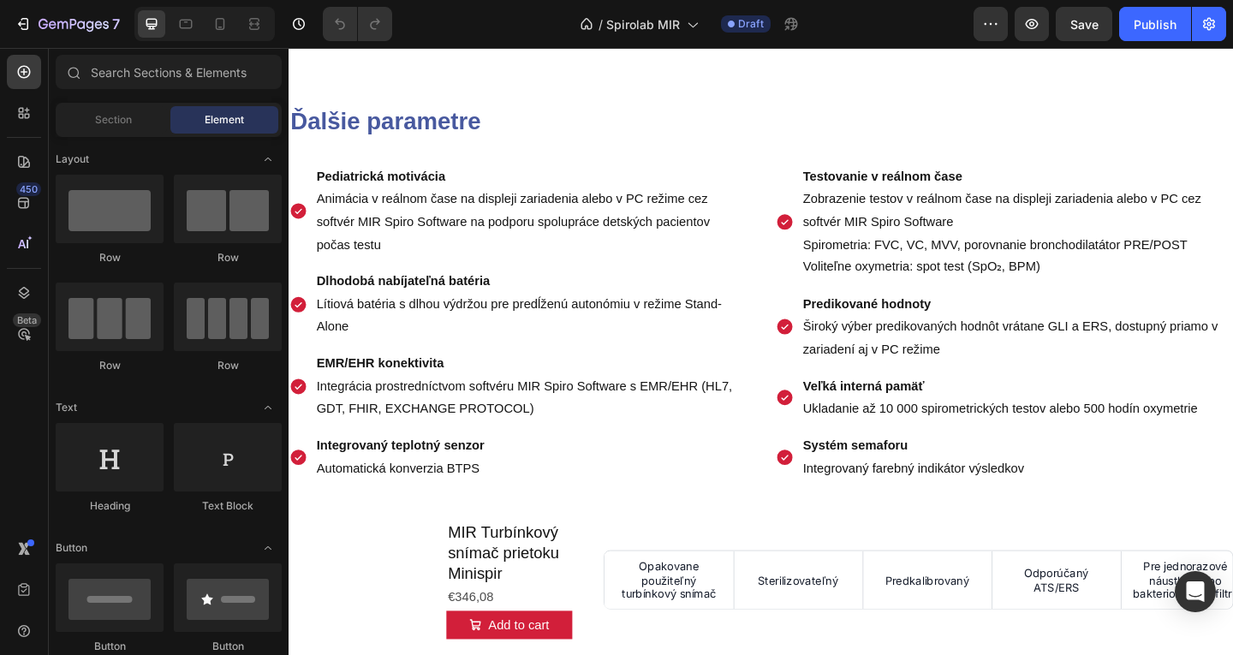
scroll to position [1863, 0]
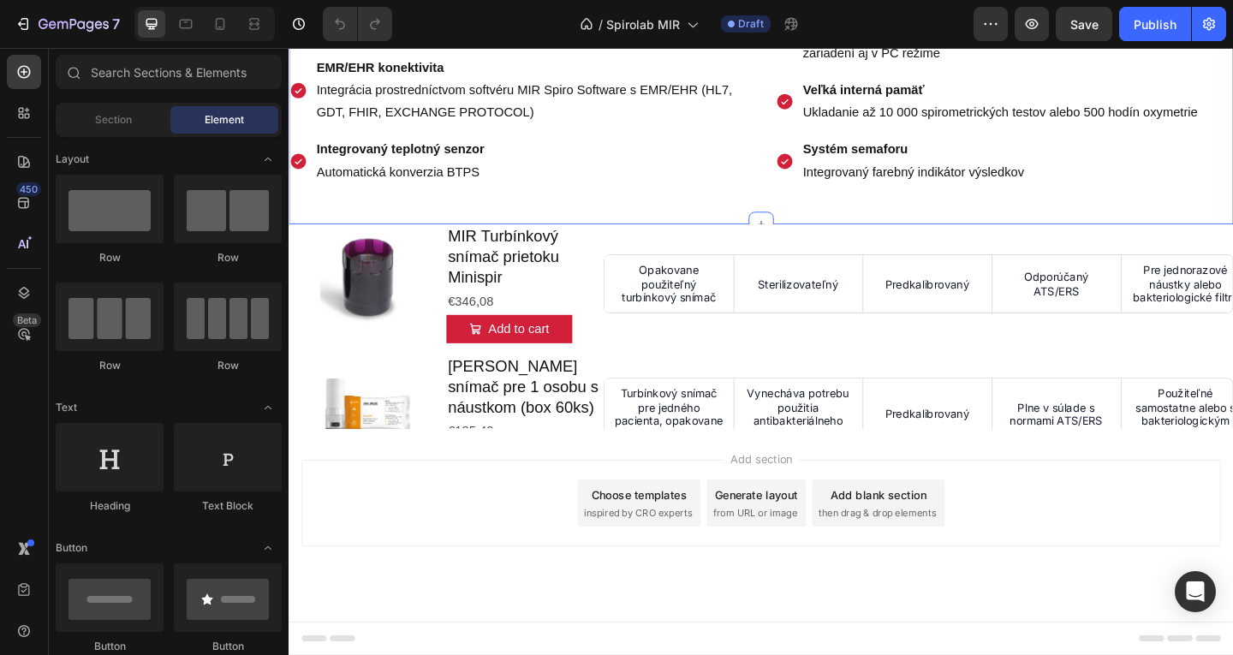
click at [718, 212] on div "Pediatrická motivácia Animácia v reálnom čase na displeji zariadenia alebo v PC…" at bounding box center [803, 31] width 1028 height 361
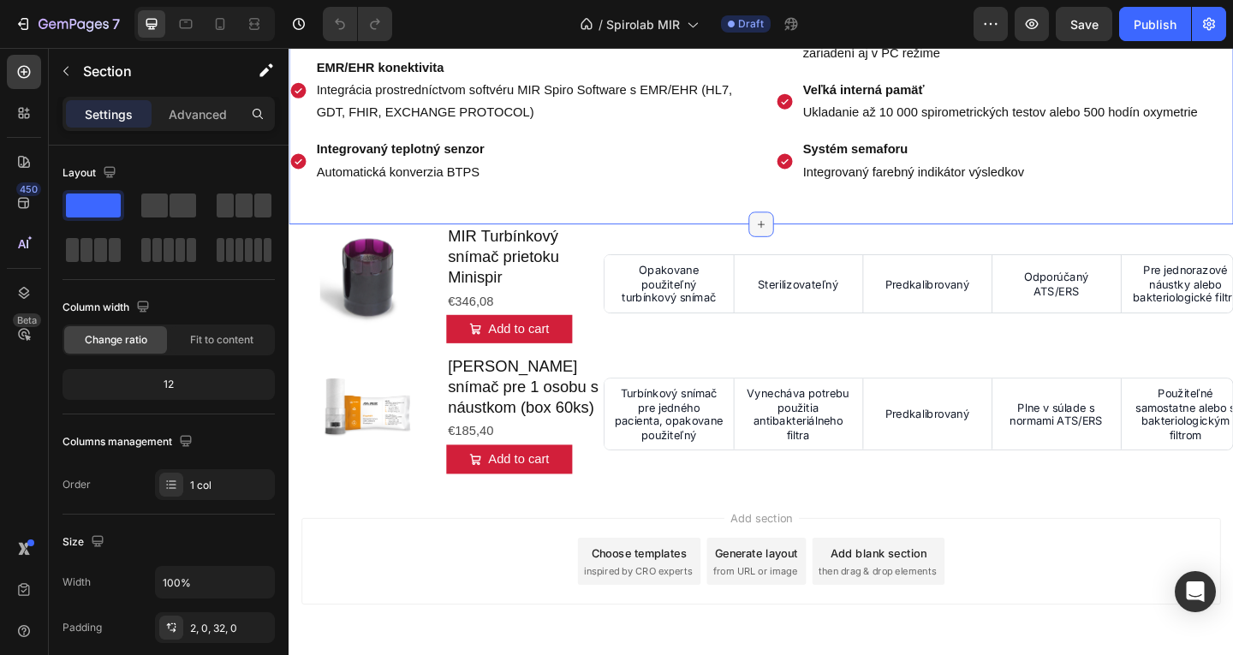
click at [807, 233] on div at bounding box center [802, 239] width 27 height 27
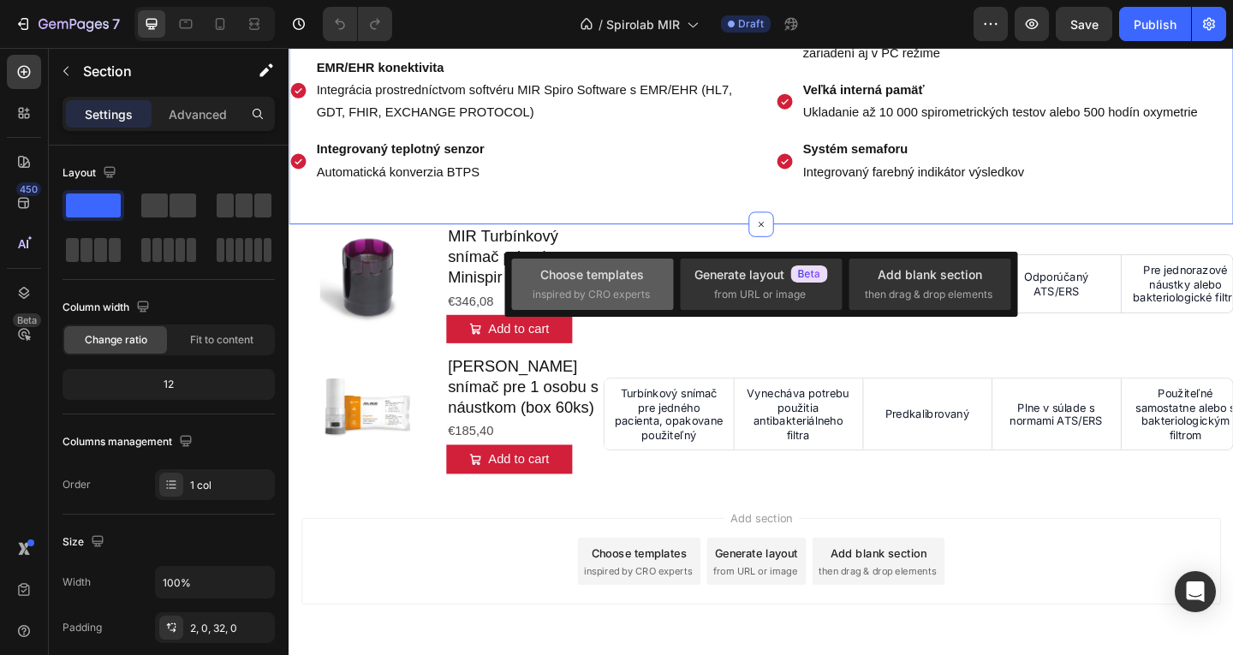
click at [612, 296] on span "inspired by CRO experts" at bounding box center [591, 294] width 117 height 15
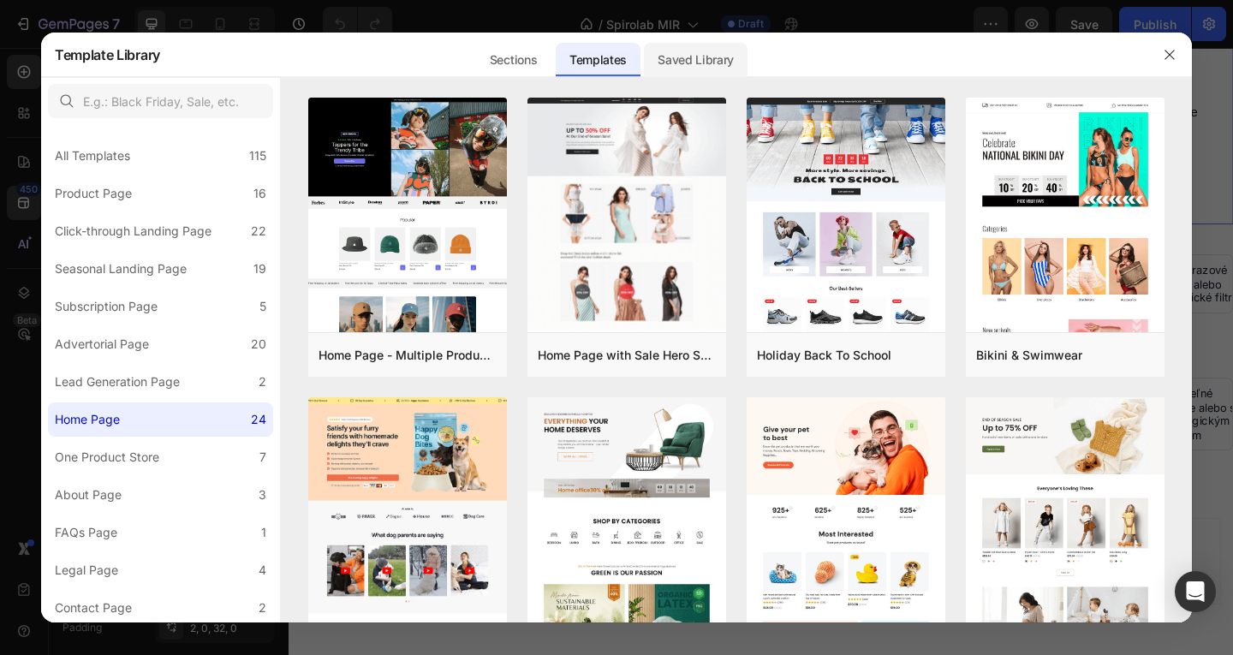
click at [718, 54] on div "Saved Library" at bounding box center [696, 60] width 104 height 34
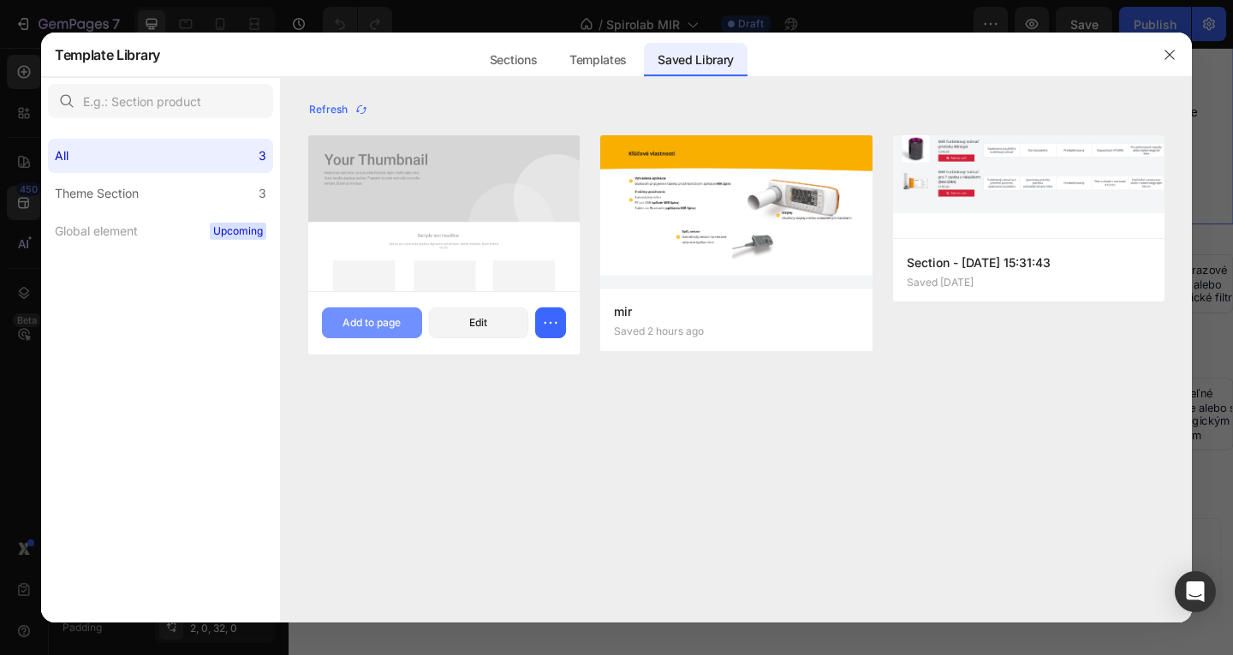
click at [385, 323] on div "Add to page" at bounding box center [372, 322] width 58 height 15
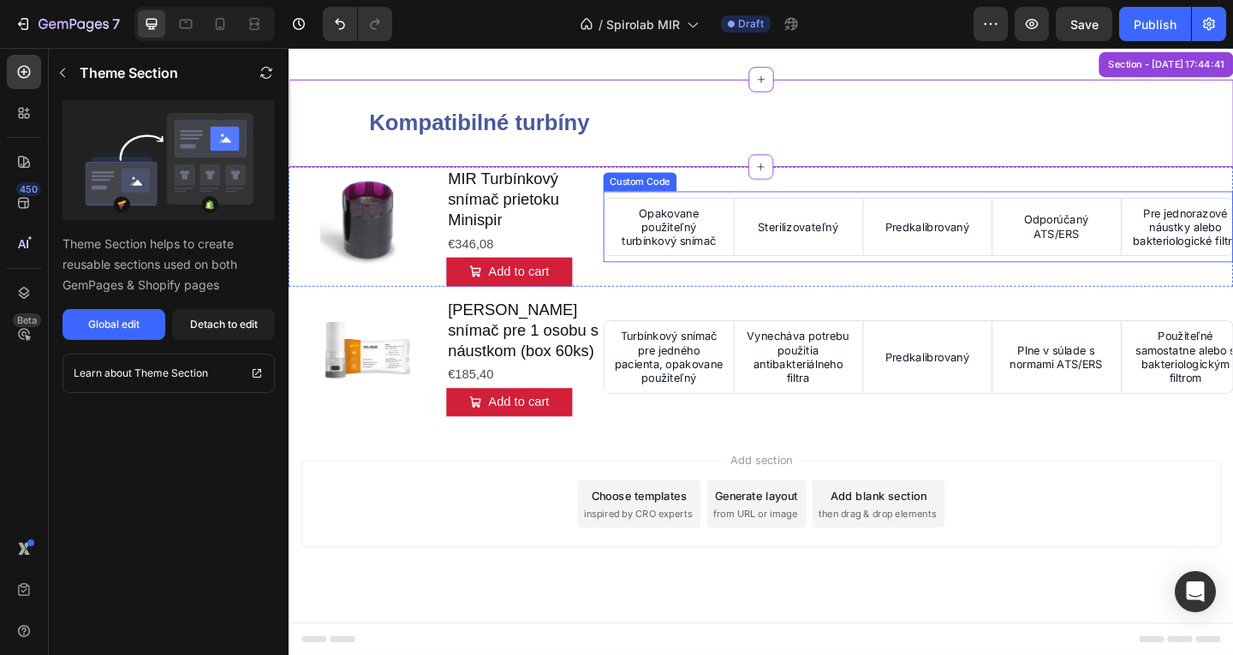
scroll to position [1764, 0]
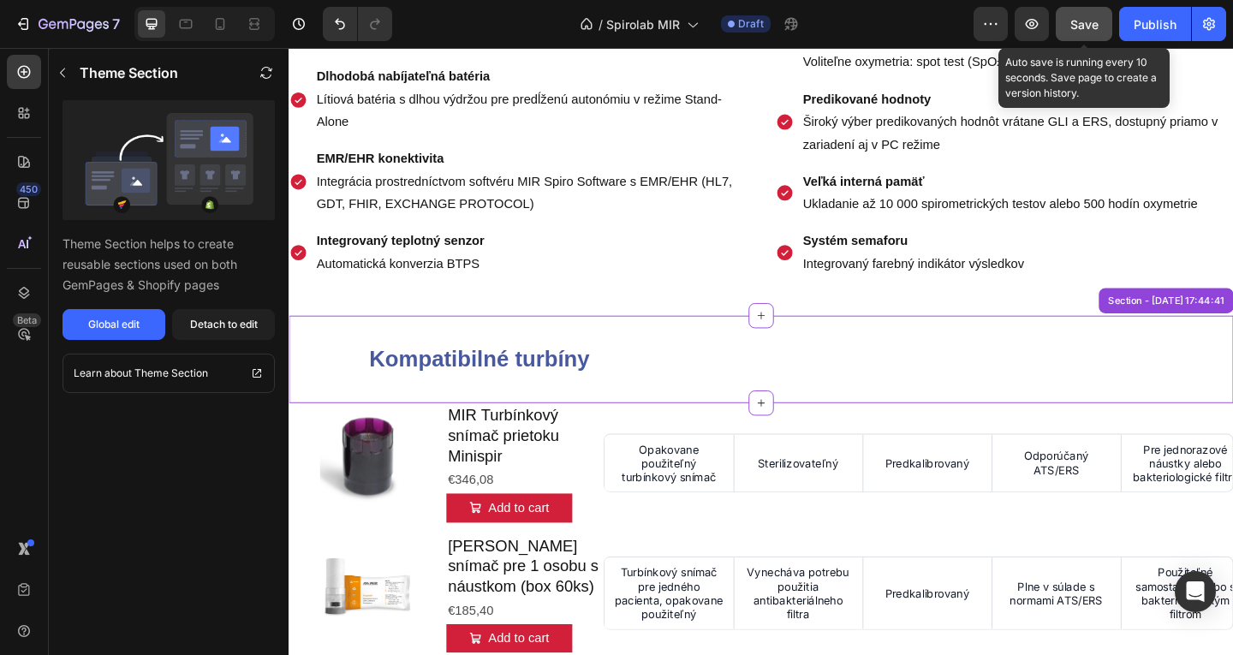
drag, startPoint x: 1082, startPoint y: 26, endPoint x: 1062, endPoint y: 28, distance: 20.7
click at [1081, 25] on span "Save" at bounding box center [1084, 24] width 28 height 15
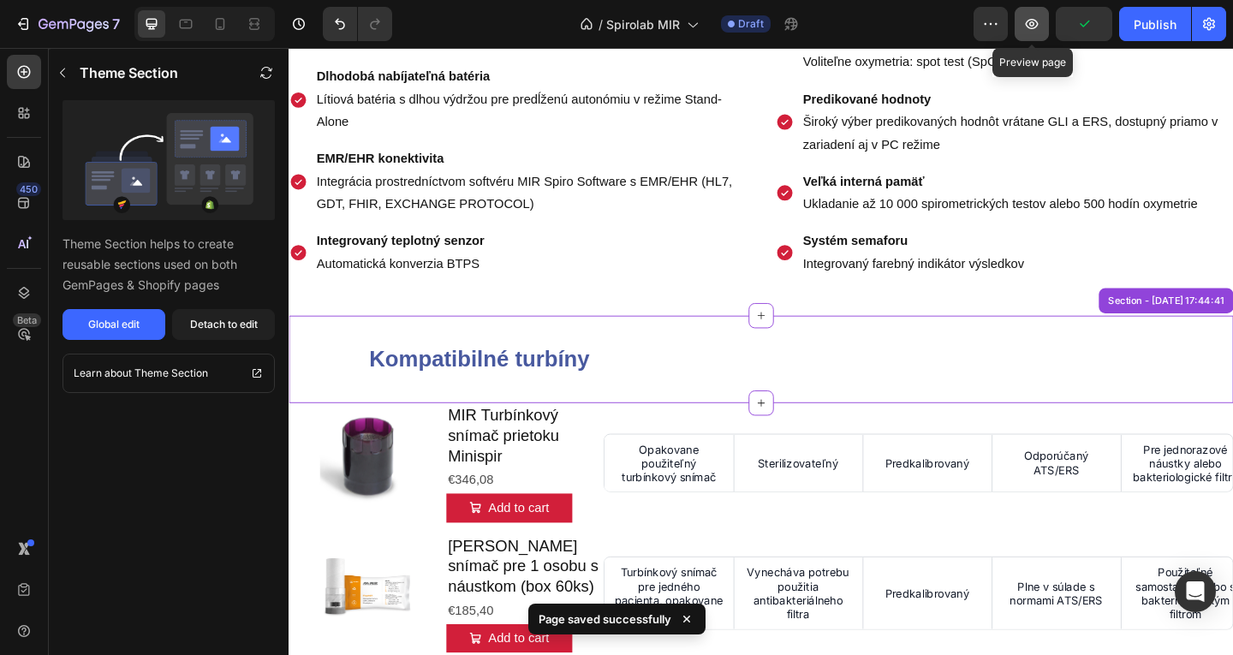
click at [1033, 32] on icon "button" at bounding box center [1031, 23] width 17 height 17
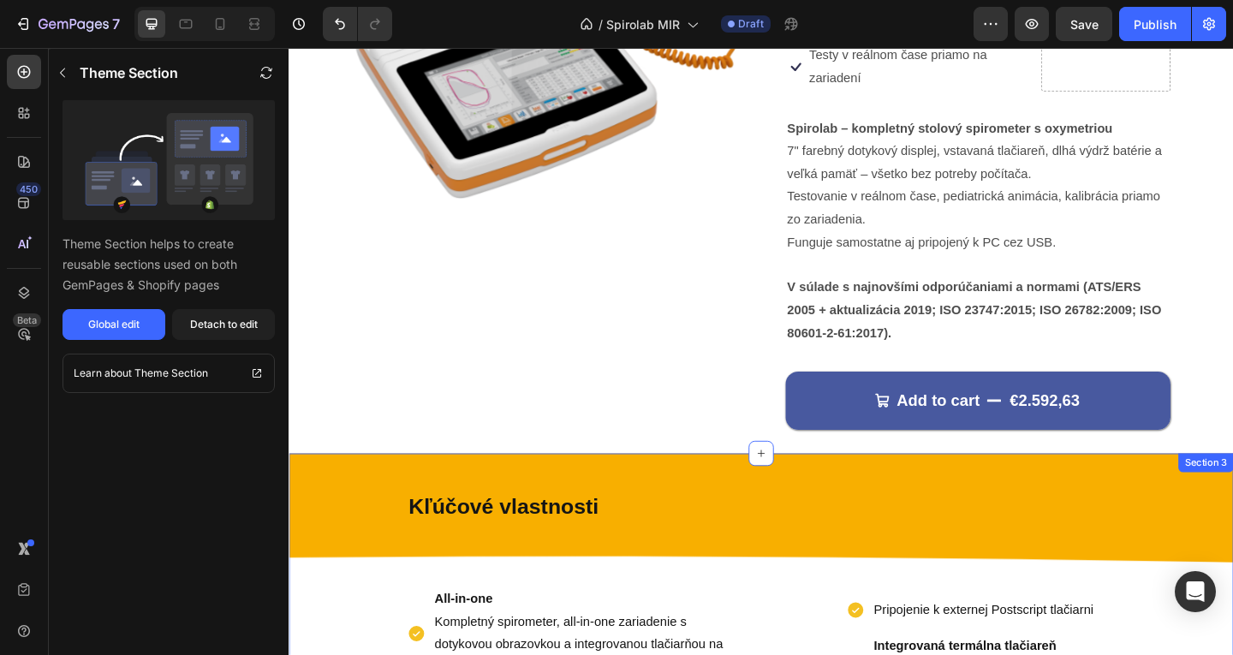
scroll to position [0, 0]
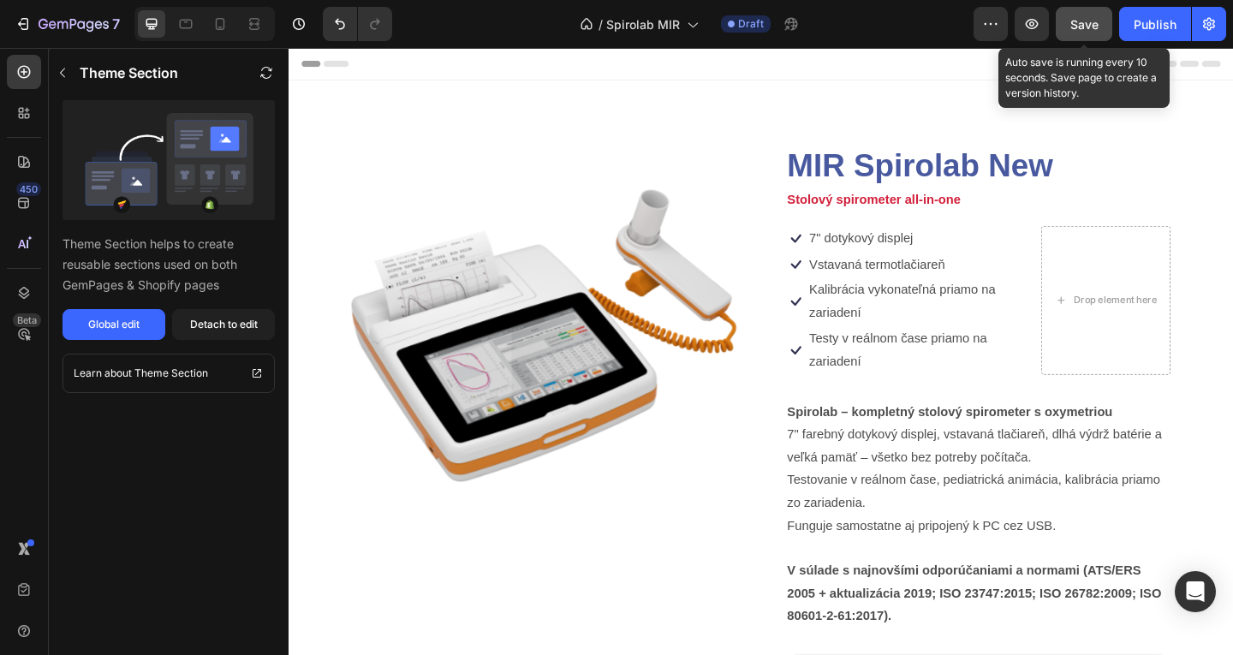
click at [1058, 19] on button "Save" at bounding box center [1084, 24] width 57 height 34
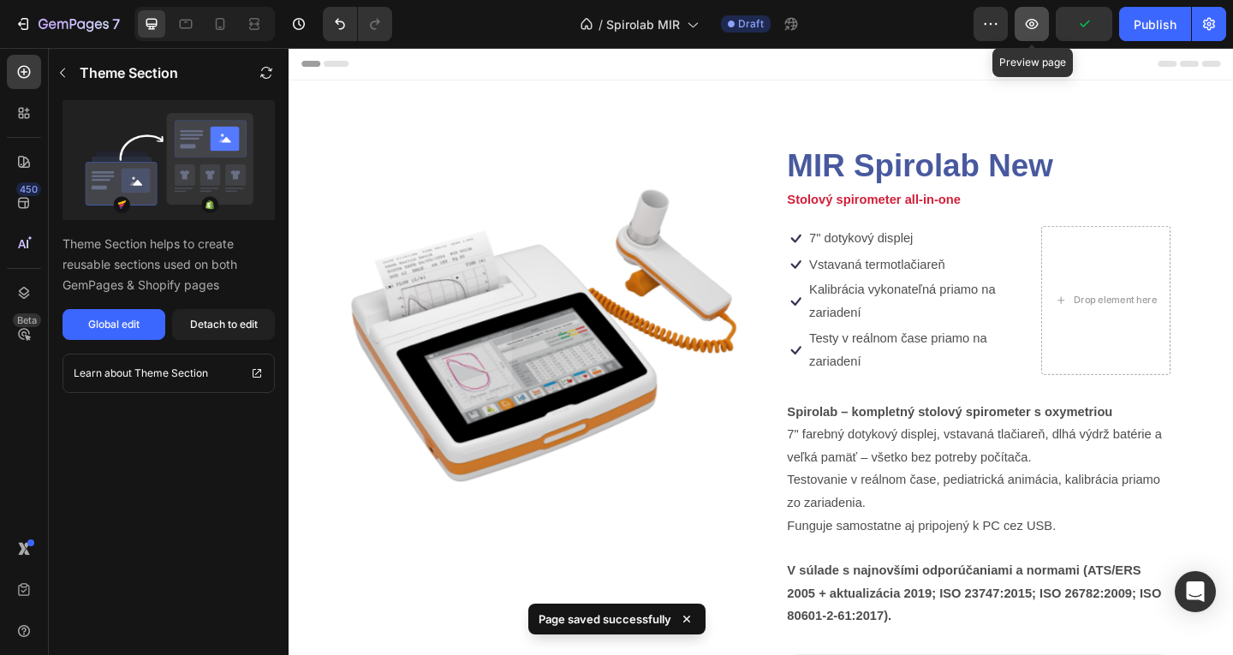
click at [1036, 23] on icon "button" at bounding box center [1031, 23] width 17 height 17
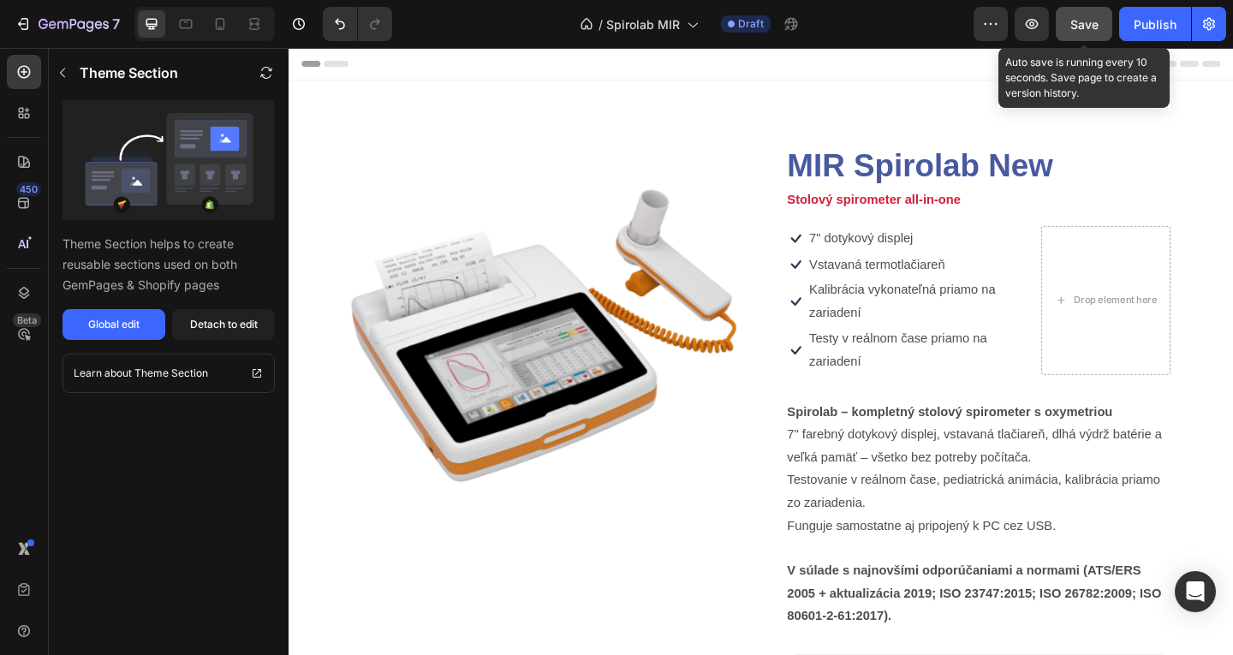
click at [1103, 28] on button "Save" at bounding box center [1084, 24] width 57 height 34
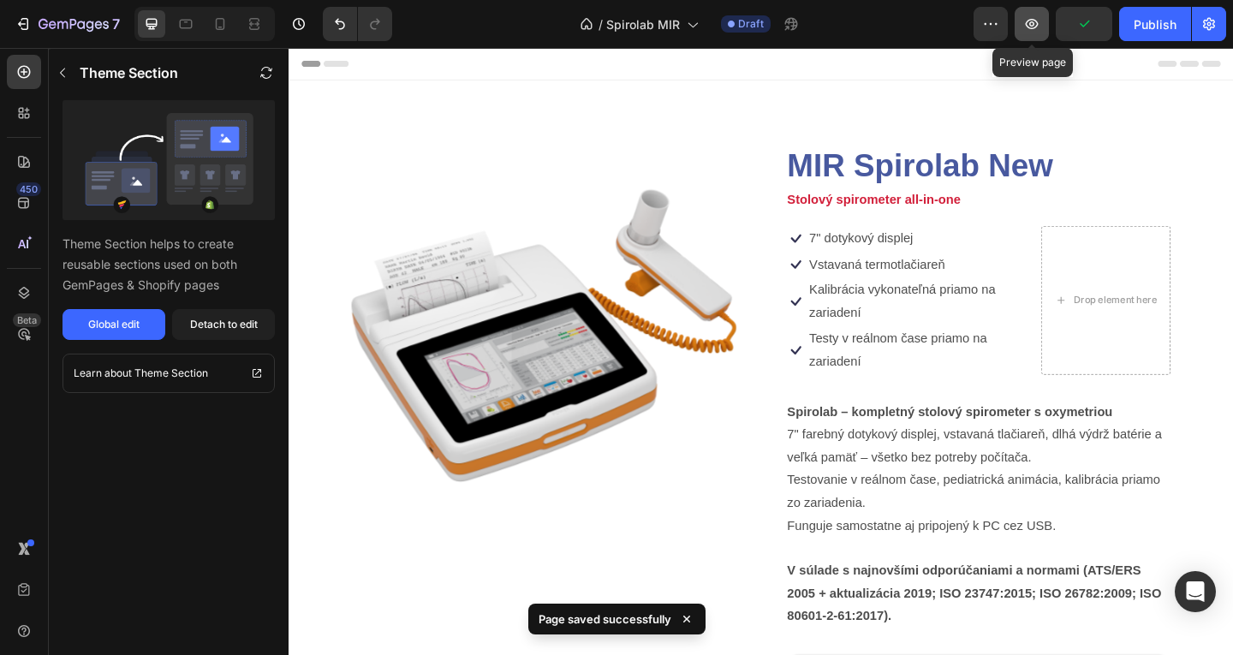
click at [1027, 25] on icon "button" at bounding box center [1031, 23] width 17 height 17
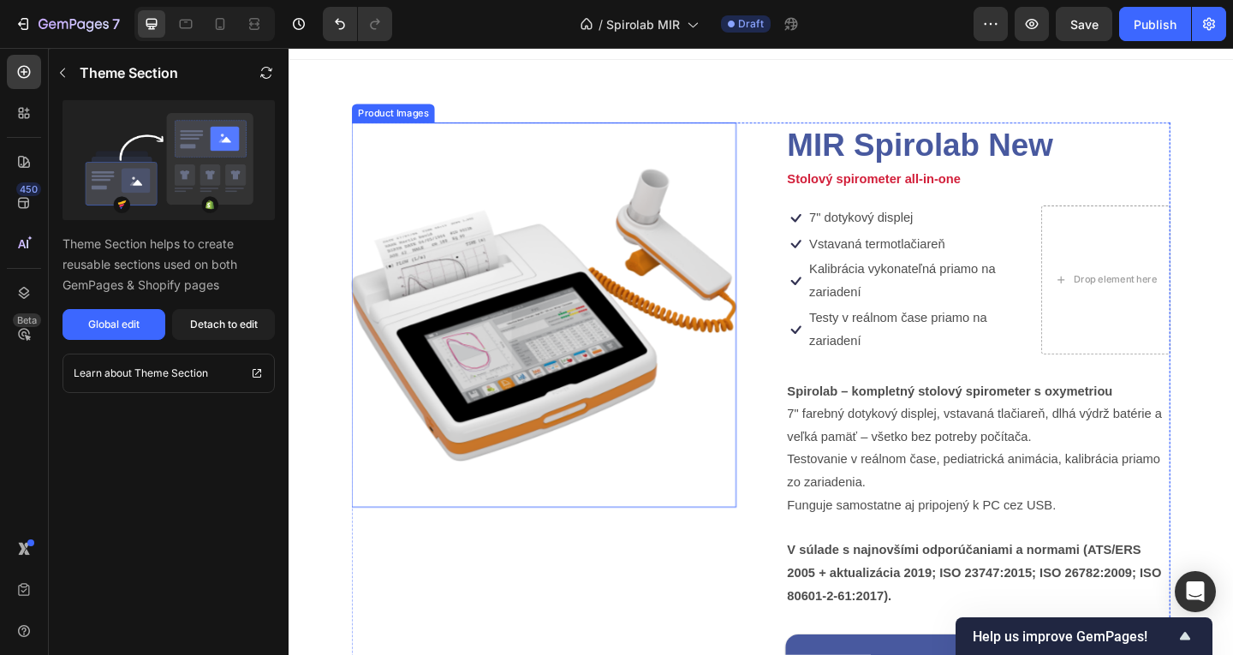
scroll to position [184, 0]
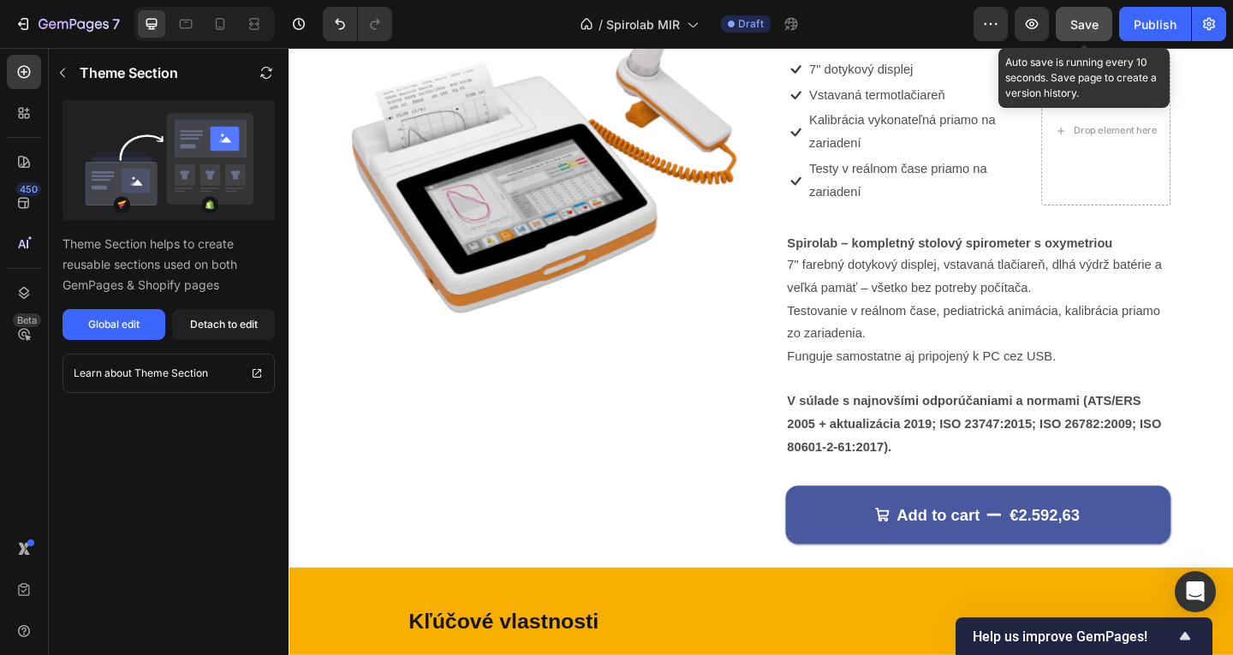
click at [1083, 38] on button "Save" at bounding box center [1084, 24] width 57 height 34
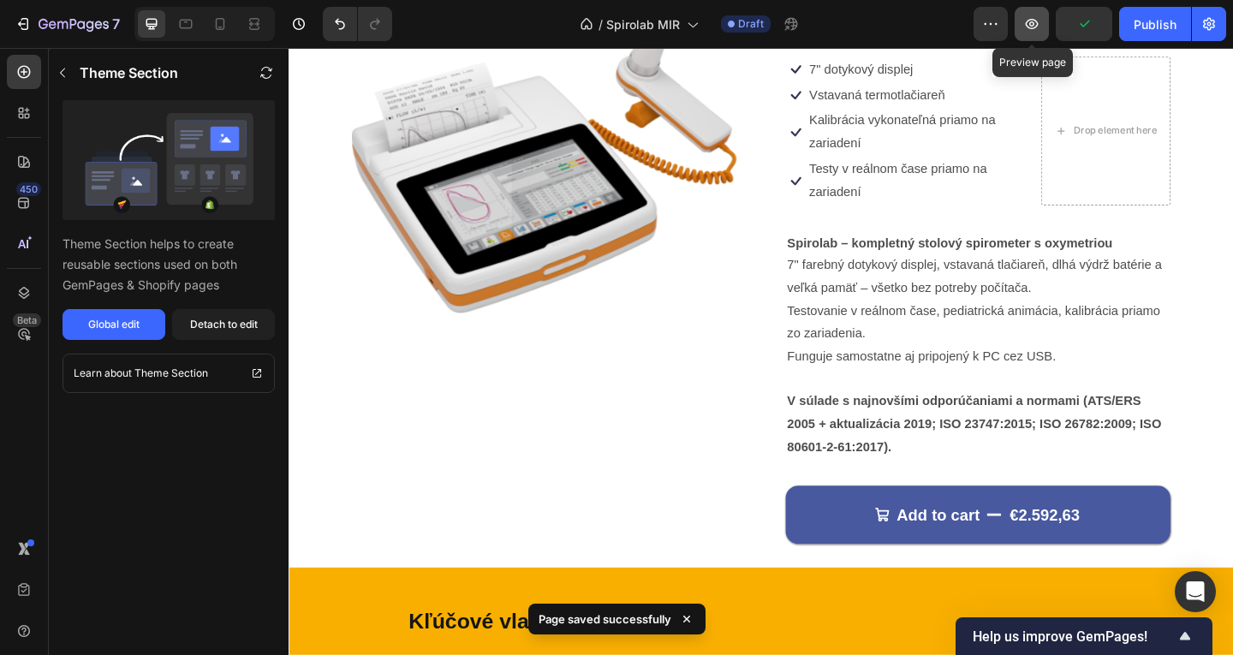
click at [1034, 26] on icon "button" at bounding box center [1031, 23] width 5 height 5
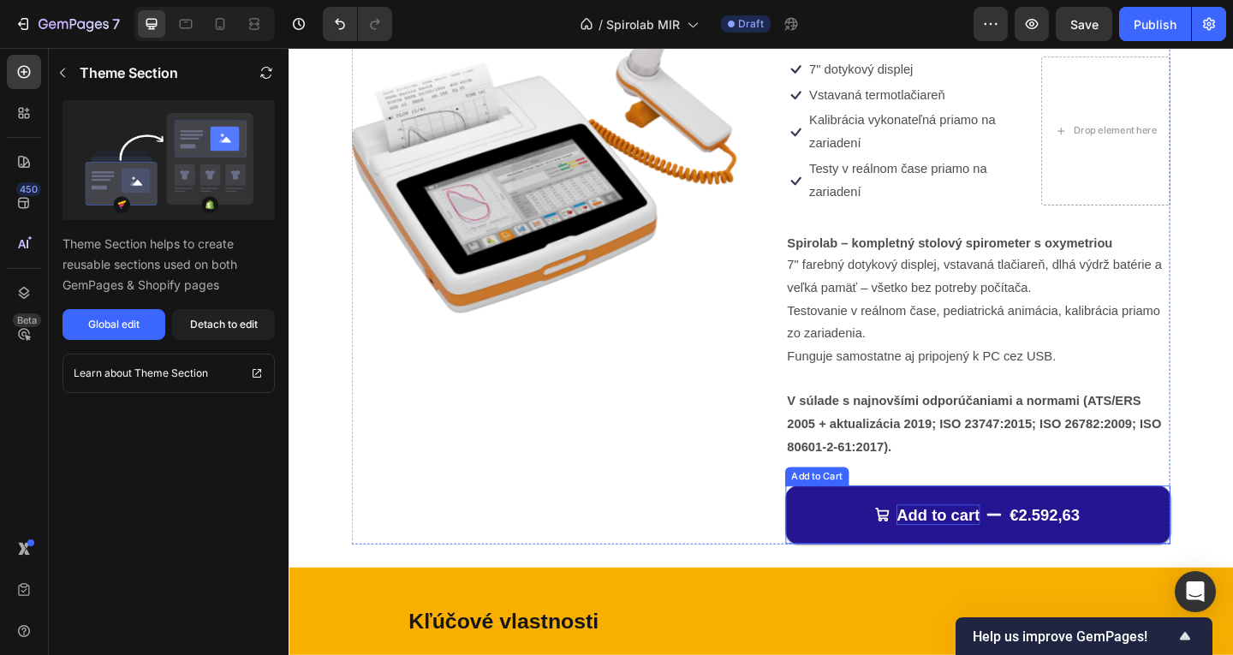
click at [963, 552] on div "Add to cart" at bounding box center [995, 556] width 91 height 22
click at [963, 553] on div "Add to cart" at bounding box center [995, 556] width 91 height 22
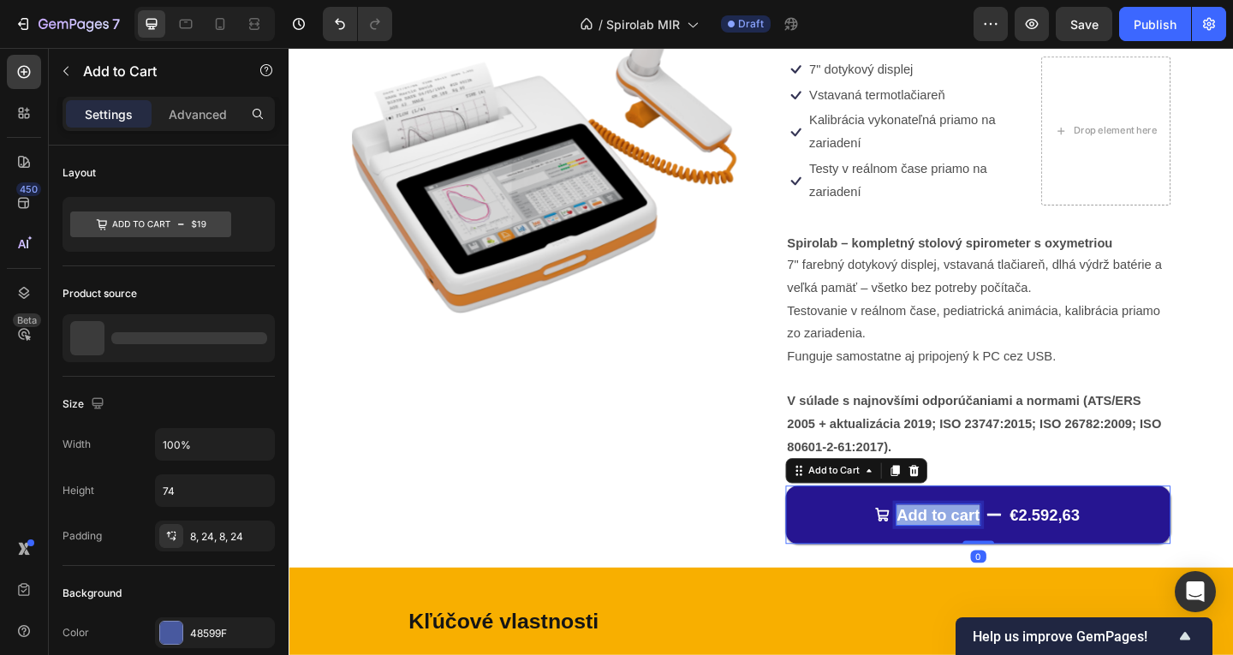
click at [963, 553] on p "Add to cart" at bounding box center [995, 556] width 91 height 22
click at [963, 554] on p "Add to cart" at bounding box center [995, 556] width 91 height 22
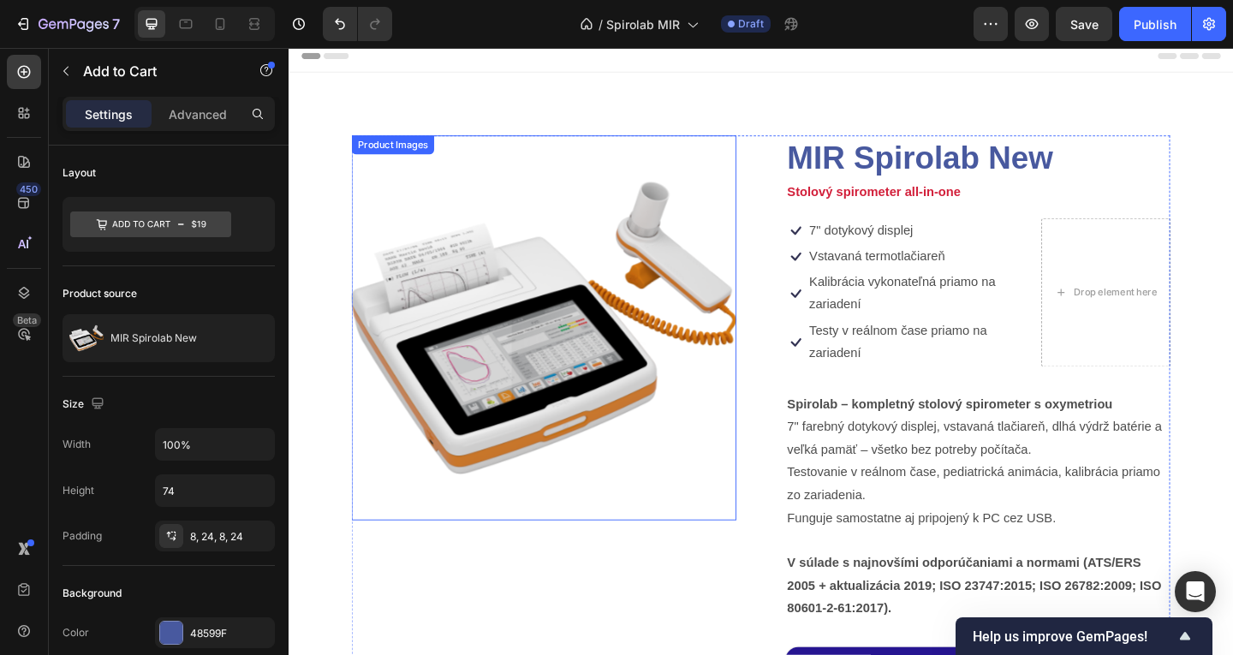
scroll to position [0, 0]
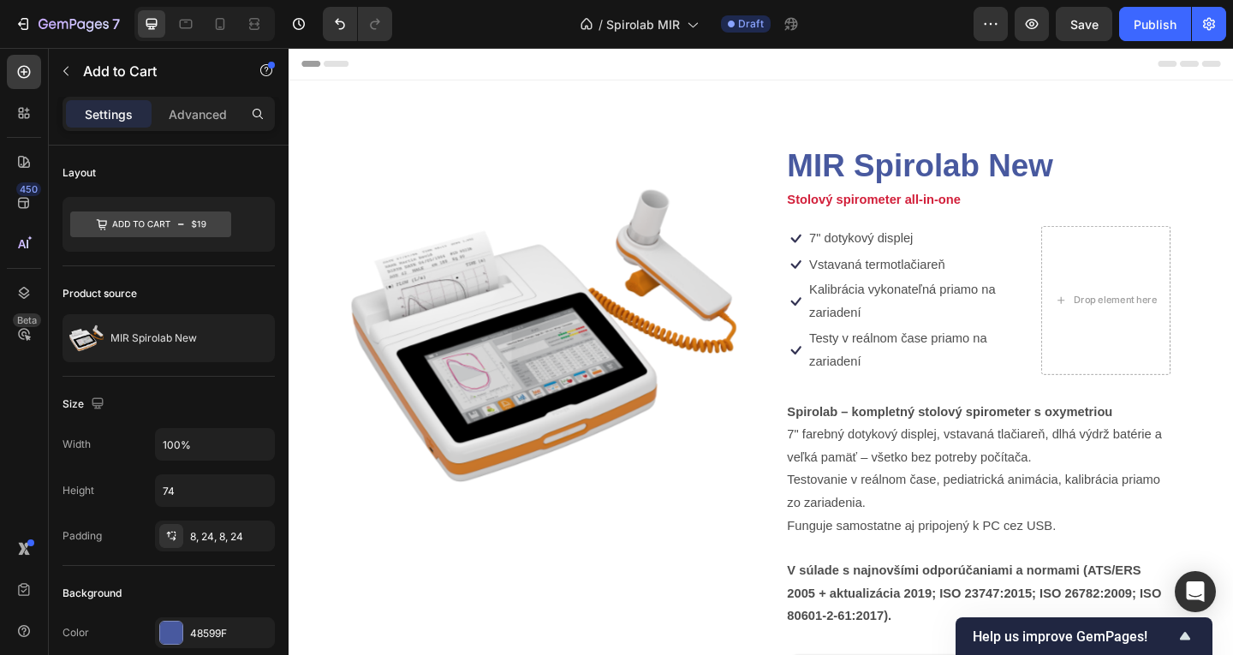
click at [1076, 42] on div "7 Version history / Spirolab MIR Draft Preview Save Publish" at bounding box center [616, 24] width 1233 height 49
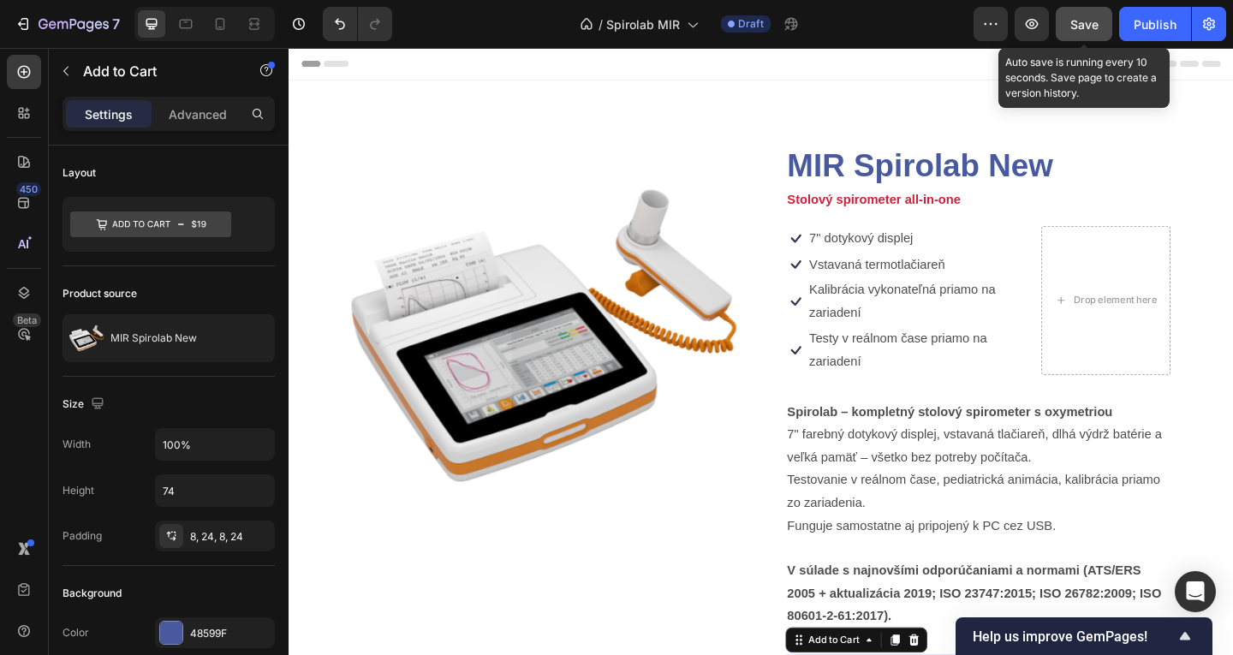
click at [1074, 39] on button "Save" at bounding box center [1084, 24] width 57 height 34
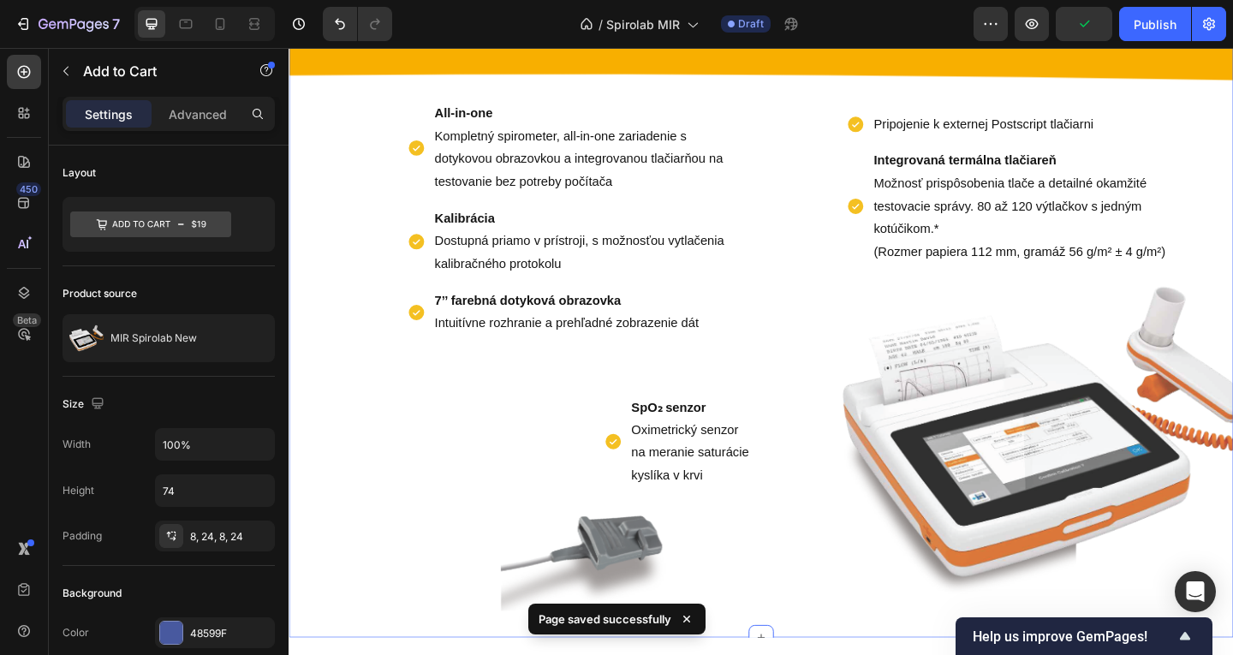
scroll to position [942, 0]
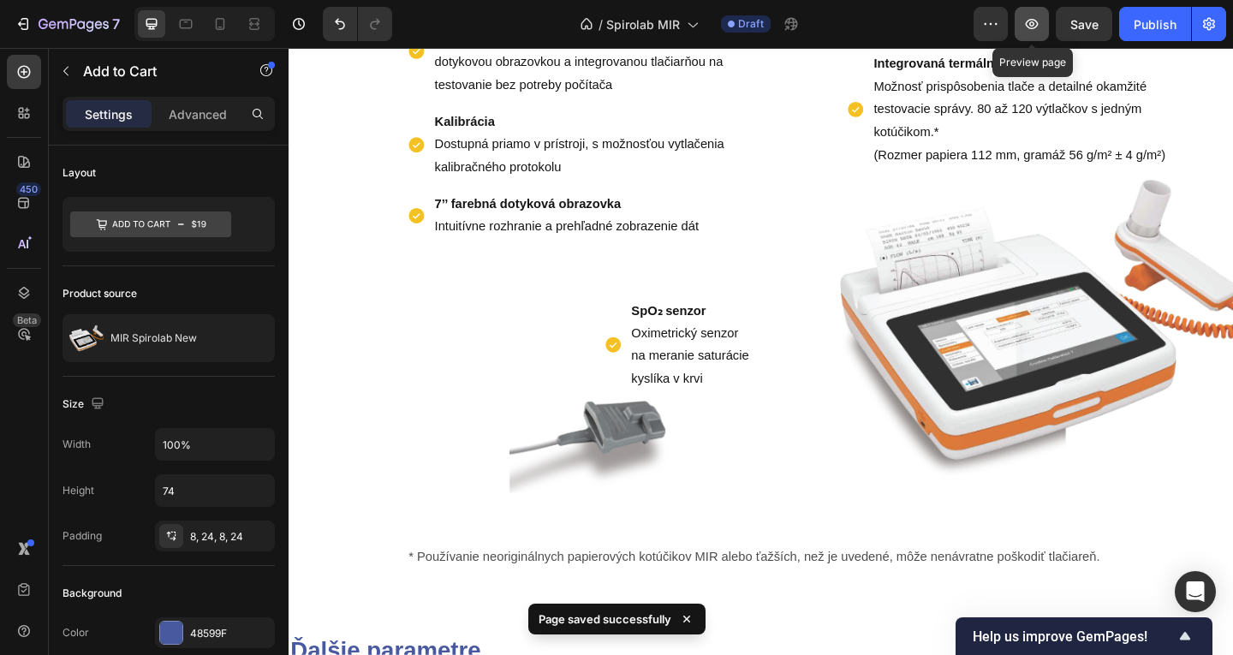
click at [1030, 37] on button "button" at bounding box center [1032, 24] width 34 height 34
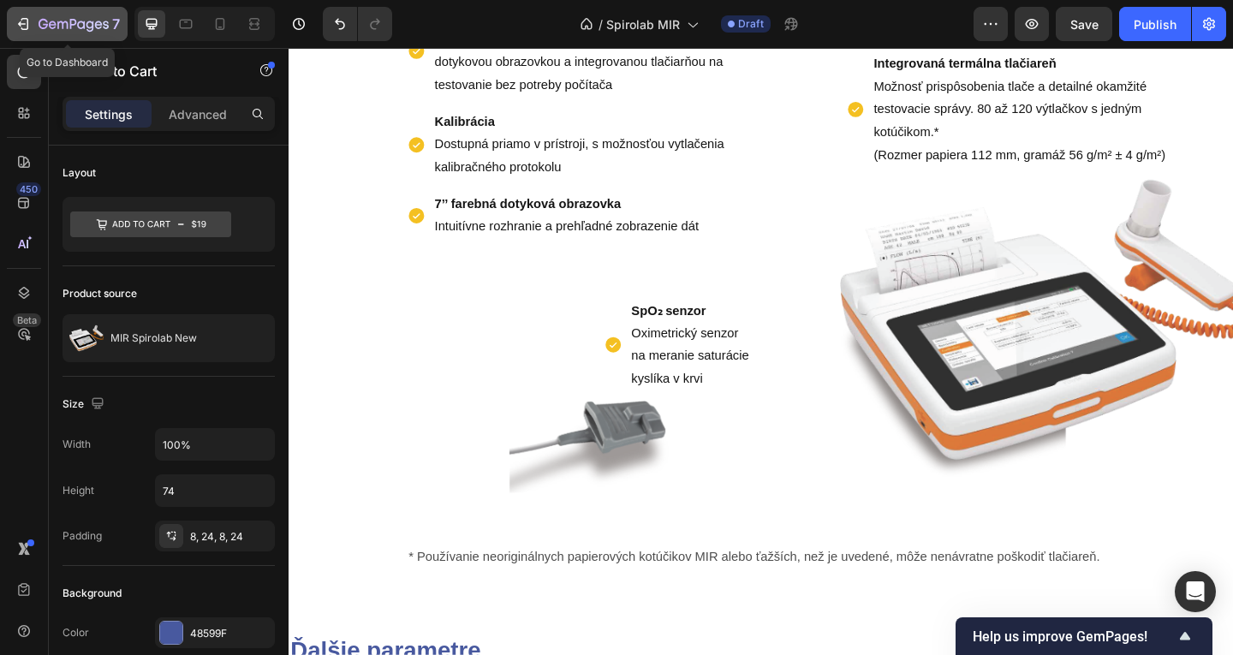
click at [83, 35] on button "7" at bounding box center [67, 24] width 121 height 34
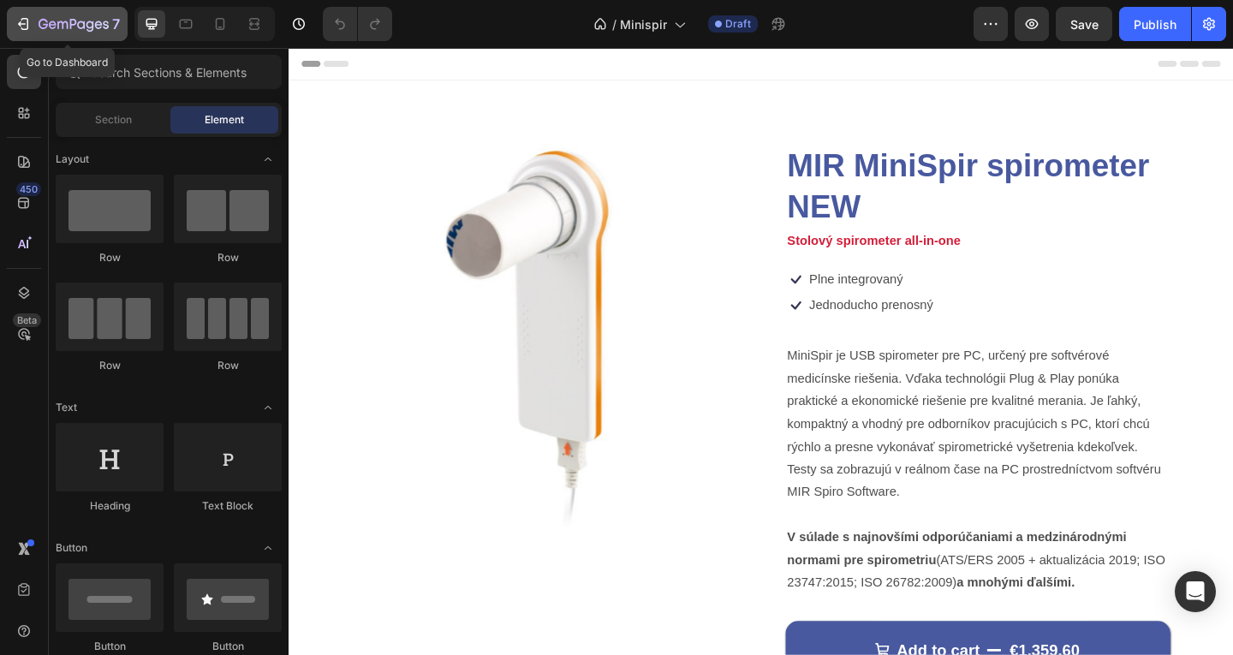
click at [75, 24] on icon "button" at bounding box center [73, 24] width 7 height 10
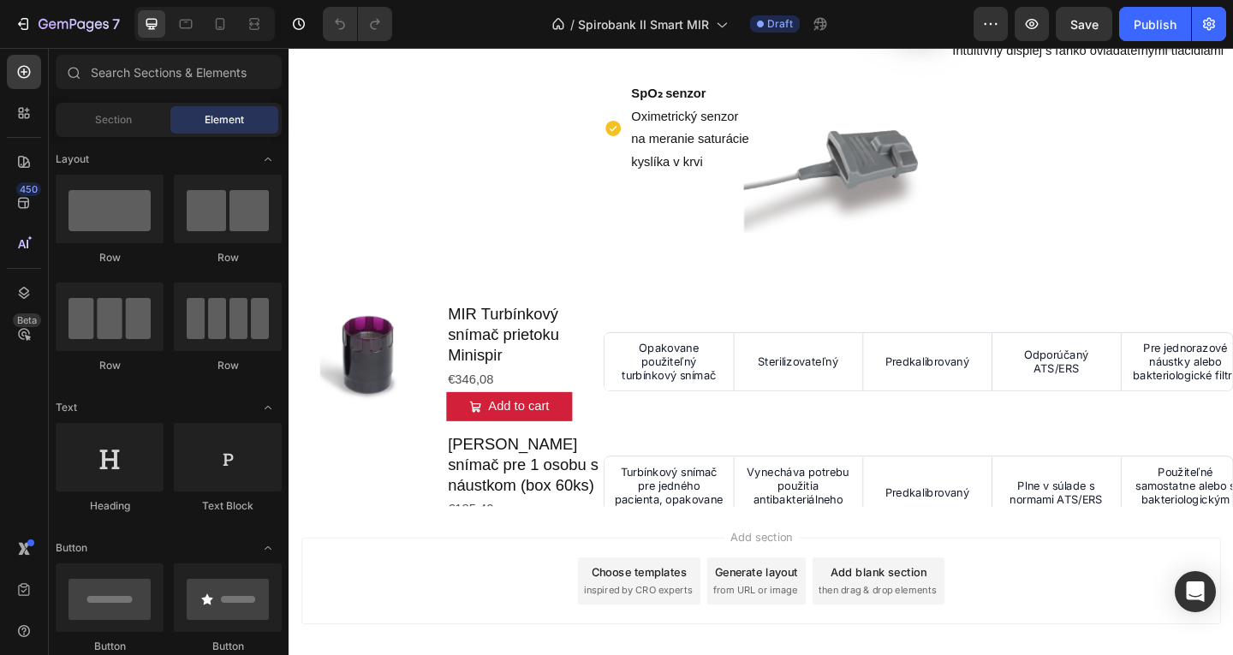
scroll to position [1285, 0]
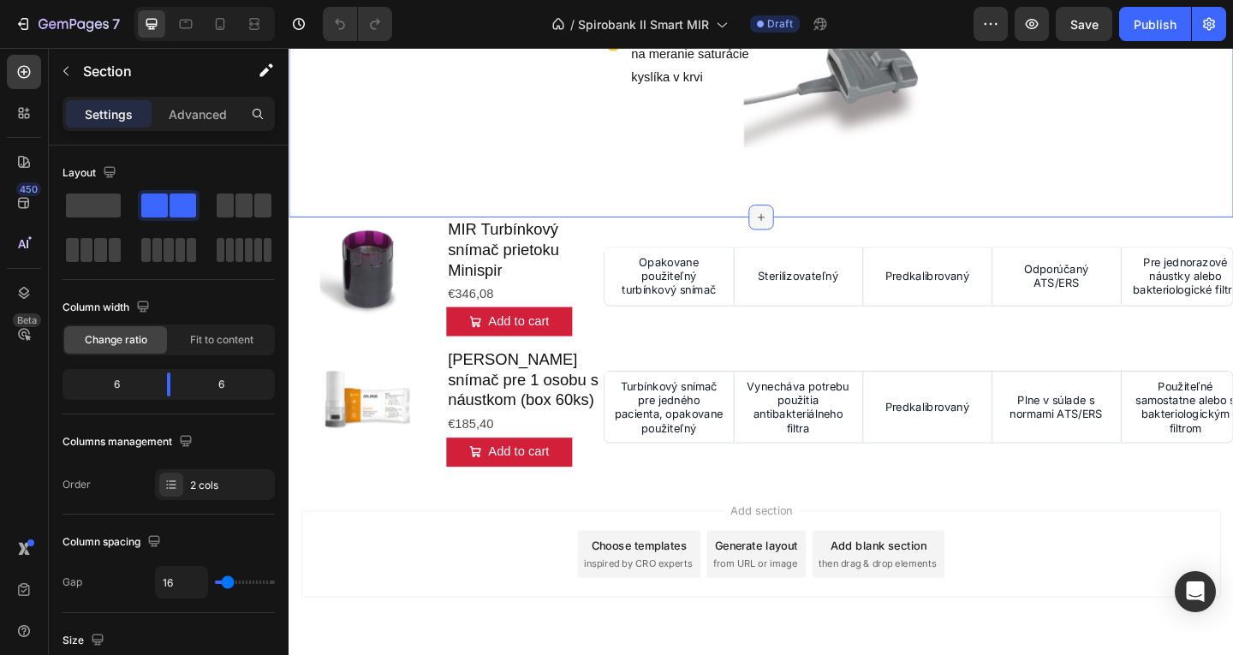
click at [797, 239] on icon at bounding box center [803, 232] width 14 height 14
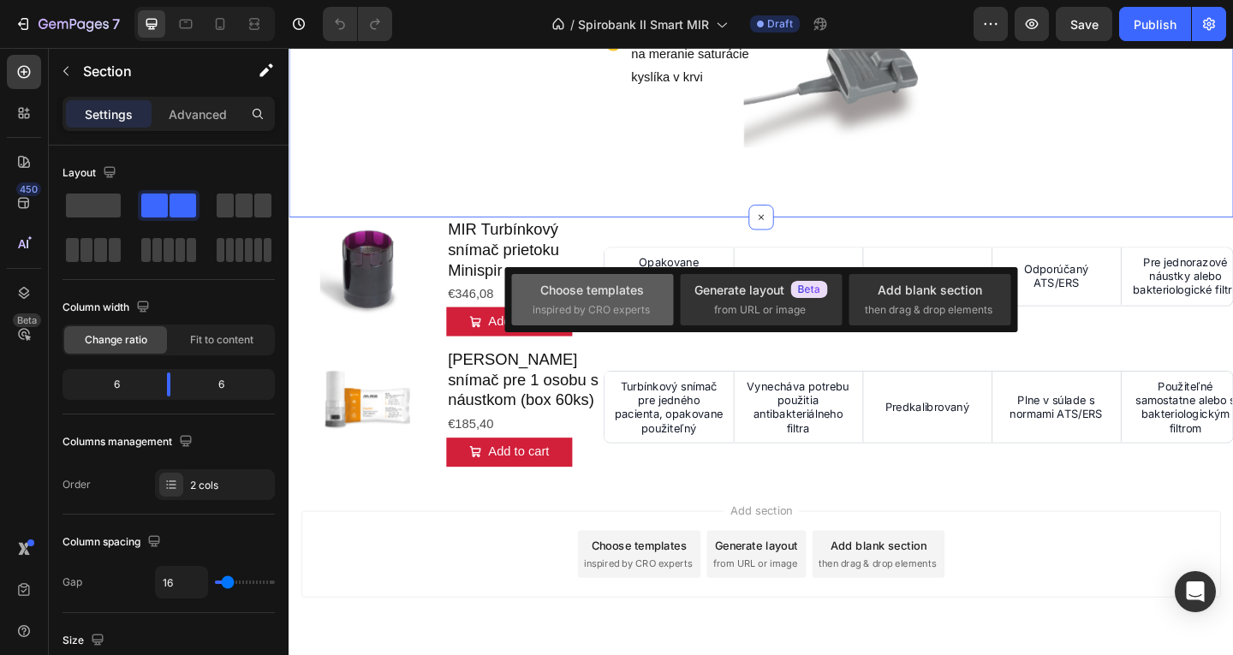
click at [572, 307] on span "inspired by CRO experts" at bounding box center [591, 309] width 117 height 15
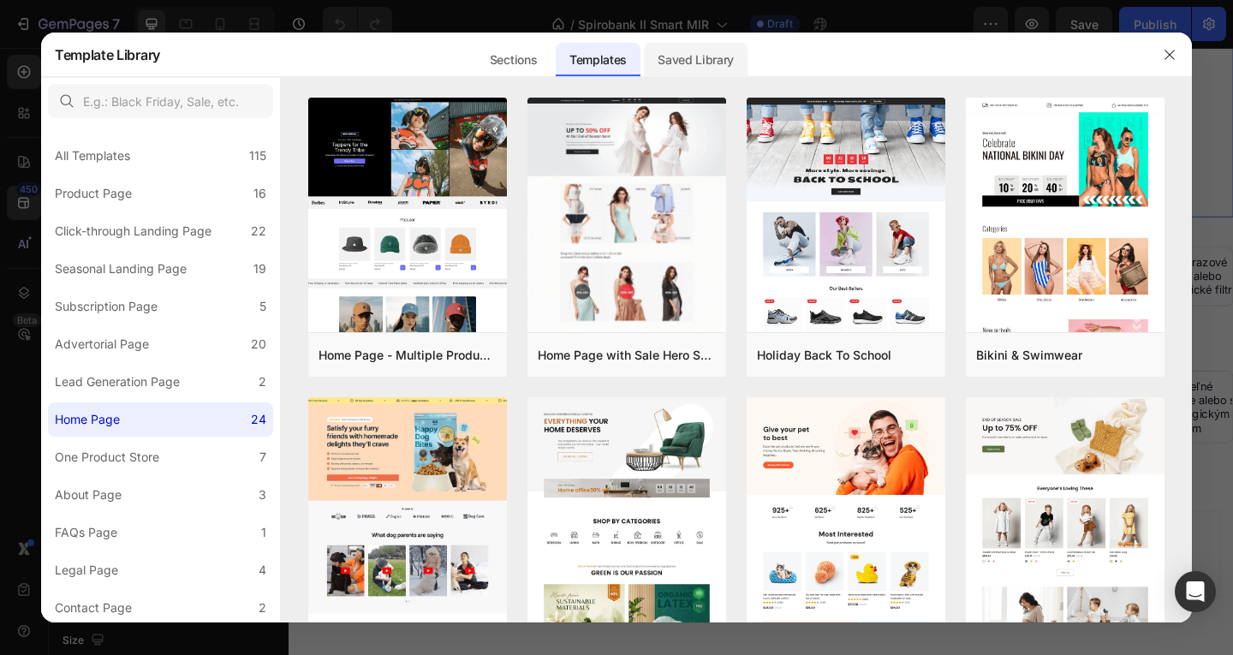
click at [698, 51] on div "Saved Library" at bounding box center [696, 60] width 104 height 34
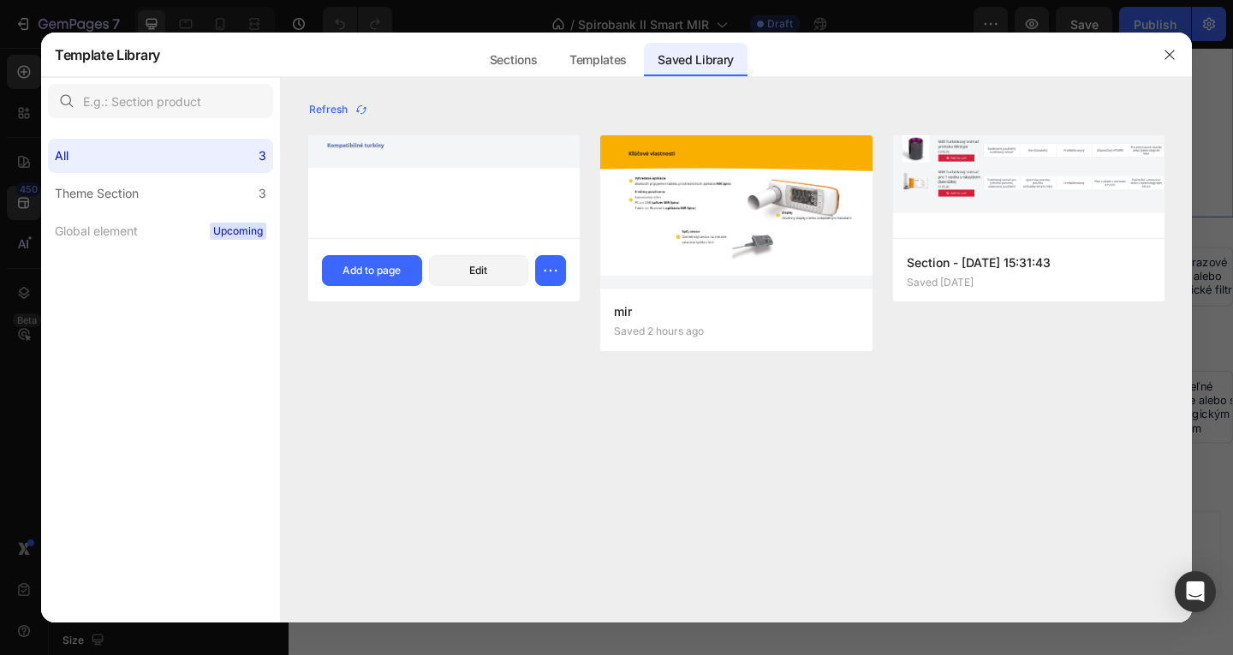
click at [412, 181] on div at bounding box center [443, 186] width 271 height 103
click at [402, 263] on button "Add to page" at bounding box center [372, 270] width 100 height 31
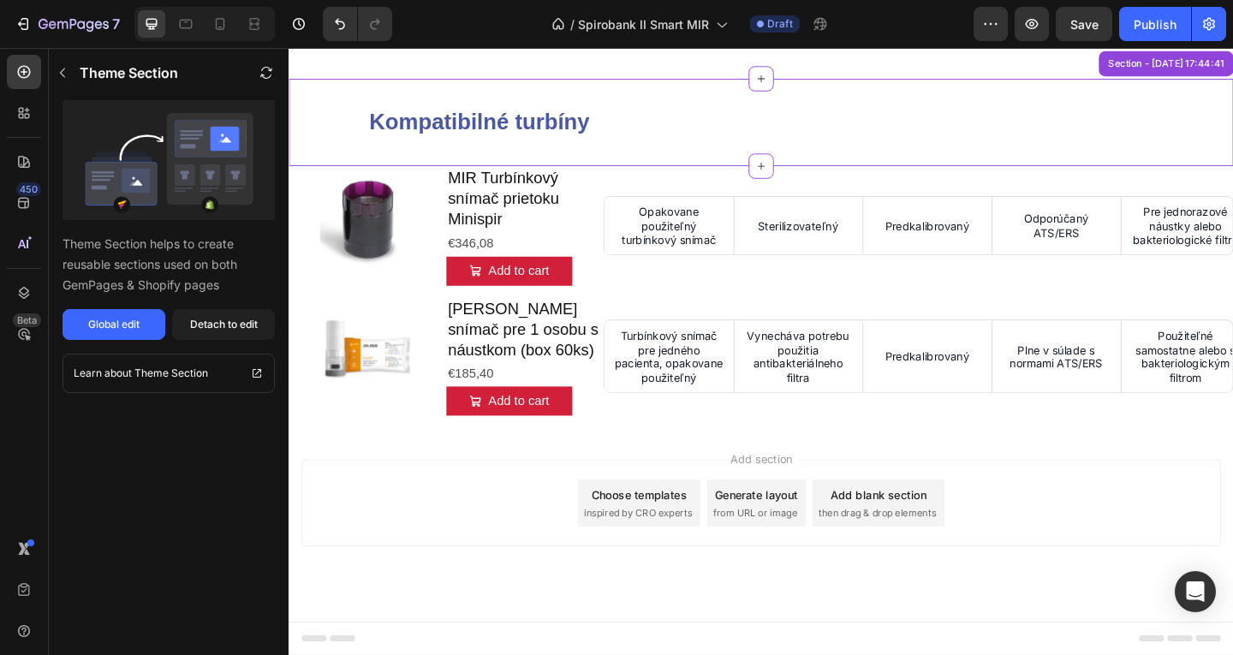
scroll to position [1459, 0]
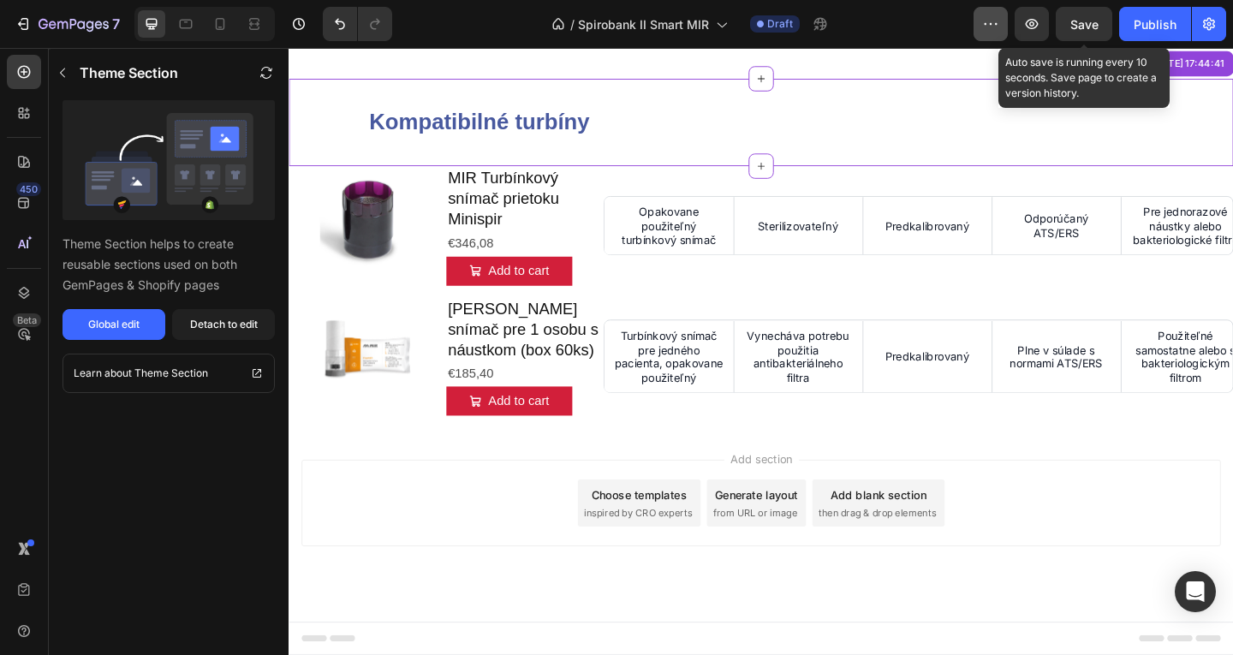
drag, startPoint x: 1076, startPoint y: 36, endPoint x: 1005, endPoint y: 36, distance: 70.2
click at [1074, 36] on button "Save" at bounding box center [1084, 24] width 57 height 34
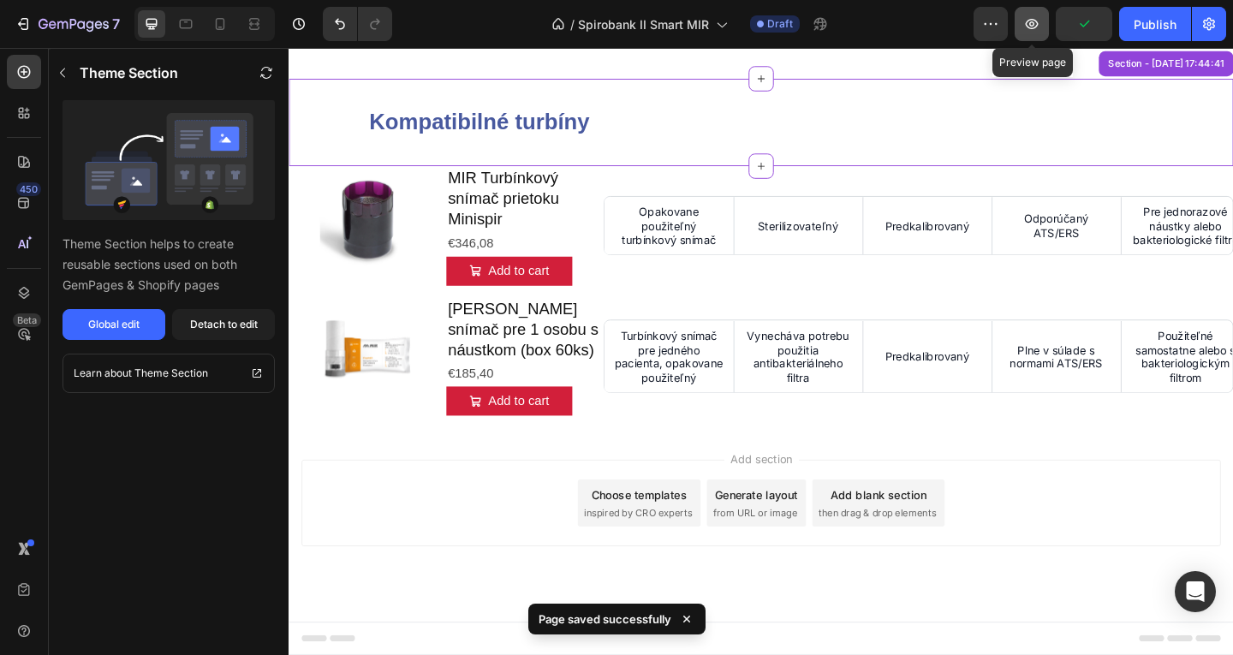
click at [1020, 26] on button "button" at bounding box center [1032, 24] width 34 height 34
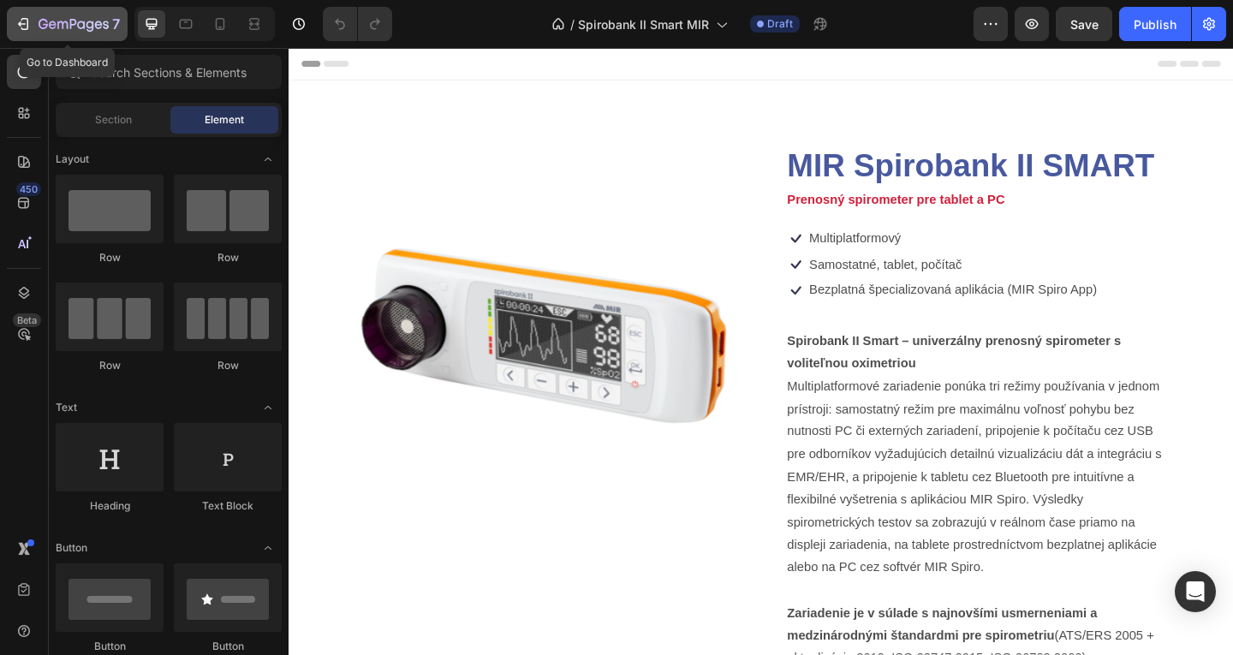
click at [47, 11] on button "7" at bounding box center [67, 24] width 121 height 34
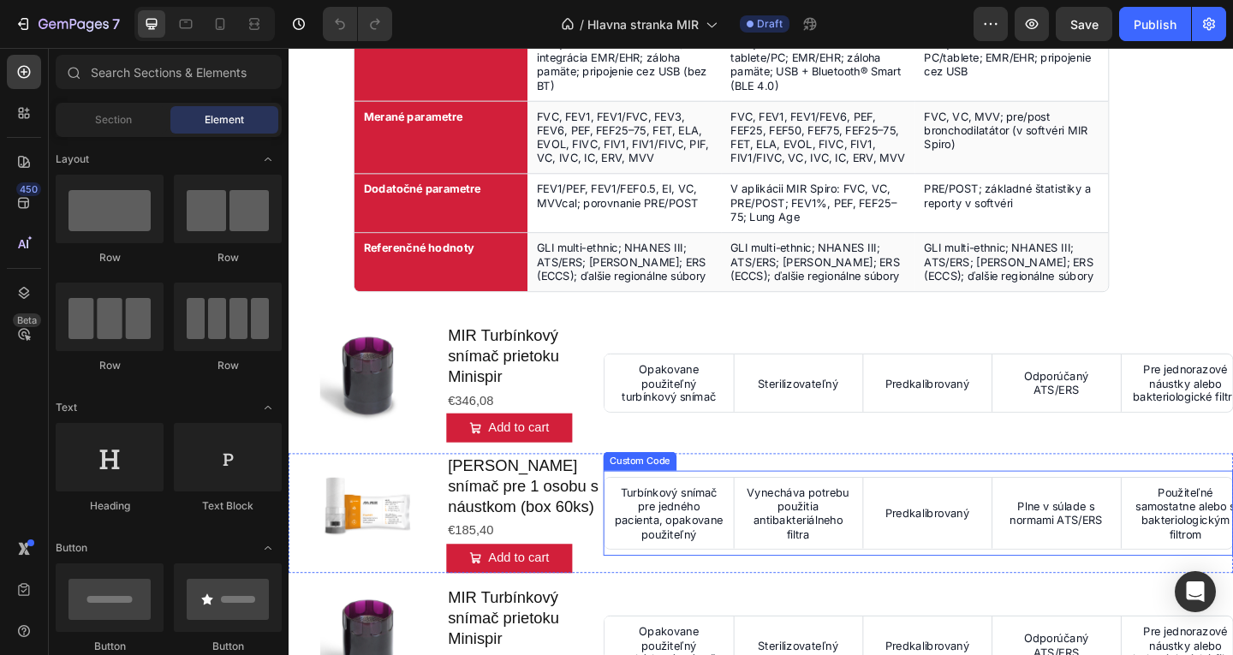
scroll to position [2046, 0]
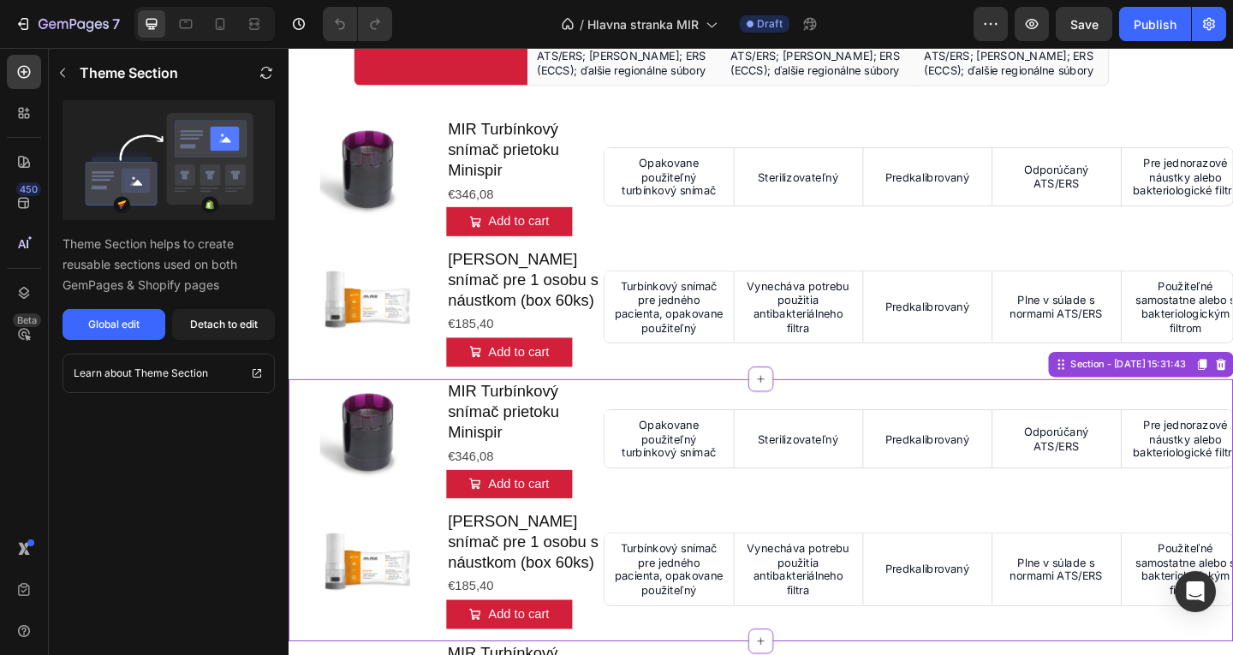
click at [656, 408] on div "Opakovane použiteľný turbínkový snímač Sterilizovateľný Predkalibrovaný Odporúč…" at bounding box center [973, 473] width 685 height 130
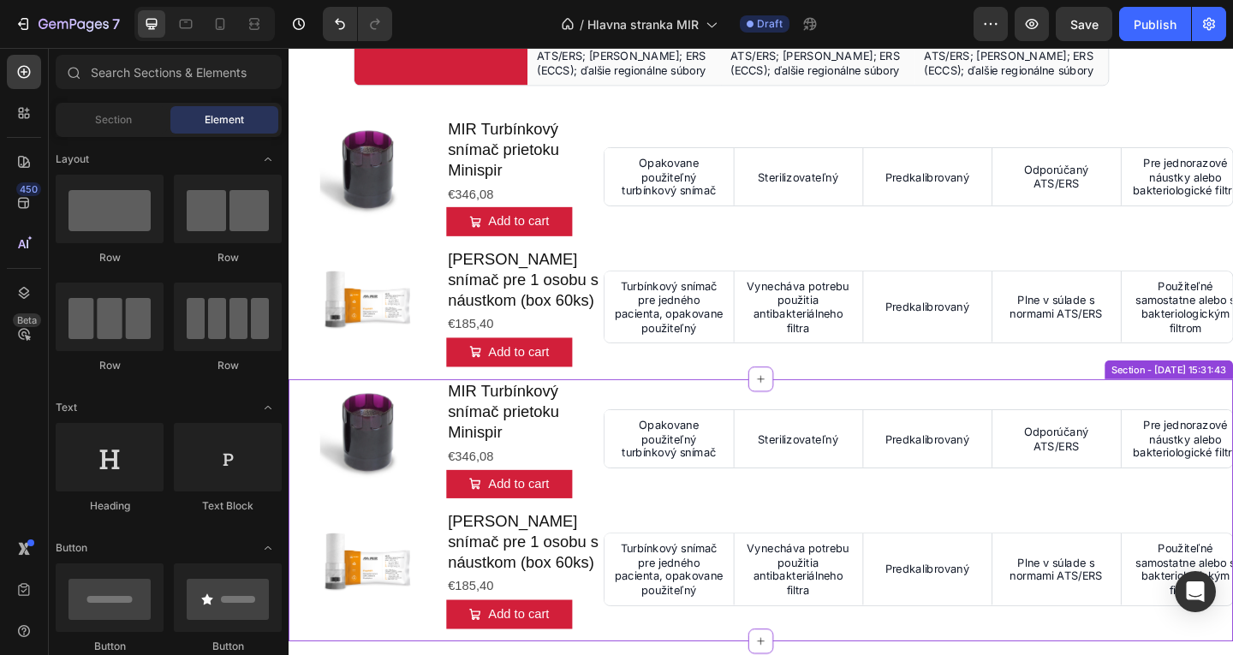
click at [1232, 396] on div "Section - [DATE] 15:31:43" at bounding box center [1247, 398] width 140 height 21
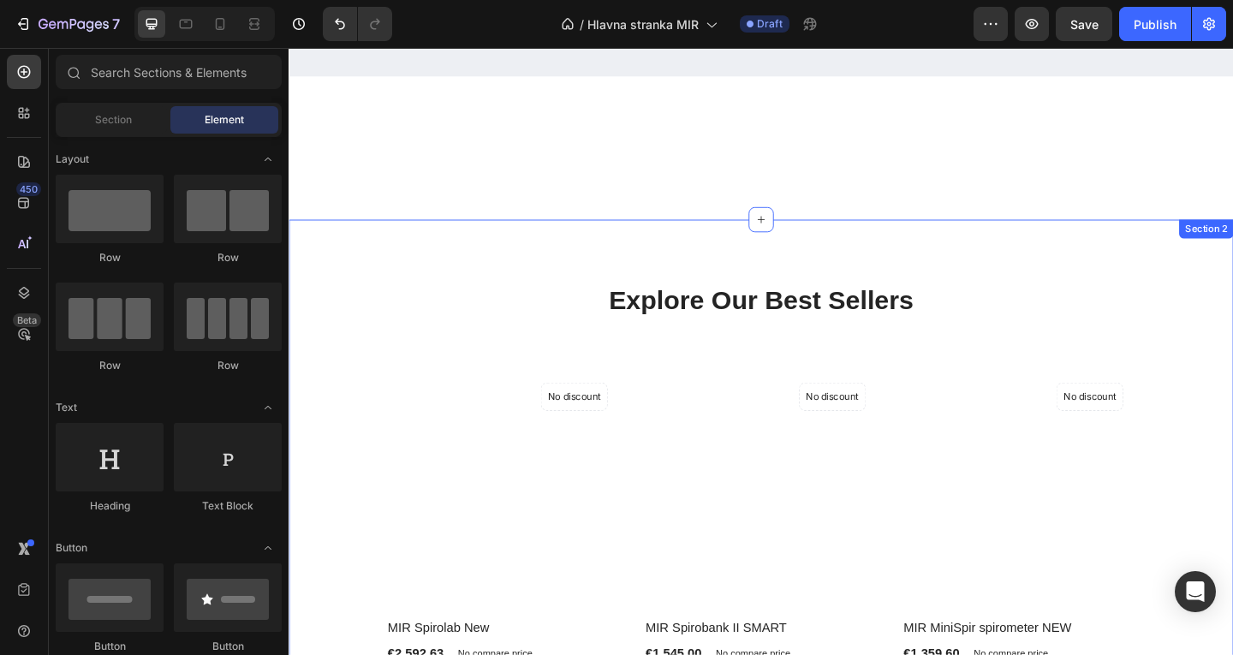
scroll to position [361, 0]
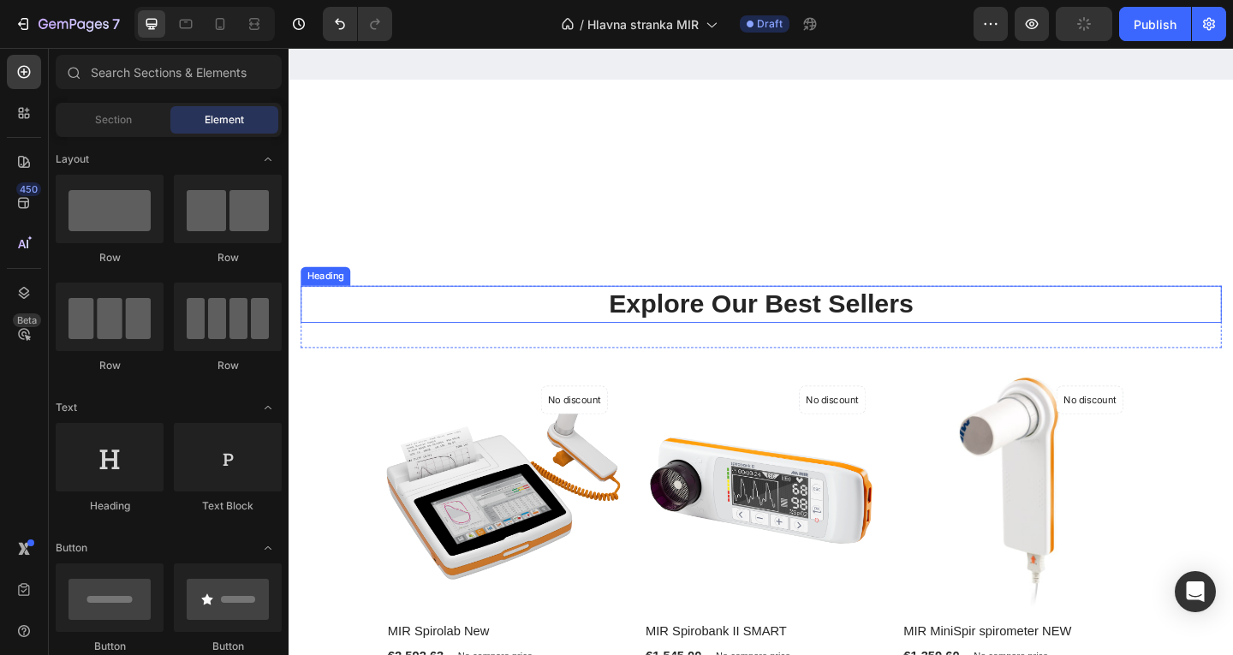
click at [713, 321] on p "Explore Our Best Sellers" at bounding box center [802, 326] width 999 height 37
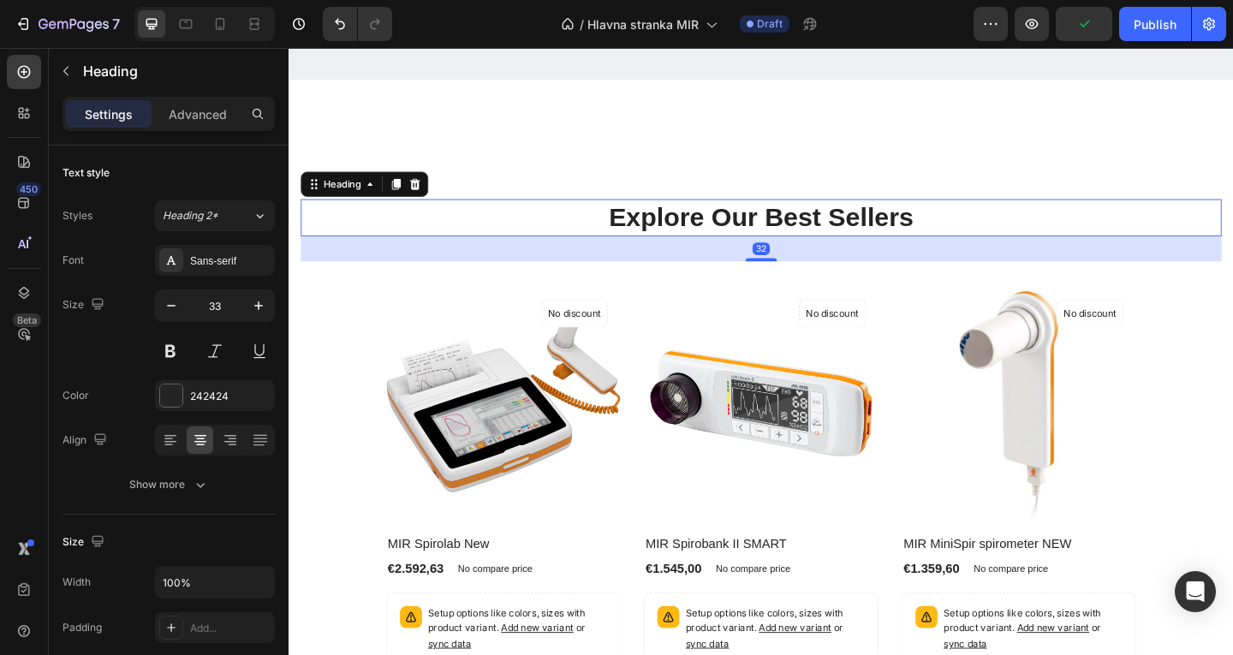
click at [1014, 251] on p "Explore Our Best Sellers" at bounding box center [802, 232] width 999 height 37
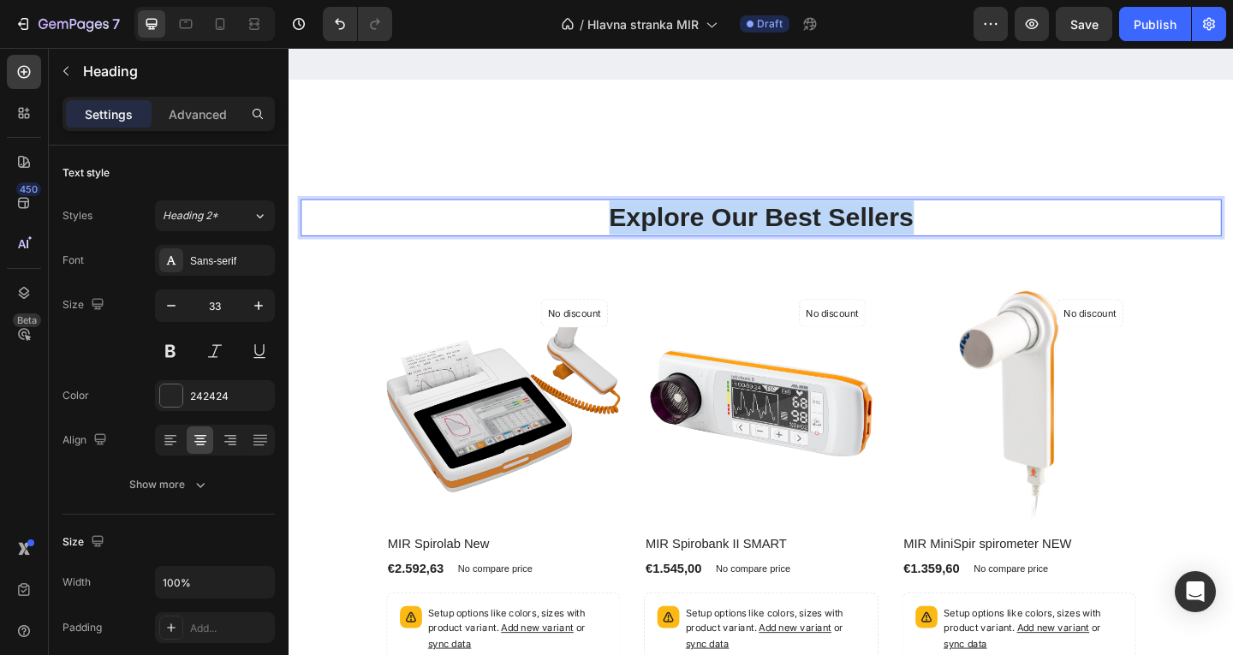
drag, startPoint x: 1014, startPoint y: 320, endPoint x: 528, endPoint y: 320, distance: 485.6
click at [528, 251] on p "Explore Our Best Sellers" at bounding box center [802, 232] width 999 height 37
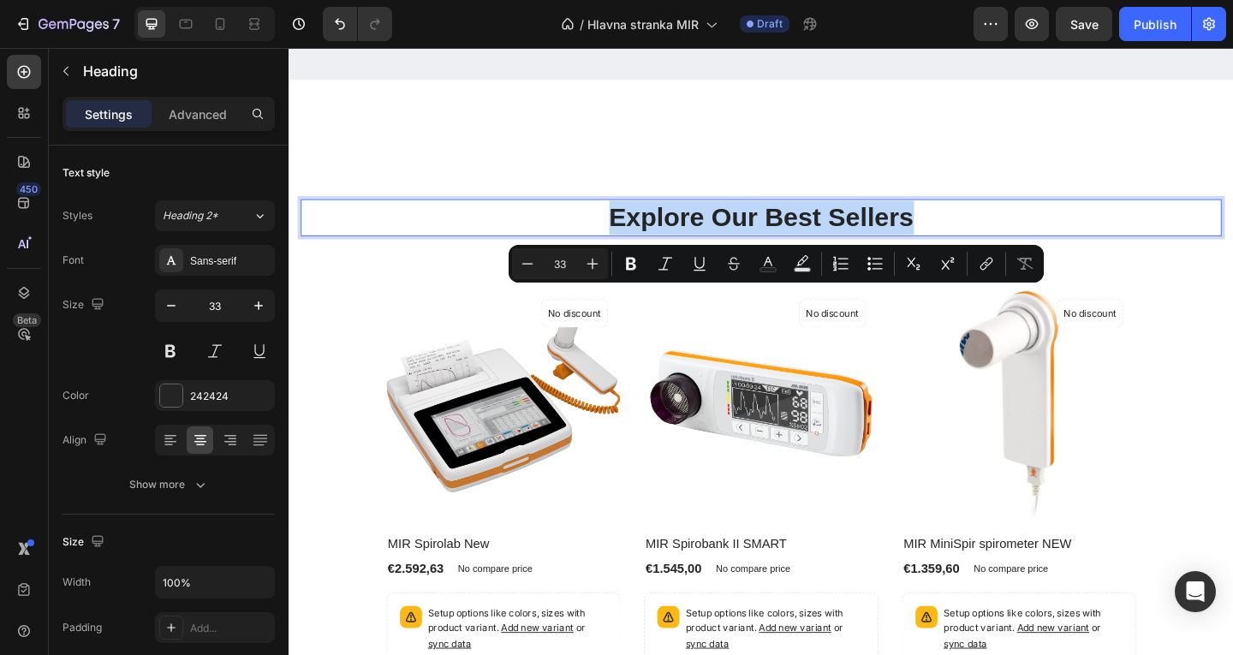
copy p "Explore Our Best Sellers"
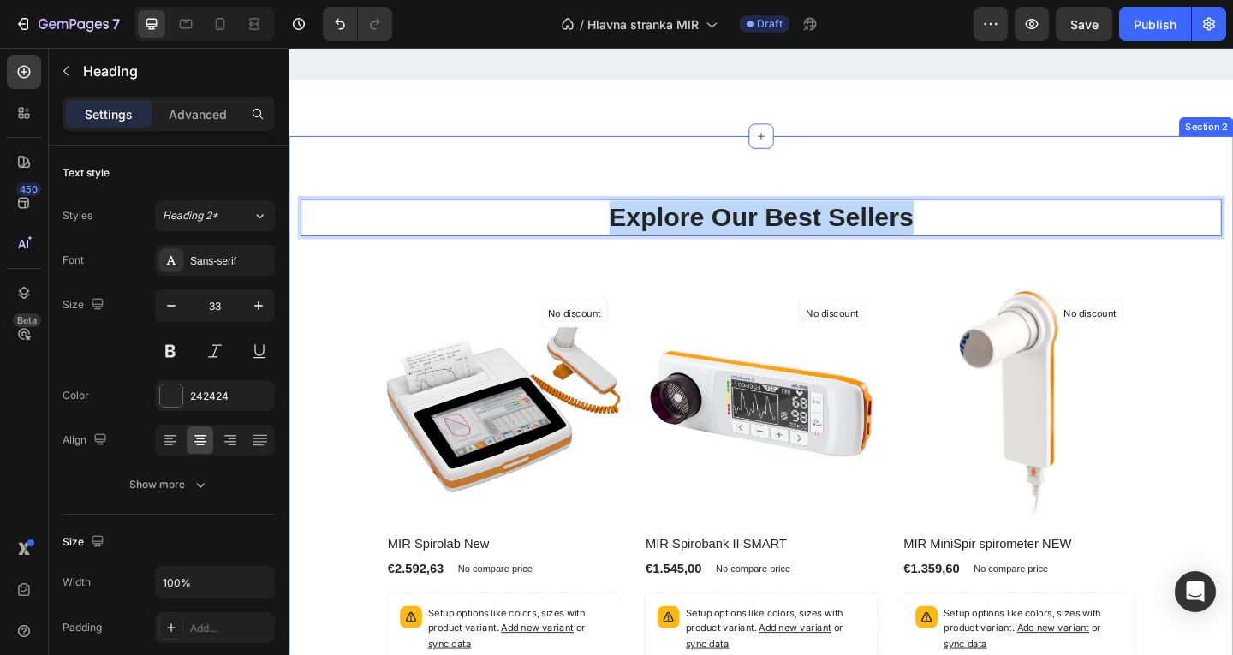
drag, startPoint x: 986, startPoint y: 316, endPoint x: 492, endPoint y: 304, distance: 494.3
click at [492, 304] on div "Explore Our Best Sellers Heading 32 Row (P) Images No discount Not be displayed…" at bounding box center [803, 500] width 1028 height 712
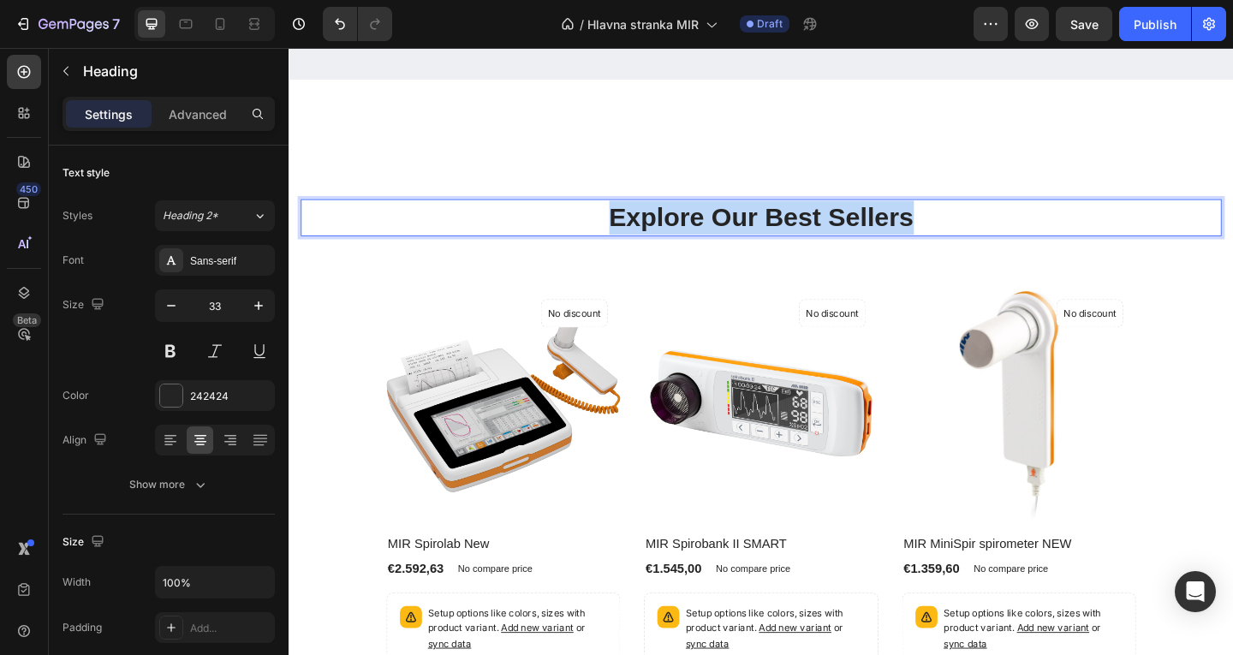
drag, startPoint x: 619, startPoint y: 320, endPoint x: 1169, endPoint y: 316, distance: 549.8
click at [1167, 251] on p "Explore Our Best Sellers" at bounding box center [802, 232] width 999 height 37
drag, startPoint x: 915, startPoint y: 335, endPoint x: 629, endPoint y: 332, distance: 285.2
click at [641, 251] on p "Naše produkty" at bounding box center [802, 232] width 999 height 37
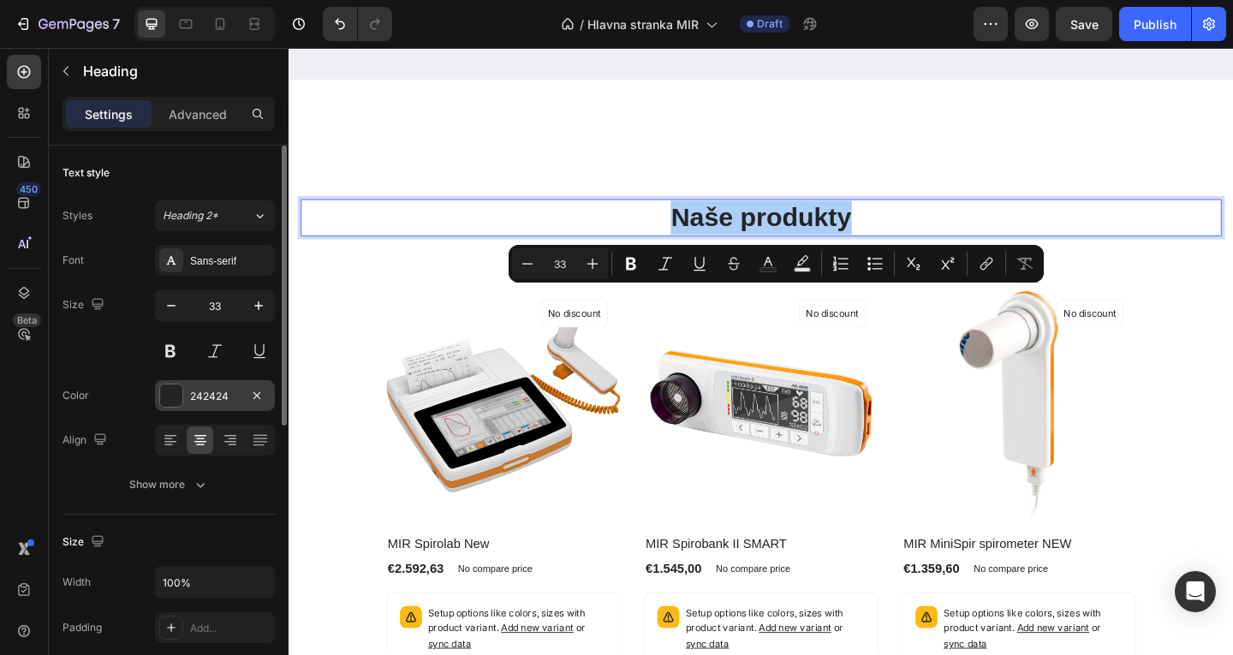
drag, startPoint x: 223, startPoint y: 396, endPoint x: 257, endPoint y: 419, distance: 40.9
click at [223, 396] on div "242424" at bounding box center [215, 396] width 50 height 15
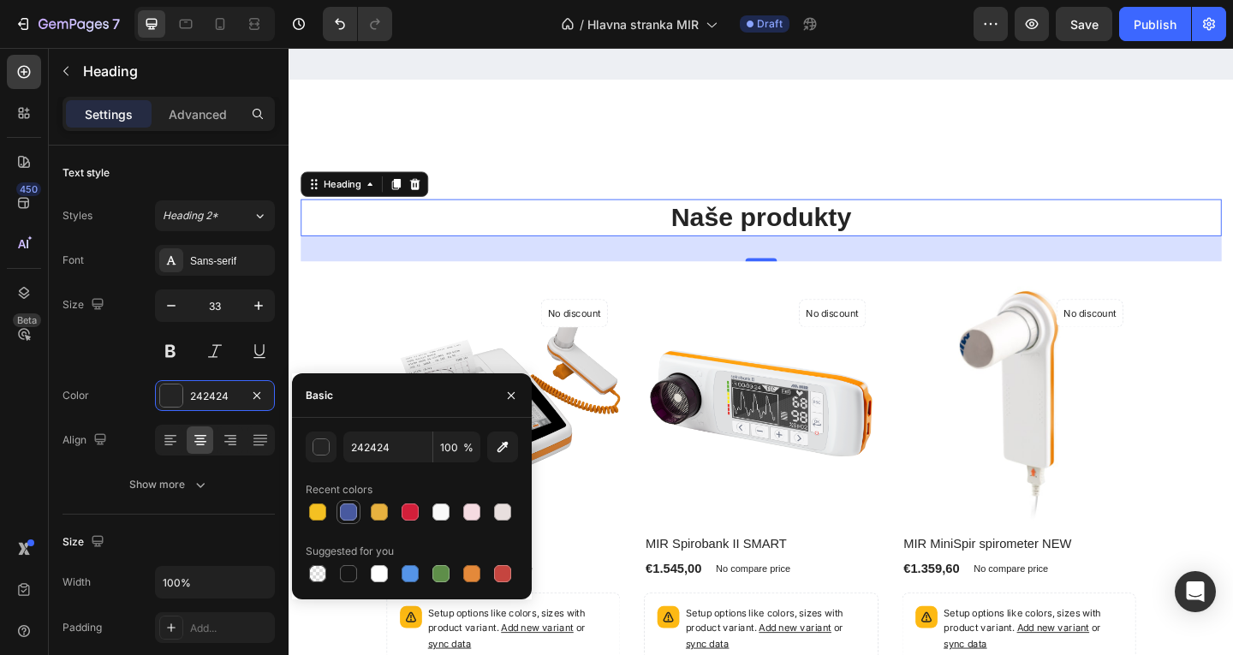
click at [349, 507] on div at bounding box center [348, 512] width 17 height 17
type input "48599F"
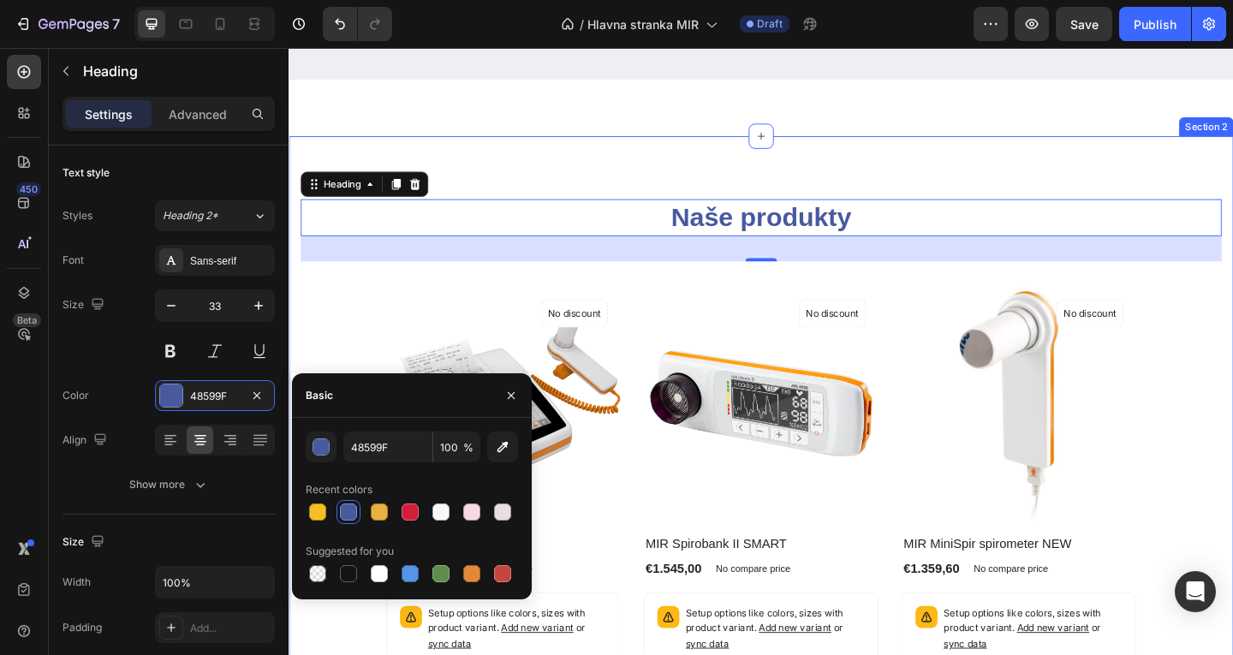
click at [667, 284] on div "Naše produkty Heading 32 Row (P) Images No discount Not be displayed when publi…" at bounding box center [803, 500] width 1028 height 712
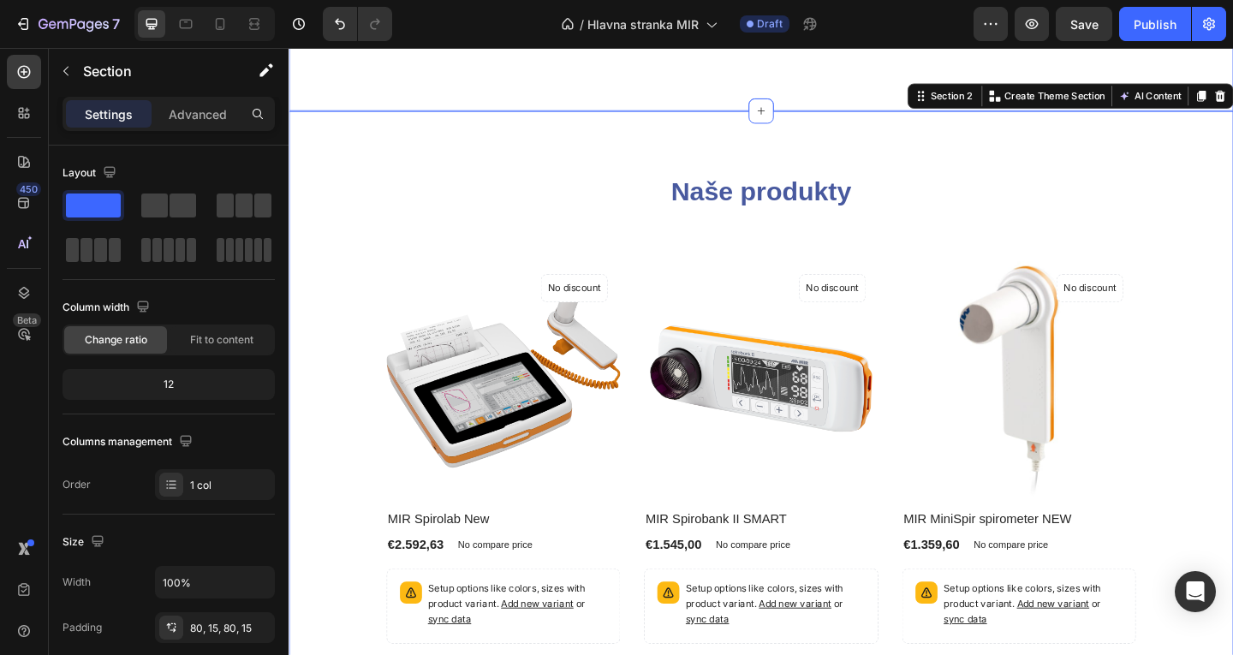
scroll to position [447, 0]
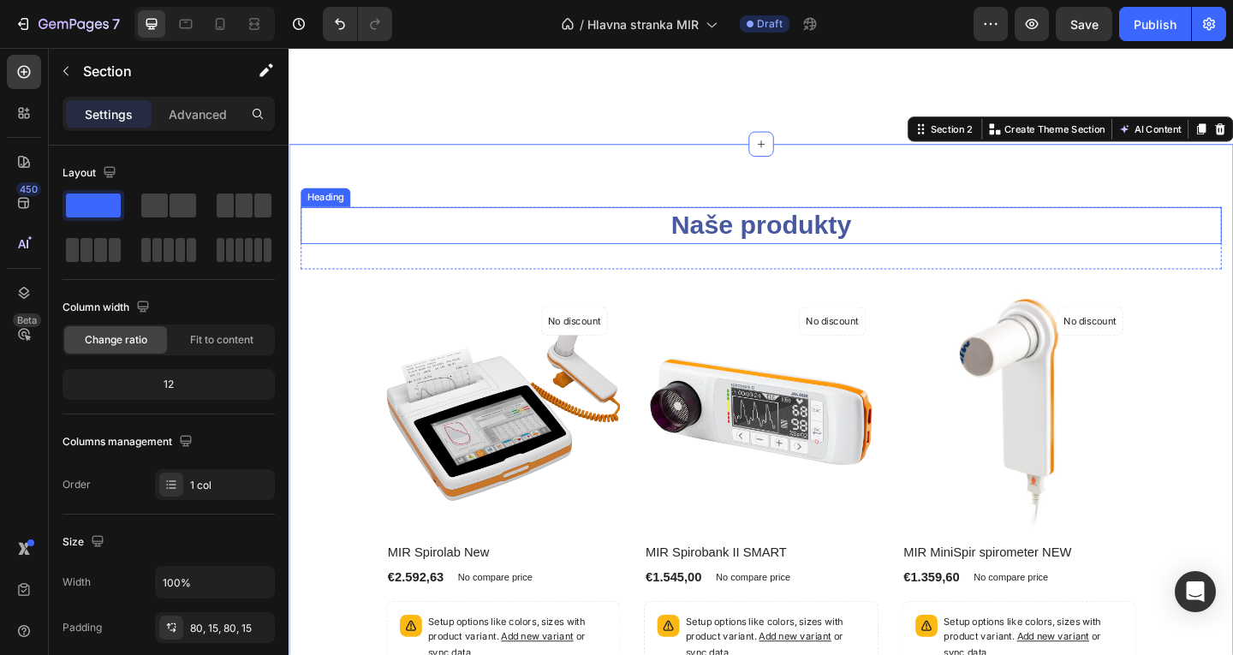
click at [747, 249] on p "Naše produkty" at bounding box center [802, 241] width 999 height 37
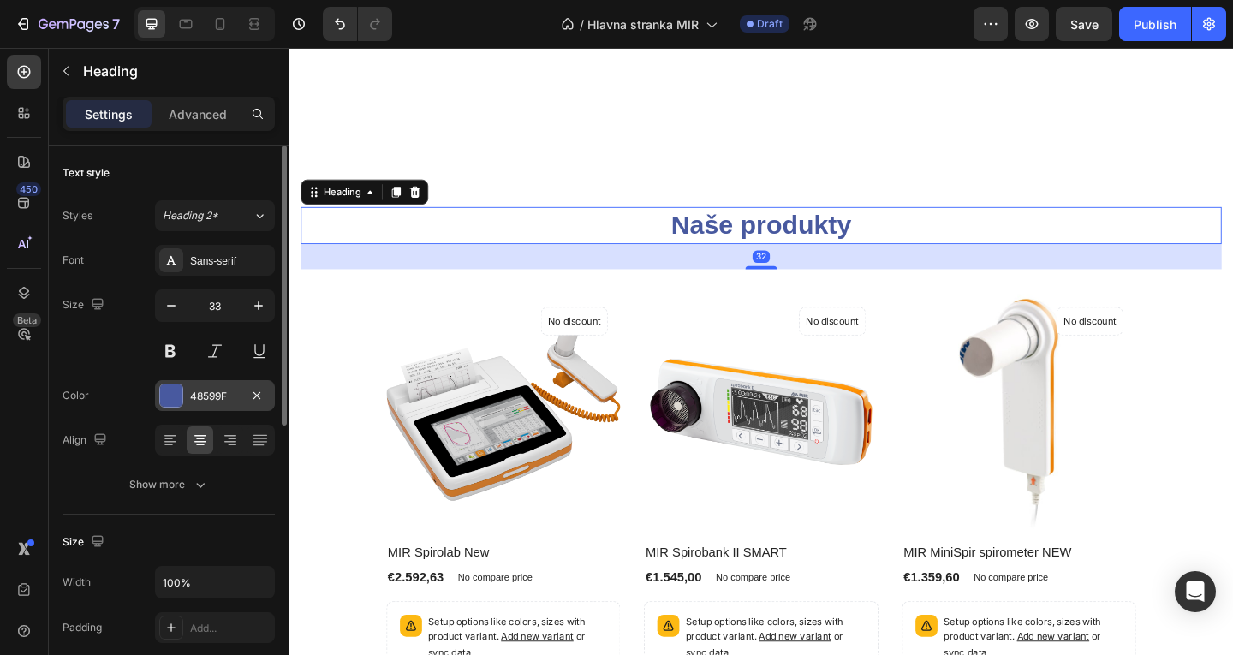
click at [202, 397] on div "48599F" at bounding box center [215, 396] width 50 height 15
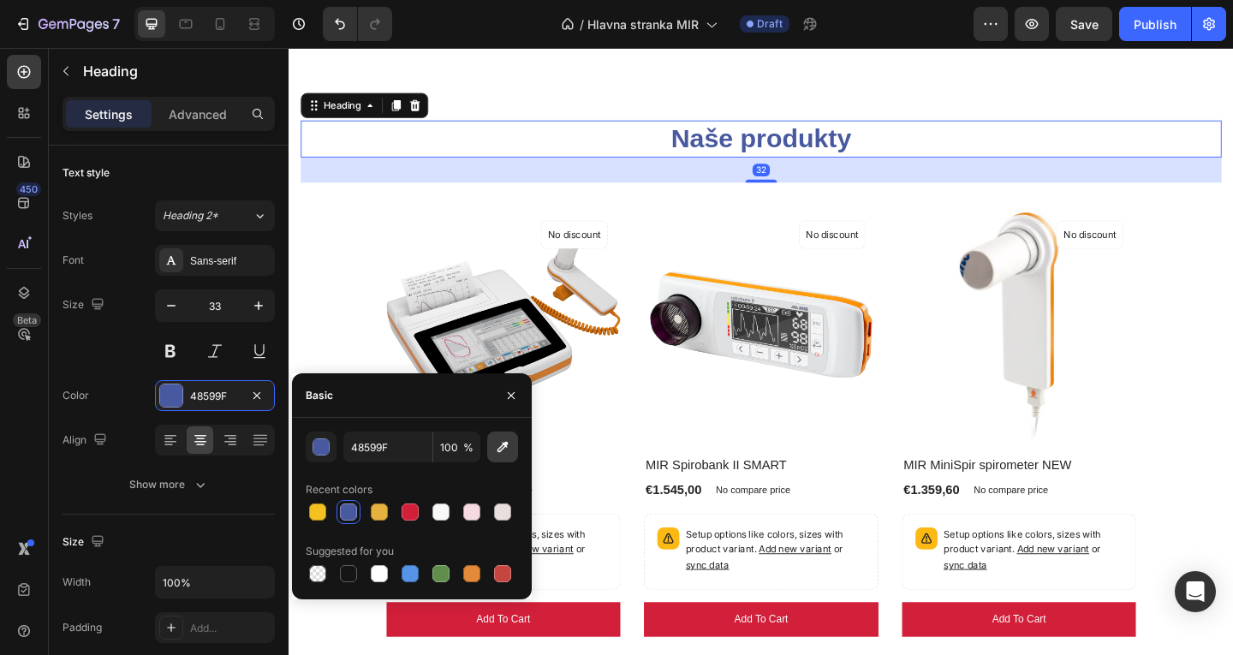
drag, startPoint x: 403, startPoint y: 518, endPoint x: 496, endPoint y: 459, distance: 109.8
click at [404, 518] on div at bounding box center [410, 512] width 17 height 17
type input "D21F3A"
click at [622, 378] on img at bounding box center [522, 349] width 255 height 255
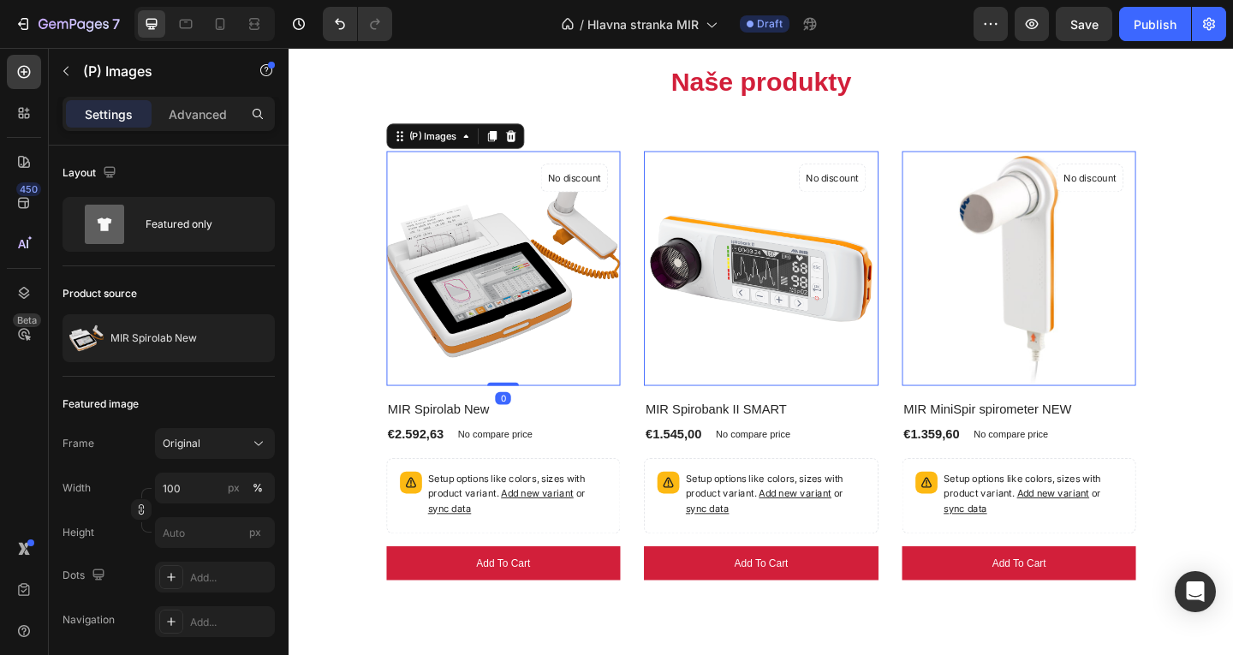
scroll to position [704, 0]
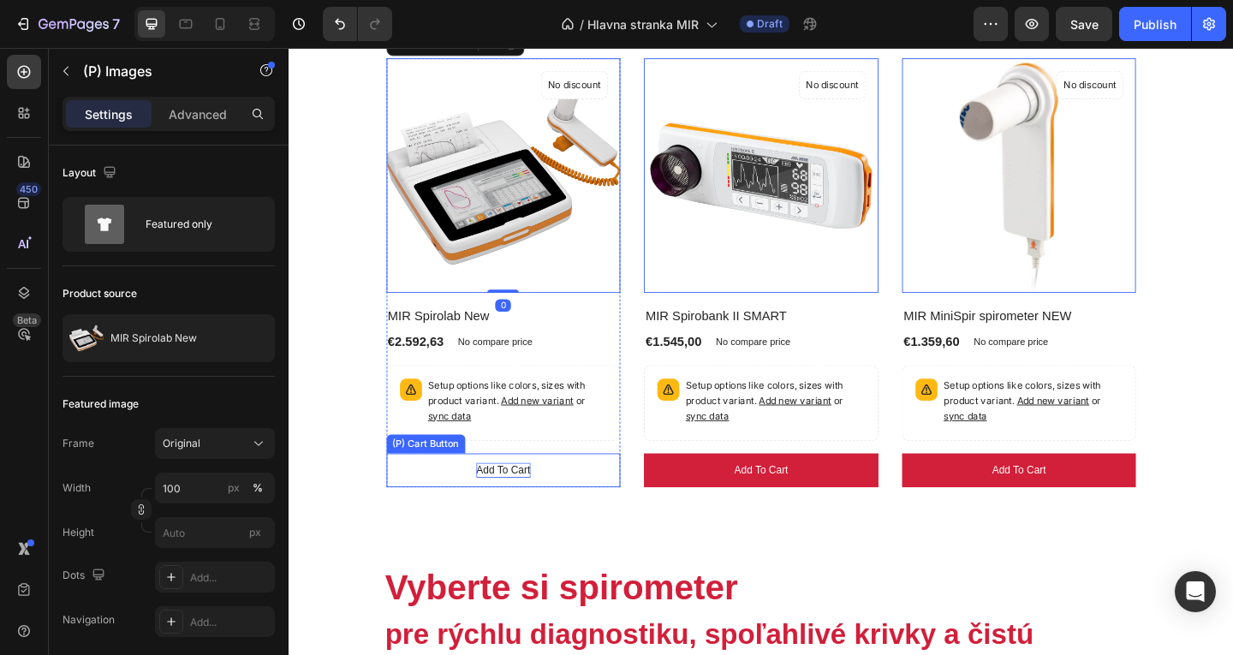
click at [536, 499] on div "Add to cart" at bounding box center [521, 507] width 58 height 17
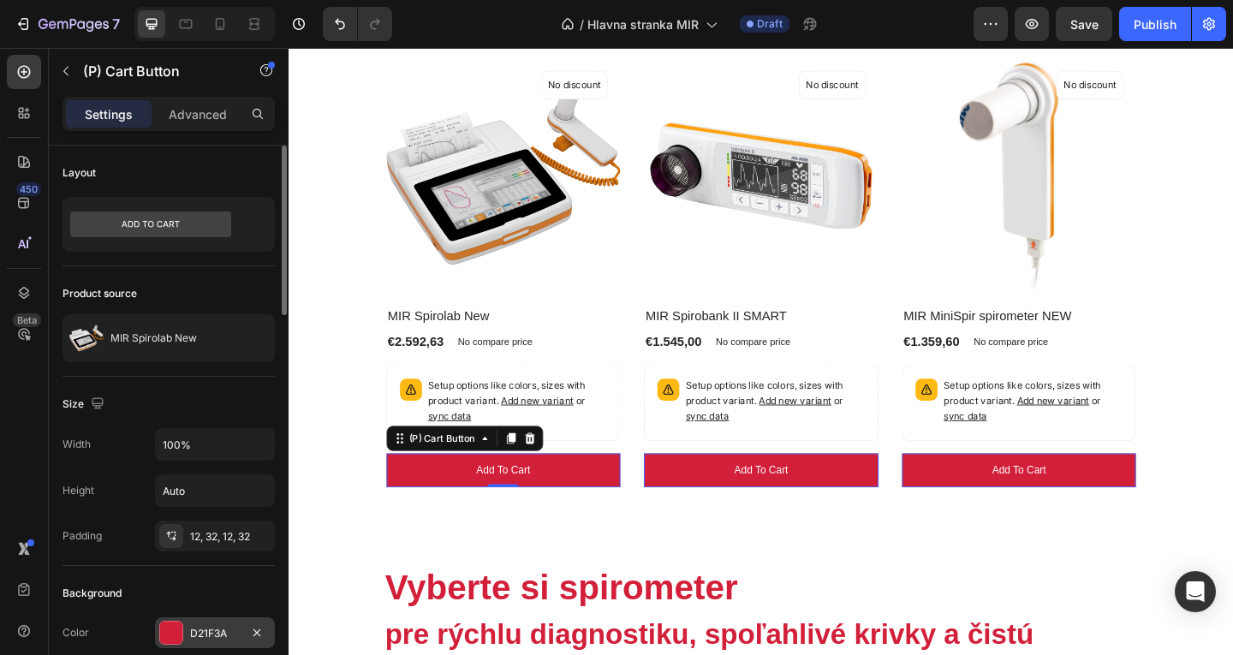
click at [210, 633] on div "D21F3A" at bounding box center [215, 633] width 50 height 15
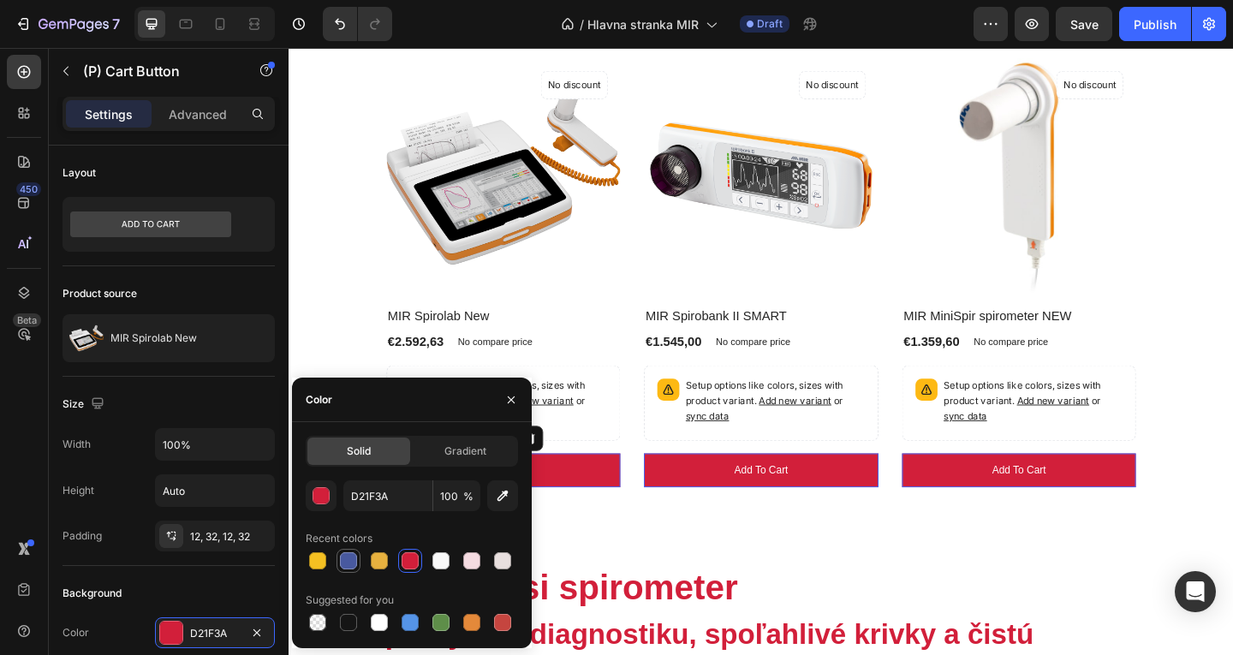
click at [348, 562] on div at bounding box center [348, 560] width 17 height 17
type input "48599F"
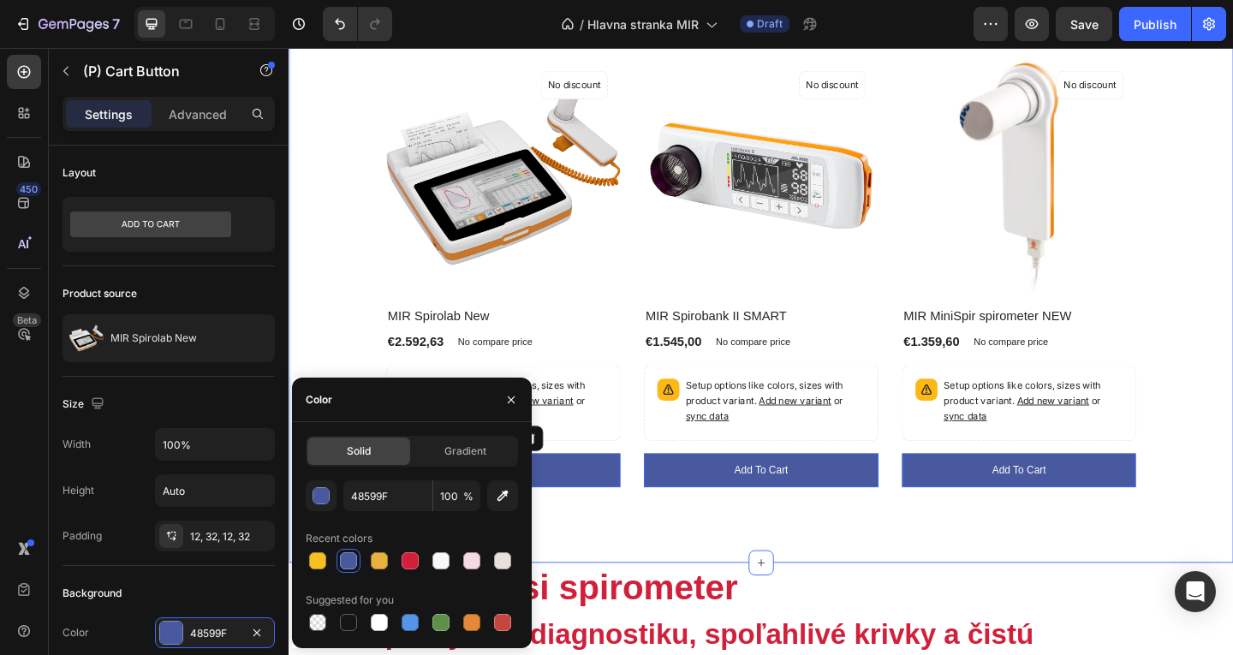
click at [709, 560] on div "Naše produkty Heading Row (P) Images No discount Not be displayed when publishe…" at bounding box center [803, 252] width 1028 height 712
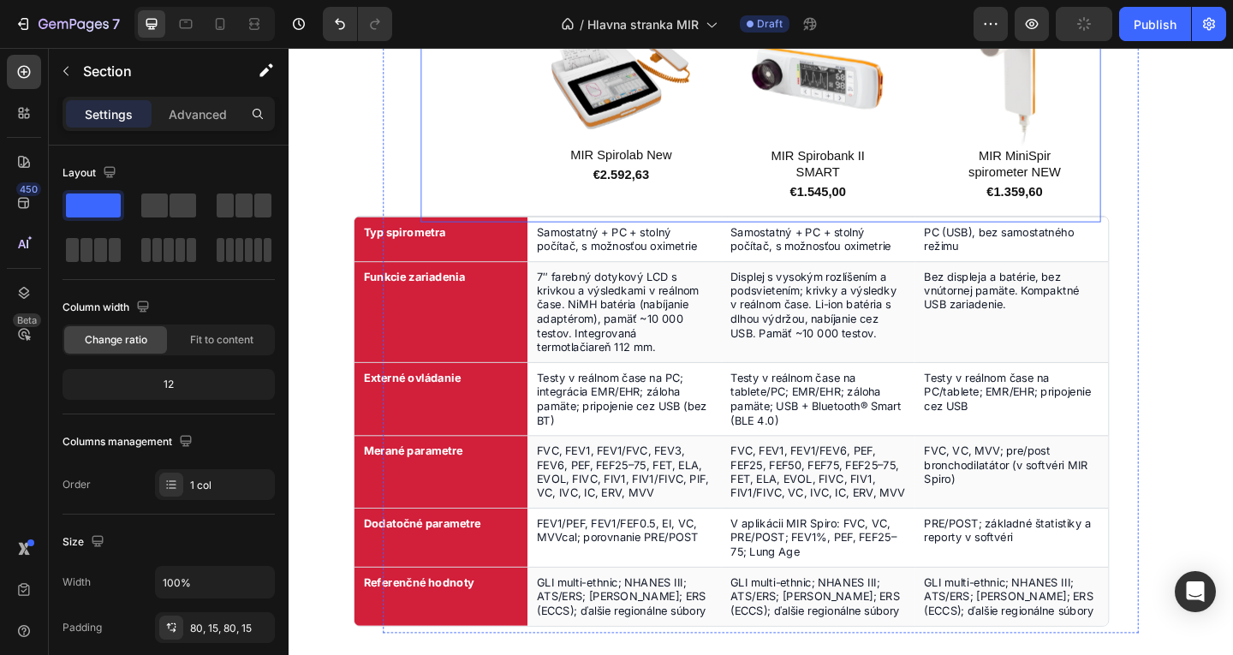
scroll to position [1475, 0]
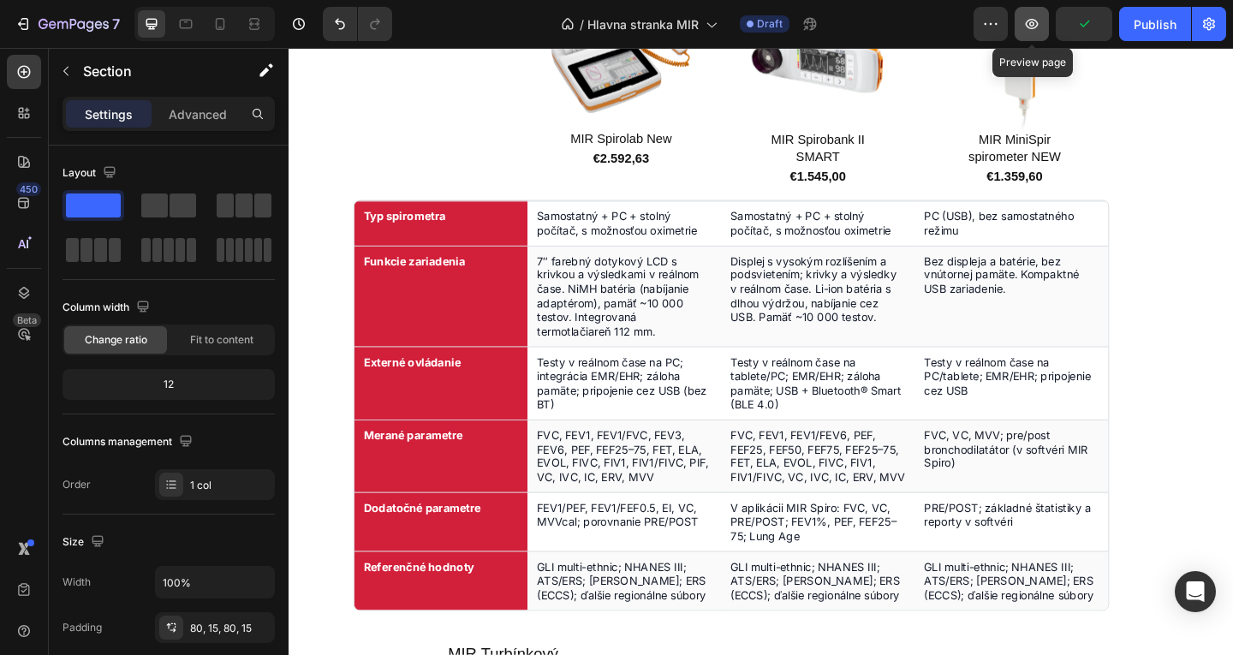
click at [1036, 33] on button "button" at bounding box center [1032, 24] width 34 height 34
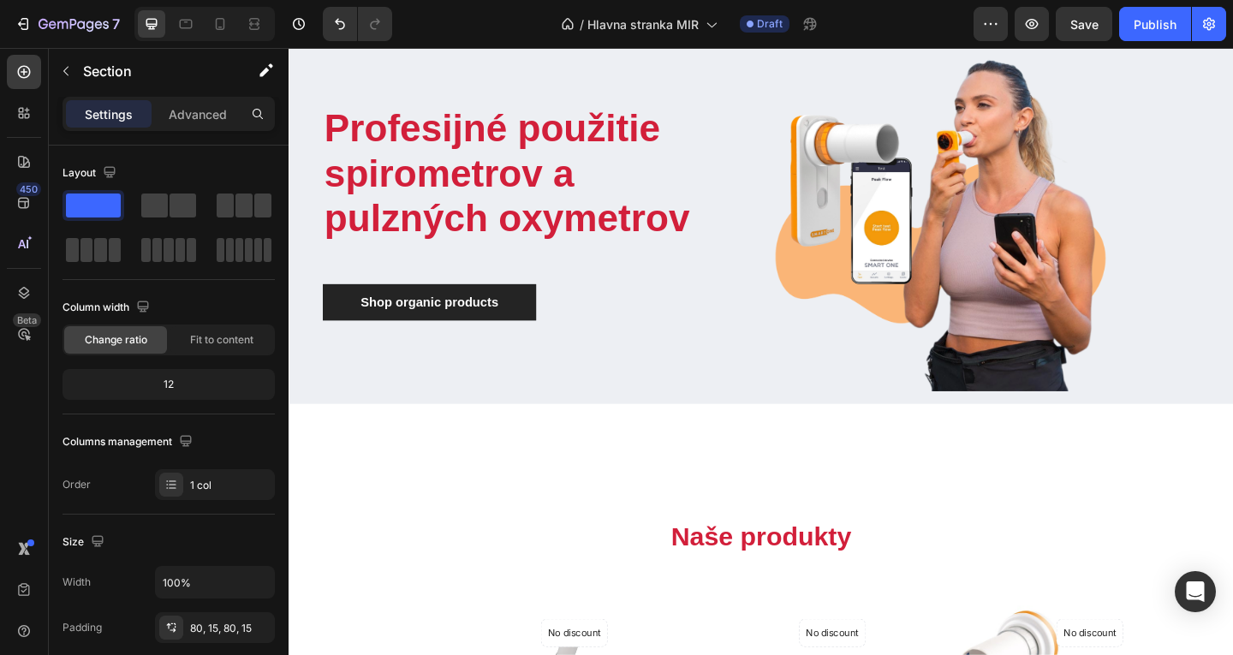
scroll to position [104, 0]
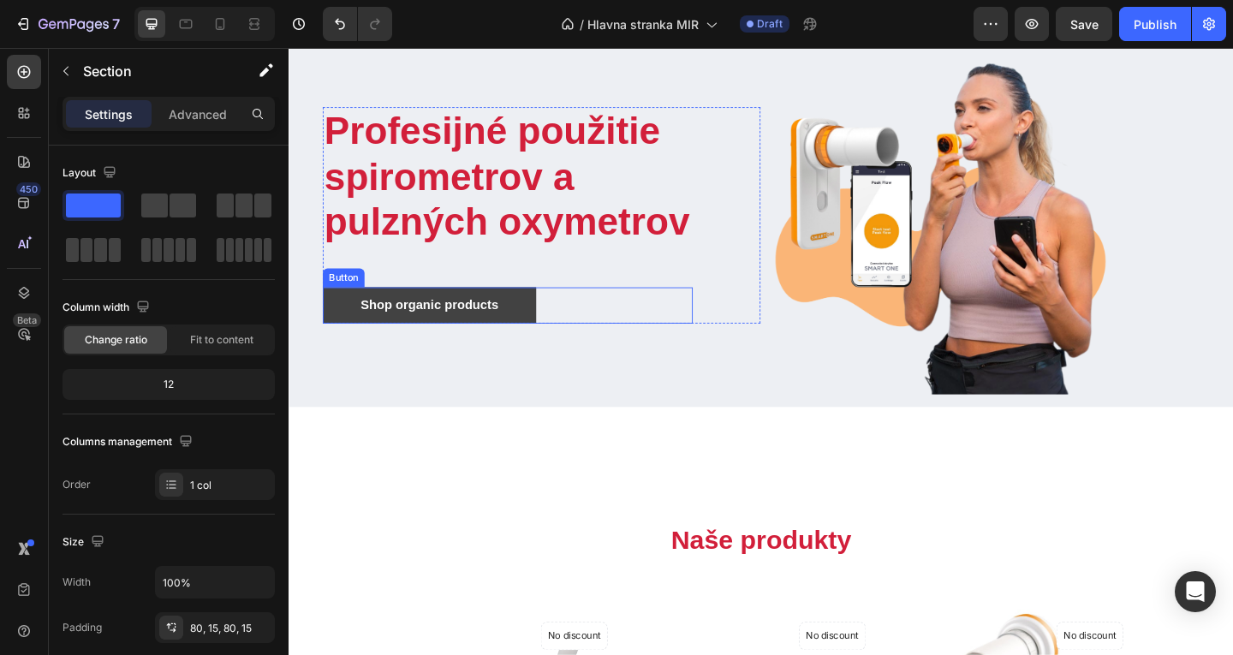
click at [529, 326] on link "Shop organic products" at bounding box center [441, 327] width 232 height 39
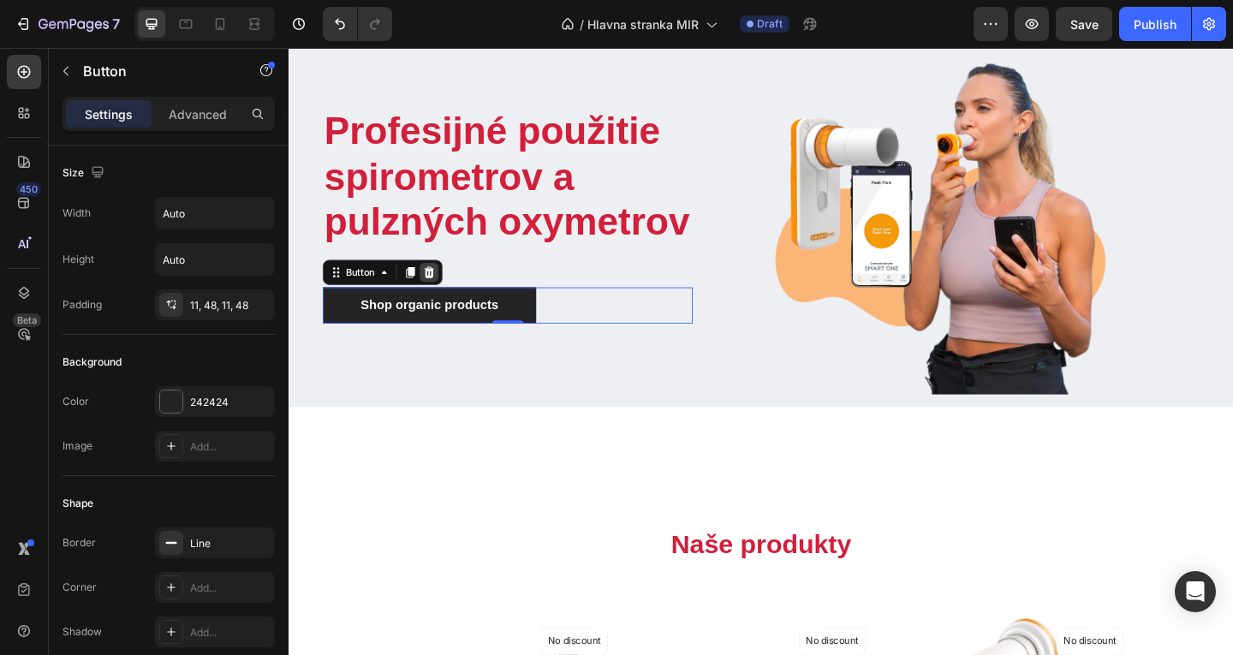
click at [434, 289] on icon at bounding box center [441, 292] width 14 height 14
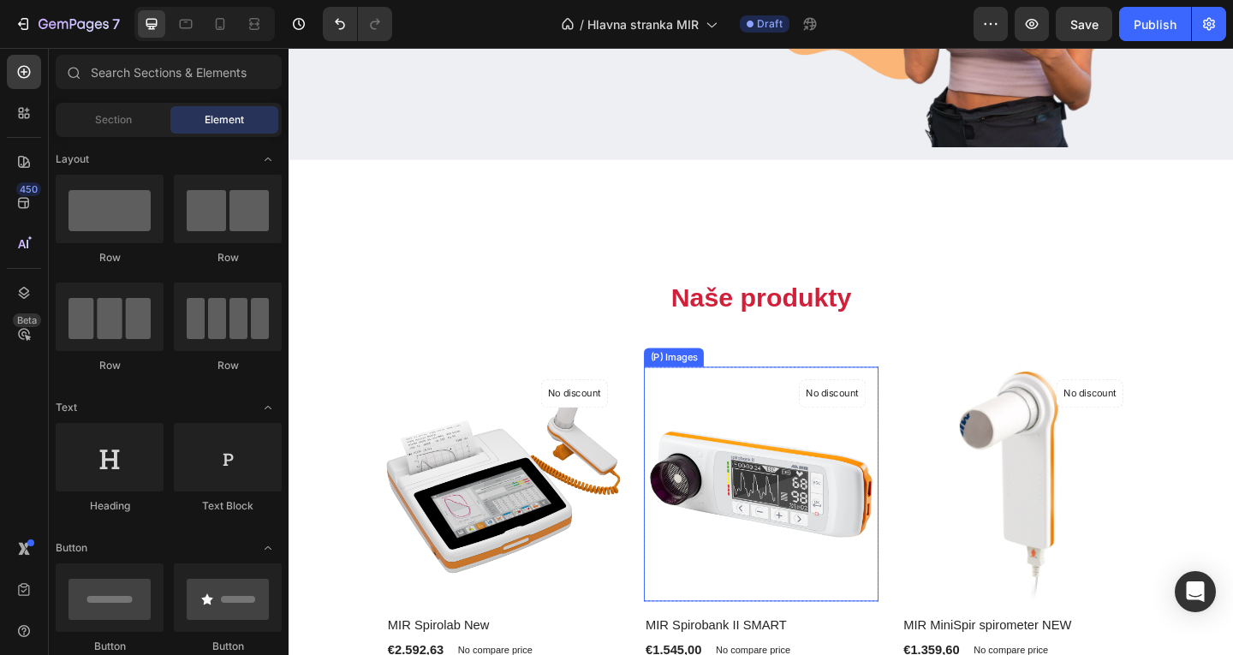
scroll to position [552, 0]
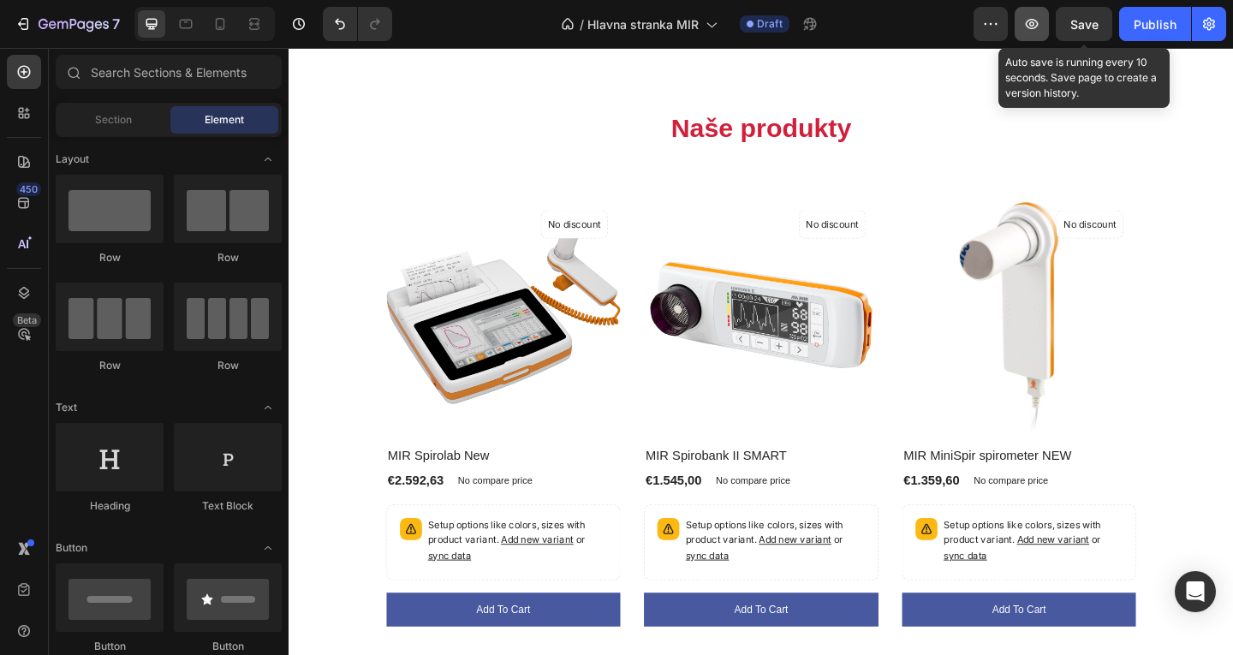
drag, startPoint x: 1091, startPoint y: 18, endPoint x: 1049, endPoint y: 33, distance: 44.4
click at [1091, 19] on span "Save" at bounding box center [1084, 24] width 28 height 15
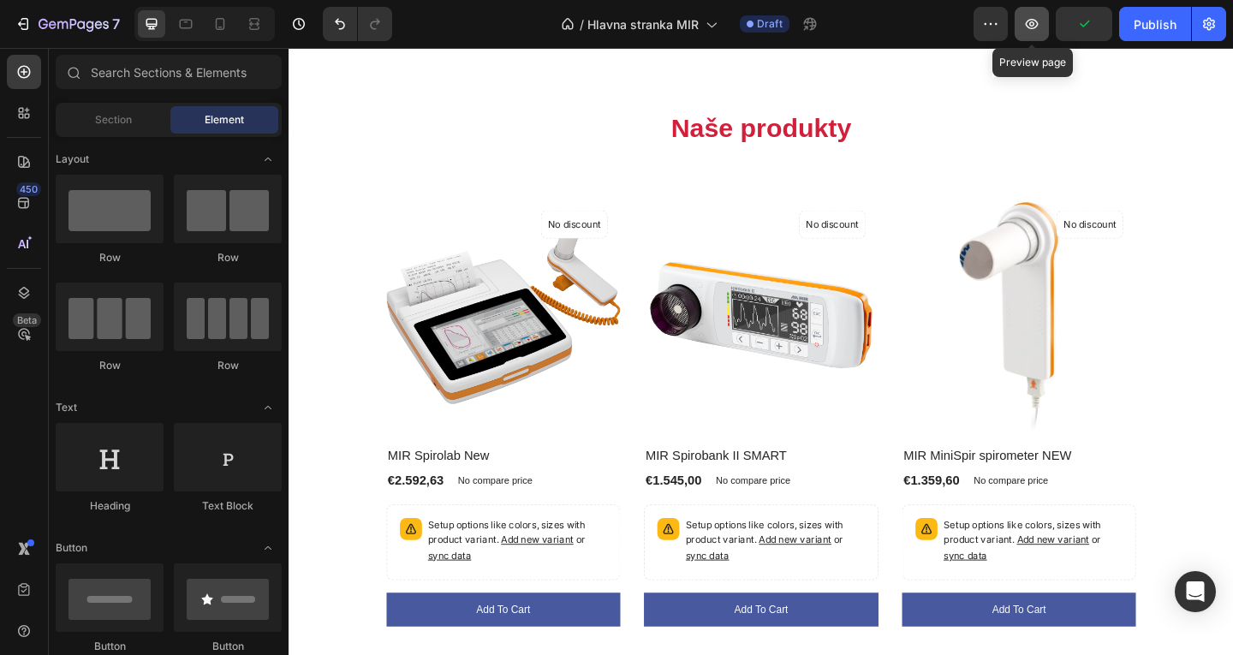
click at [1041, 36] on button "button" at bounding box center [1032, 24] width 34 height 34
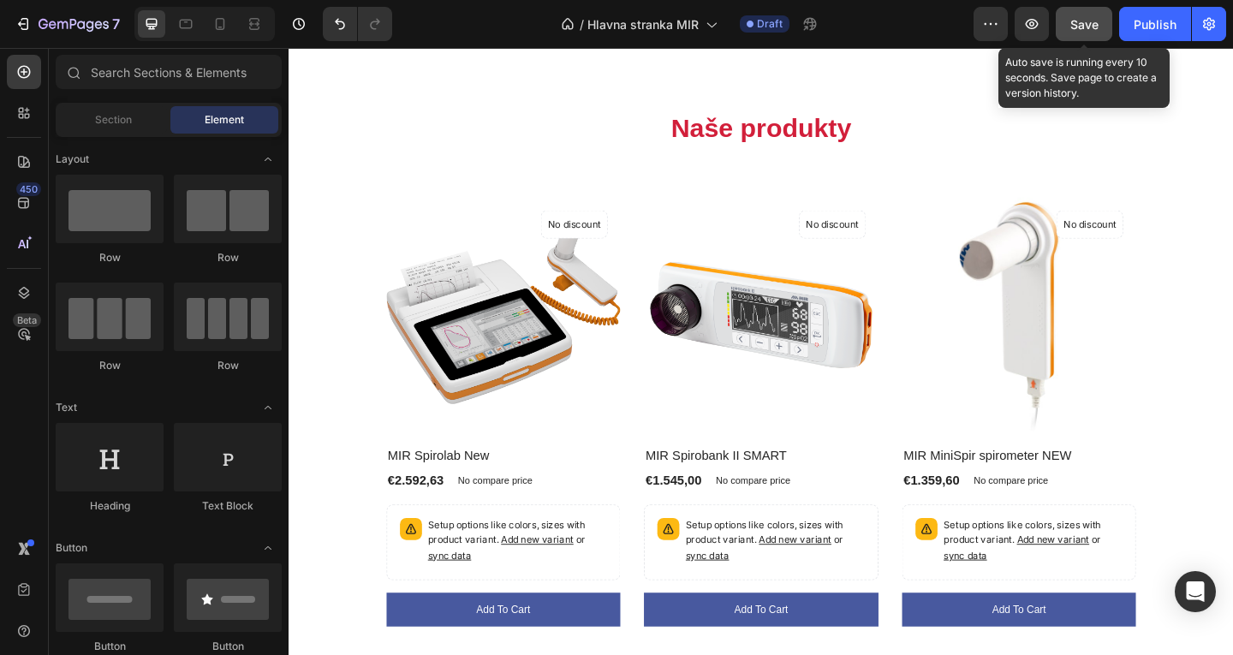
drag, startPoint x: 1094, startPoint y: 33, endPoint x: 1083, endPoint y: 33, distance: 11.1
click at [1094, 33] on button "Save" at bounding box center [1084, 24] width 57 height 34
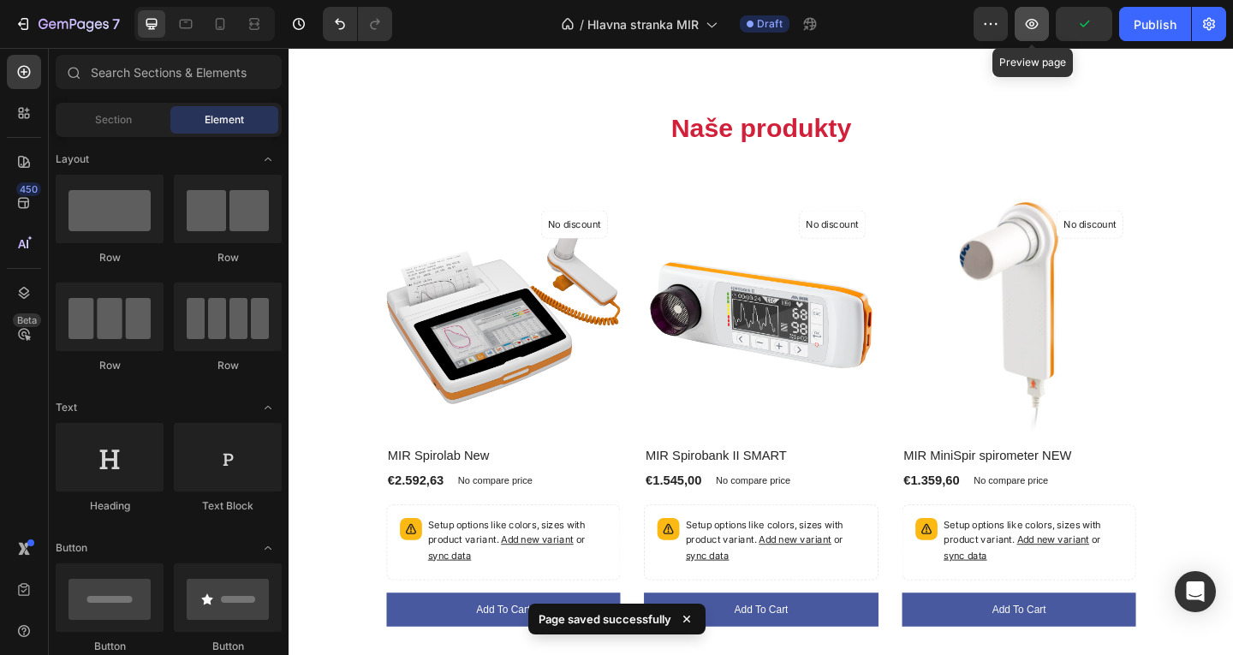
click at [1038, 34] on button "button" at bounding box center [1032, 24] width 34 height 34
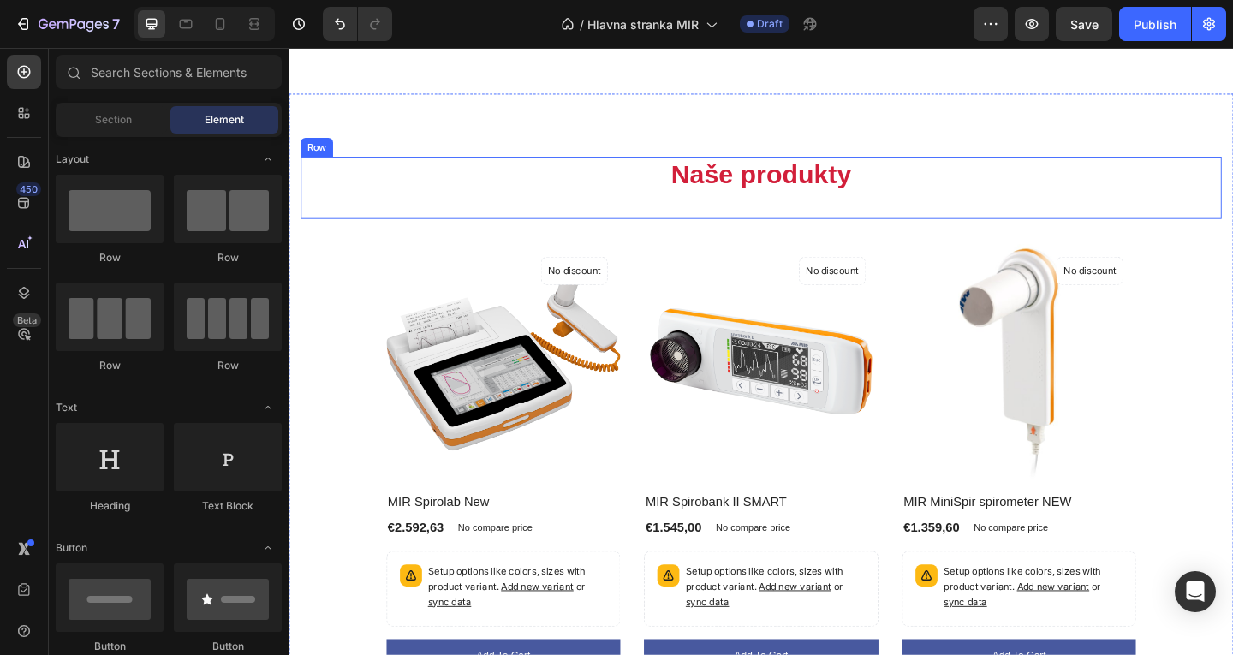
scroll to position [727, 0]
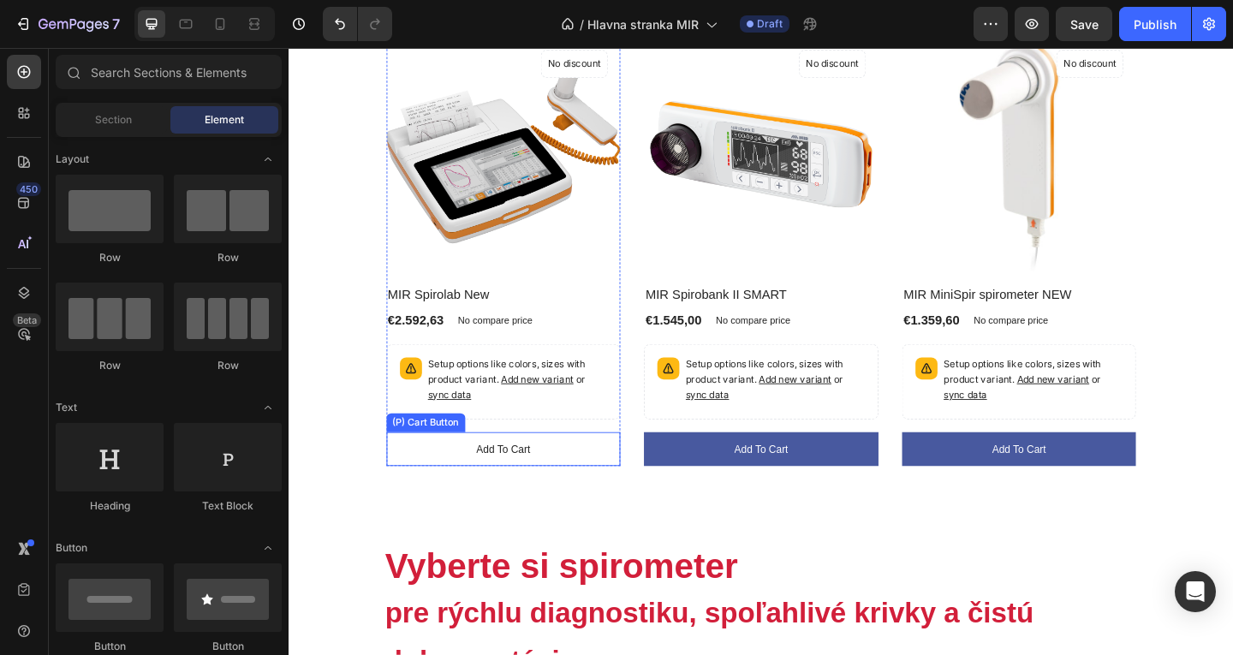
click at [567, 485] on button "Add to cart" at bounding box center [522, 485] width 255 height 38
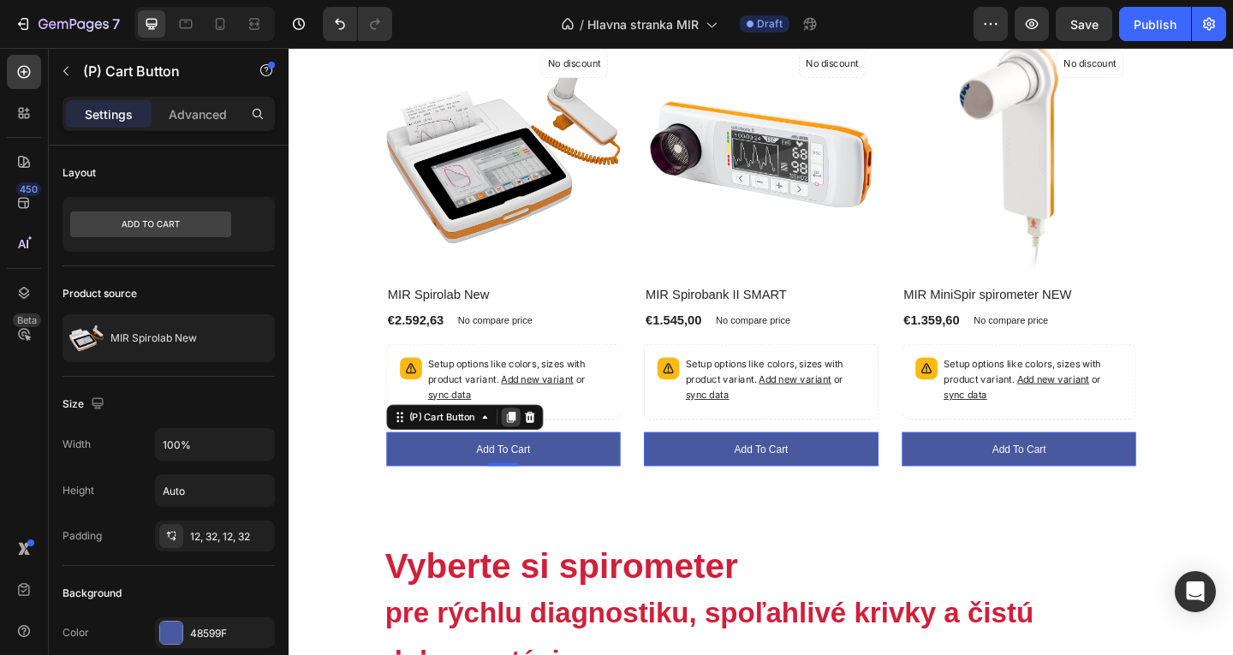
click at [528, 447] on icon at bounding box center [529, 450] width 9 height 12
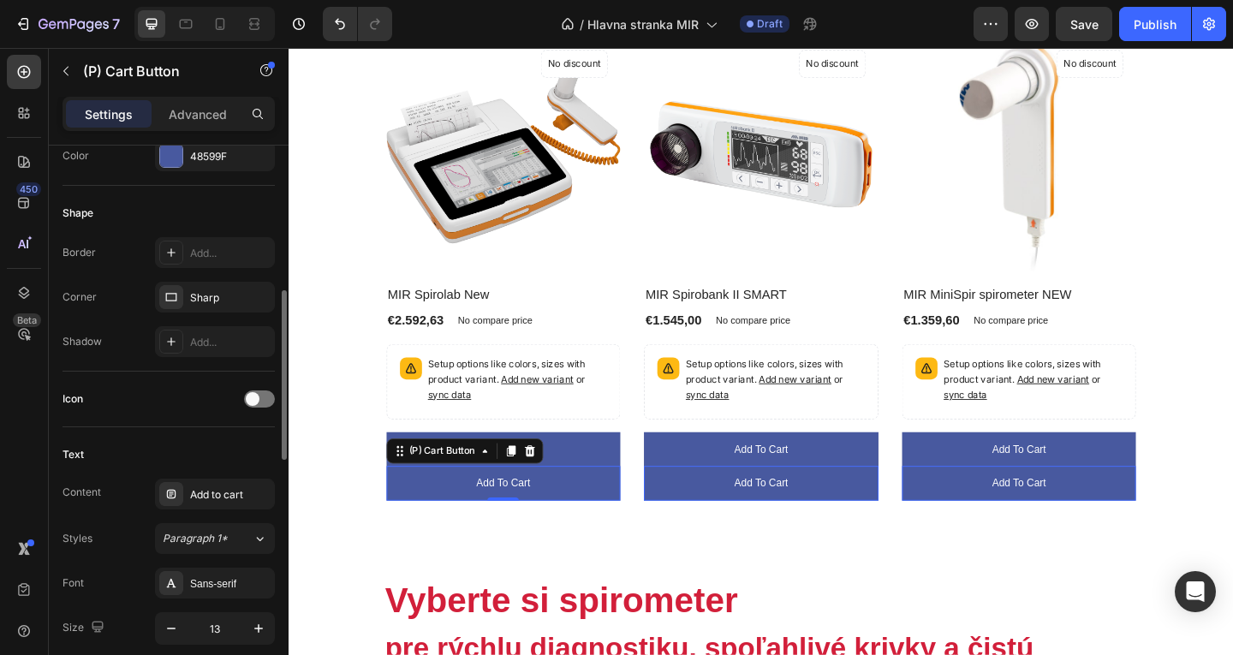
scroll to position [567, 0]
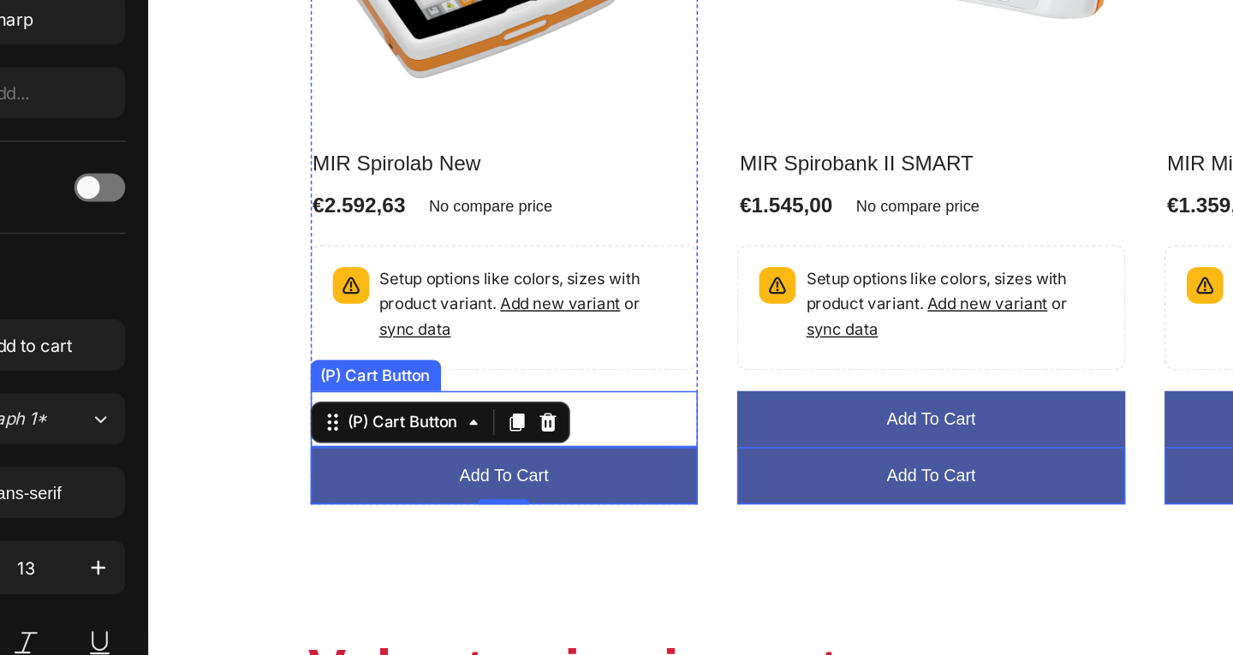
click at [443, 193] on button "Add to cart" at bounding box center [381, 192] width 255 height 38
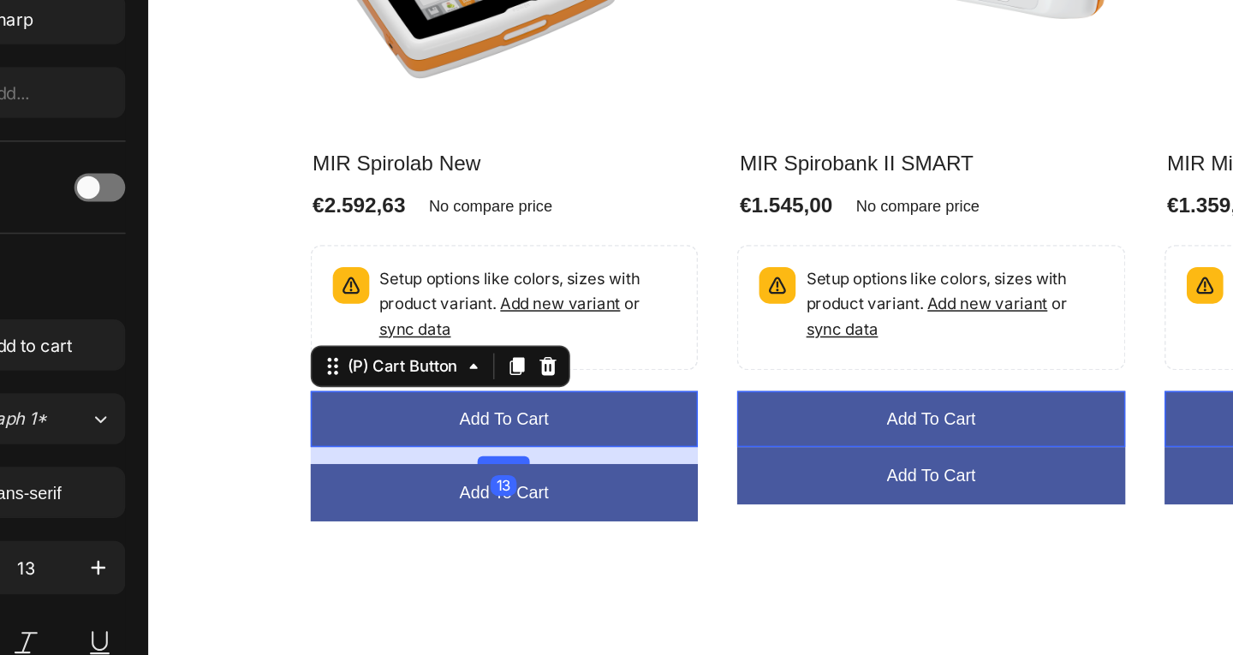
drag, startPoint x: 386, startPoint y: 200, endPoint x: 387, endPoint y: 212, distance: 11.2
click at [387, 216] on div at bounding box center [381, 218] width 34 height 5
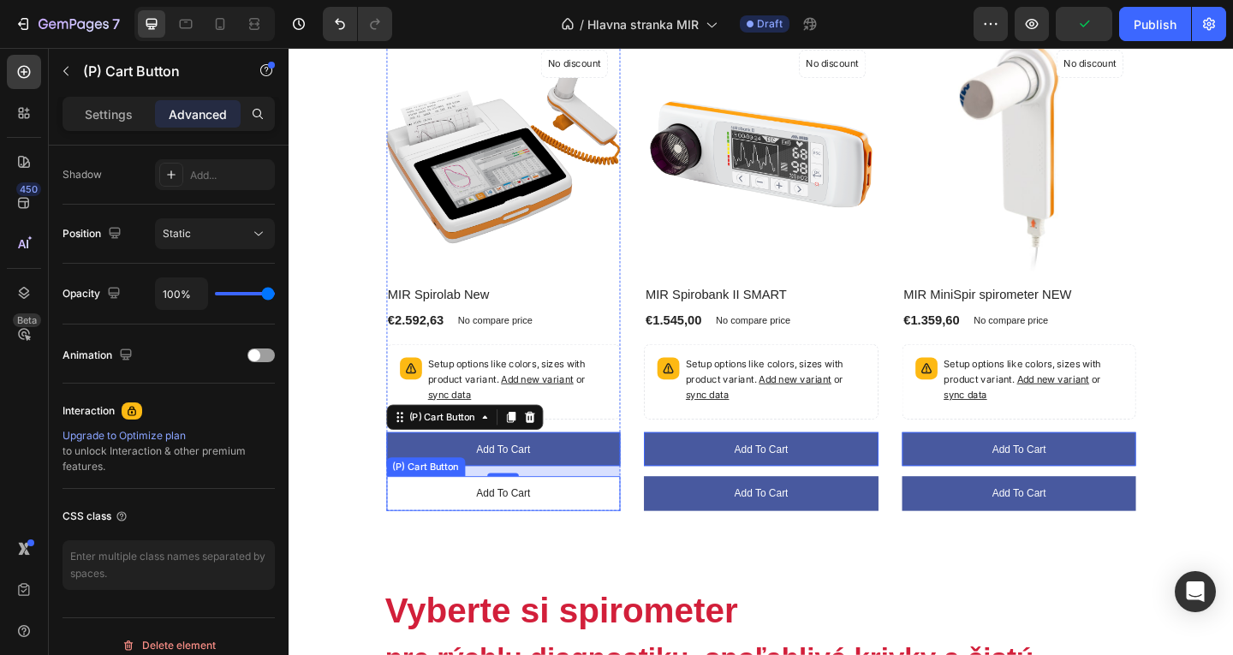
click at [600, 530] on button "Add to cart" at bounding box center [522, 533] width 255 height 38
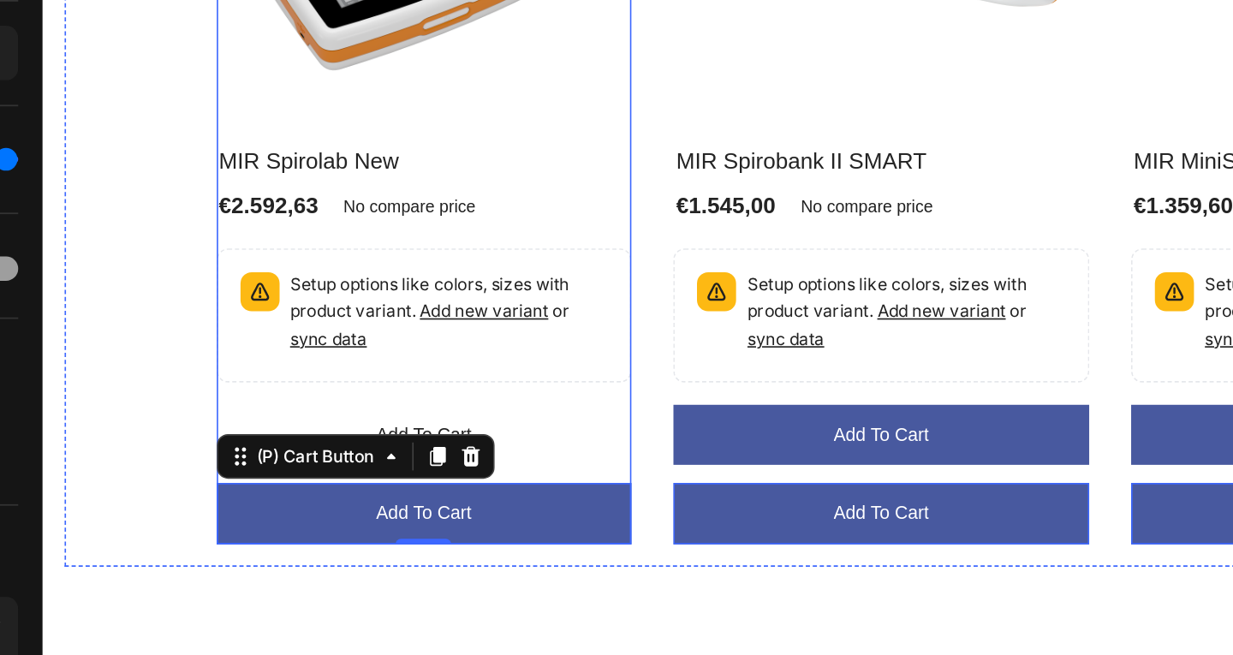
click at [361, 166] on button "Add to cart" at bounding box center [275, 161] width 255 height 38
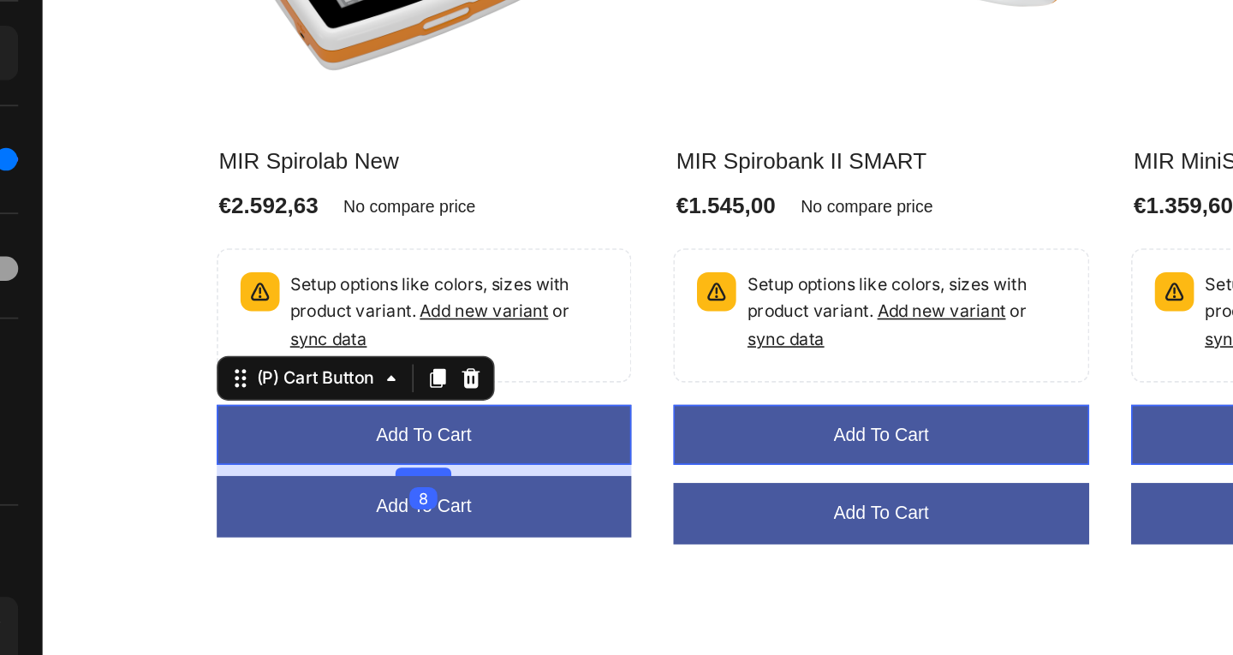
click at [278, 181] on div at bounding box center [275, 183] width 34 height 5
type input "8"
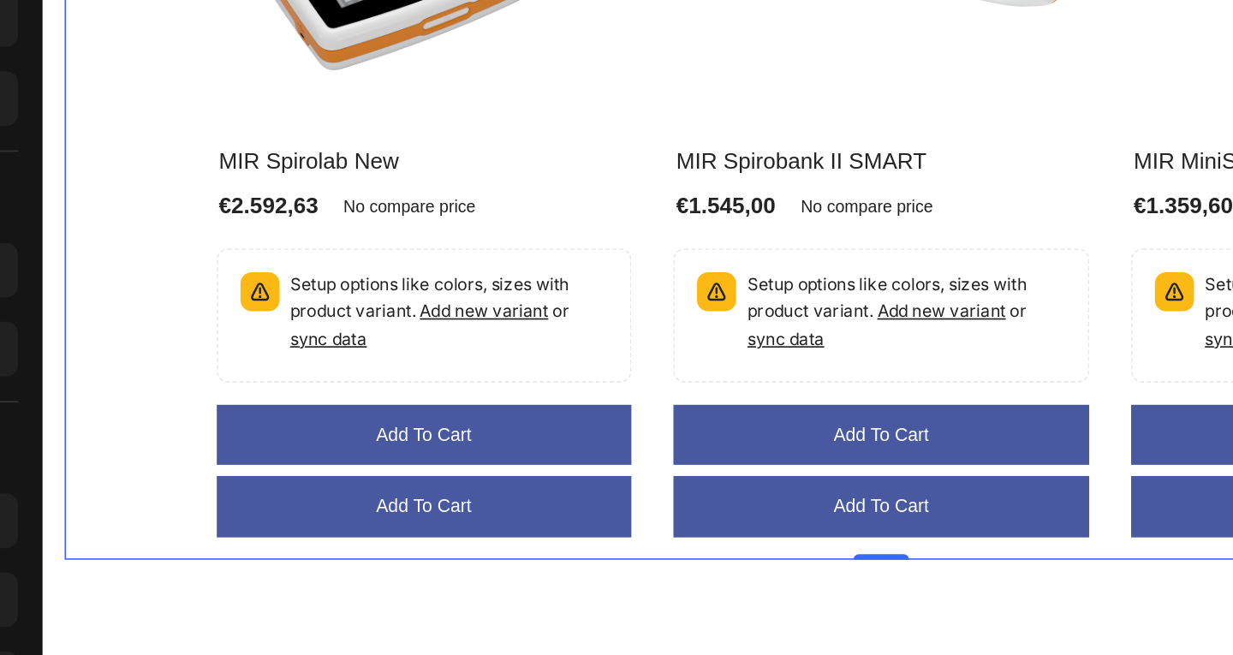
scroll to position [0, 0]
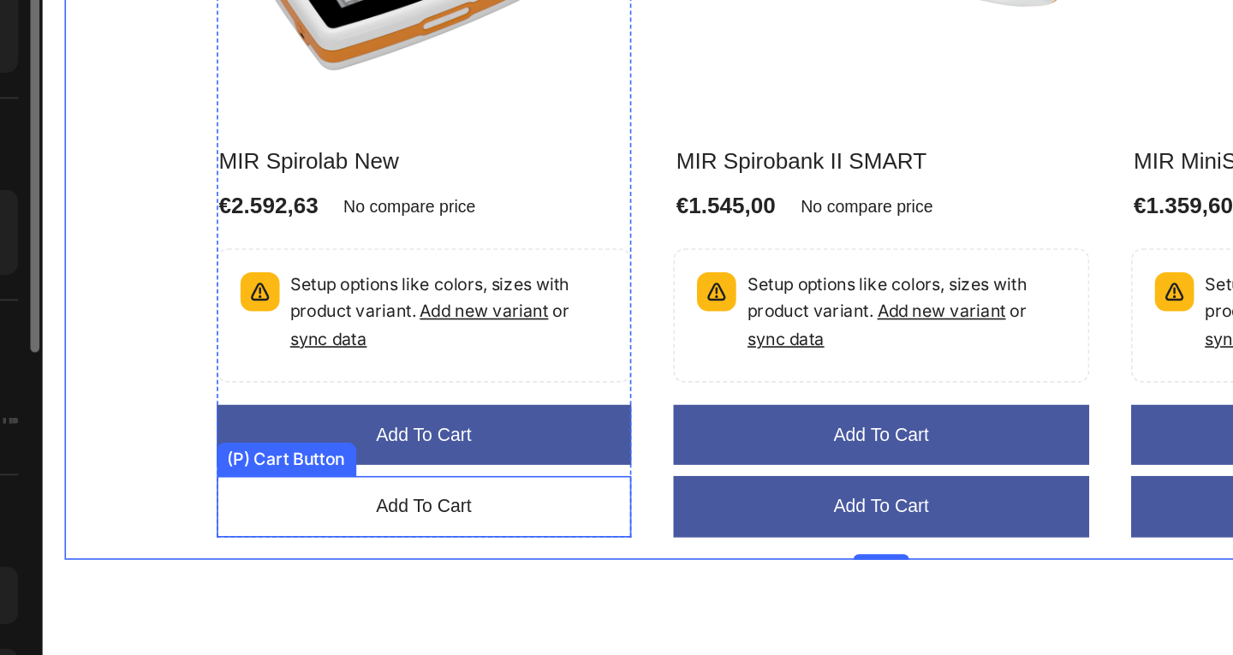
click at [313, 202] on button "Add to cart" at bounding box center [275, 205] width 255 height 38
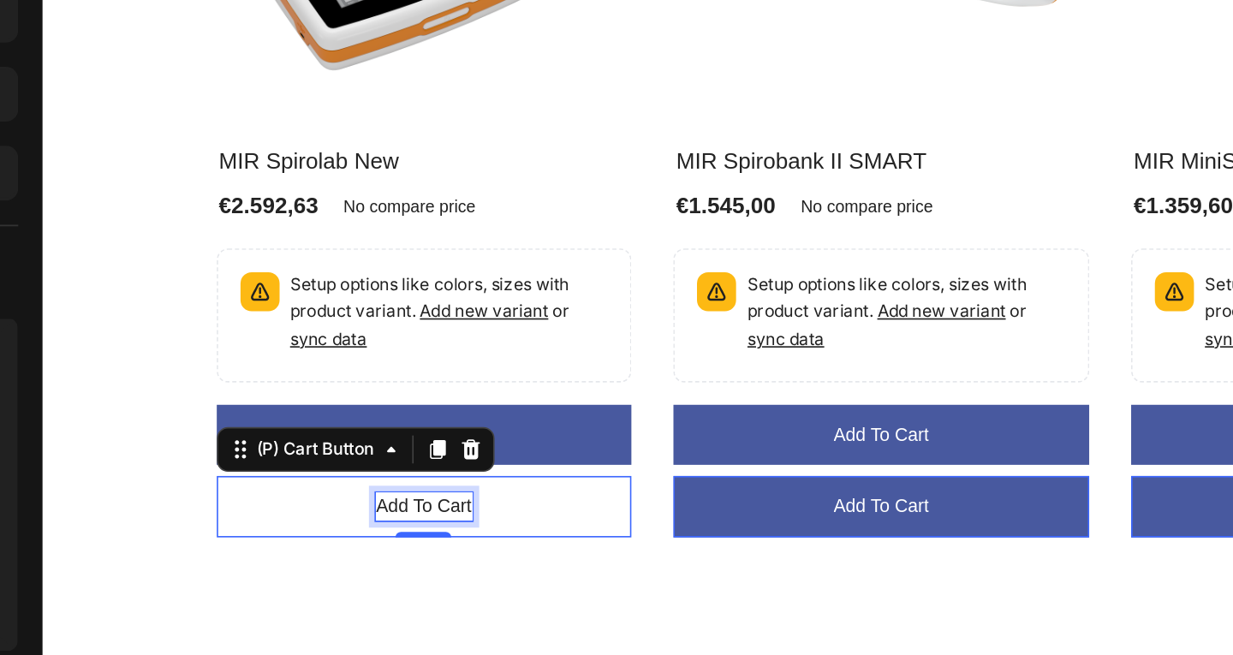
click at [287, 200] on div "Add to cart" at bounding box center [275, 204] width 58 height 17
click at [287, 200] on p "Add to cart" at bounding box center [275, 204] width 58 height 17
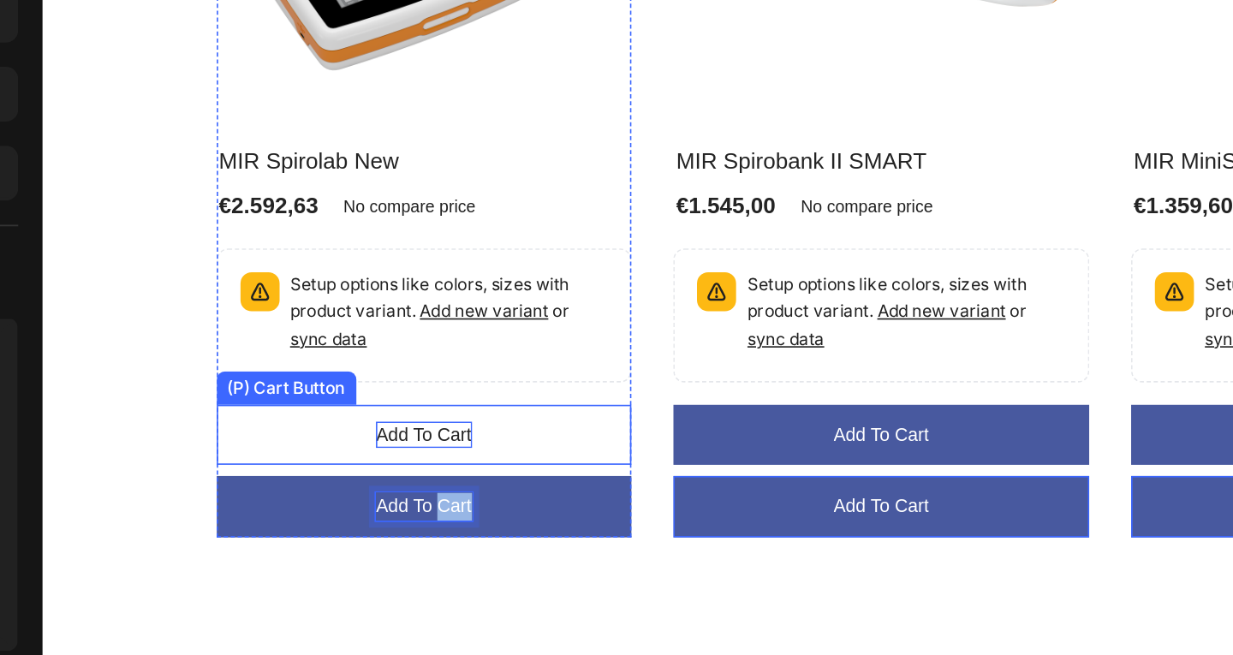
click at [259, 158] on div "Add to cart" at bounding box center [275, 160] width 58 height 17
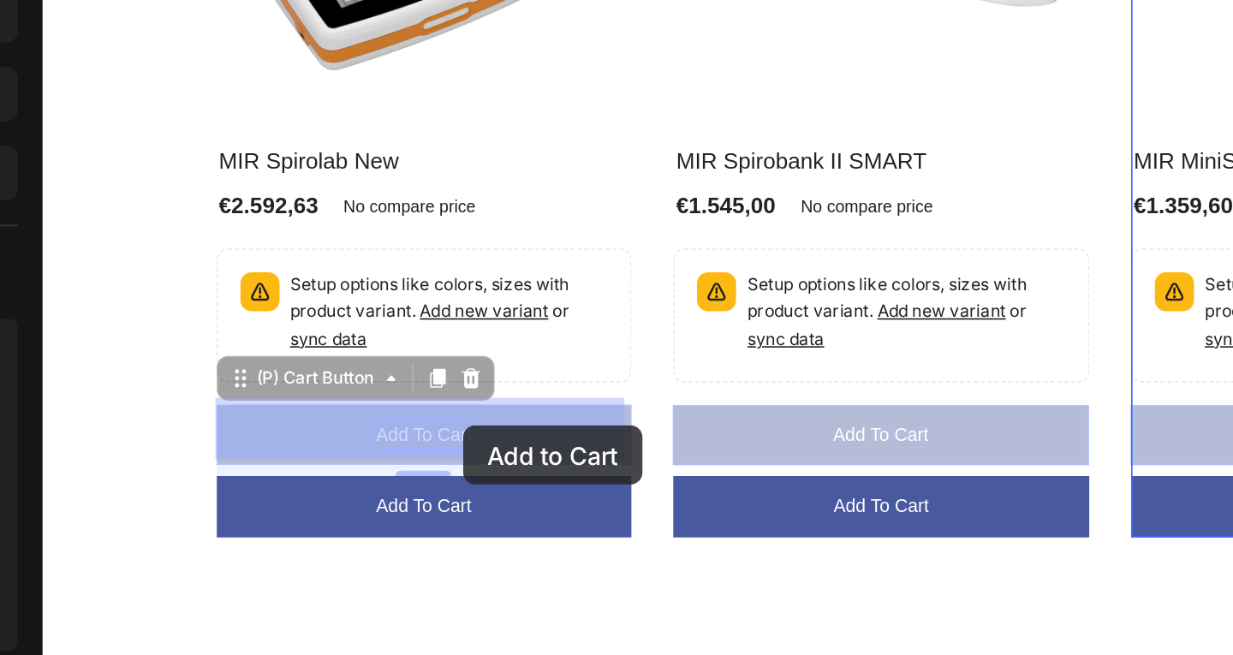
drag, startPoint x: 249, startPoint y: 157, endPoint x: 288, endPoint y: 155, distance: 38.6
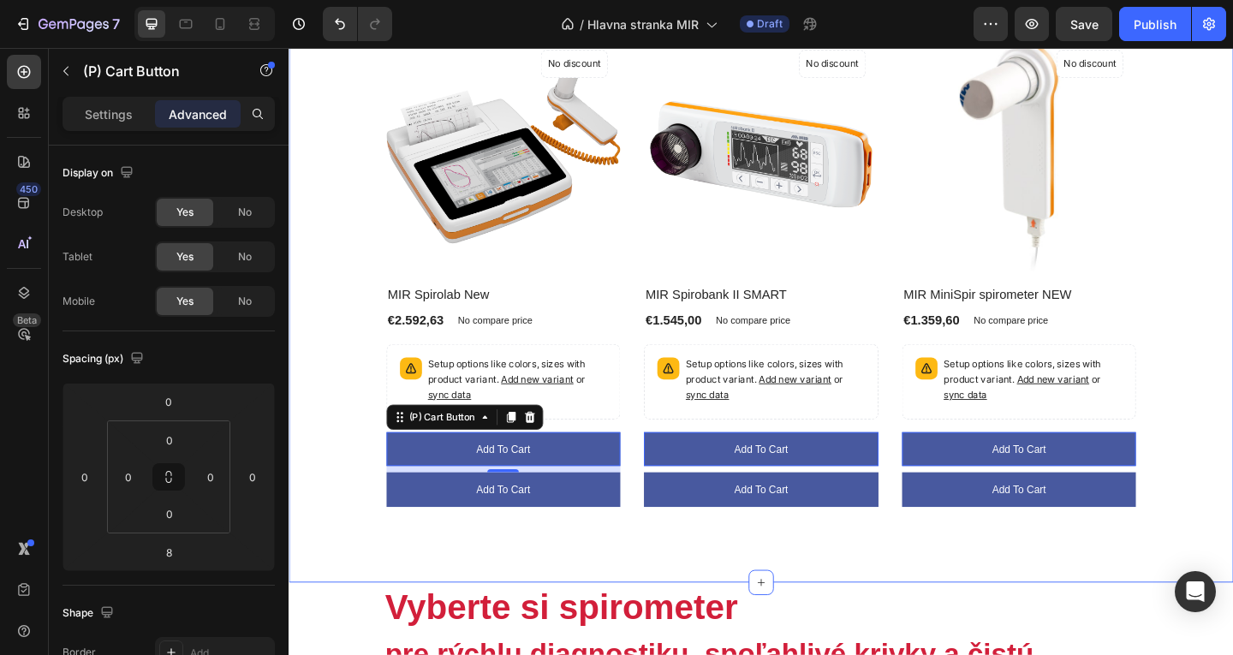
click at [789, 581] on div "Naše produkty Heading Row (P) Images No discount Not be displayed when publishe…" at bounding box center [803, 250] width 1028 height 757
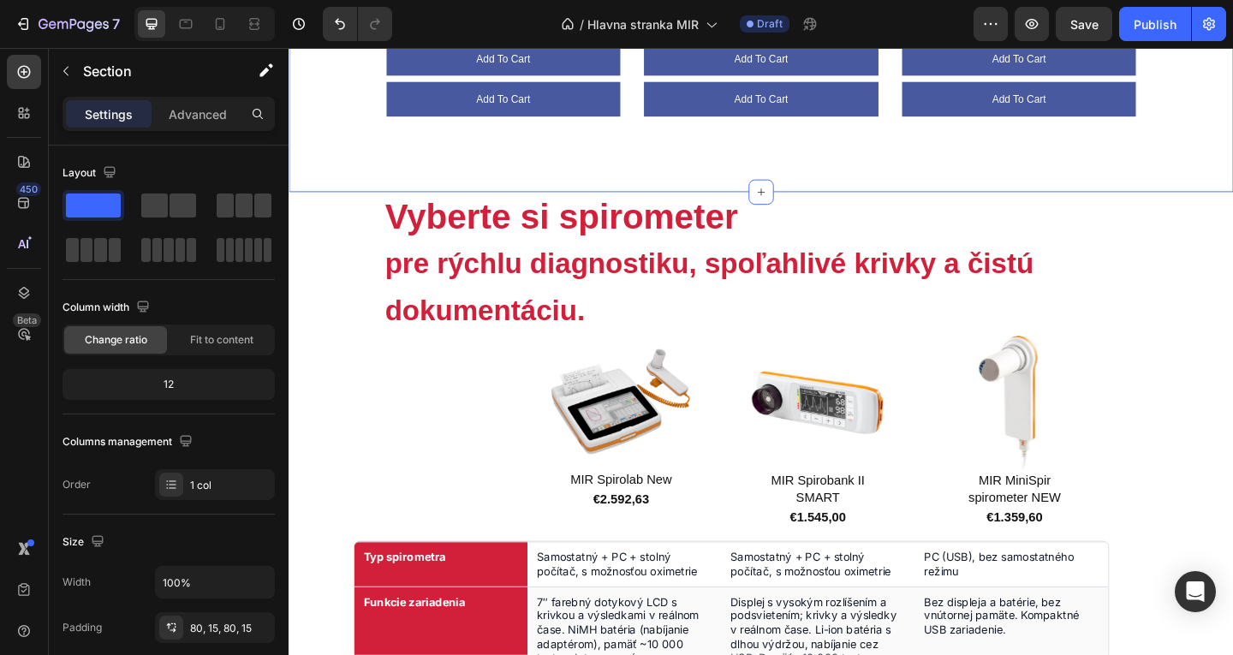
scroll to position [1151, 0]
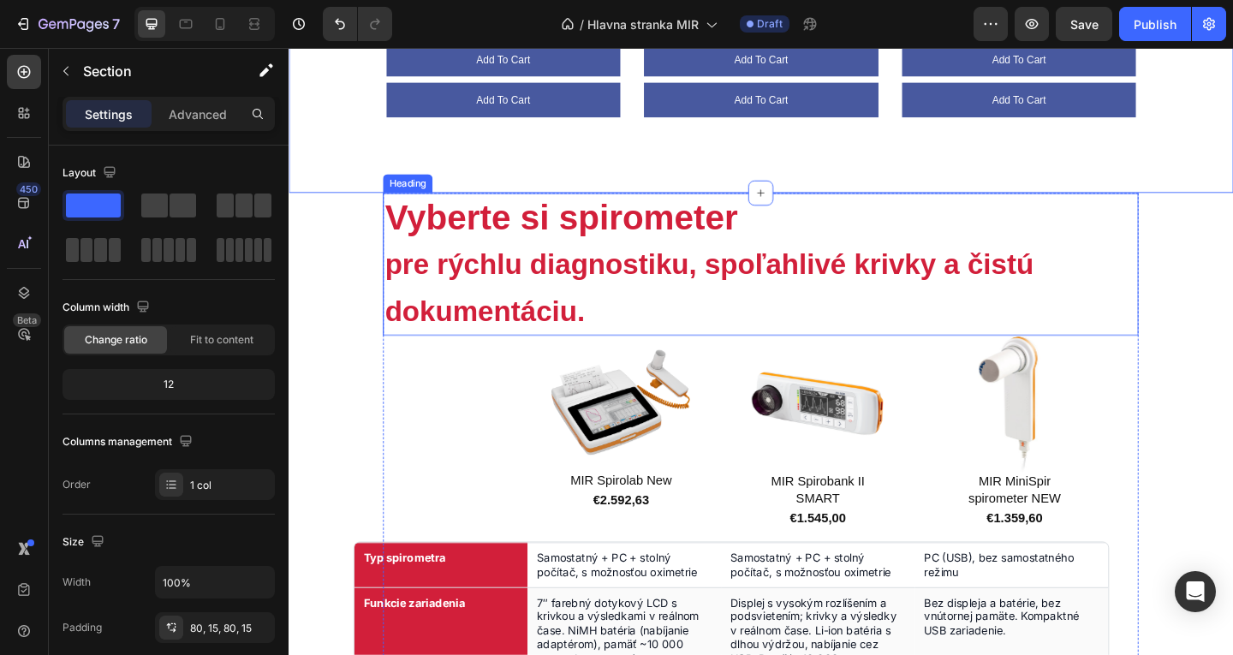
click at [635, 302] on h2 "Vyberte si spirometer pre rýchlu diagnostiku, spoľahlivé krivky a čistú dokumen…" at bounding box center [802, 284] width 822 height 156
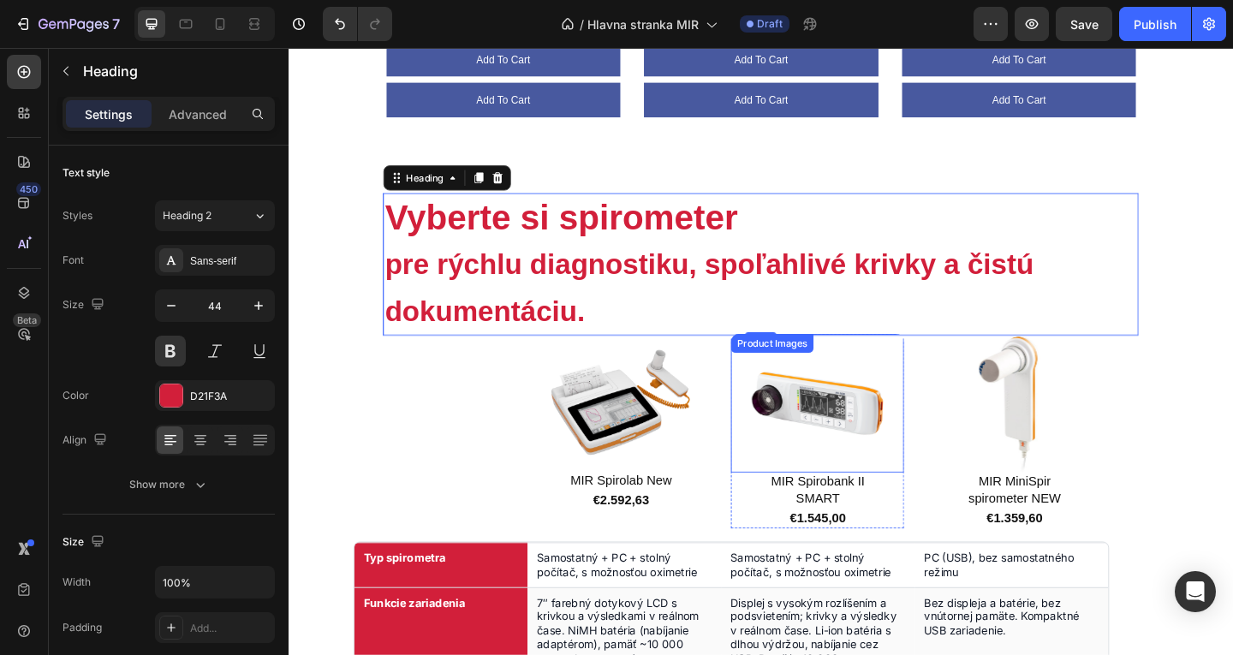
click at [781, 342] on div "Product Images MIR Spirobank II SMART Product Title €1.545,00 Product Price Pro…" at bounding box center [864, 464] width 188 height 254
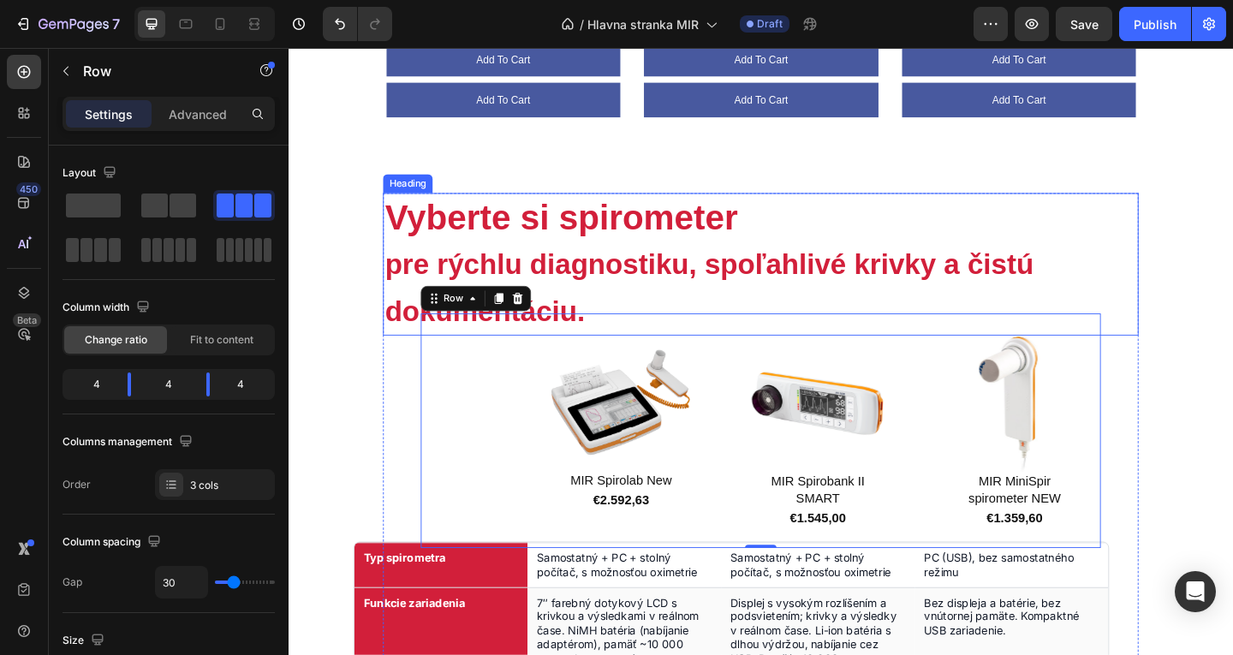
click at [772, 278] on span "pre rýchlu diagnostiku, spoľahlivé krivky a čistú dokumentáciu." at bounding box center [746, 308] width 706 height 86
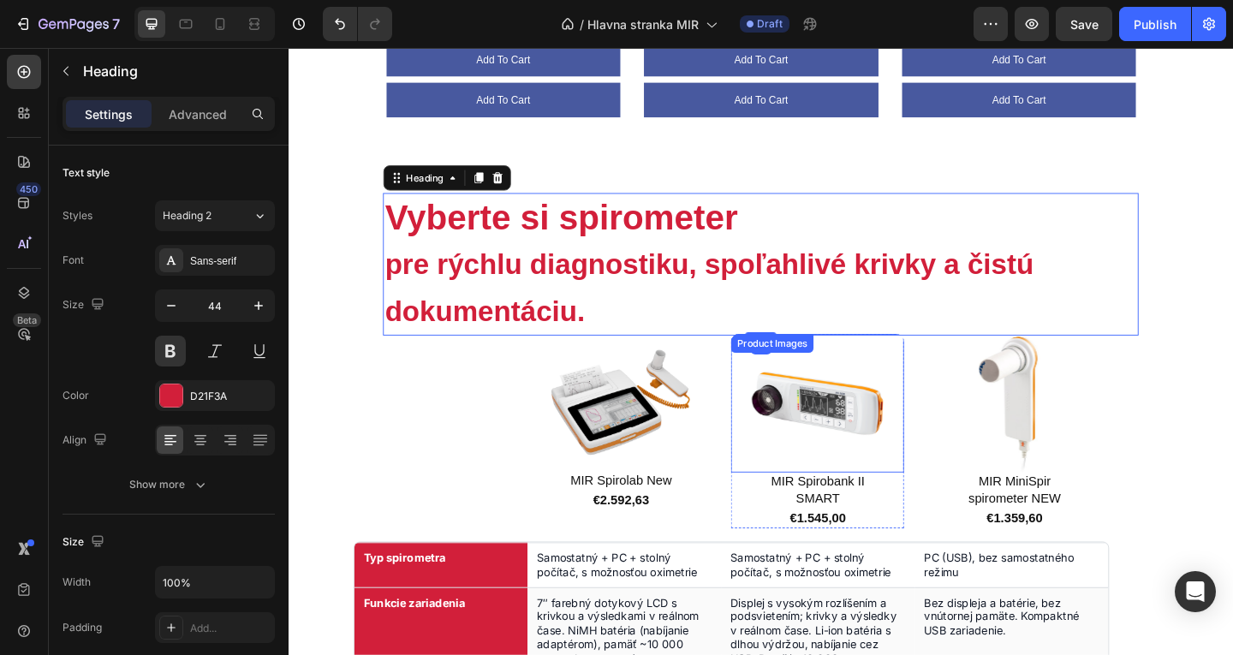
click at [804, 359] on div "Product Images" at bounding box center [815, 369] width 90 height 21
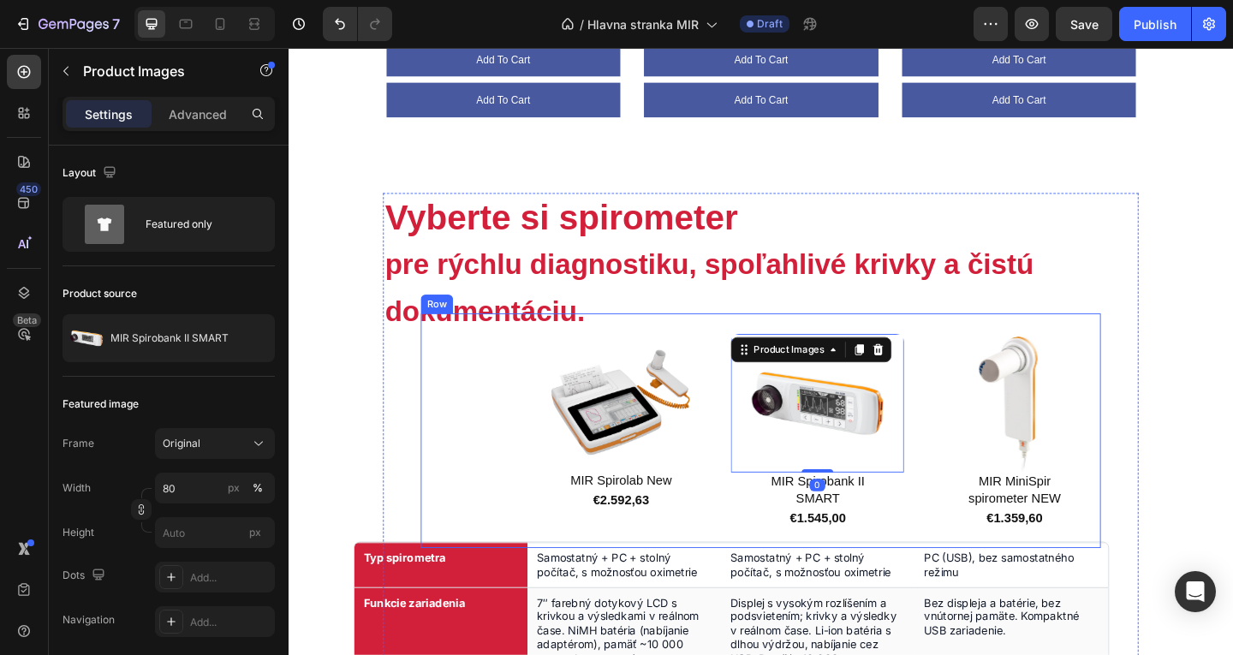
click at [712, 330] on h2 "Vyberte si spirometer pre rýchlu diagnostiku, spoľahlivé krivky a čistú dokumen…" at bounding box center [802, 284] width 822 height 156
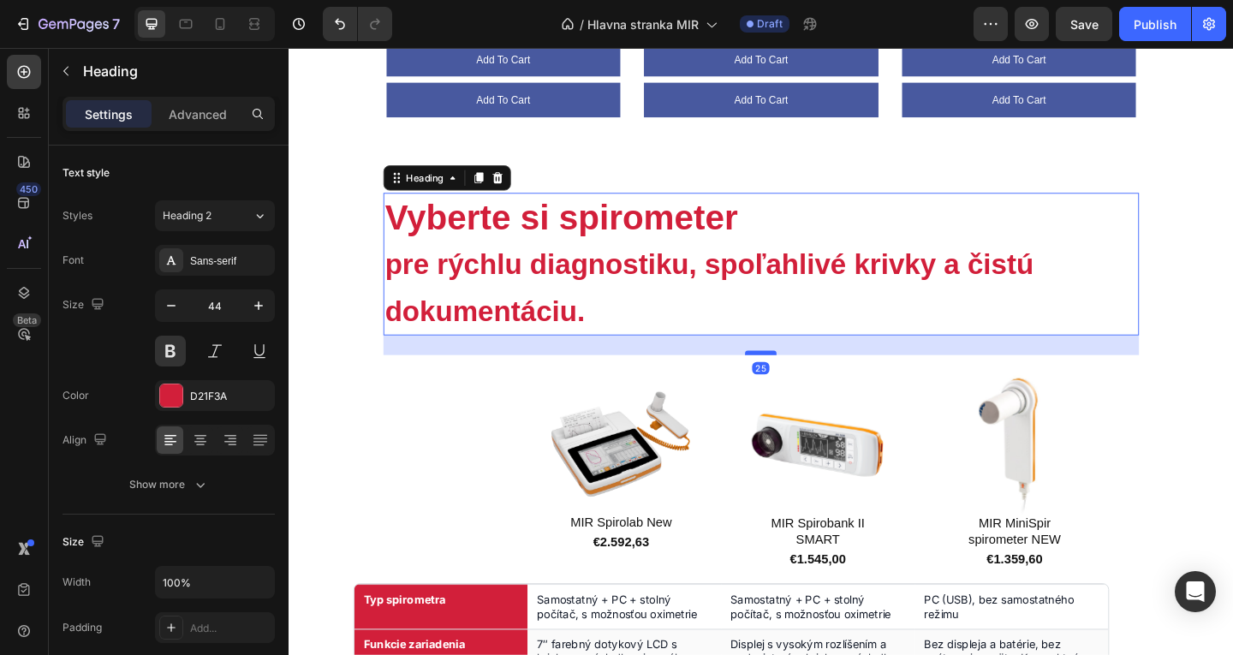
drag, startPoint x: 801, startPoint y: 352, endPoint x: 802, endPoint y: 377, distance: 24.9
click at [802, 377] on div at bounding box center [802, 379] width 34 height 5
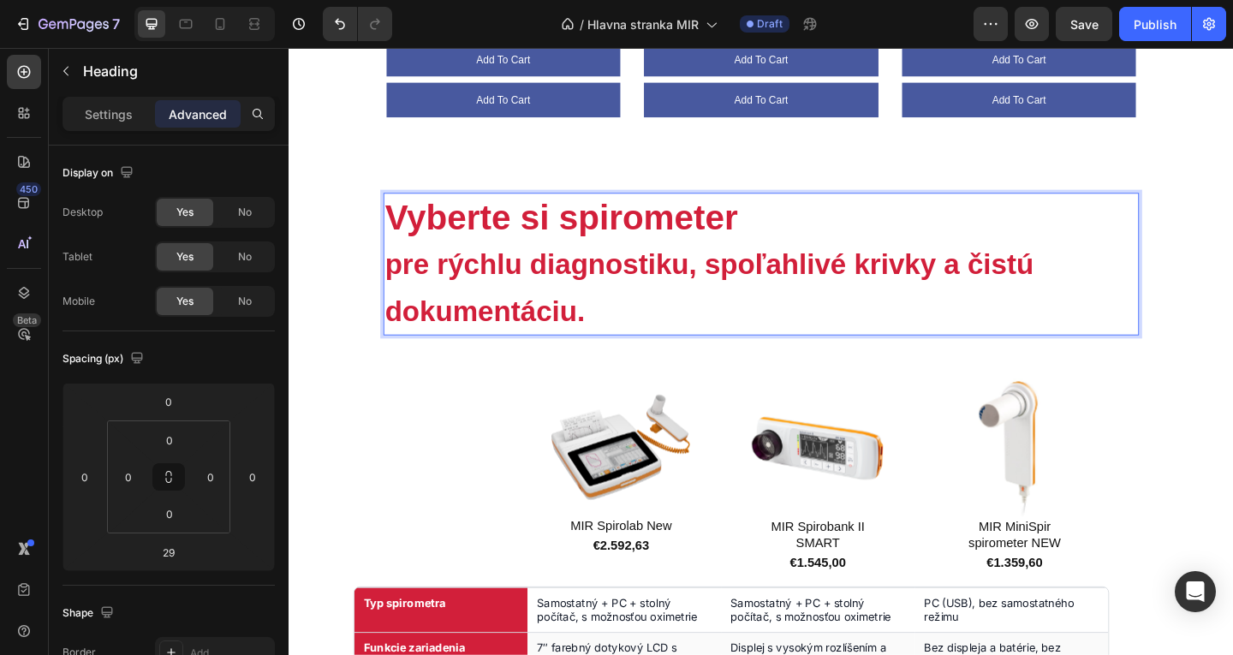
click at [647, 322] on h2 "Vyberte si spirometer pre rýchlu diagnostiku, spoľahlivé krivky a čistú dokumen…" at bounding box center [802, 284] width 822 height 156
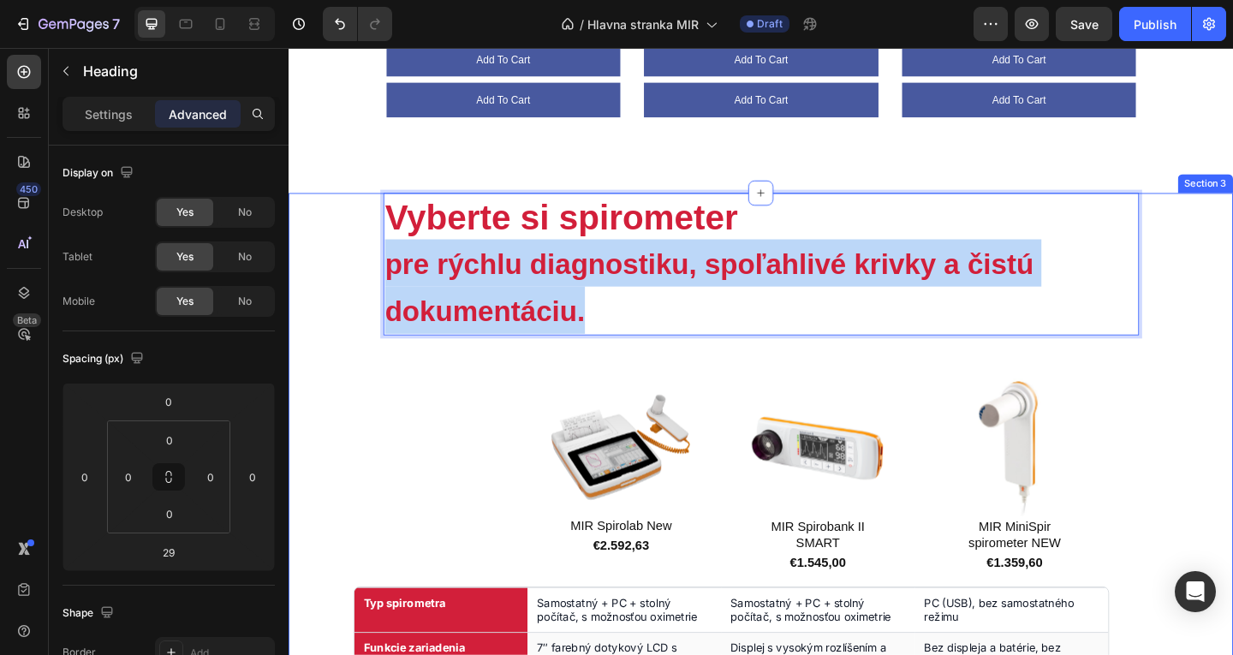
drag, startPoint x: 541, startPoint y: 327, endPoint x: 389, endPoint y: 288, distance: 157.4
click at [389, 288] on div "Vyberte si spirometer pre rýchlu diagnostiku, spoľahlivé krivky a čistú dokumen…" at bounding box center [803, 660] width 1028 height 909
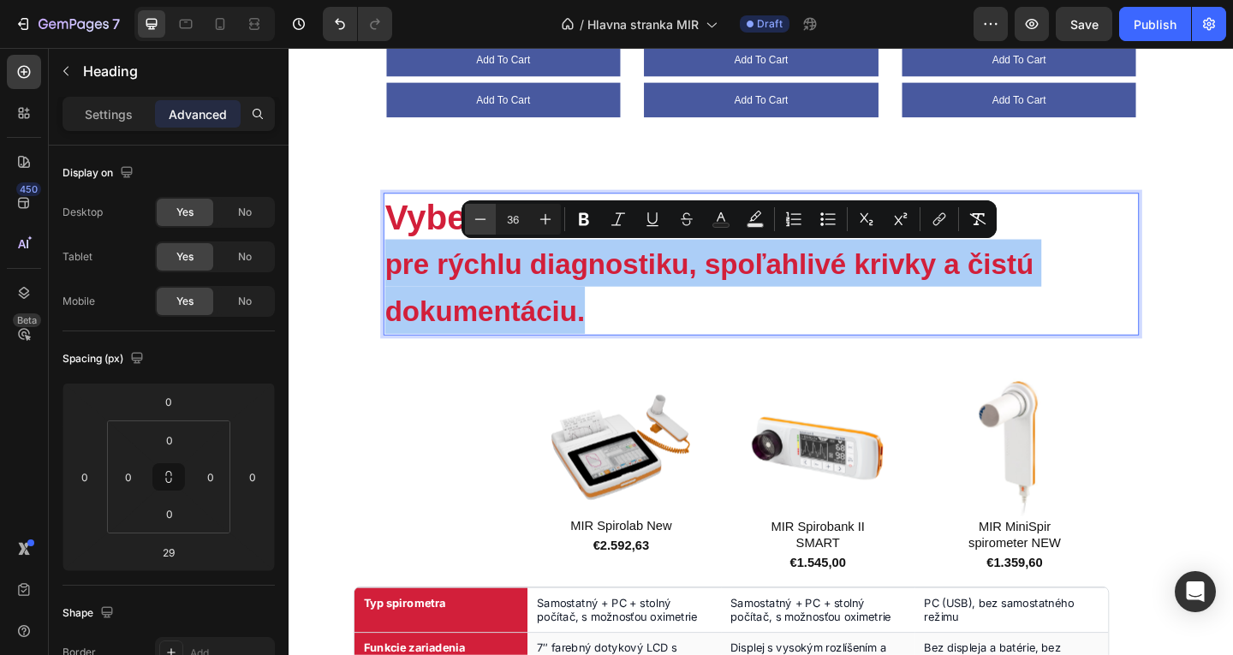
click at [486, 227] on icon "Editor contextual toolbar" at bounding box center [480, 219] width 17 height 17
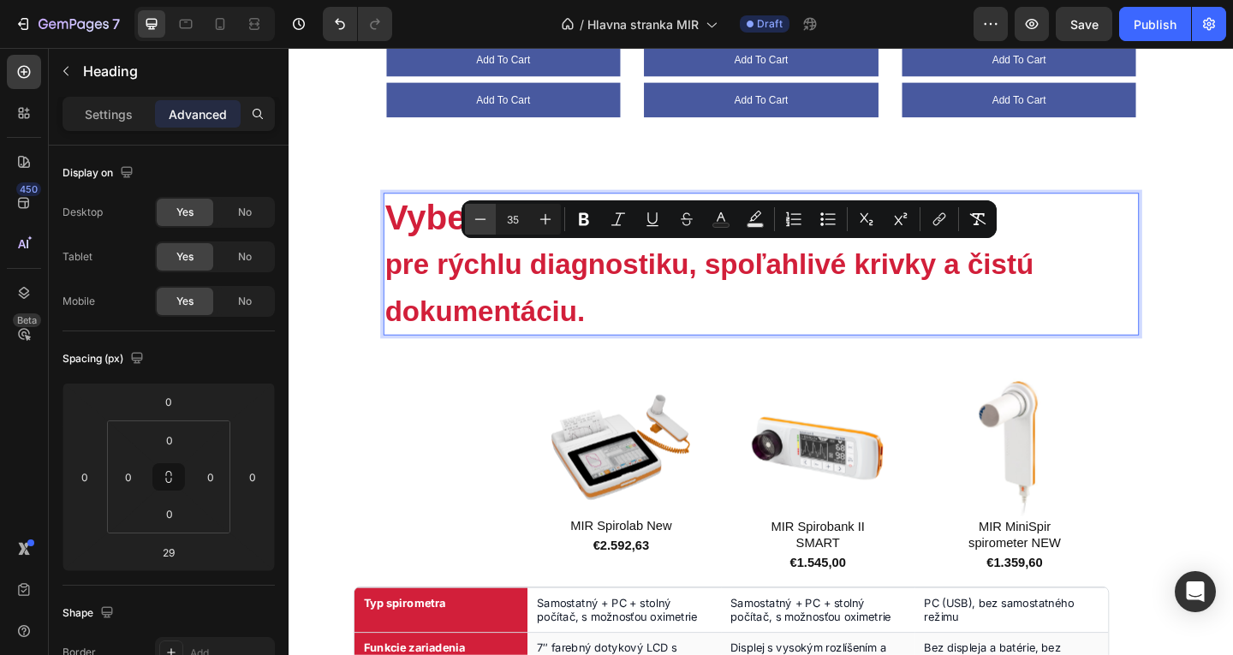
click at [486, 227] on icon "Editor contextual toolbar" at bounding box center [480, 219] width 17 height 17
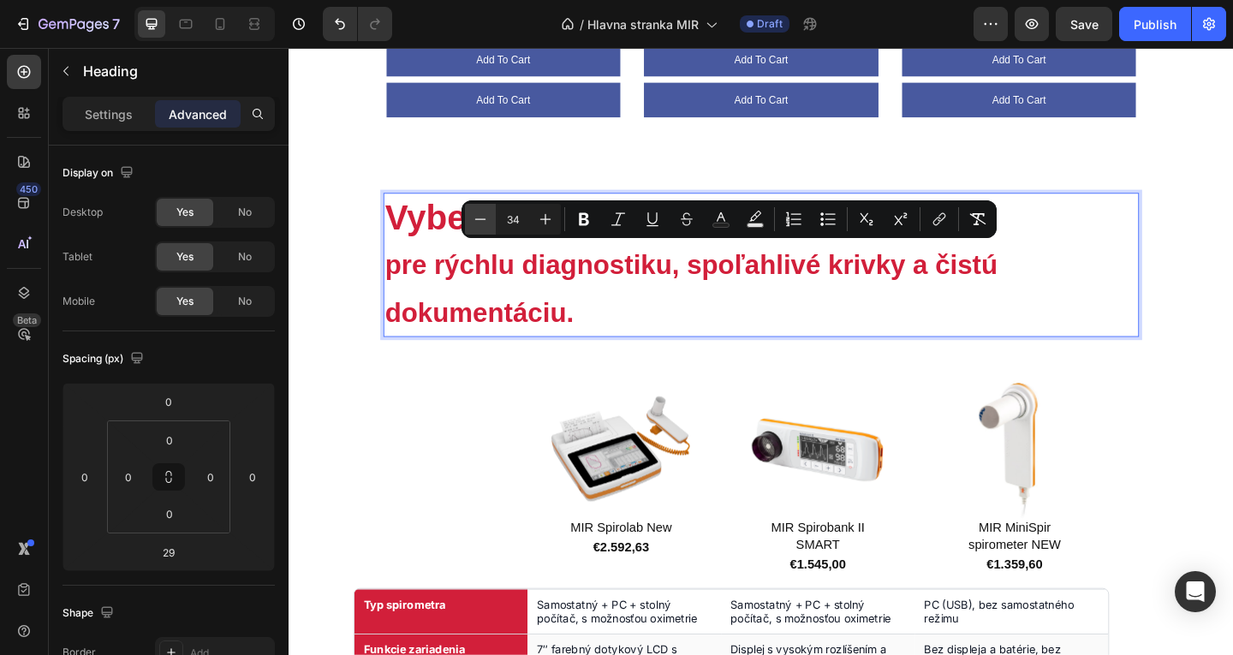
click at [486, 227] on icon "Editor contextual toolbar" at bounding box center [480, 219] width 17 height 17
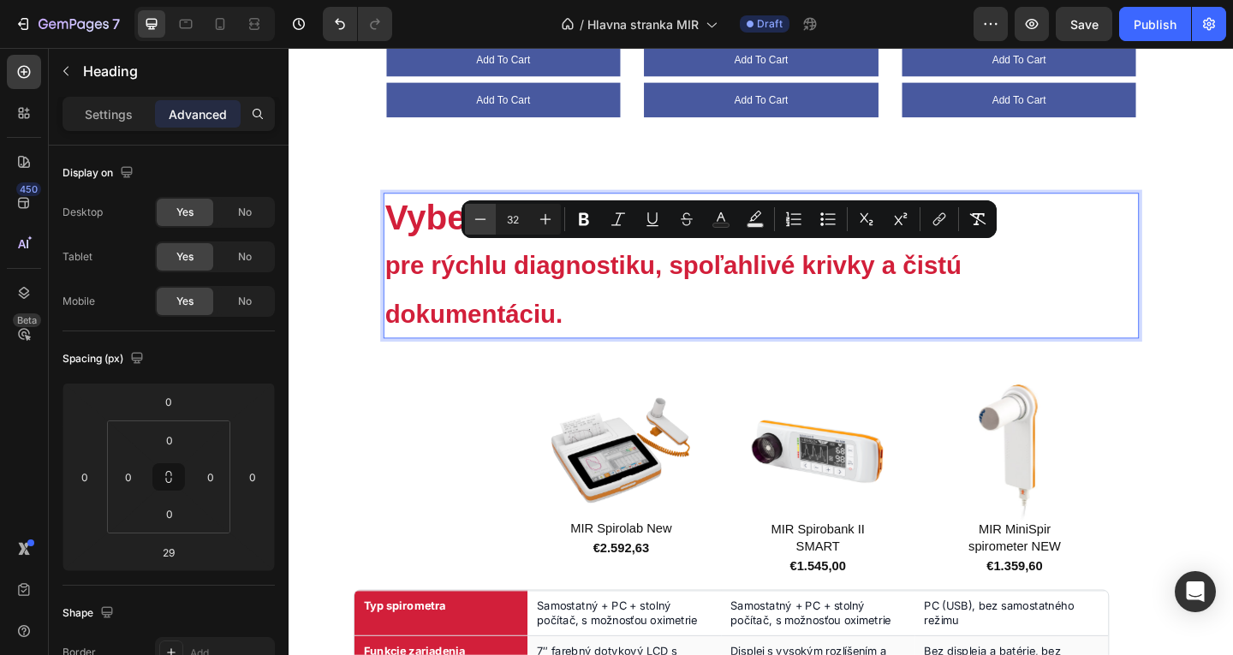
click at [486, 227] on icon "Editor contextual toolbar" at bounding box center [480, 219] width 17 height 17
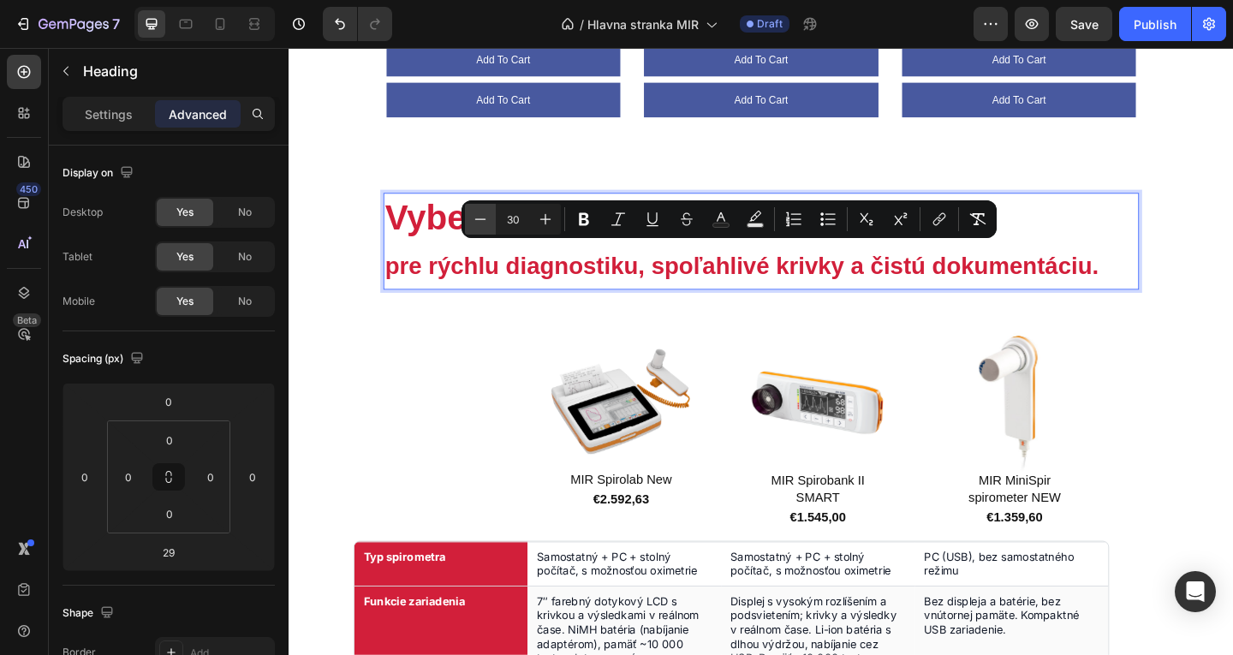
click at [486, 227] on icon "Editor contextual toolbar" at bounding box center [480, 219] width 17 height 17
type input "29"
click at [552, 314] on div "Vyberte si spirometer pre rýchlu diagnostiku, spoľahlivé krivky a čistú dokumen…" at bounding box center [802, 622] width 822 height 833
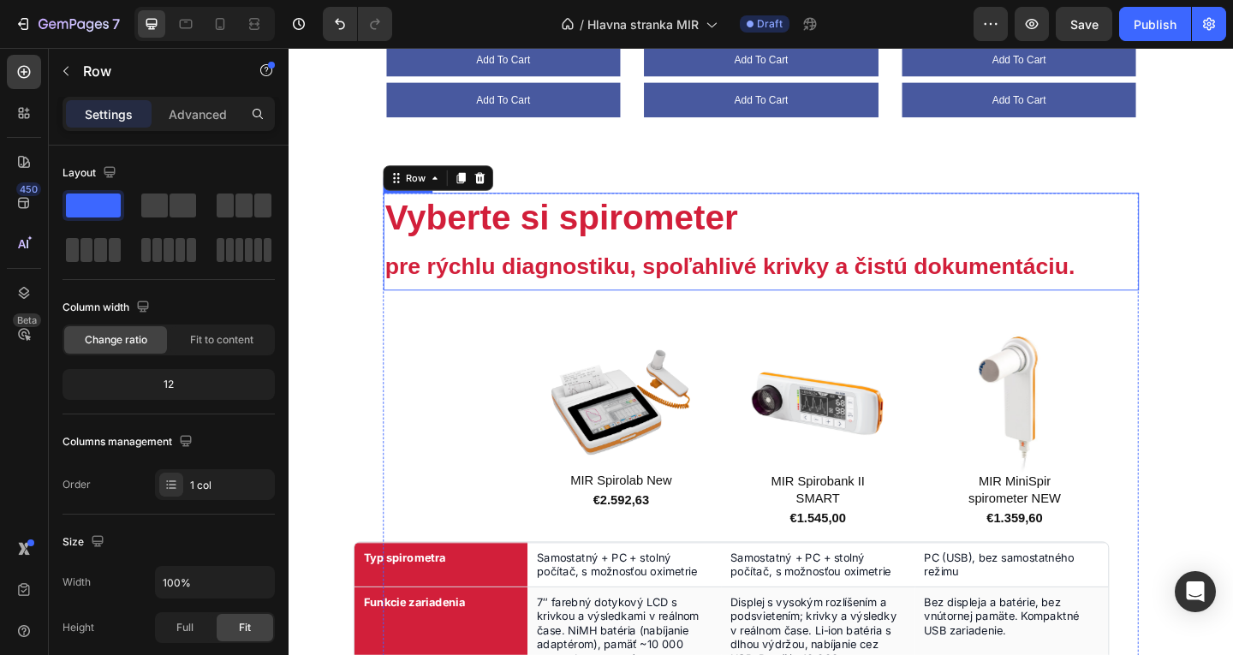
click at [799, 225] on p "Vyberte si spirometer pre rýchlu diagnostiku, spoľahlivé krivky a čistú dokumen…" at bounding box center [802, 258] width 819 height 103
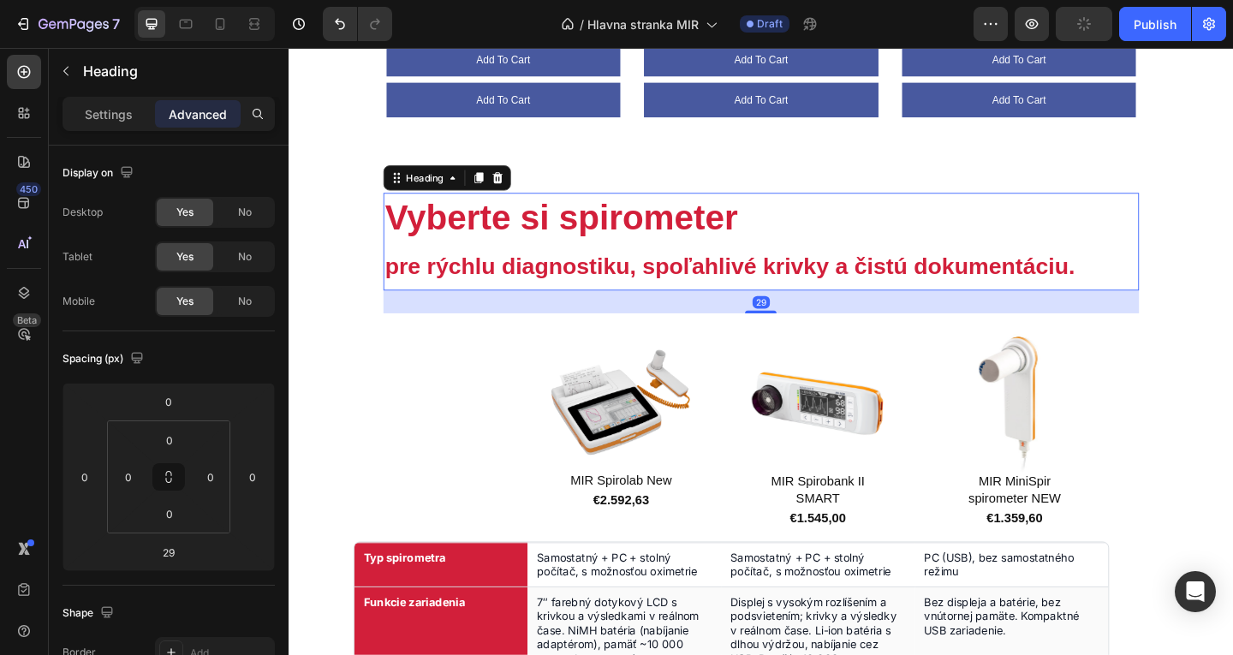
drag, startPoint x: 799, startPoint y: 225, endPoint x: 772, endPoint y: 219, distance: 28.1
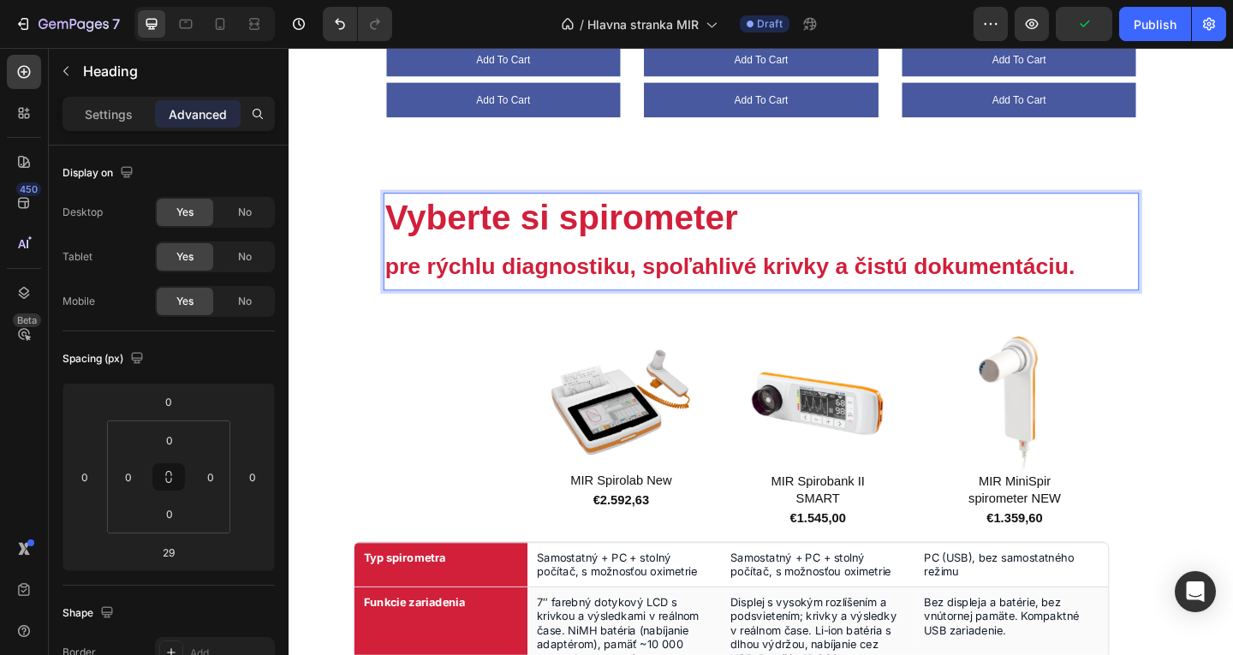
click at [770, 218] on p "Vyberte si spirometer pre rýchlu diagnostiku, spoľahlivé krivky a čistú dokumen…" at bounding box center [802, 258] width 819 height 103
click at [1181, 287] on p "Vyberte si spirometer pre rýchlu diagnostiku, spoľahlivé krivky a čistú dokumen…" at bounding box center [802, 258] width 819 height 103
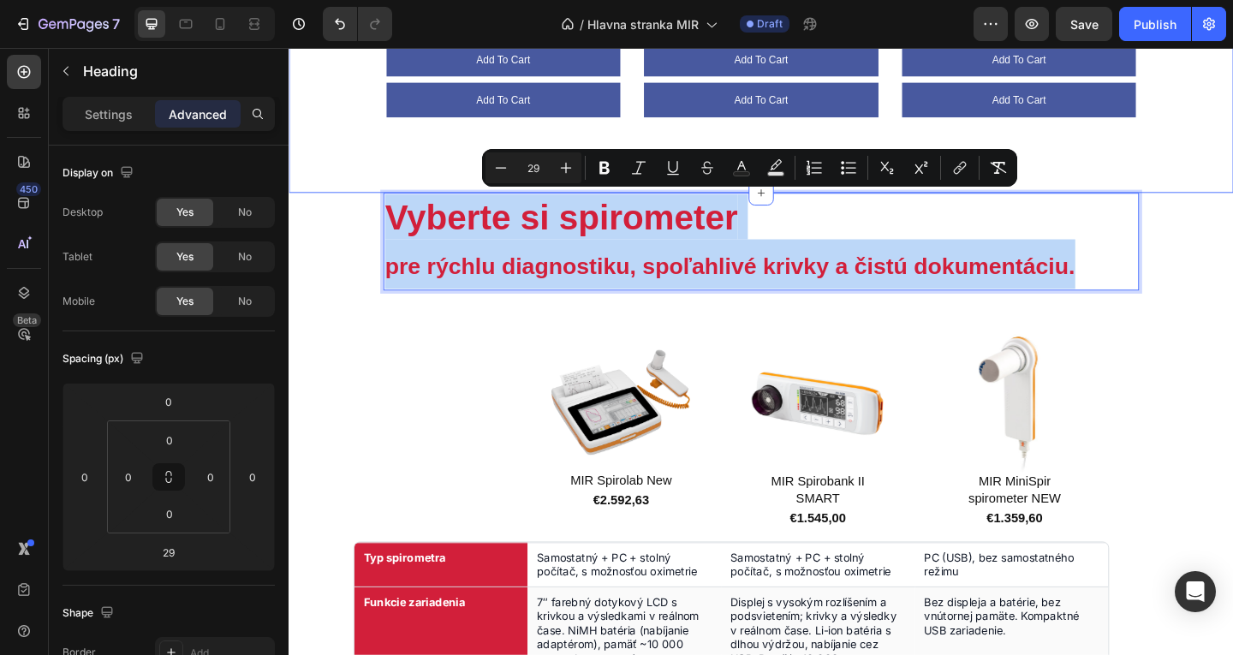
drag, startPoint x: 1138, startPoint y: 272, endPoint x: 298, endPoint y: 196, distance: 843.5
click at [298, 196] on div "Naše produkty Heading Row (P) Images No discount Not be displayed when publishe…" at bounding box center [803, 141] width 1028 height 2419
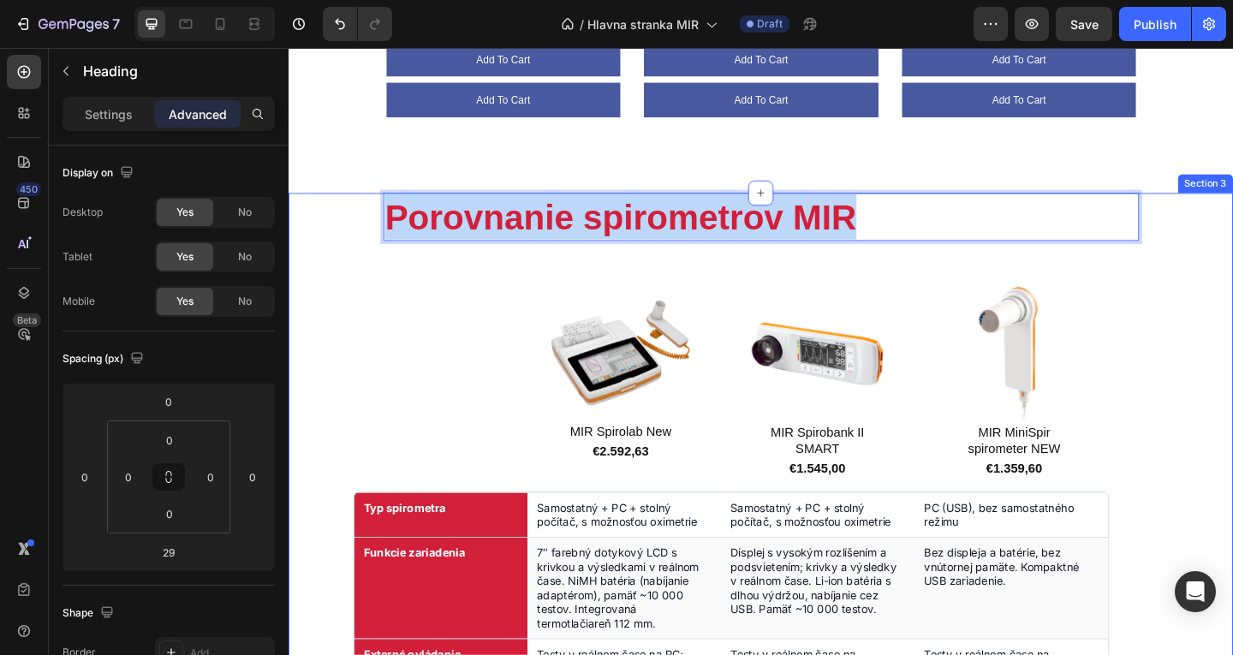
drag, startPoint x: 920, startPoint y: 222, endPoint x: 347, endPoint y: 259, distance: 574.1
click at [351, 259] on div "Porovnanie spirometrov MIR Heading 29 Currently Viewing Text Block Row Product …" at bounding box center [803, 609] width 1028 height 807
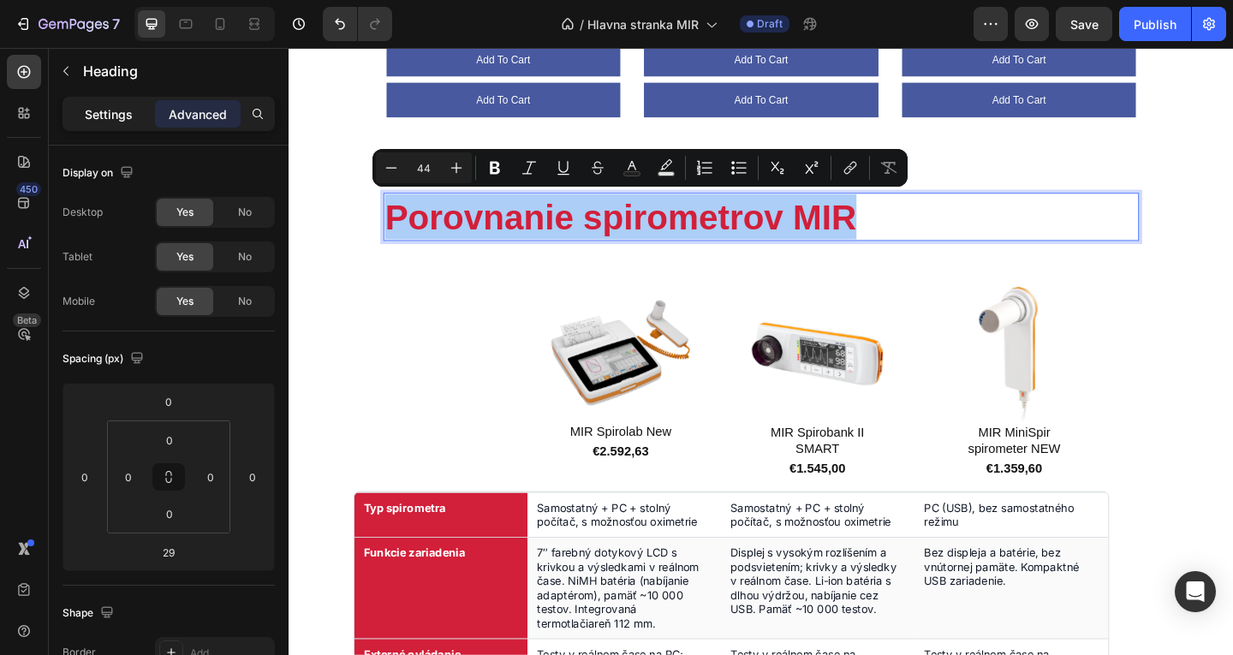
click at [122, 119] on p "Settings" at bounding box center [109, 114] width 48 height 18
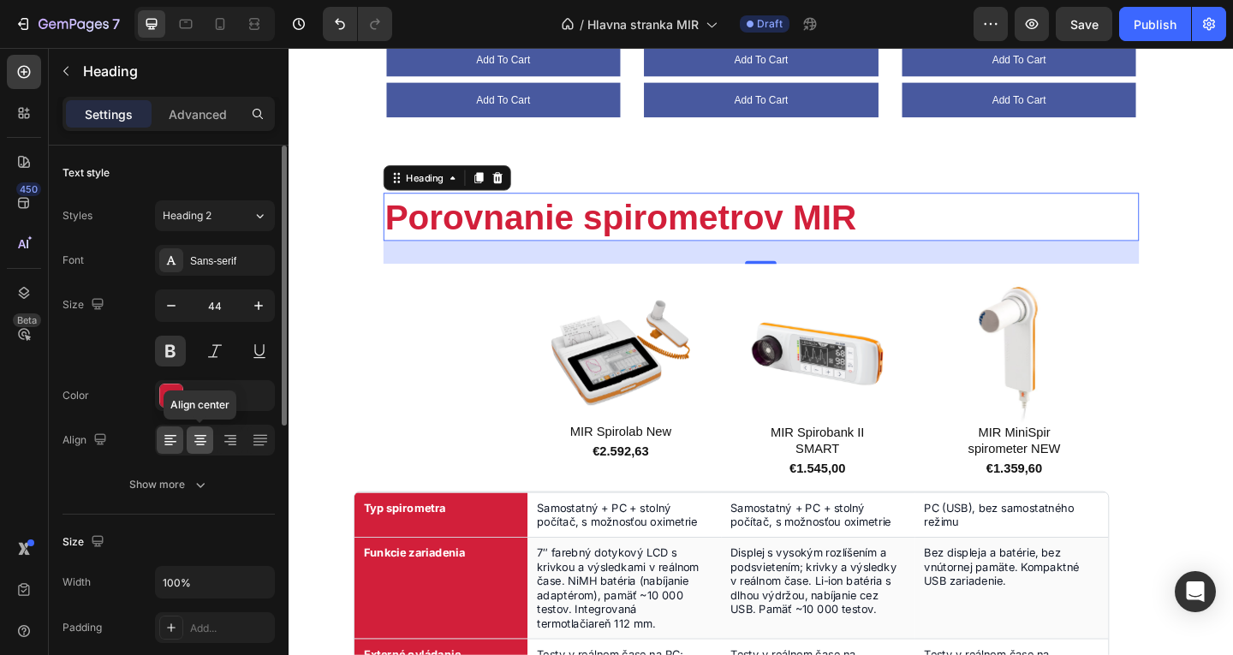
click at [201, 439] on icon at bounding box center [200, 440] width 17 height 17
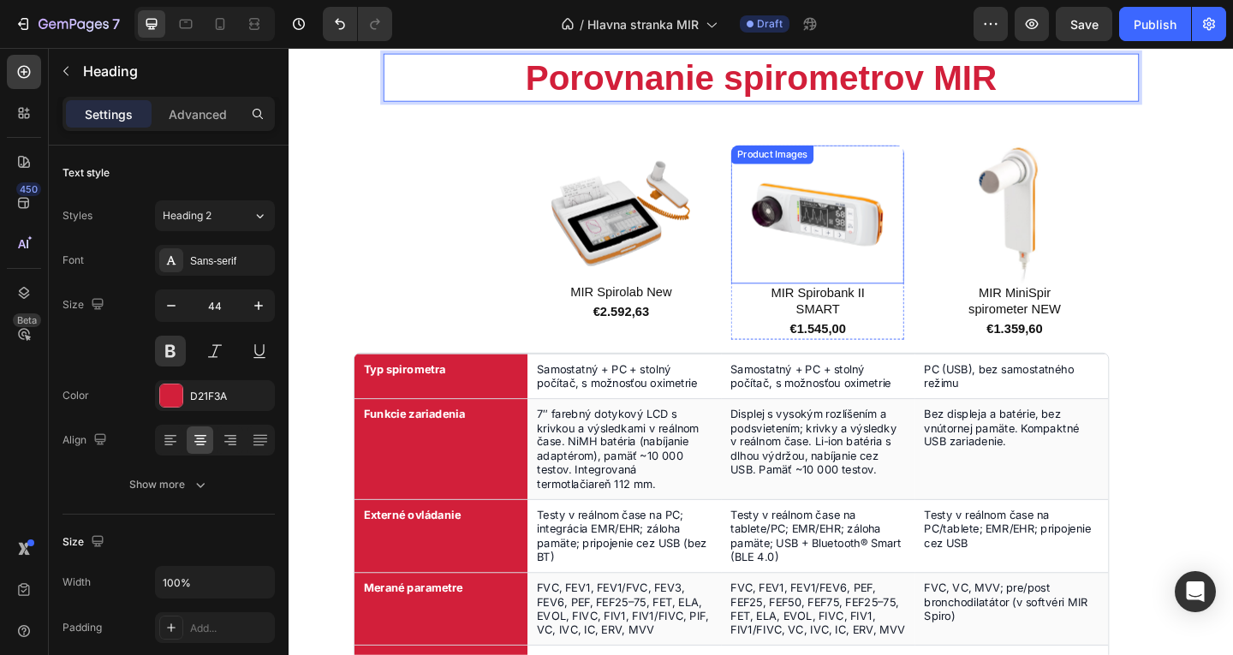
scroll to position [1322, 0]
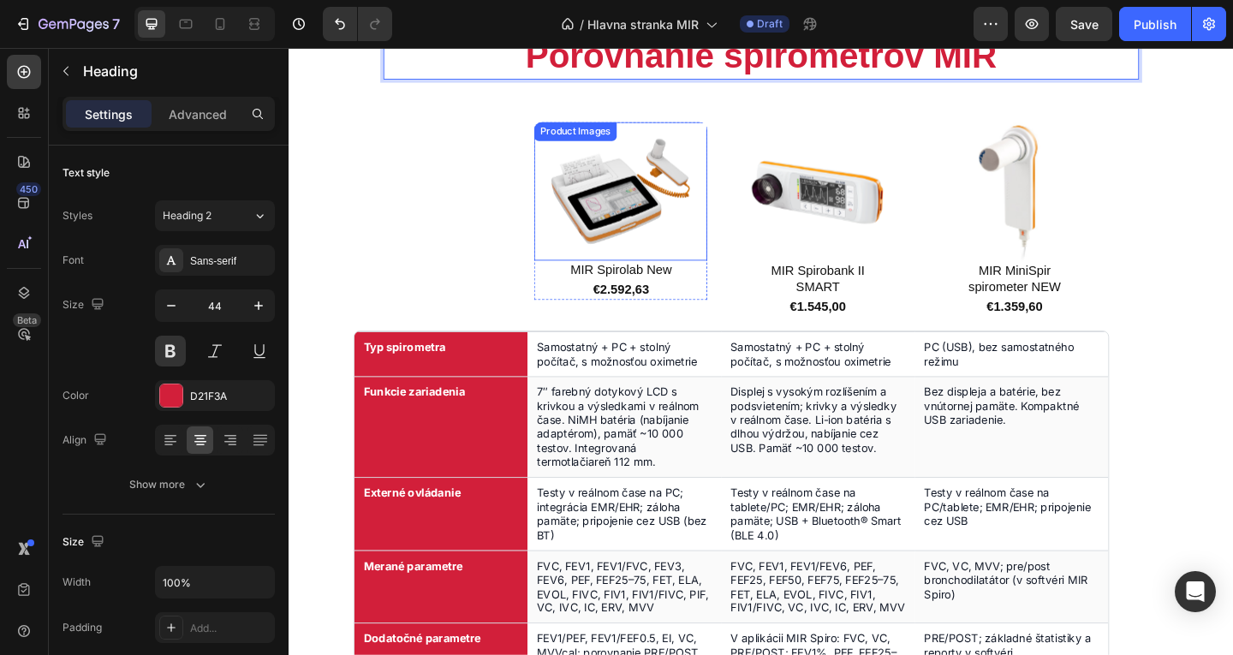
click at [687, 152] on div "Product Images" at bounding box center [650, 203] width 188 height 151
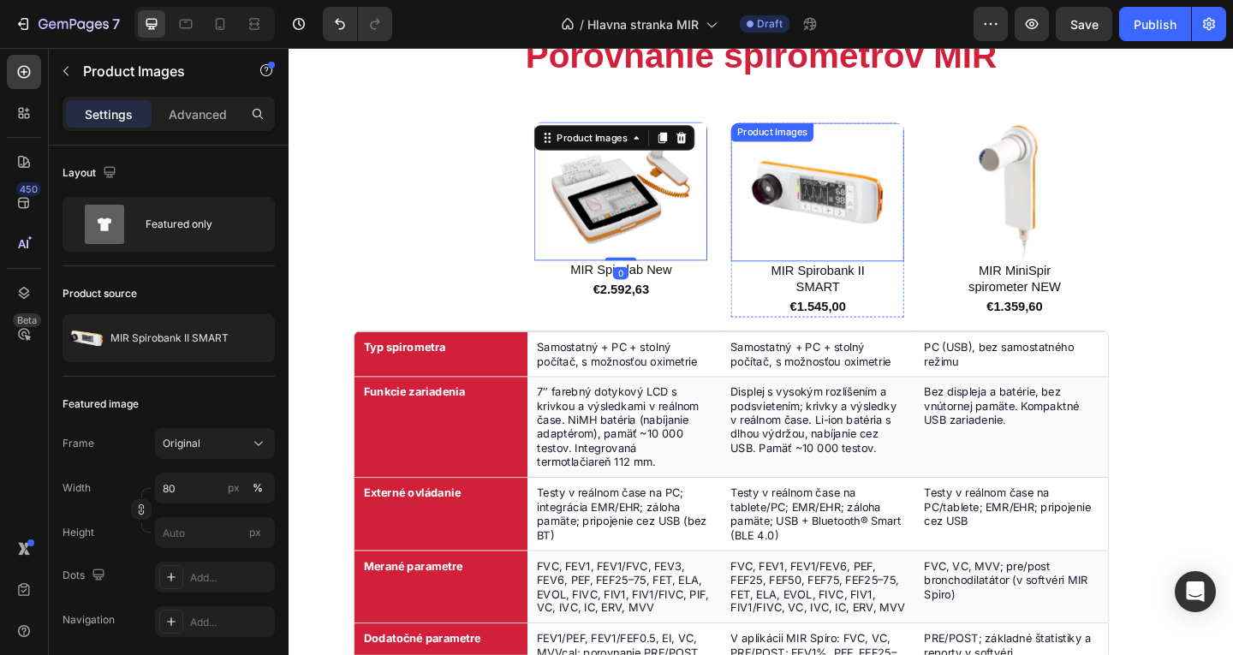
click at [819, 145] on div "Product Images" at bounding box center [814, 139] width 83 height 15
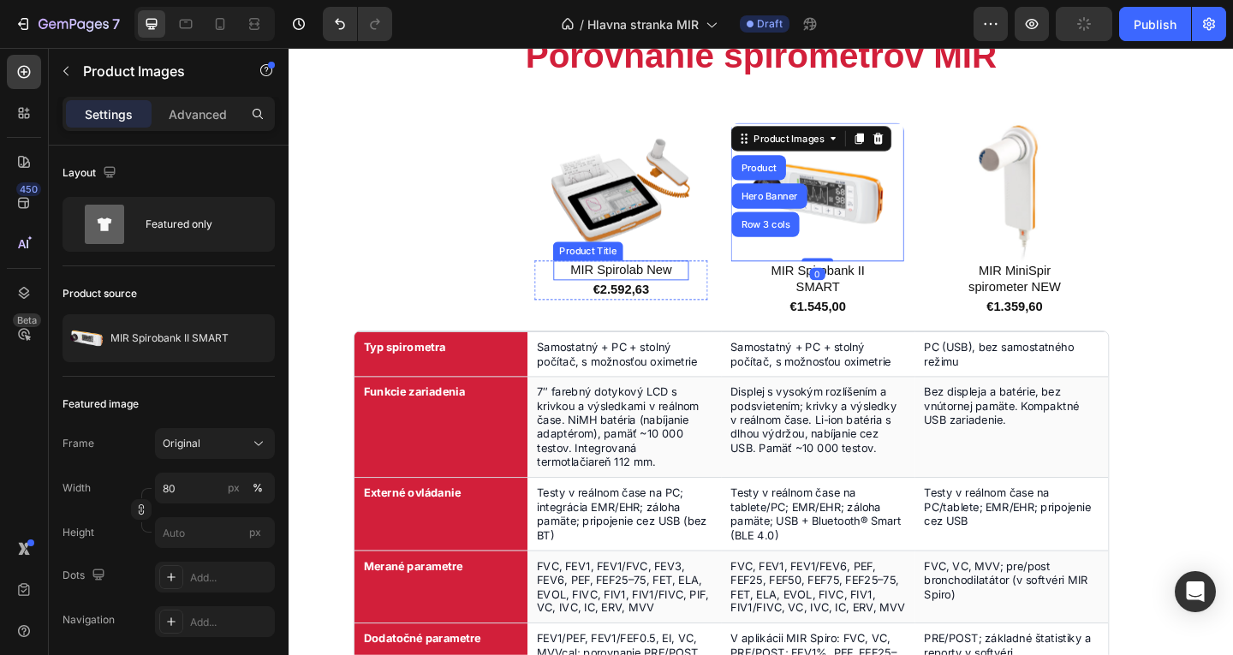
click at [687, 279] on h3 "MIR Spirolab New" at bounding box center [649, 289] width 147 height 21
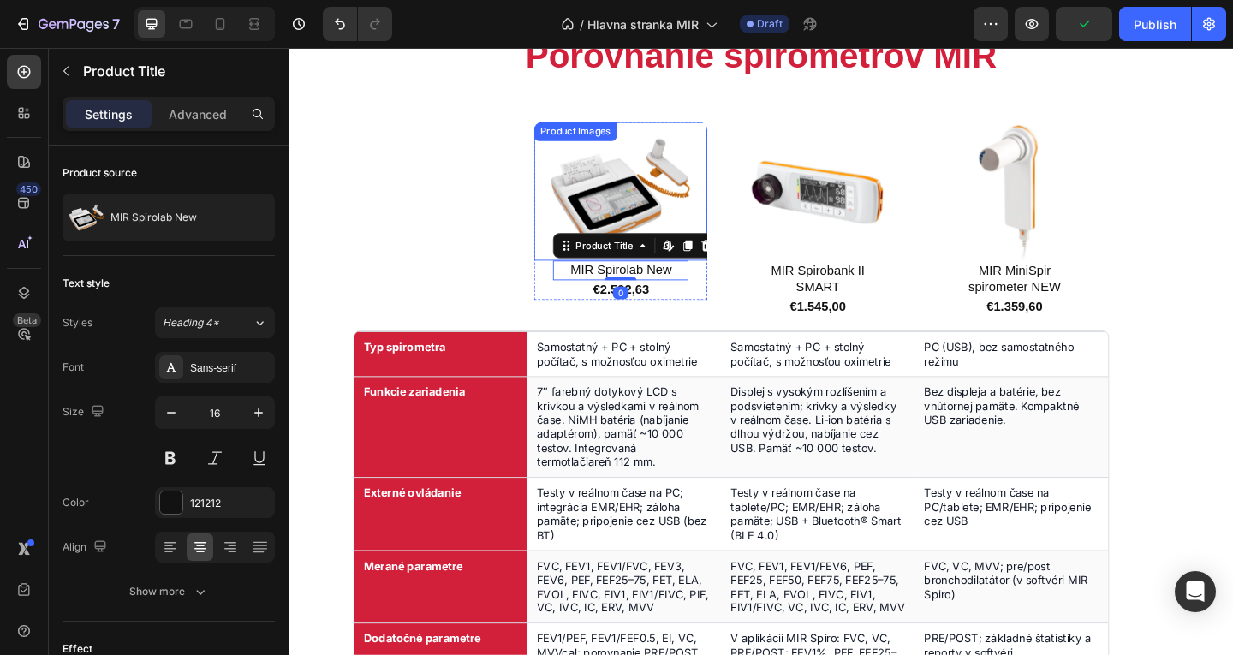
click at [731, 199] on div at bounding box center [650, 203] width 188 height 151
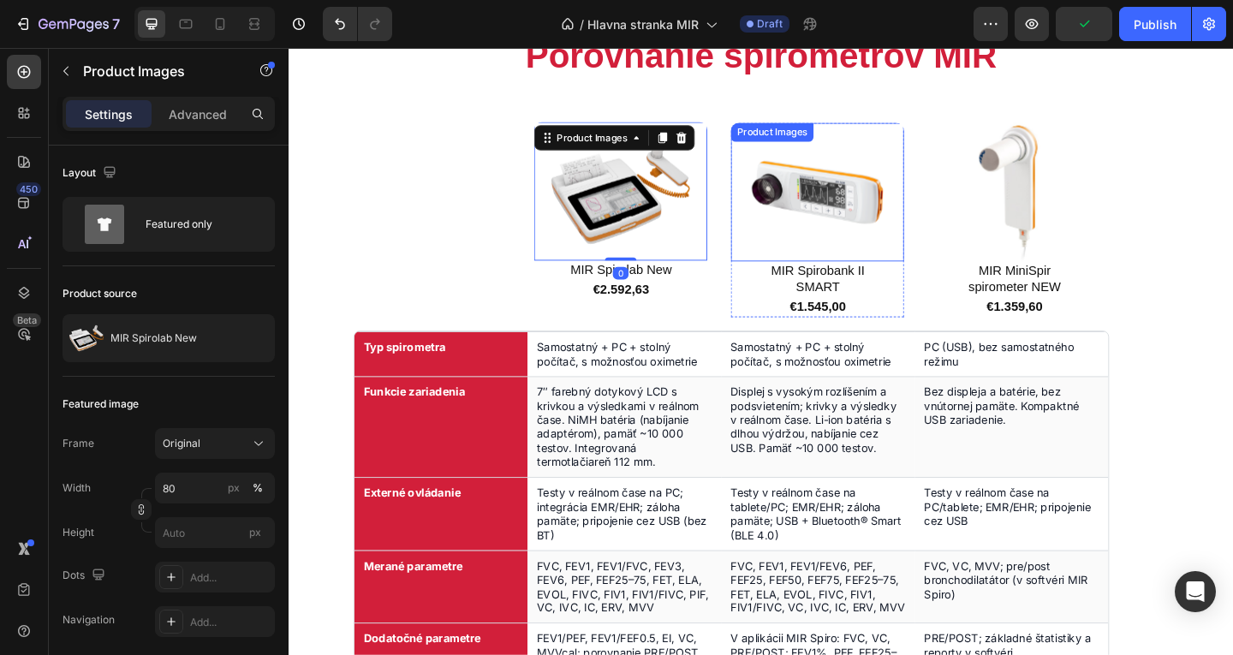
click at [820, 182] on img at bounding box center [864, 204] width 151 height 151
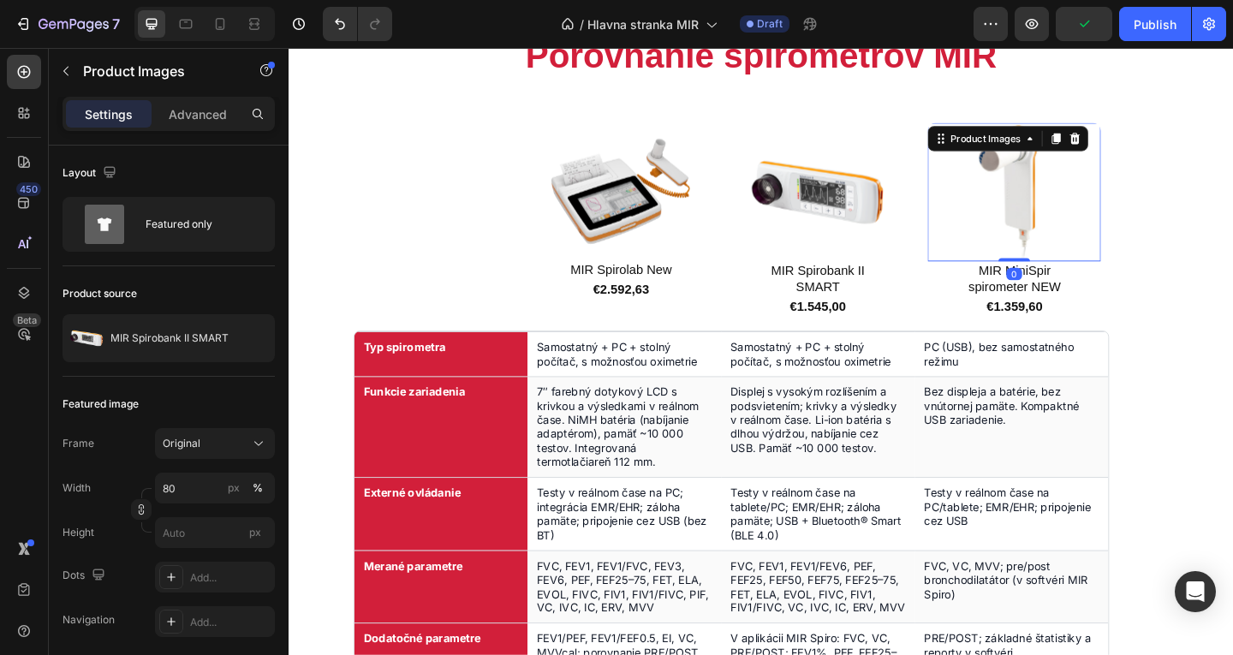
click at [1063, 155] on div "Product Images 0" at bounding box center [1078, 204] width 188 height 151
click at [719, 219] on img at bounding box center [650, 203] width 151 height 151
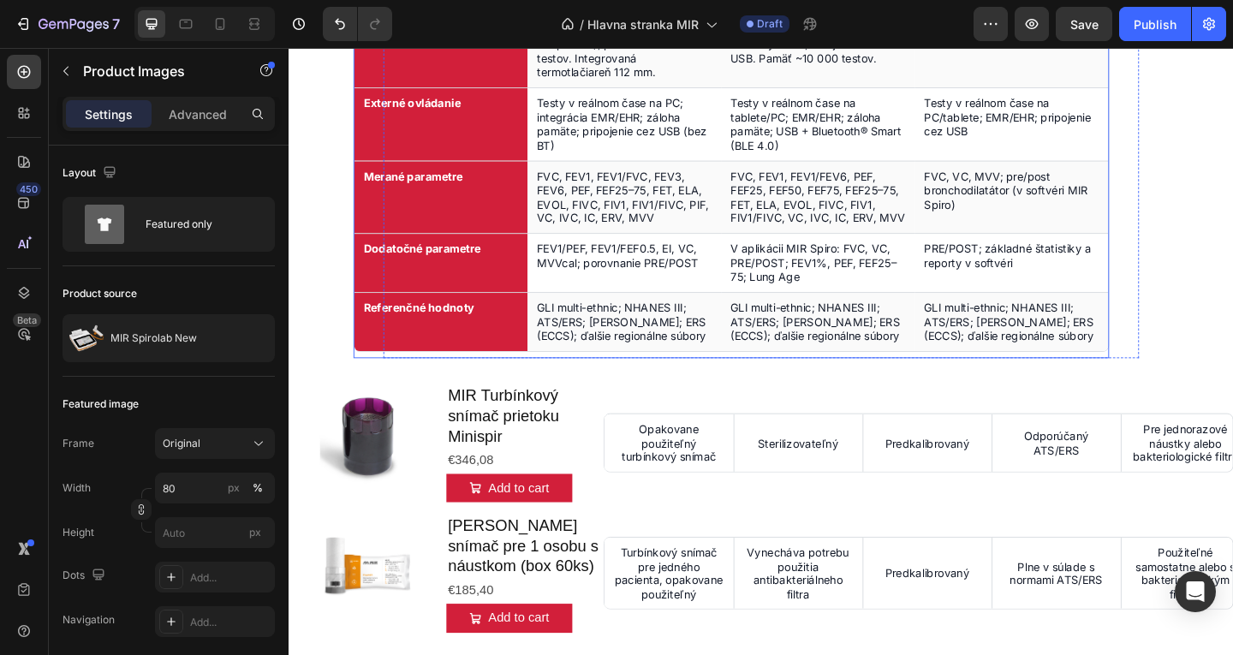
scroll to position [1836, 0]
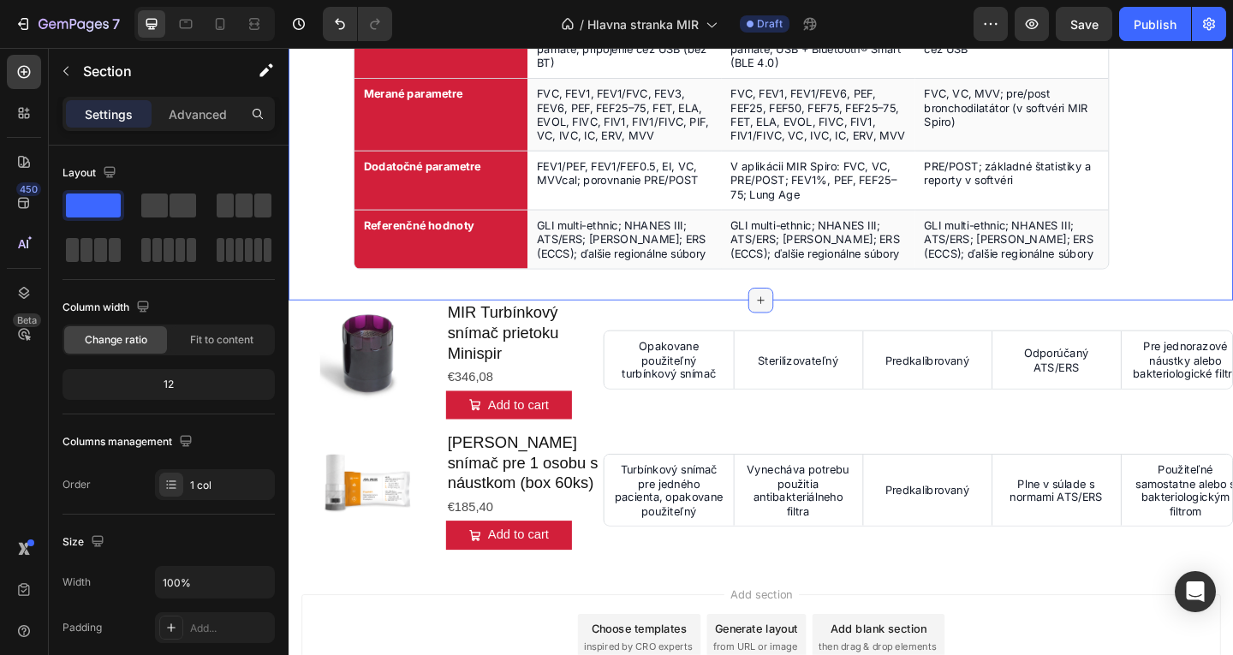
click at [801, 322] on icon at bounding box center [803, 323] width 14 height 14
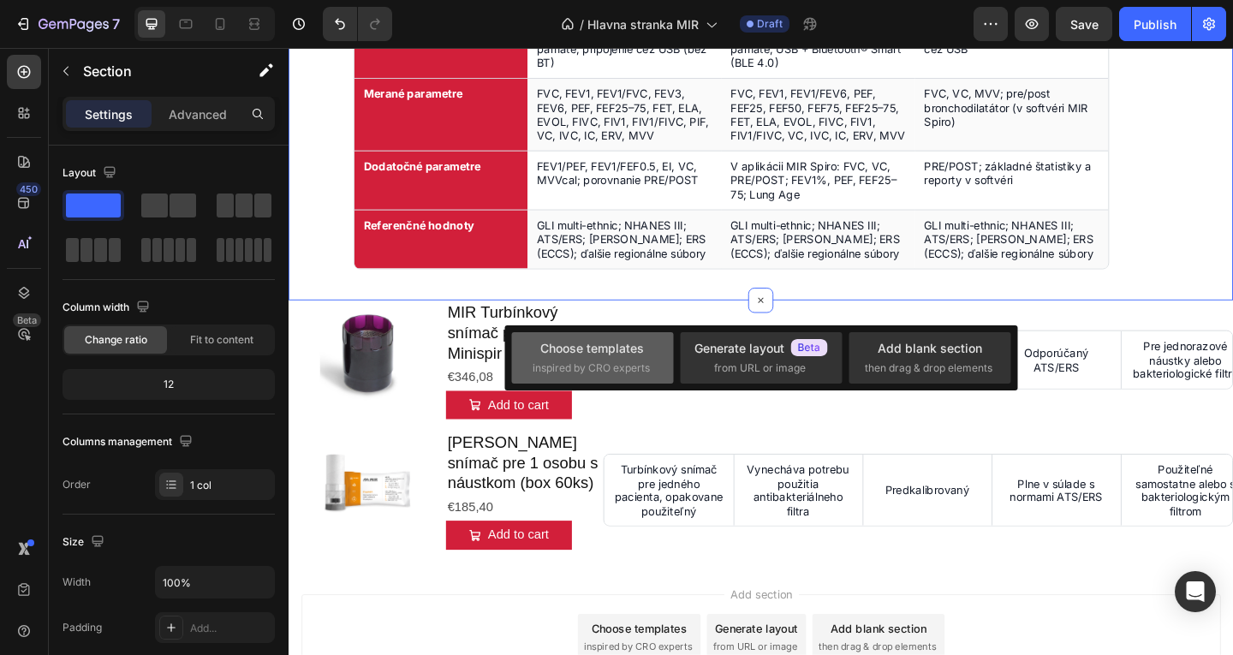
click at [516, 362] on div "Choose templates inspired by CRO experts" at bounding box center [592, 357] width 162 height 51
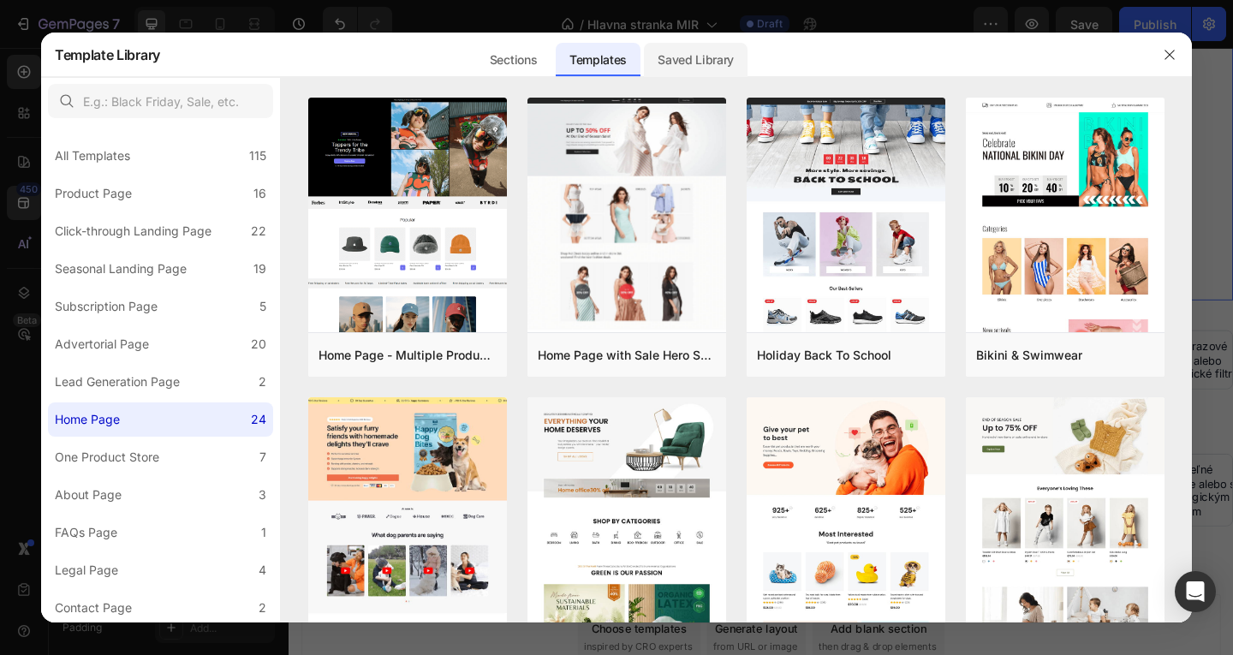
click at [678, 54] on div "Saved Library" at bounding box center [696, 60] width 104 height 34
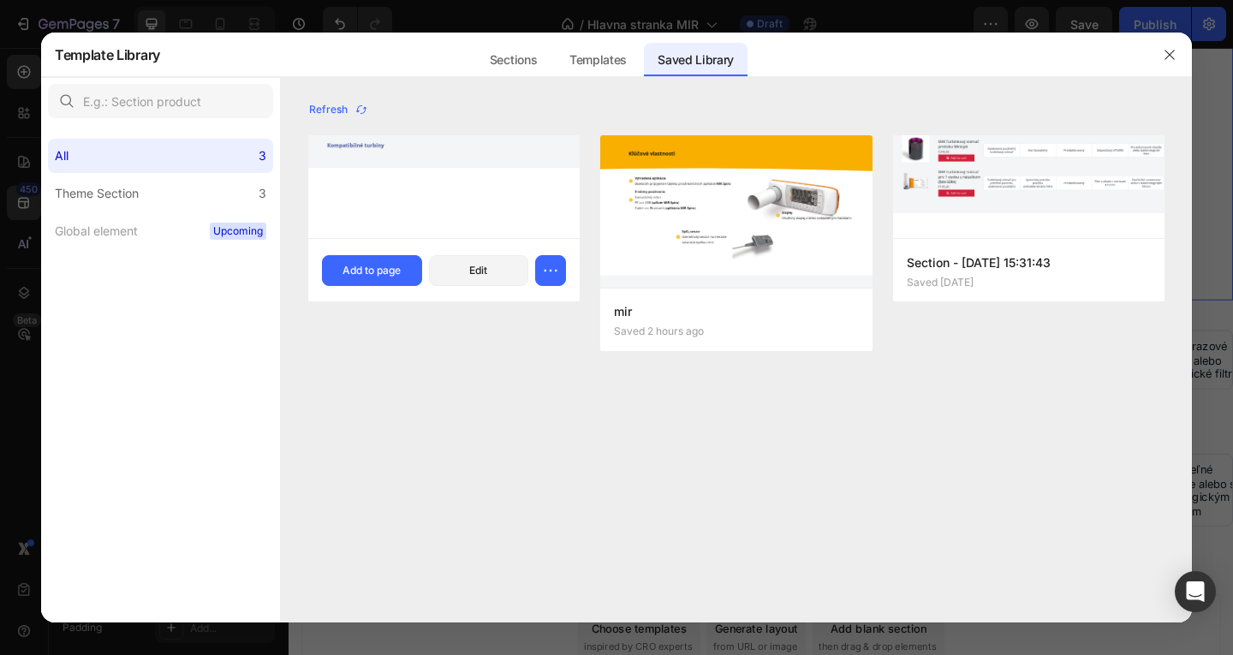
click at [423, 170] on div at bounding box center [443, 186] width 271 height 103
click at [396, 275] on div "Add to page" at bounding box center [372, 270] width 58 height 15
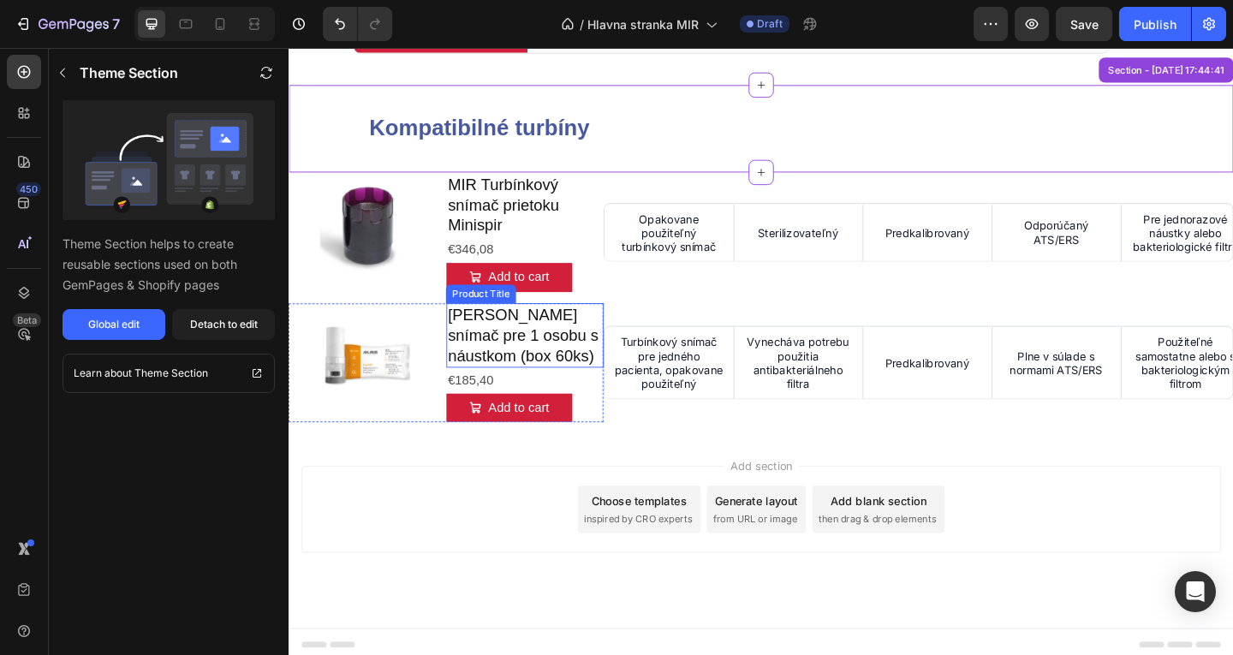
scroll to position [2074, 0]
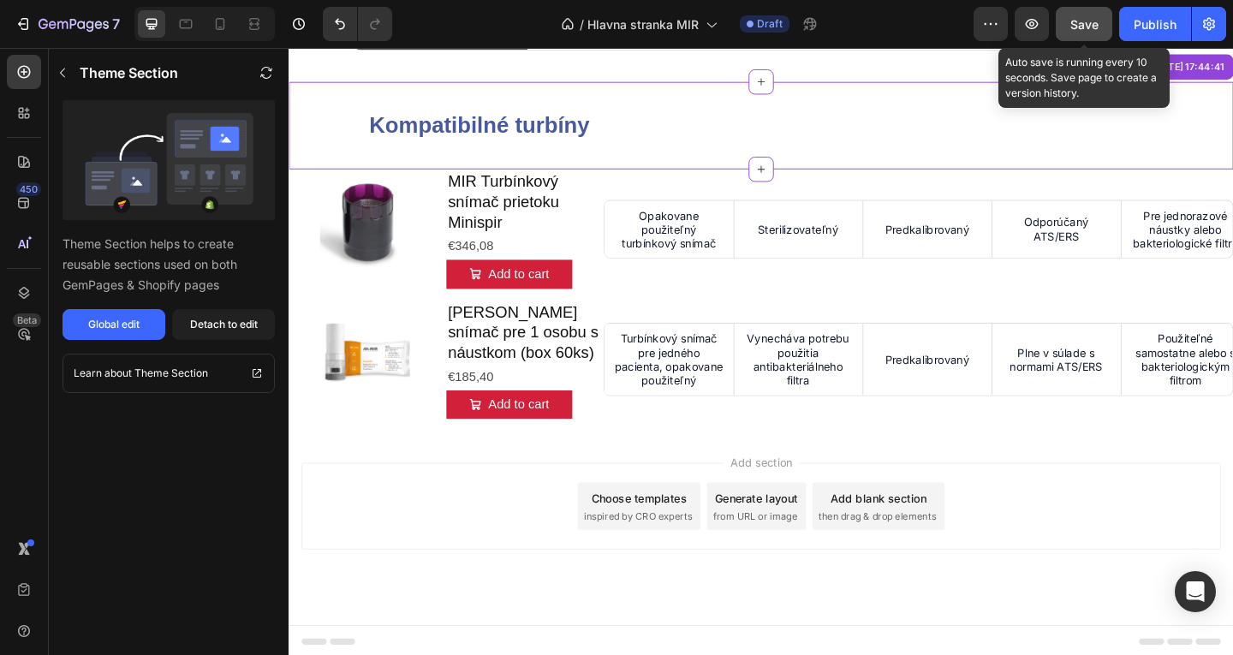
click at [1070, 21] on button "Save" at bounding box center [1084, 24] width 57 height 34
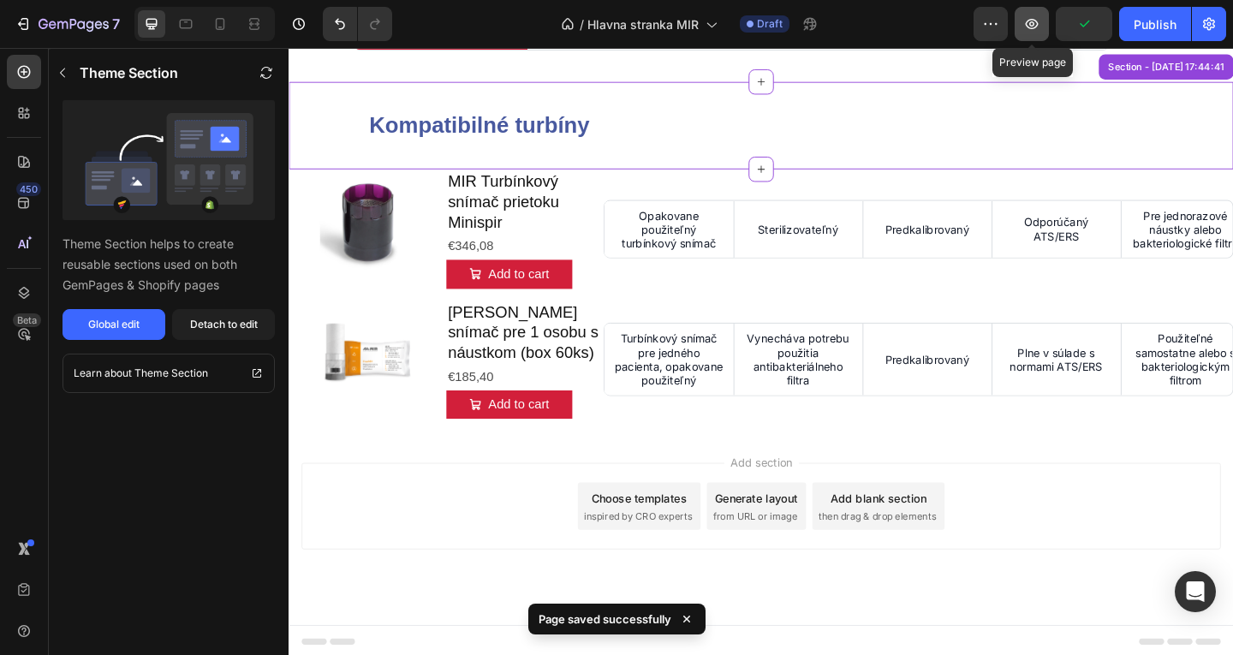
click at [1030, 34] on button "button" at bounding box center [1032, 24] width 34 height 34
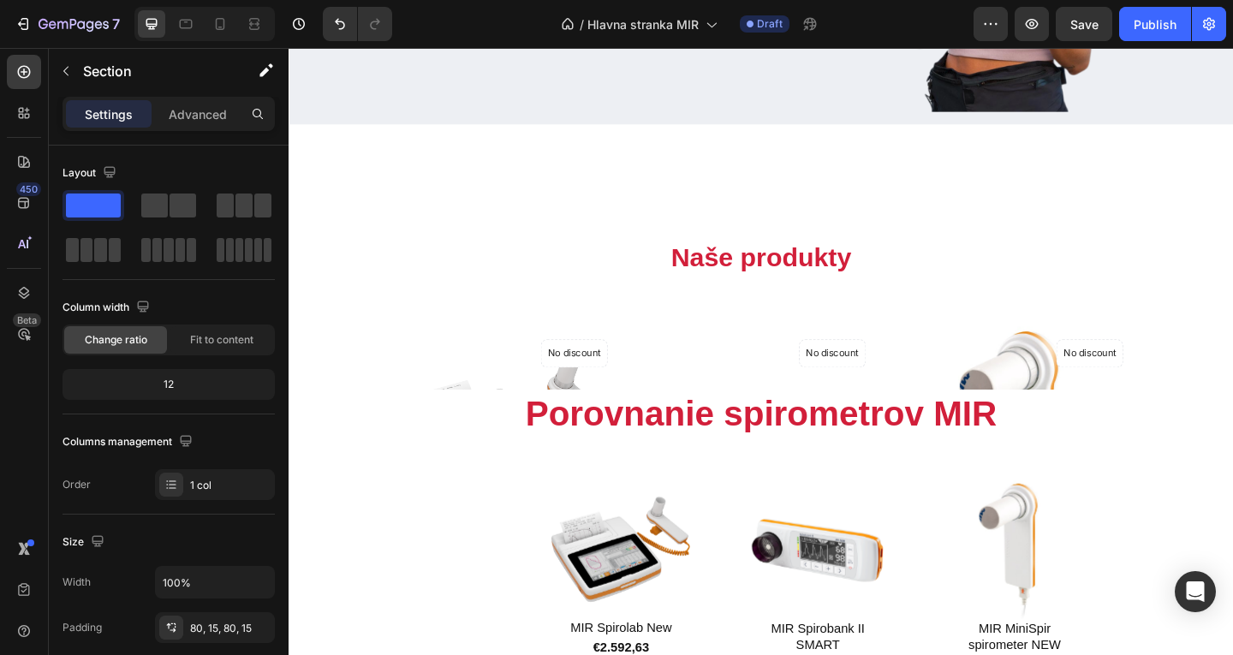
scroll to position [280, 0]
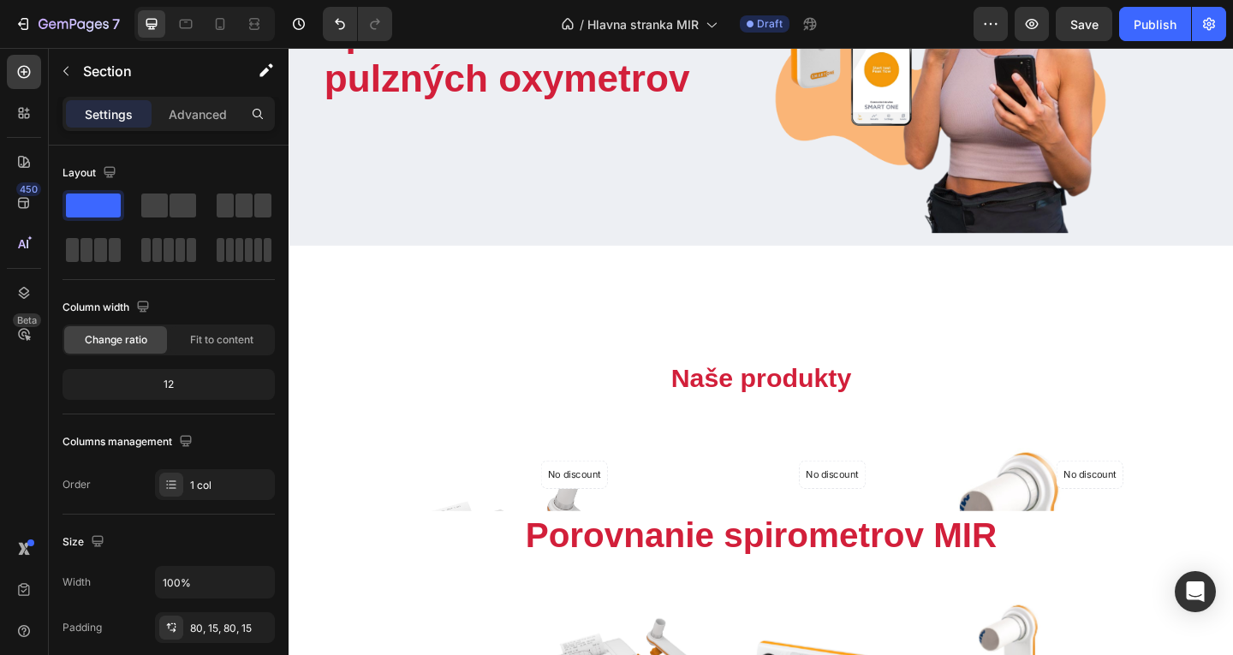
click at [764, 348] on div "Naše produkty Heading Row (P) Images No discount Not be displayed when publishe…" at bounding box center [803, 435] width 1028 height 232
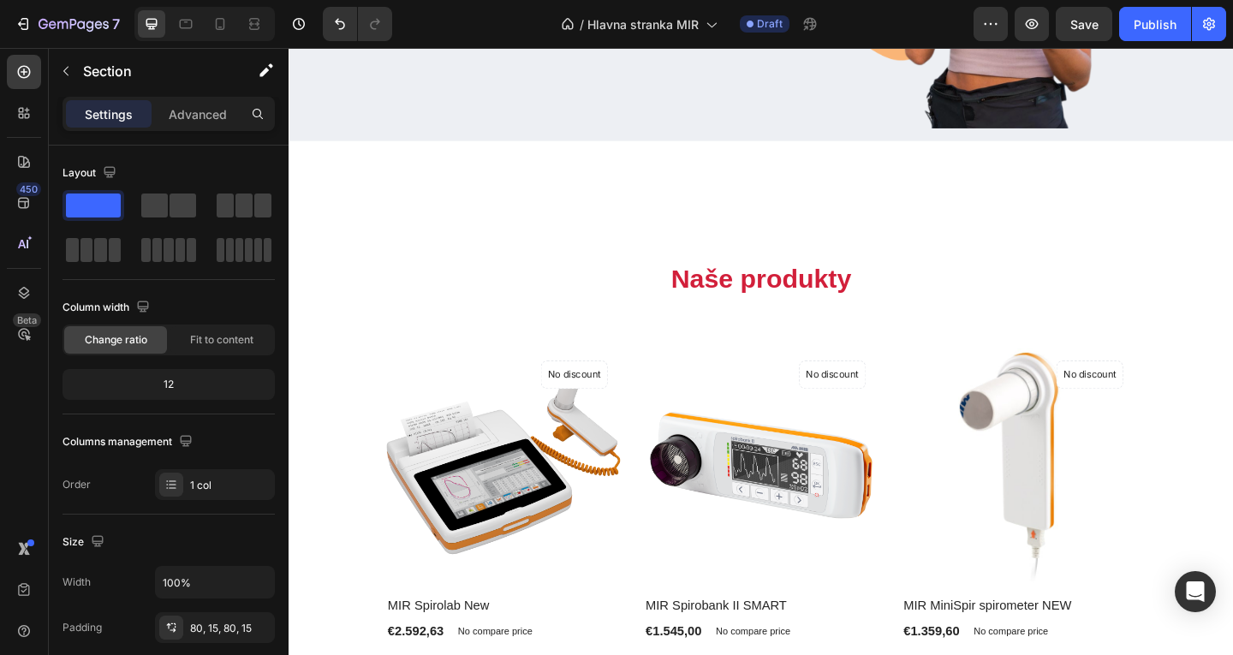
scroll to position [211, 0]
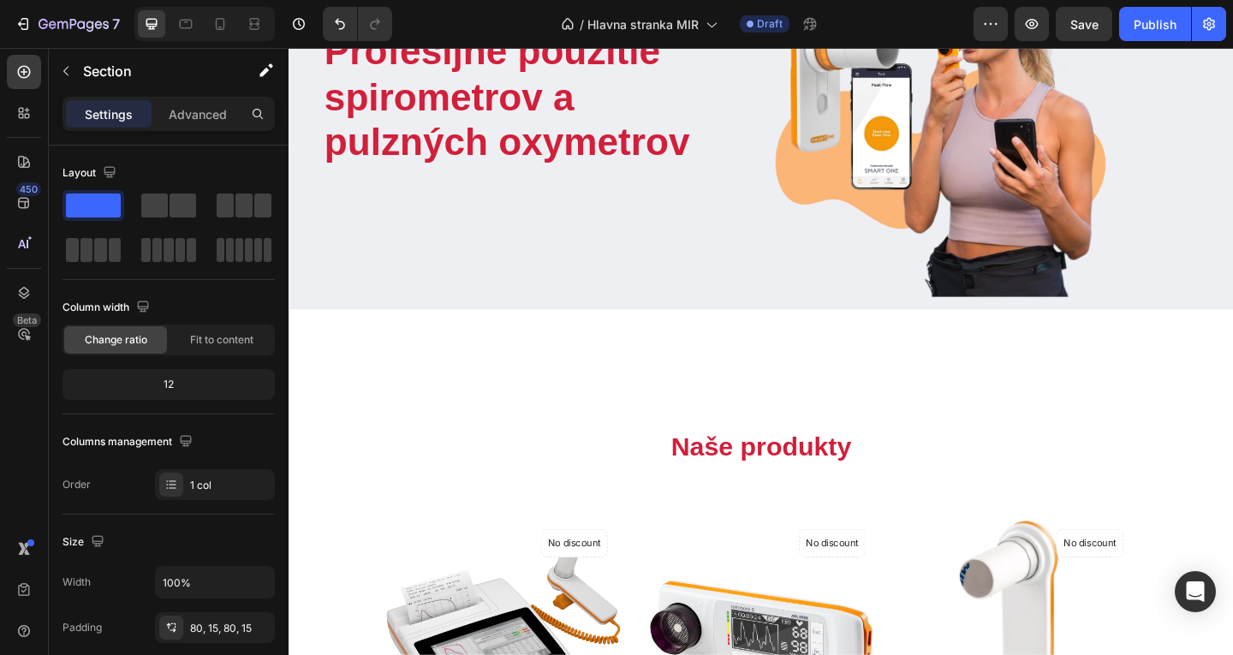
click at [739, 306] on div "Profesijné použitie spirometrov a pulzných oxymetrov Heading Text block Row" at bounding box center [558, 124] width 487 height 390
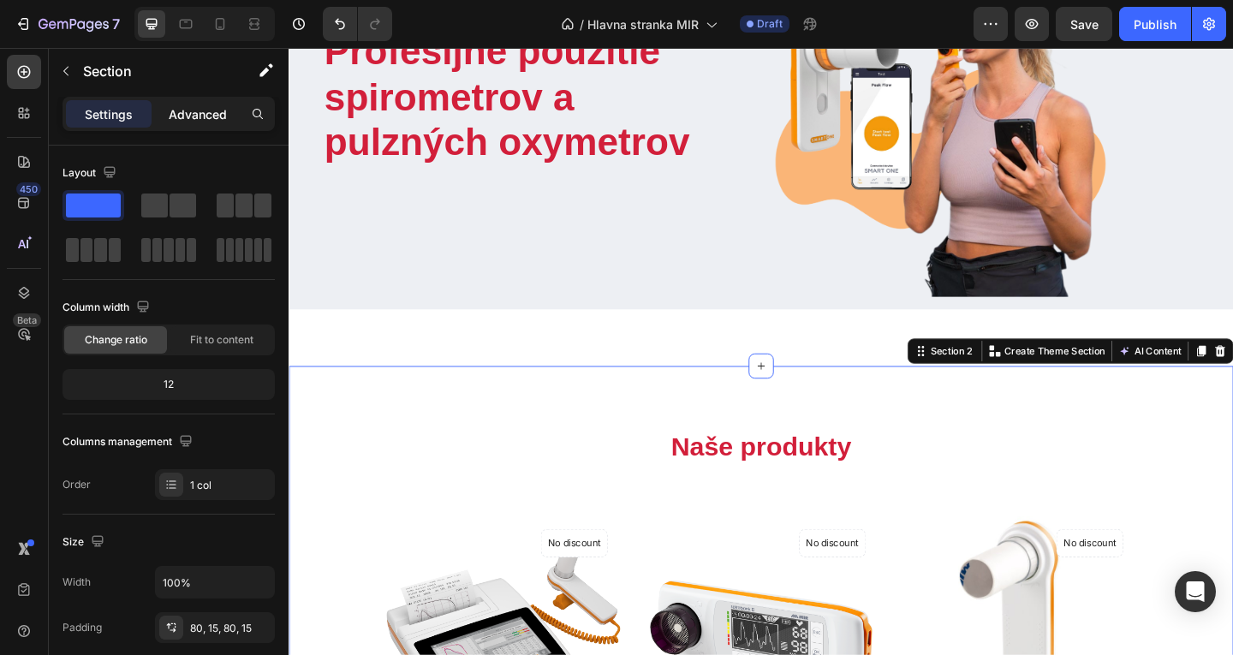
click at [184, 116] on p "Advanced" at bounding box center [198, 114] width 58 height 18
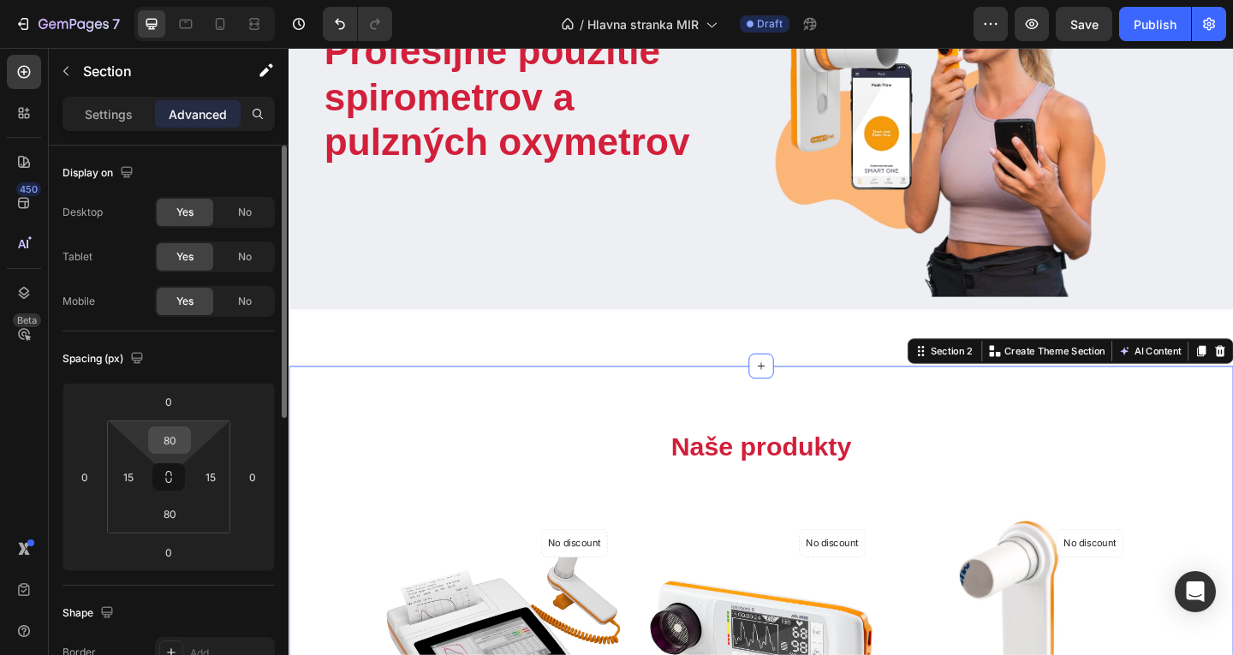
click at [175, 452] on input "80" at bounding box center [169, 440] width 34 height 26
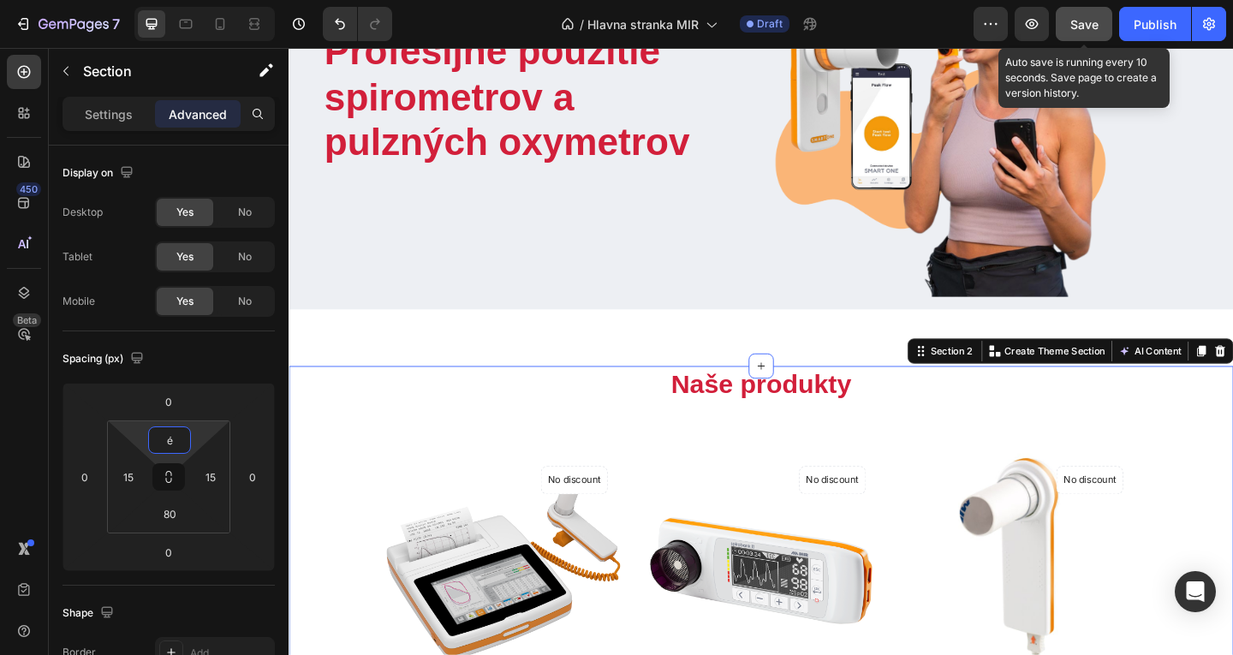
click at [1070, 13] on button "Save" at bounding box center [1084, 24] width 57 height 34
type input "4"
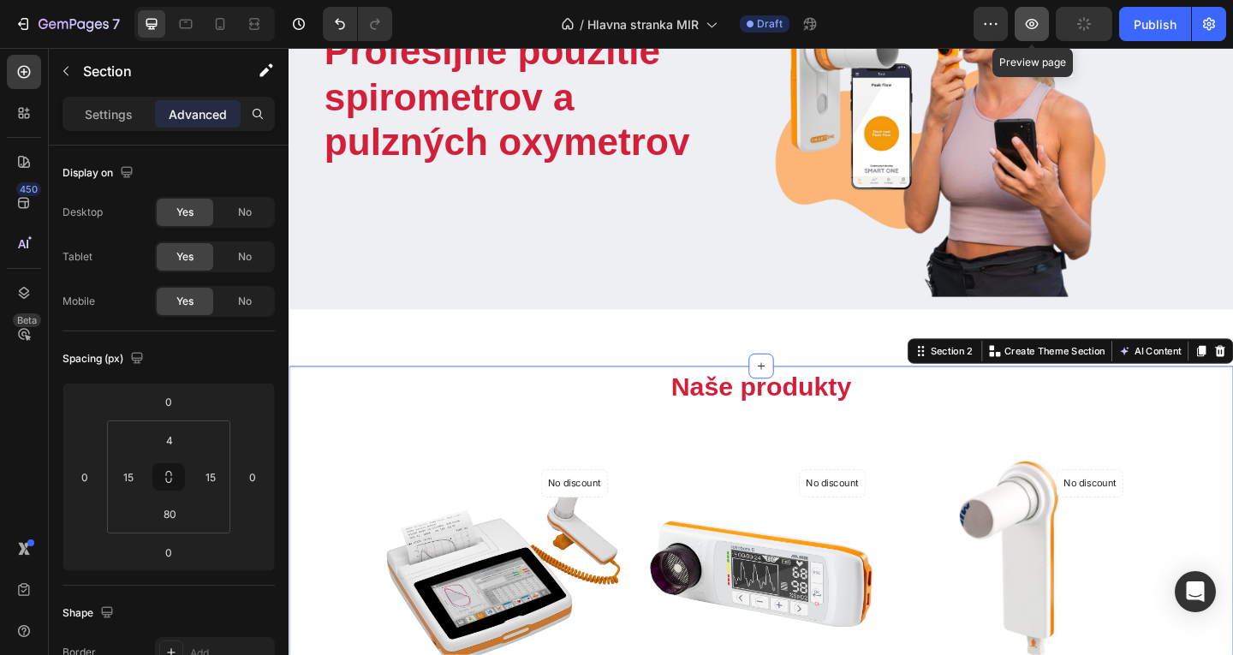
click at [1044, 15] on button "button" at bounding box center [1032, 24] width 34 height 34
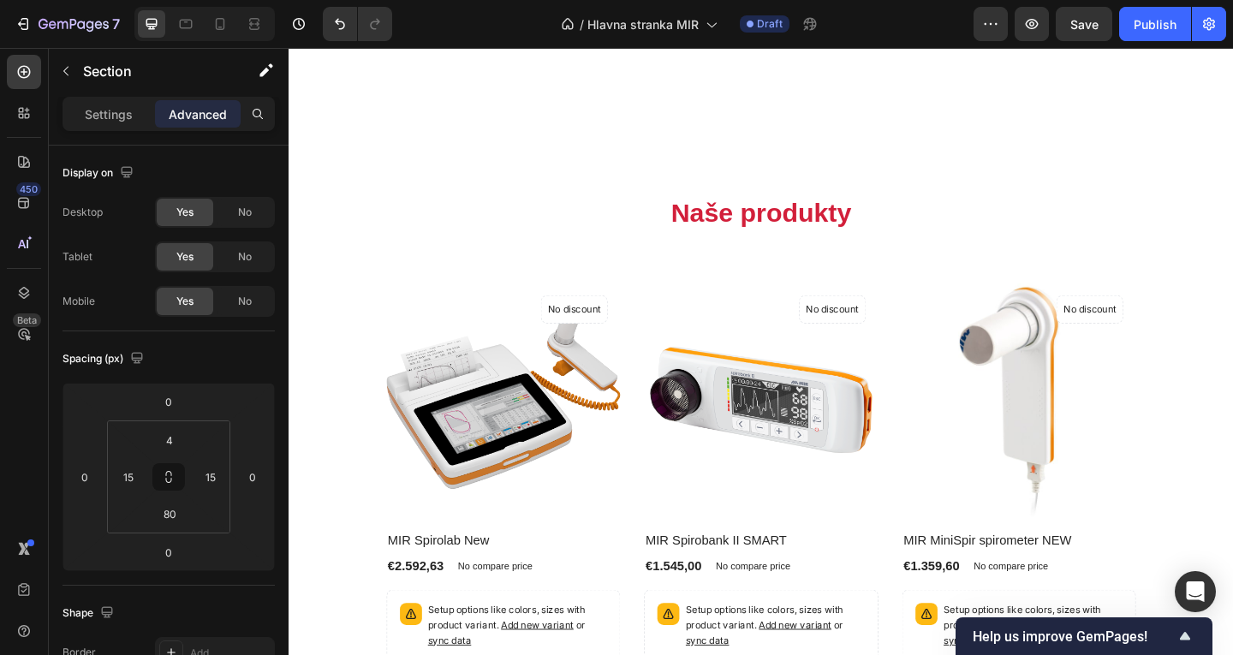
scroll to position [644, 0]
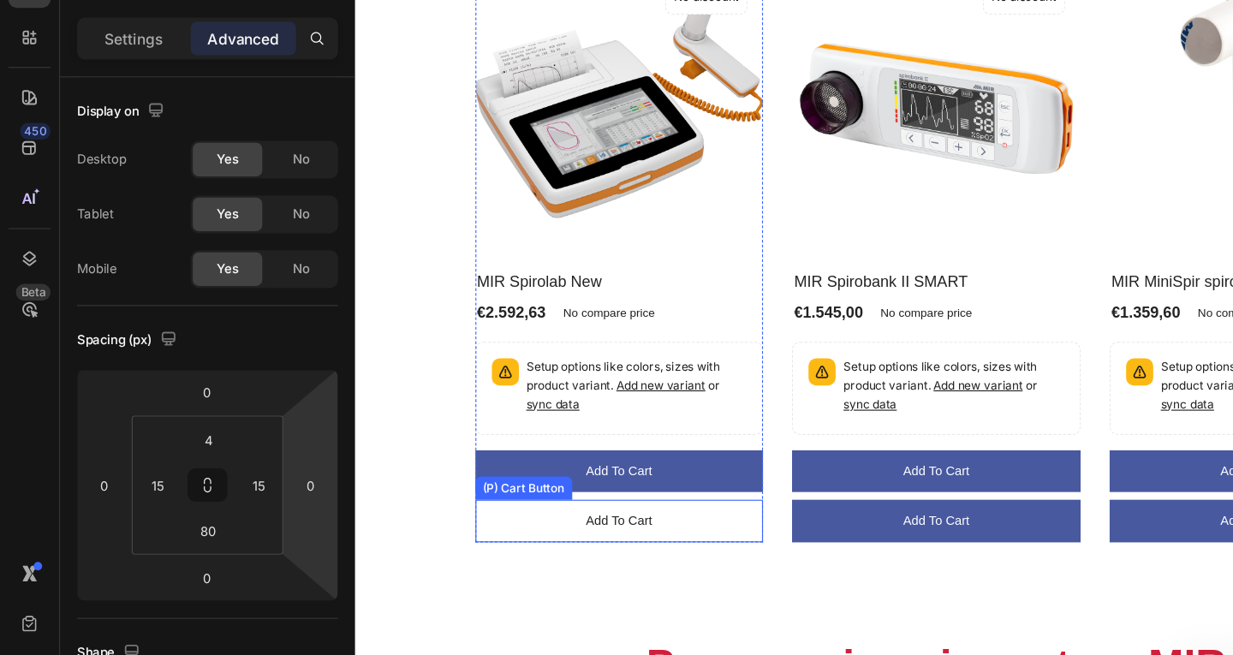
click at [526, 456] on button "Add to cart" at bounding box center [588, 457] width 255 height 38
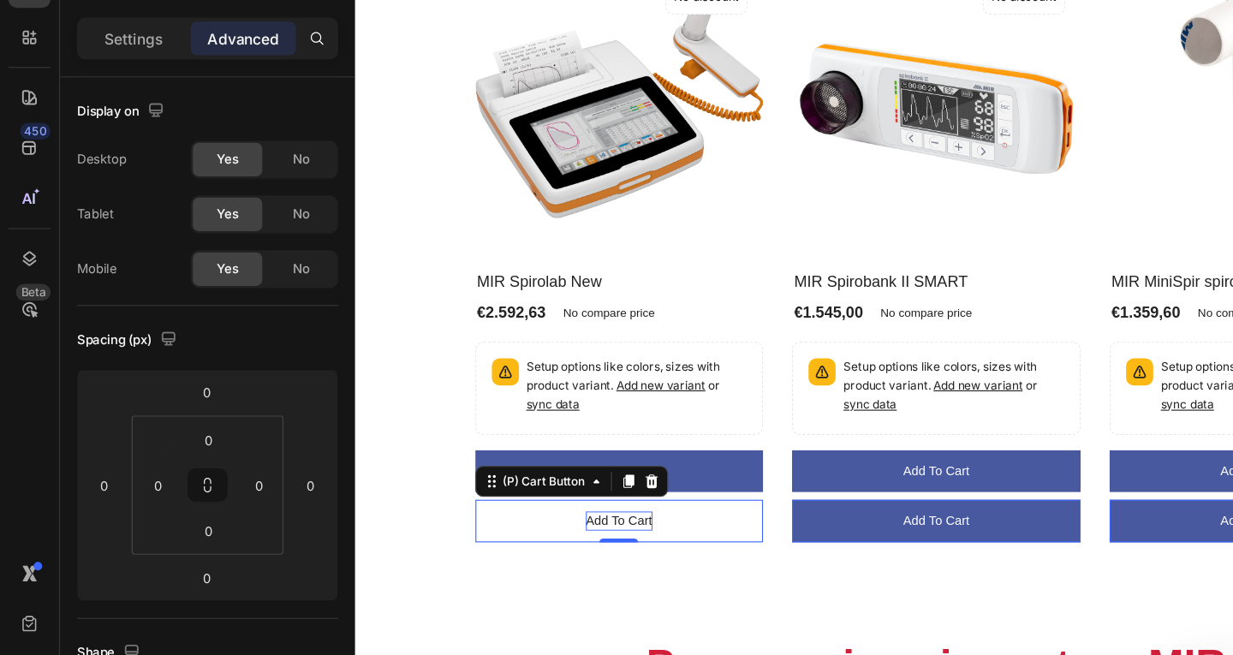
click at [594, 453] on div "Add to cart" at bounding box center [587, 456] width 58 height 17
click at [594, 453] on p "Add to cart" at bounding box center [587, 456] width 58 height 17
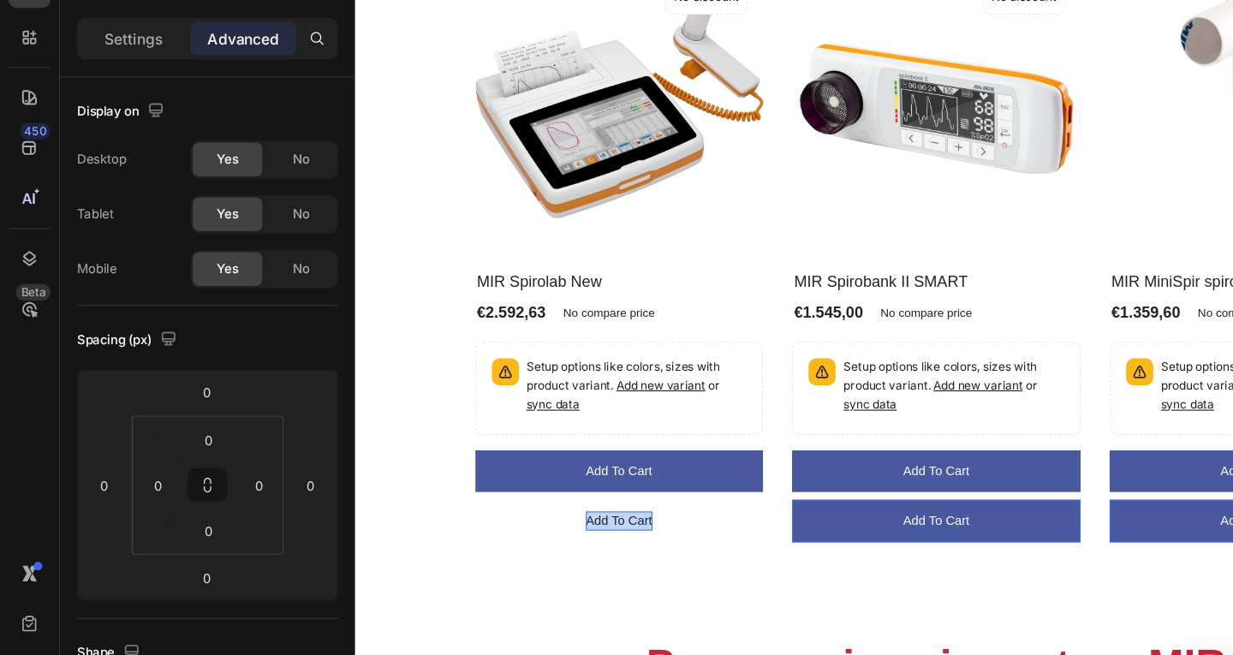
click at [594, 453] on p "Add to cart" at bounding box center [587, 456] width 58 height 17
click at [594, 454] on button "iZ" at bounding box center [588, 457] width 255 height 38
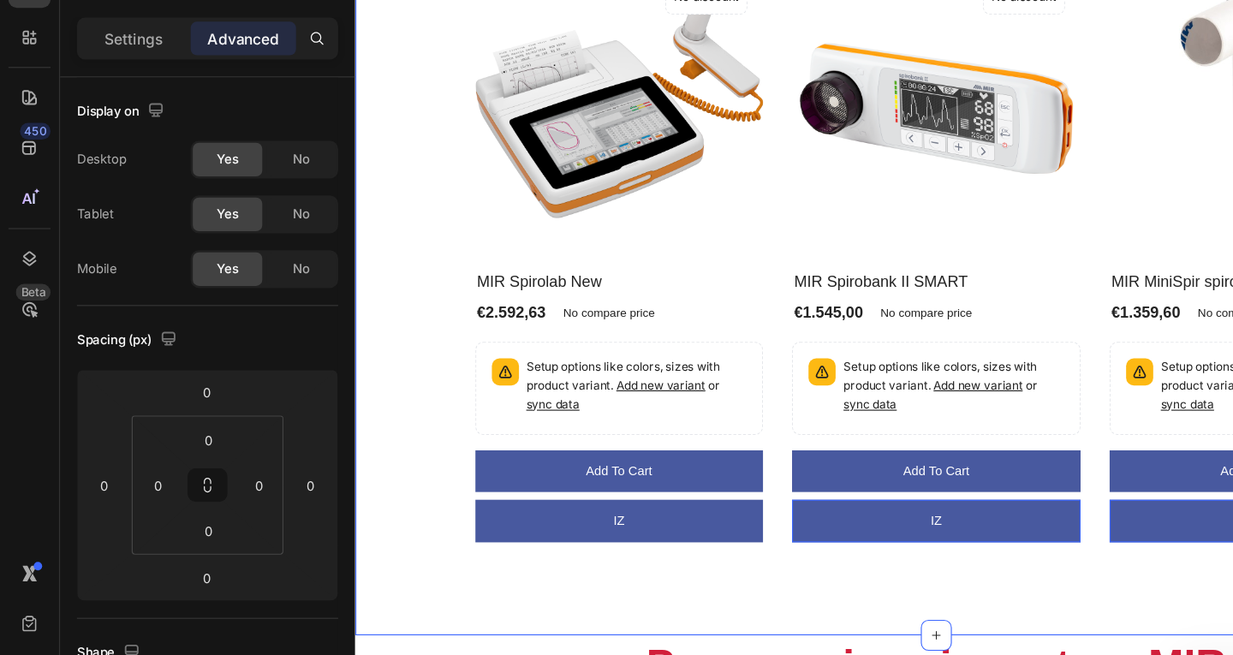
click at [608, 504] on div "Naše produkty Heading Row (P) Images No discount Not be displayed when publishe…" at bounding box center [869, 212] width 1028 height 692
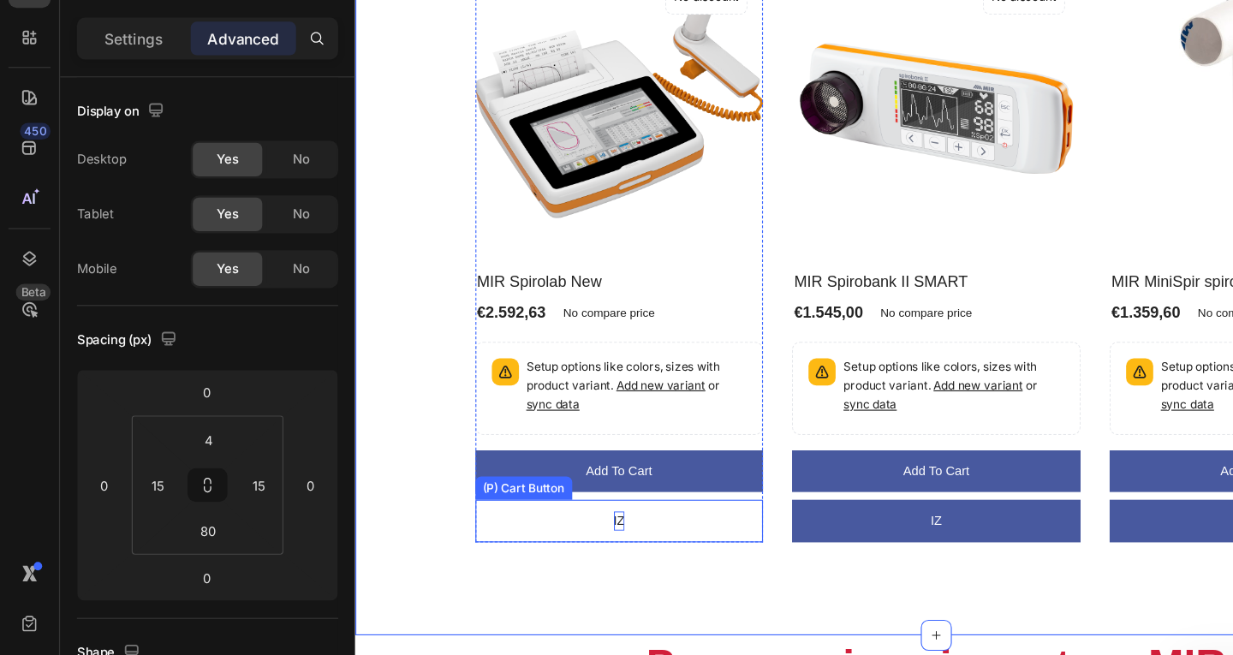
click at [589, 448] on p "iZ" at bounding box center [588, 456] width 10 height 17
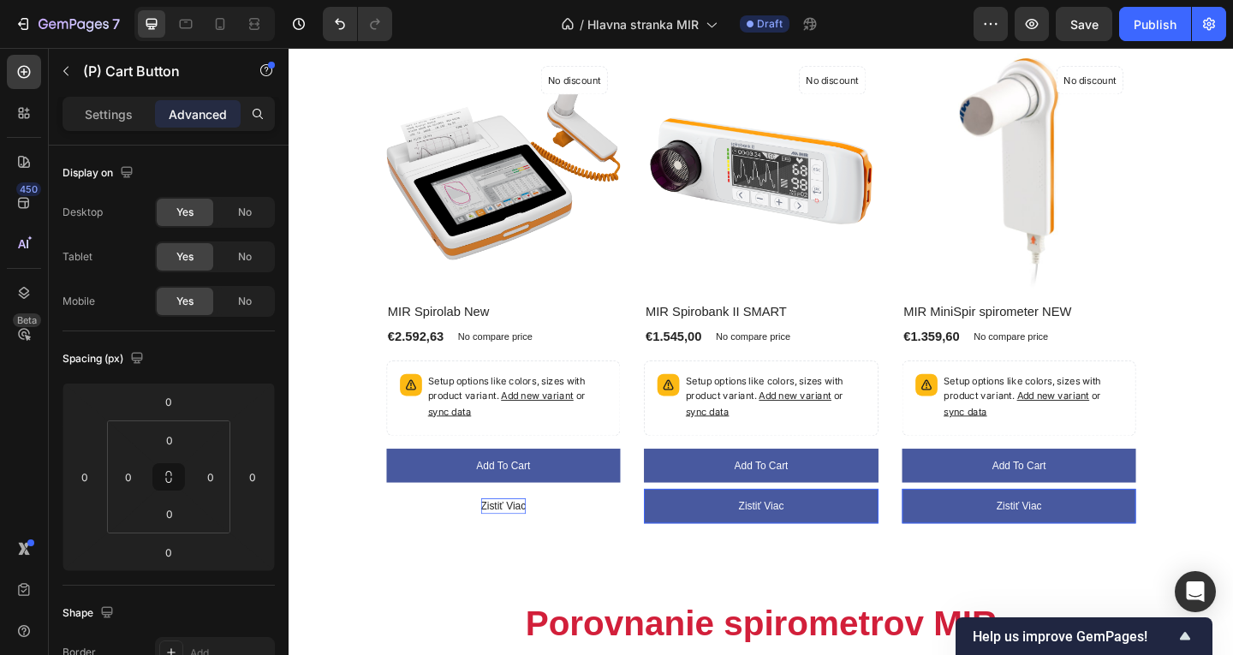
click at [629, 535] on button "Zistiť viac" at bounding box center [522, 547] width 255 height 38
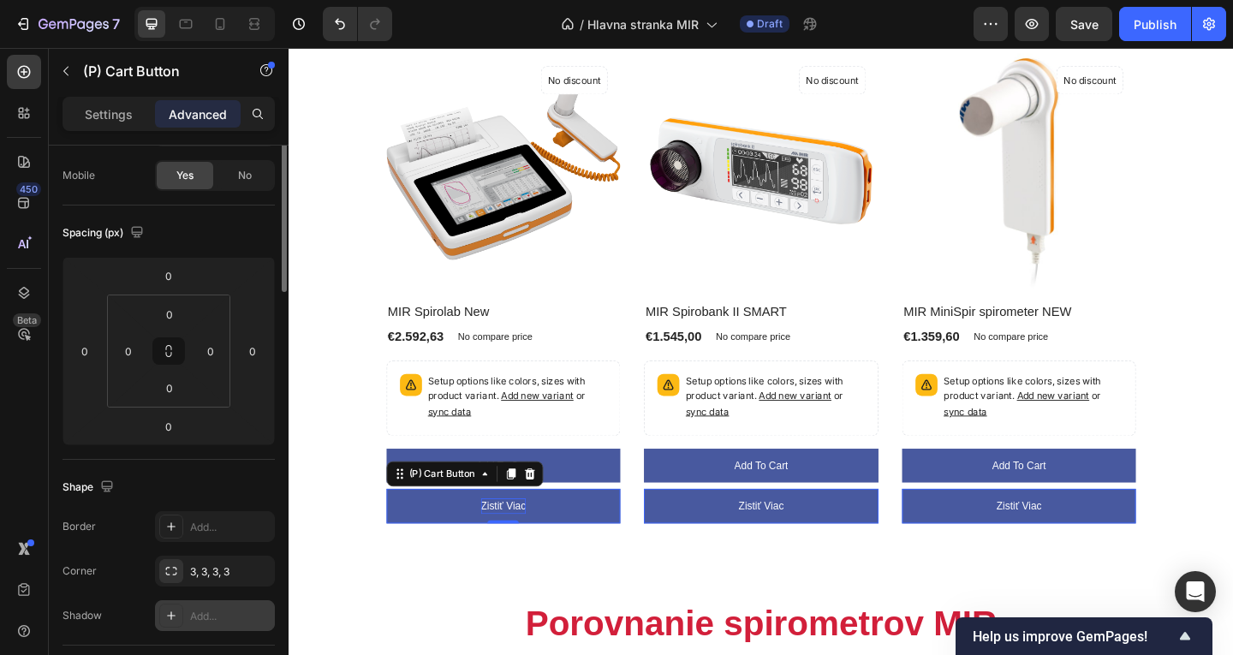
scroll to position [0, 0]
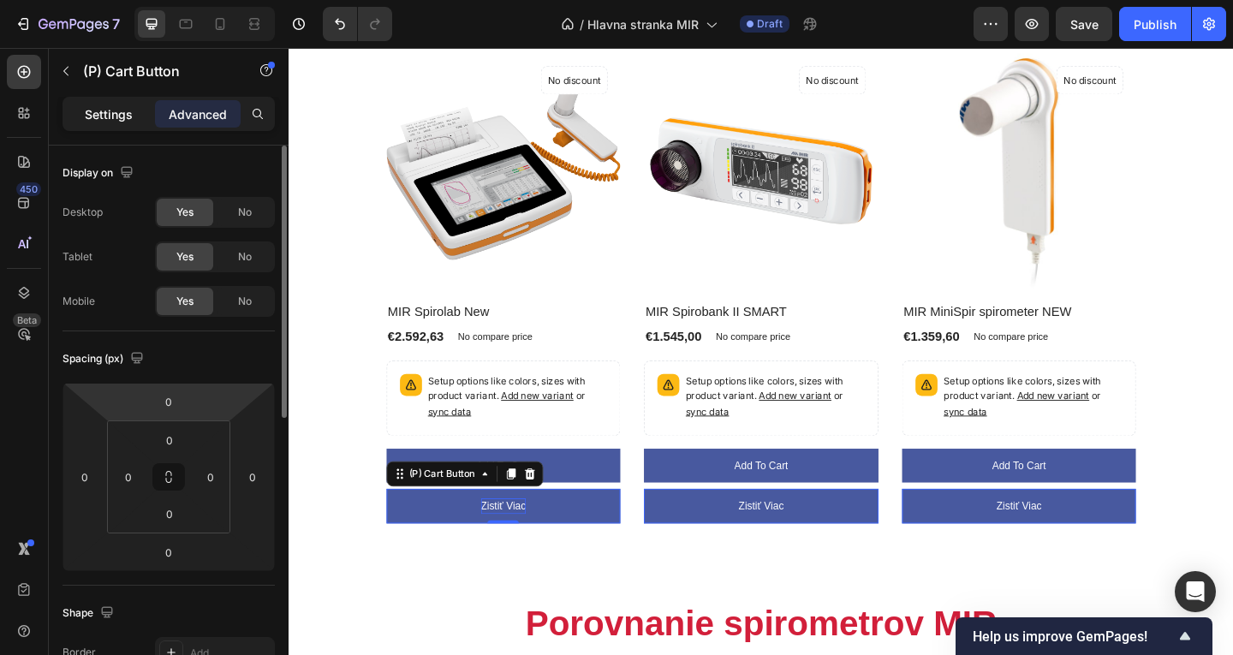
click at [125, 113] on p "Settings" at bounding box center [109, 114] width 48 height 18
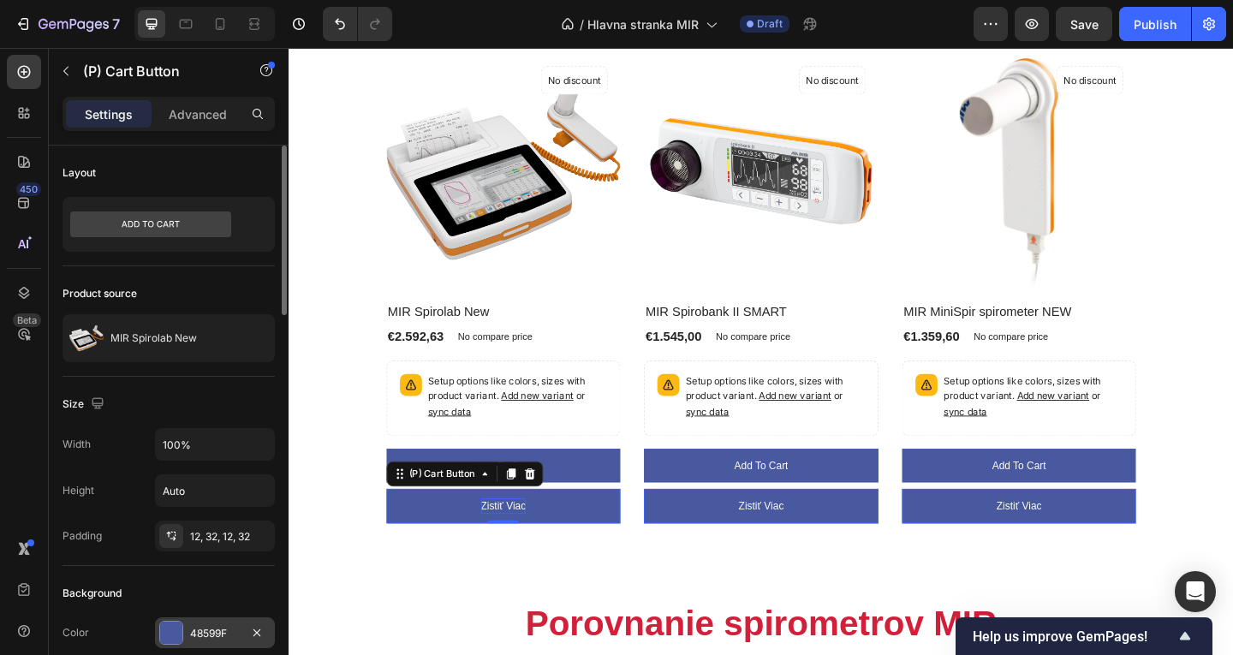
click at [217, 630] on div "48599F" at bounding box center [215, 633] width 50 height 15
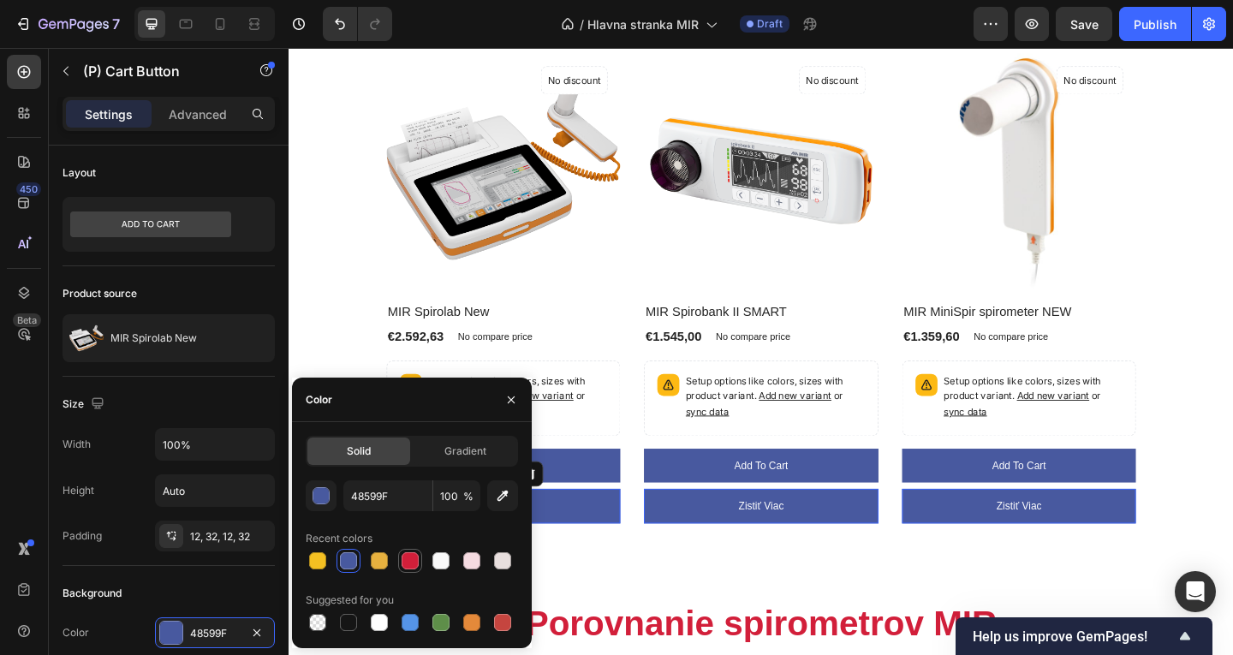
click at [411, 564] on div at bounding box center [410, 560] width 17 height 17
type input "D21F3A"
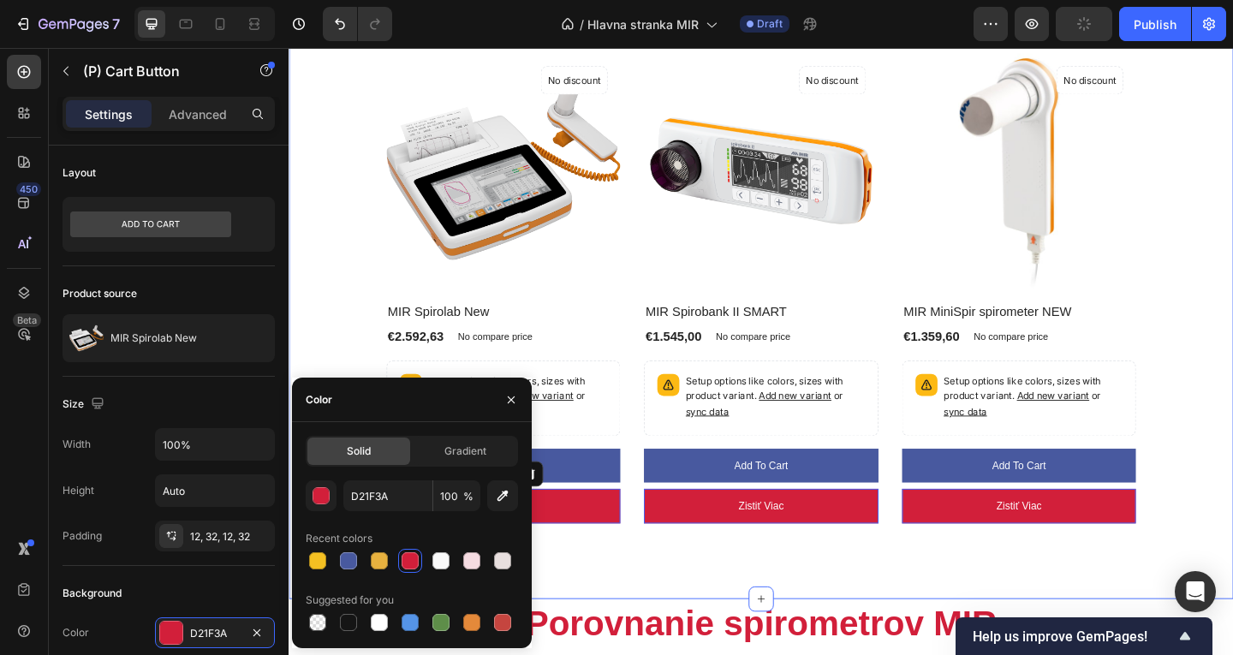
click at [682, 606] on div "Naše produkty Heading Row (P) Images No discount Not be displayed when publishe…" at bounding box center [803, 301] width 1028 height 692
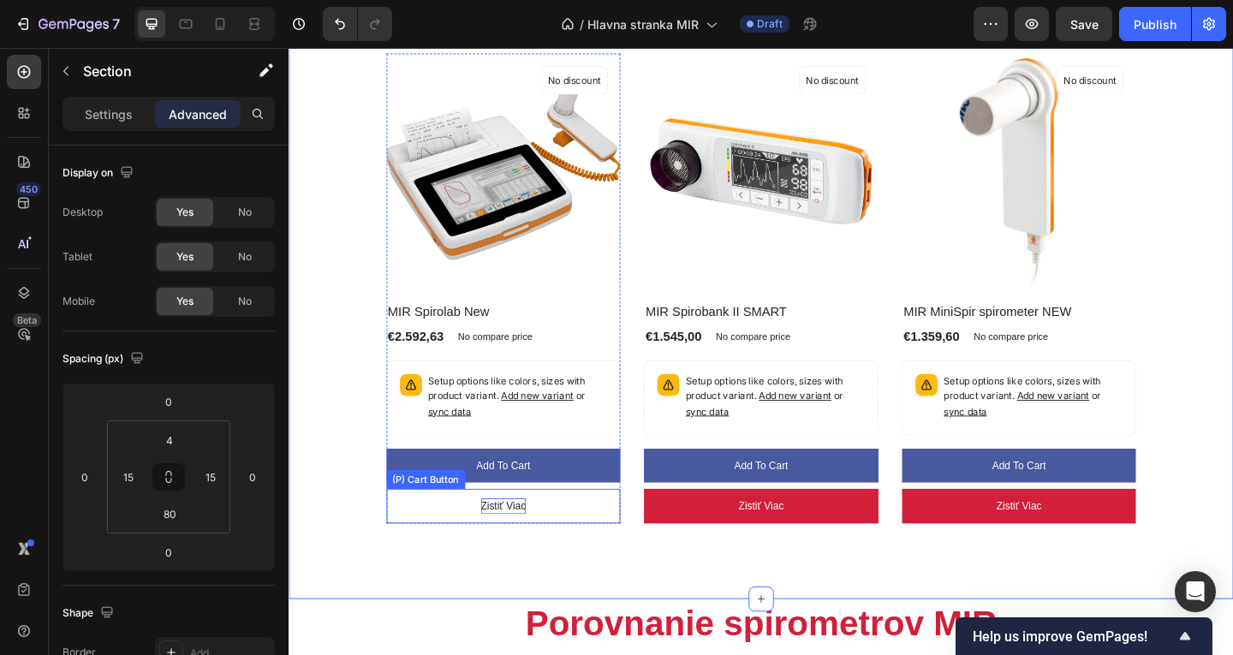
click at [593, 541] on button "Zistiť viac" at bounding box center [522, 547] width 255 height 38
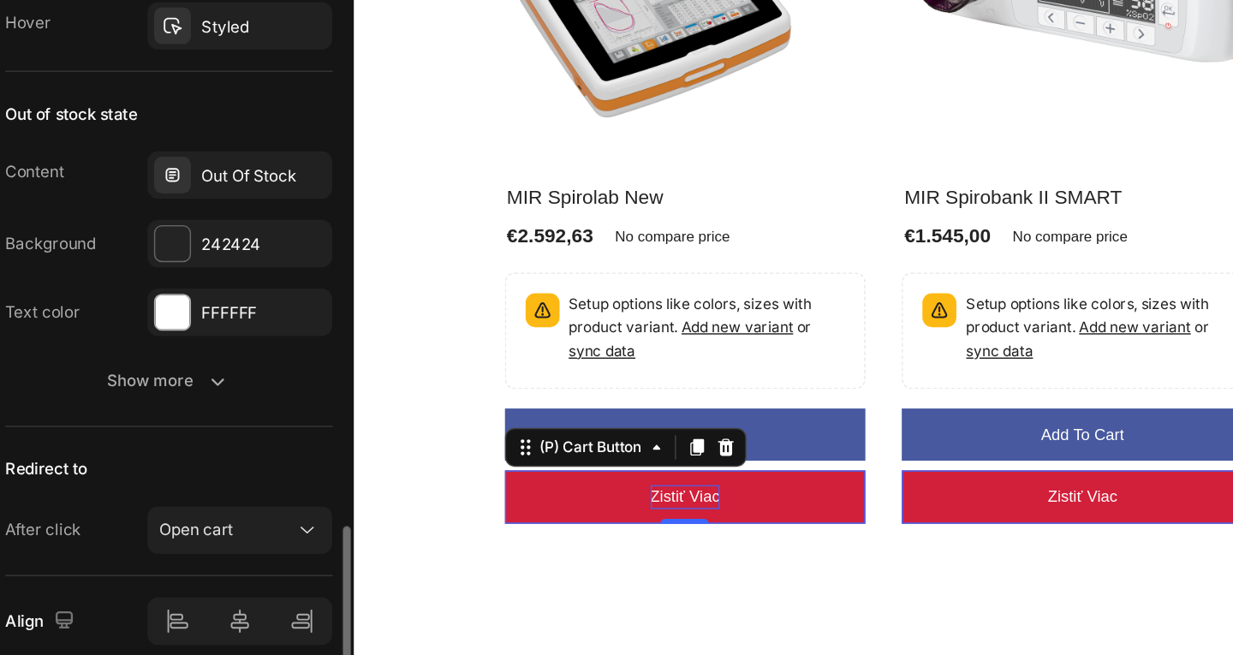
scroll to position [1277, 0]
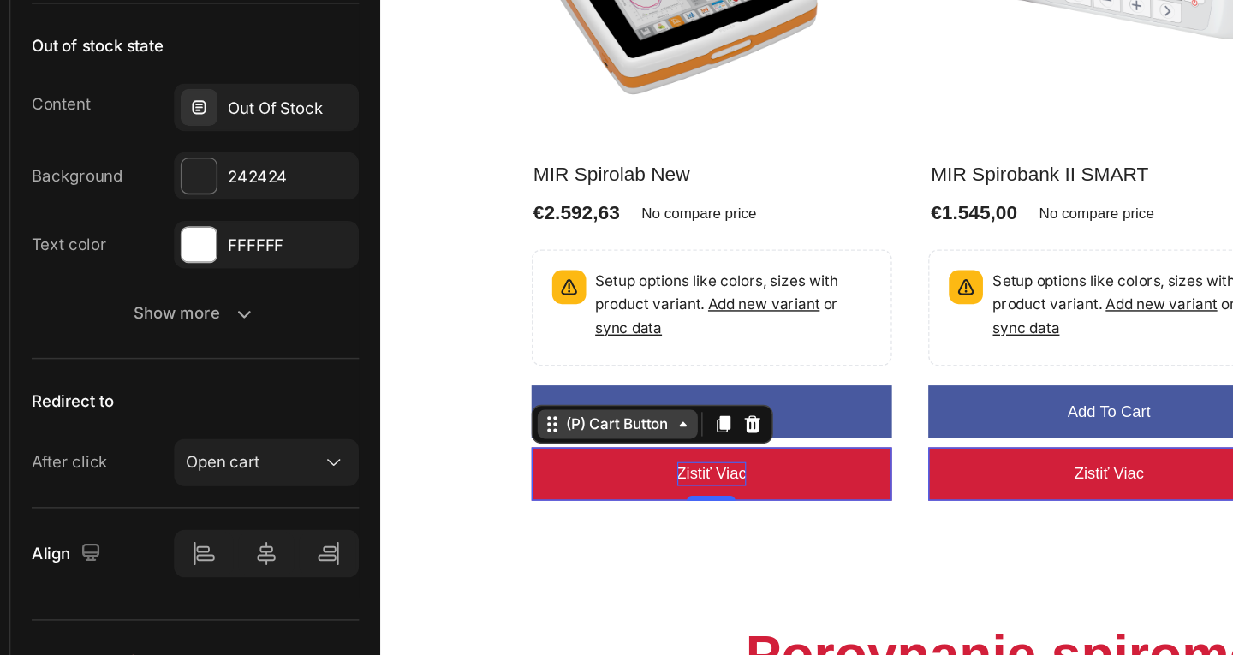
click at [567, 229] on div "(P) Cart Button" at bounding box center [547, 231] width 79 height 15
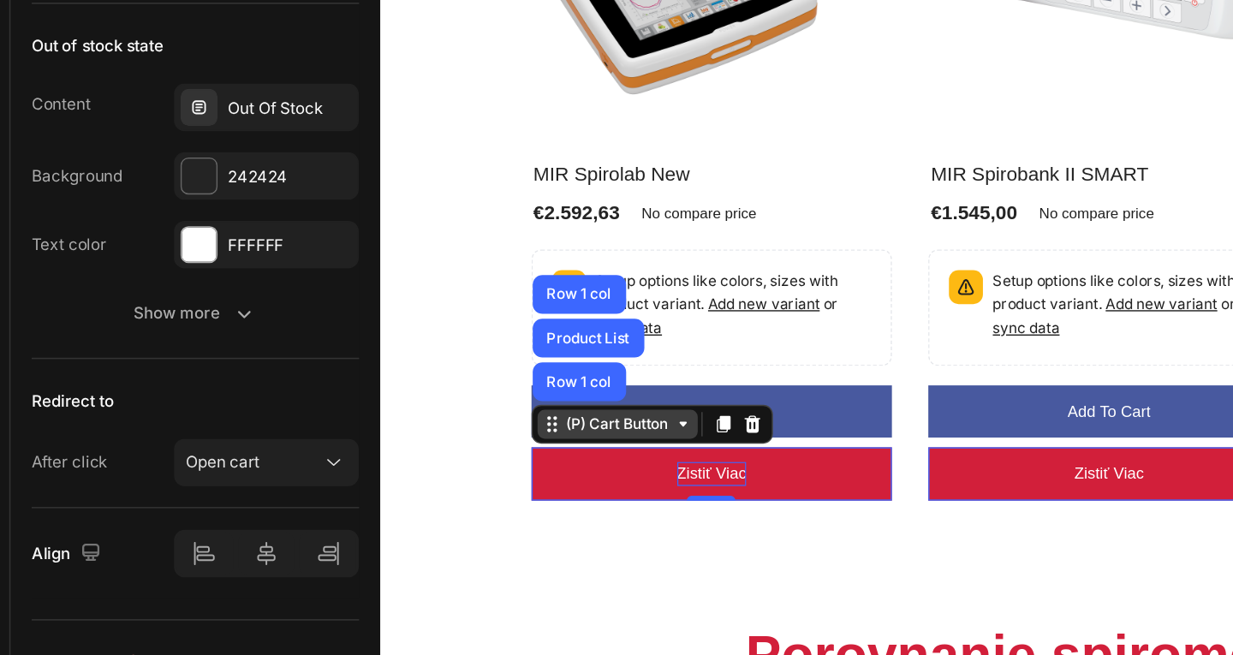
click at [588, 229] on icon at bounding box center [594, 231] width 14 height 14
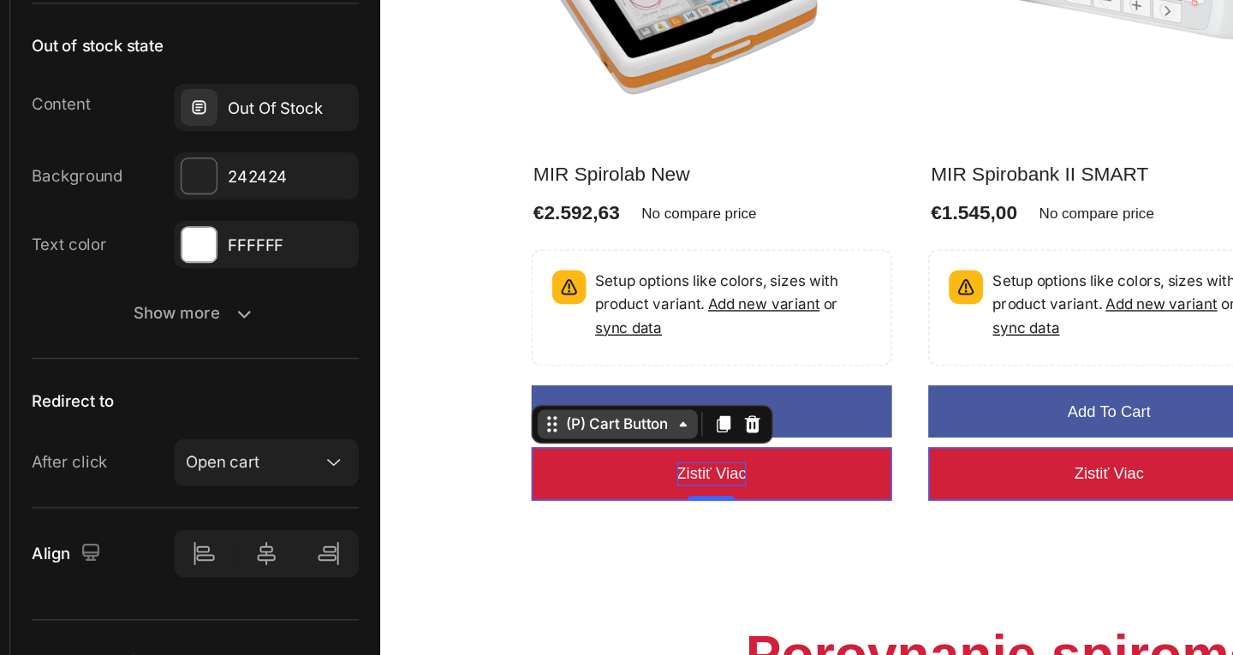
click at [588, 229] on icon at bounding box center [594, 231] width 14 height 14
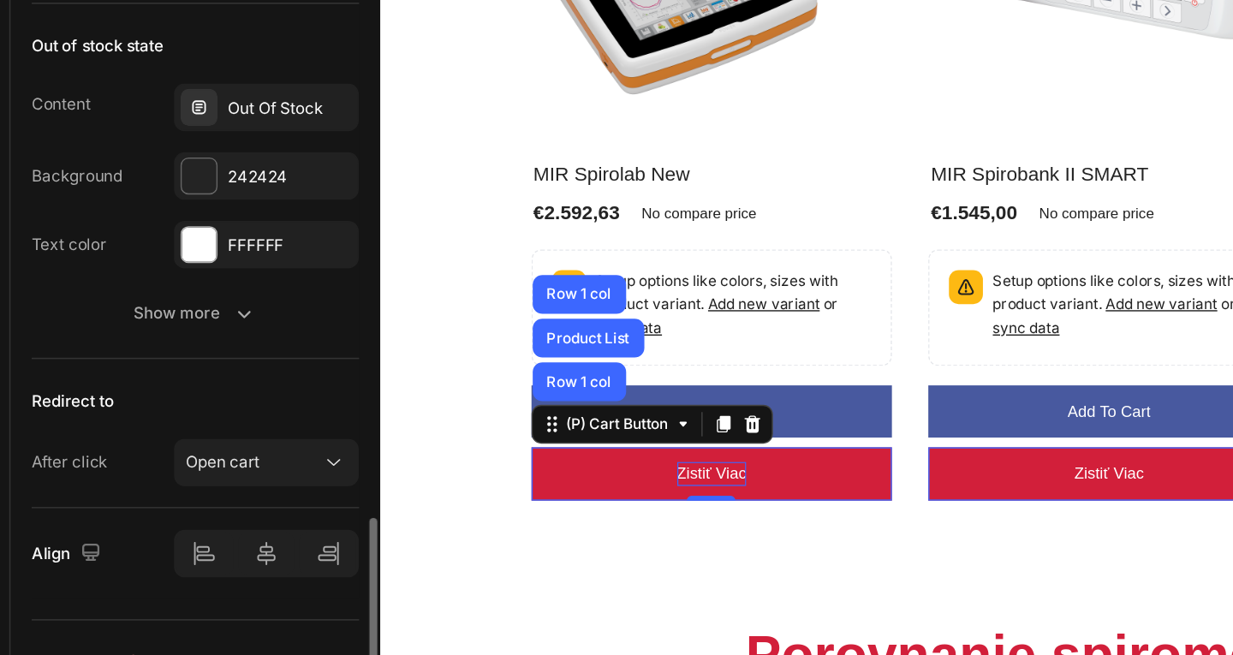
scroll to position [0, 0]
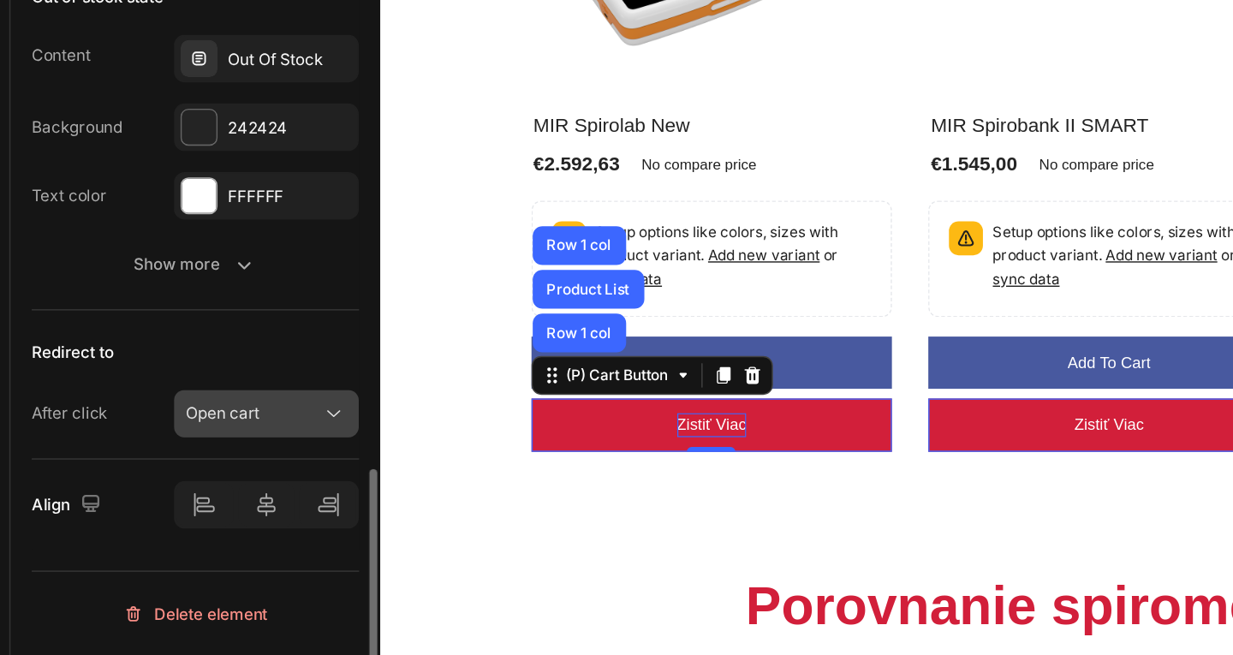
click at [245, 504] on div "Open cart" at bounding box center [206, 498] width 87 height 15
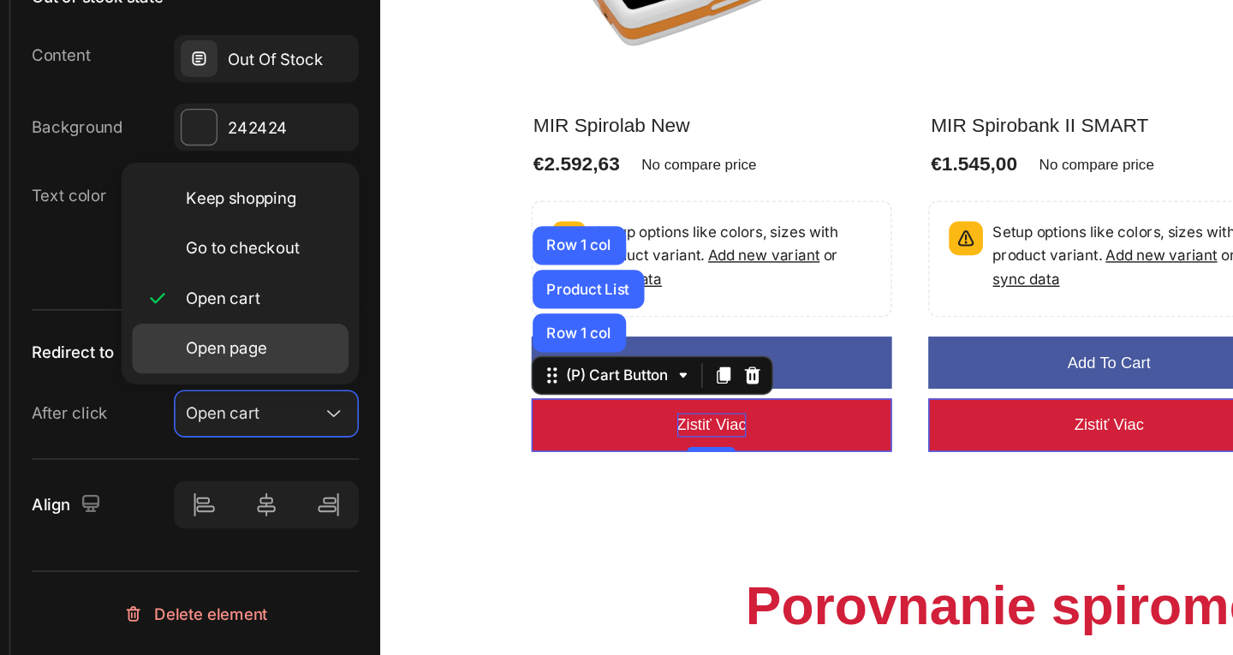
click at [239, 455] on p "Open page" at bounding box center [212, 456] width 98 height 15
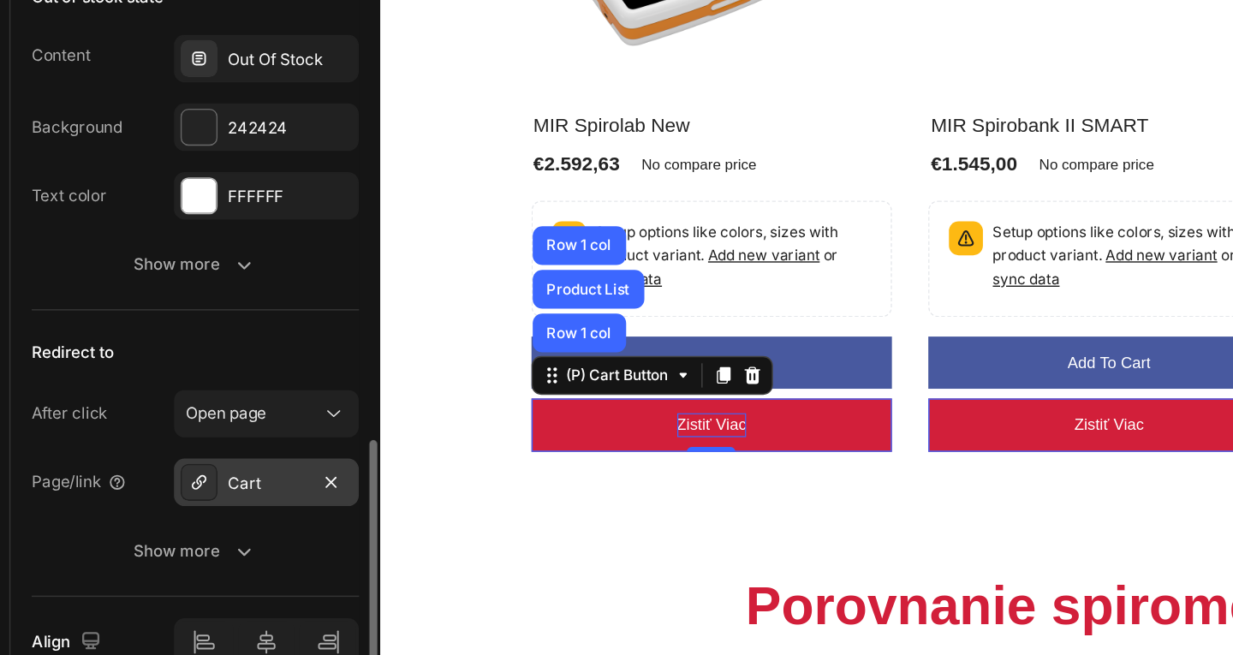
click at [203, 536] on div "Cart" at bounding box center [215, 543] width 50 height 15
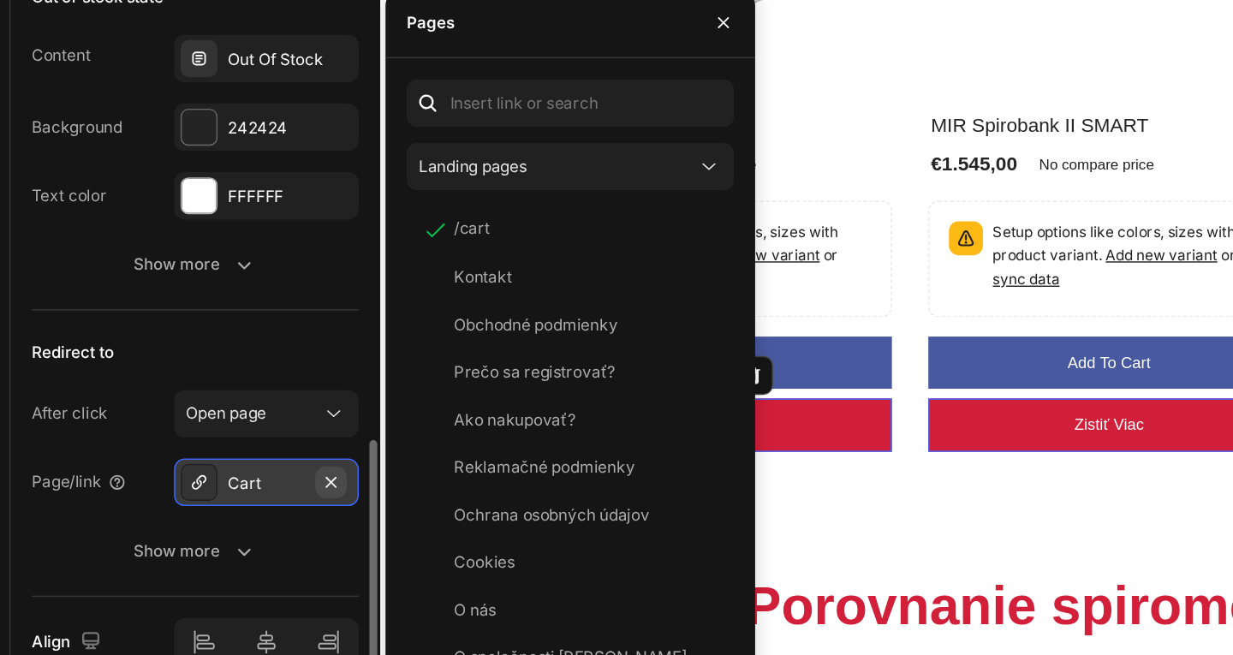
click at [259, 544] on icon "button" at bounding box center [256, 542] width 7 height 7
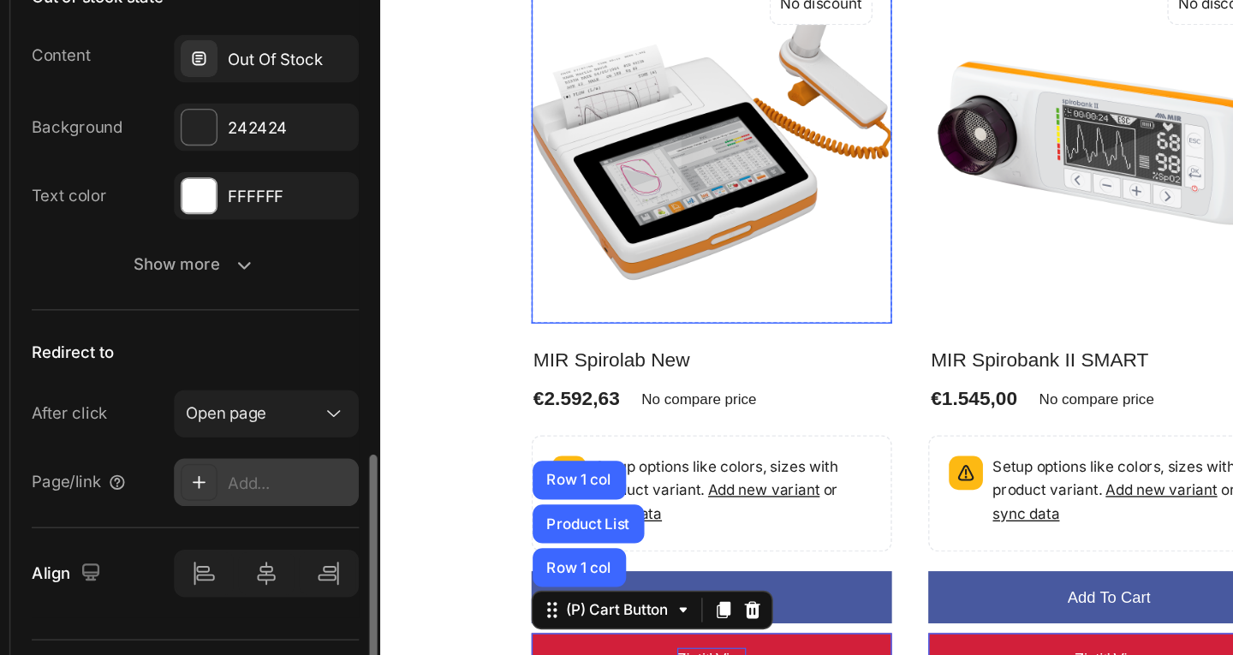
scroll to position [477, 0]
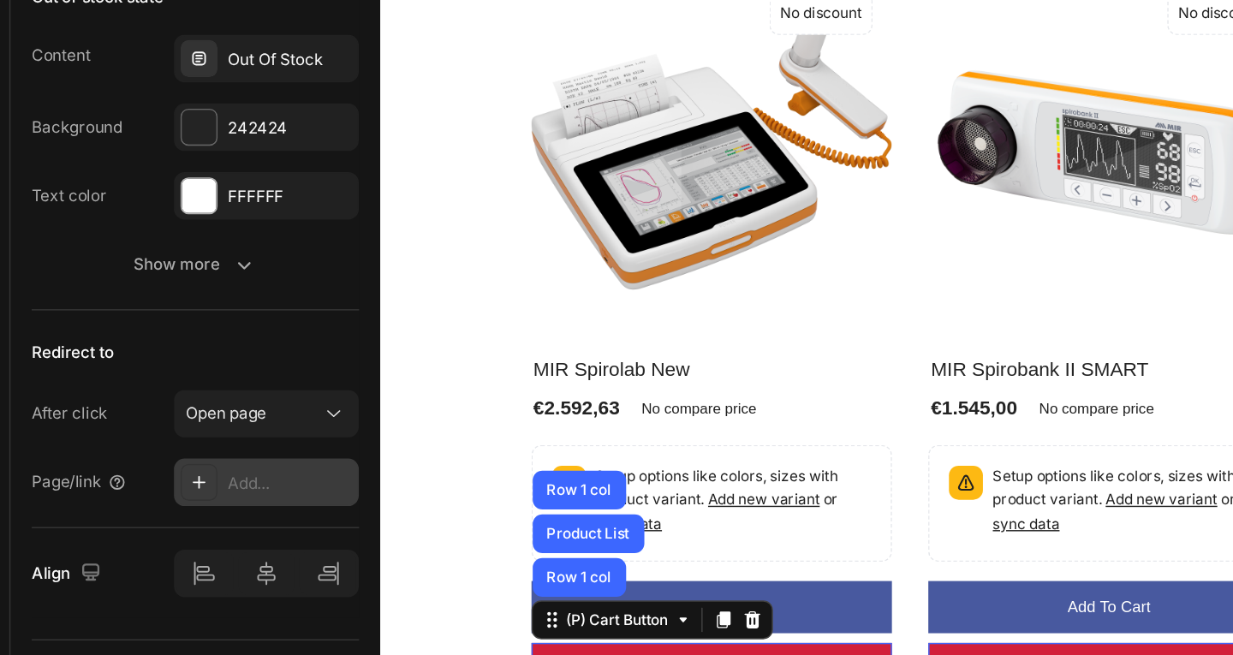
click at [200, 544] on div "Add..." at bounding box center [230, 543] width 80 height 15
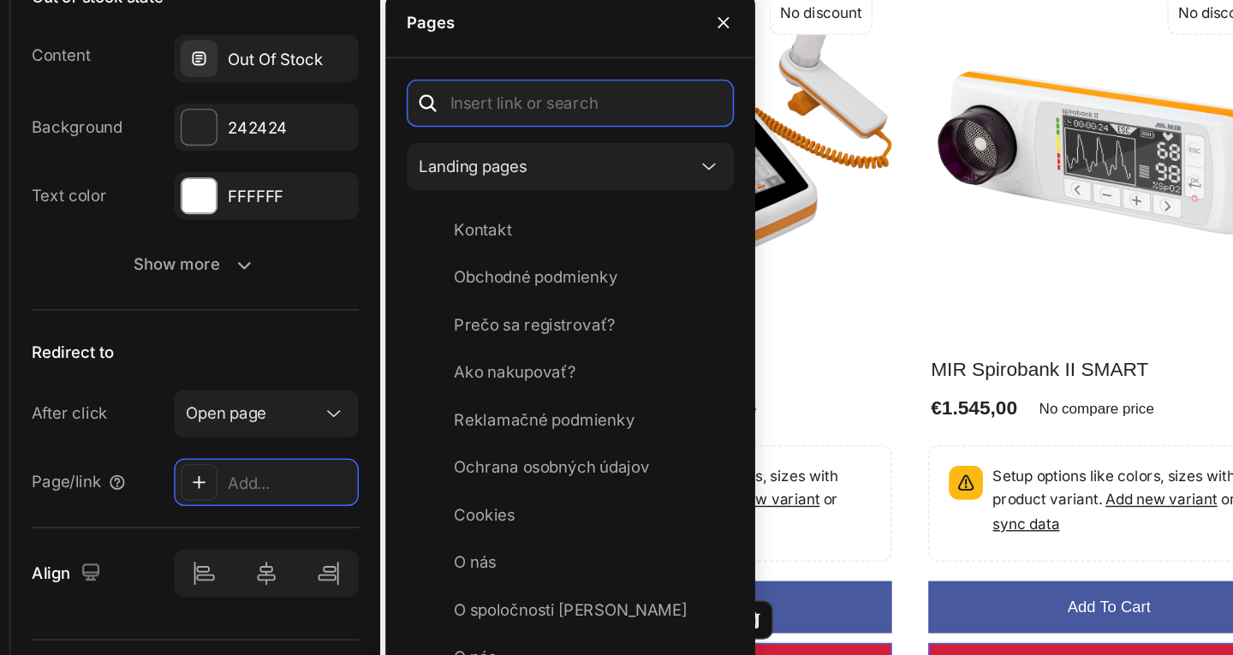
paste input "[URL][PERSON_NAME][DOMAIN_NAME]"
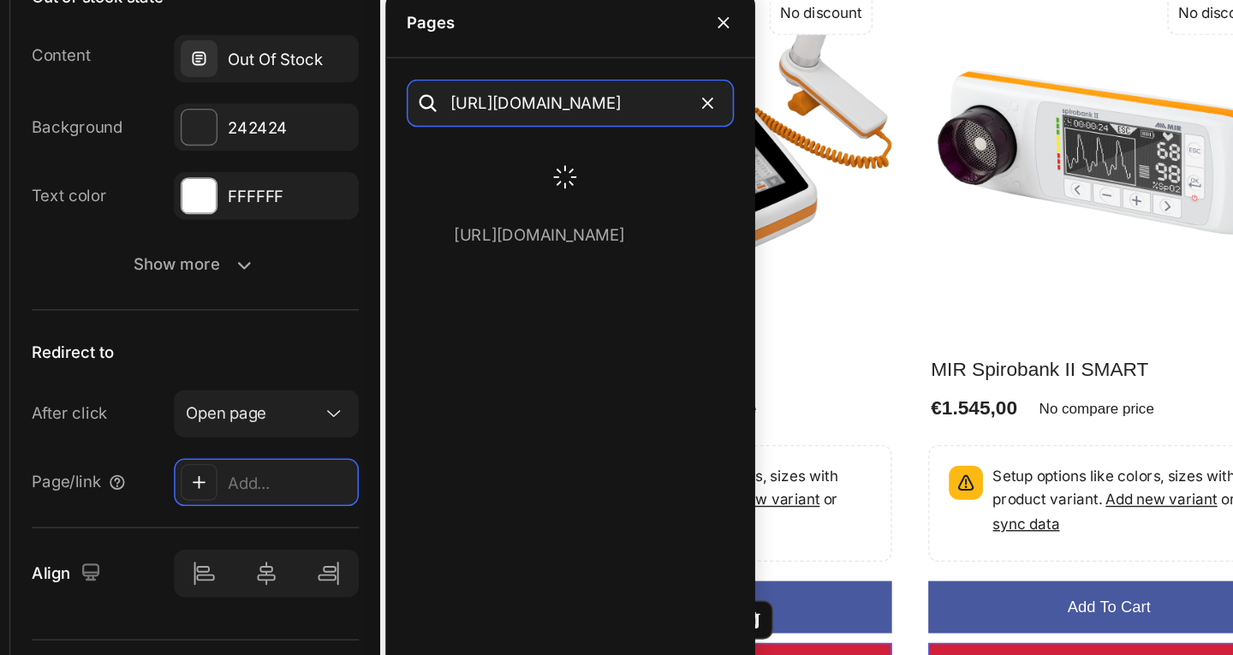
type input "[URL][PERSON_NAME][DOMAIN_NAME]"
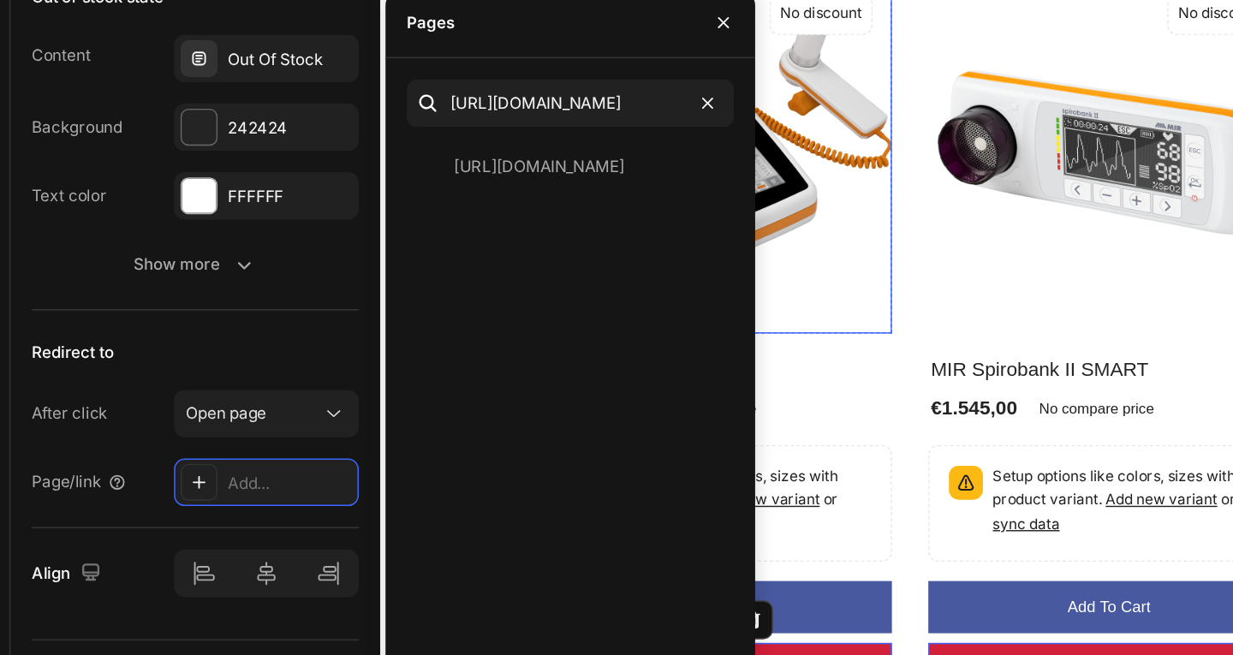
click at [698, 117] on img at bounding box center [613, 24] width 255 height 255
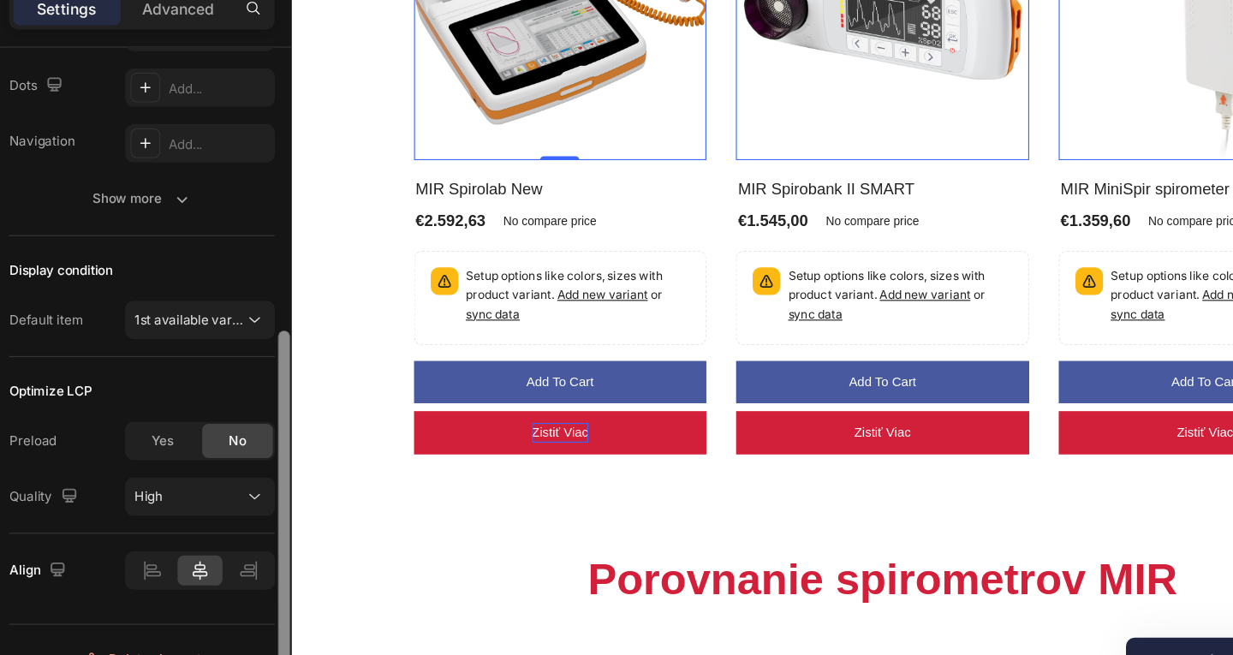
scroll to position [401, 0]
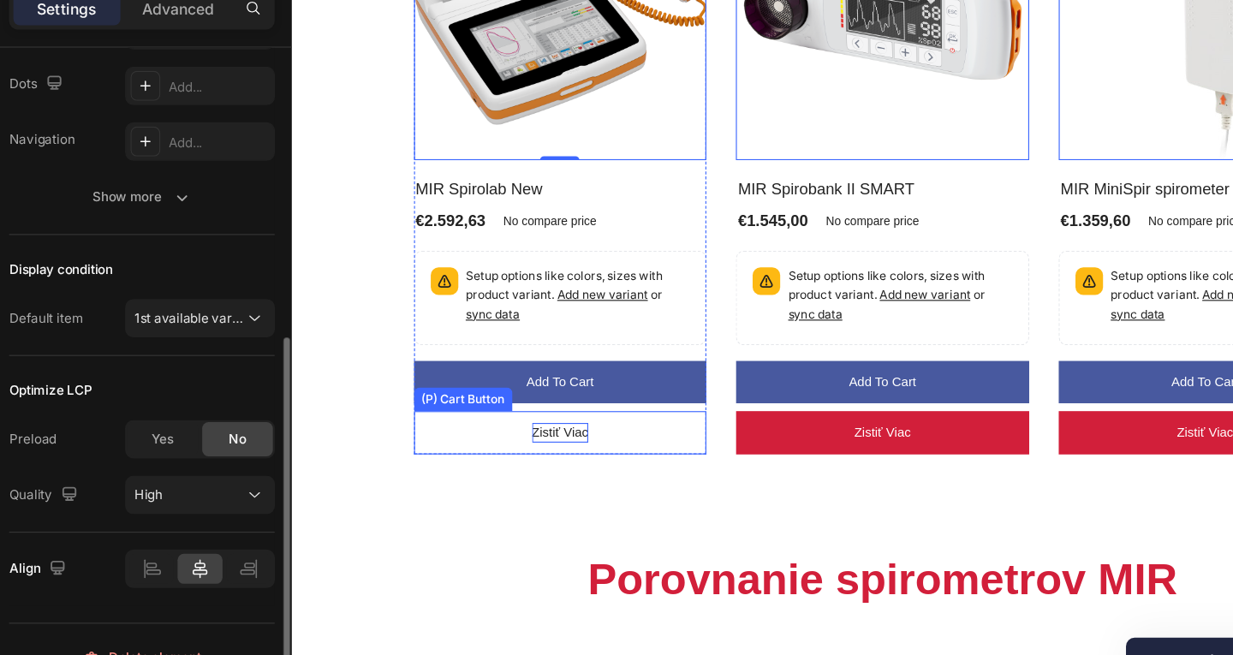
click at [468, 358] on button "Zistiť viac" at bounding box center [524, 368] width 255 height 38
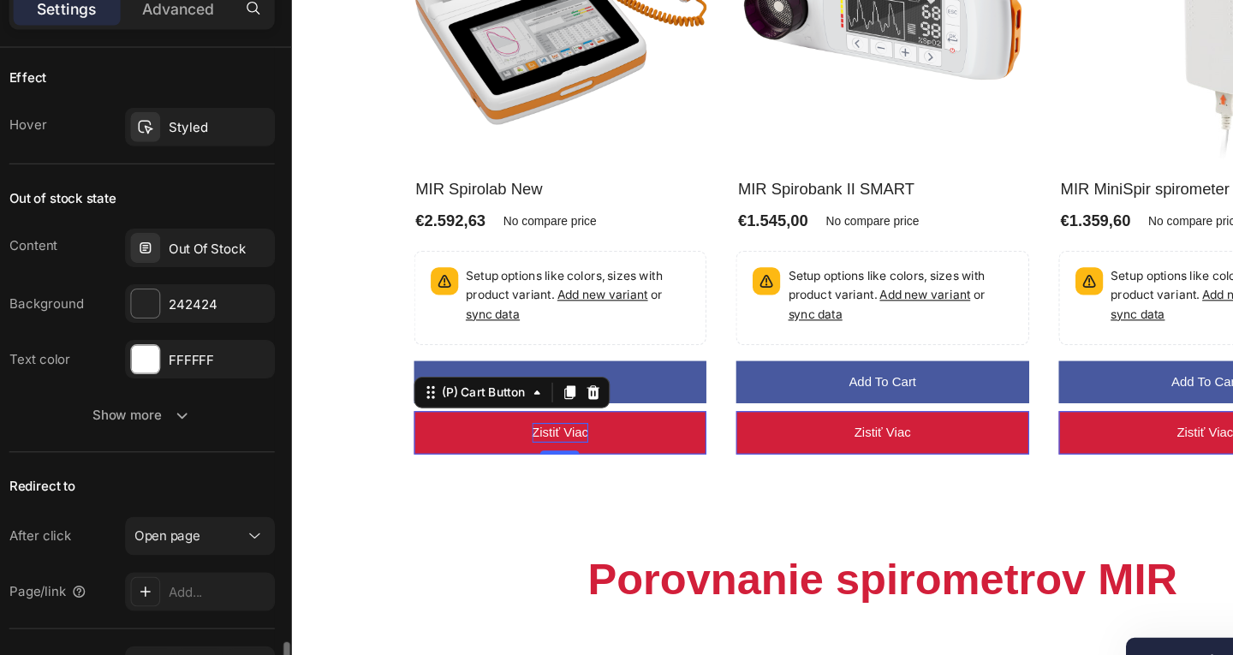
scroll to position [1321, 0]
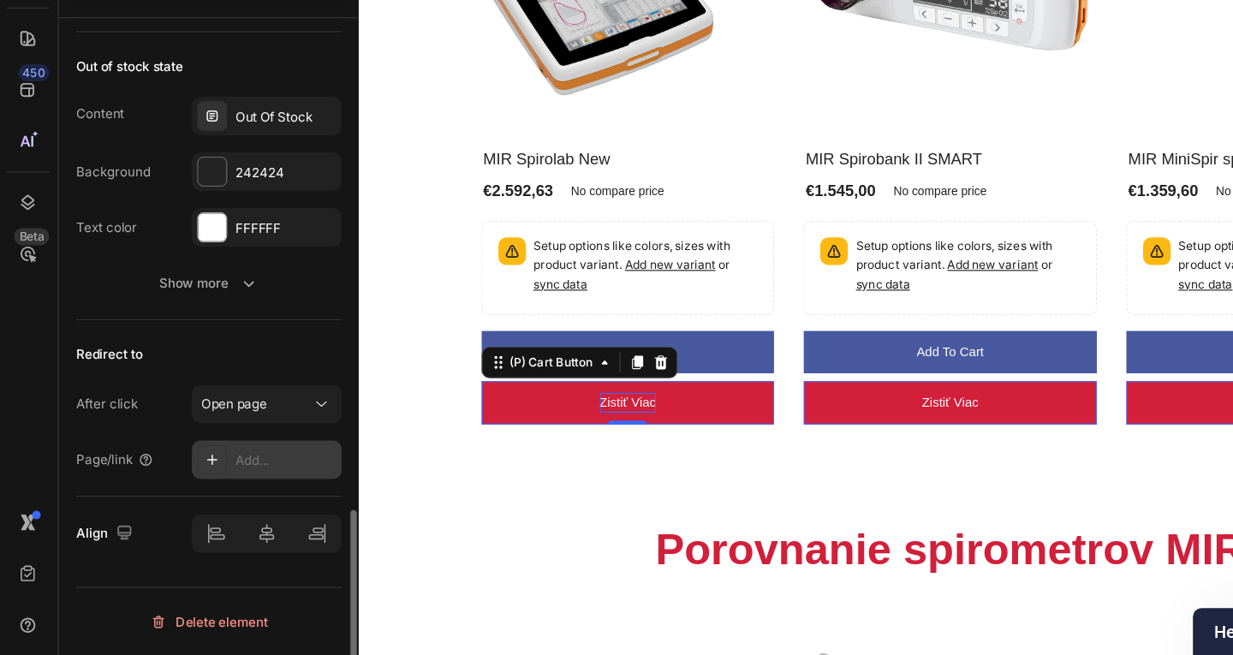
click at [205, 489] on div "Add..." at bounding box center [215, 498] width 120 height 31
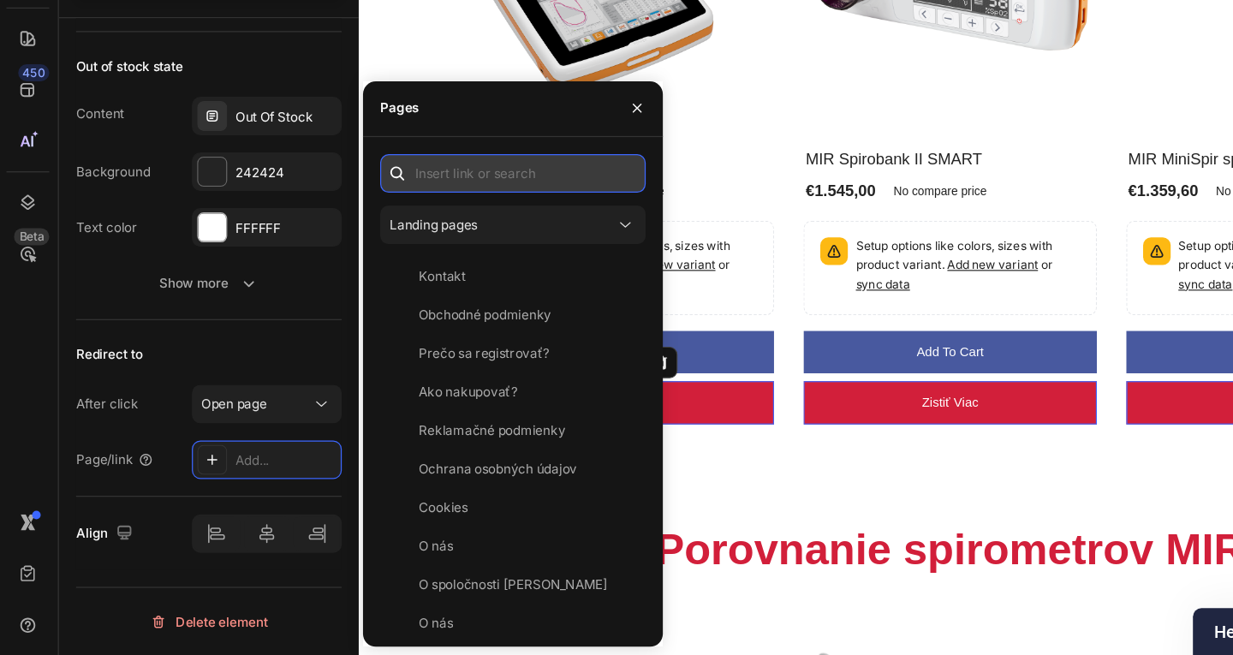
click at [368, 280] on input "text" at bounding box center [412, 269] width 212 height 31
paste input "[URL][PERSON_NAME][DOMAIN_NAME]"
type input "[URL][PERSON_NAME][DOMAIN_NAME]"
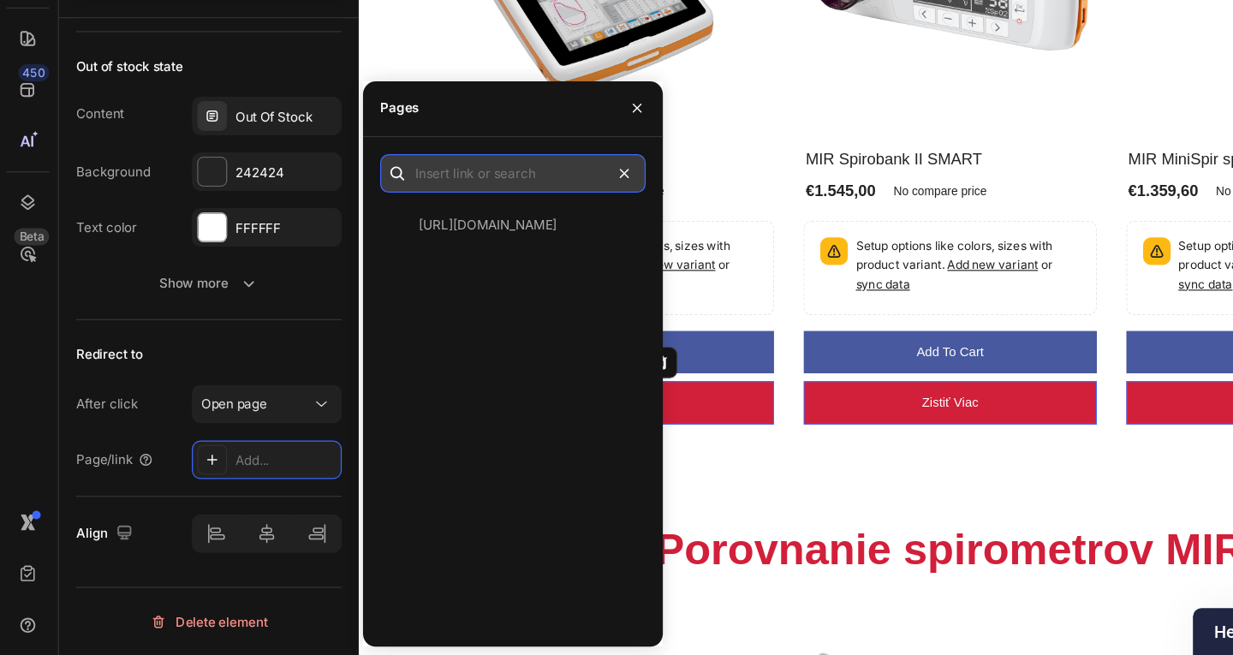
scroll to position [0, 0]
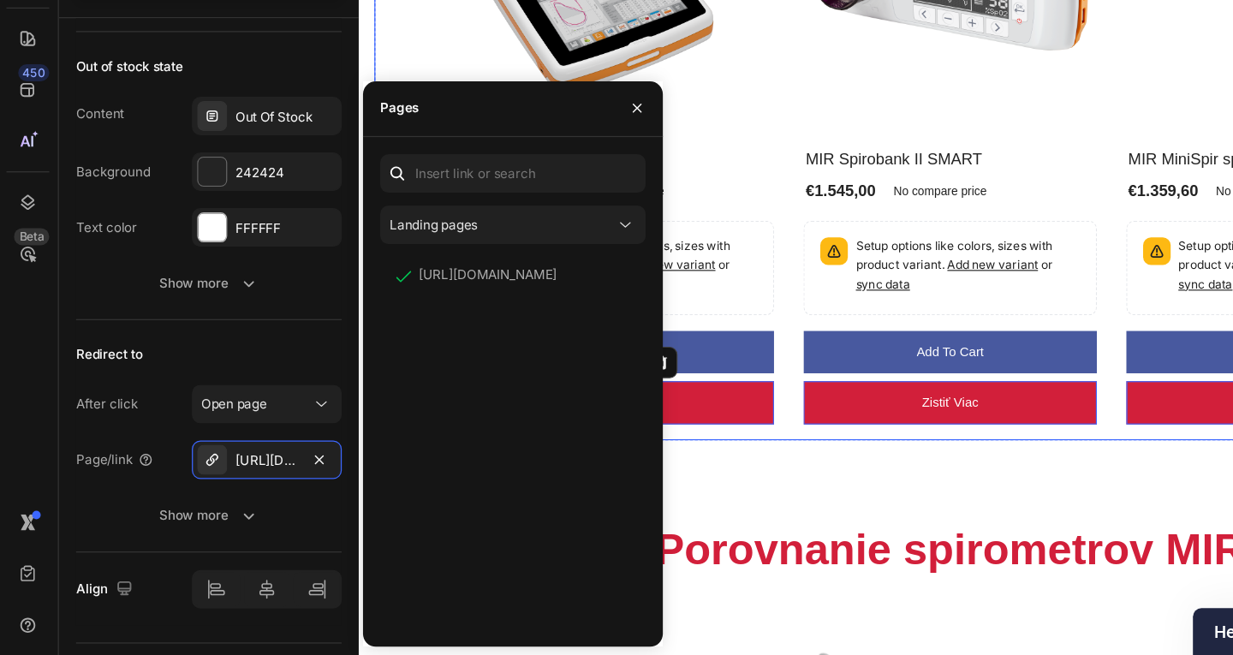
click at [718, 367] on div "Naše produkty Heading Row (P) Images No discount Not be displayed when publishe…" at bounding box center [872, 93] width 1028 height 692
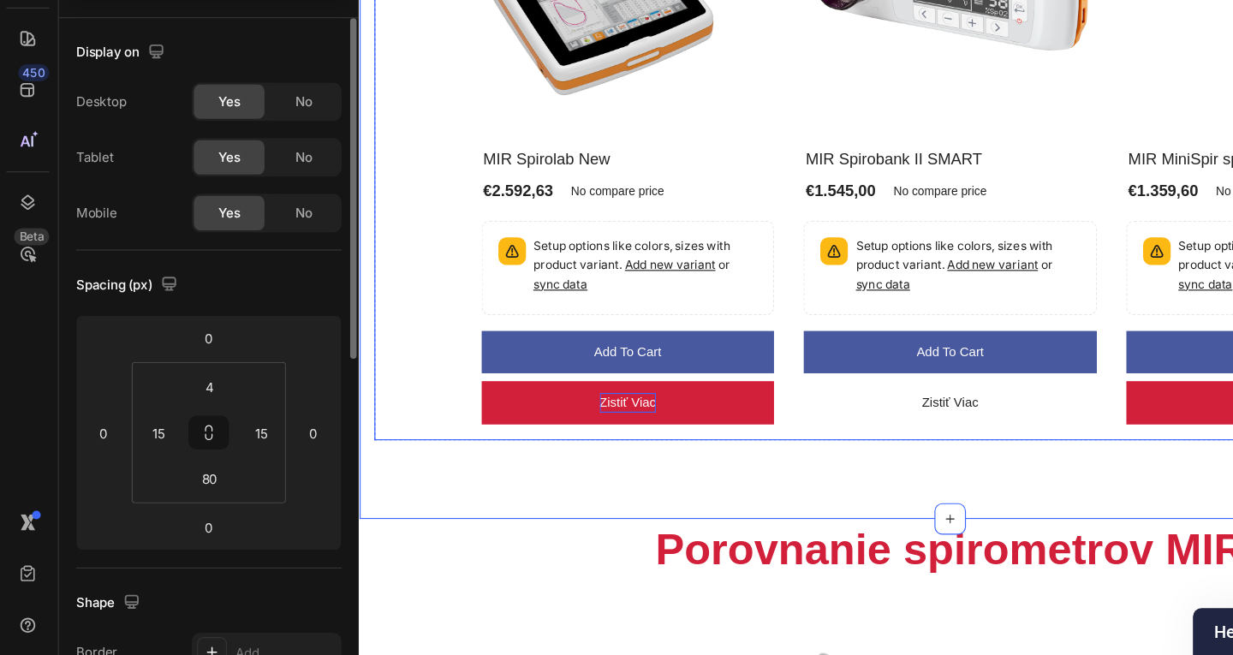
click at [753, 339] on button "Zistiť viac" at bounding box center [871, 338] width 255 height 38
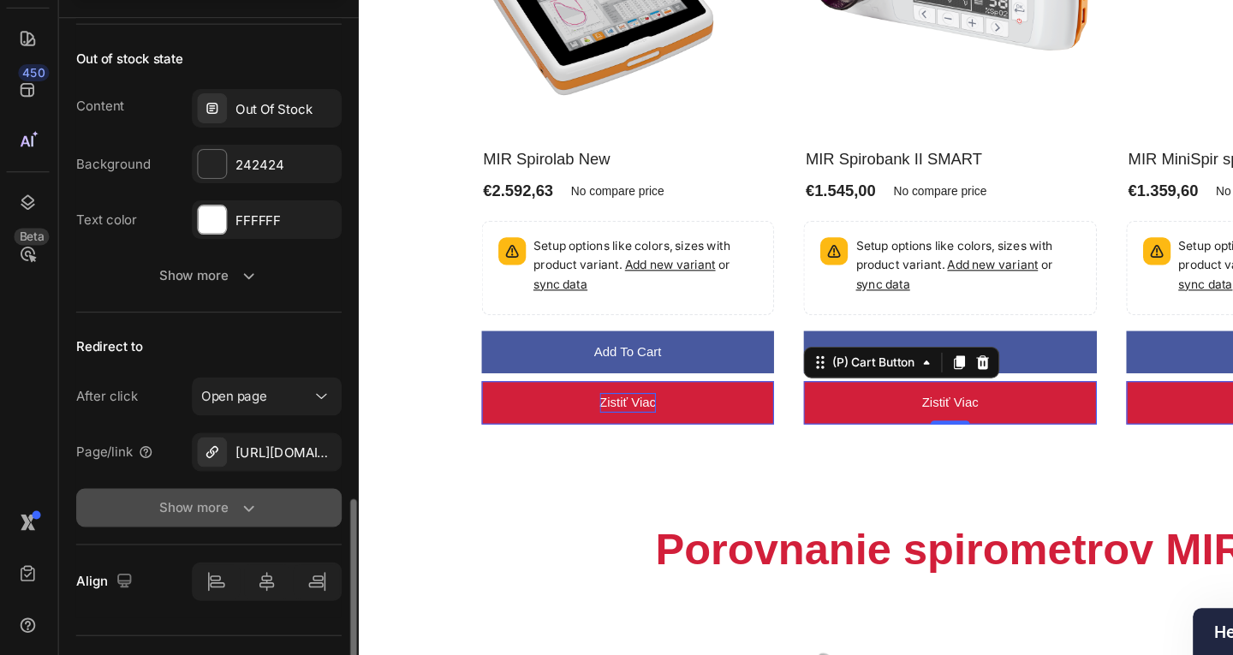
scroll to position [1366, 0]
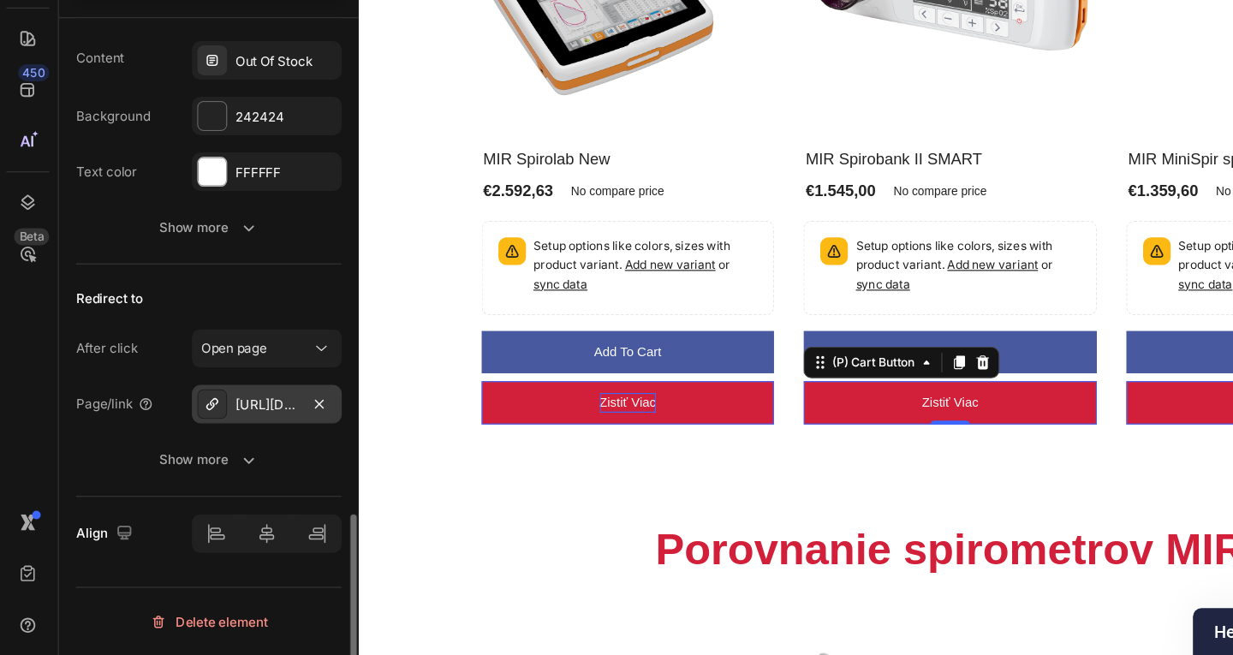
click at [218, 454] on div "[URL][PERSON_NAME][DOMAIN_NAME]" at bounding box center [215, 454] width 50 height 15
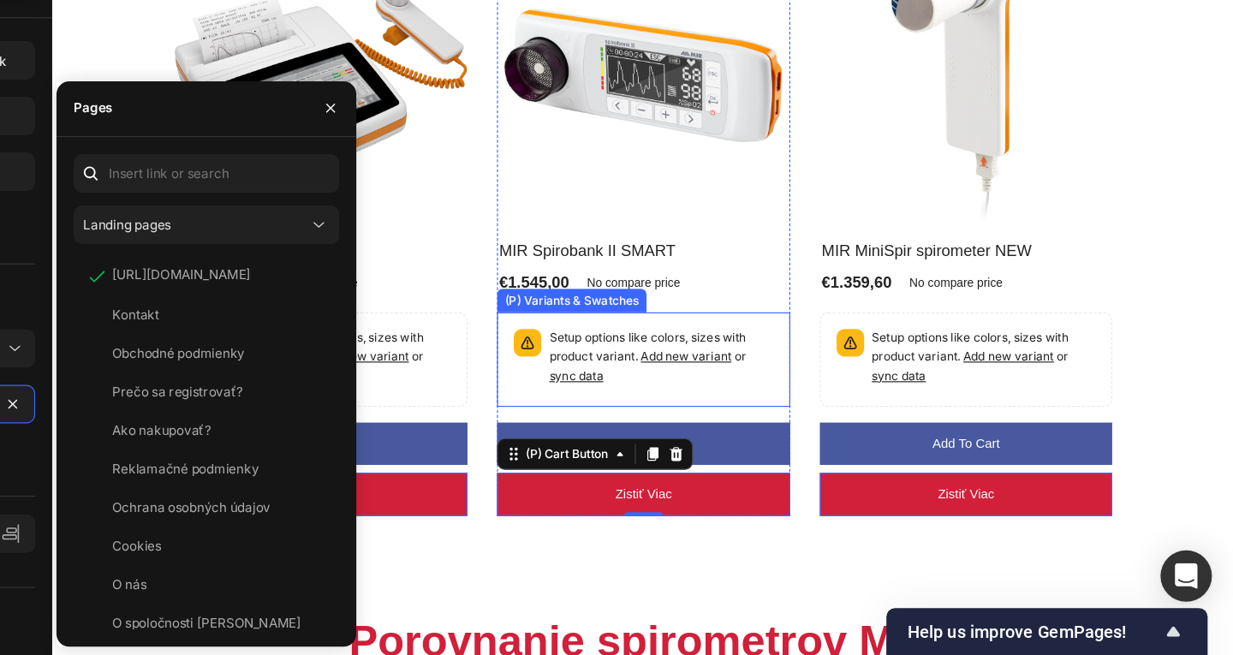
scroll to position [0, 0]
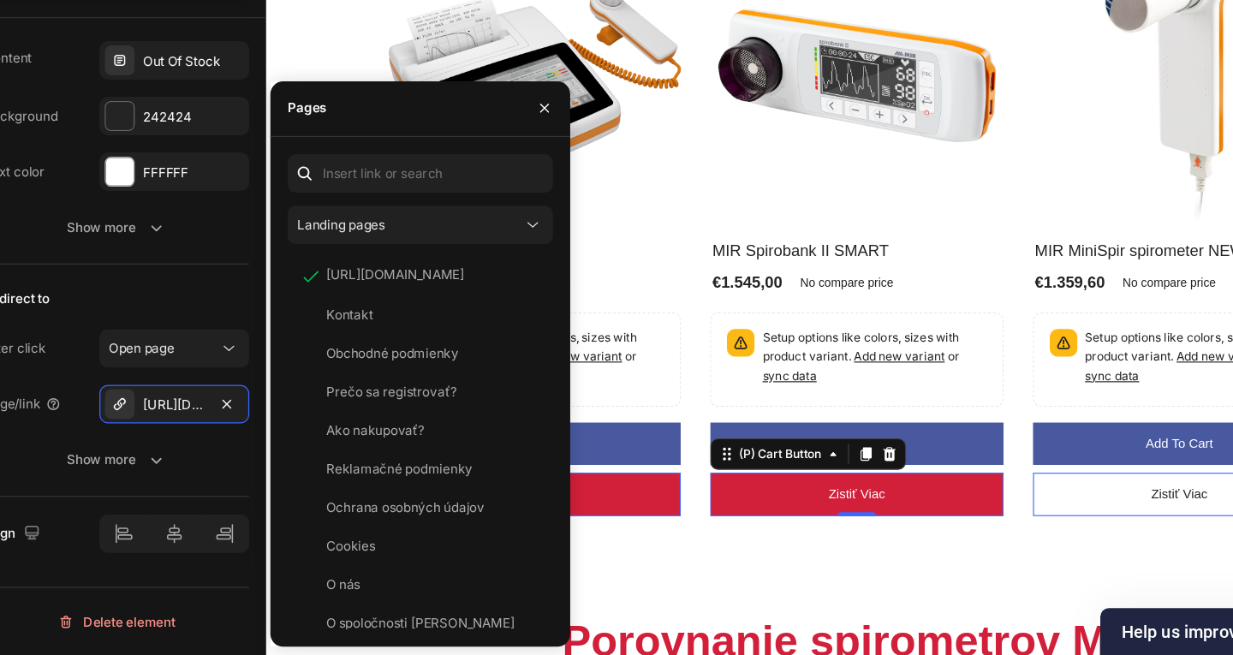
click at [972, 414] on button "Zistiť viac" at bounding box center [1060, 417] width 255 height 38
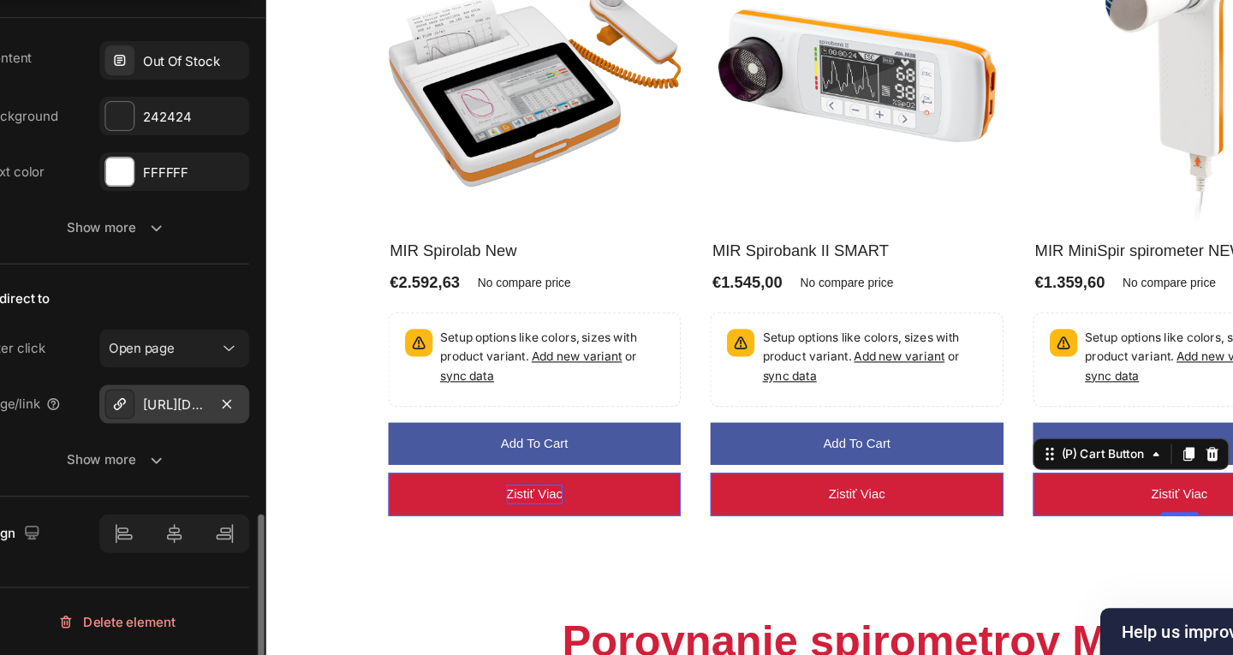
click at [186, 457] on div "[URL][PERSON_NAME][DOMAIN_NAME]" at bounding box center [215, 453] width 120 height 31
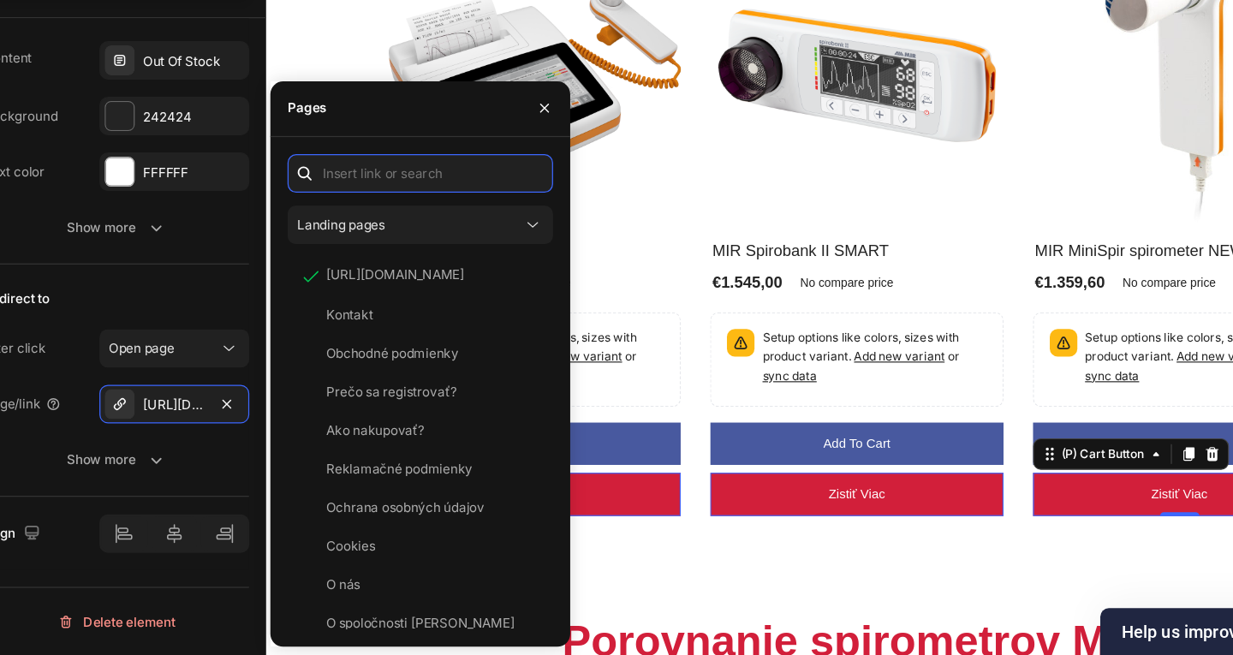
type input "https://menzl.sk/a/gempages?version=v7&shop_id=576415707223294538&theme_page_id…"
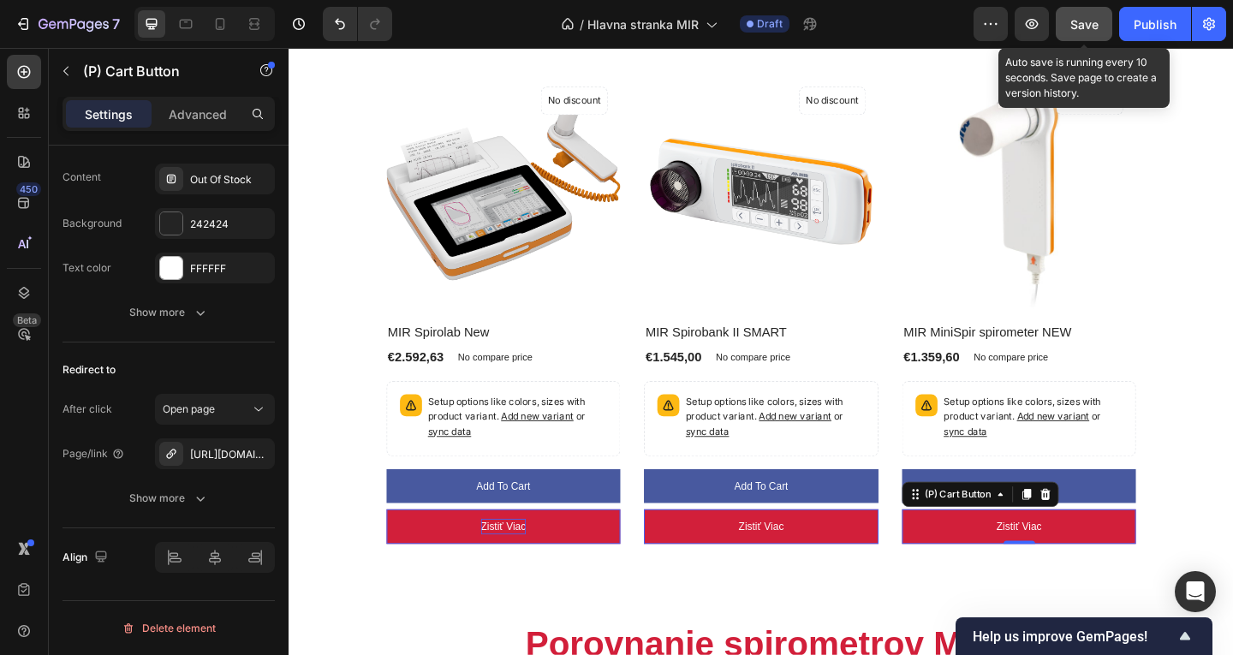
click at [1093, 25] on span "Save" at bounding box center [1084, 24] width 28 height 15
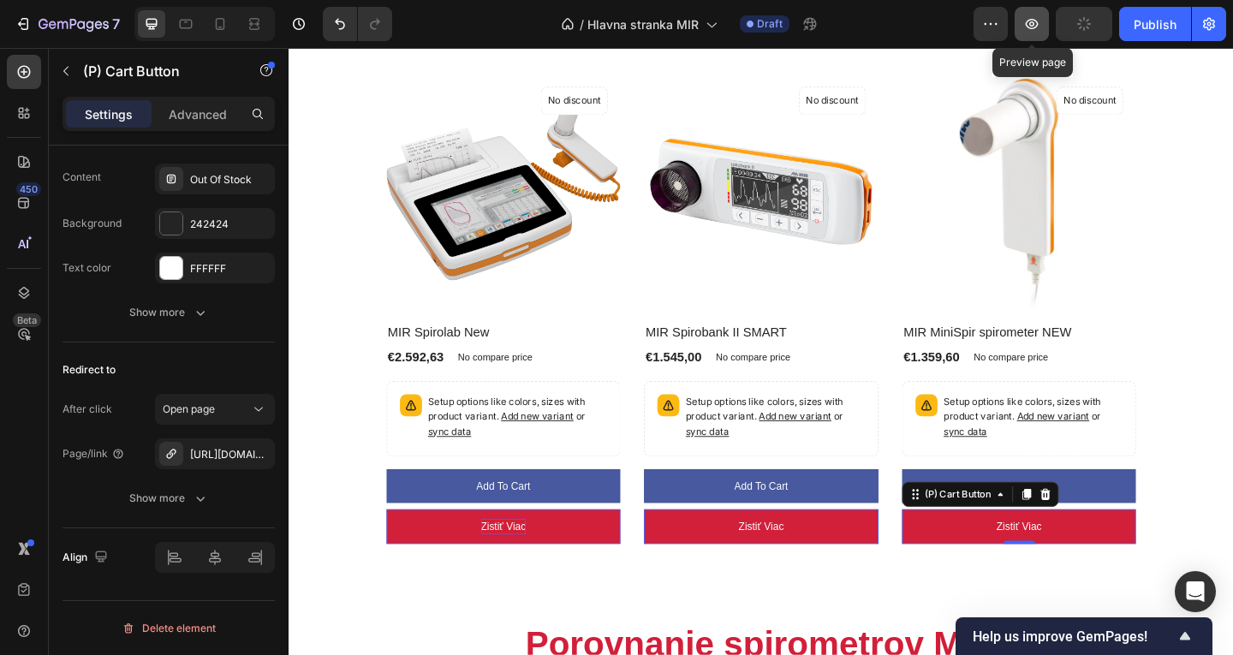
click at [1027, 27] on icon "button" at bounding box center [1031, 23] width 17 height 17
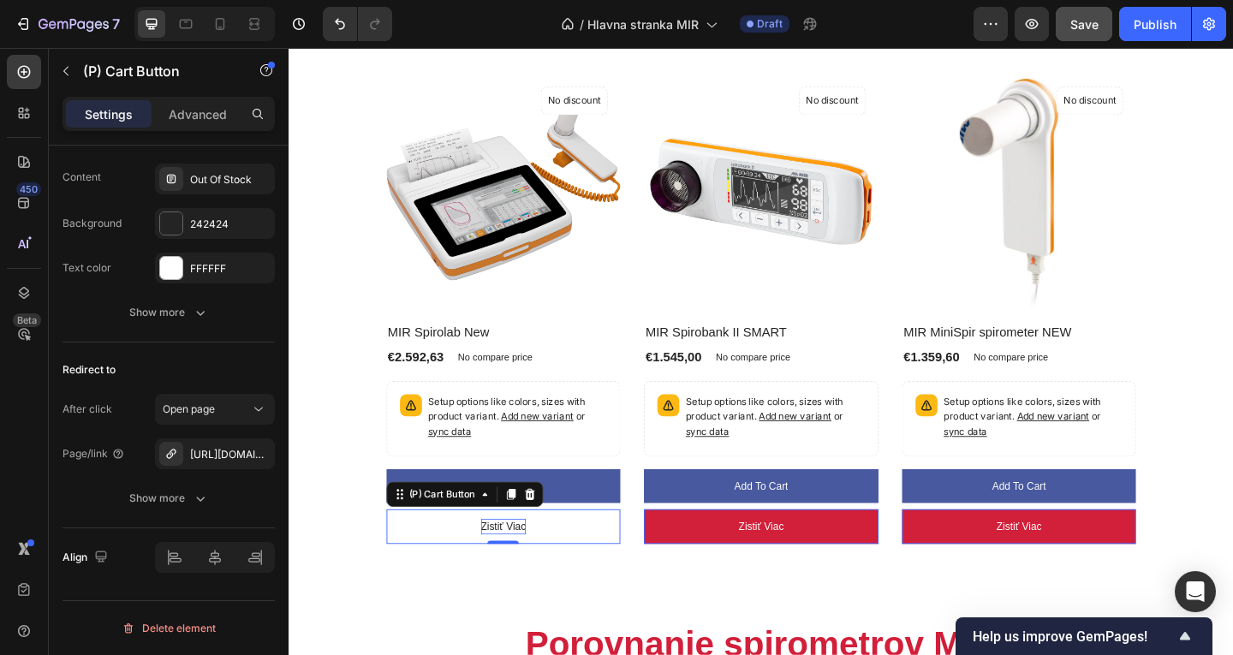
click at [600, 568] on button "Zistiť viac" at bounding box center [522, 569] width 255 height 38
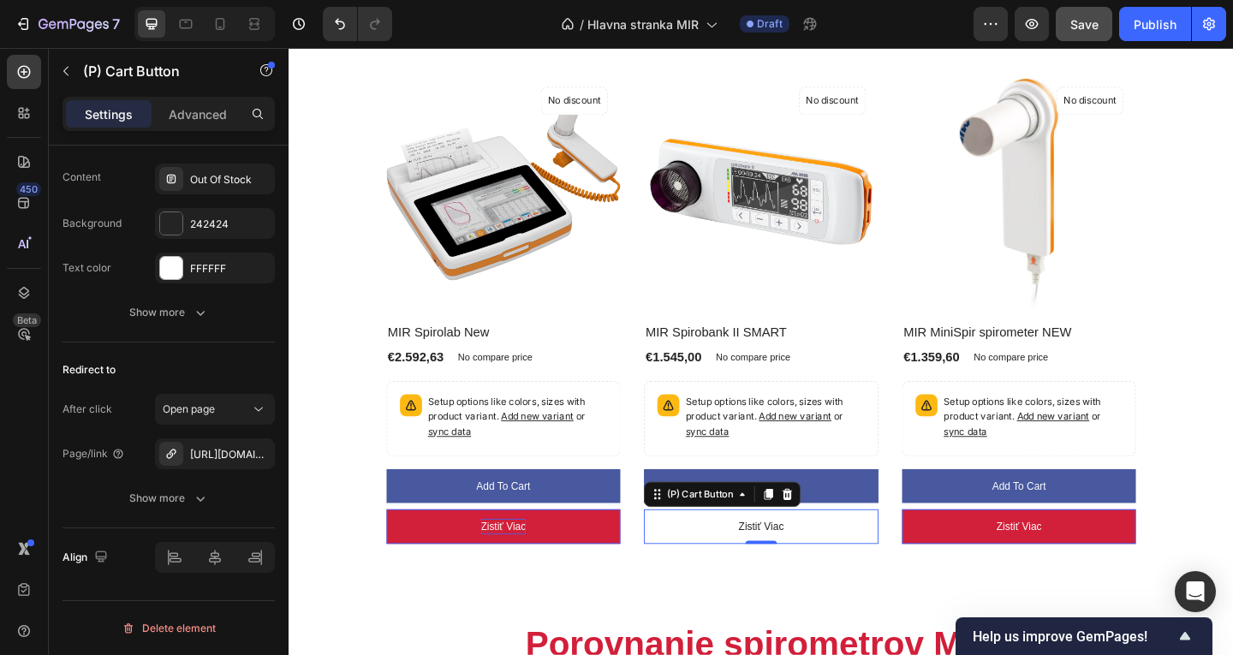
click at [719, 558] on button "Zistiť viac" at bounding box center [802, 569] width 255 height 38
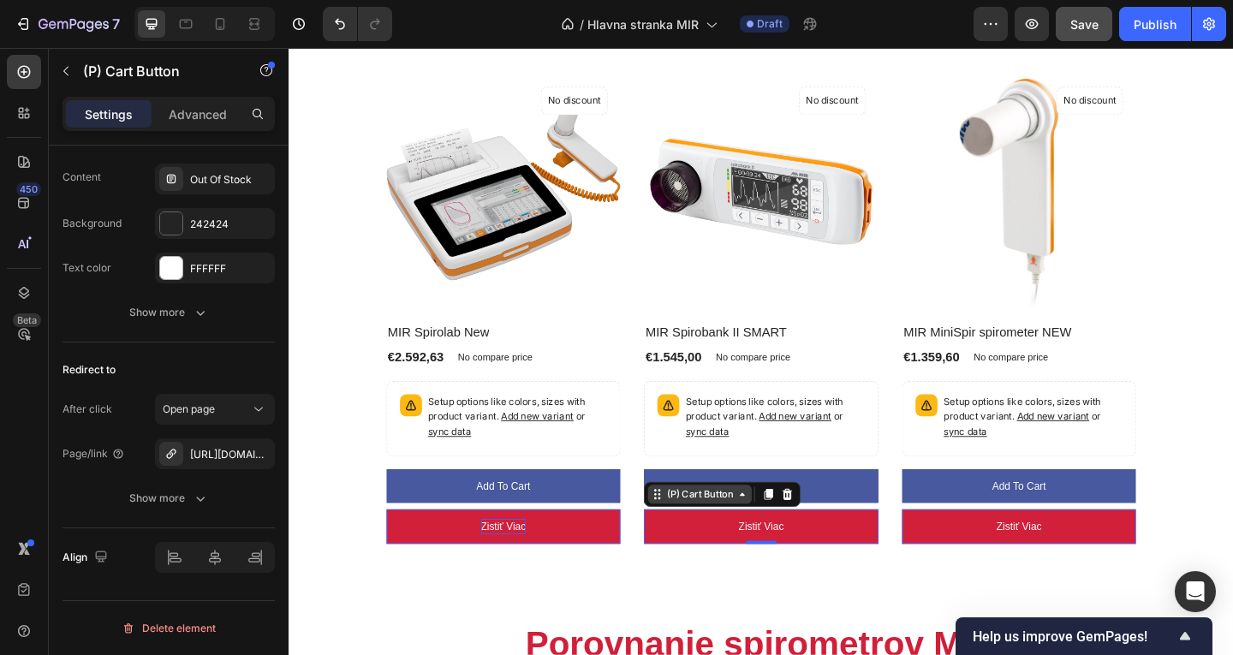
click at [749, 526] on div "(P) Cart Button" at bounding box center [735, 533] width 79 height 15
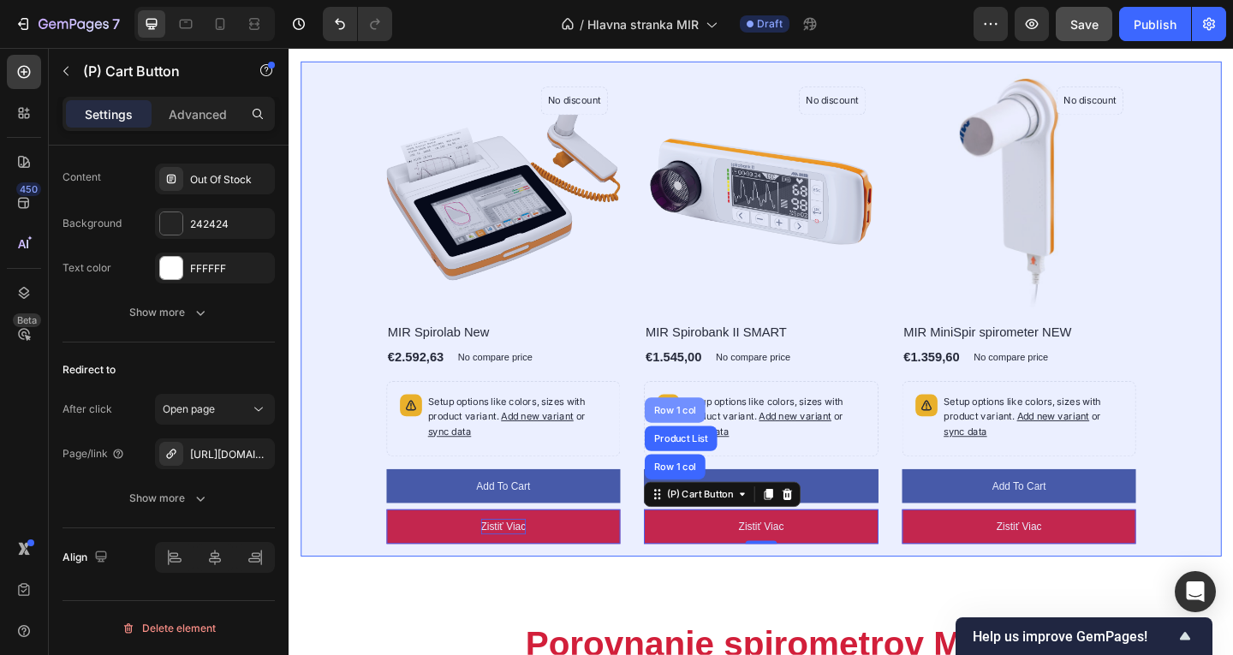
click at [720, 437] on div "Row 1 col" at bounding box center [709, 442] width 52 height 10
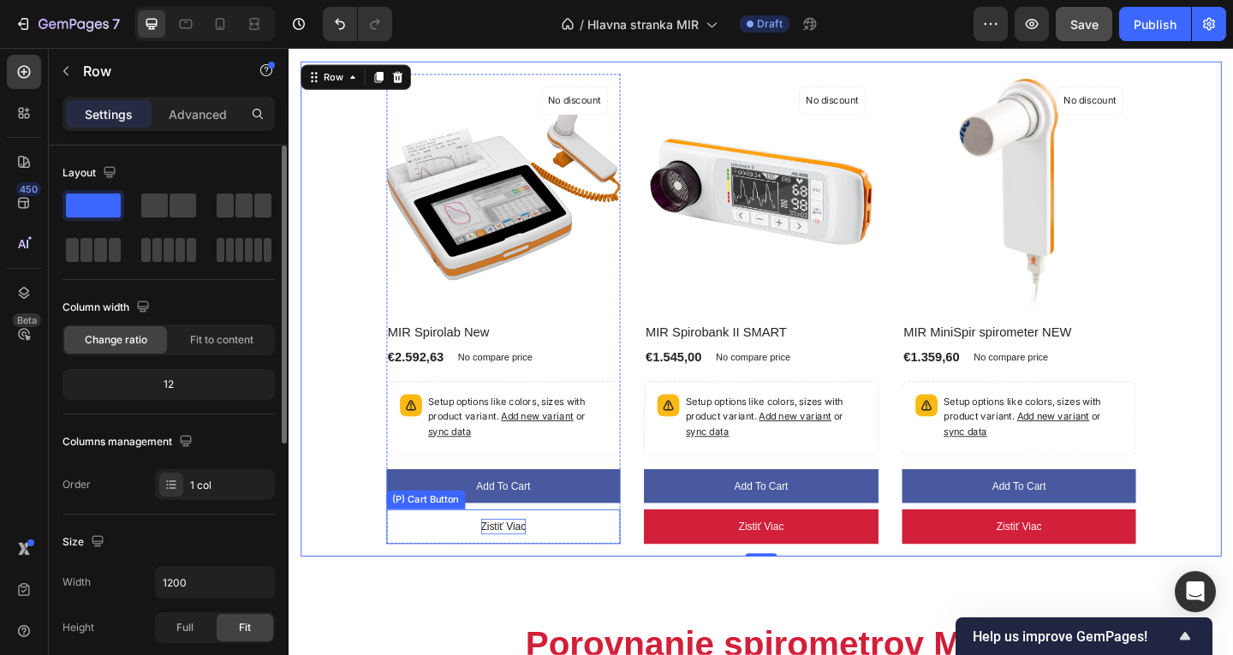
click at [623, 566] on button "Zistiť viac" at bounding box center [522, 569] width 255 height 38
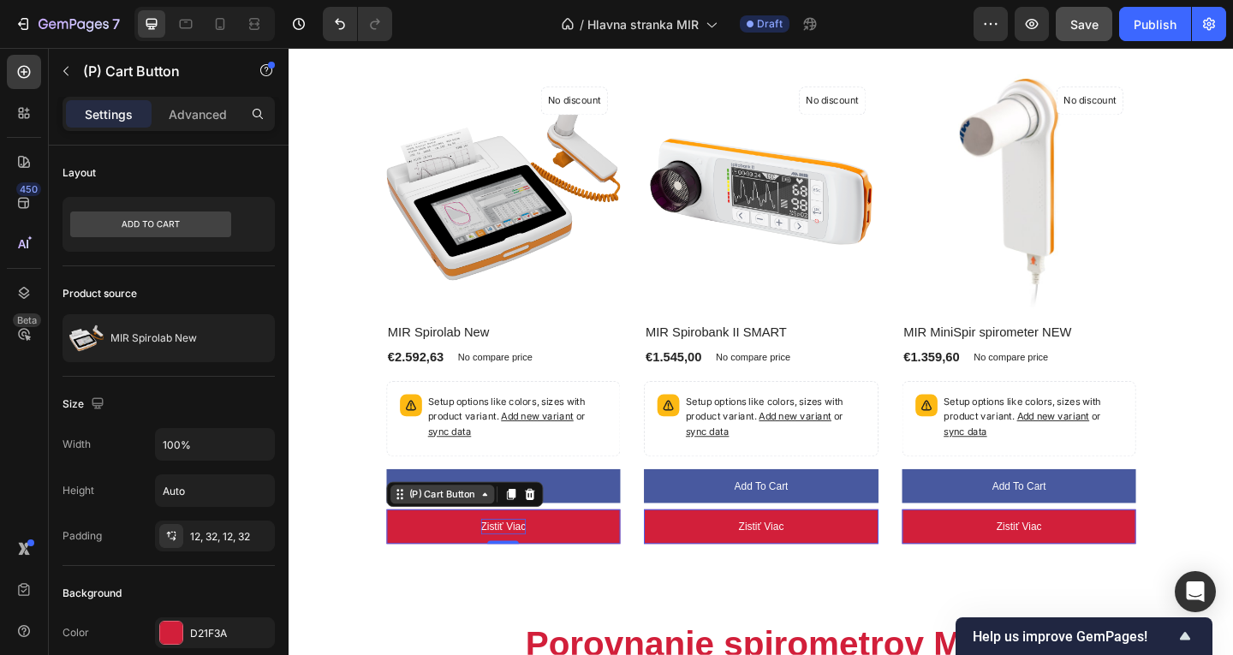
click at [495, 533] on icon at bounding box center [502, 534] width 14 height 14
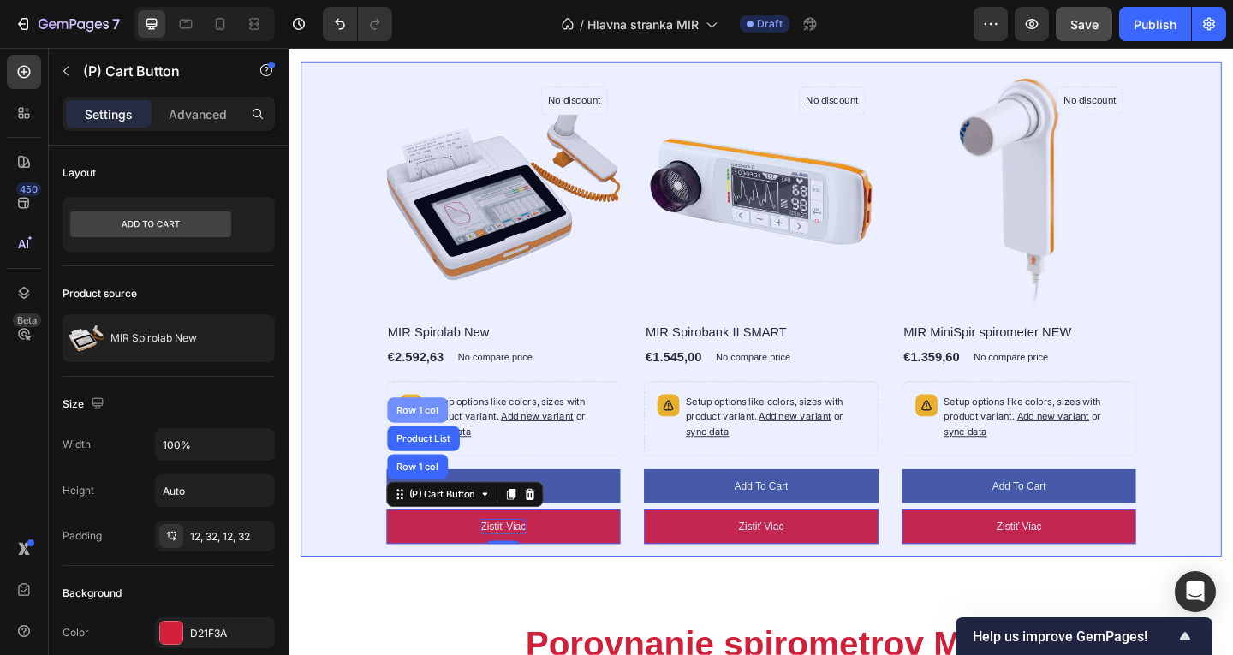
click at [449, 445] on div "Row 1 col" at bounding box center [429, 441] width 66 height 27
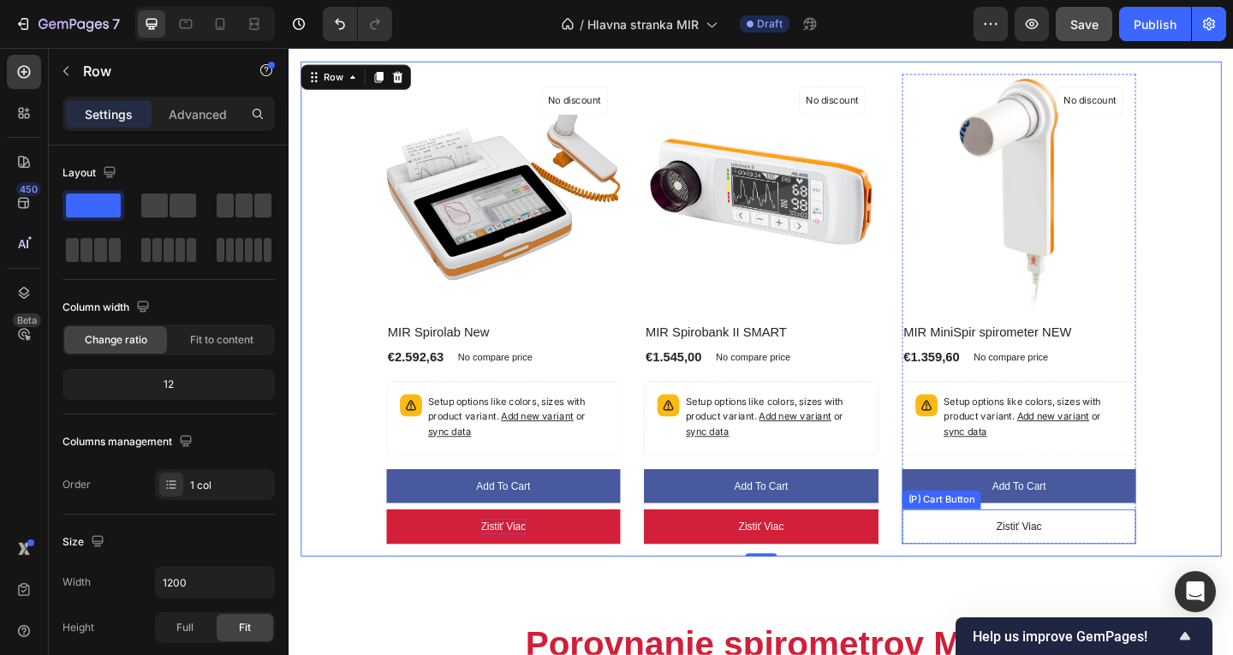
click at [962, 560] on button "Zistiť viac" at bounding box center [1083, 569] width 255 height 38
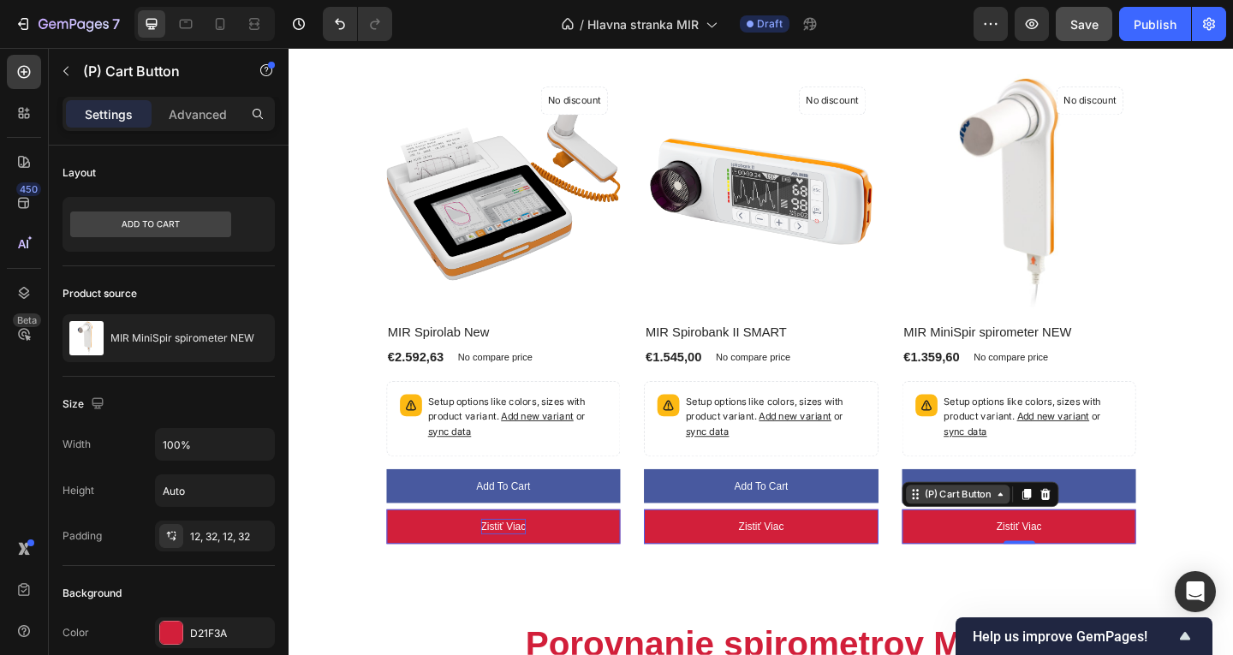
click at [992, 534] on div "(P) Cart Button" at bounding box center [1016, 533] width 79 height 15
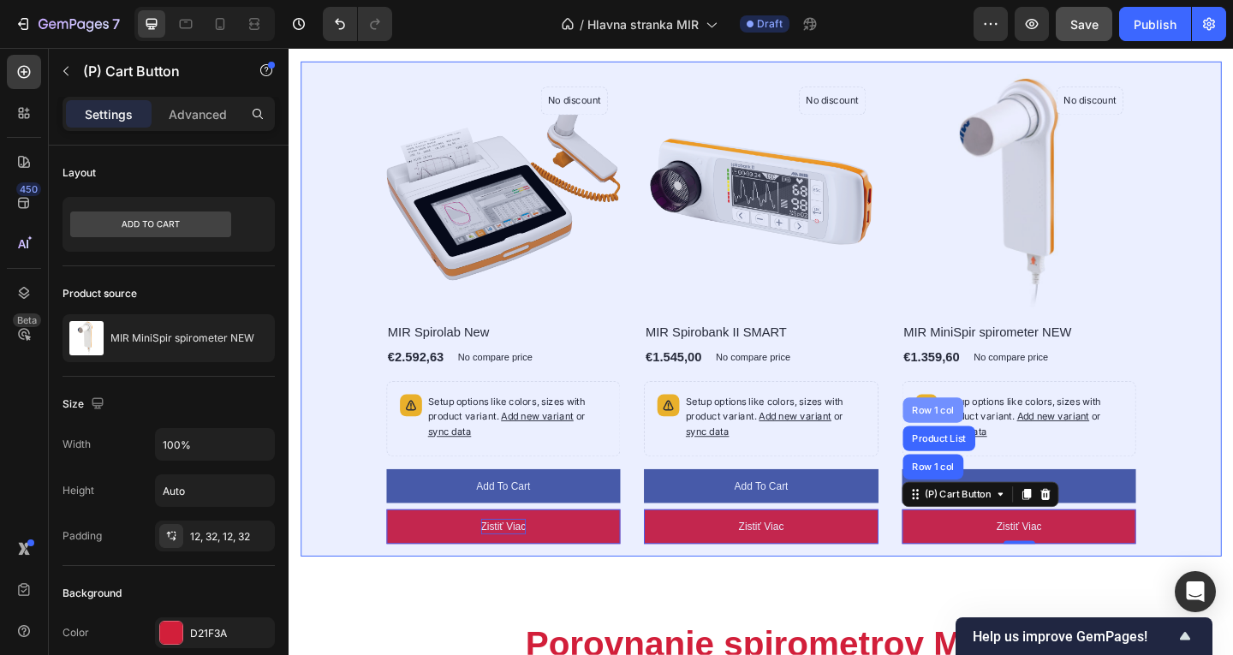
click at [969, 444] on div "Row 1 col" at bounding box center [990, 441] width 66 height 27
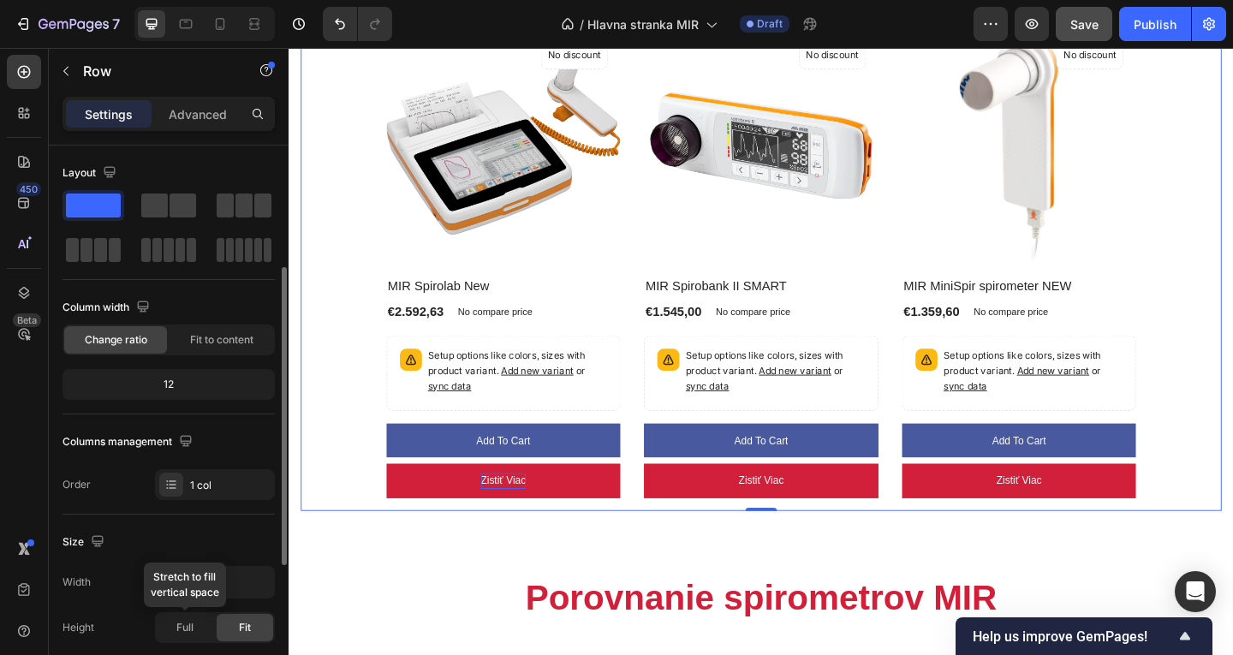
scroll to position [486, 0]
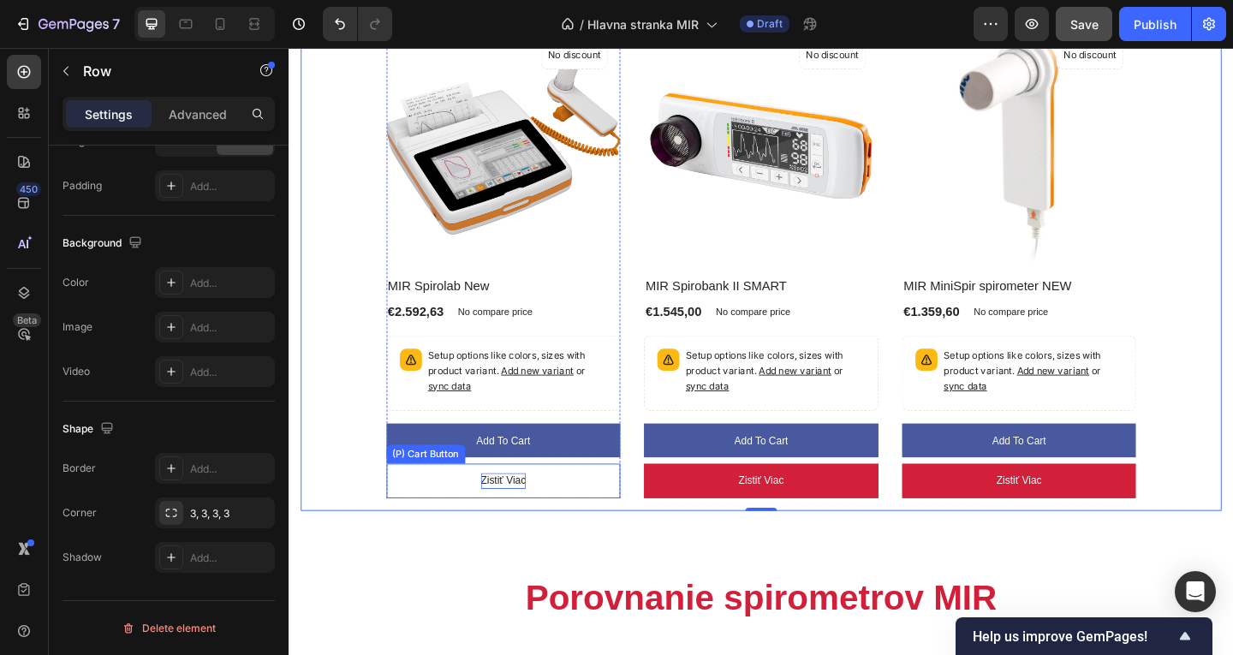
click at [426, 525] on button "Zistiť viac" at bounding box center [522, 519] width 255 height 38
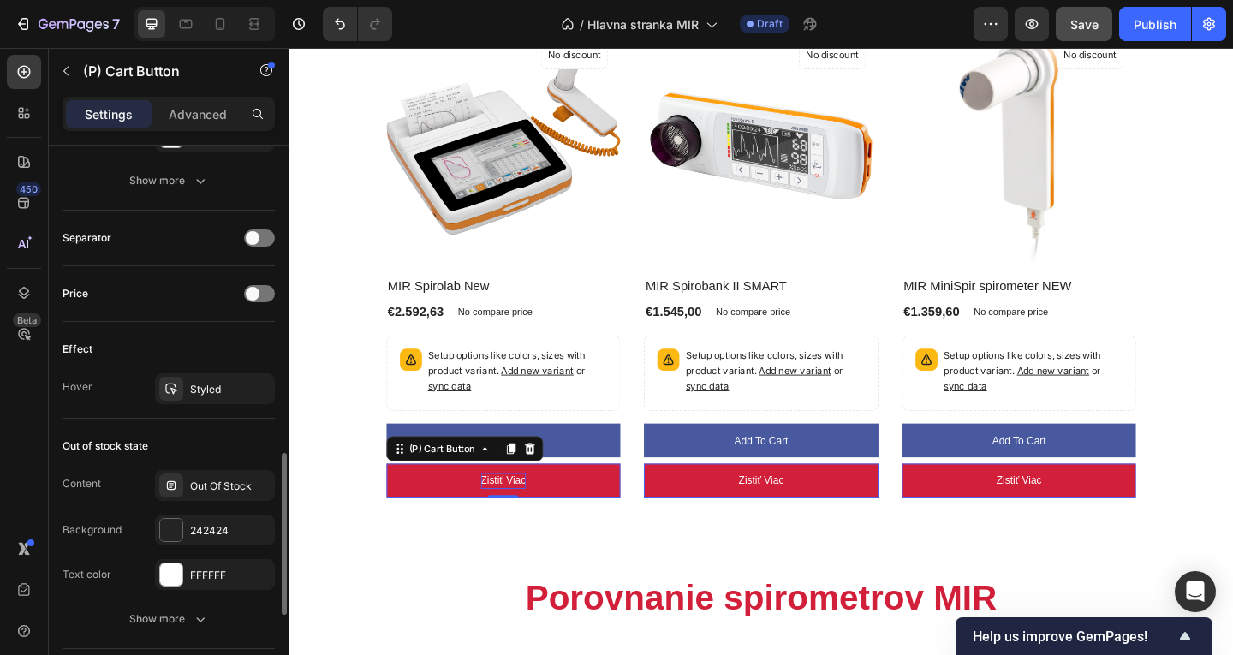
scroll to position [1366, 0]
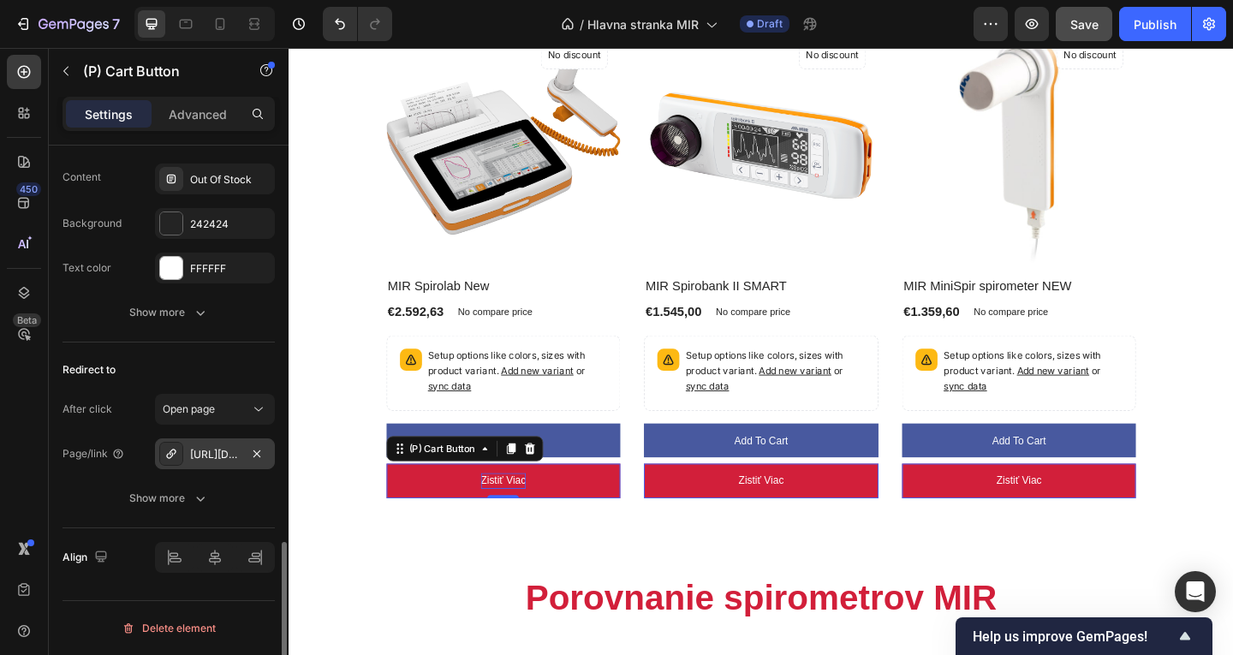
click at [213, 458] on div "[URL][PERSON_NAME][DOMAIN_NAME]" at bounding box center [215, 454] width 50 height 15
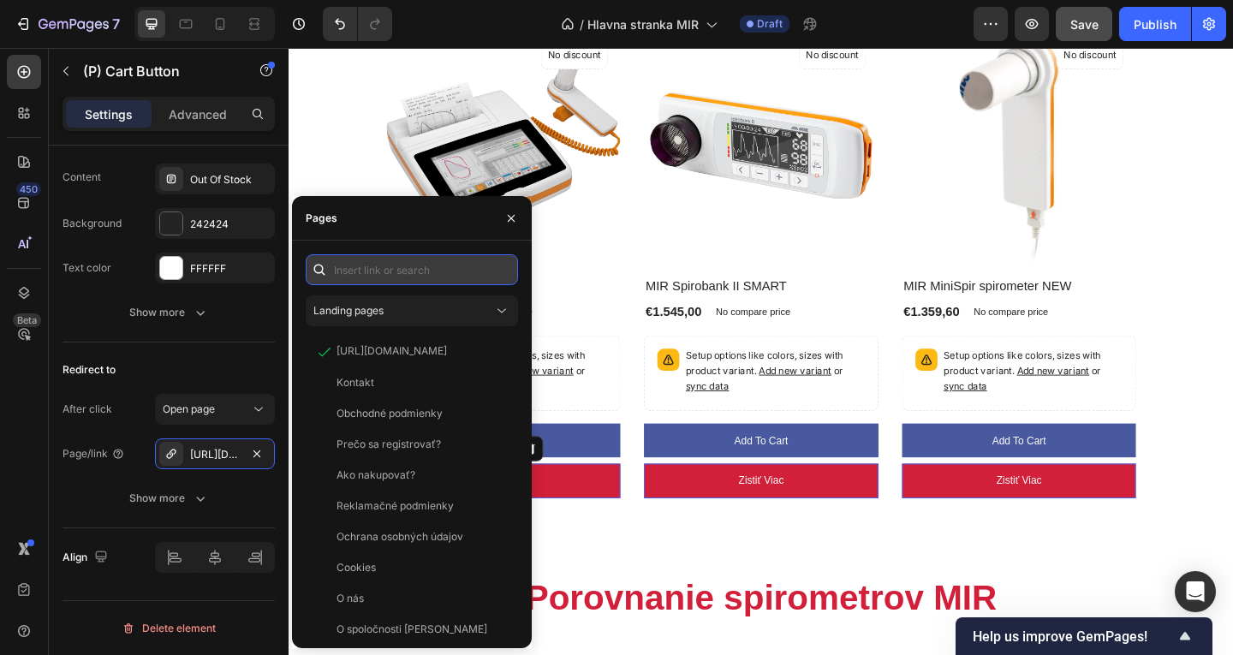
click at [403, 282] on input "text" at bounding box center [412, 269] width 212 height 31
paste input "[URL][PERSON_NAME][DOMAIN_NAME]"
type input "[URL][PERSON_NAME][DOMAIN_NAME]"
paste input "[URL][PERSON_NAME][DOMAIN_NAME]"
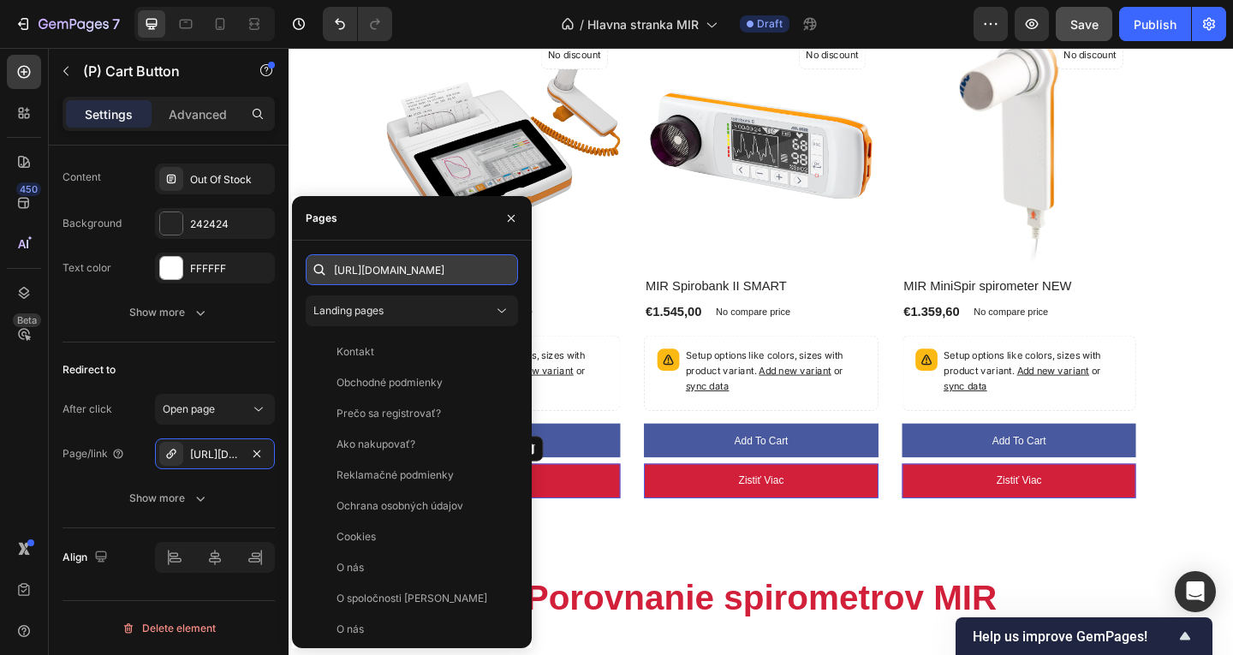
scroll to position [0, 522]
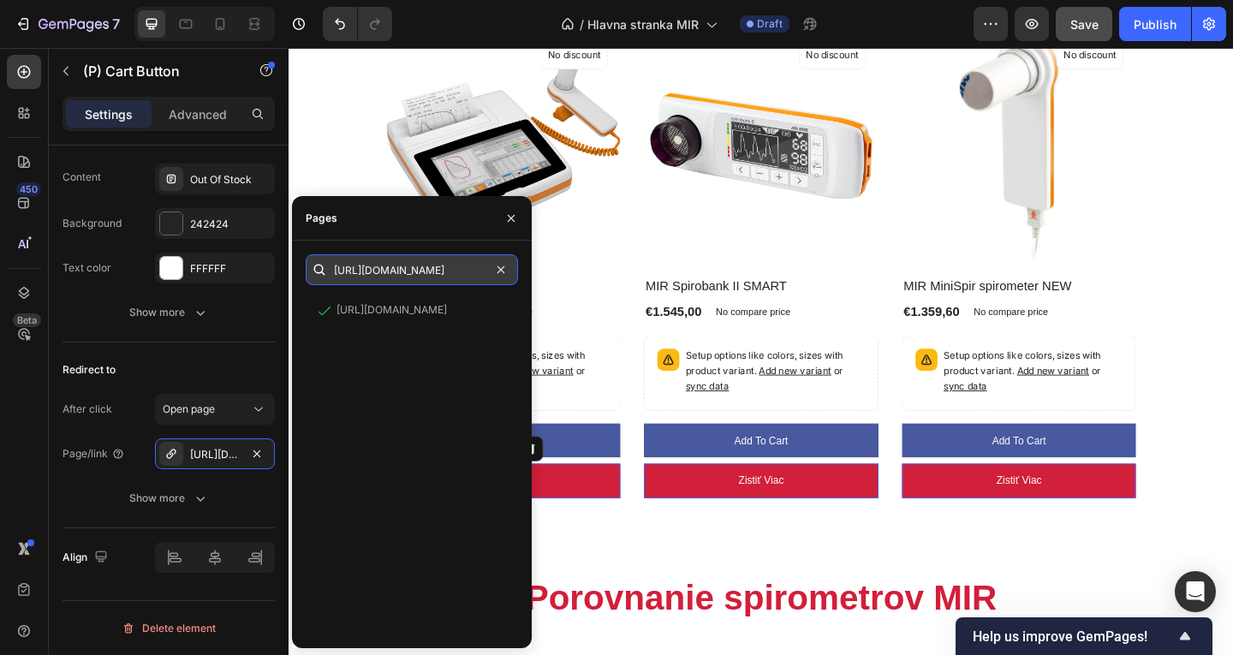
type input "[URL][PERSON_NAME][DOMAIN_NAME]"
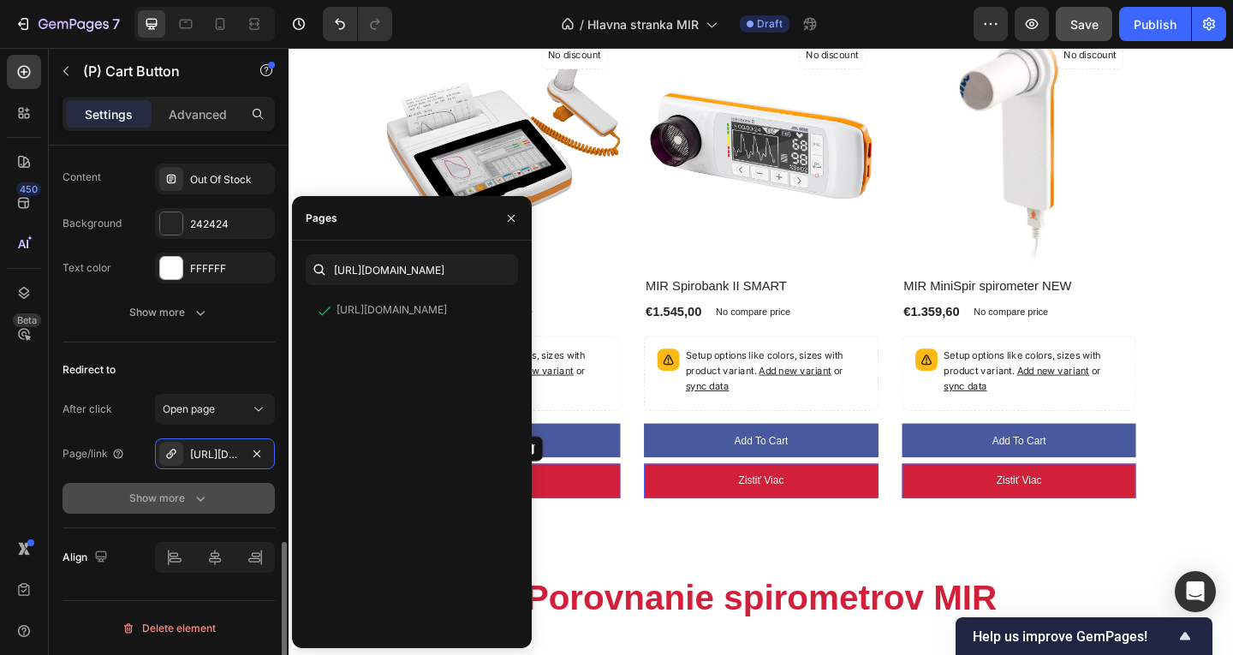
click at [230, 485] on button "Show more" at bounding box center [169, 498] width 212 height 31
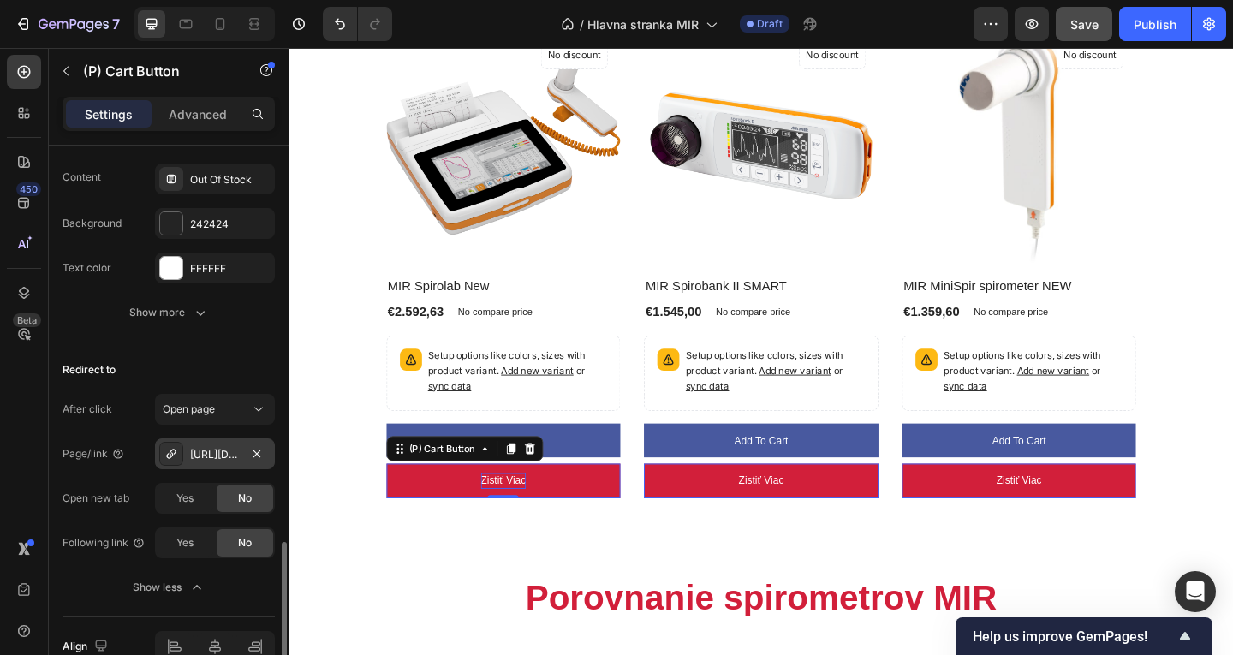
click at [241, 452] on div "[URL][PERSON_NAME][DOMAIN_NAME]" at bounding box center [215, 453] width 120 height 31
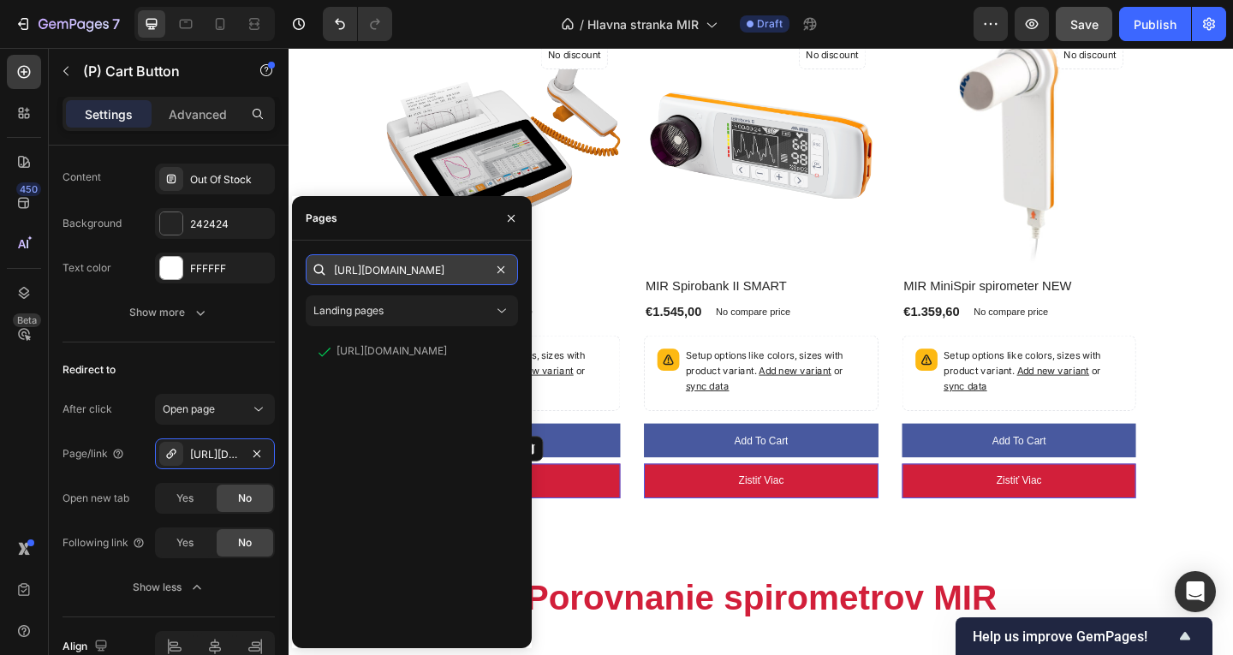
click at [422, 280] on input "[URL][PERSON_NAME][DOMAIN_NAME]" at bounding box center [412, 269] width 212 height 31
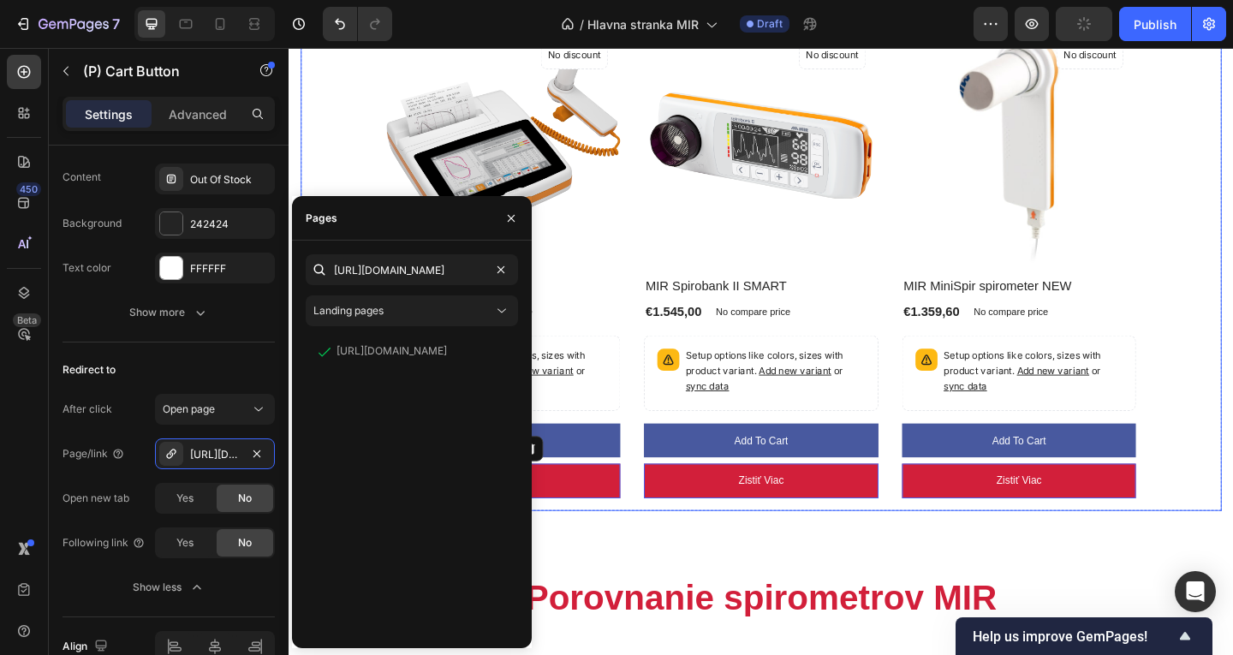
click at [659, 533] on div "(P) Images No discount Not be displayed when published Product Badge Row MIR Sp…" at bounding box center [803, 282] width 816 height 511
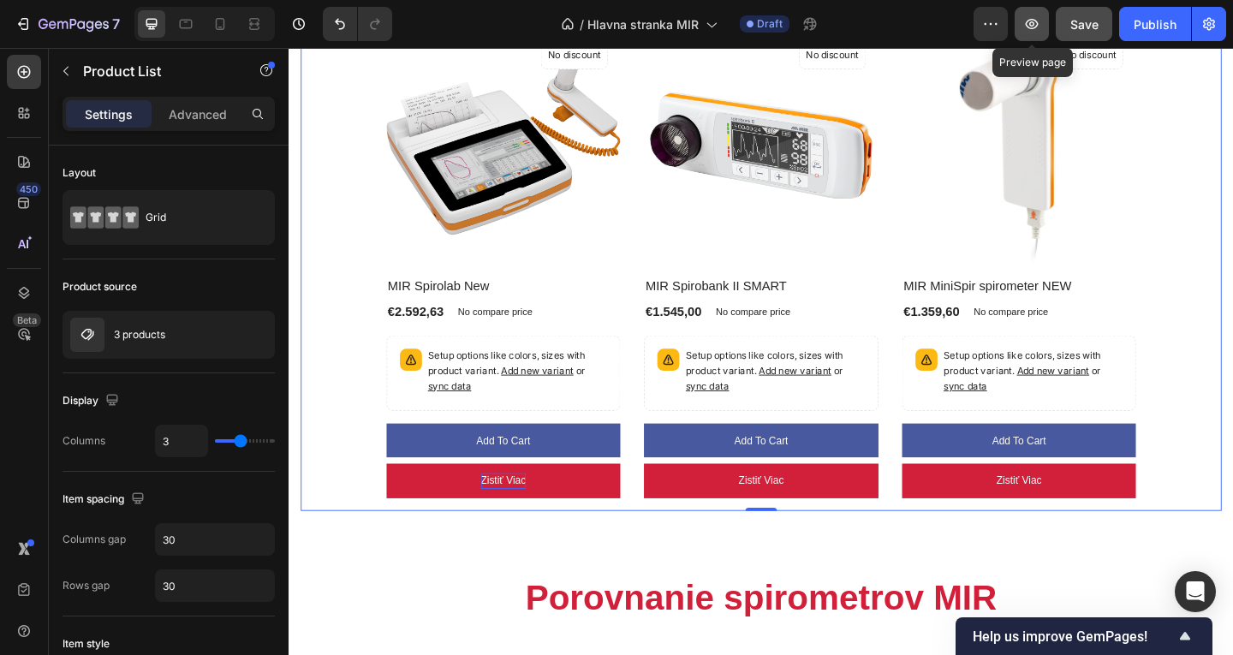
click at [1028, 29] on icon "button" at bounding box center [1031, 23] width 17 height 17
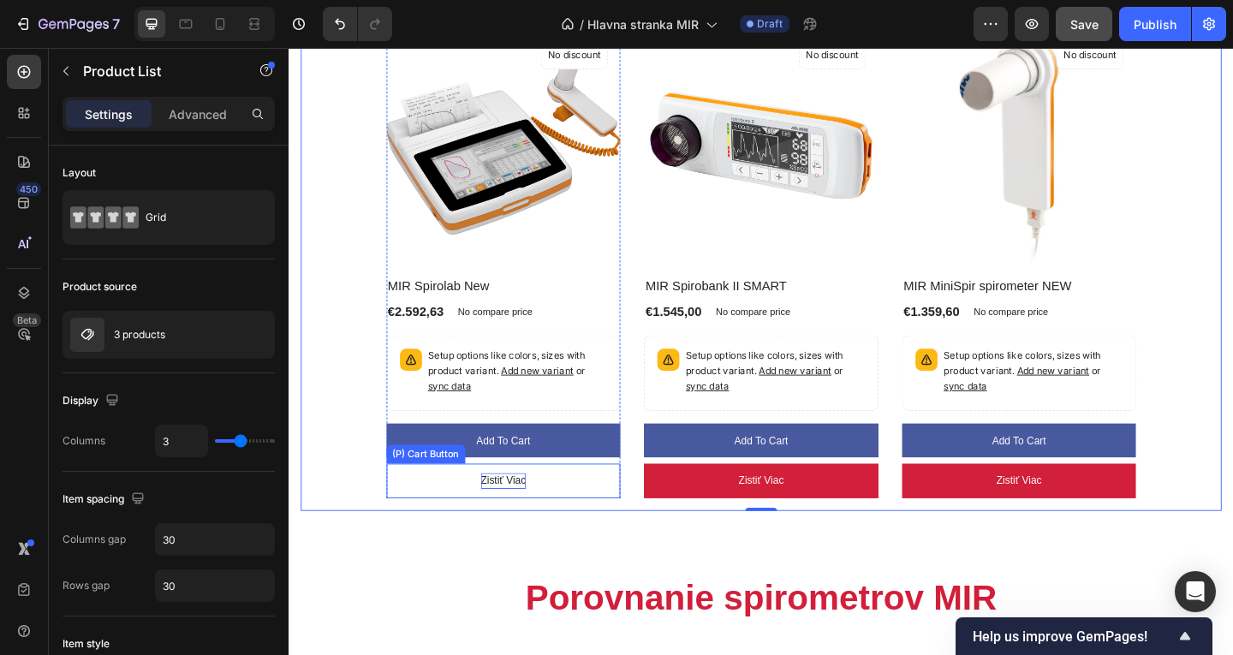
click at [581, 520] on button "Zistiť viac" at bounding box center [522, 519] width 255 height 38
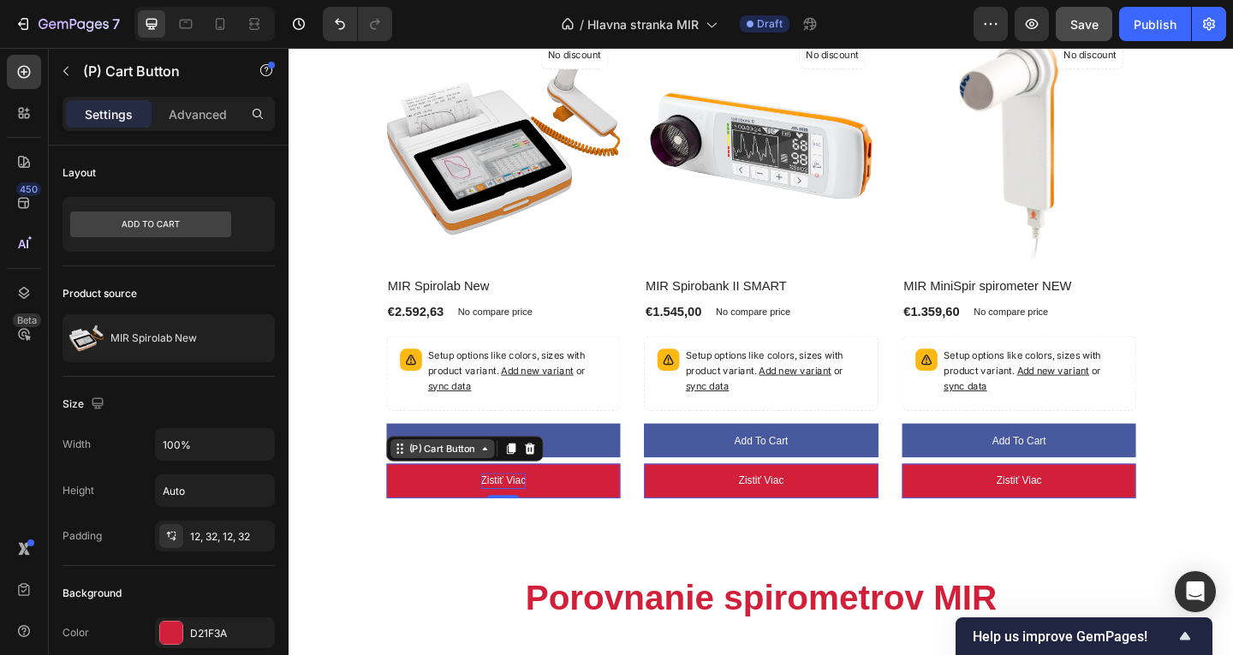
click at [498, 486] on icon at bounding box center [502, 484] width 14 height 14
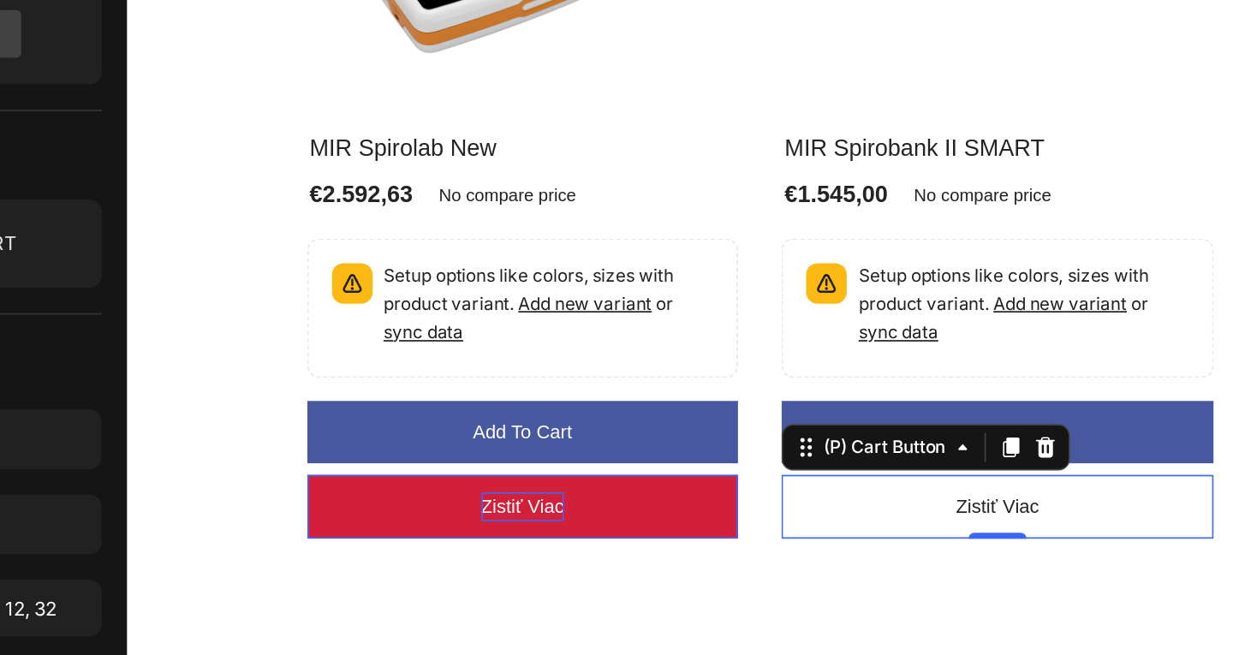
click at [564, 170] on button "Zistiť viac" at bounding box center [640, 181] width 255 height 38
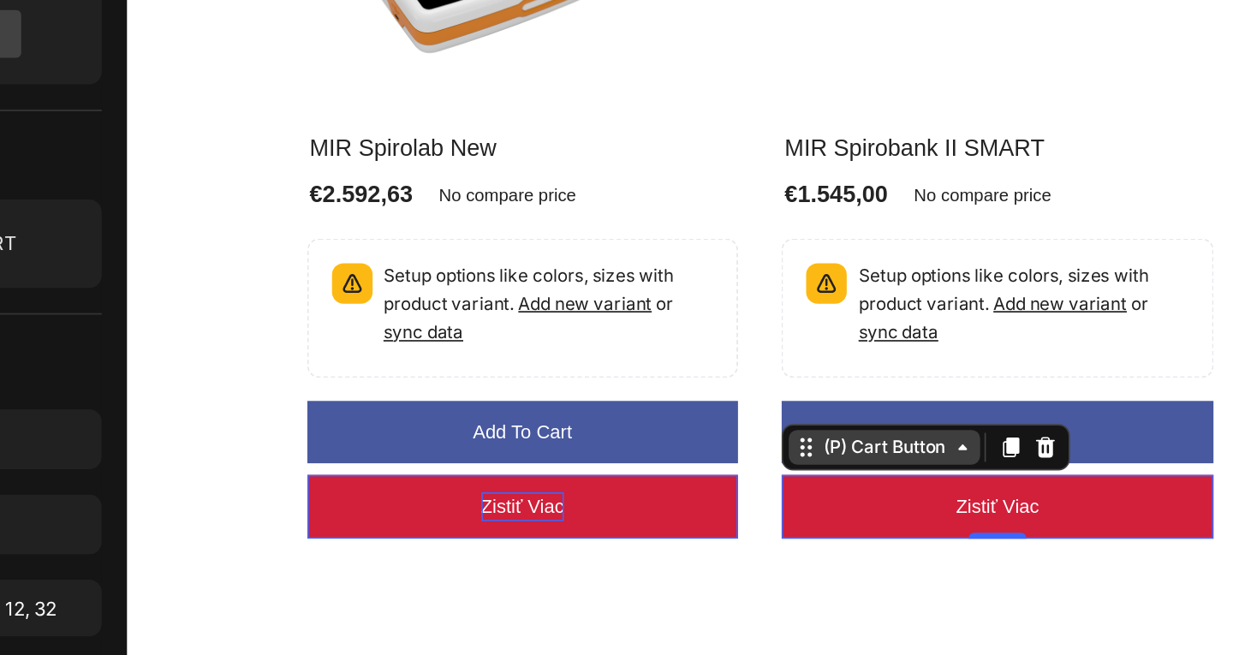
click at [561, 141] on div "(P) Cart Button" at bounding box center [573, 145] width 79 height 15
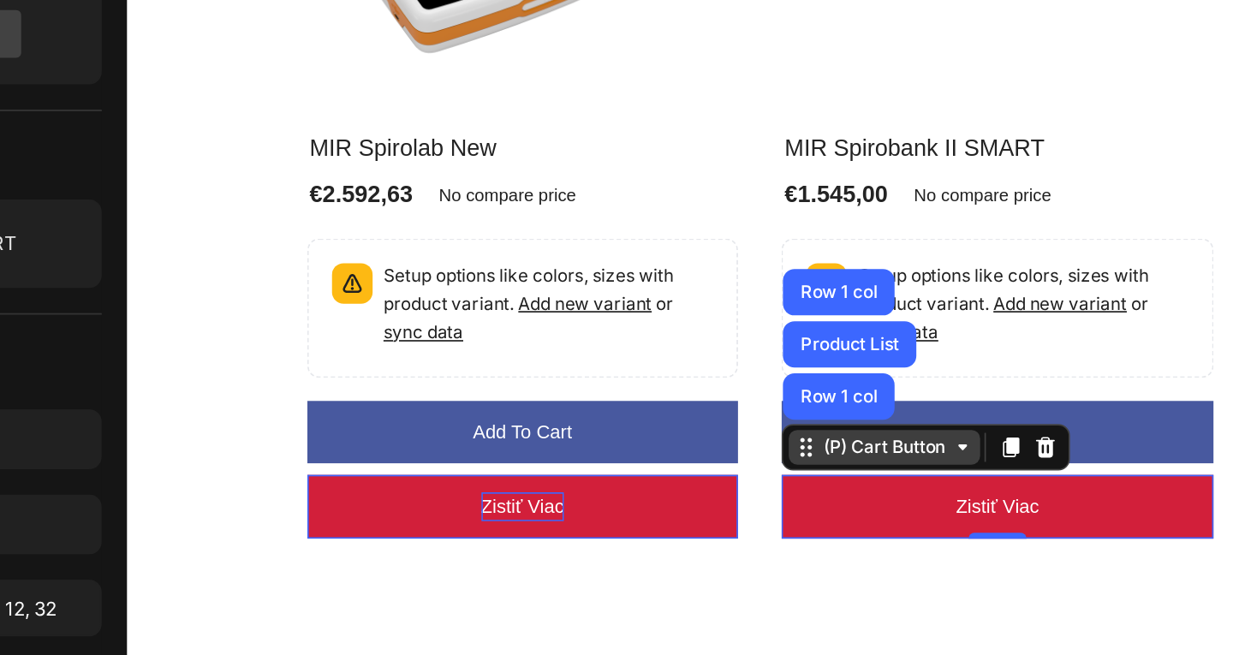
click at [523, 142] on icon at bounding box center [528, 146] width 14 height 14
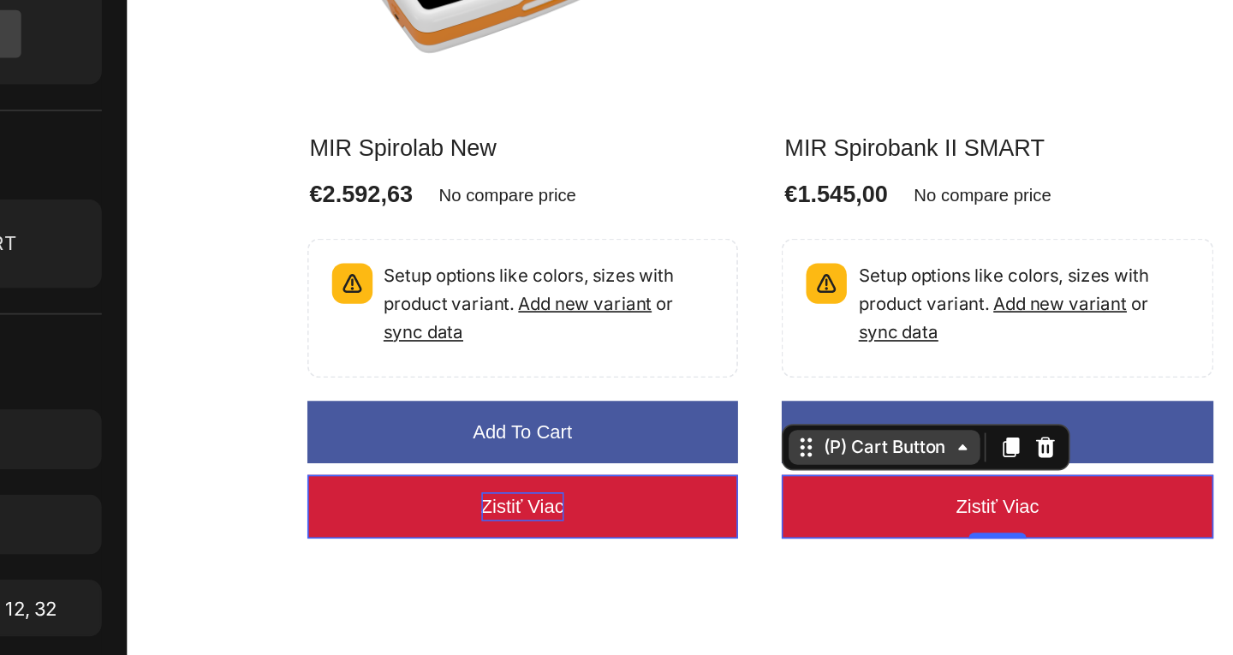
click at [523, 142] on icon at bounding box center [528, 146] width 14 height 14
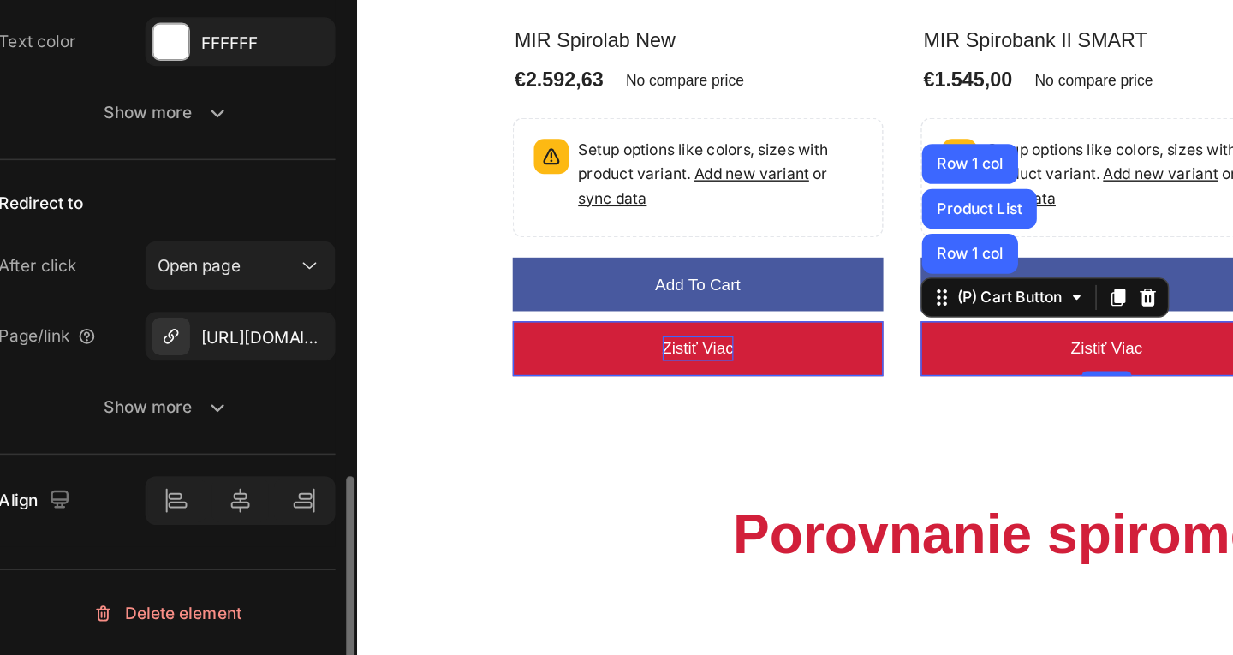
scroll to position [1365, 0]
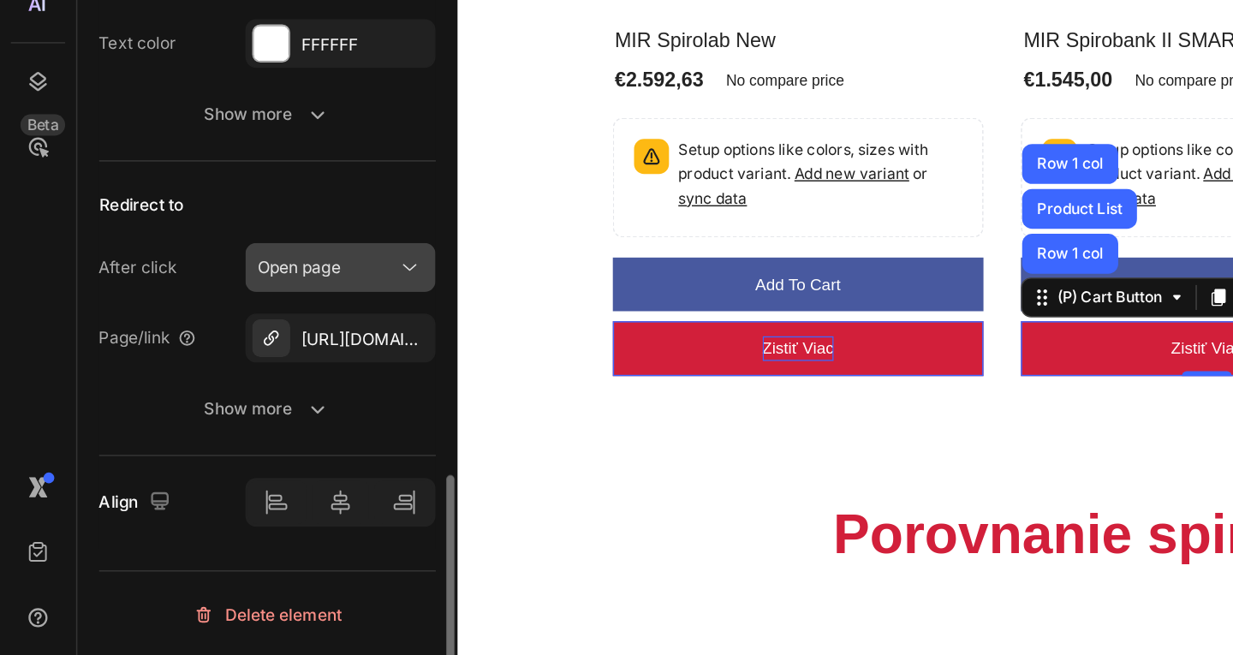
click at [219, 409] on div "Open page" at bounding box center [206, 409] width 87 height 15
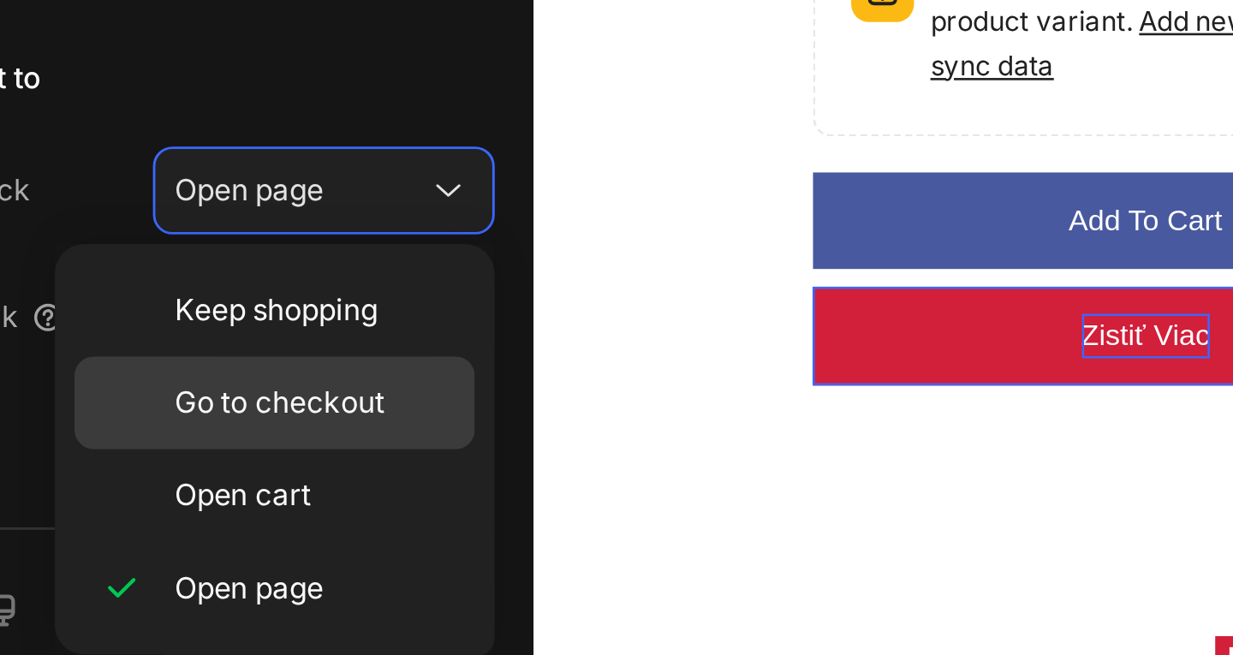
scroll to position [0, 0]
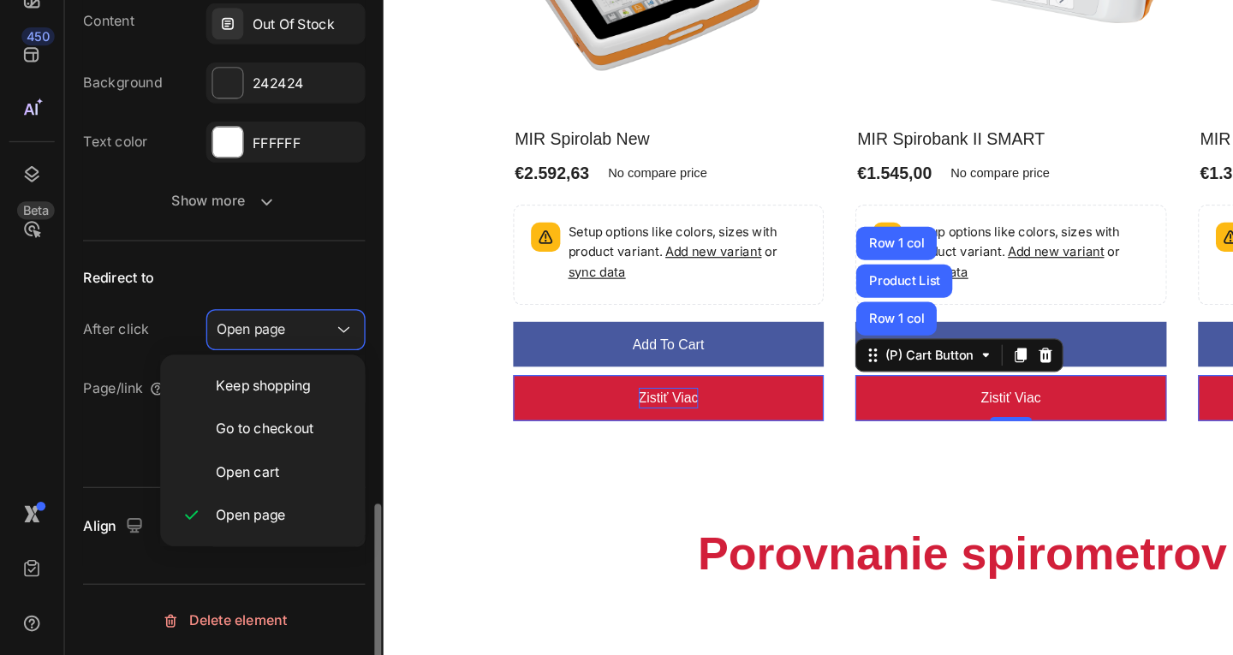
click at [238, 369] on div "Redirect to" at bounding box center [169, 370] width 212 height 27
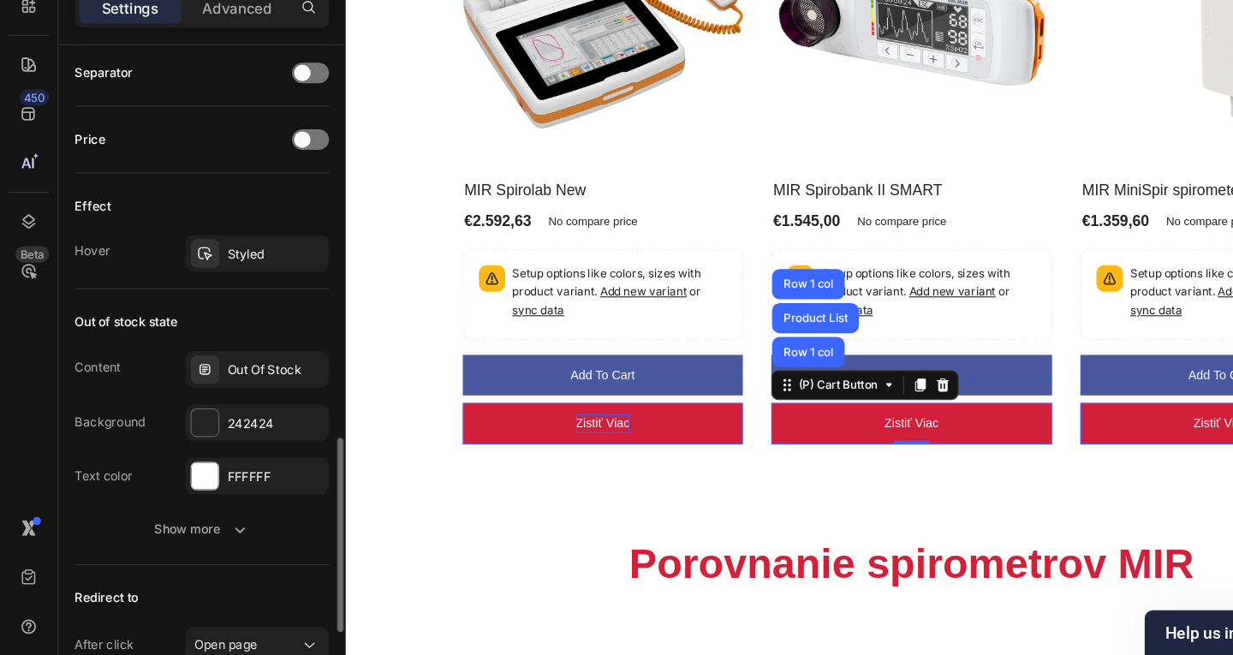
scroll to position [1130, 0]
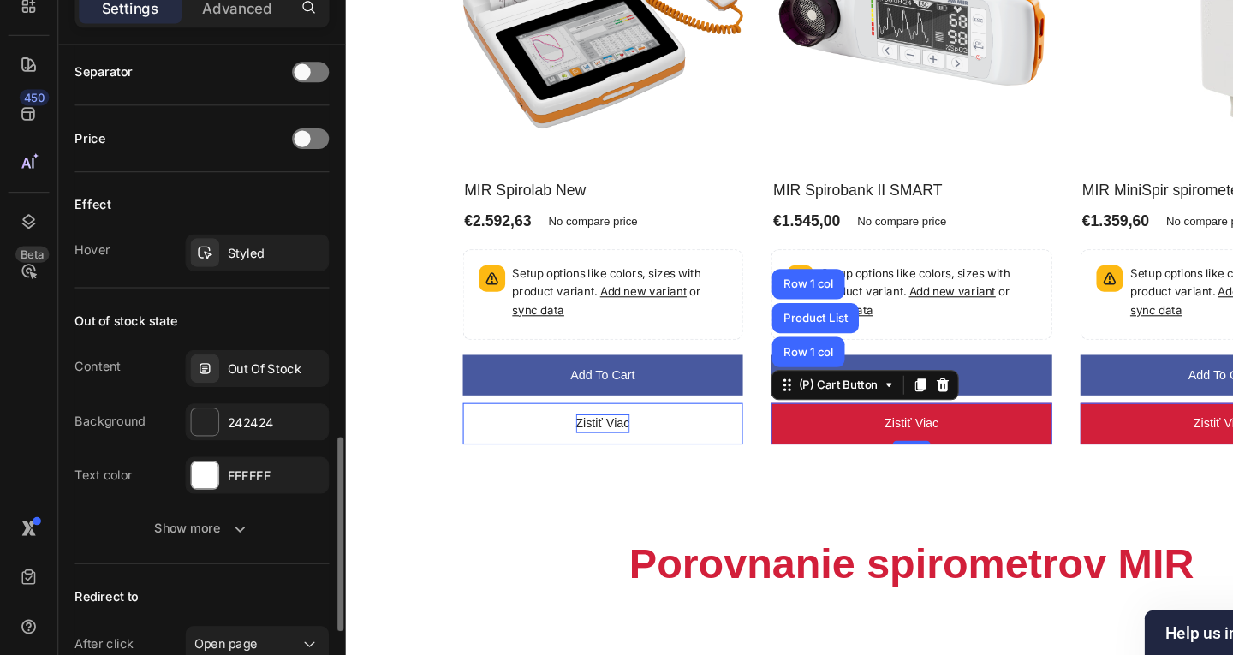
click at [460, 367] on button "Zistiť viac" at bounding box center [578, 379] width 255 height 38
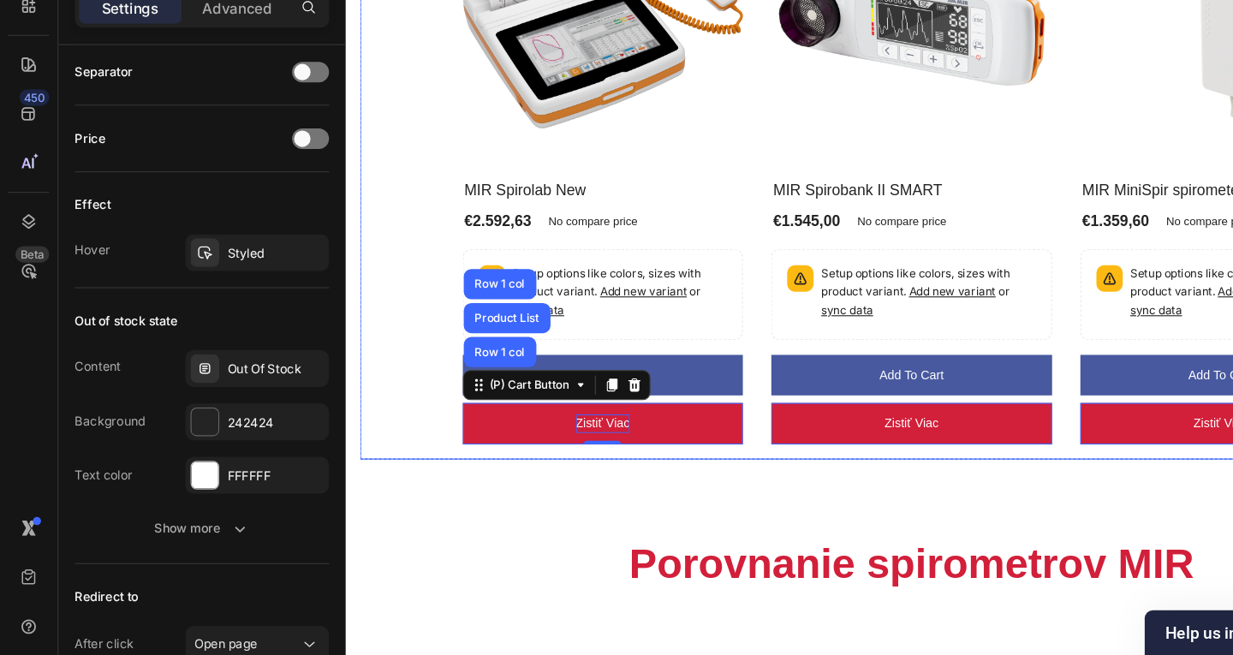
click at [721, 349] on div "(P) Images No discount Not be displayed when published Product Badge Row MIR Sp…" at bounding box center [859, 141] width 816 height 511
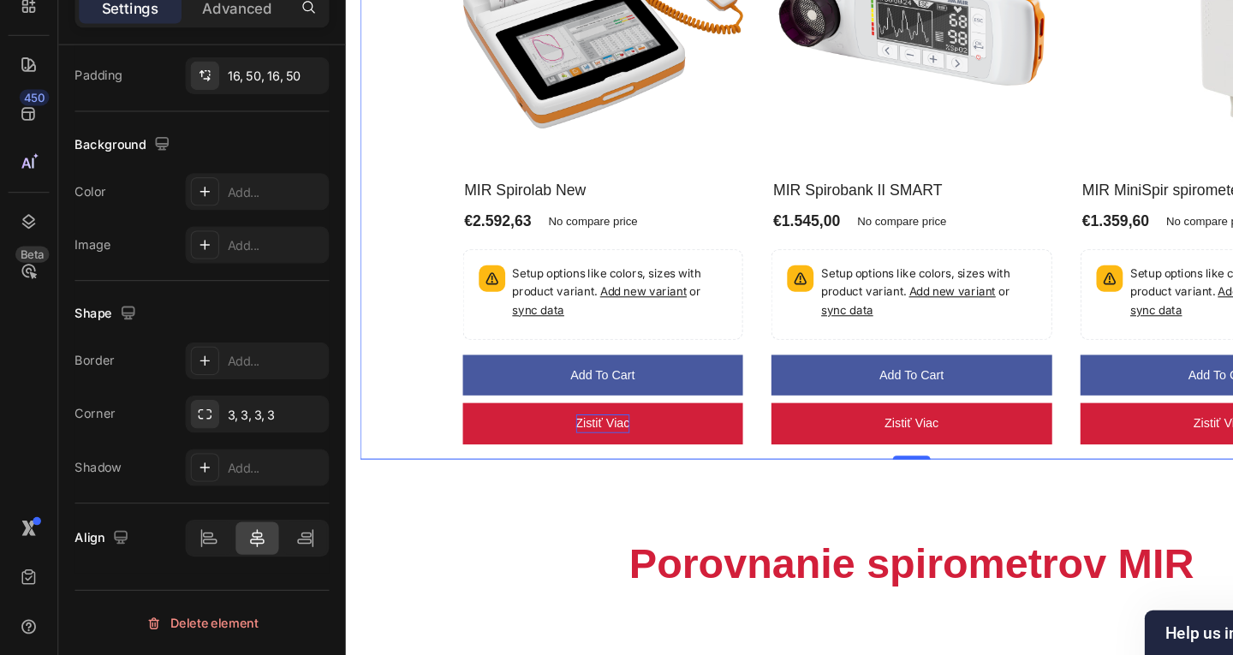
scroll to position [0, 0]
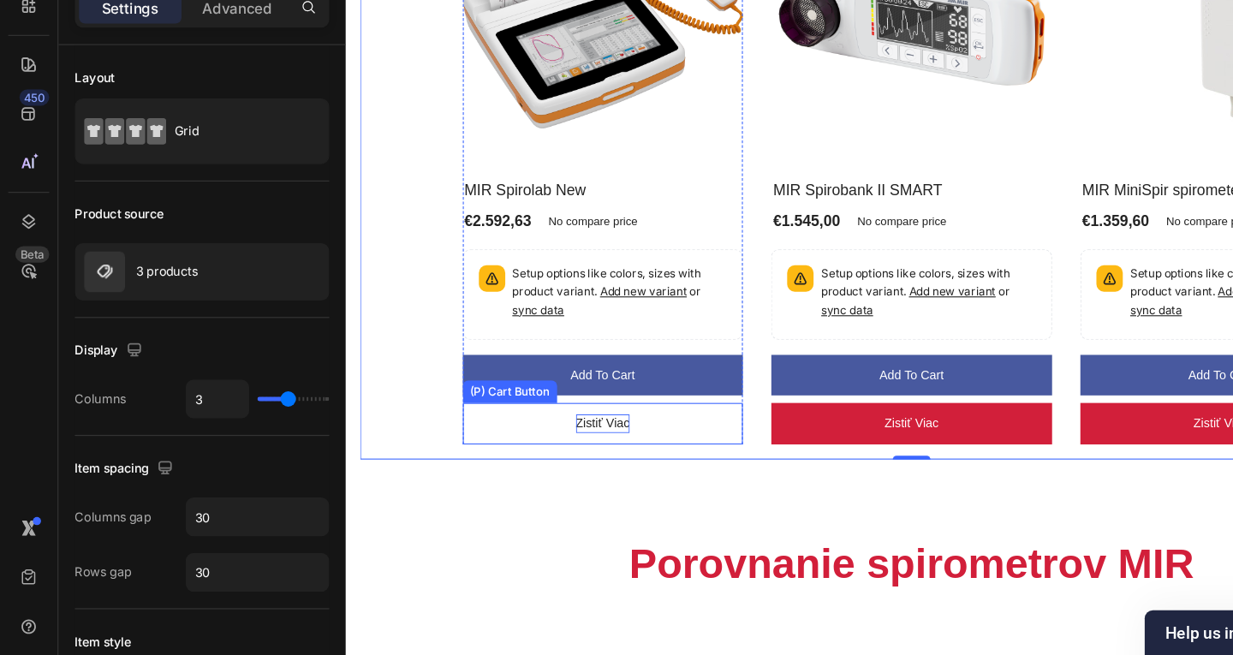
click at [652, 369] on button "Zistiť viac" at bounding box center [578, 379] width 255 height 38
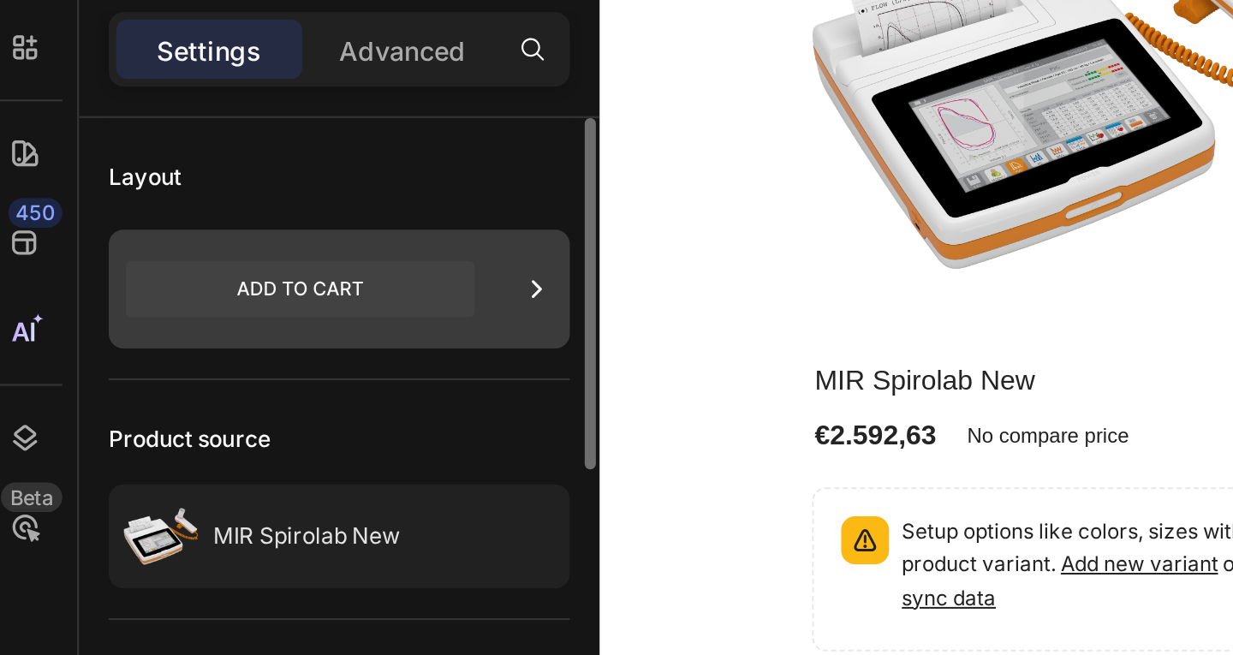
click at [227, 212] on icon at bounding box center [150, 225] width 161 height 26
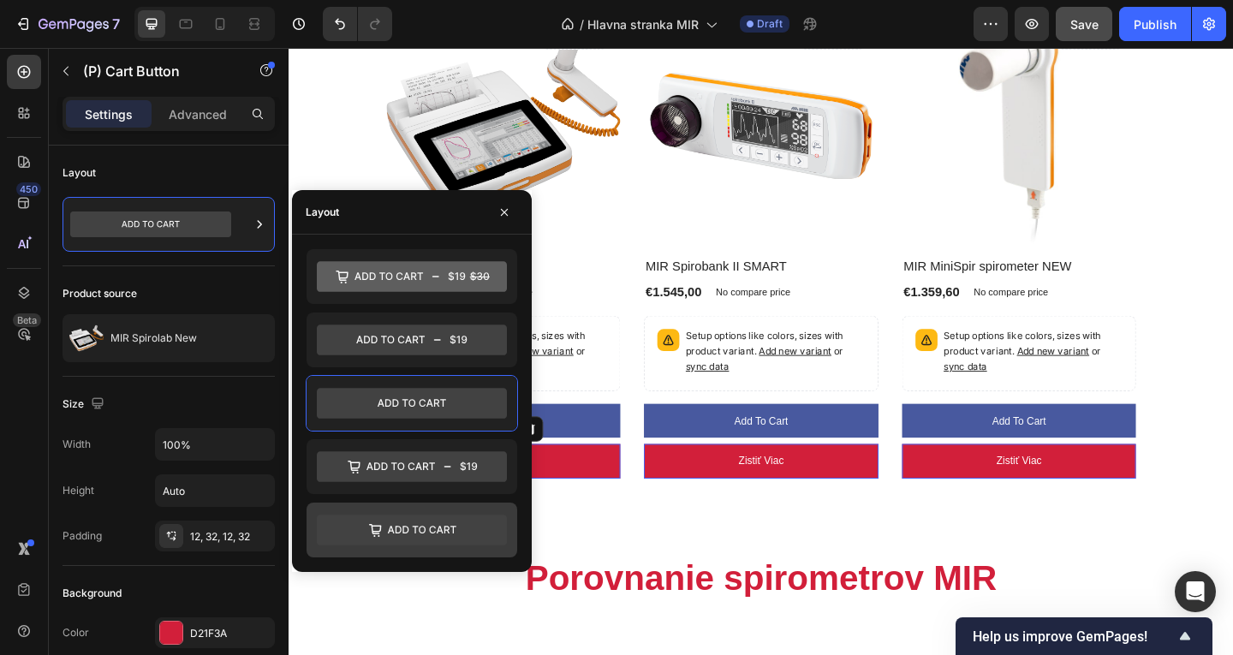
click at [458, 536] on icon at bounding box center [412, 530] width 190 height 31
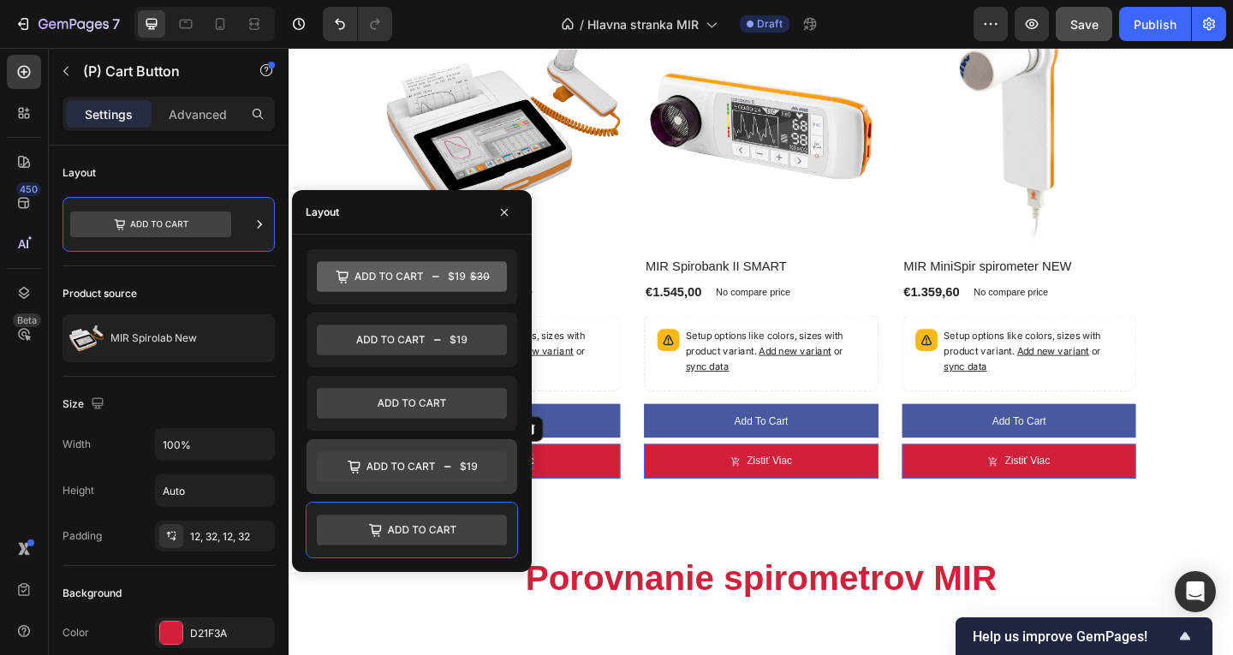
click at [478, 465] on icon at bounding box center [412, 466] width 190 height 31
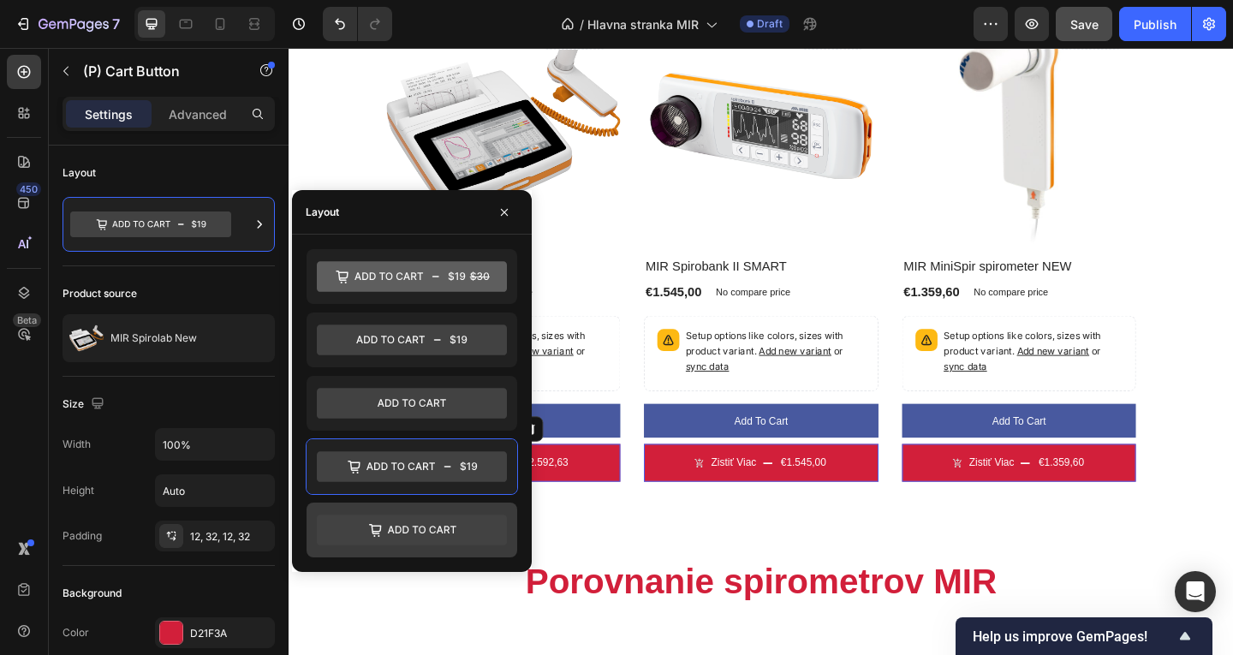
click at [470, 523] on icon at bounding box center [412, 530] width 190 height 31
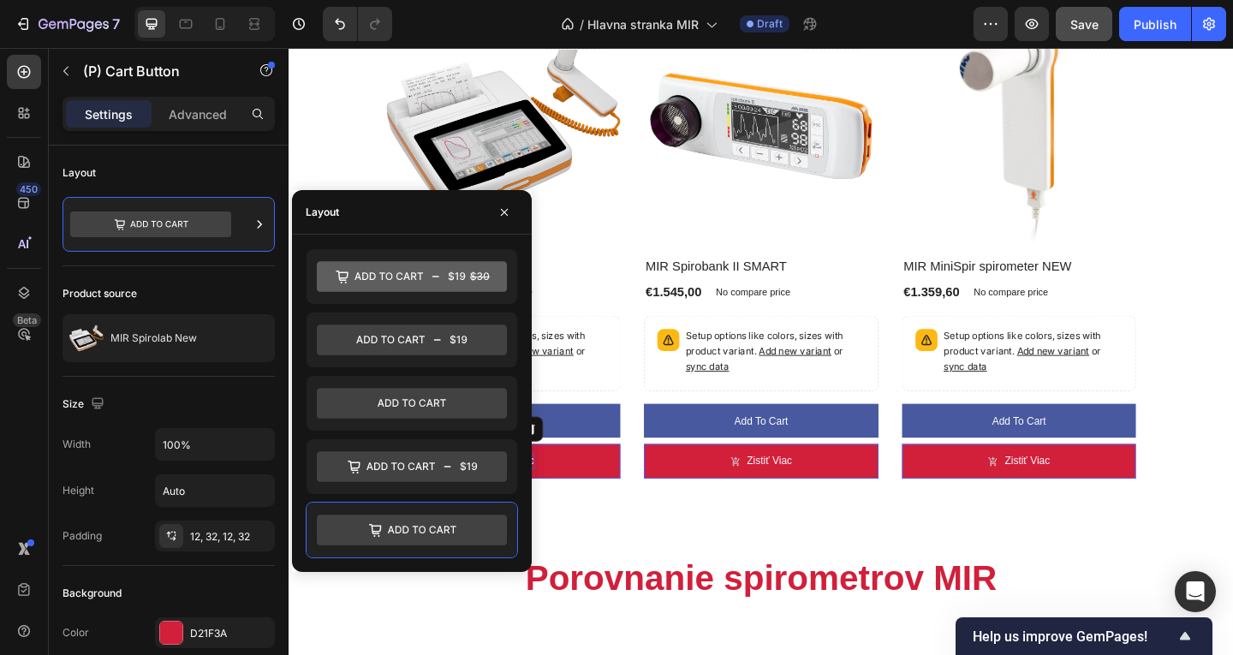
click at [755, 545] on div "Naše produkty Heading Row (P) Images No discount Not be displayed when publishe…" at bounding box center [803, 253] width 1028 height 692
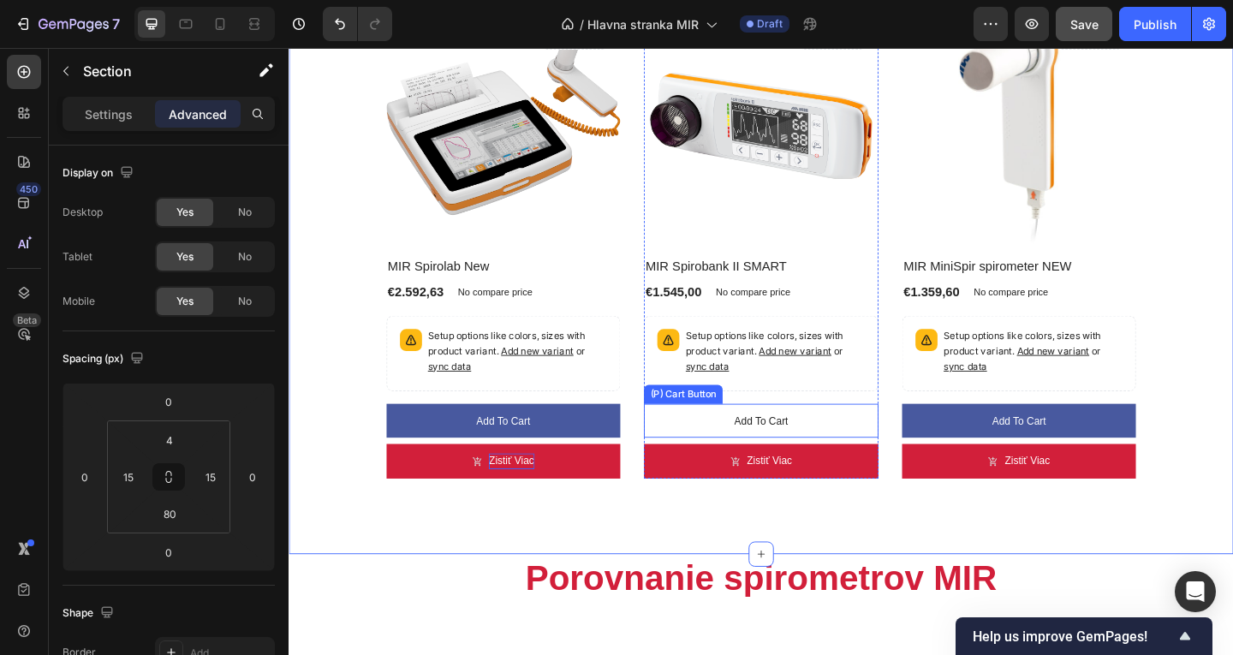
click at [675, 444] on button "Add to cart" at bounding box center [802, 454] width 255 height 38
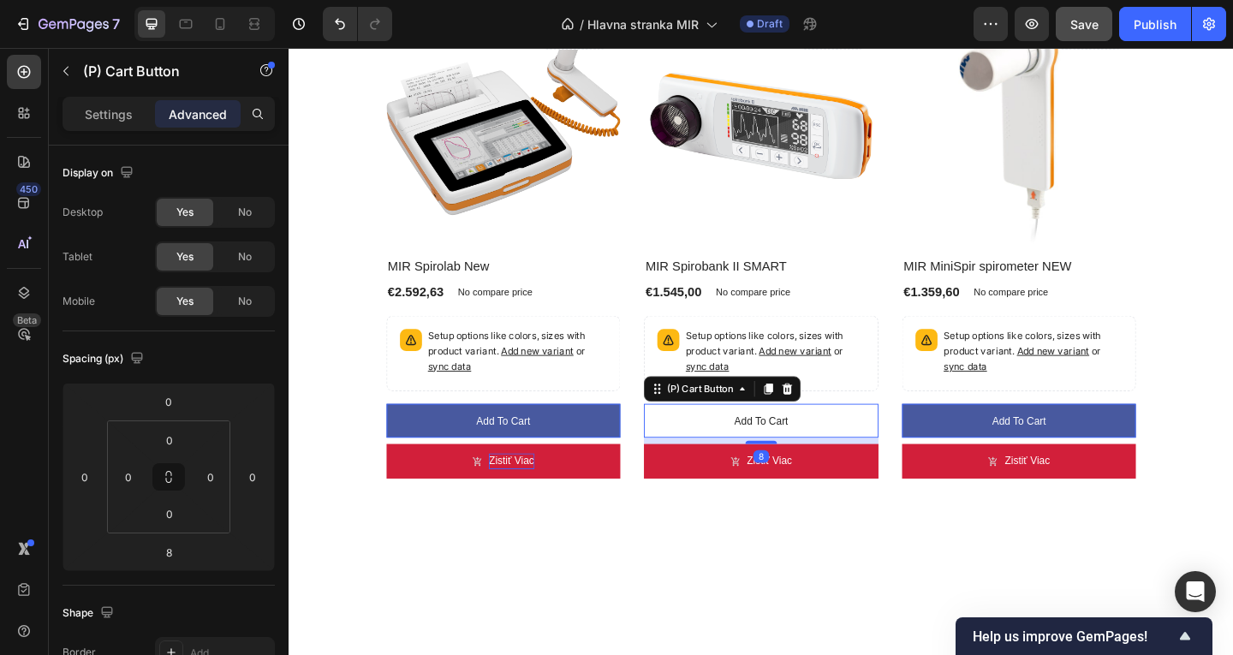
scroll to position [379, 0]
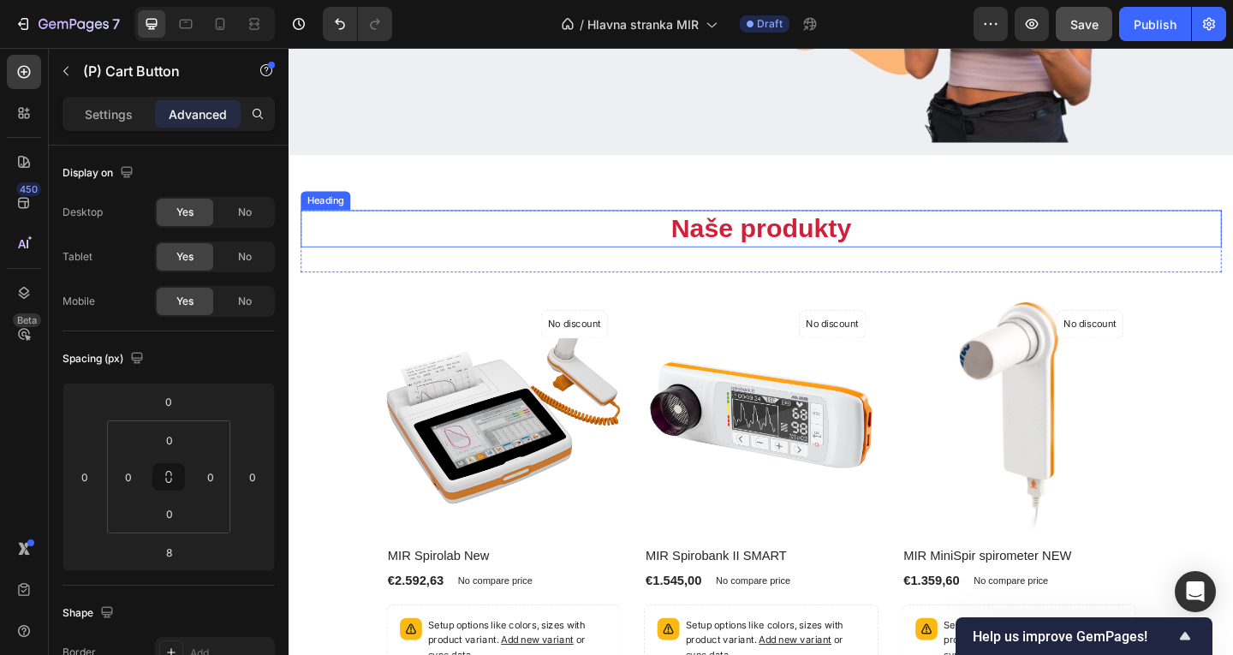
click at [719, 263] on h2 "Naše produkty" at bounding box center [802, 244] width 1002 height 40
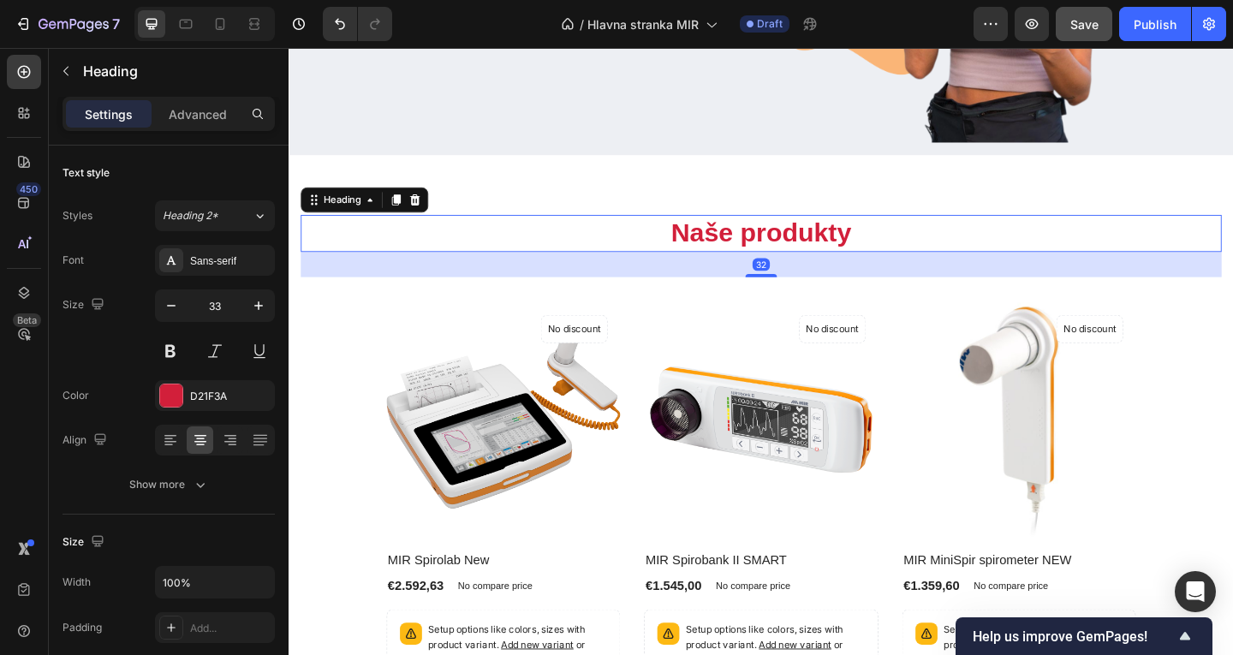
click at [701, 305] on div "Naše produkty Heading 32 Row (P) Images No discount Not be displayed when publi…" at bounding box center [802, 540] width 1002 height 620
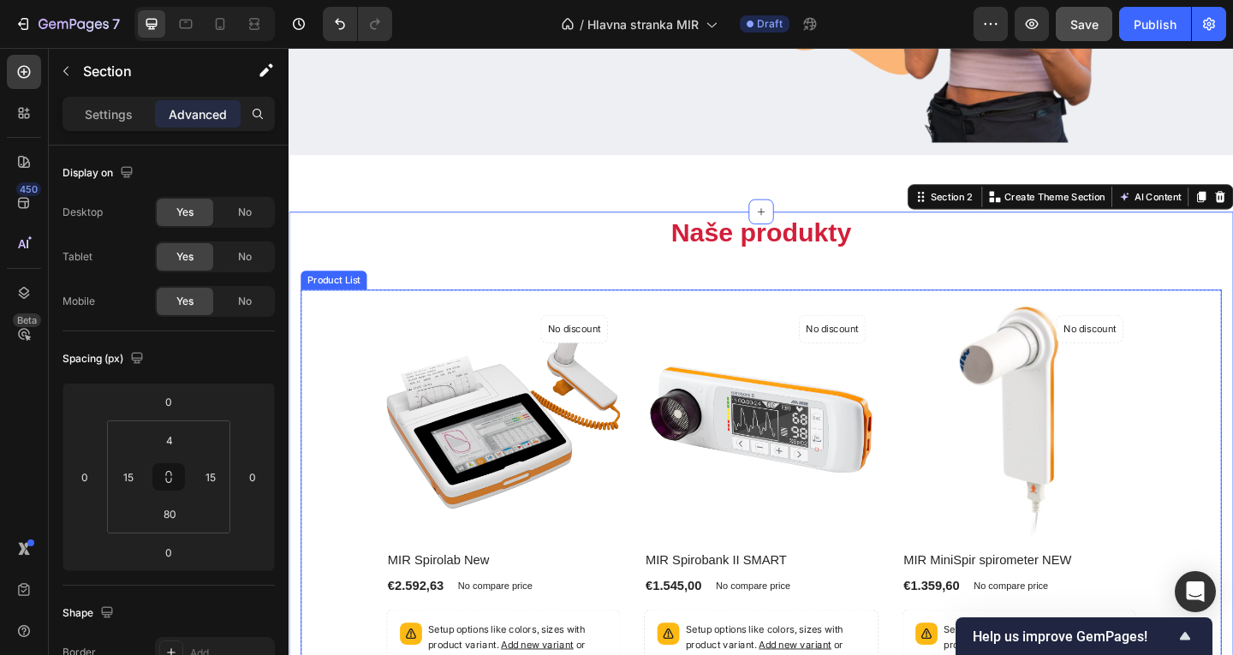
click at [798, 325] on img at bounding box center [802, 452] width 255 height 255
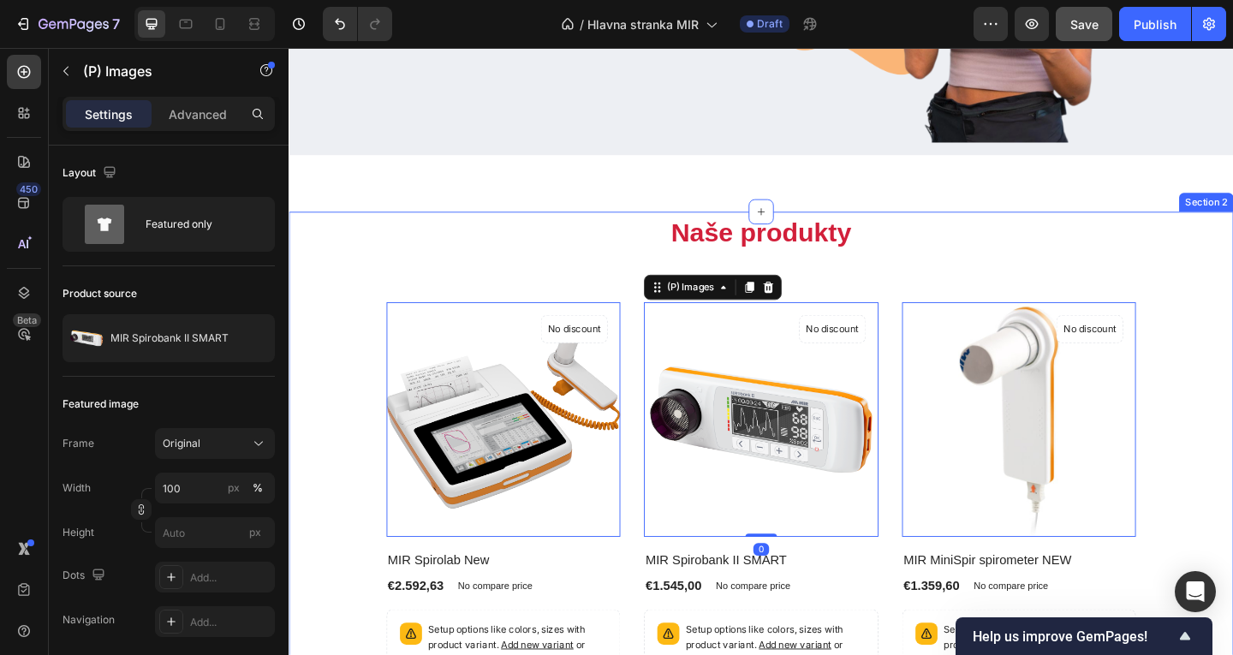
click at [986, 257] on h2 "Naše produkty" at bounding box center [802, 250] width 1002 height 40
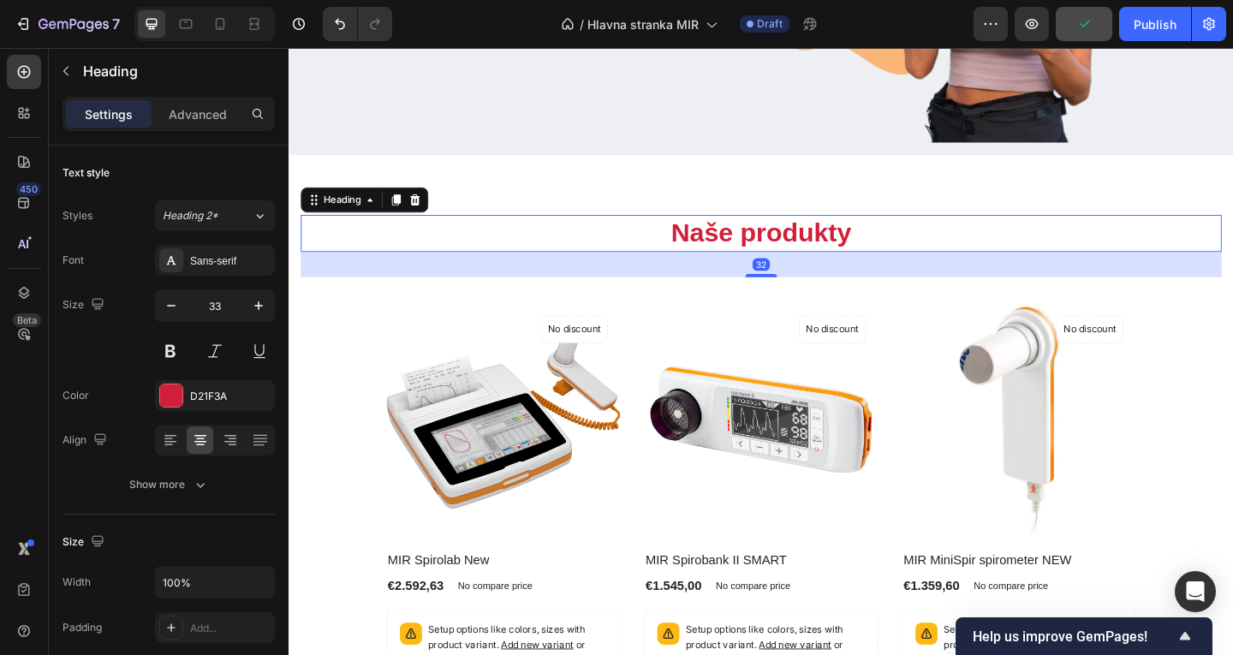
click at [820, 289] on div "32" at bounding box center [802, 283] width 1002 height 27
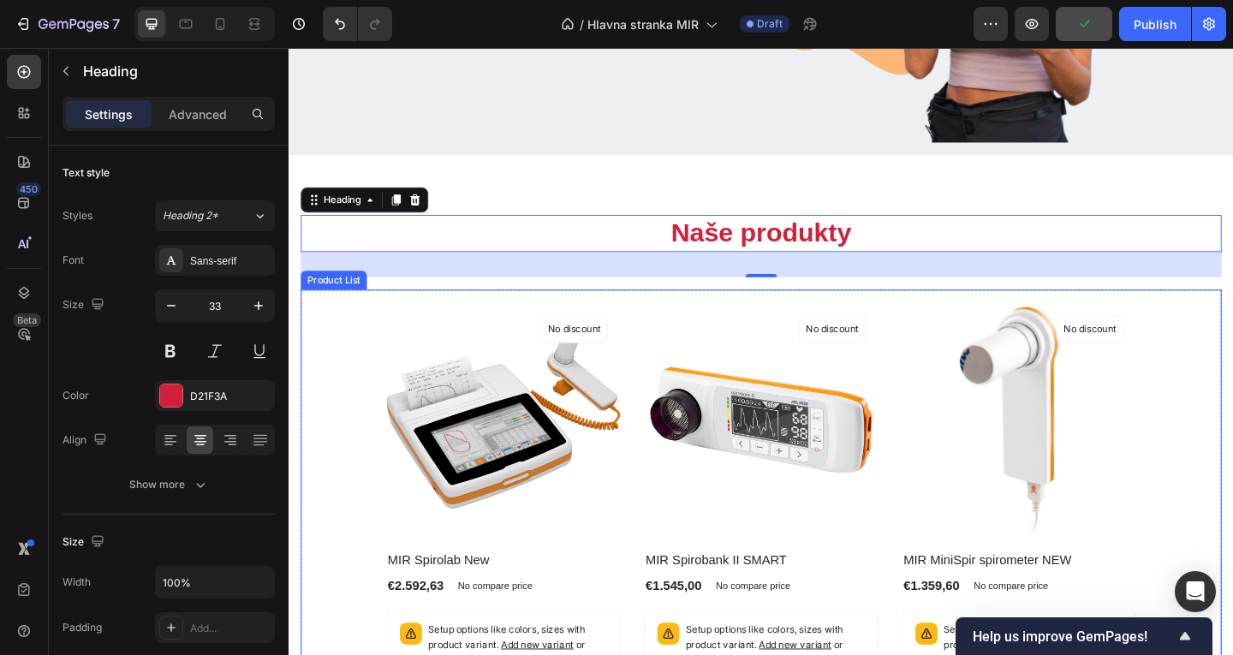
click at [795, 315] on div "(P) Images No discount Not be displayed when published Product Badge Row MIR Sp…" at bounding box center [803, 580] width 902 height 539
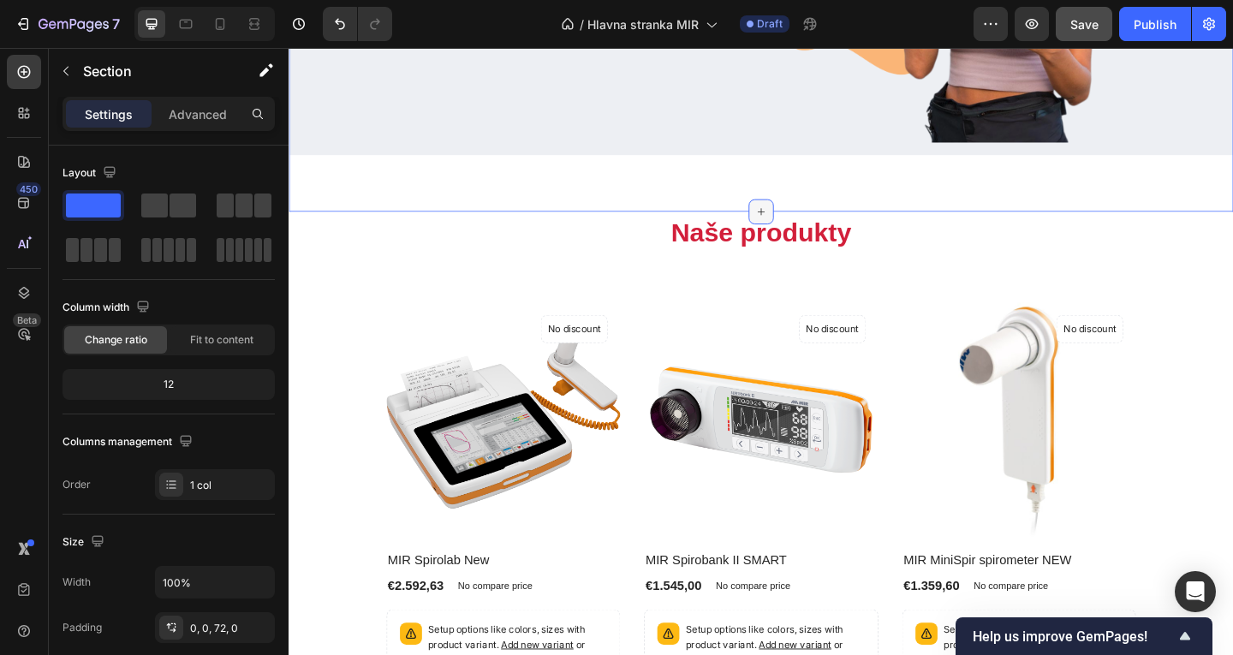
click at [789, 212] on div at bounding box center [802, 225] width 27 height 27
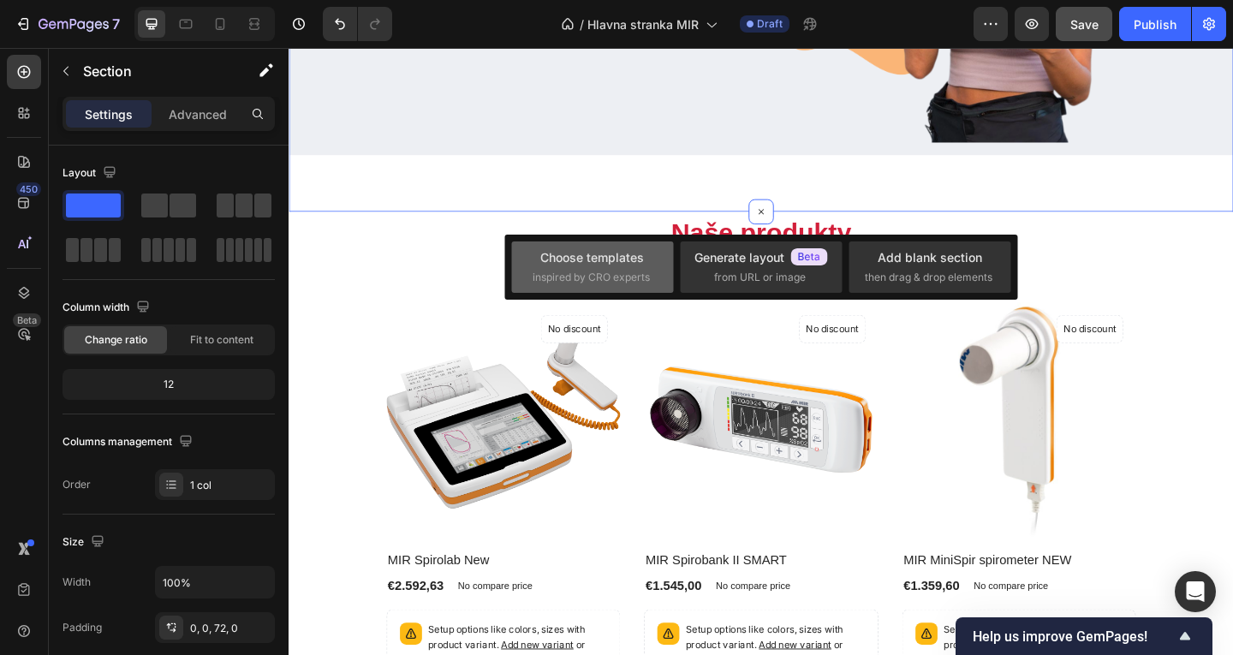
click at [618, 257] on div "Choose templates" at bounding box center [592, 257] width 104 height 18
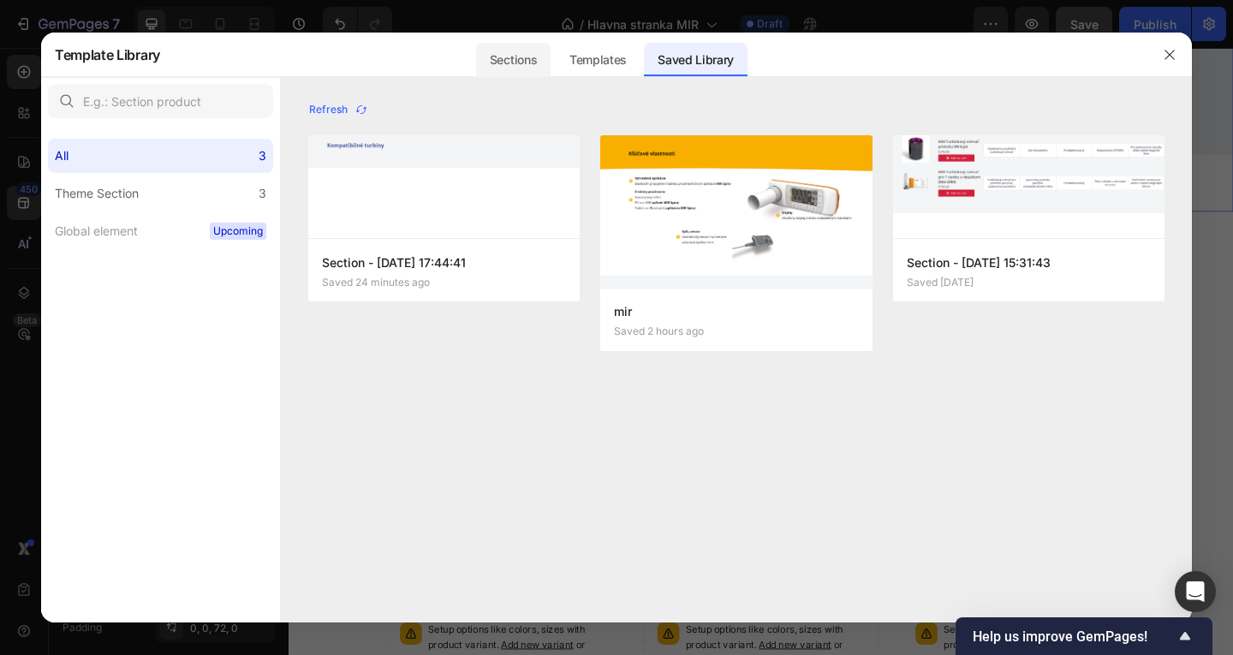
click at [508, 52] on div "Sections" at bounding box center [513, 60] width 75 height 34
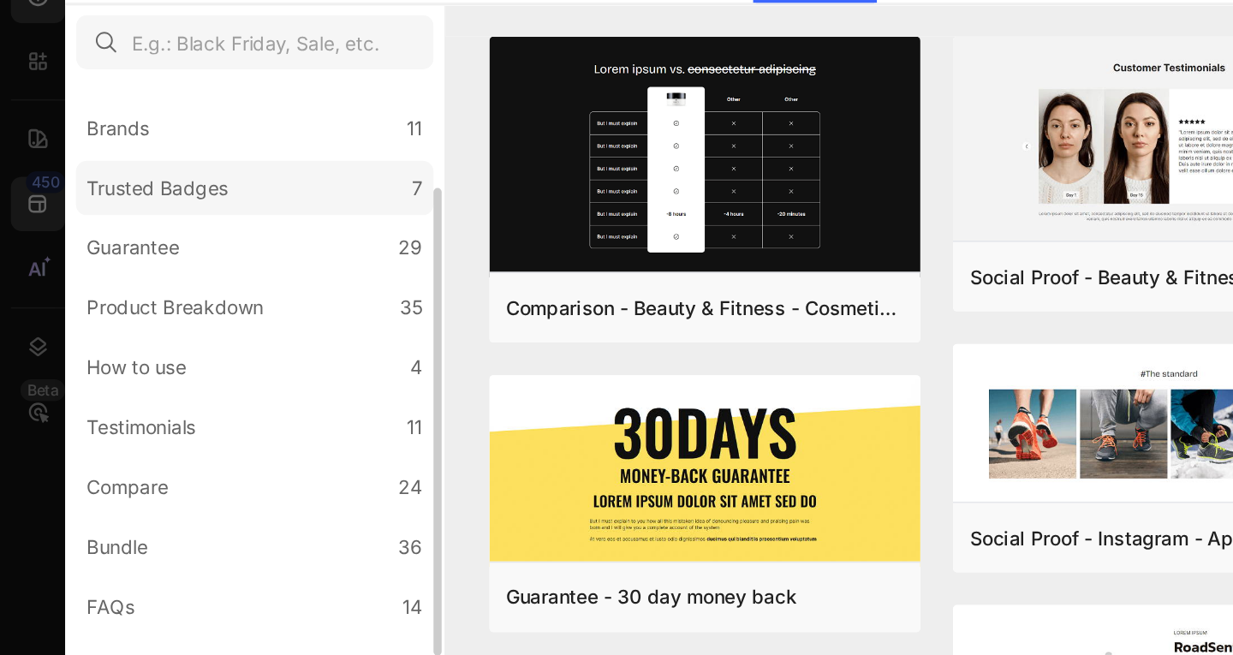
scroll to position [114, 0]
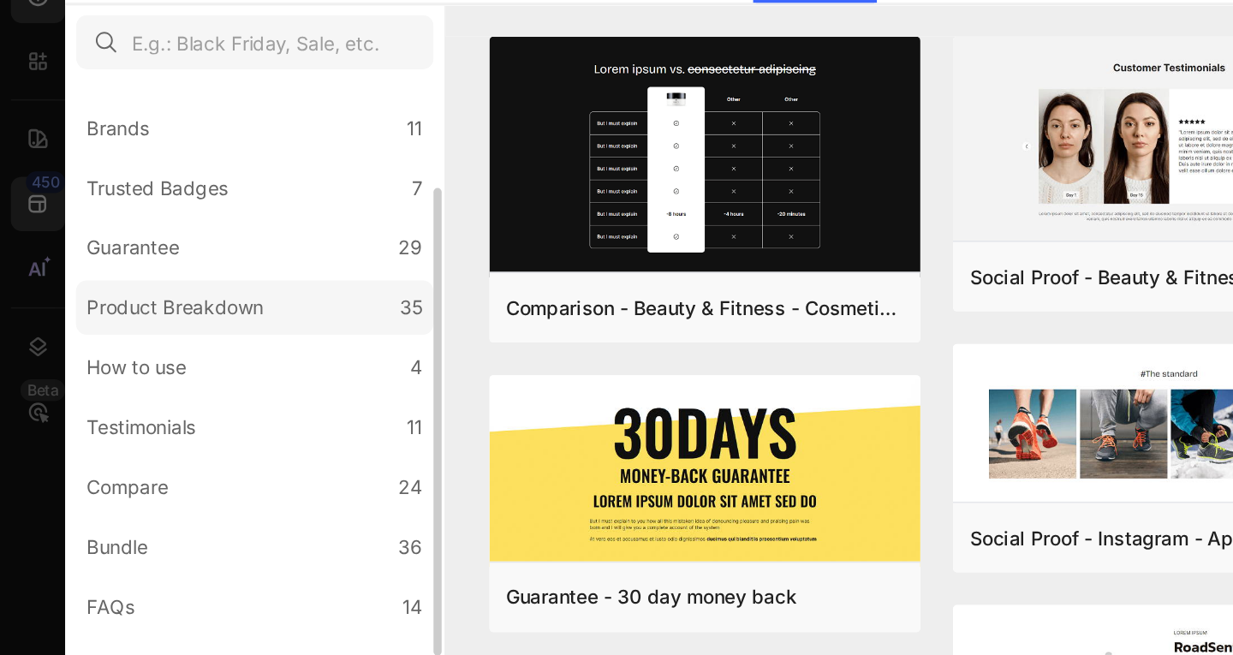
click at [130, 282] on label "Product Breakdown 35" at bounding box center [160, 268] width 225 height 34
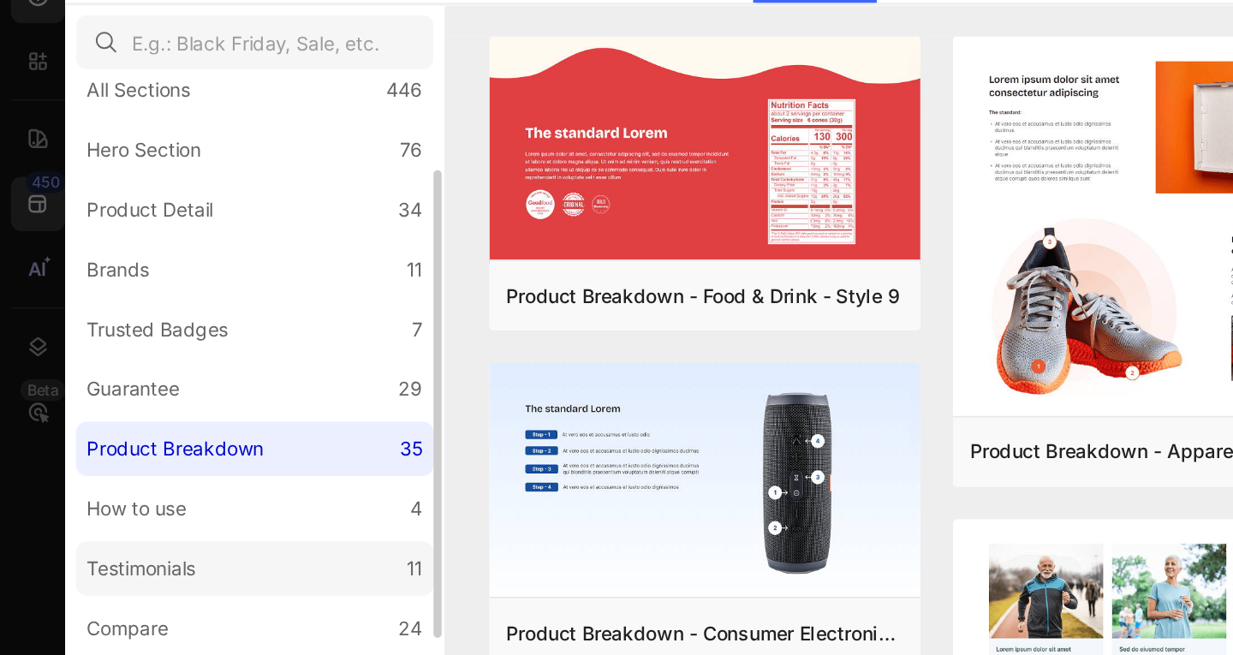
scroll to position [0, 0]
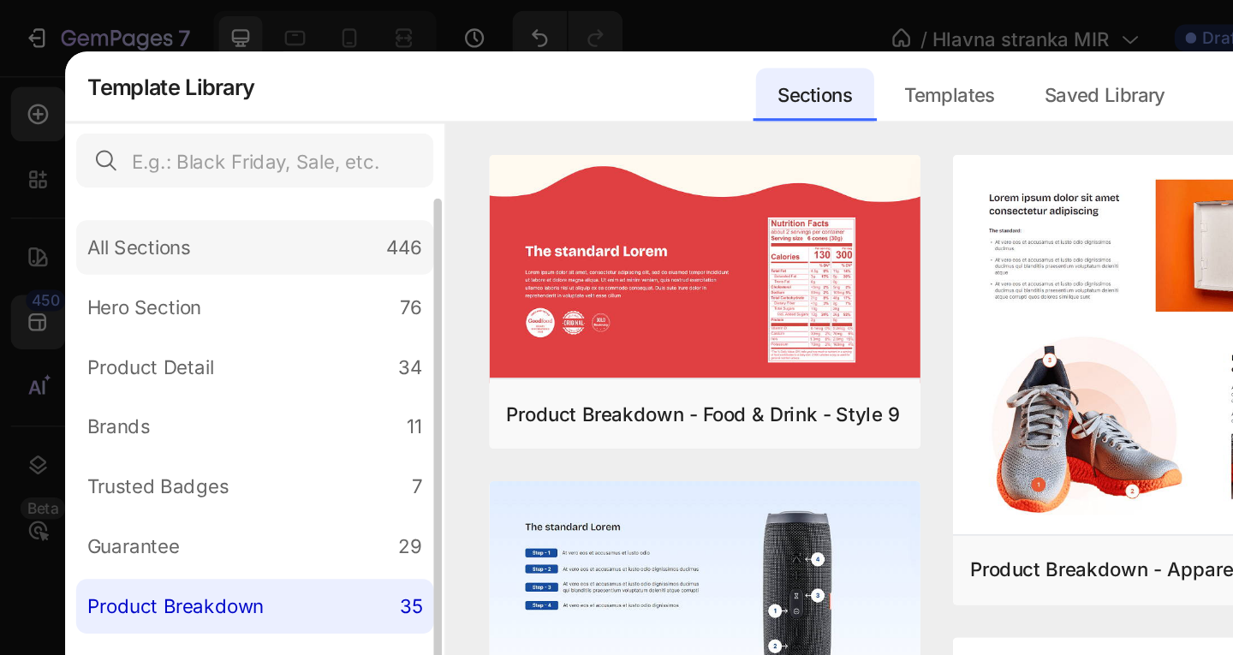
click at [119, 149] on div "All Sections" at bounding box center [87, 156] width 65 height 21
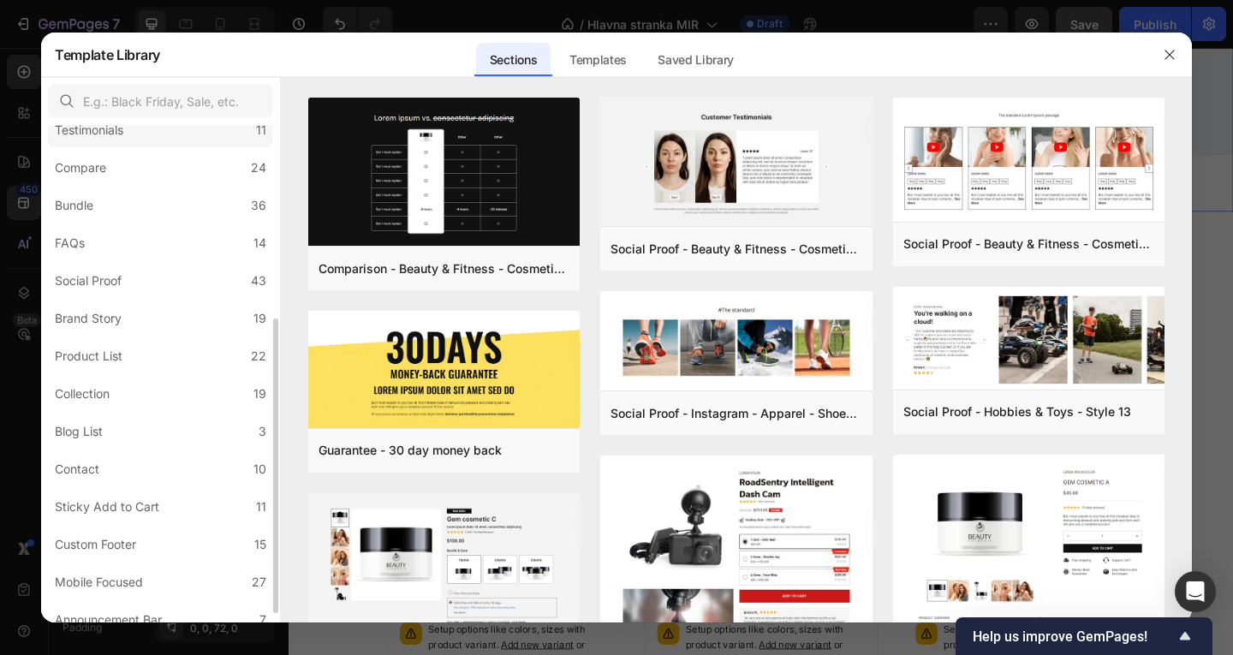
scroll to position [326, 0]
click at [151, 392] on label "Collection 19" at bounding box center [160, 395] width 225 height 34
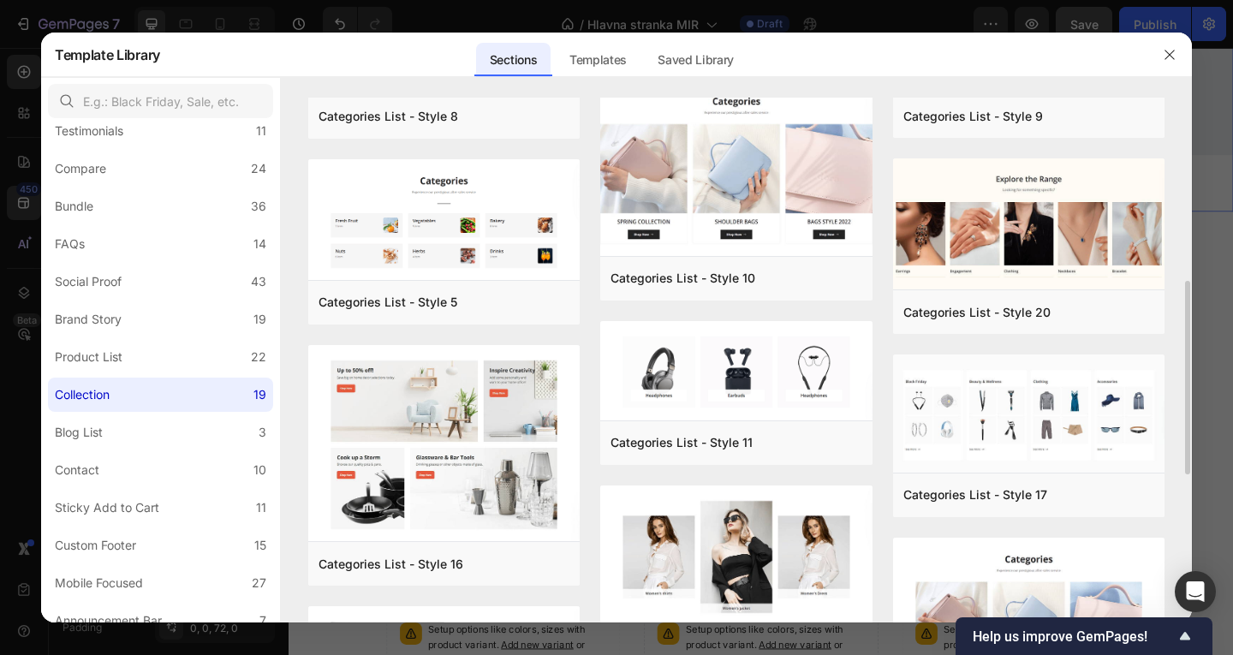
scroll to position [580, 0]
click at [686, 277] on div "Add to page" at bounding box center [672, 278] width 58 height 15
click at [686, 277] on button "Add to page" at bounding box center [672, 278] width 122 height 31
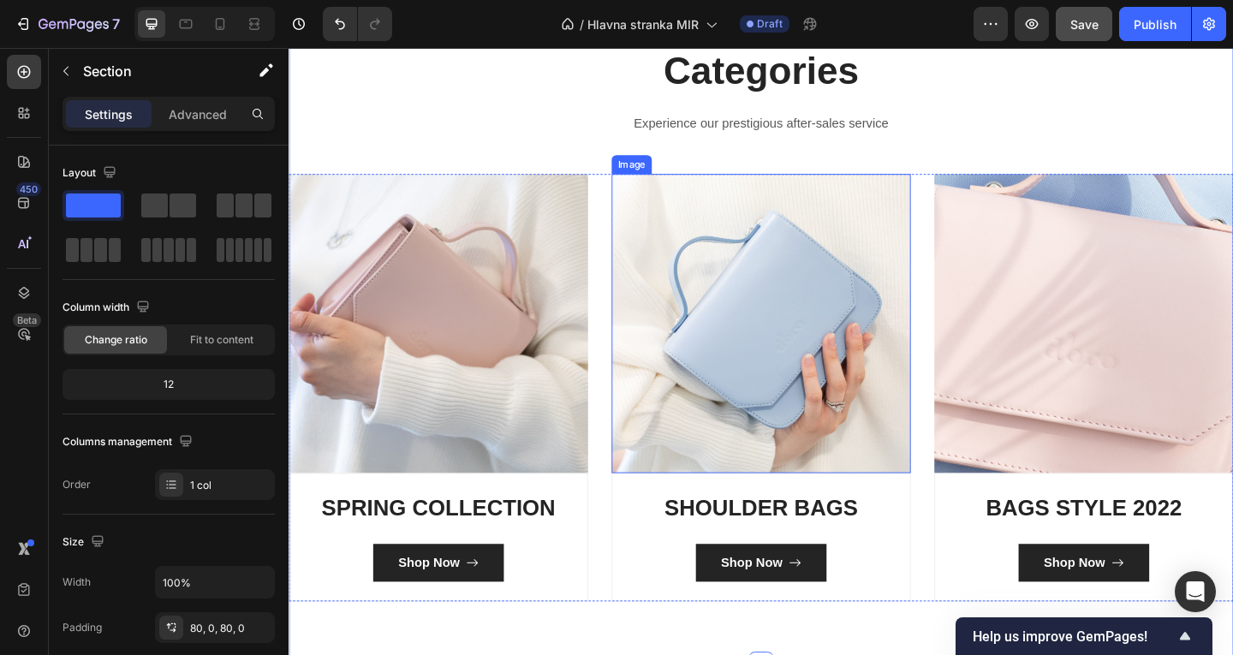
scroll to position [682, 0]
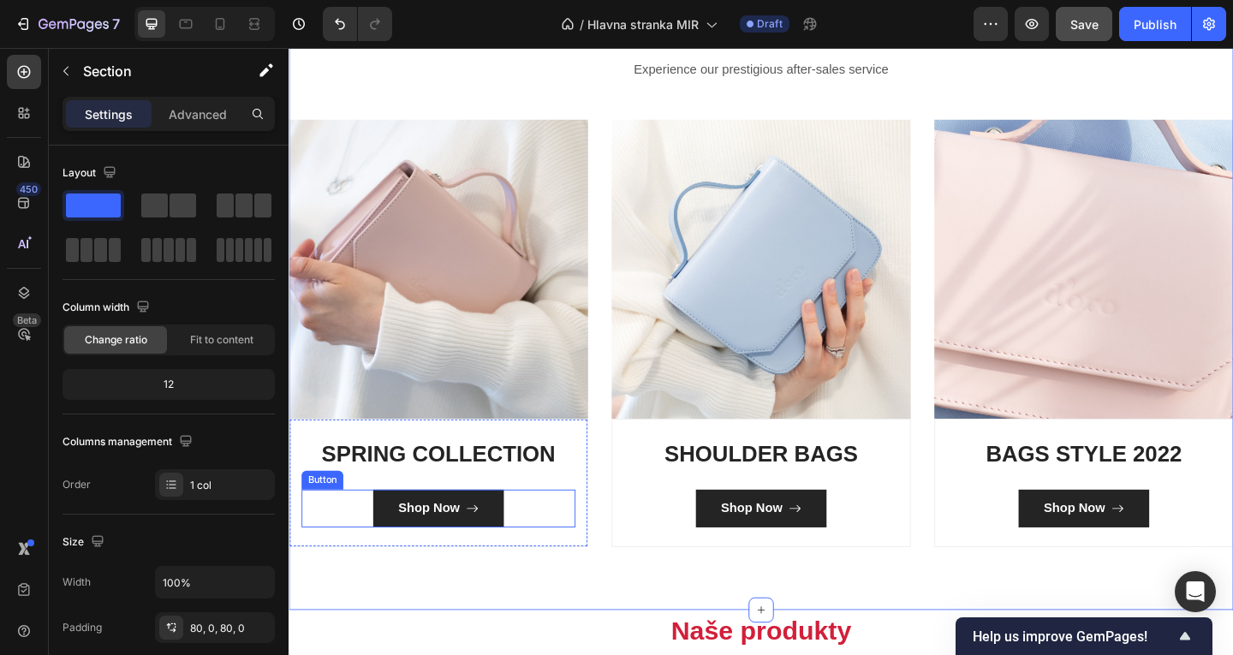
click at [349, 544] on div "Shop Now Button" at bounding box center [451, 548] width 298 height 41
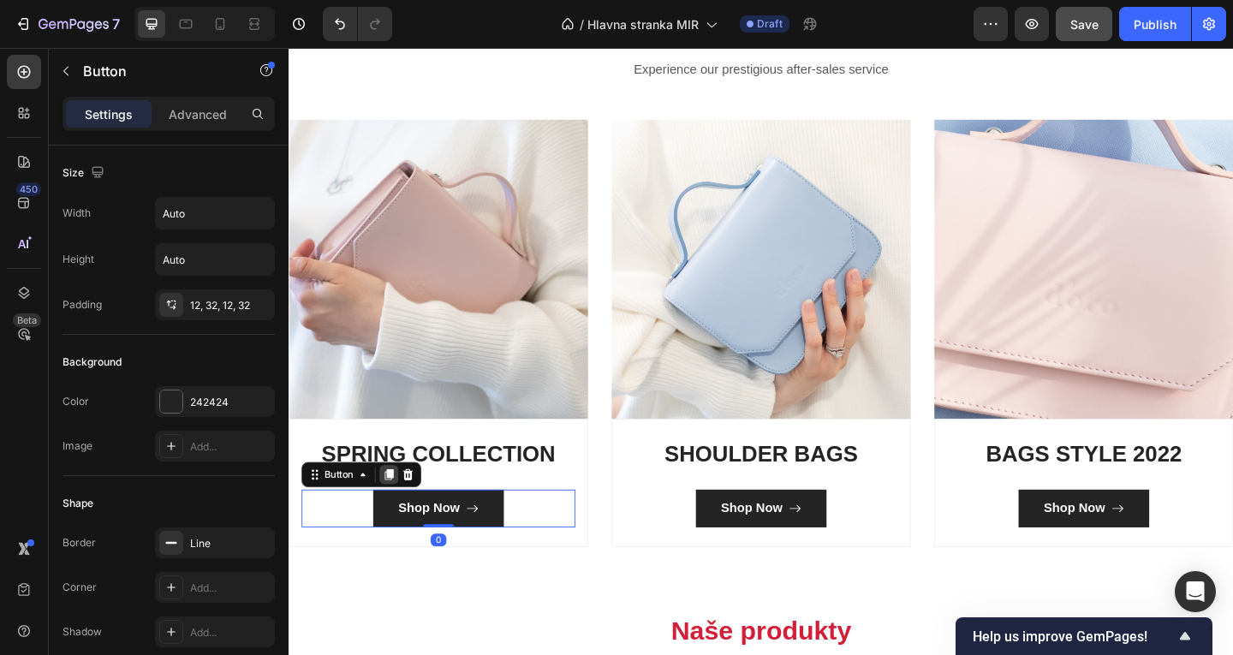
click at [396, 512] on icon at bounding box center [398, 512] width 14 height 14
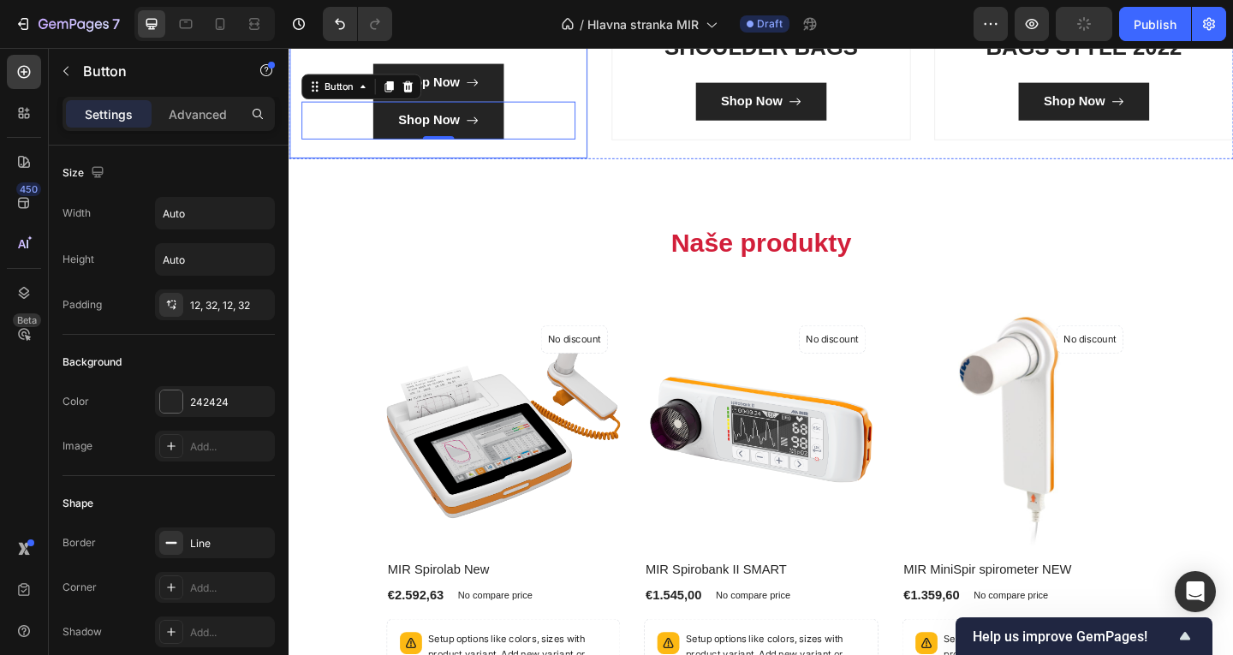
scroll to position [1144, 0]
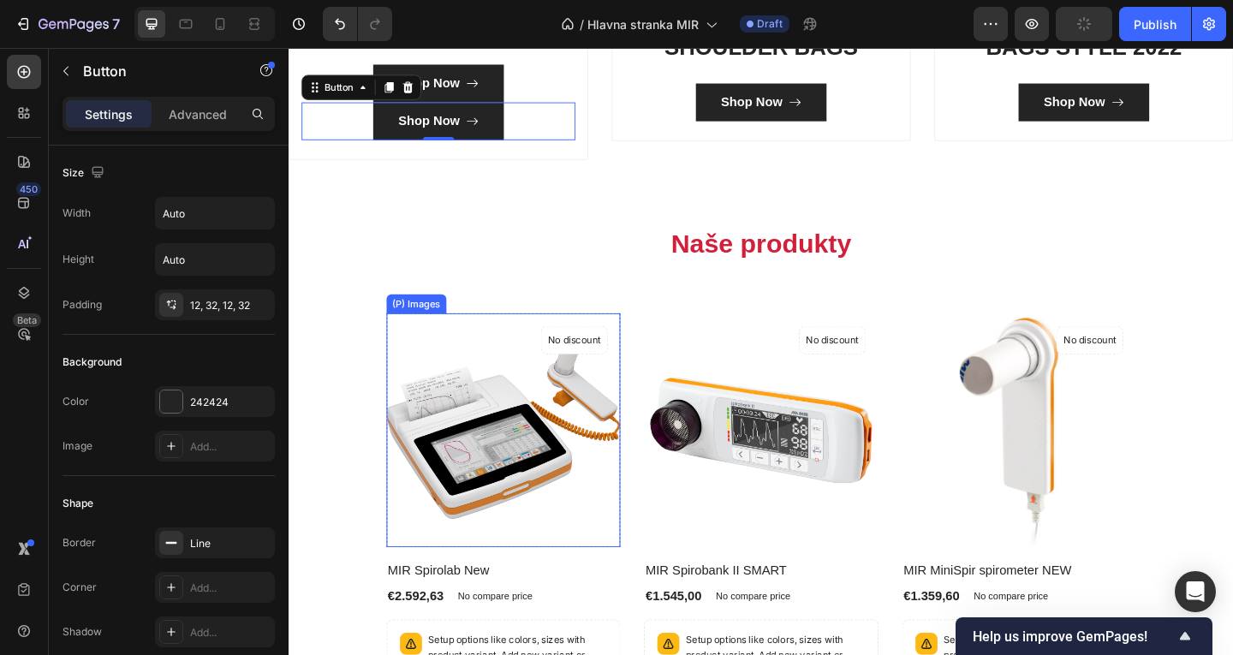
click at [524, 481] on img at bounding box center [522, 464] width 255 height 255
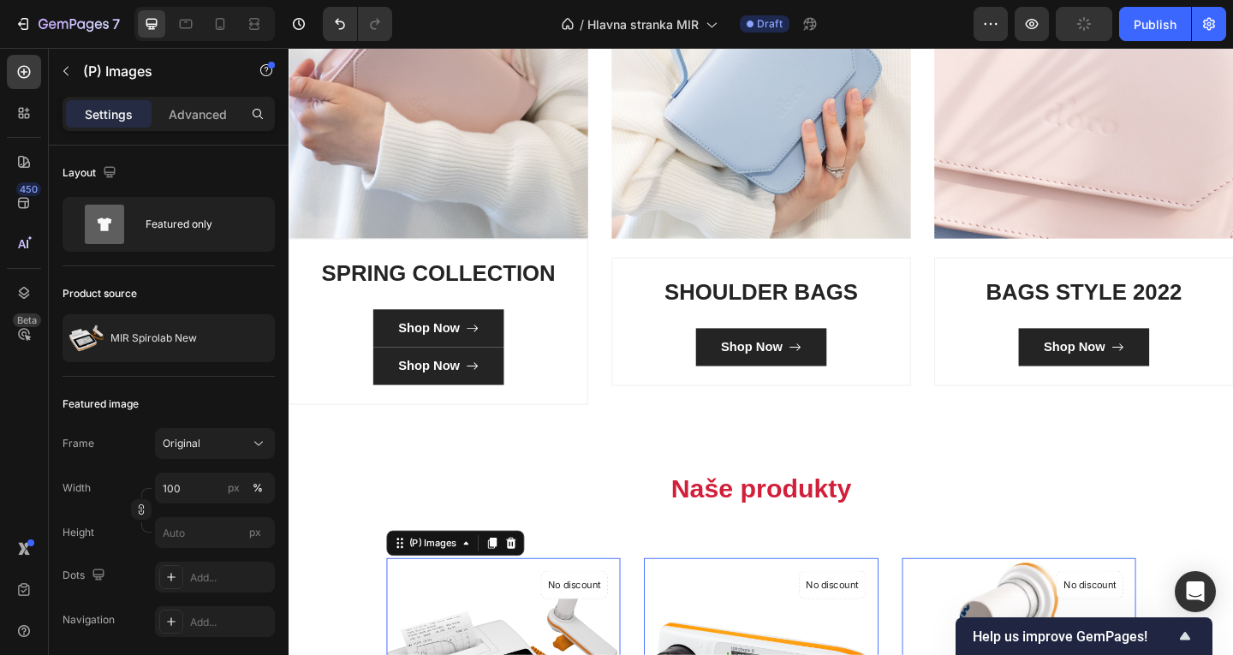
scroll to position [871, 0]
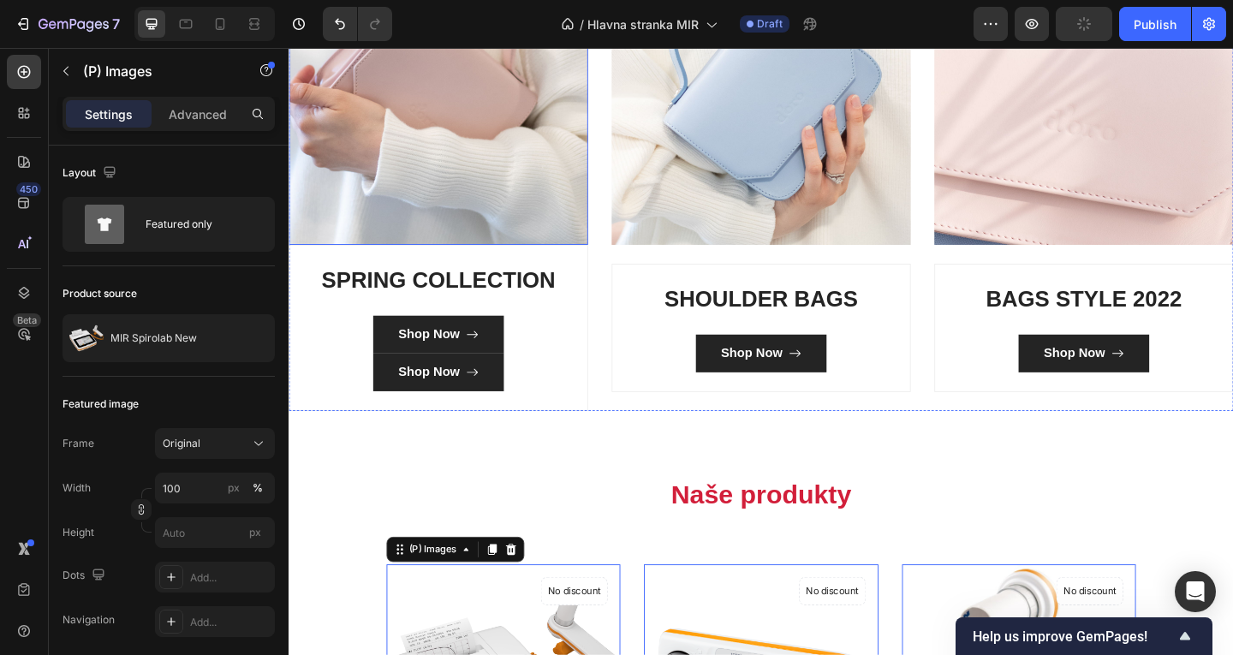
click at [468, 211] on img at bounding box center [451, 99] width 325 height 325
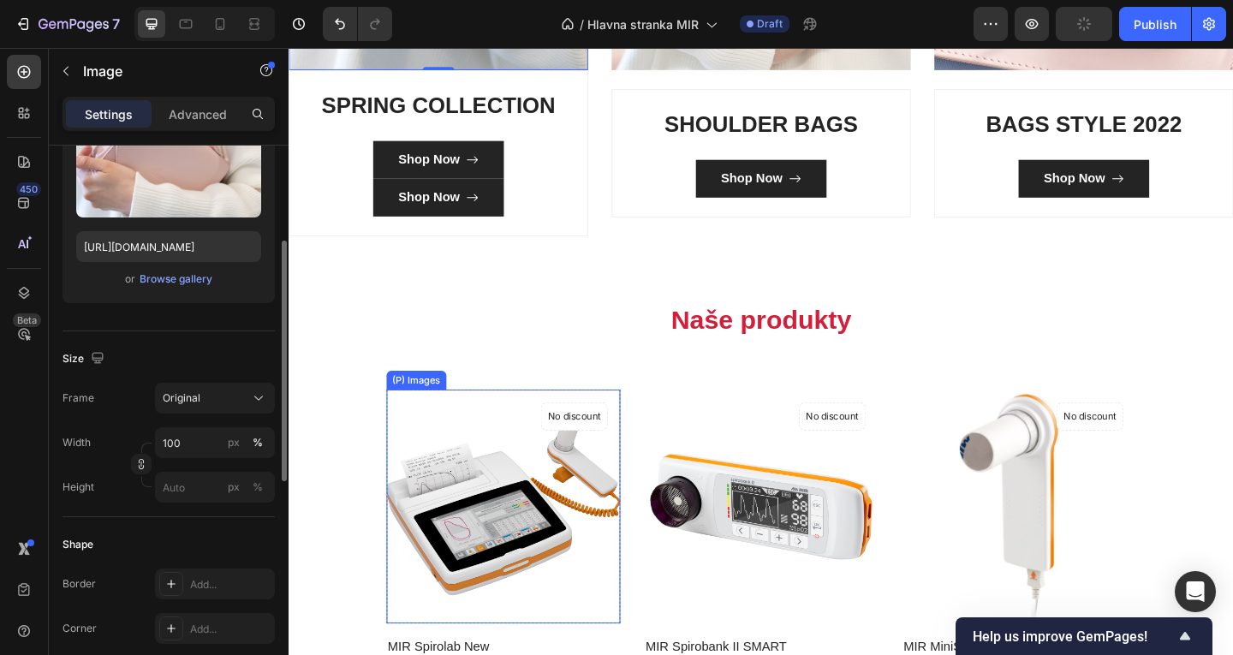
scroll to position [1069, 0]
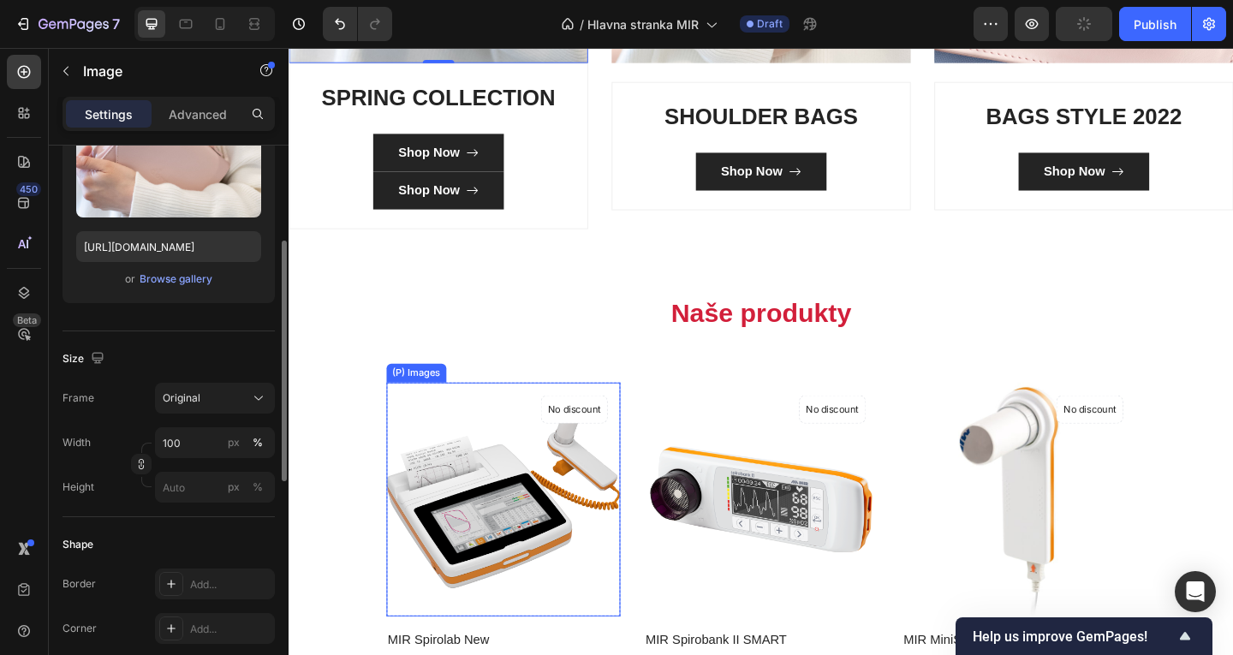
click at [492, 553] on img at bounding box center [522, 539] width 255 height 255
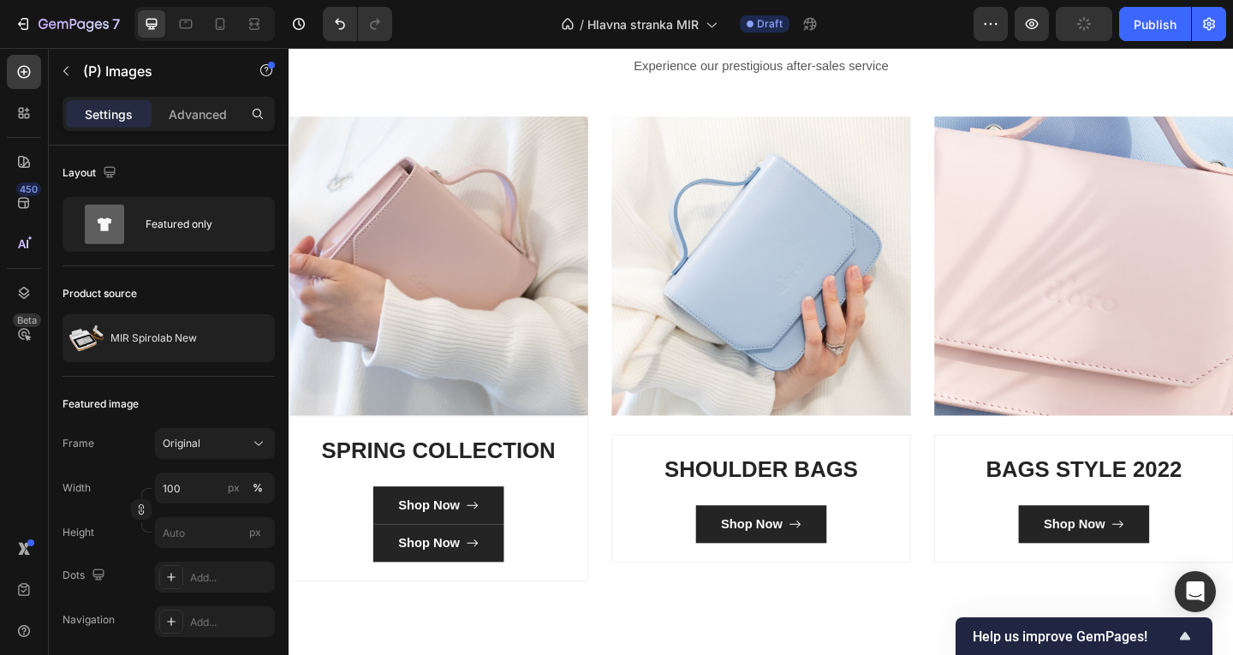
scroll to position [665, 0]
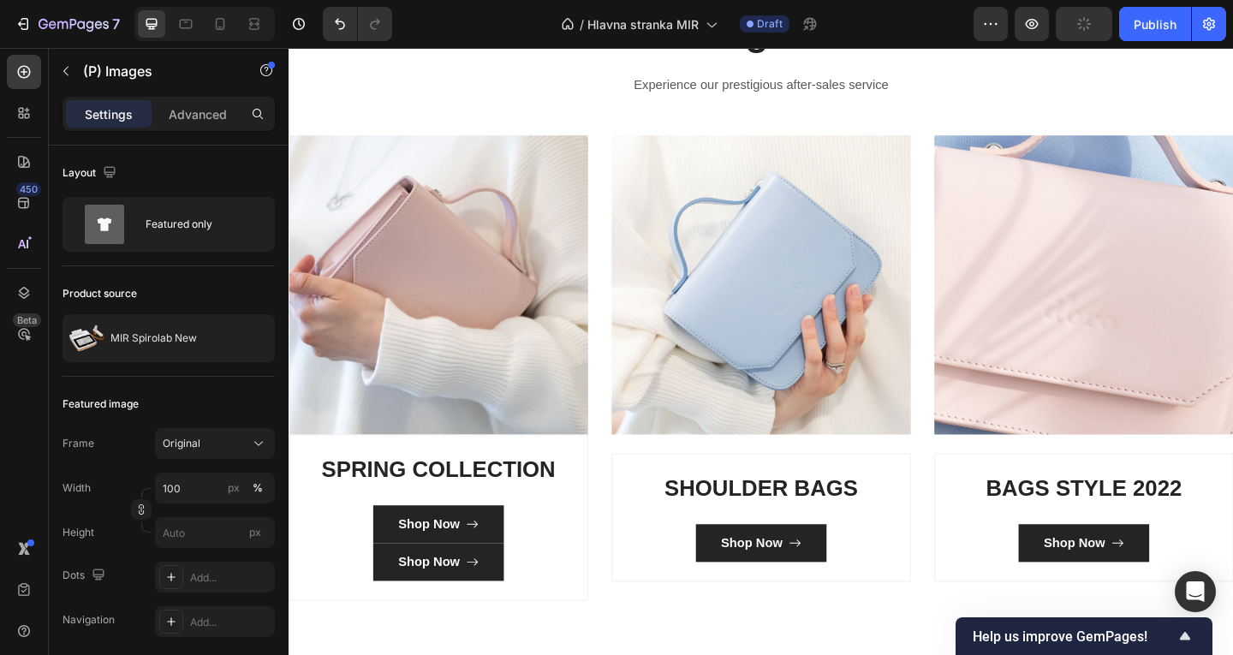
click at [363, 270] on img at bounding box center [451, 305] width 325 height 325
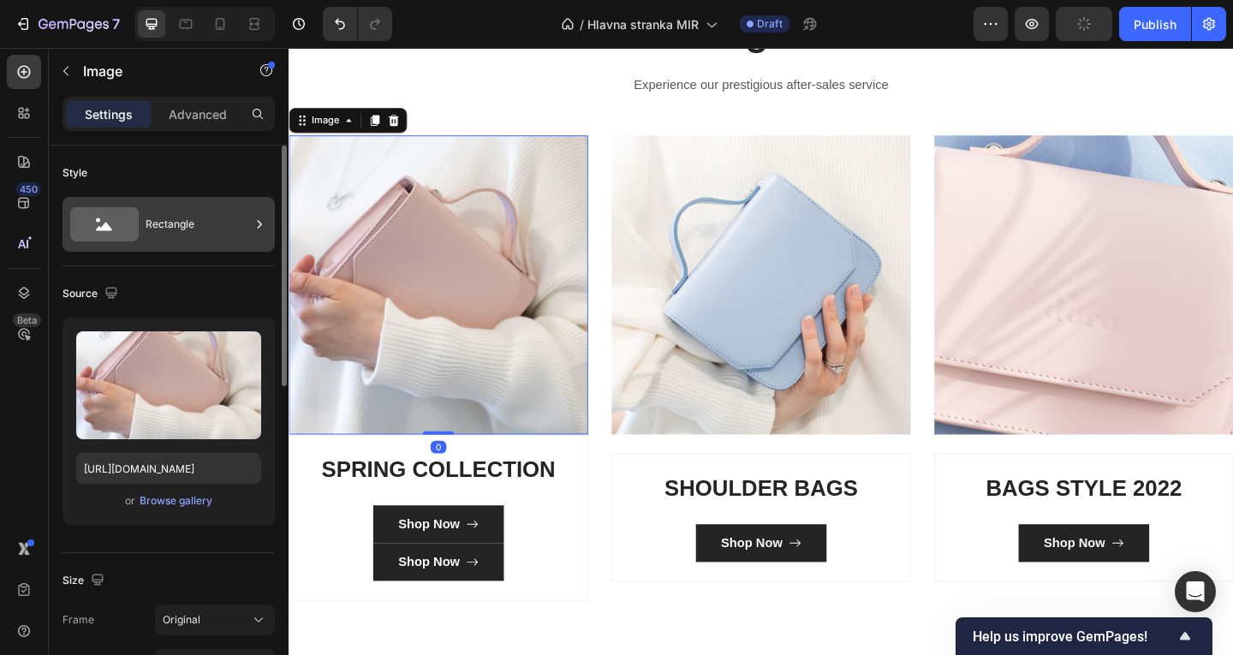
click at [179, 244] on div "Rectangle" at bounding box center [169, 224] width 212 height 55
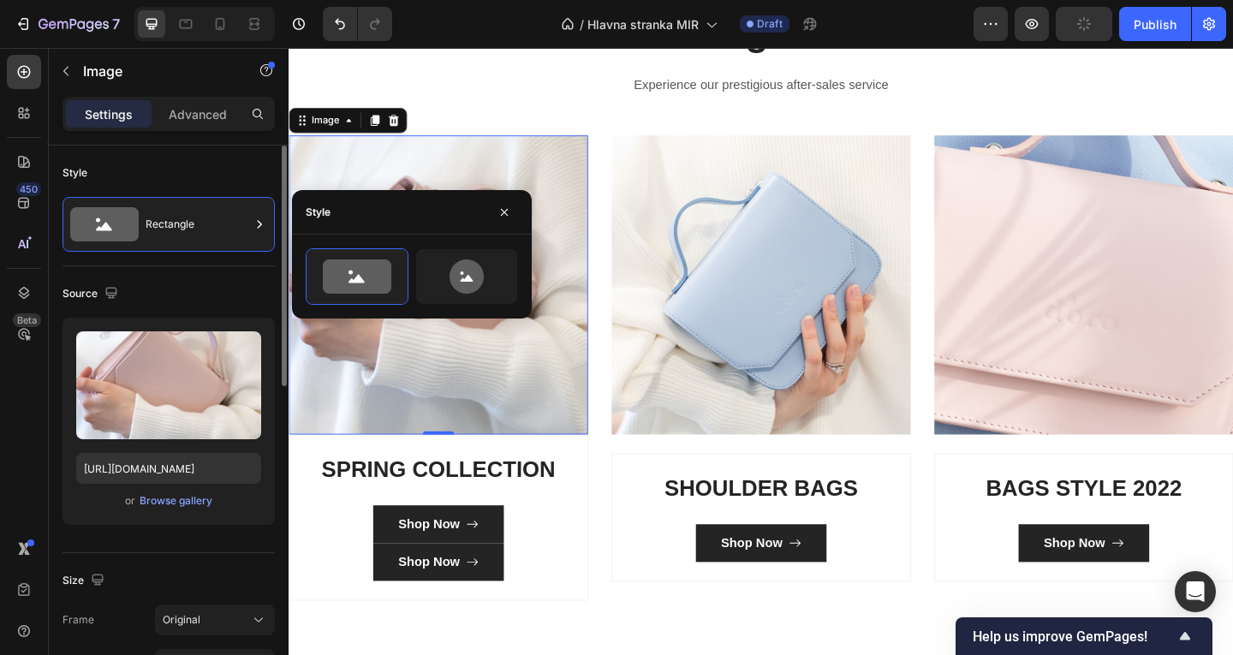
click at [204, 188] on div "Style Rectangle" at bounding box center [169, 206] width 212 height 121
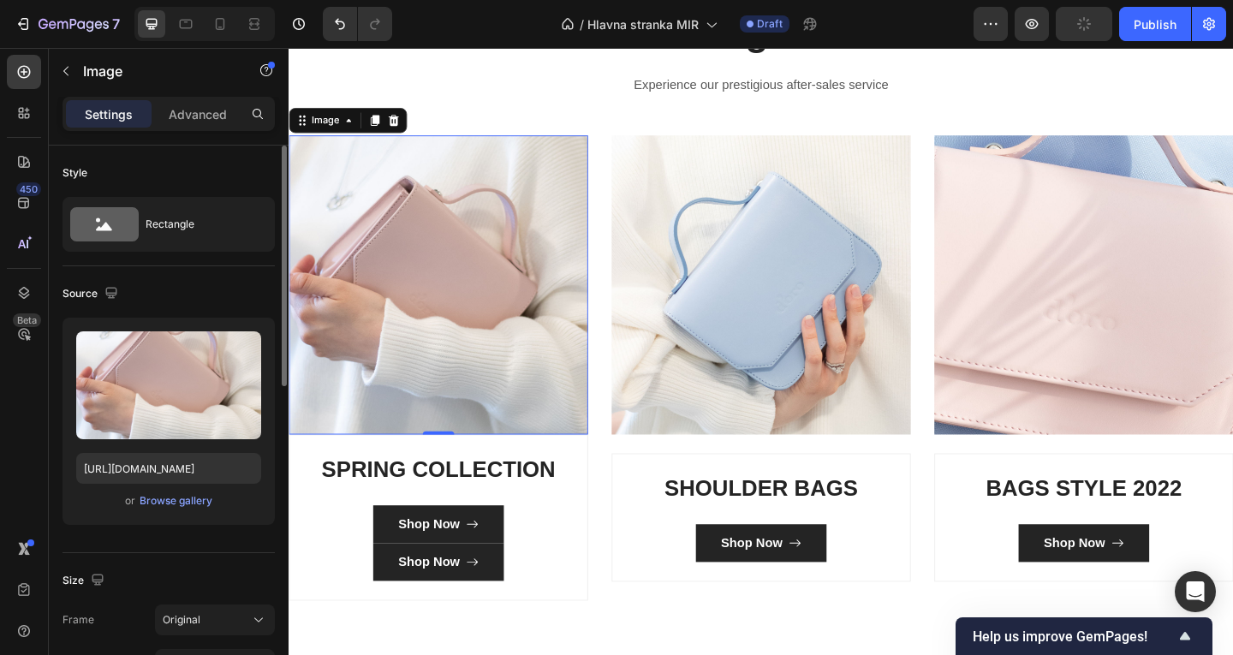
click at [236, 264] on div "Style Rectangle" at bounding box center [169, 206] width 212 height 121
click at [229, 229] on div "Rectangle" at bounding box center [198, 224] width 104 height 39
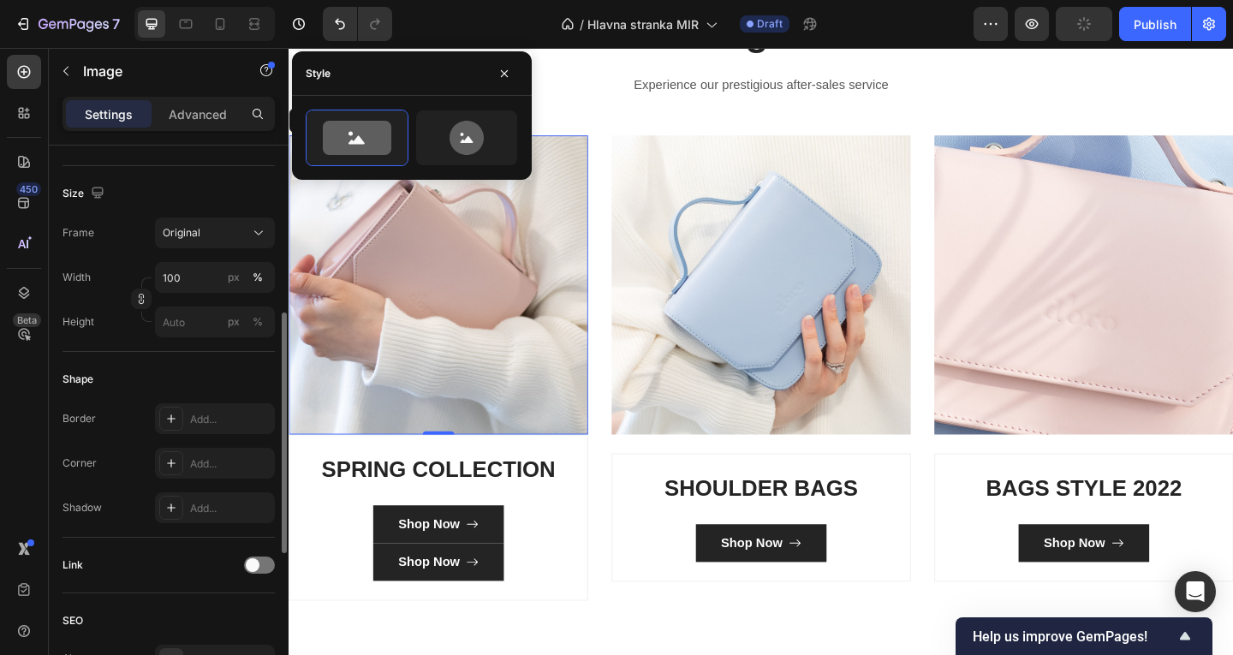
scroll to position [1076, 0]
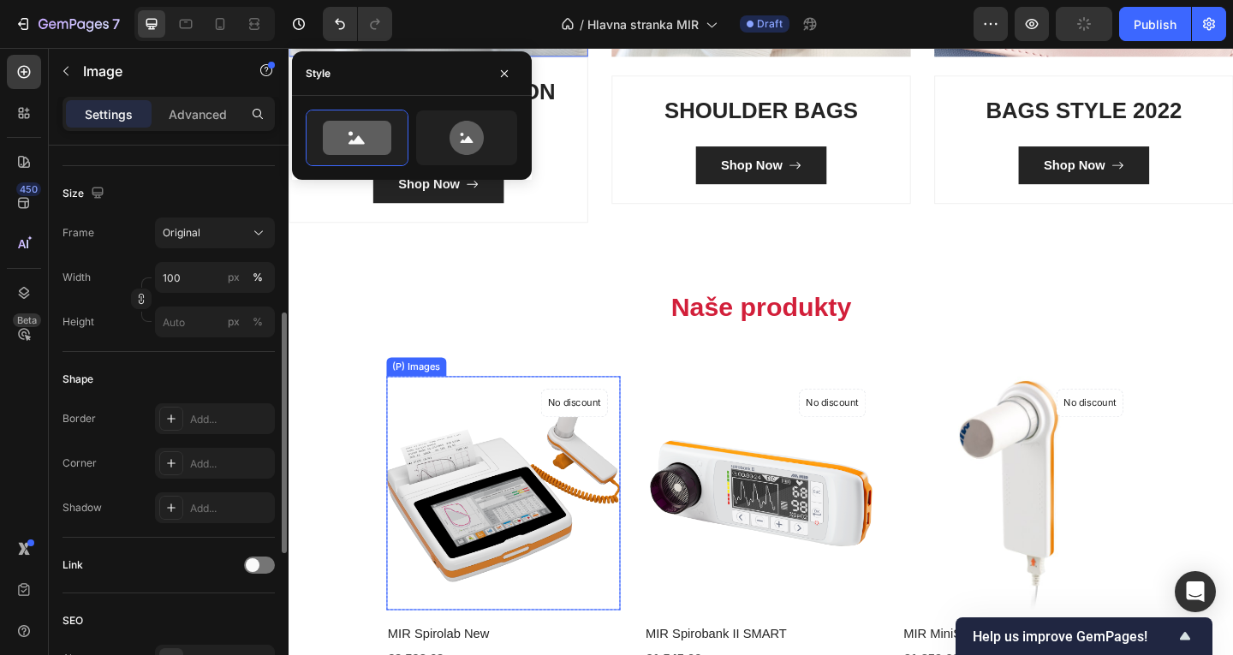
click at [462, 484] on img at bounding box center [522, 532] width 255 height 255
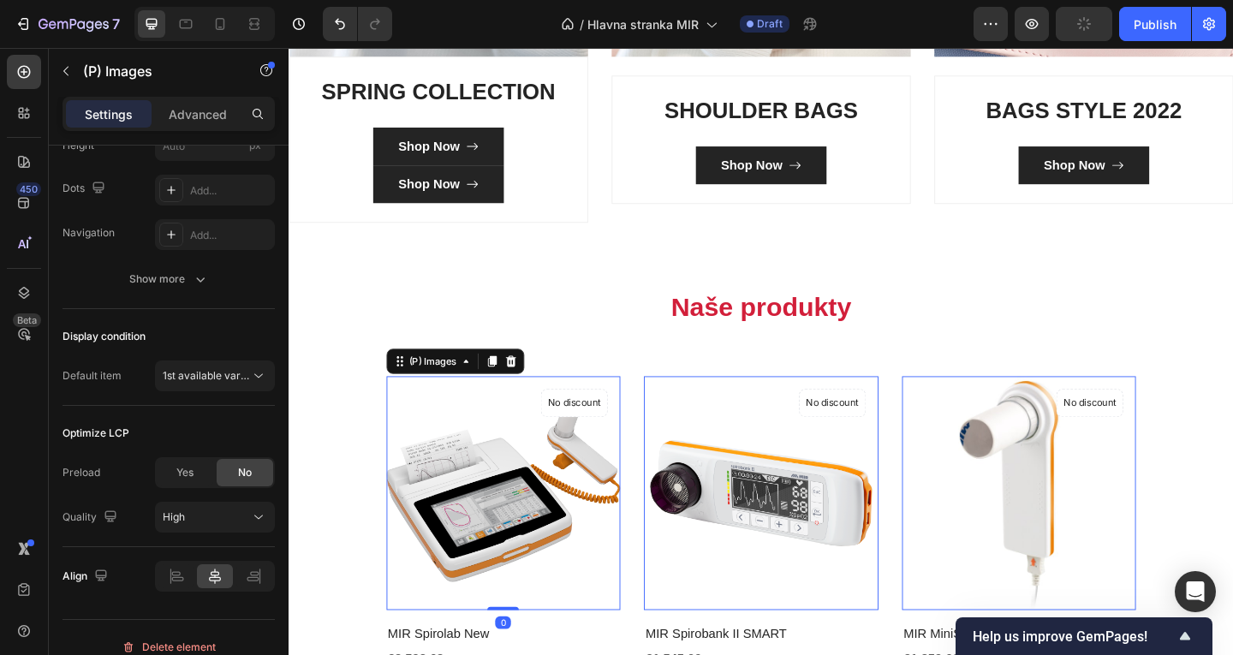
scroll to position [0, 0]
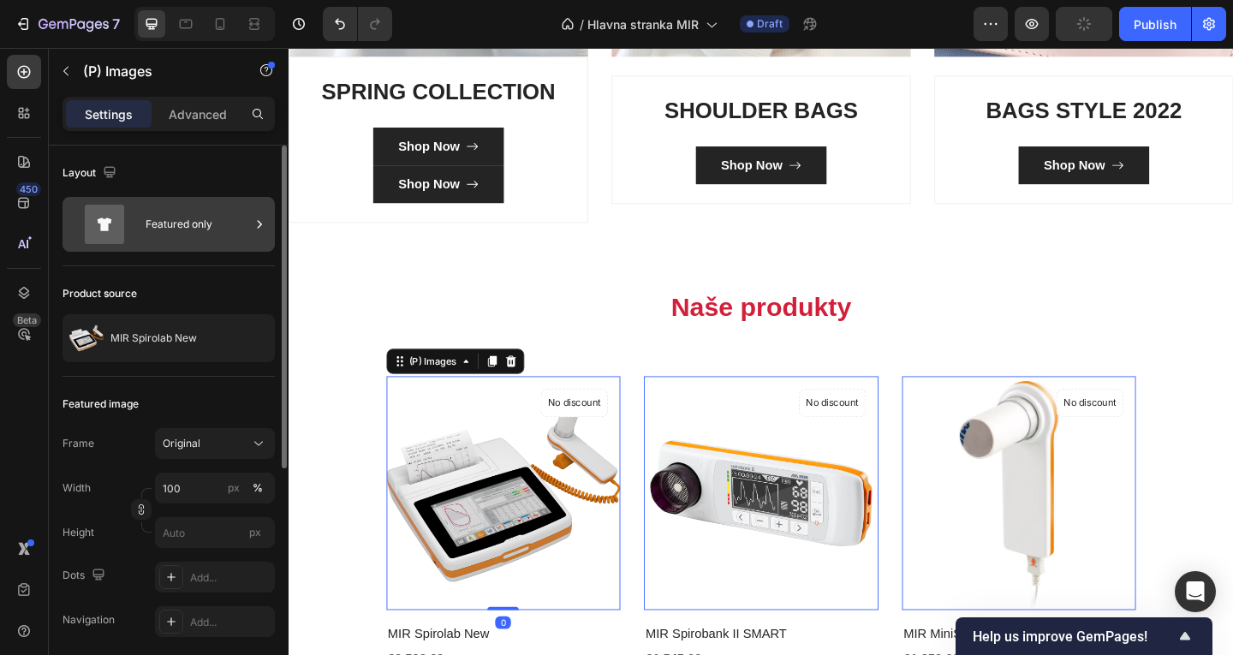
click at [165, 215] on div "Featured only" at bounding box center [198, 224] width 104 height 39
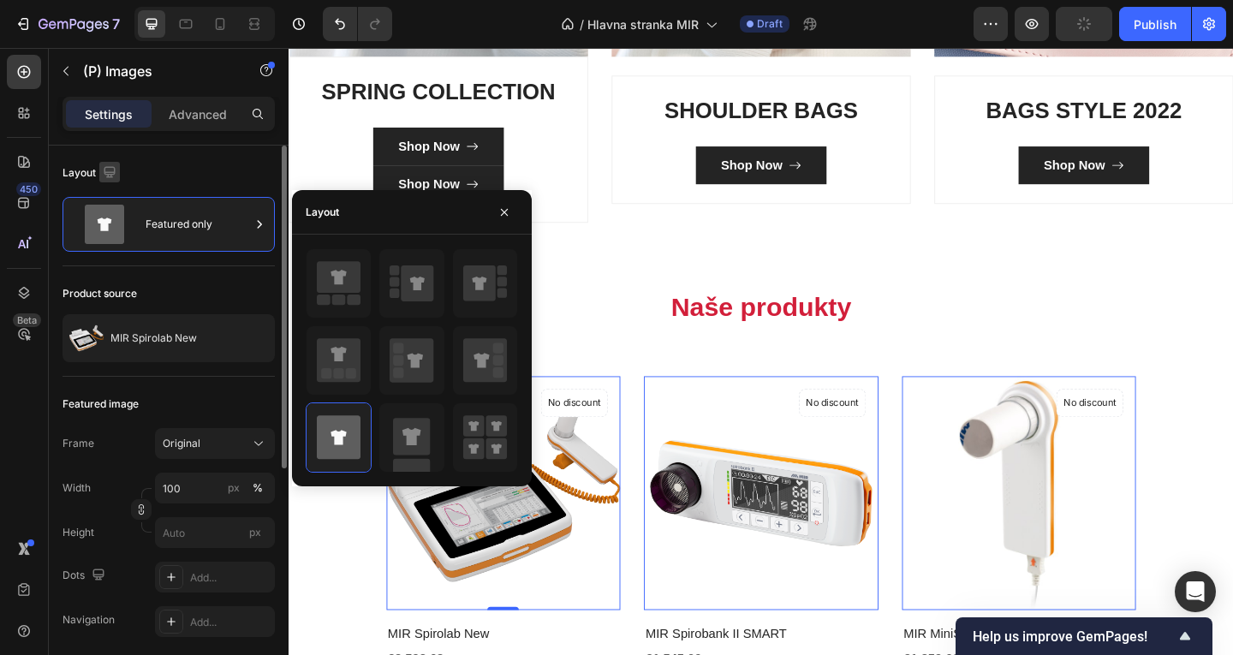
click at [115, 176] on icon "button" at bounding box center [109, 172] width 17 height 17
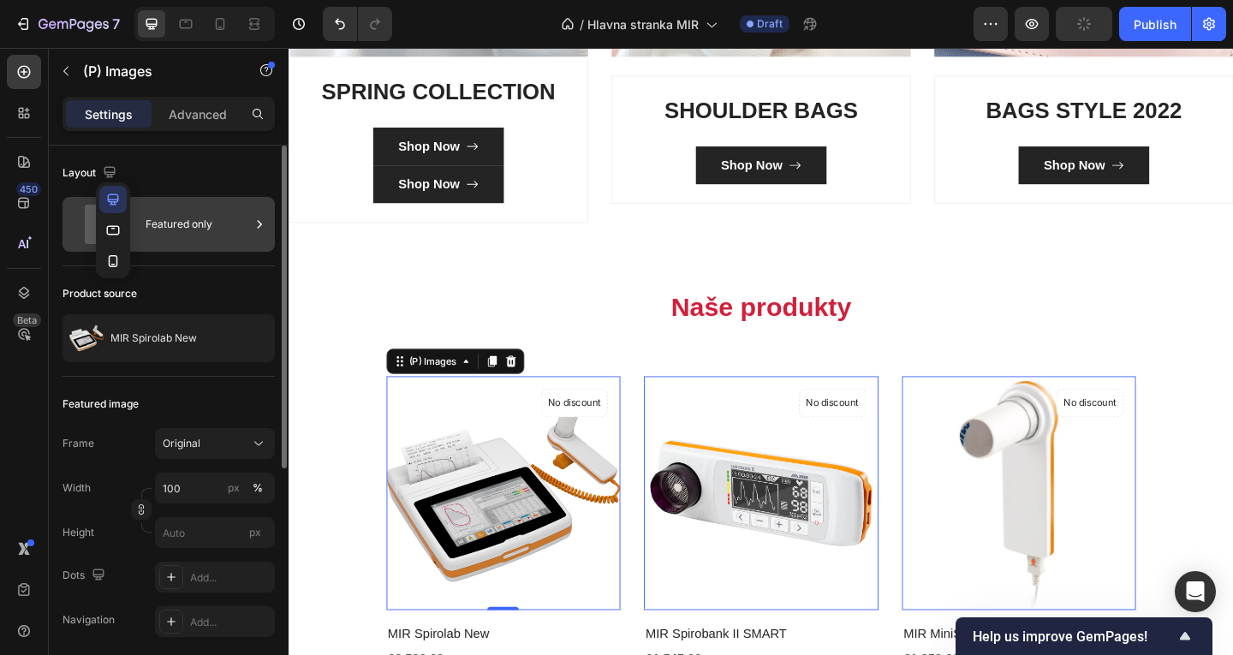
click at [206, 214] on div "Featured only" at bounding box center [198, 224] width 104 height 39
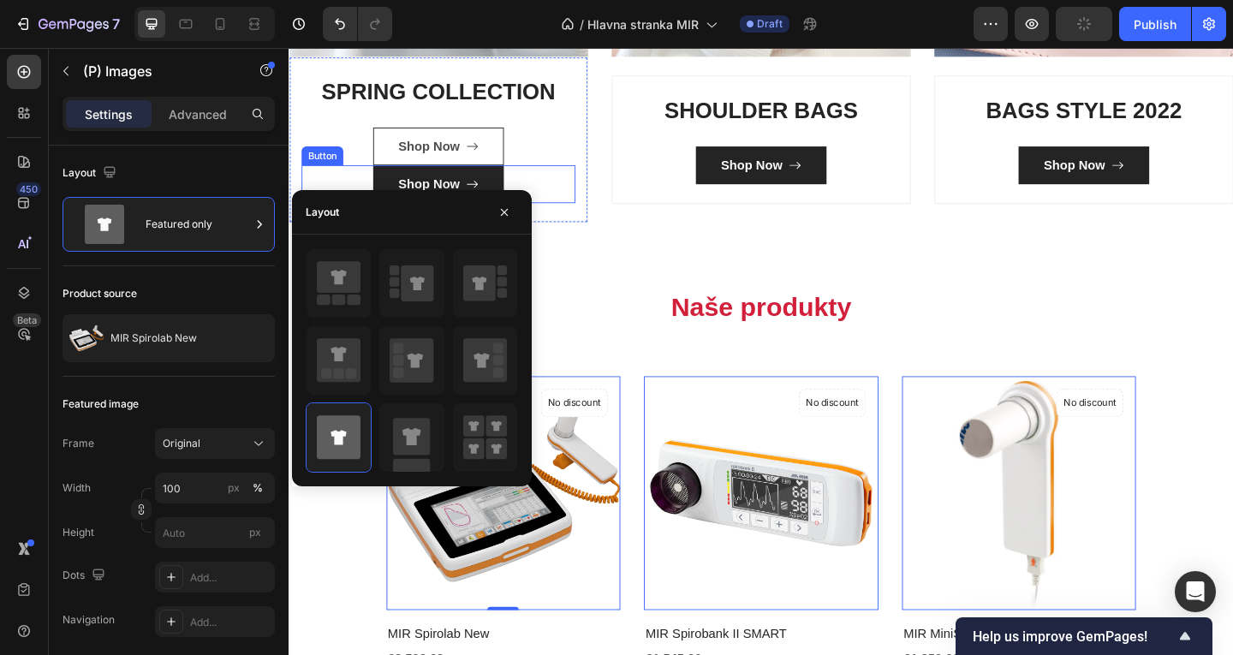
click at [427, 168] on button "Shop Now" at bounding box center [451, 154] width 142 height 41
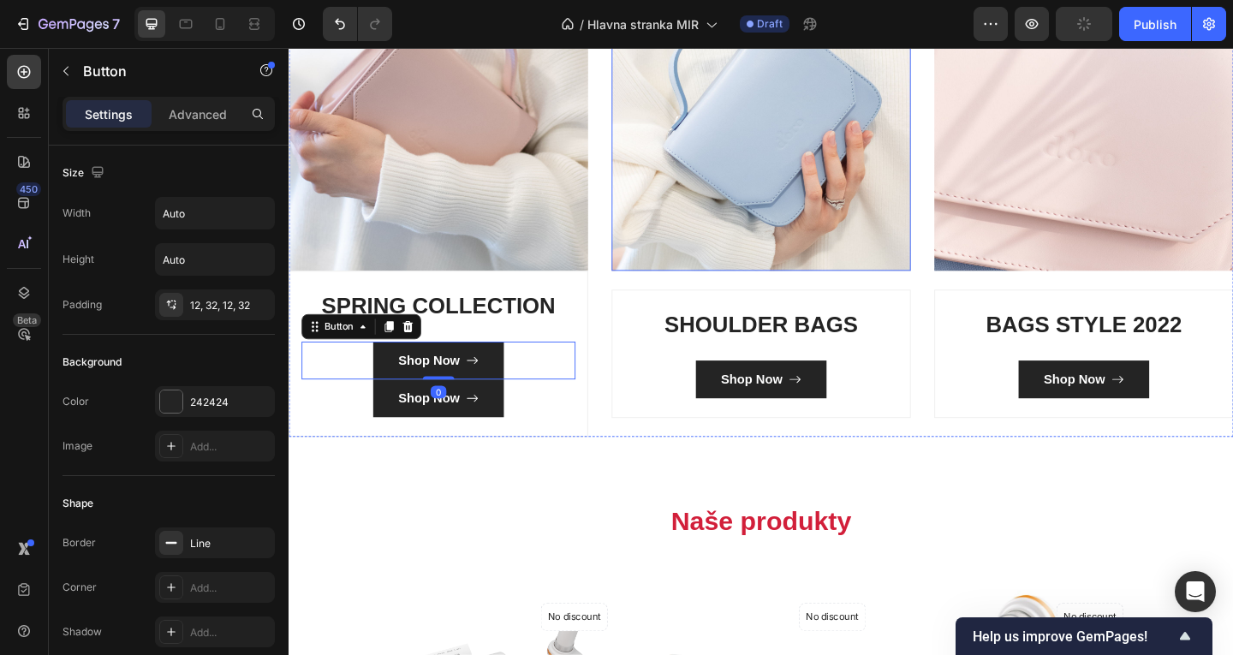
scroll to position [631, 0]
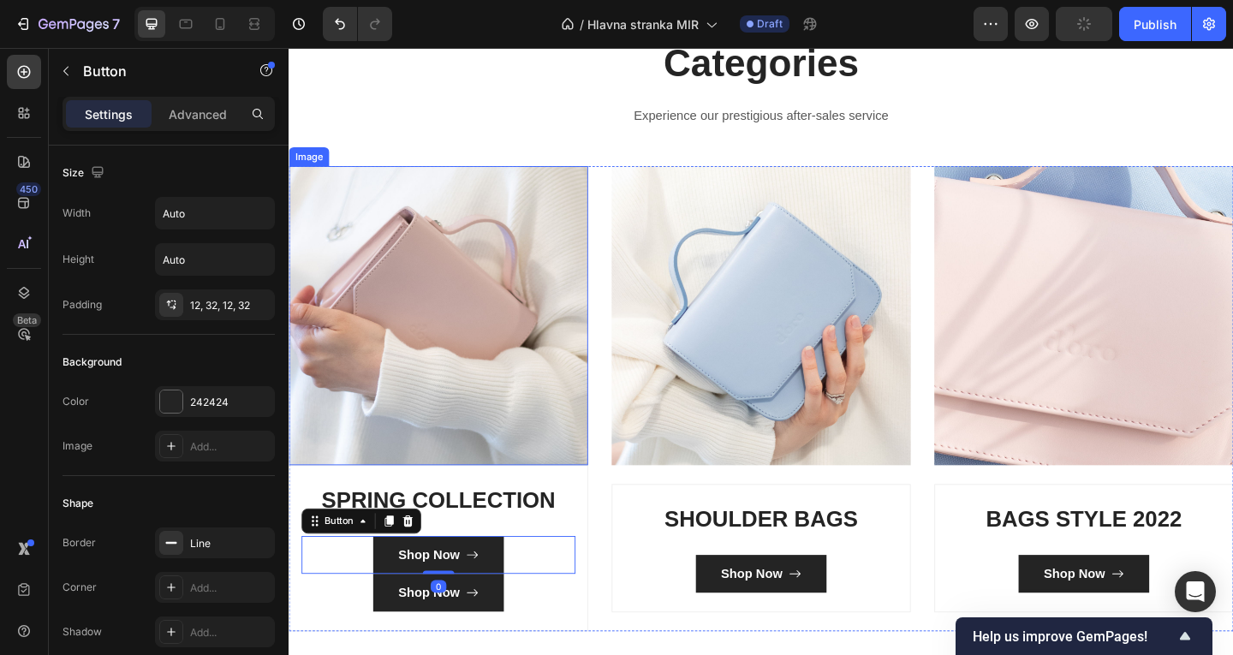
click at [478, 221] on img at bounding box center [451, 338] width 325 height 325
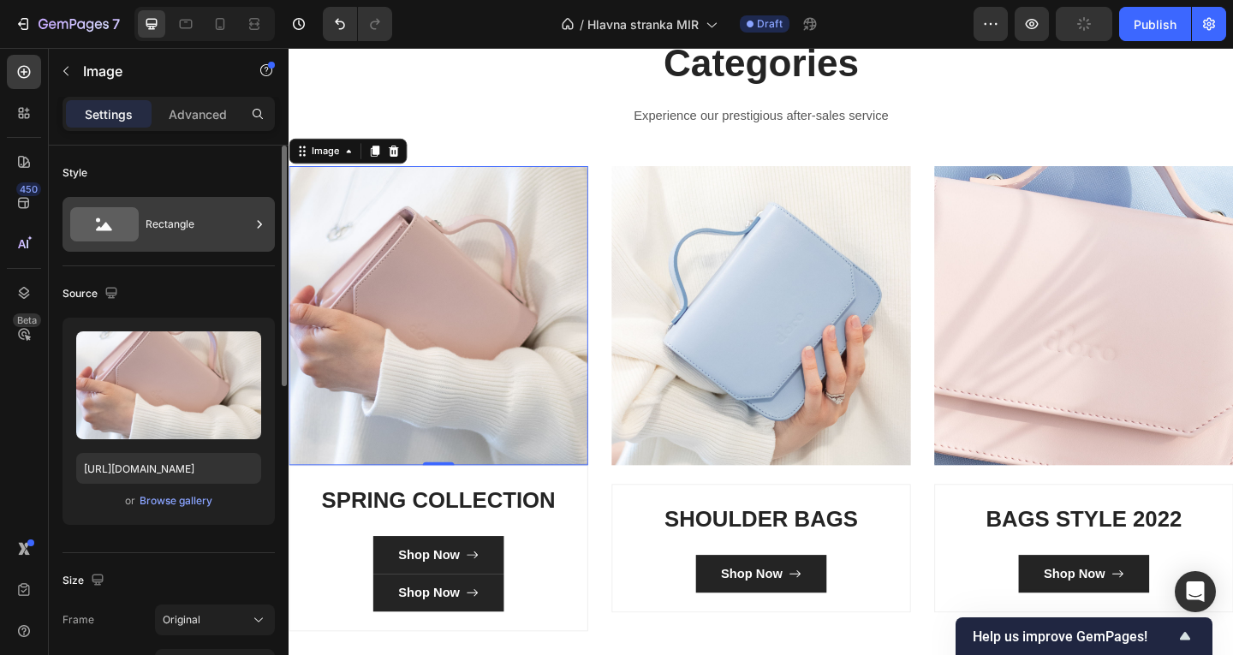
click at [231, 222] on div "Rectangle" at bounding box center [198, 224] width 104 height 39
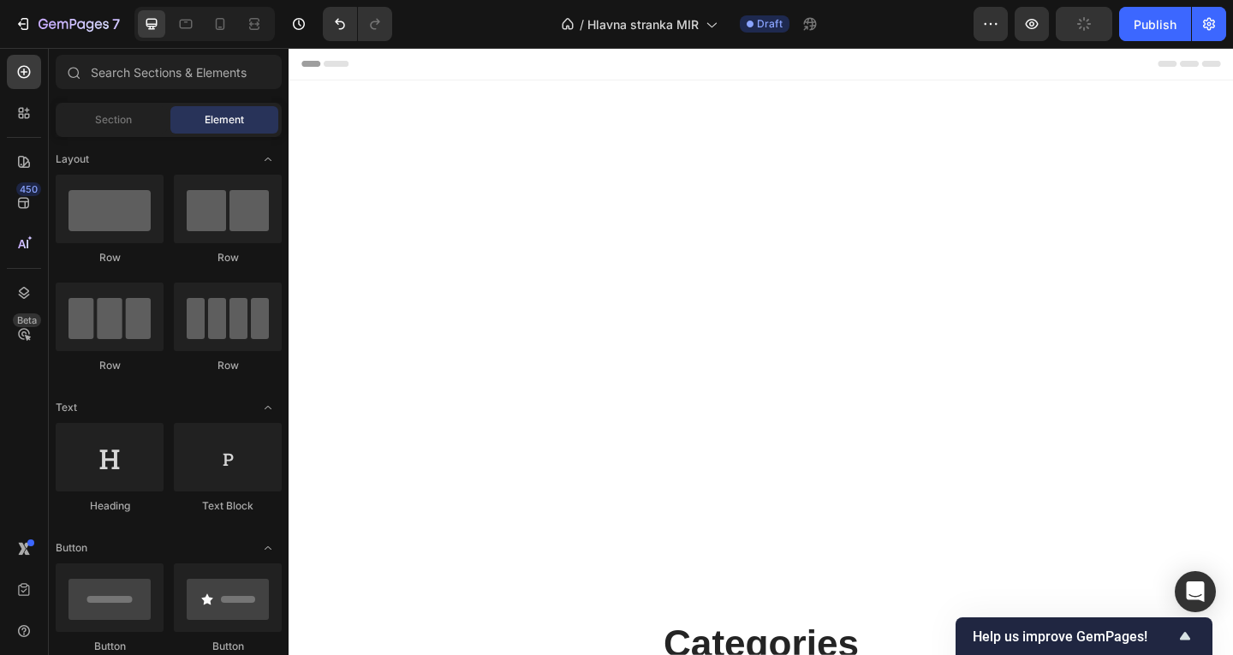
scroll to position [631, 0]
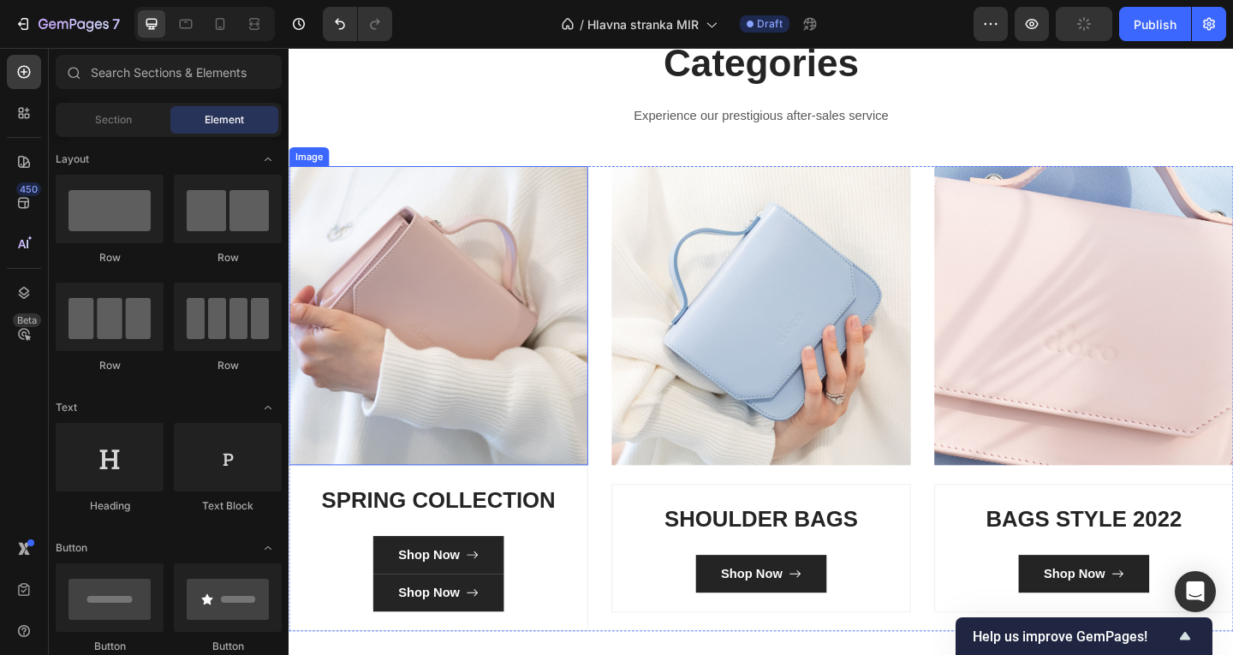
click at [331, 332] on img at bounding box center [451, 338] width 325 height 325
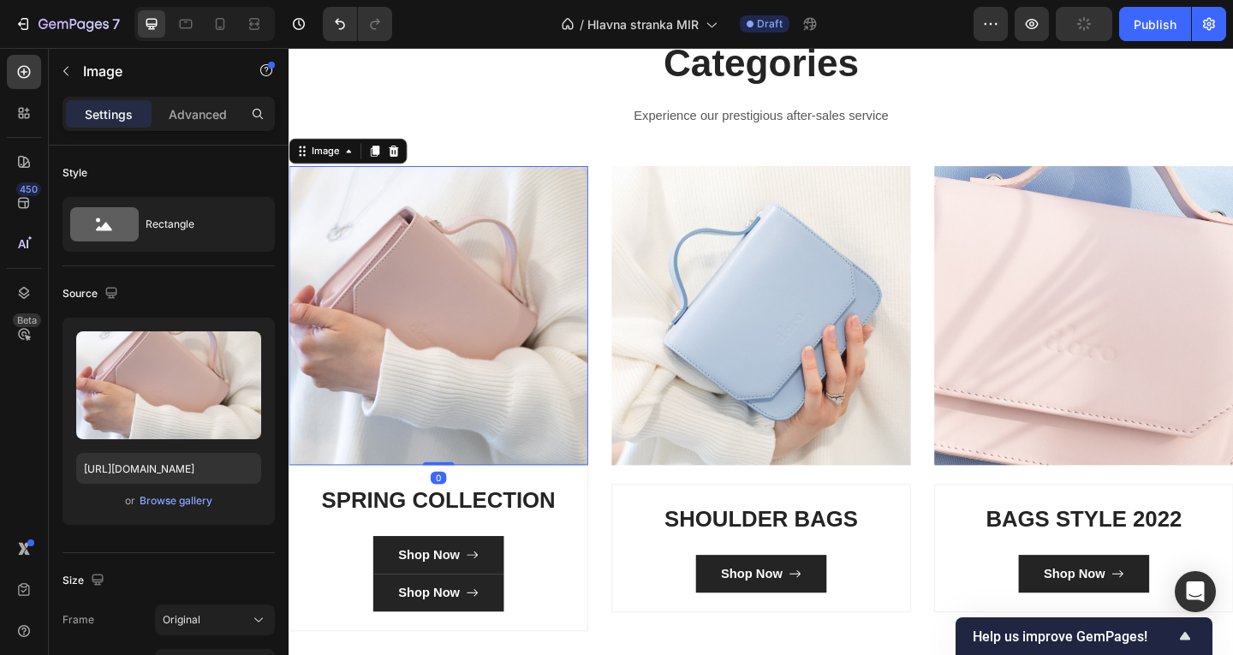
scroll to position [1181, 0]
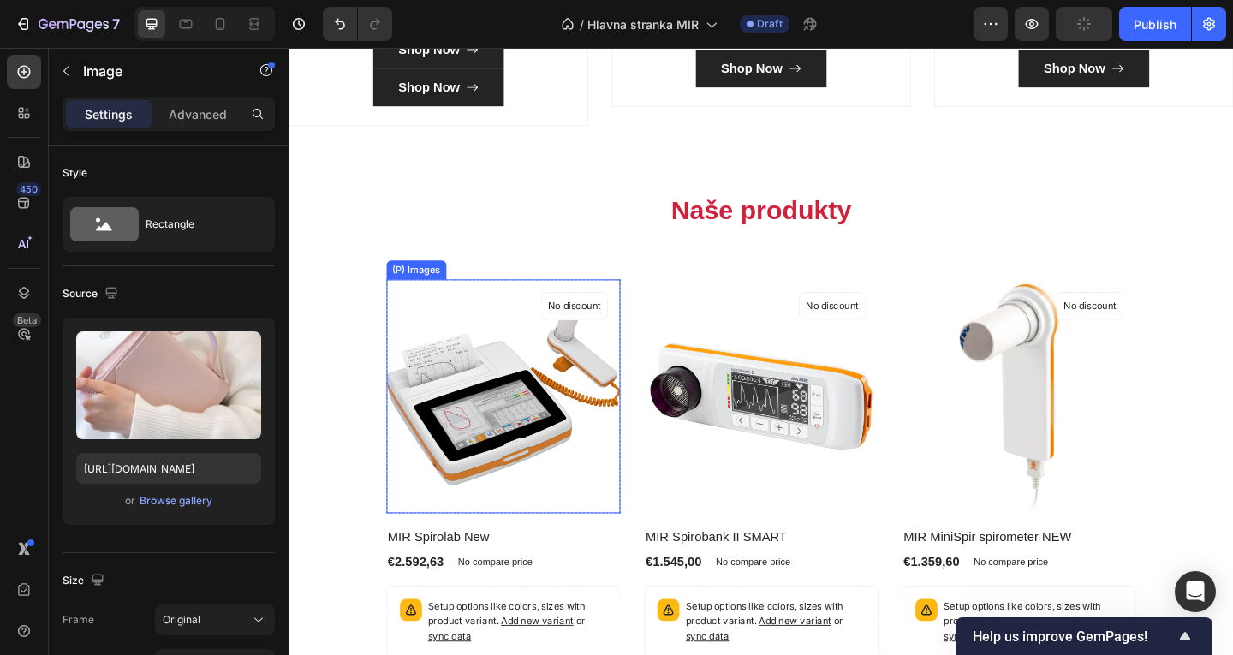
click at [427, 363] on img at bounding box center [522, 427] width 255 height 255
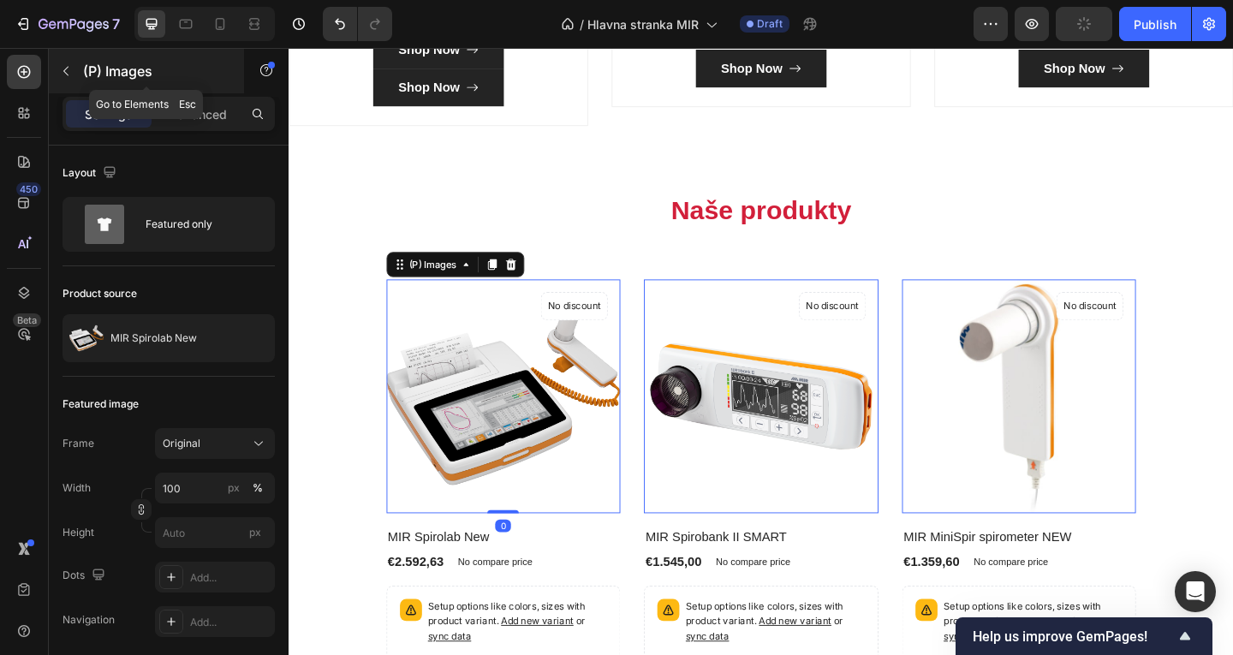
click at [81, 83] on div "(P) Images" at bounding box center [146, 71] width 195 height 45
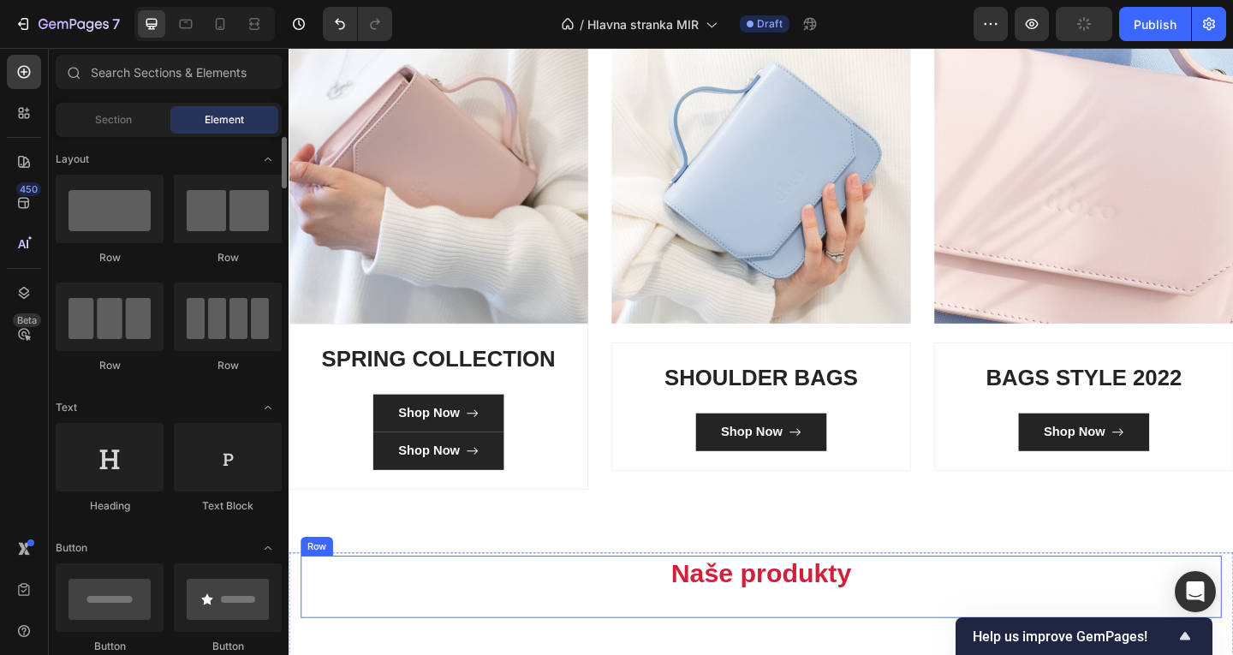
scroll to position [767, 0]
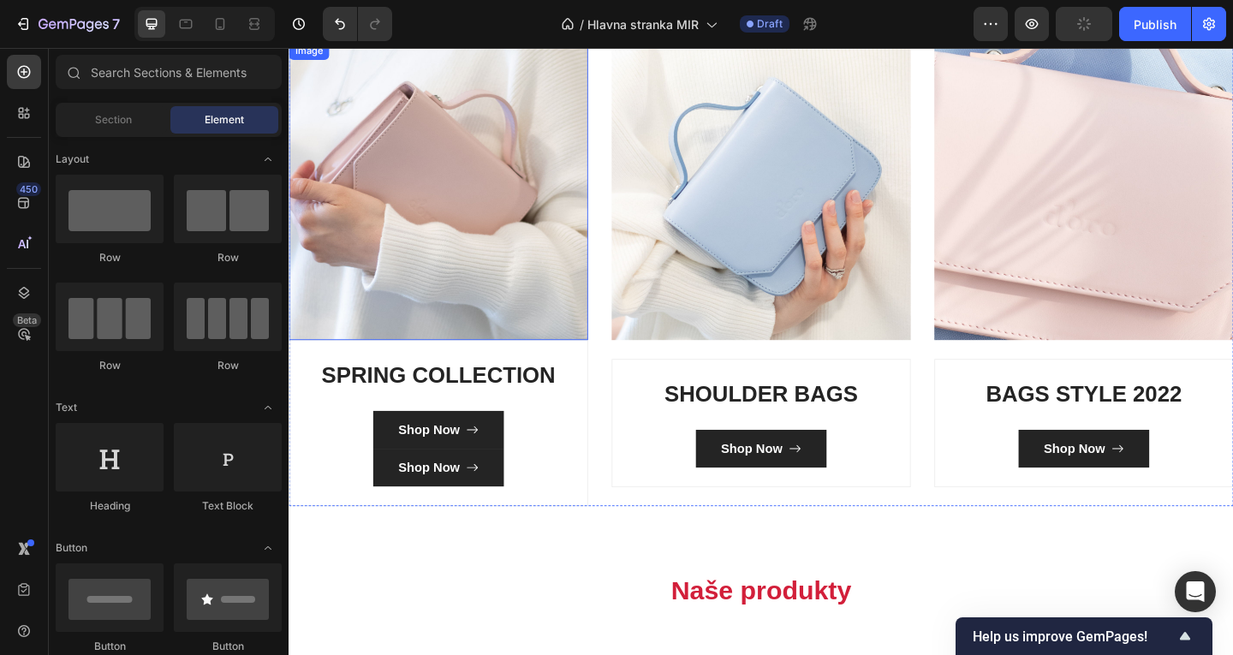
click at [445, 143] on img at bounding box center [451, 202] width 325 height 325
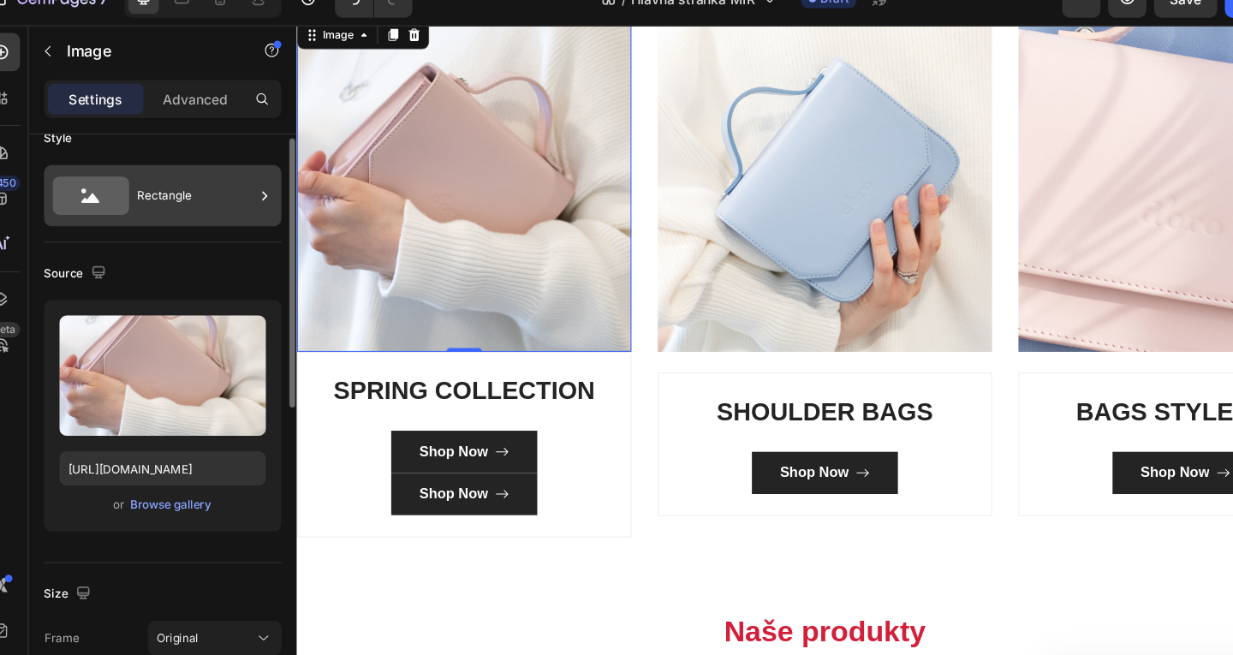
scroll to position [28, 0]
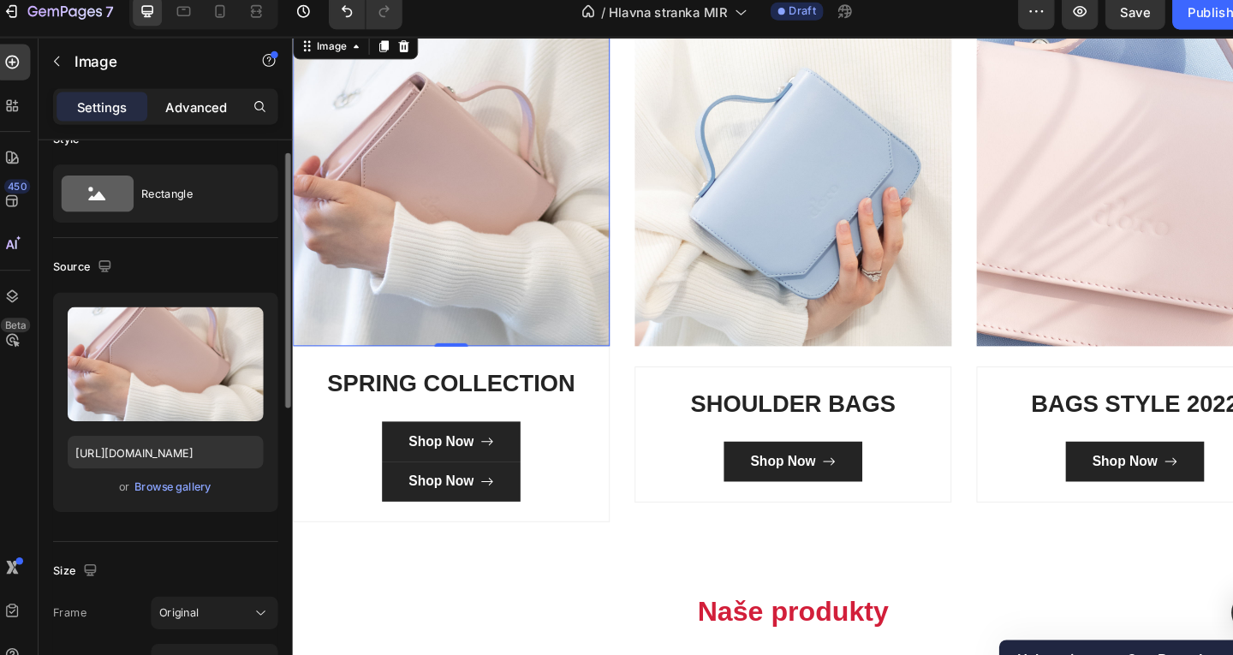
click at [204, 124] on div "Advanced" at bounding box center [198, 113] width 86 height 27
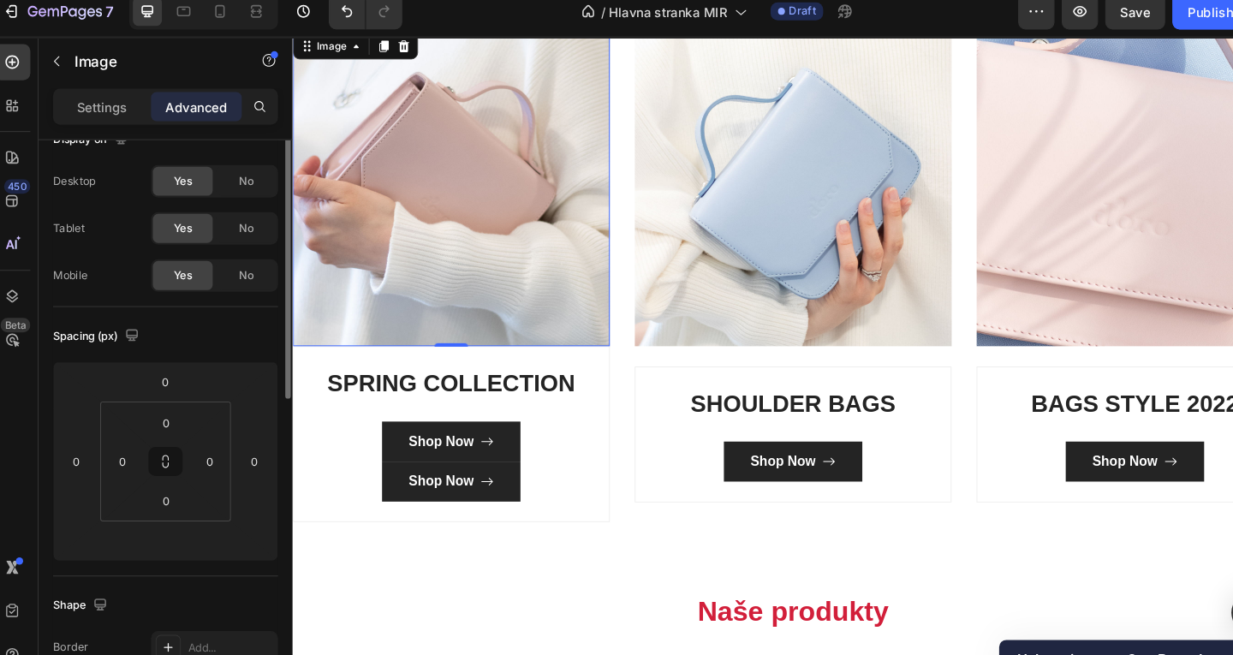
scroll to position [0, 0]
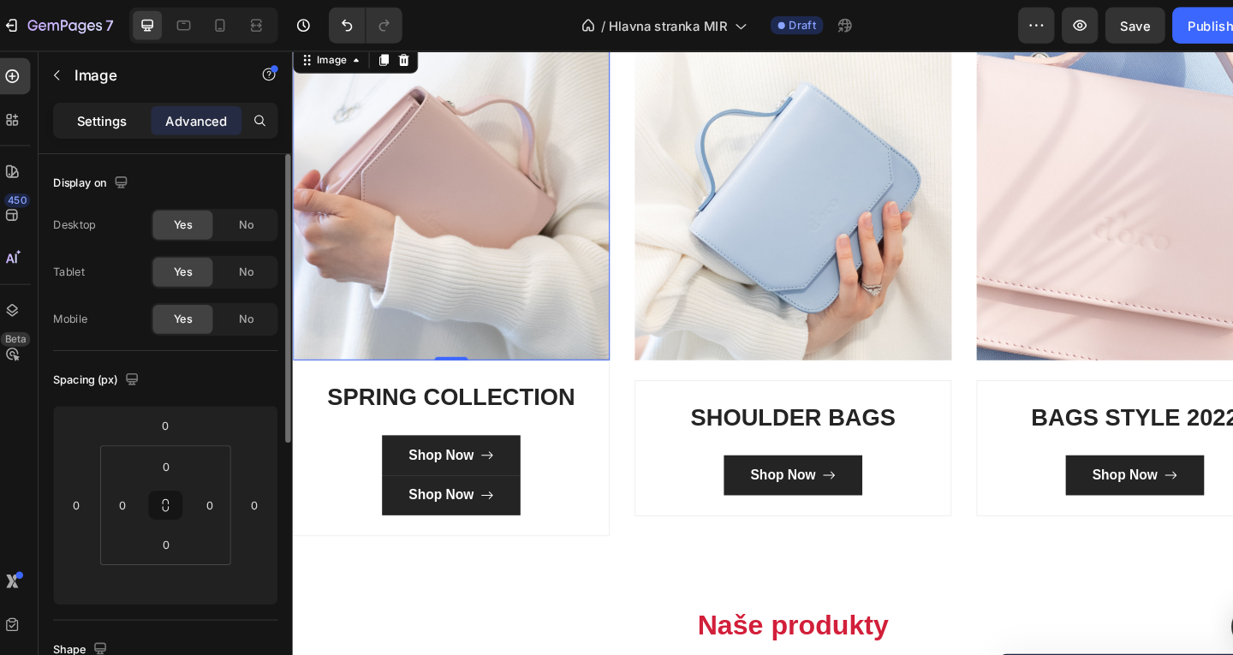
click at [98, 116] on p "Settings" at bounding box center [109, 114] width 48 height 18
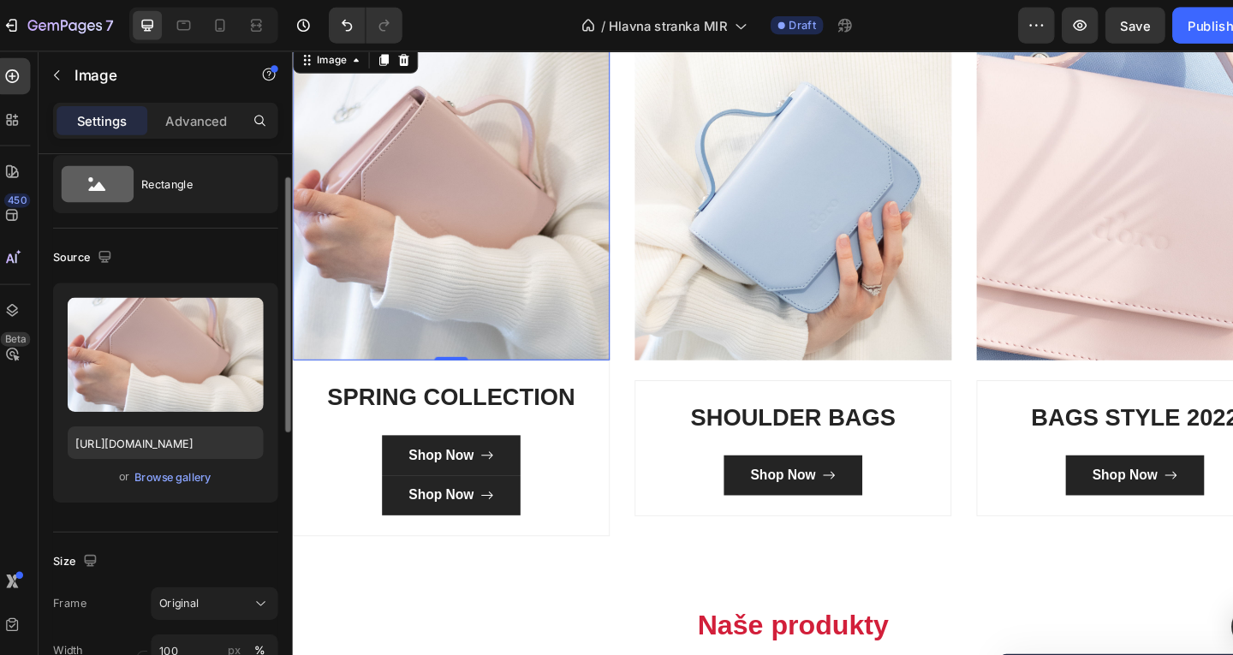
scroll to position [62, 0]
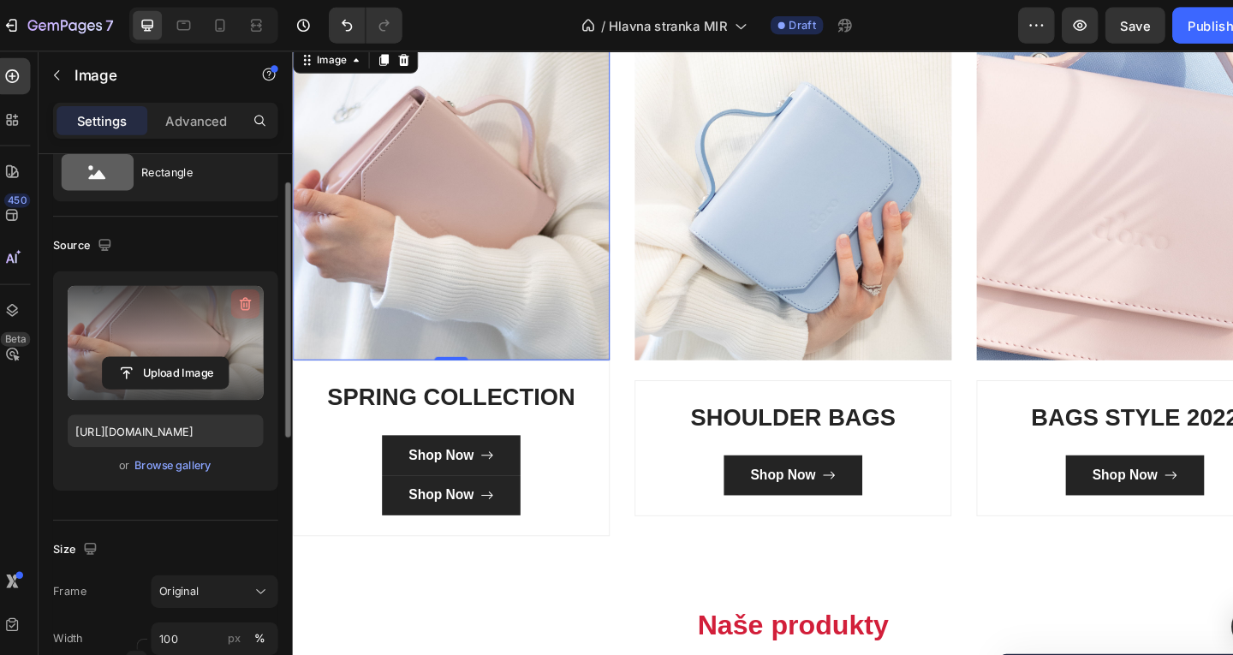
click at [251, 289] on icon "button" at bounding box center [244, 286] width 17 height 17
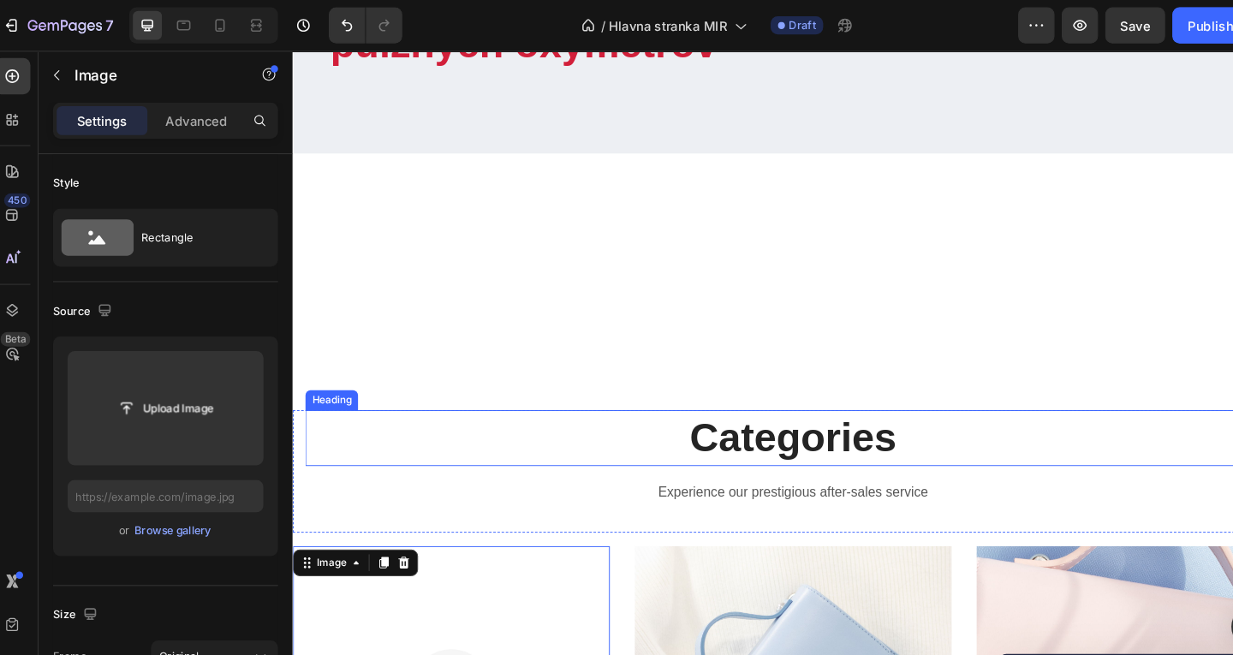
scroll to position [324, 0]
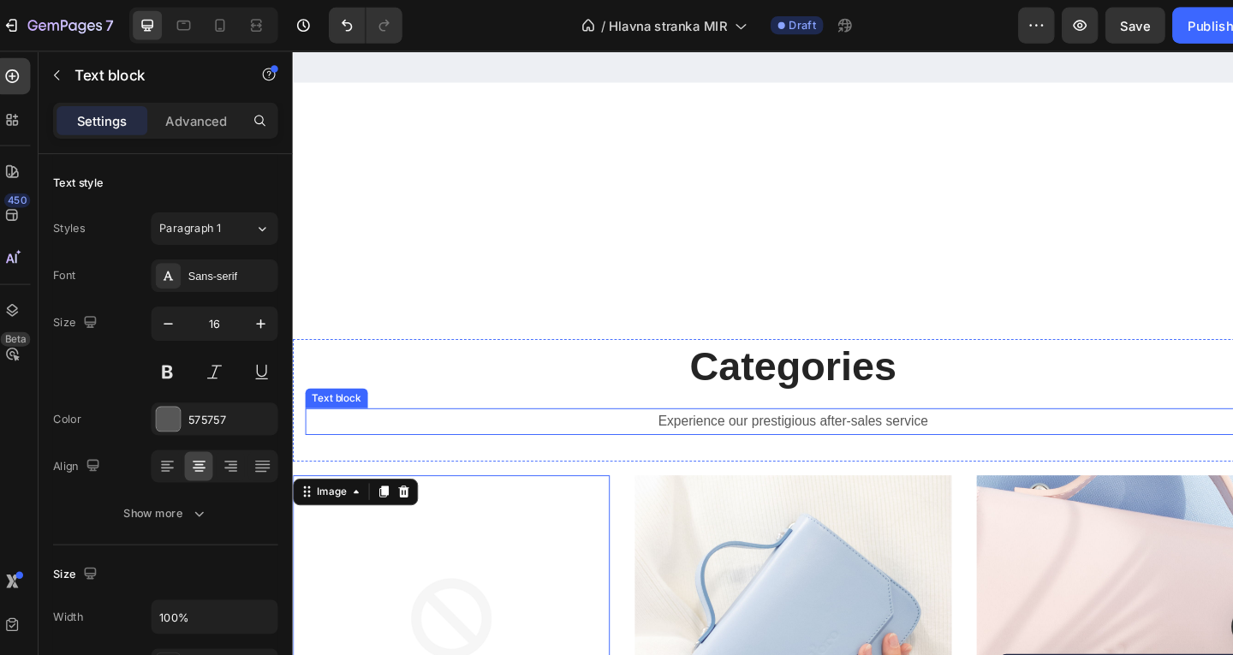
click at [1015, 435] on p "Experience our prestigious after-sales service" at bounding box center [806, 432] width 999 height 25
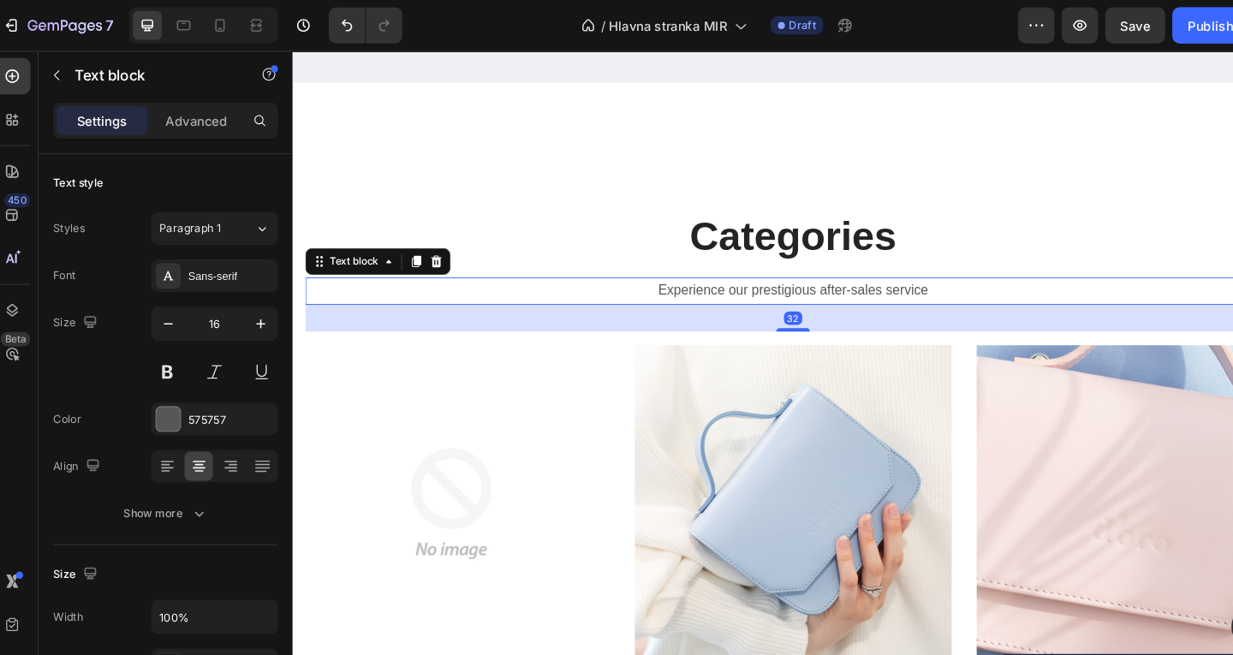
click at [1017, 268] on p "Categories" at bounding box center [806, 241] width 999 height 53
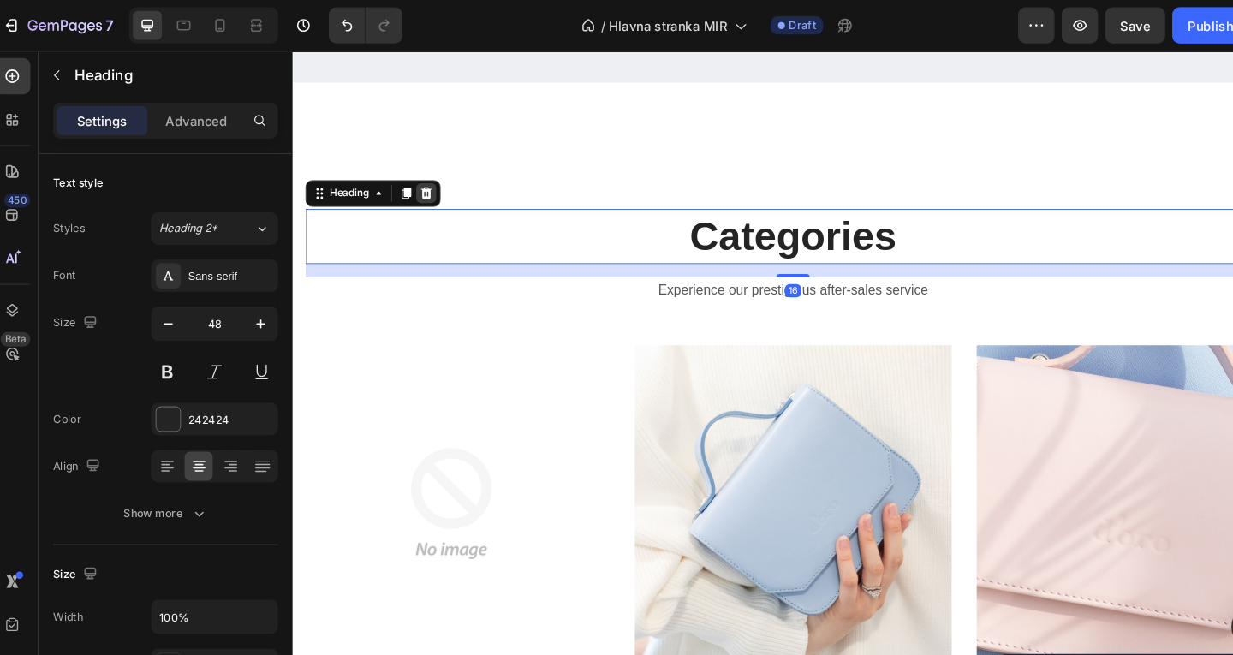
click at [434, 207] on div at bounding box center [429, 197] width 21 height 21
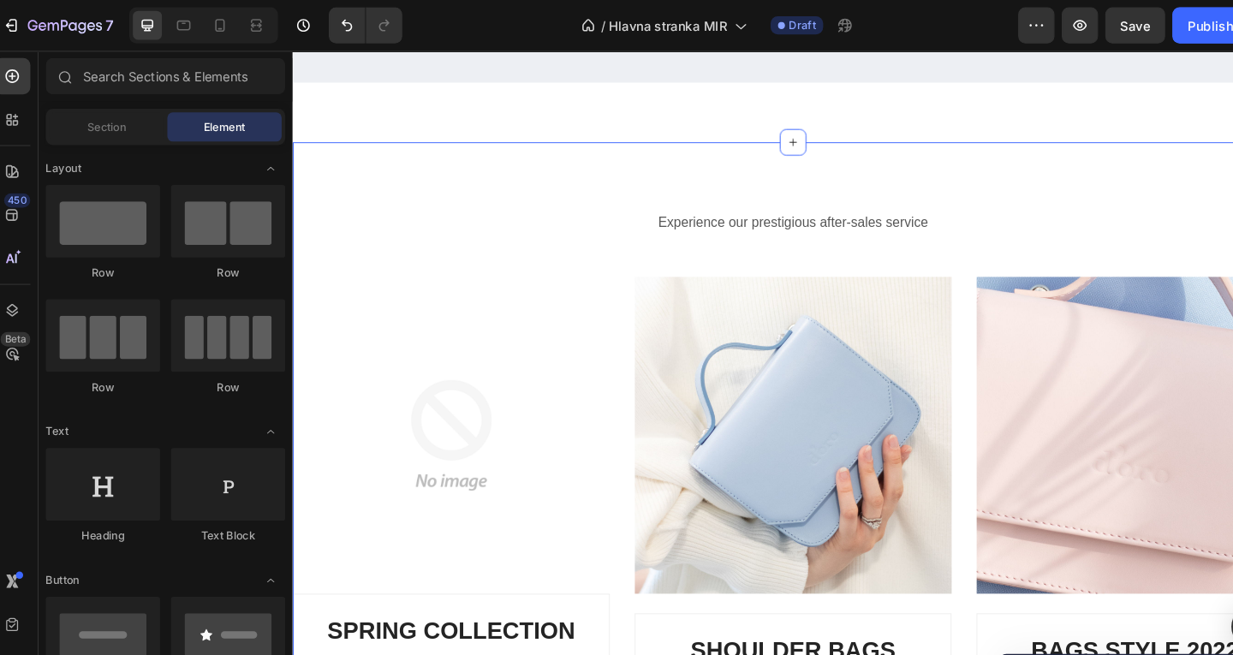
click at [478, 316] on div "Experience our prestigious after-sales service Text block Row Image SPRING COLL…" at bounding box center [806, 501] width 1028 height 712
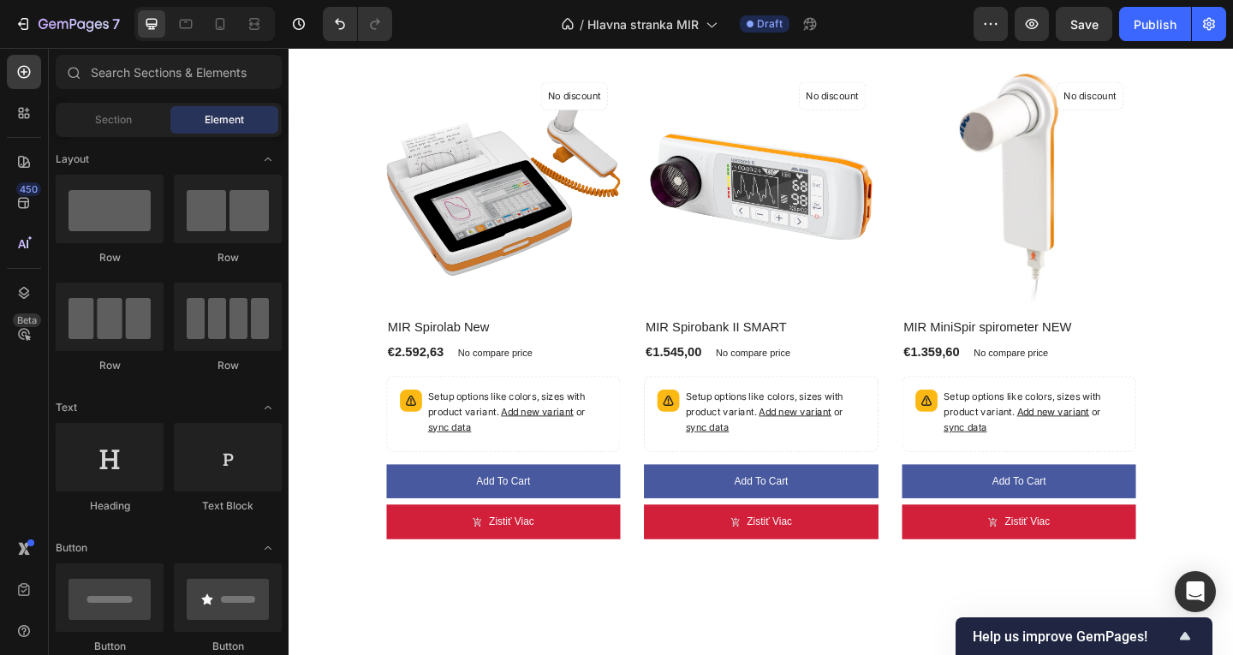
scroll to position [291, 0]
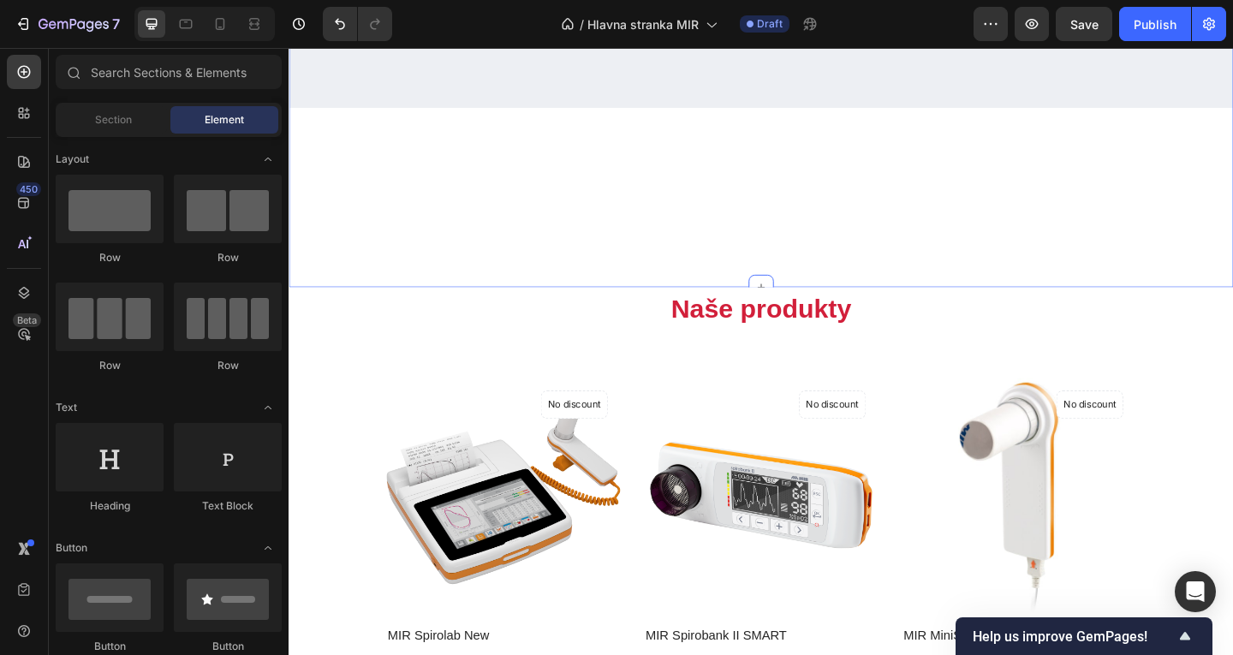
click at [1215, 295] on div "Profesijné použitie spirometrov a pulzných oxymetrov Heading Text block Row Ima…" at bounding box center [803, 50] width 1028 height 516
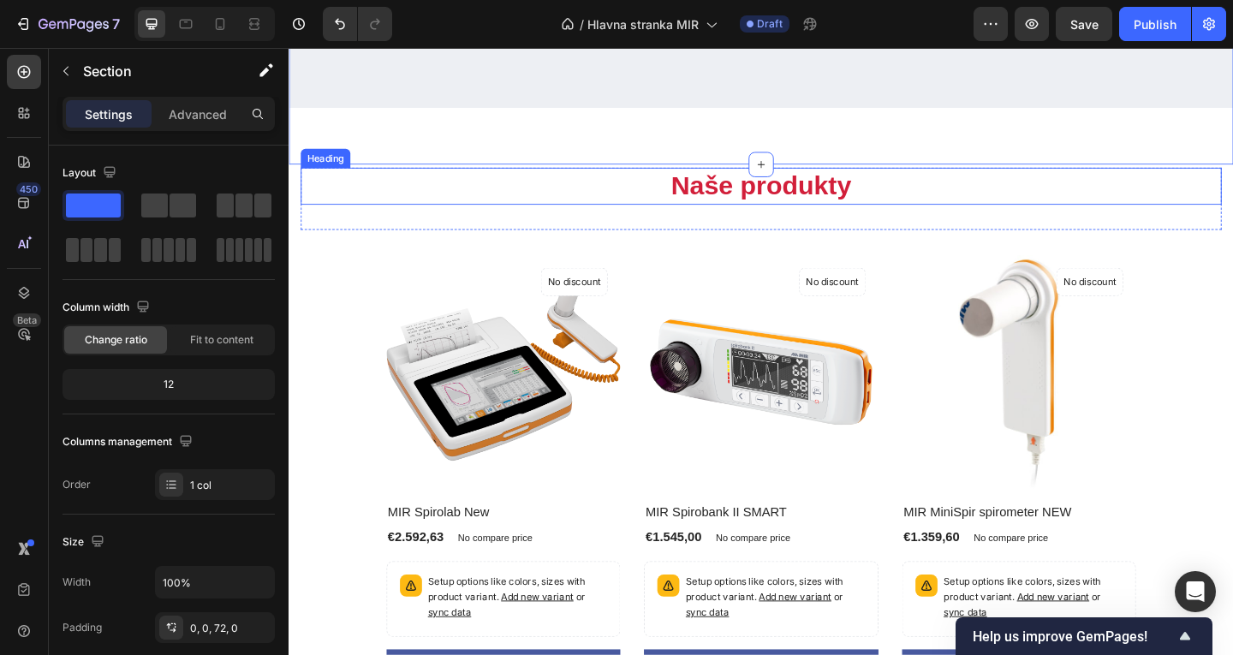
click at [1232, 218] on h2 "Naše produkty" at bounding box center [802, 198] width 1002 height 40
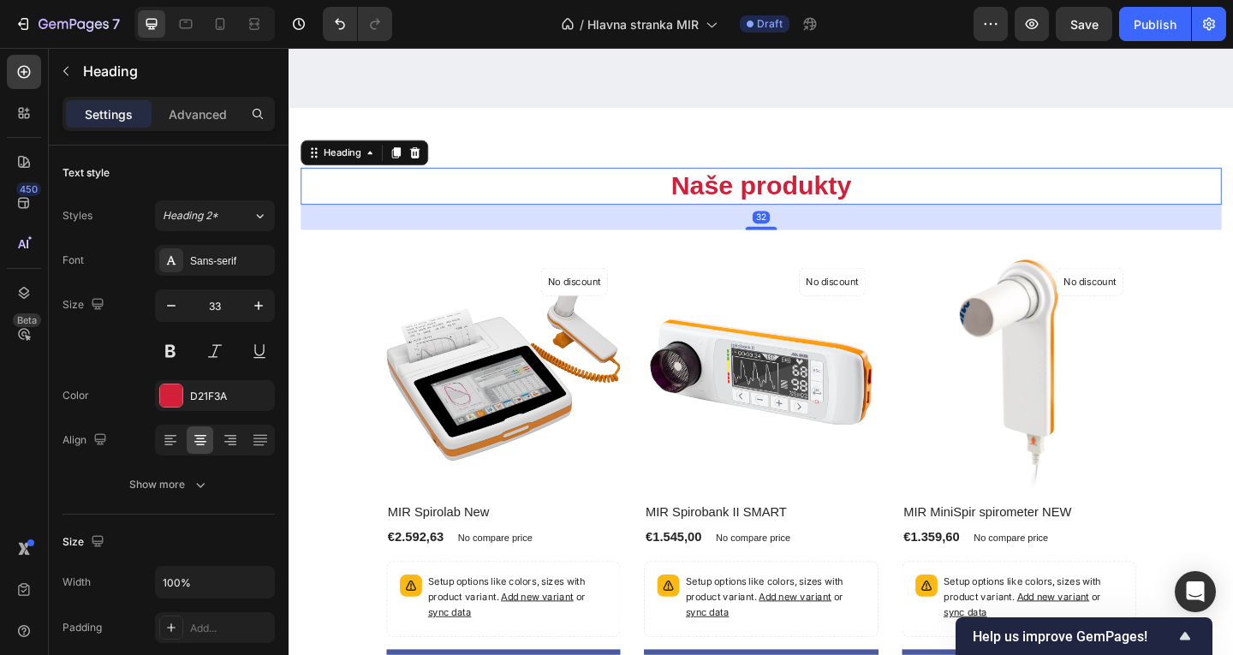
click at [1232, 246] on div "32" at bounding box center [802, 231] width 1002 height 27
click at [1232, 402] on div "(P) Images No discount Not be displayed when published Product Badge Row MIR Sp…" at bounding box center [802, 528] width 1002 height 539
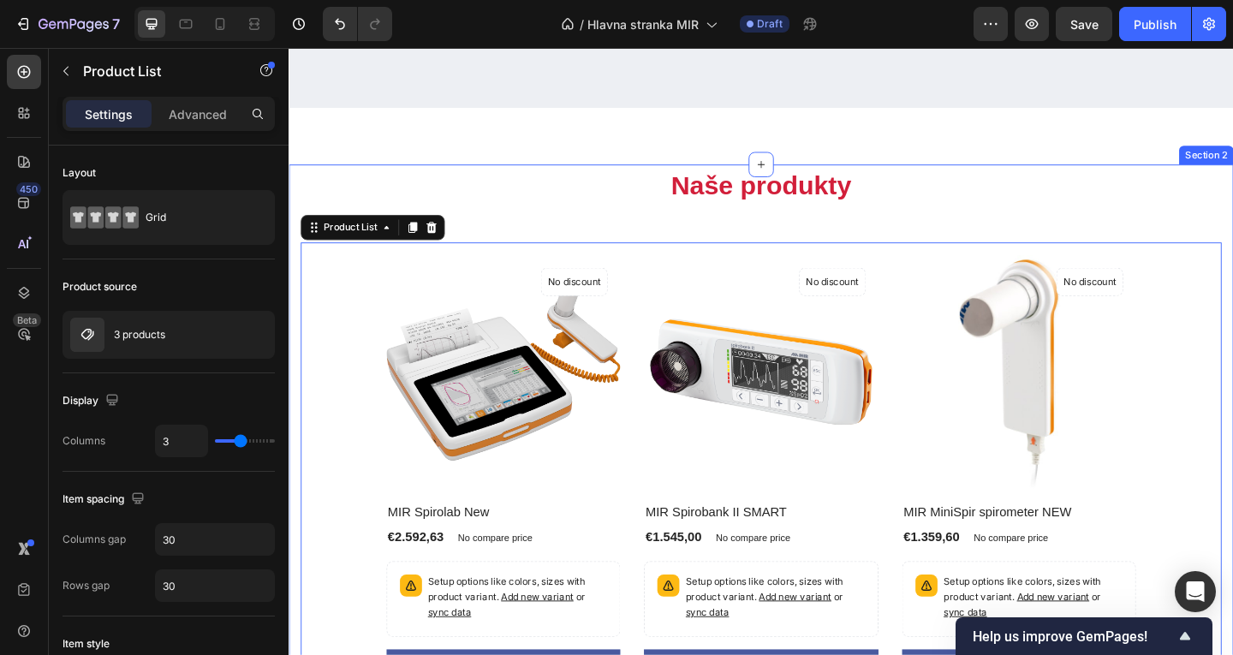
click at [1225, 379] on div "Naše produkty Heading Row (P) Images No discount Not be displayed when publishe…" at bounding box center [802, 488] width 1002 height 620
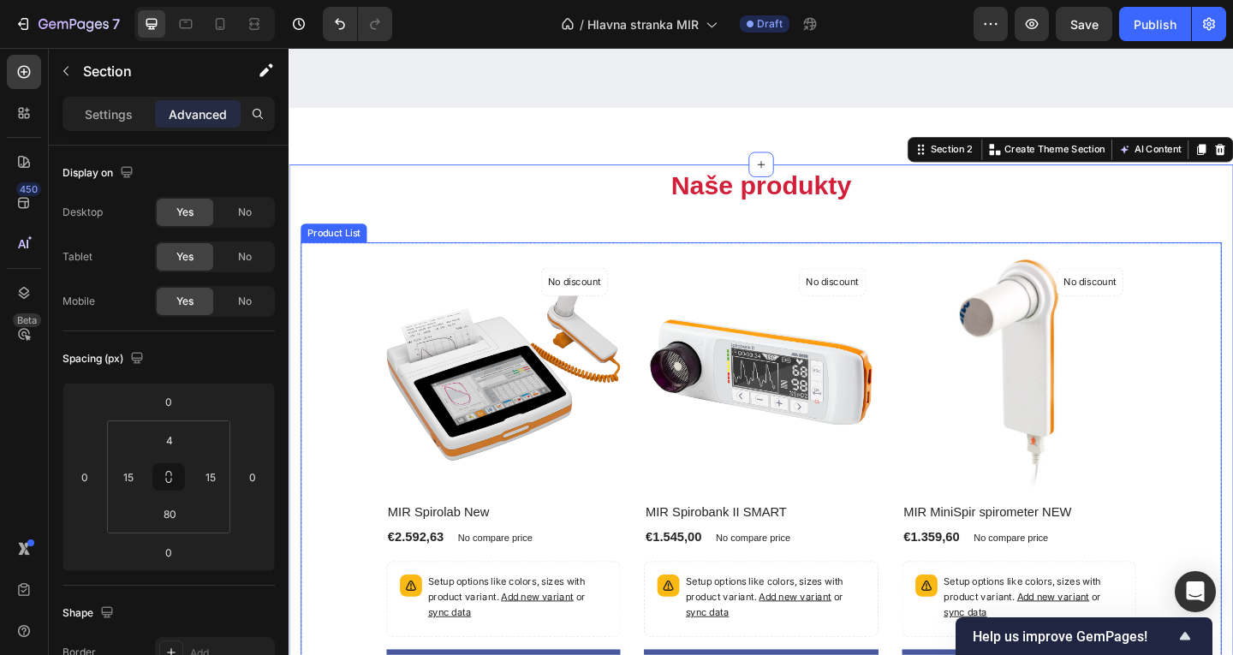
click at [1220, 421] on div "(P) Images No discount Not be displayed when published Product Badge Row MIR Sp…" at bounding box center [803, 528] width 902 height 539
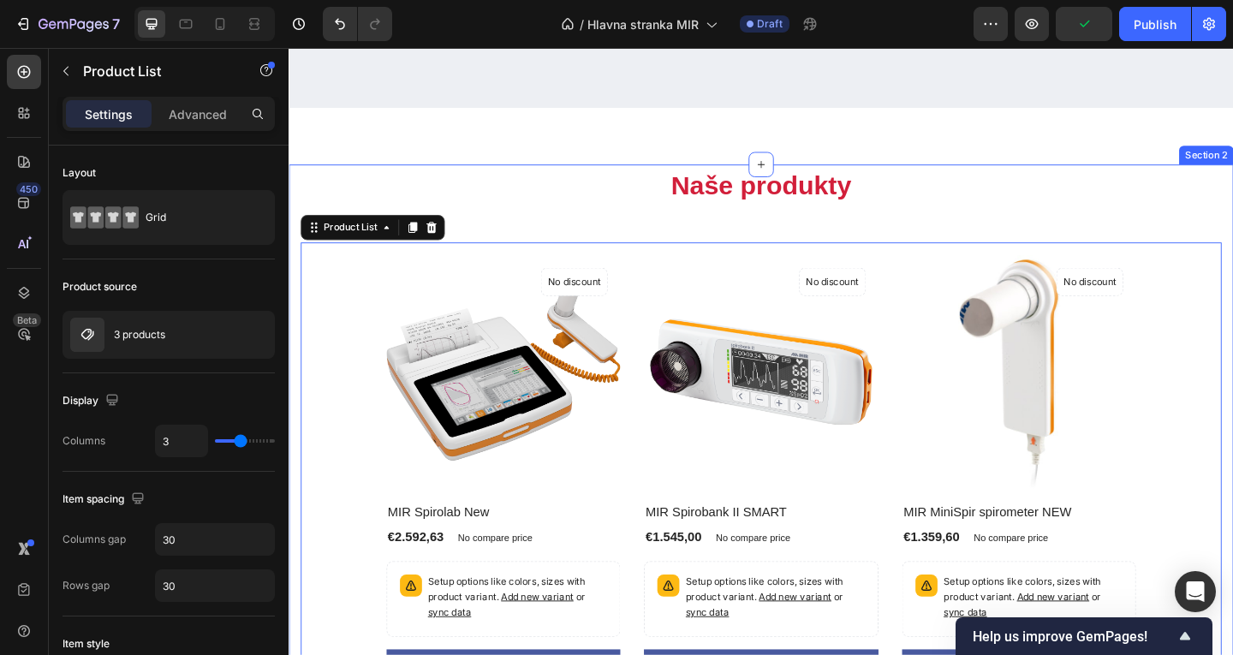
click at [1232, 246] on div "Naše produkty Heading" at bounding box center [802, 212] width 1002 height 68
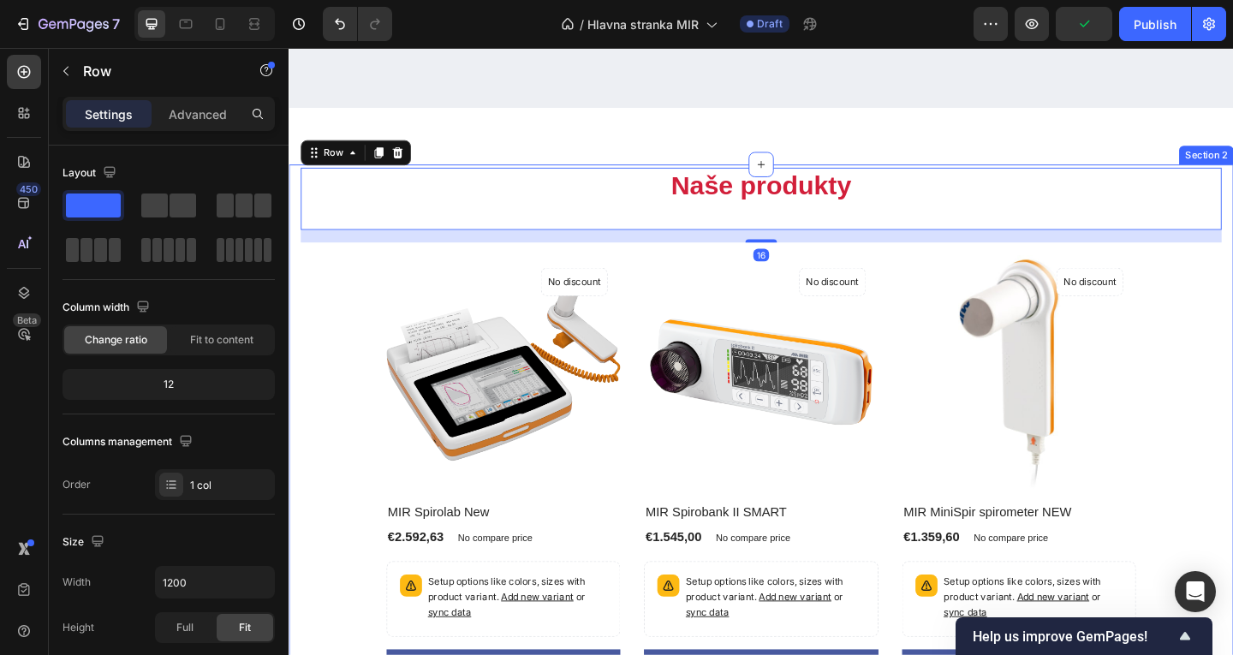
click at [1232, 363] on div "Naše produkty Heading Row 16 (P) Images No discount Not be displayed when publi…" at bounding box center [803, 521] width 1028 height 692
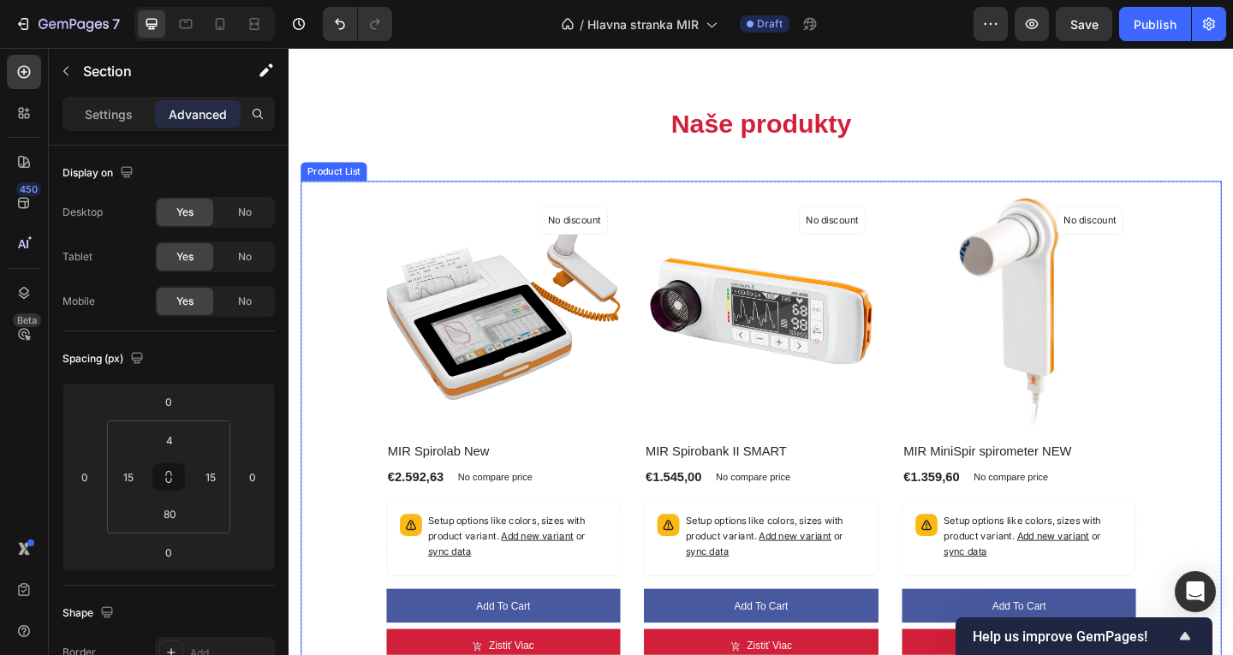
scroll to position [1356, 0]
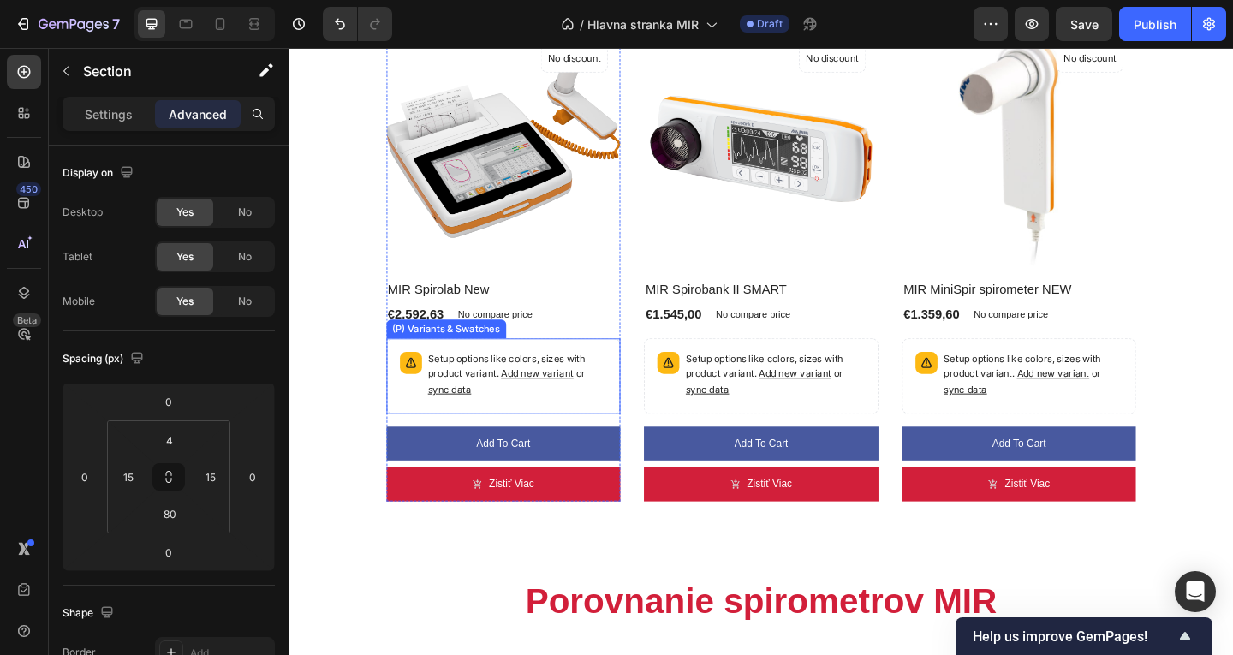
click at [587, 403] on span "Add new variant" at bounding box center [559, 402] width 79 height 13
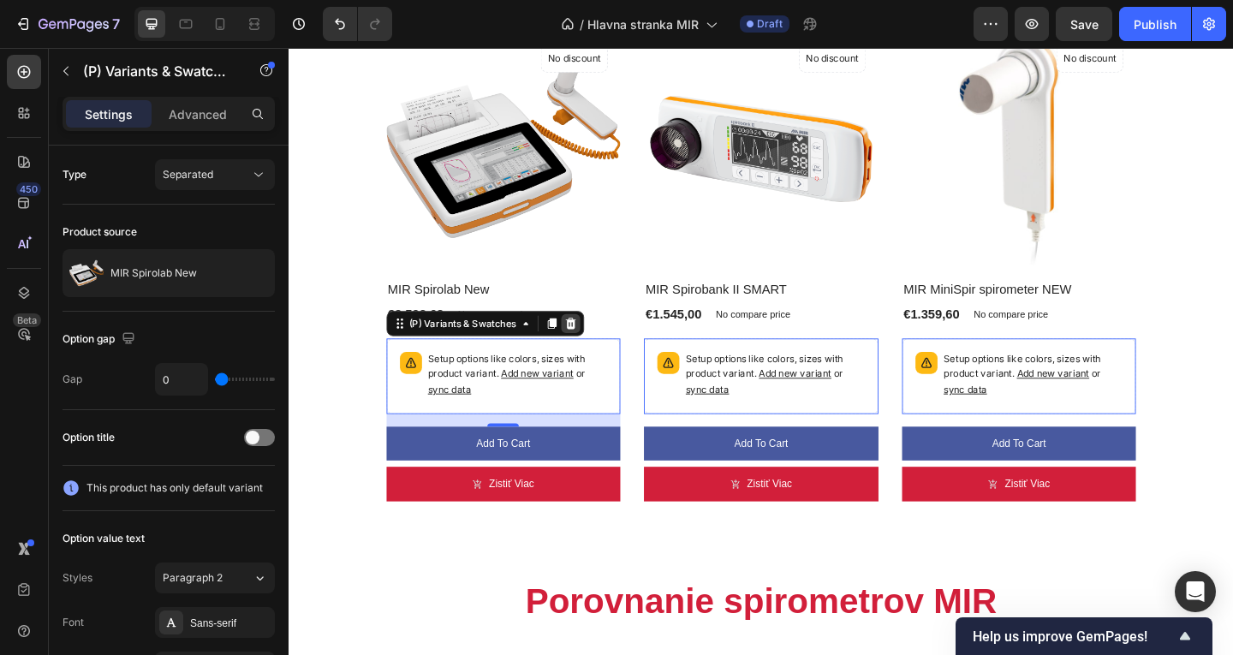
click at [591, 347] on icon at bounding box center [594, 348] width 11 height 12
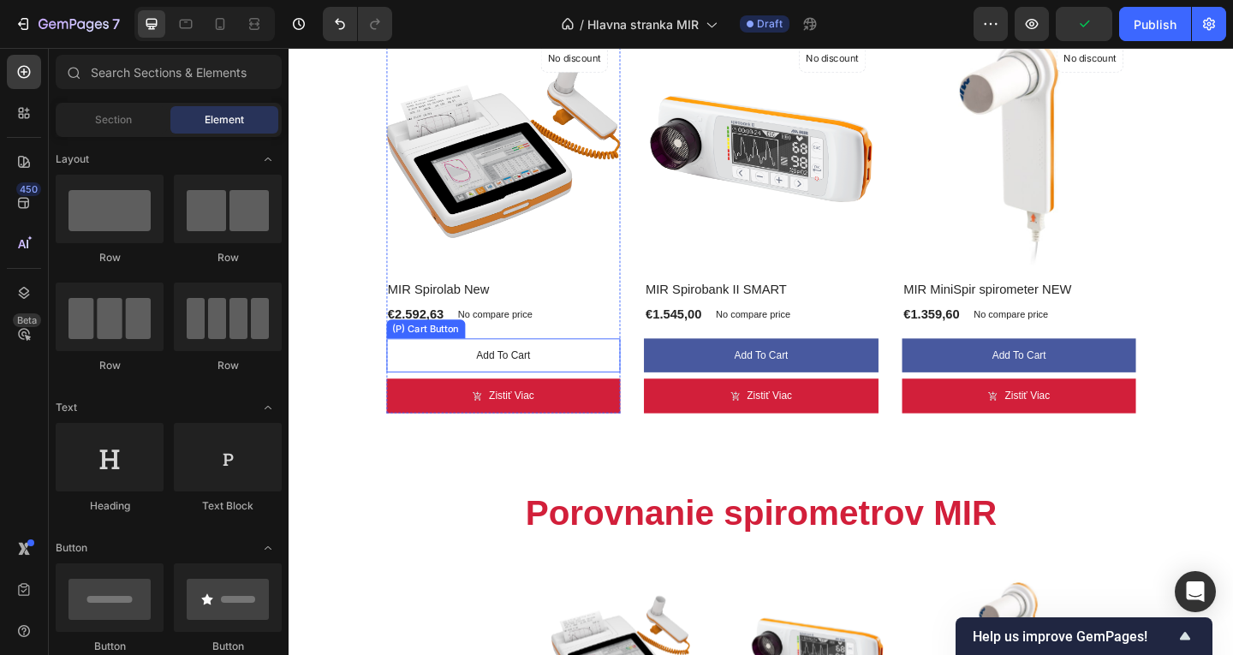
click at [452, 367] on button "Add to cart" at bounding box center [522, 383] width 255 height 38
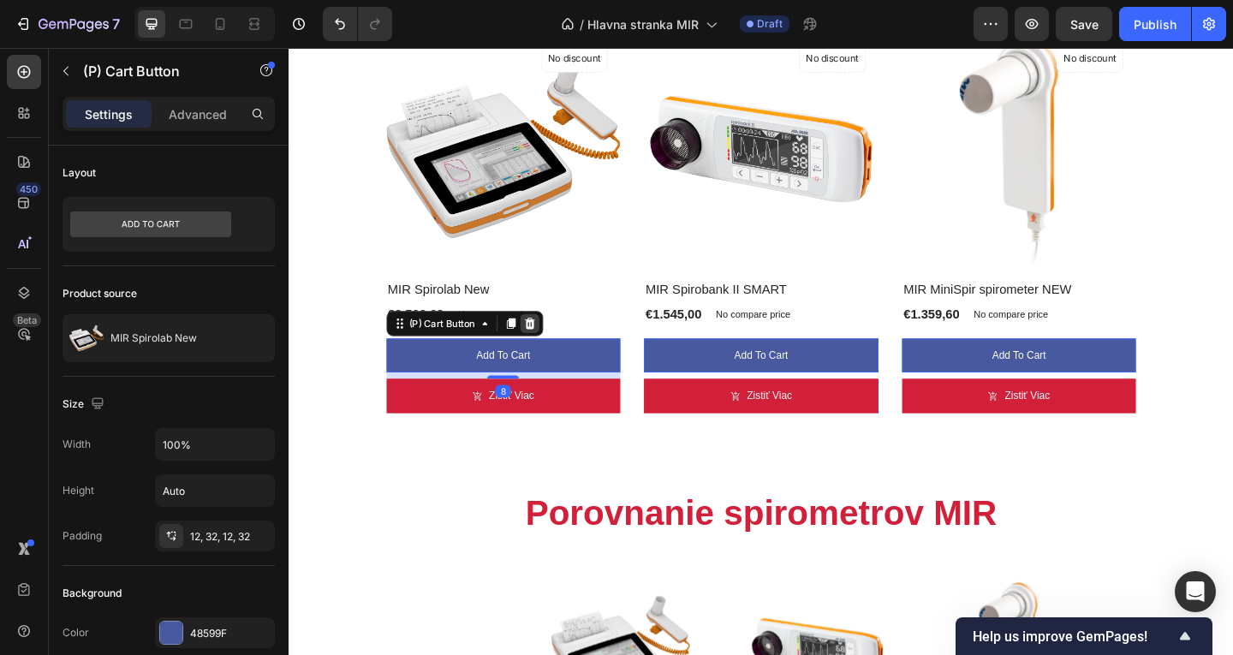
click at [555, 344] on icon at bounding box center [551, 348] width 14 height 14
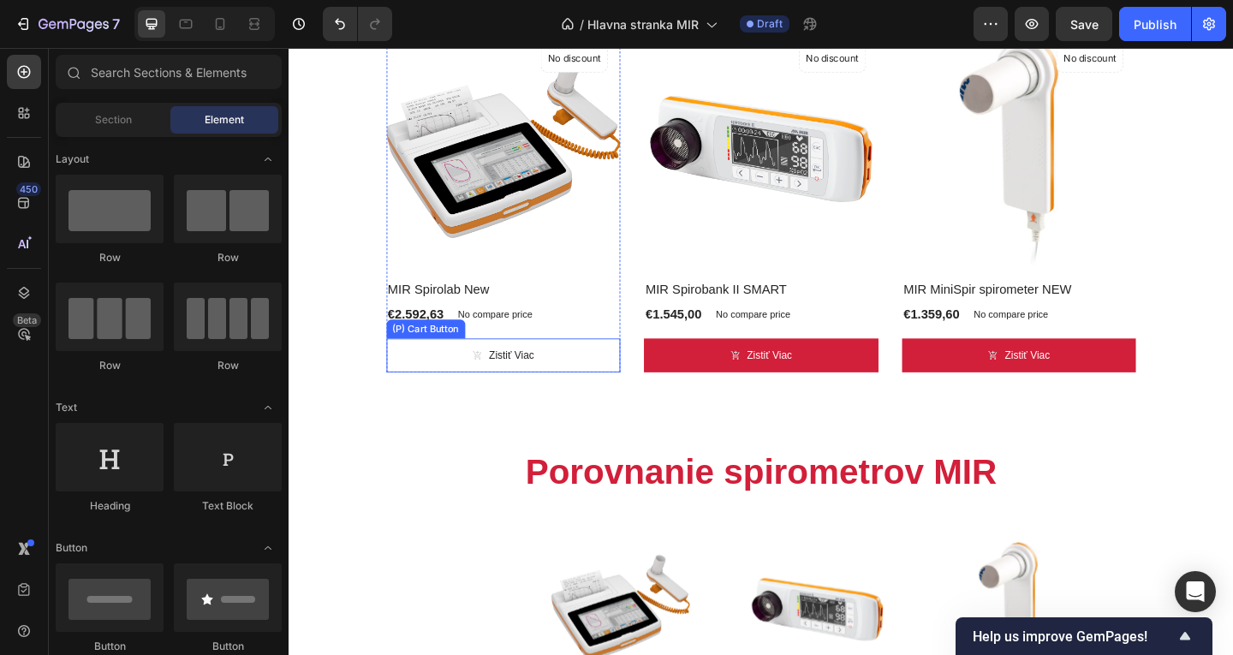
click at [586, 379] on button "Zistiť viac" at bounding box center [522, 383] width 255 height 38
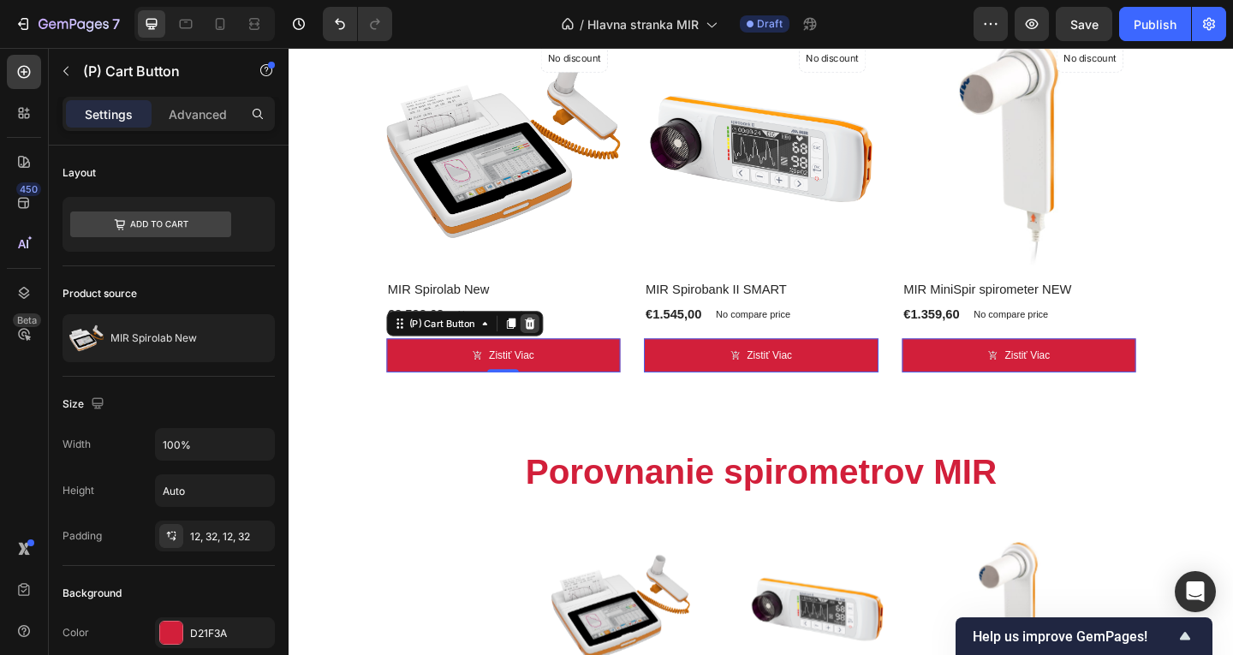
click at [549, 342] on icon at bounding box center [551, 348] width 14 height 14
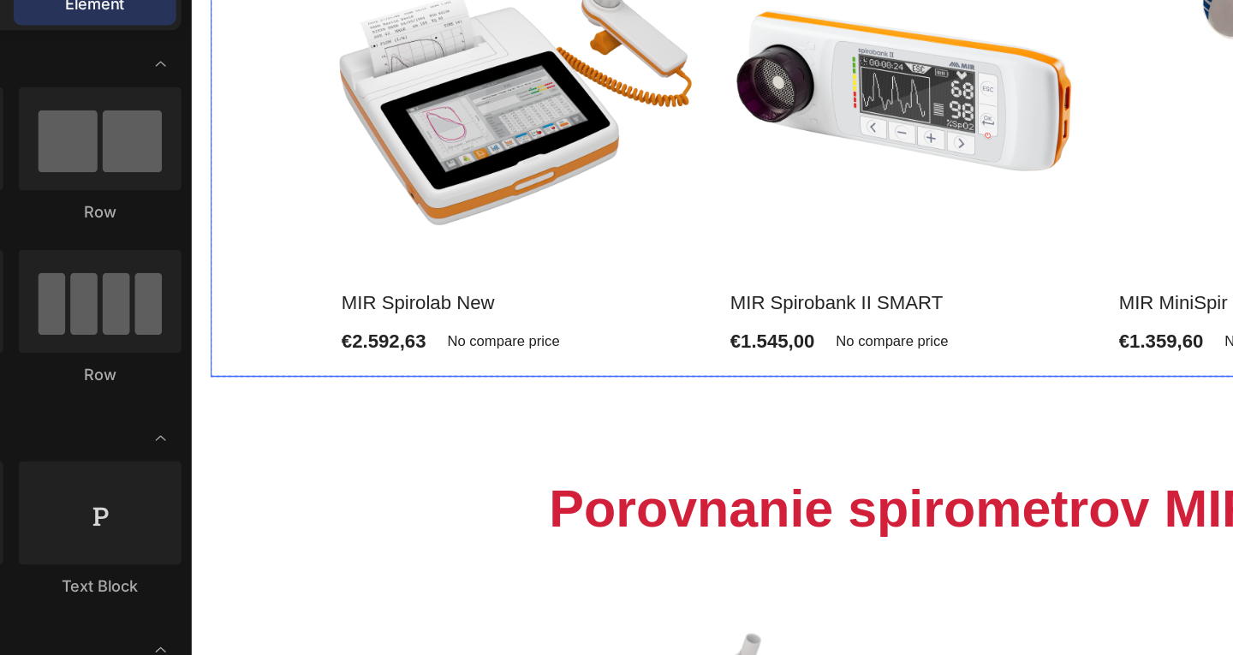
scroll to position [1320, 0]
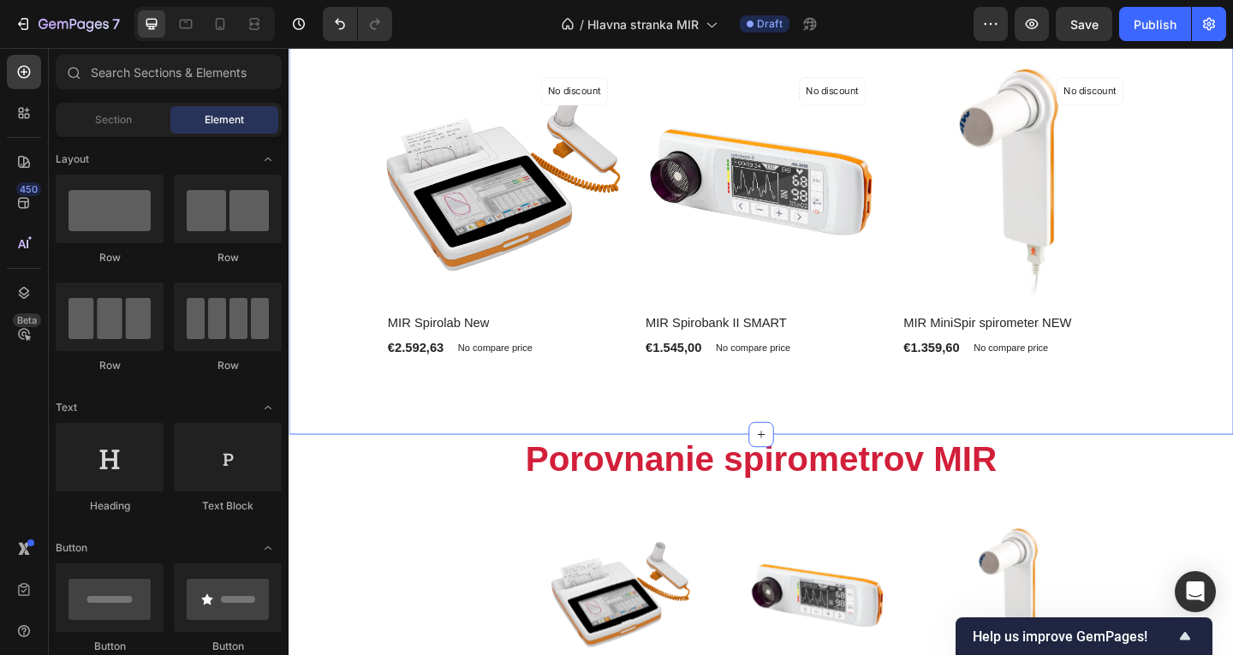
click at [599, 396] on div "Naše produkty Heading Row (P) Images No discount Not be displayed when publishe…" at bounding box center [803, 217] width 1028 height 501
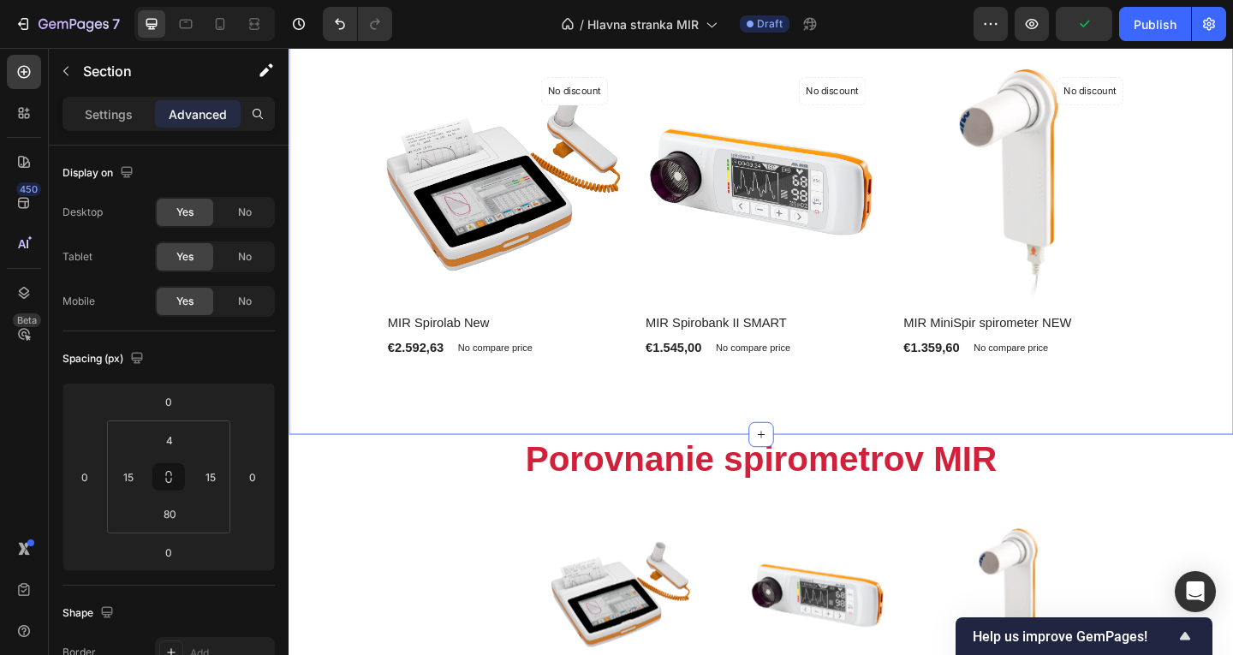
click at [665, 406] on div "Naše produkty Heading Row (P) Images No discount Not be displayed when publishe…" at bounding box center [803, 217] width 1028 height 501
click at [98, 86] on div "Section" at bounding box center [138, 71] width 178 height 45
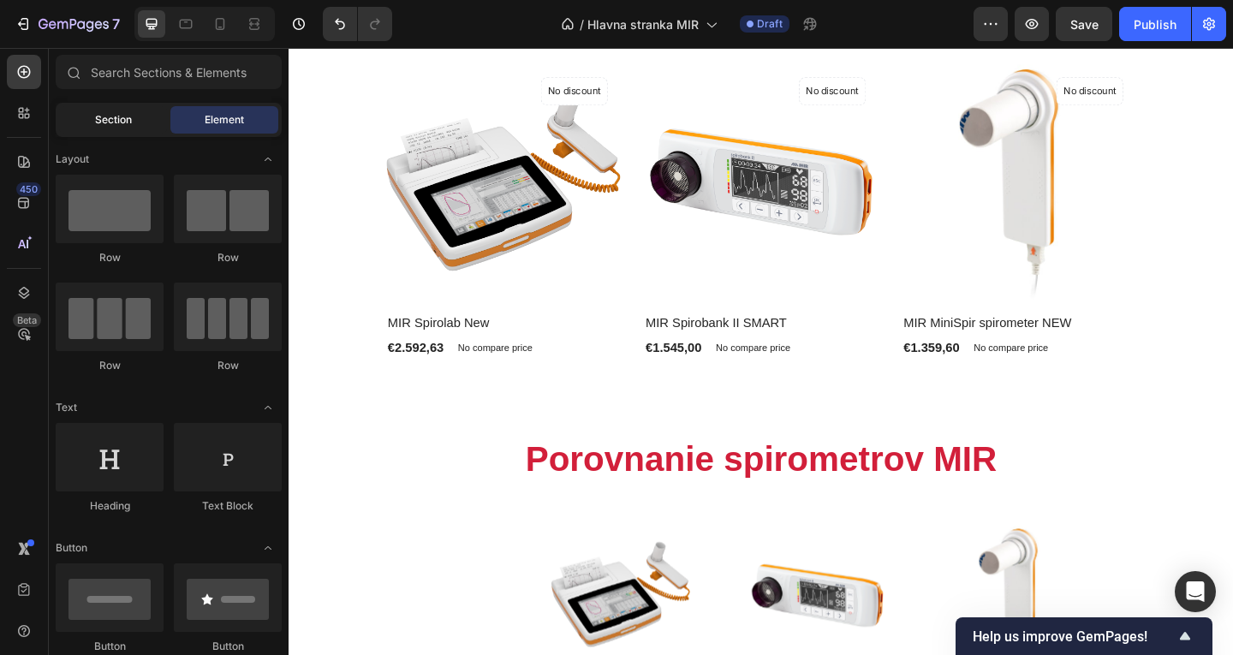
click at [103, 109] on div "Section" at bounding box center [113, 119] width 108 height 27
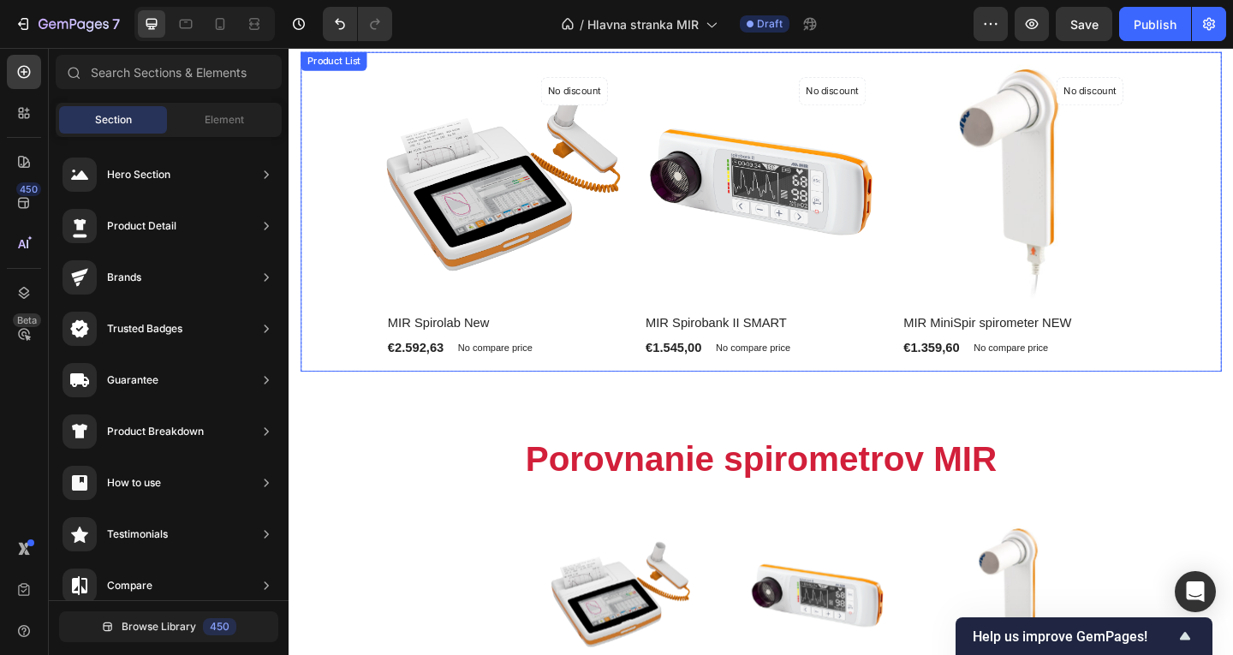
click at [403, 170] on img at bounding box center [522, 193] width 255 height 255
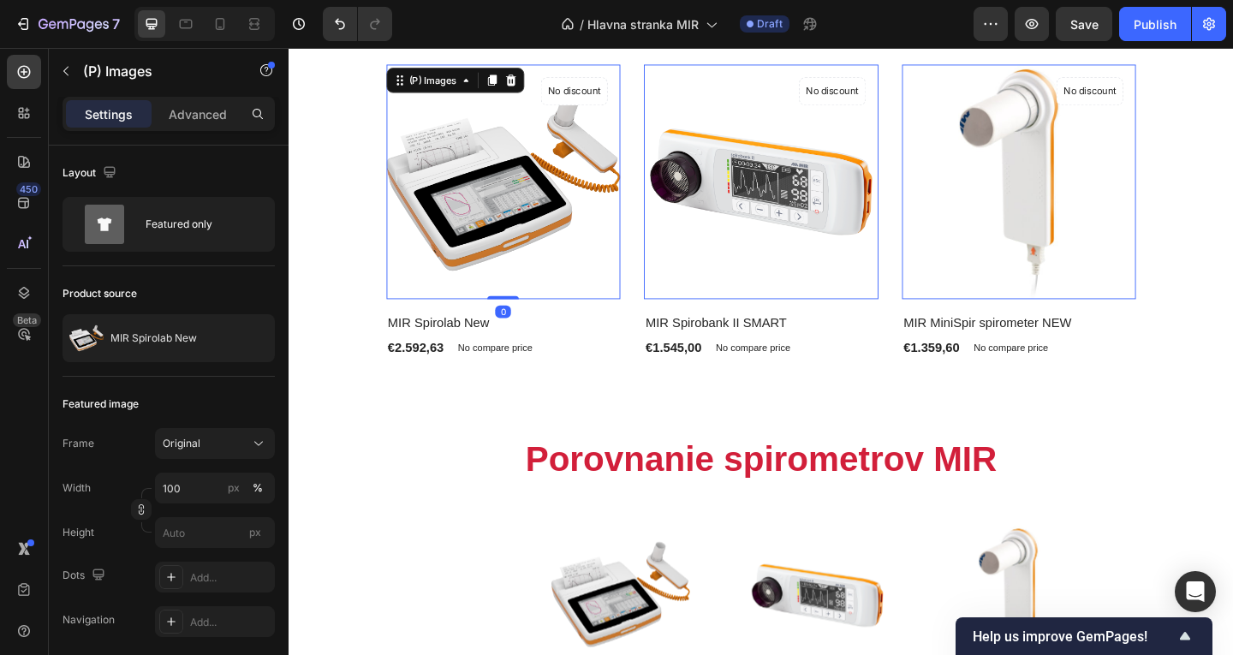
click at [376, 176] on div "(P) Images 0 No discount Not be displayed when published Product Badge Row MIR …" at bounding box center [803, 226] width 902 height 348
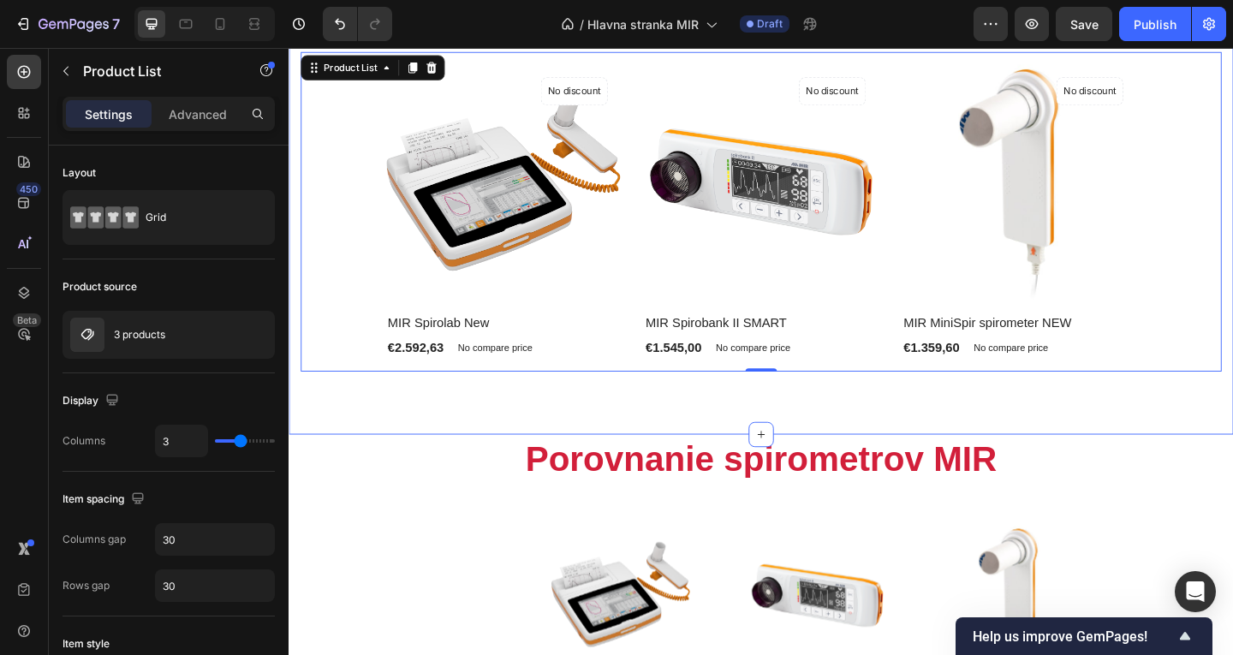
click at [396, 456] on div "Naše produkty Heading Row (P) Images No discount Not be displayed when publishe…" at bounding box center [803, 217] width 1028 height 501
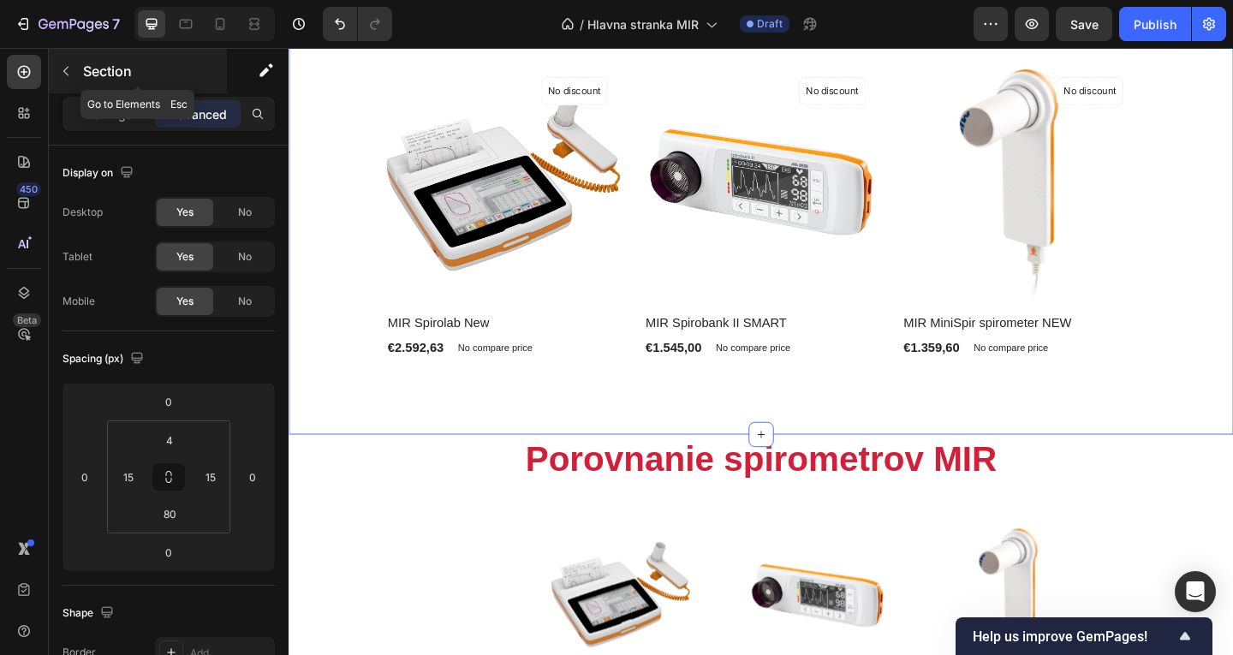
click at [102, 66] on p "Section" at bounding box center [153, 71] width 140 height 21
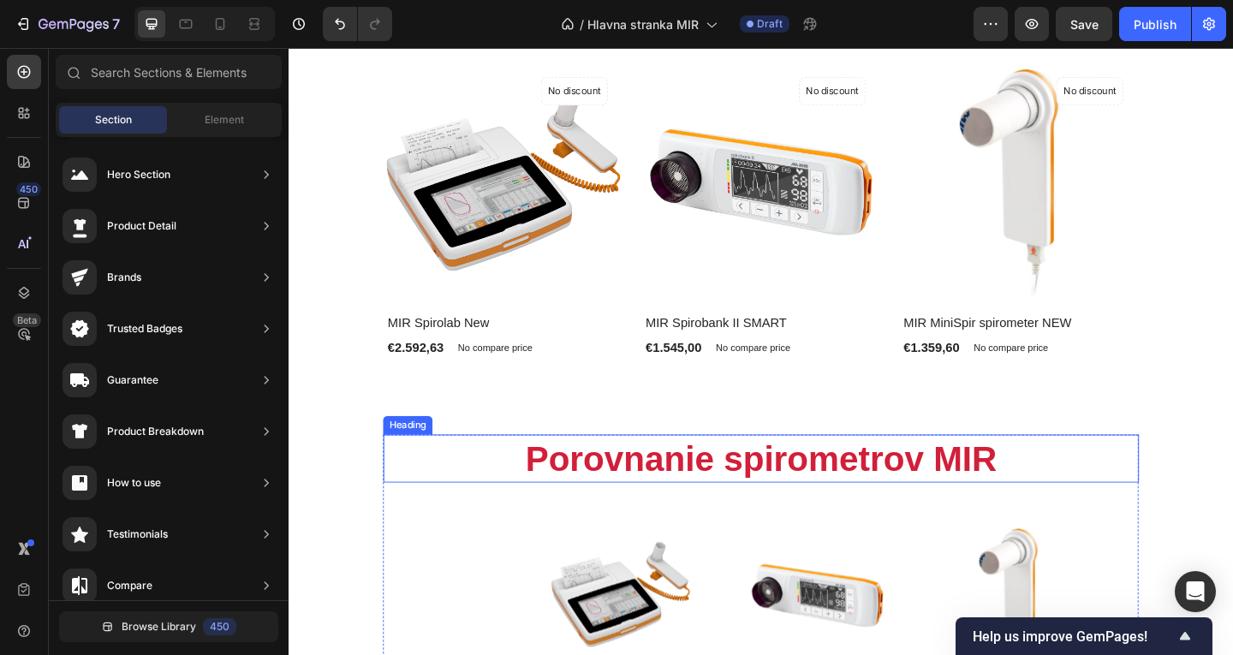
click at [505, 425] on div "Naše produkty Heading Row (P) Images No discount Not be displayed when publishe…" at bounding box center [803, 217] width 1028 height 501
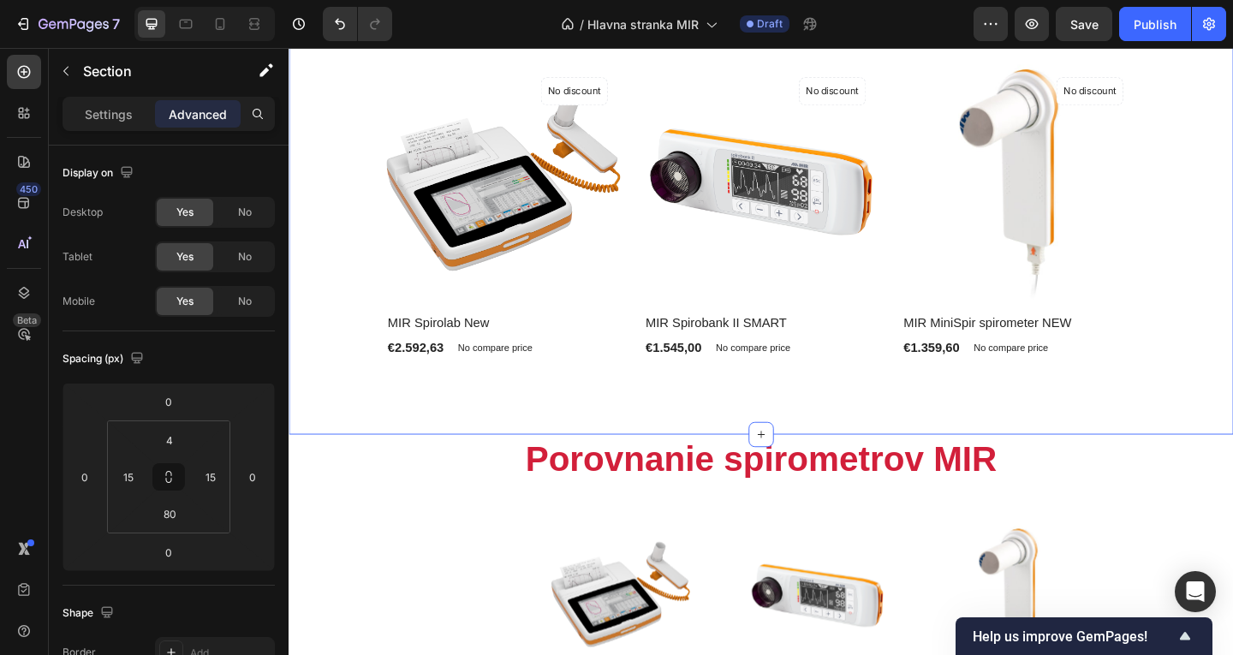
click at [152, 121] on div "Settings Advanced" at bounding box center [169, 113] width 206 height 27
click at [118, 122] on p "Settings" at bounding box center [109, 114] width 48 height 18
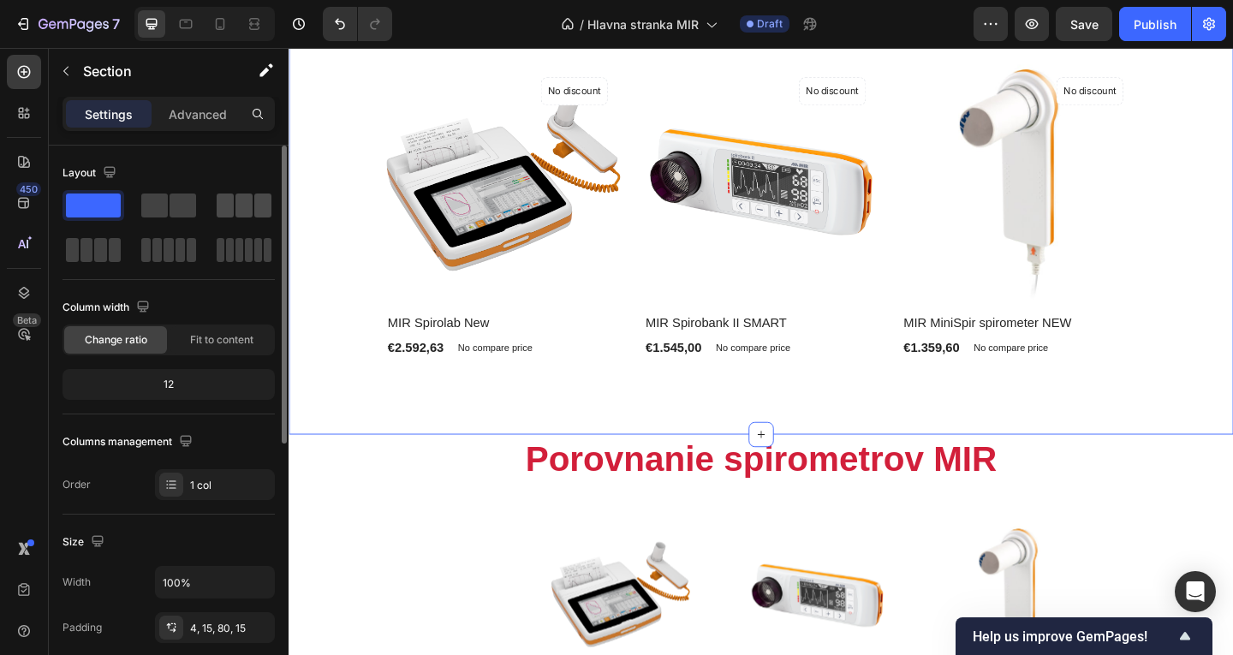
click at [227, 215] on span at bounding box center [225, 206] width 17 height 24
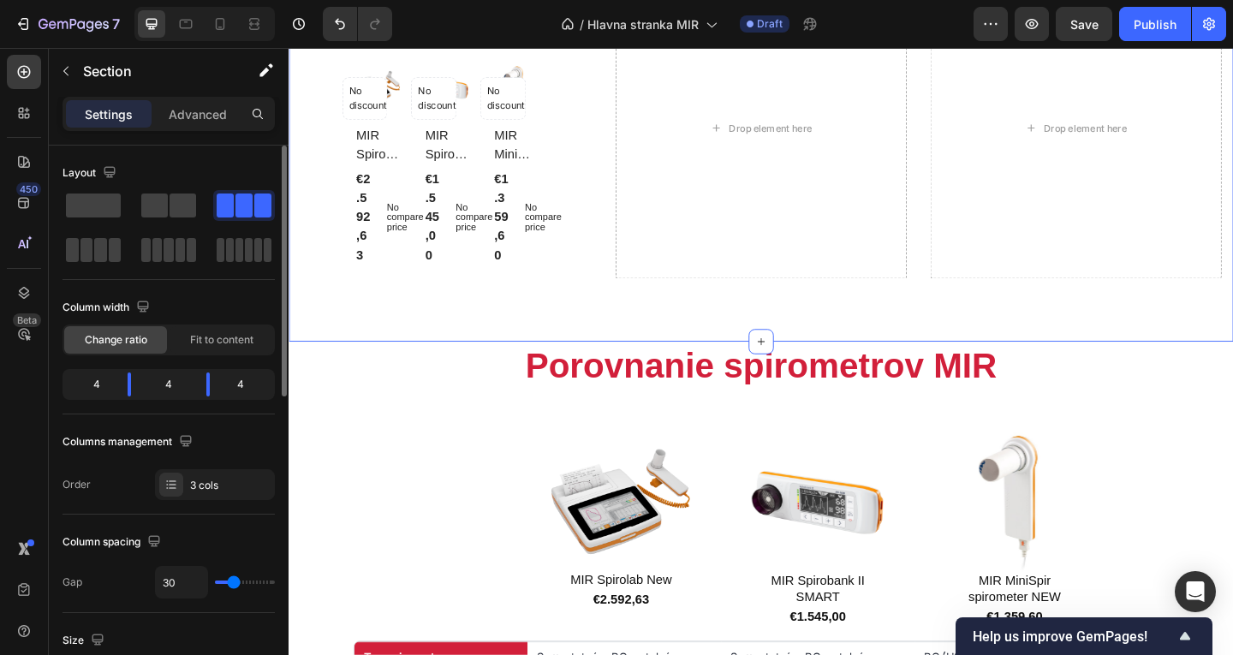
click at [259, 205] on span at bounding box center [262, 206] width 17 height 24
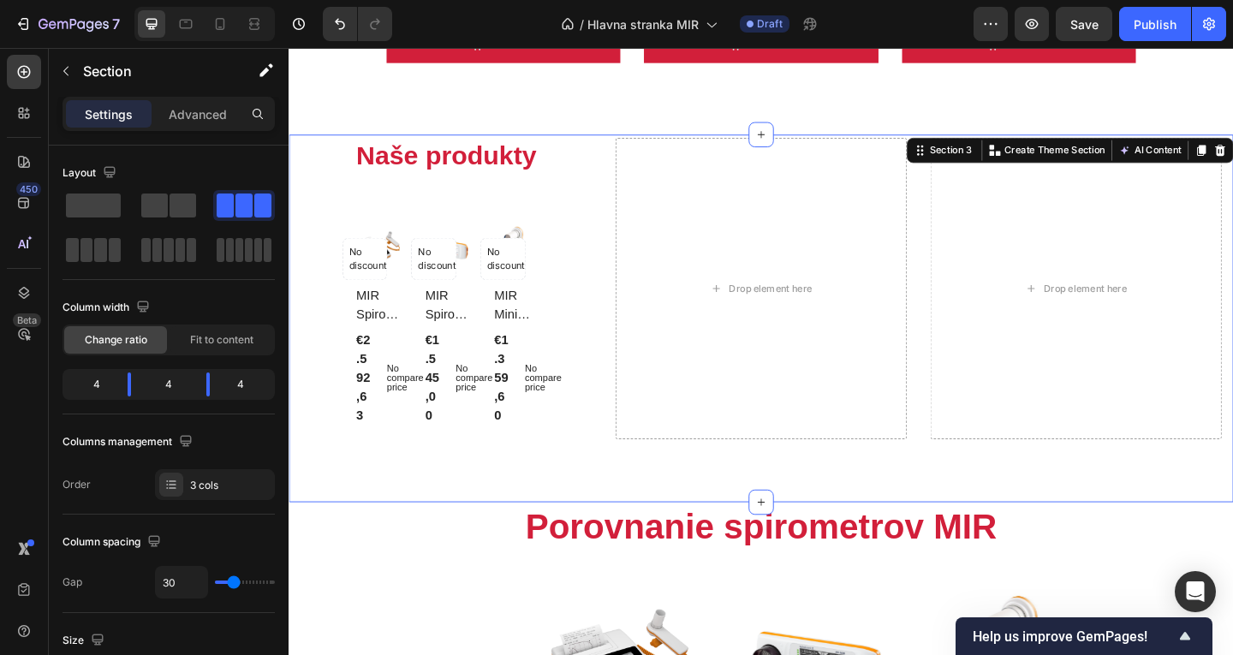
scroll to position [1063, 0]
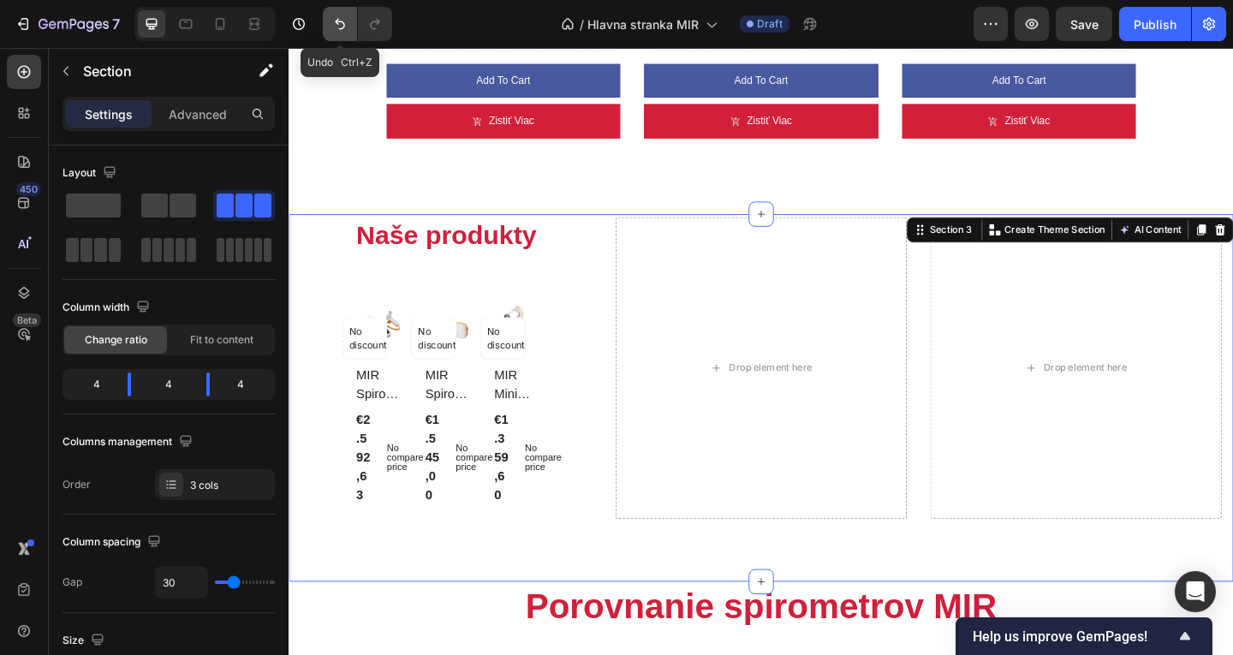
click at [348, 33] on button "Undo/Redo" at bounding box center [340, 24] width 34 height 34
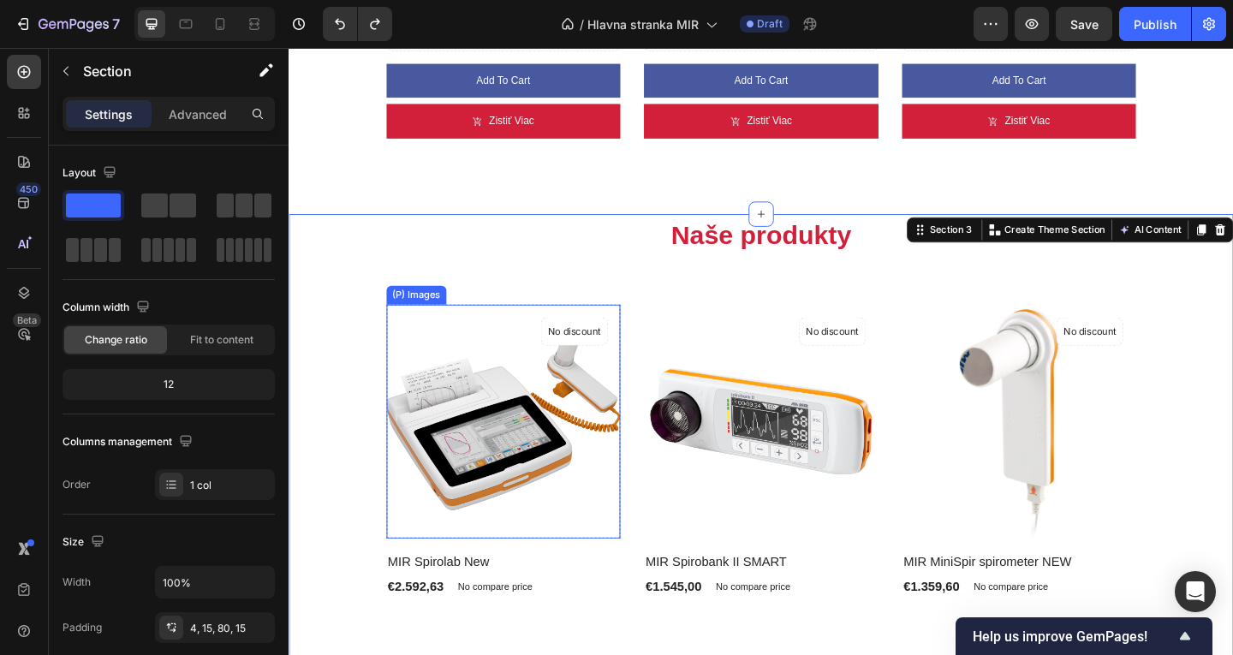
click at [521, 396] on img at bounding box center [522, 454] width 255 height 255
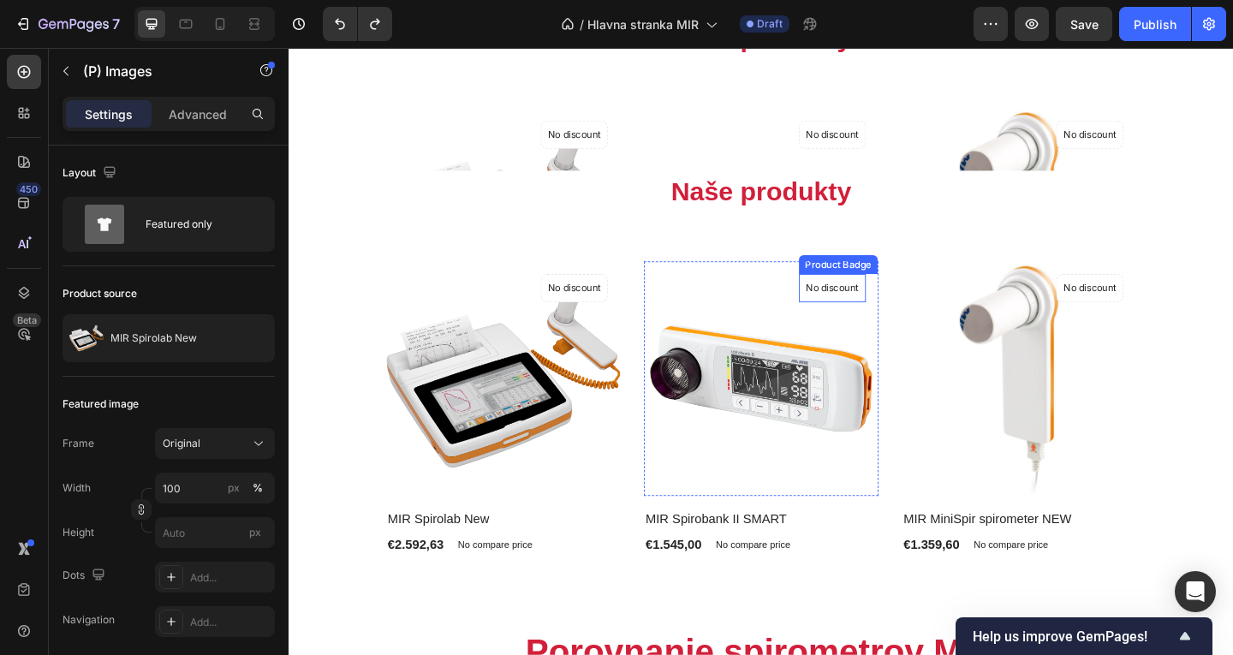
scroll to position [635, 0]
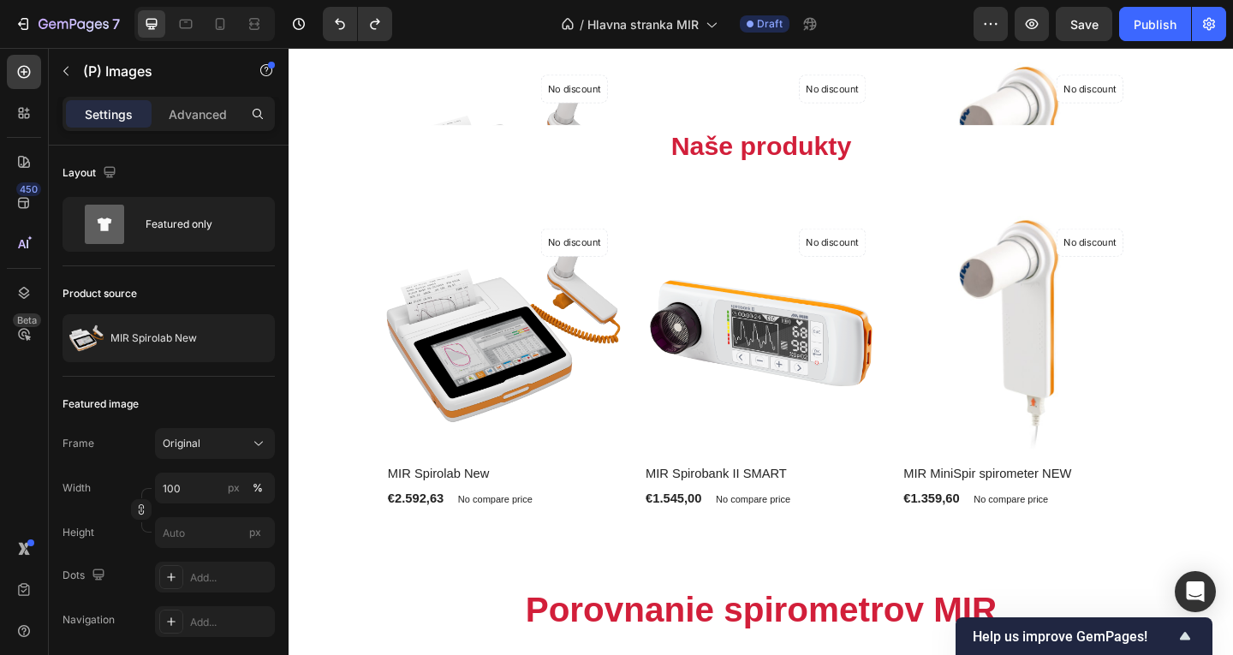
click at [1174, 332] on h2 "MIR MiniSpir spirometer NEW" at bounding box center [1083, 344] width 255 height 24
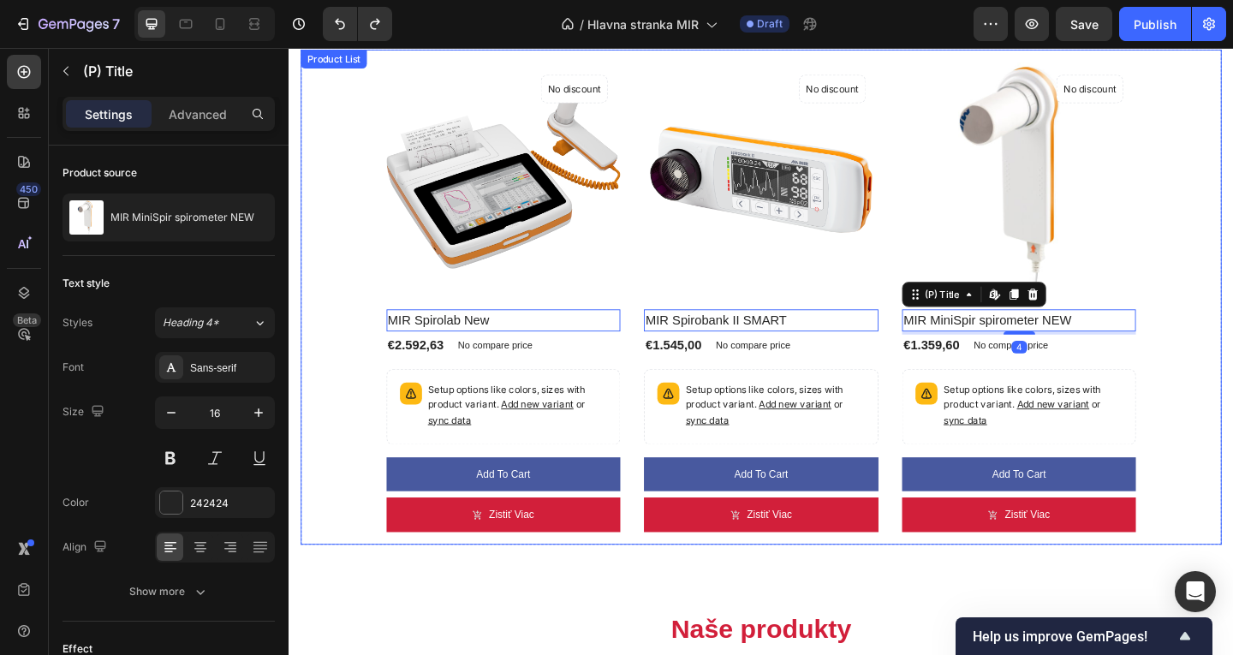
click at [1219, 351] on div "(P) Images No discount Not be displayed when published Product Badge Row MIR Sp…" at bounding box center [803, 319] width 902 height 539
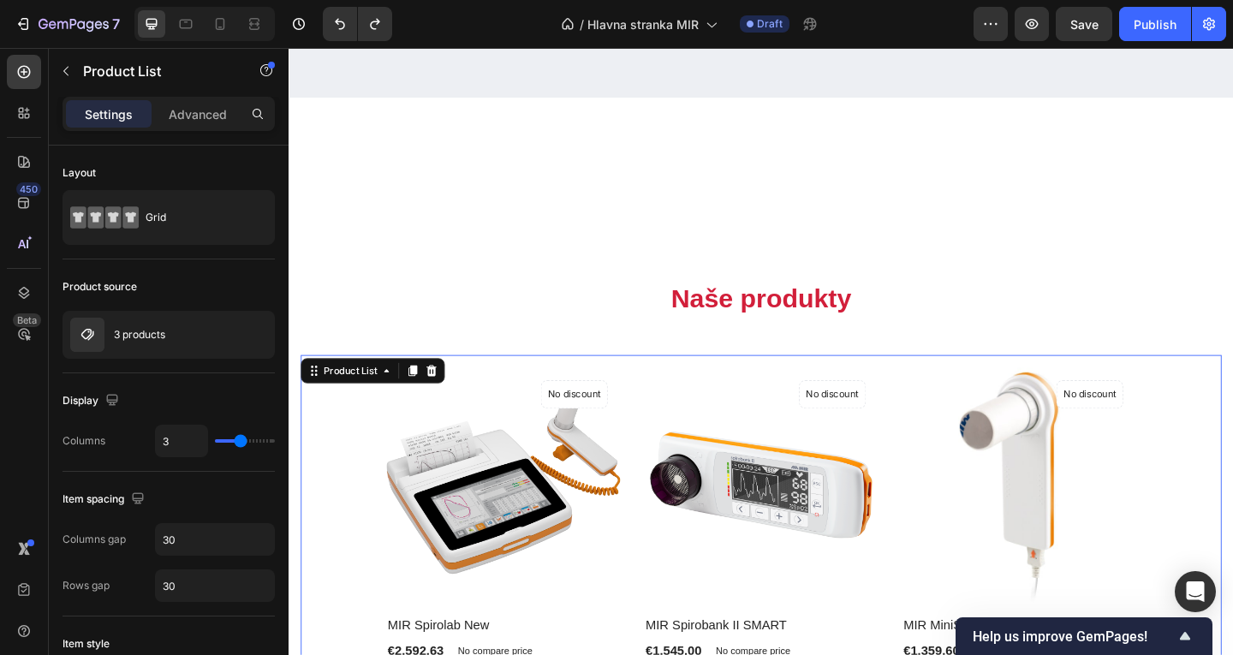
scroll to position [292, 0]
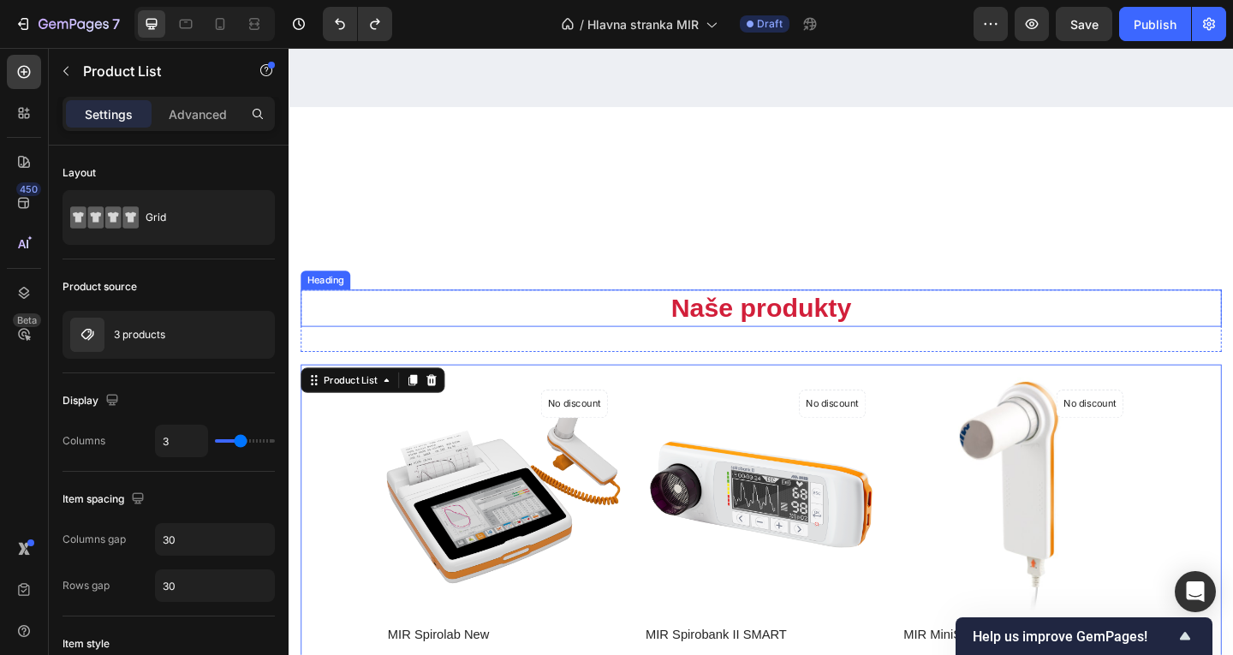
click at [1093, 340] on h2 "Naše produkty" at bounding box center [802, 331] width 1002 height 40
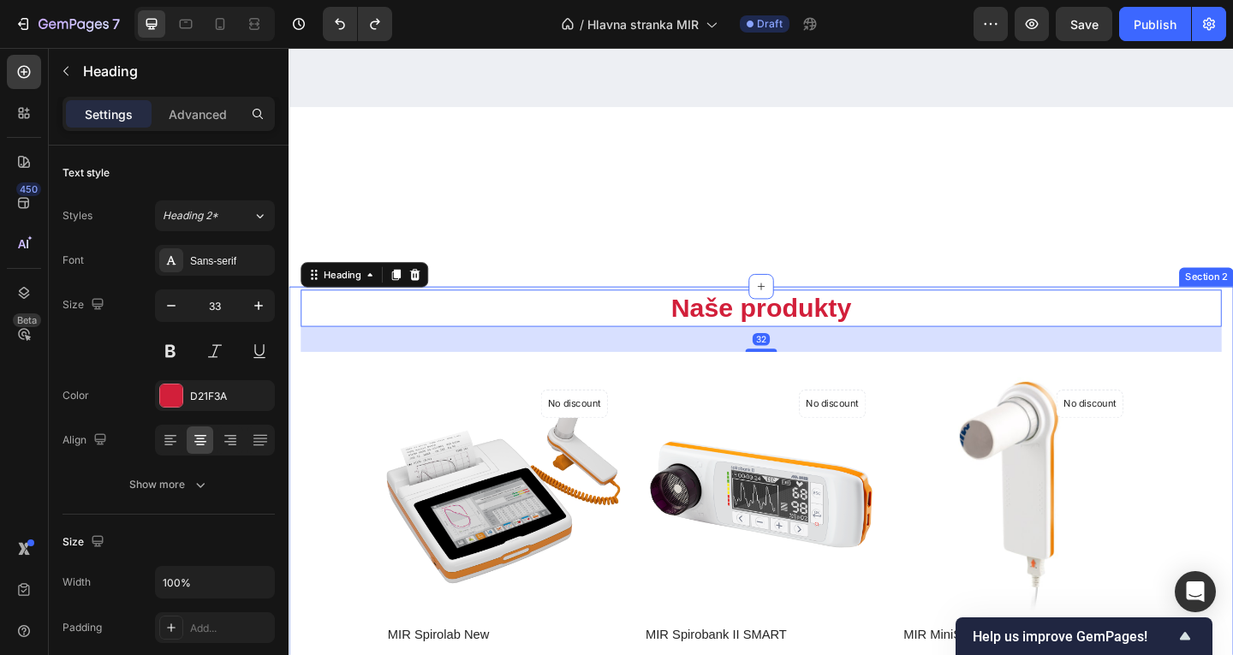
click at [1183, 299] on div "Profesijné použitie spirometrov a pulzných oxymetrov Heading Text block Row Ima…" at bounding box center [803, 49] width 1028 height 516
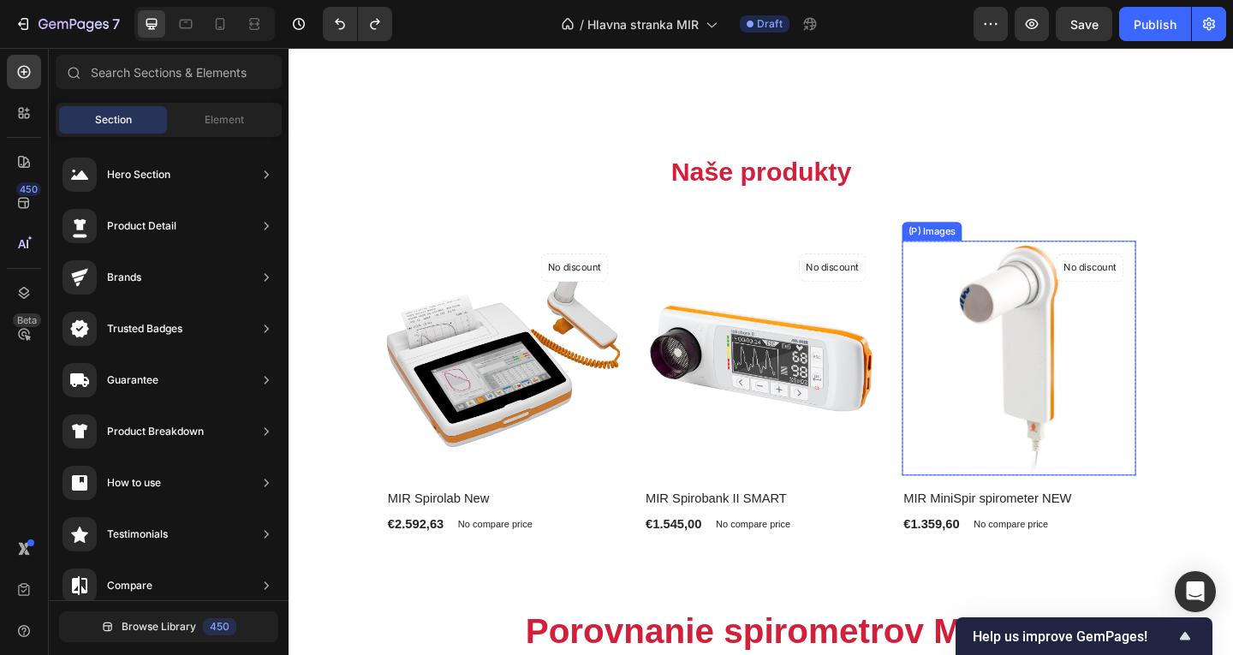
scroll to position [1555, 0]
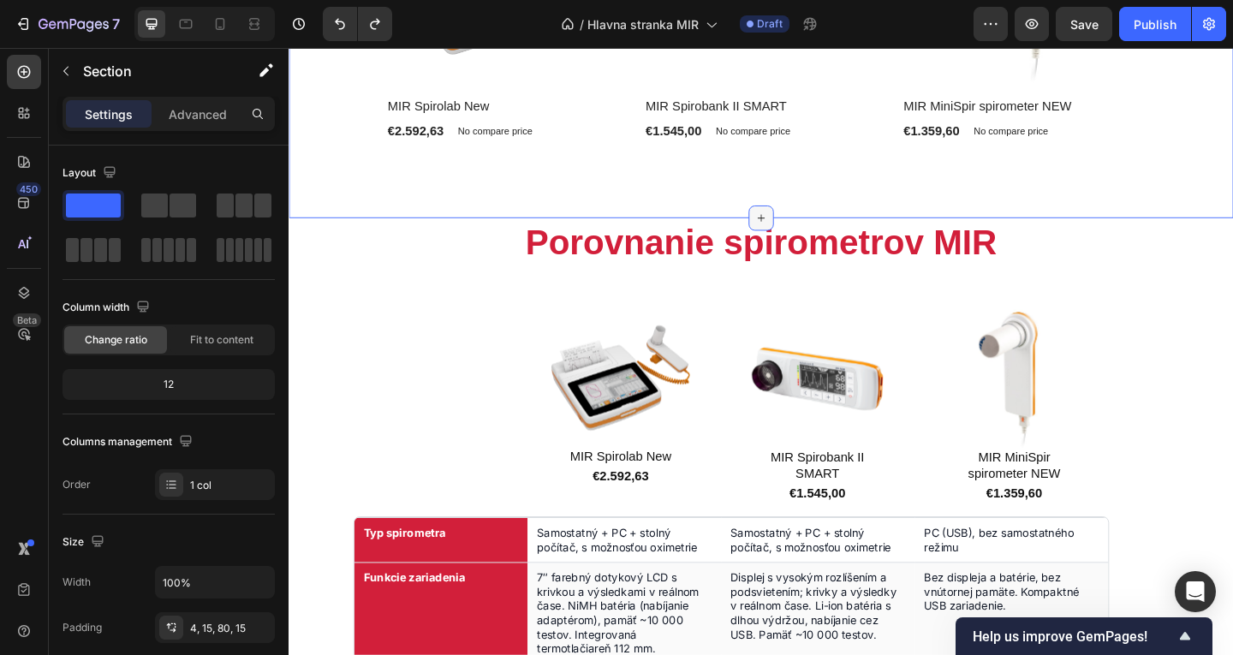
click at [796, 232] on icon at bounding box center [803, 233] width 14 height 14
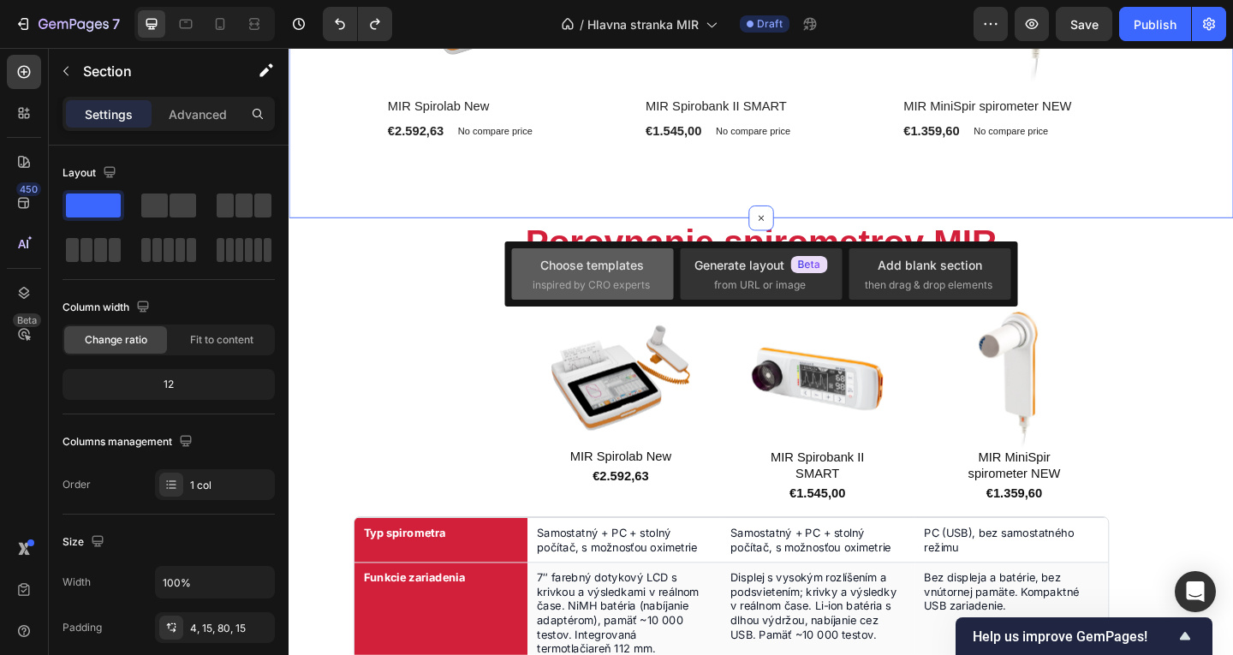
click at [606, 285] on span "inspired by CRO experts" at bounding box center [591, 284] width 117 height 15
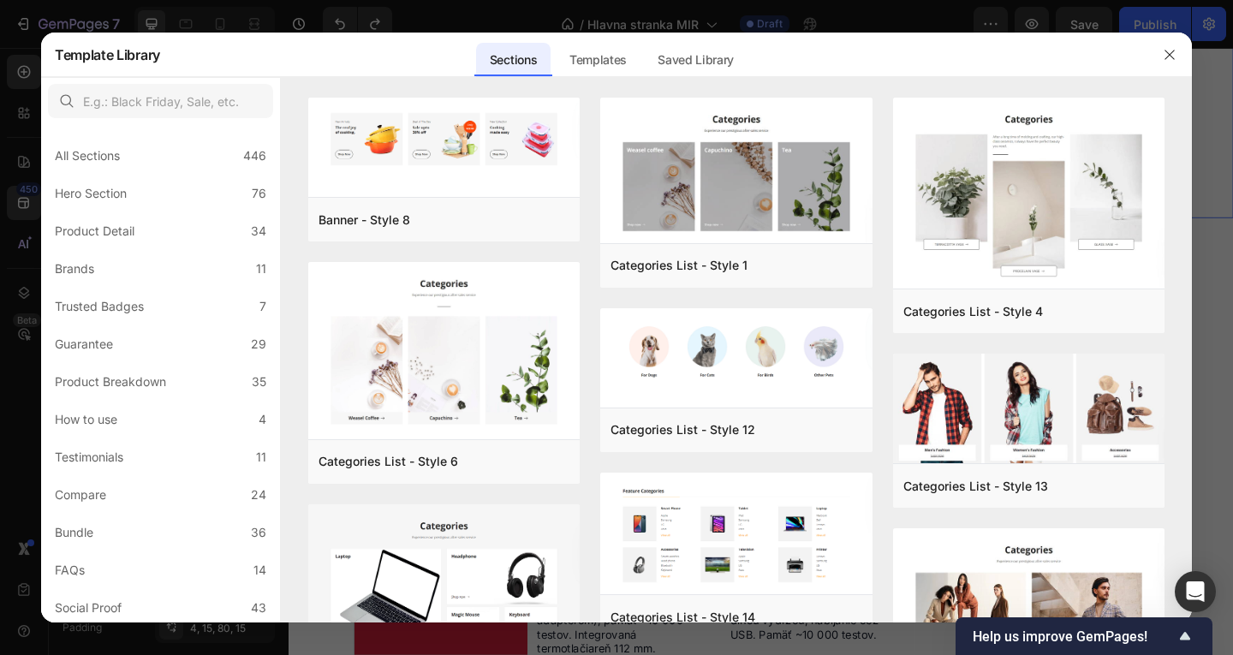
drag, startPoint x: 1154, startPoint y: 57, endPoint x: 941, endPoint y: 9, distance: 217.7
click at [1154, 57] on div at bounding box center [1170, 55] width 45 height 45
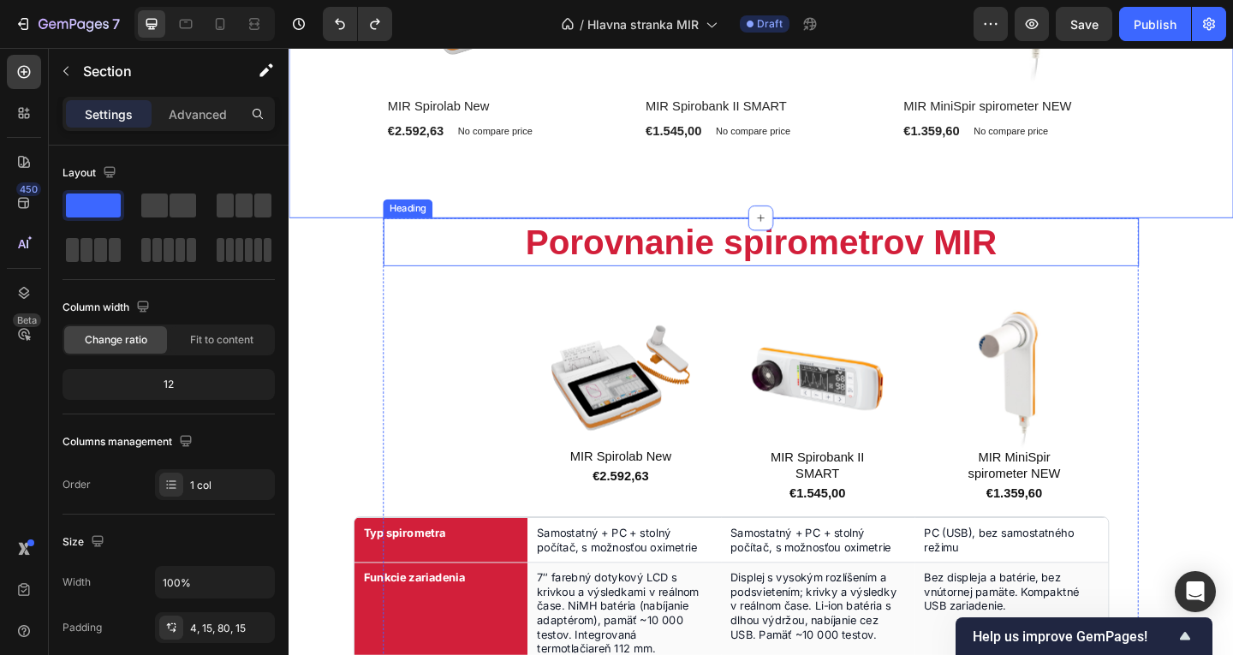
click at [824, 233] on h2 "Porovnanie spirometrov MIR" at bounding box center [802, 259] width 822 height 52
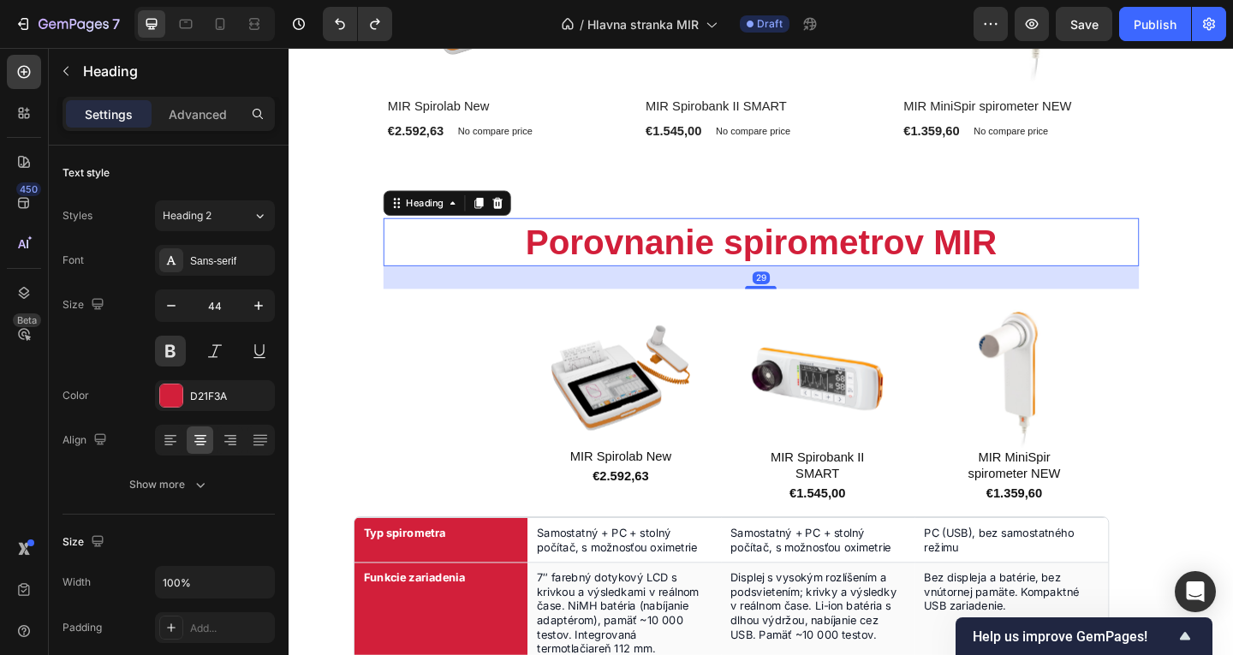
click at [802, 233] on h2 "Porovnanie spirometrov MIR" at bounding box center [802, 259] width 822 height 52
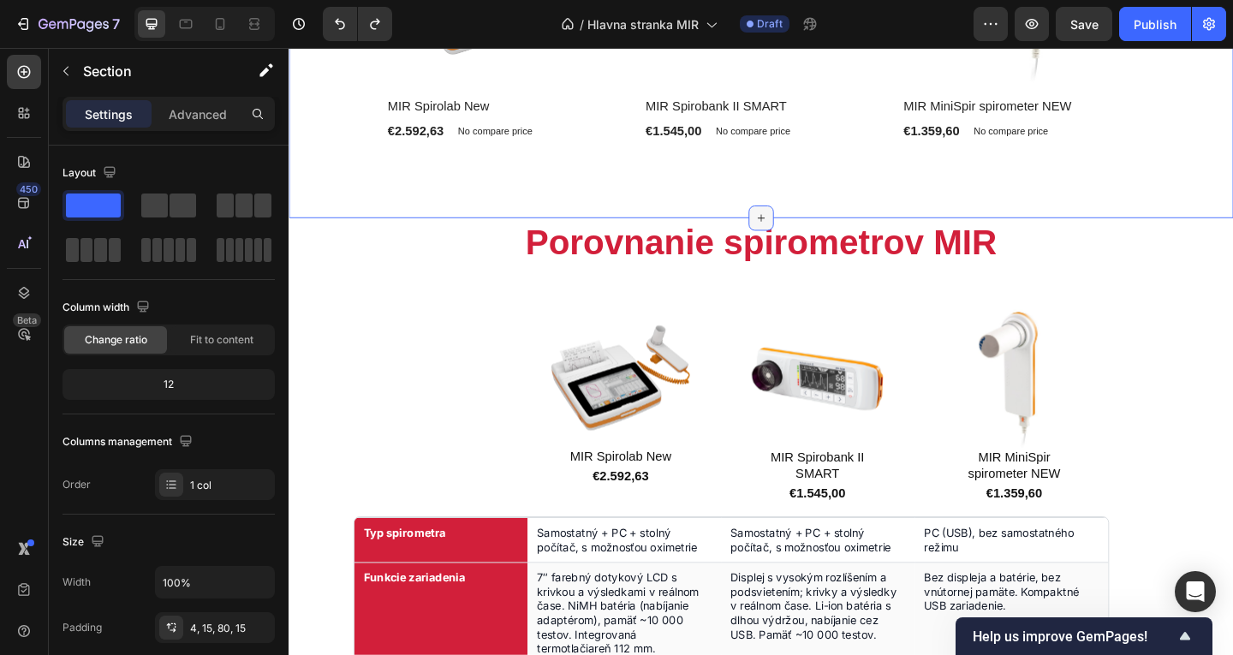
click at [790, 225] on div at bounding box center [802, 232] width 27 height 27
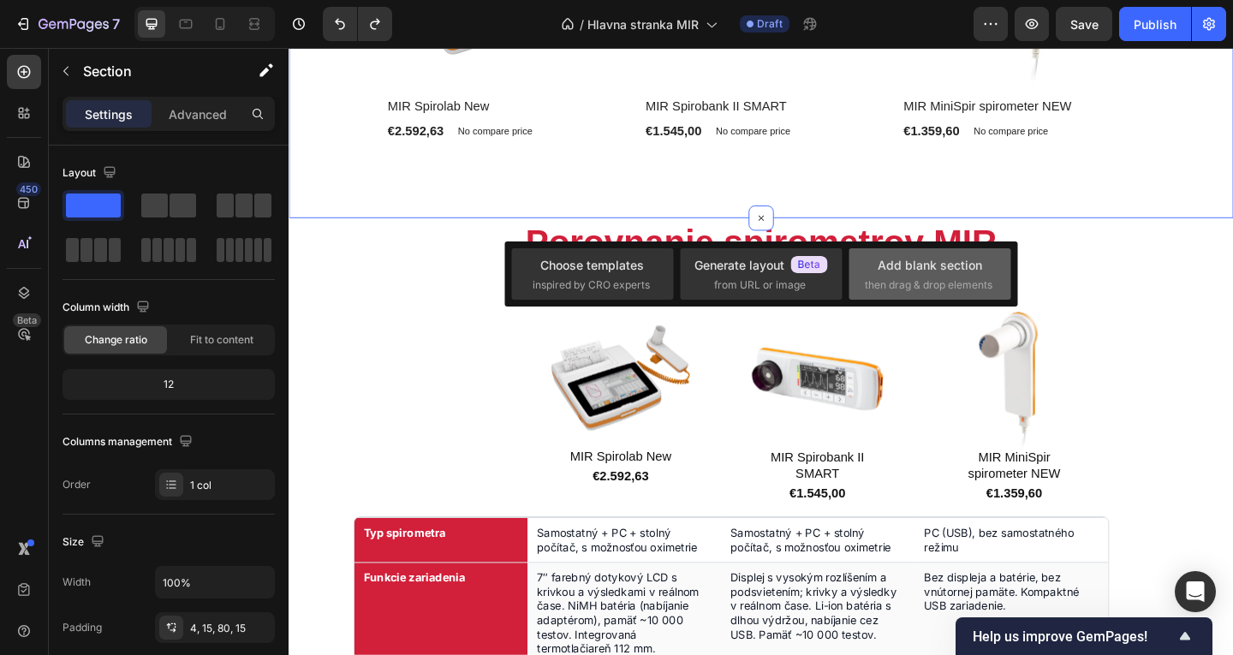
click at [949, 278] on span "then drag & drop elements" at bounding box center [929, 284] width 128 height 15
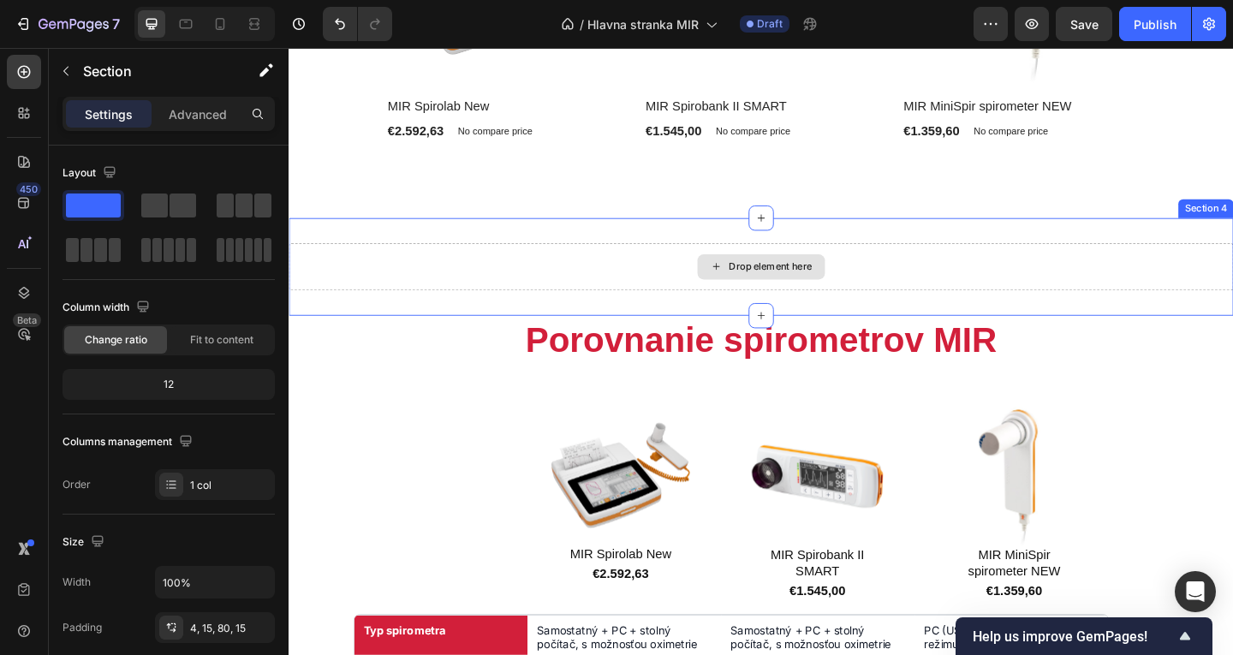
click at [792, 284] on div "Drop element here" at bounding box center [812, 286] width 91 height 14
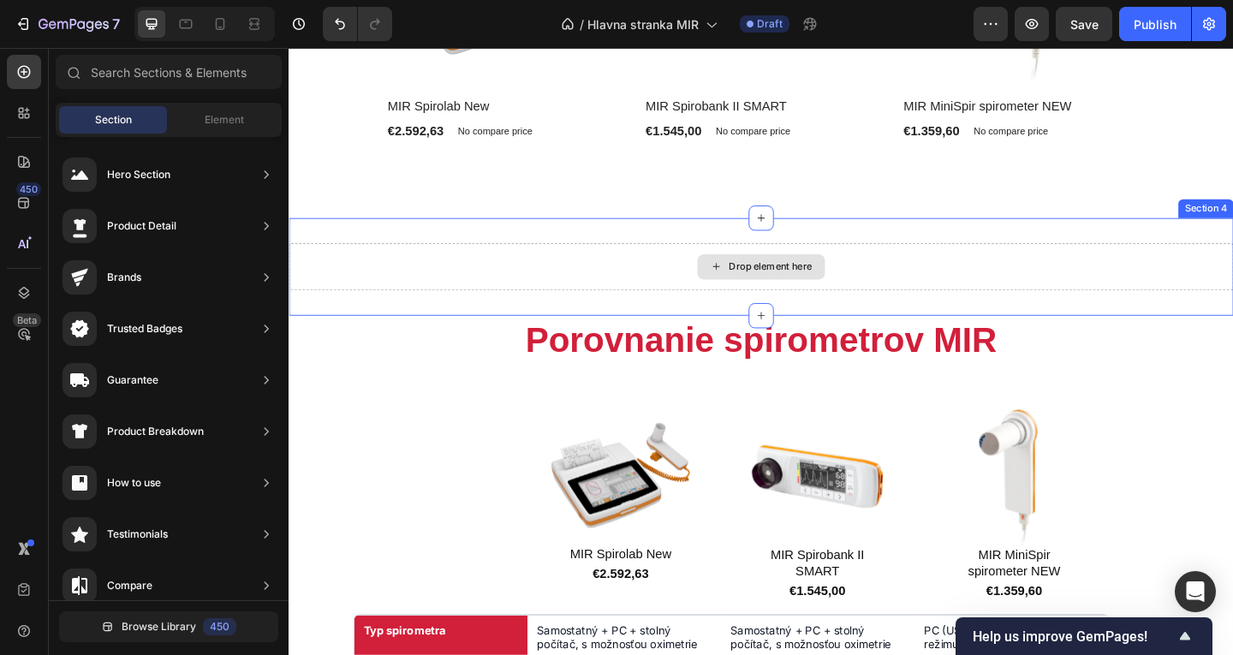
click at [796, 272] on div "Drop element here" at bounding box center [802, 285] width 139 height 27
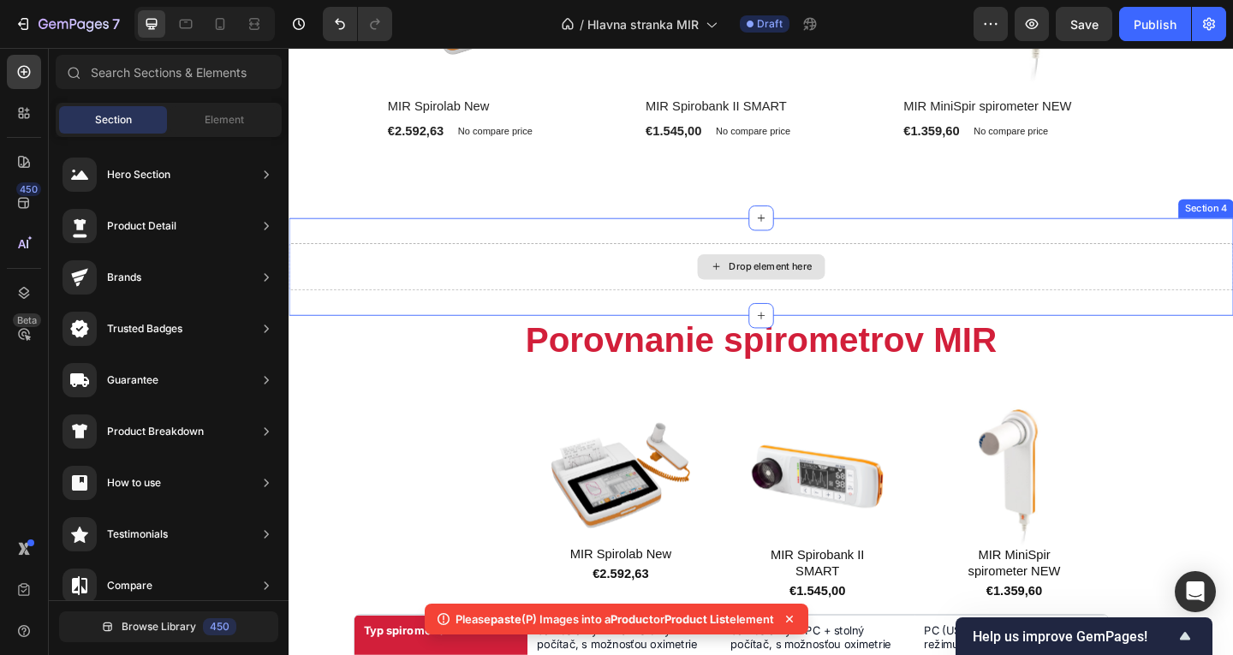
click at [603, 269] on div "Drop element here" at bounding box center [803, 285] width 1028 height 51
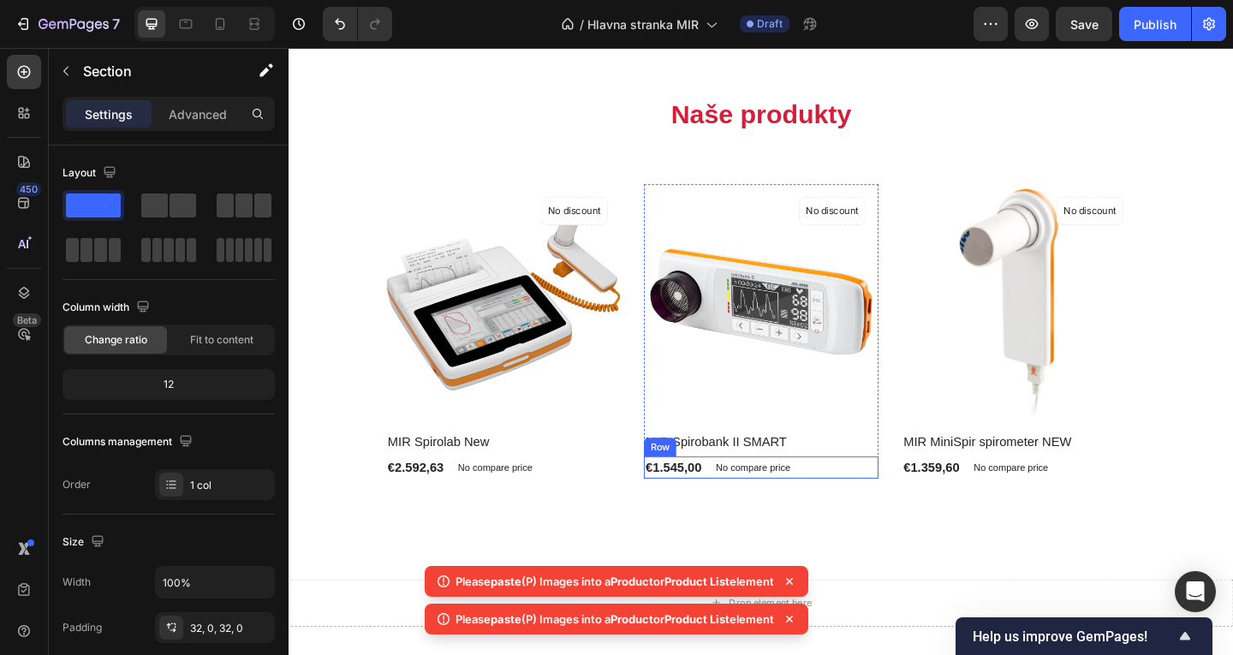
scroll to position [1298, 0]
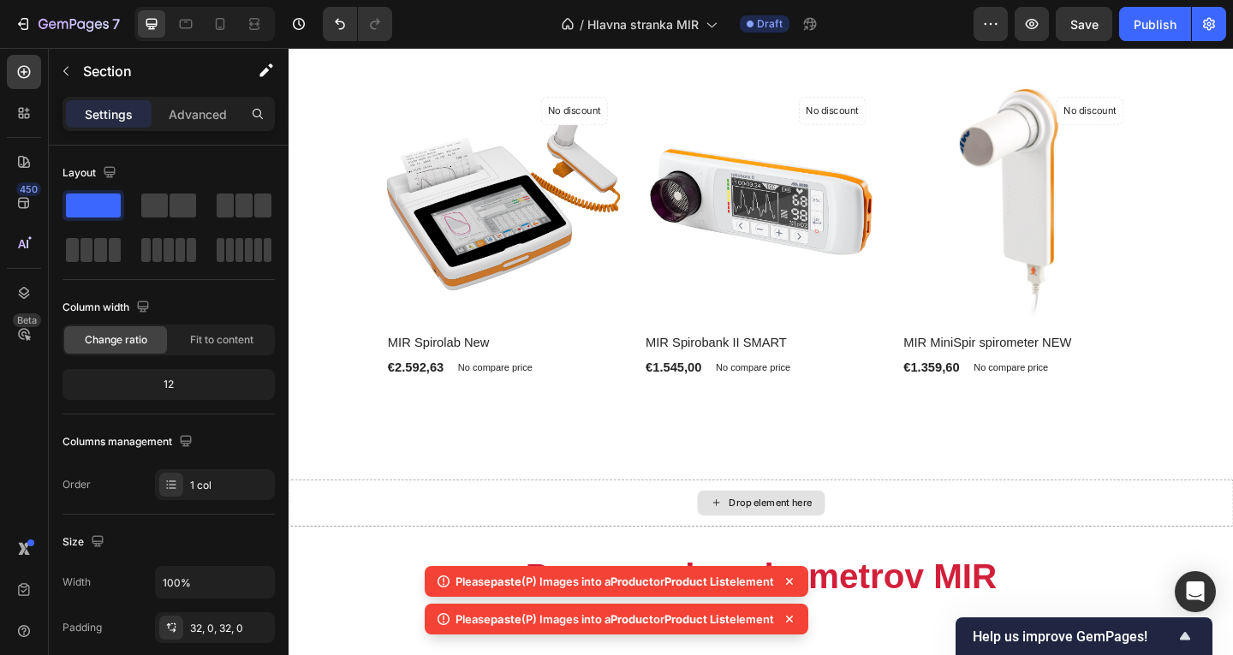
click at [755, 534] on div "Drop element here" at bounding box center [802, 542] width 139 height 27
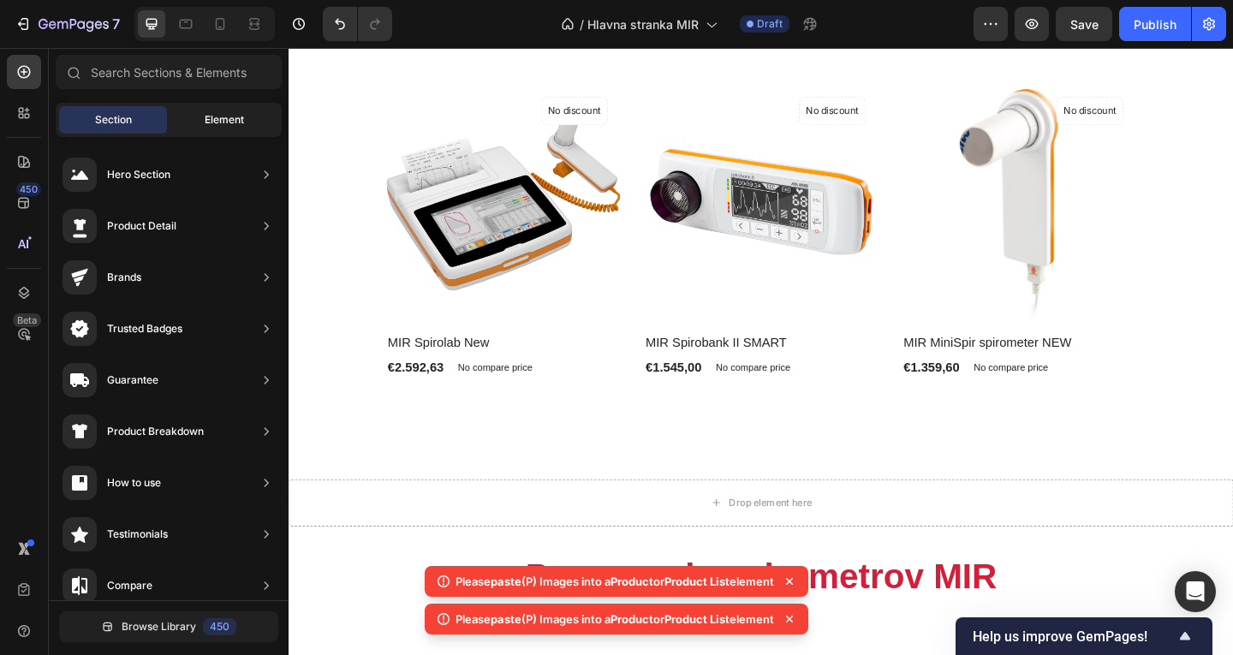
click at [195, 128] on div "Element" at bounding box center [224, 119] width 108 height 27
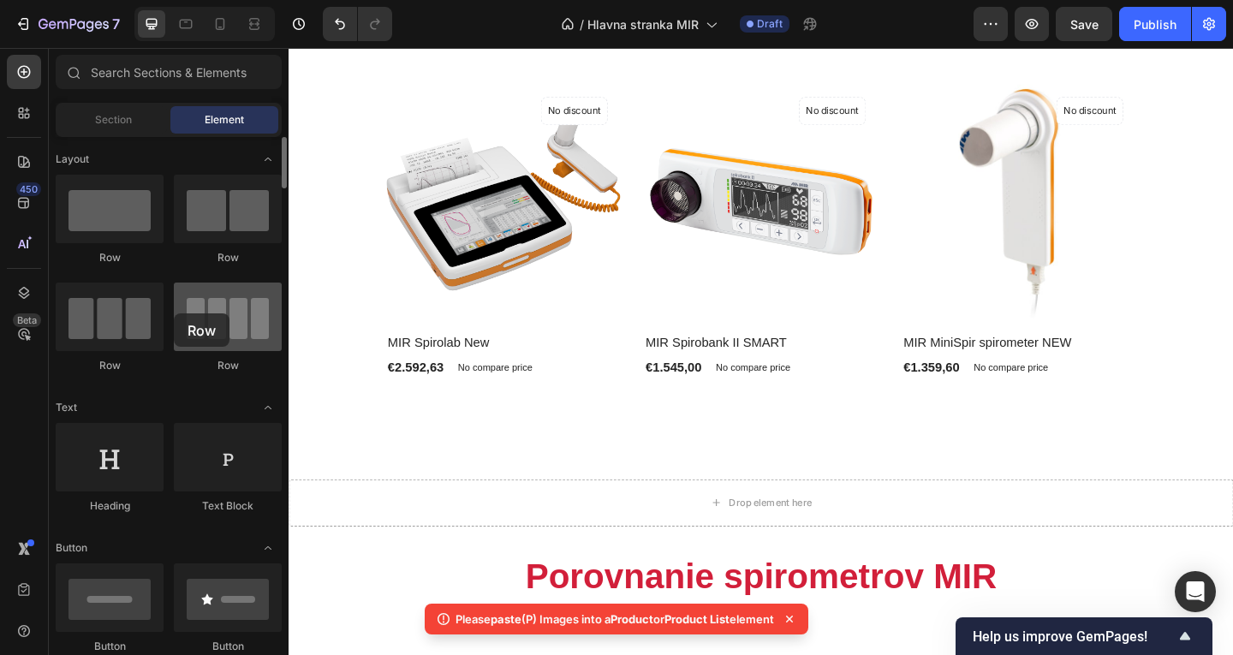
click at [174, 313] on div at bounding box center [228, 317] width 108 height 69
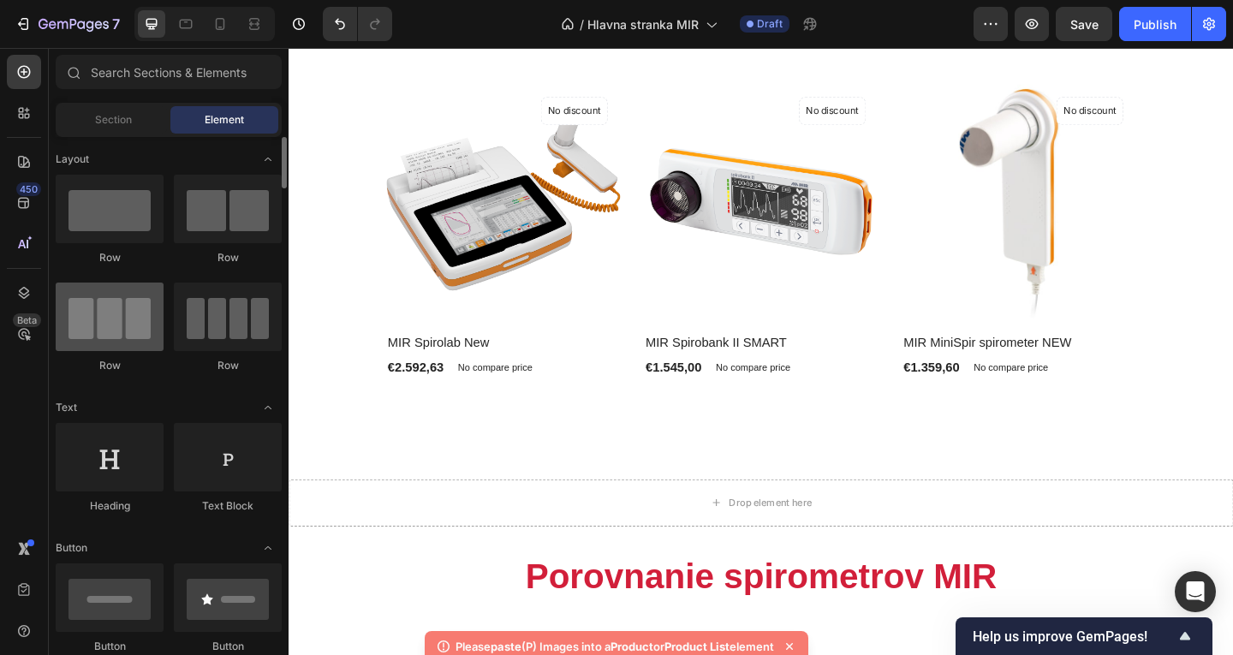
click at [152, 317] on div at bounding box center [110, 317] width 108 height 69
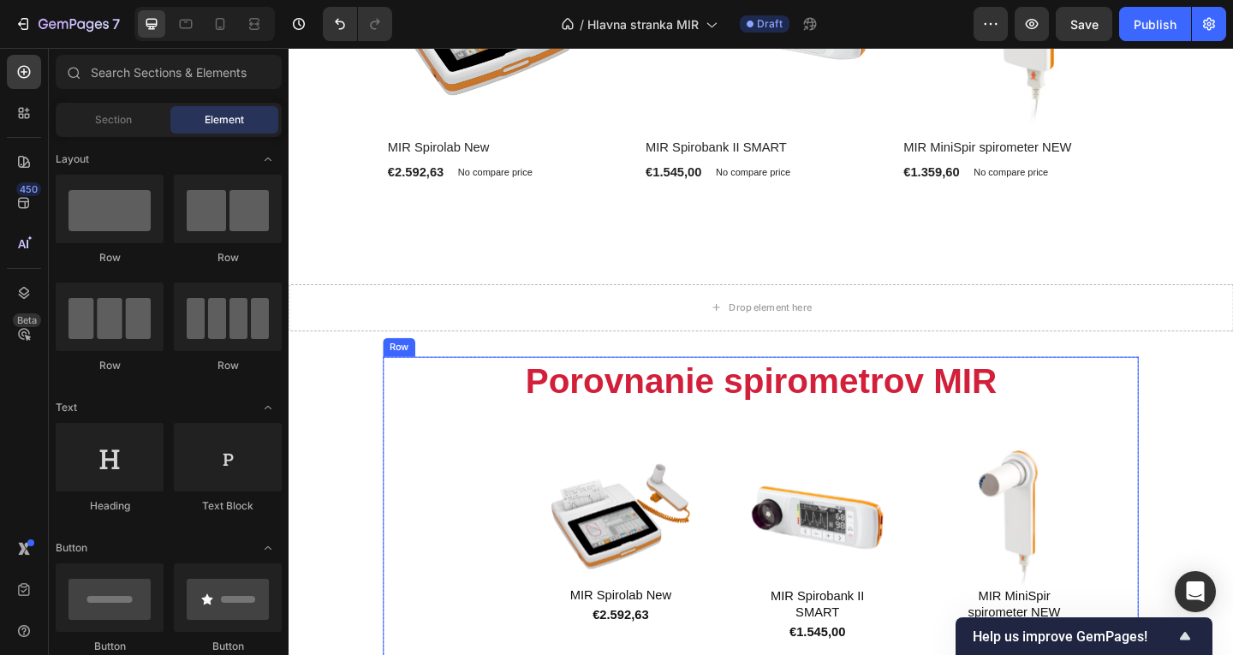
scroll to position [1555, 0]
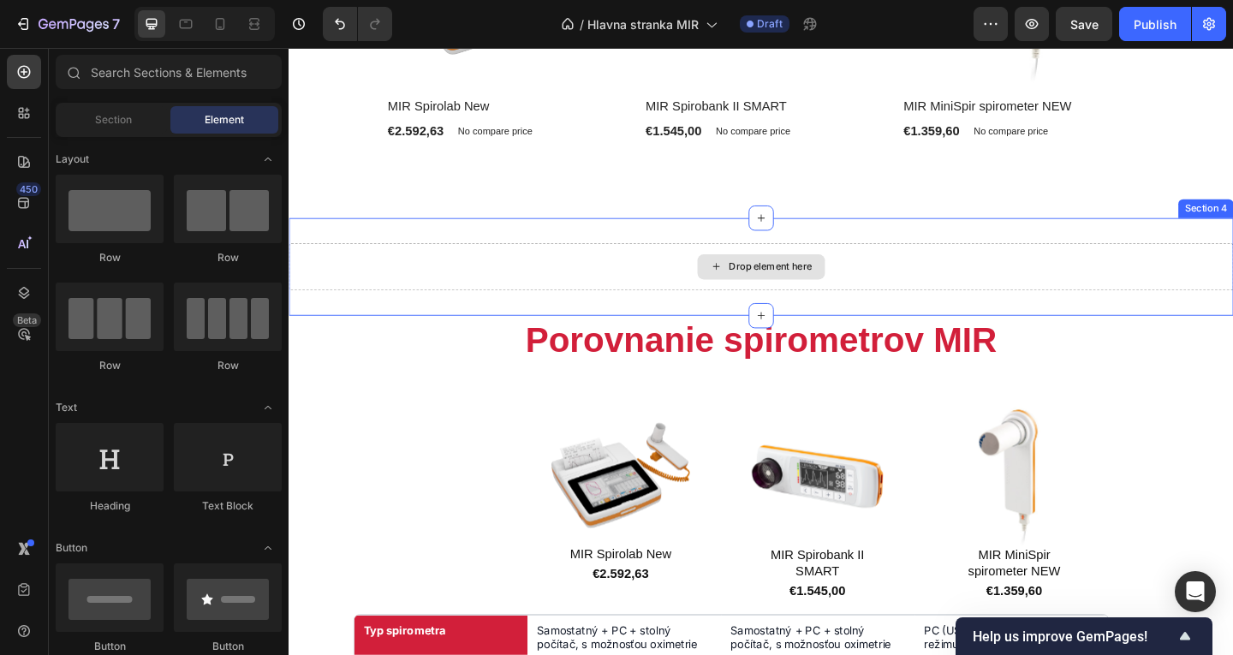
click at [605, 283] on div "Drop element here" at bounding box center [803, 285] width 1028 height 51
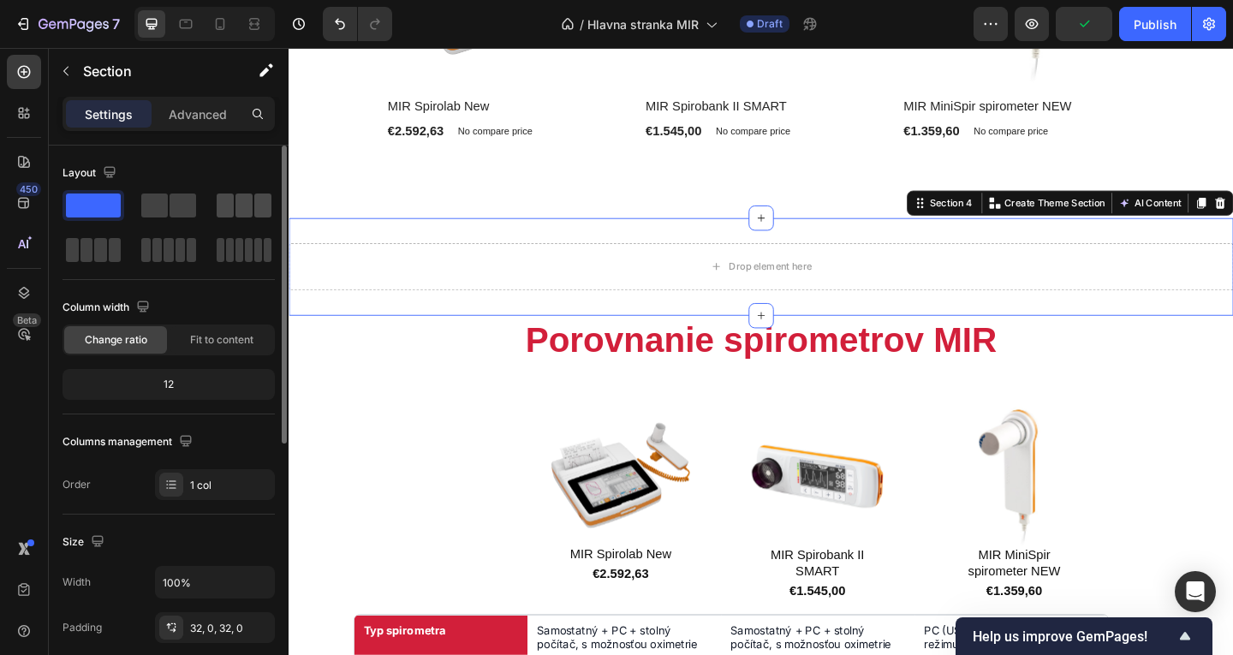
click at [247, 204] on span at bounding box center [244, 206] width 17 height 24
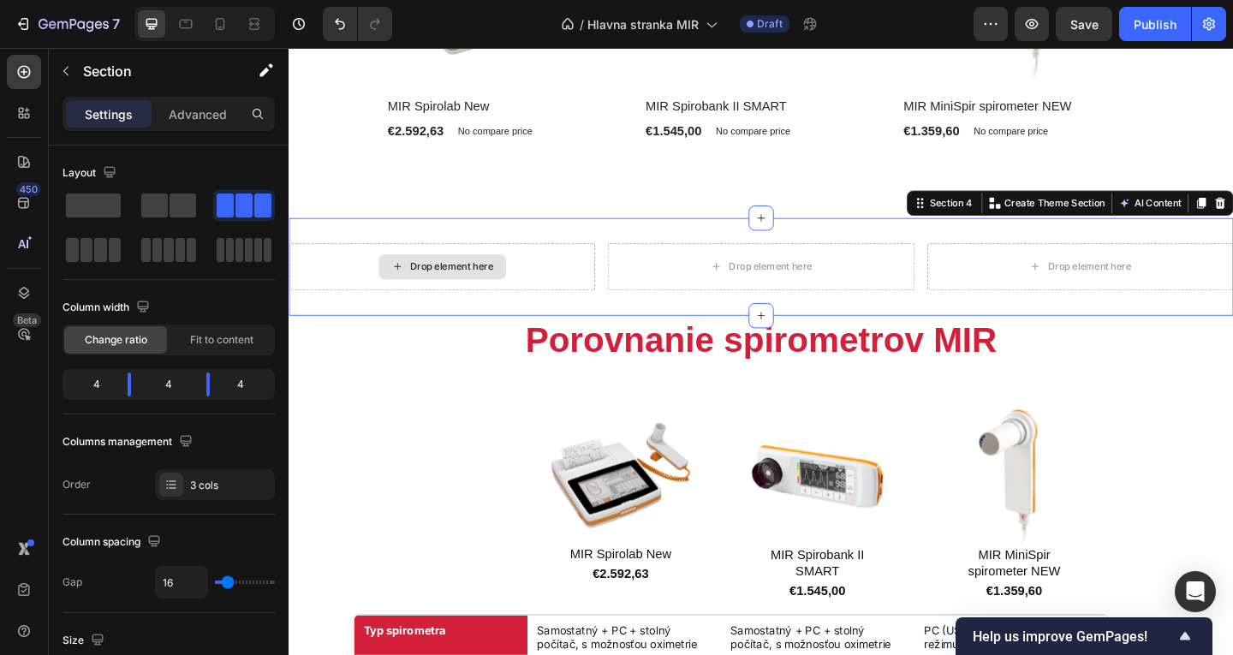
click at [545, 283] on div "Drop element here" at bounding box center [455, 285] width 333 height 51
click at [188, 113] on p "Advanced" at bounding box center [198, 114] width 58 height 18
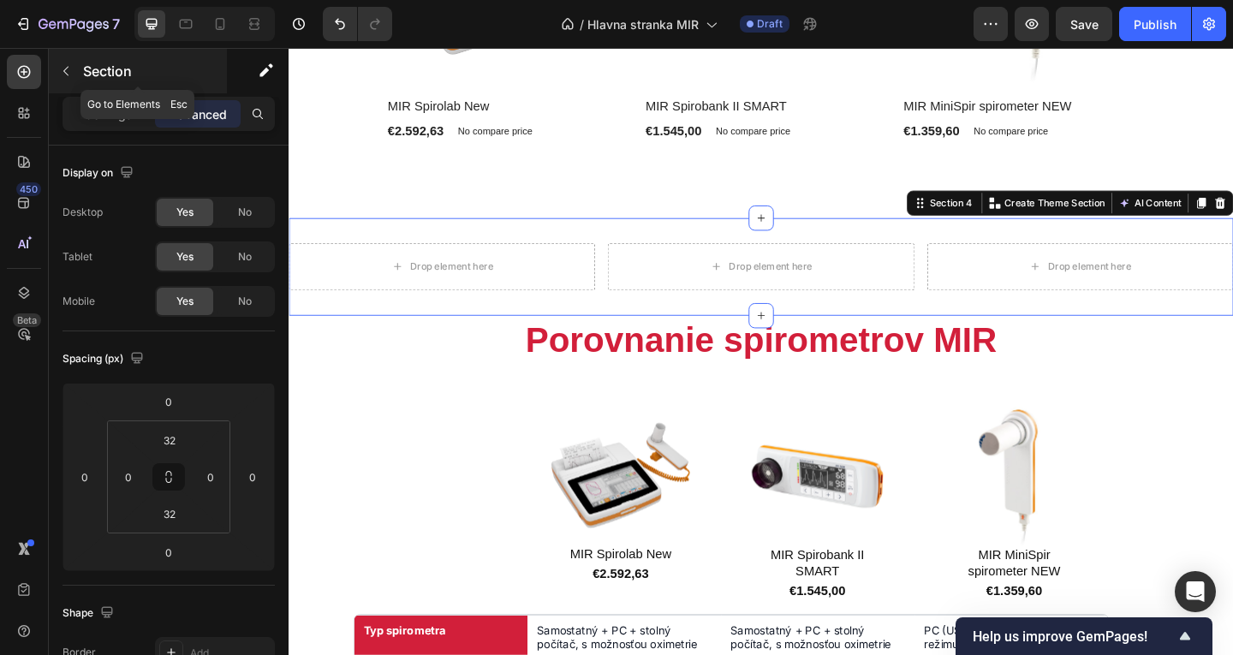
click at [91, 64] on p "Section" at bounding box center [153, 71] width 140 height 21
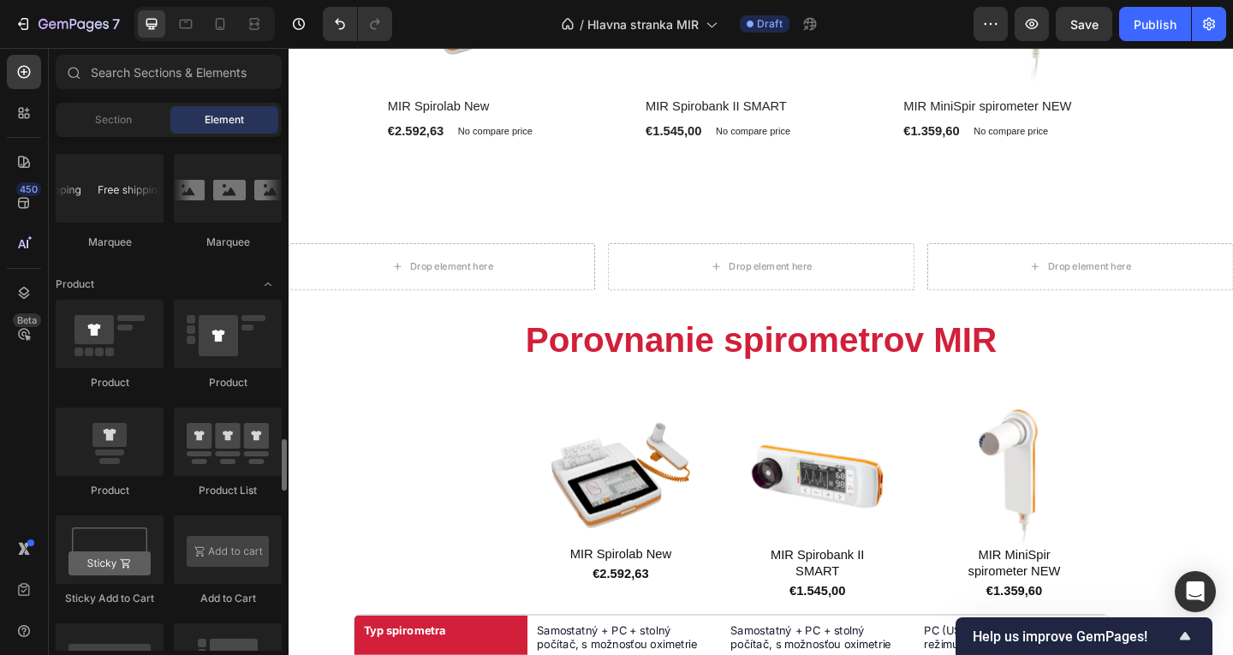
scroll to position [2141, 0]
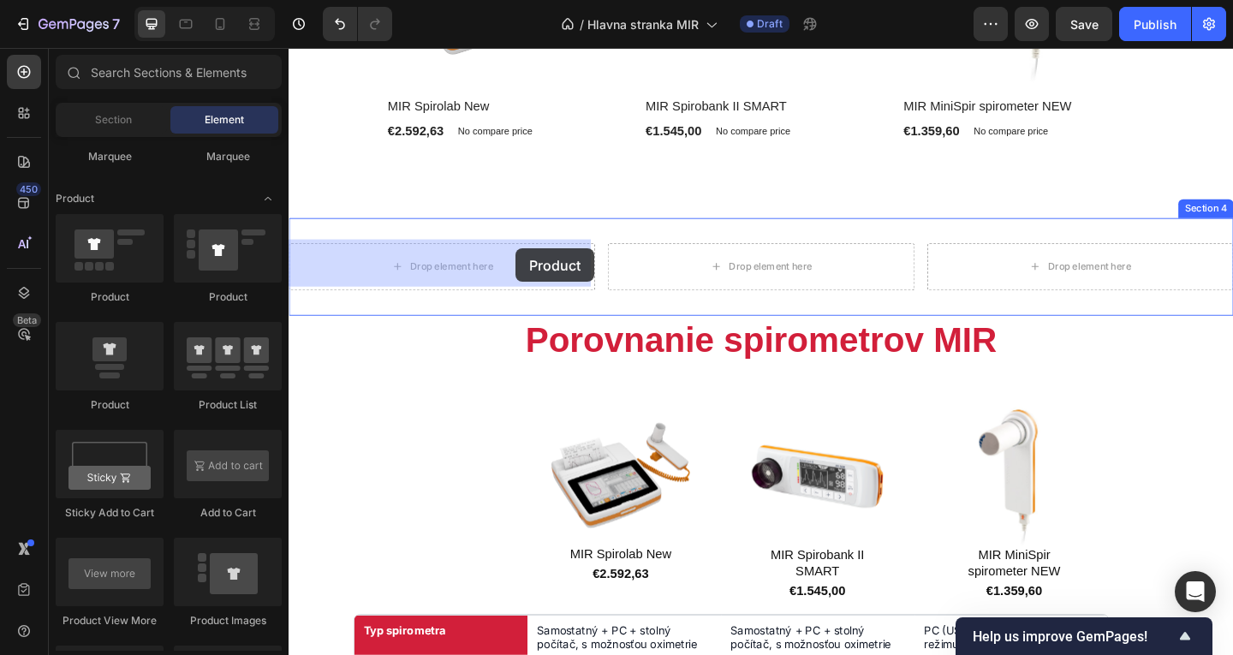
drag, startPoint x: 403, startPoint y: 396, endPoint x: 533, endPoint y: 267, distance: 182.9
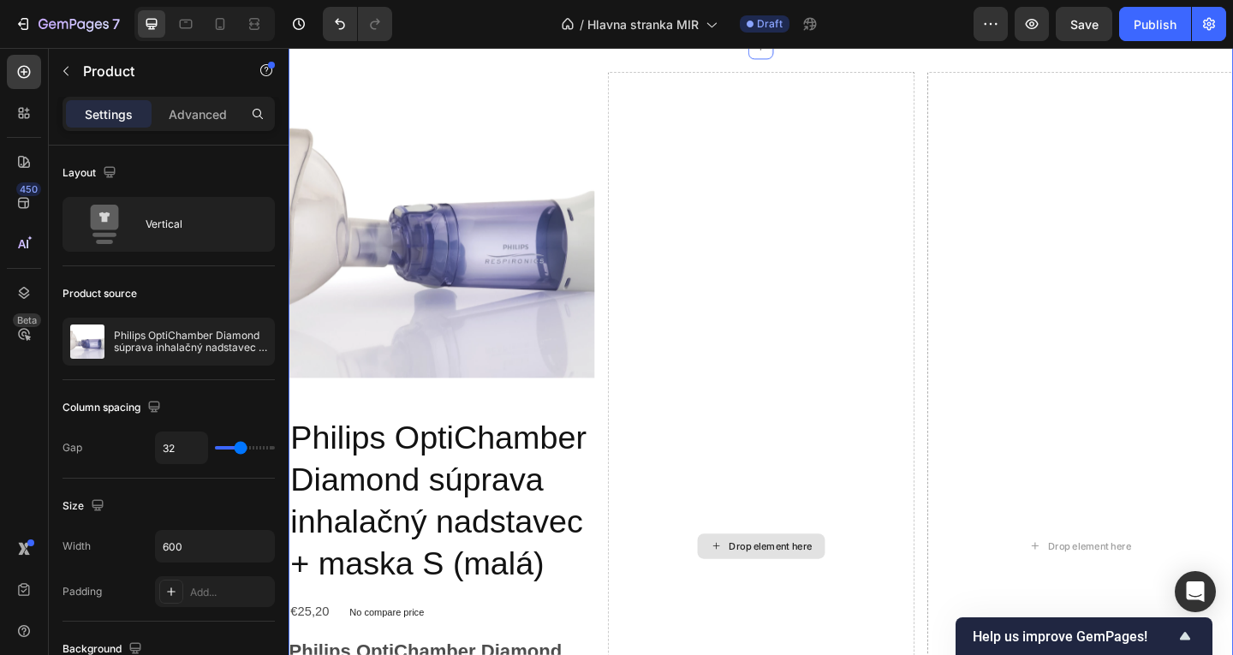
scroll to position [1812, 0]
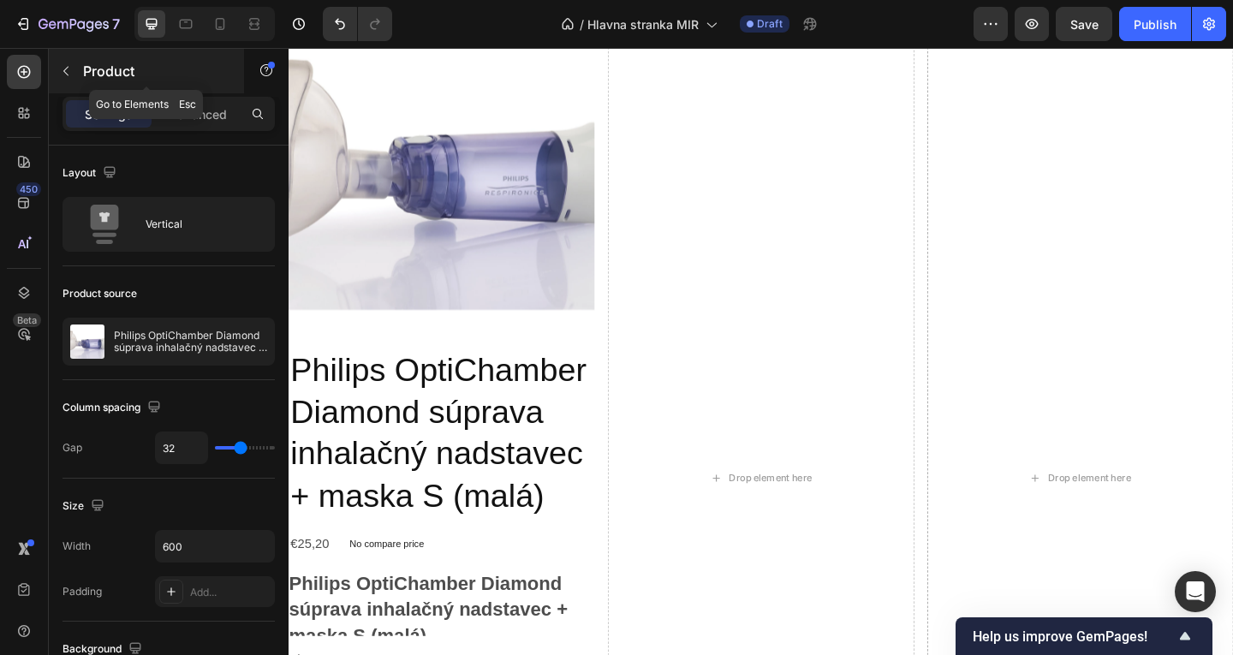
click at [91, 71] on p "Product" at bounding box center [156, 71] width 146 height 21
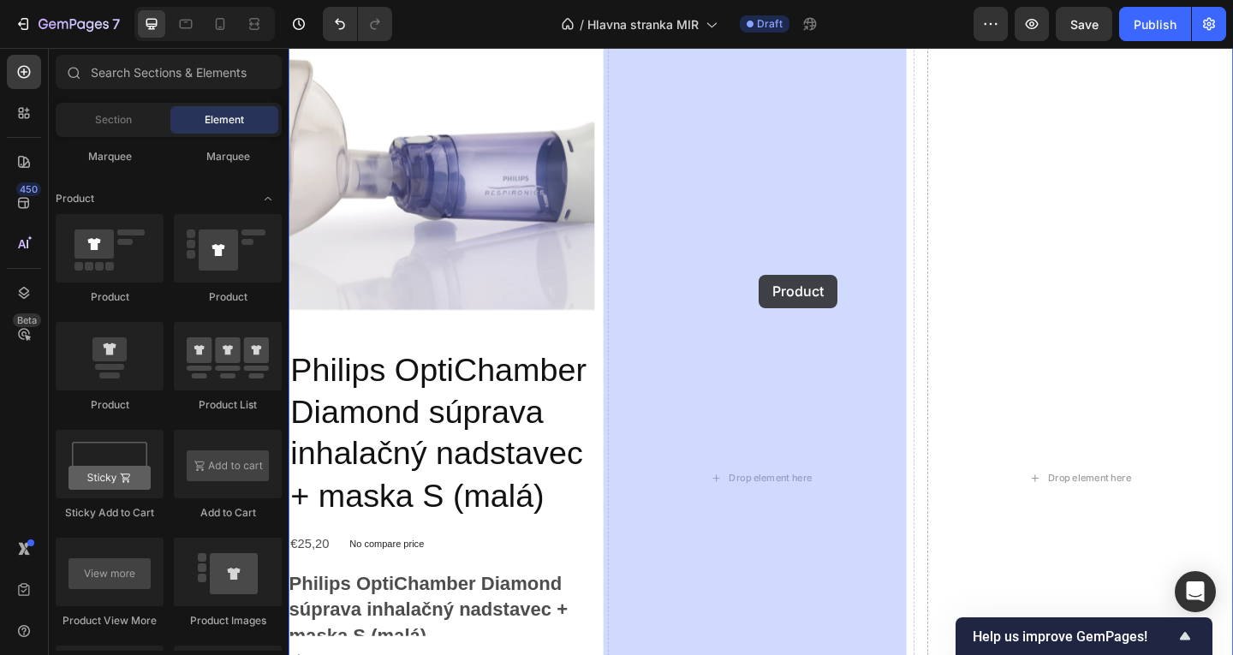
drag, startPoint x: 418, startPoint y: 402, endPoint x: 402, endPoint y: 269, distance: 134.6
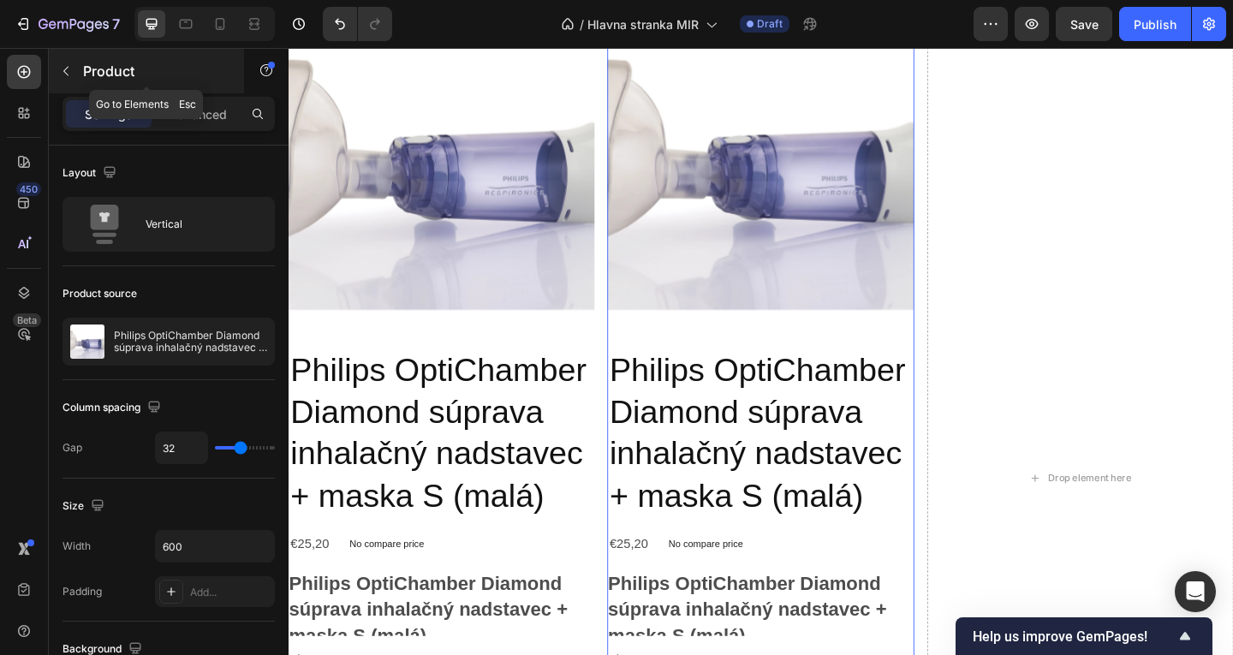
click at [110, 75] on p "Product" at bounding box center [156, 71] width 146 height 21
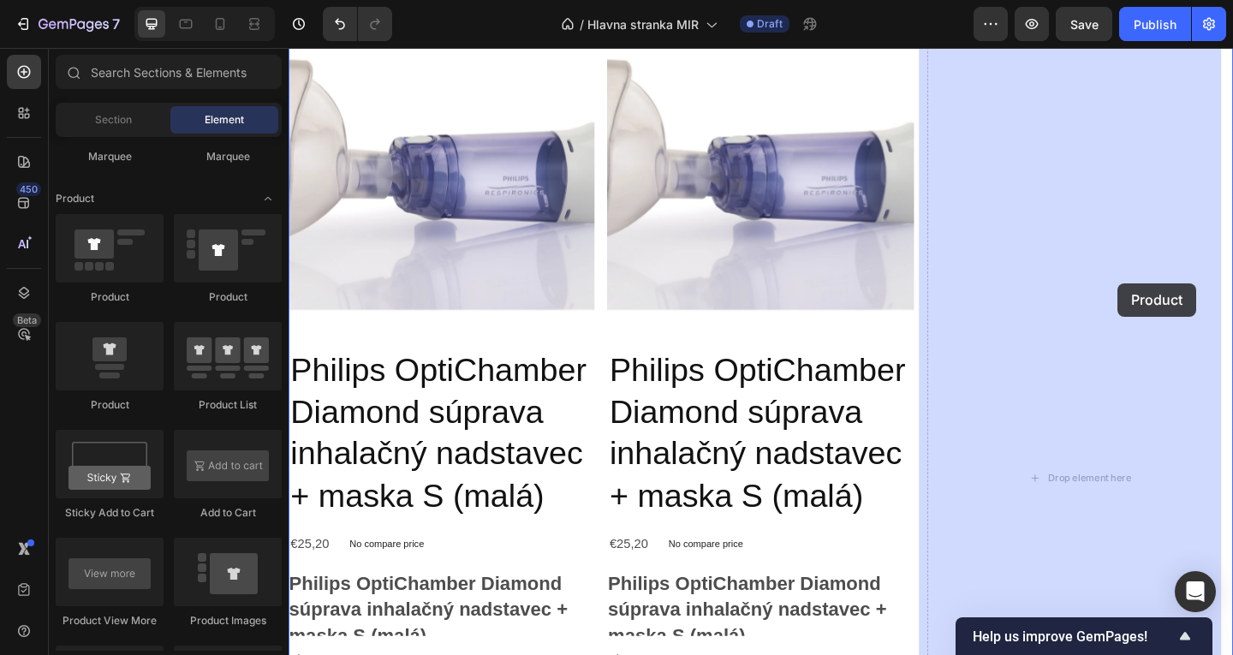
drag, startPoint x: 415, startPoint y: 418, endPoint x: 1191, endPoint y: 304, distance: 784.2
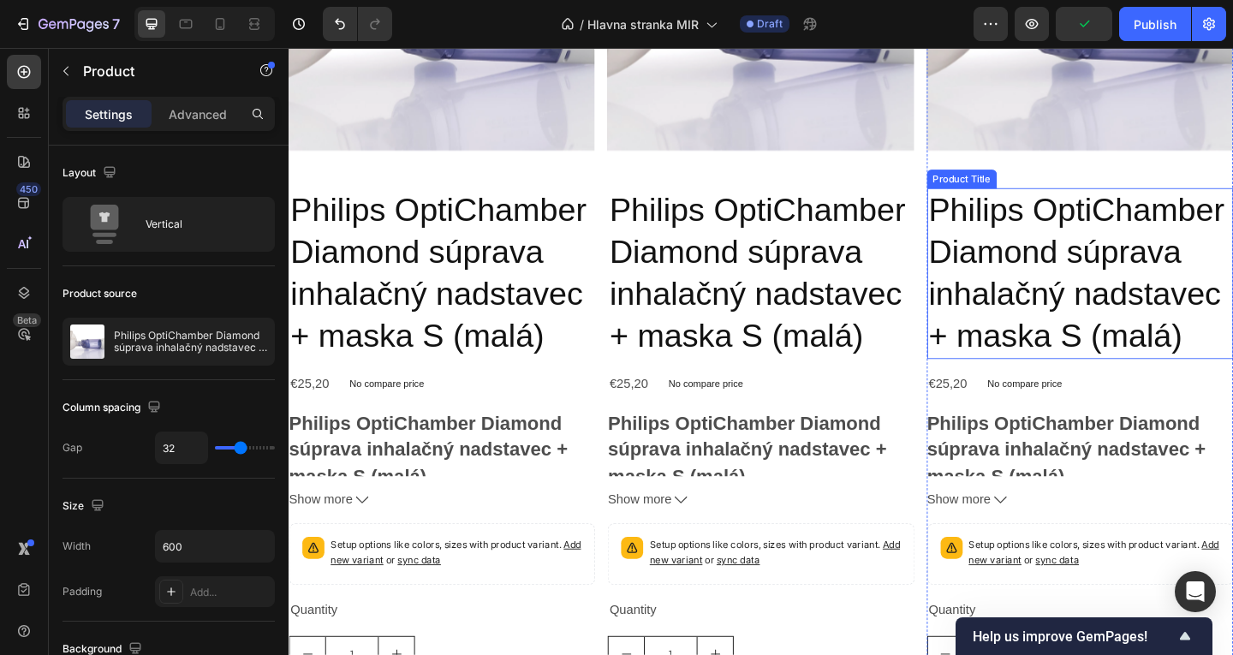
scroll to position [1983, 0]
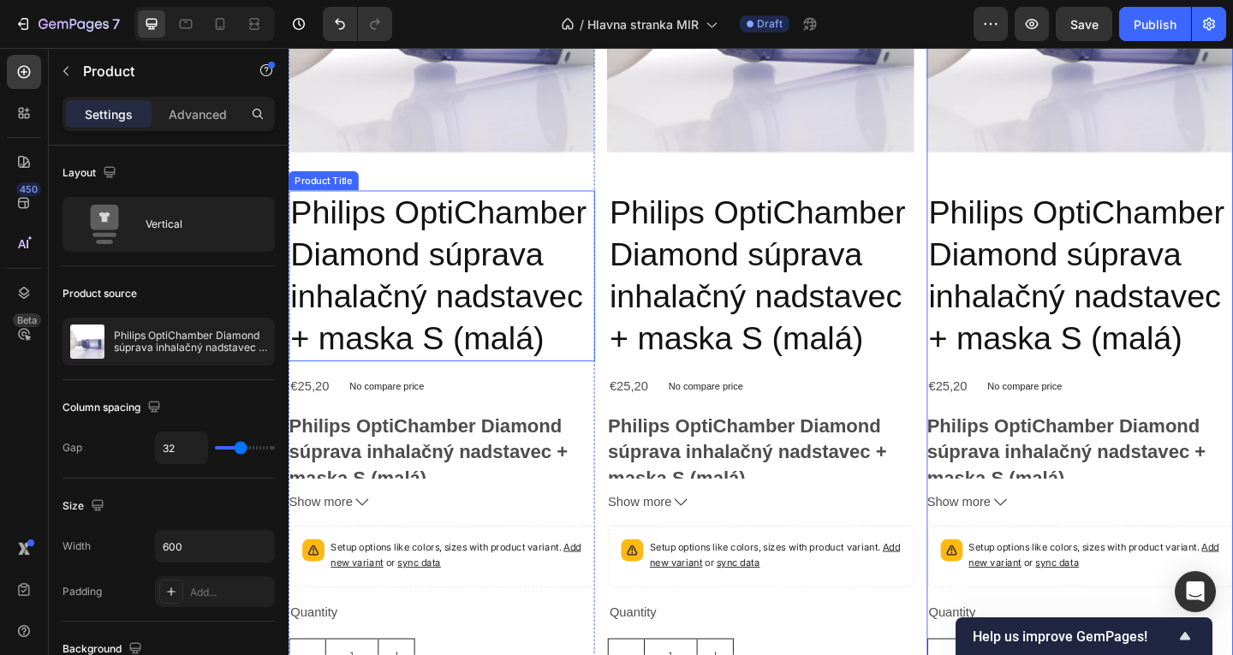
click at [502, 283] on h2 "Philips OptiChamber Diamond súprava inhalačný nadstavec + maska S (malá)" at bounding box center [455, 296] width 333 height 186
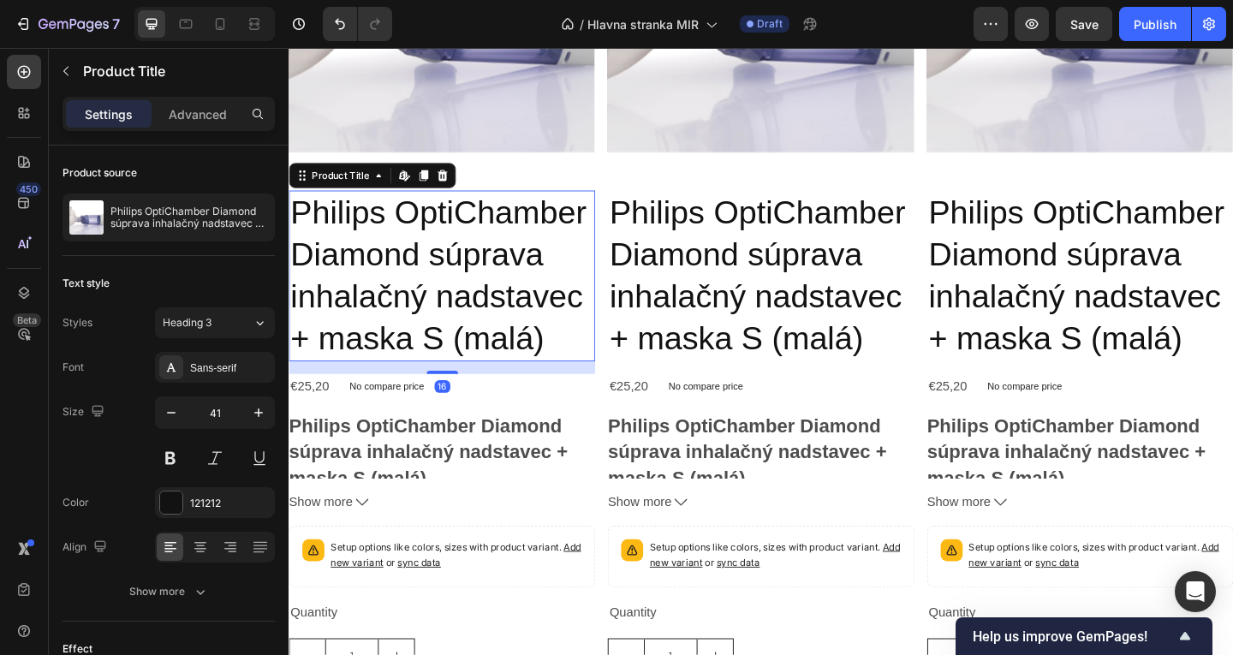
click at [581, 354] on h2 "Philips OptiChamber Diamond súprava inhalačný nadstavec + maska S (malá)" at bounding box center [455, 296] width 333 height 186
click at [297, 227] on h2 "Philips OptiChamber Diamond súprava inhalačný nadstavec + maska S (malá)" at bounding box center [455, 296] width 333 height 186
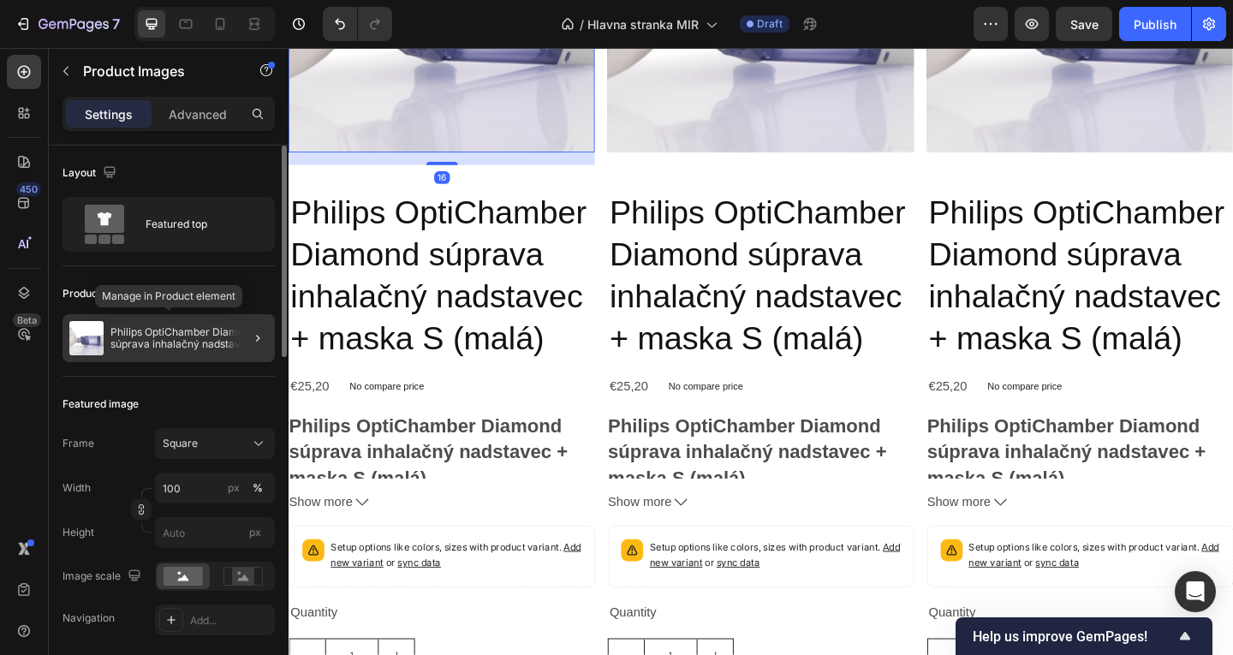
click at [194, 348] on p "Philips OptiChamber Diamond súprava inhalačný nadstavec + maska S (malá)" at bounding box center [189, 338] width 158 height 24
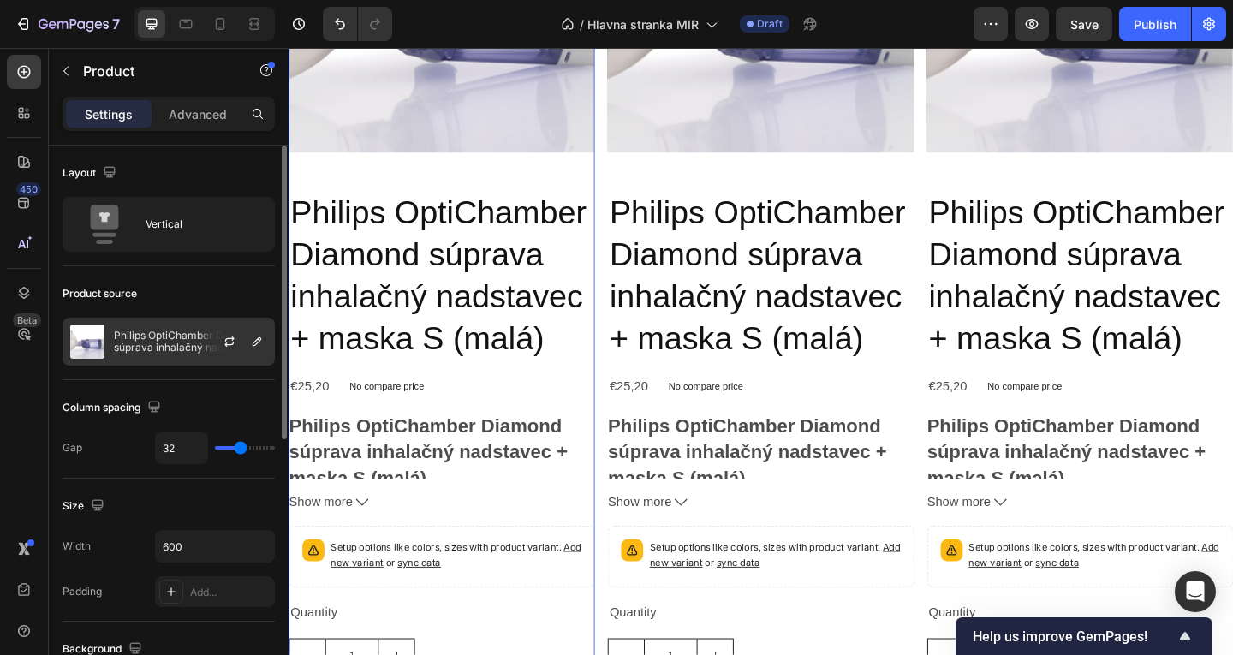
drag, startPoint x: 188, startPoint y: 348, endPoint x: 203, endPoint y: 345, distance: 15.6
click at [187, 348] on p "Philips OptiChamber Diamond súprava inhalačný nadstavec + maska S (malá)" at bounding box center [190, 342] width 153 height 24
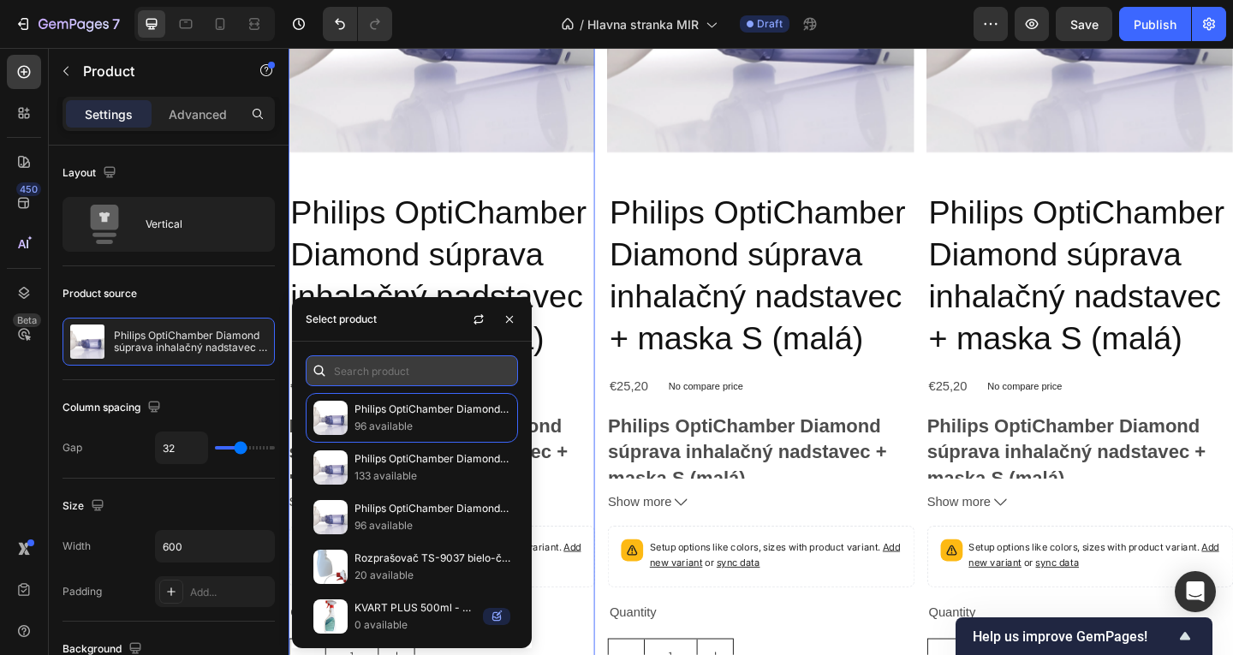
click at [379, 371] on input "text" at bounding box center [412, 370] width 212 height 31
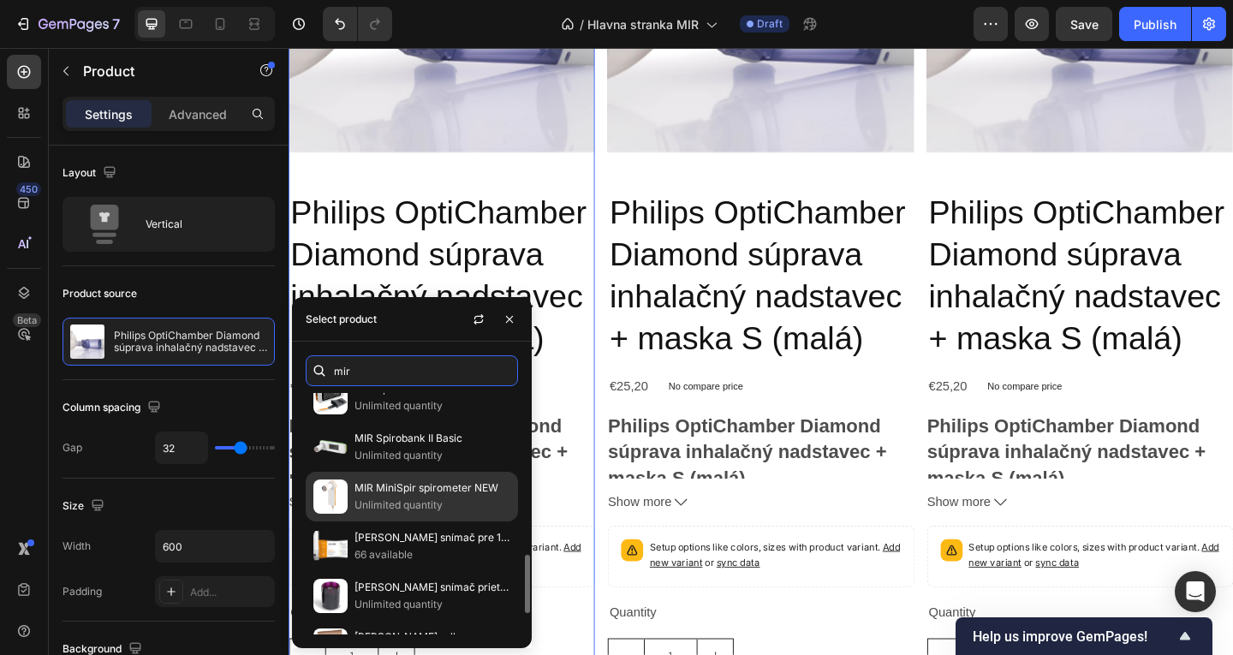
scroll to position [581, 0]
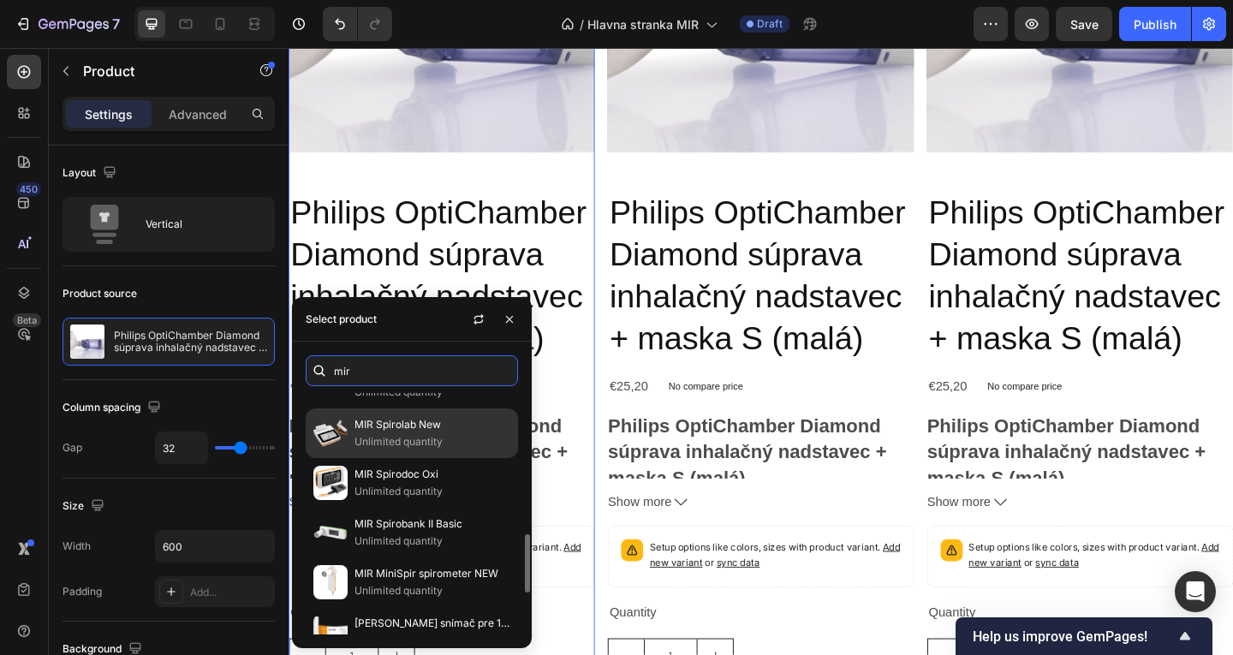
type input "mir"
click at [408, 430] on p "MIR Spirolab New" at bounding box center [433, 424] width 156 height 17
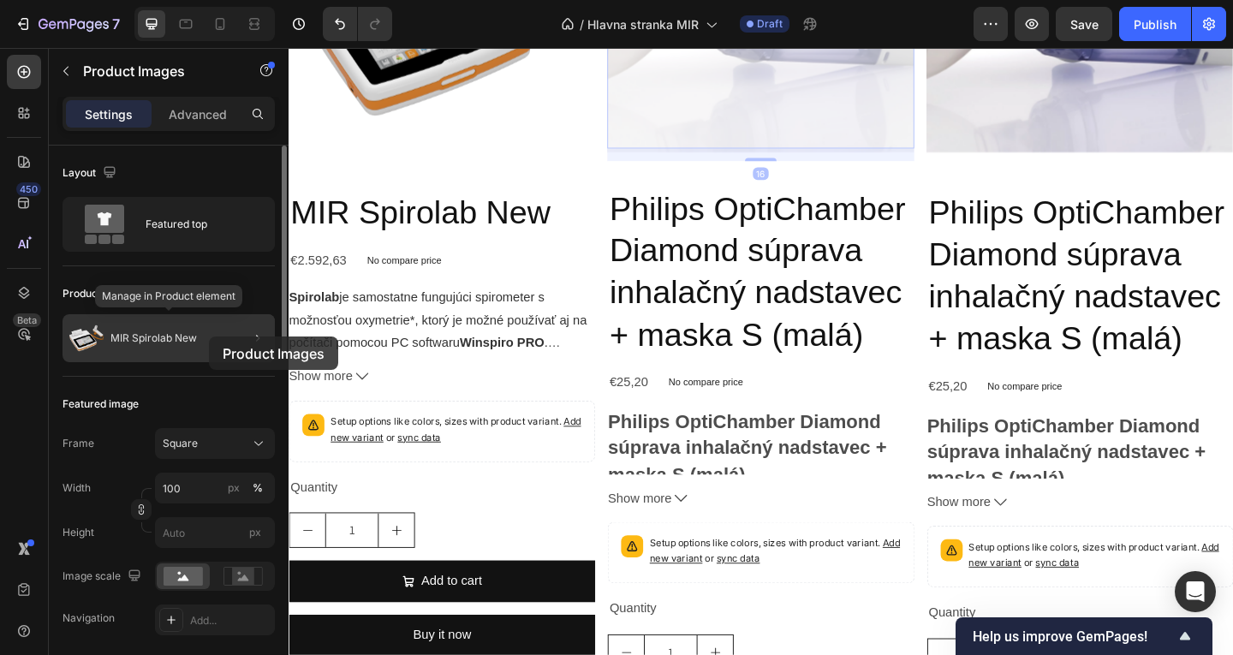
click at [209, 337] on div "MIR Spirolab New" at bounding box center [169, 338] width 212 height 48
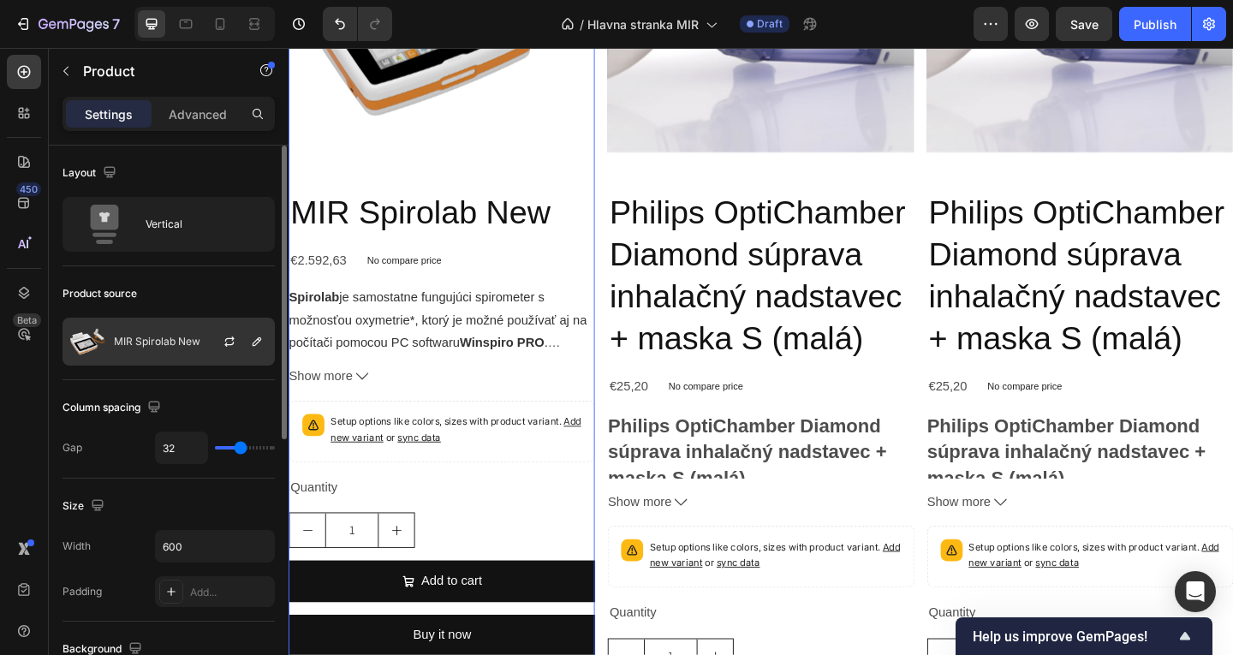
click at [246, 344] on div at bounding box center [236, 342] width 75 height 46
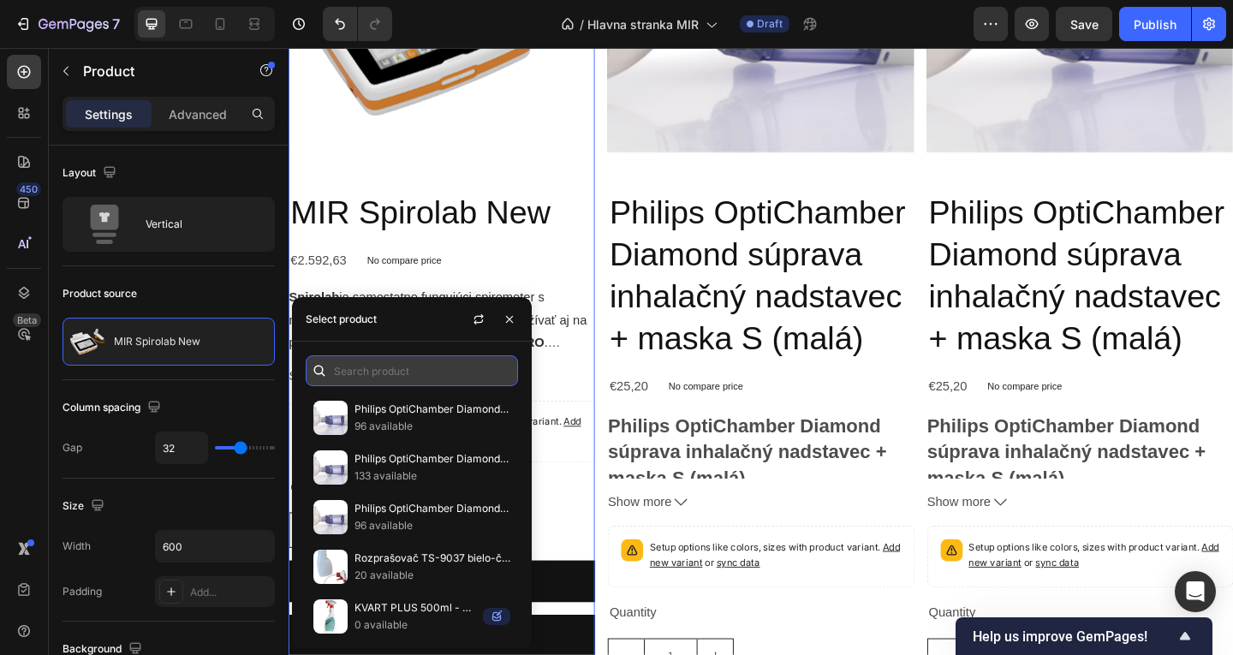
click at [375, 383] on input "text" at bounding box center [412, 370] width 212 height 31
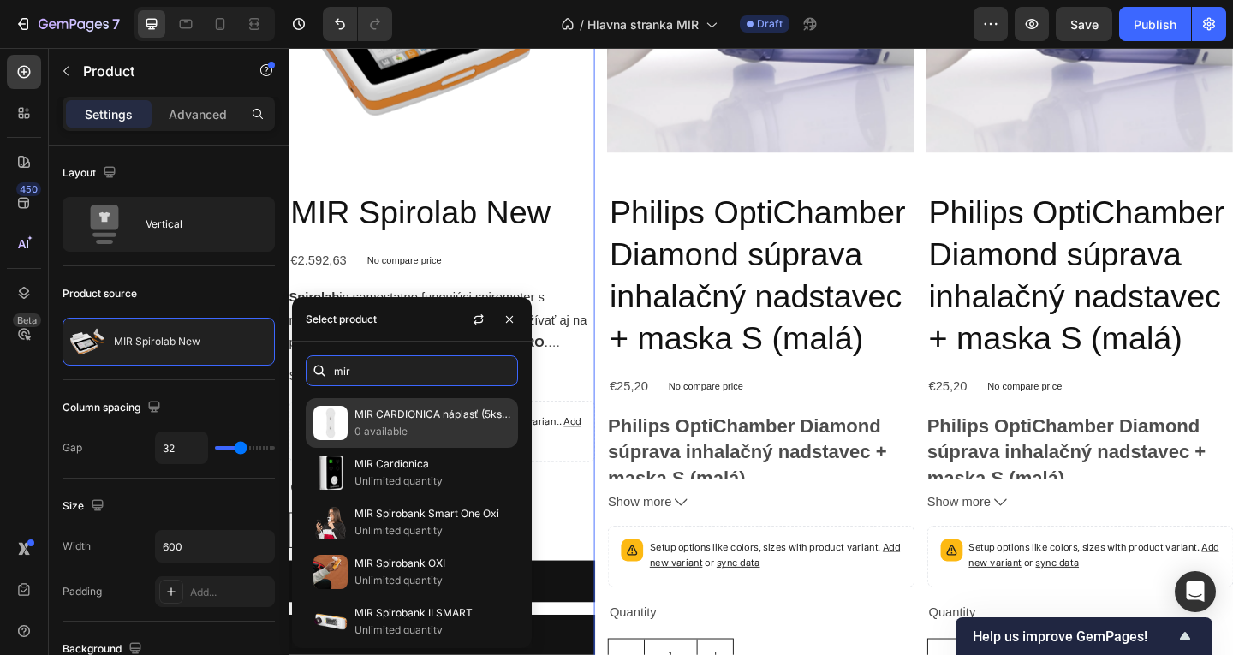
scroll to position [599, 0]
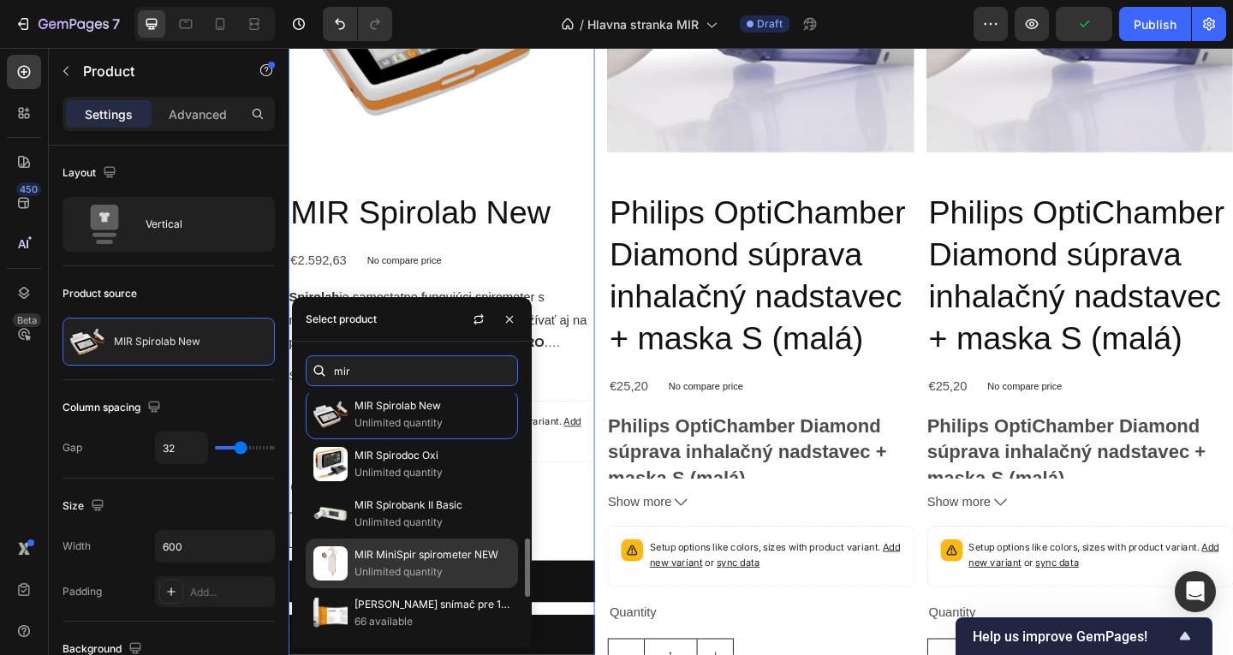
type input "mir"
click at [422, 549] on p "MIR MiniSpir spirometer NEW" at bounding box center [433, 554] width 156 height 17
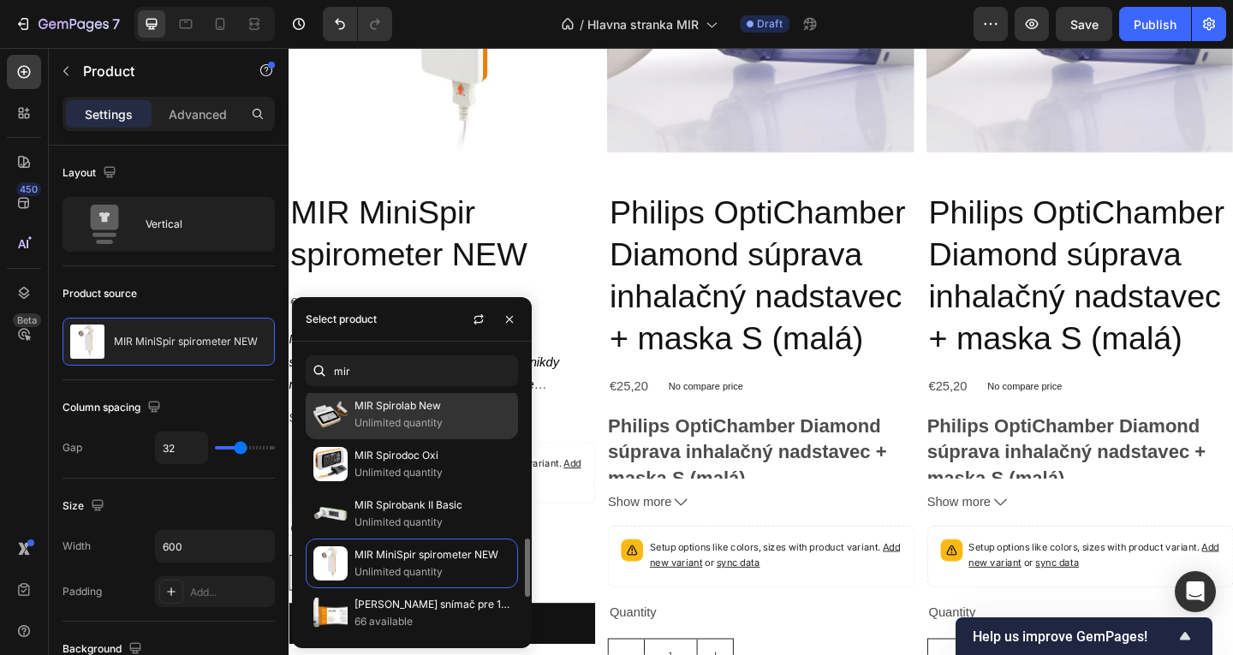
click at [404, 409] on p "MIR Spirolab New" at bounding box center [433, 405] width 156 height 17
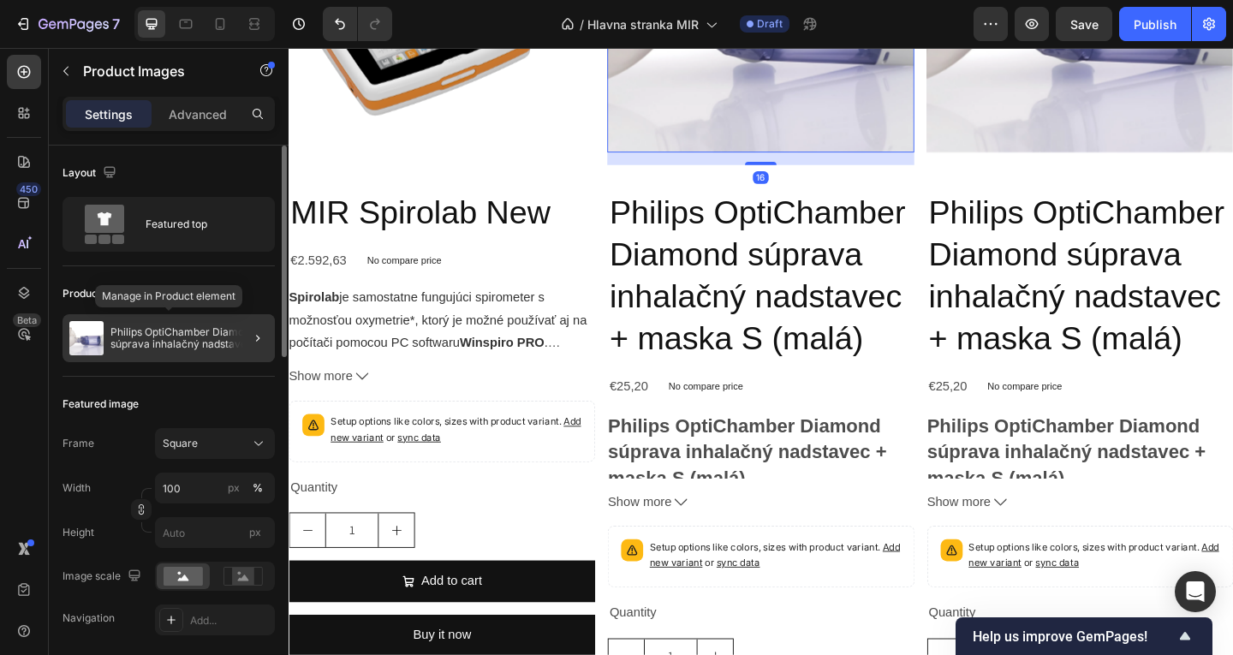
click at [149, 334] on p "Philips OptiChamber Diamond súprava inhalačný nadstavec + maska S (malá)" at bounding box center [189, 338] width 158 height 24
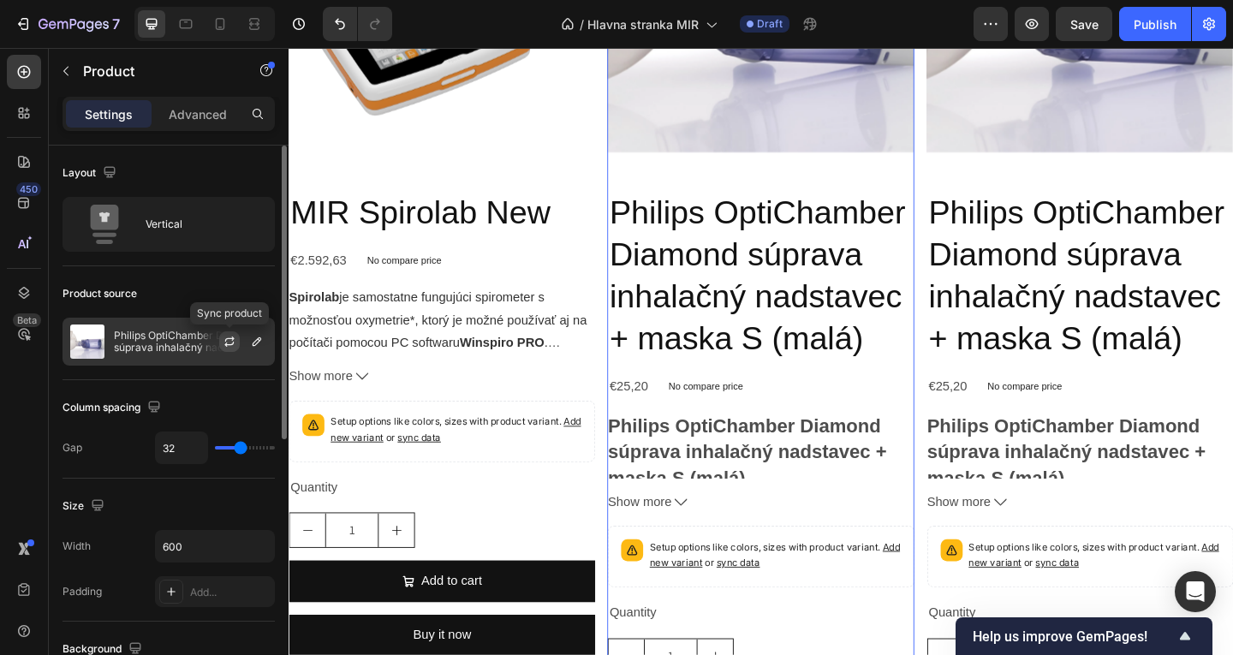
click at [224, 345] on icon "button" at bounding box center [230, 342] width 14 height 14
click at [256, 346] on icon "button" at bounding box center [257, 342] width 14 height 14
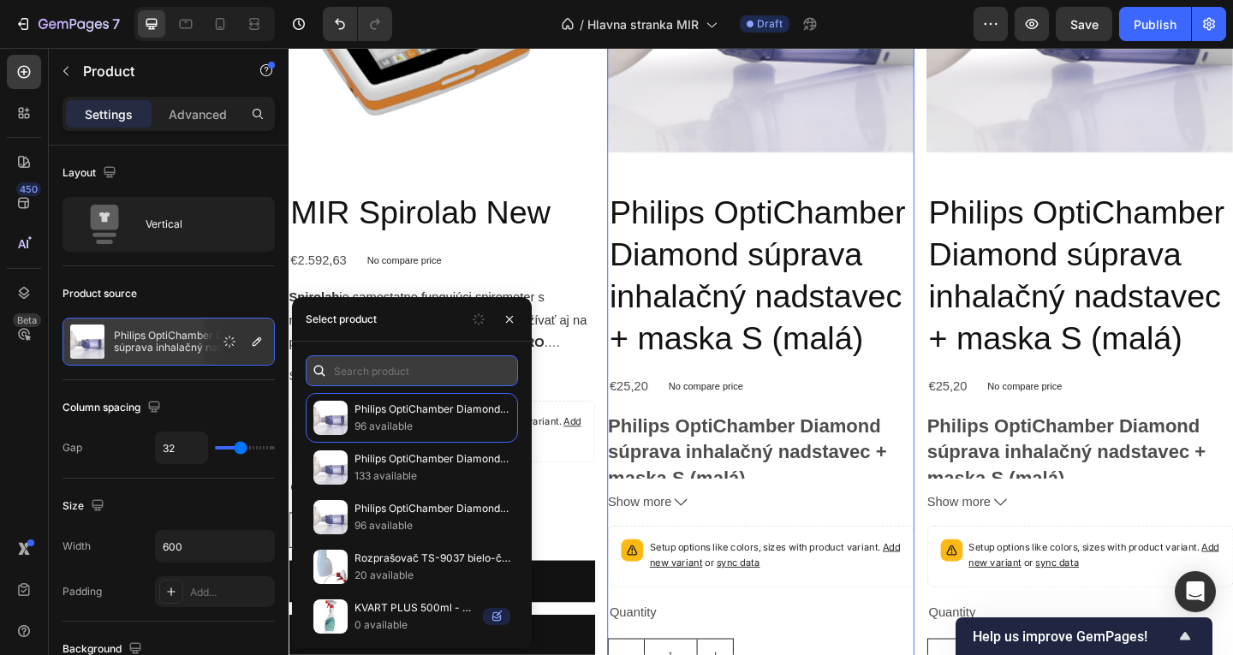
click at [402, 378] on input "text" at bounding box center [412, 370] width 212 height 31
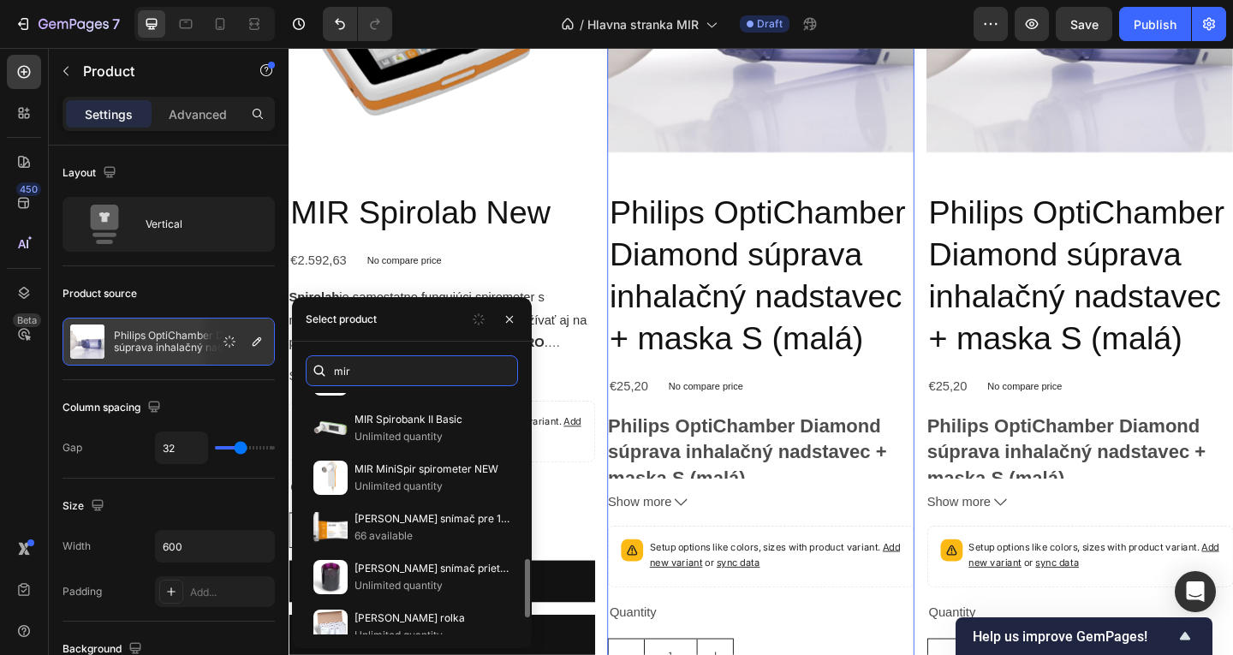
scroll to position [514, 0]
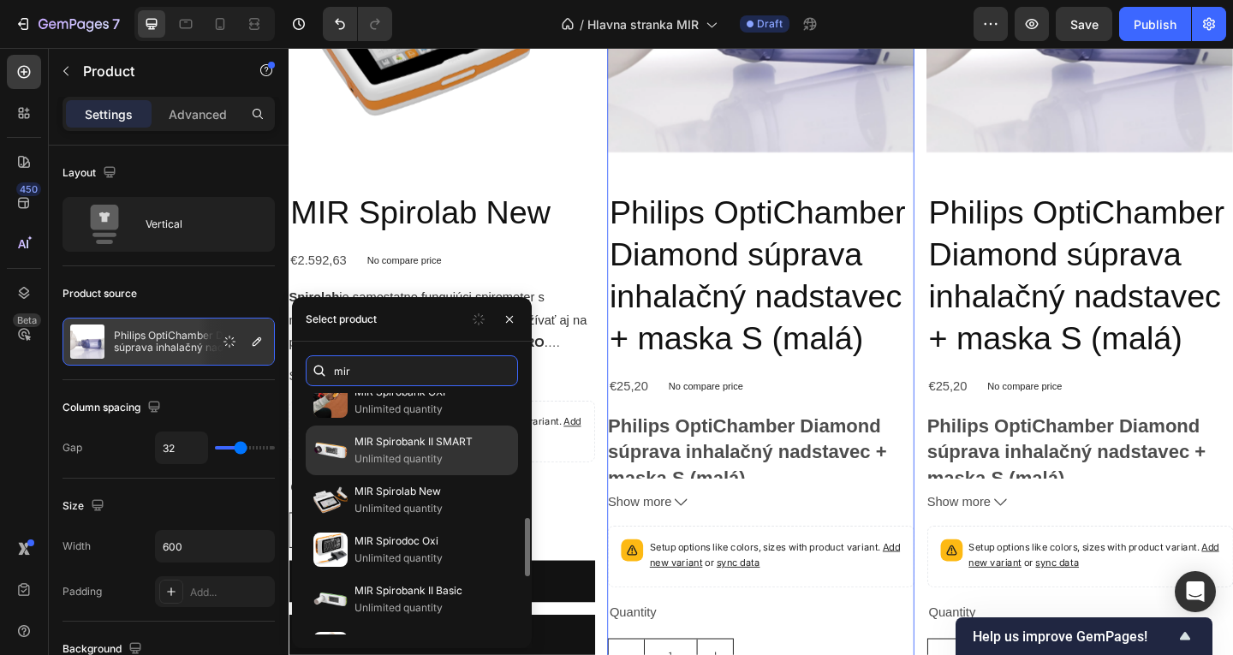
type input "mir"
click at [404, 444] on p "MIR Spirobank II SMART" at bounding box center [433, 441] width 156 height 17
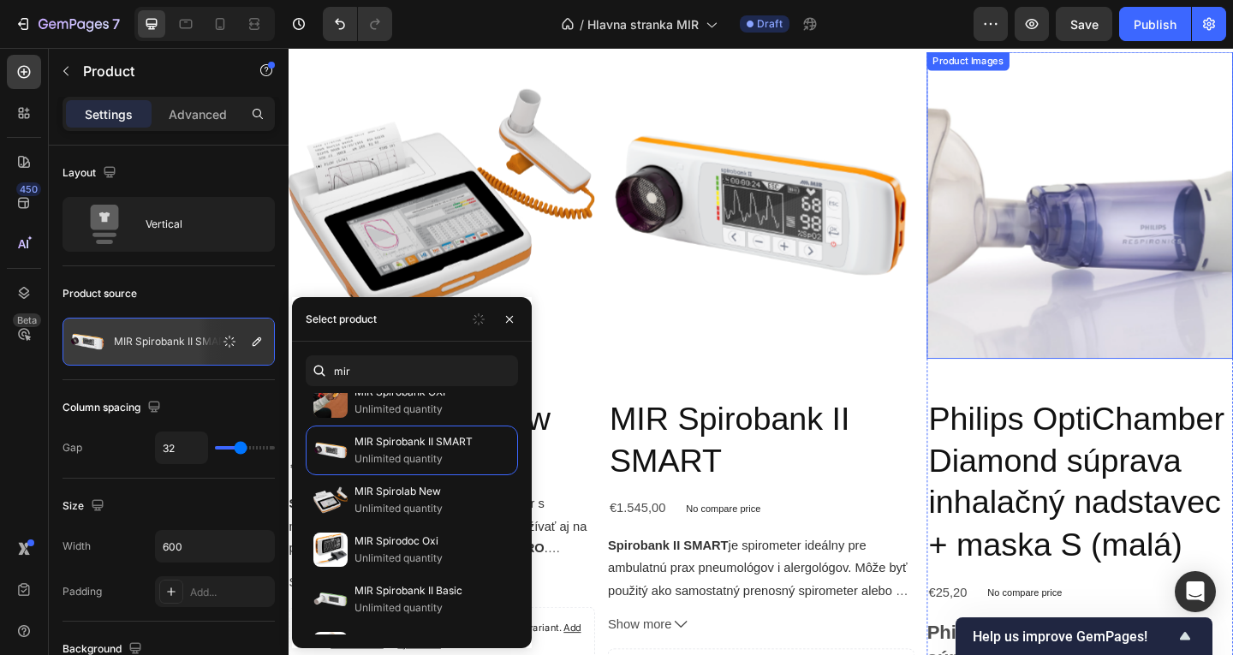
scroll to position [1726, 0]
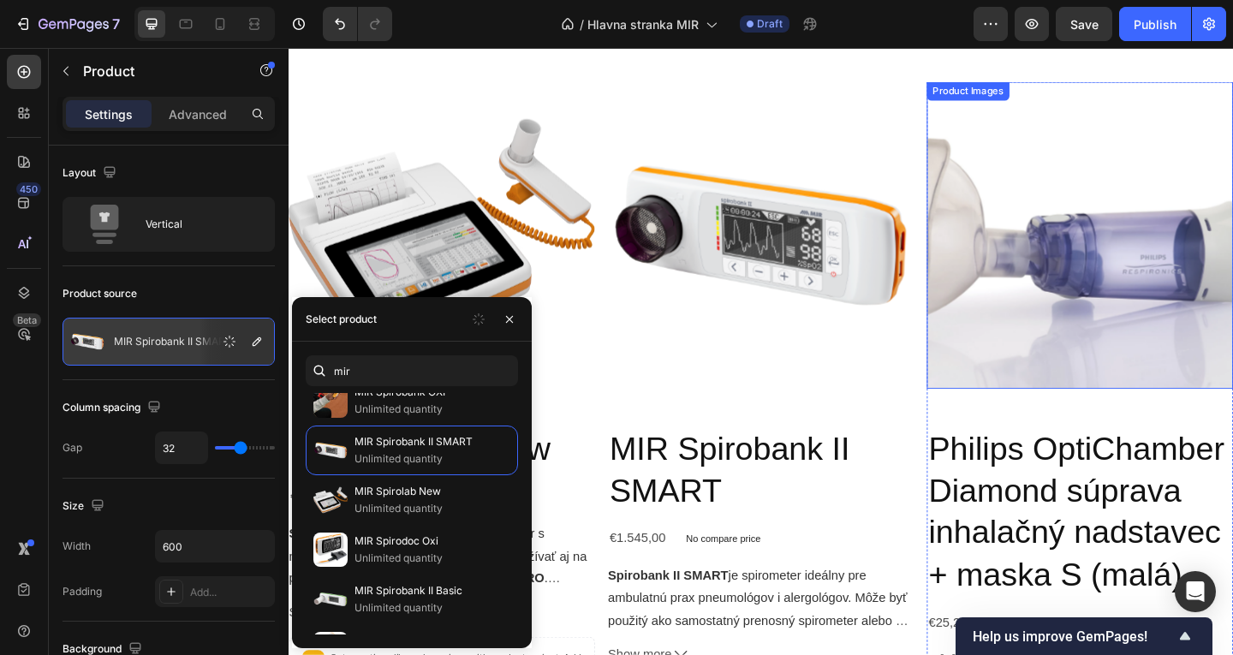
click at [1088, 277] on img at bounding box center [1149, 251] width 333 height 333
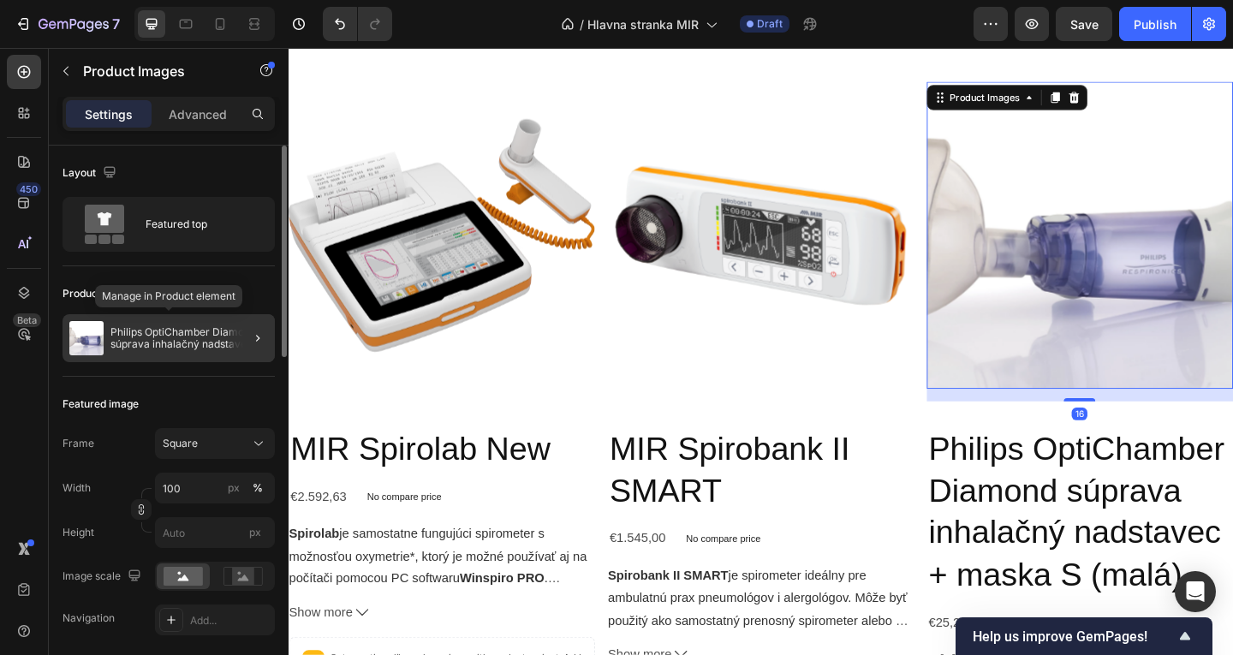
click at [175, 332] on p "Philips OptiChamber Diamond súprava inhalačný nadstavec + maska S (malá)" at bounding box center [189, 338] width 158 height 24
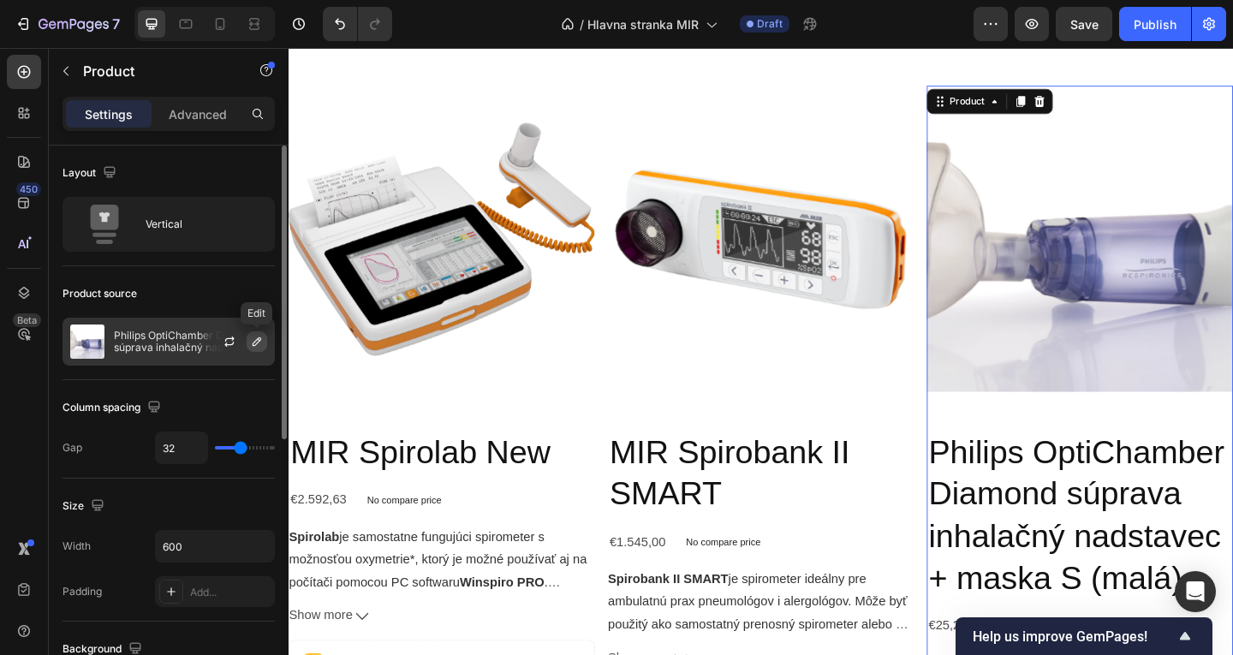
click at [250, 338] on icon "button" at bounding box center [257, 342] width 14 height 14
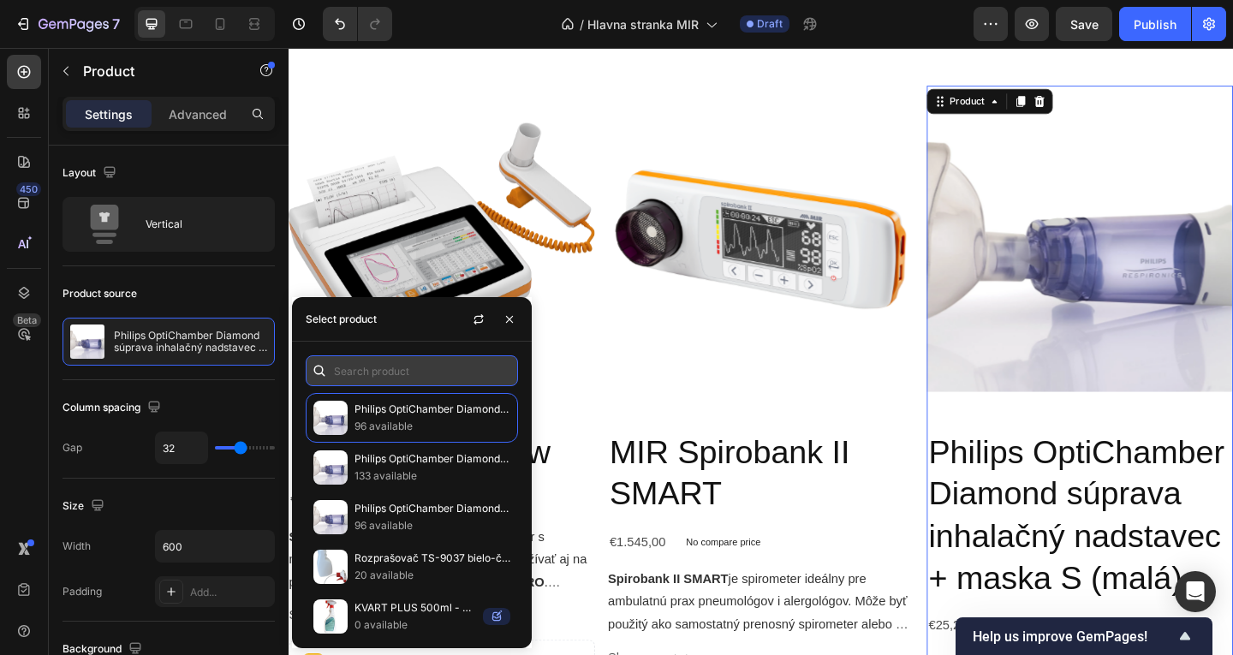
click at [371, 366] on input "text" at bounding box center [412, 370] width 212 height 31
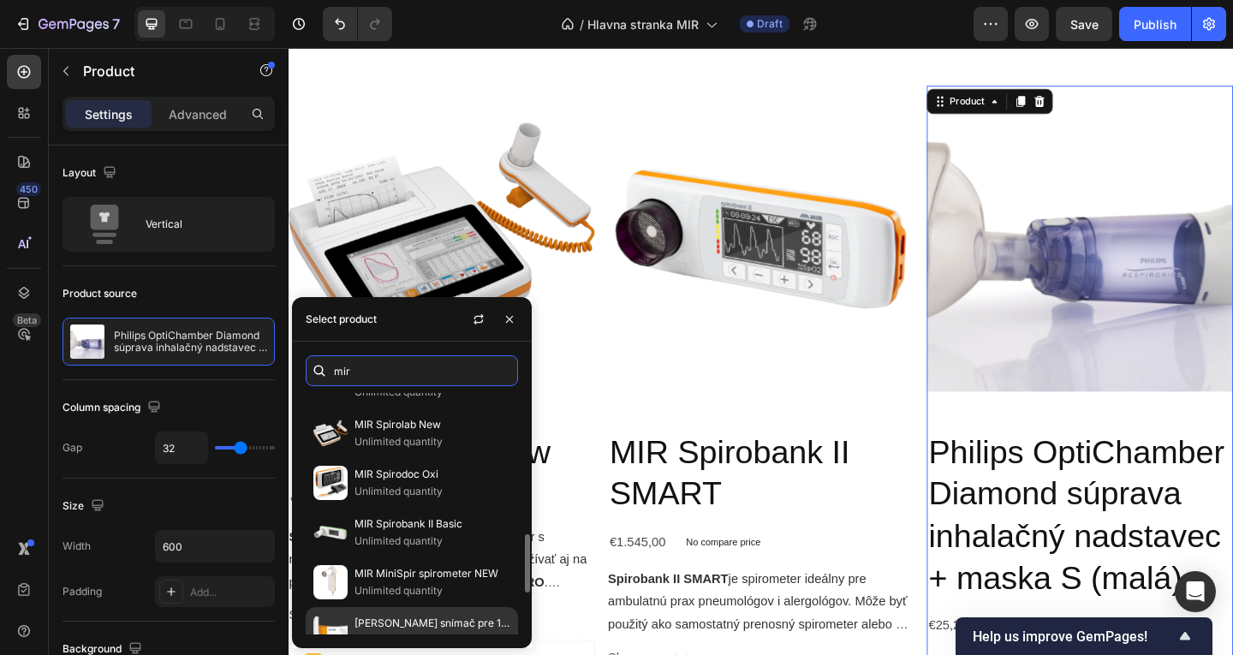
scroll to position [666, 0]
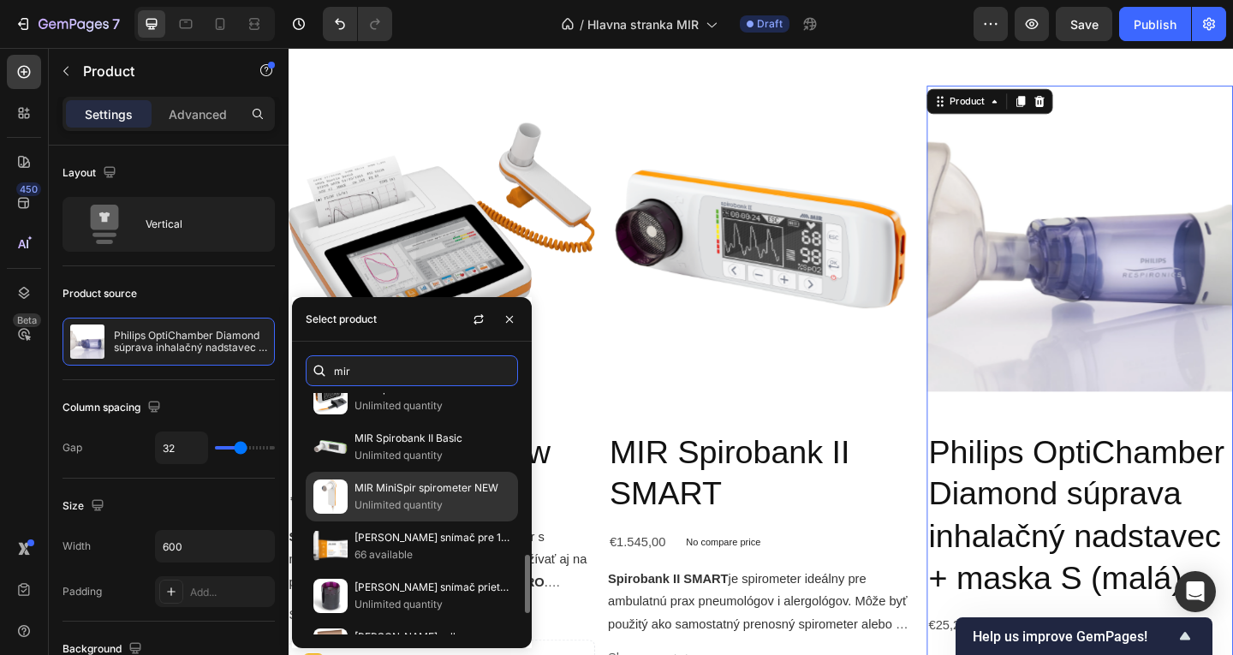
type input "mir"
click at [398, 486] on p "MIR MiniSpir spirometer NEW" at bounding box center [433, 488] width 156 height 17
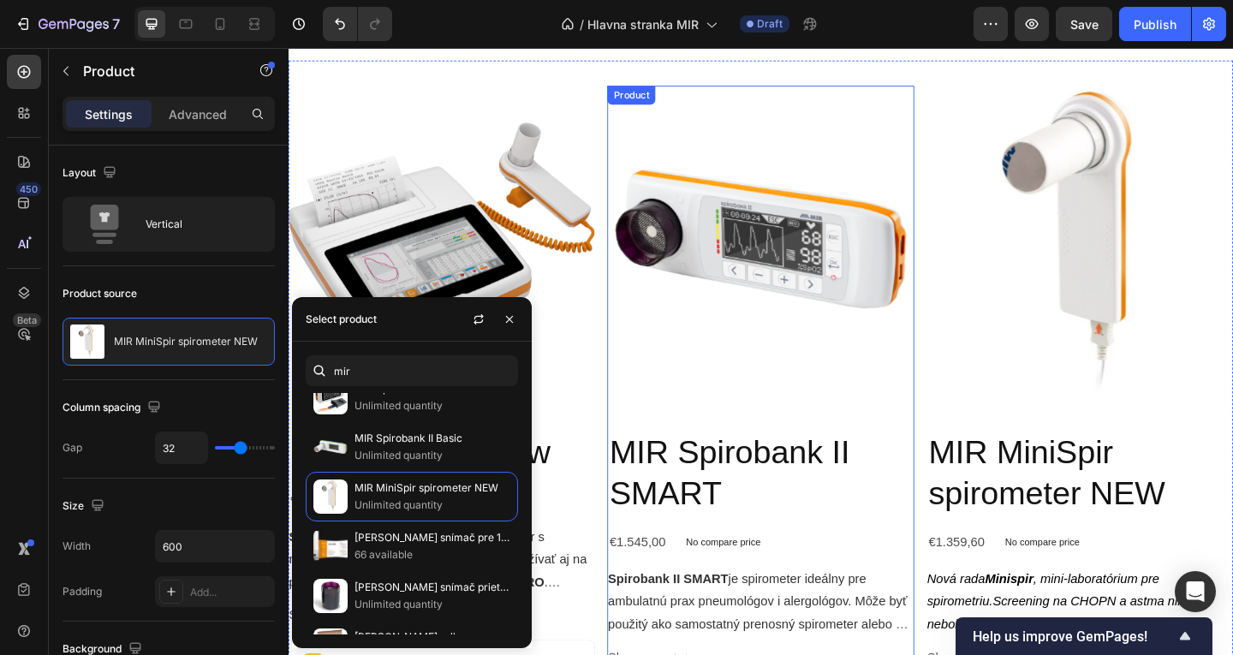
drag, startPoint x: 838, startPoint y: 557, endPoint x: 826, endPoint y: 520, distance: 38.7
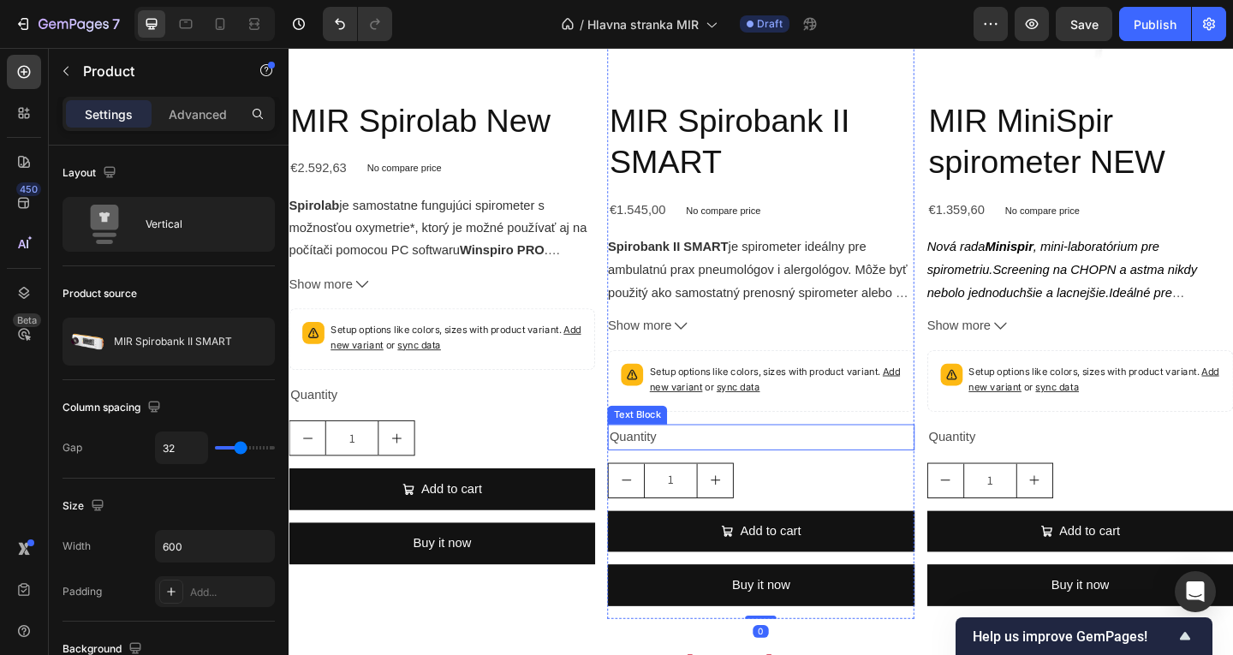
scroll to position [2412, 0]
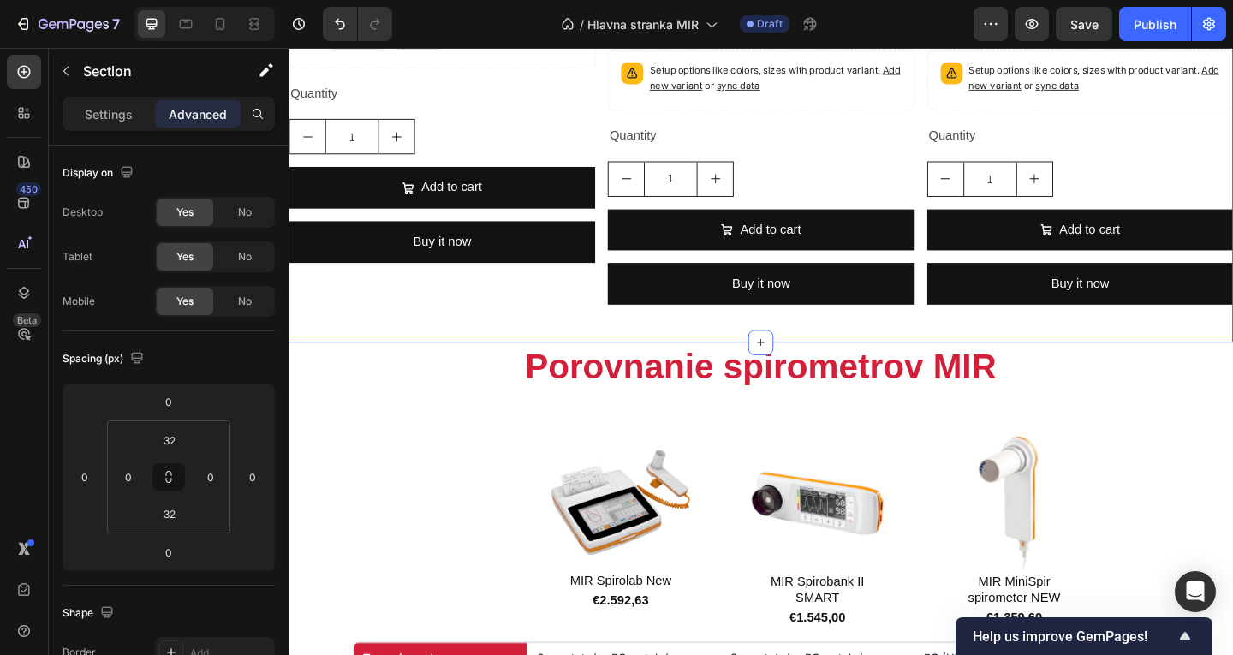
click at [546, 289] on div "MIR Spirolab New Product Title €2.592,63 Product Price Product Price No compare…" at bounding box center [455, 35] width 333 height 521
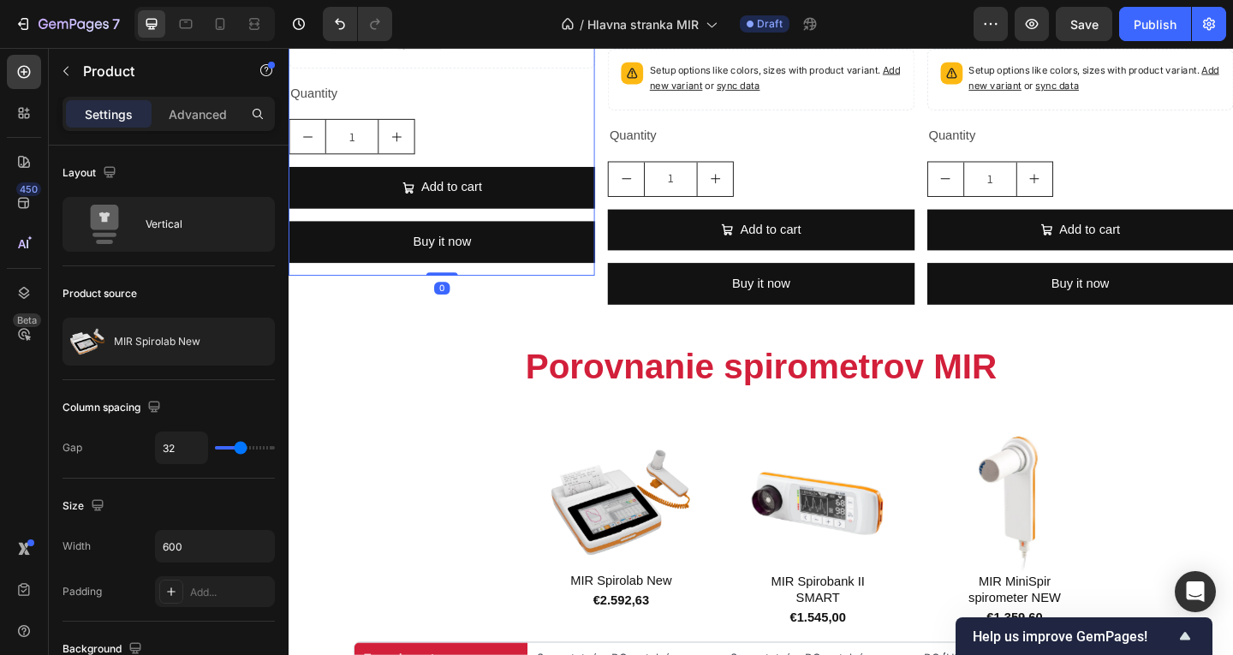
click at [583, 283] on div "MIR Spirolab New Product Title €2.592,63 Product Price Product Price No compare…" at bounding box center [455, 35] width 333 height 521
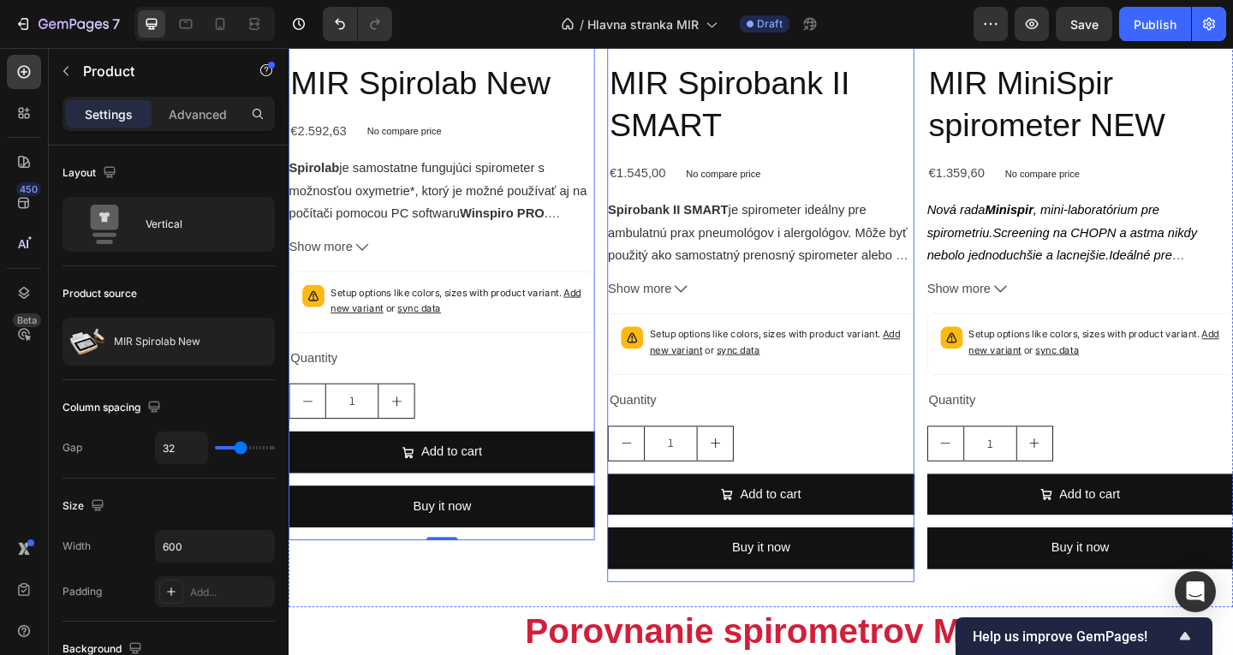
scroll to position [2069, 0]
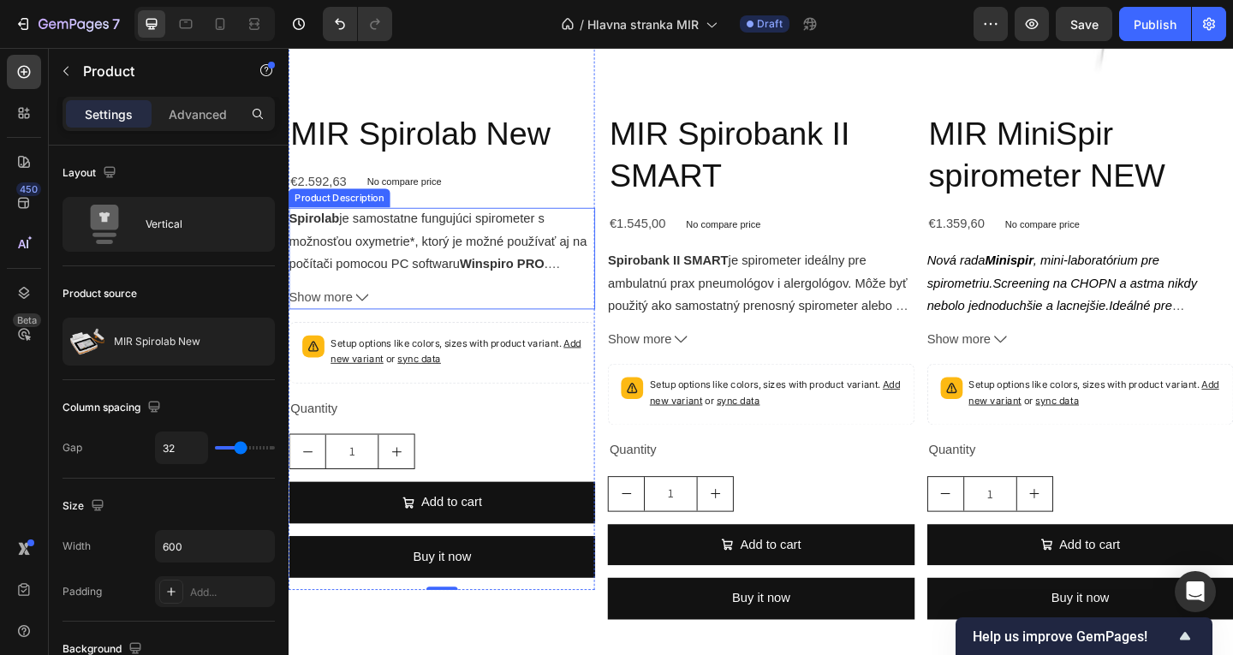
click at [375, 293] on div "Spirolab je samostatne fungujúci spirometer s možnosťou oxymetrie*, ktorý je mo…" at bounding box center [455, 277] width 333 height 110
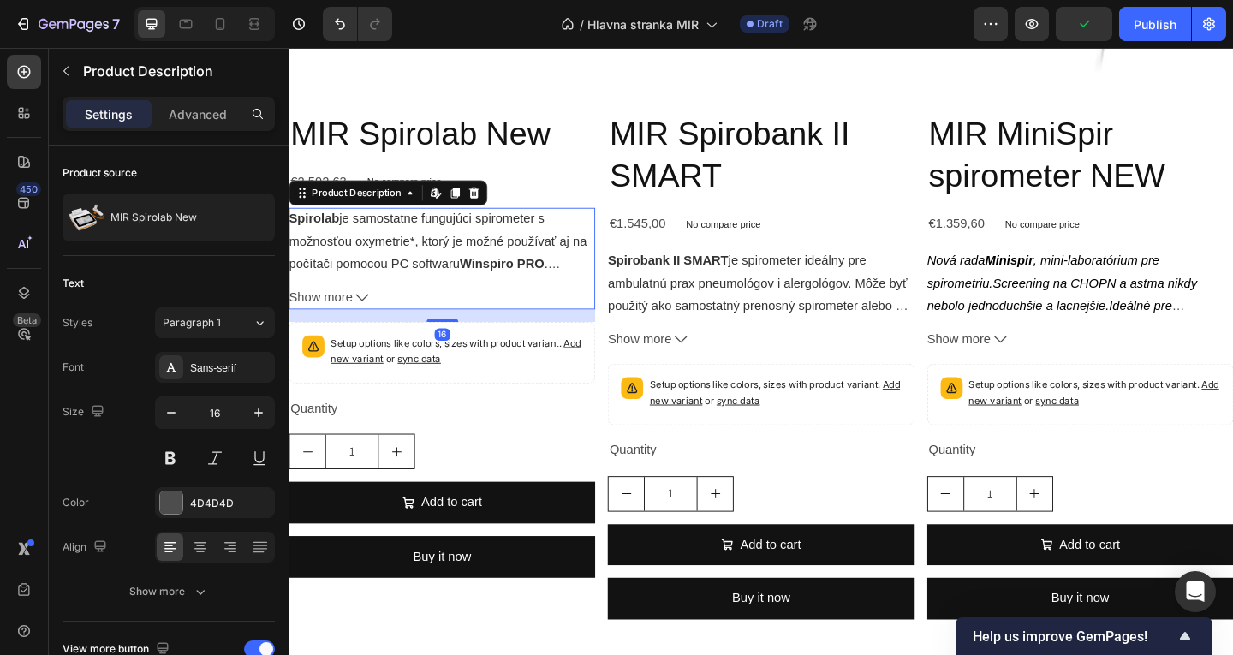
click at [489, 199] on icon at bounding box center [490, 206] width 14 height 14
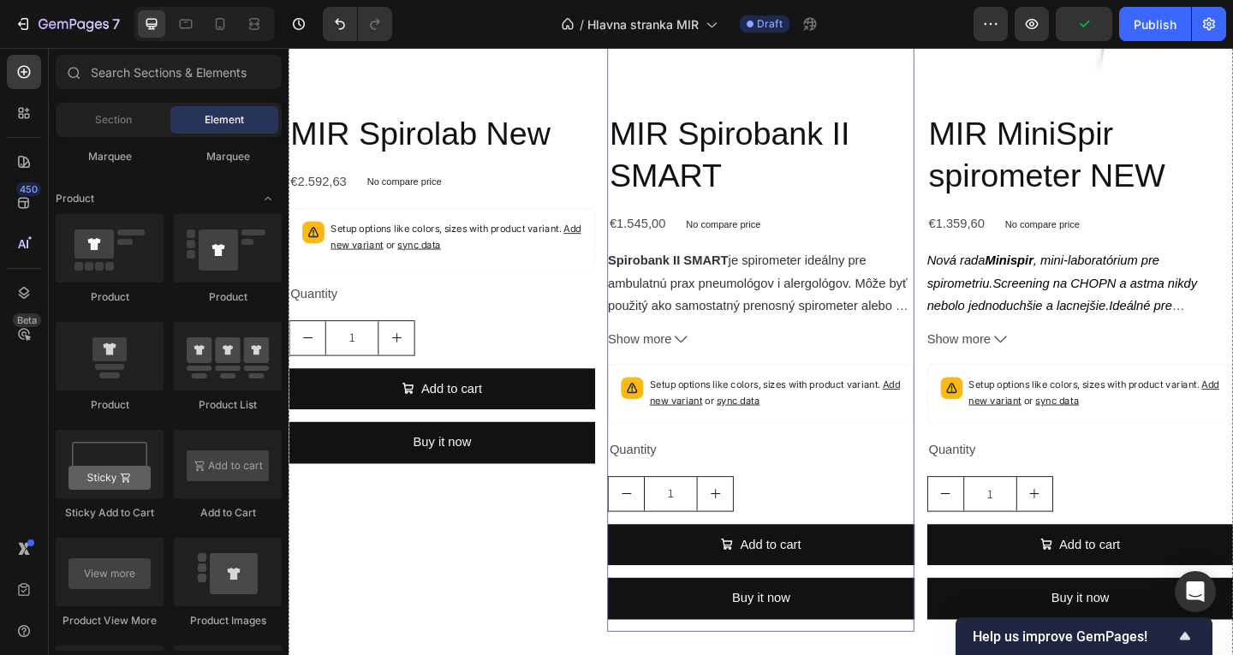
click at [666, 271] on strong "Spirobank II SMART" at bounding box center [700, 278] width 131 height 15
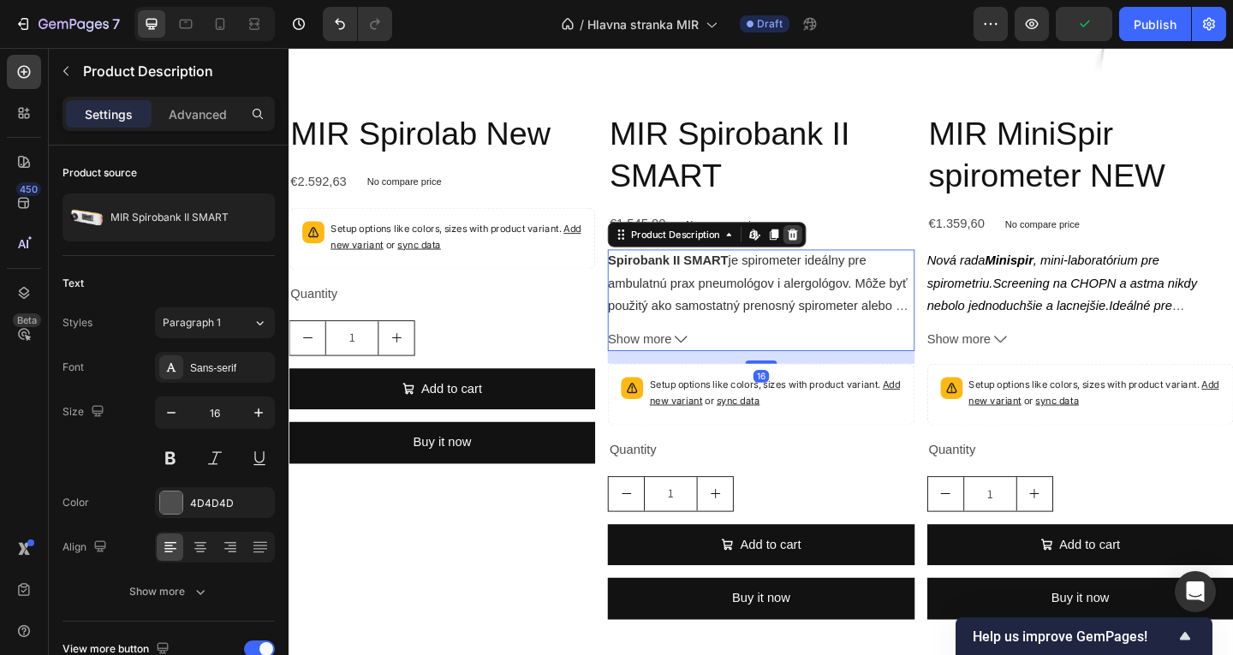
click at [841, 247] on div at bounding box center [836, 251] width 21 height 21
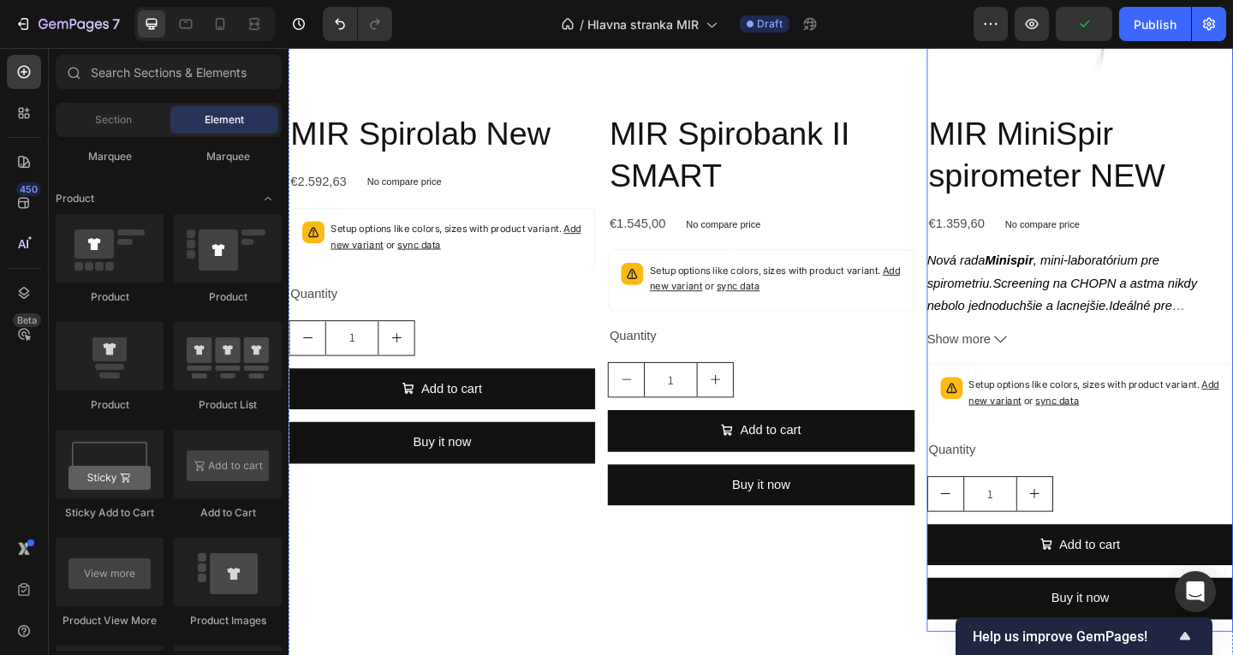
click at [1000, 267] on div "Nová rada Minispir , mini-laboratórium pre spirometriu. Screening na CHOPN a as…" at bounding box center [1149, 303] width 333 height 72
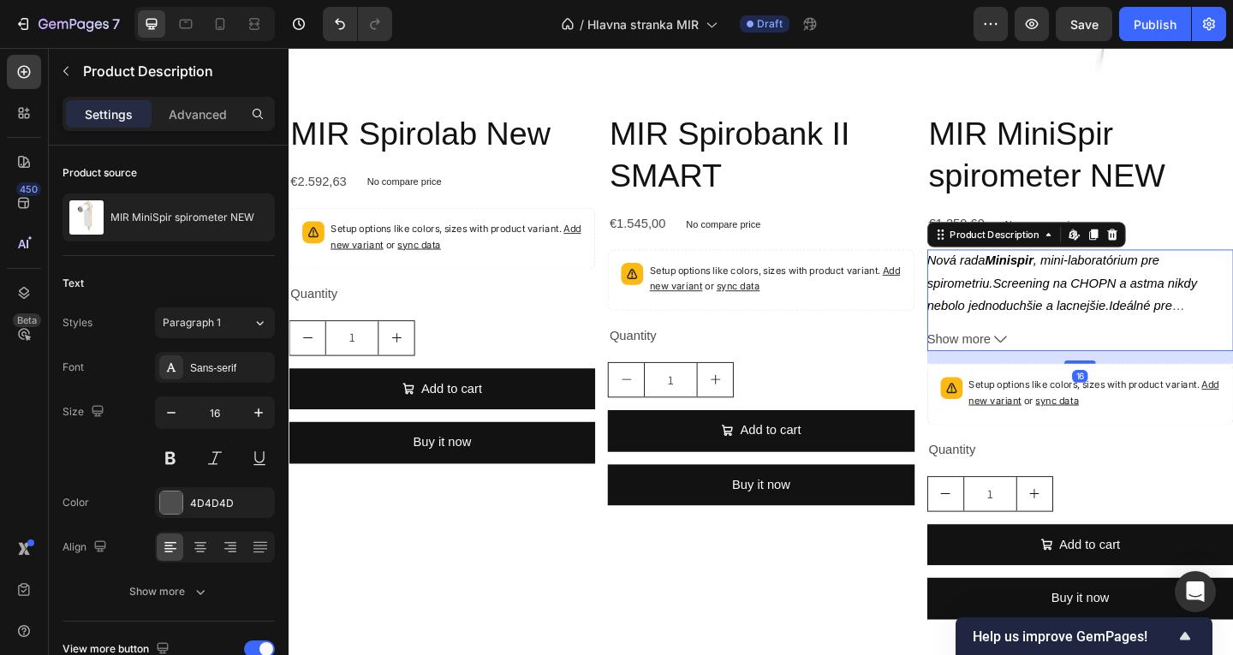
click at [1178, 245] on icon at bounding box center [1183, 251] width 11 height 12
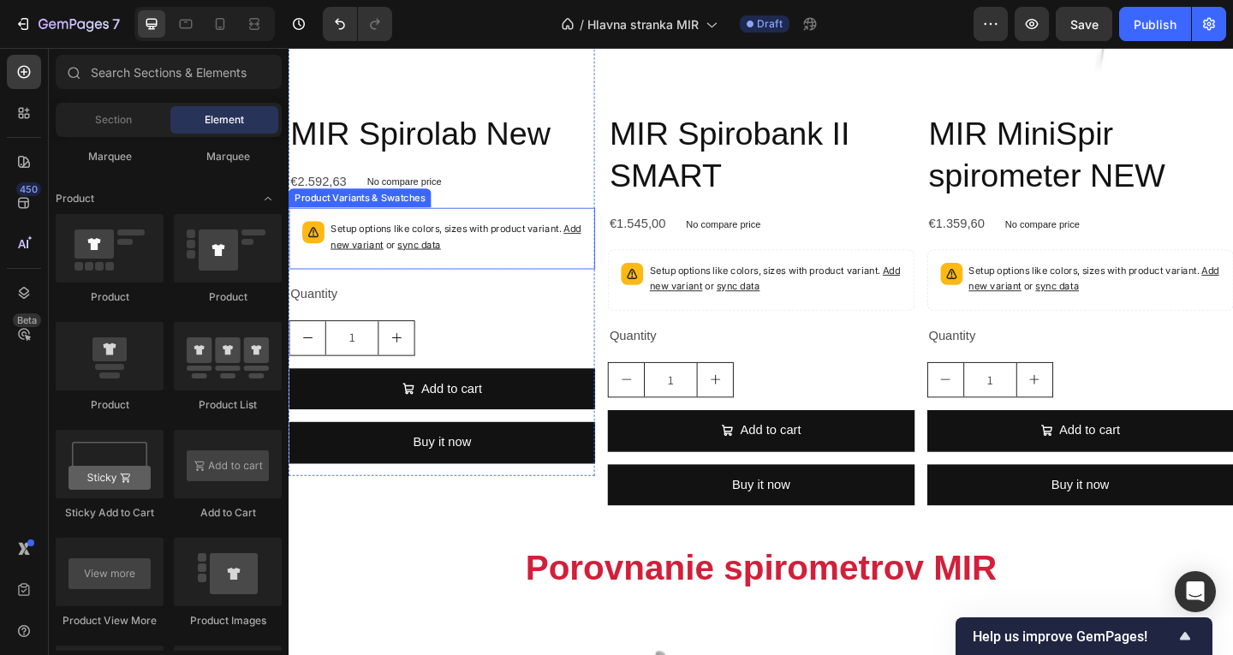
click at [535, 277] on div "Setup options like colors, sizes with product variant. Add new variant or sync …" at bounding box center [455, 255] width 333 height 67
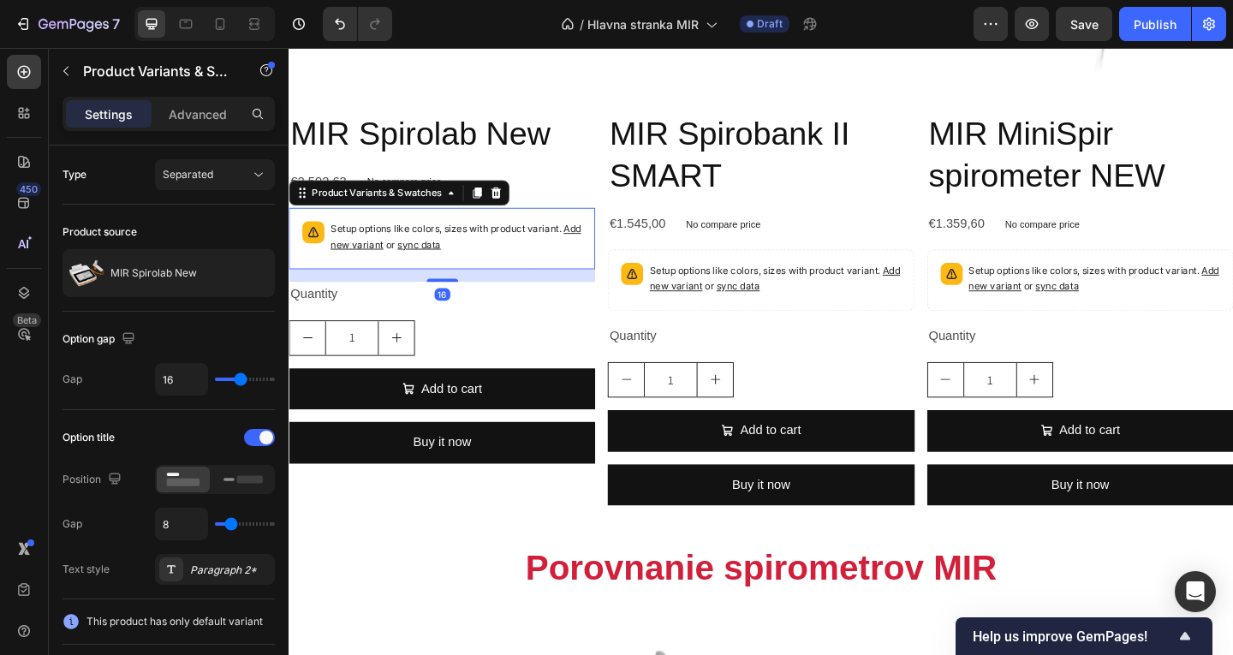
click at [524, 206] on div "Product Variants & Swatches" at bounding box center [409, 205] width 240 height 27
click at [520, 206] on icon at bounding box center [514, 206] width 14 height 14
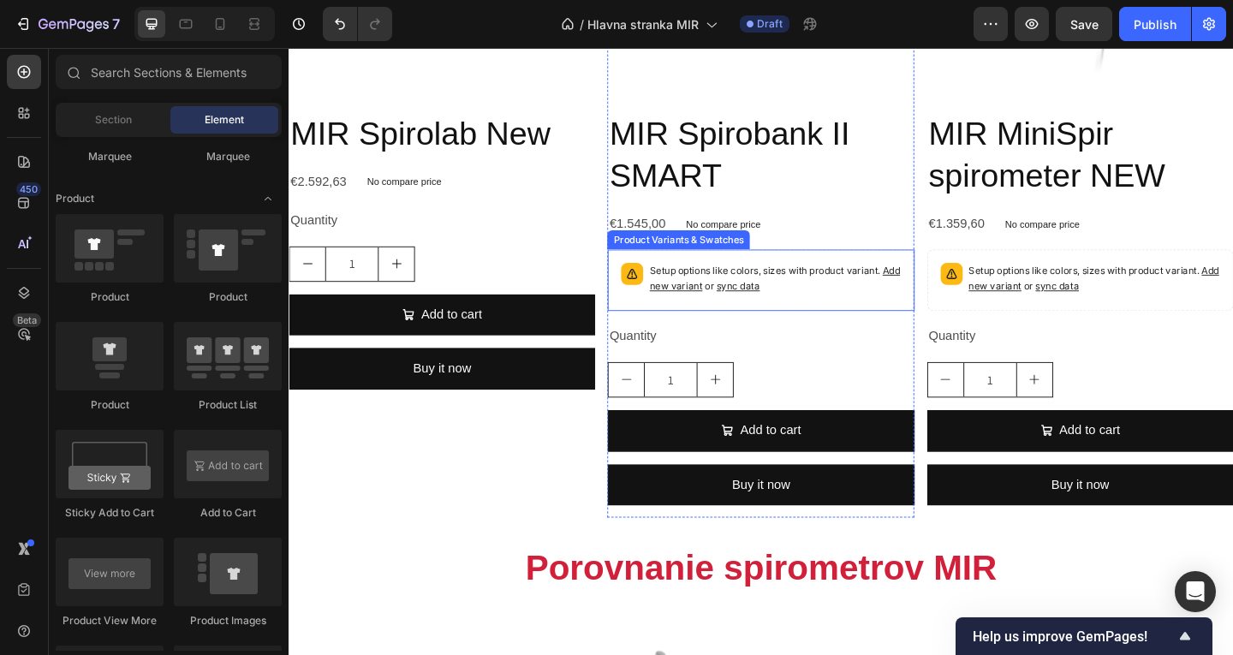
click at [824, 309] on p "Setup options like colors, sizes with product variant. Add new variant or sync …" at bounding box center [817, 299] width 273 height 34
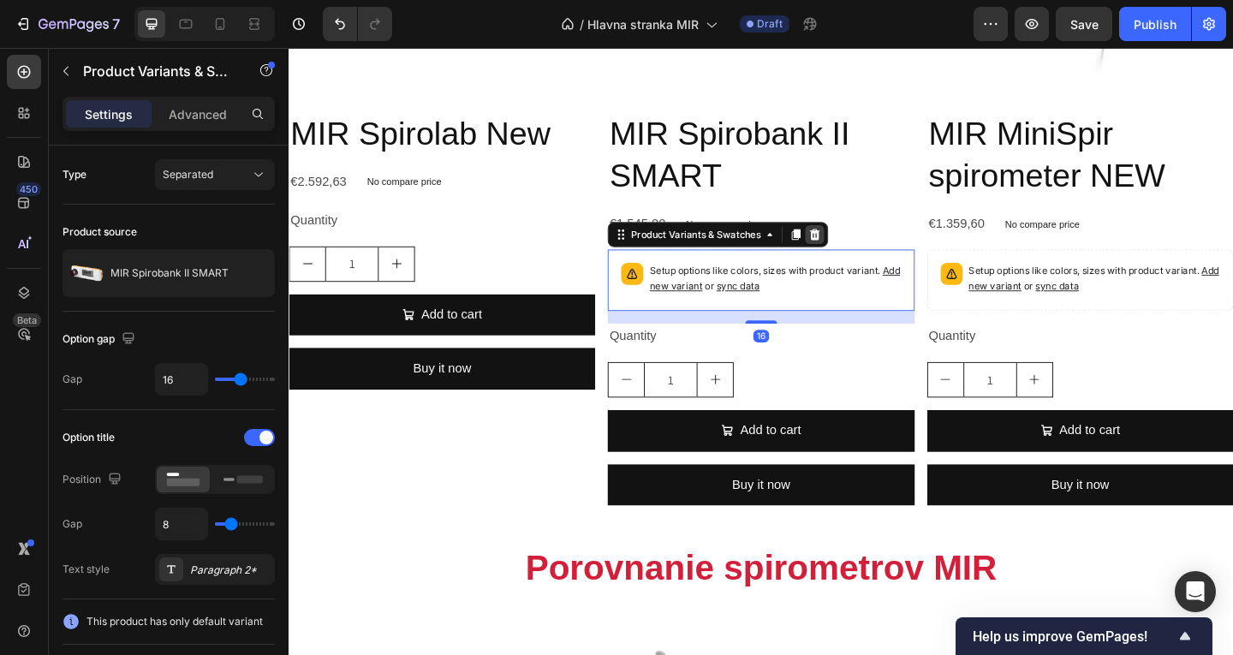
click at [854, 251] on icon at bounding box center [861, 251] width 14 height 14
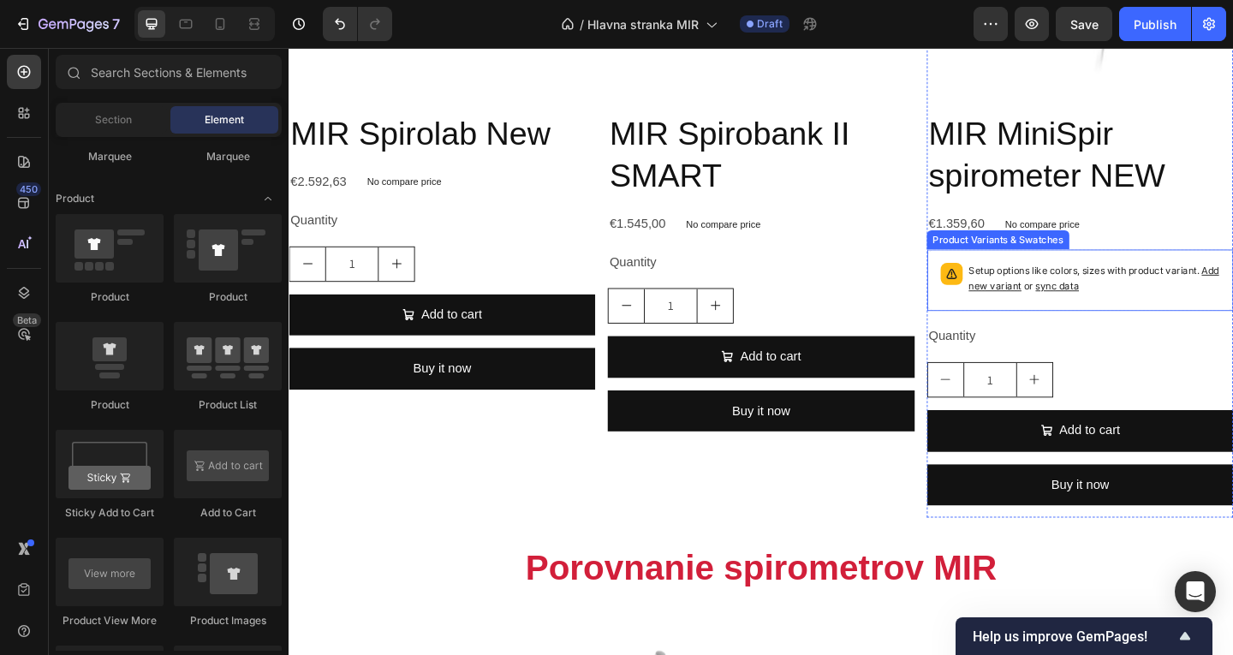
click at [1170, 307] on p "Setup options like colors, sizes with product variant. Add new variant or sync …" at bounding box center [1164, 299] width 273 height 34
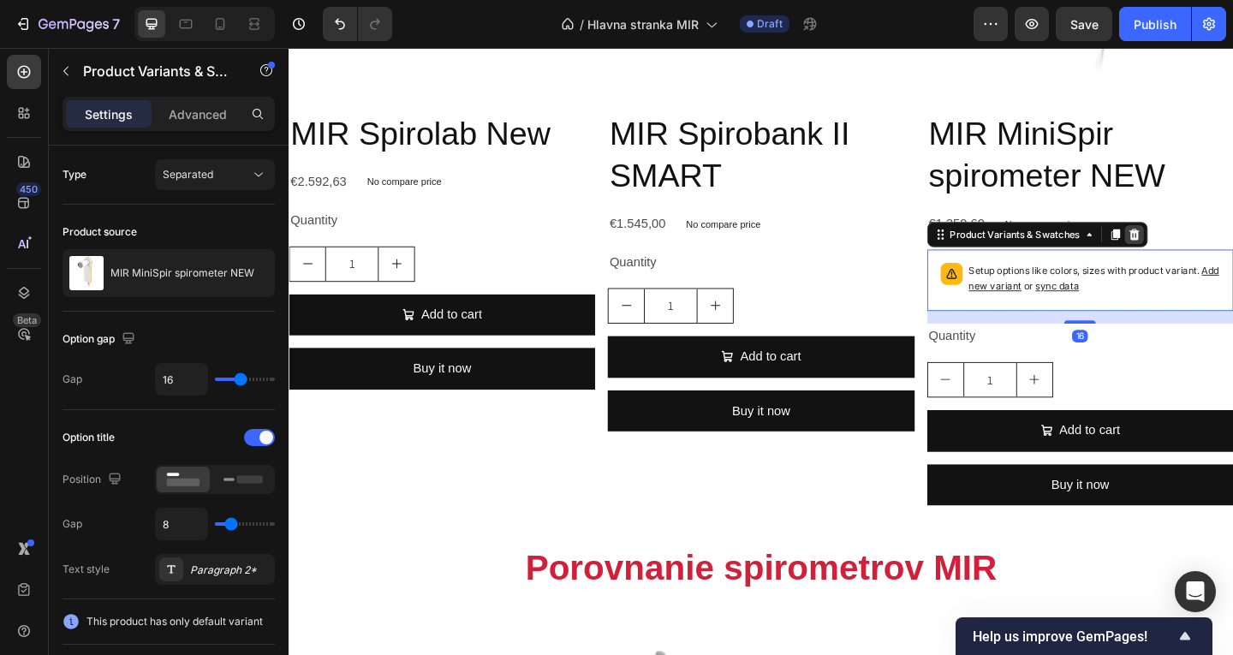
click at [1201, 244] on icon at bounding box center [1208, 251] width 14 height 14
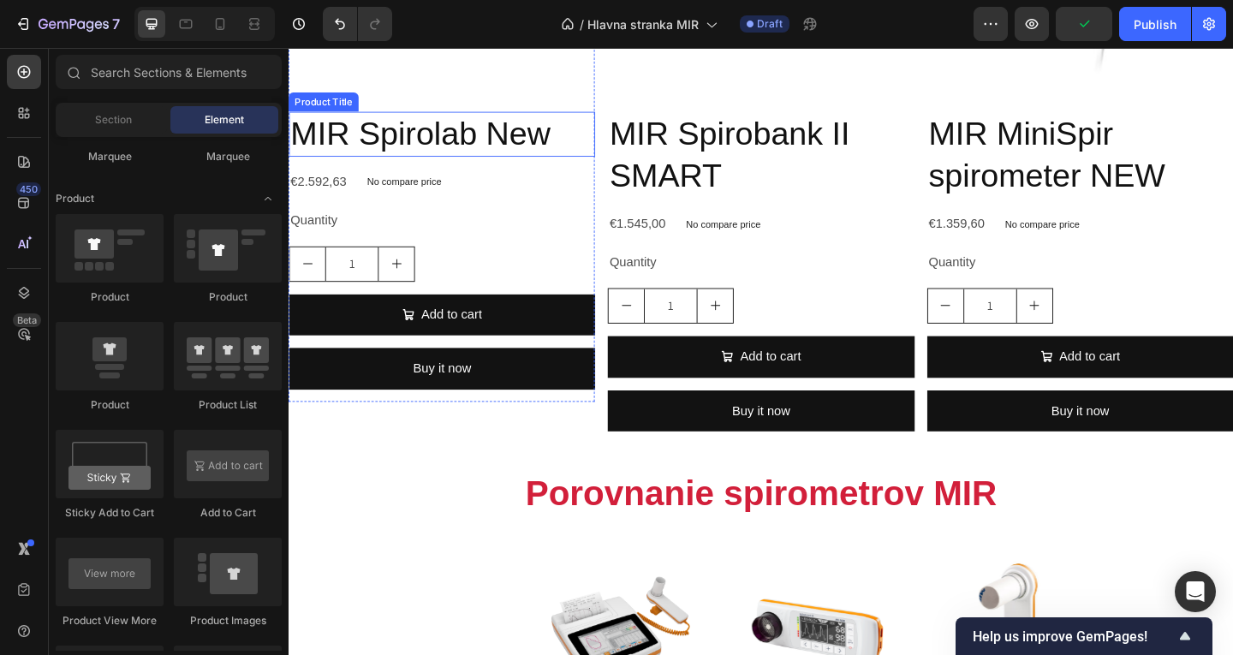
click at [538, 150] on h2 "MIR Spirolab New" at bounding box center [455, 141] width 333 height 49
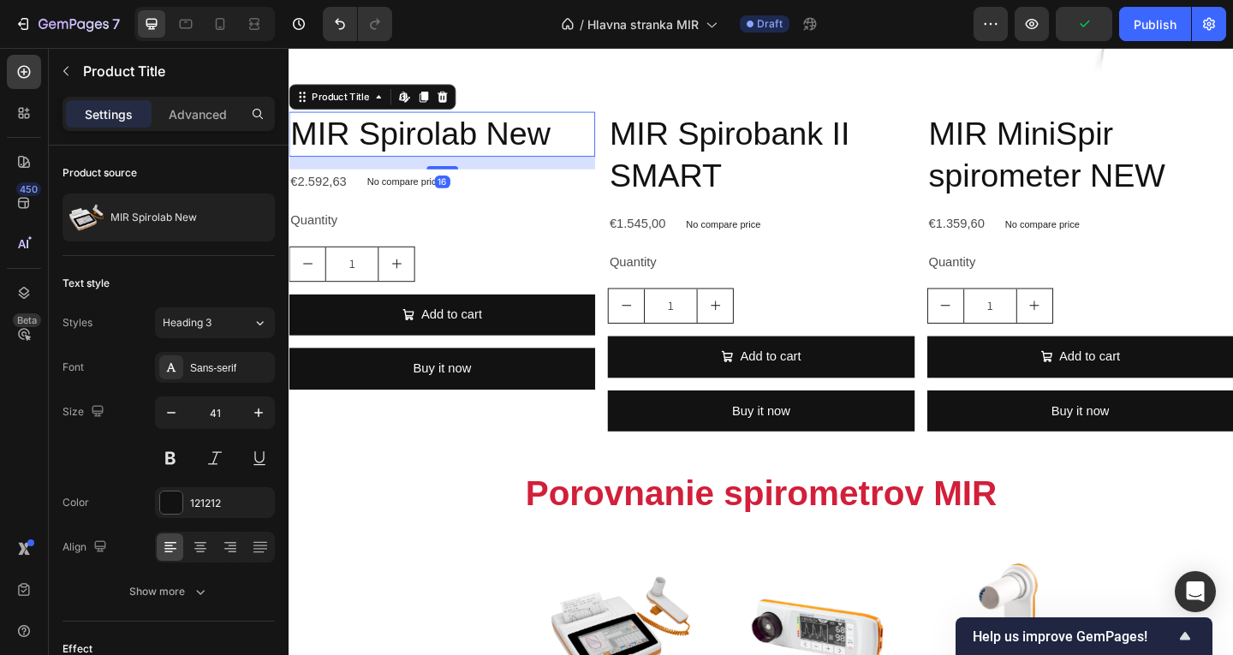
click at [577, 146] on h2 "MIR Spirolab New" at bounding box center [455, 141] width 333 height 49
click at [177, 415] on icon "button" at bounding box center [171, 412] width 17 height 17
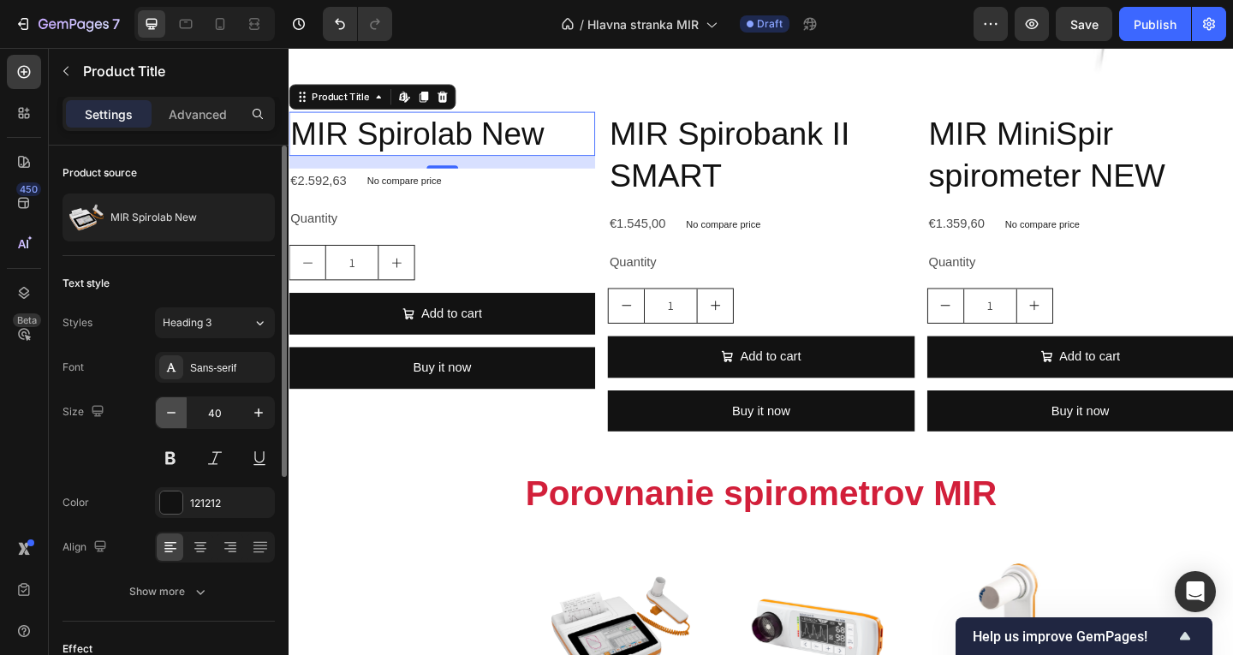
click at [177, 415] on icon "button" at bounding box center [171, 412] width 17 height 17
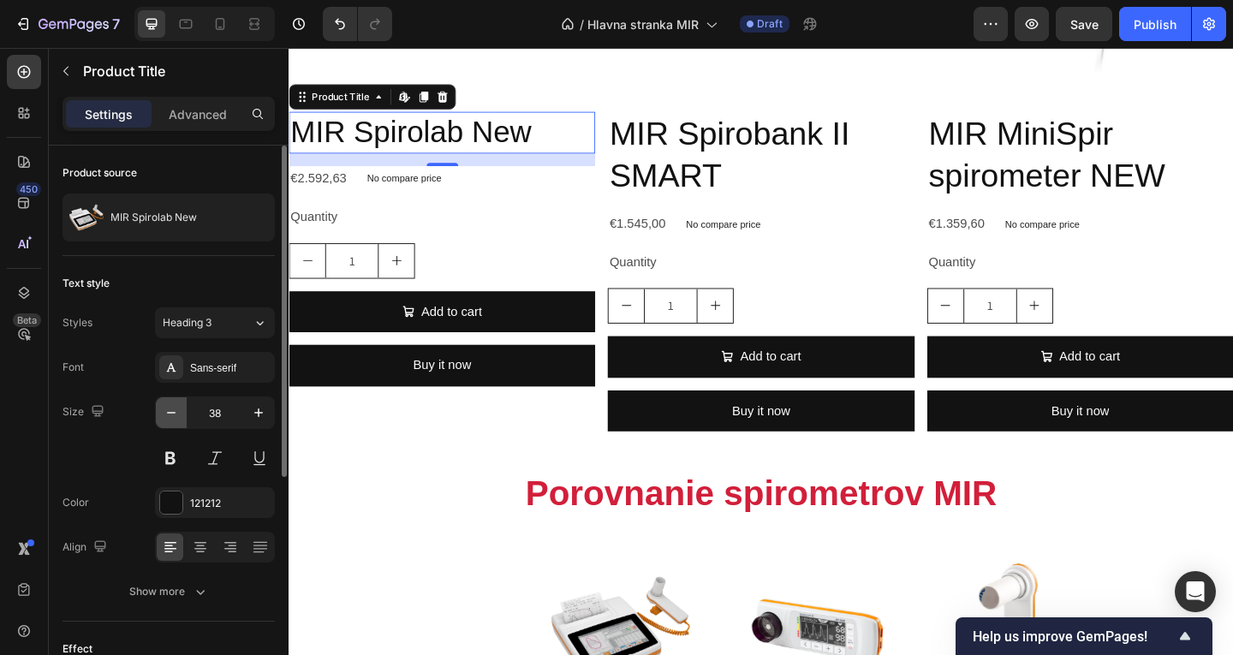
click at [177, 415] on icon "button" at bounding box center [171, 412] width 17 height 17
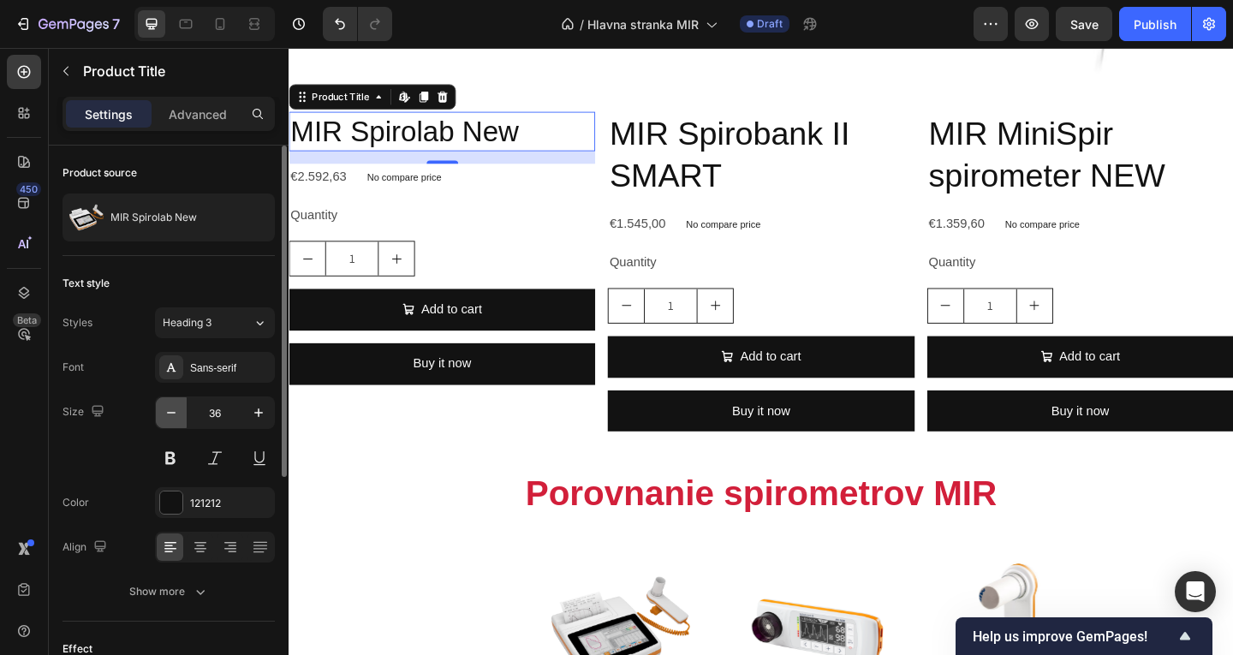
click at [177, 415] on icon "button" at bounding box center [171, 412] width 17 height 17
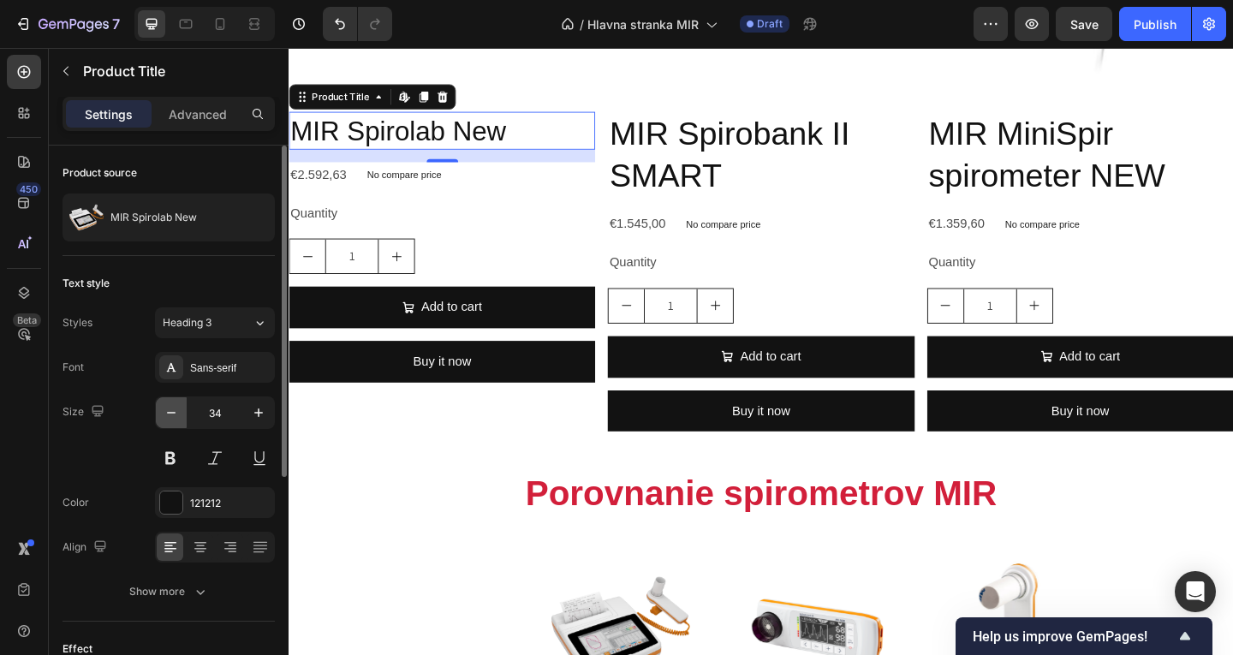
click at [177, 415] on icon "button" at bounding box center [171, 412] width 17 height 17
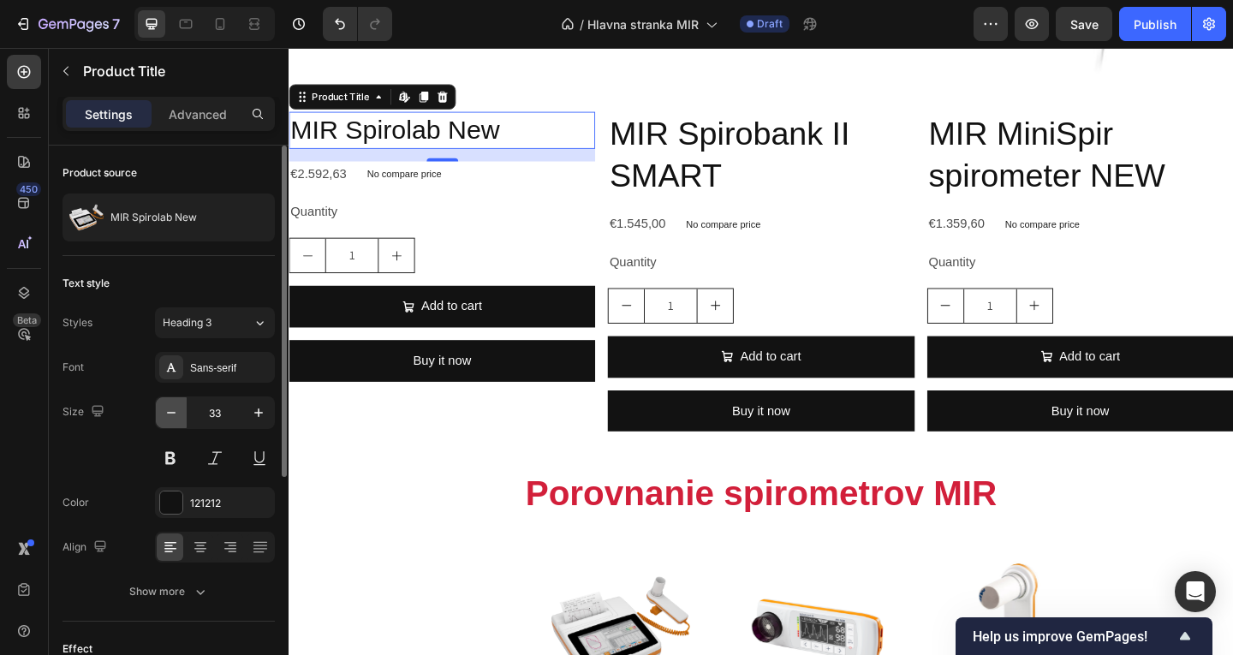
click at [177, 415] on icon "button" at bounding box center [171, 412] width 17 height 17
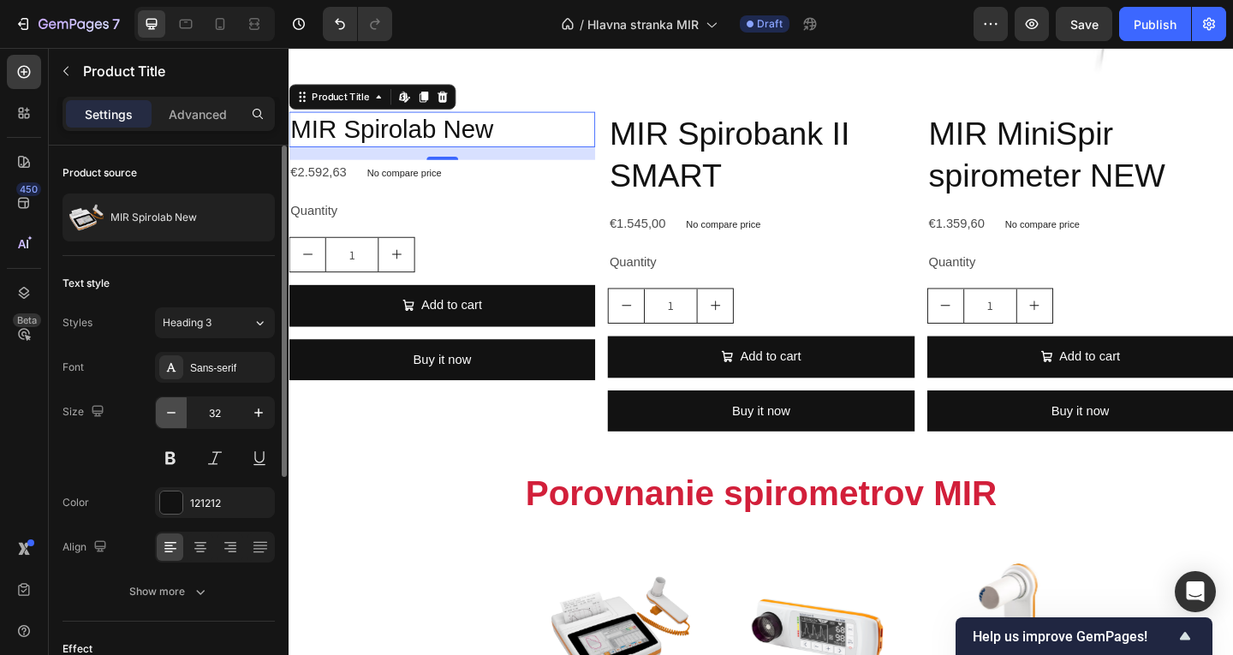
click at [177, 415] on icon "button" at bounding box center [171, 412] width 17 height 17
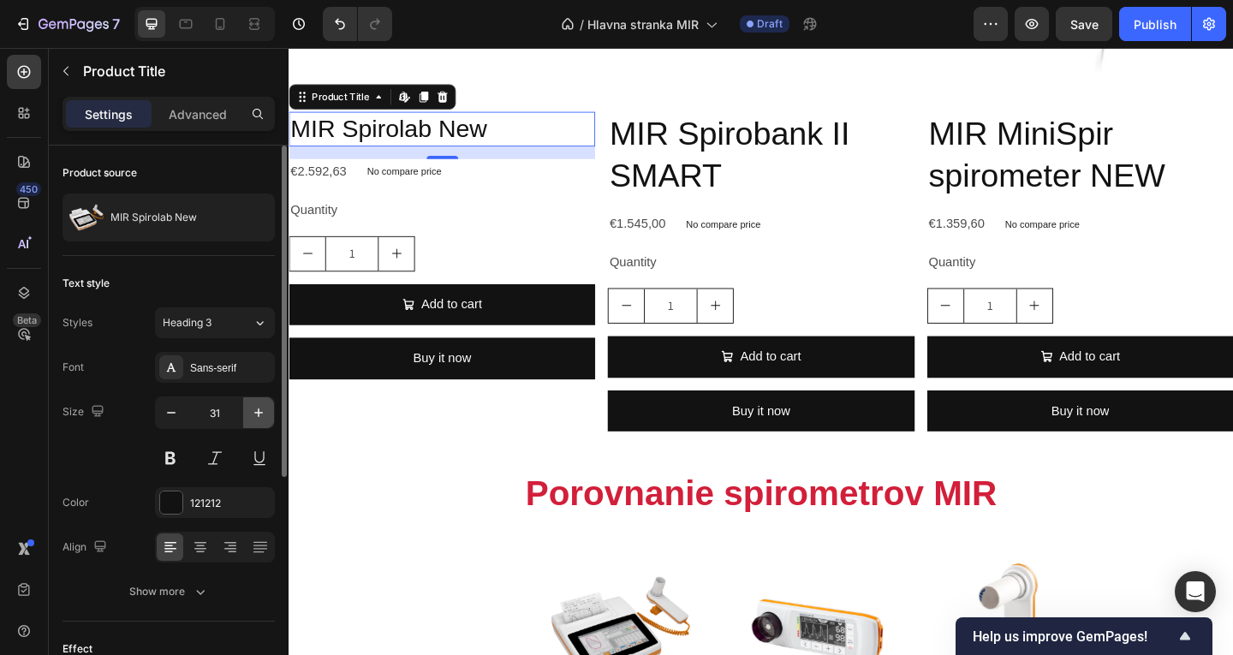
click at [254, 408] on icon "button" at bounding box center [258, 412] width 17 height 17
type input "32"
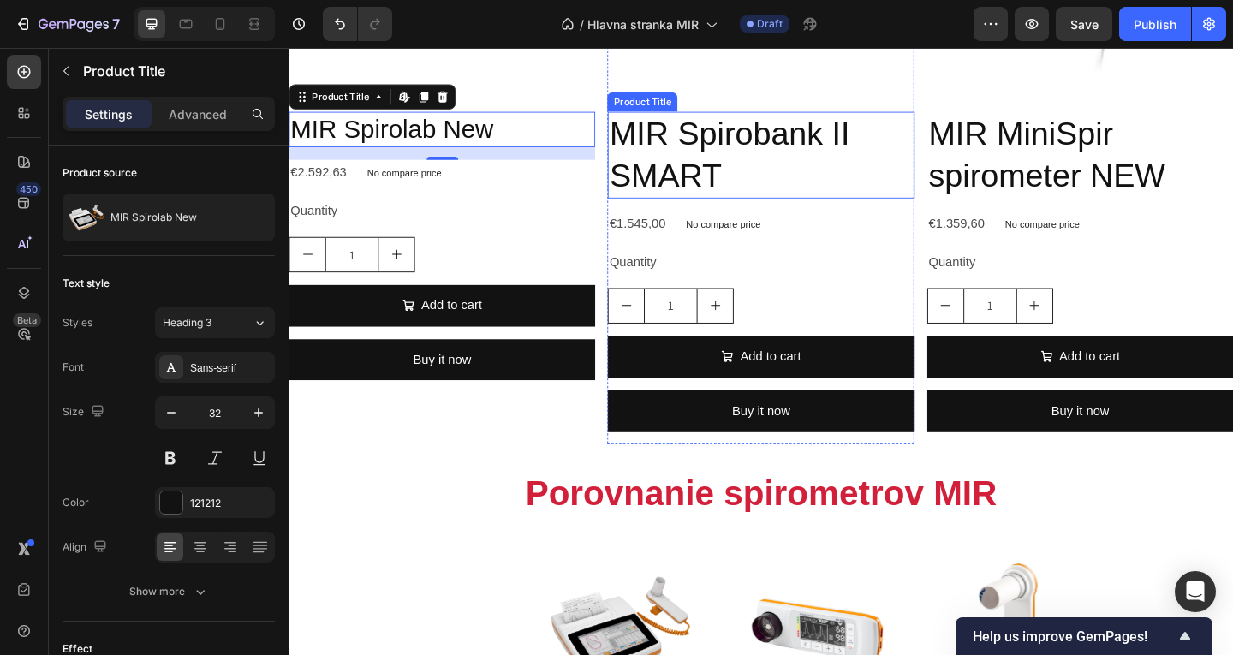
click at [739, 124] on h2 "MIR Spirobank II SMART" at bounding box center [801, 164] width 333 height 95
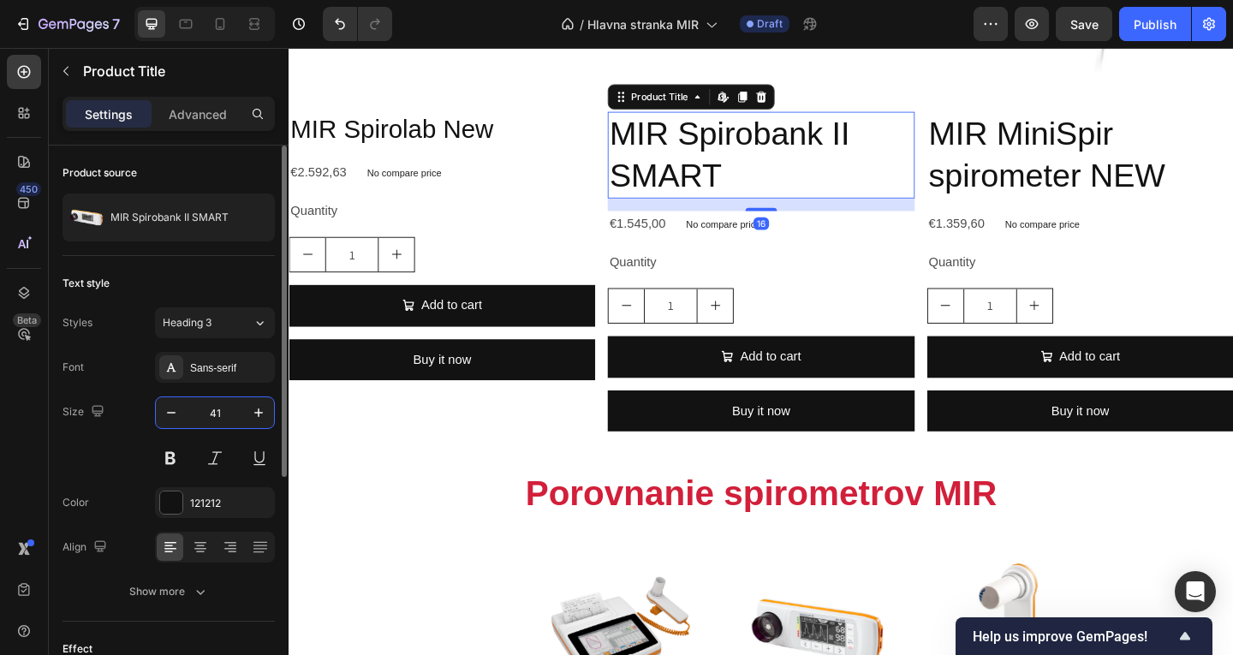
click at [229, 406] on input "41" at bounding box center [215, 412] width 57 height 31
type input "32"
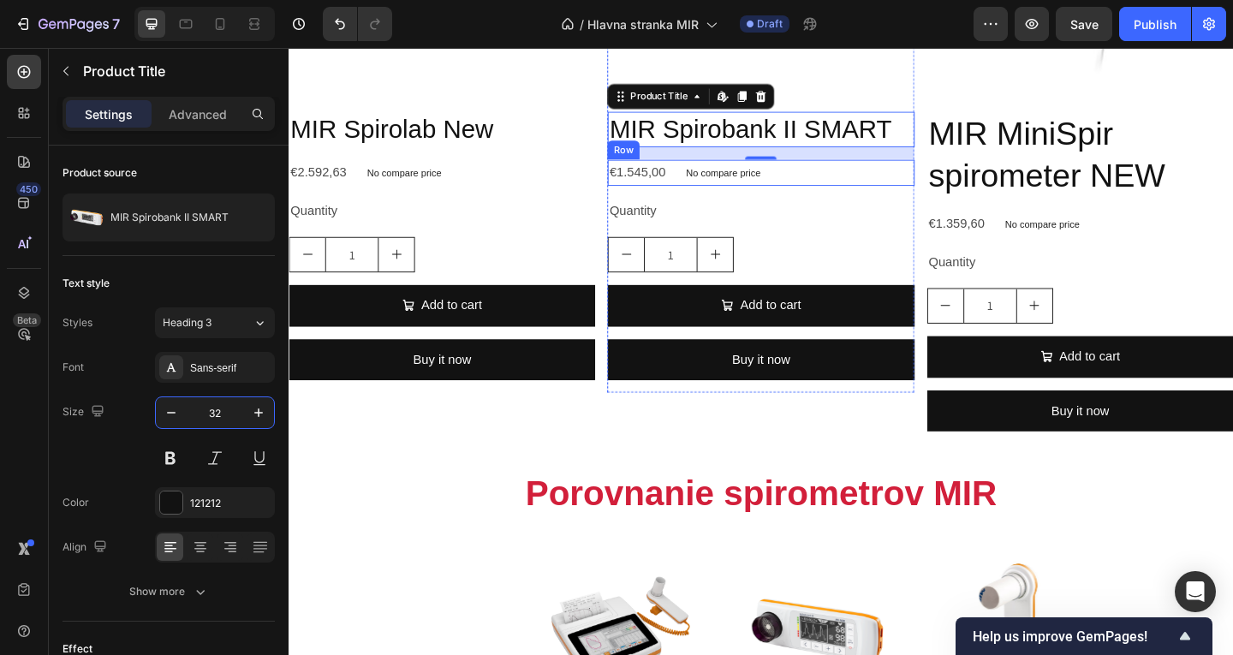
click at [990, 184] on h2 "MIR MiniSpir spirometer NEW" at bounding box center [1149, 164] width 333 height 95
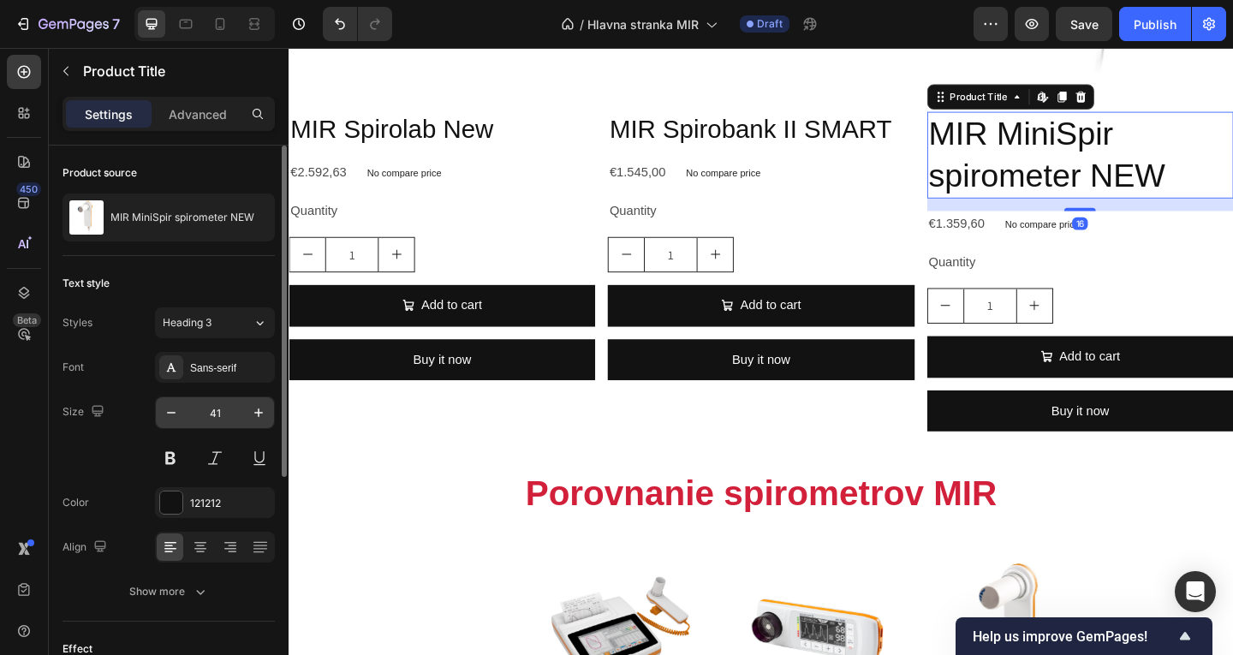
click at [224, 425] on input "41" at bounding box center [215, 412] width 57 height 31
type input "32"
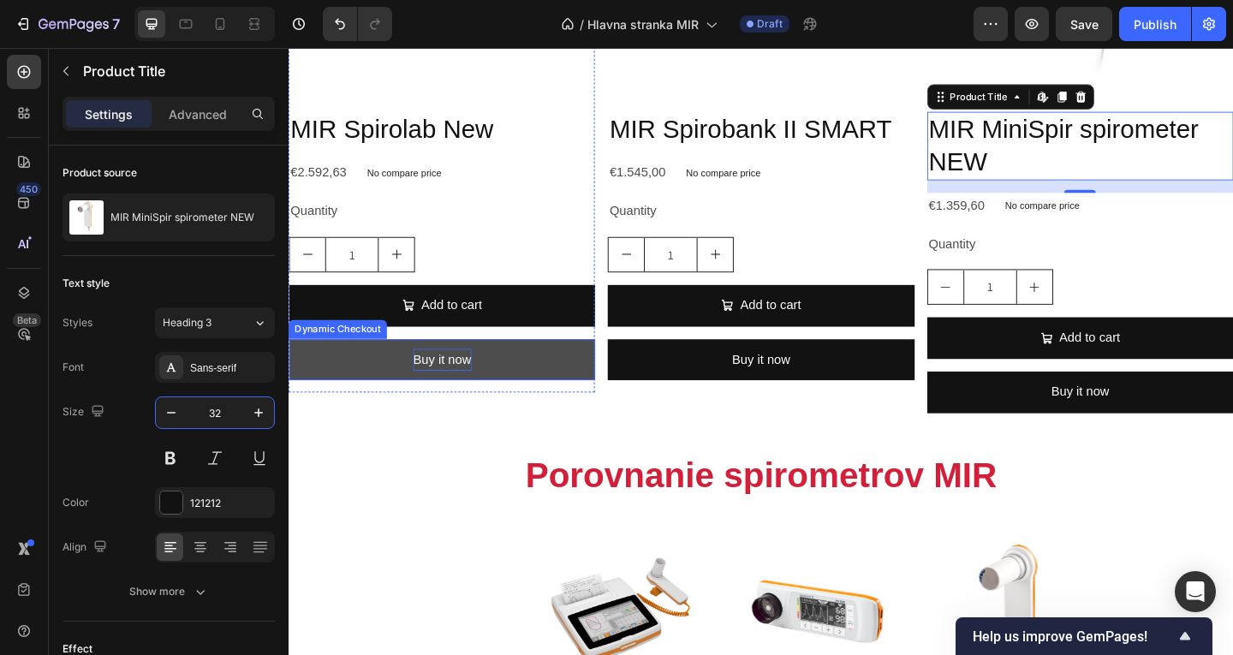
click at [452, 380] on div "Buy it now" at bounding box center [455, 387] width 63 height 25
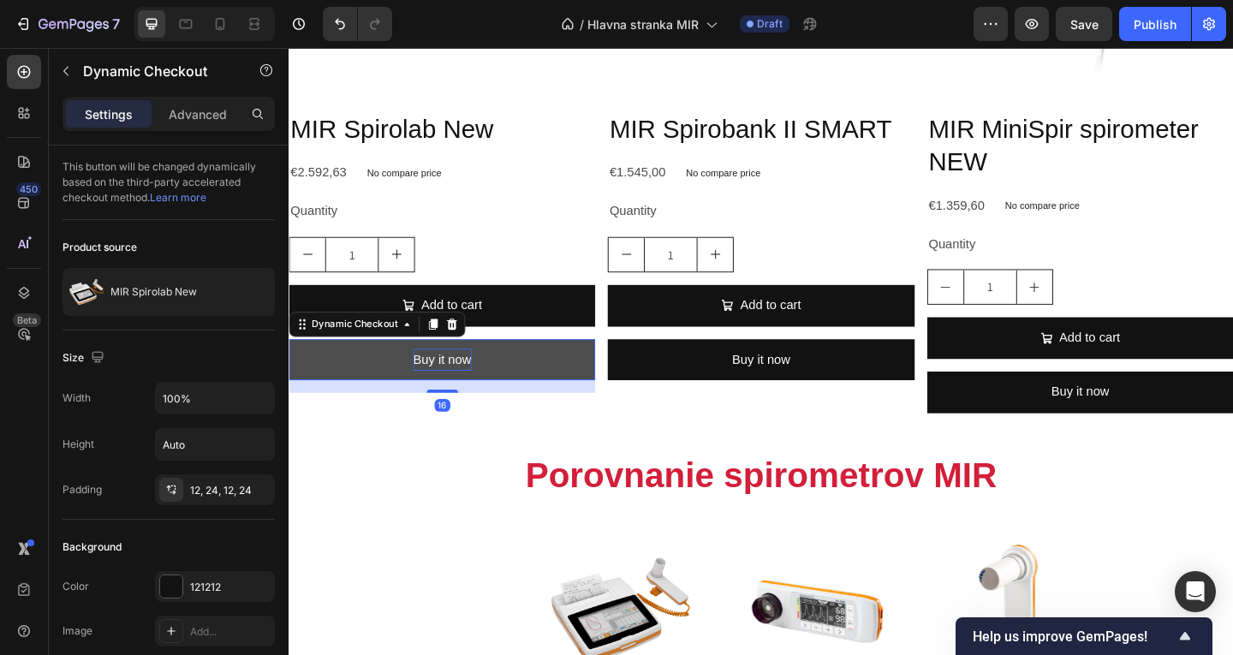
click at [462, 384] on div "Buy it now" at bounding box center [455, 387] width 63 height 25
click at [462, 384] on p "Buy it now" at bounding box center [455, 387] width 63 height 25
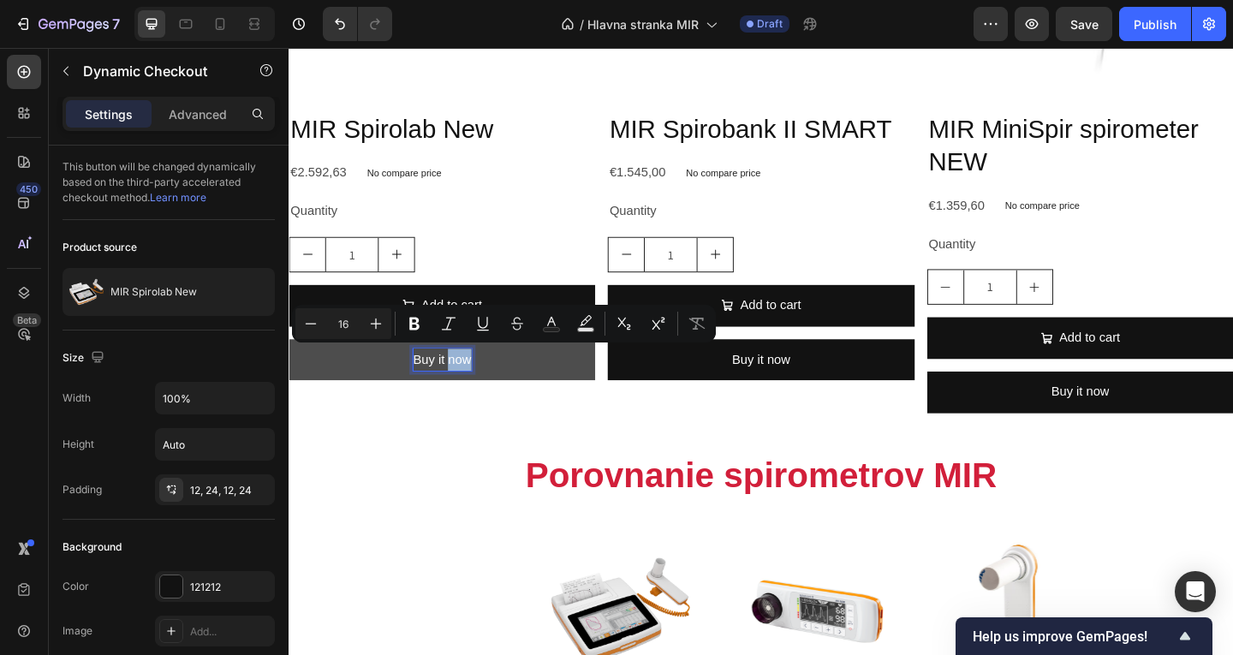
click at [435, 384] on p "Buy it now" at bounding box center [455, 387] width 63 height 25
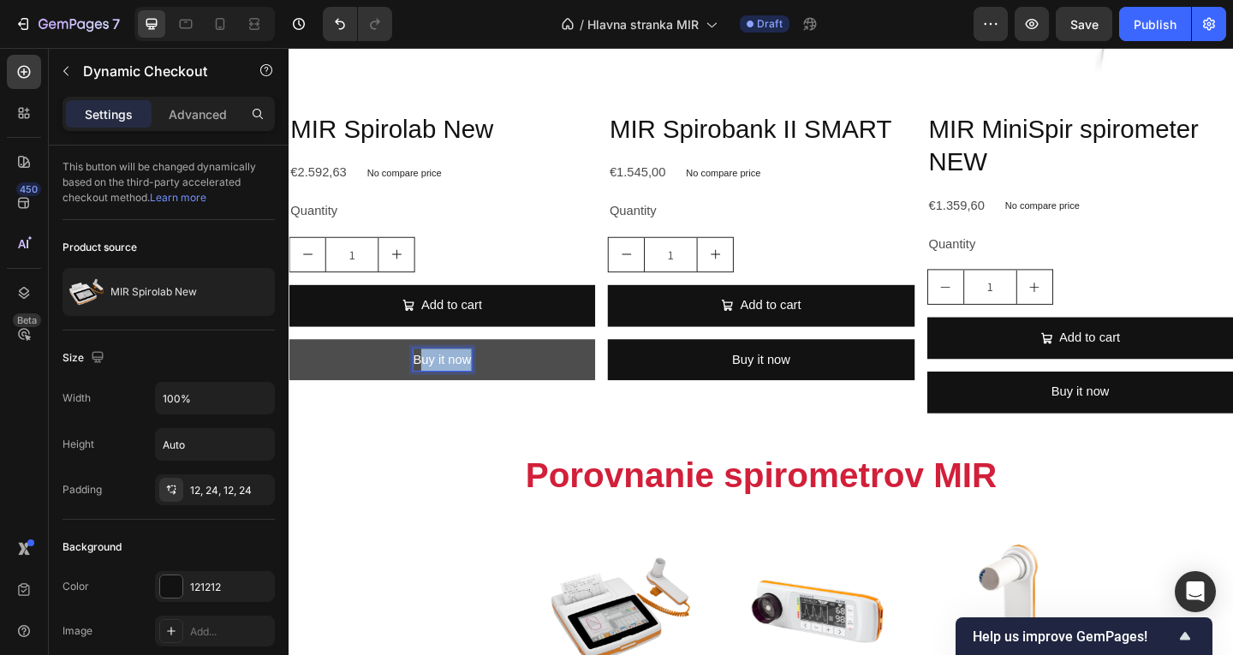
drag, startPoint x: 429, startPoint y: 385, endPoint x: 541, endPoint y: 379, distance: 112.4
click at [544, 385] on button "Buy it now" at bounding box center [455, 387] width 333 height 45
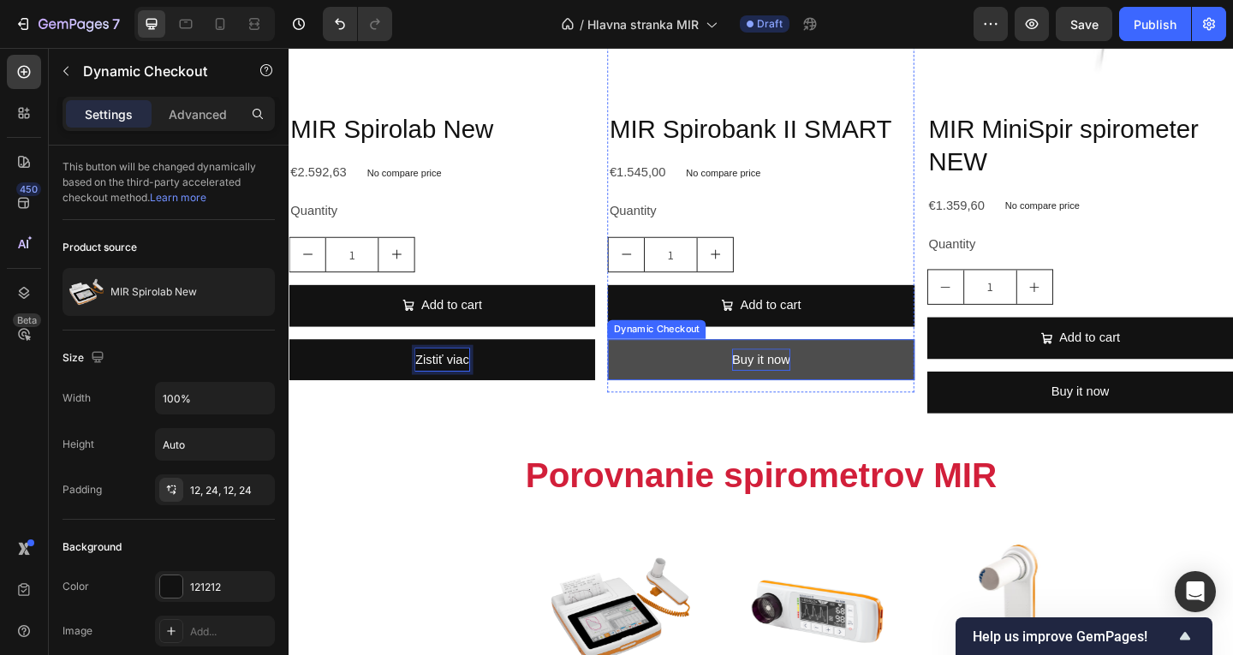
click at [771, 382] on div "Buy it now" at bounding box center [802, 387] width 63 height 25
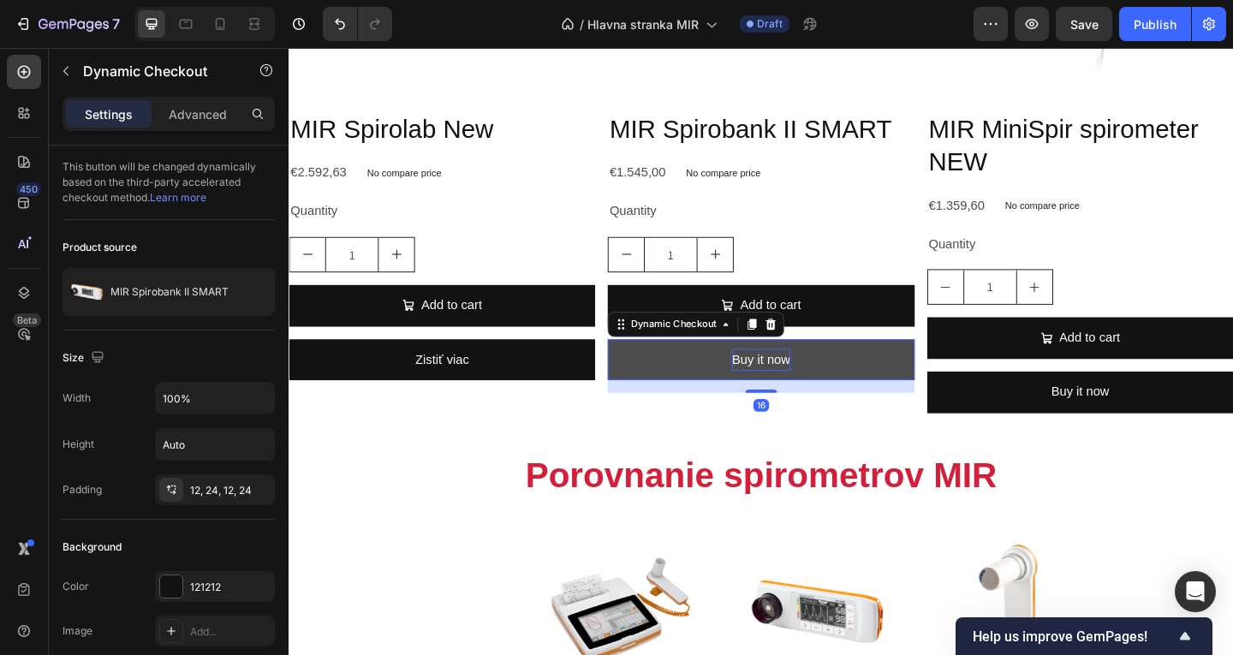
click at [771, 382] on div "Buy it now" at bounding box center [802, 387] width 63 height 25
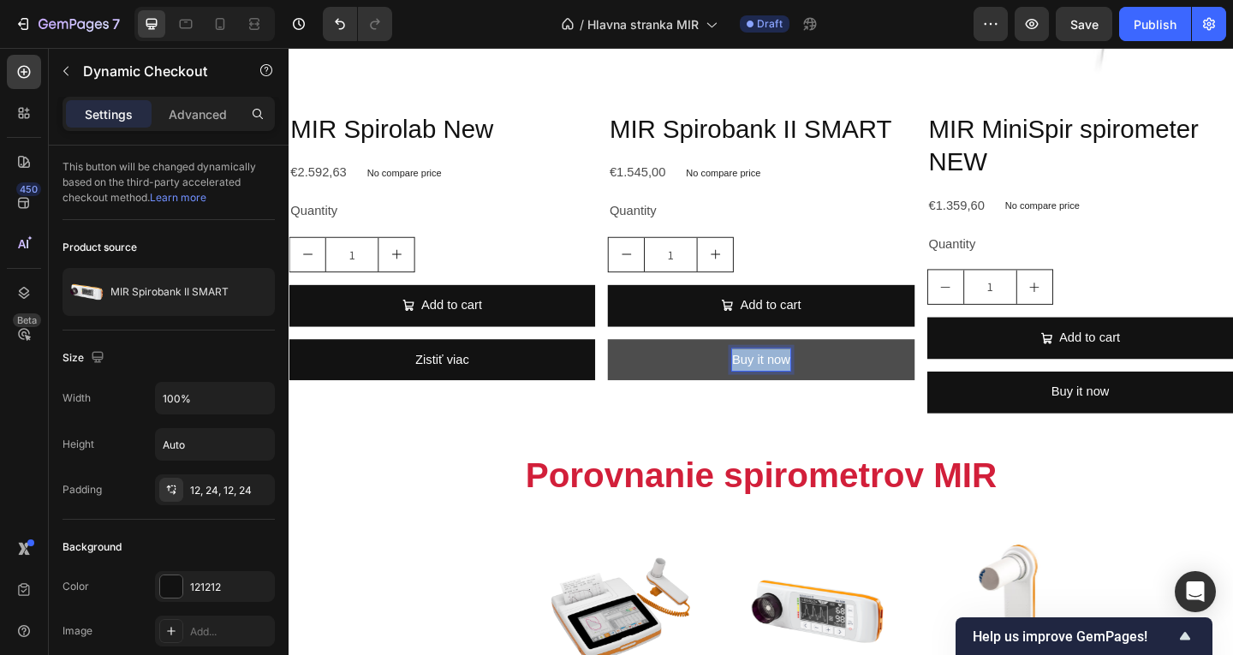
click at [771, 382] on p "Buy it now" at bounding box center [802, 387] width 63 height 25
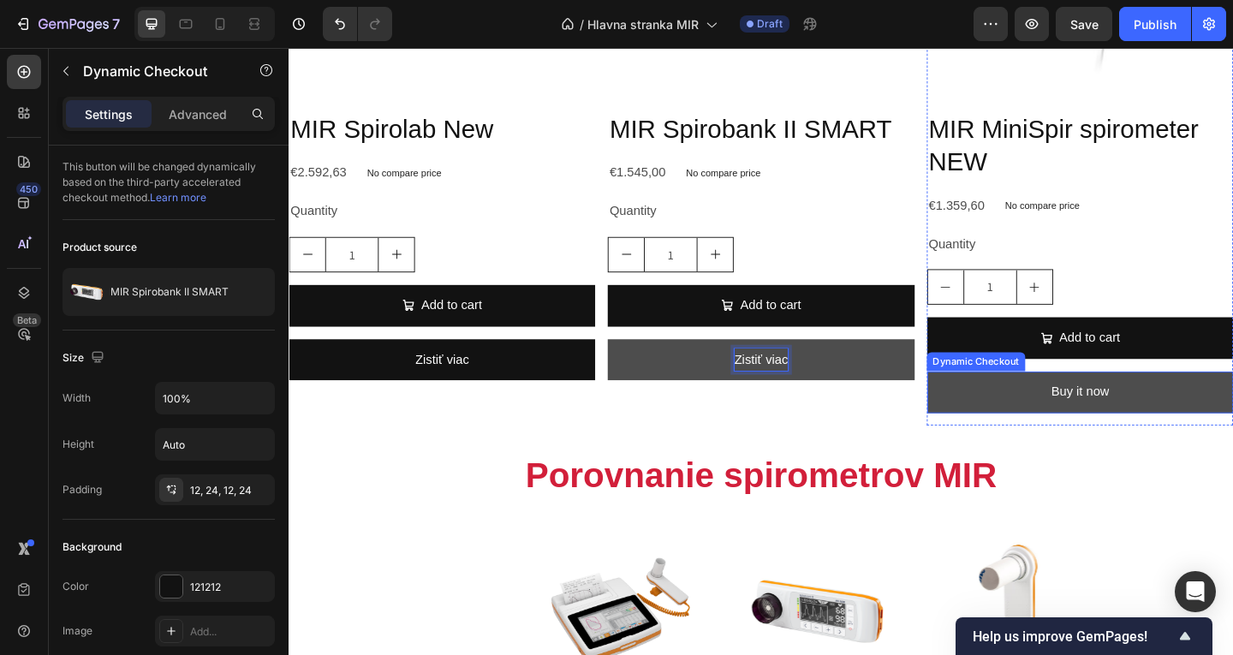
click at [1106, 414] on button "Buy it now" at bounding box center [1149, 422] width 333 height 45
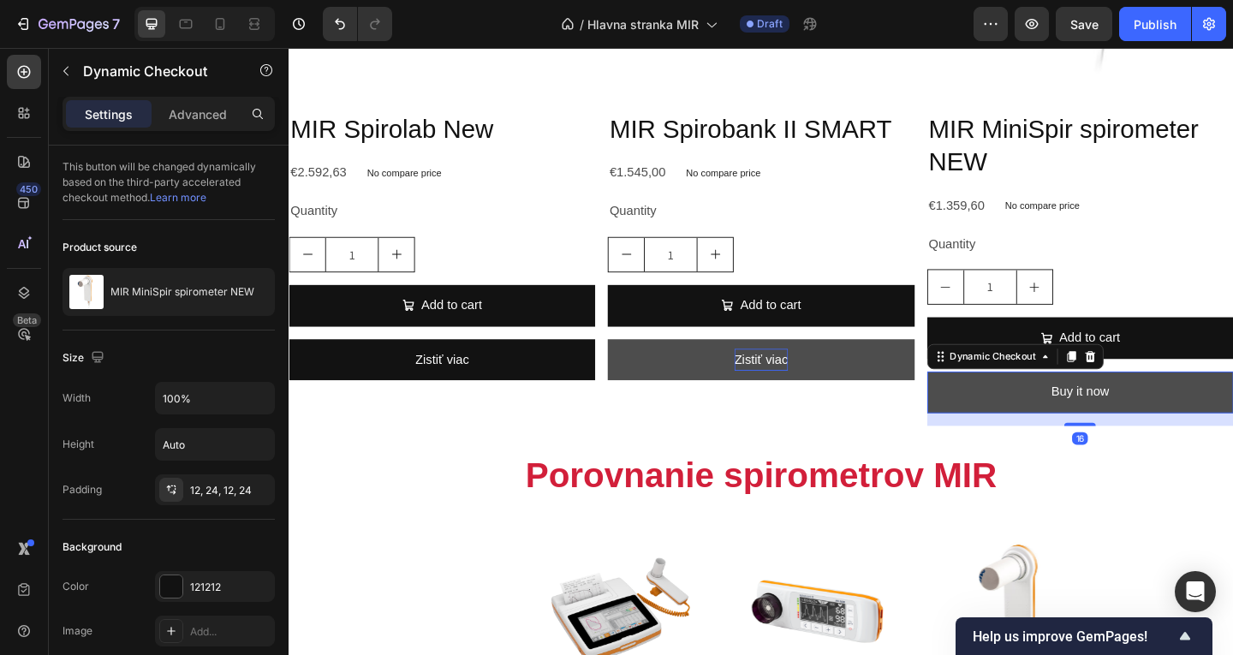
click at [1106, 414] on button "Buy it now" at bounding box center [1149, 422] width 333 height 45
click at [1118, 414] on div "Buy it now" at bounding box center [1149, 422] width 63 height 25
click at [1118, 415] on p "Buy it now" at bounding box center [1149, 422] width 63 height 25
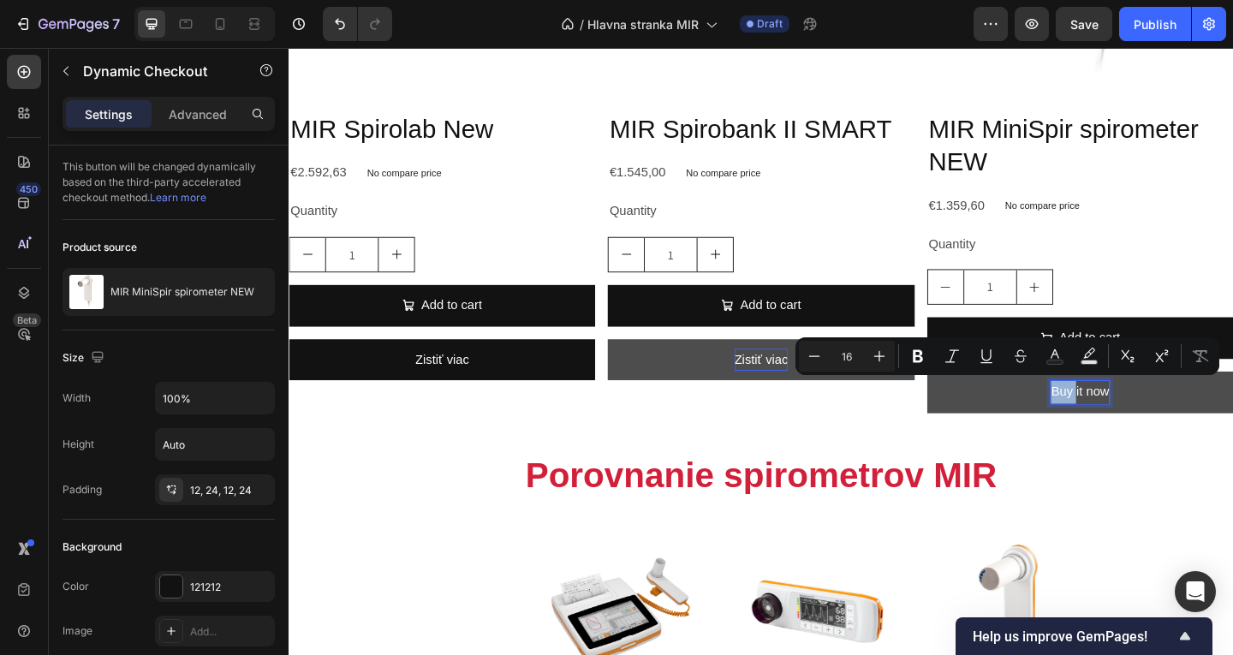
click at [1123, 418] on p "Buy it now" at bounding box center [1149, 422] width 63 height 25
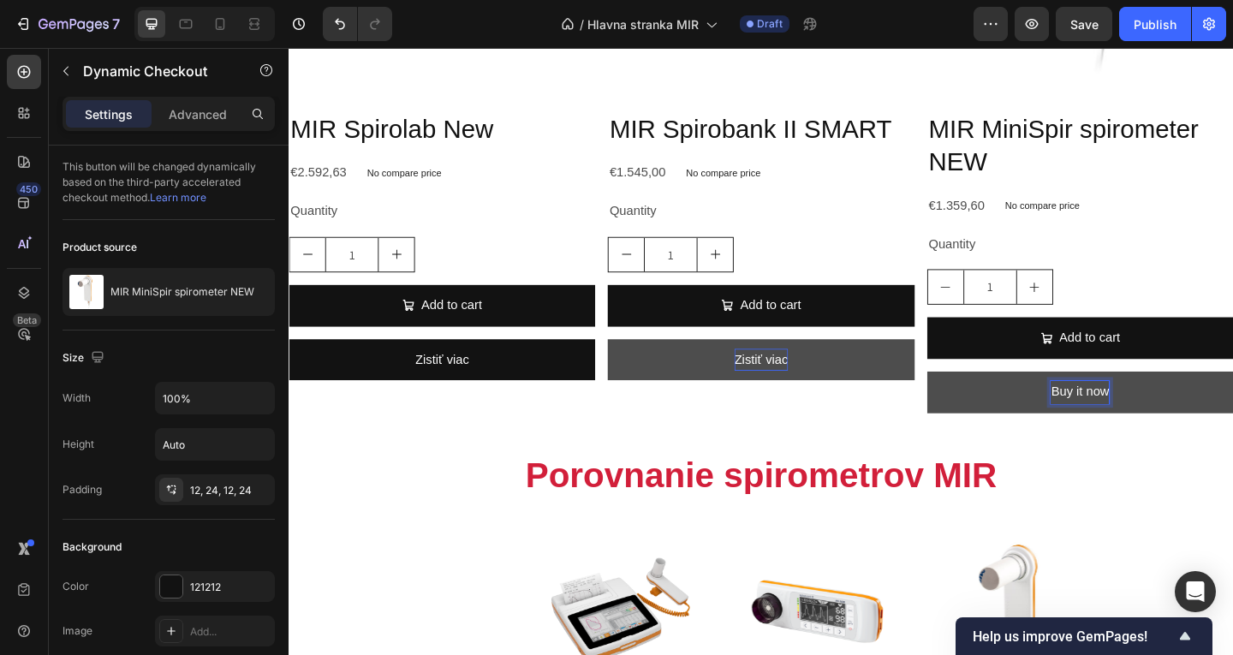
click at [1106, 422] on button "Buy it now" at bounding box center [1149, 422] width 333 height 45
click at [1118, 421] on p "Buy it now" at bounding box center [1149, 422] width 63 height 25
drag, startPoint x: 1110, startPoint y: 421, endPoint x: 1190, endPoint y: 412, distance: 81.0
click at [1190, 412] on button "Buy it now" at bounding box center [1149, 422] width 333 height 45
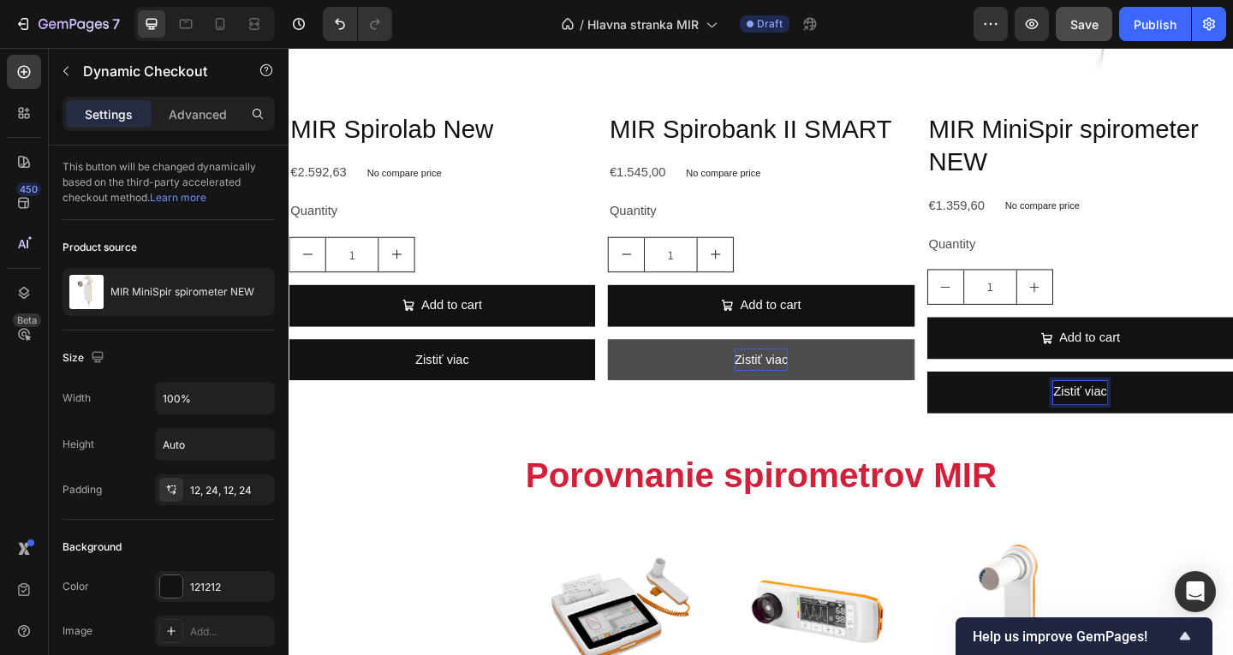
click at [1078, 33] on button "Save" at bounding box center [1084, 24] width 57 height 34
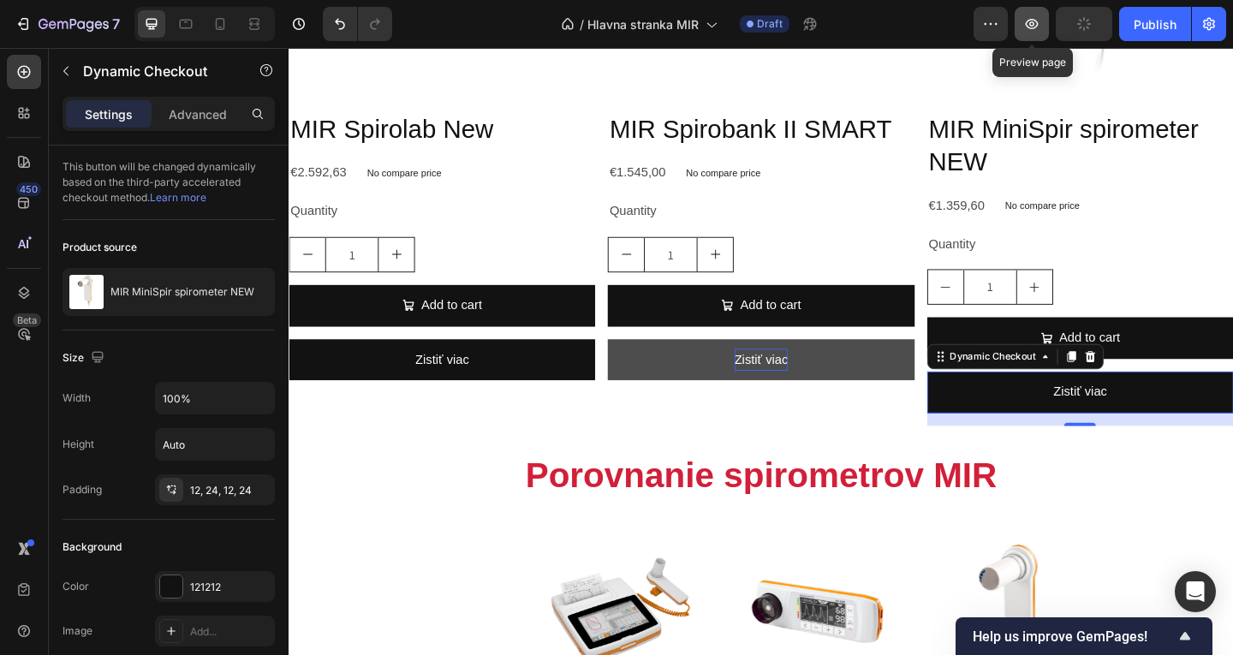
click at [1026, 36] on button "button" at bounding box center [1032, 24] width 34 height 34
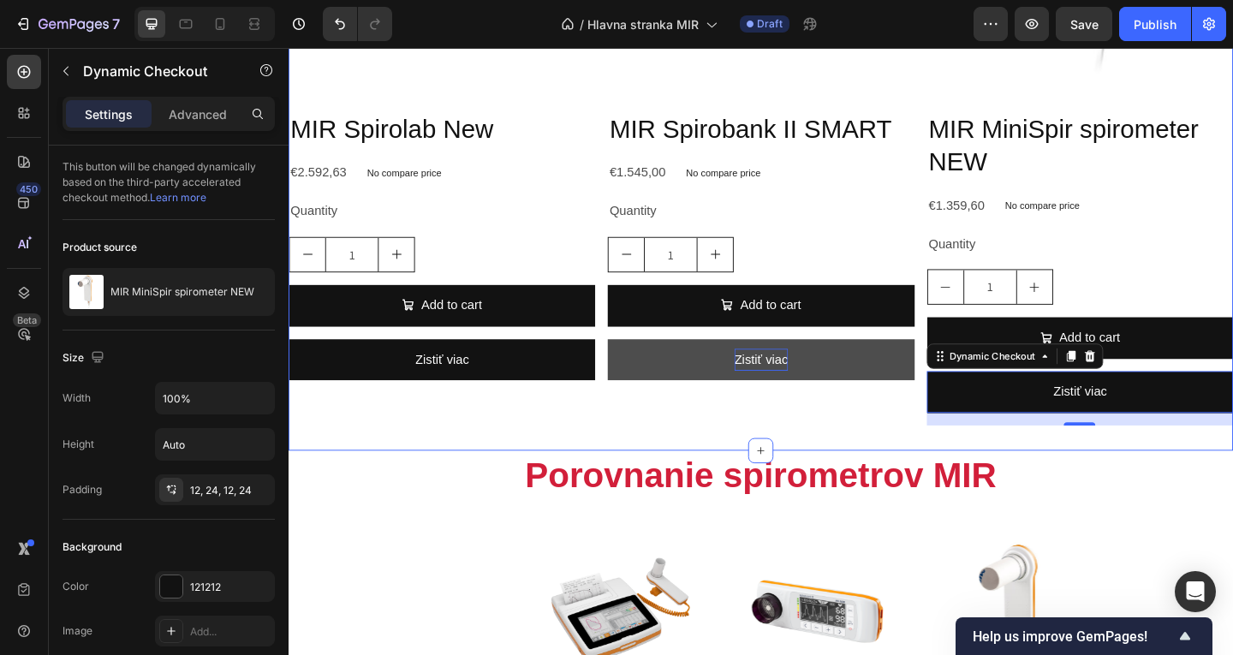
click at [516, 458] on div "Product Images MIR Spirolab New Product Title €2.592,63 Product Price Product P…" at bounding box center [803, 101] width 1028 height 772
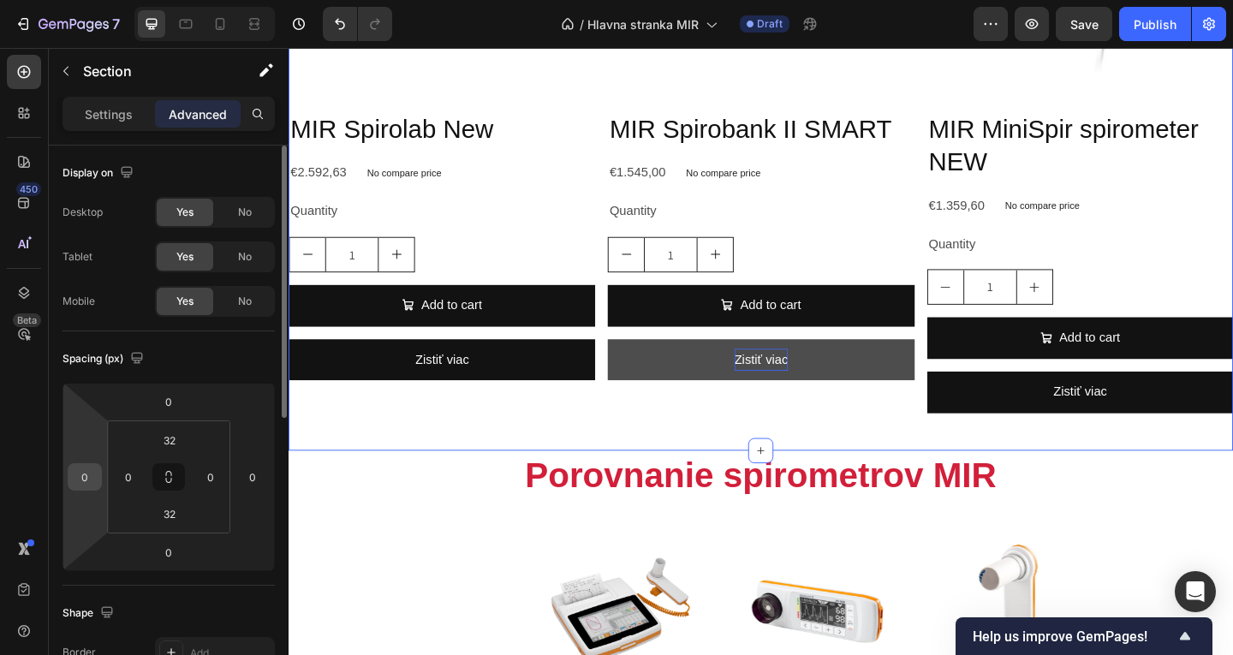
click at [90, 476] on input "0" at bounding box center [85, 477] width 26 height 26
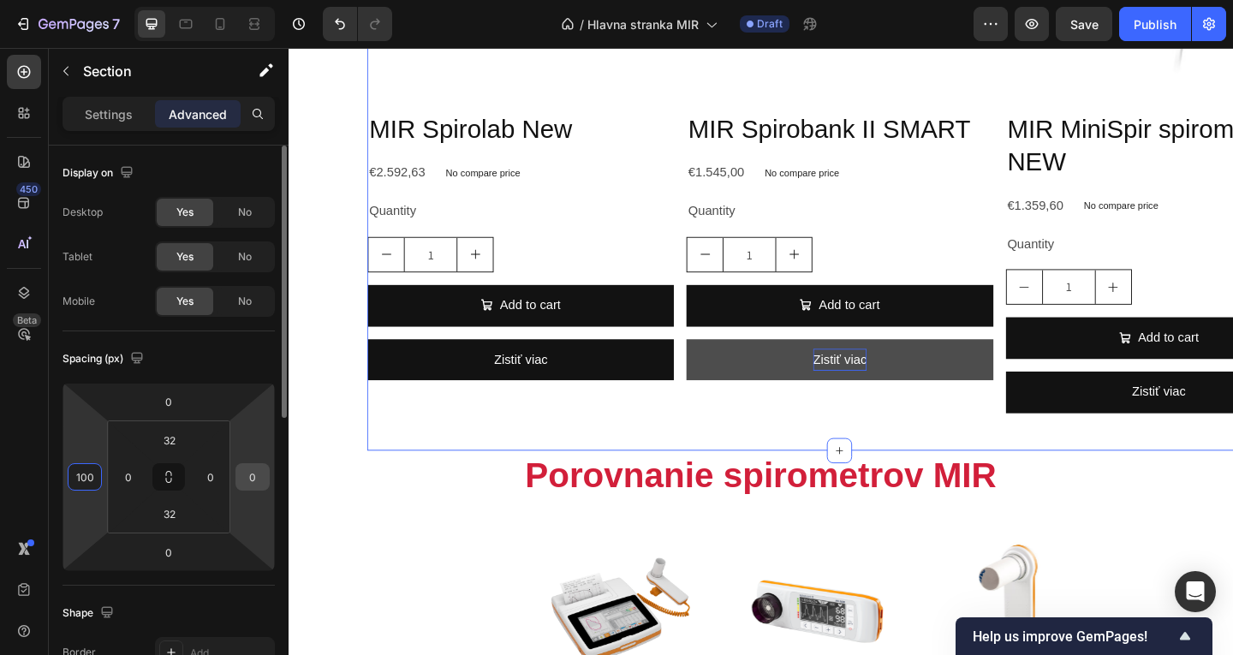
type input "100"
click at [259, 473] on input "0" at bounding box center [253, 477] width 26 height 26
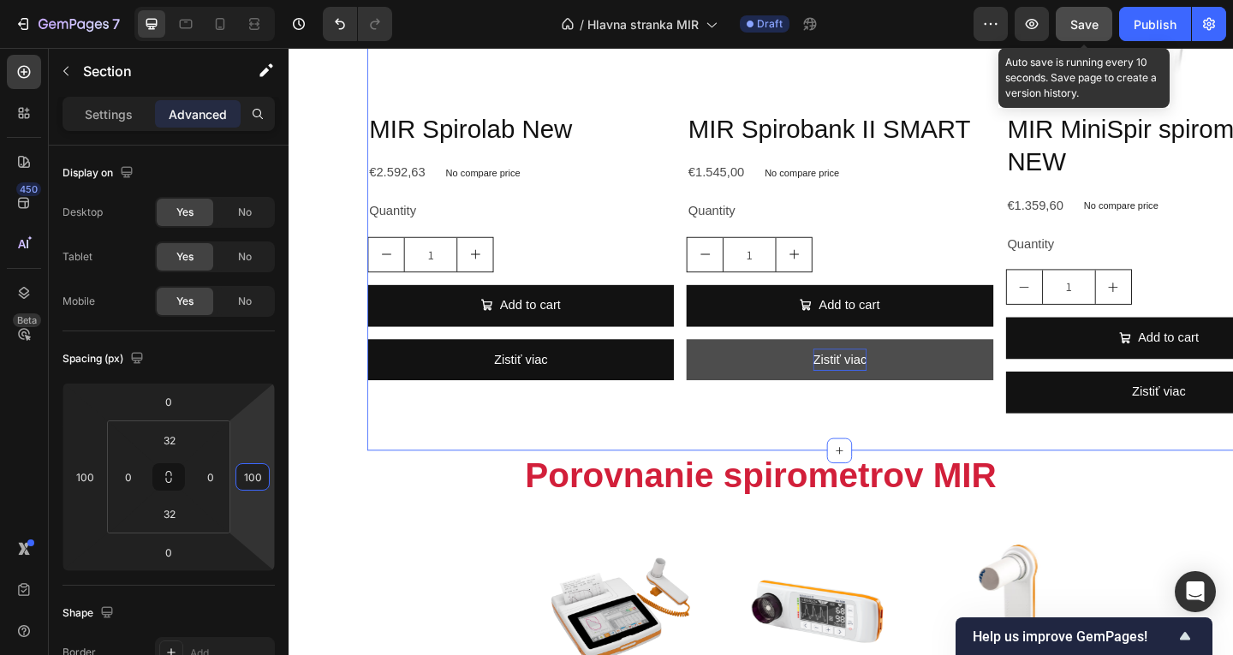
type input "100"
click at [1069, 27] on button "Save" at bounding box center [1084, 24] width 57 height 34
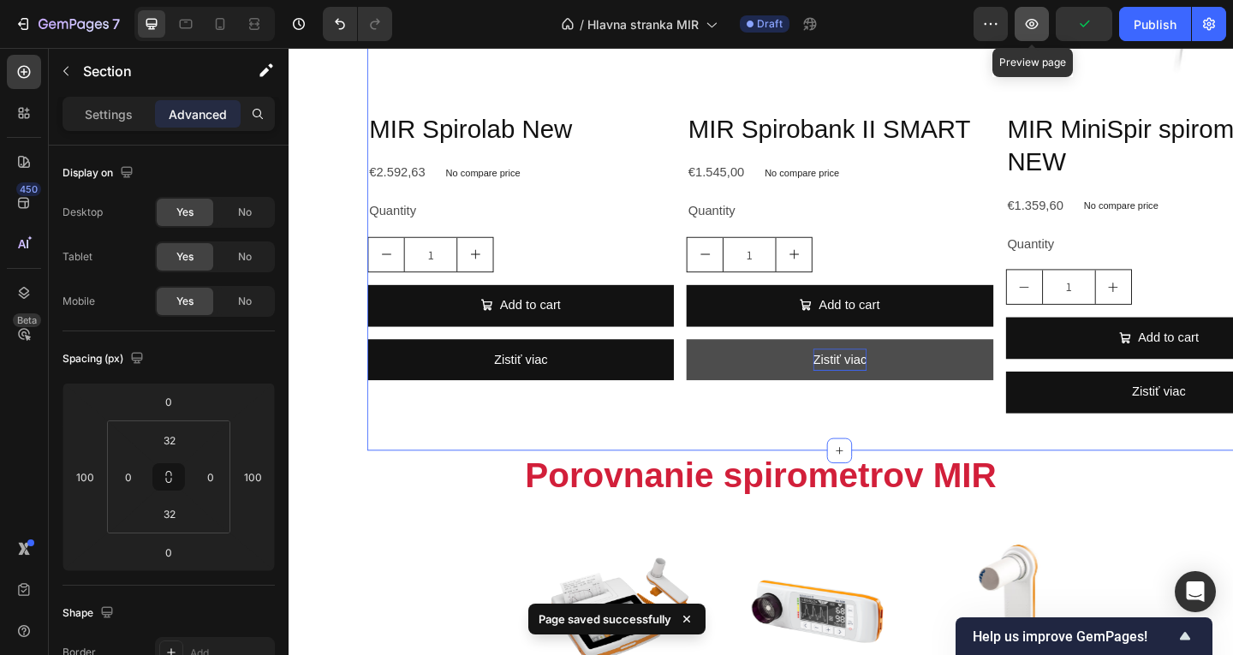
click at [1045, 27] on button "button" at bounding box center [1032, 24] width 34 height 34
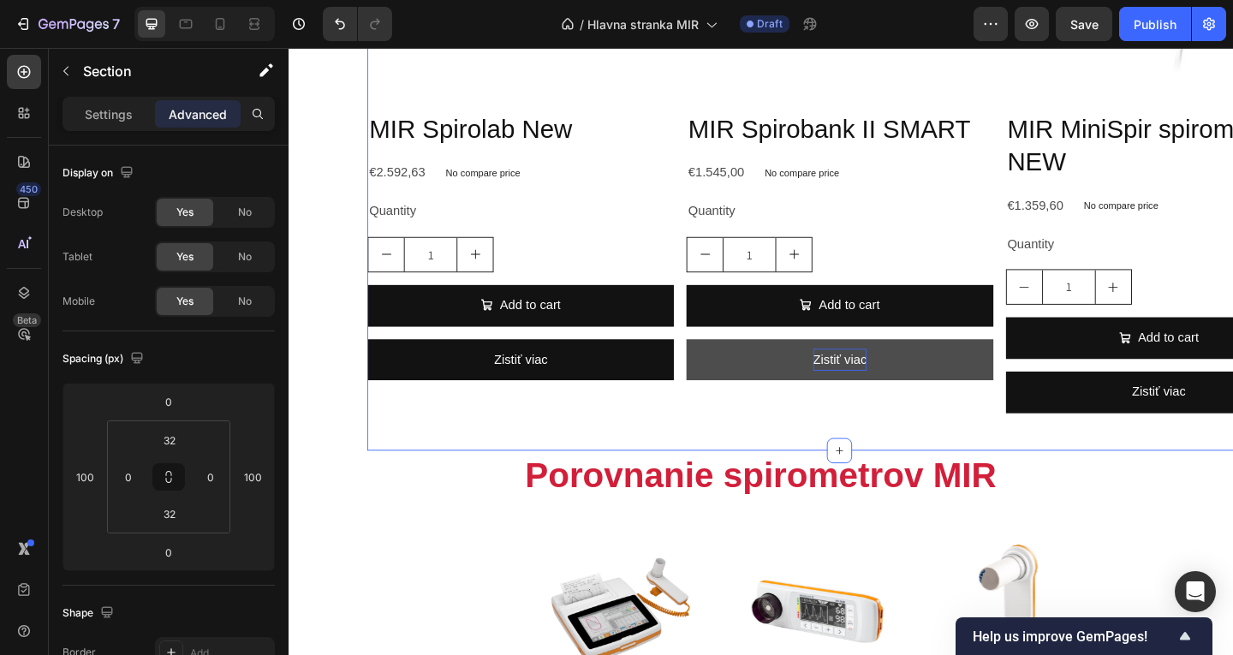
click at [641, 440] on div "Product Images MIR Spirolab New Product Title €2.592,63 Product Price Product P…" at bounding box center [540, 100] width 333 height 717
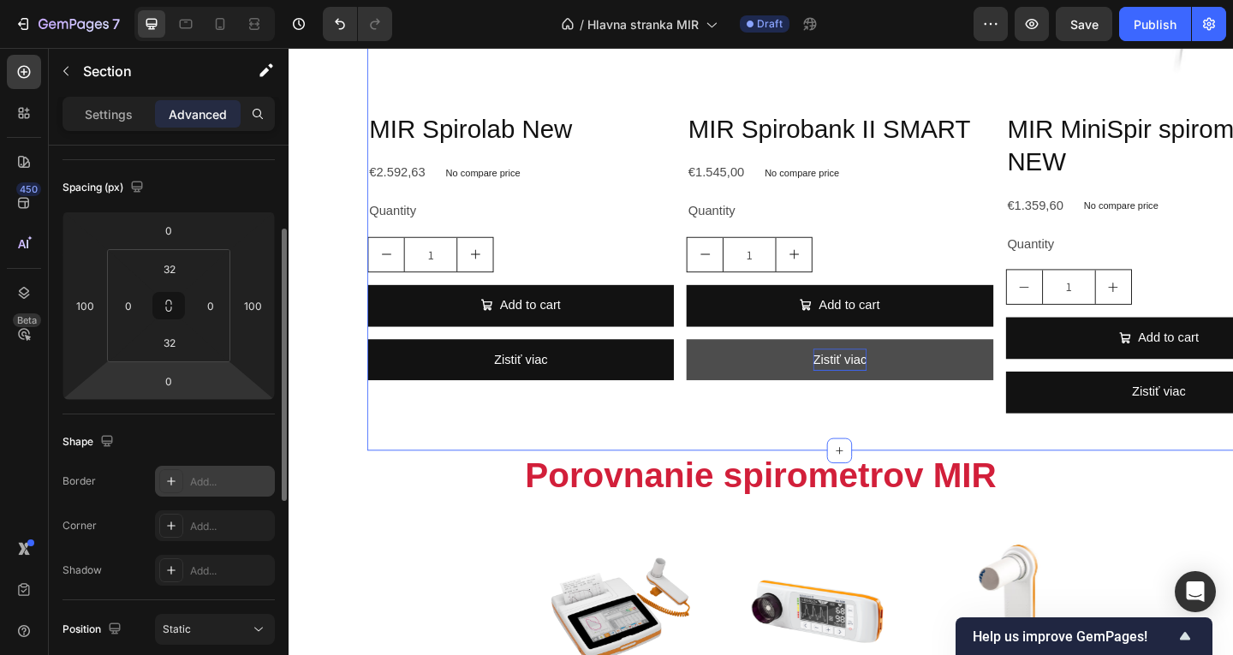
scroll to position [257, 0]
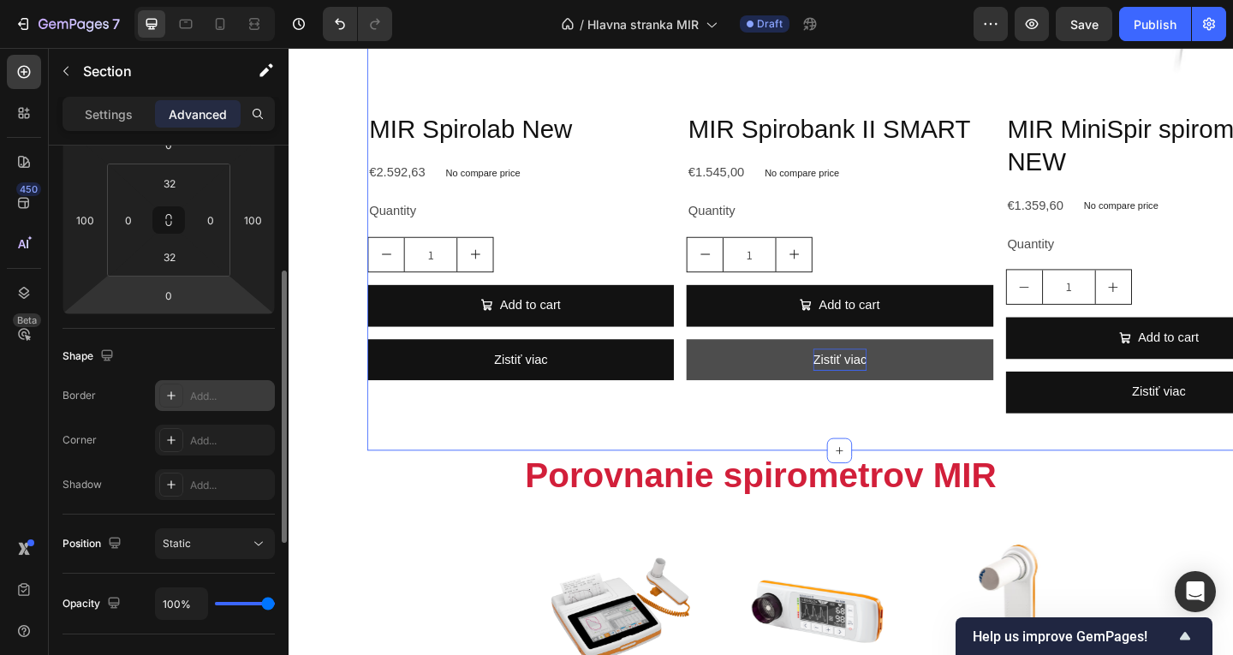
click at [228, 405] on div "Add..." at bounding box center [215, 395] width 120 height 31
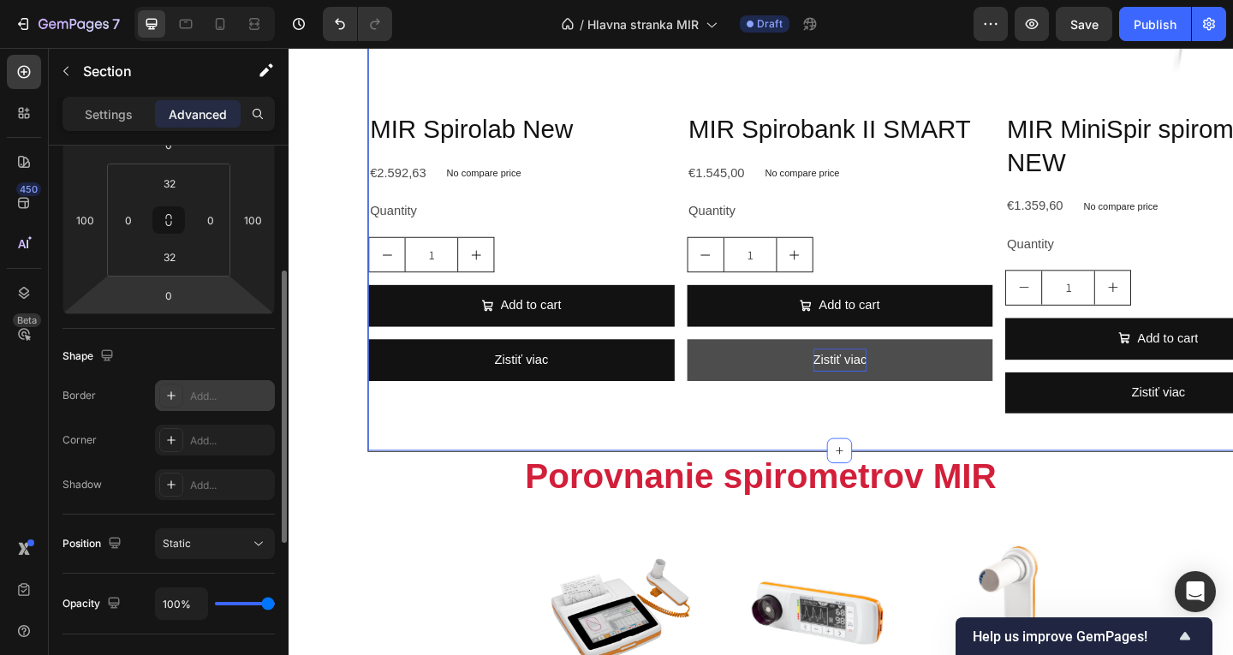
scroll to position [2070, 0]
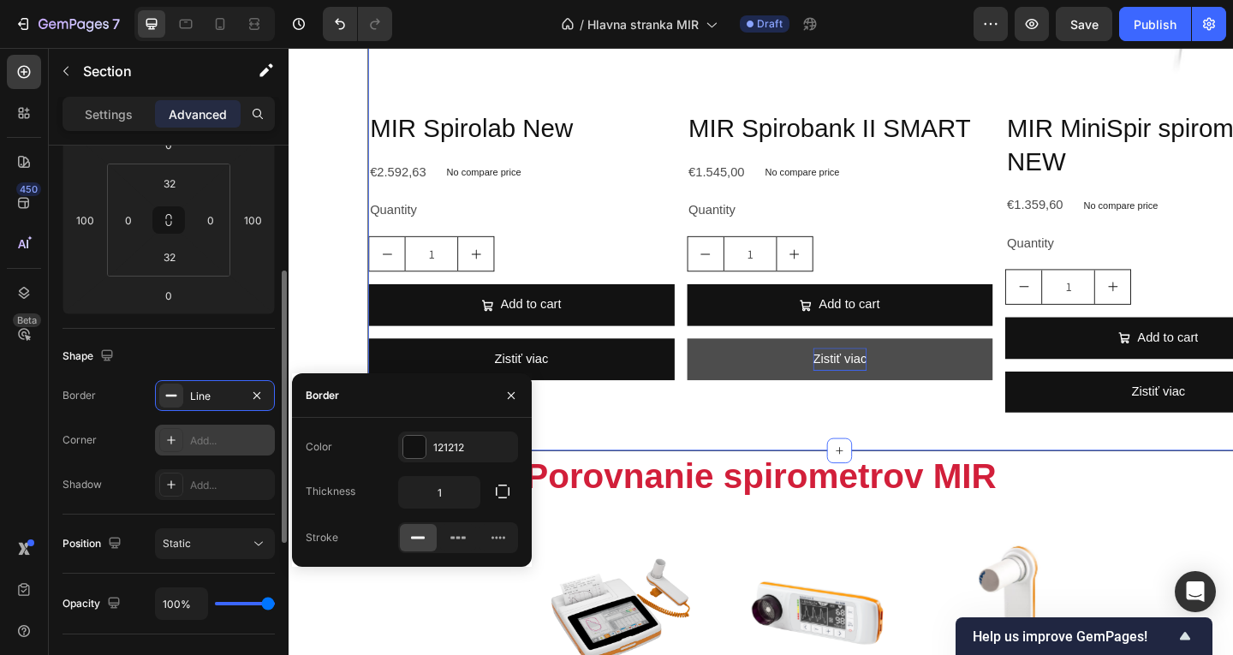
click at [225, 448] on div "Add..." at bounding box center [215, 440] width 120 height 31
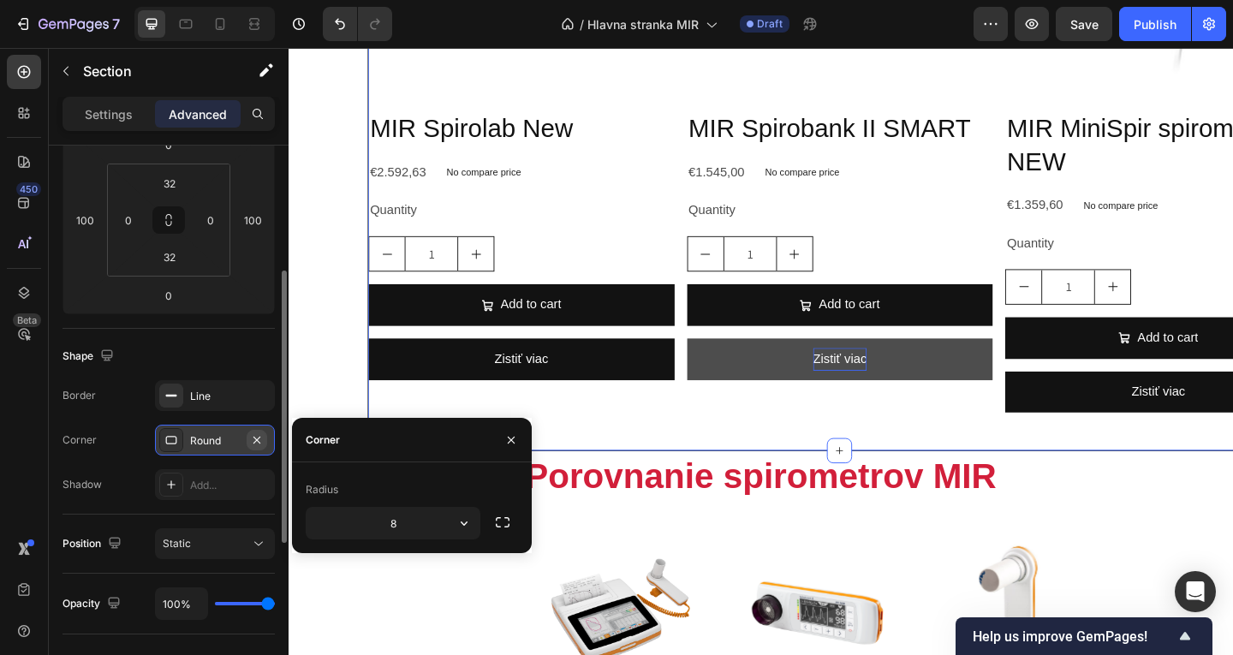
click at [258, 441] on icon "button" at bounding box center [256, 439] width 7 height 7
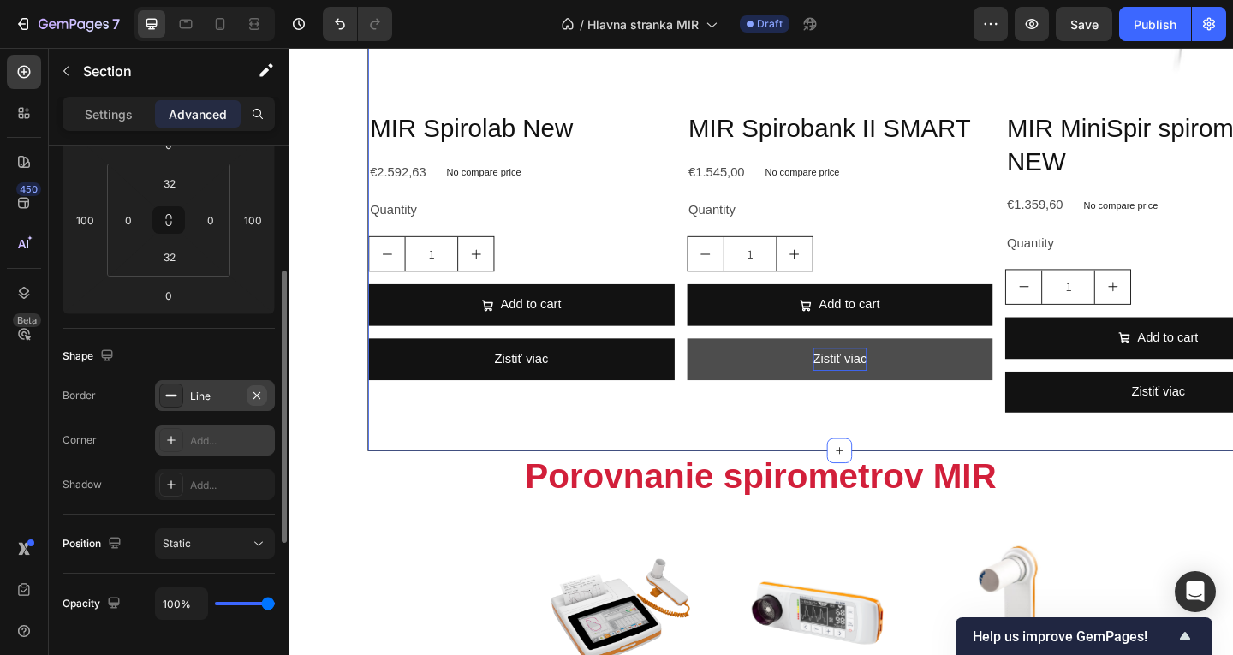
click at [262, 402] on button "button" at bounding box center [257, 395] width 21 height 21
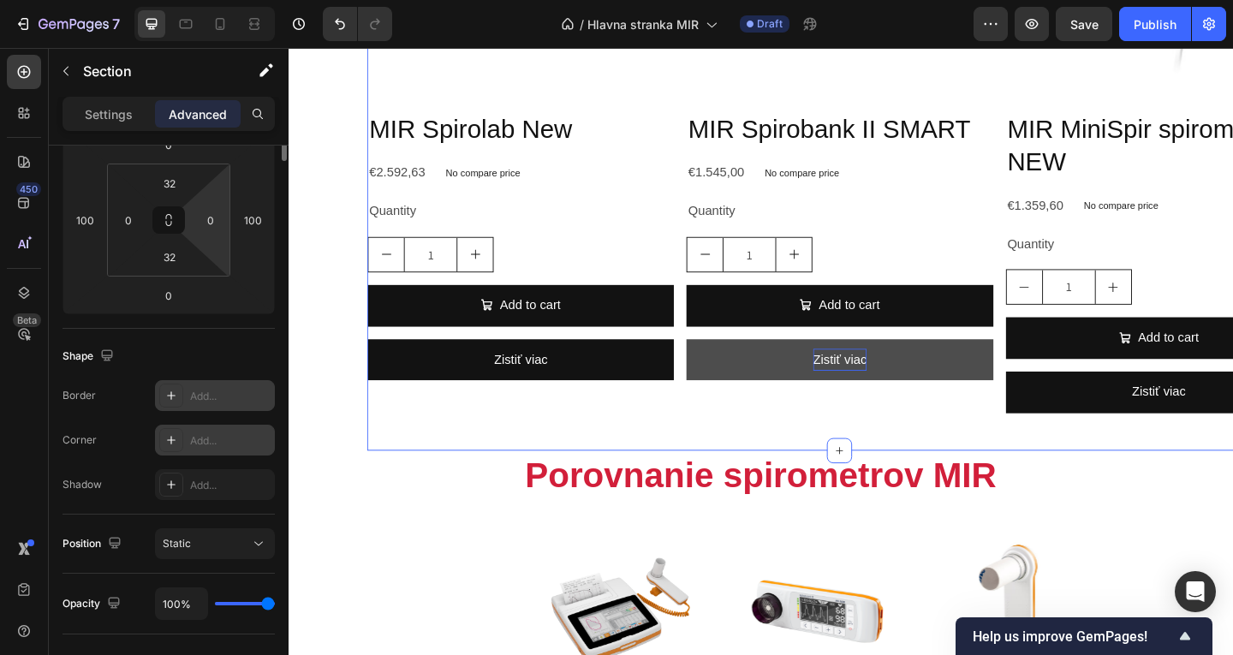
scroll to position [0, 0]
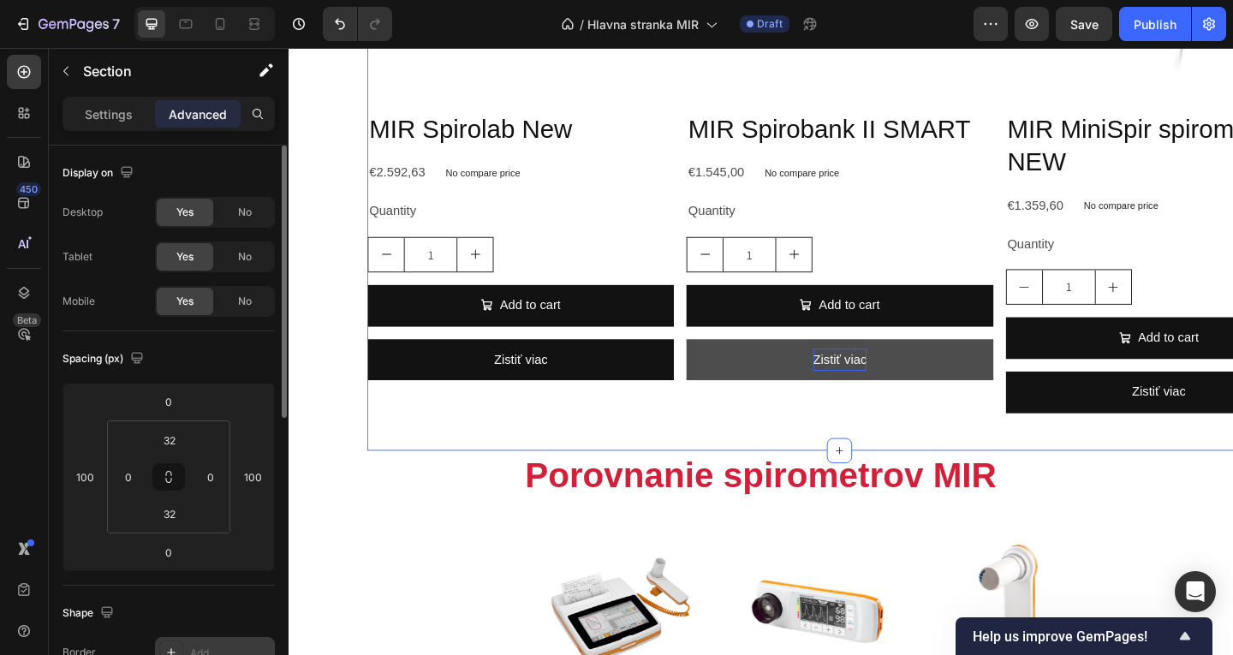
drag, startPoint x: 119, startPoint y: 113, endPoint x: 123, endPoint y: 147, distance: 34.5
click at [120, 112] on p "Settings" at bounding box center [109, 114] width 48 height 18
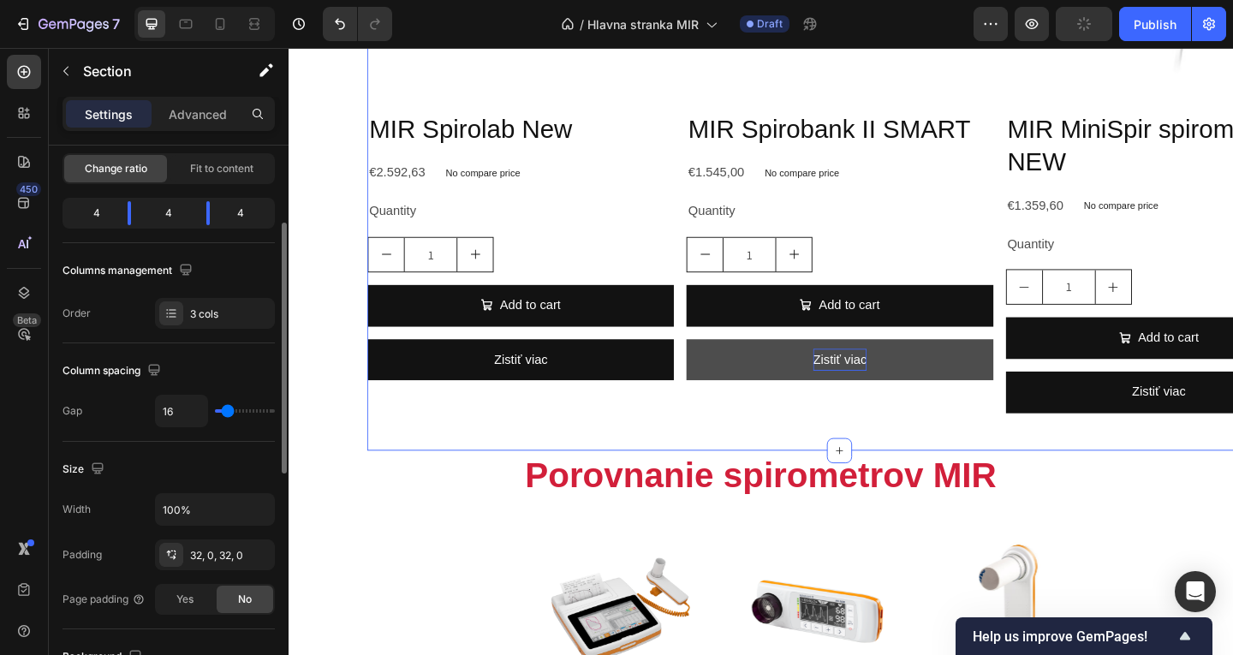
scroll to position [257, 0]
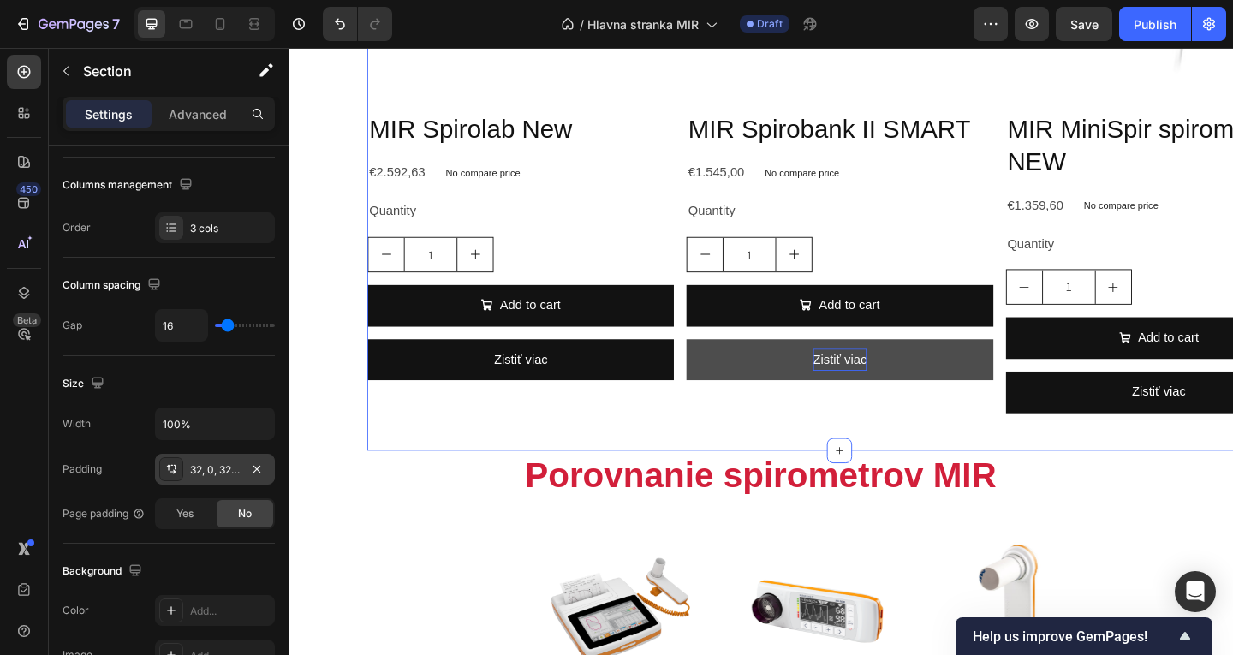
click at [213, 472] on div "32, 0, 32, 0" at bounding box center [215, 469] width 50 height 15
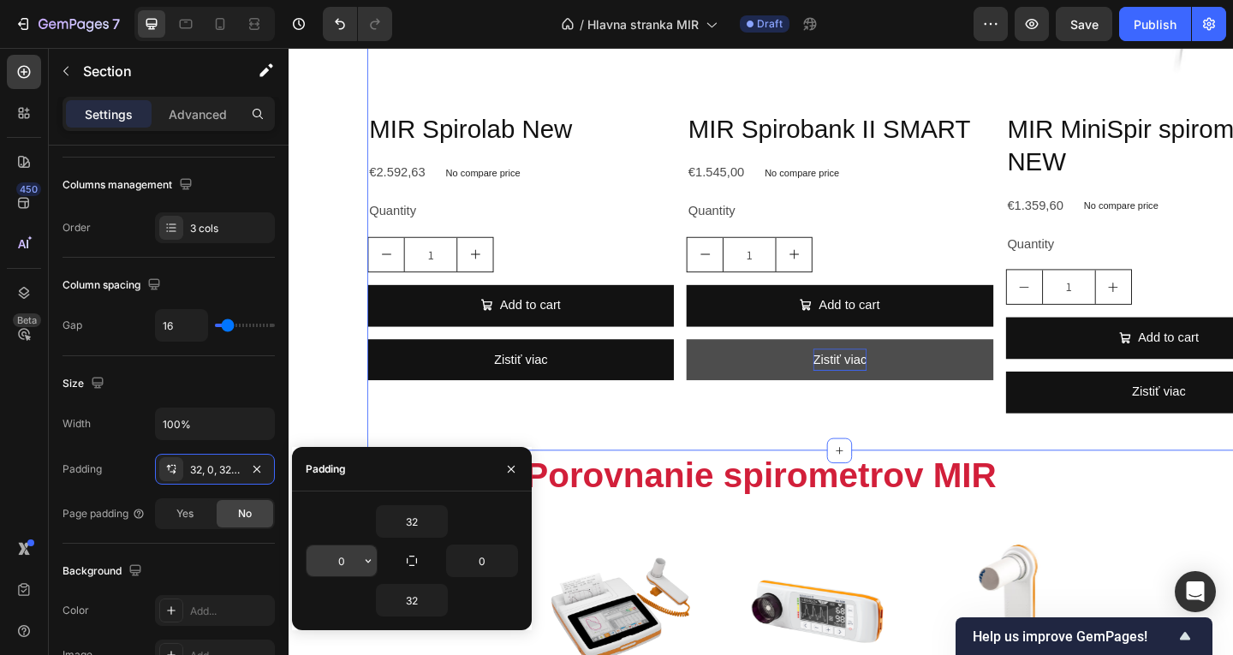
click at [348, 564] on input "0" at bounding box center [342, 561] width 70 height 31
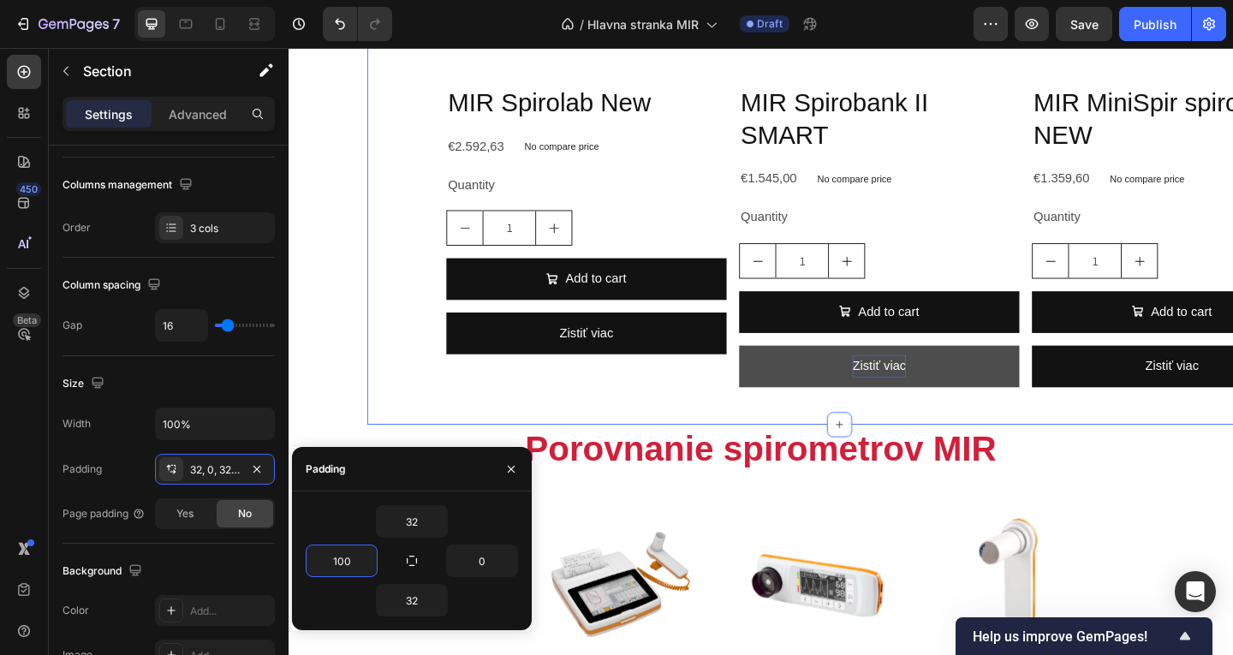
type input "100"
click at [485, 539] on div "32 100 0 32" at bounding box center [412, 560] width 212 height 111
click at [485, 557] on input "0" at bounding box center [482, 561] width 70 height 31
type input "100"
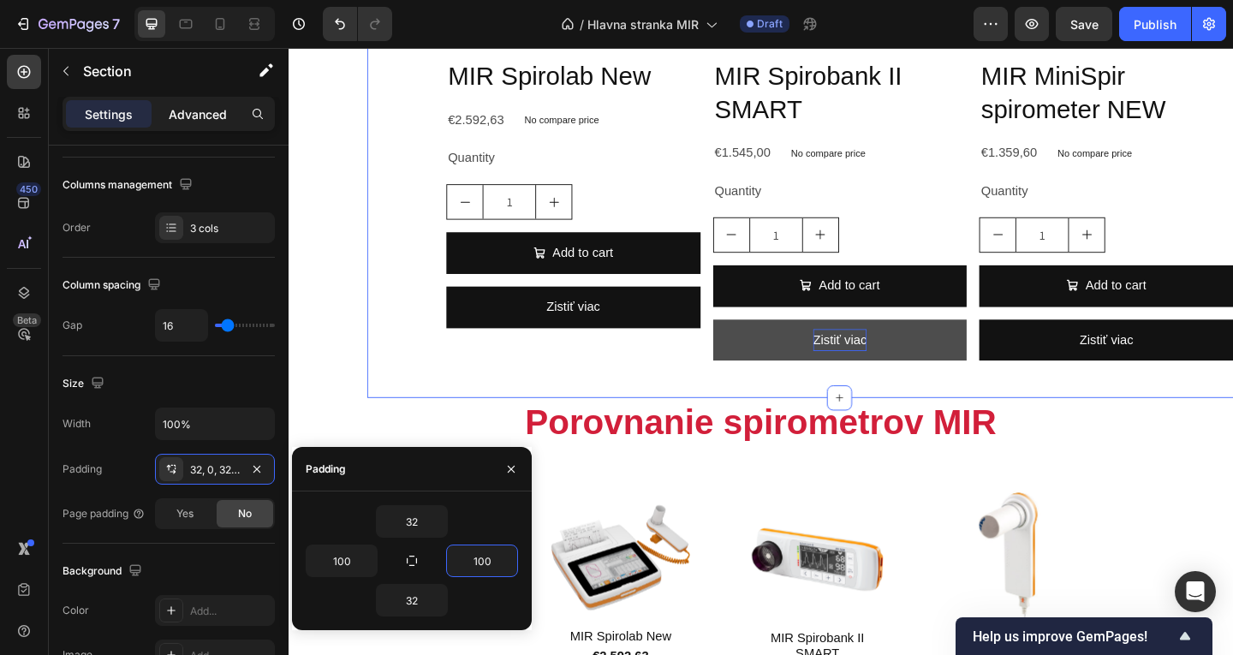
click at [200, 119] on p "Advanced" at bounding box center [198, 114] width 58 height 18
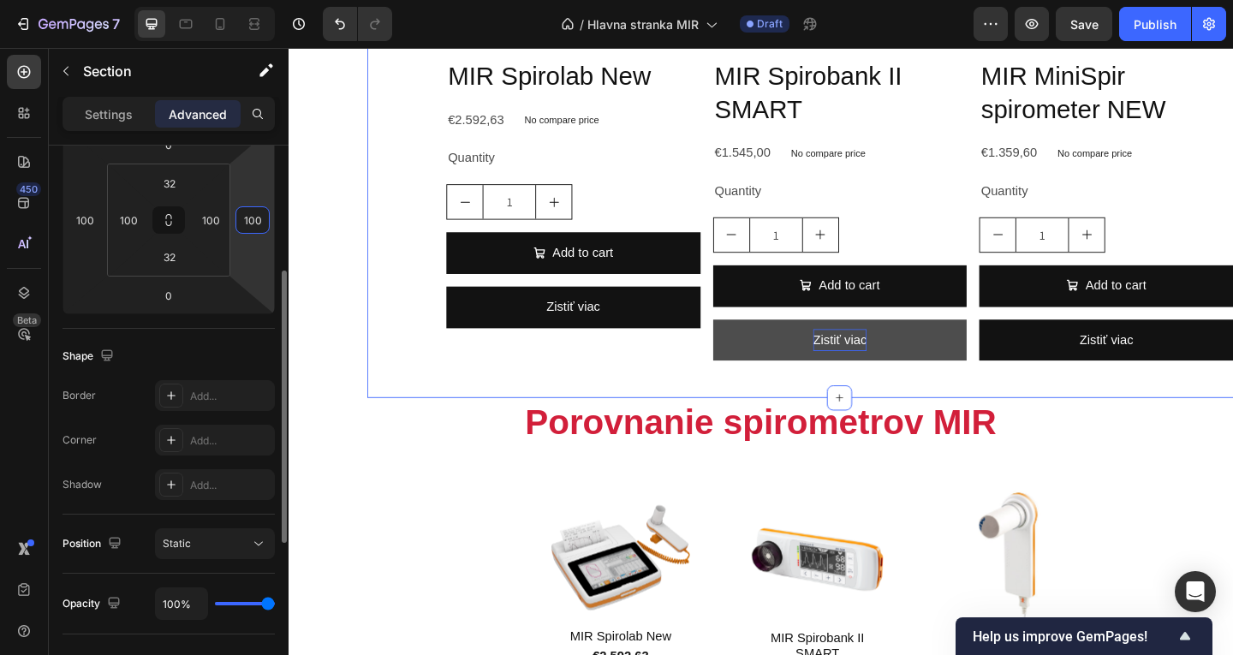
click at [253, 214] on input "100" at bounding box center [253, 220] width 26 height 26
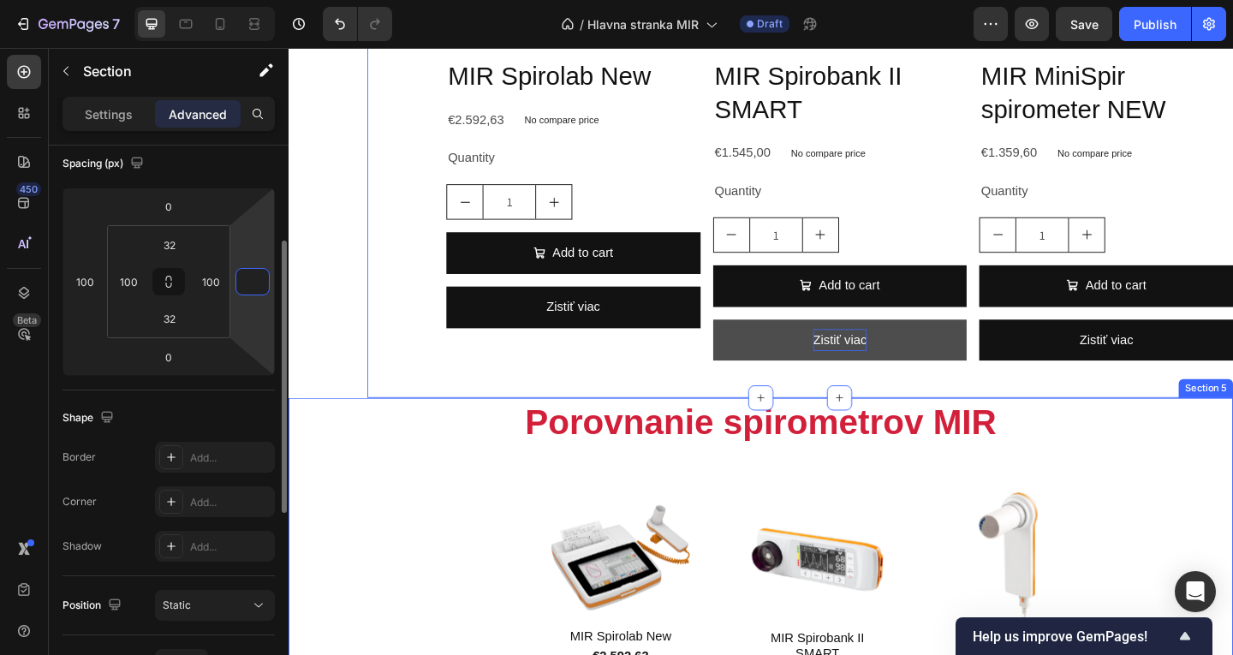
click at [391, 429] on h2 "Porovnanie spirometrov MIR" at bounding box center [802, 455] width 822 height 52
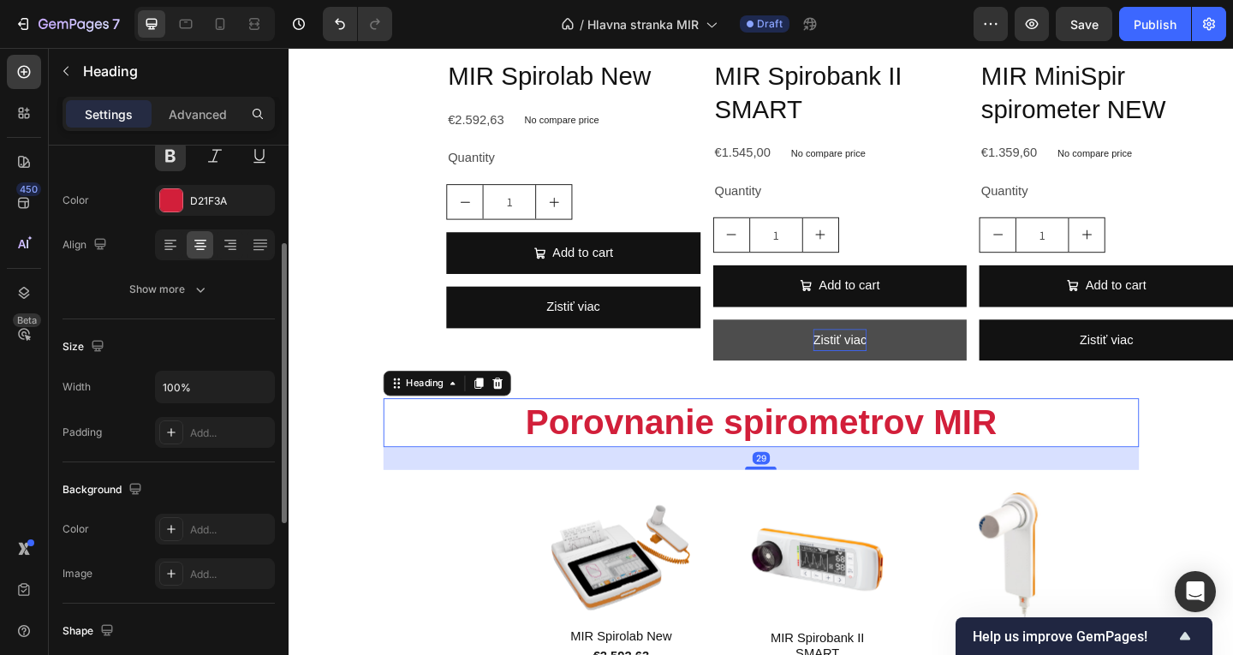
scroll to position [0, 0]
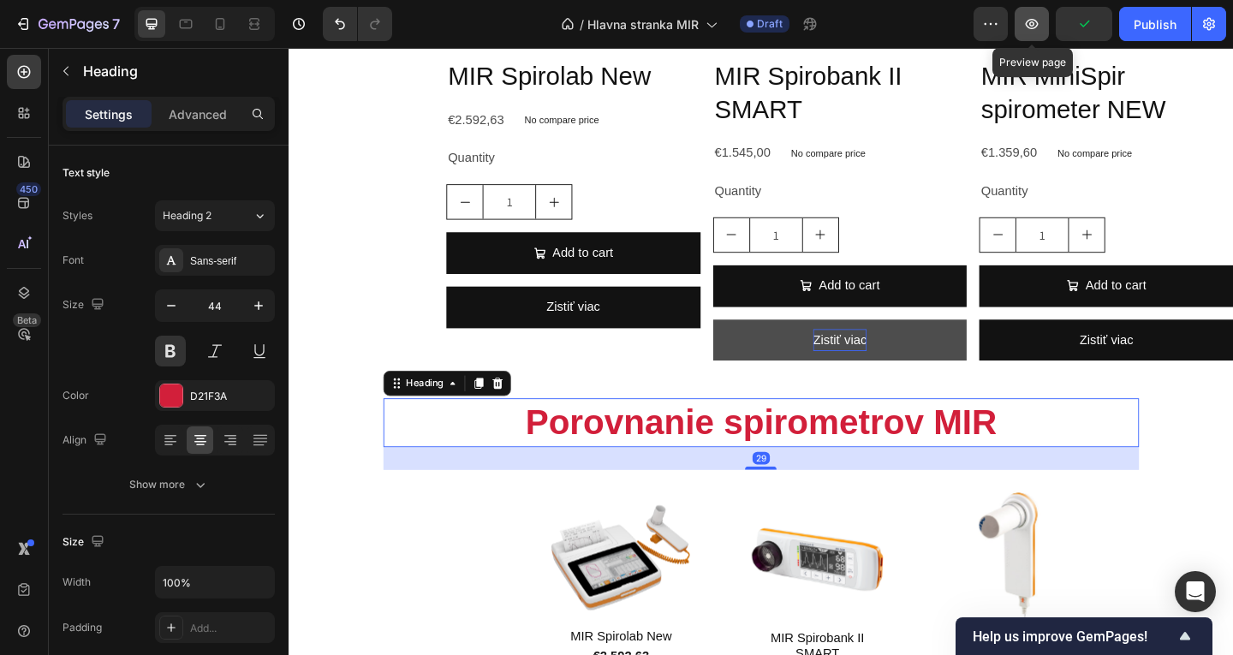
click at [1041, 27] on button "button" at bounding box center [1032, 24] width 34 height 34
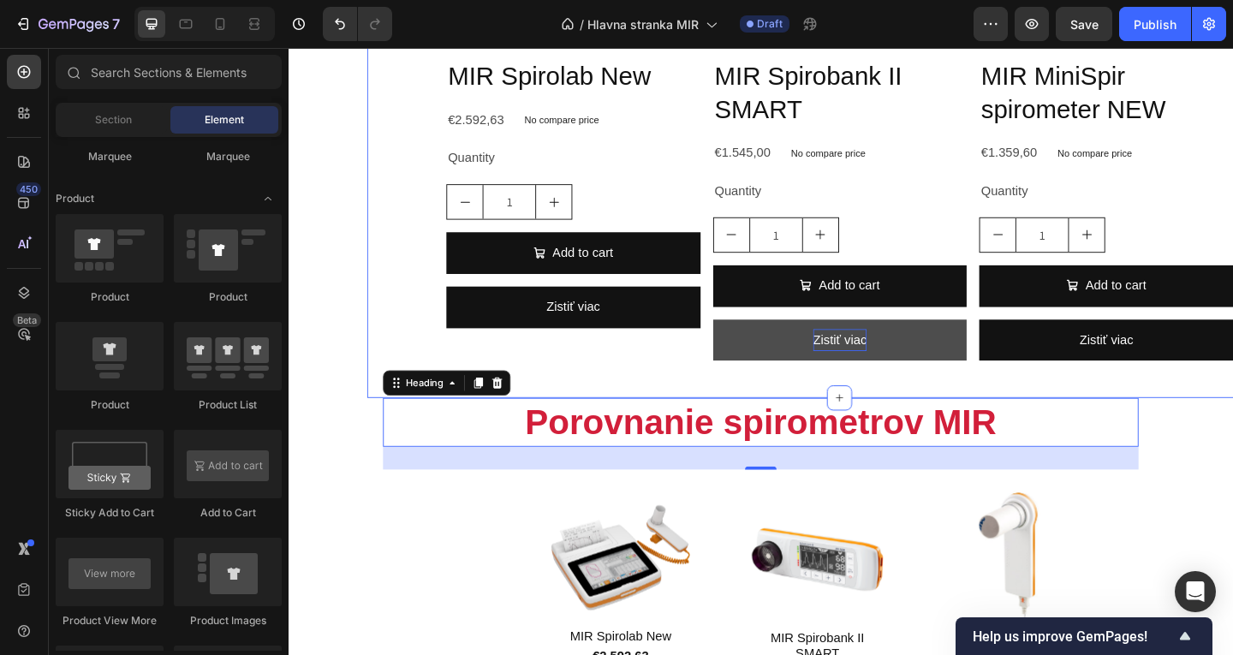
click at [368, 338] on section "Product Images MIR Spirolab New Product Title €2.592,63 Product Price Product P…" at bounding box center [803, 72] width 1028 height 714
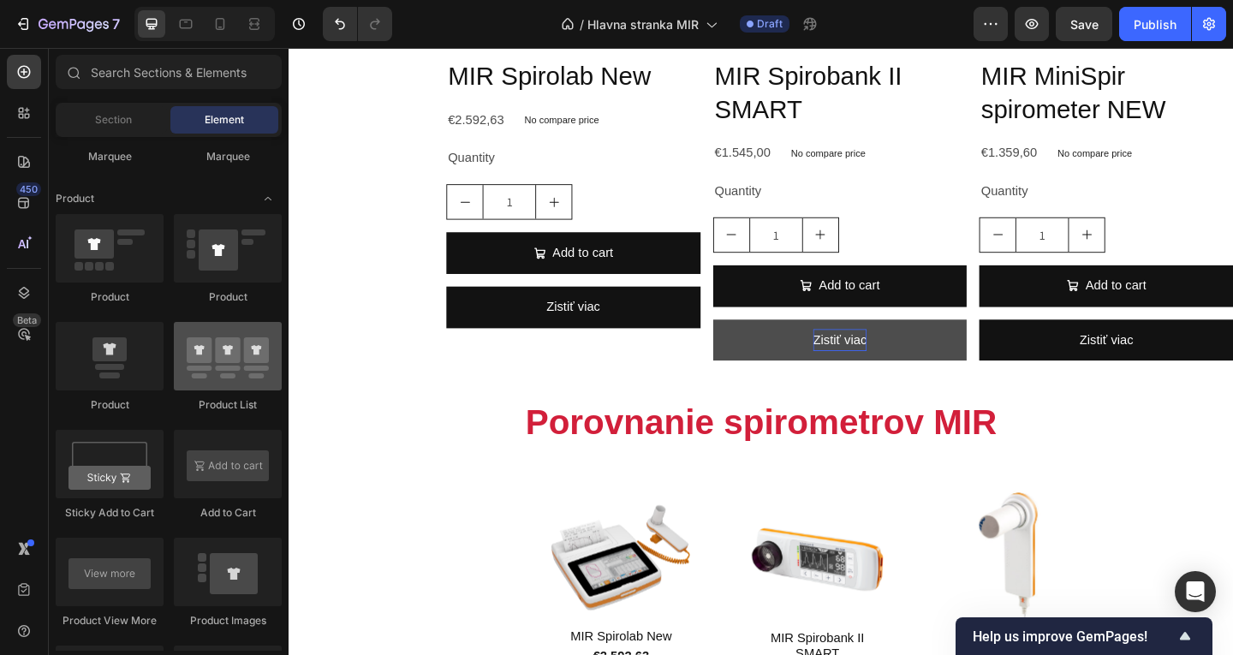
click at [251, 374] on div at bounding box center [228, 356] width 108 height 69
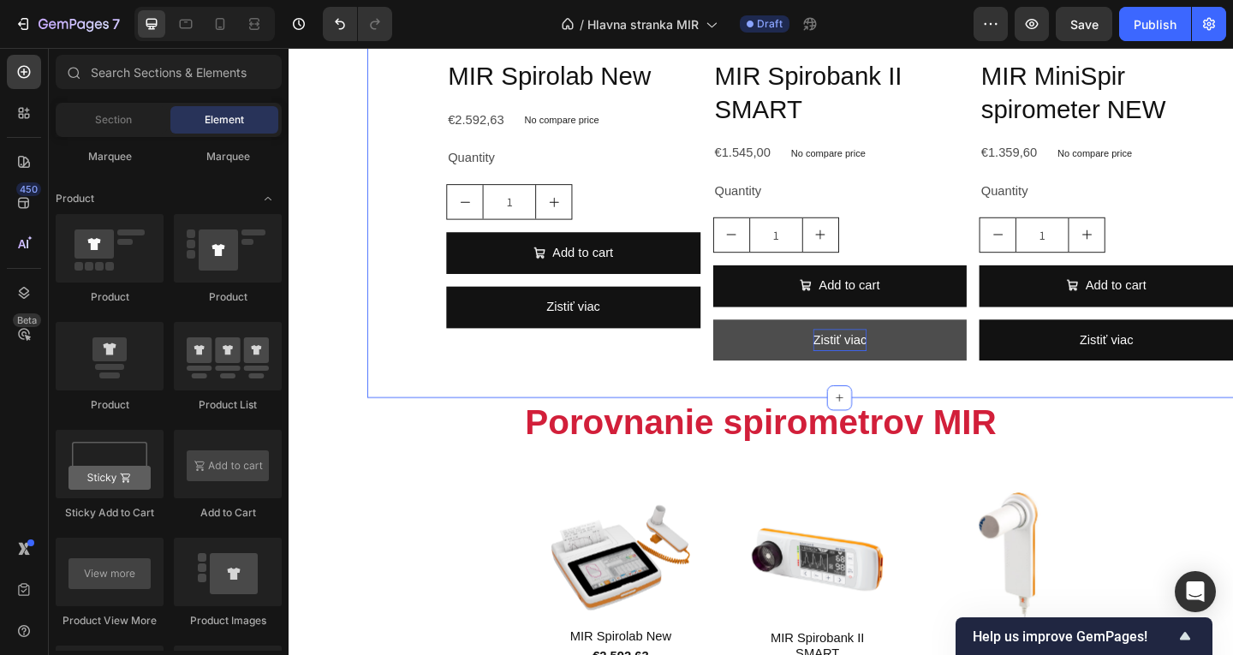
click at [436, 420] on div "Product Images MIR Spirolab New Product Title €2.592,63 Product Price Product P…" at bounding box center [888, 72] width 1028 height 714
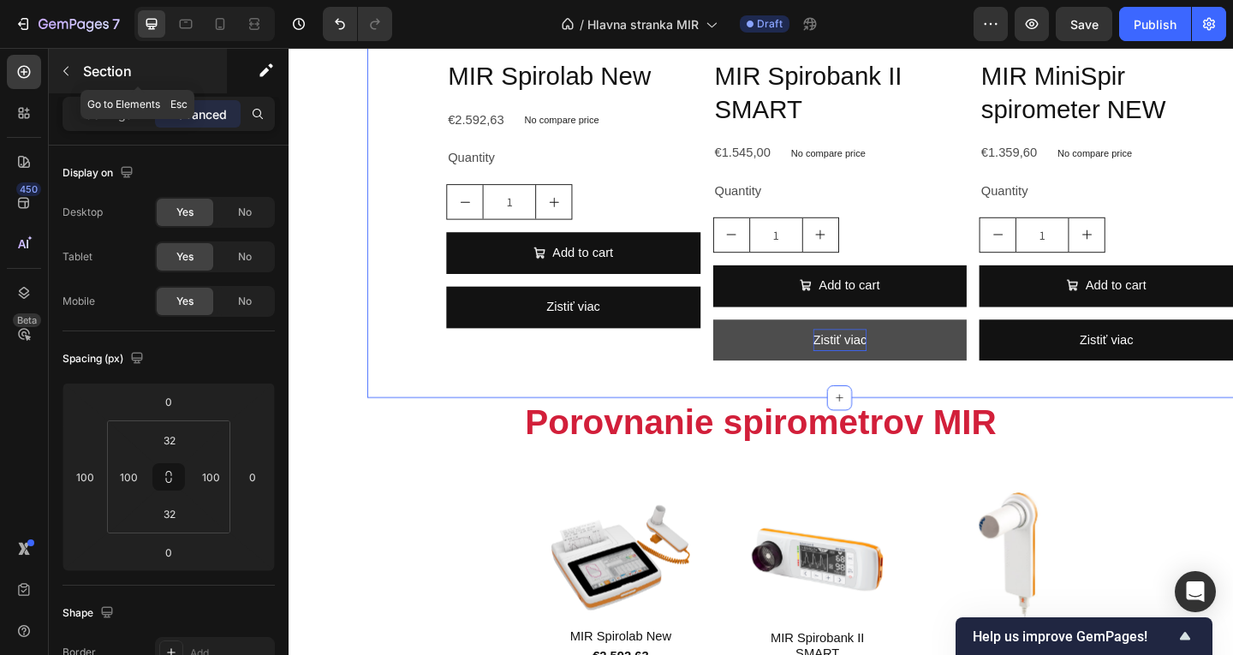
click at [80, 74] on div "Section" at bounding box center [138, 71] width 178 height 45
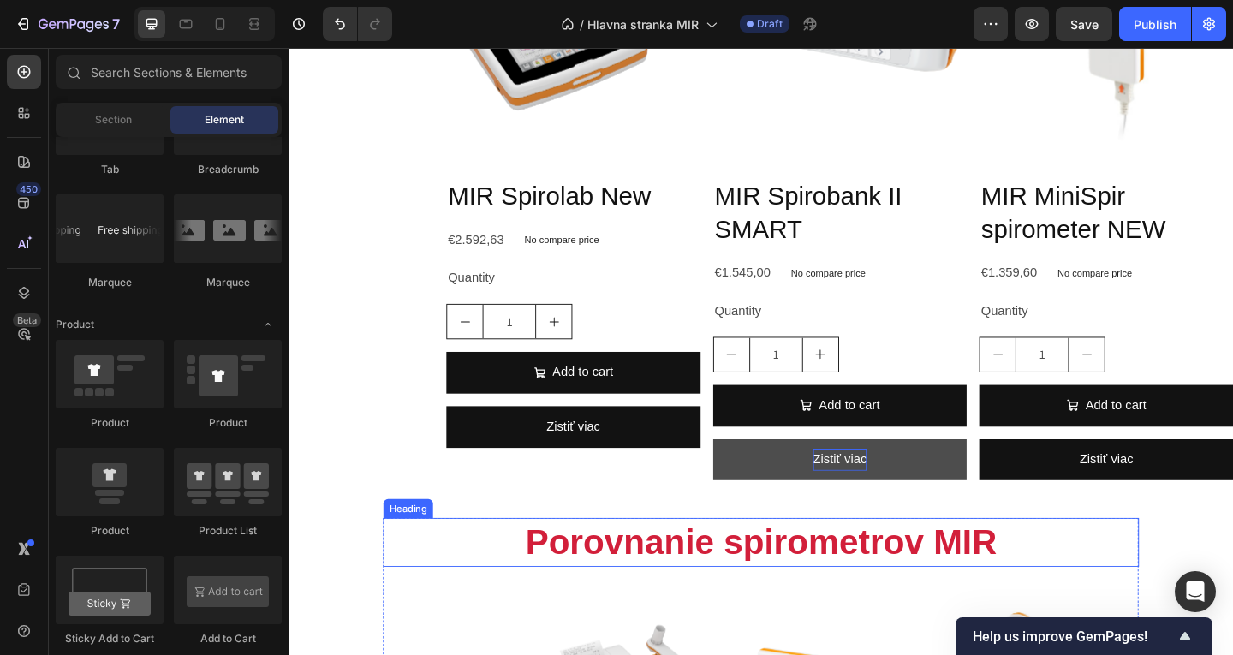
scroll to position [1922, 0]
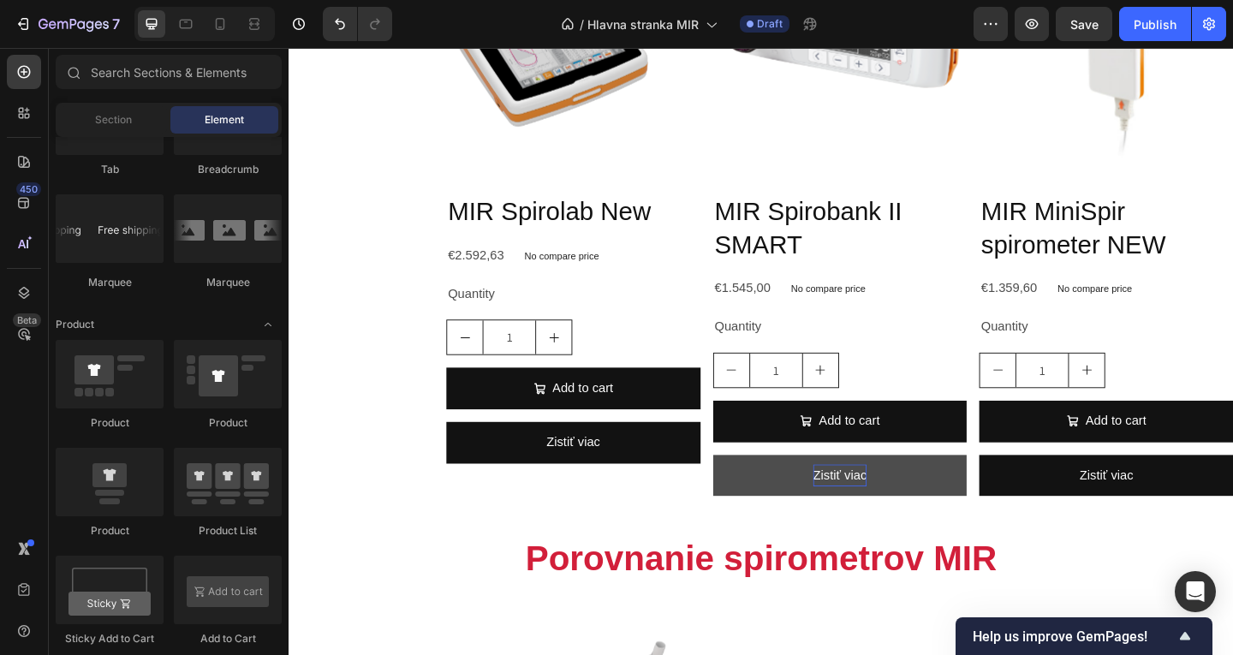
click at [337, 400] on section "Product Images MIR Spirolab New Product Title €2.592,63 Product Price Product P…" at bounding box center [803, 219] width 1028 height 714
click at [426, 370] on div "Product Images MIR Spirolab New Product Title €2.592,63 Product Price Product P…" at bounding box center [888, 219] width 1028 height 714
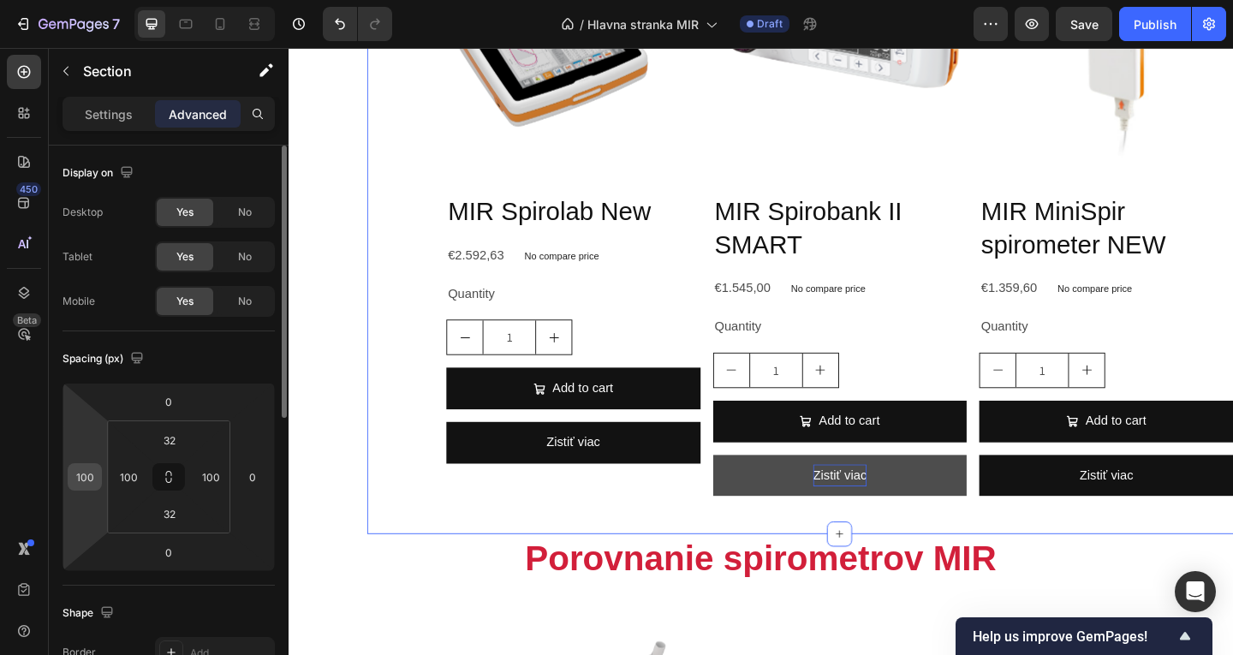
click at [92, 477] on input "100" at bounding box center [85, 477] width 26 height 26
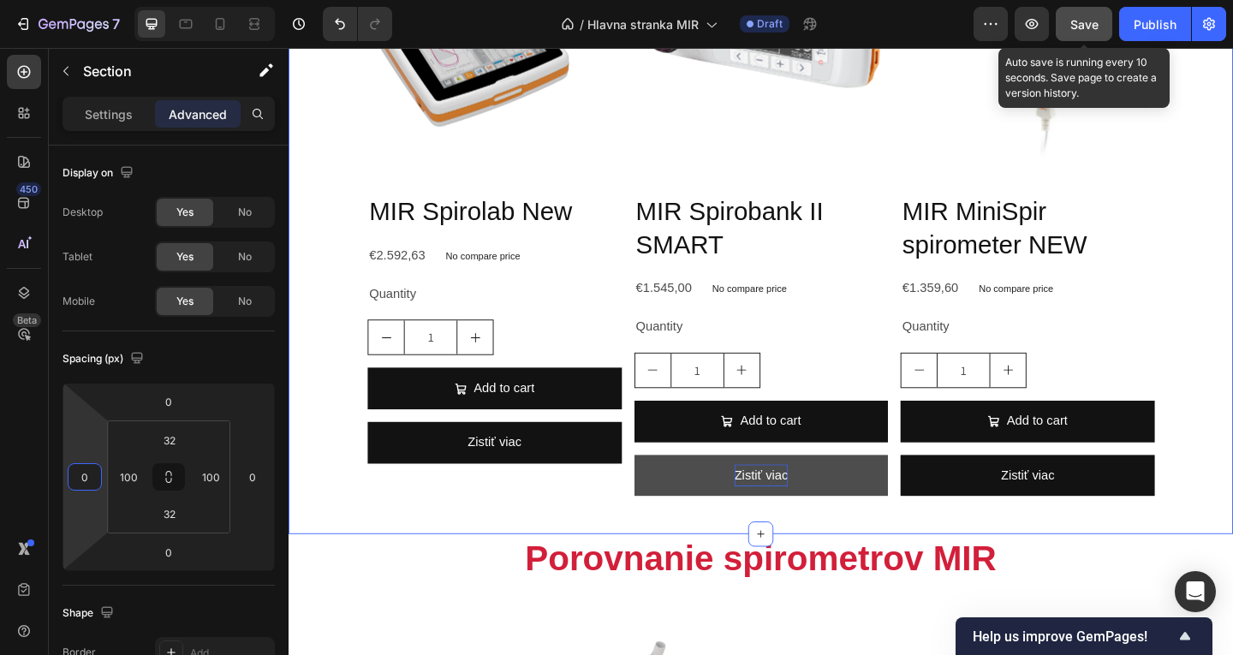
type input "0"
click at [1086, 35] on button "Save" at bounding box center [1084, 24] width 57 height 34
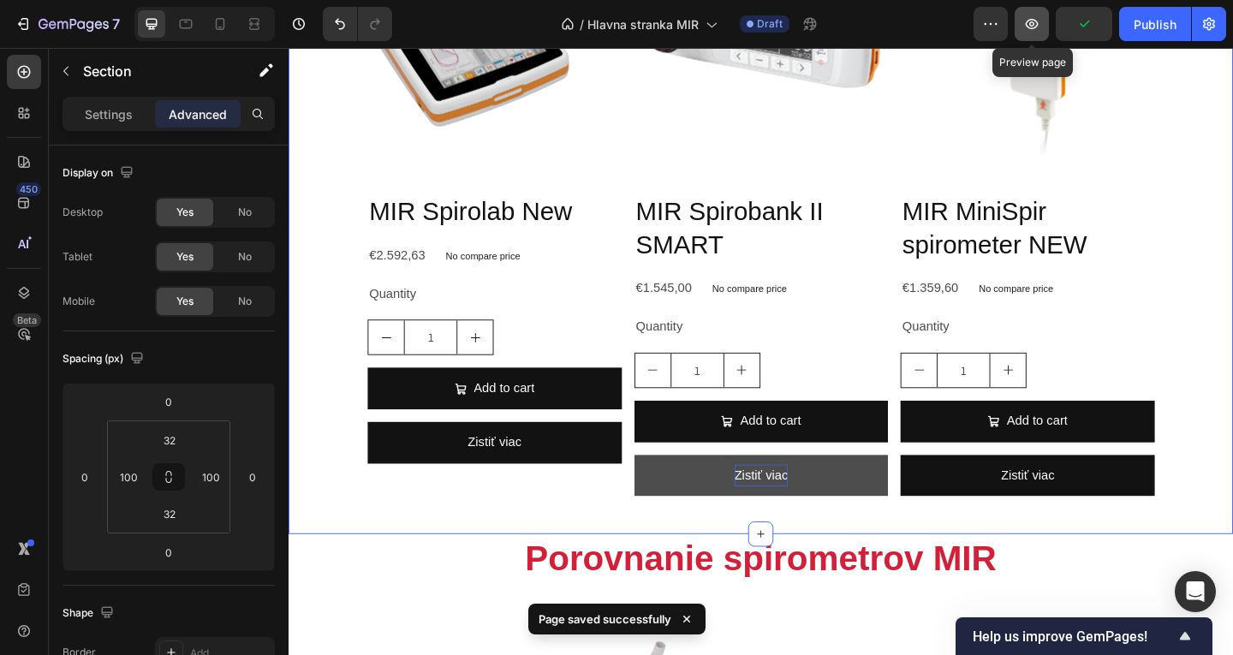
click at [1042, 33] on button "button" at bounding box center [1032, 24] width 34 height 34
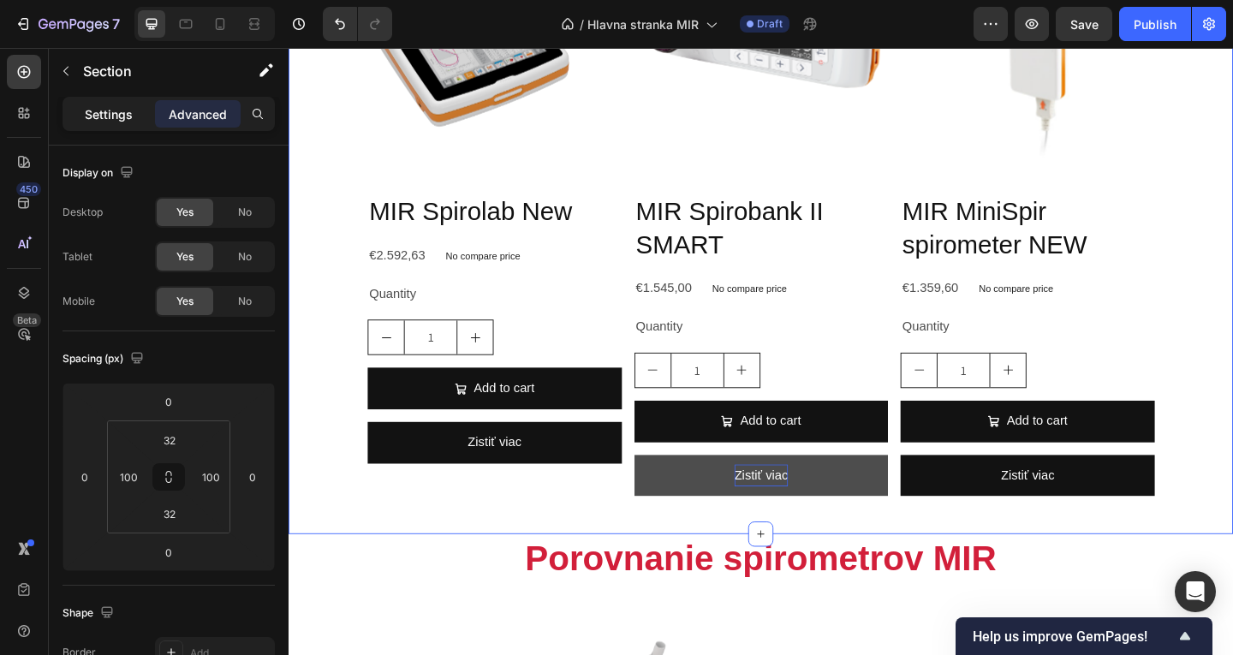
click at [91, 105] on p "Settings" at bounding box center [109, 114] width 48 height 18
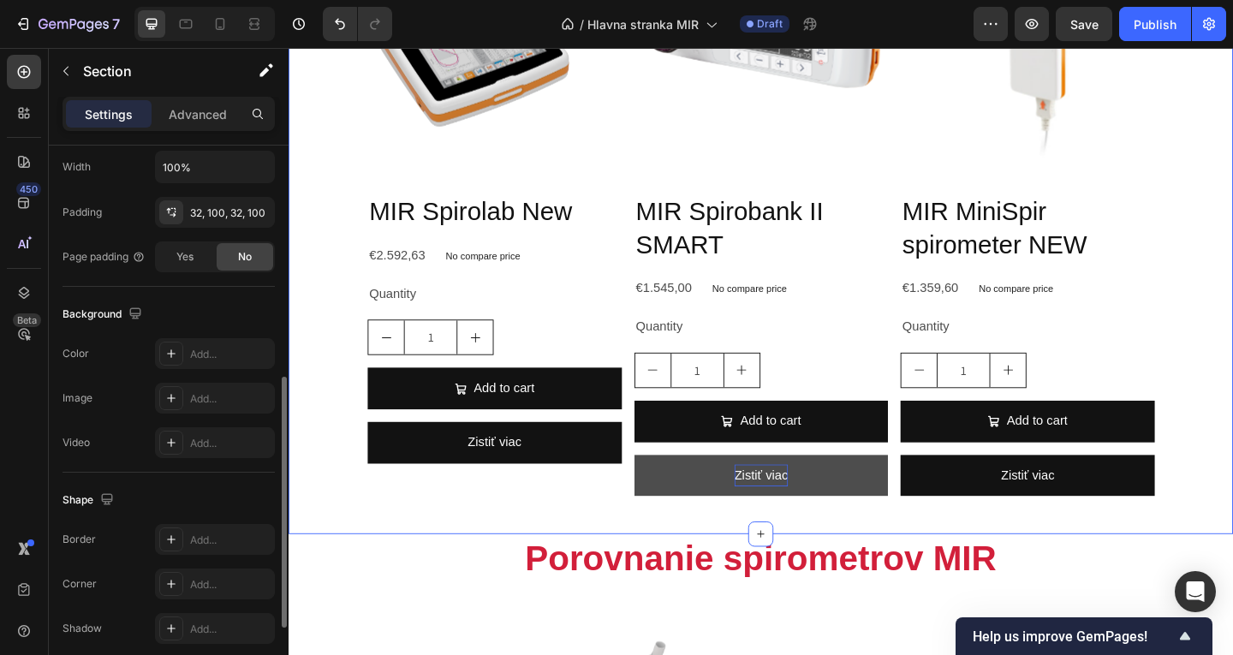
scroll to position [428, 0]
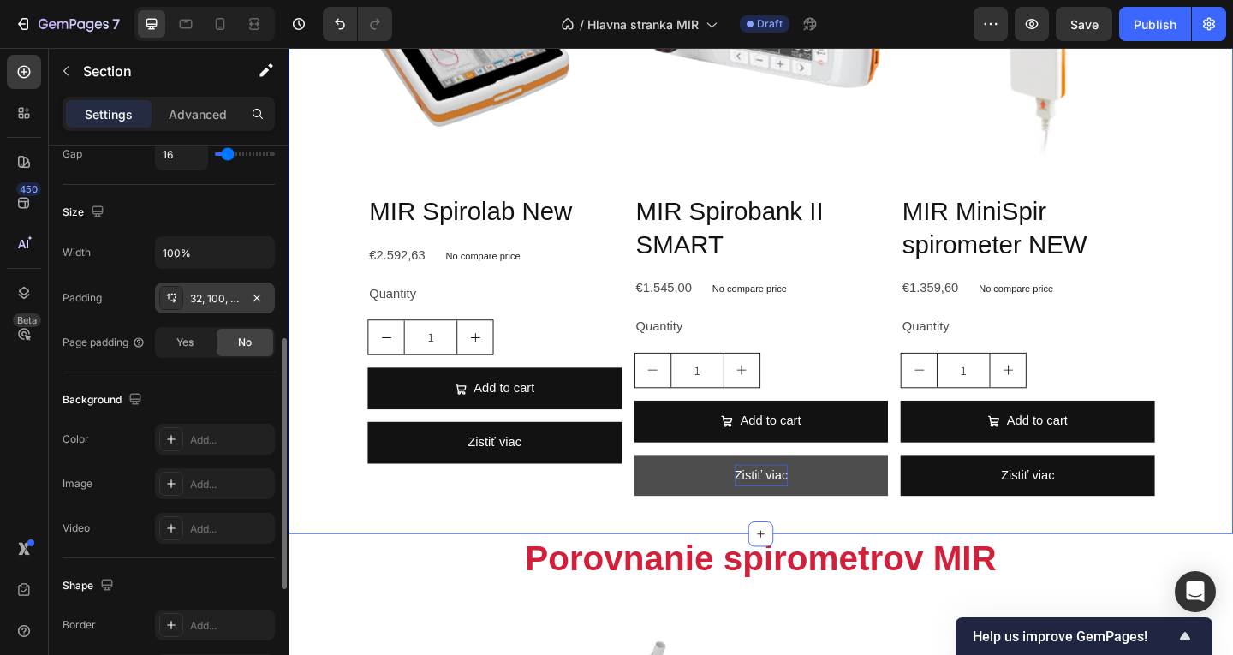
click at [233, 292] on div "32, 100, 32, 100" at bounding box center [215, 298] width 50 height 15
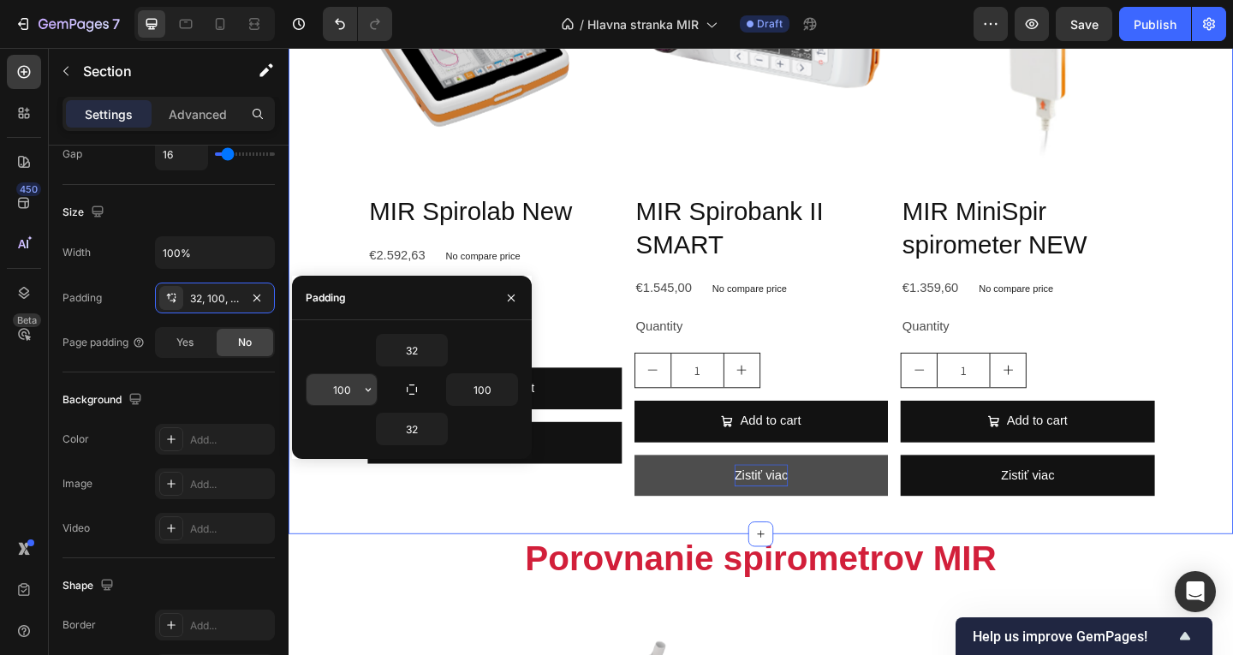
click at [368, 387] on icon "button" at bounding box center [368, 390] width 14 height 14
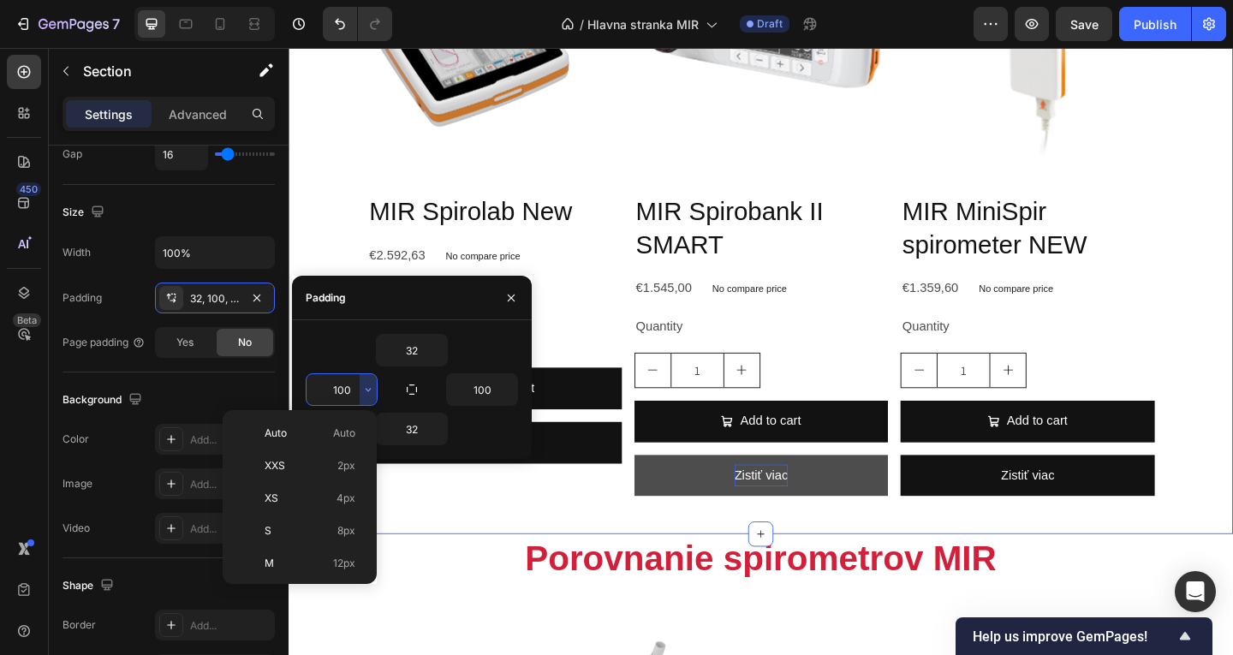
click at [355, 387] on input "100" at bounding box center [342, 389] width 70 height 31
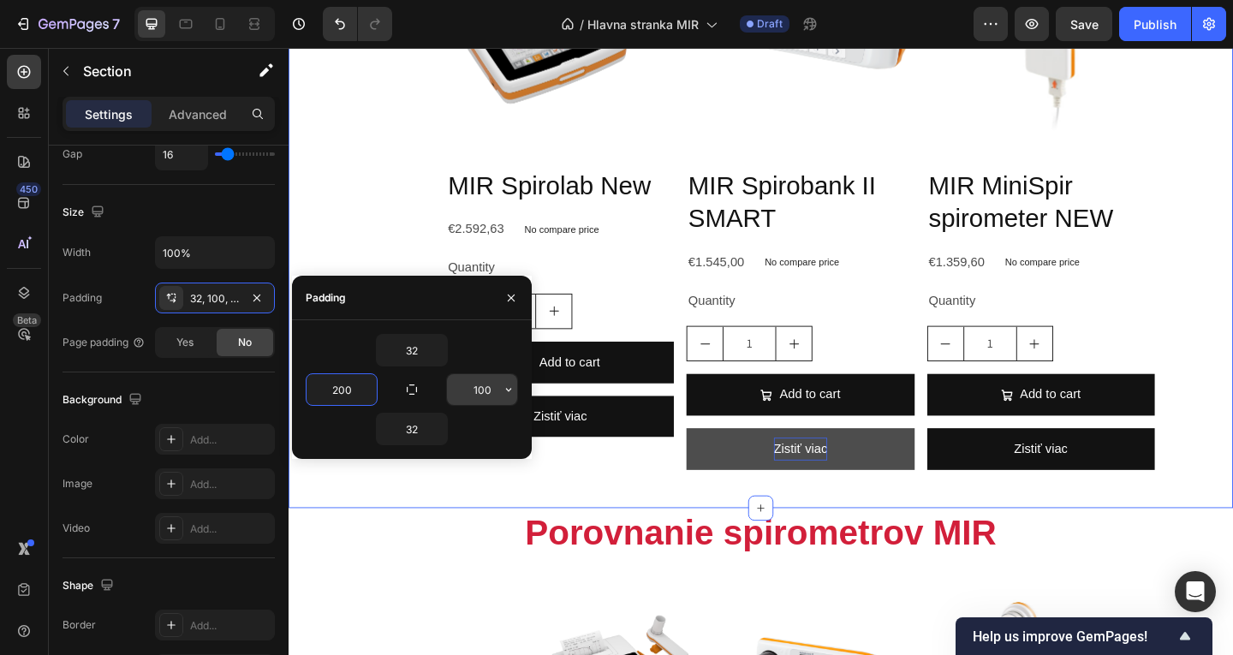
type input "200"
click at [486, 385] on input "100" at bounding box center [482, 389] width 70 height 31
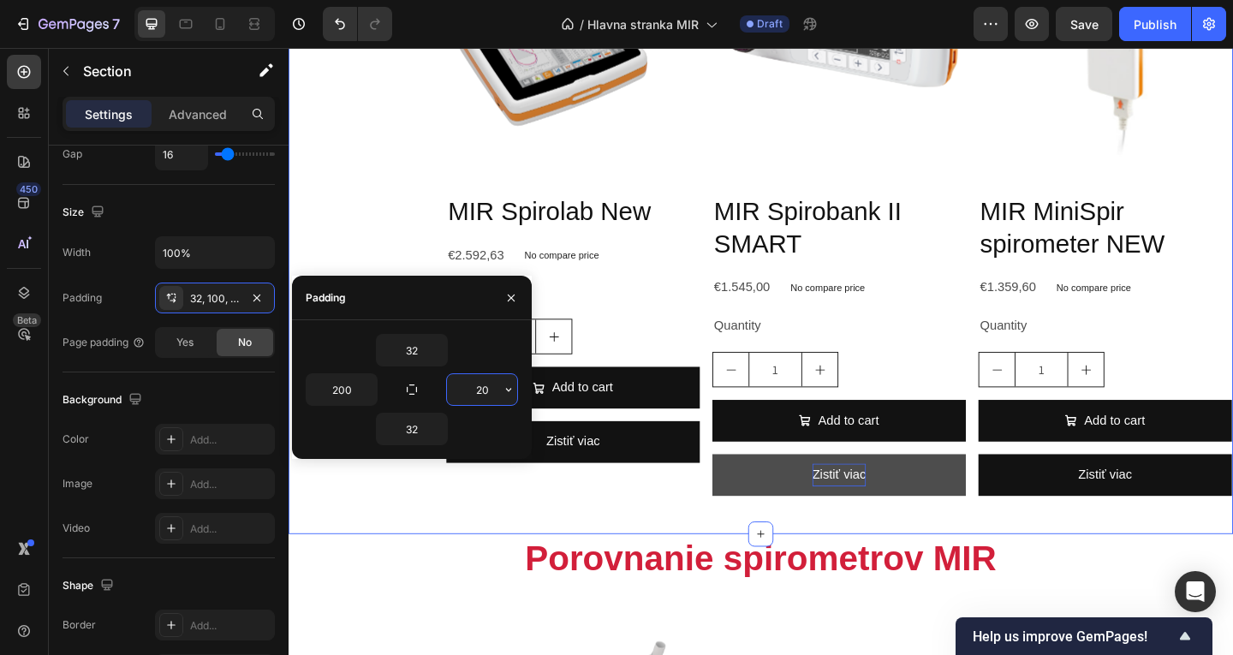
type input "200"
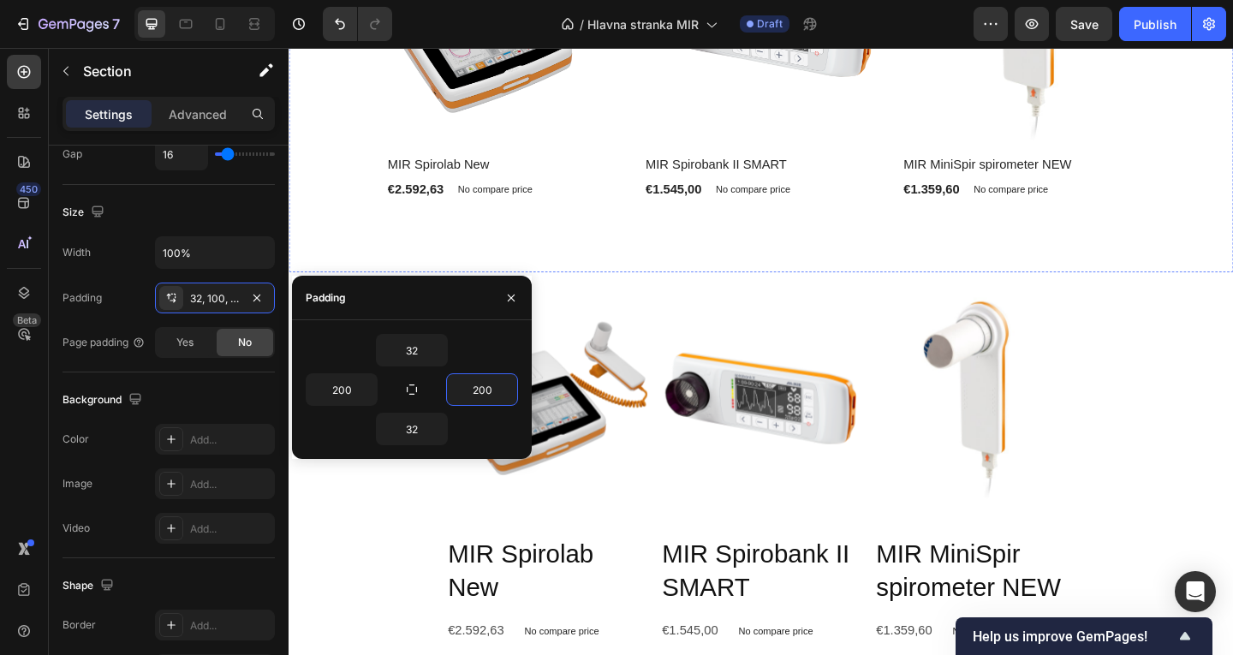
scroll to position [1151, 0]
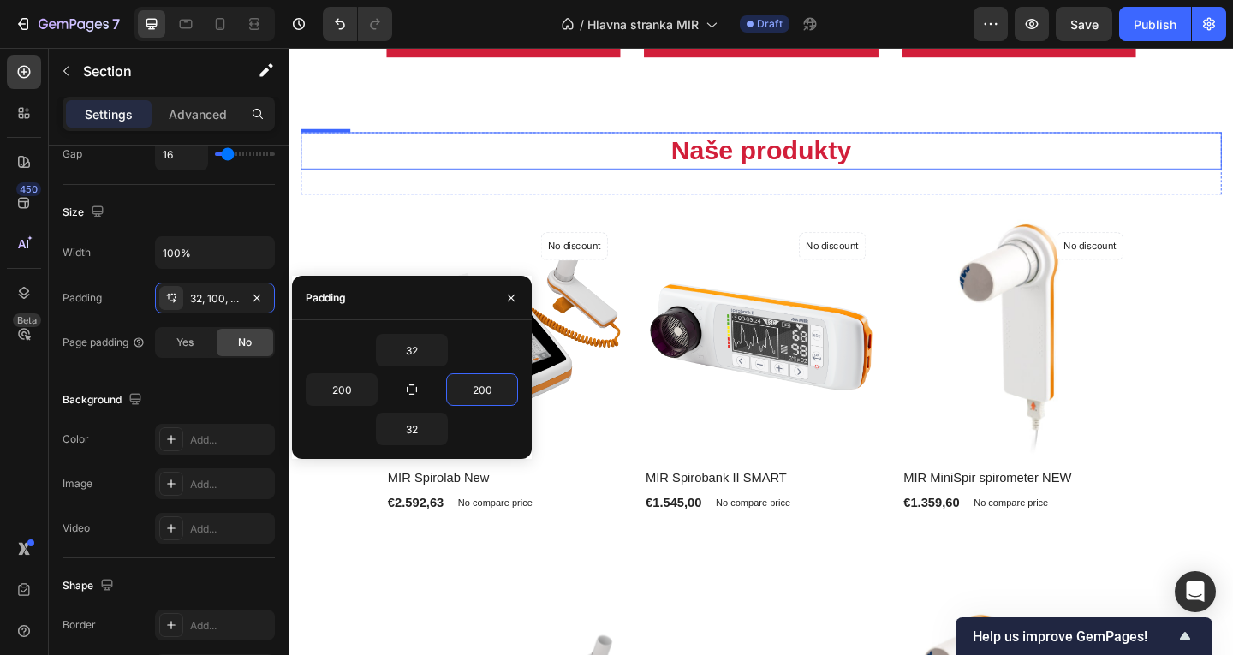
drag, startPoint x: 948, startPoint y: 109, endPoint x: 941, endPoint y: 116, distance: 9.7
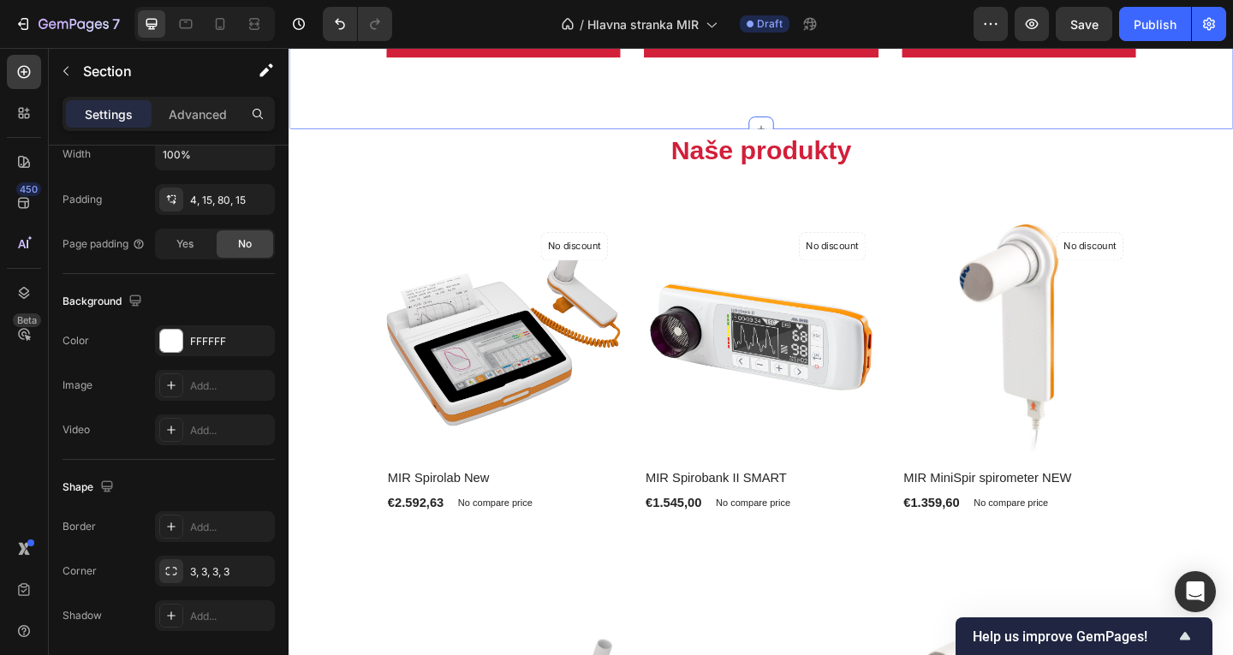
click at [936, 152] on h2 "Naše produkty" at bounding box center [802, 160] width 1002 height 40
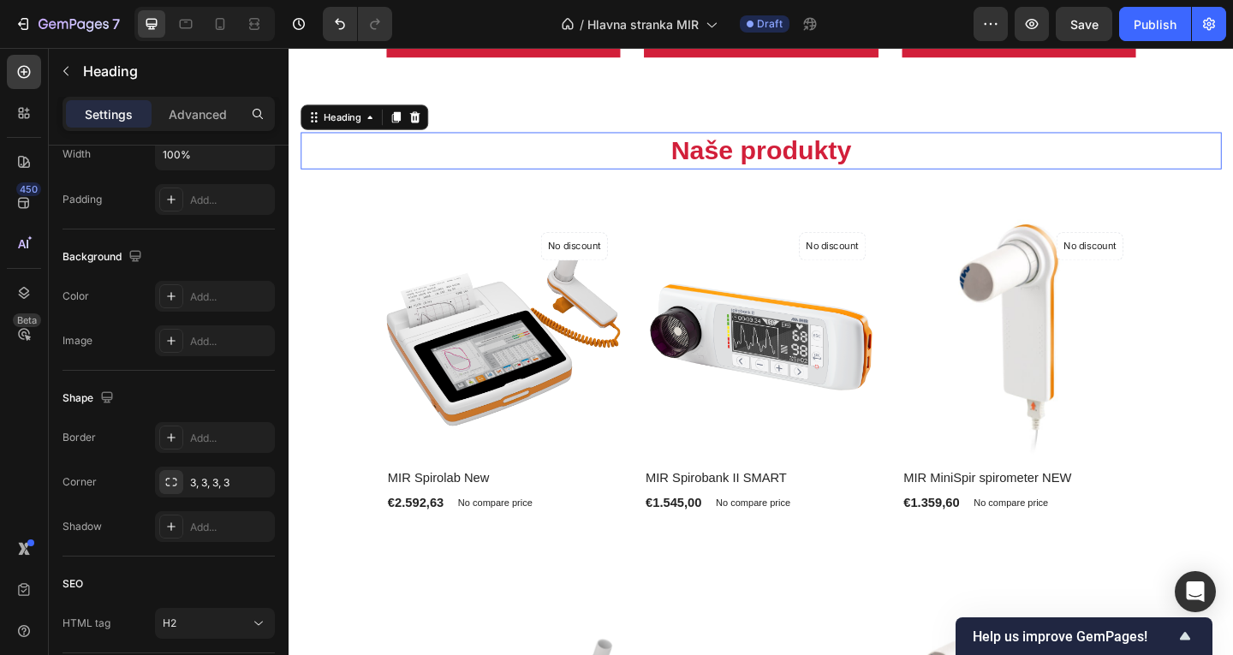
scroll to position [0, 0]
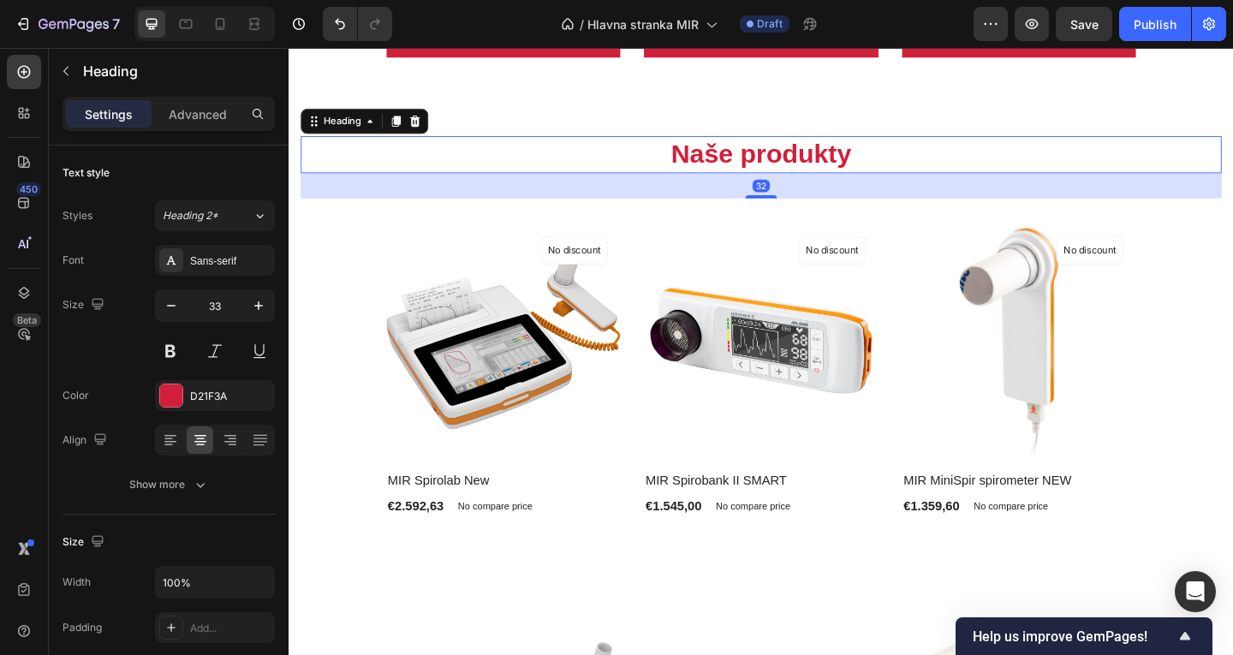
click at [510, 210] on div "Naše produkty Heading 32 Row (P) Images No discount Not be displayed when publi…" at bounding box center [802, 358] width 1002 height 429
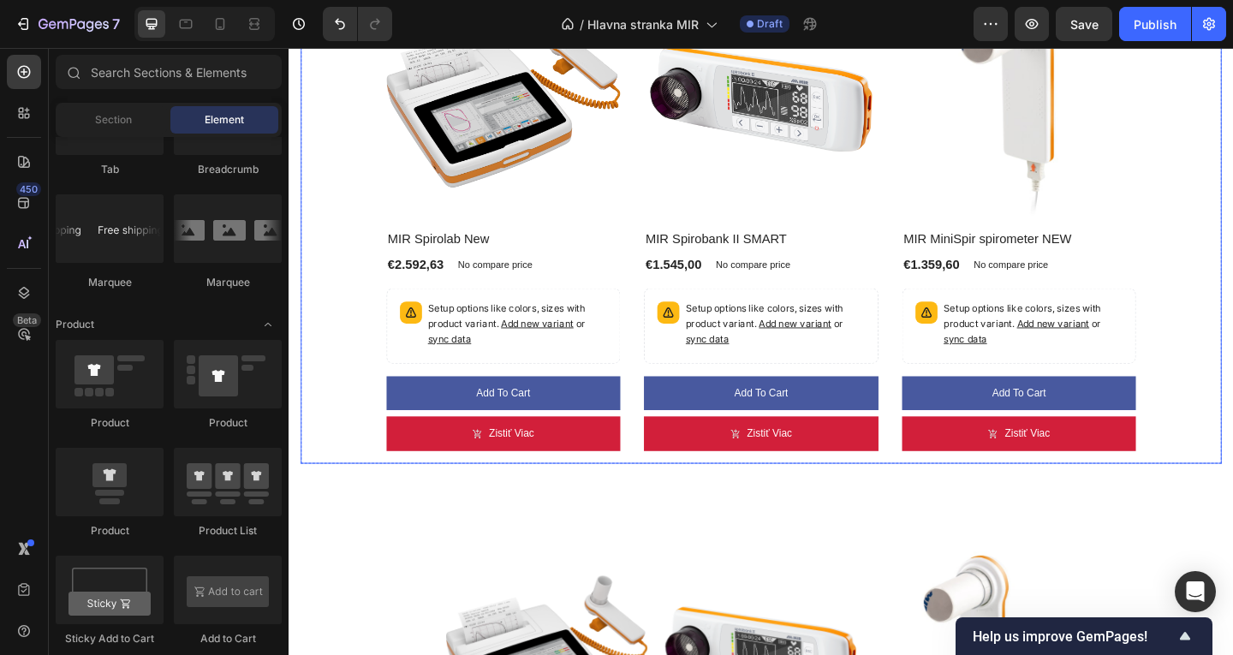
click at [1232, 288] on div "(P) Images No discount Not be displayed when published Product Badge Row MIR Sp…" at bounding box center [802, 230] width 1002 height 539
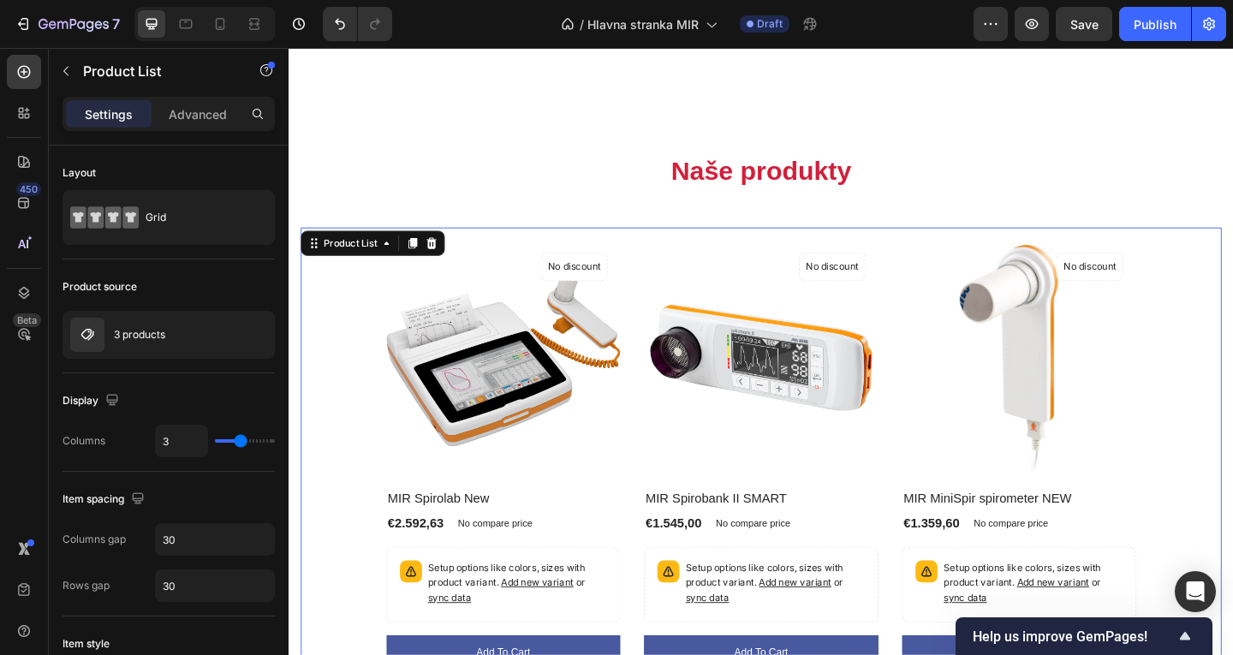
scroll to position [380, 0]
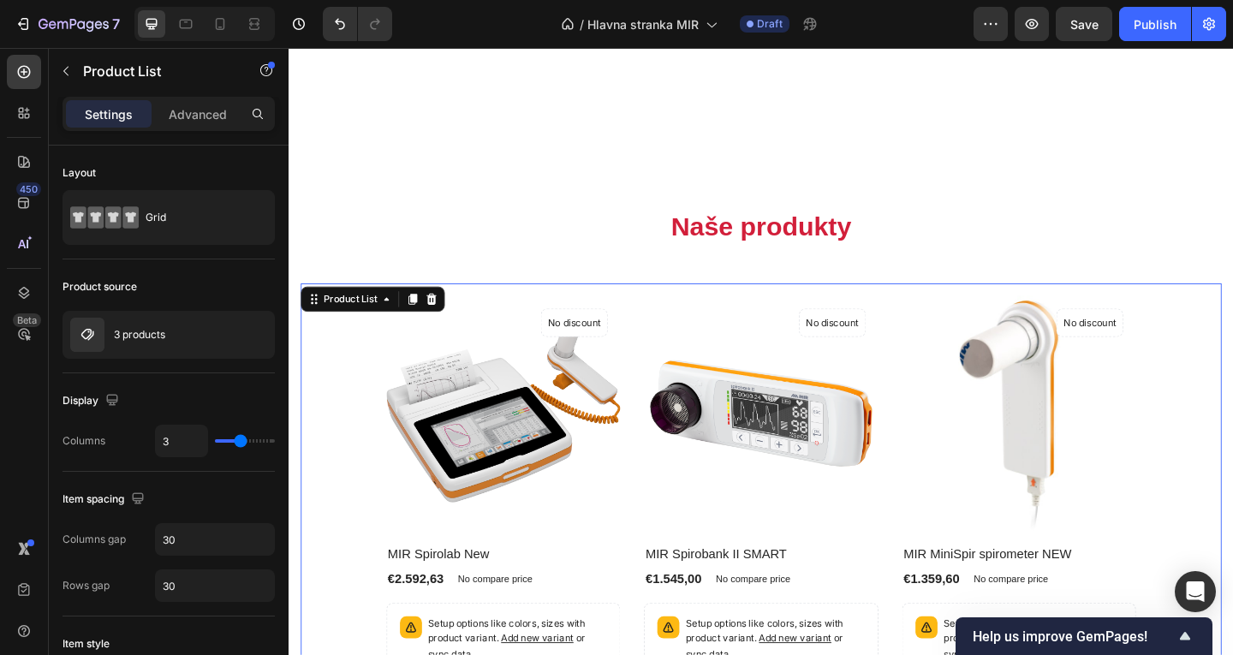
click at [1228, 326] on div "(P) Images No discount Not be displayed when published Product Badge Row MIR Sp…" at bounding box center [803, 573] width 902 height 539
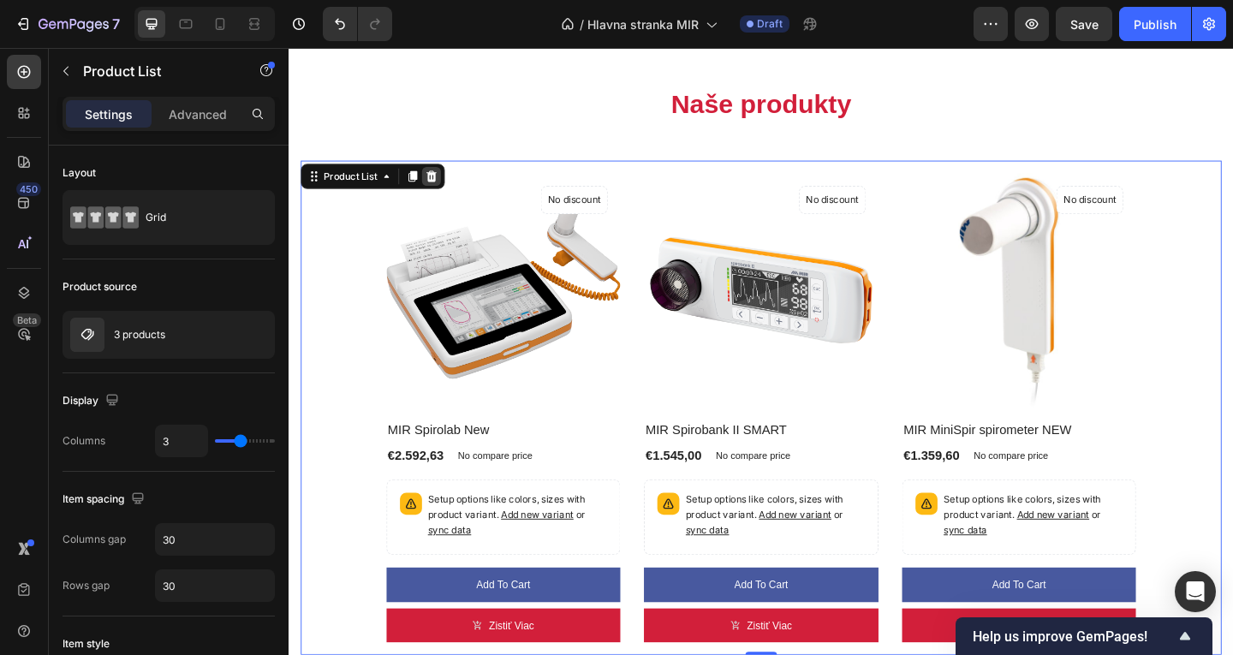
click at [434, 198] on div at bounding box center [443, 187] width 21 height 21
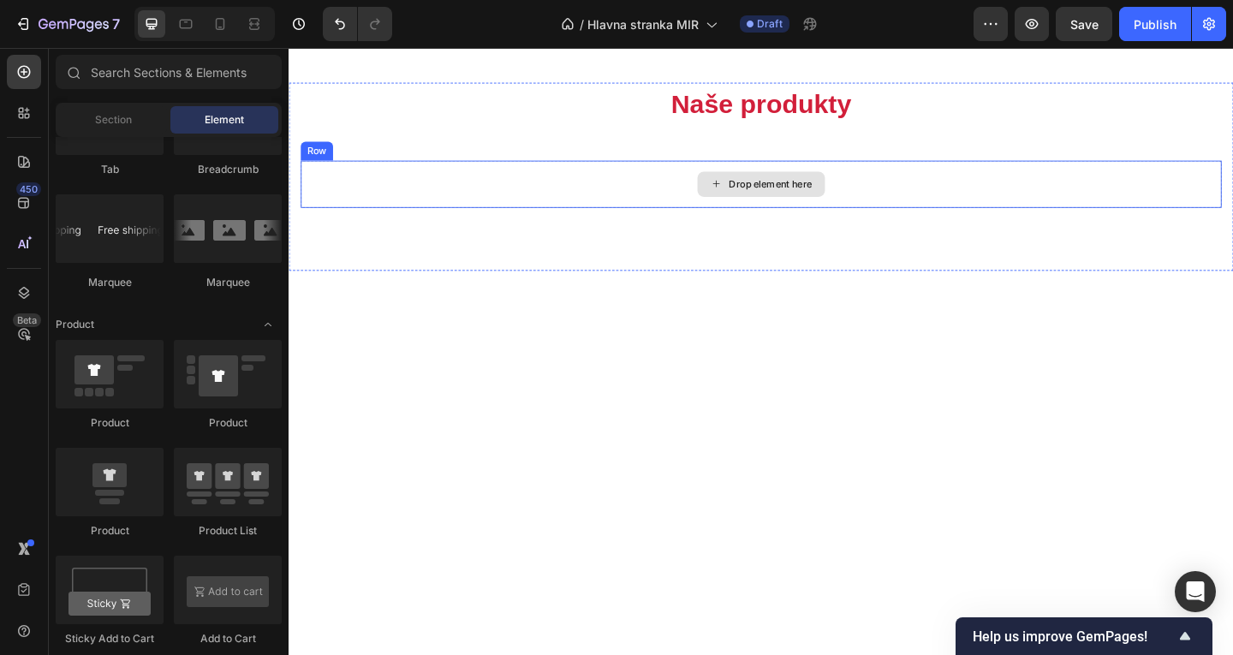
click at [676, 222] on div "Drop element here" at bounding box center [802, 195] width 1002 height 51
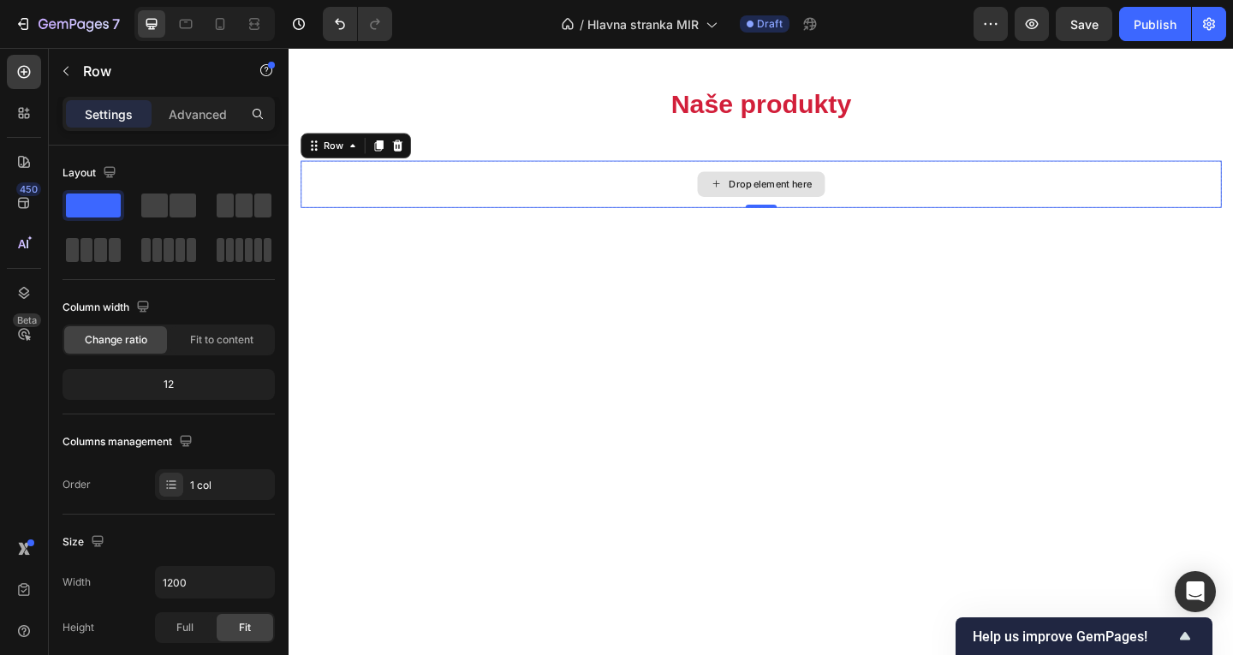
click at [689, 290] on div "Naše produkty Heading Row Drop element here Row 0 Section 2" at bounding box center [803, 188] width 1028 height 205
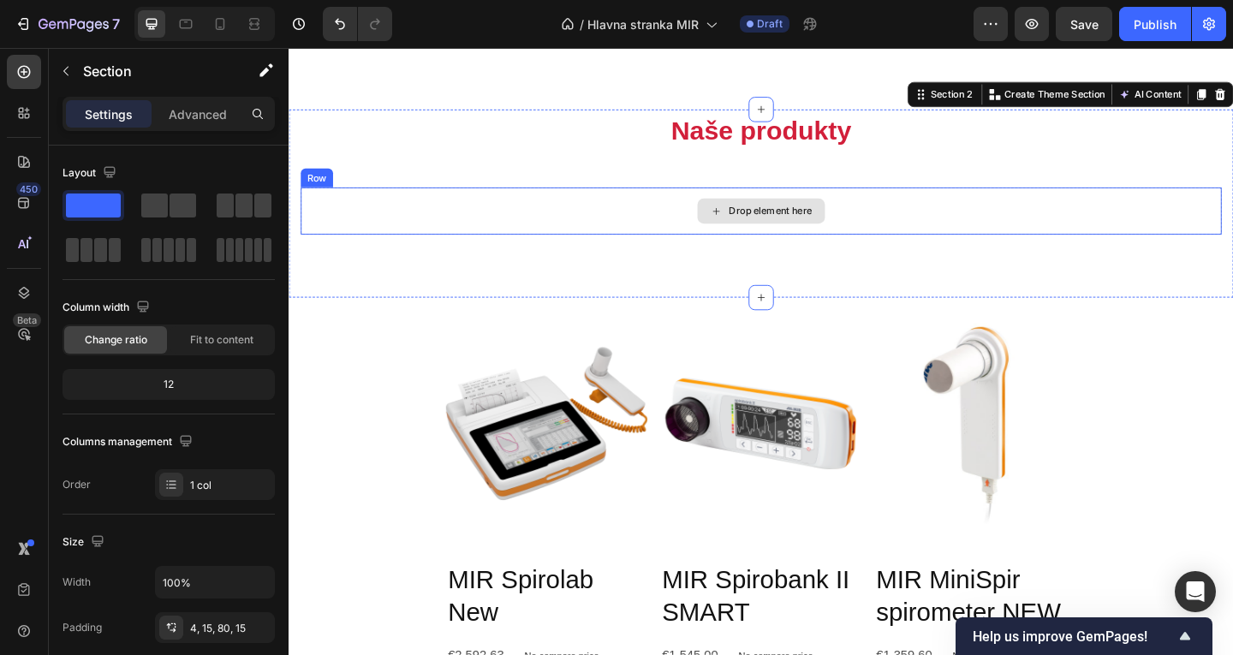
scroll to position [466, 0]
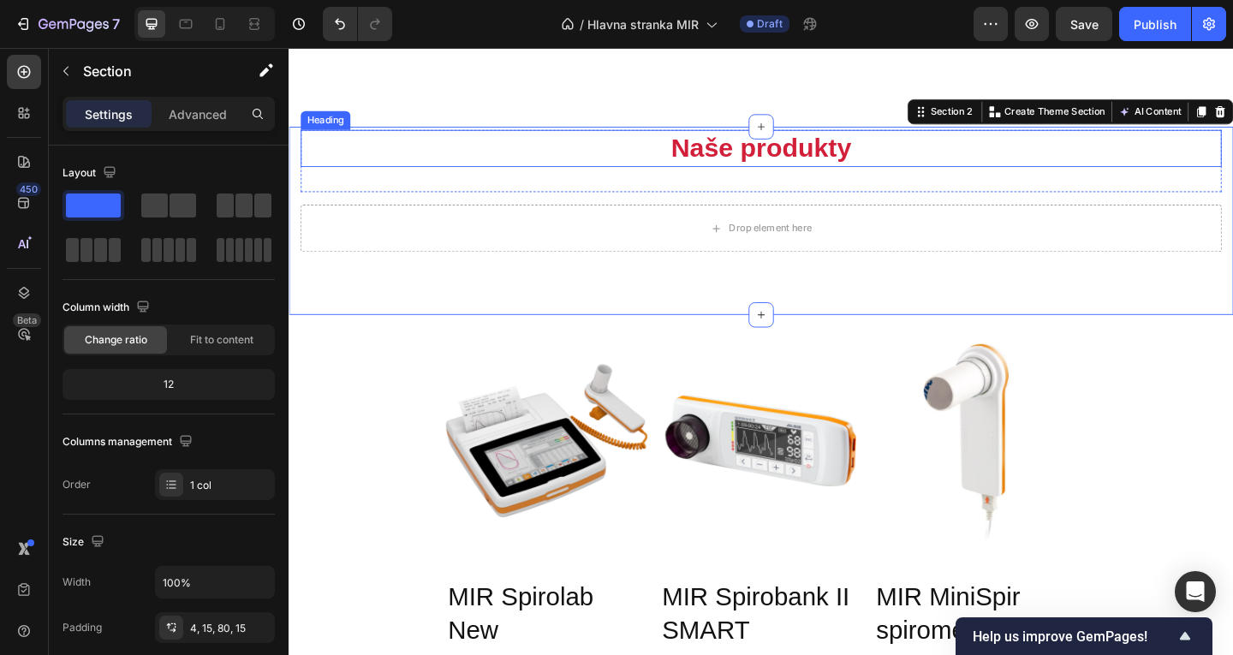
click at [820, 146] on h2 "Naše produkty" at bounding box center [802, 157] width 1002 height 40
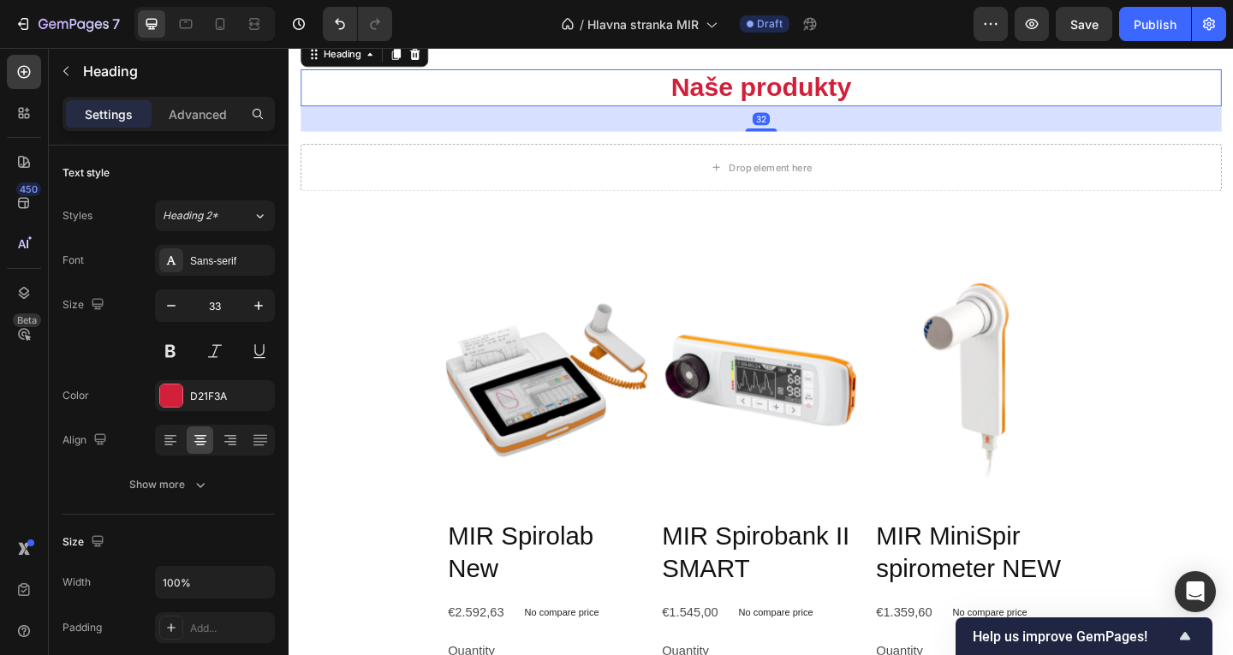
click at [939, 139] on div "32" at bounding box center [802, 124] width 1002 height 27
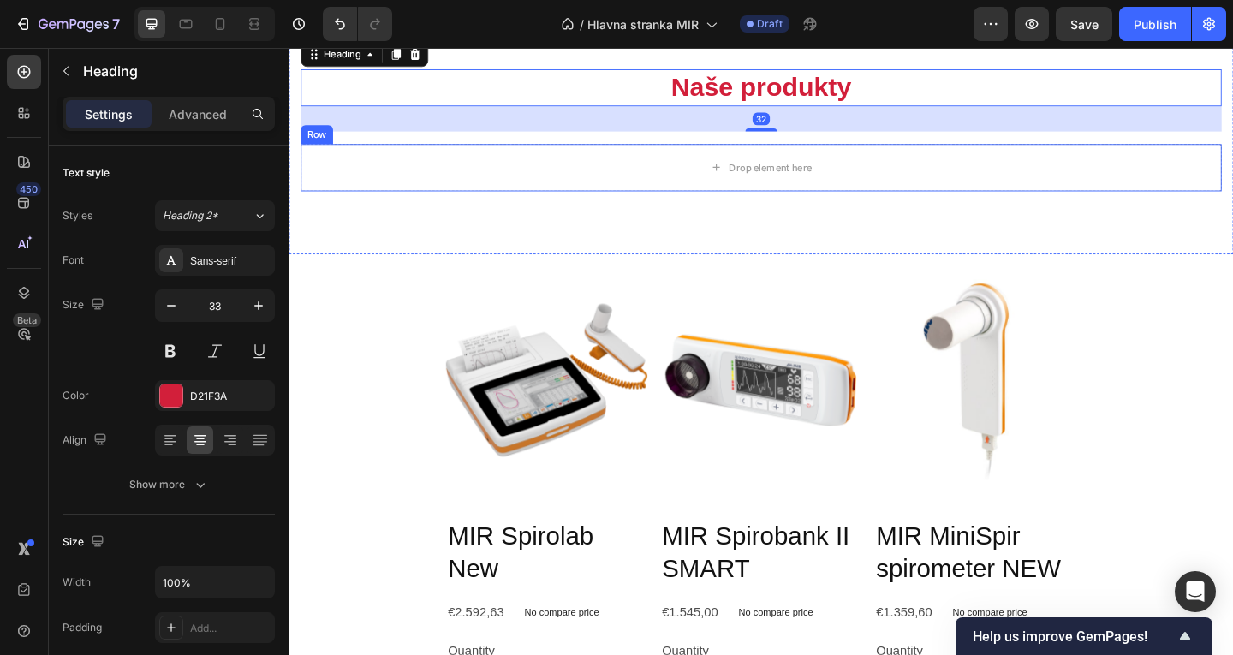
click at [937, 204] on div "Drop element here" at bounding box center [802, 177] width 1002 height 51
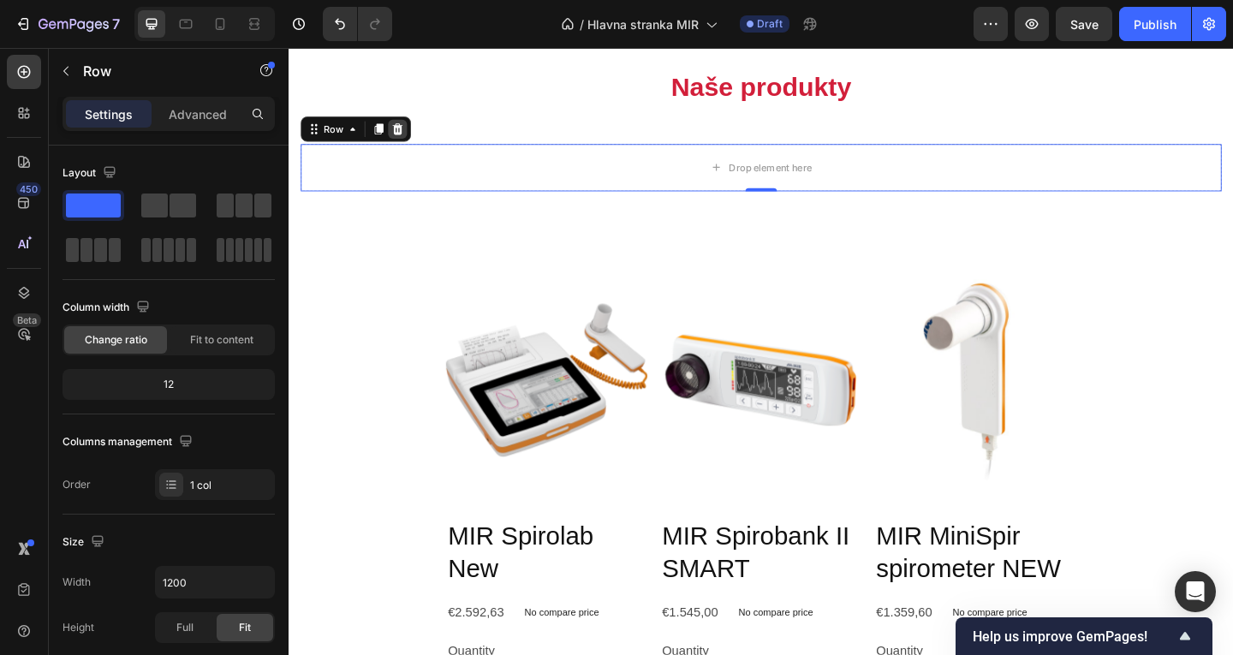
click at [414, 146] on div at bounding box center [406, 136] width 21 height 21
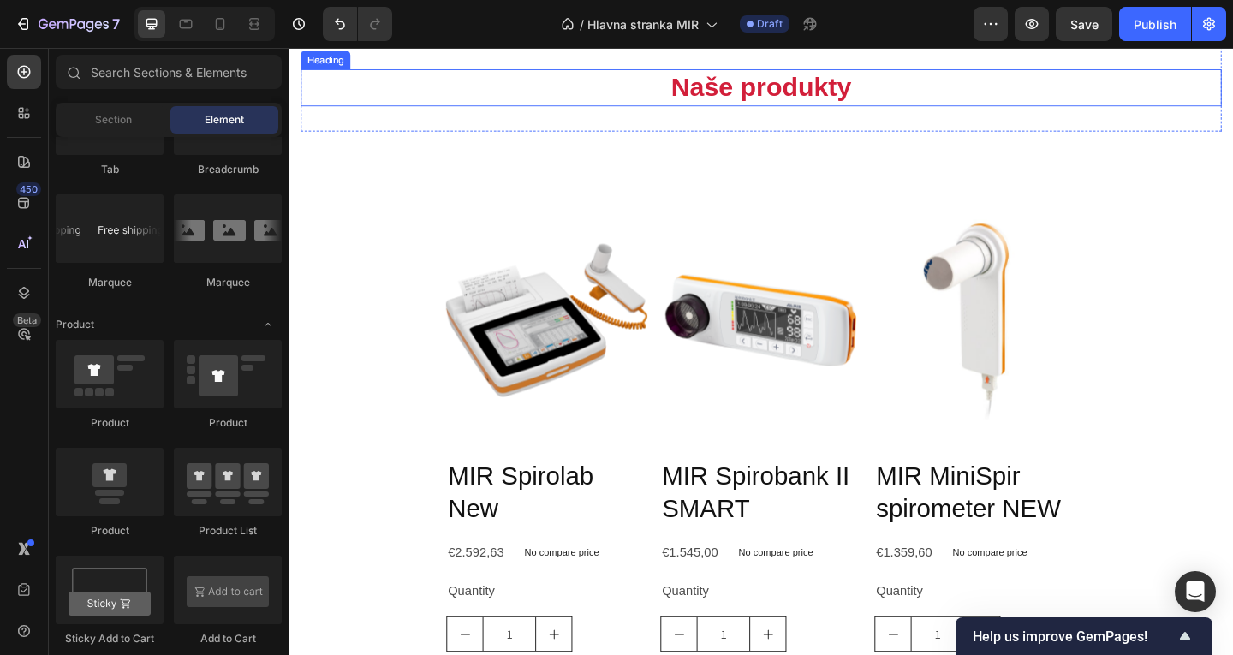
click at [671, 111] on h2 "Naše produkty" at bounding box center [802, 91] width 1002 height 40
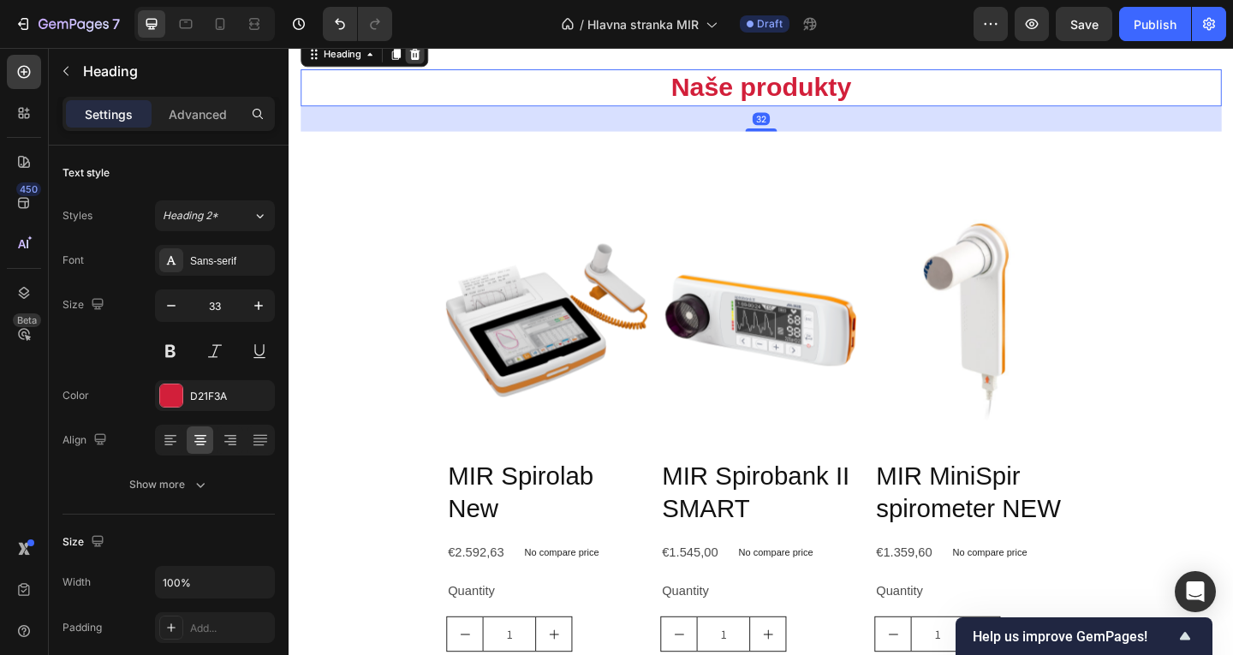
click at [435, 65] on div at bounding box center [425, 55] width 21 height 21
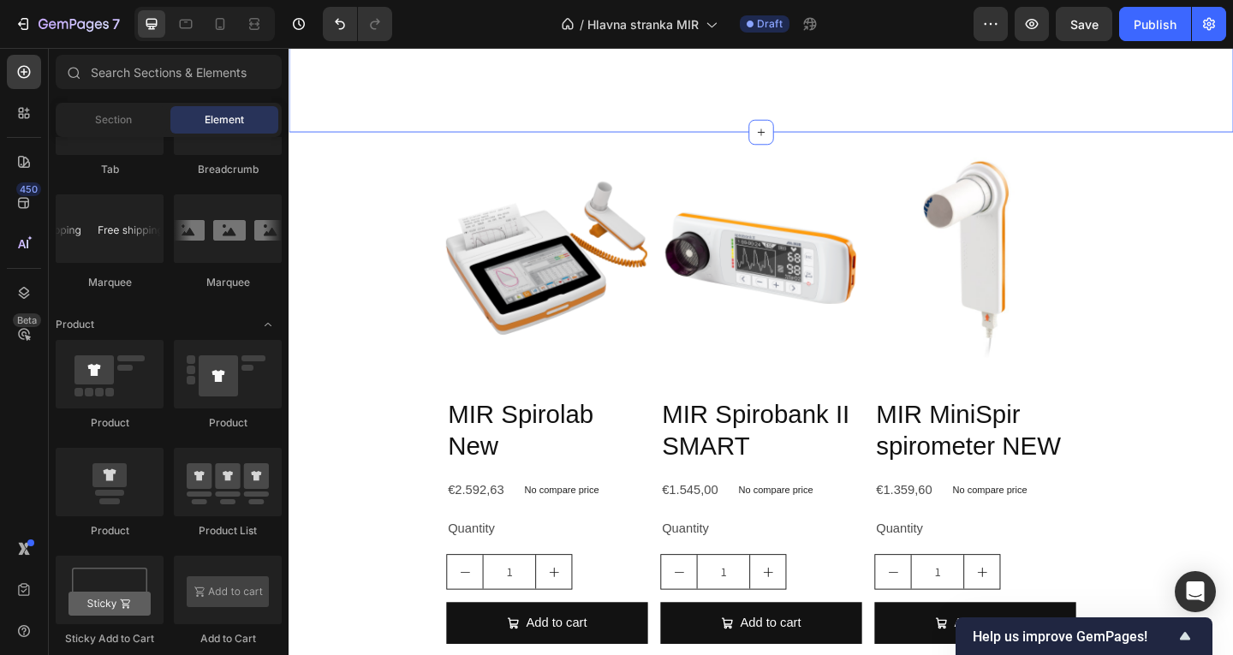
click at [663, 140] on div "Naše produkty Heading Row Section 2" at bounding box center [803, 70] width 1028 height 140
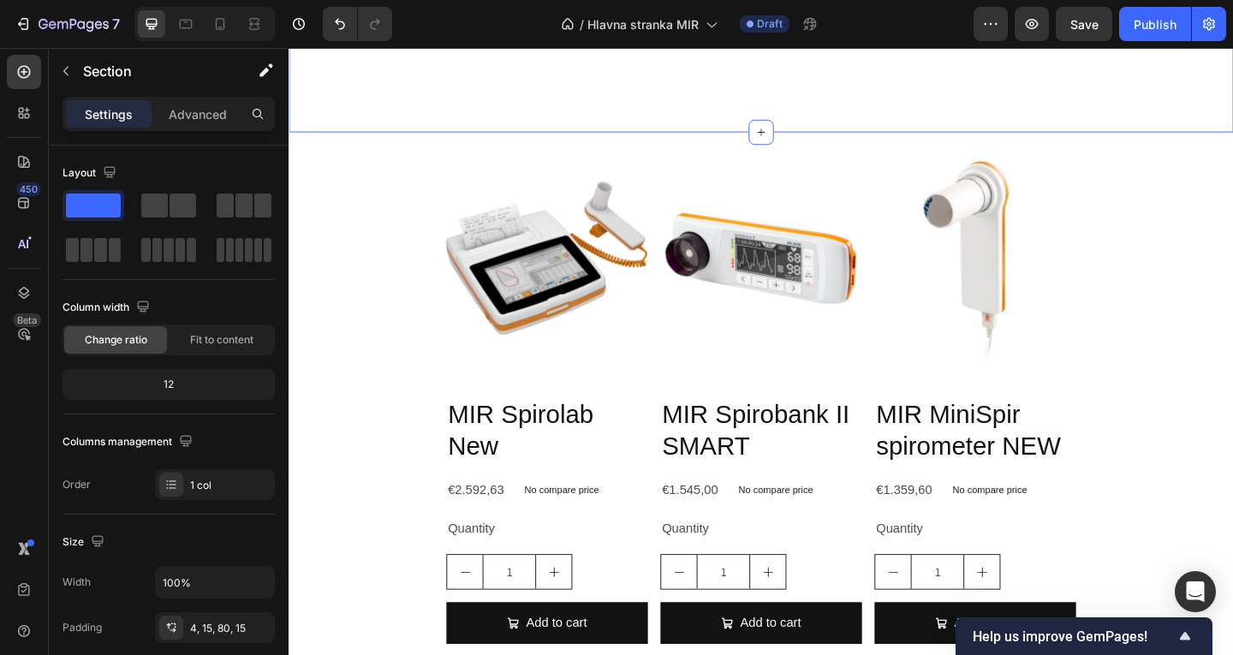
click at [760, 140] on div "Naše produkty Heading Row Section 2 Create Theme Section AI Content Write with …" at bounding box center [803, 70] width 1028 height 140
click at [848, 44] on h2 "Naše produkty" at bounding box center [802, 23] width 1002 height 40
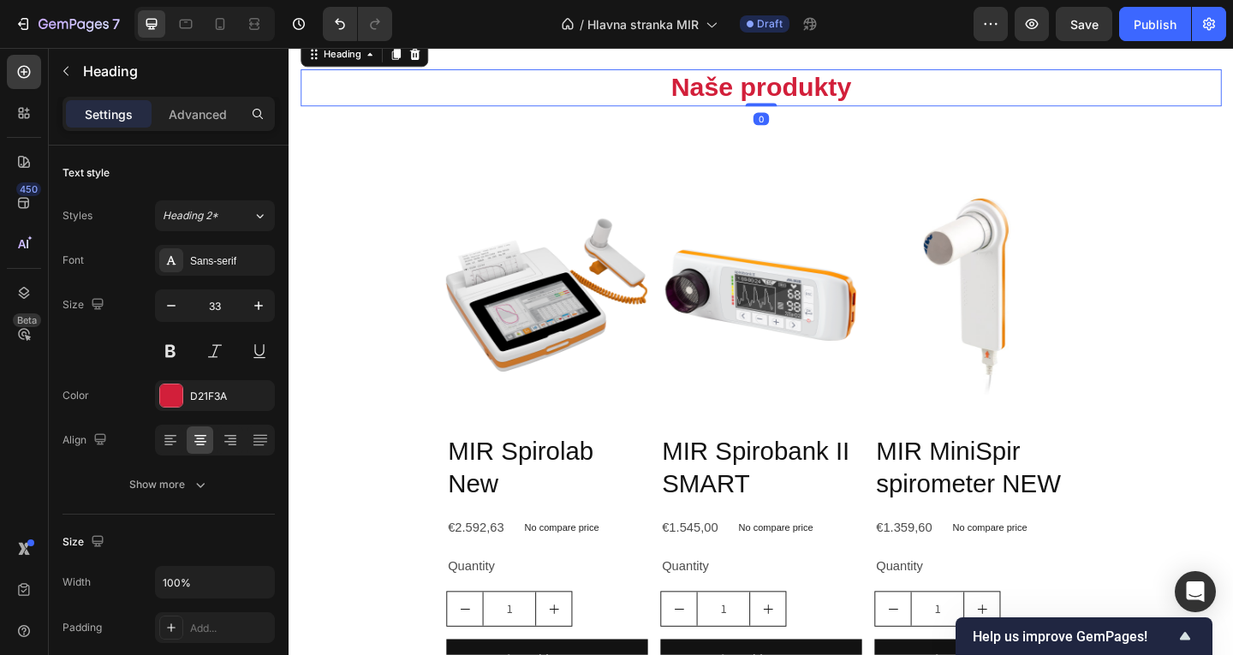
drag, startPoint x: 798, startPoint y: 269, endPoint x: 724, endPoint y: 260, distance: 74.1
click at [798, 111] on div "Naše produkty Heading 0" at bounding box center [802, 91] width 1002 height 40
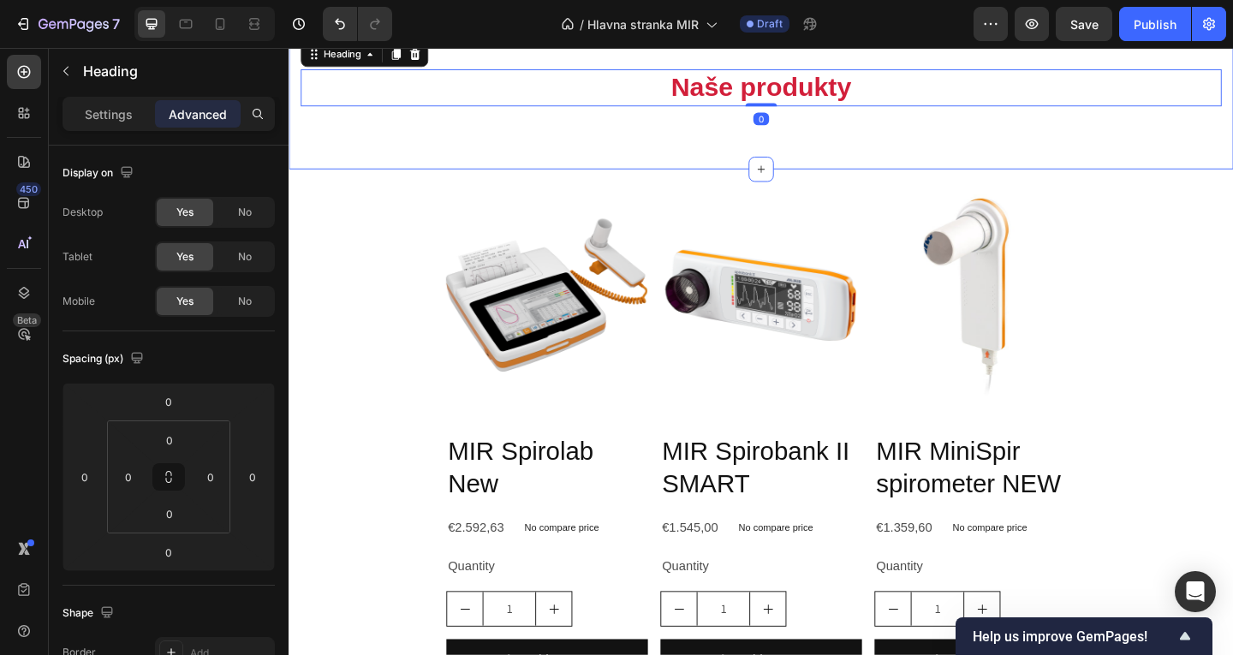
click at [720, 180] on div "Naše produkty Heading Naše produkty Heading 0 Row Section 2" at bounding box center [803, 90] width 1028 height 180
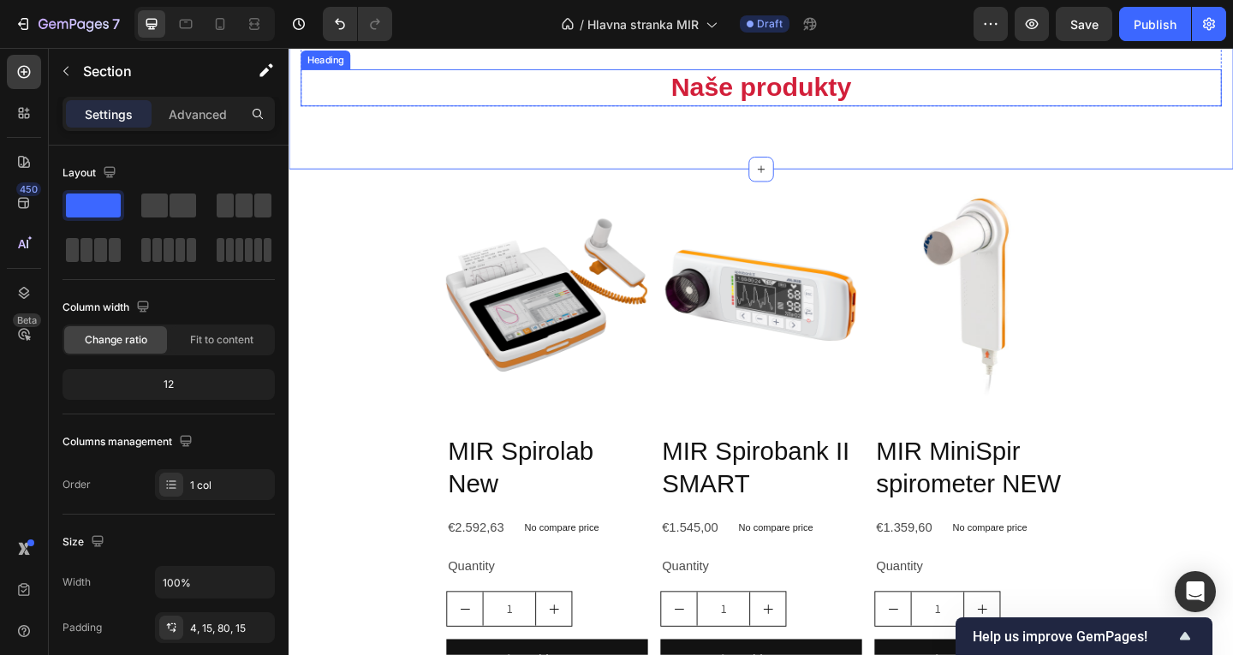
click at [740, 111] on h2 "Naše produkty" at bounding box center [802, 91] width 1002 height 40
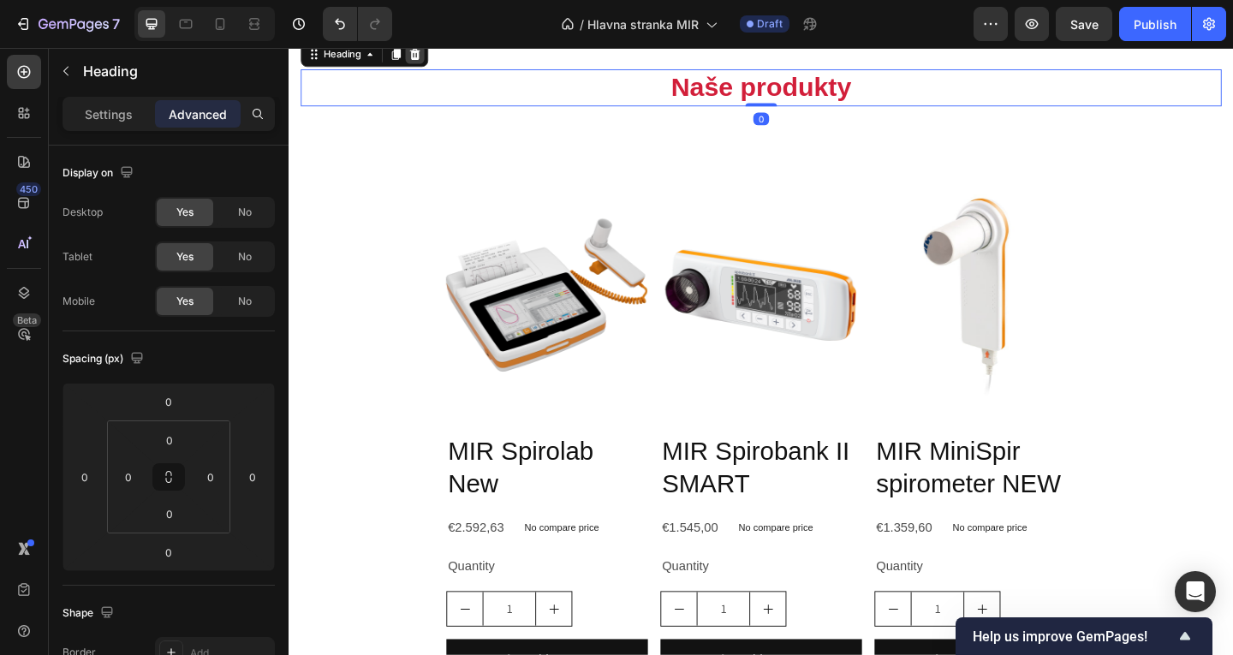
click at [436, 65] on div at bounding box center [425, 55] width 21 height 21
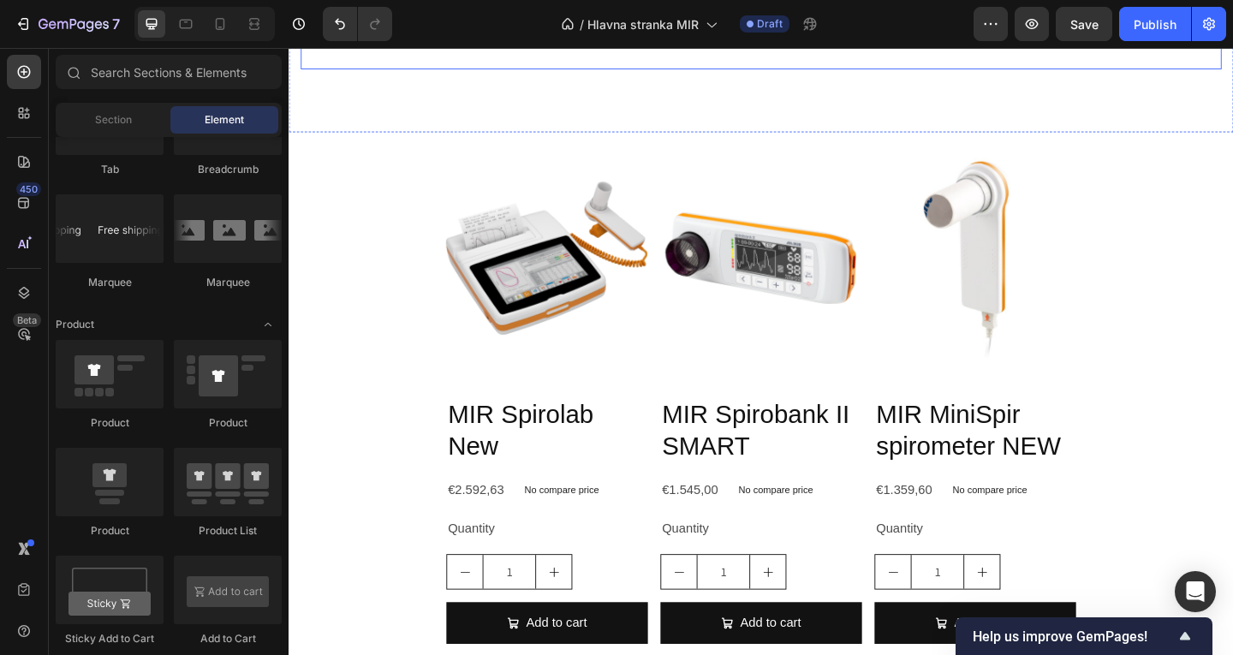
click at [751, 71] on div "Naše produkty Heading" at bounding box center [802, 37] width 1002 height 68
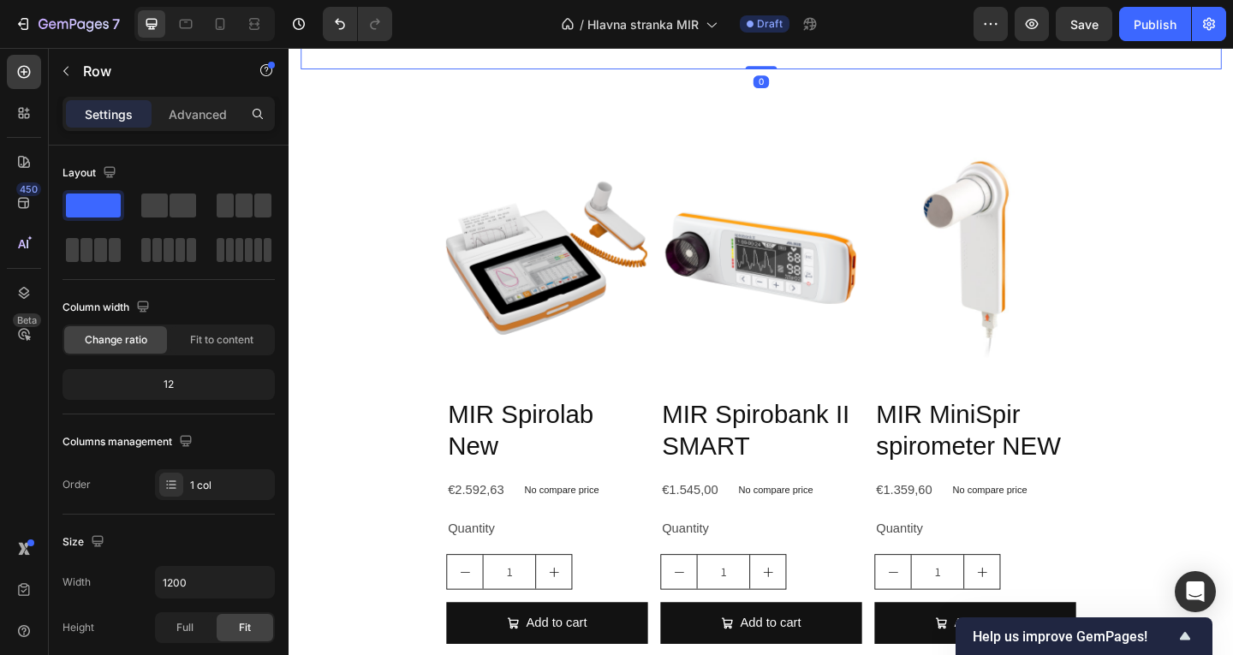
drag, startPoint x: 787, startPoint y: 203, endPoint x: 798, endPoint y: 208, distance: 12.3
click at [792, 71] on div "Naše produkty Heading Row 0" at bounding box center [802, 37] width 1002 height 68
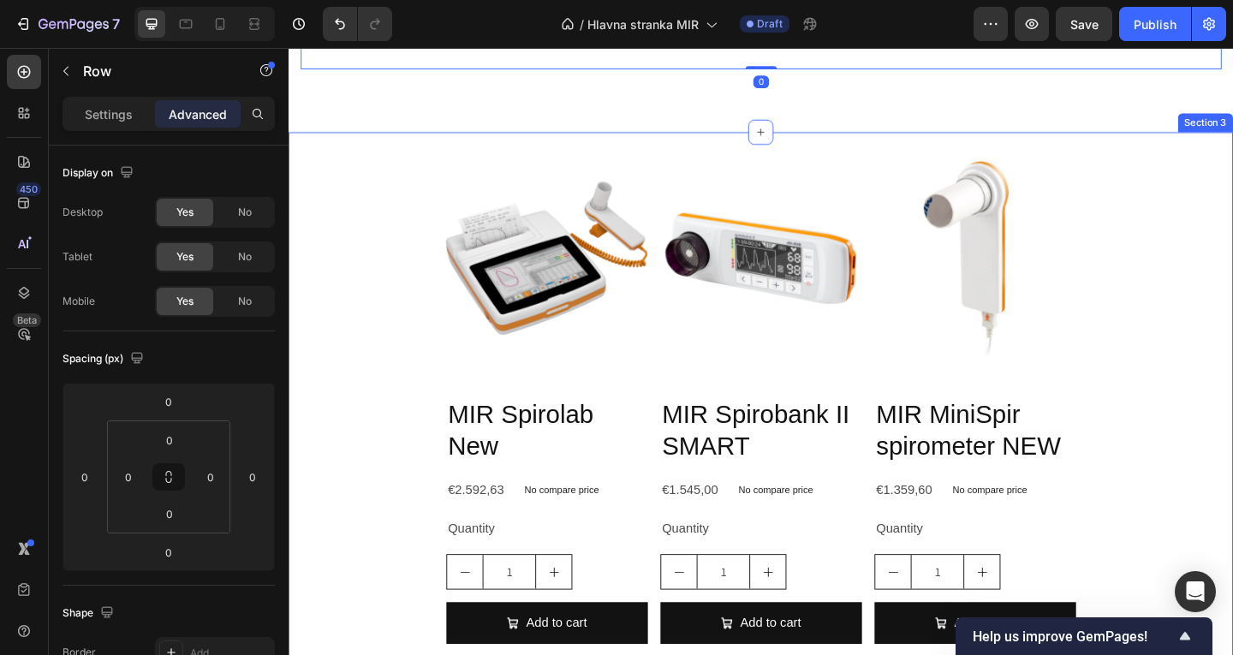
click at [742, 319] on img at bounding box center [802, 276] width 219 height 219
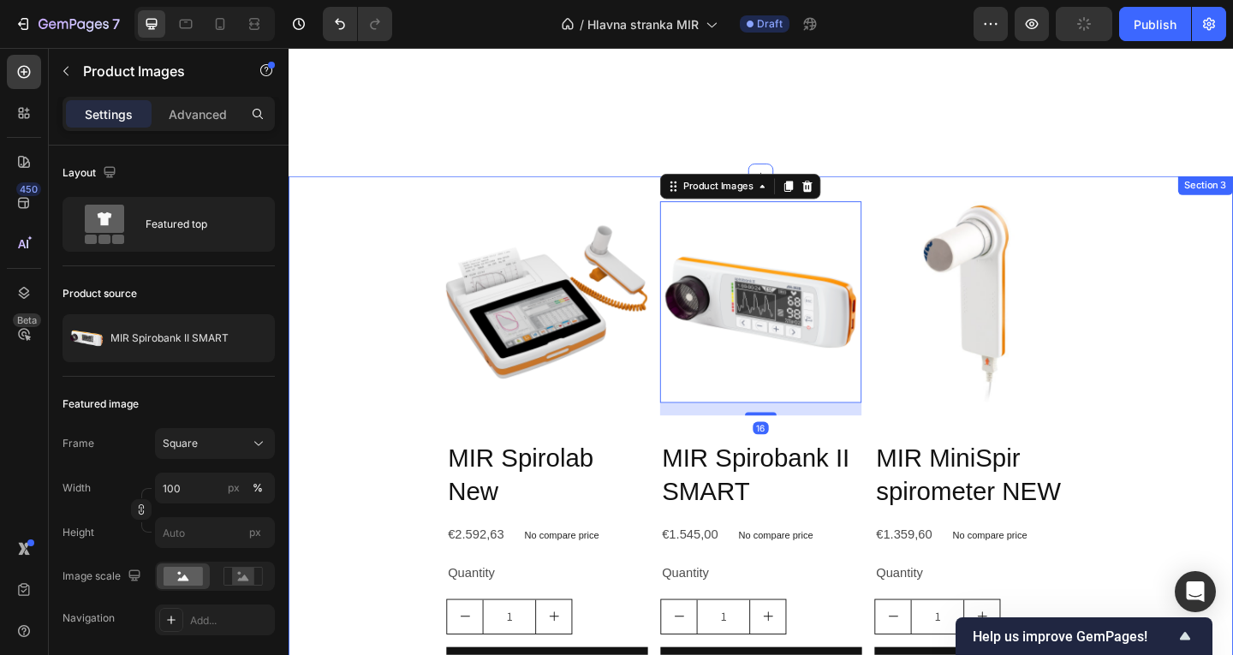
scroll to position [808, 0]
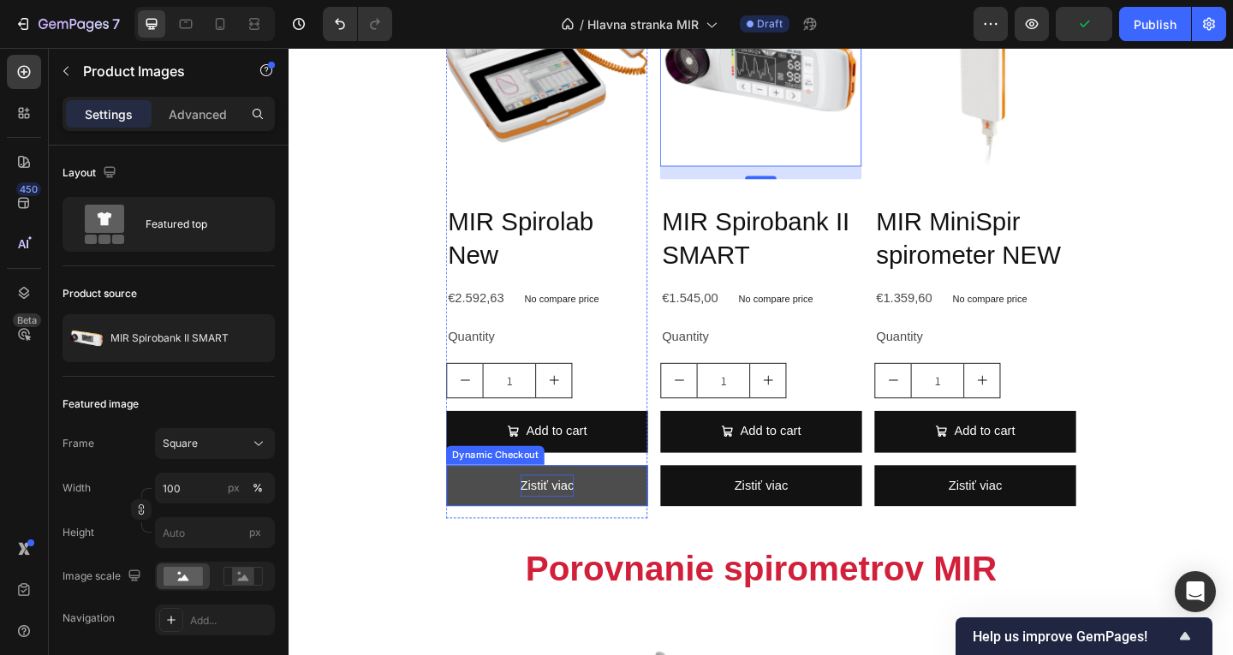
click at [569, 517] on p "Zistiť viac" at bounding box center [569, 524] width 58 height 25
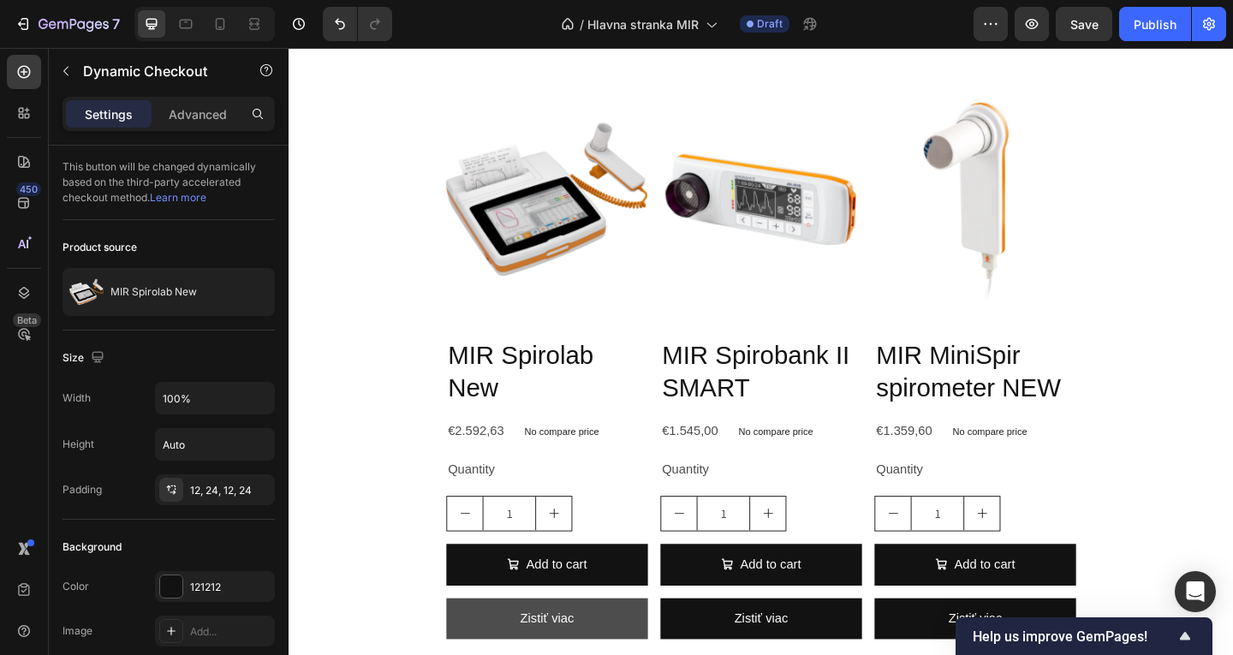
scroll to position [894, 0]
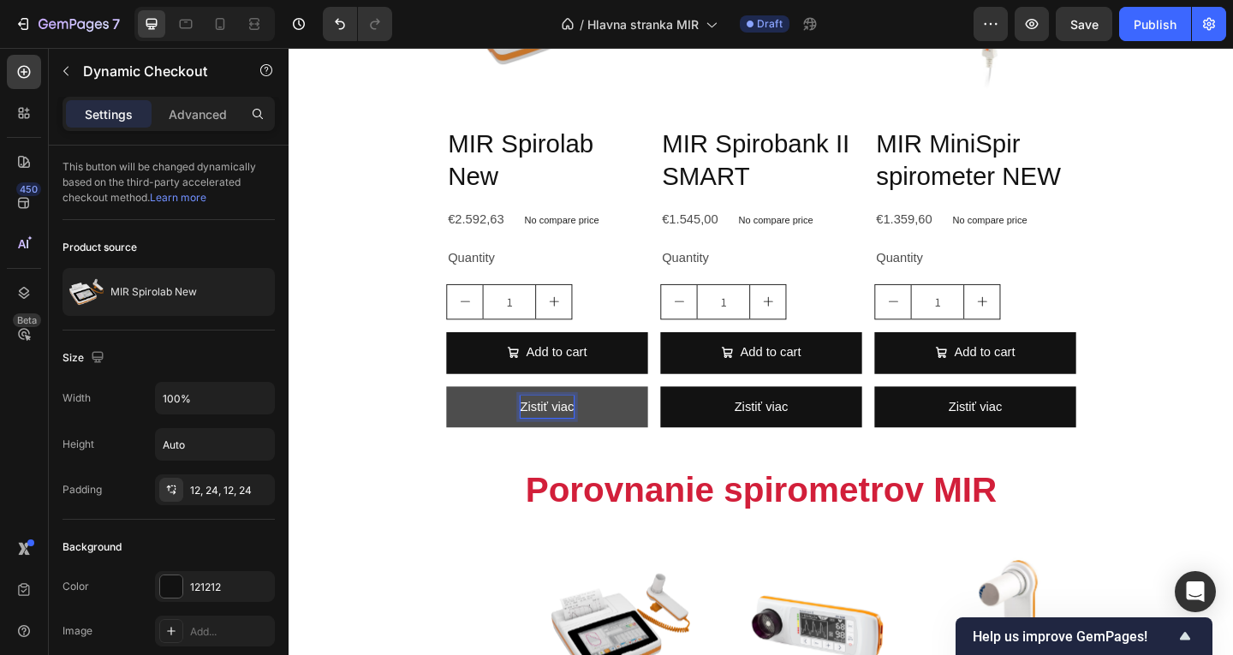
click at [585, 436] on p "Zistiť viac" at bounding box center [569, 438] width 58 height 25
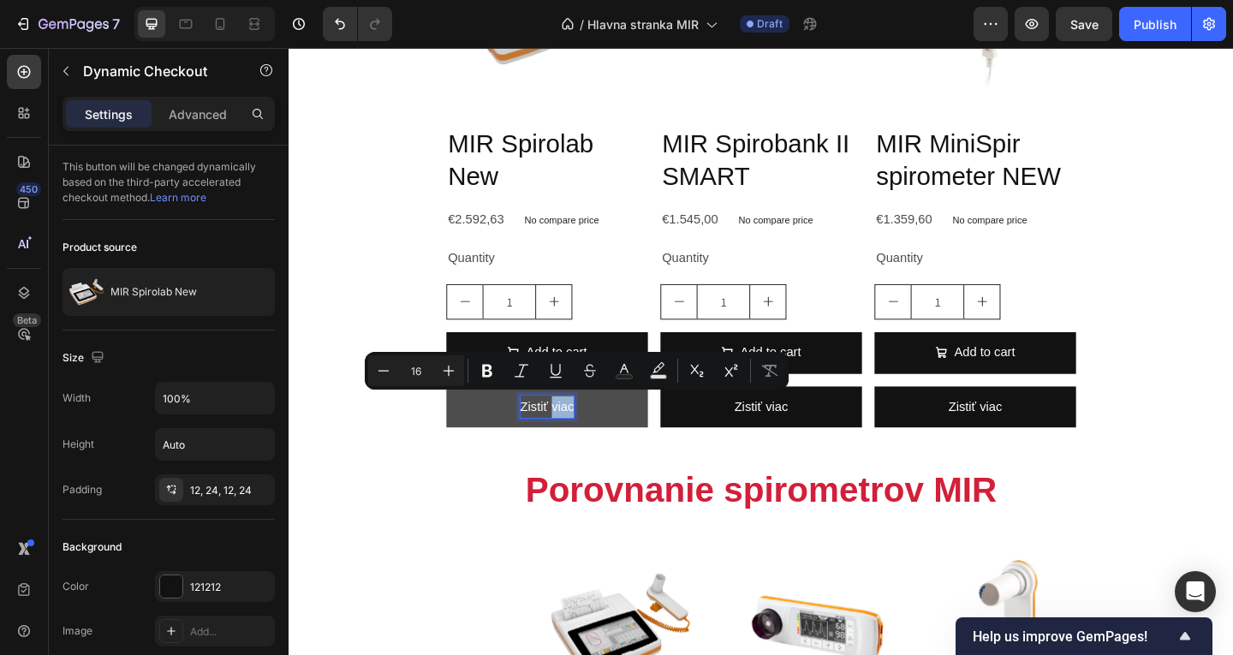
copy p "viac"
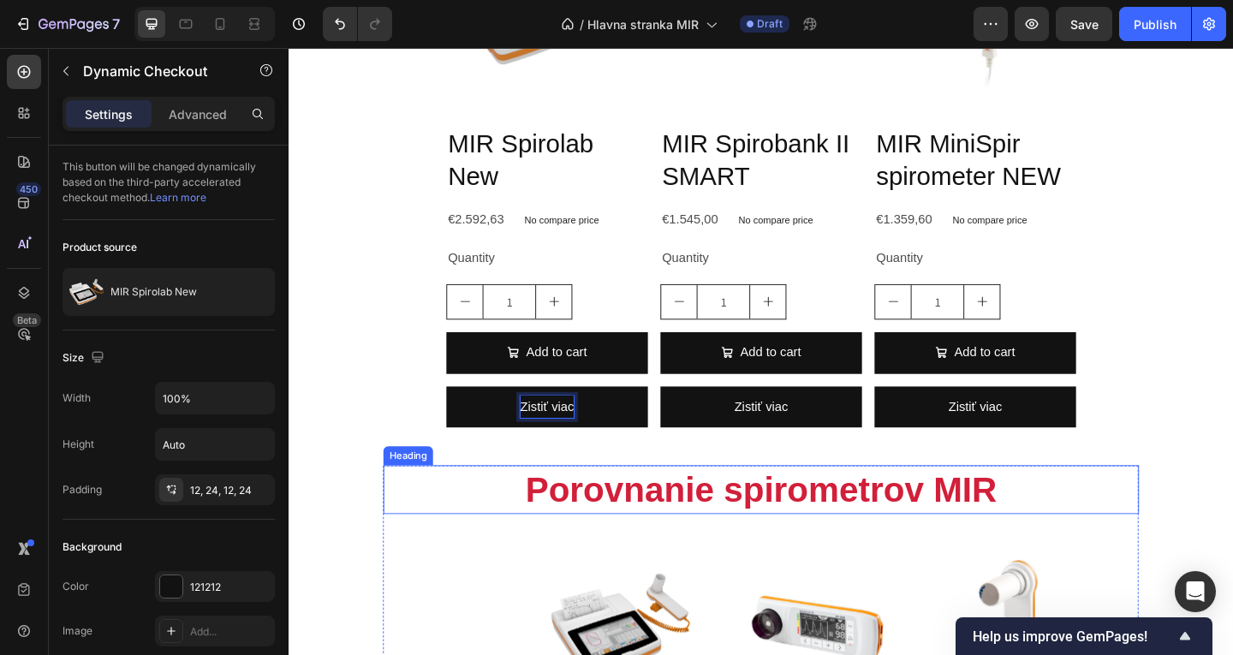
click at [460, 416] on button "Zistiť viac" at bounding box center [569, 438] width 219 height 45
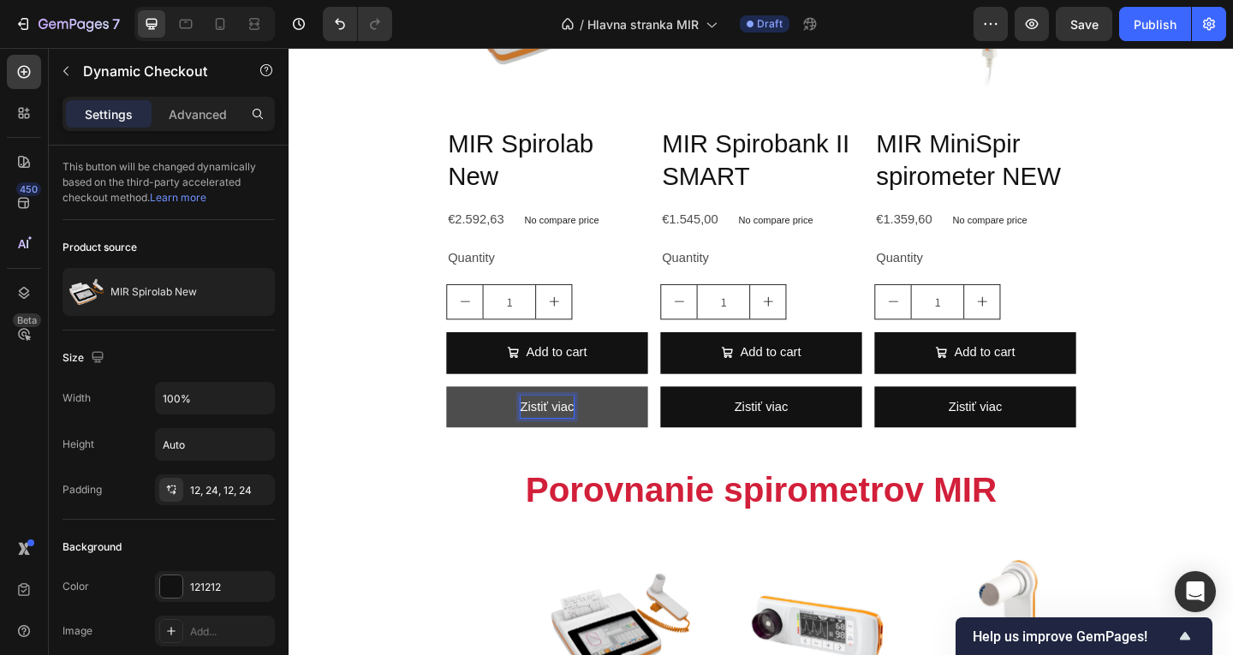
click at [551, 435] on p "Zistiť viac" at bounding box center [569, 438] width 58 height 25
click at [527, 456] on button "sdfghviac" at bounding box center [569, 438] width 219 height 45
click at [568, 428] on p "sdfghviac" at bounding box center [569, 438] width 58 height 25
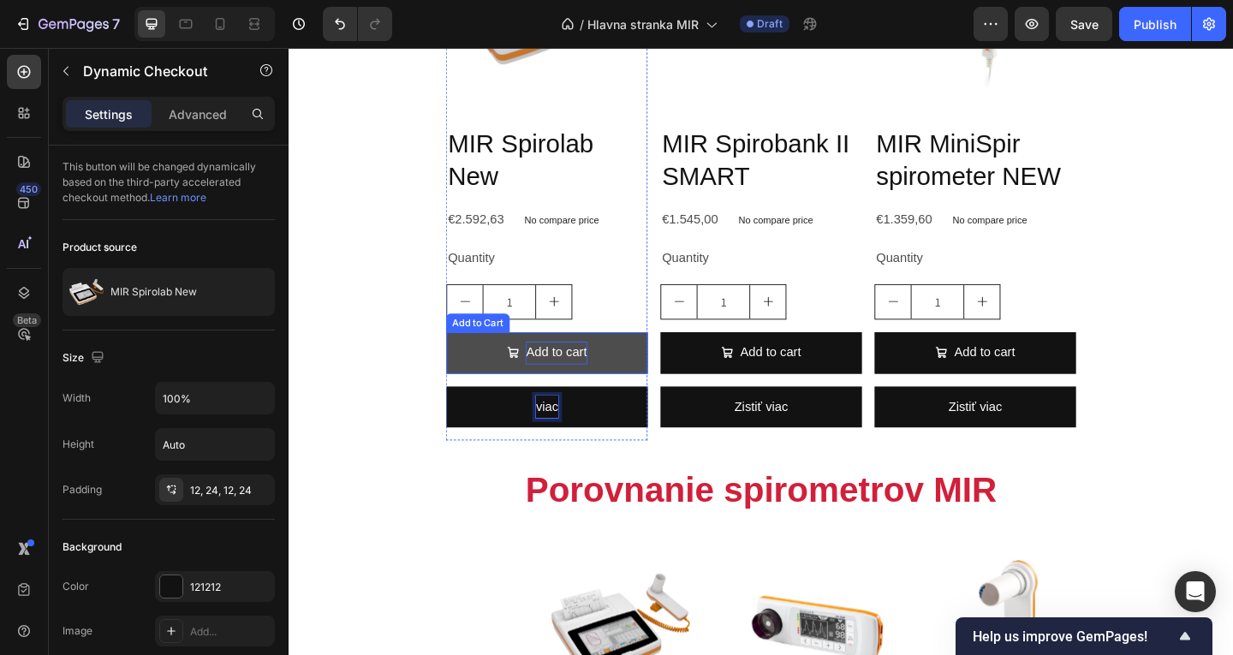
click at [592, 376] on div "Add to cart" at bounding box center [579, 379] width 66 height 25
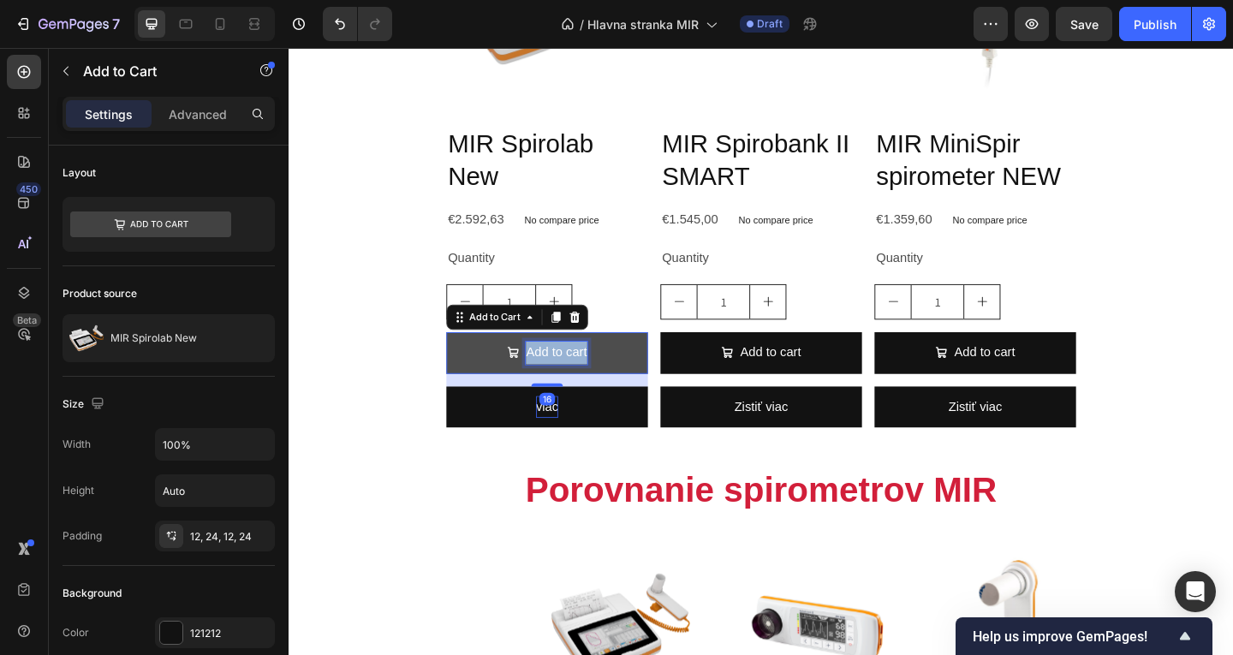
click at [592, 379] on p "Add to cart" at bounding box center [579, 379] width 66 height 25
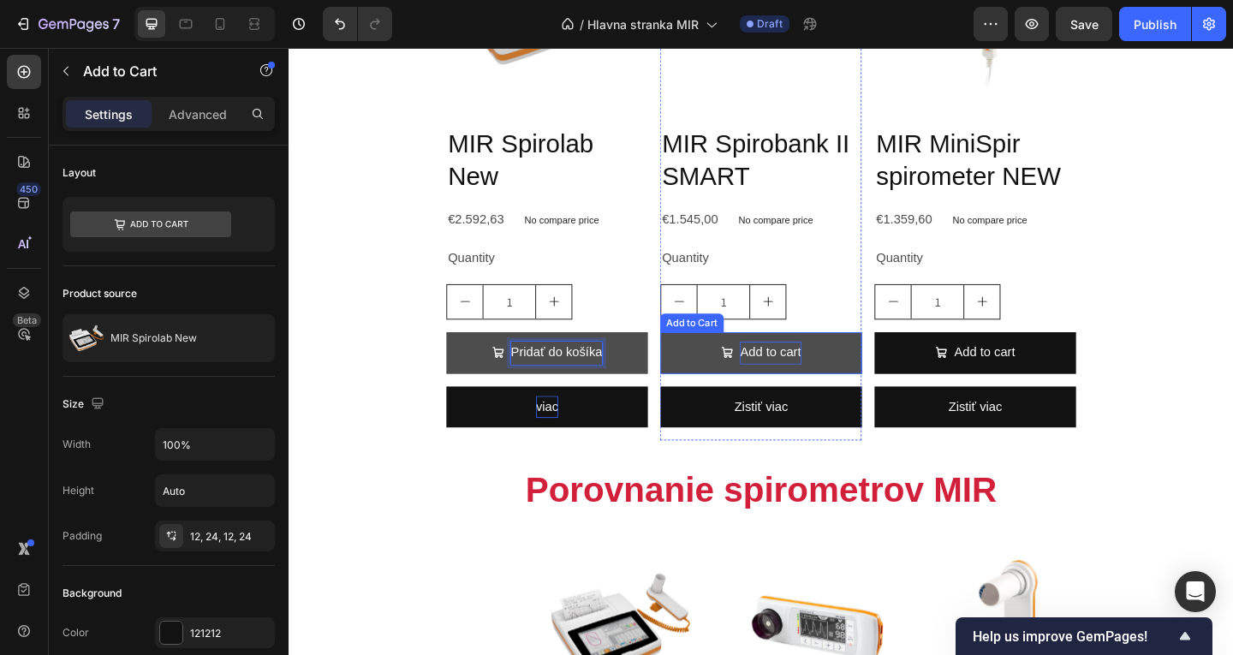
click at [786, 379] on div "Add to cart" at bounding box center [812, 379] width 66 height 25
click at [787, 379] on div "Add to cart" at bounding box center [812, 379] width 66 height 25
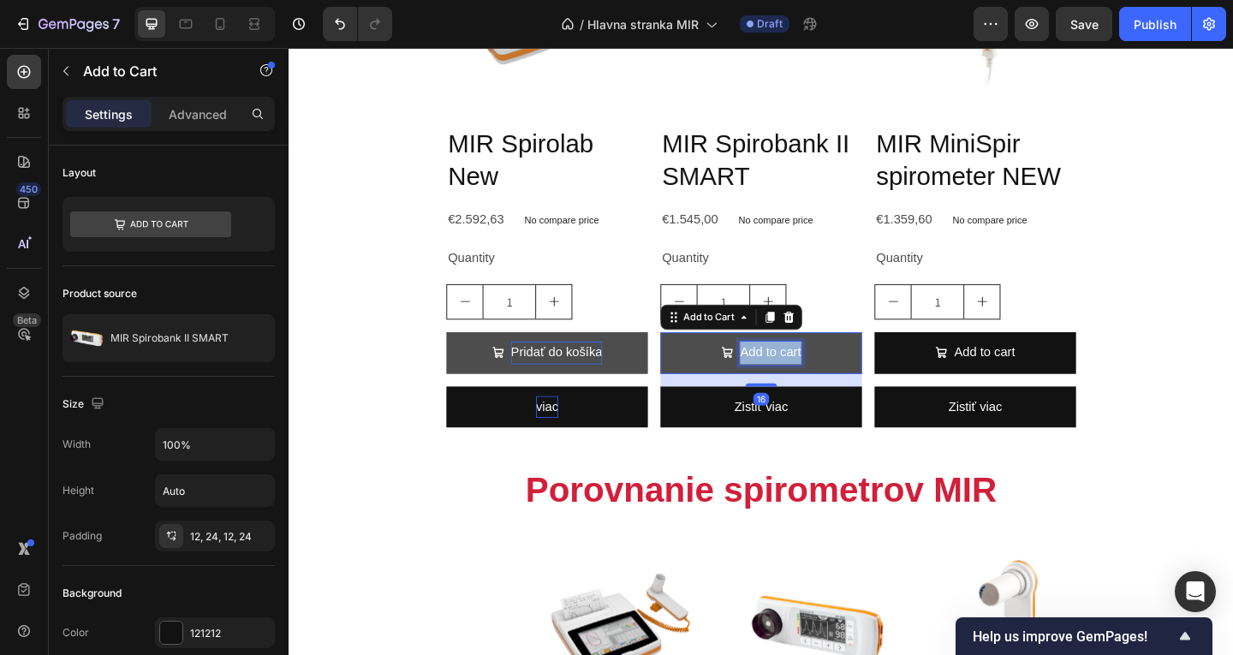
click at [787, 379] on p "Add to cart" at bounding box center [812, 379] width 66 height 25
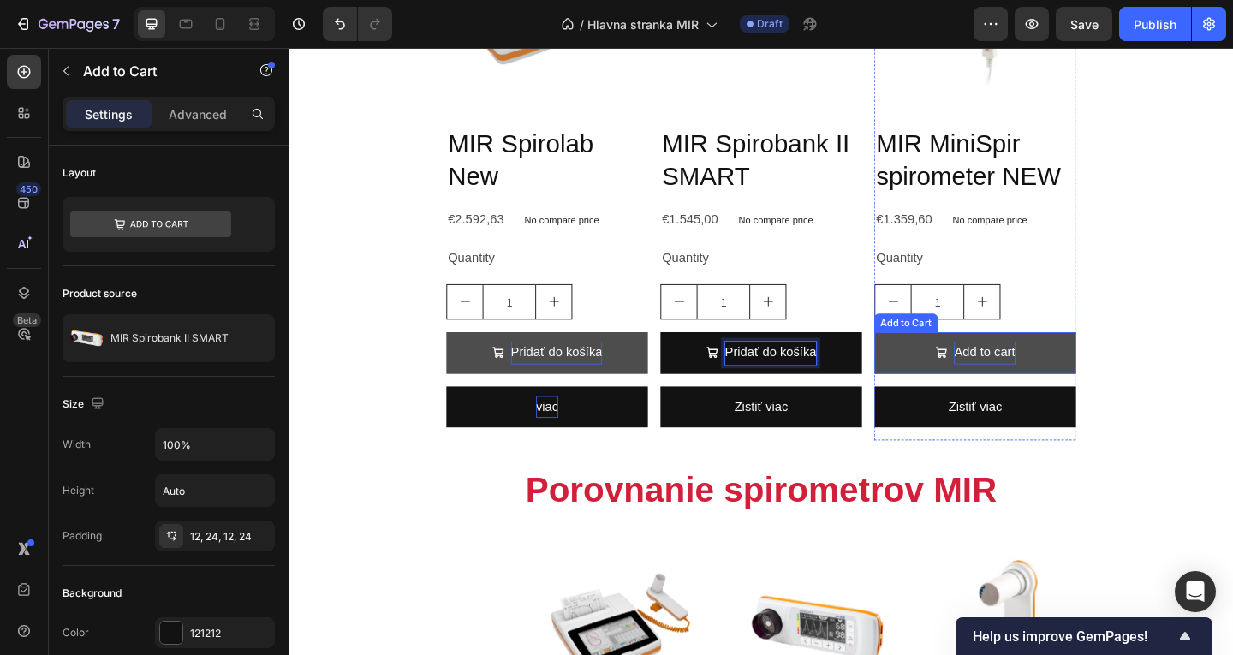
click at [1021, 377] on div "Add to cart" at bounding box center [1045, 379] width 66 height 25
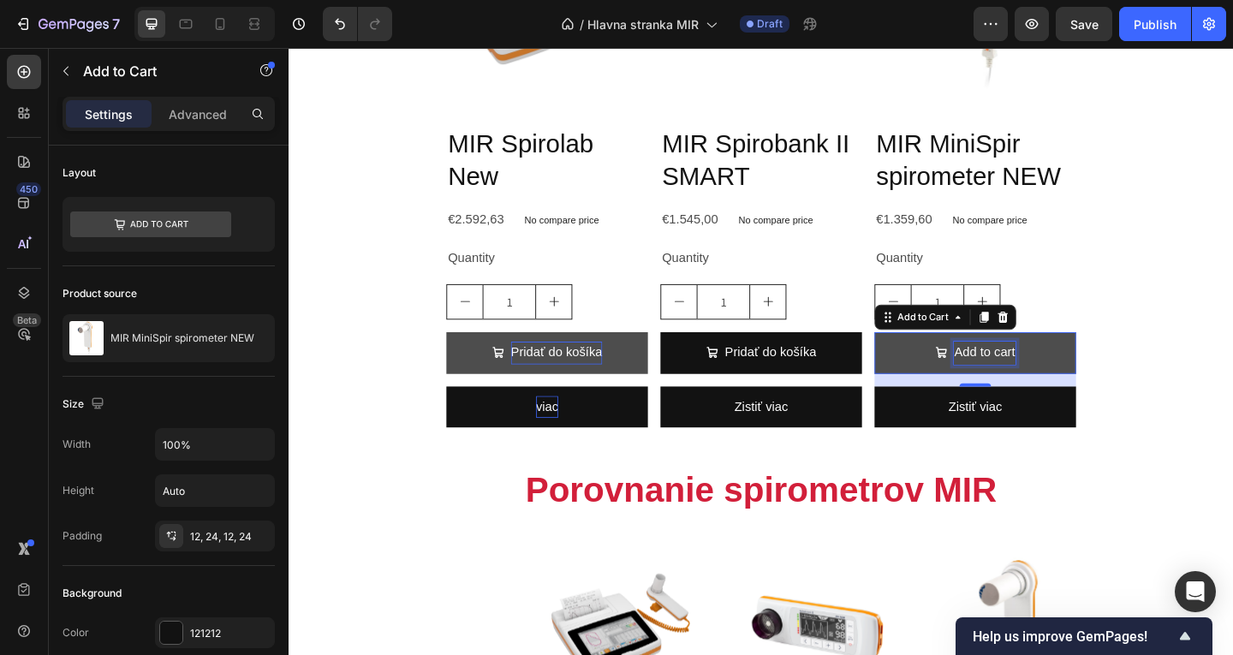
click at [1021, 377] on p "Add to cart" at bounding box center [1045, 379] width 66 height 25
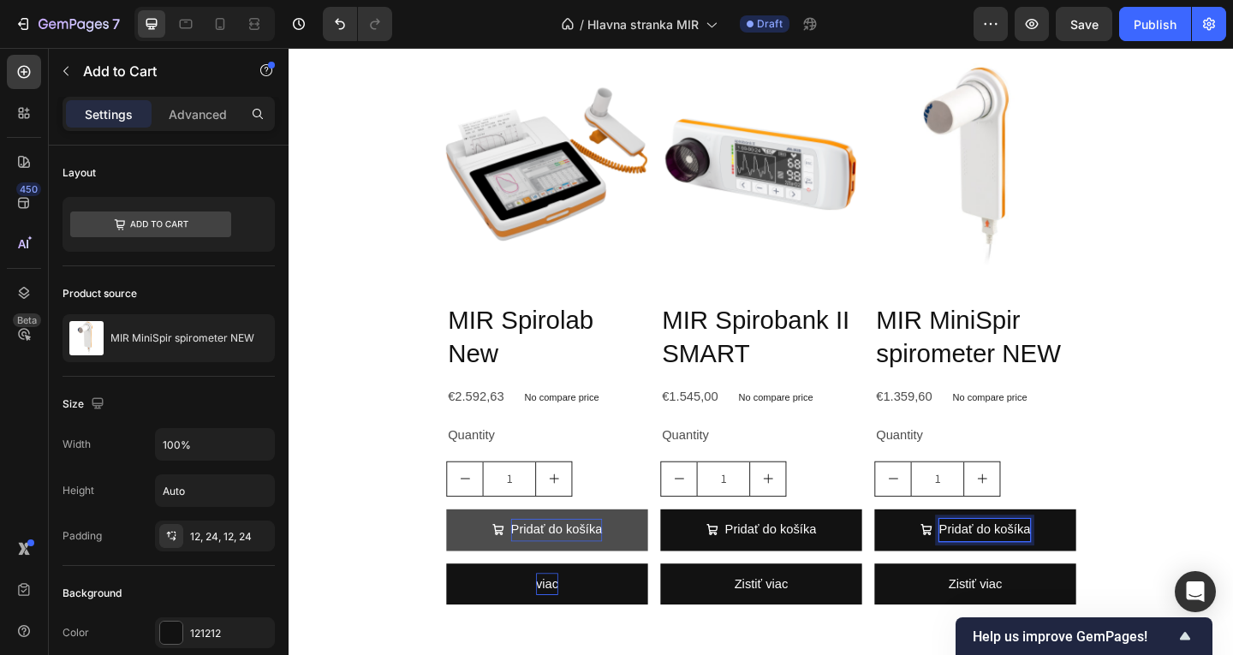
scroll to position [380, 0]
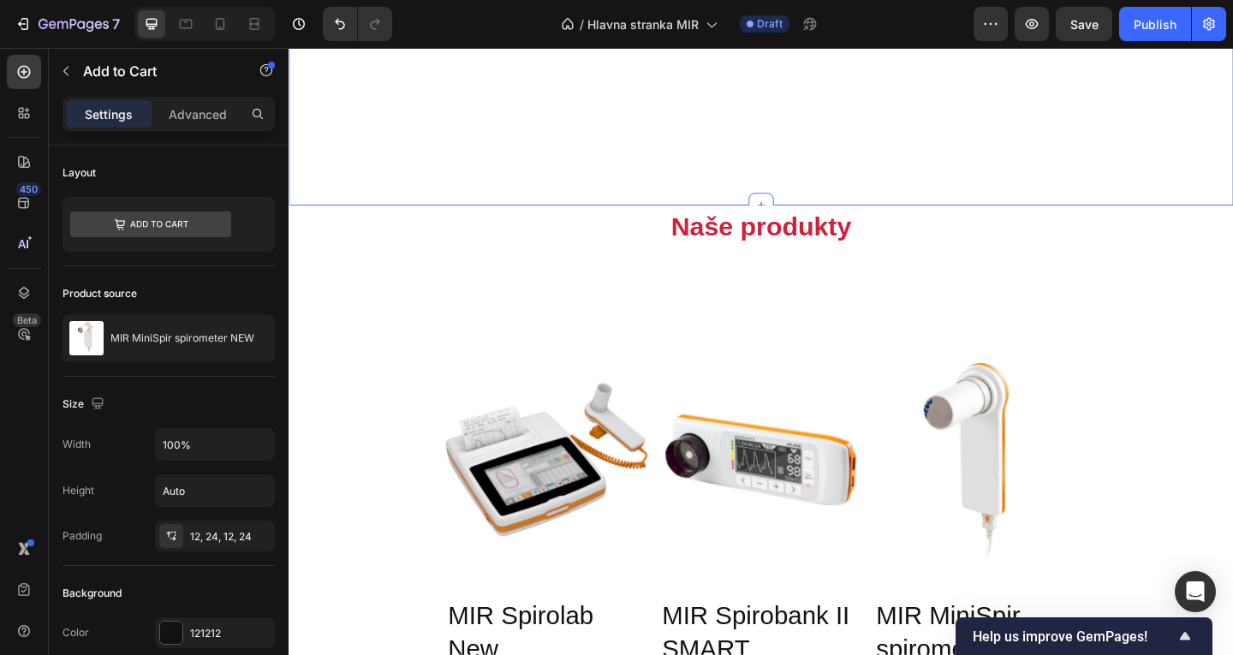
click at [826, 231] on h2 "Naše produkty" at bounding box center [802, 243] width 1002 height 40
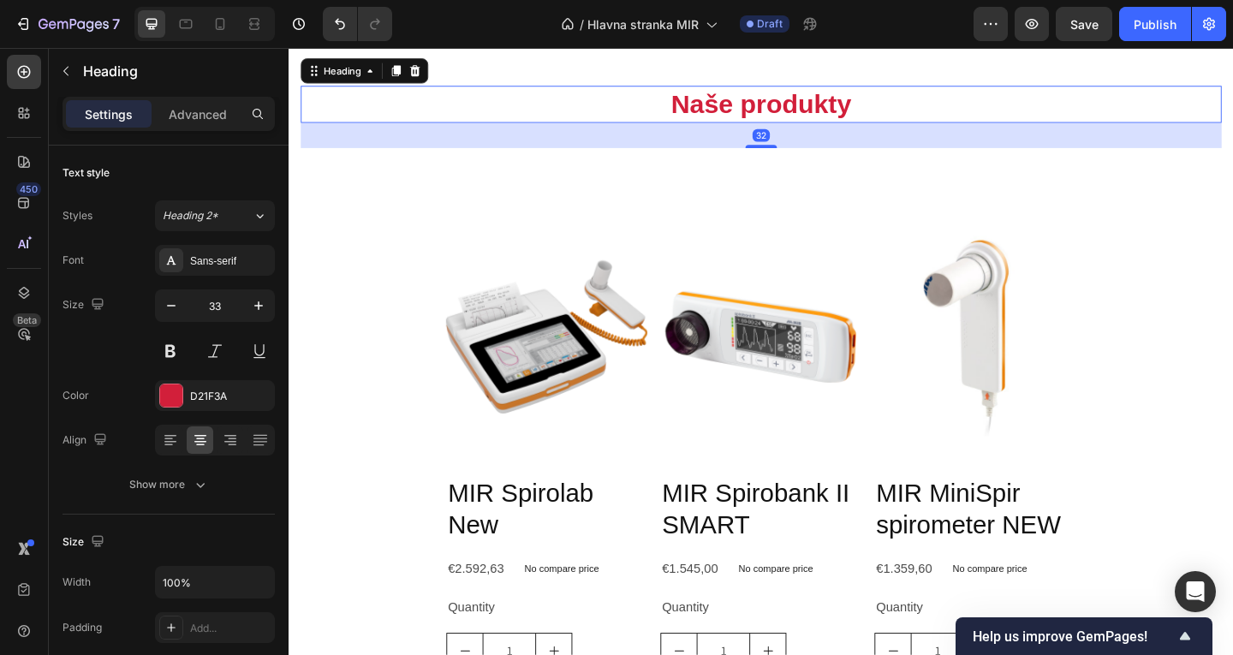
click at [686, 129] on h2 "Naše produkty" at bounding box center [802, 109] width 1002 height 40
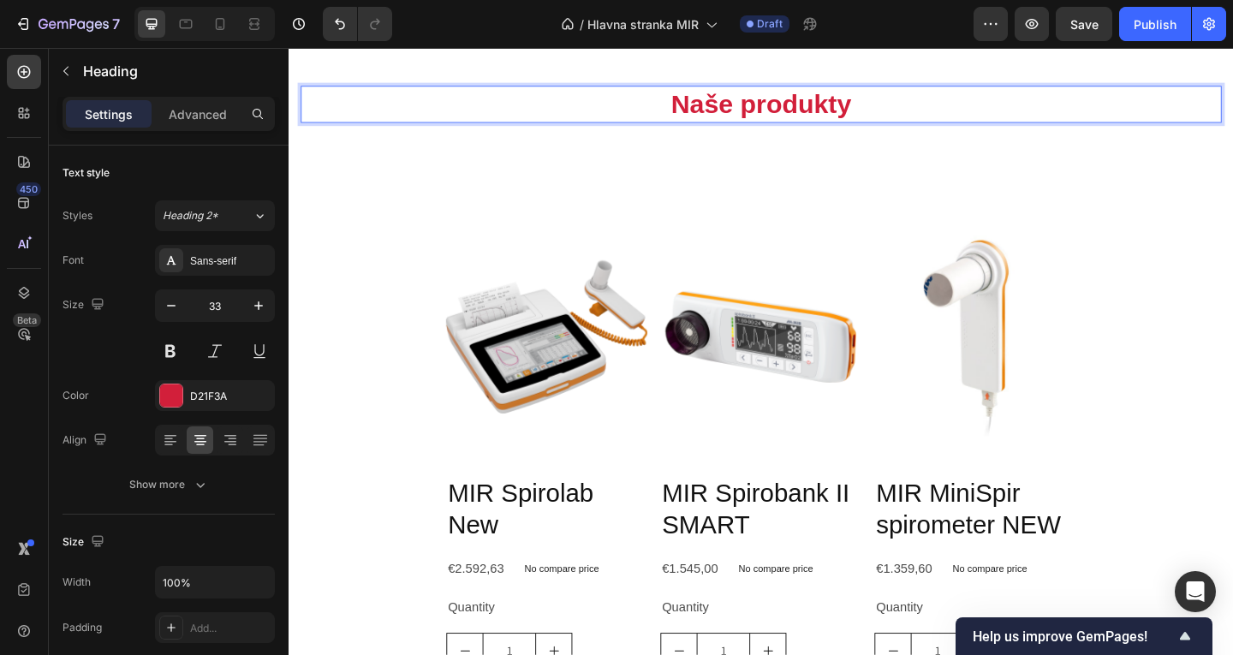
click at [701, 128] on p "Naše produkty" at bounding box center [802, 109] width 999 height 37
drag, startPoint x: 700, startPoint y: 247, endPoint x: 990, endPoint y: 253, distance: 290.4
click at [990, 128] on p "Naše produkty" at bounding box center [802, 109] width 999 height 37
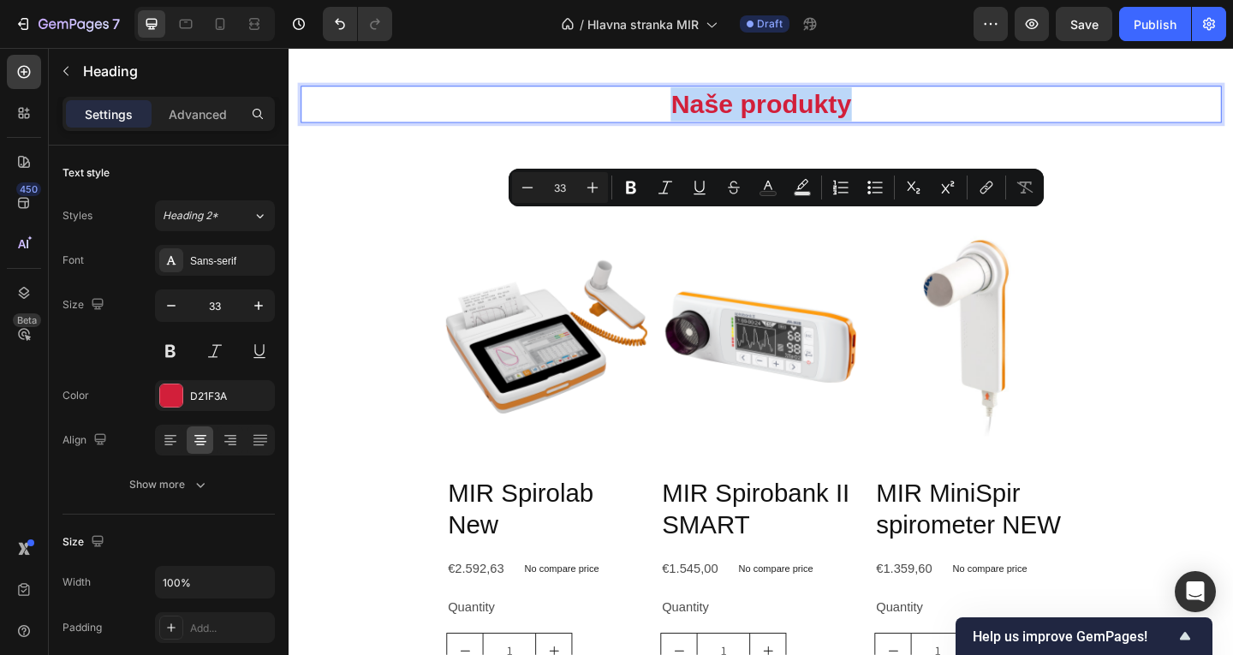
copy p "Naše produkty"
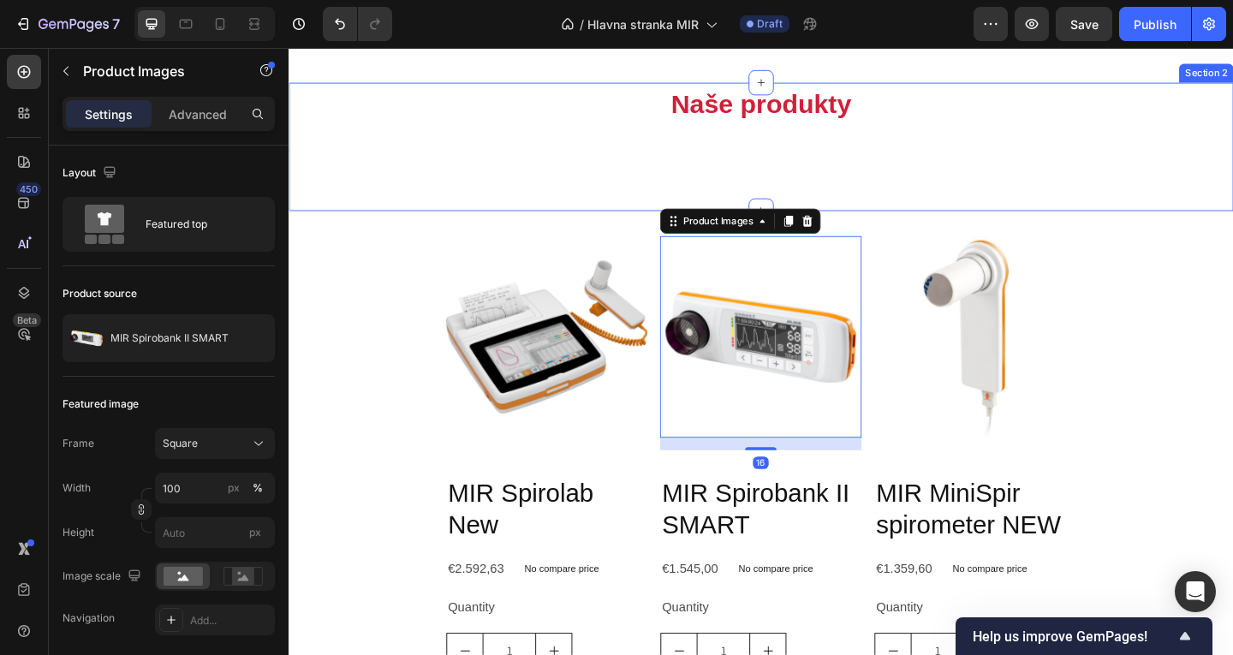
click at [838, 225] on div "Naše produkty Heading Row Section 2" at bounding box center [803, 156] width 1028 height 140
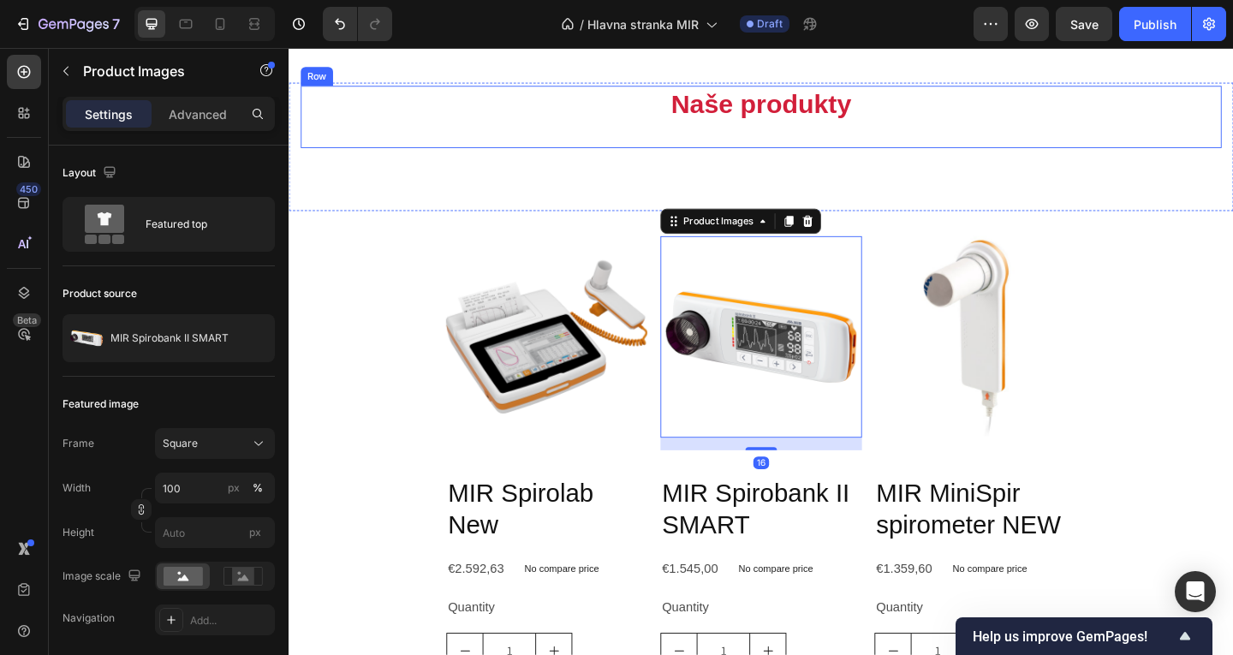
click at [832, 157] on div "Naše produkty Heading" at bounding box center [802, 123] width 1002 height 68
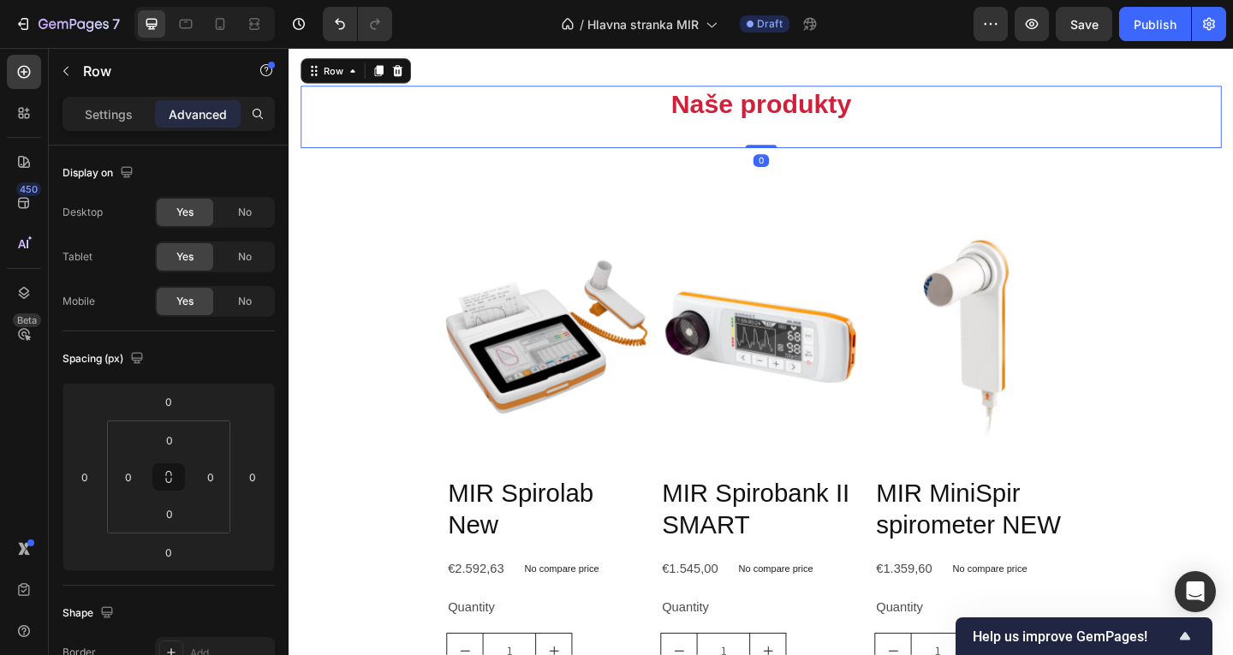
click at [626, 128] on p "Naše produkty" at bounding box center [802, 109] width 999 height 37
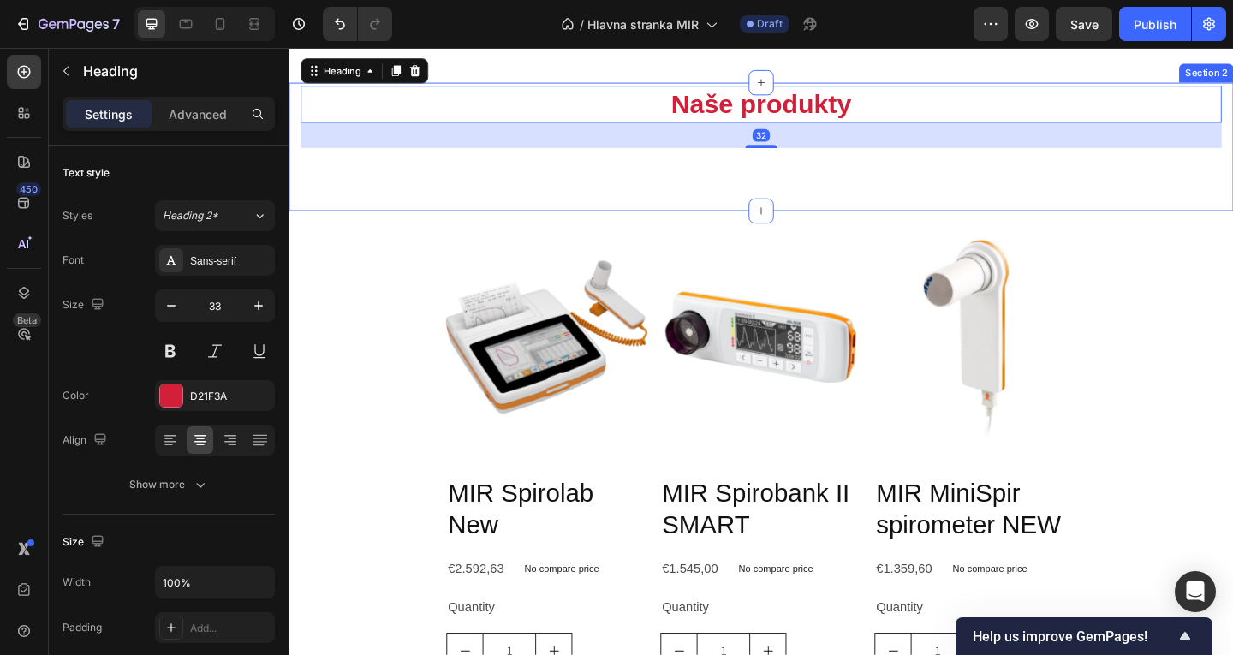
click at [620, 225] on div "Naše produkty Heading 32 Row Section 2" at bounding box center [803, 156] width 1028 height 140
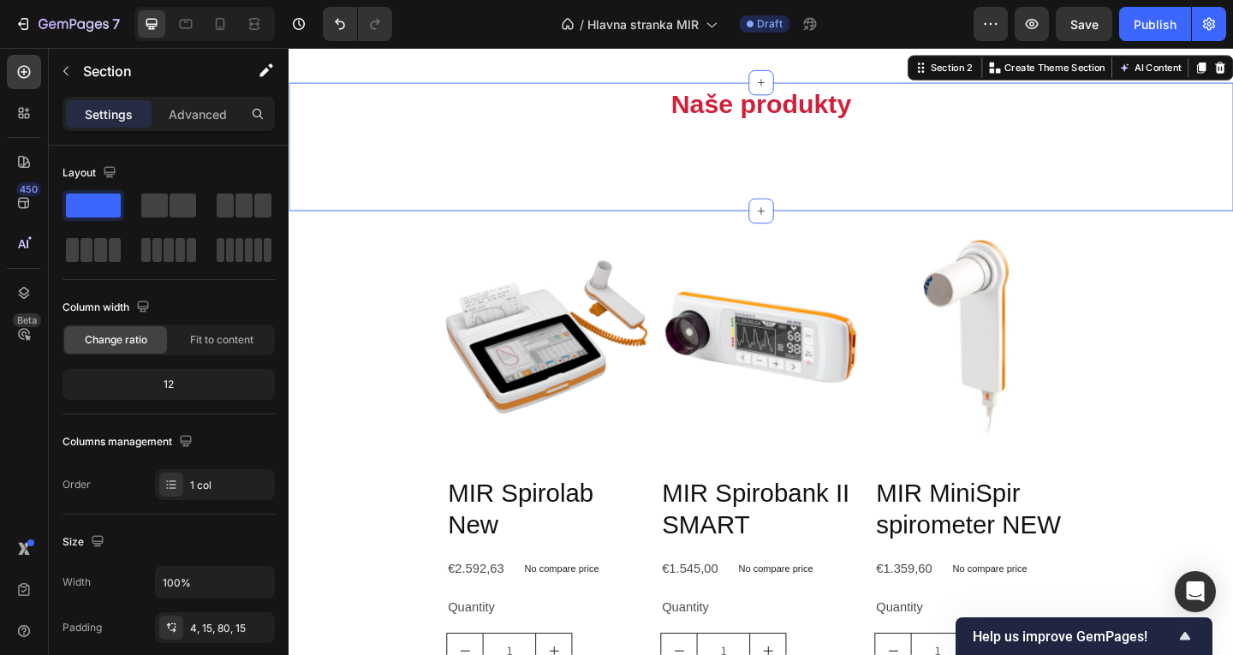
click at [814, 369] on div "Product Images MIR Spirolab New Product Title €2.592,63 Product Price Product P…" at bounding box center [803, 553] width 1028 height 657
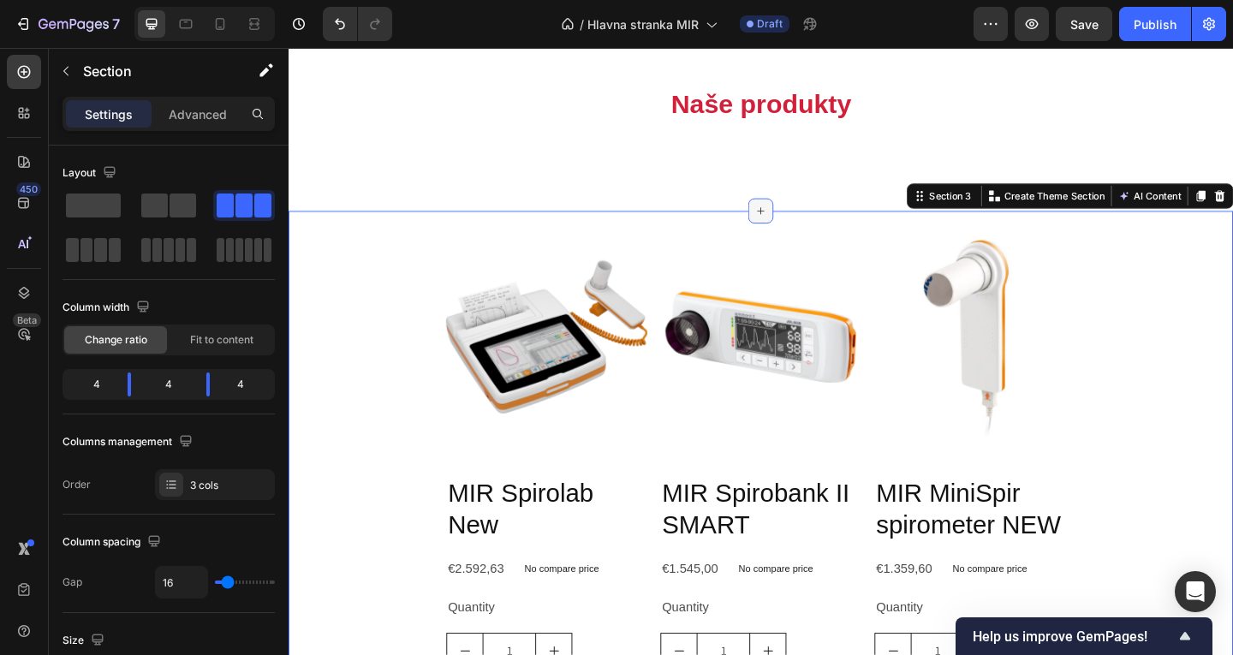
click at [796, 232] on icon at bounding box center [803, 225] width 14 height 14
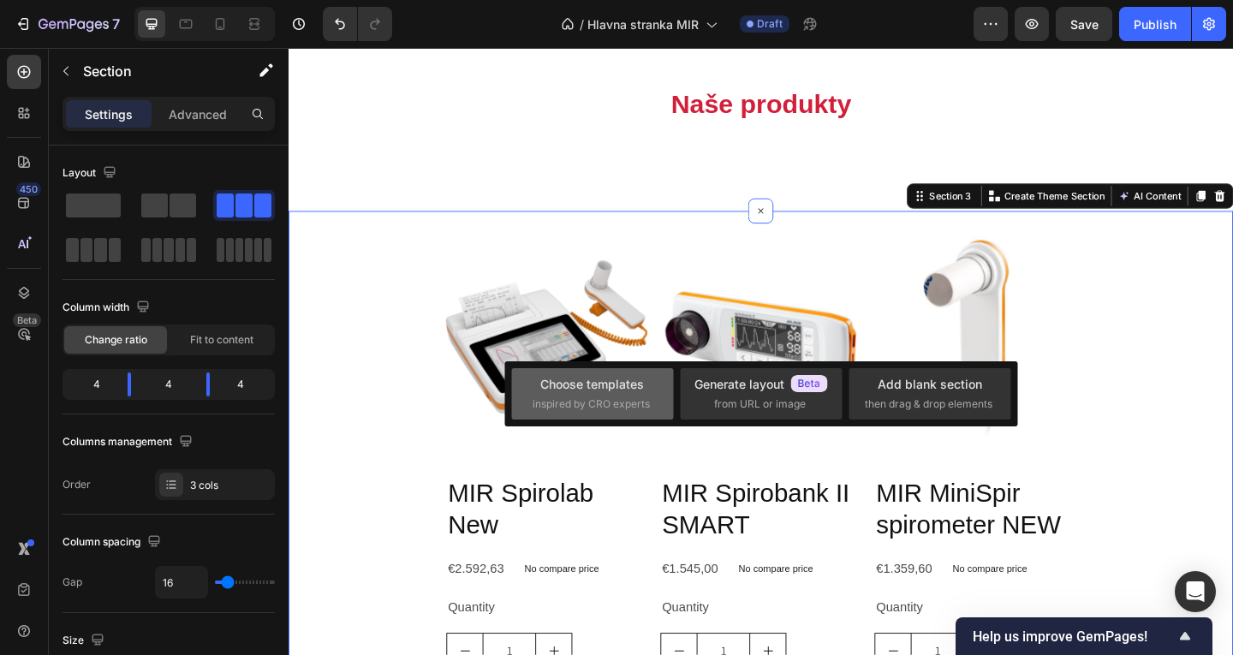
click at [636, 414] on div "Choose templates inspired by CRO experts" at bounding box center [592, 393] width 162 height 51
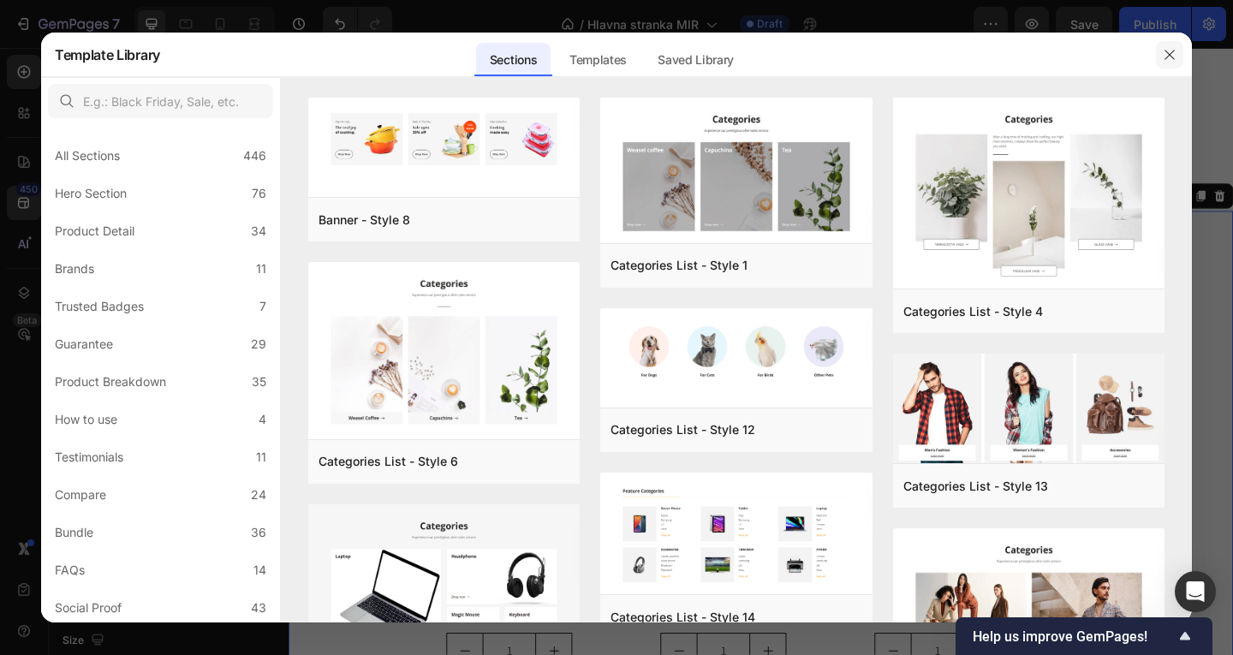
click at [1161, 52] on button "button" at bounding box center [1169, 54] width 27 height 27
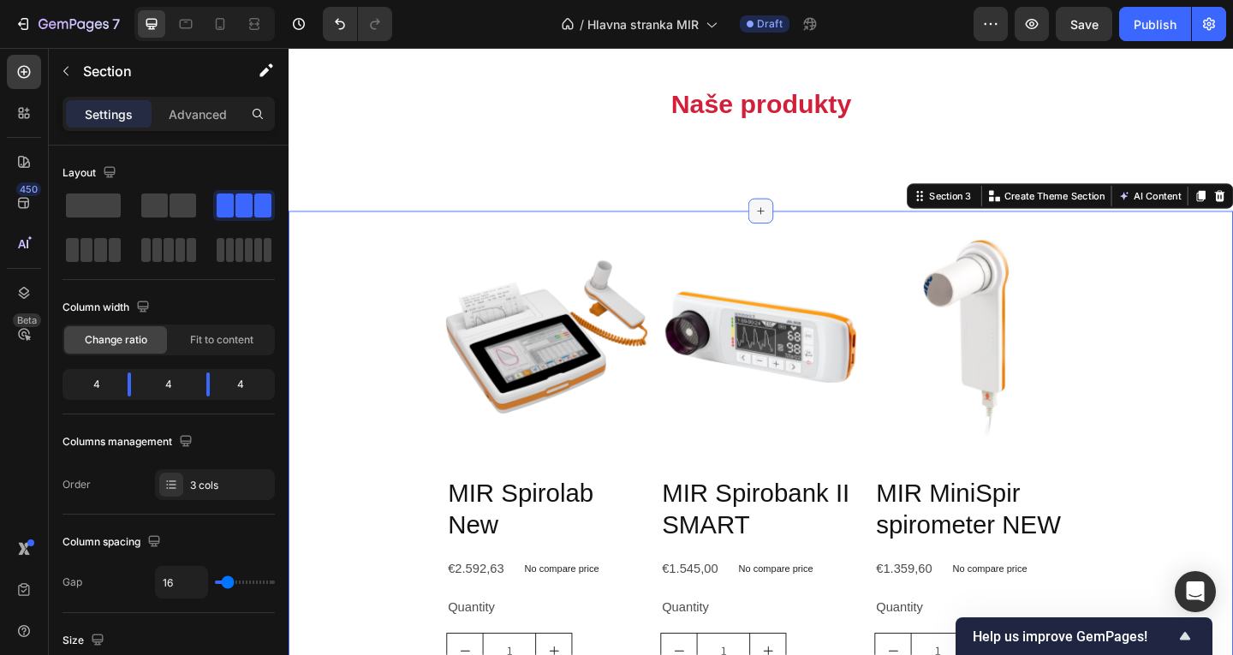
click at [804, 239] on div at bounding box center [802, 225] width 27 height 27
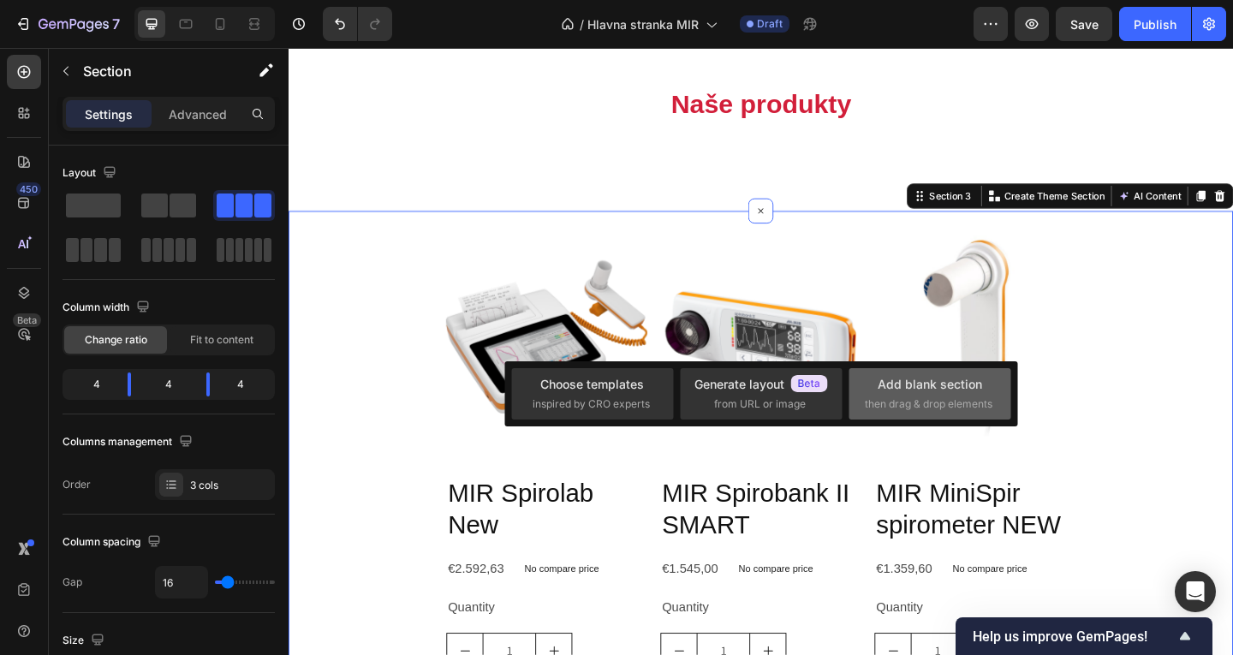
click at [925, 398] on span "then drag & drop elements" at bounding box center [929, 403] width 128 height 15
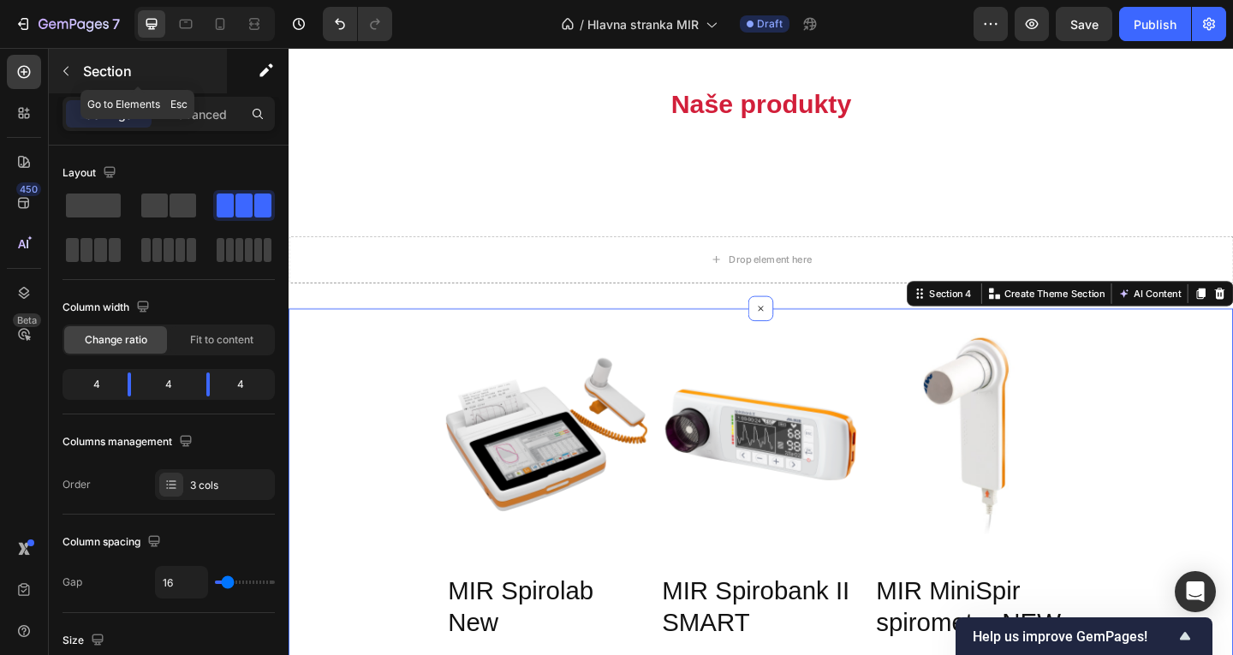
click at [63, 57] on button "button" at bounding box center [65, 70] width 27 height 27
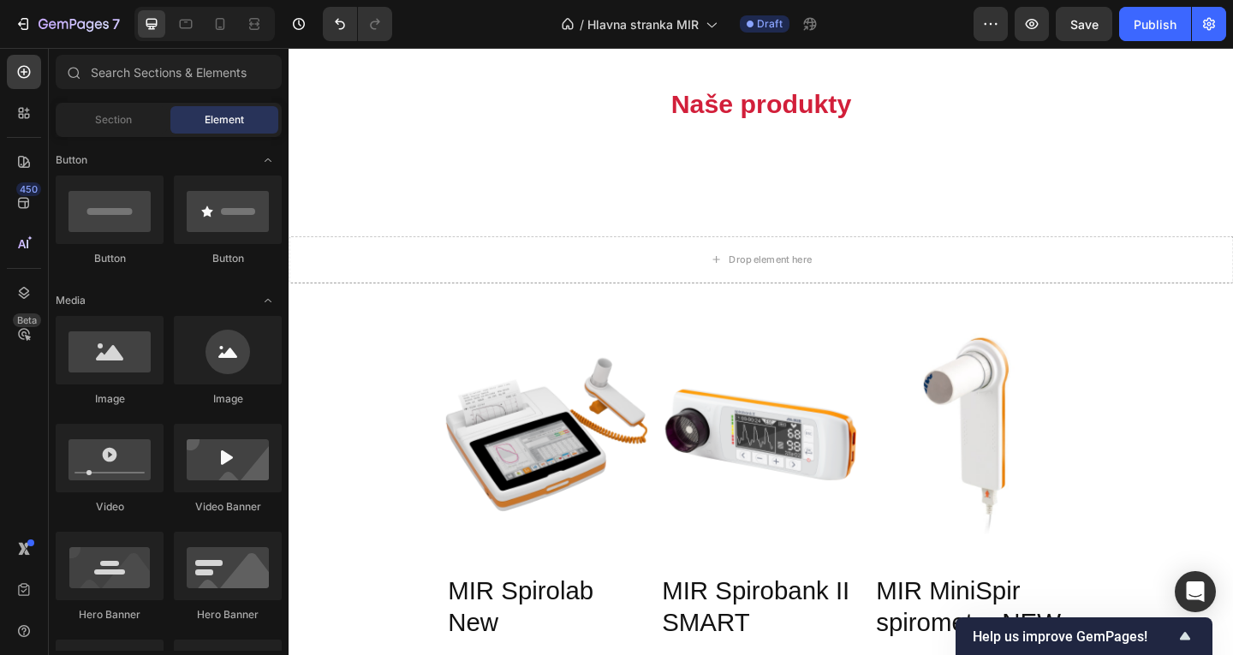
scroll to position [0, 0]
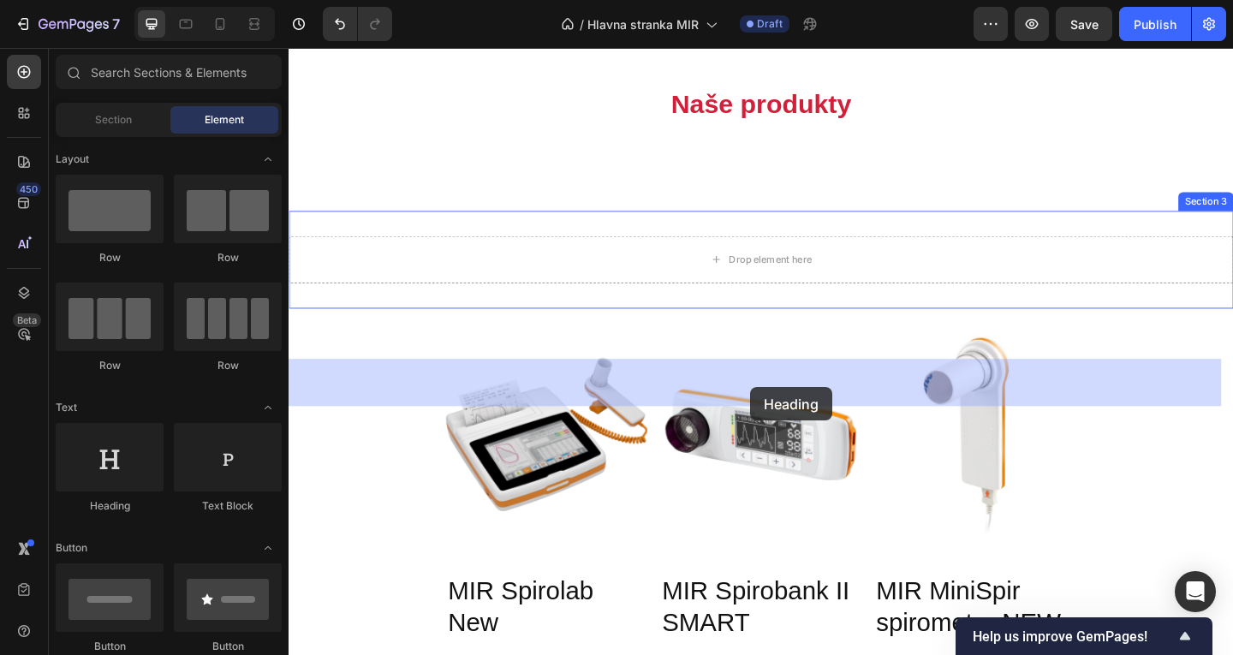
drag, startPoint x: 400, startPoint y: 505, endPoint x: 790, endPoint y: 417, distance: 400.3
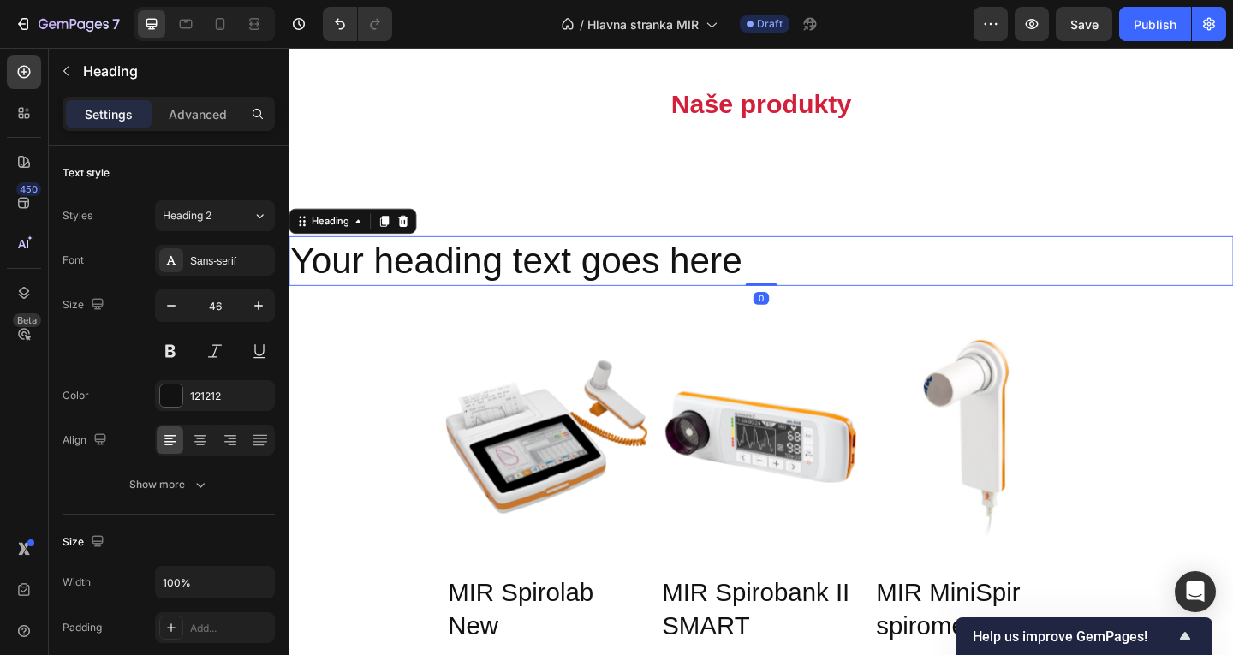
click at [778, 307] on h2 "Your heading text goes here" at bounding box center [803, 280] width 1028 height 55
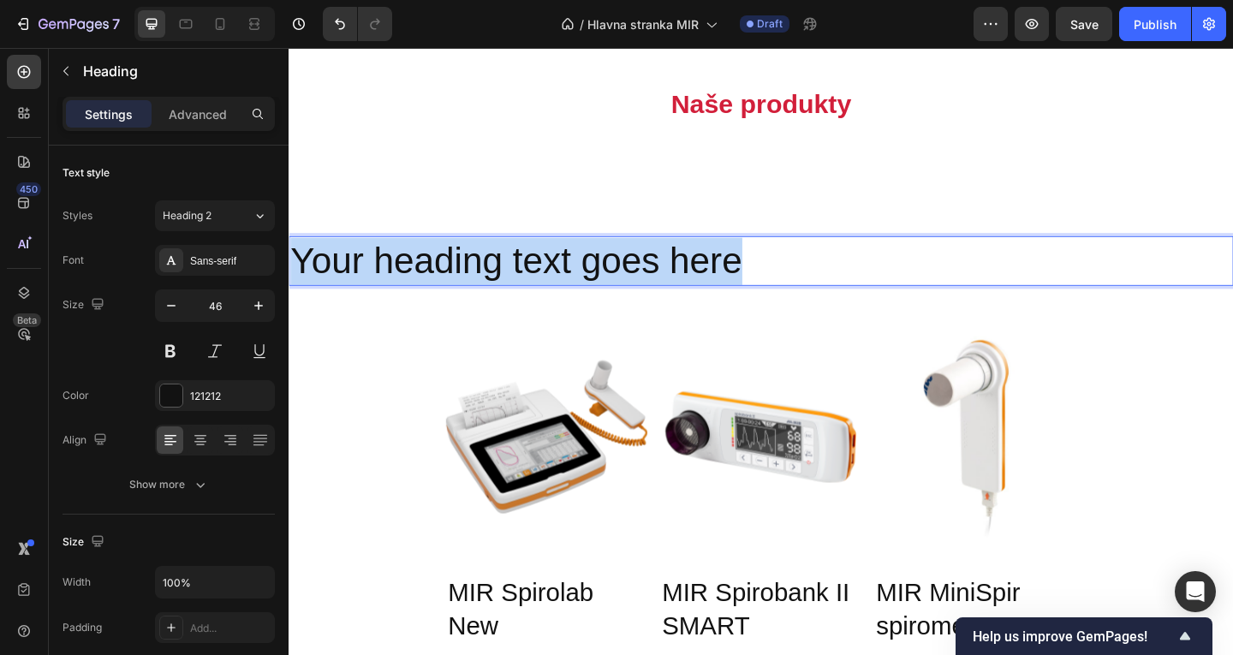
drag, startPoint x: 781, startPoint y: 412, endPoint x: 114, endPoint y: 407, distance: 667.1
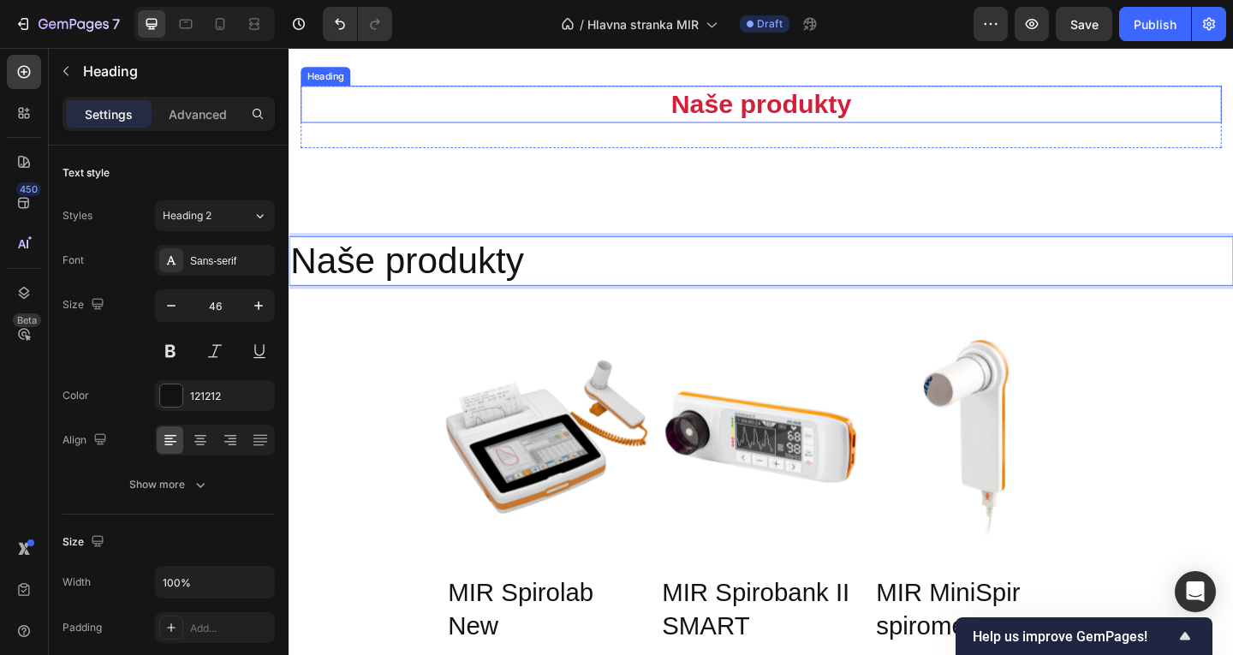
click at [716, 128] on p "Naše produkty" at bounding box center [802, 109] width 999 height 37
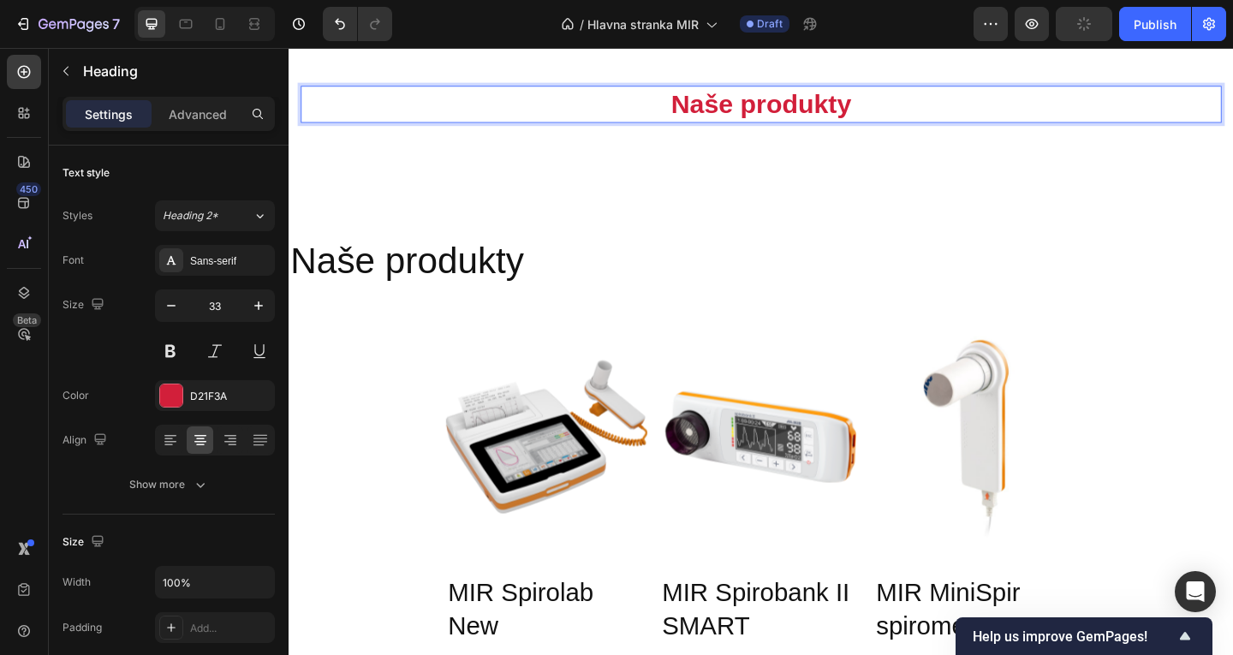
click at [734, 128] on p "Naše produkty" at bounding box center [802, 109] width 999 height 37
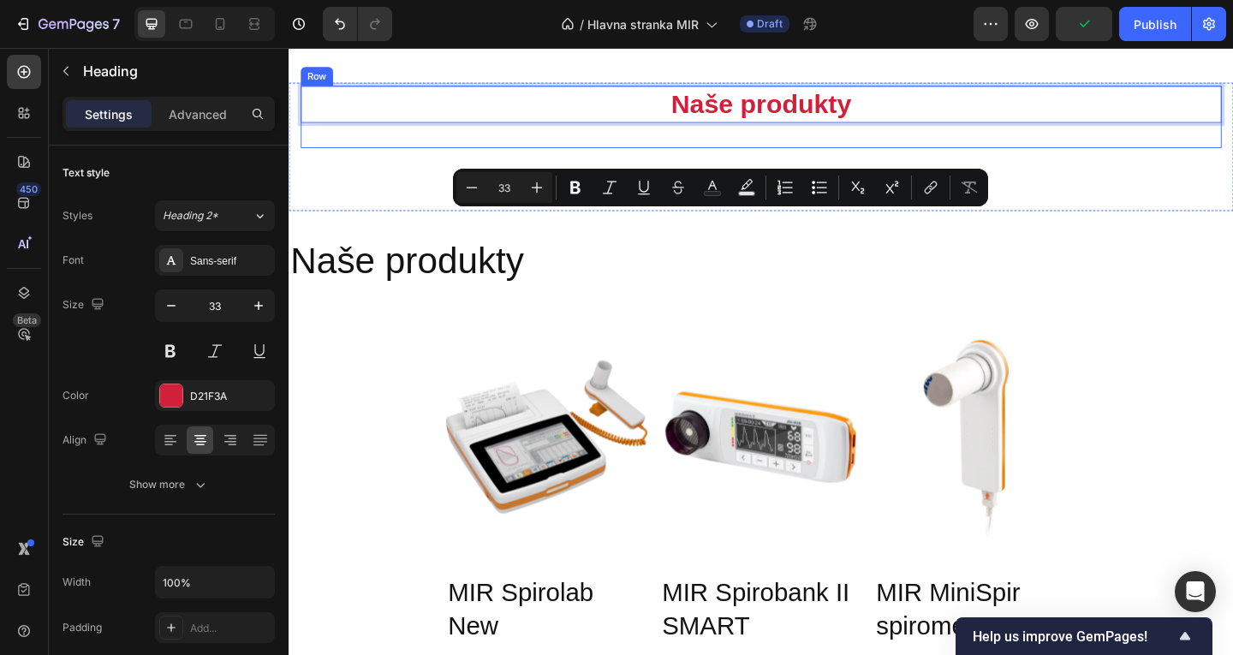
click at [506, 225] on div "Naše produkty Heading 32 Row Section 2" at bounding box center [803, 156] width 1028 height 140
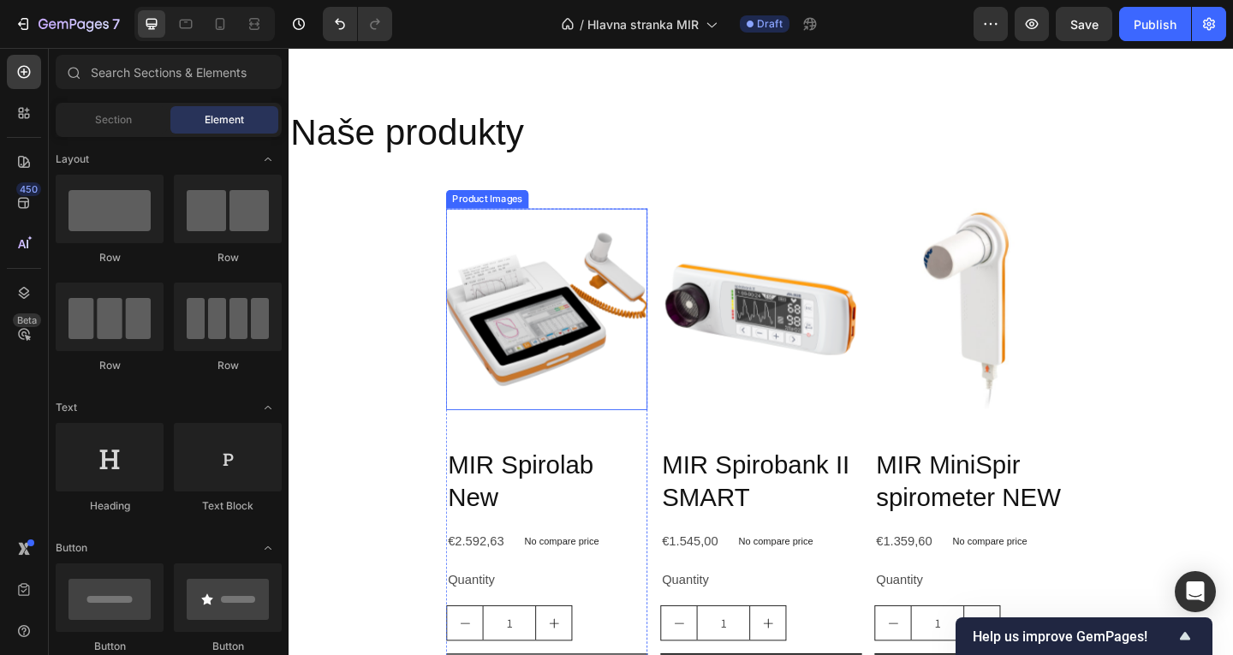
click at [540, 166] on p "Naše produkty" at bounding box center [802, 140] width 1024 height 51
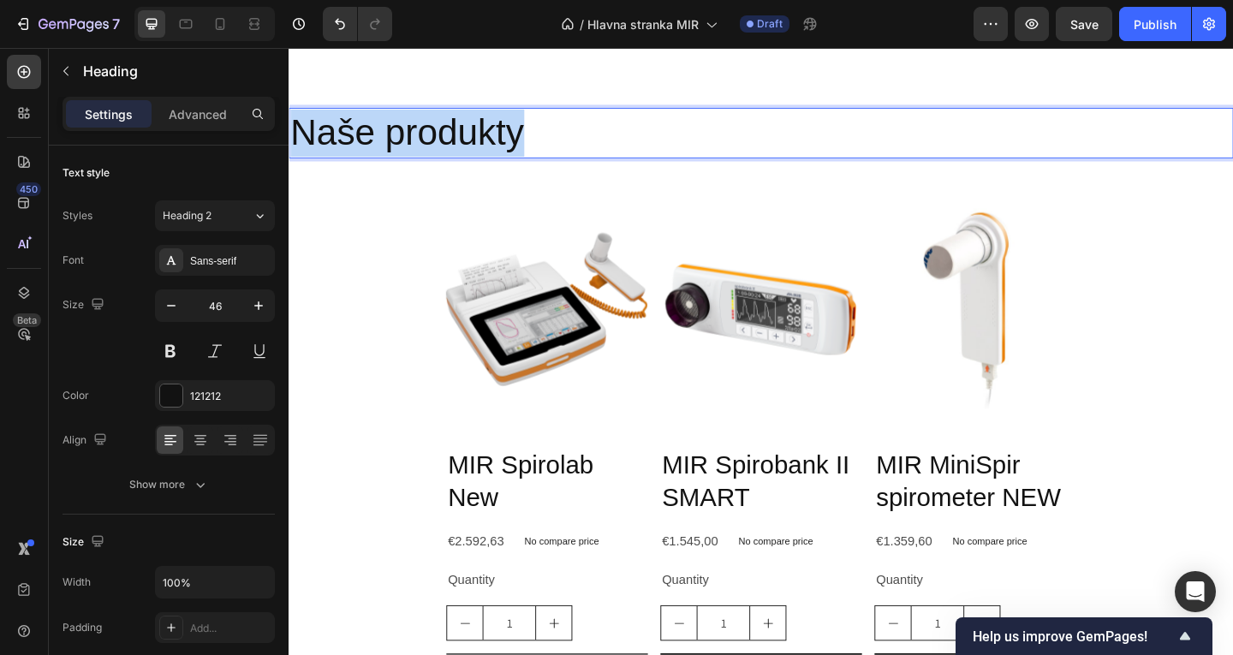
drag, startPoint x: 565, startPoint y: 271, endPoint x: 276, endPoint y: 271, distance: 289.5
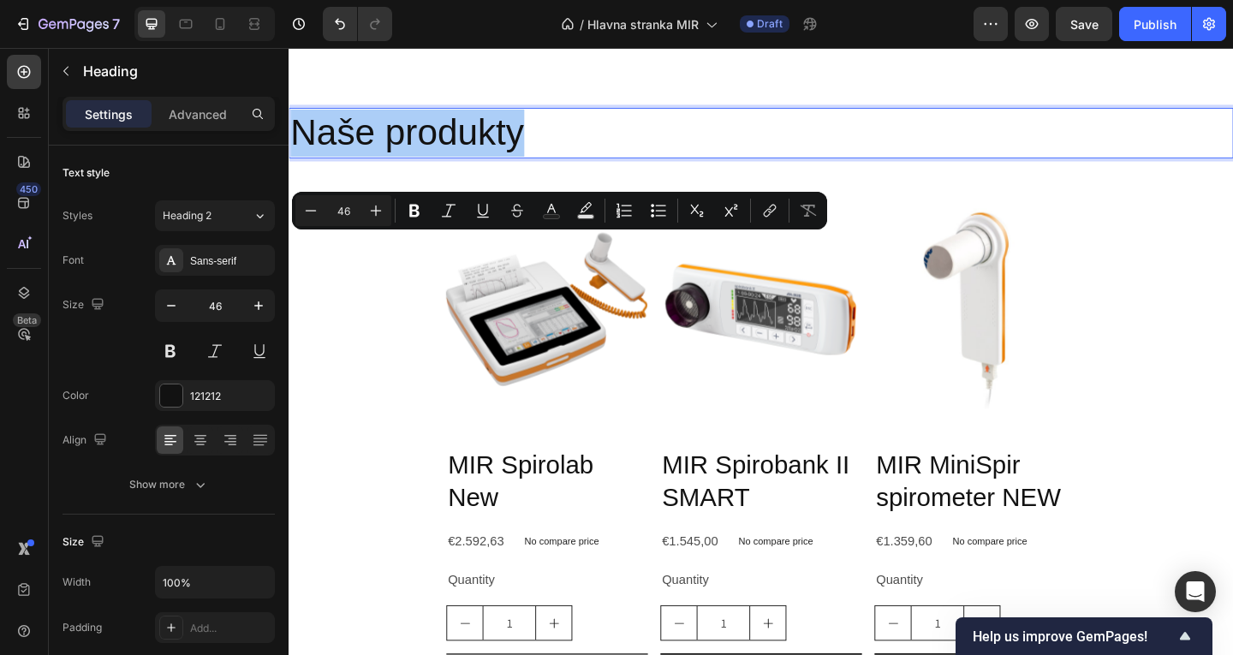
click at [338, 212] on input "46" at bounding box center [343, 210] width 34 height 21
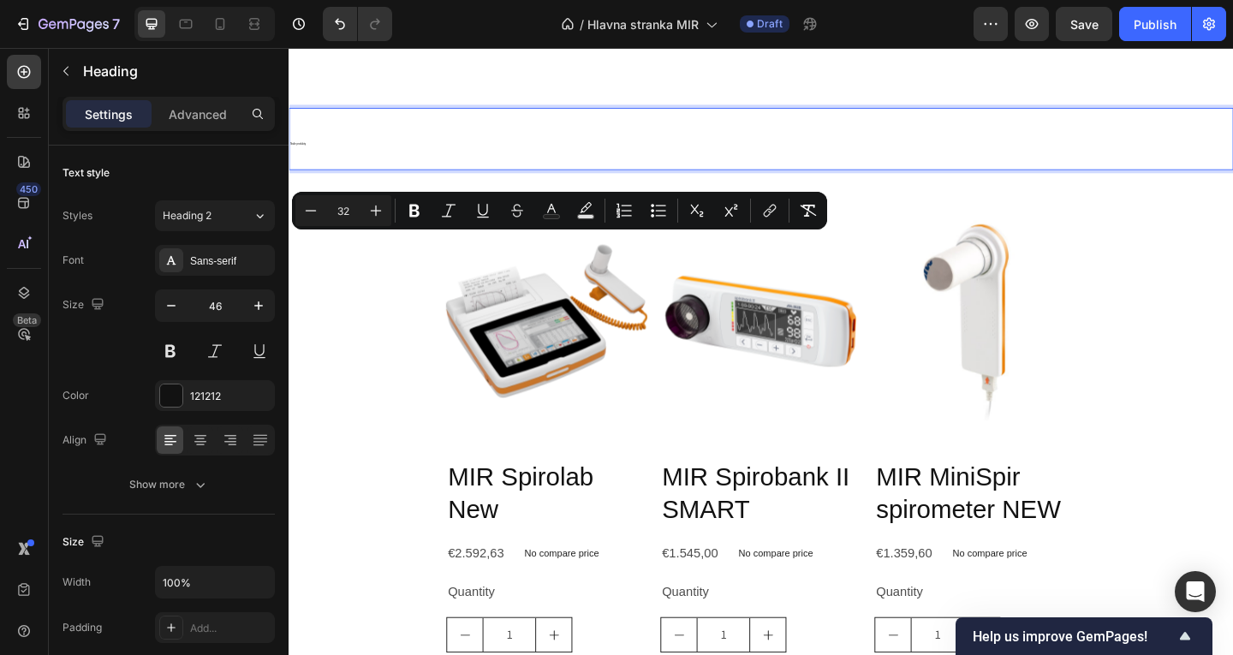
type input "32"
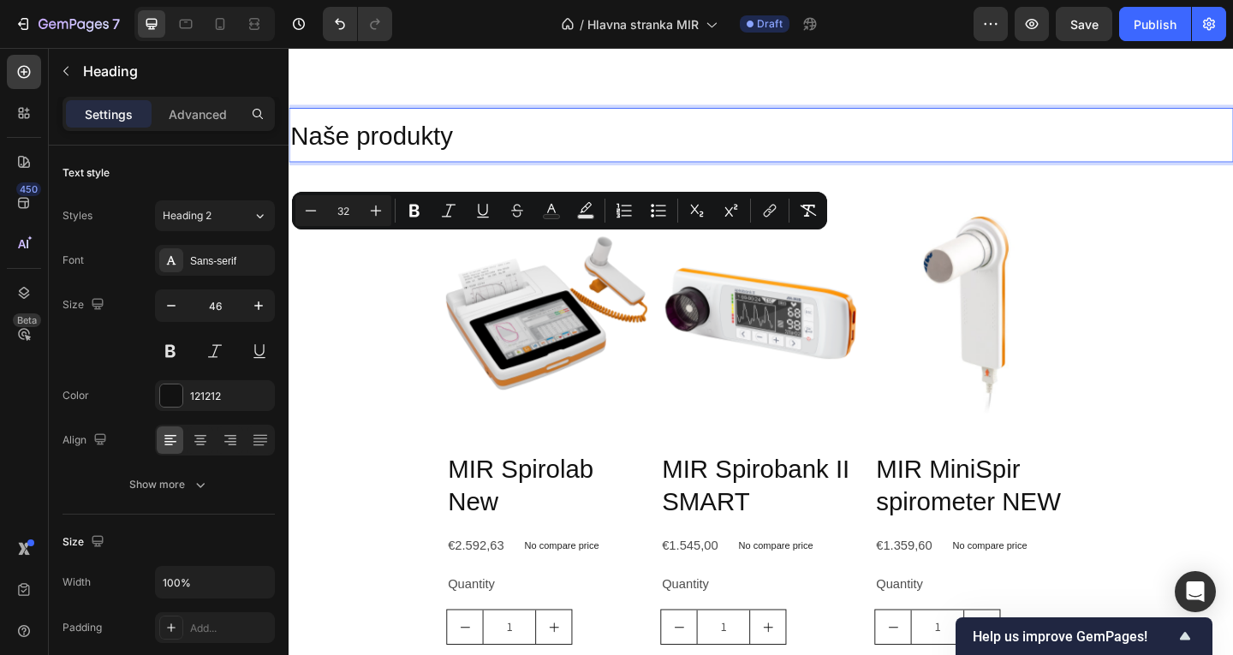
click at [522, 170] on p "Naše produkty" at bounding box center [802, 143] width 1024 height 56
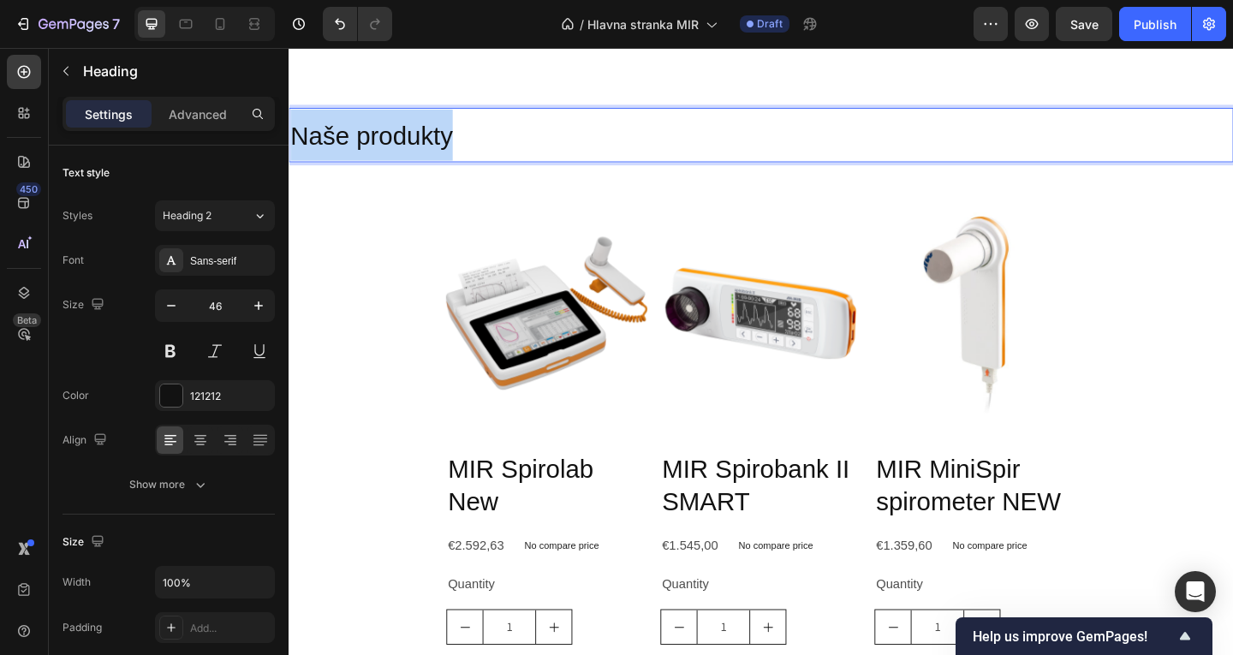
drag, startPoint x: 520, startPoint y: 279, endPoint x: 523, endPoint y: 306, distance: 26.8
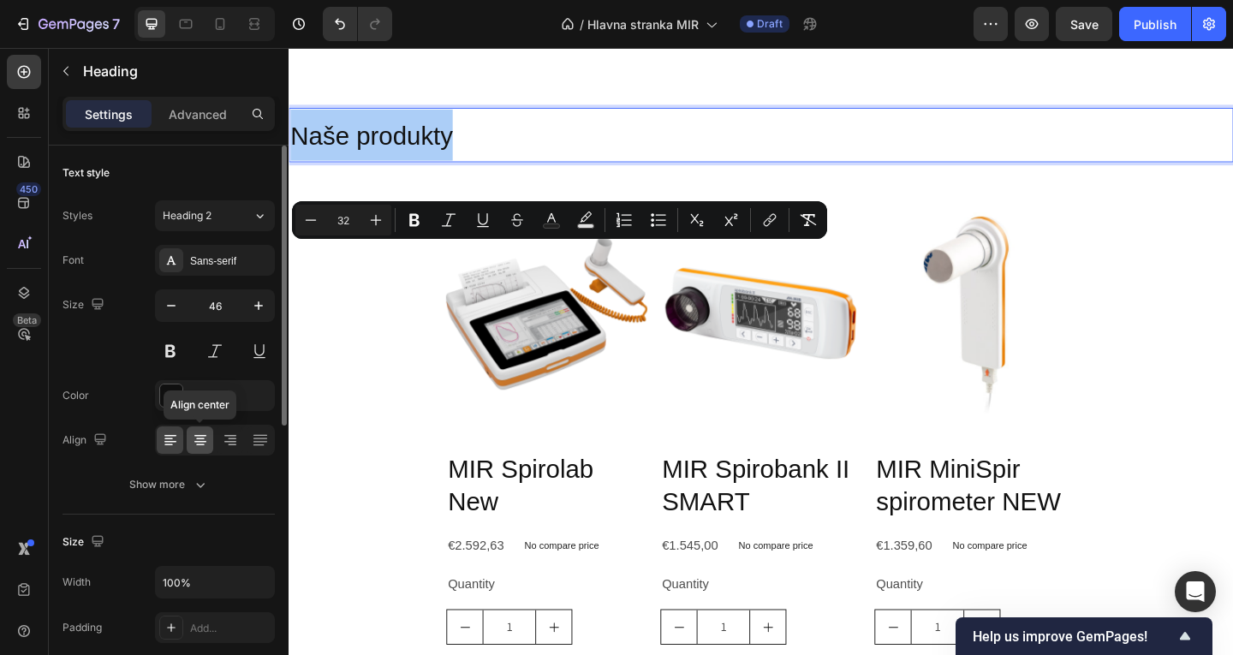
click at [204, 440] on icon at bounding box center [200, 440] width 17 height 17
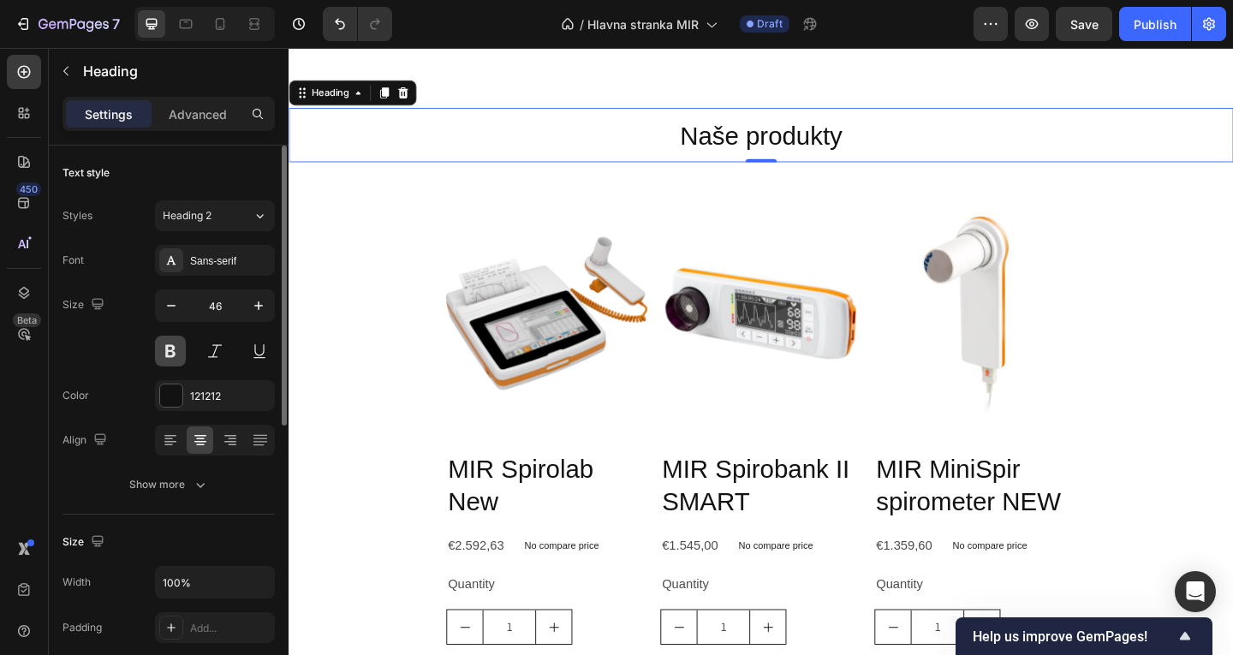
click at [168, 351] on button at bounding box center [170, 351] width 31 height 31
click at [212, 396] on div "121212" at bounding box center [215, 396] width 50 height 15
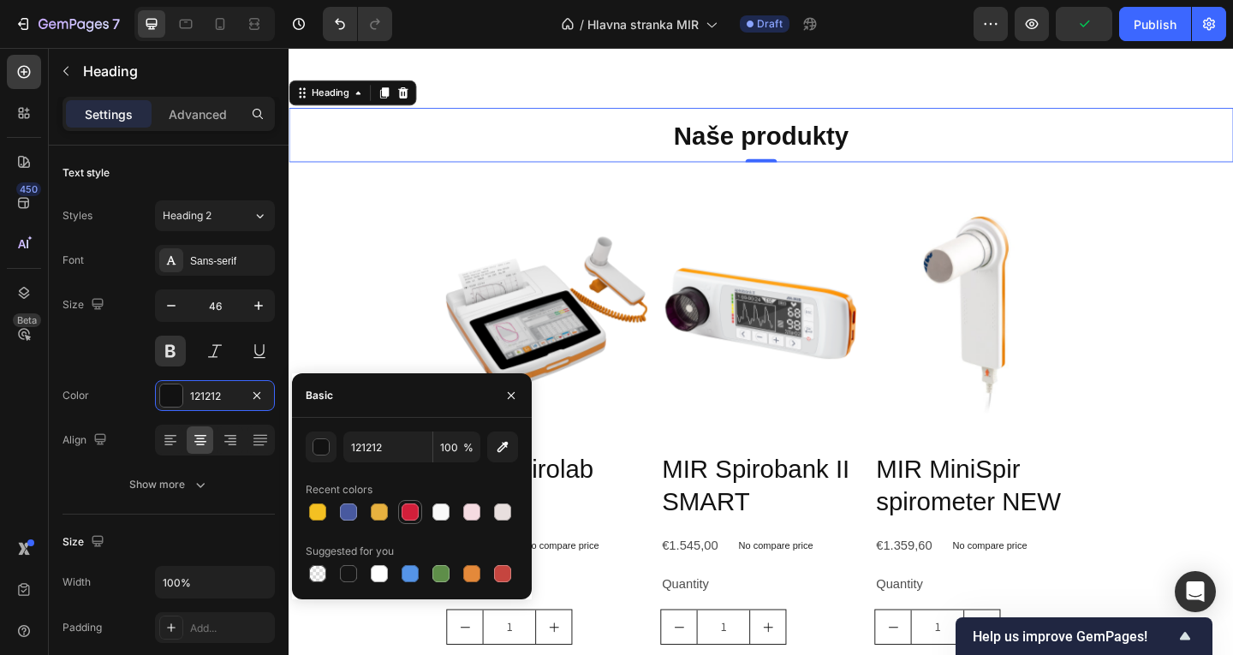
click at [414, 515] on div at bounding box center [410, 512] width 17 height 17
type input "D21F3A"
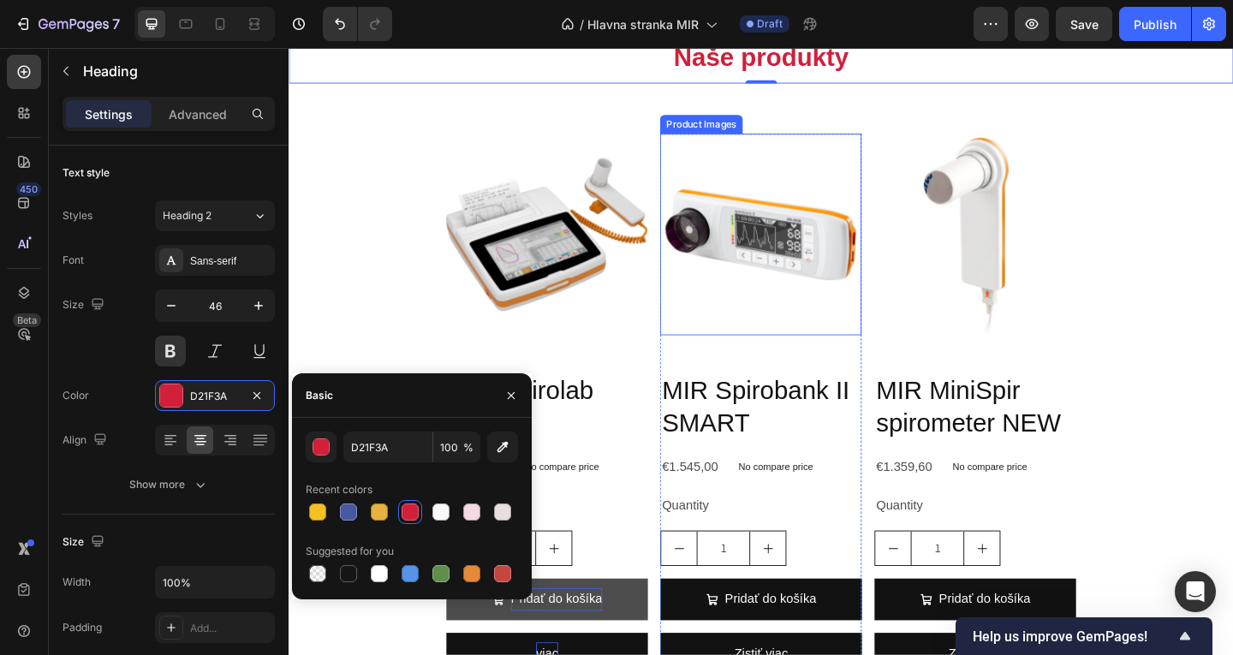
drag, startPoint x: 723, startPoint y: 283, endPoint x: 715, endPoint y: 337, distance: 54.5
click at [723, 283] on img at bounding box center [802, 250] width 219 height 219
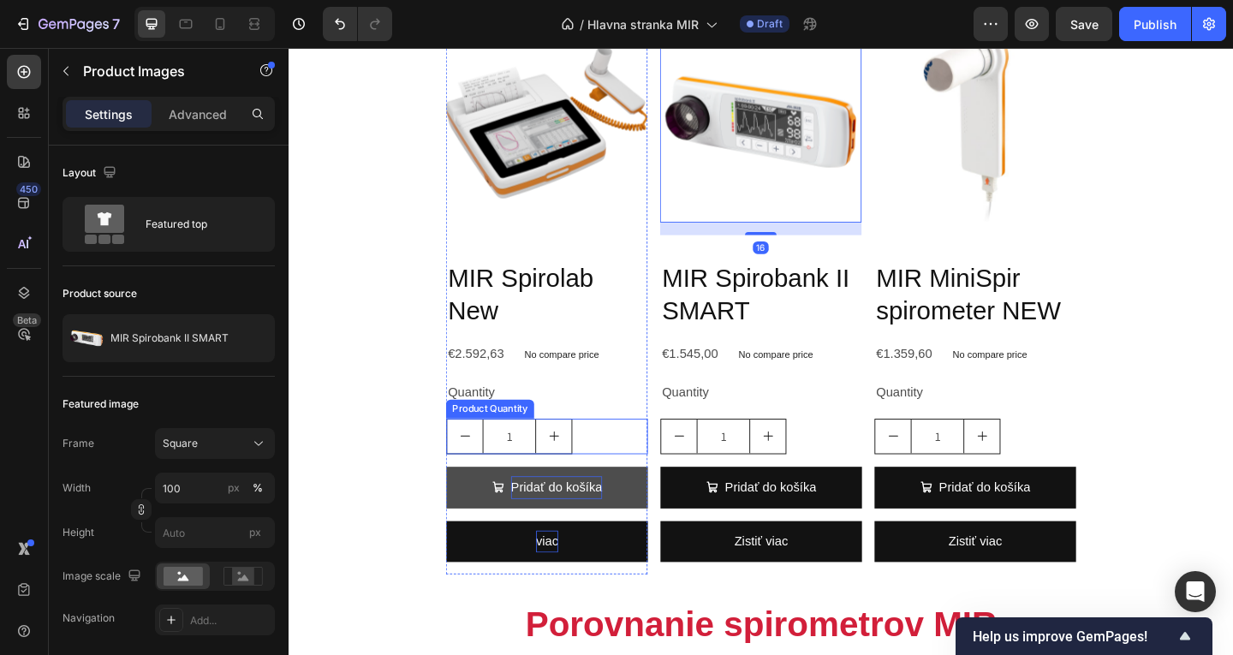
scroll to position [723, 0]
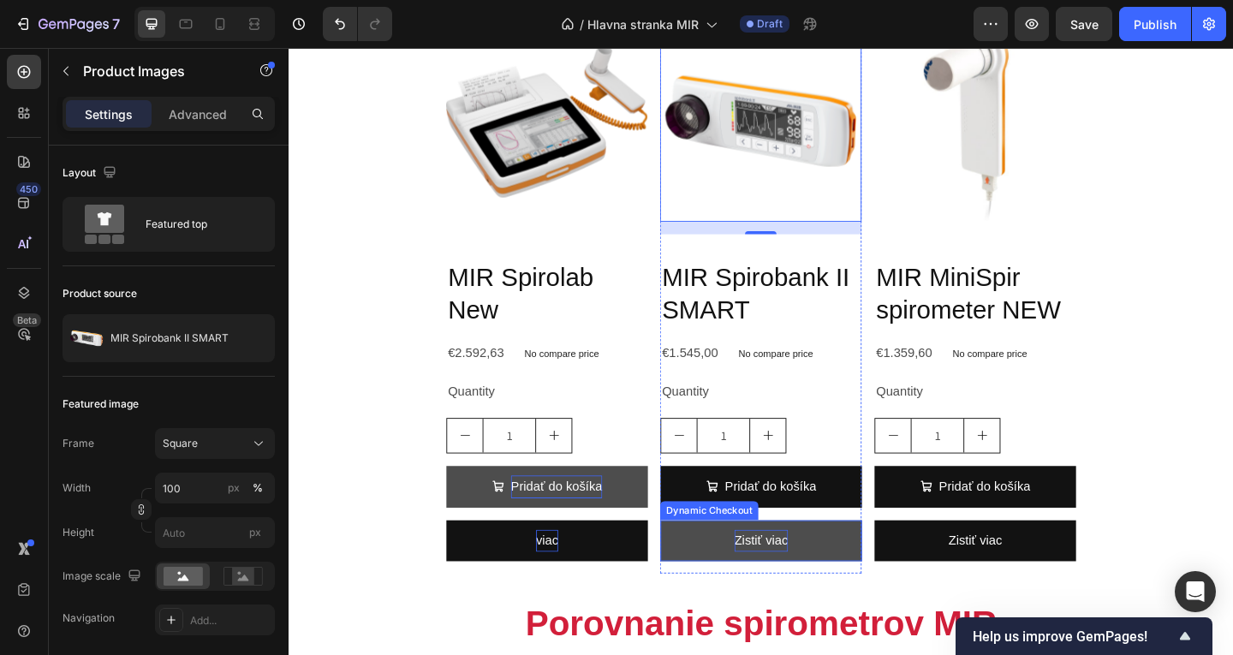
click at [787, 572] on p "Zistiť viac" at bounding box center [802, 584] width 58 height 25
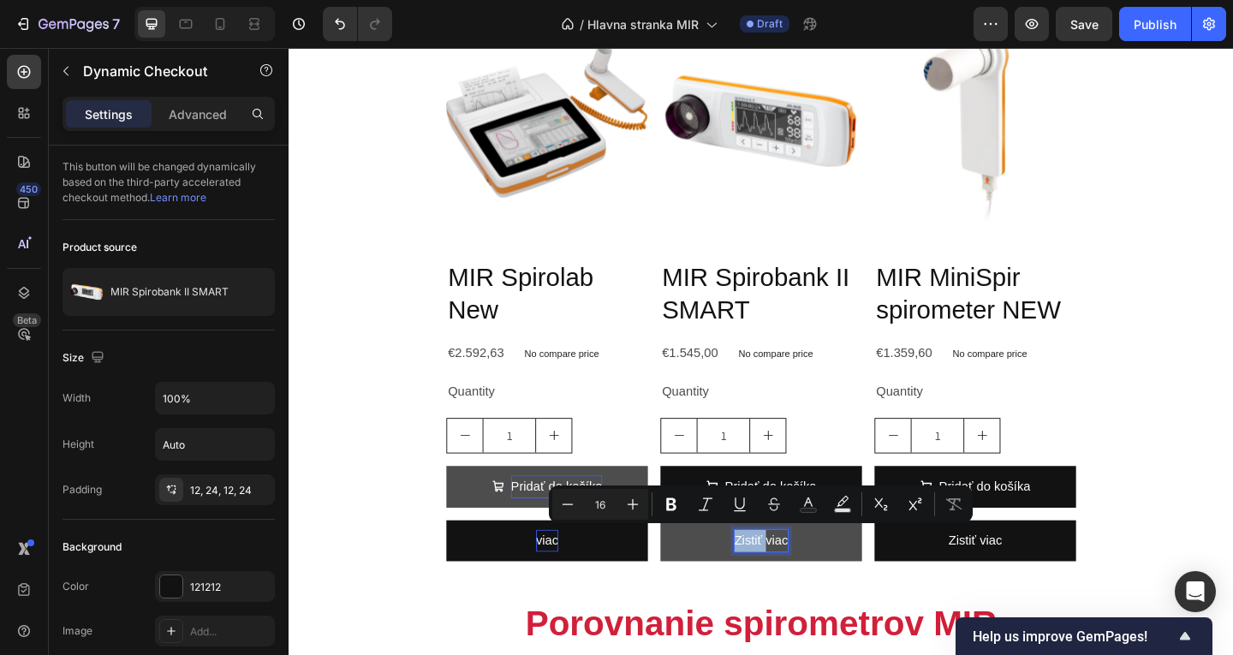
copy p "Zistiť"
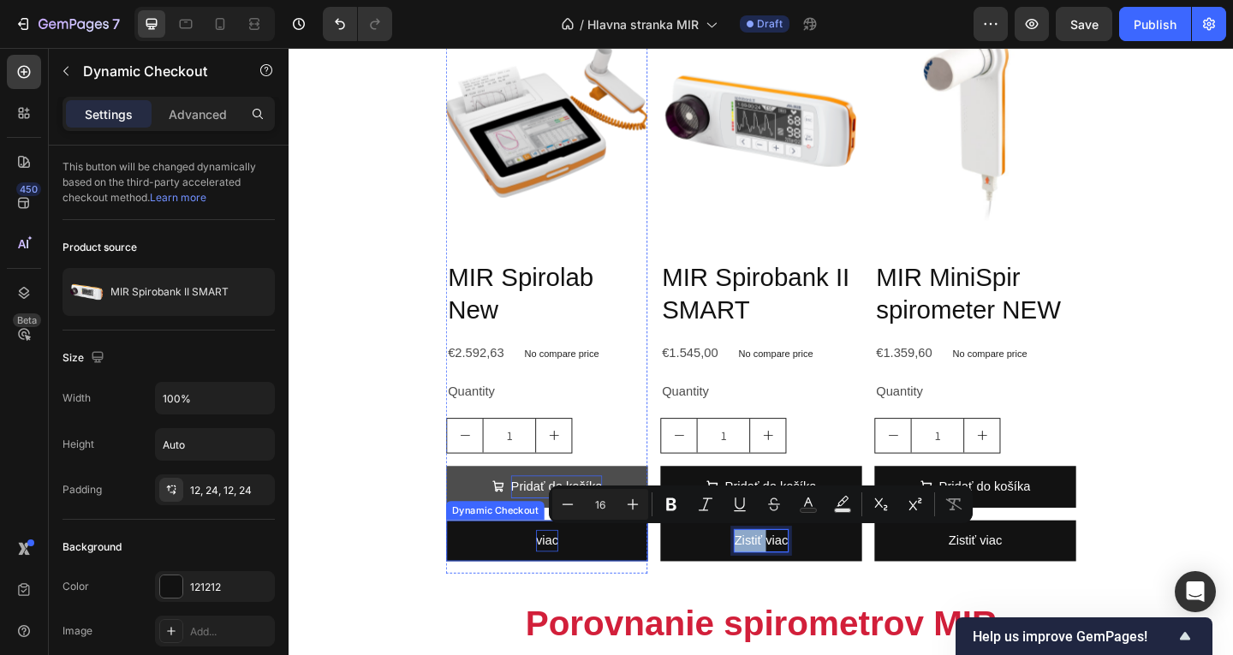
click at [562, 578] on p "viac" at bounding box center [569, 584] width 24 height 25
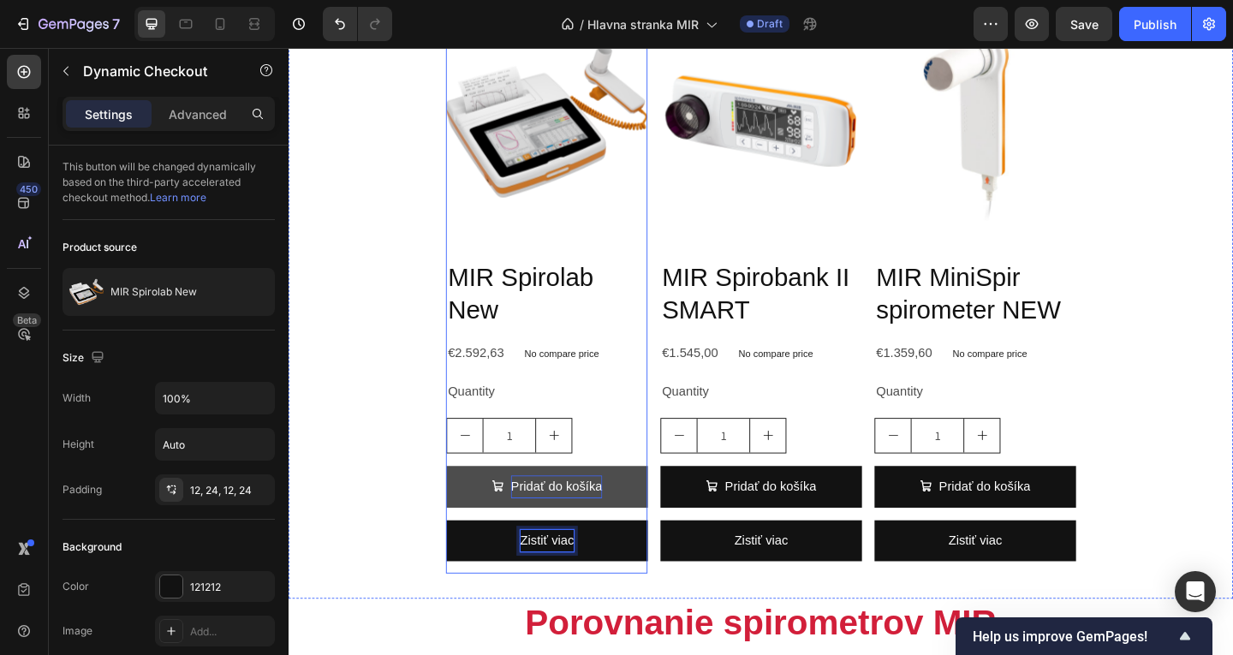
click at [647, 526] on button "Pridať do košíka" at bounding box center [569, 525] width 219 height 45
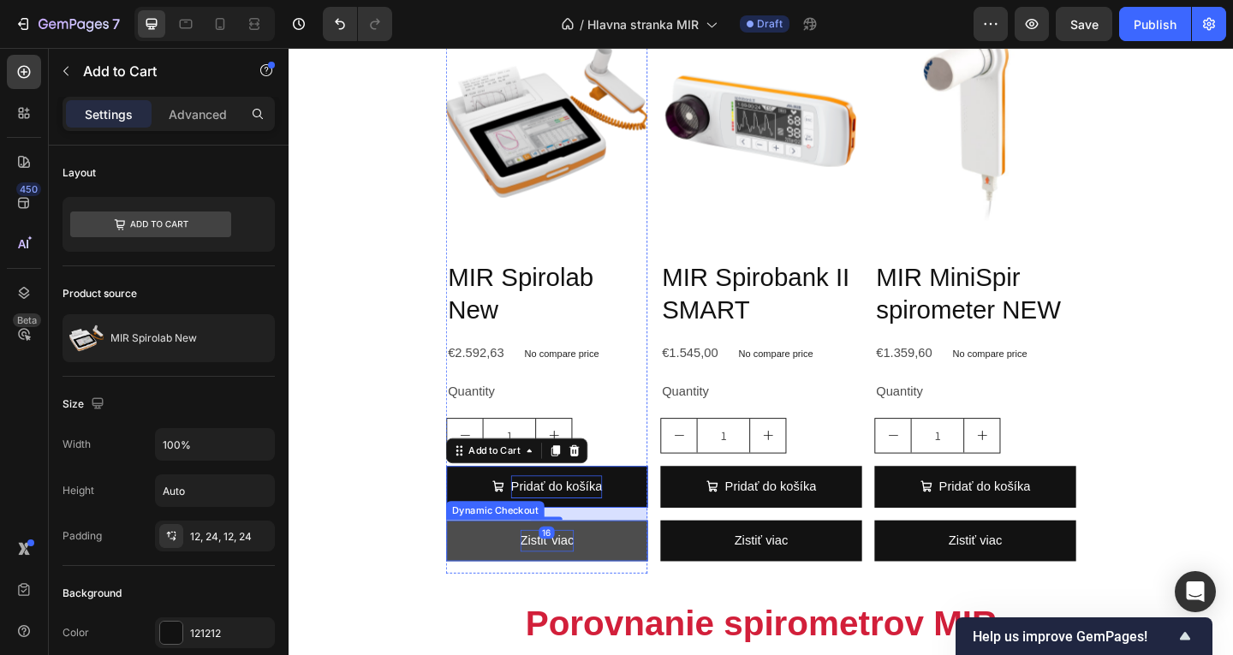
click at [660, 592] on button "Zistiť viac" at bounding box center [569, 584] width 219 height 45
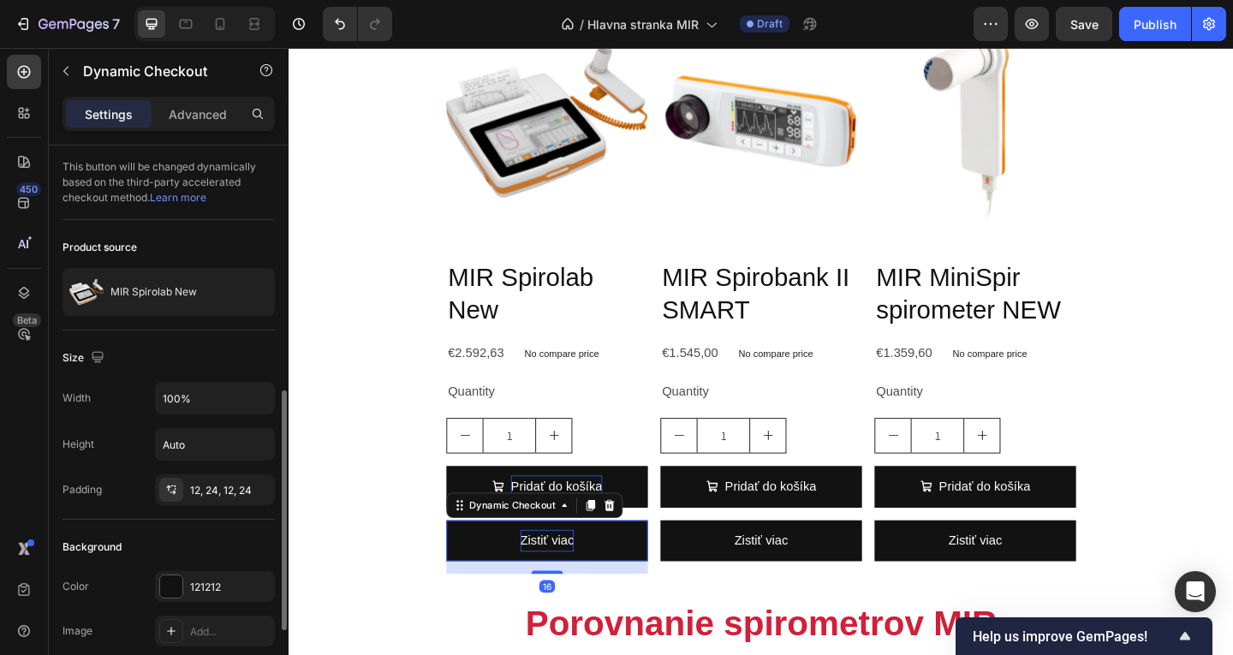
scroll to position [257, 0]
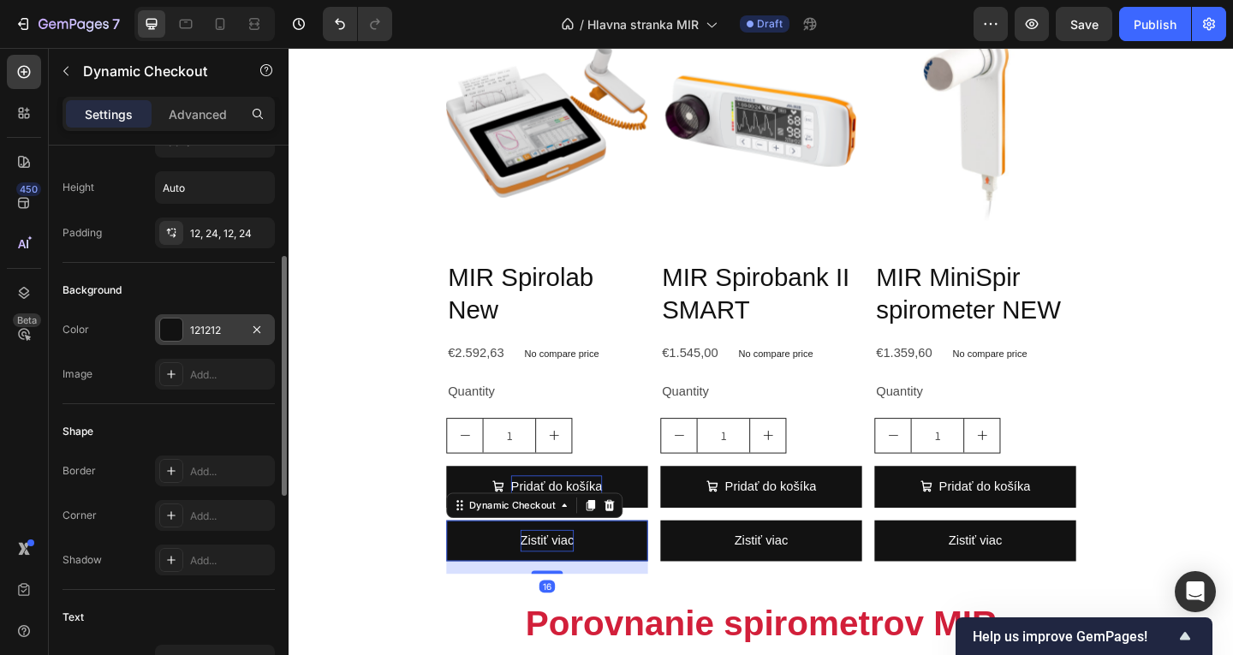
click at [212, 324] on div "121212" at bounding box center [215, 330] width 50 height 15
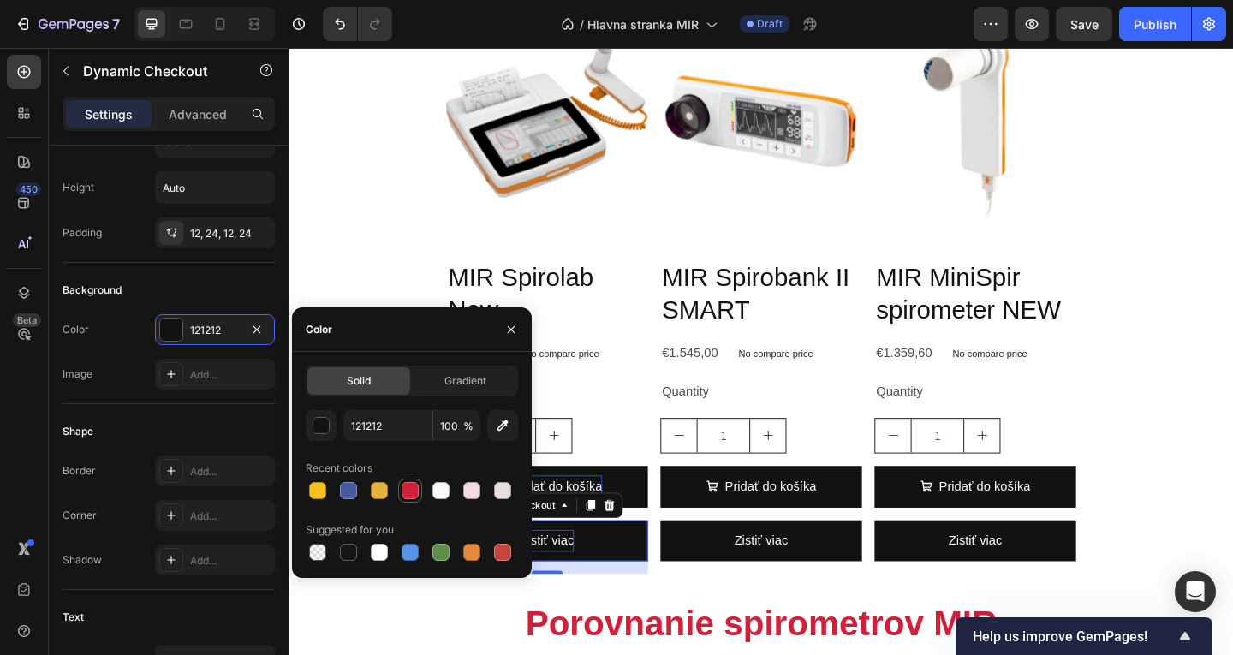
click at [406, 493] on div at bounding box center [410, 490] width 17 height 17
type input "D21F3A"
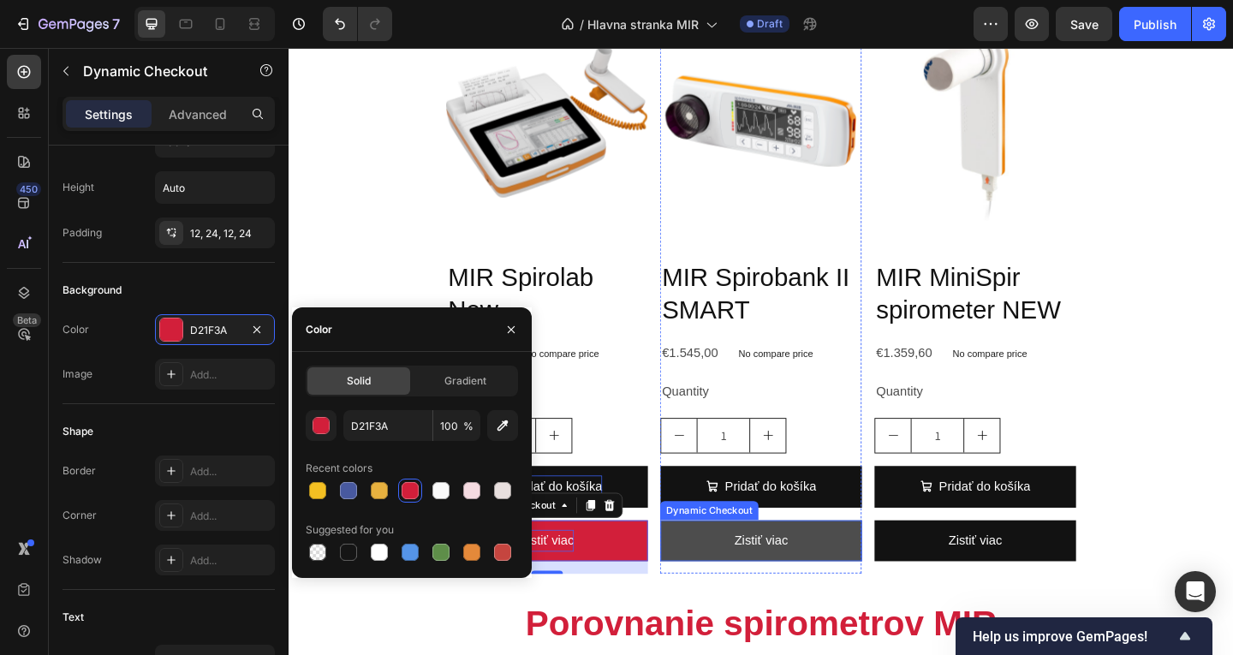
click at [715, 586] on button "Zistiť viac" at bounding box center [802, 584] width 219 height 45
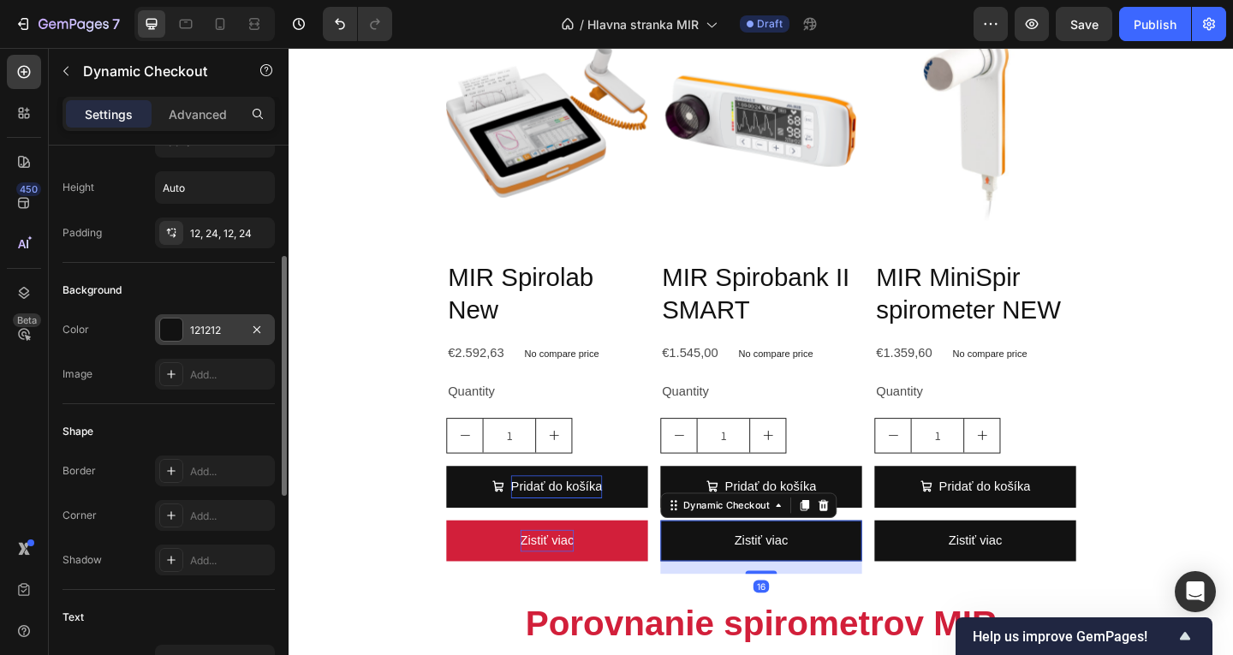
click at [230, 337] on div "121212" at bounding box center [215, 330] width 50 height 15
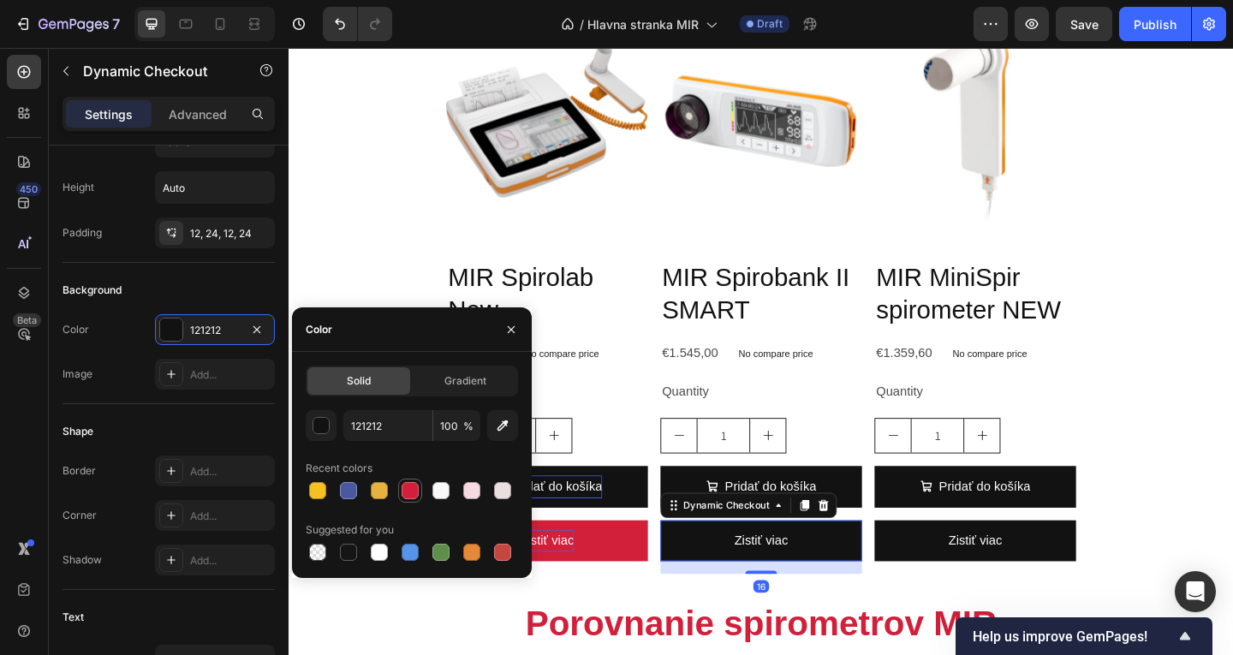
click at [415, 498] on div at bounding box center [410, 490] width 17 height 17
type input "D21F3A"
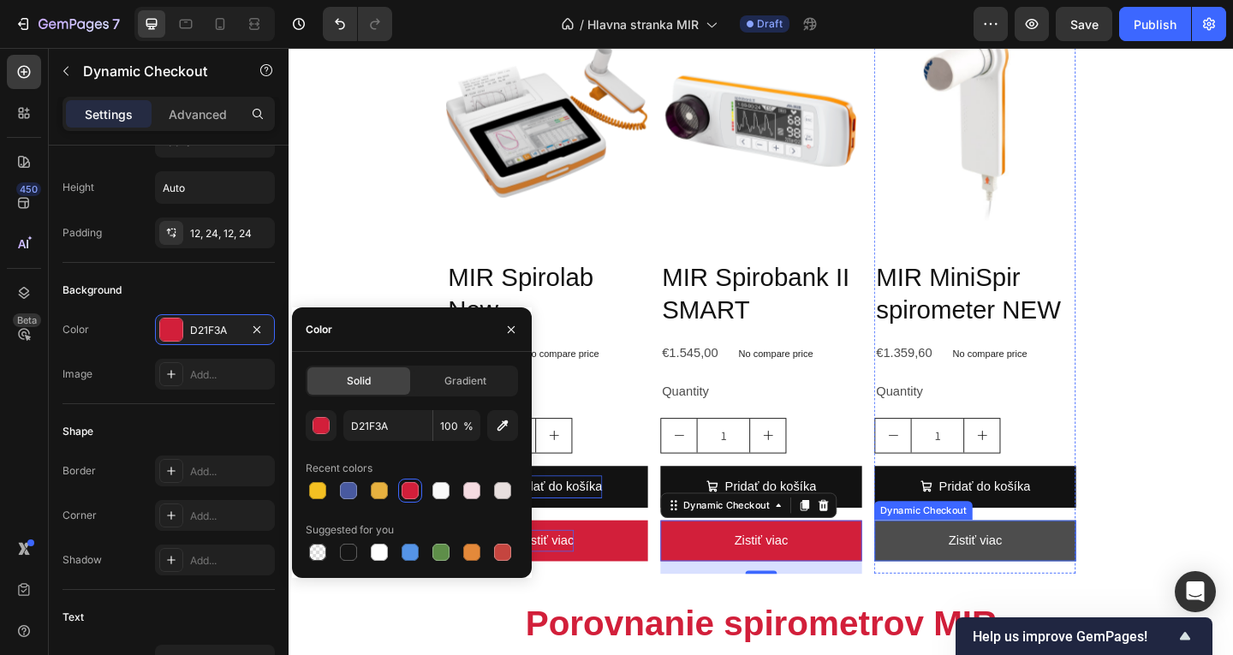
click at [943, 580] on button "Zistiť viac" at bounding box center [1035, 584] width 219 height 45
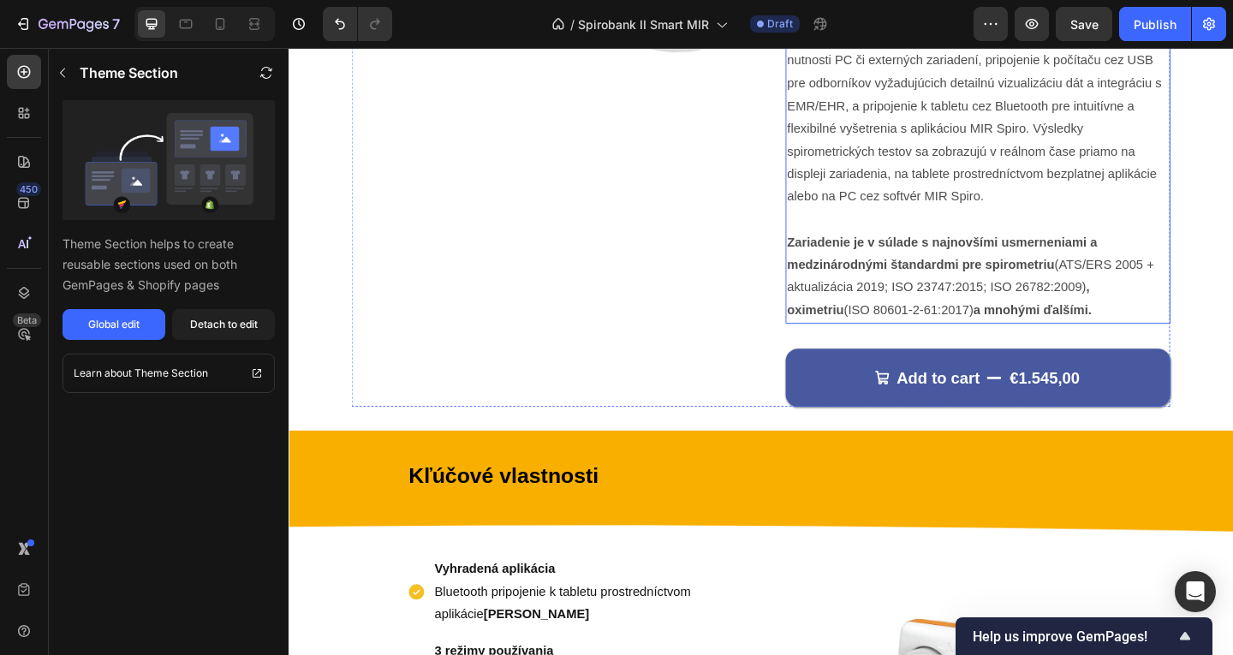
scroll to position [260, 0]
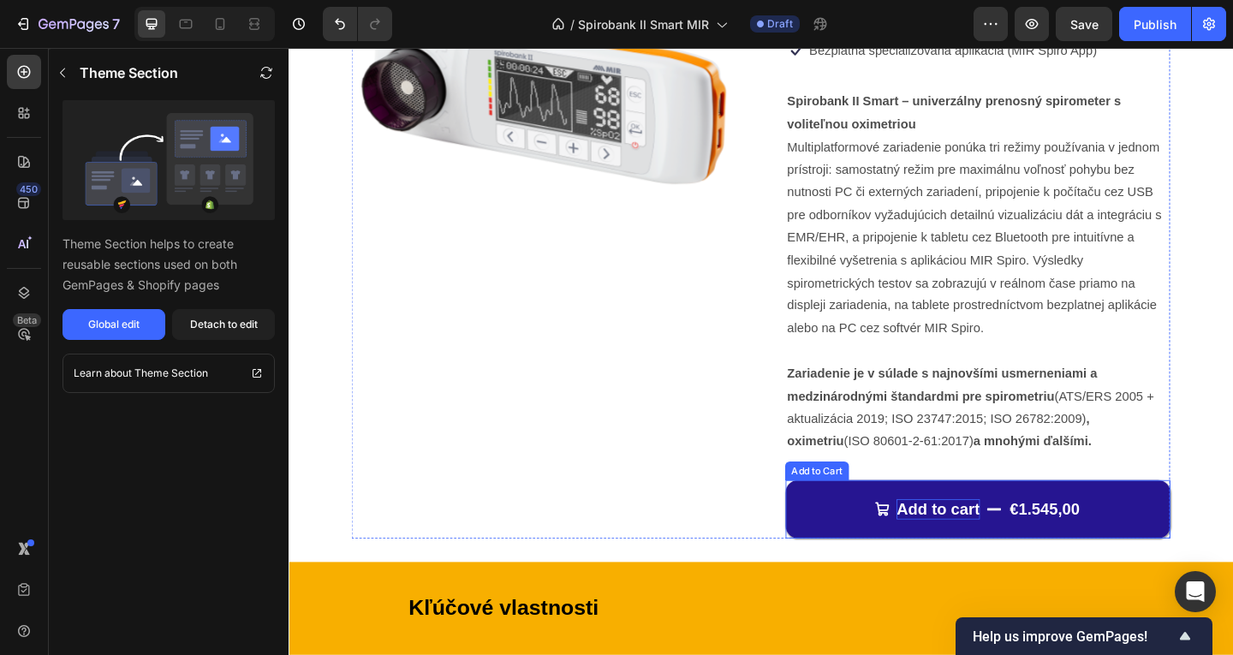
click at [962, 546] on div "Add to cart" at bounding box center [995, 550] width 91 height 22
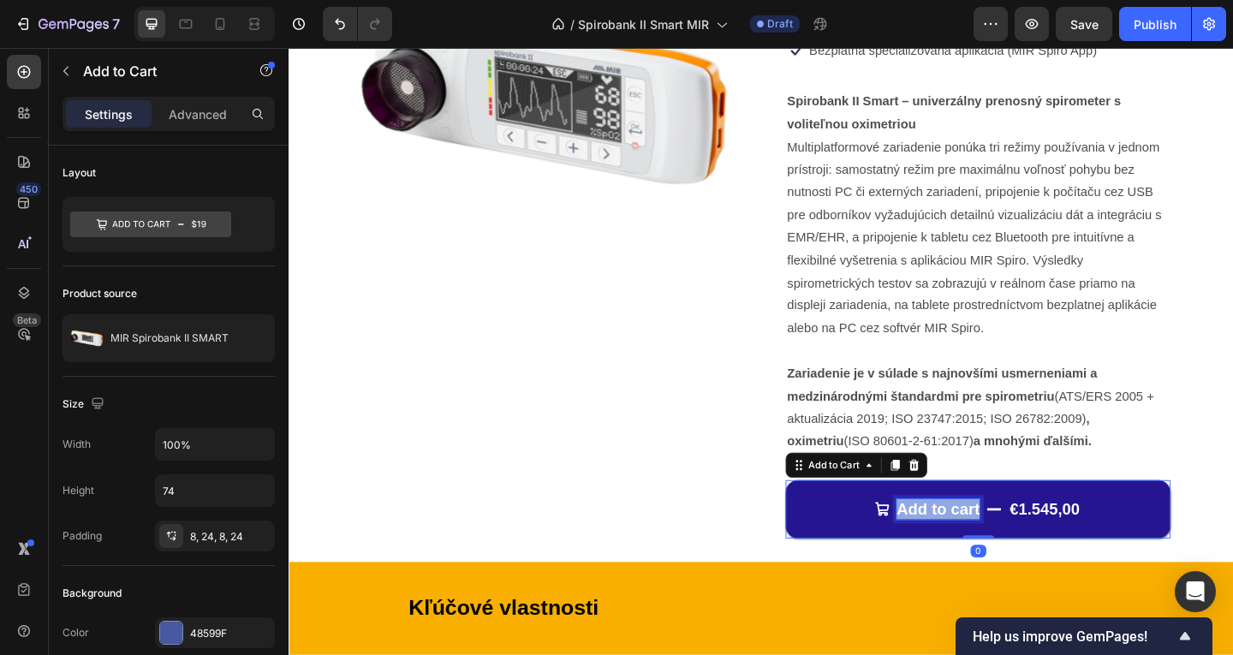
click at [962, 546] on p "Add to cart" at bounding box center [995, 550] width 91 height 22
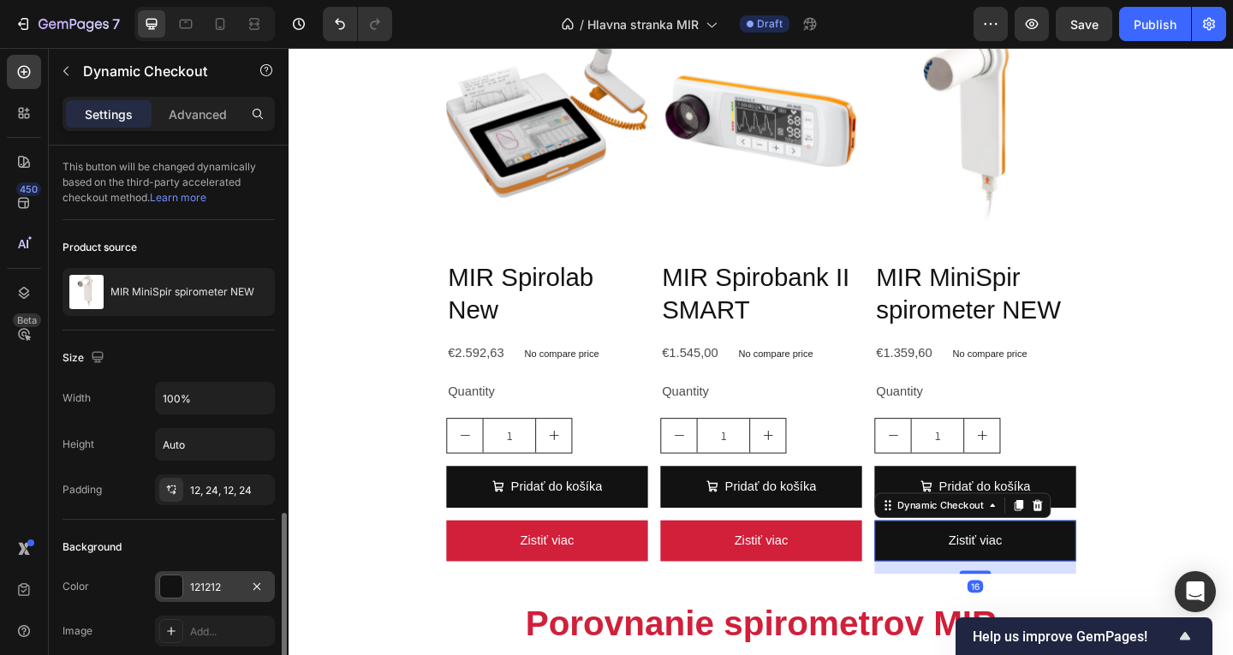
scroll to position [257, 0]
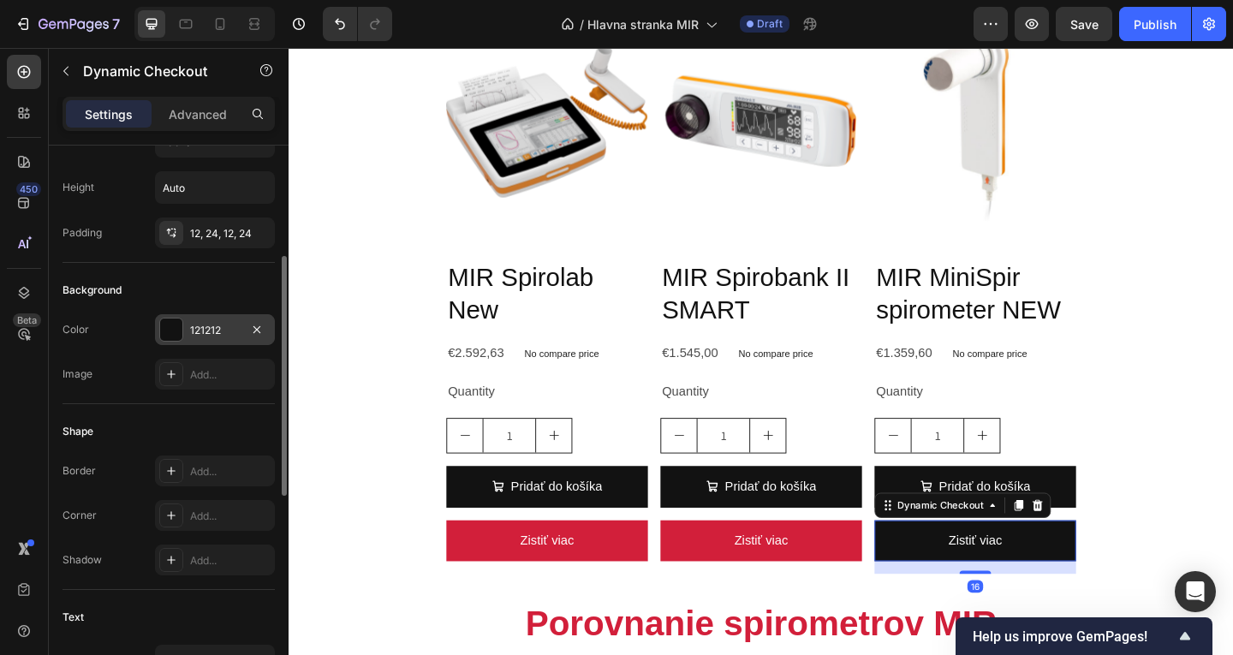
click at [225, 328] on div "121212" at bounding box center [215, 330] width 50 height 15
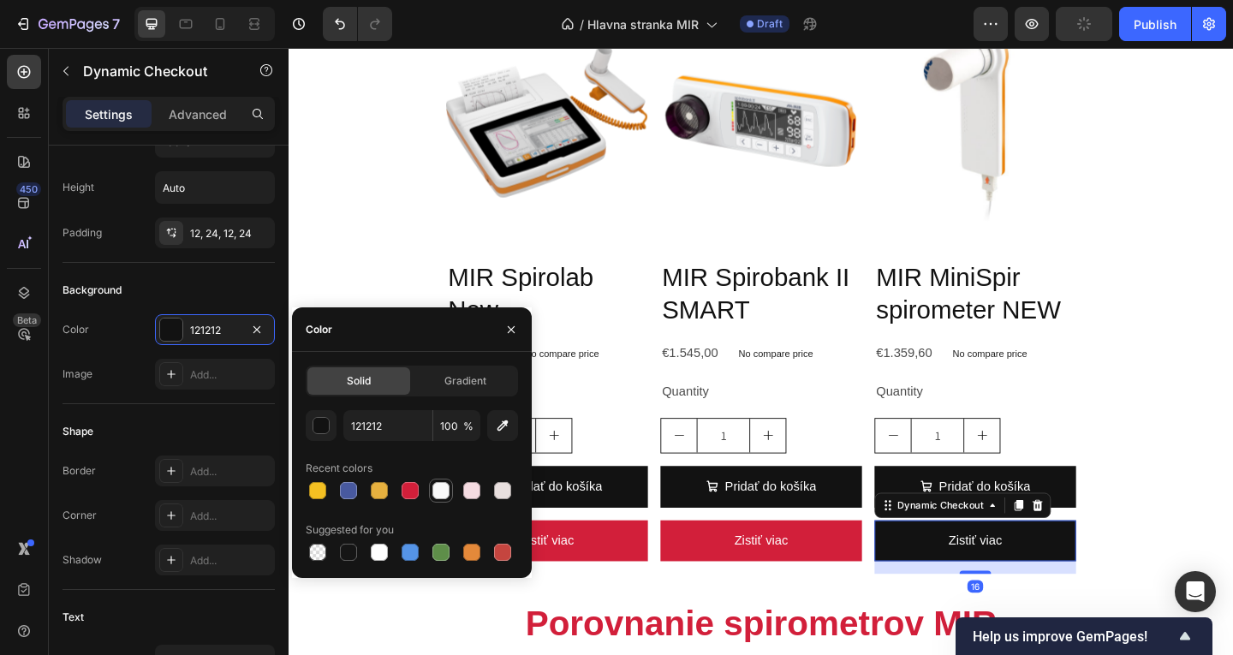
click at [413, 490] on div at bounding box center [410, 490] width 17 height 17
type input "D21F3A"
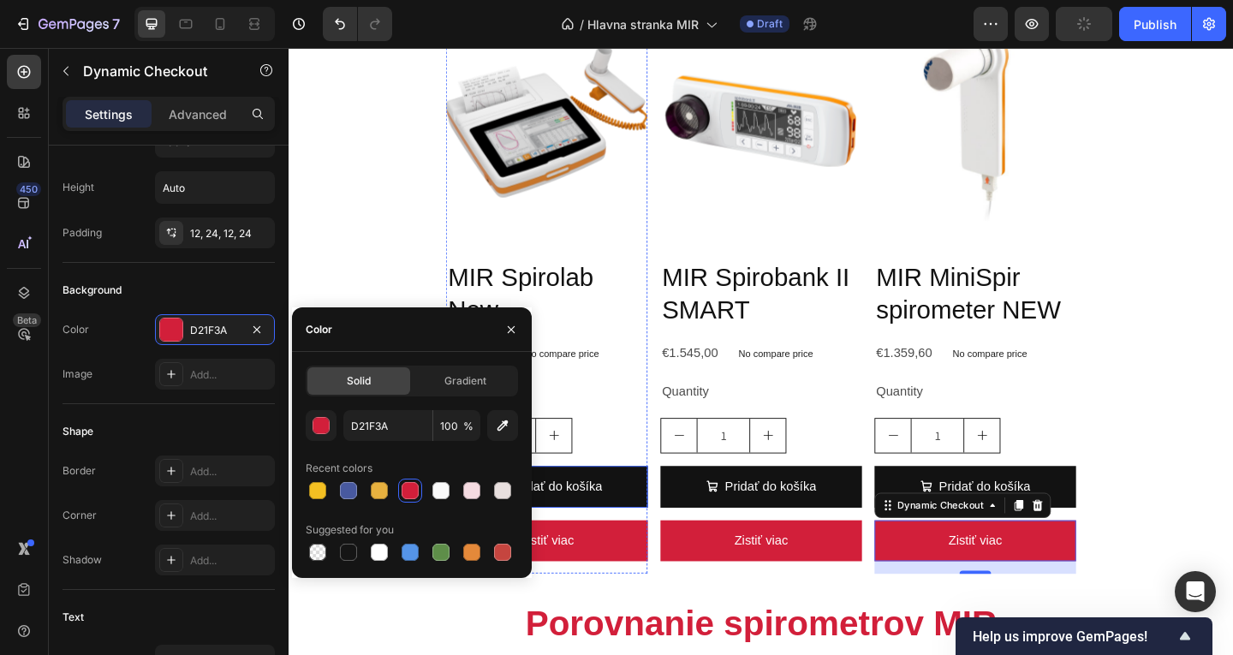
click at [659, 531] on button "Pridať do košíka" at bounding box center [569, 525] width 219 height 45
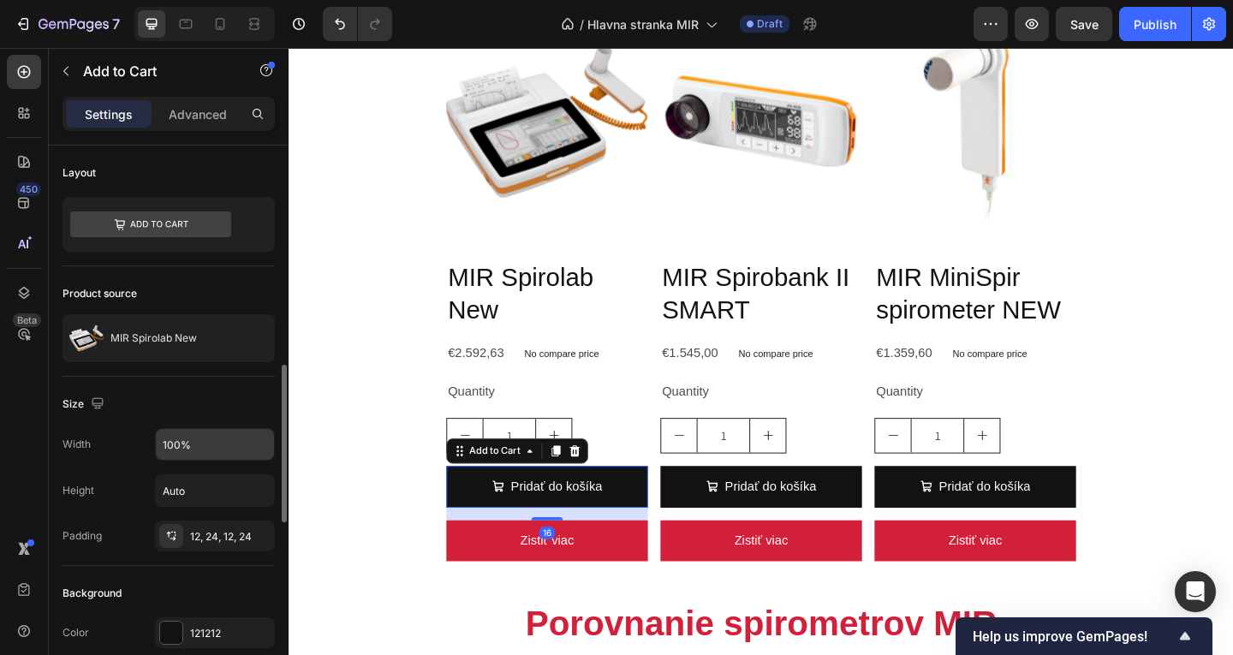
scroll to position [171, 0]
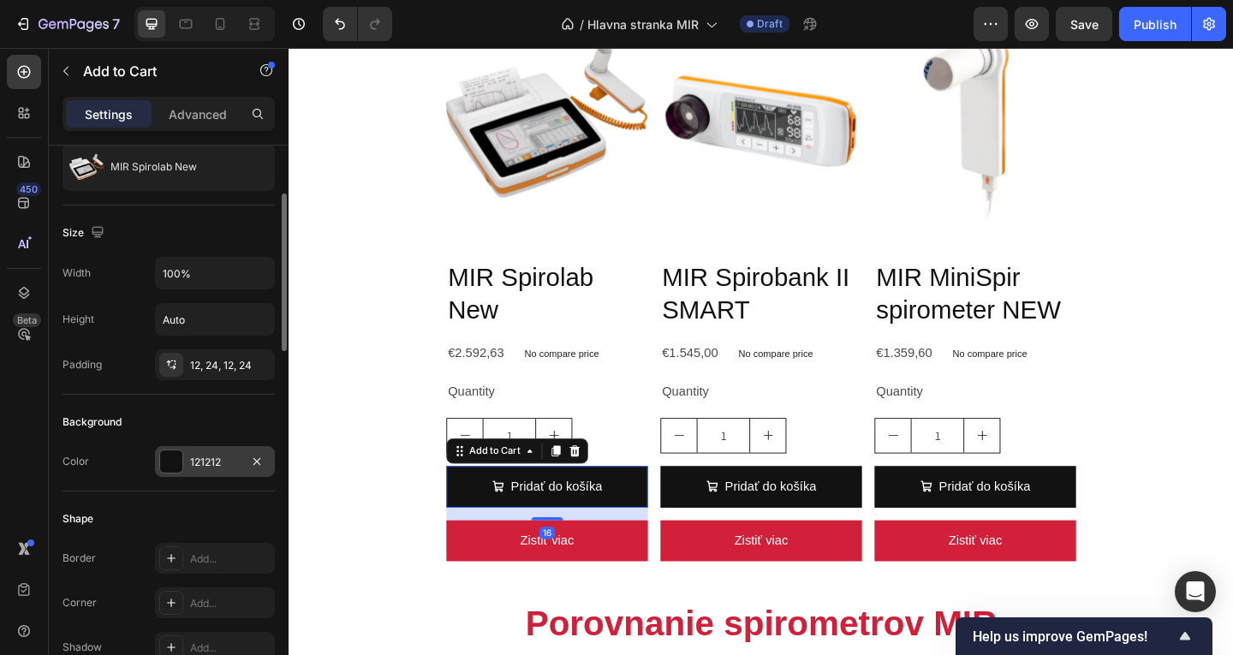
click at [239, 462] on div "121212" at bounding box center [215, 462] width 50 height 15
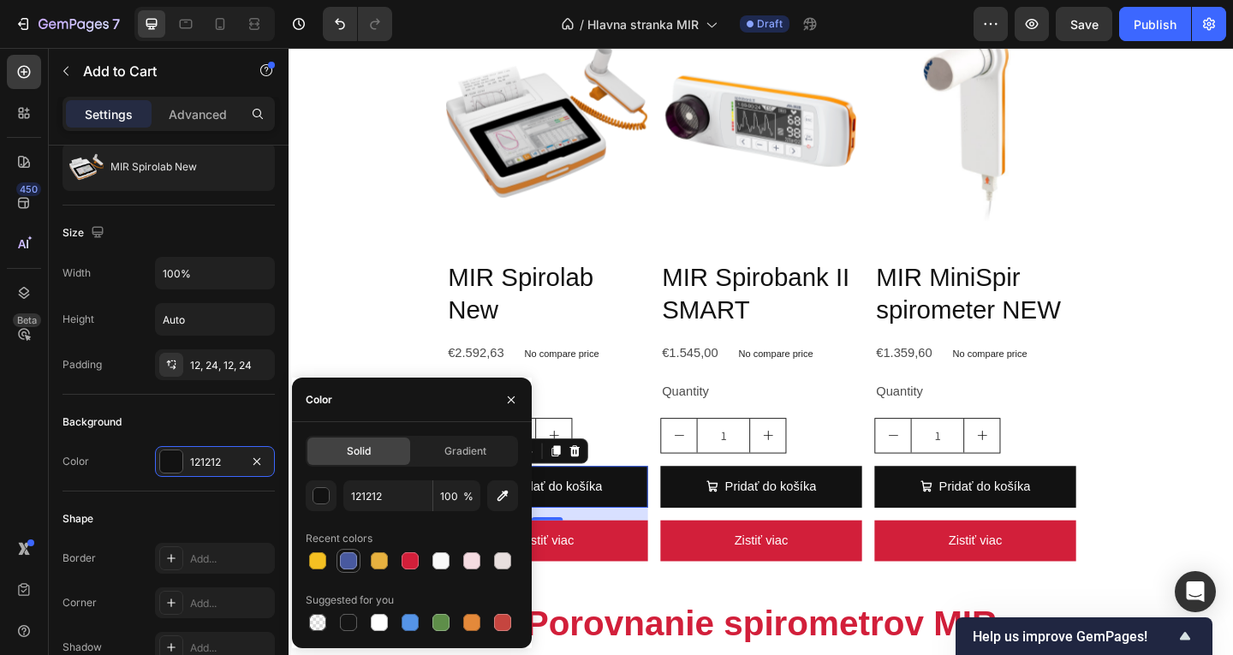
click at [354, 558] on div at bounding box center [348, 560] width 17 height 17
type input "48599F"
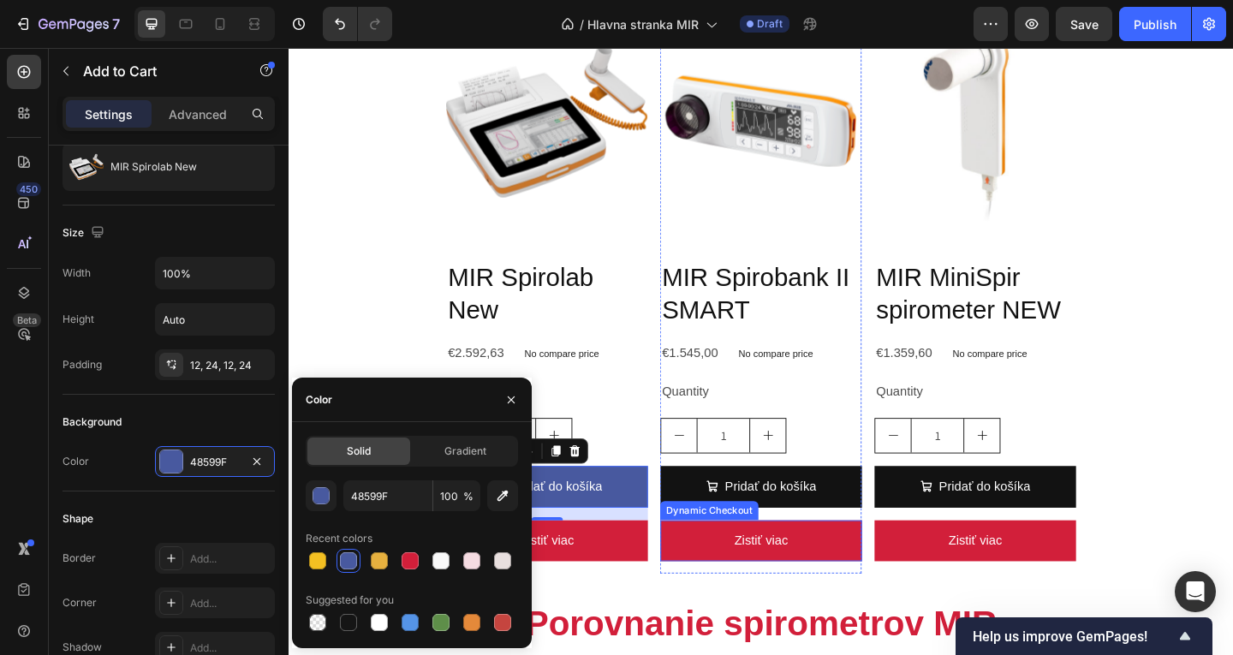
click at [719, 541] on div "Dynamic Checkout" at bounding box center [746, 551] width 107 height 21
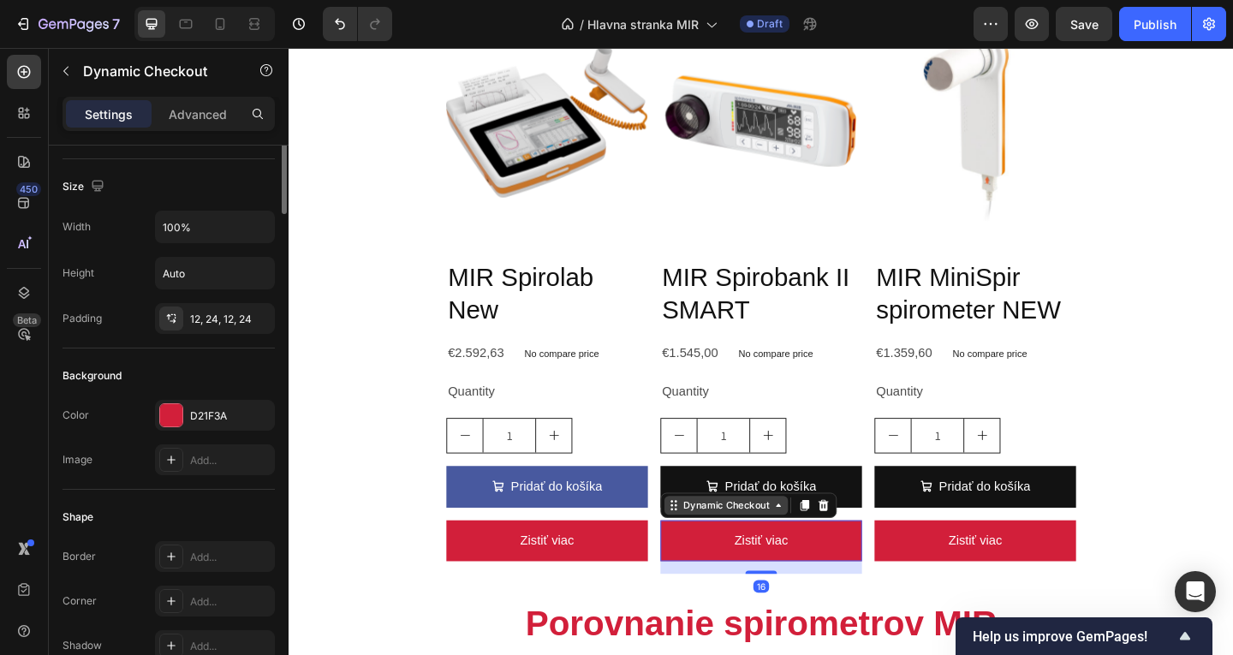
scroll to position [0, 0]
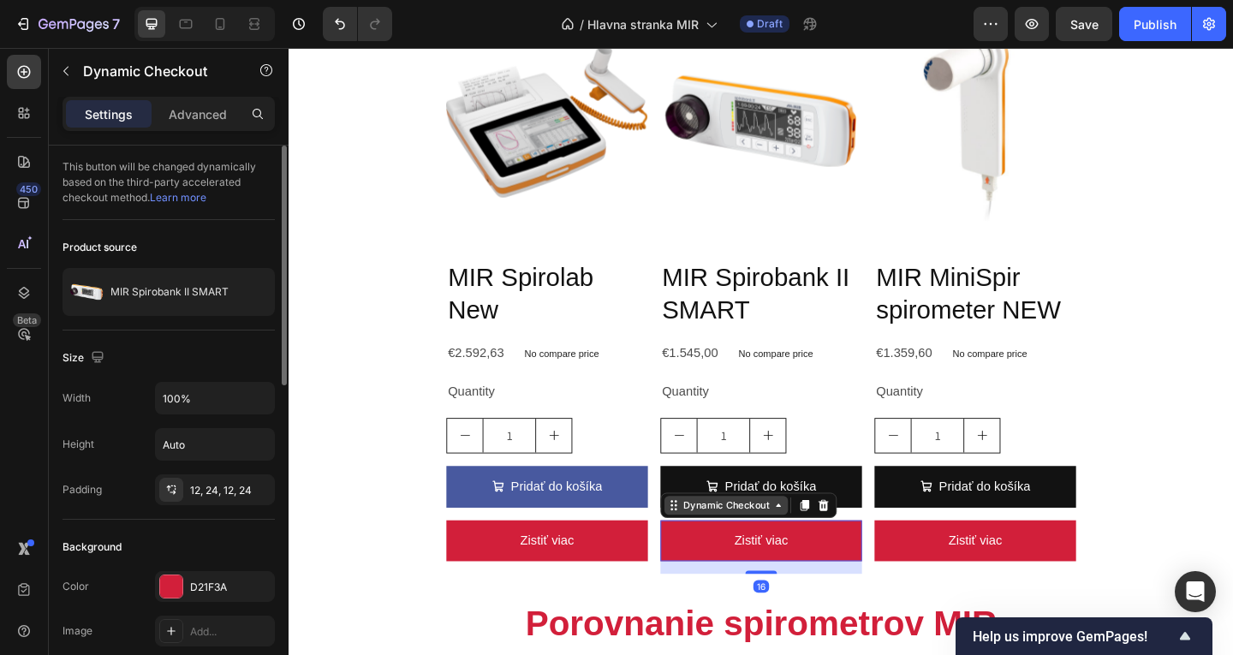
click at [706, 535] on div "Dynamic Checkout" at bounding box center [764, 545] width 134 height 21
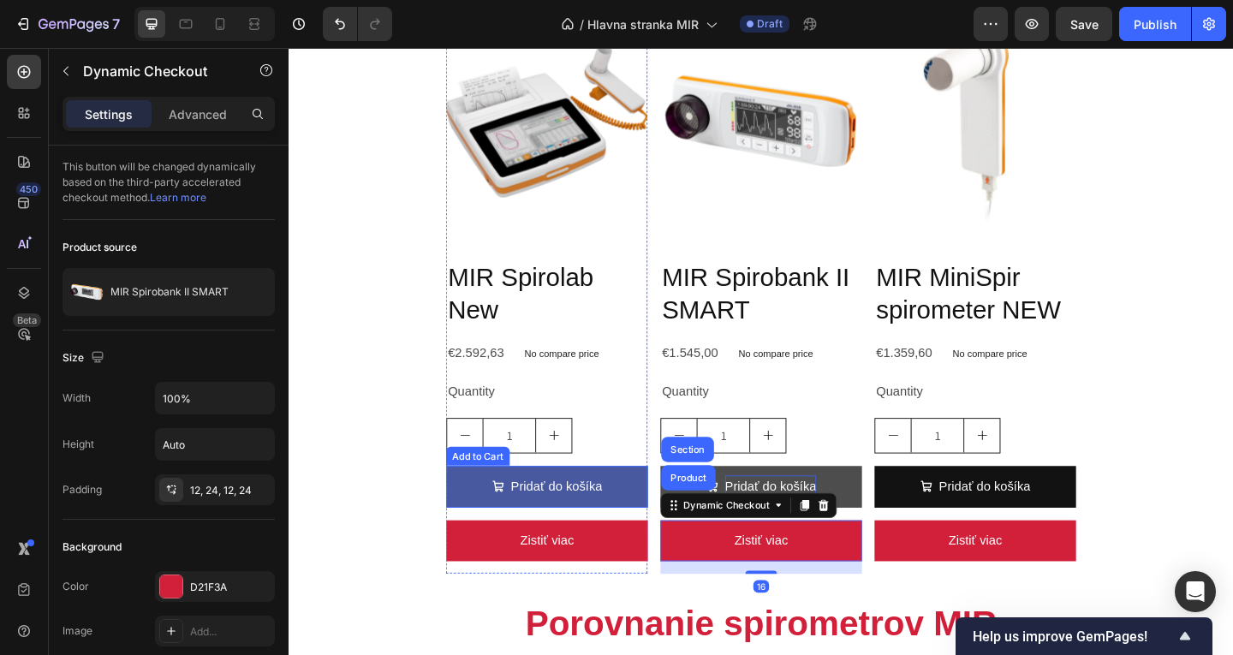
click at [585, 533] on p "Pridať do košíka" at bounding box center [579, 525] width 99 height 25
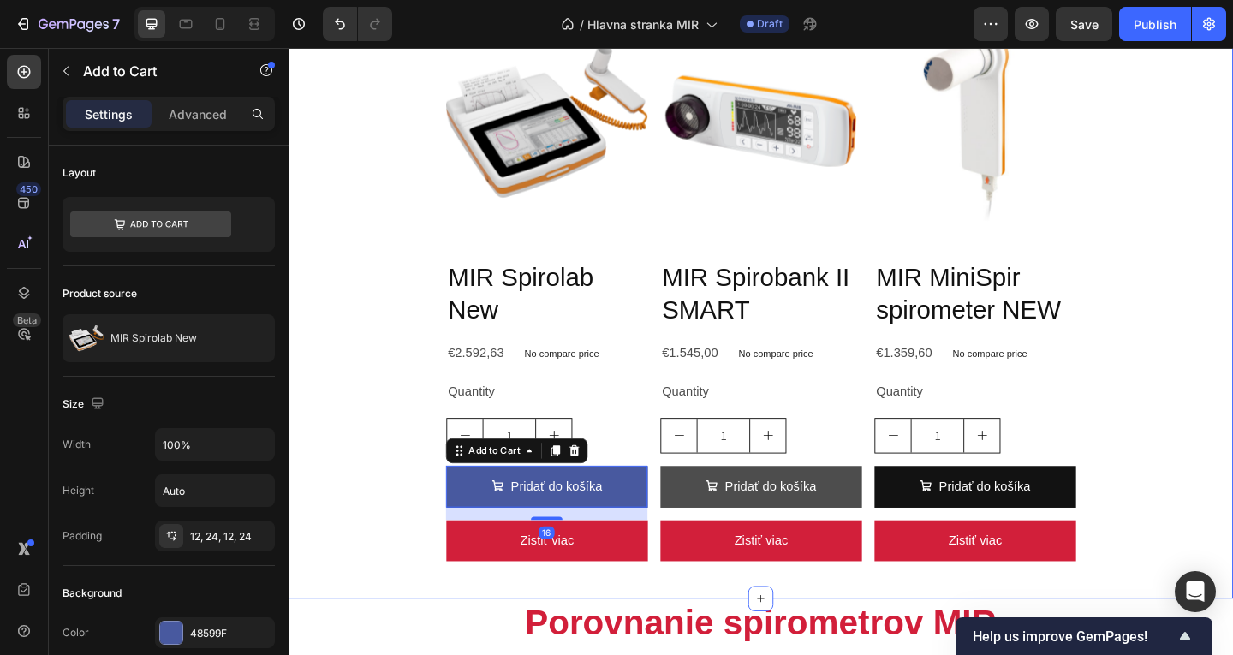
click at [891, 517] on button "Pridať do košíka" at bounding box center [802, 525] width 219 height 45
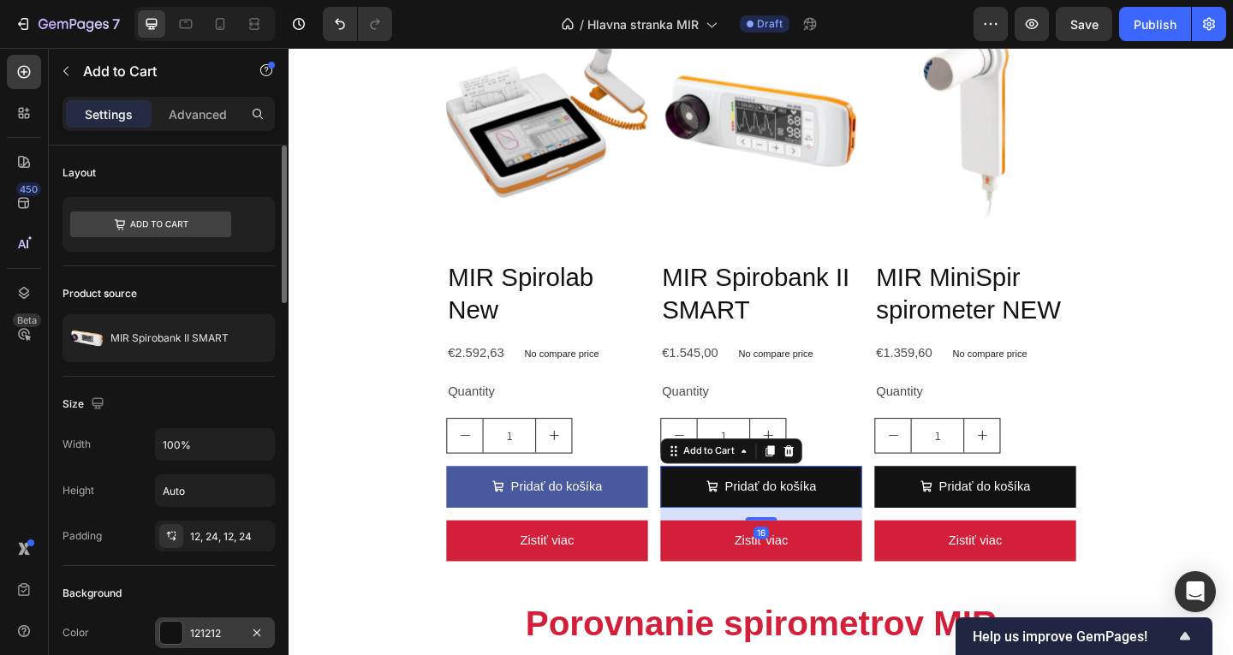
click at [223, 625] on div "121212" at bounding box center [215, 632] width 120 height 31
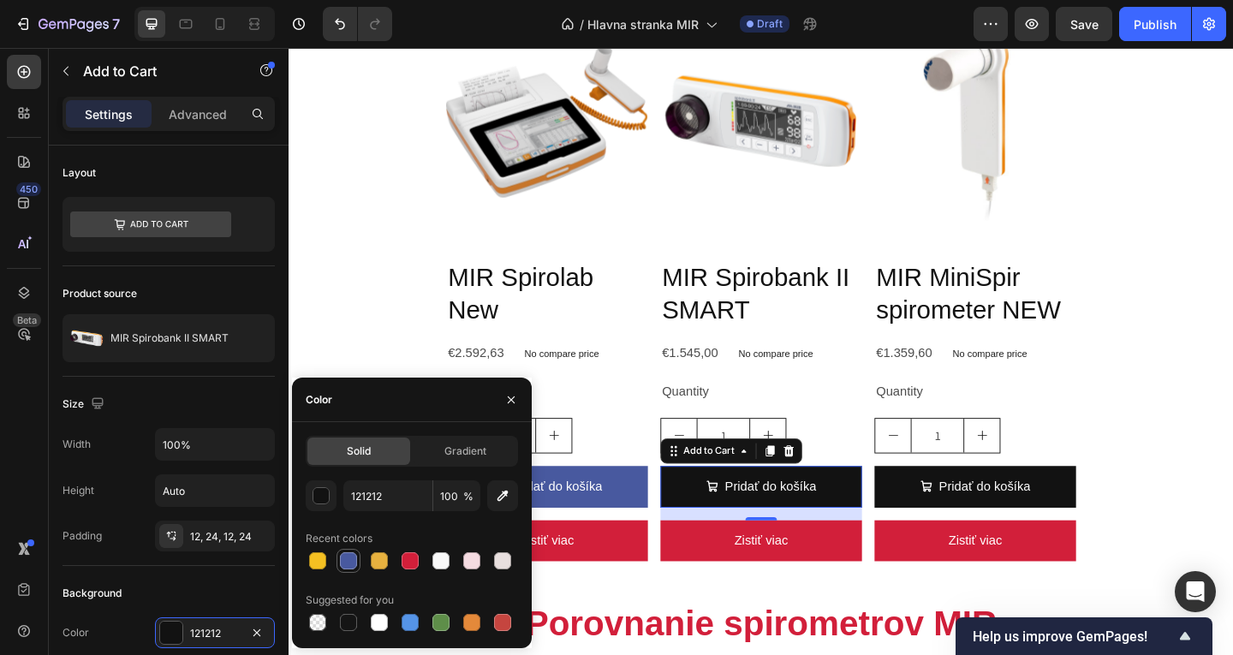
click at [341, 562] on div at bounding box center [348, 560] width 17 height 17
type input "48599F"
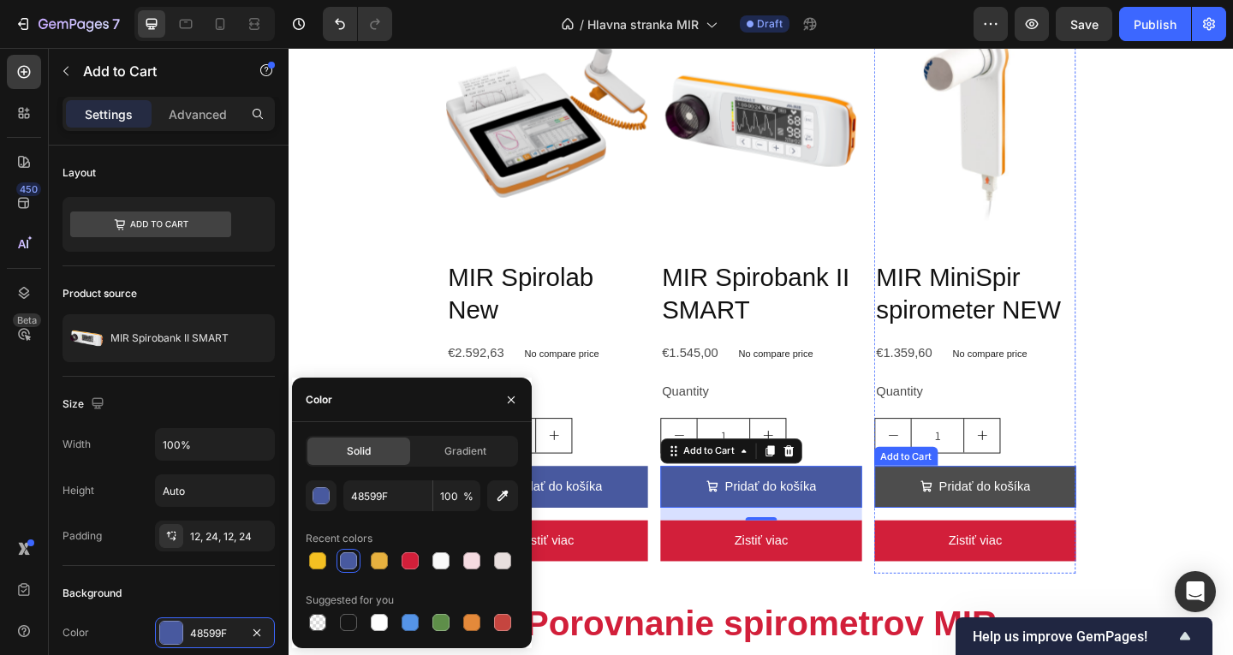
click at [943, 512] on button "Pridať do košíka" at bounding box center [1035, 525] width 219 height 45
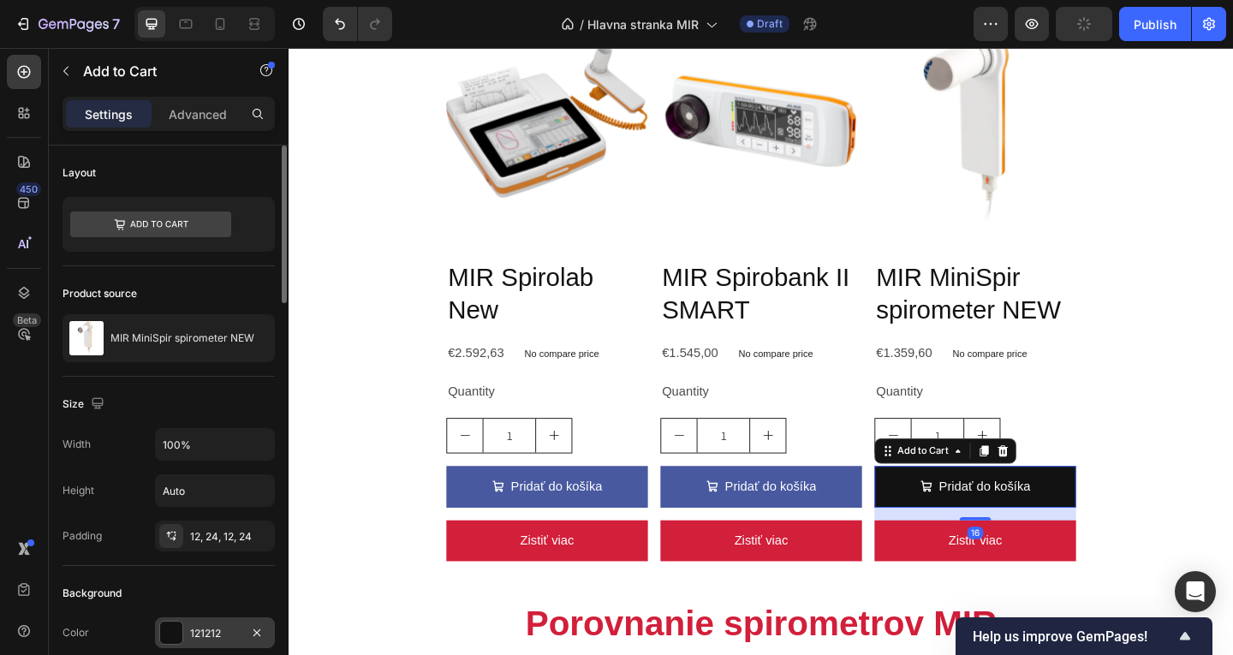
drag, startPoint x: 204, startPoint y: 630, endPoint x: 238, endPoint y: 622, distance: 35.3
click at [205, 630] on div "121212" at bounding box center [215, 633] width 50 height 15
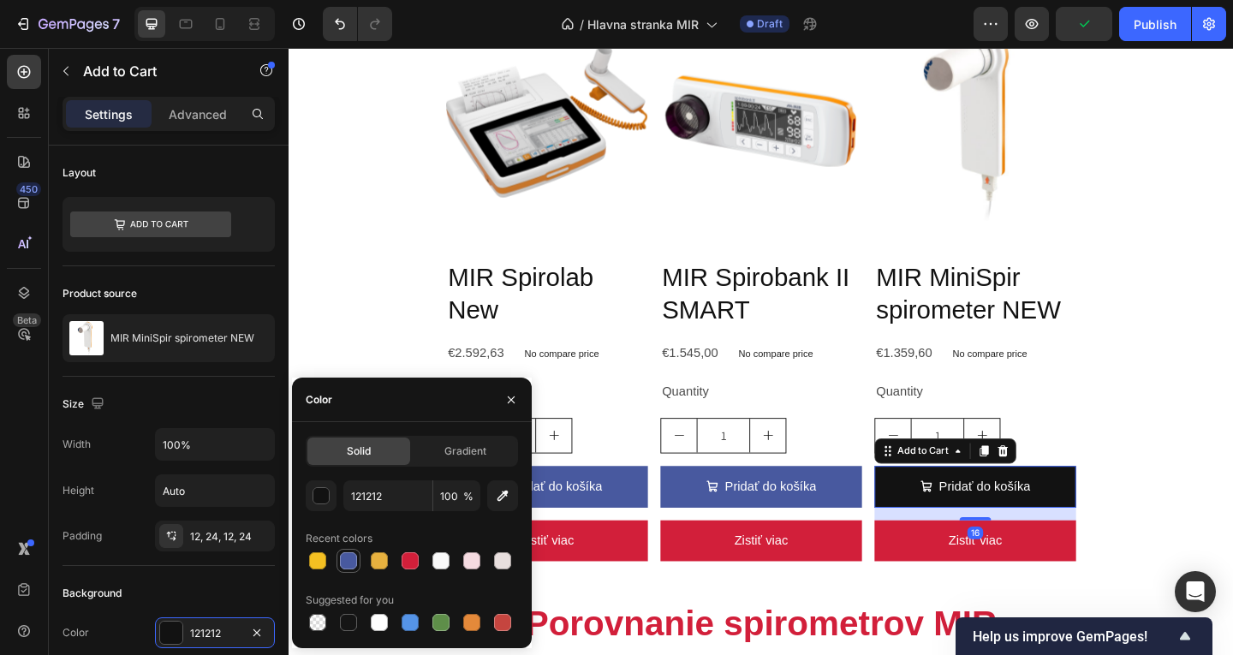
click at [349, 564] on div at bounding box center [348, 560] width 17 height 17
type input "48599F"
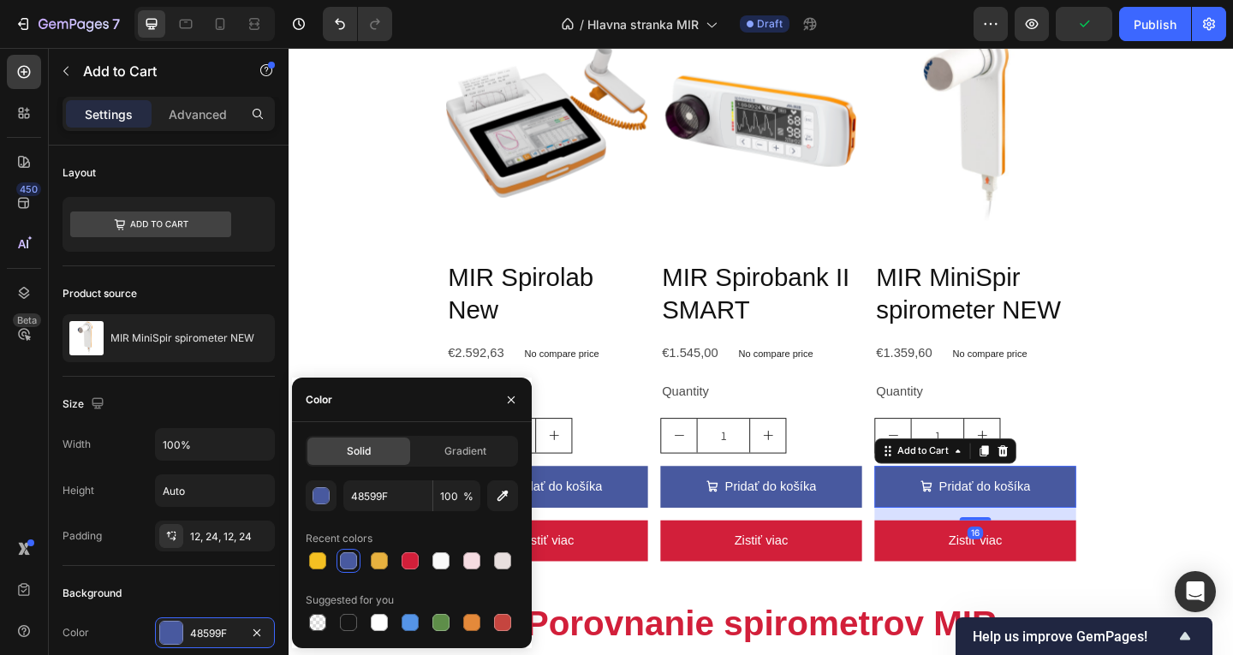
drag, startPoint x: 368, startPoint y: 375, endPoint x: 383, endPoint y: 377, distance: 14.7
click at [369, 375] on div "Product Images MIR Spirolab New Product Title €2.592,63 Product Price Product P…" at bounding box center [803, 319] width 1028 height 657
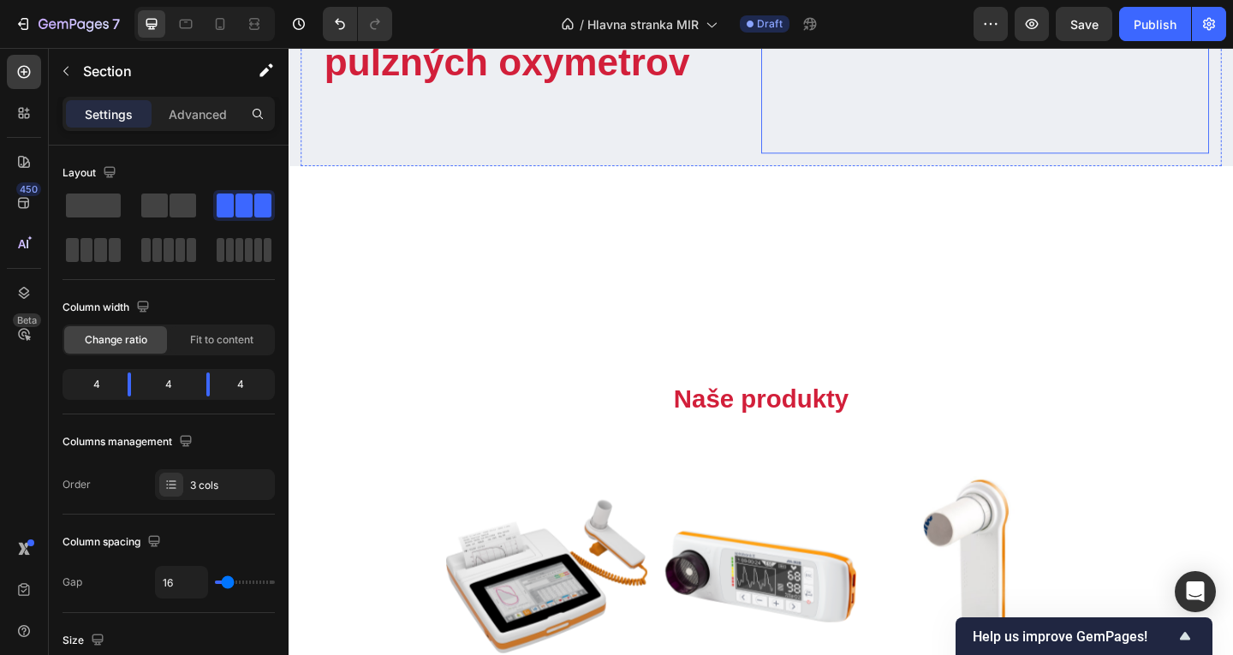
scroll to position [123, 0]
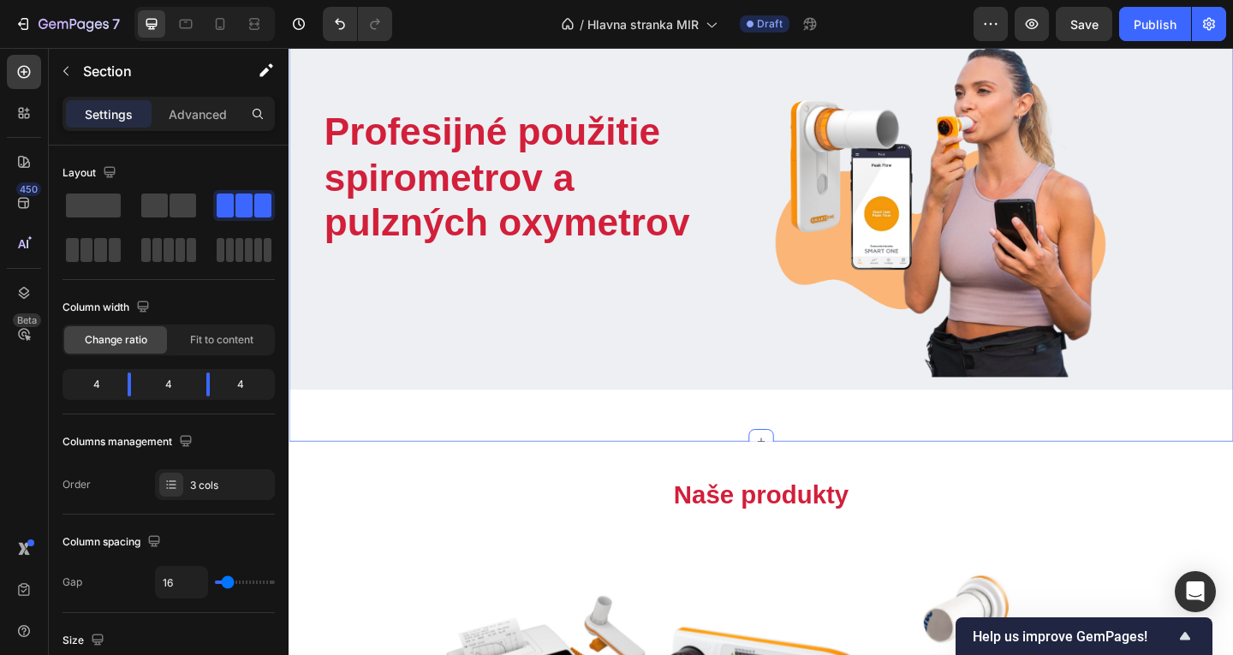
click at [814, 441] on div "Profesijné použitie spirometrov a pulzných oxymetrov Heading Text block Row Ima…" at bounding box center [803, 218] width 1028 height 516
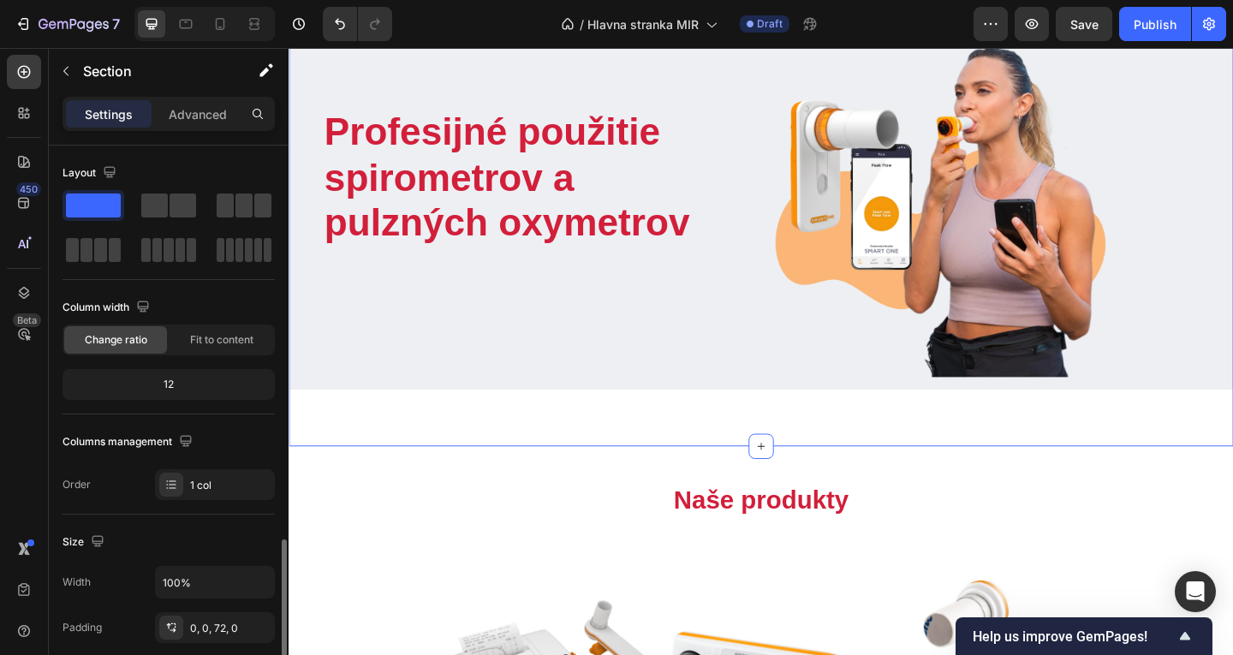
scroll to position [257, 0]
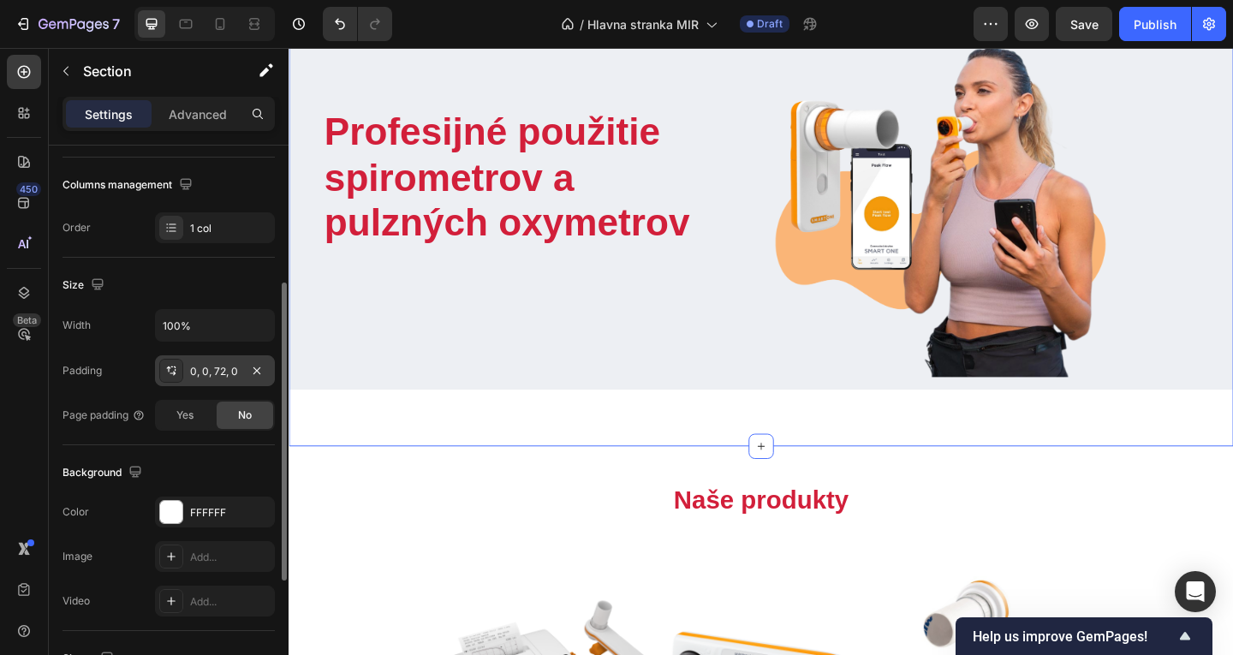
click at [218, 373] on div "0, 0, 72, 0" at bounding box center [215, 371] width 50 height 15
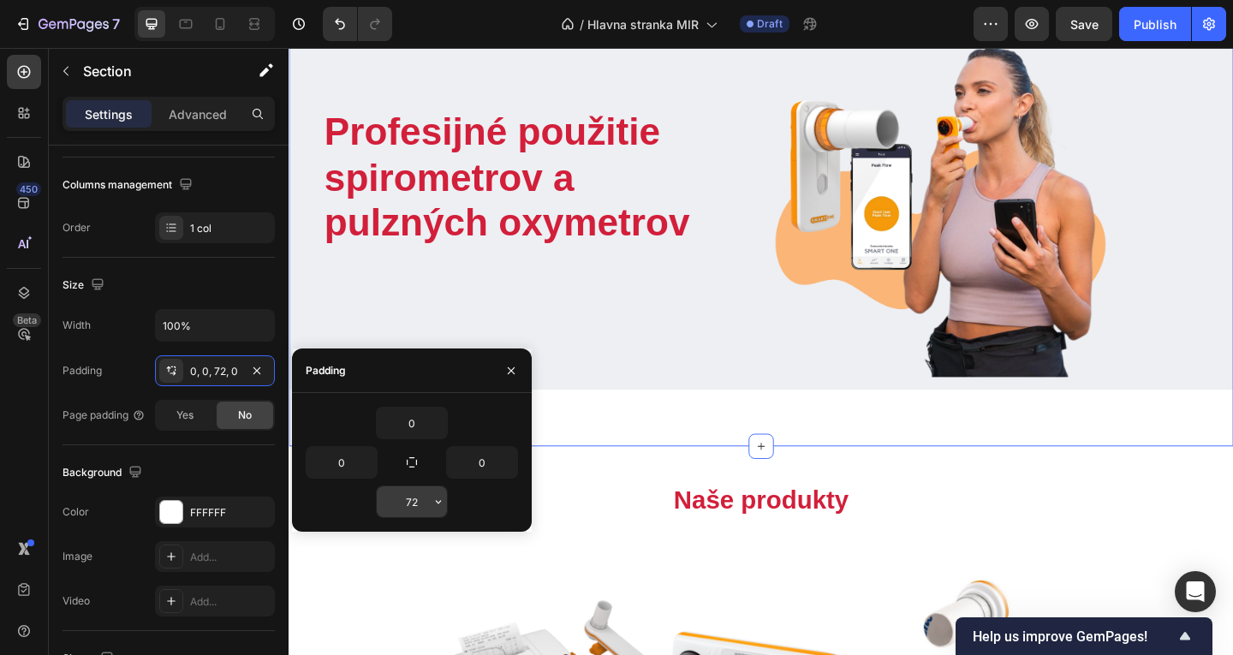
click at [402, 495] on input "72" at bounding box center [412, 501] width 70 height 31
type input "é"
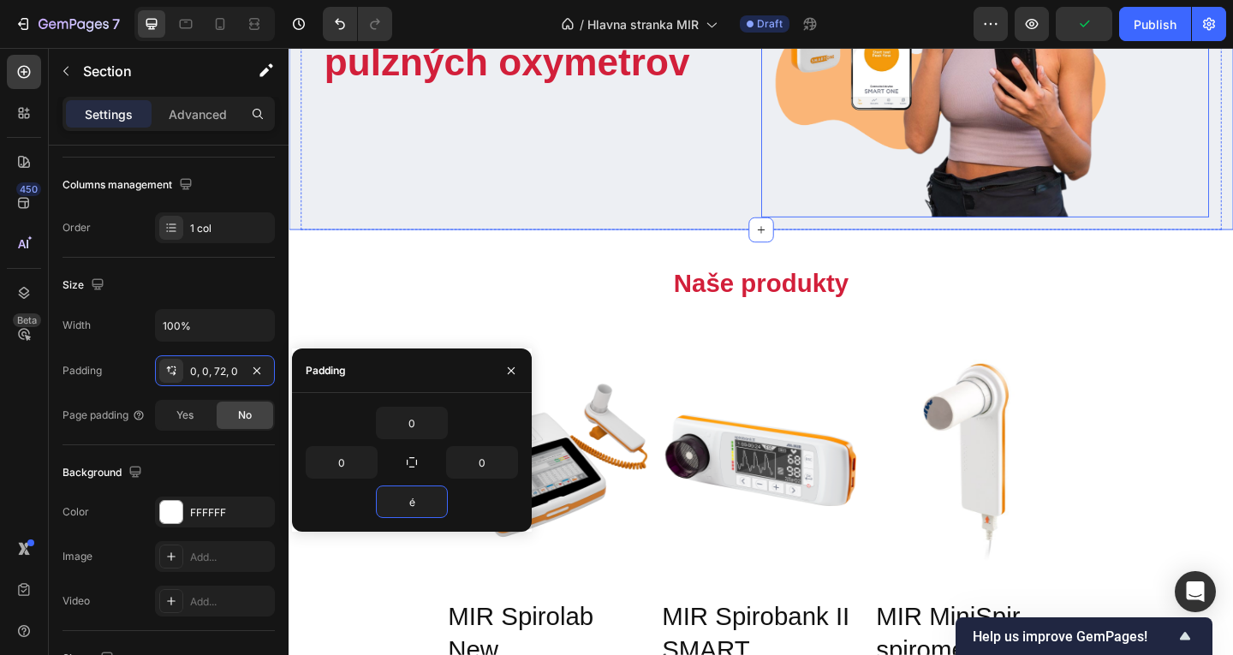
scroll to position [380, 0]
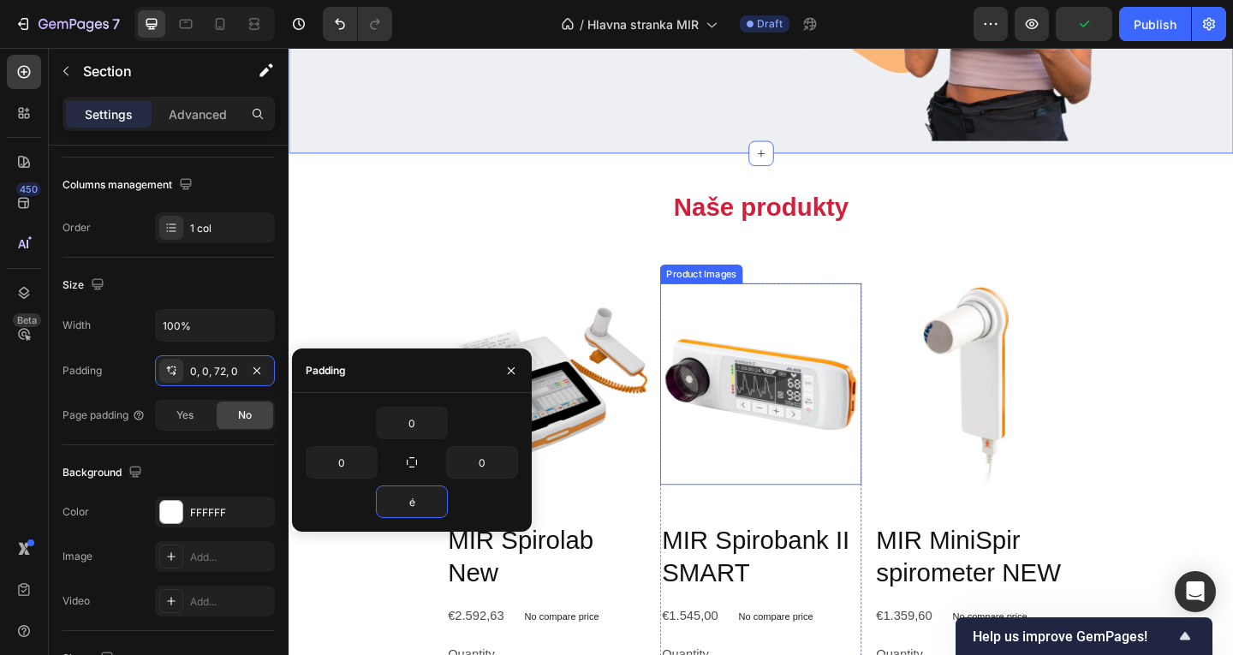
click at [878, 343] on img at bounding box center [802, 413] width 219 height 219
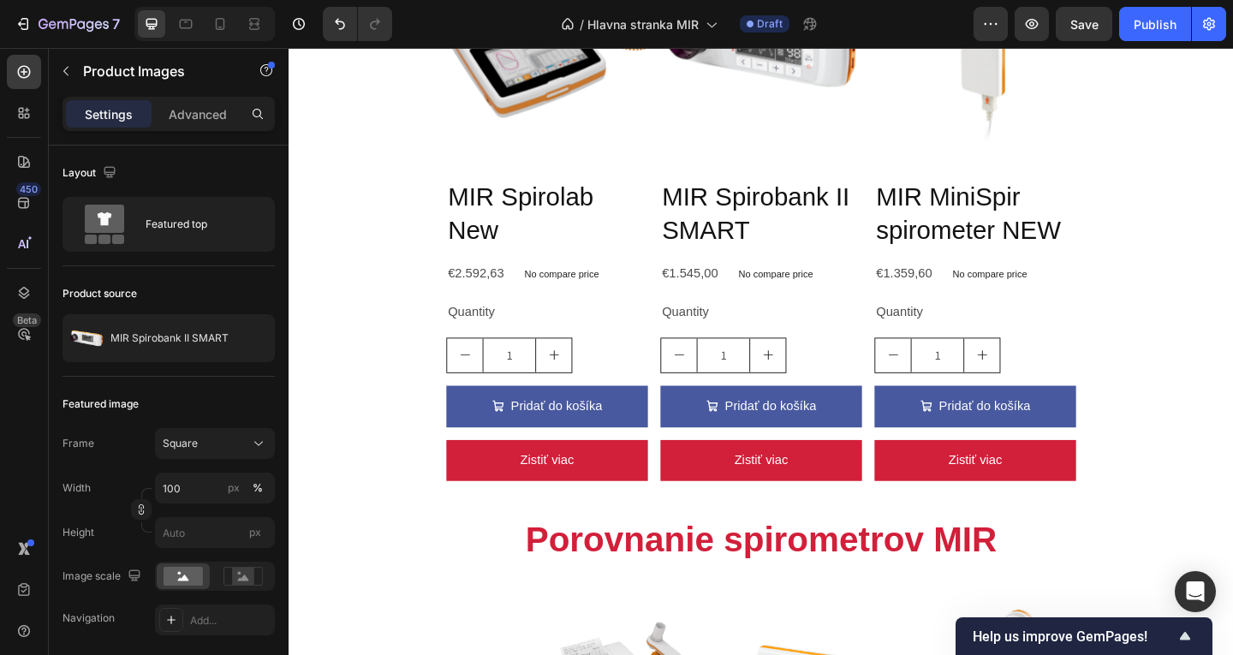
scroll to position [742, 0]
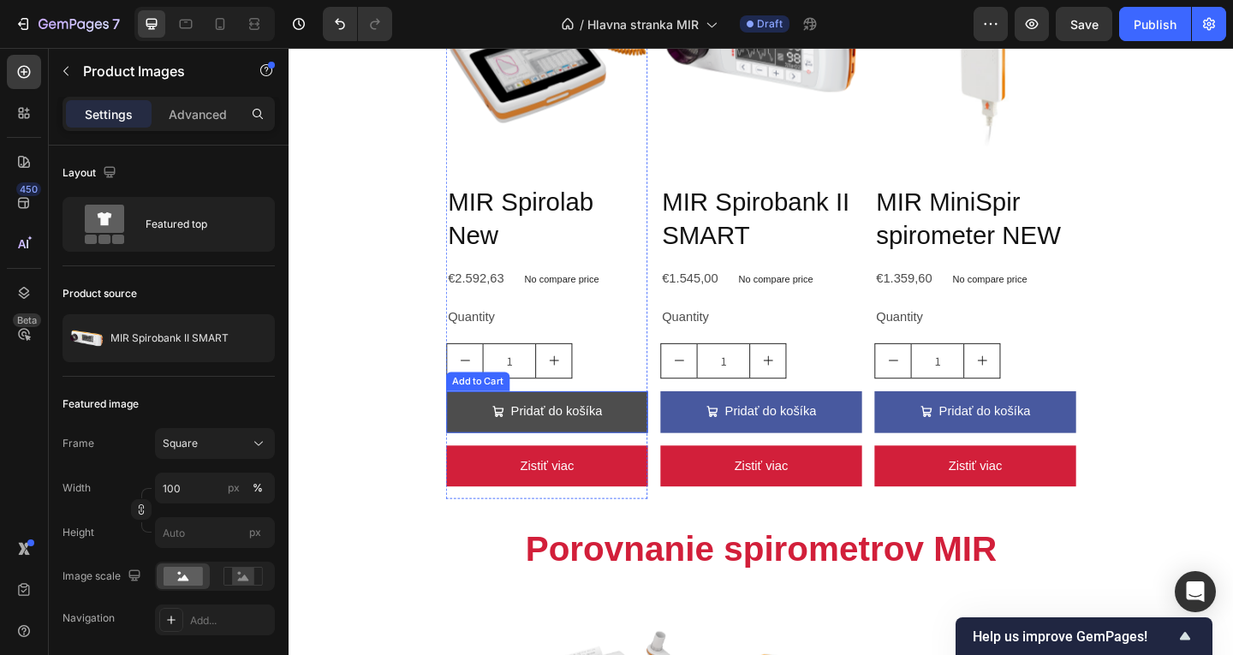
click at [503, 437] on button "Pridať do košíka" at bounding box center [569, 443] width 219 height 45
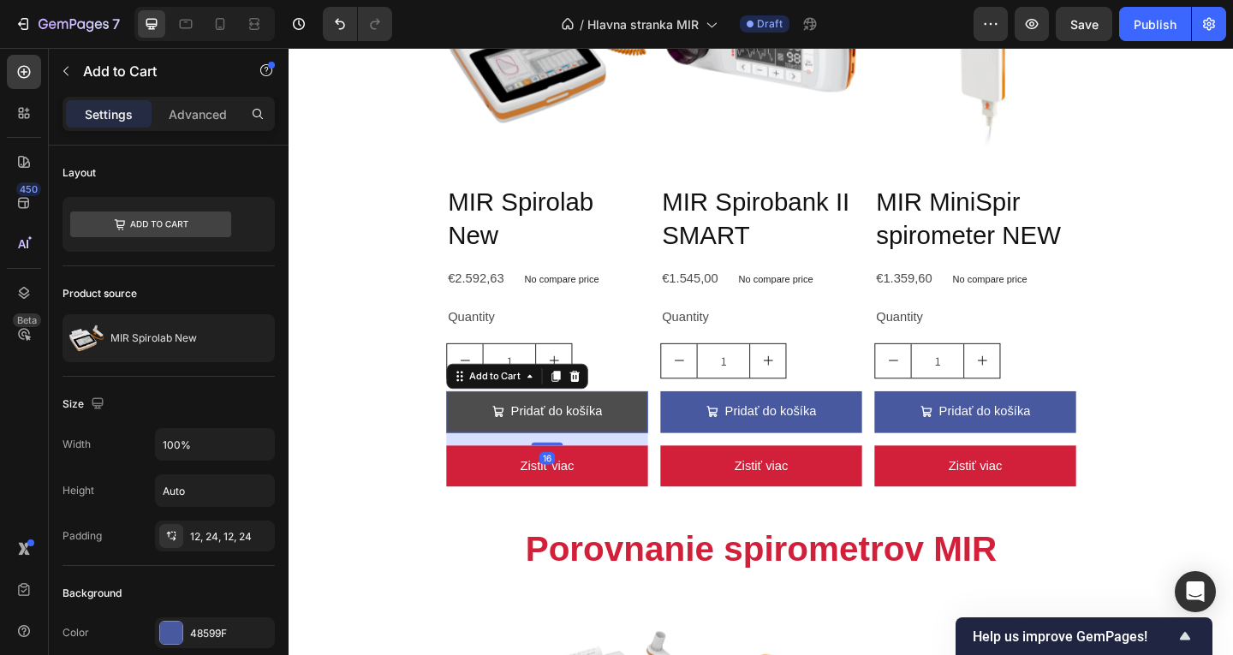
click at [503, 437] on button "Pridať do košíka" at bounding box center [569, 443] width 219 height 45
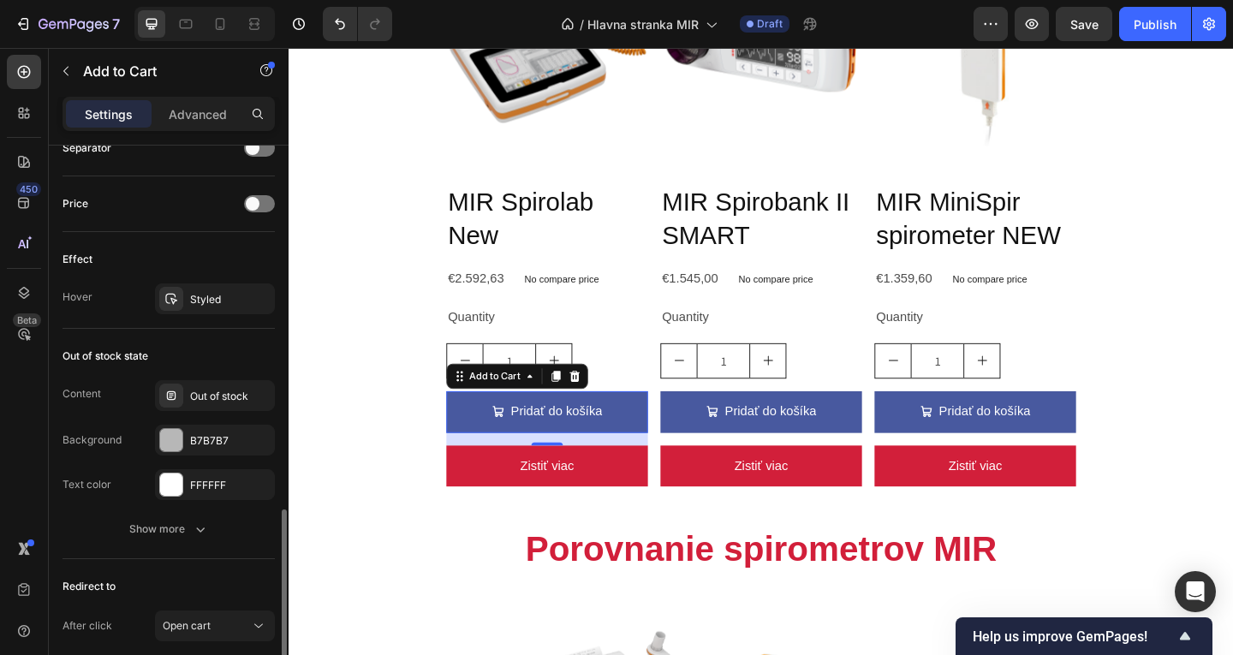
scroll to position [1412, 0]
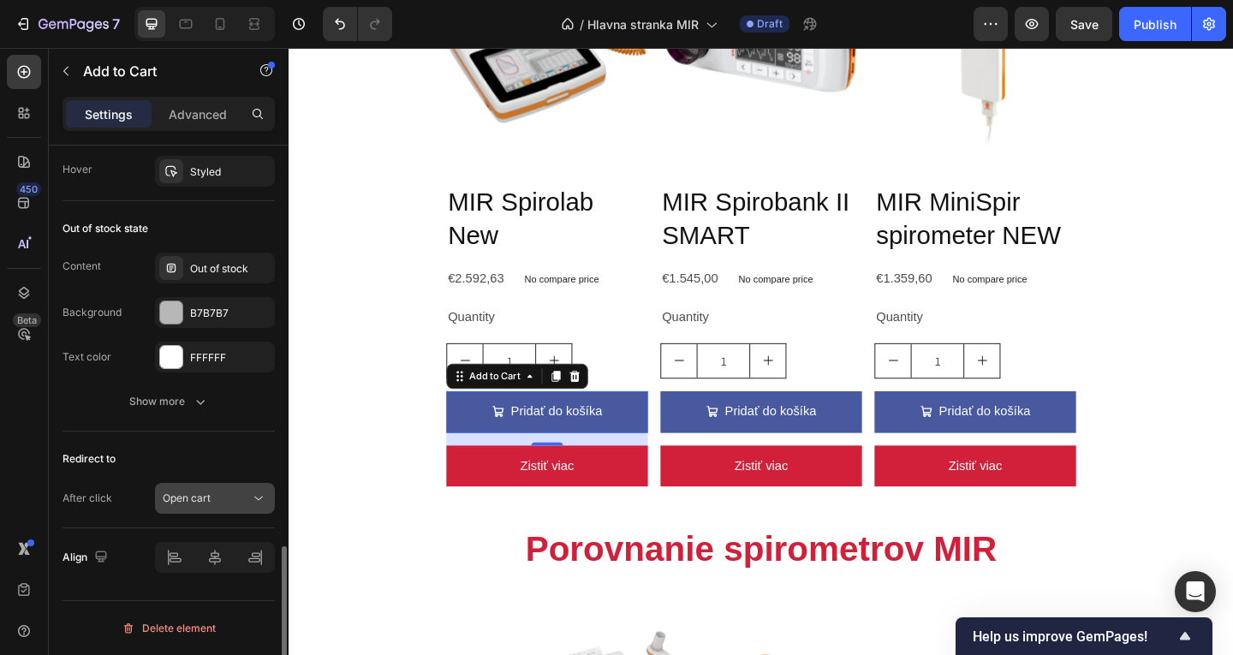
click at [224, 496] on div "Open cart" at bounding box center [206, 498] width 87 height 15
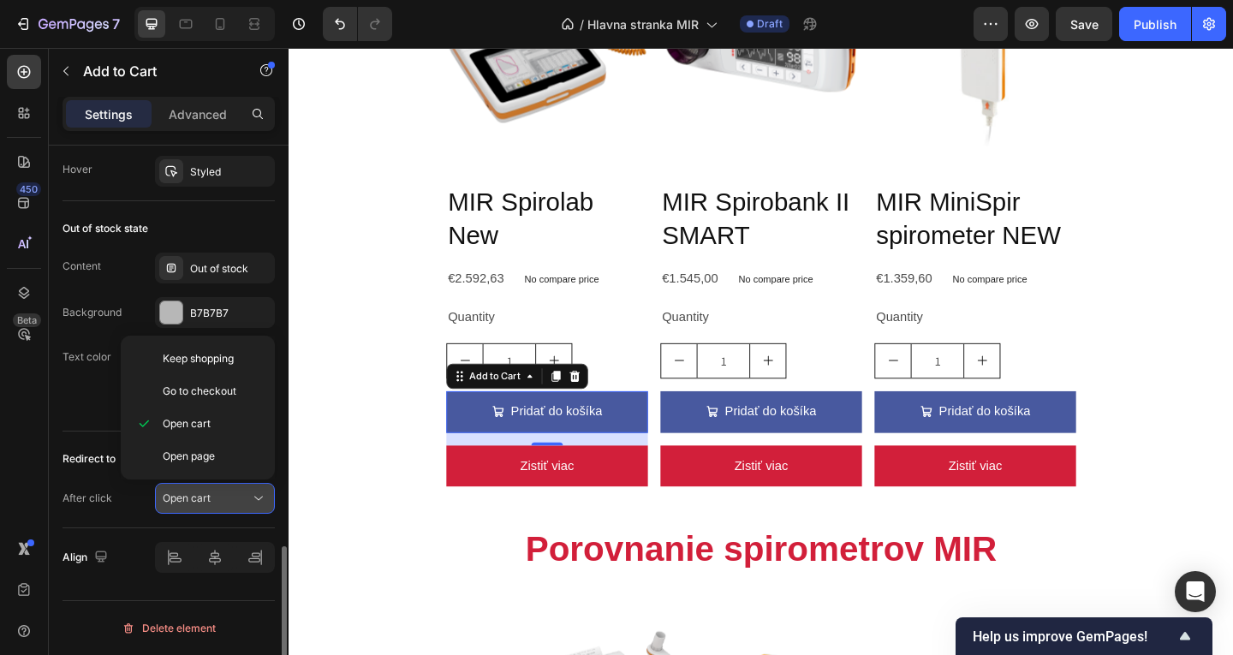
click at [224, 496] on div "Open cart" at bounding box center [206, 498] width 87 height 15
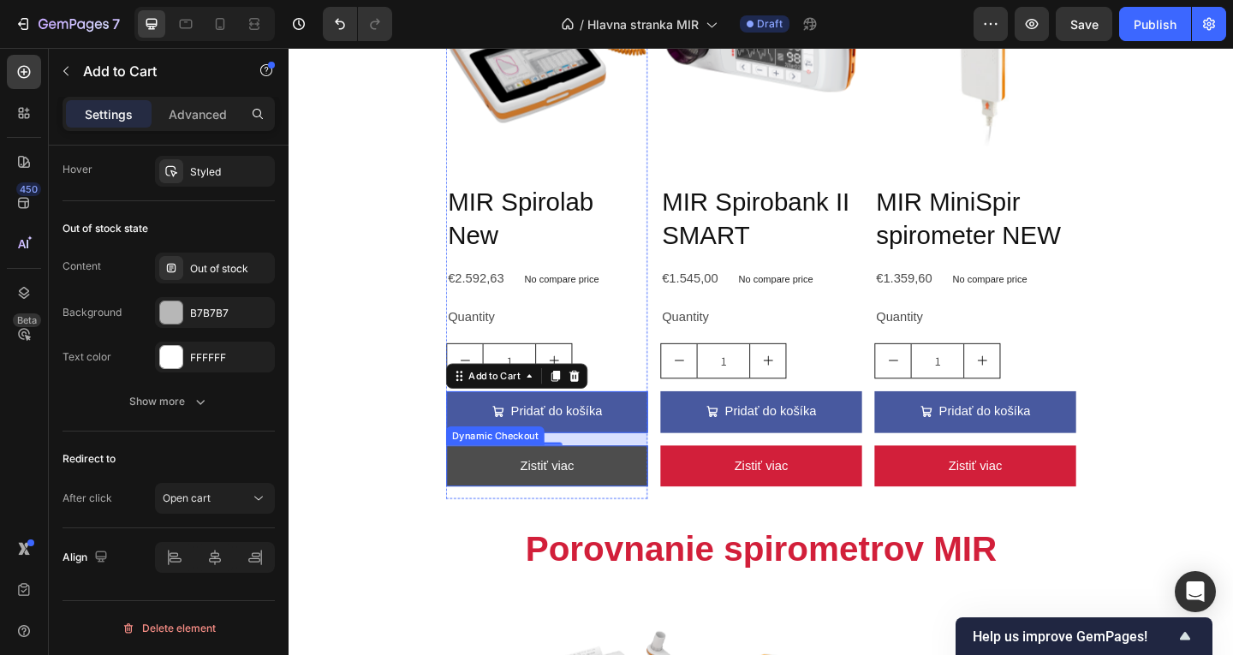
click at [480, 504] on button "Zistiť viac" at bounding box center [569, 502] width 219 height 45
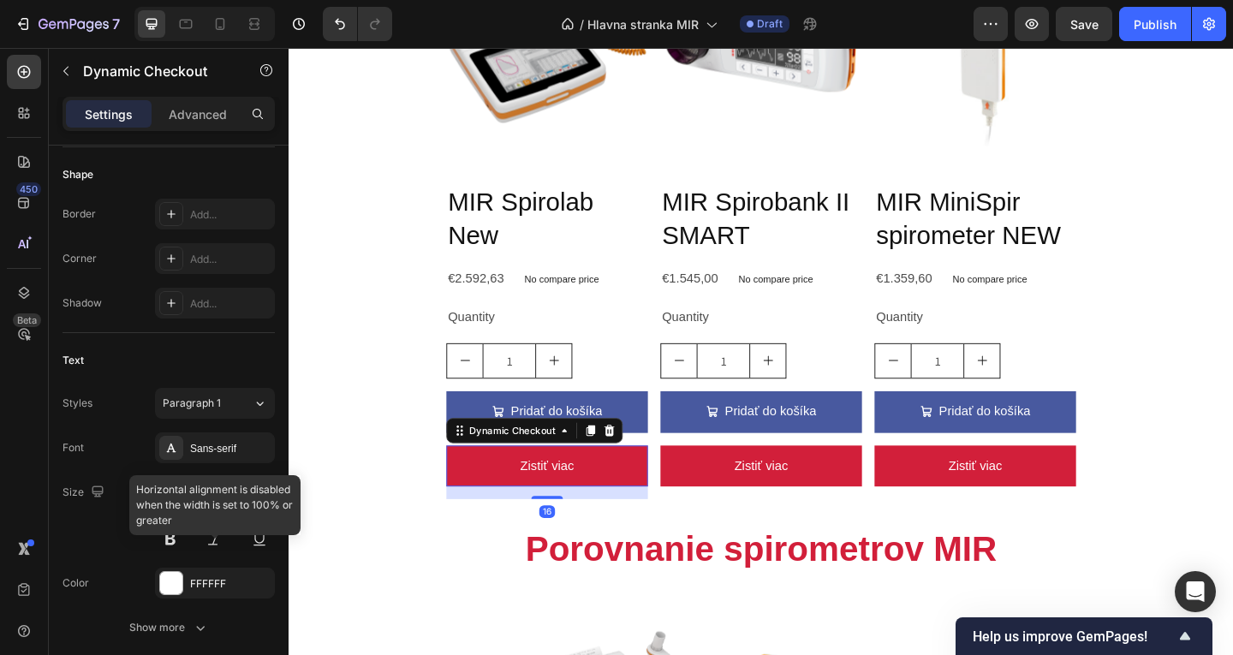
scroll to position [740, 0]
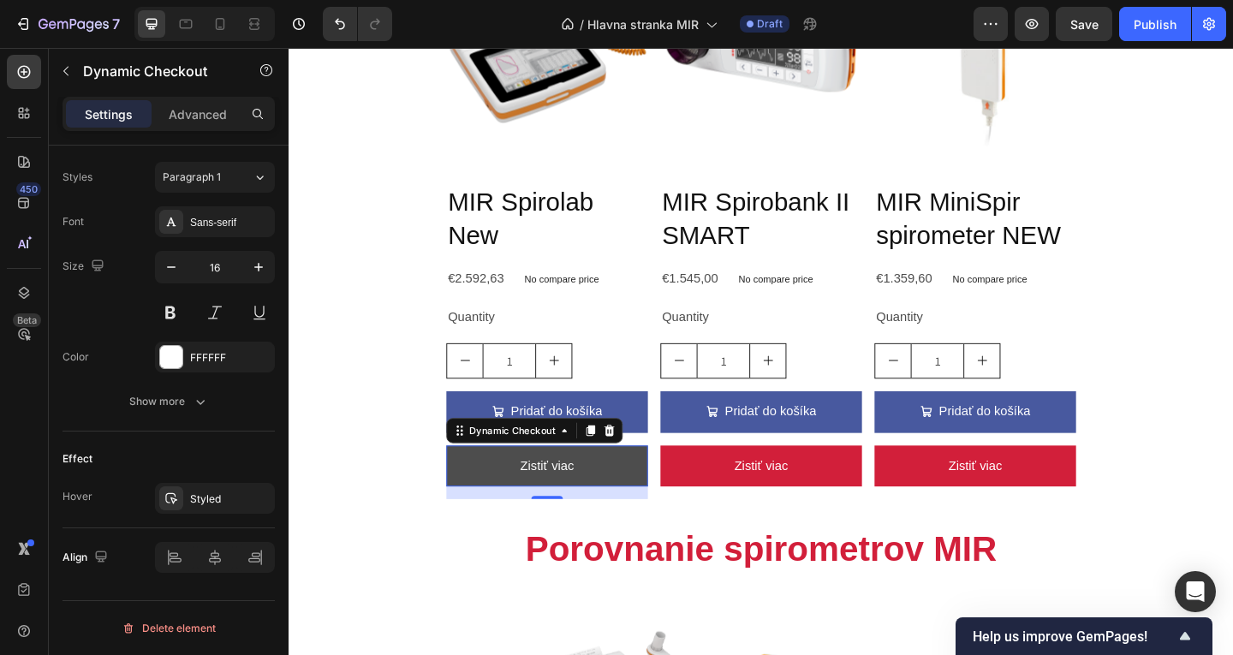
click at [507, 499] on button "Zistiť viac" at bounding box center [569, 502] width 219 height 45
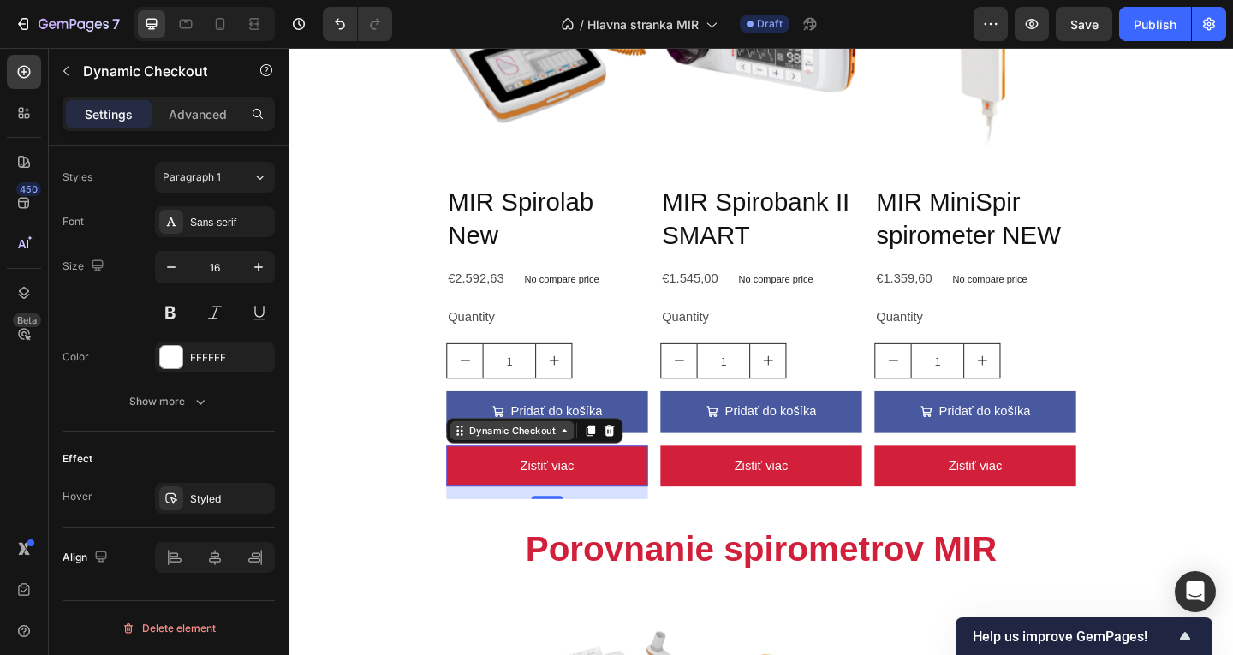
click at [529, 463] on div "Dynamic Checkout" at bounding box center [531, 463] width 100 height 15
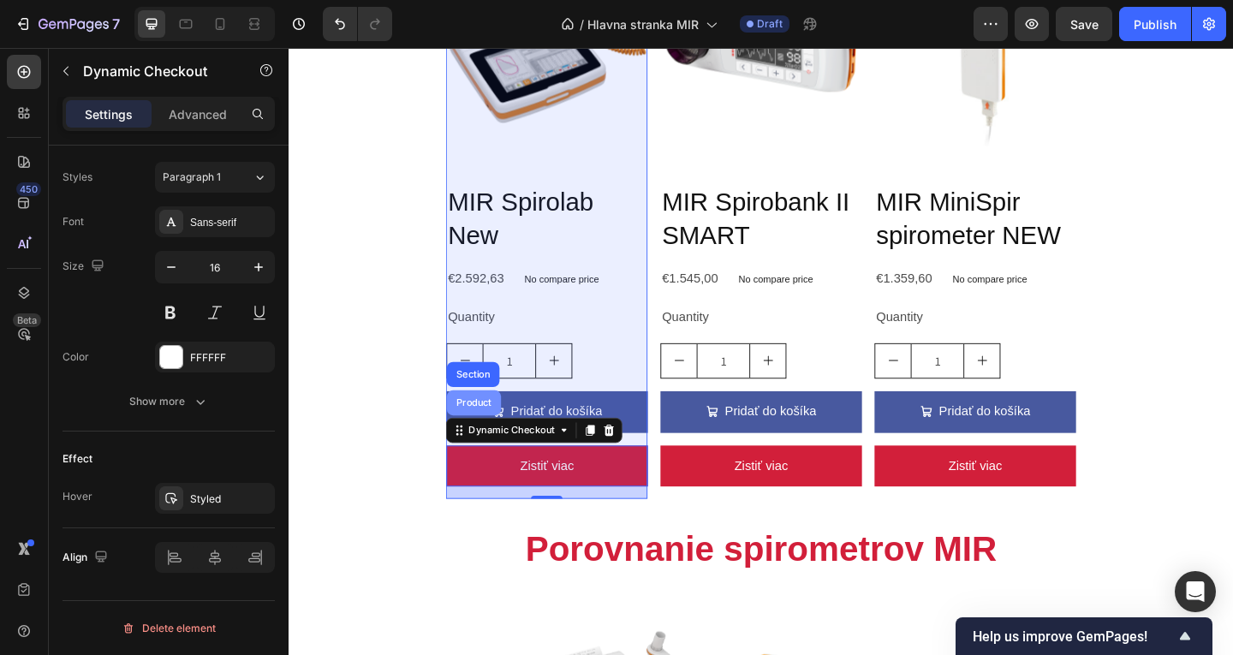
click at [477, 436] on div "Product" at bounding box center [490, 433] width 59 height 27
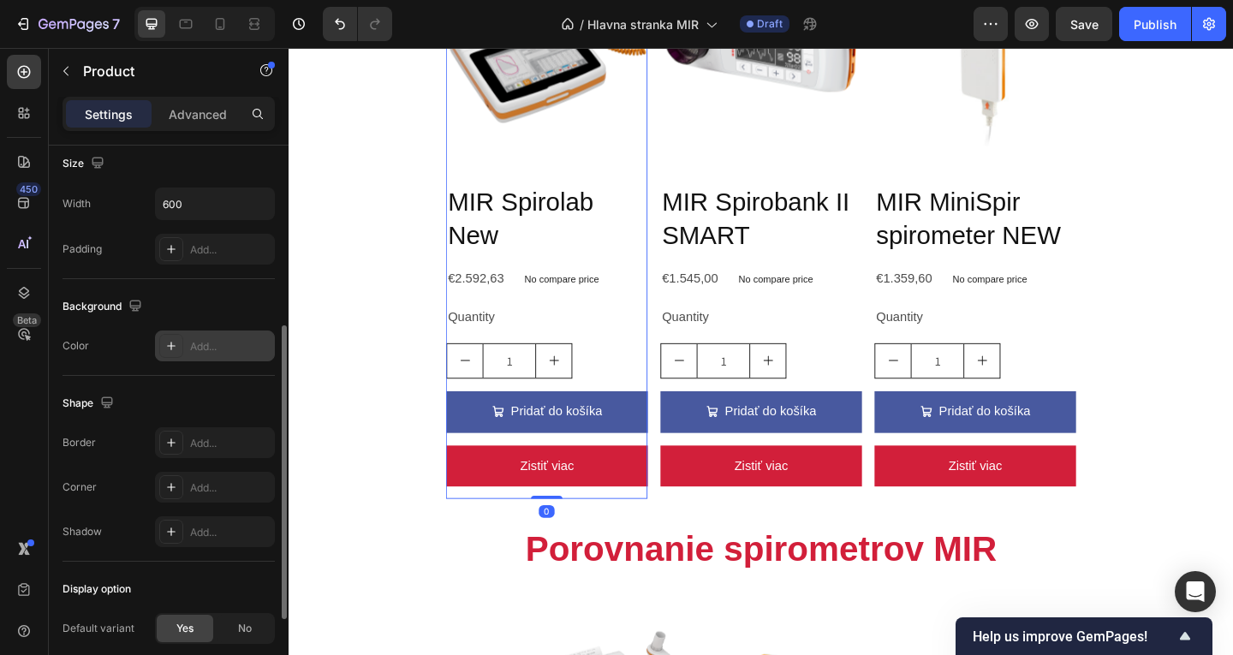
scroll to position [503, 0]
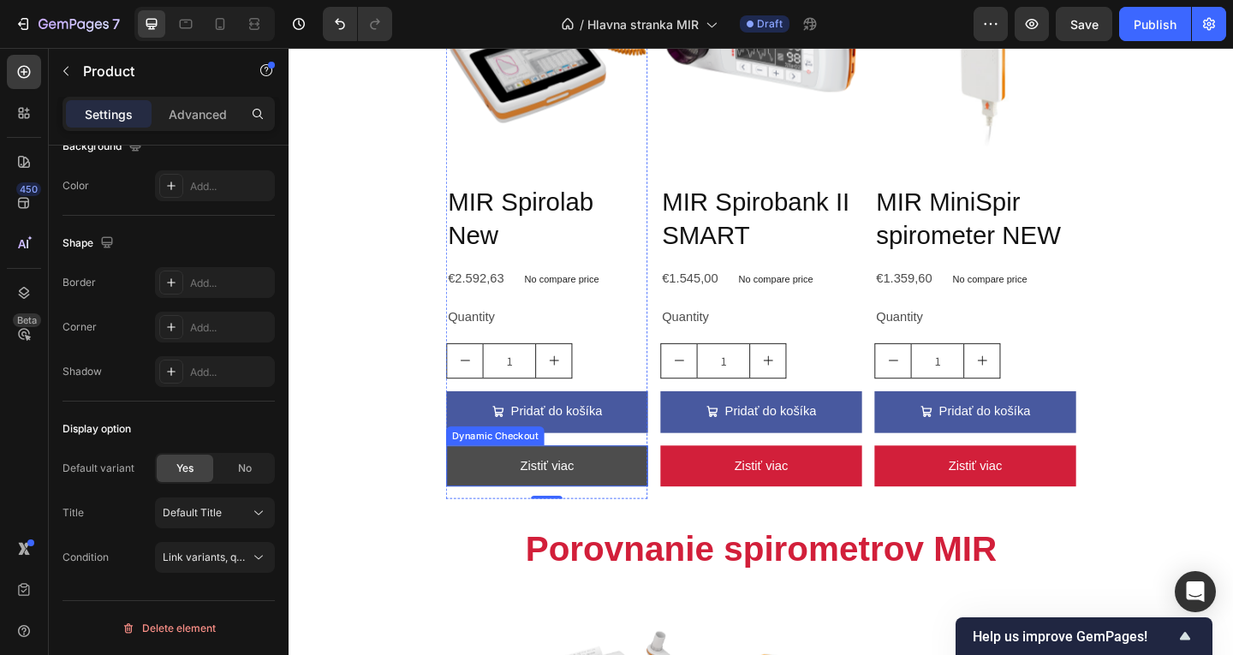
click at [483, 507] on button "Zistiť viac" at bounding box center [569, 502] width 219 height 45
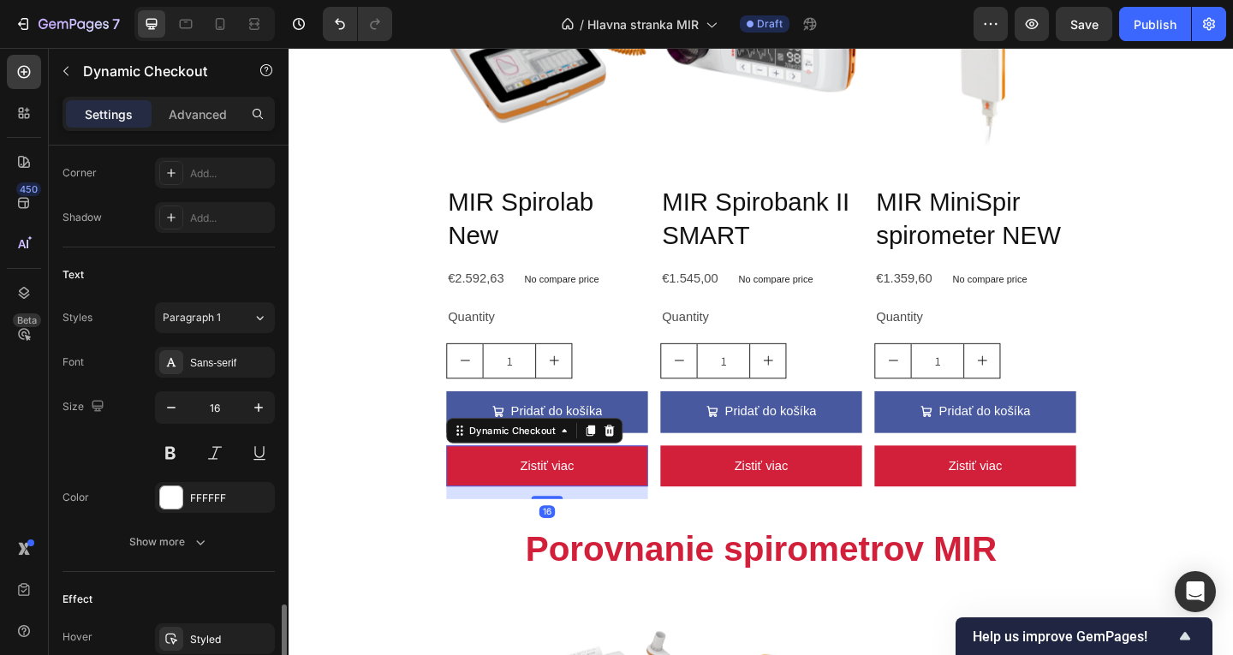
scroll to position [740, 0]
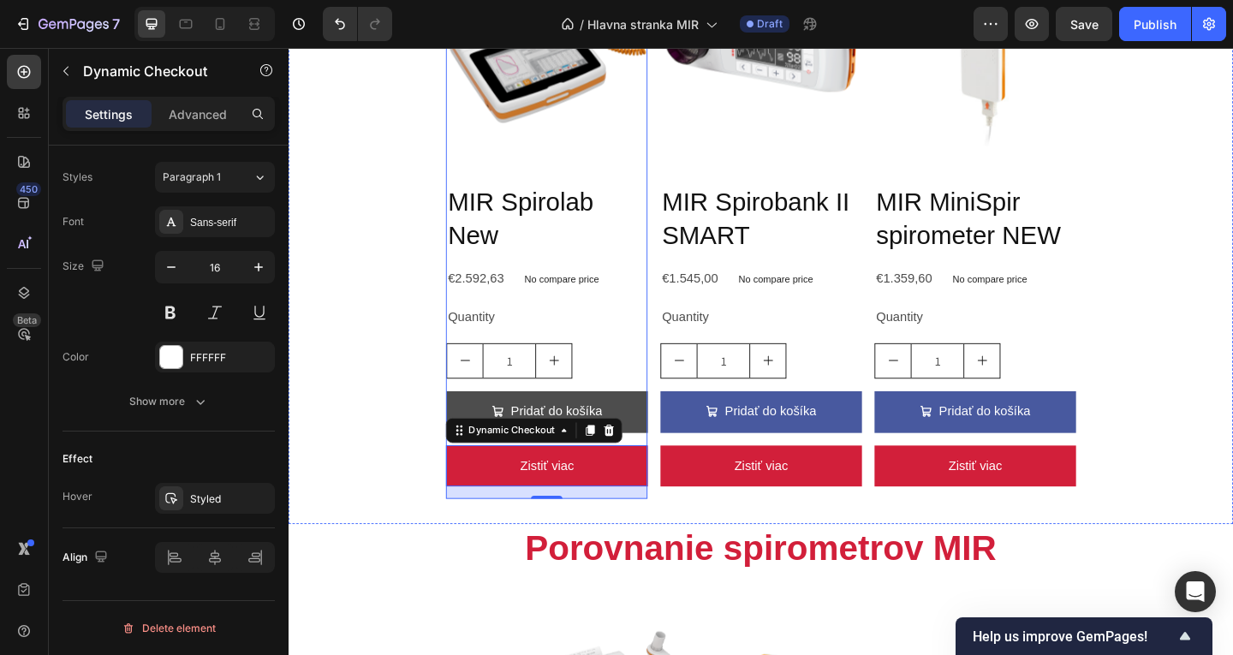
click at [484, 426] on button "Pridať do košíka" at bounding box center [569, 443] width 219 height 45
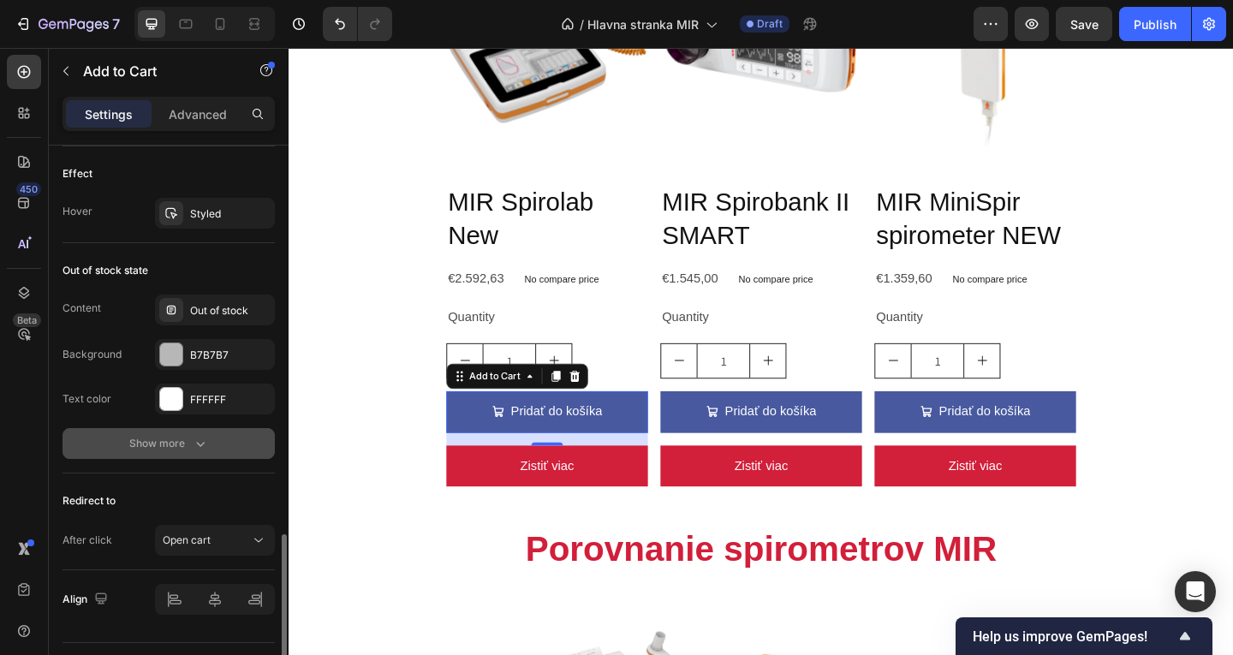
scroll to position [1412, 0]
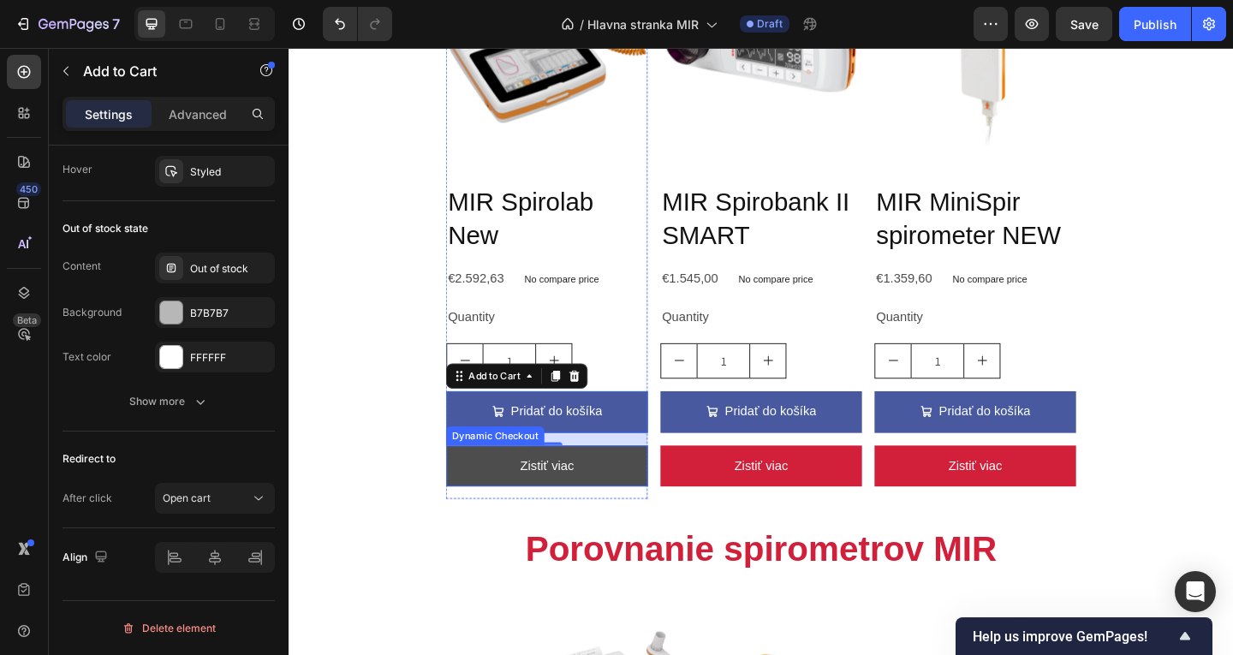
click at [487, 498] on button "Zistiť viac" at bounding box center [569, 502] width 219 height 45
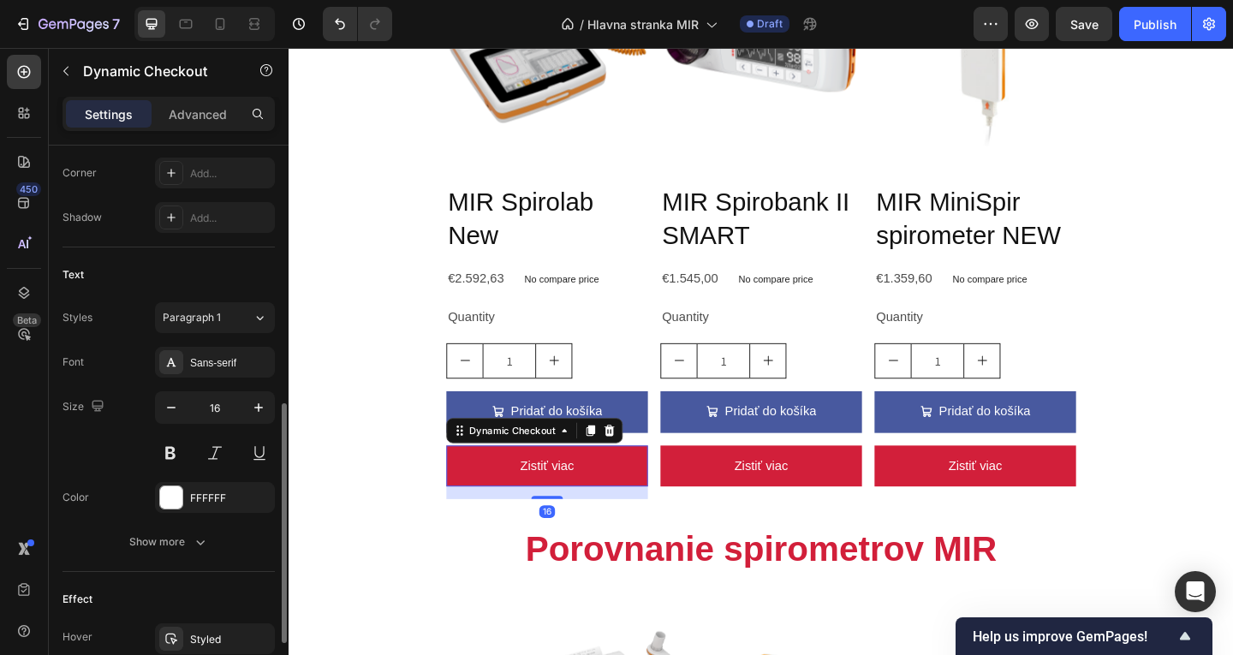
scroll to position [740, 0]
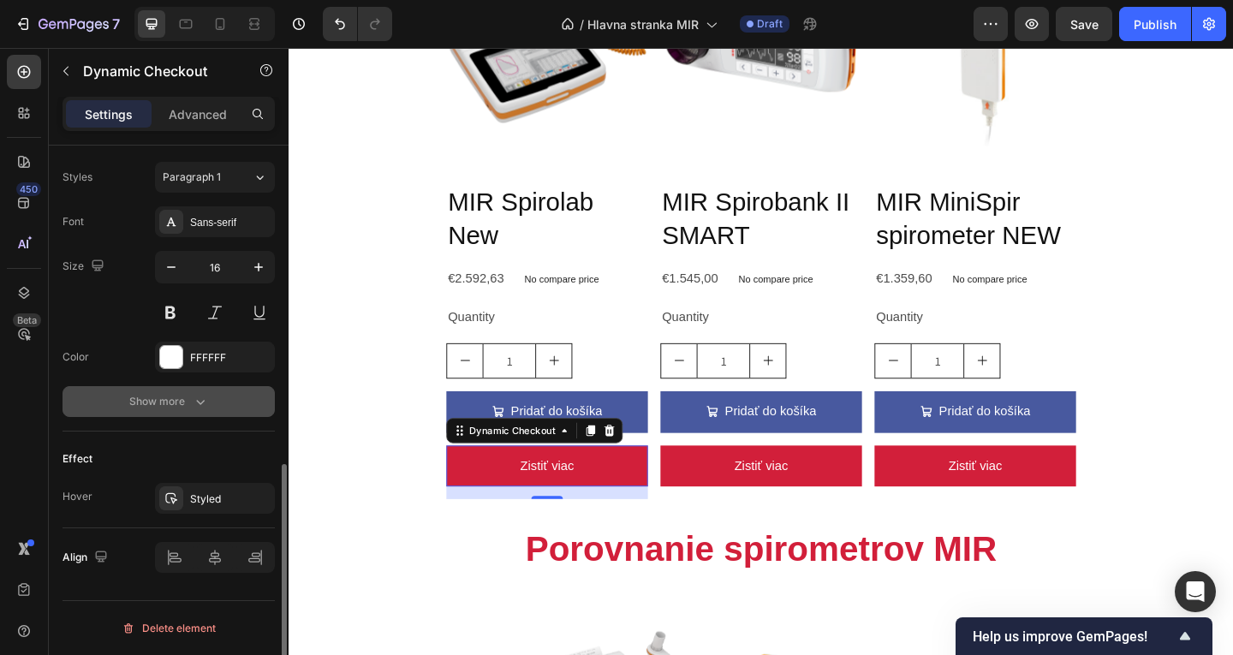
click at [194, 416] on button "Show more" at bounding box center [169, 401] width 212 height 31
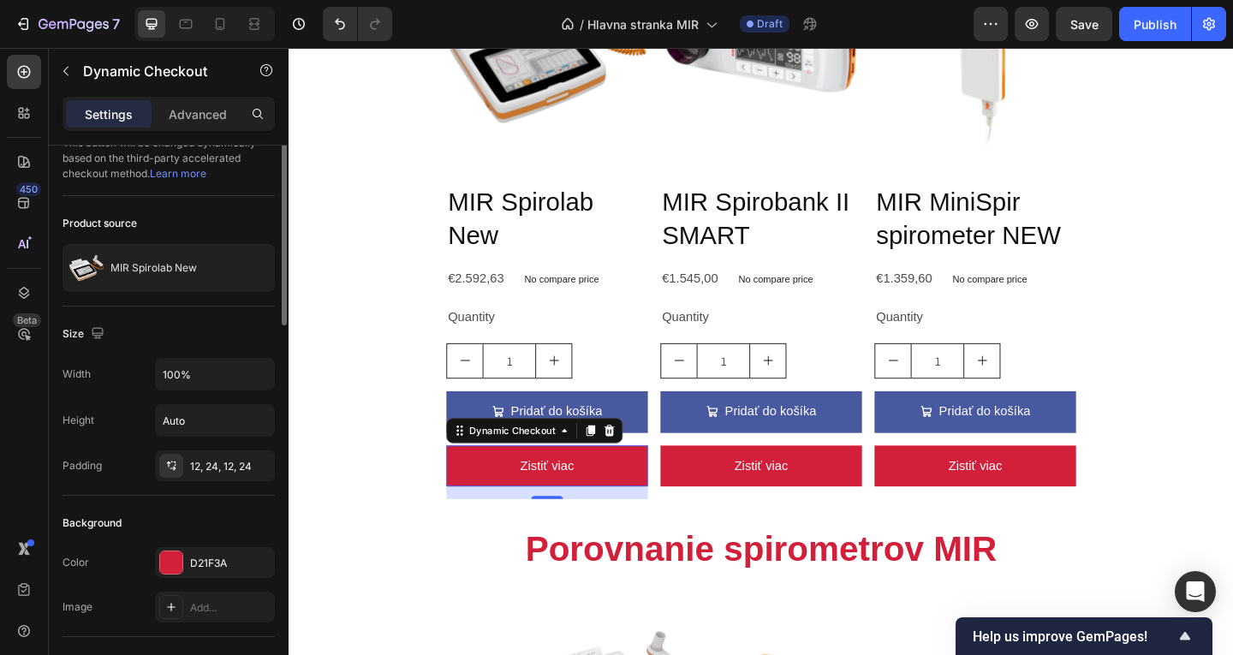
scroll to position [0, 0]
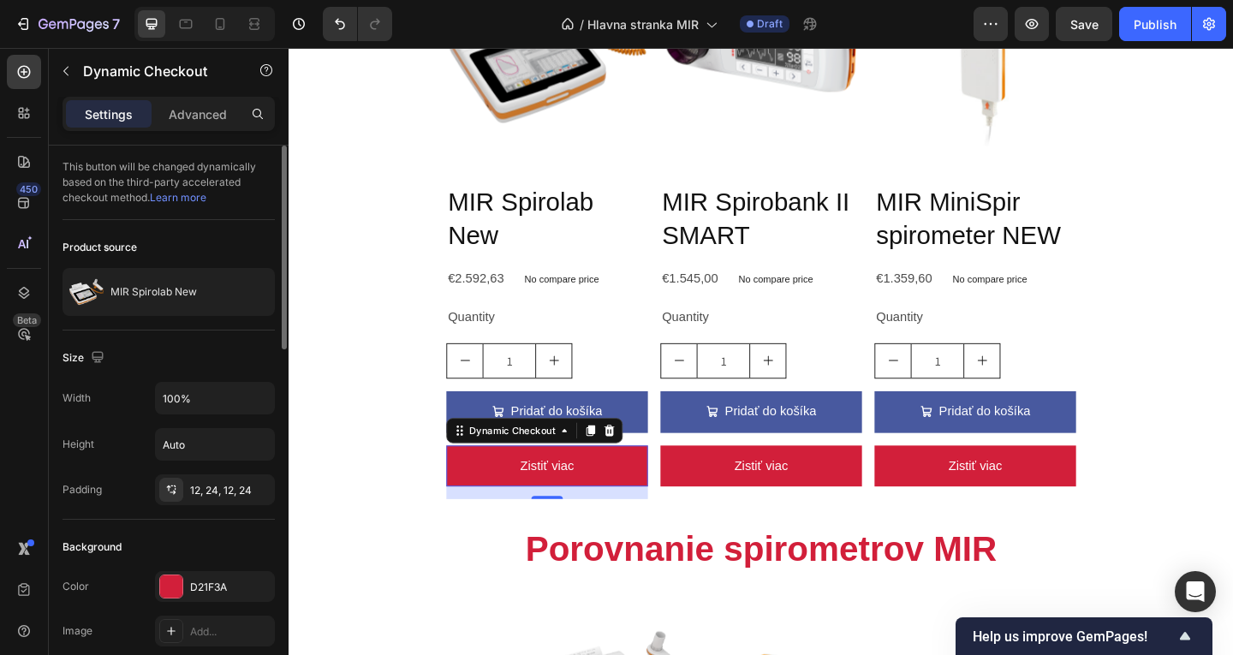
click at [169, 201] on link "Learn more" at bounding box center [178, 197] width 57 height 13
click at [635, 465] on icon at bounding box center [637, 464] width 14 height 14
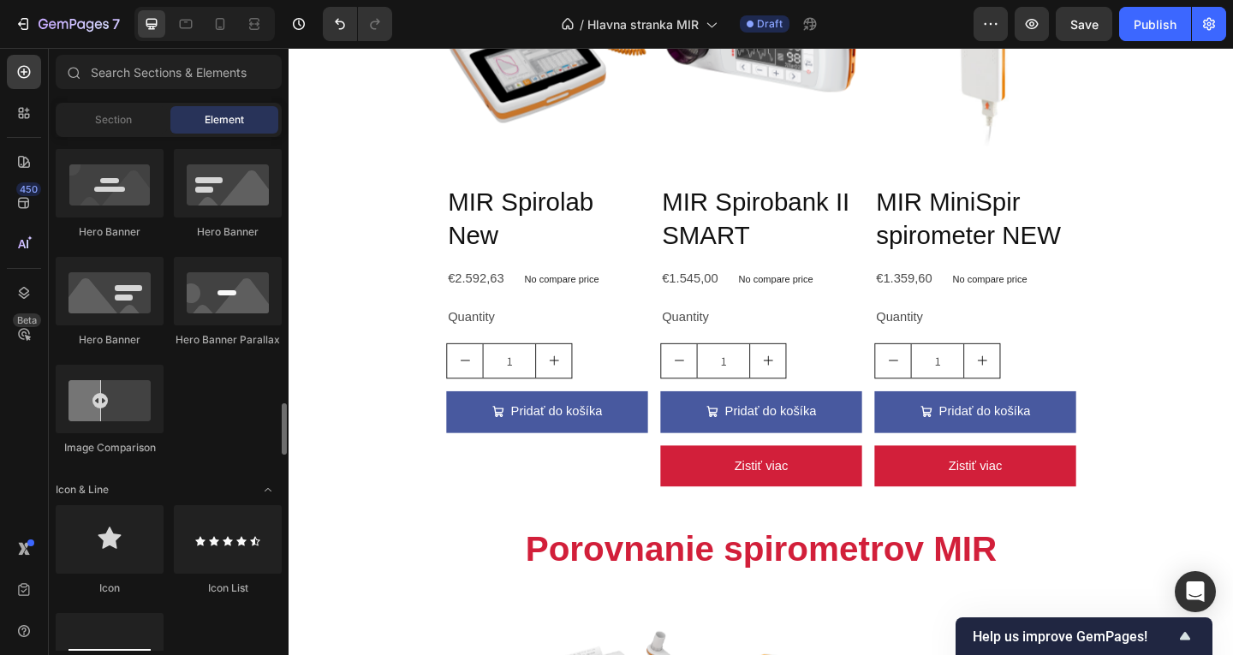
scroll to position [942, 0]
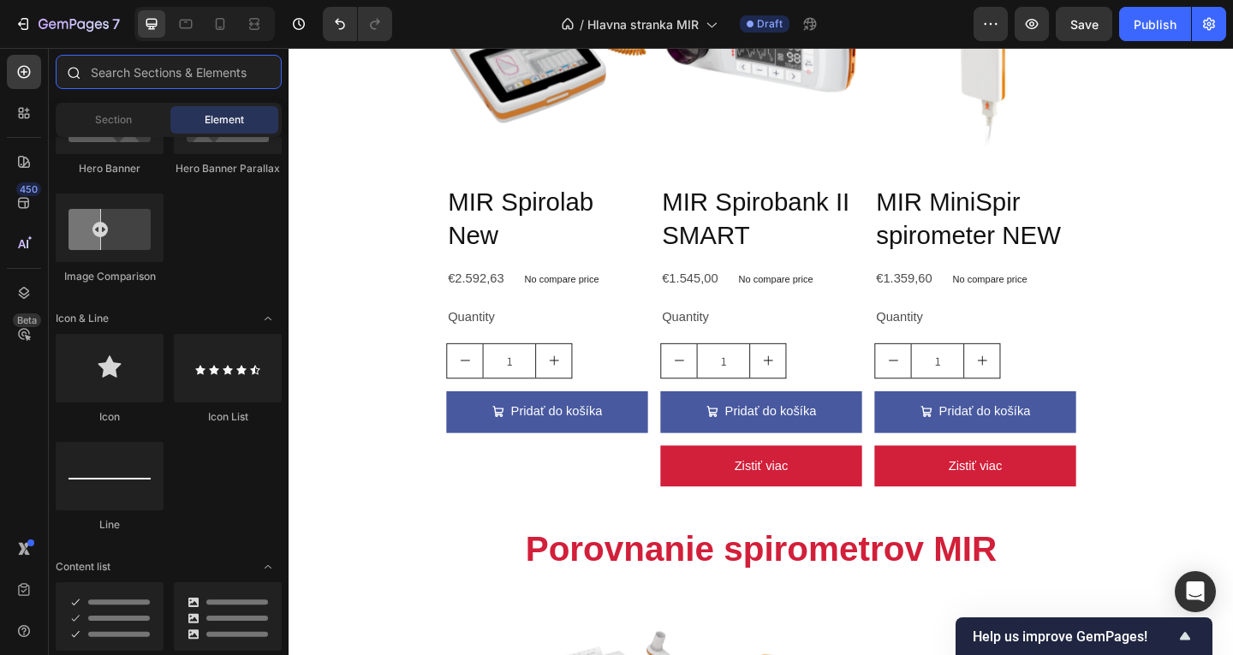
click at [104, 72] on input "text" at bounding box center [169, 72] width 226 height 34
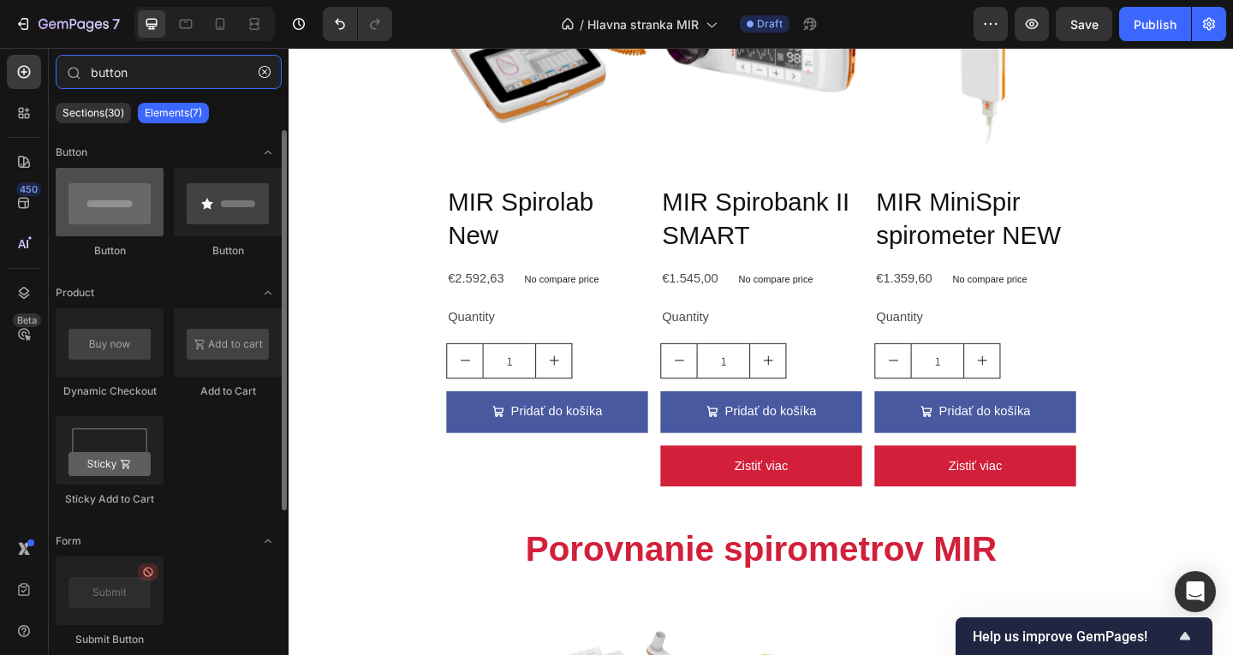
type input "button"
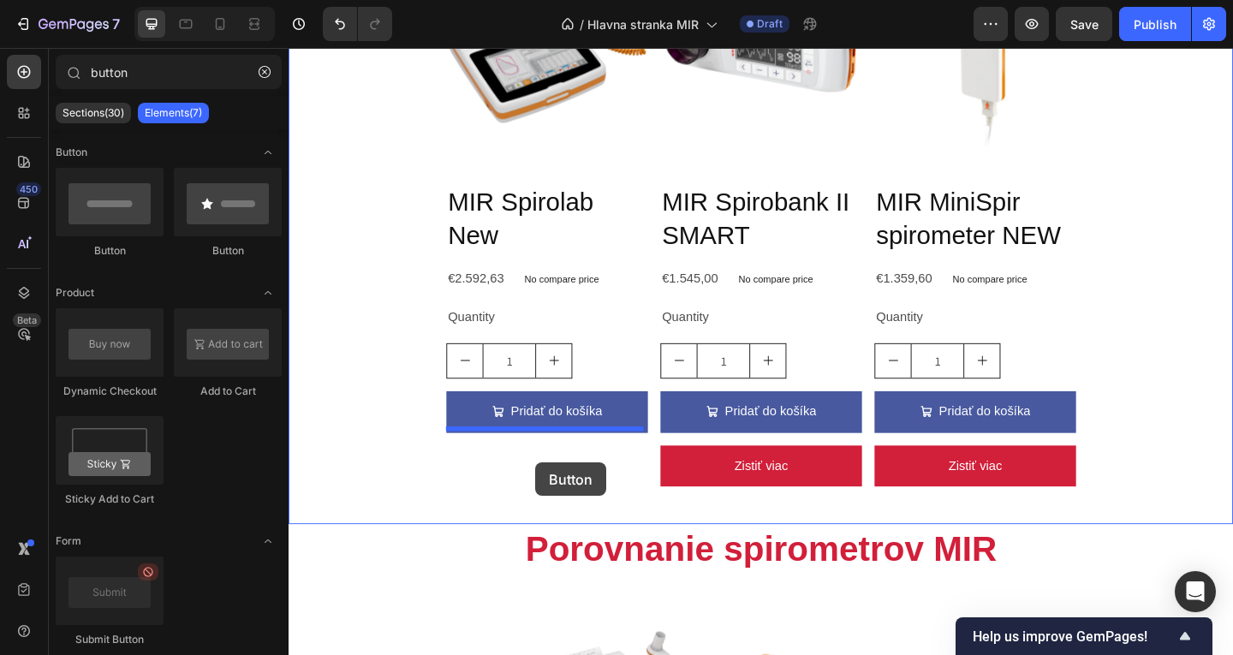
drag, startPoint x: 408, startPoint y: 261, endPoint x: 557, endPoint y: 499, distance: 280.4
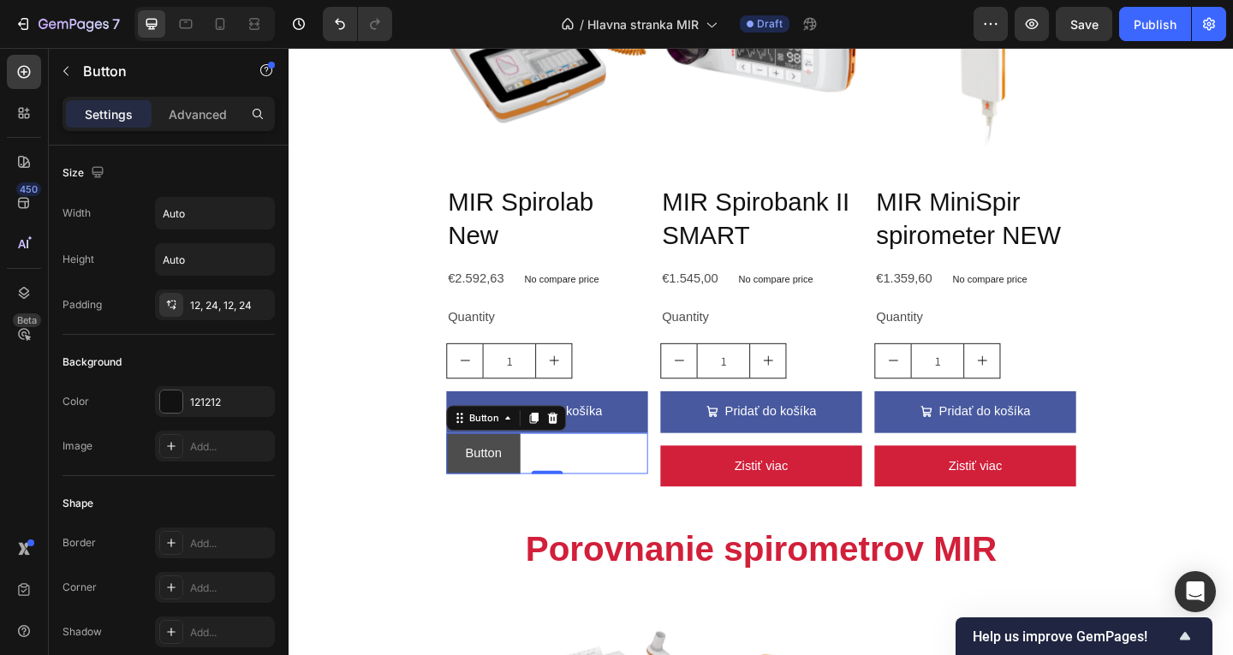
click at [534, 472] on button "Button" at bounding box center [500, 489] width 80 height 45
click at [525, 485] on button "Button" at bounding box center [500, 489] width 80 height 45
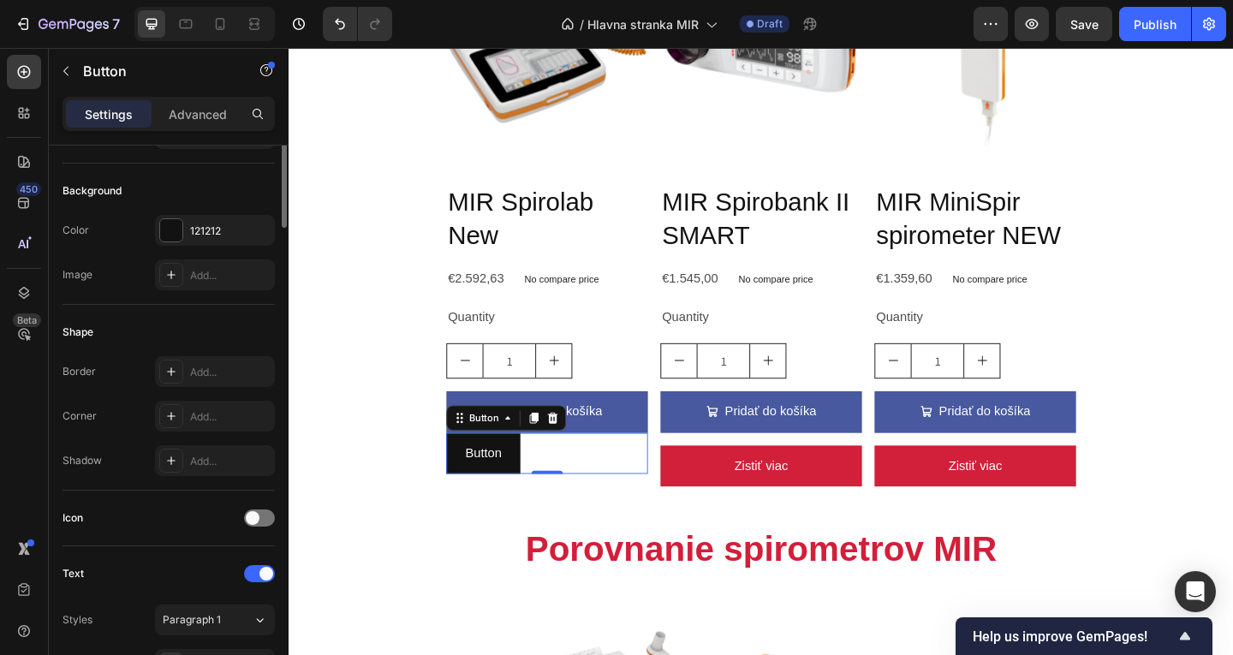
scroll to position [0, 0]
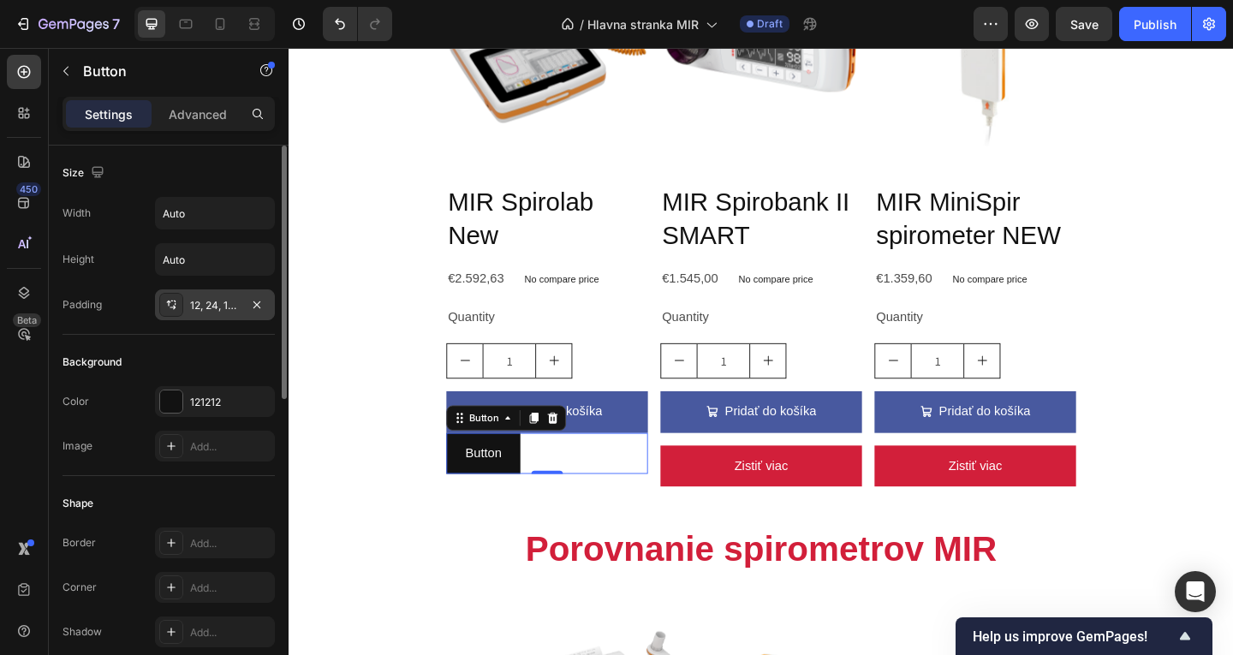
click at [224, 316] on div "12, 24, 12, 24" at bounding box center [215, 304] width 120 height 31
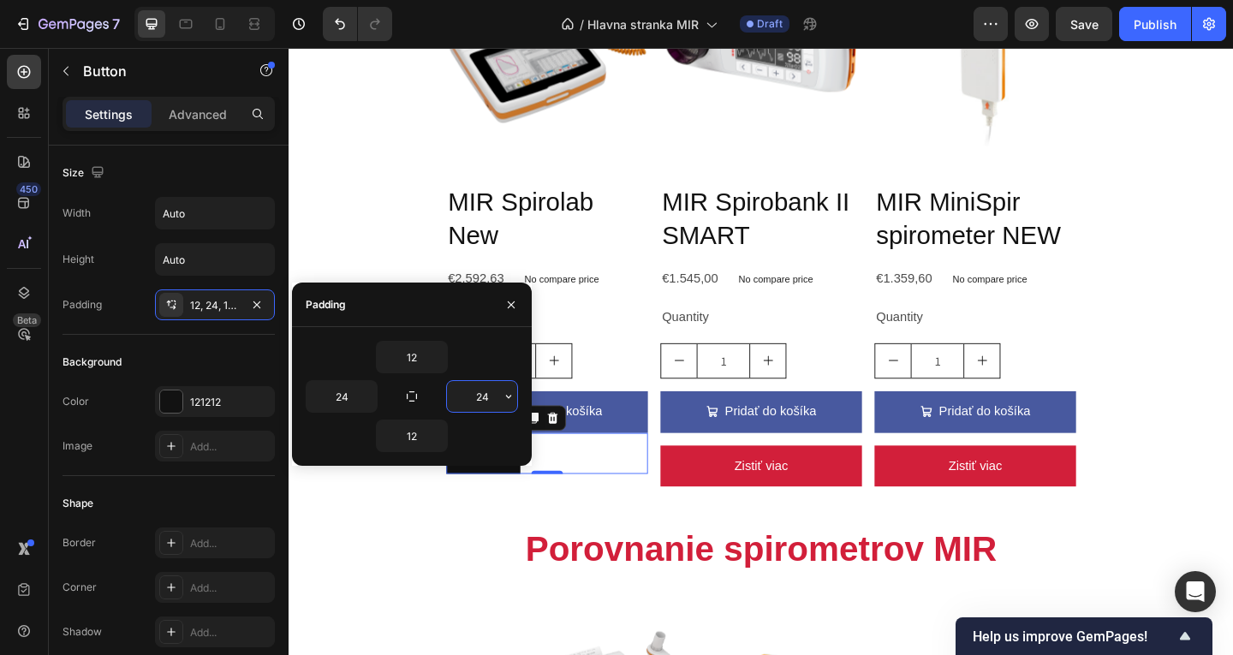
click at [498, 402] on input "24" at bounding box center [482, 396] width 70 height 31
type input "30"
click at [651, 444] on button "Pridať do košíka" at bounding box center [569, 443] width 219 height 45
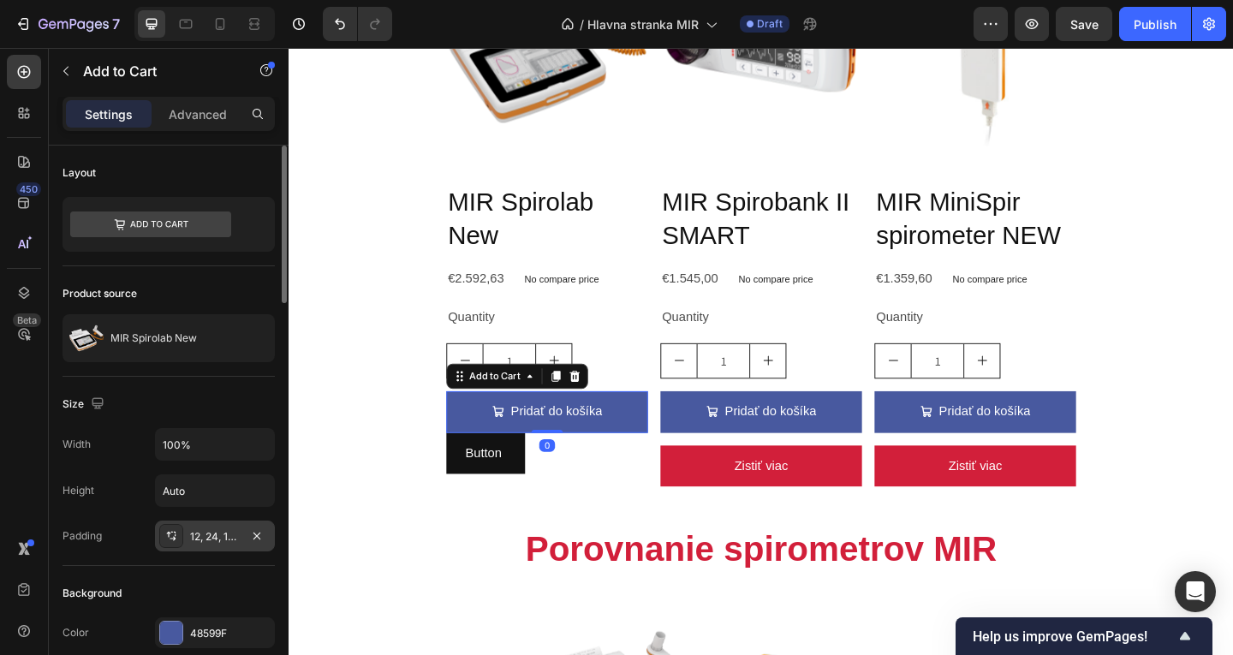
click at [210, 539] on div "12, 24, 12, 24" at bounding box center [215, 536] width 50 height 15
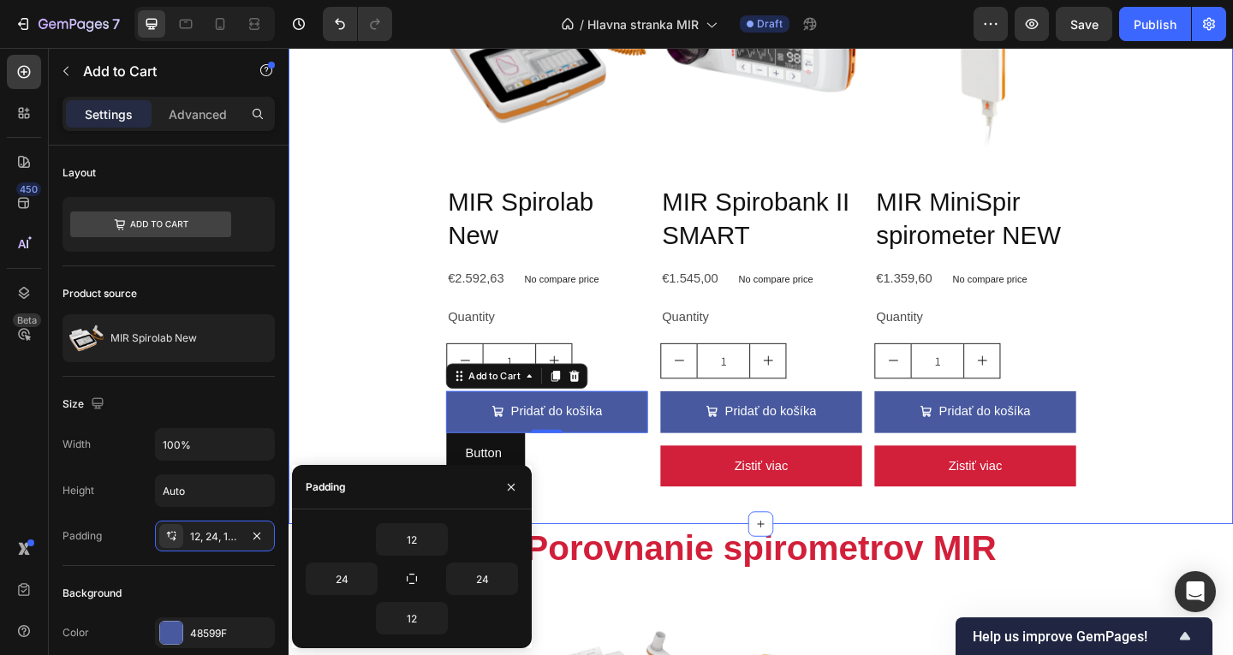
click at [564, 497] on div "Button Button" at bounding box center [569, 489] width 219 height 45
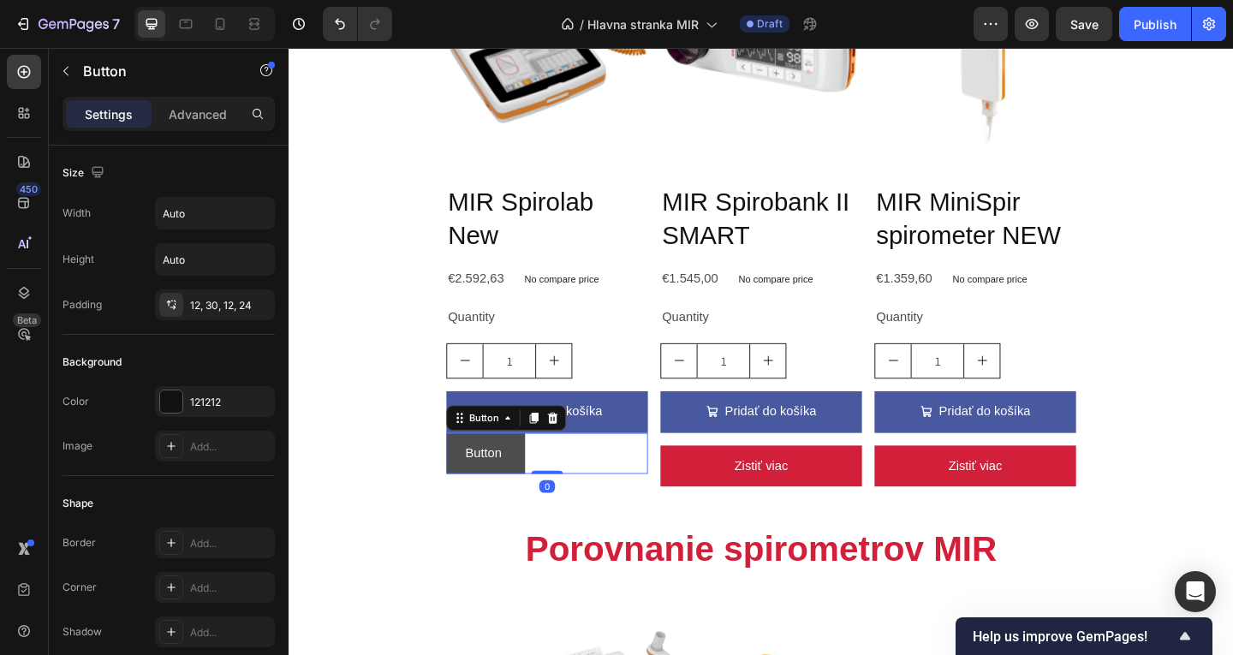
click at [540, 493] on button "Button" at bounding box center [503, 489] width 86 height 45
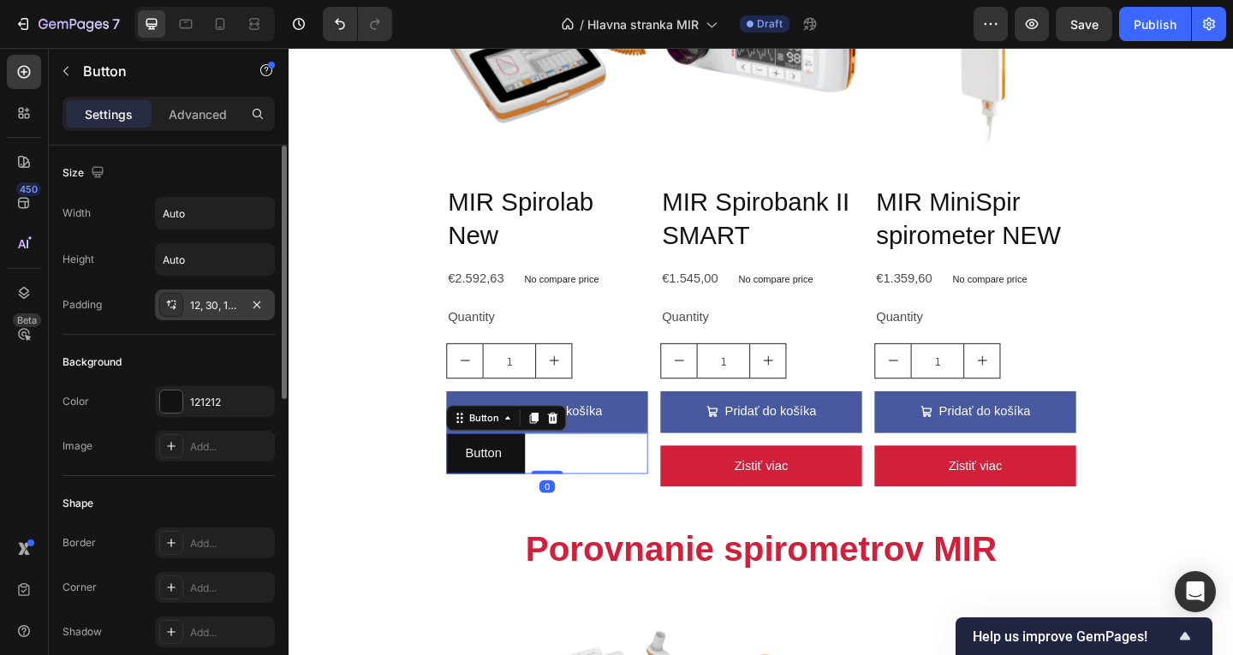
click at [234, 302] on div "12, 30, 12, 24" at bounding box center [215, 305] width 50 height 15
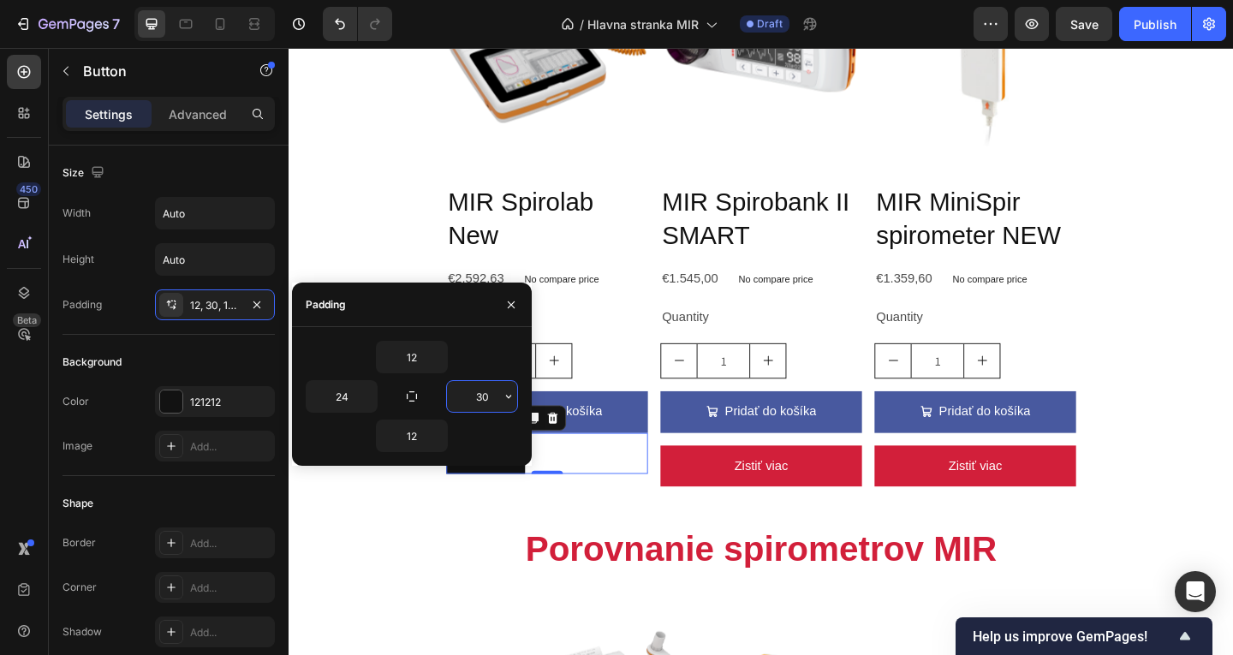
click at [486, 396] on input "30" at bounding box center [482, 396] width 70 height 31
type input "24"
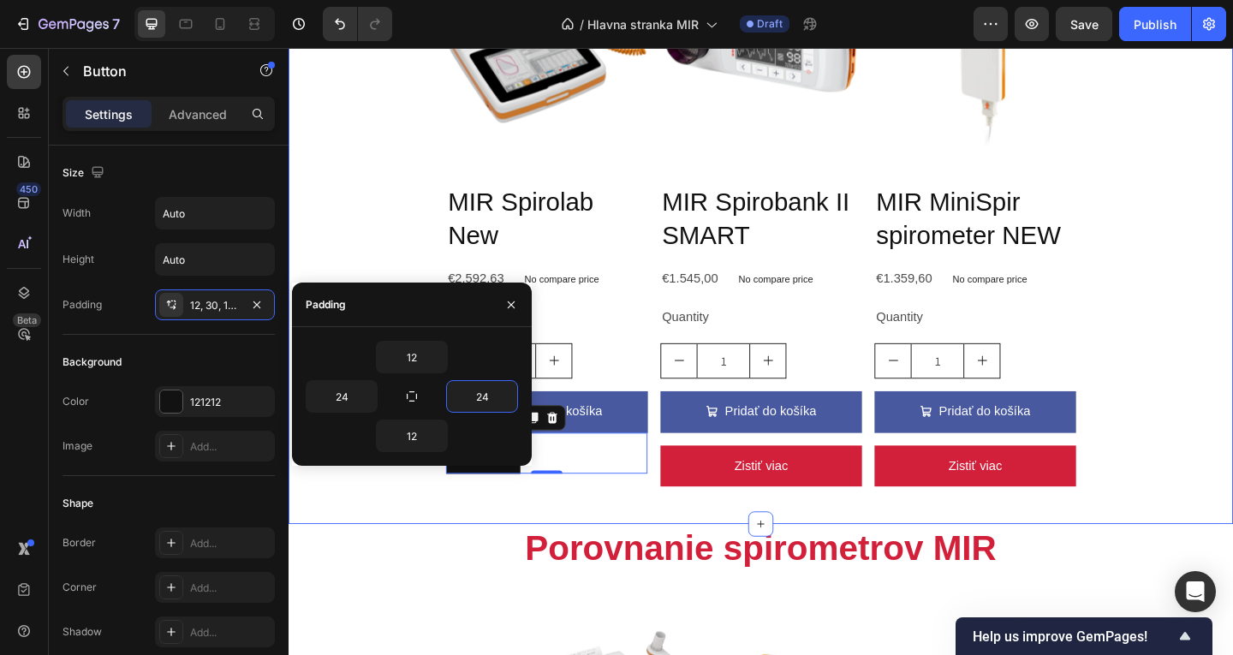
click at [711, 546] on div "Product Images MIR Spirolab New Product Title €2.592,63 Product Price Product P…" at bounding box center [803, 237] width 1028 height 657
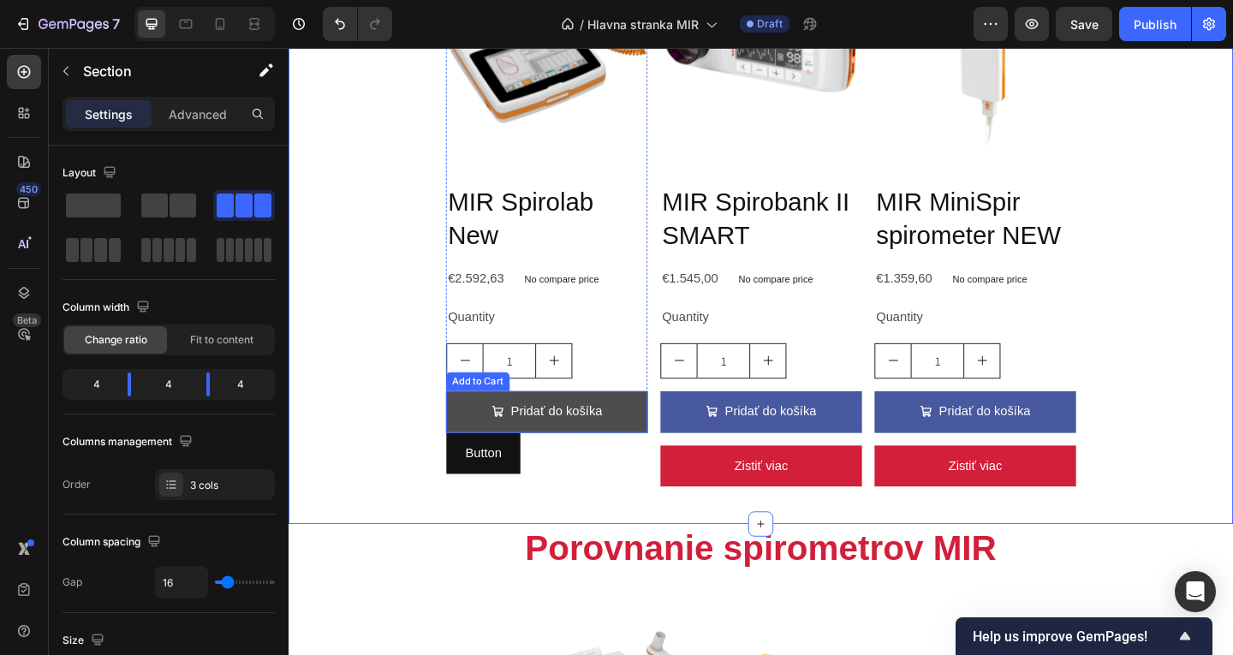
click at [650, 456] on button "Pridať do košíka" at bounding box center [569, 443] width 219 height 45
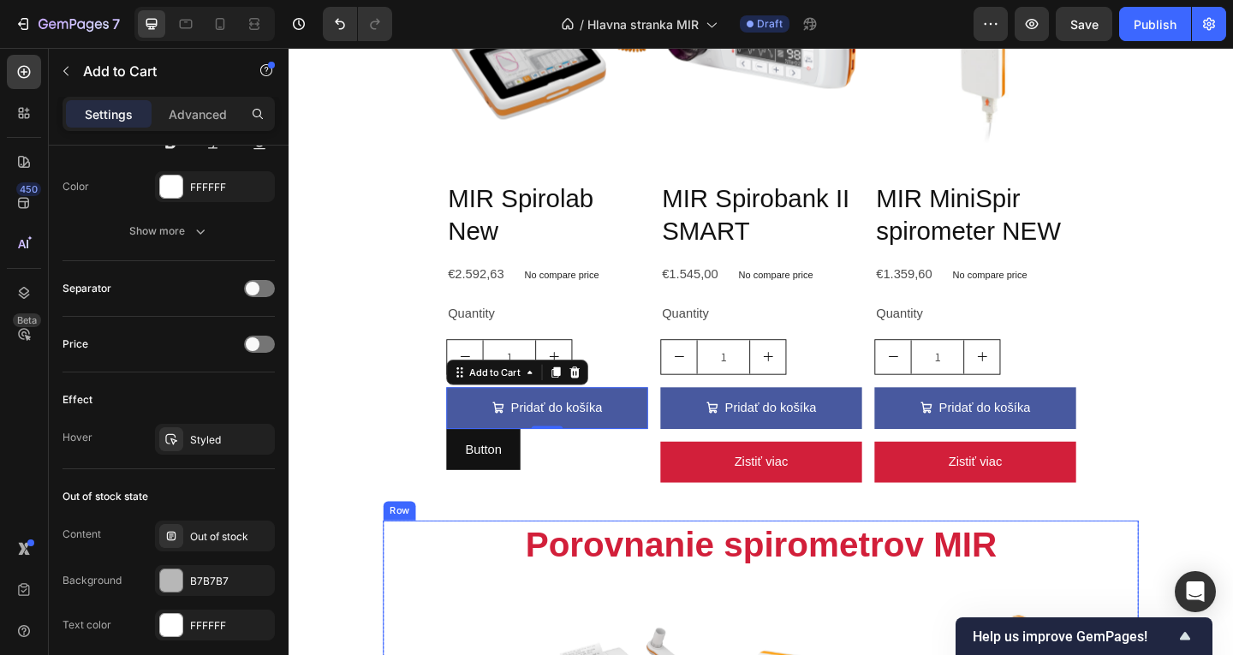
scroll to position [702, 0]
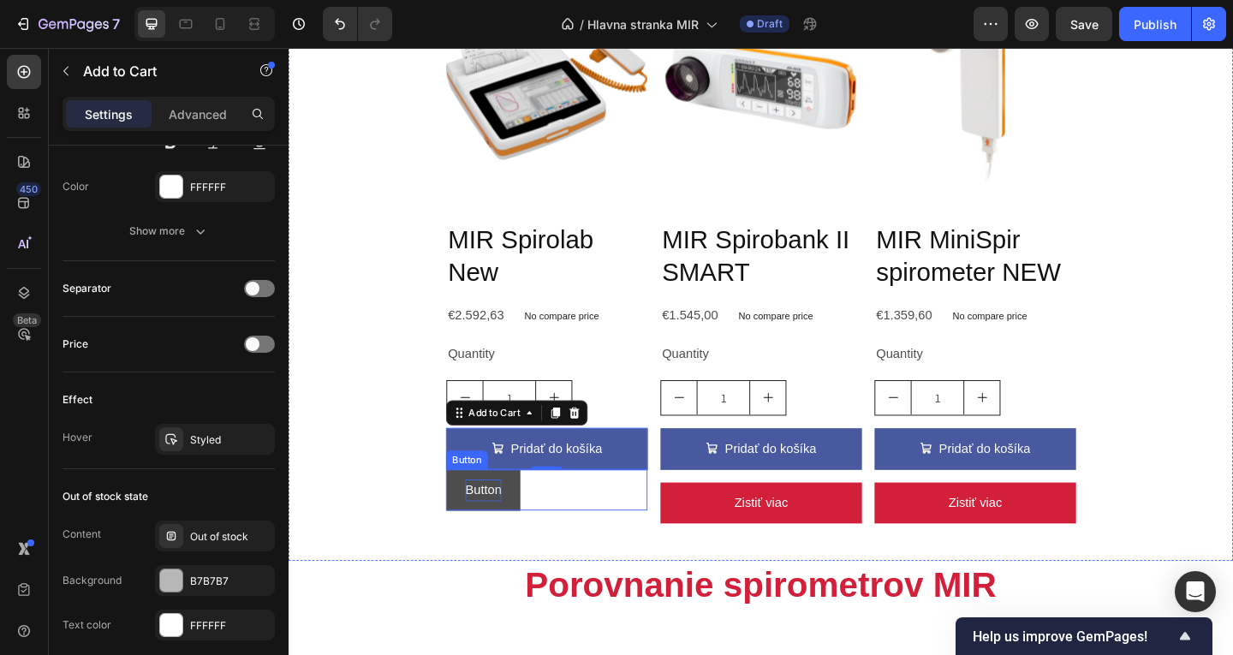
click at [519, 517] on p "Button" at bounding box center [499, 529] width 39 height 25
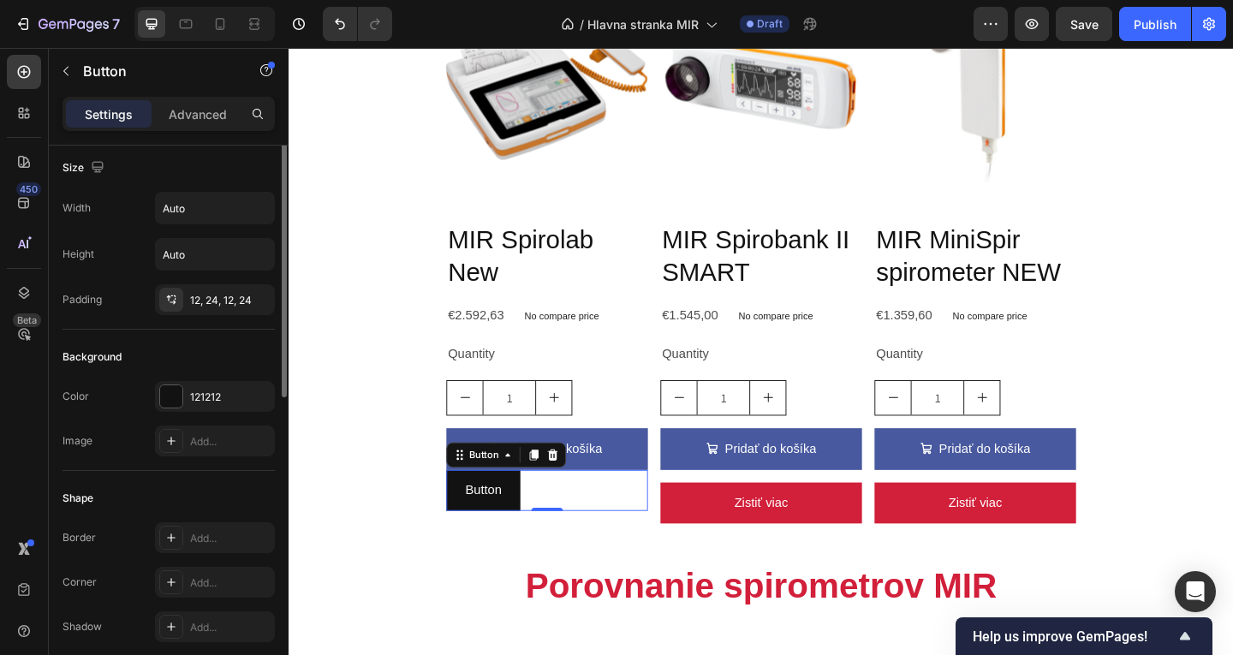
scroll to position [0, 0]
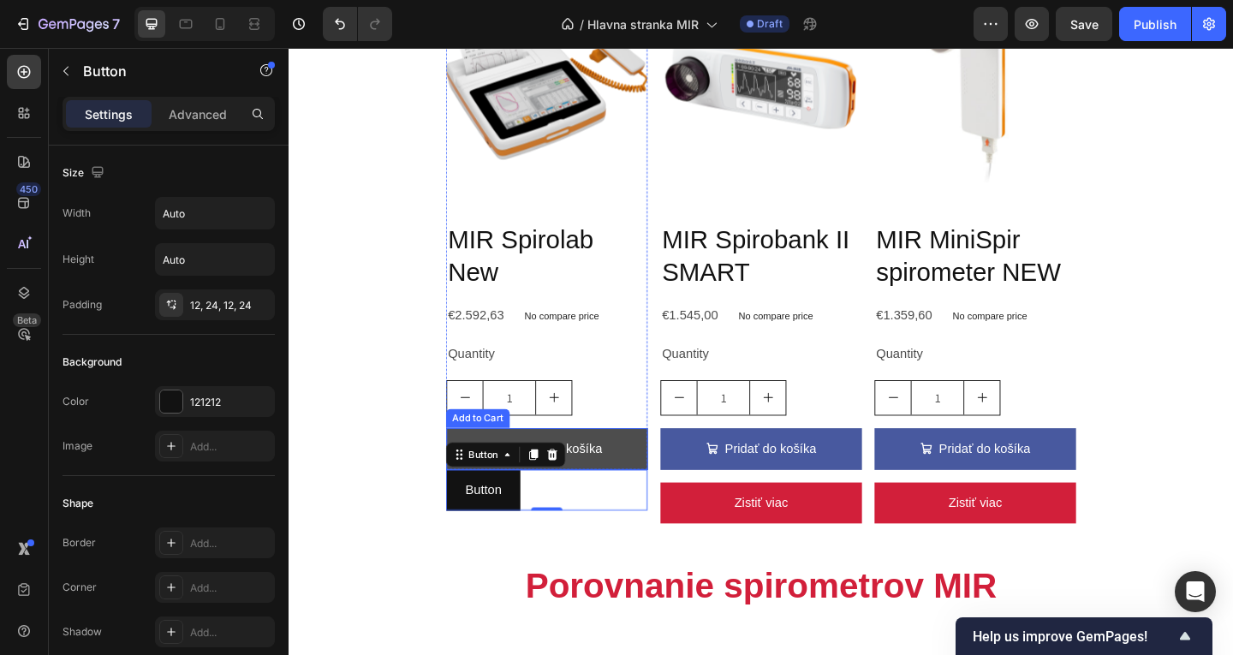
click at [498, 468] on button "Pridať do košíka" at bounding box center [569, 484] width 219 height 45
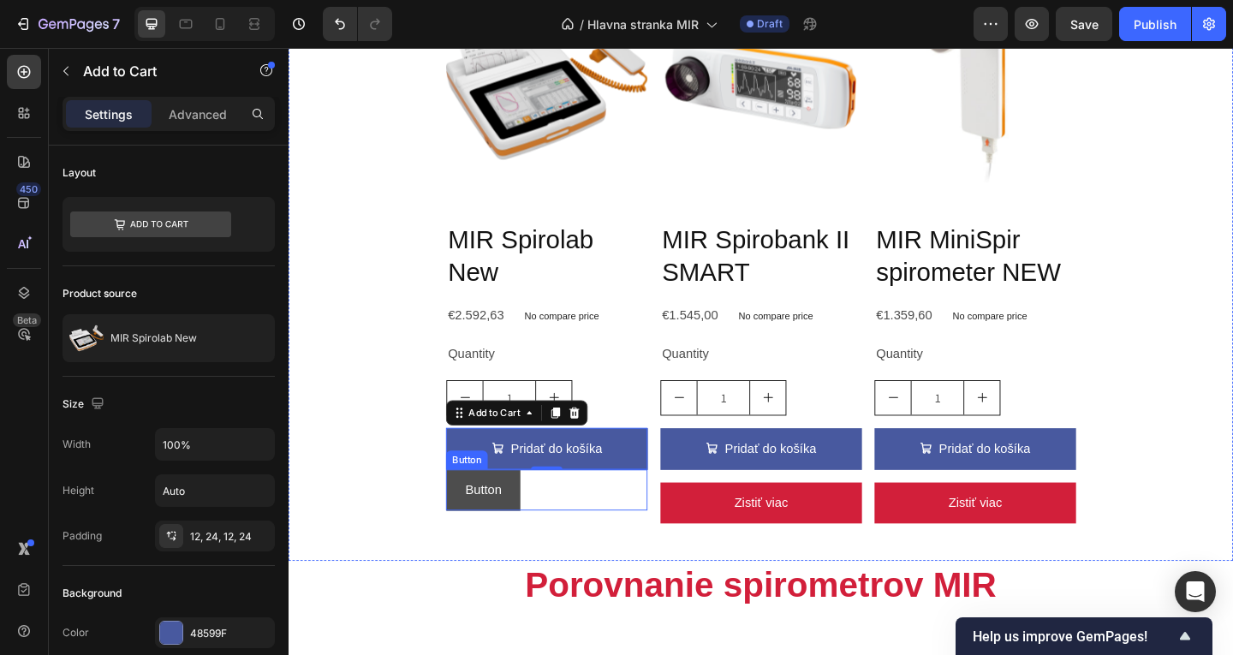
click at [478, 510] on button "Button" at bounding box center [500, 529] width 80 height 45
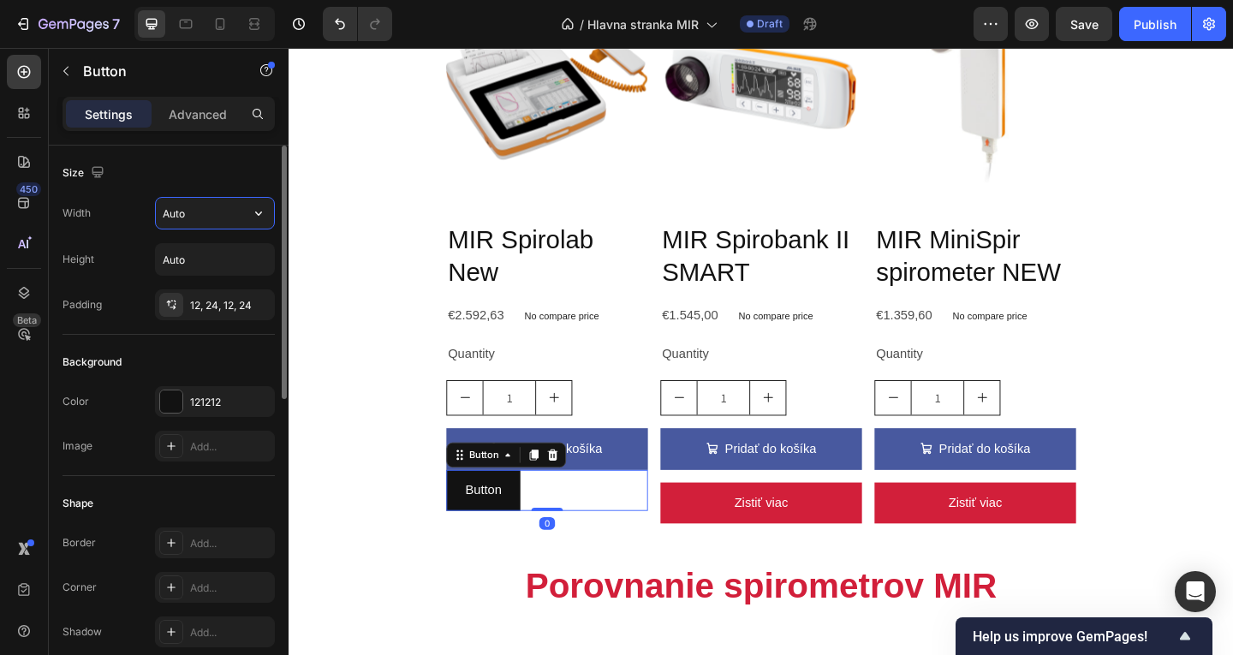
click at [197, 214] on input "Auto" at bounding box center [215, 213] width 118 height 31
click at [264, 216] on icon "button" at bounding box center [258, 213] width 17 height 17
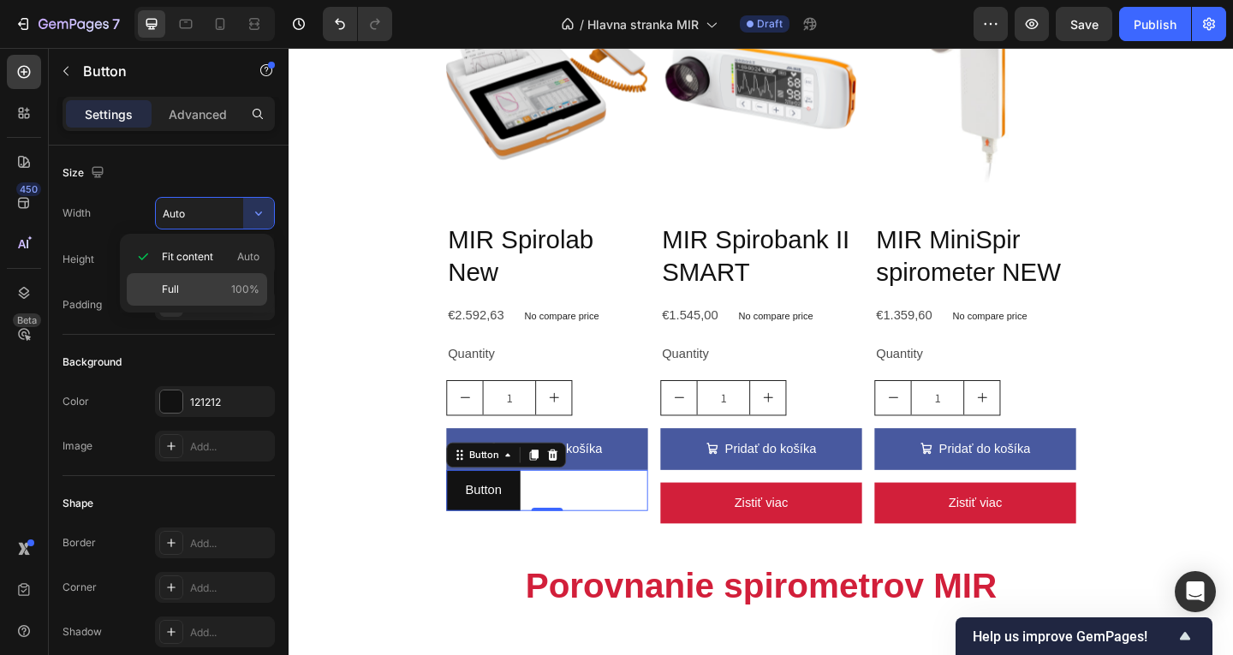
click at [244, 283] on span "100%" at bounding box center [245, 289] width 28 height 15
type input "100%"
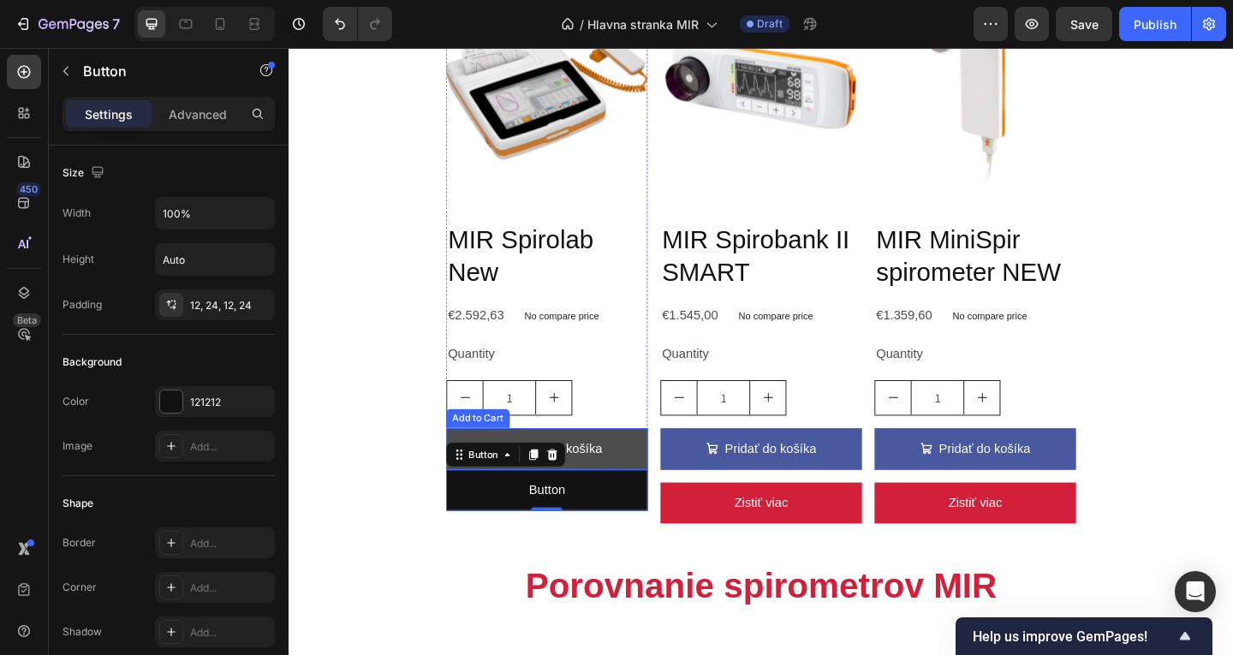
click at [642, 493] on button "Pridať do košíka" at bounding box center [569, 484] width 219 height 45
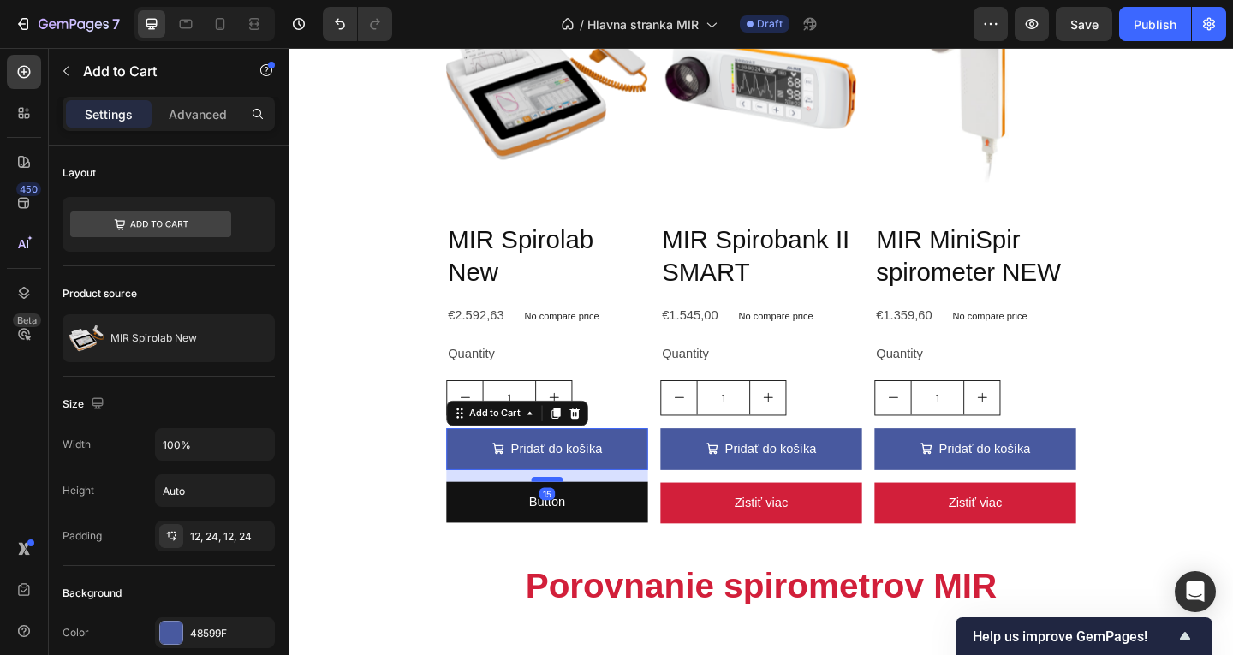
drag, startPoint x: 575, startPoint y: 499, endPoint x: 573, endPoint y: 510, distance: 10.6
click at [573, 515] on div at bounding box center [569, 517] width 34 height 5
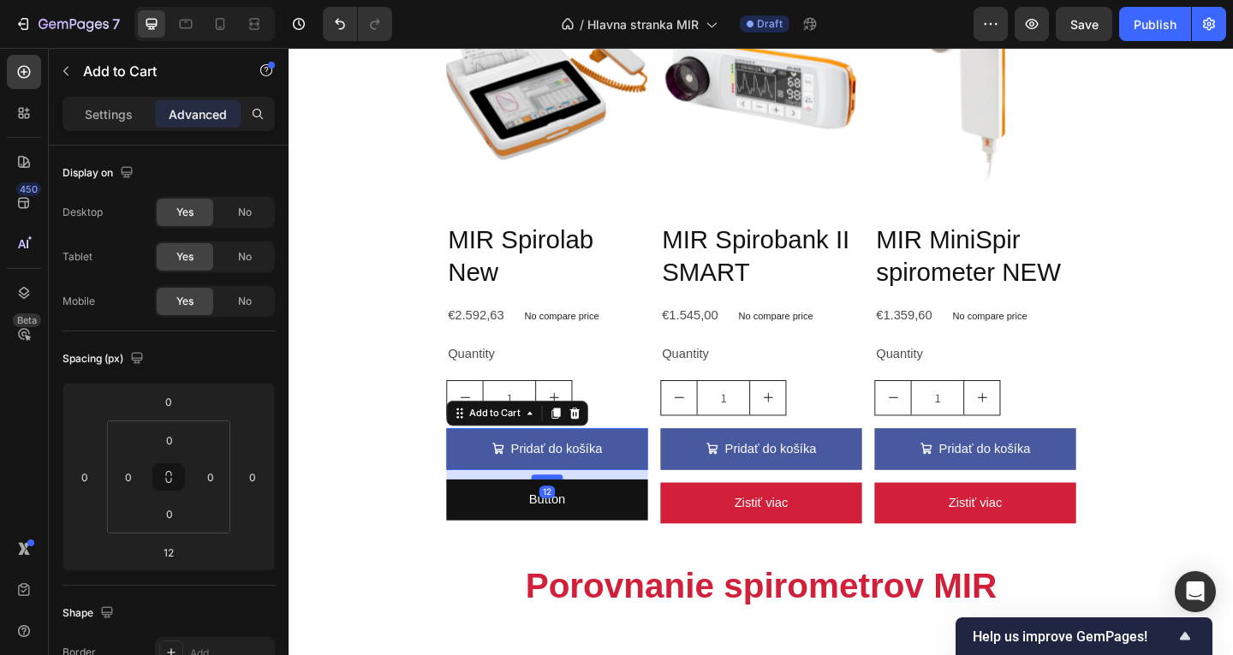
click at [573, 512] on div at bounding box center [569, 514] width 34 height 5
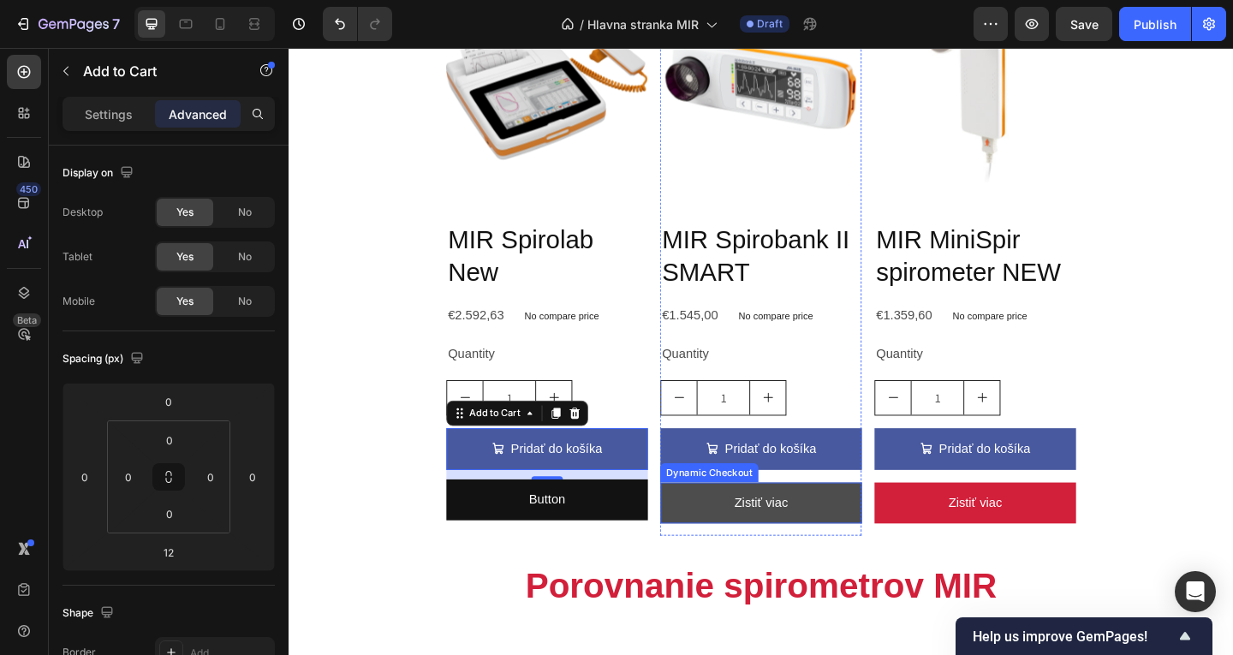
click at [705, 542] on button "Zistiť viac" at bounding box center [802, 543] width 219 height 45
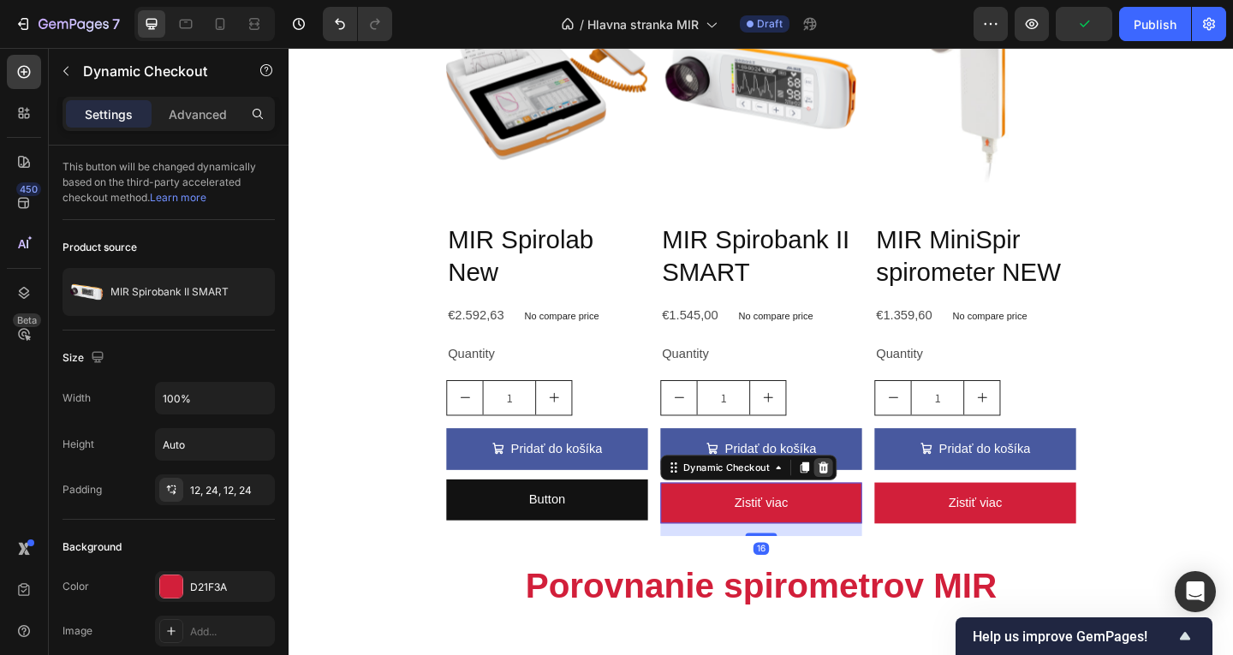
click at [870, 506] on div at bounding box center [870, 504] width 21 height 21
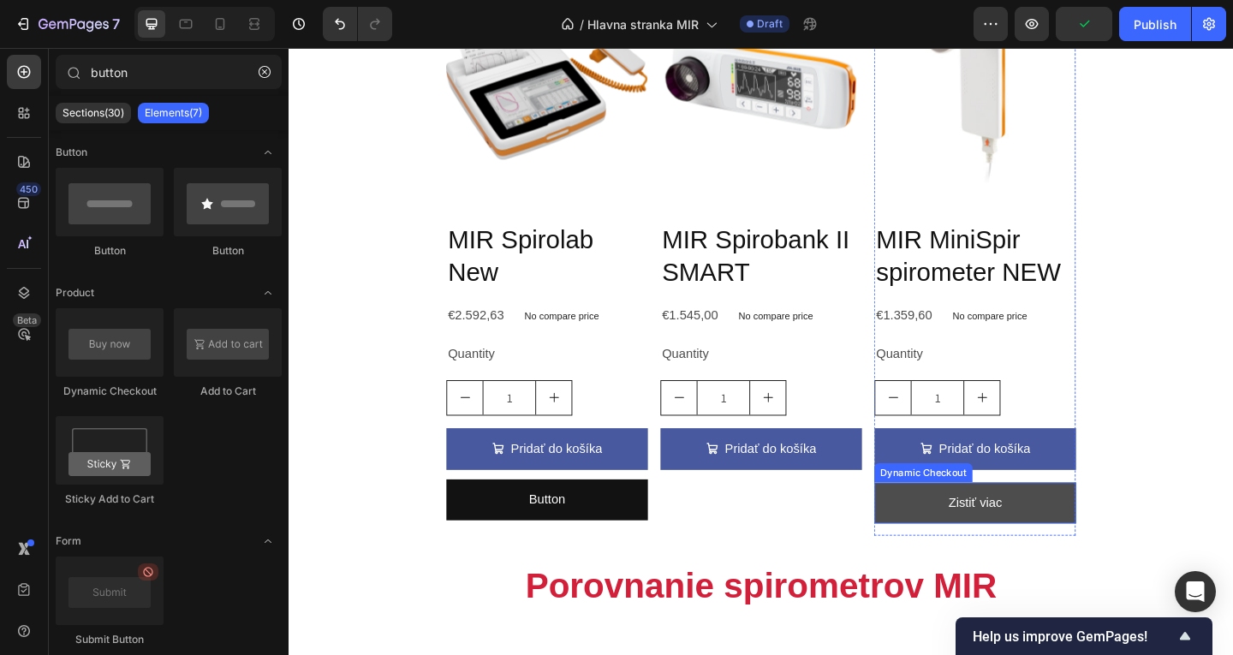
click at [926, 542] on button "Zistiť viac" at bounding box center [1035, 543] width 219 height 45
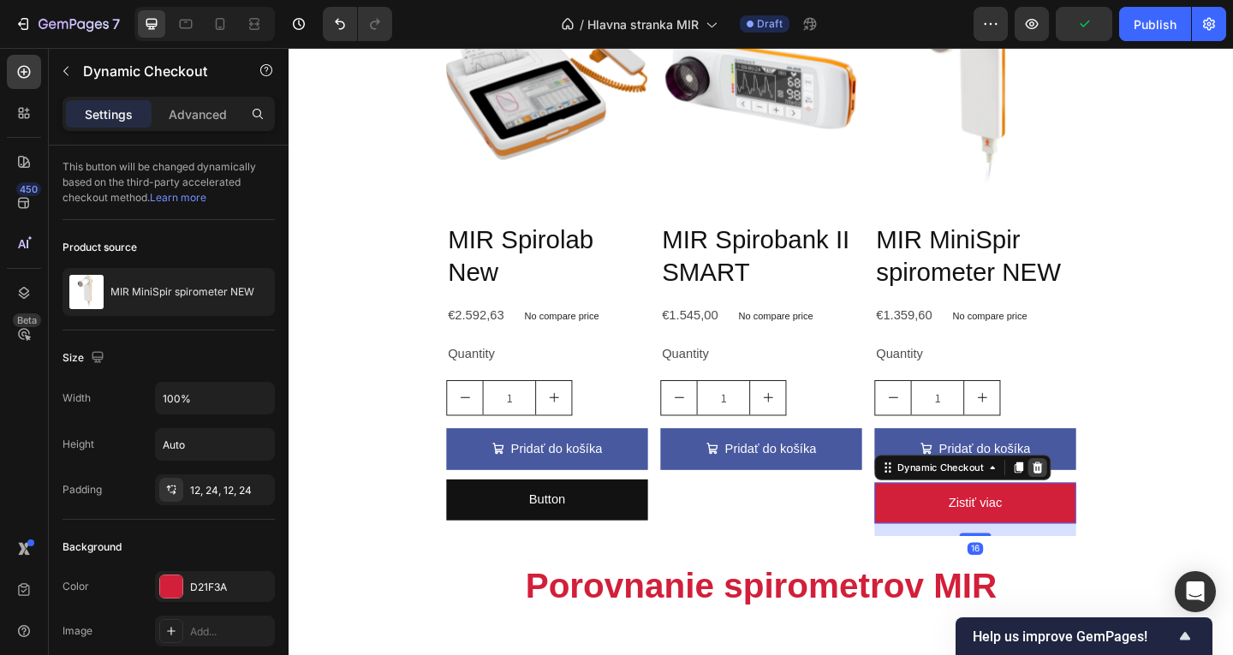
click at [1100, 507] on div at bounding box center [1103, 504] width 21 height 21
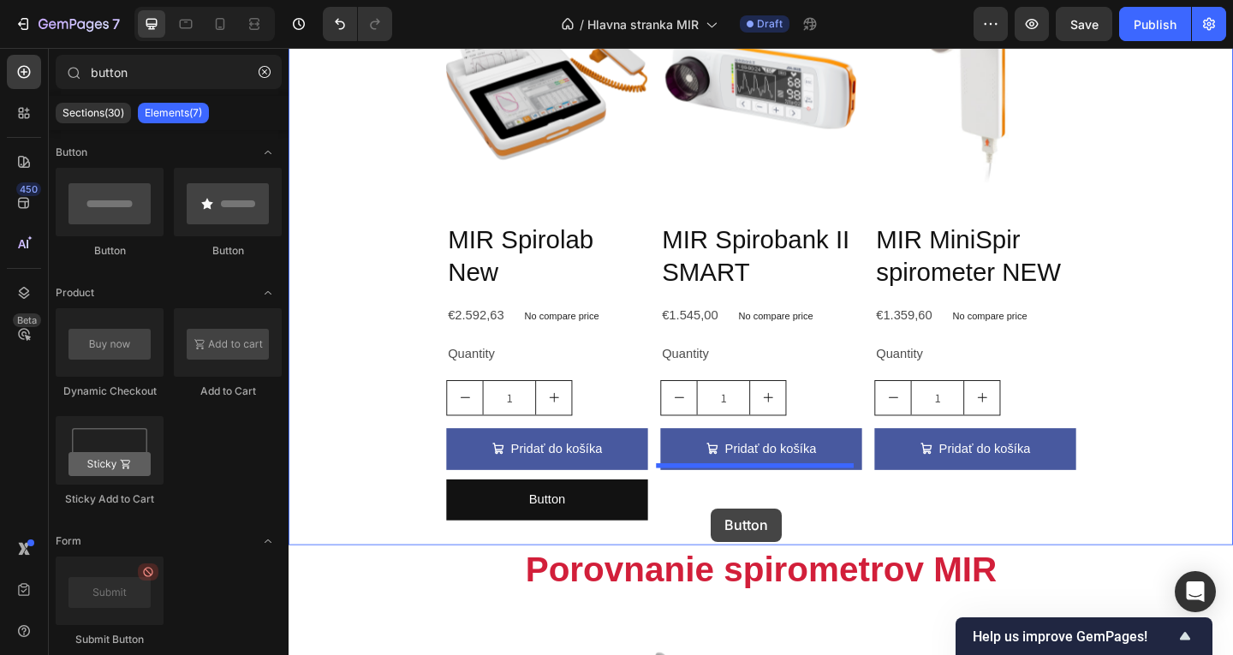
drag, startPoint x: 382, startPoint y: 272, endPoint x: 745, endPoint y: 540, distance: 451.3
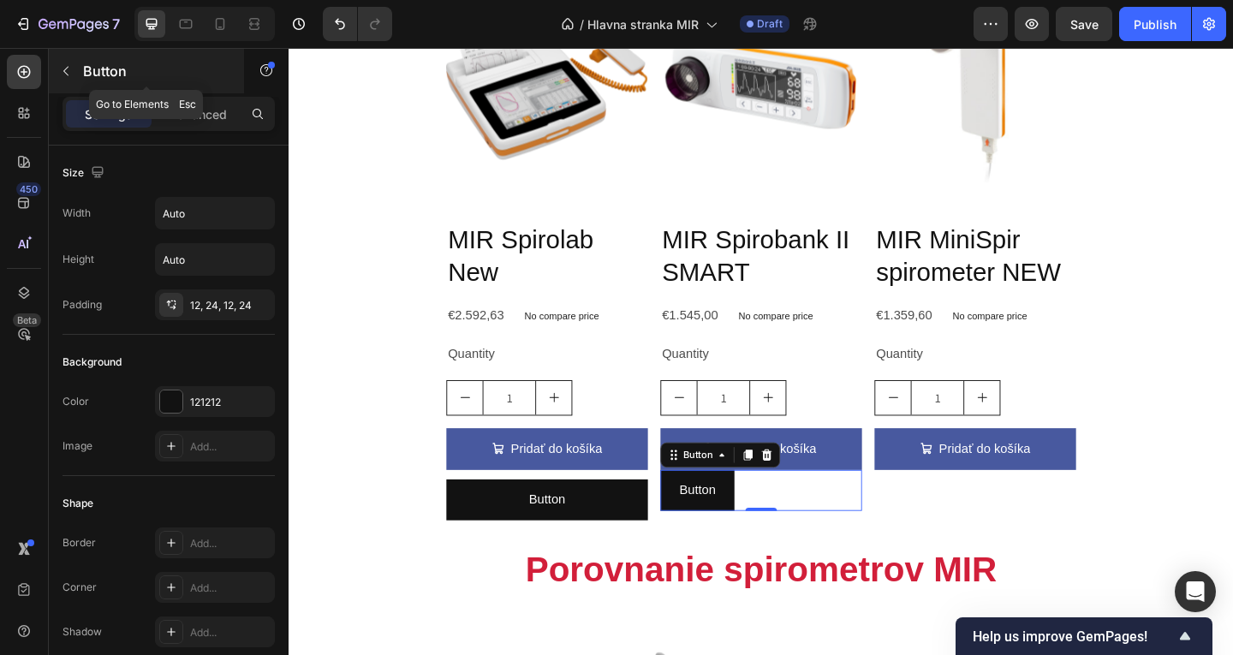
click at [84, 76] on p "Button" at bounding box center [156, 71] width 146 height 21
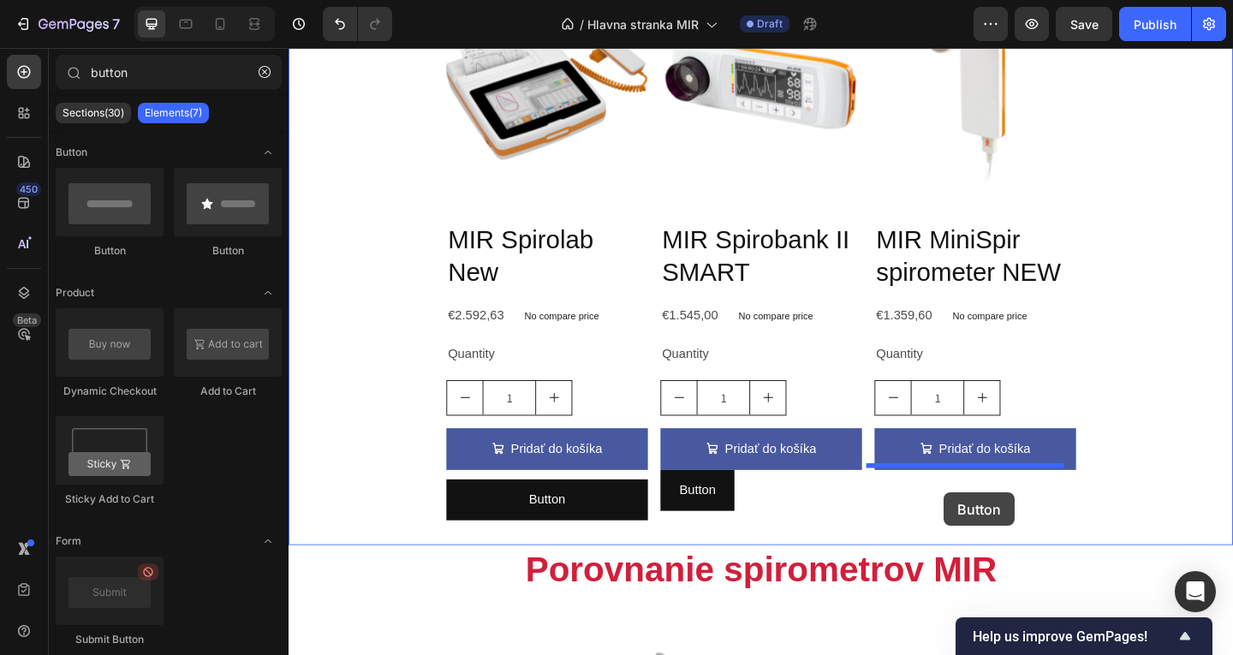
drag, startPoint x: 399, startPoint y: 269, endPoint x: 1005, endPoint y: 530, distance: 660.2
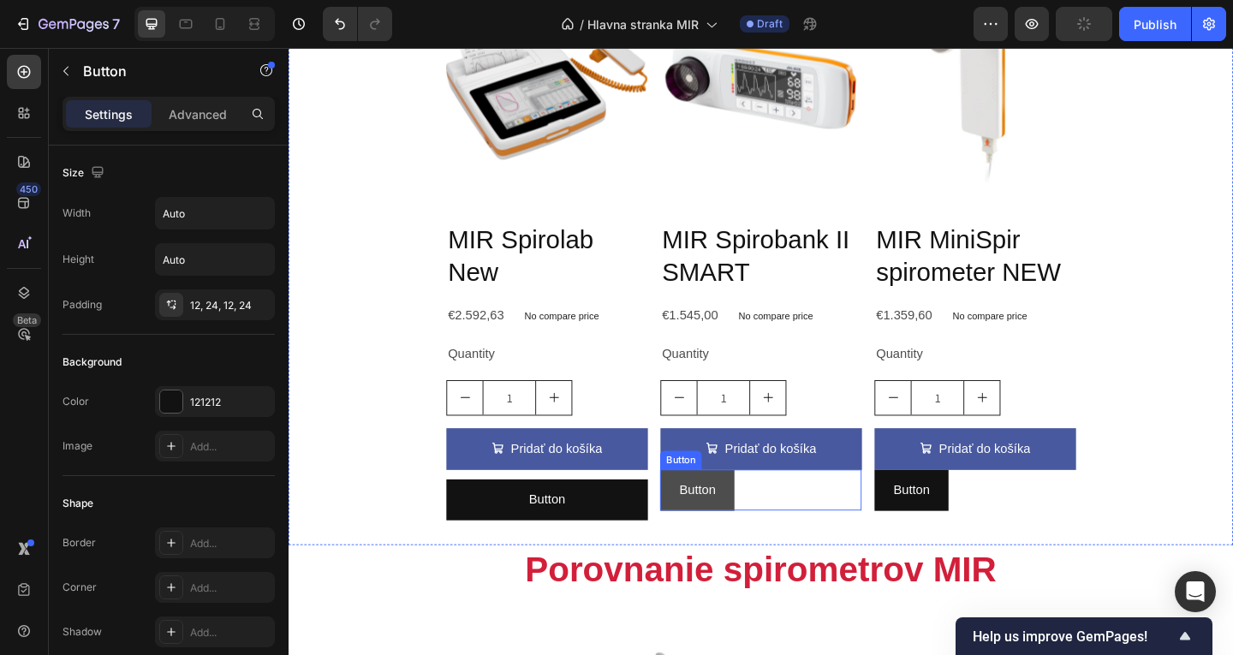
click at [759, 515] on button "Button" at bounding box center [733, 529] width 80 height 45
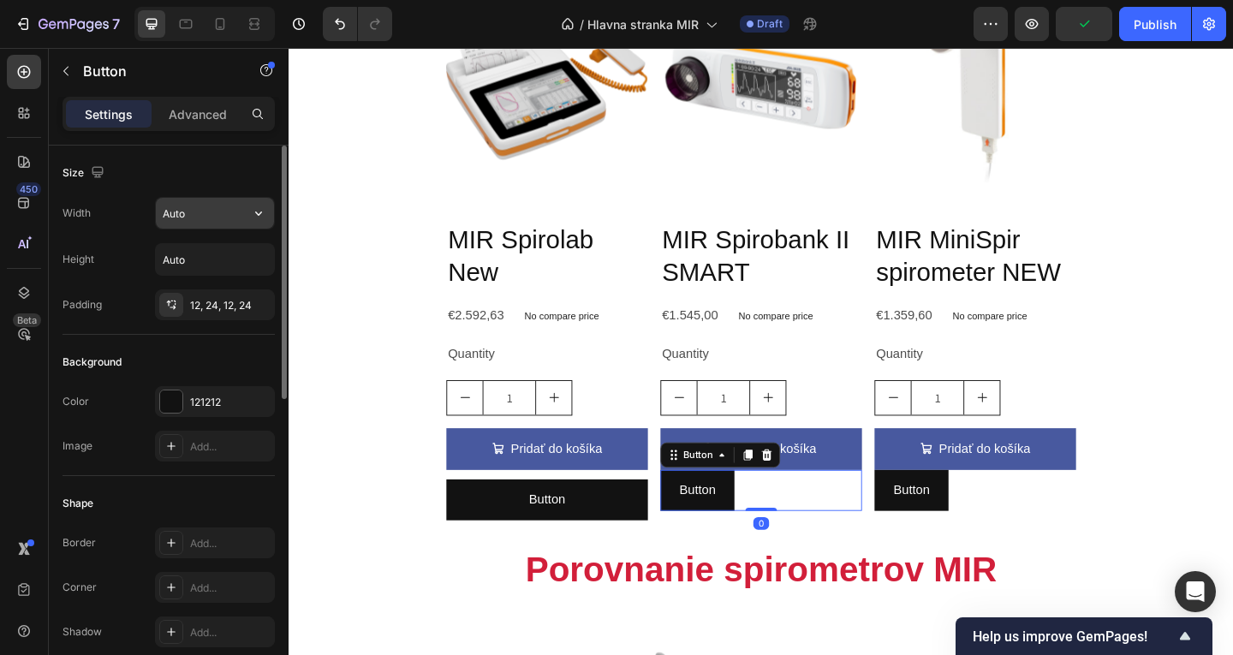
click at [212, 220] on input "Auto" at bounding box center [215, 213] width 118 height 31
click at [253, 221] on icon "button" at bounding box center [258, 213] width 17 height 17
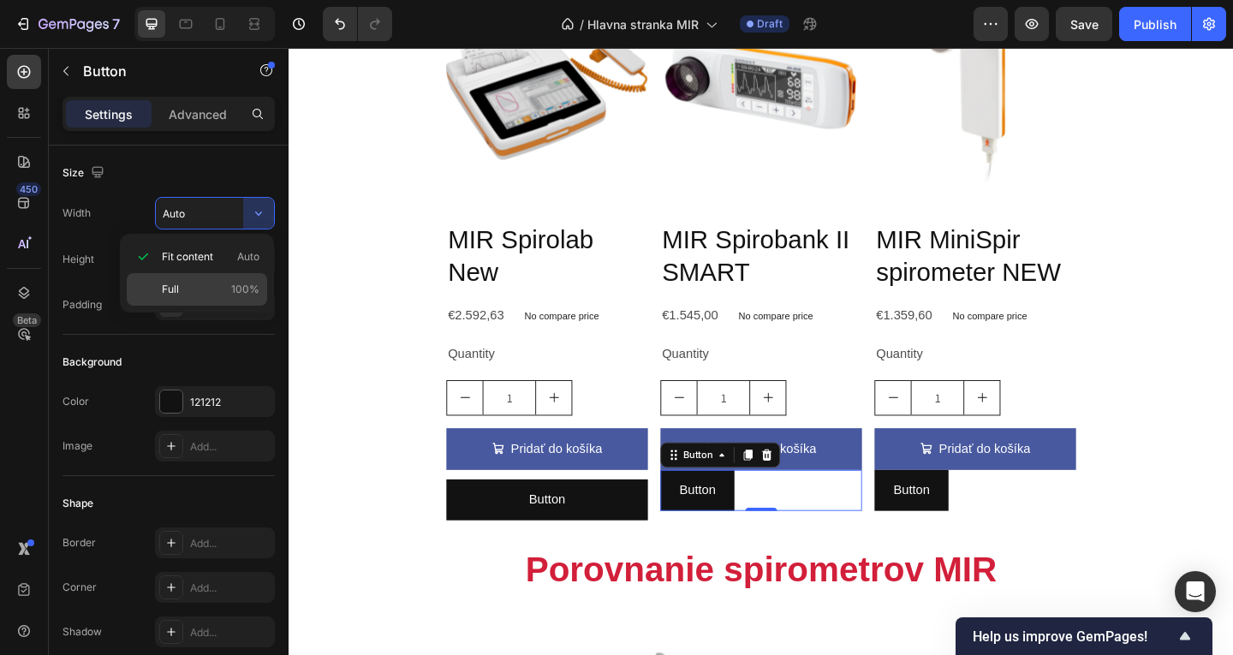
click at [225, 296] on p "Full 100%" at bounding box center [211, 289] width 98 height 15
type input "100%"
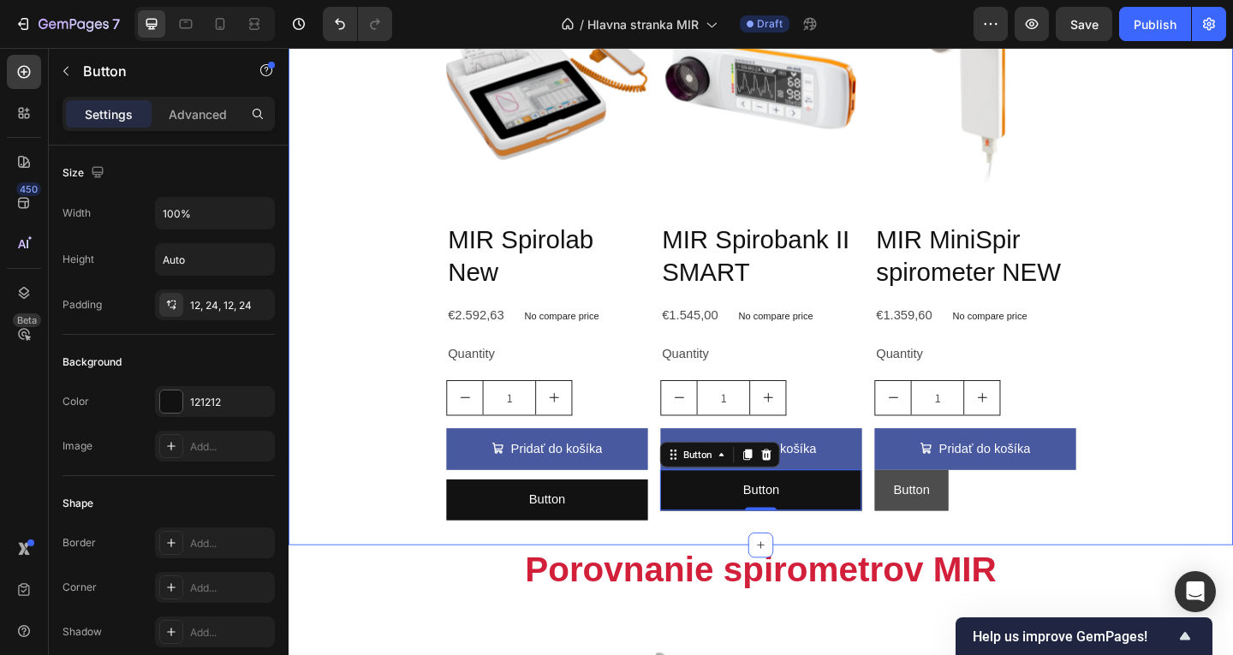
click at [939, 543] on button "Button" at bounding box center [966, 529] width 80 height 45
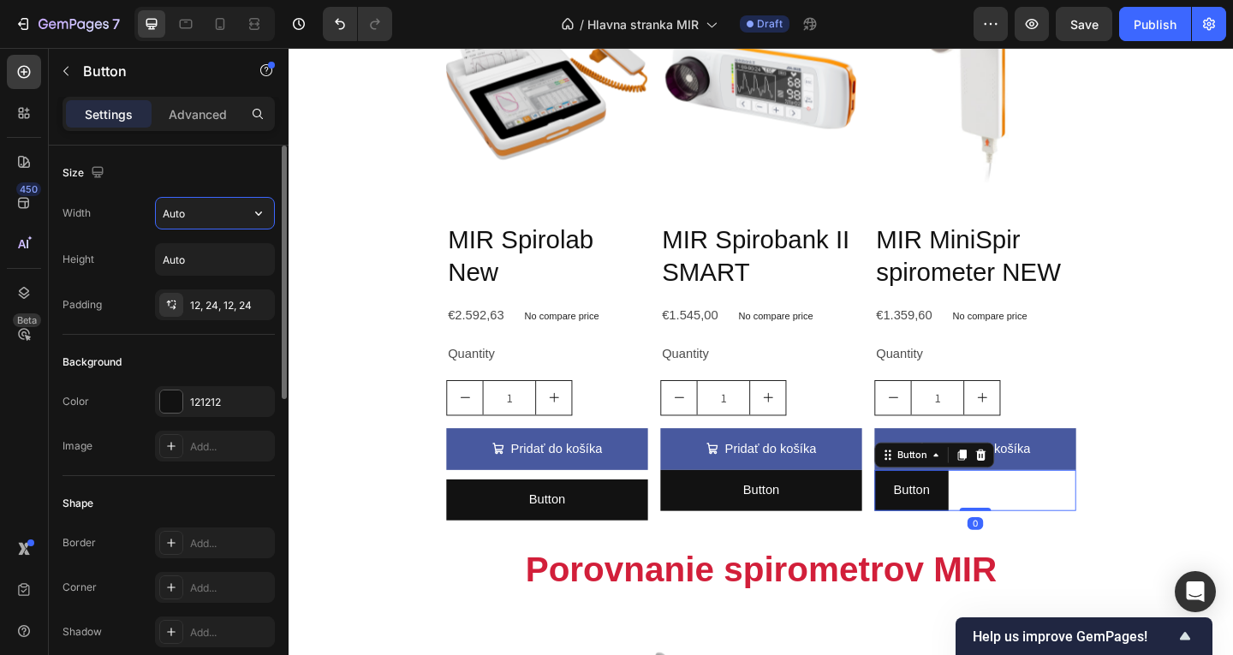
drag, startPoint x: 226, startPoint y: 219, endPoint x: 236, endPoint y: 221, distance: 10.4
click at [226, 219] on input "Auto" at bounding box center [215, 213] width 118 height 31
click at [263, 213] on icon "button" at bounding box center [258, 213] width 17 height 17
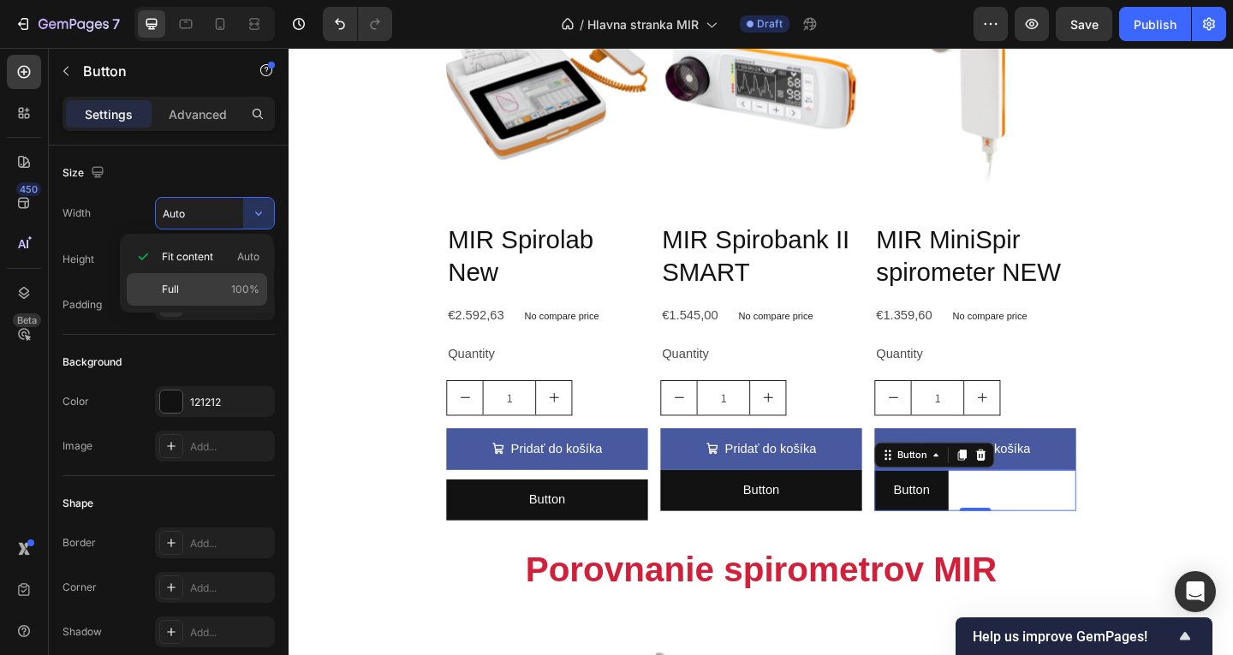
click at [234, 289] on span "100%" at bounding box center [245, 289] width 28 height 15
type input "100%"
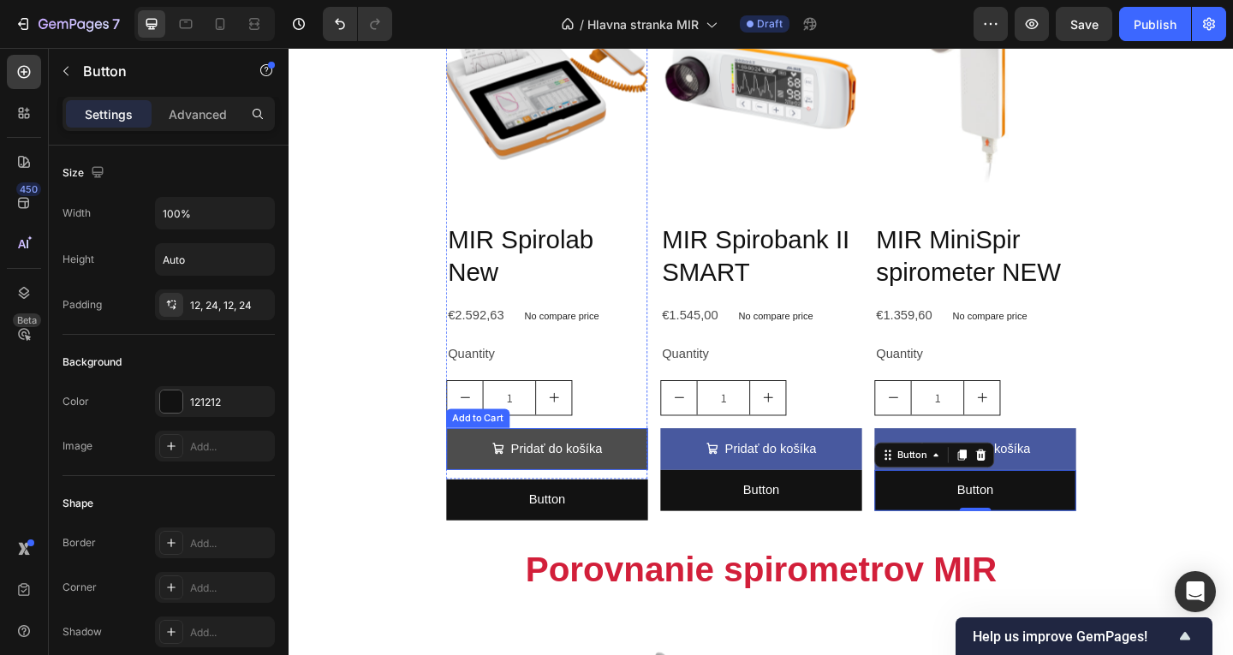
click at [653, 494] on button "Pridať do košíka" at bounding box center [569, 484] width 219 height 45
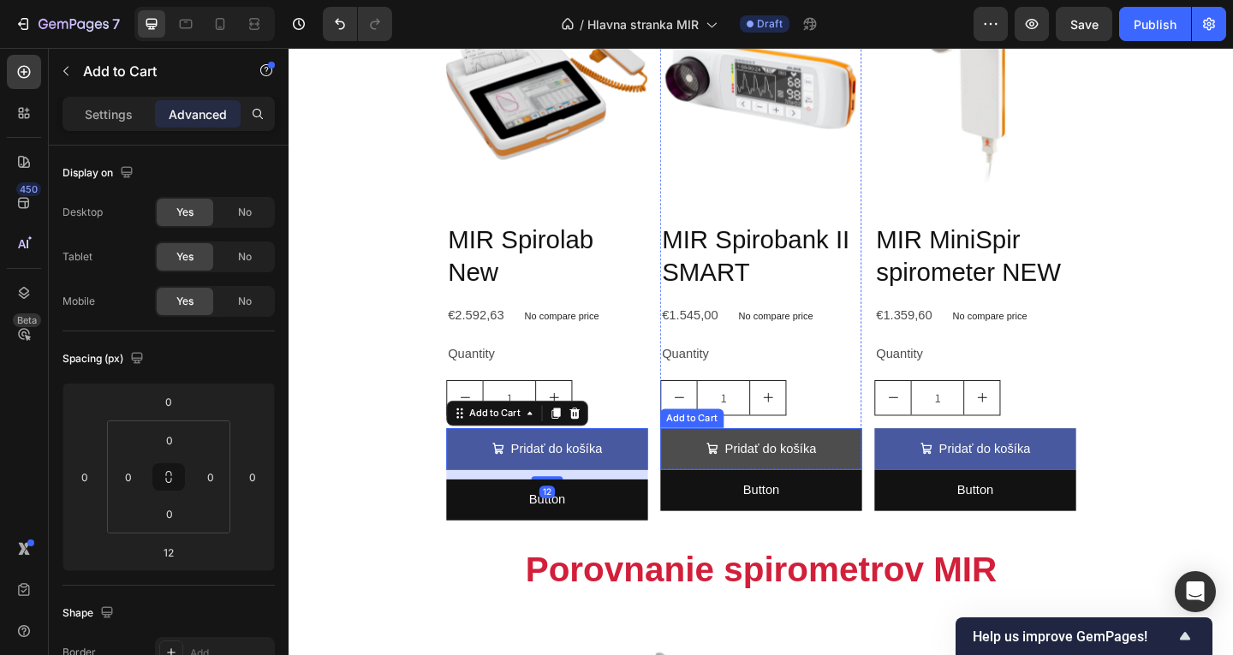
click at [750, 493] on button "Pridať do košíka" at bounding box center [802, 484] width 219 height 45
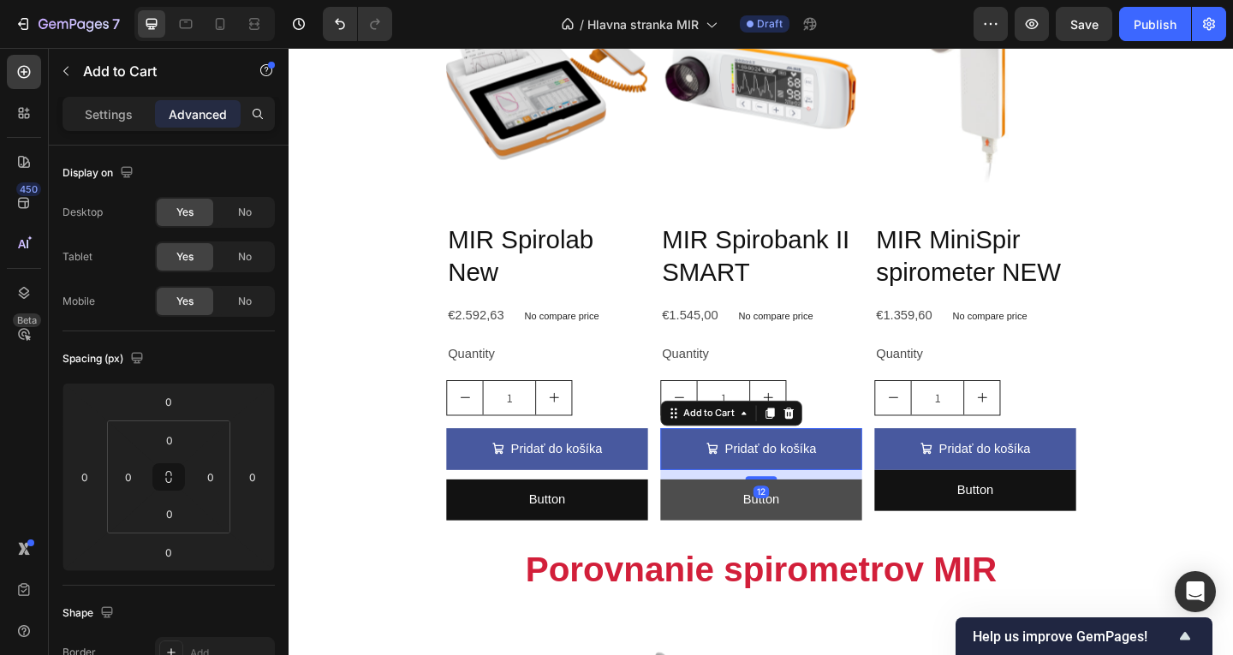
drag, startPoint x: 801, startPoint y: 501, endPoint x: 806, endPoint y: 511, distance: 11.5
click at [806, 514] on div at bounding box center [802, 515] width 34 height 3
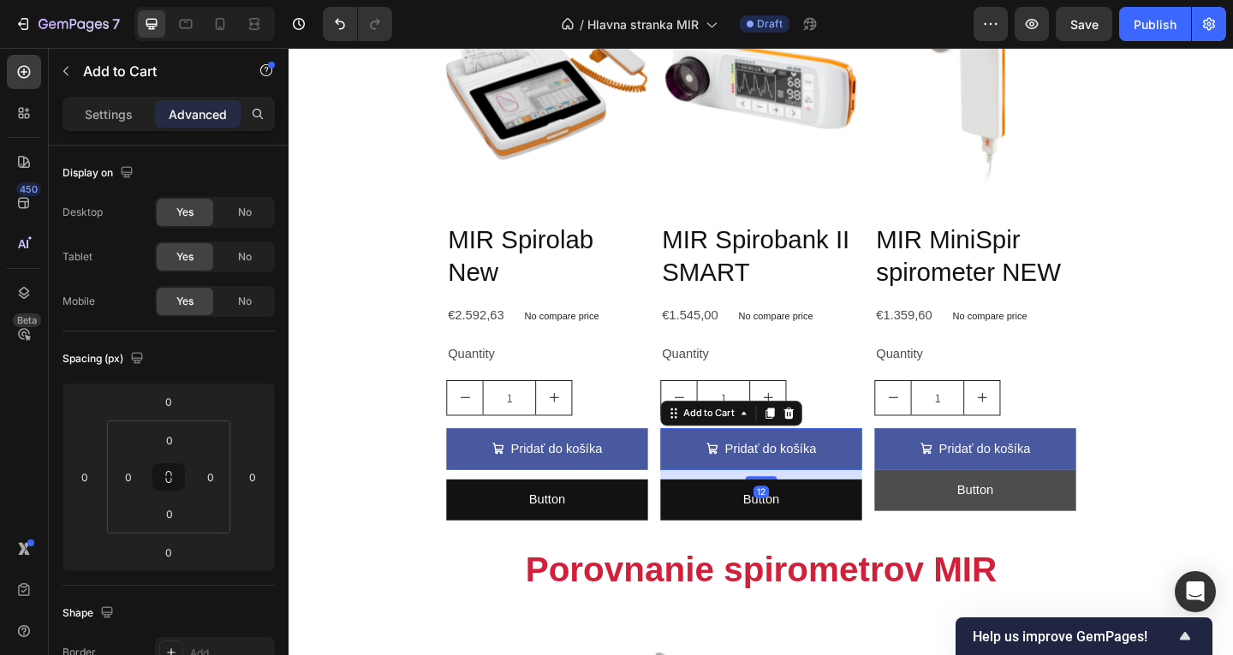
type input "12"
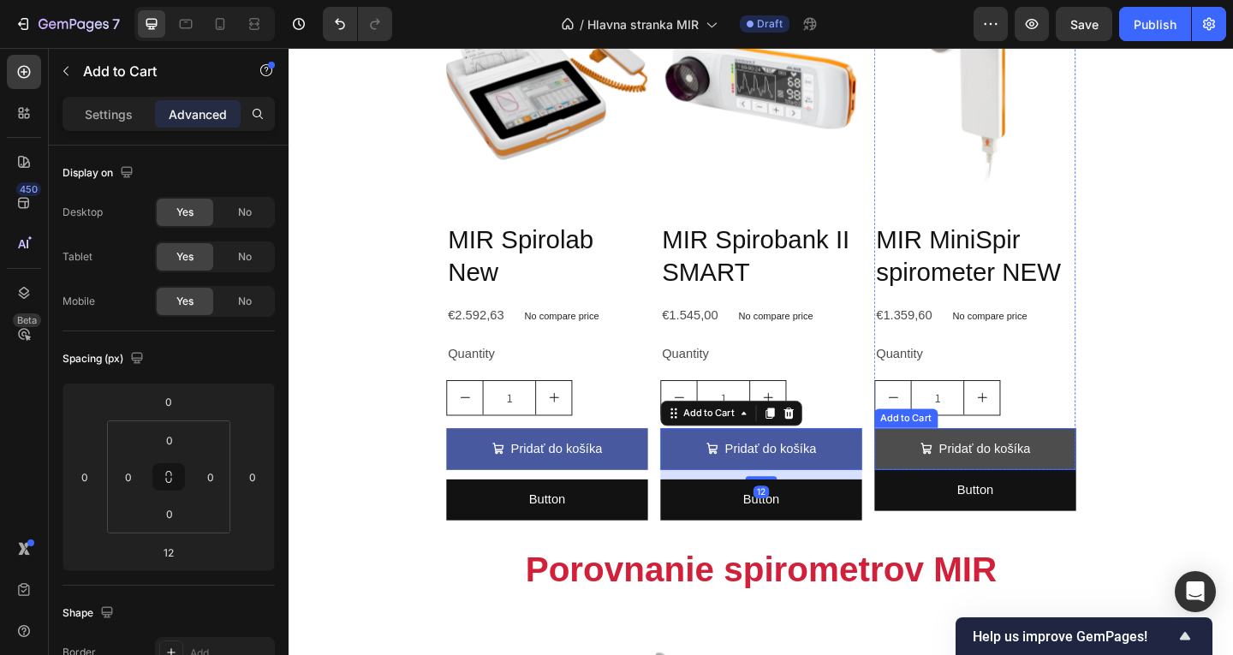
click at [975, 489] on span "Pridať do košíka" at bounding box center [982, 484] width 14 height 25
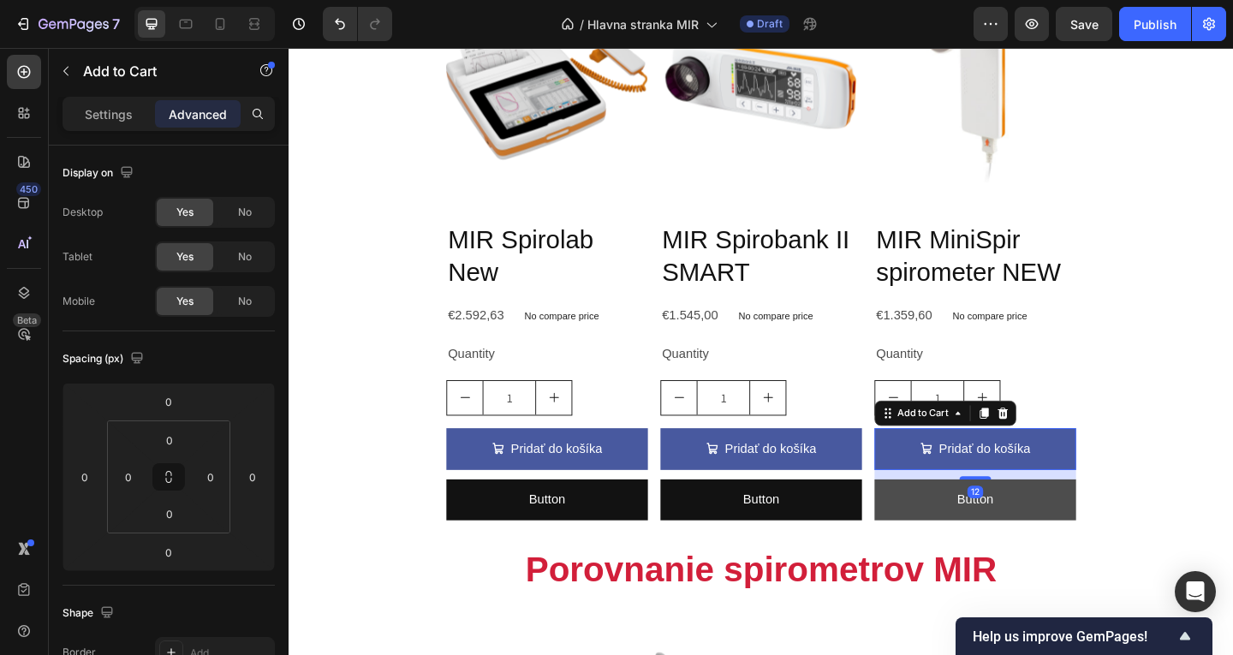
drag, startPoint x: 1015, startPoint y: 502, endPoint x: 1017, endPoint y: 512, distance: 10.6
click at [1018, 514] on div at bounding box center [1035, 515] width 34 height 3
type input "12"
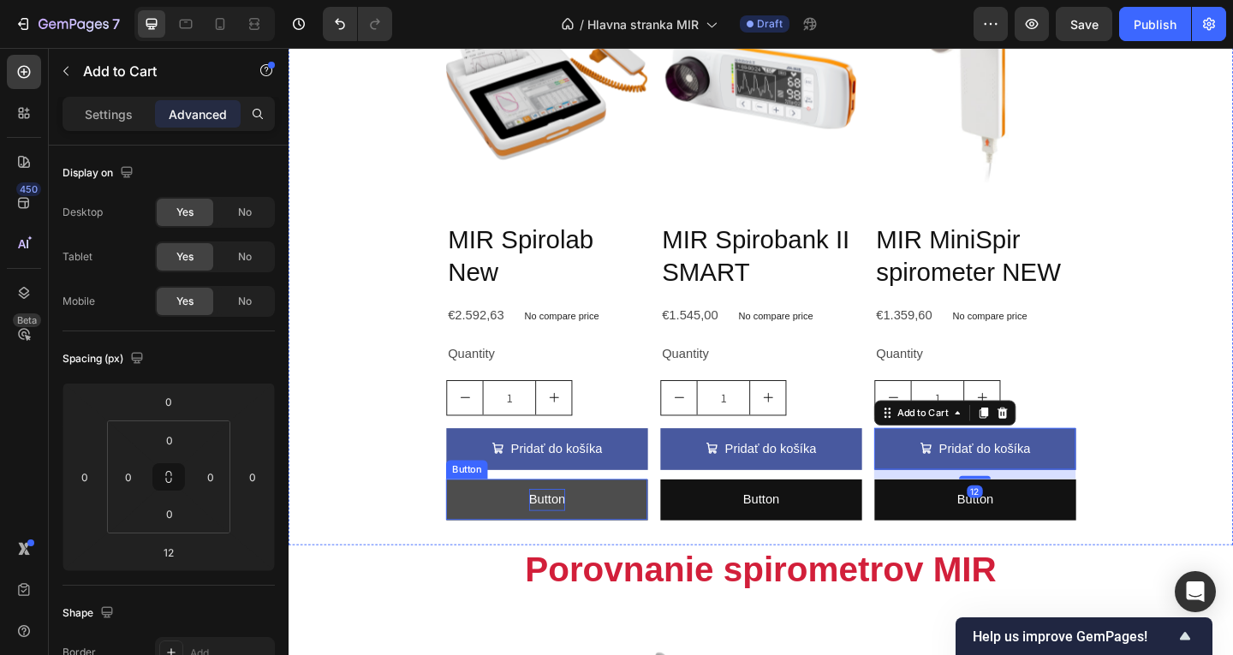
click at [572, 537] on p "Button" at bounding box center [569, 540] width 39 height 25
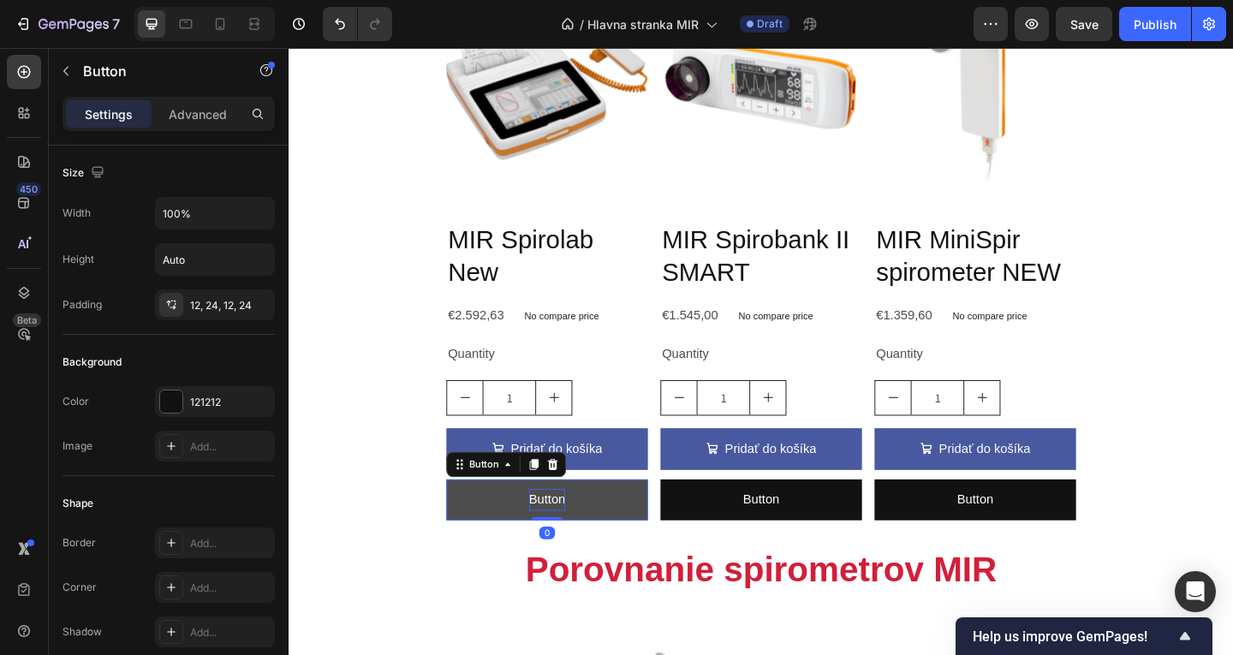
click at [572, 537] on p "Button" at bounding box center [569, 540] width 39 height 25
click at [559, 536] on p "Button" at bounding box center [569, 540] width 39 height 25
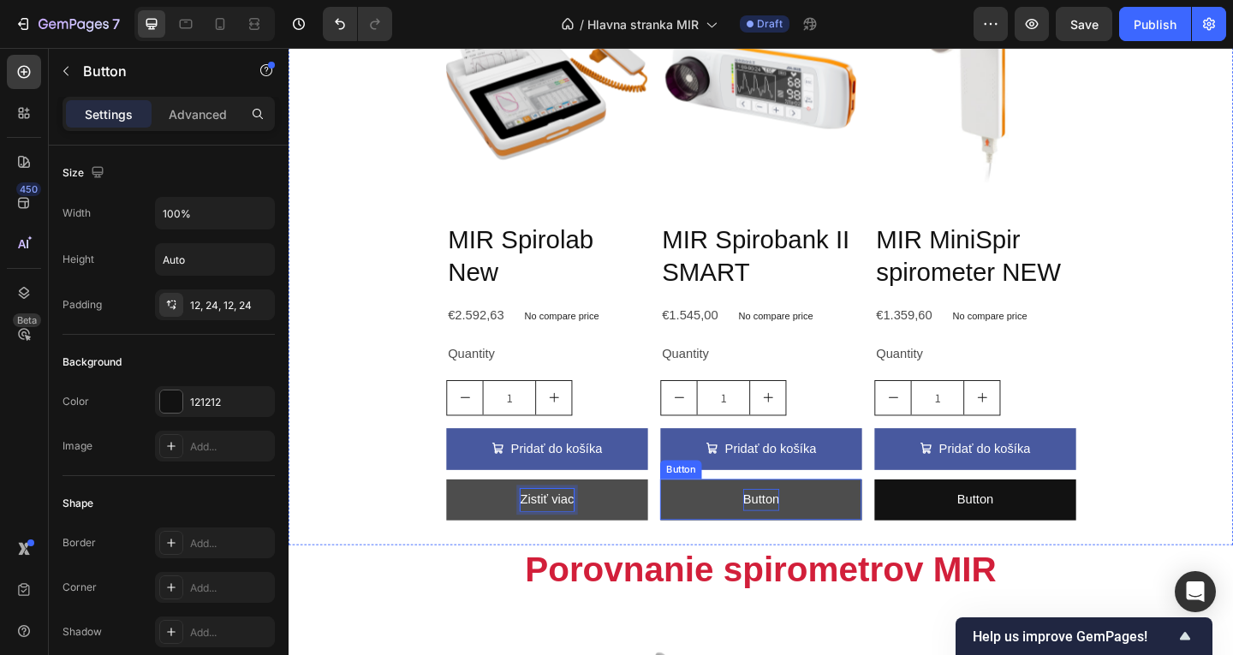
click at [798, 534] on p "Button" at bounding box center [802, 540] width 39 height 25
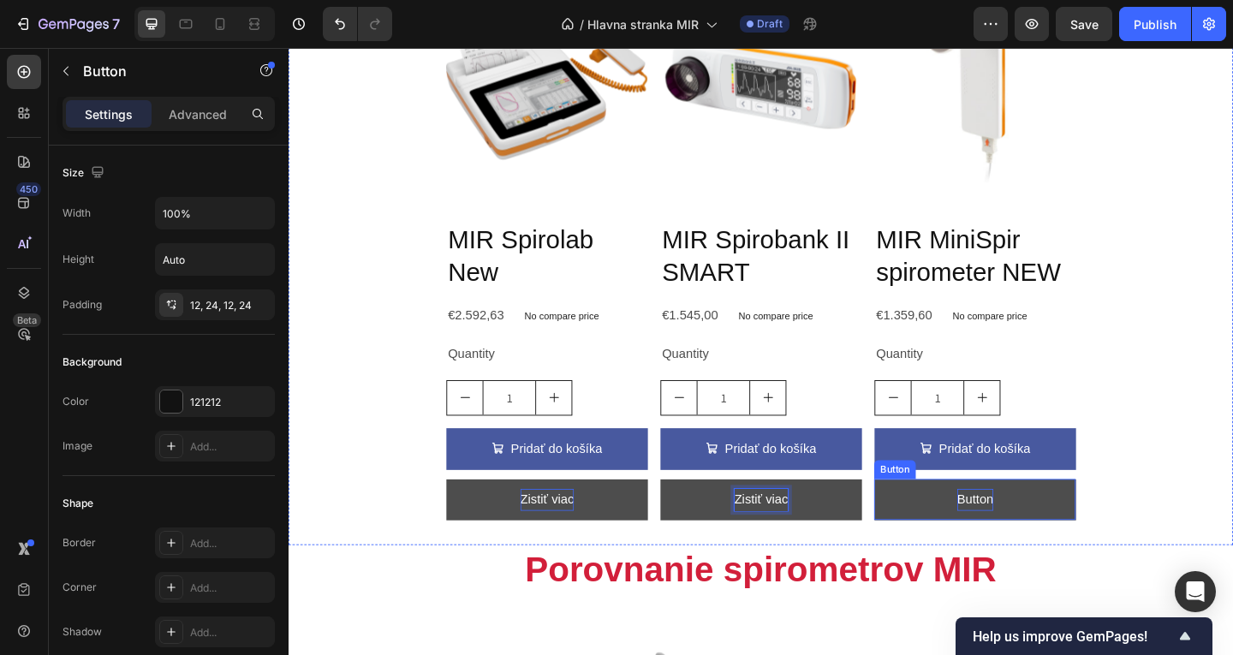
click at [1027, 532] on p "Button" at bounding box center [1035, 540] width 39 height 25
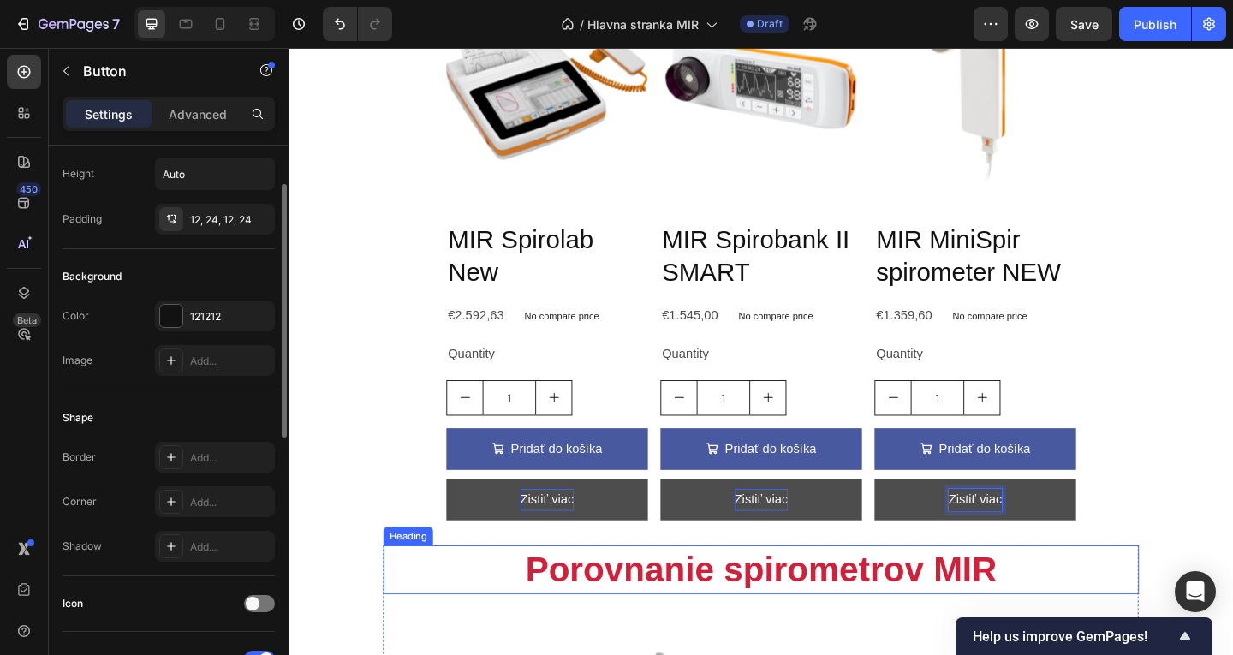
scroll to position [959, 0]
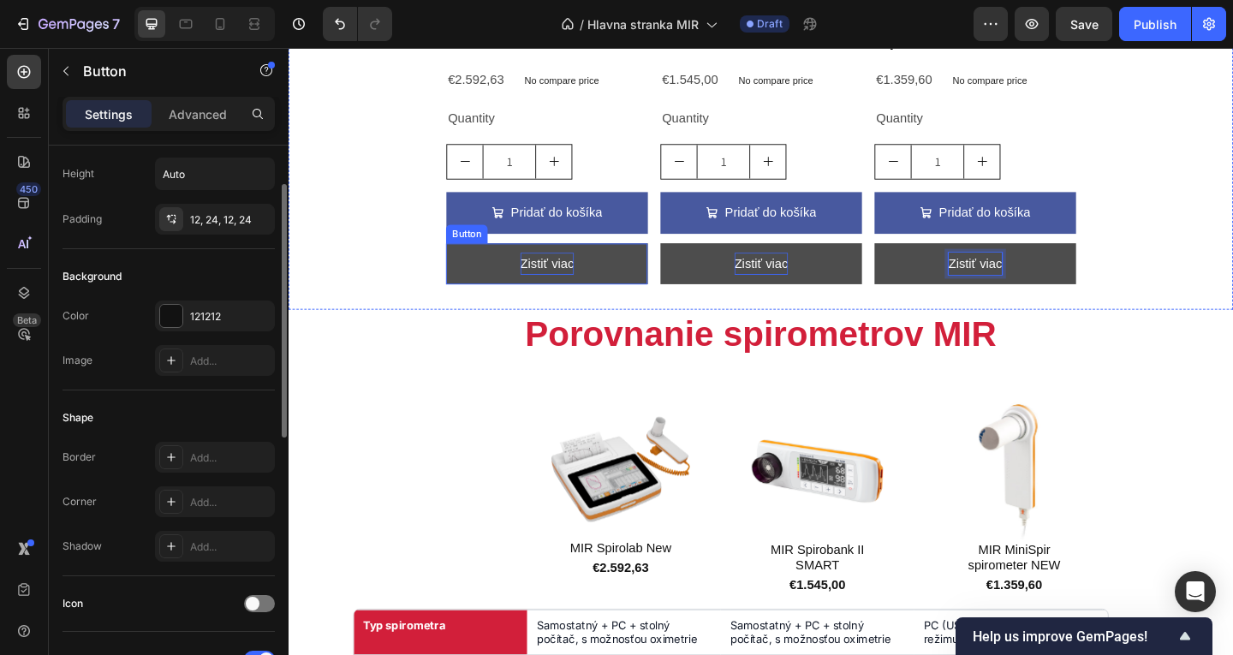
click at [639, 289] on button "Zistiť viac" at bounding box center [569, 282] width 219 height 45
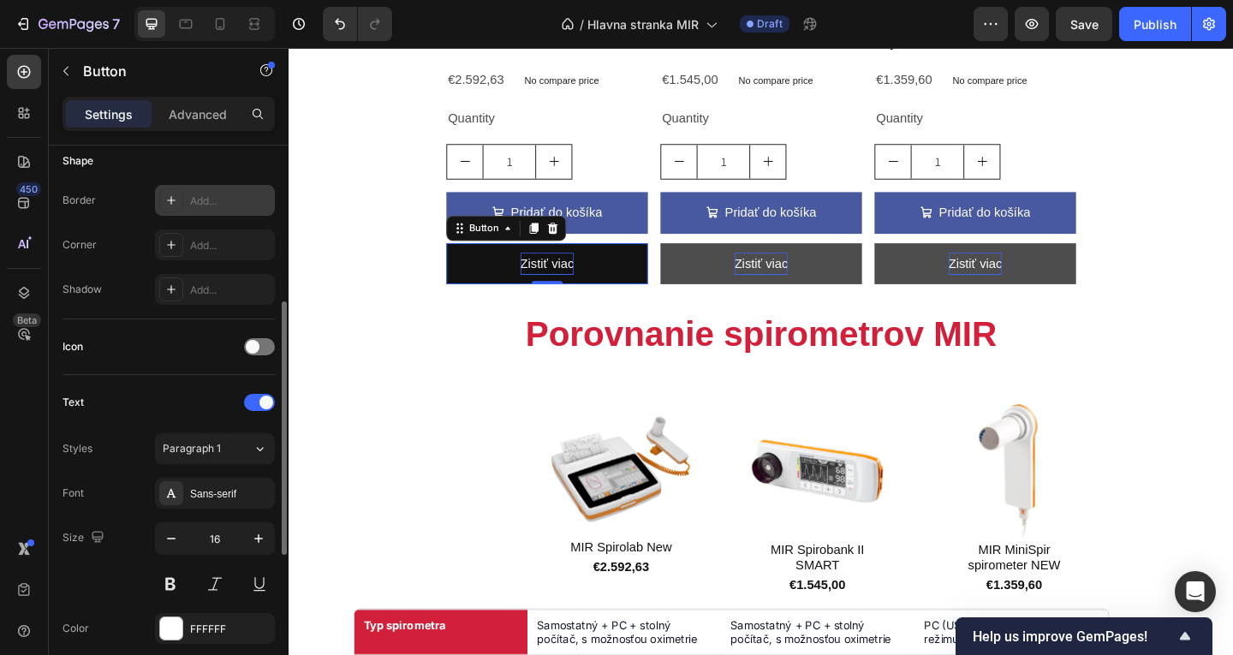
scroll to position [670, 0]
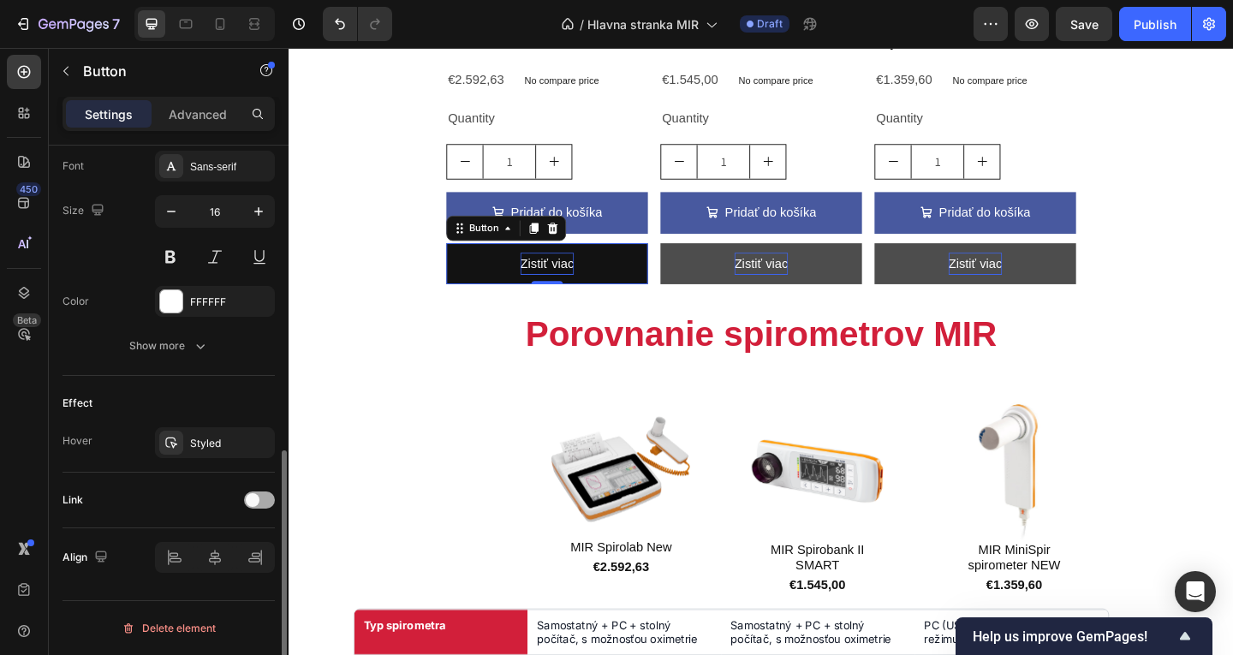
click at [263, 503] on div at bounding box center [259, 500] width 31 height 17
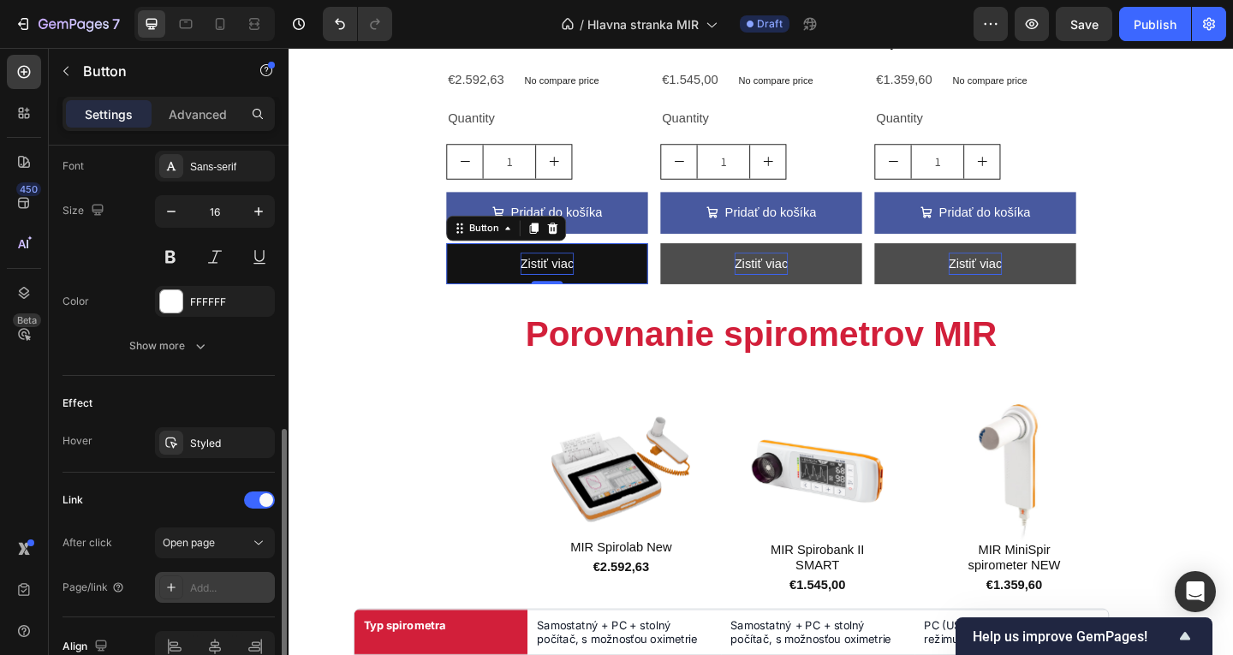
click at [200, 581] on div "Add..." at bounding box center [230, 588] width 80 height 15
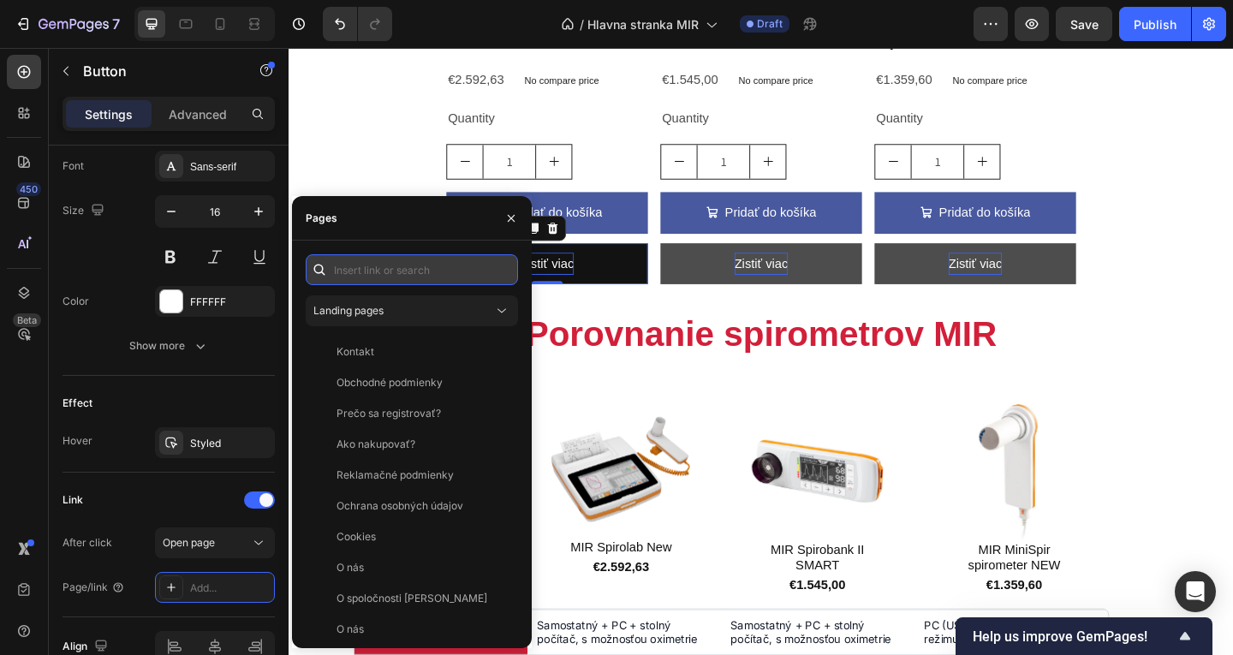
click at [408, 272] on input "text" at bounding box center [412, 269] width 212 height 31
paste input "https://menzl.sk/a/gempages?version=v7&shop_id=576415707223294538&theme_page_id…"
type input "https://menzl.sk/a/gempages?version=v7&shop_id=576415707223294538&theme_page_id…"
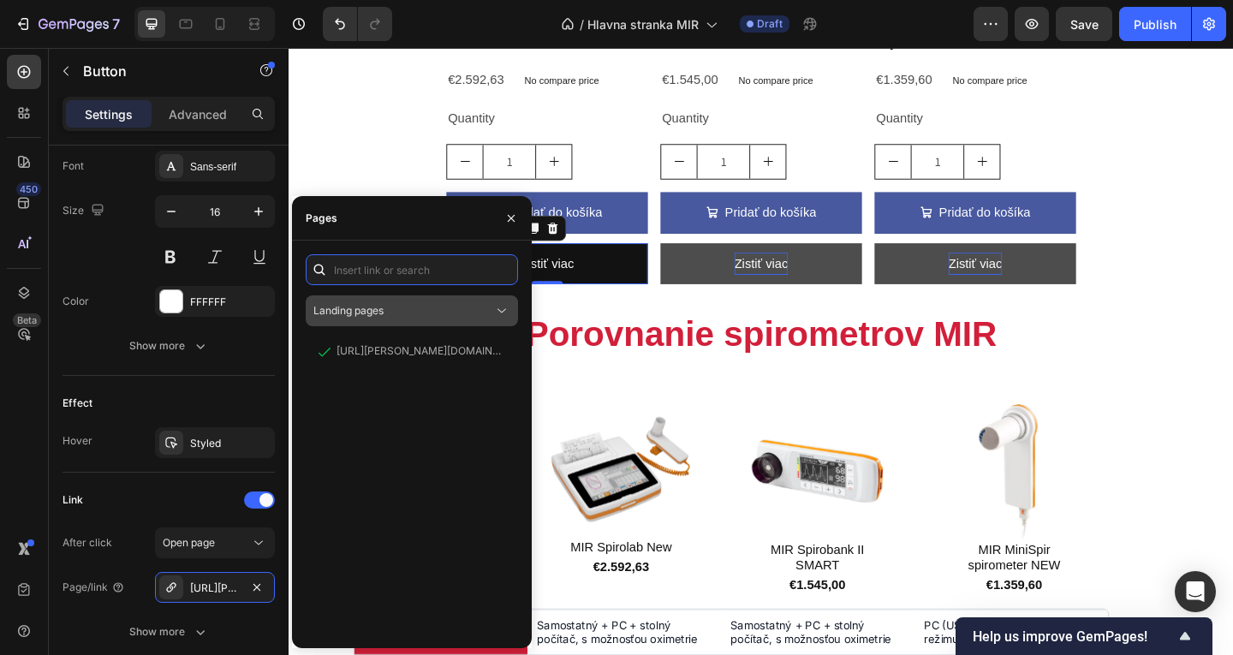
scroll to position [0, 0]
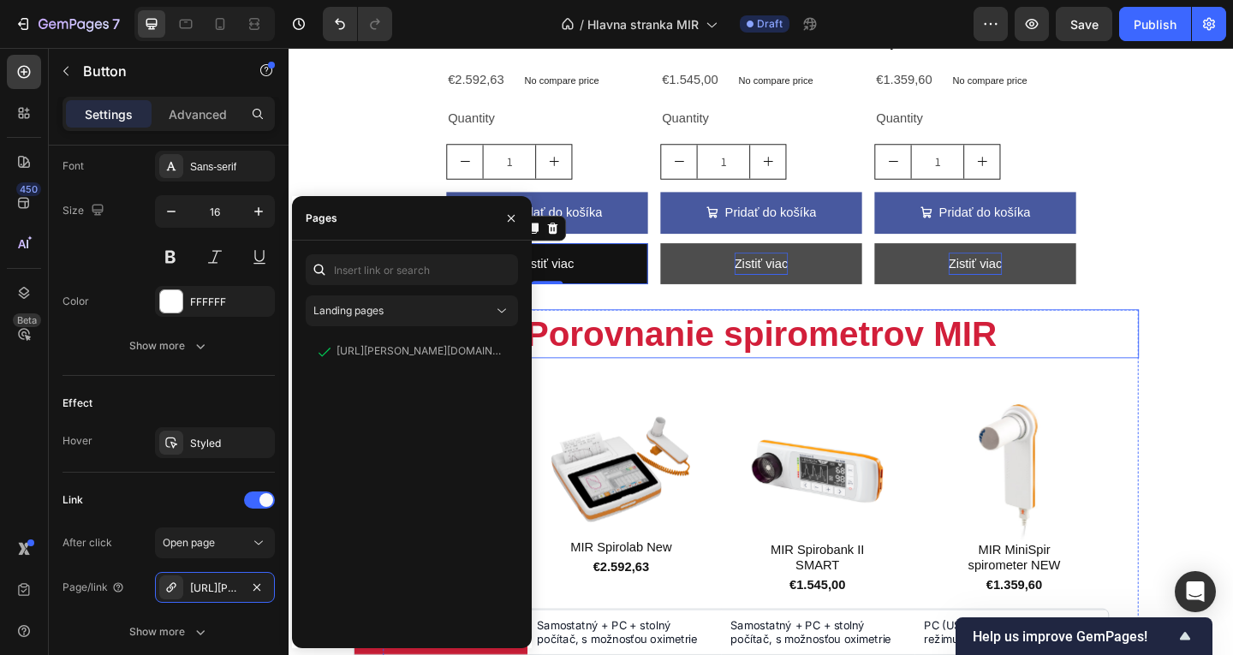
click at [620, 332] on h2 "Porovnanie spirometrov MIR" at bounding box center [802, 358] width 822 height 52
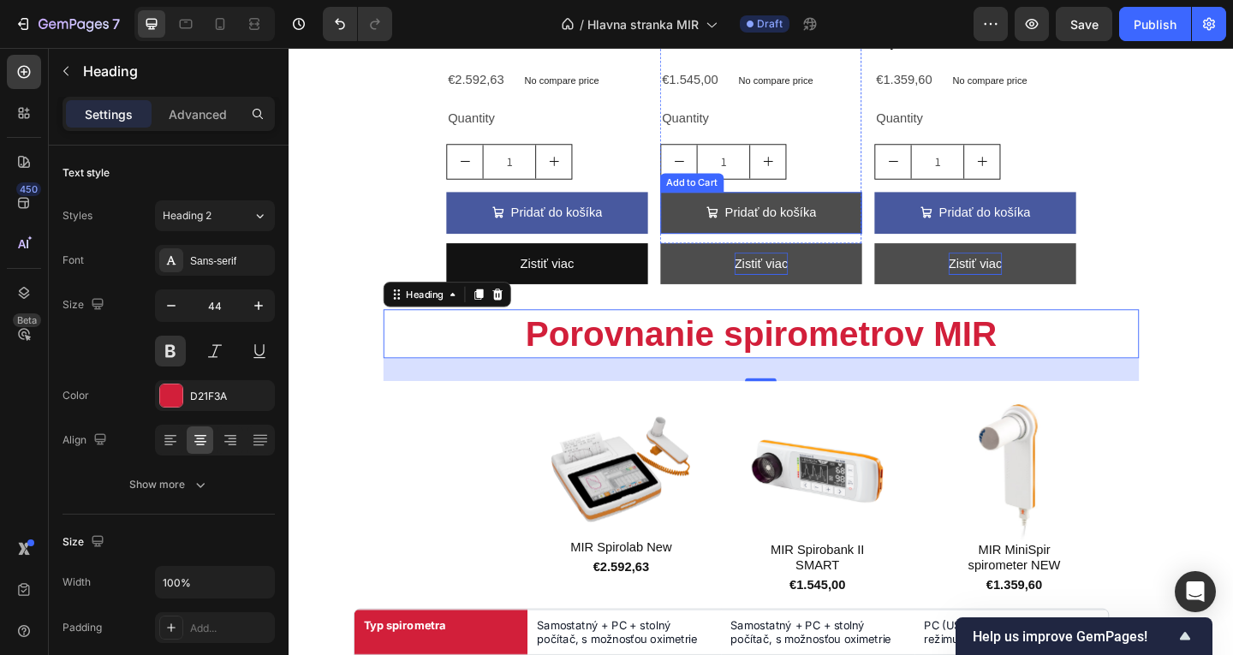
click at [871, 209] on button "Pridať do košíka" at bounding box center [802, 227] width 219 height 45
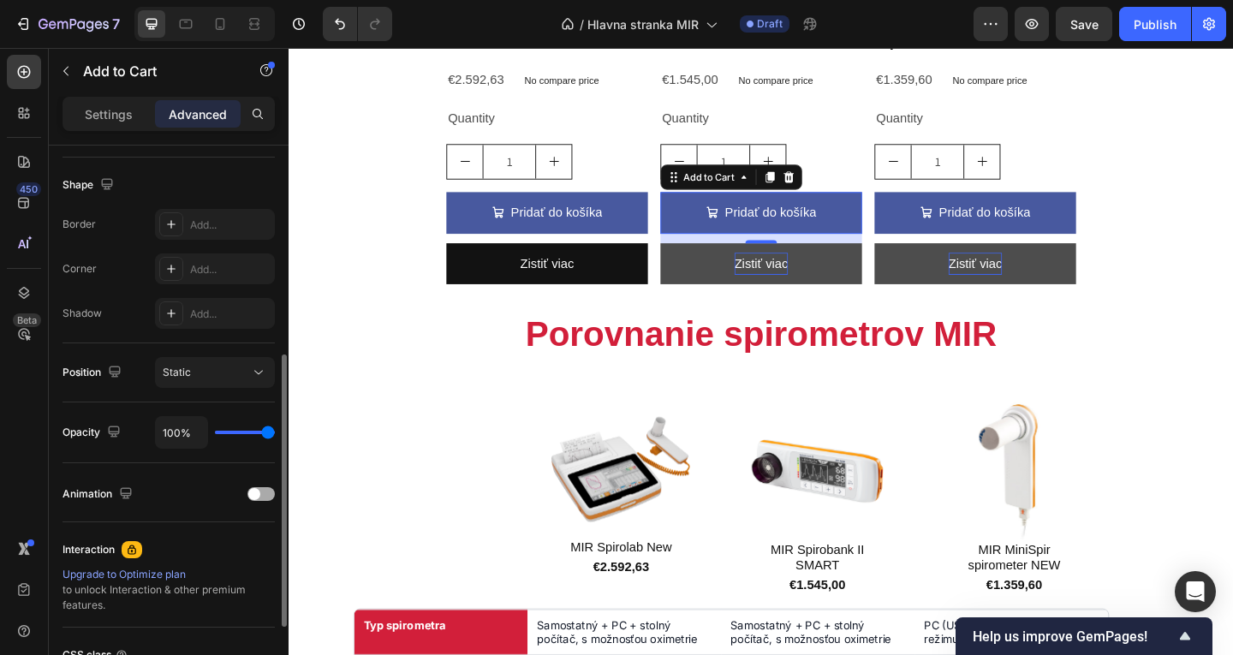
scroll to position [584, 0]
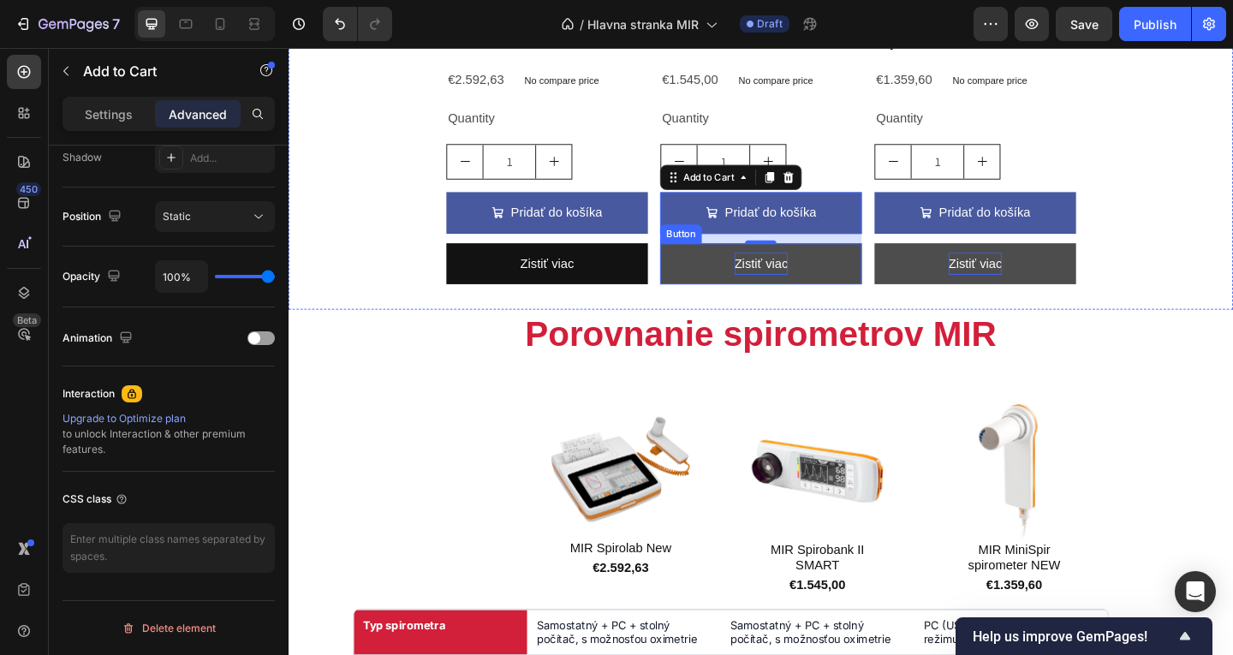
click at [736, 277] on button "Zistiť viac" at bounding box center [802, 282] width 219 height 45
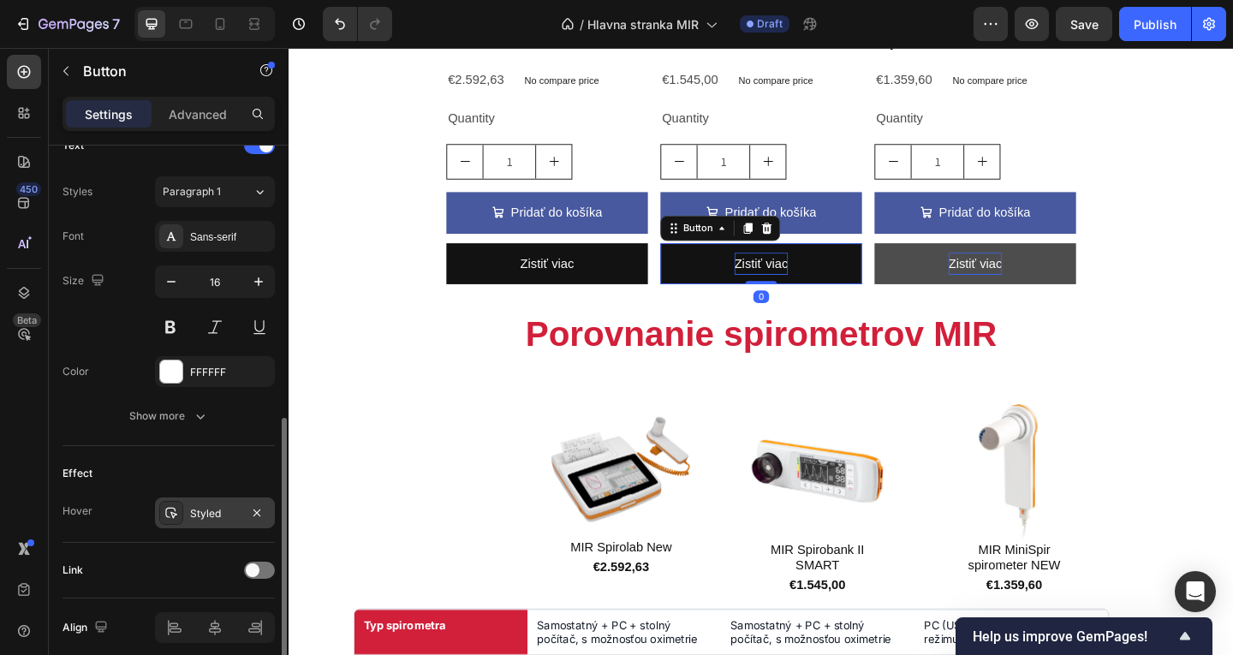
scroll to position [670, 0]
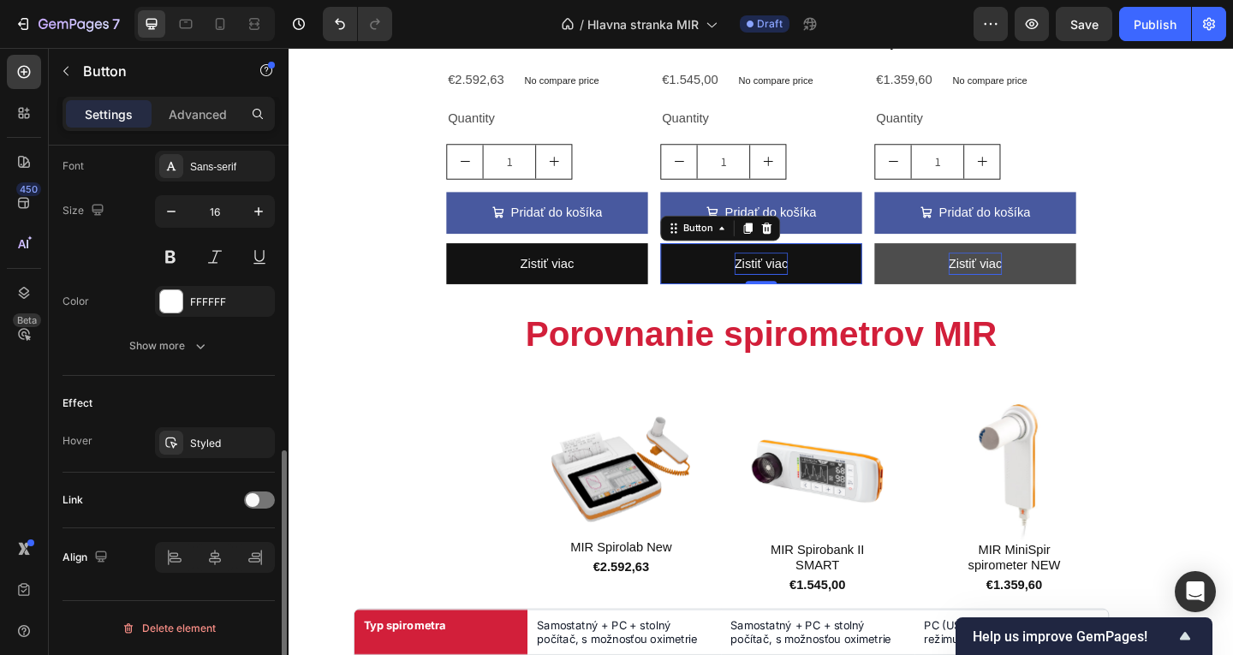
click at [242, 504] on div "Link" at bounding box center [169, 499] width 212 height 27
drag, startPoint x: 249, startPoint y: 504, endPoint x: 248, endPoint y: 520, distance: 16.3
click at [249, 505] on span at bounding box center [253, 500] width 14 height 14
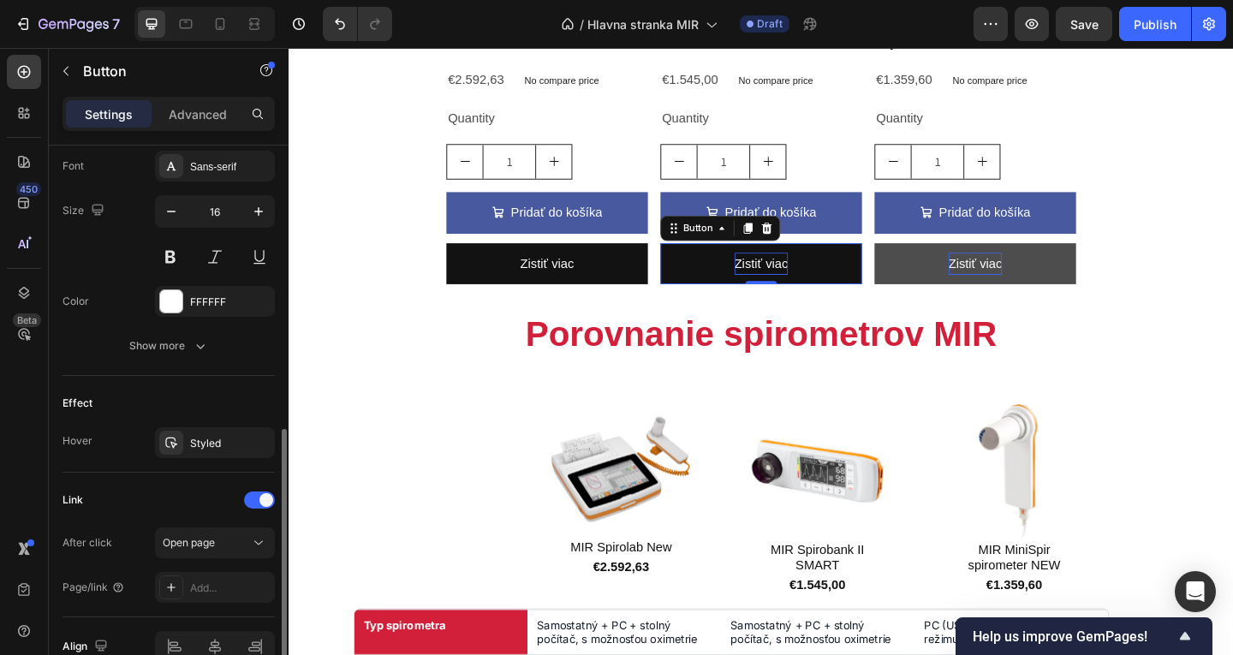
click at [212, 527] on div "Link After click Open page Page/link Add..." at bounding box center [169, 544] width 212 height 116
click at [225, 587] on div "Add..." at bounding box center [230, 588] width 80 height 15
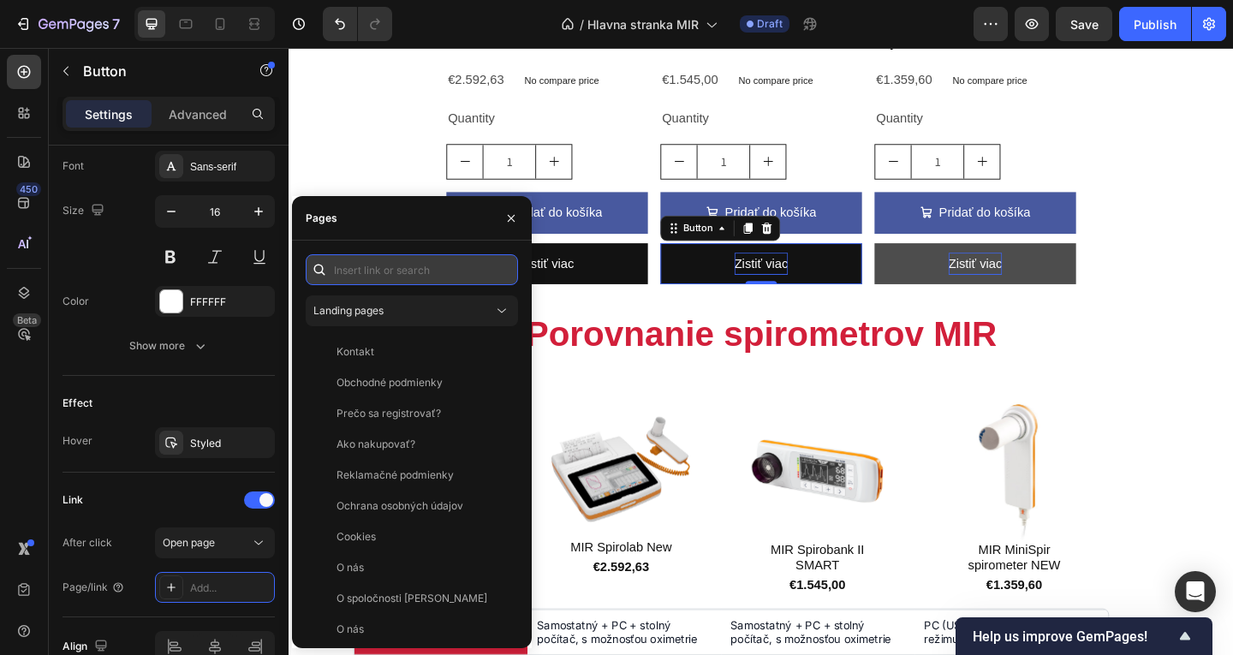
click at [424, 265] on input "text" at bounding box center [412, 269] width 212 height 31
paste input "https://menzl.sk/a/gempages?version=v7&shop_id=576415707223294538&theme_page_id…"
type input "https://menzl.sk/a/gempages?version=v7&shop_id=576415707223294538&theme_page_id…"
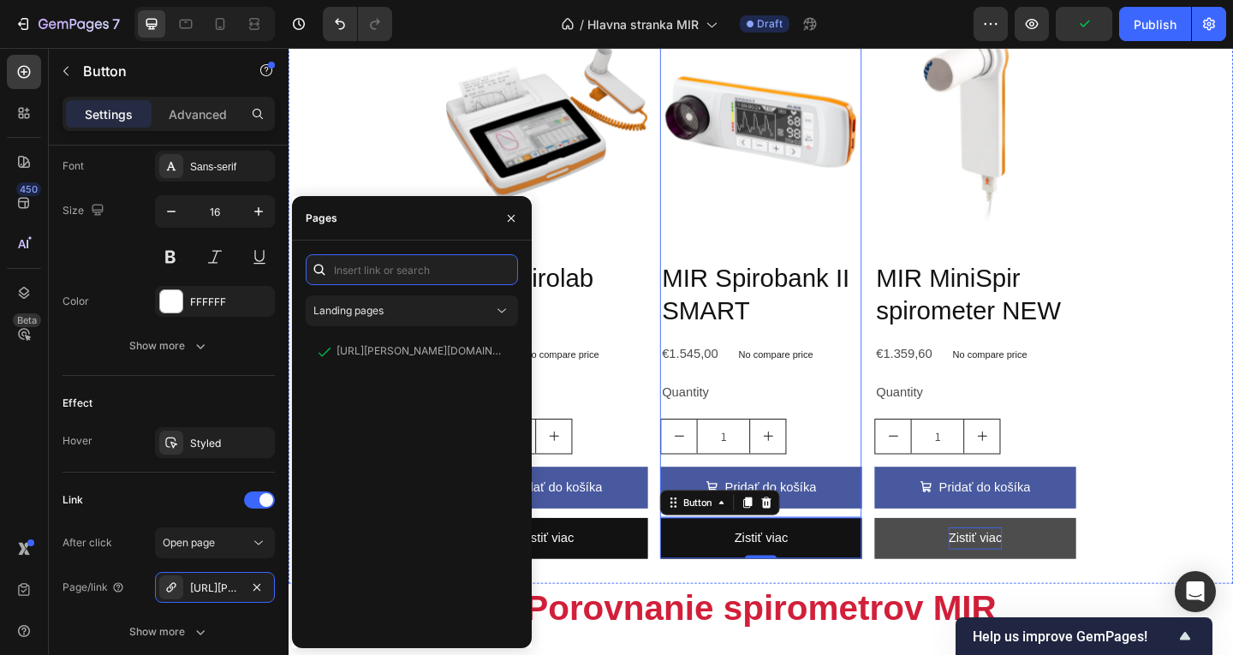
scroll to position [531, 0]
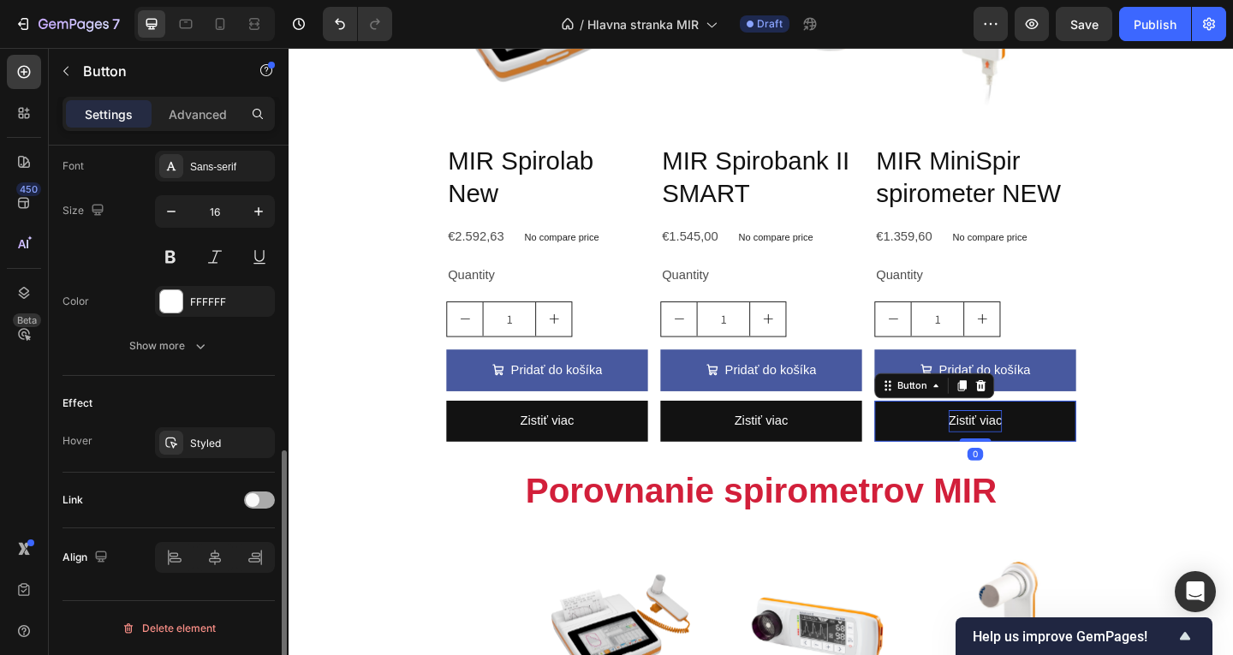
click at [271, 501] on div at bounding box center [259, 500] width 31 height 17
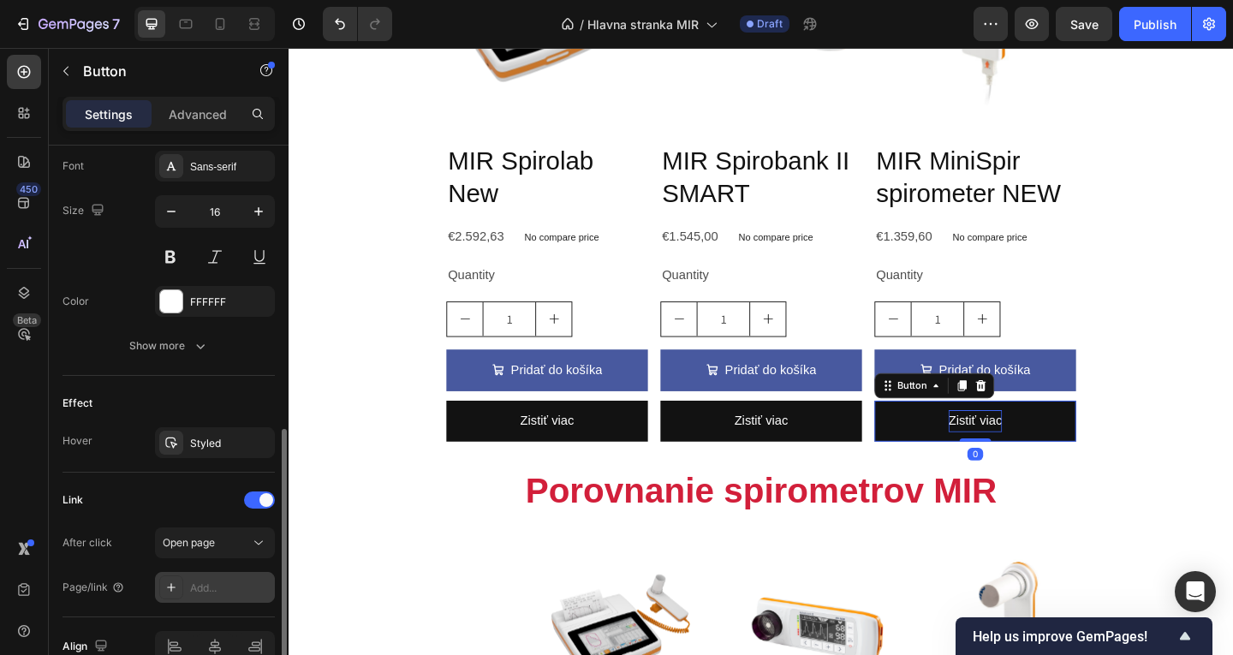
click at [200, 588] on div "Add..." at bounding box center [230, 588] width 80 height 15
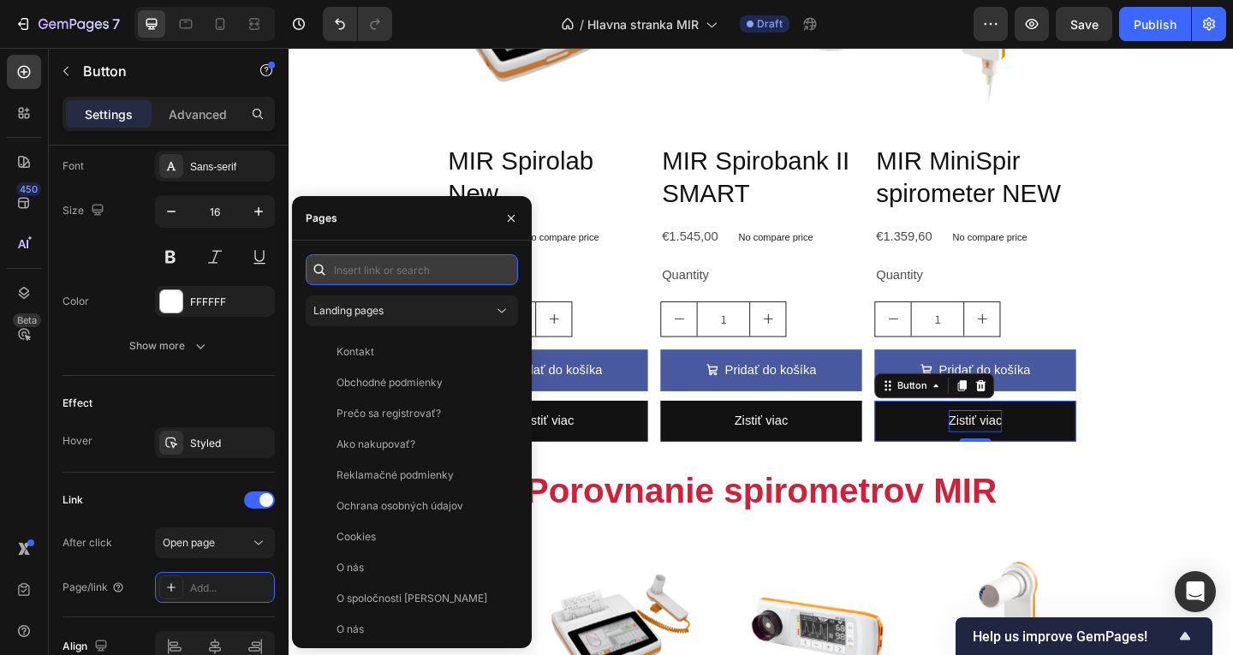
click at [385, 261] on input "text" at bounding box center [412, 269] width 212 height 31
paste input "https://menzl.sk/a/gempages?version=v7&shop_id=576415707223294538&theme_page_id…"
type input "https://menzl.sk/a/gempages?version=v7&shop_id=576415707223294538&theme_page_id…"
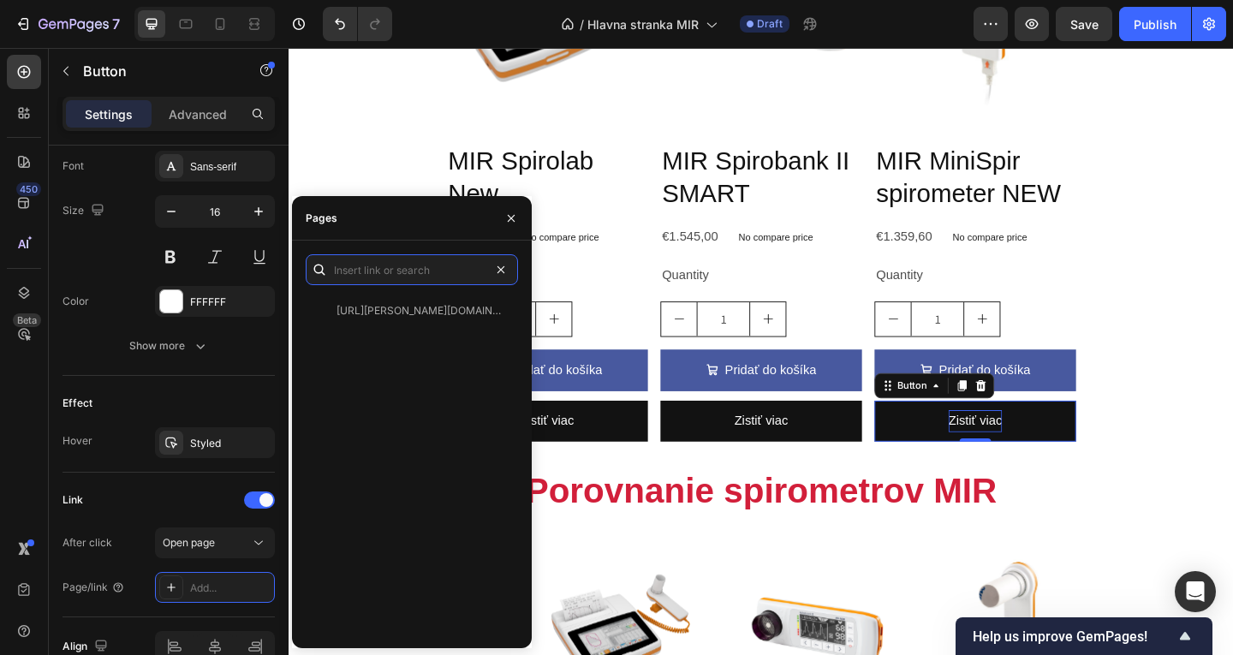
scroll to position [0, 0]
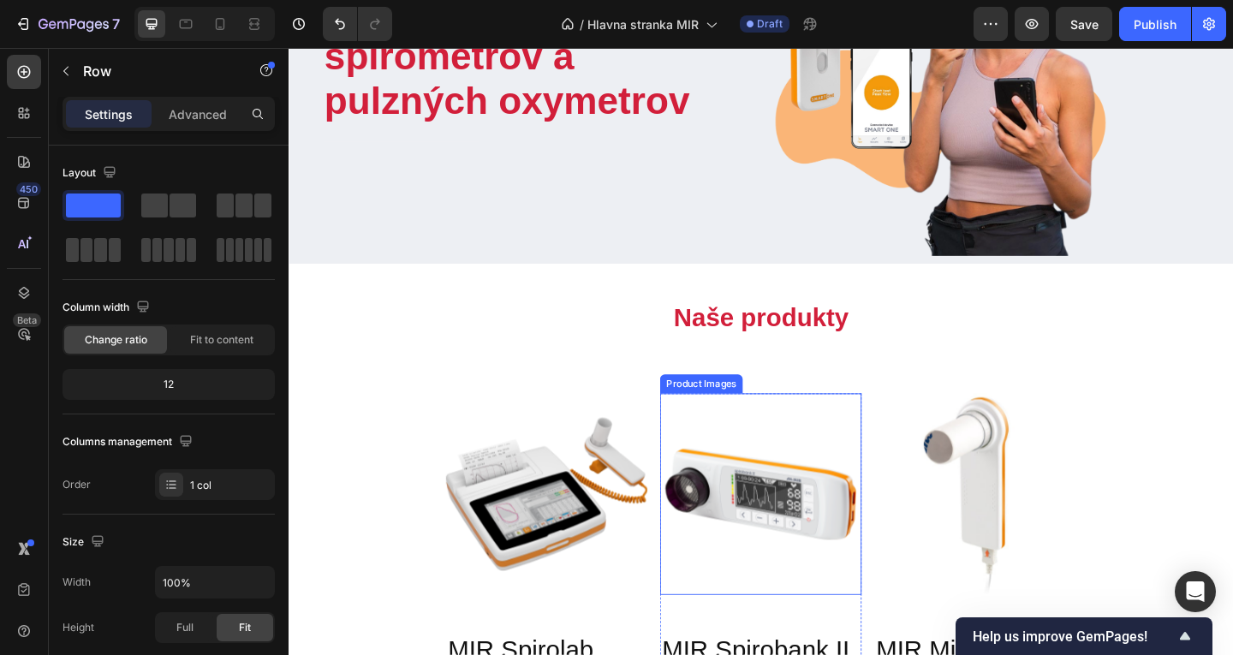
scroll to position [257, 0]
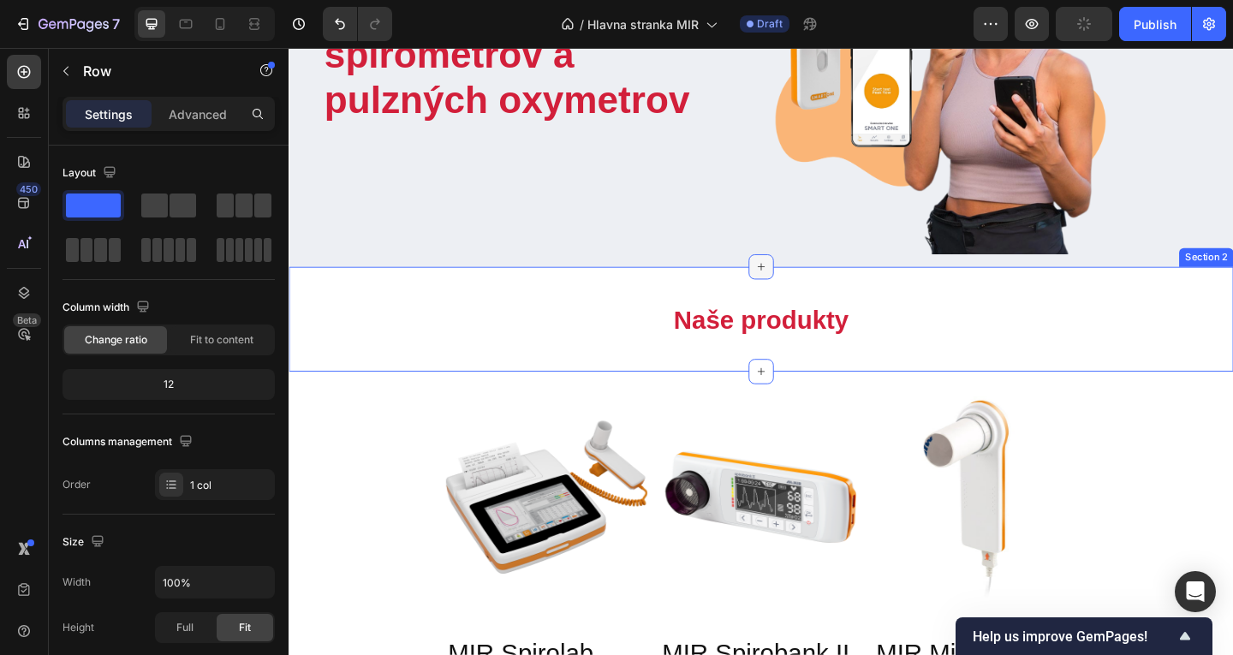
click at [798, 282] on icon at bounding box center [803, 286] width 14 height 14
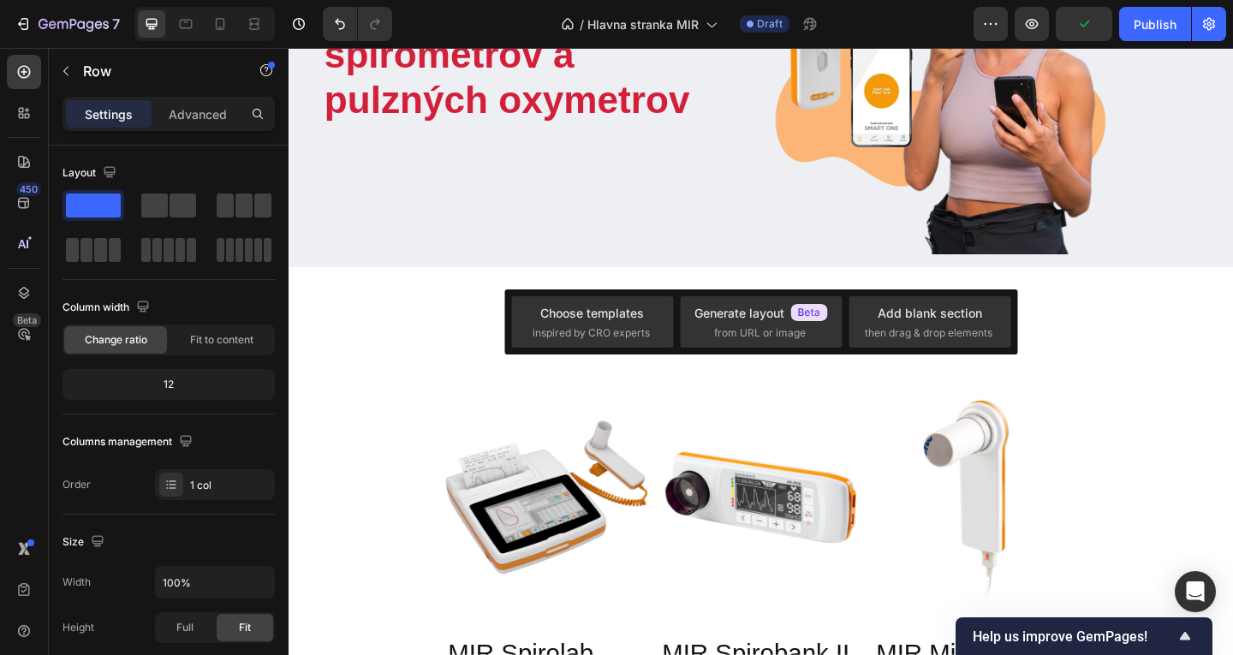
click at [712, 313] on h2 "Naše produkty" at bounding box center [803, 342] width 1028 height 59
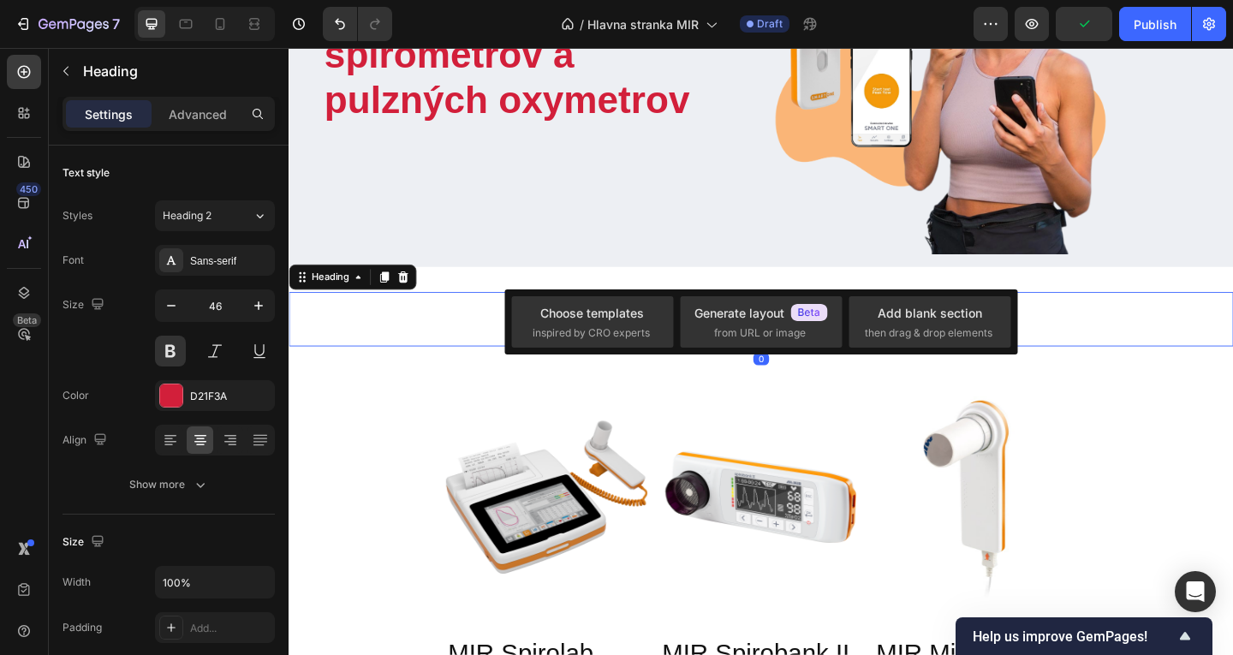
click at [491, 390] on div "Naše produkty Heading 0 Section 2" at bounding box center [803, 343] width 1028 height 114
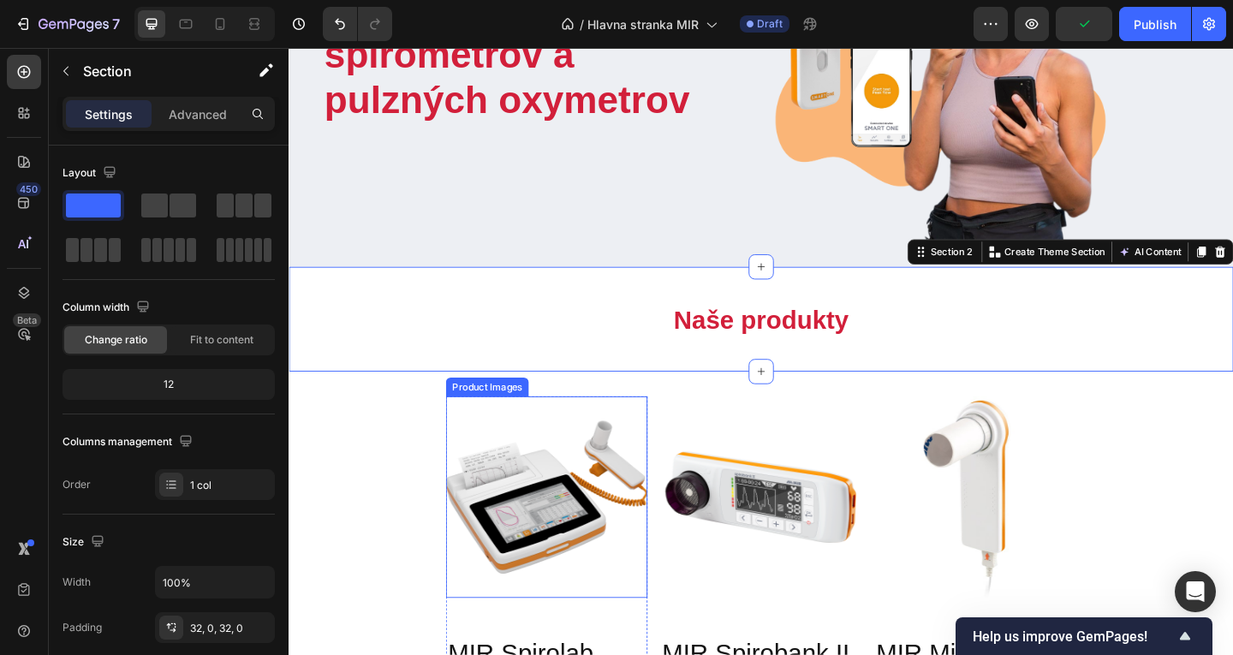
click at [507, 432] on img at bounding box center [569, 536] width 219 height 219
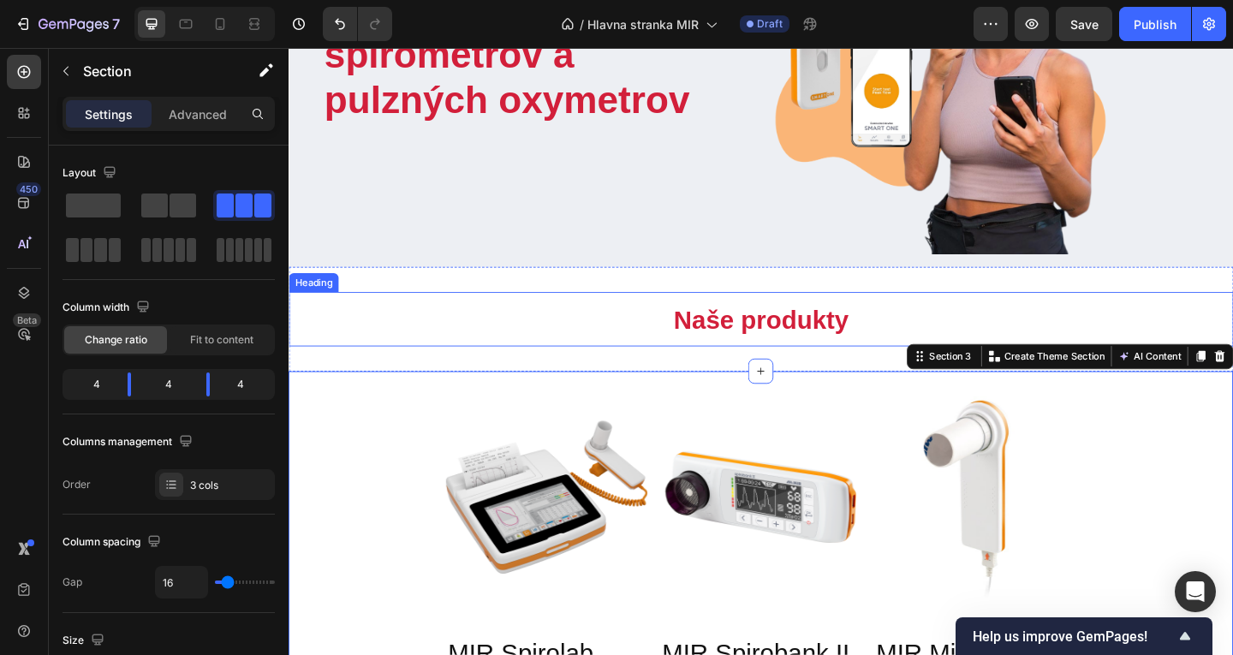
click at [709, 366] on h2 "Naše produkty" at bounding box center [803, 342] width 1028 height 59
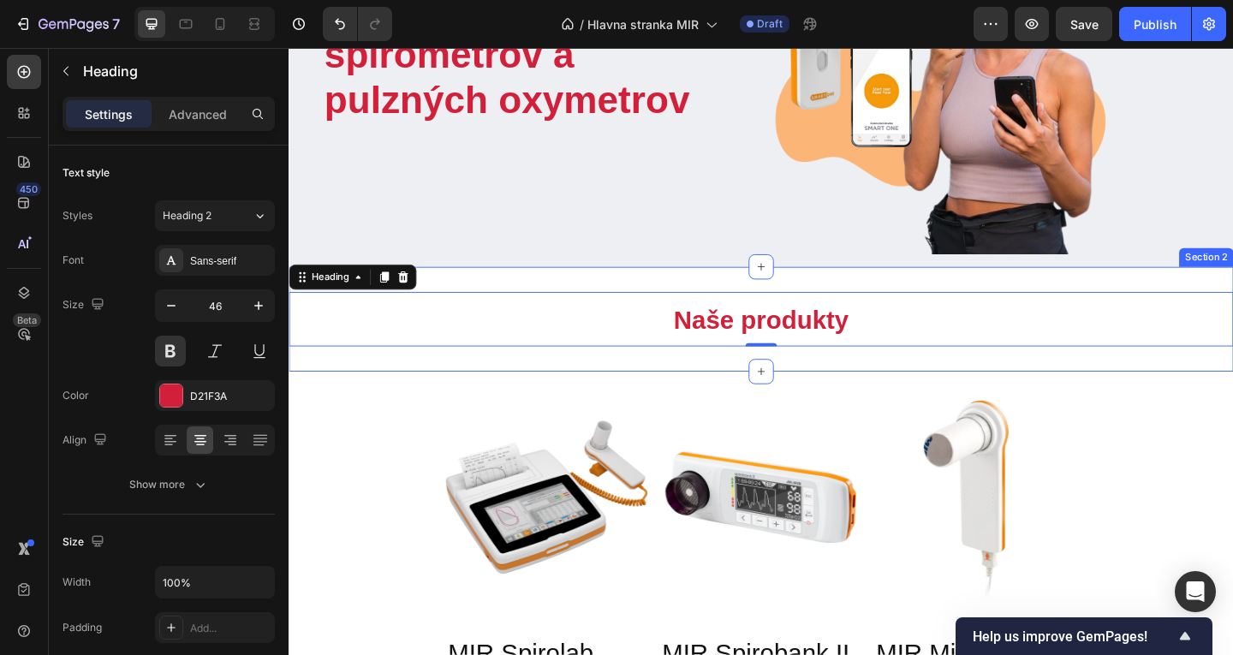
click at [398, 370] on div "Naše produkty Heading 0 Section 2" at bounding box center [803, 343] width 1028 height 114
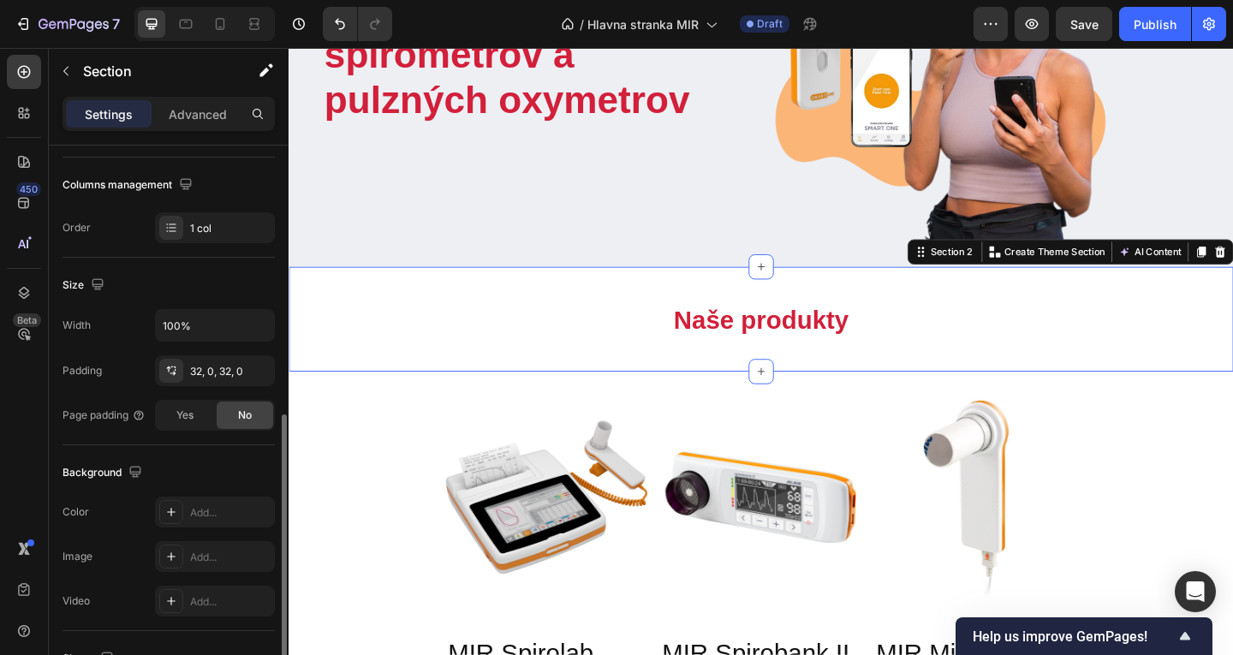
scroll to position [343, 0]
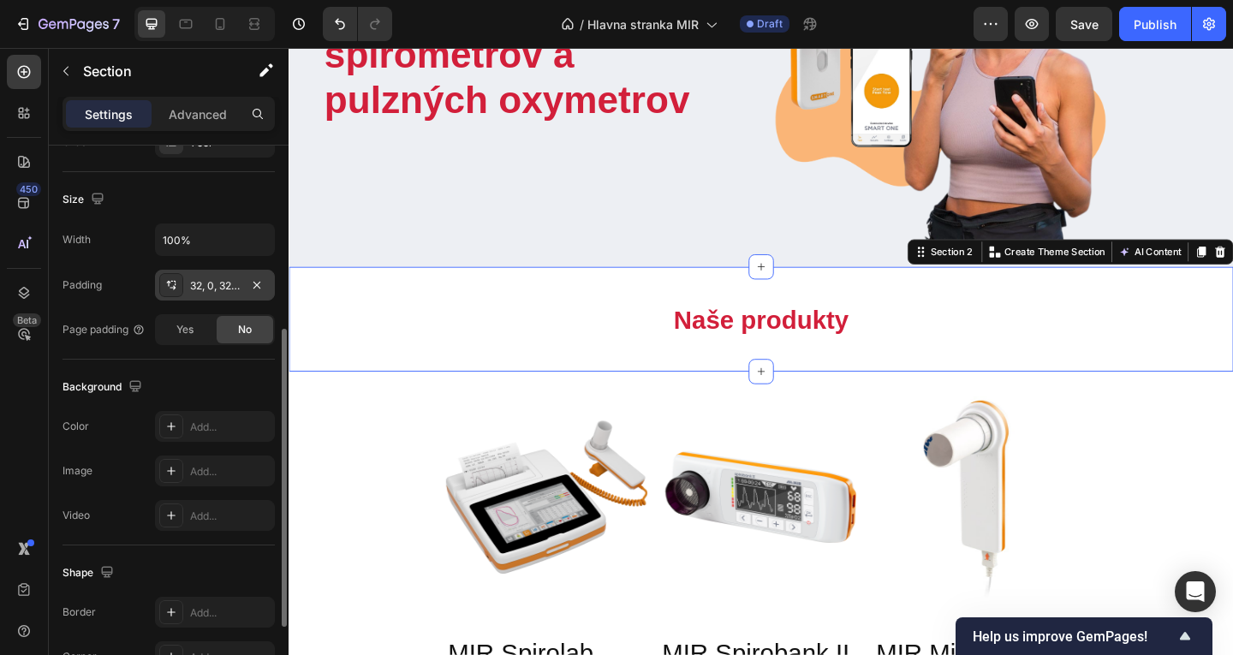
click at [224, 290] on div "32, 0, 32, 0" at bounding box center [215, 285] width 50 height 15
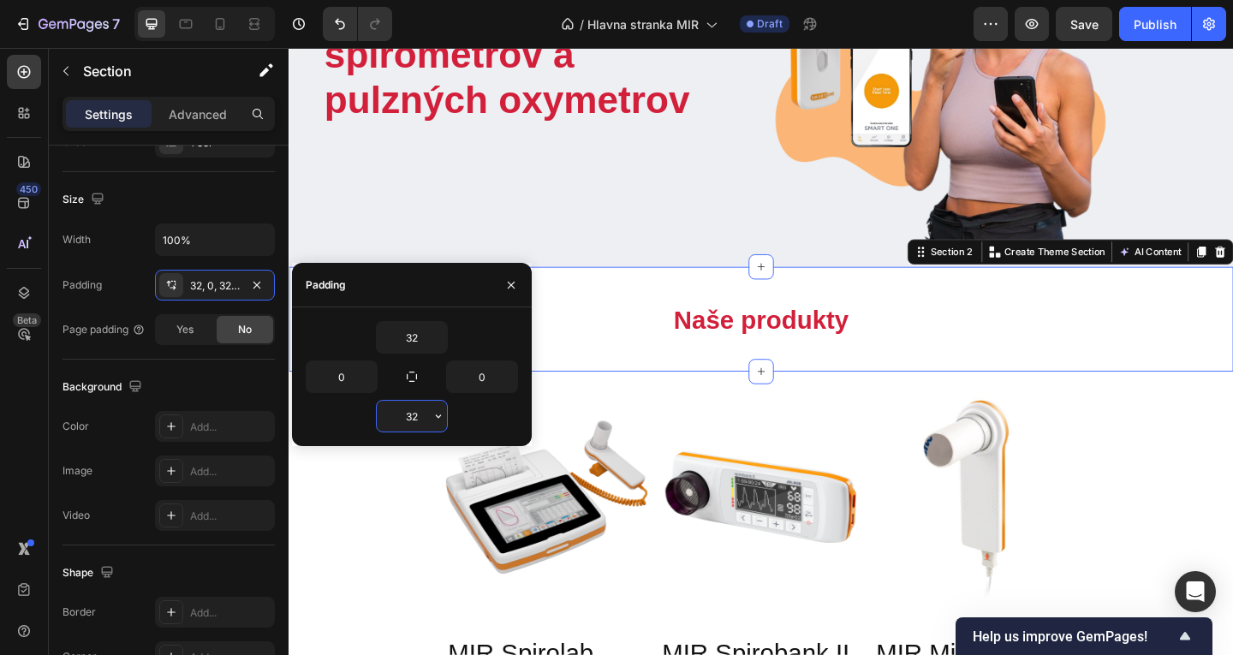
click at [414, 407] on input "32" at bounding box center [412, 416] width 70 height 31
type input "é"
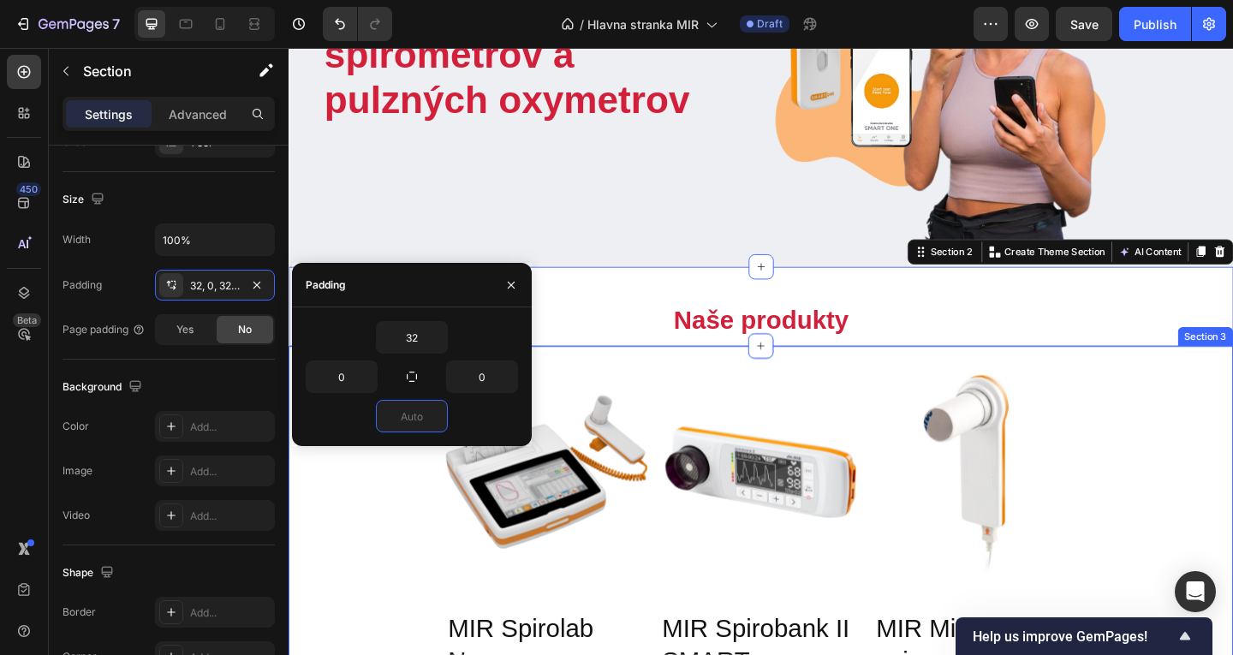
type input "0"
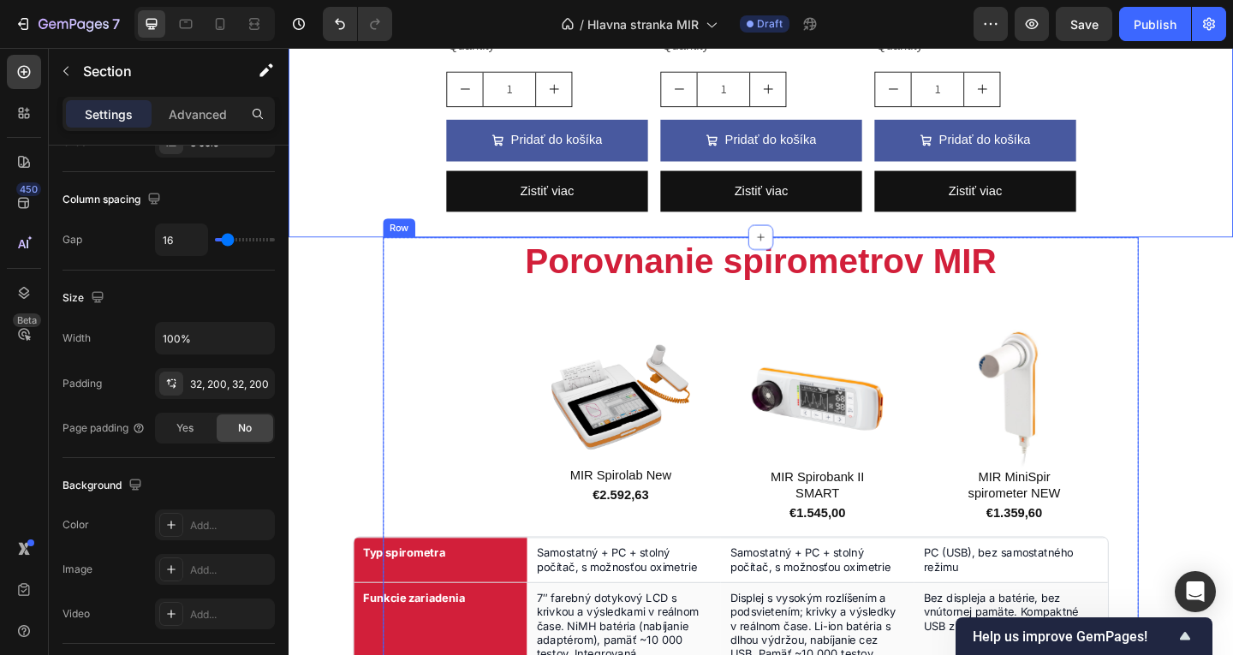
scroll to position [1028, 0]
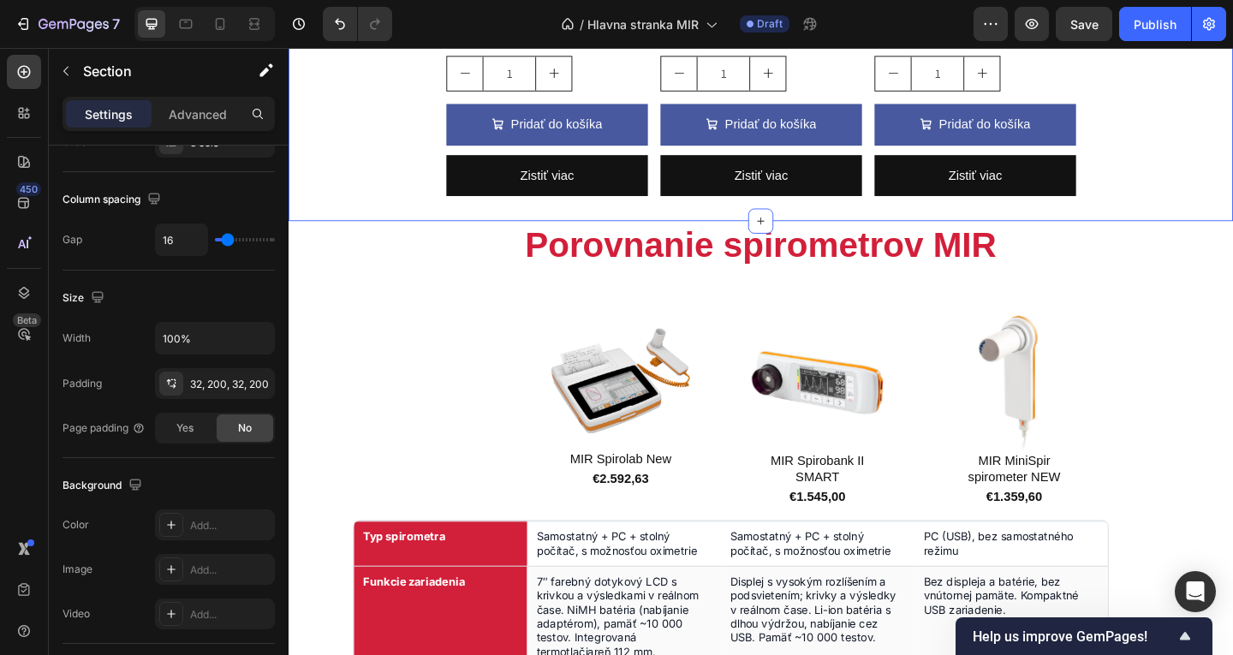
drag, startPoint x: 690, startPoint y: 214, endPoint x: 710, endPoint y: 220, distance: 20.6
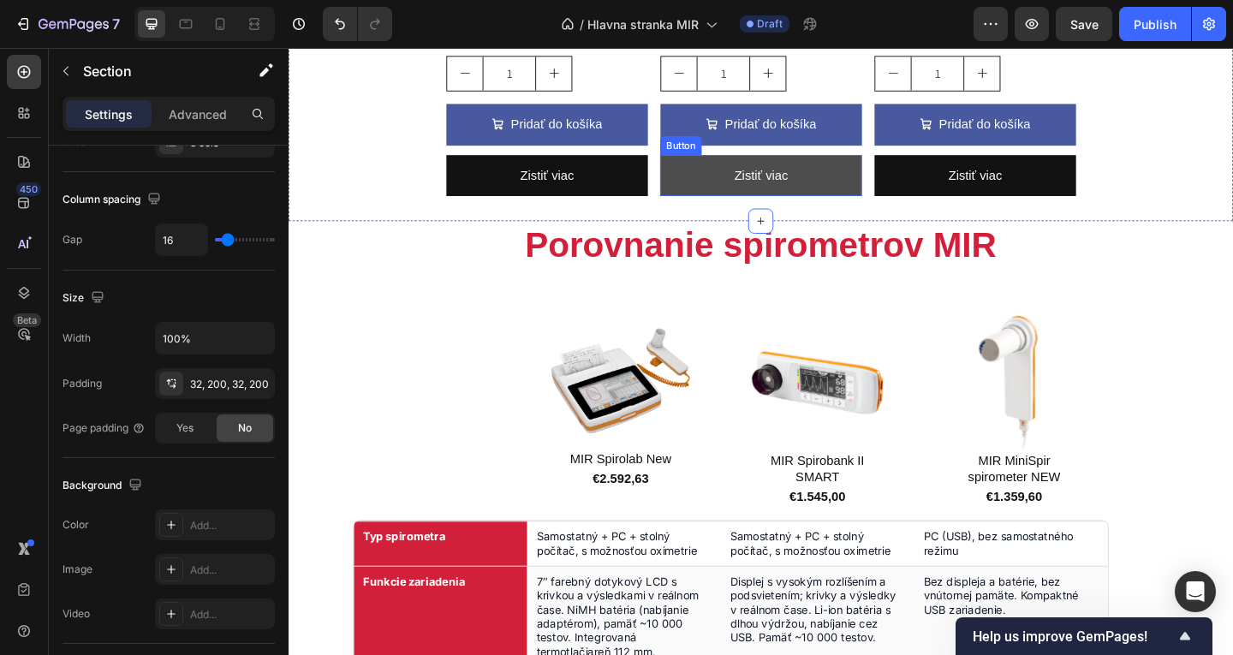
click at [724, 194] on link "Zistiť viac" at bounding box center [802, 186] width 219 height 45
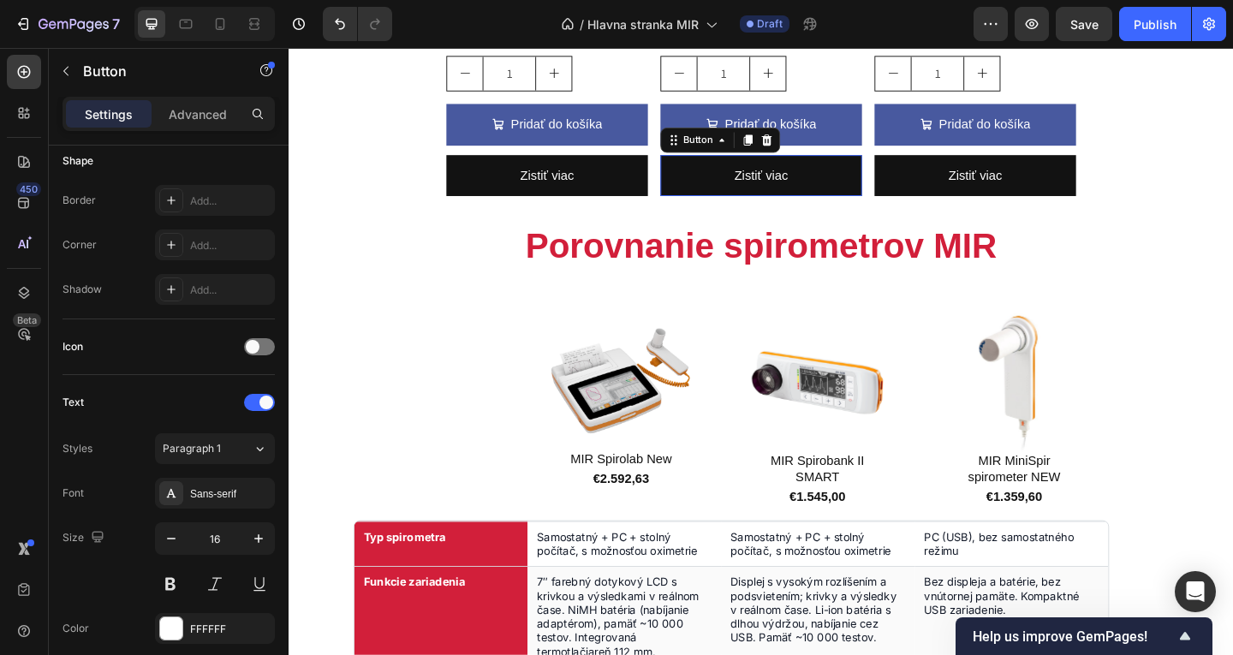
scroll to position [0, 0]
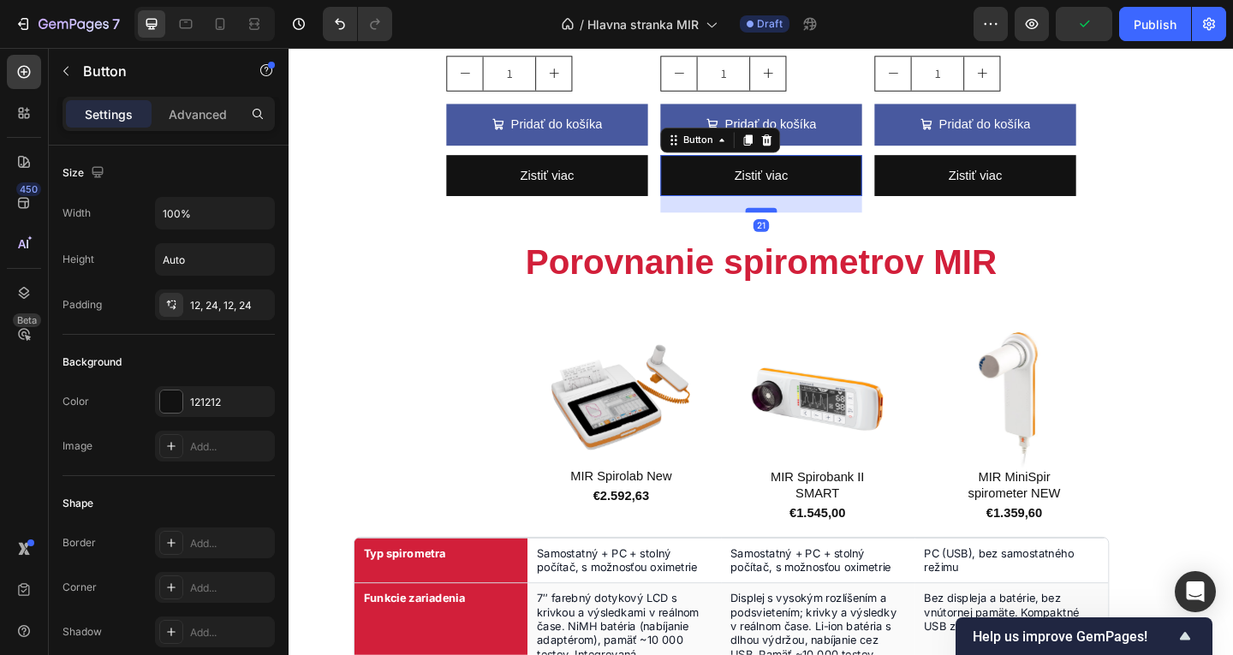
drag, startPoint x: 796, startPoint y: 205, endPoint x: 795, endPoint y: 222, distance: 17.1
click at [795, 222] on div at bounding box center [802, 224] width 34 height 5
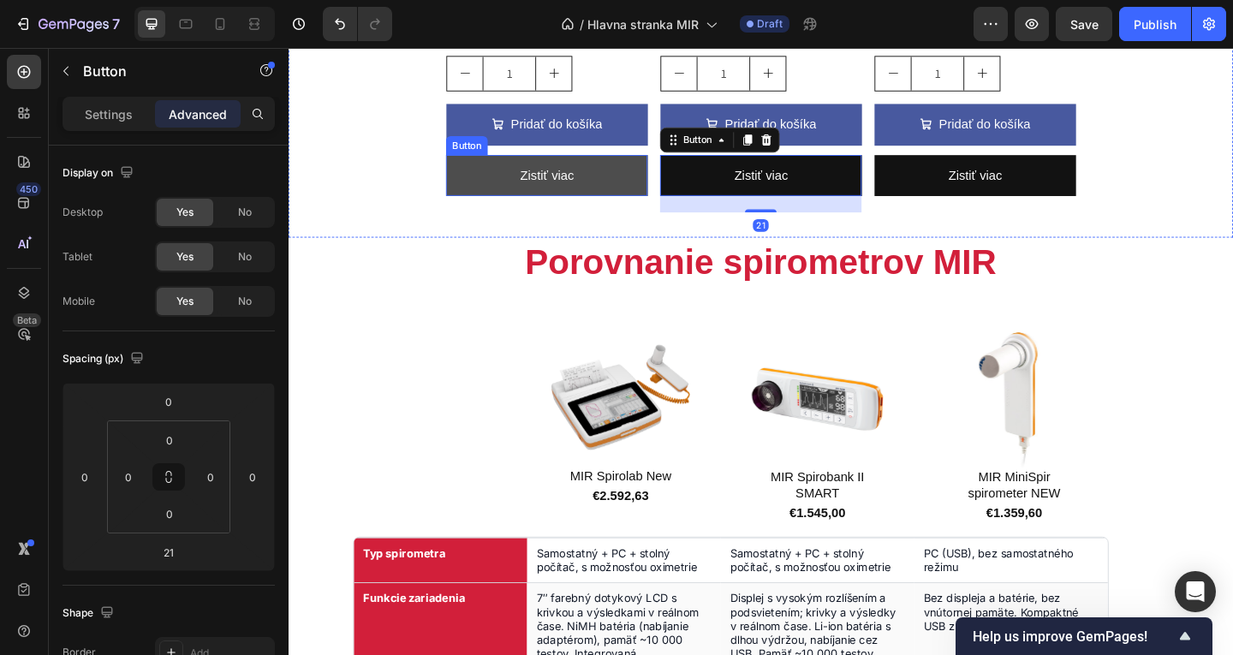
click at [631, 196] on link "Zistiť viac" at bounding box center [569, 186] width 219 height 45
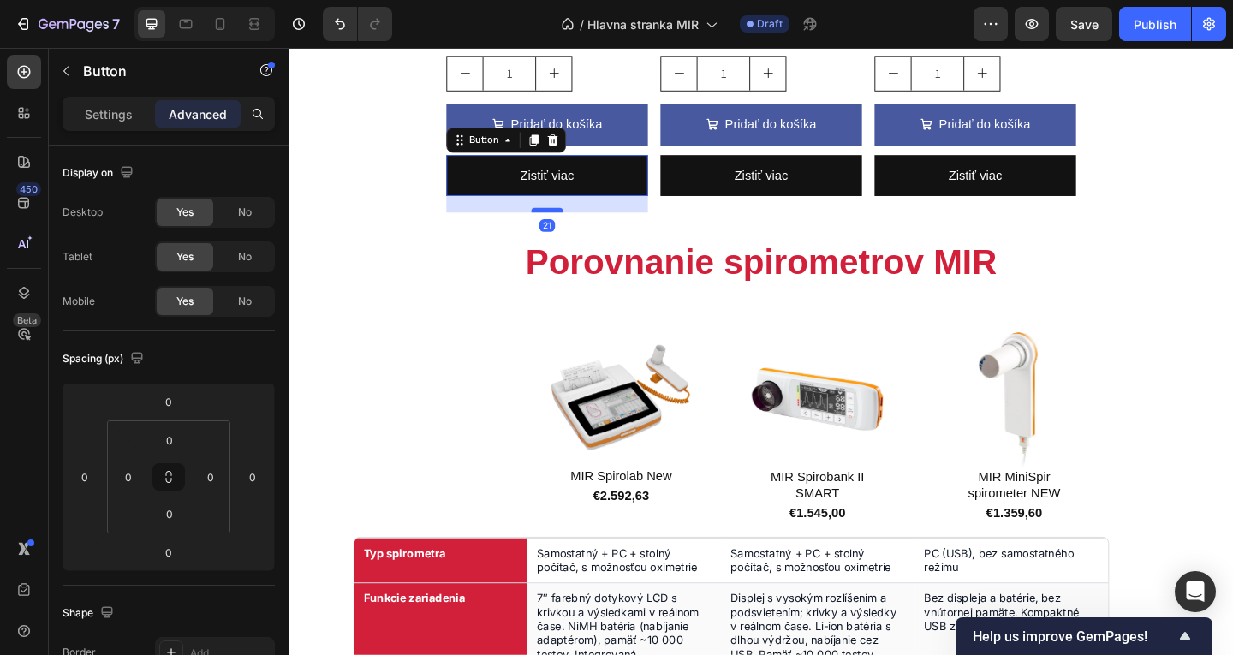
drag, startPoint x: 571, startPoint y: 201, endPoint x: 569, endPoint y: 219, distance: 18.1
click at [569, 222] on div at bounding box center [569, 224] width 34 height 5
type input "21"
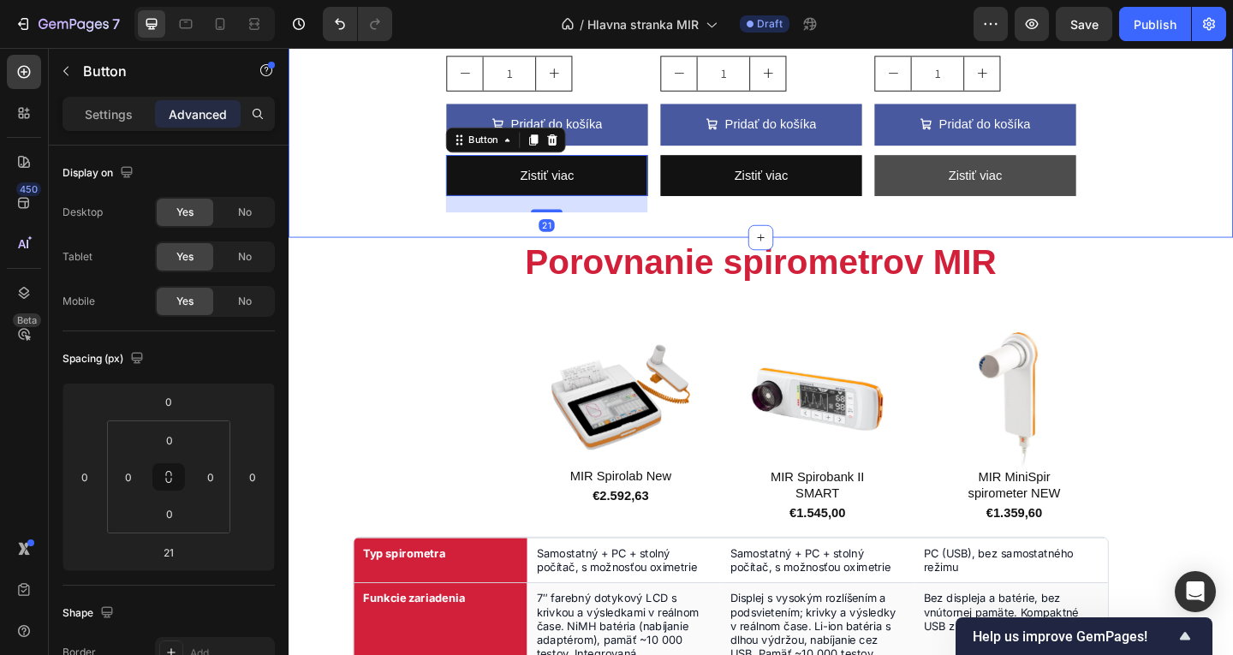
click at [985, 194] on link "Zistiť viac" at bounding box center [1035, 186] width 219 height 45
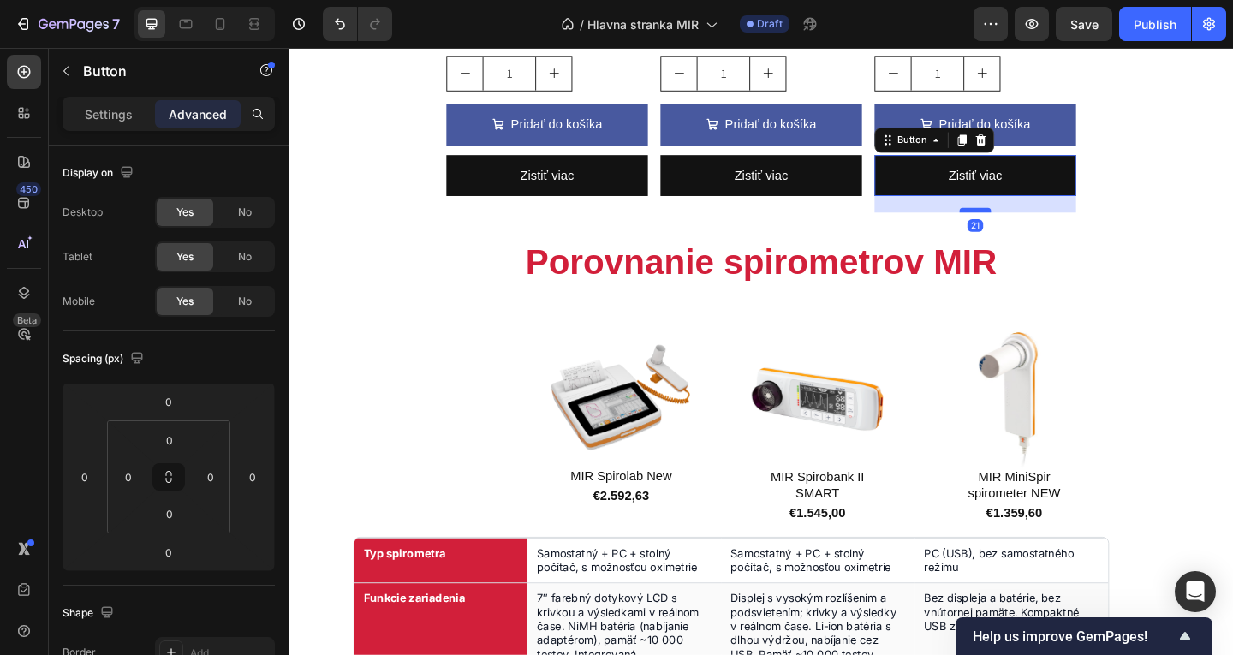
drag, startPoint x: 1017, startPoint y: 203, endPoint x: 1011, endPoint y: 221, distance: 19.2
click at [1018, 222] on div at bounding box center [1035, 224] width 34 height 5
type input "21"
click at [1034, 29] on icon "button" at bounding box center [1031, 23] width 17 height 17
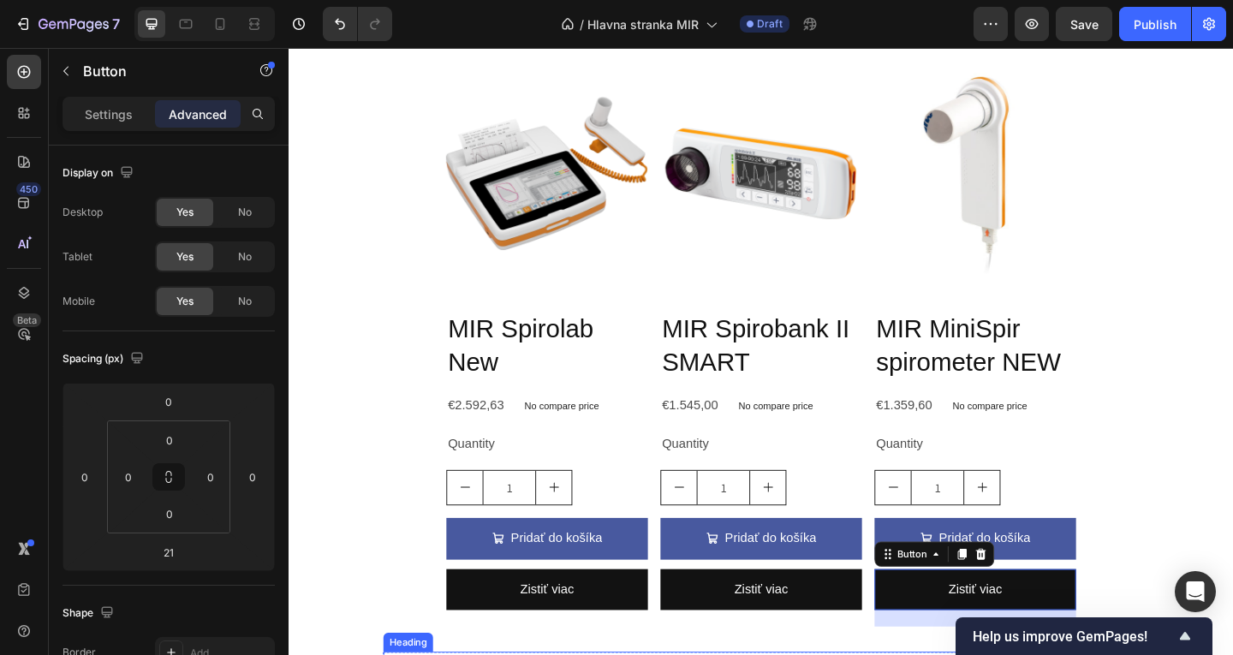
scroll to position [557, 0]
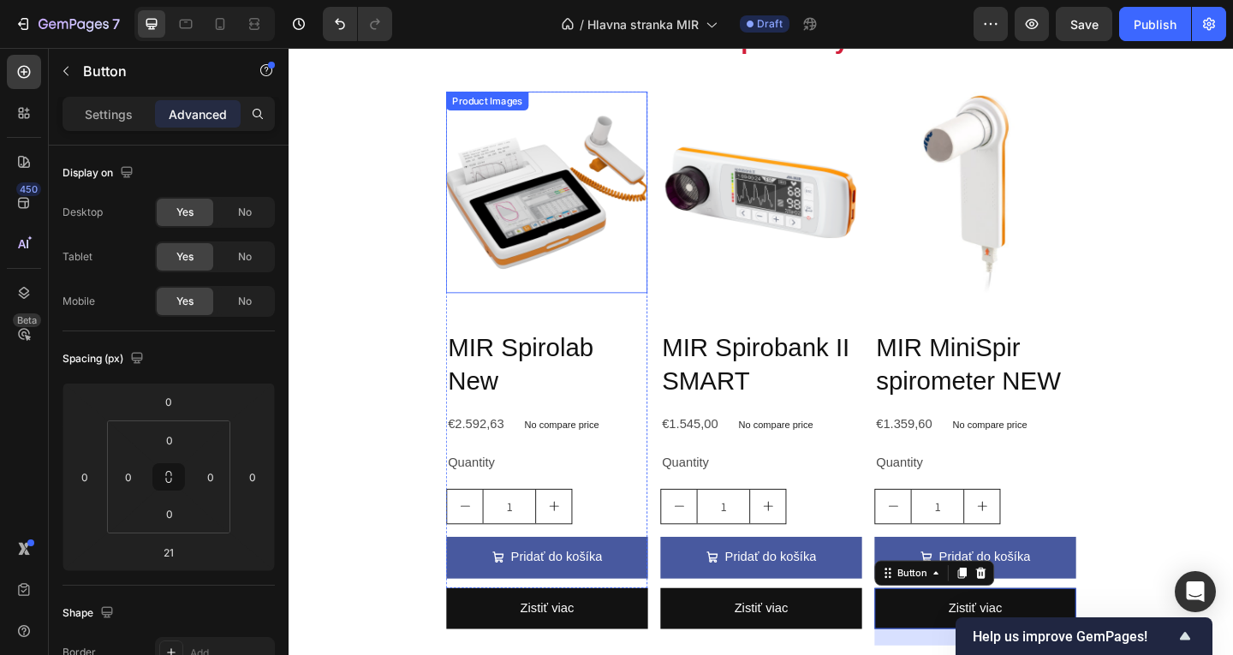
click at [641, 293] on img at bounding box center [569, 204] width 219 height 219
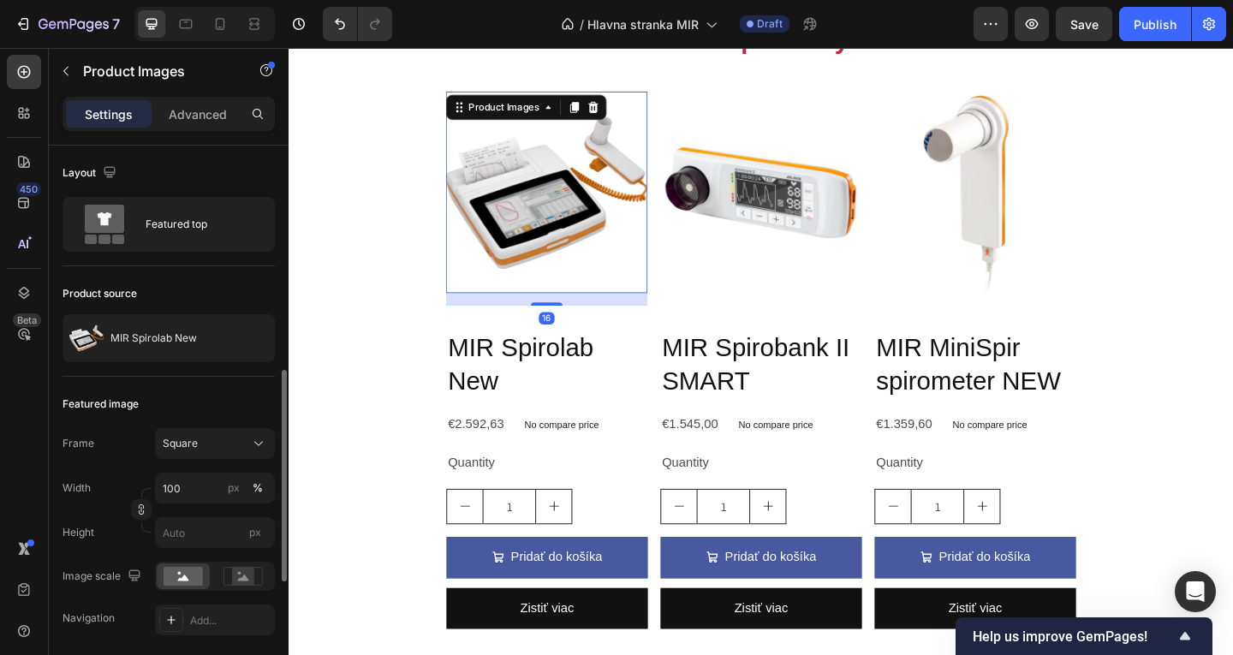
scroll to position [222, 0]
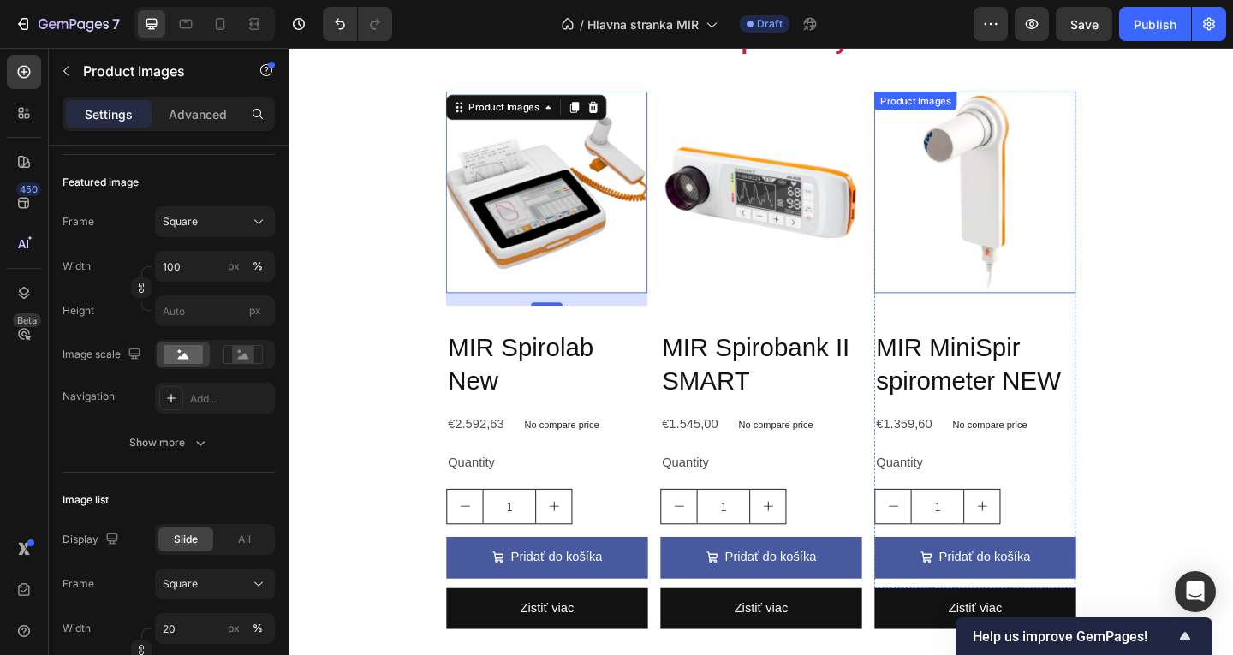
click at [926, 278] on img at bounding box center [1035, 204] width 219 height 219
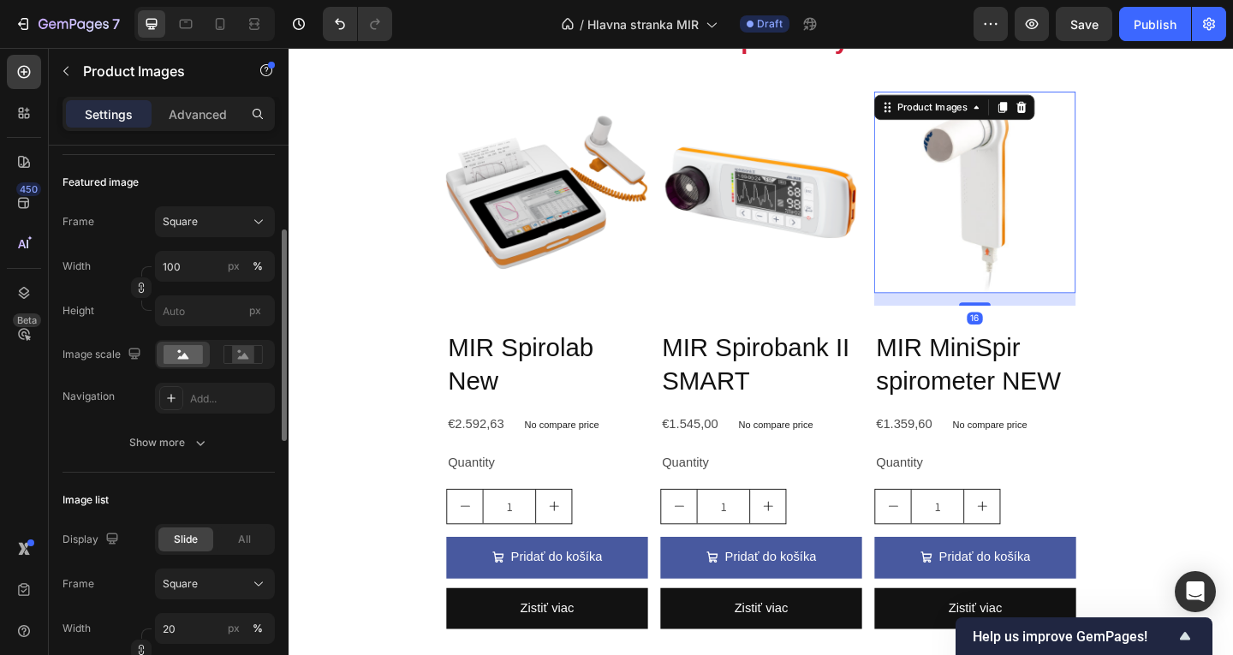
scroll to position [0, 0]
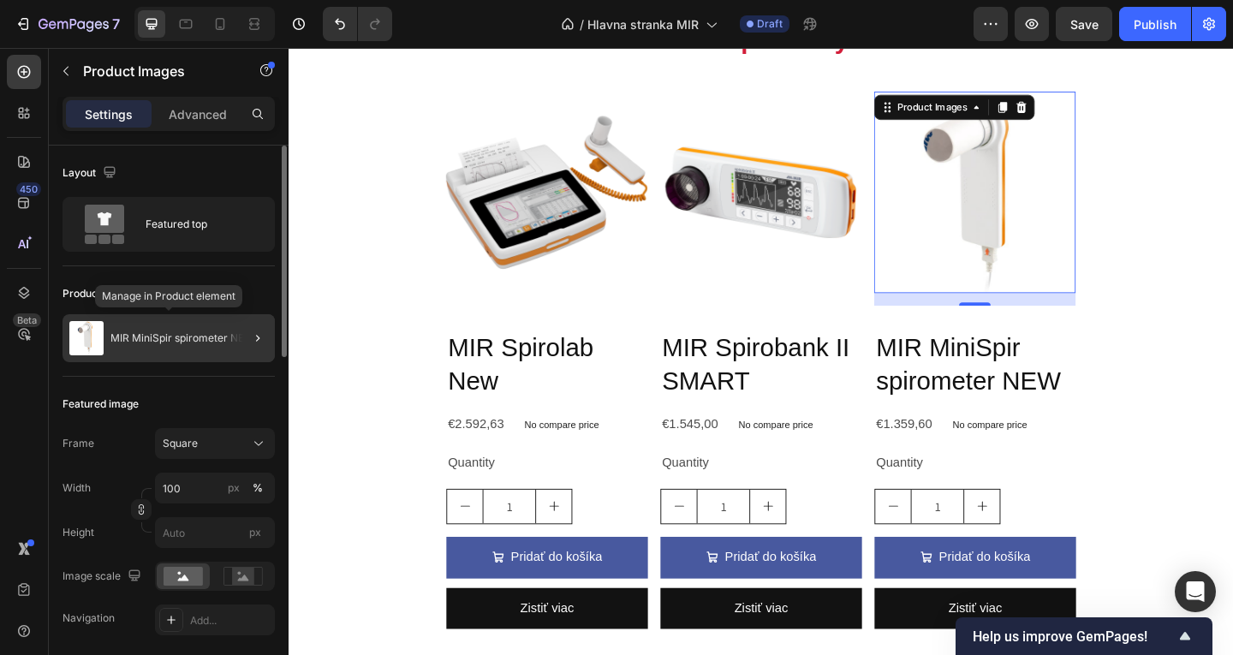
click at [176, 347] on div "MIR MiniSpir spirometer NEW" at bounding box center [169, 338] width 212 height 48
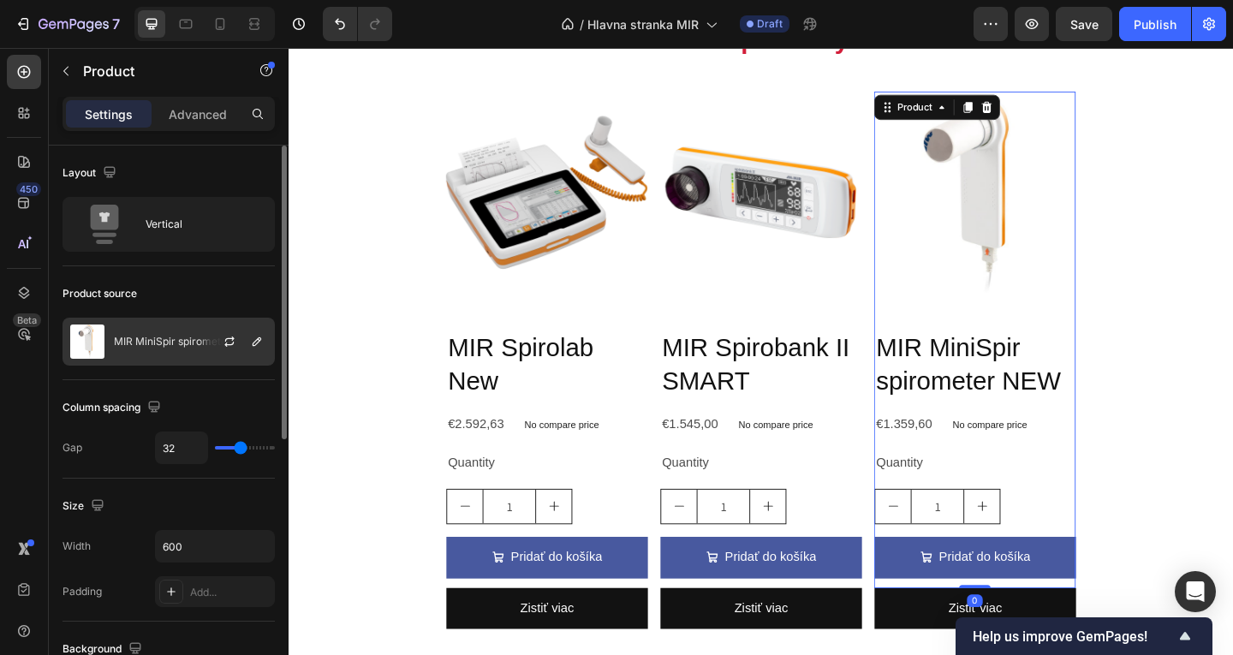
click at [182, 349] on div "MIR MiniSpir spirometer NEW" at bounding box center [169, 342] width 212 height 48
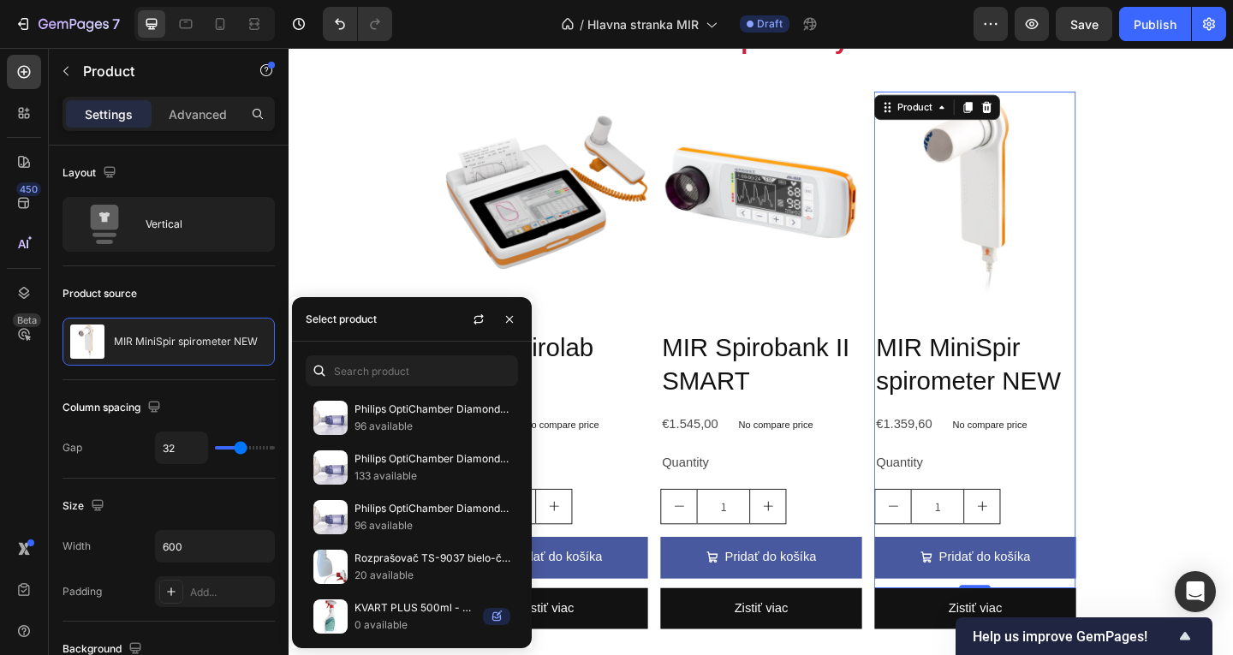
click at [437, 387] on div "Philips OptiChamber Diamond súprava inhalačný nadstavec + maska S (malá) 96 ava…" at bounding box center [412, 495] width 240 height 307
click at [420, 374] on input "text" at bounding box center [412, 370] width 212 height 31
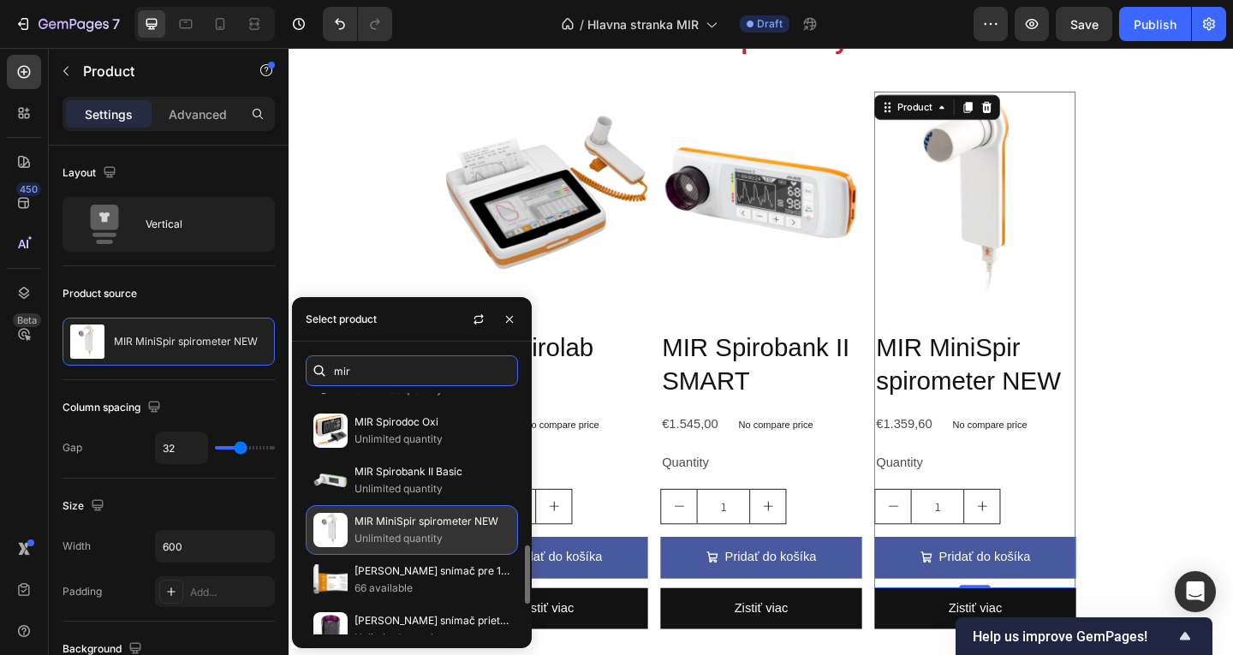
scroll to position [632, 0]
type input "mir"
click at [366, 519] on p "MIR MiniSpir spirometer NEW" at bounding box center [433, 522] width 156 height 17
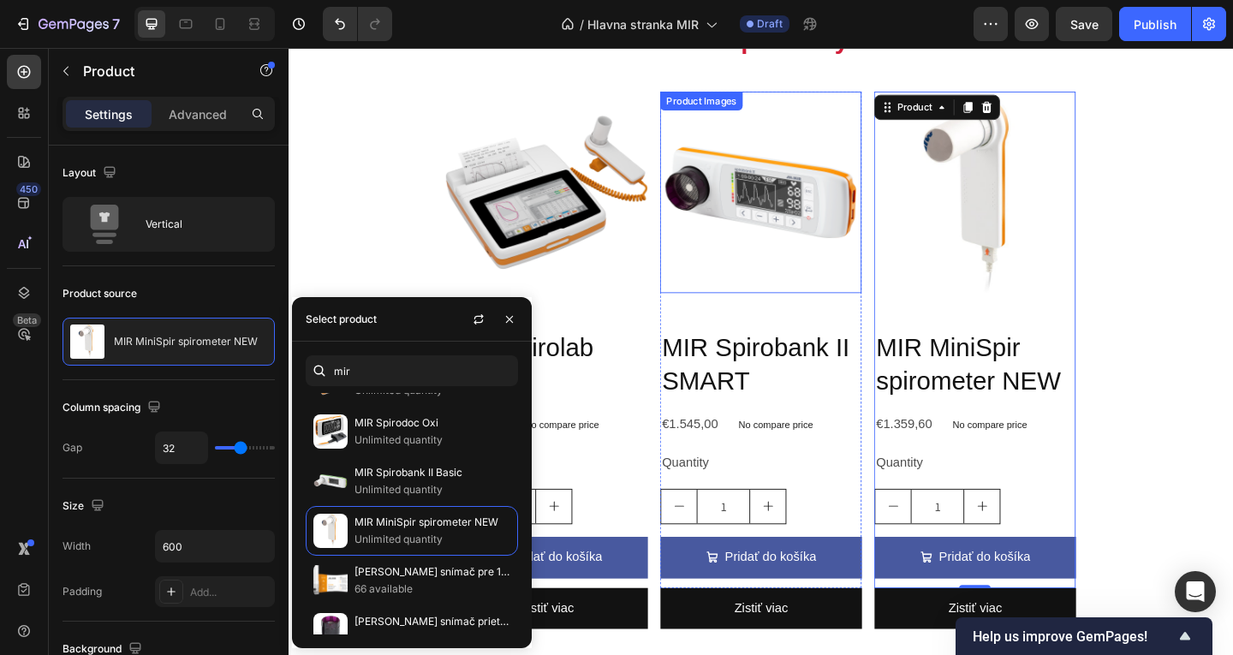
click at [709, 306] on img at bounding box center [802, 204] width 219 height 219
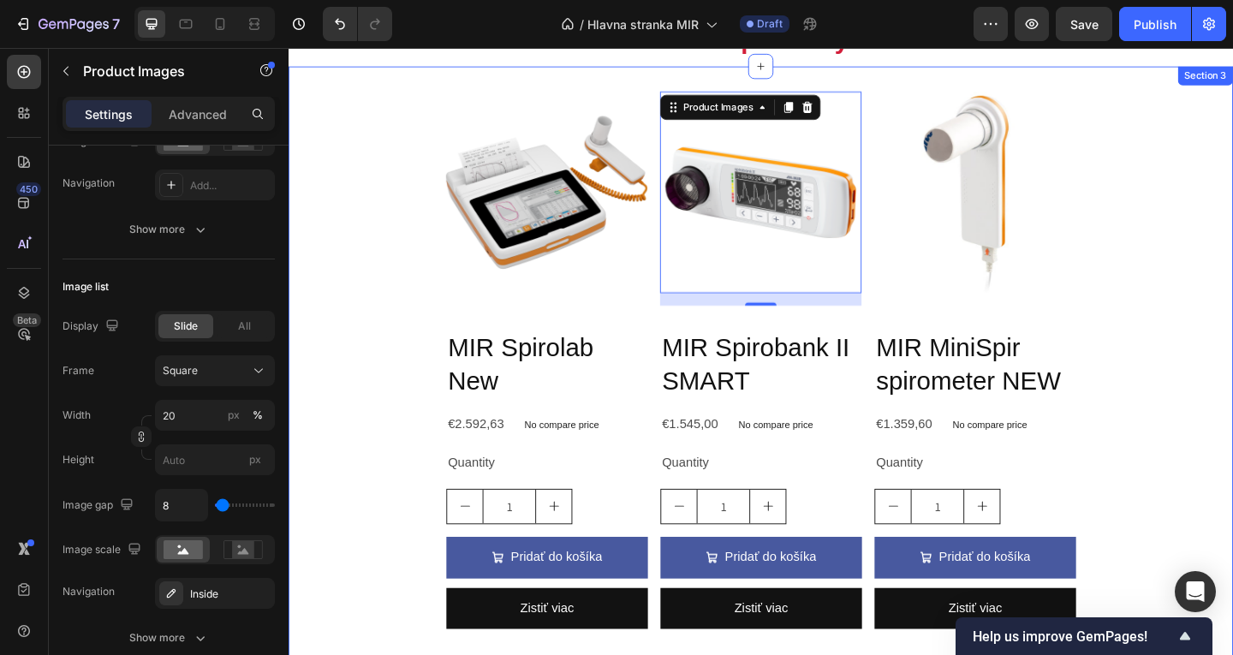
scroll to position [0, 0]
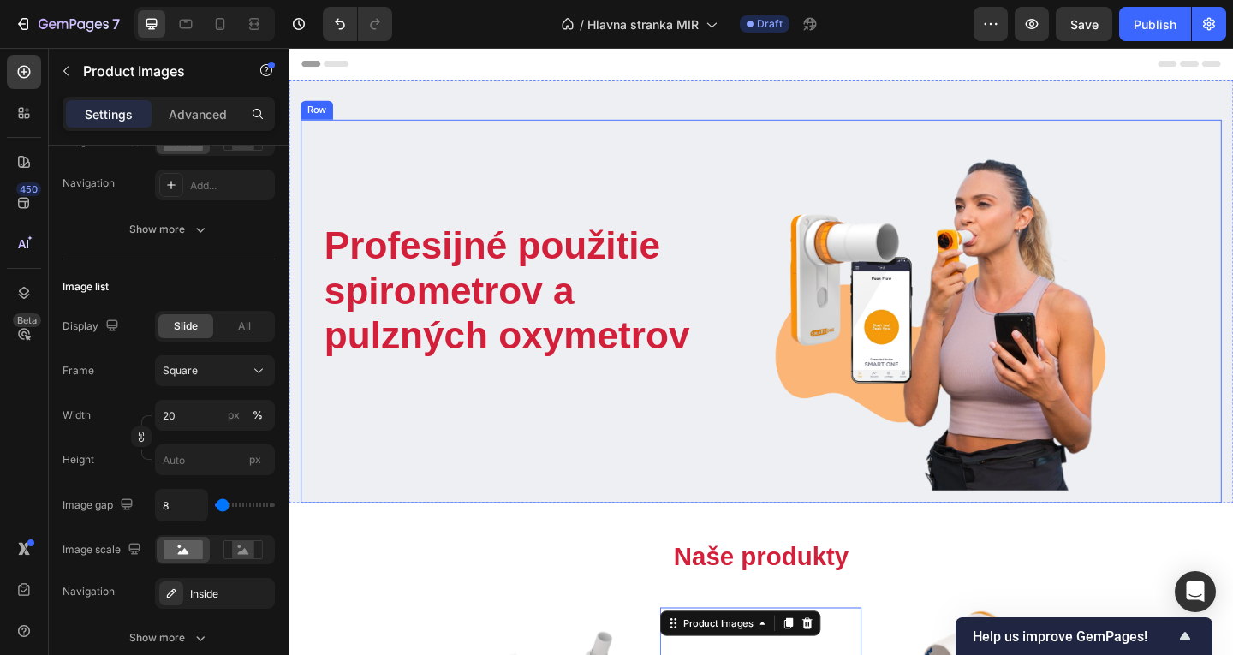
click at [867, 526] on div "Profesijné použitie spirometrov a pulzných oxymetrov Heading Text block Row Ima…" at bounding box center [802, 334] width 1002 height 417
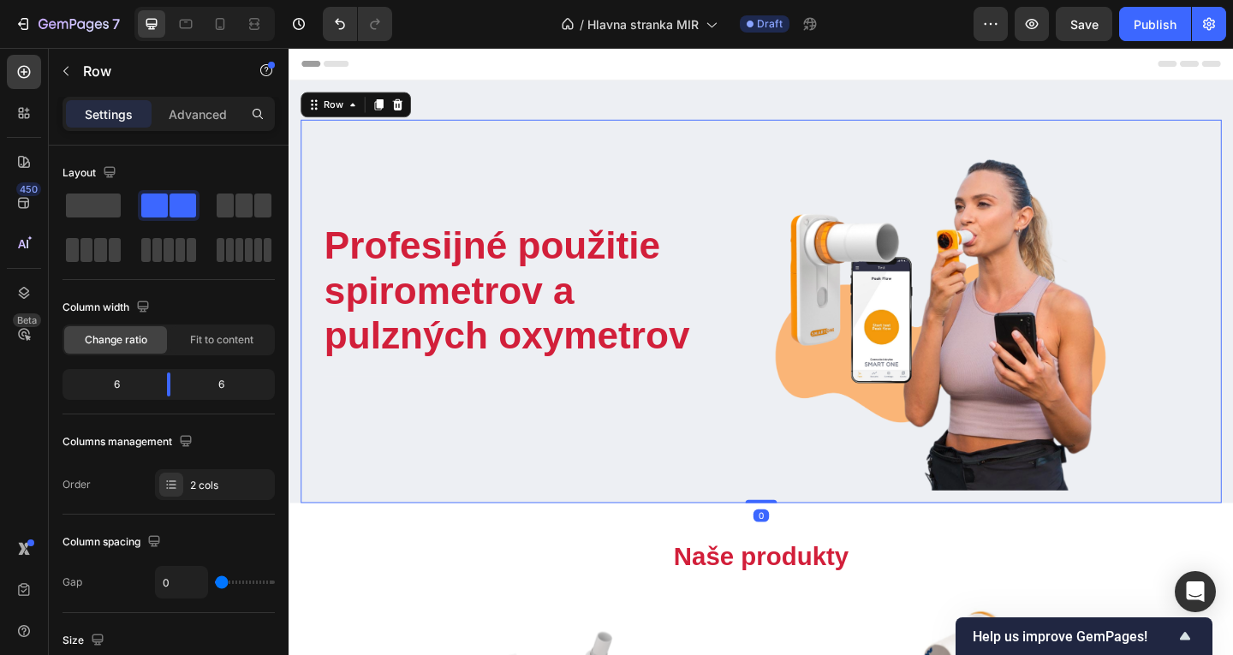
drag, startPoint x: 786, startPoint y: 537, endPoint x: 824, endPoint y: 482, distance: 66.5
click at [783, 504] on div "Profesijné použitie spirometrov a pulzných oxymetrov Heading Text block Row Ima…" at bounding box center [802, 334] width 1002 height 417
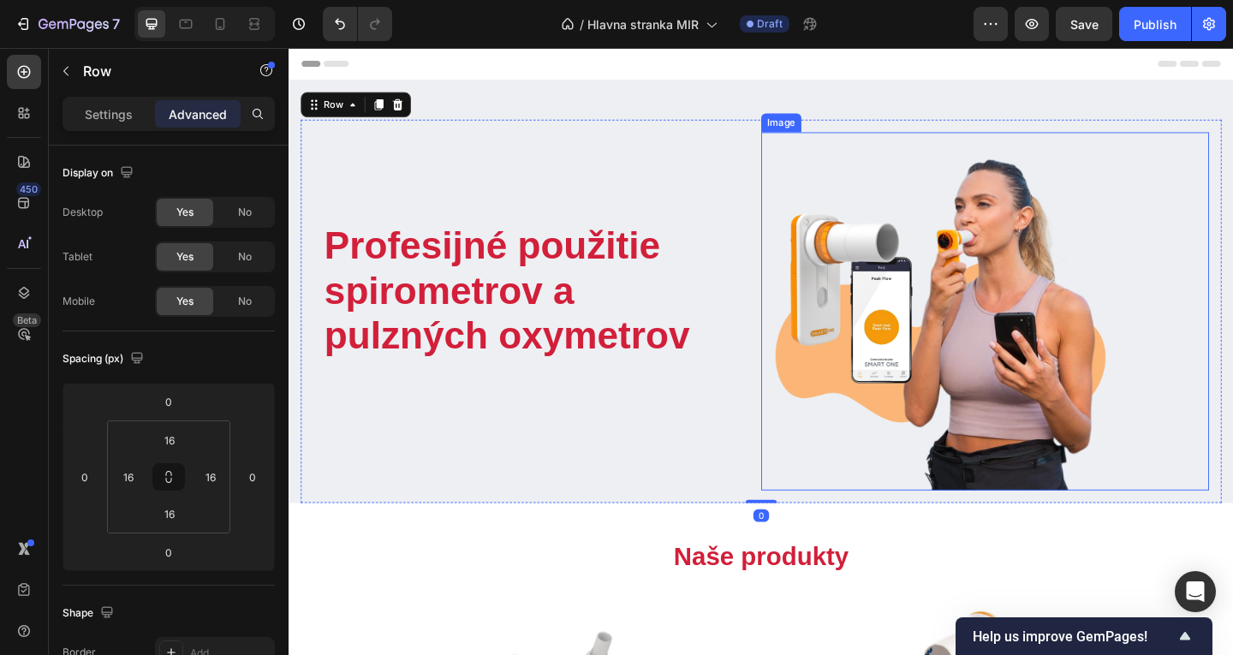
click at [911, 460] on img at bounding box center [997, 335] width 390 height 390
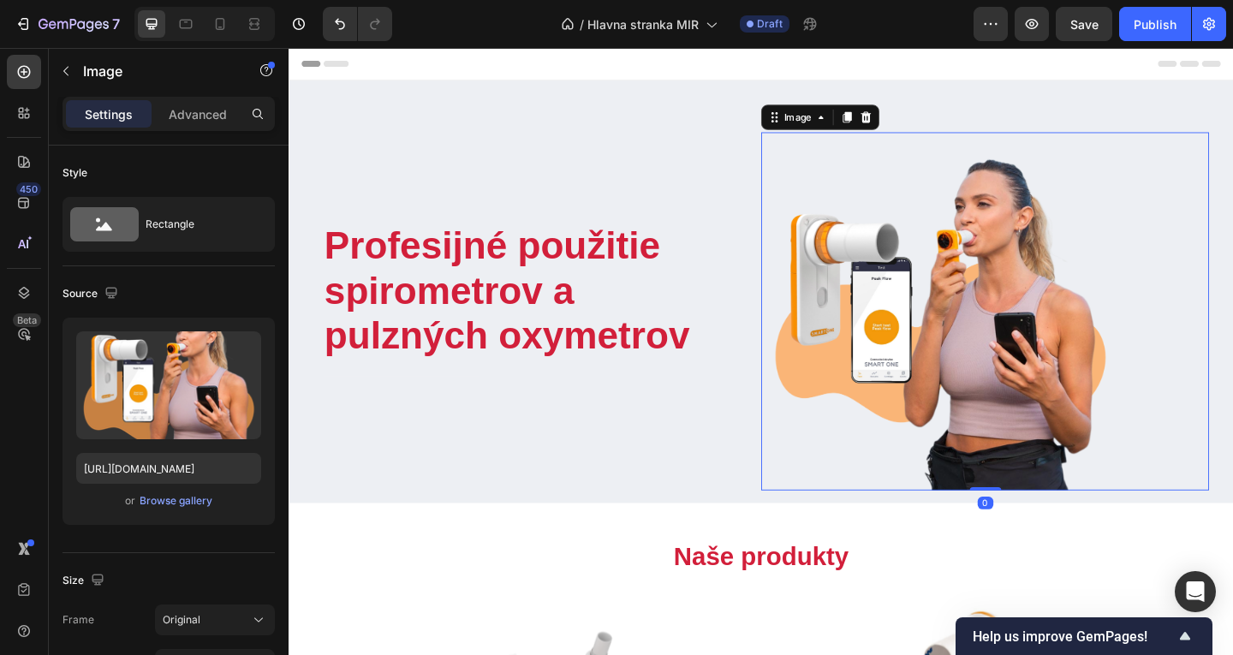
drag, startPoint x: 1031, startPoint y: 521, endPoint x: 1016, endPoint y: 491, distance: 33.7
click at [1016, 491] on div "Image 0" at bounding box center [1045, 335] width 487 height 390
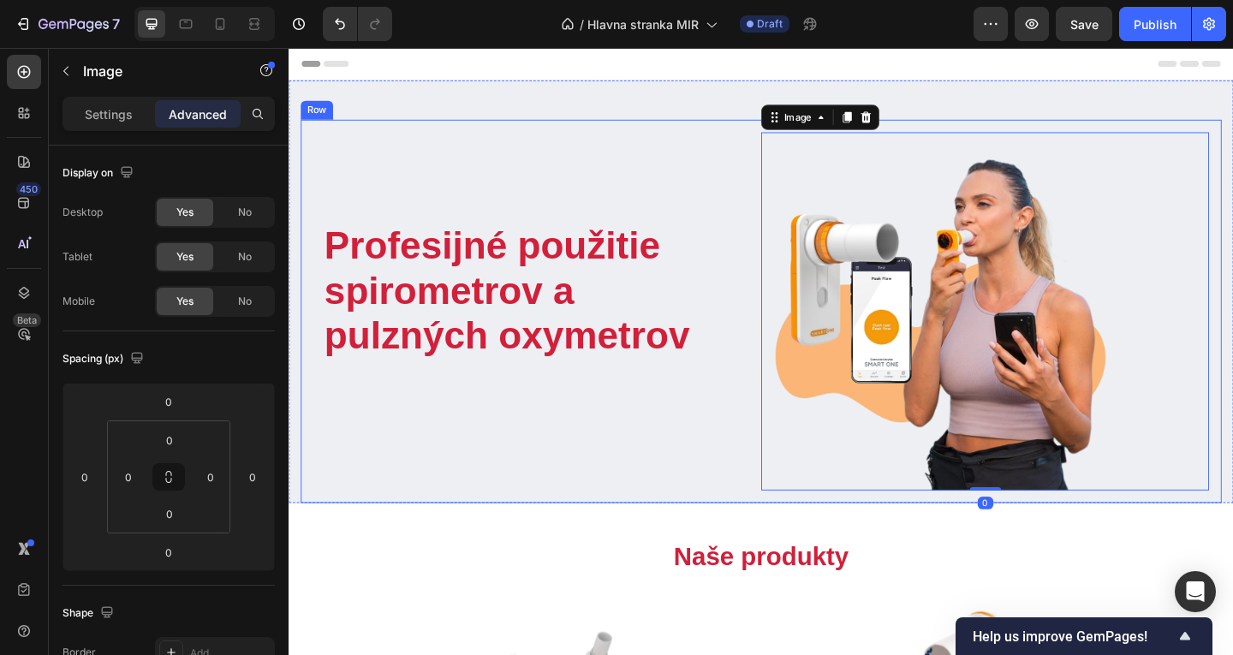
click at [655, 534] on div "Profesijné použitie spirometrov a pulzných oxymetrov Heading Text block Row Ima…" at bounding box center [802, 334] width 1002 height 417
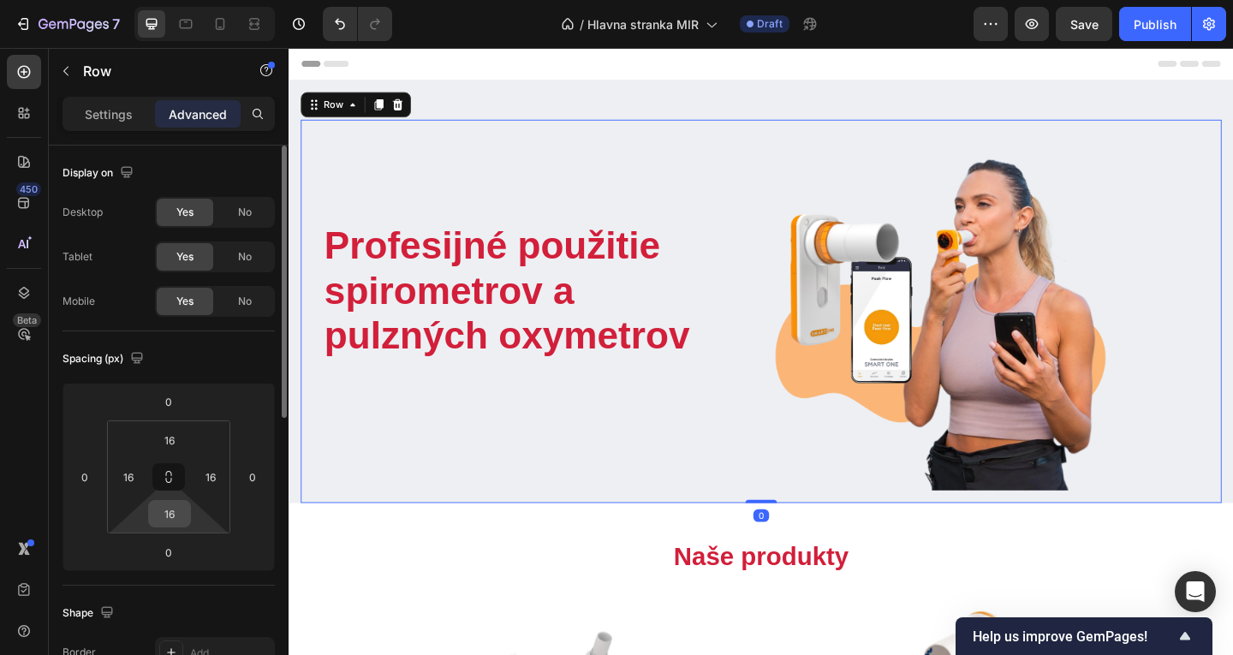
click at [162, 517] on input "16" at bounding box center [169, 514] width 34 height 26
type input "é"
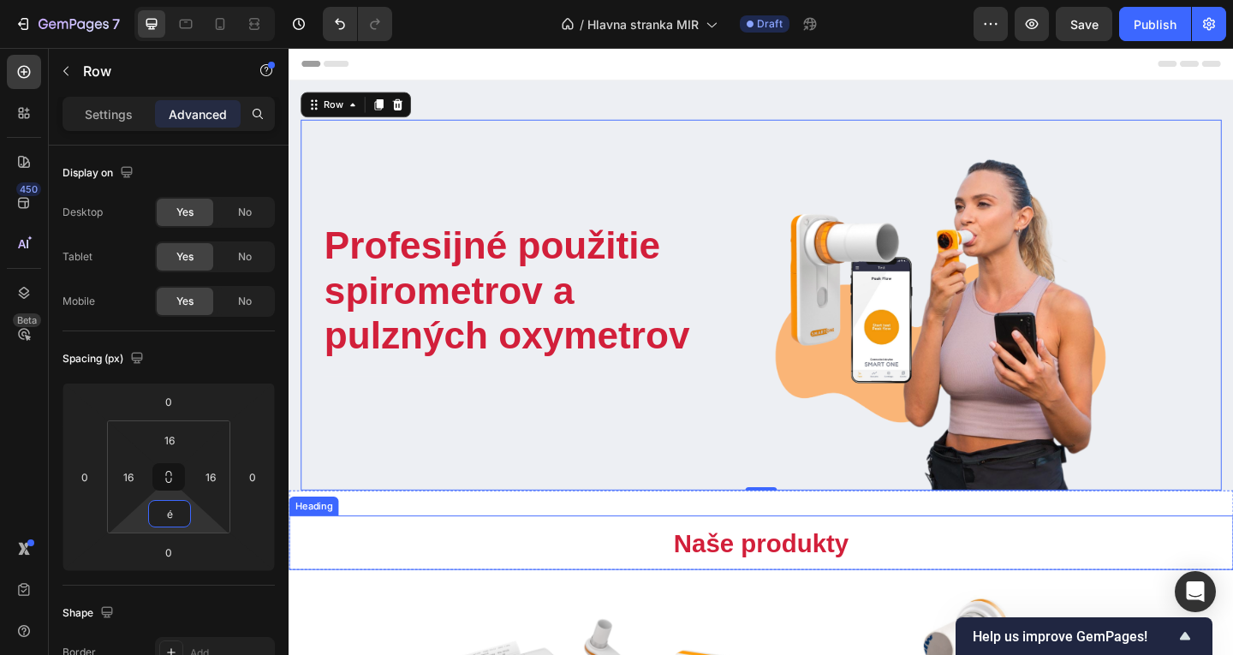
click at [582, 550] on div "Naše produkty Heading Section 2" at bounding box center [803, 572] width 1028 height 86
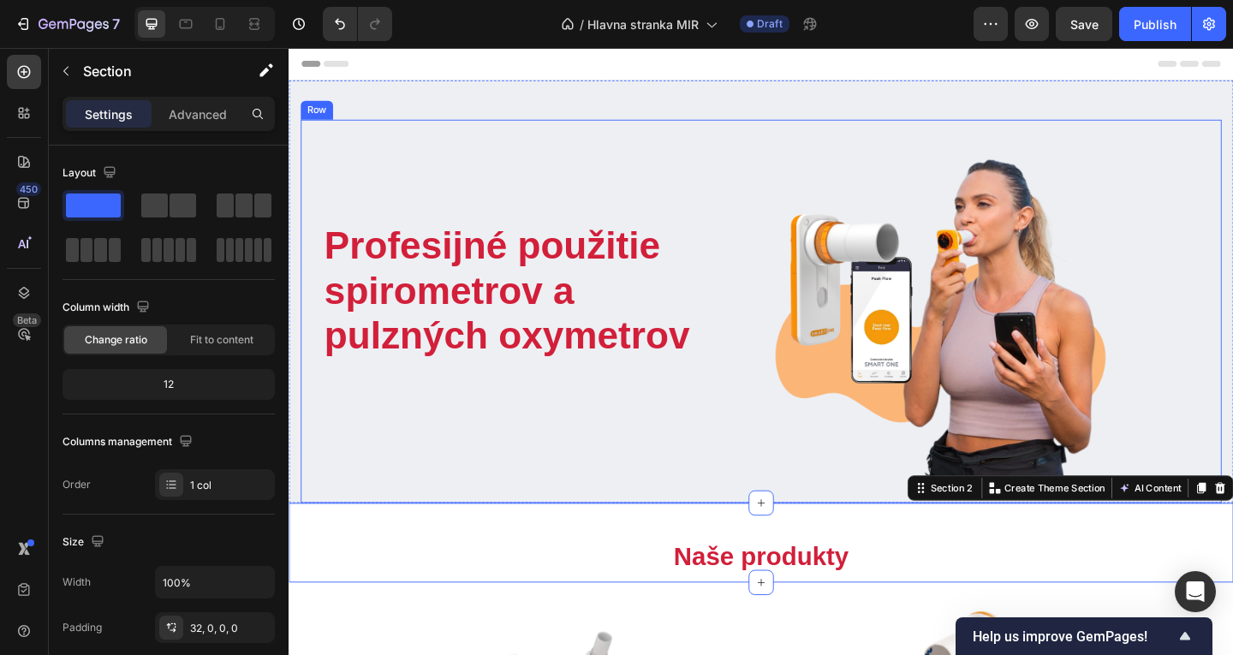
click at [539, 467] on div "Profesijné použitie spirometrov a pulzných oxymetrov Heading Text block Row" at bounding box center [558, 335] width 487 height 390
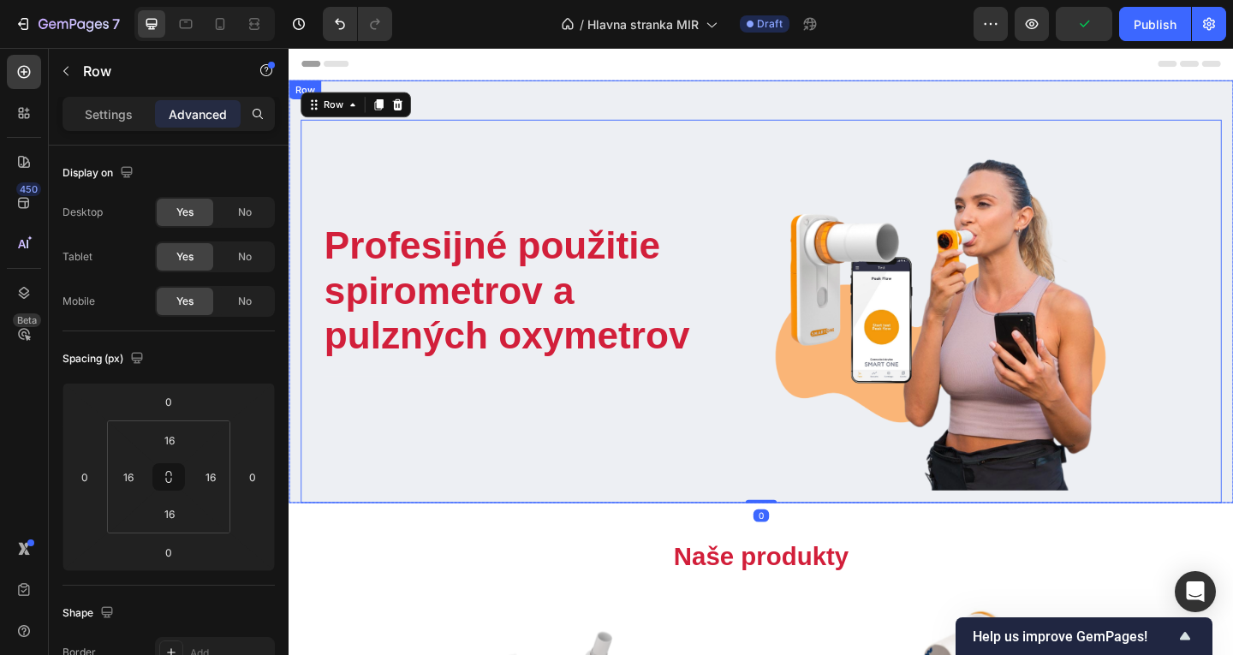
click at [630, 102] on div "Profesijné použitie spirometrov a pulzných oxymetrov Heading Text block Row Ima…" at bounding box center [803, 313] width 1028 height 460
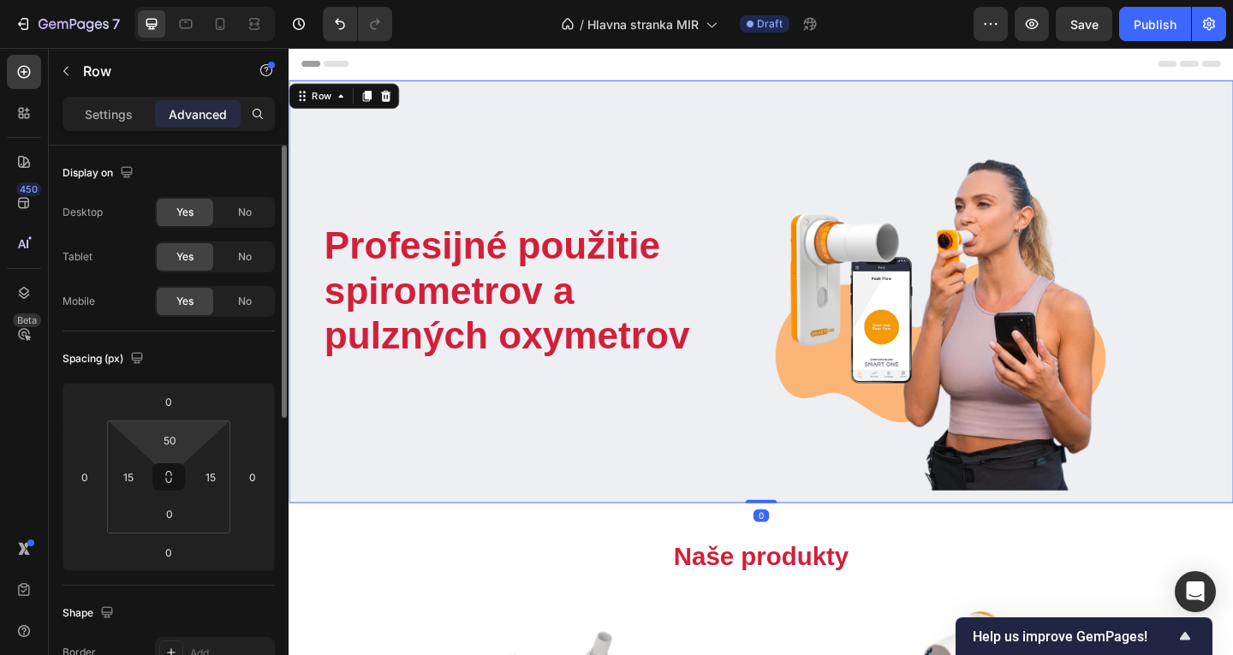
click at [182, 0] on html "7 Version history / Hlavna stranka MIR Draft Preview Save Publish 450 Beta butt…" at bounding box center [616, 0] width 1233 height 0
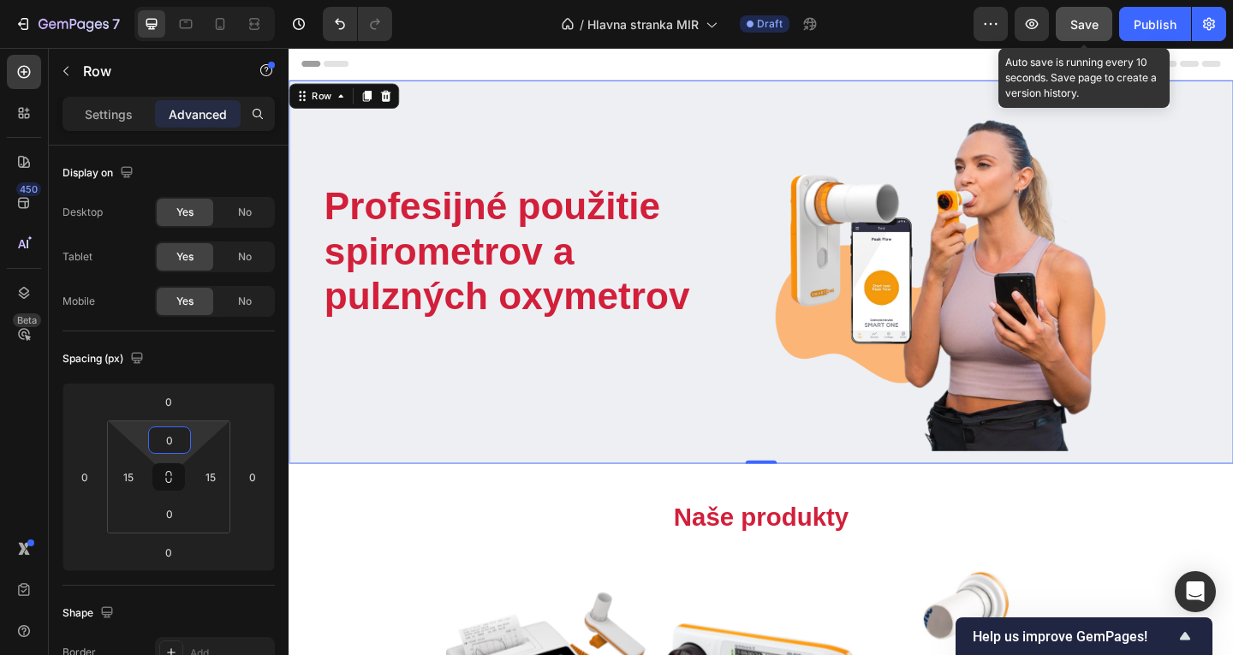
type input "0"
click at [1068, 18] on button "Save" at bounding box center [1084, 24] width 57 height 34
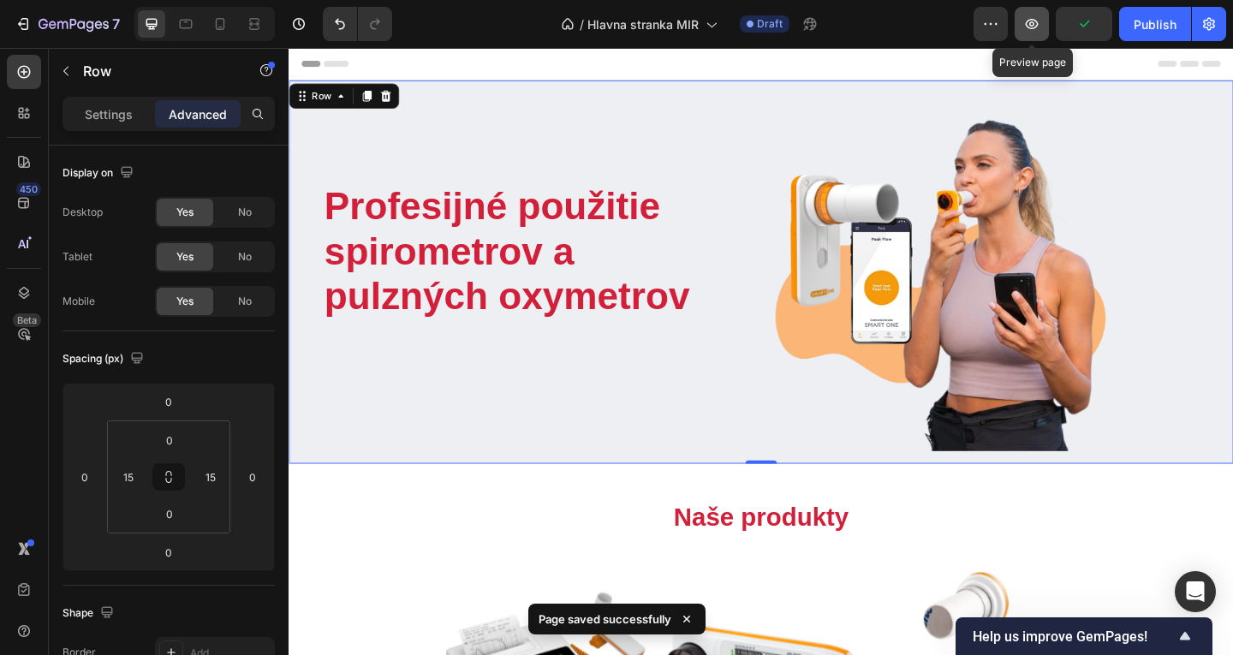
click at [1041, 25] on button "button" at bounding box center [1032, 24] width 34 height 34
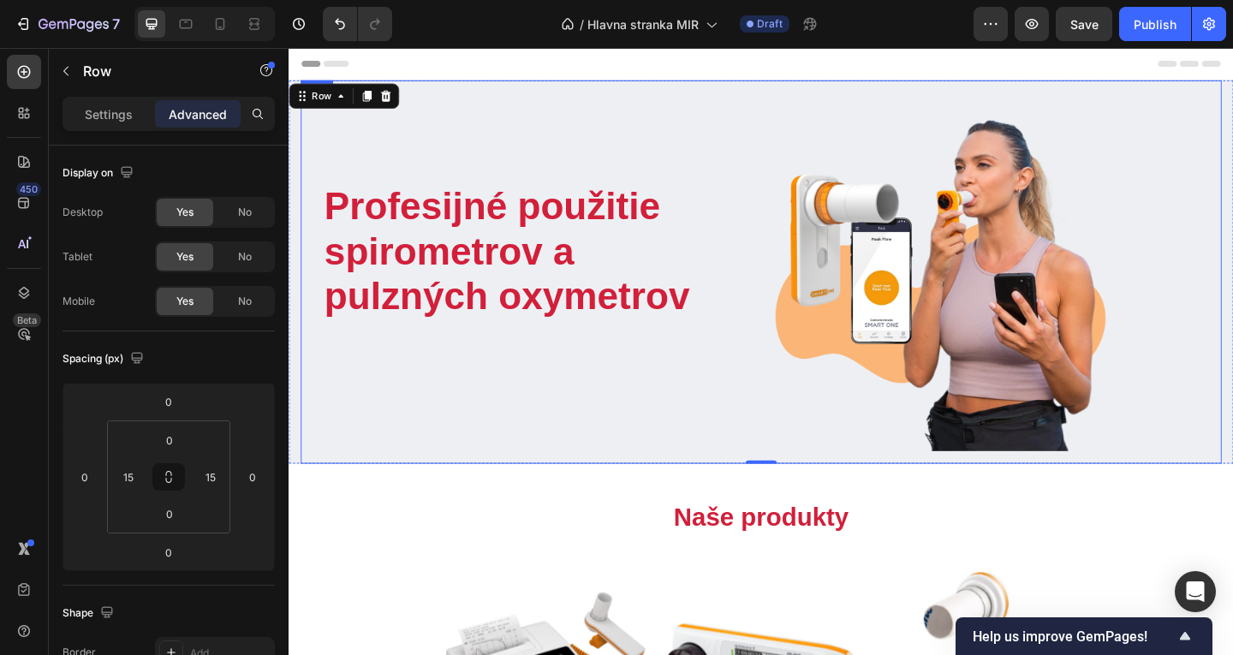
click at [375, 480] on div "Profesijné použitie spirometrov a pulzných oxymetrov Heading Text block Row" at bounding box center [558, 292] width 487 height 390
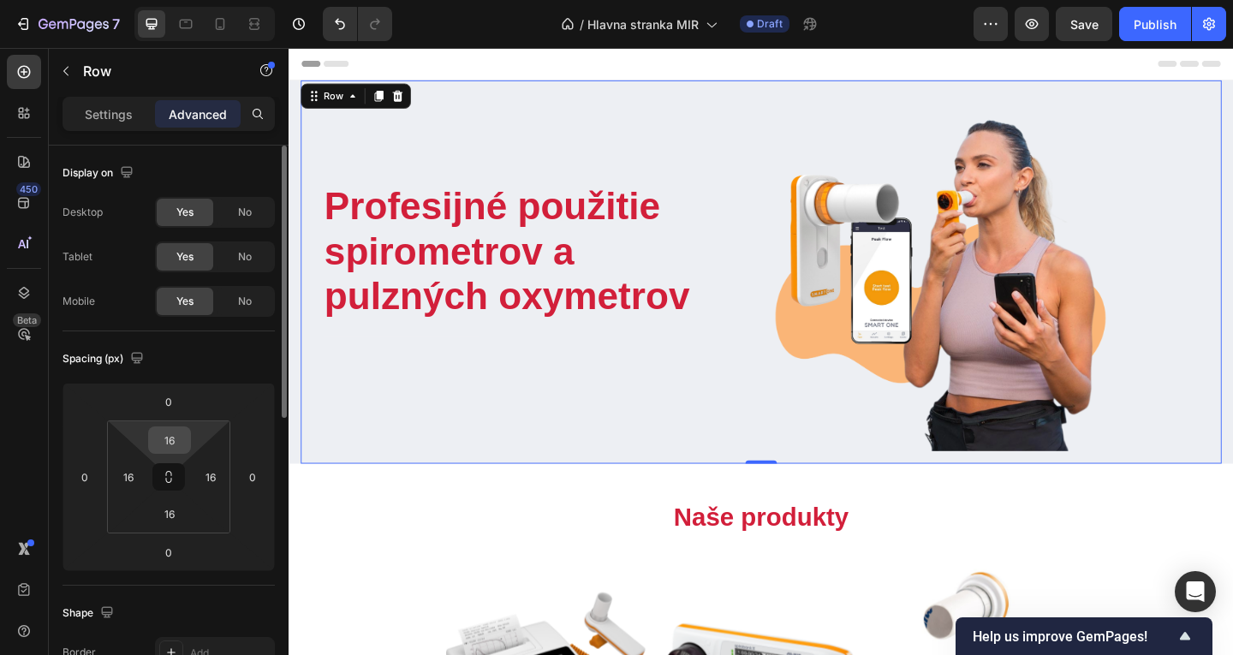
click at [173, 432] on input "16" at bounding box center [169, 440] width 34 height 26
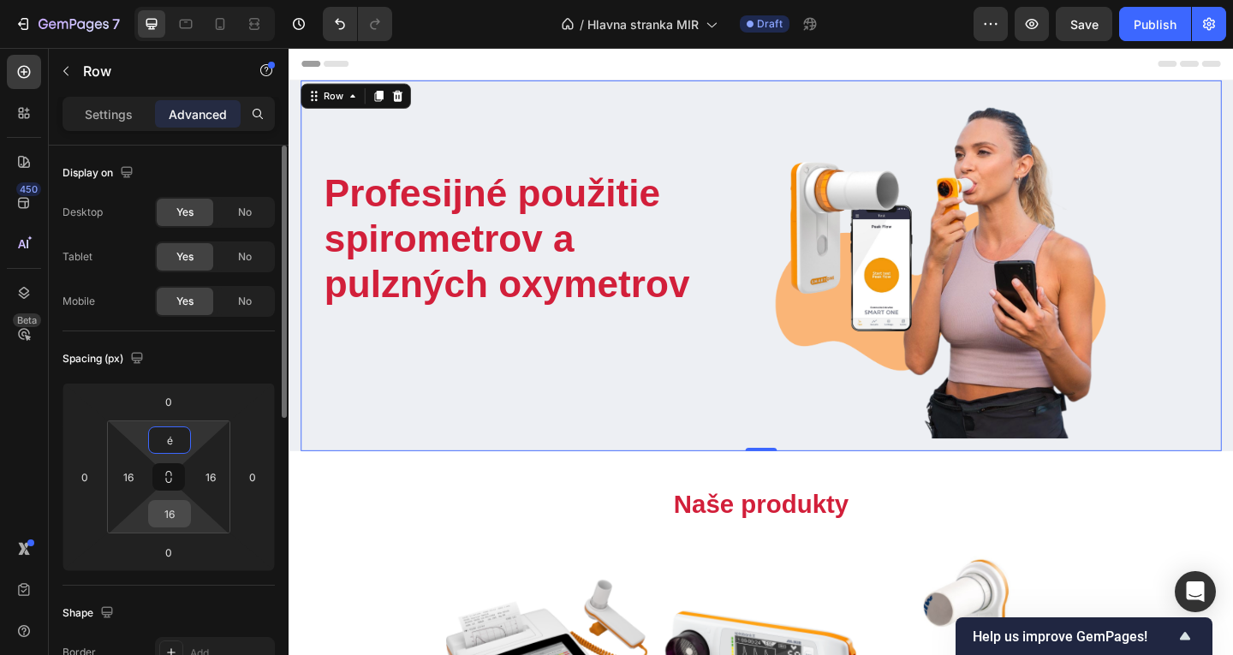
type input "é"
click at [175, 519] on input "16" at bounding box center [169, 514] width 34 height 26
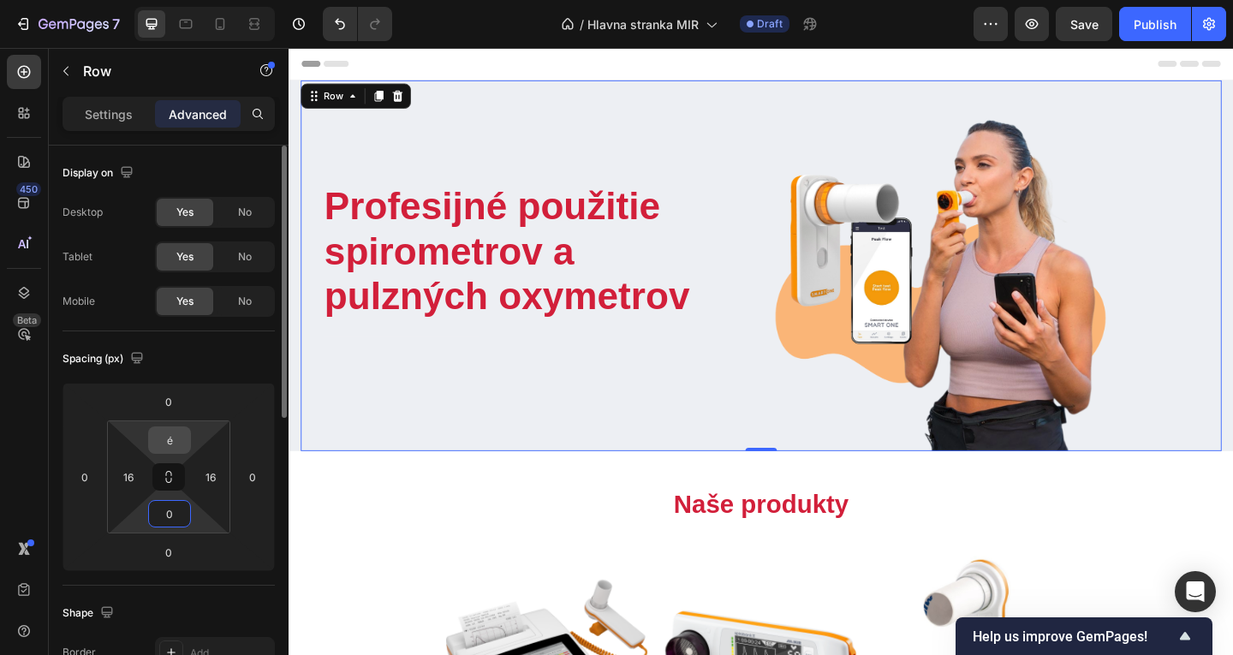
type input "0"
click at [179, 450] on input "é" at bounding box center [169, 440] width 34 height 26
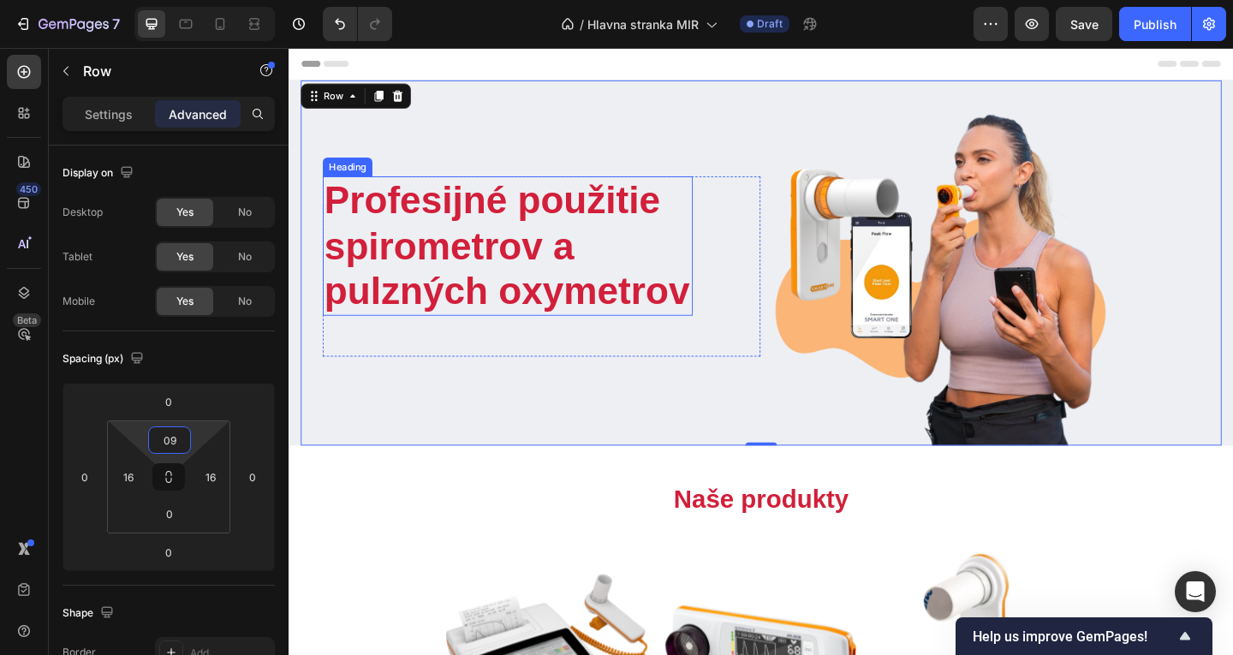
type input "0"
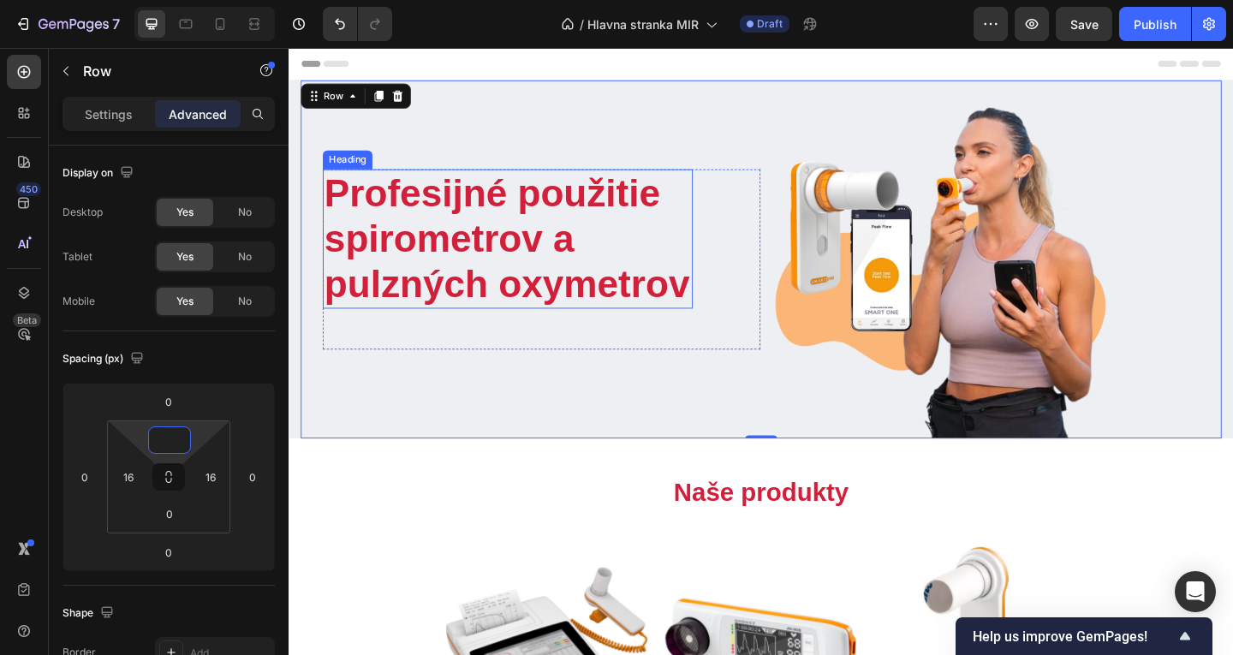
type input "0"
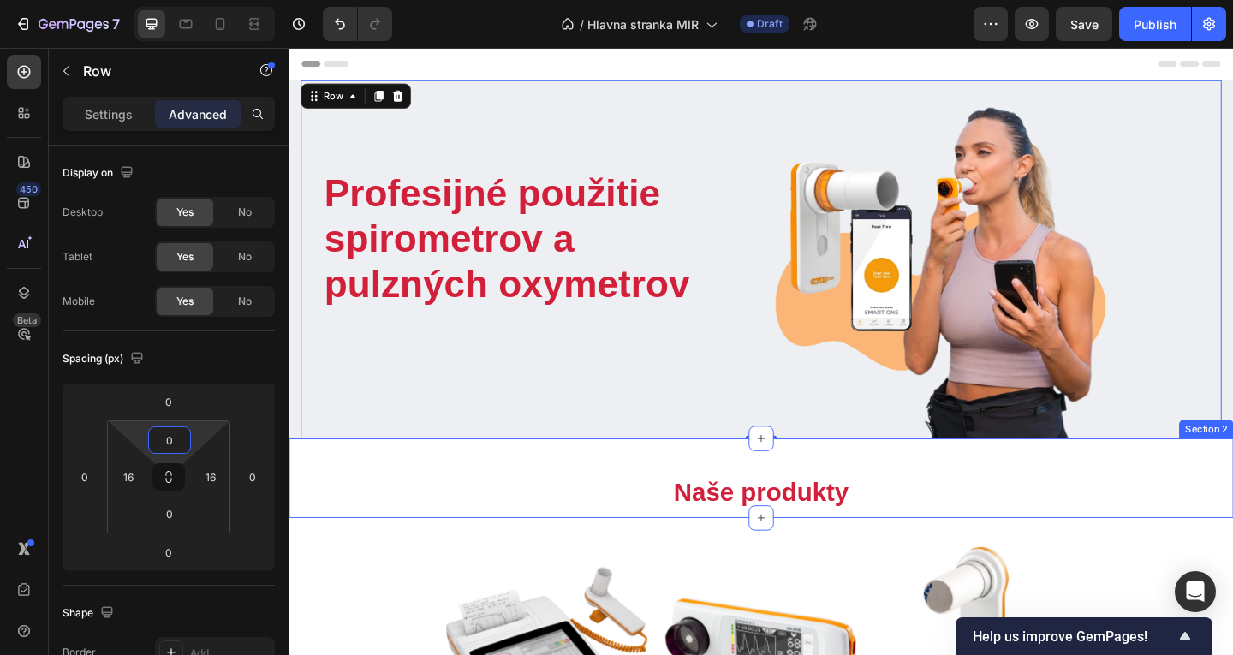
click at [757, 530] on span "Naše produkty" at bounding box center [802, 531] width 190 height 31
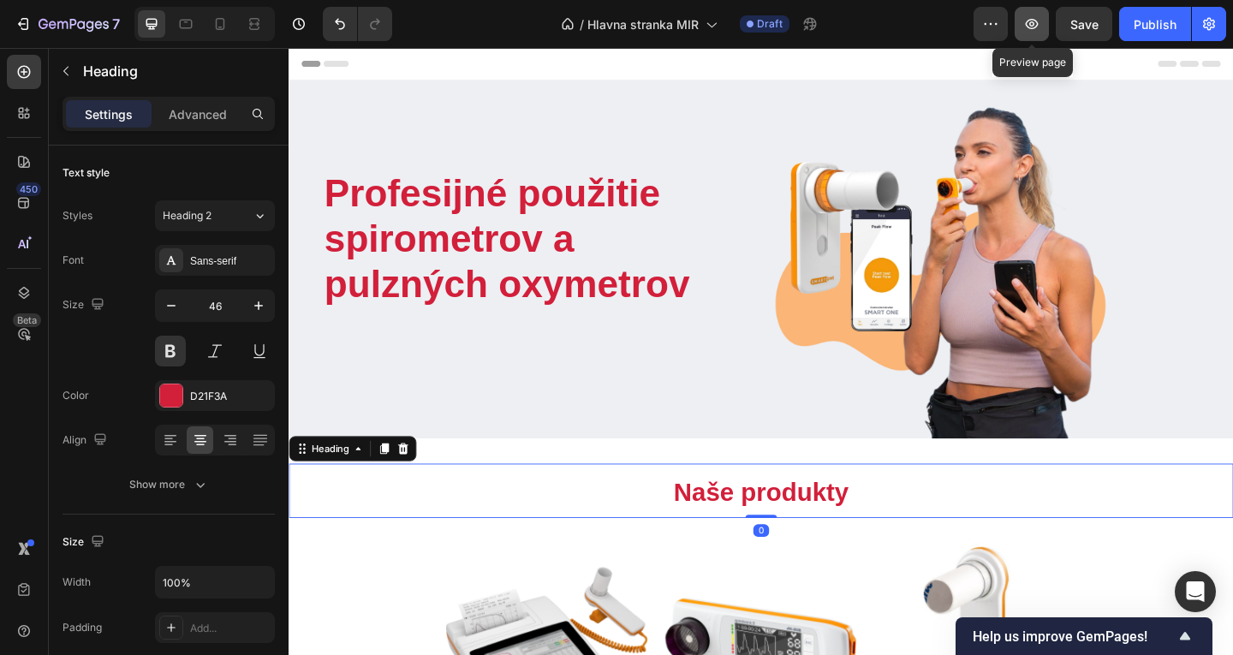
click at [1029, 26] on icon "button" at bounding box center [1031, 23] width 17 height 17
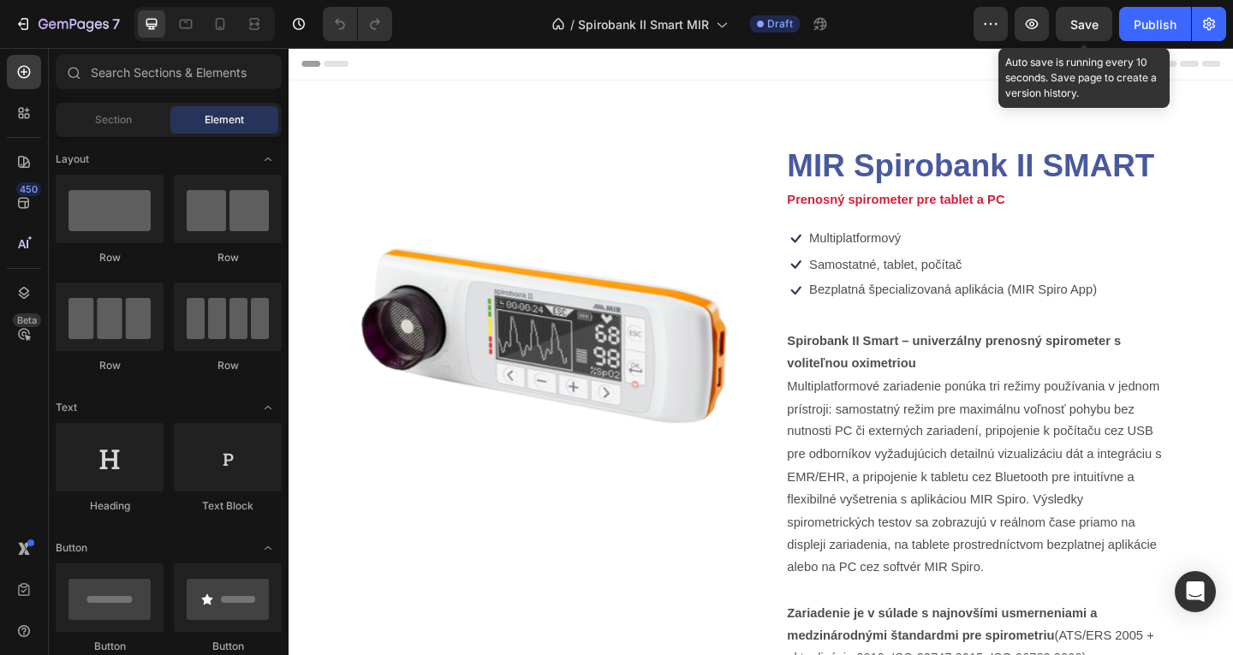
drag, startPoint x: 1075, startPoint y: 38, endPoint x: 1024, endPoint y: 45, distance: 51.0
click at [1072, 38] on button "Save" at bounding box center [1084, 24] width 57 height 34
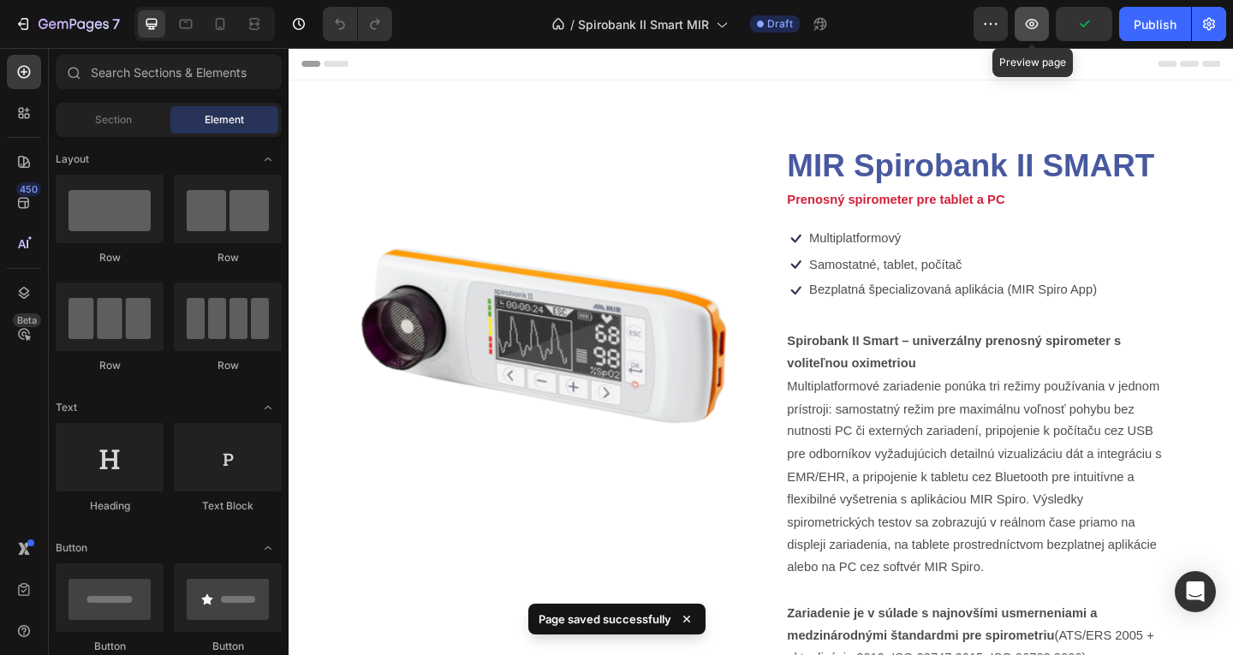
click at [1026, 33] on button "button" at bounding box center [1032, 24] width 34 height 34
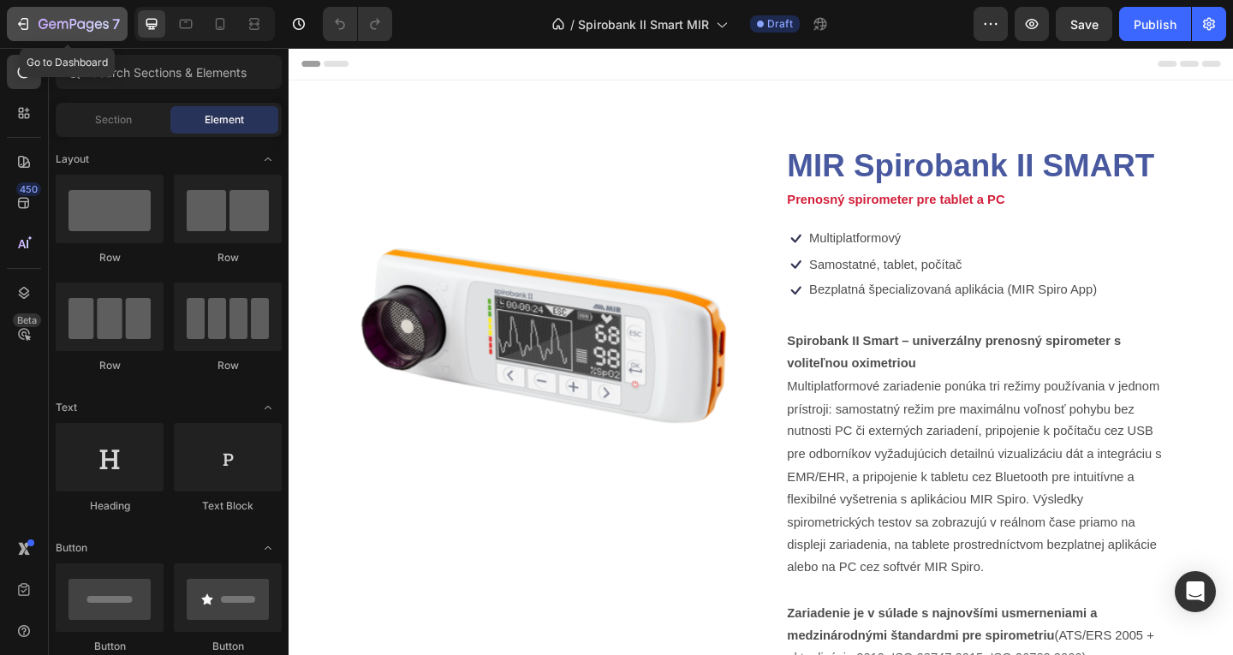
click at [81, 29] on icon "button" at bounding box center [74, 25] width 70 height 15
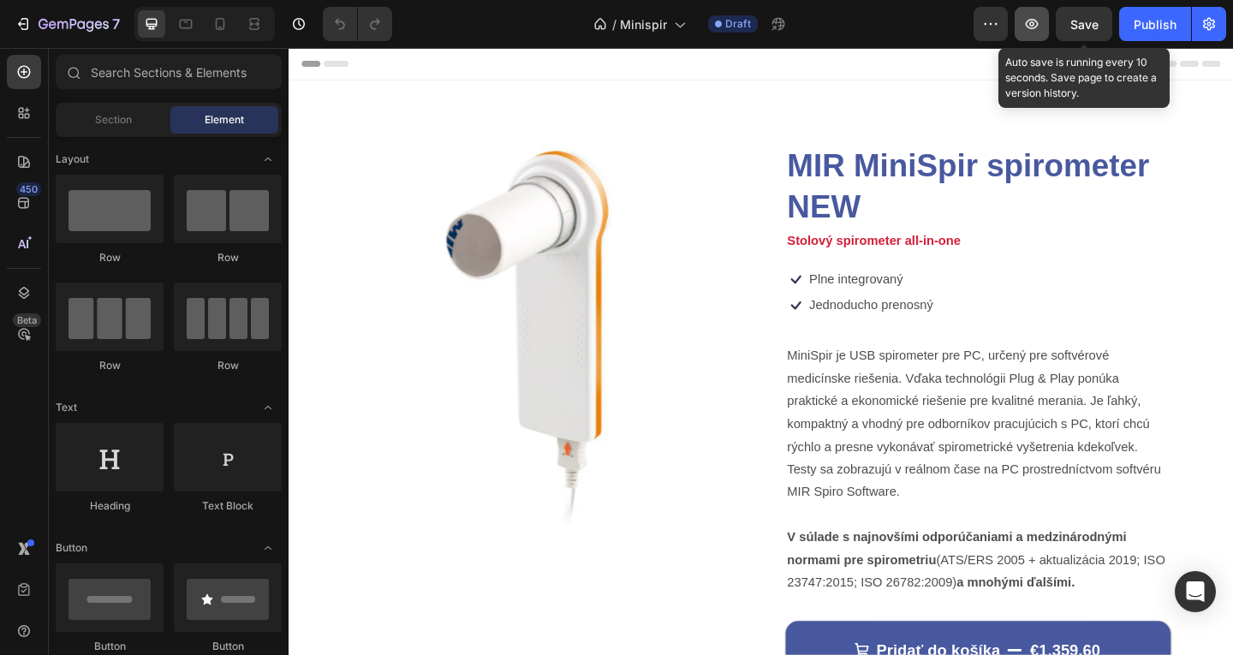
drag, startPoint x: 1072, startPoint y: 22, endPoint x: 1025, endPoint y: 37, distance: 49.3
click at [1070, 23] on button "Save" at bounding box center [1084, 24] width 57 height 34
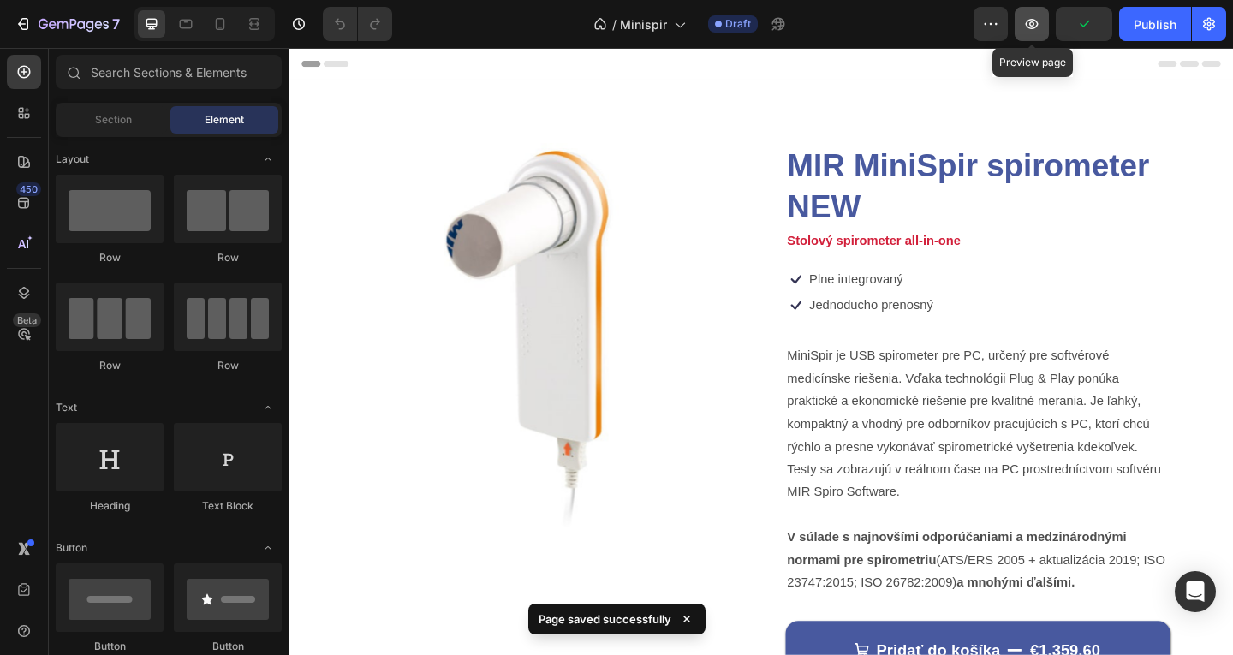
click at [1030, 25] on icon "button" at bounding box center [1031, 23] width 5 height 5
